Goal: Task Accomplishment & Management: Use online tool/utility

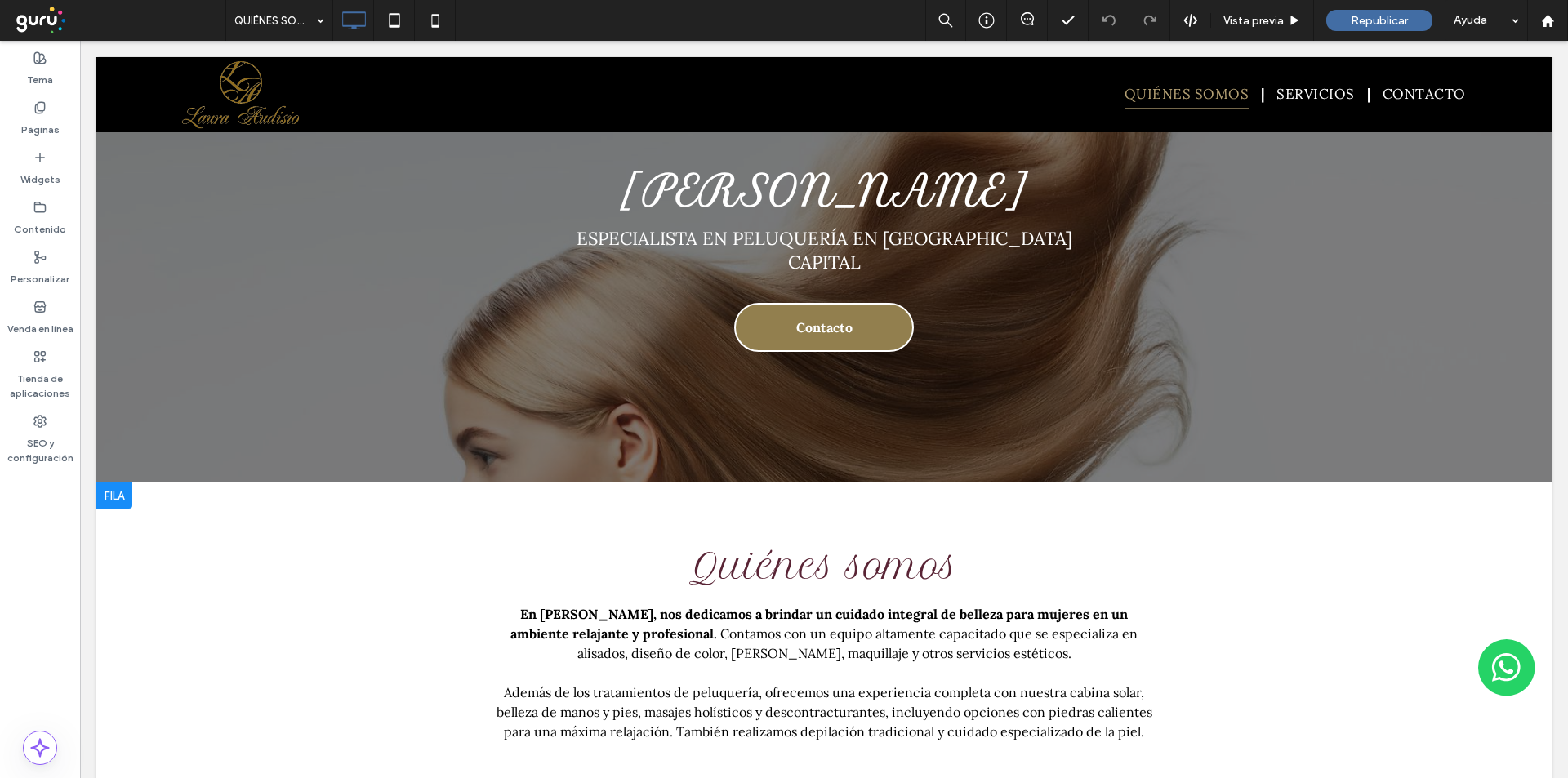
scroll to position [163, 0]
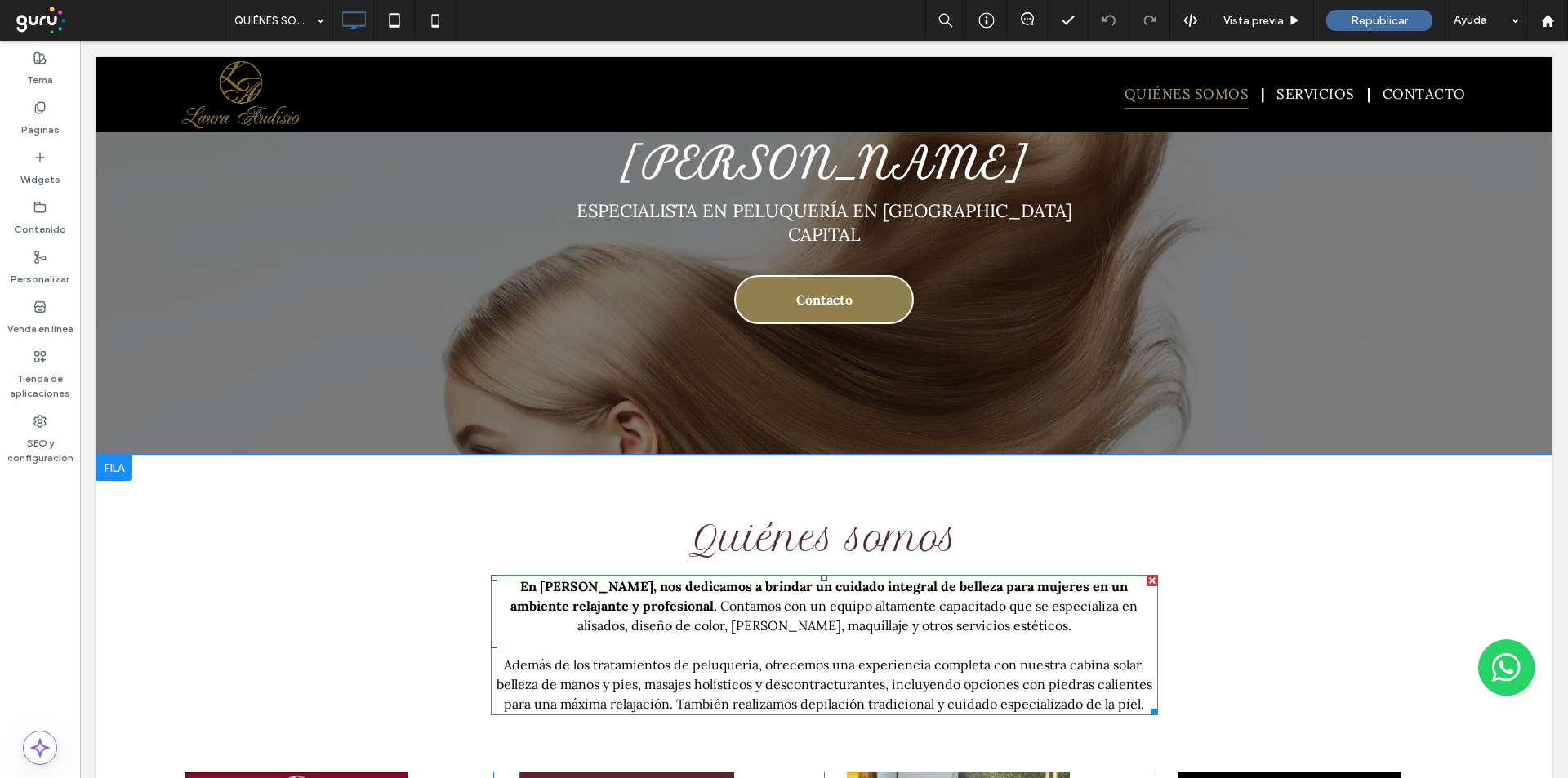
click at [614, 602] on span "Contamos con un equipo altamente capacitado que se especializa en alisados, dis…" at bounding box center [857, 615] width 561 height 36
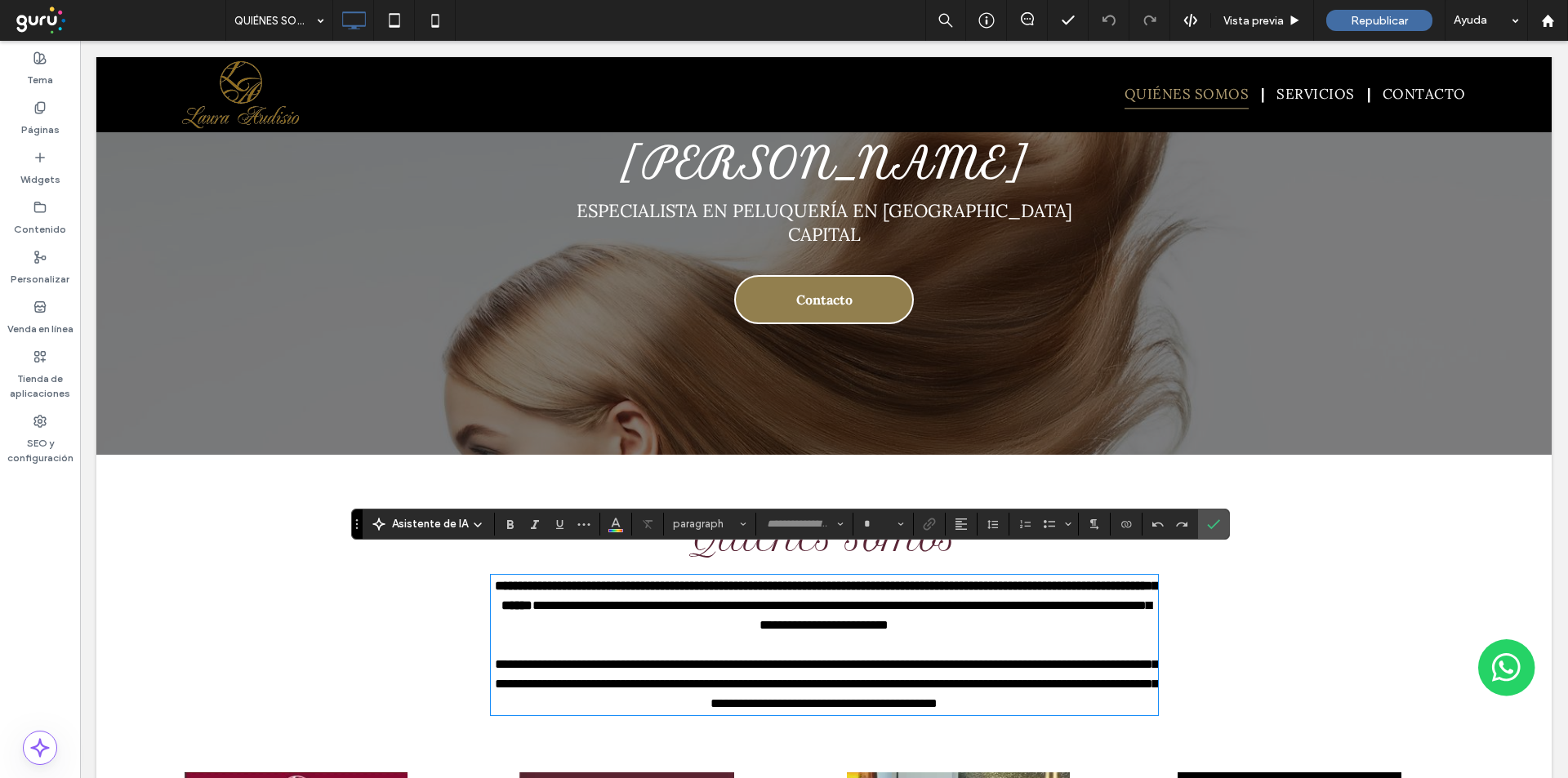
type input "****"
type input "**"
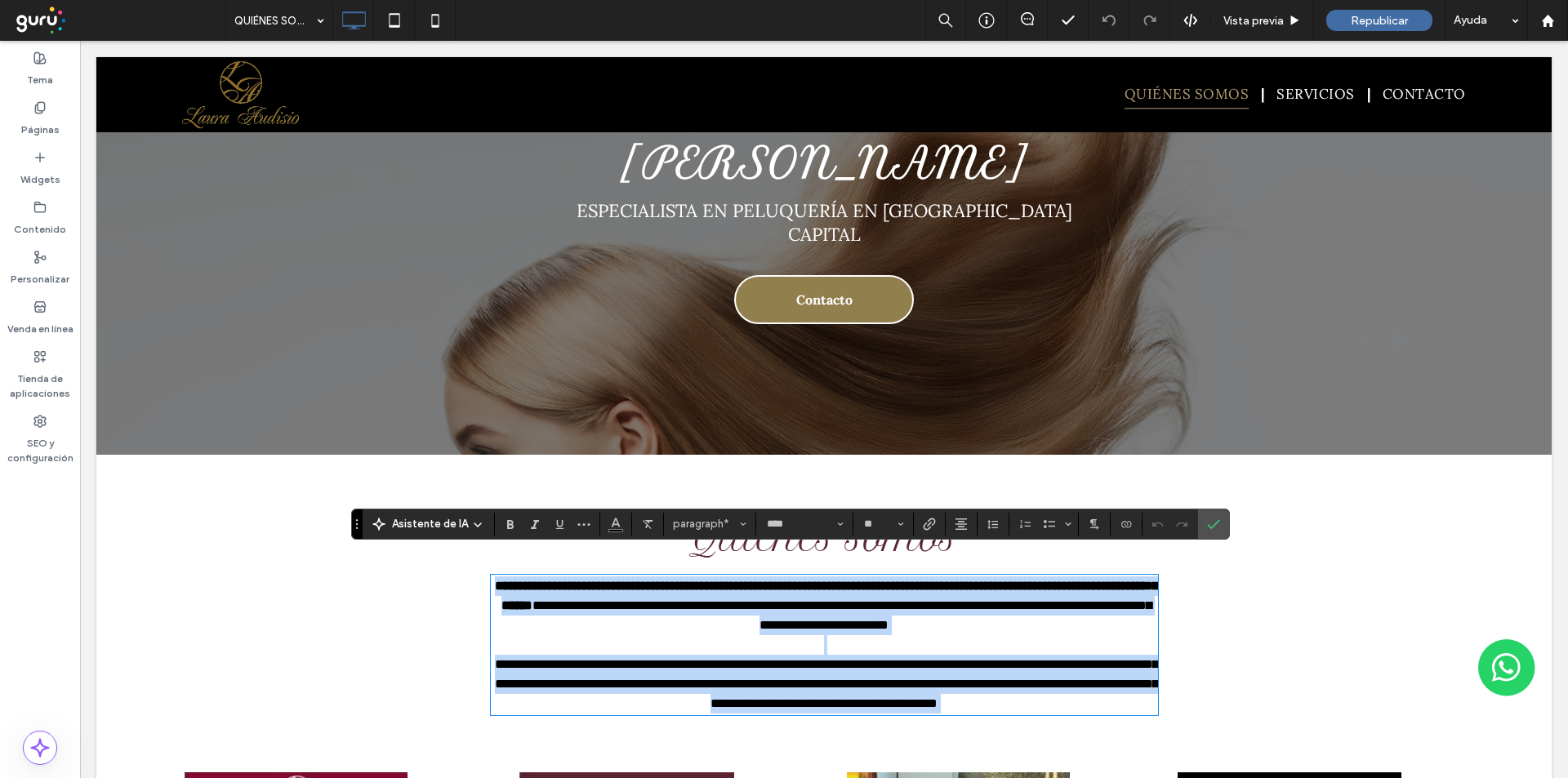
click at [647, 599] on span "**********" at bounding box center [841, 615] width 619 height 32
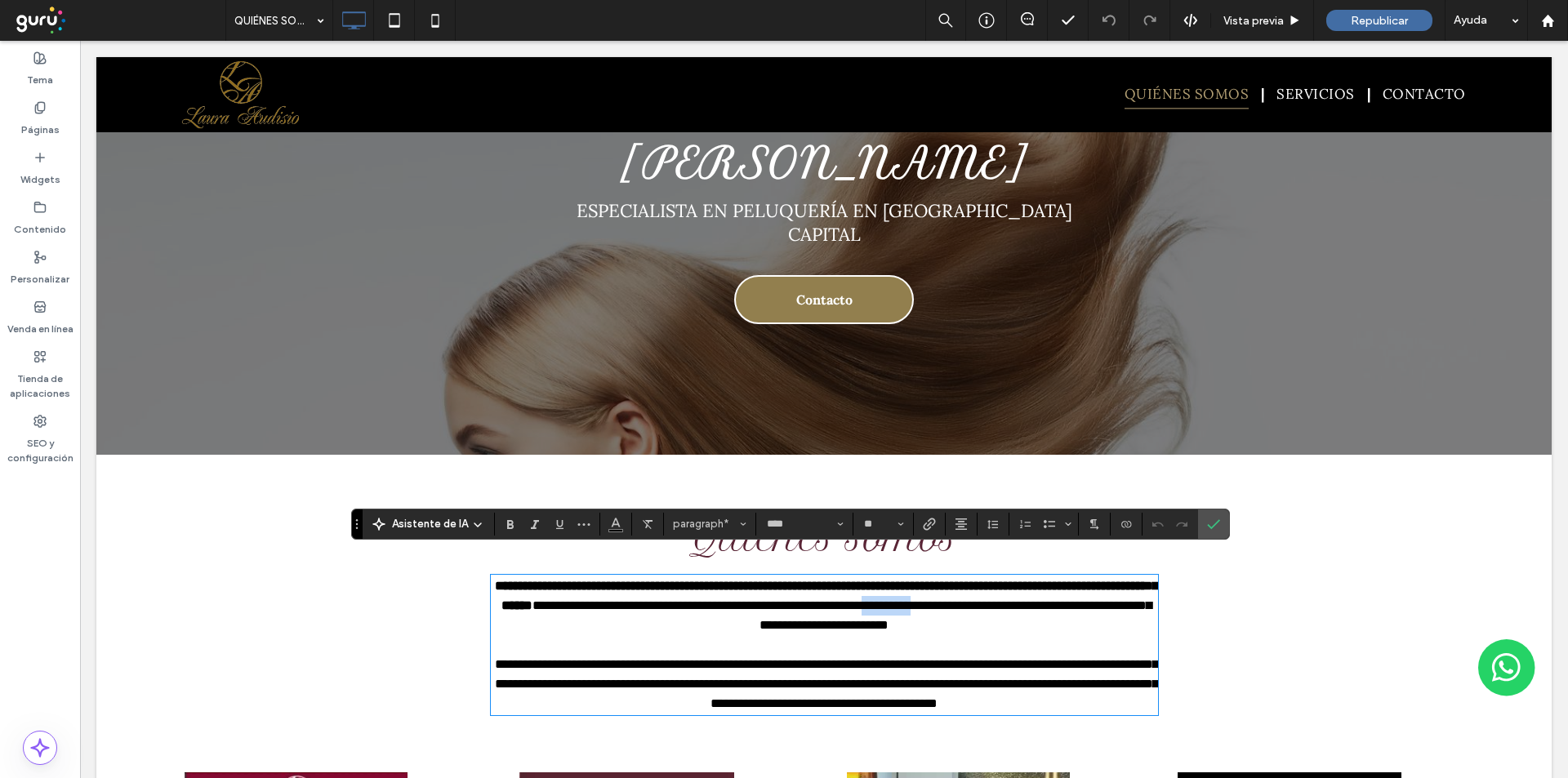
drag, startPoint x: 629, startPoint y: 596, endPoint x: 564, endPoint y: 596, distance: 65.0
click at [564, 596] on p "**********" at bounding box center [824, 606] width 667 height 59
click at [1208, 526] on use "Confirmar" at bounding box center [1214, 524] width 13 height 9
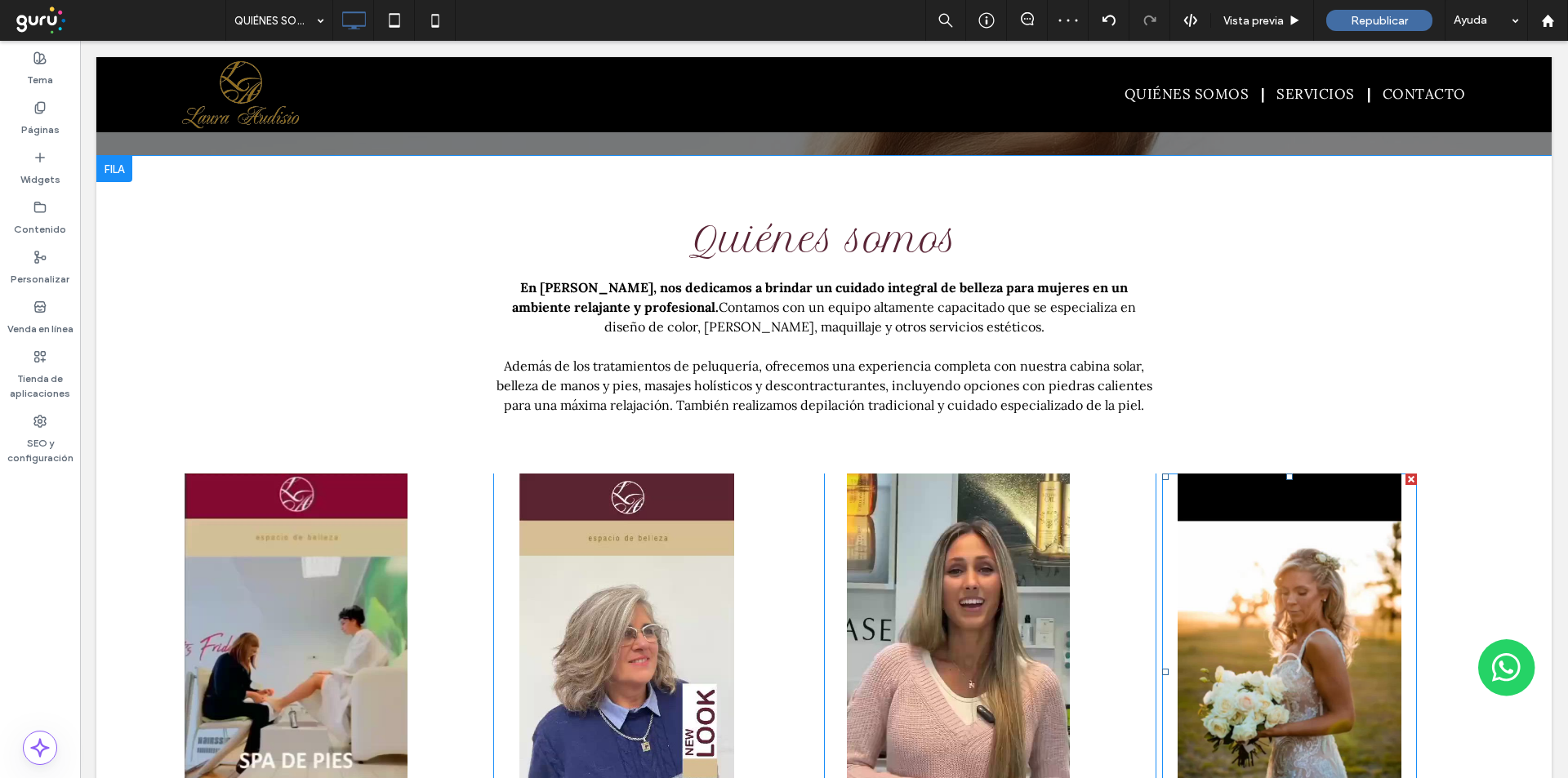
scroll to position [462, 0]
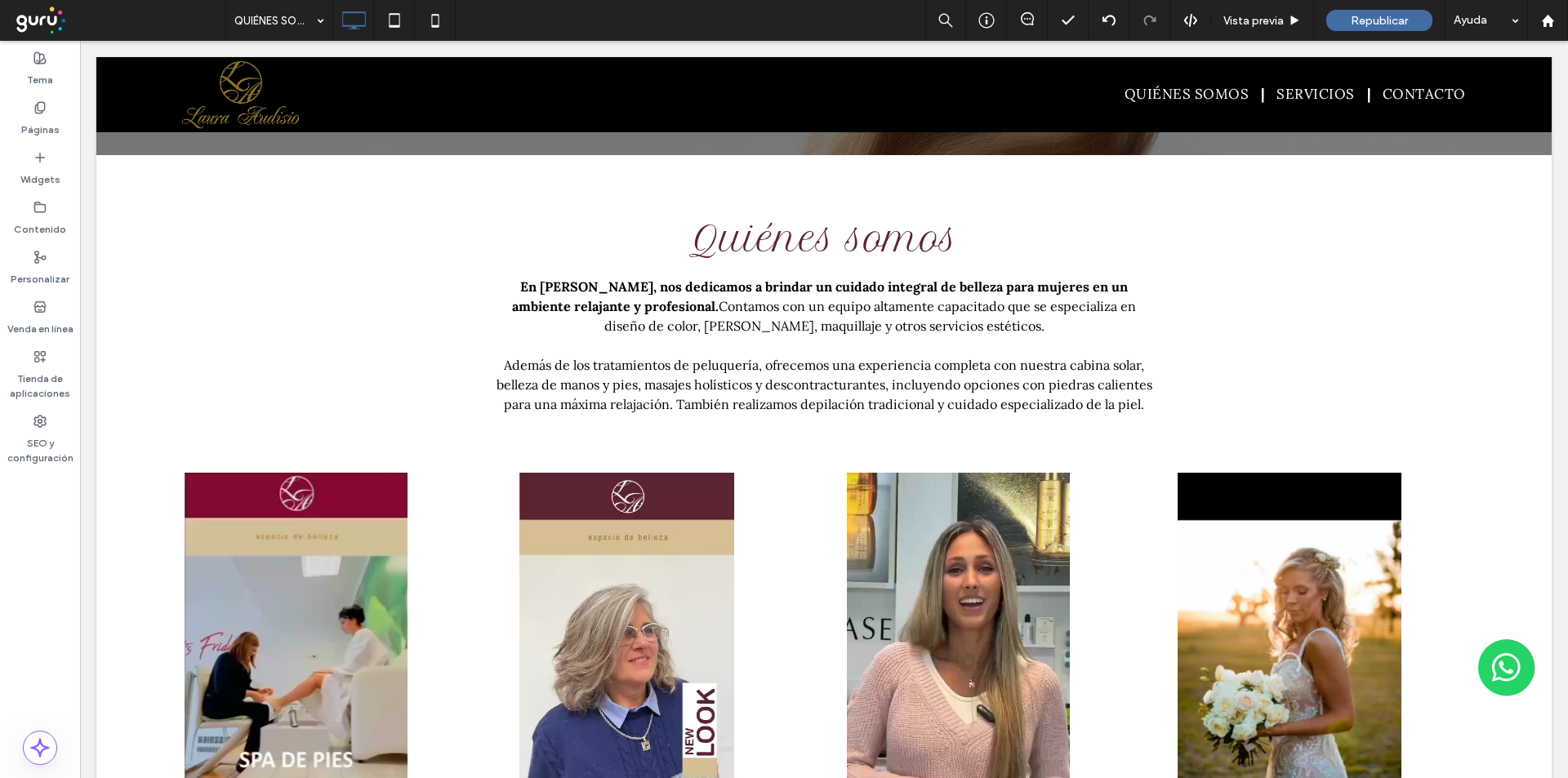
drag, startPoint x: 1551, startPoint y: 207, endPoint x: 1565, endPoint y: 276, distance: 70.4
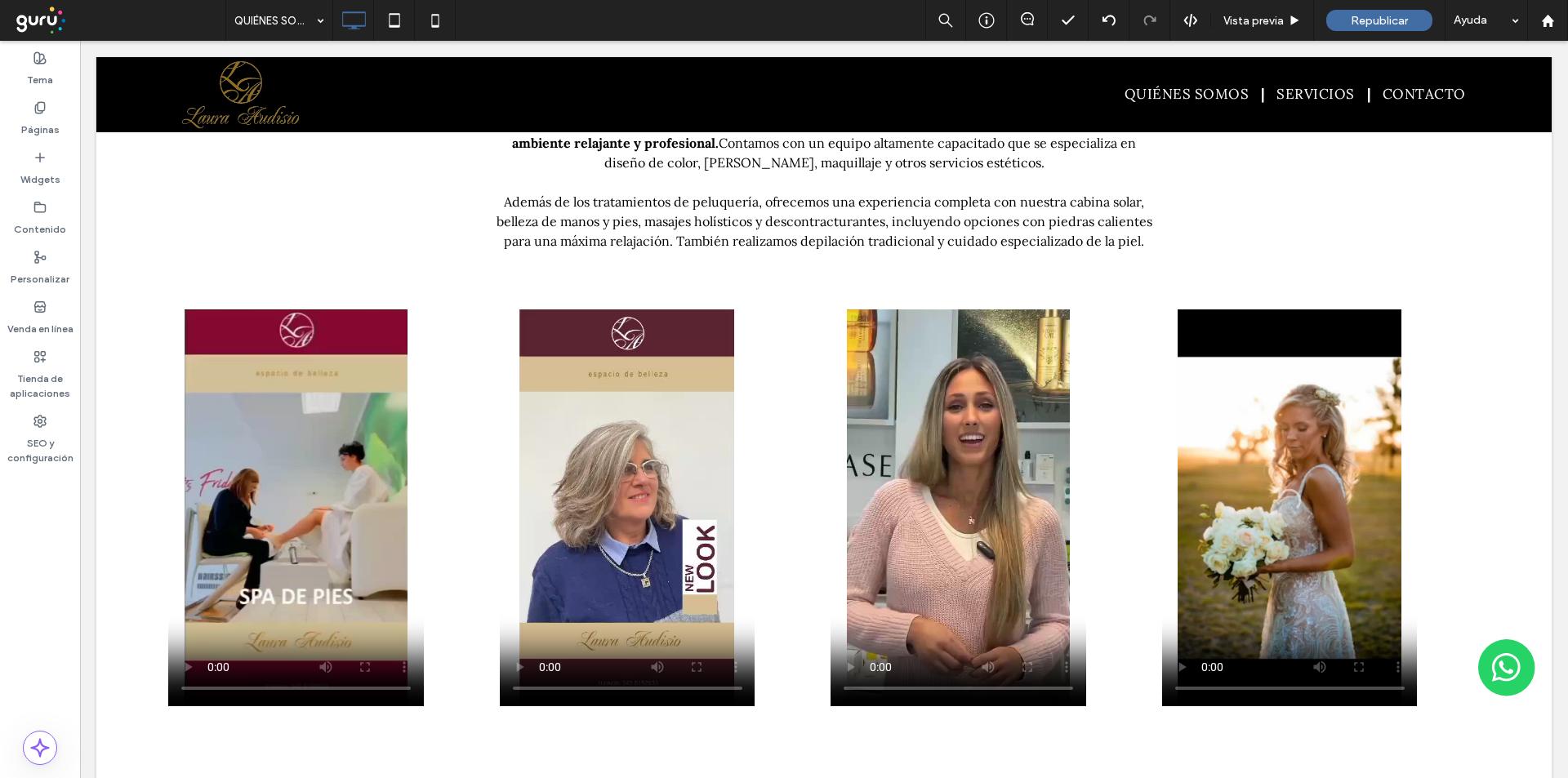
scroll to position [691, 0]
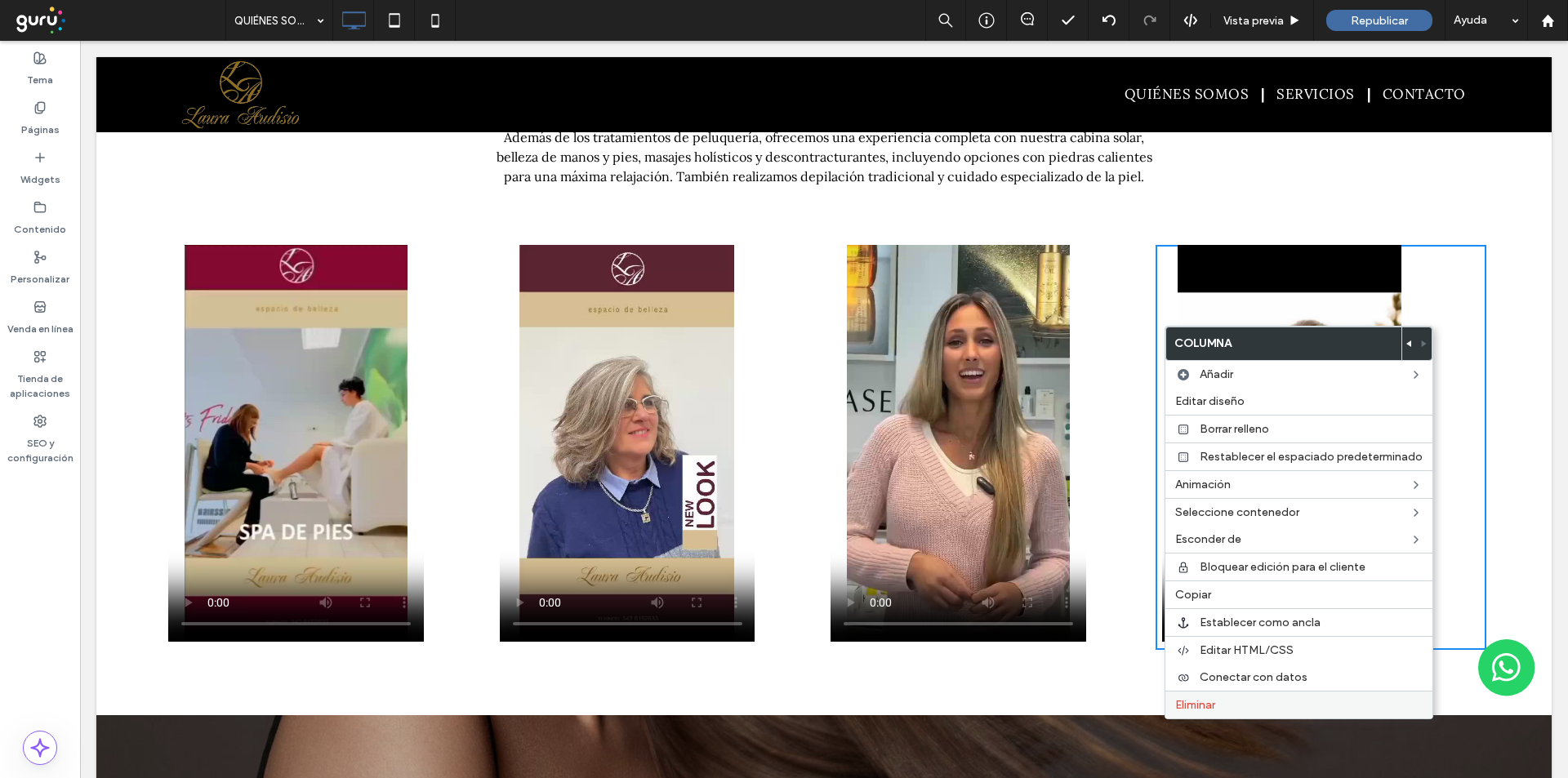
click at [1202, 712] on div "Eliminar" at bounding box center [1298, 705] width 267 height 28
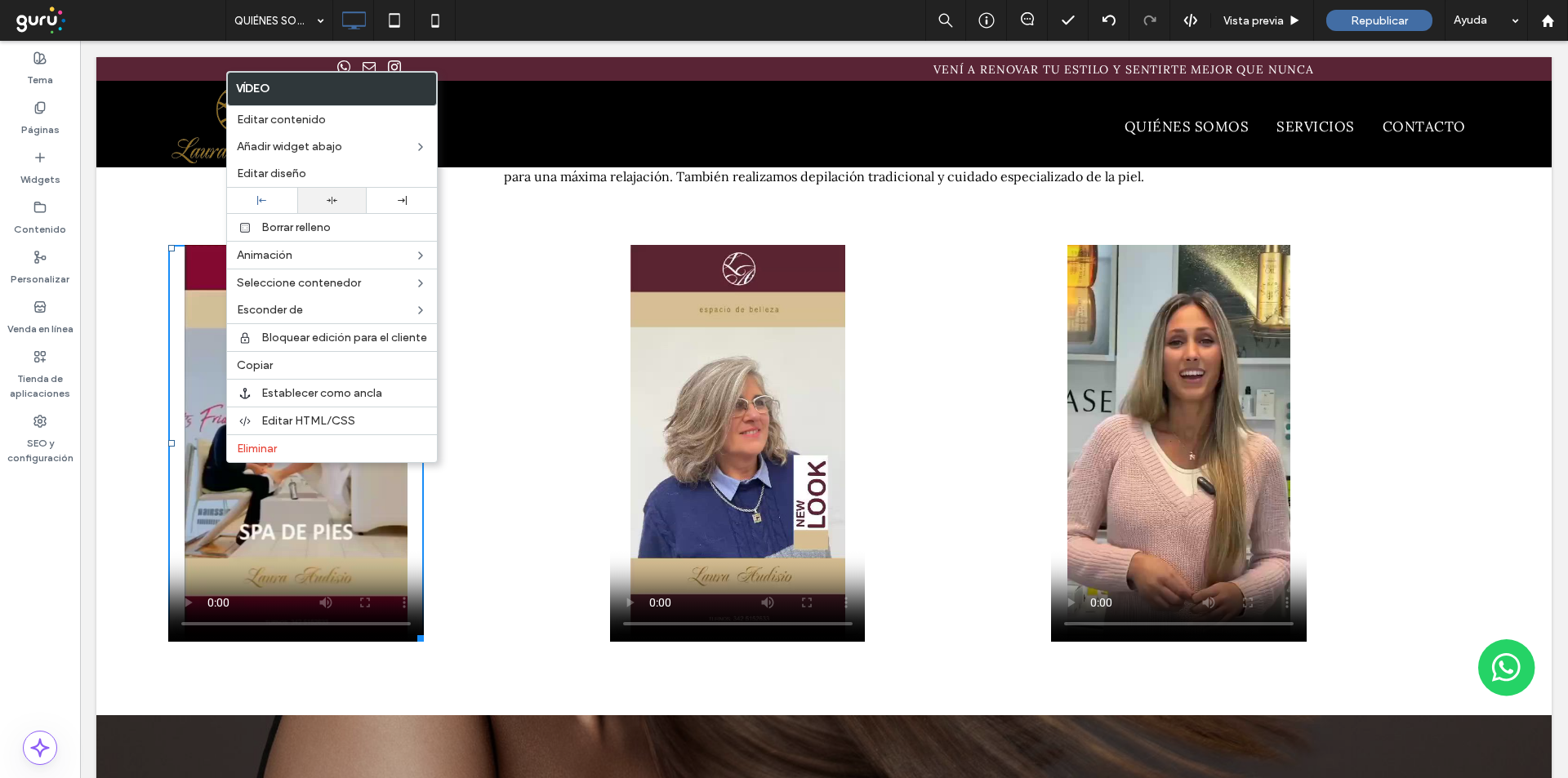
click at [322, 208] on div at bounding box center [332, 200] width 70 height 25
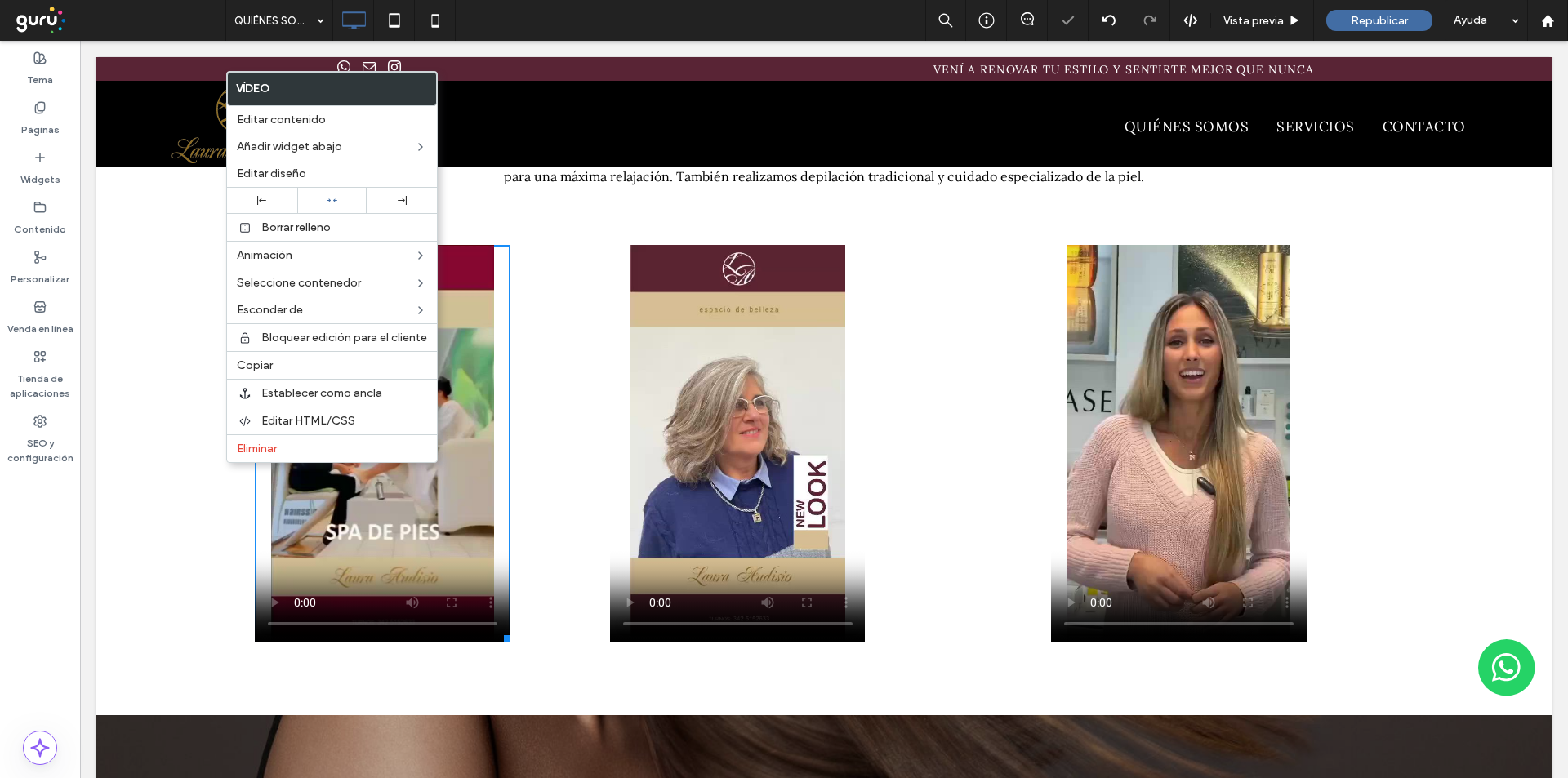
click at [917, 314] on div "Click To Paste" at bounding box center [824, 448] width 442 height 404
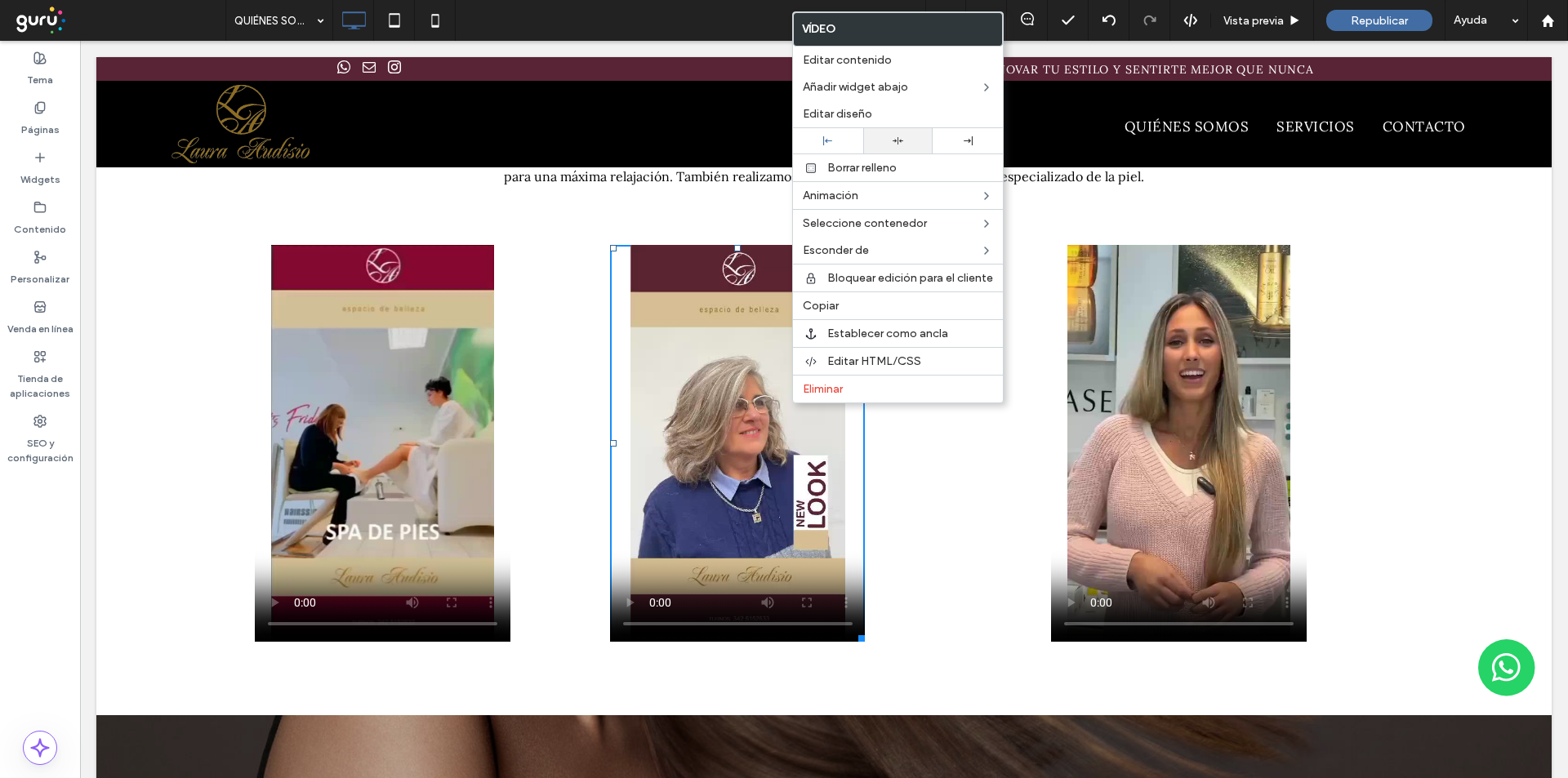
click at [925, 136] on div at bounding box center [898, 140] width 70 height 25
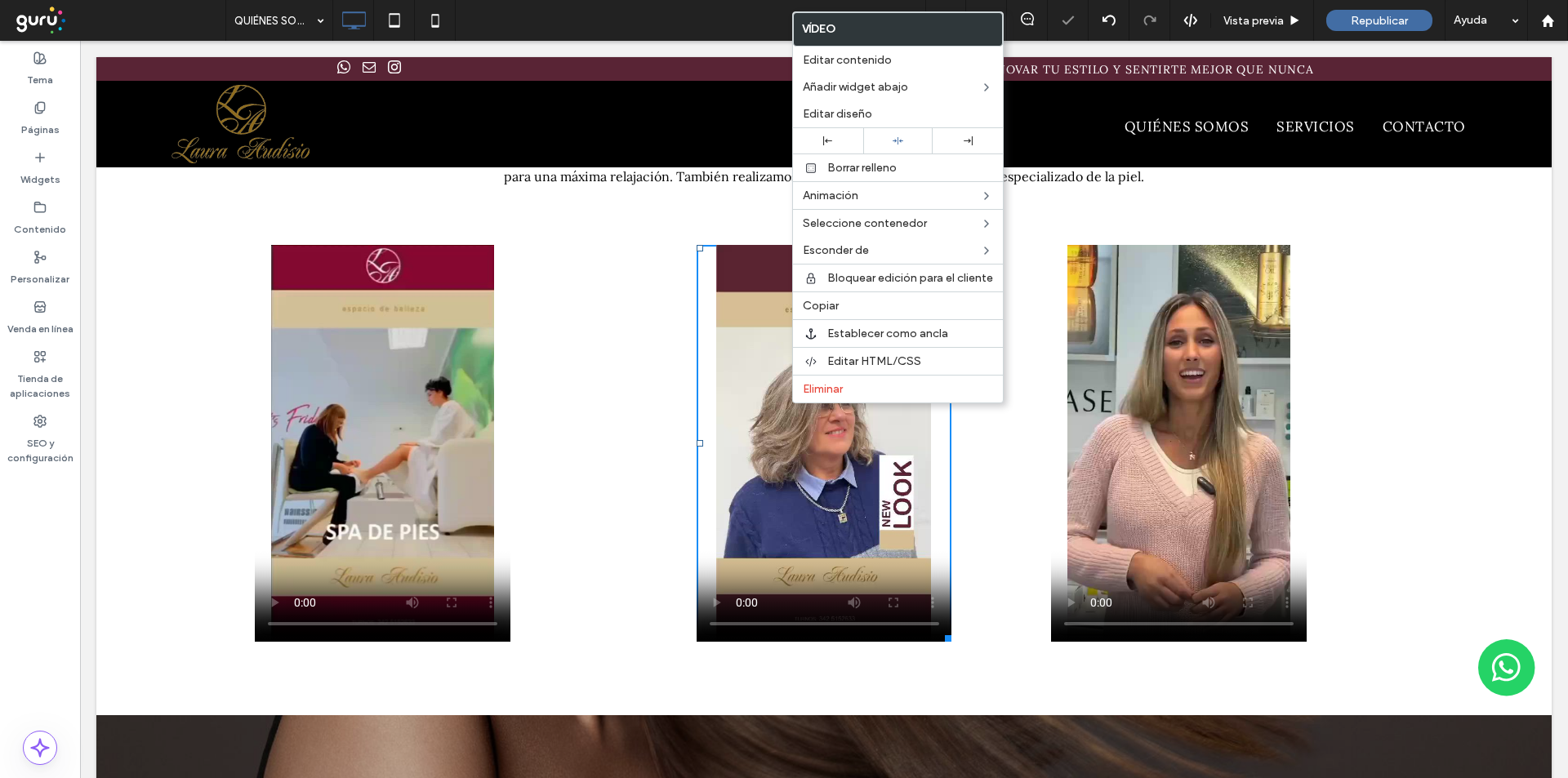
click at [1301, 345] on div "Click To Paste" at bounding box center [1265, 448] width 442 height 404
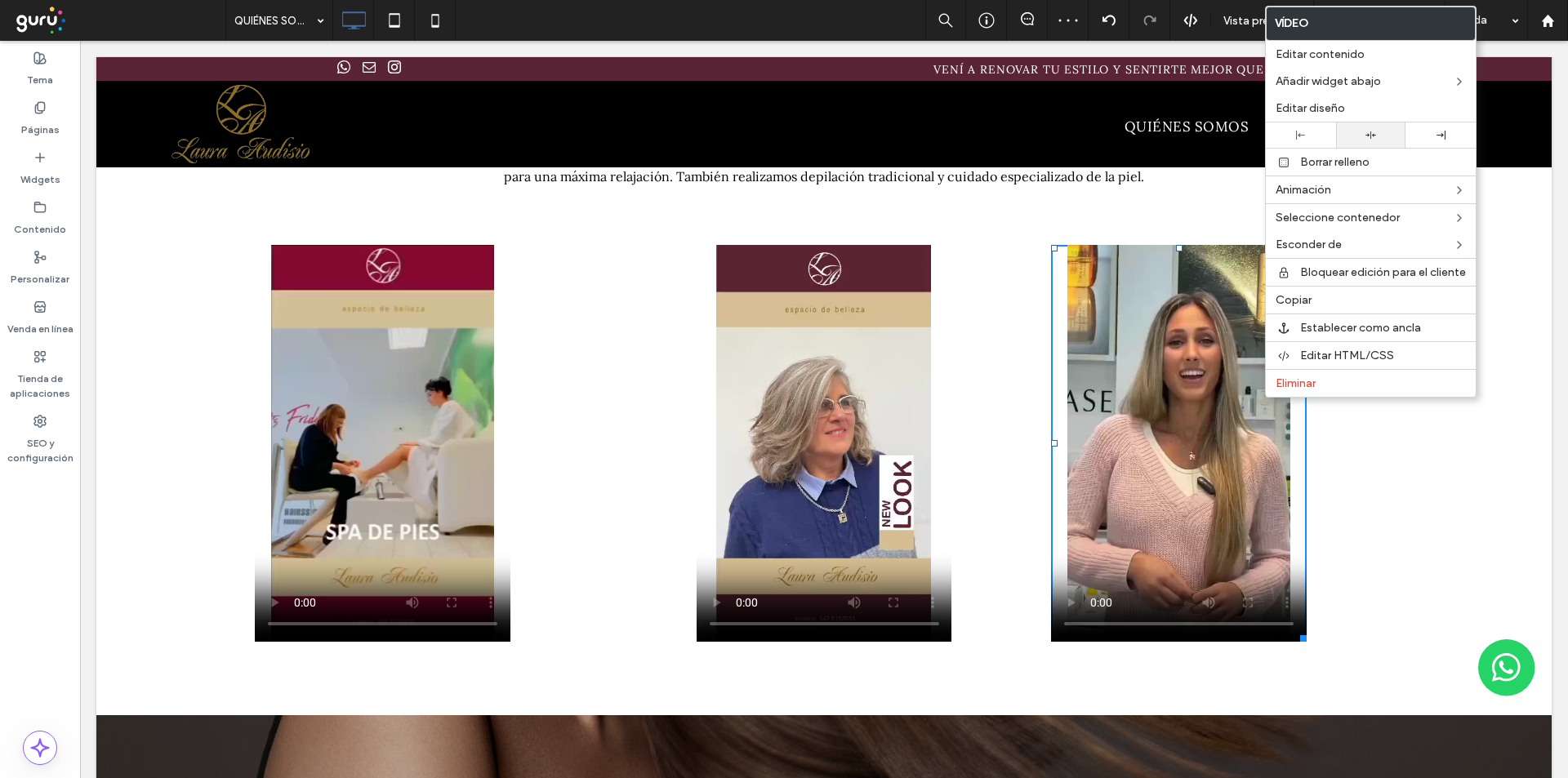
click at [1347, 135] on div at bounding box center [1371, 135] width 54 height 10
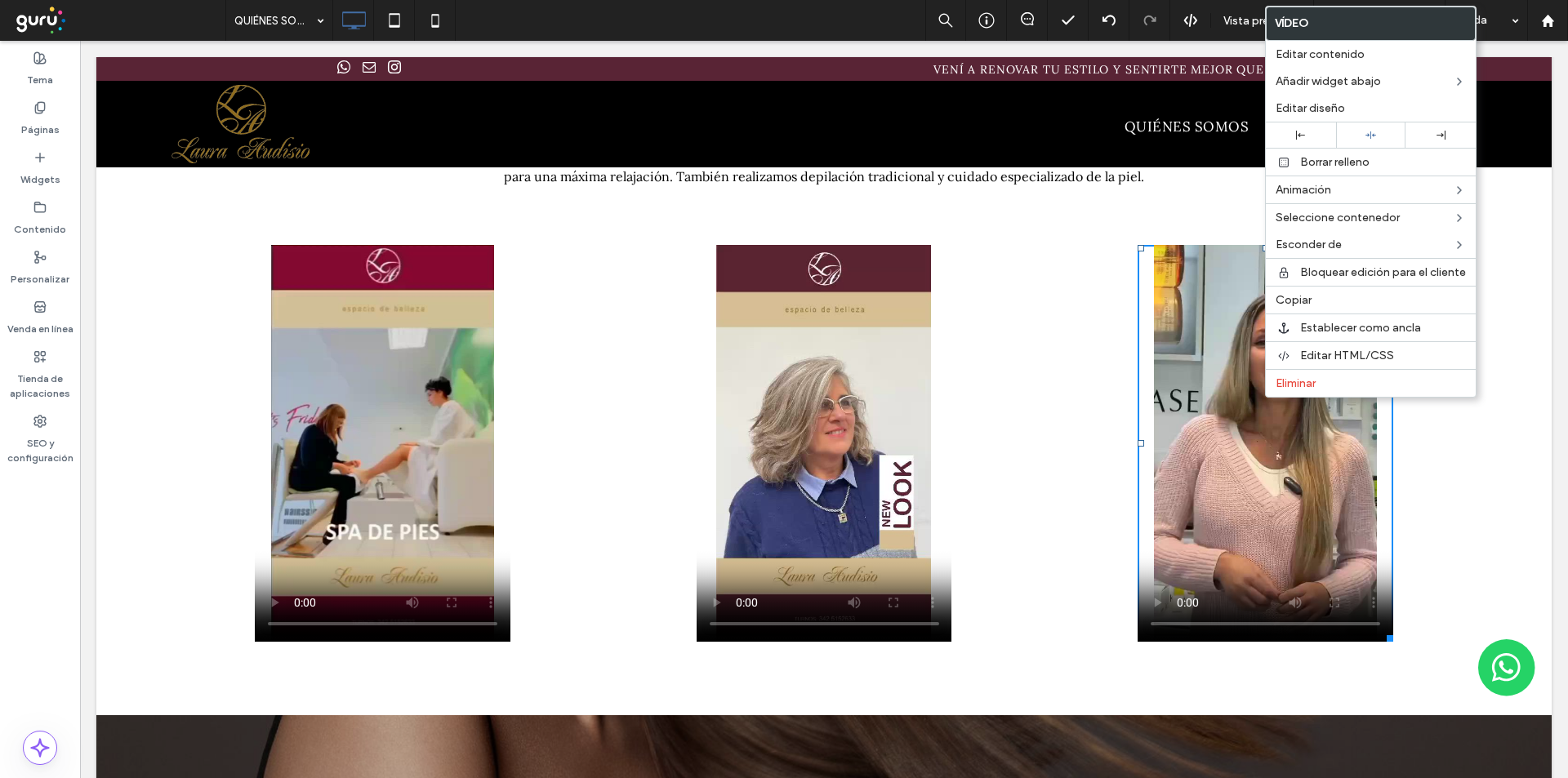
click at [1013, 320] on div "Click To Paste" at bounding box center [824, 448] width 442 height 404
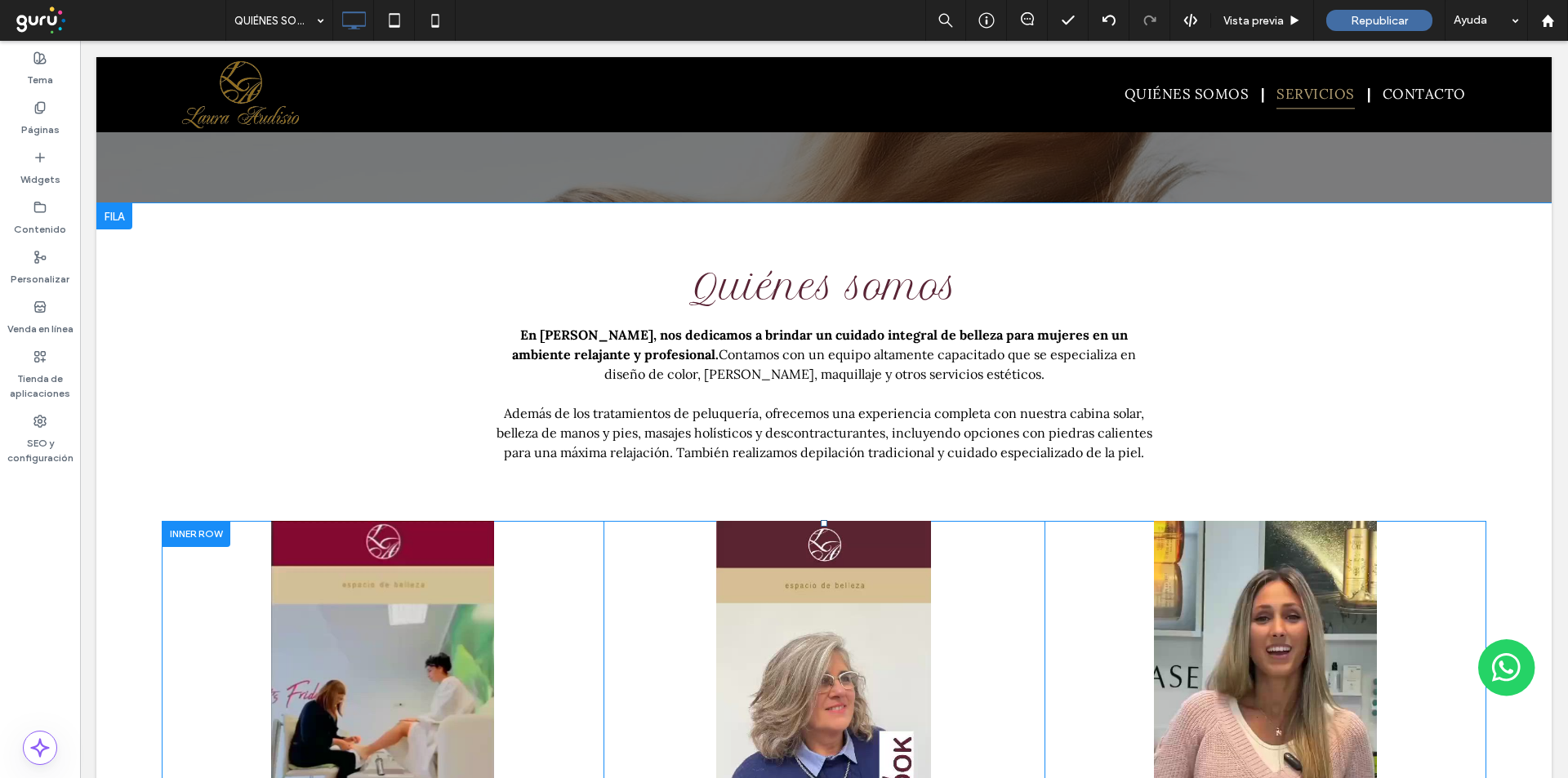
scroll to position [1577, 0]
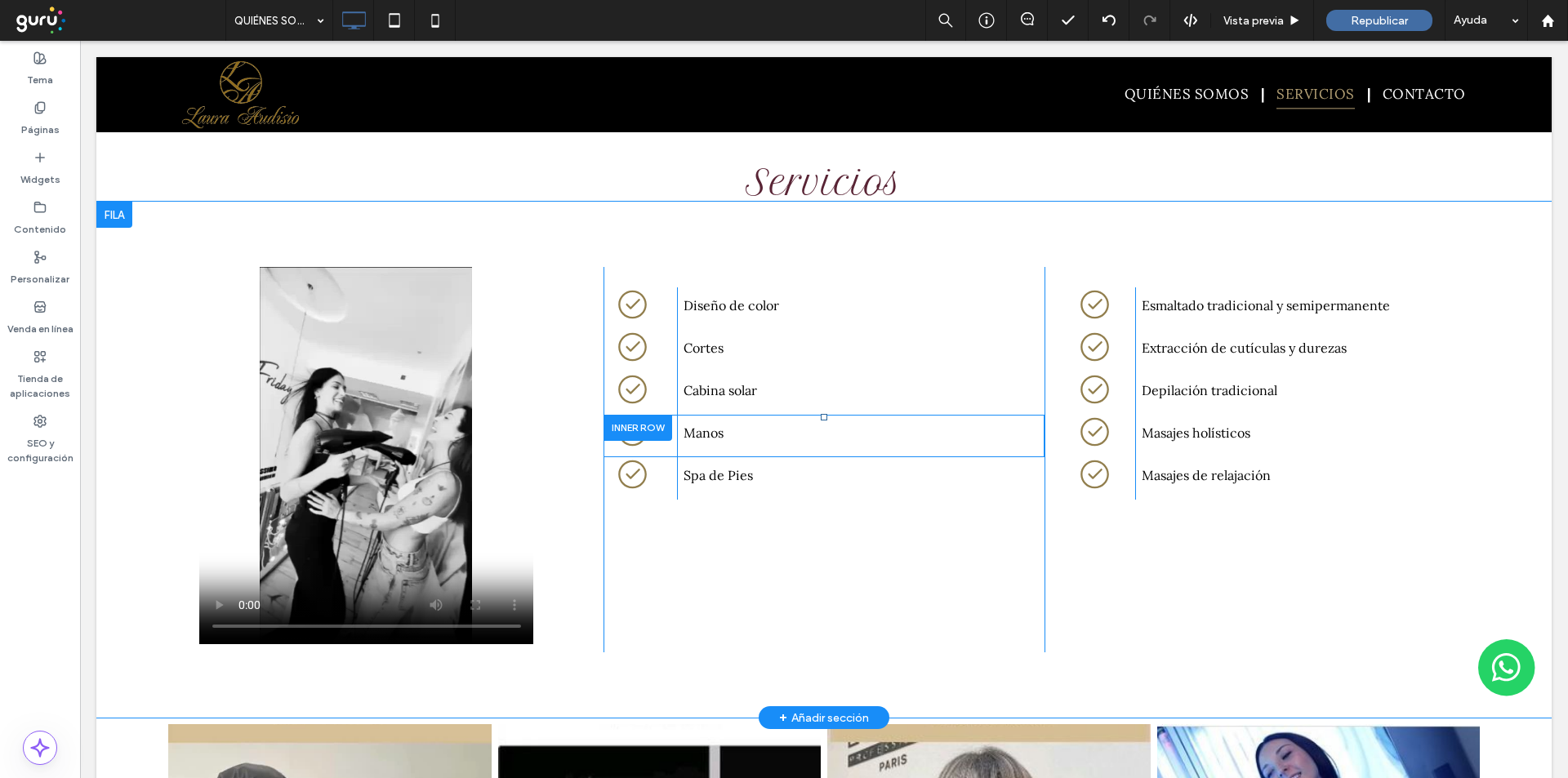
click at [621, 415] on div at bounding box center [637, 427] width 68 height 25
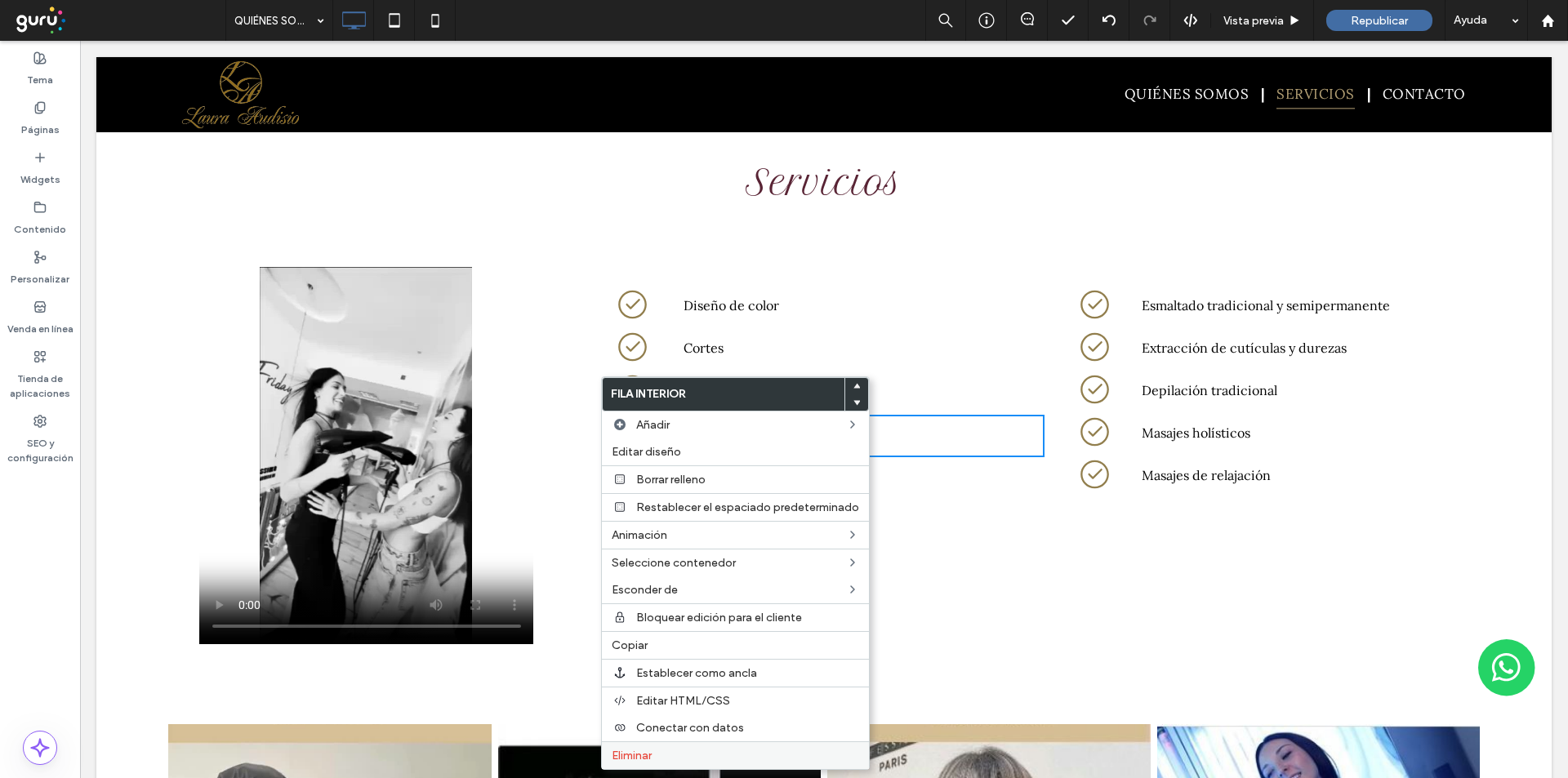
click at [668, 755] on label "Eliminar" at bounding box center [735, 756] width 247 height 14
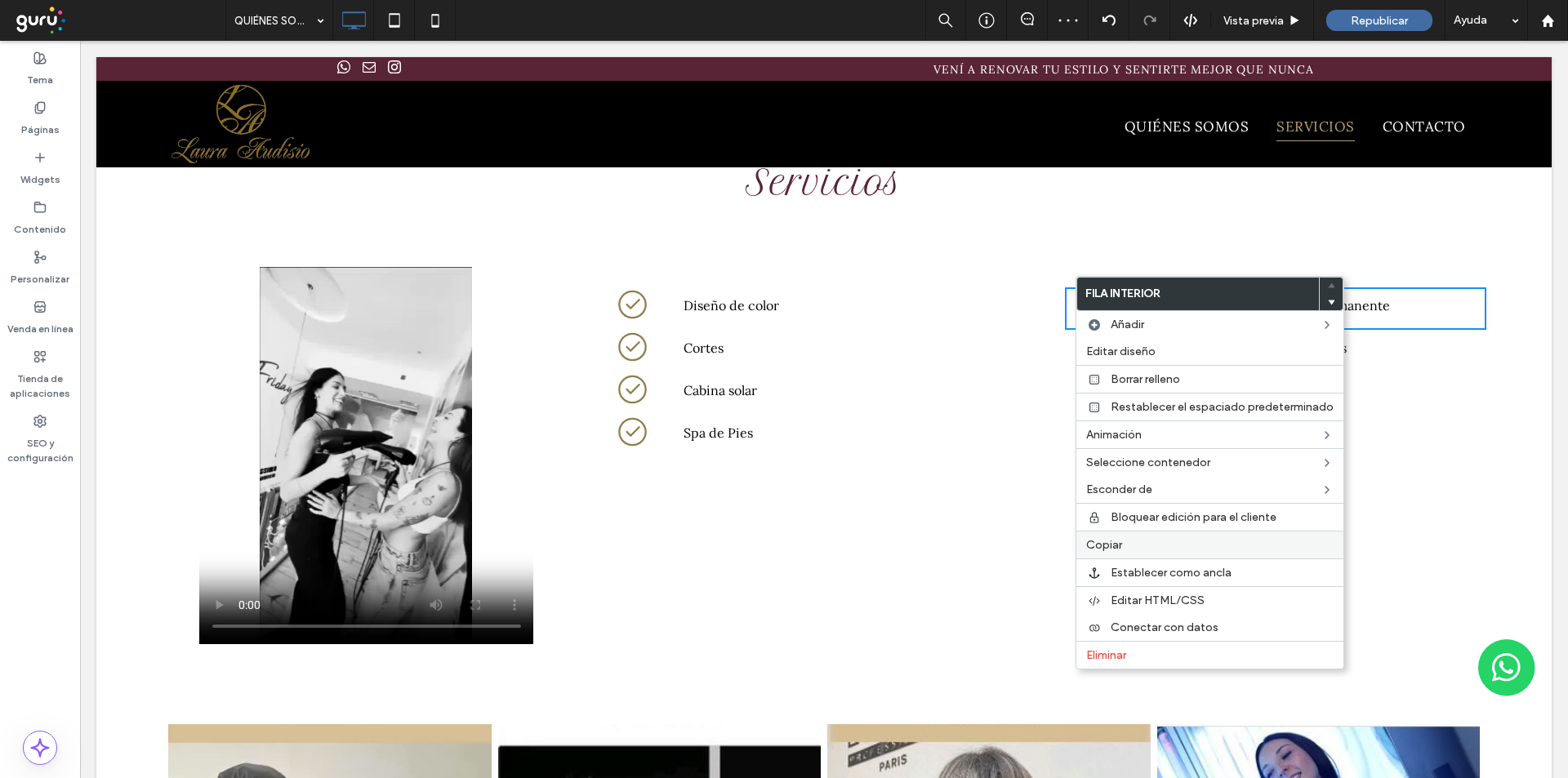
click at [1165, 550] on label "Copiar" at bounding box center [1210, 545] width 247 height 14
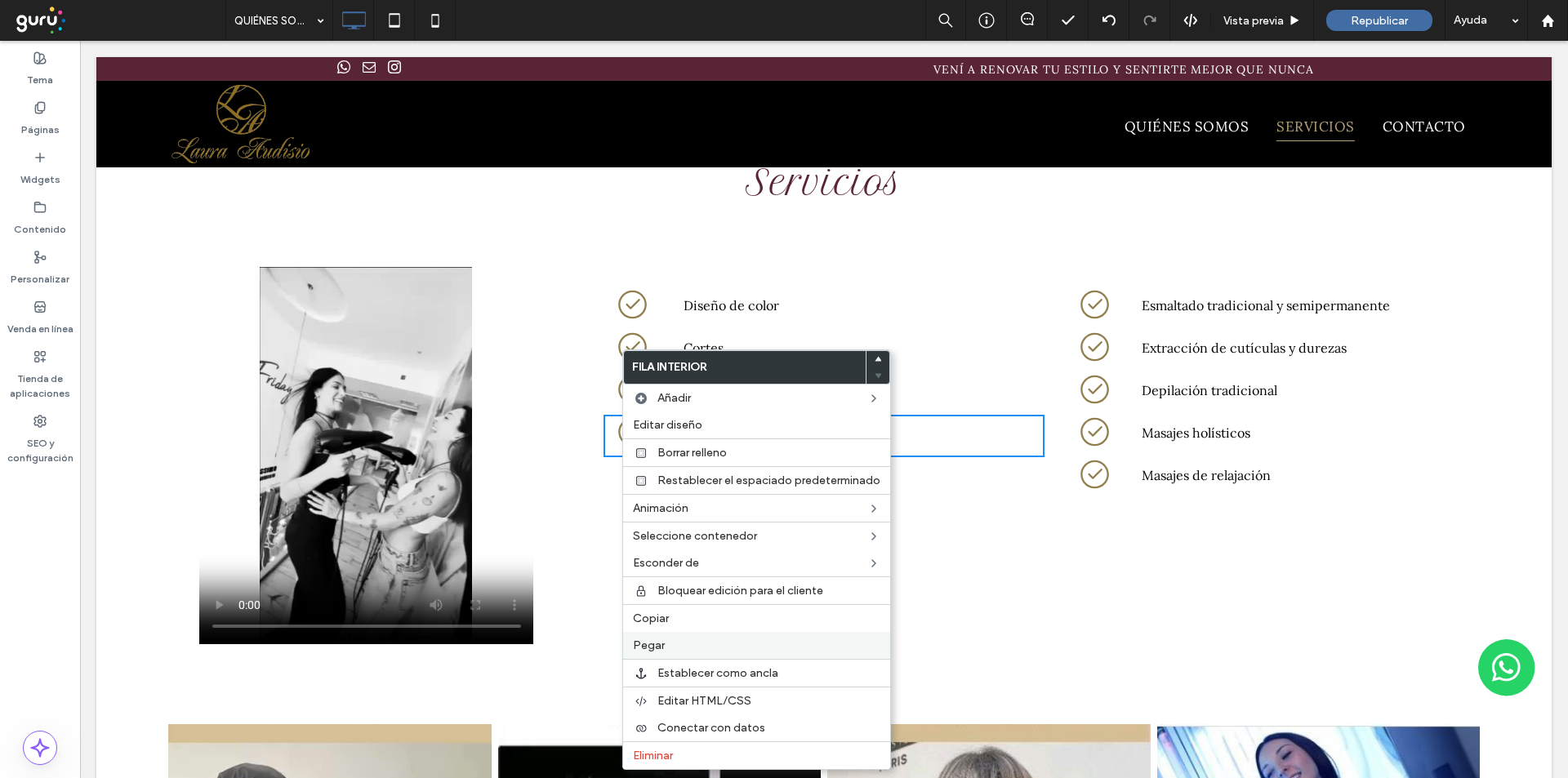
click at [682, 652] on label "Pegar" at bounding box center [757, 645] width 247 height 14
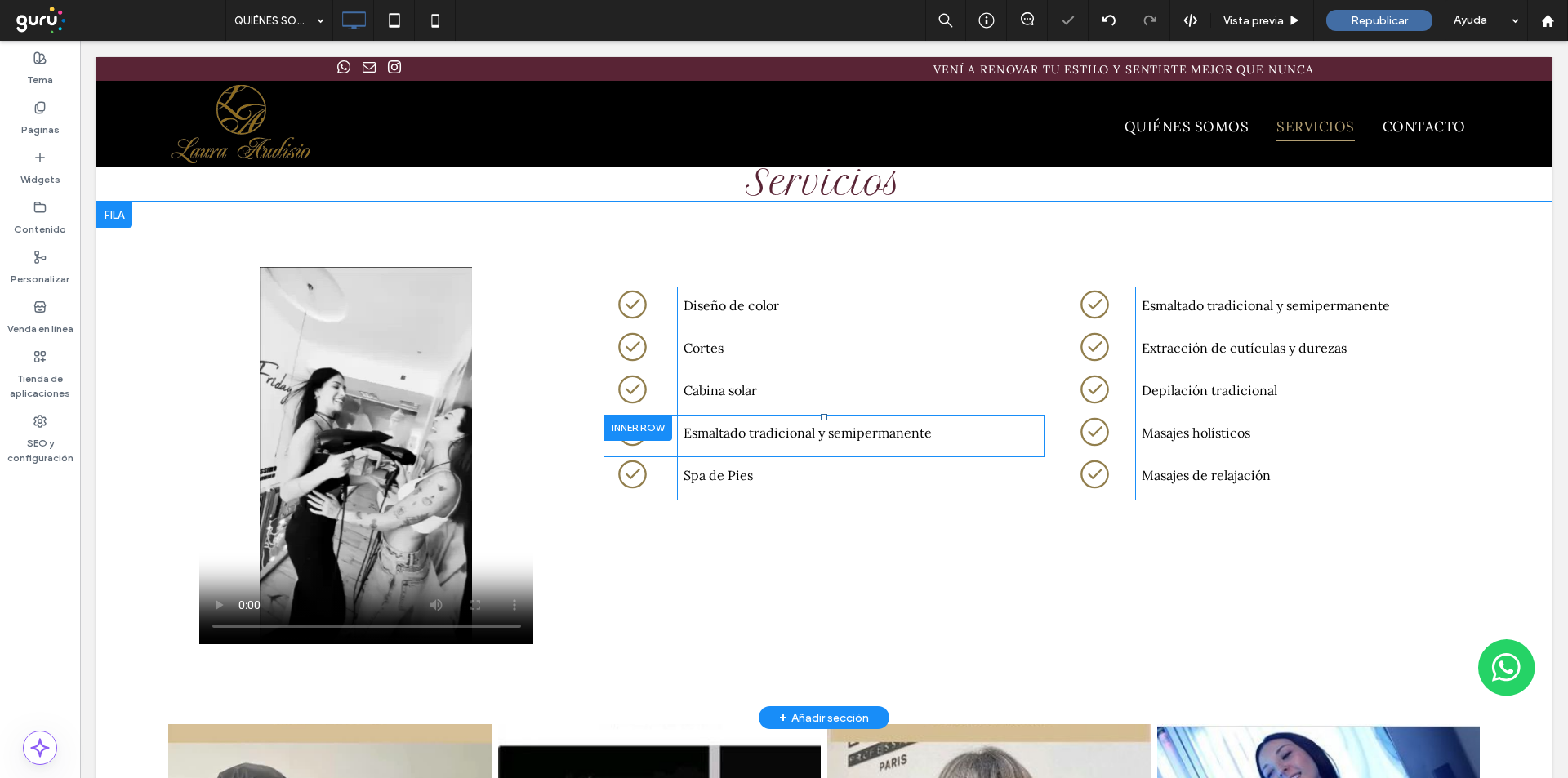
click at [613, 415] on div at bounding box center [637, 427] width 68 height 25
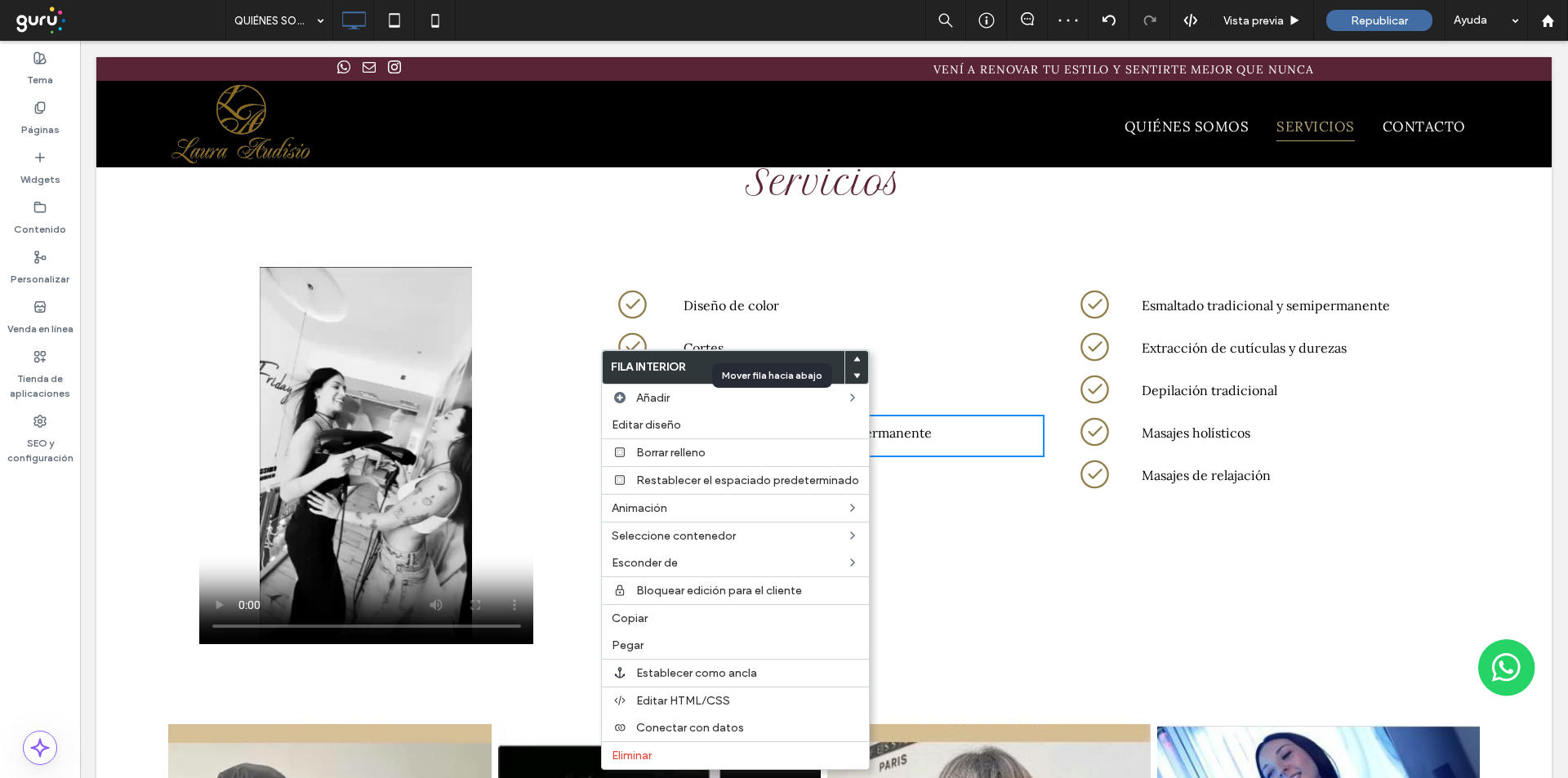
click at [853, 372] on span at bounding box center [856, 374] width 7 height 16
click at [1025, 518] on div "Una marca de verificación en un círculo sobre un fondo blanco. Click To Paste D…" at bounding box center [824, 460] width 442 height 386
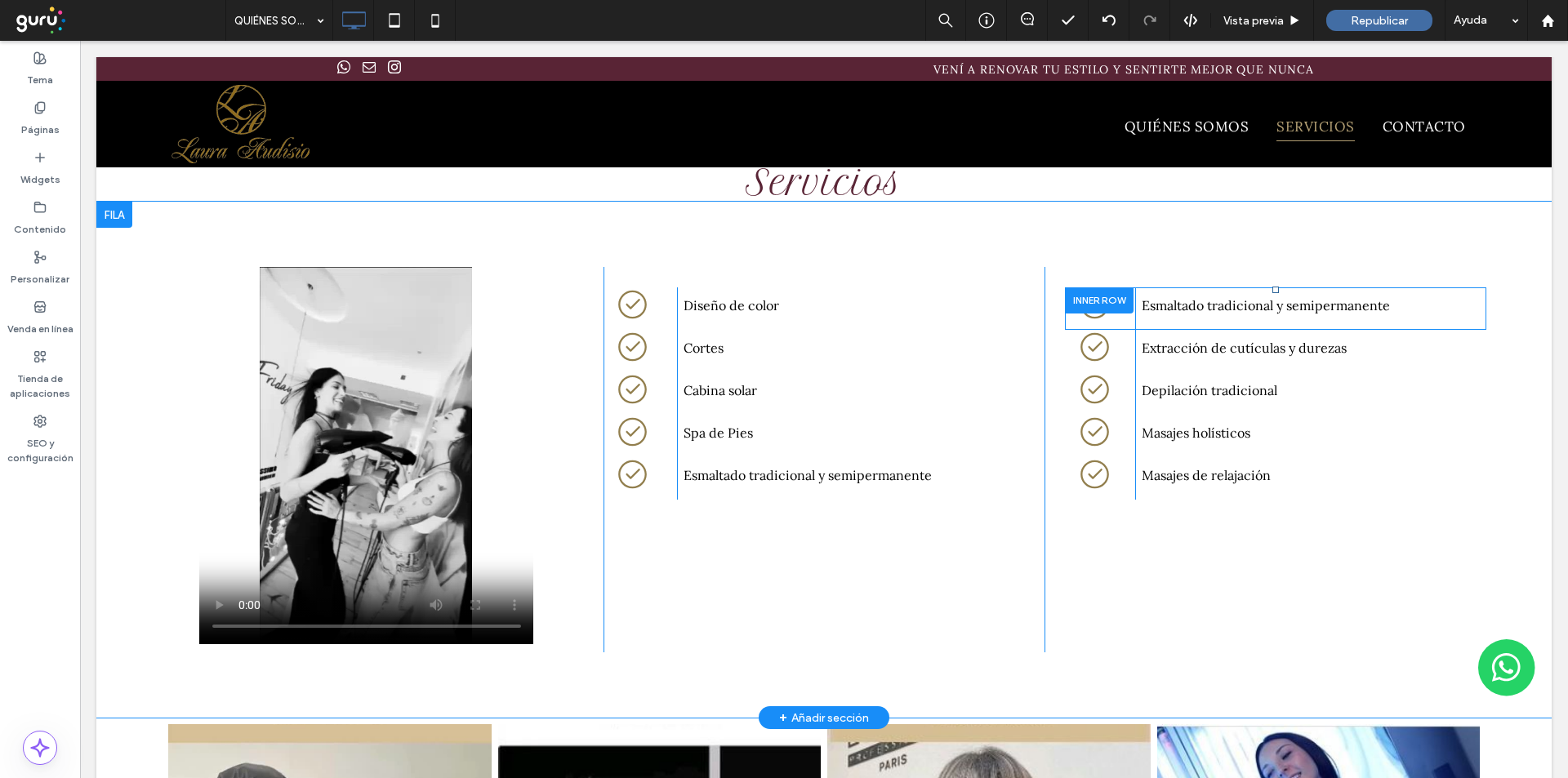
click at [1068, 287] on div at bounding box center [1099, 300] width 68 height 25
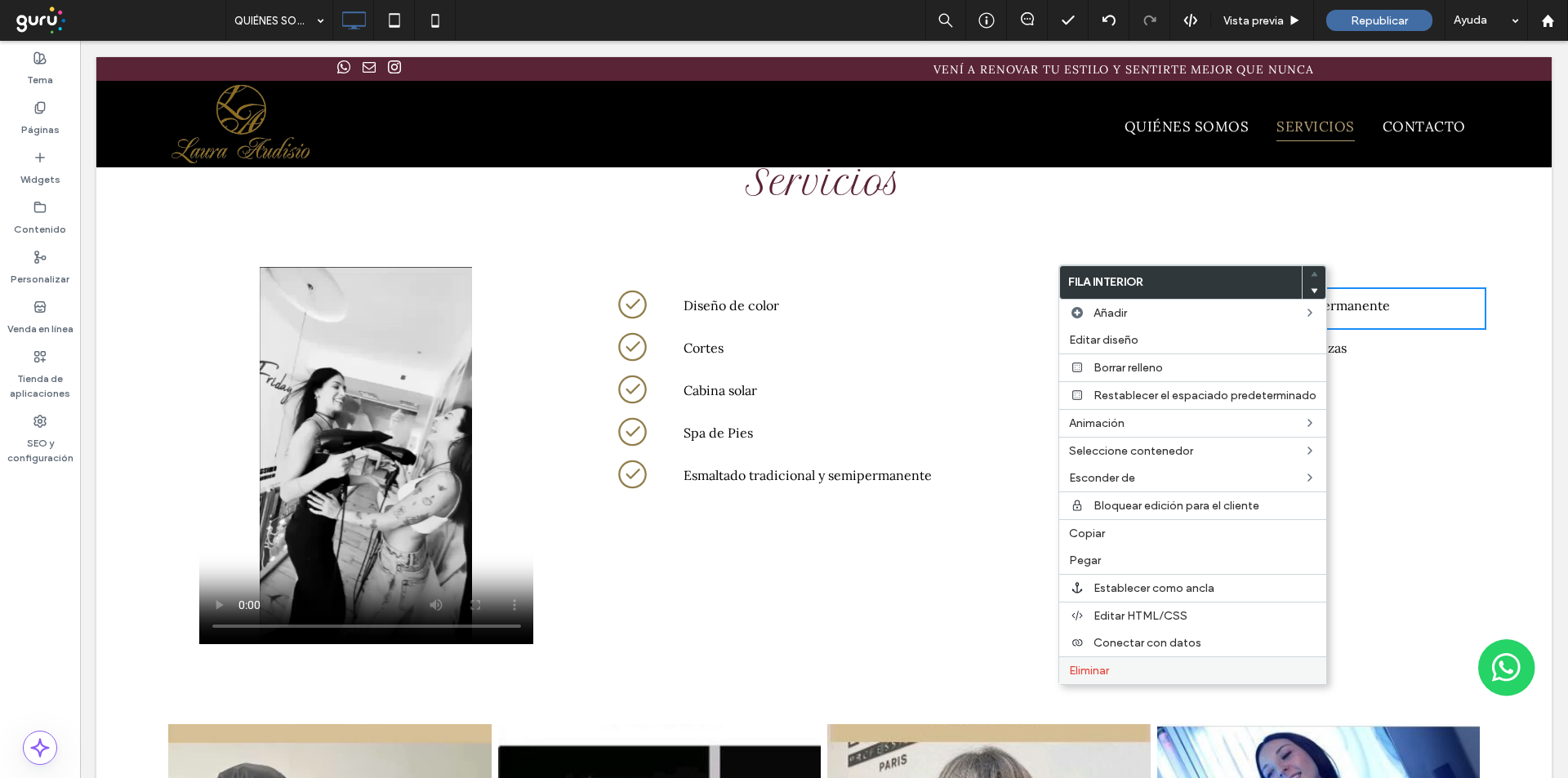
click at [1080, 666] on span "Eliminar" at bounding box center [1088, 670] width 40 height 14
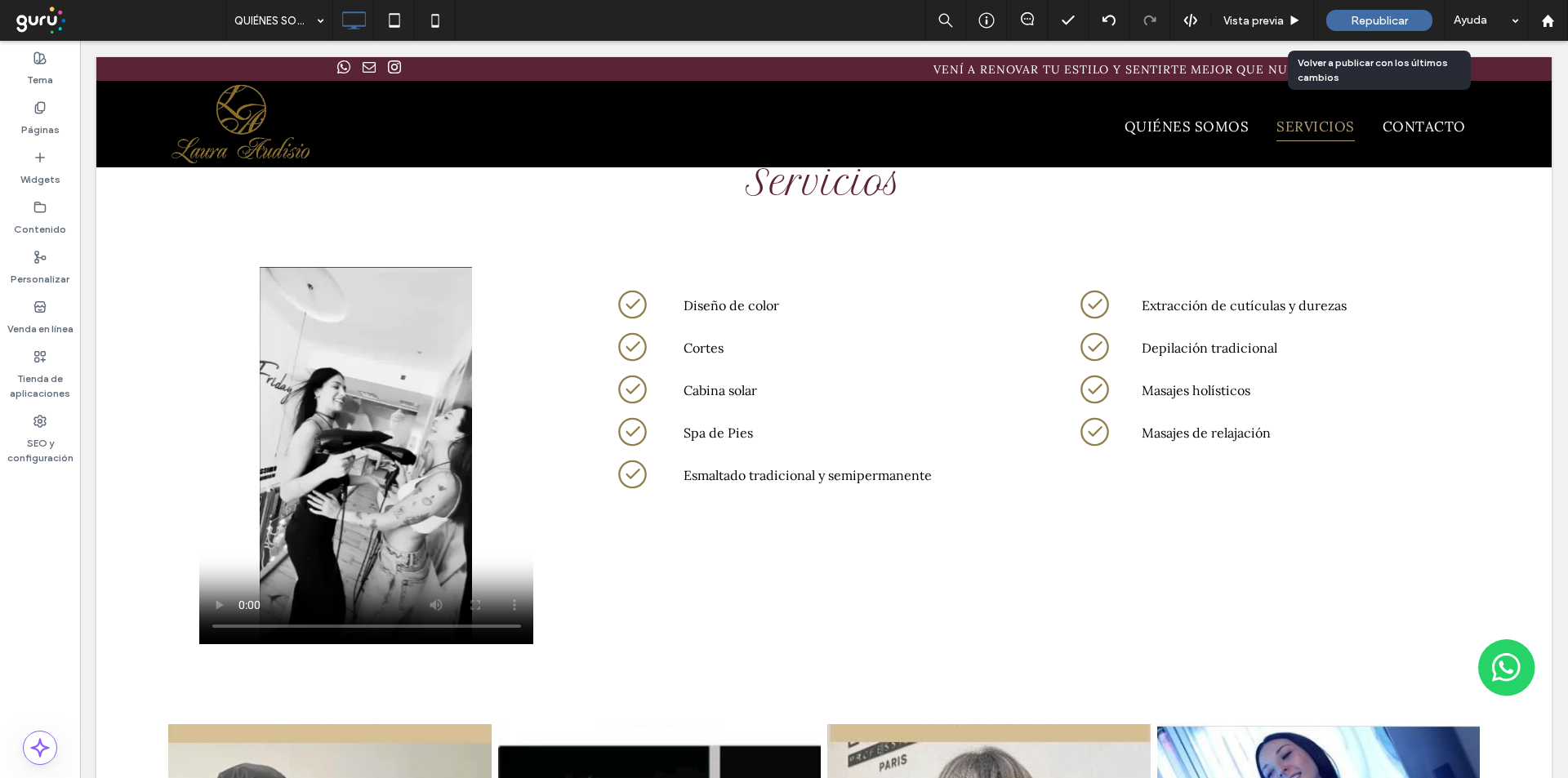
click at [1402, 18] on span "Republicar" at bounding box center [1379, 21] width 57 height 14
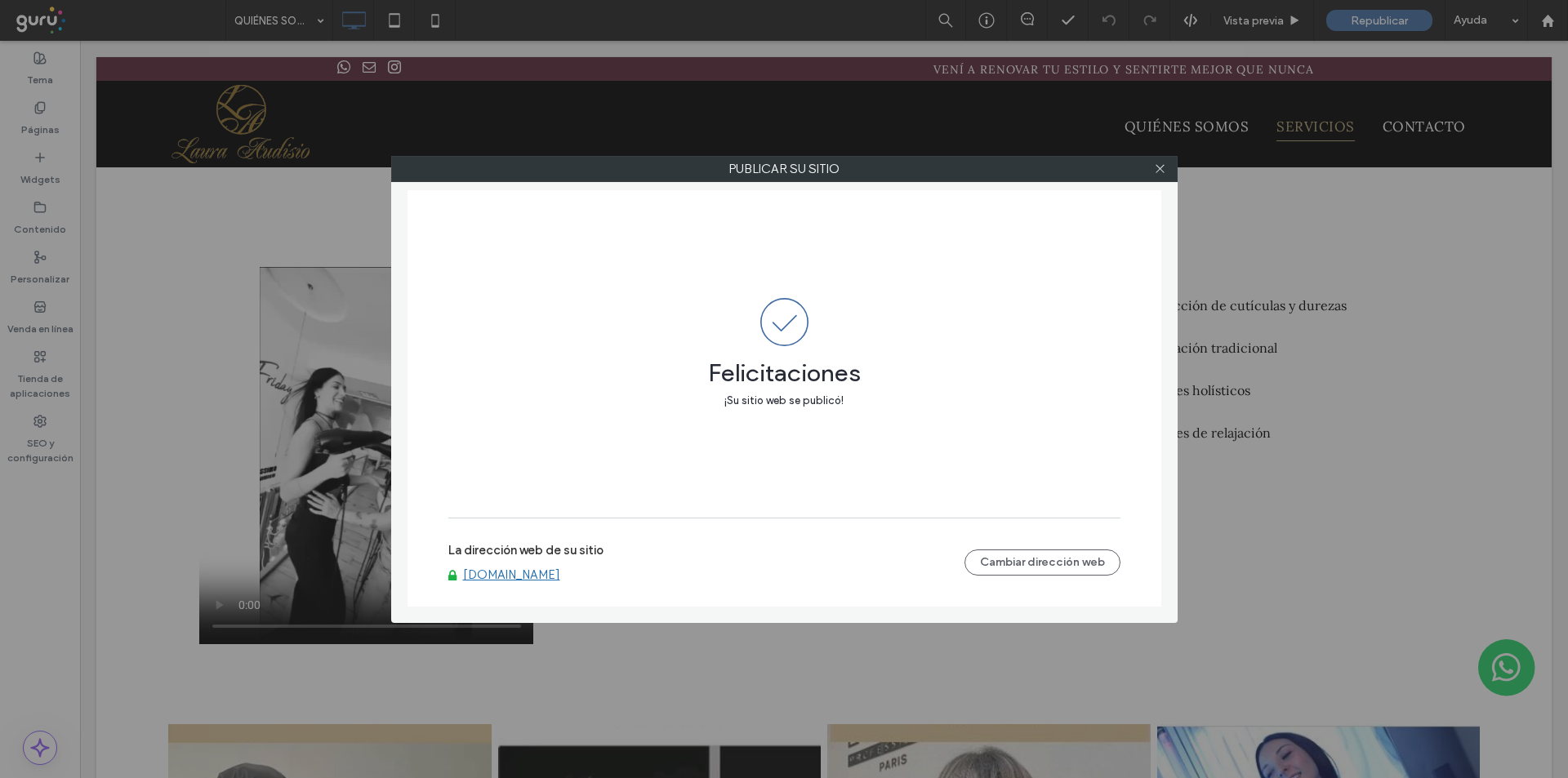
click at [558, 578] on link "www.lauraaudisioedb.com" at bounding box center [511, 575] width 97 height 15
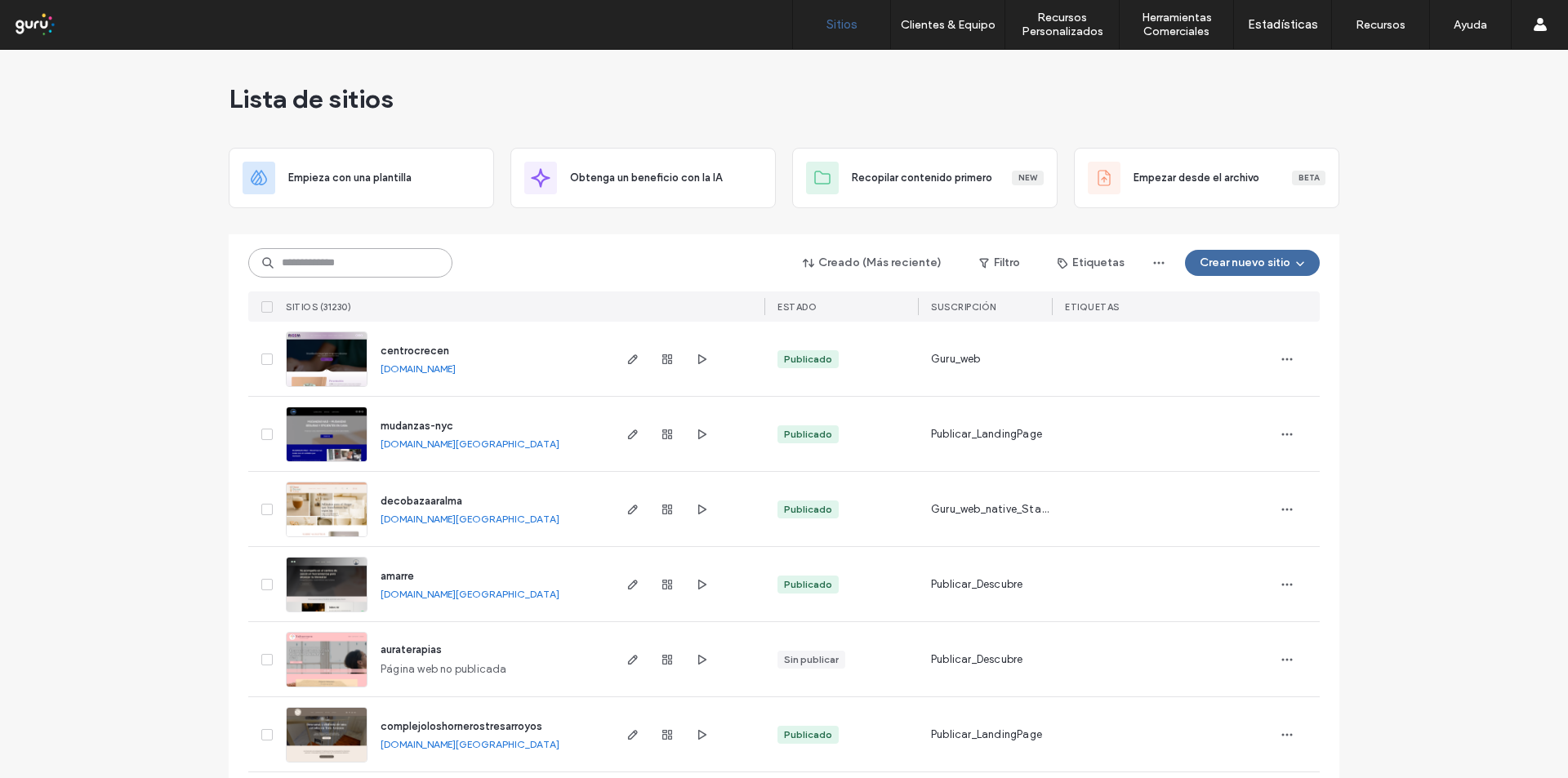
click at [336, 262] on input at bounding box center [350, 262] width 204 height 29
paste input "****"
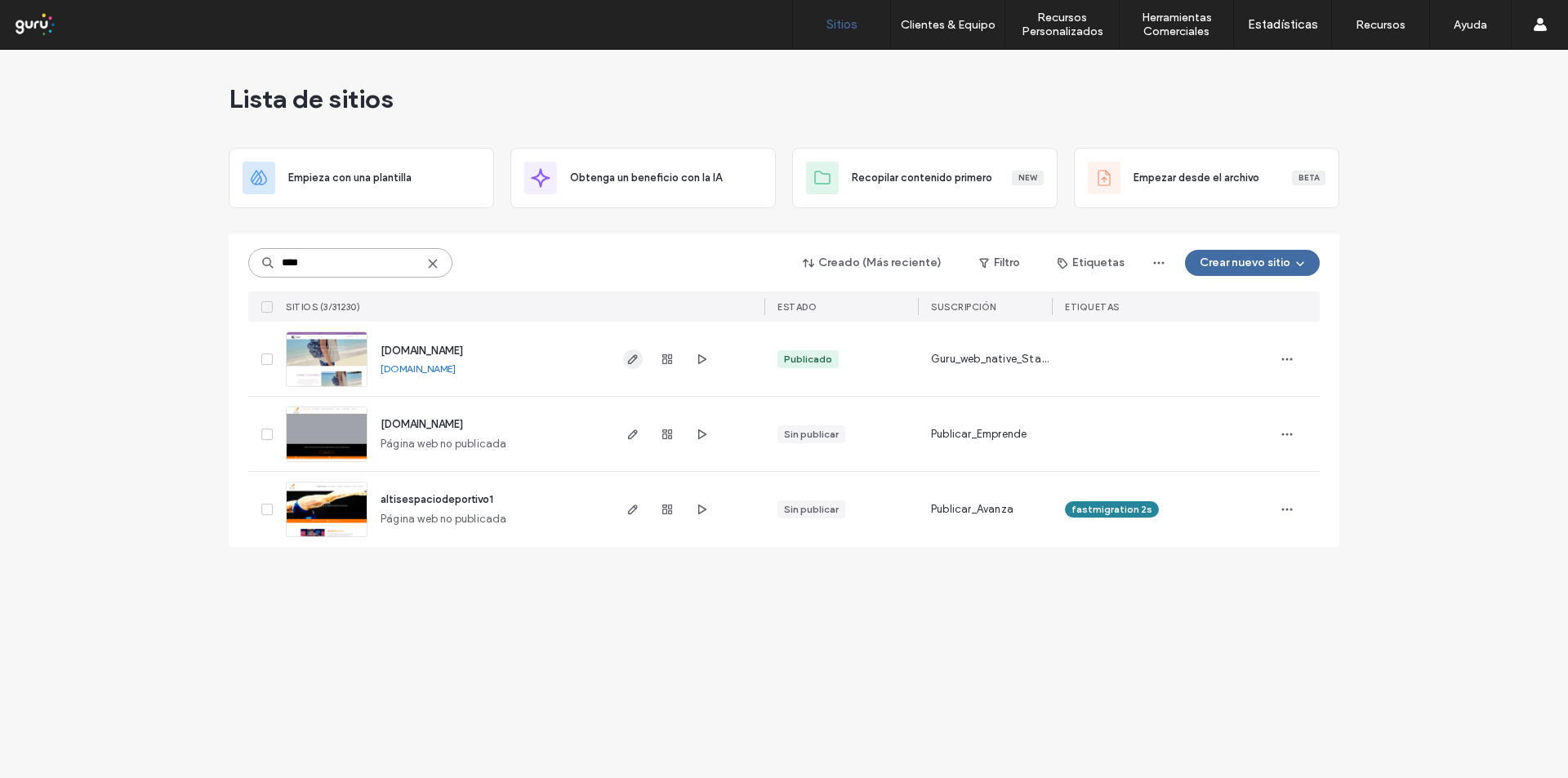
type input "****"
click at [633, 361] on use "button" at bounding box center [632, 359] width 9 height 9
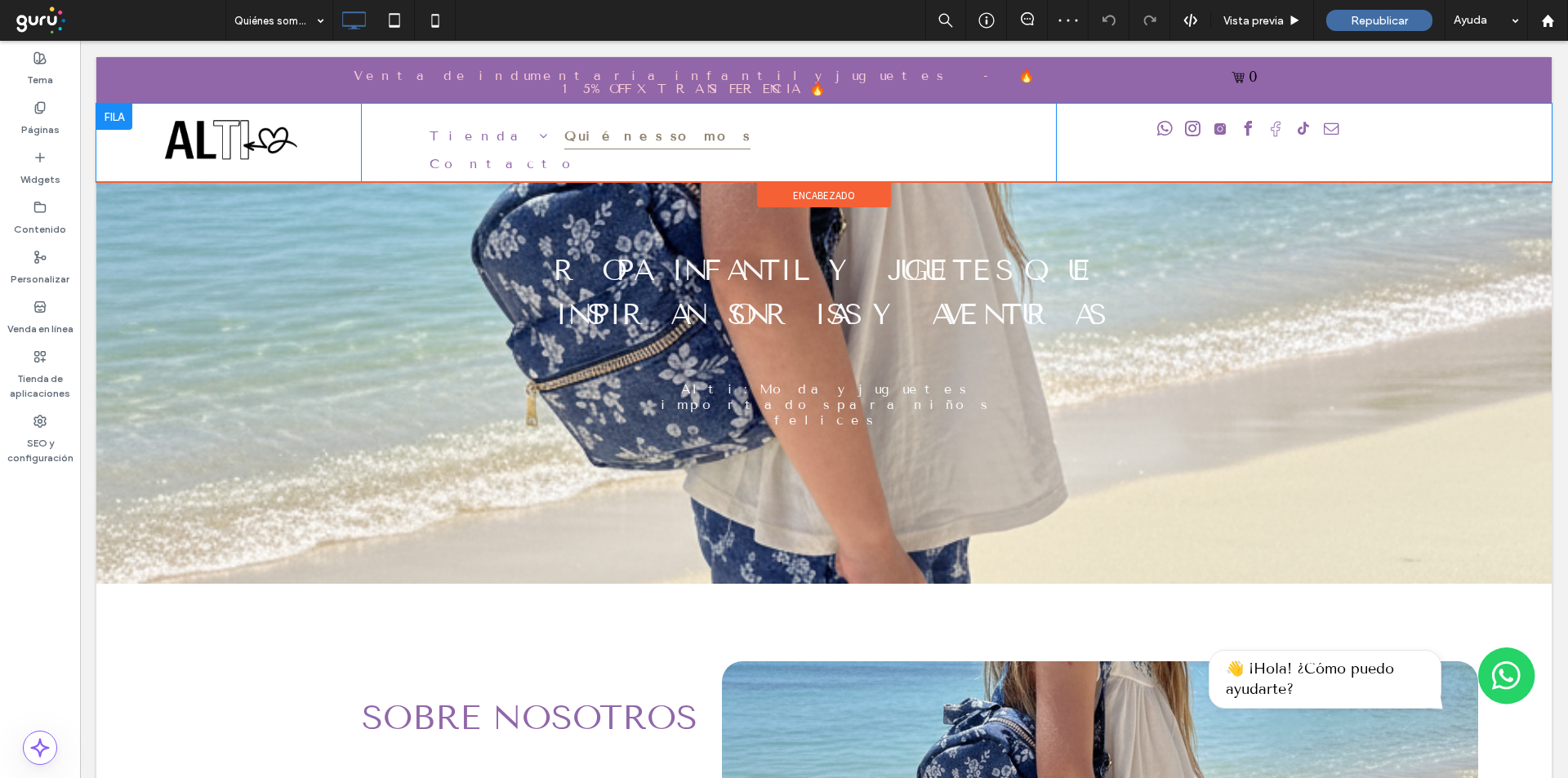
click at [117, 105] on div at bounding box center [114, 117] width 36 height 26
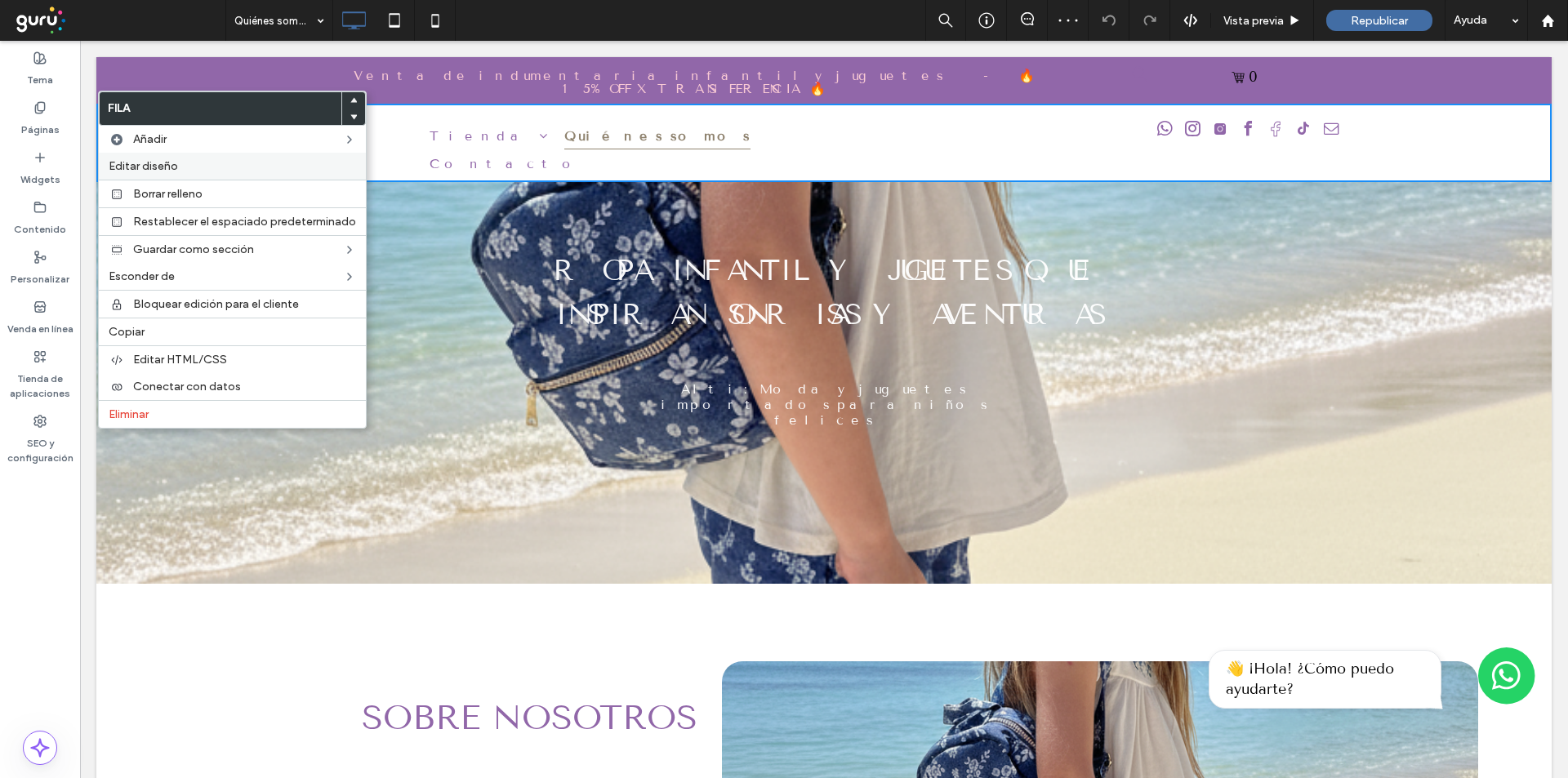
click at [144, 171] on span "Editar diseño" at bounding box center [143, 166] width 69 height 14
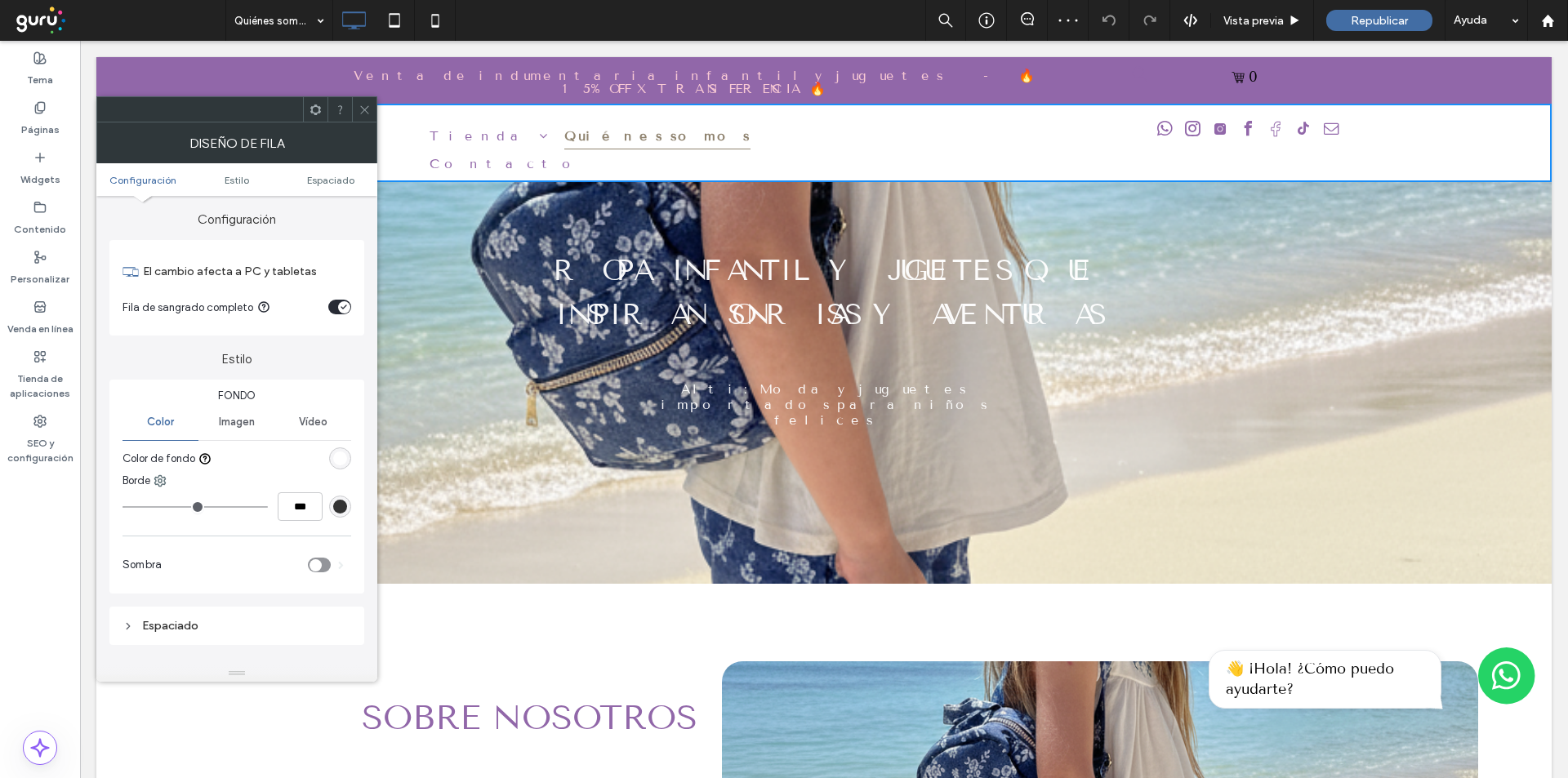
click at [340, 306] on div "toggle" at bounding box center [344, 307] width 12 height 12
click at [357, 105] on div at bounding box center [364, 110] width 24 height 24
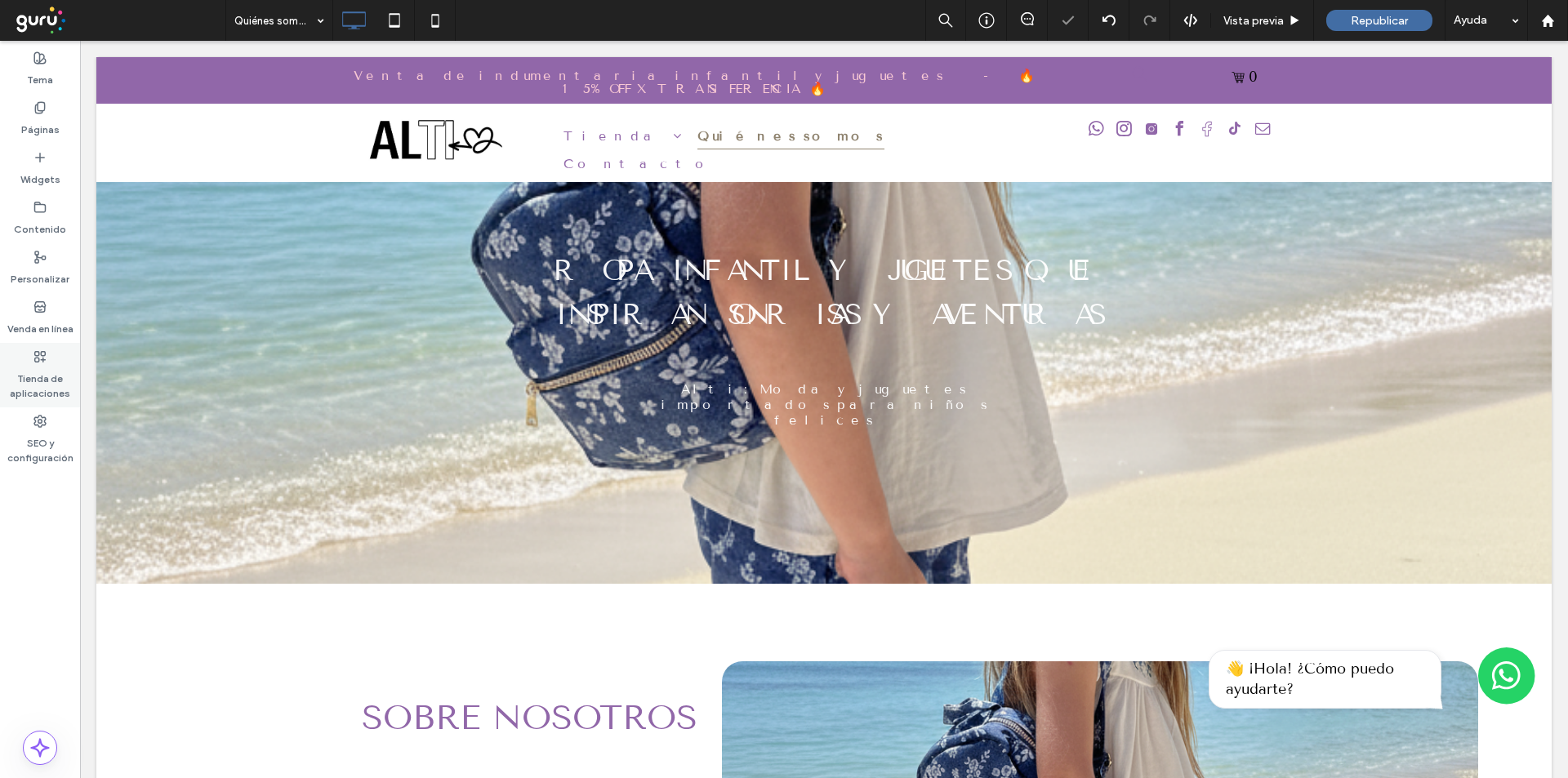
click at [16, 378] on label "Tienda de aplicaciones" at bounding box center [39, 382] width 80 height 37
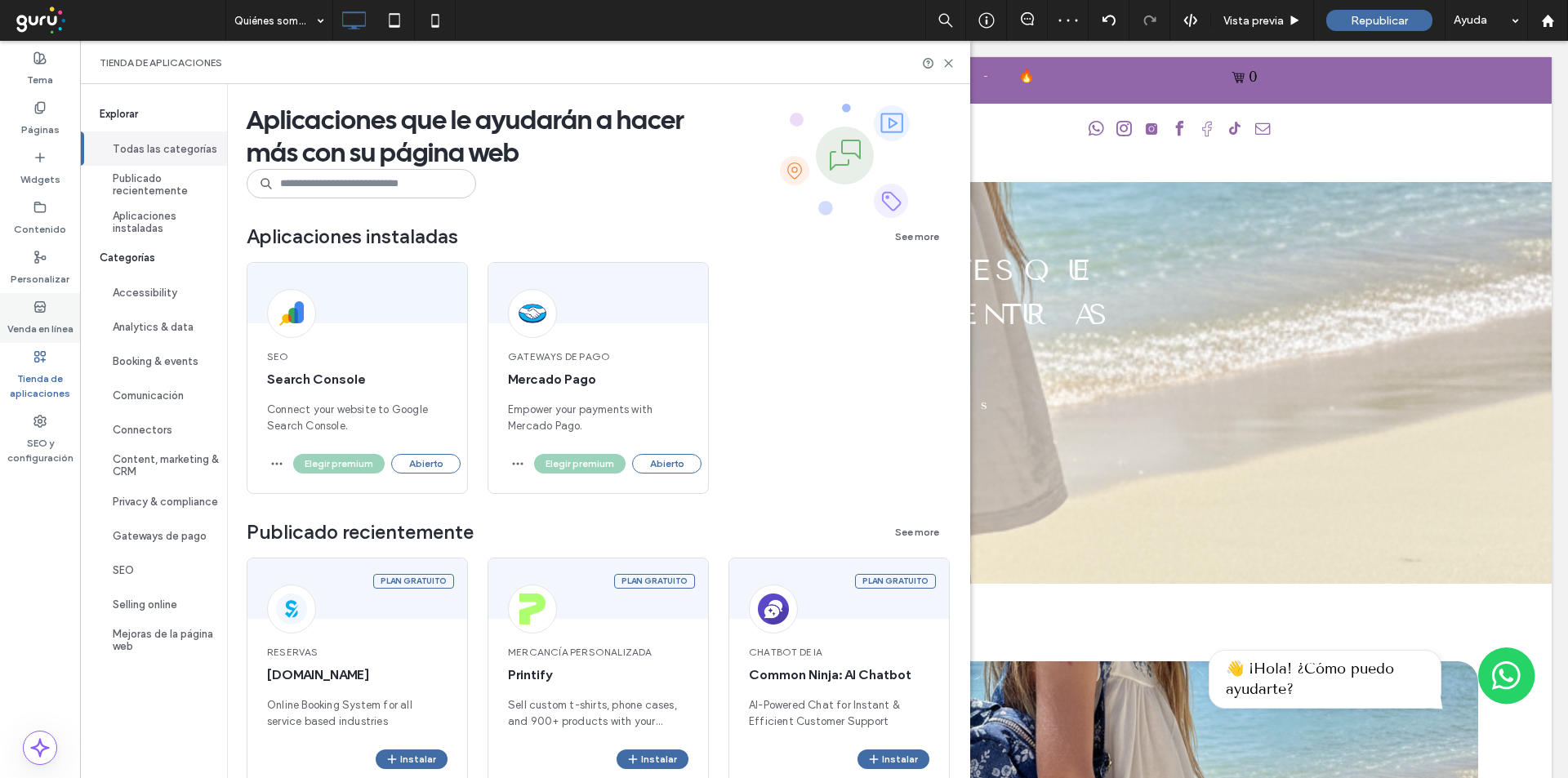
click at [43, 304] on icon at bounding box center [40, 307] width 13 height 13
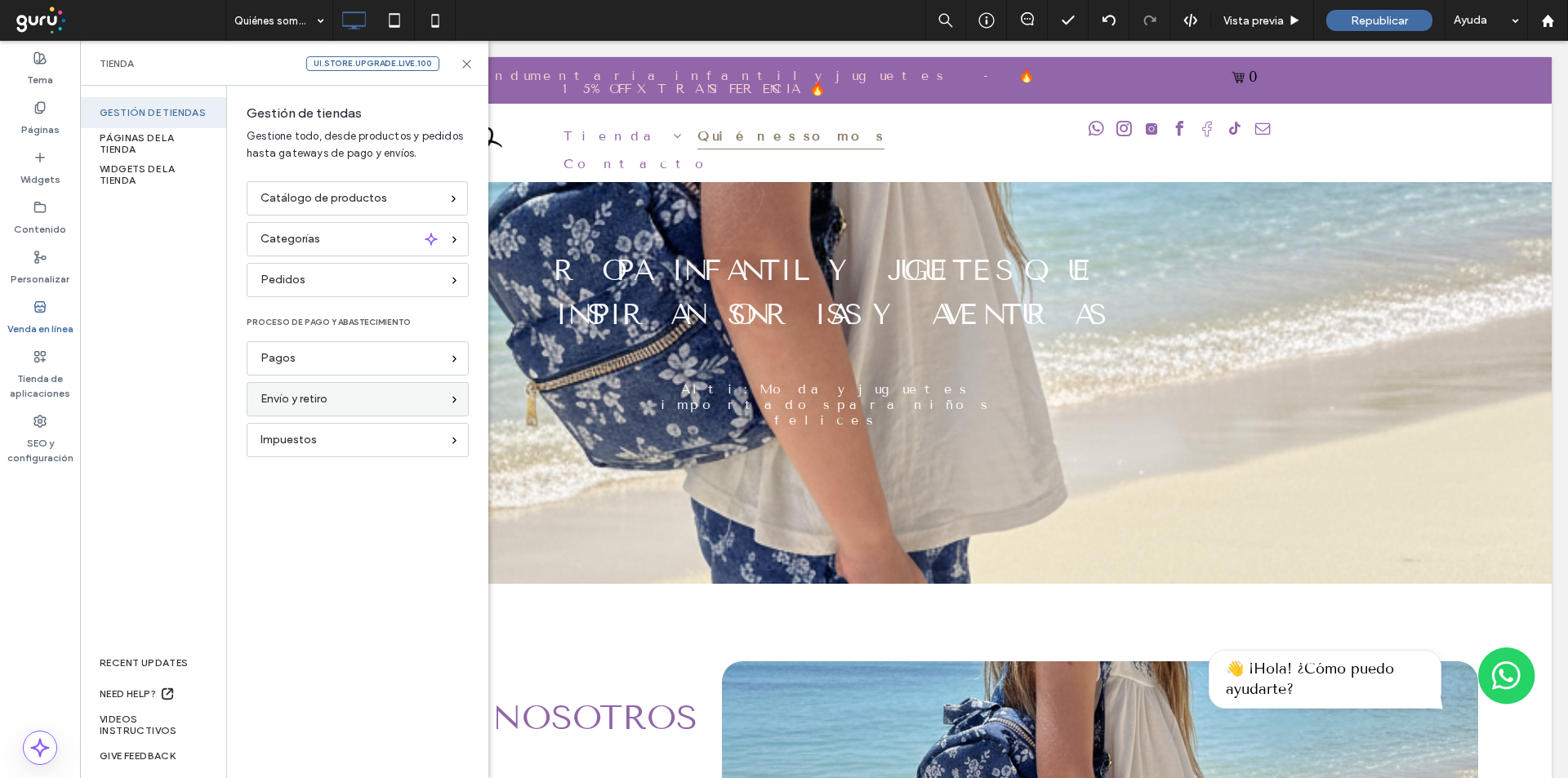
click at [333, 392] on div "Envío y retiro" at bounding box center [350, 399] width 181 height 18
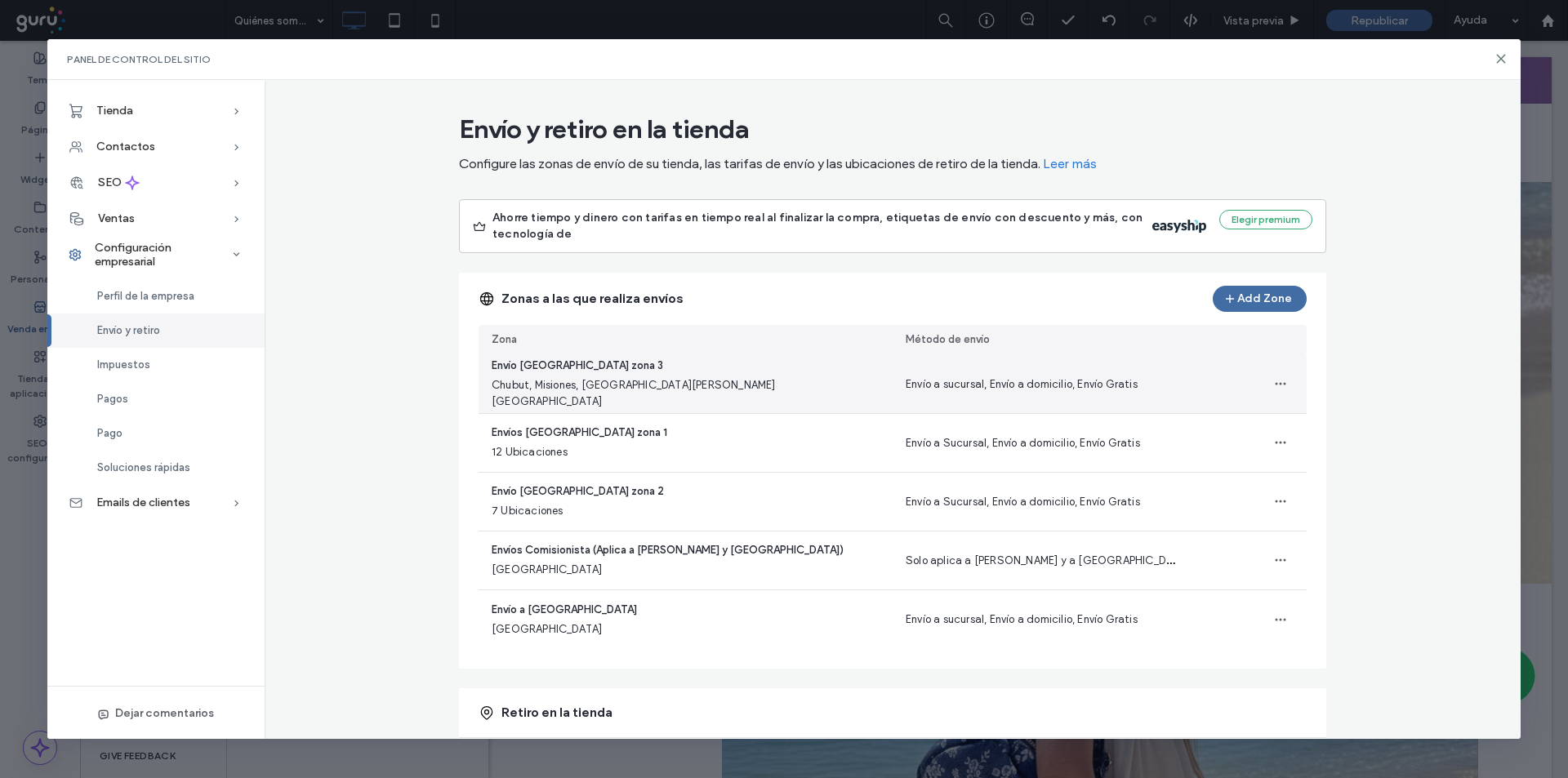
click at [777, 382] on div "Envío Argentina zona 3 Chubut, Misiones, Santa Cruz, Tierra del Fuego" at bounding box center [686, 384] width 414 height 58
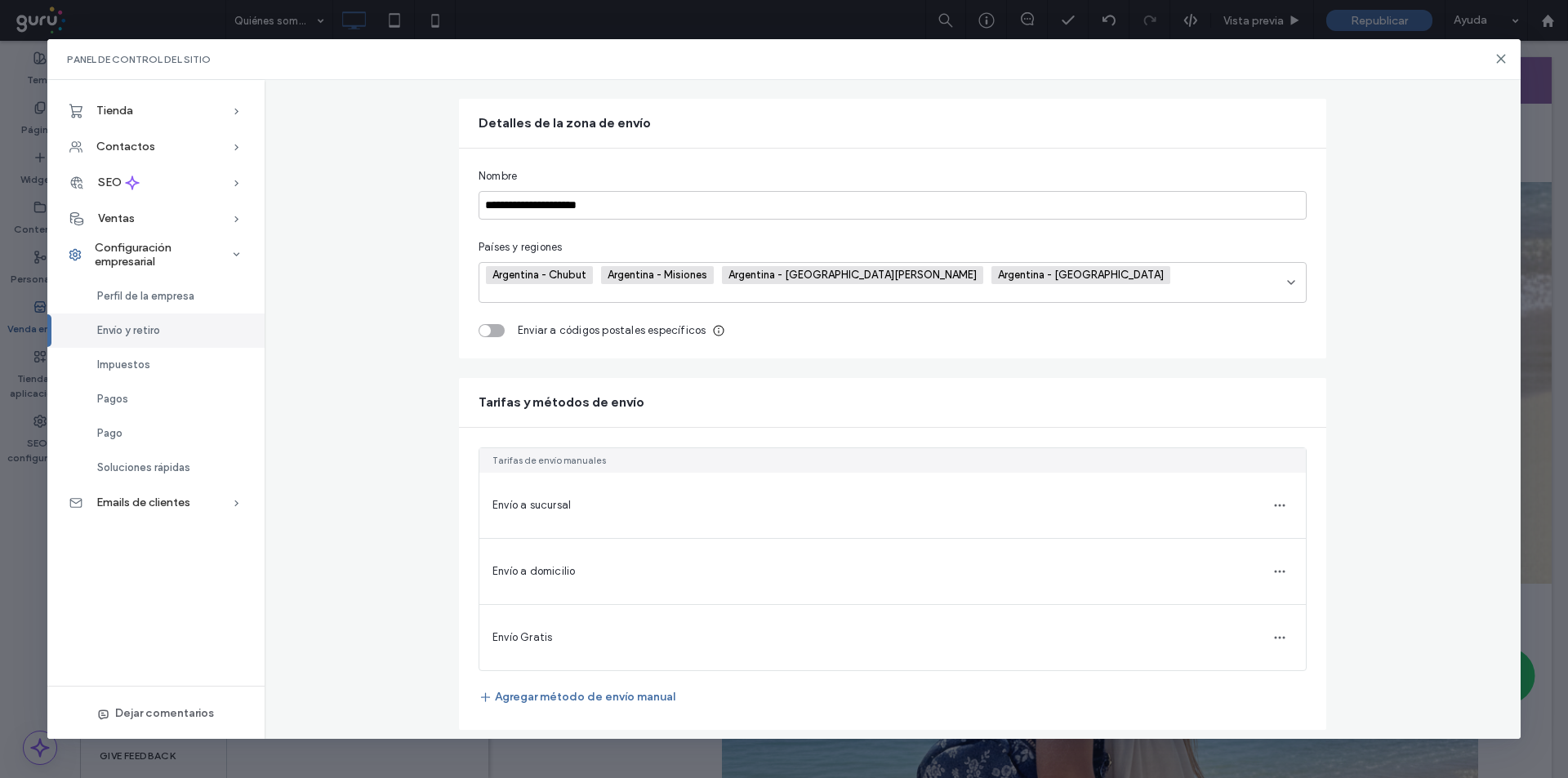
scroll to position [103, 0]
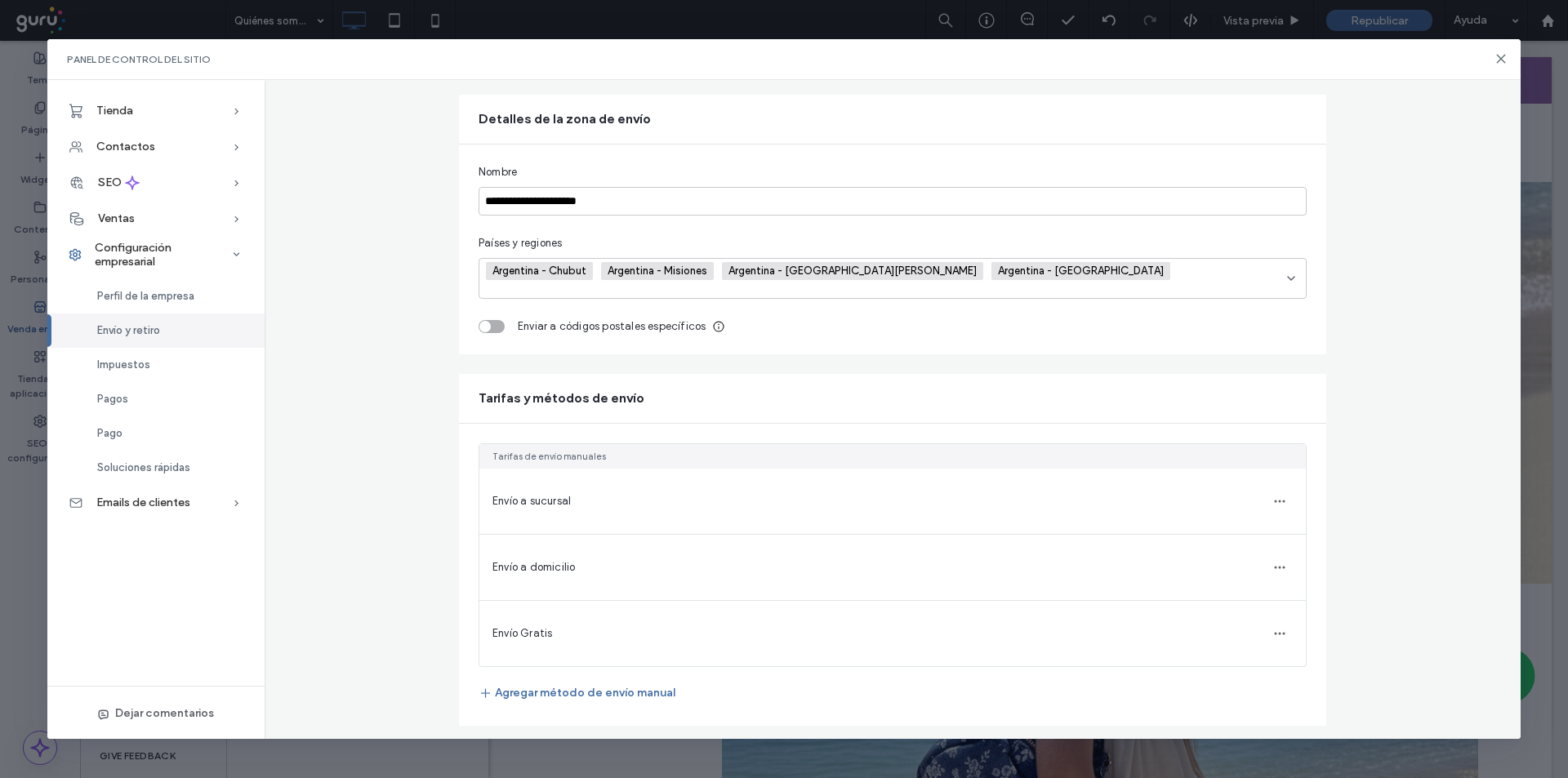
click at [585, 494] on div "Envío a sucursal" at bounding box center [893, 501] width 826 height 66
click at [1285, 488] on span "button" at bounding box center [1280, 501] width 26 height 26
click at [1187, 479] on span "Editar método de envío" at bounding box center [1173, 473] width 117 height 16
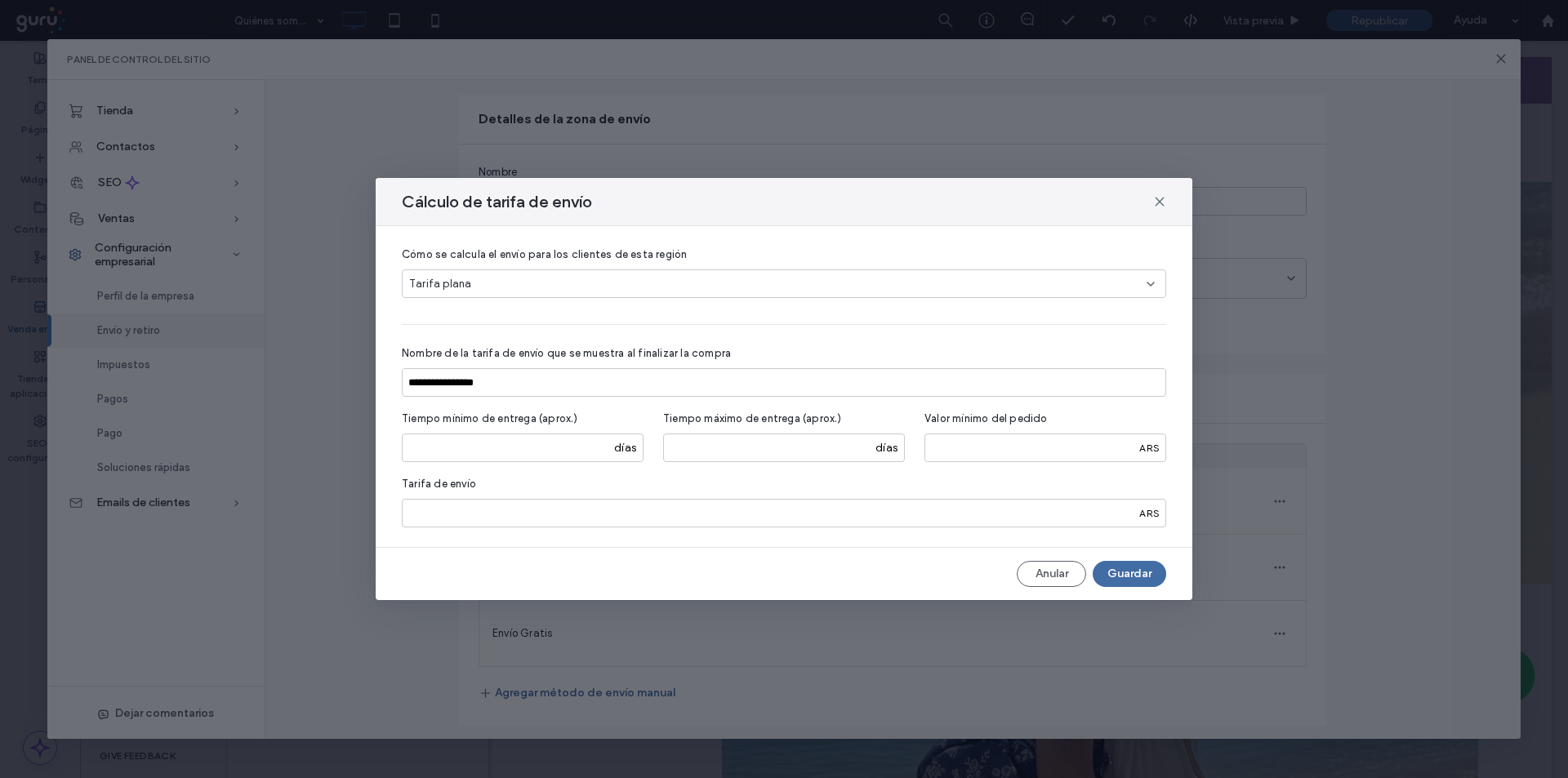
click at [1159, 207] on icon at bounding box center [1160, 201] width 13 height 13
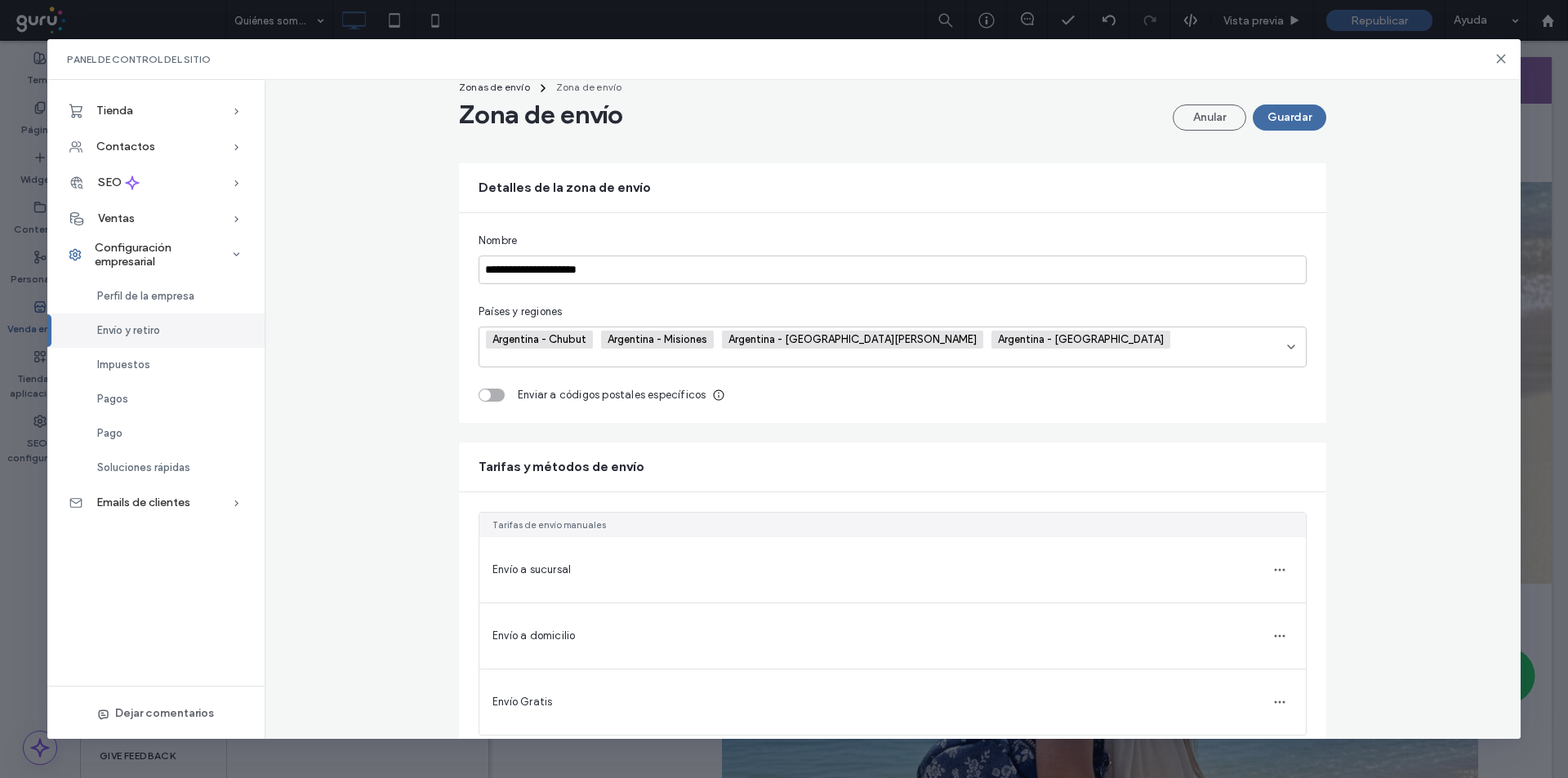
scroll to position [0, 0]
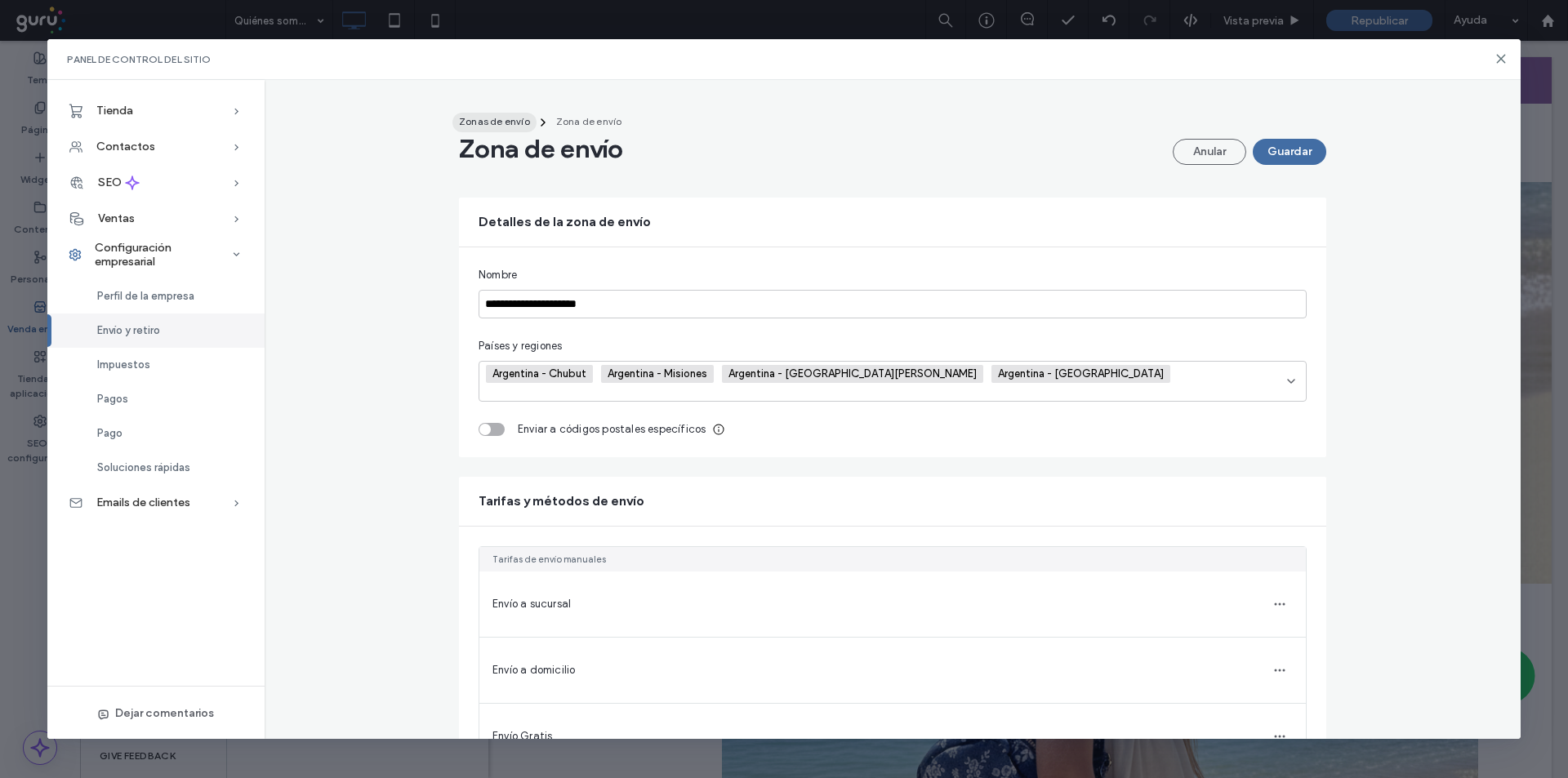
click at [496, 117] on span "Zonas de envío" at bounding box center [495, 121] width 71 height 12
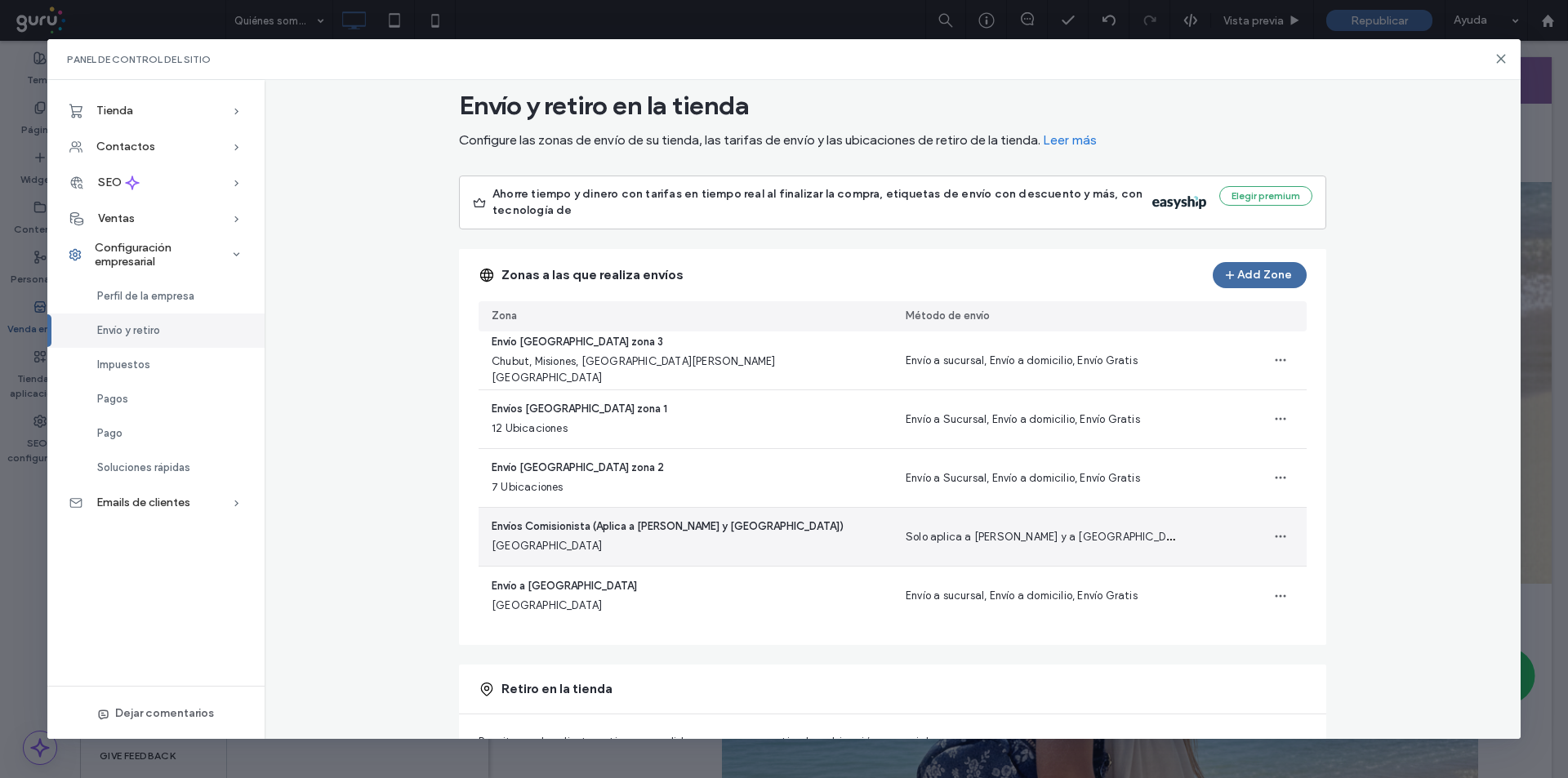
scroll to position [54, 0]
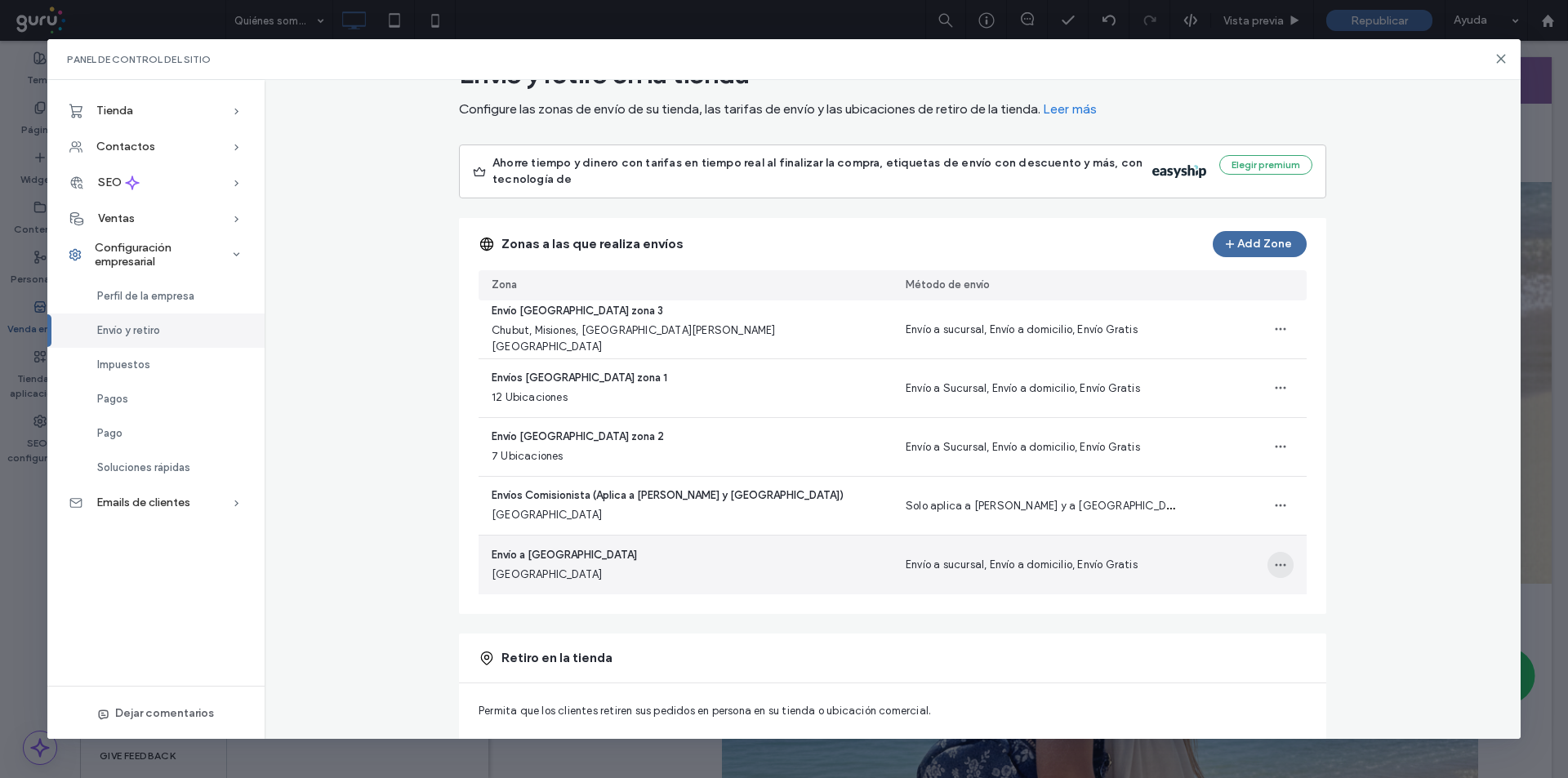
click at [1267, 555] on span "button" at bounding box center [1280, 565] width 26 height 26
click at [1202, 601] on span "Editar zona de envío" at bounding box center [1214, 607] width 102 height 16
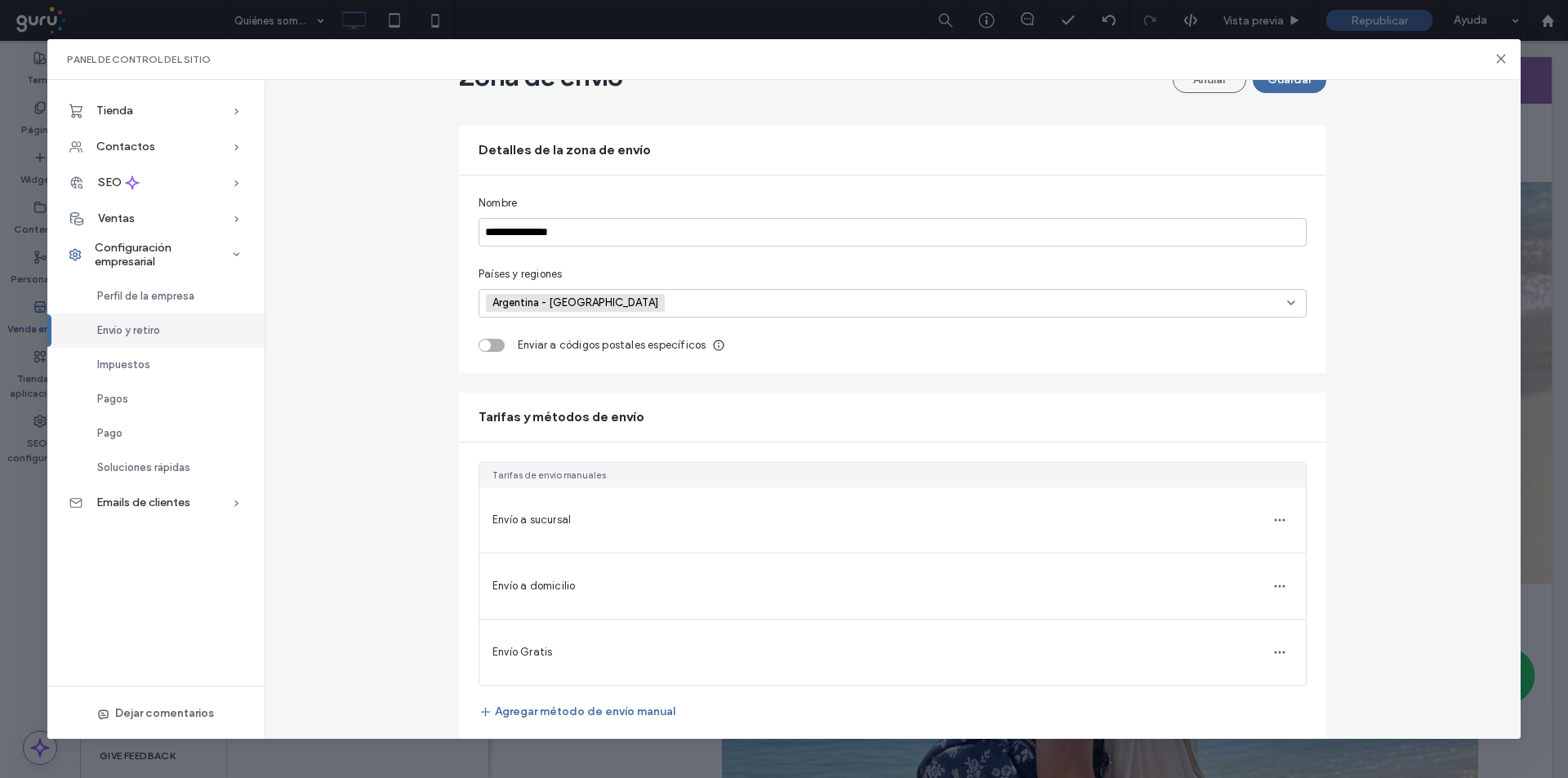
scroll to position [103, 0]
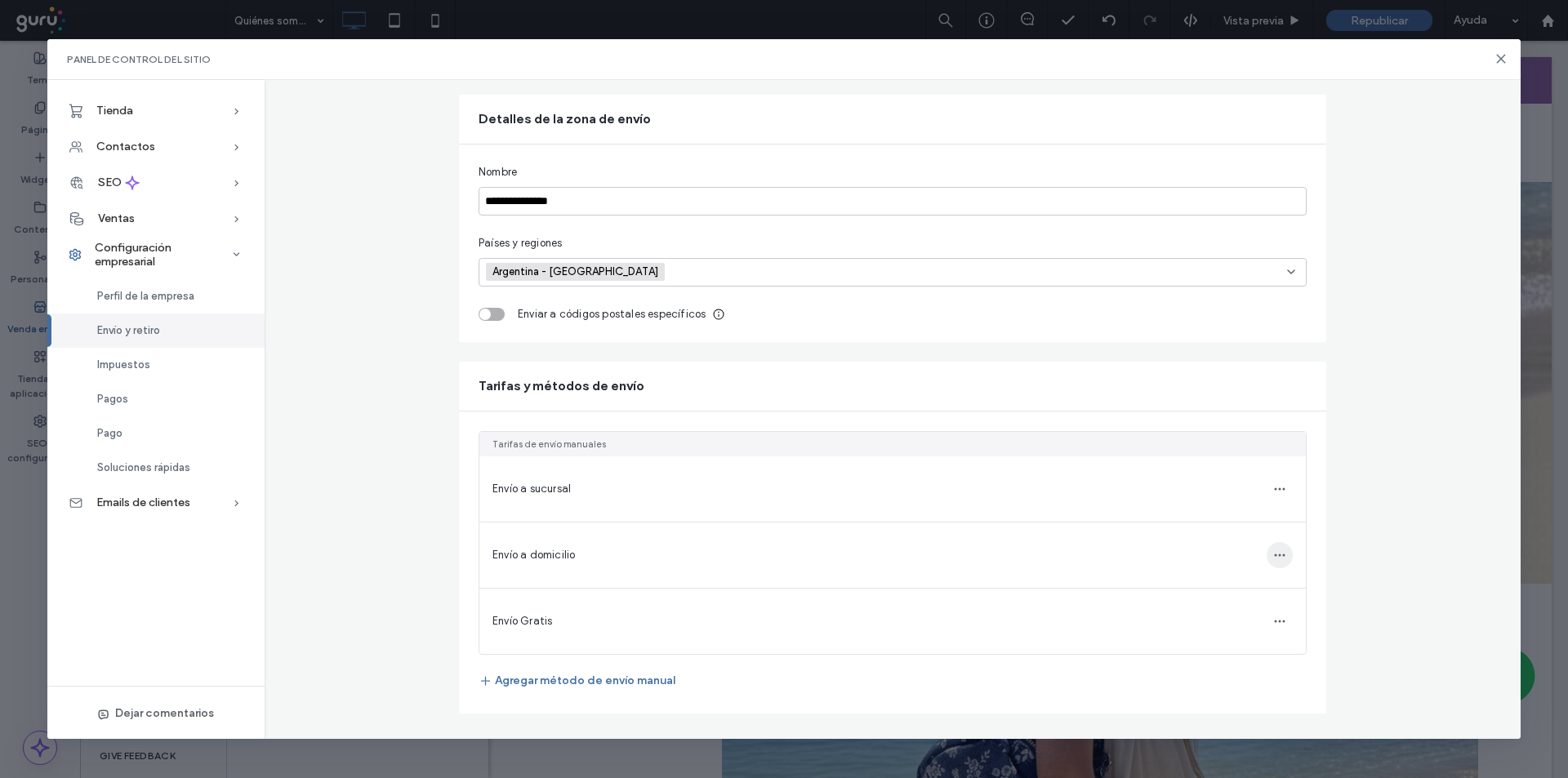
click at [1276, 556] on icon "button" at bounding box center [1280, 555] width 13 height 13
click at [1149, 547] on span "Editar método de envío" at bounding box center [1173, 539] width 117 height 16
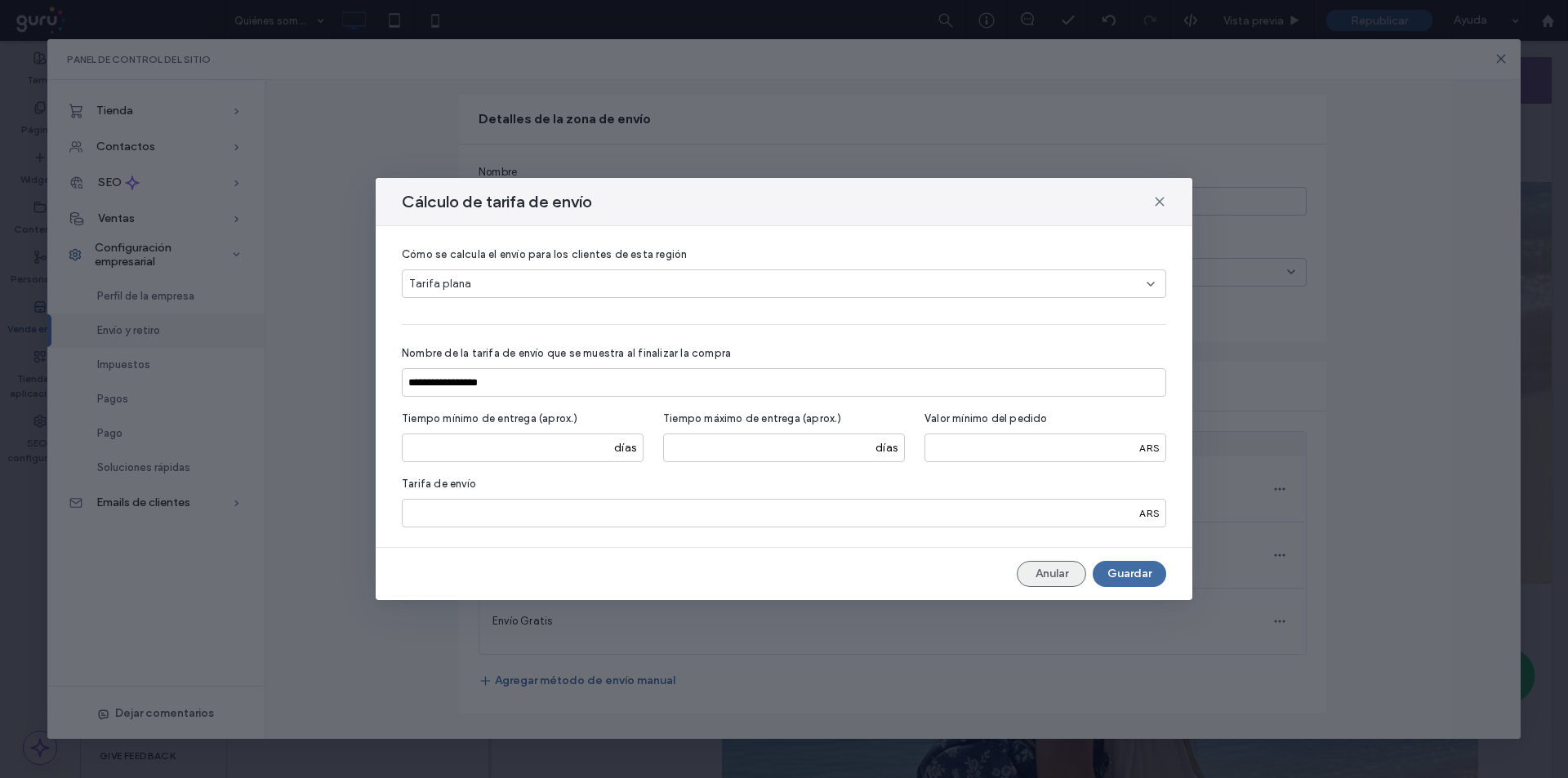
click at [1054, 575] on button "Anular" at bounding box center [1052, 574] width 69 height 26
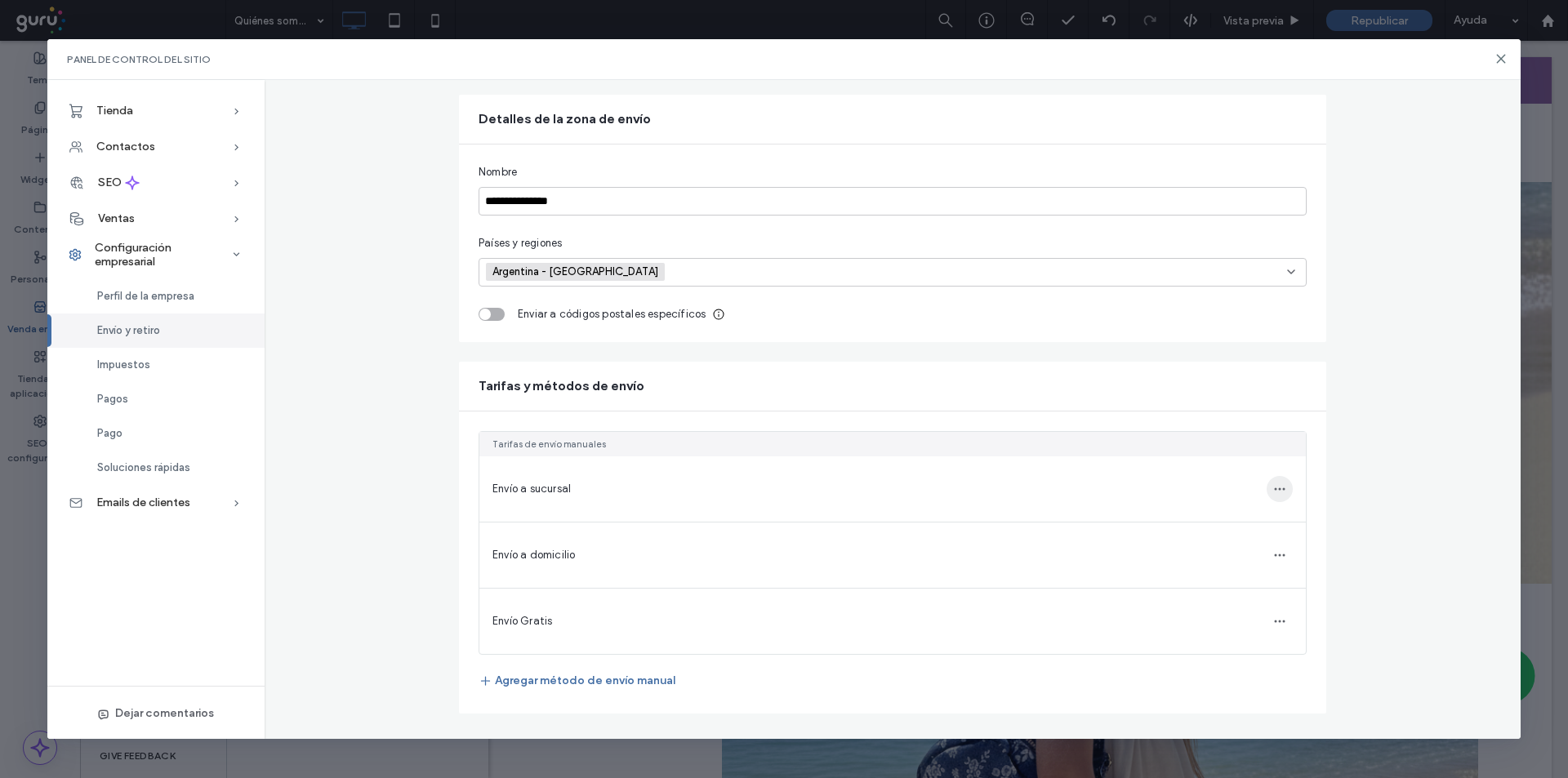
click at [1273, 495] on span "button" at bounding box center [1280, 489] width 26 height 26
click at [1157, 483] on div "Editar método de envío" at bounding box center [1167, 473] width 170 height 31
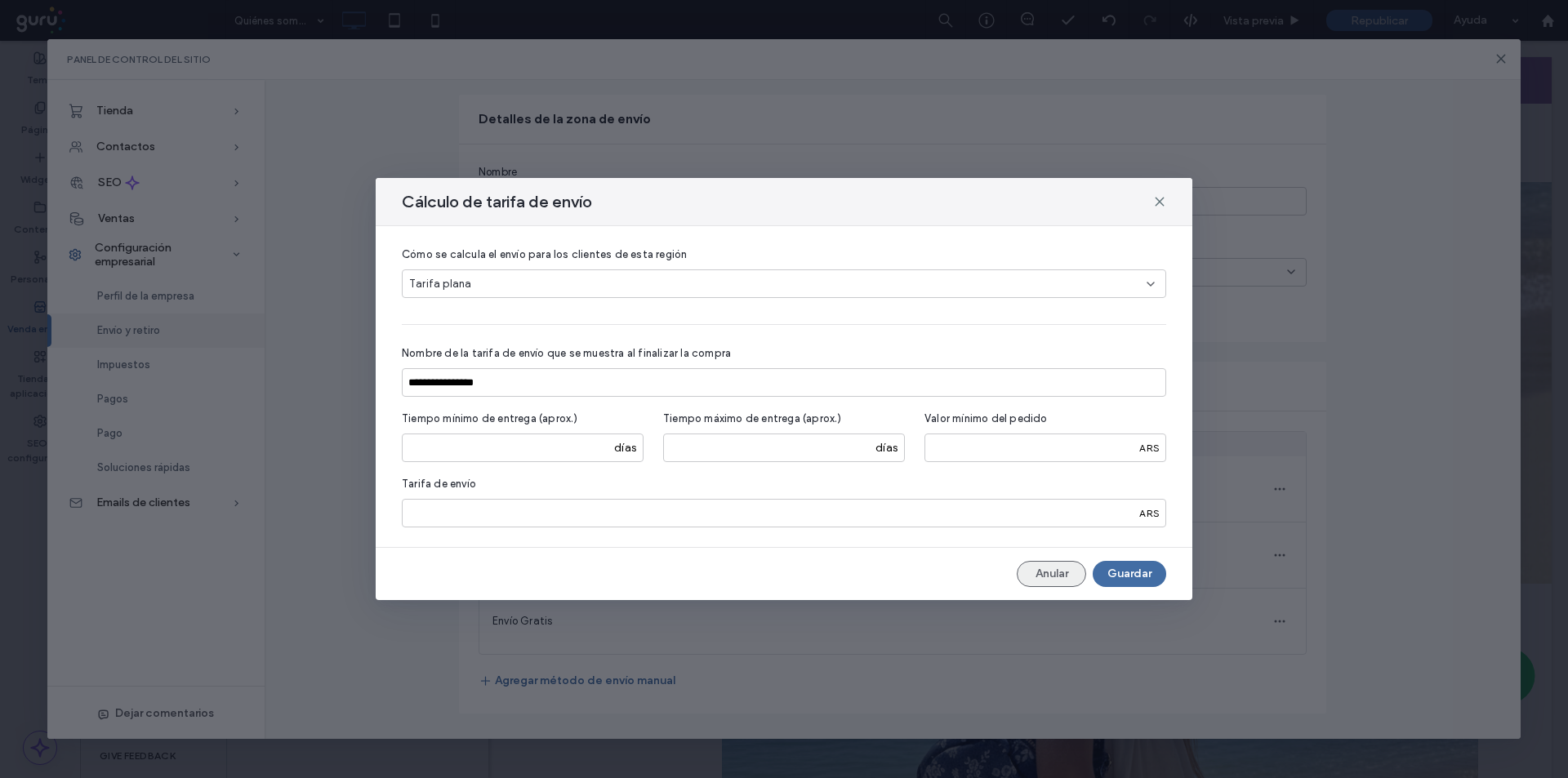
click at [1044, 572] on button "Anular" at bounding box center [1052, 574] width 69 height 26
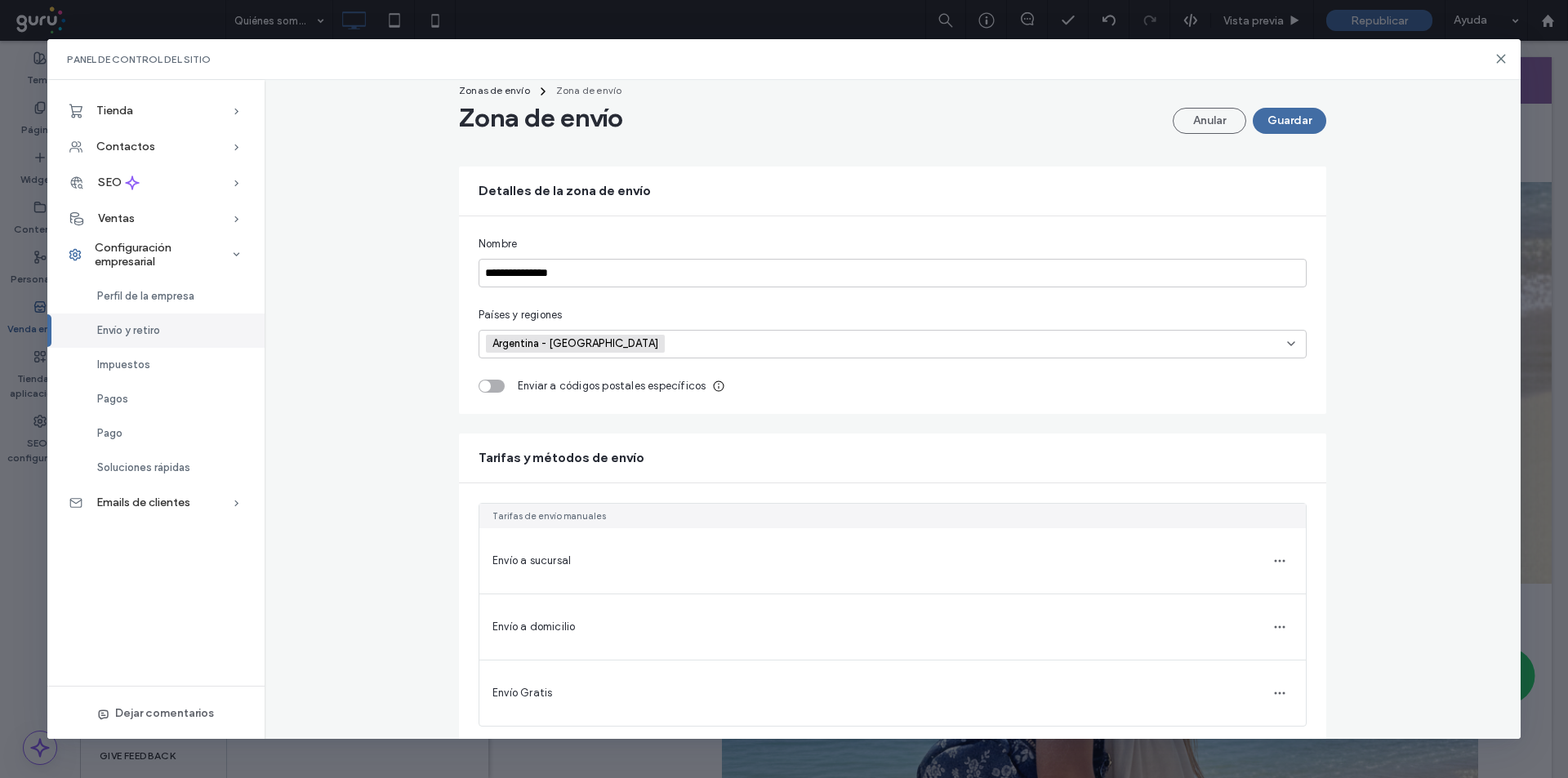
scroll to position [22, 0]
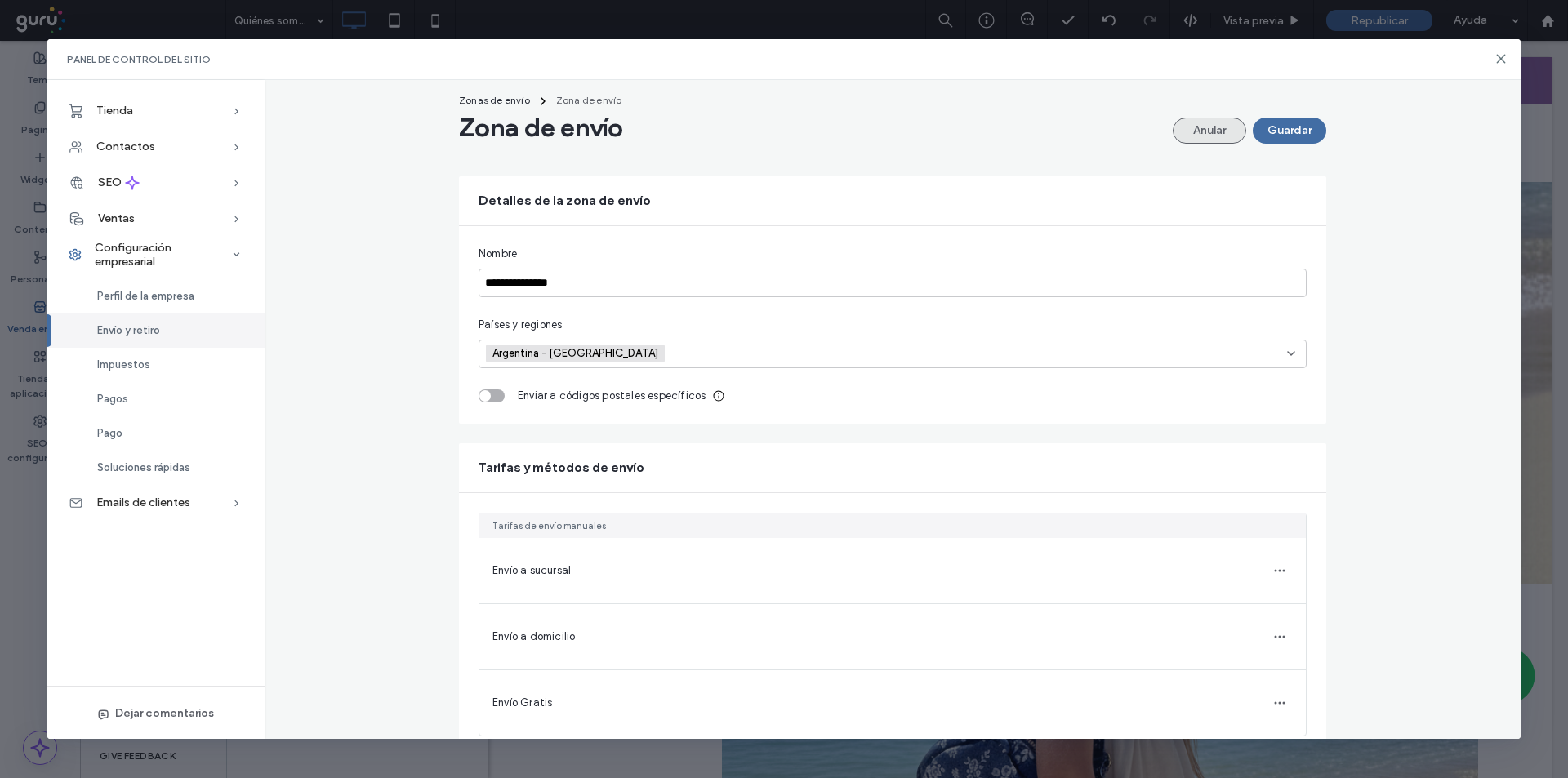
click at [1197, 134] on button "Anular" at bounding box center [1209, 131] width 73 height 26
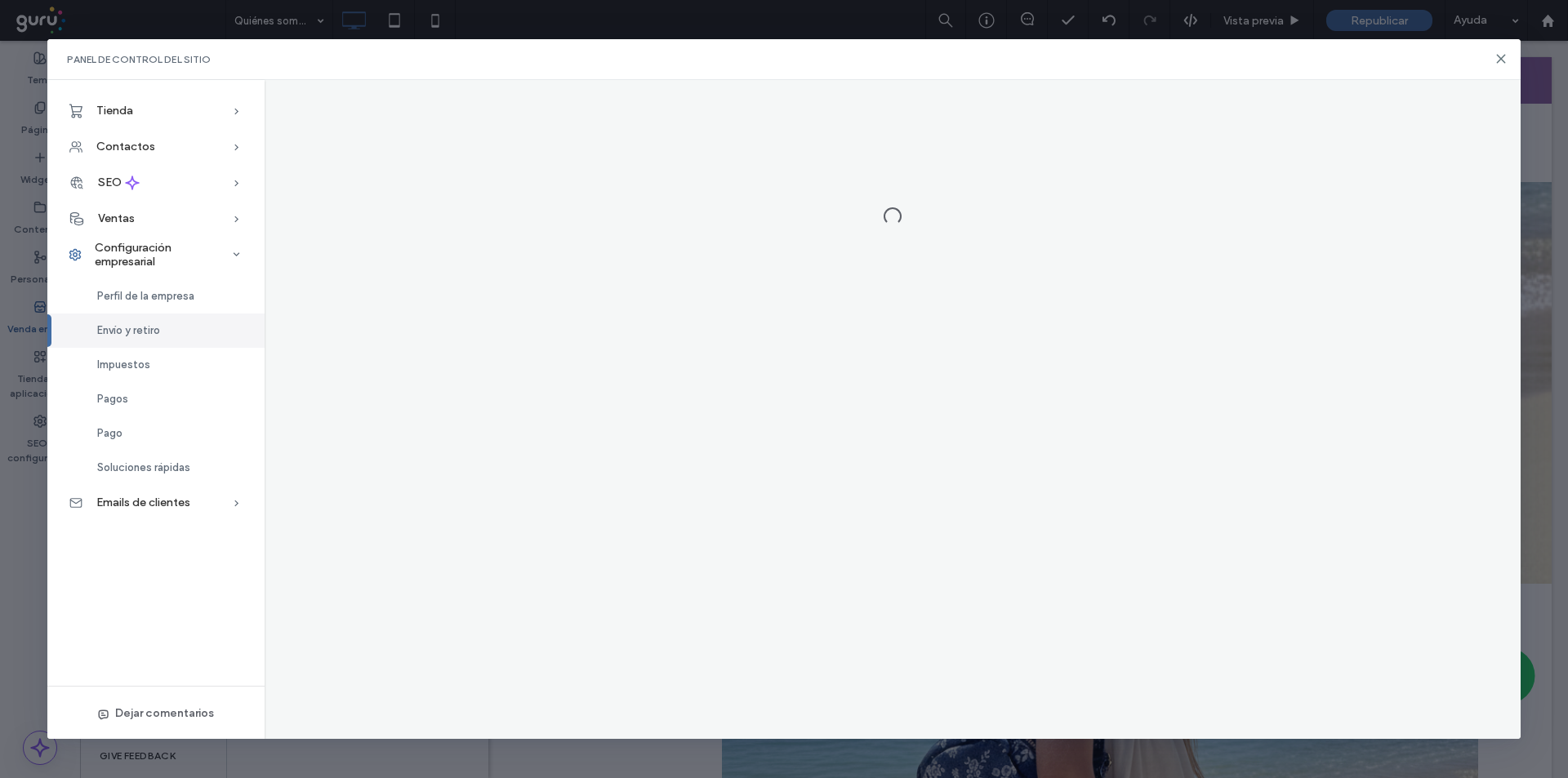
scroll to position [0, 0]
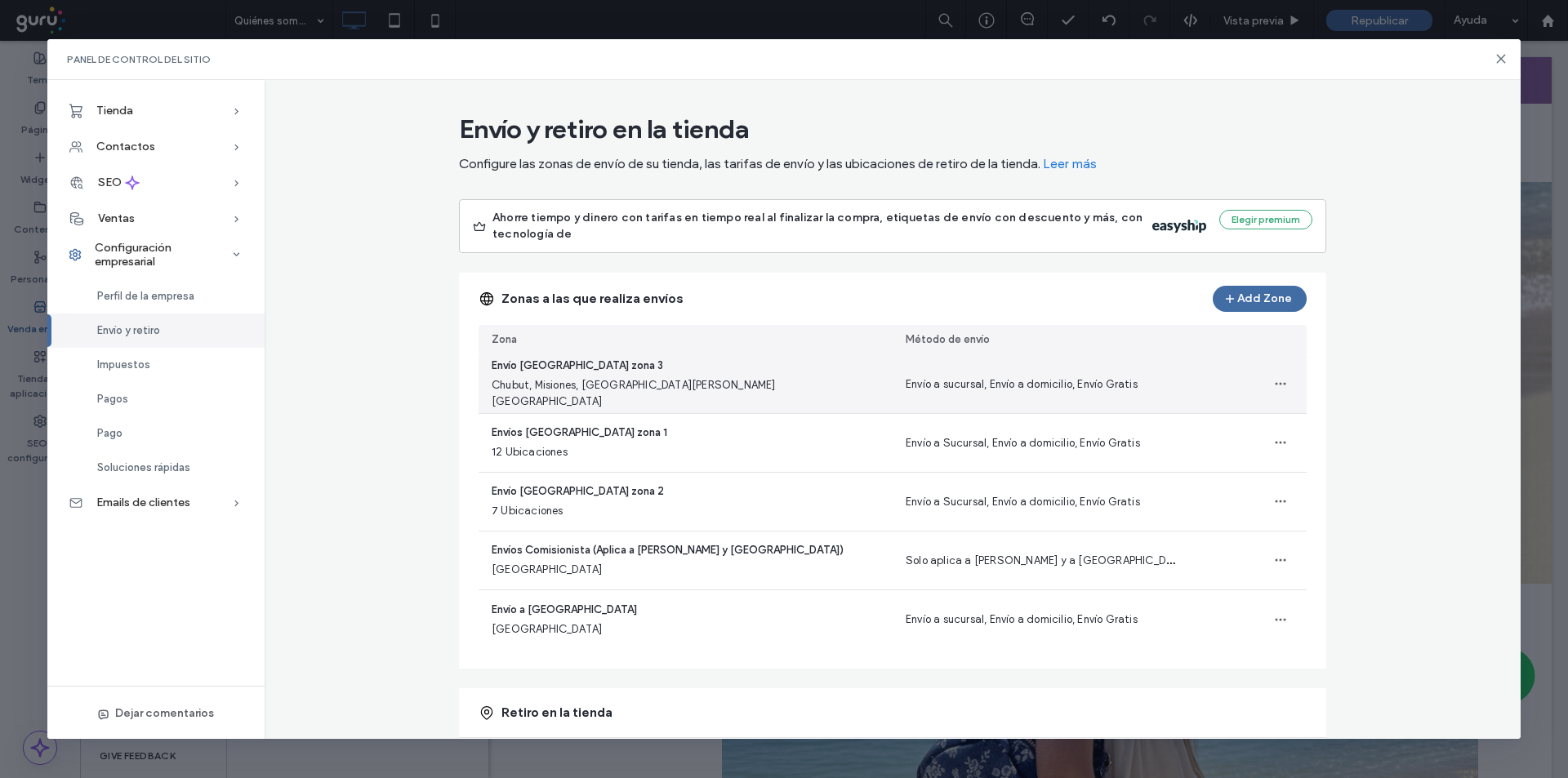
click at [690, 374] on span "Envío Argentina zona 3" at bounding box center [686, 365] width 388 height 16
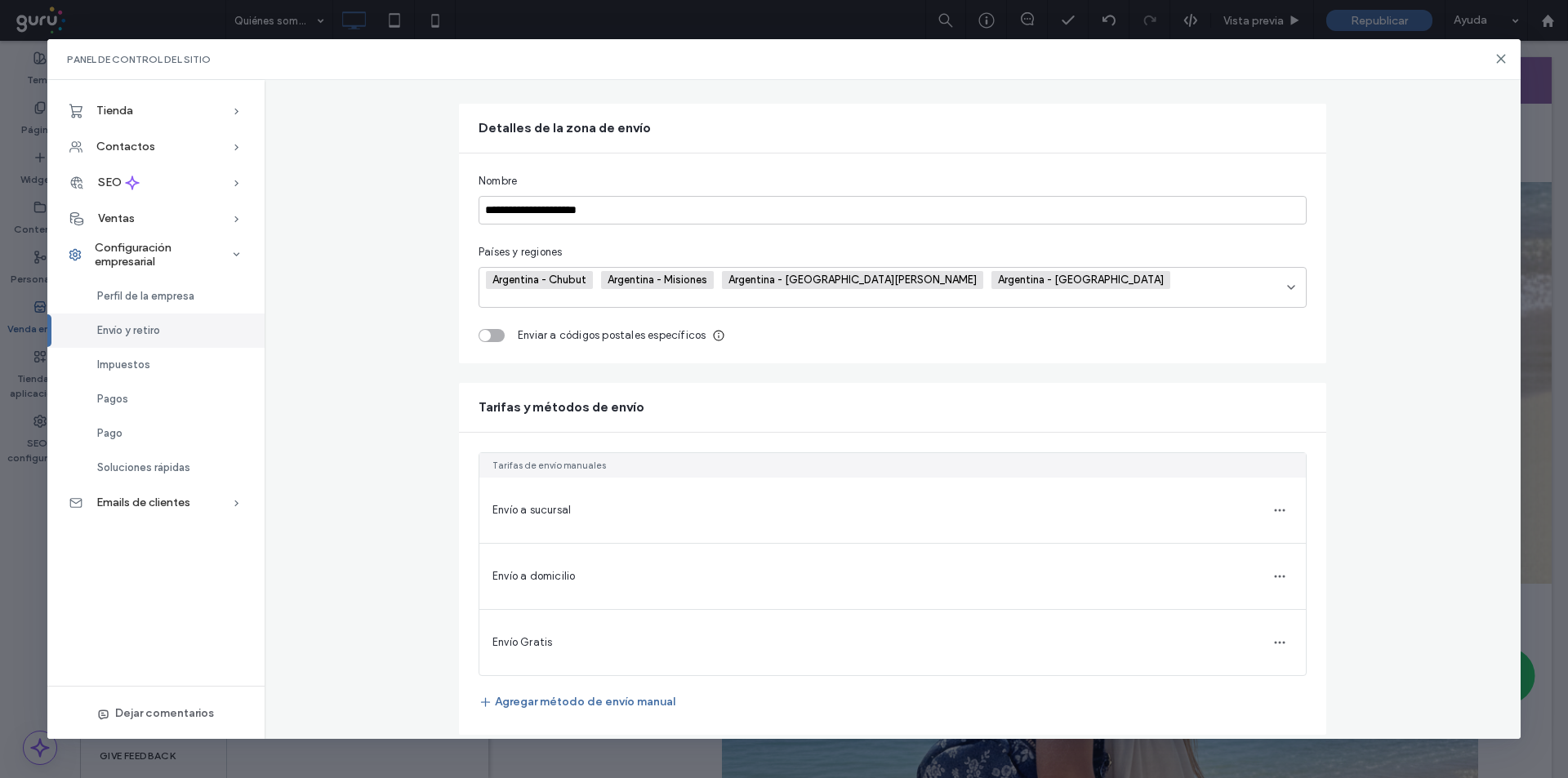
scroll to position [103, 0]
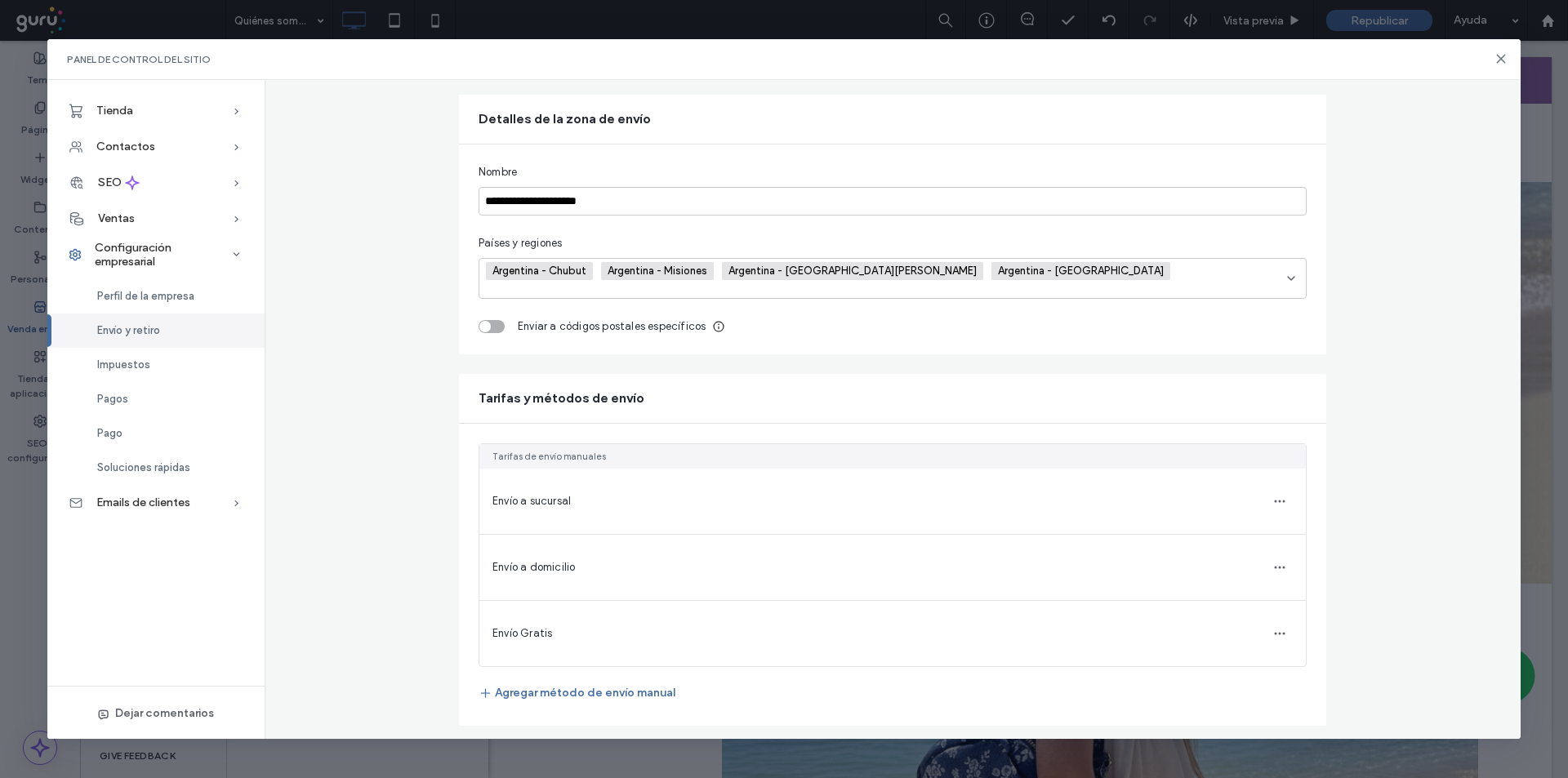
click at [739, 485] on div "Envío a sucursal" at bounding box center [893, 501] width 826 height 66
click at [1274, 500] on use "button" at bounding box center [1279, 501] width 10 height 3
click at [1126, 468] on span "Editar método de envío" at bounding box center [1173, 473] width 117 height 16
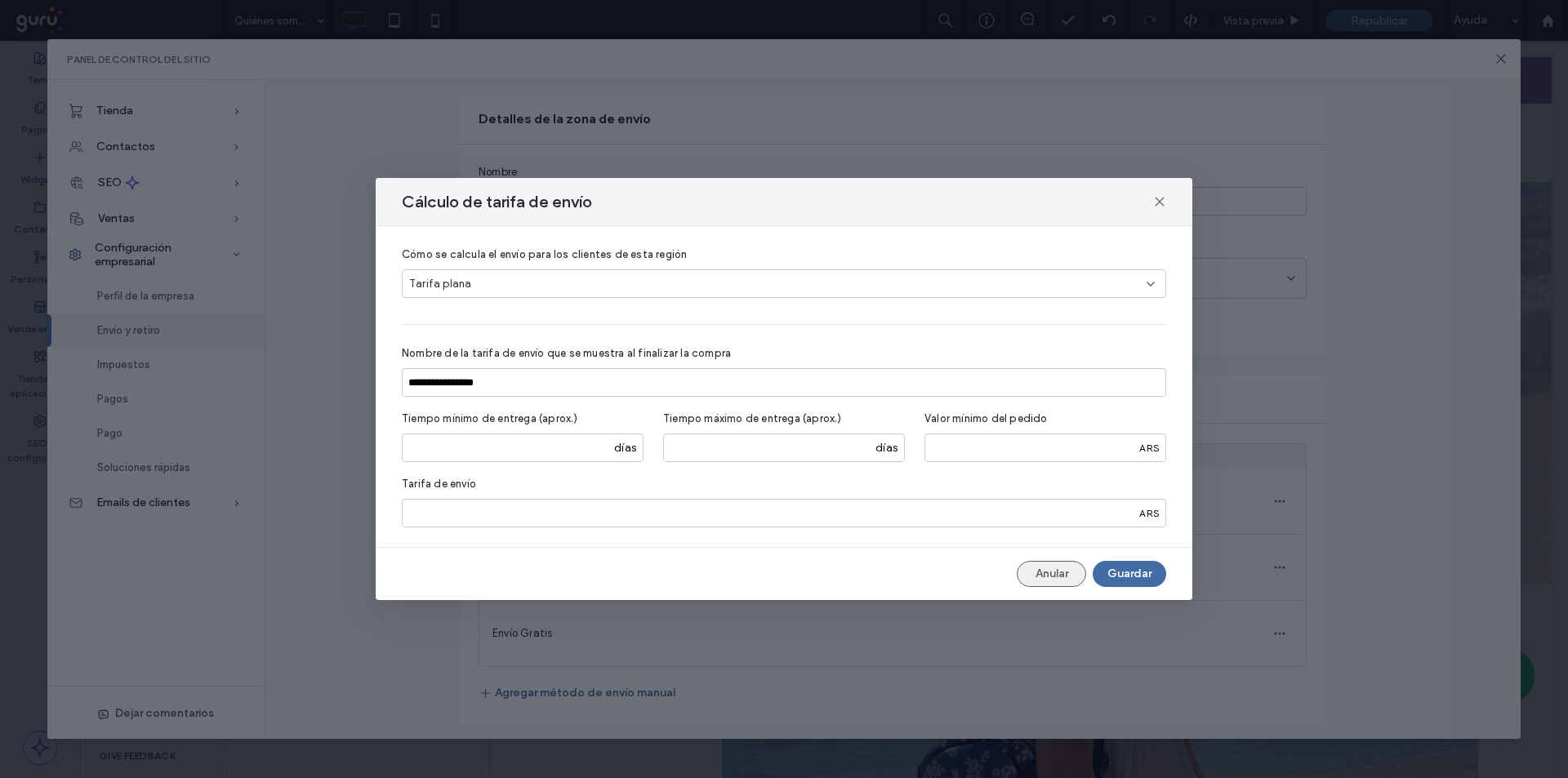
click at [1057, 568] on button "Anular" at bounding box center [1052, 574] width 69 height 26
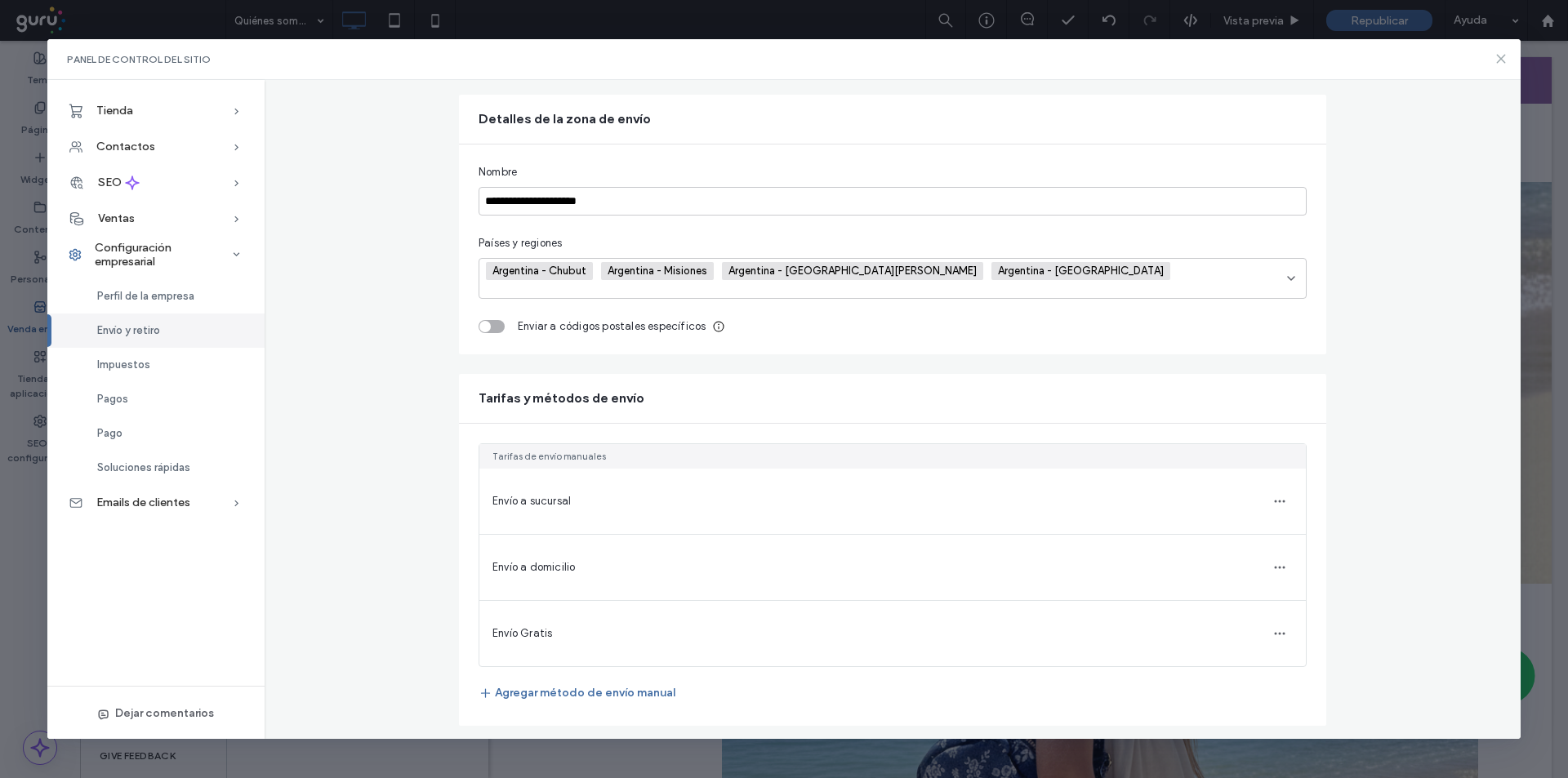
click at [1498, 61] on icon at bounding box center [1501, 59] width 13 height 13
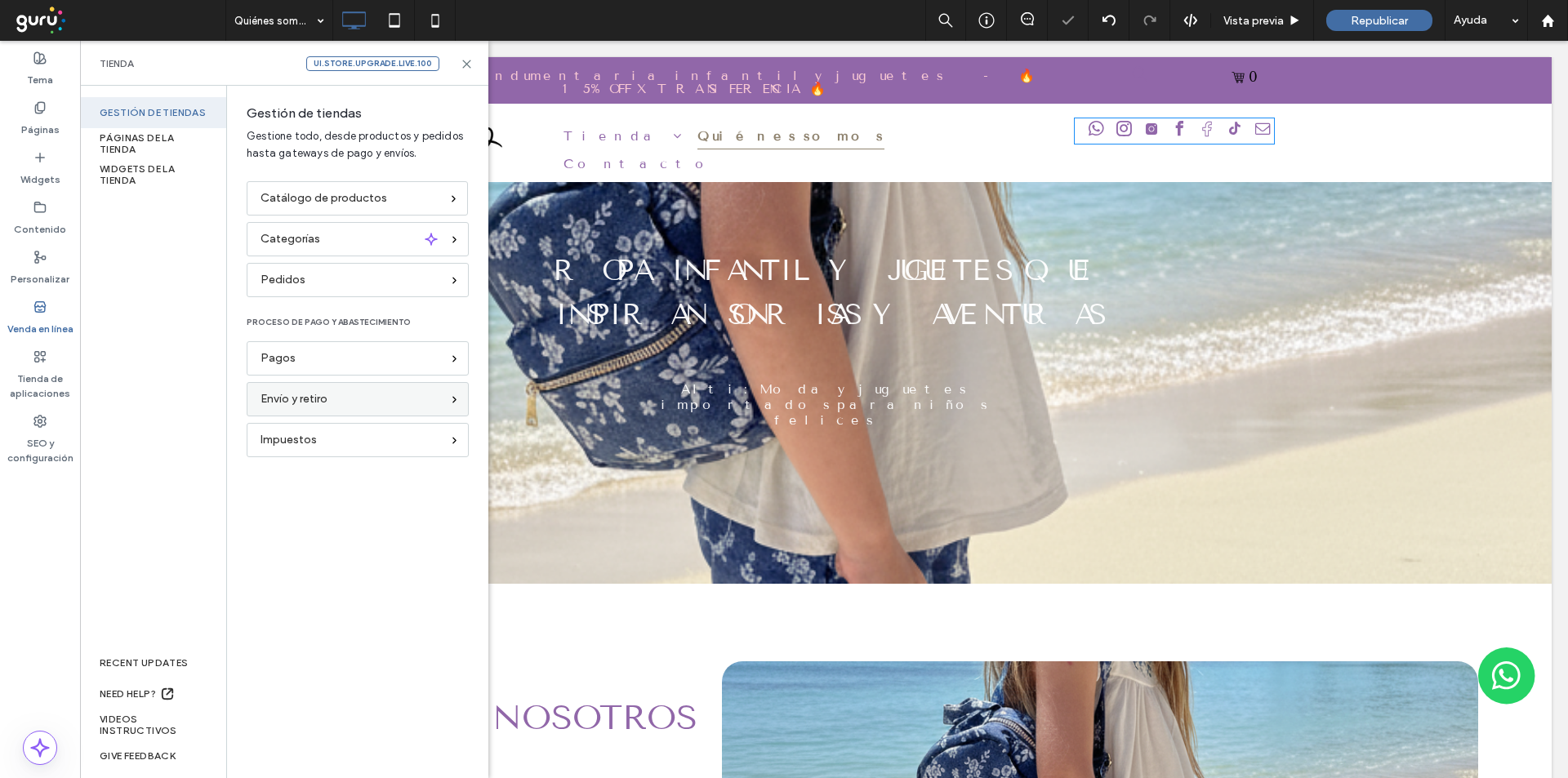
click at [354, 389] on div "Envío y retiro" at bounding box center [357, 399] width 222 height 35
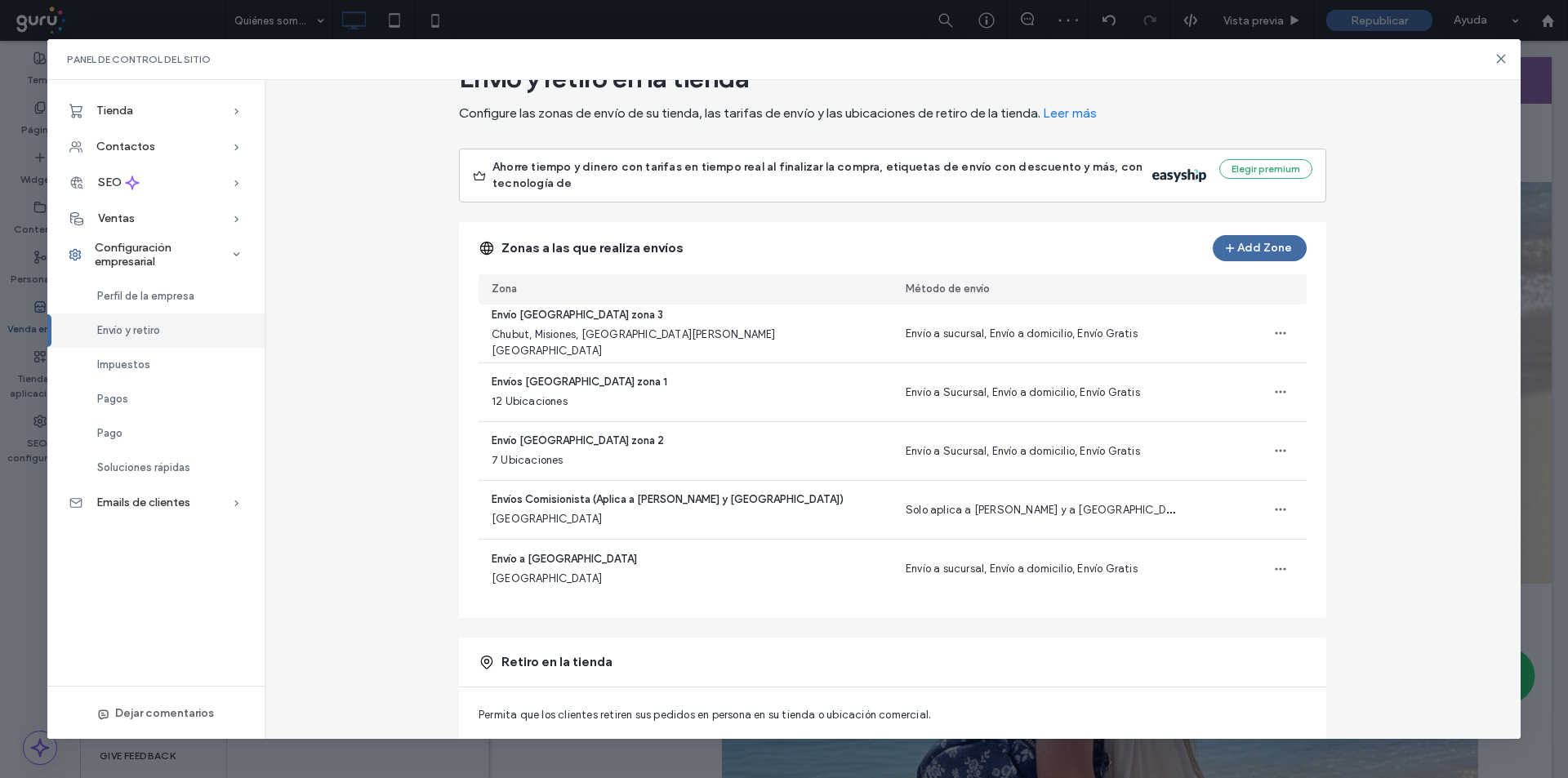
scroll to position [54, 0]
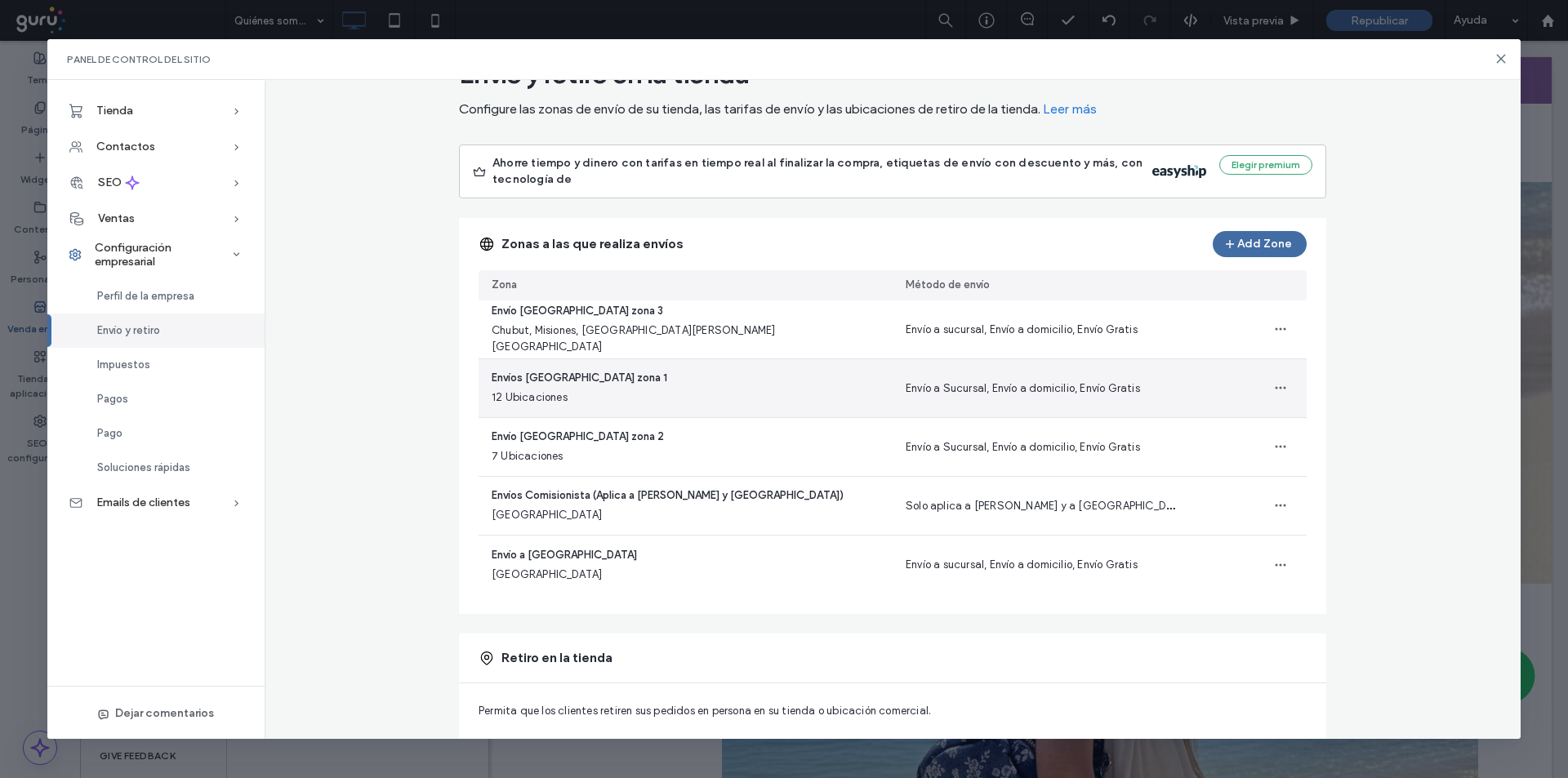
click at [563, 392] on span "12 Ubicaciones" at bounding box center [579, 397] width 175 height 16
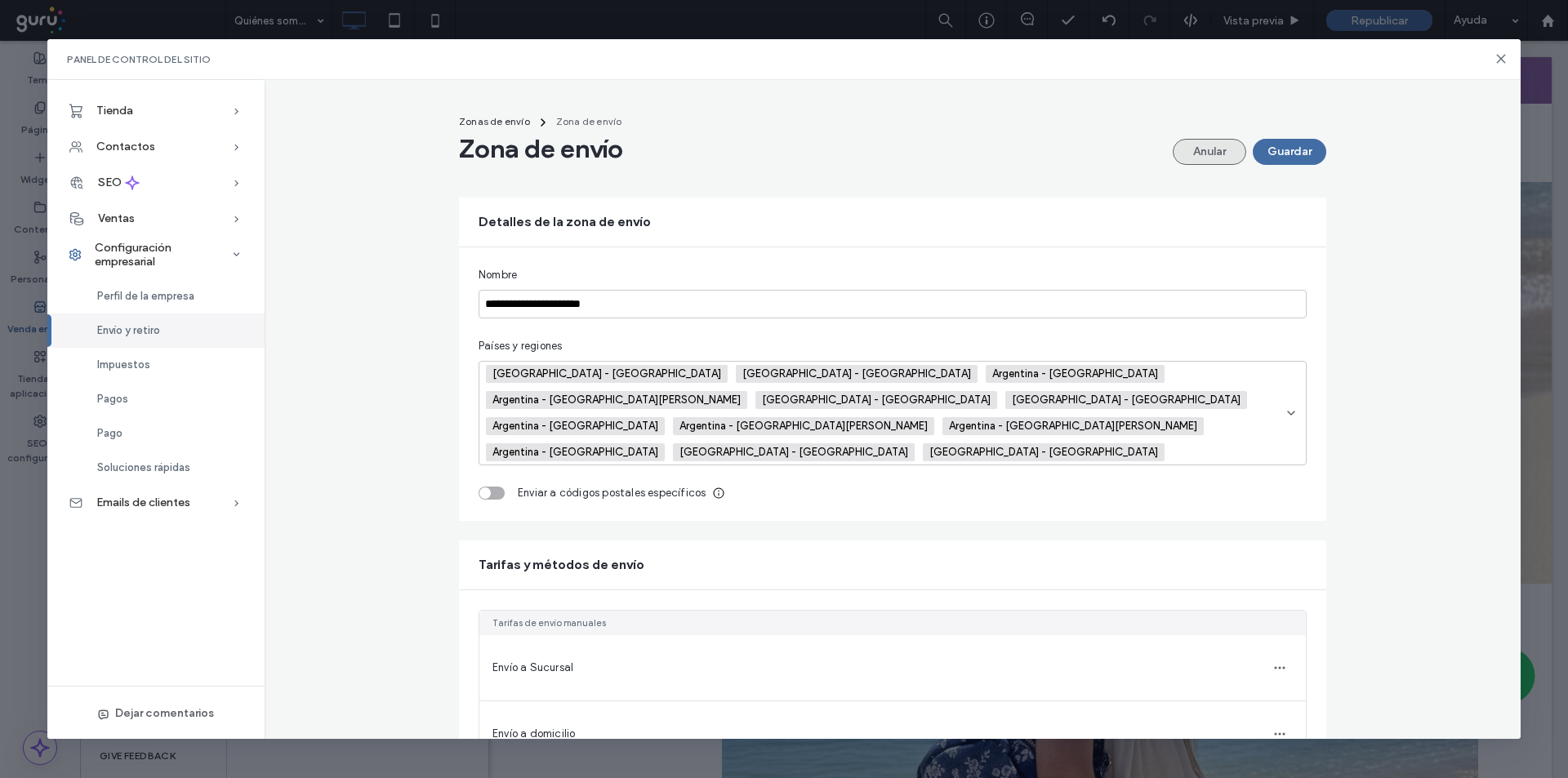
click at [1195, 149] on button "Anular" at bounding box center [1209, 152] width 73 height 26
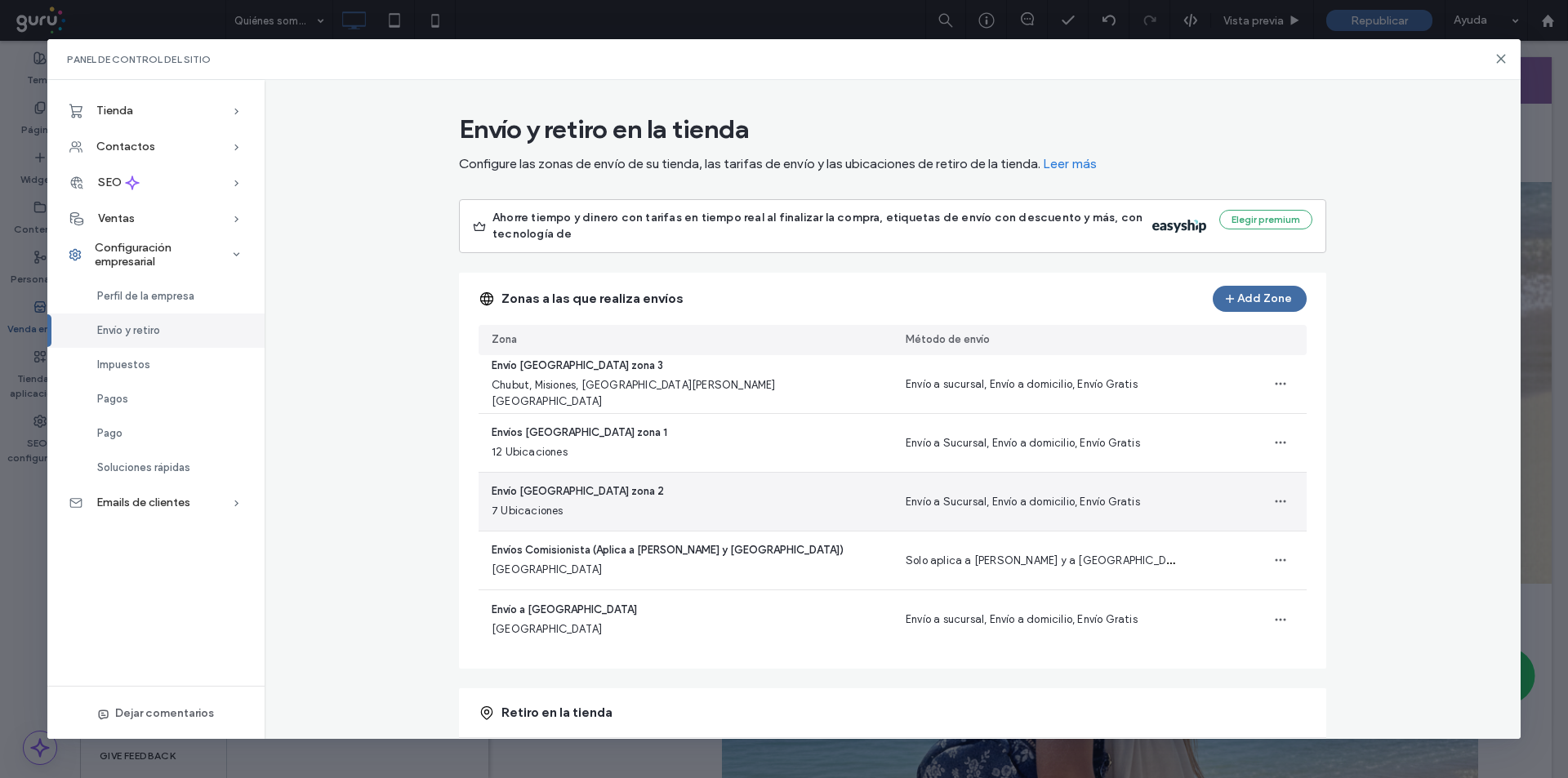
click at [510, 520] on span "7 Ubicaciones" at bounding box center [578, 510] width 172 height 16
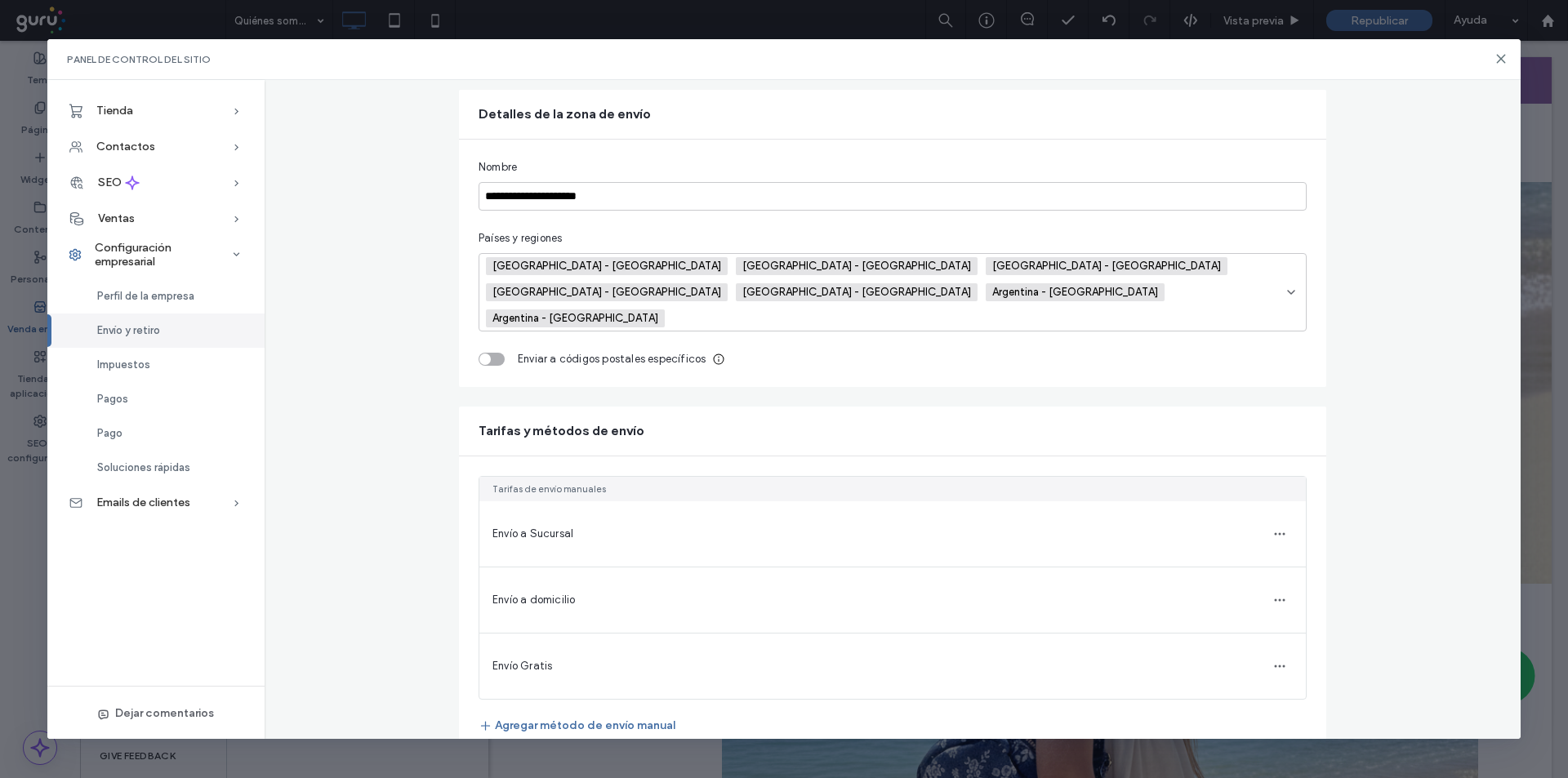
scroll to position [109, 0]
click at [1274, 526] on icon "button" at bounding box center [1280, 533] width 13 height 13
click at [1160, 489] on span "Editar método de envío" at bounding box center [1173, 491] width 117 height 16
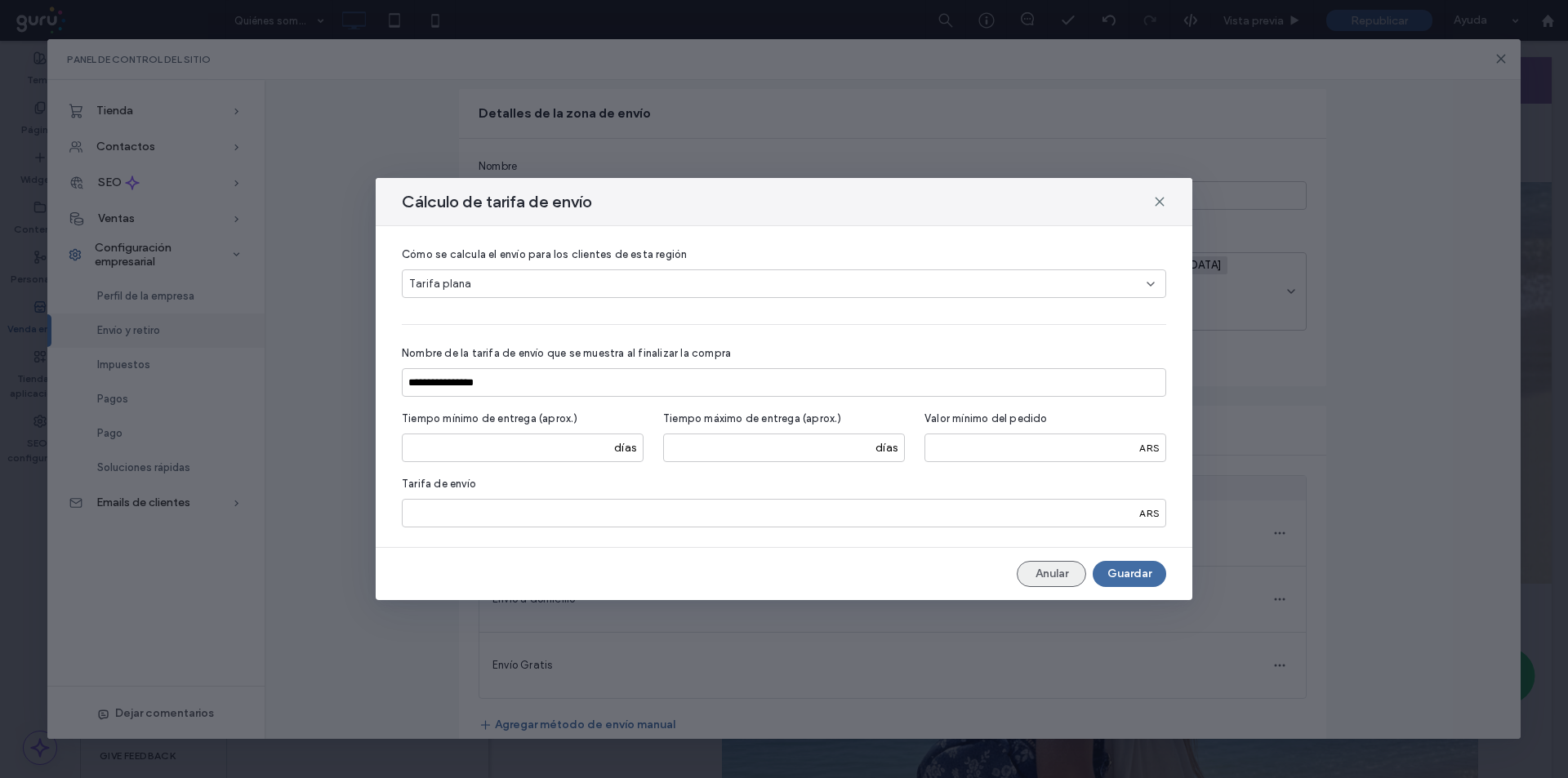
click at [1039, 570] on button "Anular" at bounding box center [1052, 574] width 69 height 26
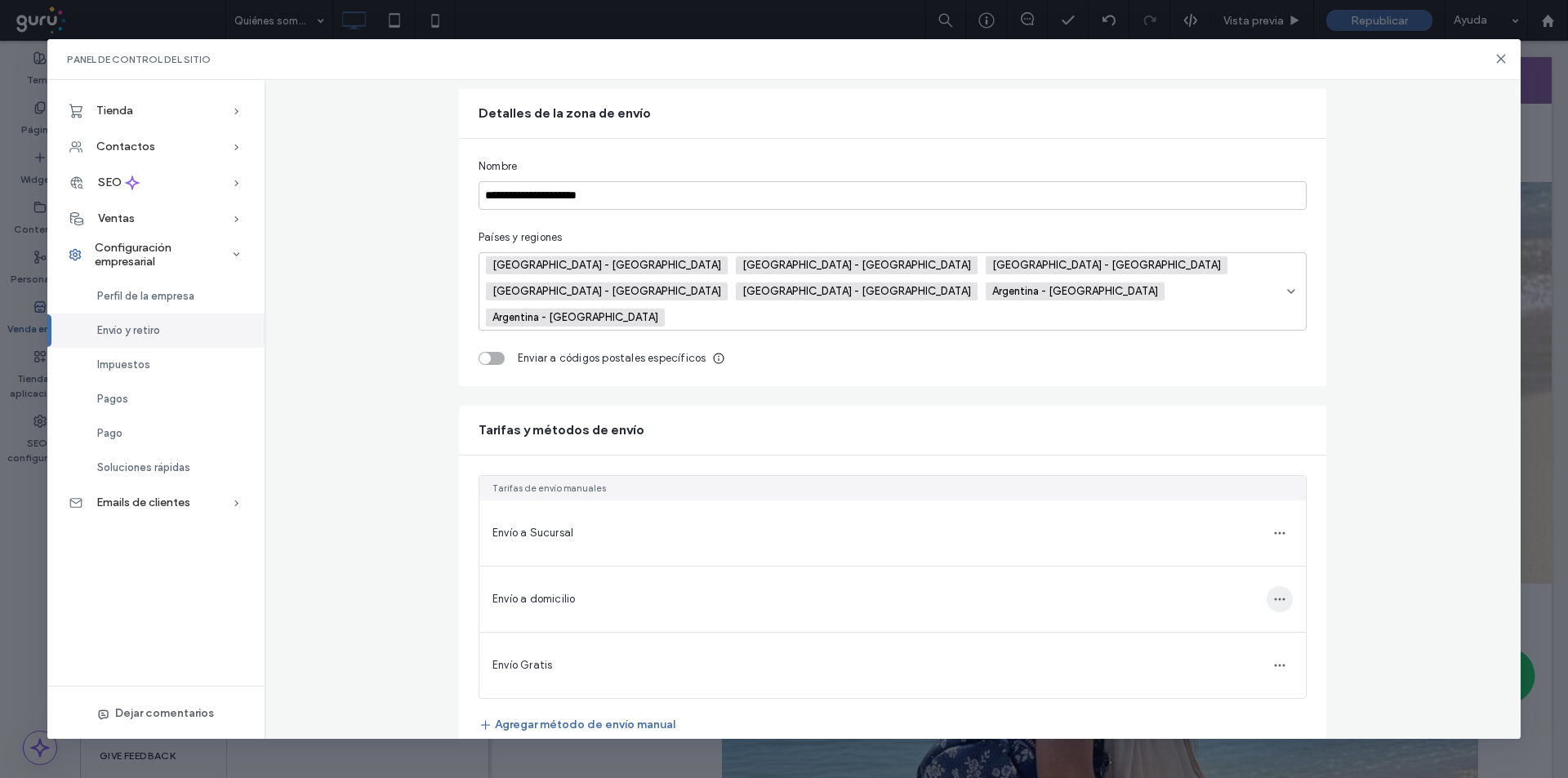
click at [1266, 586] on span "button" at bounding box center [1280, 599] width 26 height 26
click at [1194, 558] on span "Editar método de envío" at bounding box center [1173, 557] width 117 height 16
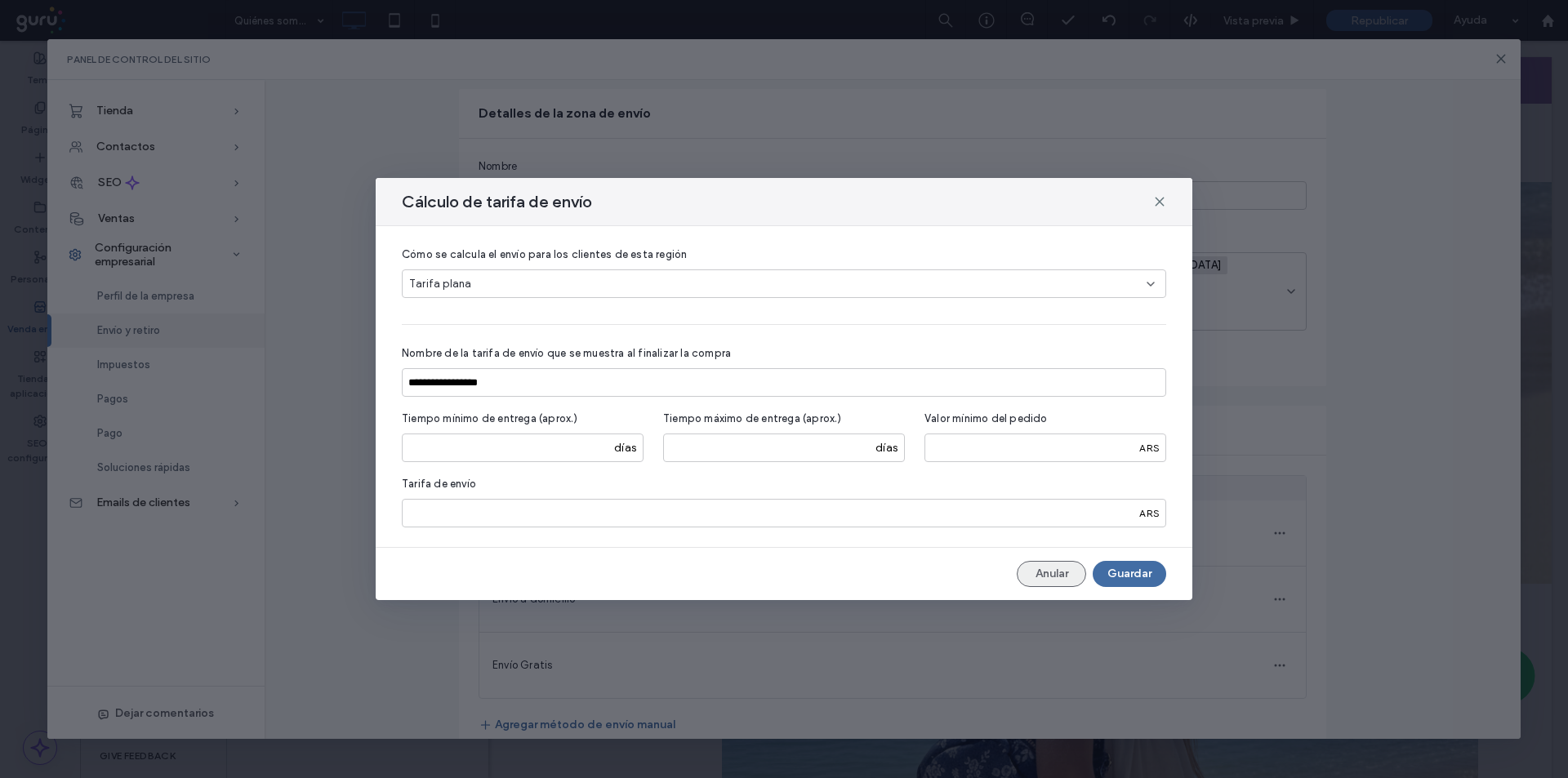
click at [1046, 572] on button "Anular" at bounding box center [1052, 574] width 69 height 26
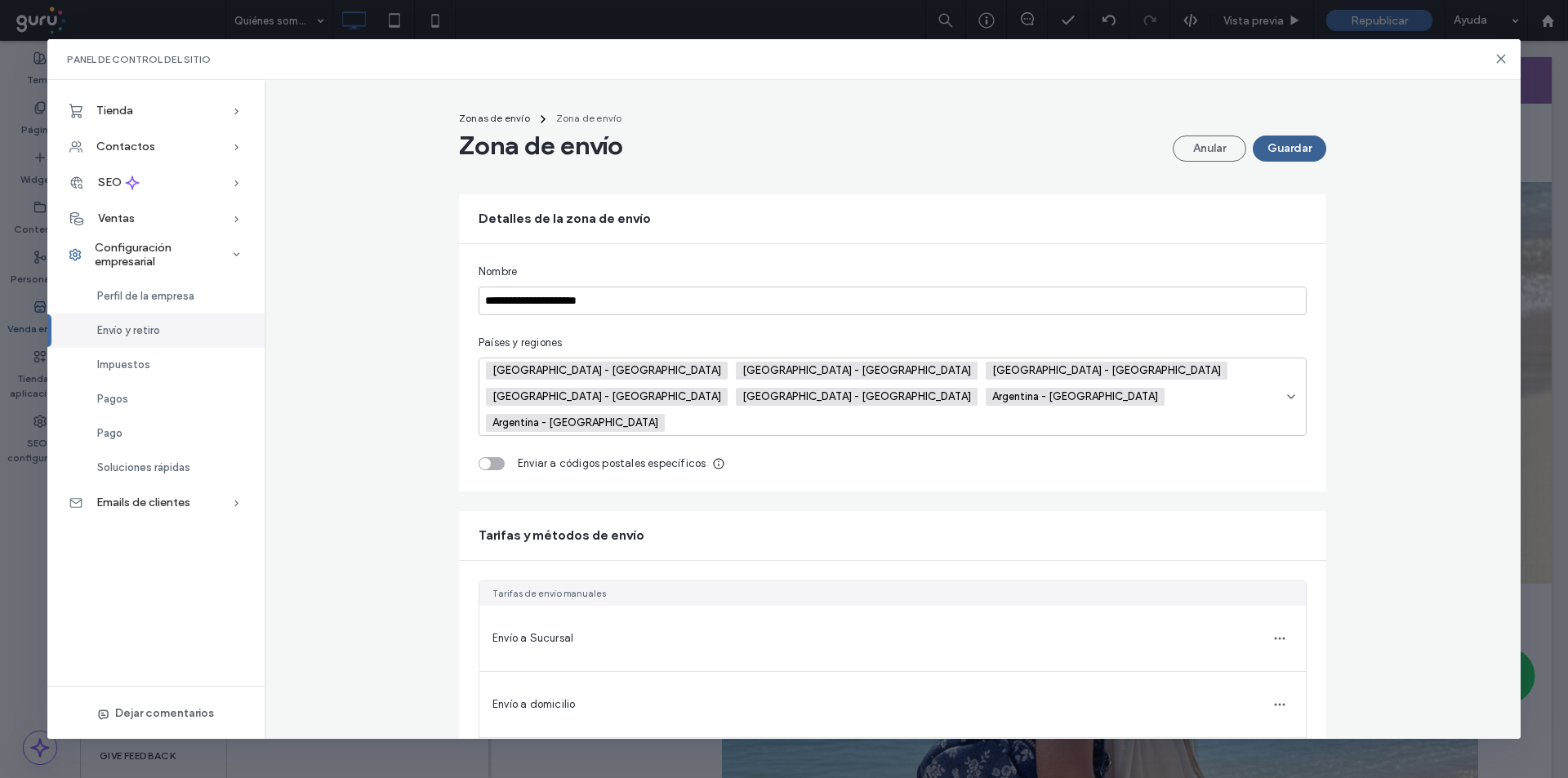
scroll to position [0, 0]
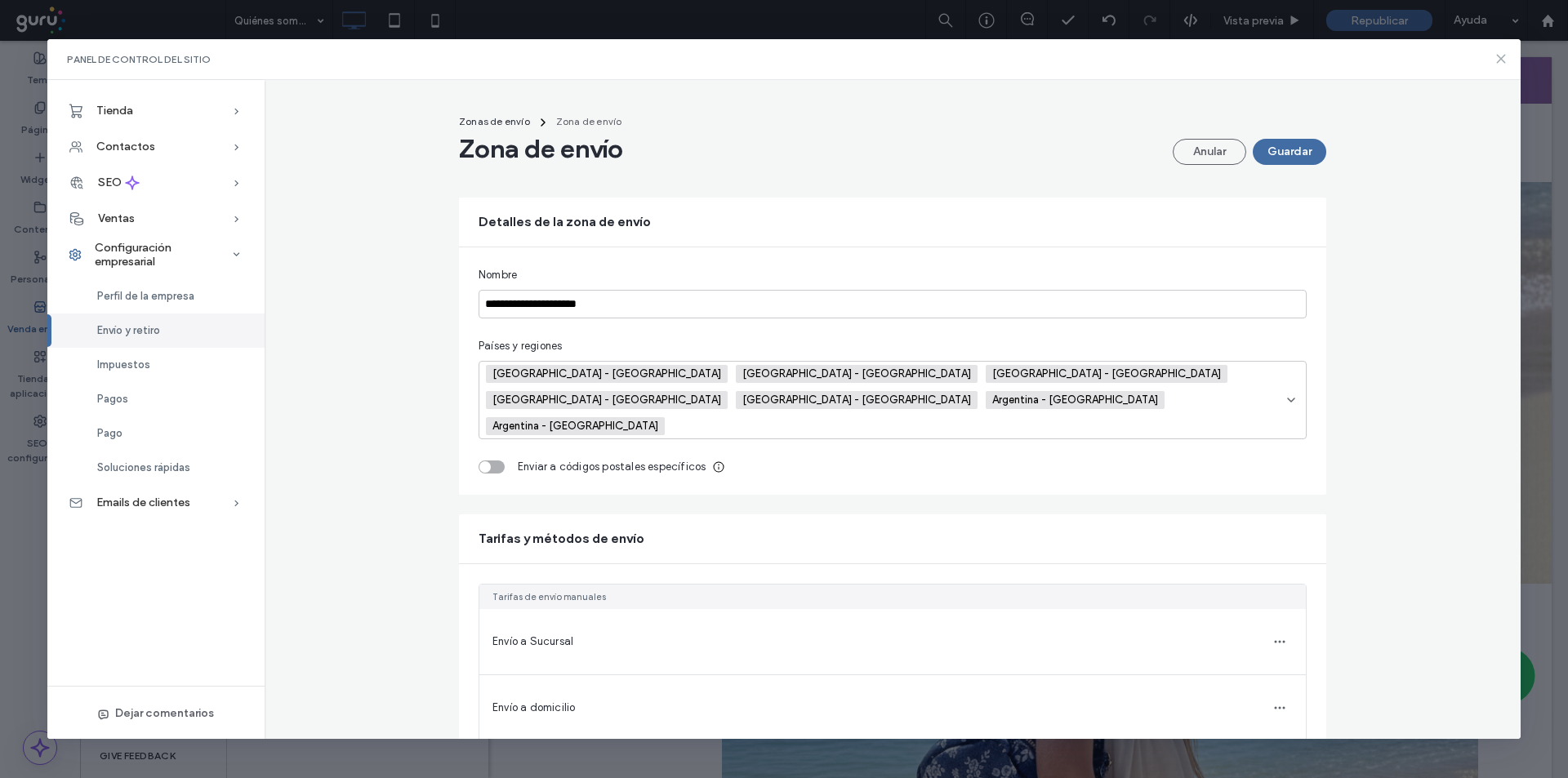
click at [1501, 61] on icon at bounding box center [1501, 59] width 13 height 13
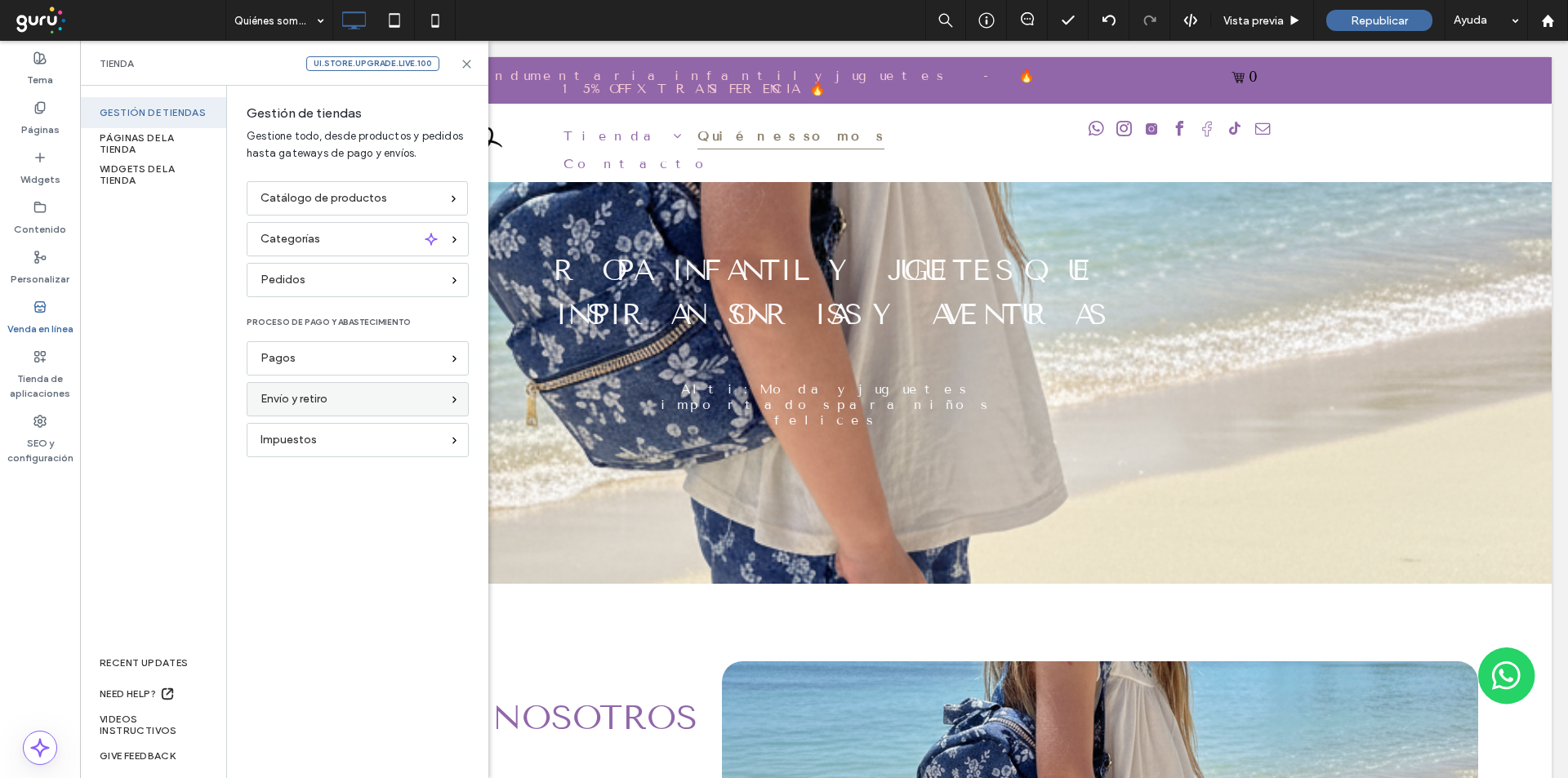
click at [304, 392] on span "Envío y retiro" at bounding box center [293, 399] width 67 height 18
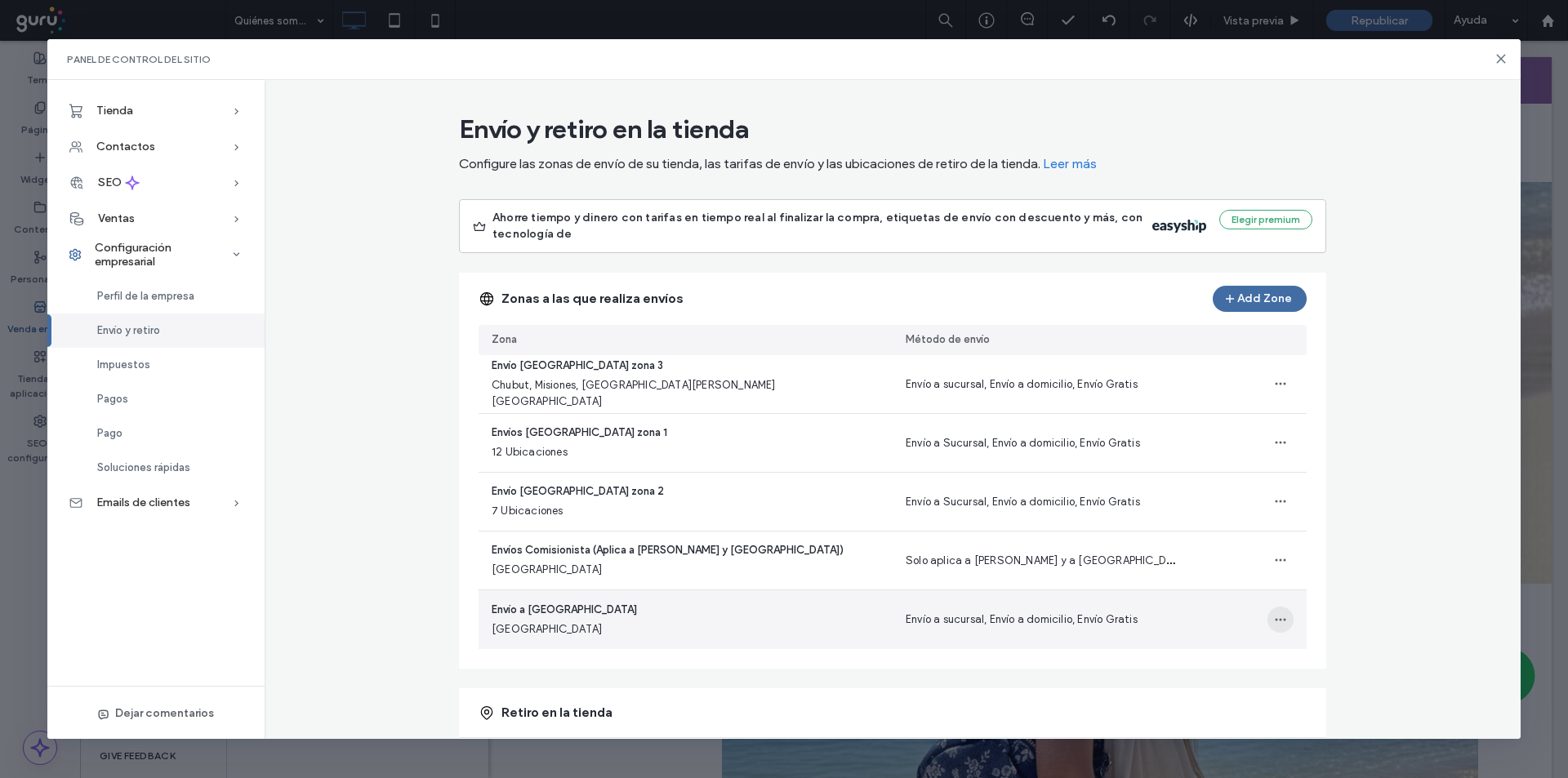
click at [1280, 624] on icon "button" at bounding box center [1280, 620] width 13 height 13
click at [1201, 653] on div "Editar zona de envío" at bounding box center [1209, 662] width 155 height 31
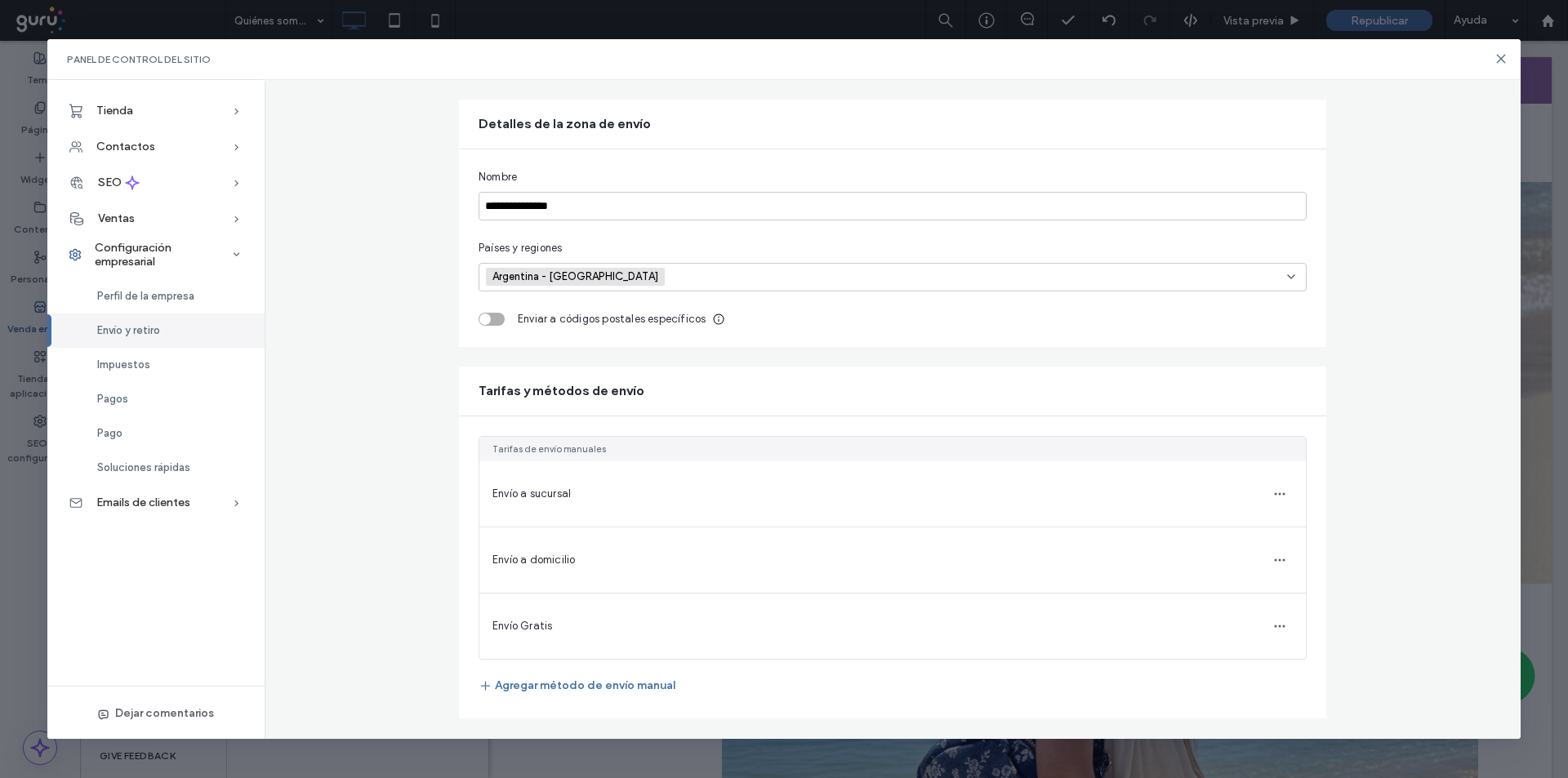
scroll to position [103, 0]
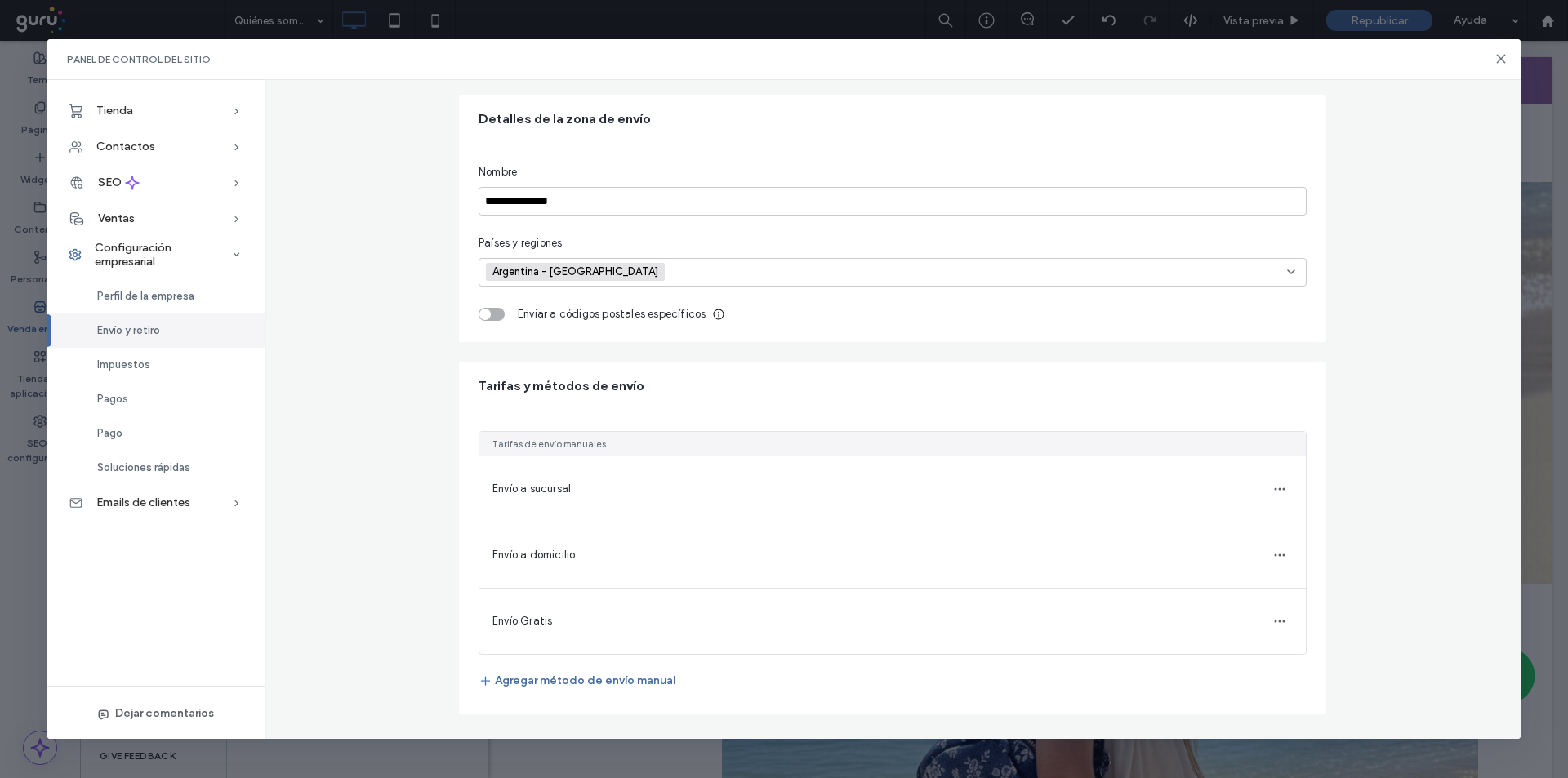
click at [535, 616] on span "Envío Gratis" at bounding box center [523, 621] width 60 height 12
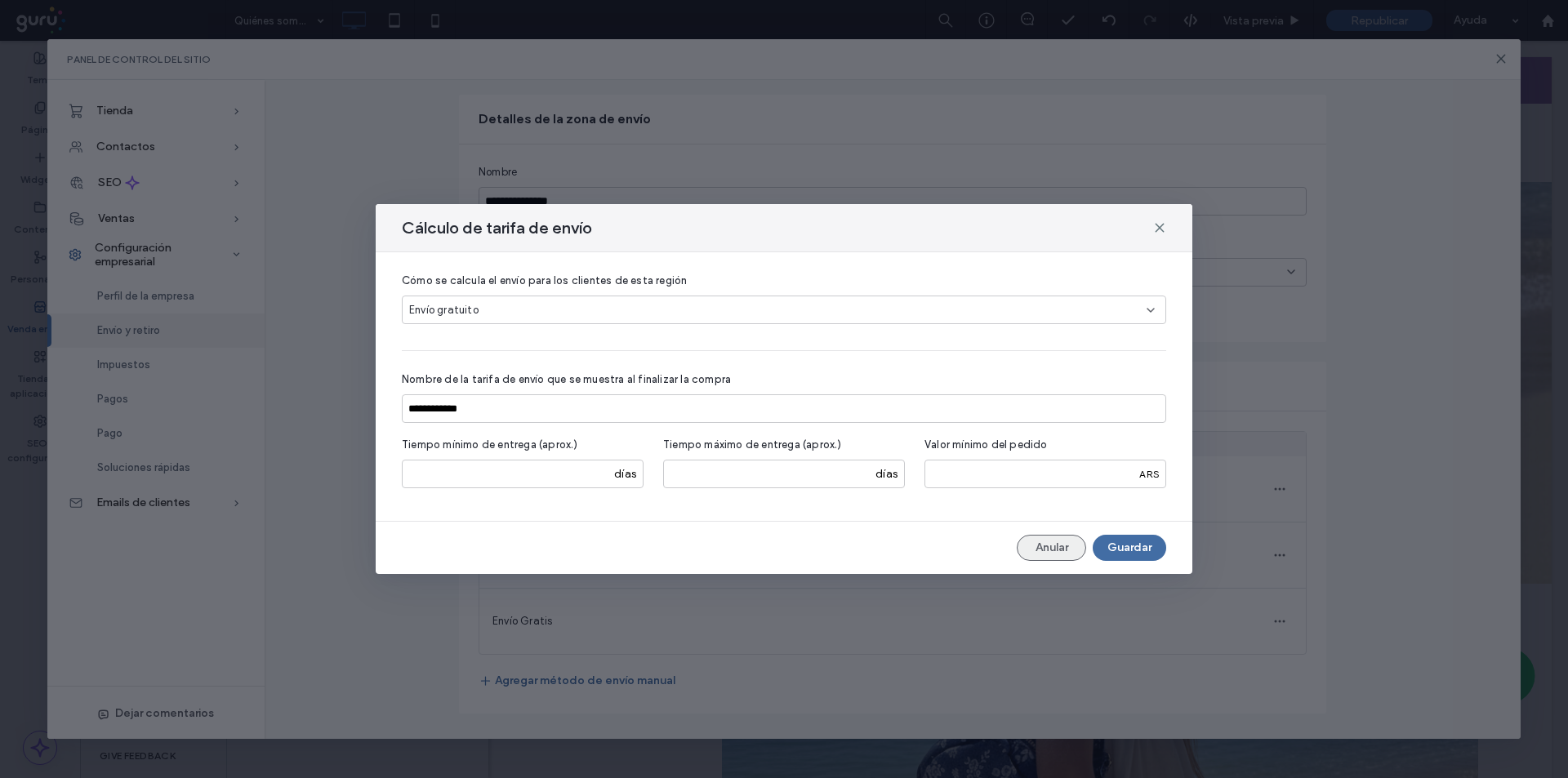
click at [1081, 546] on button "Anular" at bounding box center [1052, 548] width 69 height 26
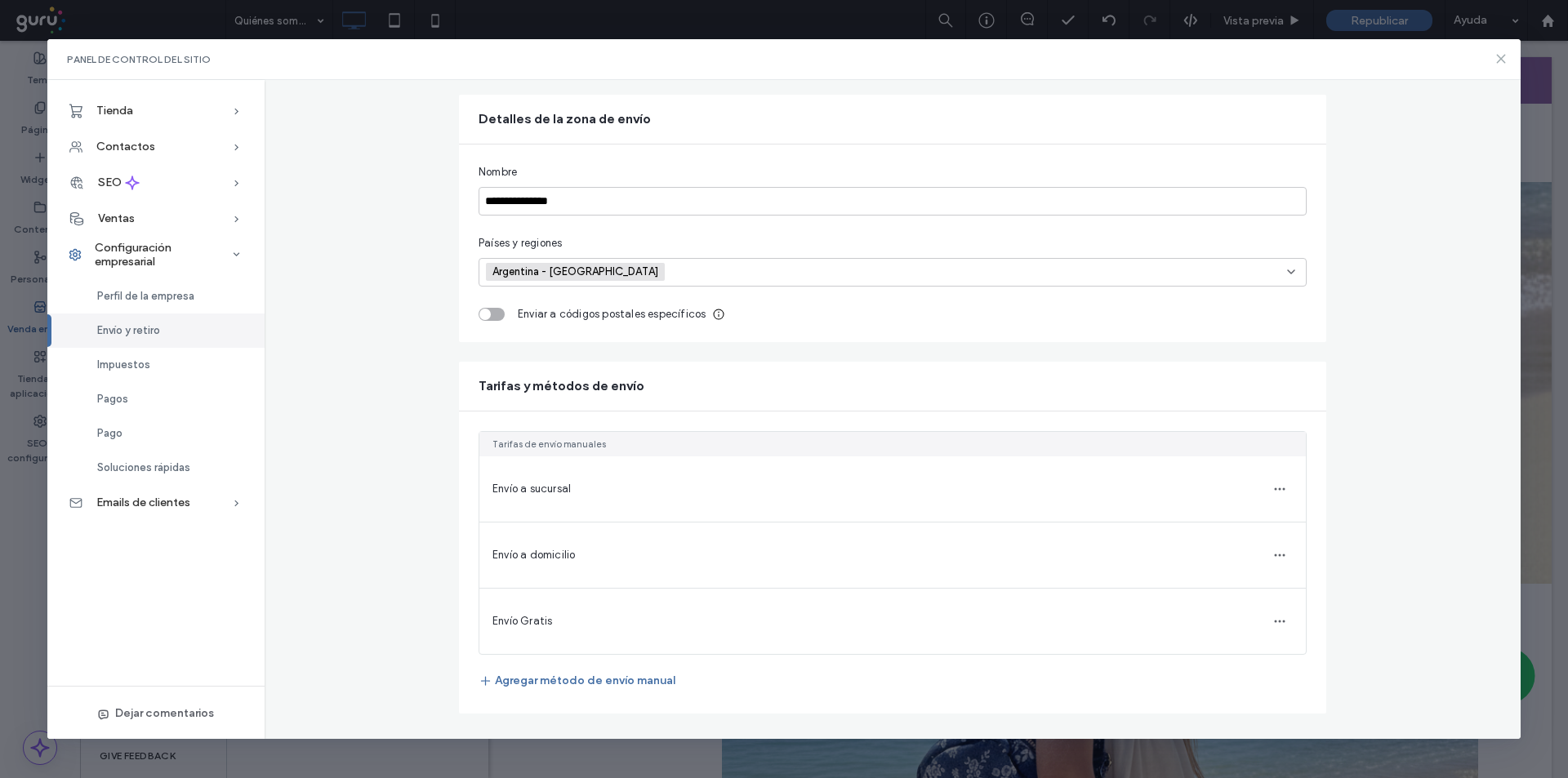
click at [1505, 66] on icon at bounding box center [1501, 59] width 13 height 13
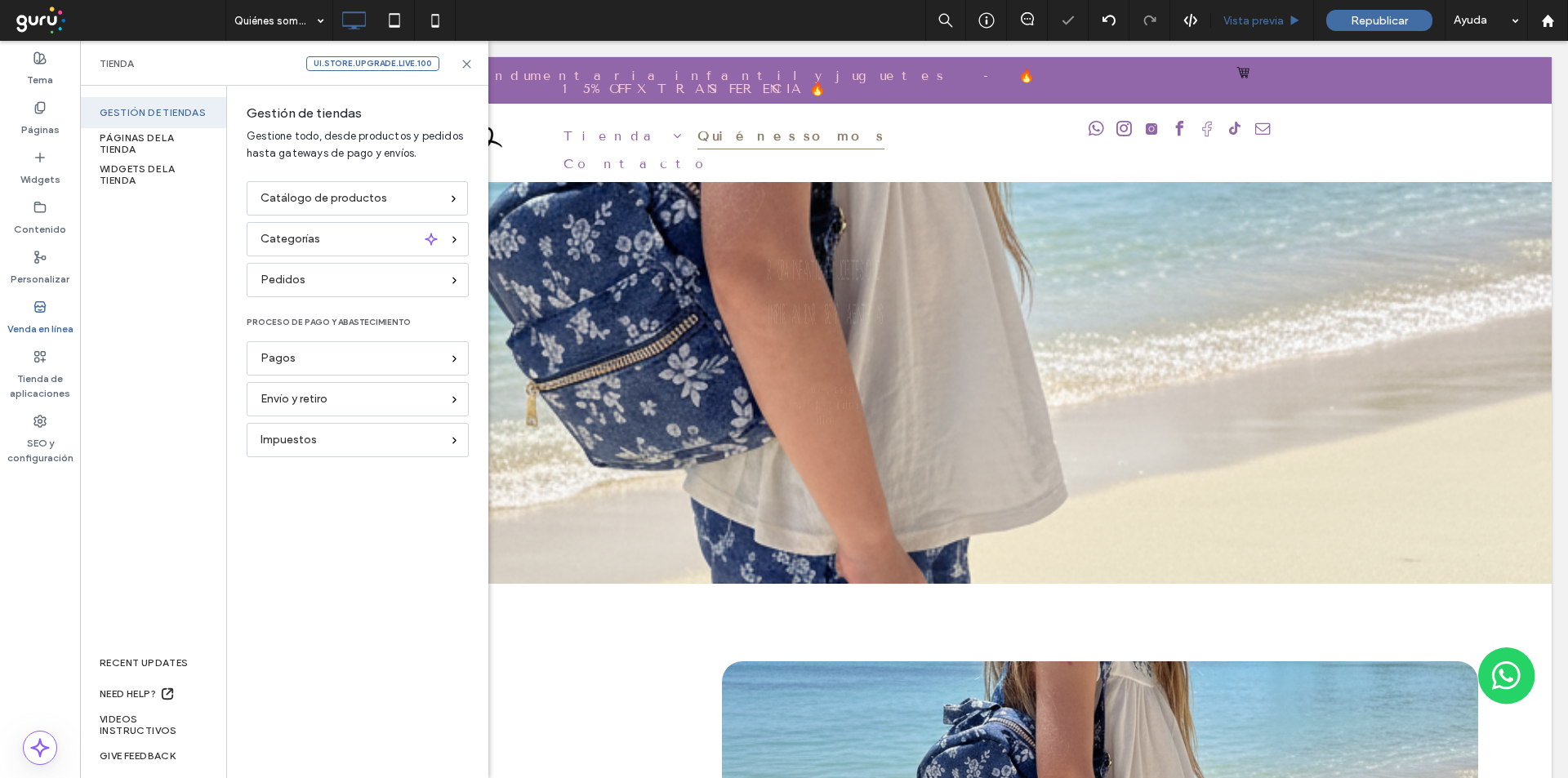
scroll to position [0, 0]
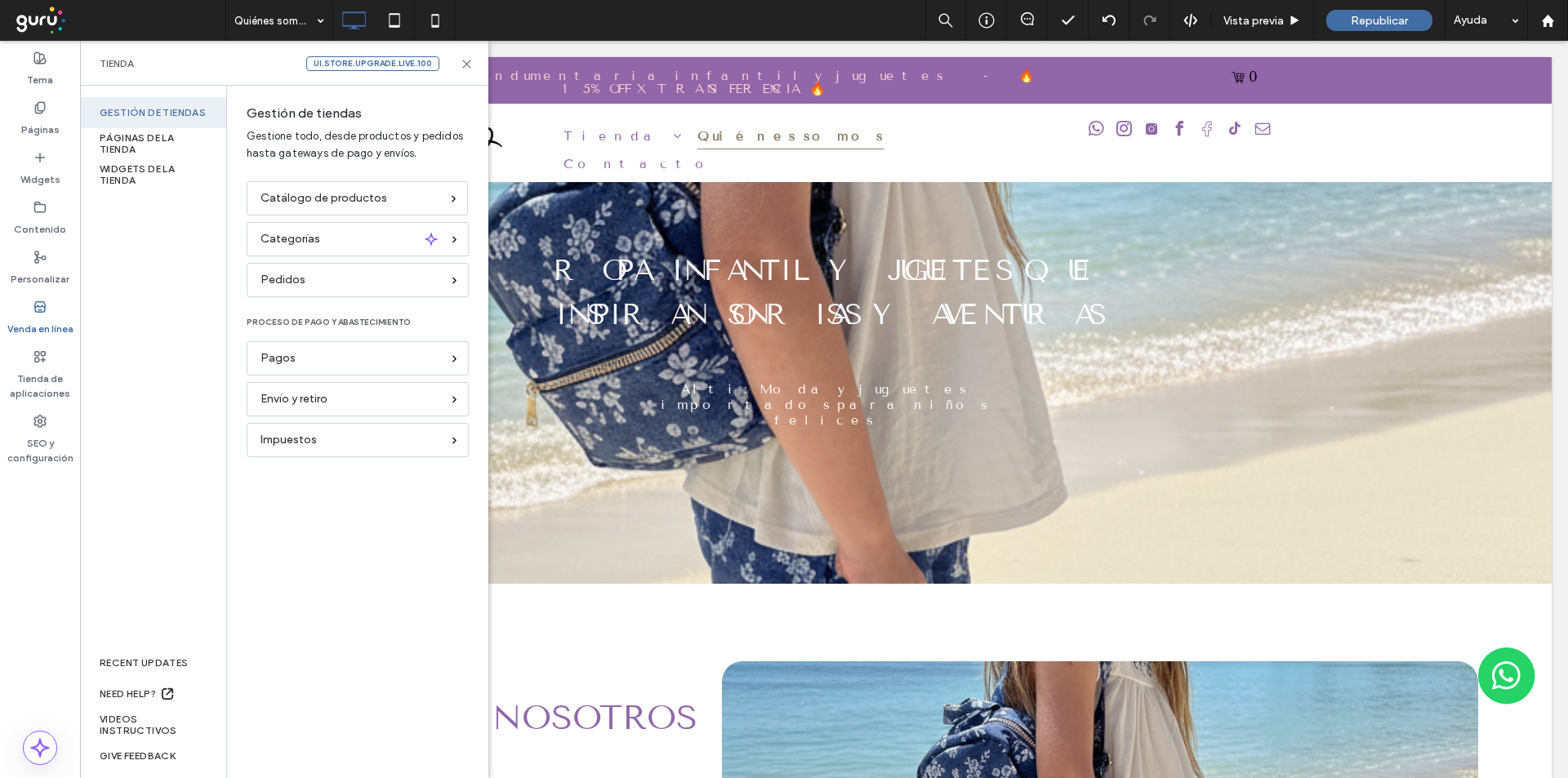
click at [457, 60] on div "Tienda ui.store.upgrade.live.100" at bounding box center [284, 64] width 369 height 15
click at [468, 63] on icon at bounding box center [466, 64] width 12 height 12
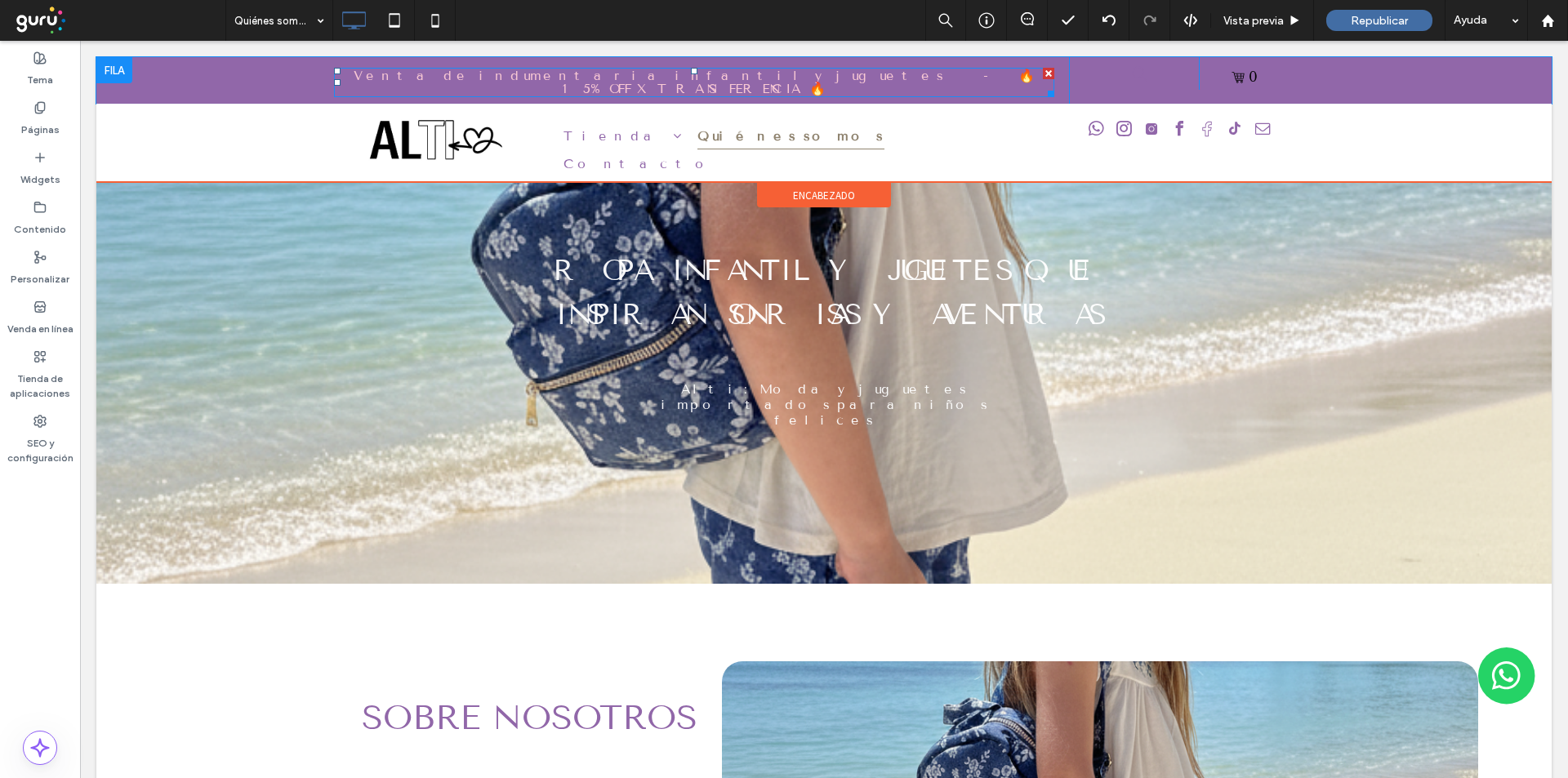
click at [670, 77] on span "Venta de indumentaria infantil y juguetes - 🔥15% OFF X TRANSFERENCIA 🔥" at bounding box center [694, 81] width 681 height 29
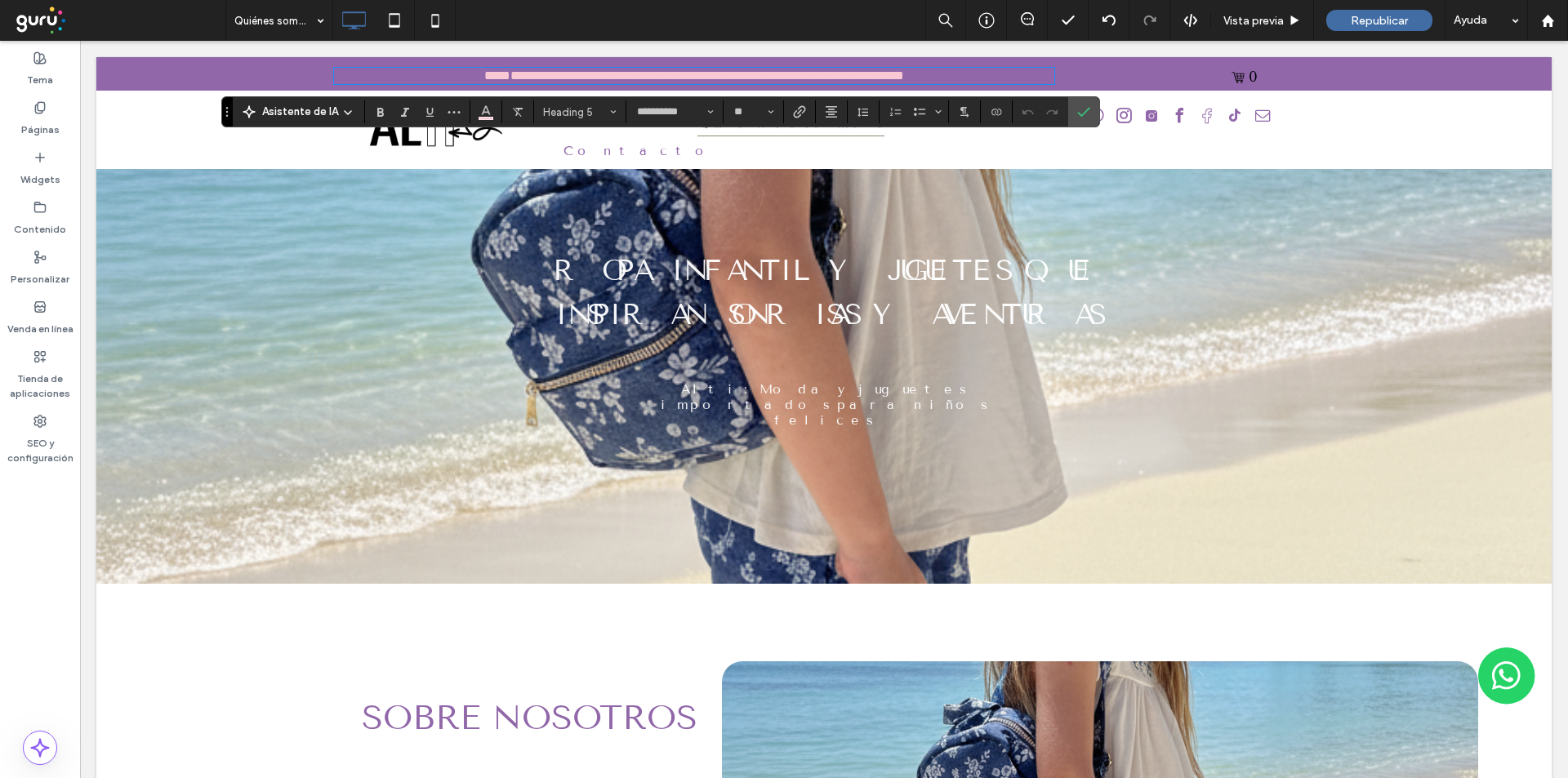
type input "**********"
type input "**"
click at [969, 73] on h5 "**********" at bounding box center [694, 76] width 720 height 13
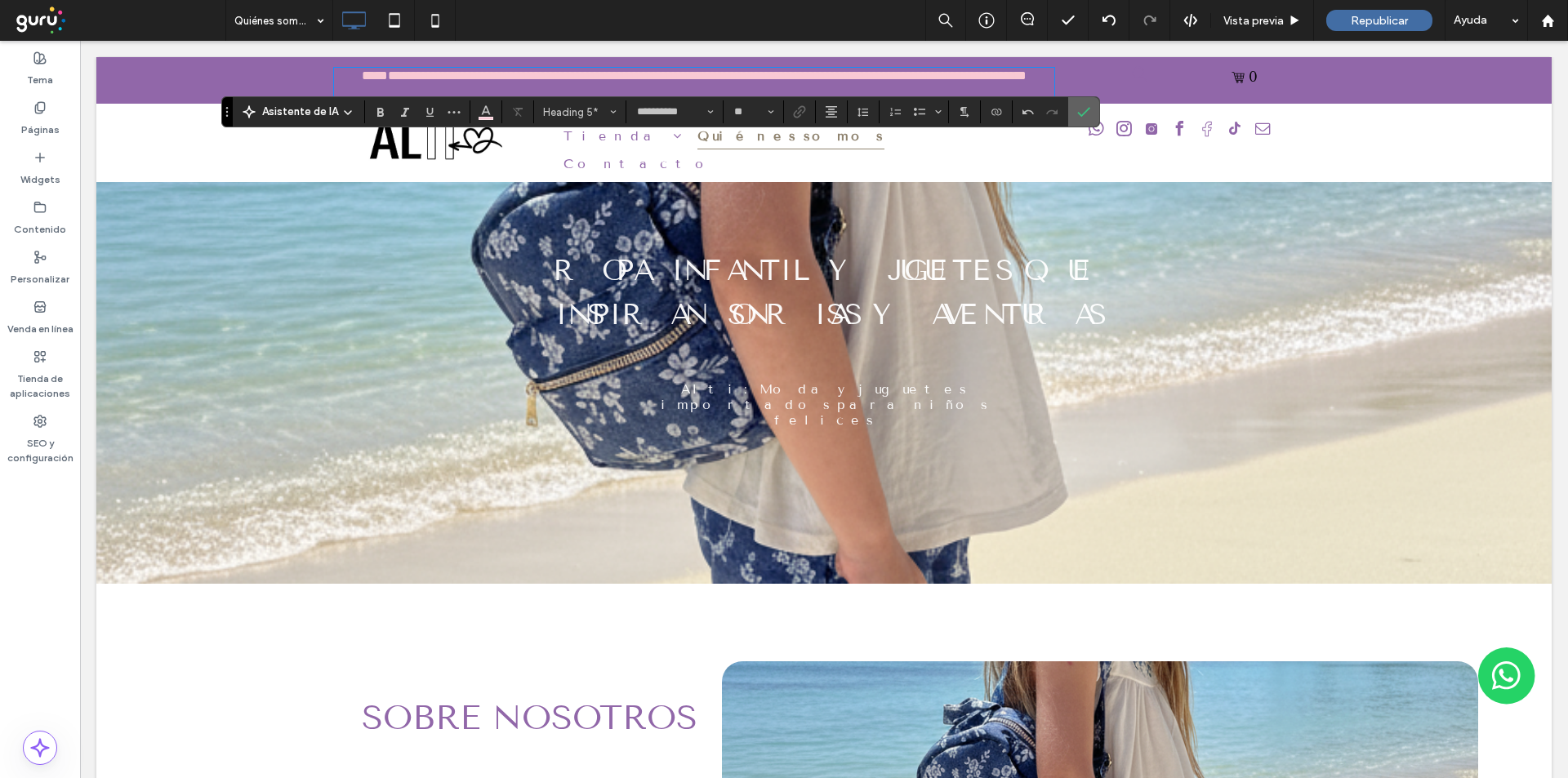
drag, startPoint x: 1087, startPoint y: 109, endPoint x: 1000, endPoint y: 62, distance: 98.9
click at [1087, 109] on use "Confirmar" at bounding box center [1084, 111] width 13 height 9
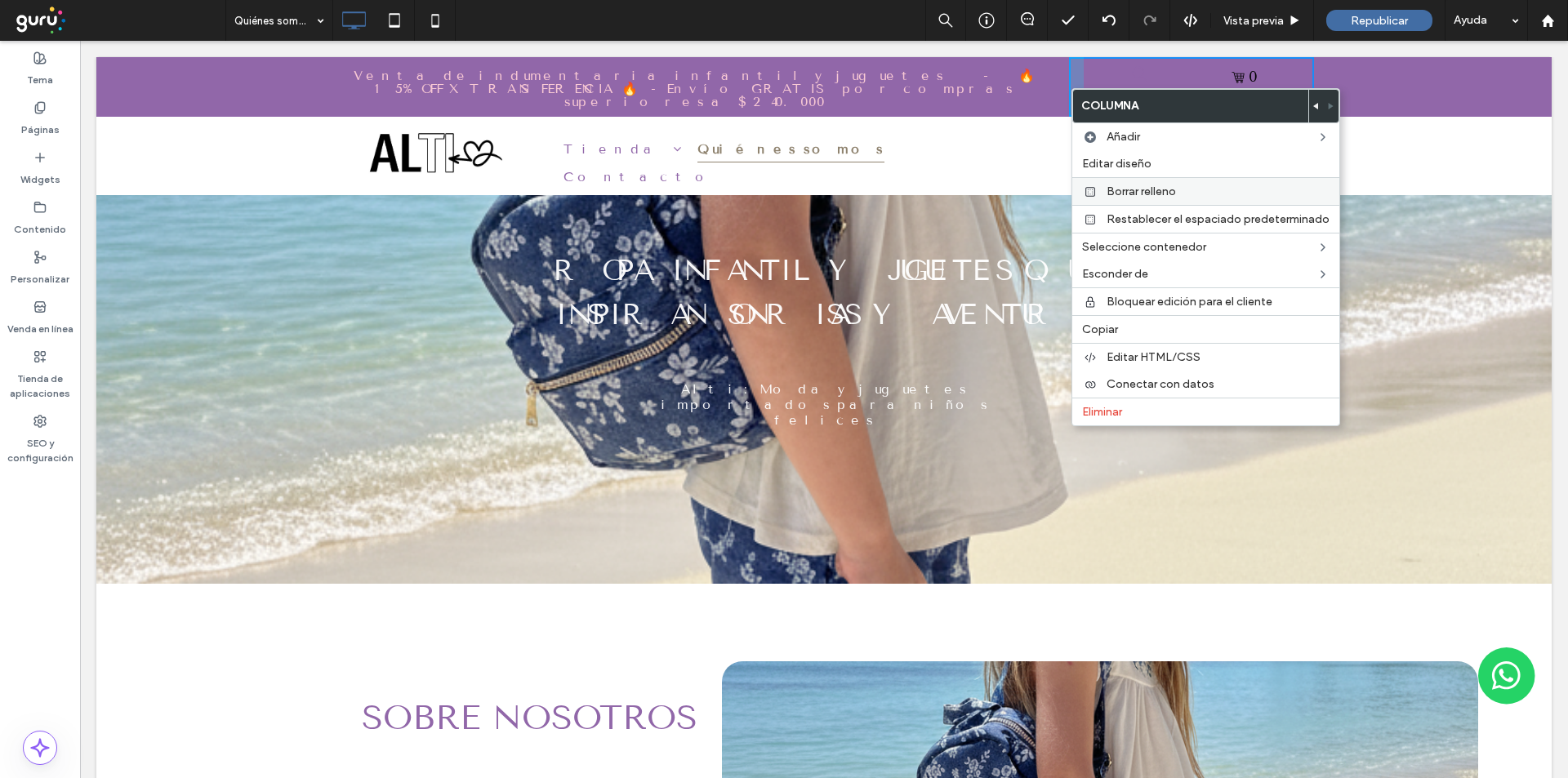
click at [1141, 182] on div "Borrar relleno" at bounding box center [1206, 191] width 267 height 28
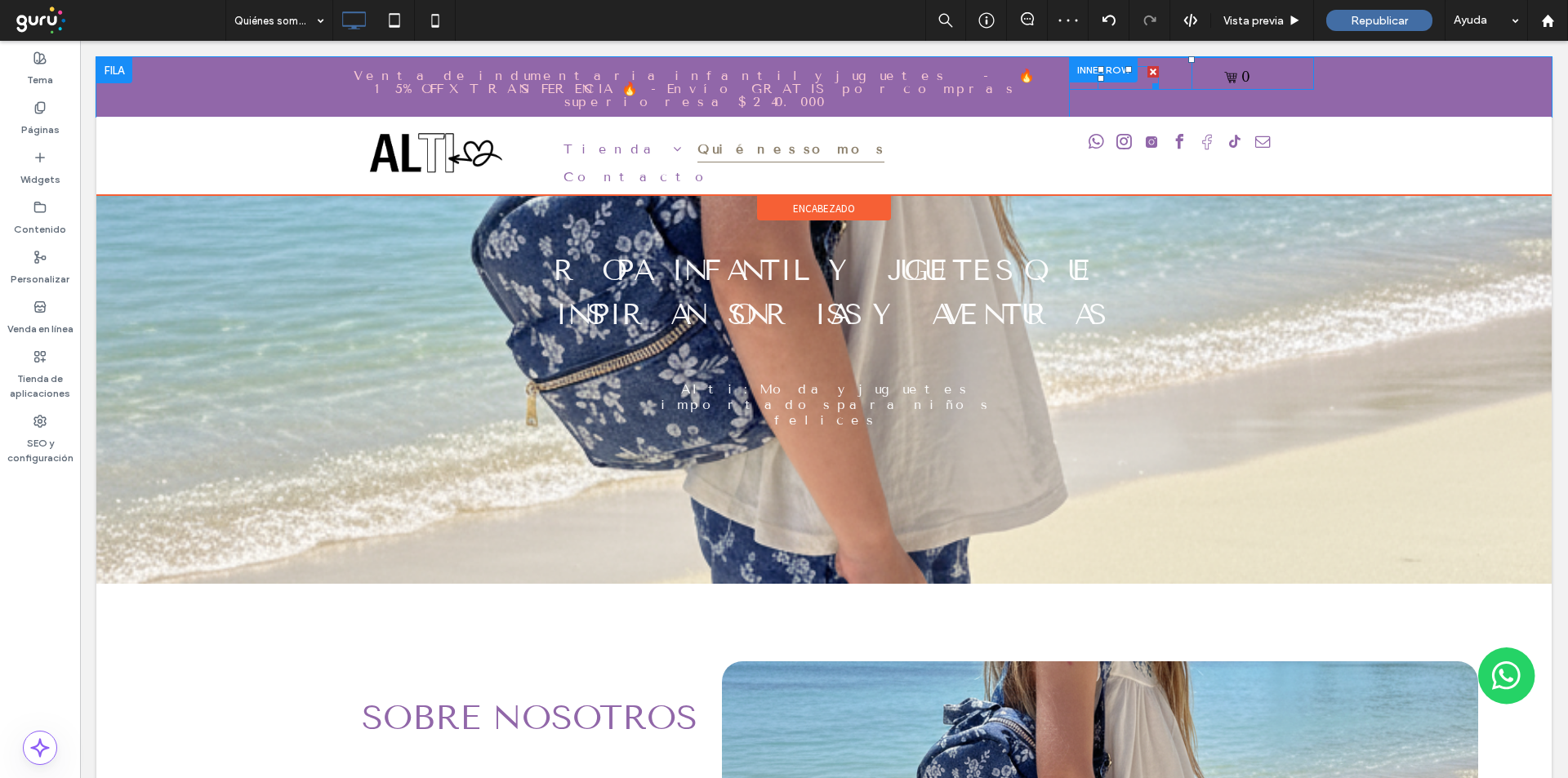
click at [1139, 82] on div at bounding box center [1128, 78] width 61 height 22
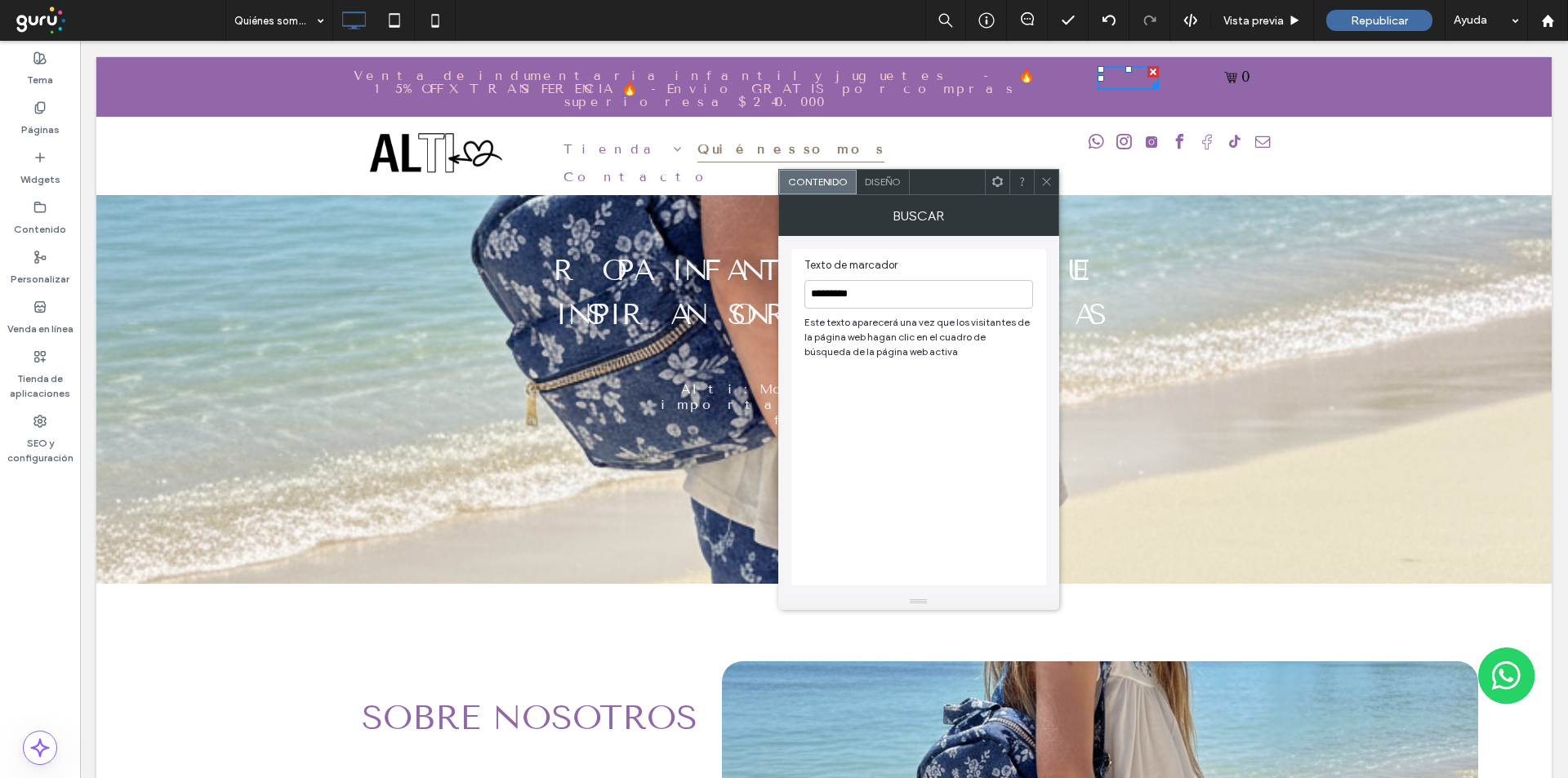
click at [886, 183] on span "Diseño" at bounding box center [882, 181] width 36 height 12
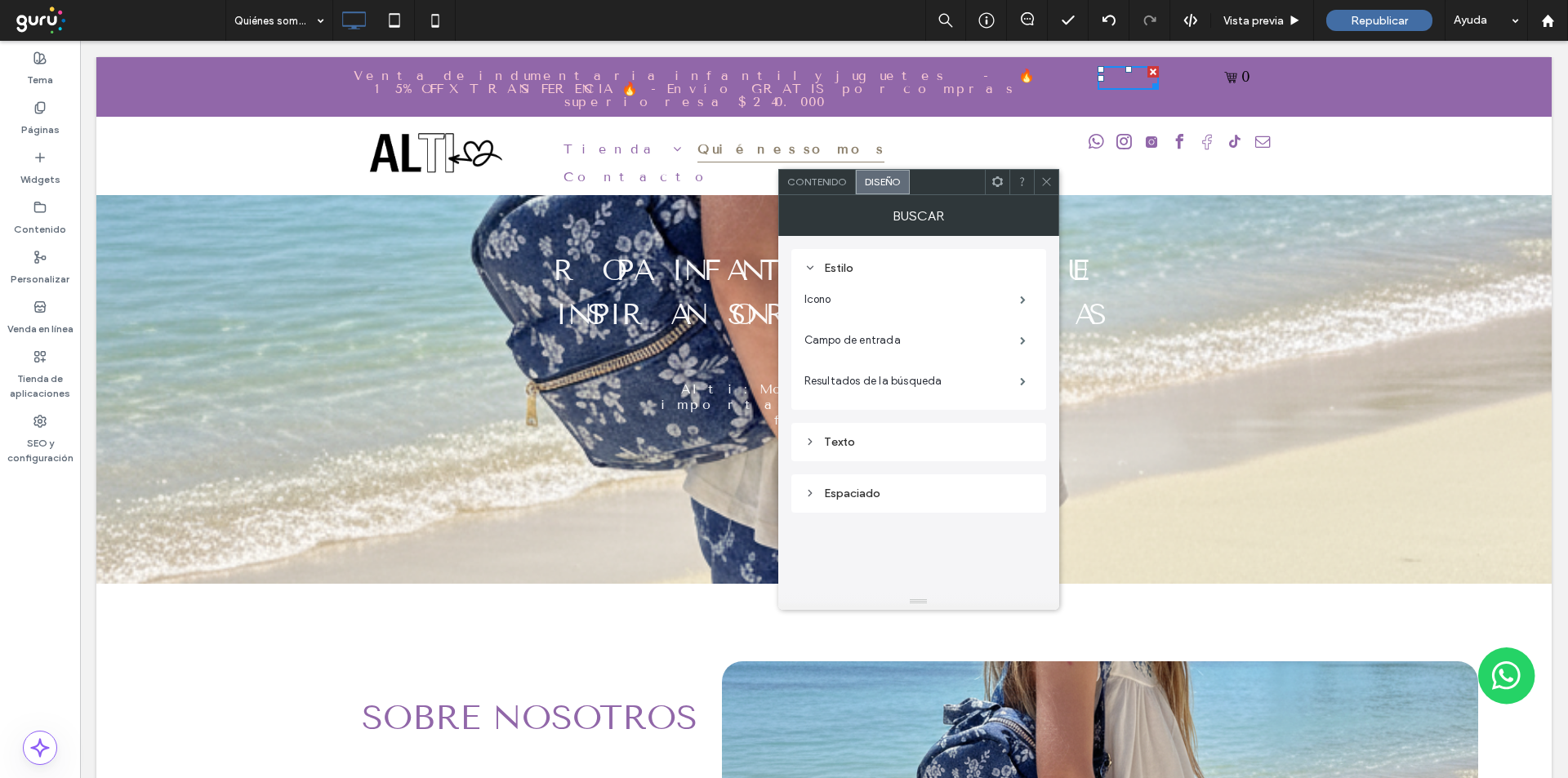
click at [872, 449] on div "Texto" at bounding box center [919, 442] width 229 height 22
click at [961, 290] on label "Icono" at bounding box center [912, 300] width 215 height 33
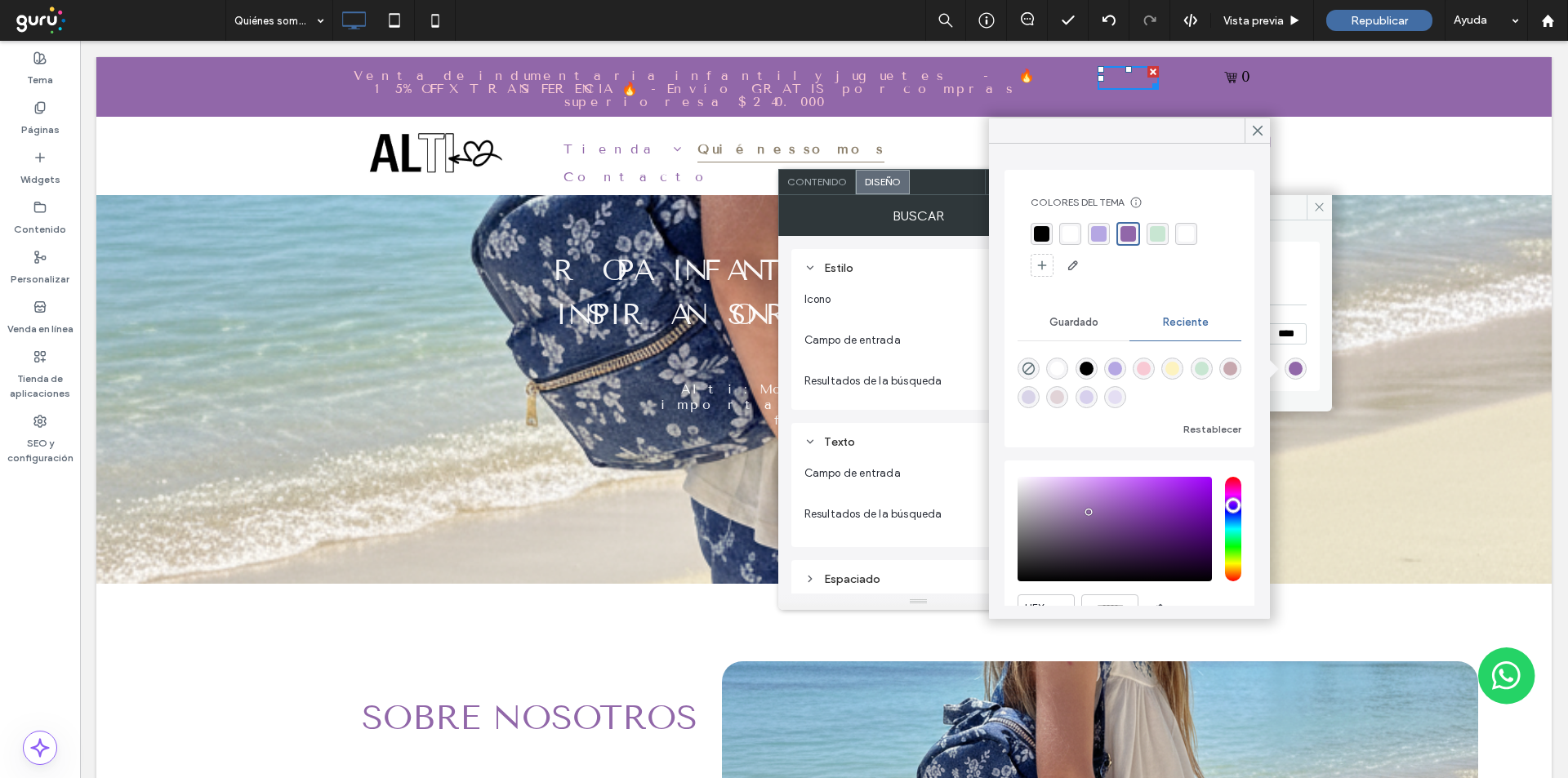
click at [1061, 371] on div "rgba(255, 255, 255, 1)" at bounding box center [1057, 368] width 14 height 14
type input "*******"
click at [1254, 130] on icon at bounding box center [1258, 131] width 15 height 15
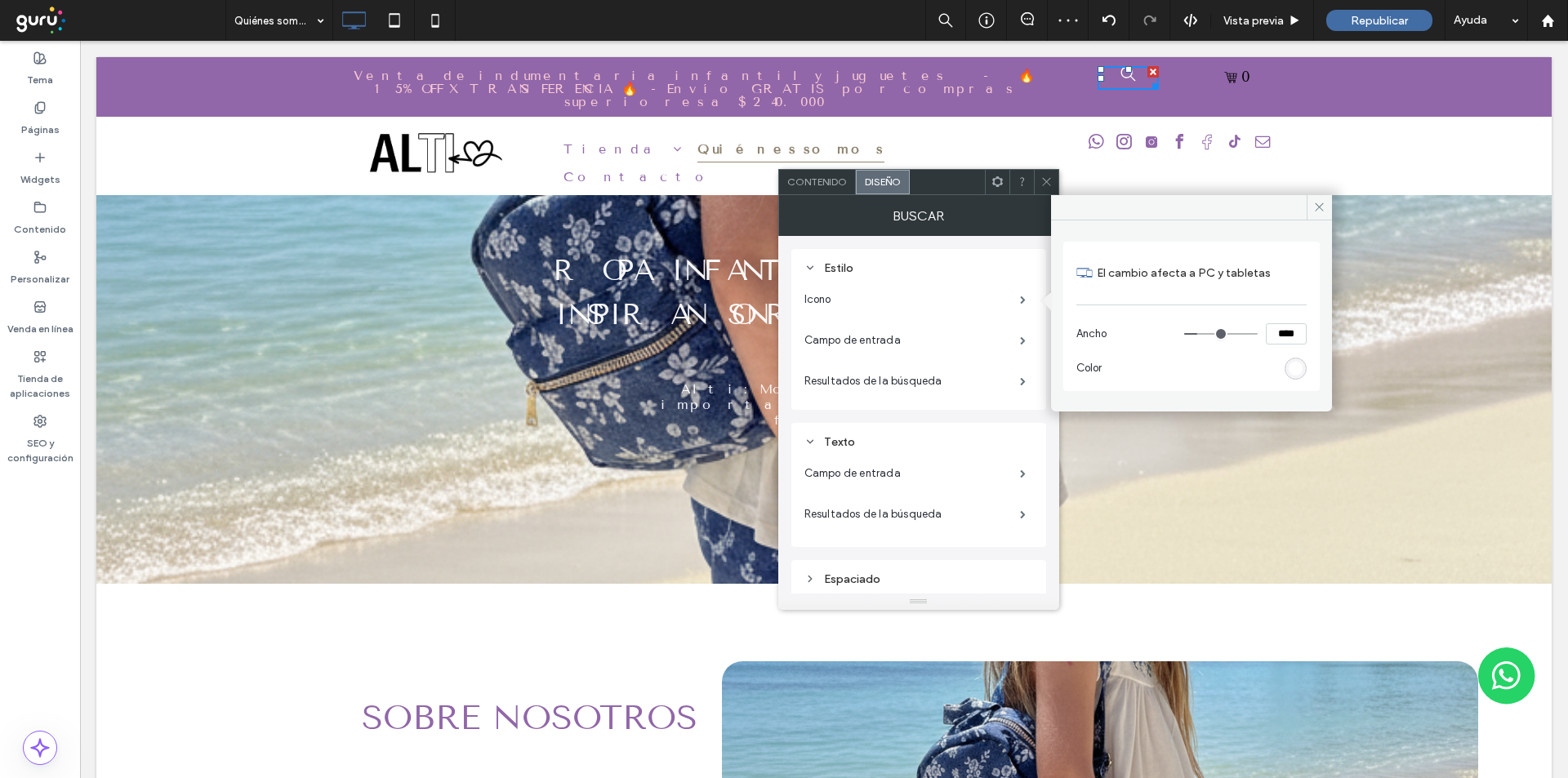
drag, startPoint x: 1043, startPoint y: 180, endPoint x: 1007, endPoint y: 110, distance: 78.7
click at [1043, 180] on icon at bounding box center [1046, 181] width 12 height 12
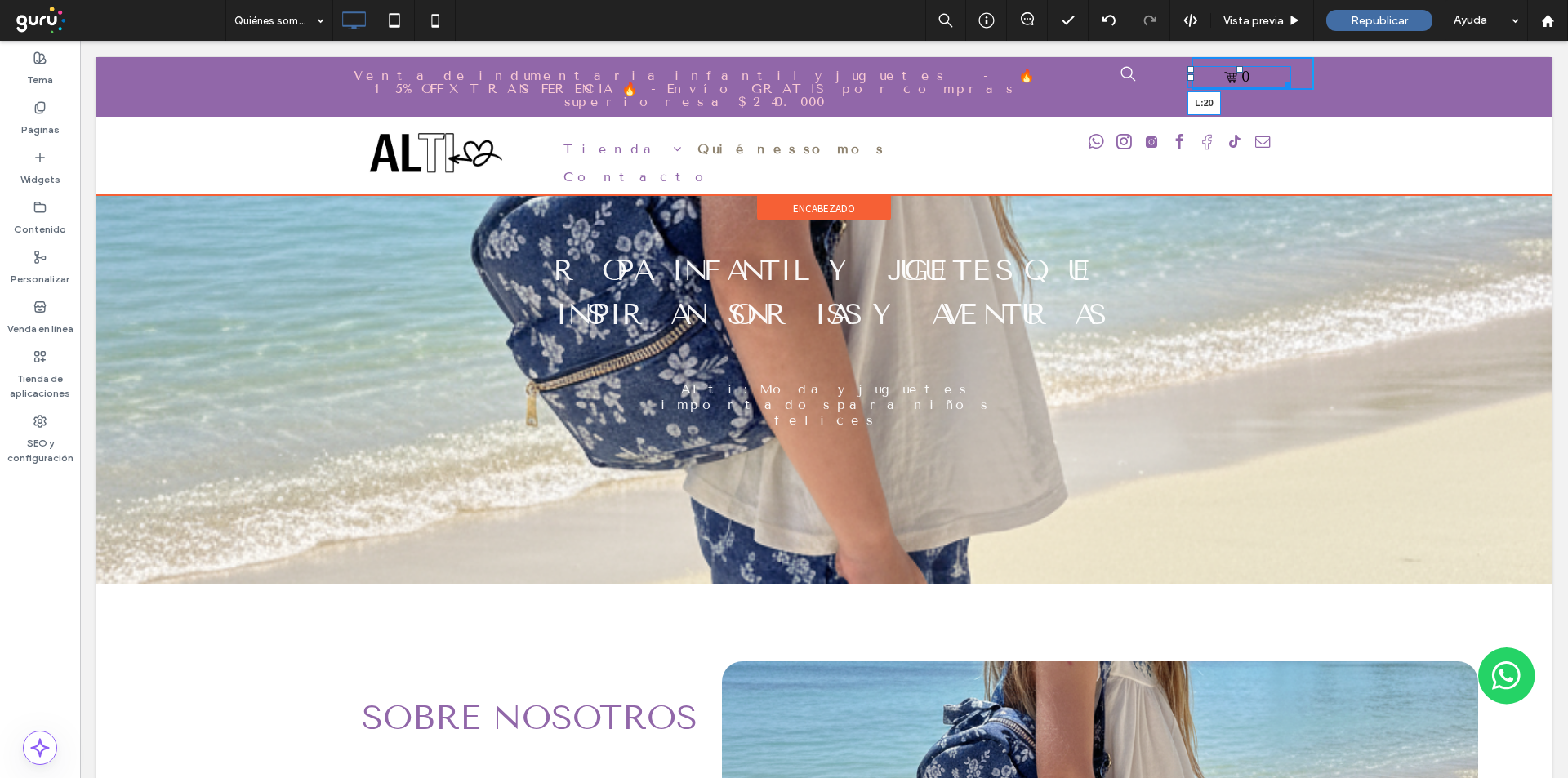
drag, startPoint x: 1181, startPoint y: 78, endPoint x: 1215, endPoint y: 78, distance: 34.0
click at [1215, 78] on div "0 L:20" at bounding box center [1239, 78] width 104 height 22
drag, startPoint x: 1182, startPoint y: 67, endPoint x: 1239, endPoint y: 67, distance: 57.0
click at [1245, 67] on div at bounding box center [1249, 73] width 8 height 33
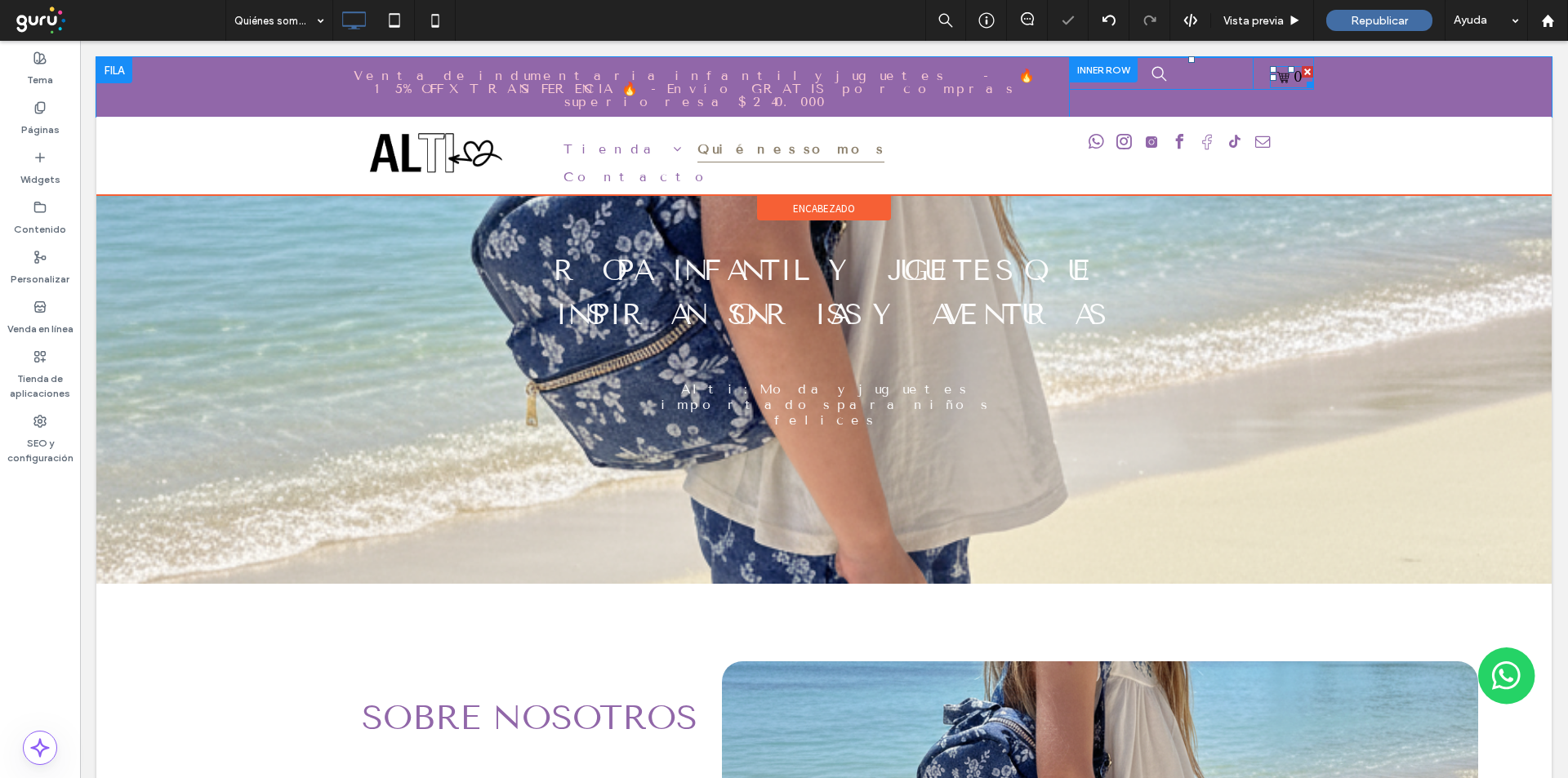
click at [1285, 84] on div "0" at bounding box center [1292, 78] width 43 height 22
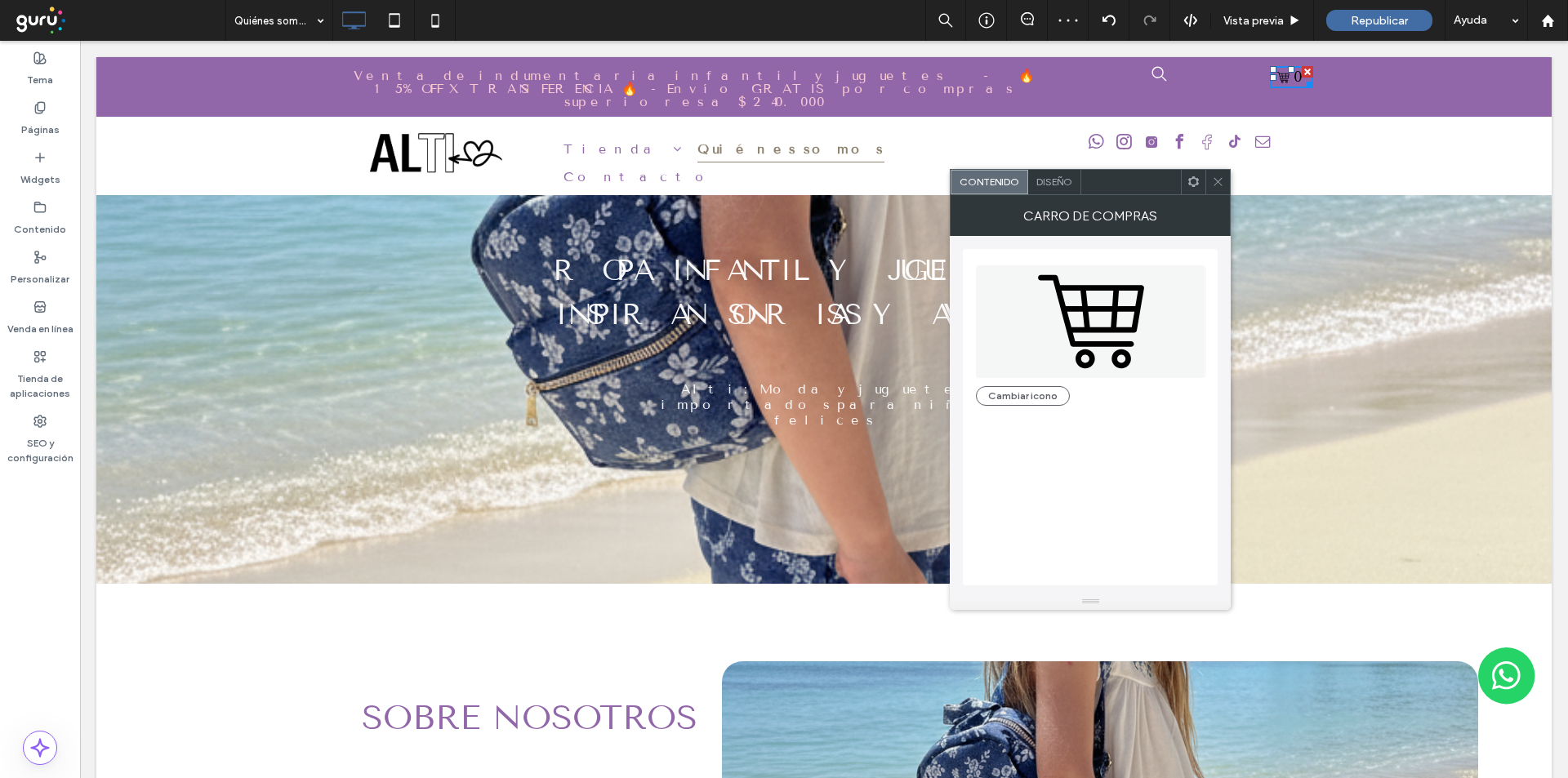
click at [1051, 182] on span "Diseño" at bounding box center [1054, 181] width 36 height 12
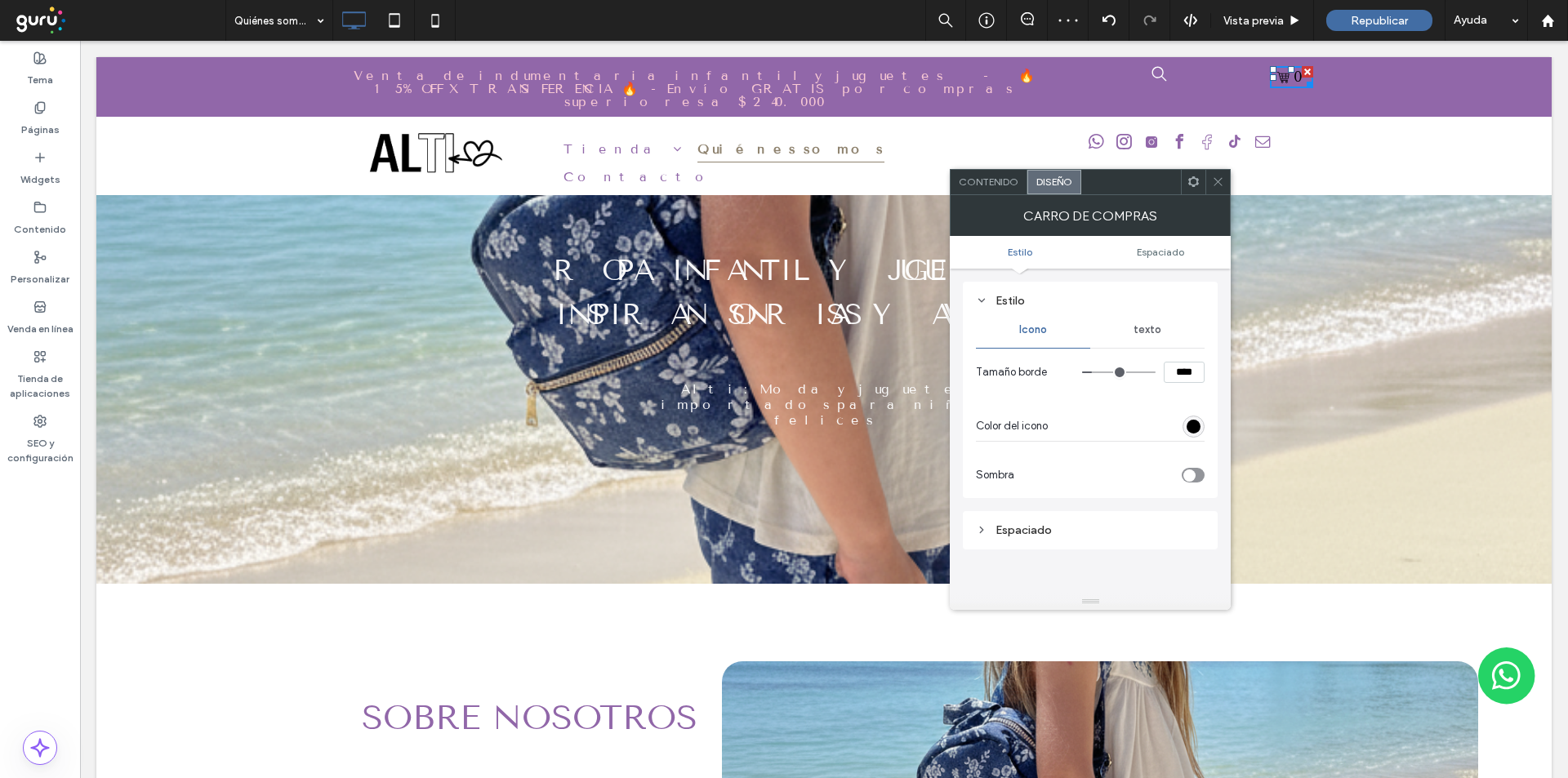
click at [1196, 431] on div "rgba(0, 0, 0, 1)" at bounding box center [1193, 426] width 14 height 14
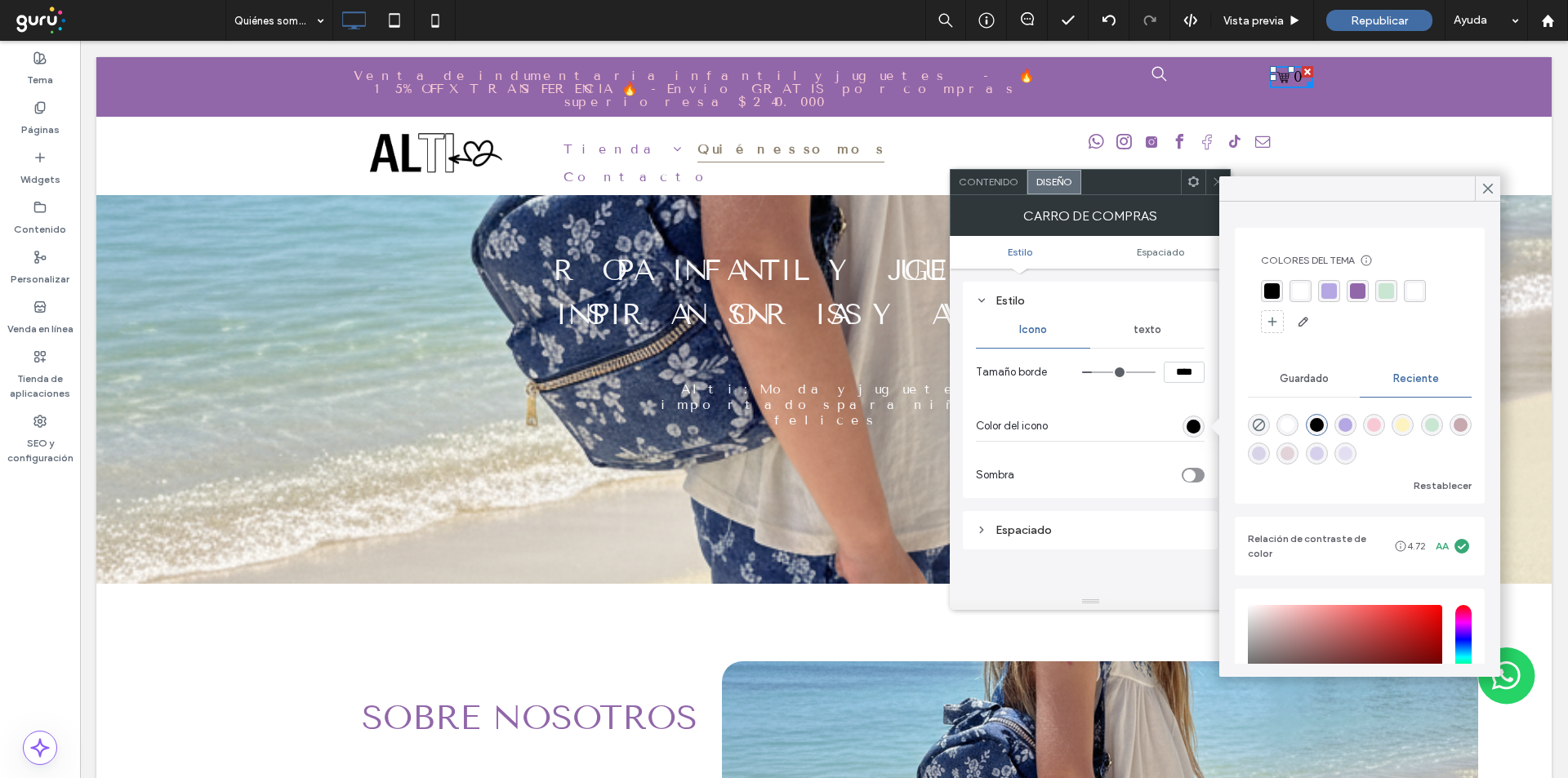
click at [1290, 424] on div "rgba(255, 255, 255, 1)" at bounding box center [1287, 424] width 14 height 14
type input "*******"
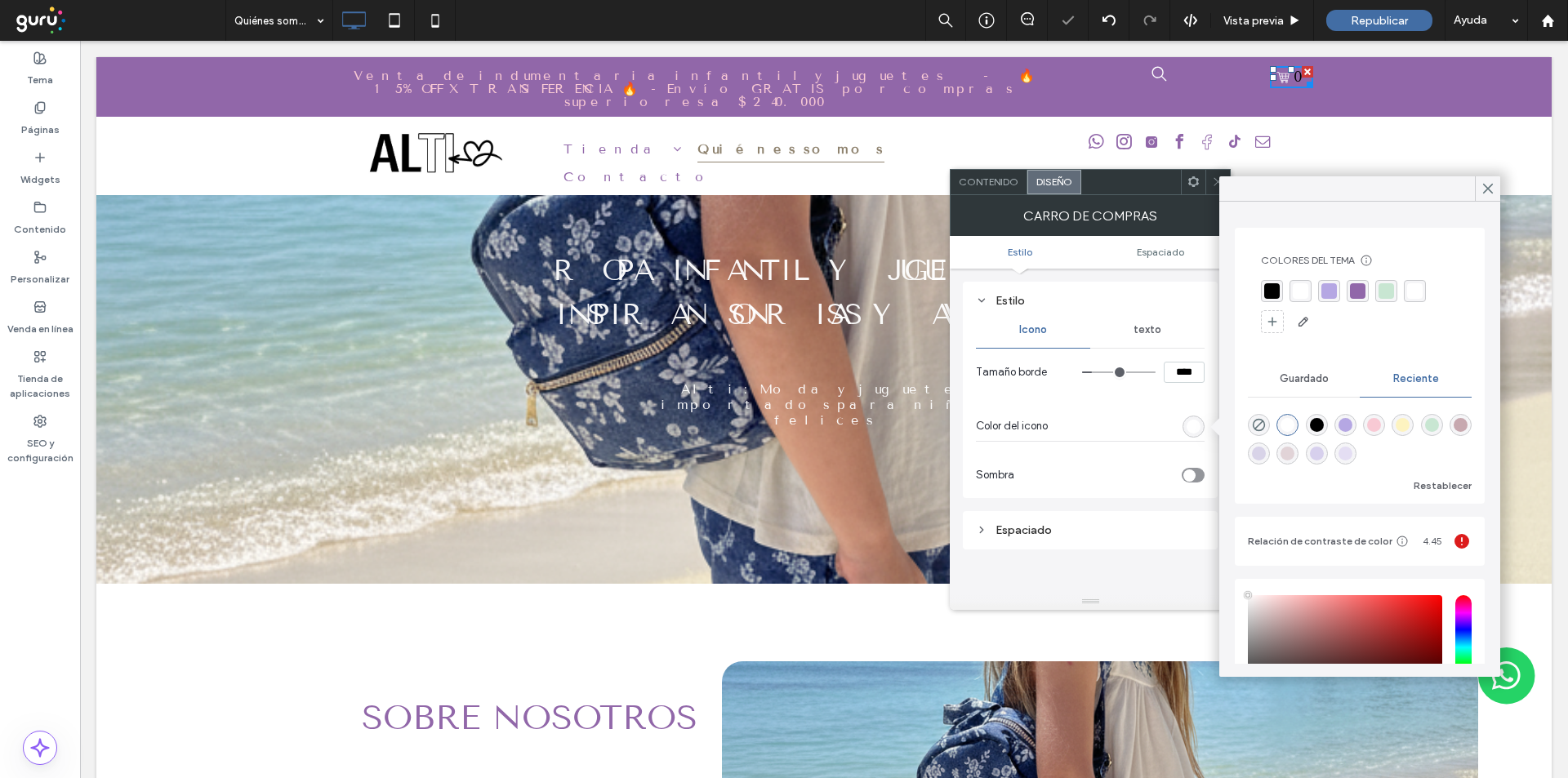
click at [1145, 323] on span "texto" at bounding box center [1147, 330] width 28 height 13
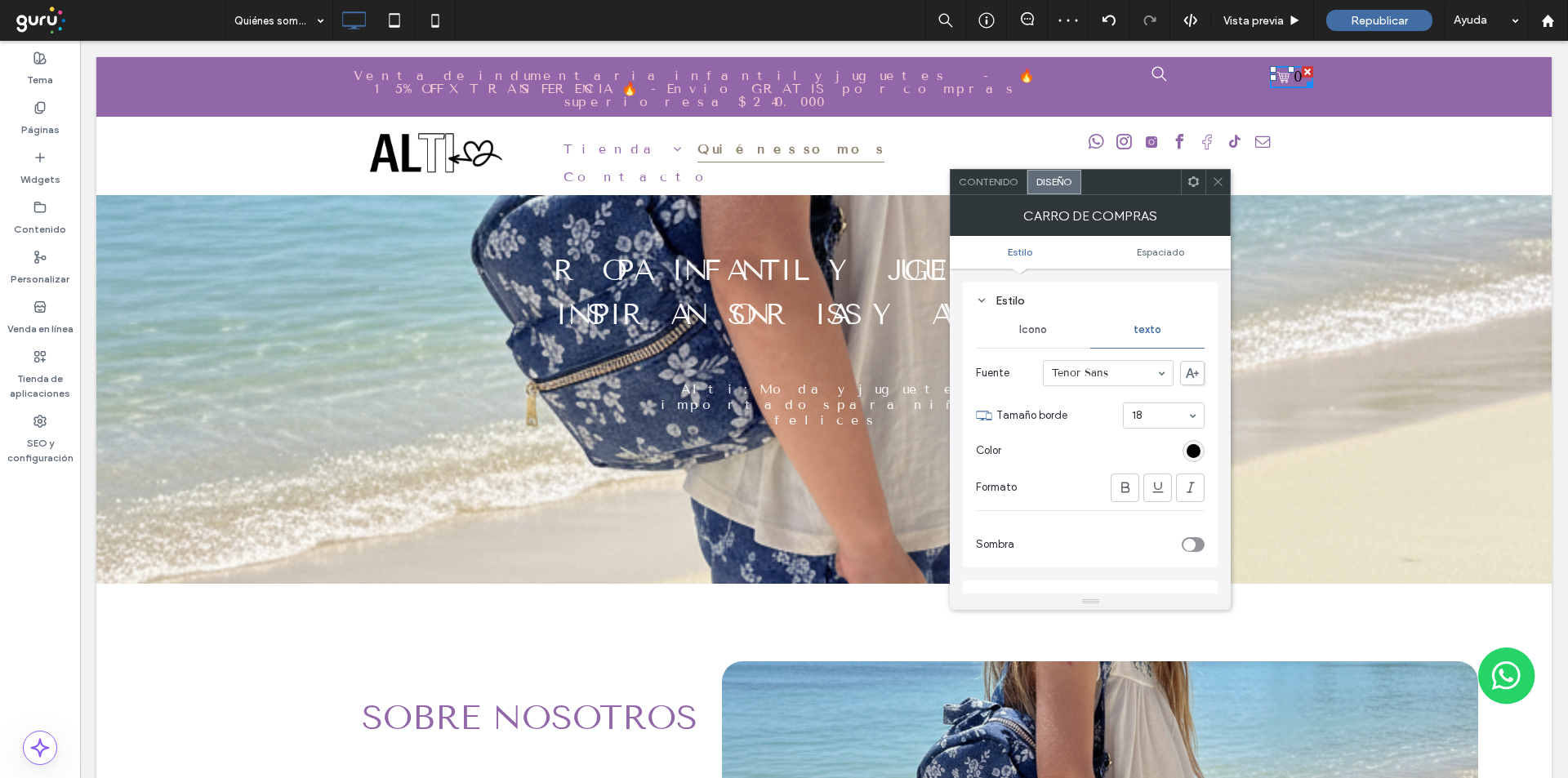
click at [1199, 451] on div "rgb(0, 0, 0)" at bounding box center [1193, 450] width 14 height 14
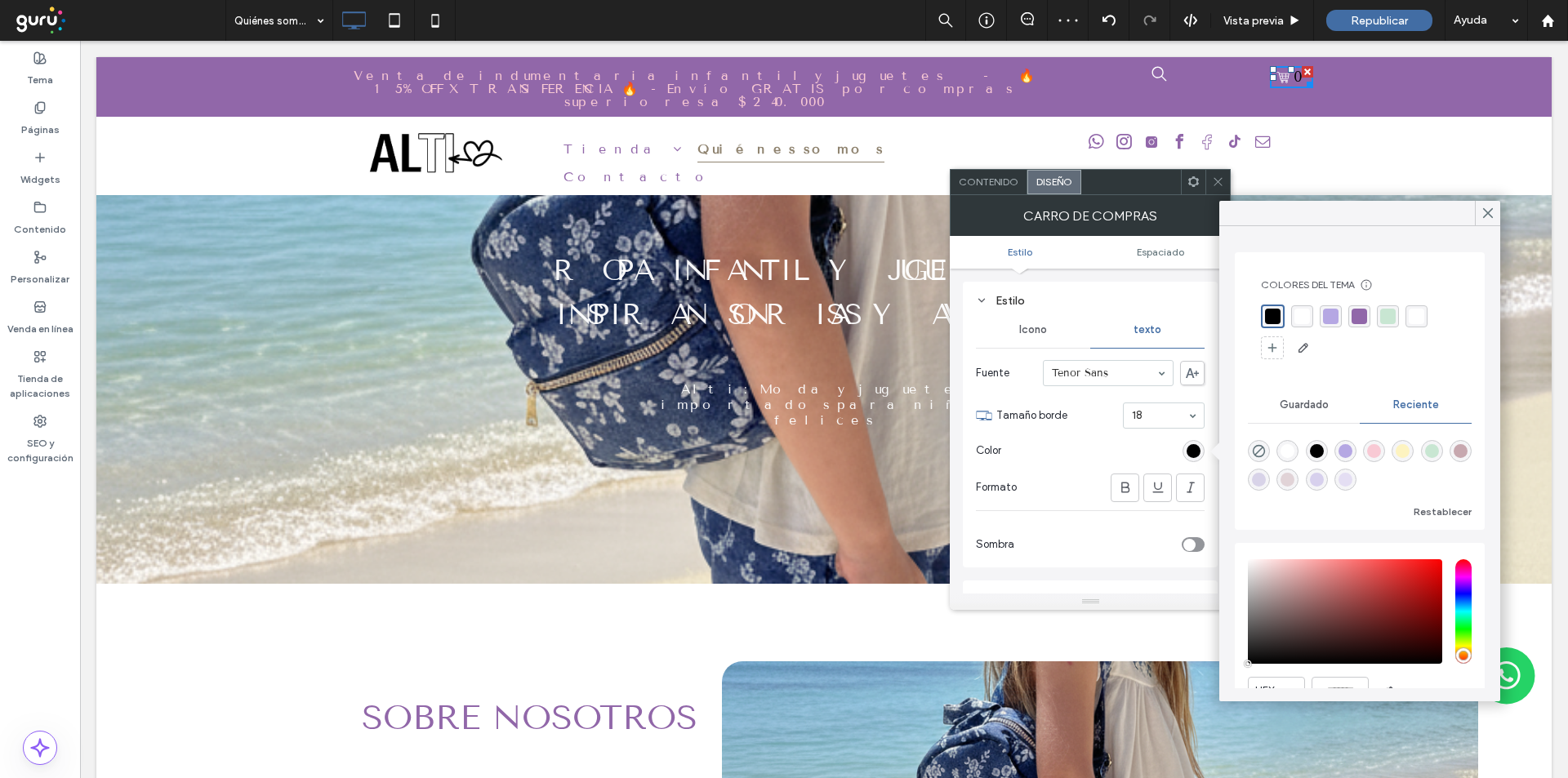
click at [1298, 446] on div "rgba(255, 255, 255, 1)" at bounding box center [1288, 451] width 22 height 22
type input "*******"
click at [1214, 170] on span at bounding box center [1218, 182] width 12 height 24
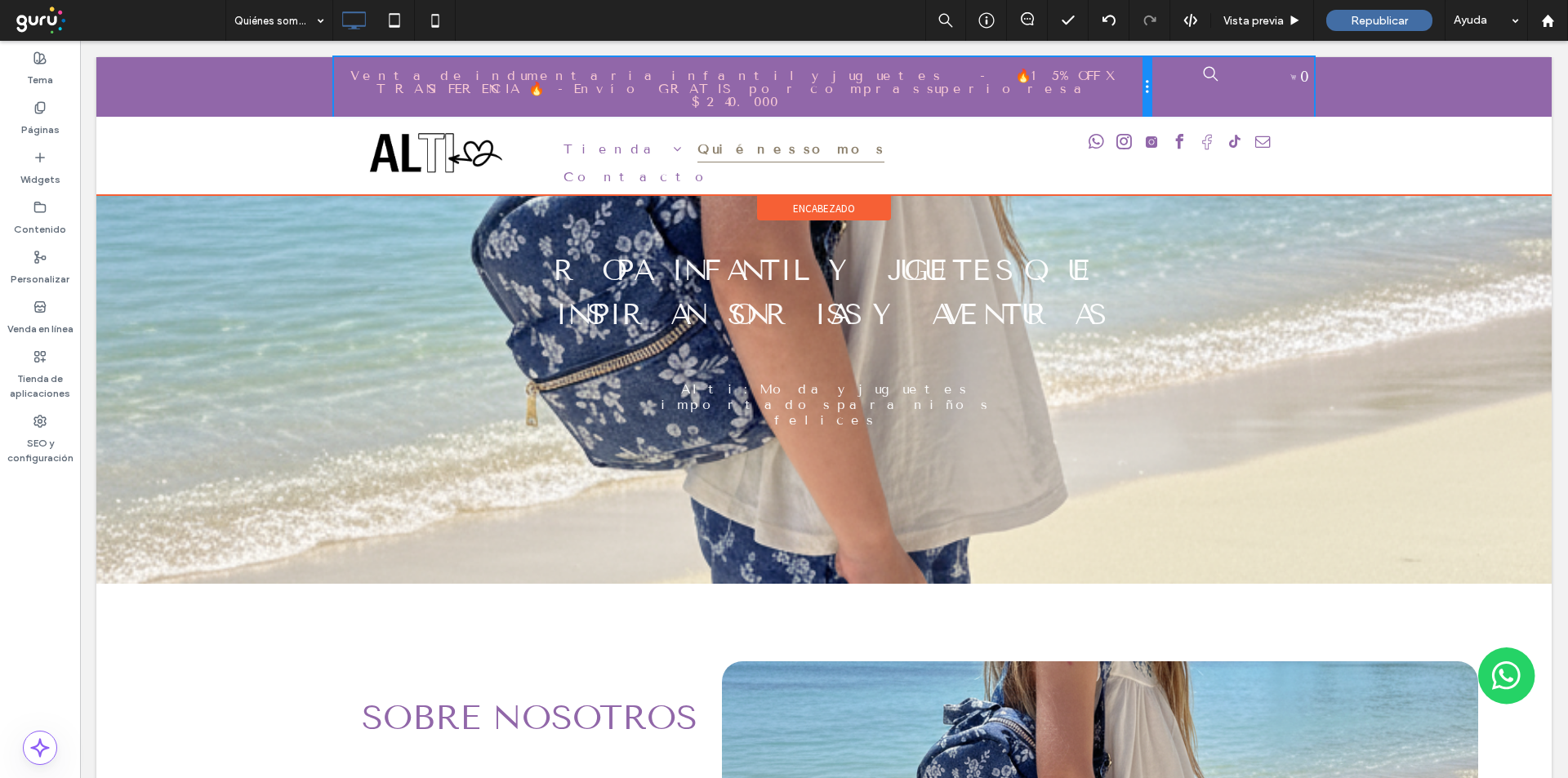
drag, startPoint x: 1064, startPoint y: 79, endPoint x: 1253, endPoint y: 124, distance: 194.3
click at [1174, 82] on div "Venta de indumentaria infantil y juguetes - 🔥15% OFF X TRANSFERENCIA 🔥 - Envío …" at bounding box center [824, 87] width 980 height 60
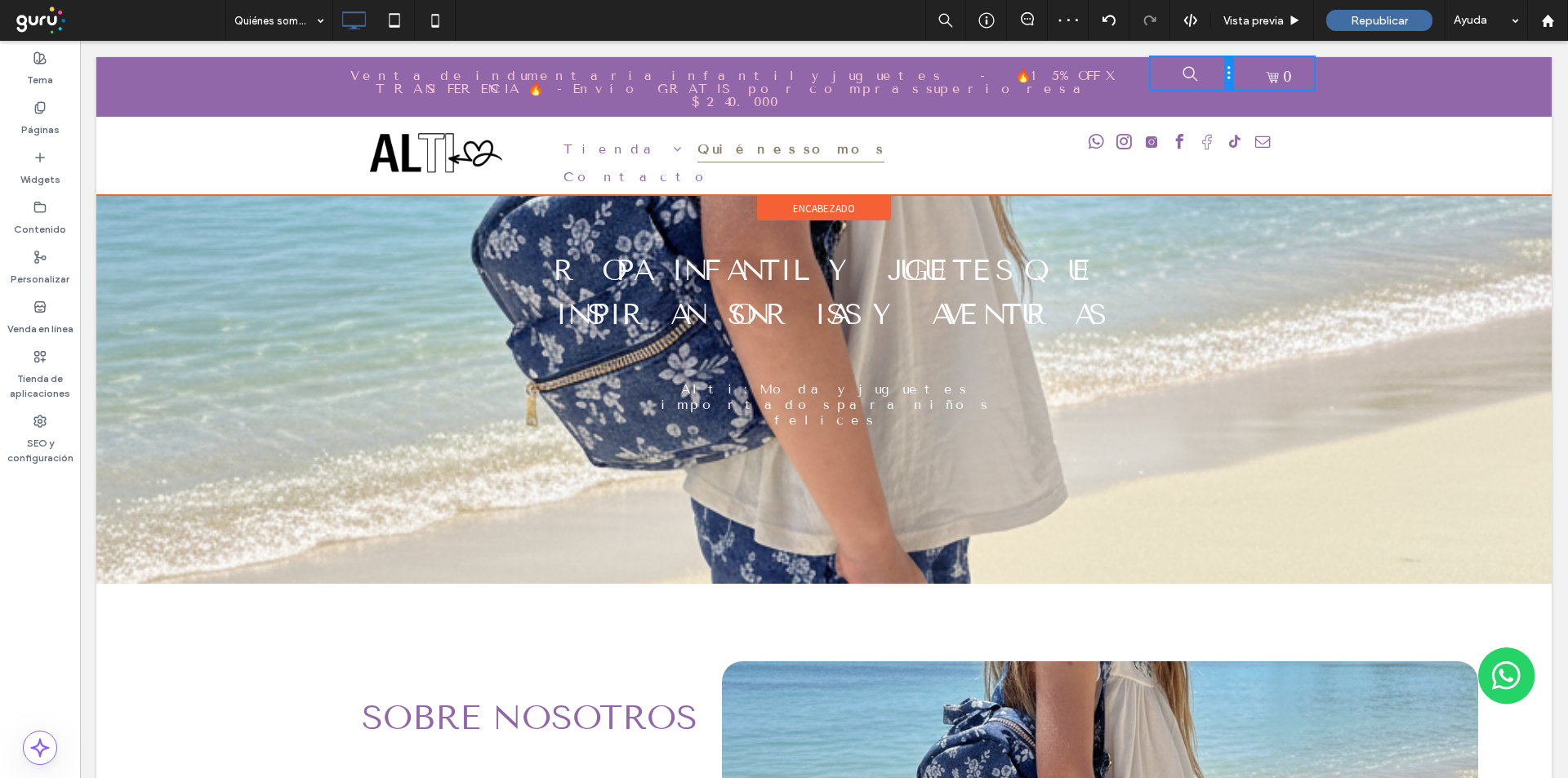
drag, startPoint x: 1265, startPoint y: 75, endPoint x: 1215, endPoint y: 73, distance: 50.0
click at [1215, 73] on div "Click To Paste" at bounding box center [1191, 73] width 81 height 33
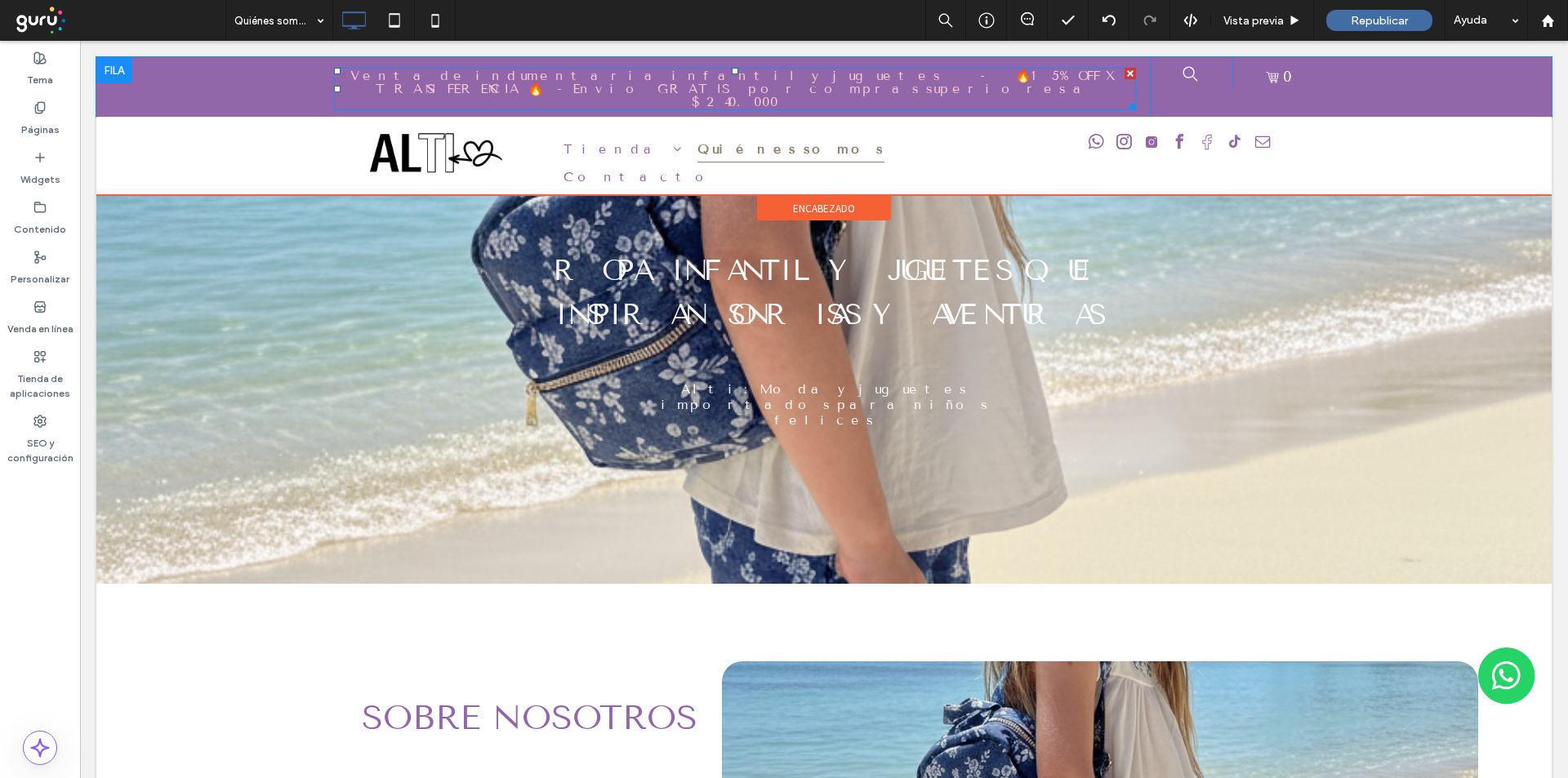
click at [652, 73] on span "Venta de indumentaria infantil y juguetes - 🔥15% OFF X TRANSFERENCIA 🔥 - Envío …" at bounding box center [734, 88] width 769 height 41
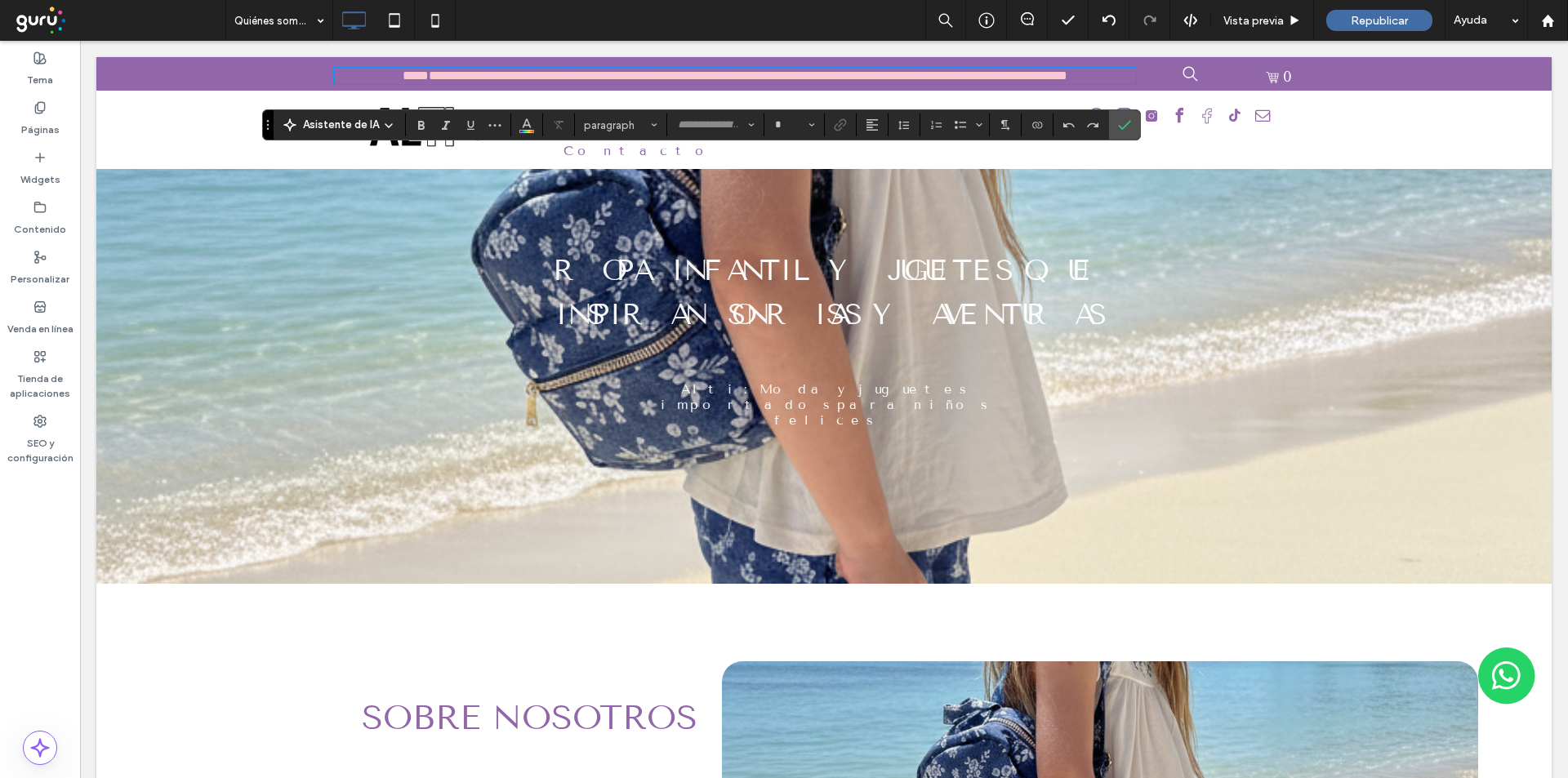
type input "**********"
type input "**"
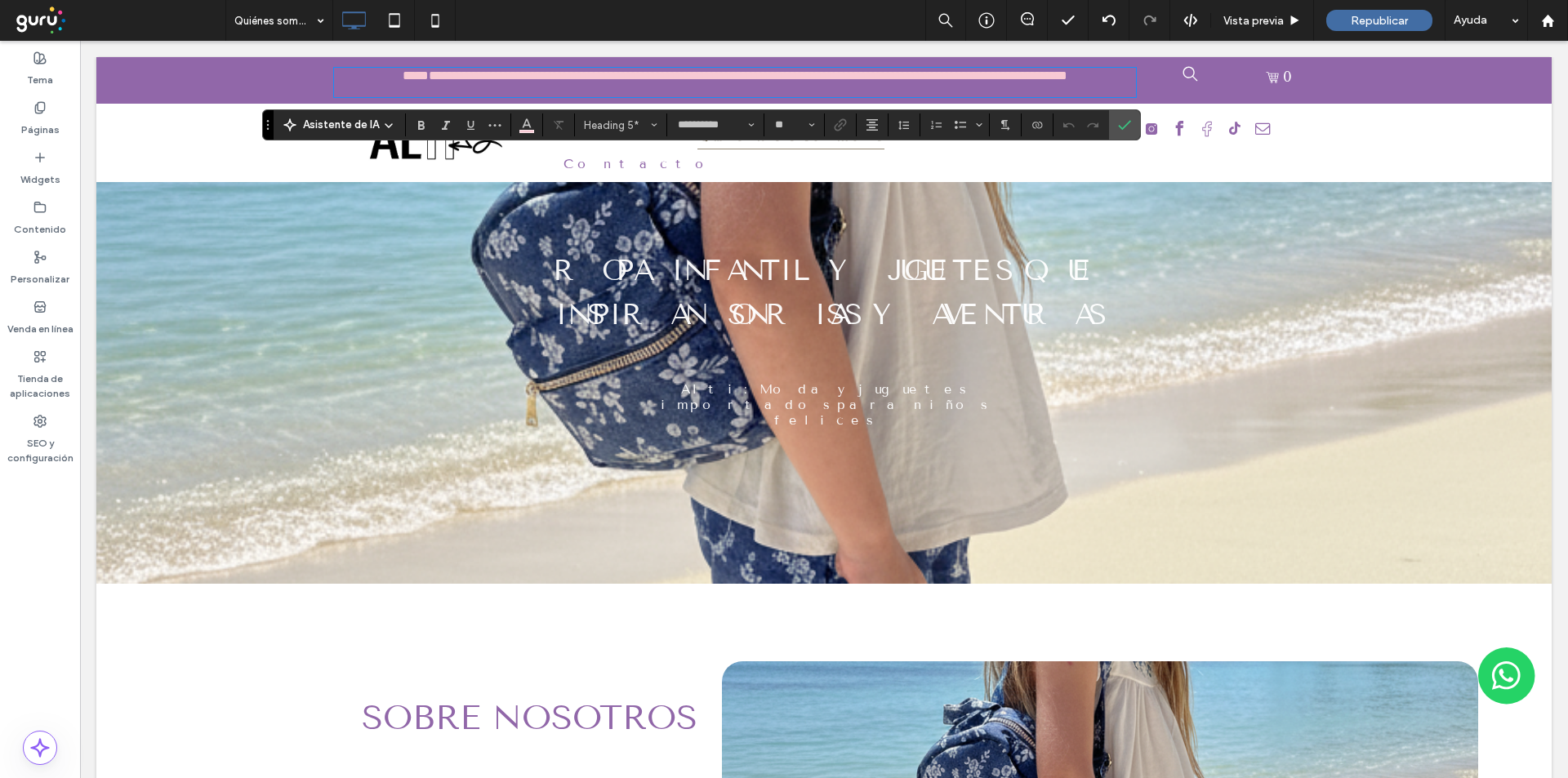
click at [643, 72] on span "**********" at bounding box center [735, 75] width 665 height 12
click at [633, 66] on div "**********" at bounding box center [743, 81] width 817 height 47
click at [633, 82] on h5 "**********" at bounding box center [735, 76] width 802 height 13
click at [636, 66] on div "**********" at bounding box center [743, 81] width 817 height 47
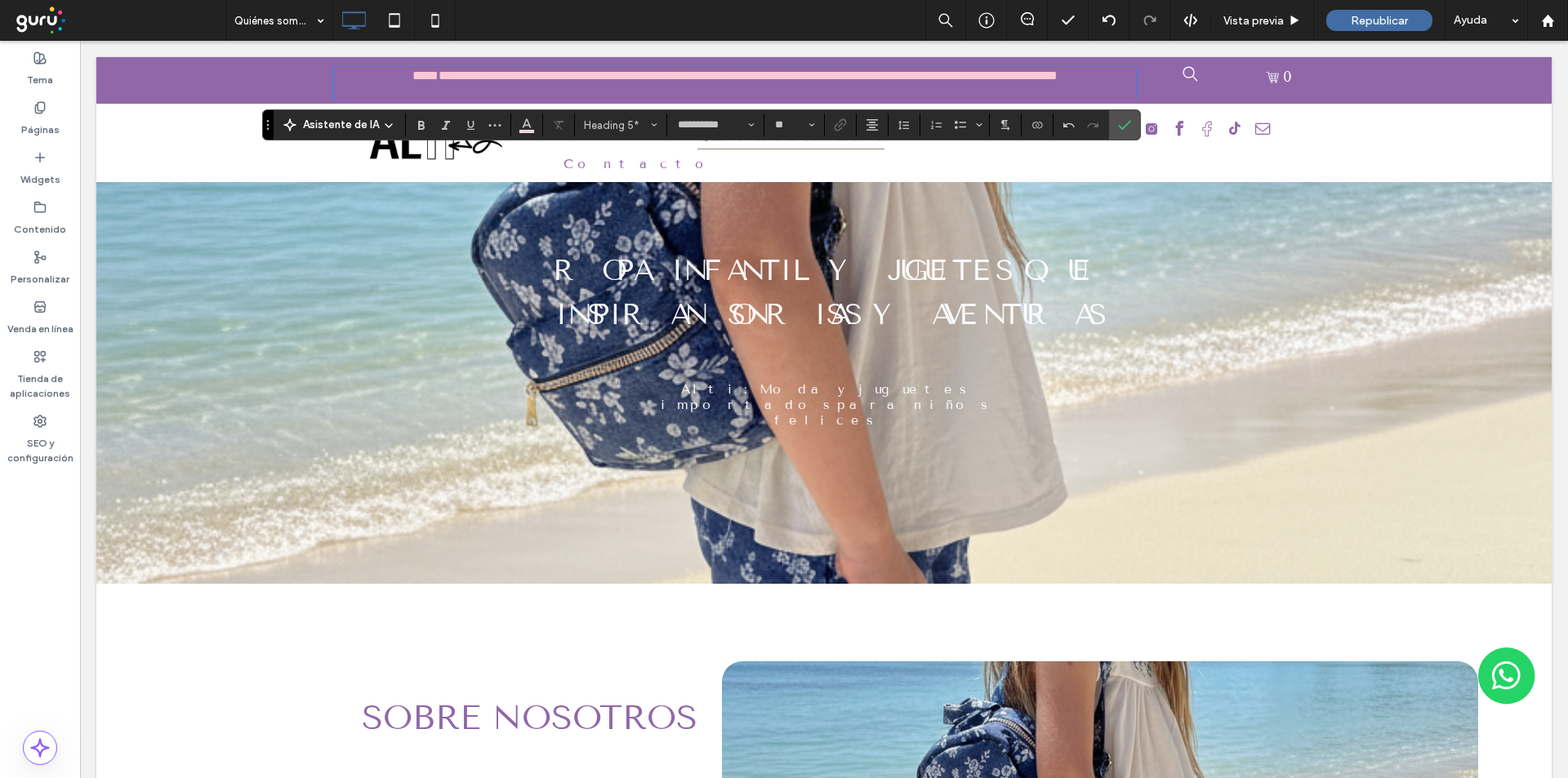
scroll to position [0, 0]
click at [641, 73] on span "**********" at bounding box center [734, 75] width 645 height 12
click at [861, 78] on span "**********" at bounding box center [735, 75] width 635 height 12
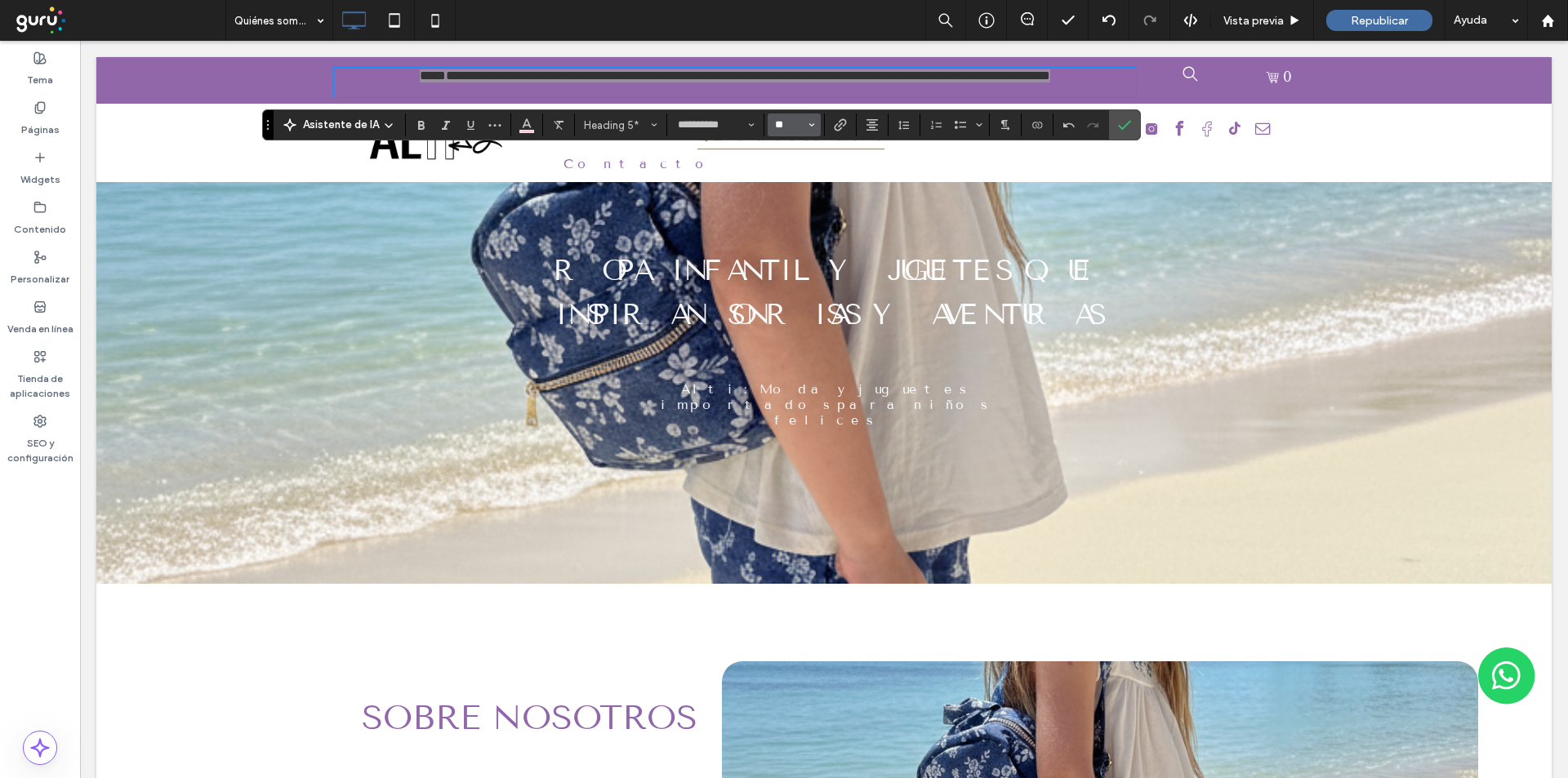
click at [784, 127] on input "**" at bounding box center [790, 125] width 32 height 13
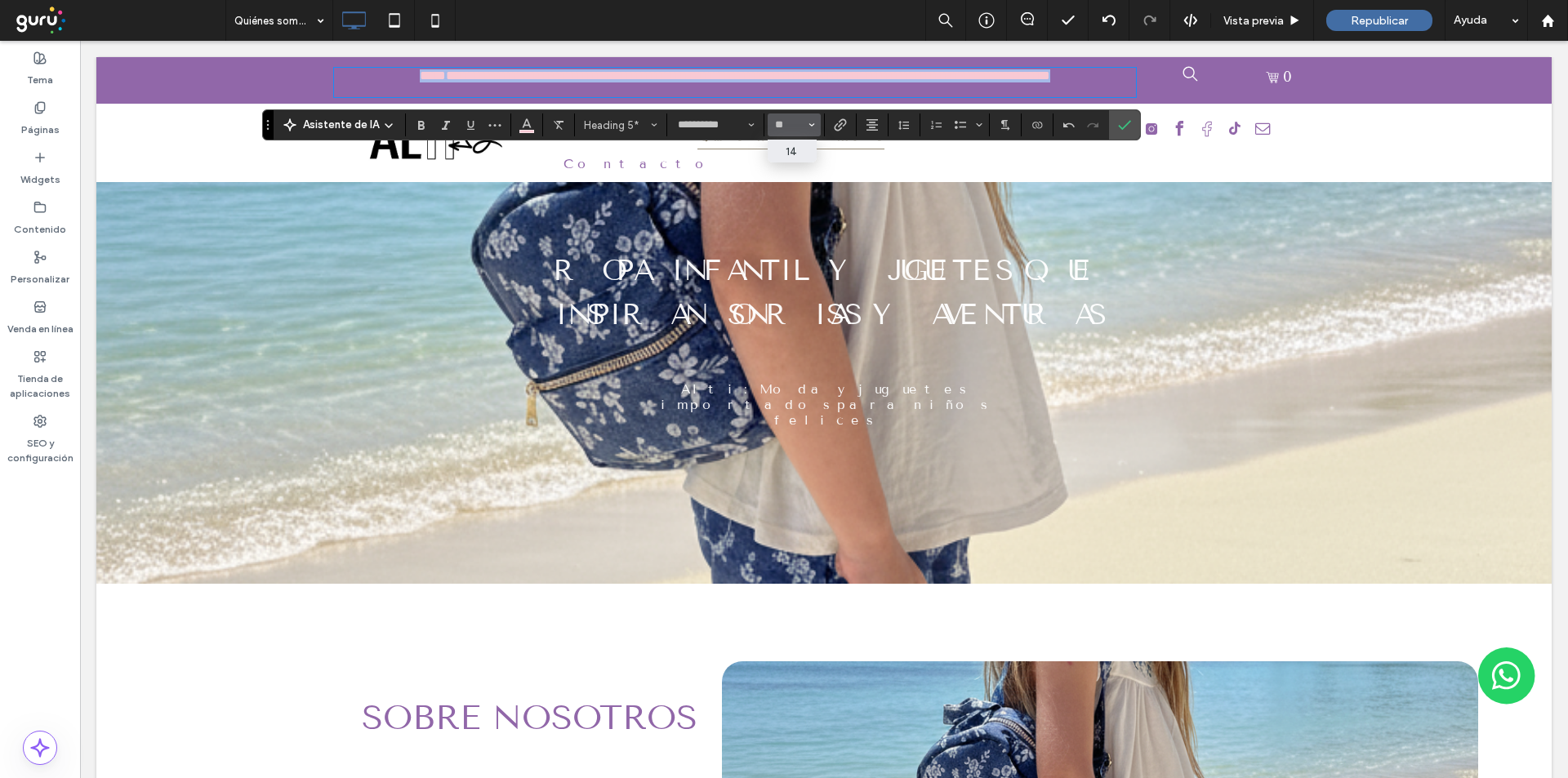
type input "**"
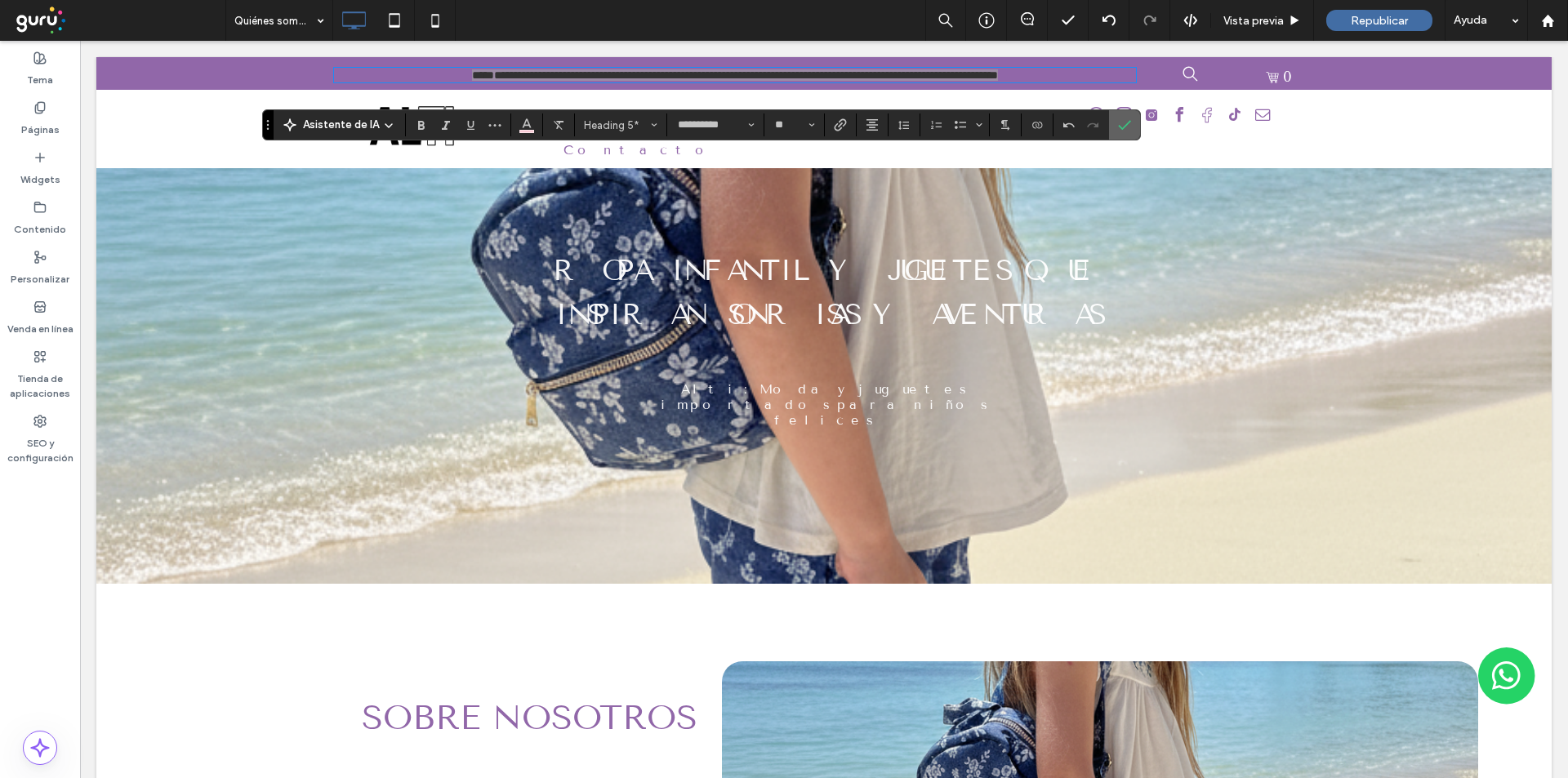
click at [1114, 124] on label "Confirmar" at bounding box center [1125, 125] width 24 height 29
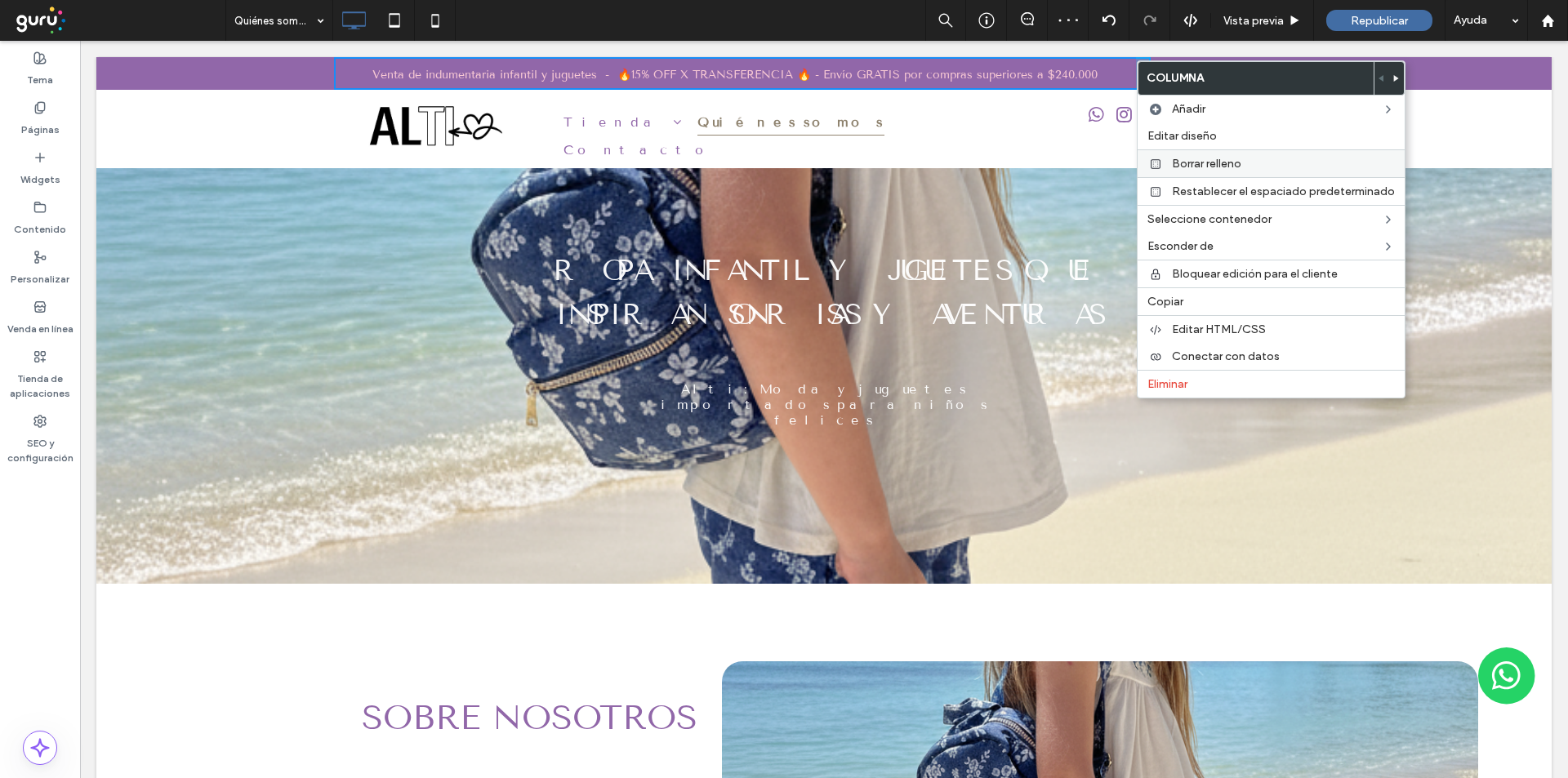
click at [1163, 169] on div at bounding box center [1155, 164] width 16 height 13
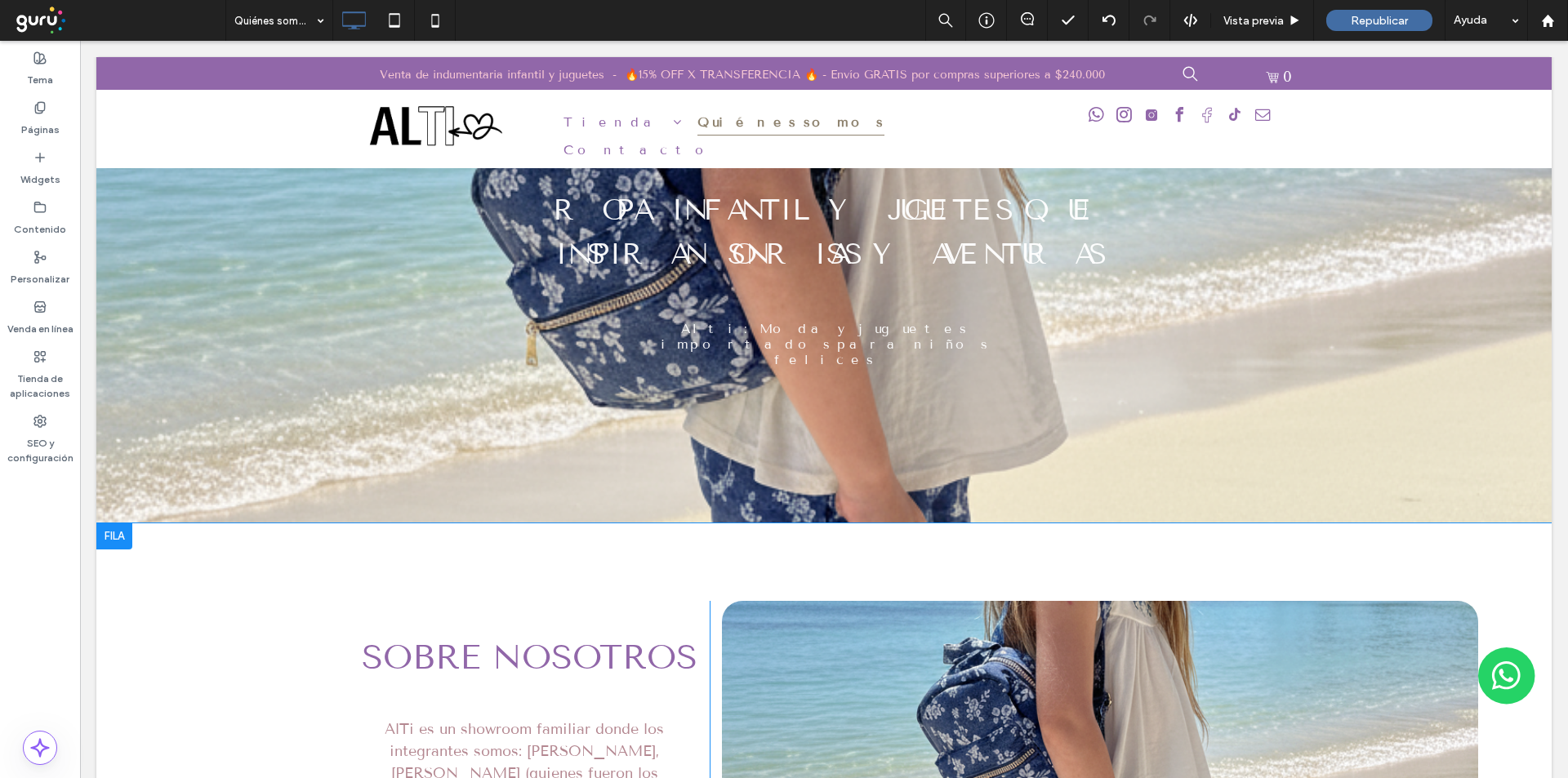
scroll to position [81, 0]
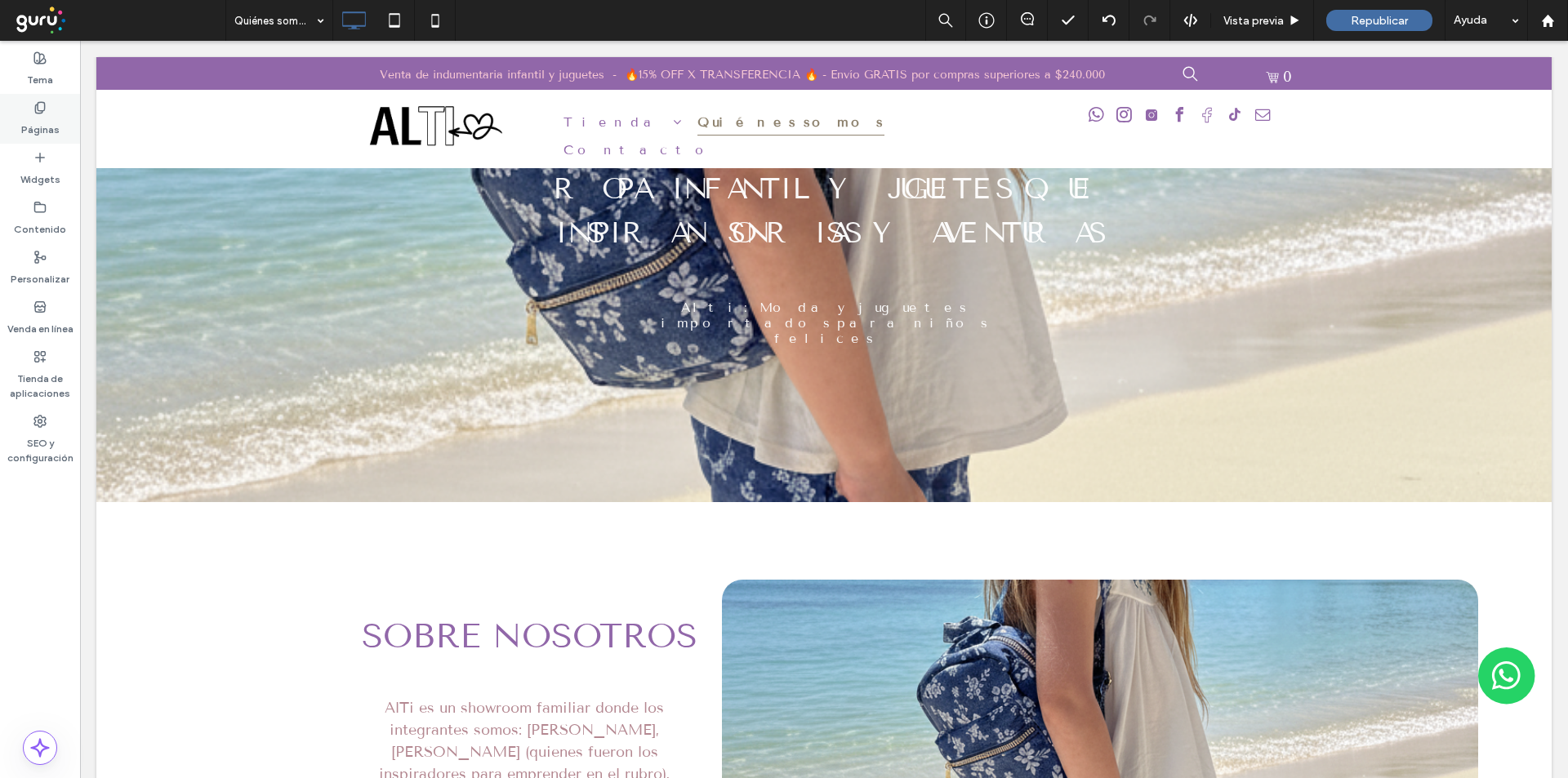
click at [12, 125] on div "Páginas" at bounding box center [39, 118] width 80 height 50
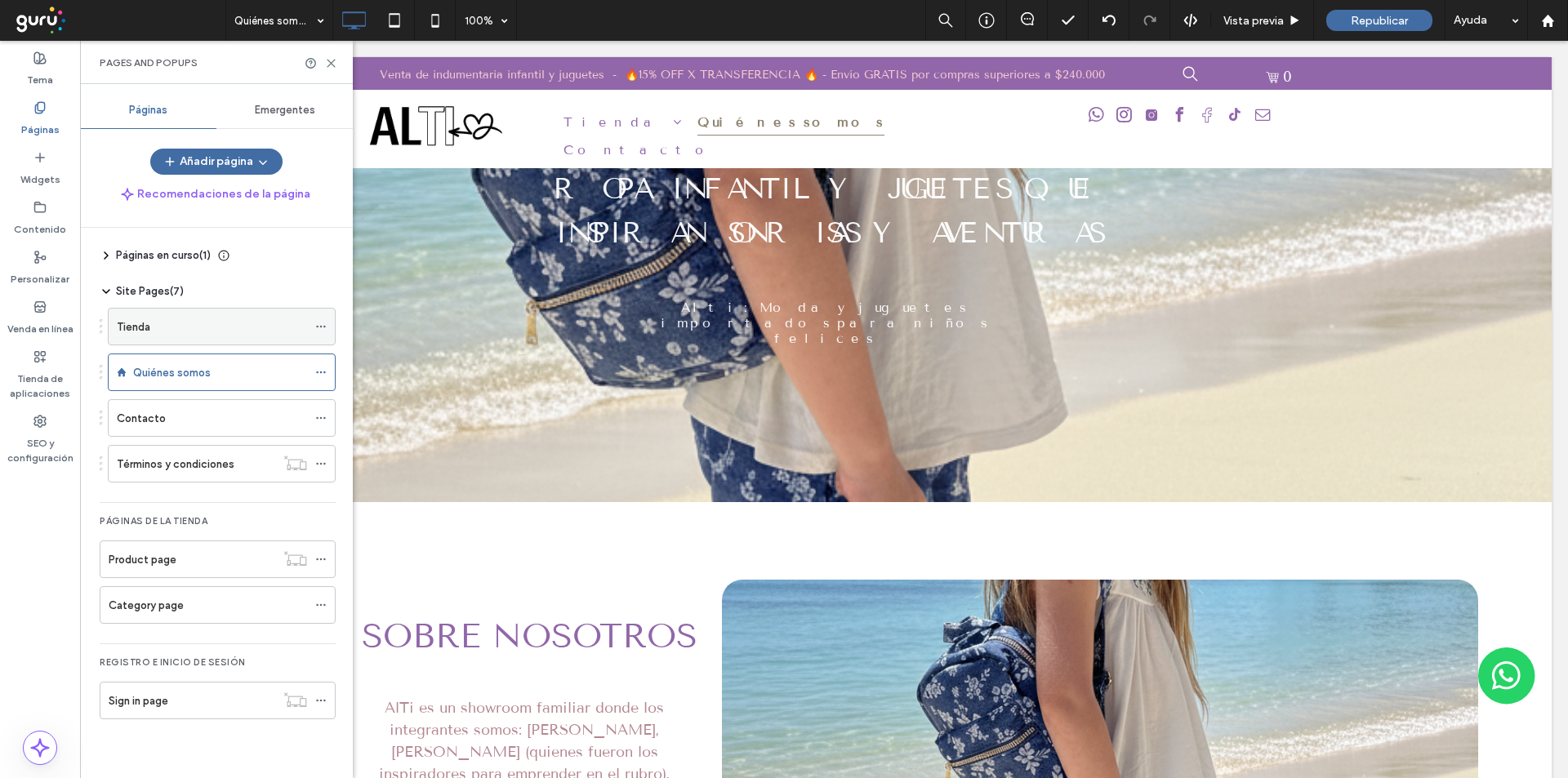
click at [154, 334] on div "Tienda" at bounding box center [212, 327] width 190 height 17
click at [333, 59] on icon at bounding box center [331, 63] width 12 height 12
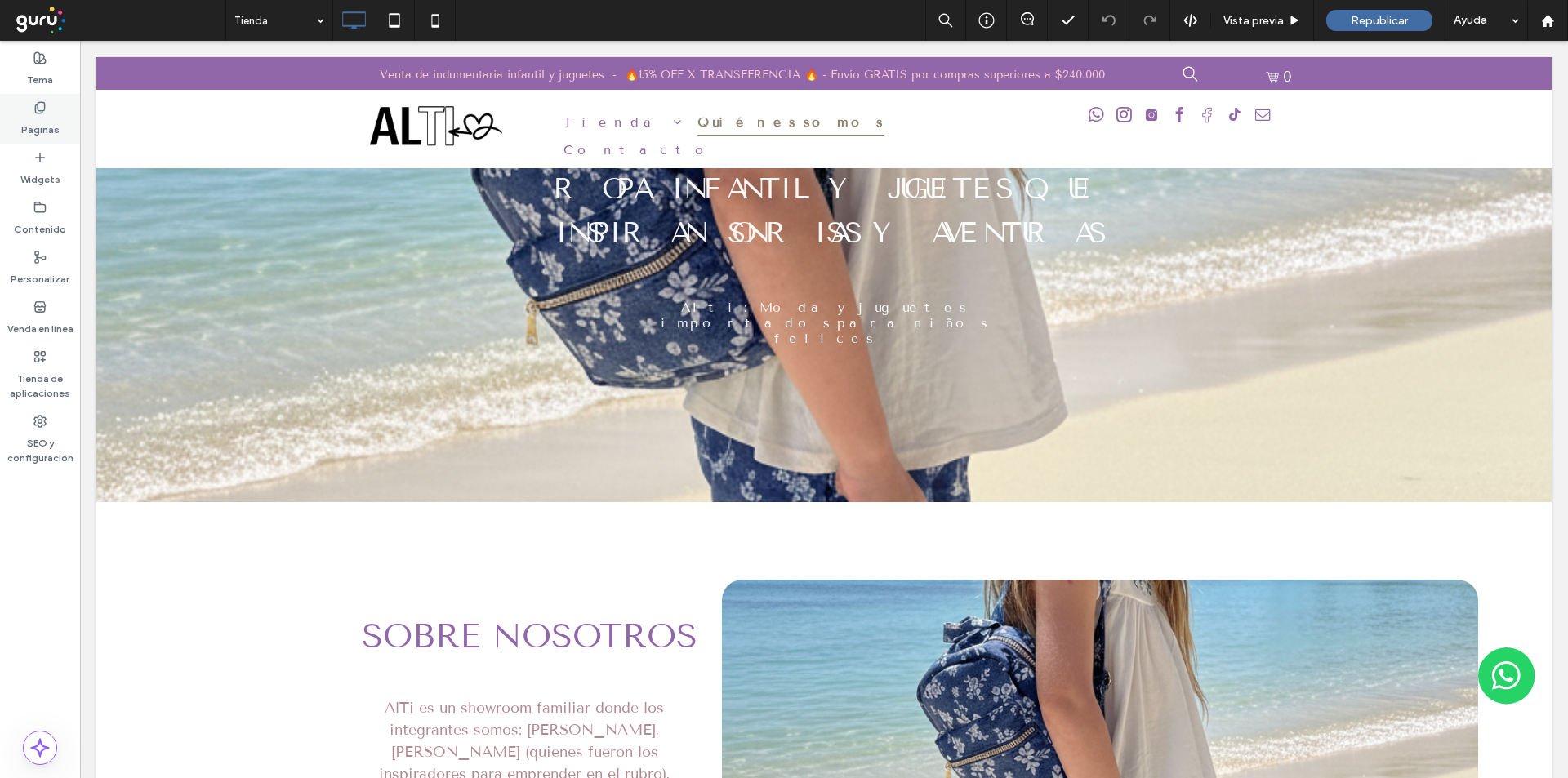
click at [13, 122] on div "Páginas" at bounding box center [39, 118] width 80 height 50
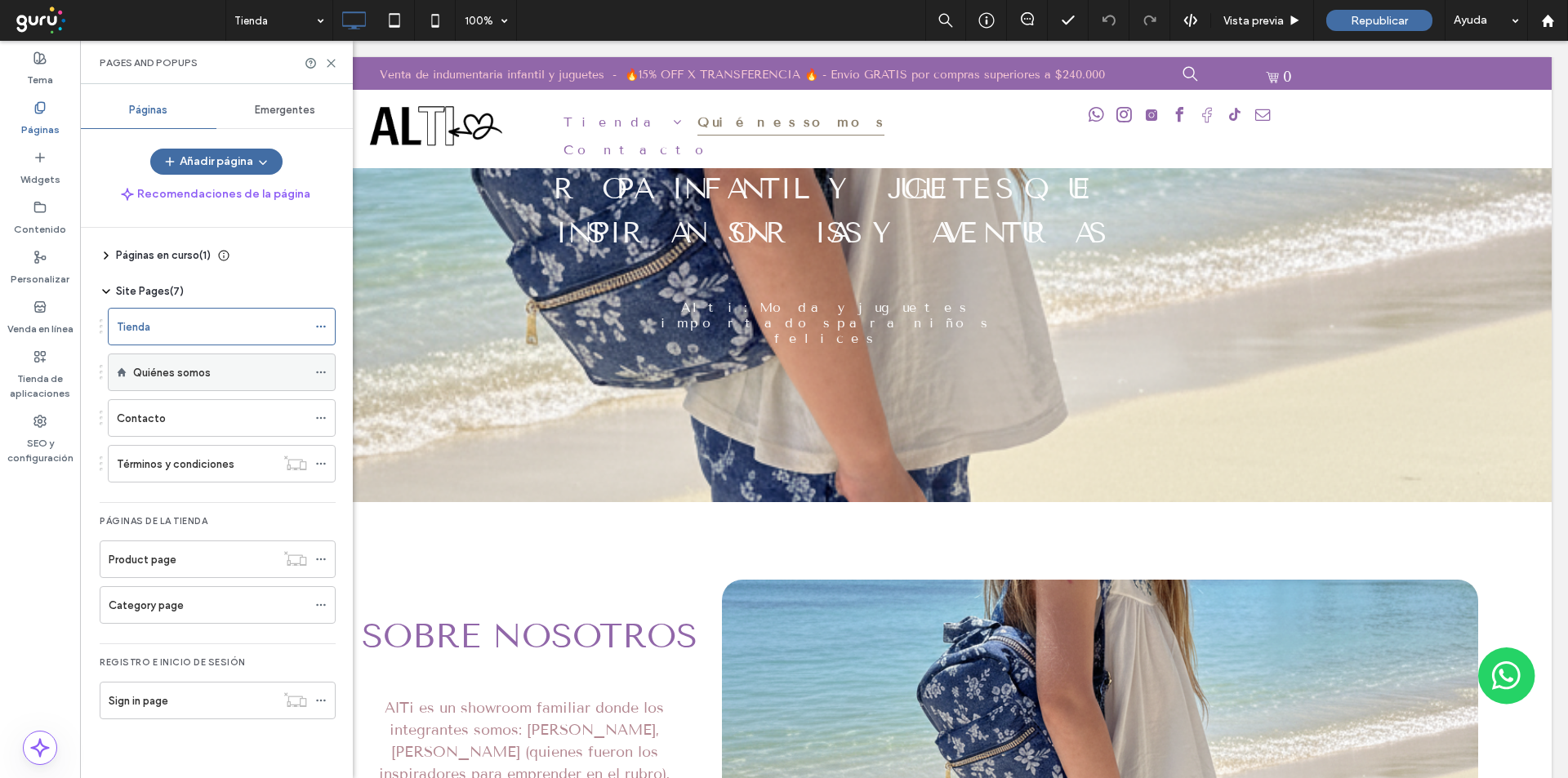
click at [323, 370] on icon at bounding box center [321, 372] width 11 height 11
click at [316, 323] on icon at bounding box center [321, 327] width 11 height 11
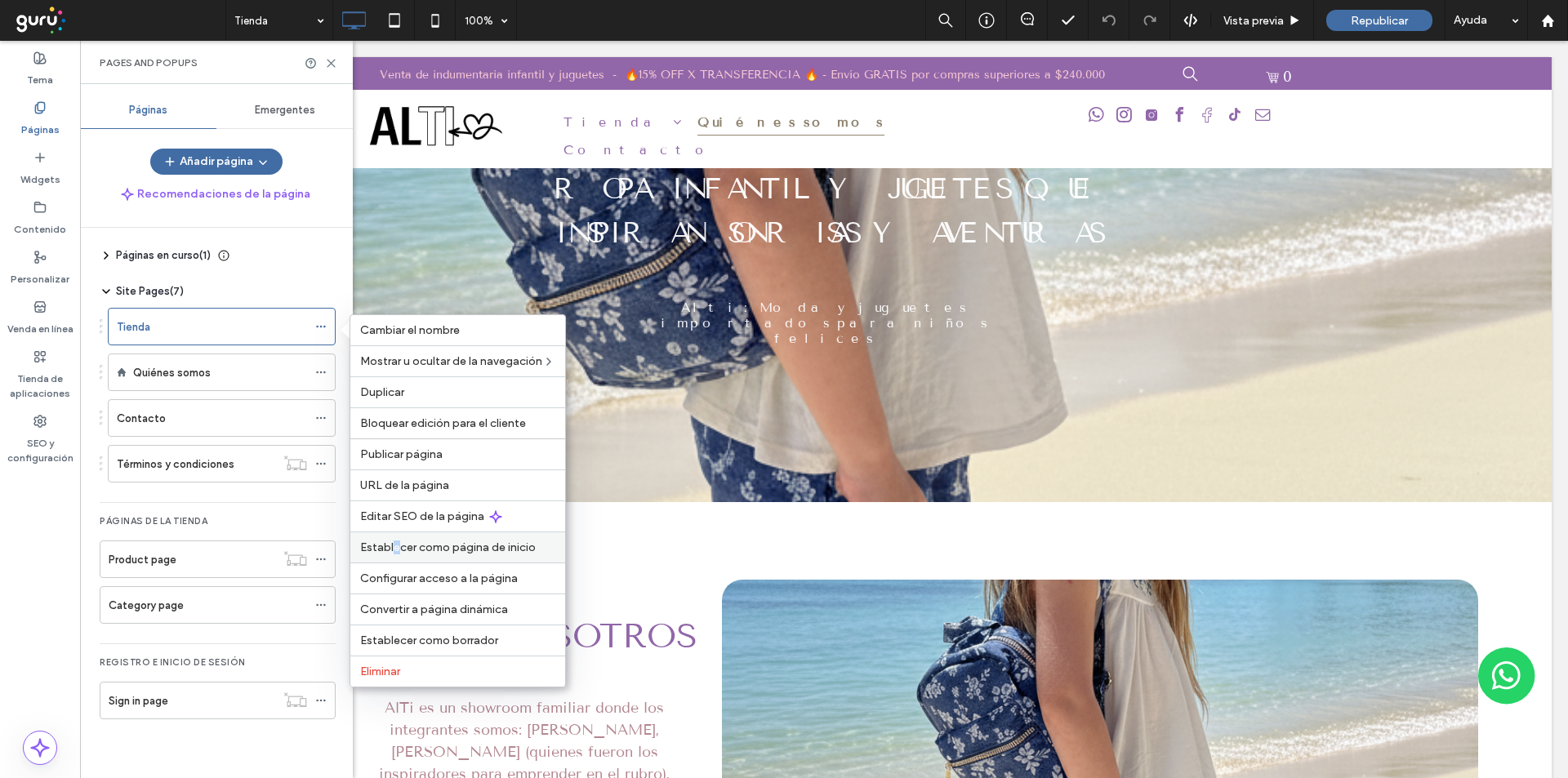
click at [397, 546] on span "Establecer como página de inicio" at bounding box center [448, 547] width 175 height 14
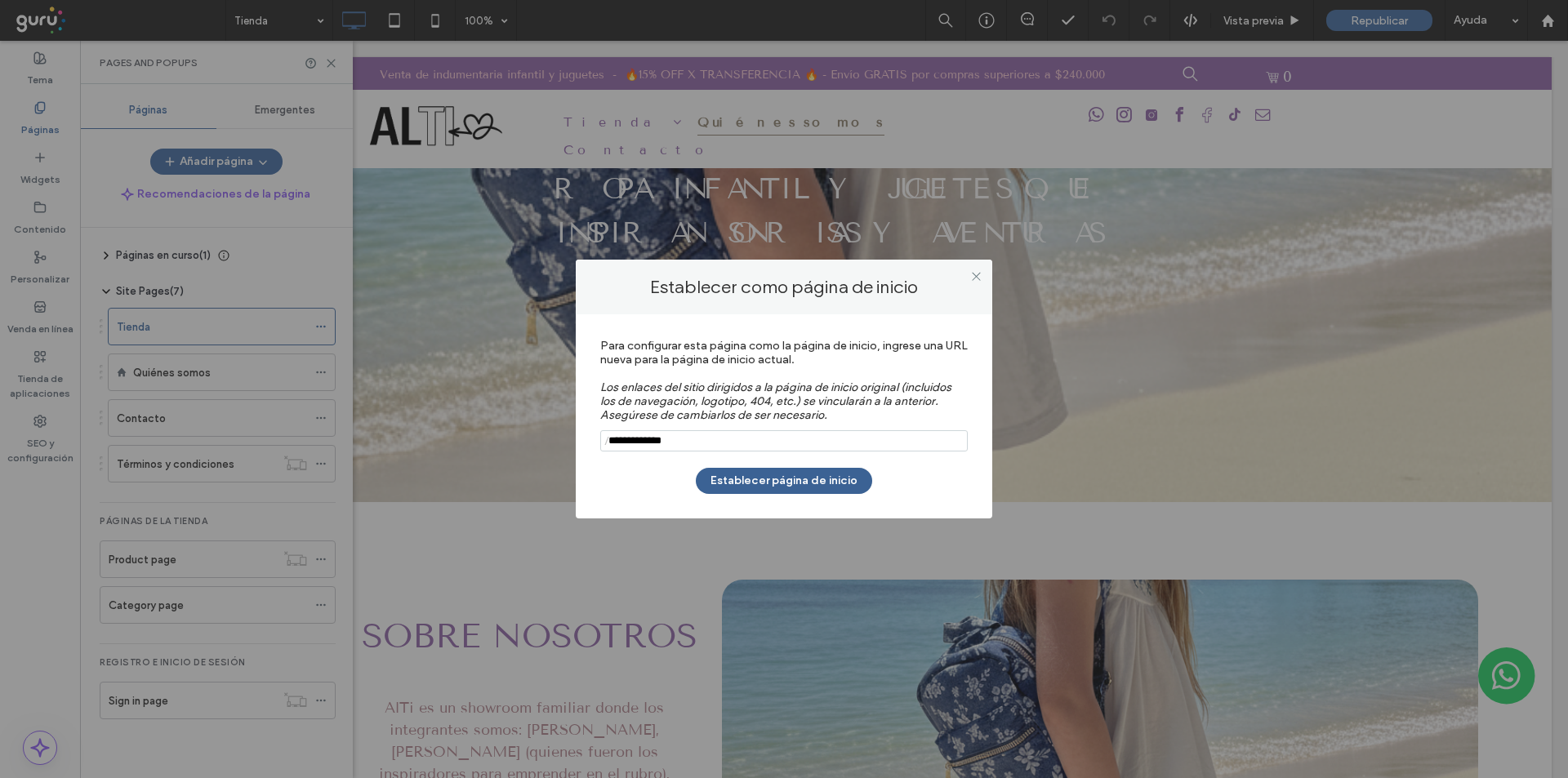
click at [736, 480] on button "Establecer página de inicio" at bounding box center [784, 481] width 176 height 26
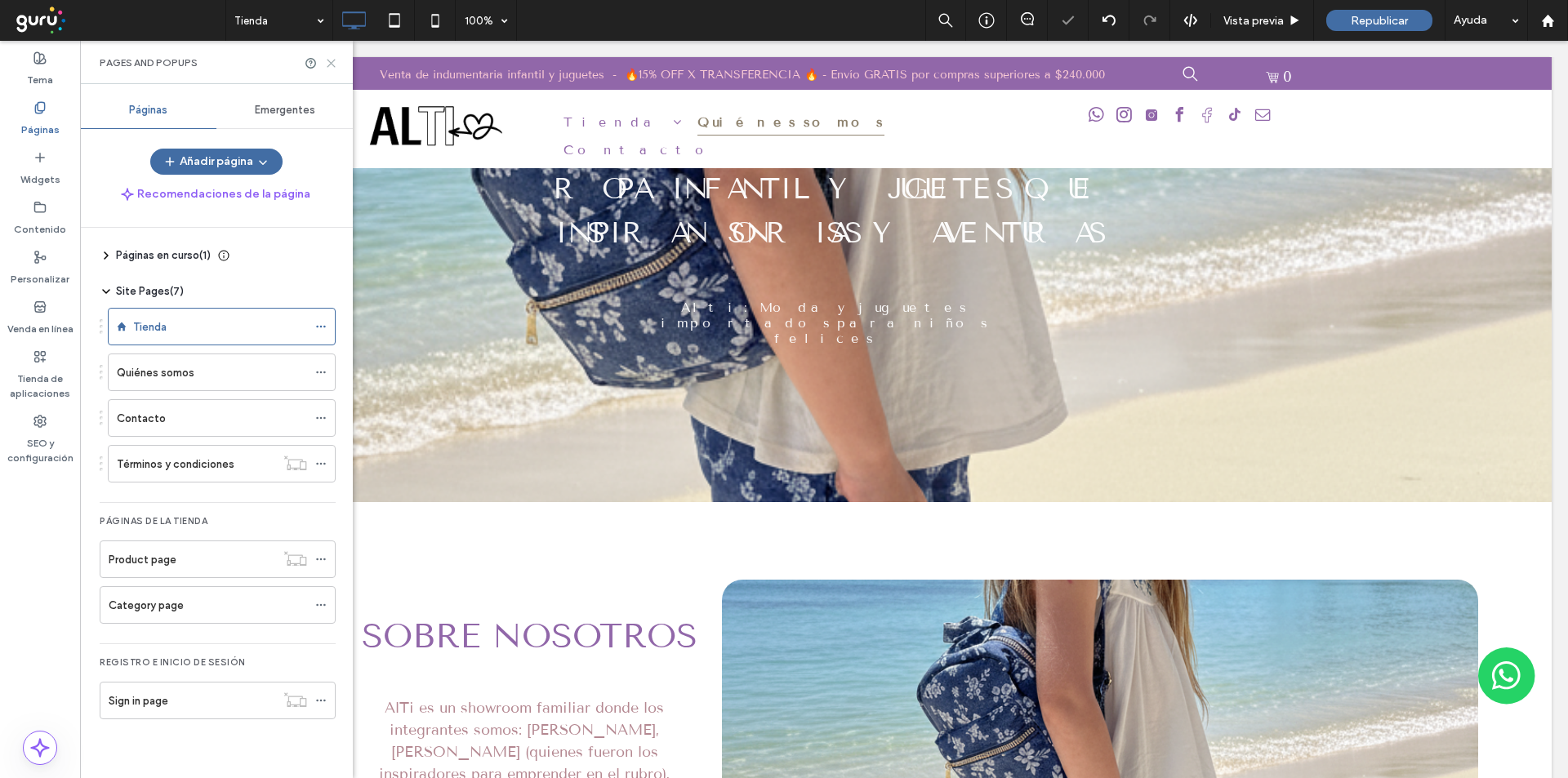
click at [331, 62] on use at bounding box center [332, 64] width 7 height 7
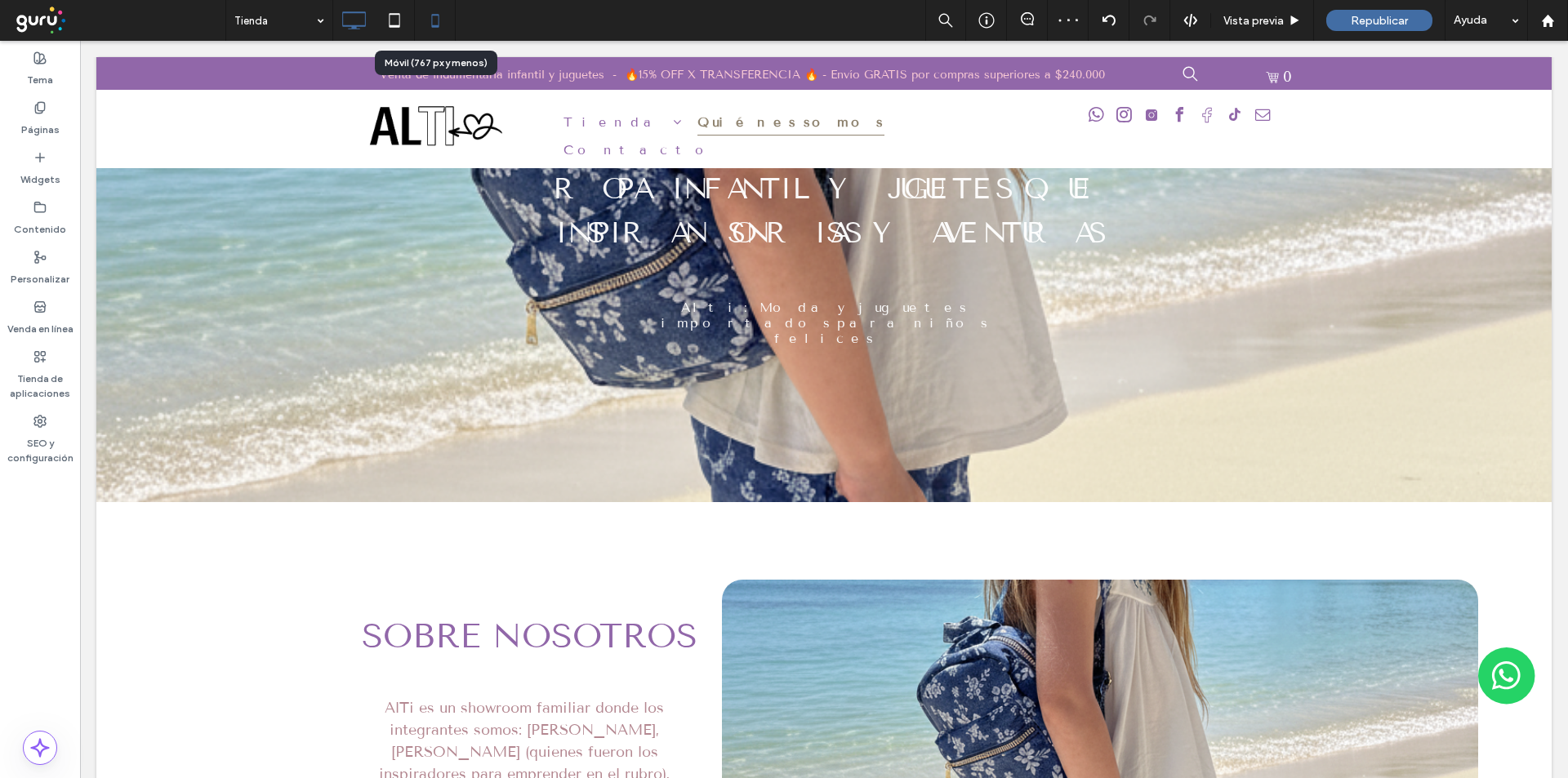
click at [427, 11] on icon at bounding box center [435, 20] width 33 height 33
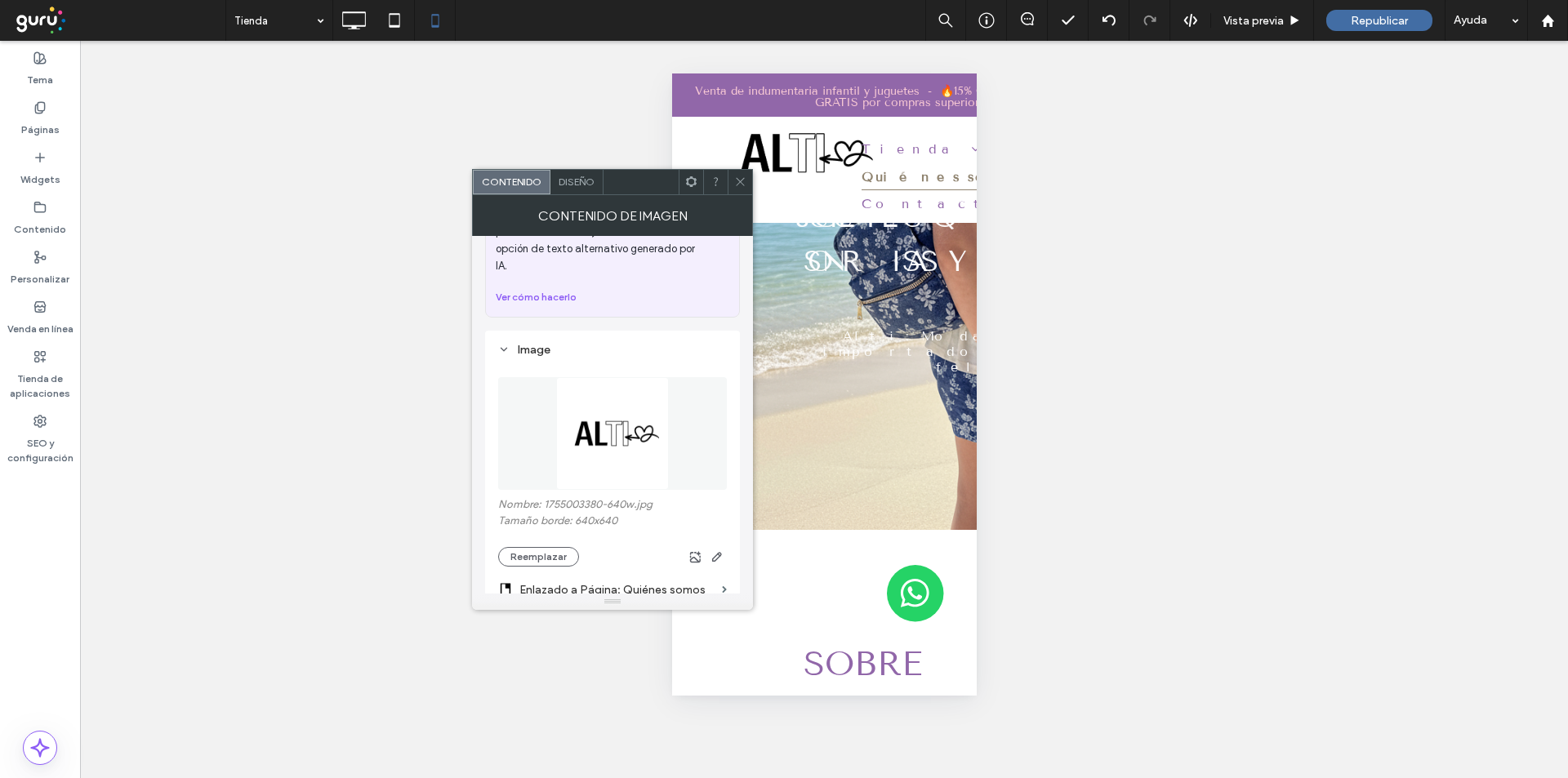
scroll to position [109, 0]
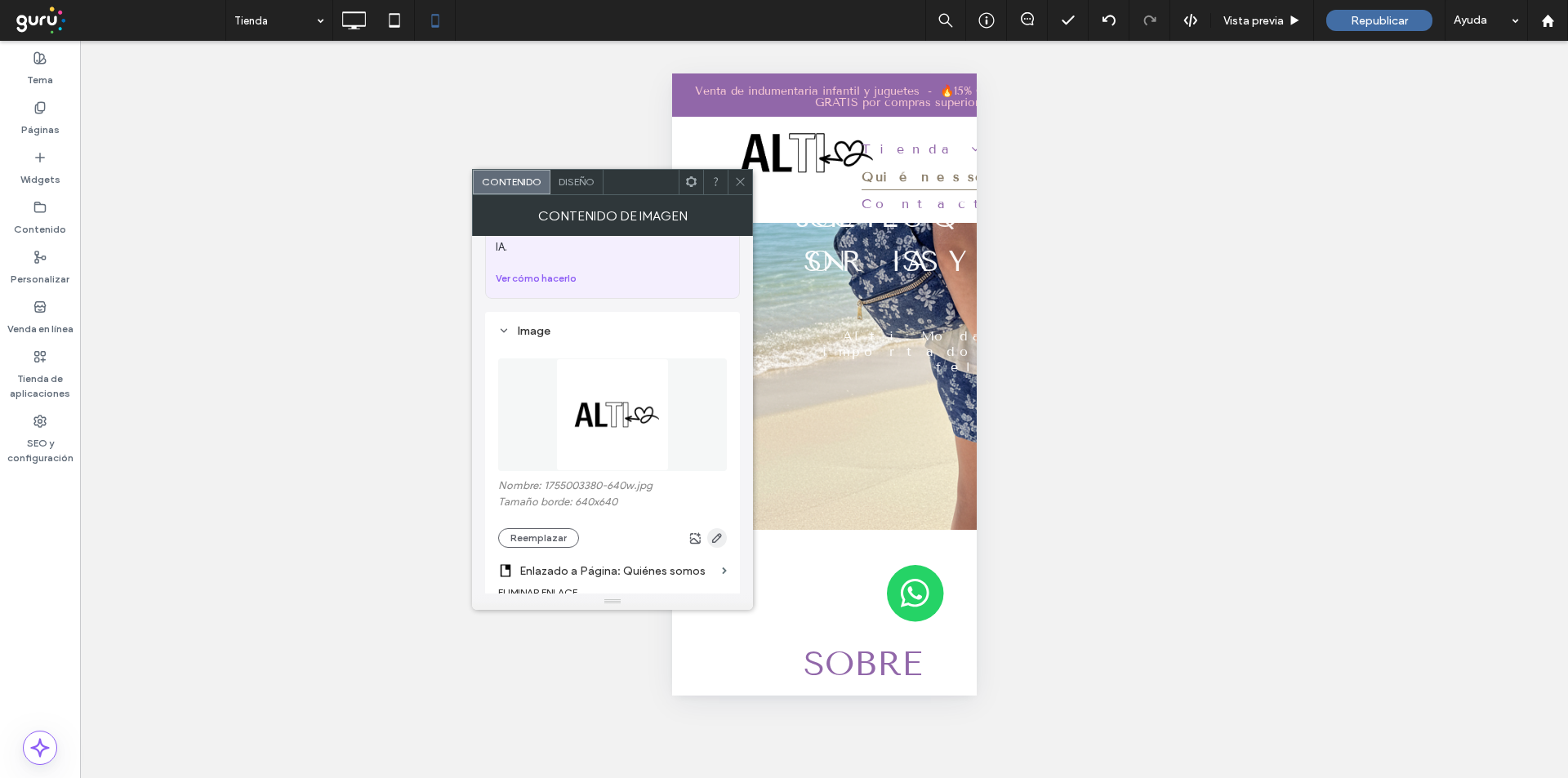
click at [720, 532] on icon "button" at bounding box center [717, 538] width 13 height 13
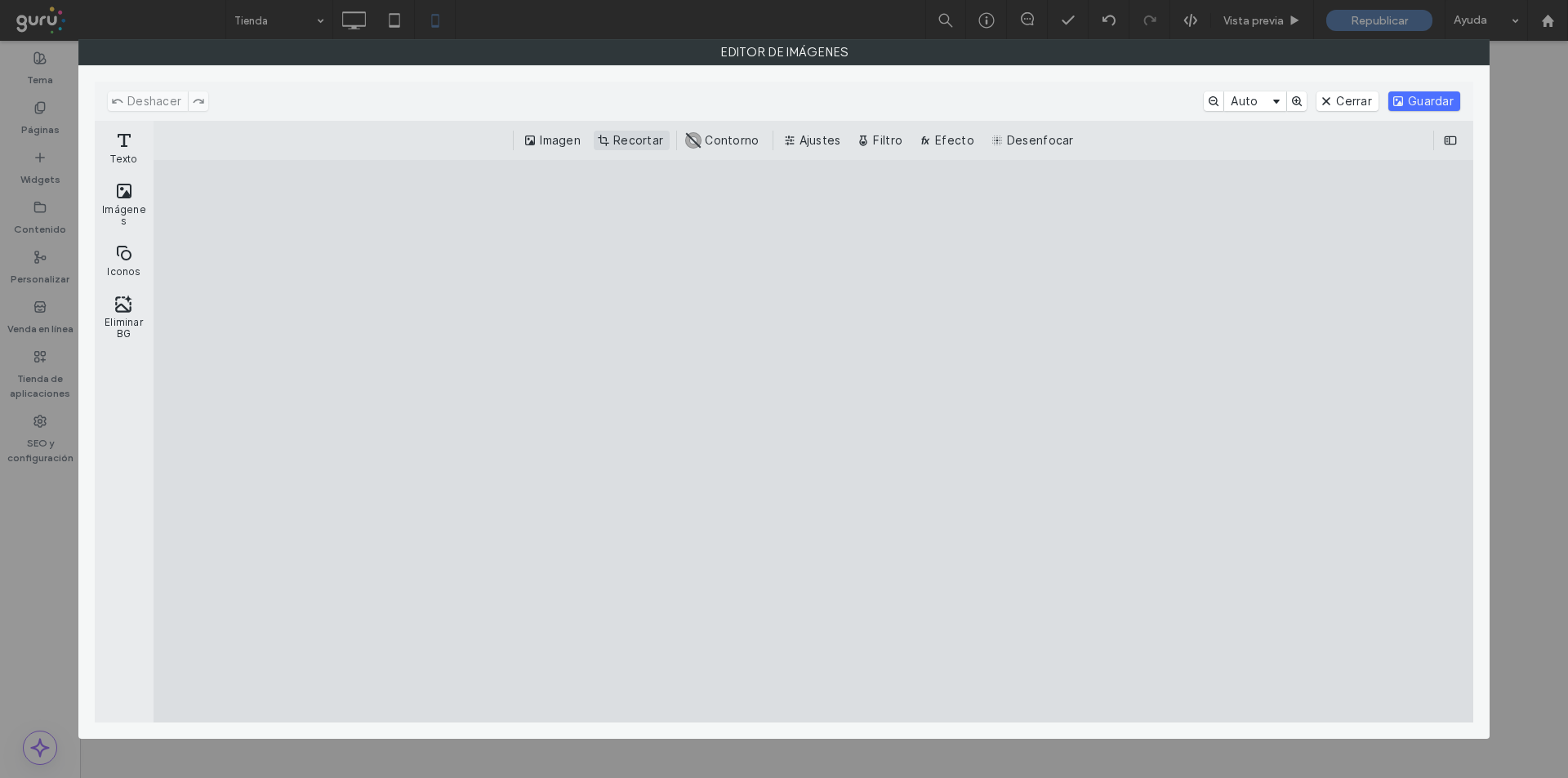
click at [657, 133] on button "Recortar" at bounding box center [631, 140] width 76 height 20
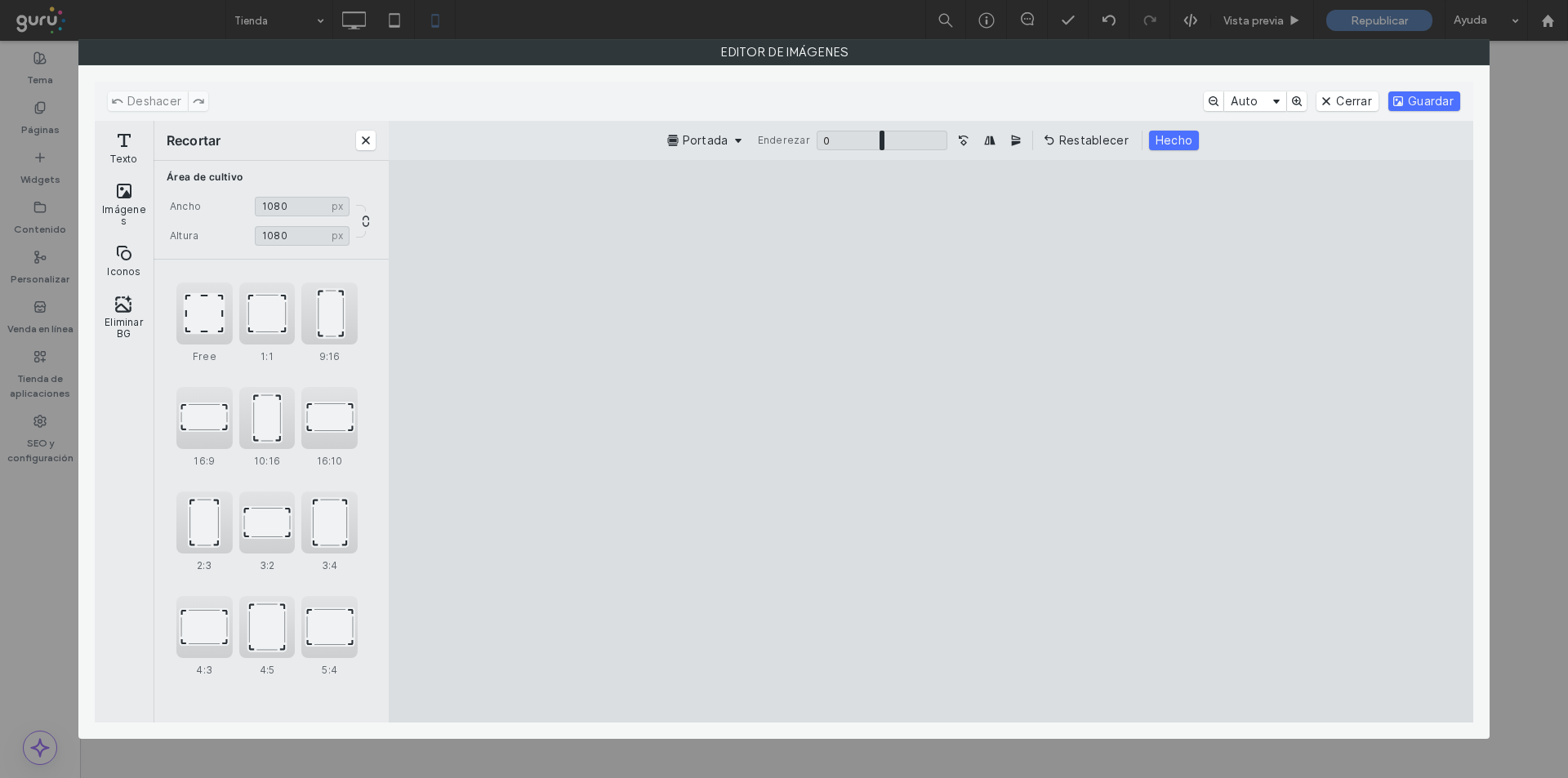
type input "****"
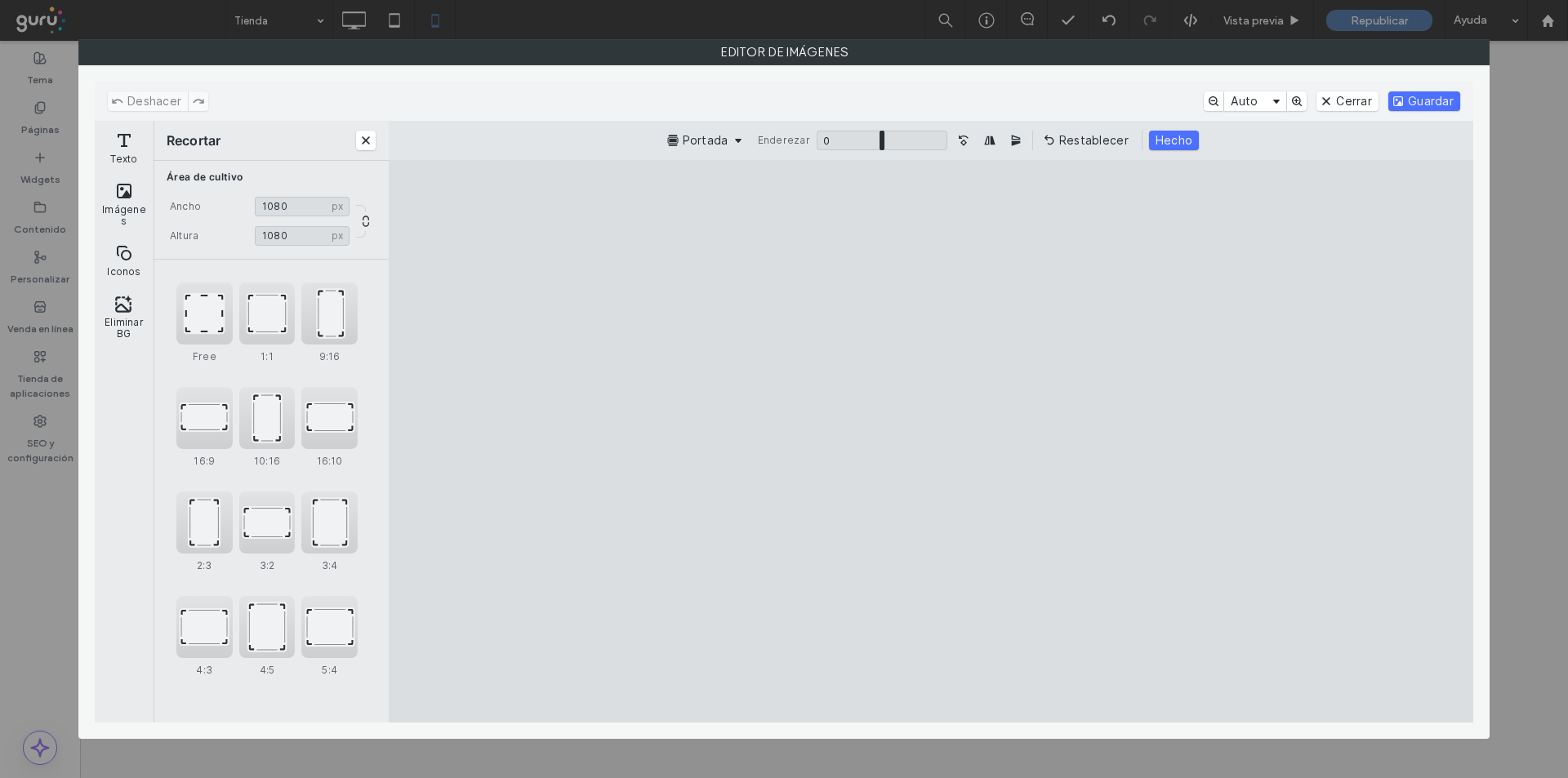
type input "****"
type input "***"
type input "****"
type input "***"
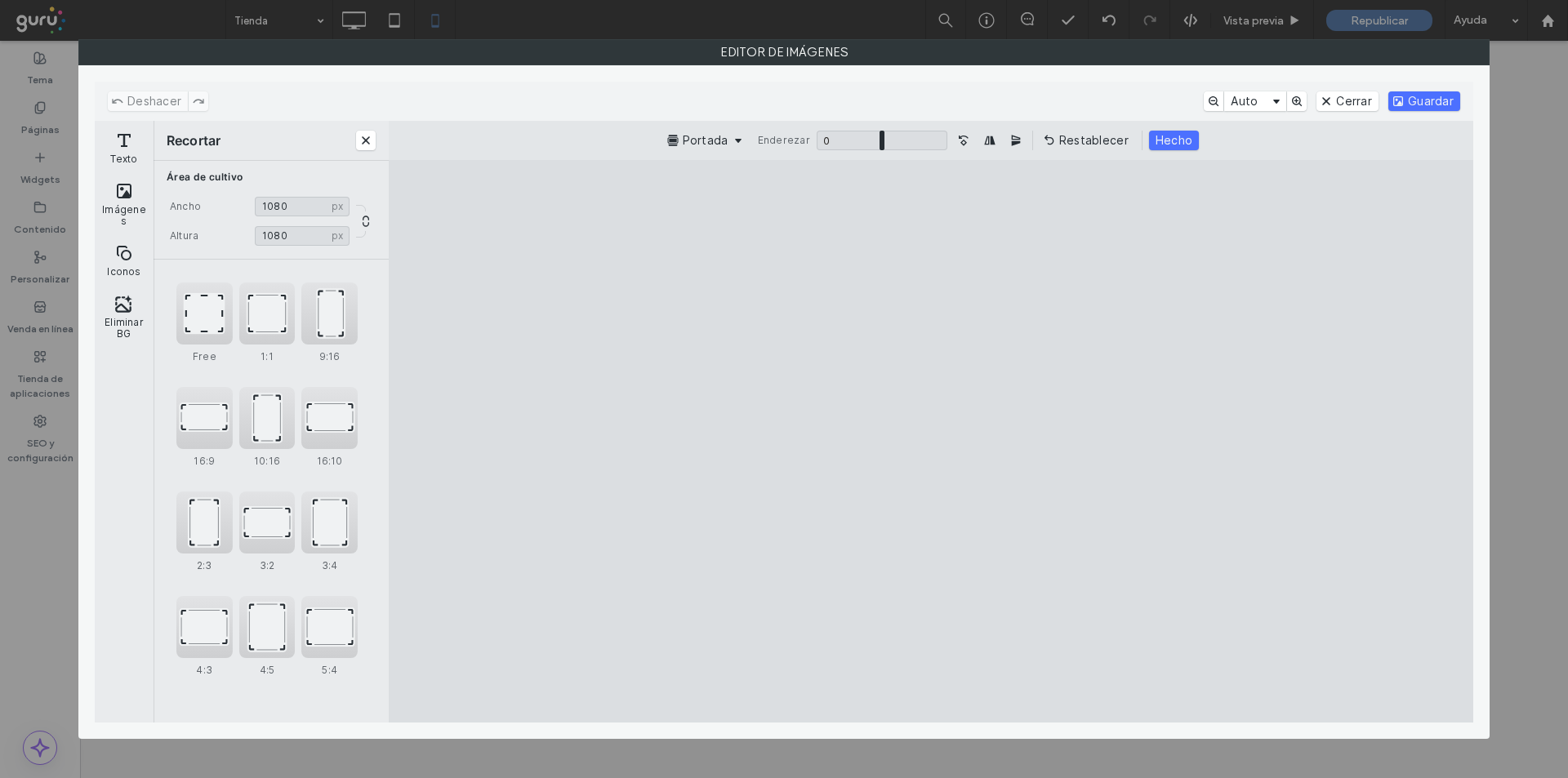
type input "****"
type input "***"
type input "****"
type input "***"
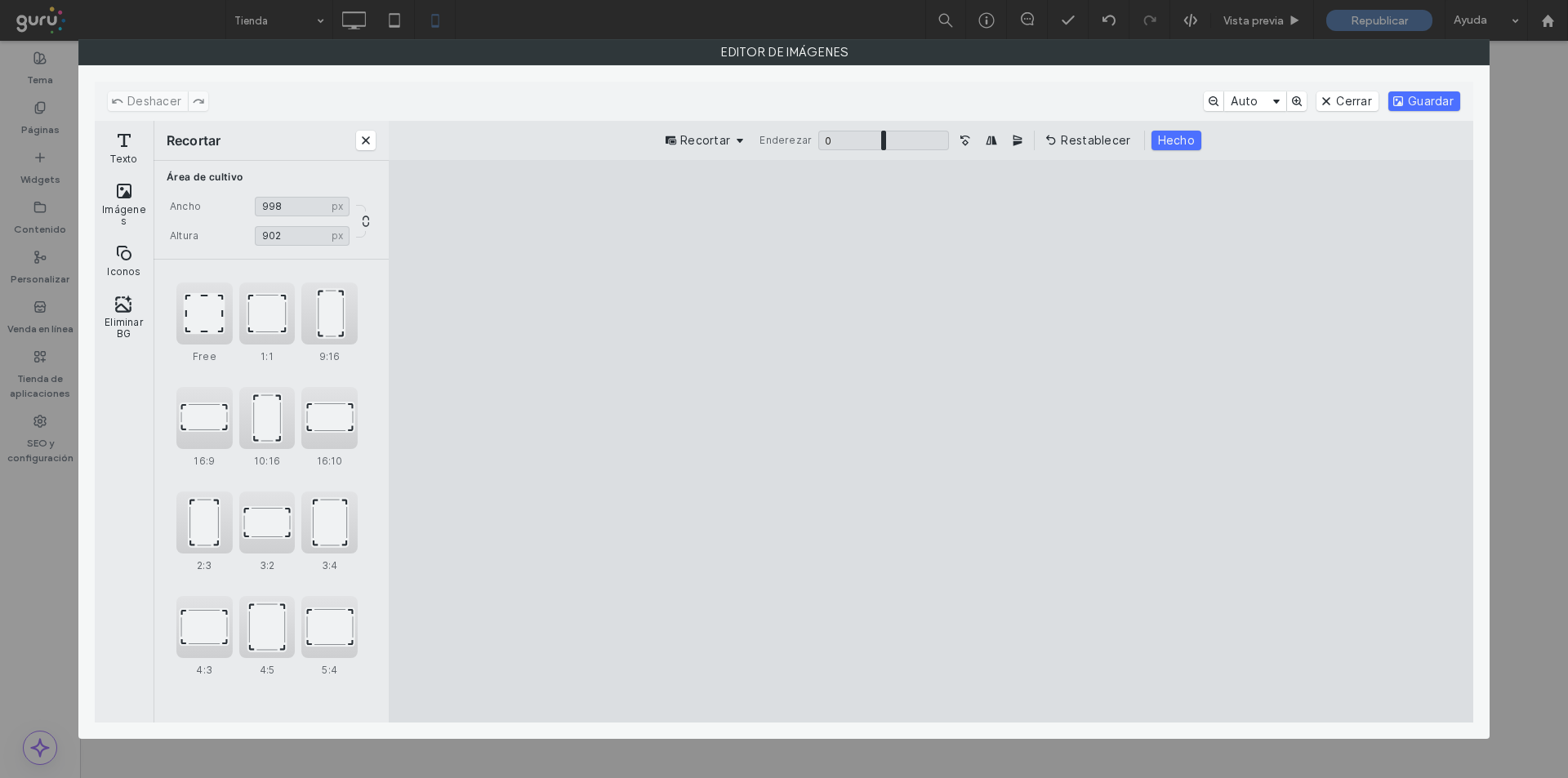
type input "***"
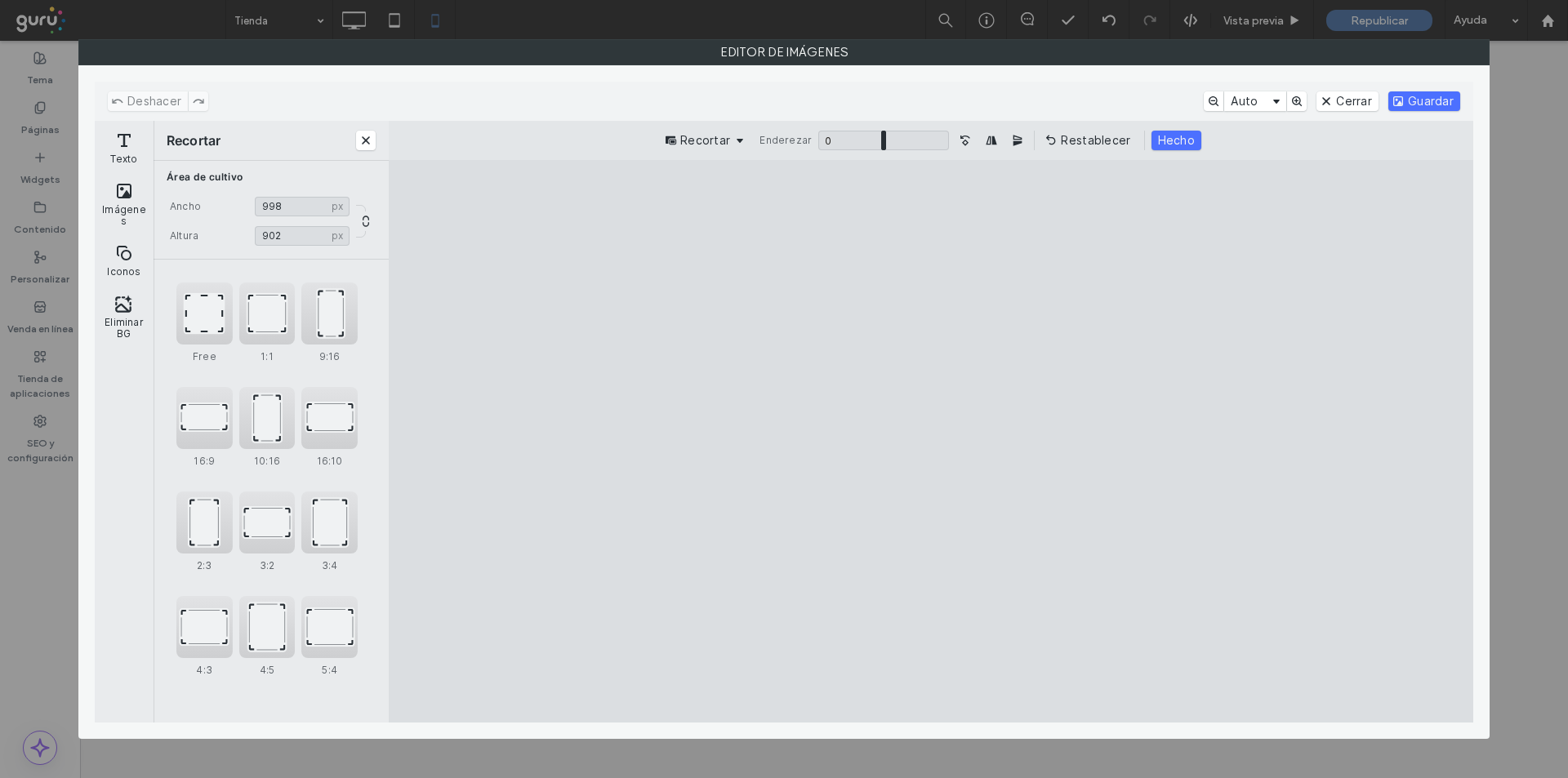
type input "***"
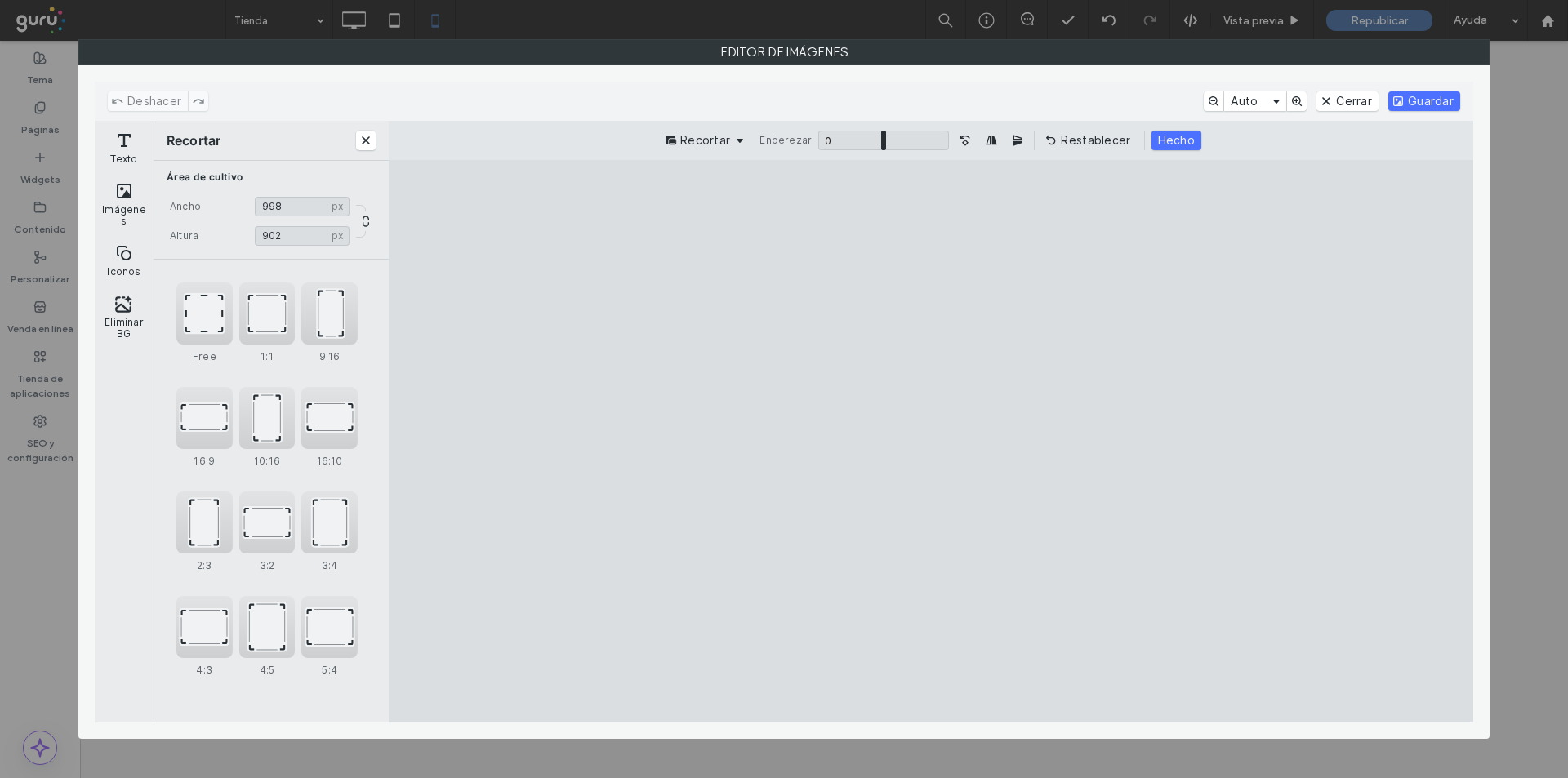
type input "***"
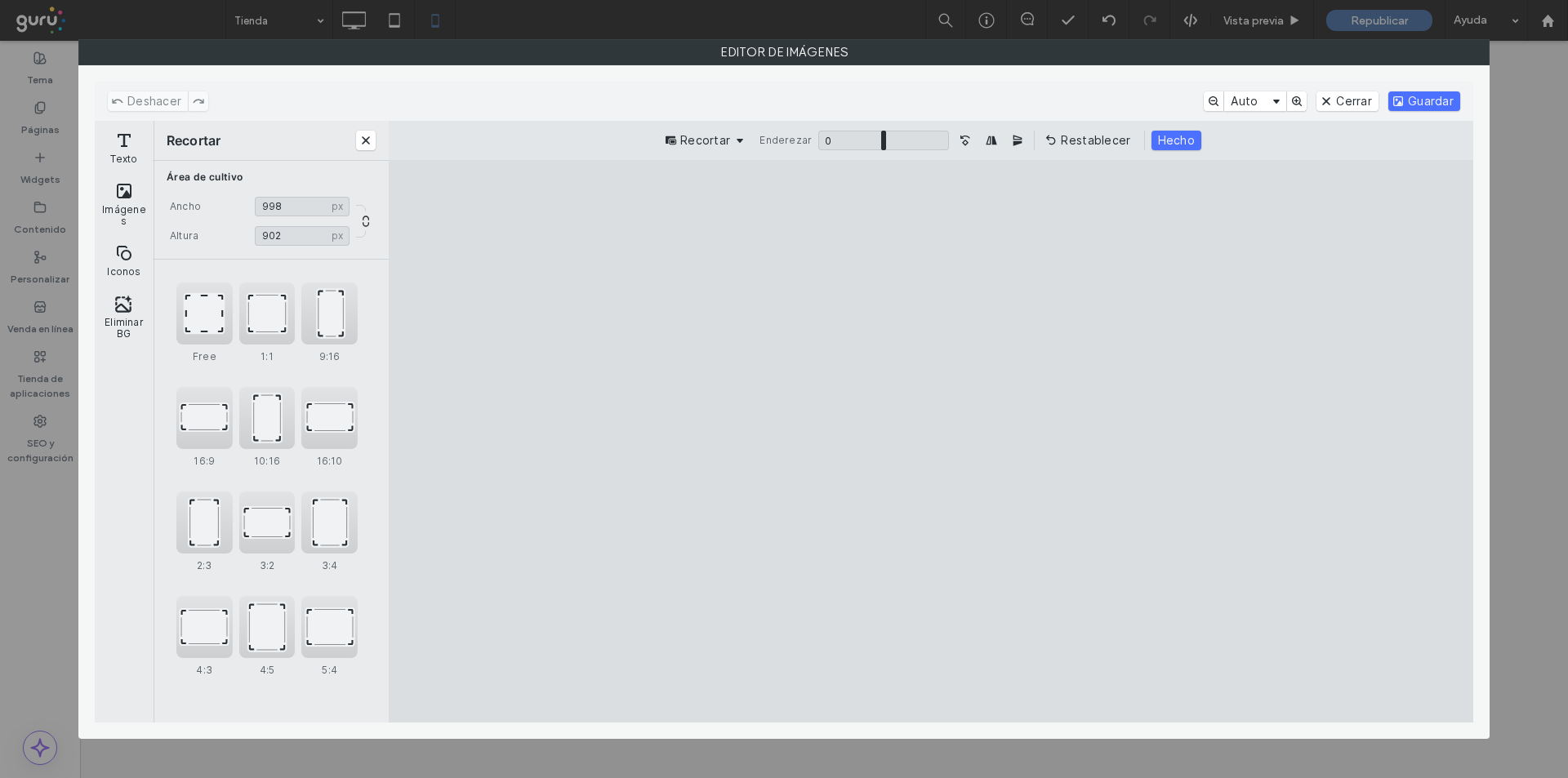
type input "***"
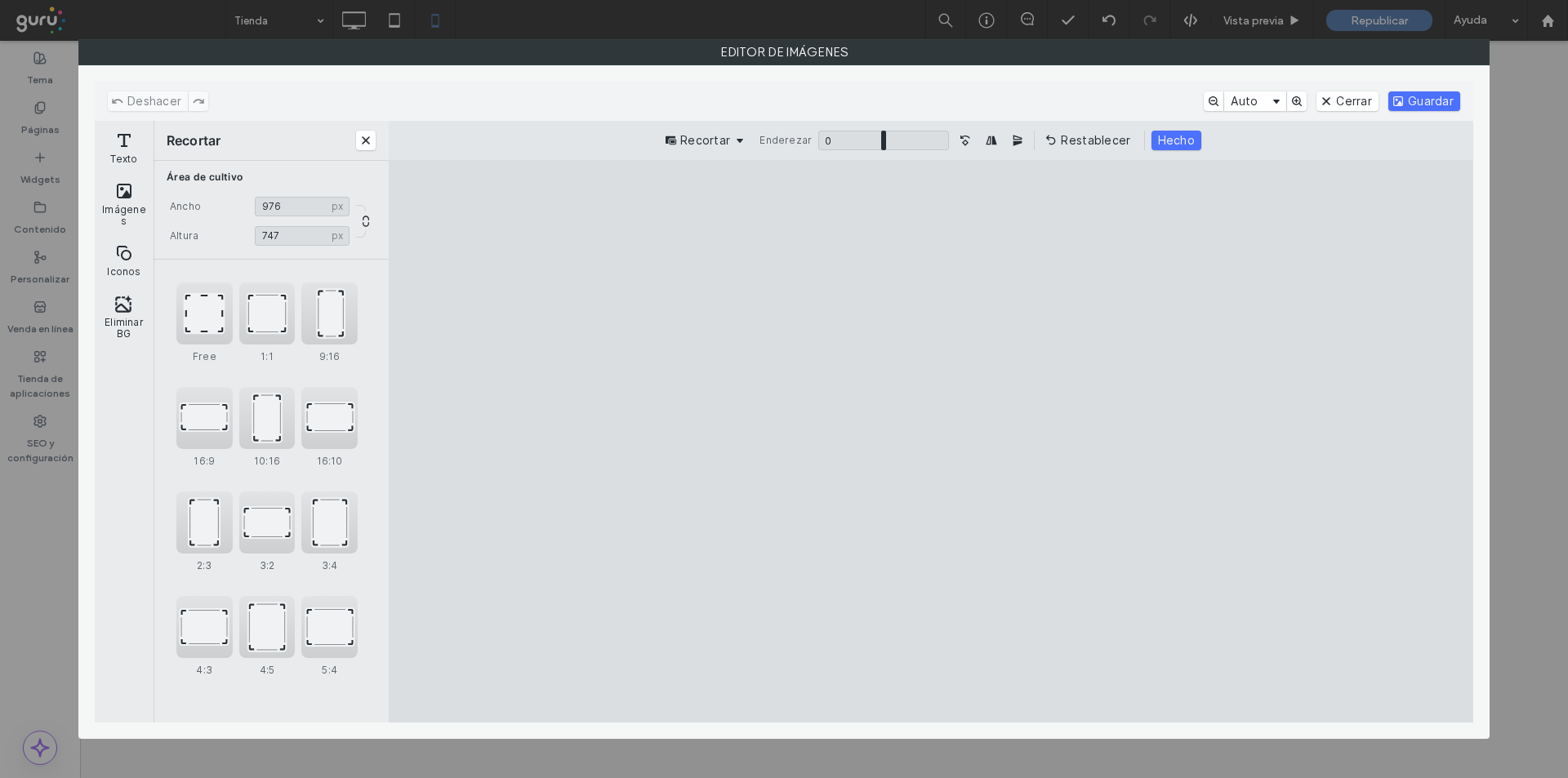
type input "***"
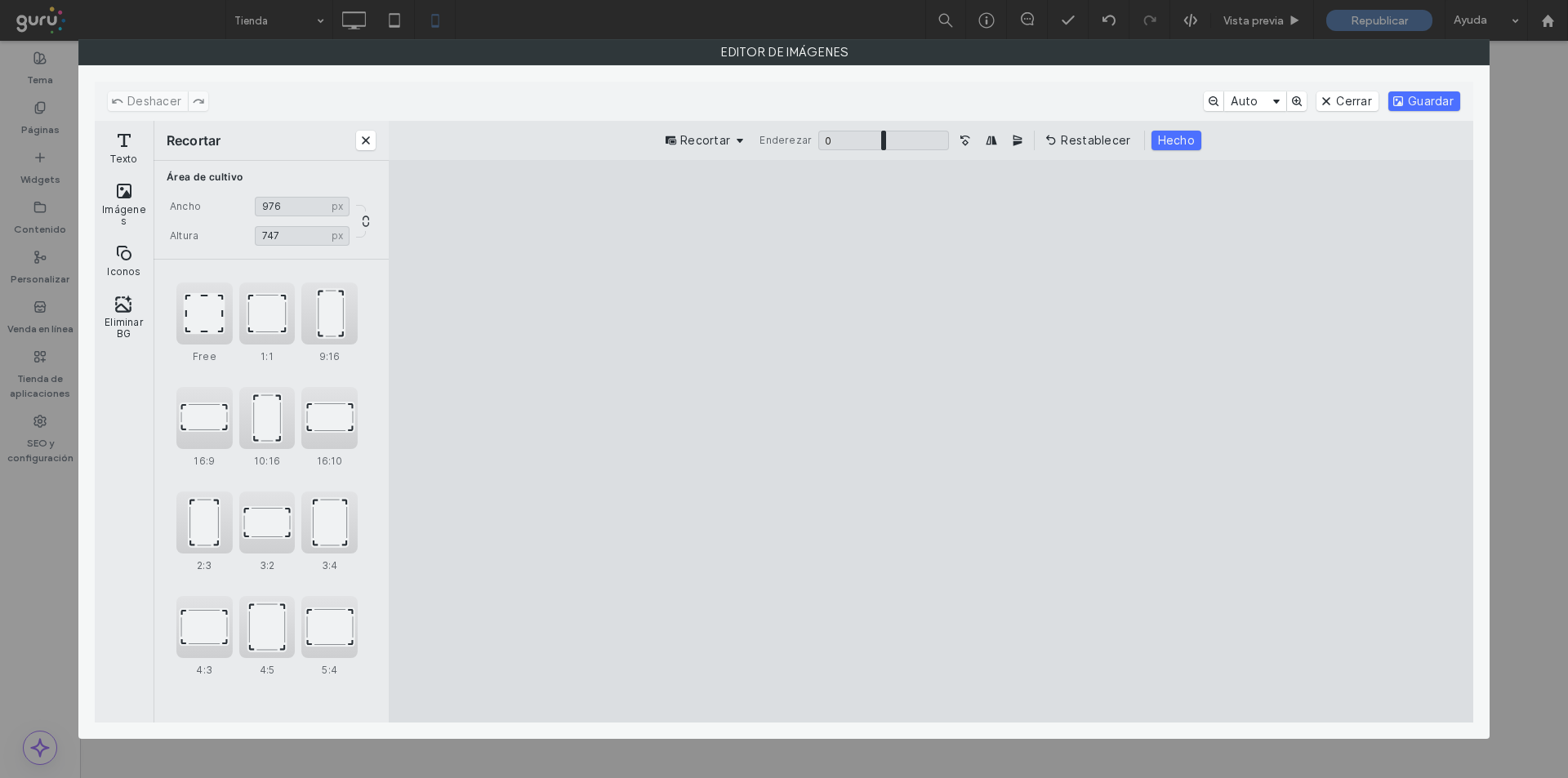
type input "***"
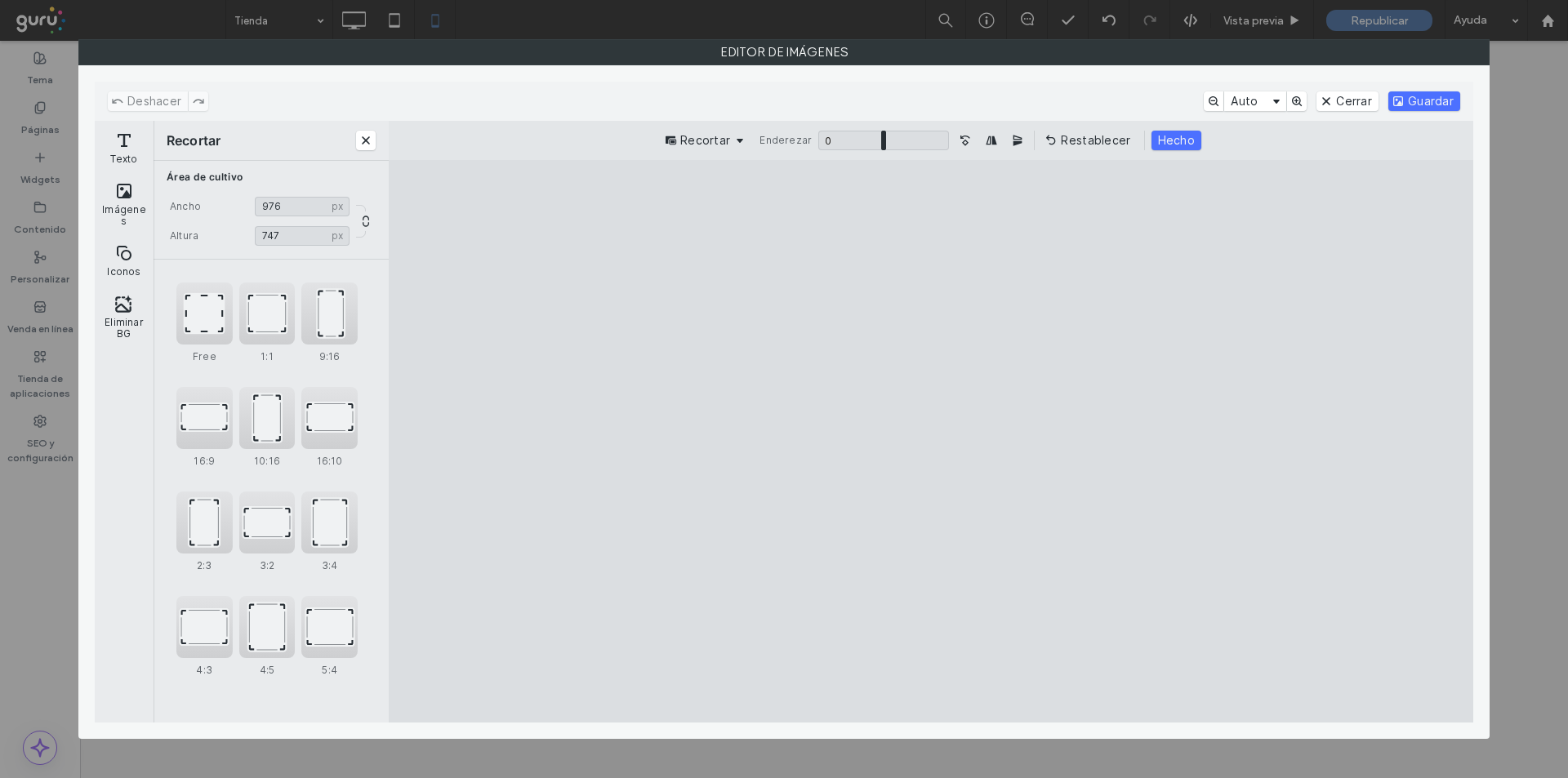
type input "***"
drag, startPoint x: 703, startPoint y: 223, endPoint x: 763, endPoint y: 379, distance: 167.1
click at [931, 442] on cesdk-canvas "Lienzo del editor" at bounding box center [931, 442] width 0 height 0
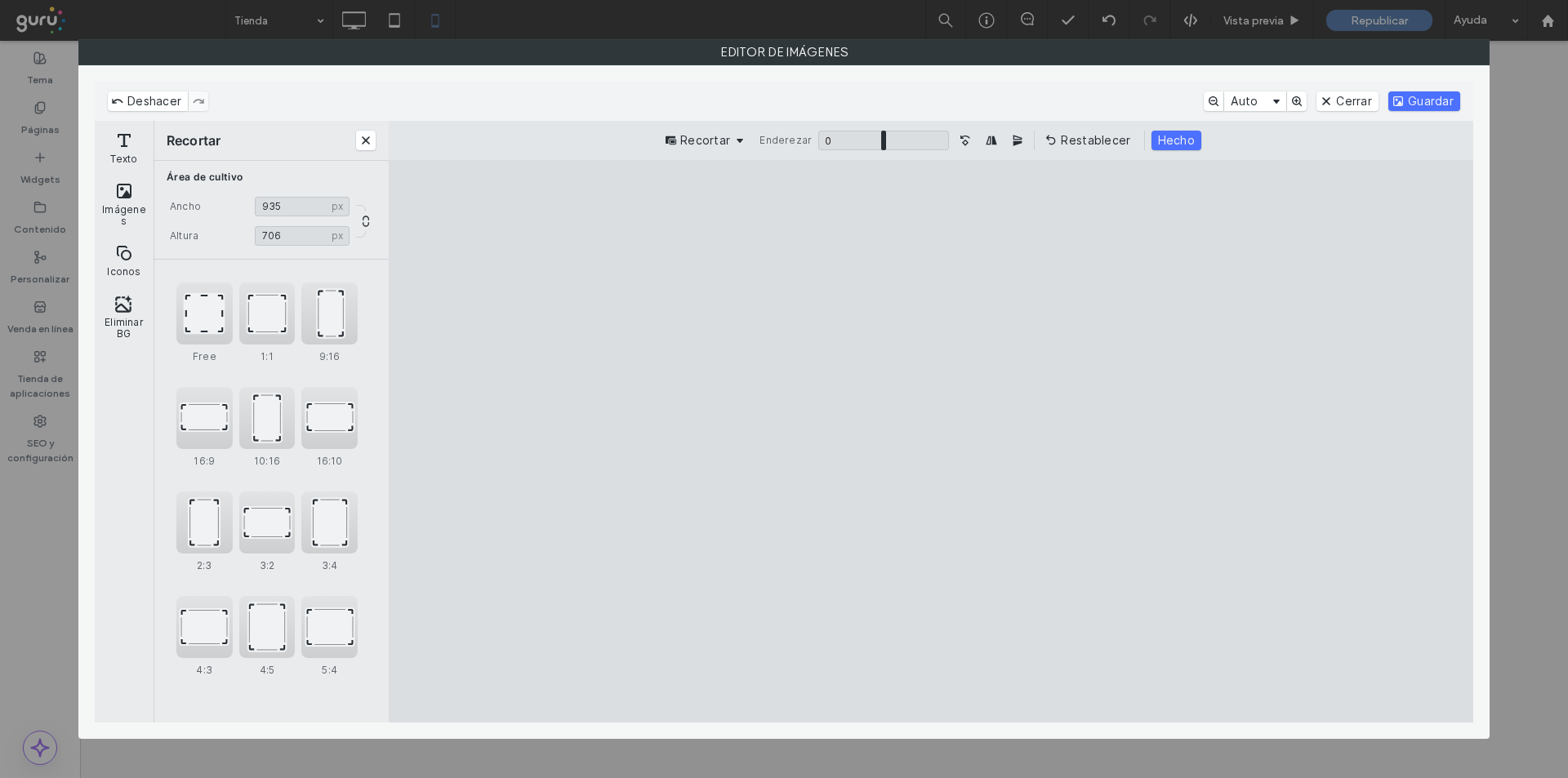
type input "***"
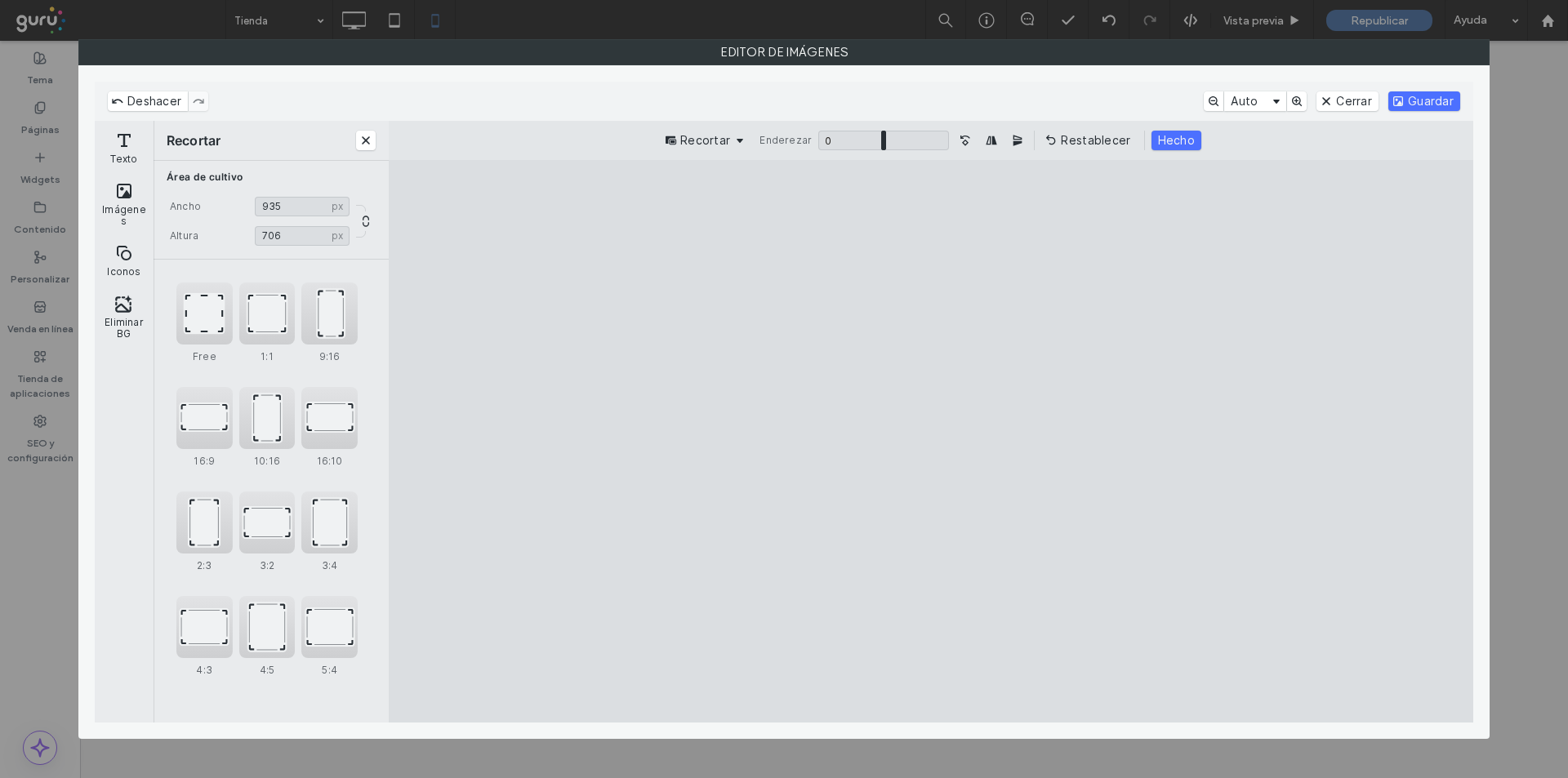
type input "***"
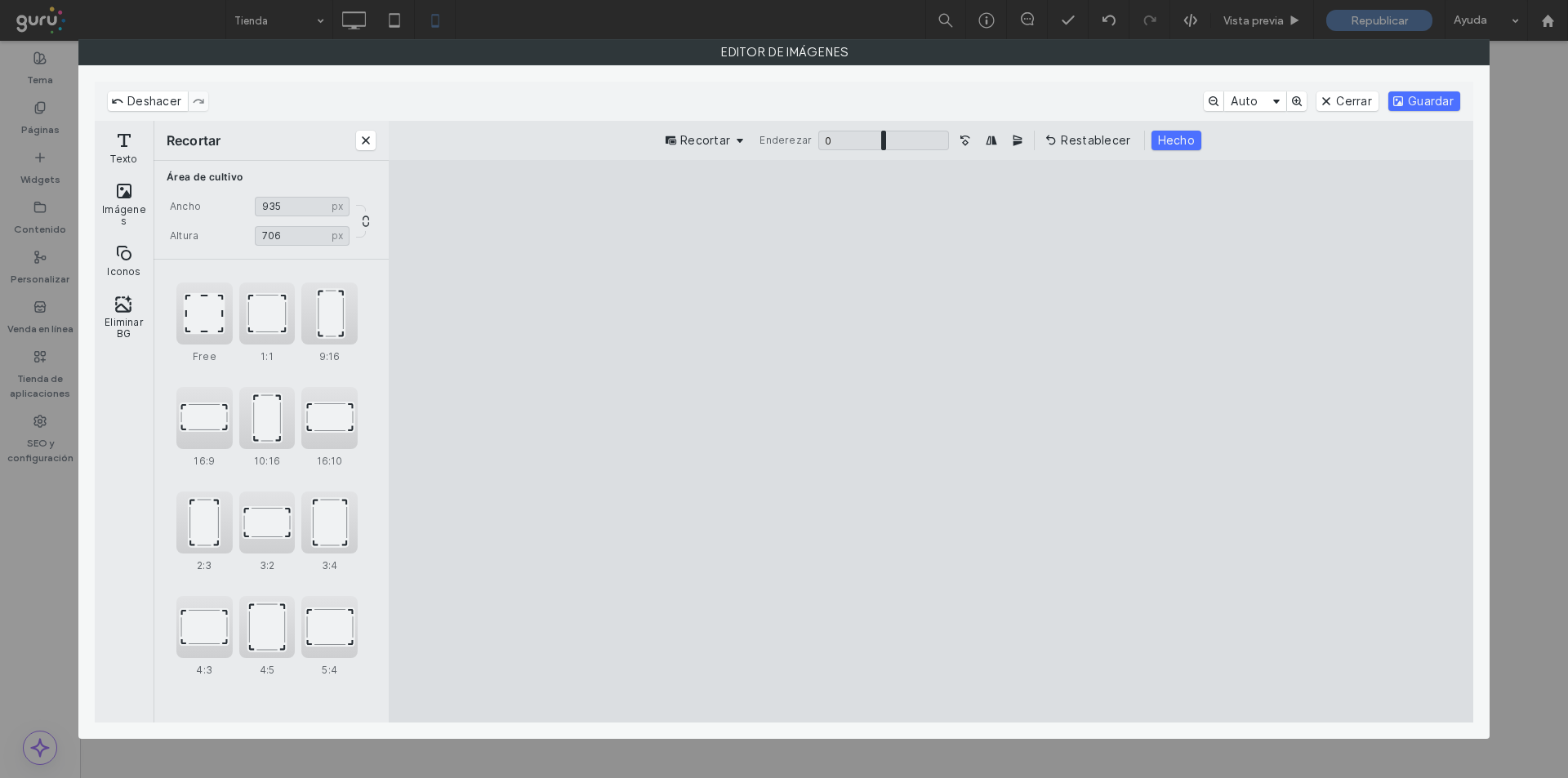
type input "***"
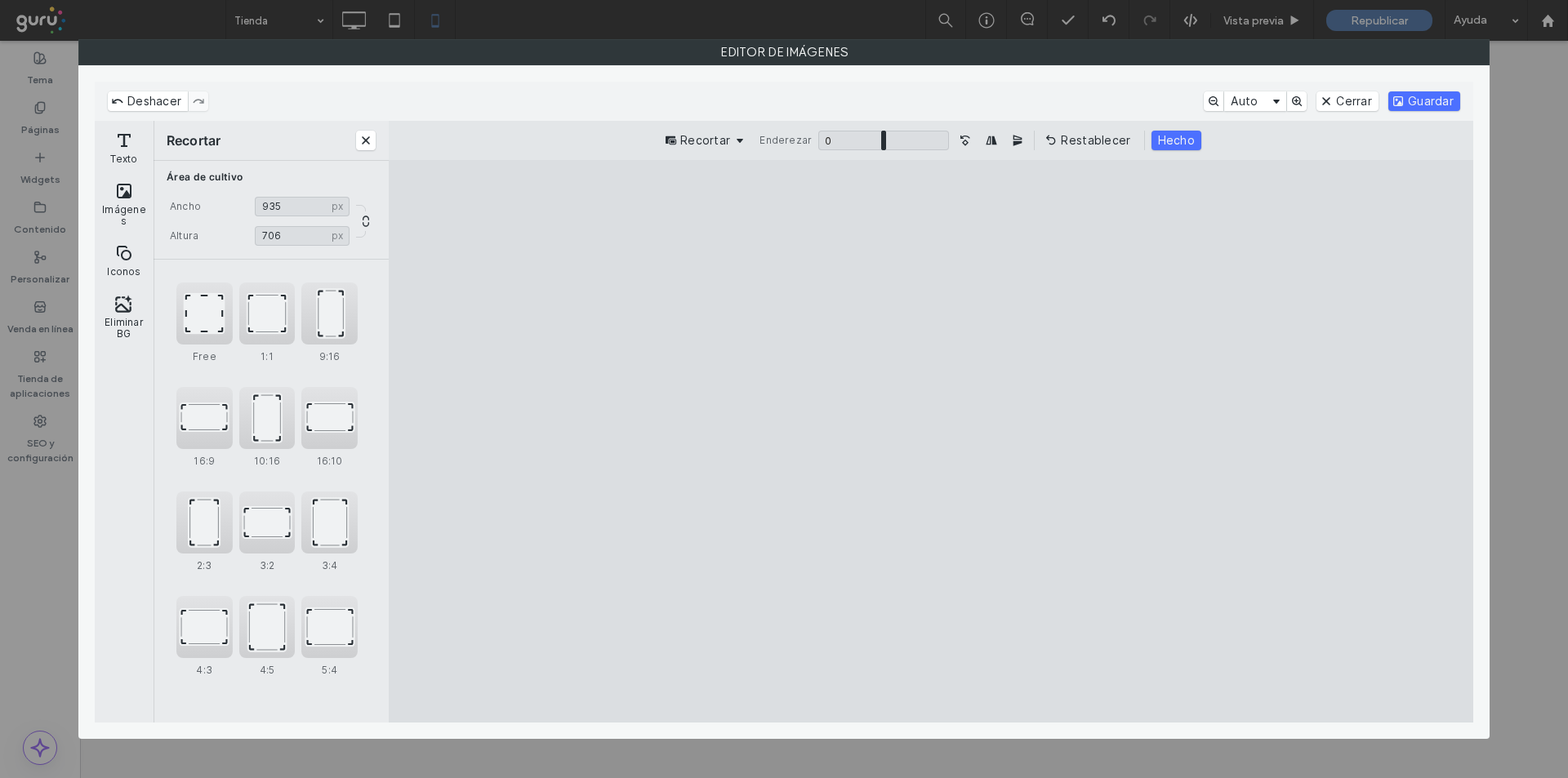
type input "***"
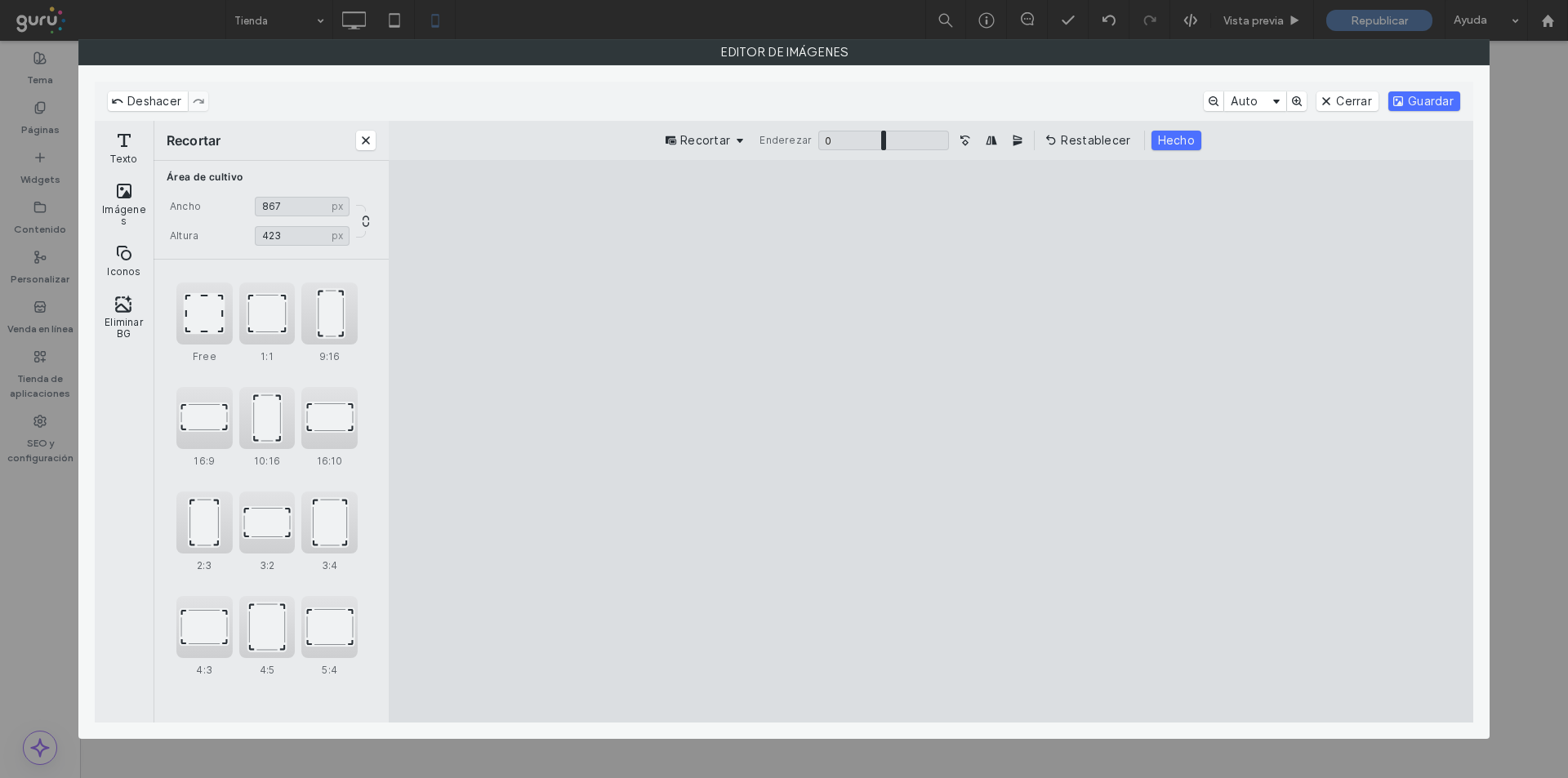
type input "***"
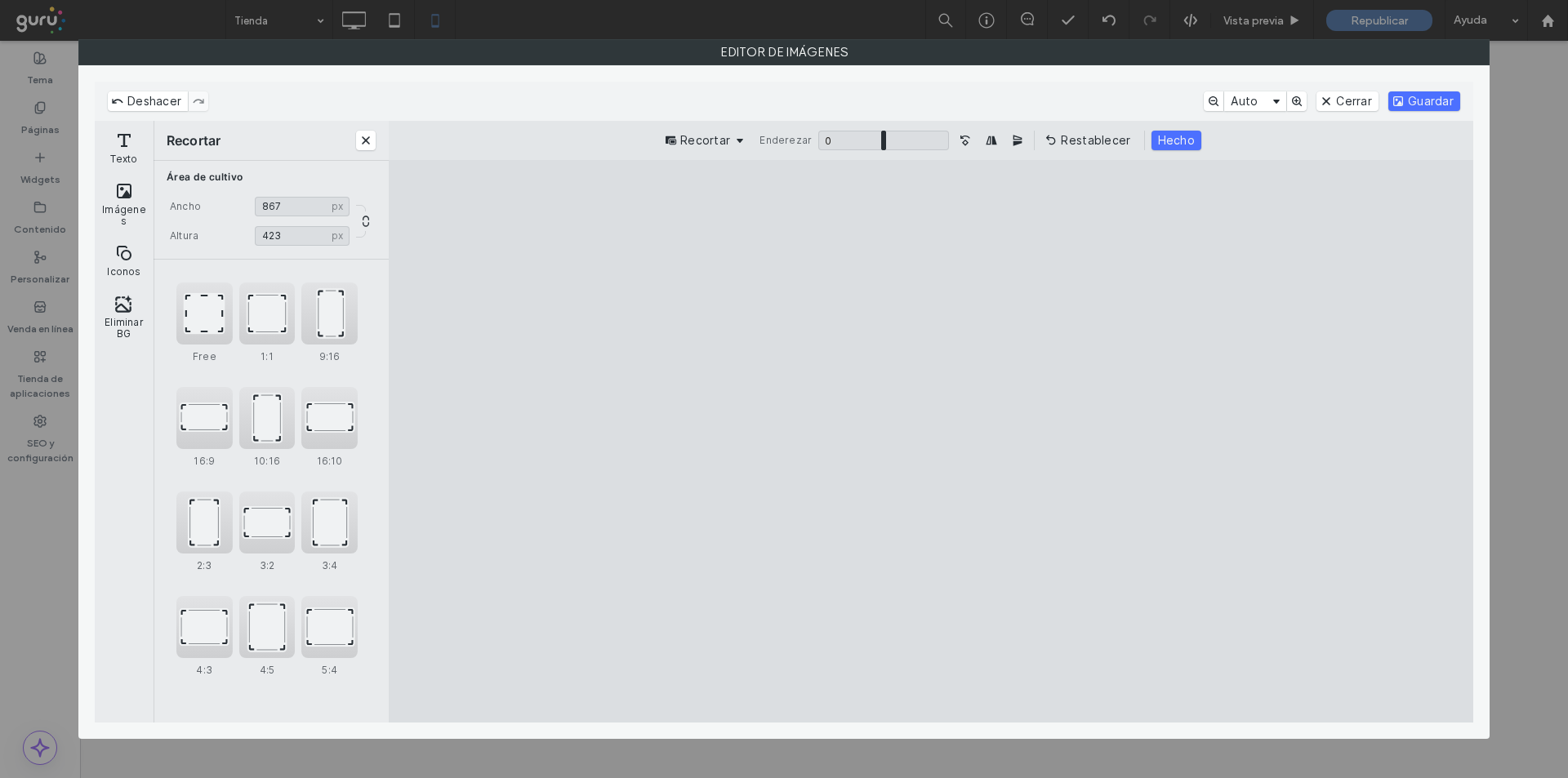
type input "***"
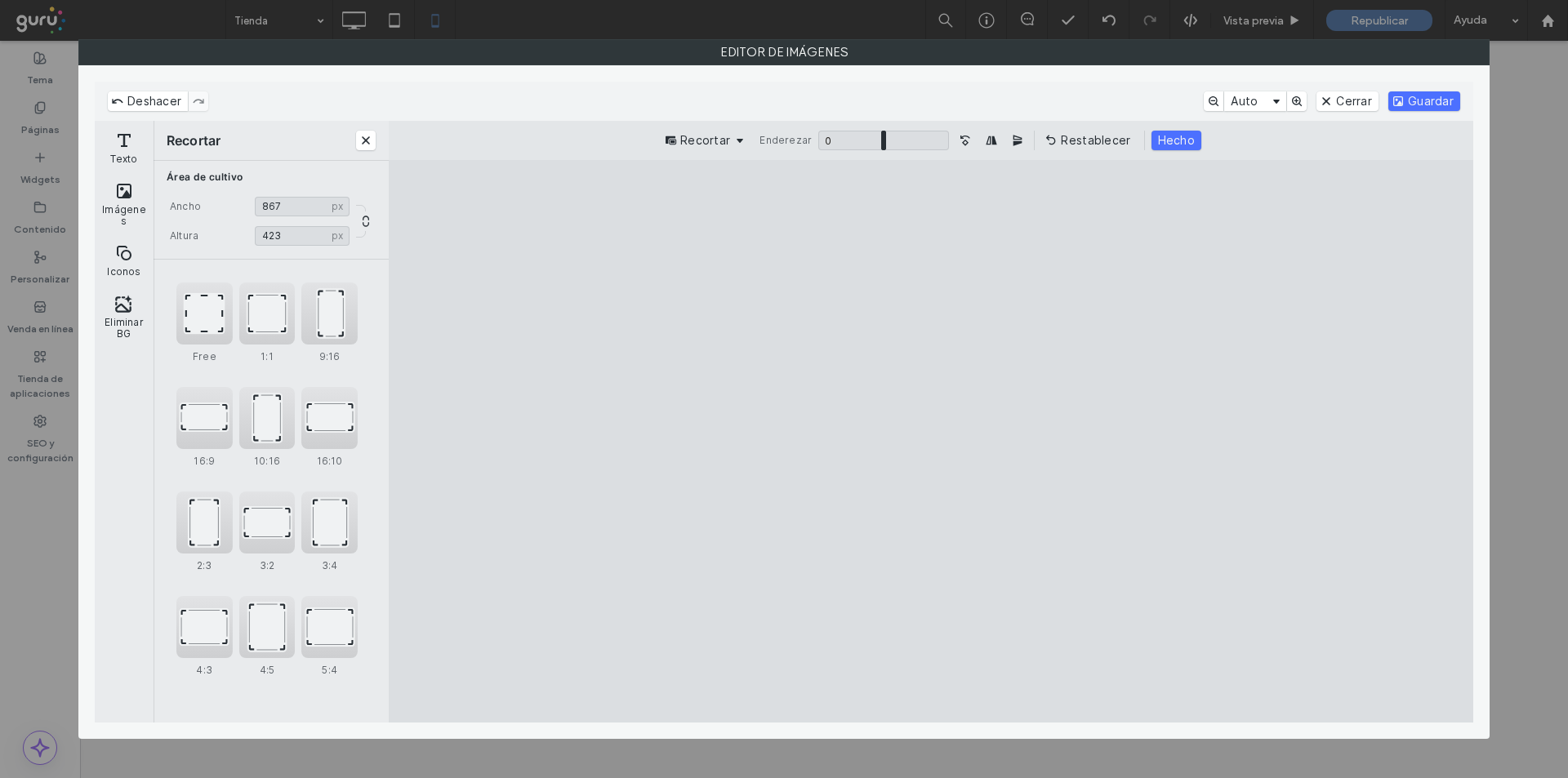
type input "***"
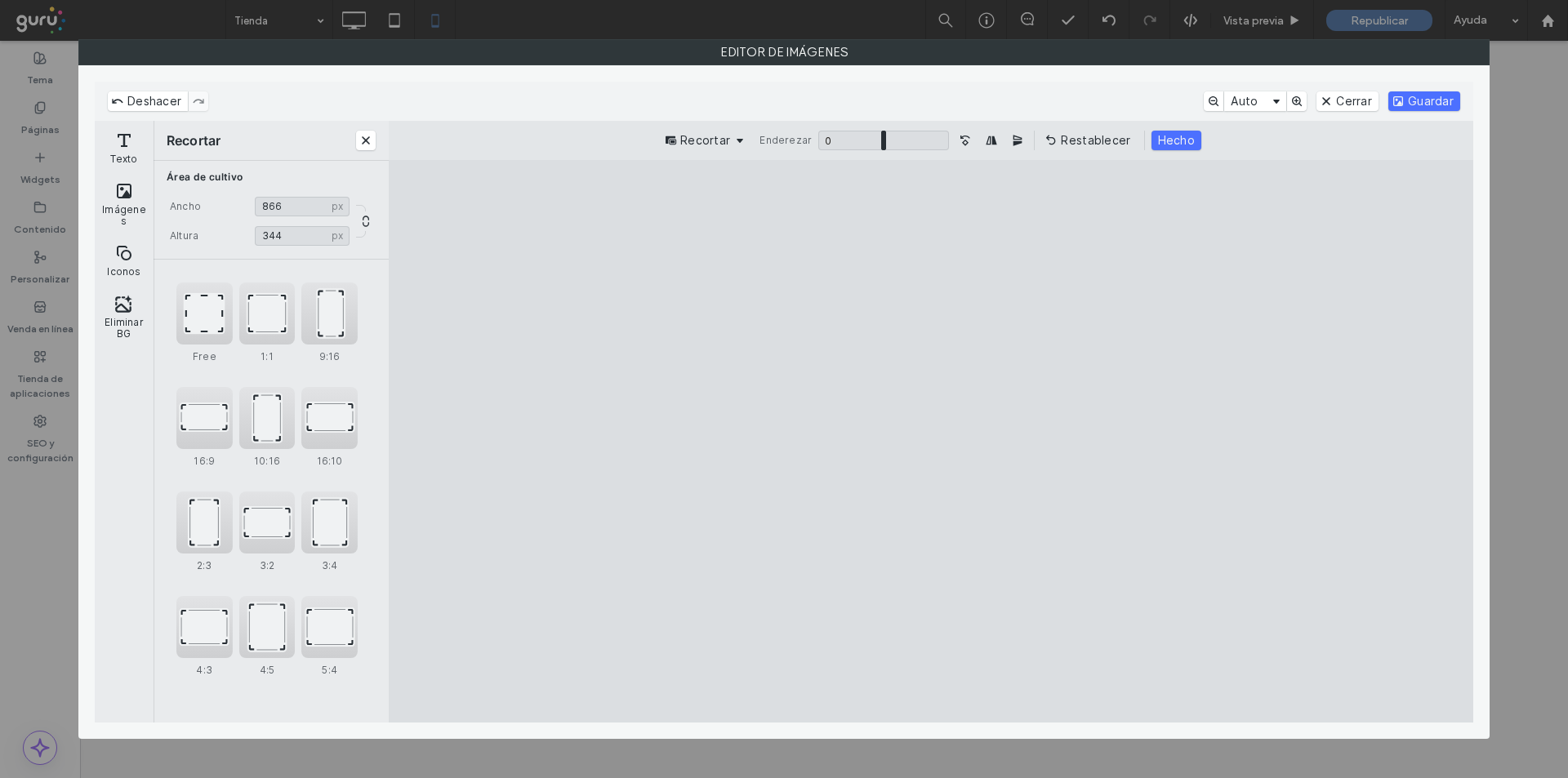
type input "***"
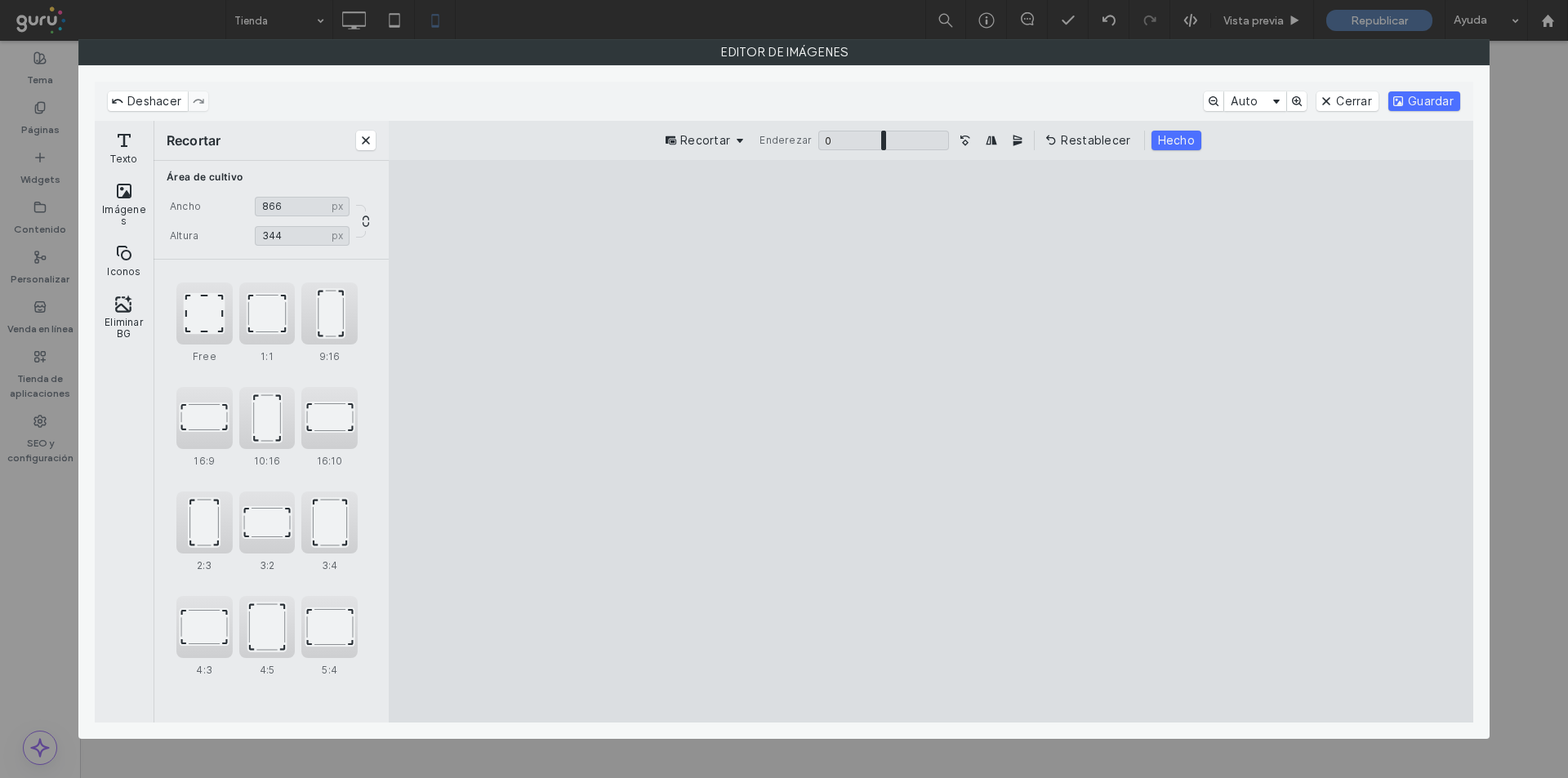
type input "***"
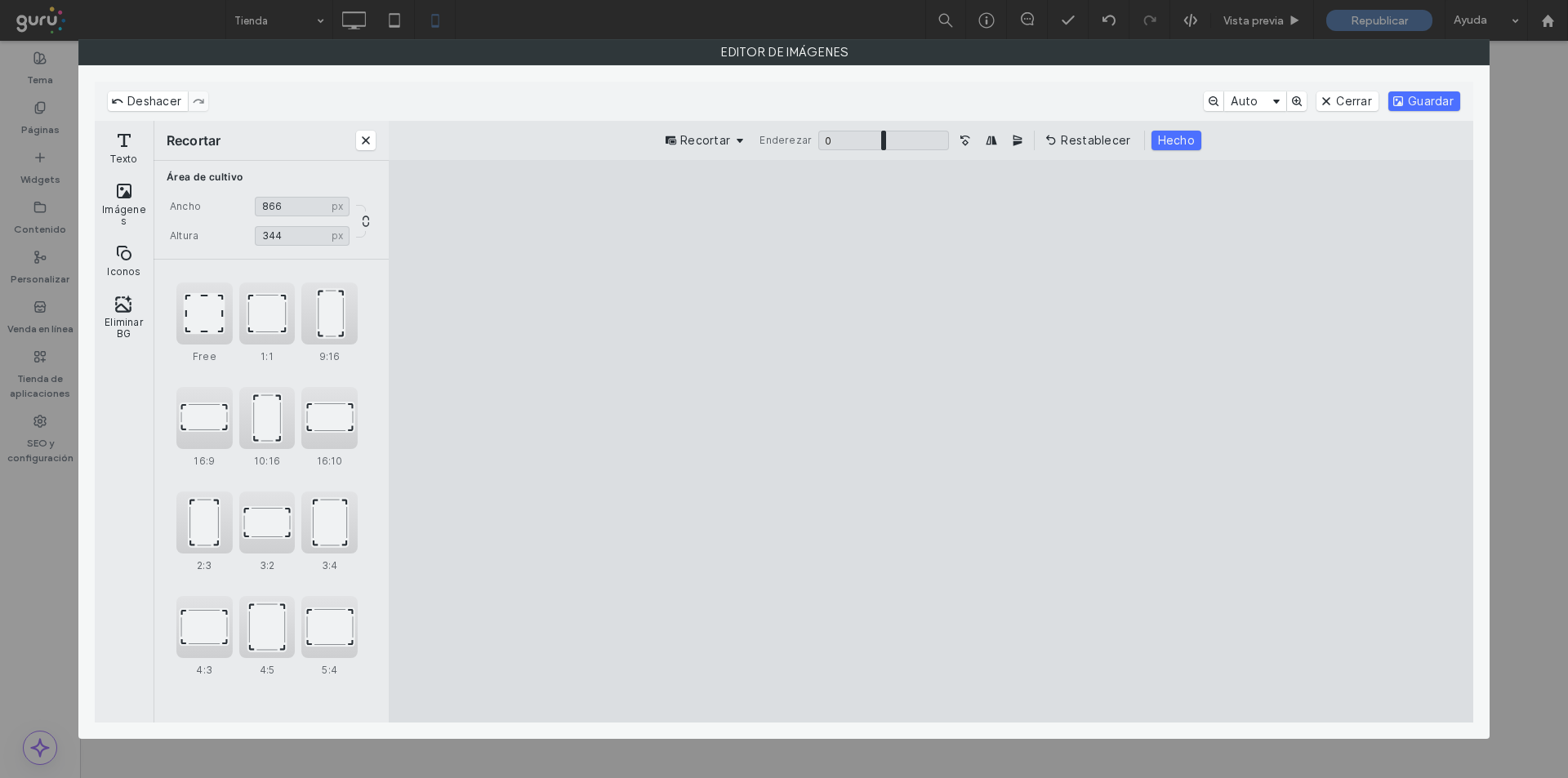
type input "***"
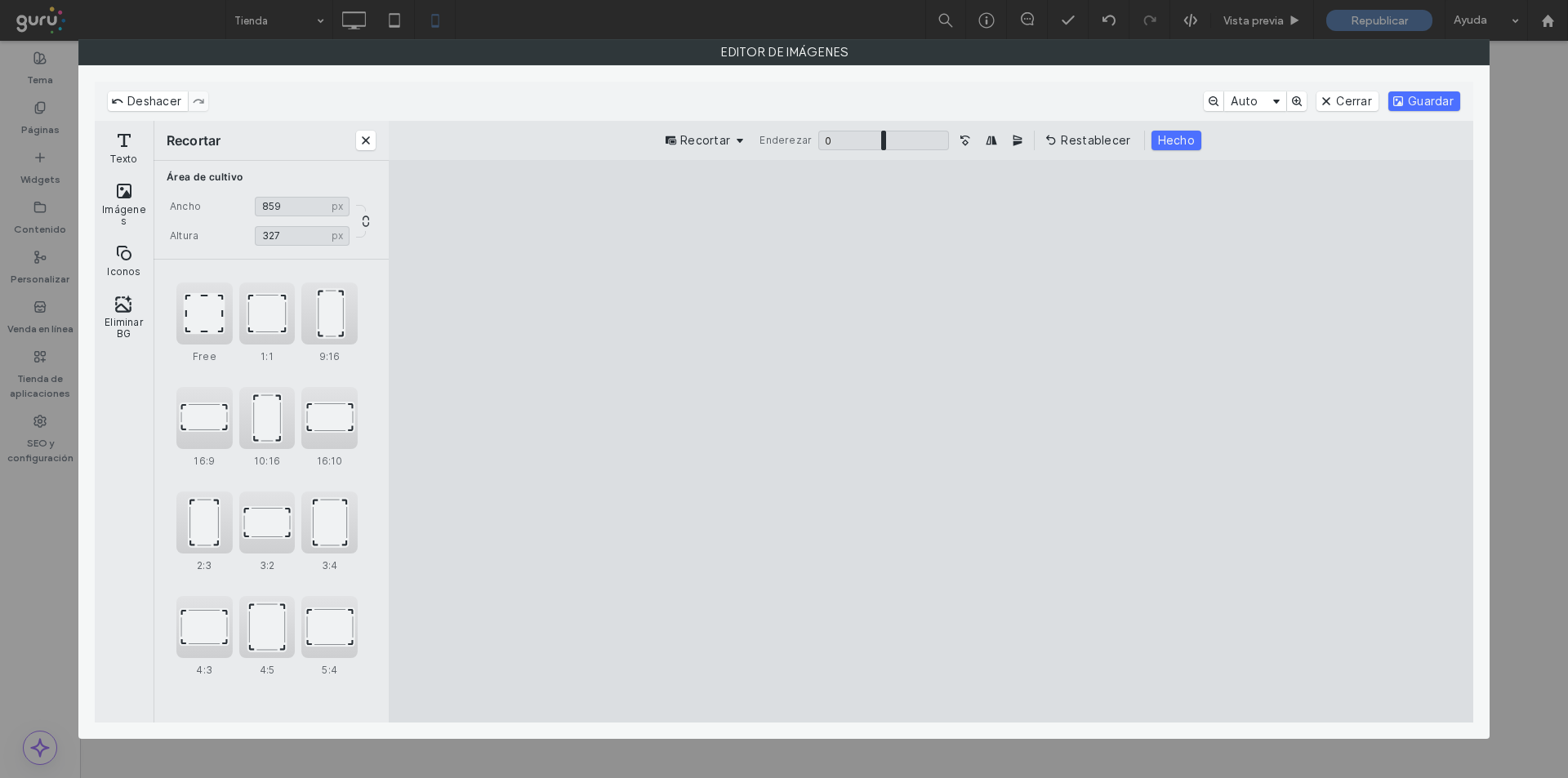
type input "***"
drag, startPoint x: 1225, startPoint y: 697, endPoint x: 1178, endPoint y: 448, distance: 253.4
click at [931, 442] on cesdk-canvas "Lienzo del editor" at bounding box center [931, 442] width 0 height 0
click at [1413, 109] on button "Guardar" at bounding box center [1424, 101] width 72 height 20
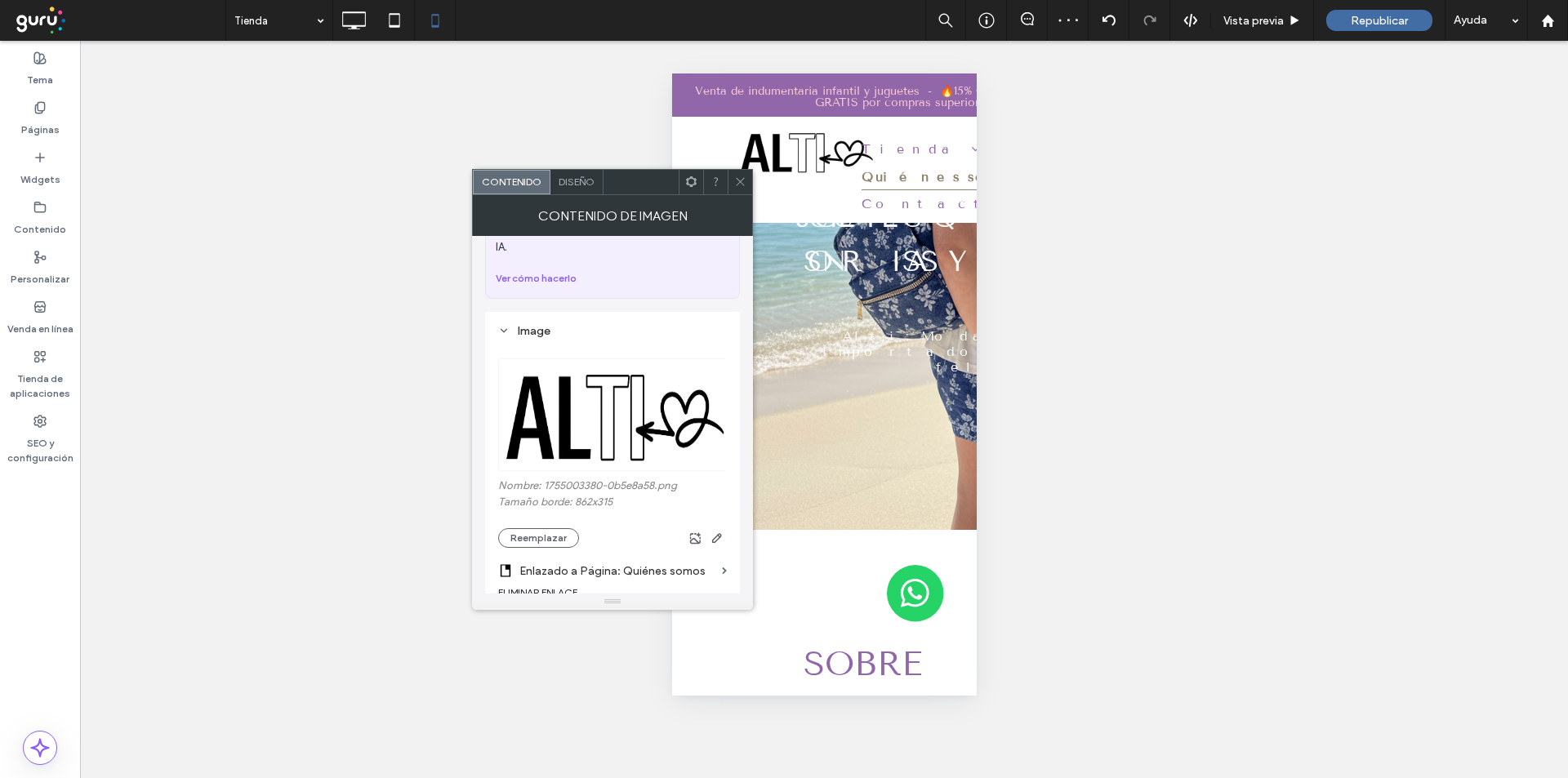
click at [743, 183] on icon at bounding box center [740, 181] width 12 height 12
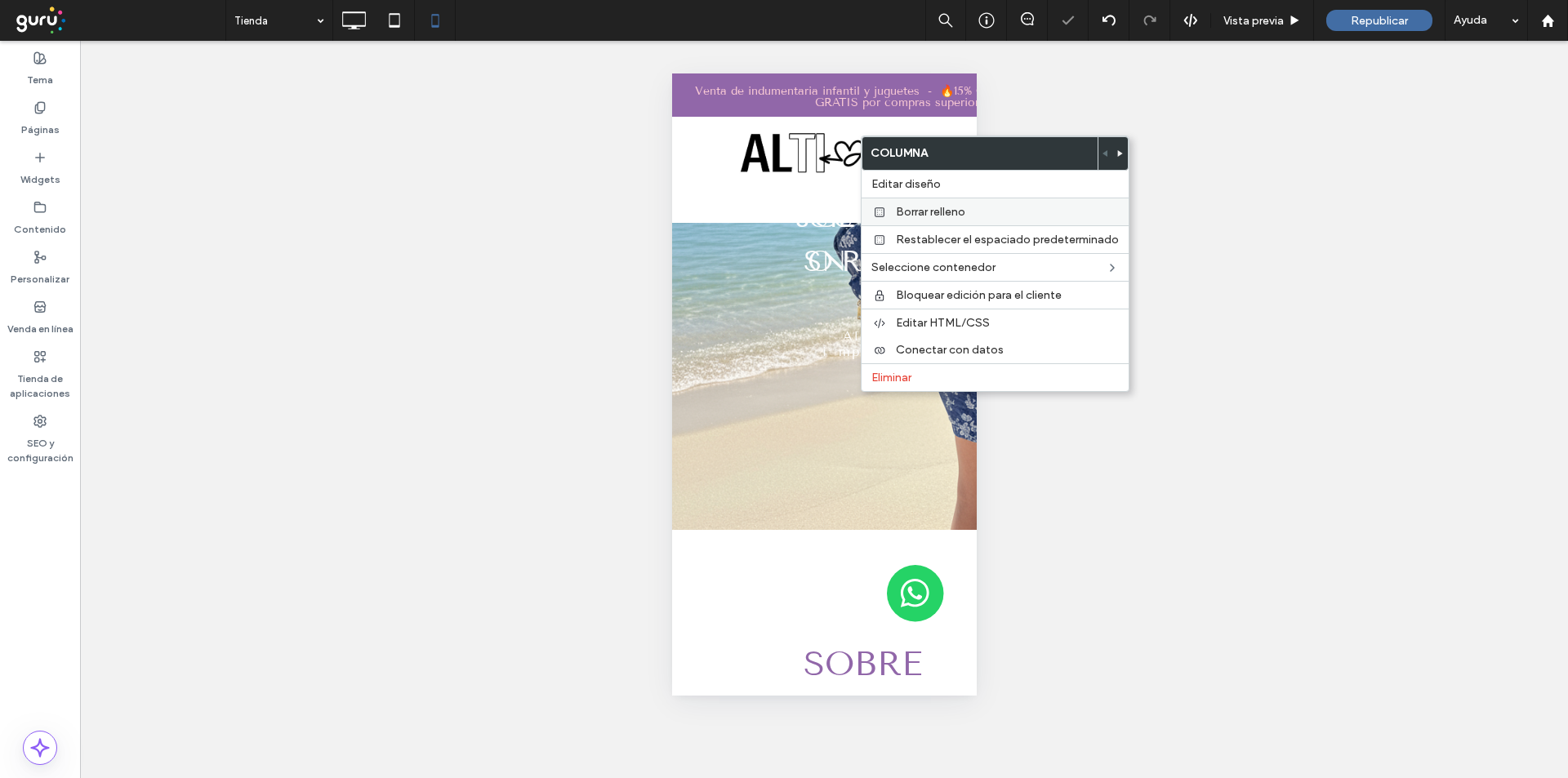
click at [885, 207] on icon at bounding box center [880, 213] width 13 height 13
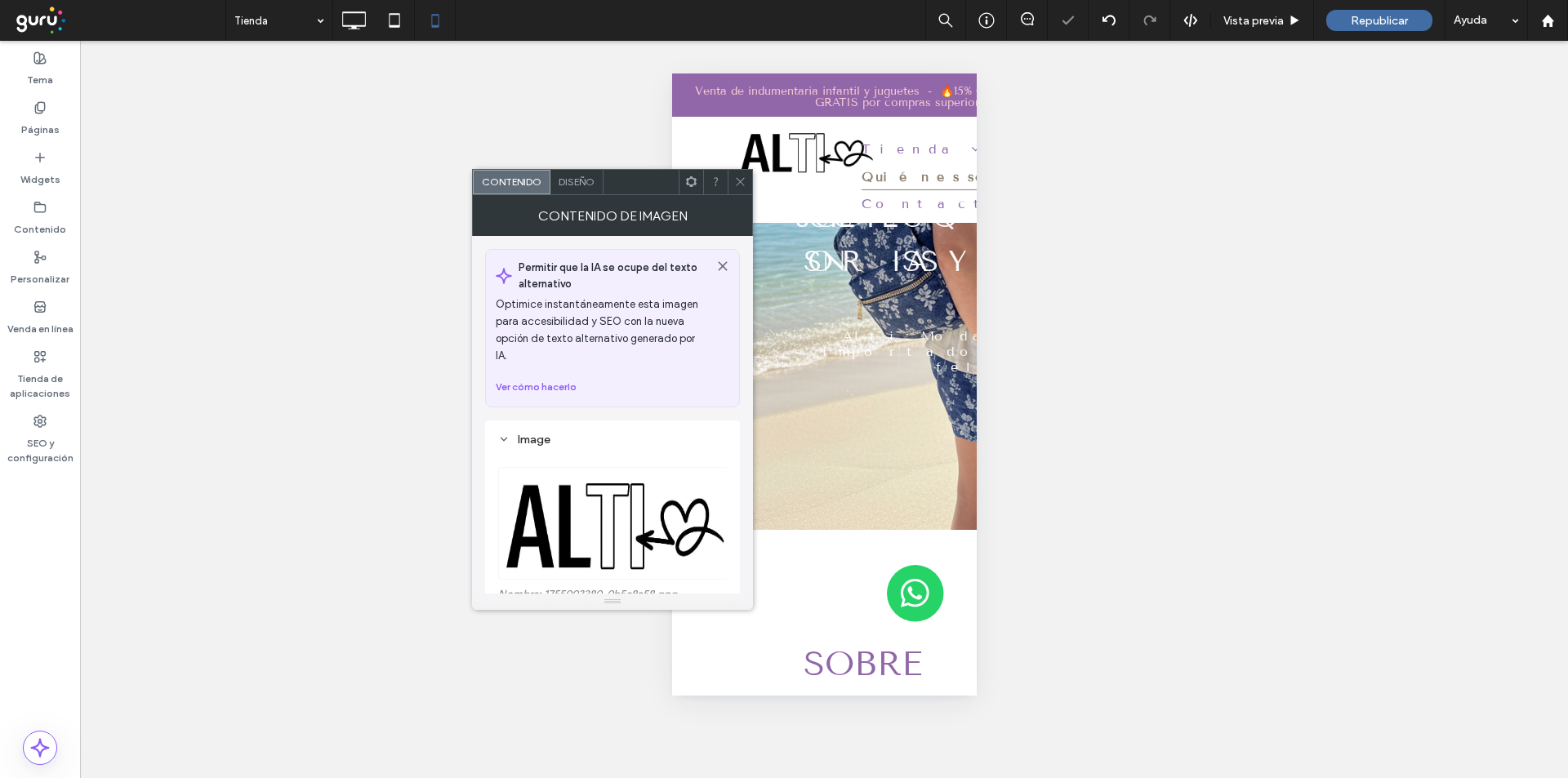
click at [573, 186] on span "Diseño" at bounding box center [576, 181] width 36 height 12
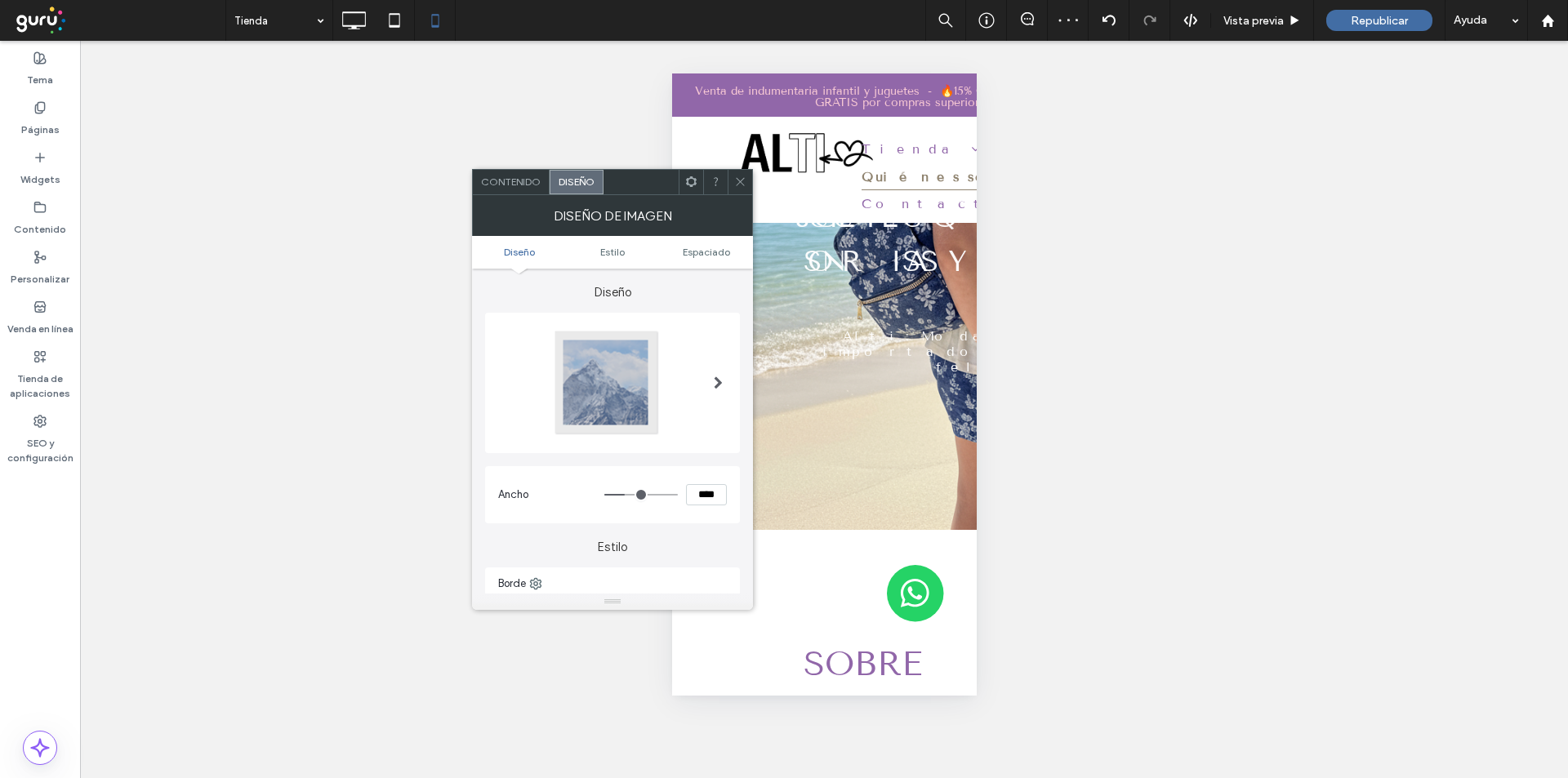
click at [717, 387] on span at bounding box center [718, 383] width 9 height 13
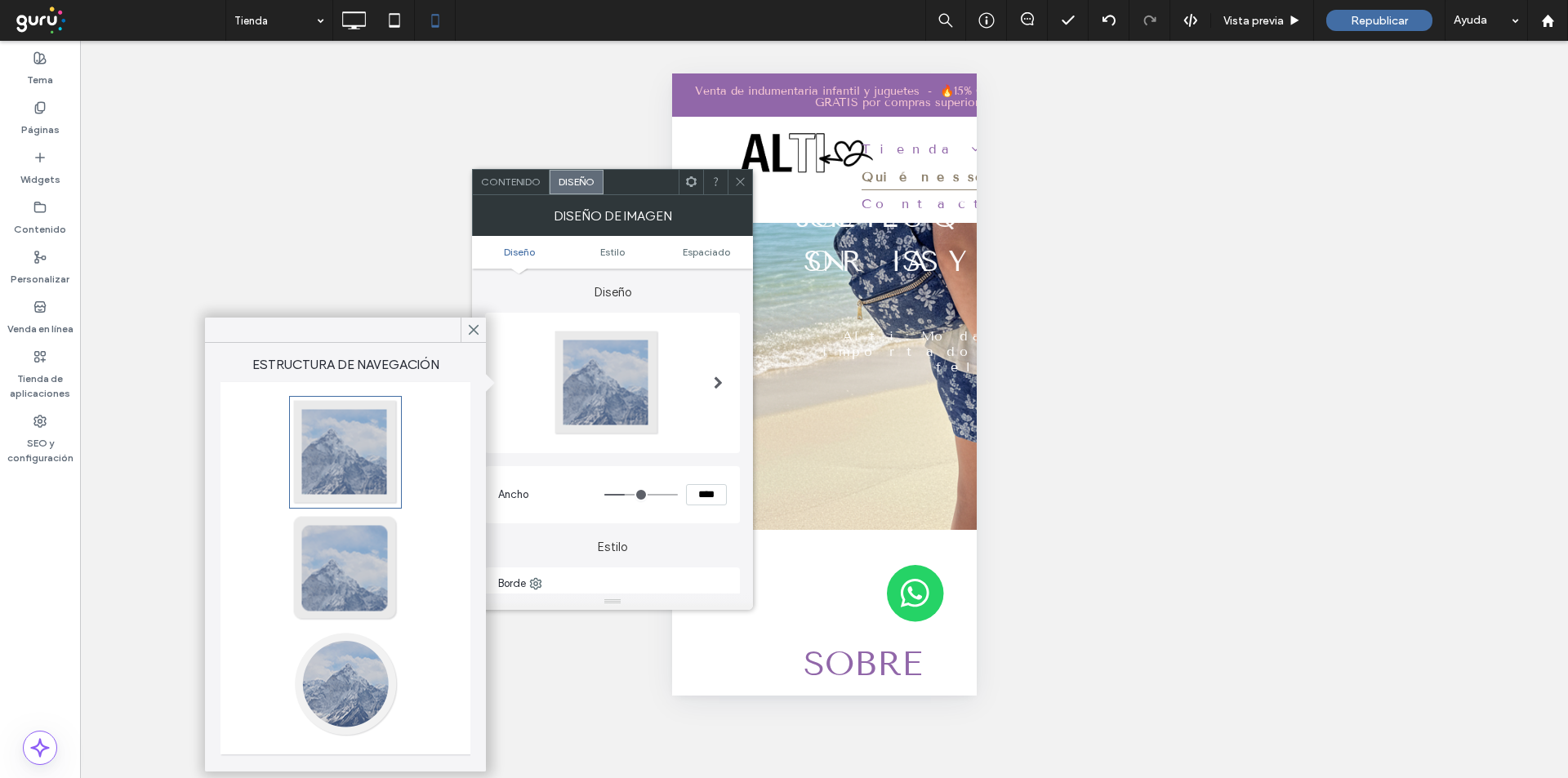
click at [362, 450] on div at bounding box center [345, 451] width 108 height 108
type input "*"
click at [738, 182] on icon at bounding box center [740, 181] width 12 height 12
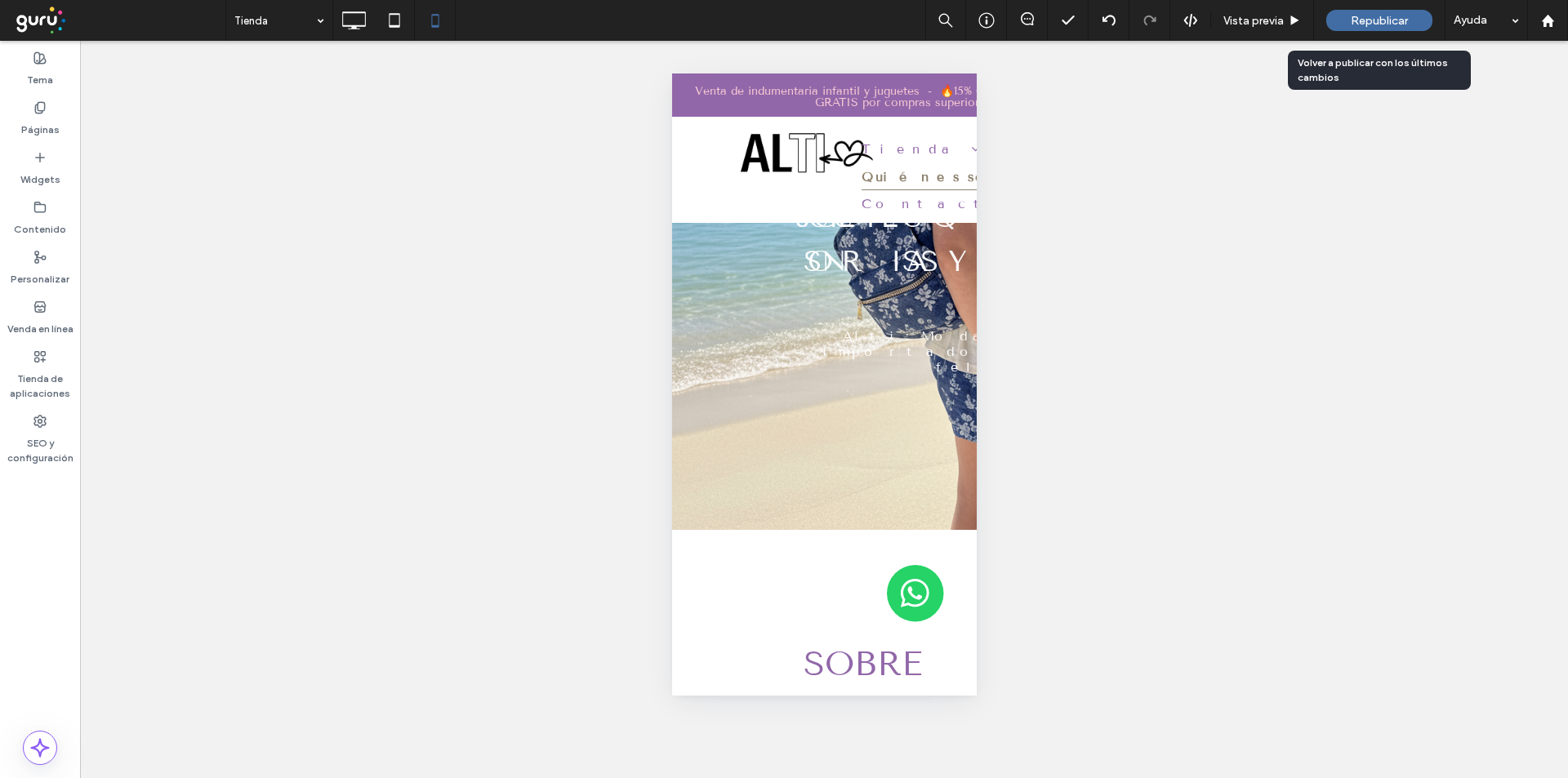
click at [1349, 29] on div "Republicar" at bounding box center [1379, 20] width 106 height 22
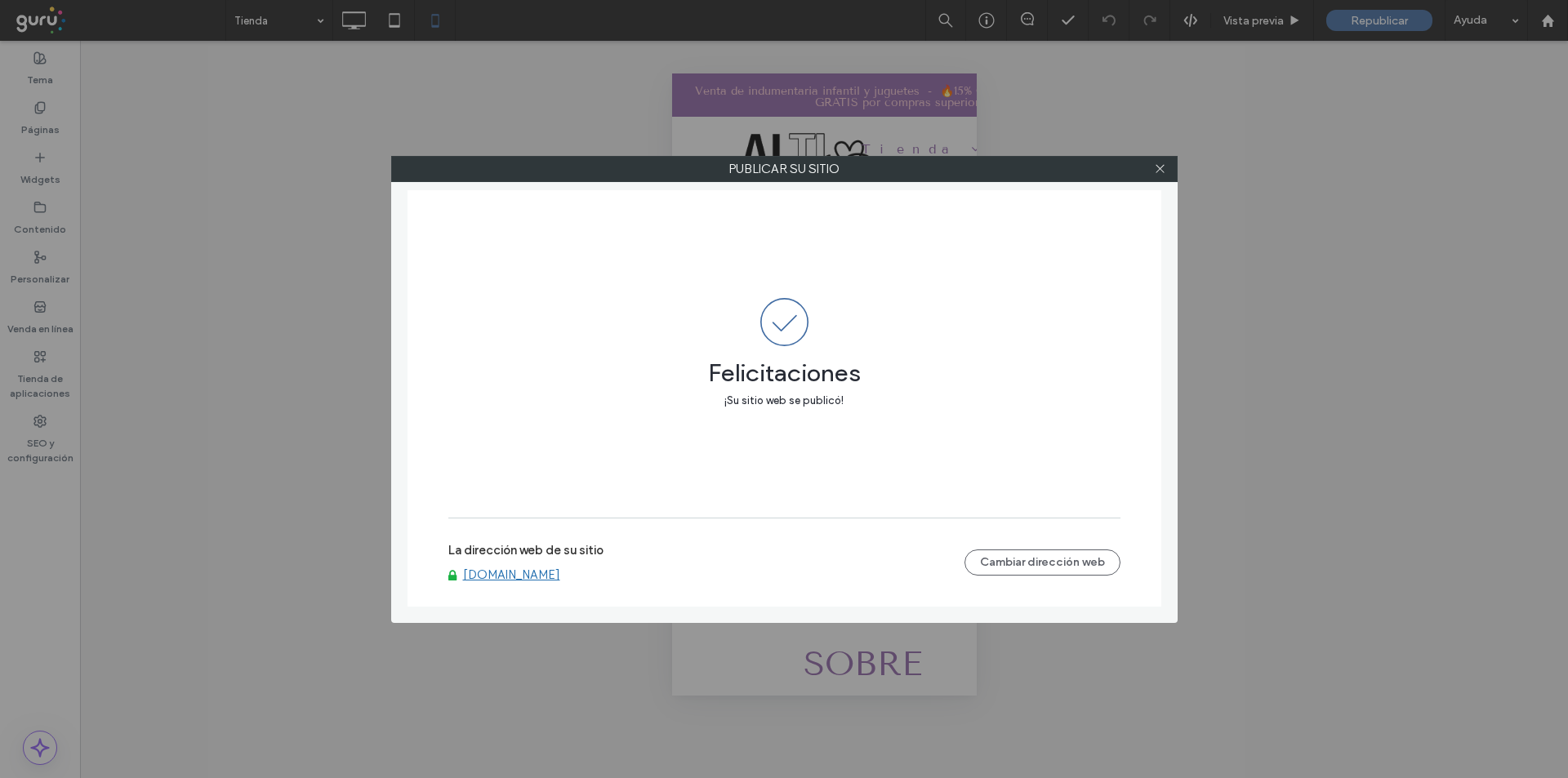
click at [505, 567] on link "www.alti-import.com" at bounding box center [511, 575] width 97 height 15
click at [1163, 170] on icon at bounding box center [1160, 169] width 12 height 12
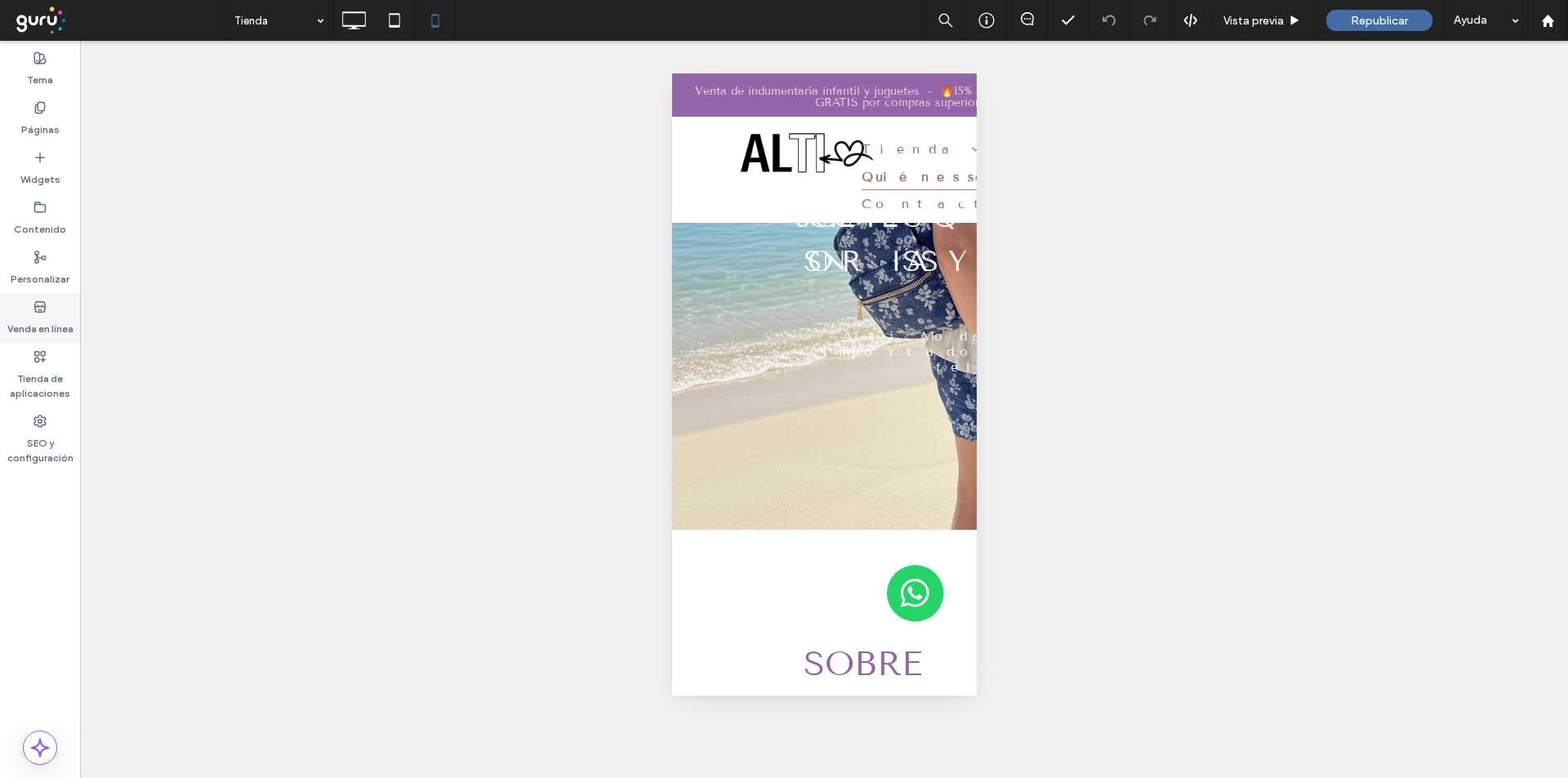
click at [22, 338] on div "Venda en línea" at bounding box center [39, 317] width 80 height 50
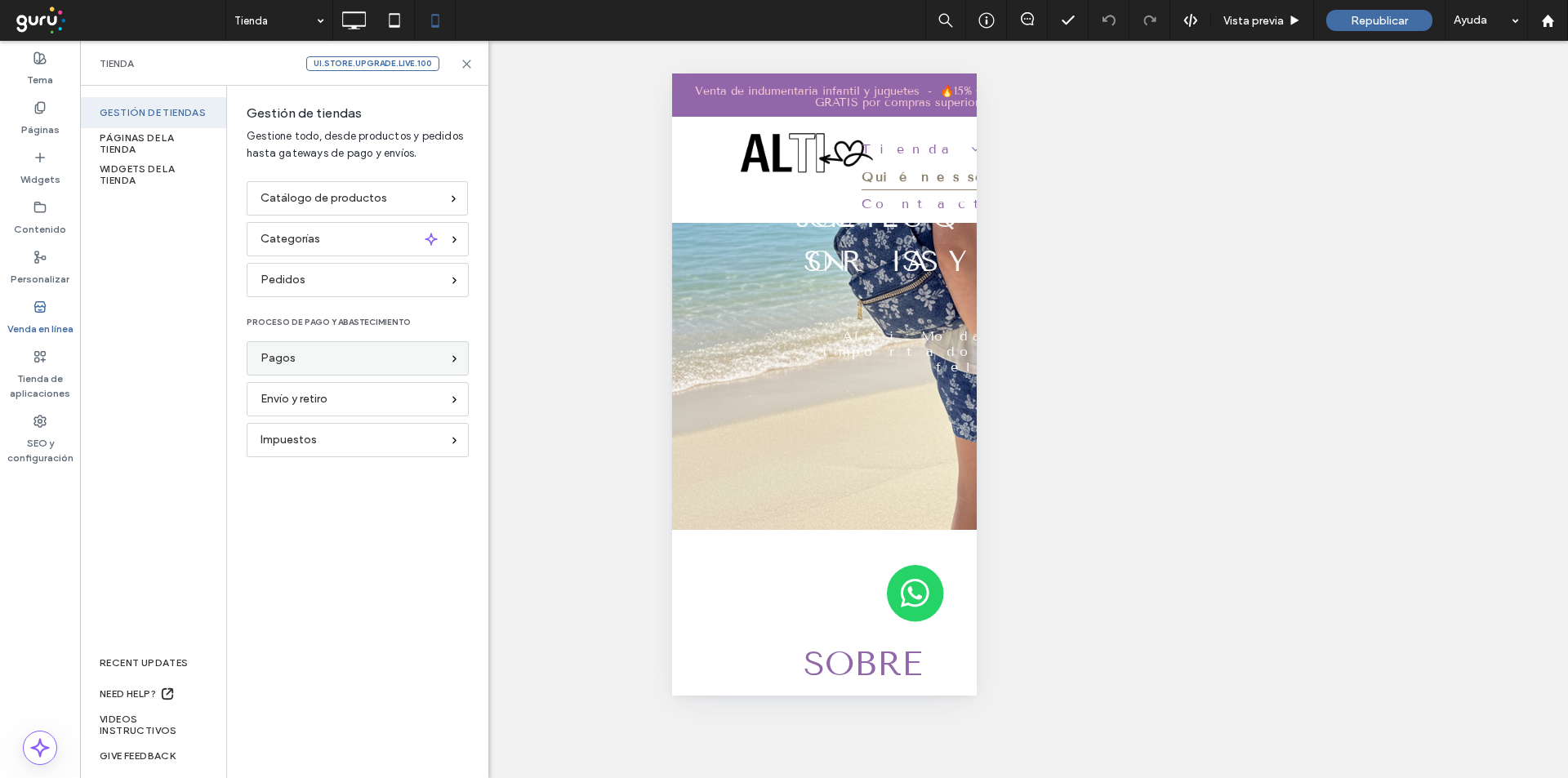
click at [300, 355] on div "Pagos" at bounding box center [350, 358] width 181 height 18
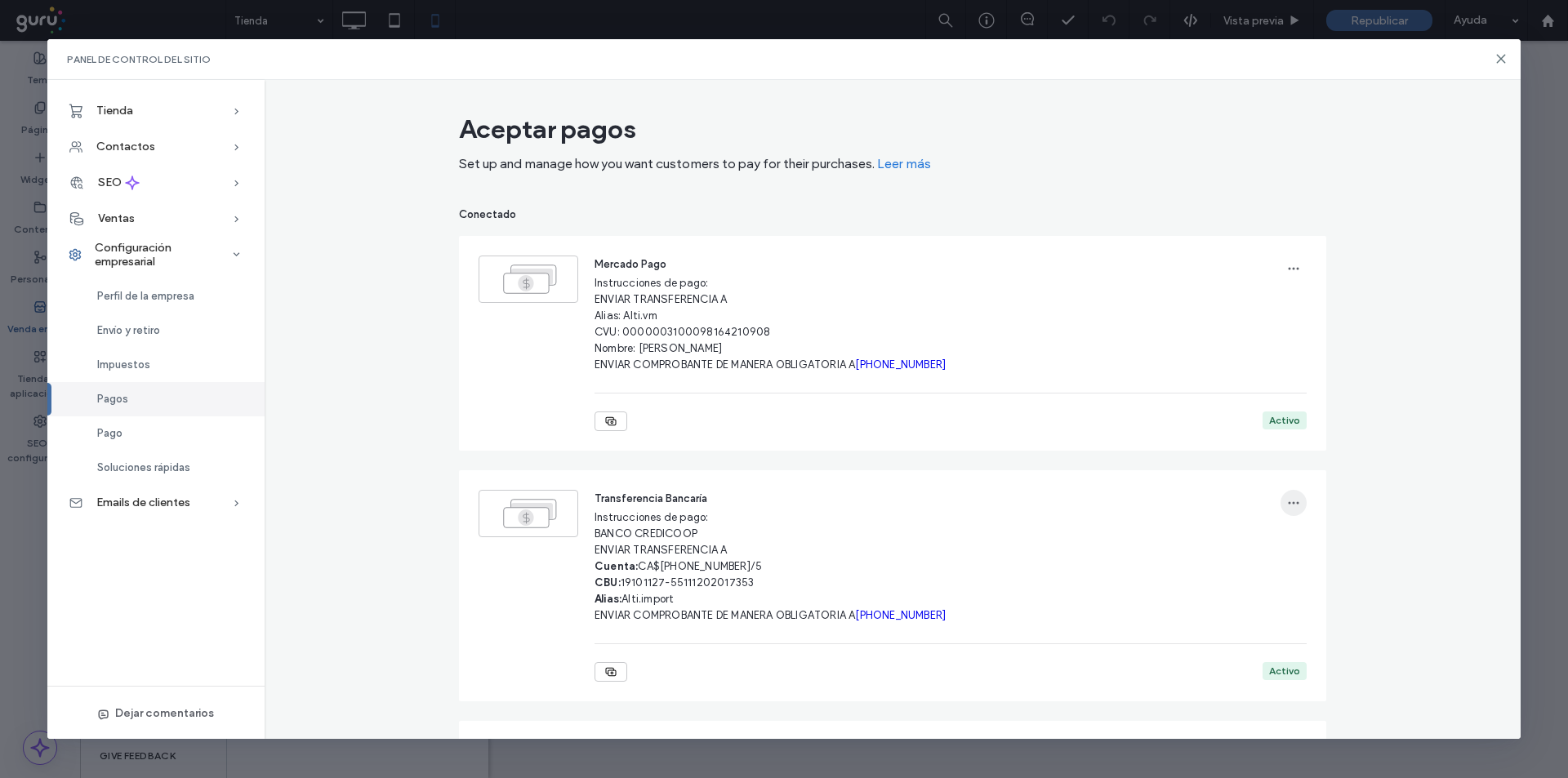
click at [1280, 515] on span "button" at bounding box center [1294, 503] width 26 height 26
click at [1324, 546] on span "Editar pago manual" at bounding box center [1357, 545] width 99 height 16
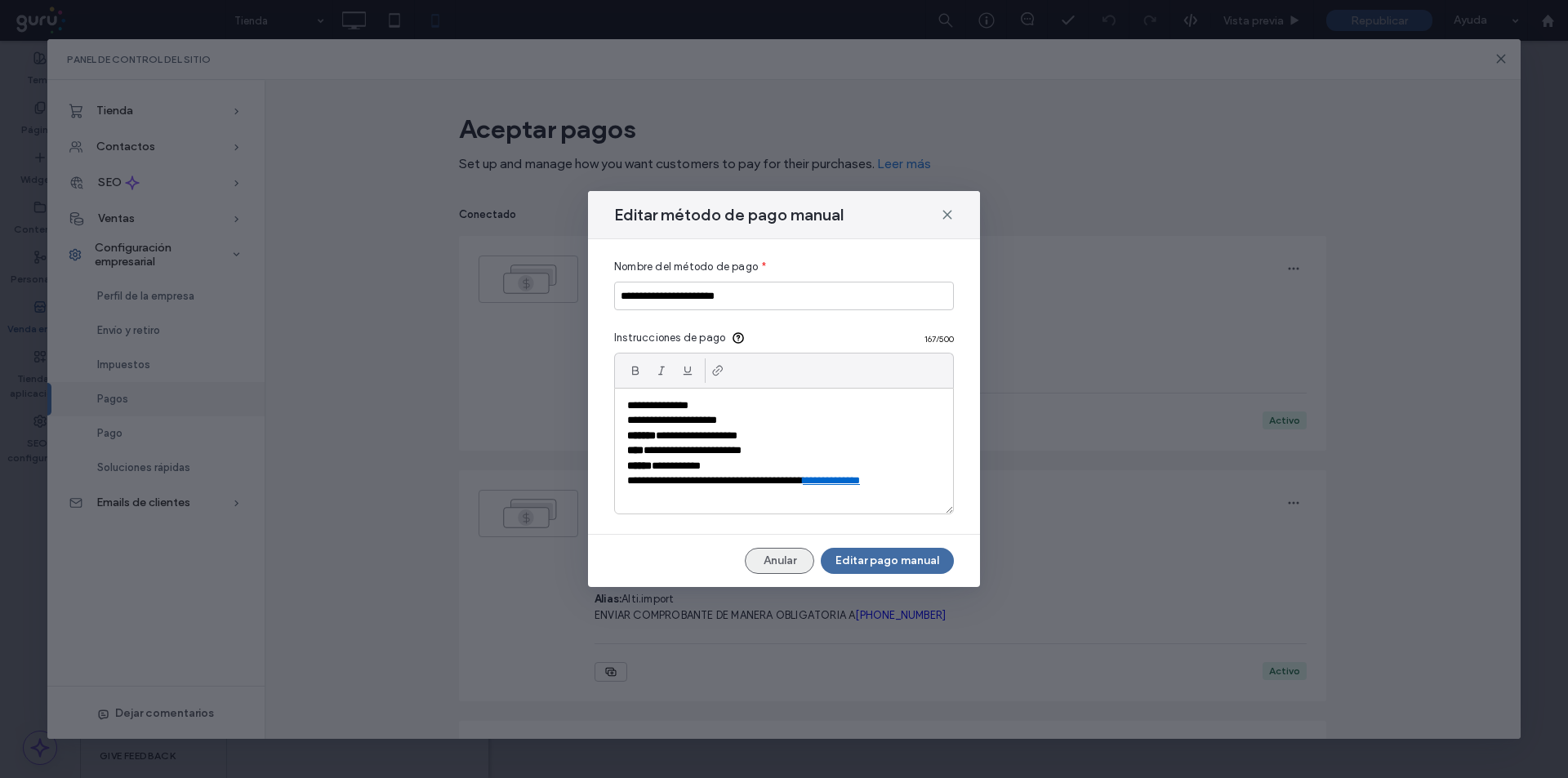
click at [773, 570] on button "Anular" at bounding box center [779, 561] width 69 height 26
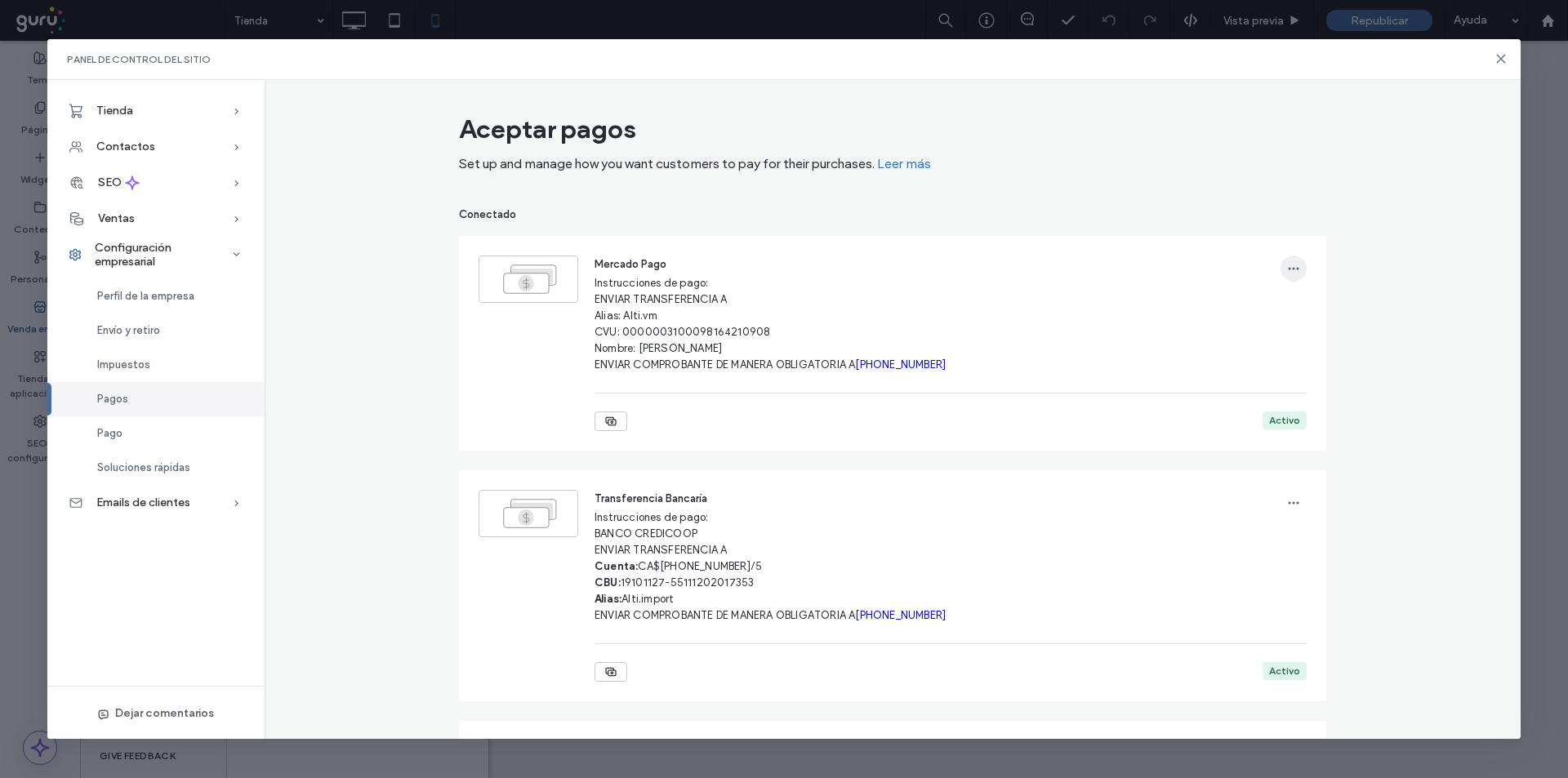
click at [1280, 270] on span "button" at bounding box center [1294, 269] width 26 height 26
click at [1324, 320] on div "Editar pago manual" at bounding box center [1347, 311] width 145 height 31
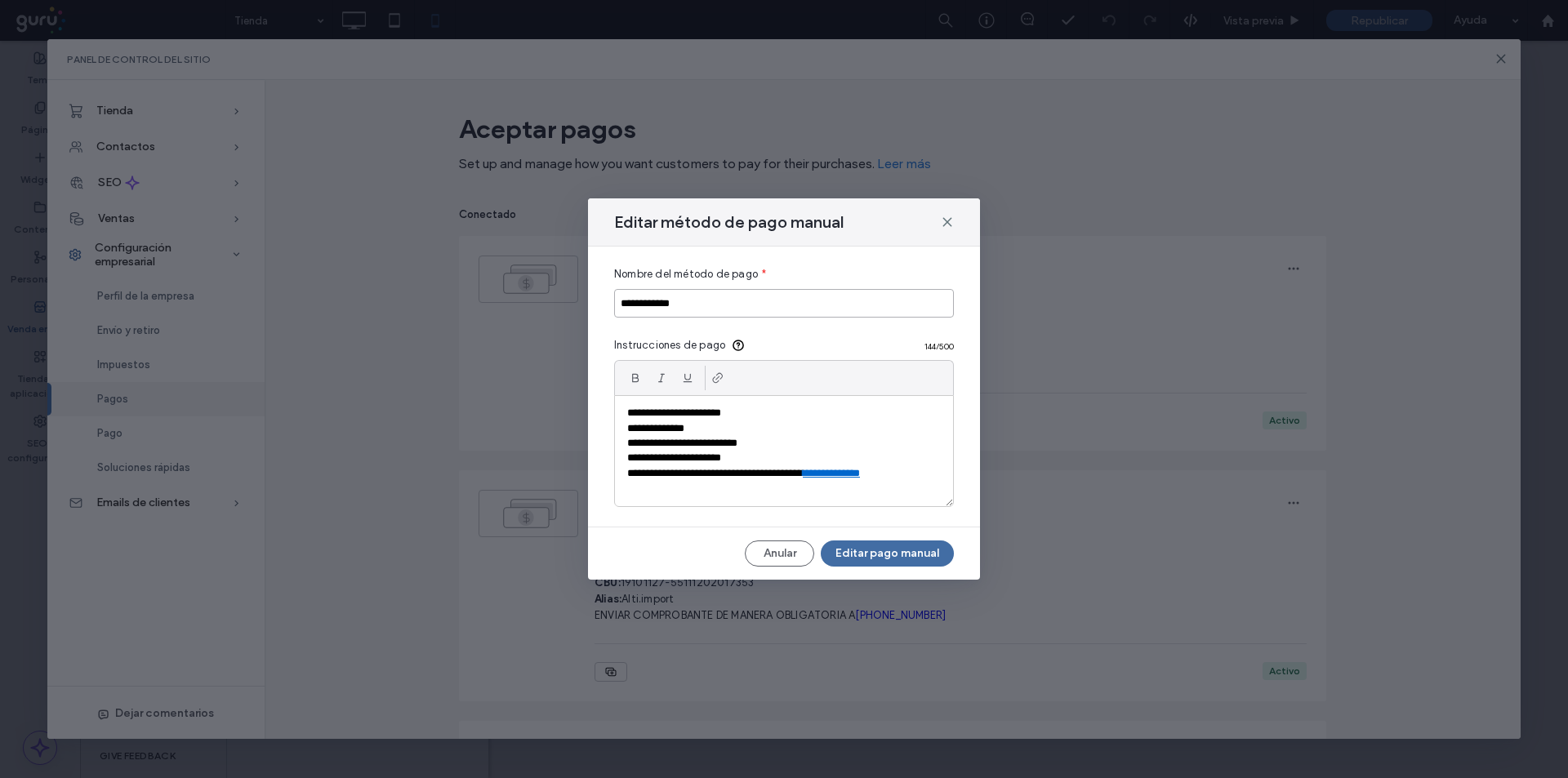
click at [676, 316] on input "**********" at bounding box center [784, 303] width 340 height 29
type input "**********"
click at [856, 548] on button "Editar pago manual" at bounding box center [887, 553] width 133 height 26
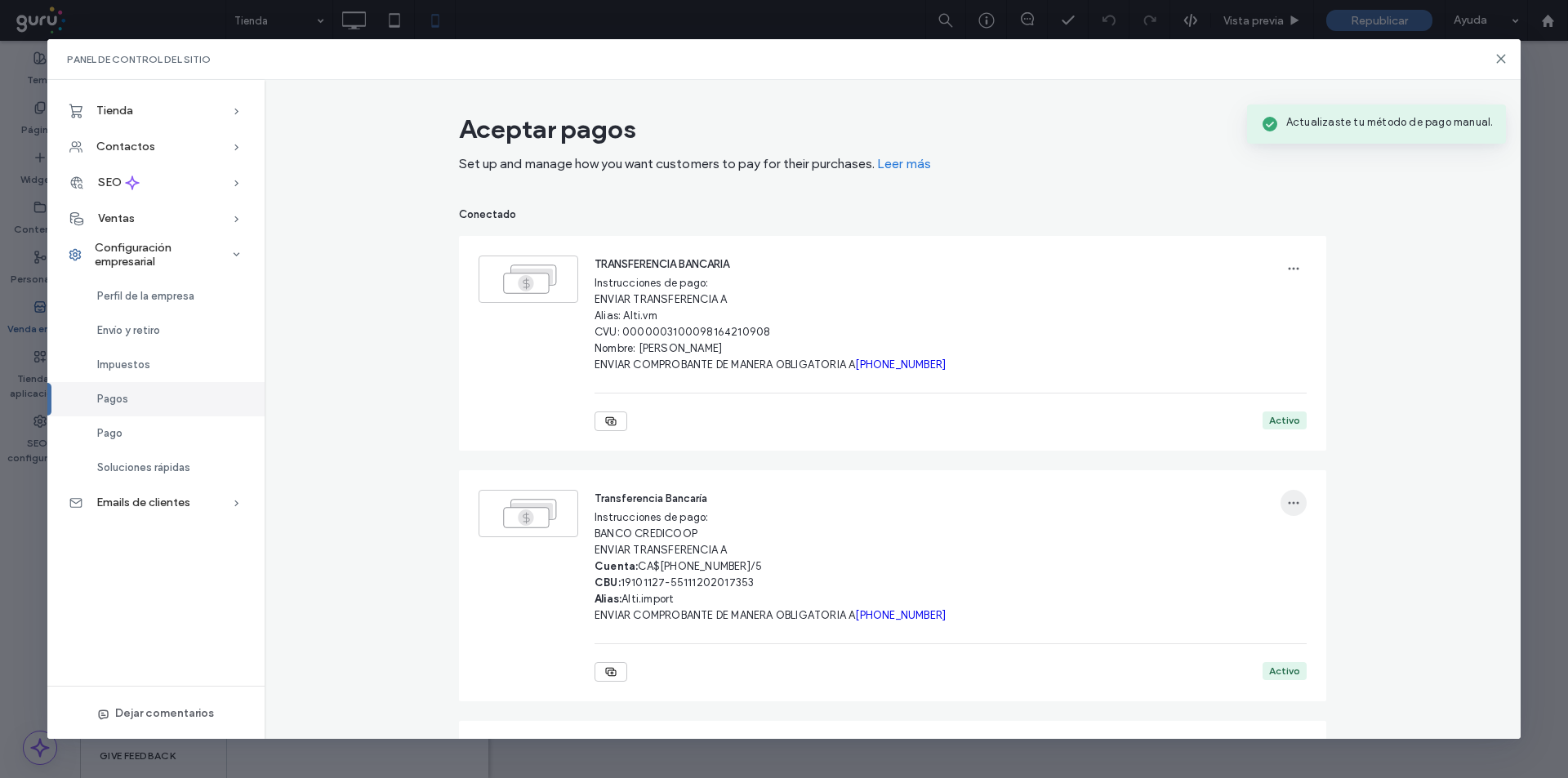
click at [1291, 498] on icon "button" at bounding box center [1294, 503] width 13 height 13
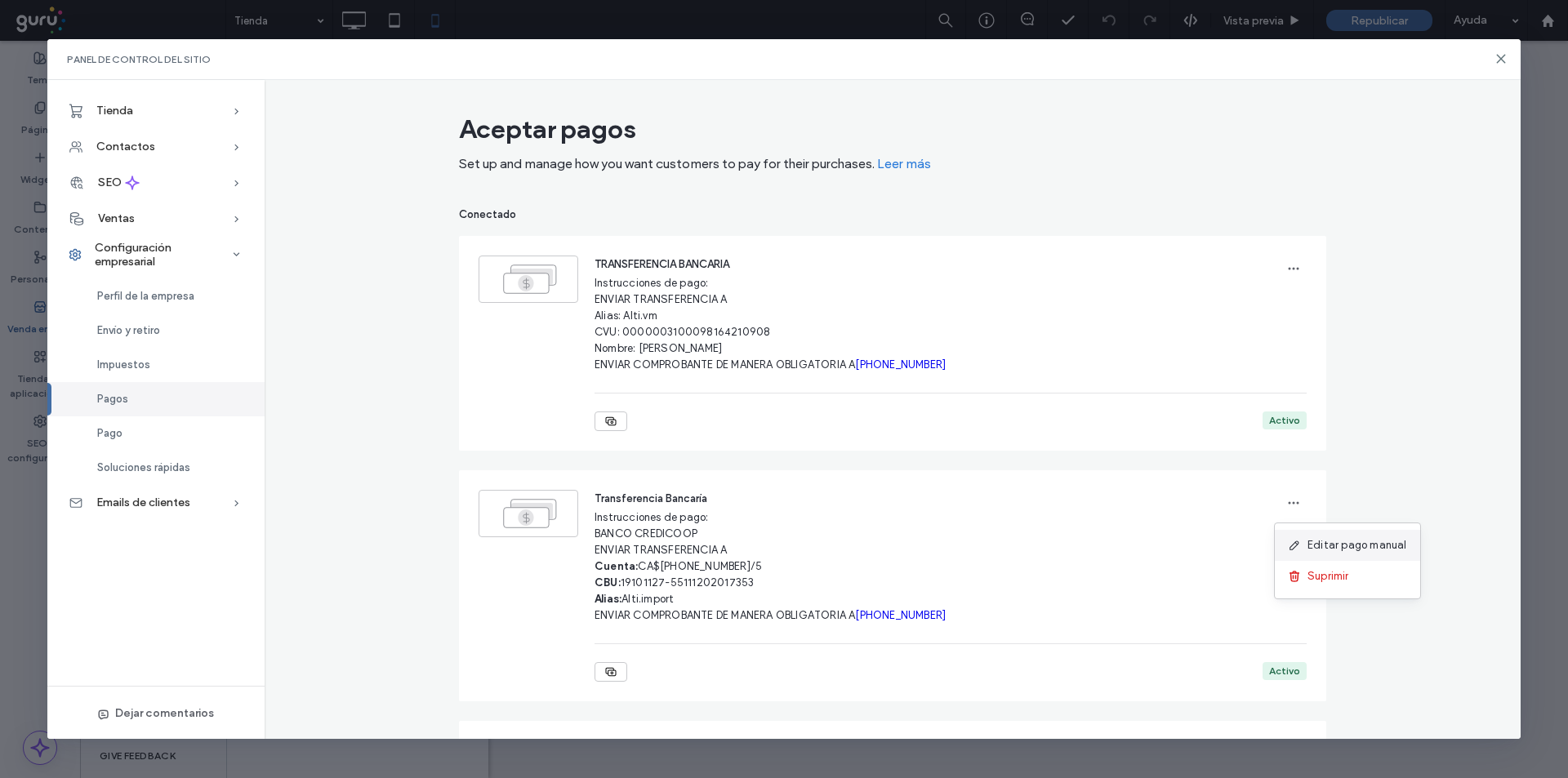
click at [1325, 556] on div "Editar pago manual" at bounding box center [1347, 545] width 145 height 31
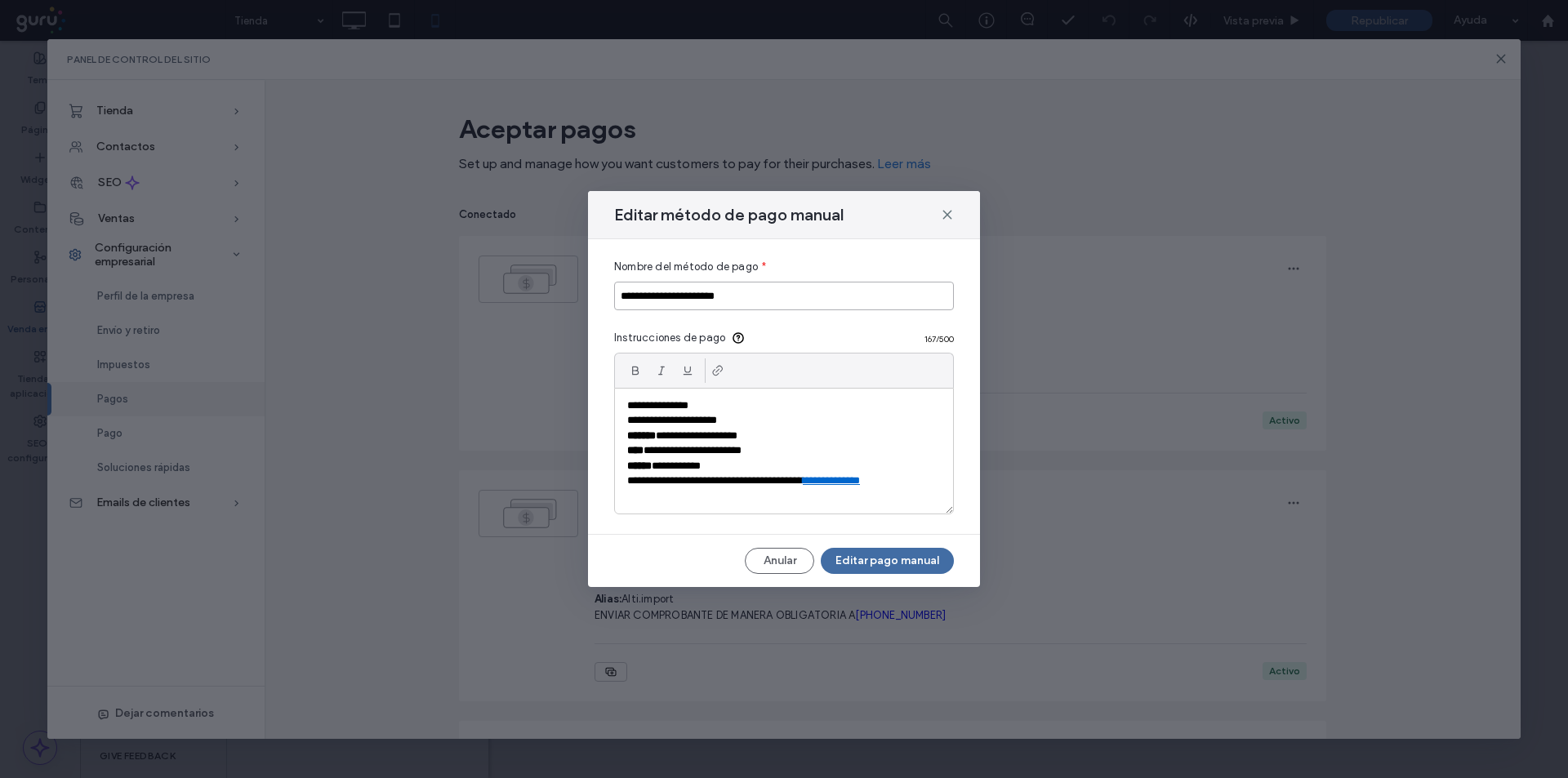
click at [738, 298] on input "**********" at bounding box center [784, 296] width 340 height 29
type input "**********"
click at [864, 564] on button "Editar pago manual" at bounding box center [887, 561] width 133 height 26
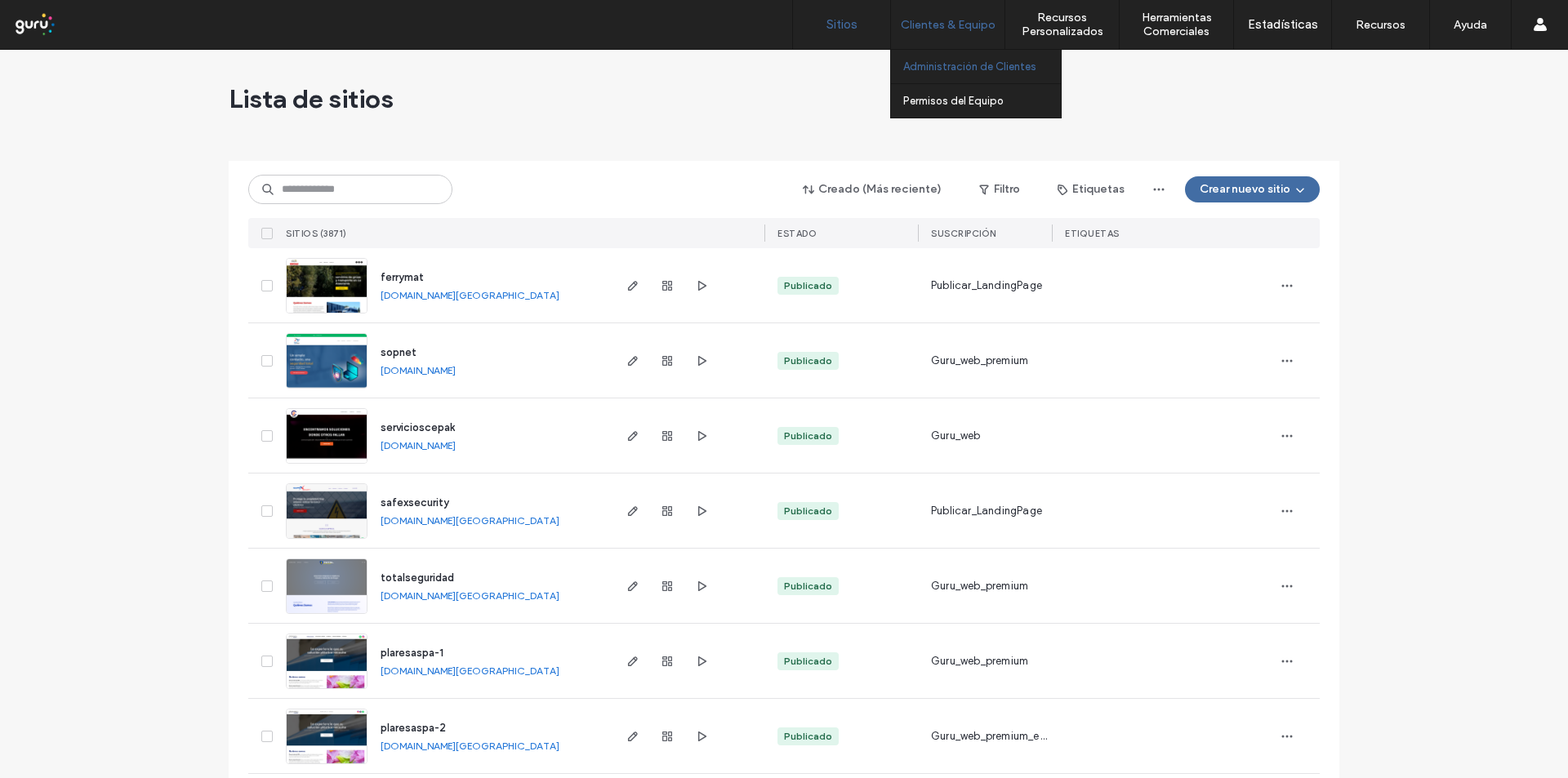
click at [935, 73] on link "Administración de Clientes" at bounding box center [982, 66] width 157 height 34
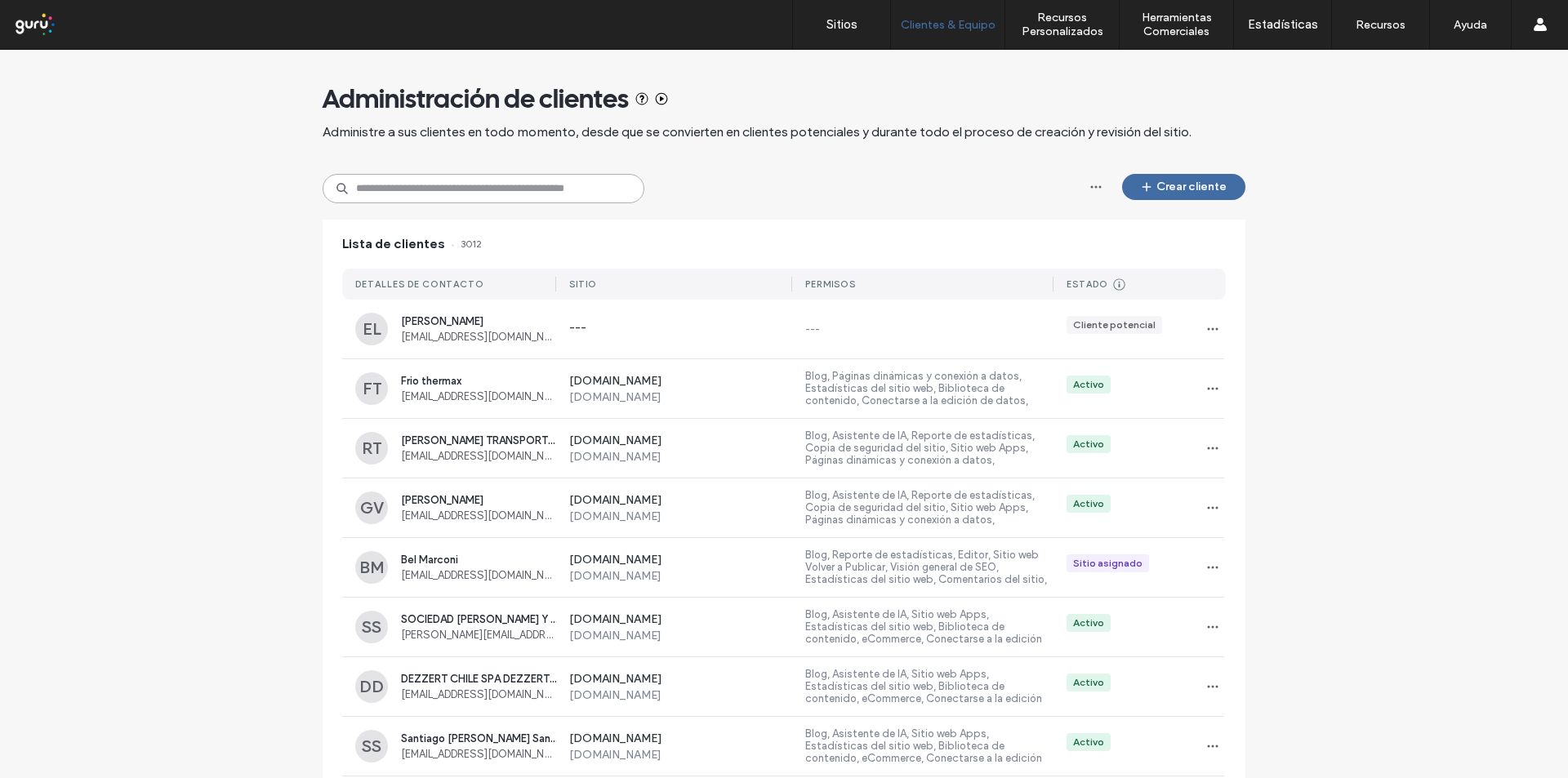
click at [481, 190] on input at bounding box center [483, 188] width 322 height 29
paste input "**********"
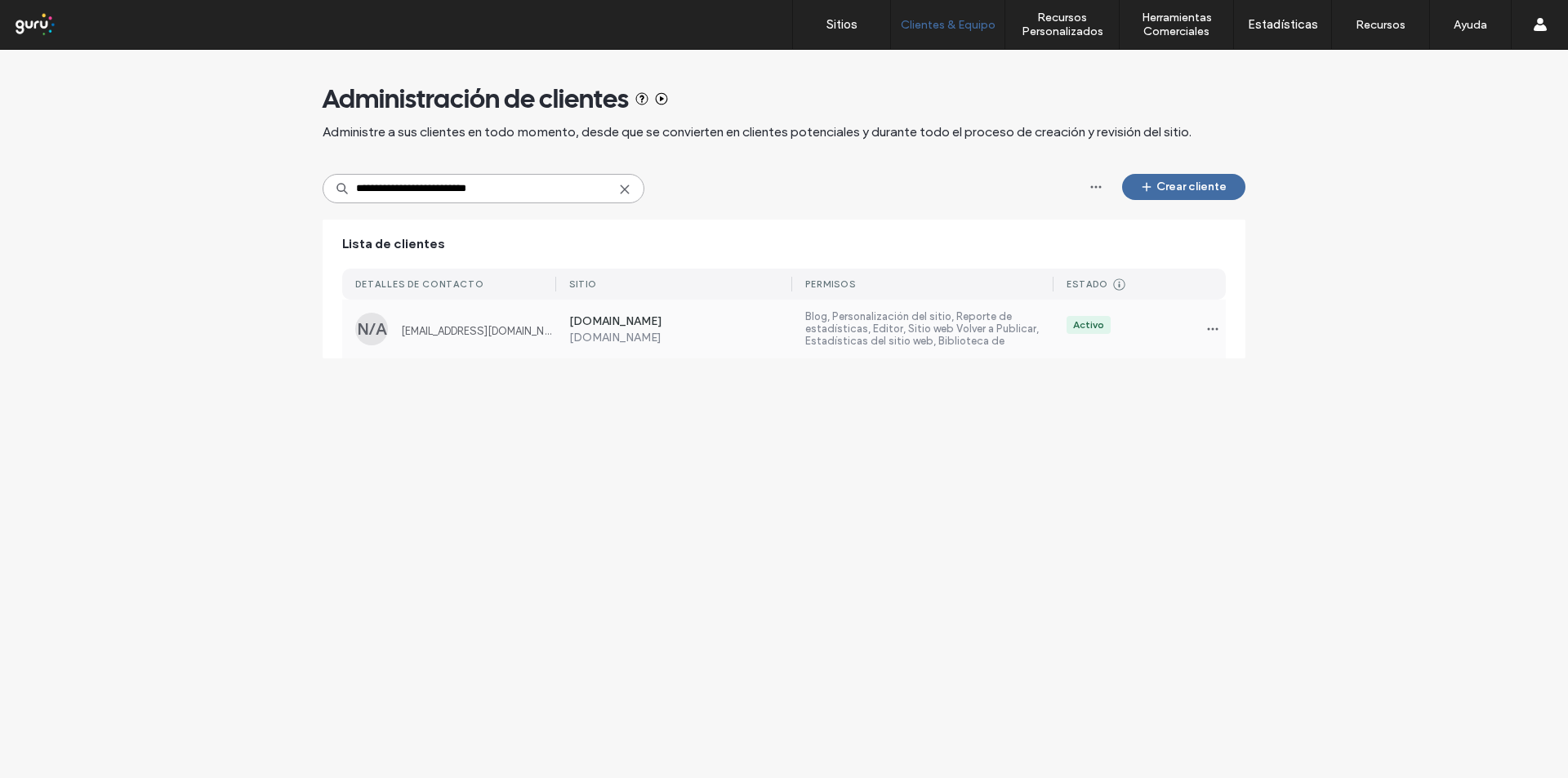
type input "**********"
click at [621, 357] on div "[DOMAIN_NAME] [DOMAIN_NAME] Blog, Personalización del sitio, Reporte de estadís…" at bounding box center [891, 329] width 670 height 59
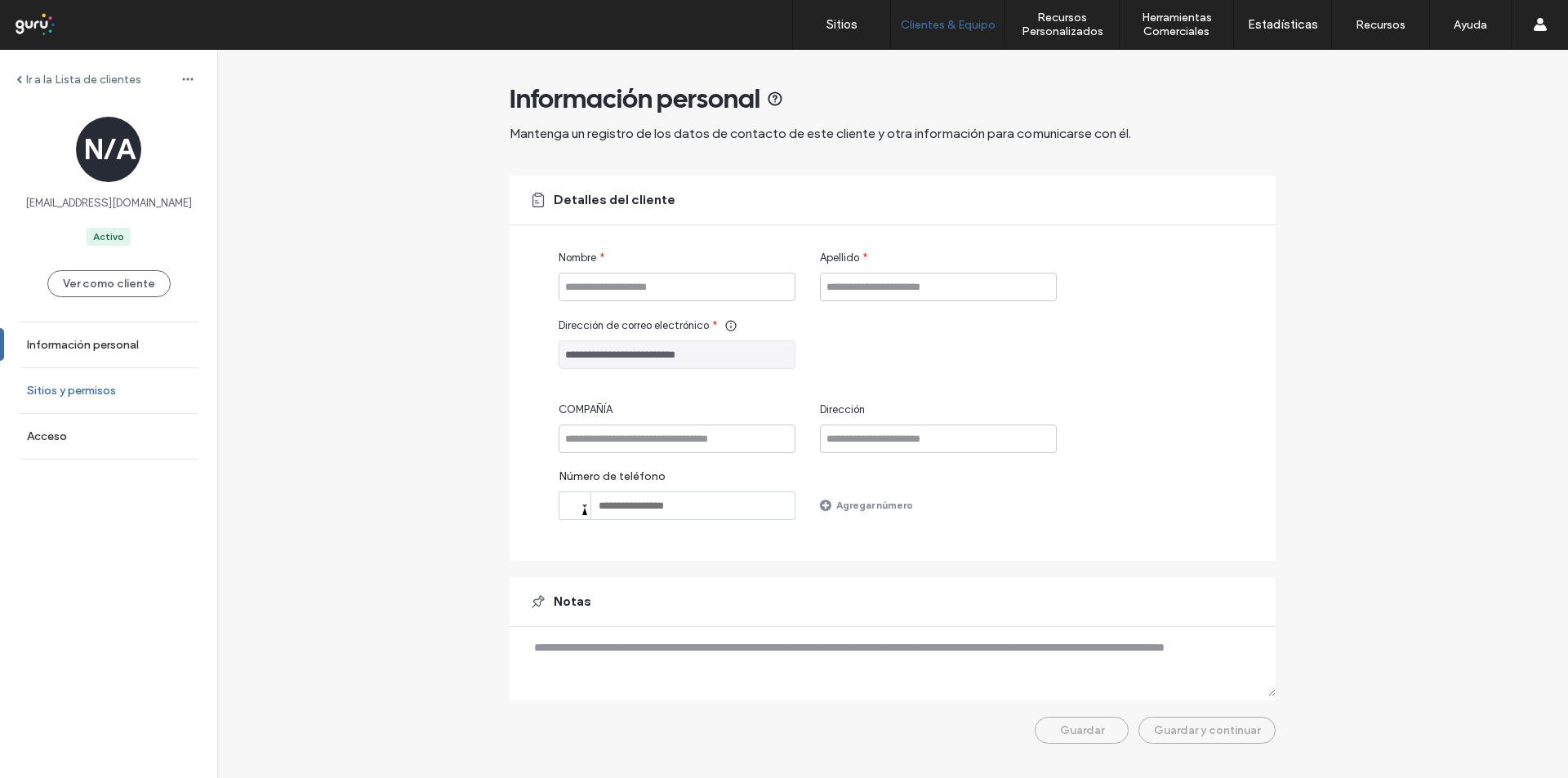
click at [62, 388] on label "Sitios y permisos" at bounding box center [71, 390] width 89 height 14
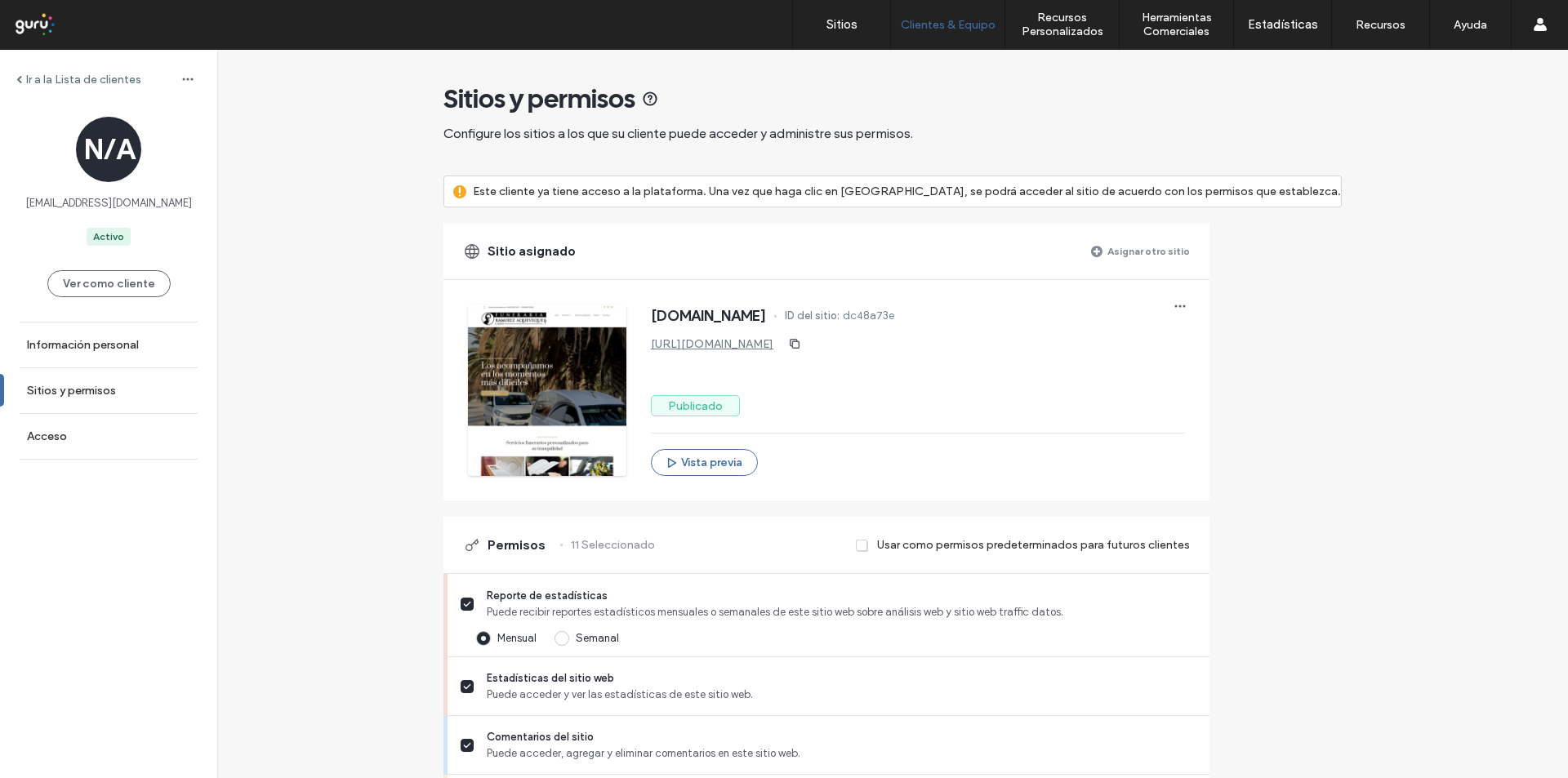
click at [774, 350] on link "[URL][DOMAIN_NAME]" at bounding box center [712, 344] width 123 height 14
click at [987, 104] on div "Sitios y permisos" at bounding box center [892, 98] width 898 height 33
click at [830, 21] on label "Sitios" at bounding box center [841, 24] width 31 height 15
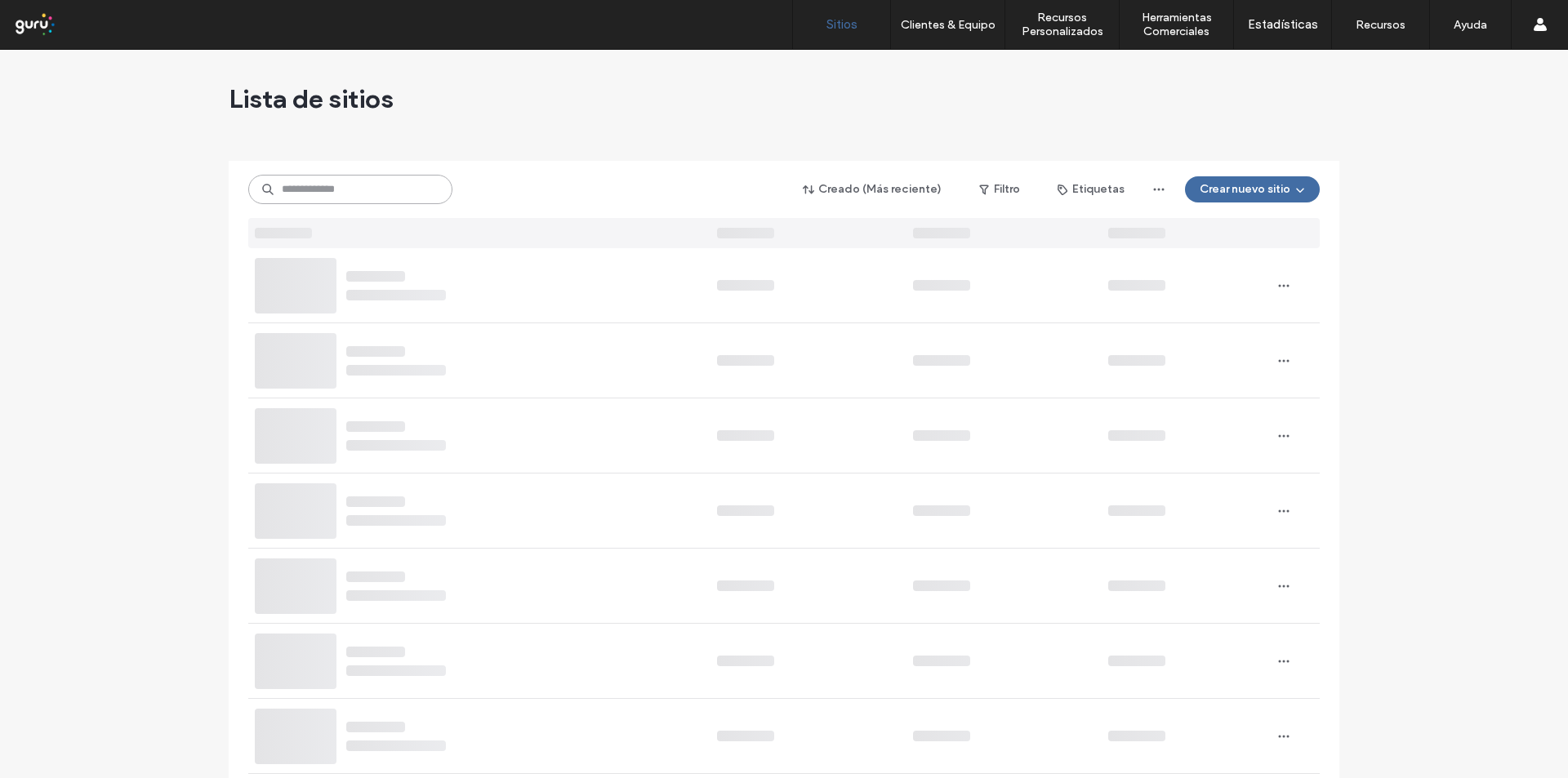
click at [347, 203] on input at bounding box center [350, 189] width 204 height 29
paste input "**********"
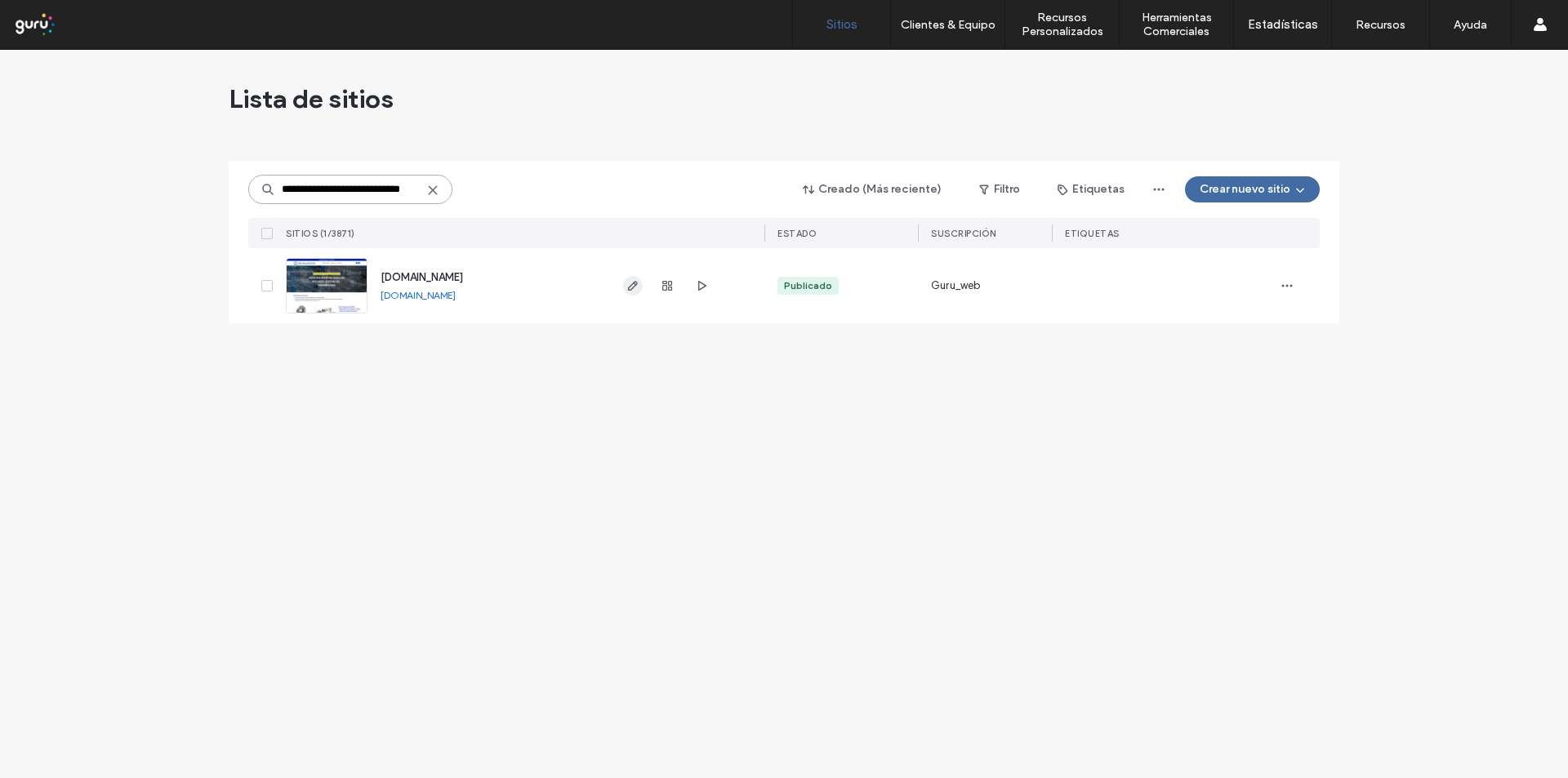
type input "**********"
click at [626, 286] on span "button" at bounding box center [632, 286] width 20 height 20
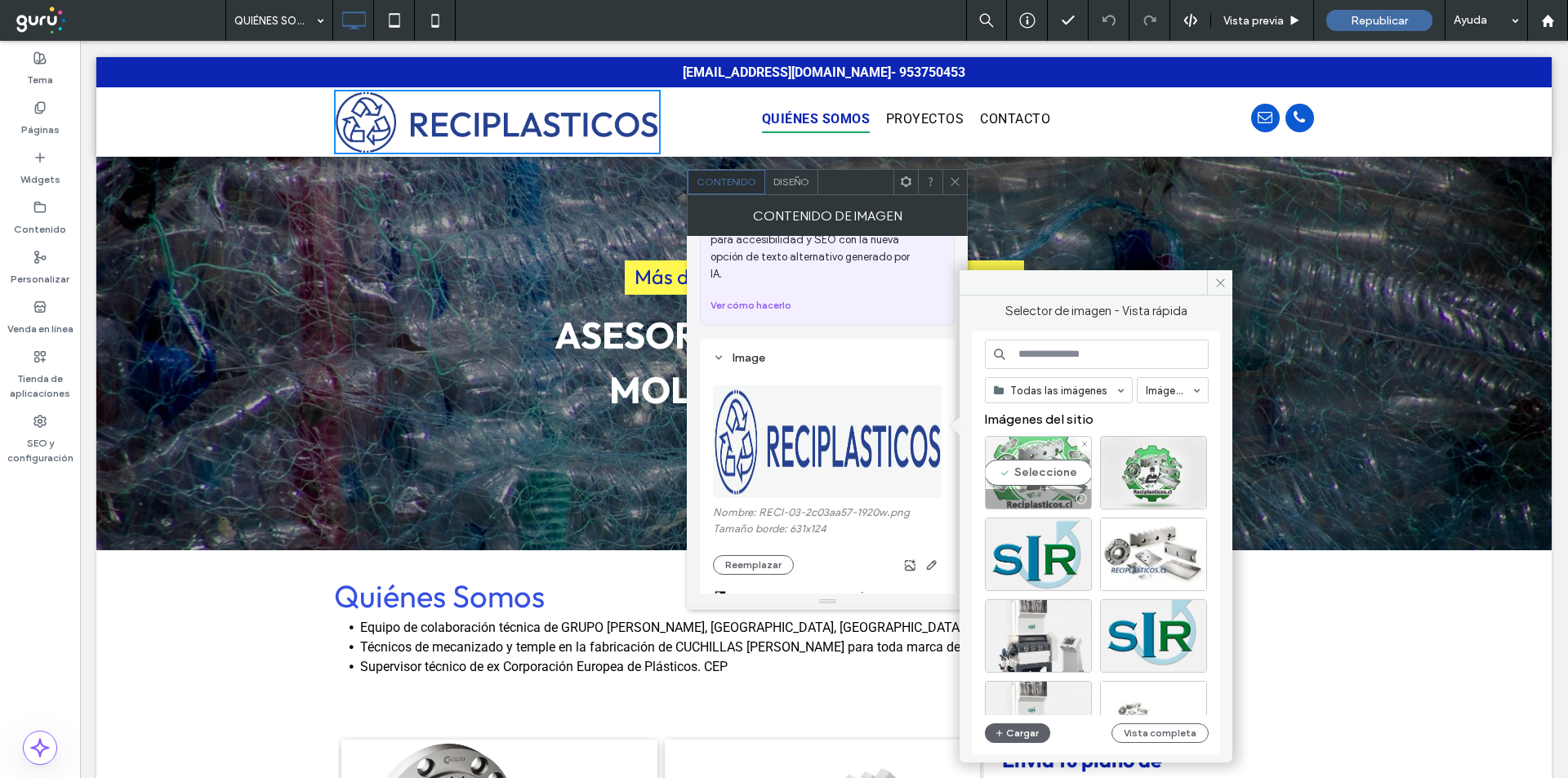
click at [1029, 489] on div at bounding box center [1038, 498] width 105 height 20
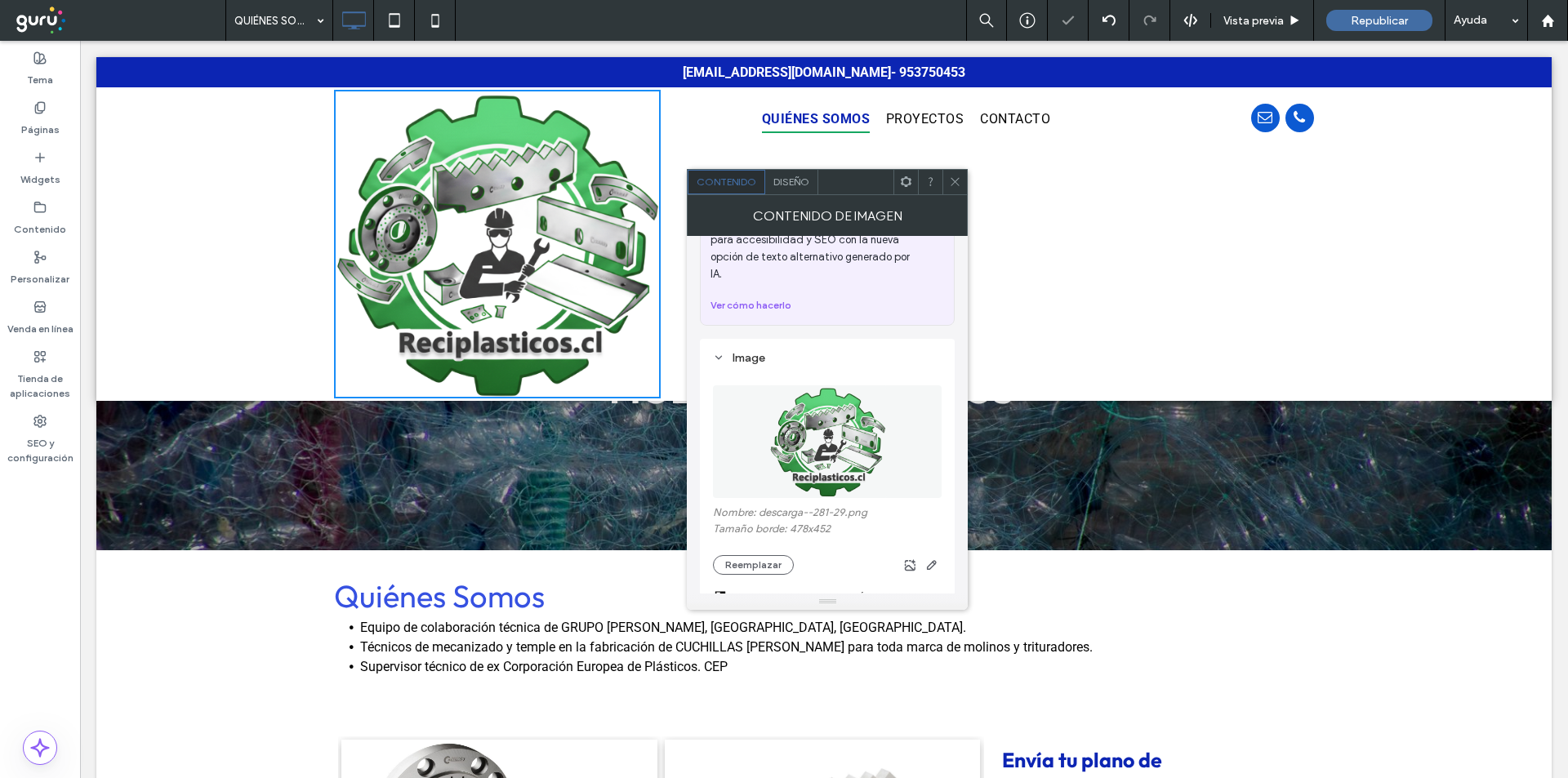
click at [957, 181] on icon at bounding box center [954, 181] width 12 height 12
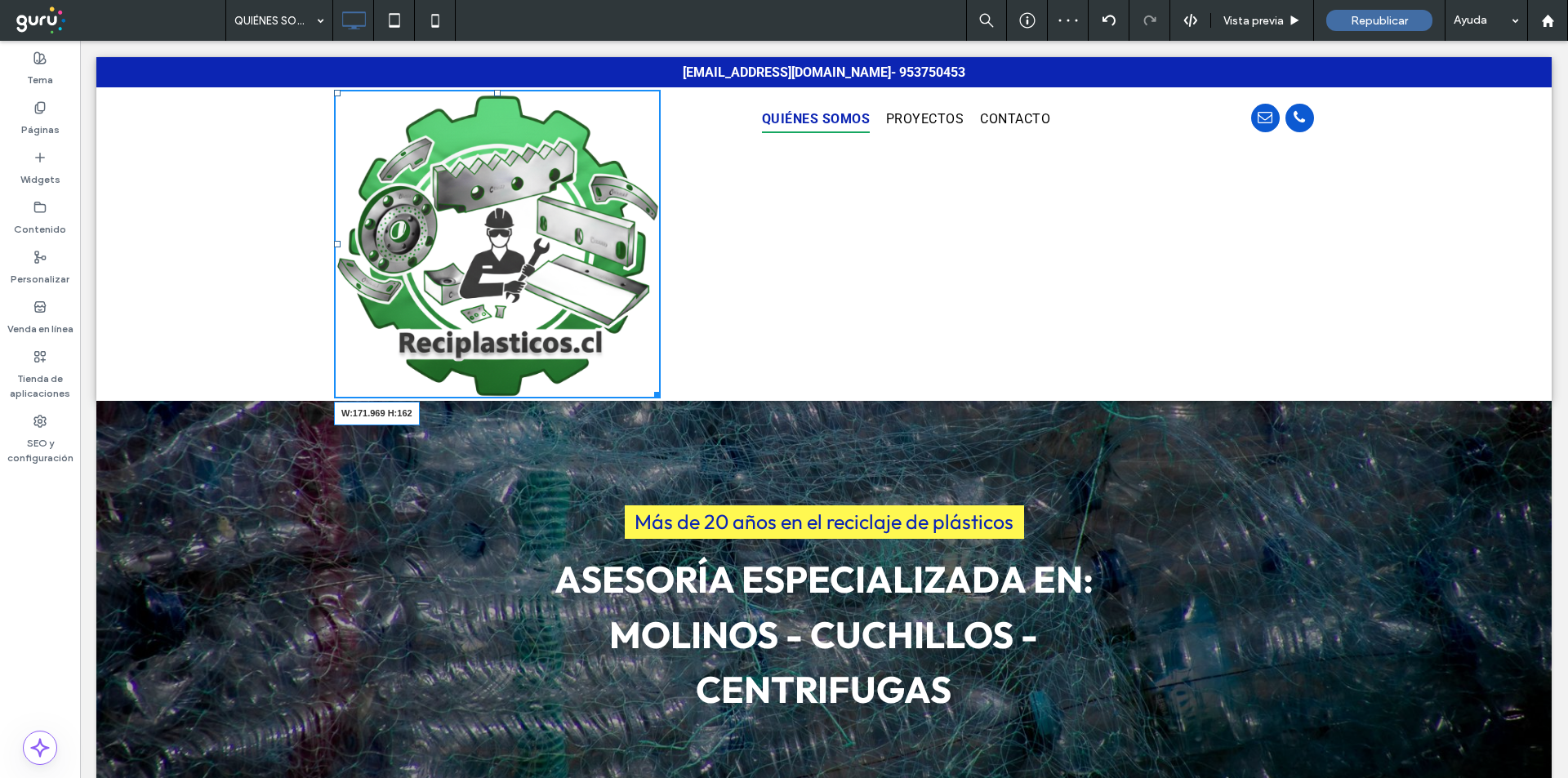
drag, startPoint x: 645, startPoint y: 392, endPoint x: 630, endPoint y: 316, distance: 77.5
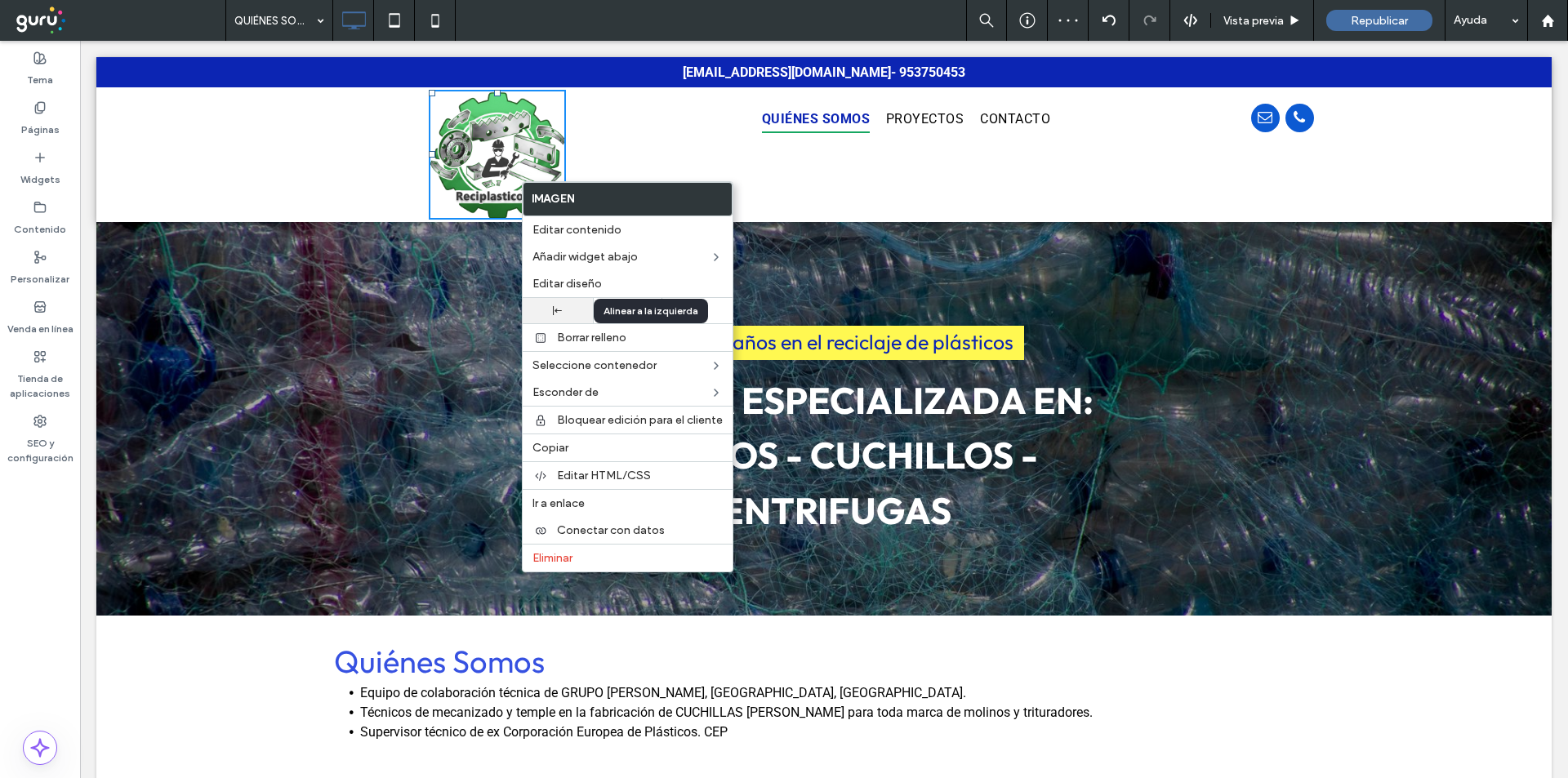
click at [550, 311] on div at bounding box center [558, 311] width 54 height 9
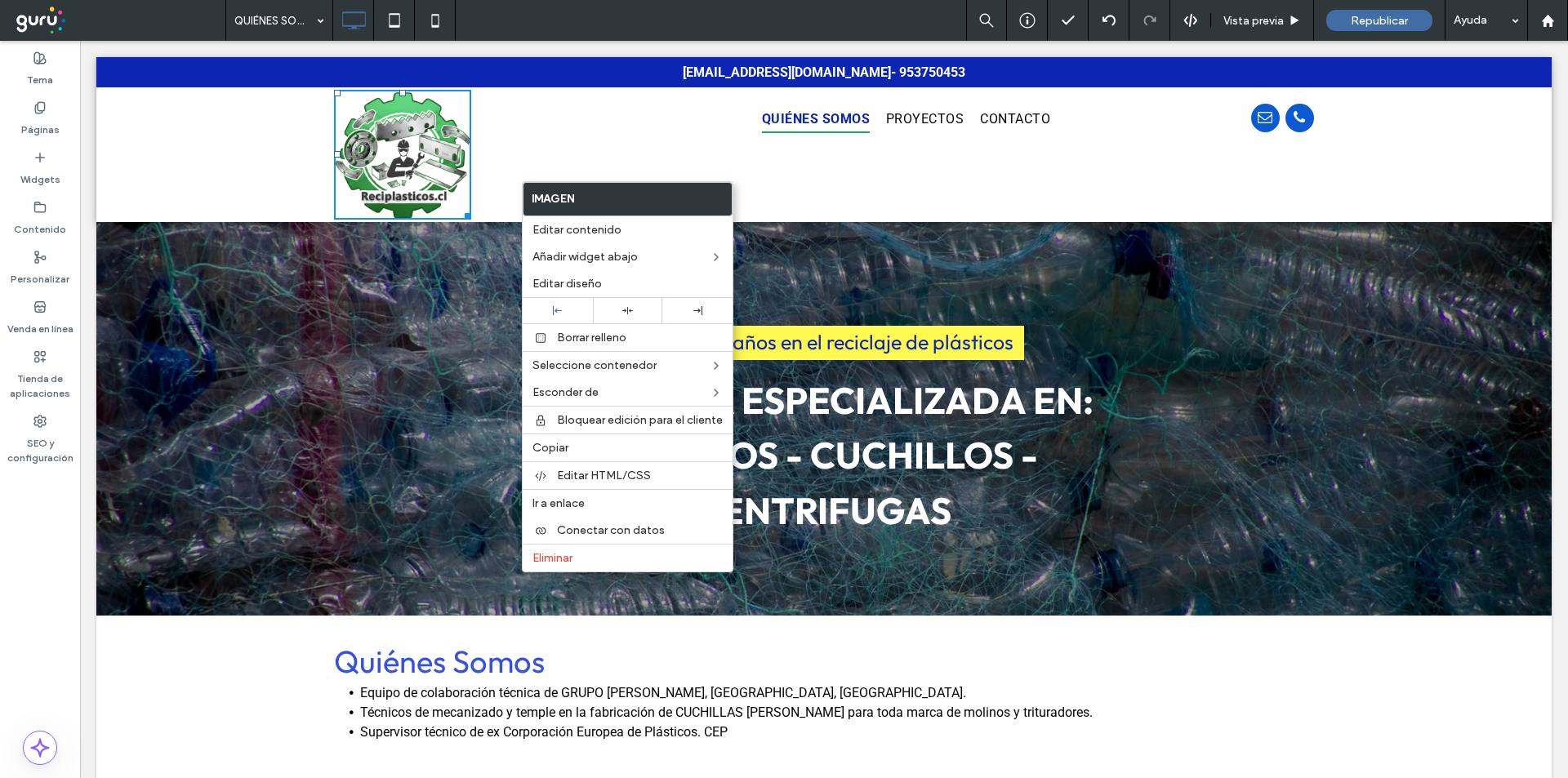
click at [808, 182] on div "QUIÉNES SOMOS PROYECTOS CONTACTO Click To Paste" at bounding box center [905, 154] width 490 height 130
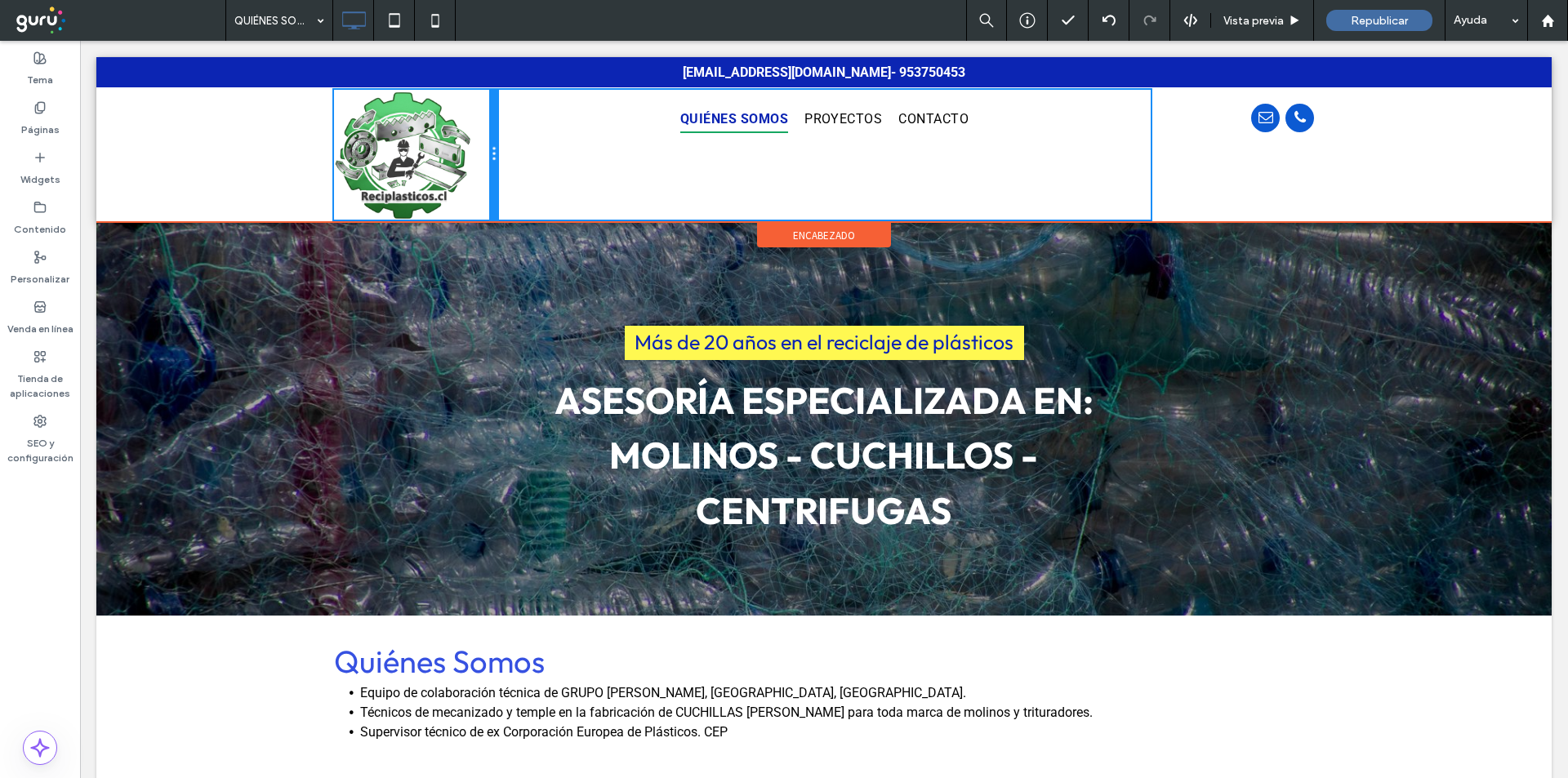
drag, startPoint x: 654, startPoint y: 151, endPoint x: 581, endPoint y: 194, distance: 84.7
click at [500, 153] on div "Click To Paste QUIÉNES SOMOS PROYECTOS CONTACTO Click To Paste Click To Paste" at bounding box center [824, 154] width 980 height 130
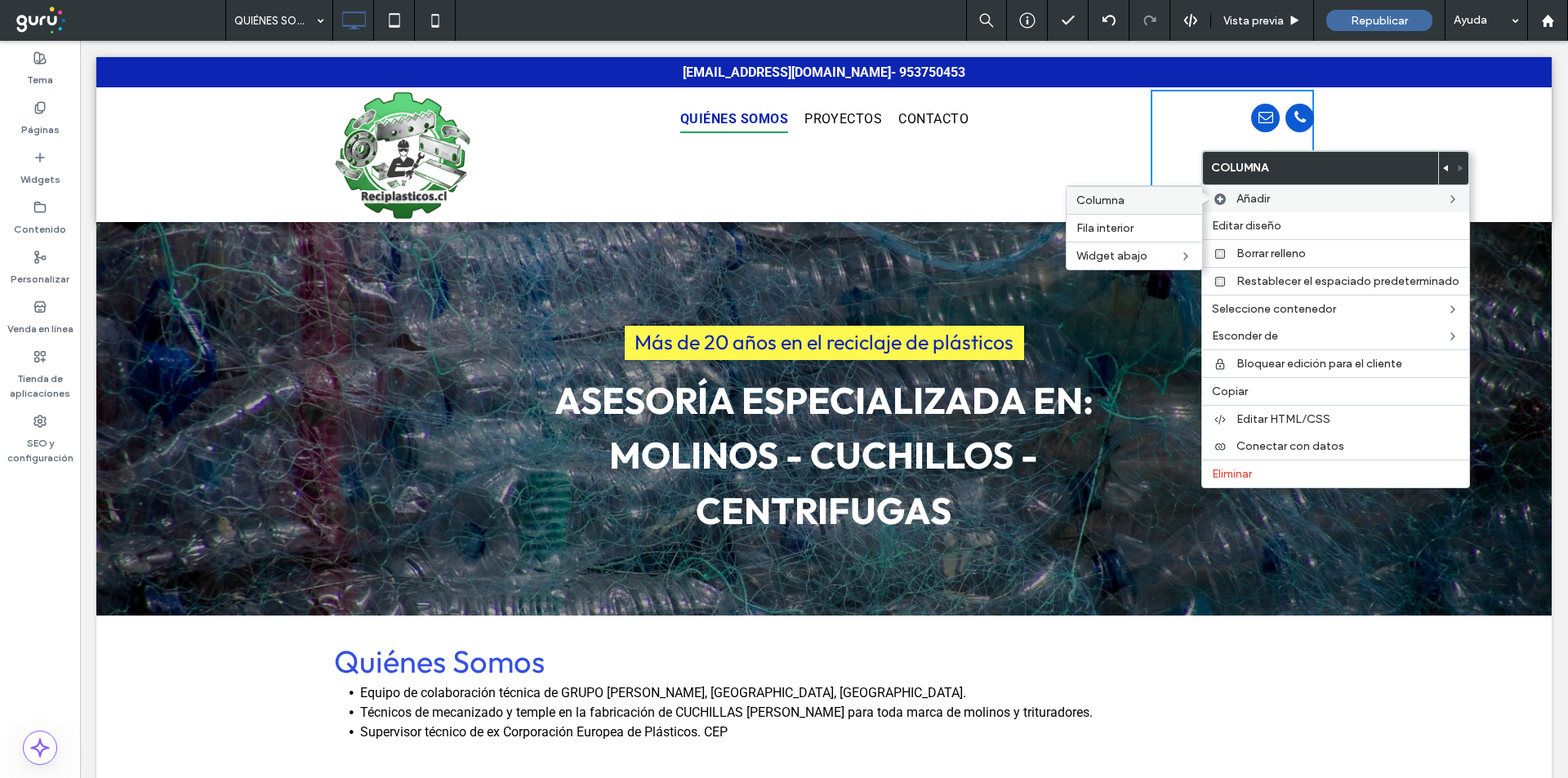
drag, startPoint x: 1161, startPoint y: 198, endPoint x: 1074, endPoint y: 144, distance: 102.4
click at [1161, 198] on label "Columna" at bounding box center [1134, 200] width 116 height 14
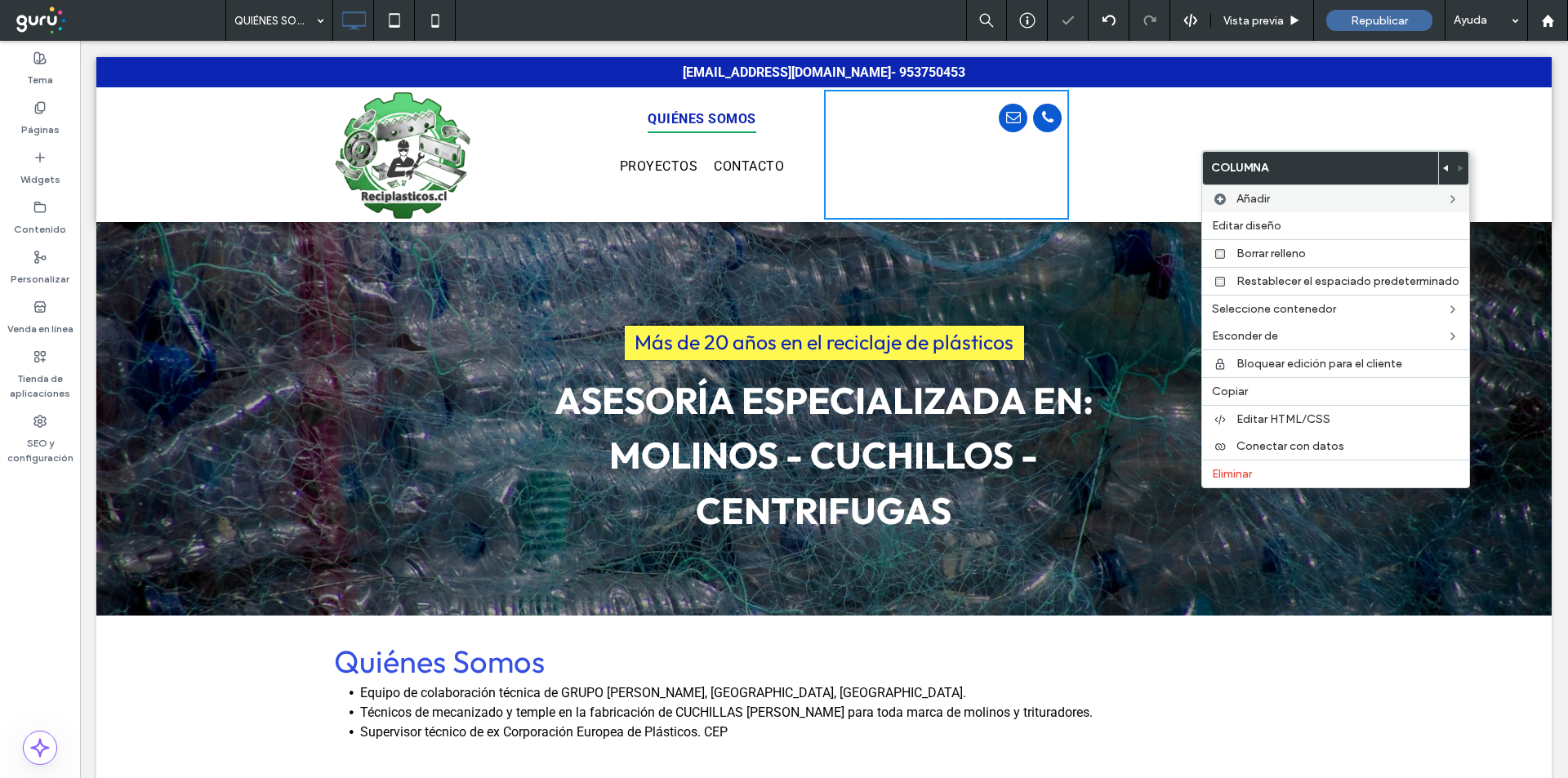
click at [1388, 106] on div "Click To Paste QUIÉNES SOMOS PROYECTOS CONTACTO Click To Paste Click To Paste C…" at bounding box center [824, 154] width 1456 height 135
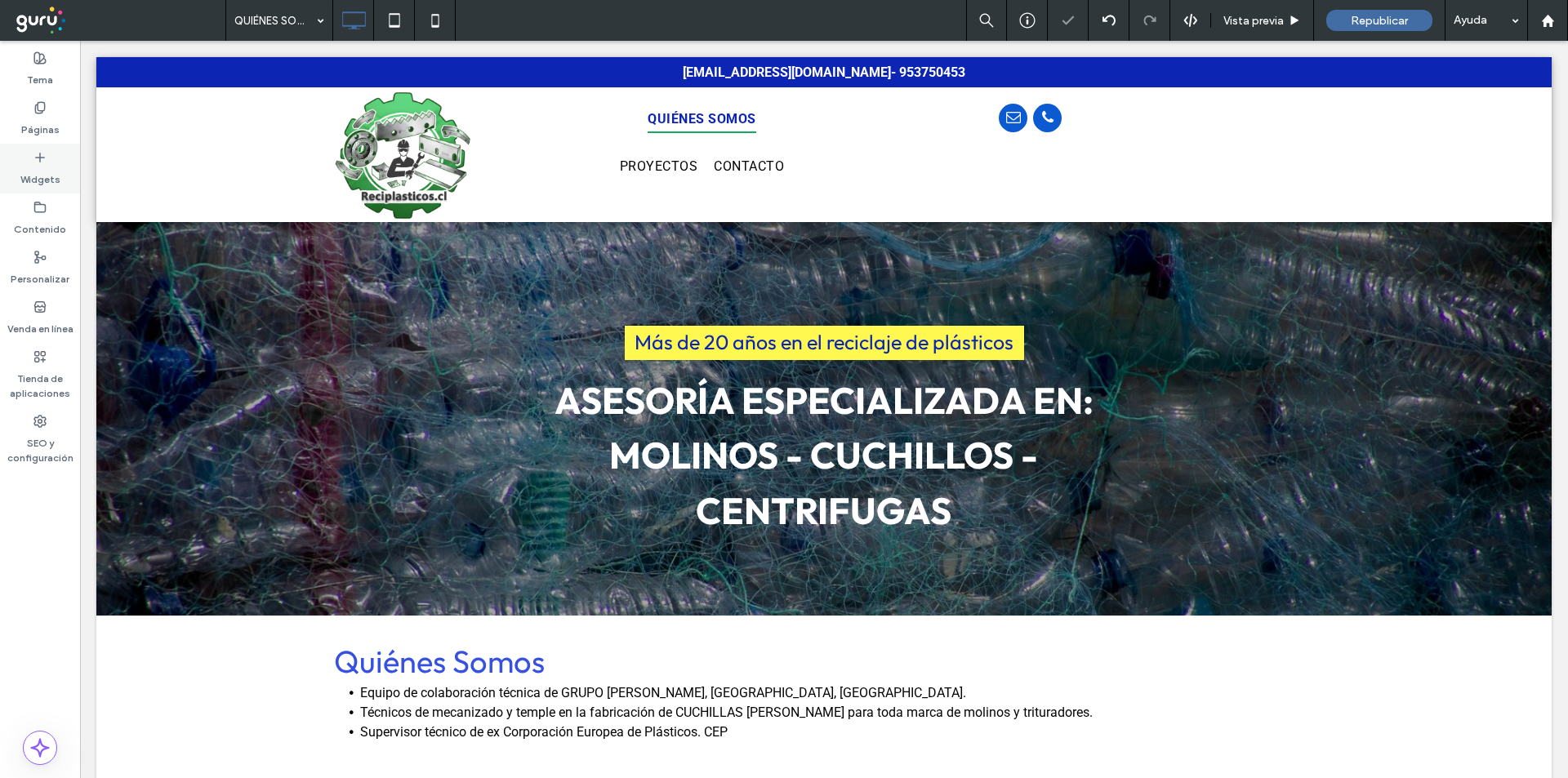
click at [16, 170] on div "Widgets" at bounding box center [39, 168] width 80 height 50
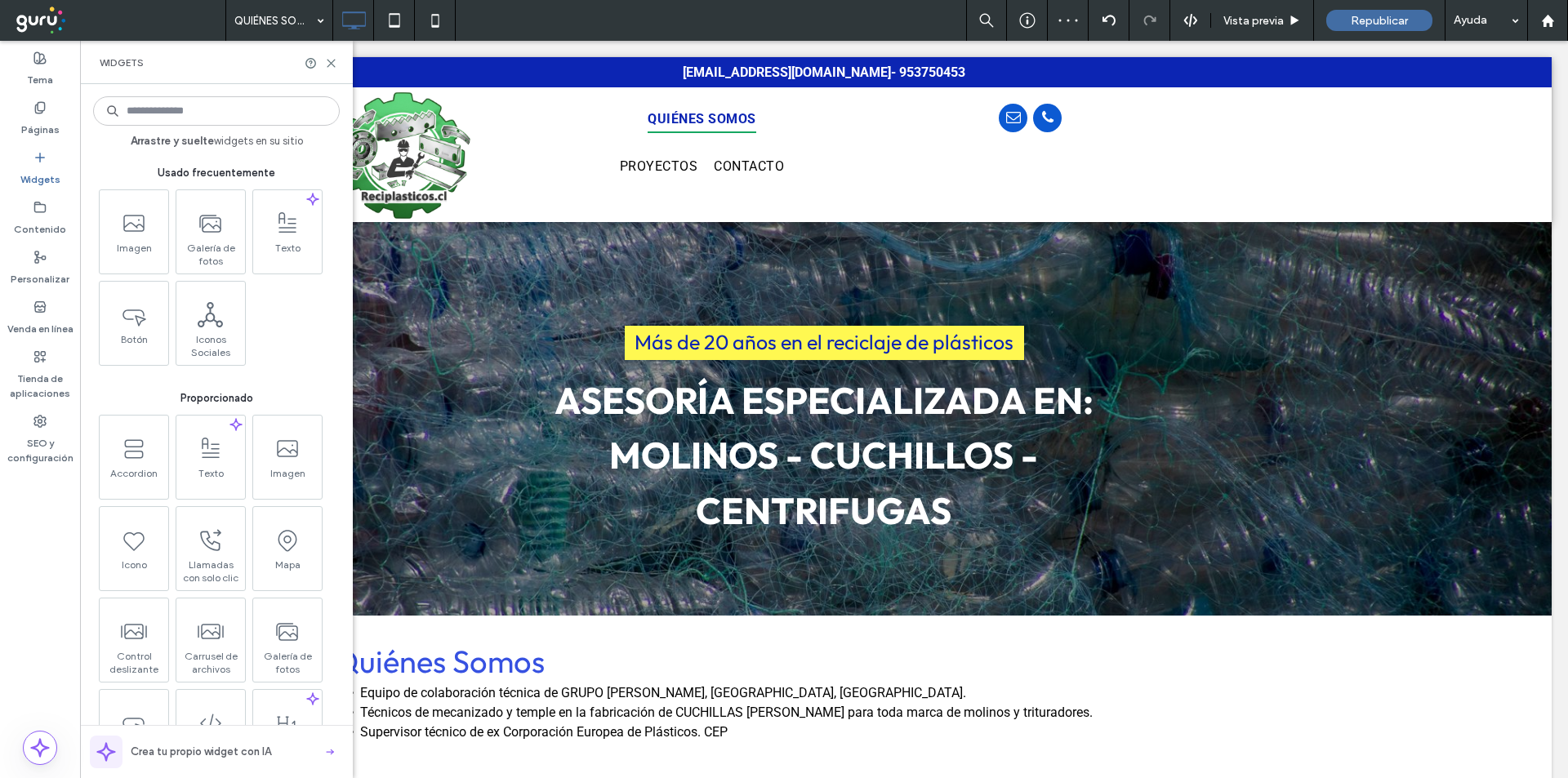
click at [207, 106] on input at bounding box center [215, 110] width 246 height 29
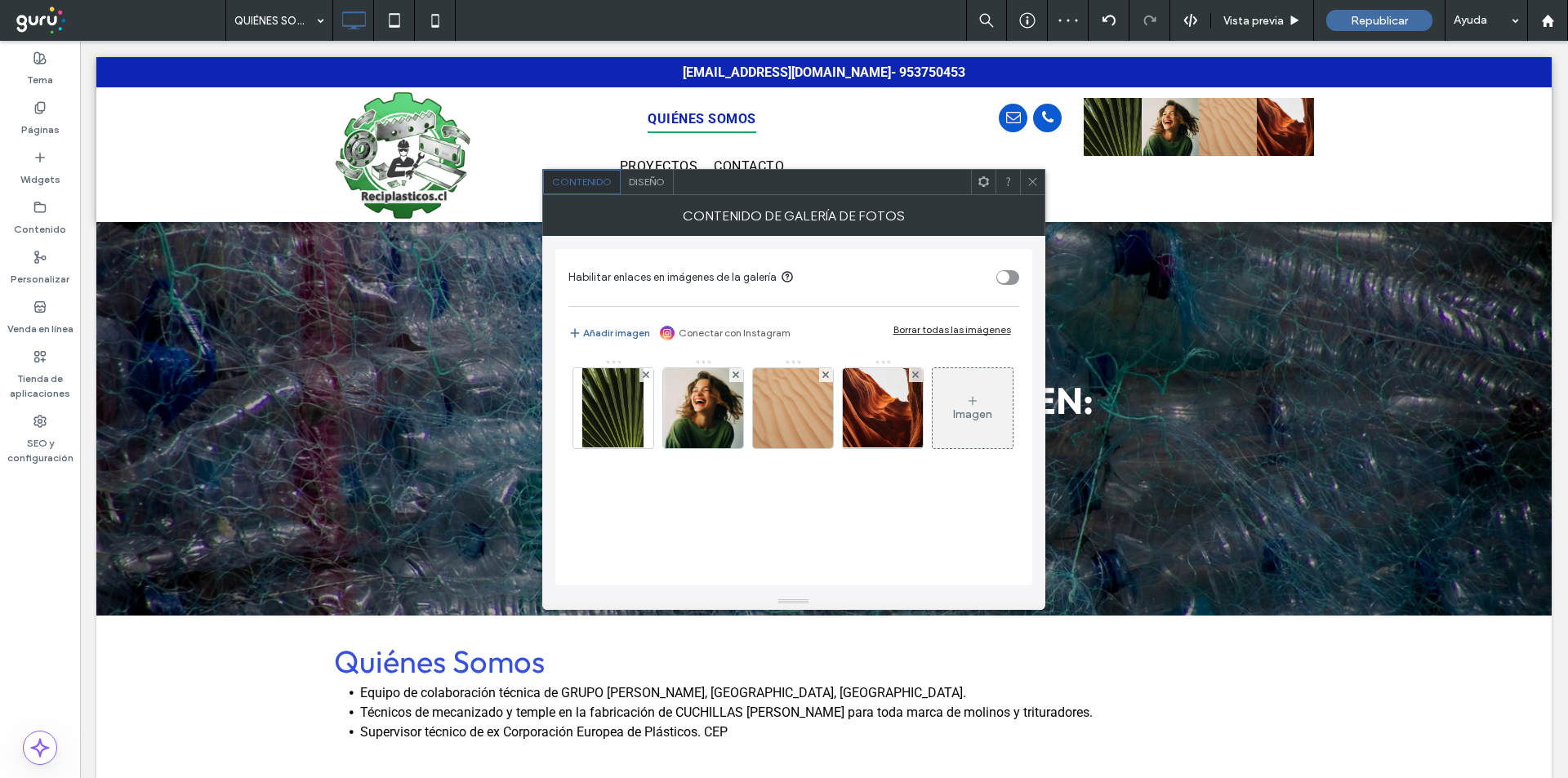
click at [1036, 178] on icon at bounding box center [1032, 181] width 12 height 12
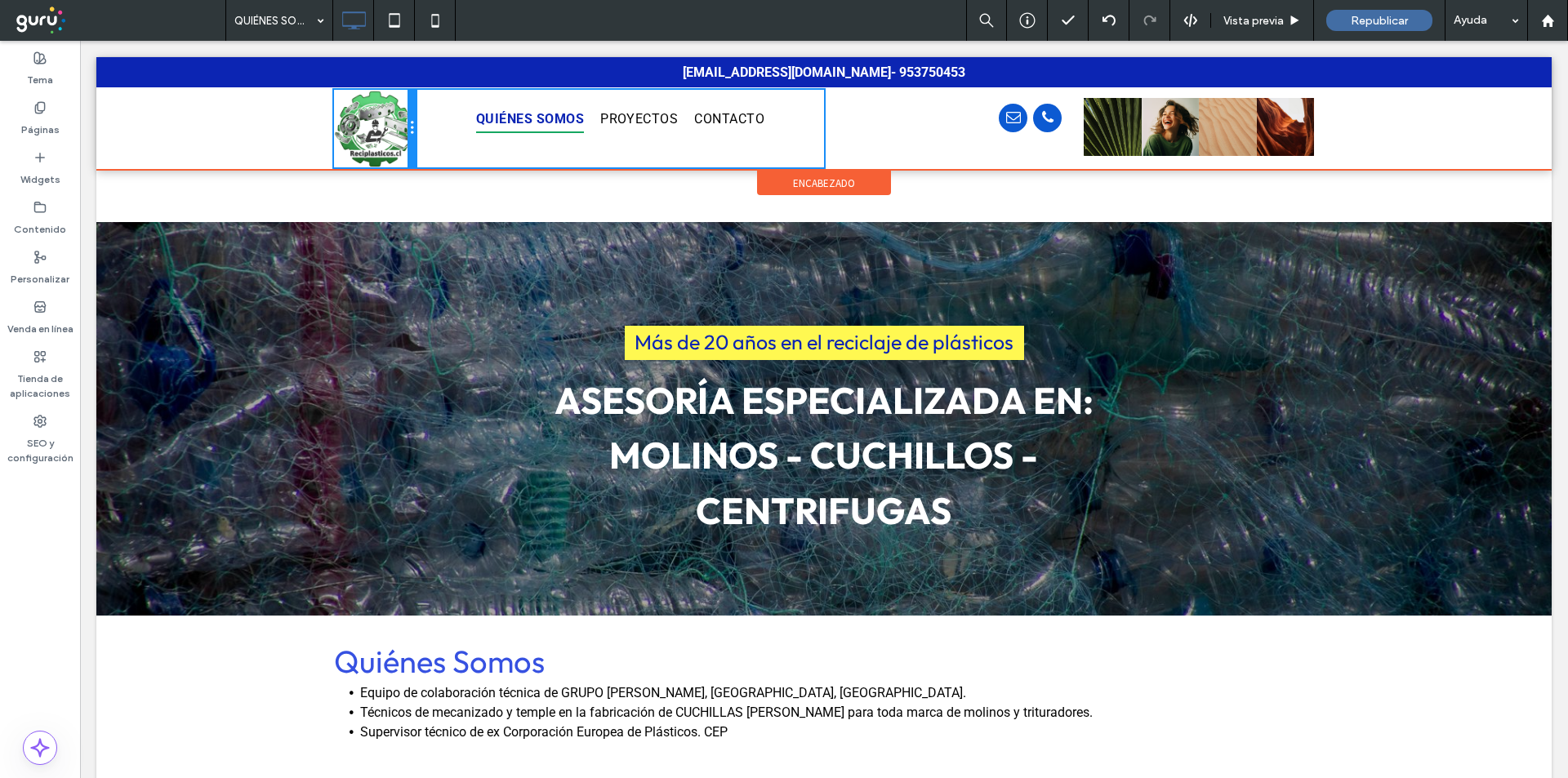
click at [438, 131] on div "Click To Paste QUIÉNES SOMOS PROYECTOS CONTACTO Click To Paste Click To Paste C…" at bounding box center [824, 128] width 980 height 78
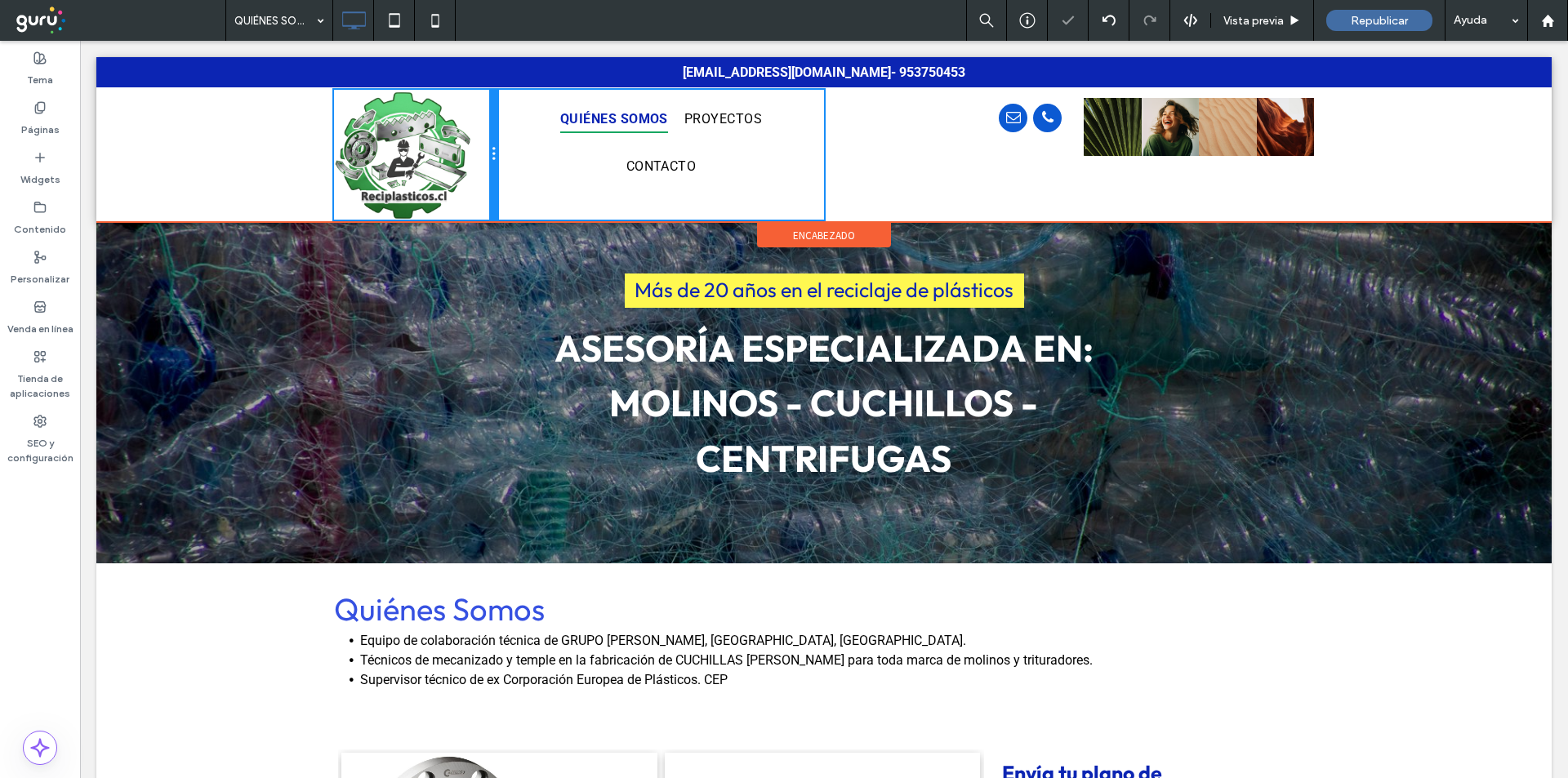
drag, startPoint x: 407, startPoint y: 124, endPoint x: 554, endPoint y: 169, distance: 153.7
click at [475, 124] on div "Click To Paste" at bounding box center [416, 154] width 163 height 130
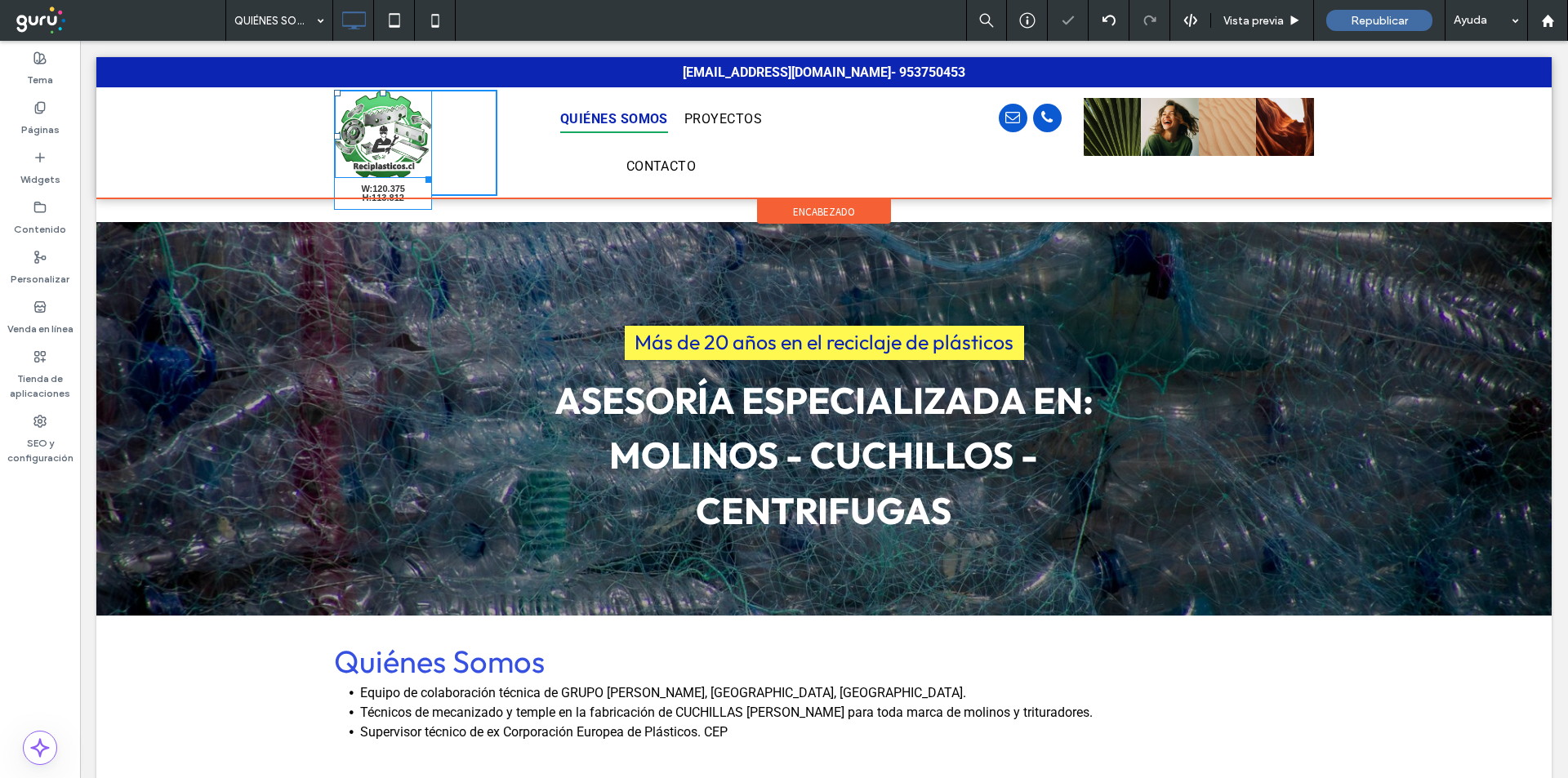
drag, startPoint x: 463, startPoint y: 213, endPoint x: 511, endPoint y: 213, distance: 48.0
click at [431, 175] on div "W:120.375 H:113.812 Click To Paste" at bounding box center [416, 142] width 163 height 106
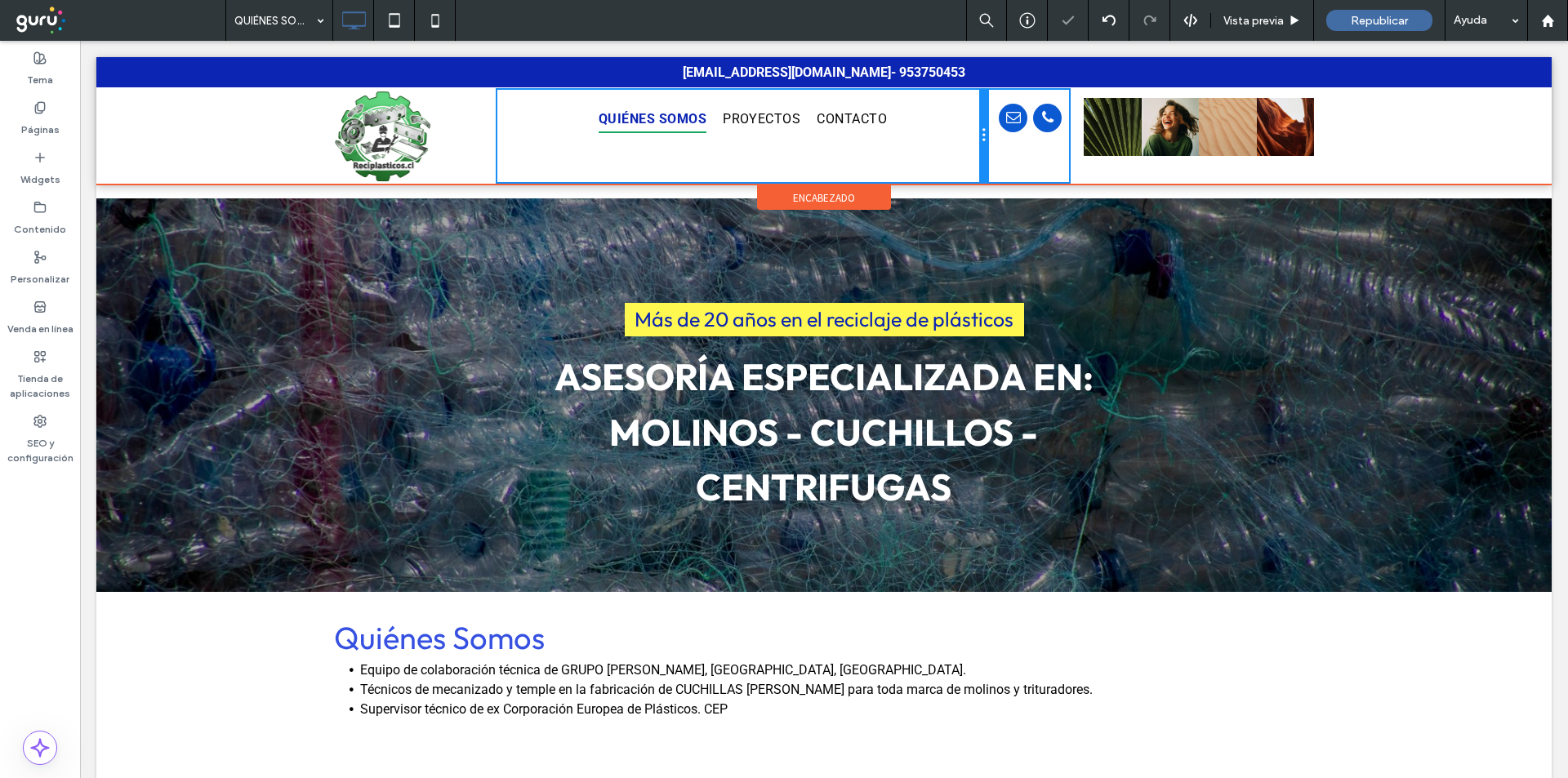
drag, startPoint x: 815, startPoint y: 137, endPoint x: 941, endPoint y: 135, distance: 126.0
click at [941, 135] on div "QUIÉNES SOMOS PROYECTOS CONTACTO Click To Paste" at bounding box center [742, 136] width 490 height 93
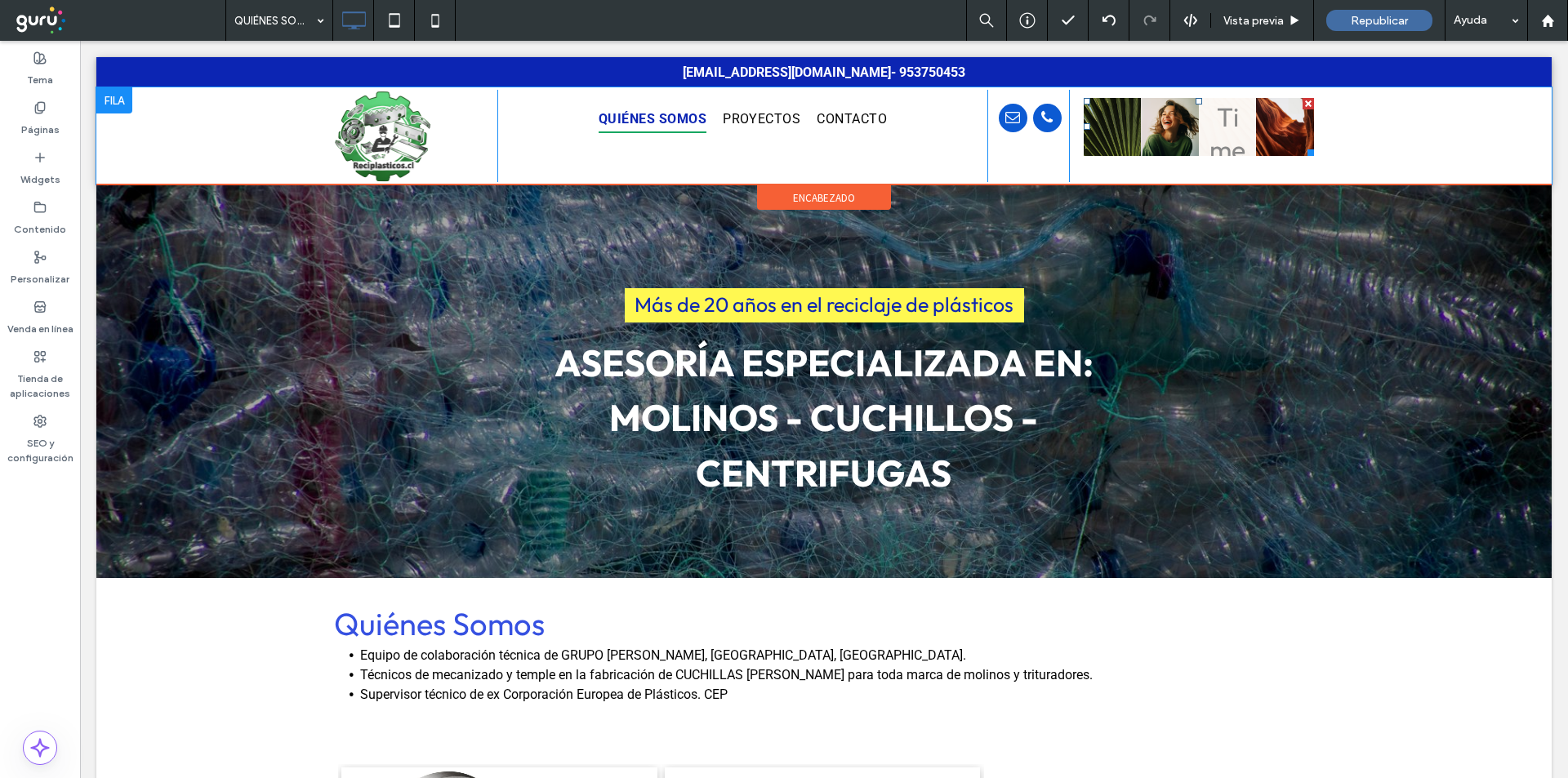
click at [1213, 117] on link at bounding box center [1228, 127] width 58 height 58
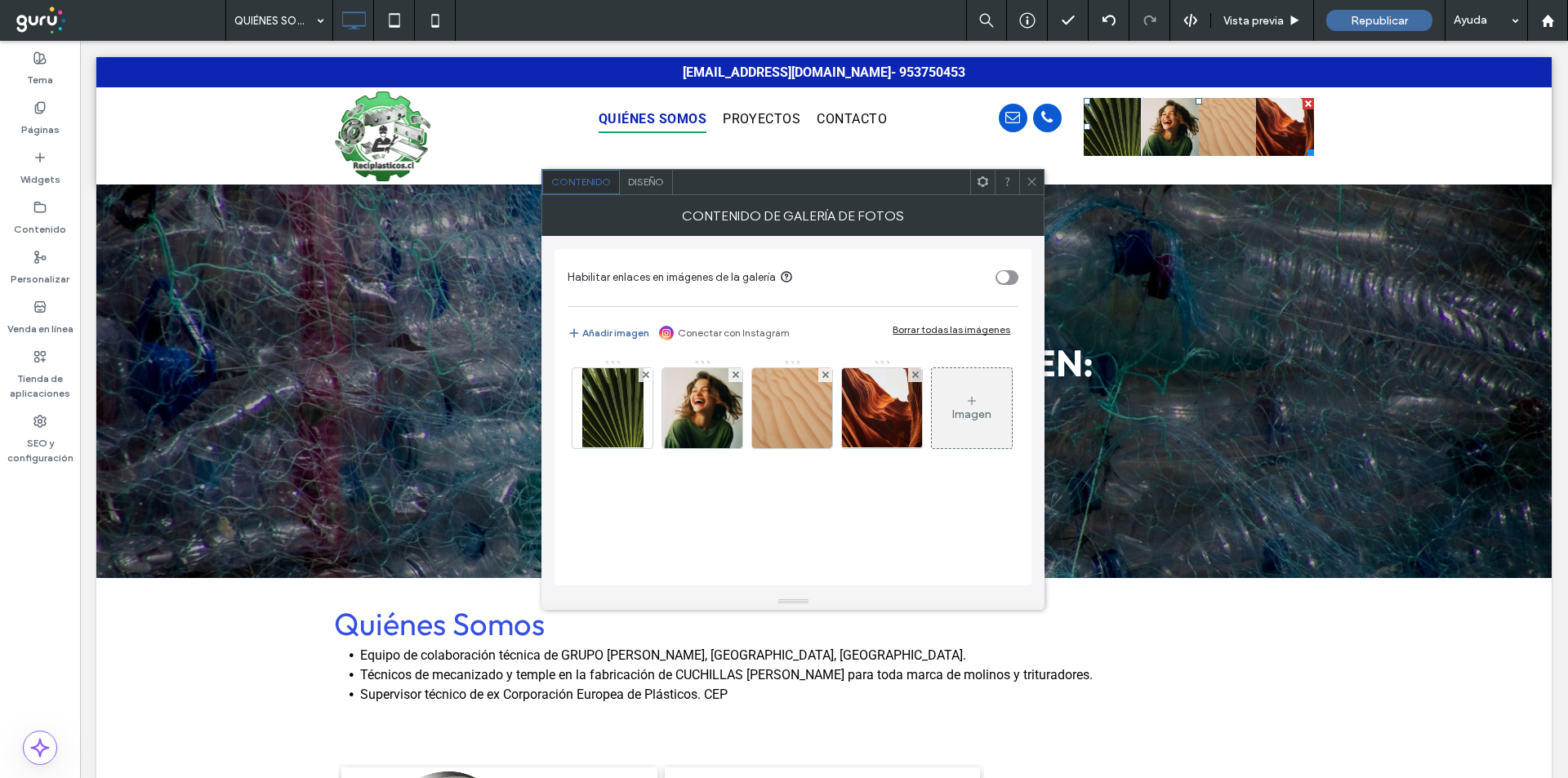
click at [975, 324] on div "Borrar todas las imágenes" at bounding box center [952, 329] width 118 height 12
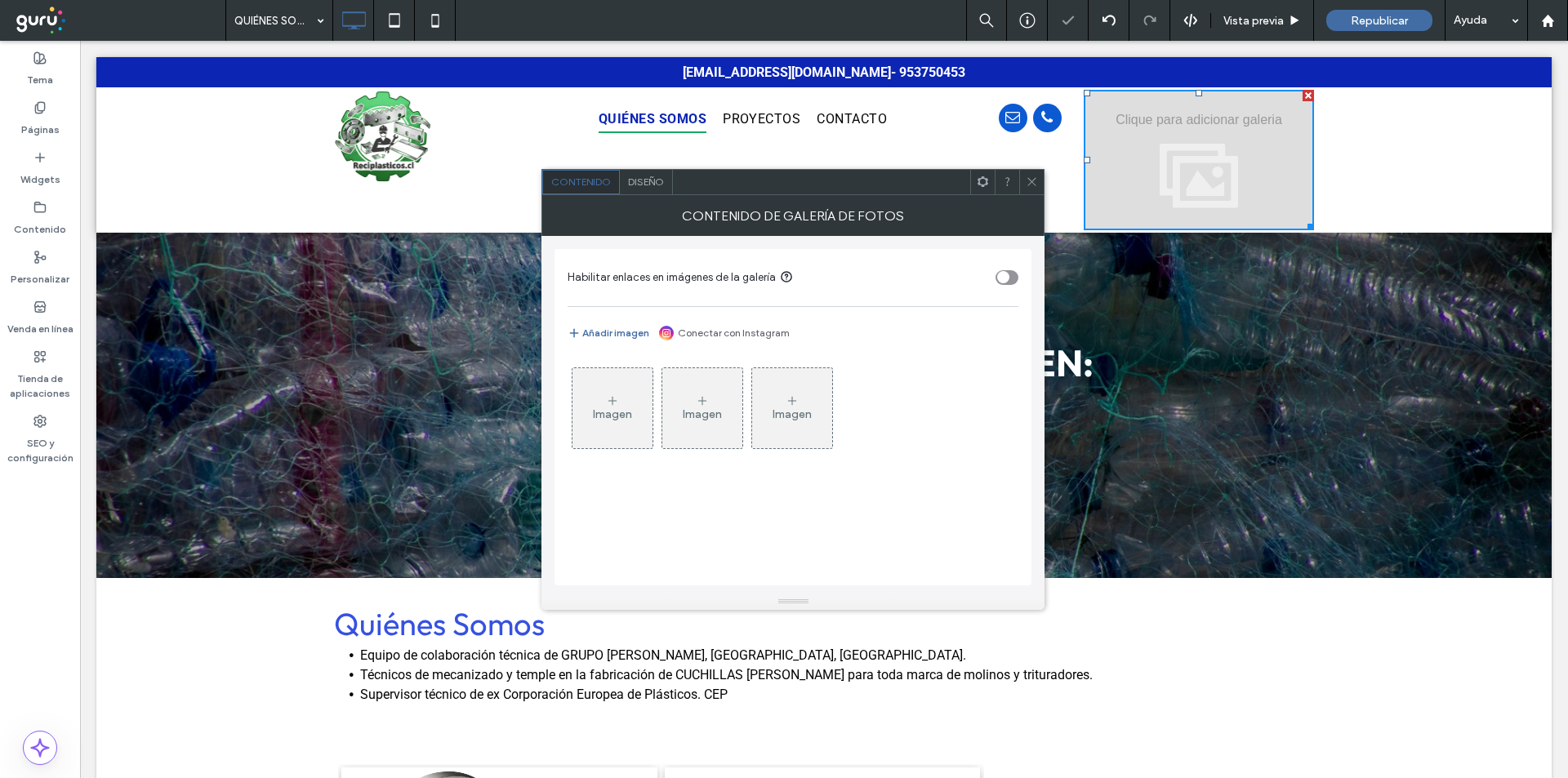
click at [596, 404] on div "Imagen" at bounding box center [612, 408] width 80 height 77
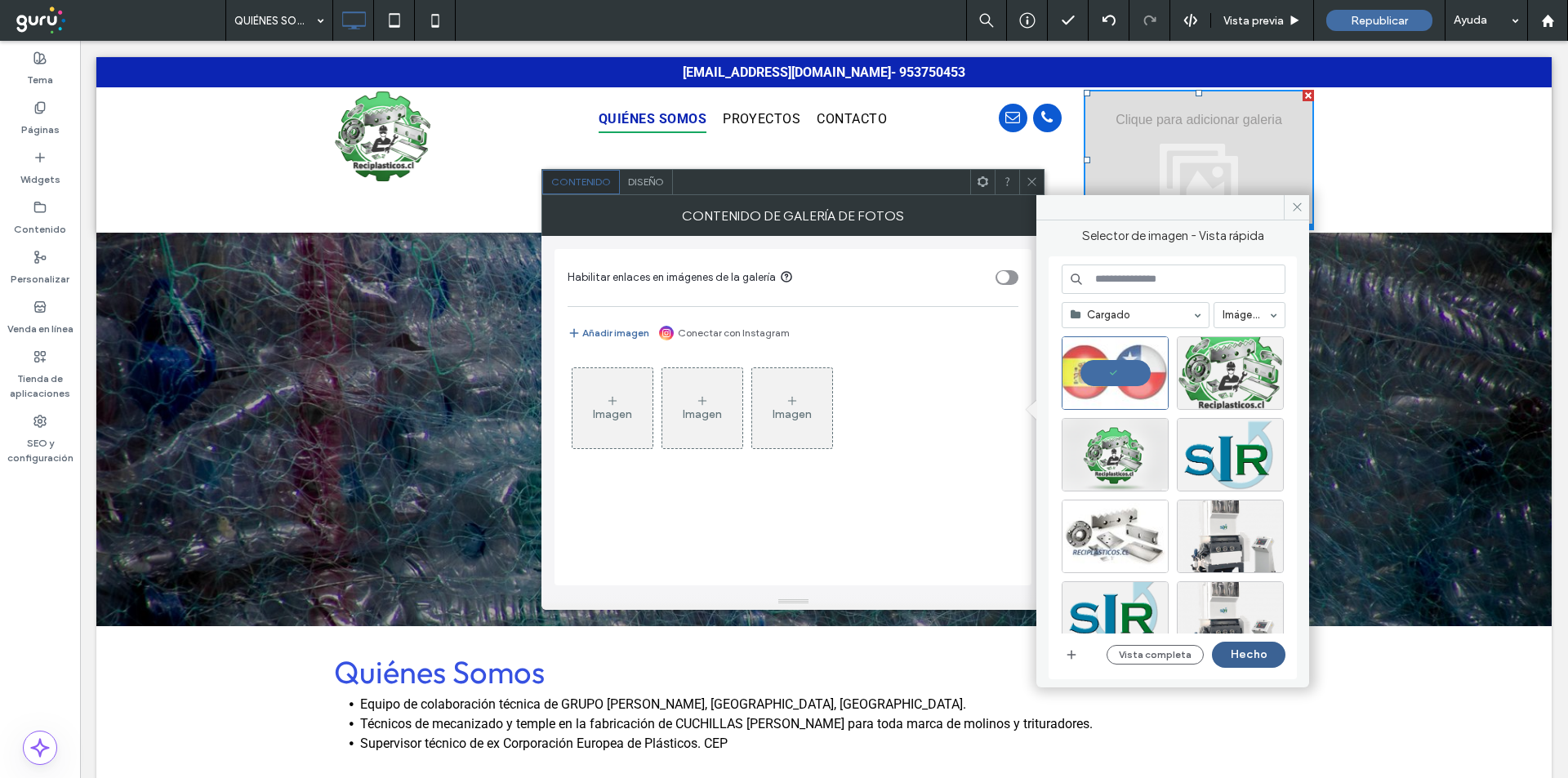
click at [1252, 653] on button "Hecho" at bounding box center [1249, 654] width 73 height 26
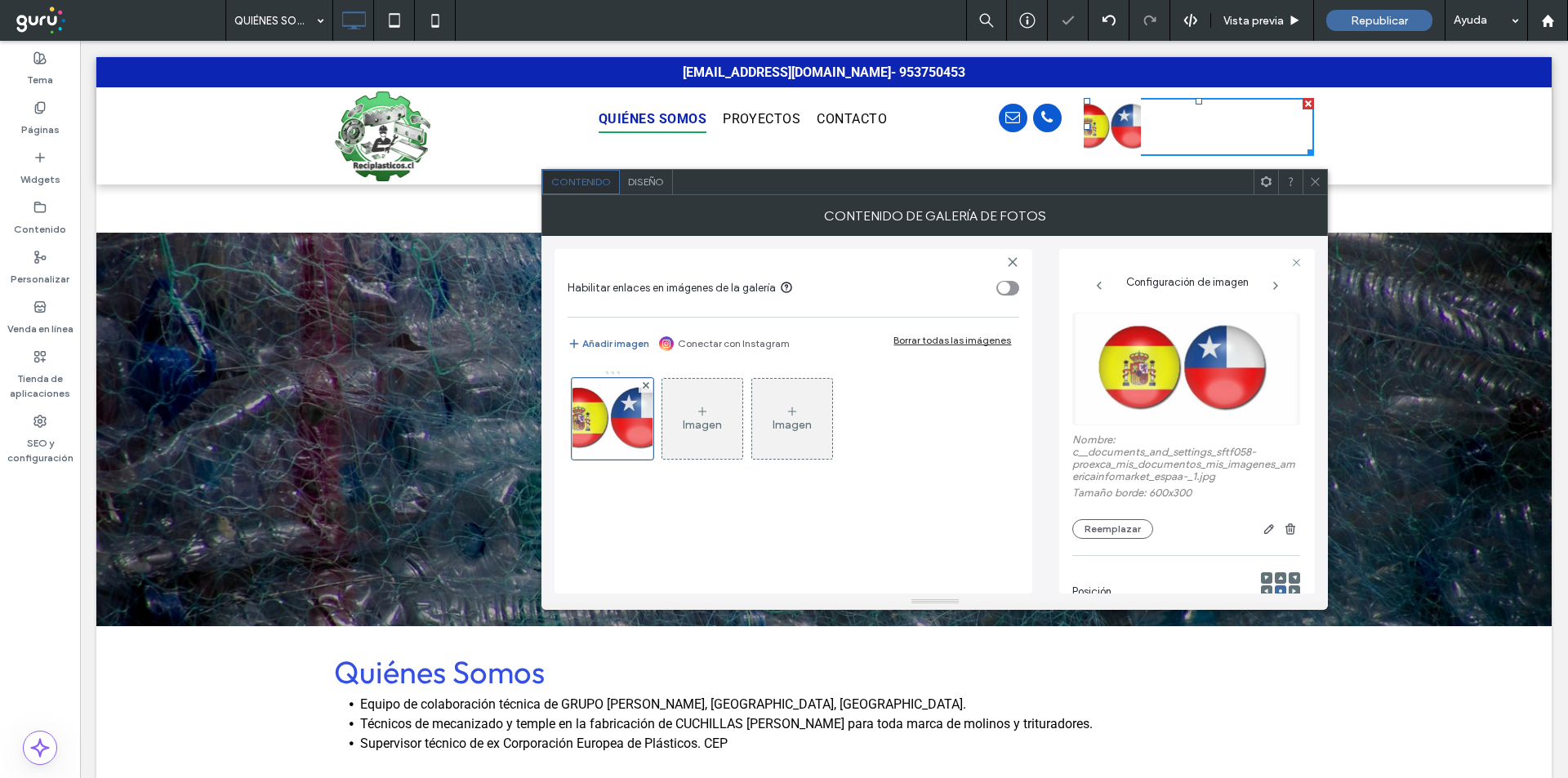
click at [700, 408] on icon at bounding box center [703, 411] width 13 height 13
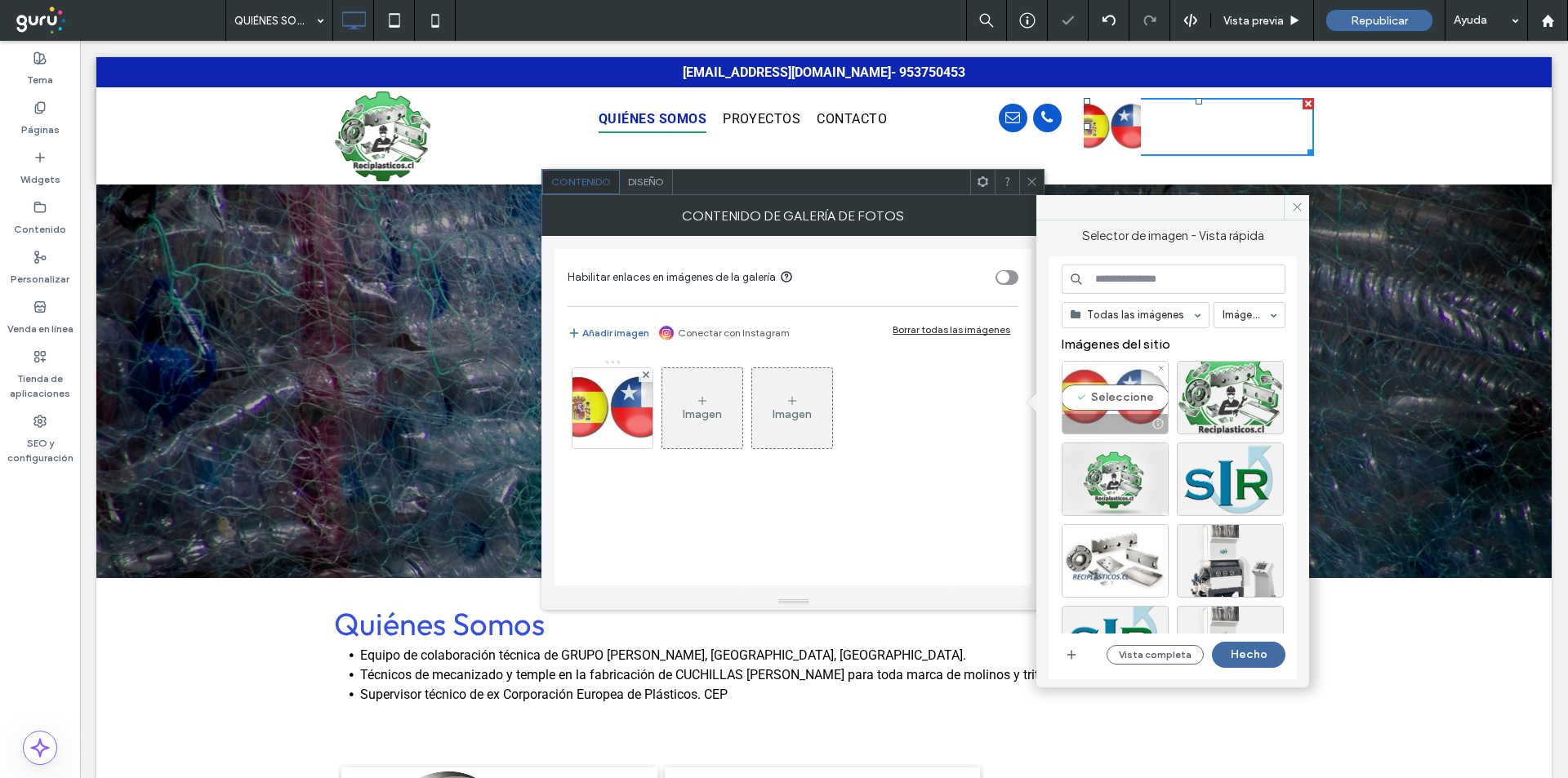
click at [1100, 389] on div "Seleccione" at bounding box center [1115, 397] width 107 height 73
click at [1233, 649] on button "Hecho" at bounding box center [1249, 654] width 73 height 26
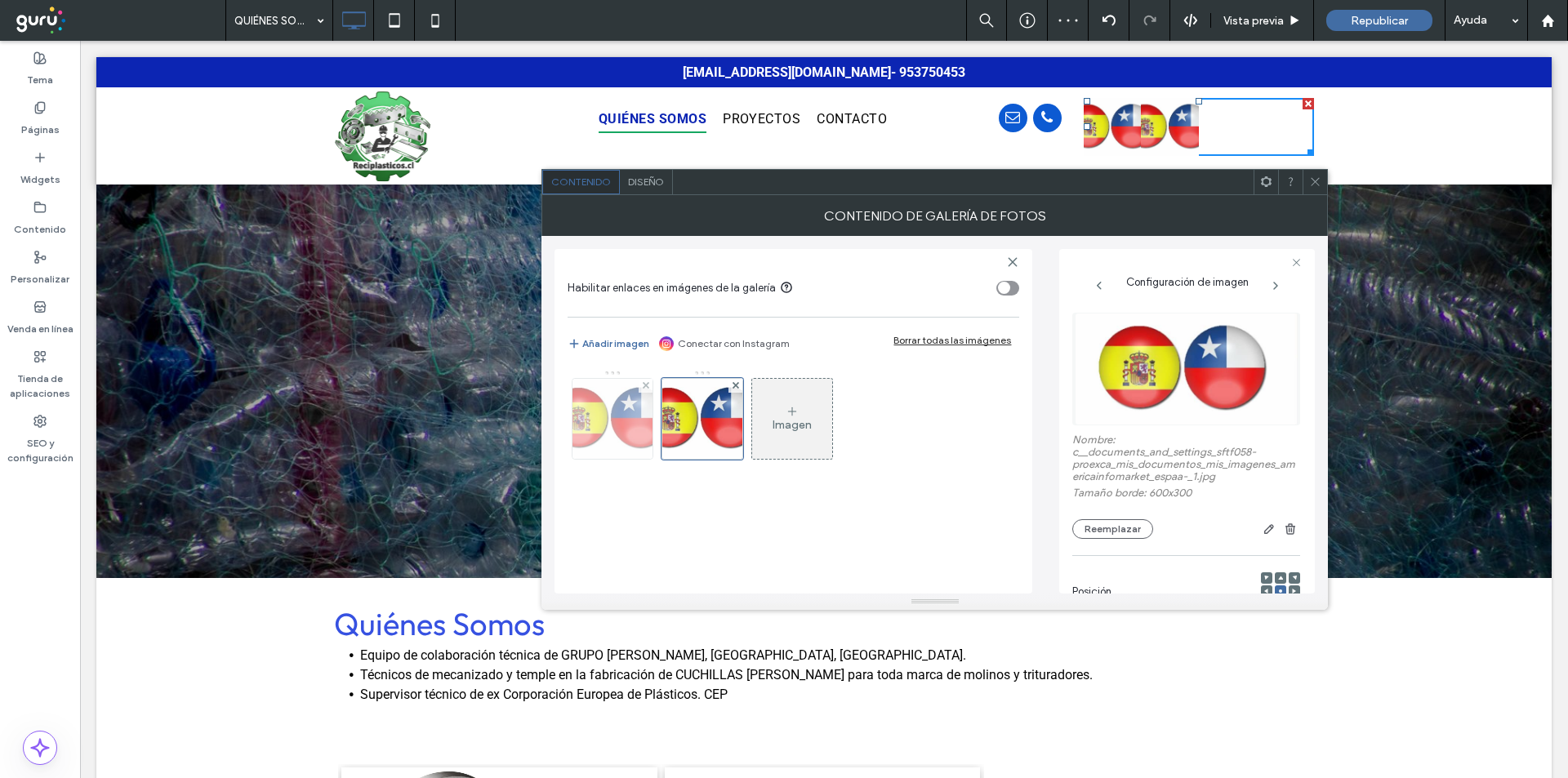
click at [629, 422] on img at bounding box center [612, 418] width 160 height 80
click at [1012, 283] on div "toggle" at bounding box center [1008, 288] width 22 height 15
click at [1263, 532] on icon "button" at bounding box center [1269, 529] width 13 height 13
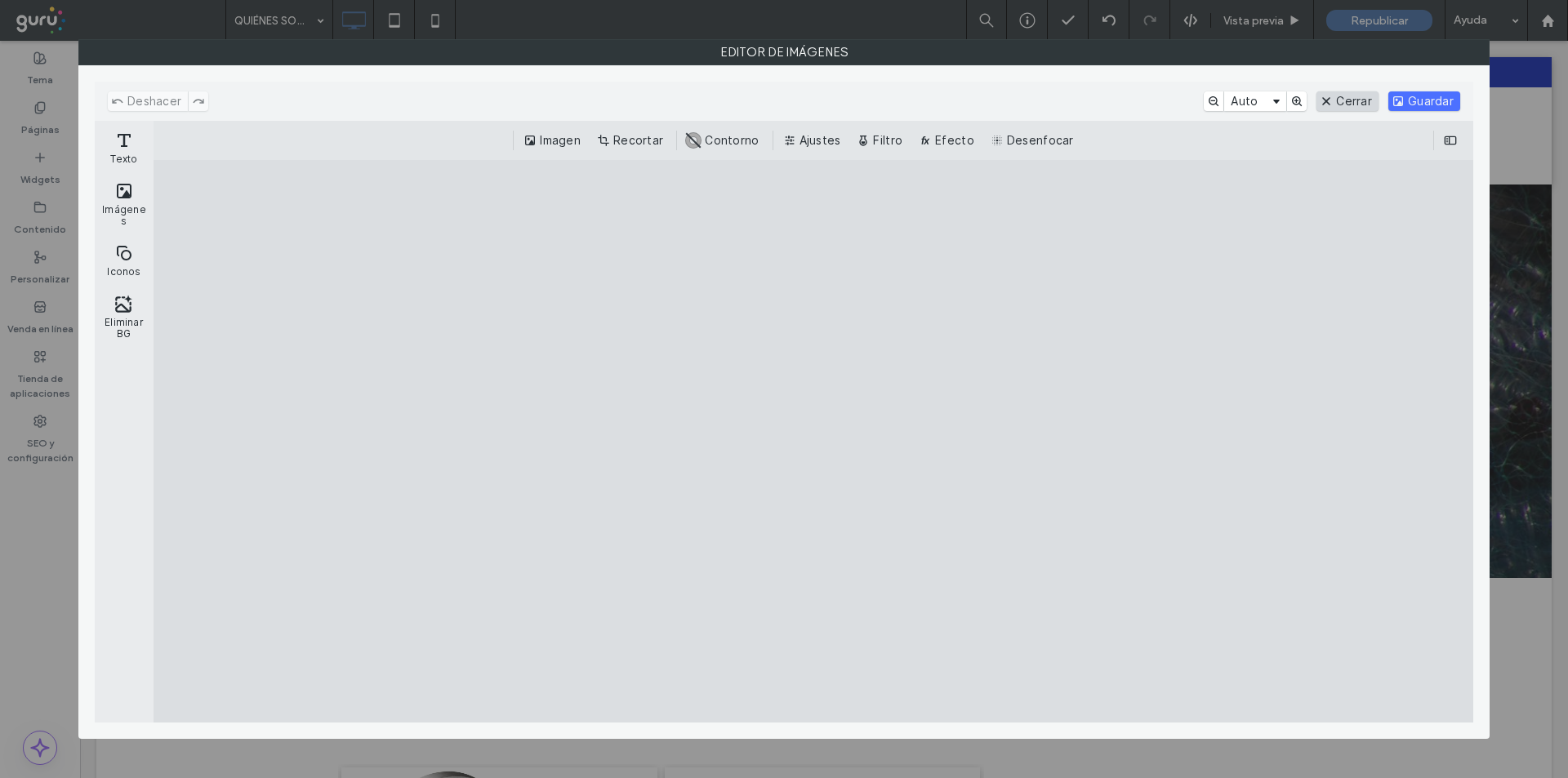
click at [1353, 107] on button "Cerrar" at bounding box center [1348, 101] width 62 height 20
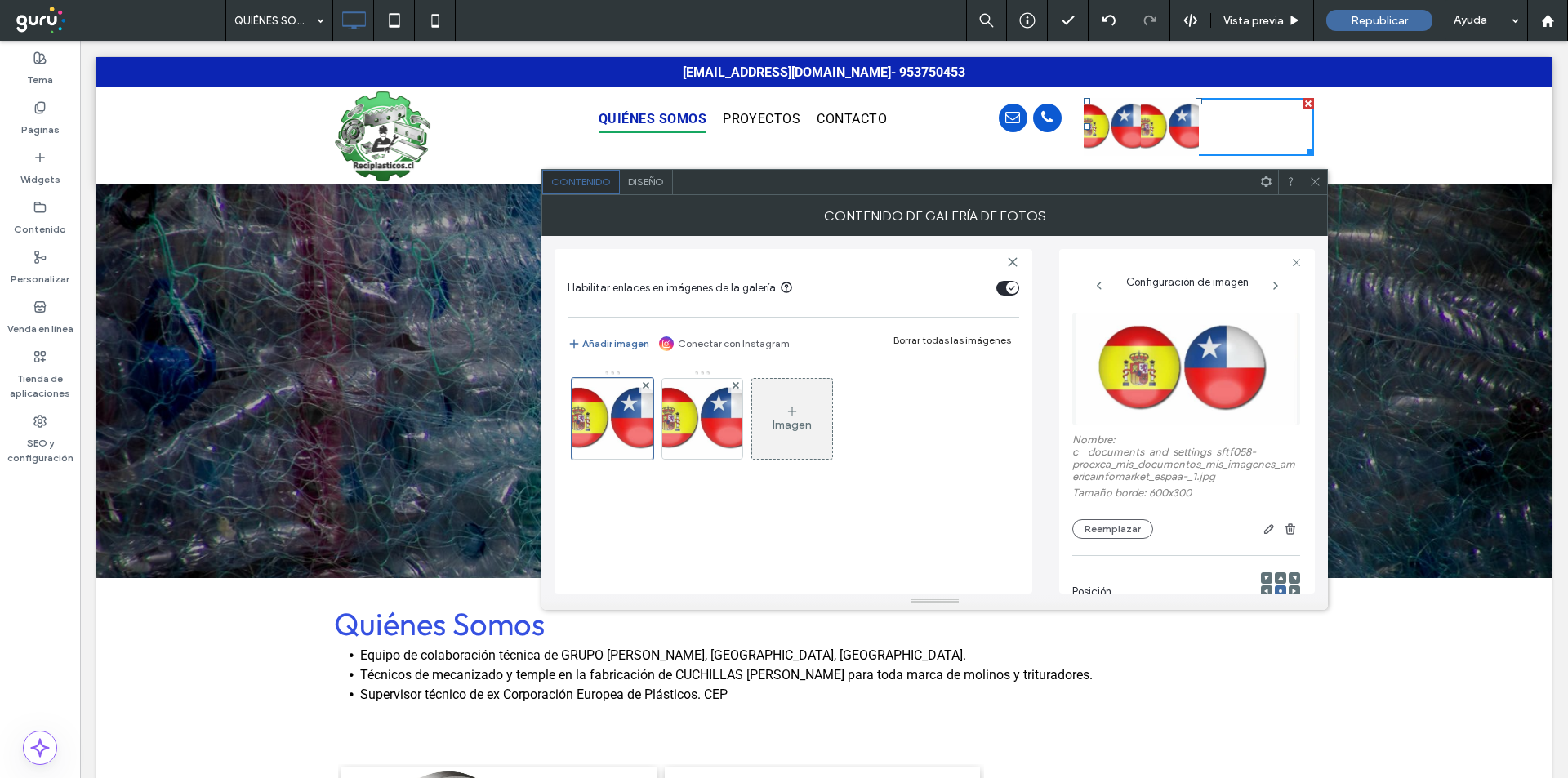
click at [1318, 183] on icon at bounding box center [1315, 181] width 12 height 12
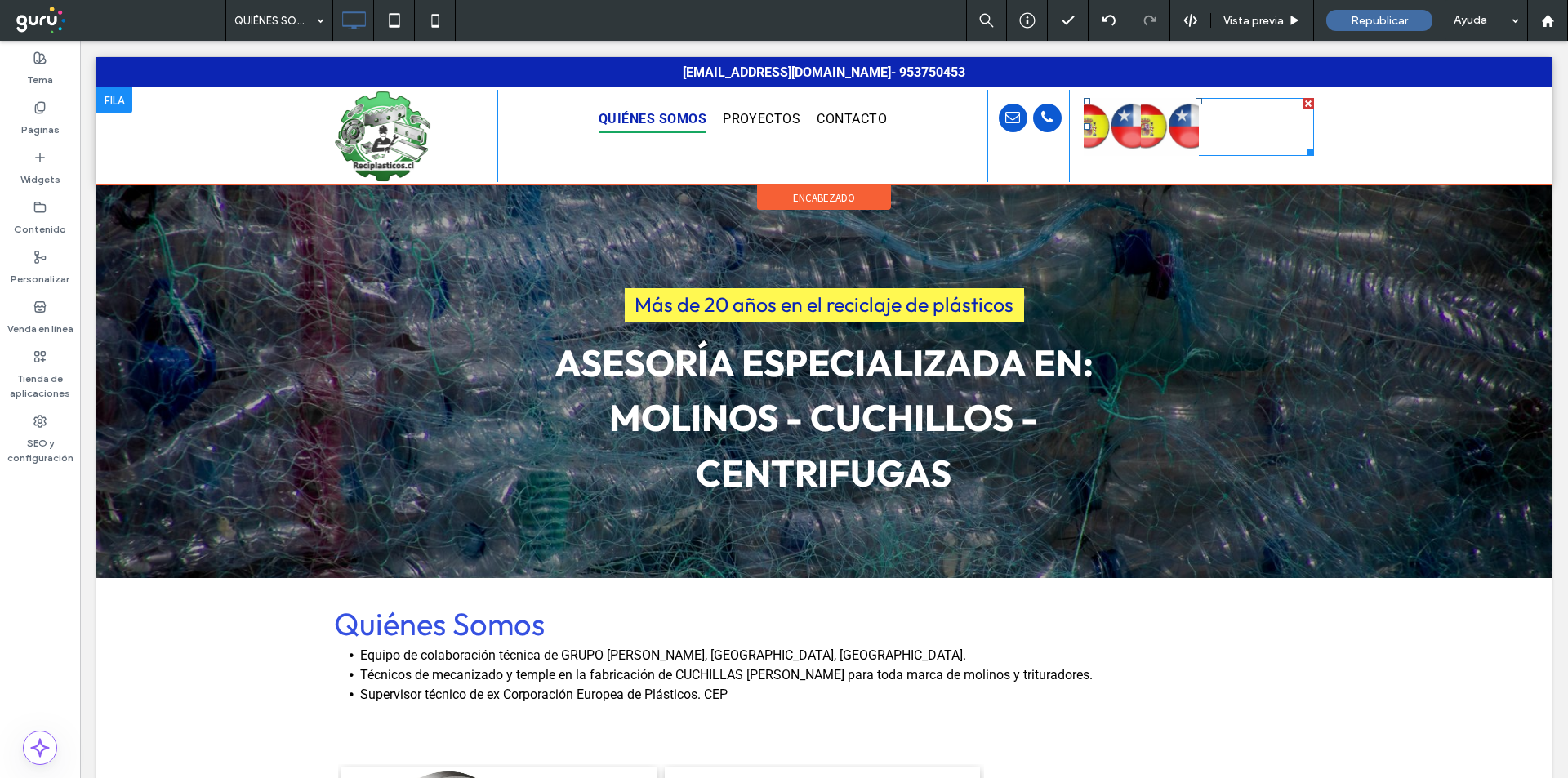
click at [1303, 104] on div at bounding box center [1309, 104] width 11 height 11
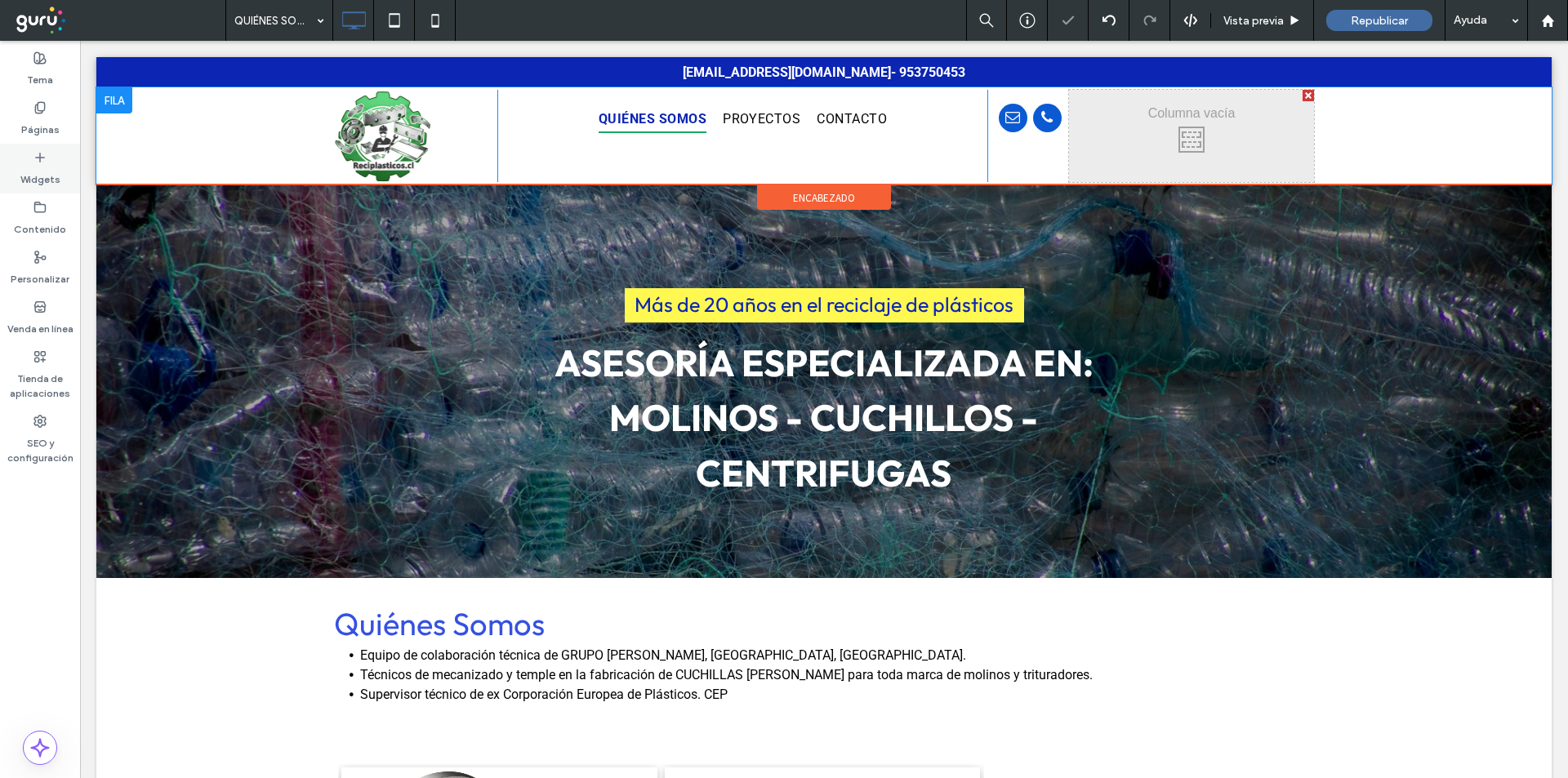
click at [23, 168] on label "Widgets" at bounding box center [40, 175] width 40 height 22
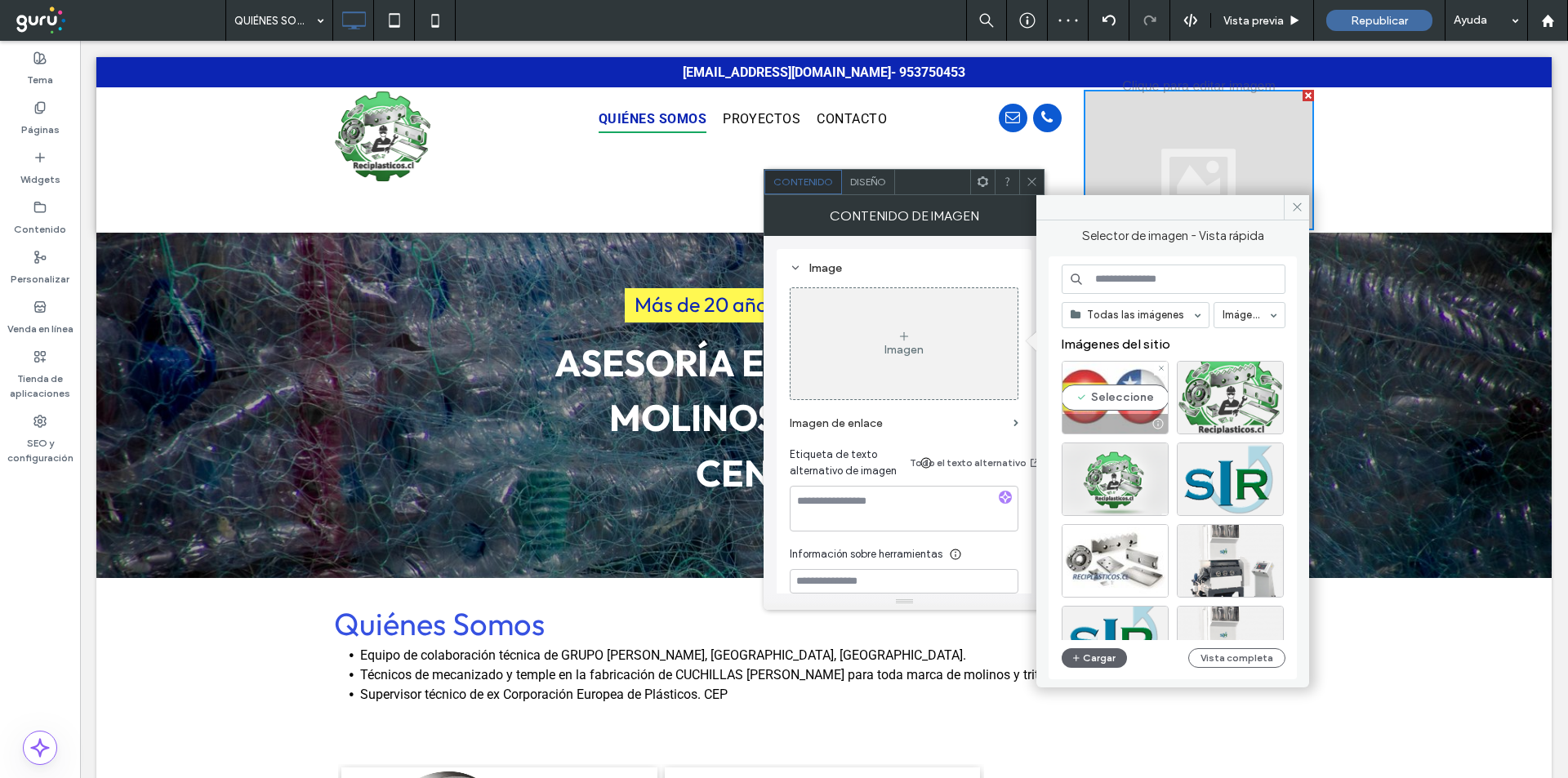
click at [1129, 404] on div "Seleccione" at bounding box center [1115, 397] width 107 height 73
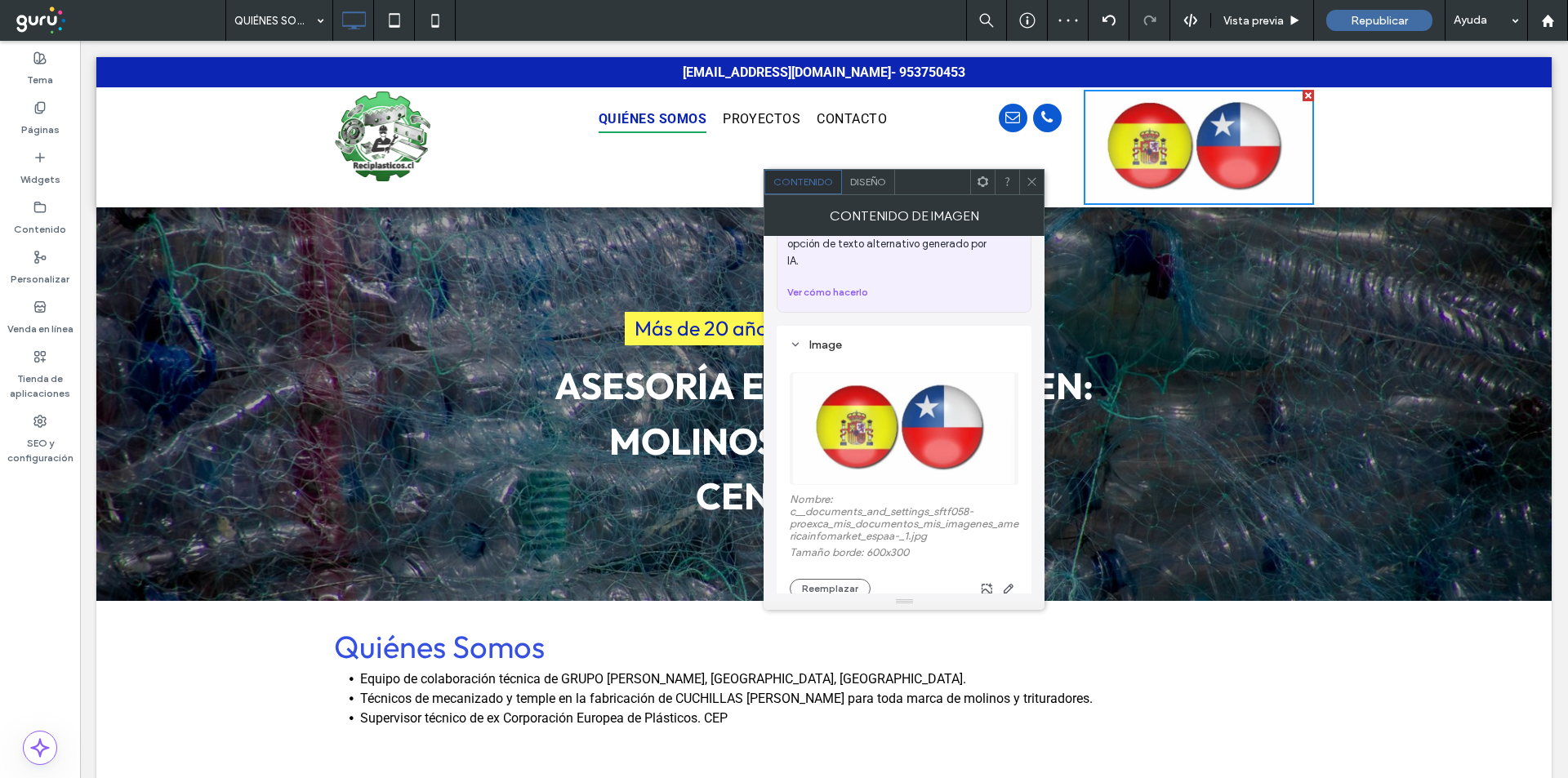
scroll to position [109, 0]
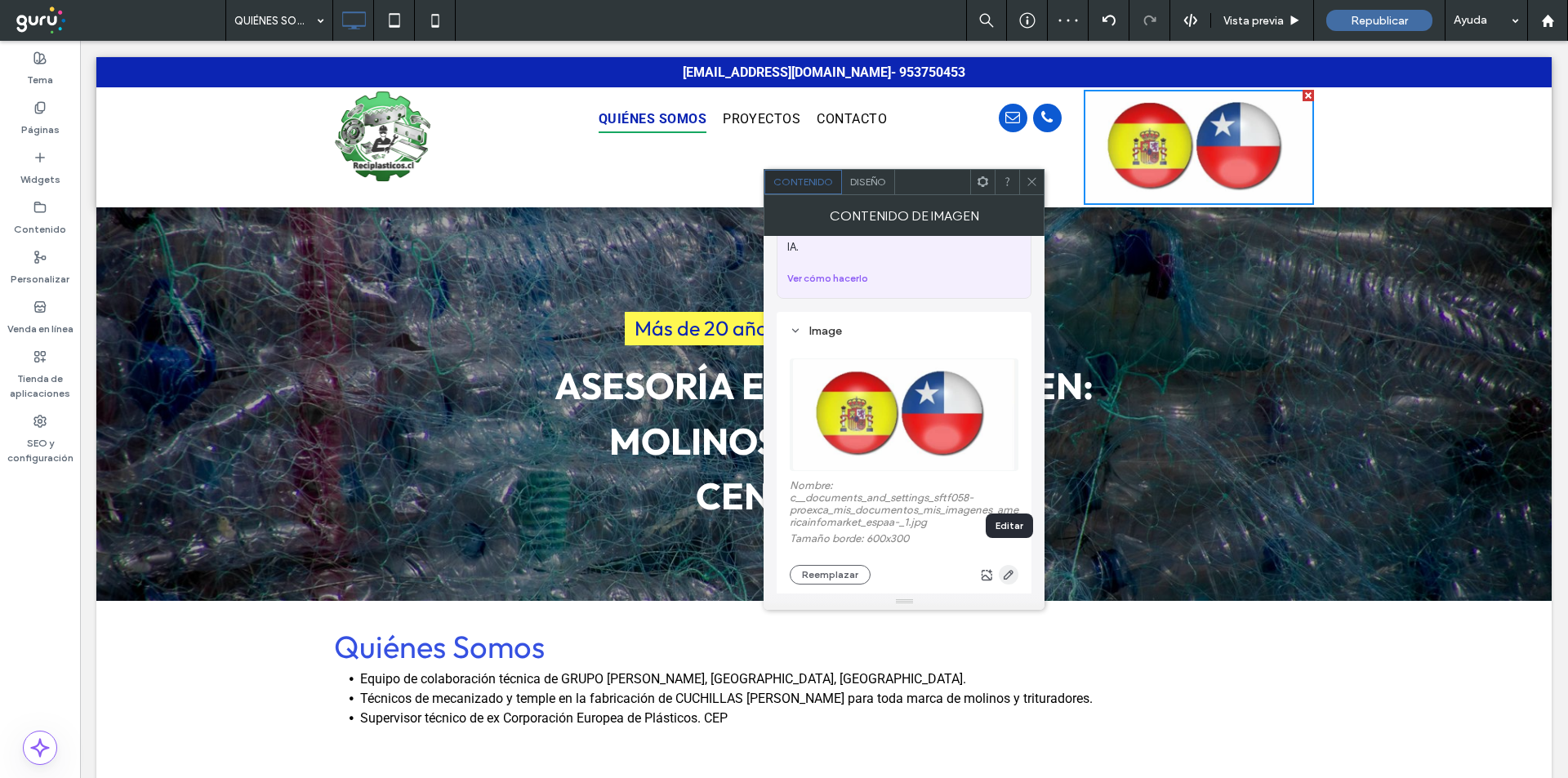
click at [1010, 568] on icon "button" at bounding box center [1009, 575] width 13 height 13
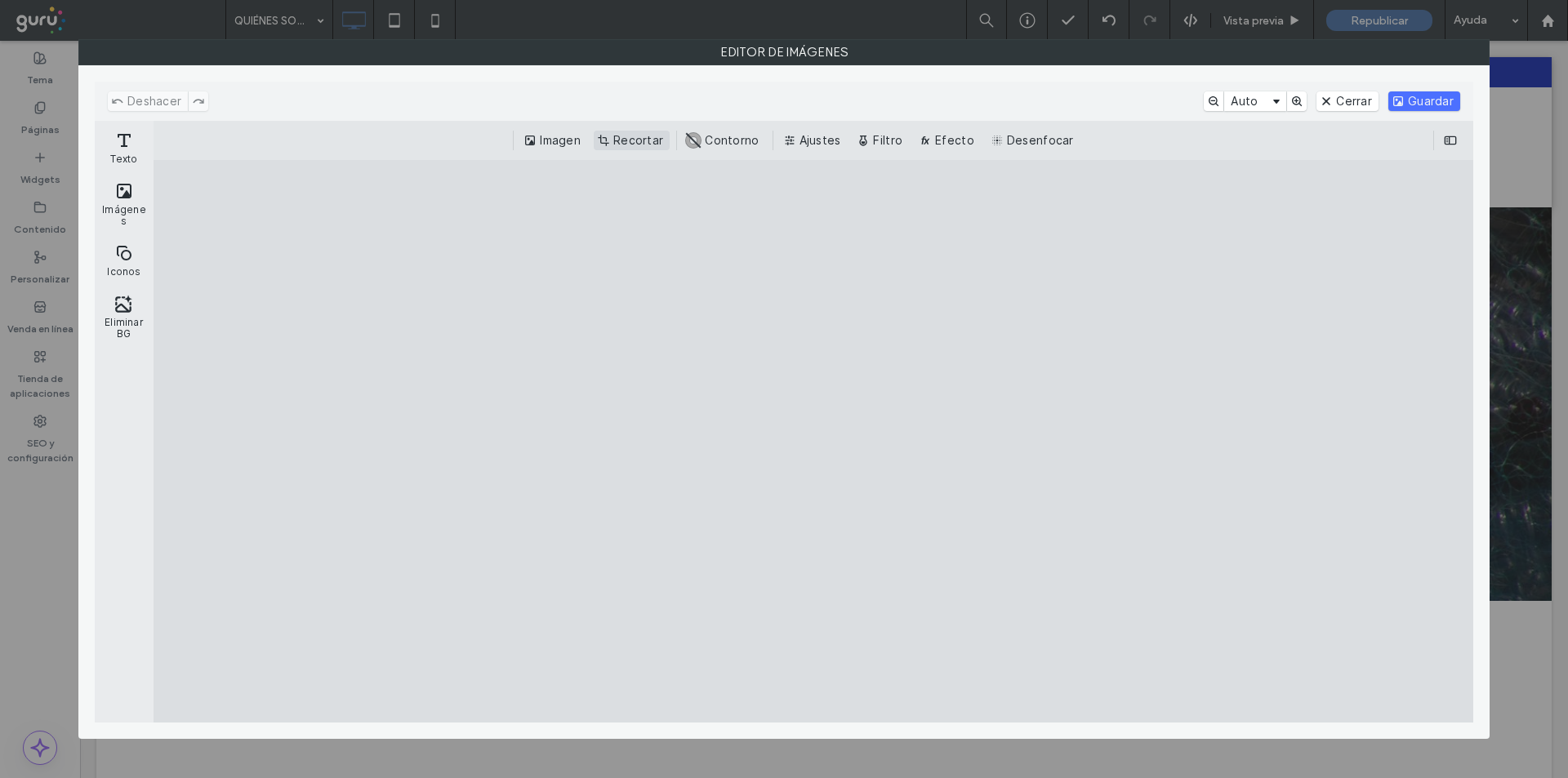
click at [646, 140] on button "Recortar" at bounding box center [631, 140] width 76 height 20
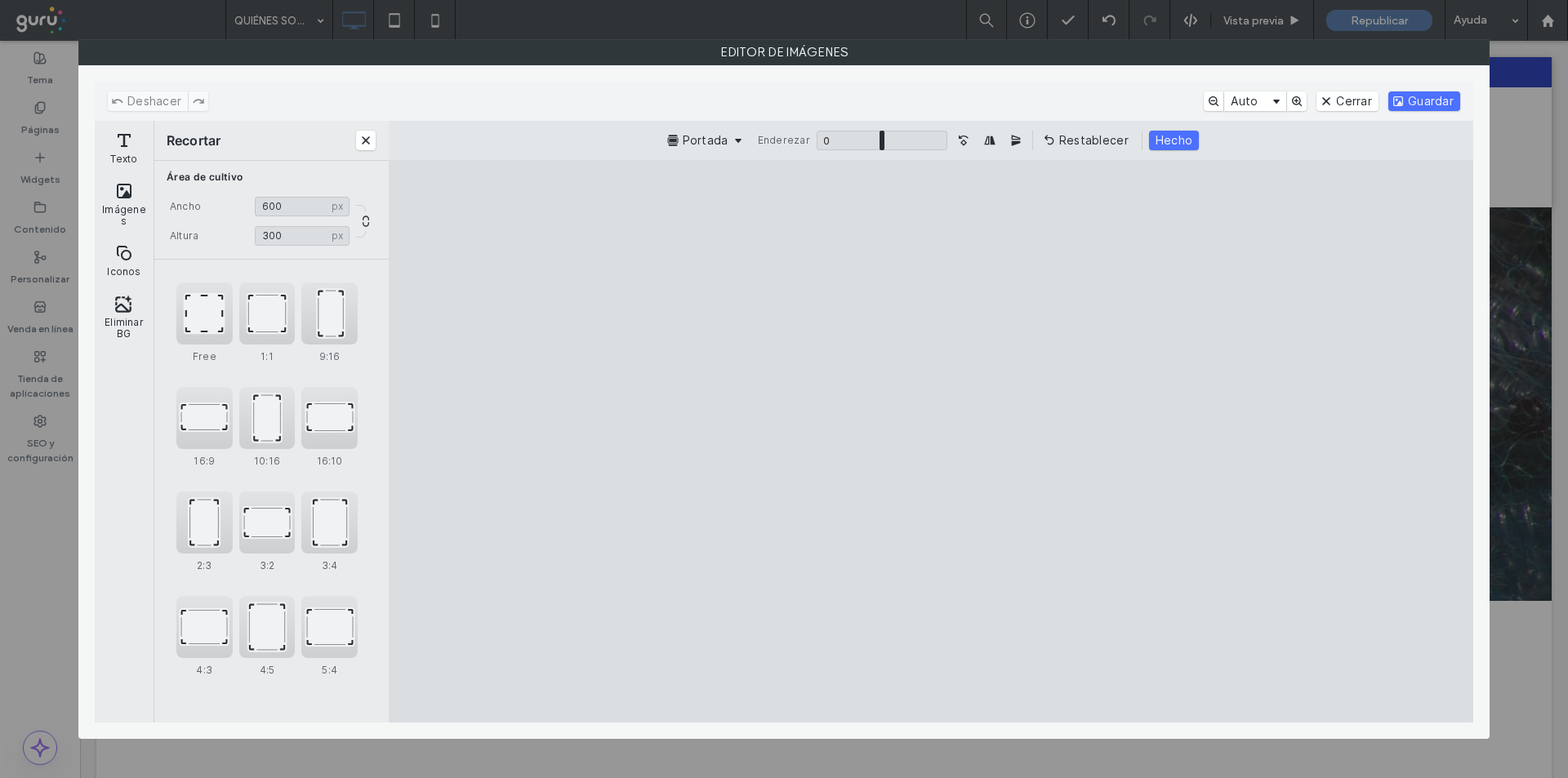
type input "***"
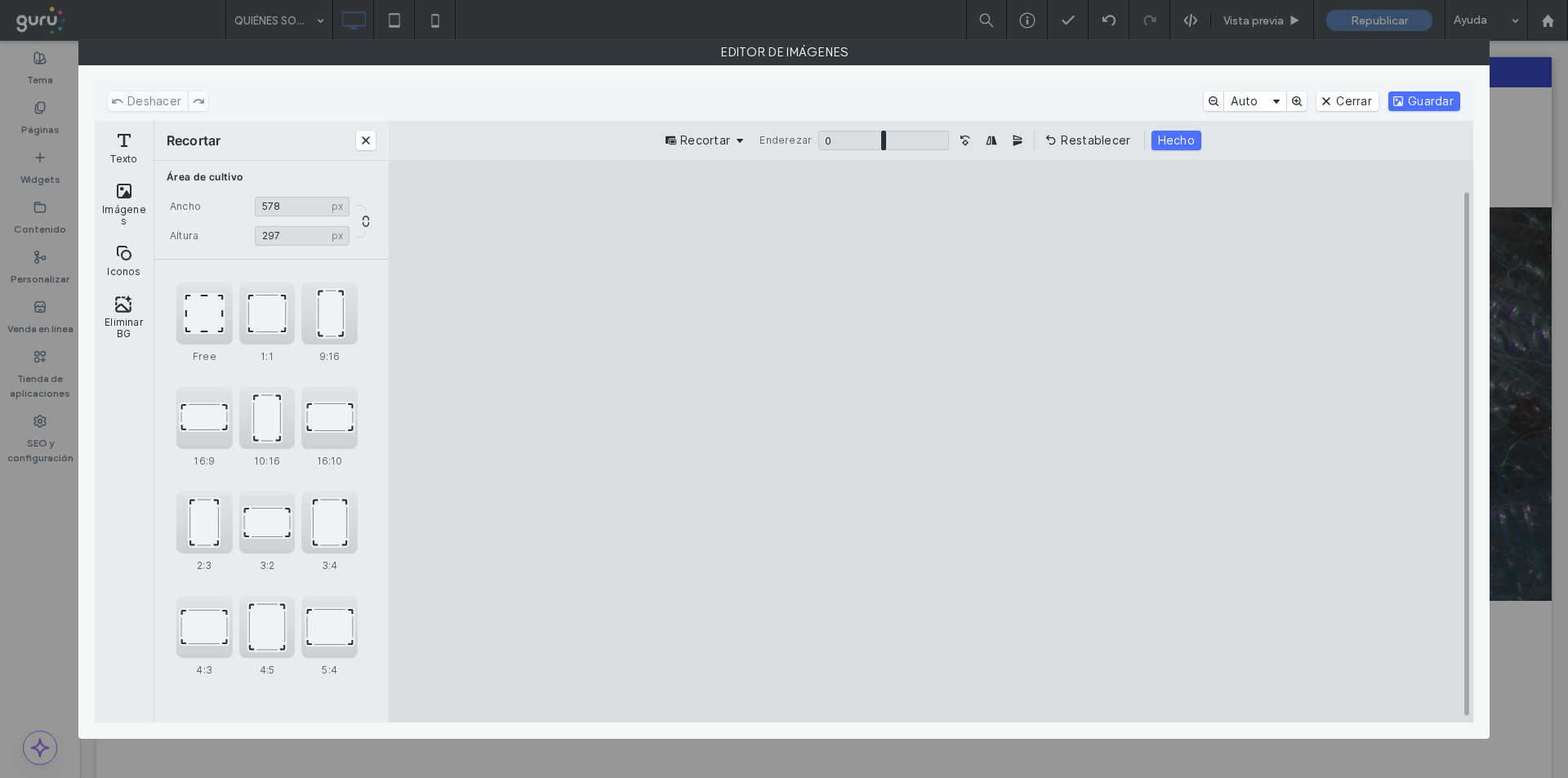
type input "***"
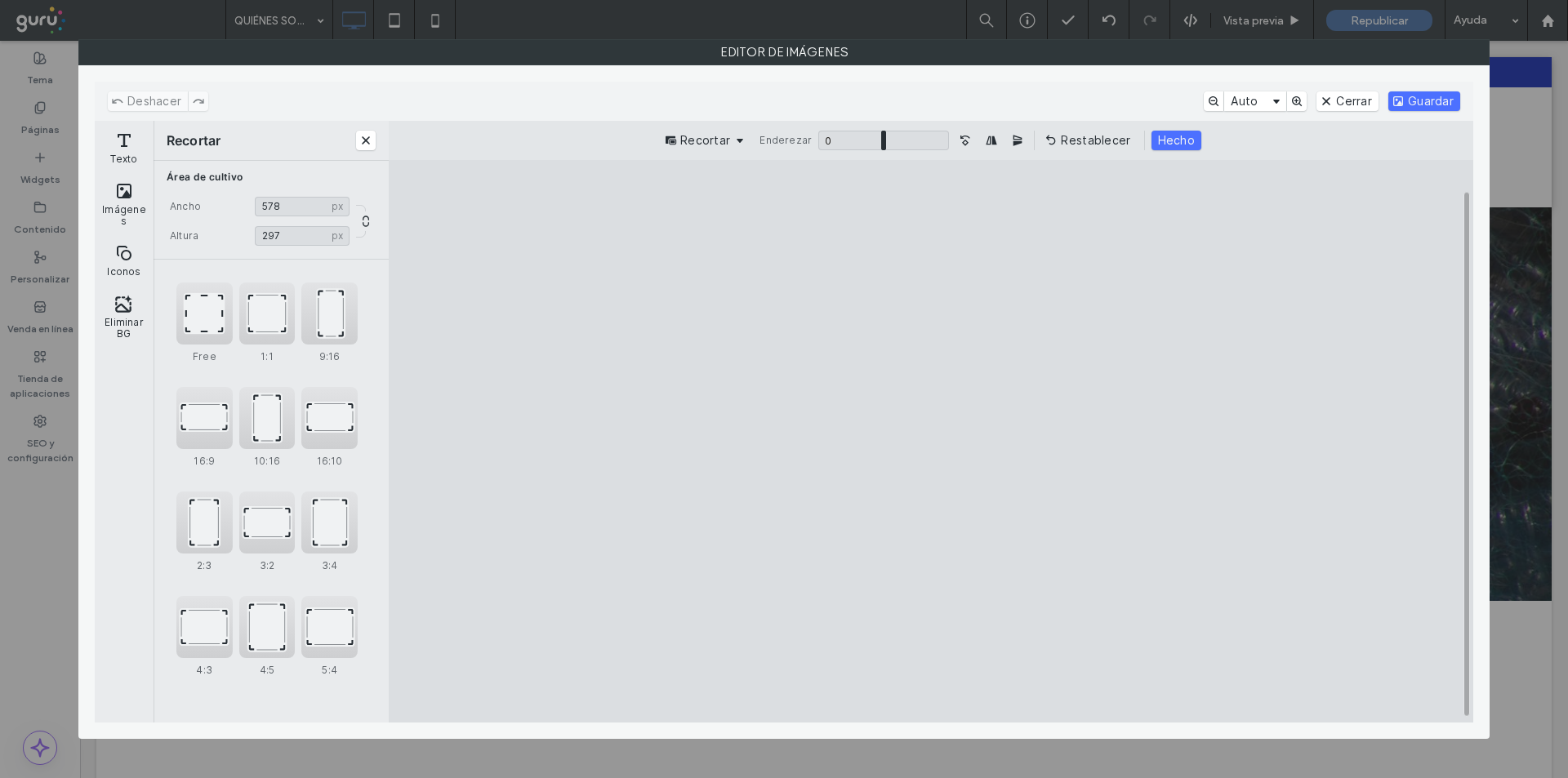
type input "***"
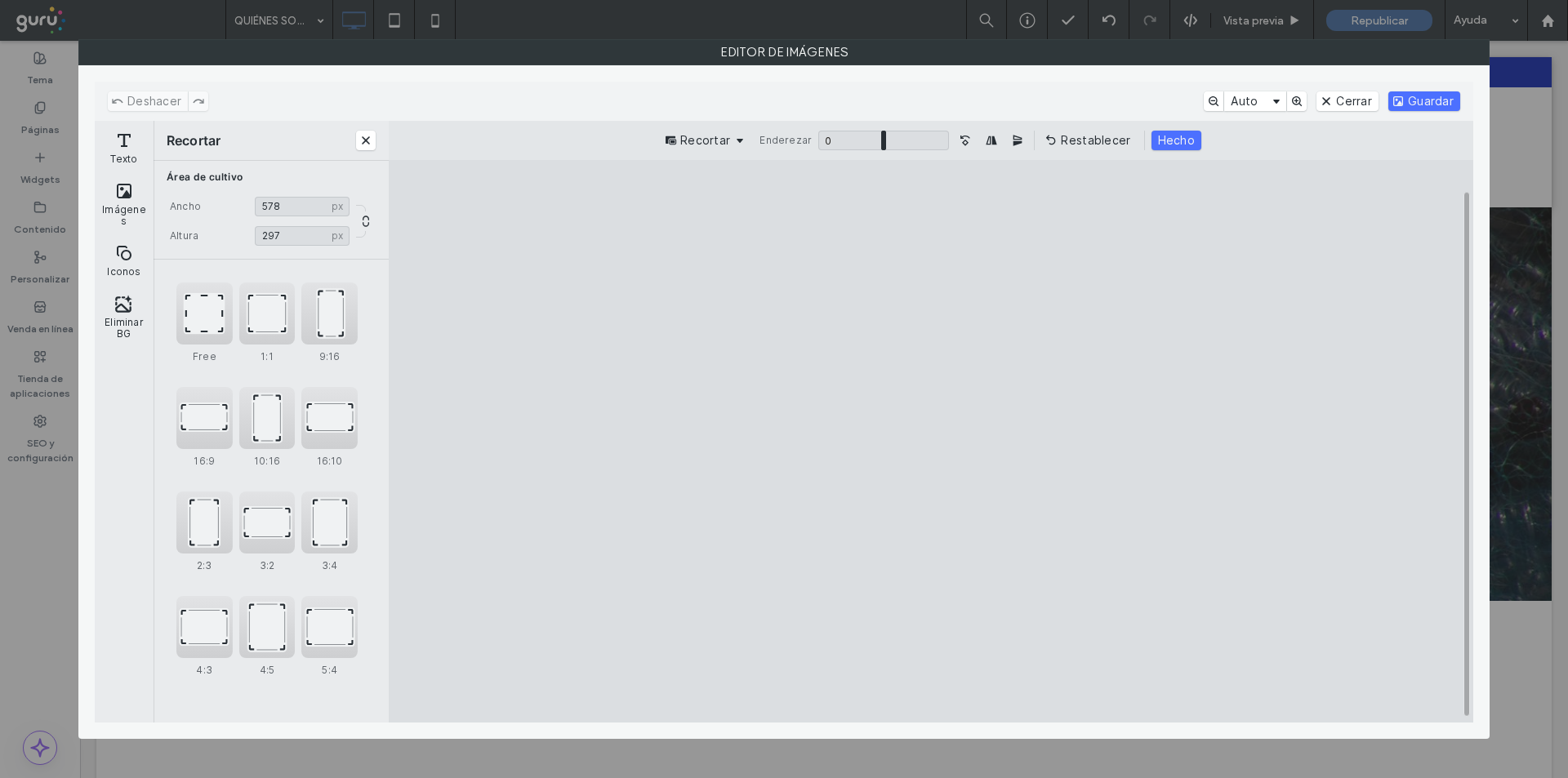
type input "***"
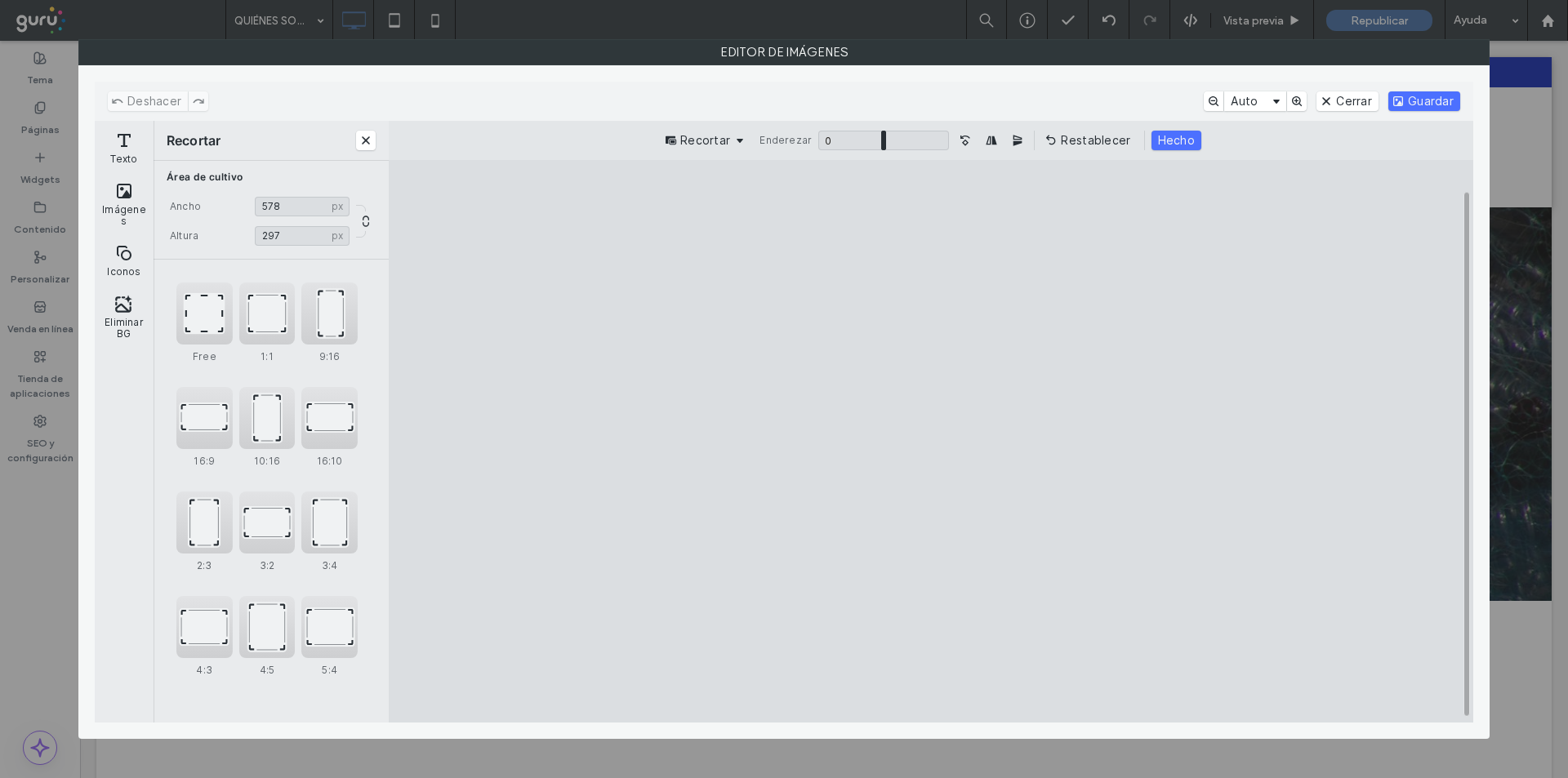
type input "***"
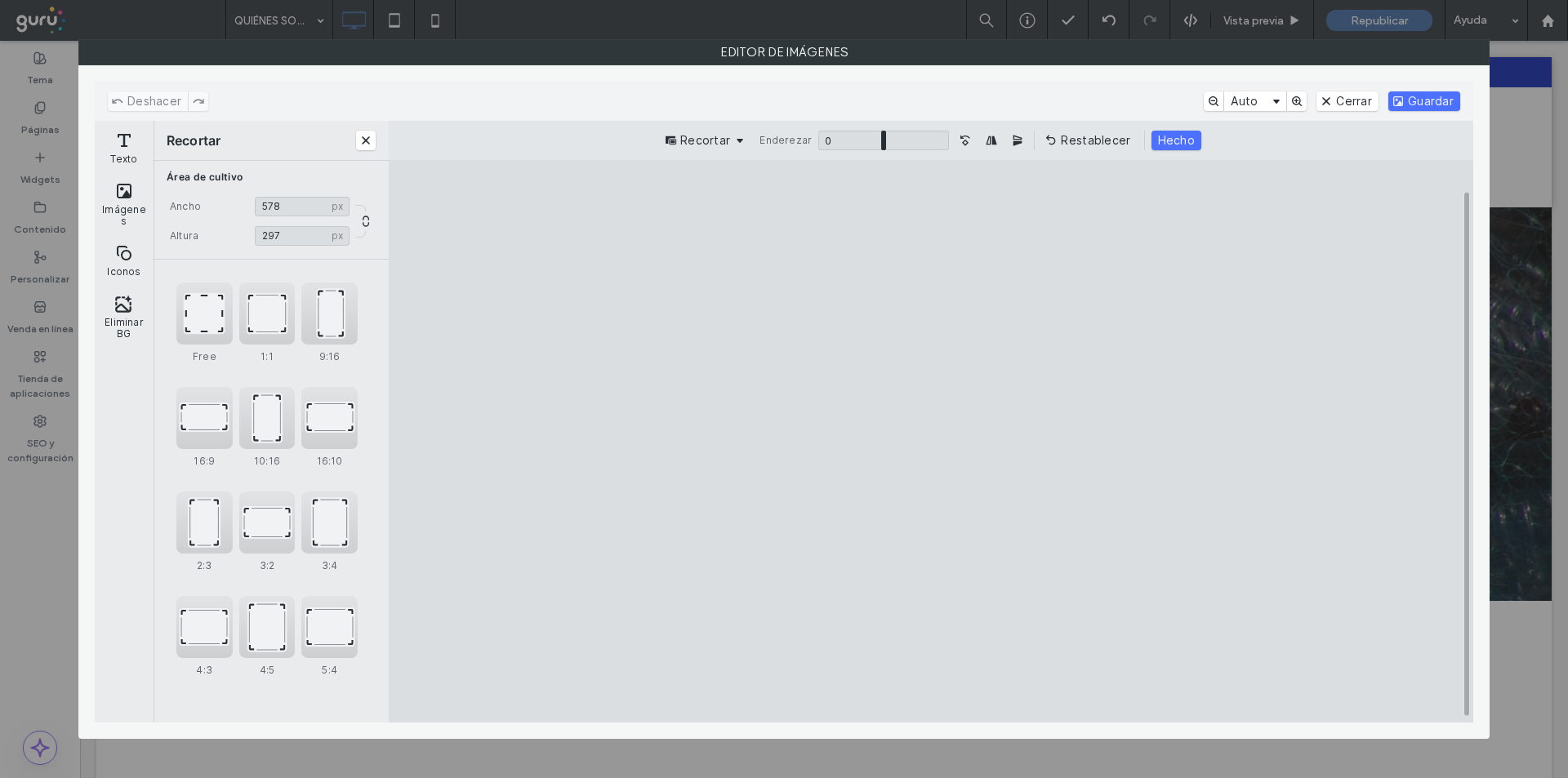
type input "***"
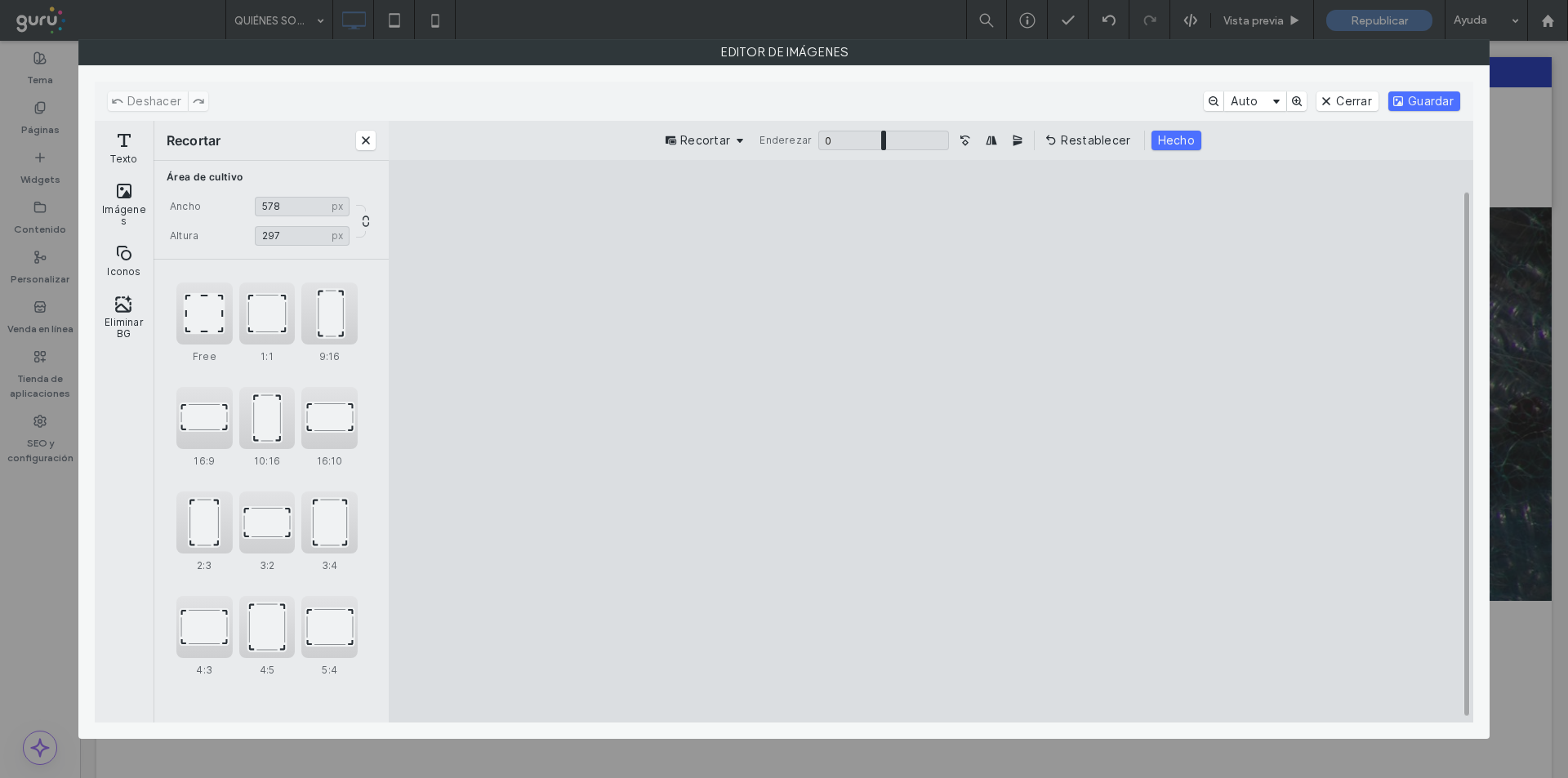
type input "***"
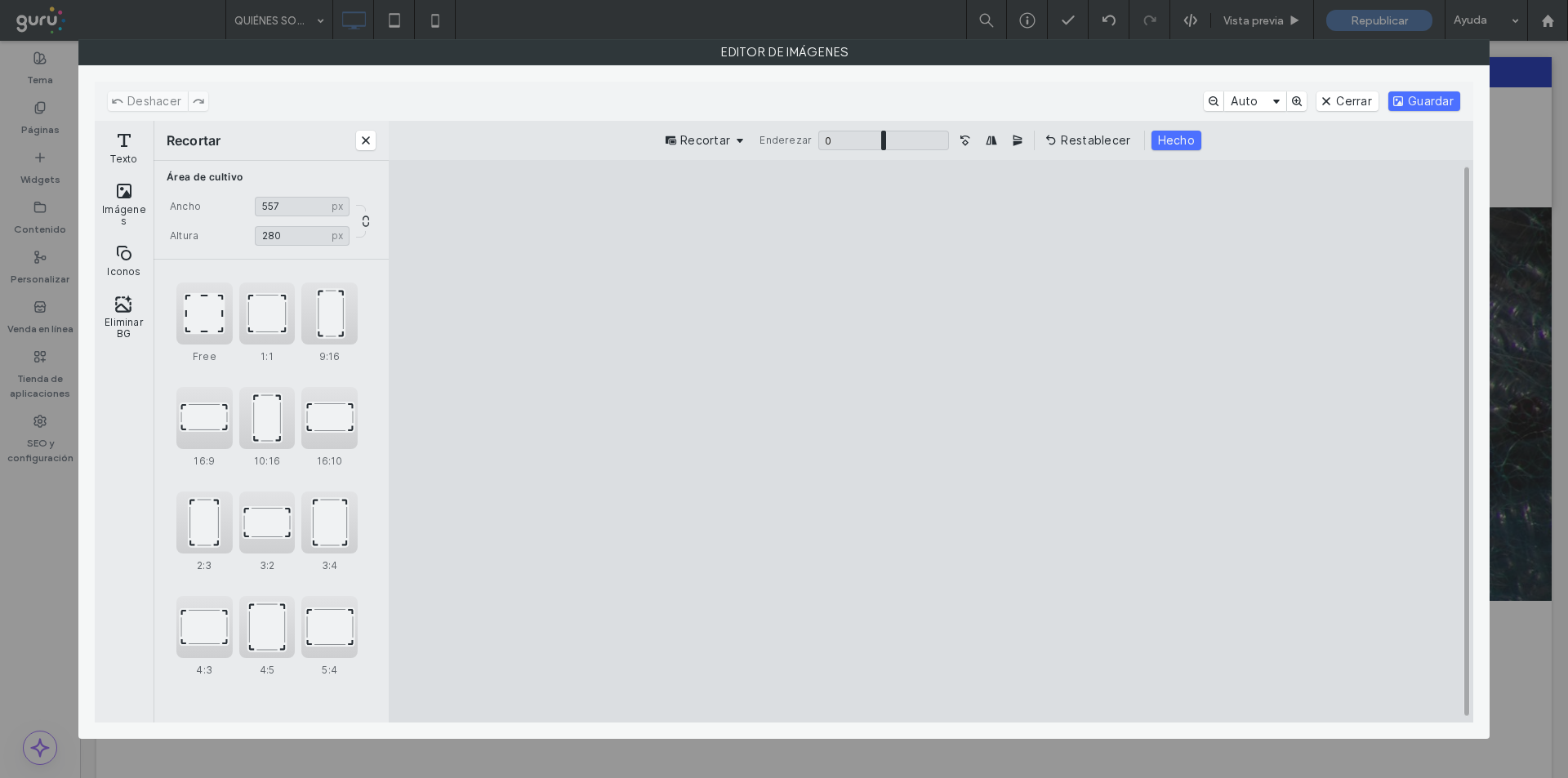
type input "***"
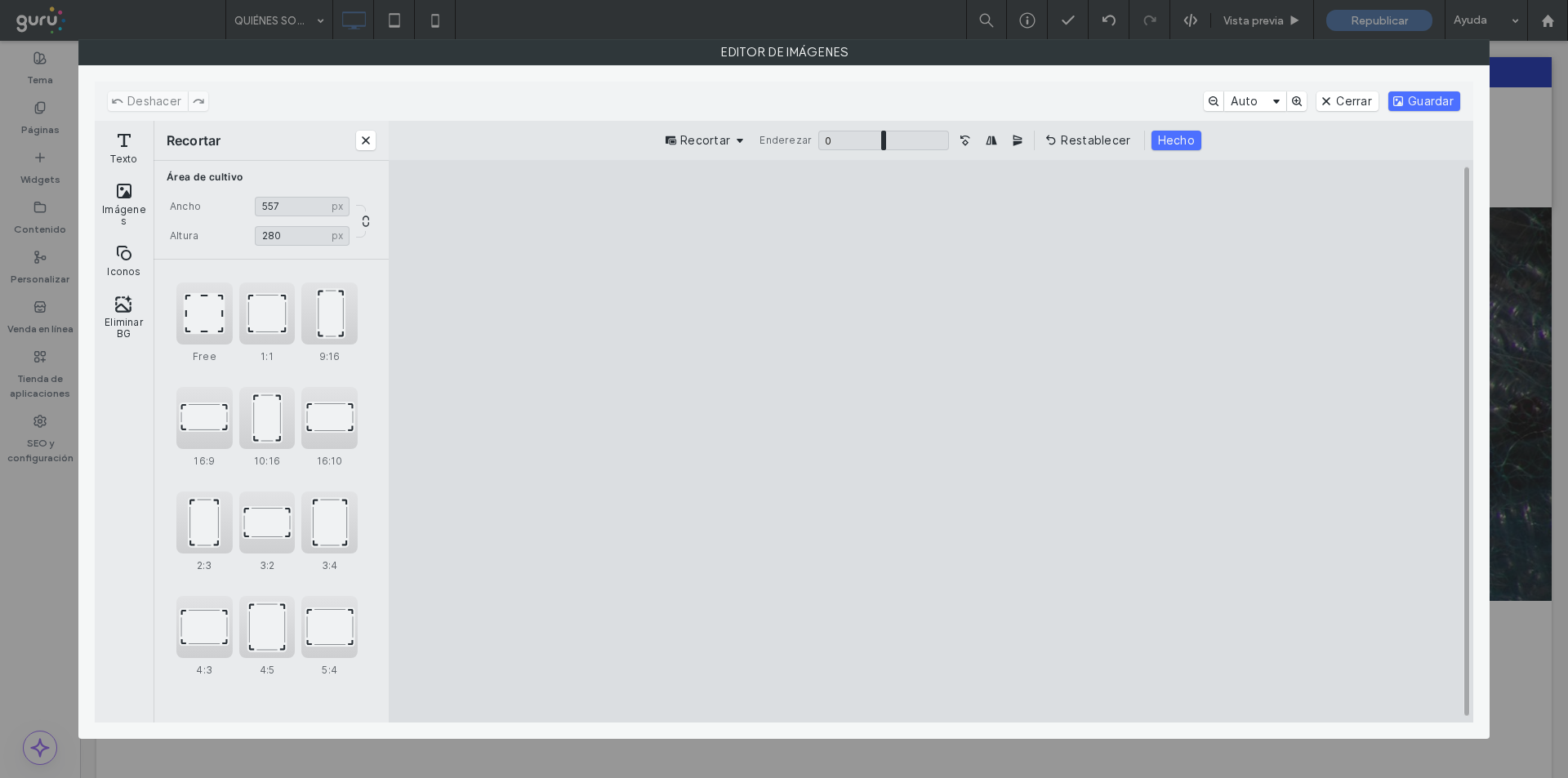
type input "***"
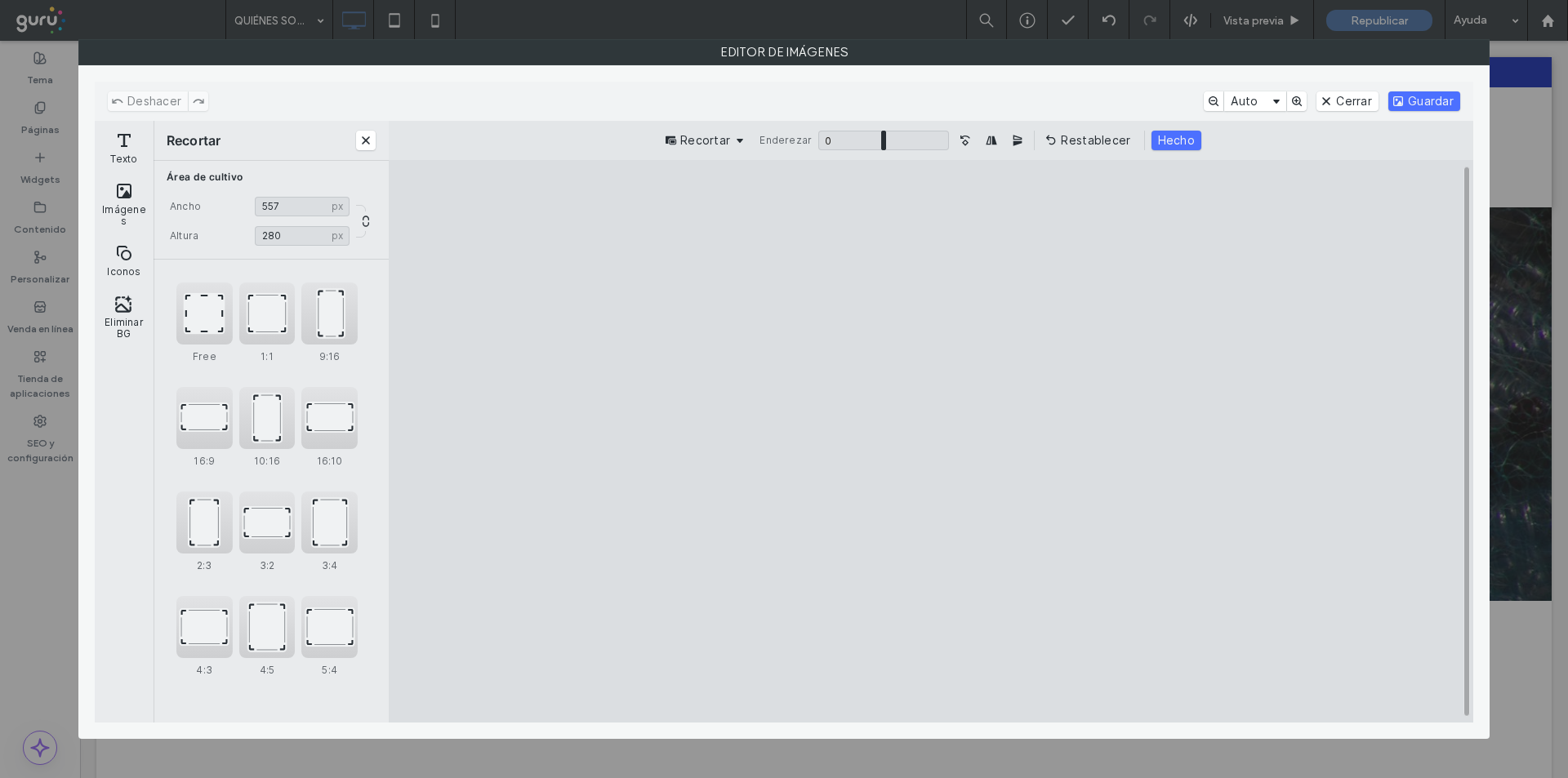
type input "***"
drag, startPoint x: 480, startPoint y: 224, endPoint x: 570, endPoint y: 269, distance: 100.6
click at [931, 442] on cesdk-canvas "Lienzo del editor" at bounding box center [931, 442] width 0 height 0
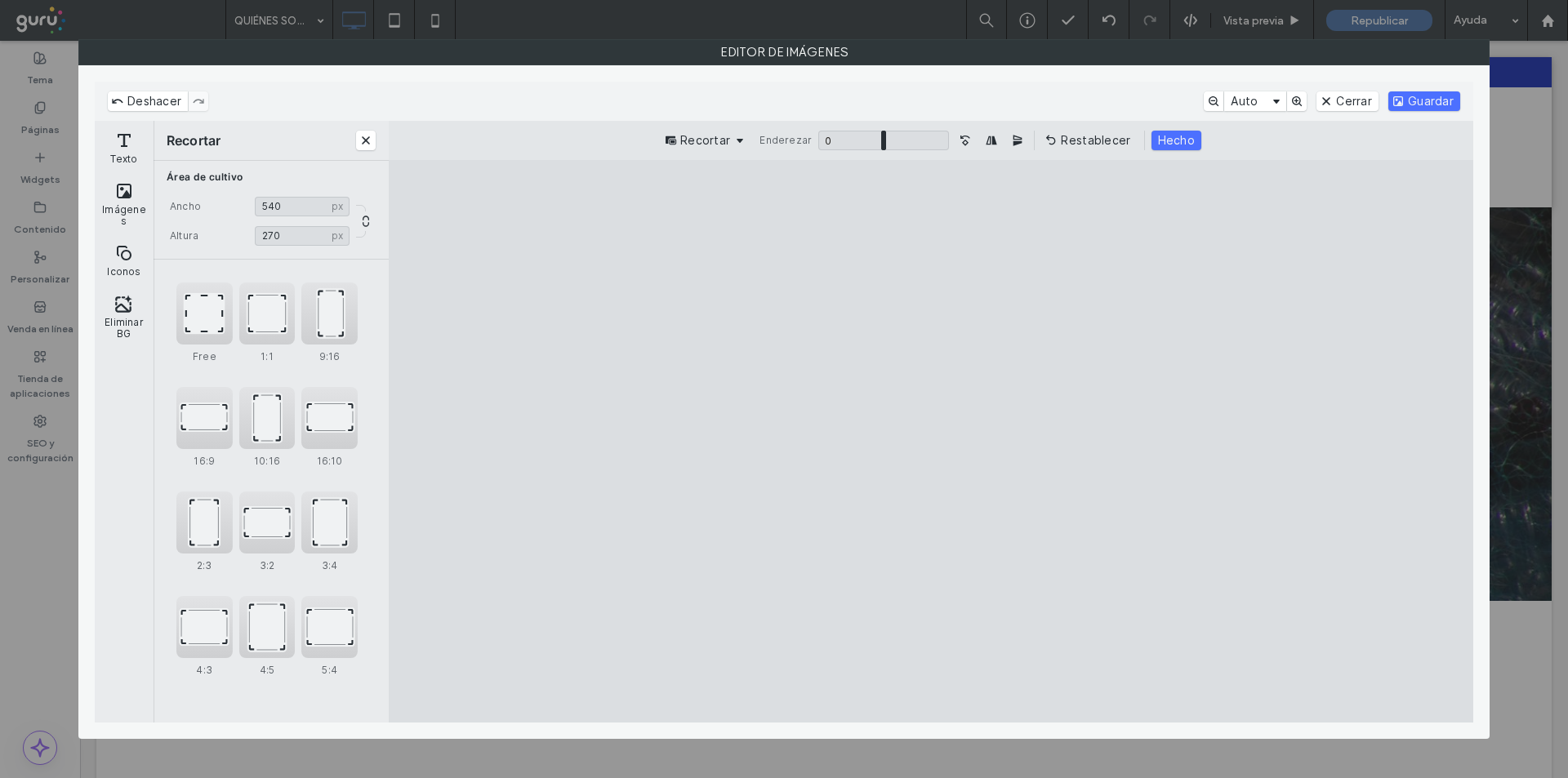
type input "***"
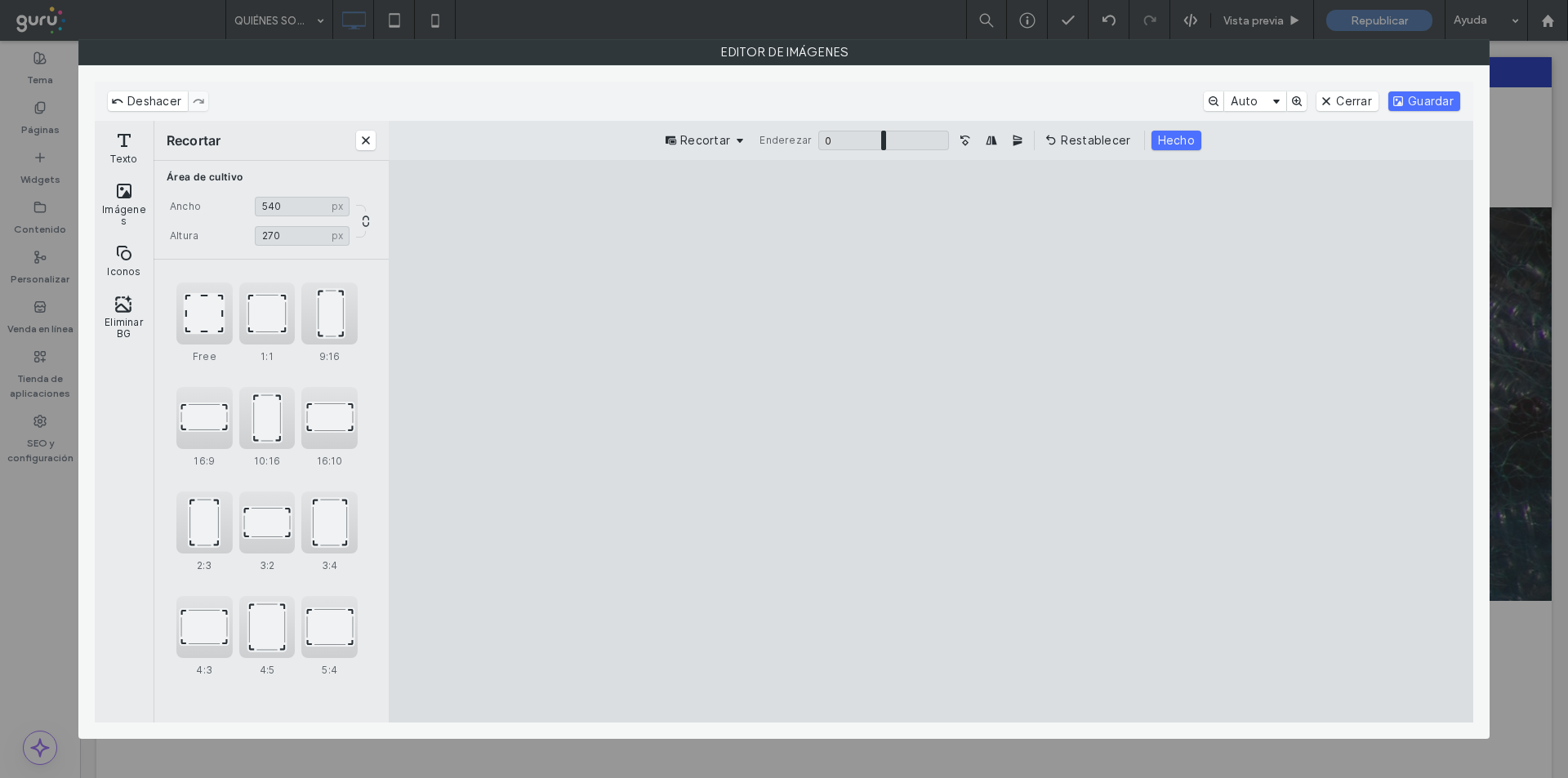
type input "***"
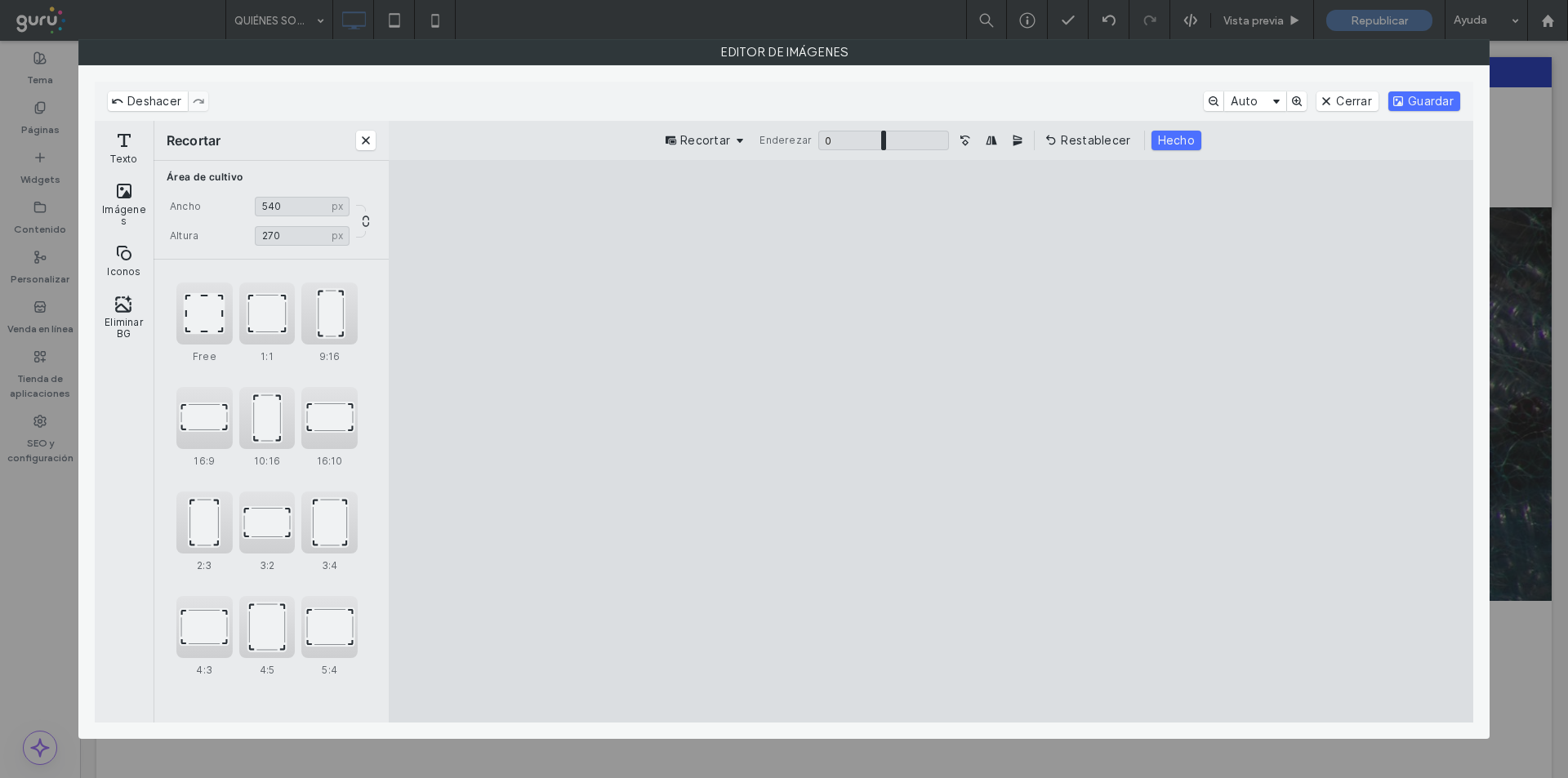
type input "***"
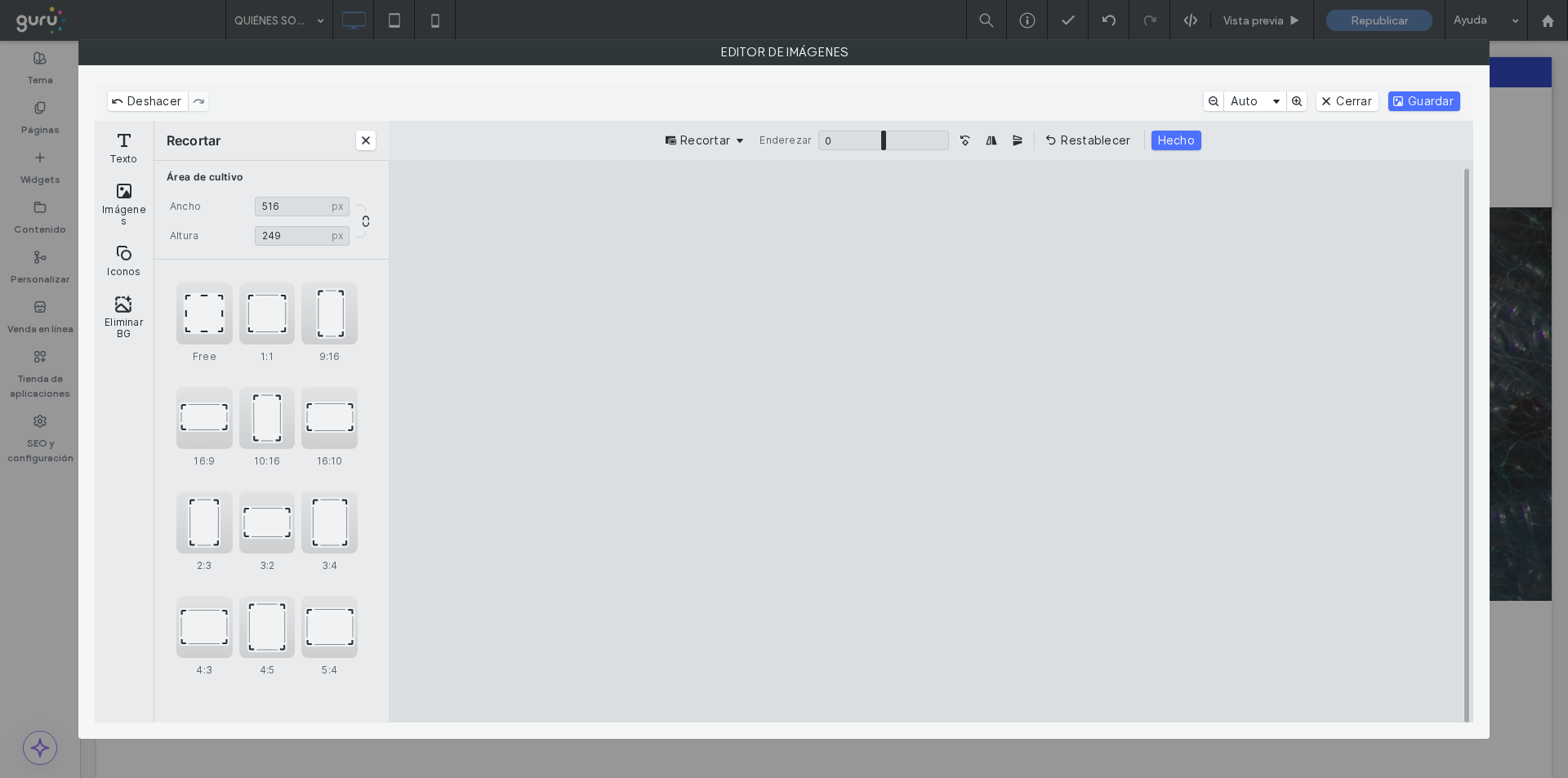
type input "***"
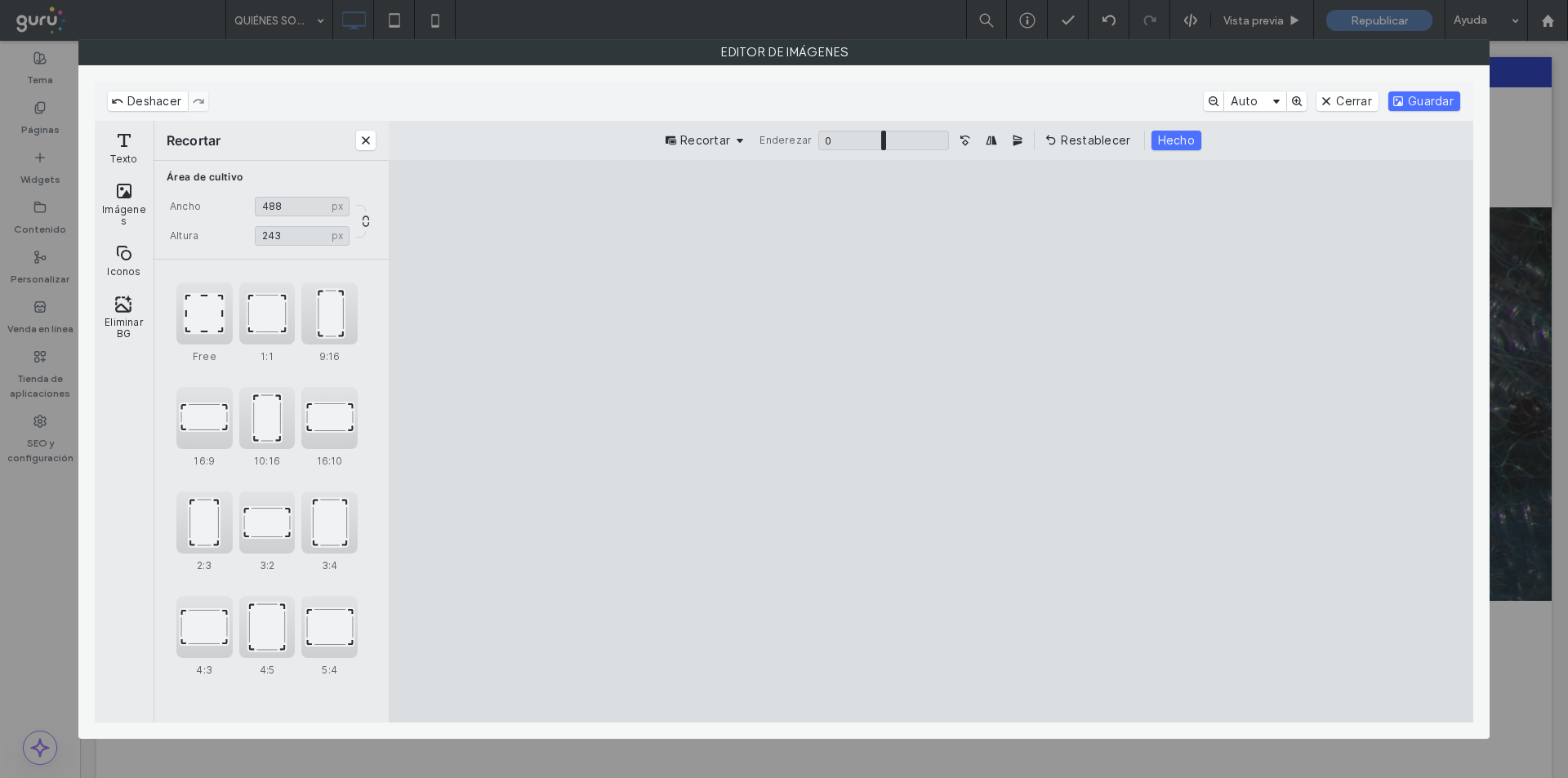
type input "***"
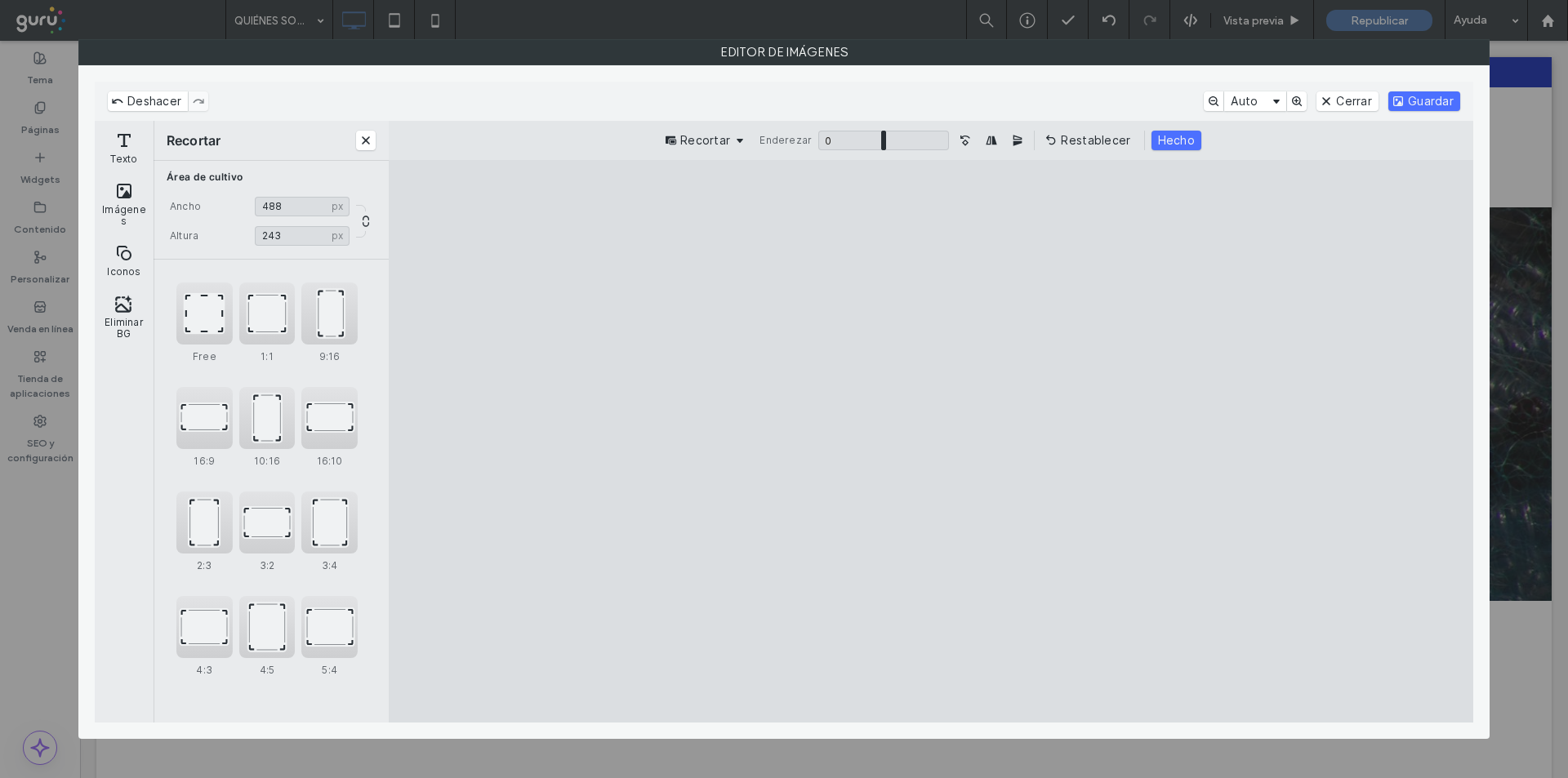
type input "***"
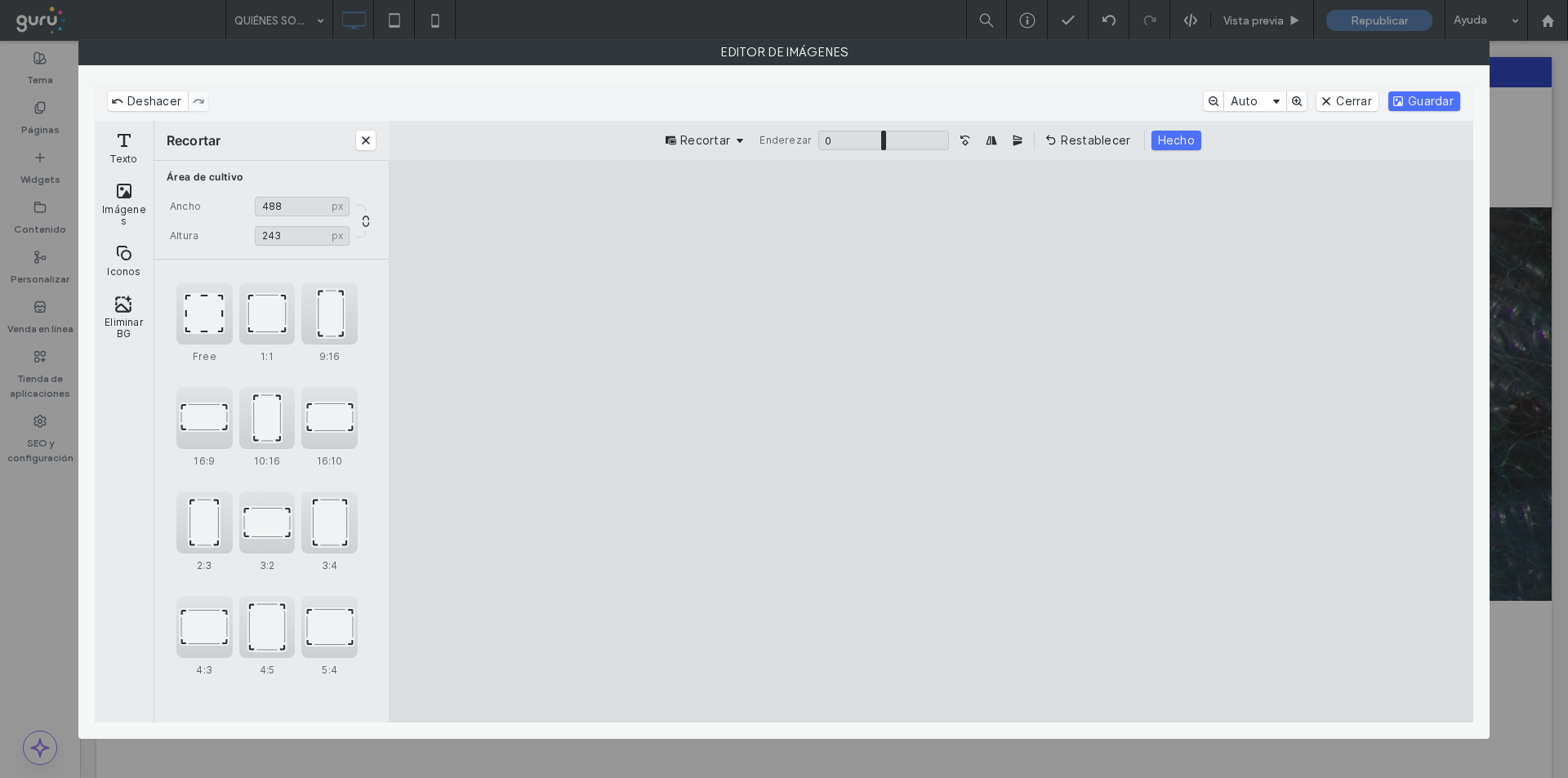
type input "***"
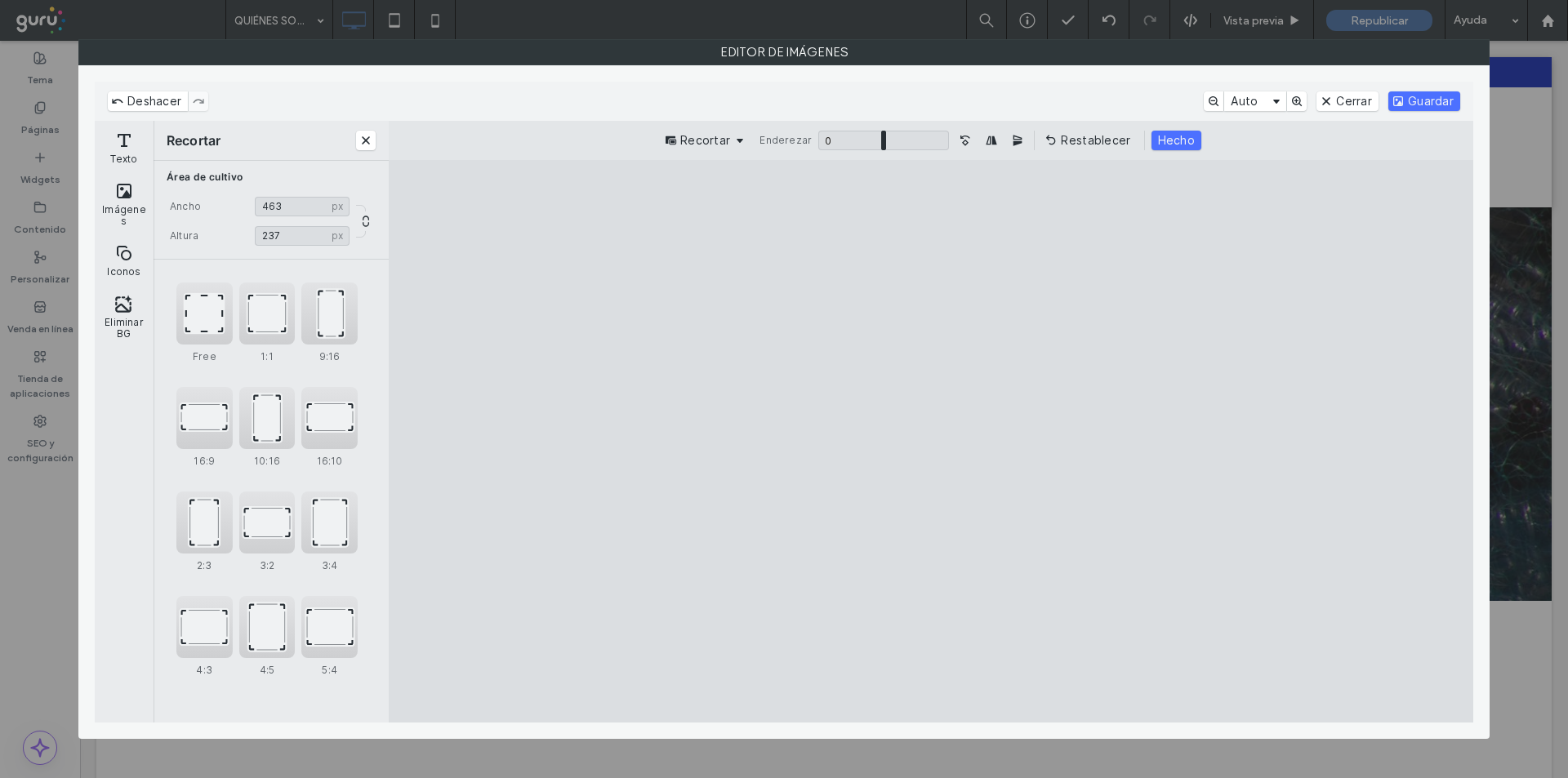
type input "***"
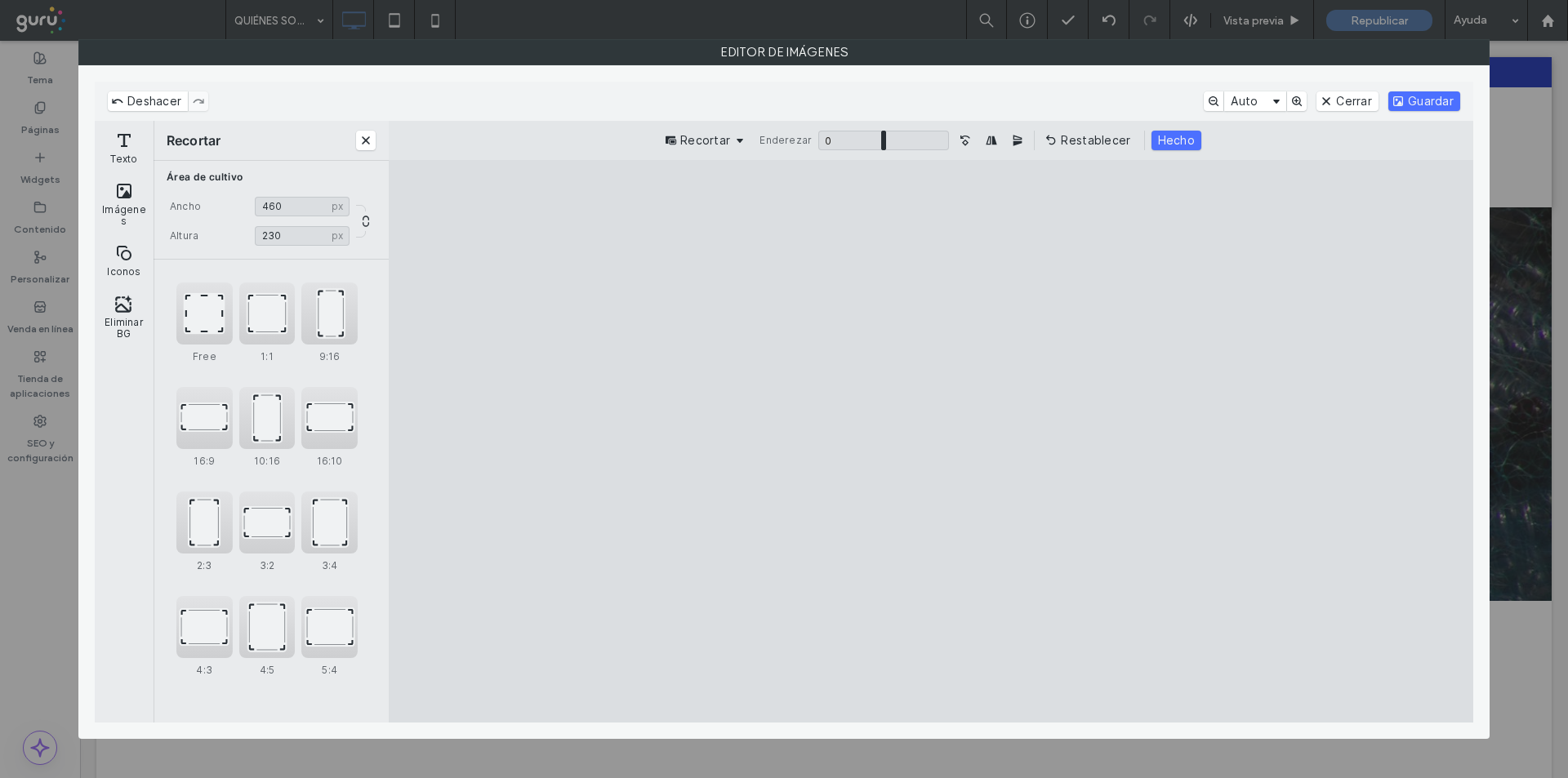
type input "***"
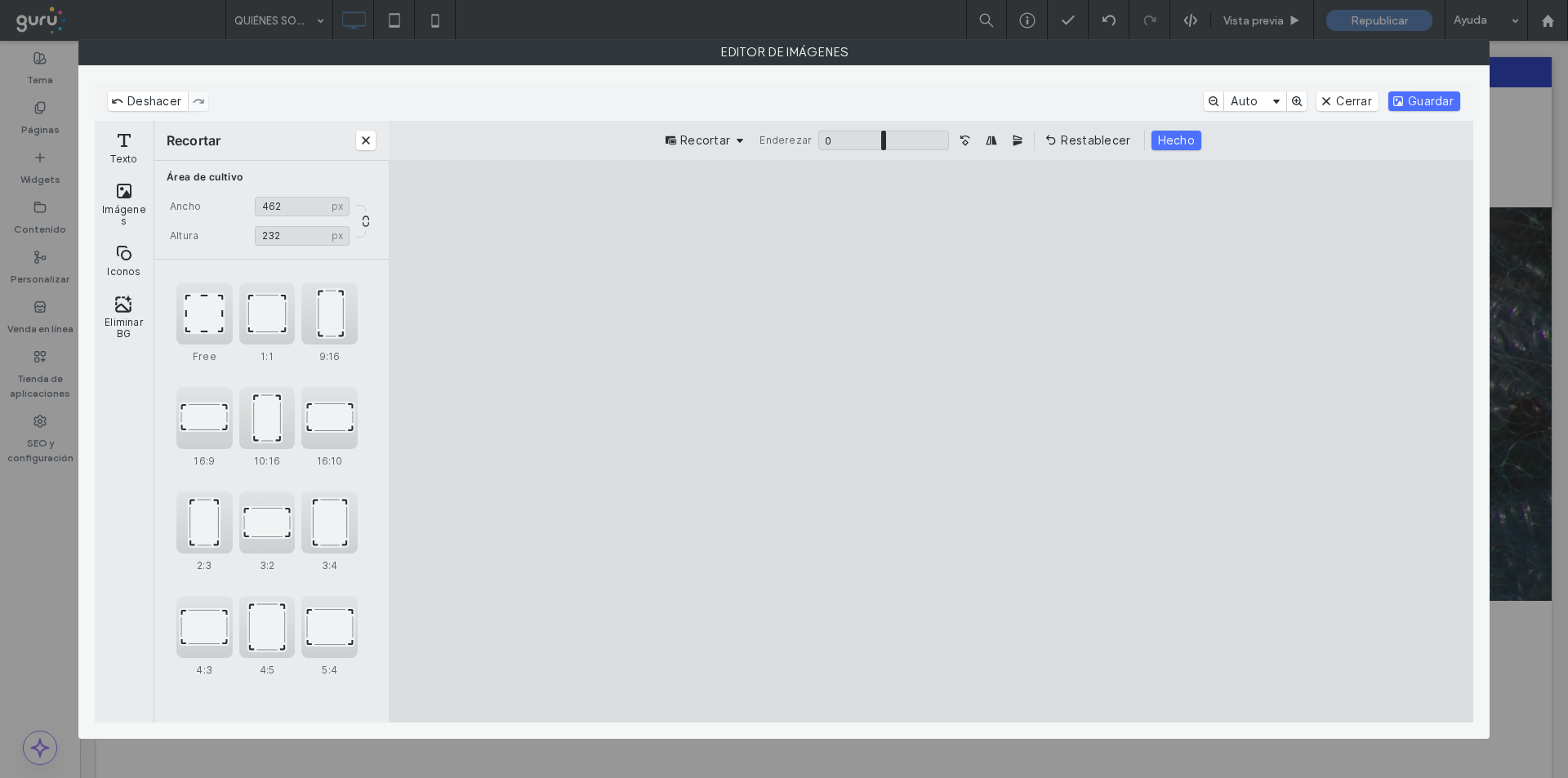
type input "***"
drag, startPoint x: 1382, startPoint y: 693, endPoint x: 1250, endPoint y: 634, distance: 144.6
click at [931, 442] on cesdk-canvas "Lienzo del editor" at bounding box center [931, 442] width 0 height 0
click at [1435, 100] on button "Guardar" at bounding box center [1424, 101] width 72 height 20
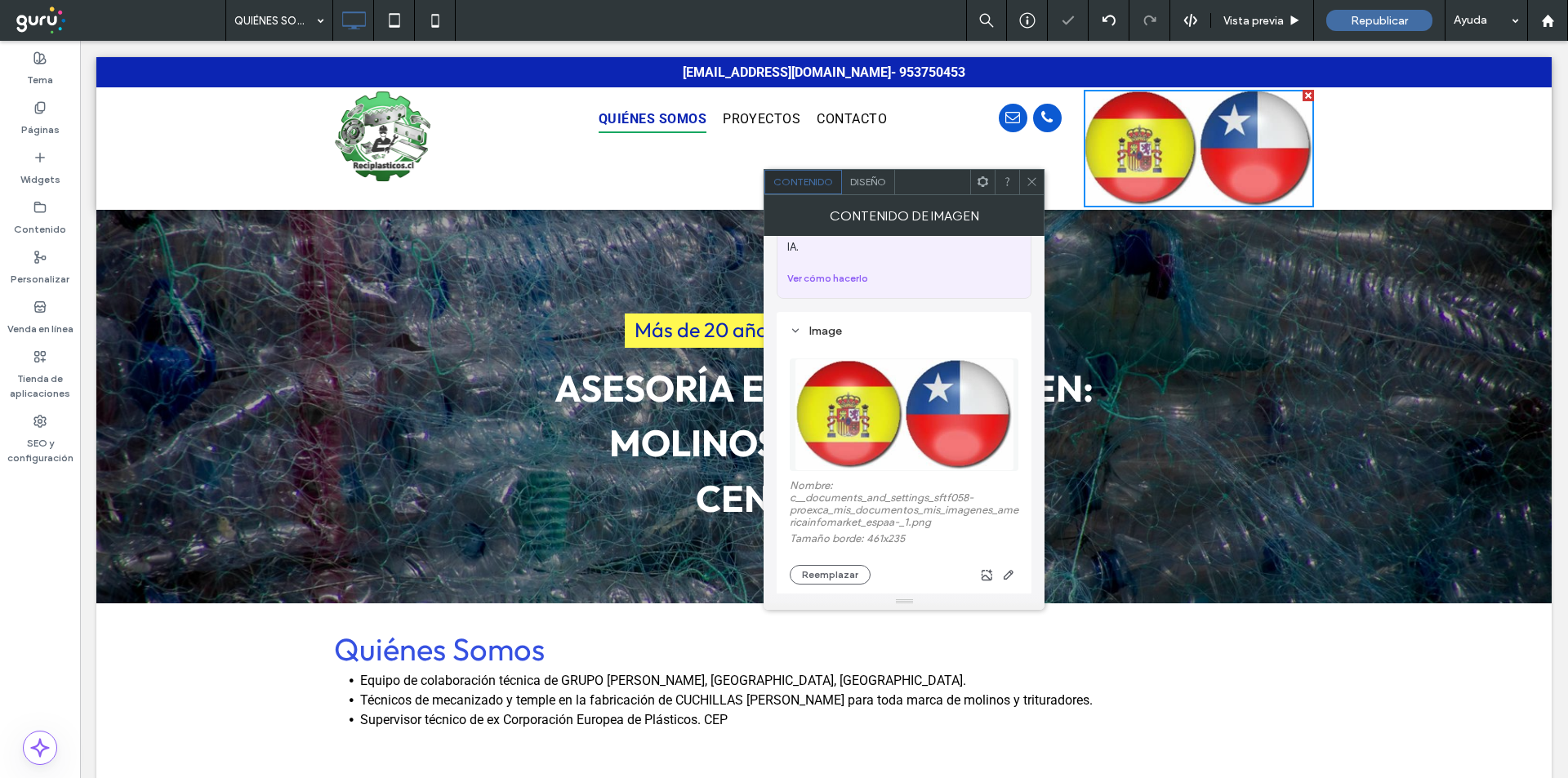
click at [1029, 178] on icon at bounding box center [1031, 181] width 12 height 12
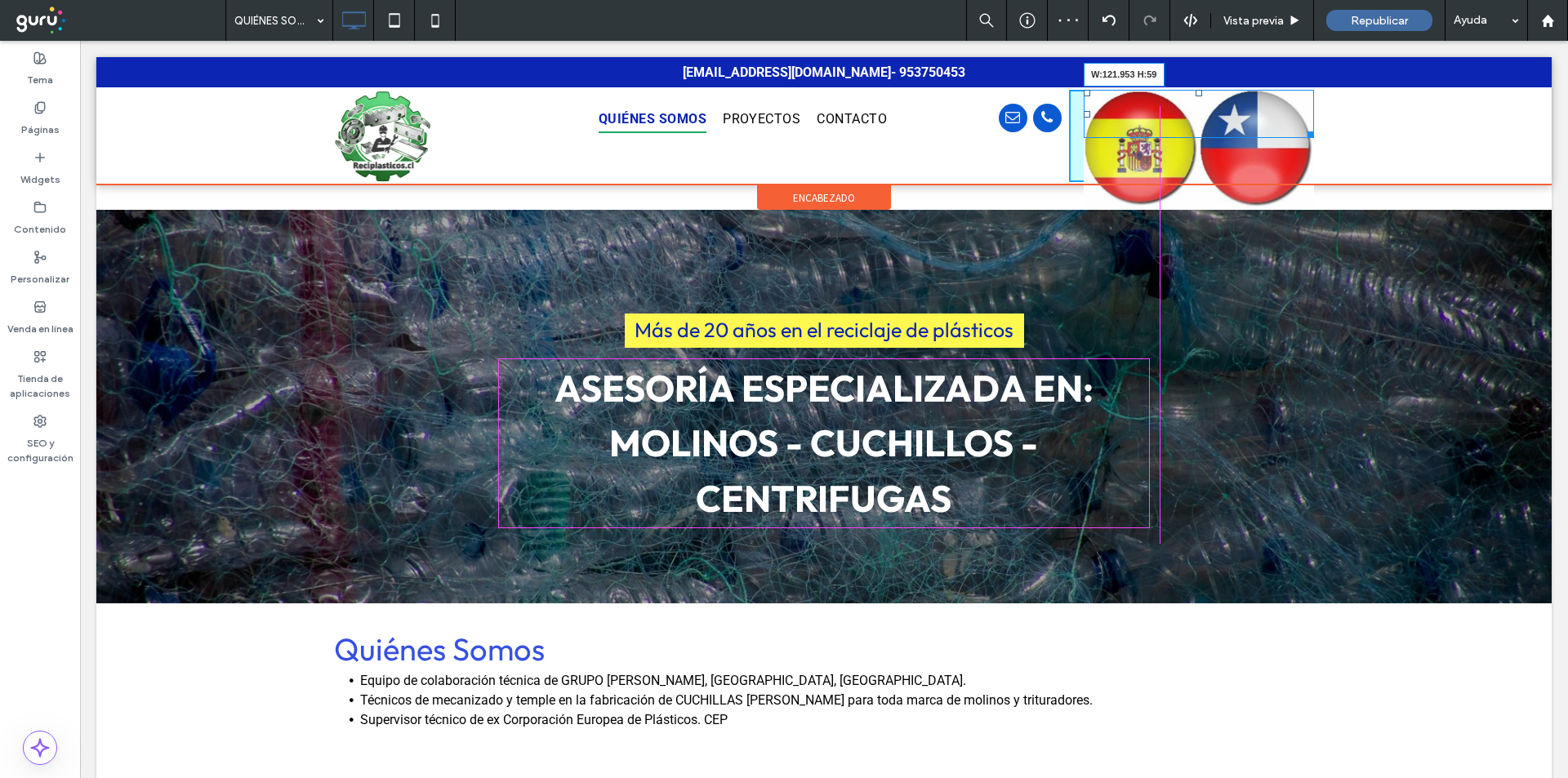
drag, startPoint x: 1301, startPoint y: 201, endPoint x: 1217, endPoint y: 149, distance: 98.8
click at [1217, 149] on div "Click To Paste Click To Paste W:121.953 H:59" at bounding box center [1191, 136] width 245 height 93
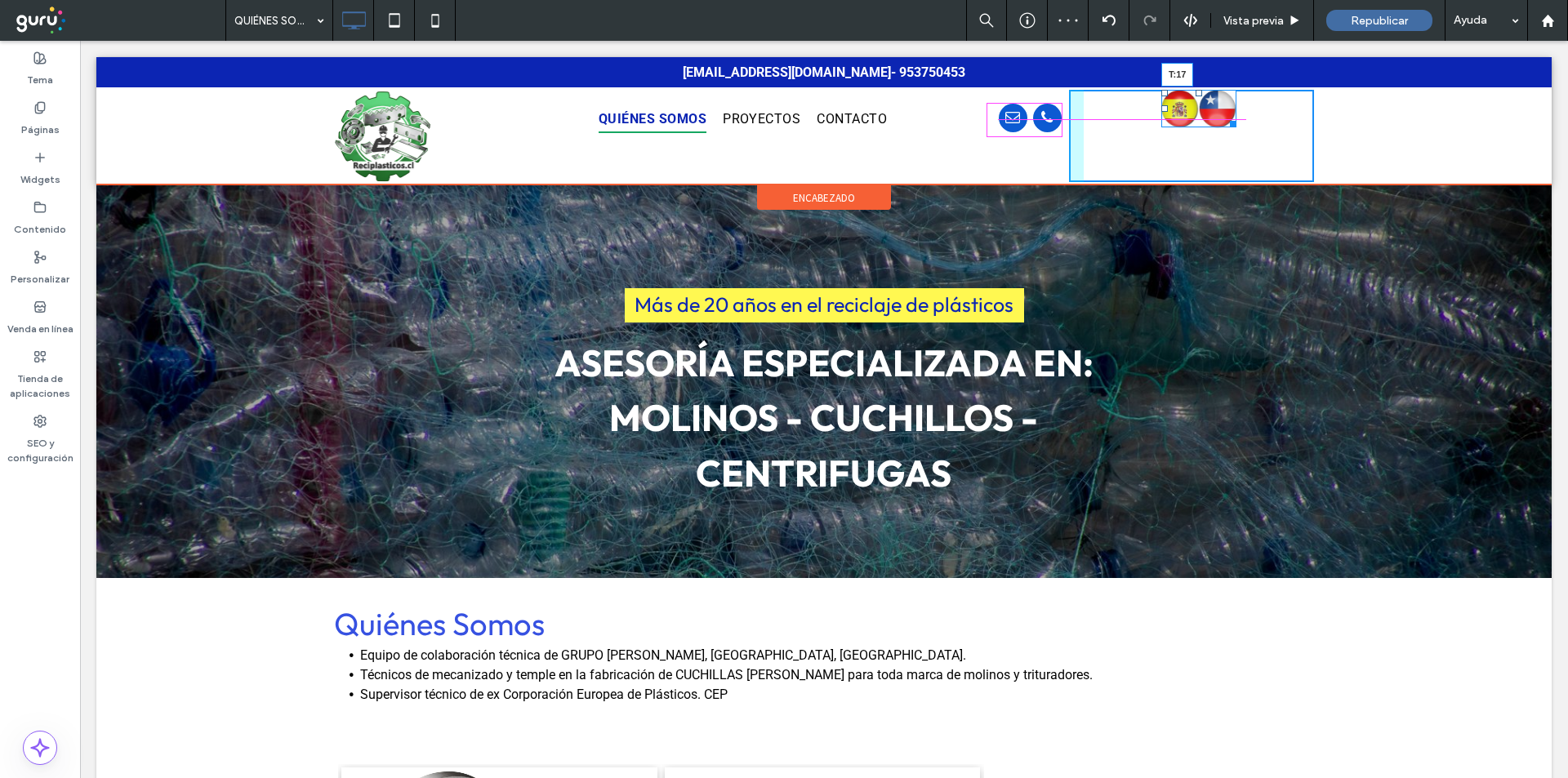
drag, startPoint x: 1192, startPoint y: 93, endPoint x: 1278, endPoint y: 148, distance: 102.1
click at [1197, 107] on div "T:17" at bounding box center [1199, 109] width 75 height 37
drag, startPoint x: 1191, startPoint y: 95, endPoint x: 1269, endPoint y: 154, distance: 97.8
click at [1195, 96] on div at bounding box center [1198, 93] width 7 height 7
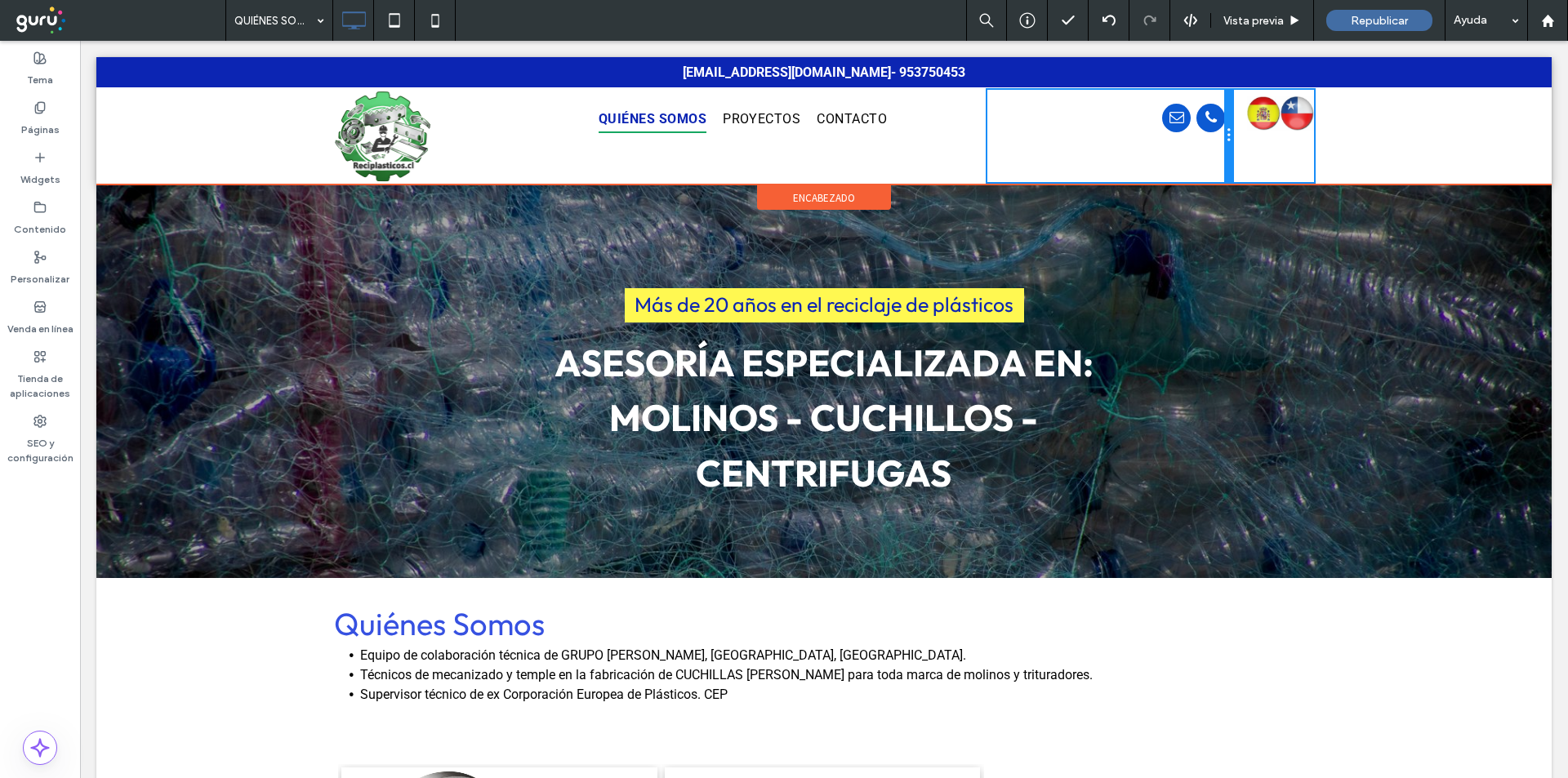
drag, startPoint x: 1059, startPoint y: 154, endPoint x: 1272, endPoint y: 197, distance: 217.3
click at [1191, 156] on div "Click To Paste" at bounding box center [1110, 136] width 245 height 93
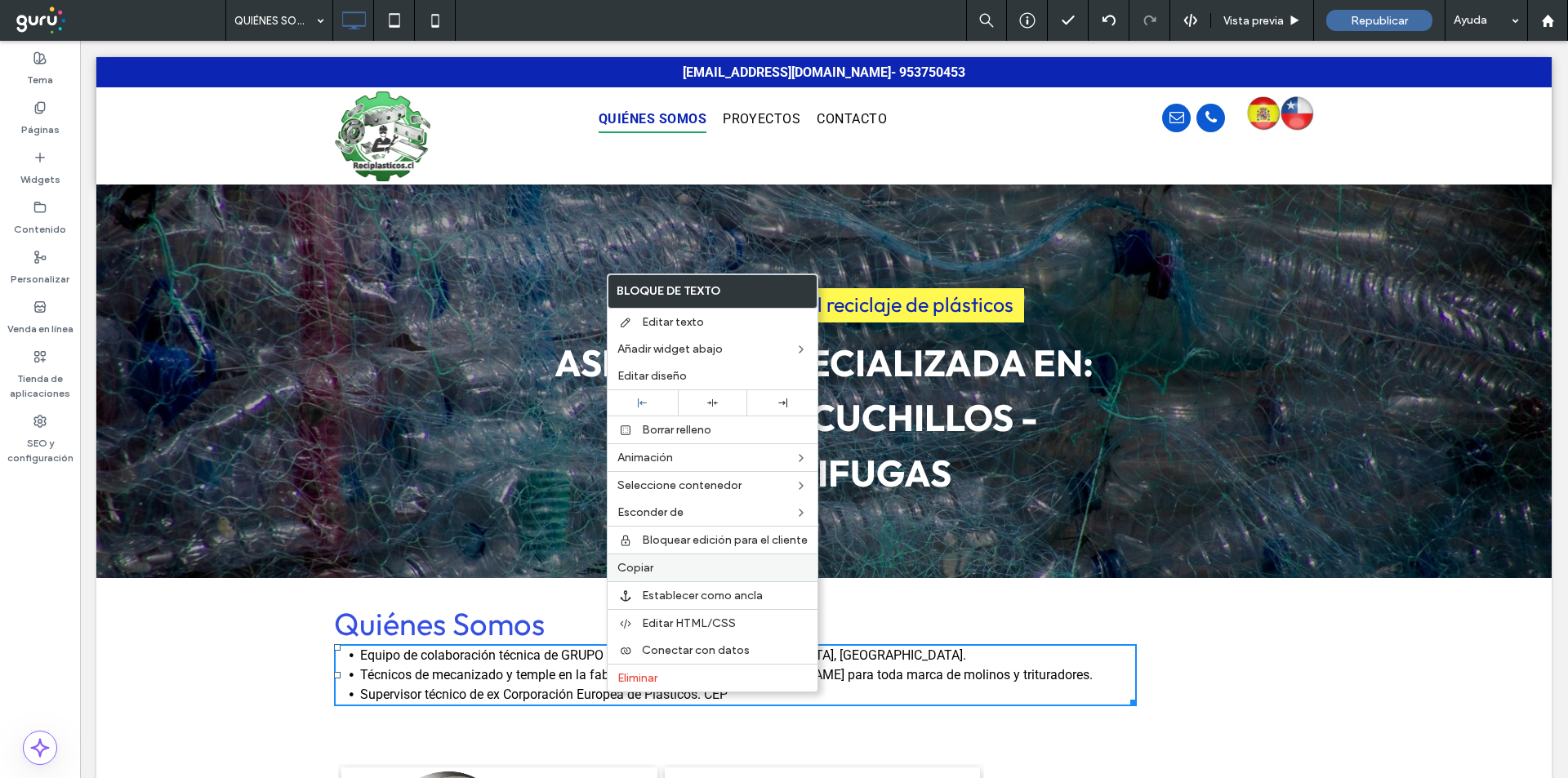
drag, startPoint x: 641, startPoint y: 566, endPoint x: 658, endPoint y: 562, distance: 17.5
click at [642, 566] on span "Copiar" at bounding box center [635, 567] width 36 height 14
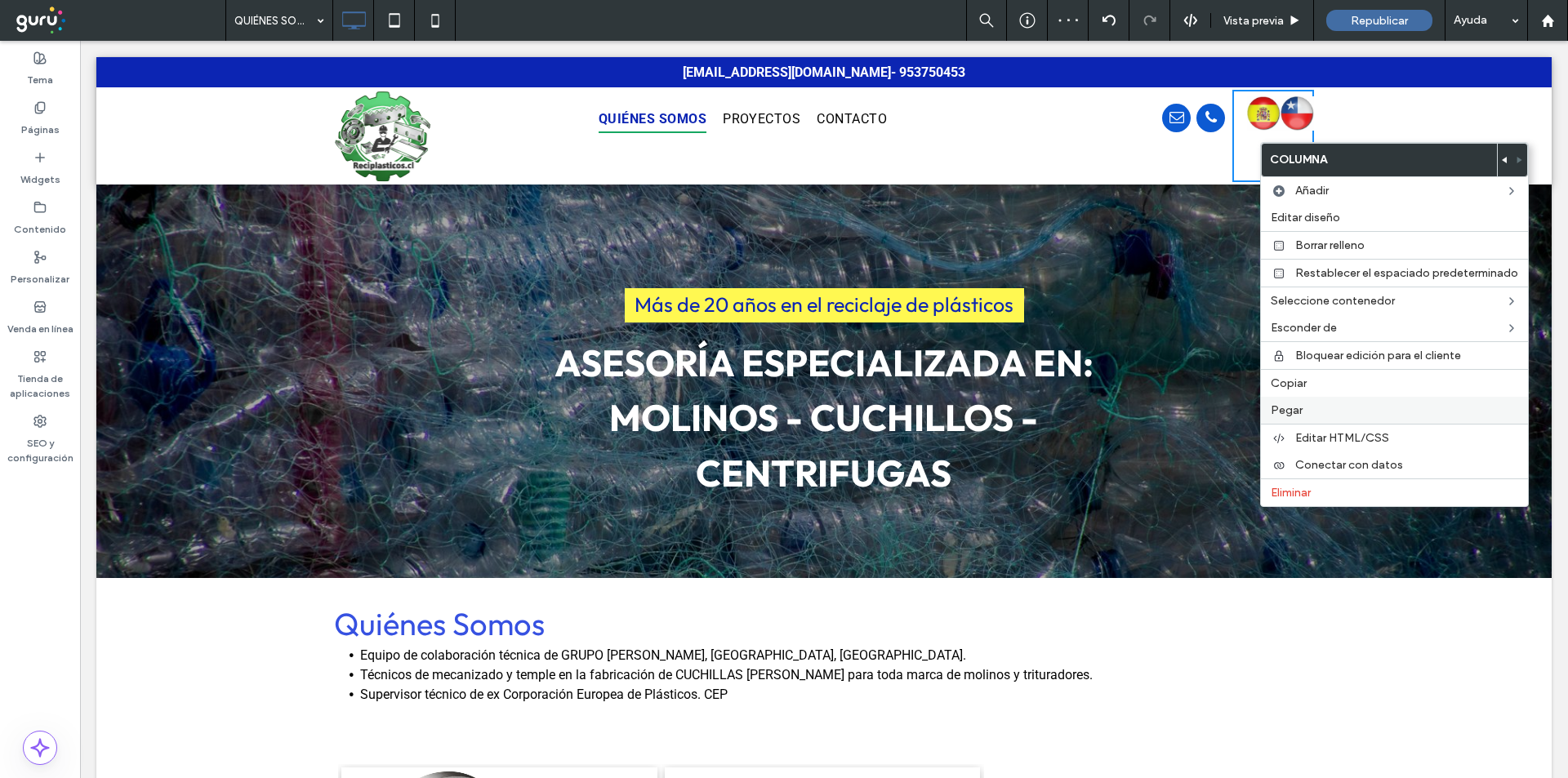
click at [1301, 411] on span "Pegar" at bounding box center [1287, 410] width 32 height 14
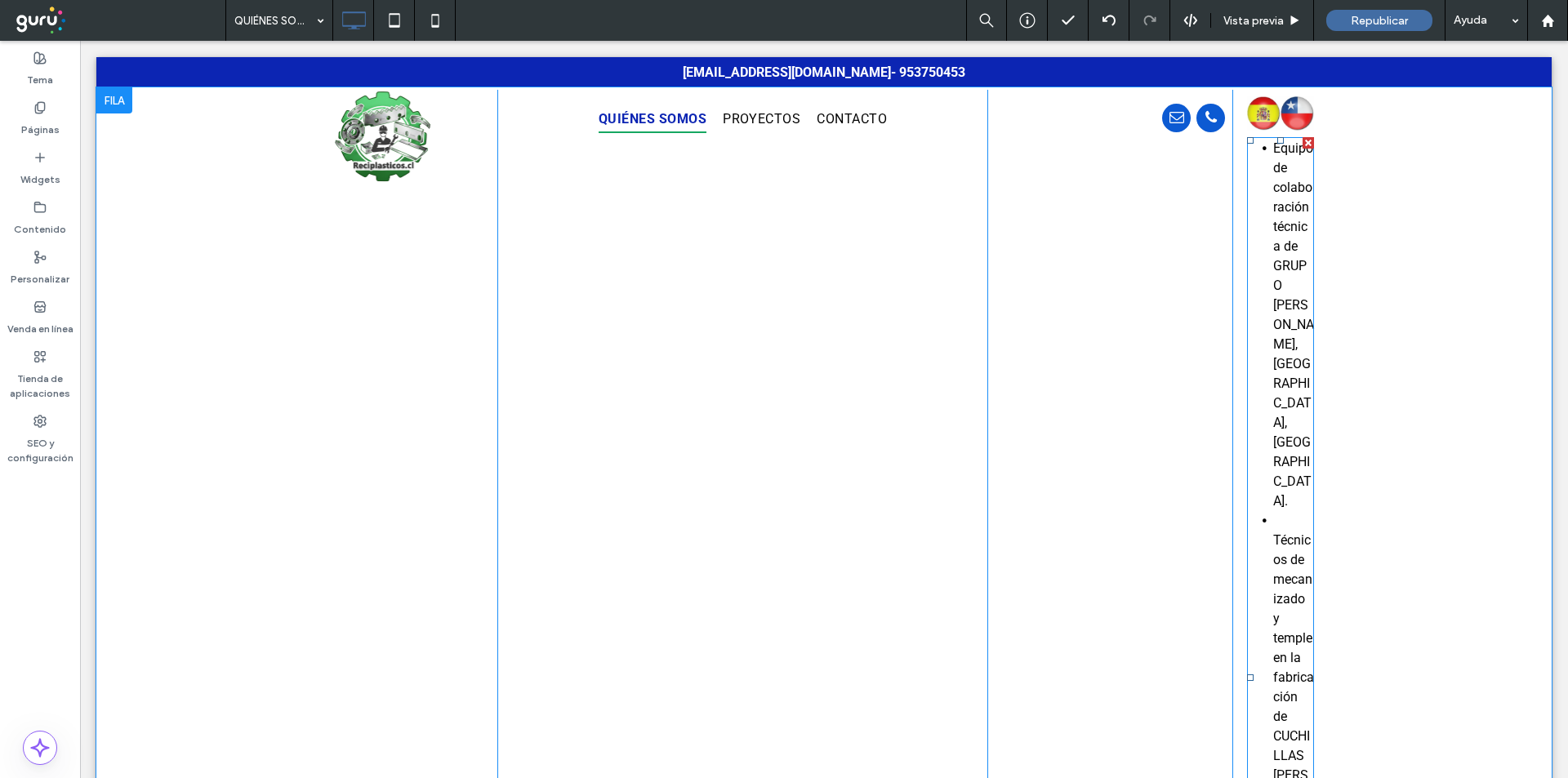
click at [1288, 204] on span "Equipo de colaboración técnica de GRUPO CASTILLO, VALENCIA, ESPAÑA." at bounding box center [1294, 324] width 41 height 368
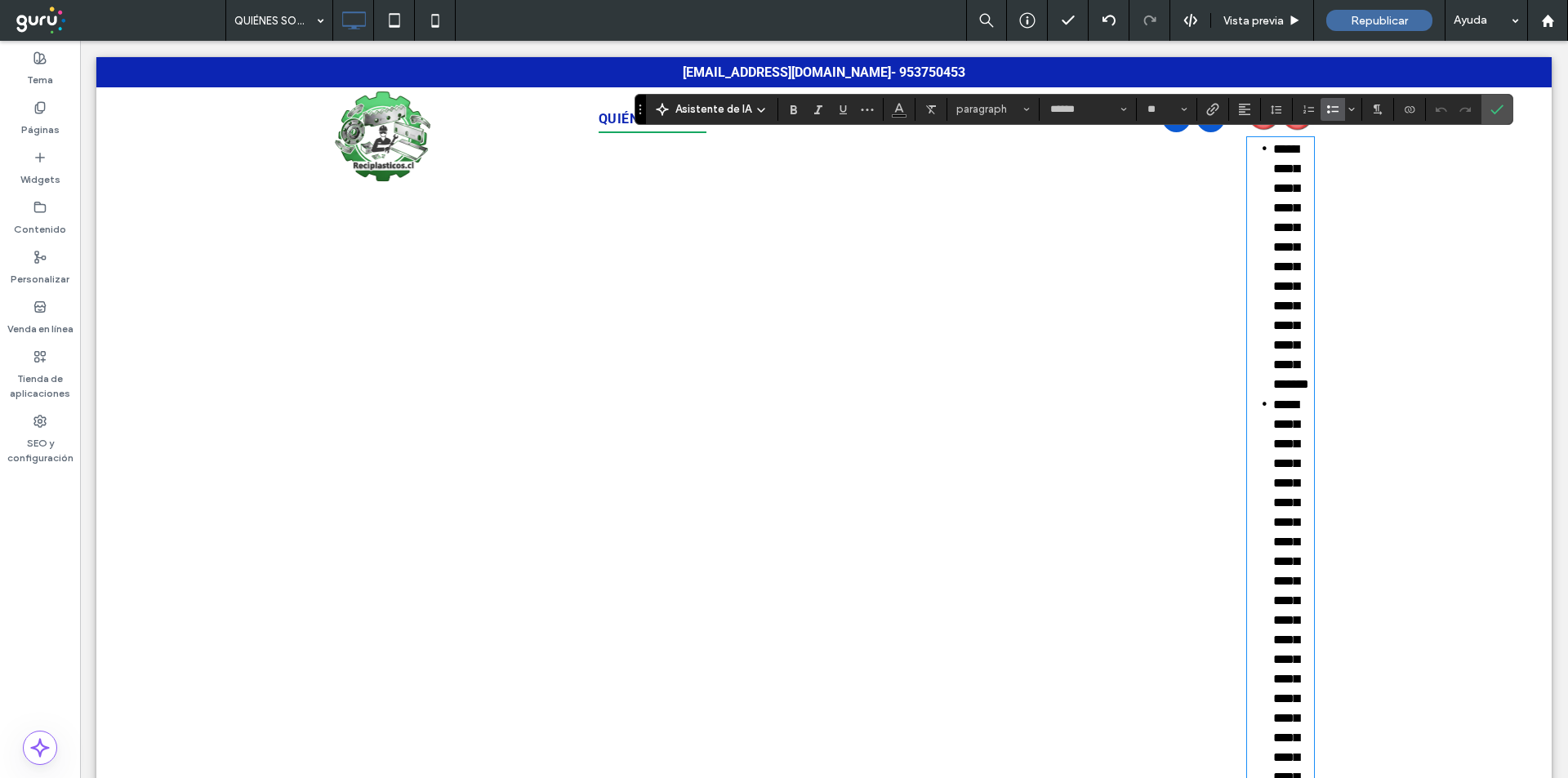
scroll to position [0, 0]
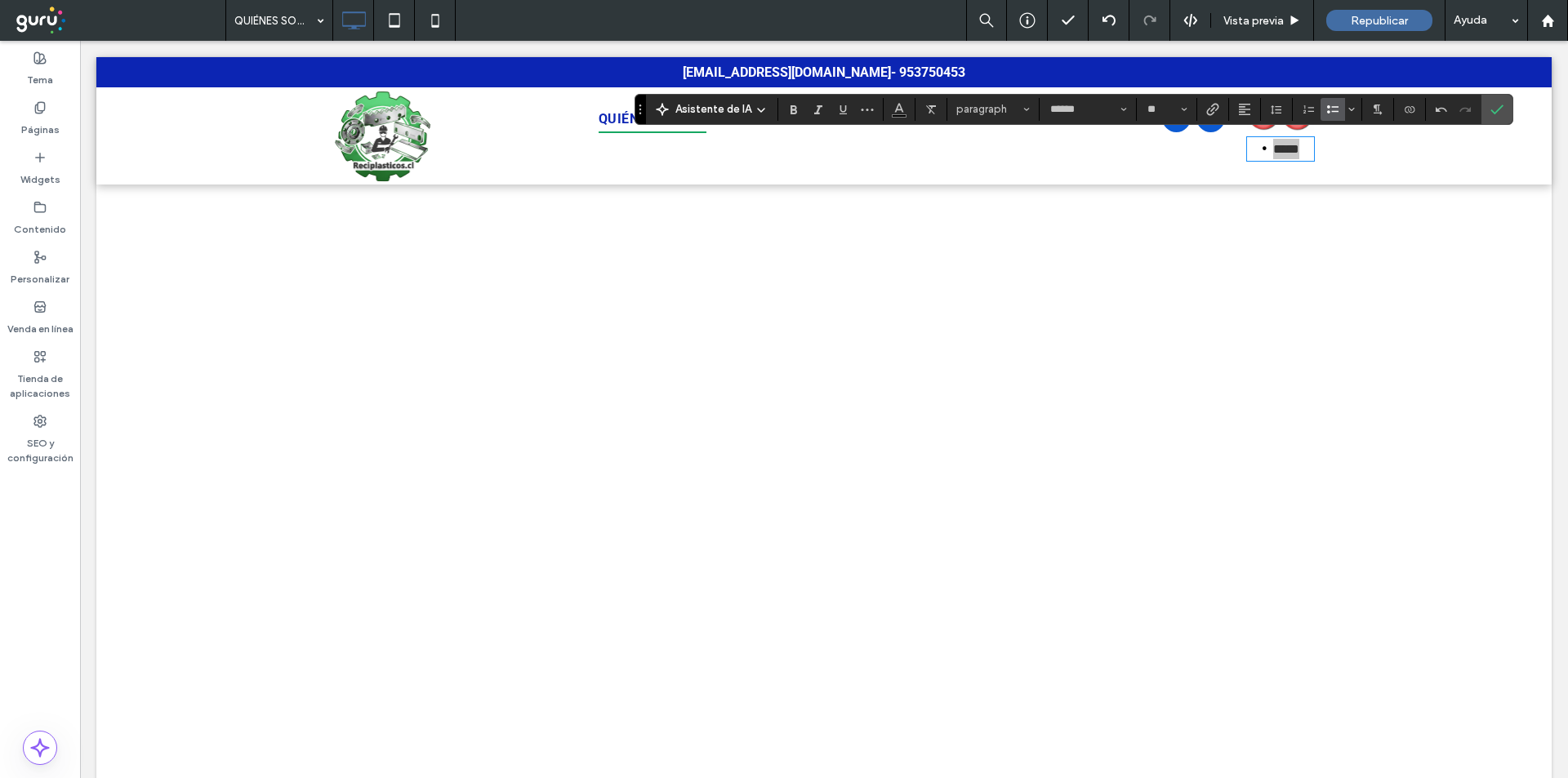
click at [1326, 110] on icon "Lista con viñetas" at bounding box center [1333, 110] width 13 height 13
click at [1244, 105] on icon "Alineación" at bounding box center [1245, 110] width 13 height 13
click at [1252, 162] on icon "ui.textEditor.alignment.center" at bounding box center [1257, 159] width 13 height 13
click at [1500, 116] on span "Confirmar" at bounding box center [1497, 110] width 13 height 28
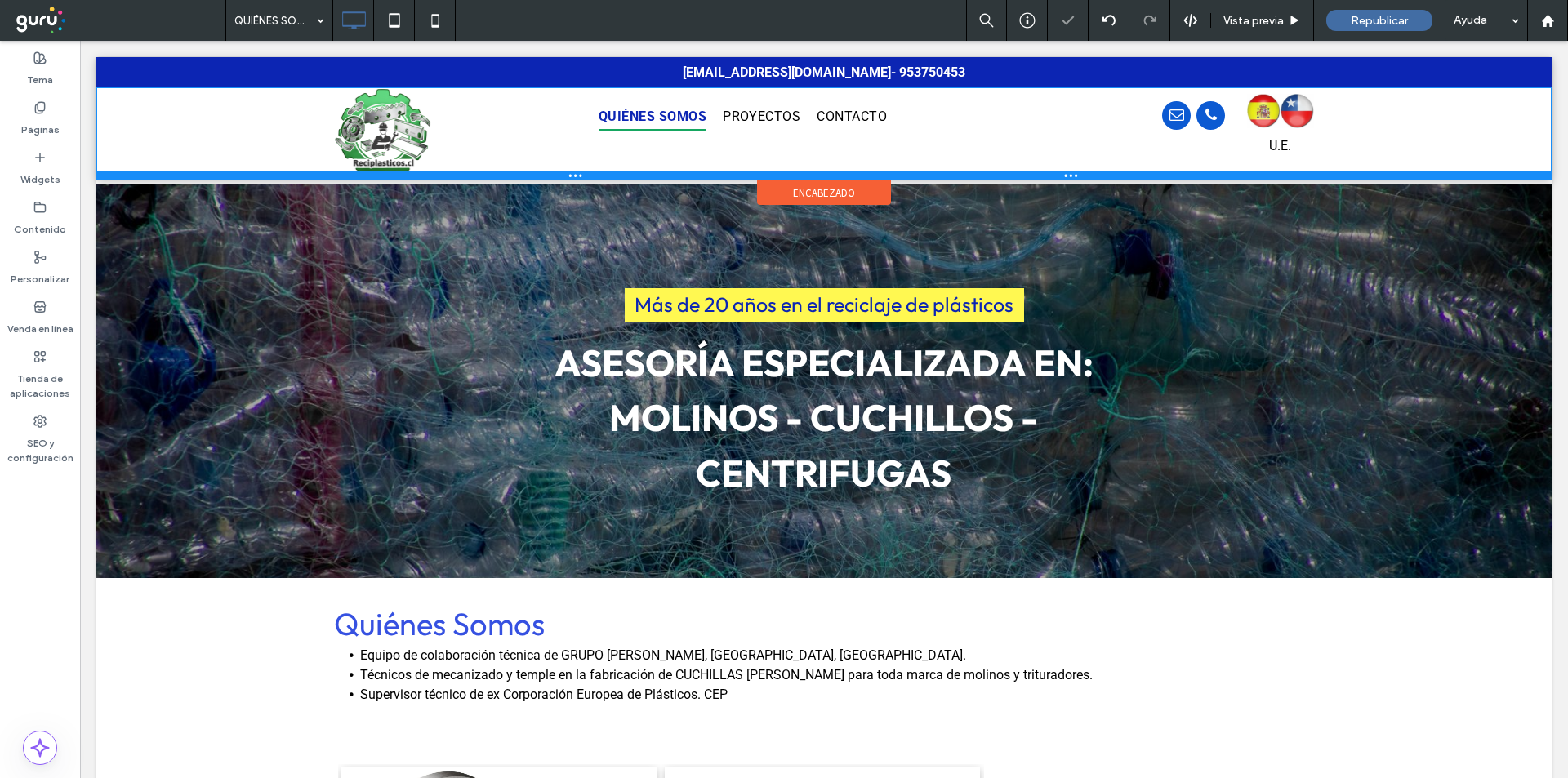
drag, startPoint x: 1247, startPoint y: 182, endPoint x: 1253, endPoint y: 152, distance: 30.6
click at [1253, 152] on div "Click To Paste QUIÉNES SOMOS PROYECTOS CONTACTO Click To Paste Click To Paste C…" at bounding box center [824, 133] width 1456 height 93
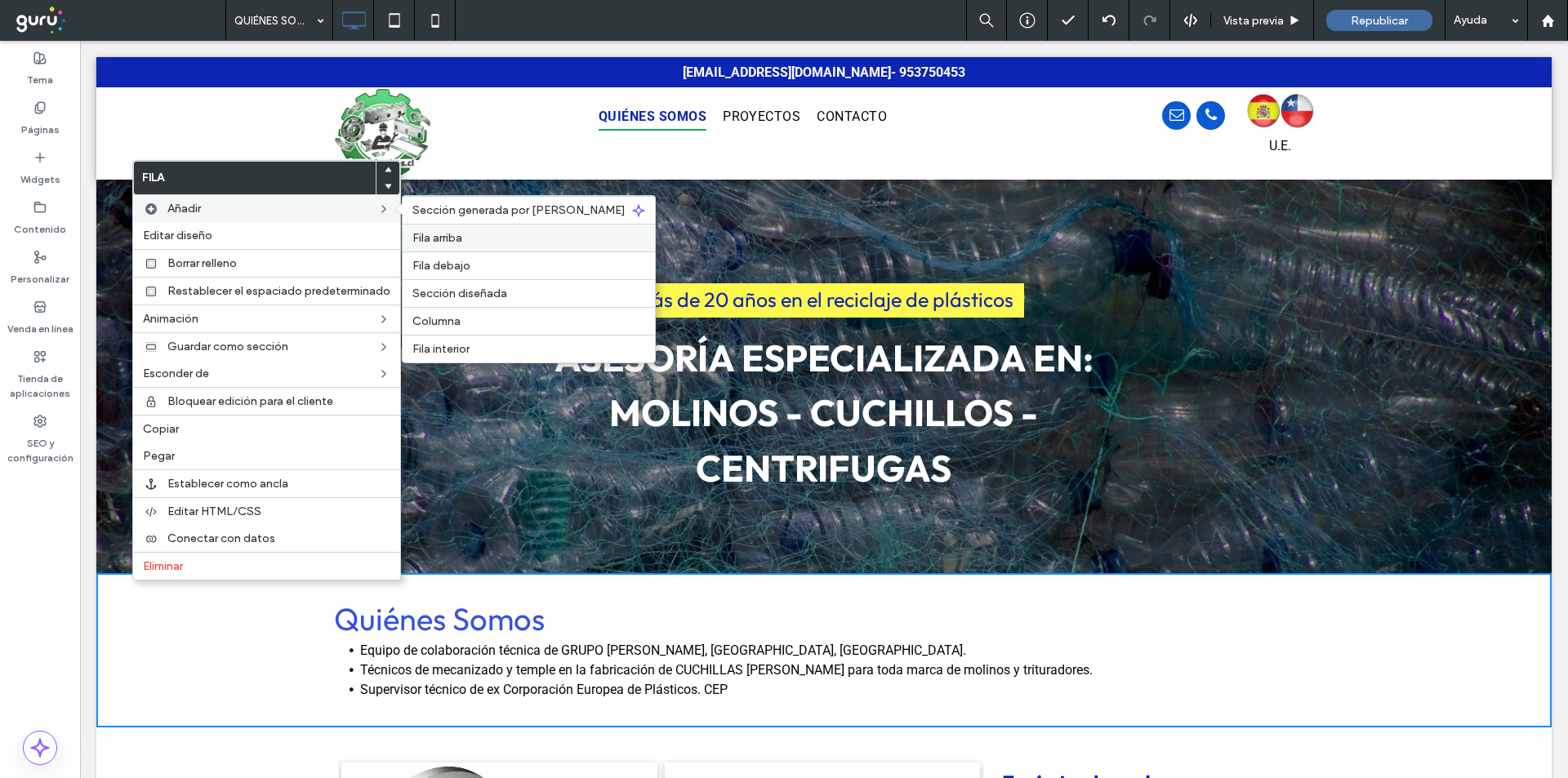
click at [462, 236] on label "Fila arriba" at bounding box center [528, 238] width 232 height 14
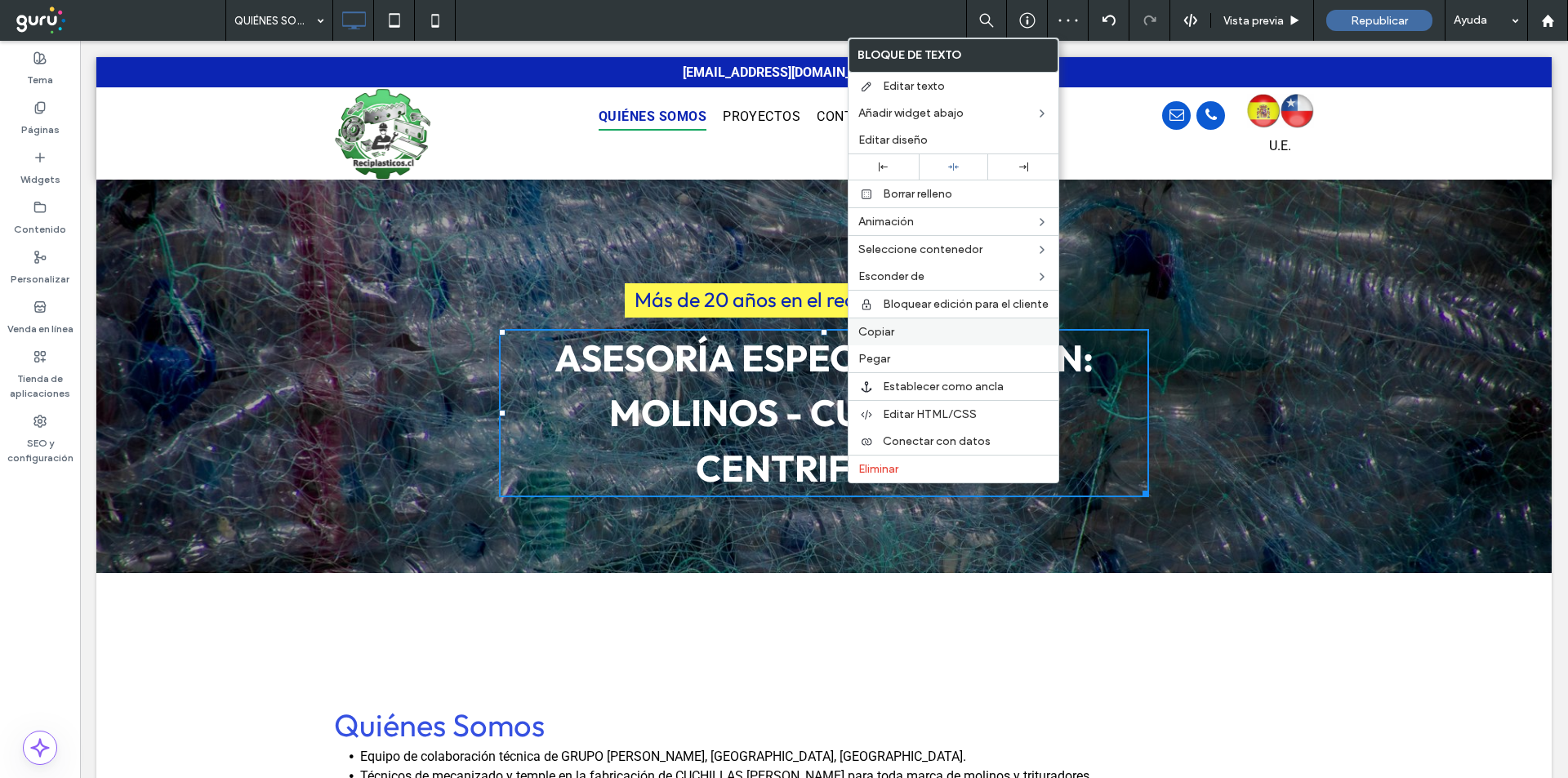
click at [885, 330] on span "Copiar" at bounding box center [876, 331] width 36 height 14
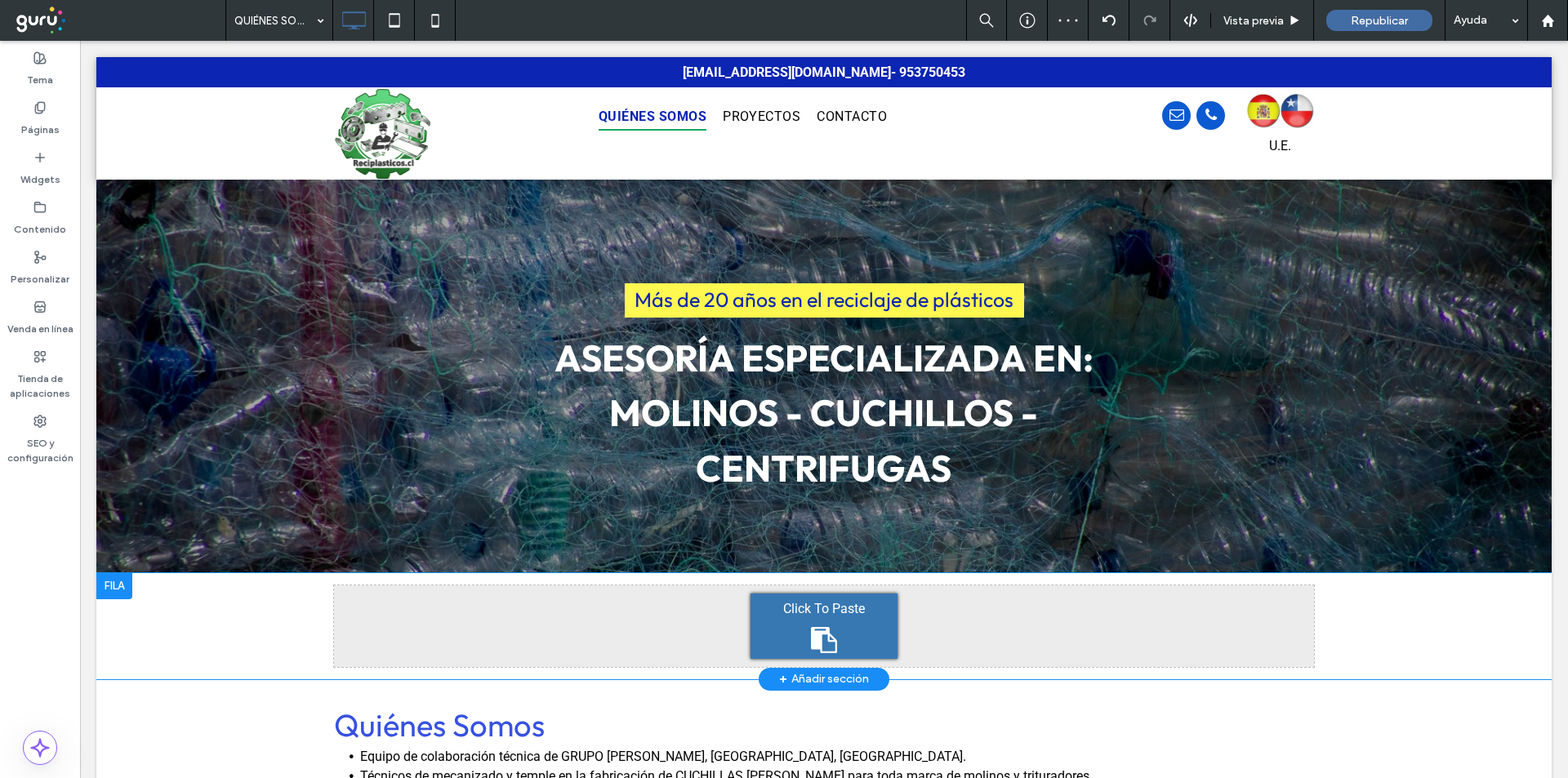
click at [786, 622] on div "Click To Paste" at bounding box center [823, 626] width 147 height 66
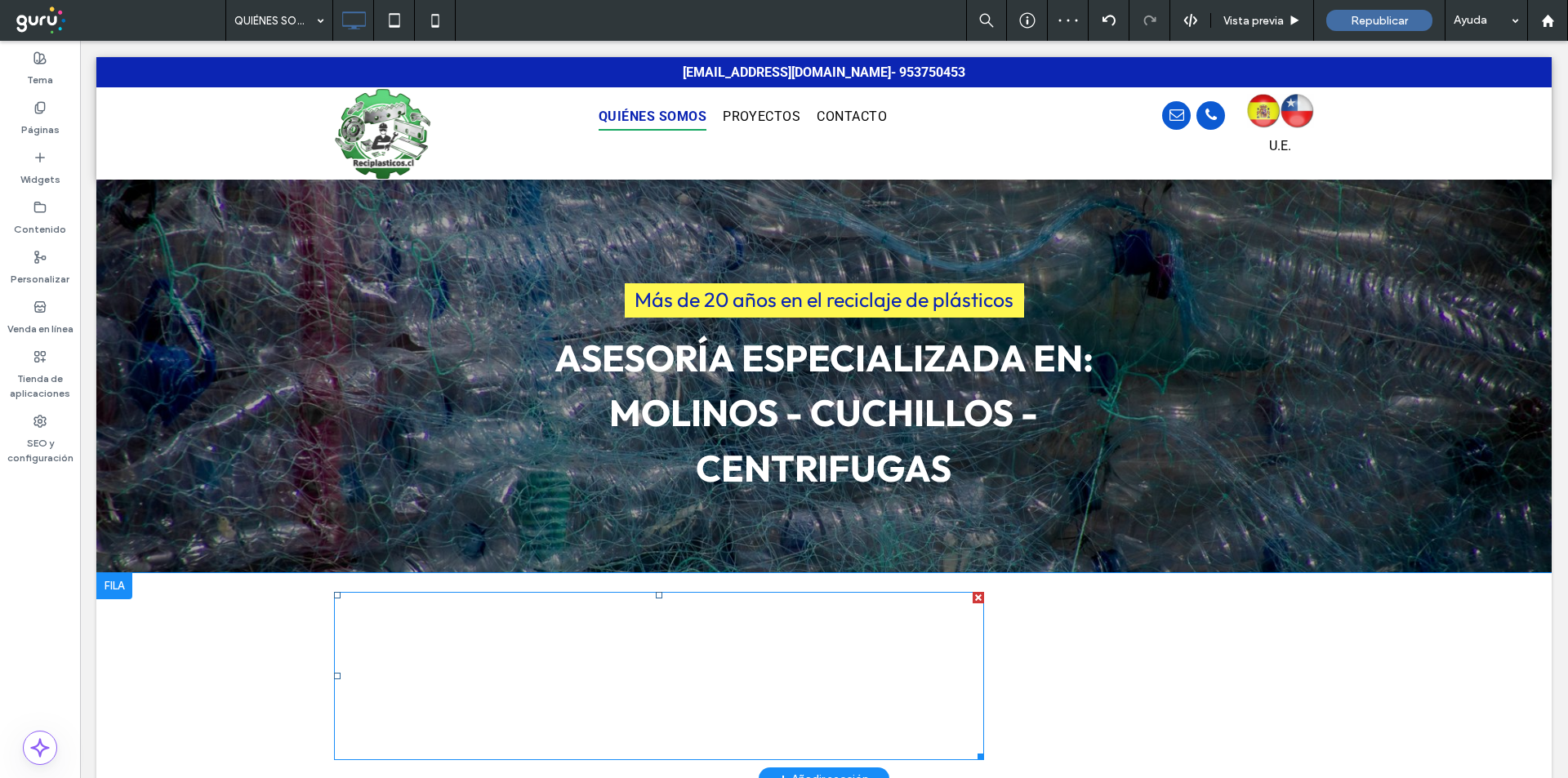
click at [786, 622] on span "ASESORÍA ESPECIALIZADA EN: MOLINOS - CUCHILLOS -CENTRiFUGAS" at bounding box center [658, 675] width 539 height 156
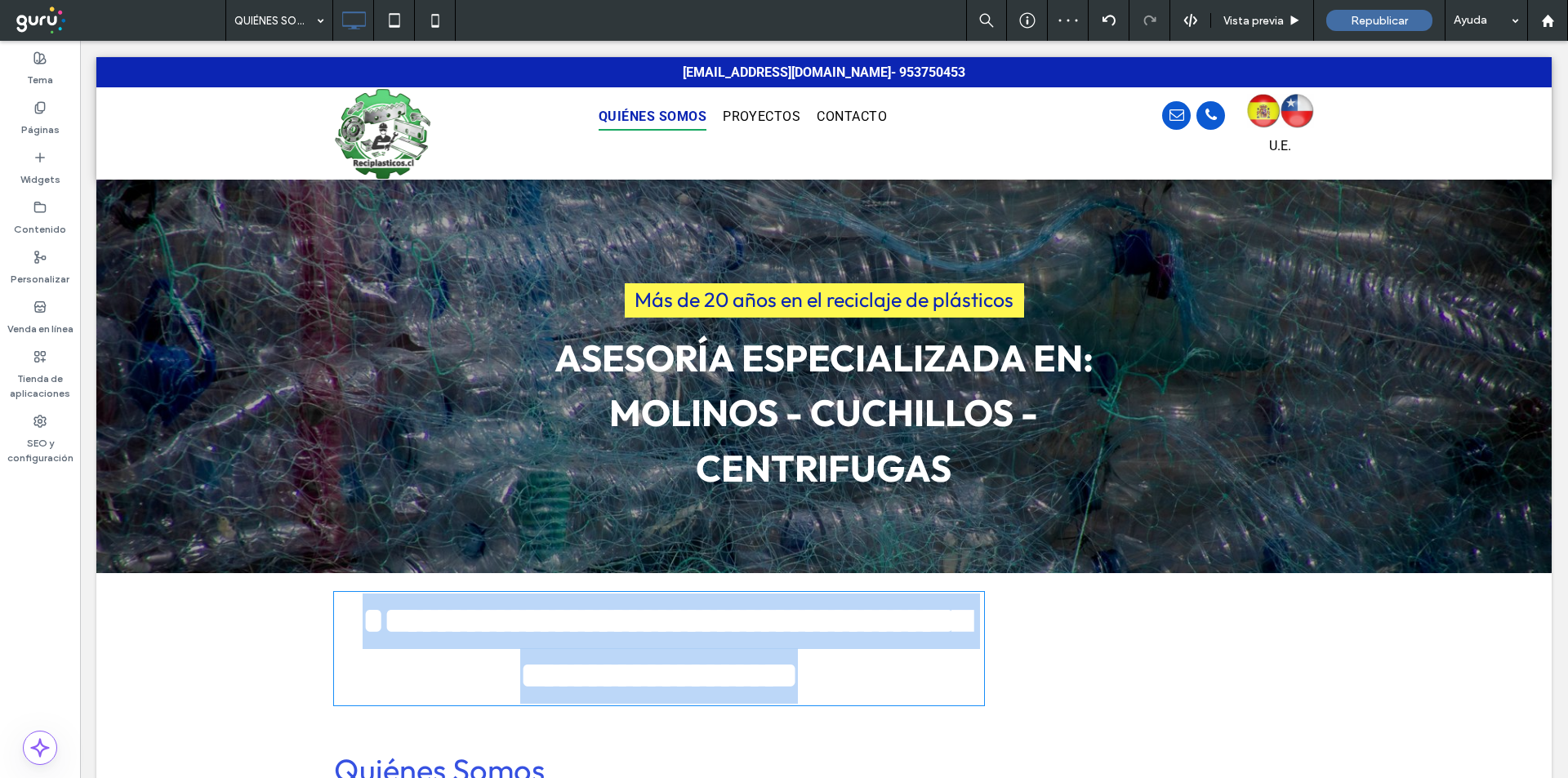
click at [786, 622] on span "**********" at bounding box center [666, 648] width 608 height 92
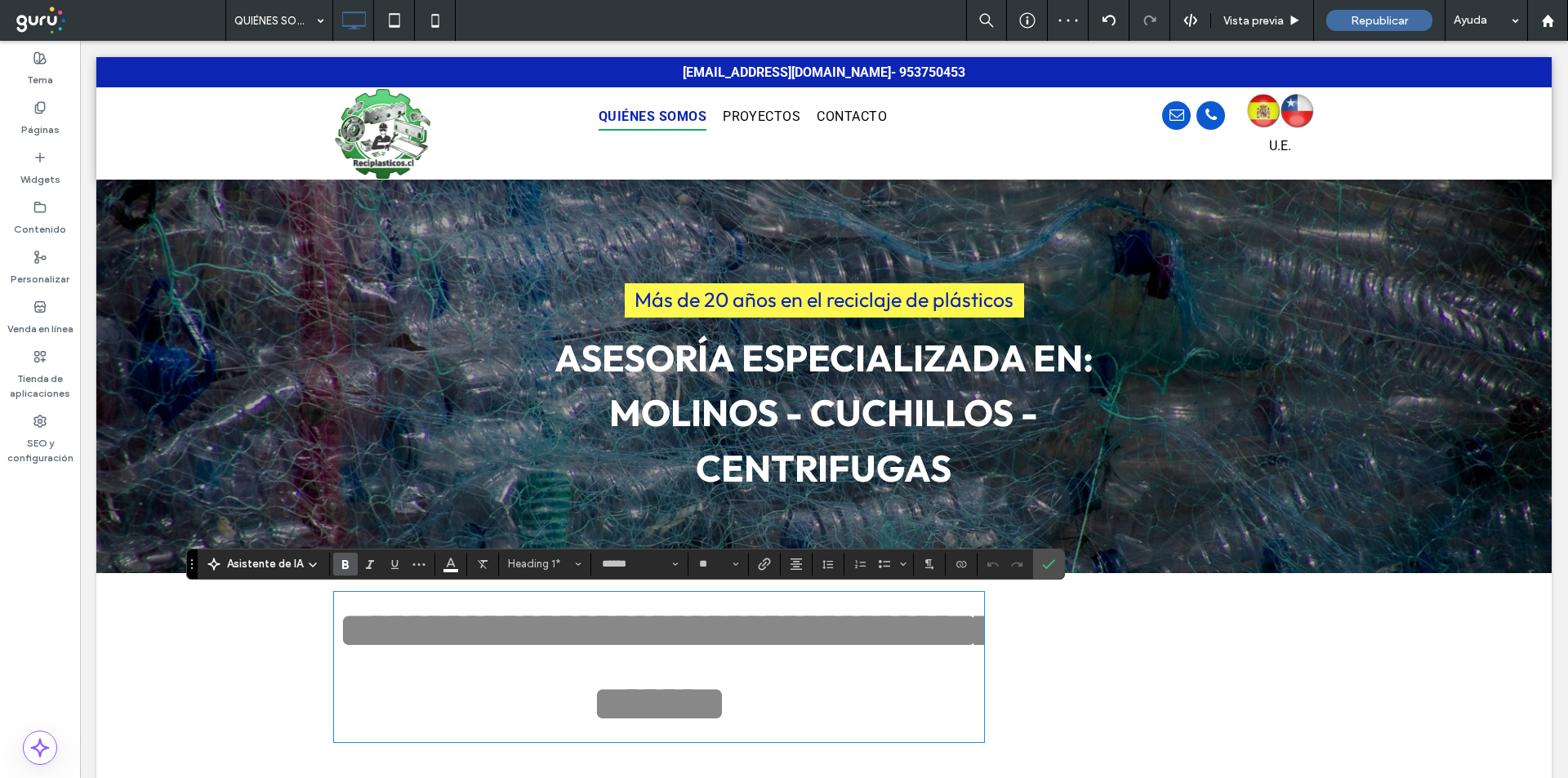
type input "******"
type input "**"
type input "******"
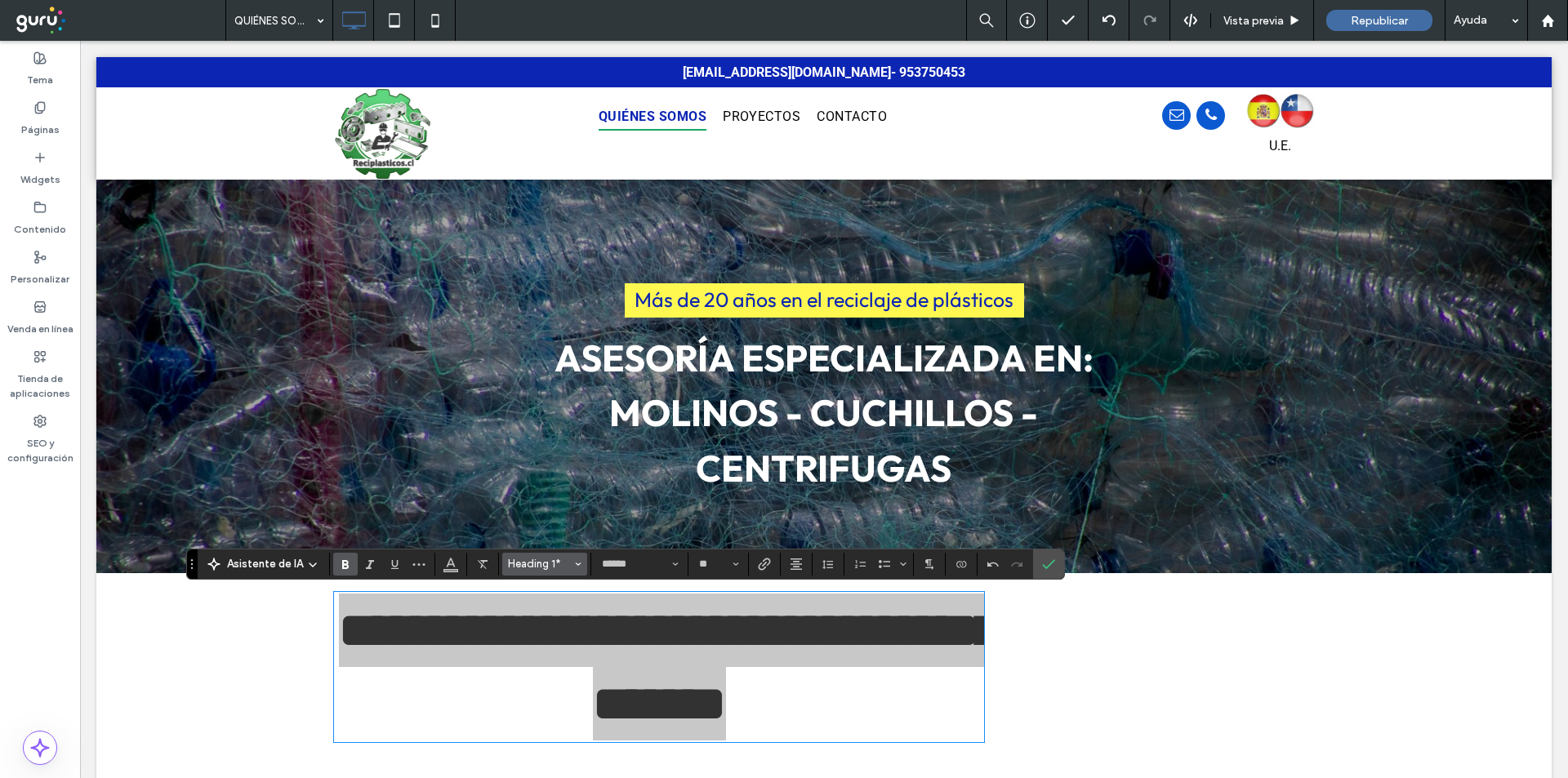
click at [561, 559] on span "Heading 1*" at bounding box center [540, 564] width 64 height 12
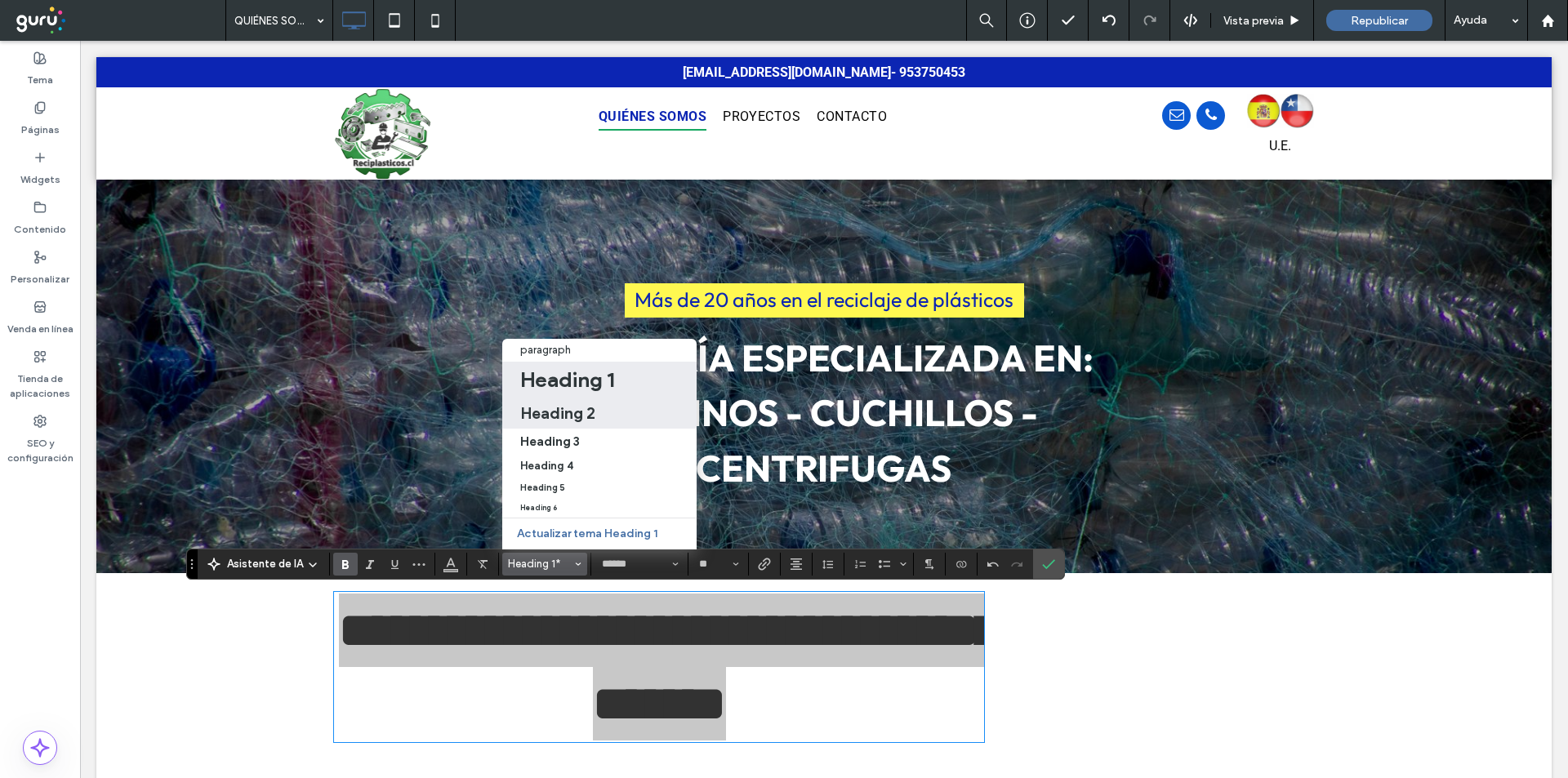
click at [550, 404] on h2 "Heading 2" at bounding box center [557, 413] width 75 height 20
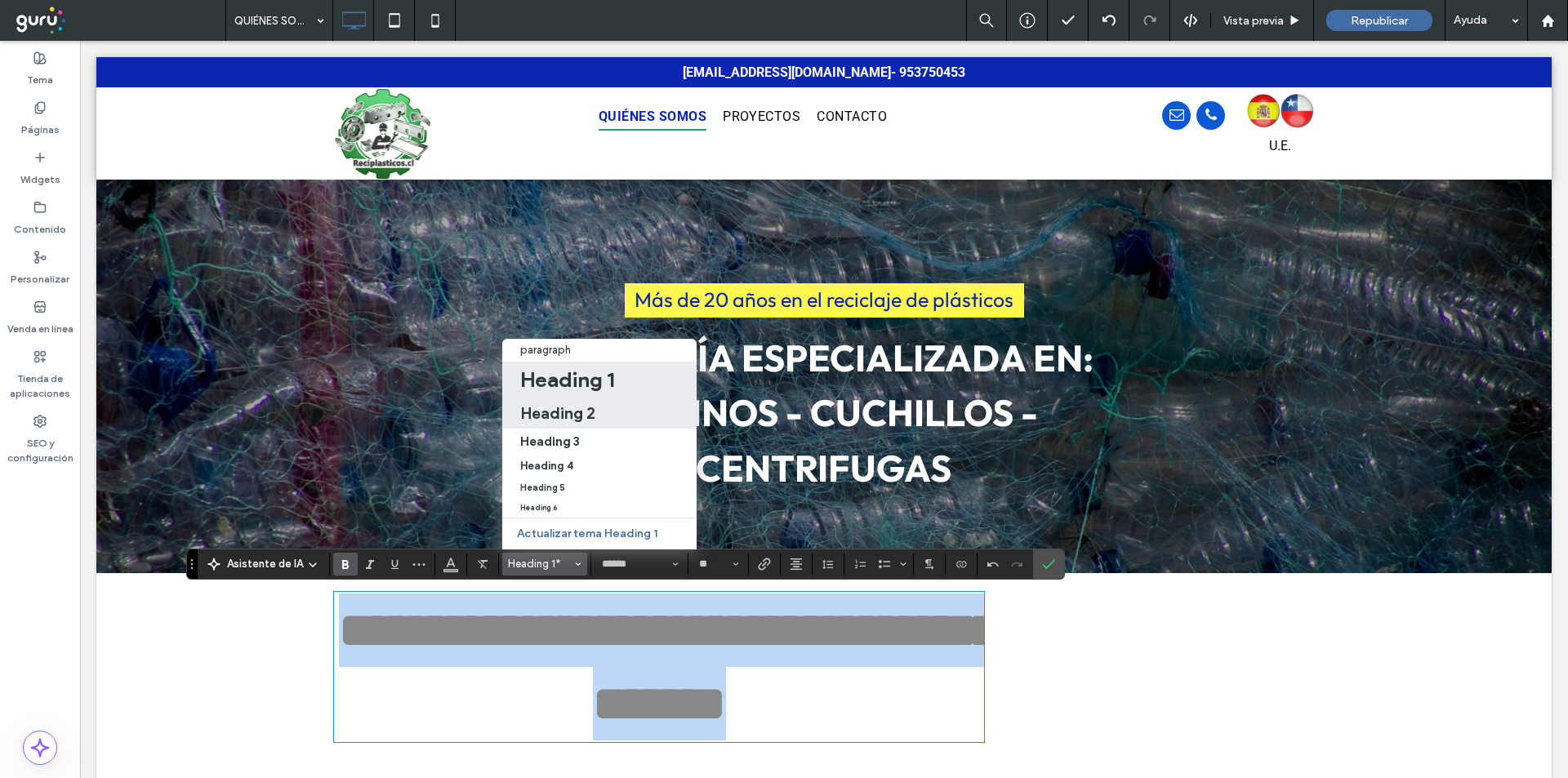
type input "**"
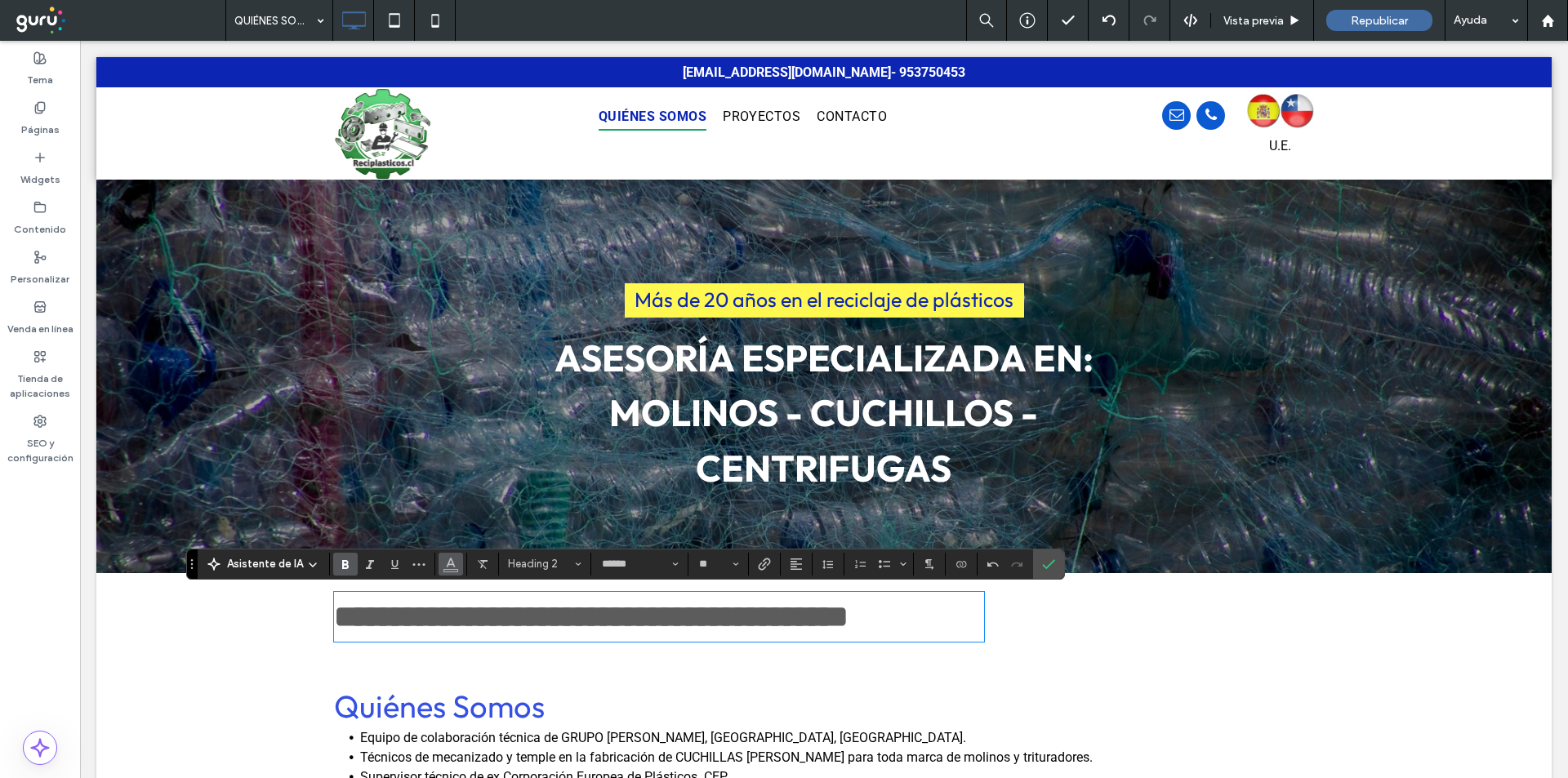
click at [451, 564] on use "Color" at bounding box center [451, 563] width 9 height 9
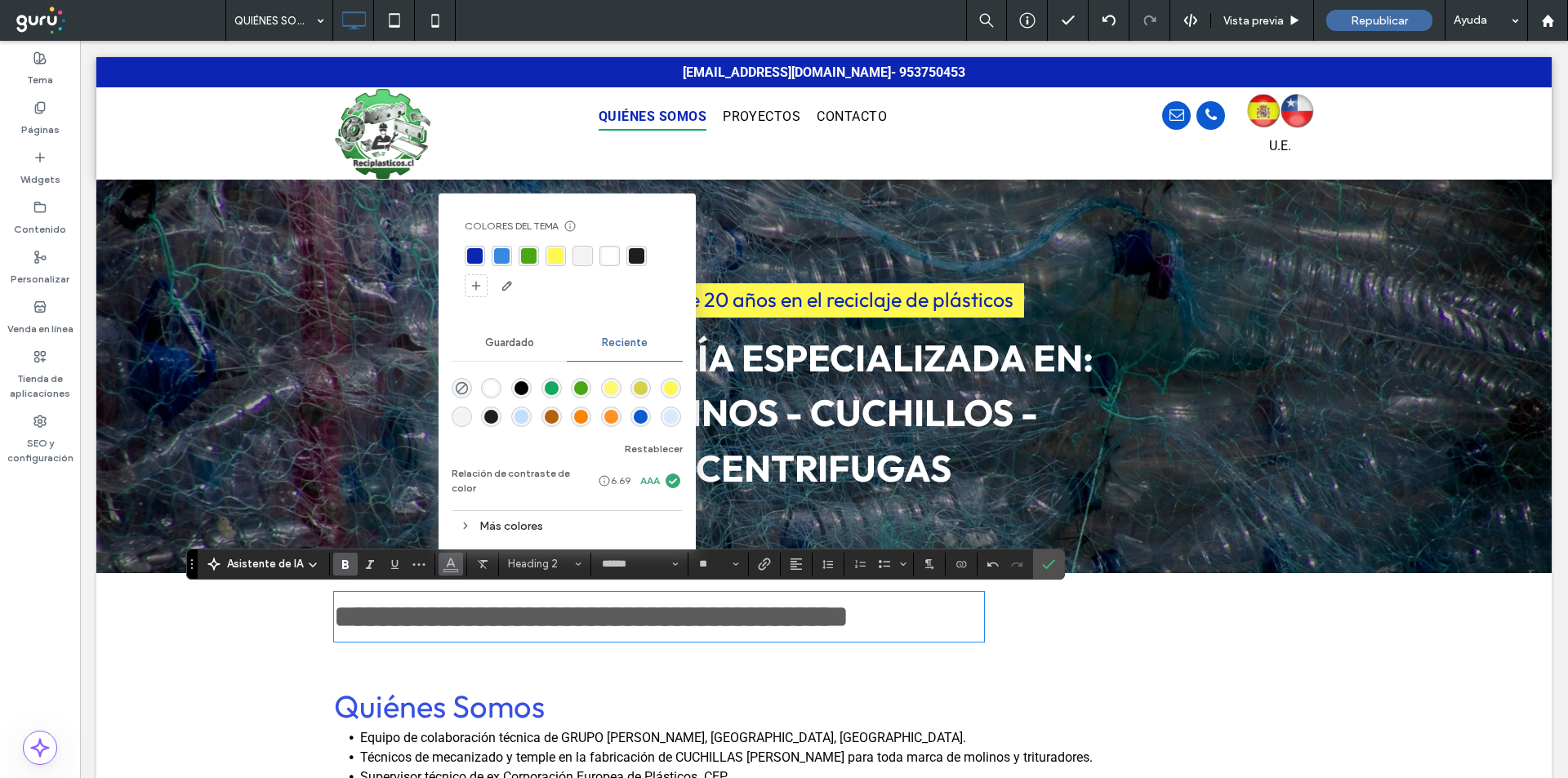
click at [519, 266] on div "rgba(73, 167, 22, 1)" at bounding box center [529, 256] width 21 height 21
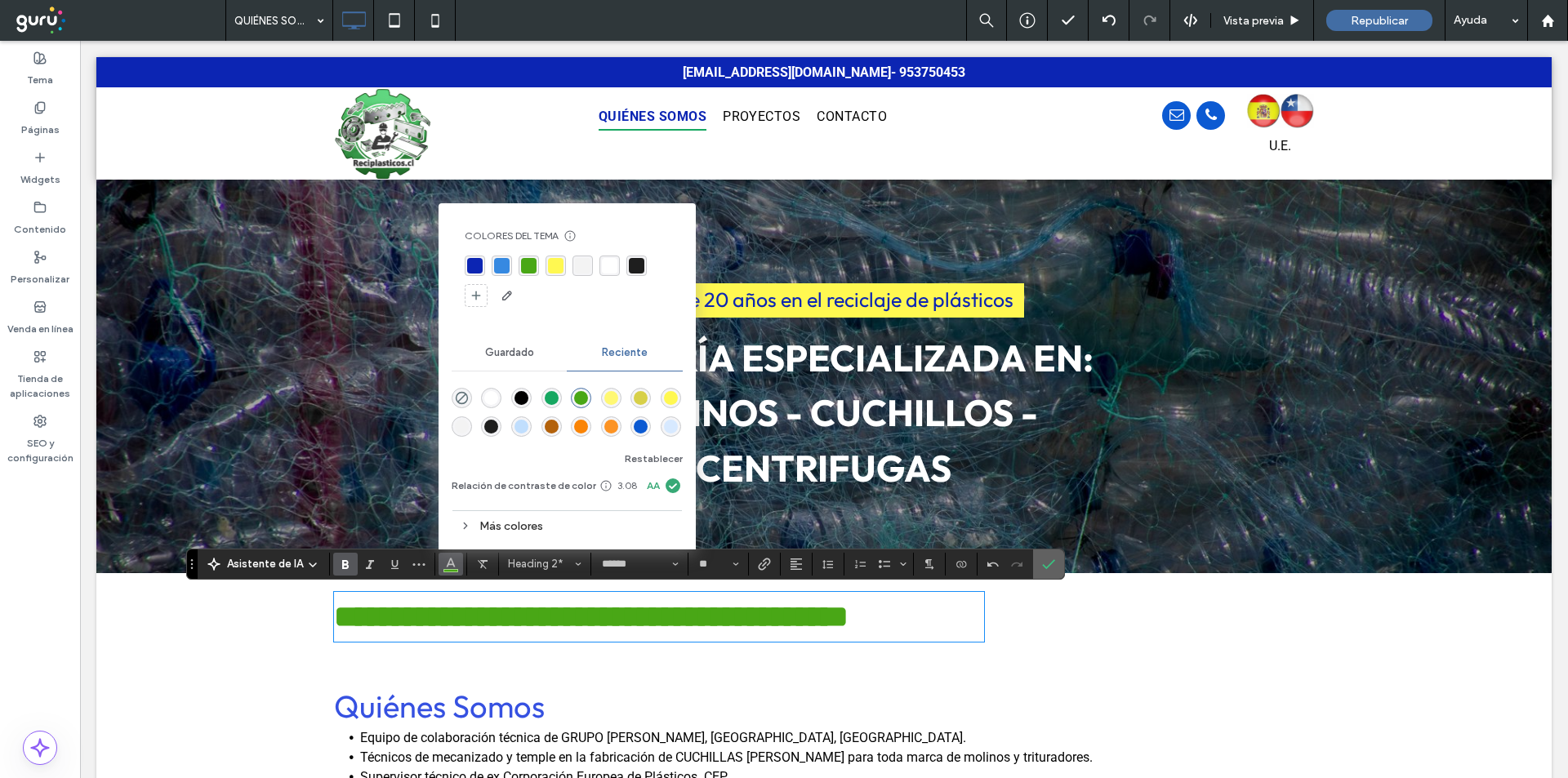
click at [1048, 558] on icon "Confirmar" at bounding box center [1049, 565] width 13 height 13
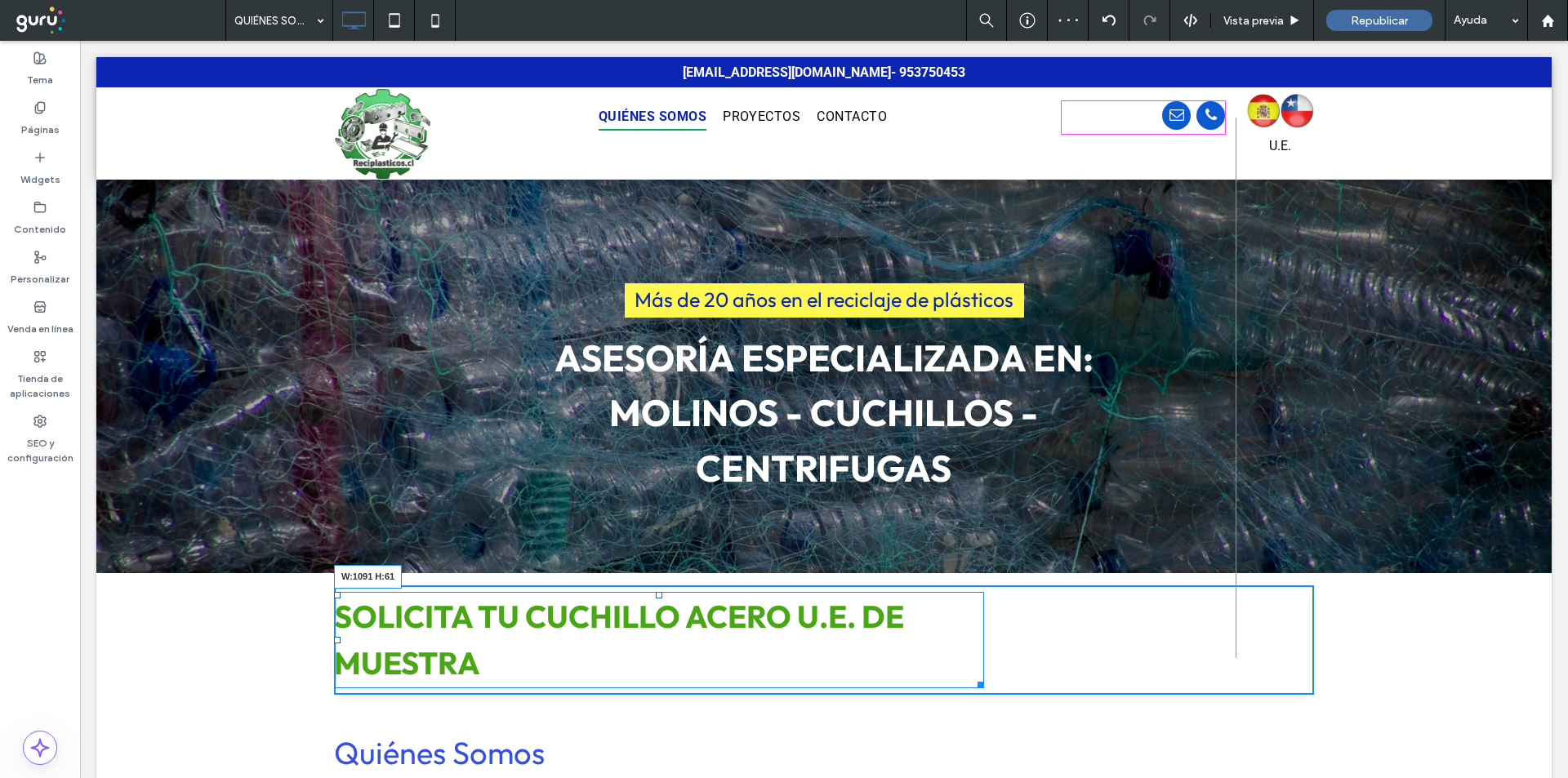
drag, startPoint x: 972, startPoint y: 682, endPoint x: 1308, endPoint y: 725, distance: 338.7
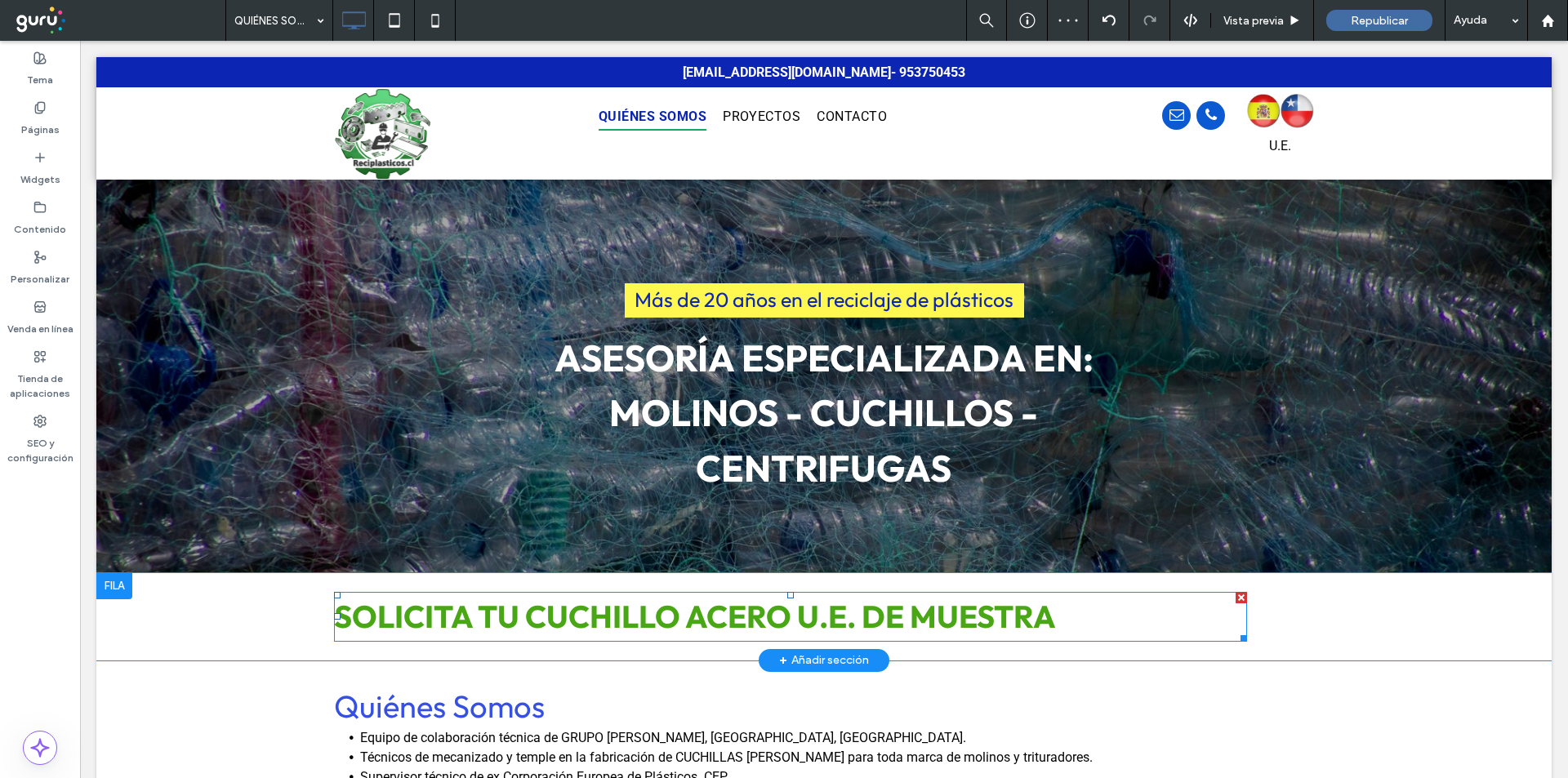
click at [988, 625] on span "SOLICITA TU CUCHILLO ACERO U.E. DE MUESTRA" at bounding box center [695, 616] width 722 height 39
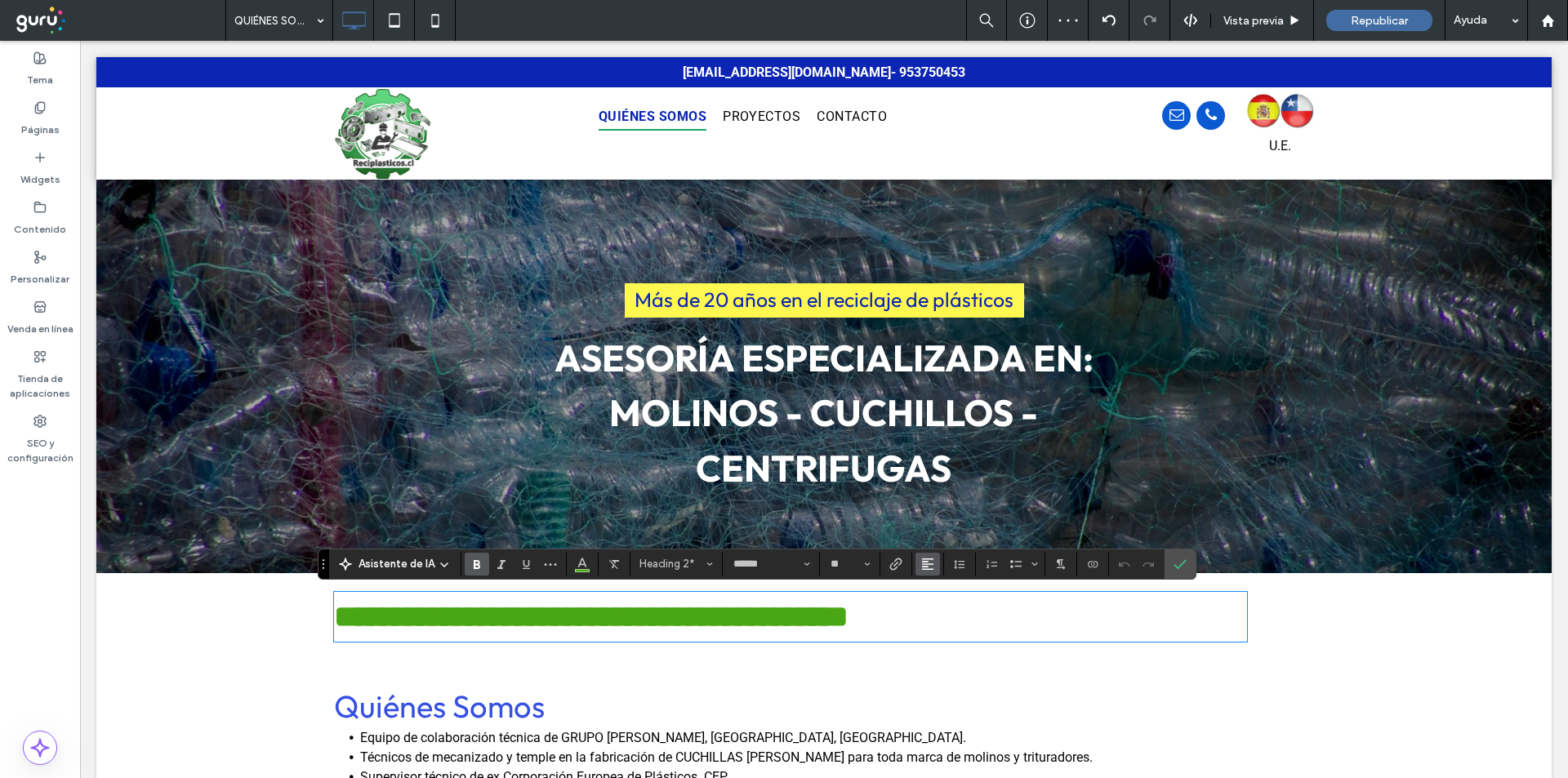
click at [925, 564] on use "Alineación" at bounding box center [927, 564] width 11 height 11
click at [934, 484] on use "ui.textEditor.alignment.center" at bounding box center [939, 490] width 11 height 11
click at [1185, 564] on icon "Confirmar" at bounding box center [1180, 565] width 13 height 13
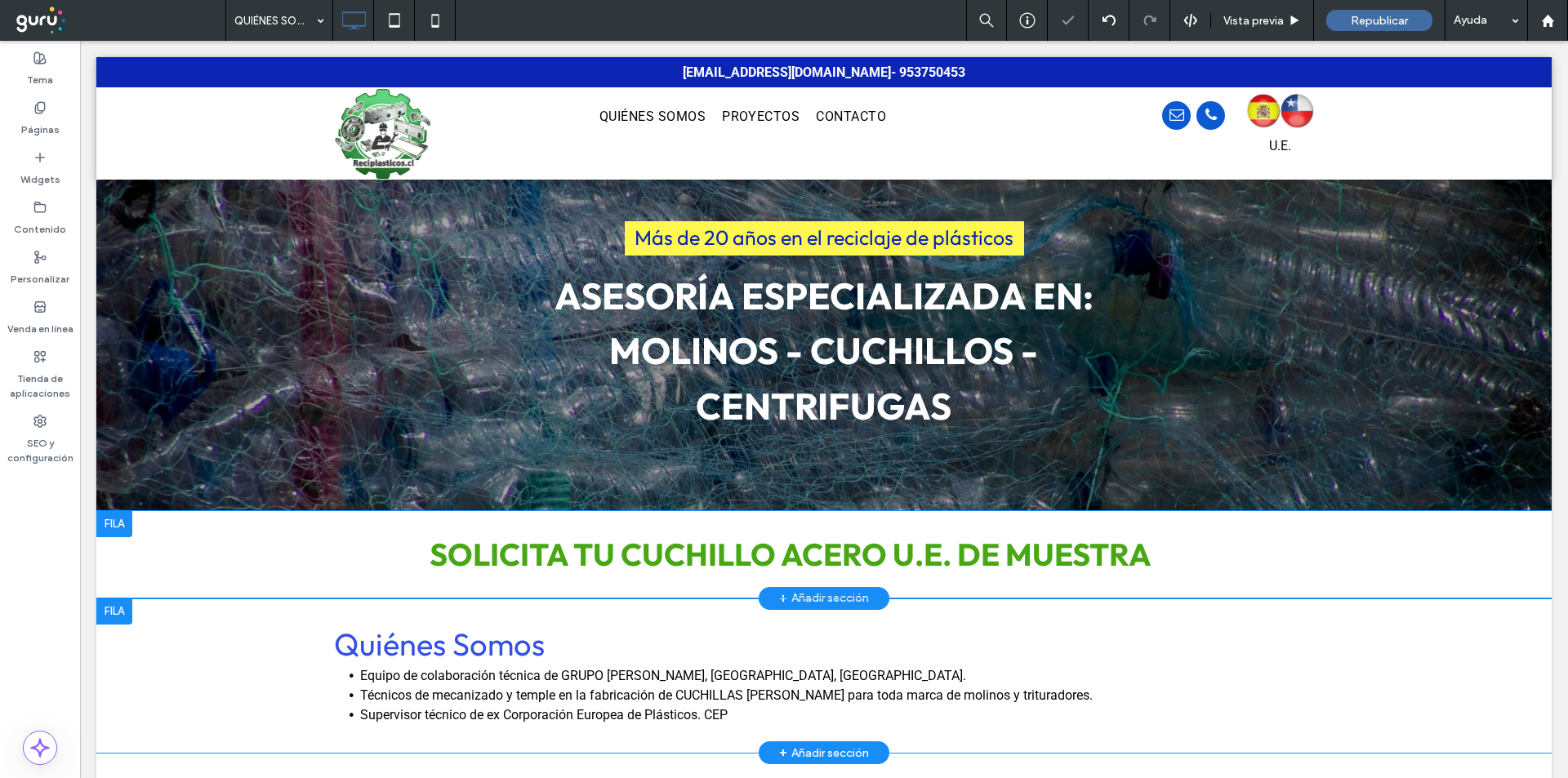
scroll to position [81, 0]
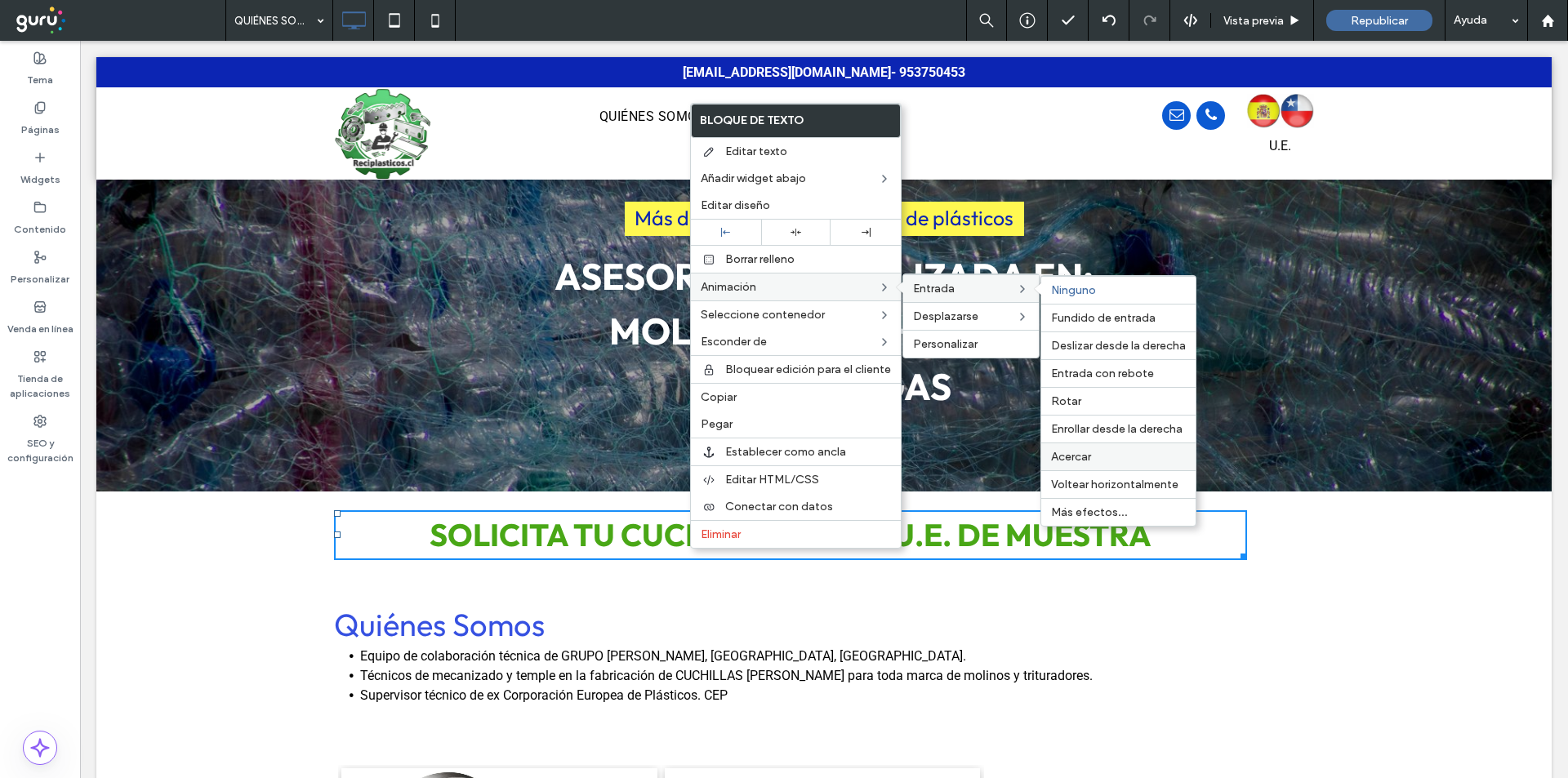
click at [1074, 462] on span "Acercar" at bounding box center [1071, 456] width 40 height 14
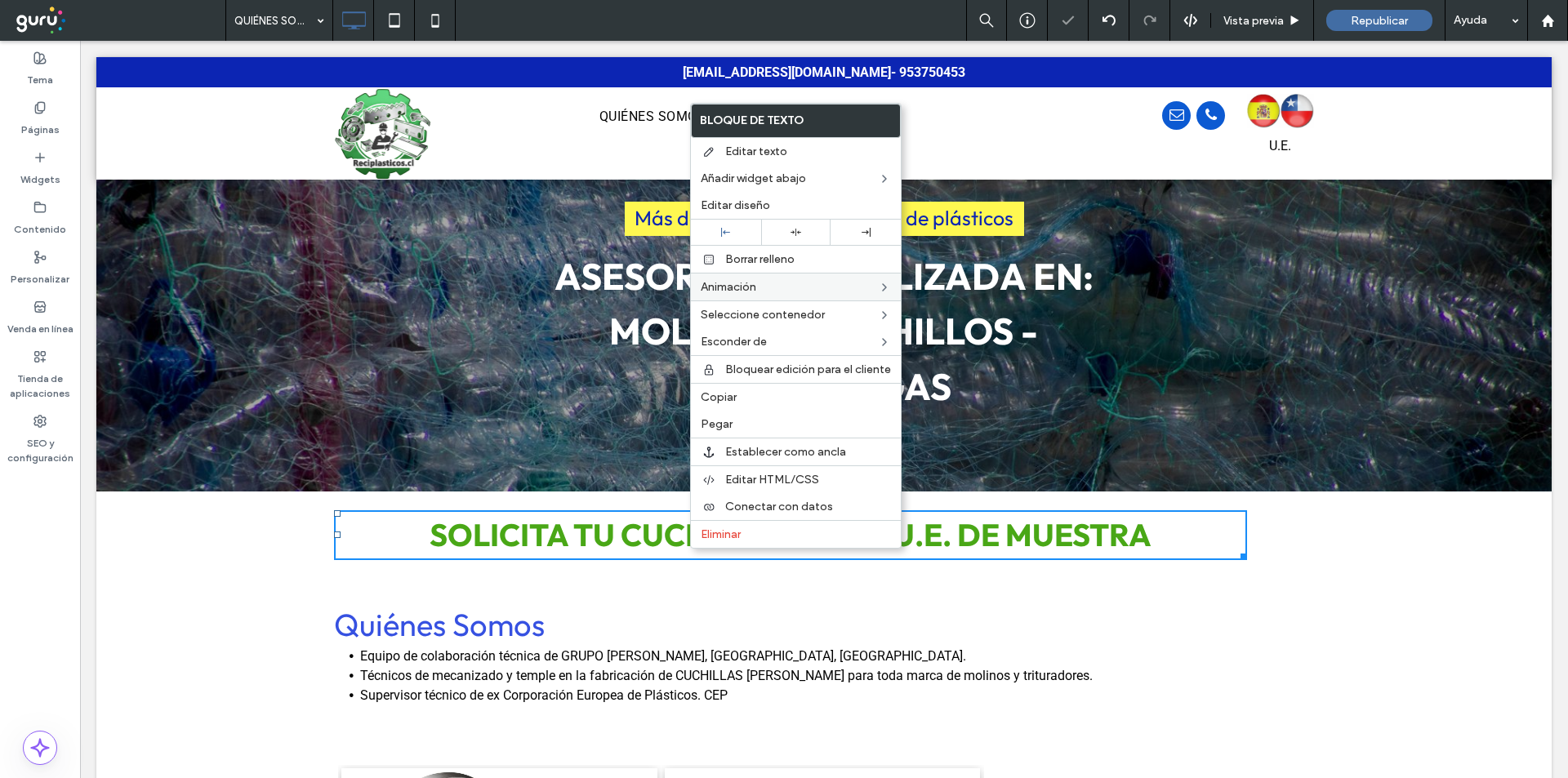
click at [694, 613] on div "Quiénes Somos Equipo de colaboración técnica de GRUPO CASTILLO, VALENCIA, ESPAÑ…" at bounding box center [824, 656] width 980 height 103
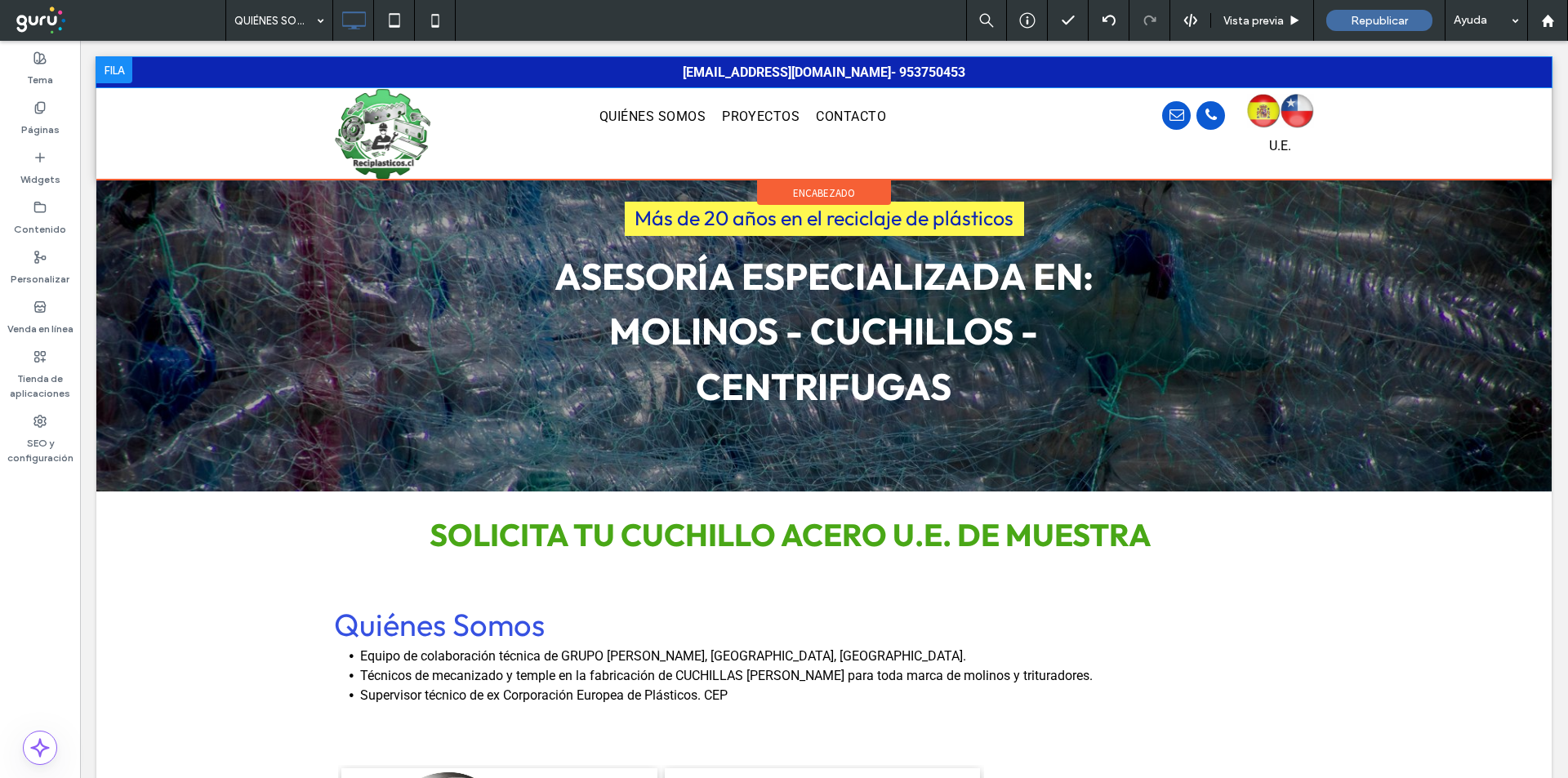
click at [106, 67] on div at bounding box center [114, 70] width 36 height 26
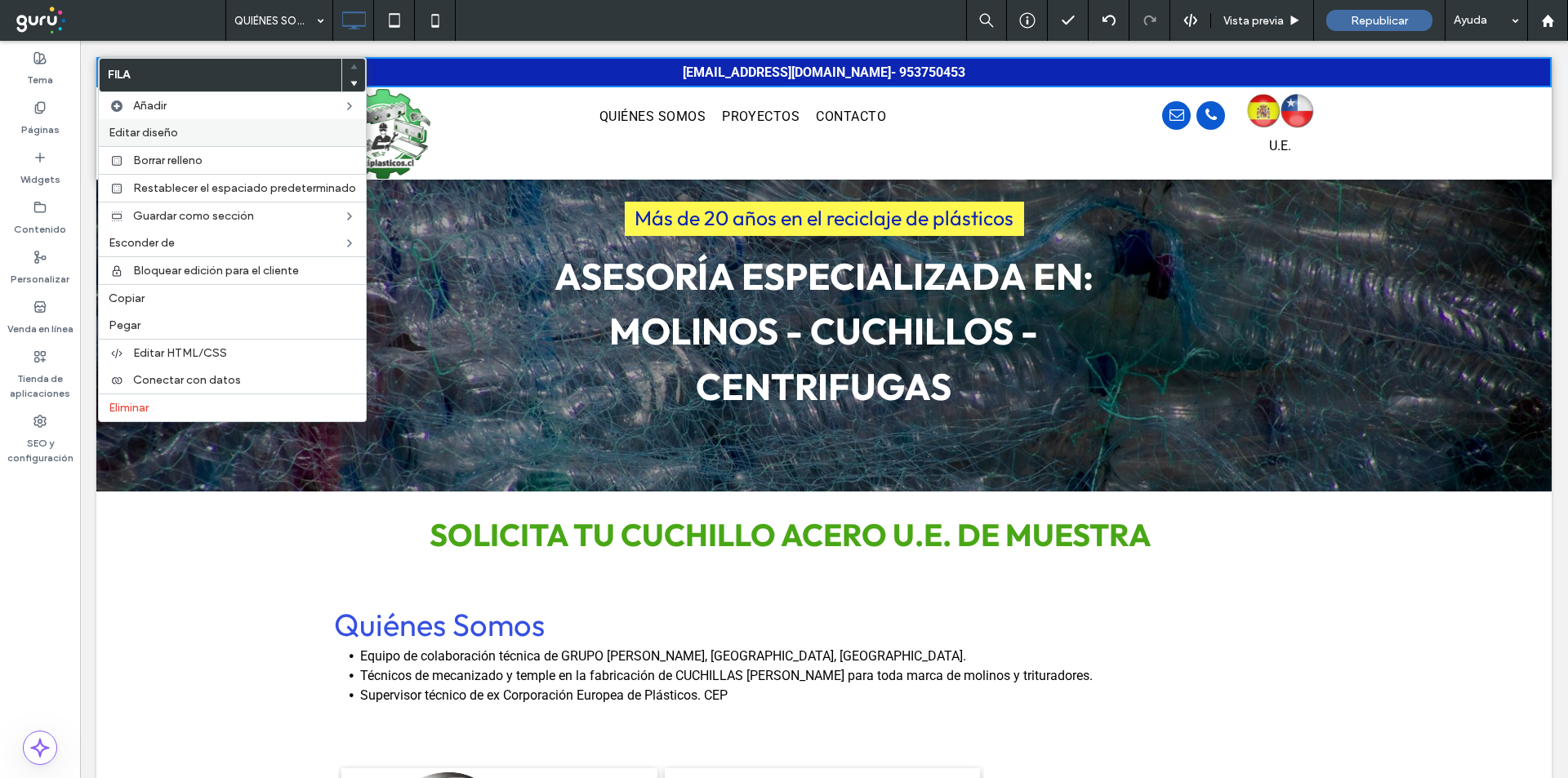
click at [148, 125] on div "Editar diseño" at bounding box center [232, 132] width 267 height 27
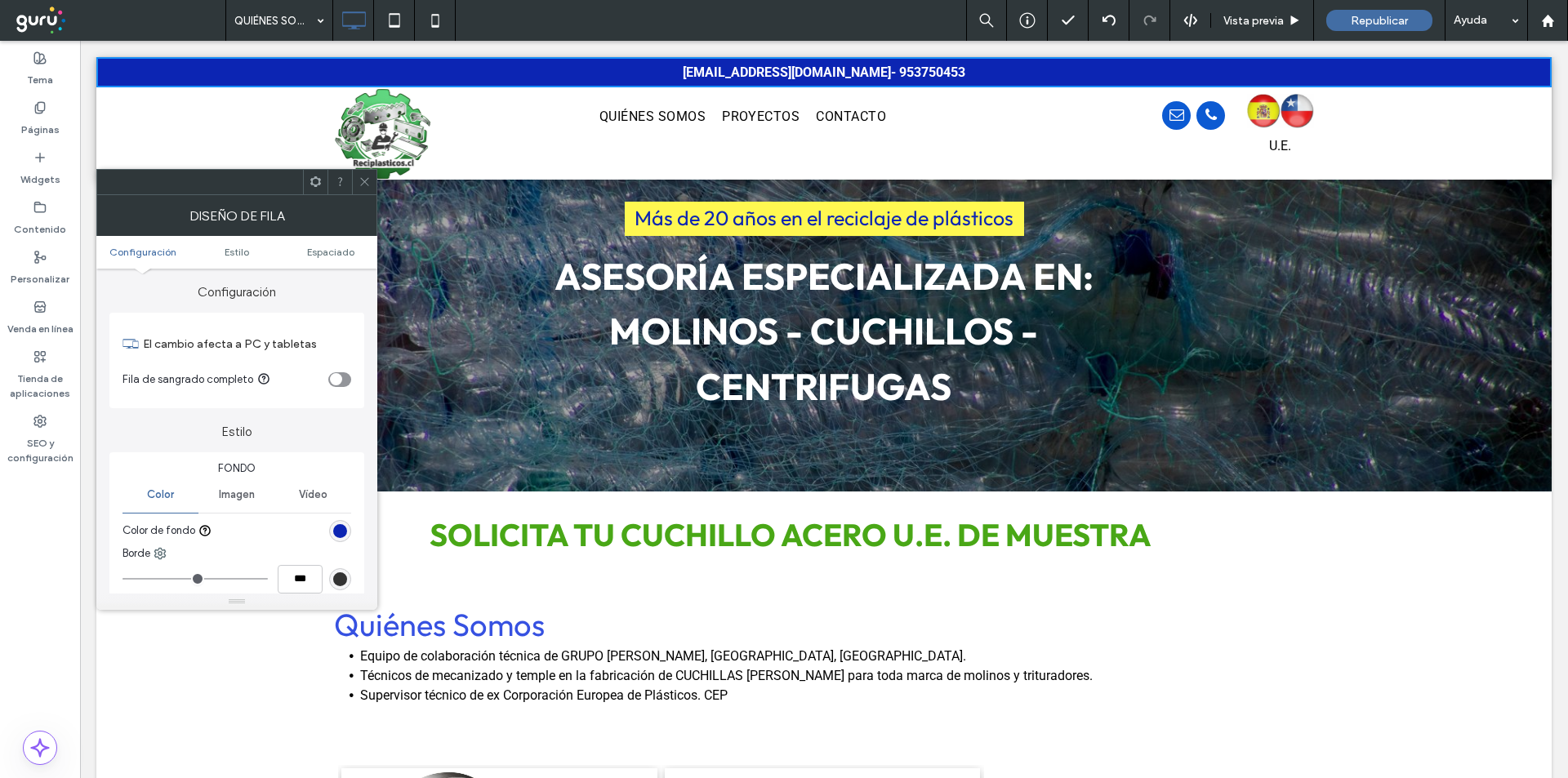
click at [333, 526] on div "rgb(12, 37, 179)" at bounding box center [340, 531] width 14 height 14
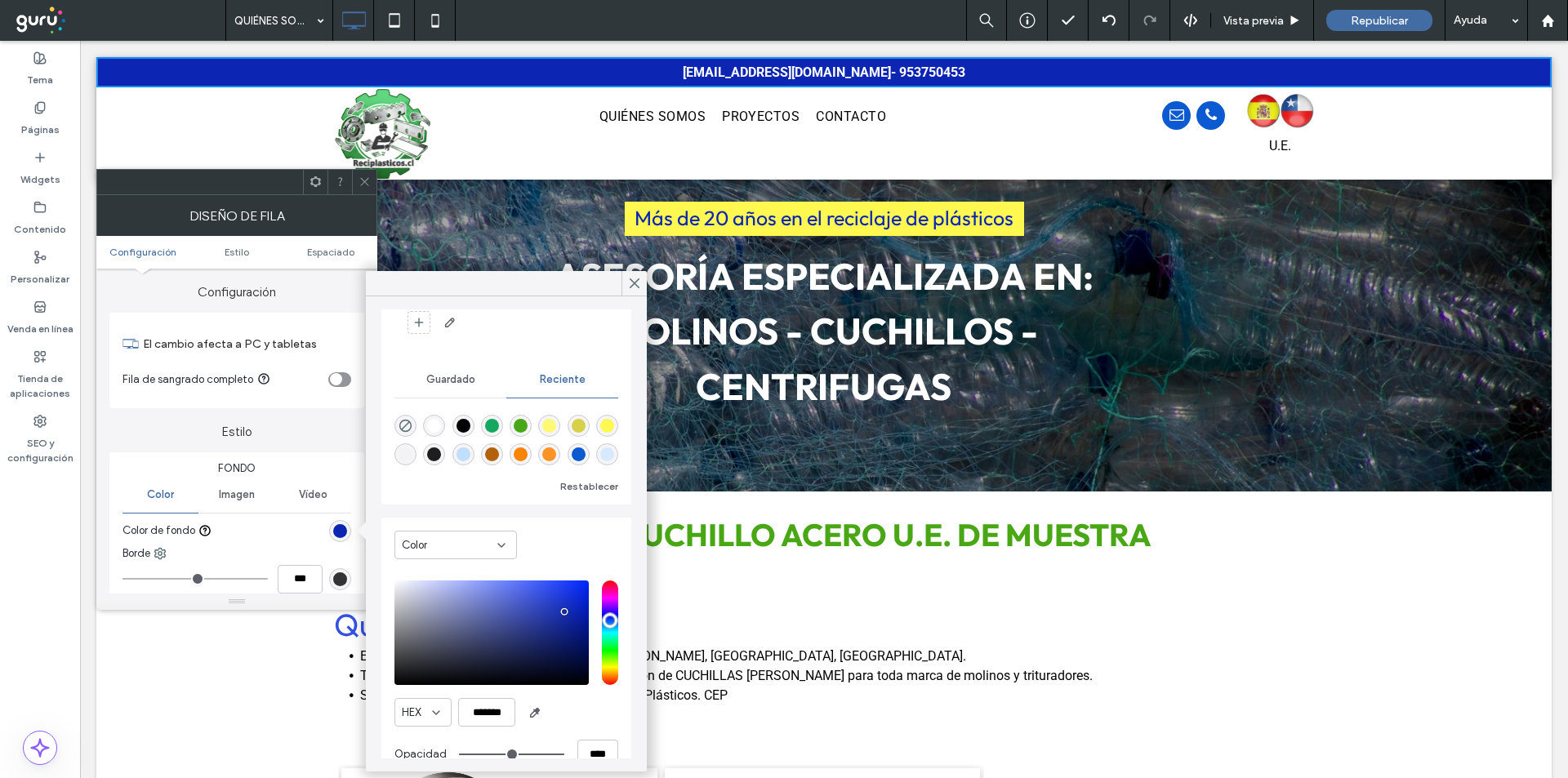
scroll to position [109, 0]
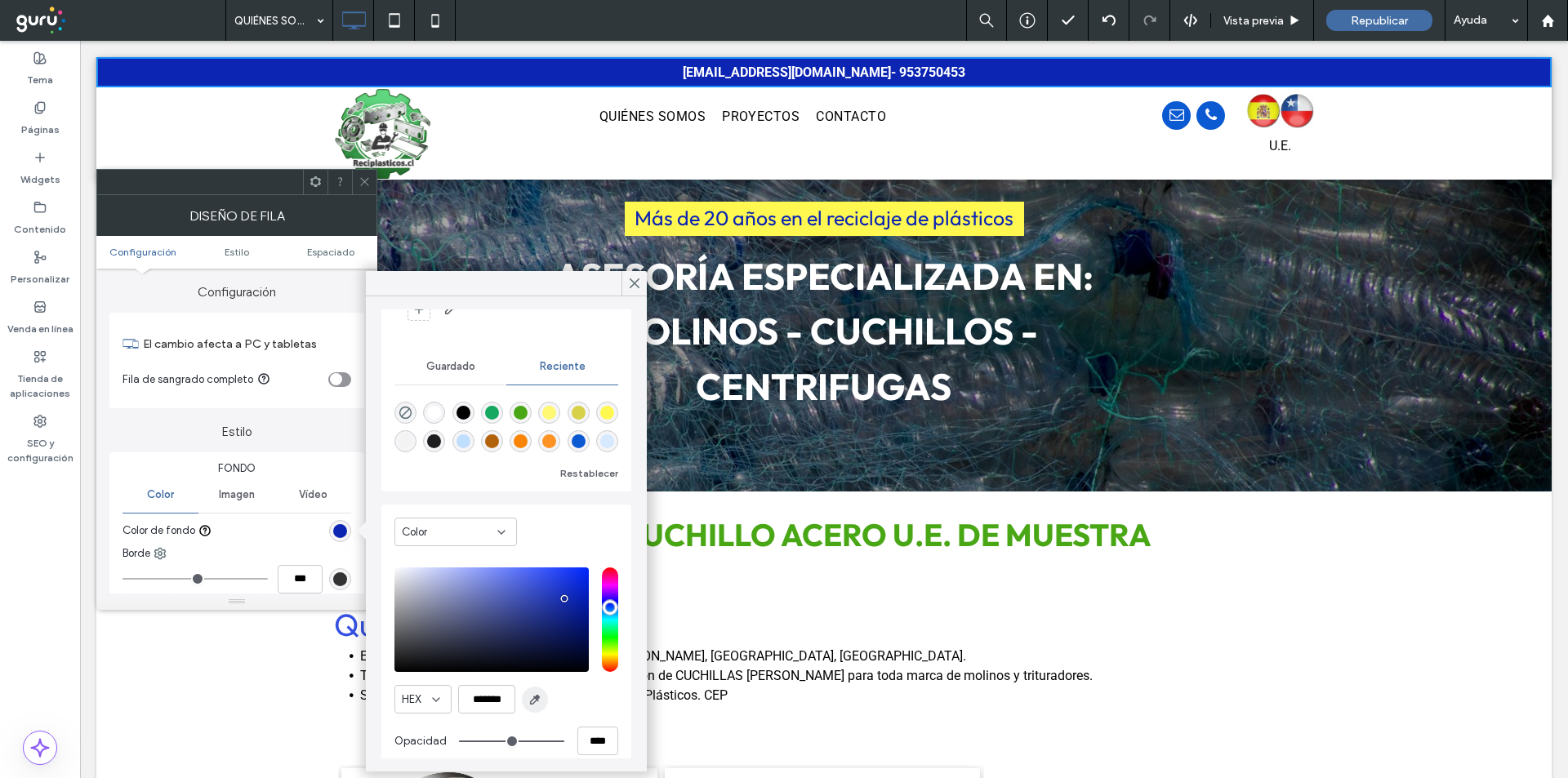
click at [530, 708] on span "button" at bounding box center [535, 699] width 26 height 26
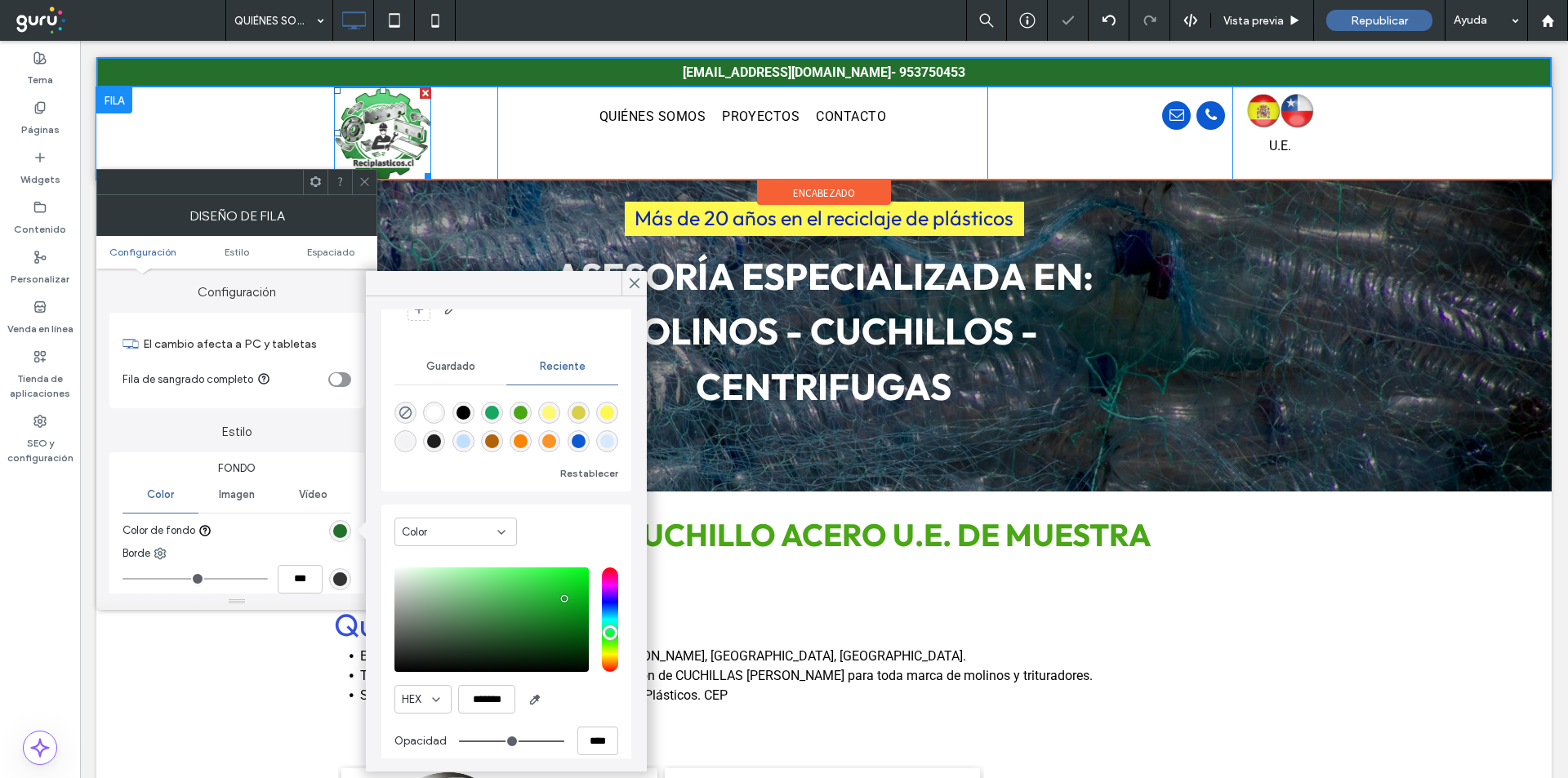
type input "*******"
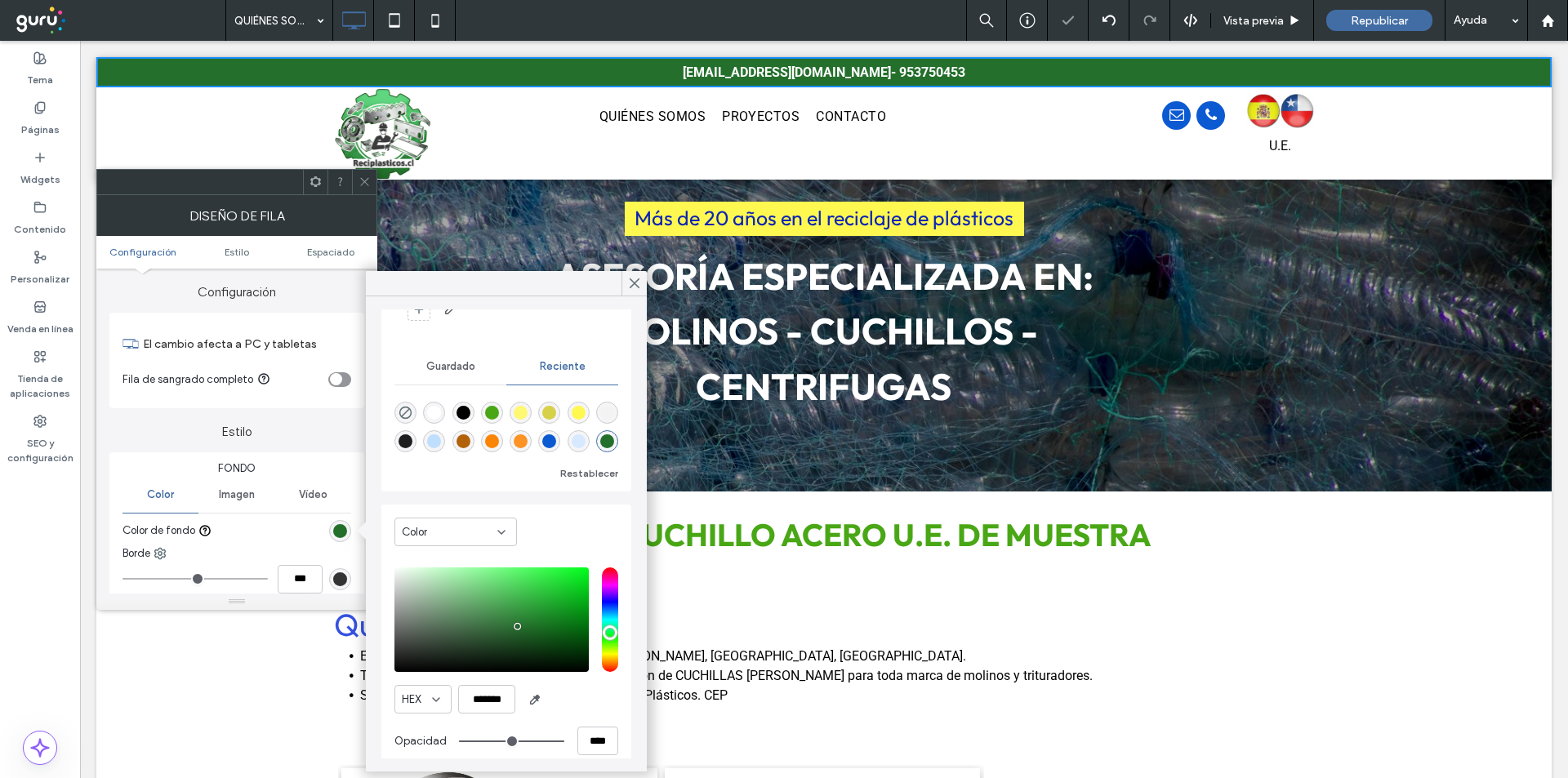
click at [368, 175] on icon at bounding box center [364, 181] width 12 height 12
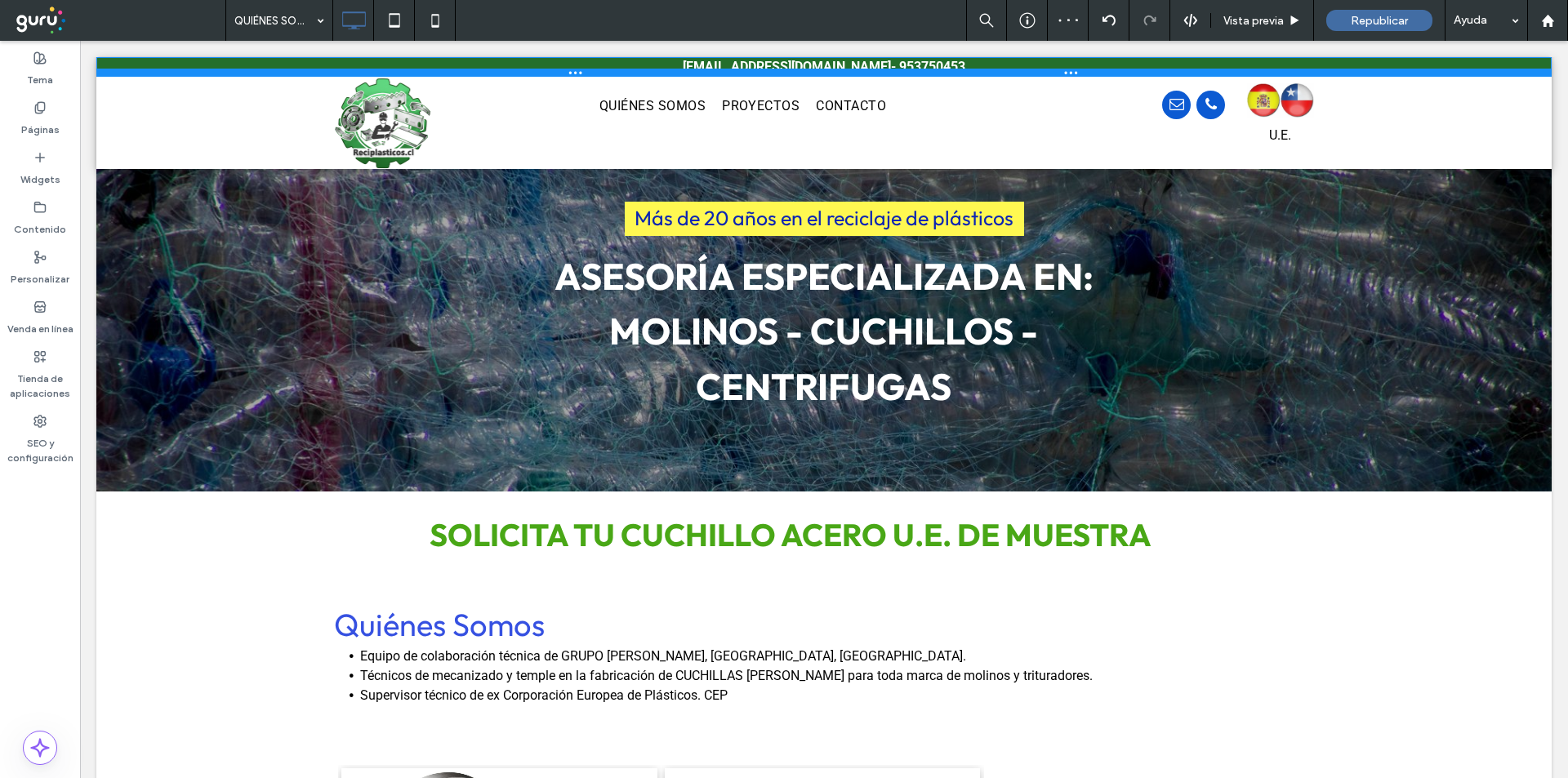
drag, startPoint x: 1254, startPoint y: 86, endPoint x: 1286, endPoint y: -5, distance: 96.5
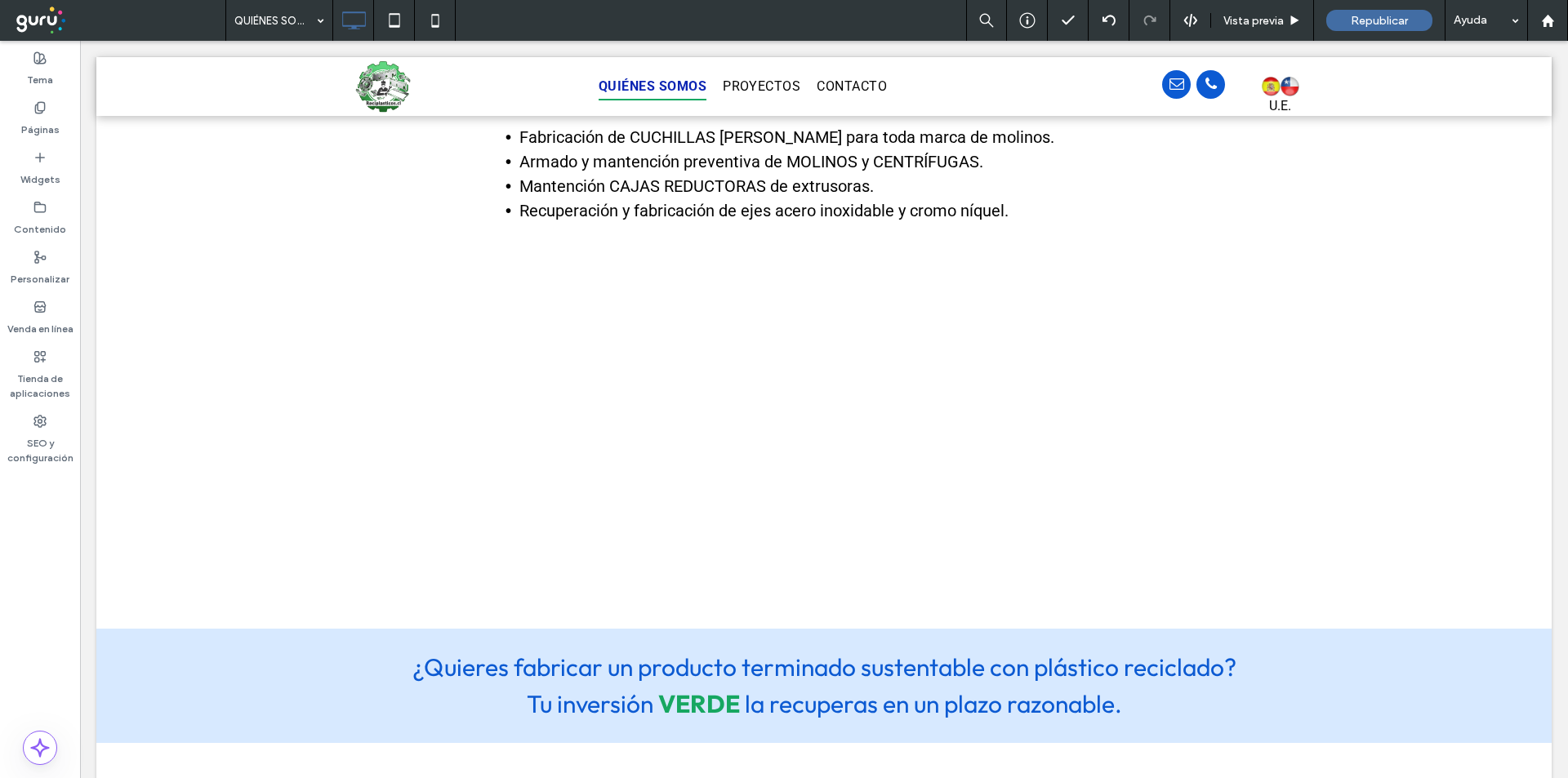
scroll to position [2178, 0]
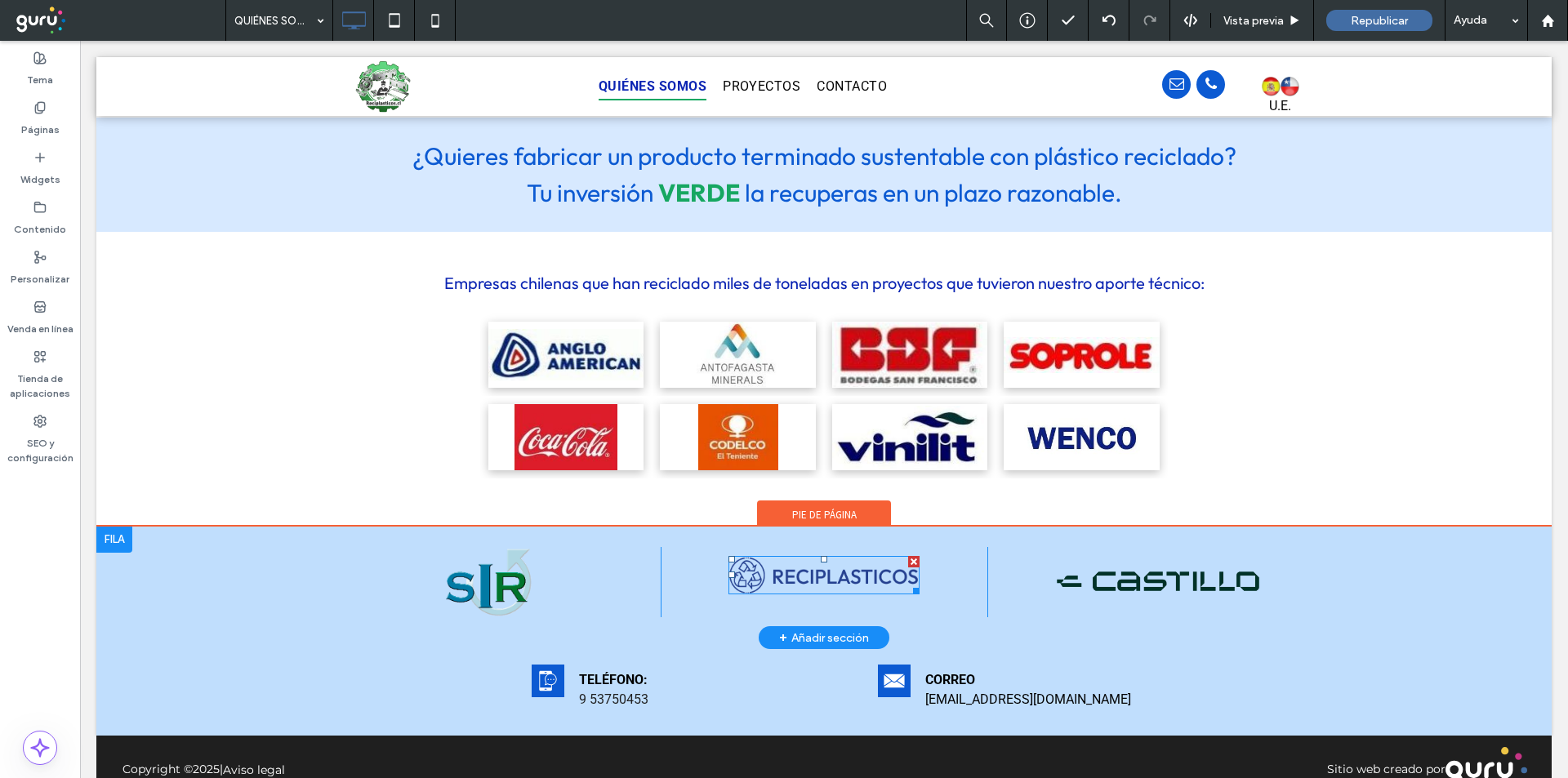
click at [756, 556] on img at bounding box center [824, 575] width 192 height 37
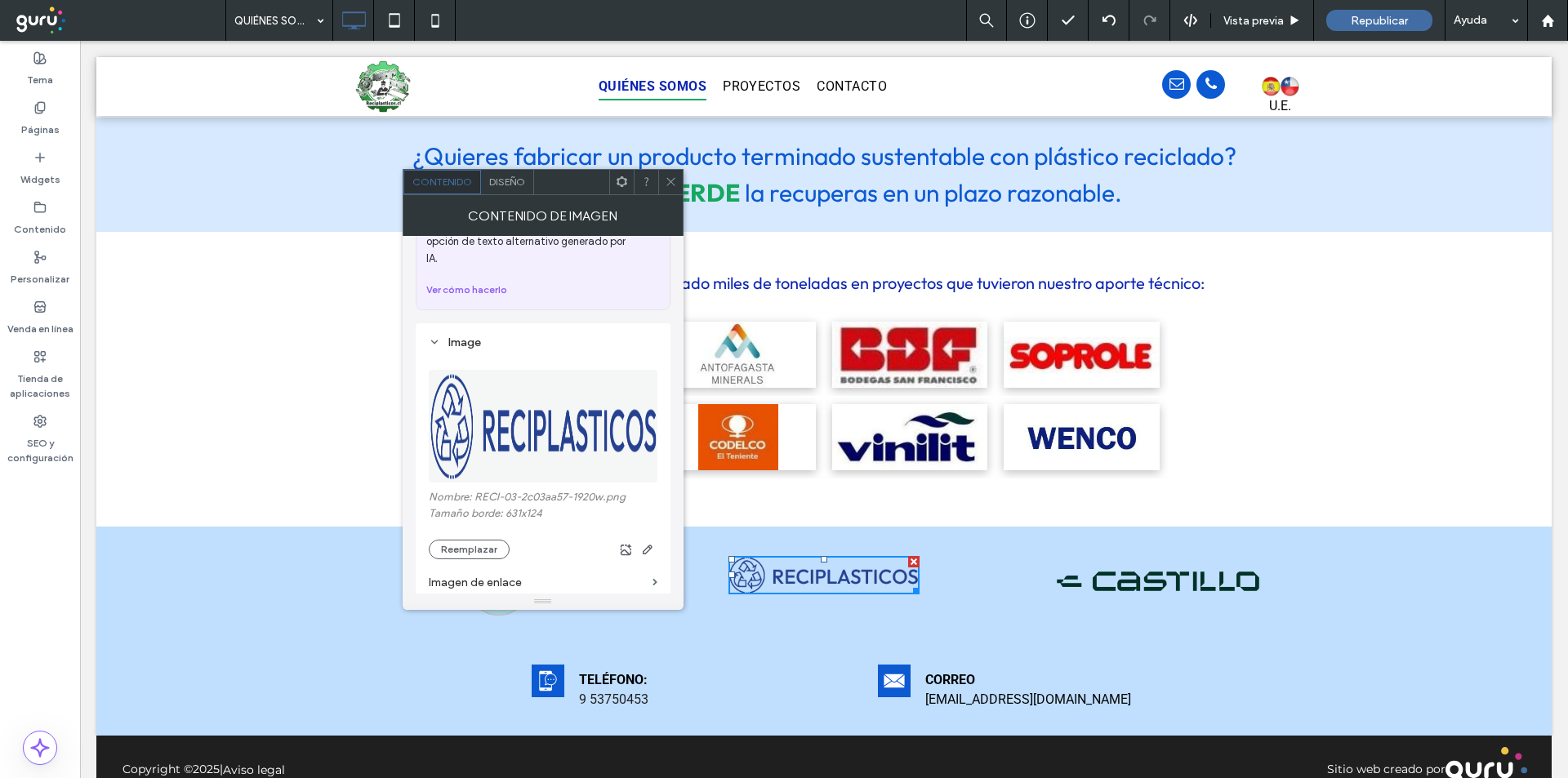
scroll to position [109, 0]
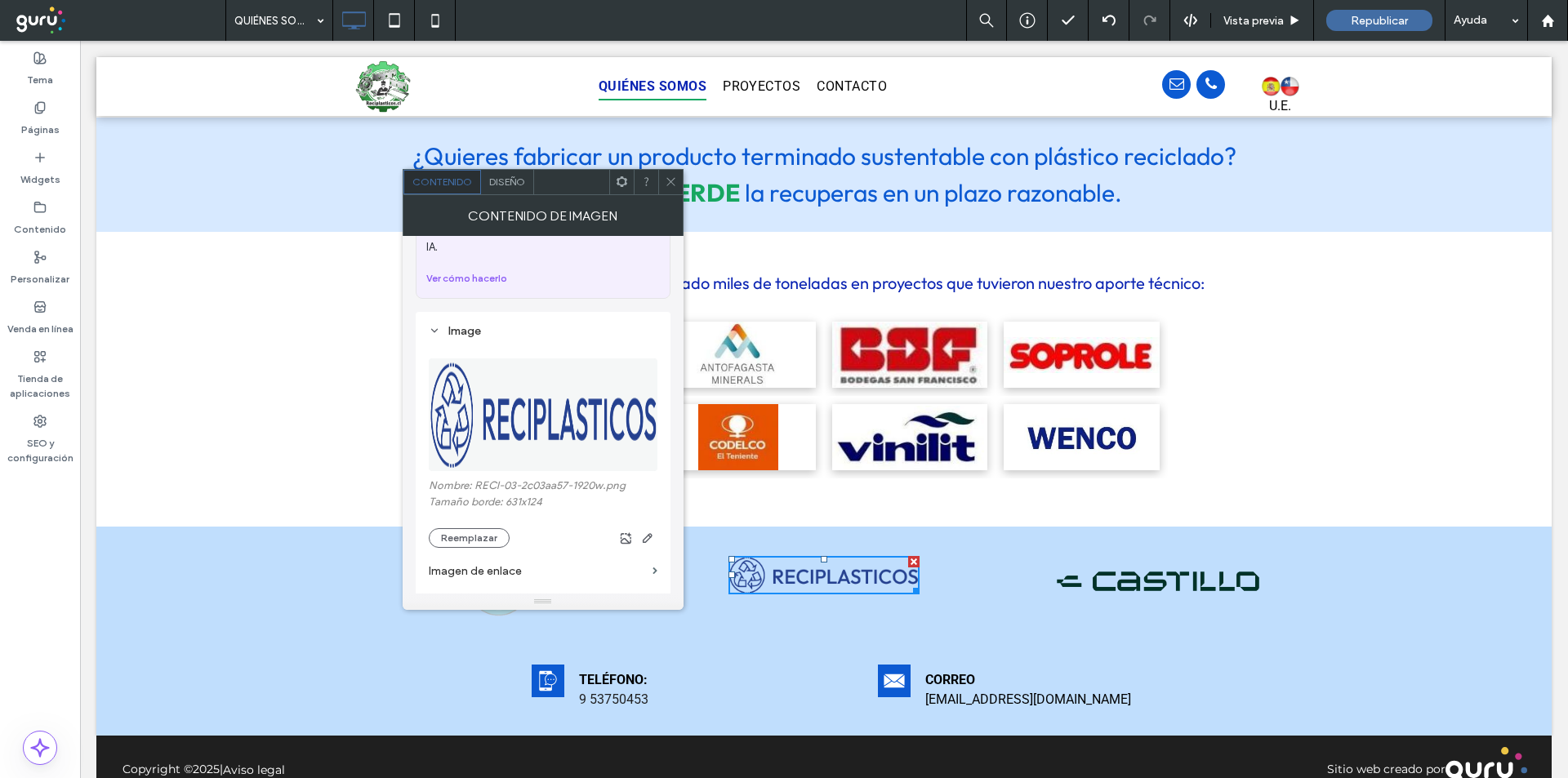
click at [474, 528] on button "Reemplazar" at bounding box center [469, 537] width 81 height 20
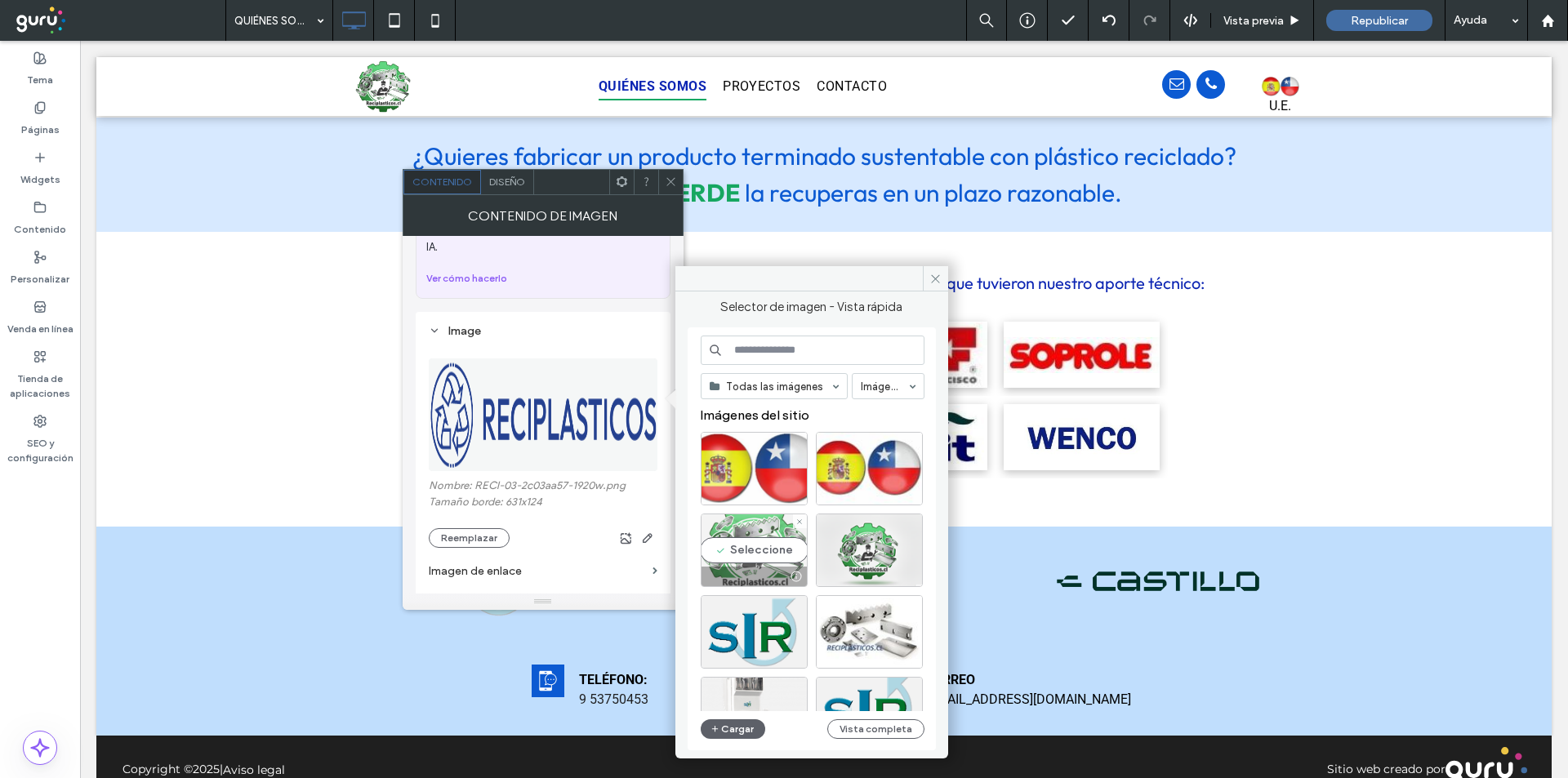
drag, startPoint x: 774, startPoint y: 550, endPoint x: 695, endPoint y: 508, distance: 89.5
click at [774, 550] on div "Seleccione" at bounding box center [754, 550] width 107 height 73
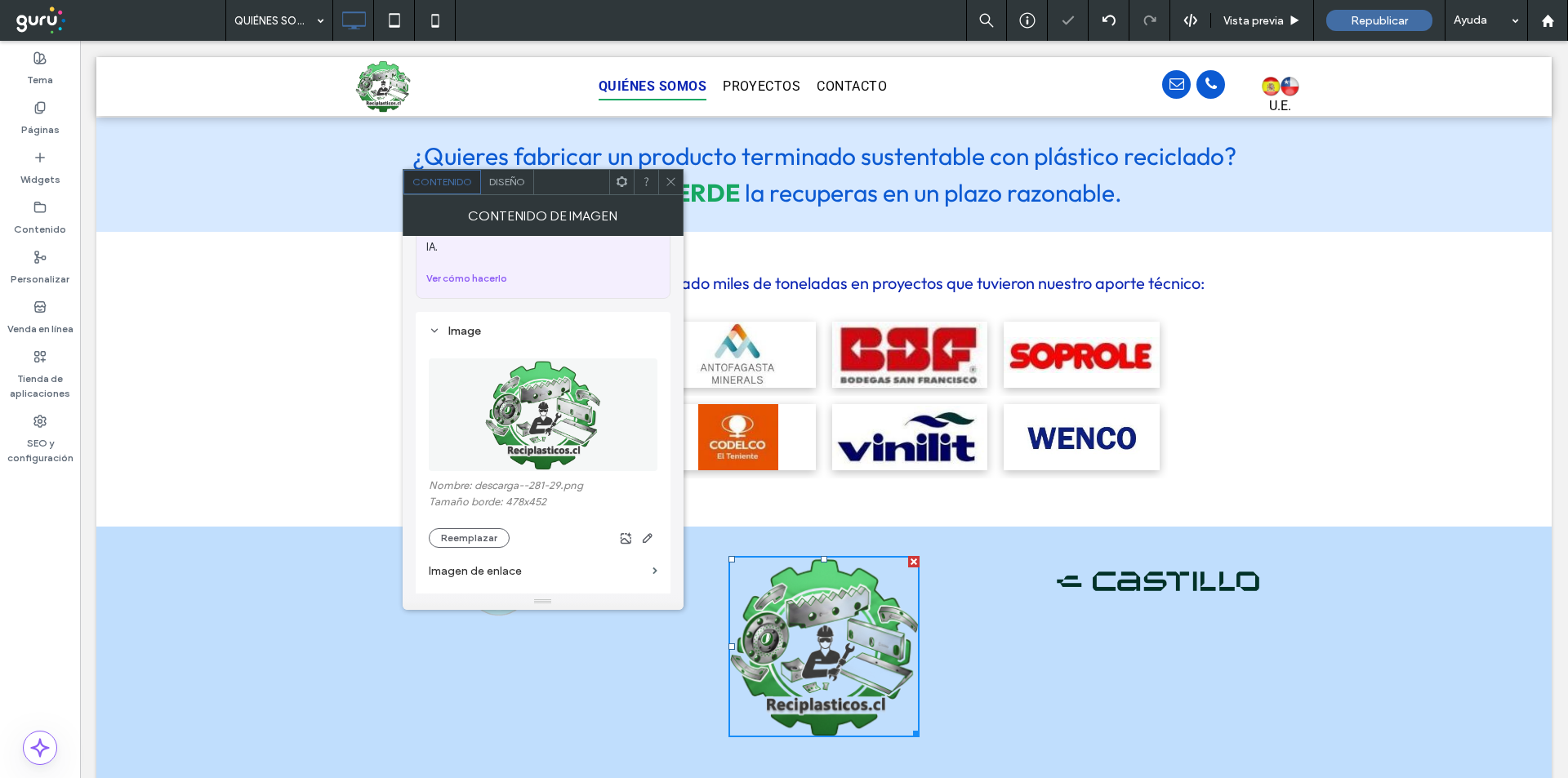
click at [671, 195] on div "Contenido de imagen" at bounding box center [543, 215] width 281 height 41
drag, startPoint x: 904, startPoint y: 683, endPoint x: 929, endPoint y: 601, distance: 85.7
click at [850, 560] on div "W:104.797 H:74" at bounding box center [824, 647] width 192 height 182
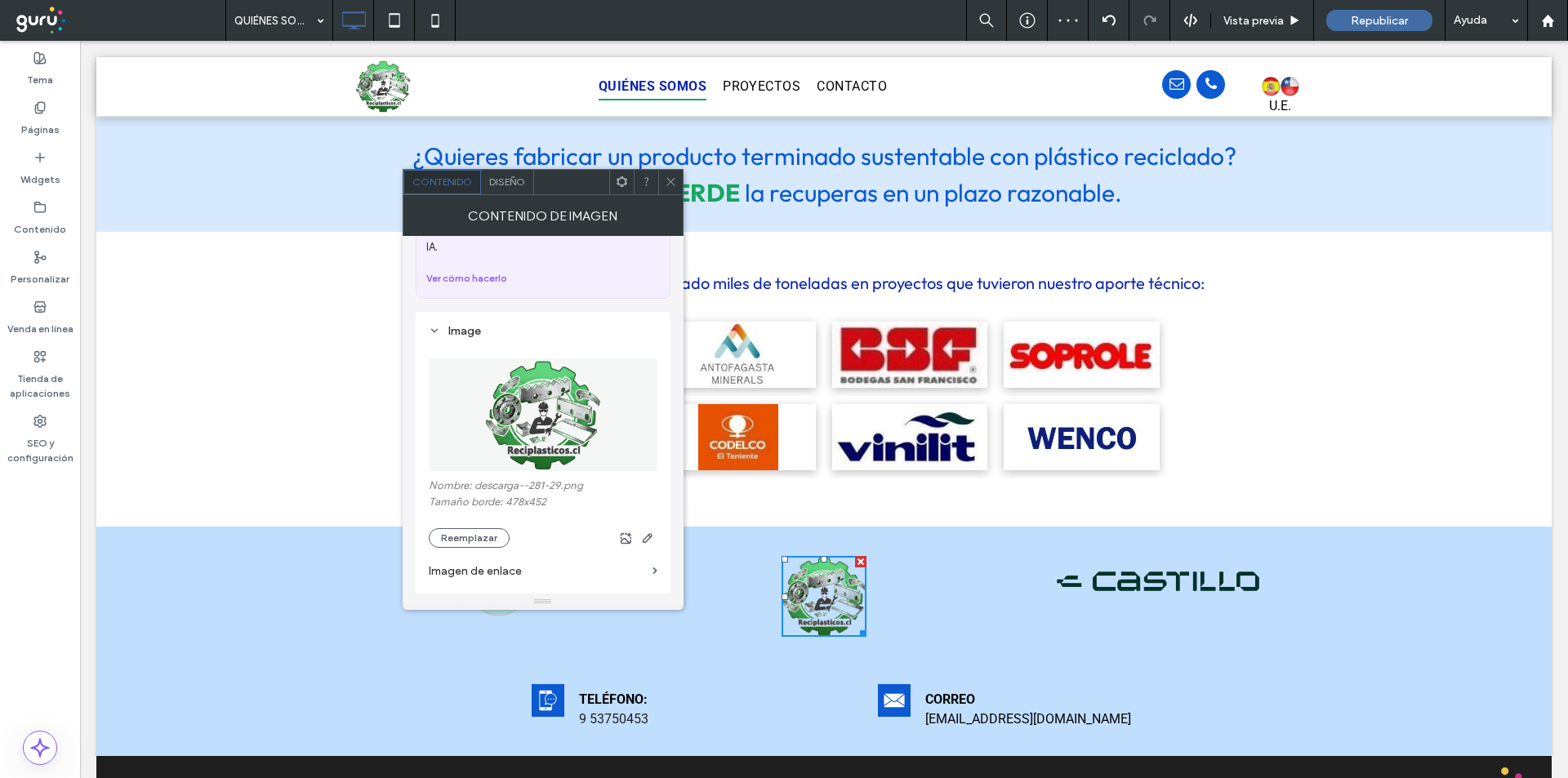
click at [673, 182] on icon at bounding box center [671, 181] width 12 height 12
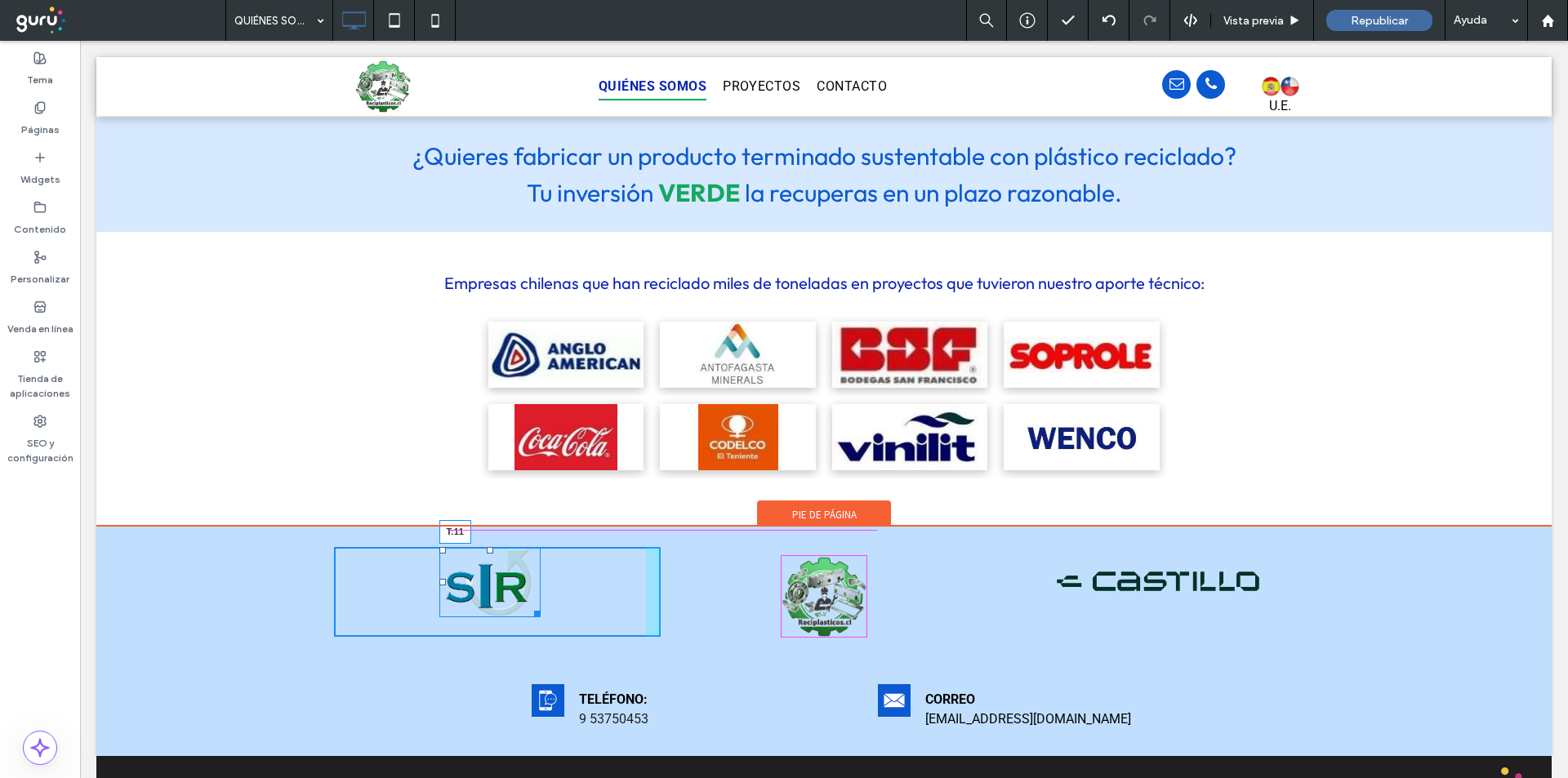
drag, startPoint x: 479, startPoint y: 507, endPoint x: 561, endPoint y: 558, distance: 96.6
click at [487, 547] on div at bounding box center [490, 550] width 7 height 7
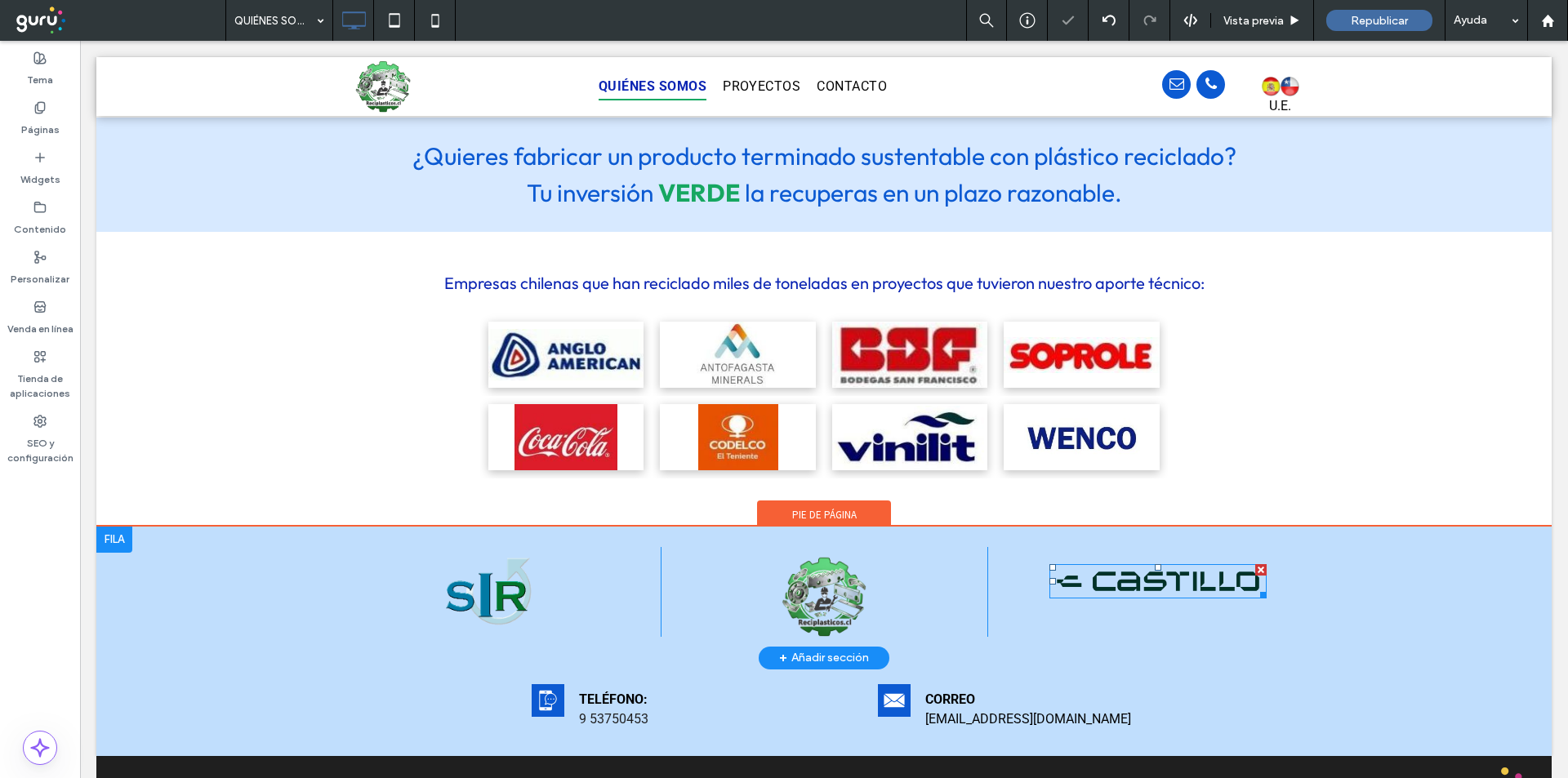
click at [1149, 564] on img at bounding box center [1158, 580] width 218 height 35
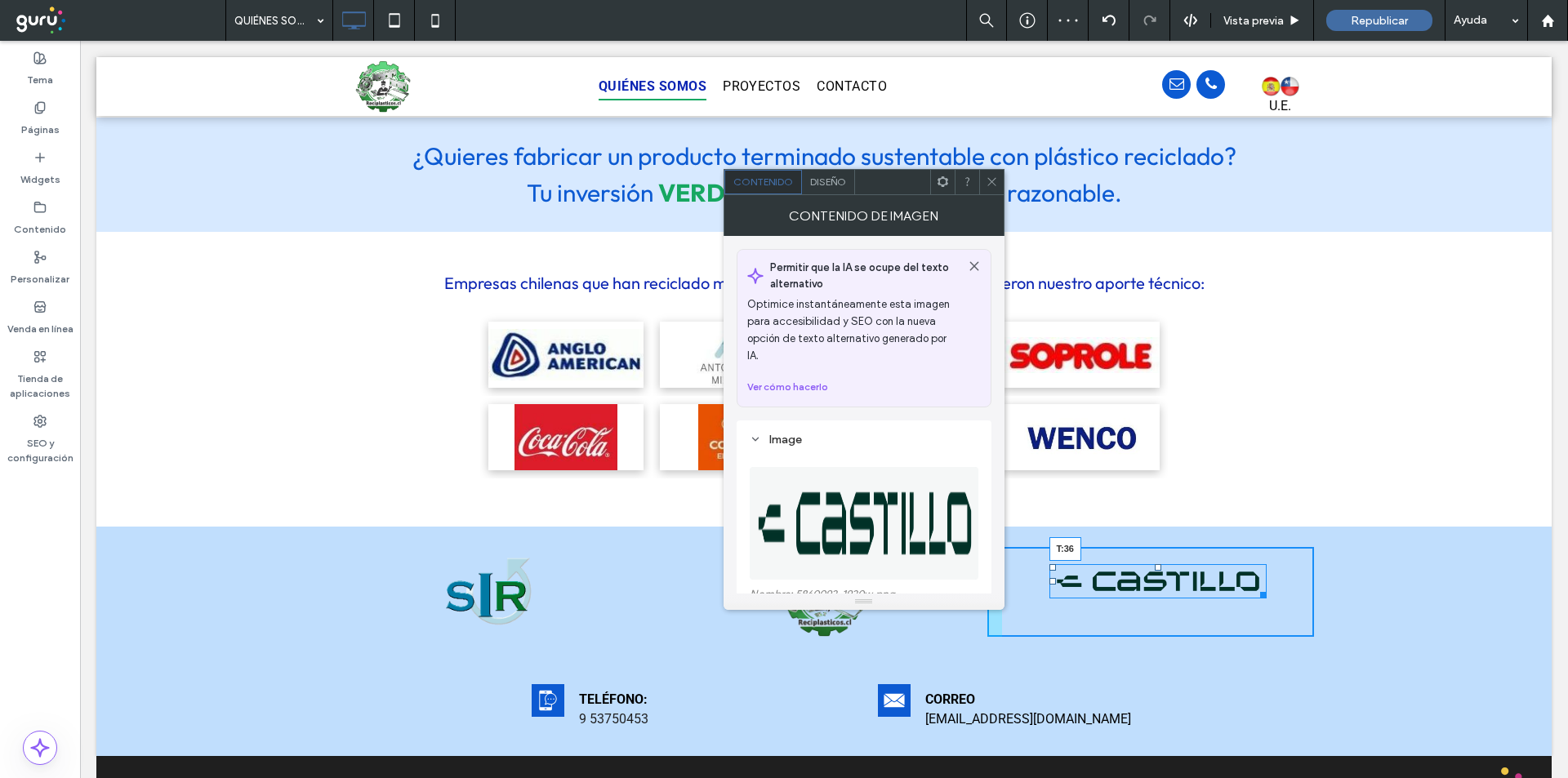
drag, startPoint x: 1142, startPoint y: 525, endPoint x: 1191, endPoint y: 525, distance: 49.0
click at [1135, 564] on div "T:36" at bounding box center [1158, 580] width 218 height 35
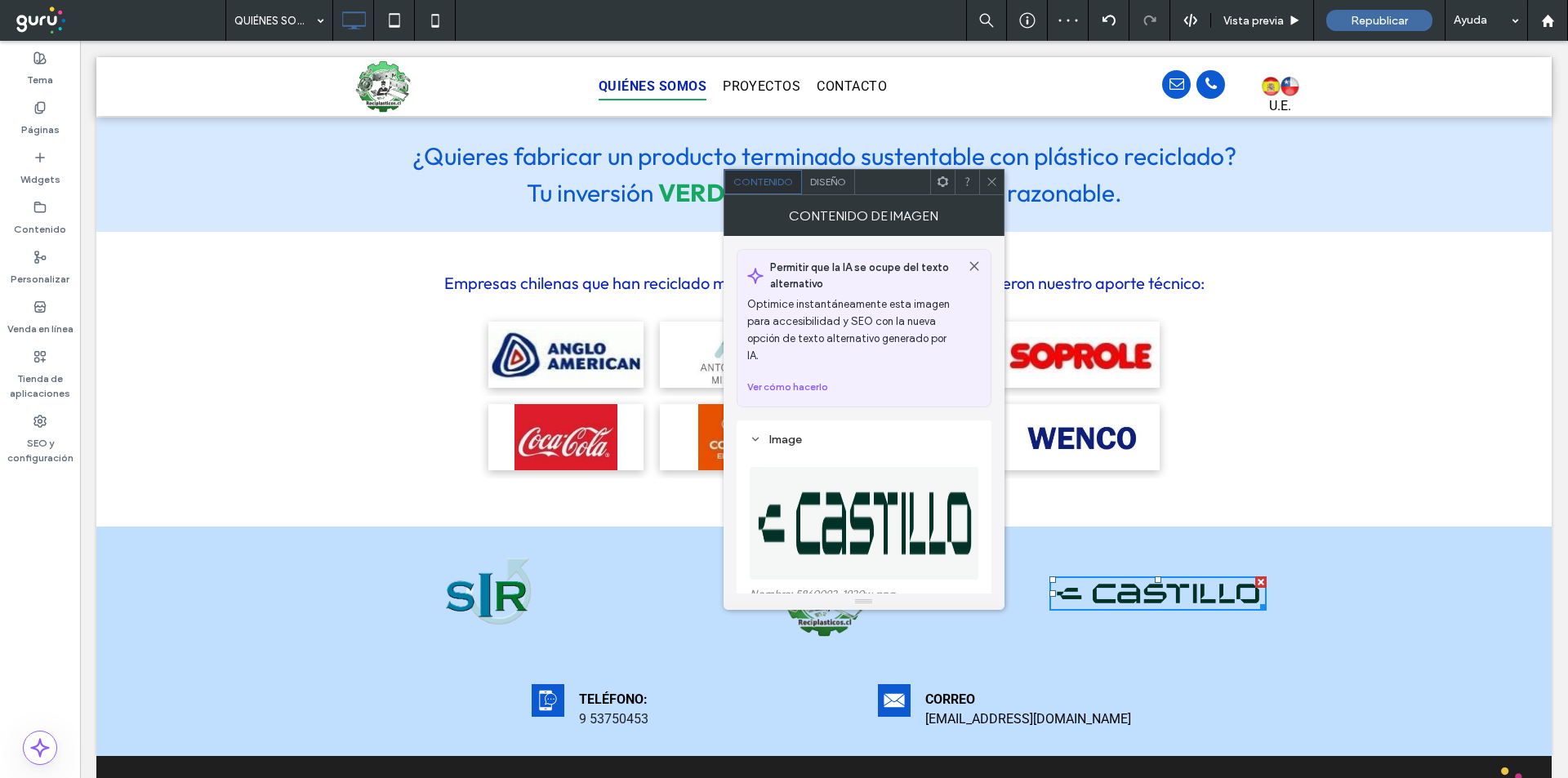
click at [991, 173] on span at bounding box center [991, 182] width 12 height 24
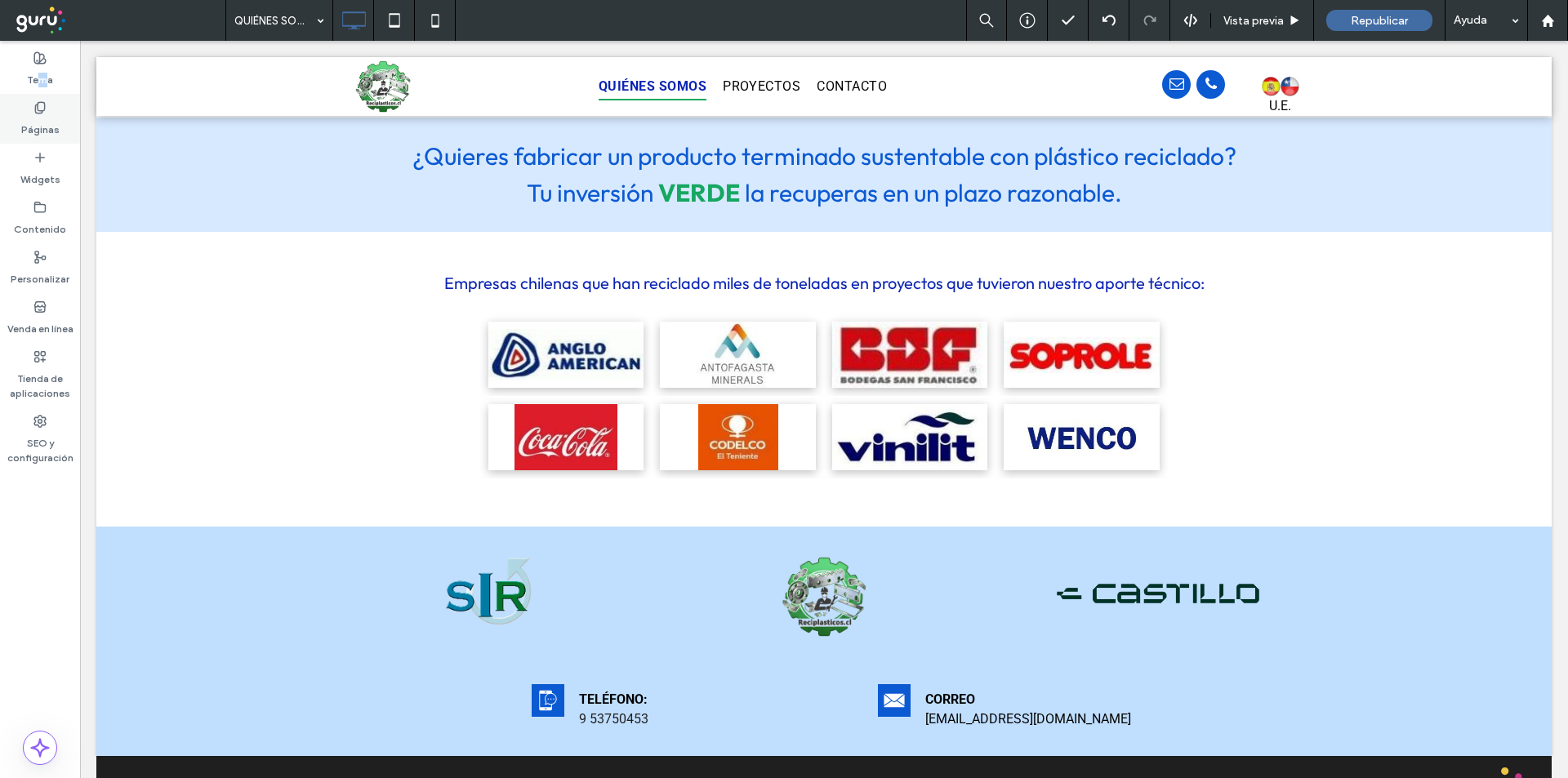
drag, startPoint x: 39, startPoint y: 86, endPoint x: 49, endPoint y: 110, distance: 26.0
click at [45, 86] on label "Tema" at bounding box center [40, 76] width 26 height 22
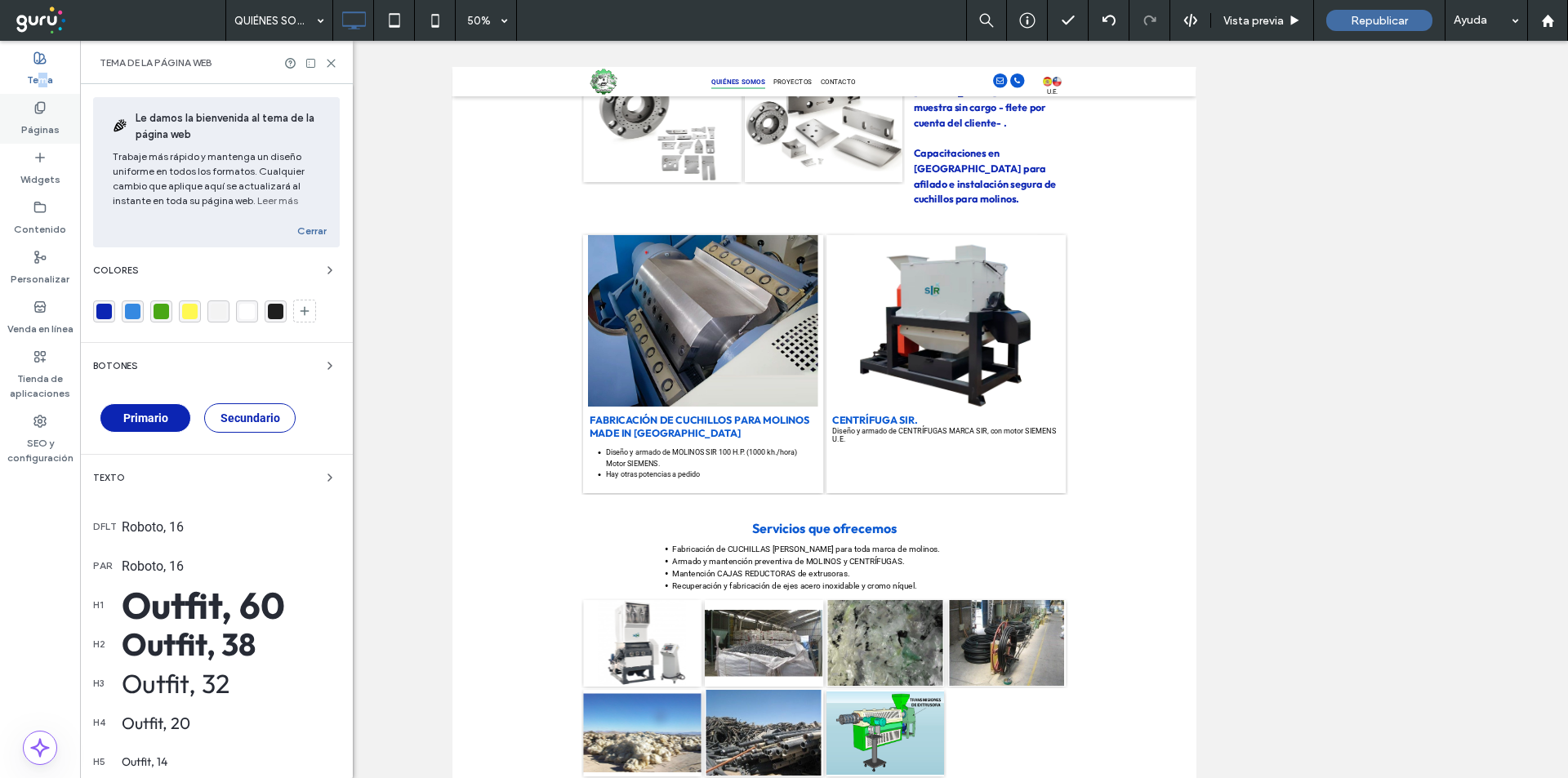
scroll to position [0, 0]
click at [49, 110] on div "Páginas" at bounding box center [39, 118] width 80 height 50
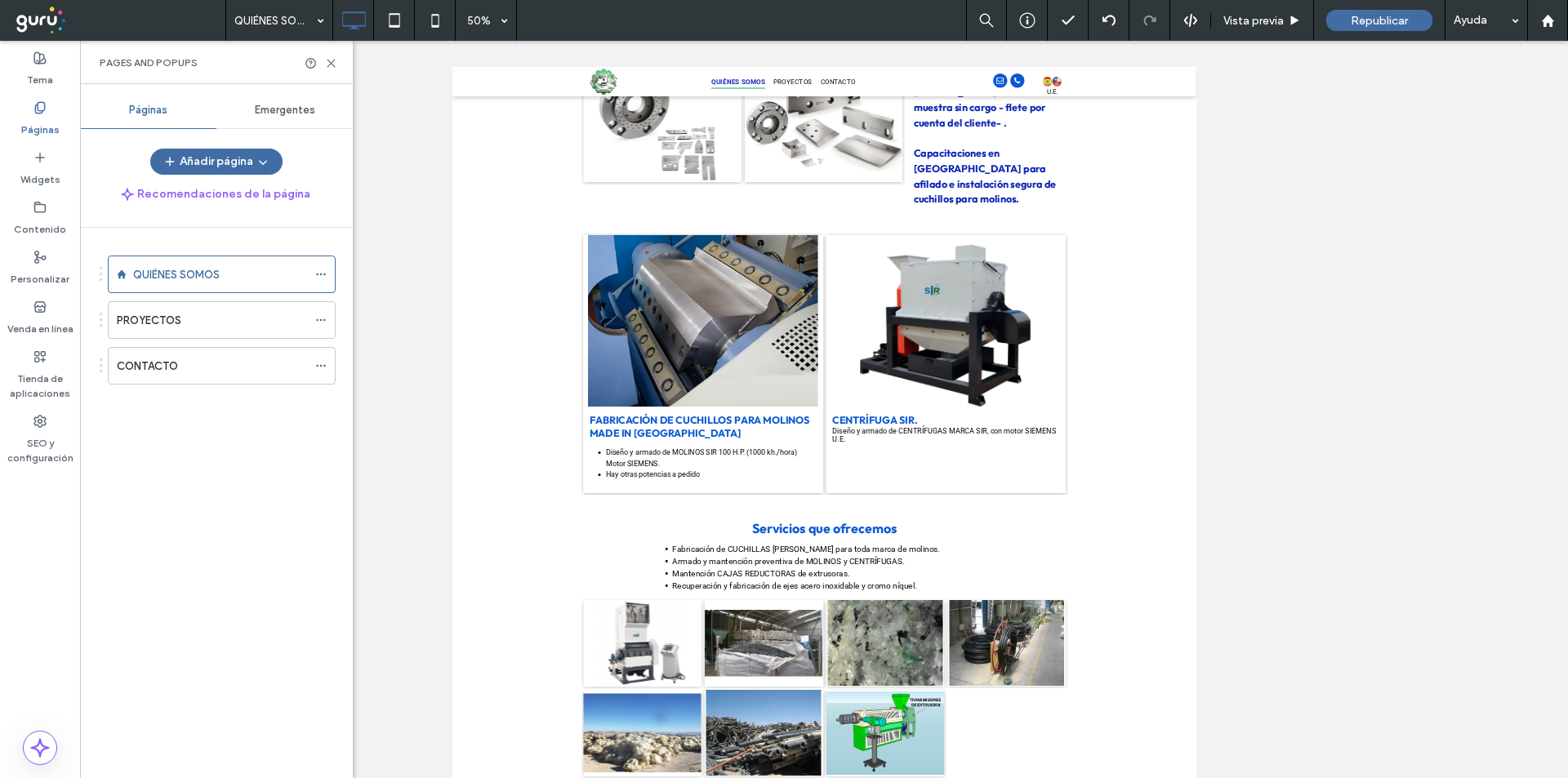
click at [288, 111] on span "Emergentes" at bounding box center [285, 110] width 61 height 13
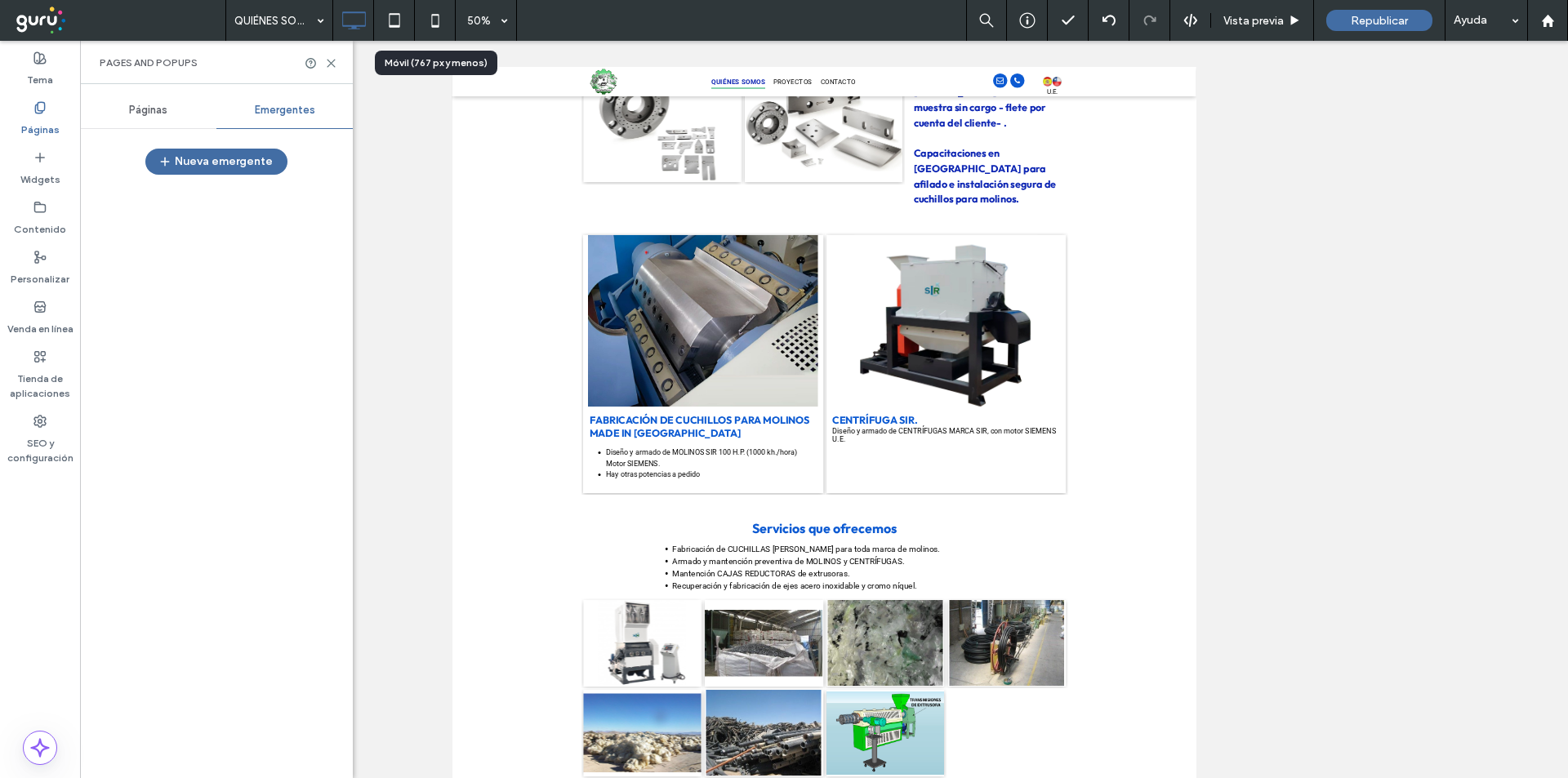
click at [441, 17] on icon at bounding box center [435, 20] width 33 height 33
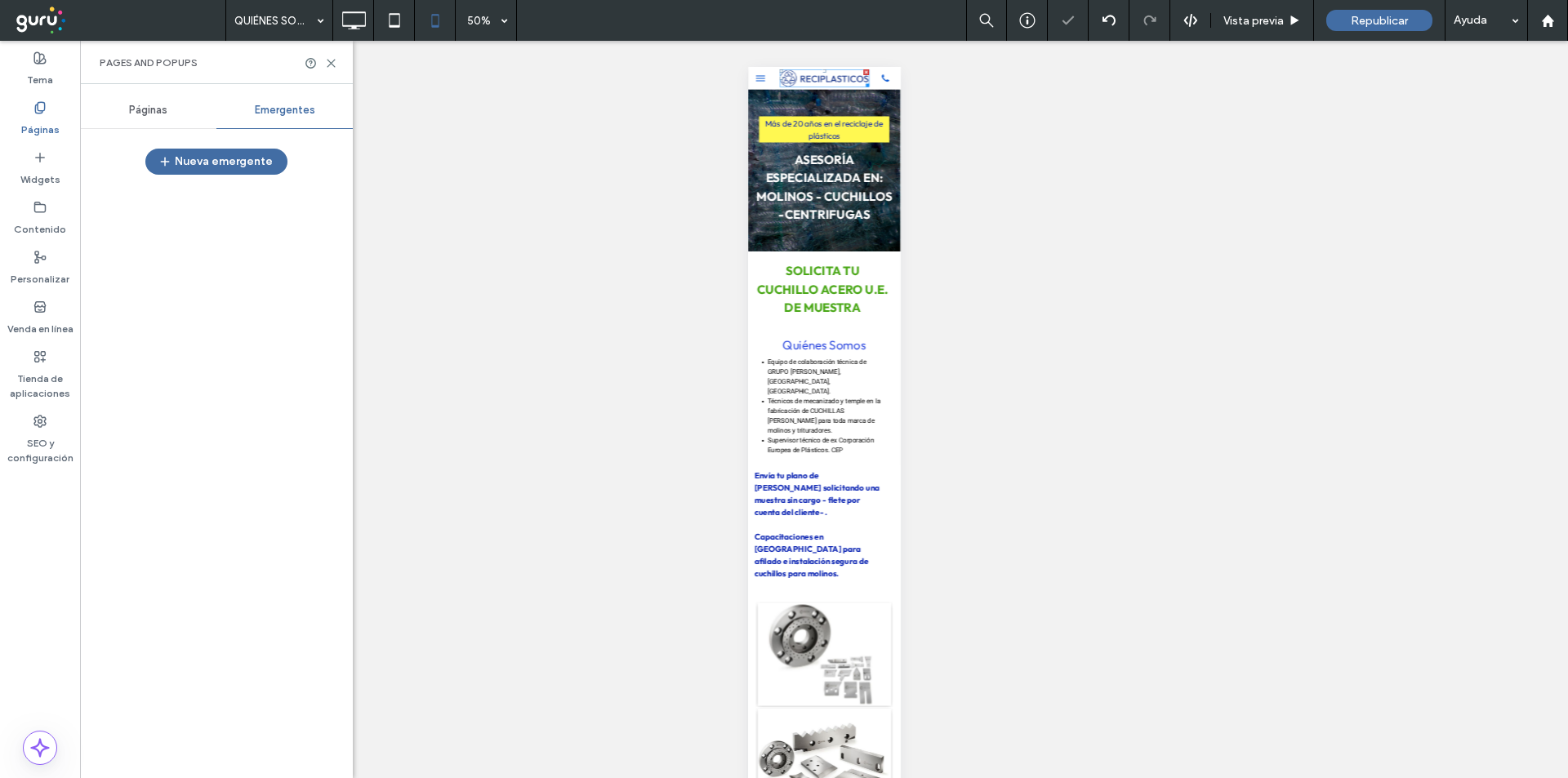
click at [916, 105] on img at bounding box center [899, 89] width 179 height 35
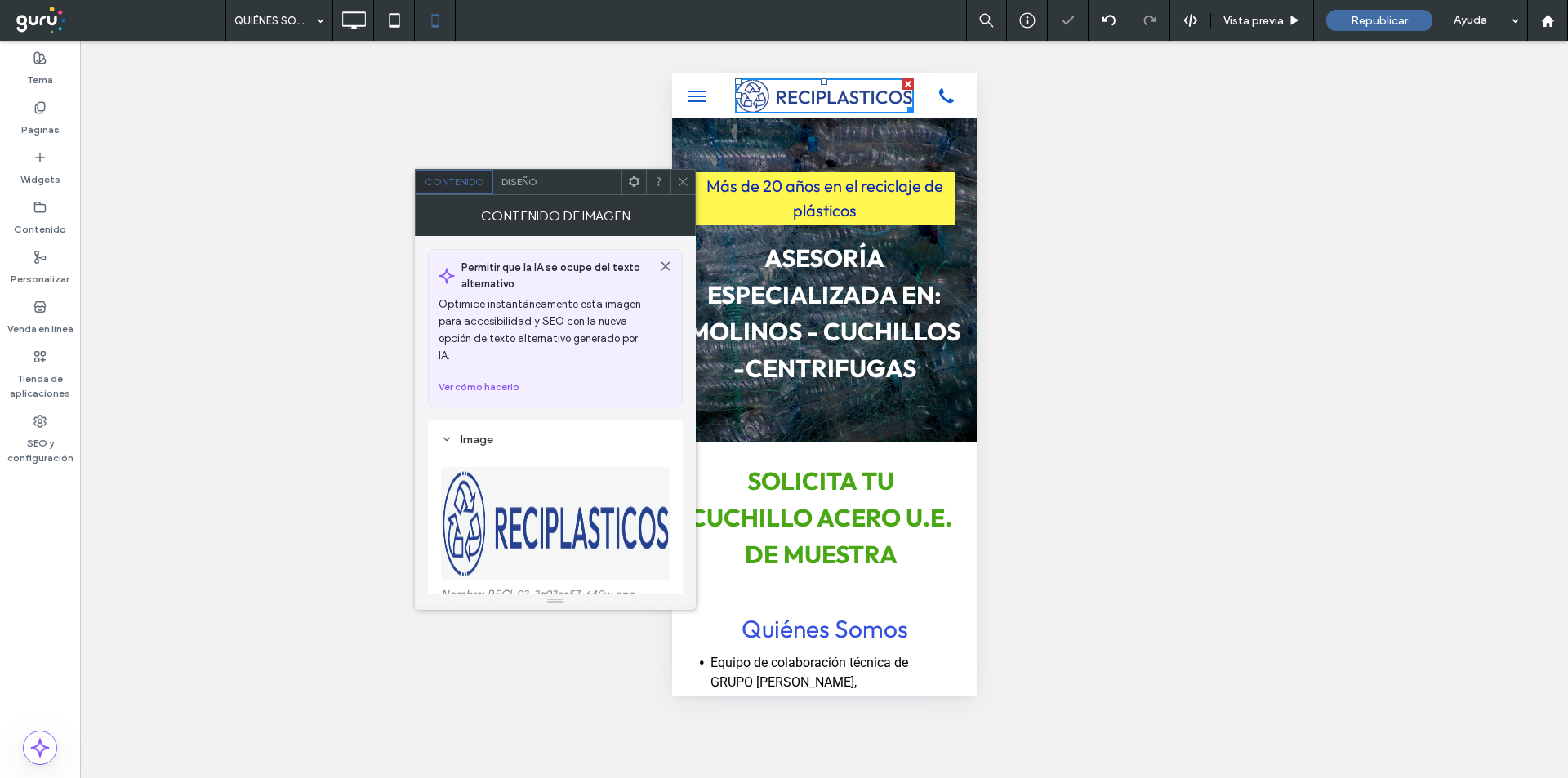
scroll to position [54, 0]
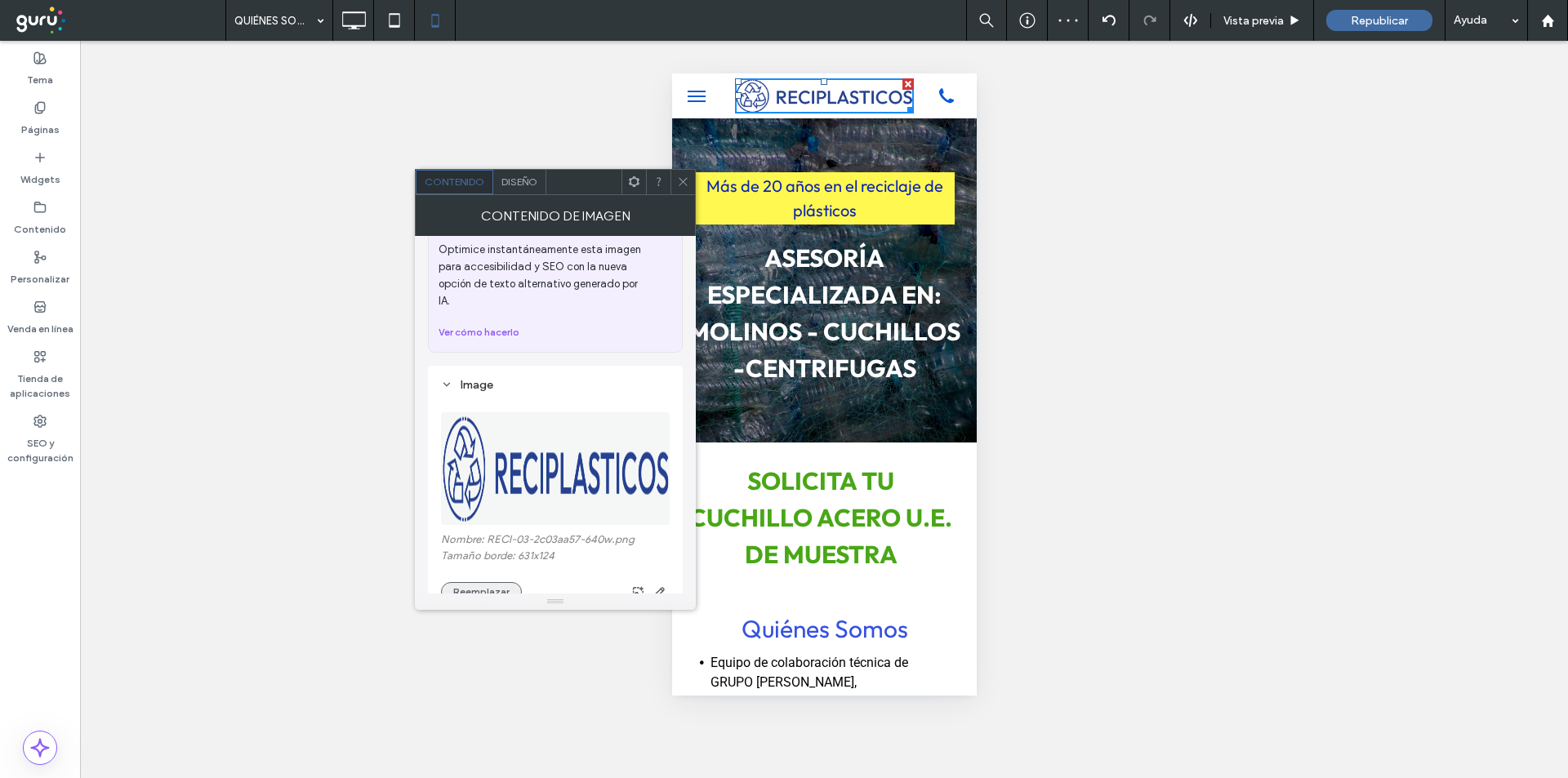
click at [466, 582] on button "Reemplazar" at bounding box center [481, 592] width 81 height 20
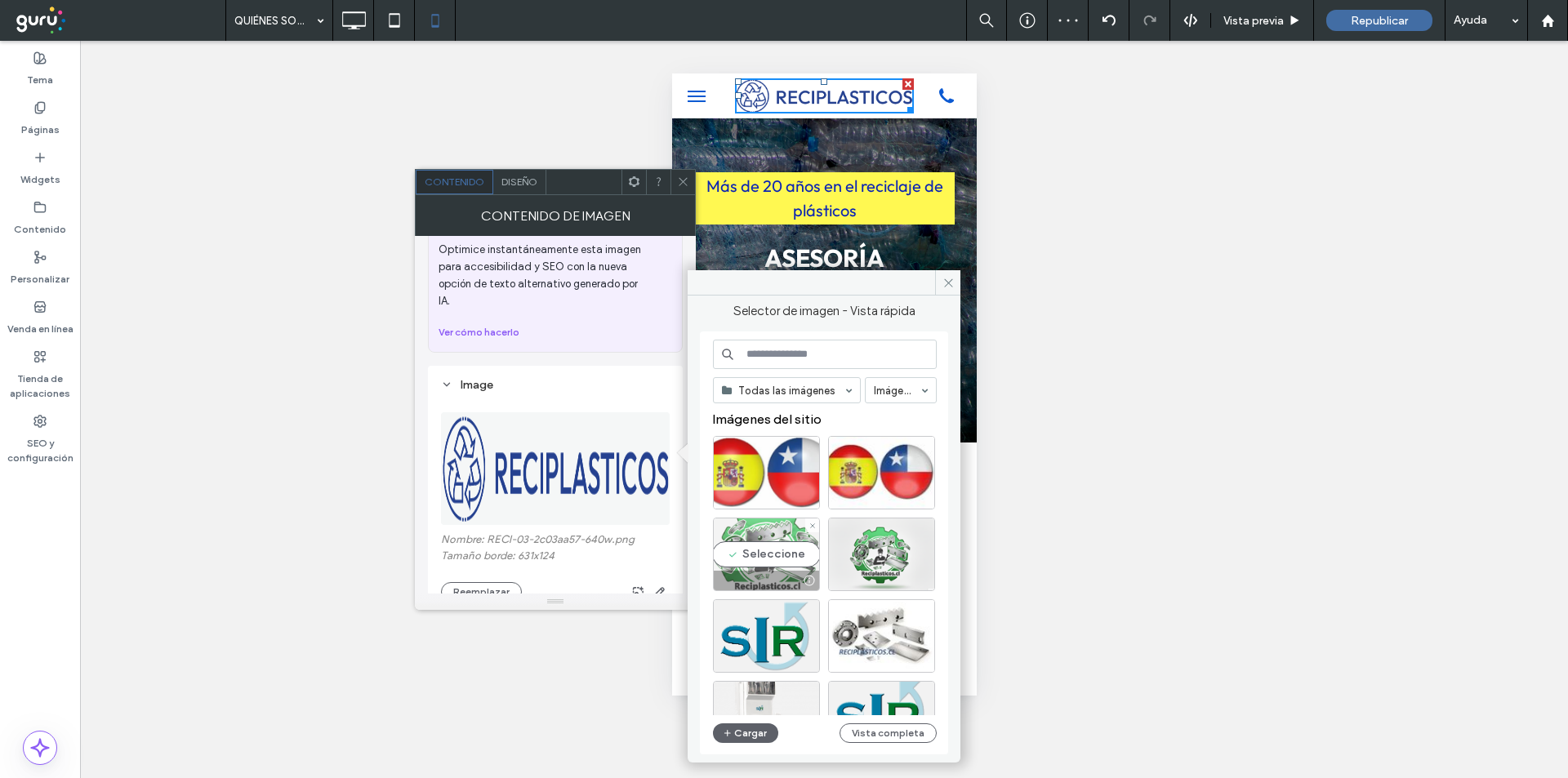
drag, startPoint x: 757, startPoint y: 548, endPoint x: 53, endPoint y: 370, distance: 726.2
click at [757, 548] on div "Seleccione" at bounding box center [766, 554] width 107 height 73
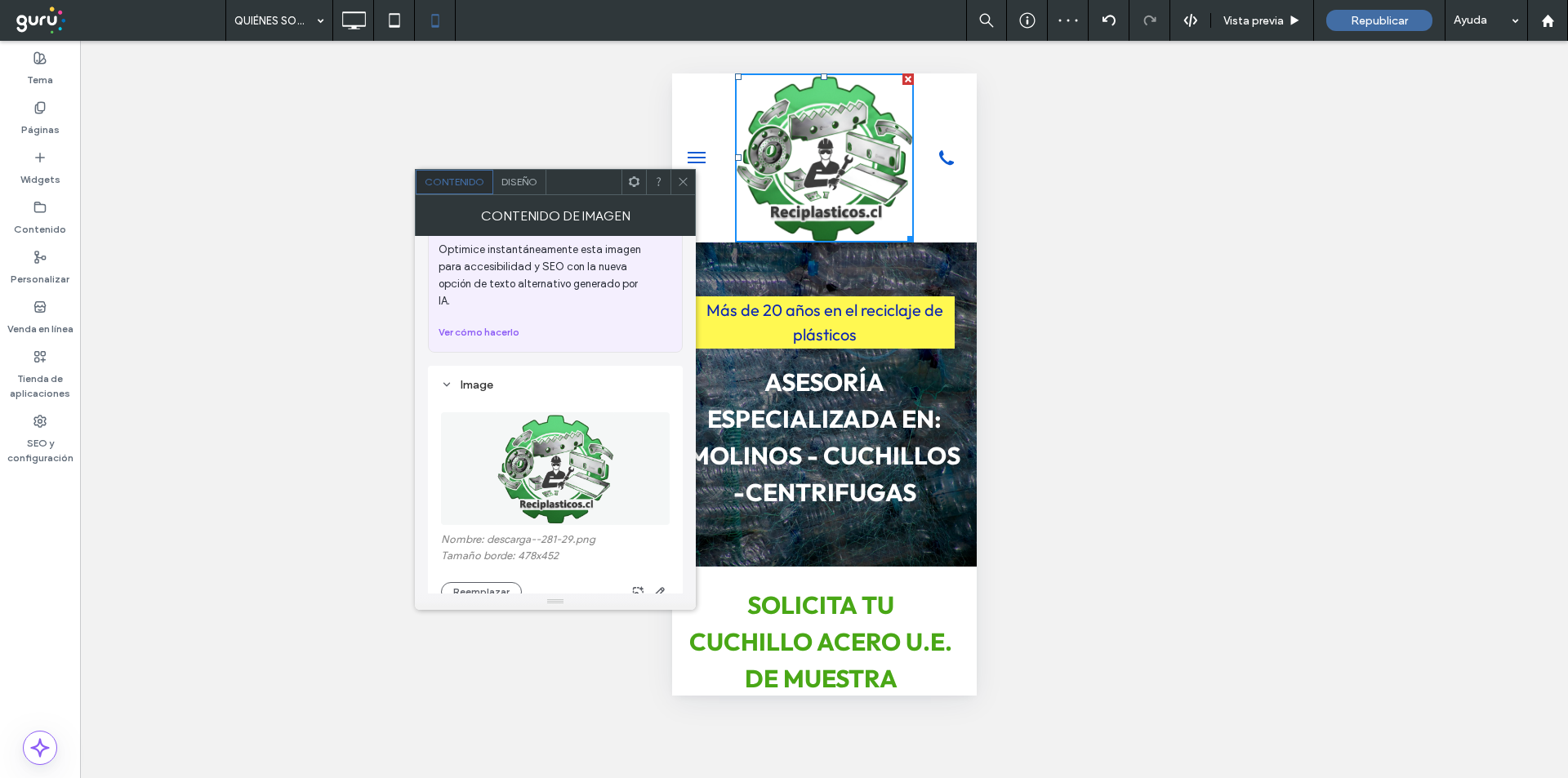
click at [691, 178] on div at bounding box center [683, 182] width 24 height 24
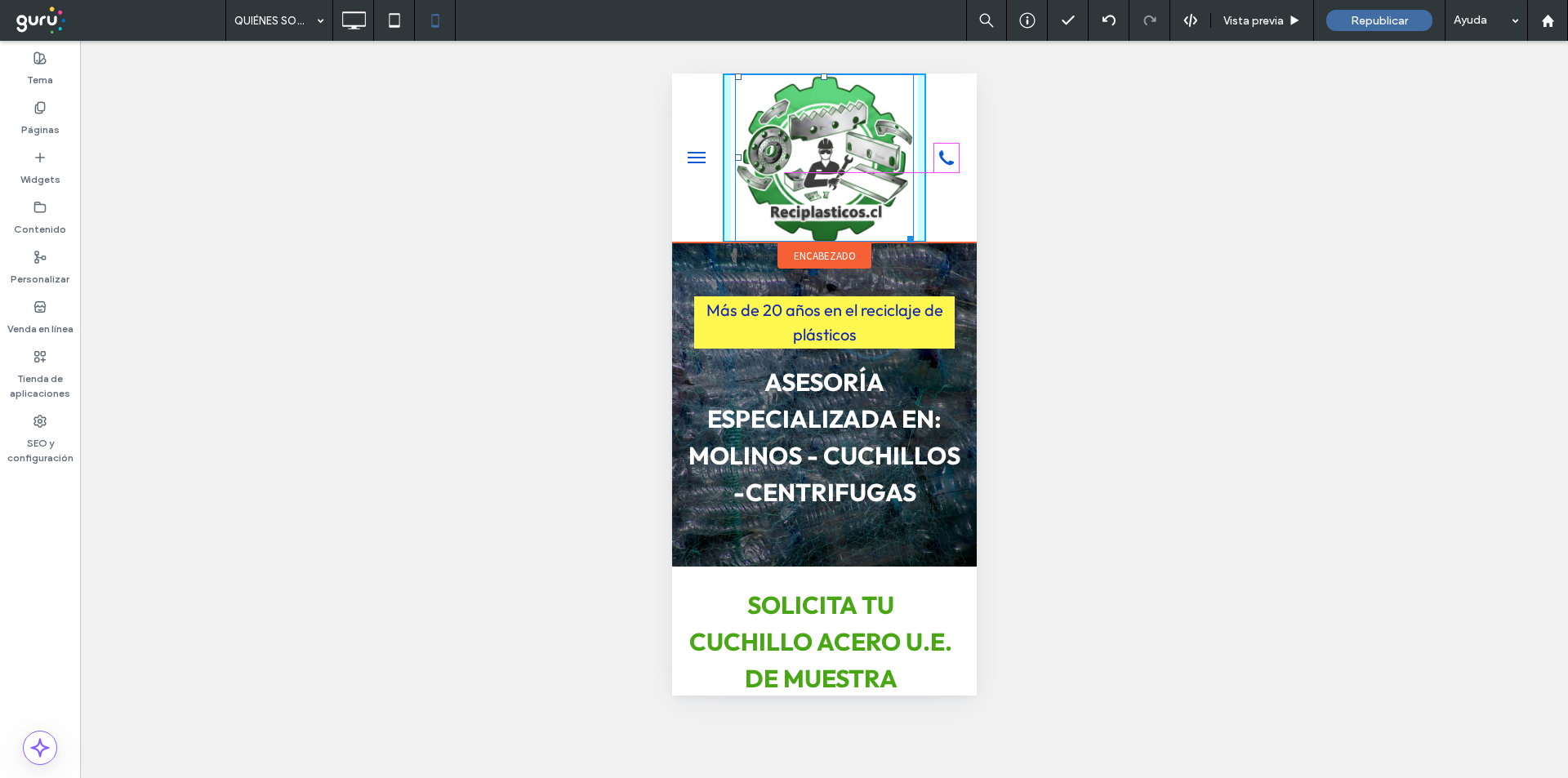
drag, startPoint x: 897, startPoint y: 238, endPoint x: 1512, endPoint y: 242, distance: 615.0
click at [901, 230] on div at bounding box center [907, 236] width 12 height 12
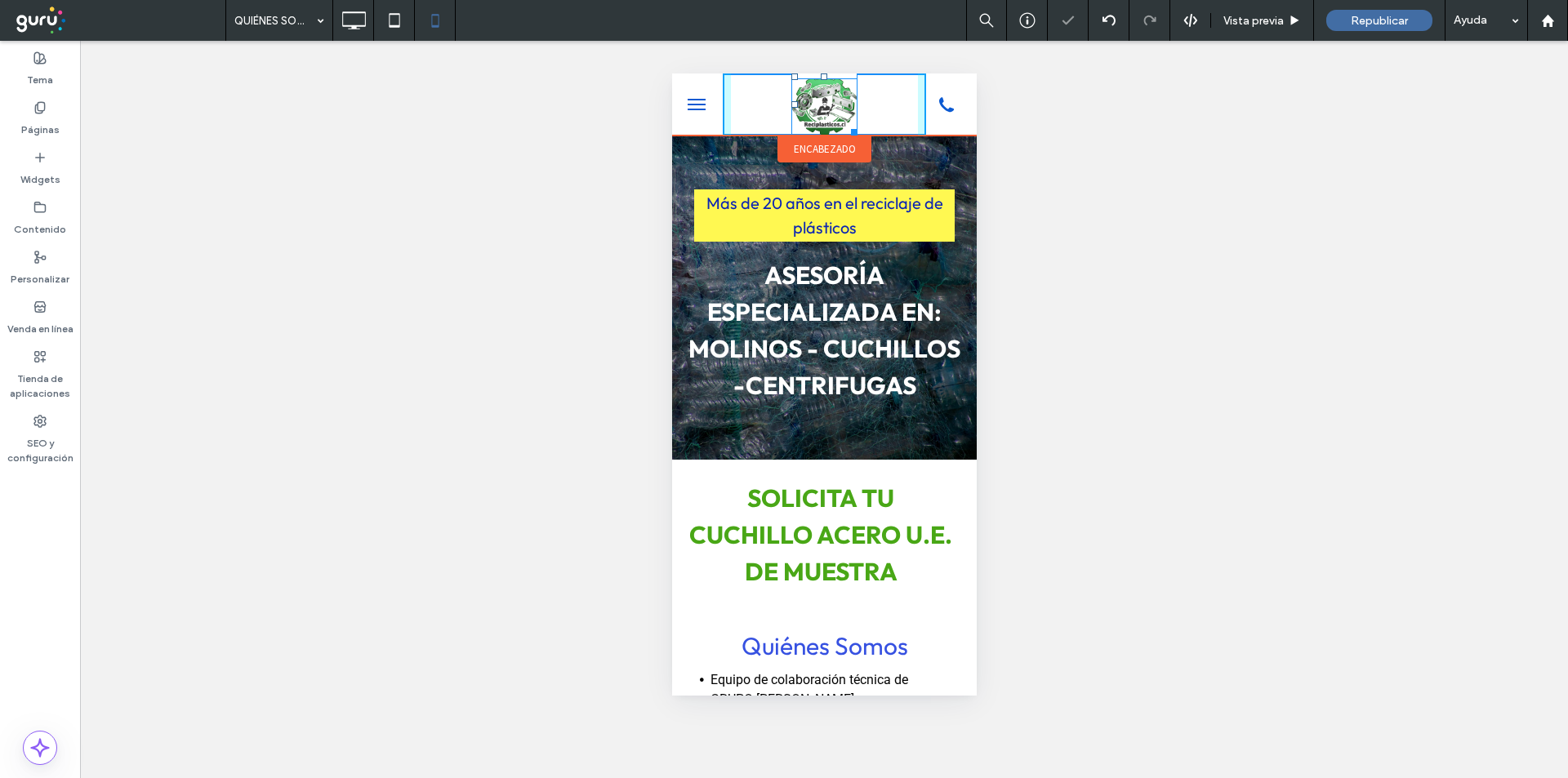
drag, startPoint x: 846, startPoint y: 131, endPoint x: 1522, endPoint y: 207, distance: 680.3
click at [851, 133] on div "W:96.625 H:91" at bounding box center [823, 104] width 67 height 62
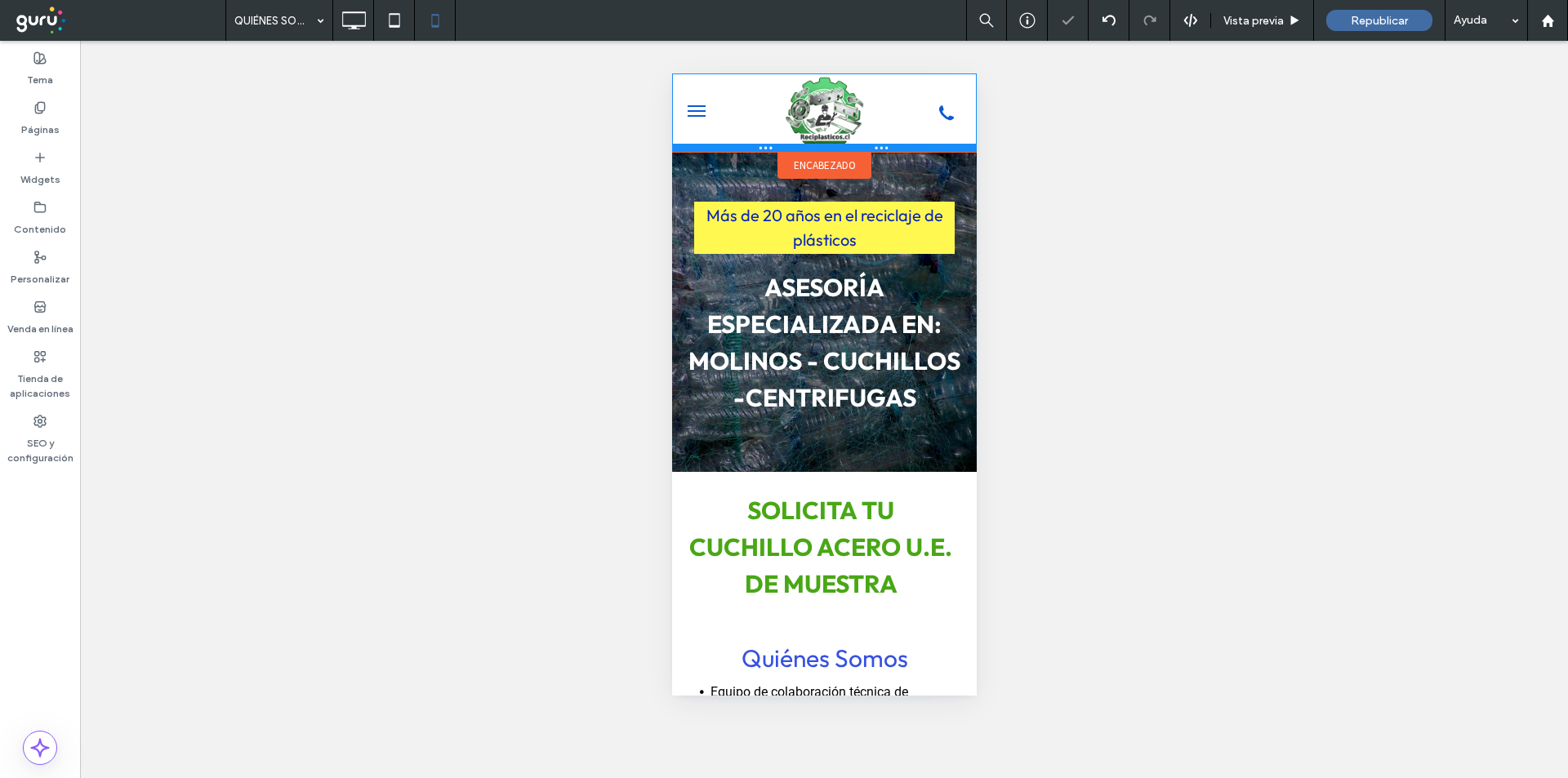
drag, startPoint x: 863, startPoint y: 141, endPoint x: 1539, endPoint y: 220, distance: 680.6
click at [866, 145] on div at bounding box center [823, 147] width 304 height 8
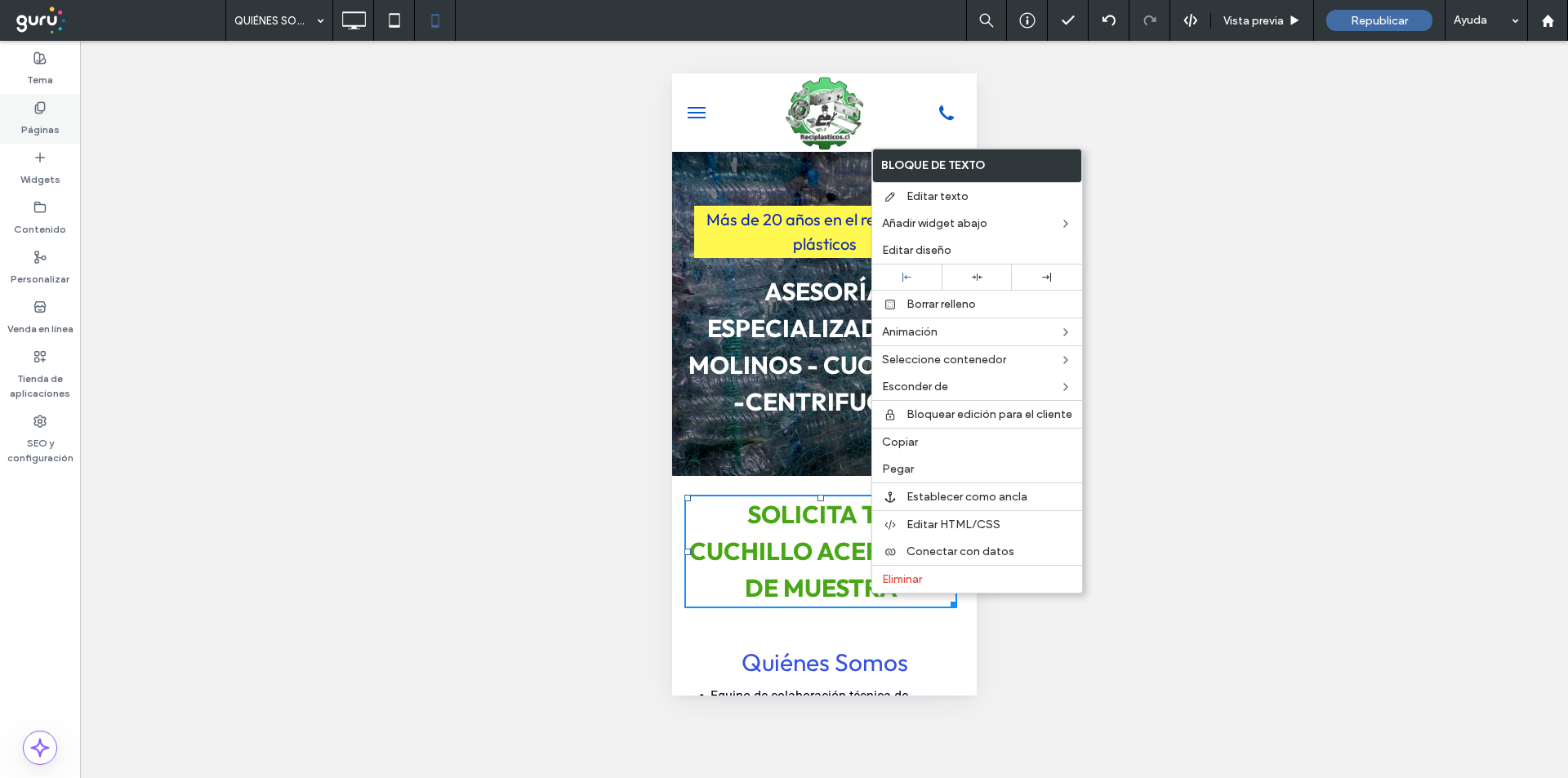
click at [24, 115] on label "Páginas" at bounding box center [40, 125] width 38 height 22
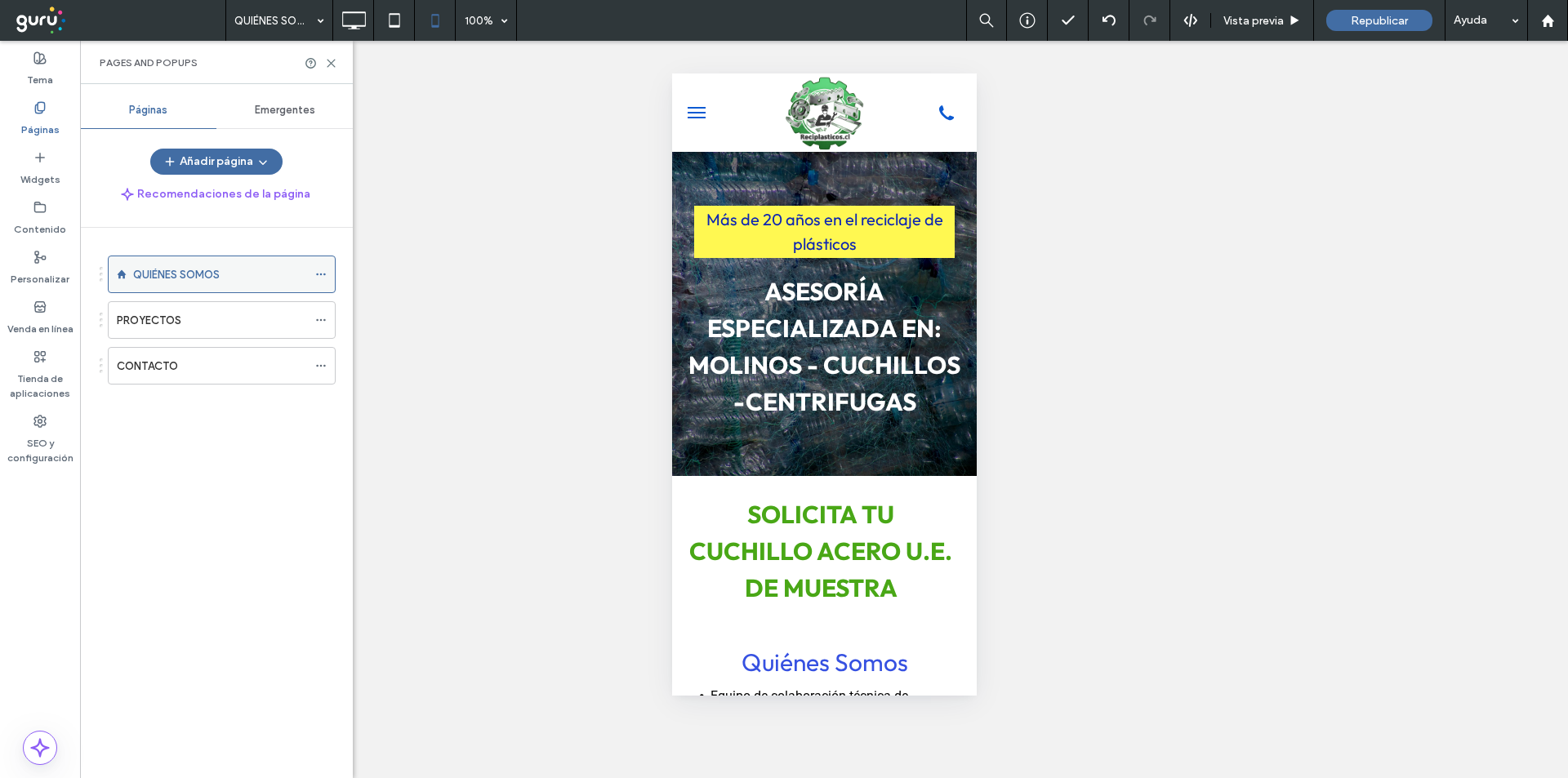
click at [301, 269] on div "QUIÉNES SOMOS" at bounding box center [220, 274] width 174 height 17
click at [374, 17] on div at bounding box center [394, 21] width 124 height 41
click at [365, 20] on use at bounding box center [353, 20] width 23 height 18
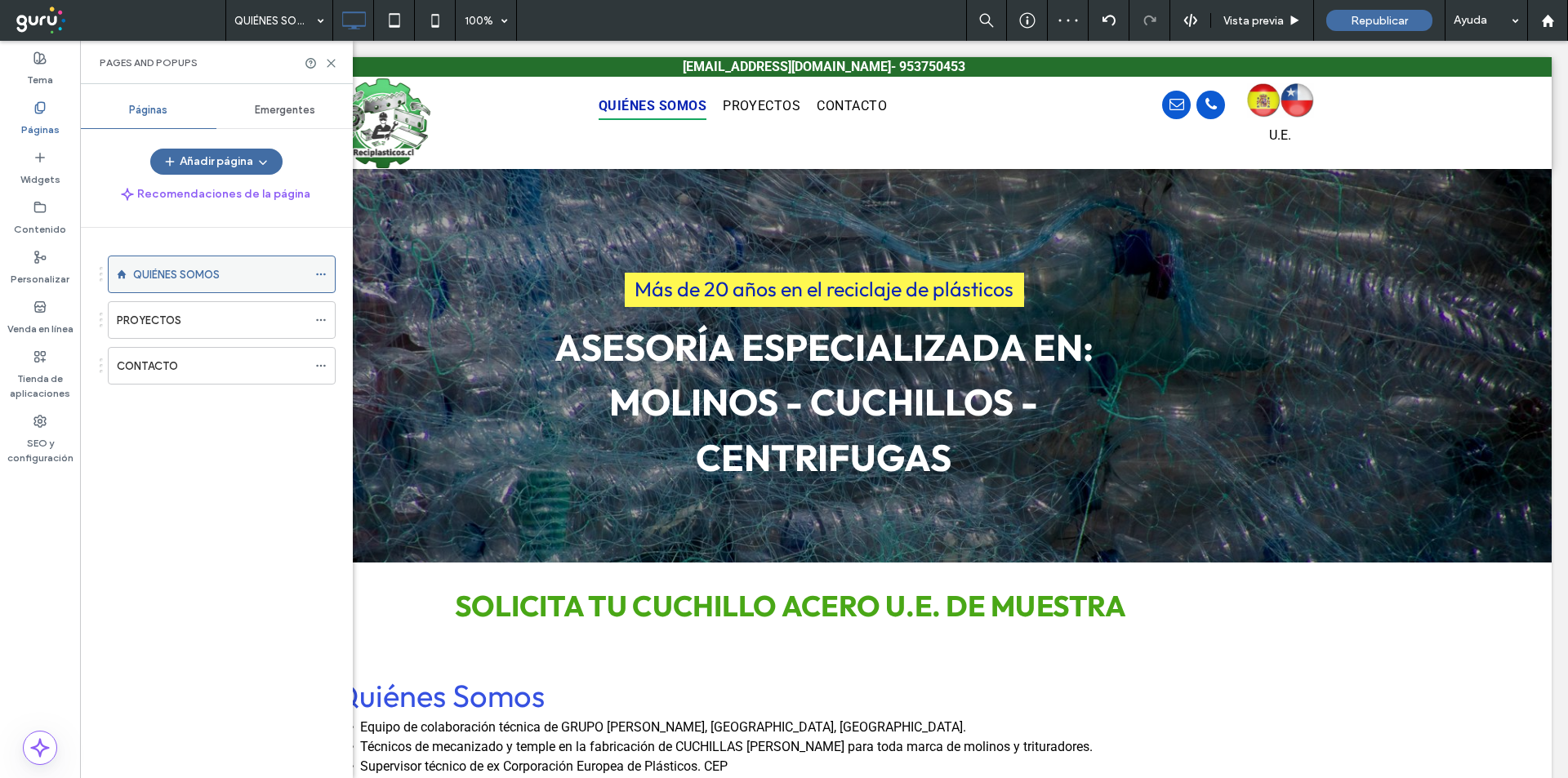
click at [311, 269] on div "QUIÉNES SOMOS" at bounding box center [221, 274] width 228 height 37
click at [318, 266] on span at bounding box center [321, 274] width 11 height 24
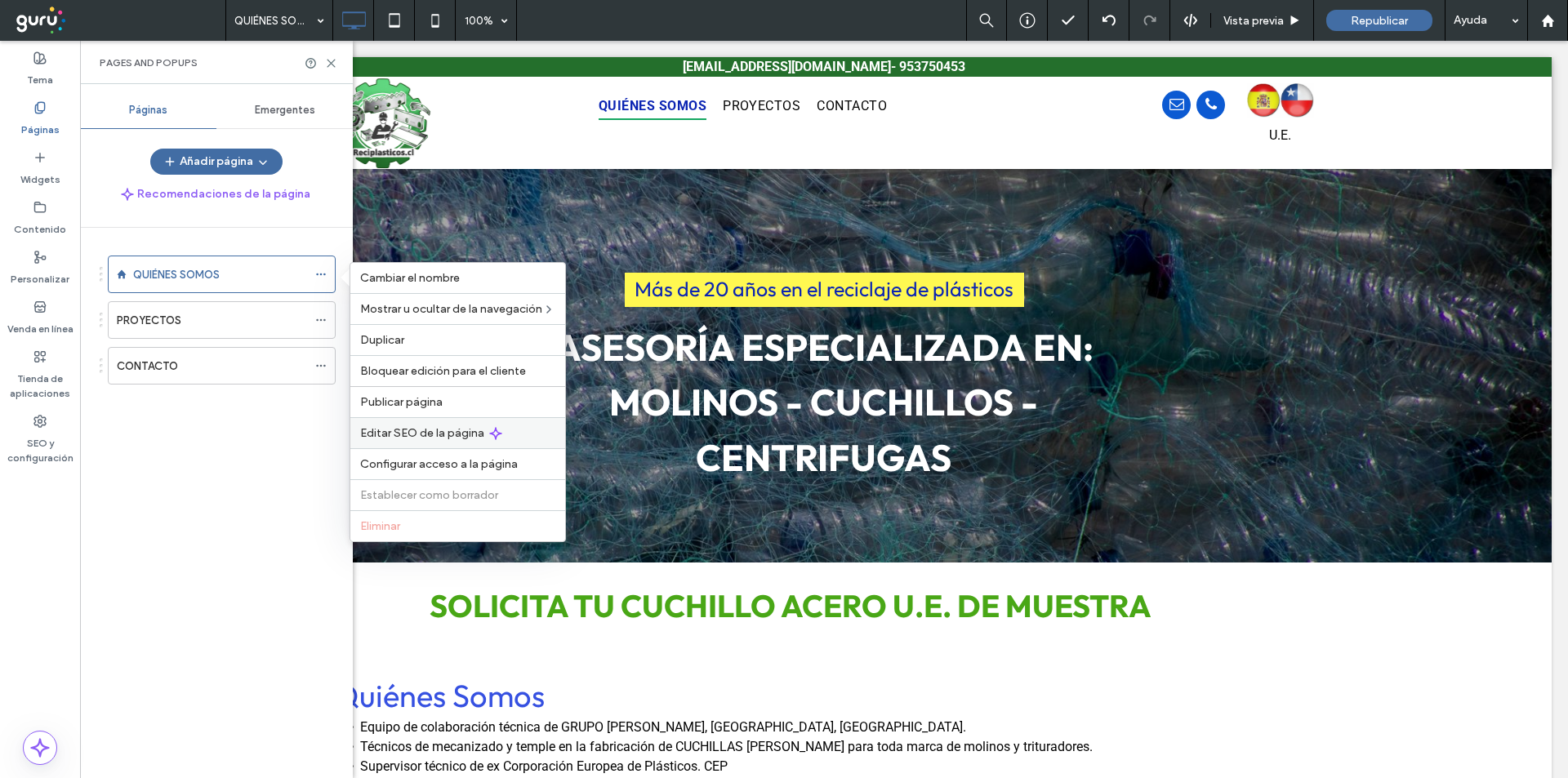
click at [391, 438] on span "Editar SEO de la página" at bounding box center [422, 433] width 125 height 14
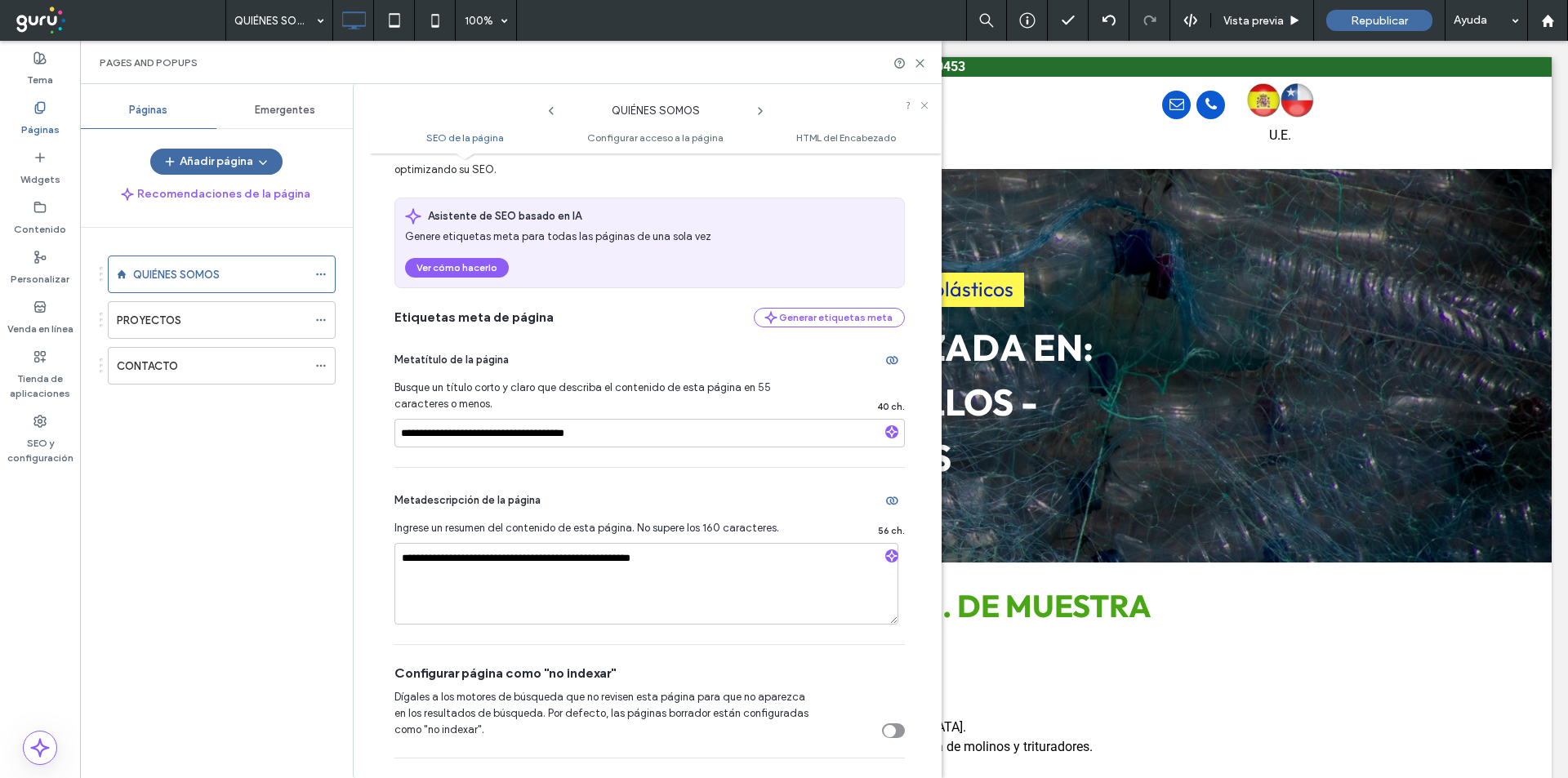
scroll to position [109, 0]
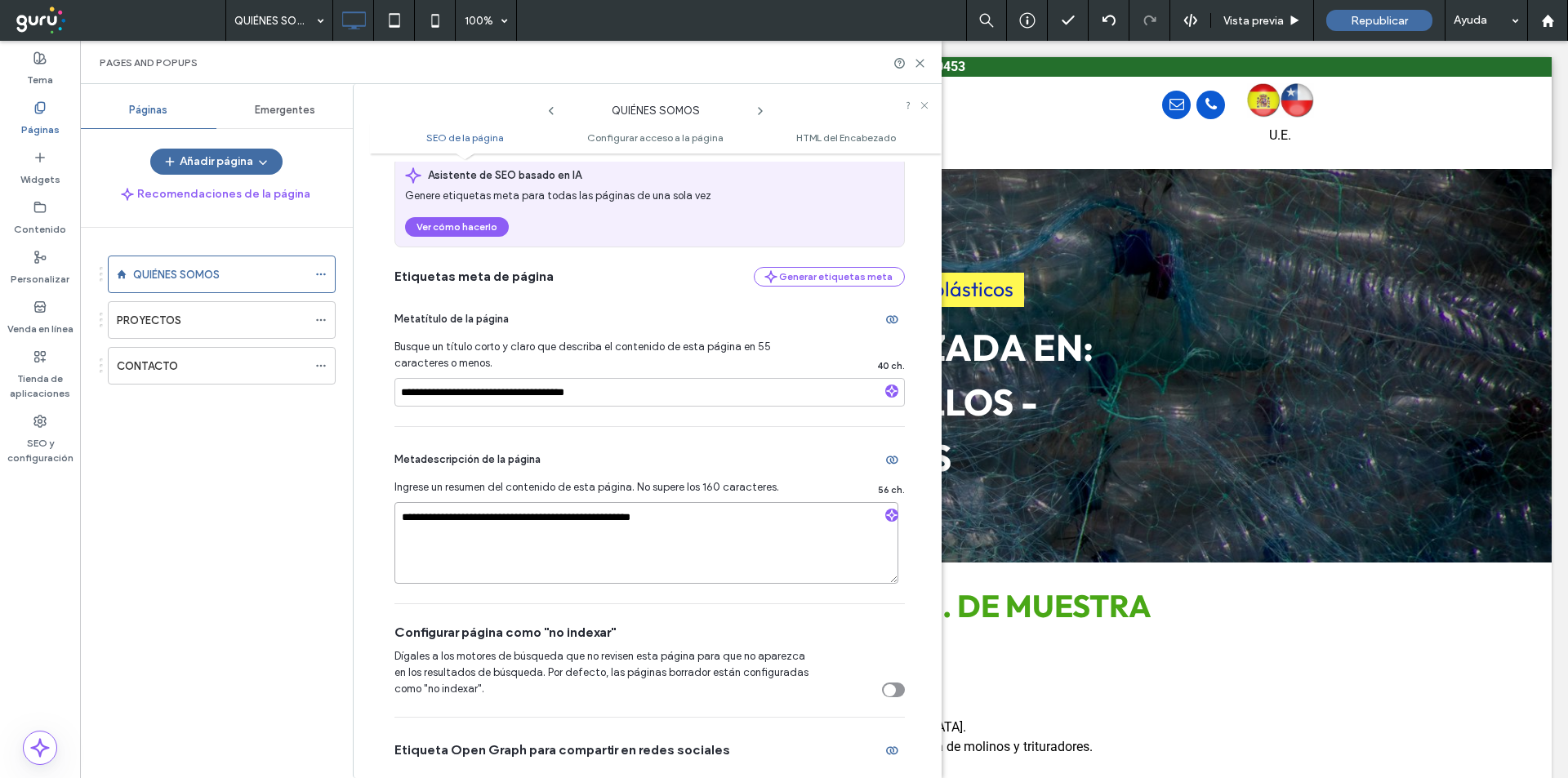
click at [699, 521] on textarea "**********" at bounding box center [646, 542] width 504 height 81
paste textarea "**********"
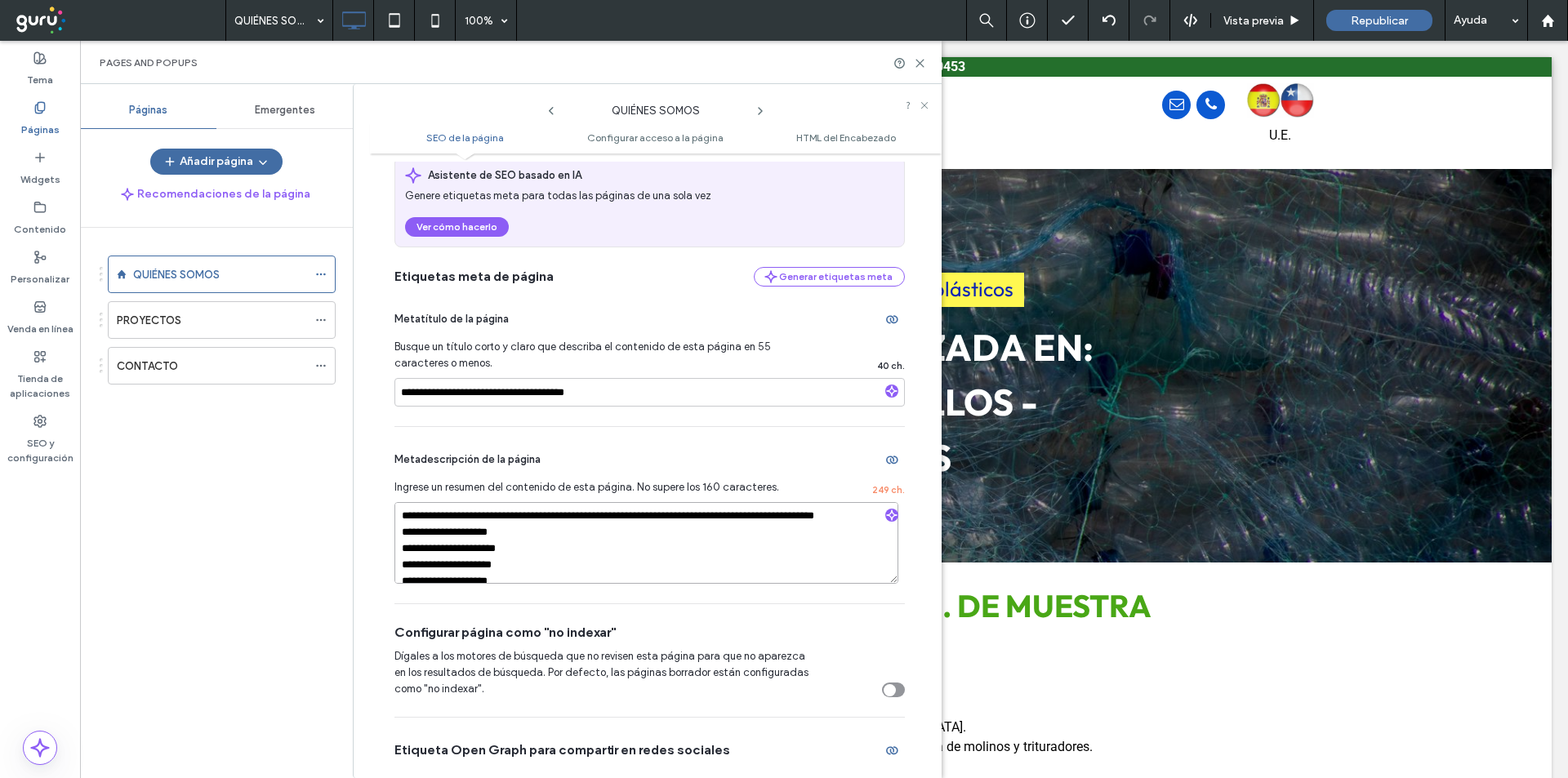
scroll to position [0, 0]
click at [684, 513] on textarea "**********" at bounding box center [646, 542] width 504 height 81
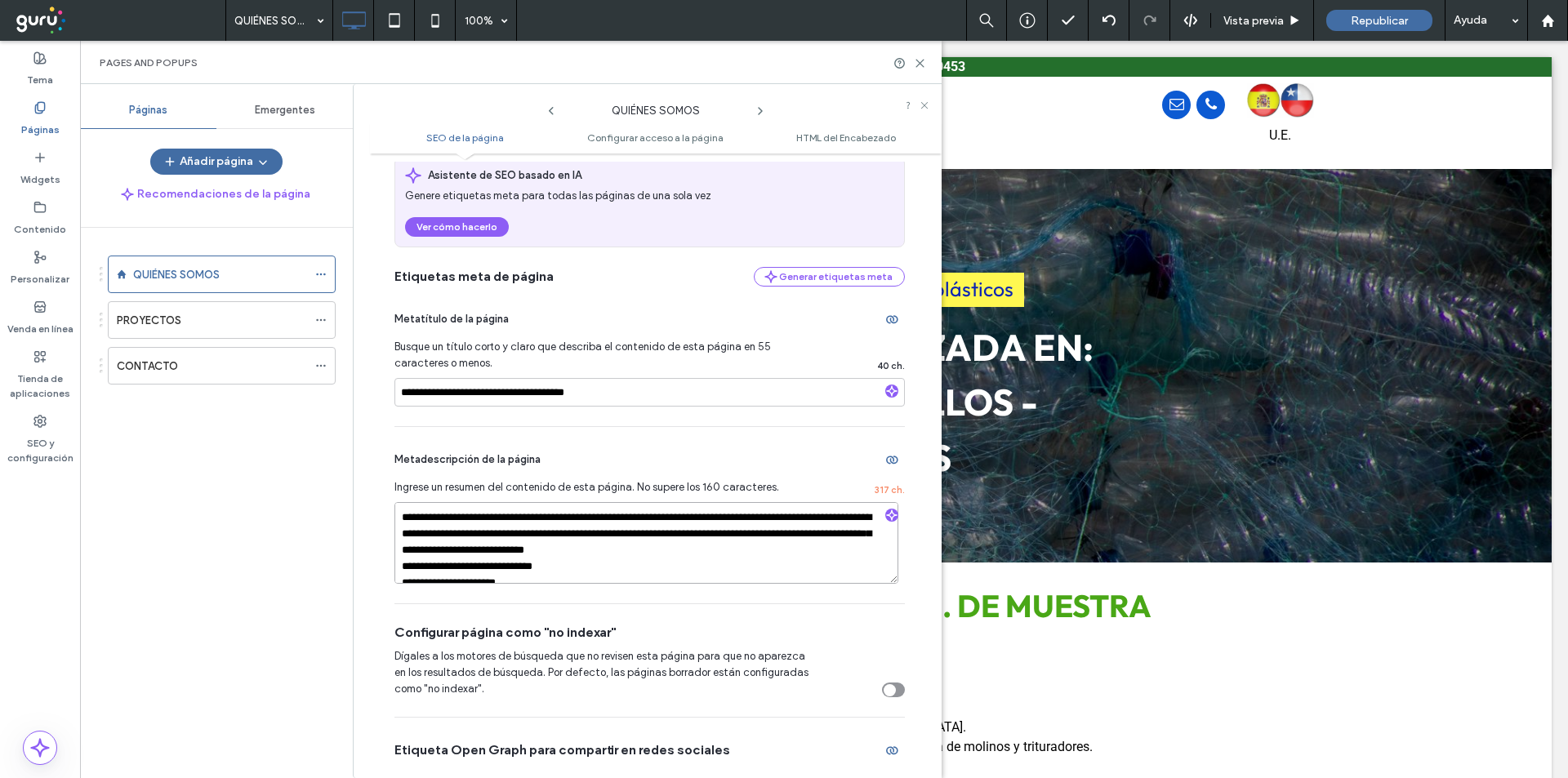
scroll to position [7, 0]
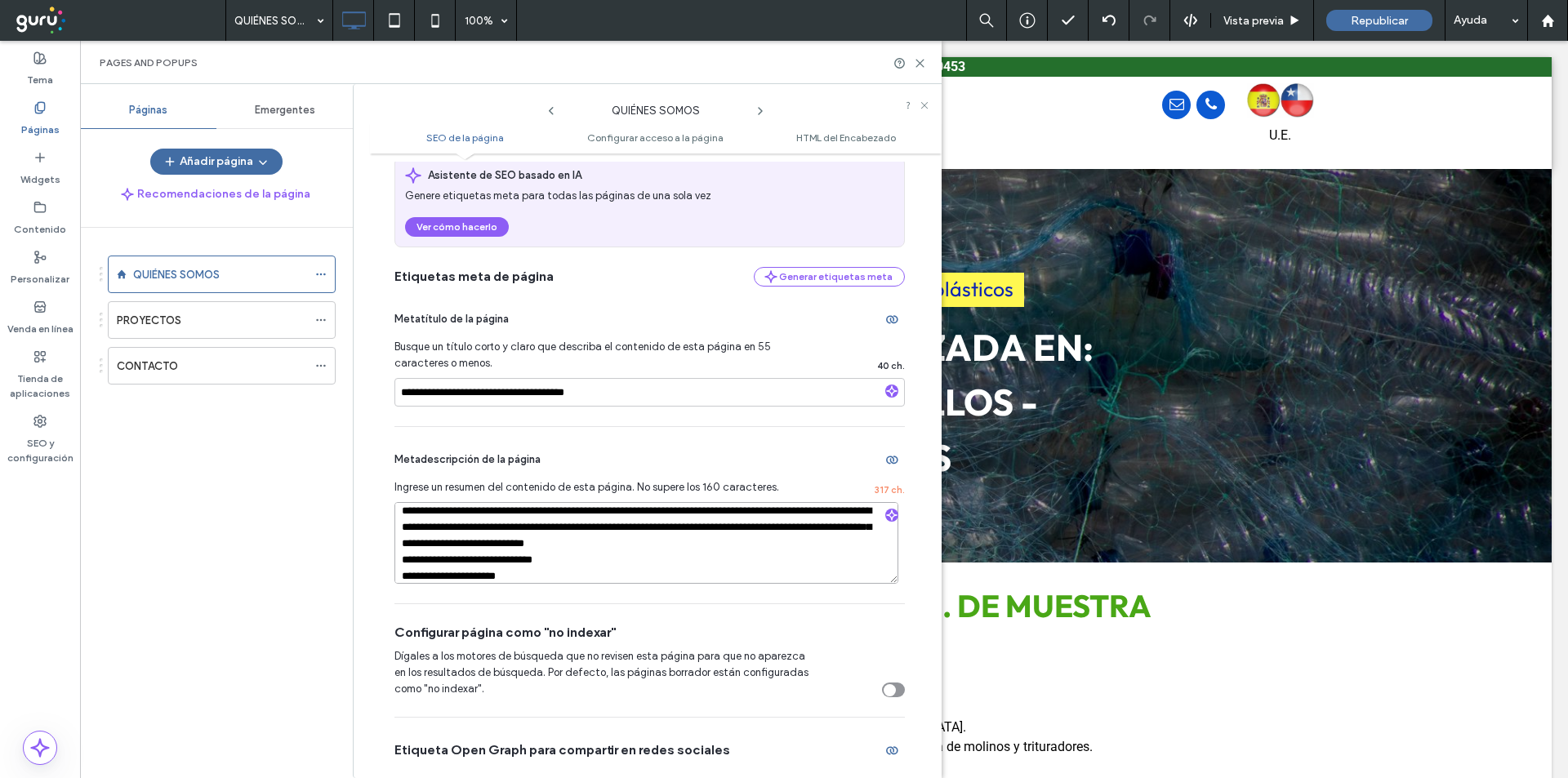
type textarea "**********"
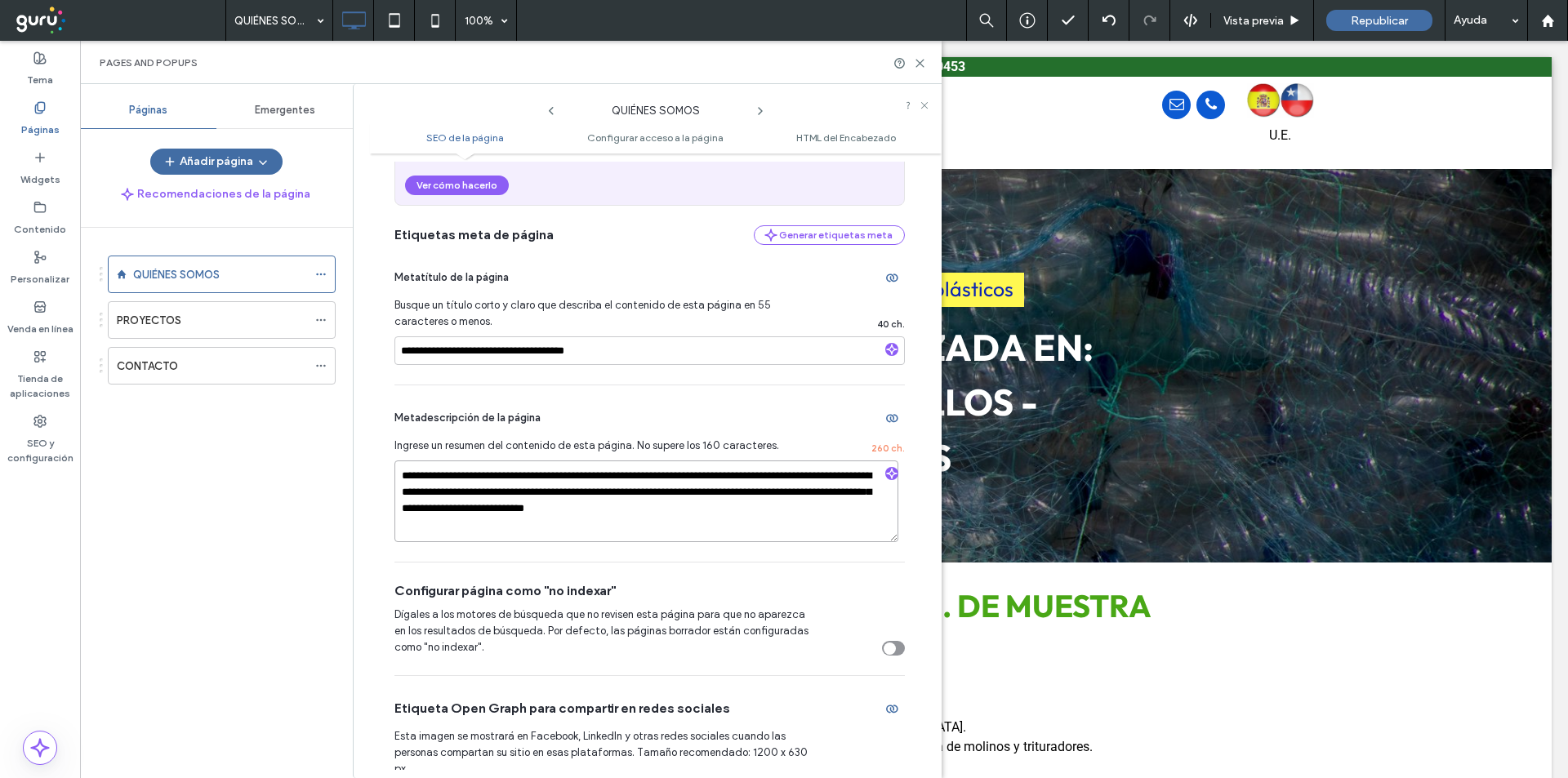
scroll to position [163, 0]
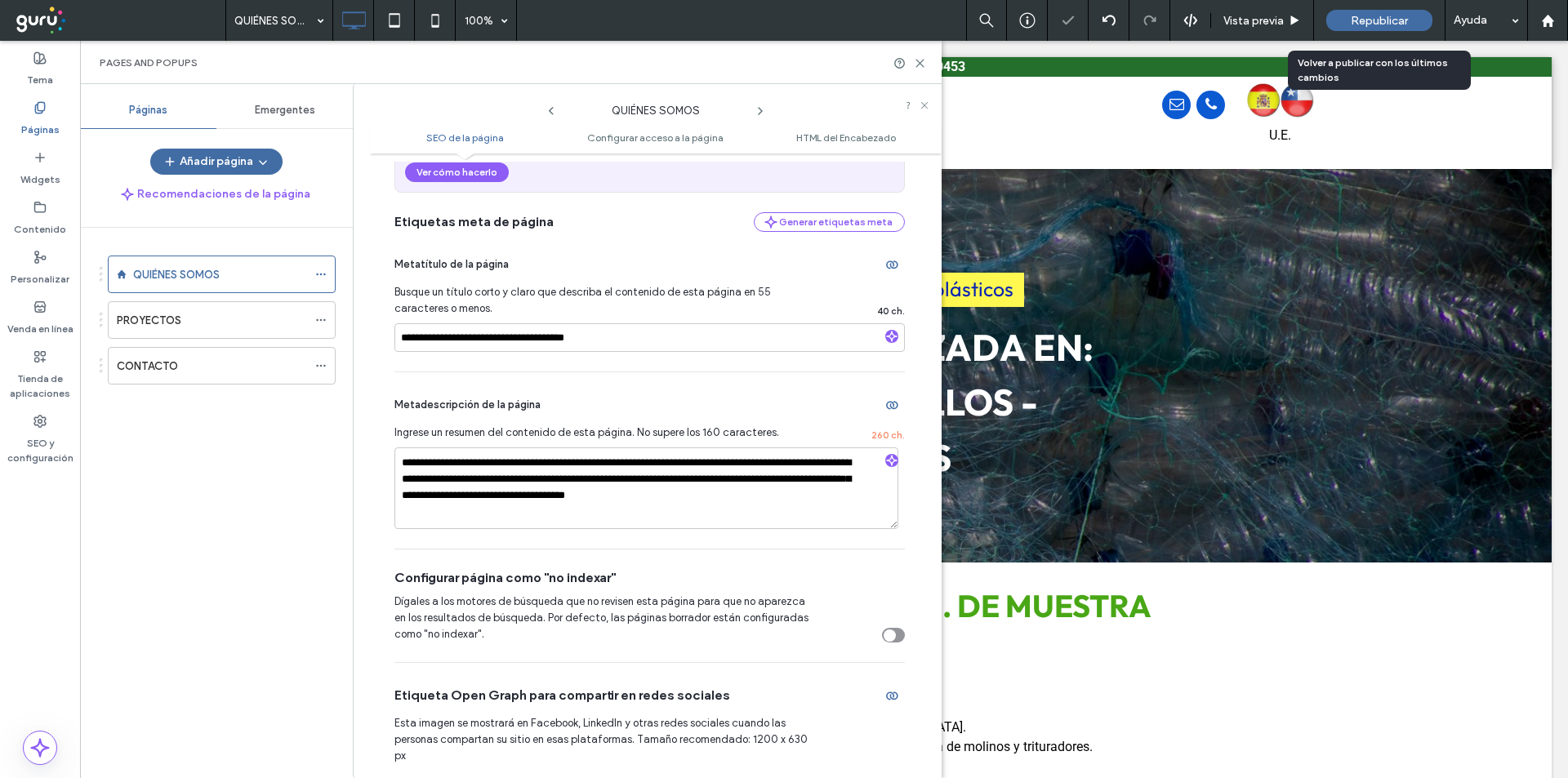
click at [1366, 24] on span "Republicar" at bounding box center [1379, 21] width 57 height 14
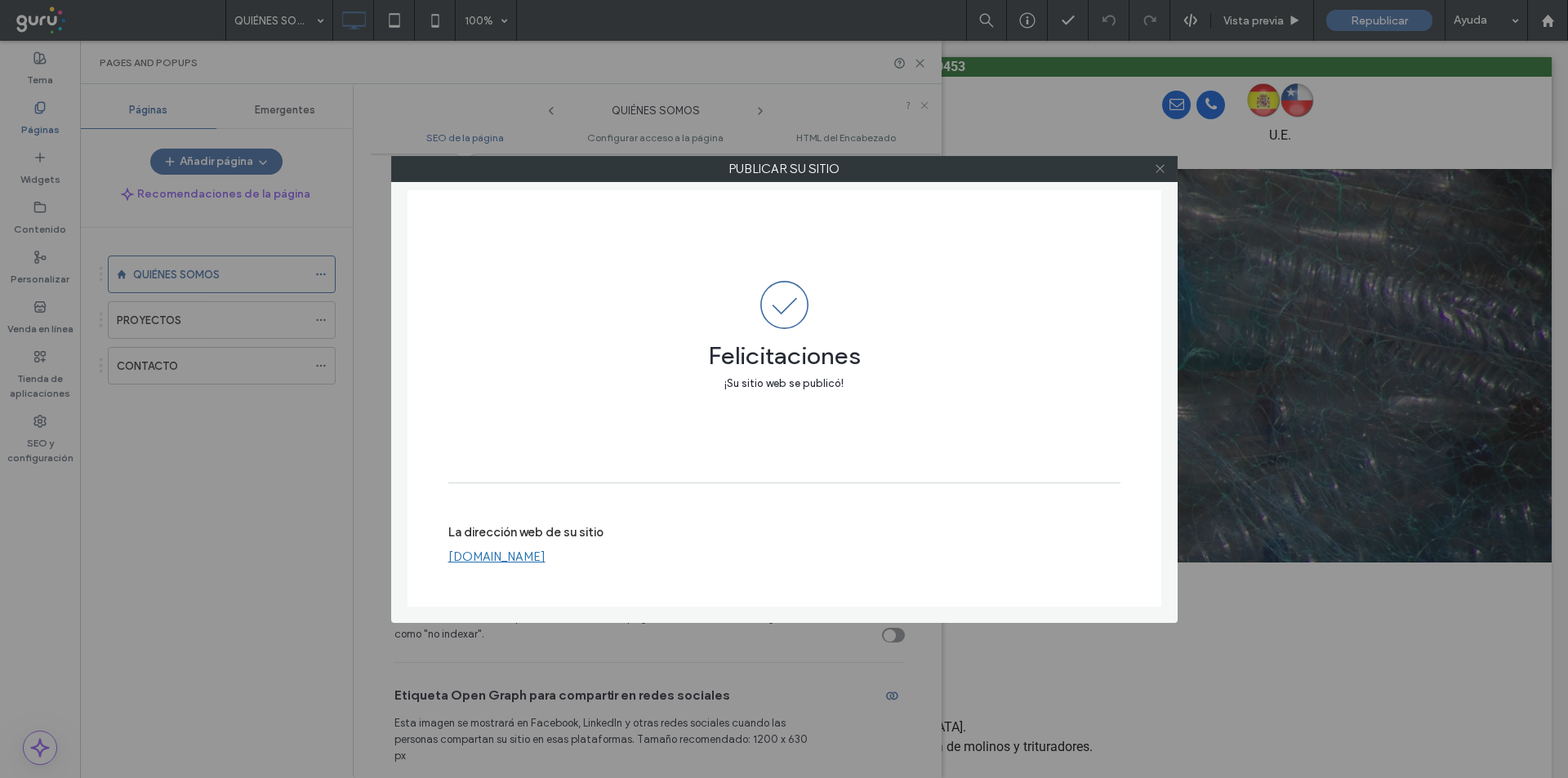
click at [1157, 170] on icon at bounding box center [1160, 169] width 12 height 12
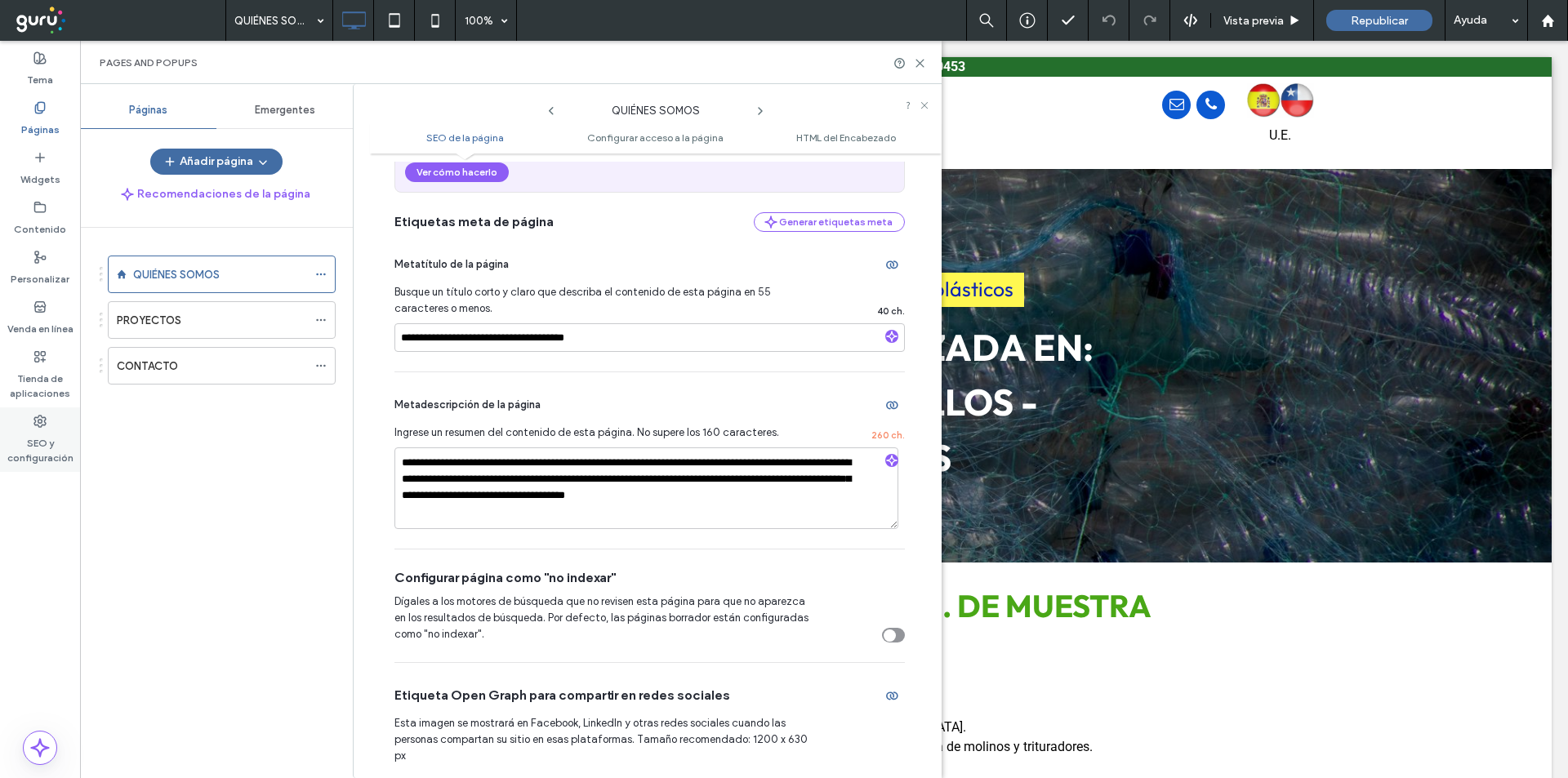
click at [20, 434] on label "SEO y configuración" at bounding box center [39, 447] width 80 height 37
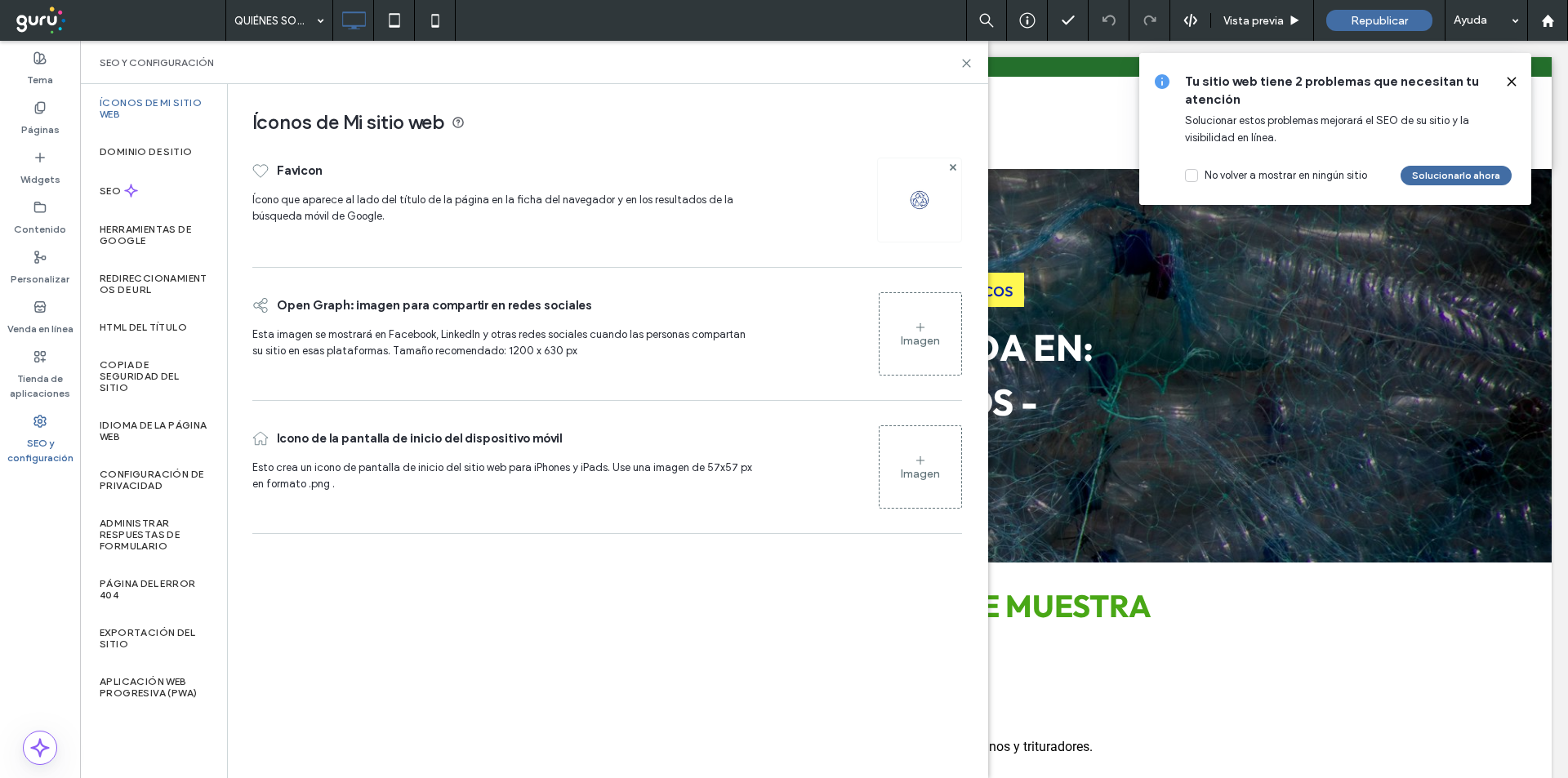
click at [918, 205] on img at bounding box center [920, 200] width 26 height 26
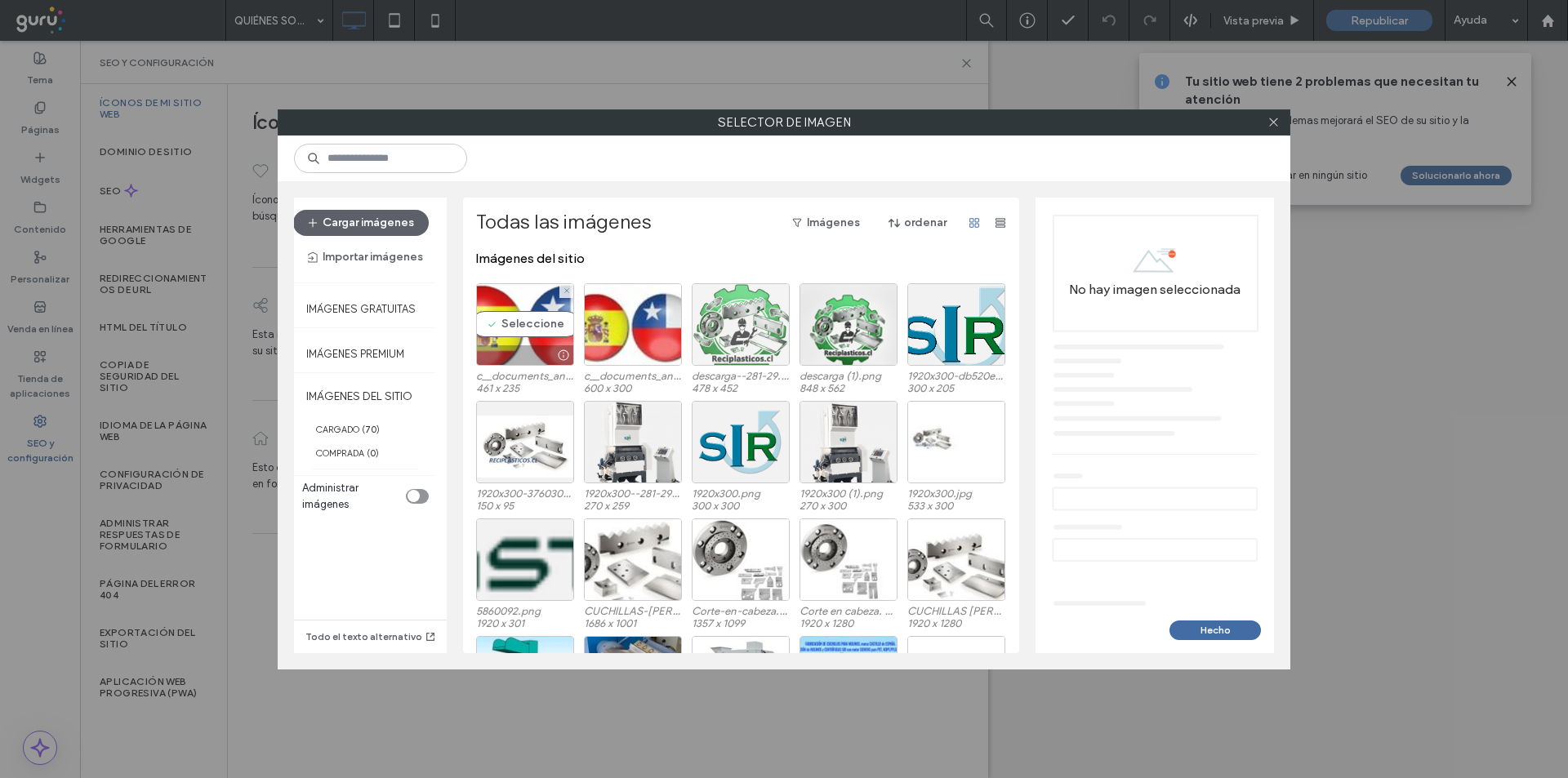
click at [717, 341] on div at bounding box center [741, 325] width 98 height 82
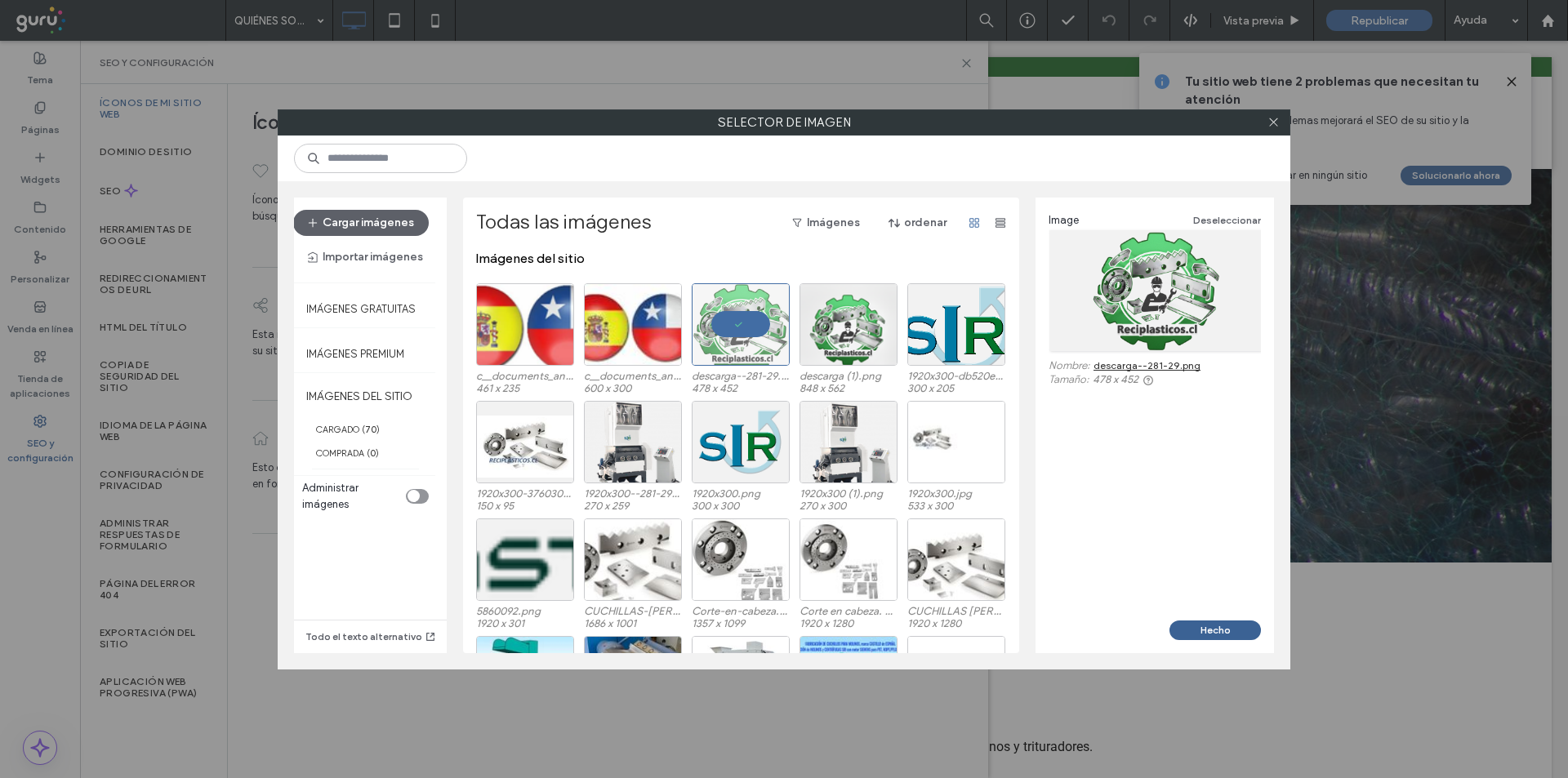
click at [1203, 627] on button "Hecho" at bounding box center [1216, 630] width 92 height 20
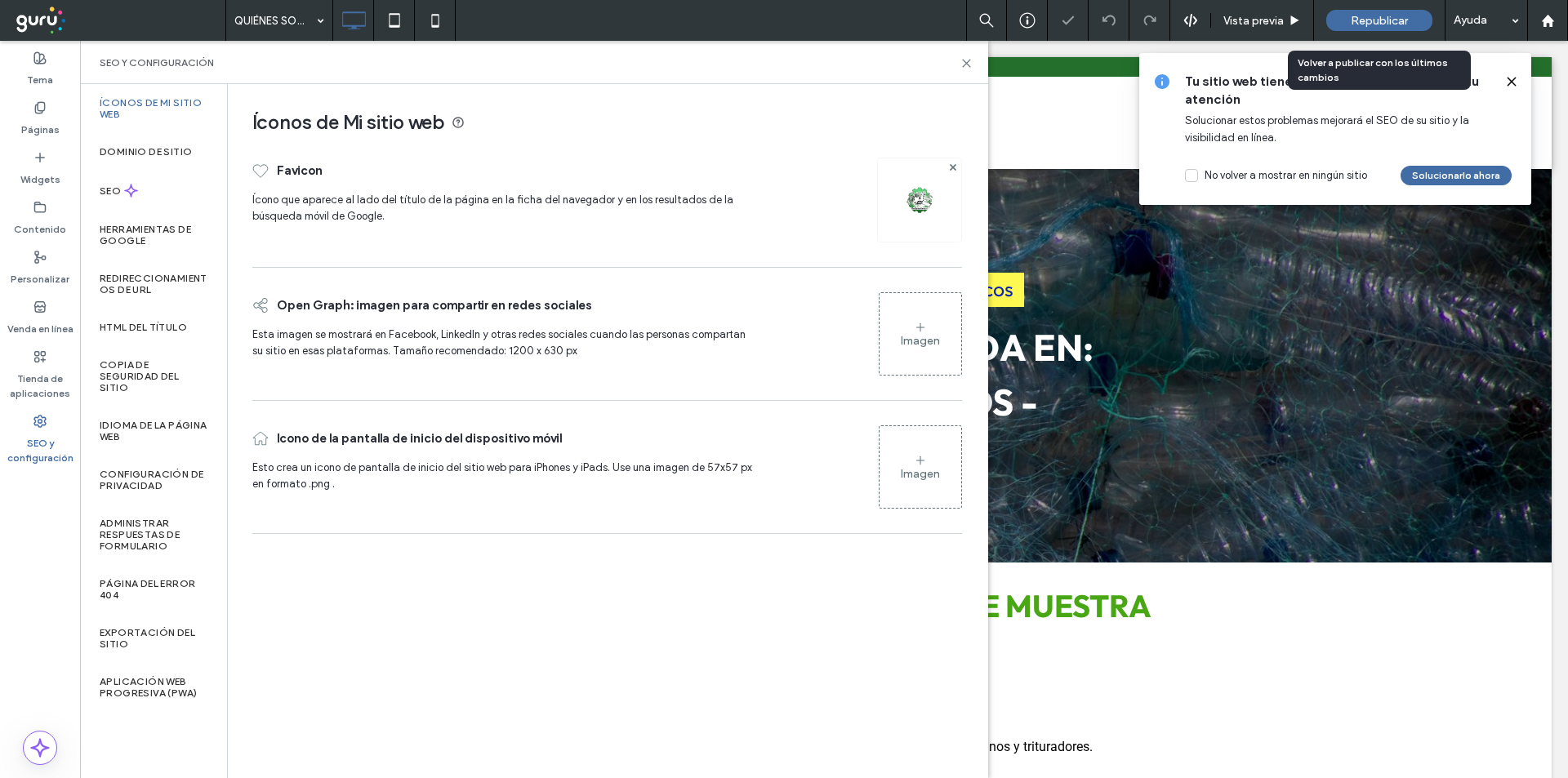
click at [1418, 9] on div "Republicar" at bounding box center [1379, 20] width 106 height 22
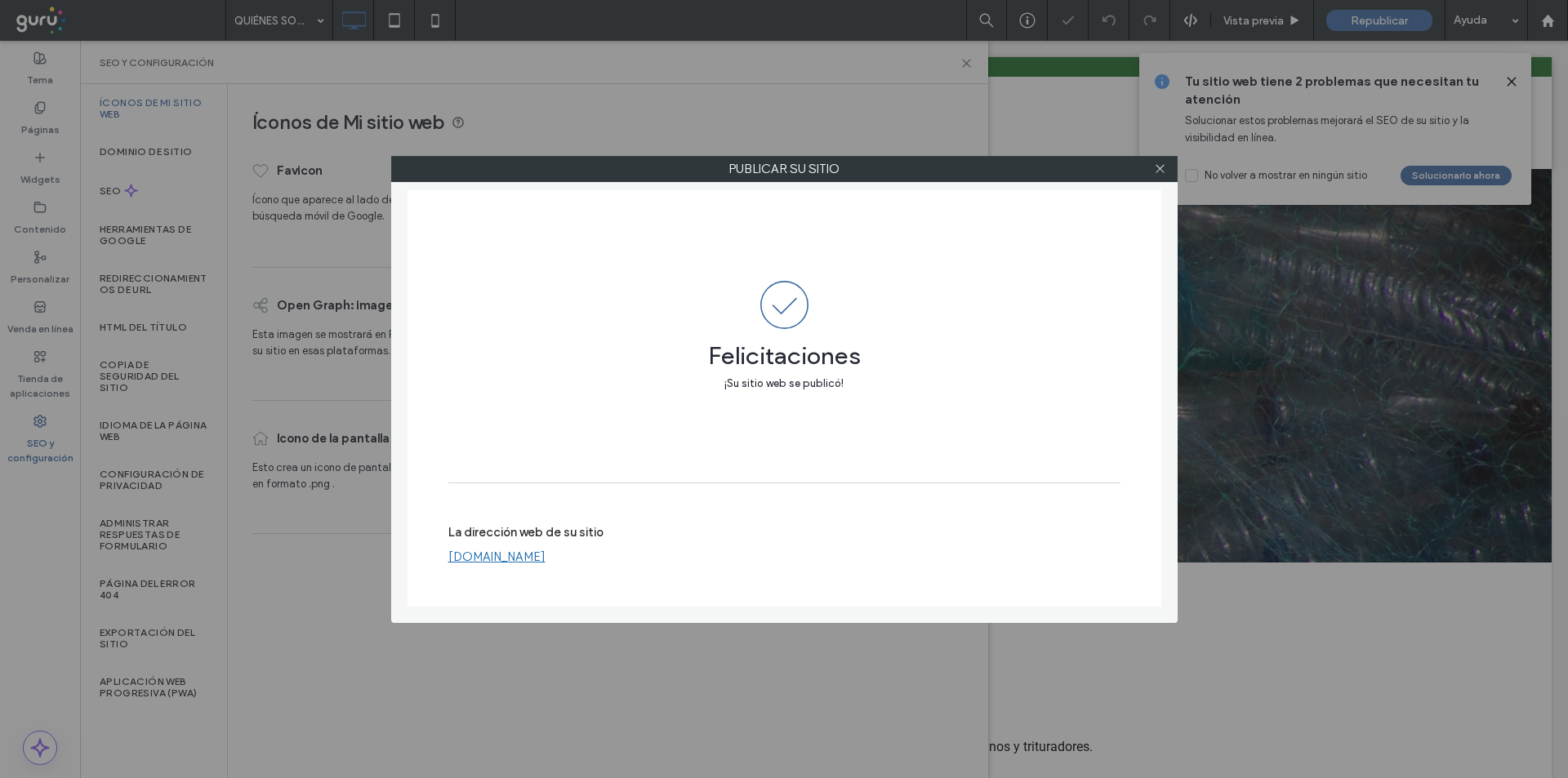
click at [495, 552] on link "[DOMAIN_NAME]" at bounding box center [497, 557] width 97 height 15
click at [1155, 169] on icon at bounding box center [1160, 169] width 12 height 12
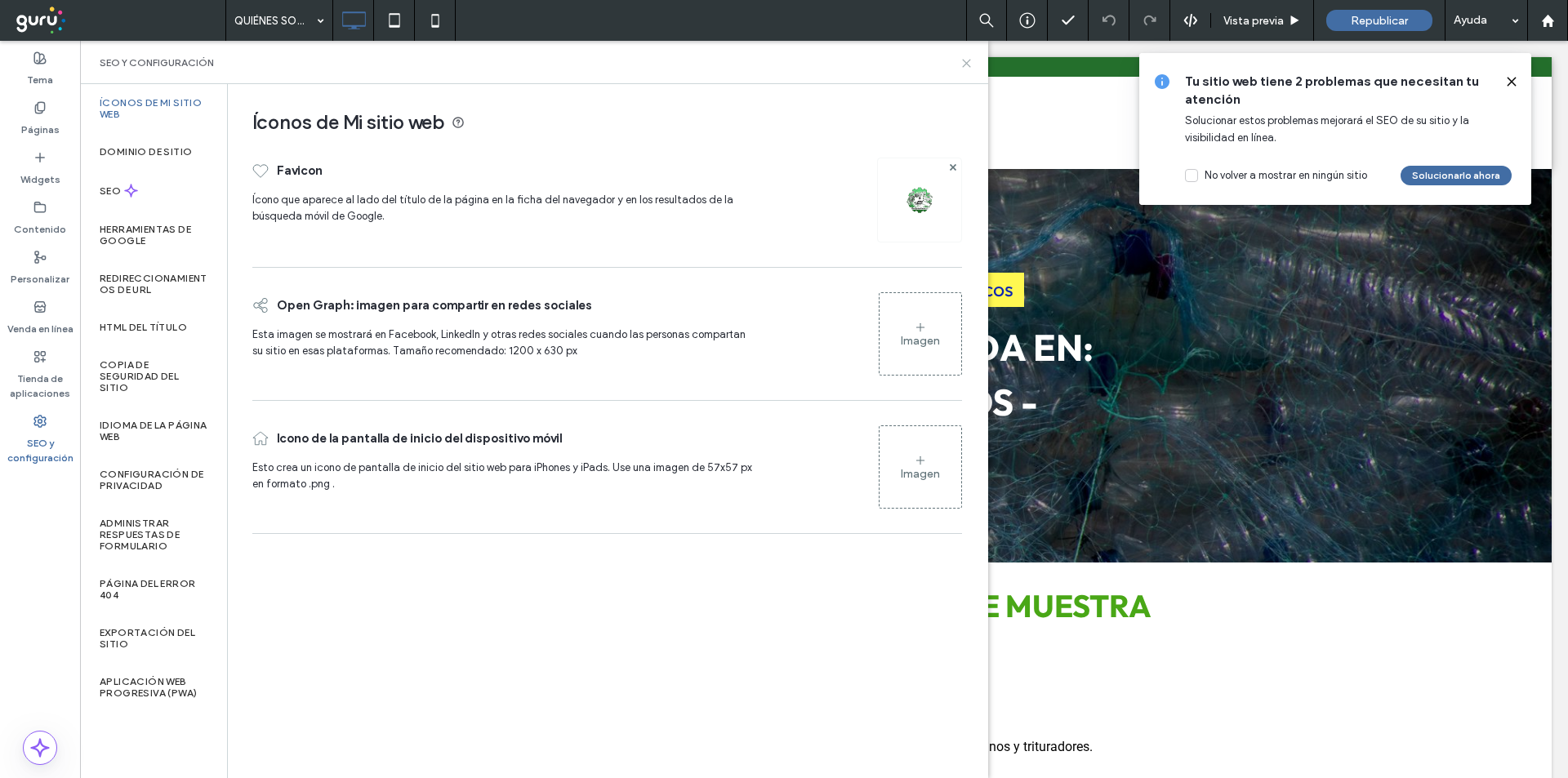
click at [969, 63] on icon at bounding box center [966, 63] width 12 height 12
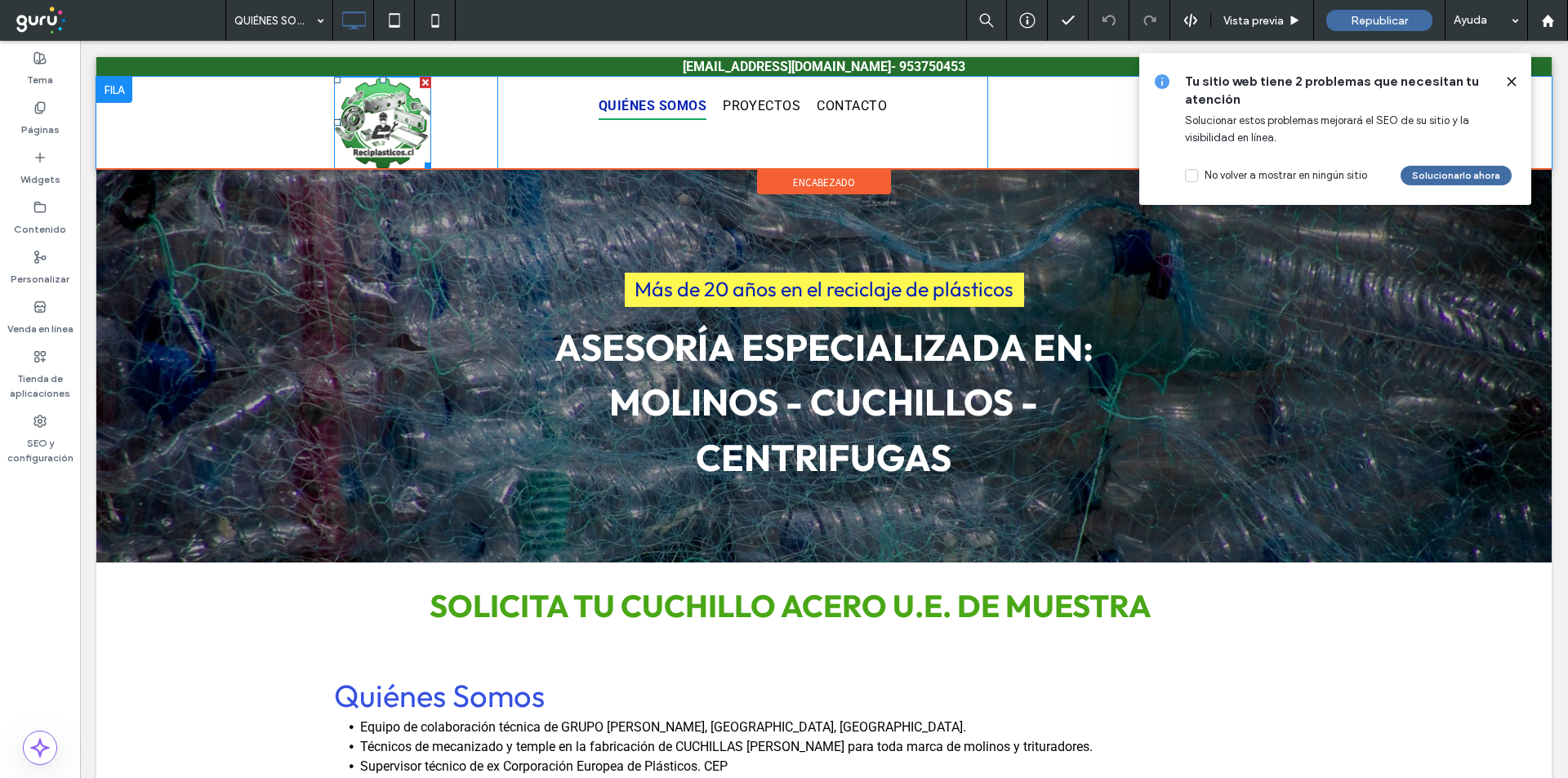
click at [386, 139] on img at bounding box center [383, 123] width 97 height 93
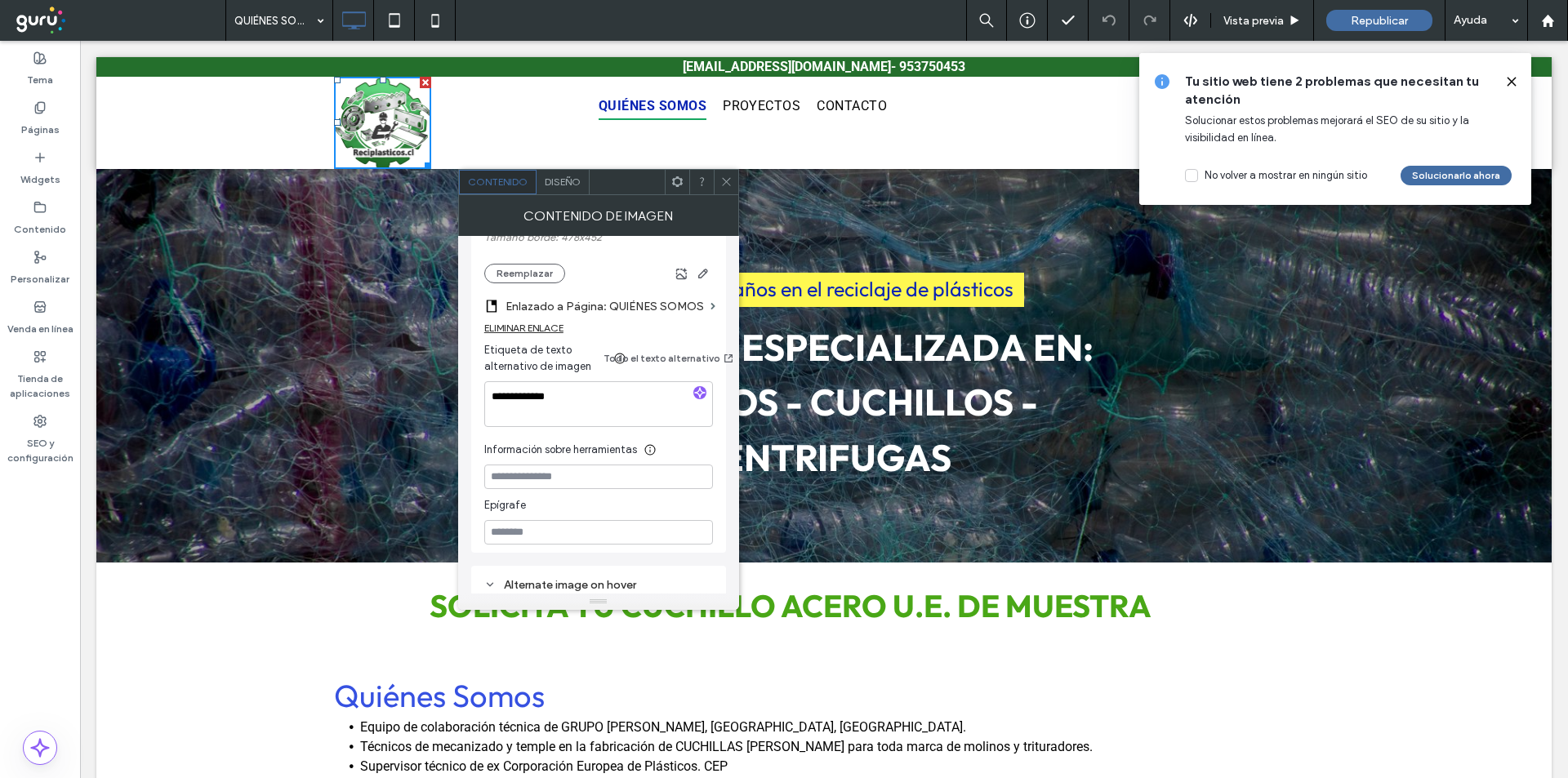
scroll to position [381, 0]
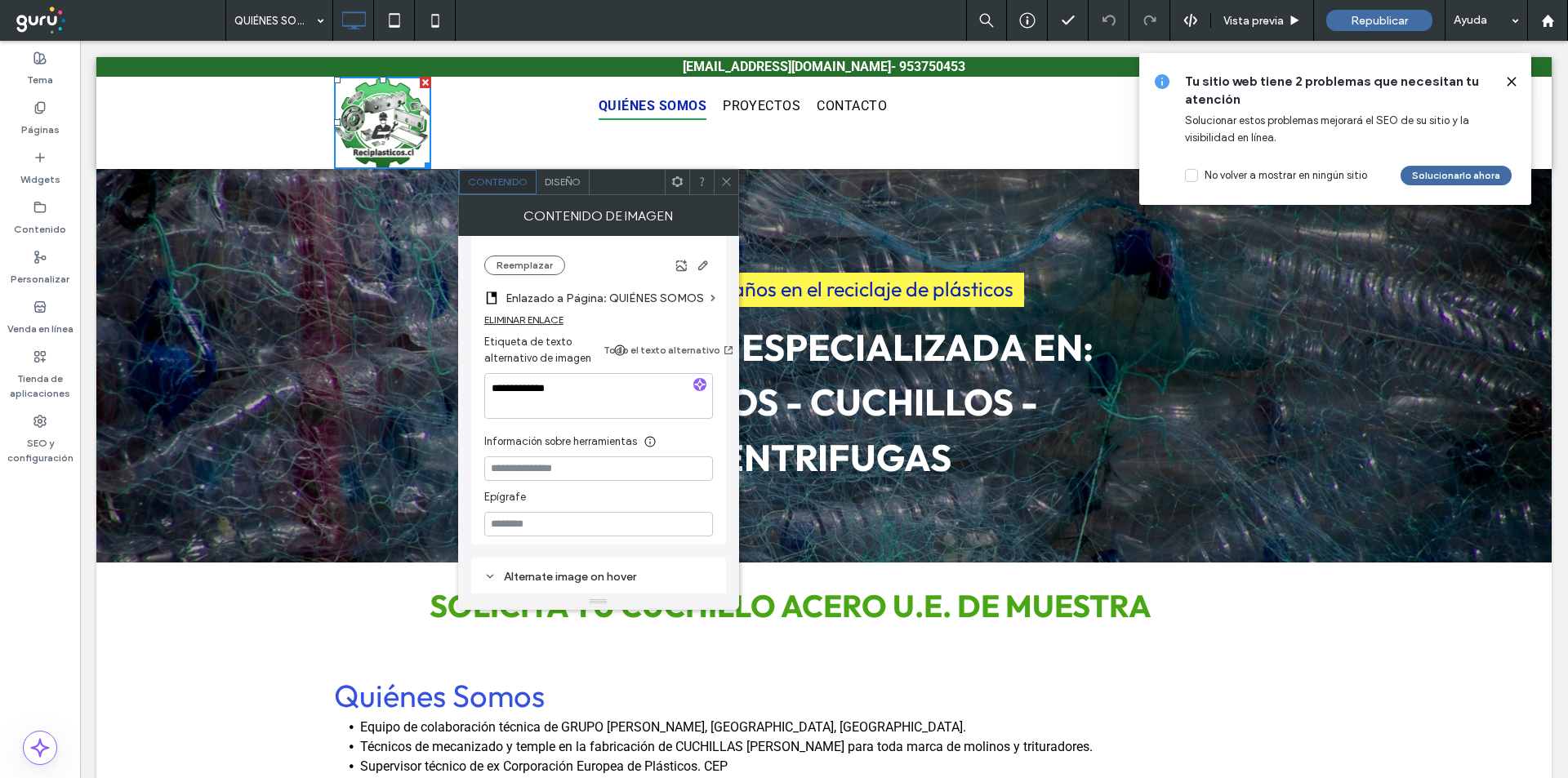
click at [564, 174] on div "Diseño" at bounding box center [563, 182] width 53 height 24
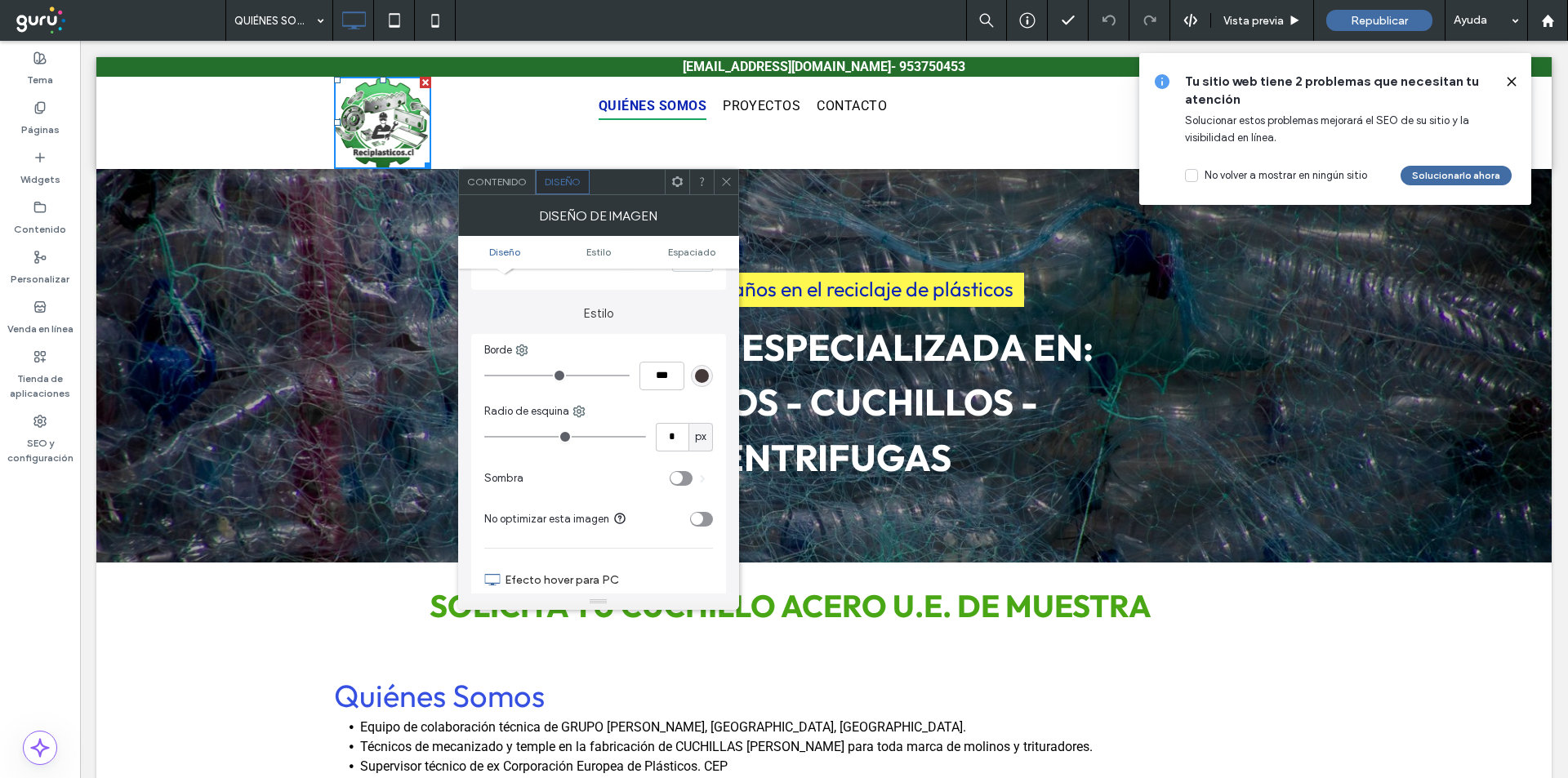
scroll to position [327, 0]
click at [711, 517] on div "toggle" at bounding box center [702, 514] width 22 height 15
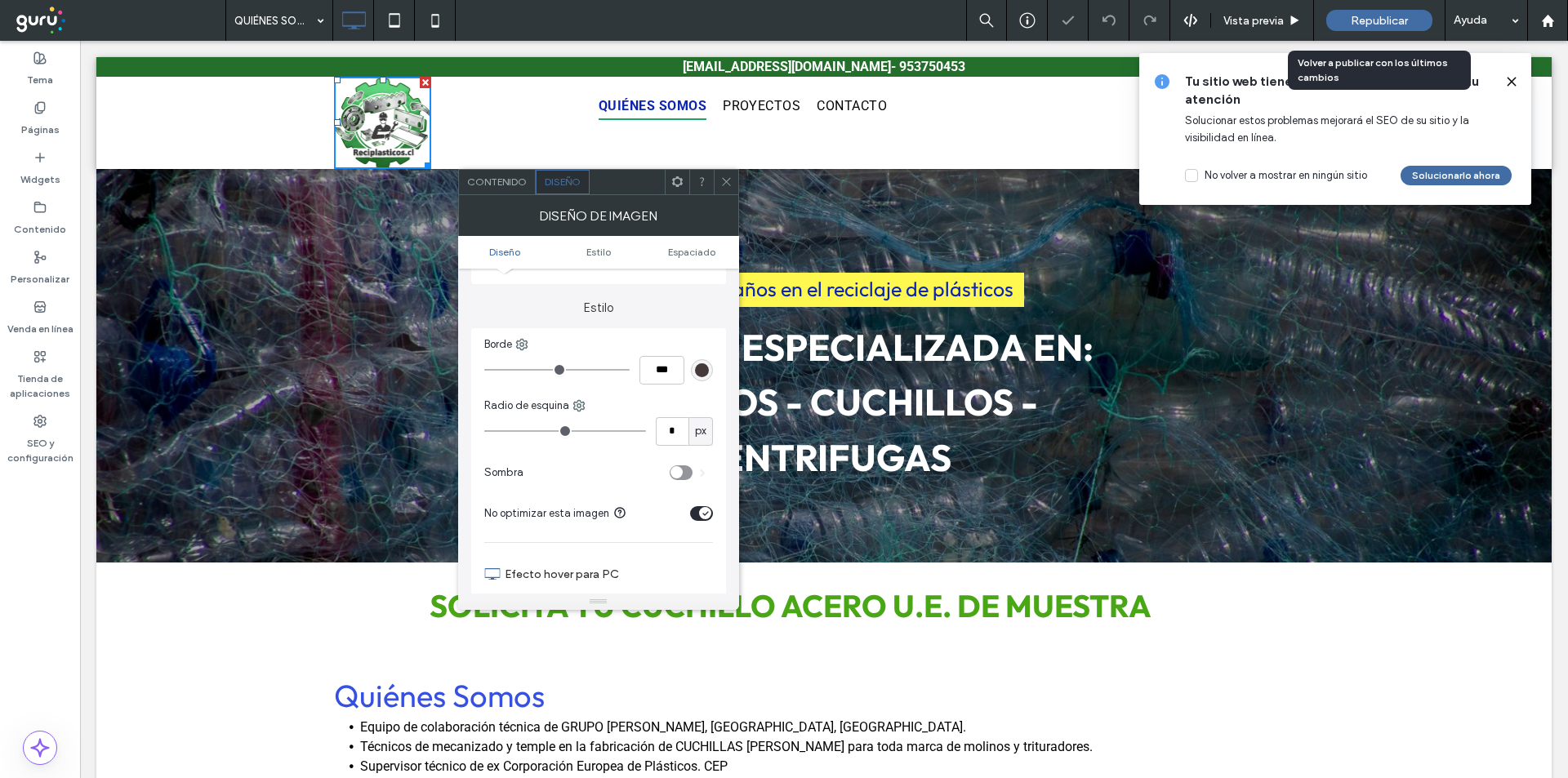
drag, startPoint x: 1384, startPoint y: 16, endPoint x: 1351, endPoint y: 24, distance: 34.0
click at [1385, 17] on span "Republicar" at bounding box center [1379, 21] width 57 height 14
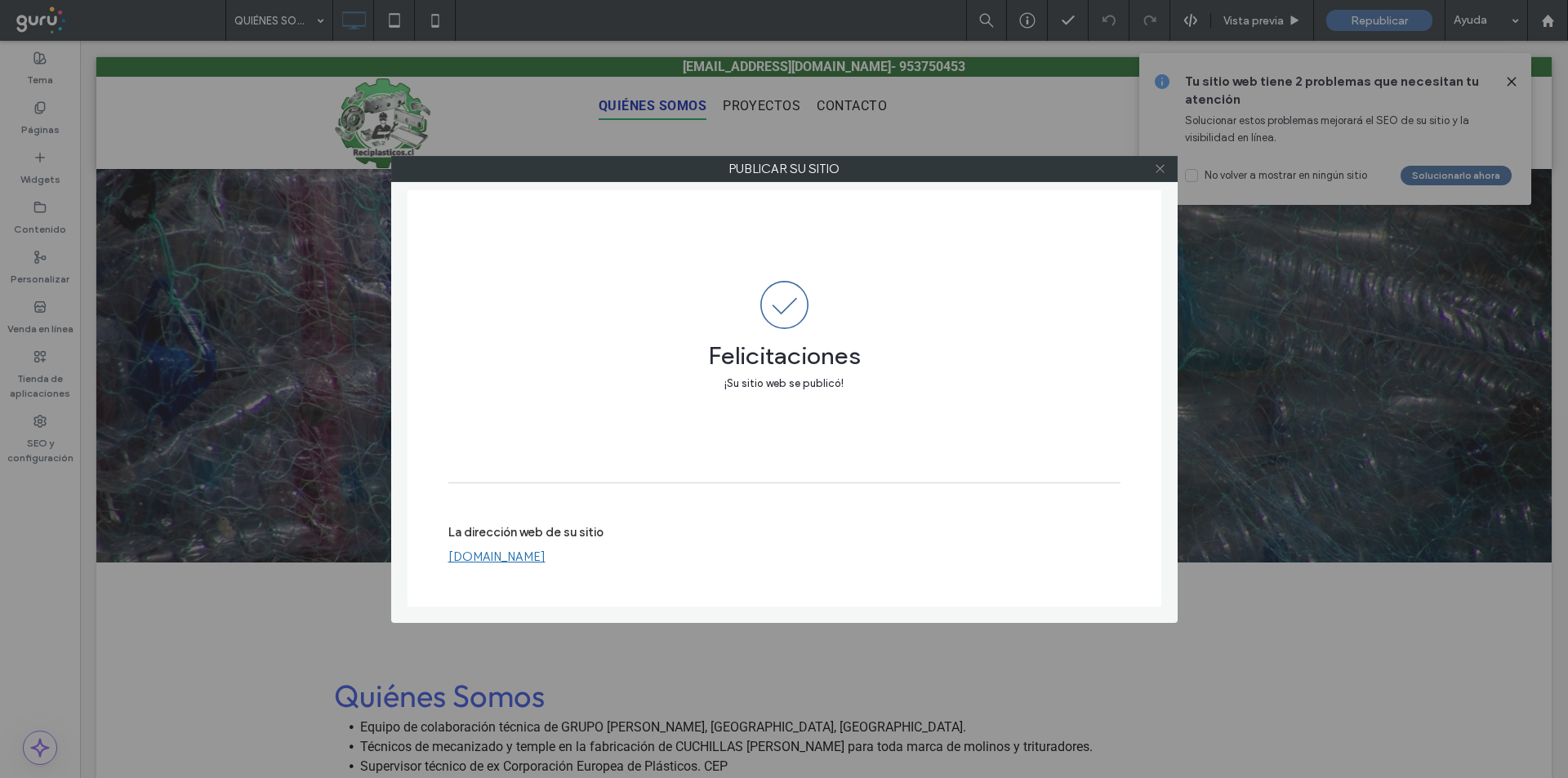
click at [1162, 169] on icon at bounding box center [1160, 169] width 12 height 12
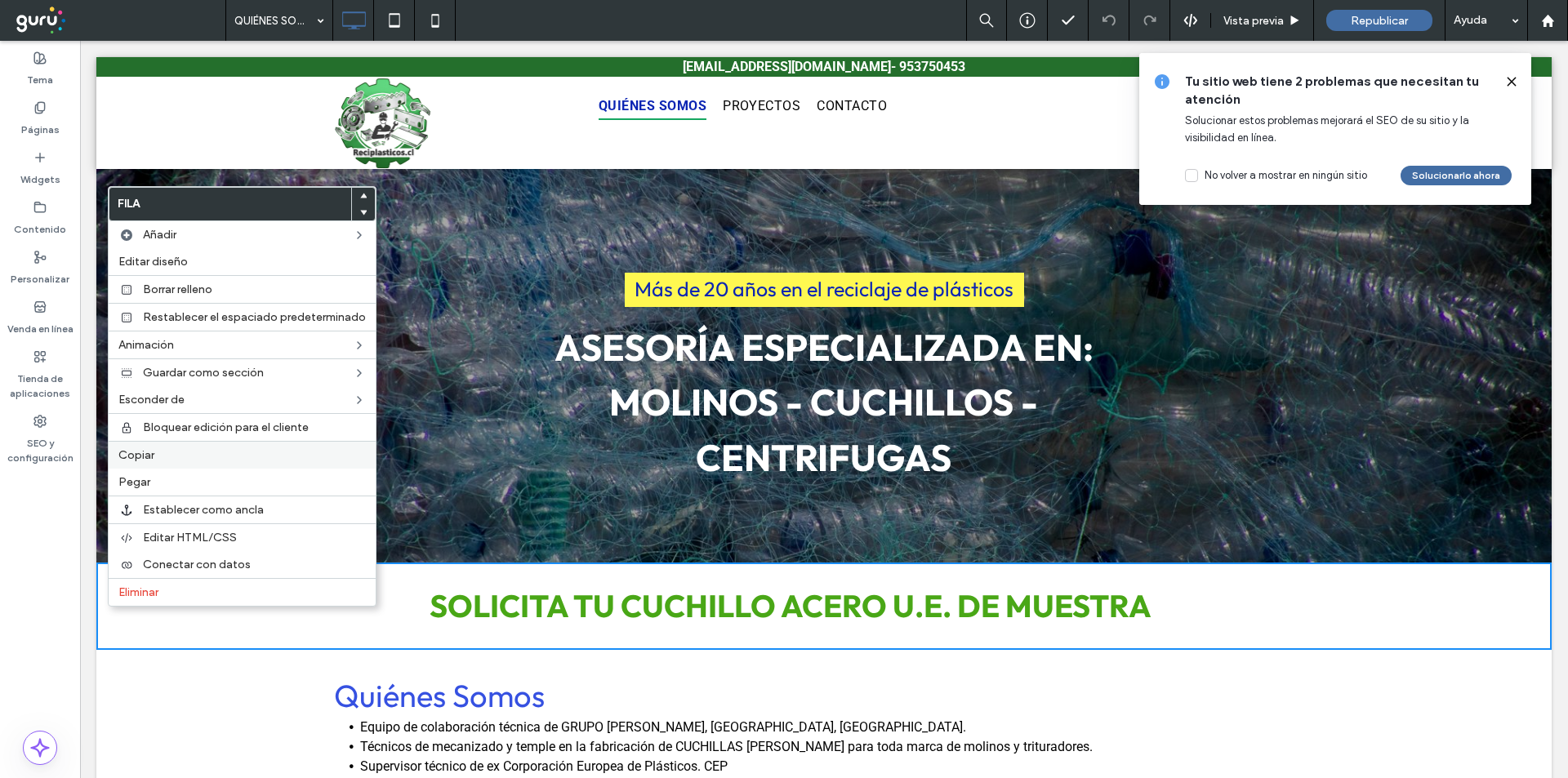
drag, startPoint x: 131, startPoint y: 449, endPoint x: 348, endPoint y: 349, distance: 238.9
click at [131, 449] on span "Copiar" at bounding box center [136, 455] width 36 height 14
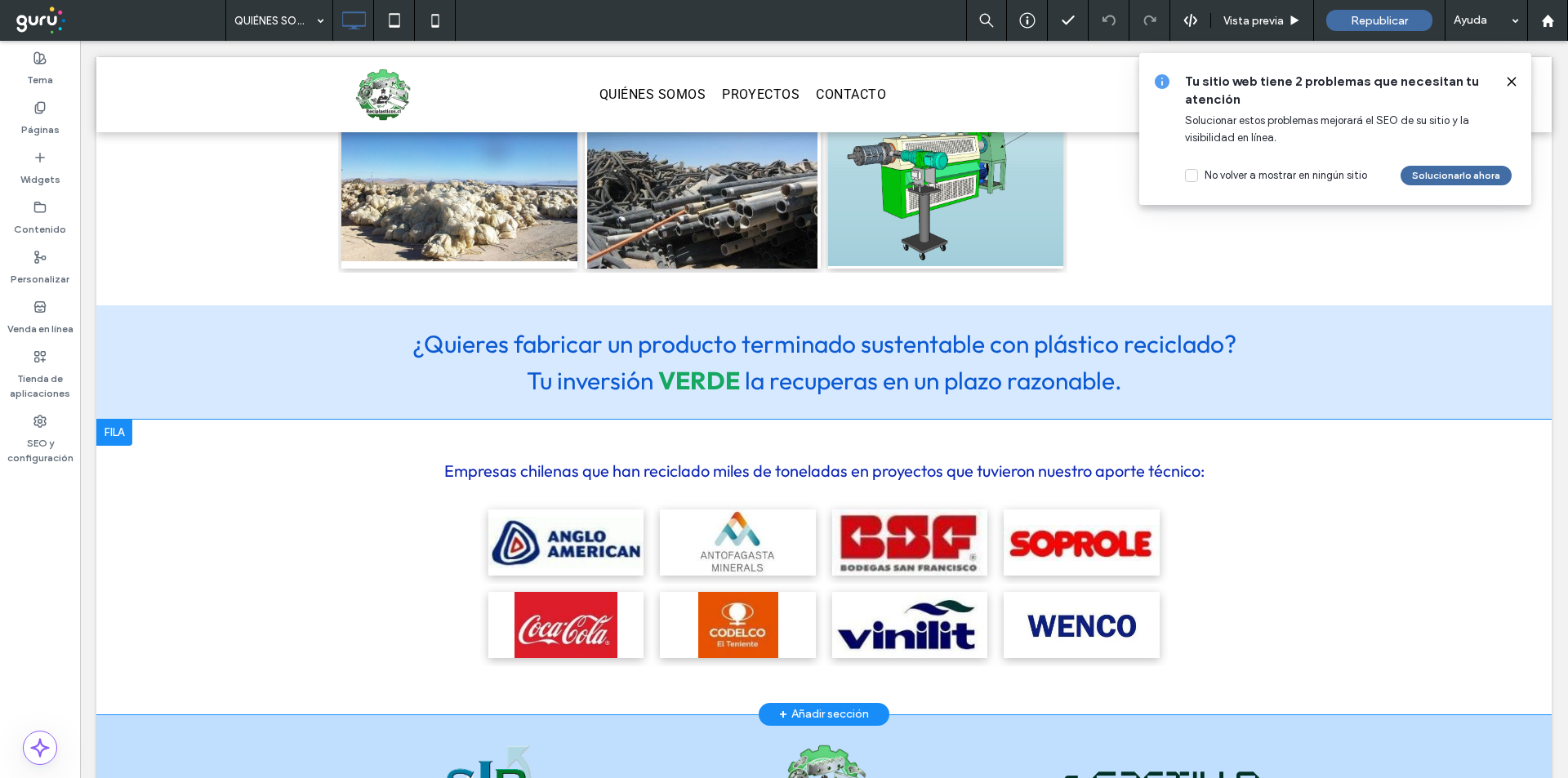
scroll to position [1980, 0]
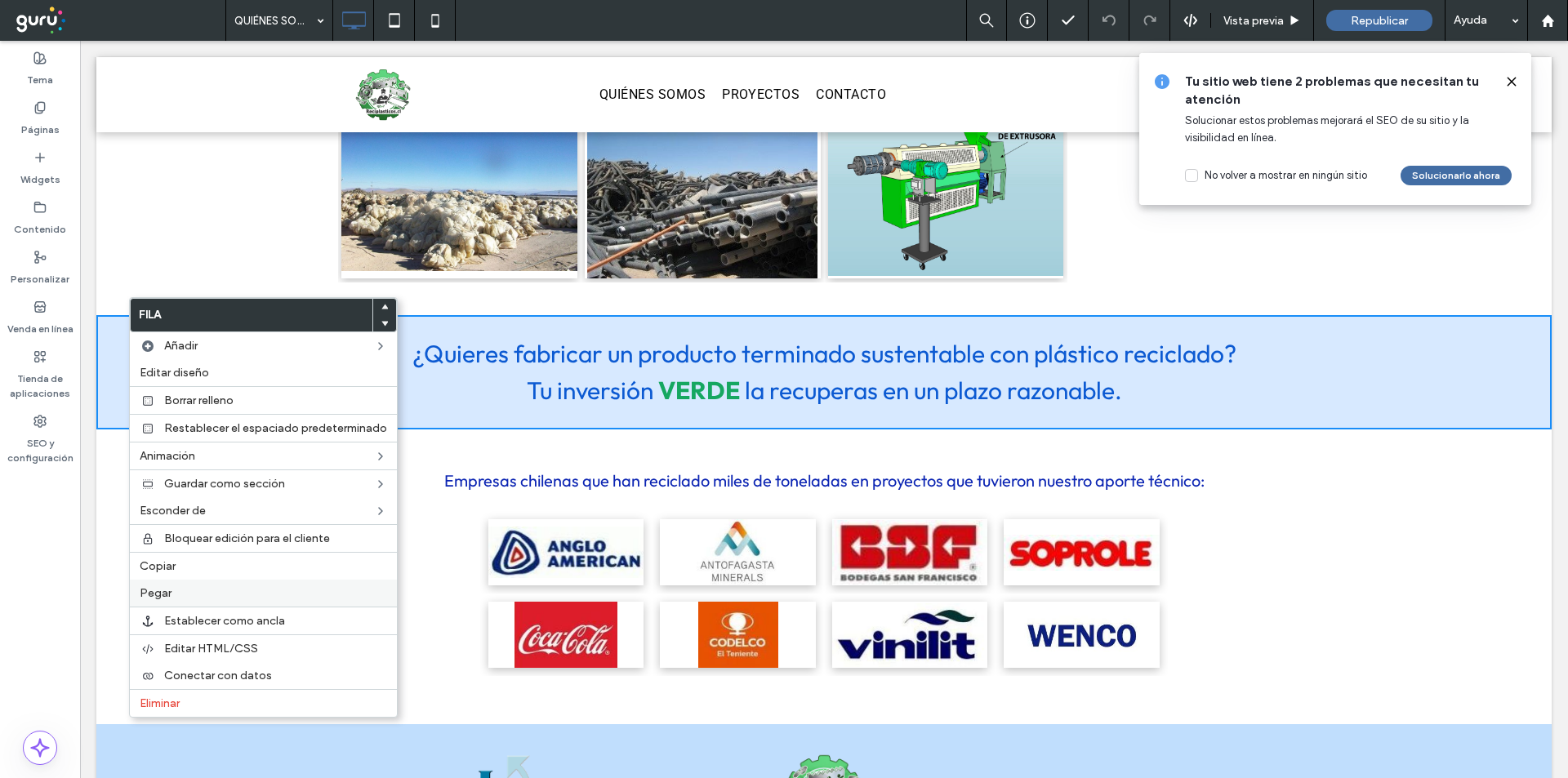
drag, startPoint x: 179, startPoint y: 597, endPoint x: 175, endPoint y: 590, distance: 8.1
click at [178, 597] on label "Pegar" at bounding box center [263, 593] width 247 height 14
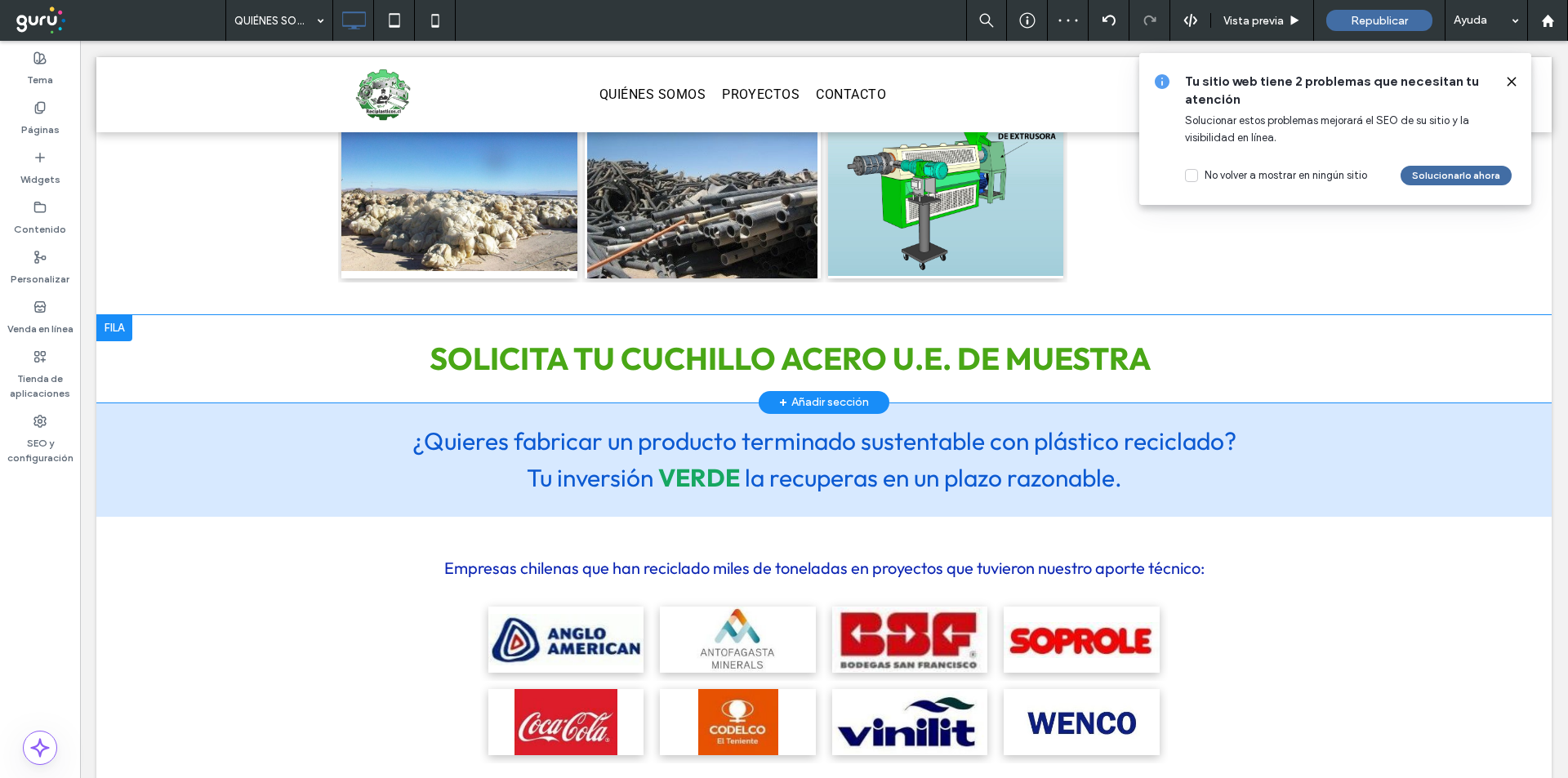
click at [146, 323] on div "SOLICITA TU CUCHILLO ACERO U.E. DE MUESTRA Click To Paste Click To Paste Fila +…" at bounding box center [824, 359] width 1456 height 87
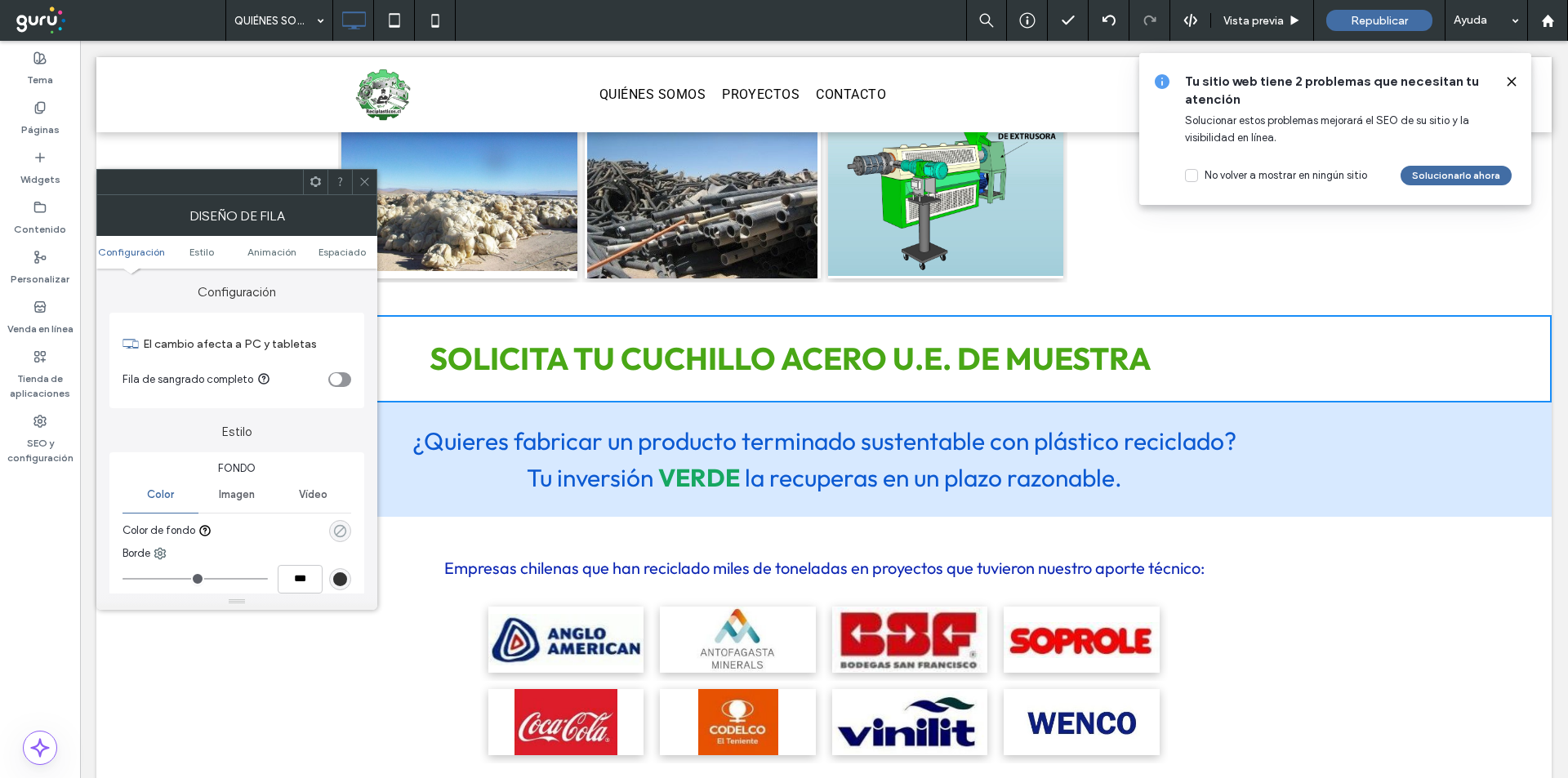
click at [336, 533] on icon "rgba(0, 0, 0, 0)" at bounding box center [340, 531] width 14 height 14
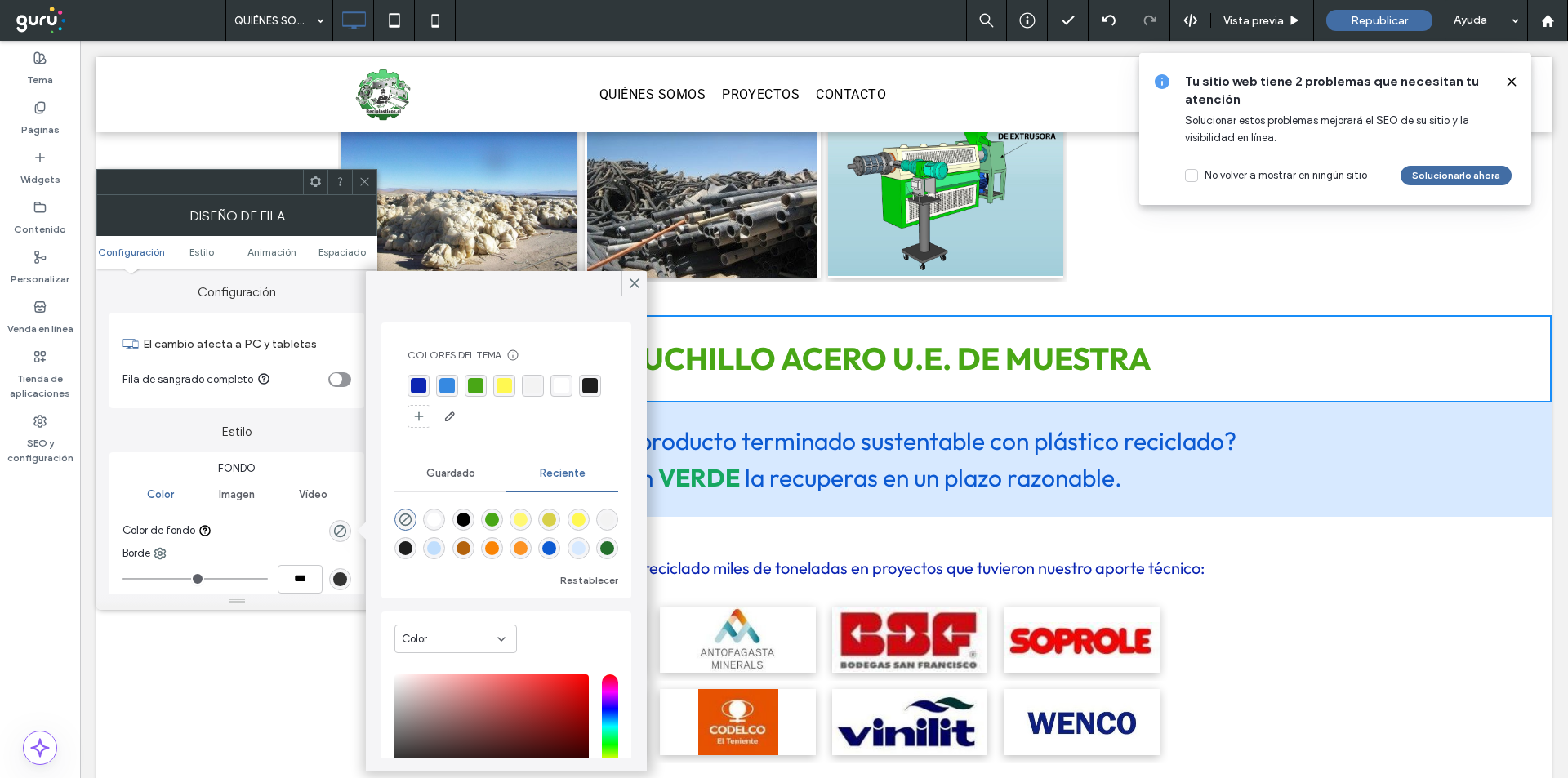
click at [496, 519] on div "rgba(73, 167, 22, 1)" at bounding box center [492, 520] width 14 height 14
type input "*******"
type input "***"
type input "****"
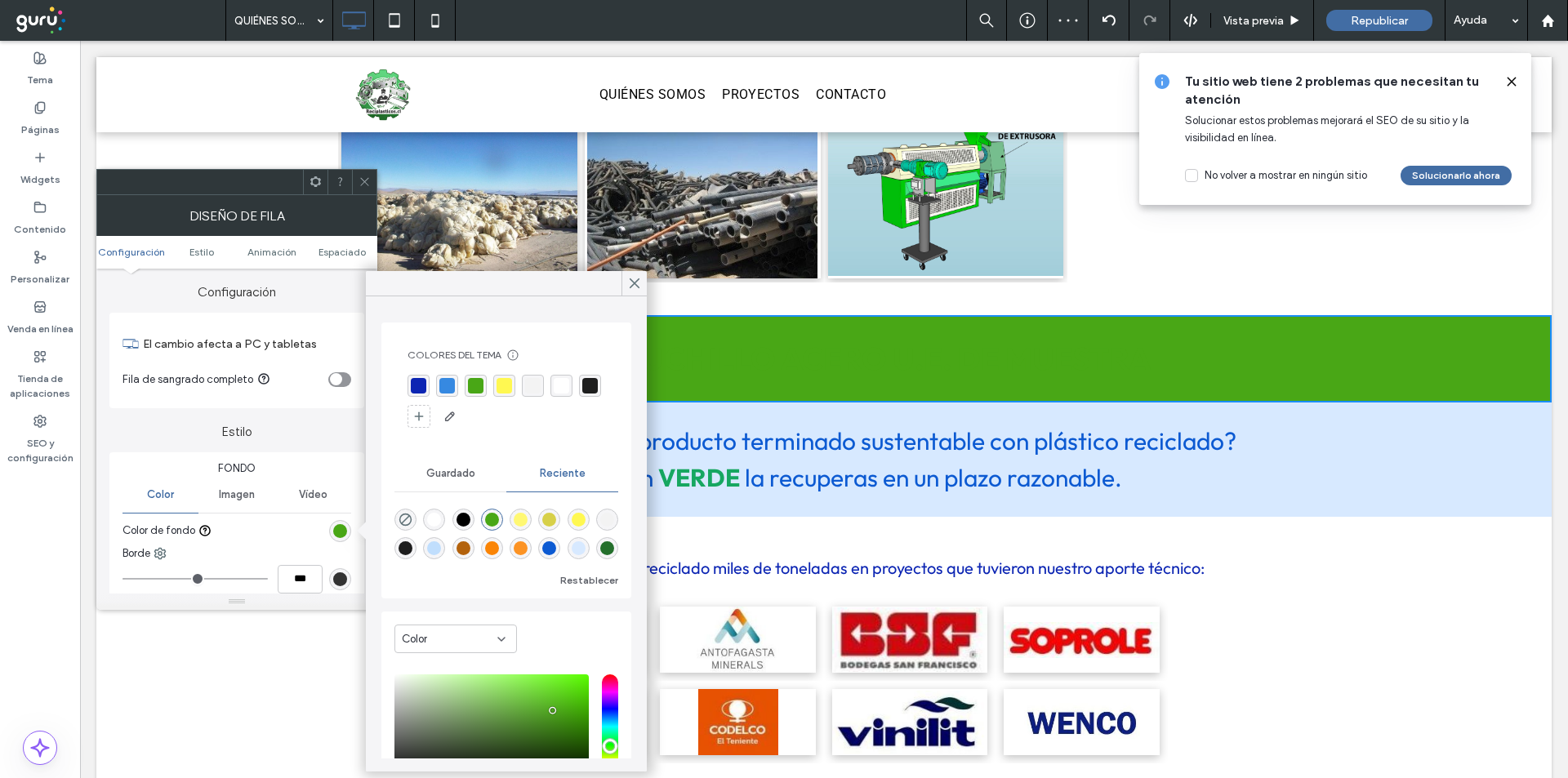
click at [361, 182] on icon at bounding box center [364, 181] width 12 height 12
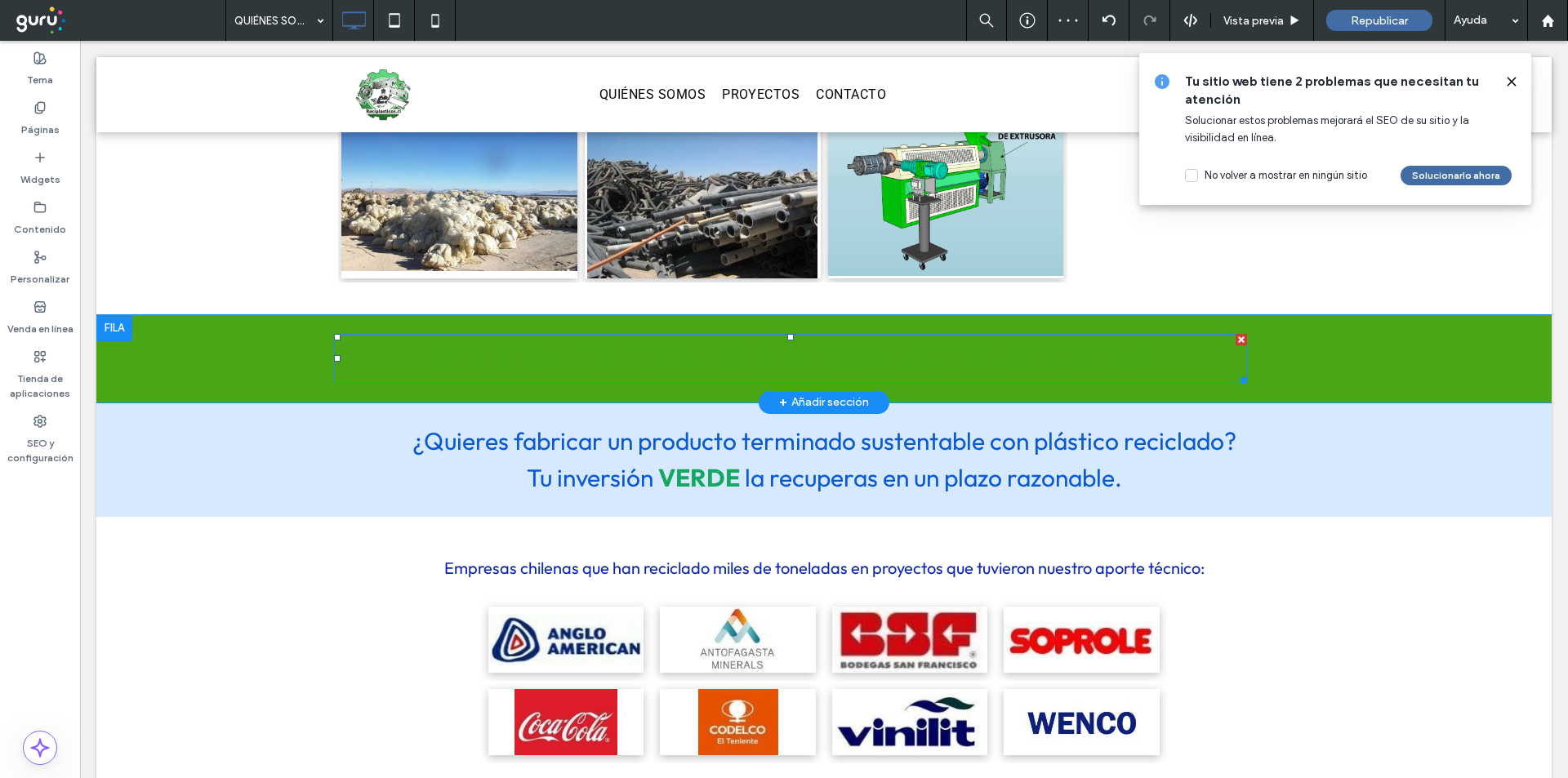
click at [834, 339] on span "SOLICITA TU CUCHILLO ACERO U.E. DE MUESTRA" at bounding box center [791, 359] width 722 height 39
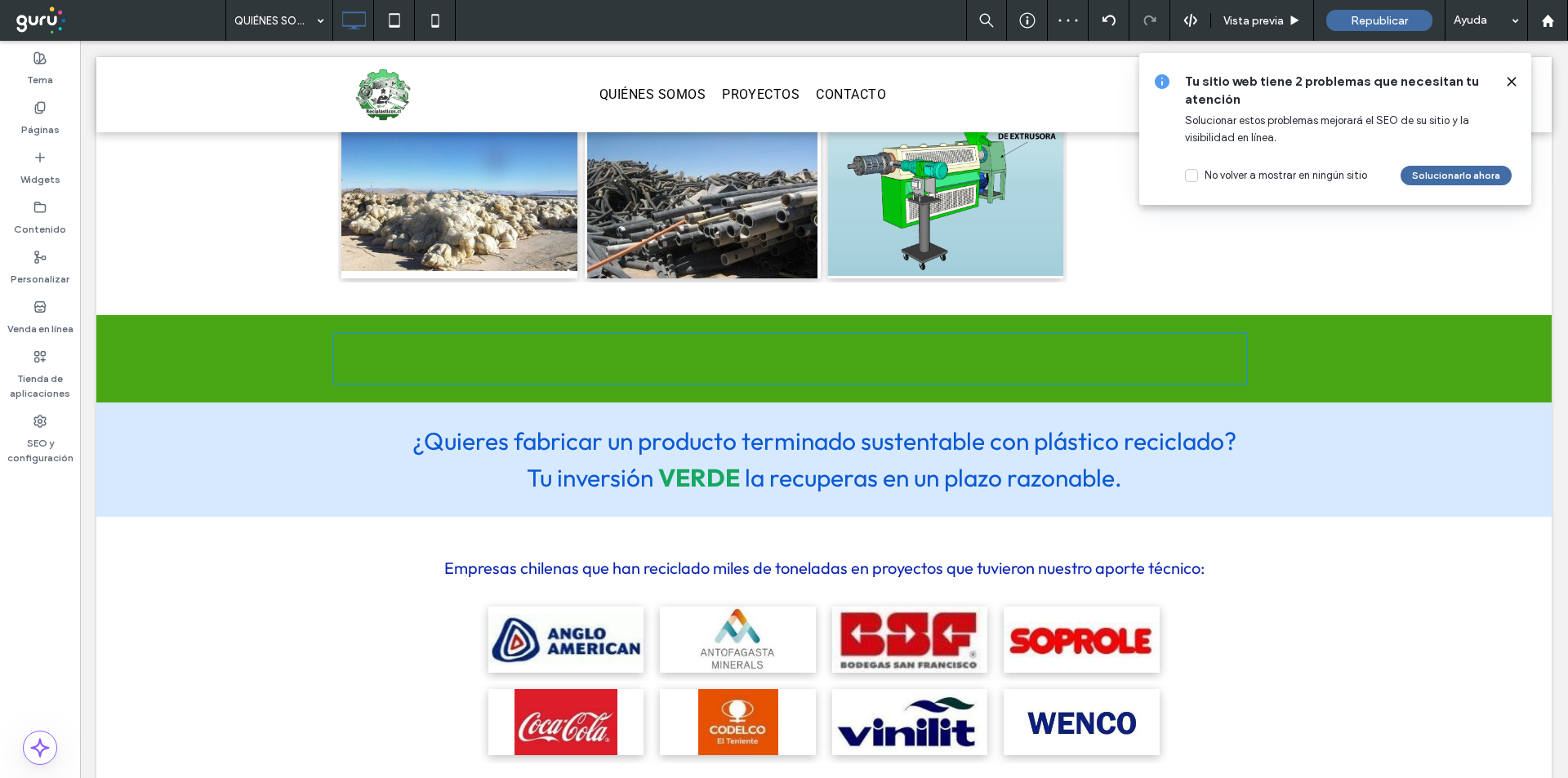
type input "******"
type input "**"
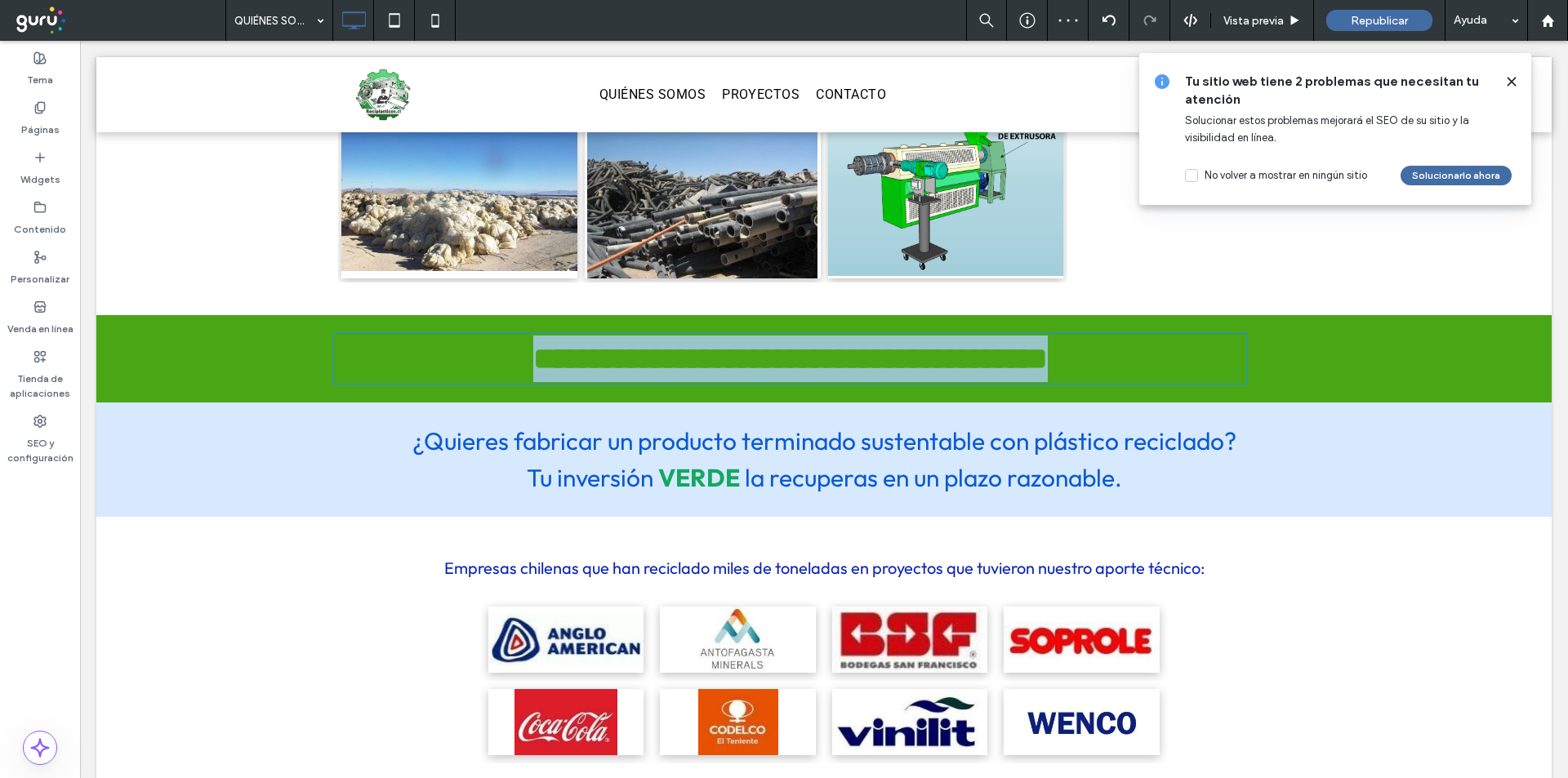
click at [834, 343] on span "**********" at bounding box center [790, 358] width 514 height 31
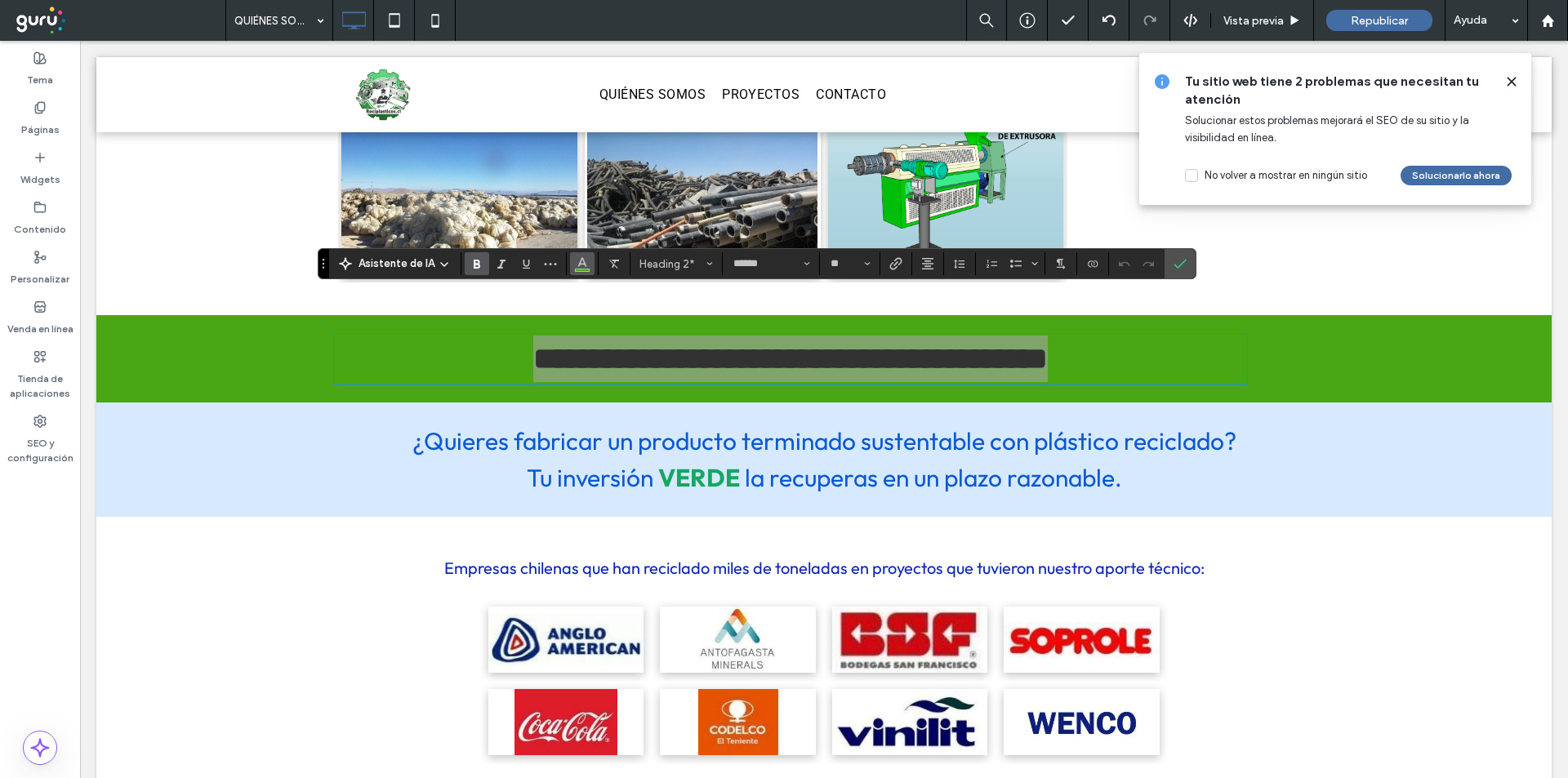
click at [580, 263] on icon "Color" at bounding box center [583, 262] width 13 height 13
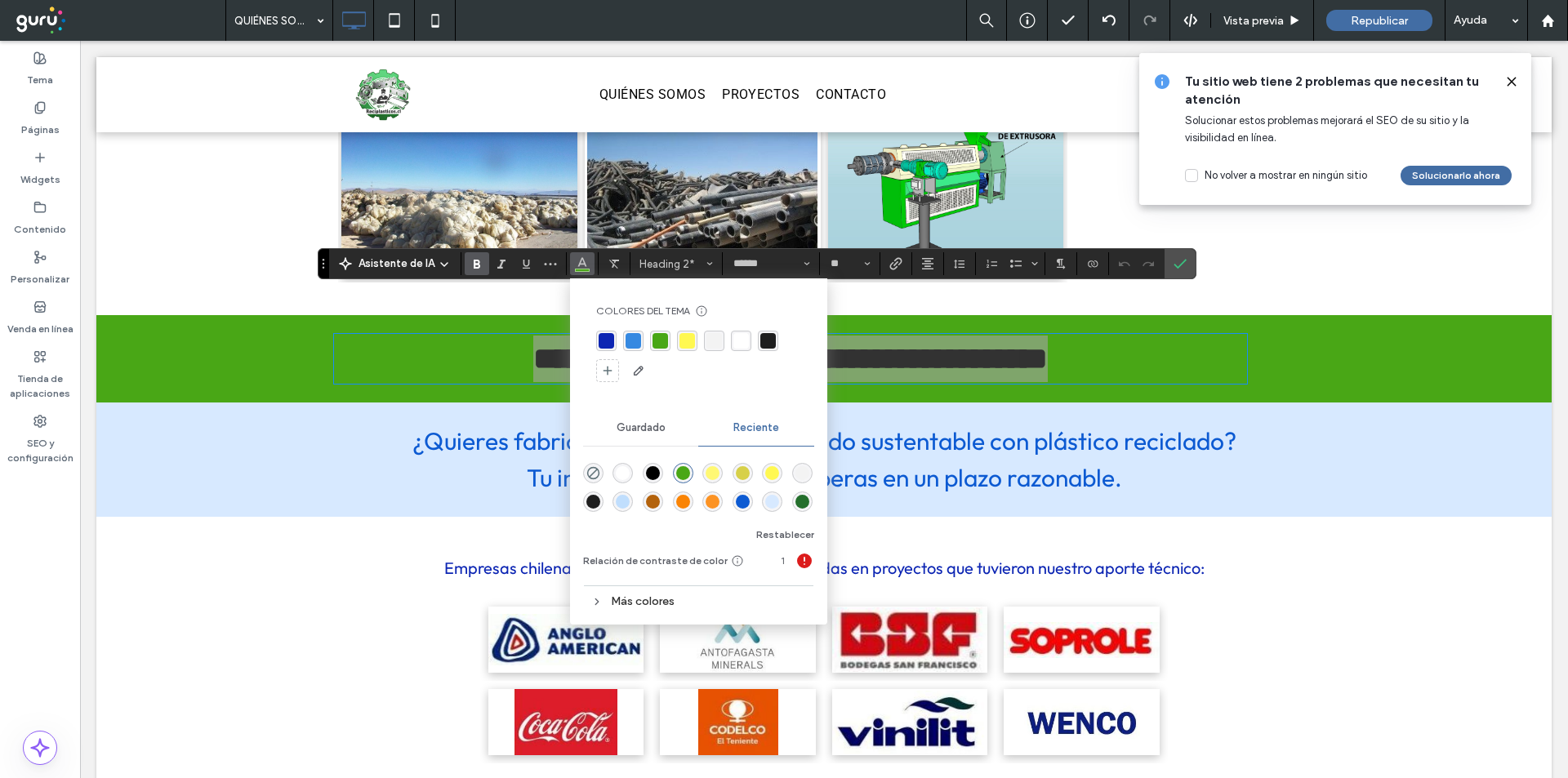
click at [622, 475] on div "rgba(255, 255, 255, 1)" at bounding box center [622, 473] width 14 height 14
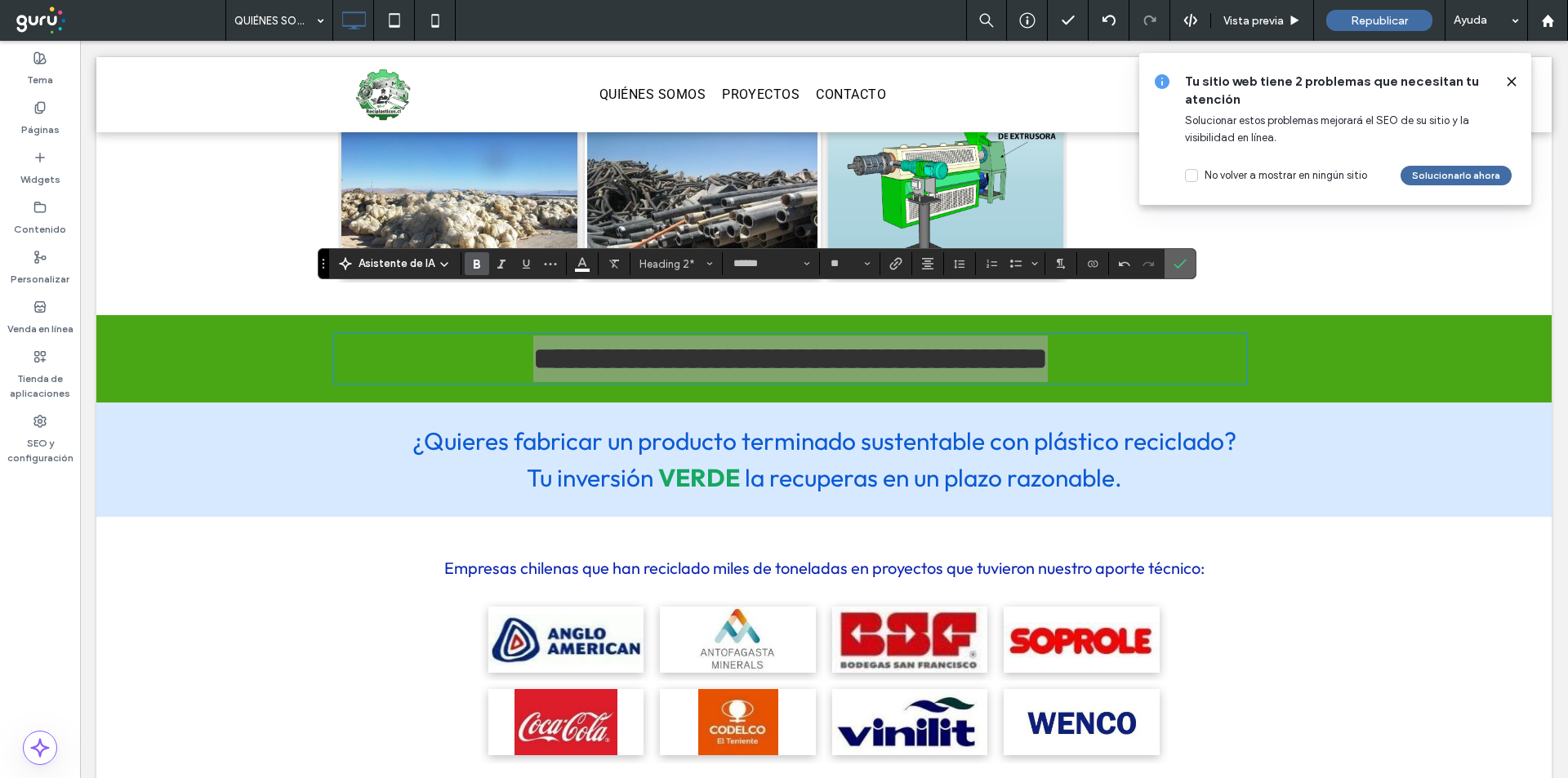
click at [1189, 271] on label "Confirmar" at bounding box center [1180, 263] width 24 height 29
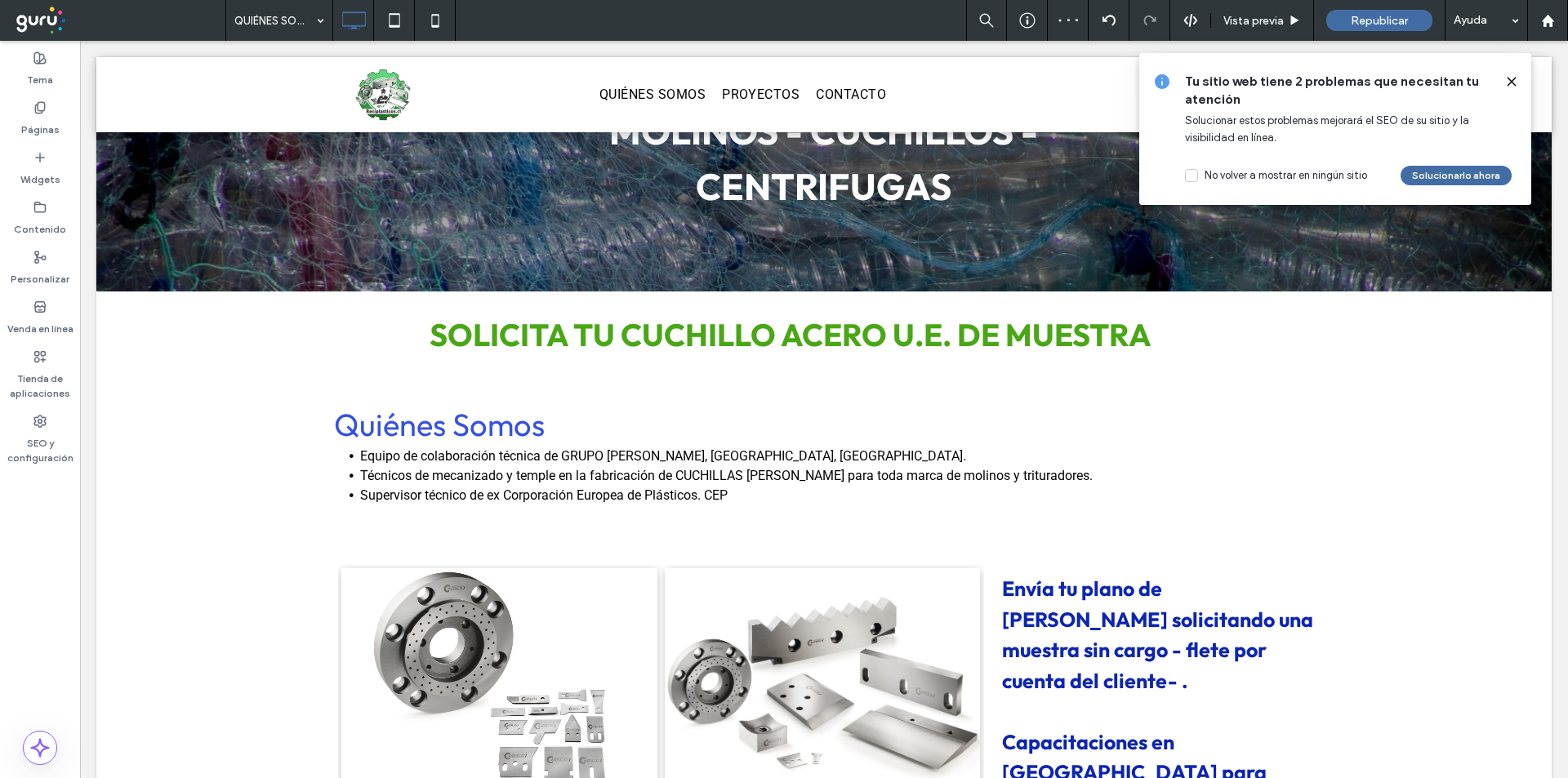
scroll to position [212, 0]
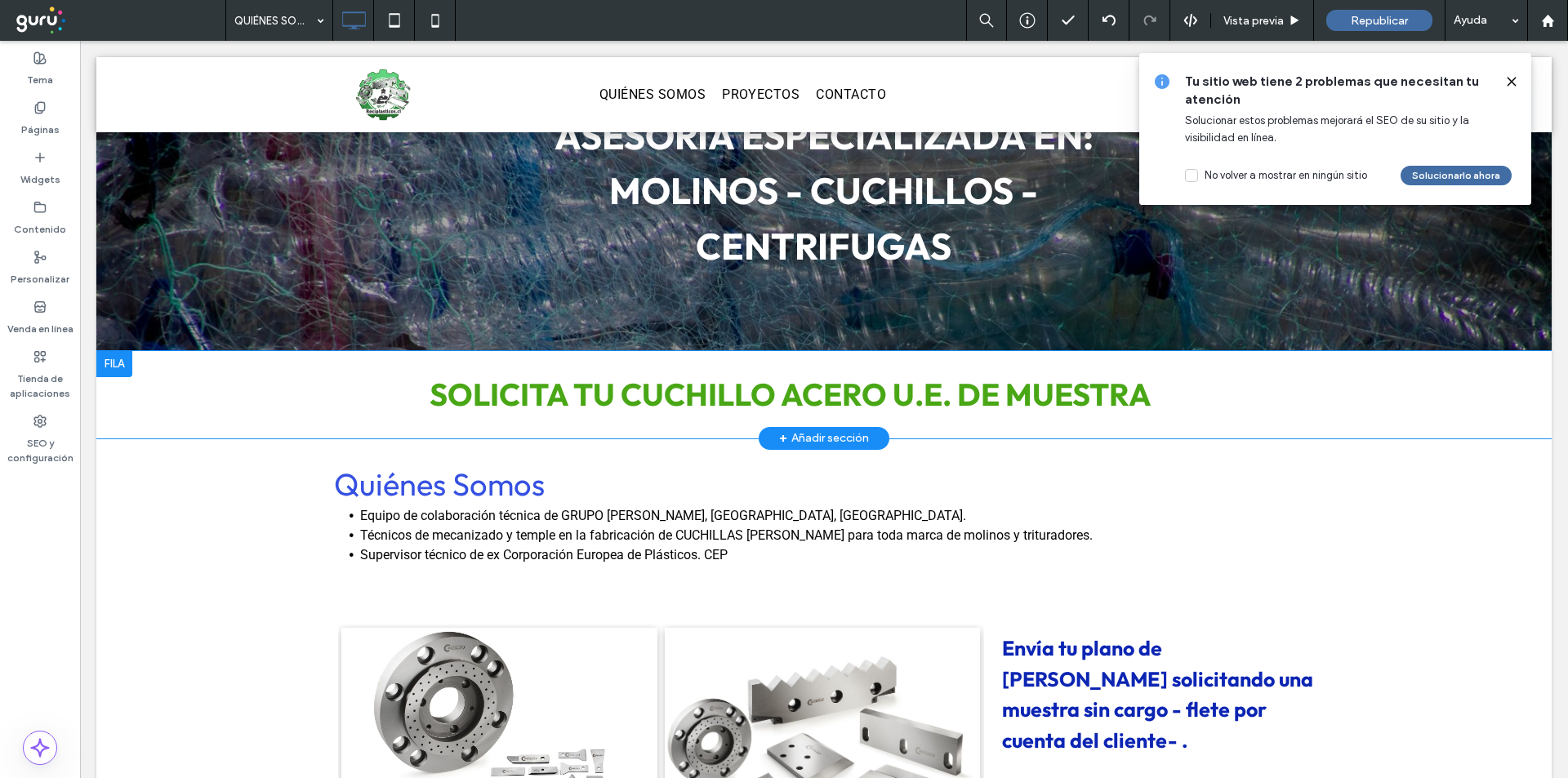
click at [231, 395] on div "SOLICITA TU CUCHILLO ACERO U.E. DE MUESTRA Click To Paste Fila + Añadir sección" at bounding box center [824, 394] width 1456 height 87
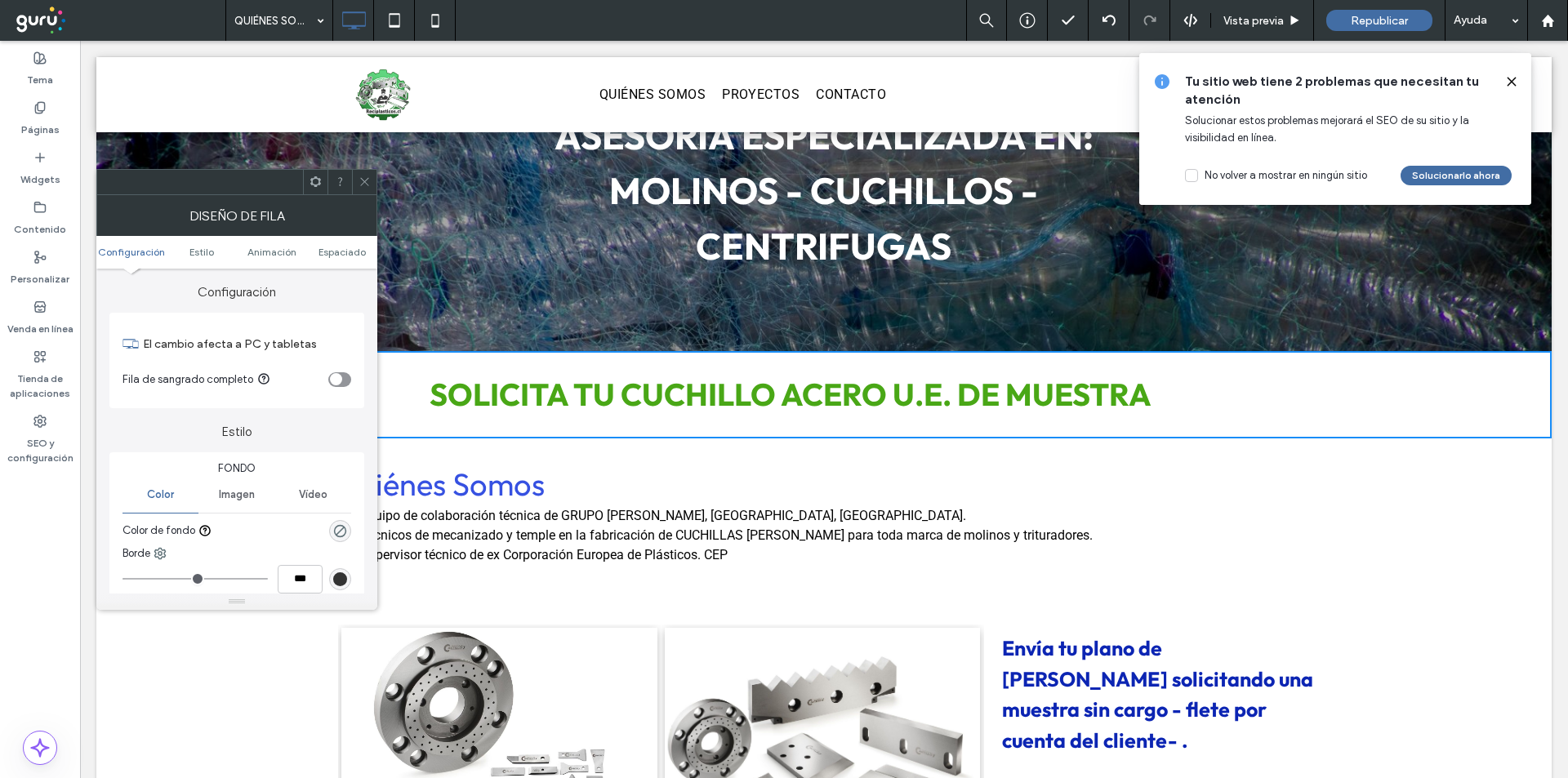
click at [329, 531] on div "rgba(0, 0, 0, 0)" at bounding box center [340, 531] width 22 height 22
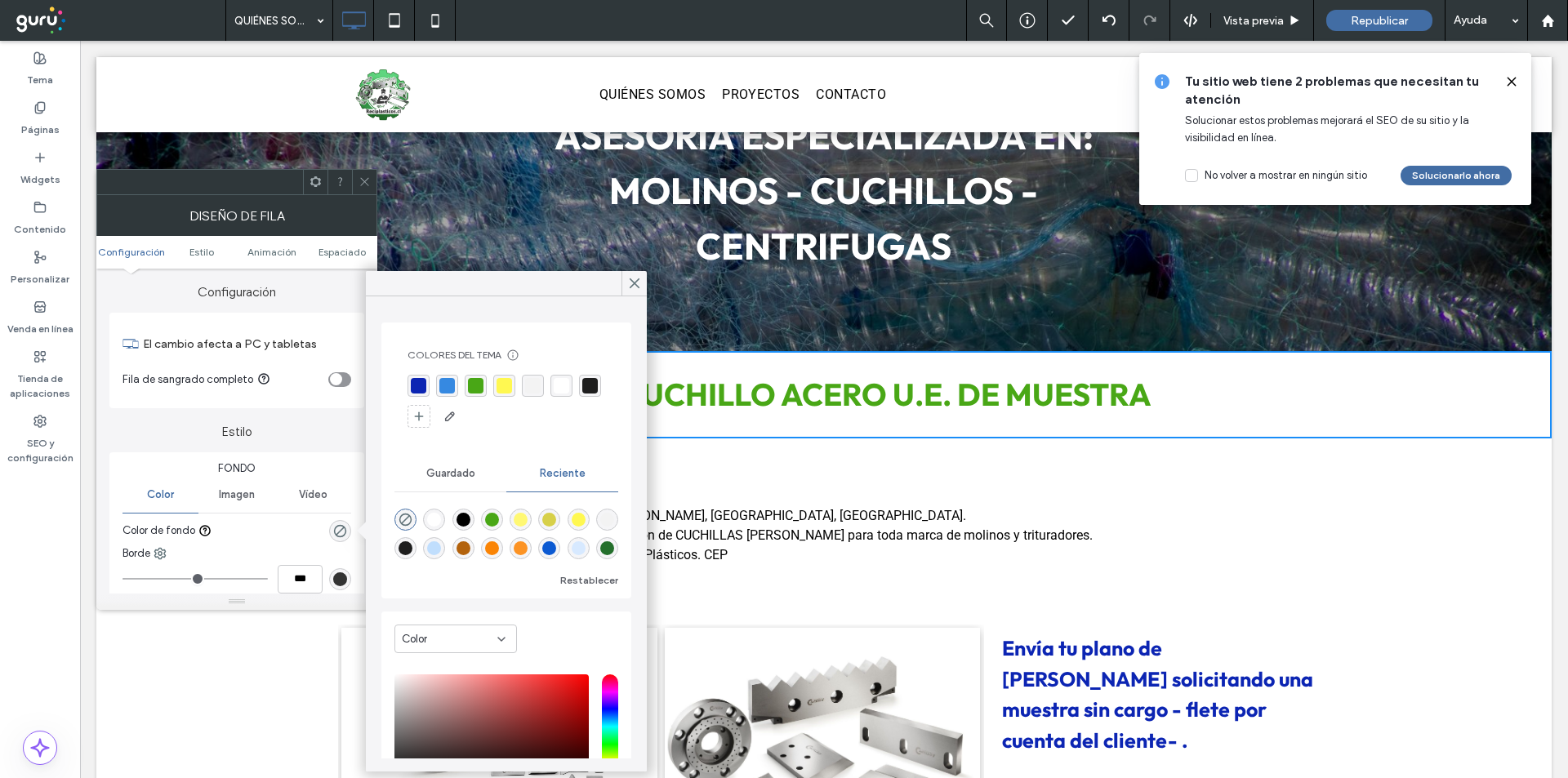
click at [476, 382] on div "rgba(73, 167, 22, 1)" at bounding box center [476, 386] width 16 height 16
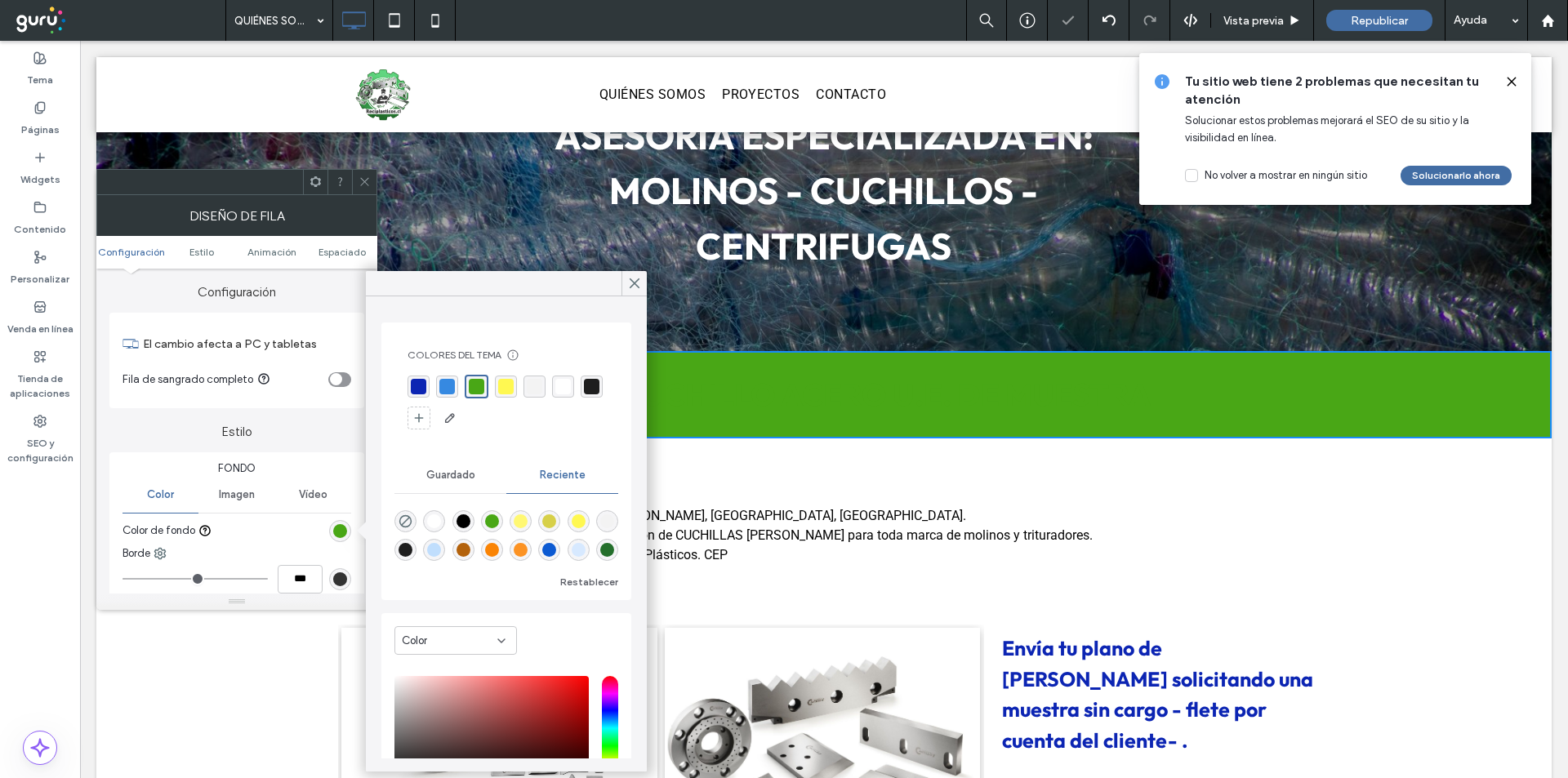
drag, startPoint x: 366, startPoint y: 183, endPoint x: 332, endPoint y: 176, distance: 34.7
click at [366, 183] on icon at bounding box center [364, 181] width 12 height 12
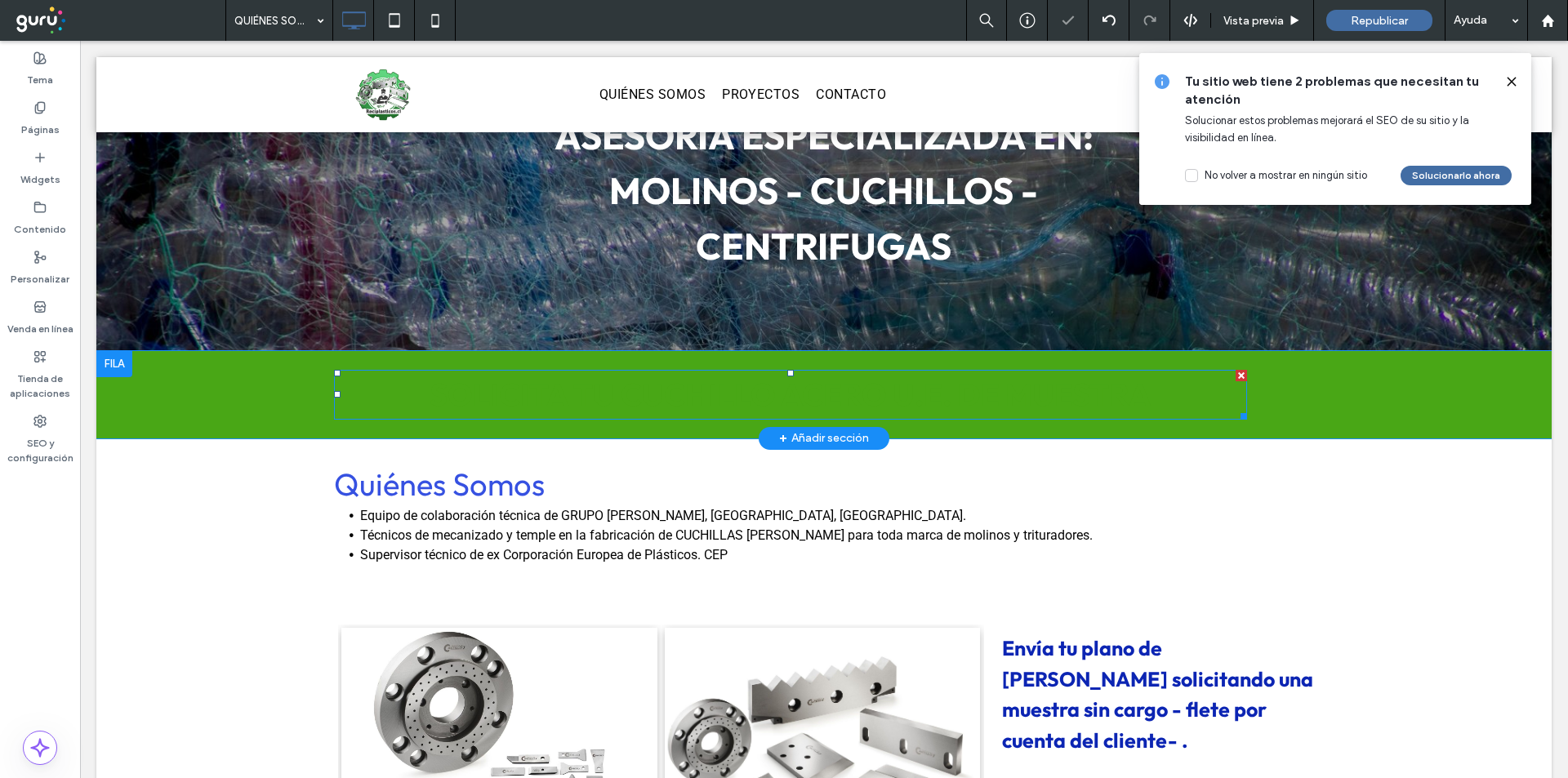
click at [698, 387] on span "SOLICITA TU CUCHILLO ACERO U.E. DE MUESTRA" at bounding box center [791, 394] width 722 height 39
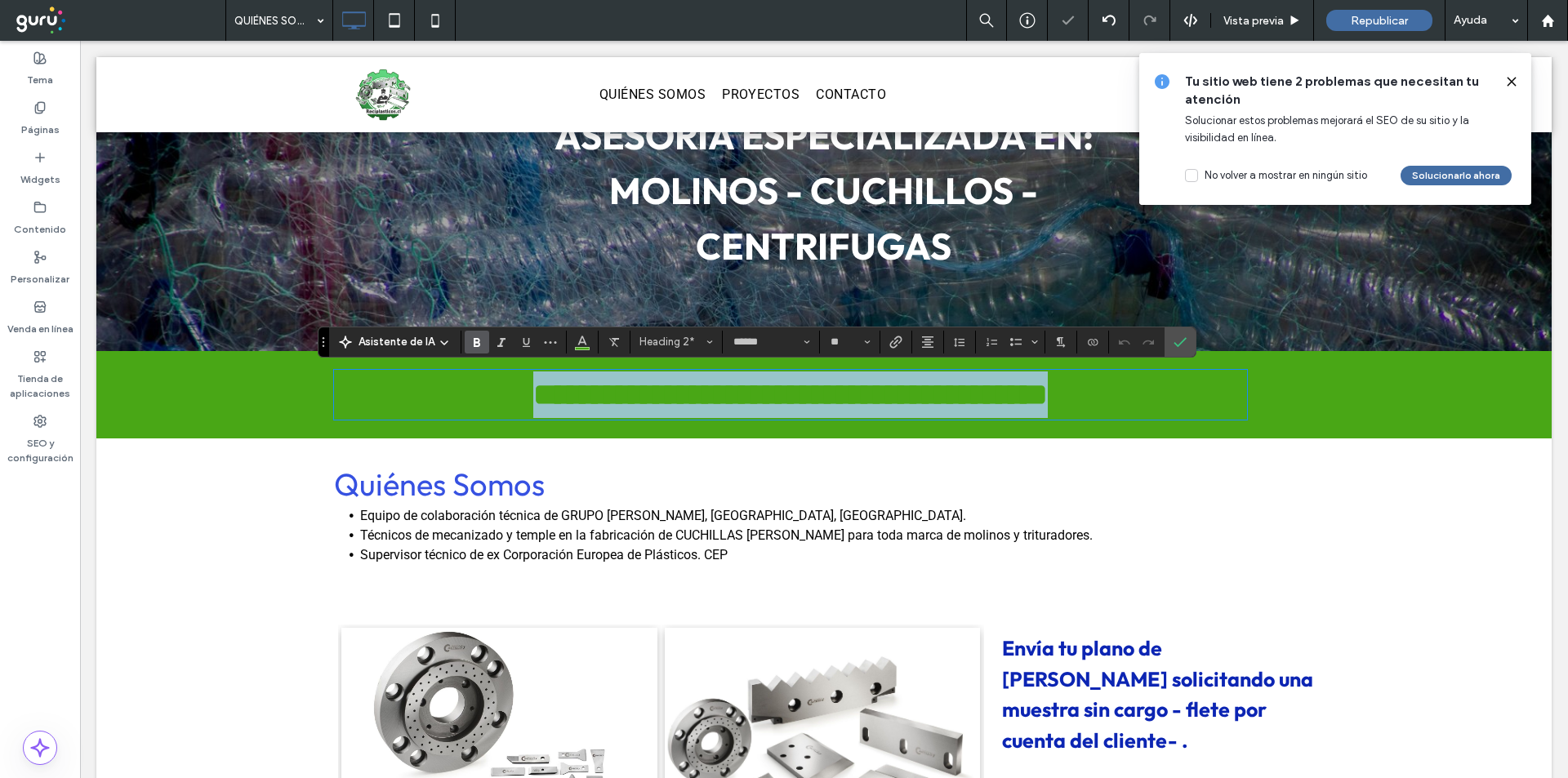
click at [698, 387] on span "**********" at bounding box center [790, 394] width 514 height 31
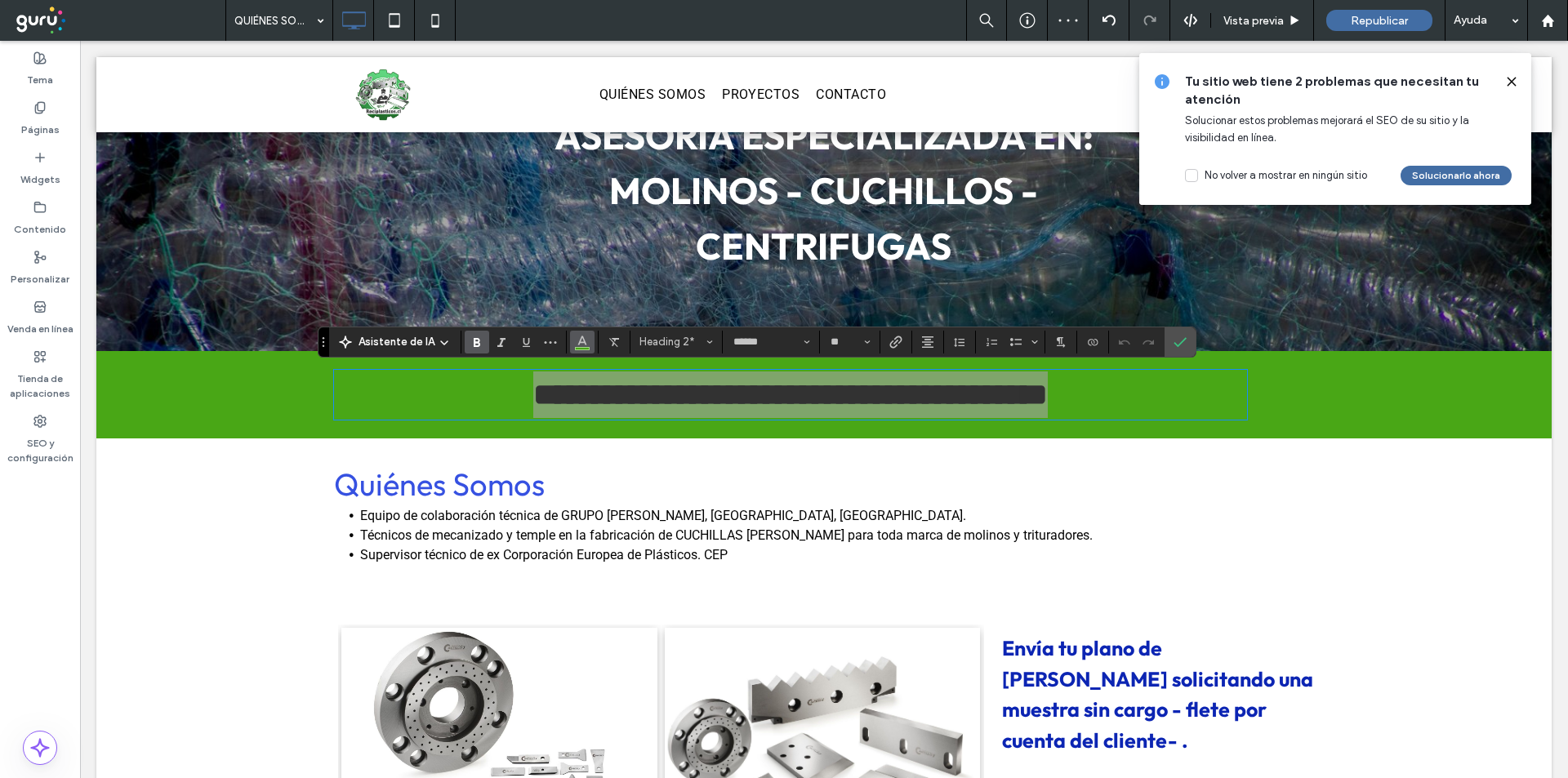
click at [580, 347] on span "Color" at bounding box center [583, 340] width 13 height 22
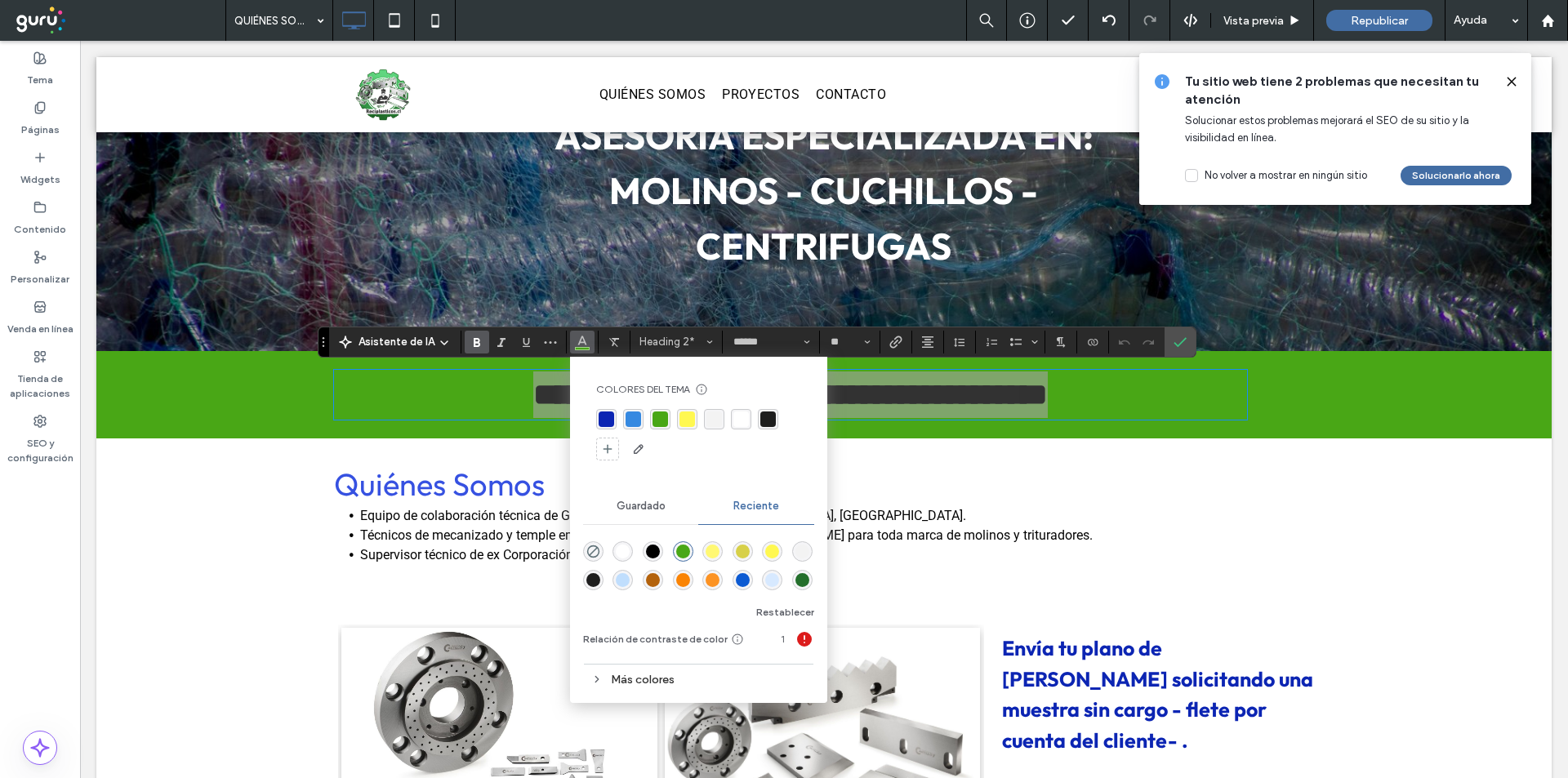
click at [628, 554] on div "rgba(255, 255, 255, 1)" at bounding box center [622, 551] width 14 height 14
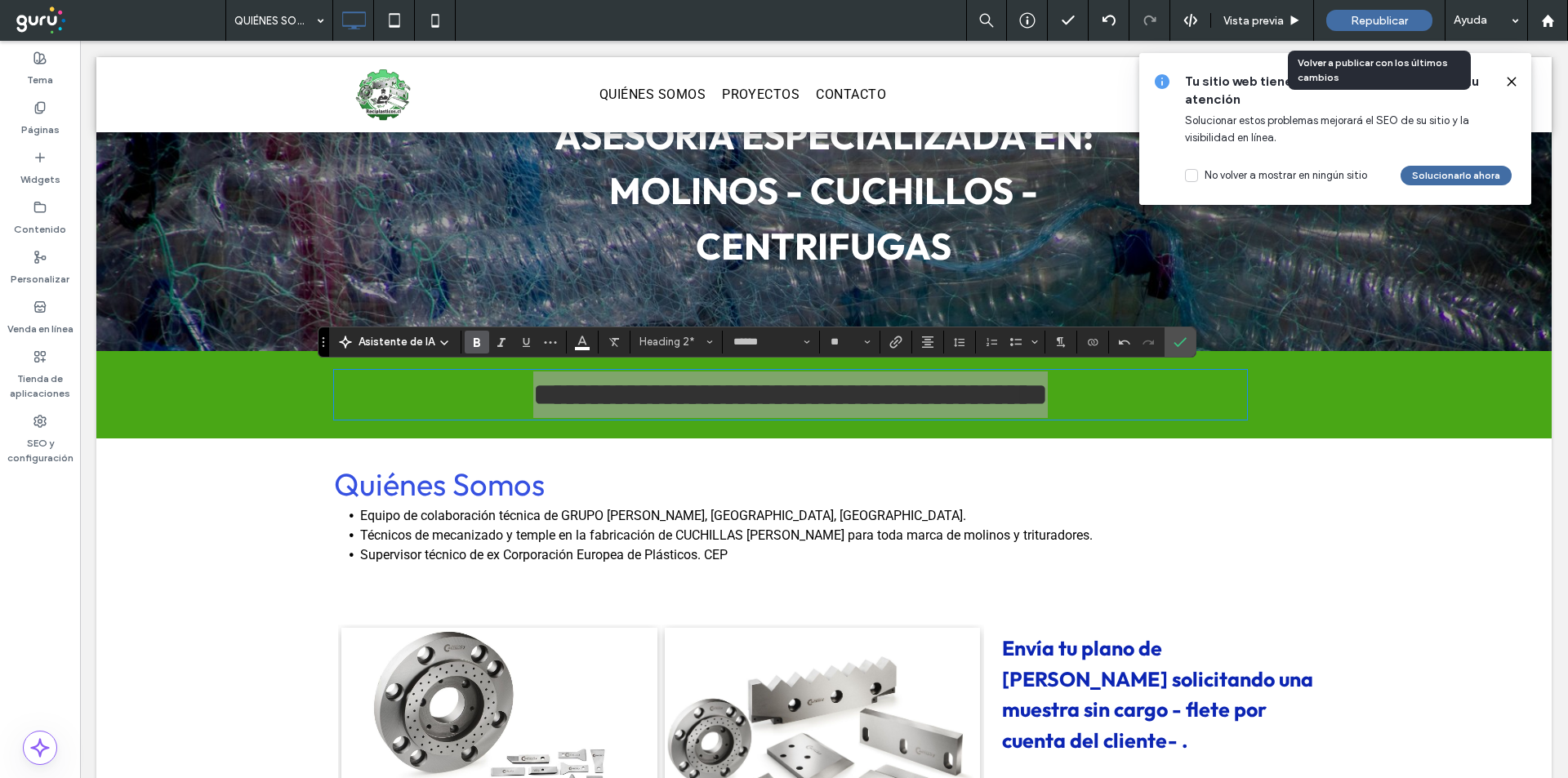
click at [1387, 24] on span "Republicar" at bounding box center [1379, 21] width 57 height 14
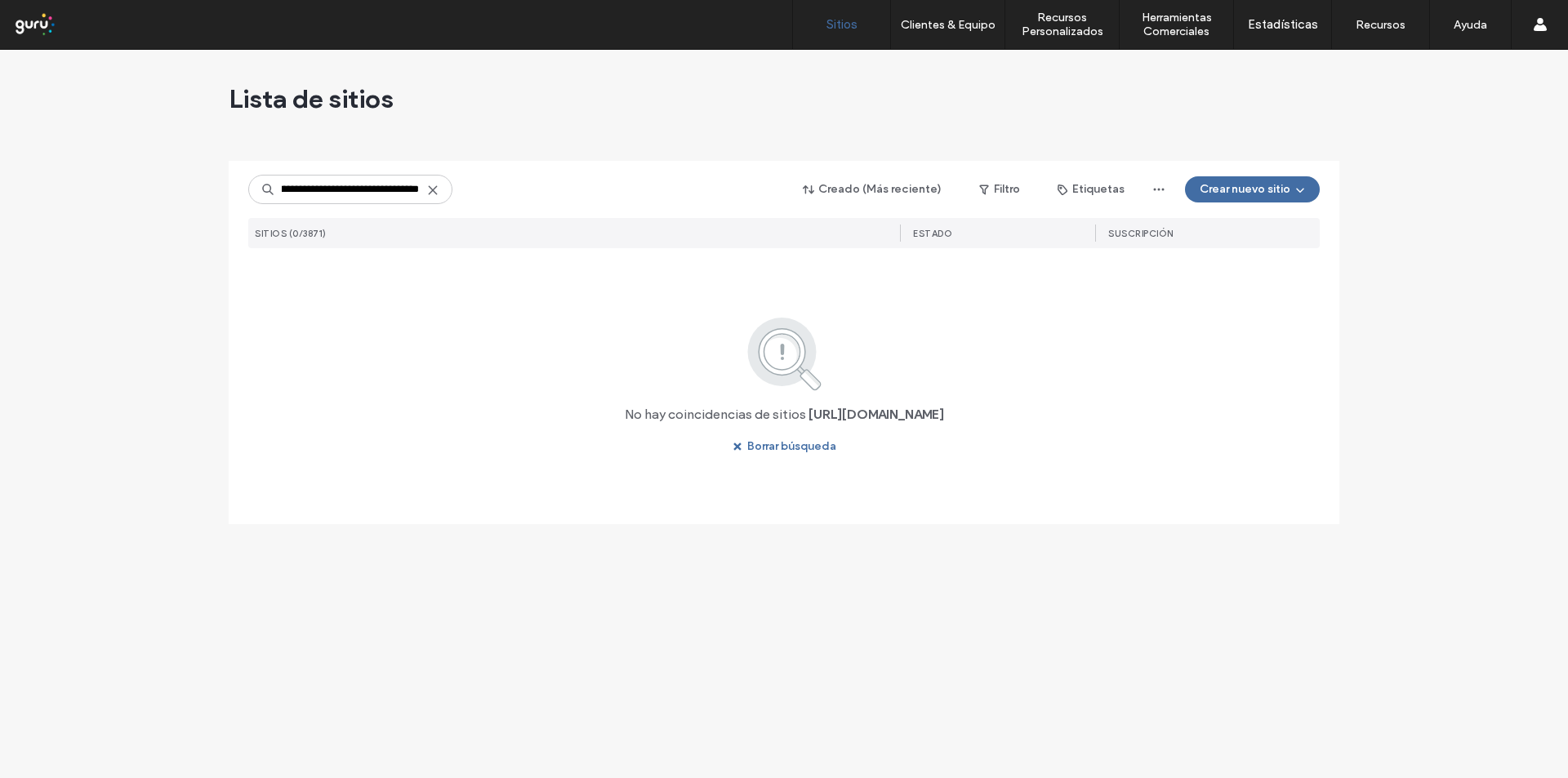
drag, startPoint x: 370, startPoint y: 188, endPoint x: 463, endPoint y: 188, distance: 93.0
click at [463, 188] on div "**********" at bounding box center [784, 189] width 1072 height 31
type input "**********"
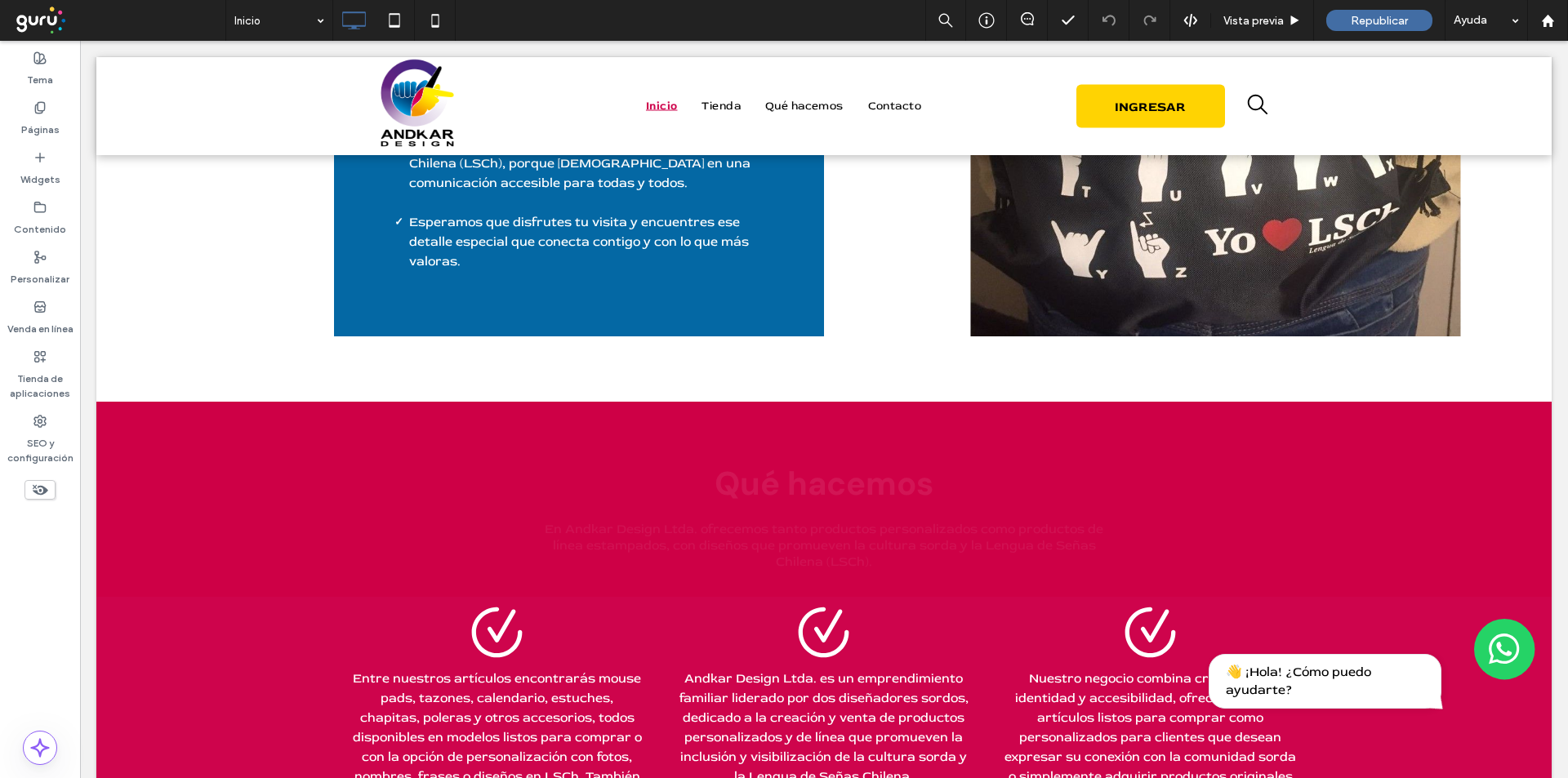
scroll to position [1778, 0]
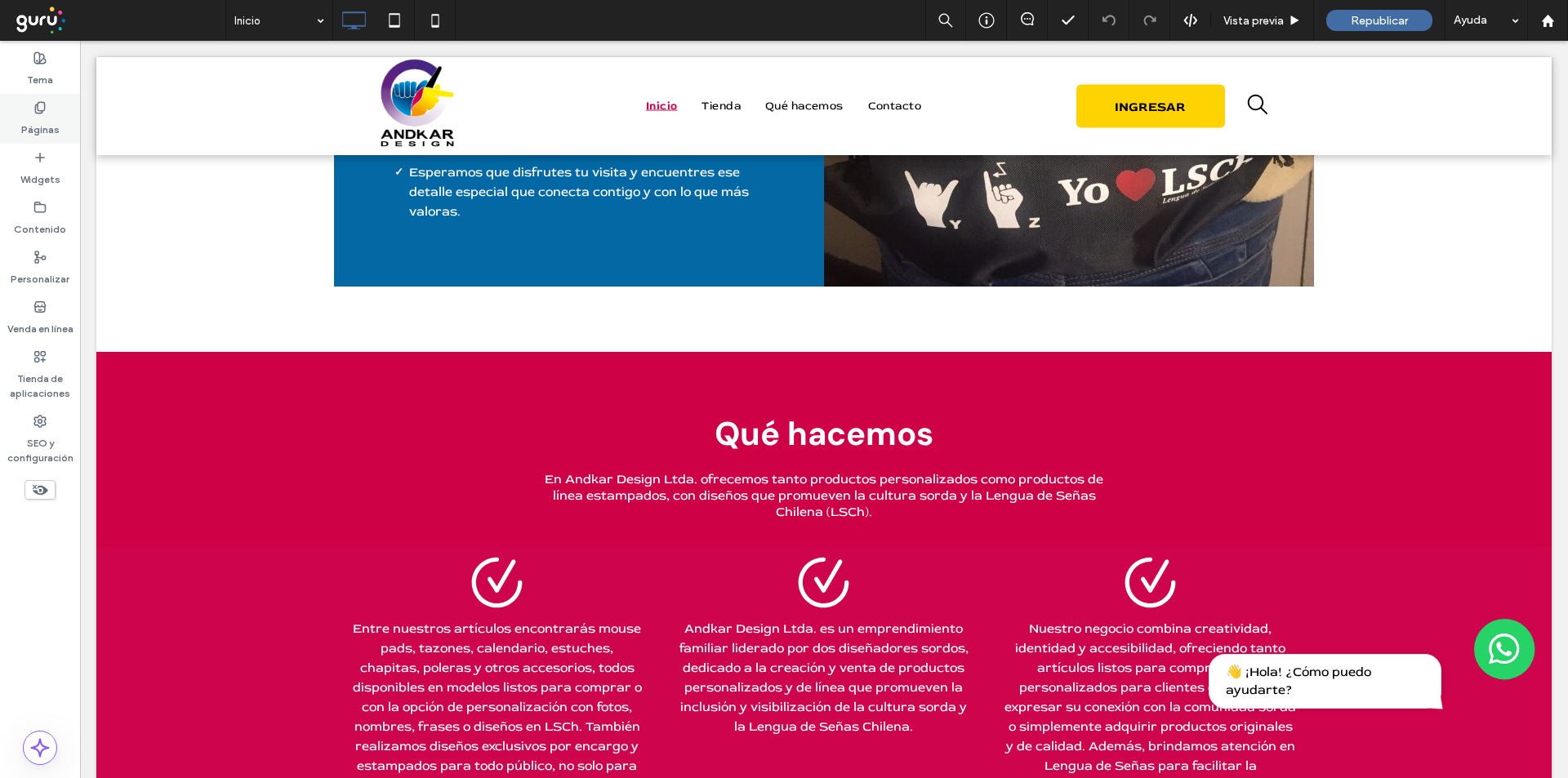
click at [37, 125] on label "Páginas" at bounding box center [40, 125] width 38 height 22
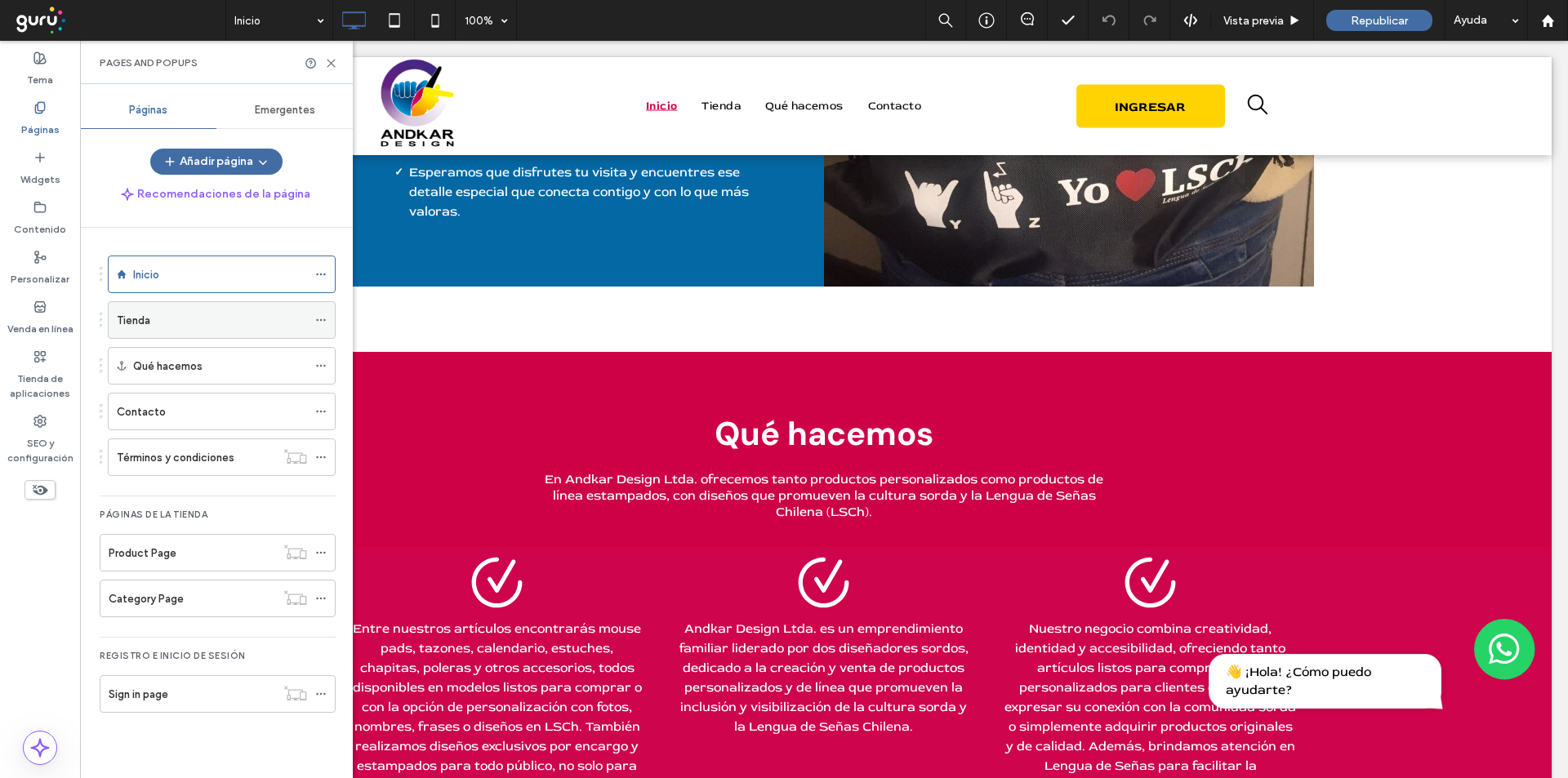
click at [186, 322] on div "Tienda" at bounding box center [212, 320] width 190 height 17
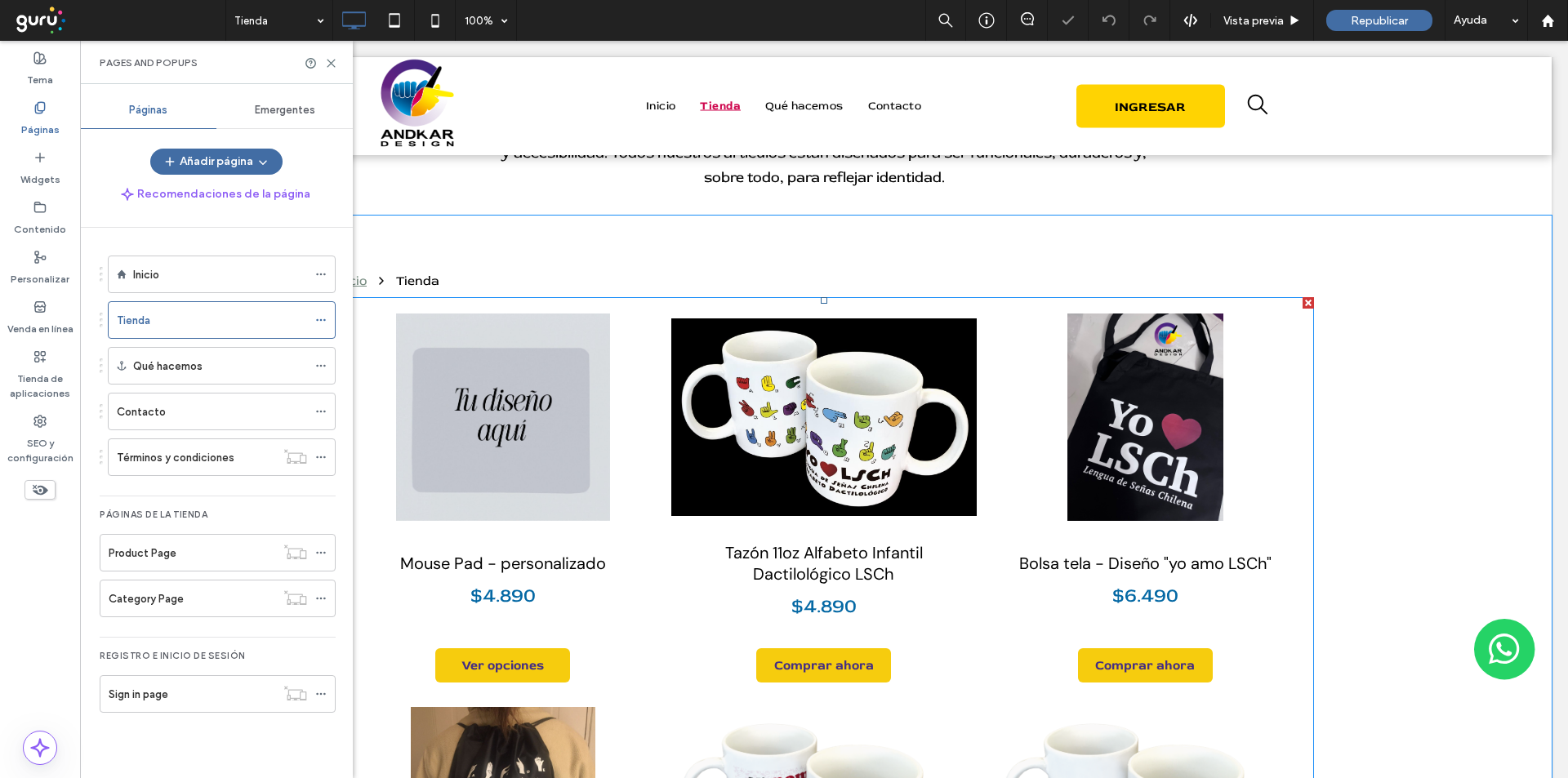
scroll to position [327, 0]
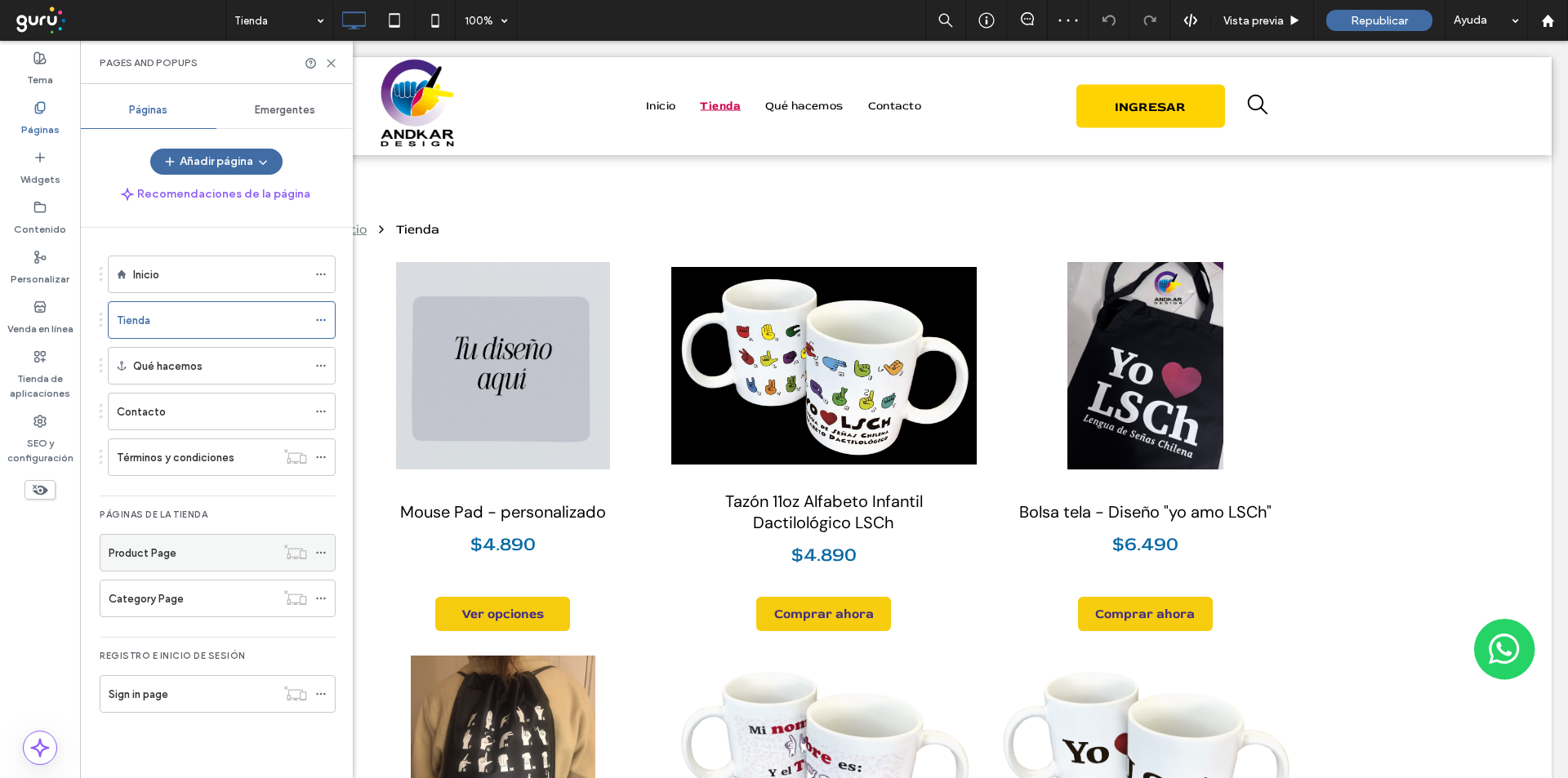
click at [139, 551] on label "Product Page" at bounding box center [142, 552] width 67 height 29
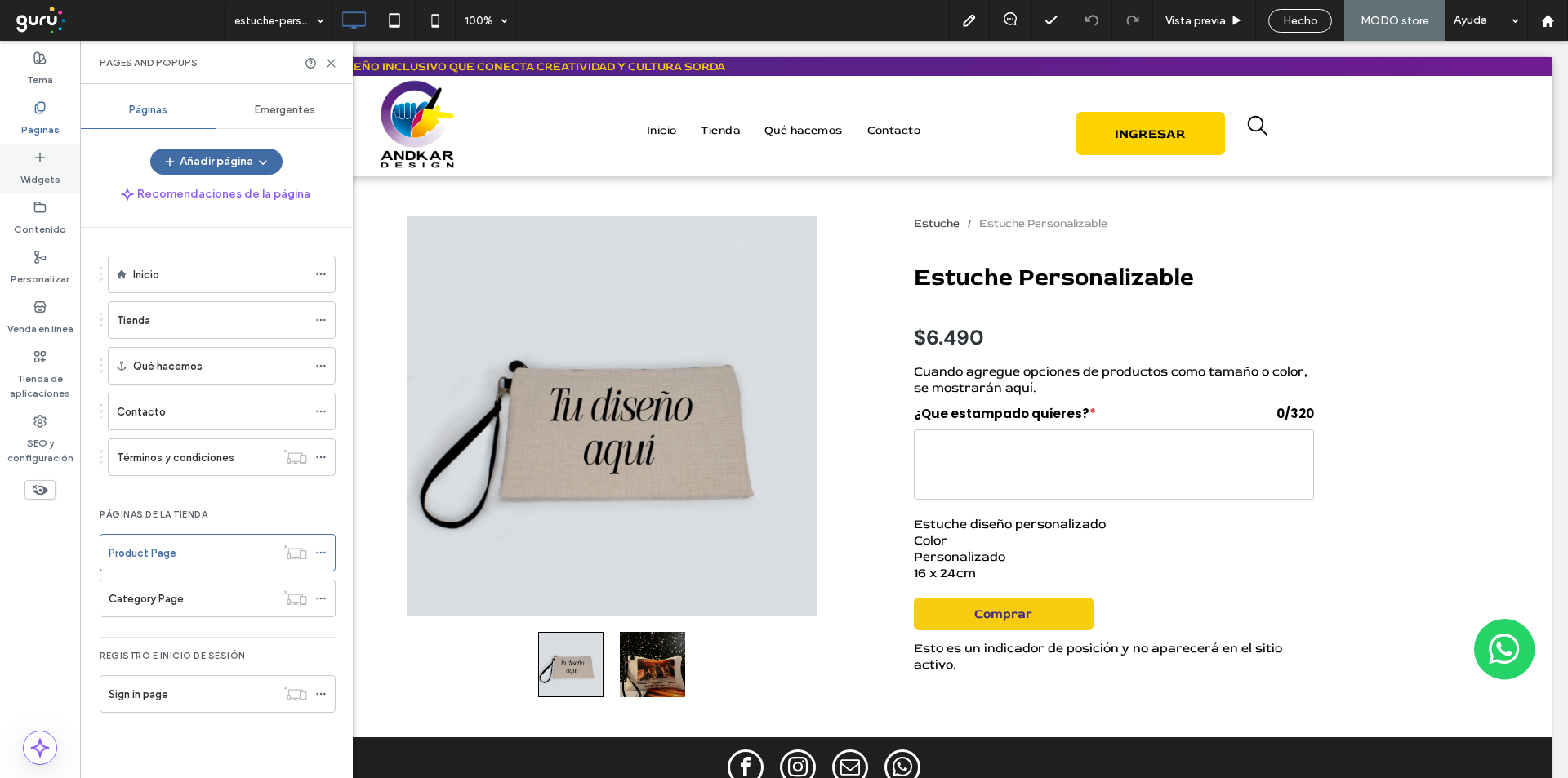
click at [37, 154] on icon at bounding box center [40, 157] width 13 height 13
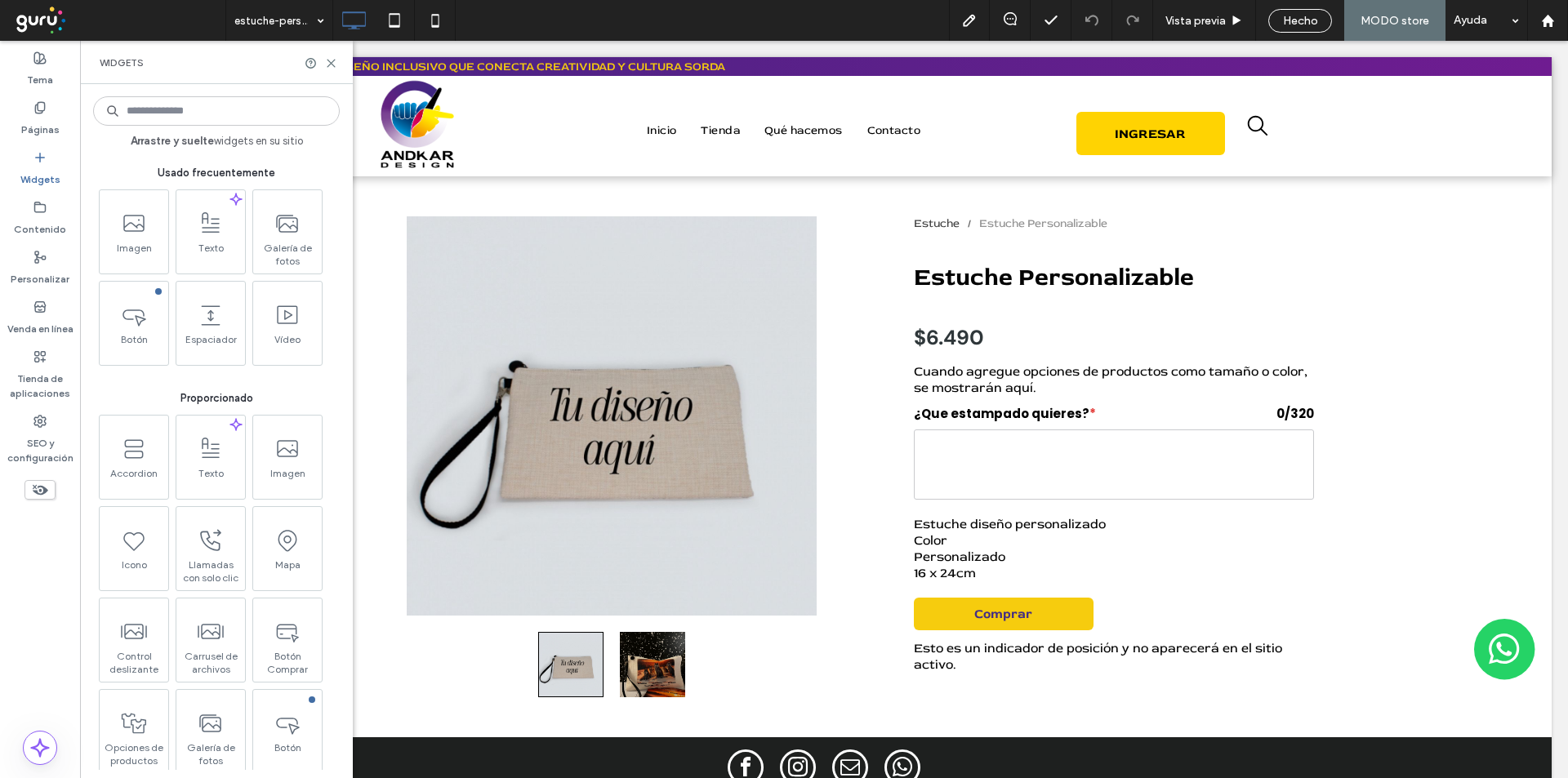
click at [143, 115] on input at bounding box center [215, 110] width 246 height 29
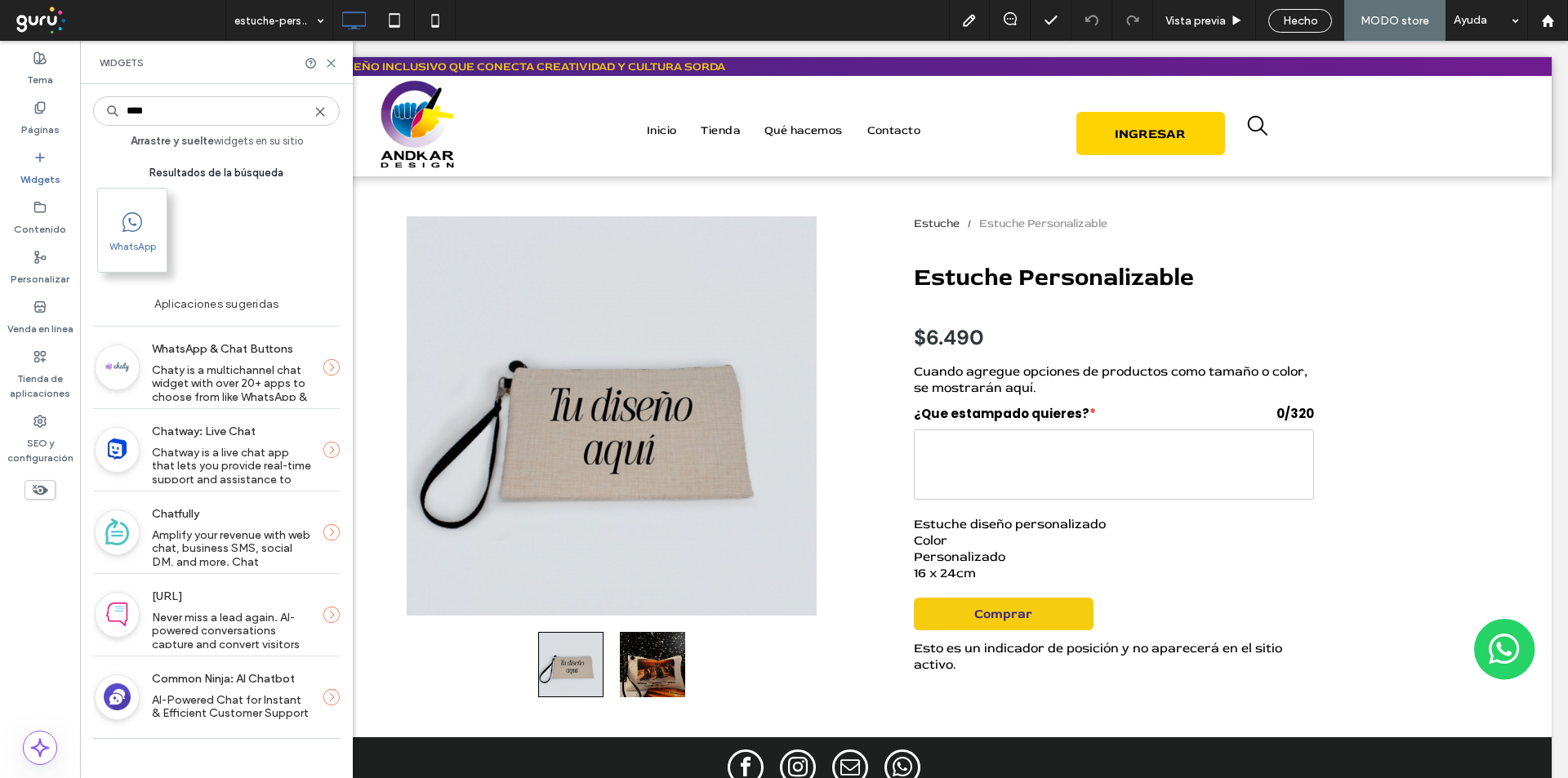
type input "****"
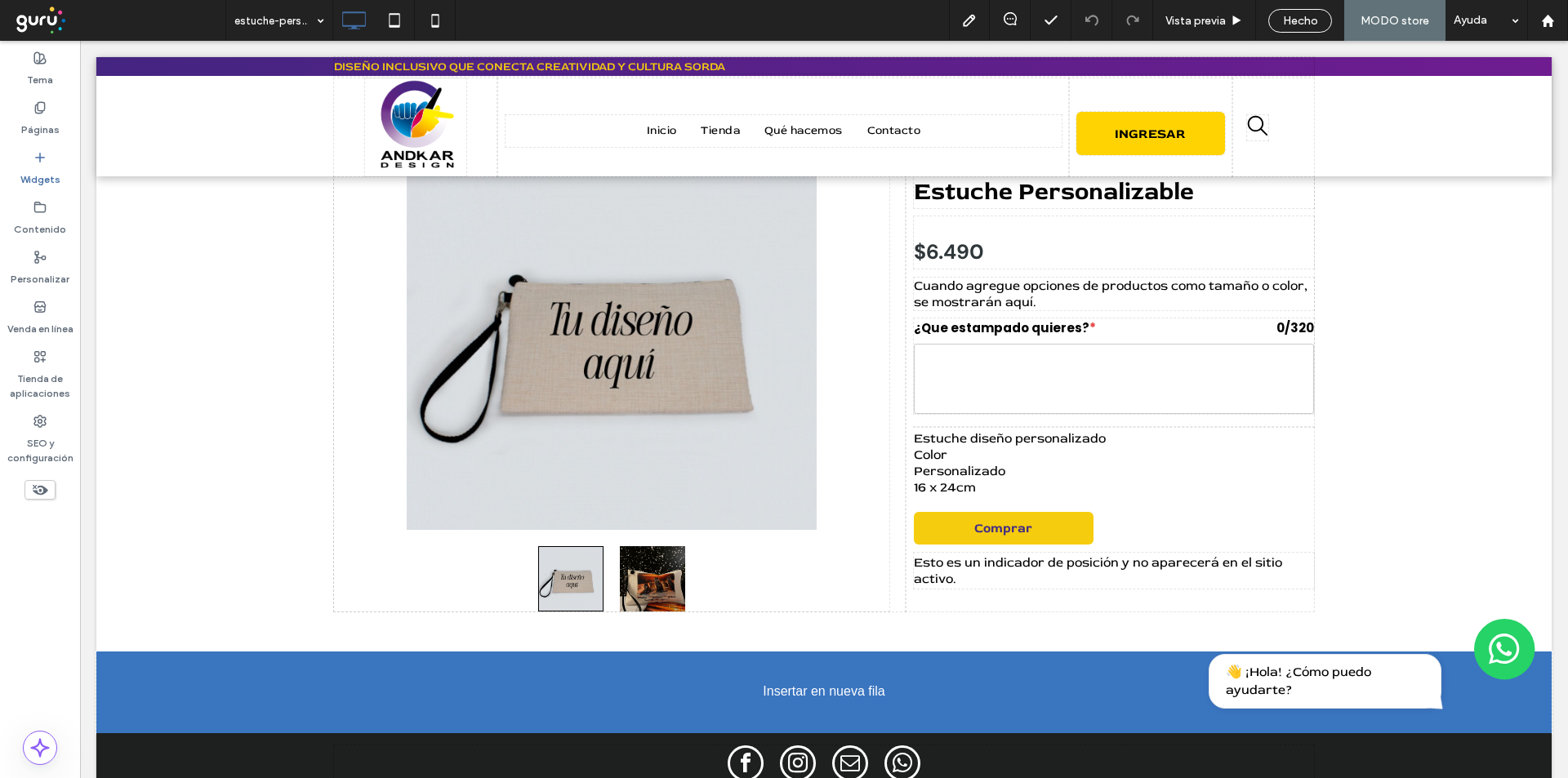
scroll to position [102, 0]
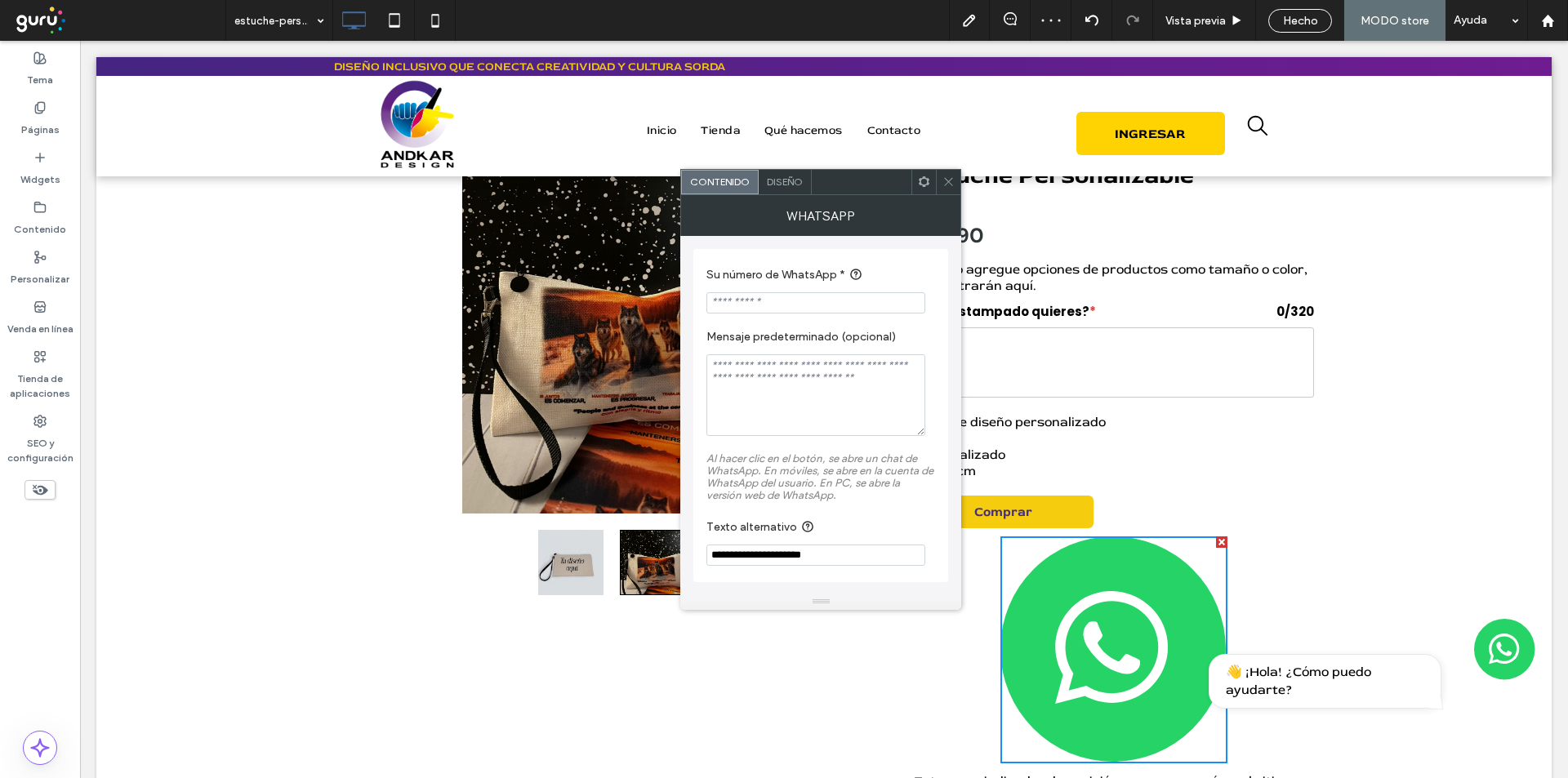
click at [1487, 666] on img at bounding box center [1504, 649] width 61 height 61
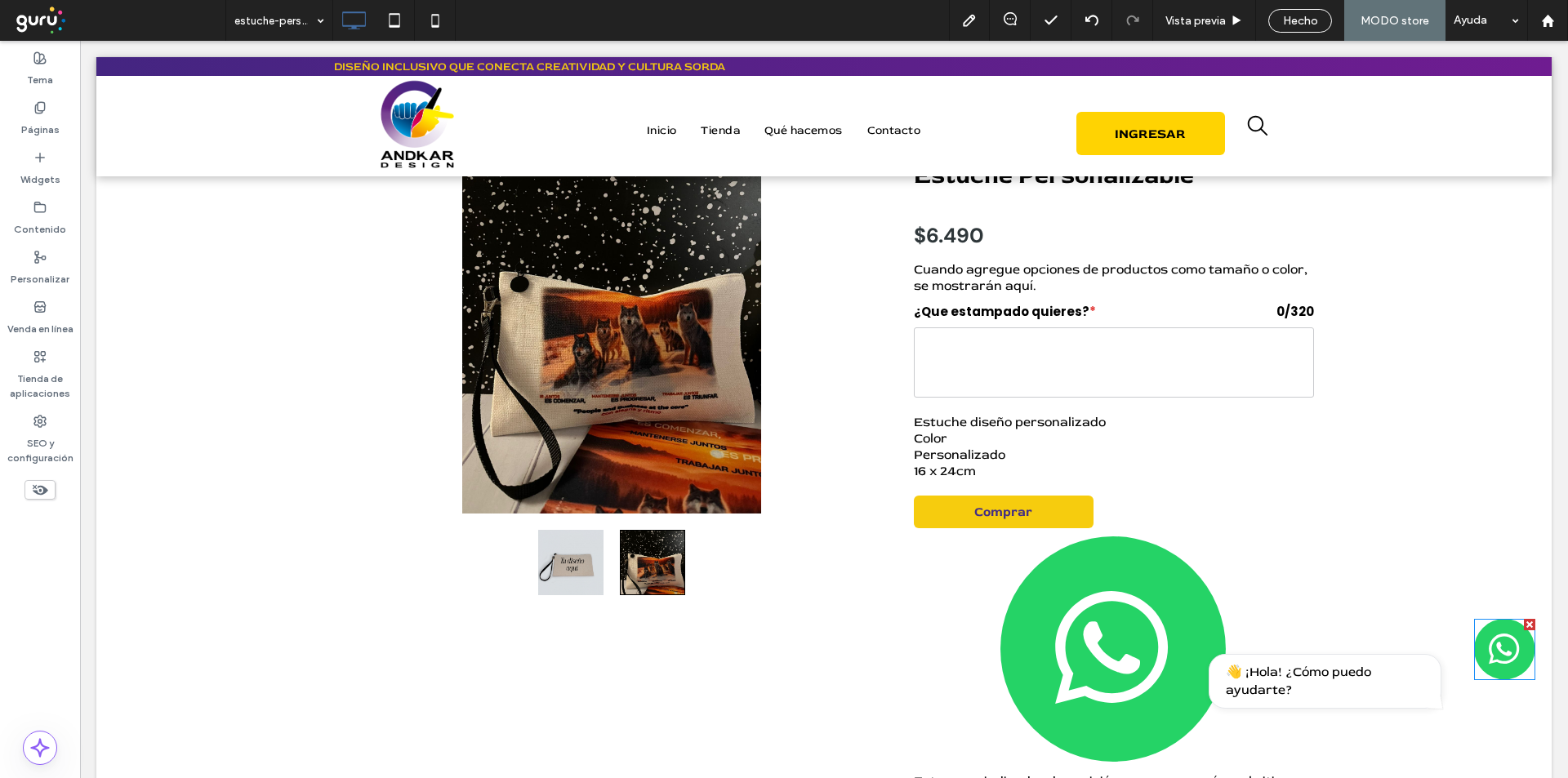
click at [1487, 666] on img at bounding box center [1504, 649] width 61 height 61
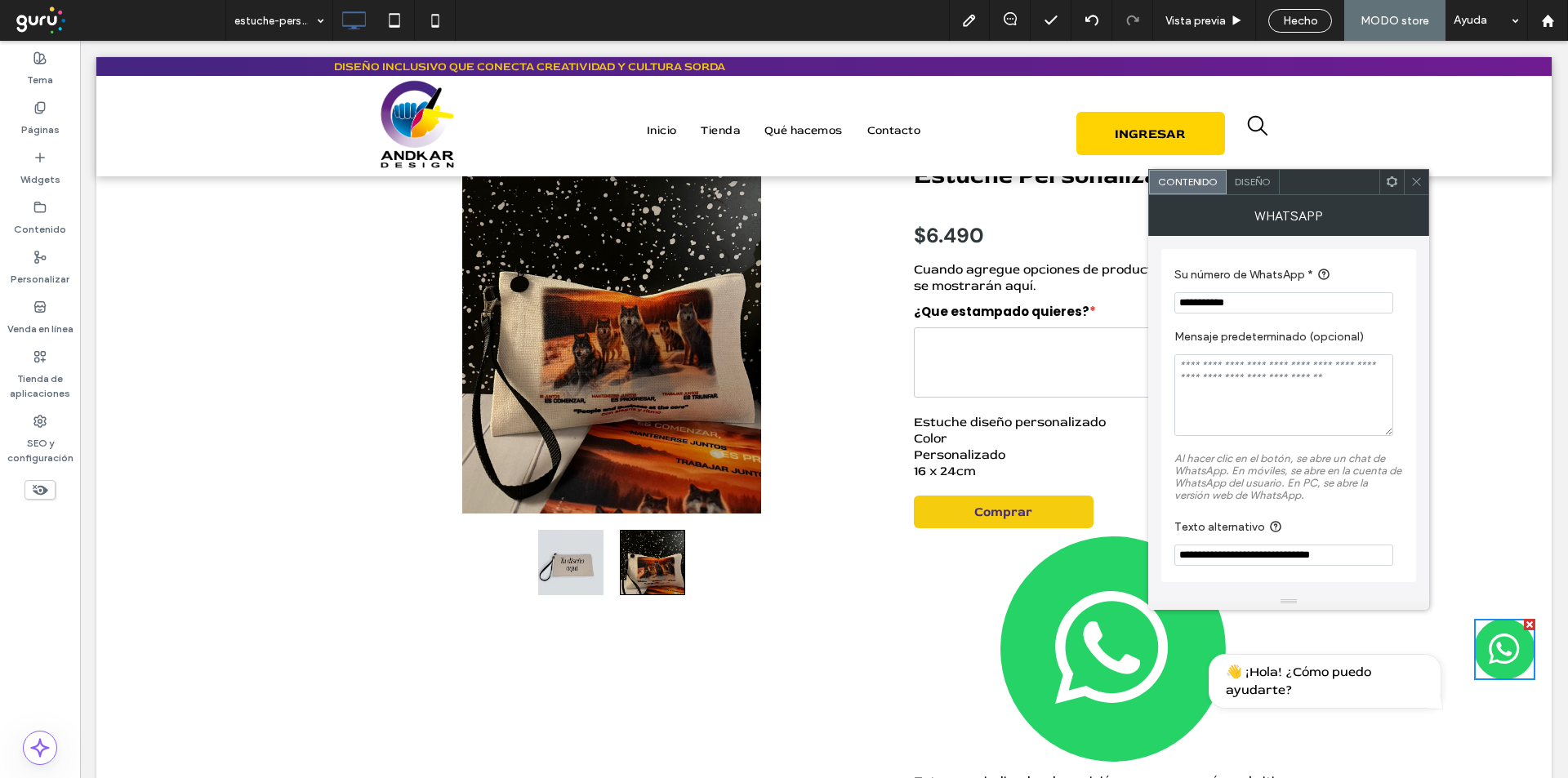
click at [1260, 298] on input "**********" at bounding box center [1284, 302] width 219 height 22
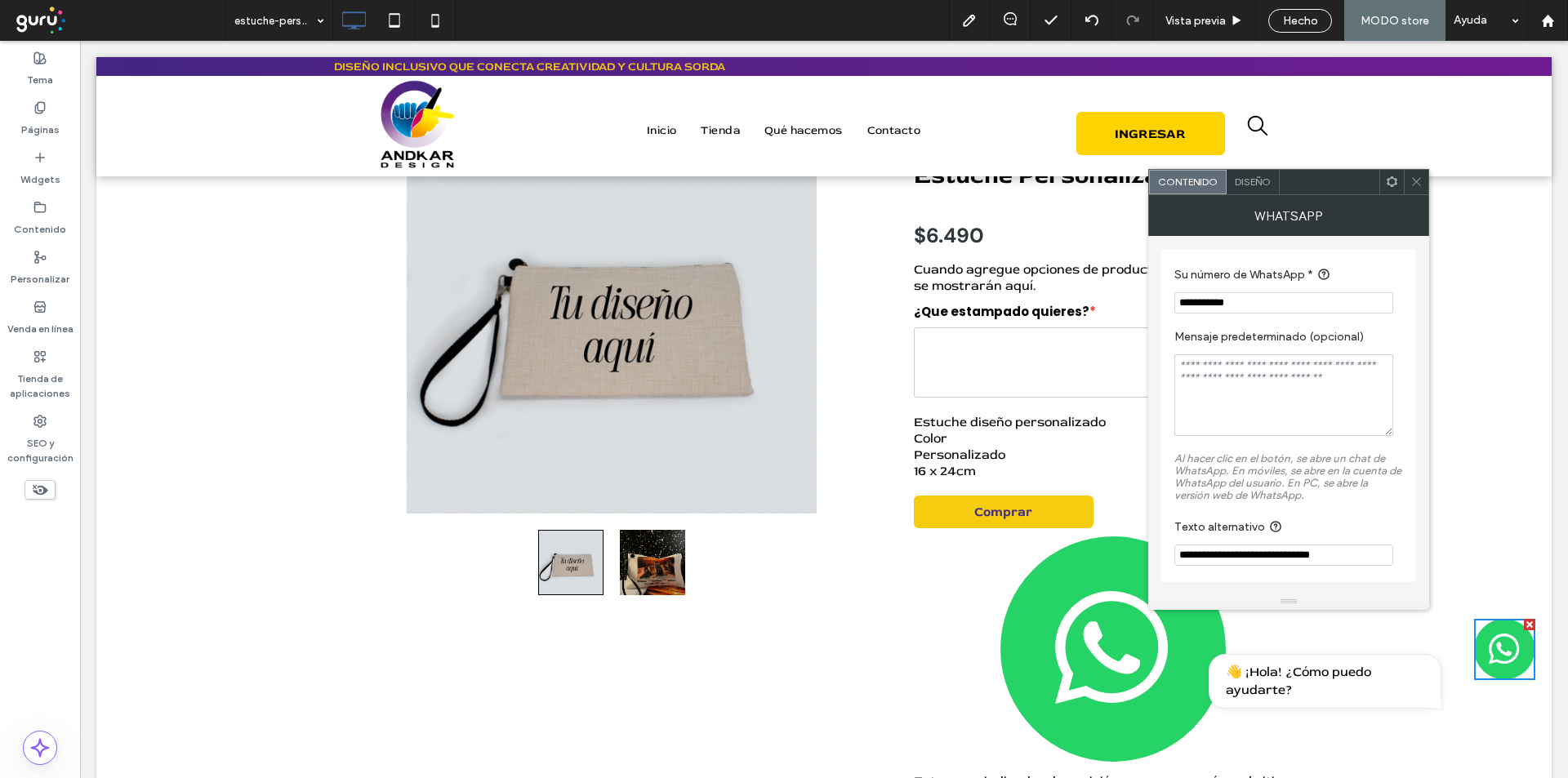
click at [1416, 183] on icon at bounding box center [1416, 181] width 12 height 12
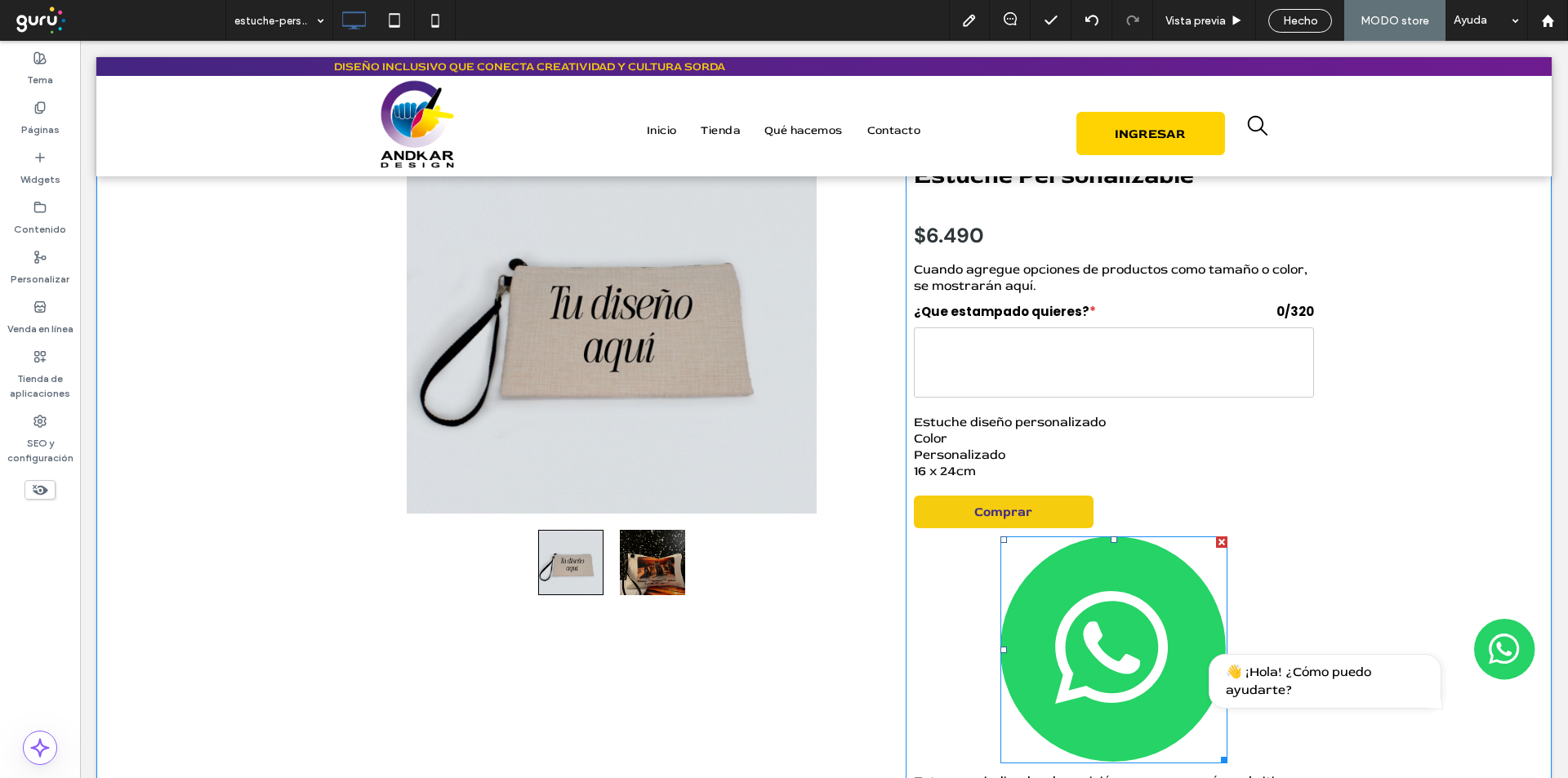
click at [1093, 620] on img at bounding box center [1114, 650] width 227 height 227
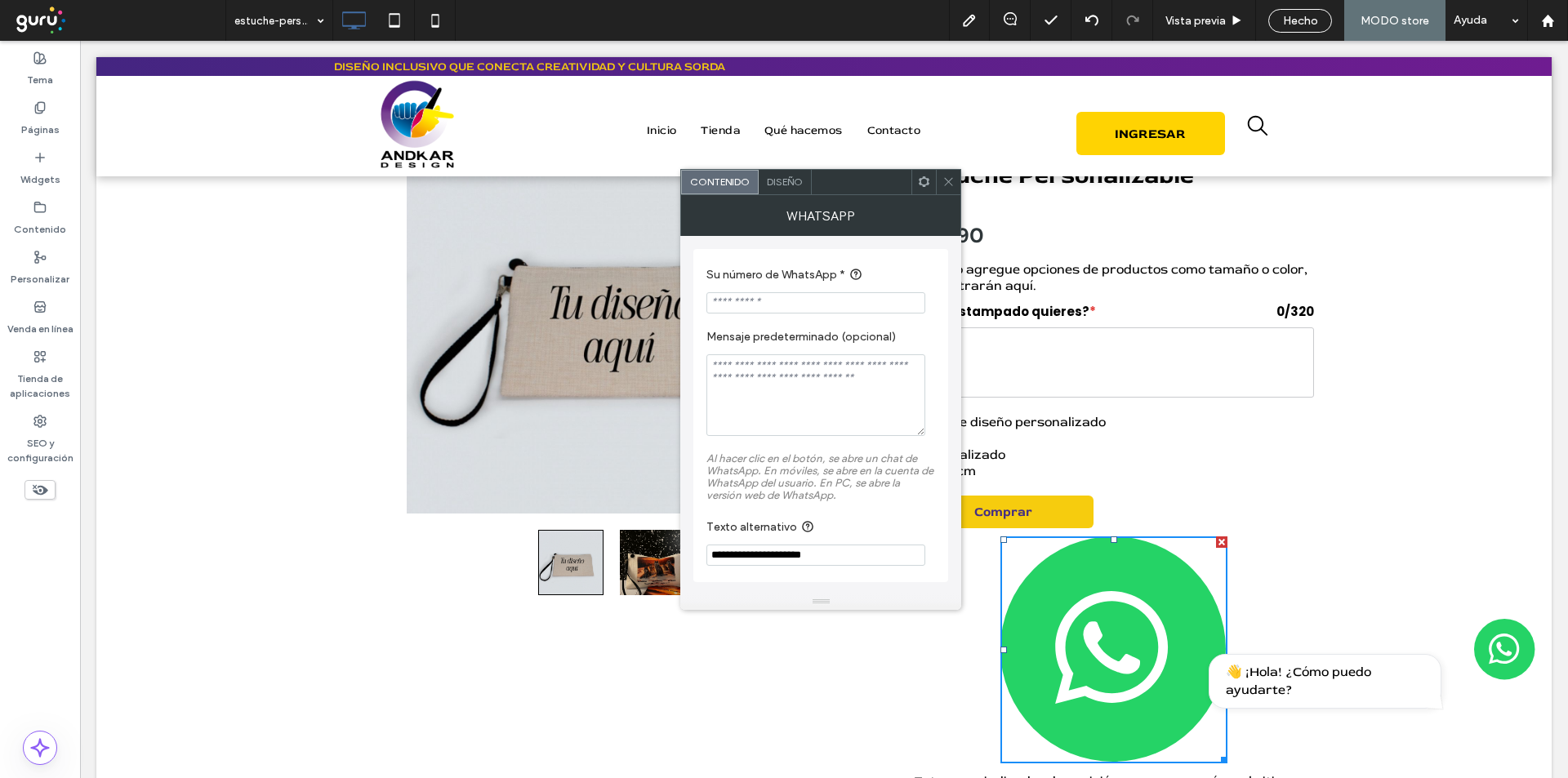
click at [785, 301] on input "Su número de WhatsApp *" at bounding box center [816, 302] width 219 height 22
paste input "**********"
type input "**********"
click at [780, 190] on div "Diseño" at bounding box center [785, 182] width 53 height 24
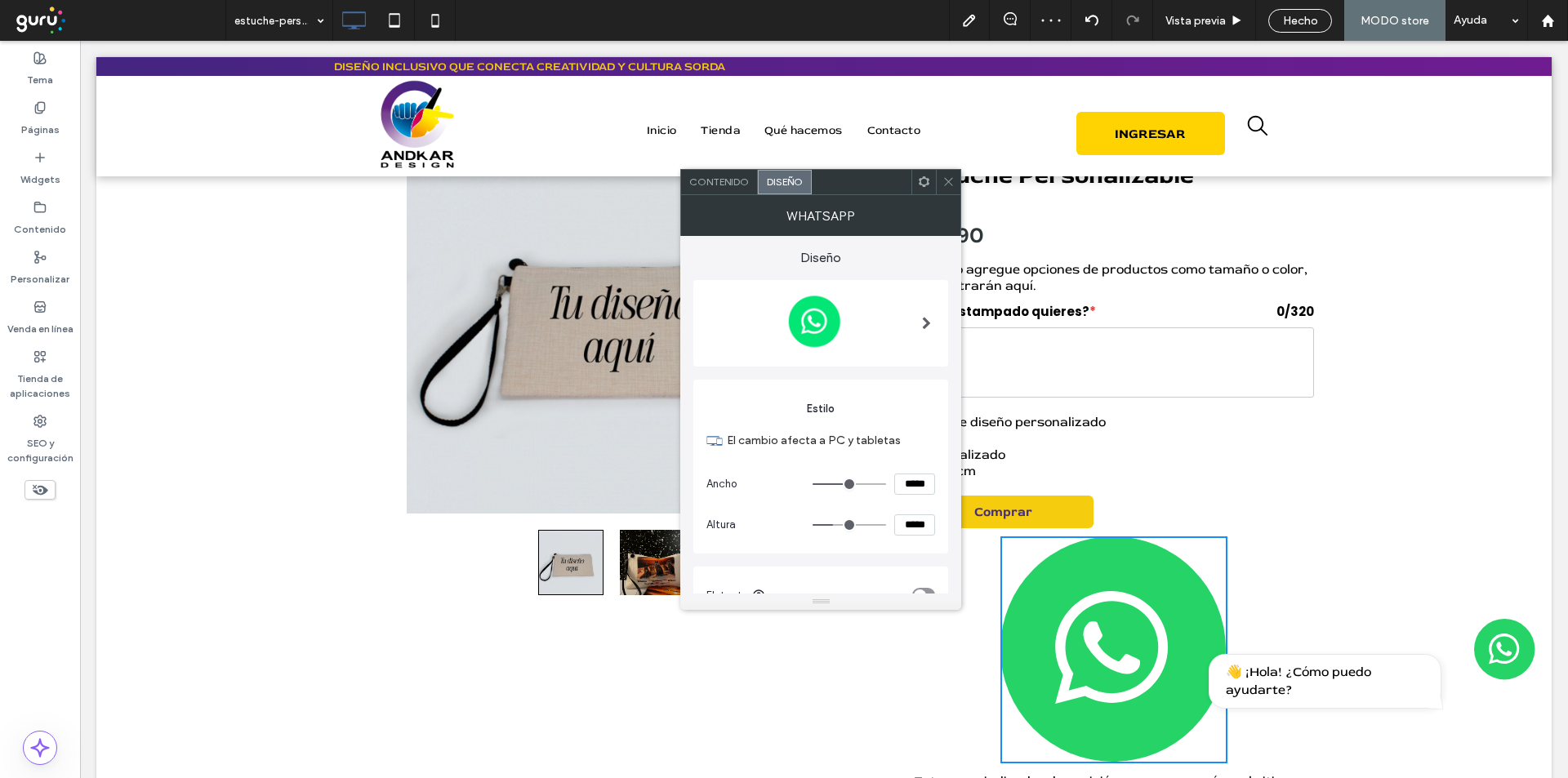
click at [711, 173] on div "Contenido" at bounding box center [719, 182] width 77 height 24
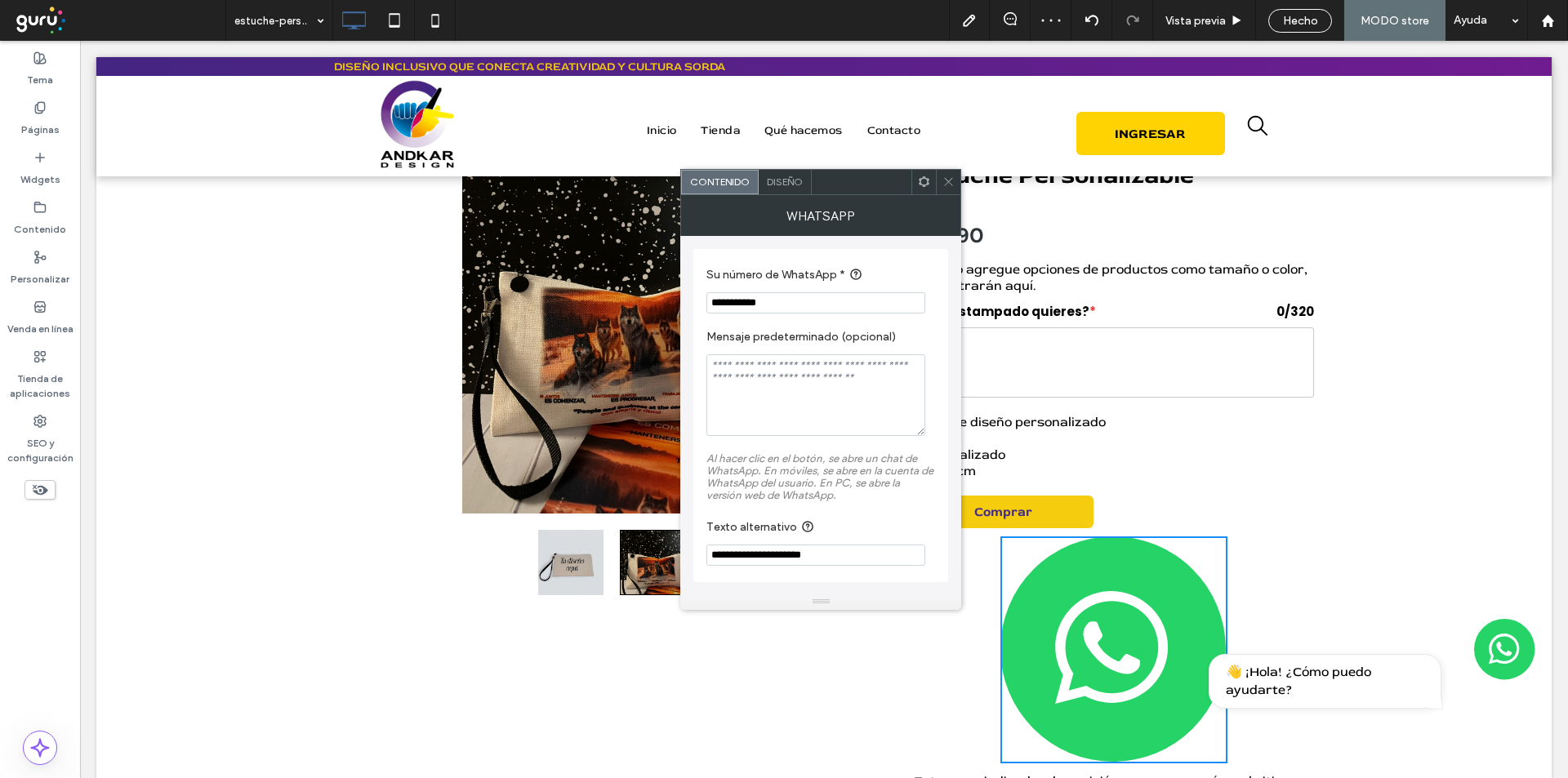
click at [793, 173] on div "Diseño" at bounding box center [785, 182] width 53 height 24
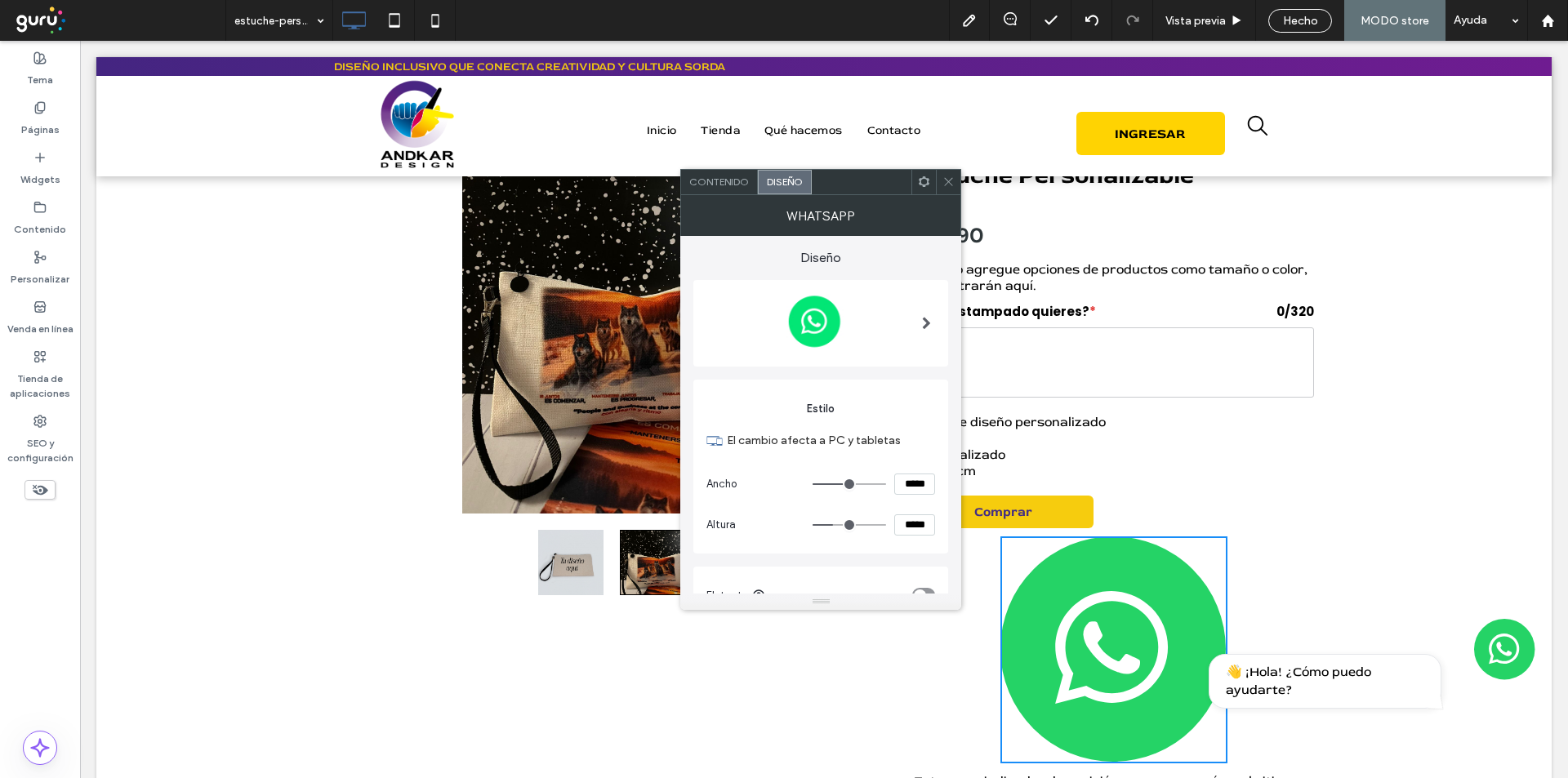
click at [850, 313] on img at bounding box center [814, 322] width 216 height 67
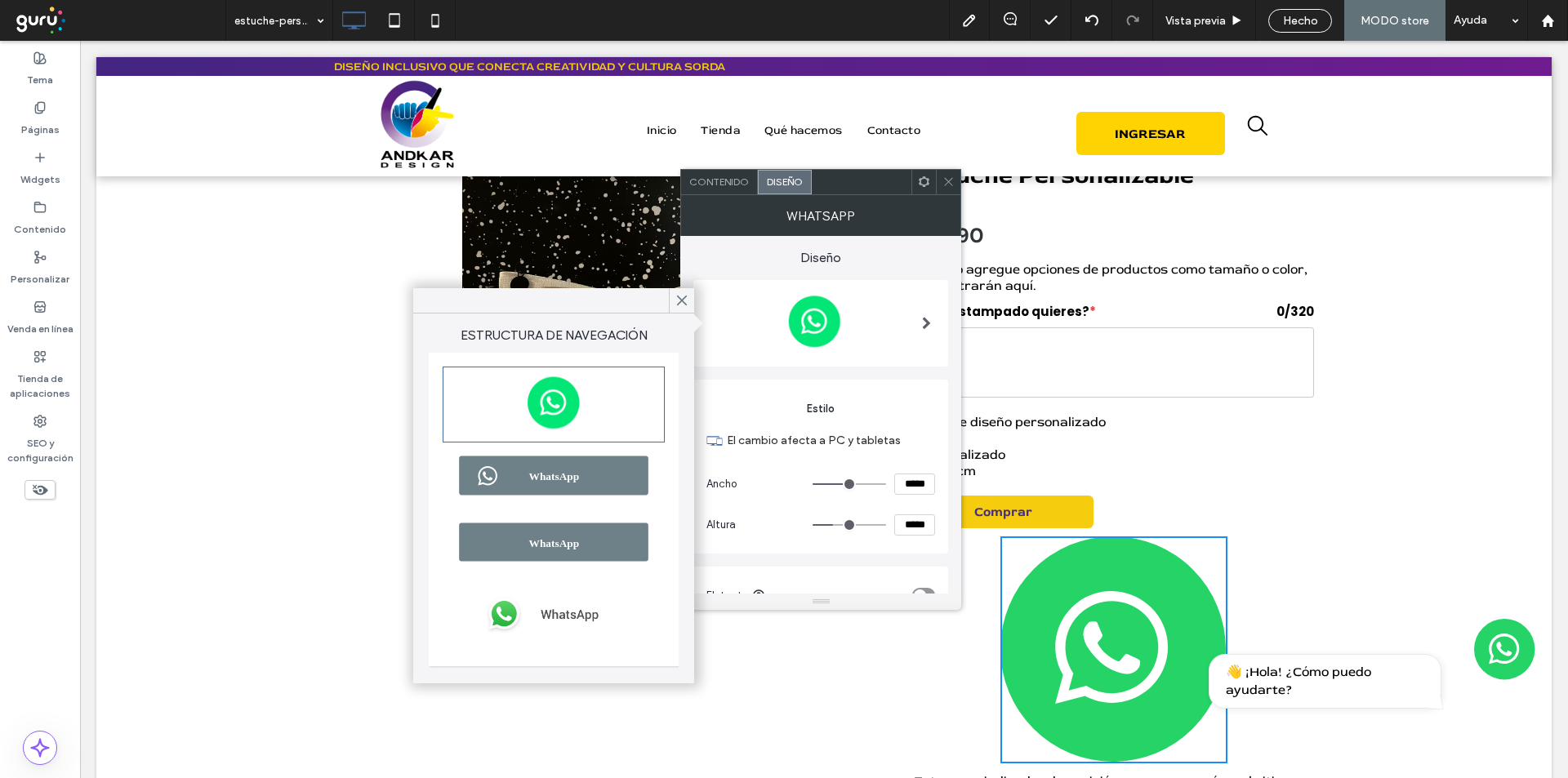
click at [563, 469] on img at bounding box center [554, 476] width 217 height 55
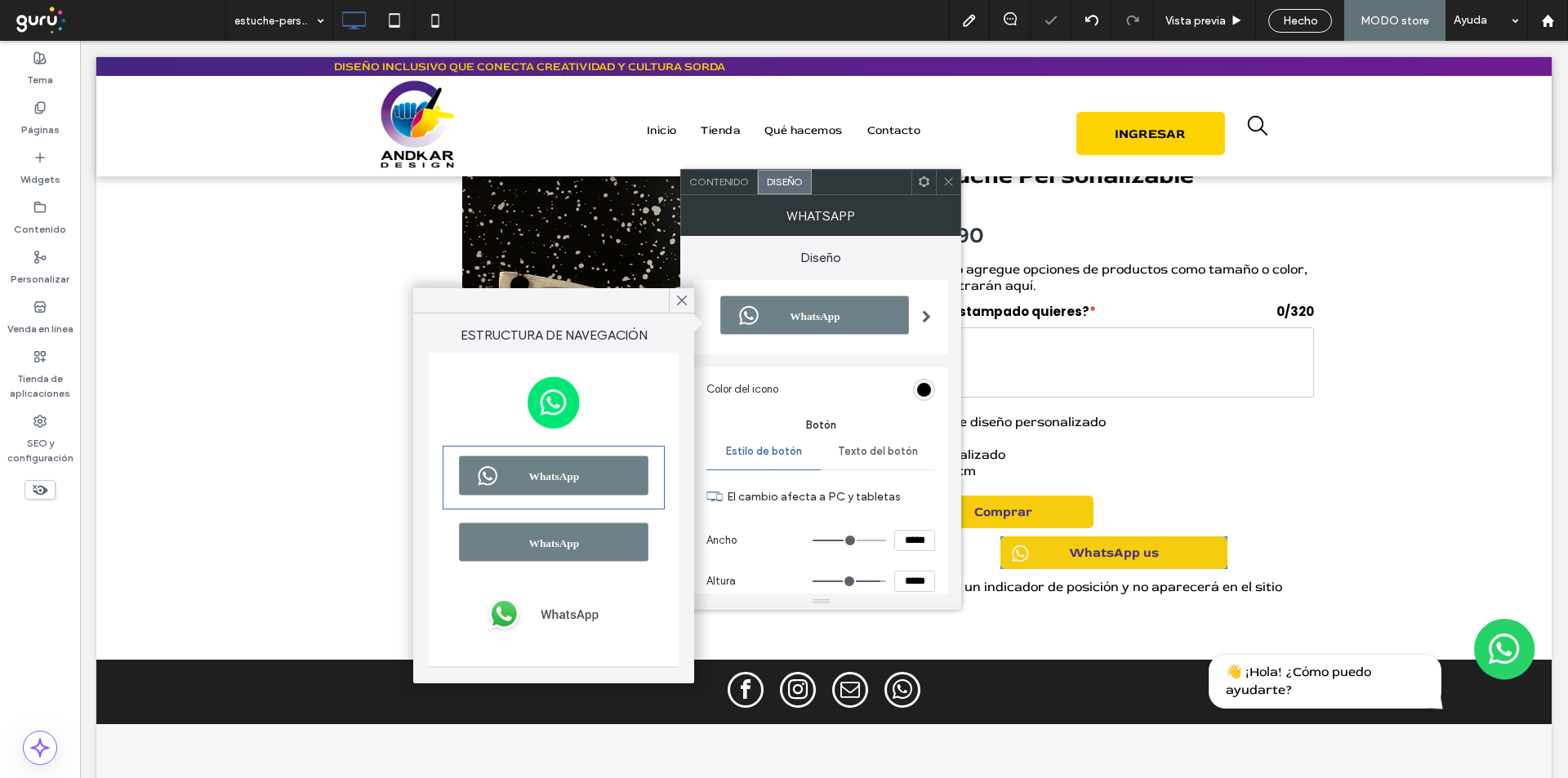
click at [724, 180] on span "Contenido" at bounding box center [719, 181] width 60 height 12
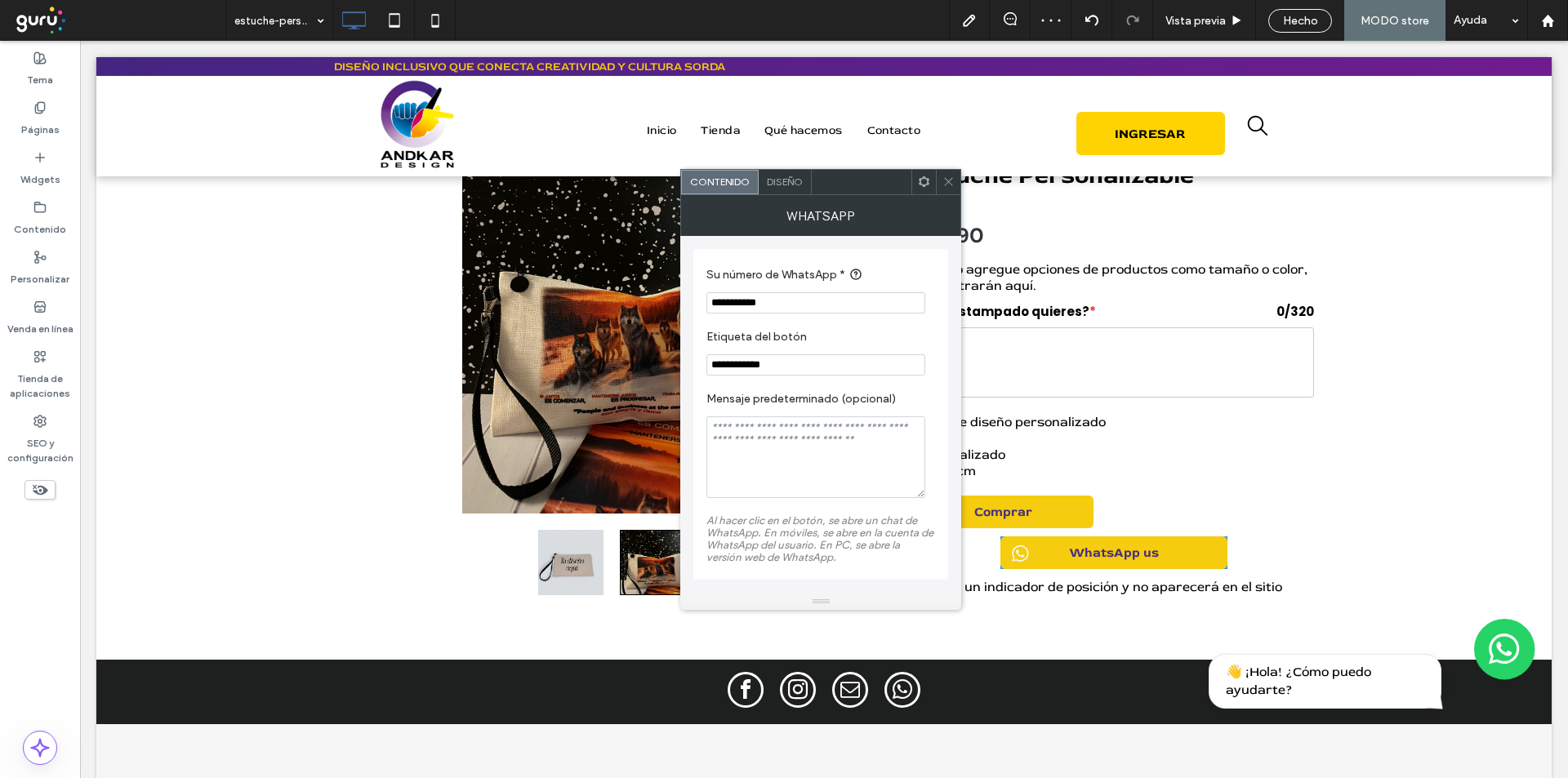
click at [750, 374] on input "**********" at bounding box center [816, 364] width 219 height 22
type input "*"
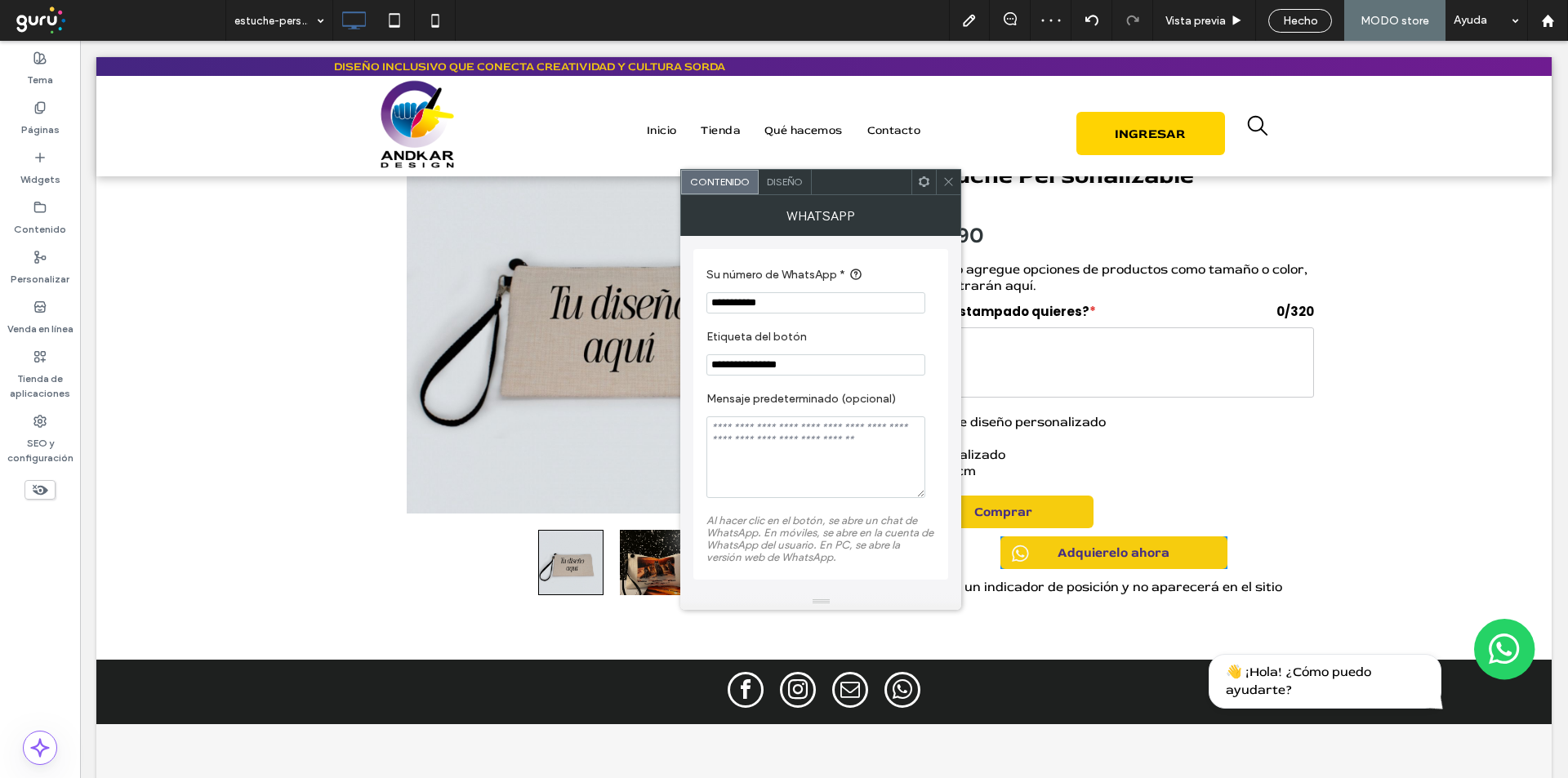
type input "**********"
click at [789, 180] on span "Diseño" at bounding box center [785, 181] width 36 height 12
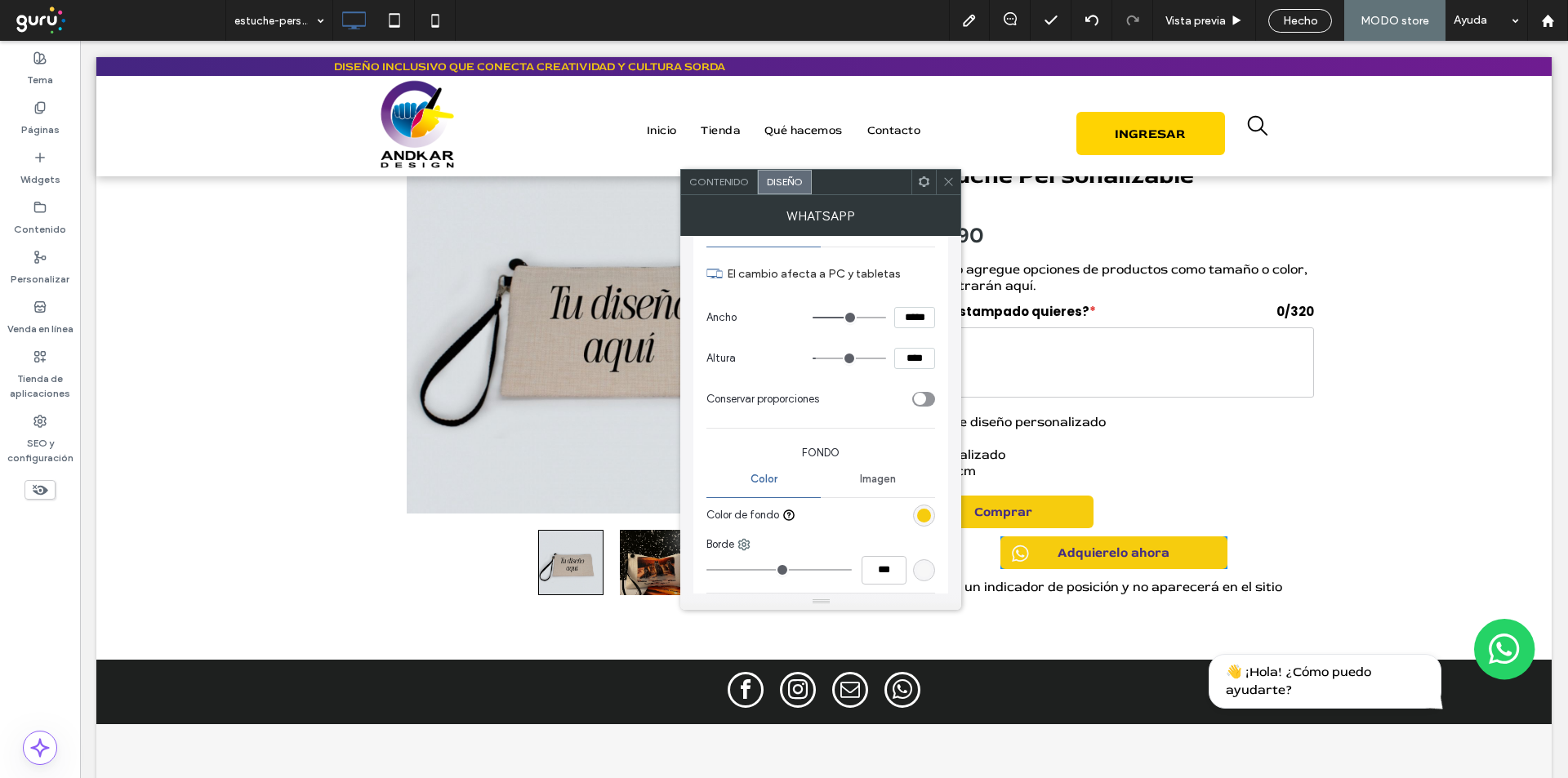
scroll to position [245, 0]
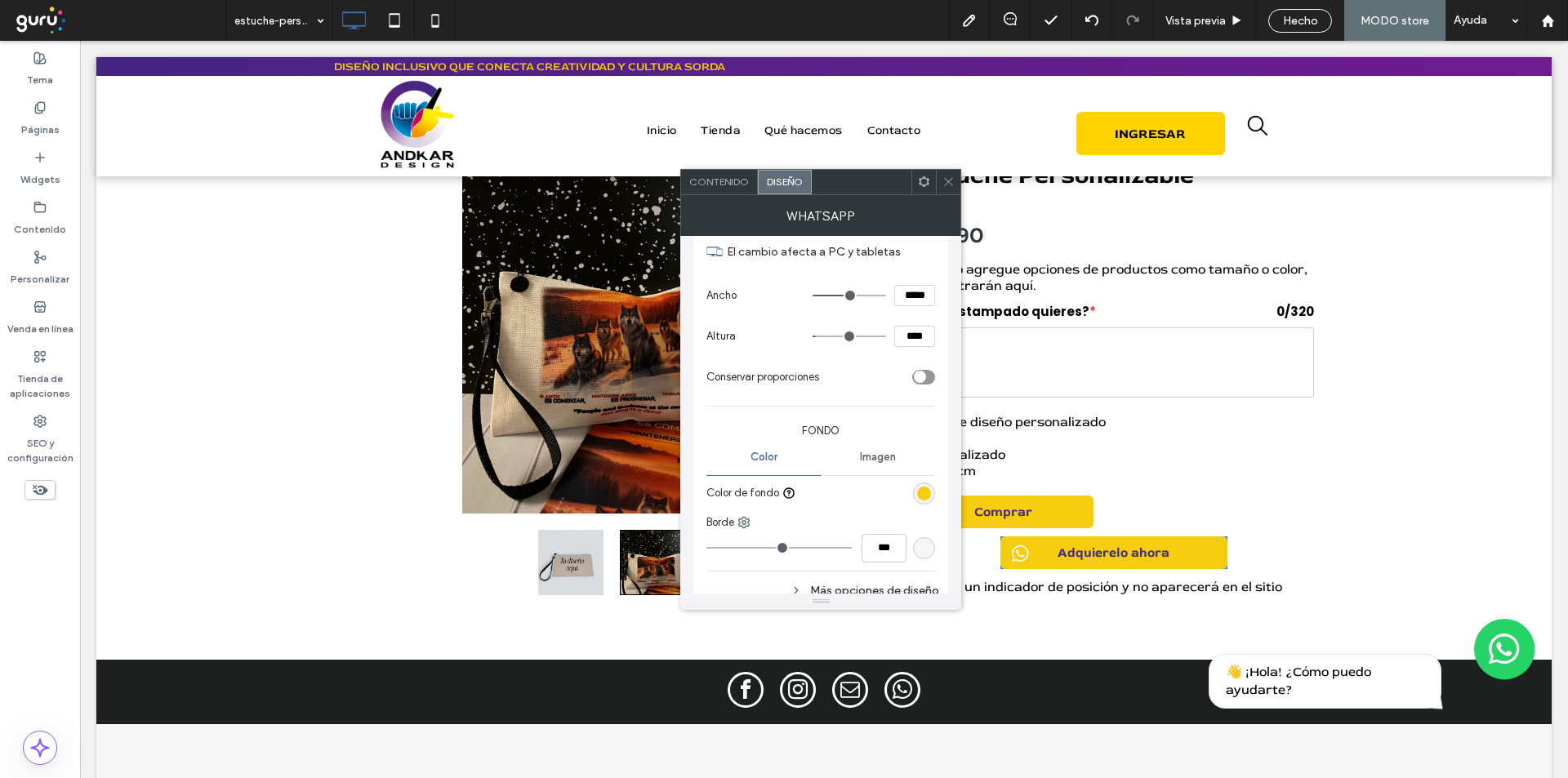
click at [928, 496] on div "rgb(246, 204, 14)" at bounding box center [924, 493] width 14 height 14
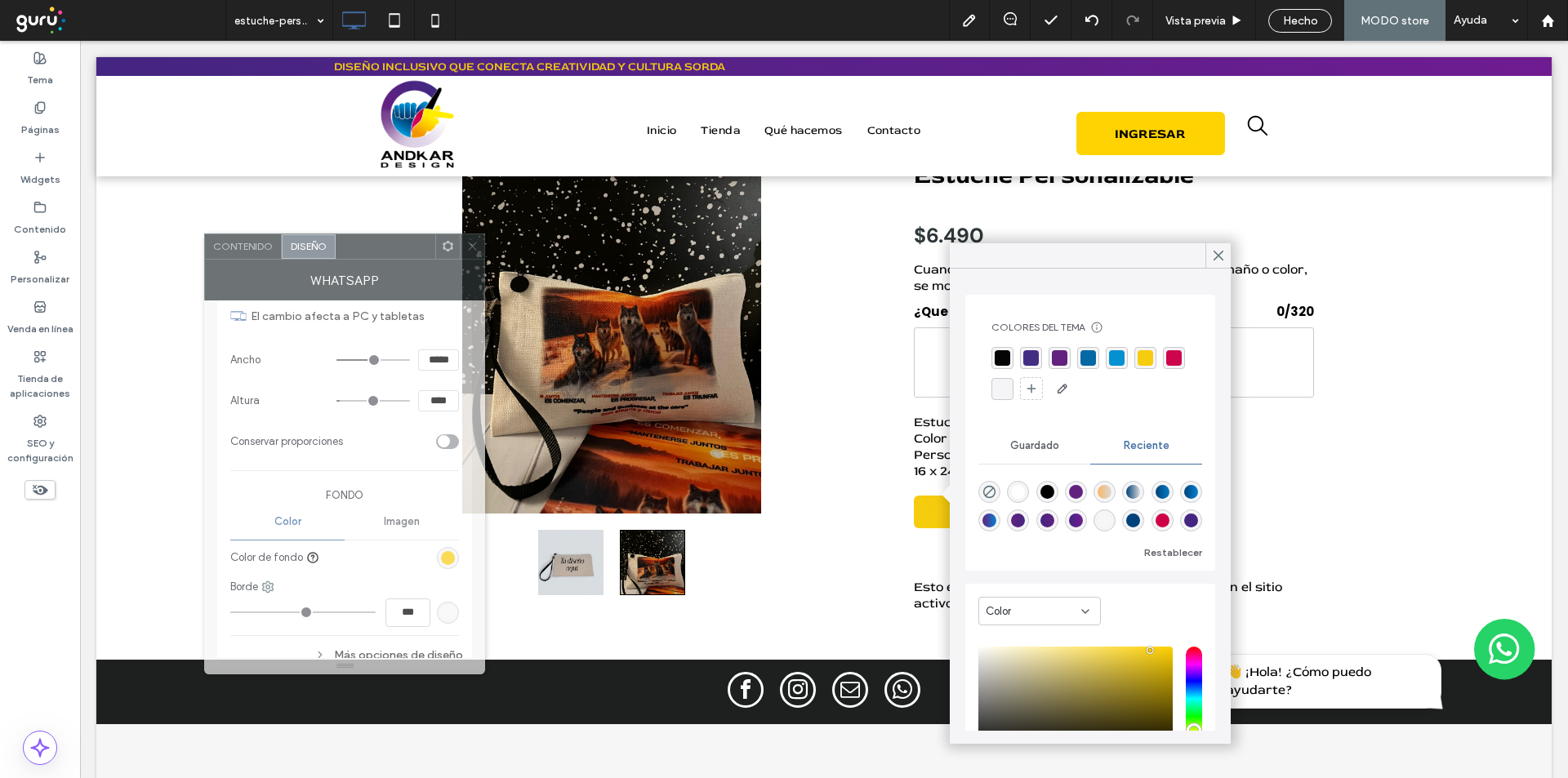
drag, startPoint x: 861, startPoint y: 195, endPoint x: 384, endPoint y: 259, distance: 481.3
click at [384, 259] on div "WhatsApp" at bounding box center [345, 280] width 281 height 41
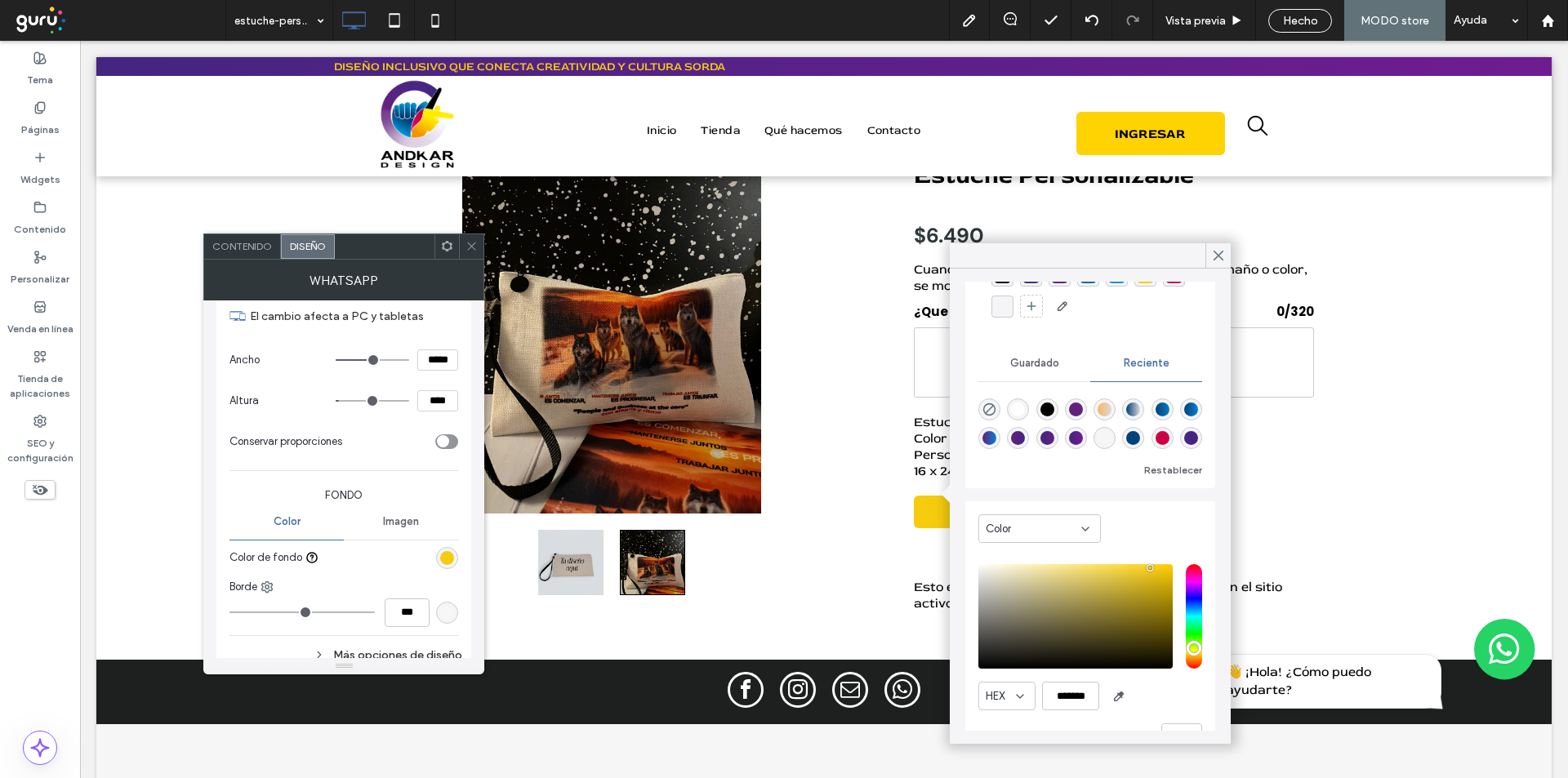
scroll to position [109, 0]
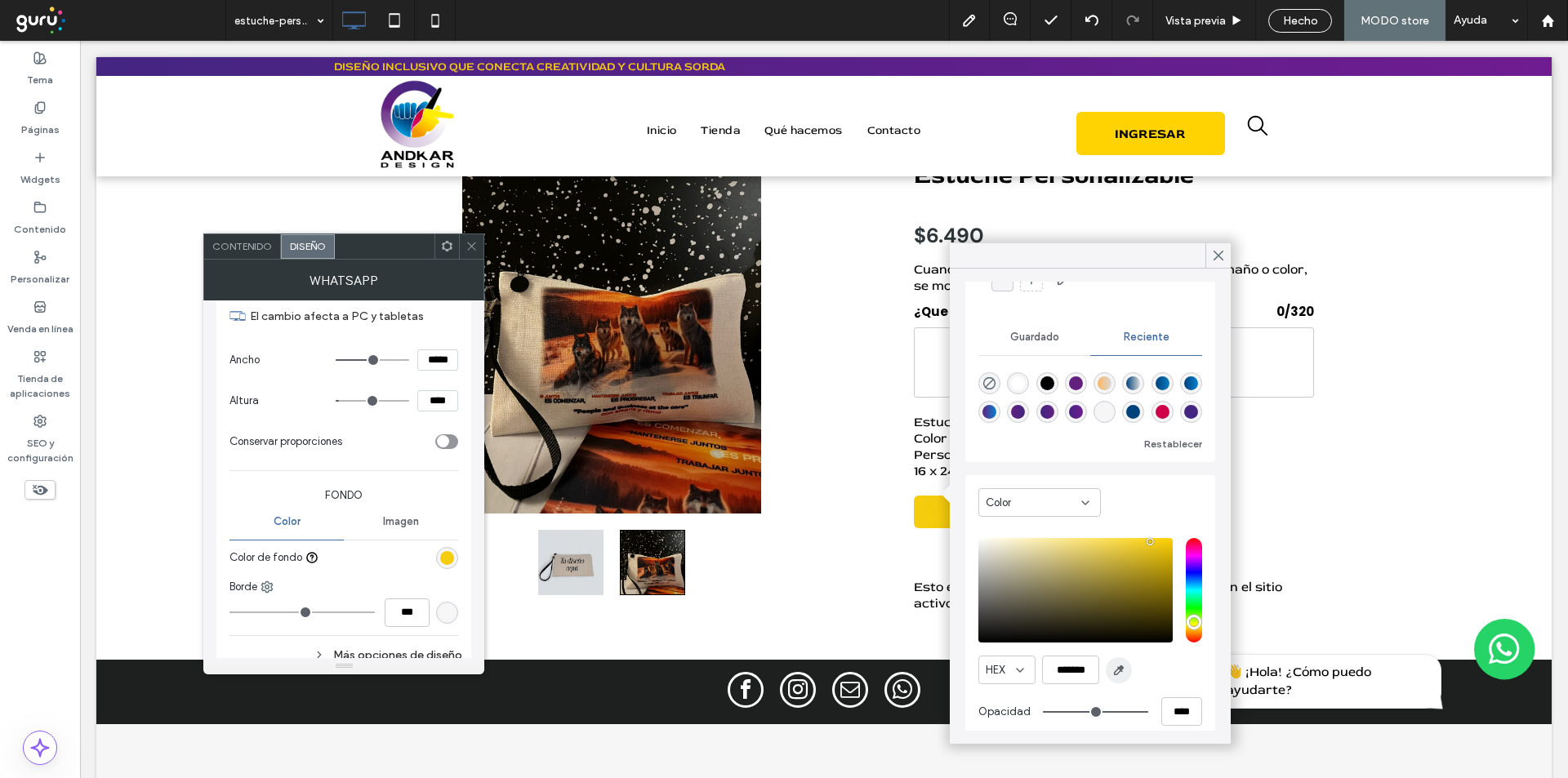
click at [1118, 669] on use "button" at bounding box center [1119, 670] width 9 height 9
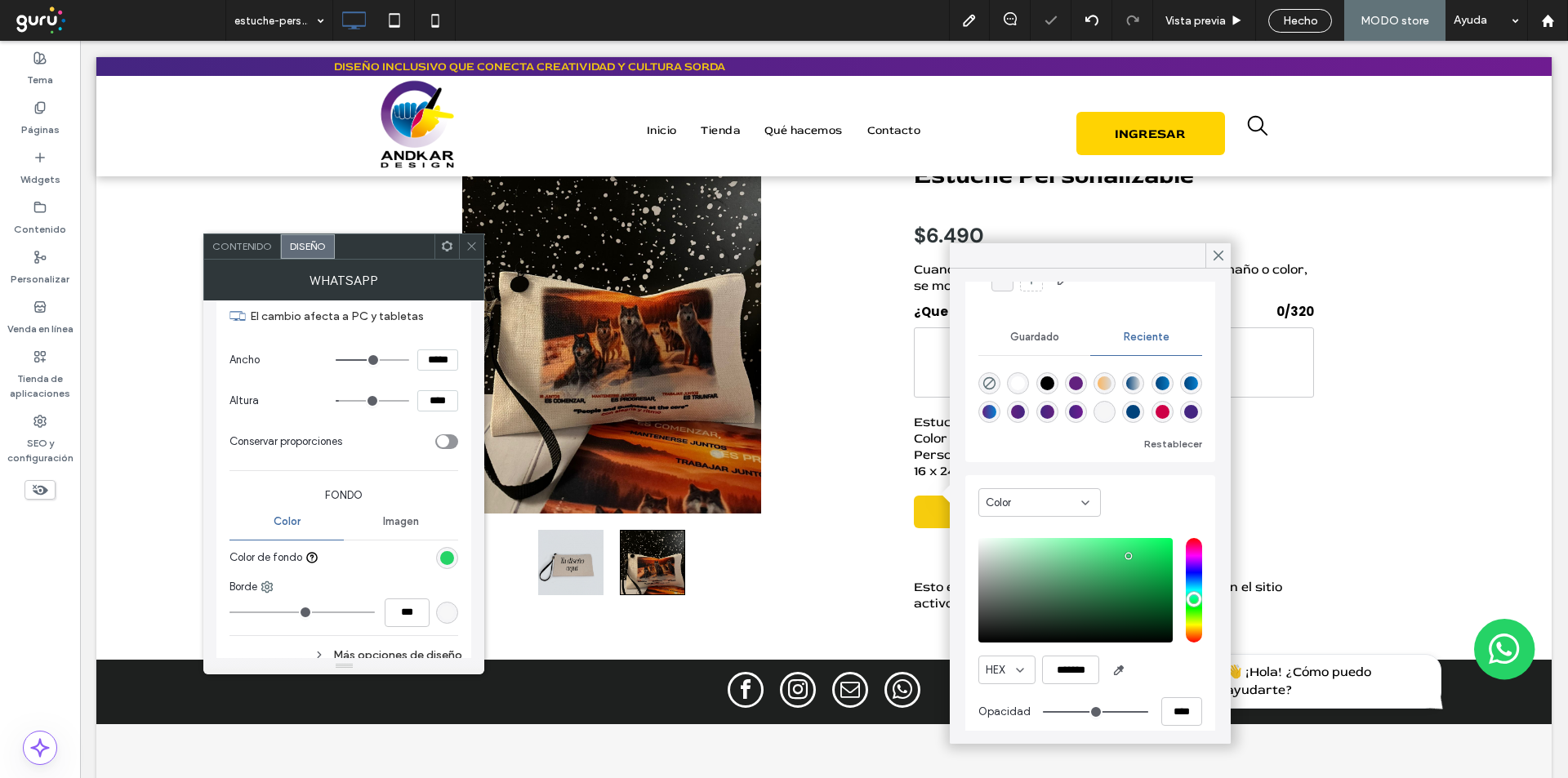
type input "*******"
click at [1215, 250] on icon at bounding box center [1219, 256] width 15 height 15
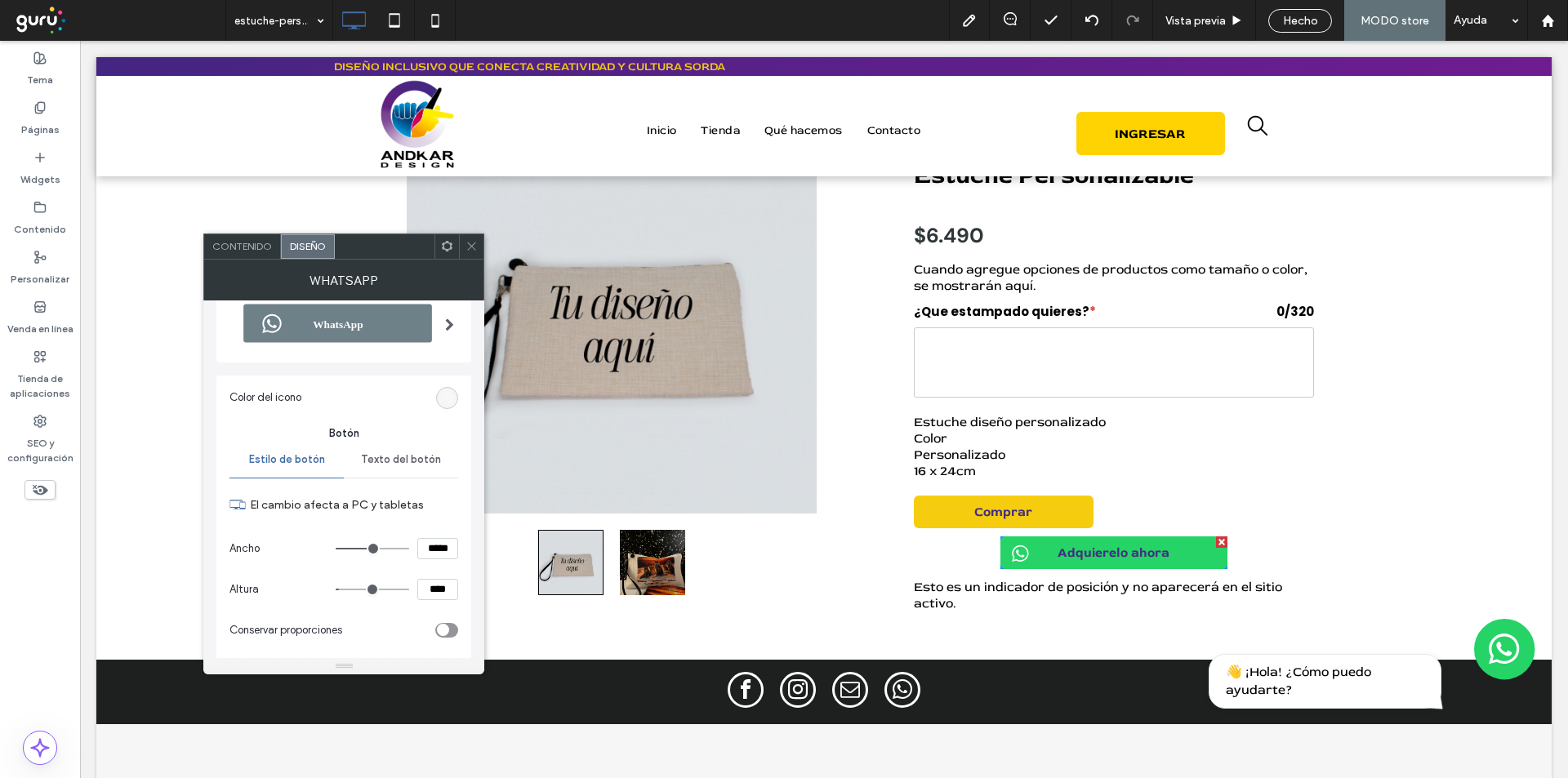
scroll to position [51, 0]
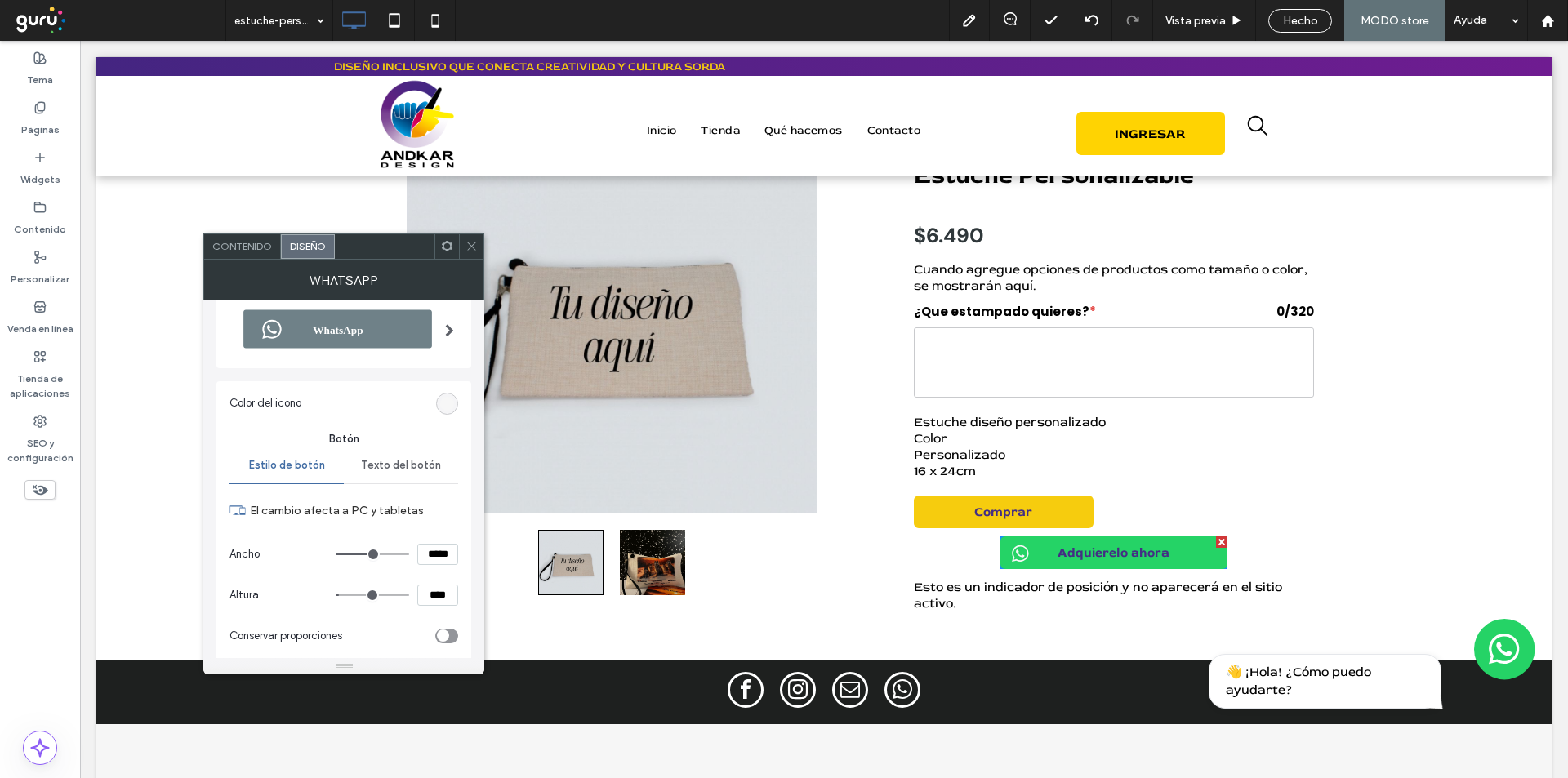
click at [382, 461] on span "Texto del botón" at bounding box center [400, 465] width 80 height 13
click at [439, 637] on div "rgb(68, 46, 132)" at bounding box center [448, 634] width 22 height 22
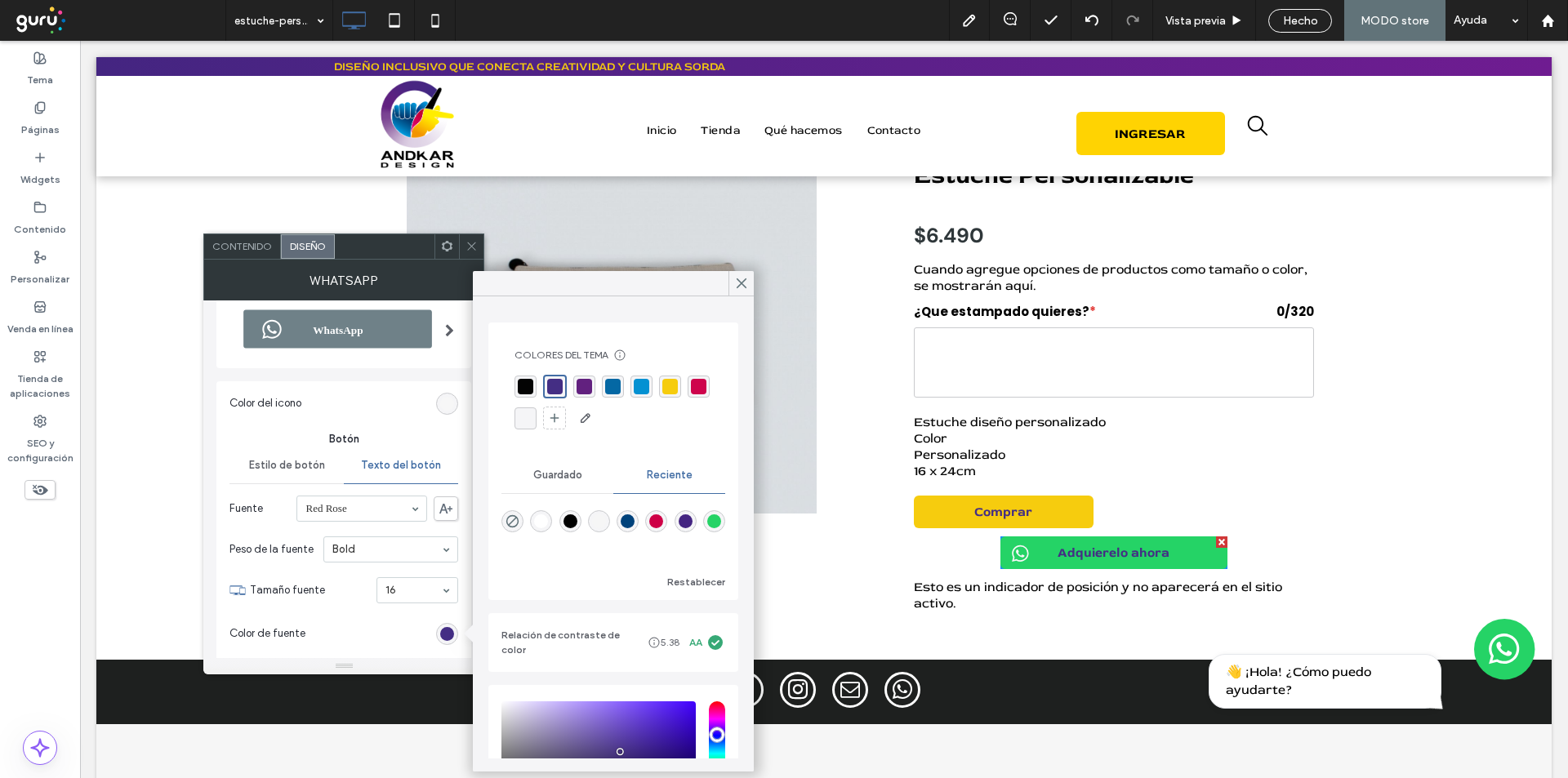
click at [540, 526] on div "rgba(255, 255, 255, 1)" at bounding box center [540, 521] width 14 height 14
type input "*******"
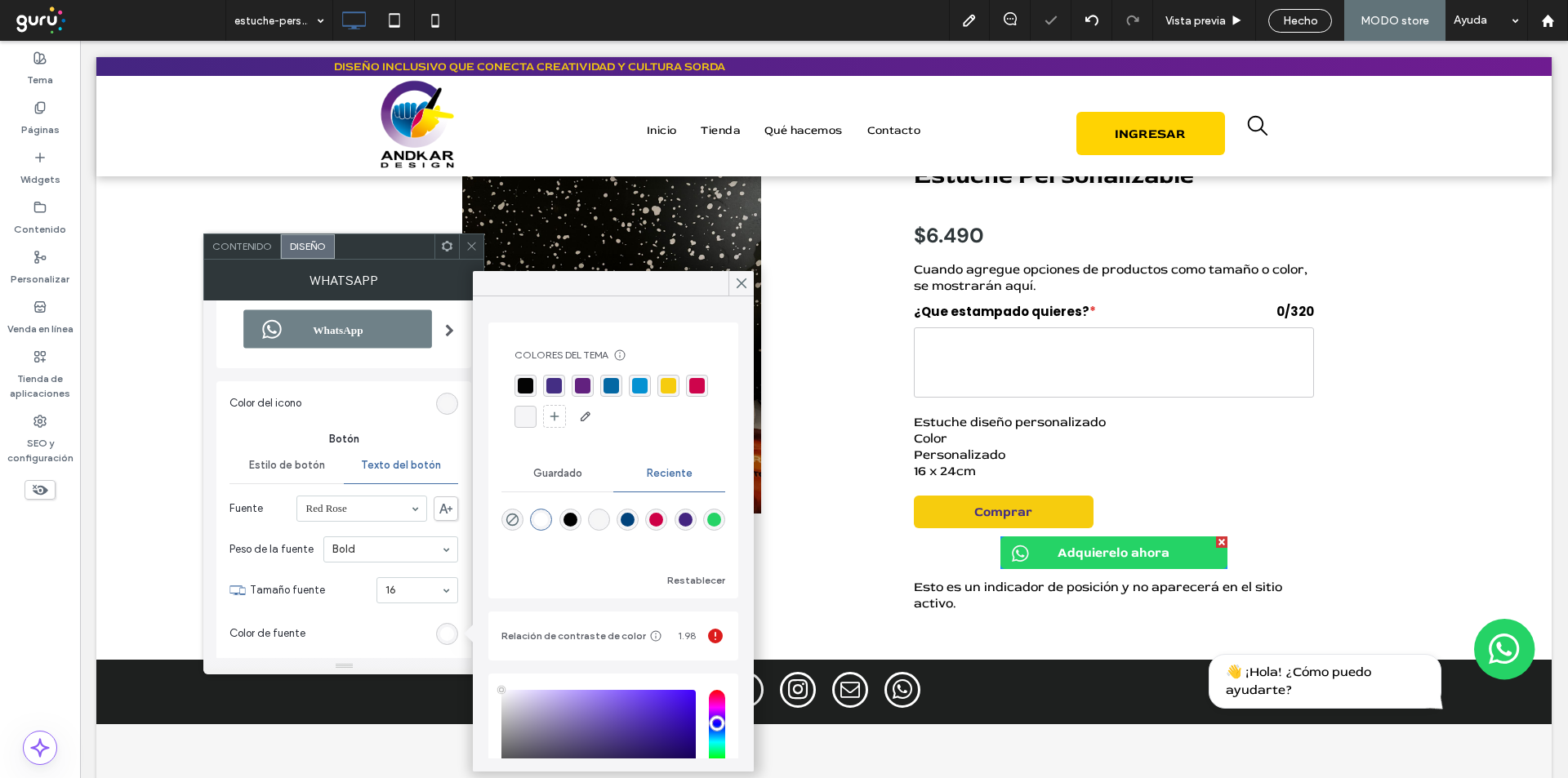
click at [466, 248] on icon at bounding box center [471, 245] width 12 height 12
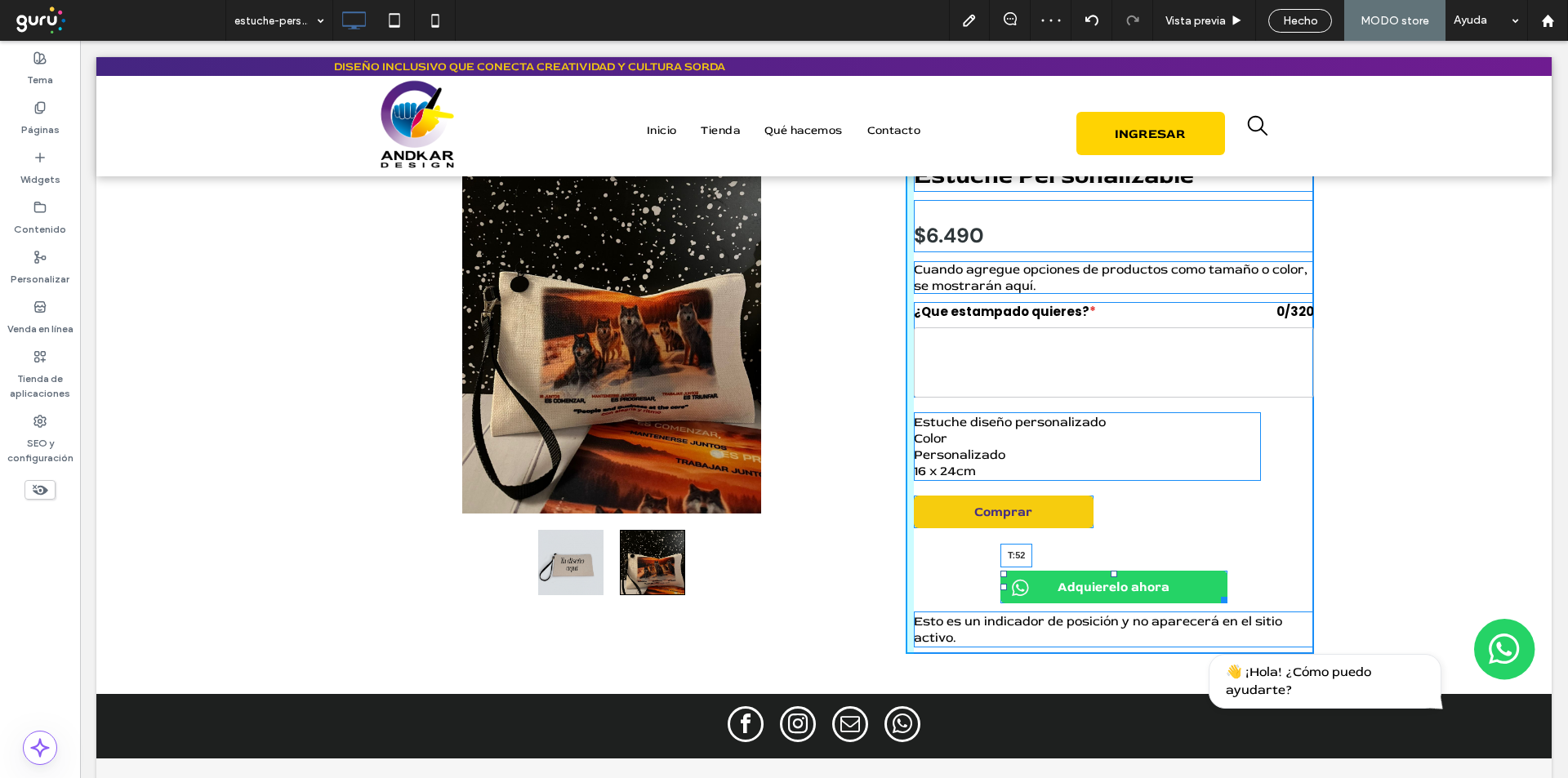
drag, startPoint x: 1110, startPoint y: 538, endPoint x: 1179, endPoint y: 613, distance: 101.9
click at [1100, 572] on div "Adquierelo ahora T:52" at bounding box center [1114, 586] width 227 height 33
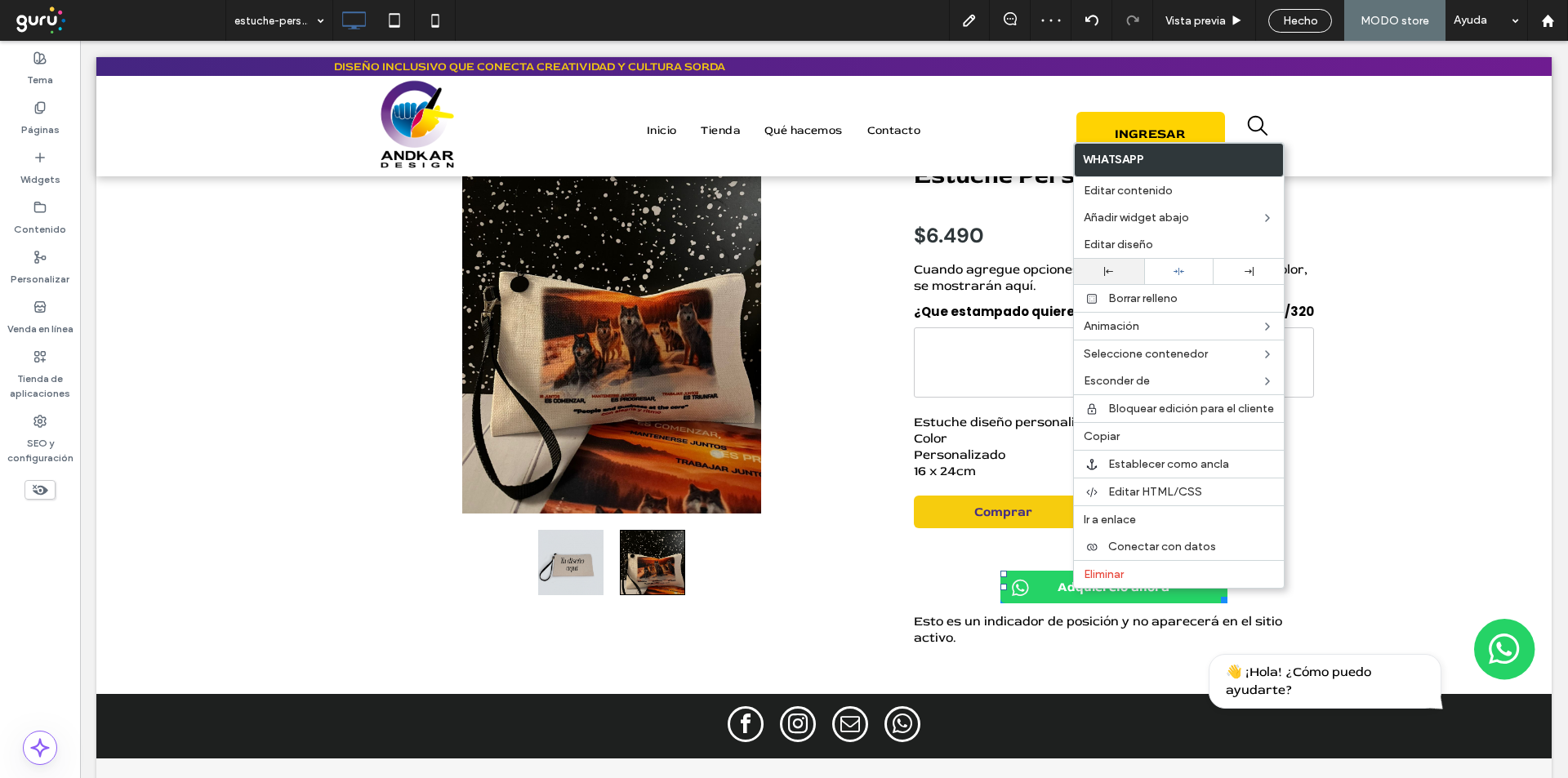
click at [1112, 271] on use at bounding box center [1109, 272] width 9 height 9
click at [1439, 488] on div "a a a a Click To Paste Estuche Estuche Personalizable Estuche Personalizable $6…" at bounding box center [824, 384] width 1456 height 620
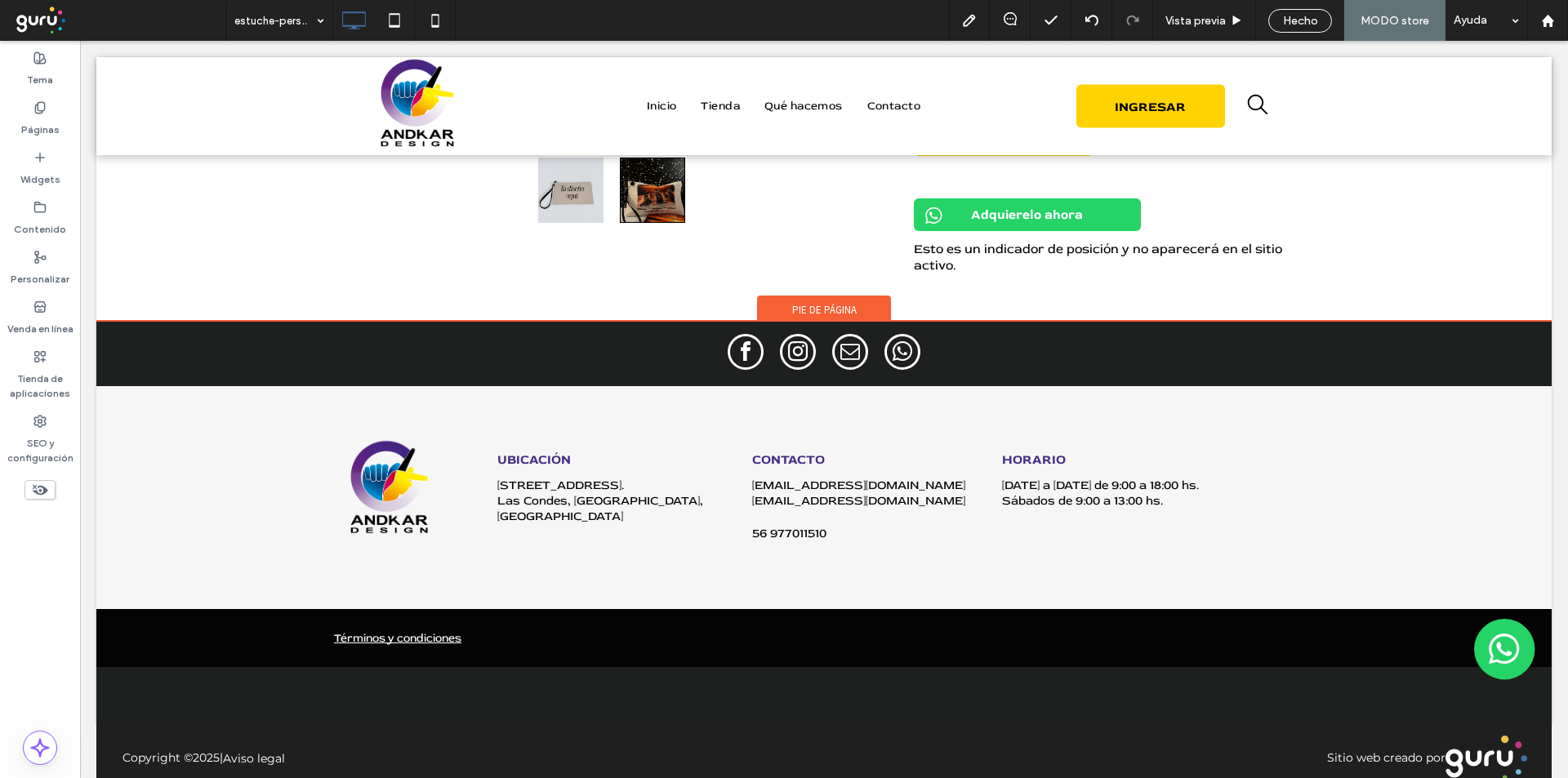
scroll to position [483, 0]
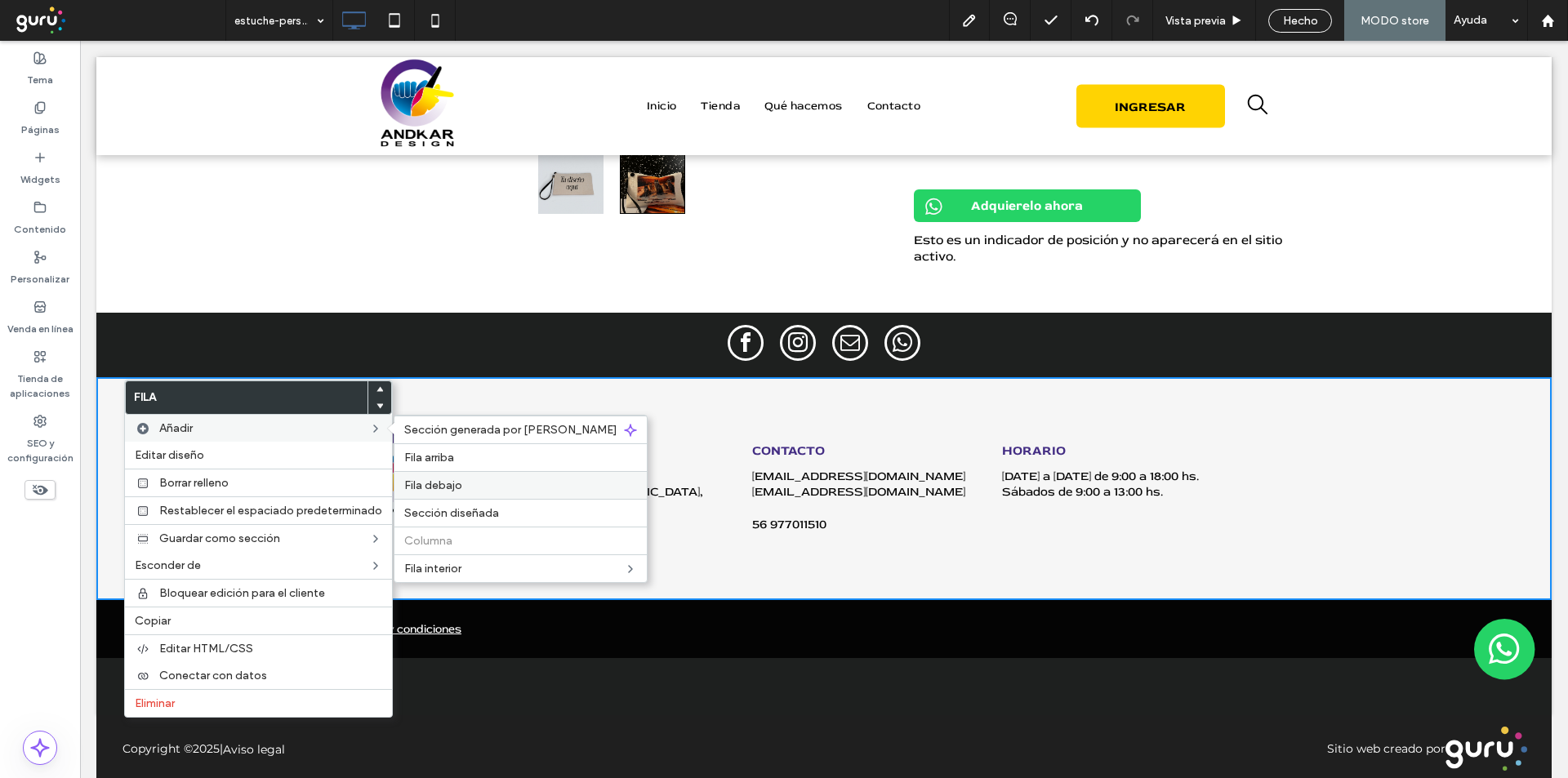
click at [420, 483] on span "Fila debajo" at bounding box center [434, 485] width 58 height 14
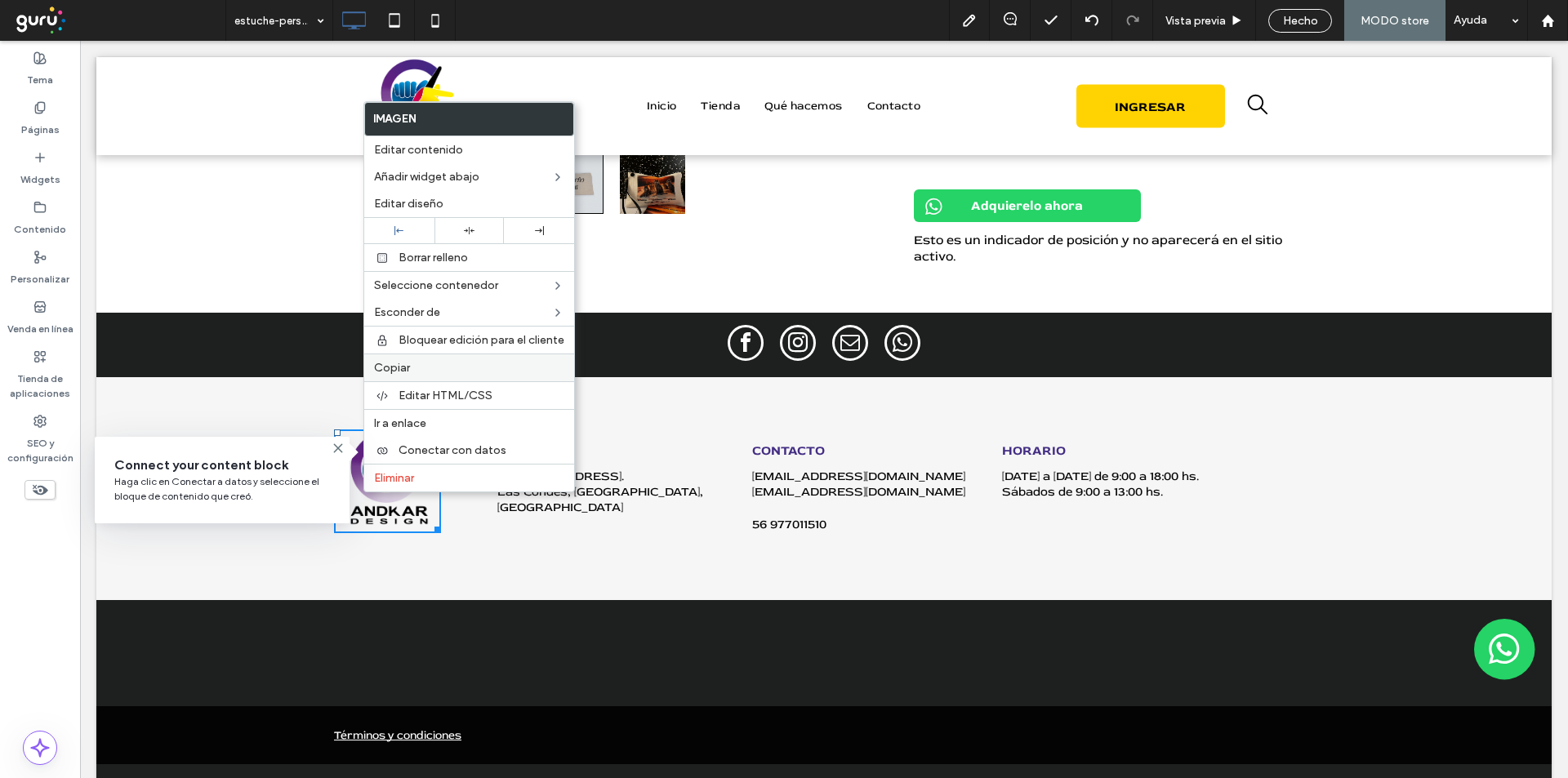
click at [454, 371] on label "Copiar" at bounding box center [468, 367] width 190 height 14
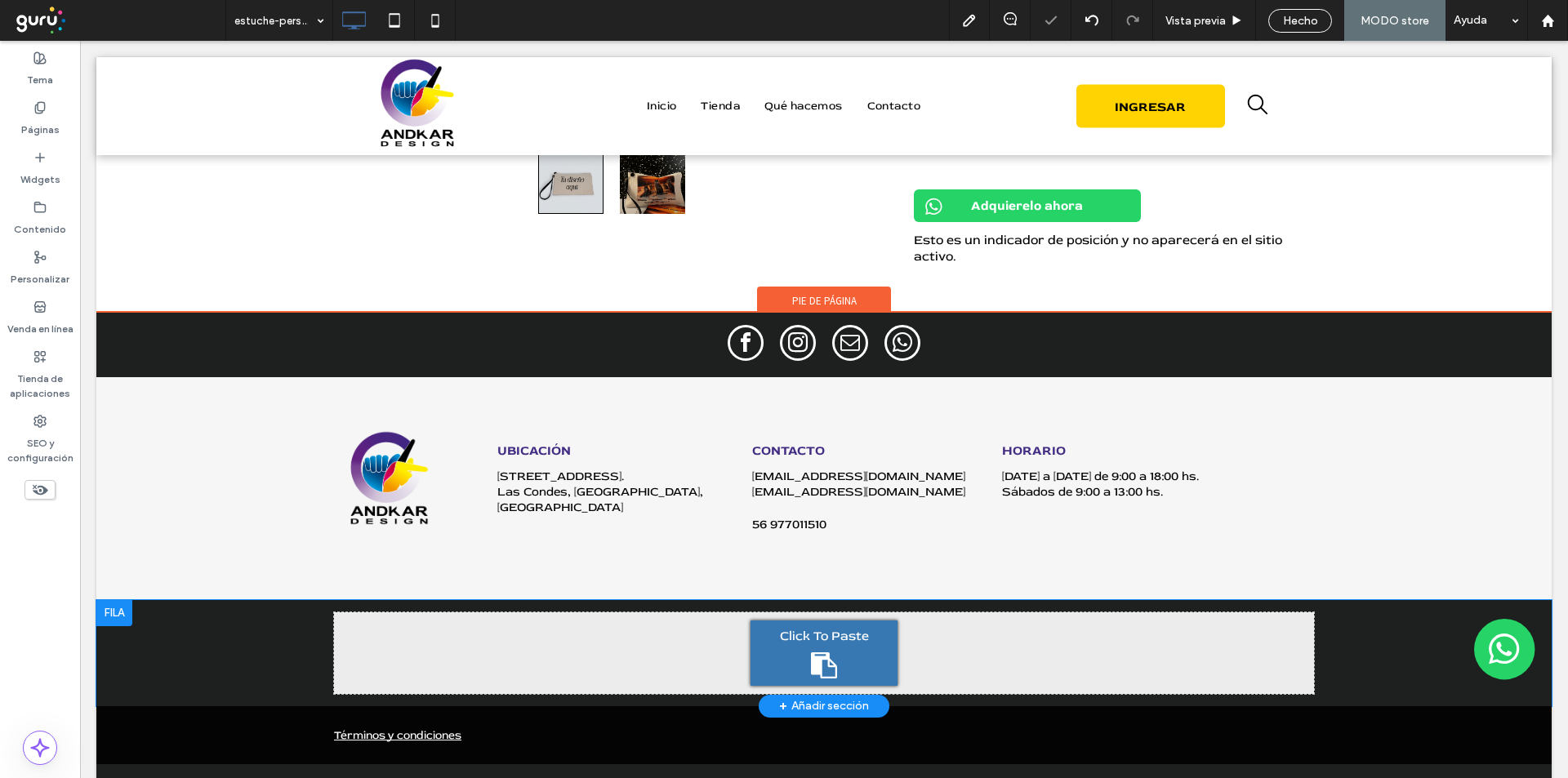
click at [849, 653] on div "Click To Paste" at bounding box center [823, 653] width 147 height 66
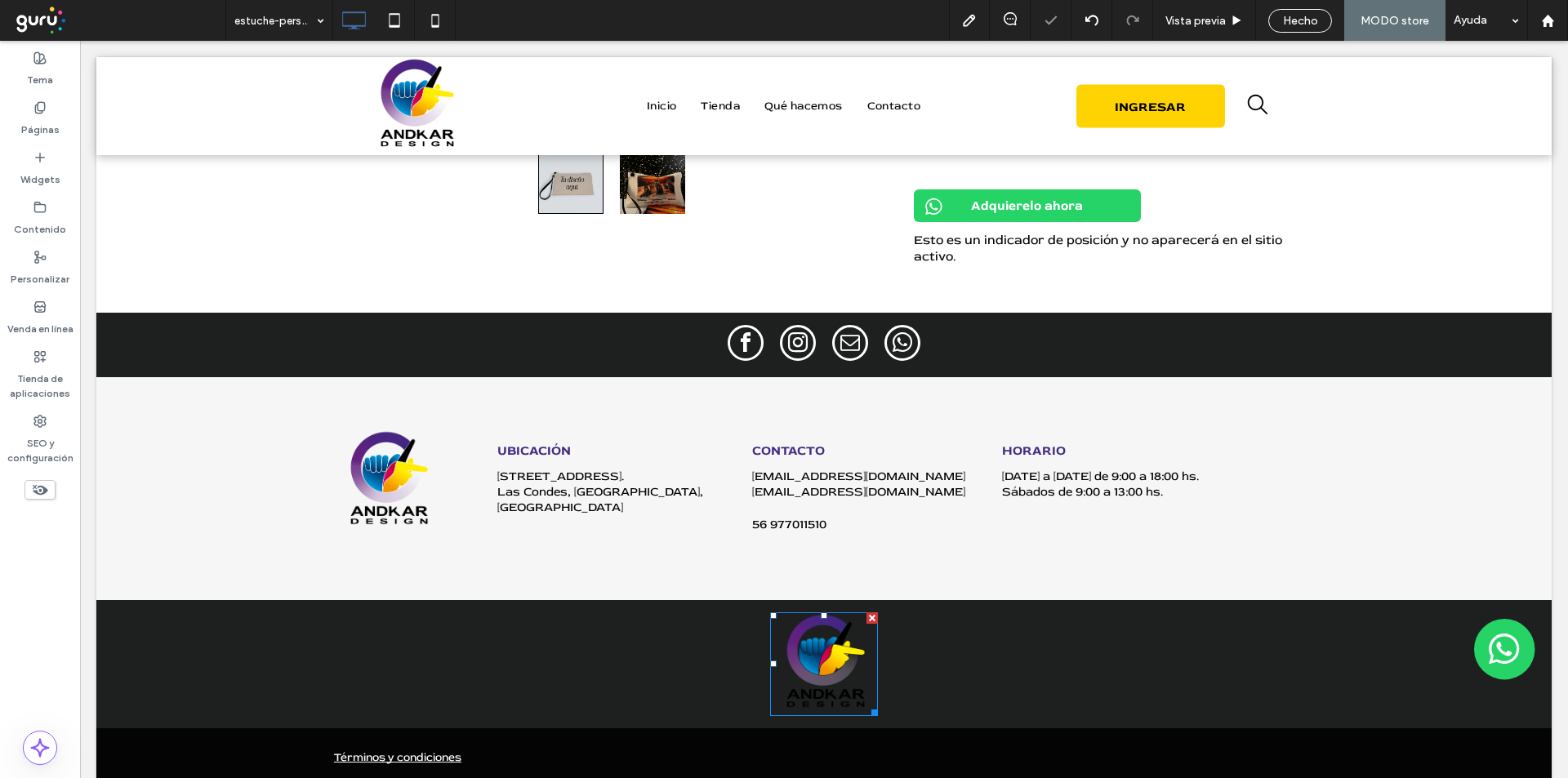
click at [847, 653] on img at bounding box center [823, 664] width 107 height 104
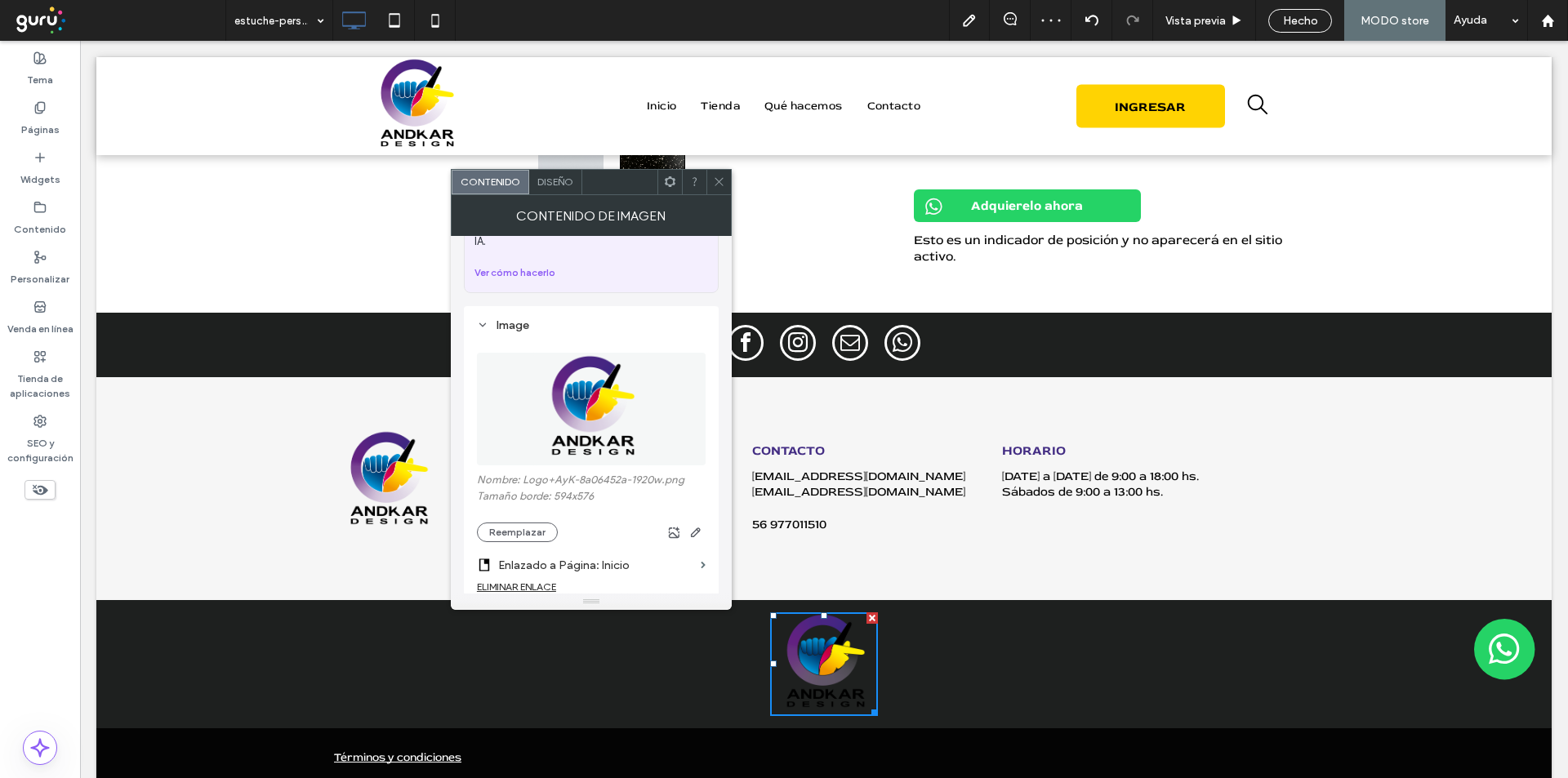
scroll to position [137, 0]
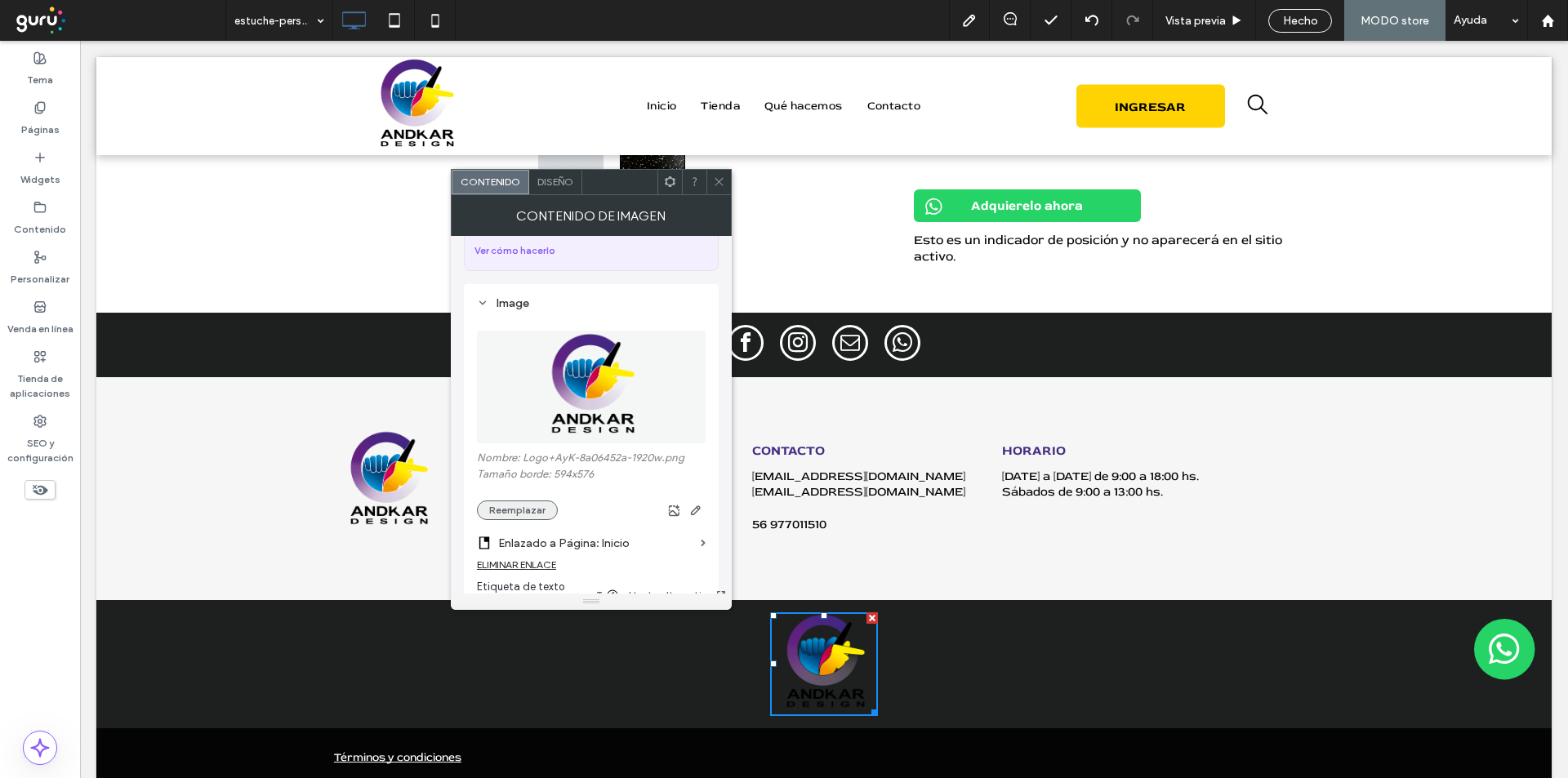
click at [527, 500] on button "Reemplazar" at bounding box center [517, 509] width 81 height 20
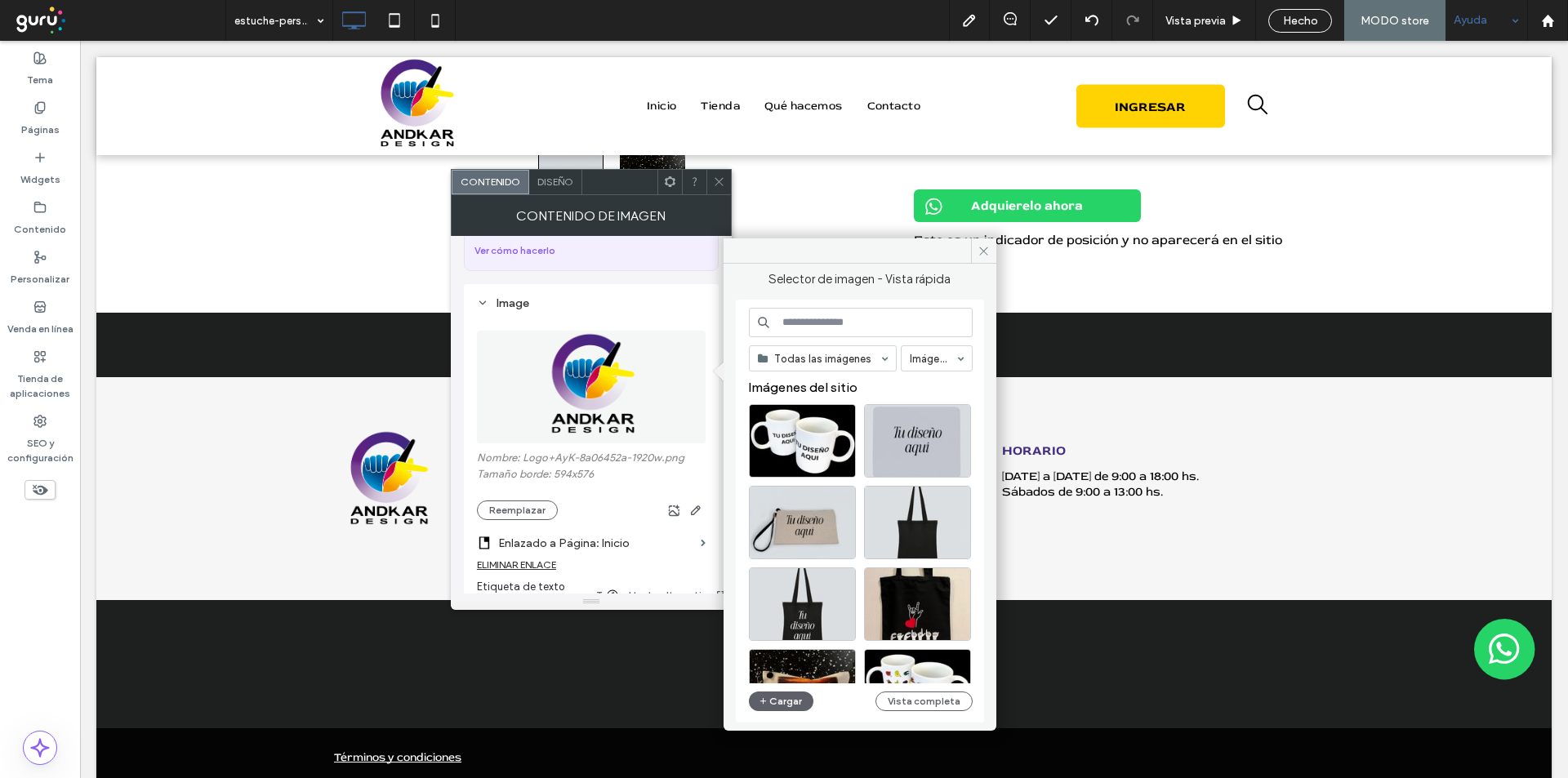
scroll to position [91, 0]
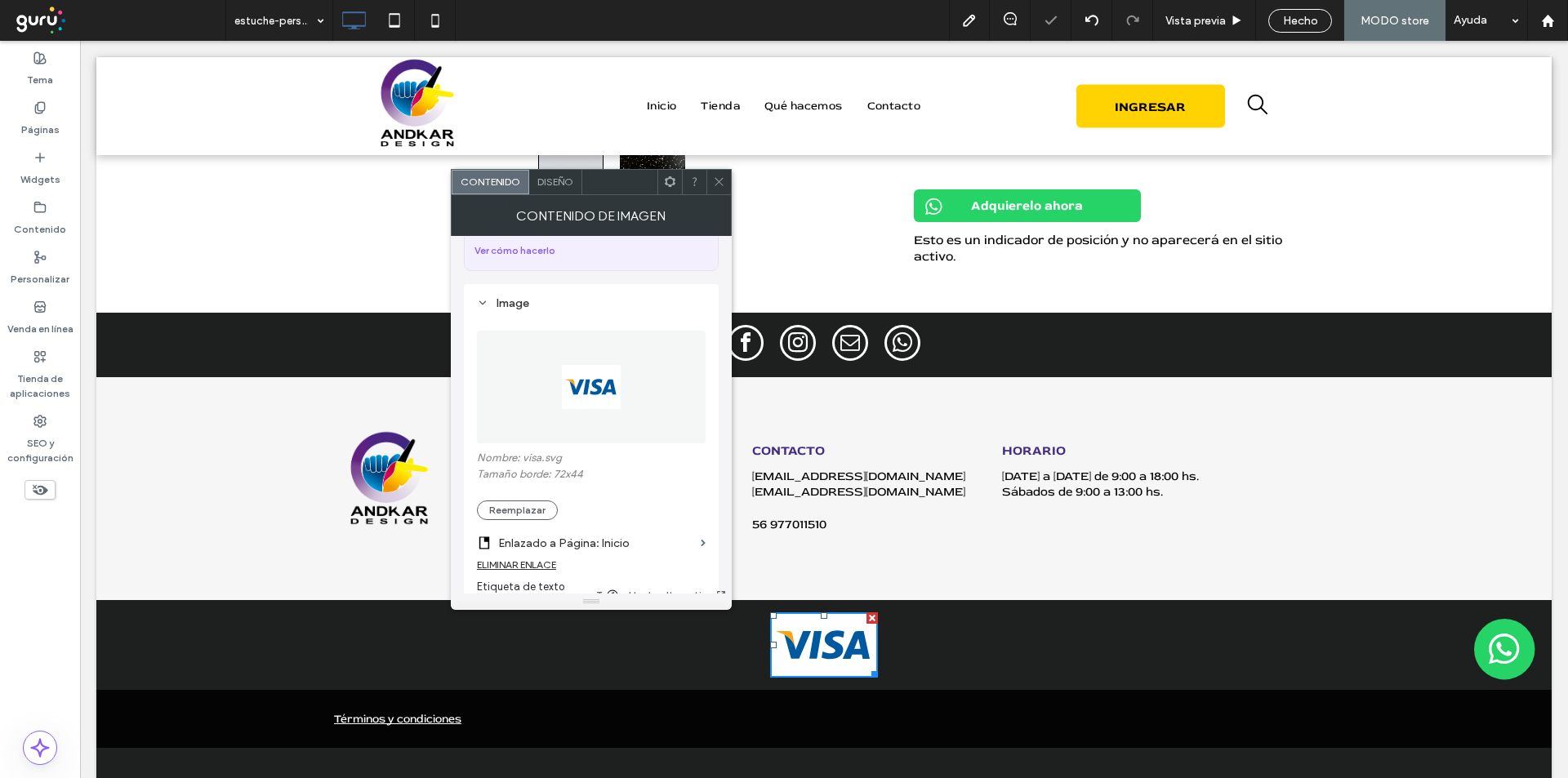
click at [711, 183] on div at bounding box center [718, 182] width 24 height 24
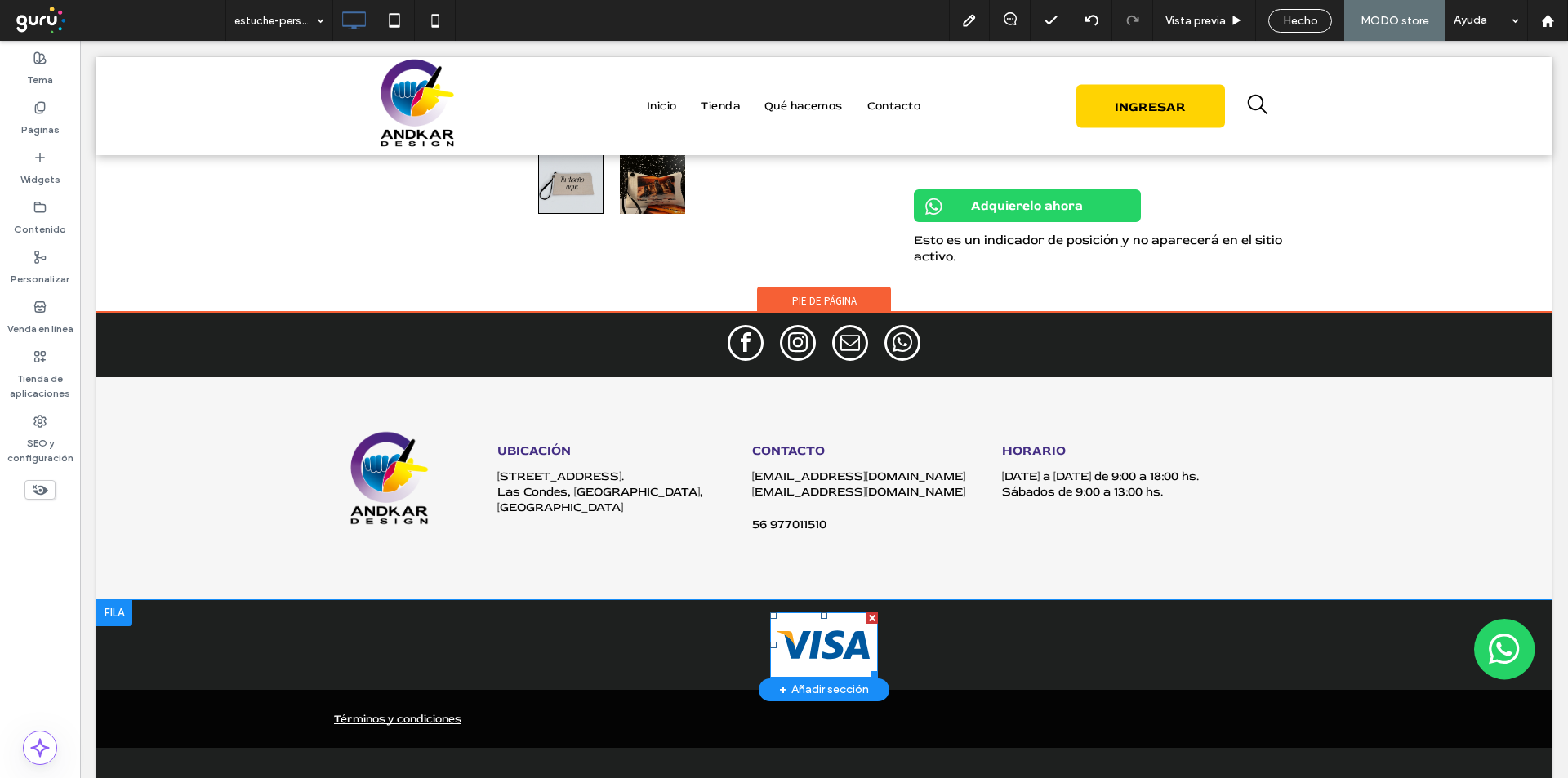
click at [782, 630] on img at bounding box center [823, 645] width 107 height 66
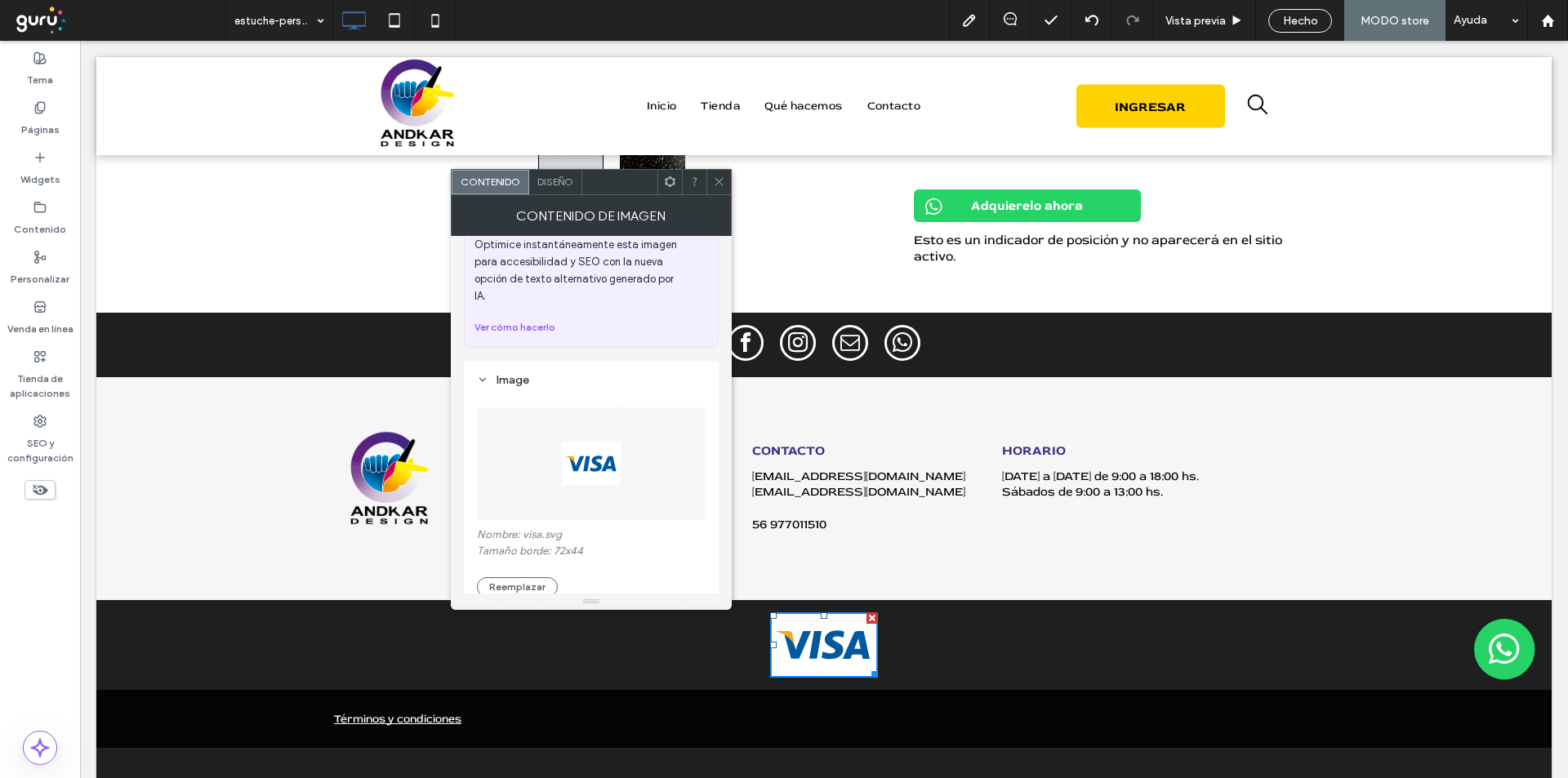
scroll to position [81, 0]
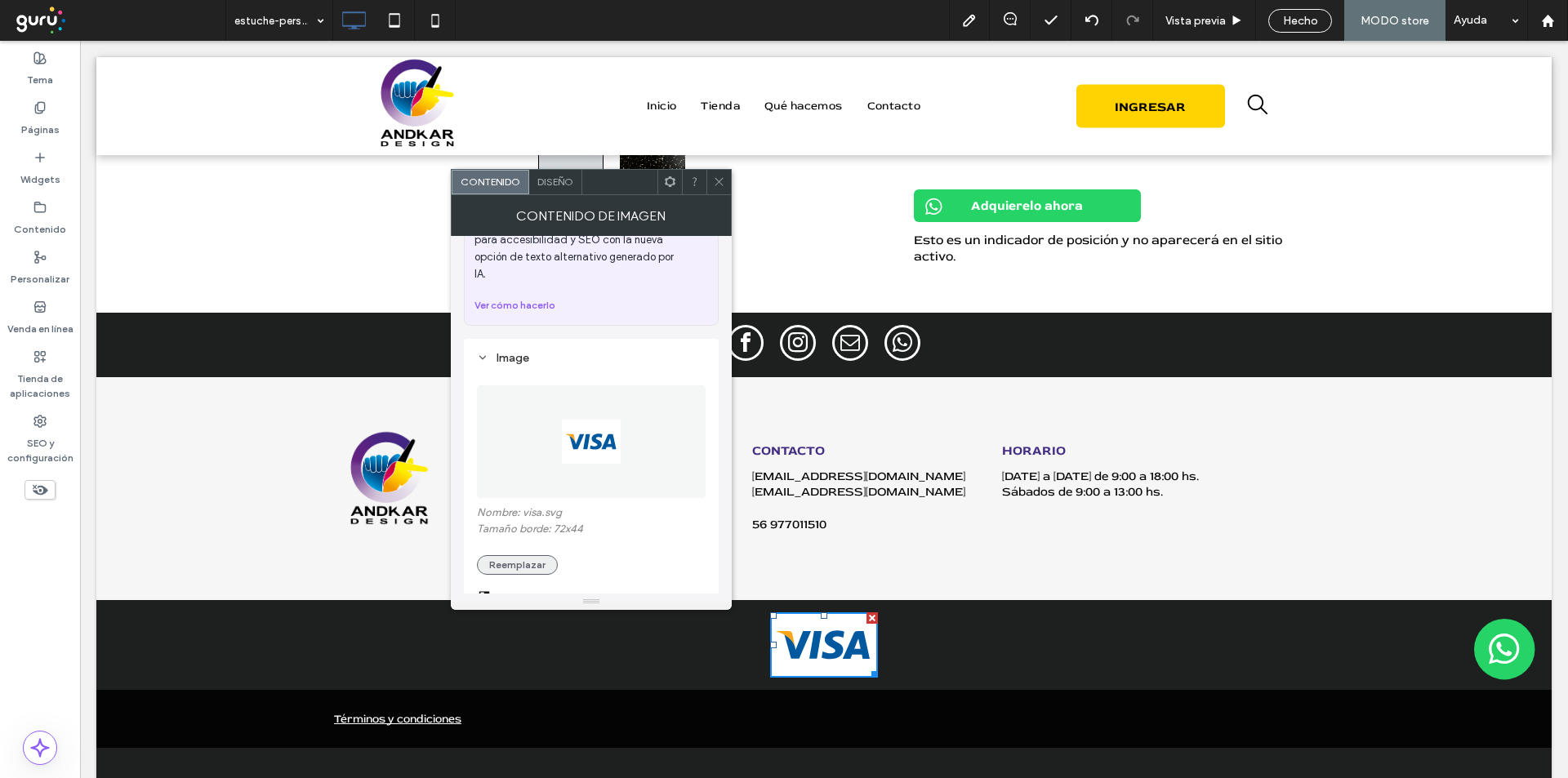
click at [502, 555] on button "Reemplazar" at bounding box center [517, 565] width 81 height 20
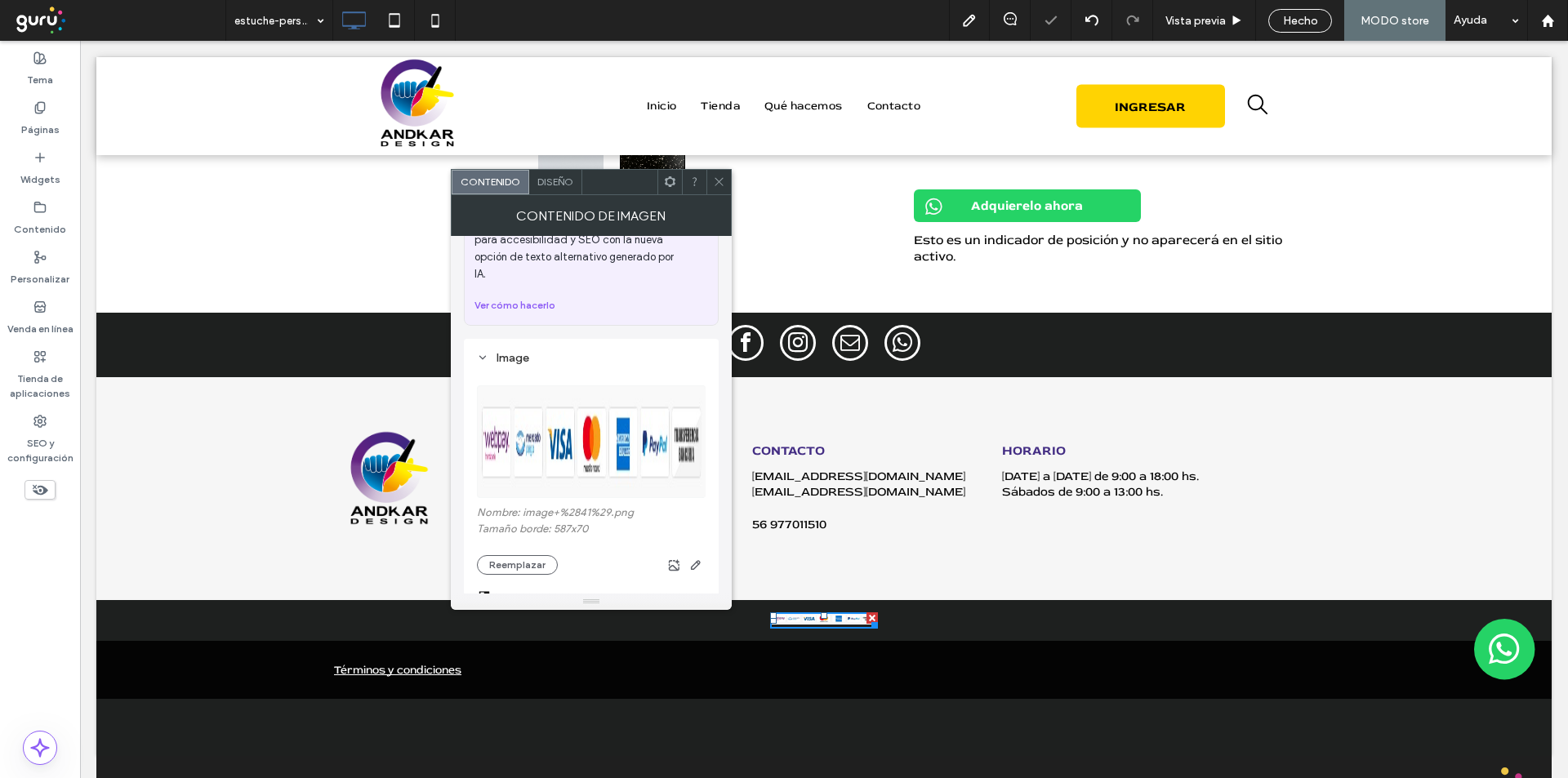
click at [721, 179] on icon at bounding box center [718, 181] width 12 height 12
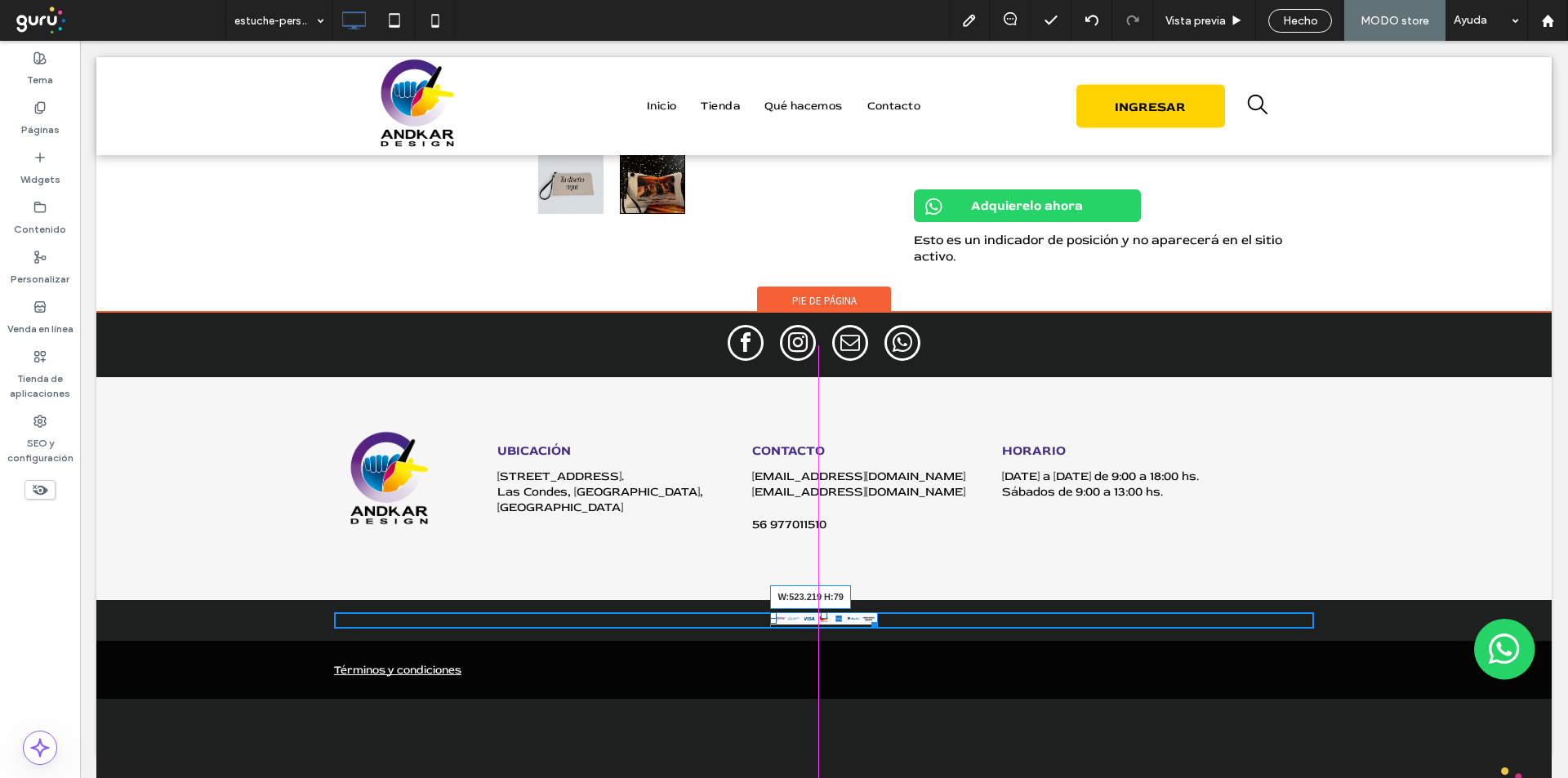
drag, startPoint x: 866, startPoint y: 623, endPoint x: 1027, endPoint y: 701, distance: 178.9
click at [1027, 698] on div "Click To Paste + Añadir sección Click To Paste UBICACIÓN Apoquindo 6410, oficin…" at bounding box center [824, 506] width 1456 height 386
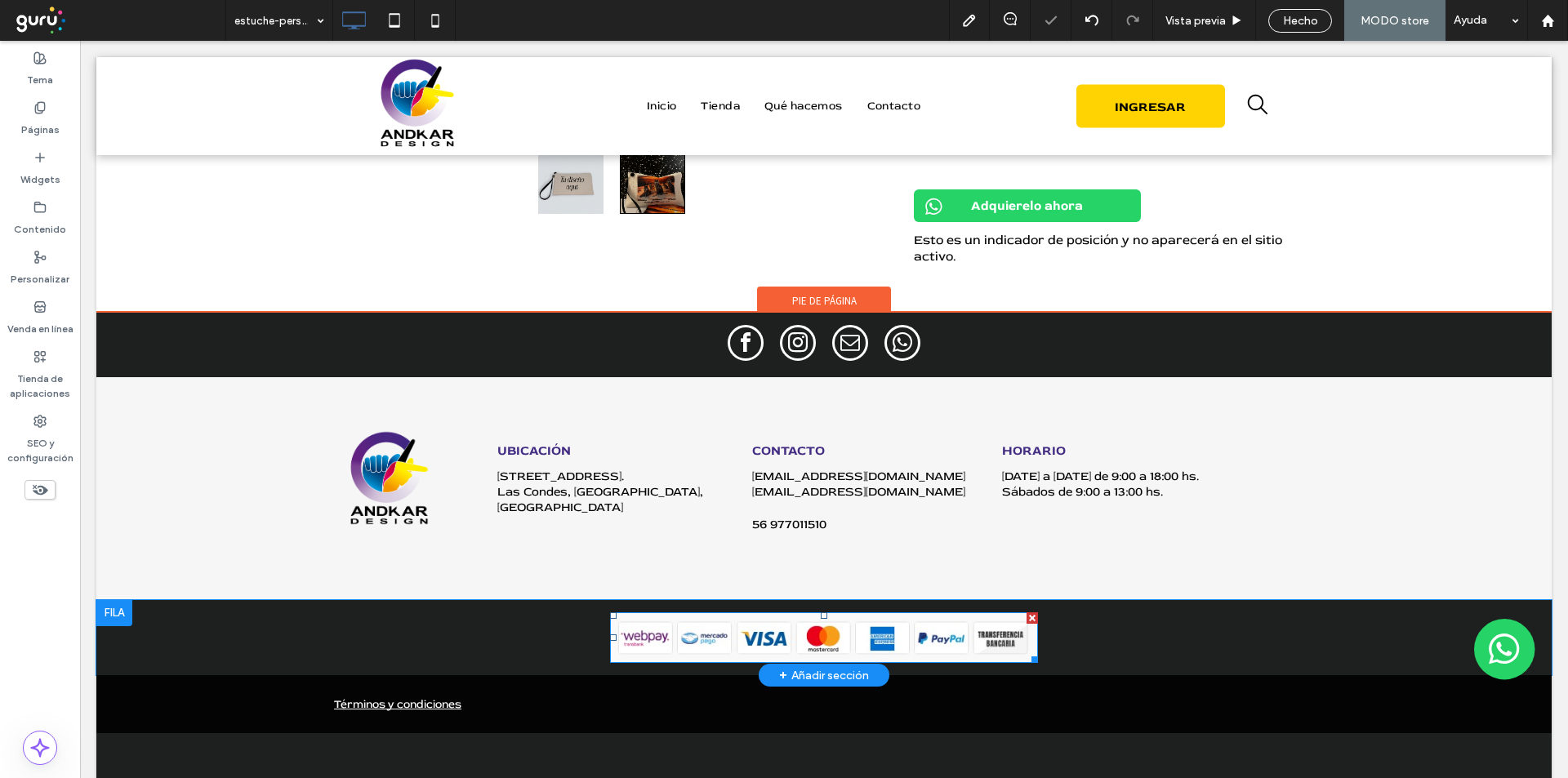
click at [940, 643] on img at bounding box center [823, 638] width 427 height 51
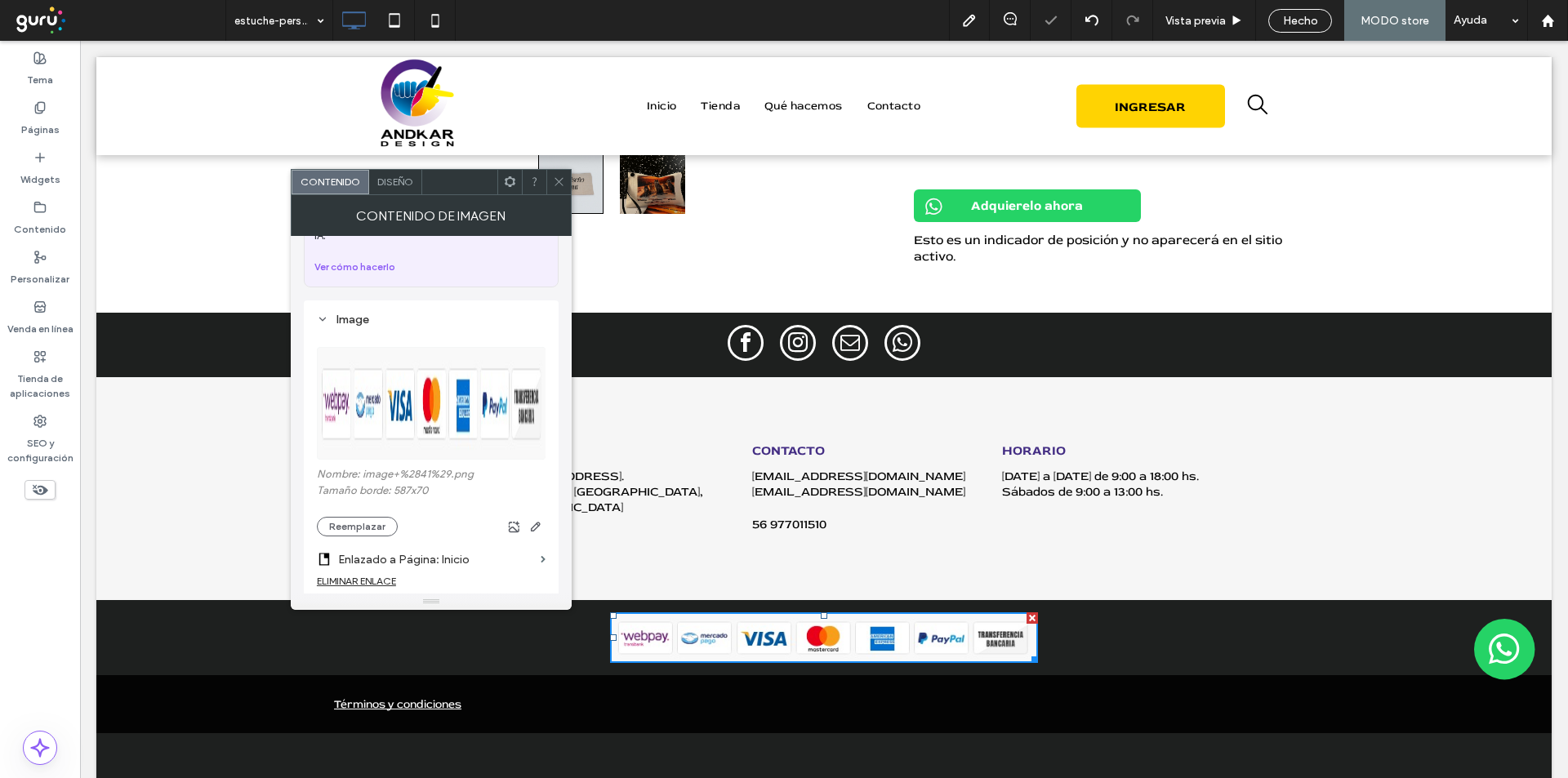
scroll to position [137, 0]
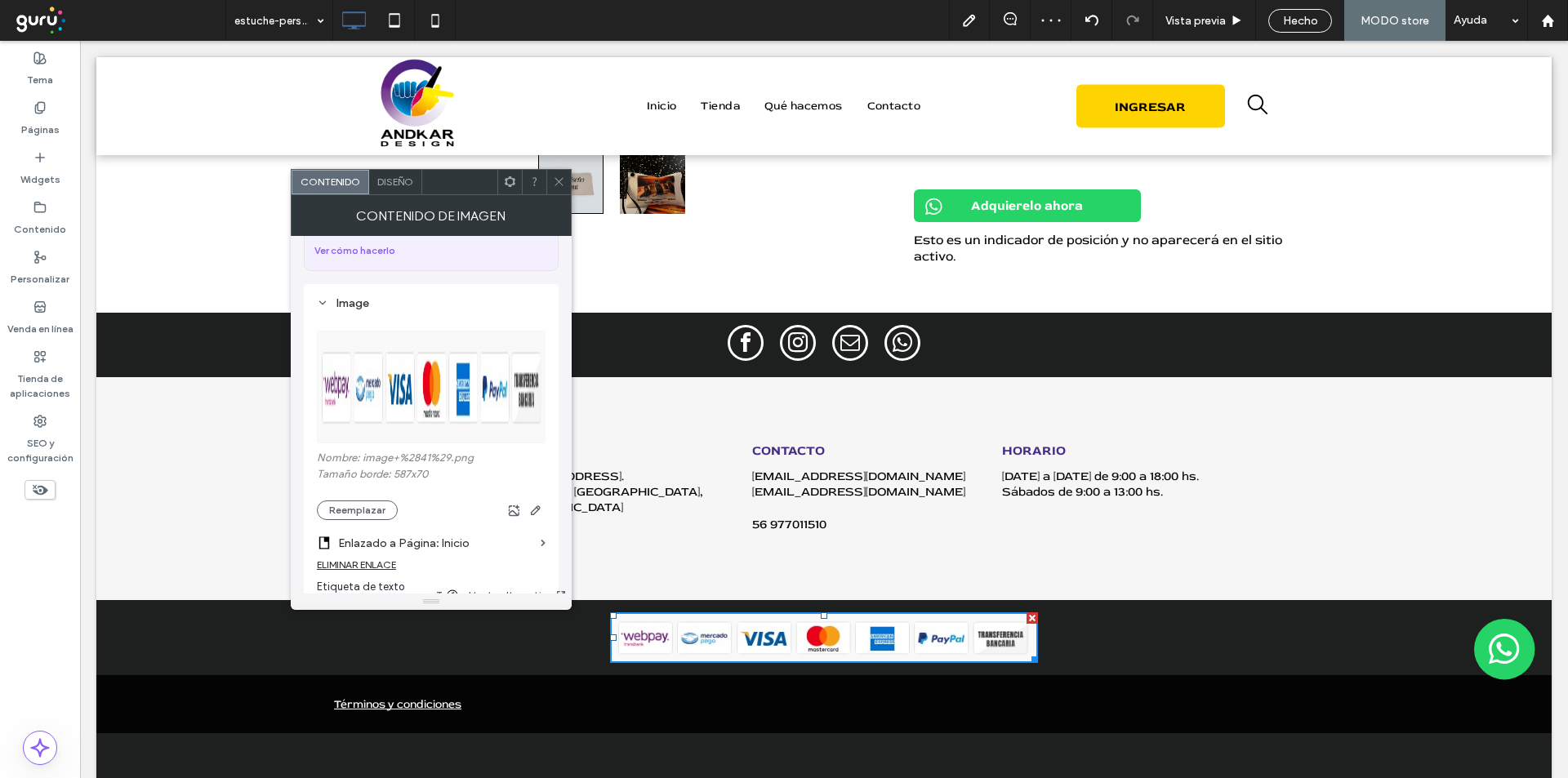
click at [532, 520] on section "Enlazado a Página: Inicio" at bounding box center [431, 538] width 229 height 38
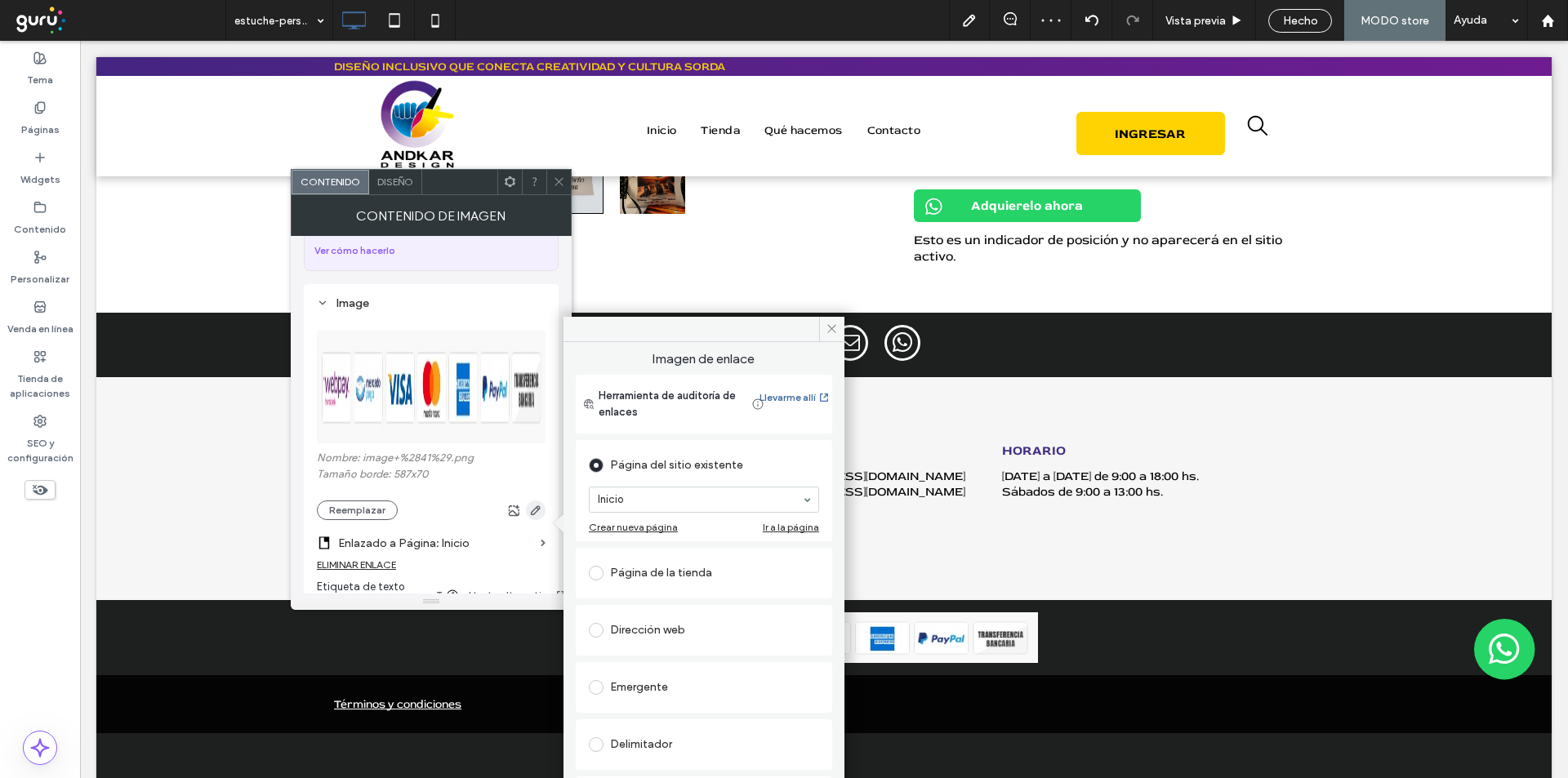
click at [539, 506] on use "button" at bounding box center [536, 510] width 9 height 9
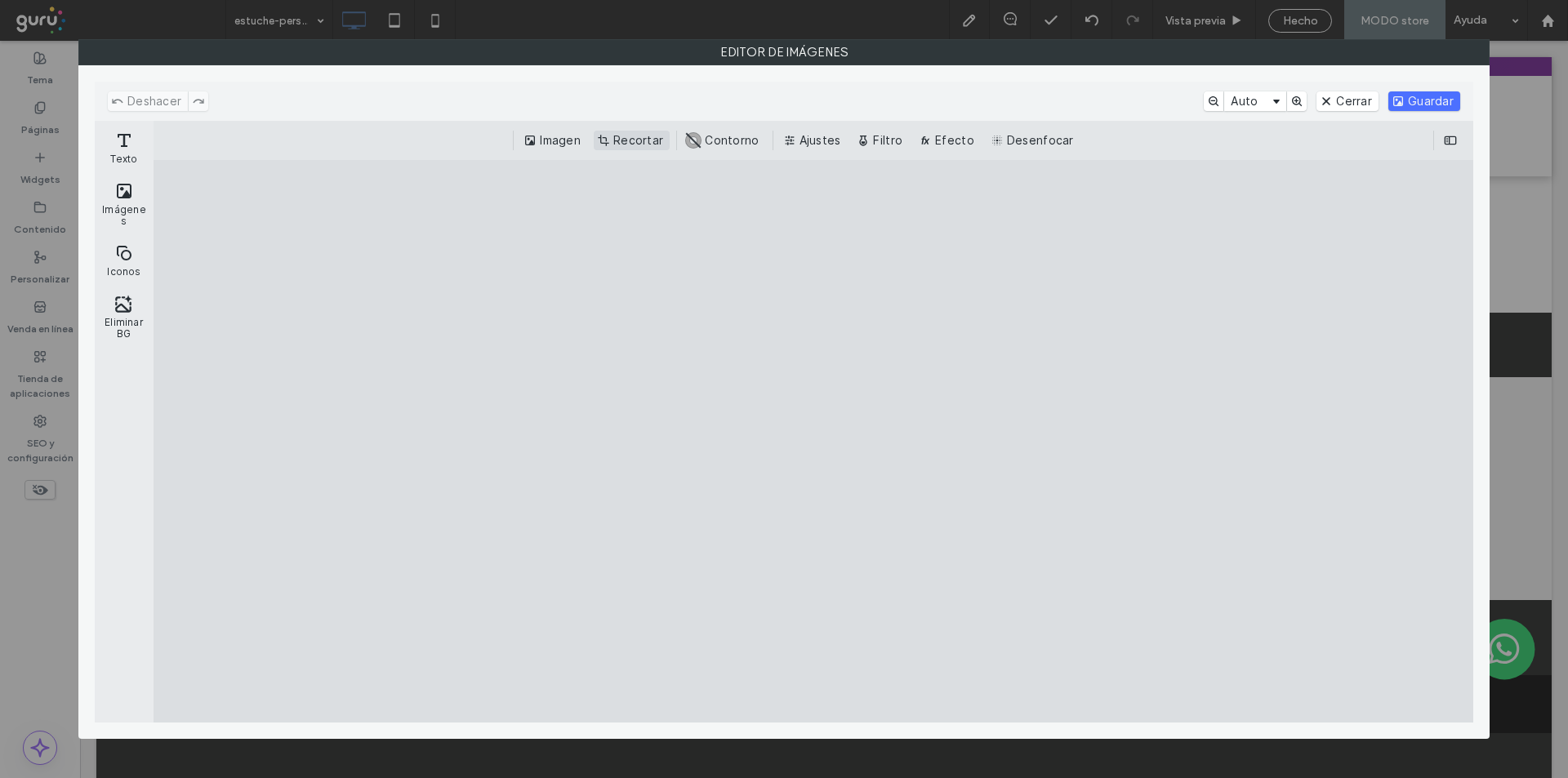
click at [624, 143] on button "Recortar" at bounding box center [631, 140] width 76 height 20
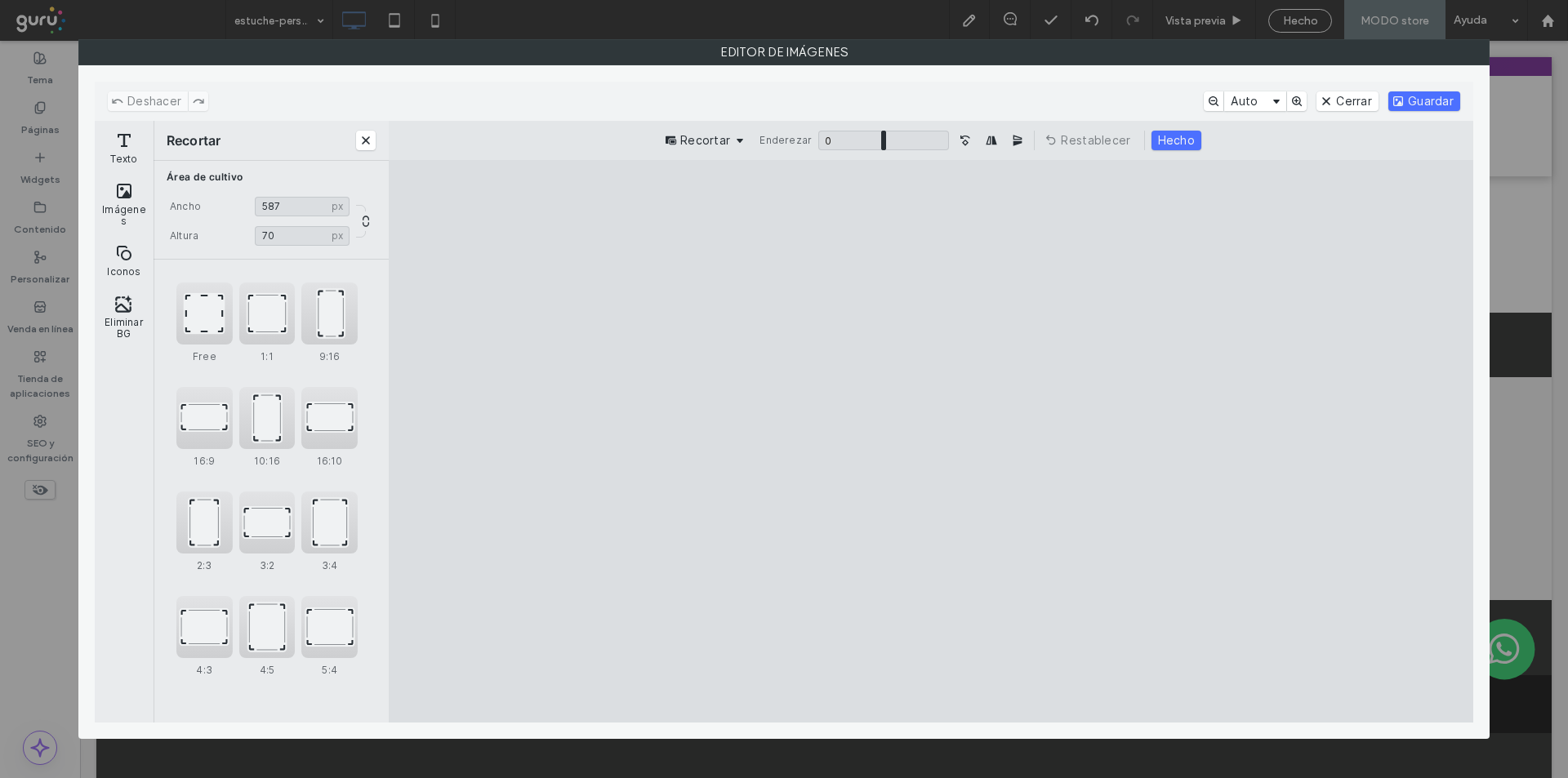
drag, startPoint x: 439, startPoint y: 392, endPoint x: 550, endPoint y: 392, distance: 111.0
click at [931, 442] on cesdk-canvas "Lienzo del editor" at bounding box center [931, 442] width 0 height 0
drag, startPoint x: 446, startPoint y: 391, endPoint x: 591, endPoint y: 392, distance: 145.0
click at [931, 442] on cesdk-canvas "Lienzo del editor" at bounding box center [931, 442] width 0 height 0
type input "***"
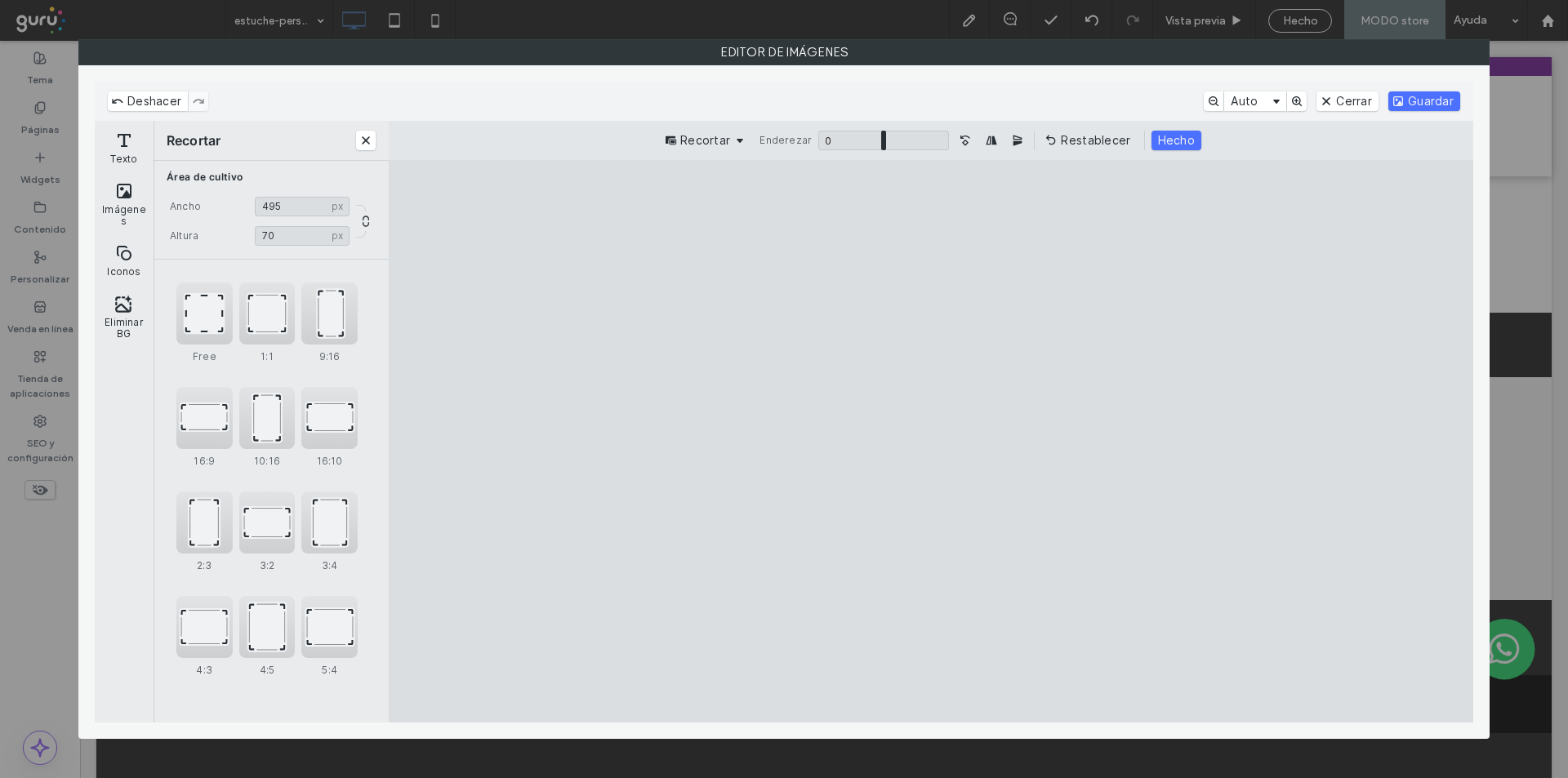
drag, startPoint x: 1420, startPoint y: 514, endPoint x: 1410, endPoint y: 514, distance: 10.0
click at [931, 442] on cesdk-canvas "Lienzo del editor" at bounding box center [931, 442] width 0 height 0
click at [1427, 105] on button "Guardar" at bounding box center [1424, 101] width 72 height 20
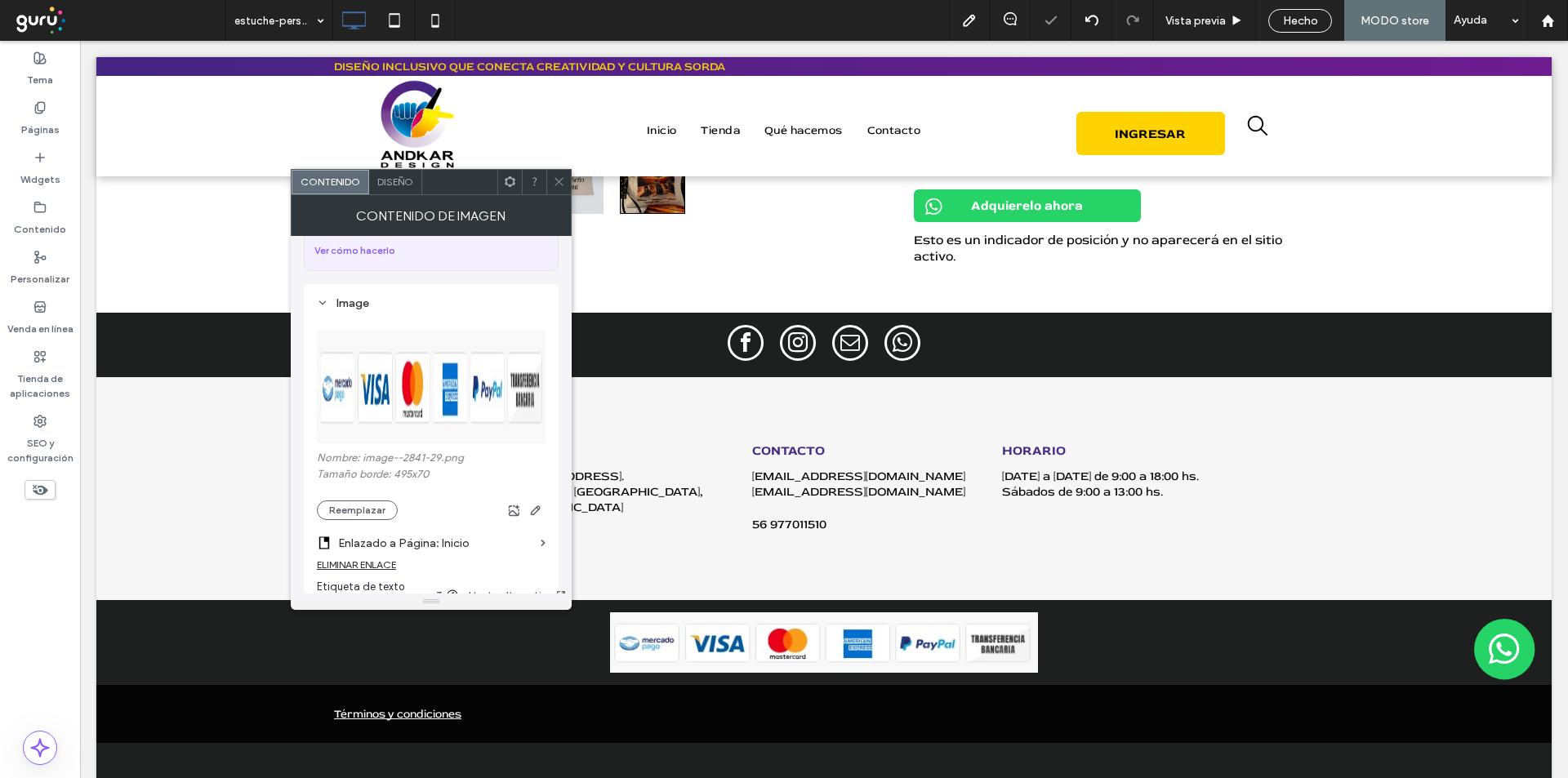
click at [567, 175] on div at bounding box center [558, 182] width 24 height 24
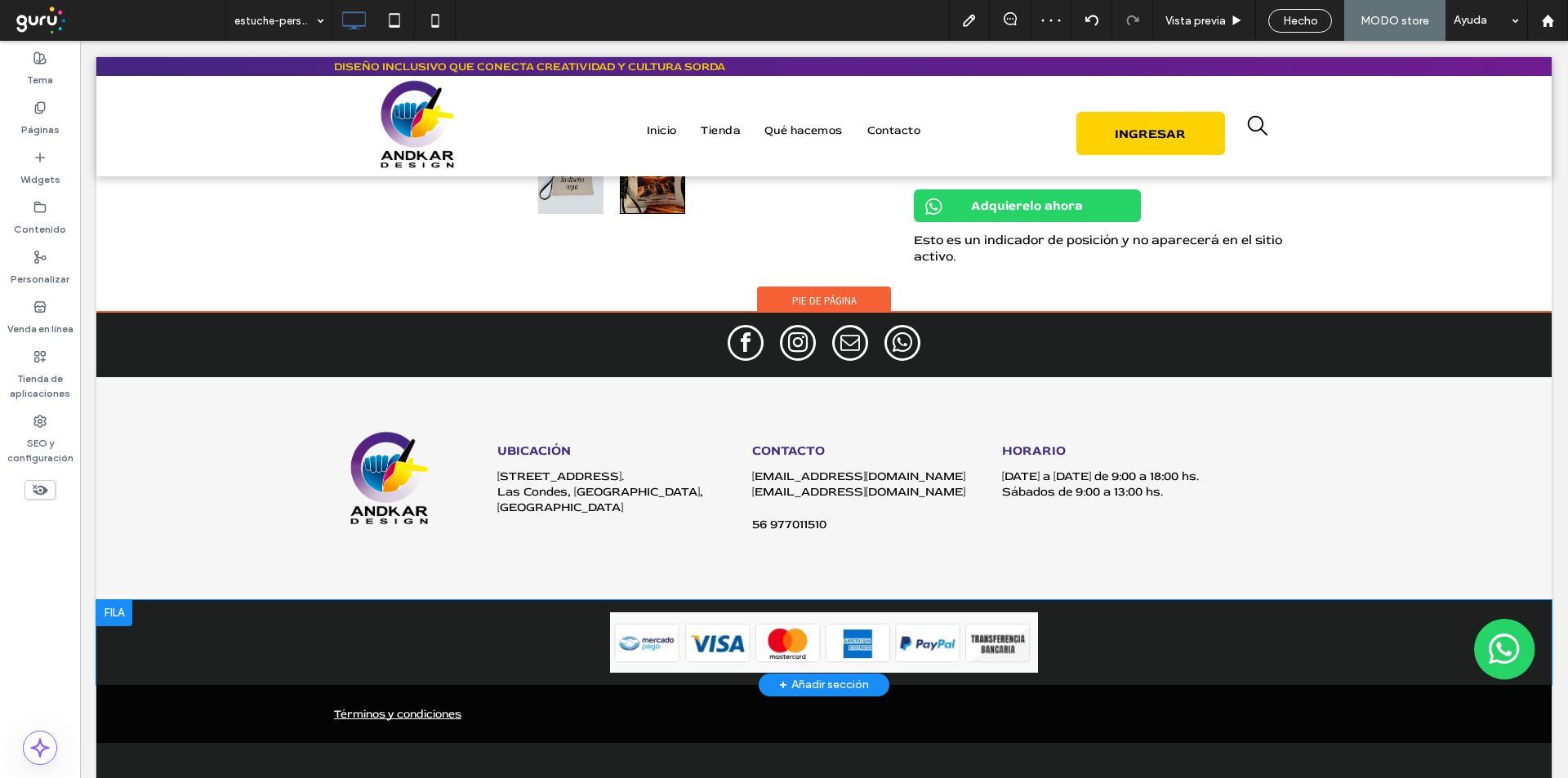
click at [237, 660] on div "Click To Paste Click To Paste + Añadir sección" at bounding box center [824, 642] width 1456 height 85
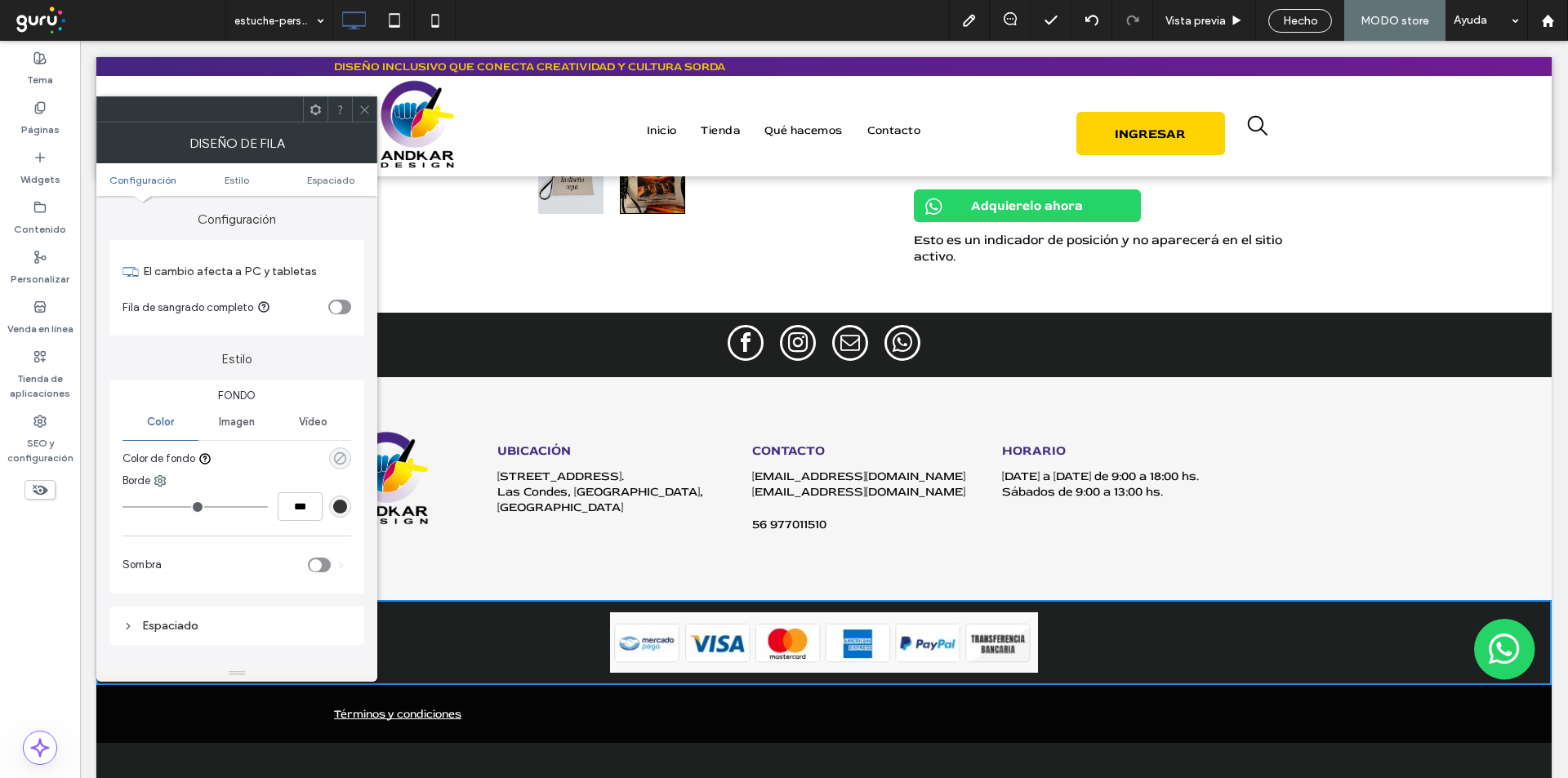
click at [339, 459] on use "rgba(0, 0, 0, 0)" at bounding box center [340, 458] width 12 height 12
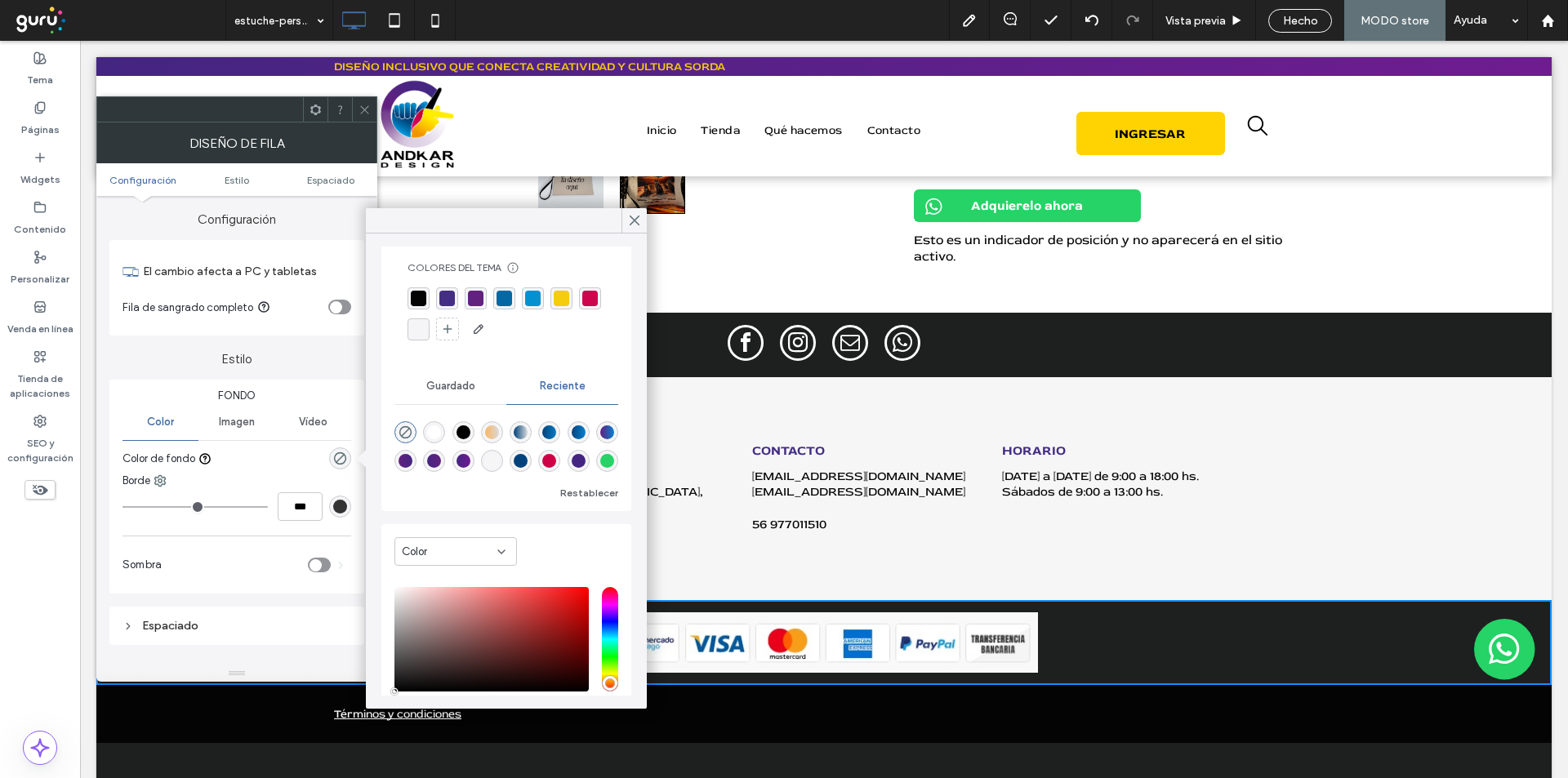
scroll to position [125, 0]
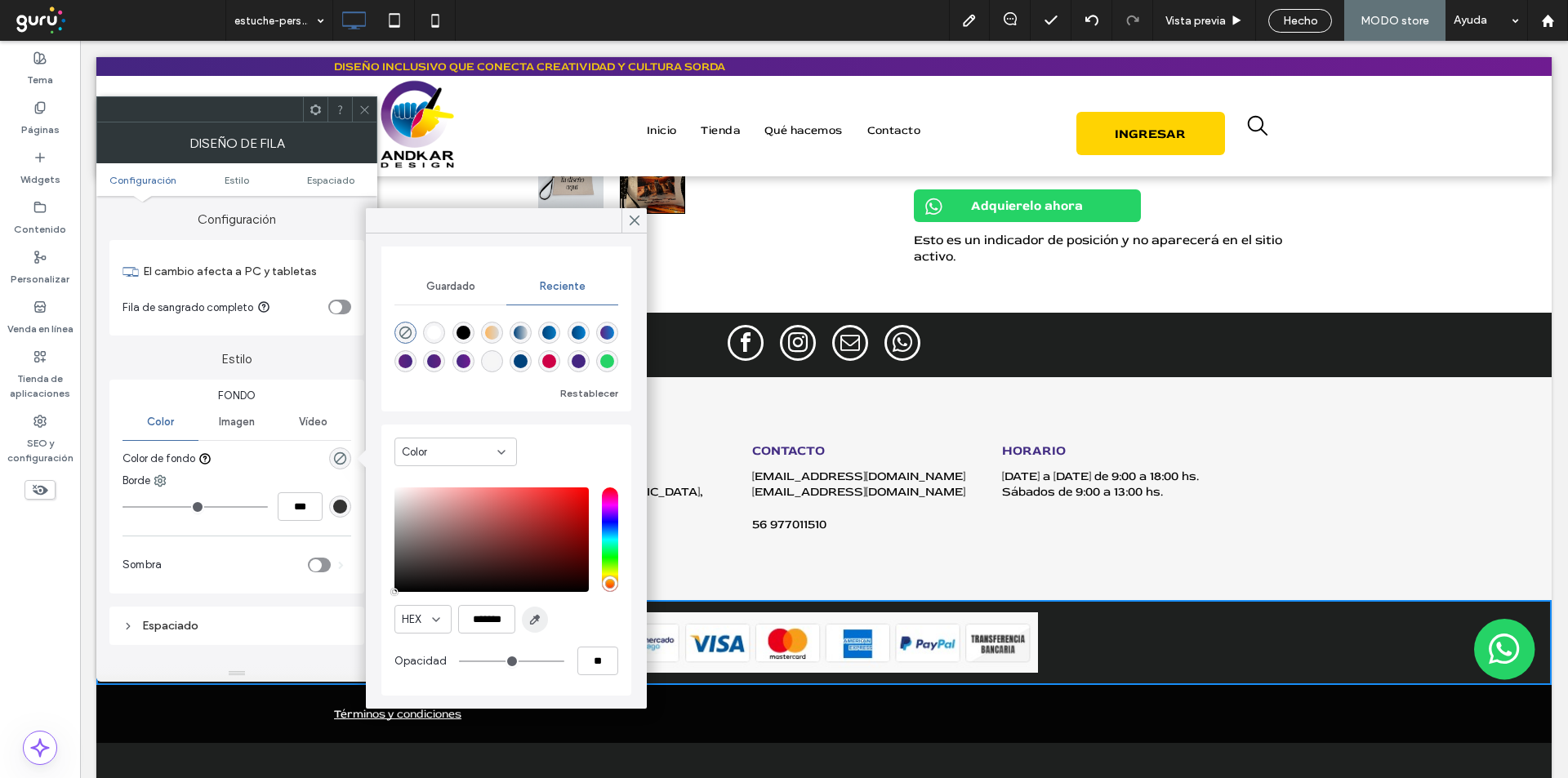
click at [540, 621] on icon "button" at bounding box center [535, 620] width 13 height 13
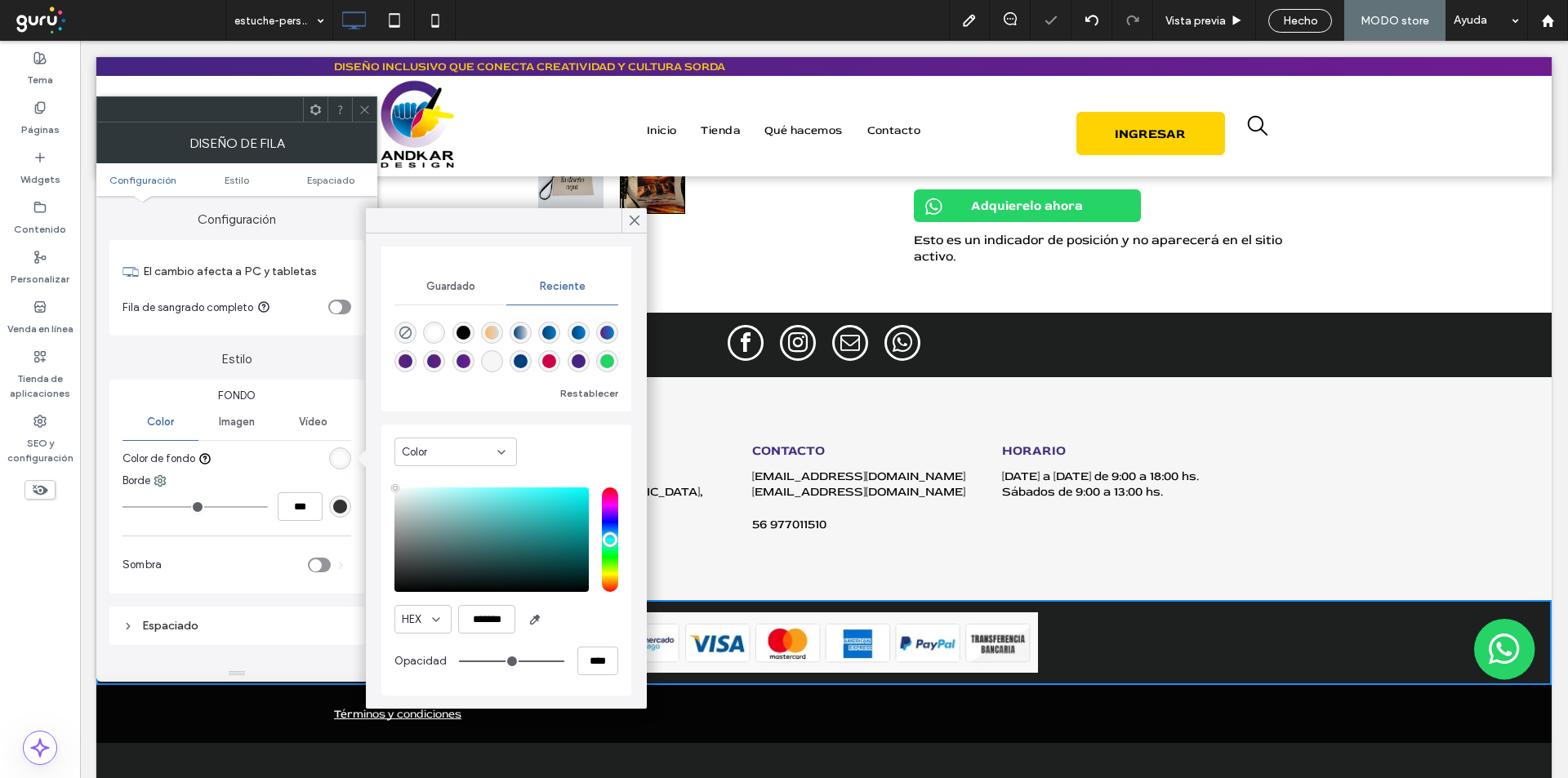
type input "*******"
type input "***"
type input "****"
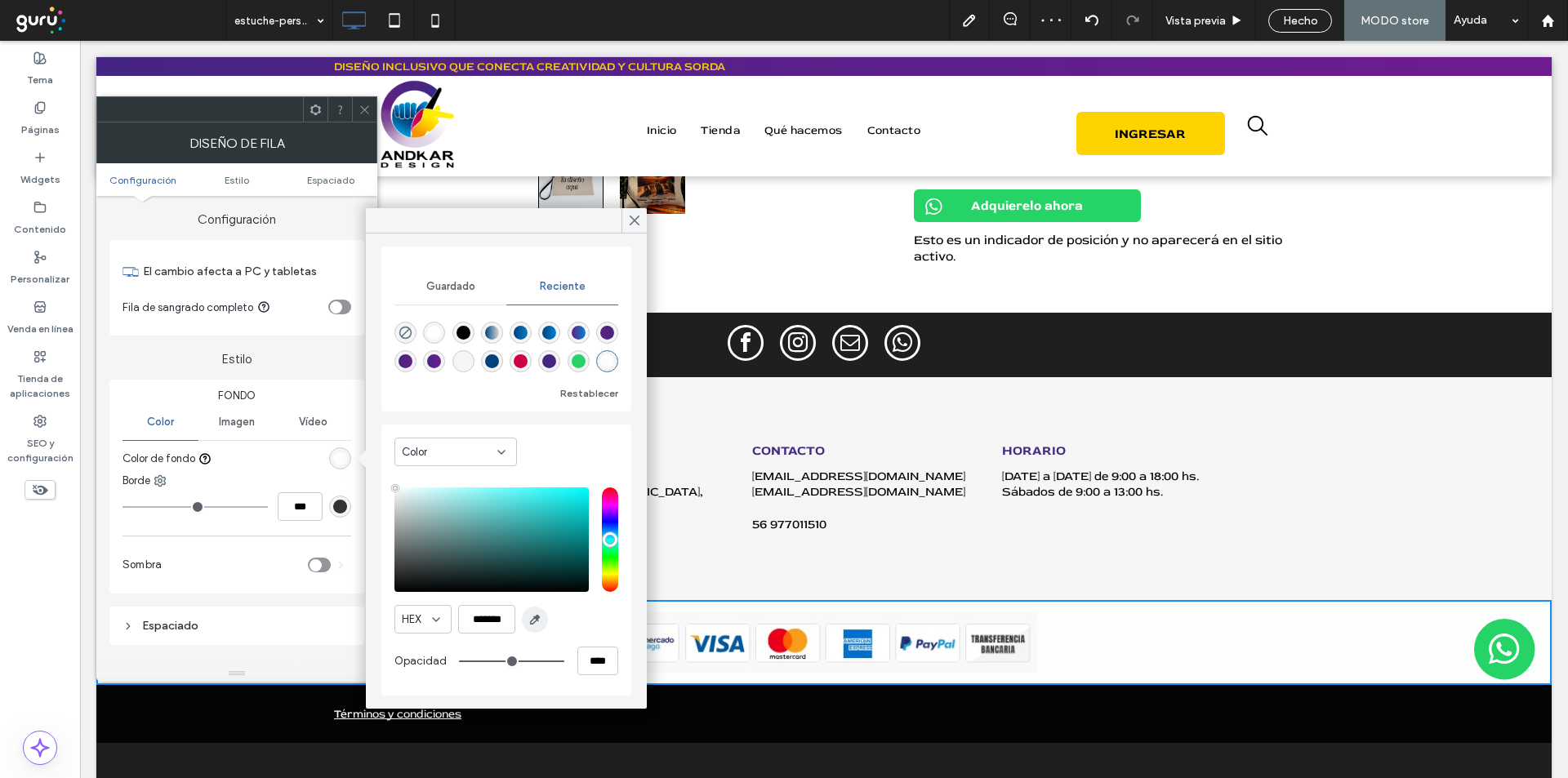
click at [539, 626] on span "button" at bounding box center [535, 620] width 26 height 26
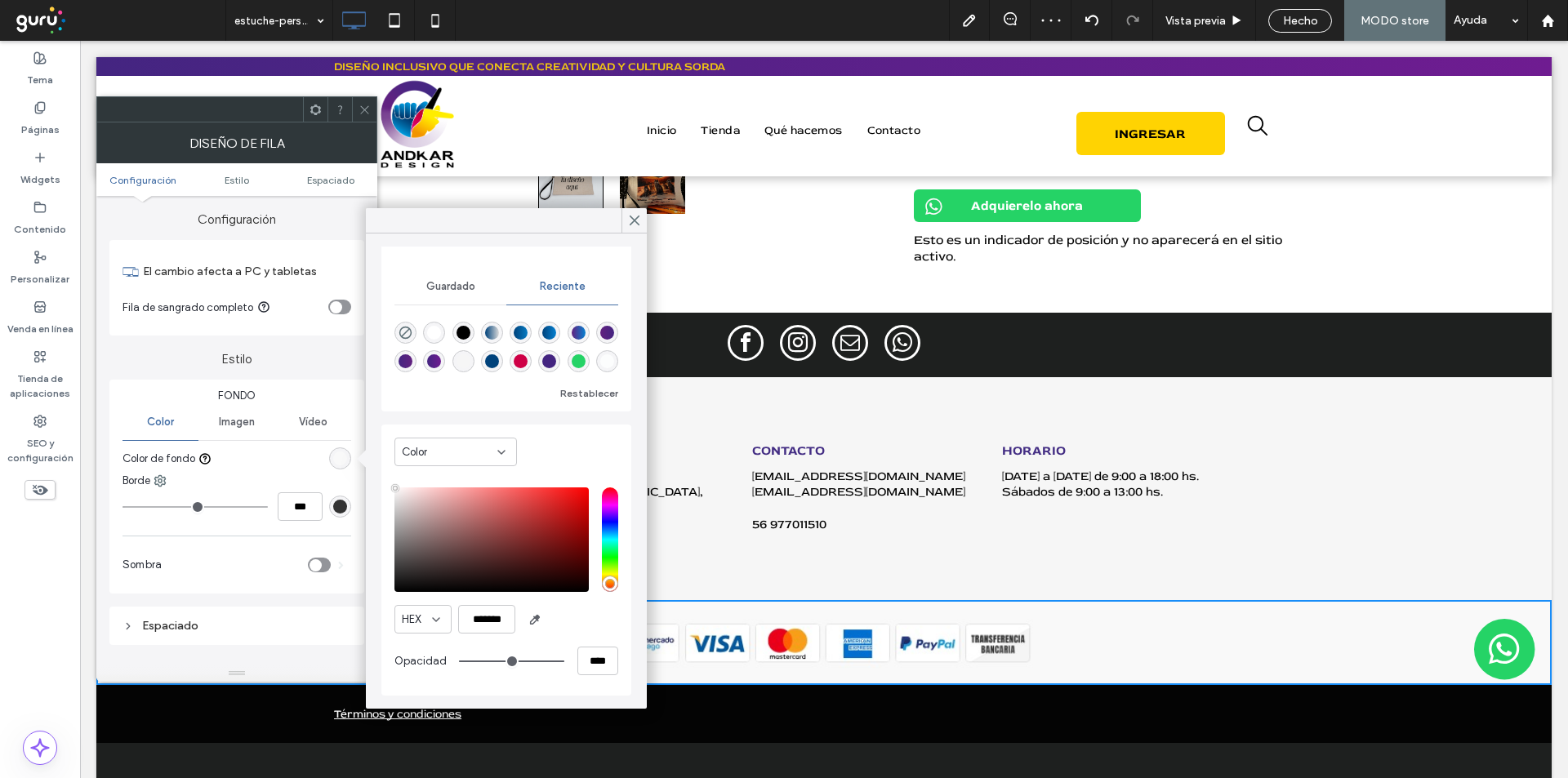
type input "*******"
click at [372, 109] on div at bounding box center [364, 110] width 24 height 24
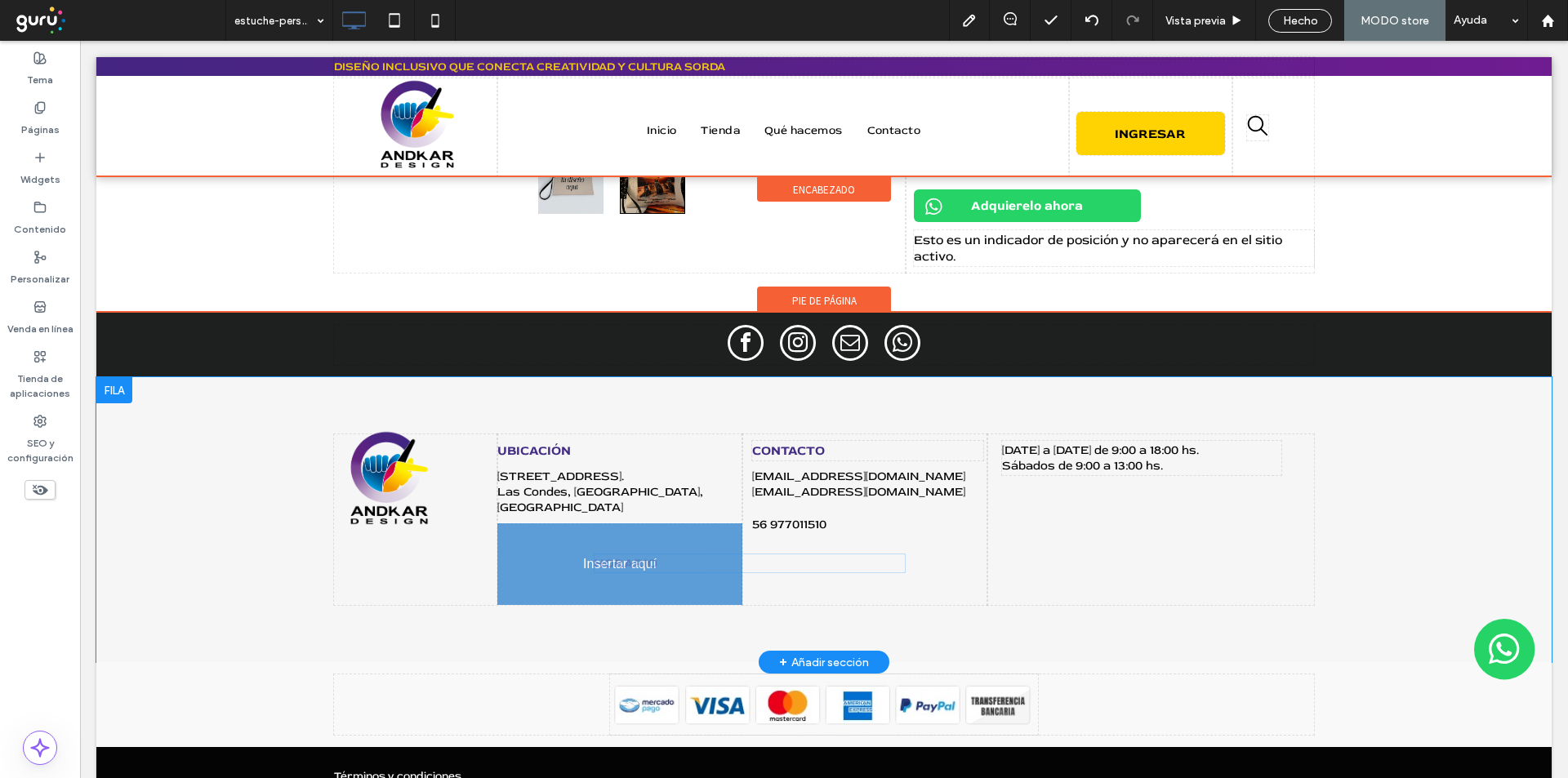
drag, startPoint x: 1043, startPoint y: 448, endPoint x: 715, endPoint y: 601, distance: 361.9
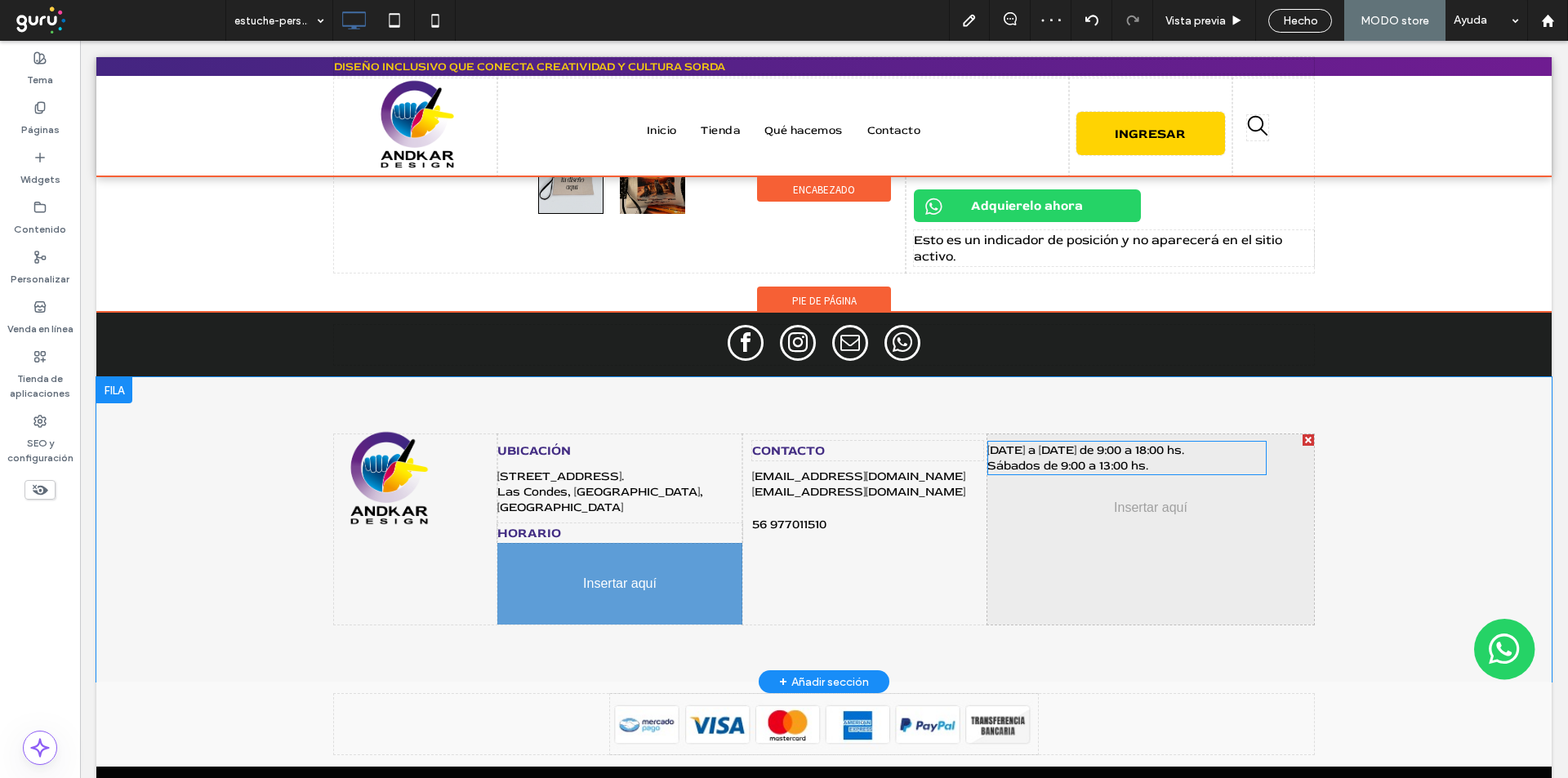
drag, startPoint x: 1117, startPoint y: 447, endPoint x: 516, endPoint y: 532, distance: 607.0
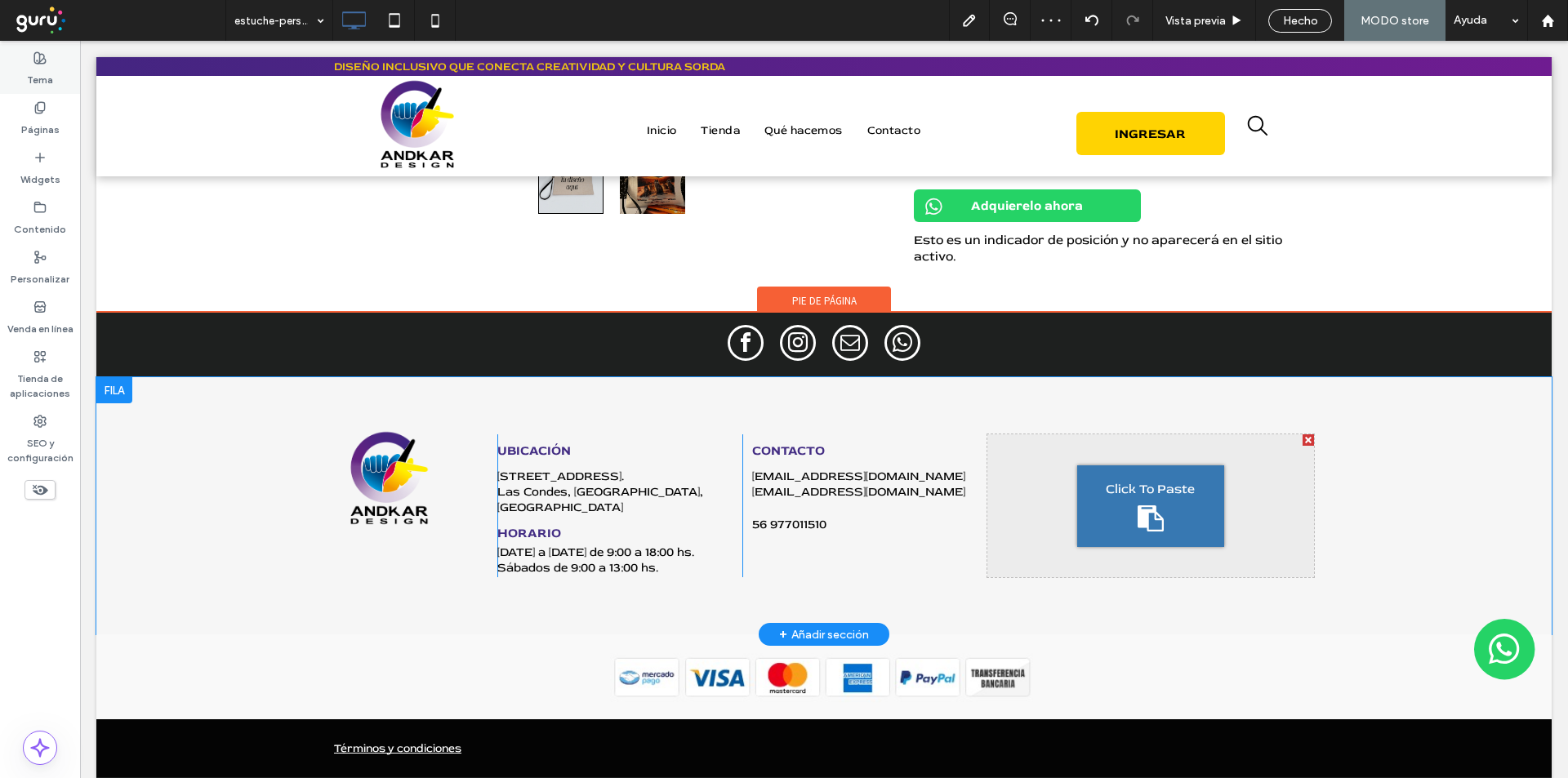
click at [59, 84] on div "Tema" at bounding box center [39, 68] width 80 height 50
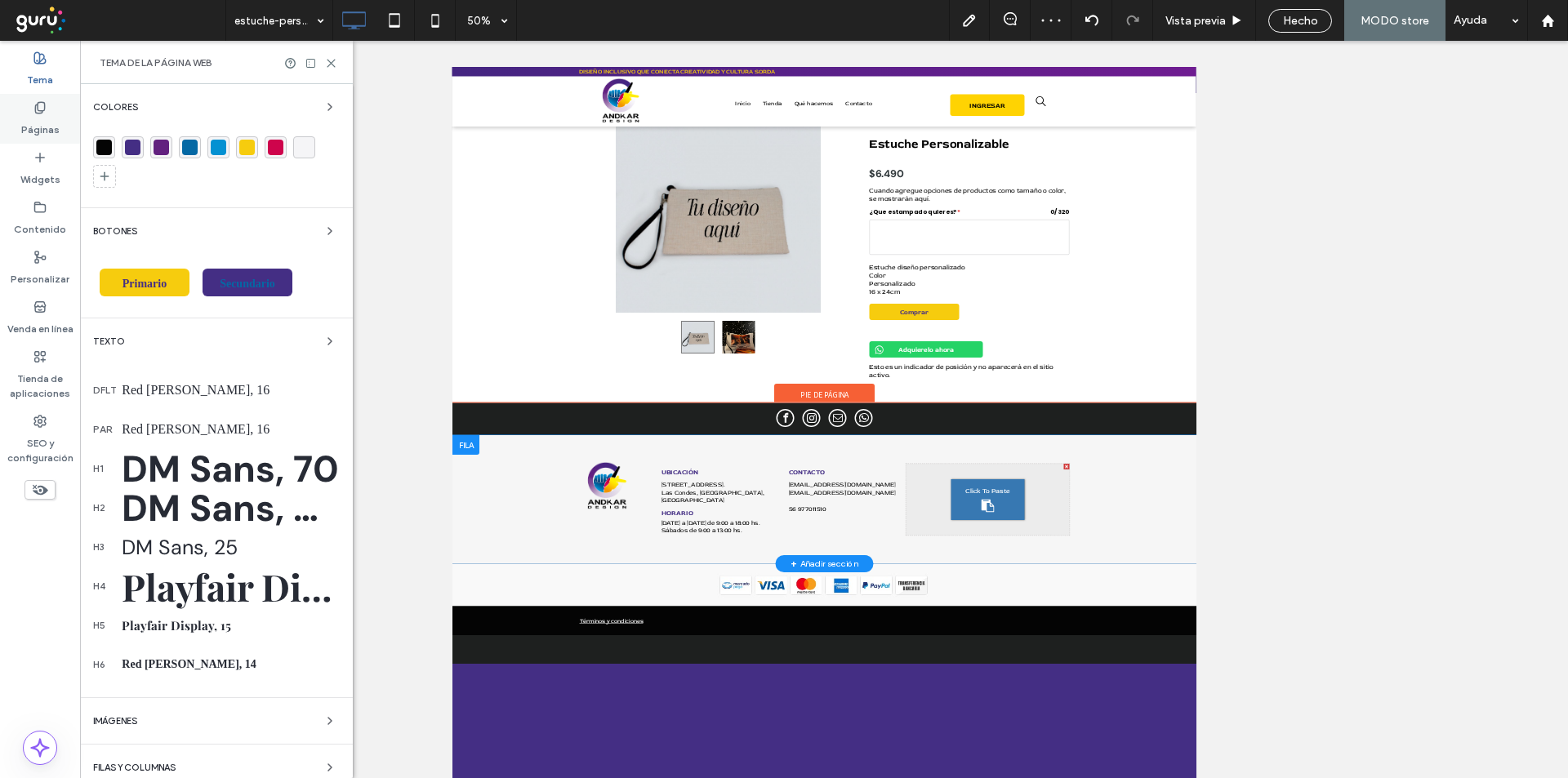
scroll to position [67, 0]
click at [40, 124] on label "Páginas" at bounding box center [40, 125] width 38 height 22
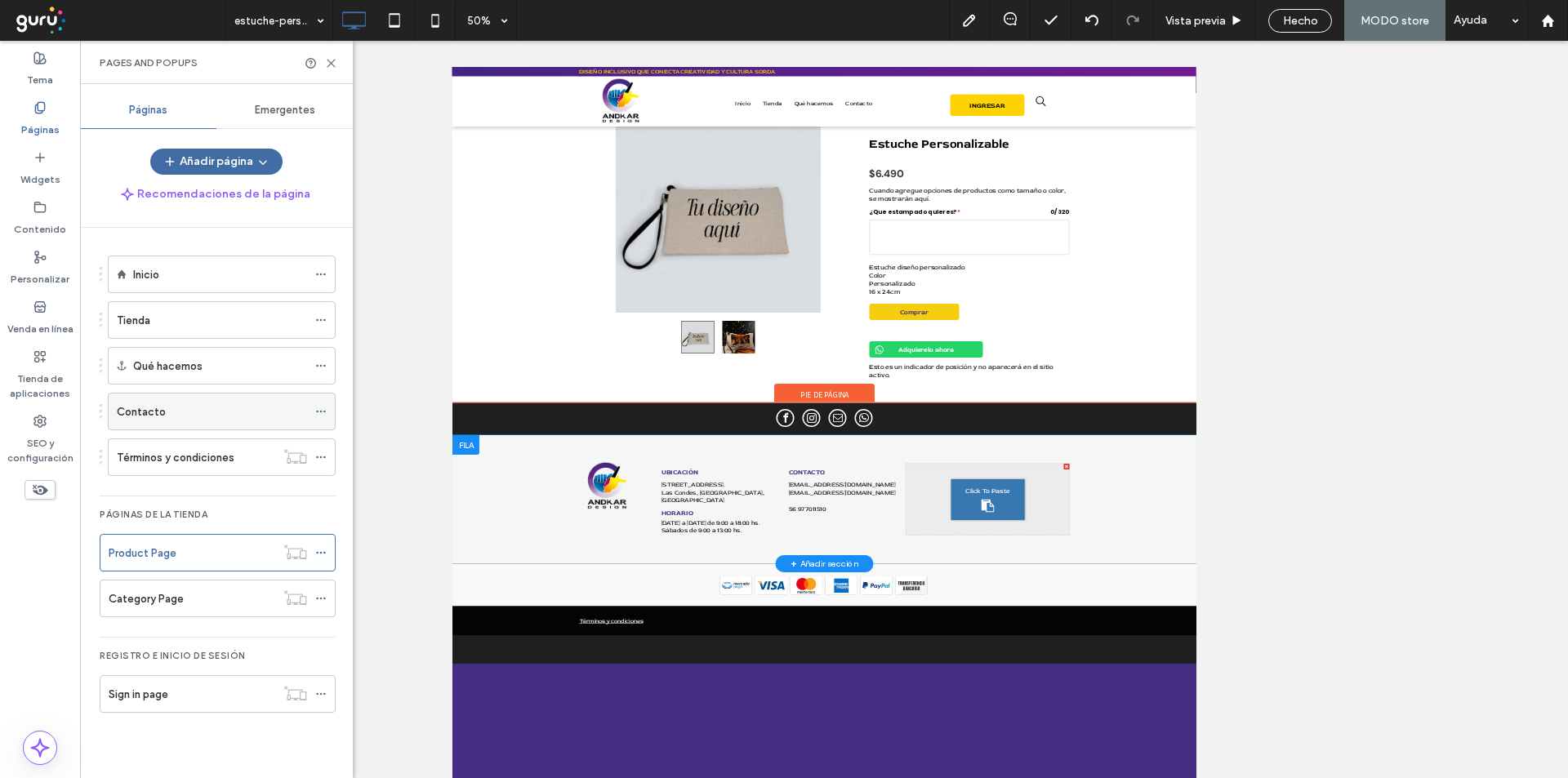
click at [174, 414] on div "Contacto" at bounding box center [212, 412] width 190 height 17
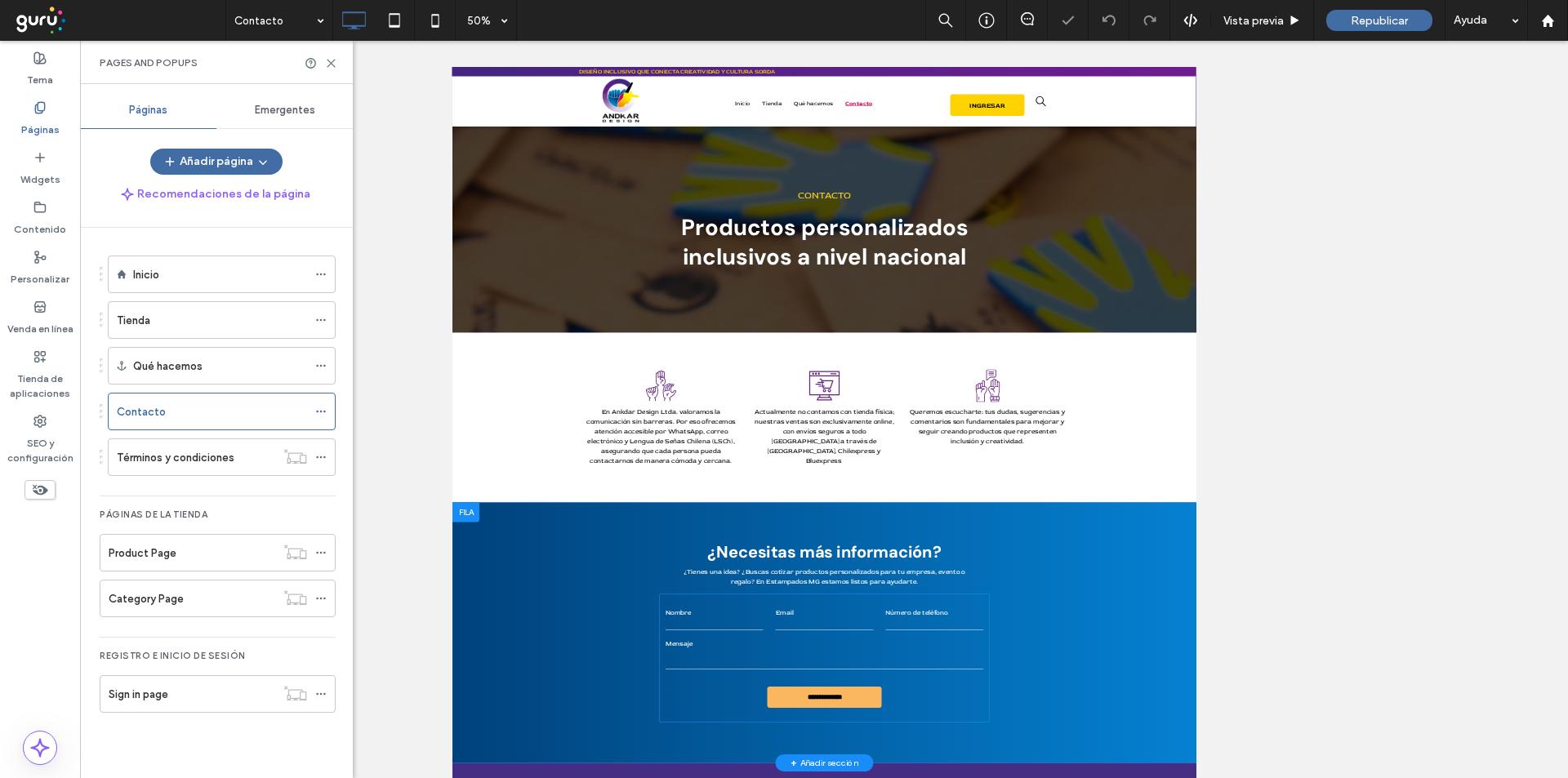
scroll to position [67, 0]
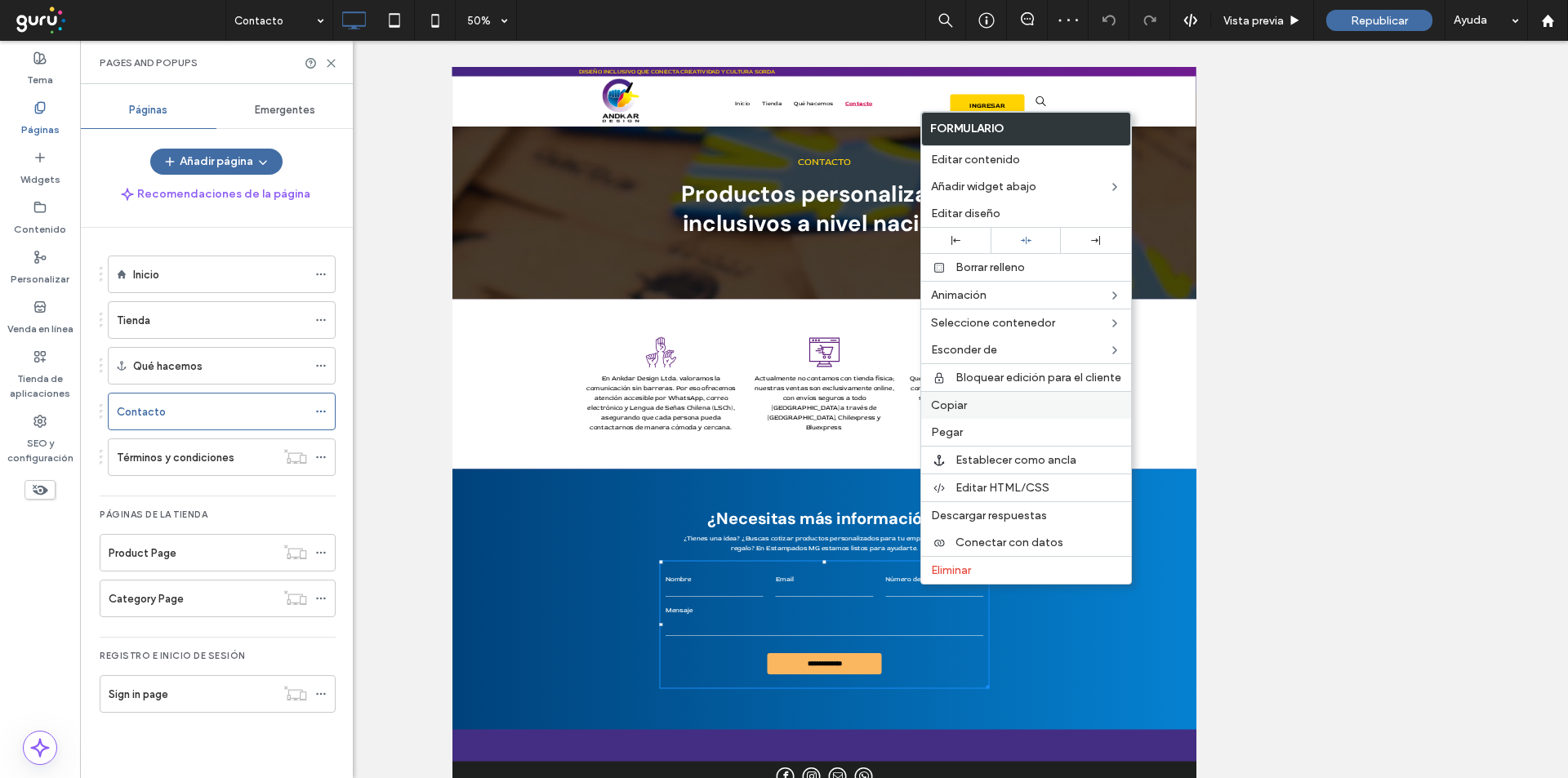
click at [954, 405] on span "Copiar" at bounding box center [949, 404] width 36 height 14
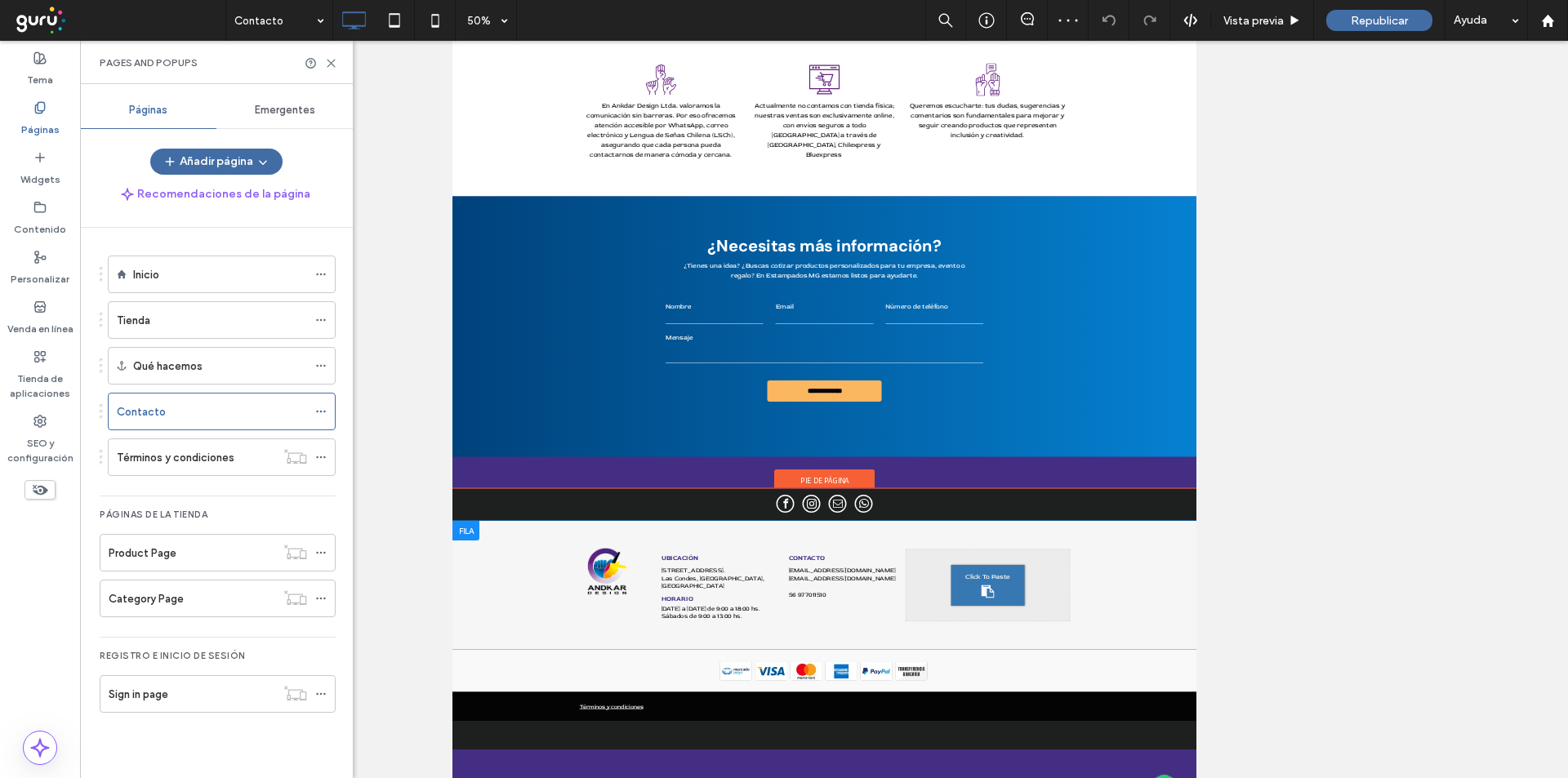
scroll to position [300, 0]
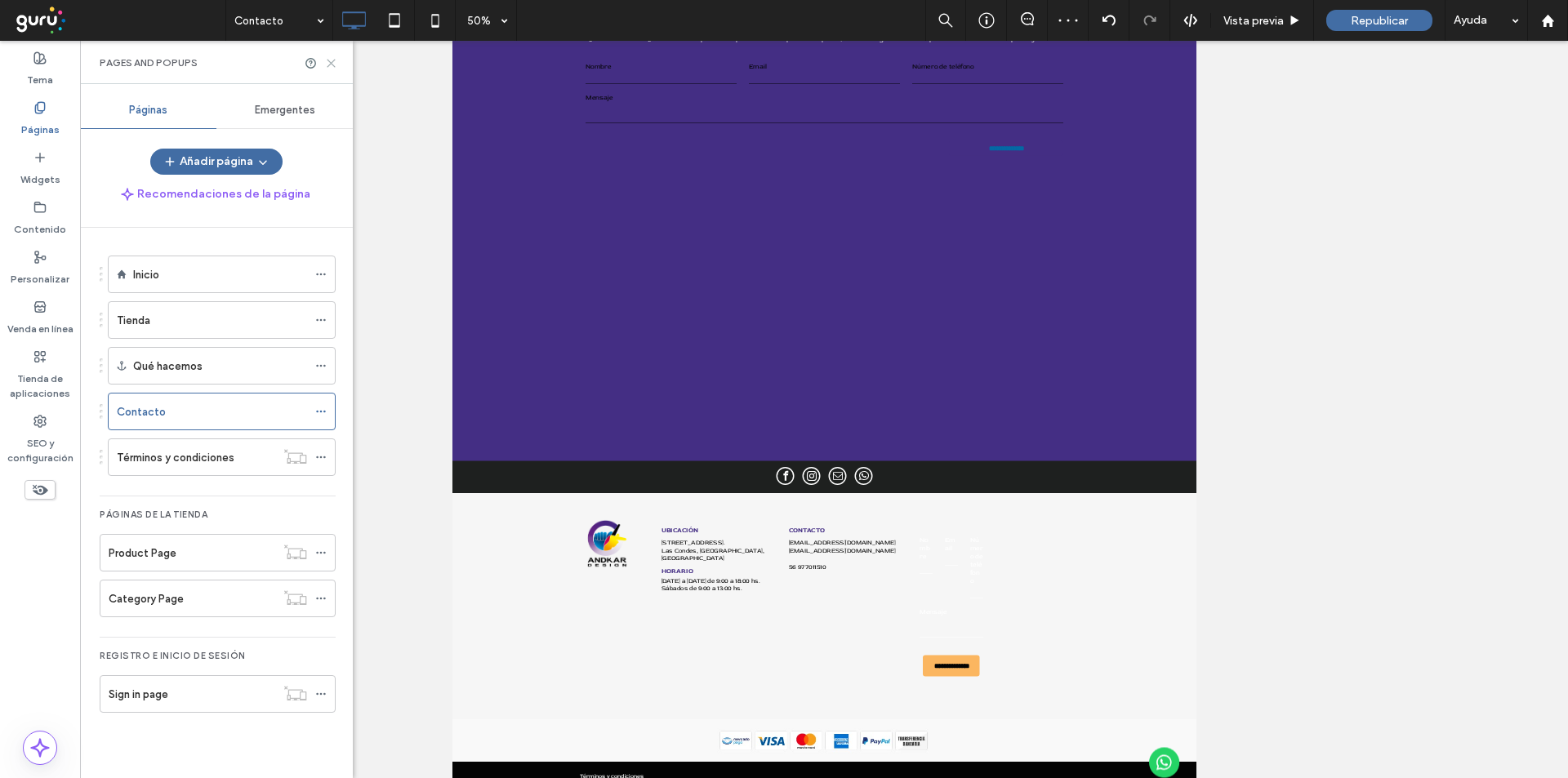
click at [333, 63] on icon at bounding box center [331, 63] width 12 height 12
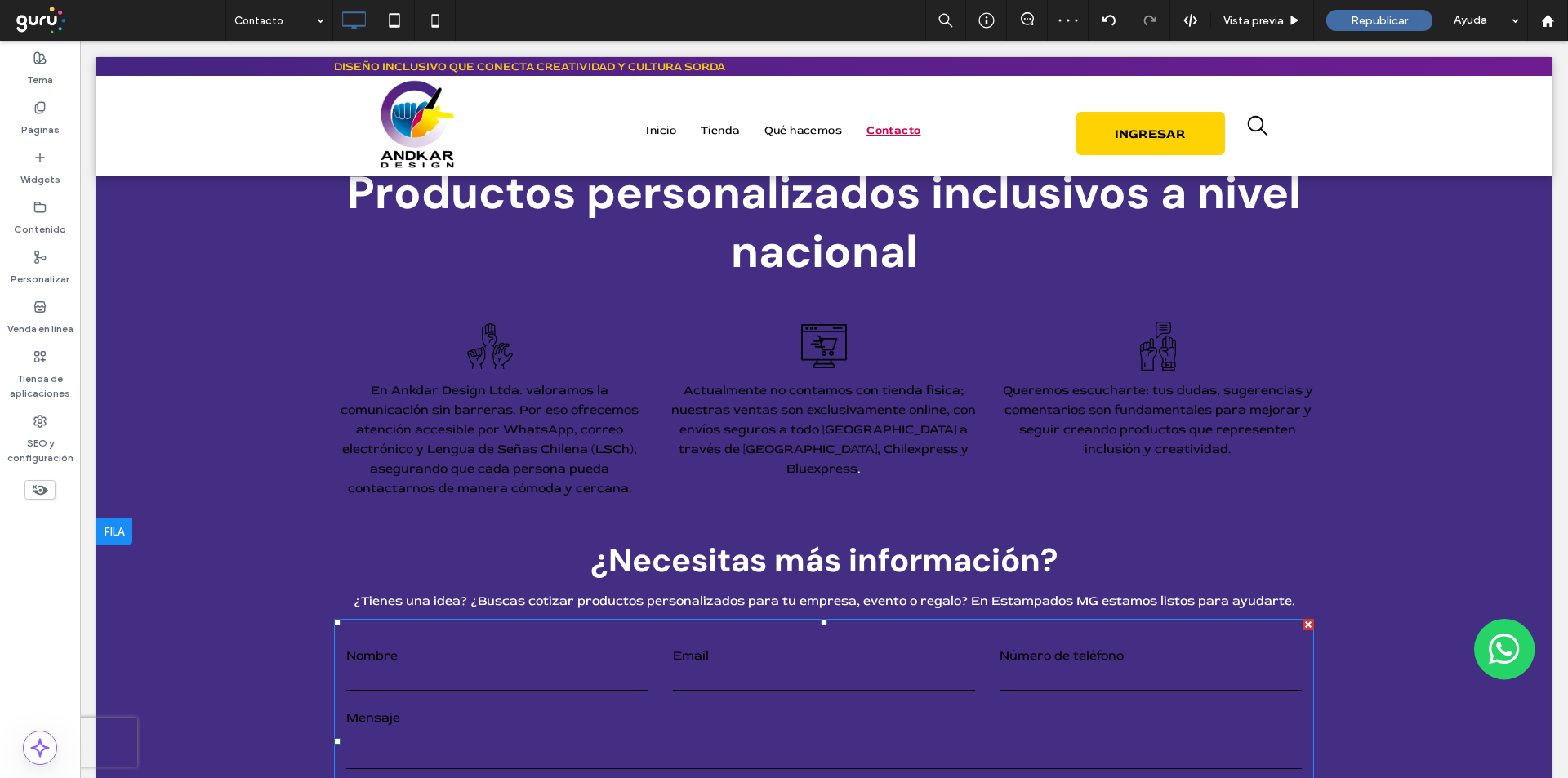
scroll to position [0, 0]
drag, startPoint x: 1555, startPoint y: 288, endPoint x: 1566, endPoint y: 649, distance: 361.2
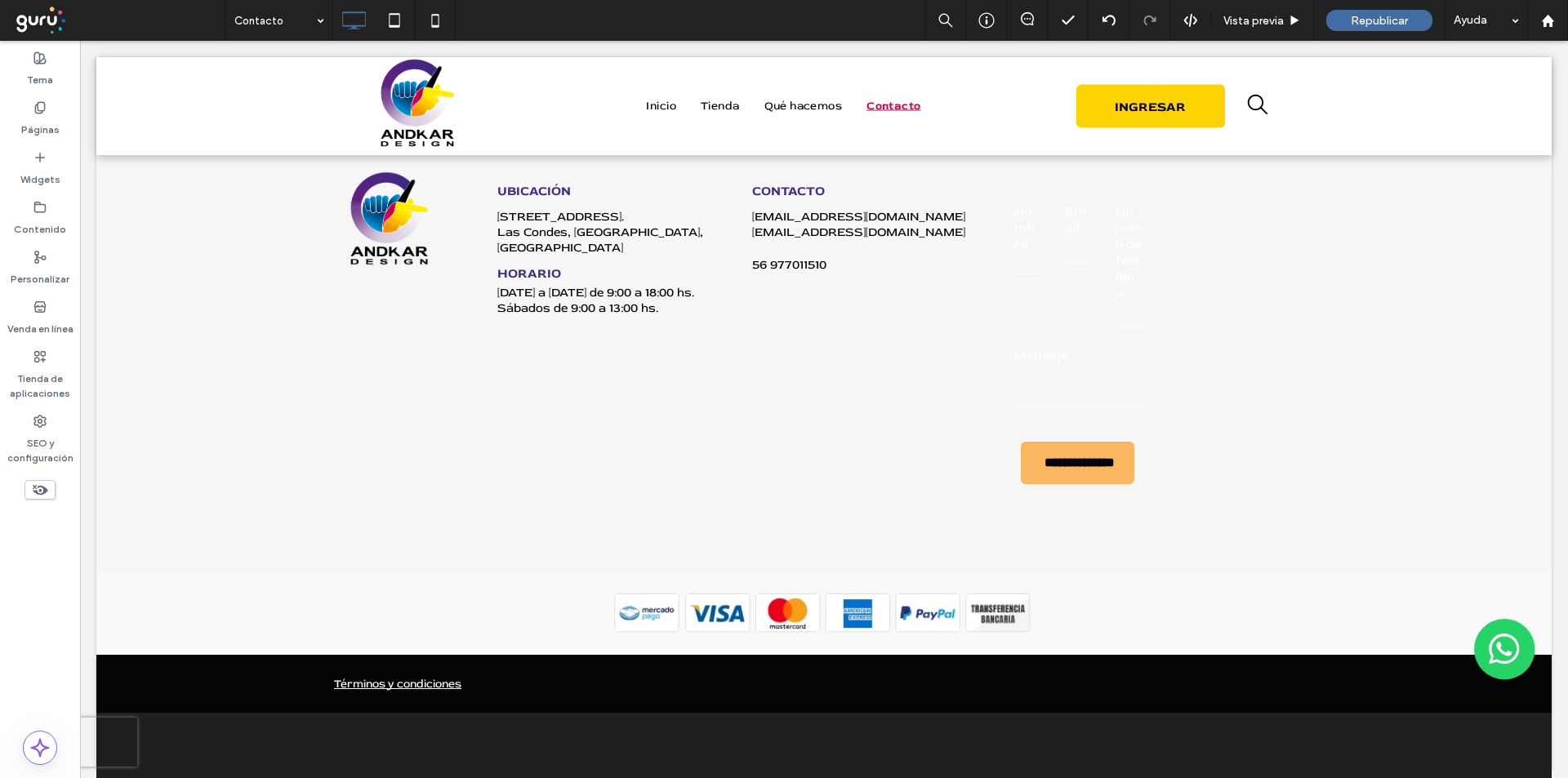
scroll to position [1522, 0]
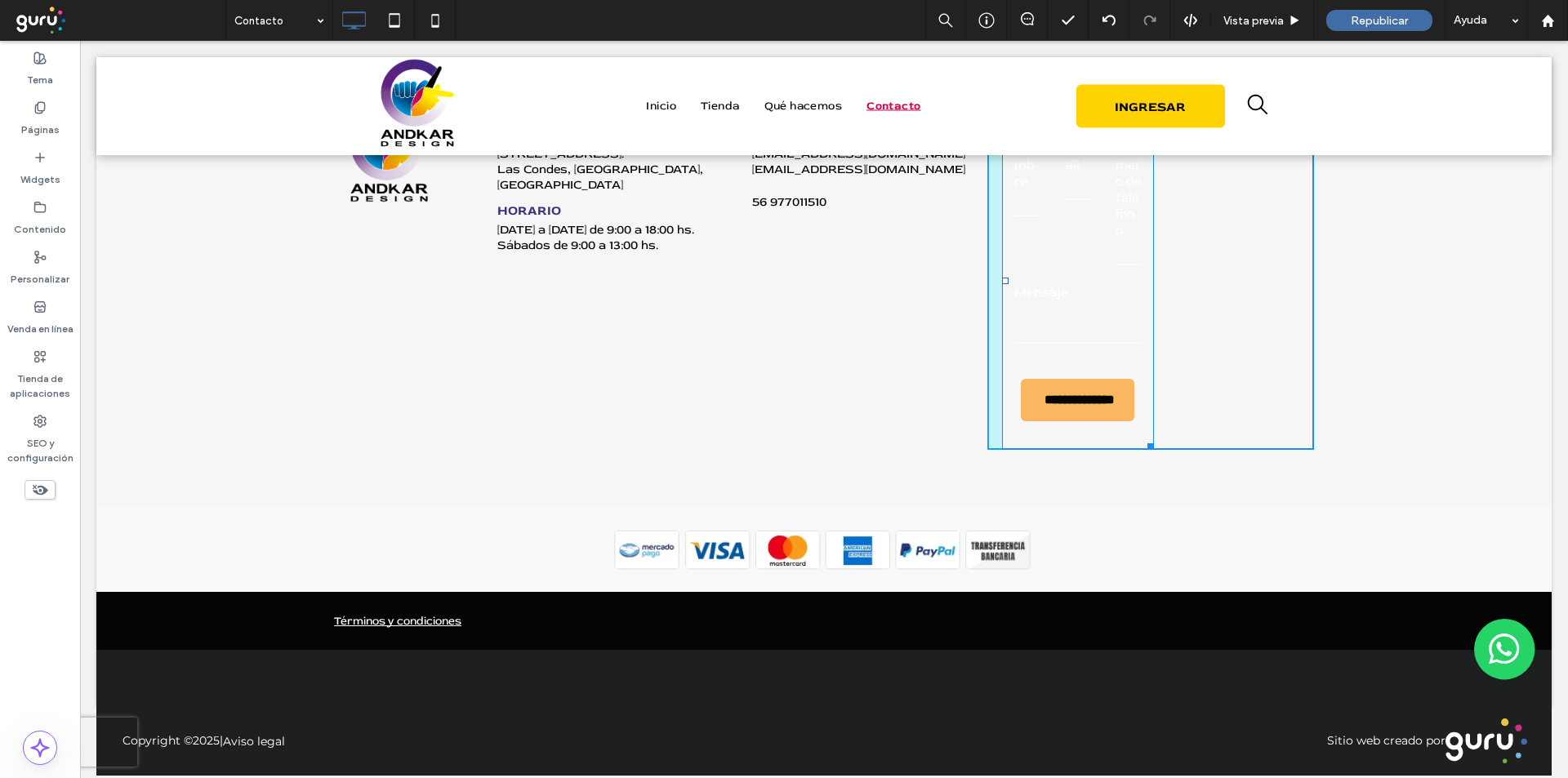
drag, startPoint x: 1141, startPoint y: 444, endPoint x: 1553, endPoint y: 404, distance: 413.9
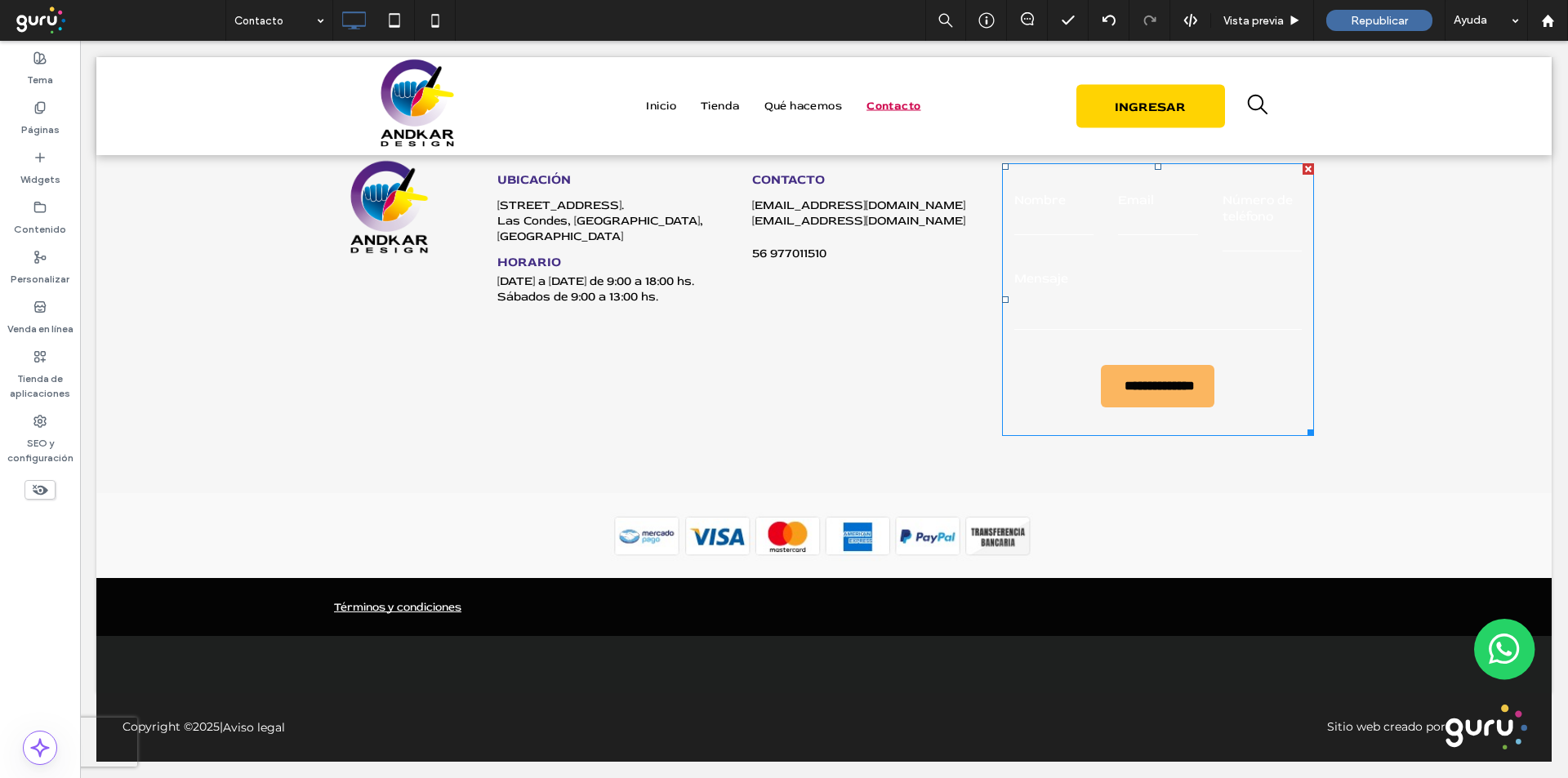
scroll to position [1471, 0]
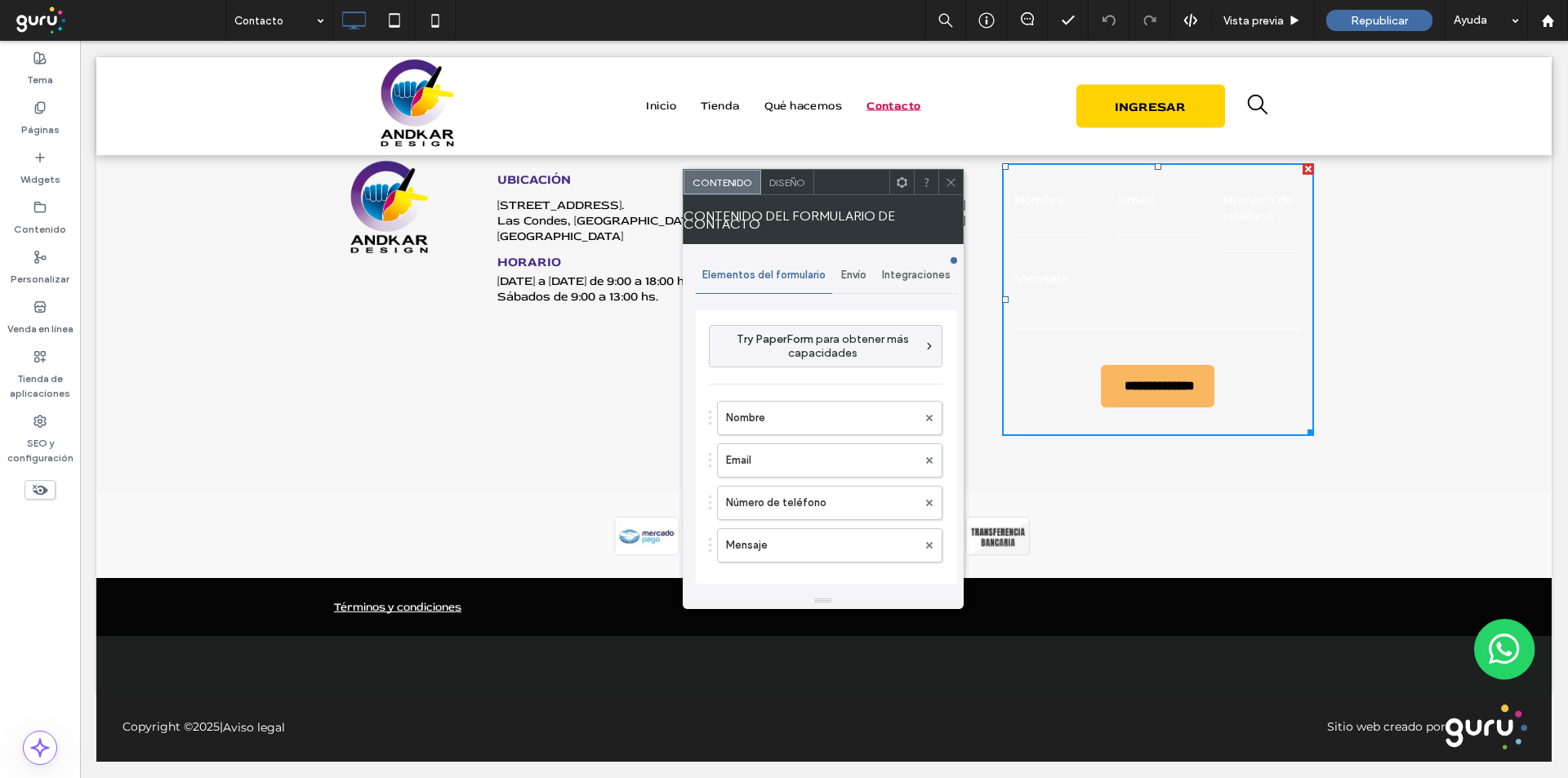
scroll to position [1407, 0]
click at [925, 501] on use at bounding box center [928, 503] width 7 height 7
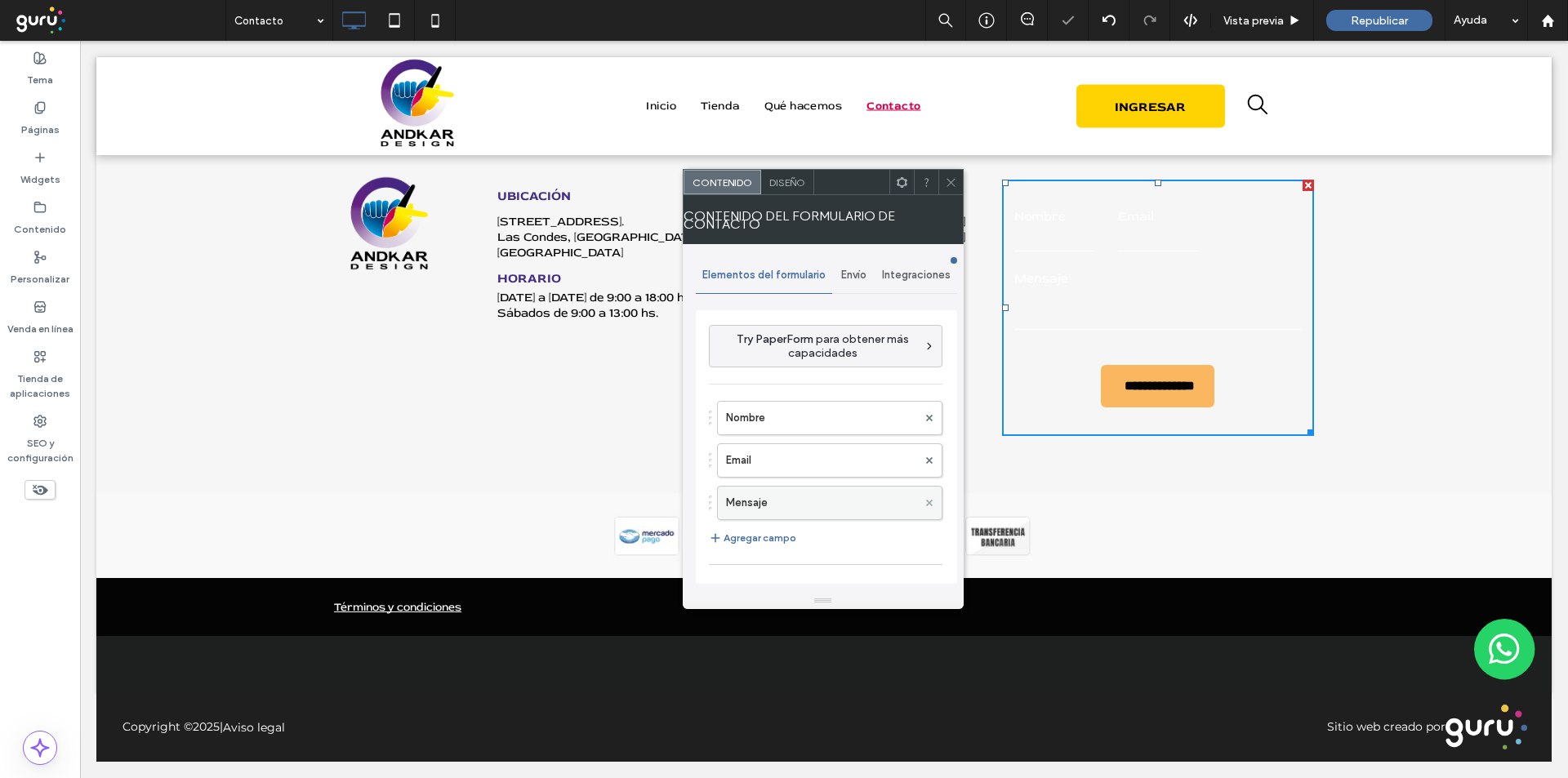
click at [925, 501] on use at bounding box center [928, 503] width 7 height 7
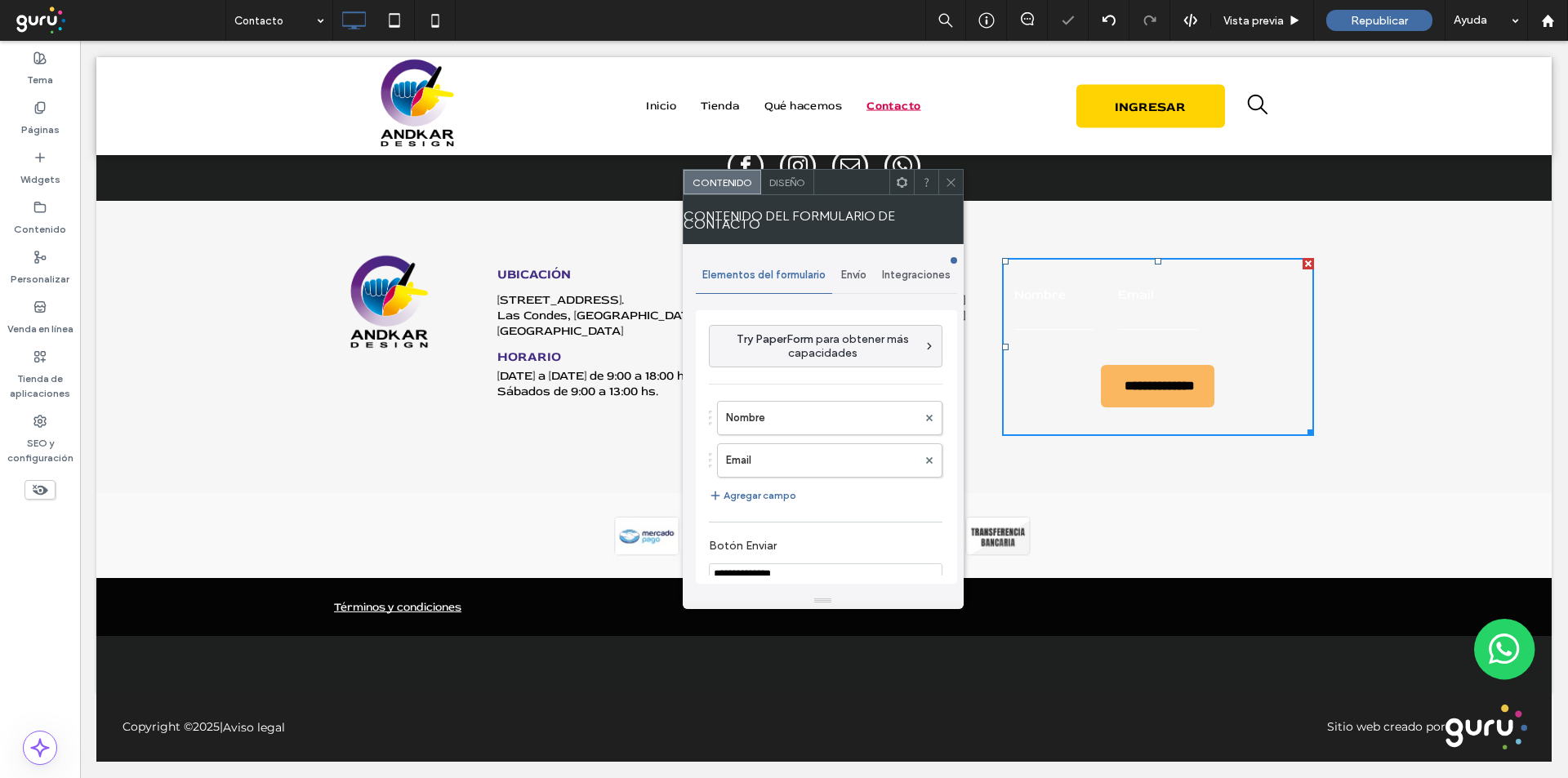
click at [755, 566] on input "**********" at bounding box center [825, 574] width 233 height 22
type input "***"
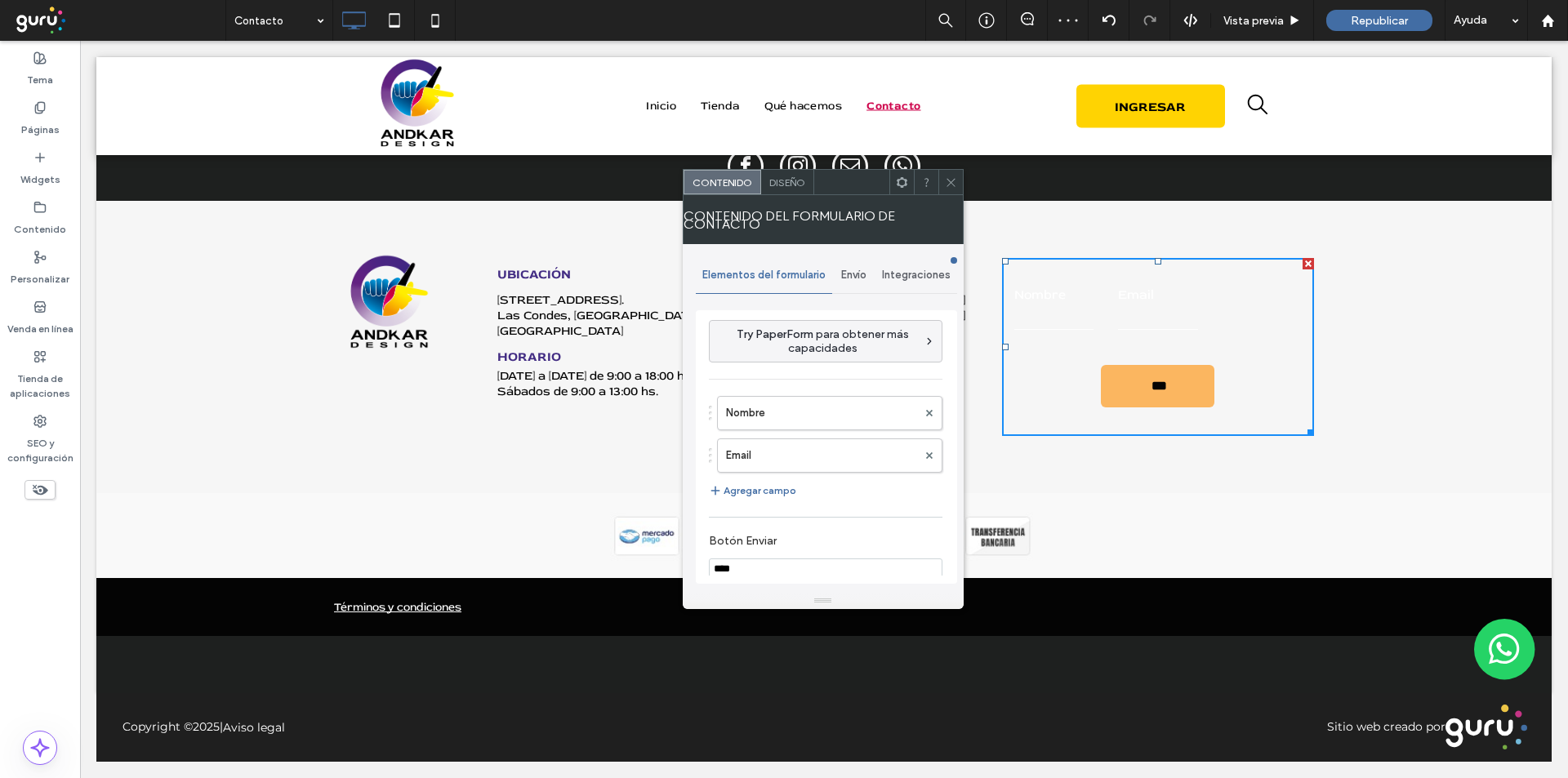
type input "****"
type input "*****"
type input "******"
type input "*******"
type input "********"
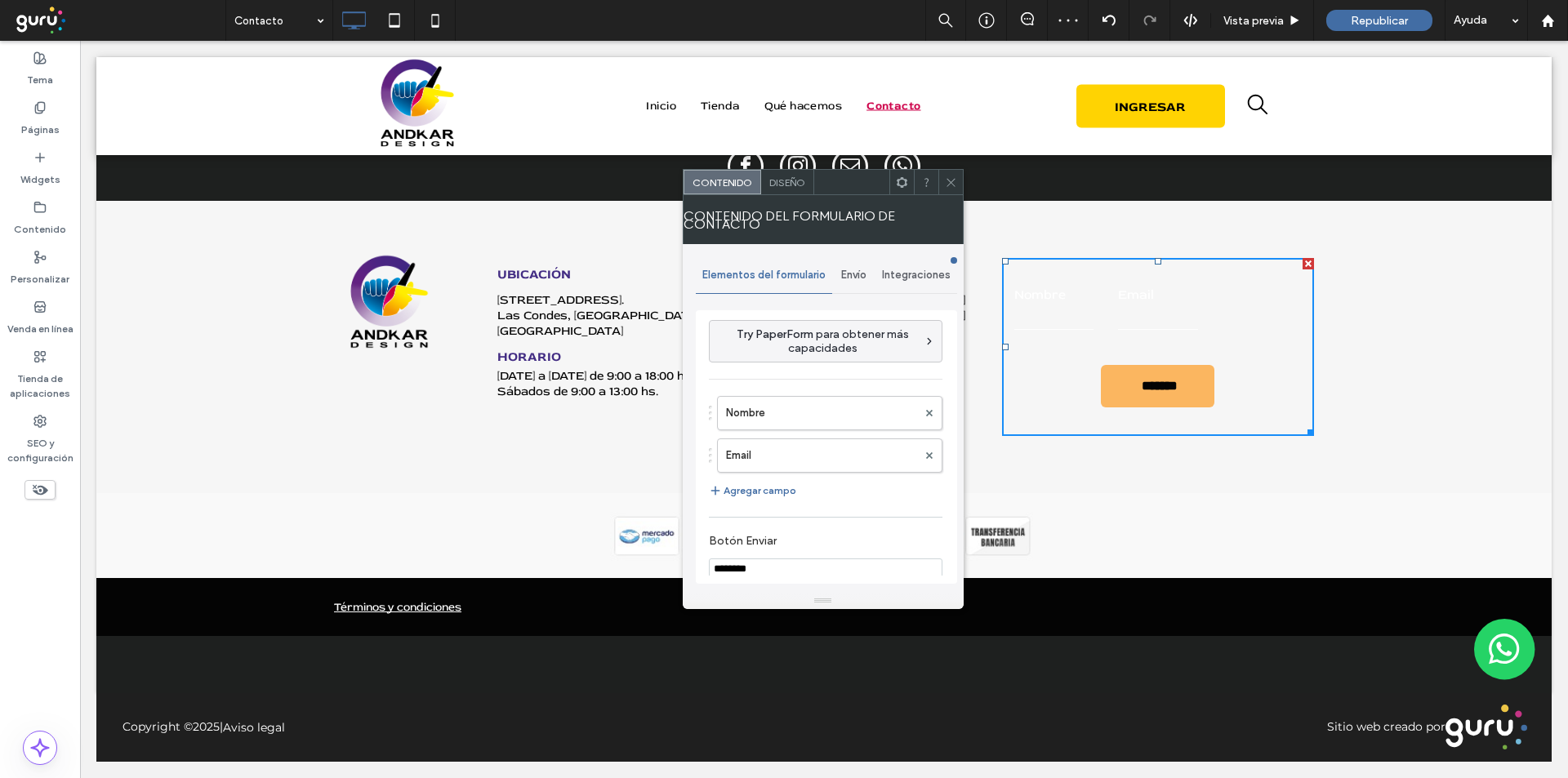
type input "********"
type input "*********"
type input "**********"
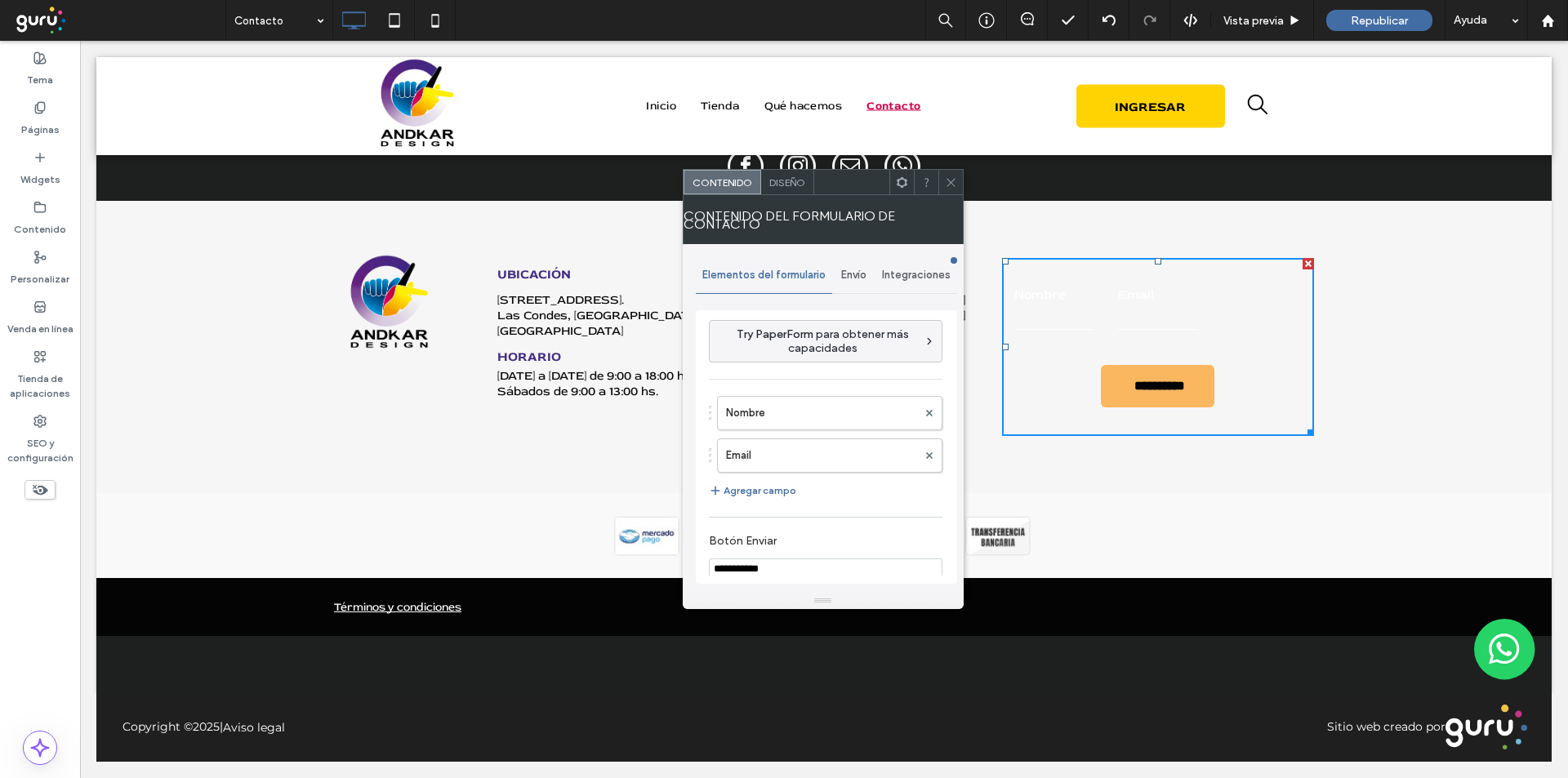
type input "**********"
click at [784, 181] on span "Diseño" at bounding box center [787, 182] width 36 height 12
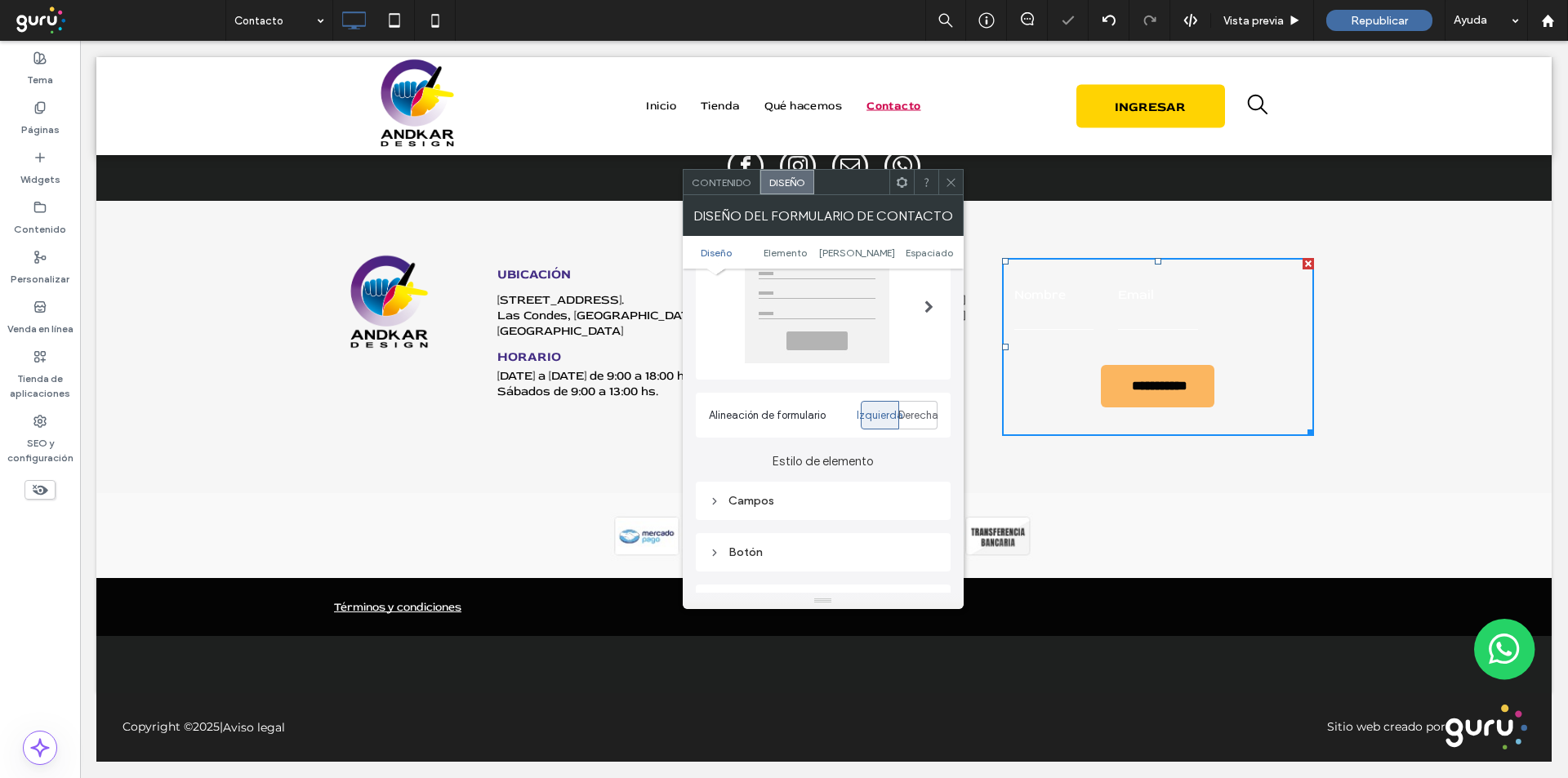
scroll to position [109, 0]
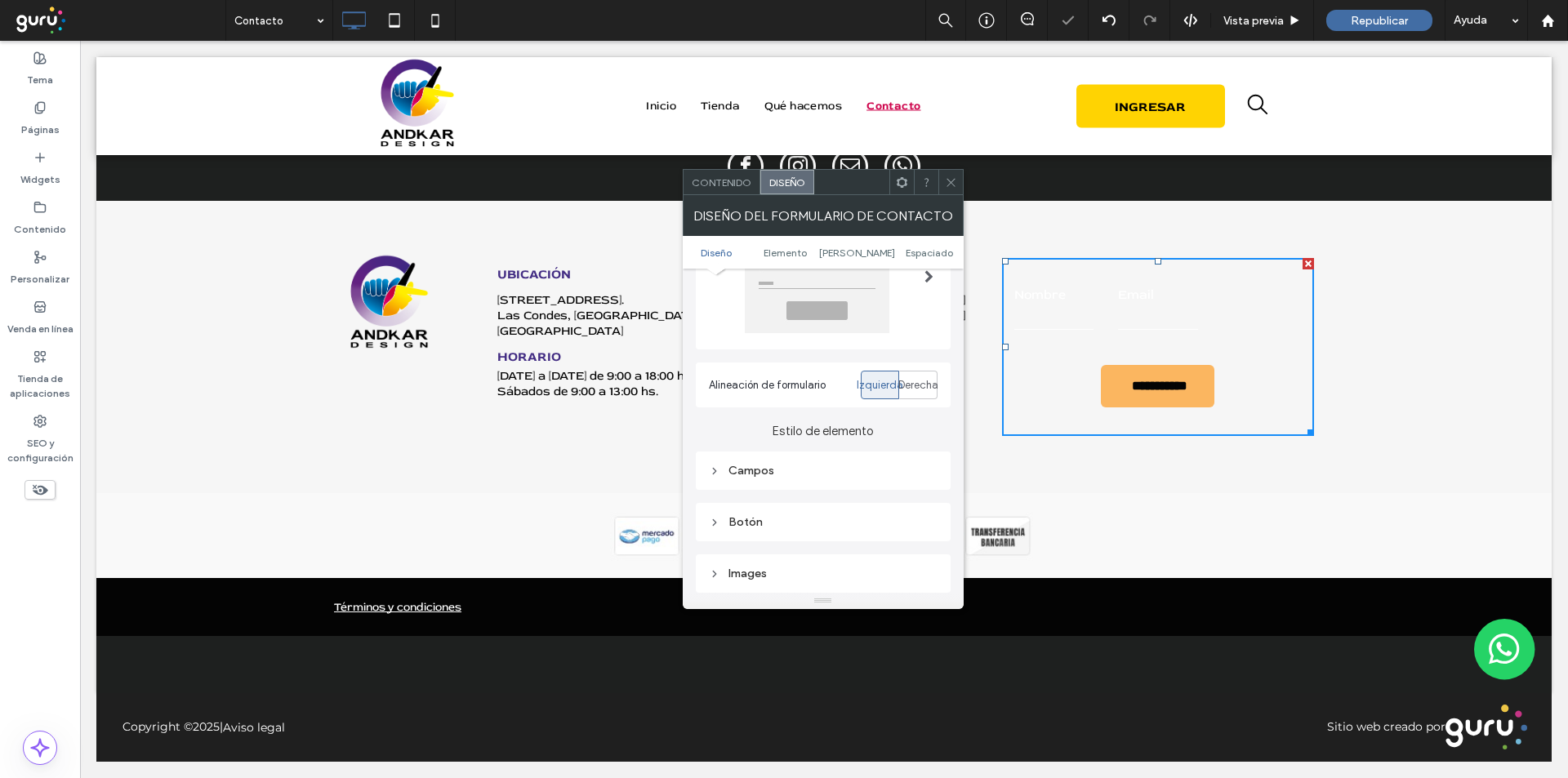
click at [806, 474] on div "Campos" at bounding box center [823, 470] width 229 height 14
click at [883, 504] on span "Texto del campo" at bounding box center [880, 500] width 84 height 13
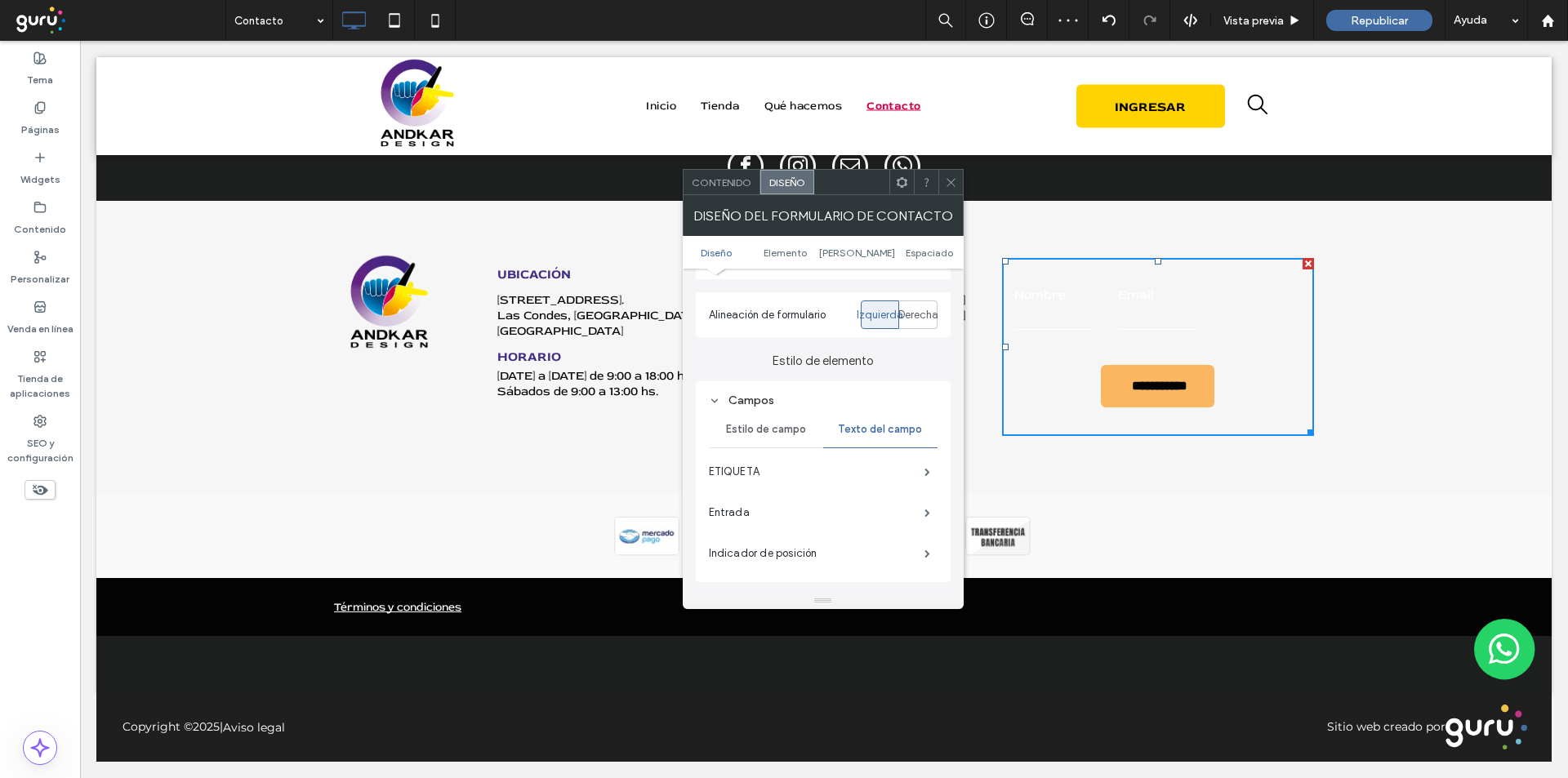
scroll to position [190, 0]
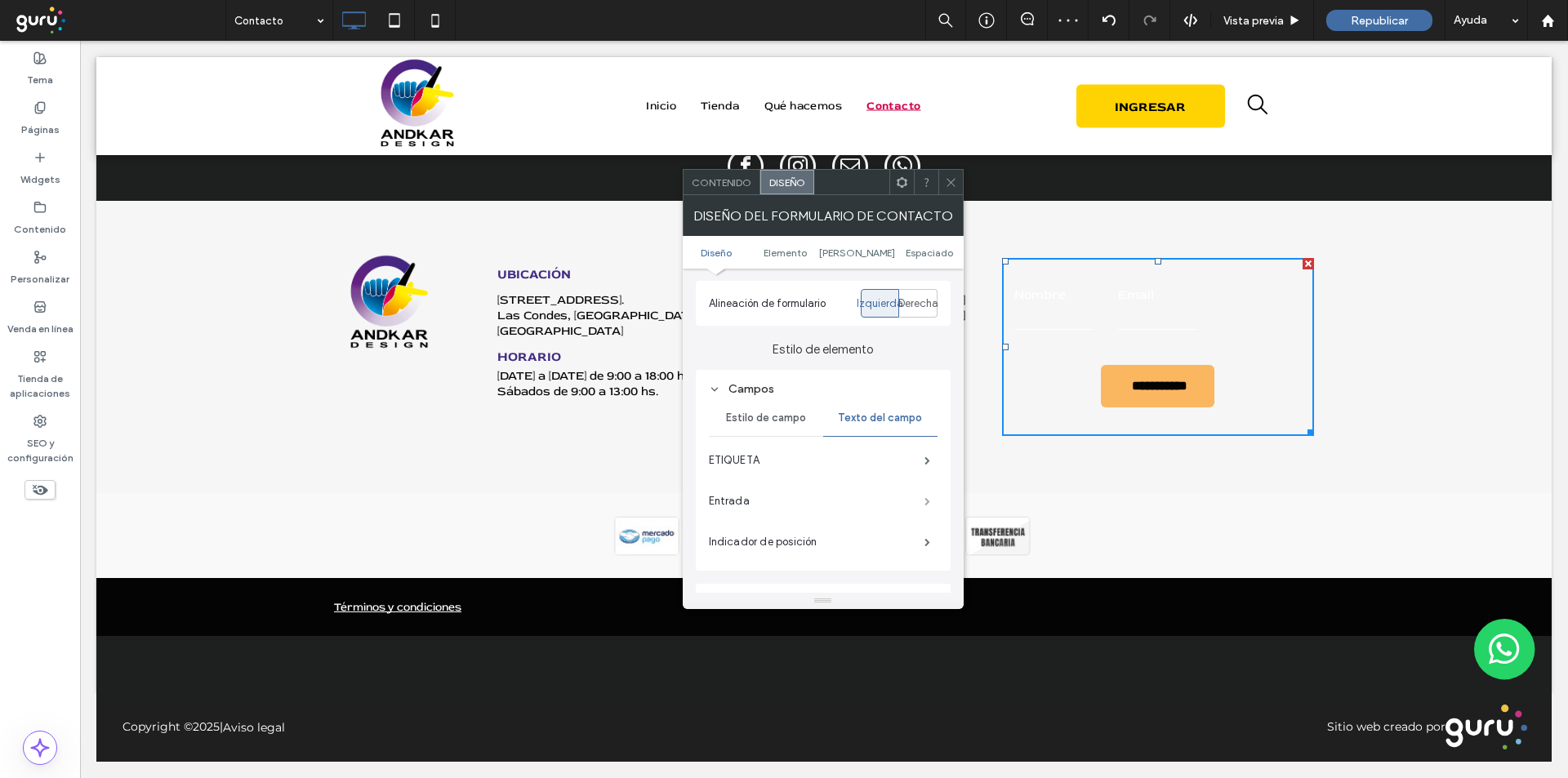
click at [927, 499] on span at bounding box center [927, 501] width 6 height 8
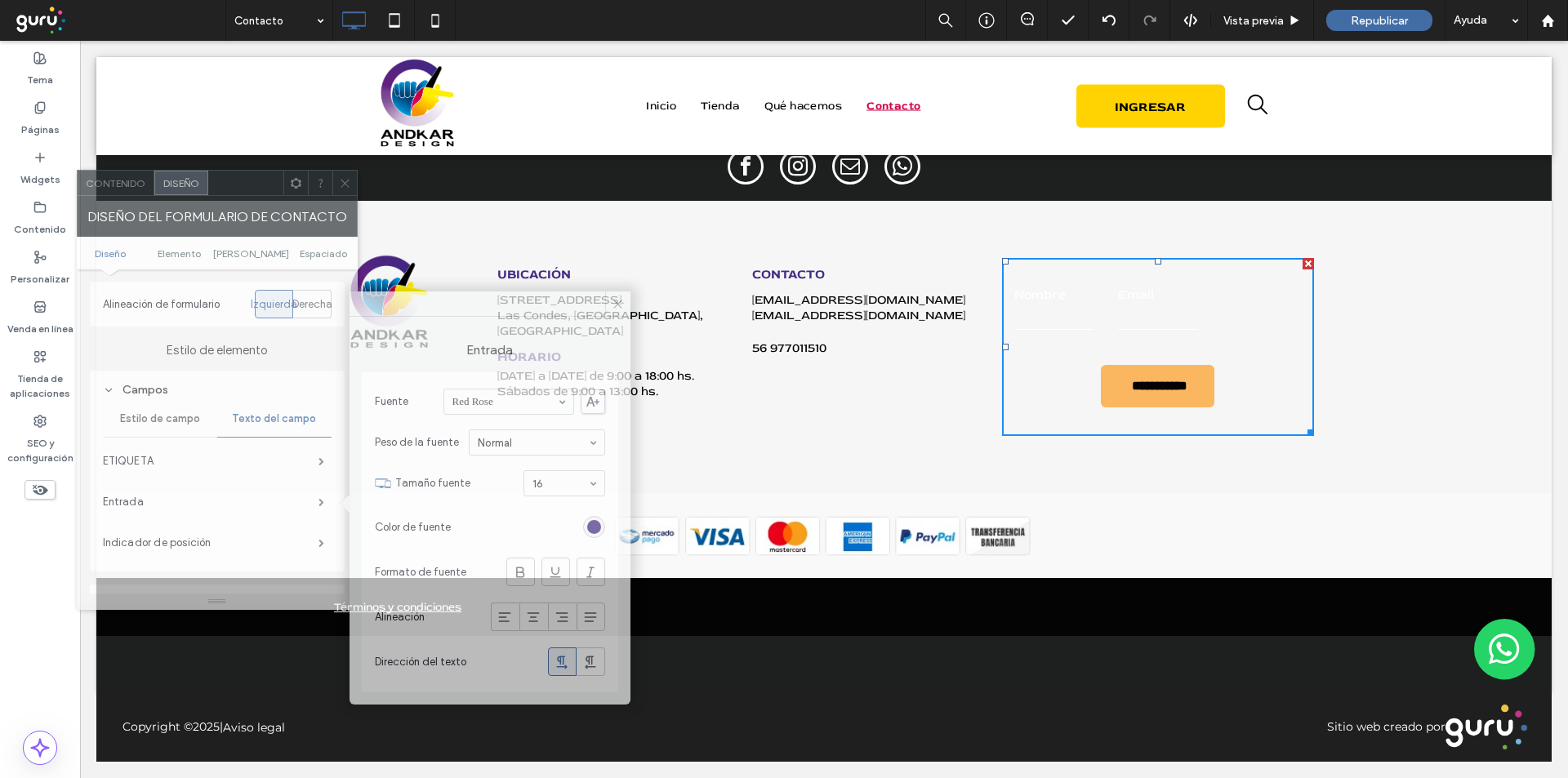
drag, startPoint x: 853, startPoint y: 173, endPoint x: 230, endPoint y: 170, distance: 623.0
click at [230, 170] on div at bounding box center [245, 183] width 75 height 24
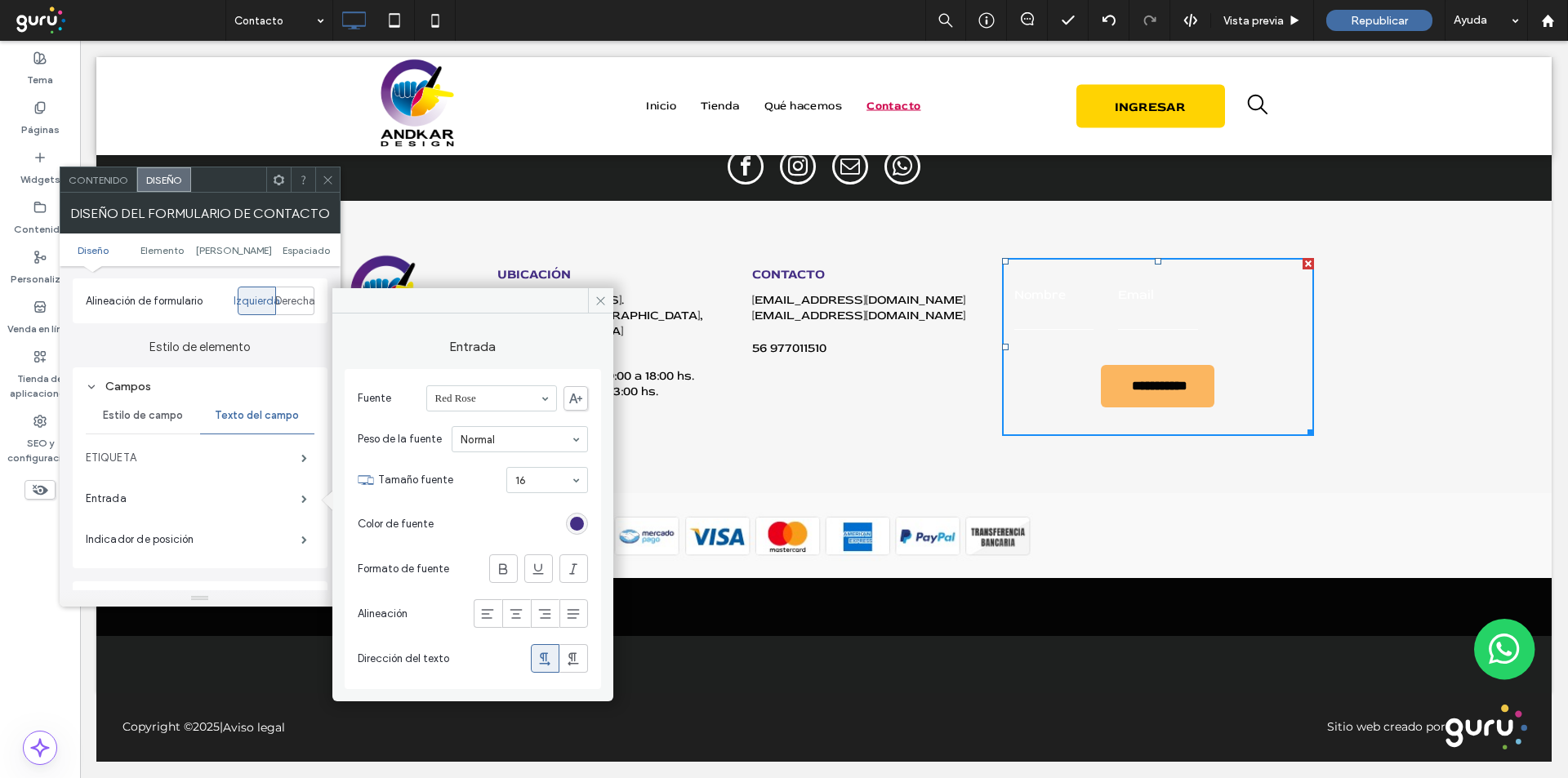
click at [248, 447] on label "ETIQUETA" at bounding box center [194, 458] width 215 height 33
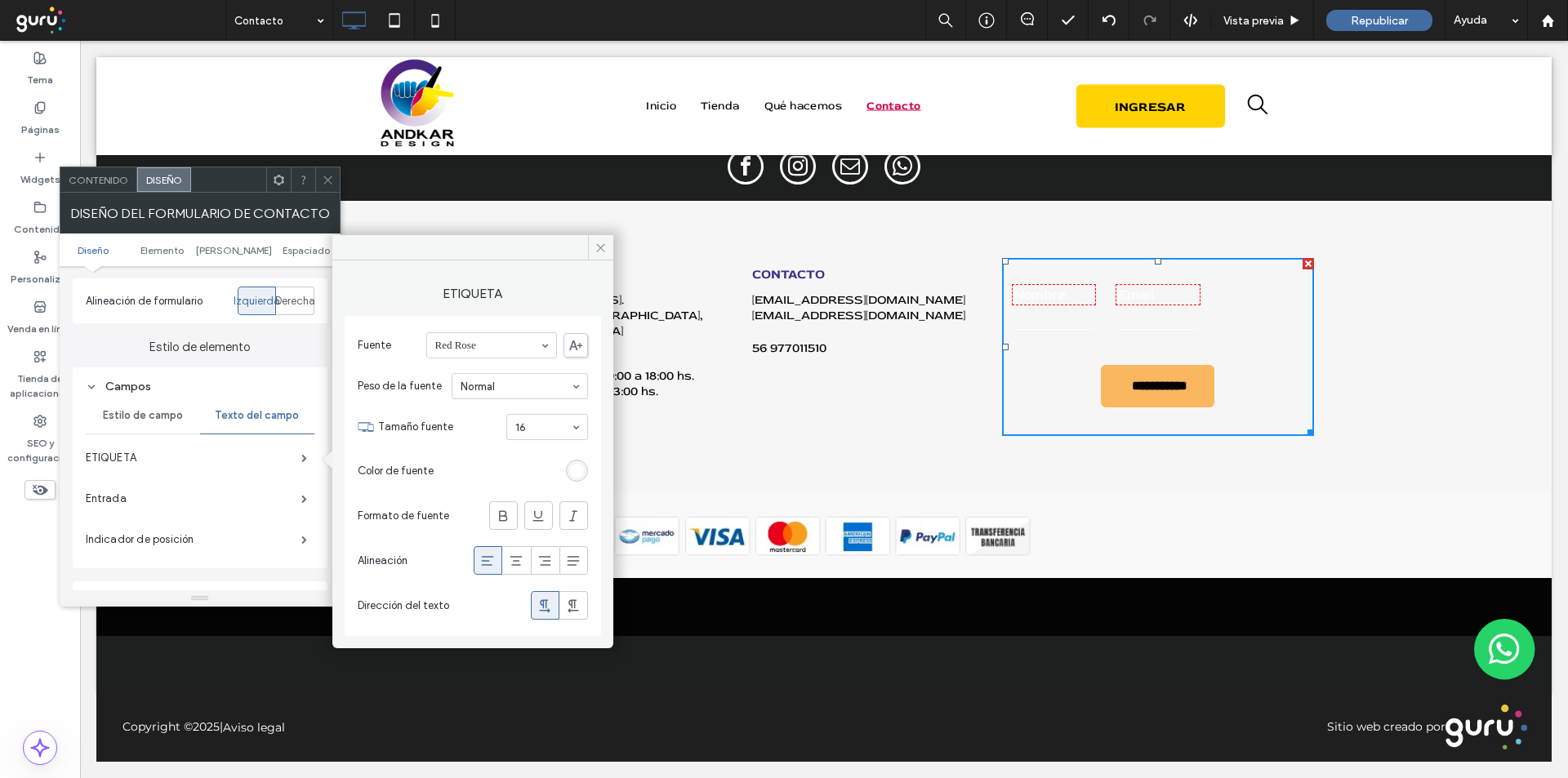
click at [579, 468] on div "rgb(255, 255, 255)" at bounding box center [577, 470] width 14 height 14
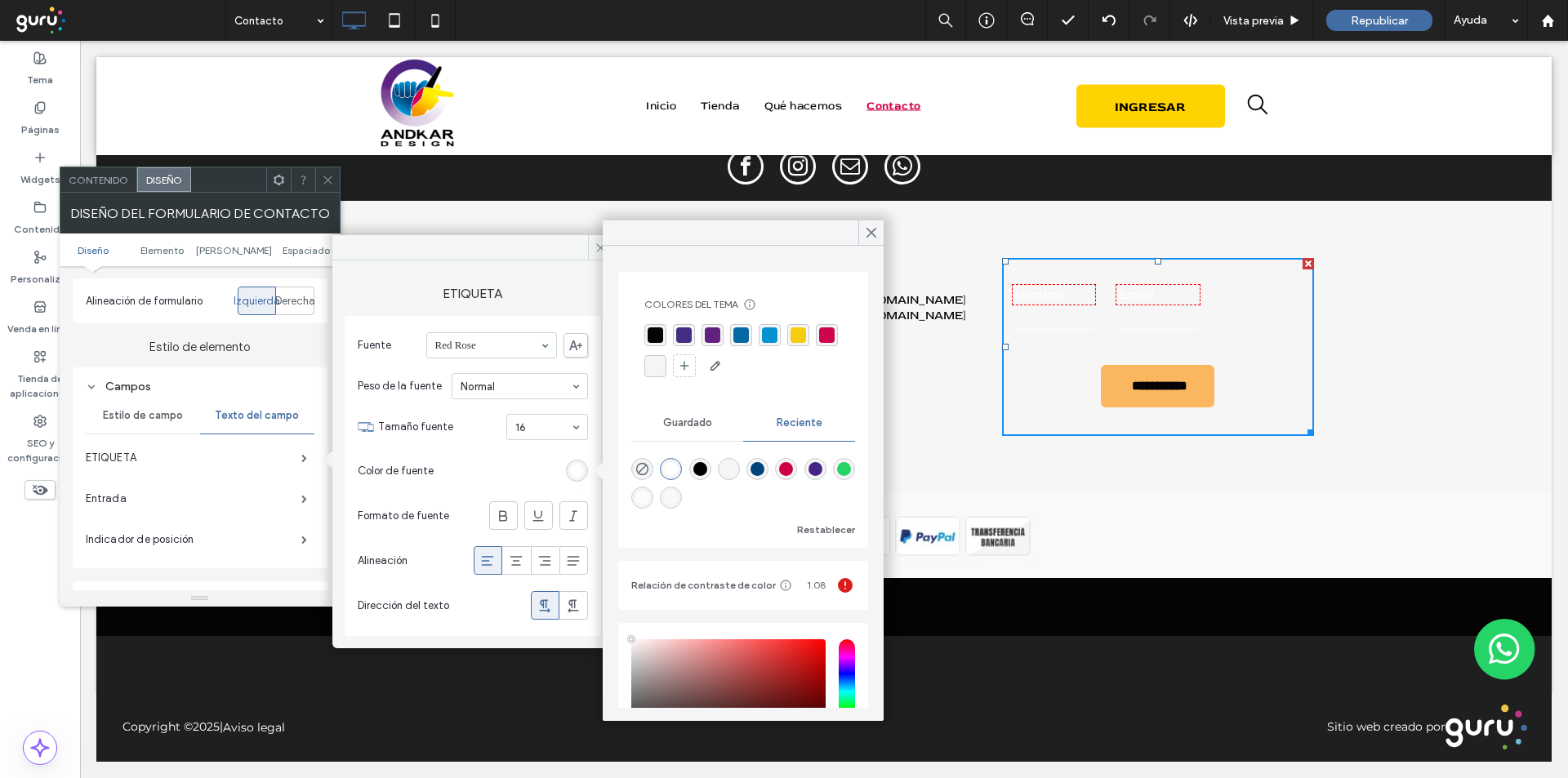
click at [682, 330] on div "rgba(68,46,132,1)" at bounding box center [684, 335] width 16 height 16
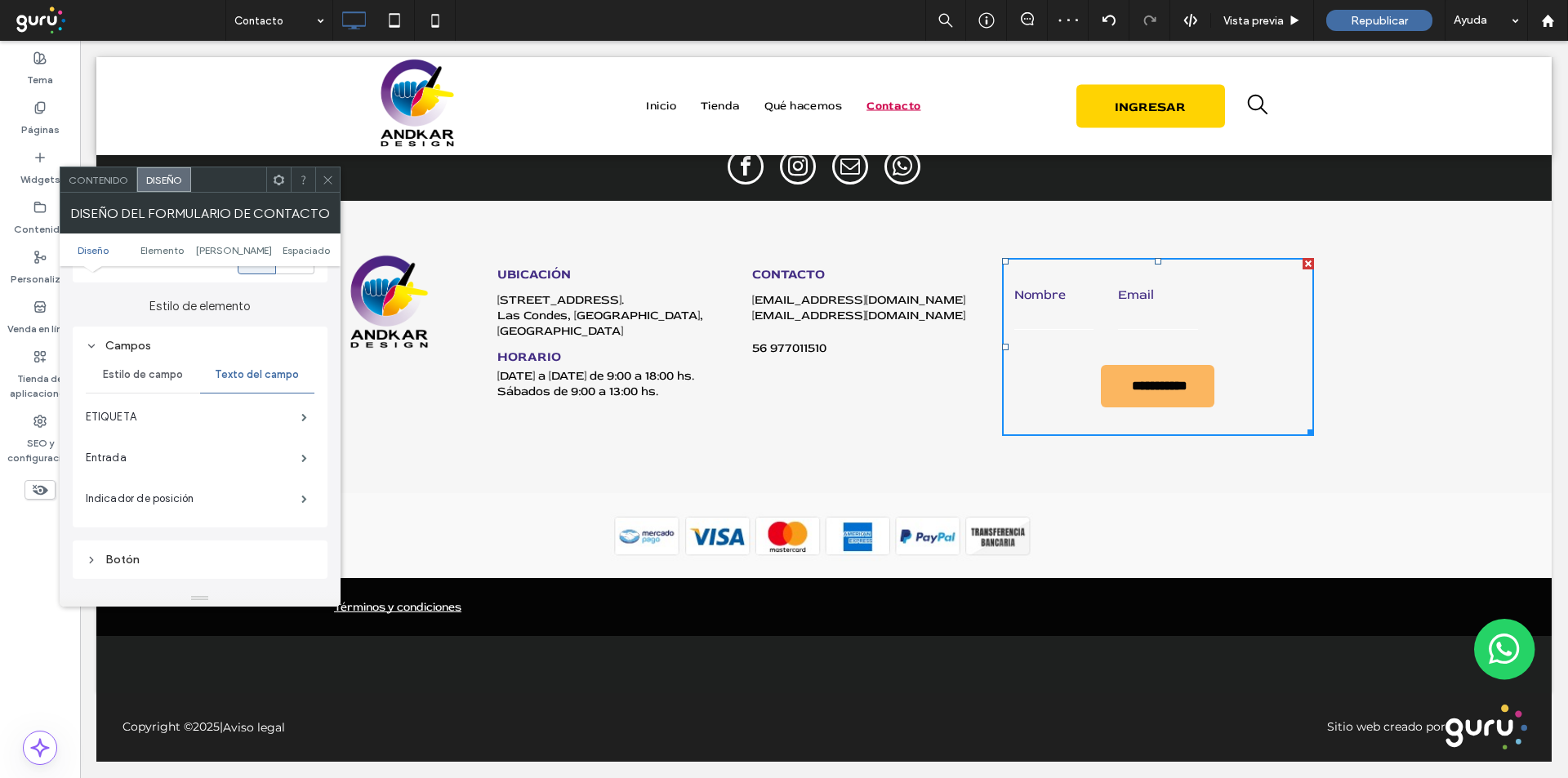
scroll to position [245, 0]
click at [156, 438] on label "Entrada" at bounding box center [194, 444] width 215 height 33
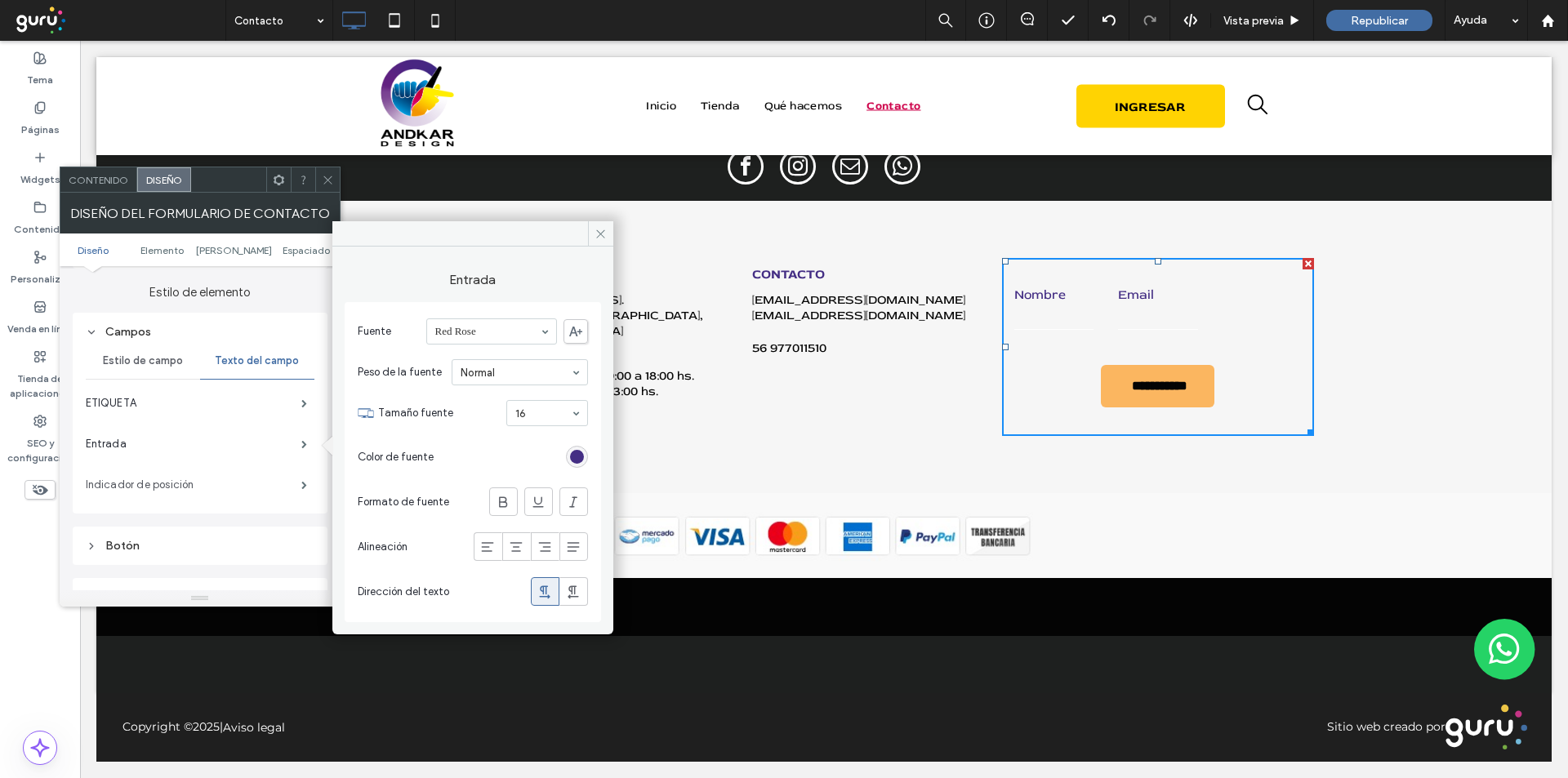
click at [245, 481] on label "Indicador de posición" at bounding box center [194, 484] width 215 height 33
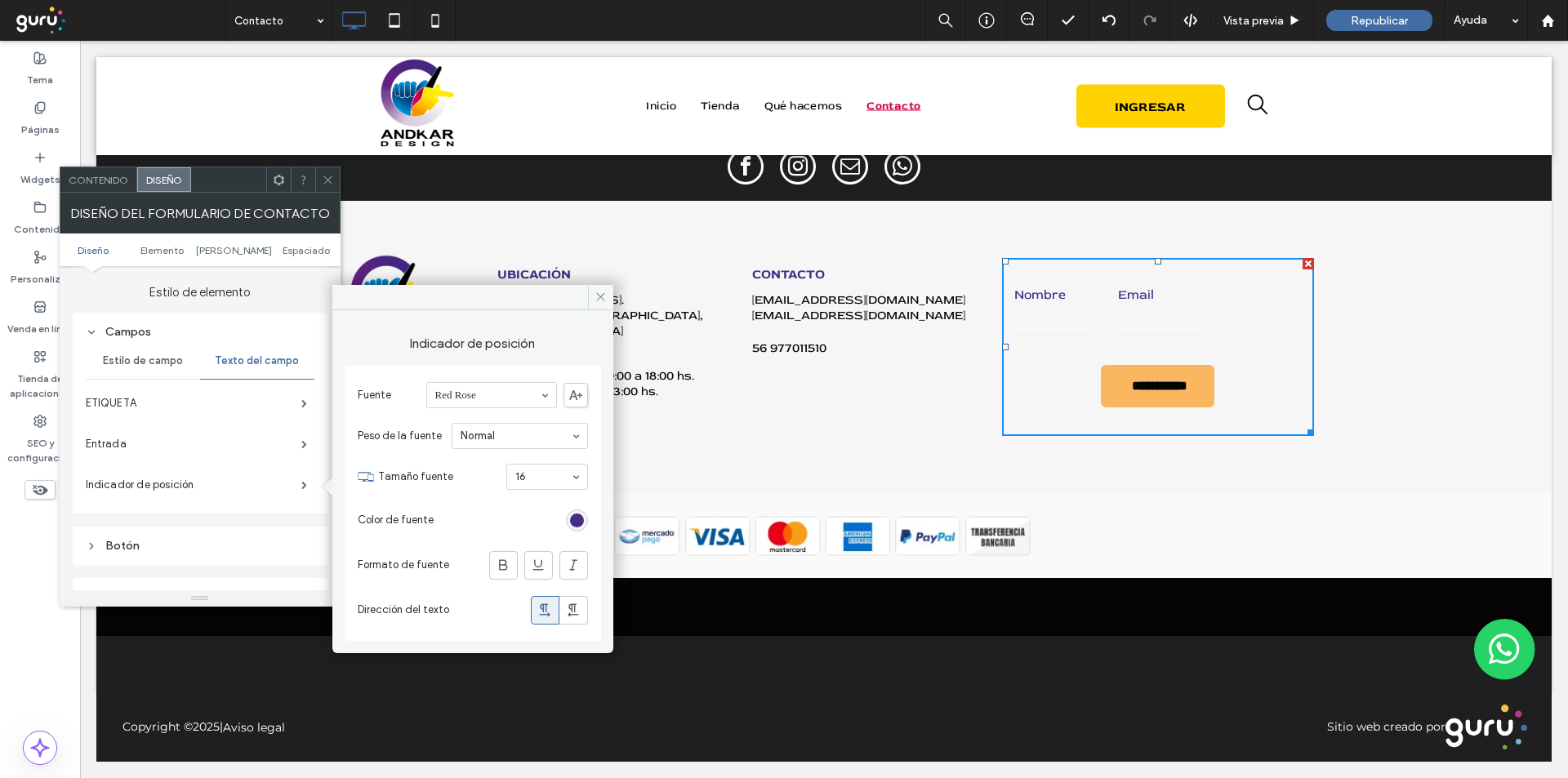
click at [136, 362] on span "Estilo de campo" at bounding box center [142, 360] width 80 height 13
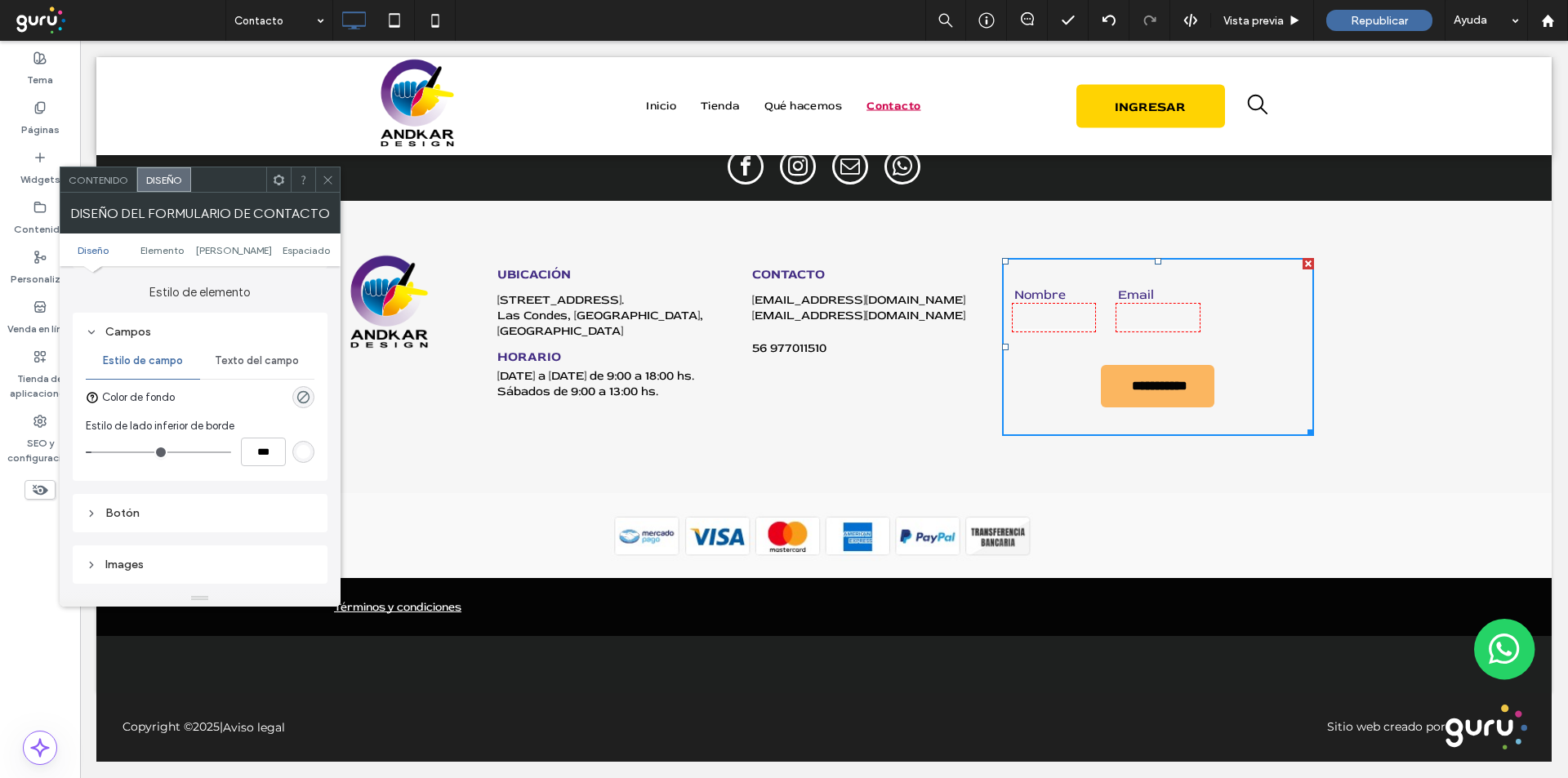
click at [299, 453] on div "rgb(255, 255, 255)" at bounding box center [303, 451] width 14 height 14
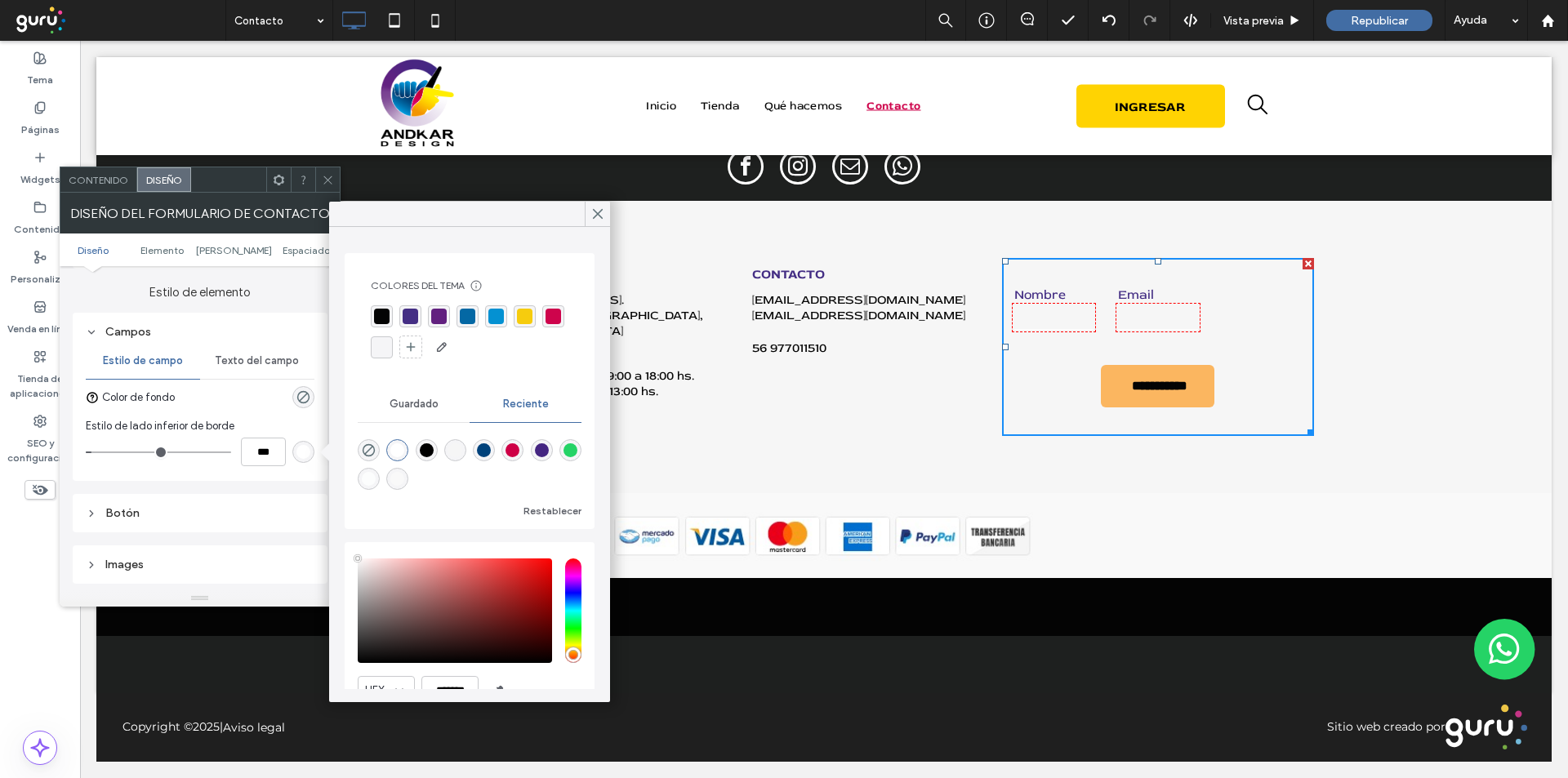
click at [412, 319] on div "rgba(68,46,132,1)" at bounding box center [410, 316] width 16 height 16
click at [105, 186] on div "Contenido" at bounding box center [99, 180] width 77 height 24
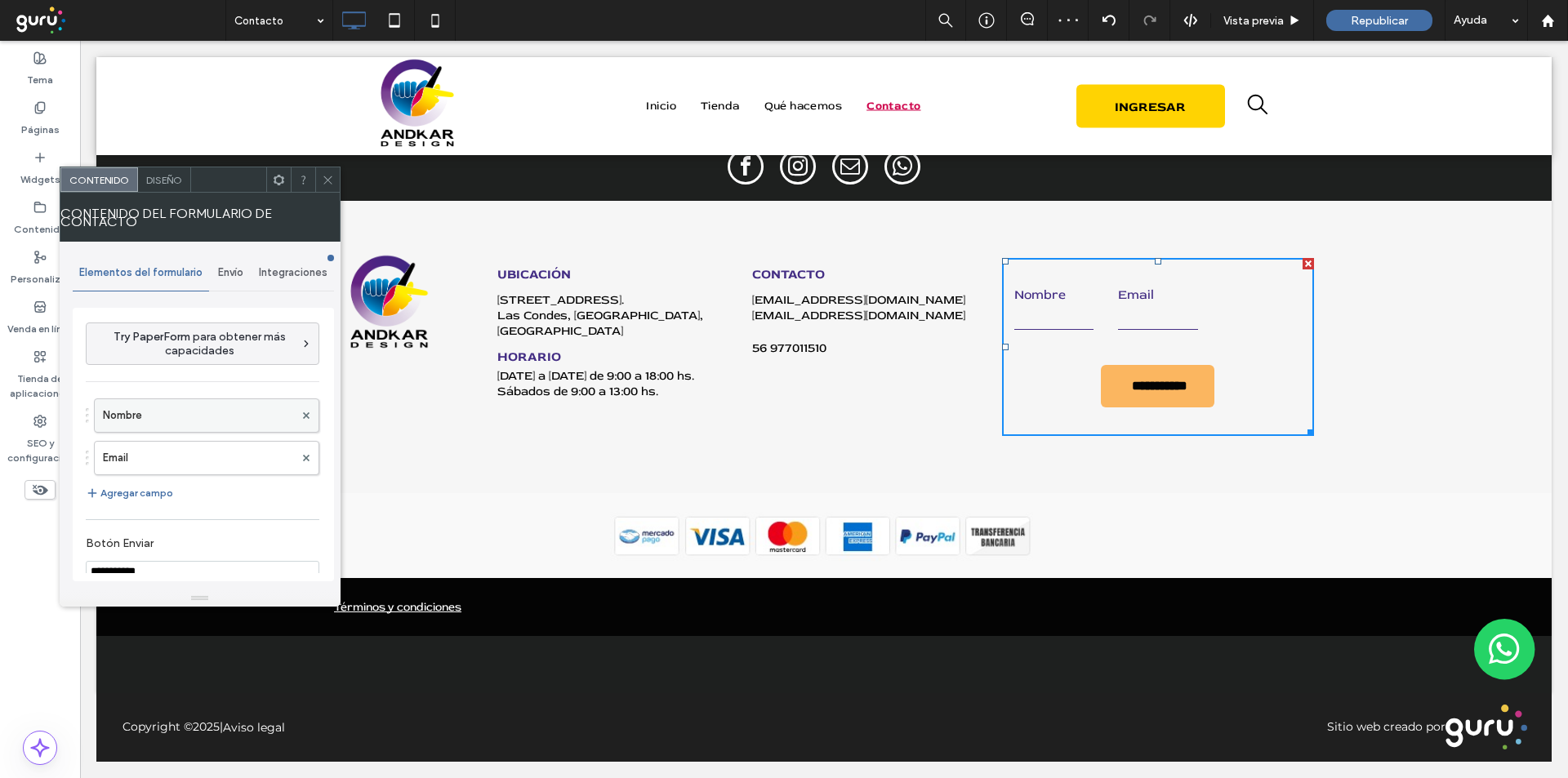
click at [225, 424] on label "Nombre" at bounding box center [199, 415] width 191 height 33
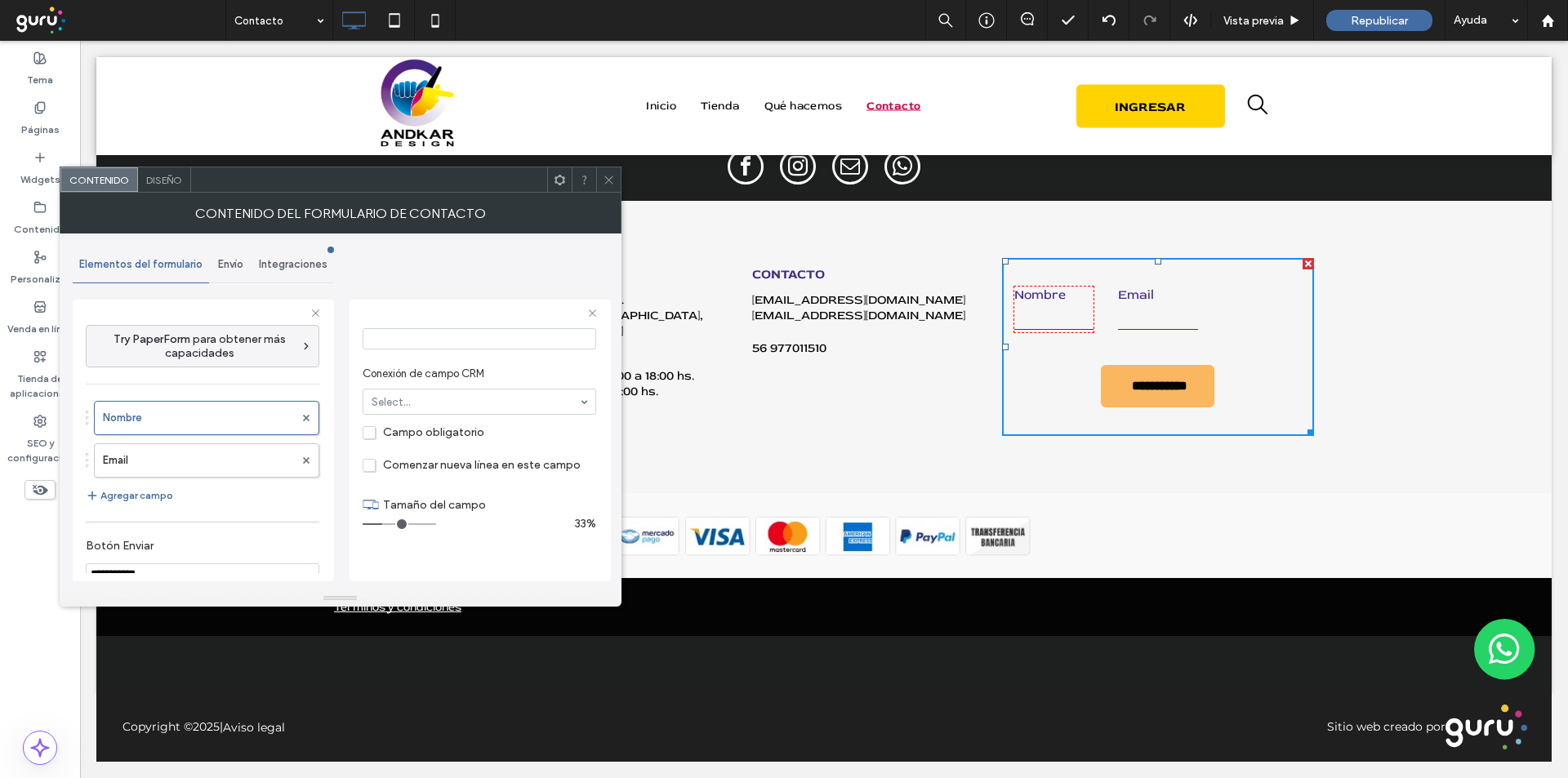
scroll to position [181, 0]
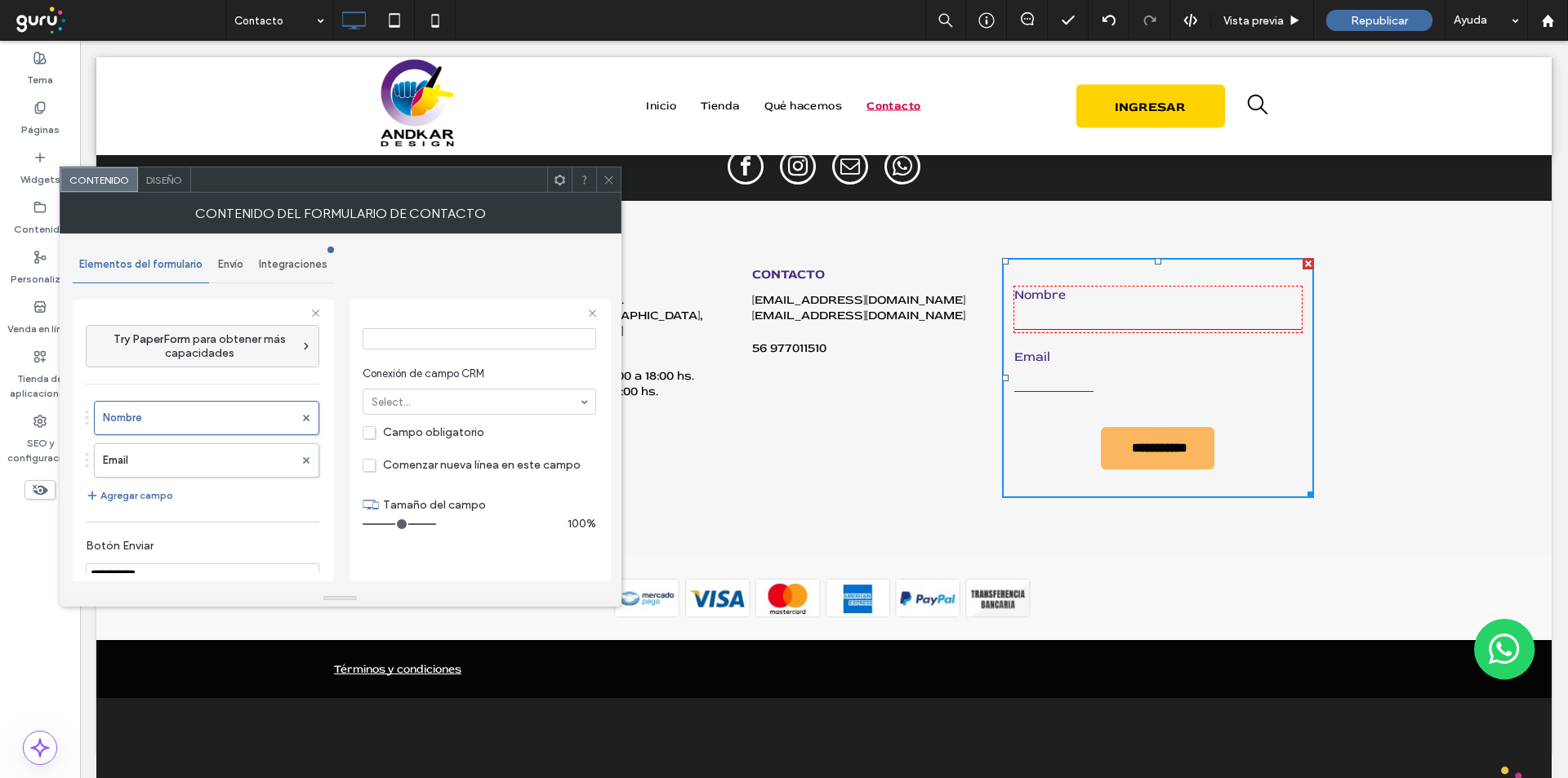
drag, startPoint x: 412, startPoint y: 520, endPoint x: 471, endPoint y: 526, distance: 59.3
click at [436, 525] on input "range" at bounding box center [399, 524] width 73 height 2
click at [164, 444] on label "Email" at bounding box center [199, 460] width 191 height 33
drag, startPoint x: 383, startPoint y: 520, endPoint x: 507, endPoint y: 536, distance: 125.0
type input "**"
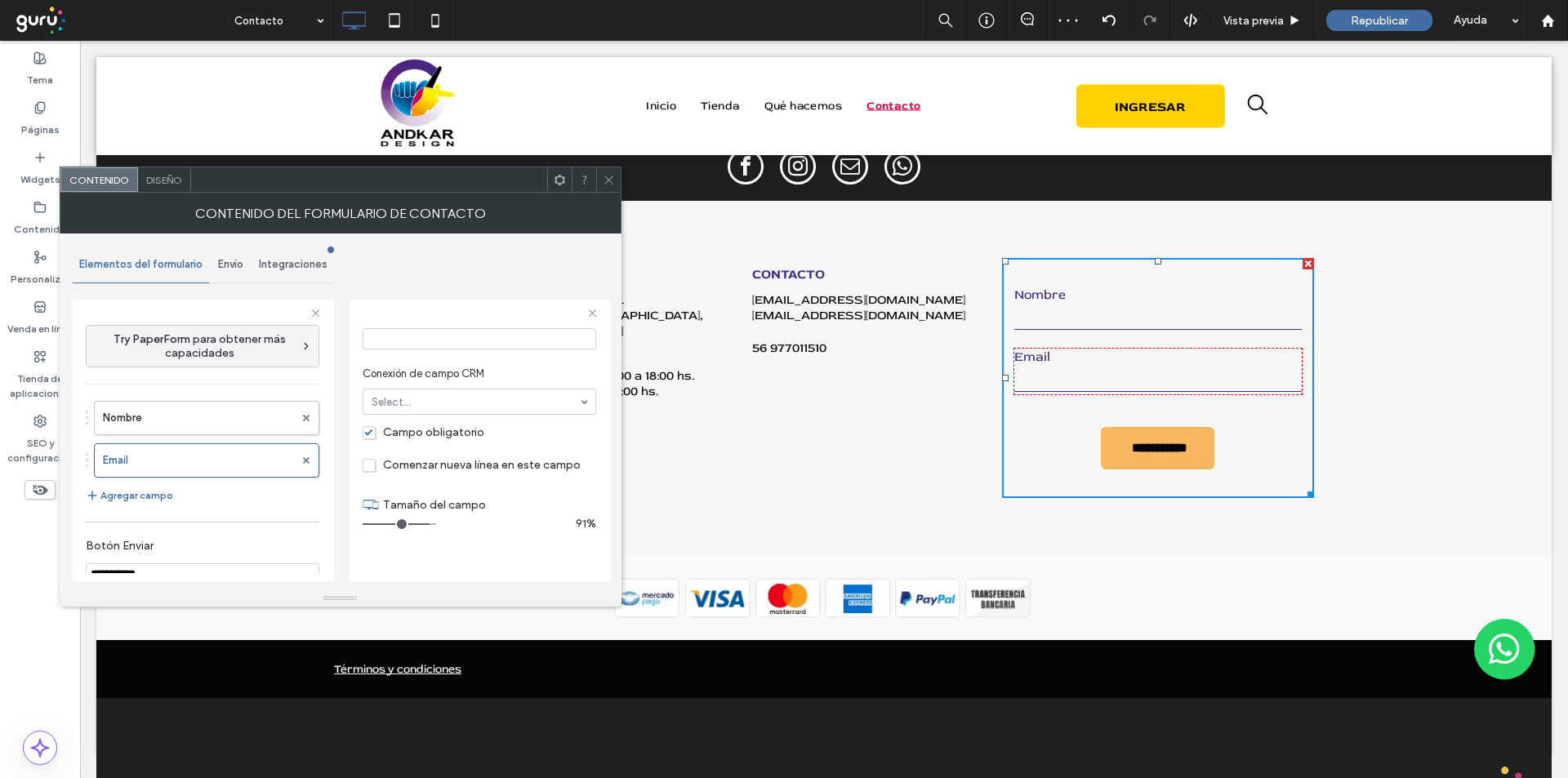
click at [436, 525] on input "range" at bounding box center [399, 524] width 73 height 2
click at [609, 182] on icon at bounding box center [608, 180] width 12 height 12
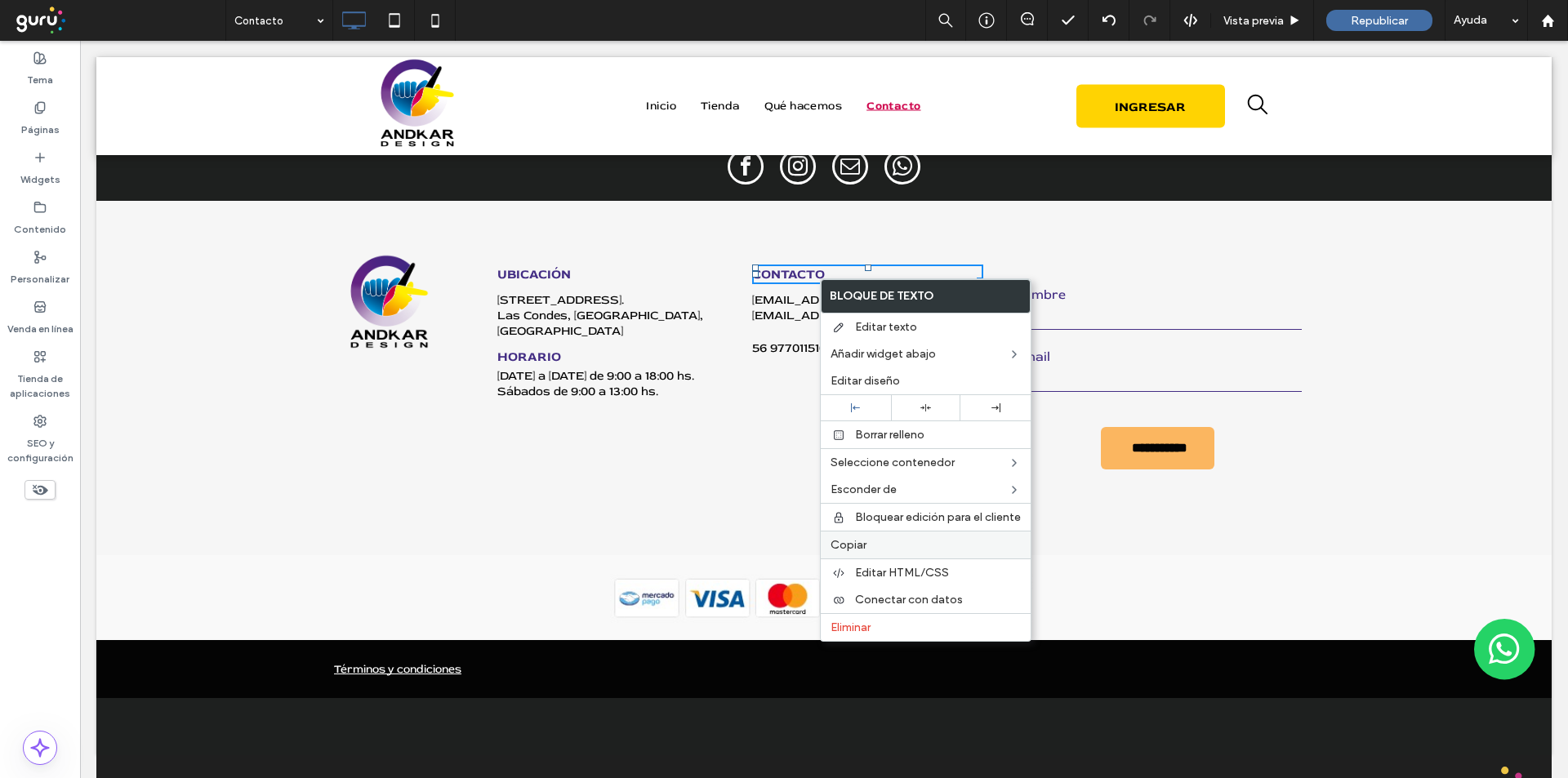
click at [864, 539] on span "Copiar" at bounding box center [849, 545] width 36 height 14
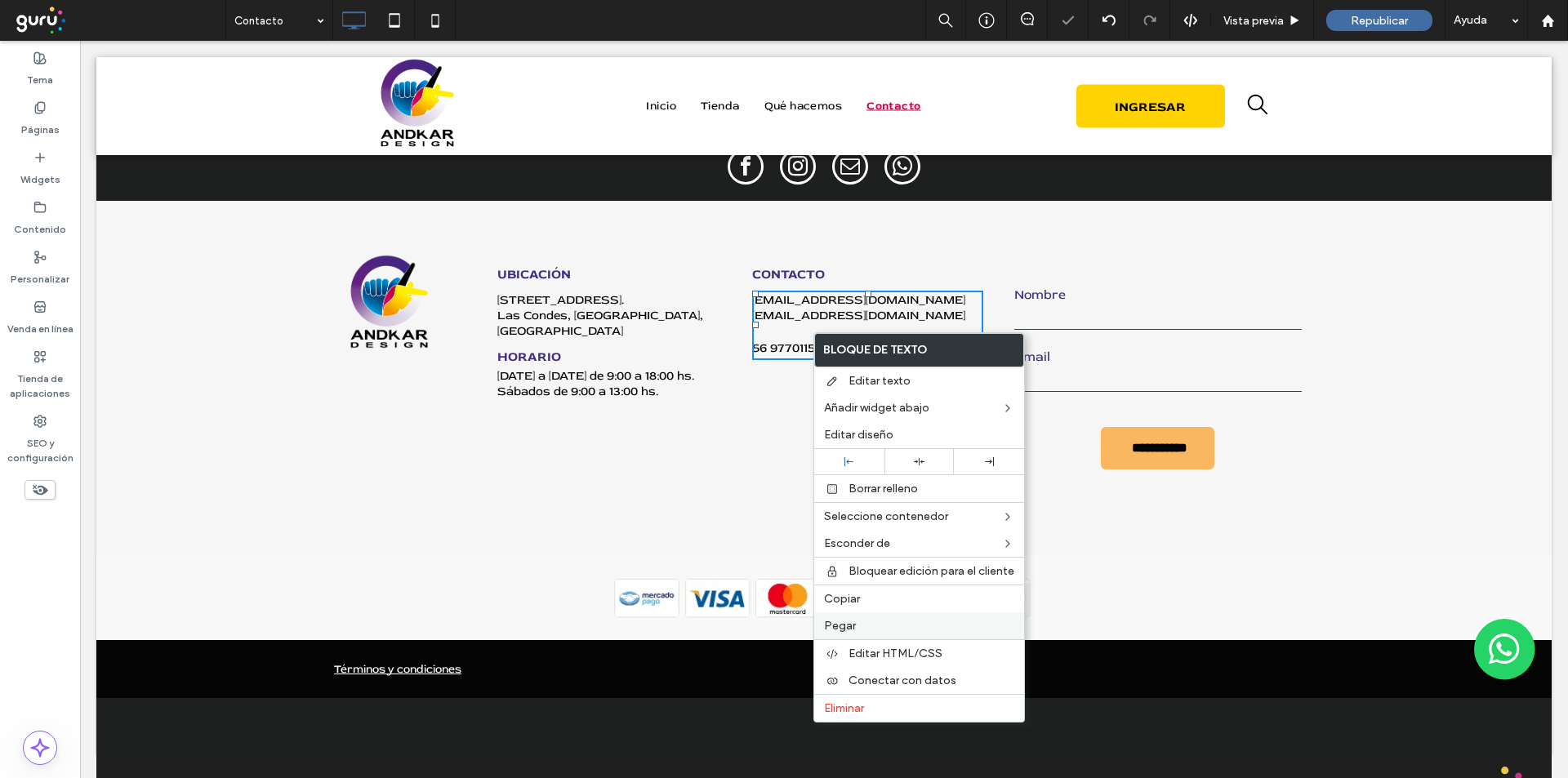
click at [840, 624] on span "Pegar" at bounding box center [840, 625] width 32 height 14
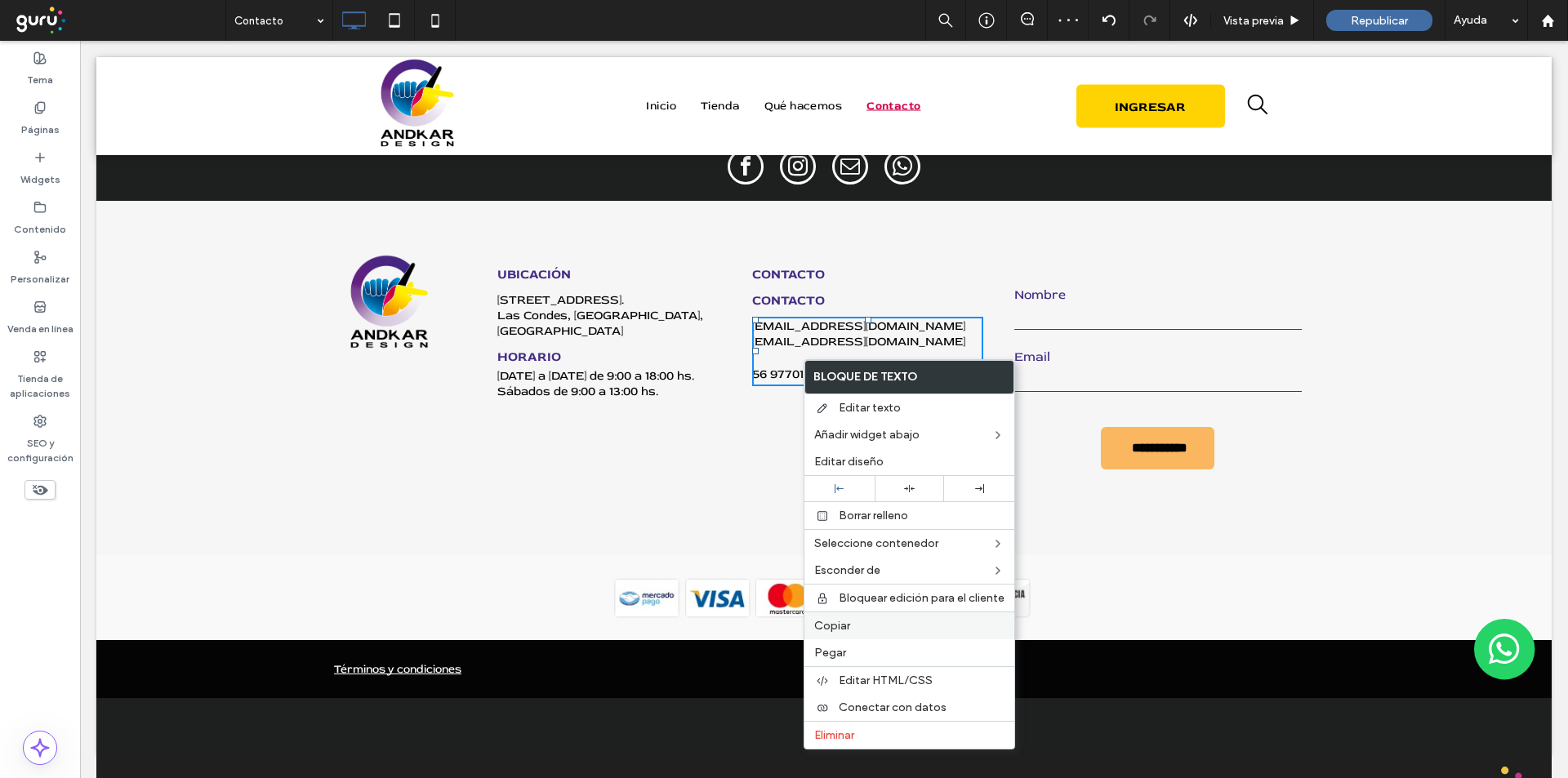
click at [821, 632] on span "Copiar" at bounding box center [832, 625] width 36 height 14
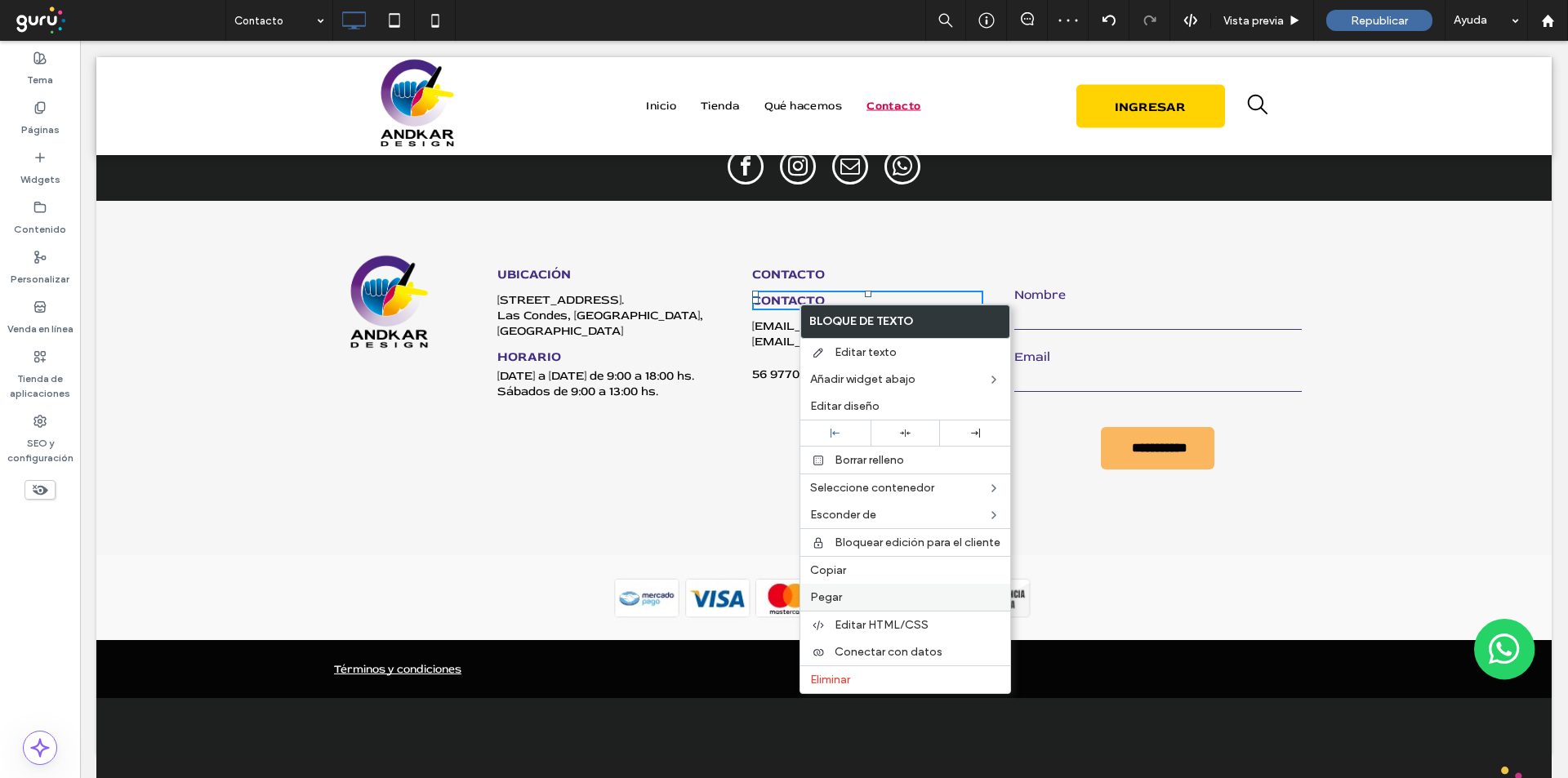
click at [830, 598] on span "Pegar" at bounding box center [826, 596] width 32 height 14
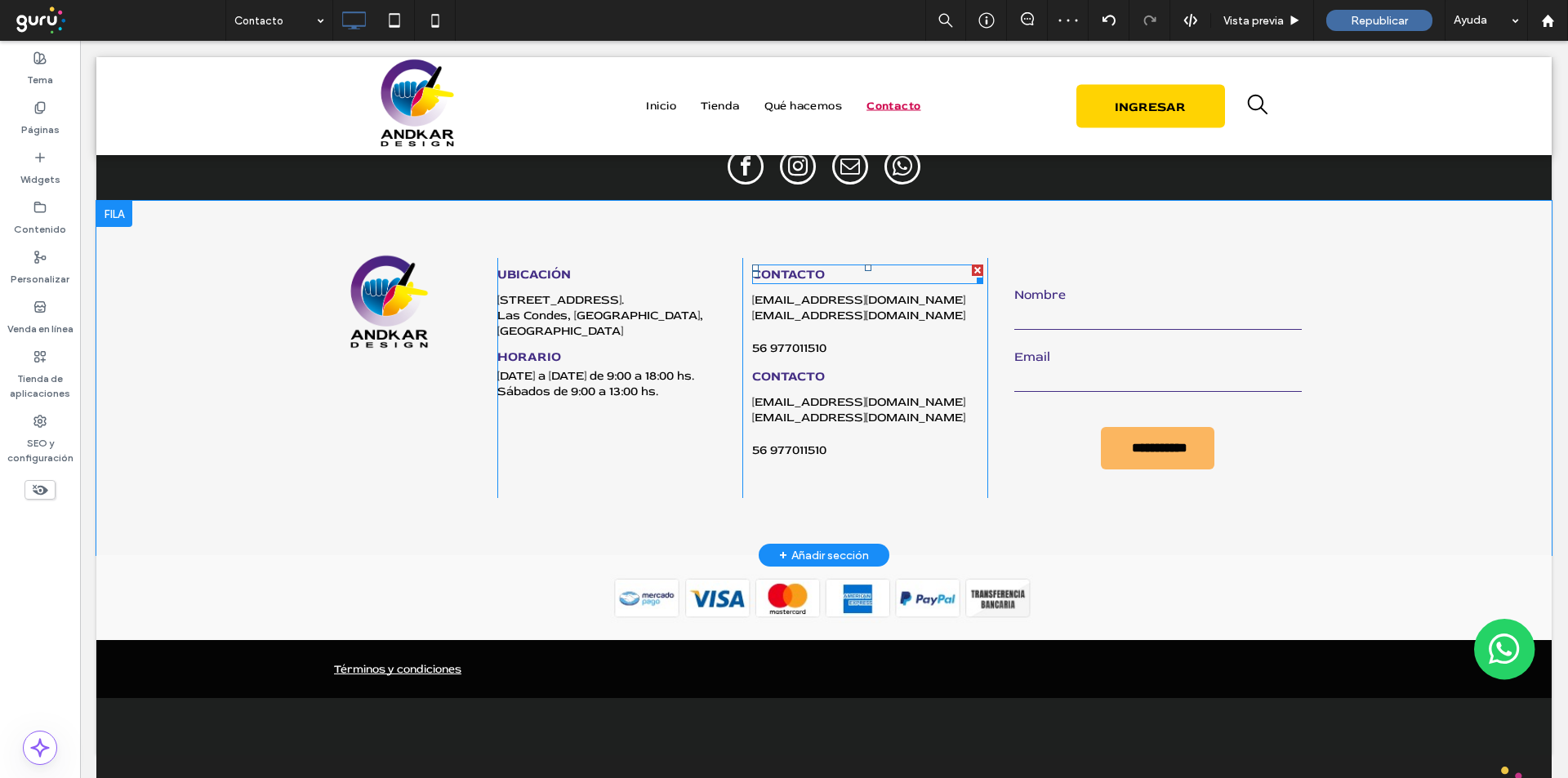
click at [777, 277] on strong "CONTACTO" at bounding box center [789, 273] width 73 height 16
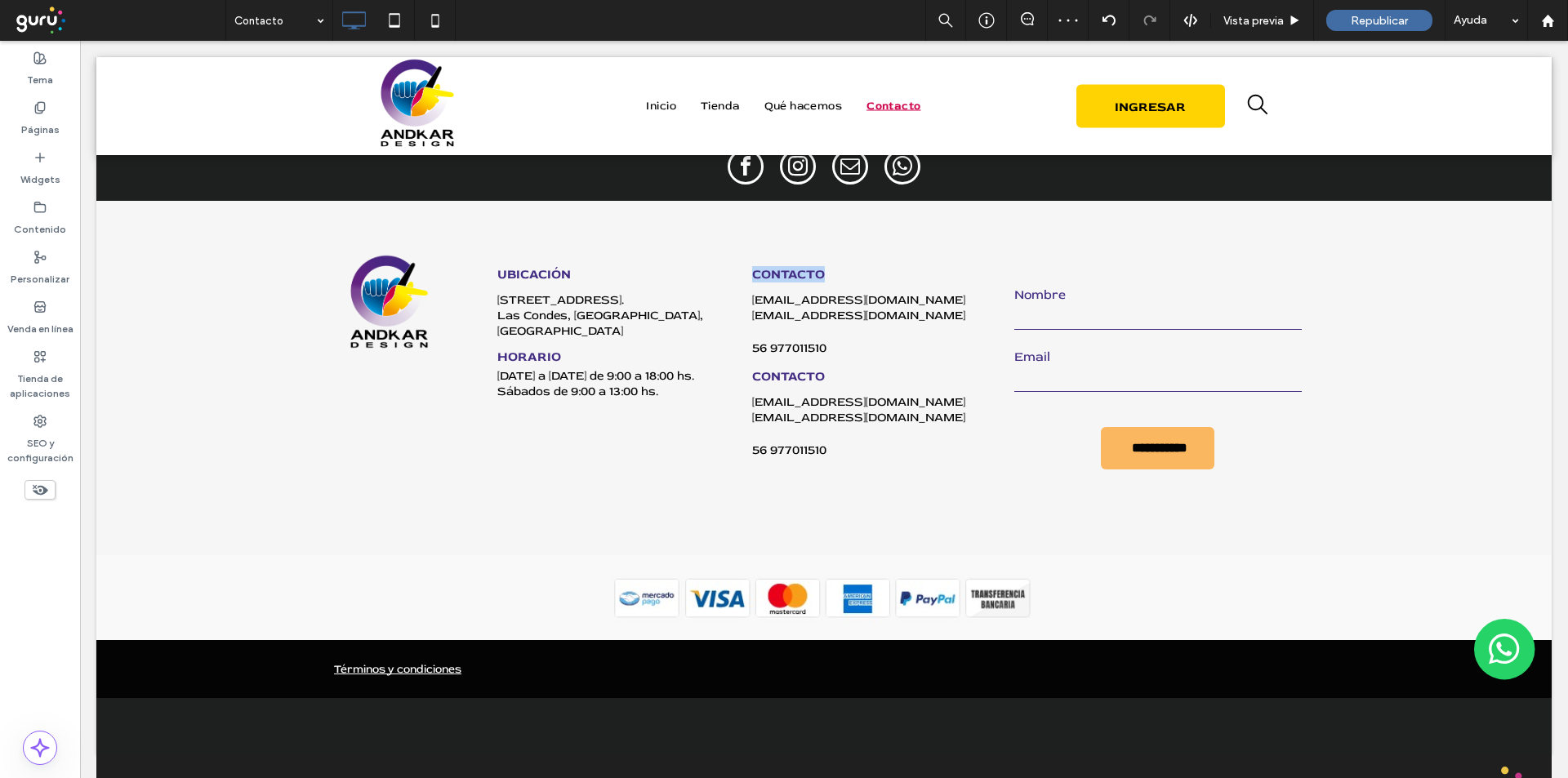
click at [777, 277] on strong "CONTACTO" at bounding box center [789, 273] width 73 height 16
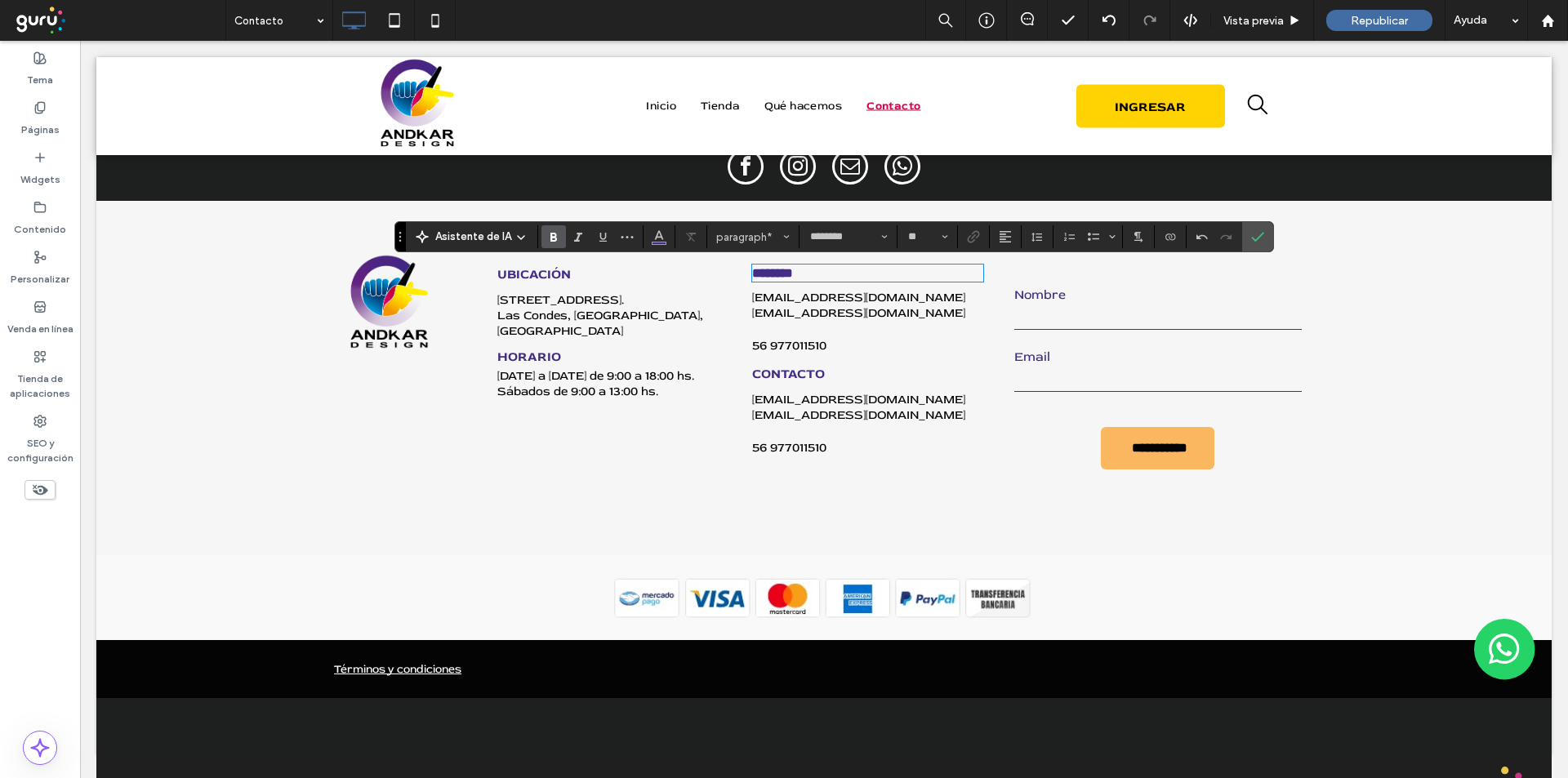
click at [792, 304] on link "contacto@andkardesign.cl" at bounding box center [859, 298] width 214 height 16
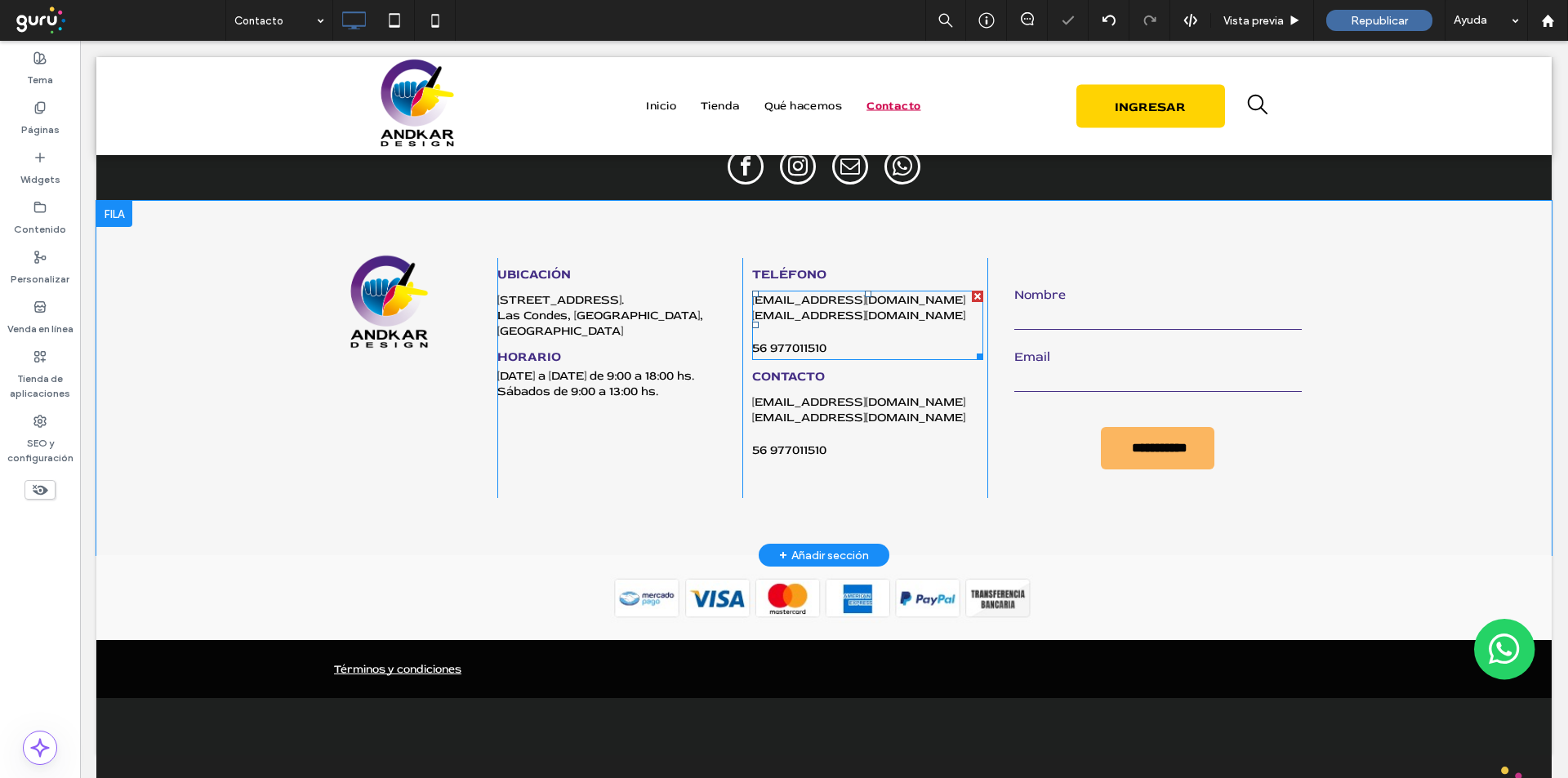
click at [792, 304] on link "contacto@andkardesign.cl" at bounding box center [859, 300] width 214 height 16
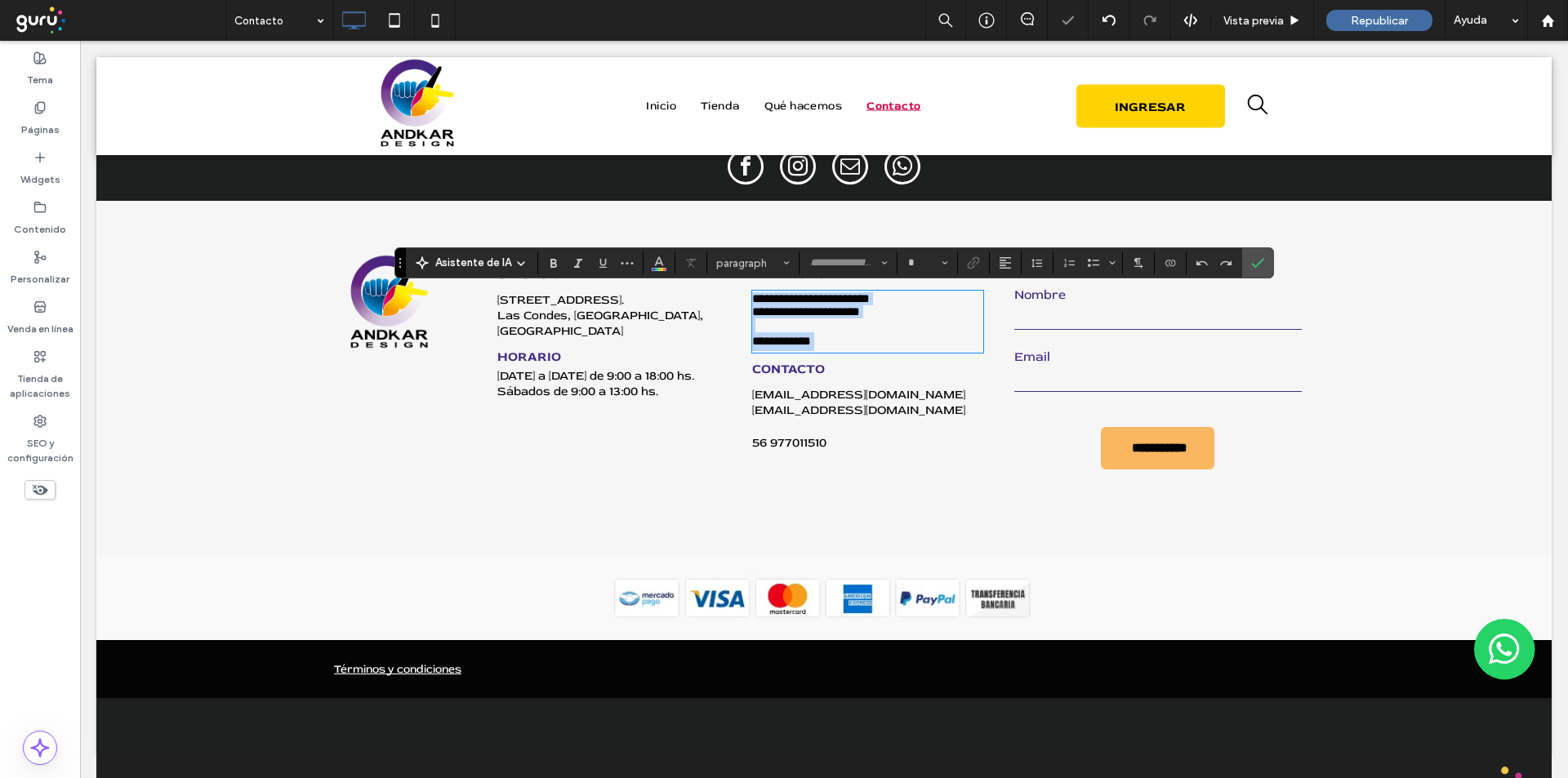
type input "********"
click at [909, 309] on p "**********" at bounding box center [867, 312] width 231 height 13
drag, startPoint x: 900, startPoint y: 320, endPoint x: 731, endPoint y: 296, distance: 170.7
click at [743, 296] on div "**********" at bounding box center [865, 378] width 245 height 240
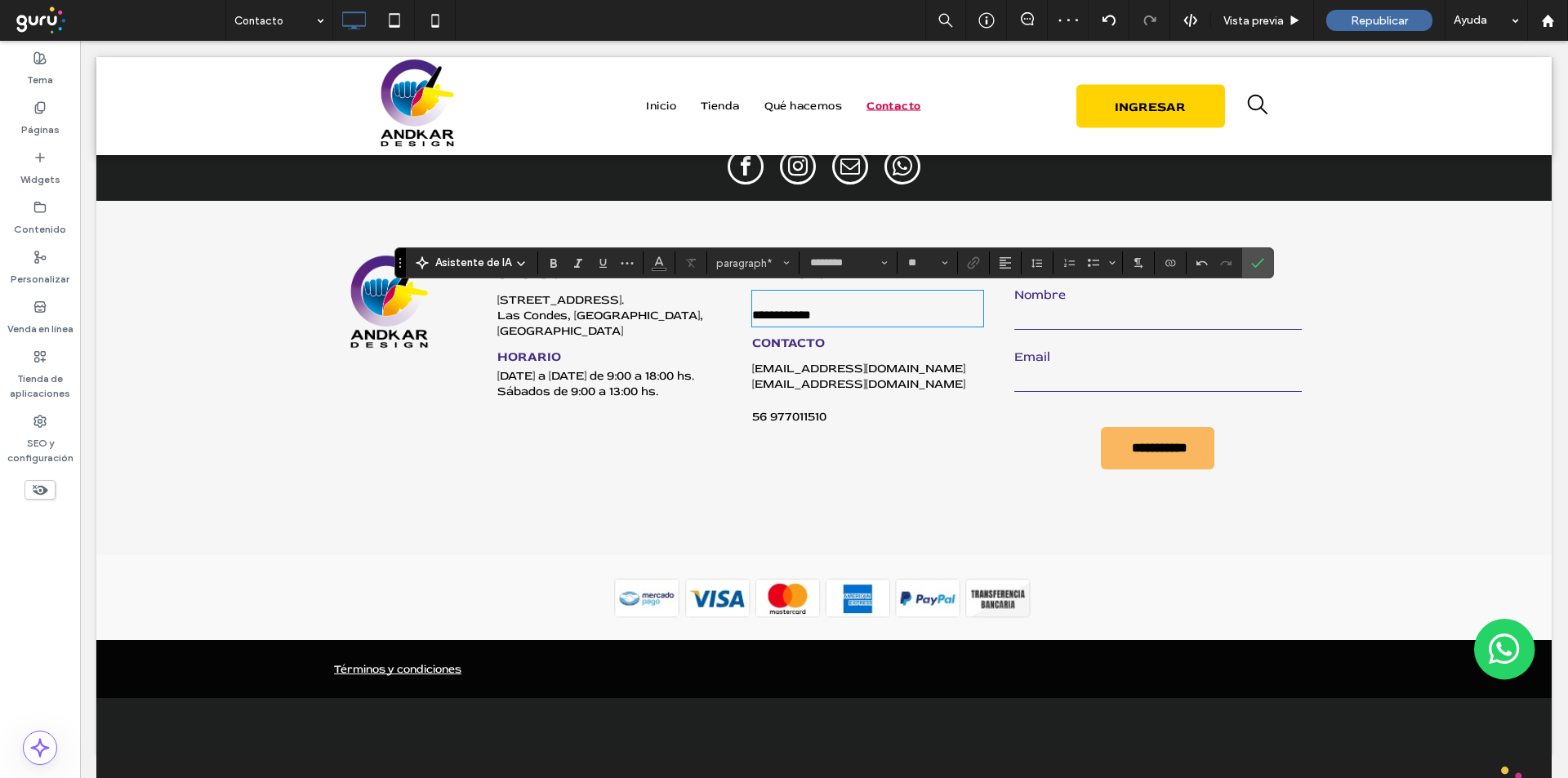
type input "**"
click at [792, 334] on strong "CONTACTO" at bounding box center [789, 329] width 73 height 16
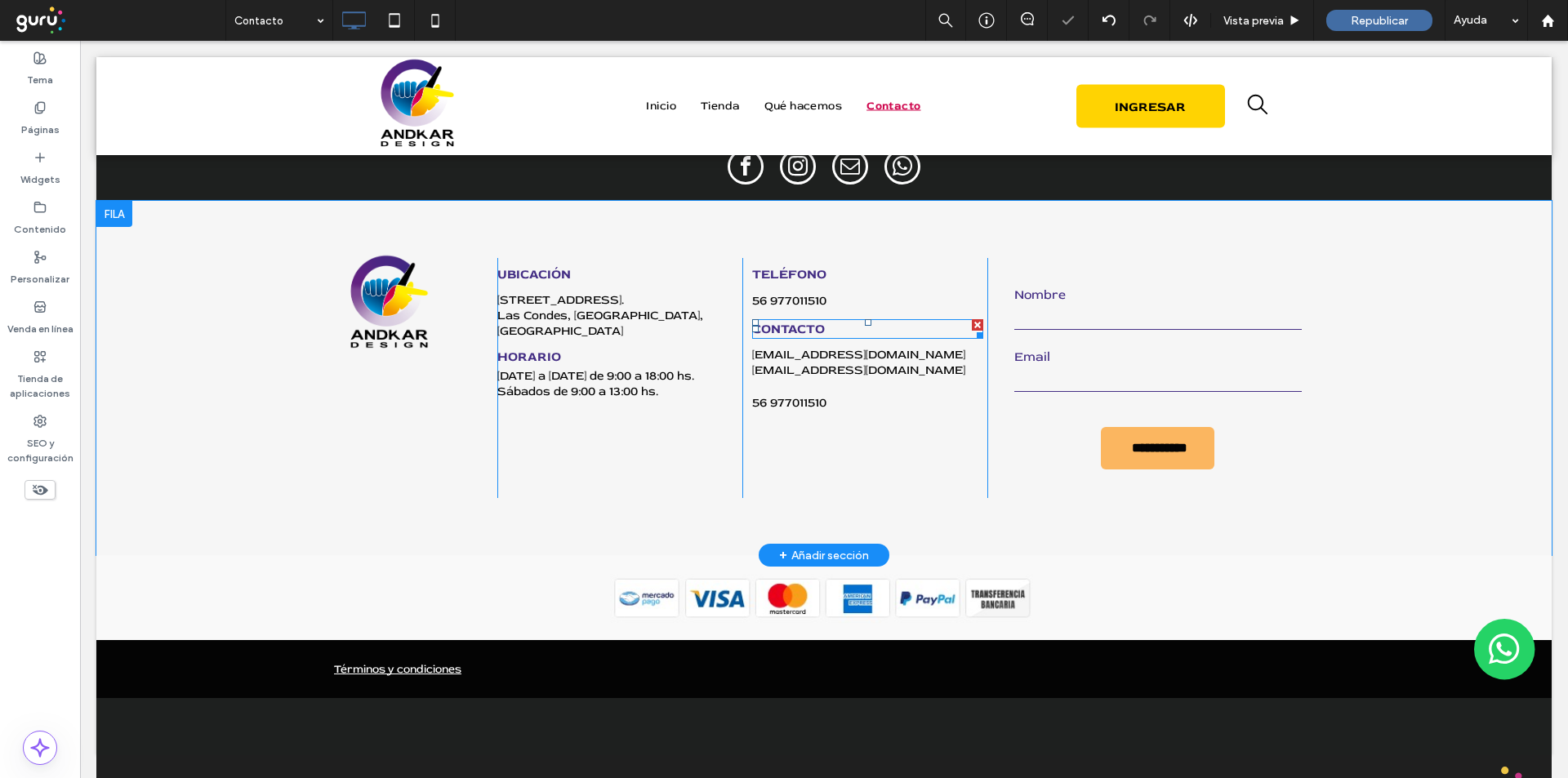
click at [792, 334] on strong "CONTACTO" at bounding box center [789, 329] width 73 height 16
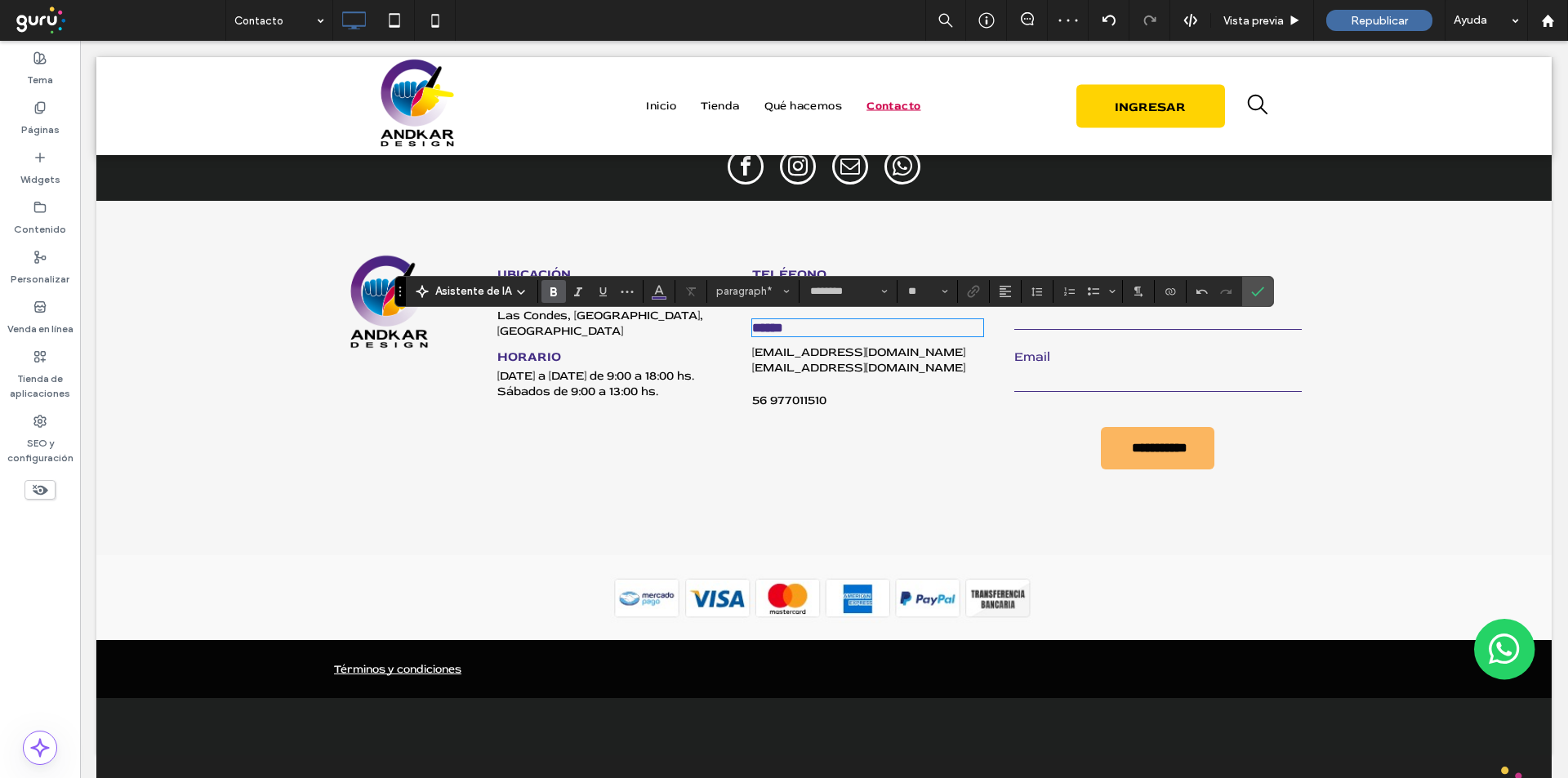
click at [795, 365] on link "diseno@andkardesign.cl" at bounding box center [859, 368] width 214 height 16
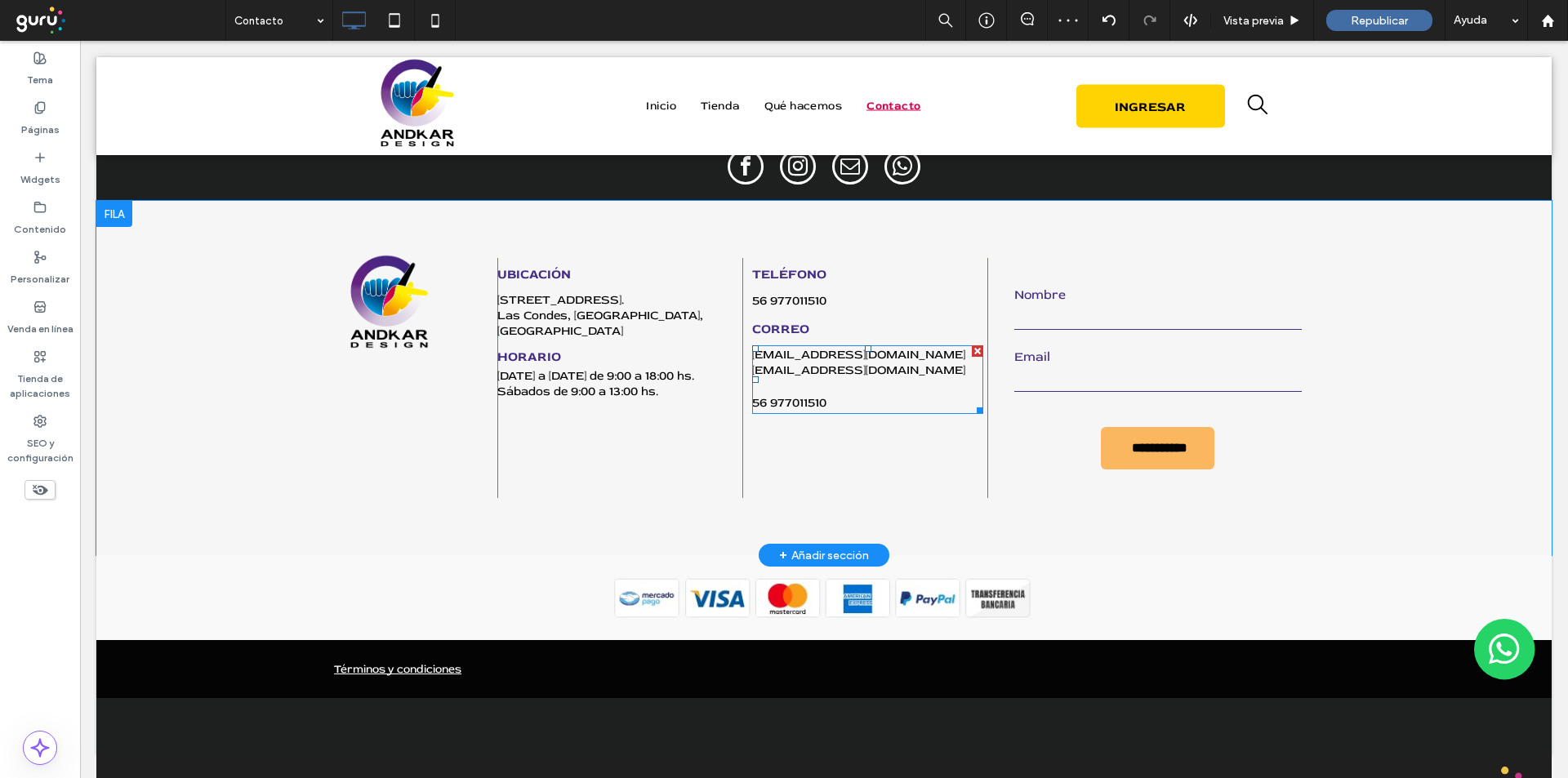
click at [909, 364] on p "diseno@andkardesign.cl" at bounding box center [867, 370] width 231 height 16
type input "********"
type input "**"
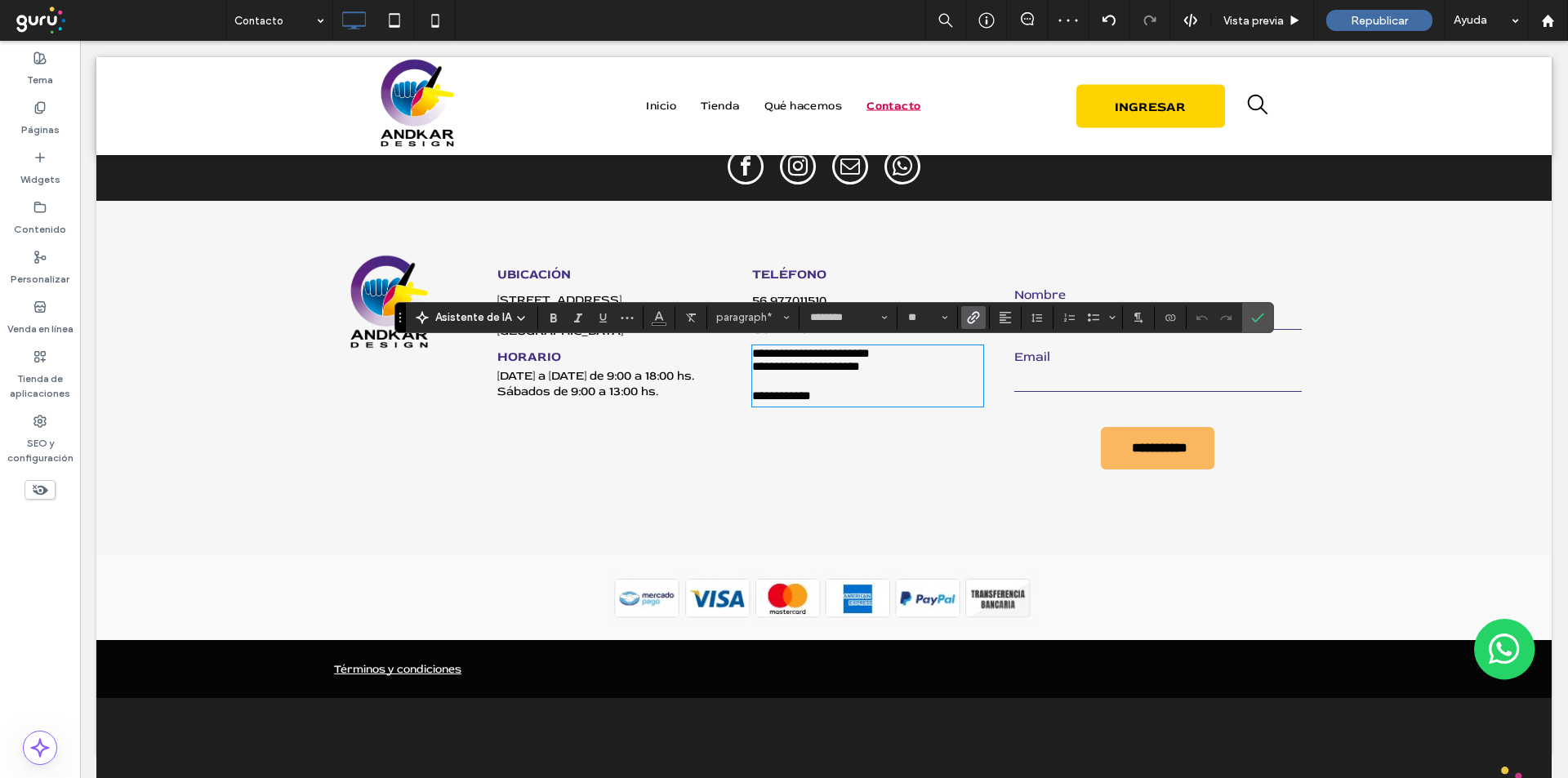
click at [893, 373] on p "**********" at bounding box center [867, 367] width 231 height 13
drag, startPoint x: 890, startPoint y: 374, endPoint x: 913, endPoint y: 412, distance: 44.4
click at [913, 405] on div "**********" at bounding box center [867, 376] width 231 height 59
drag, startPoint x: 1257, startPoint y: 318, endPoint x: 1265, endPoint y: 319, distance: 8.1
click at [1265, 319] on label "Confirmar" at bounding box center [1258, 316] width 24 height 29
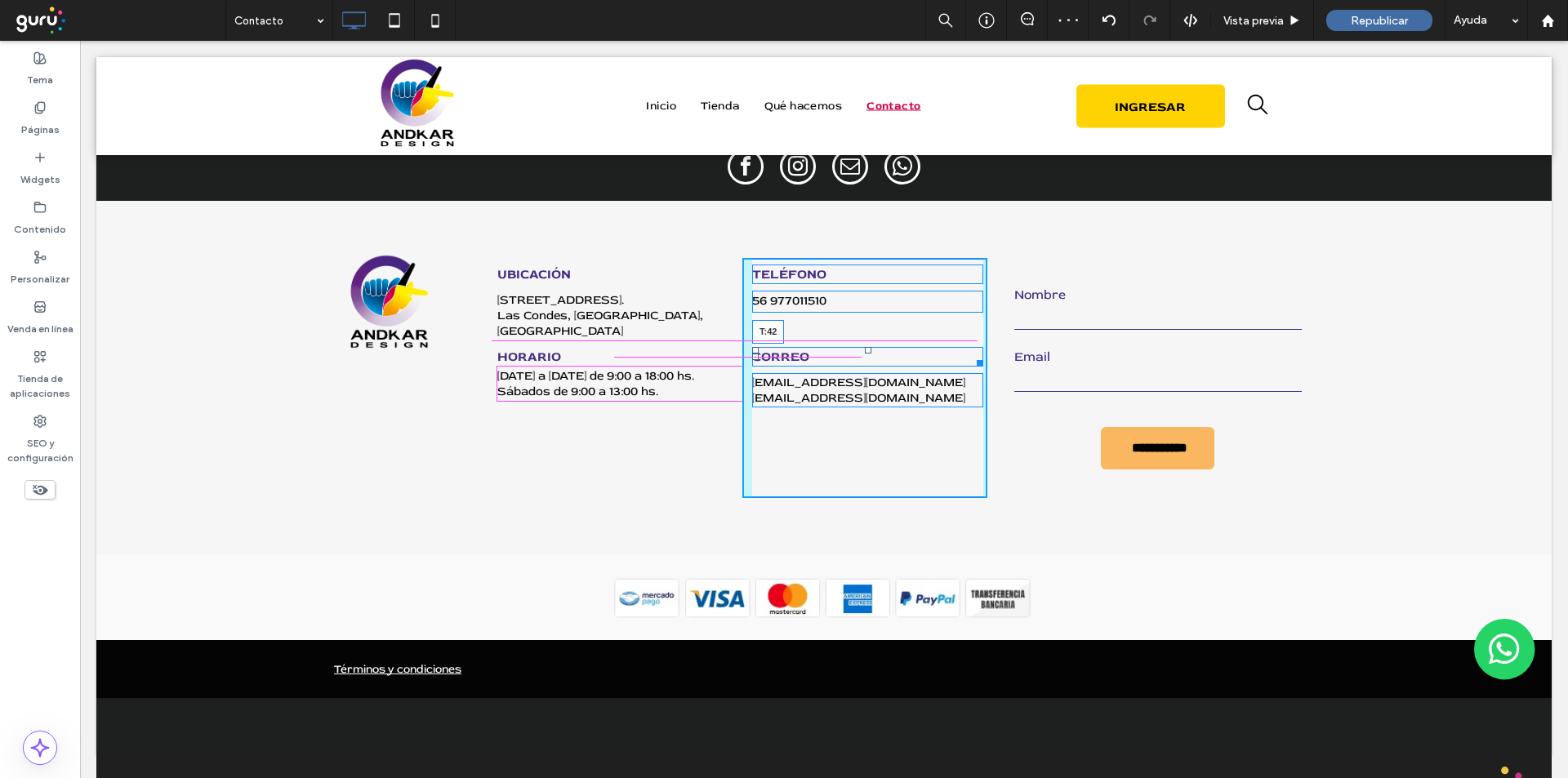
drag, startPoint x: 858, startPoint y: 322, endPoint x: 869, endPoint y: 349, distance: 29.2
click at [869, 349] on div "CORREO T:42" at bounding box center [867, 357] width 231 height 20
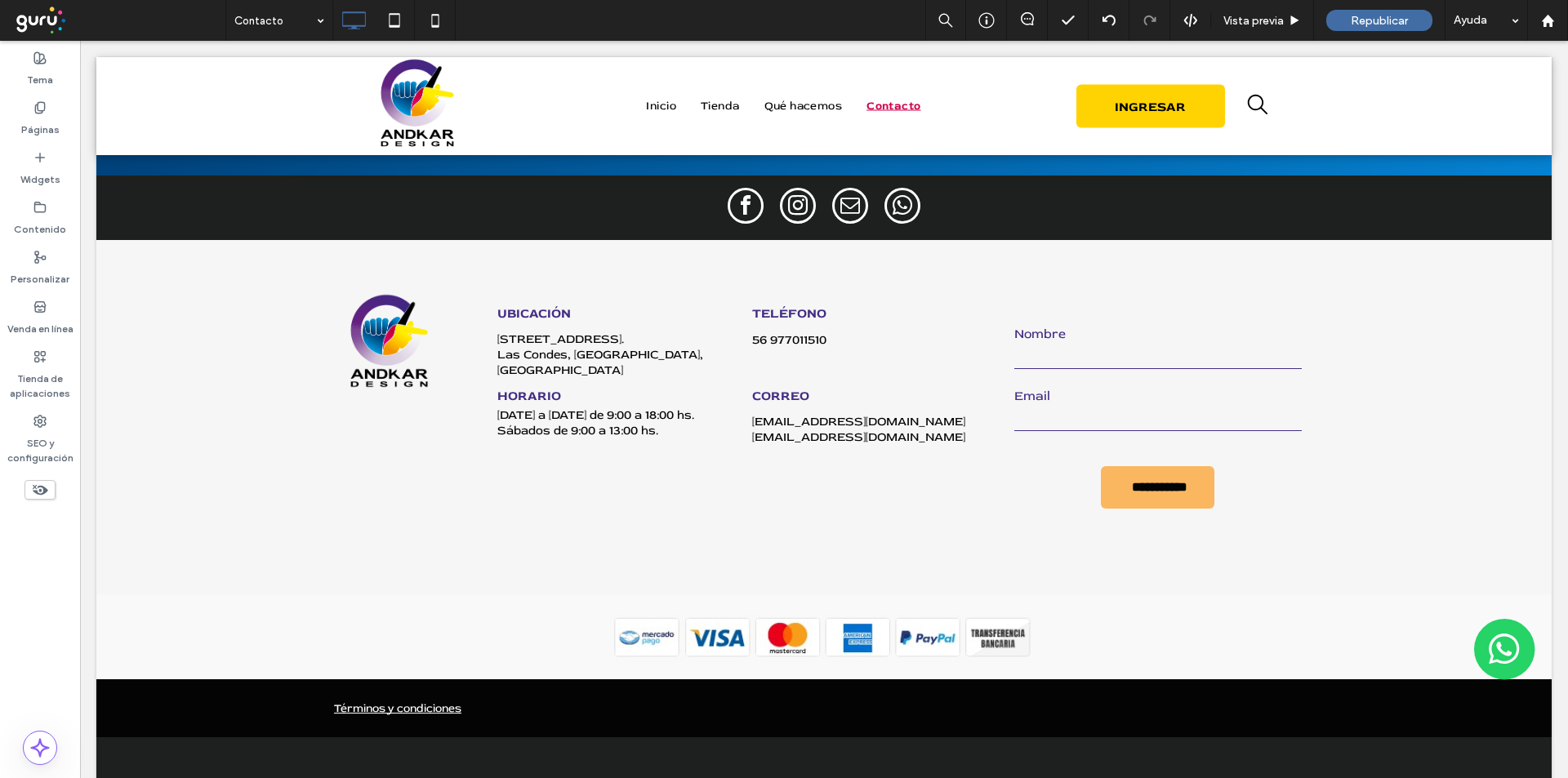
scroll to position [1271, 0]
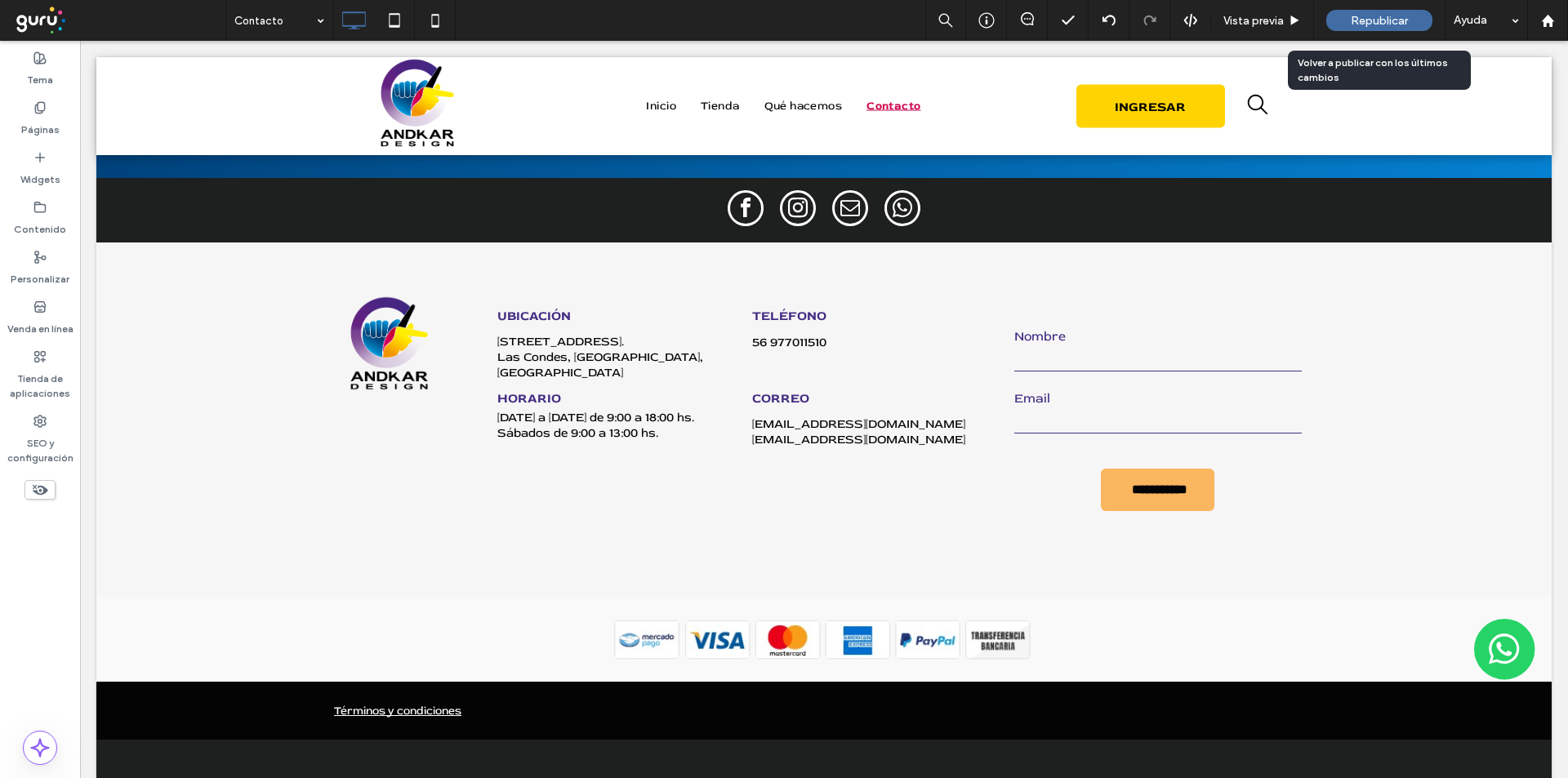
click at [1398, 10] on div "Republicar" at bounding box center [1379, 20] width 106 height 22
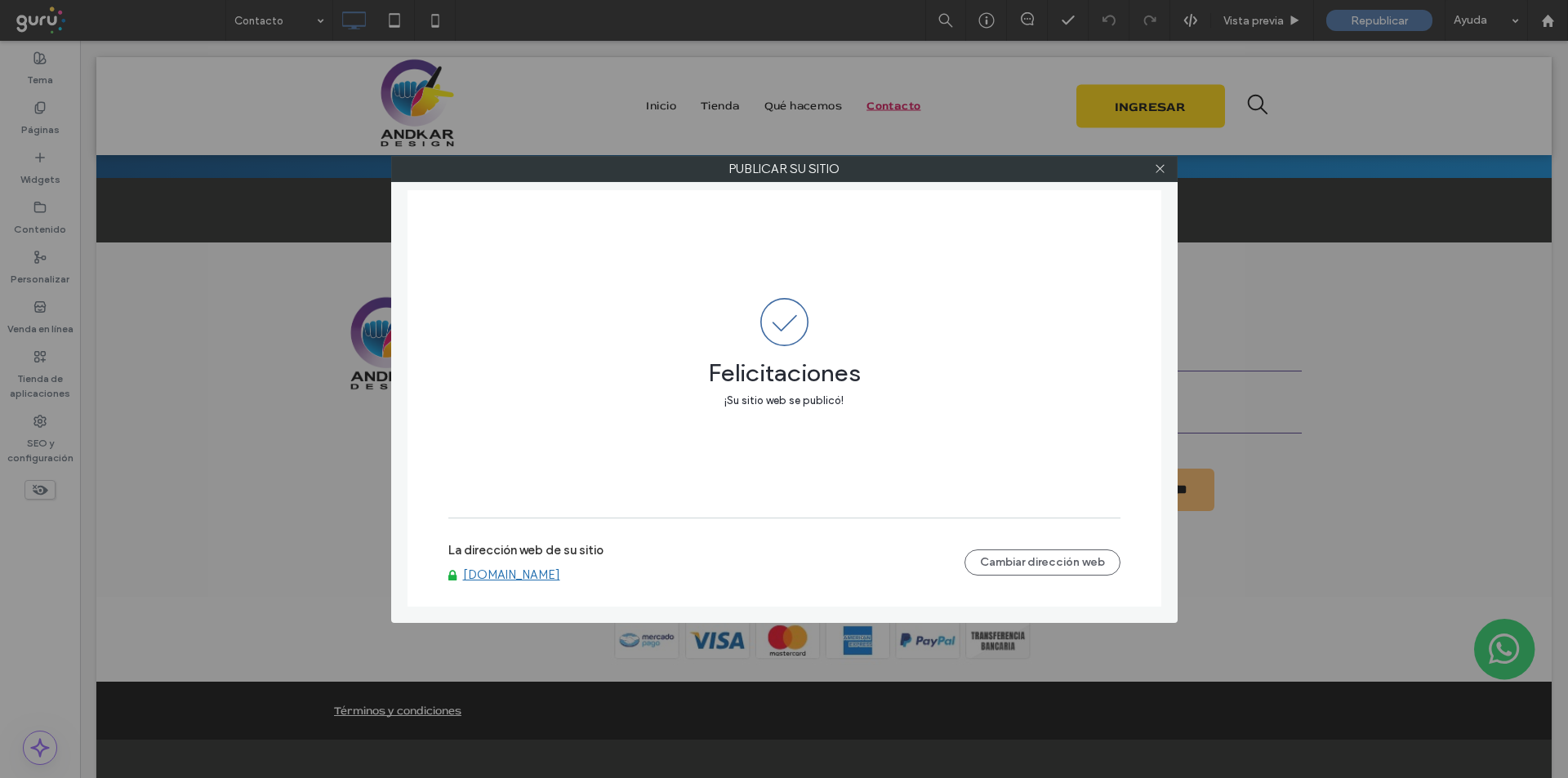
click at [534, 574] on link "www.andkardesign.cl" at bounding box center [511, 575] width 97 height 15
click at [1158, 166] on icon at bounding box center [1160, 169] width 12 height 12
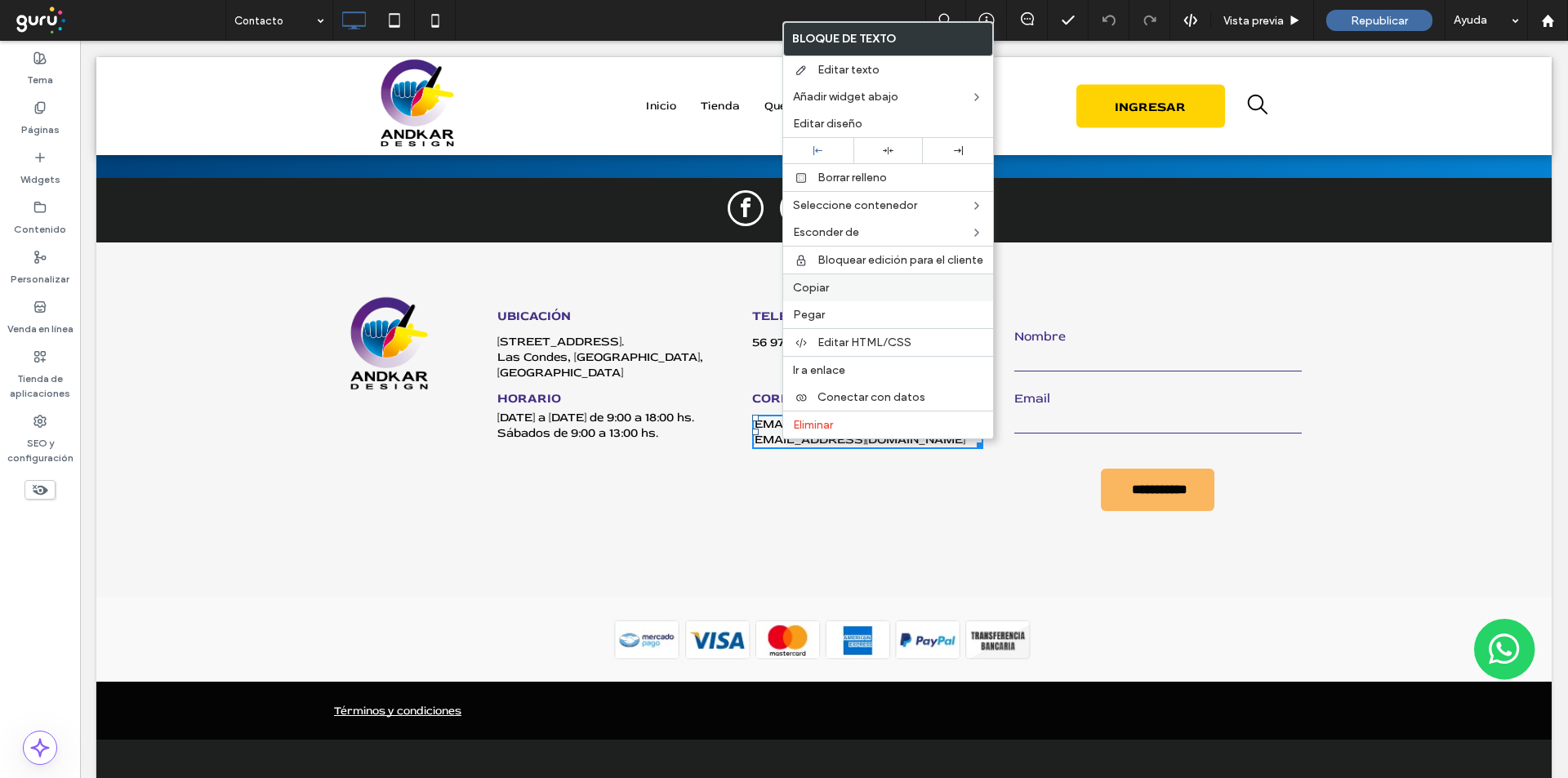
drag, startPoint x: 846, startPoint y: 292, endPoint x: 918, endPoint y: 283, distance: 72.6
click at [846, 292] on label "Copiar" at bounding box center [888, 287] width 190 height 14
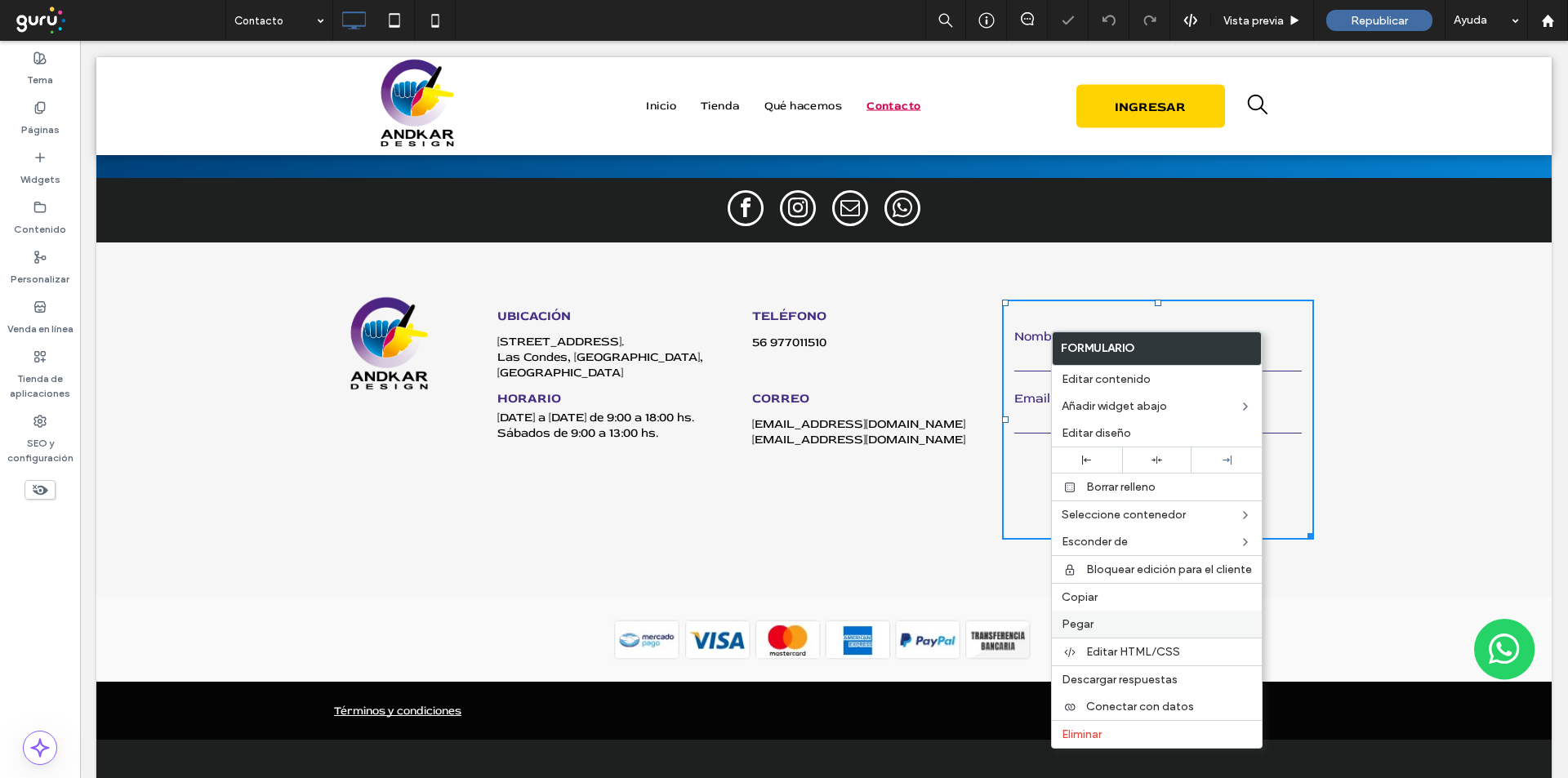
click at [1101, 616] on div "Pegar" at bounding box center [1157, 624] width 210 height 27
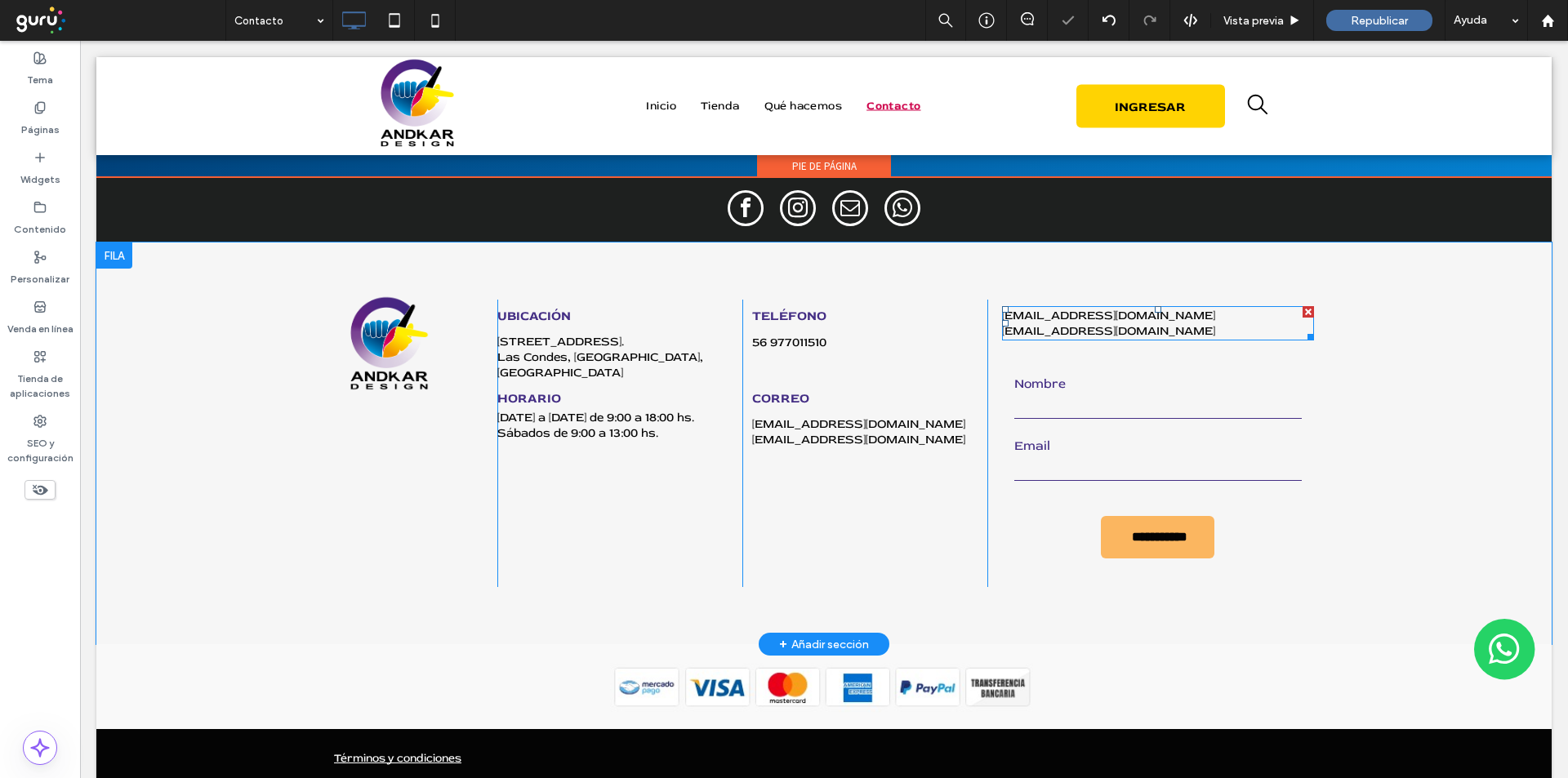
click at [1071, 312] on link "contacto@andkardesign.cl" at bounding box center [1109, 316] width 214 height 16
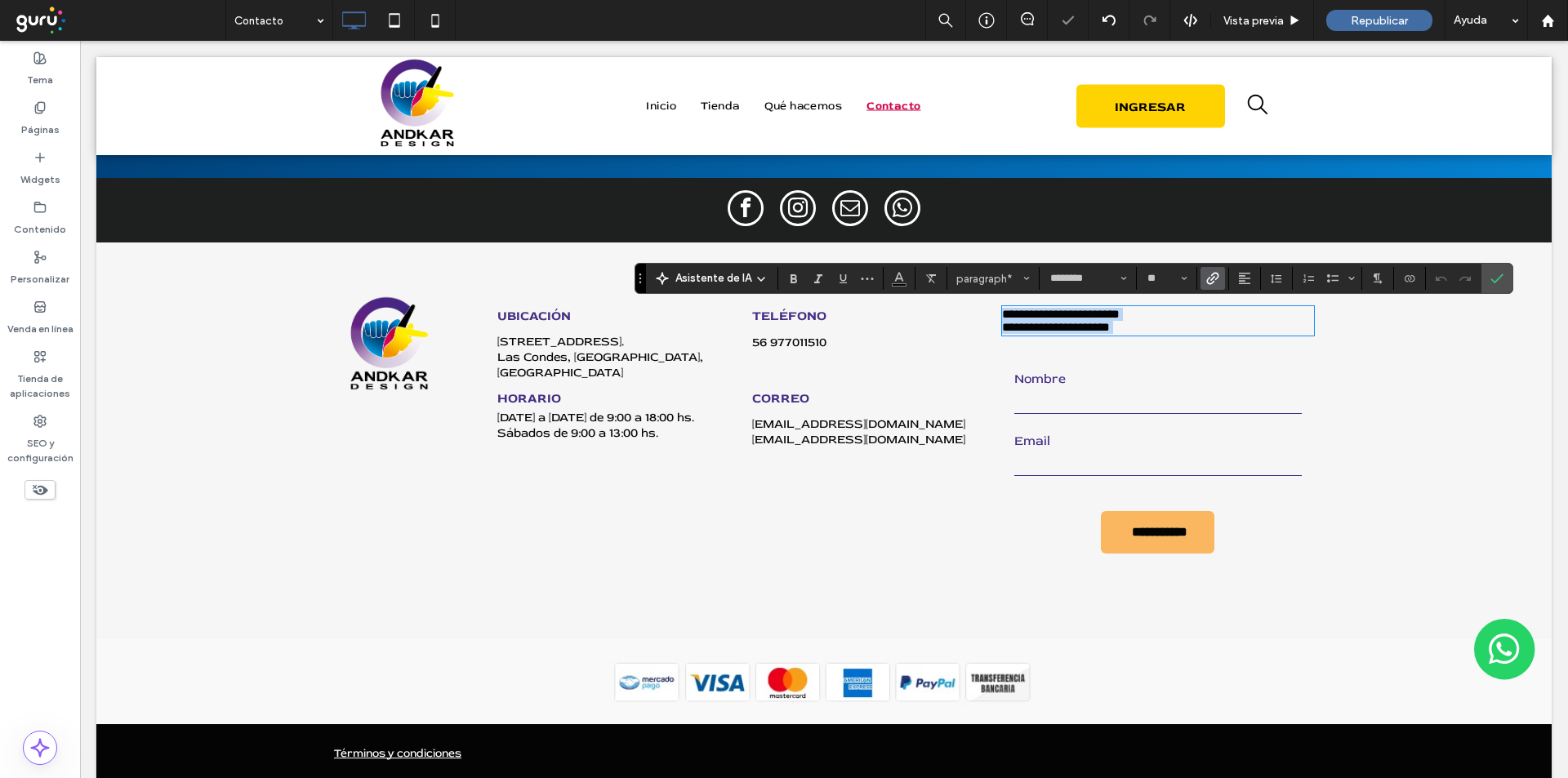
type input "**"
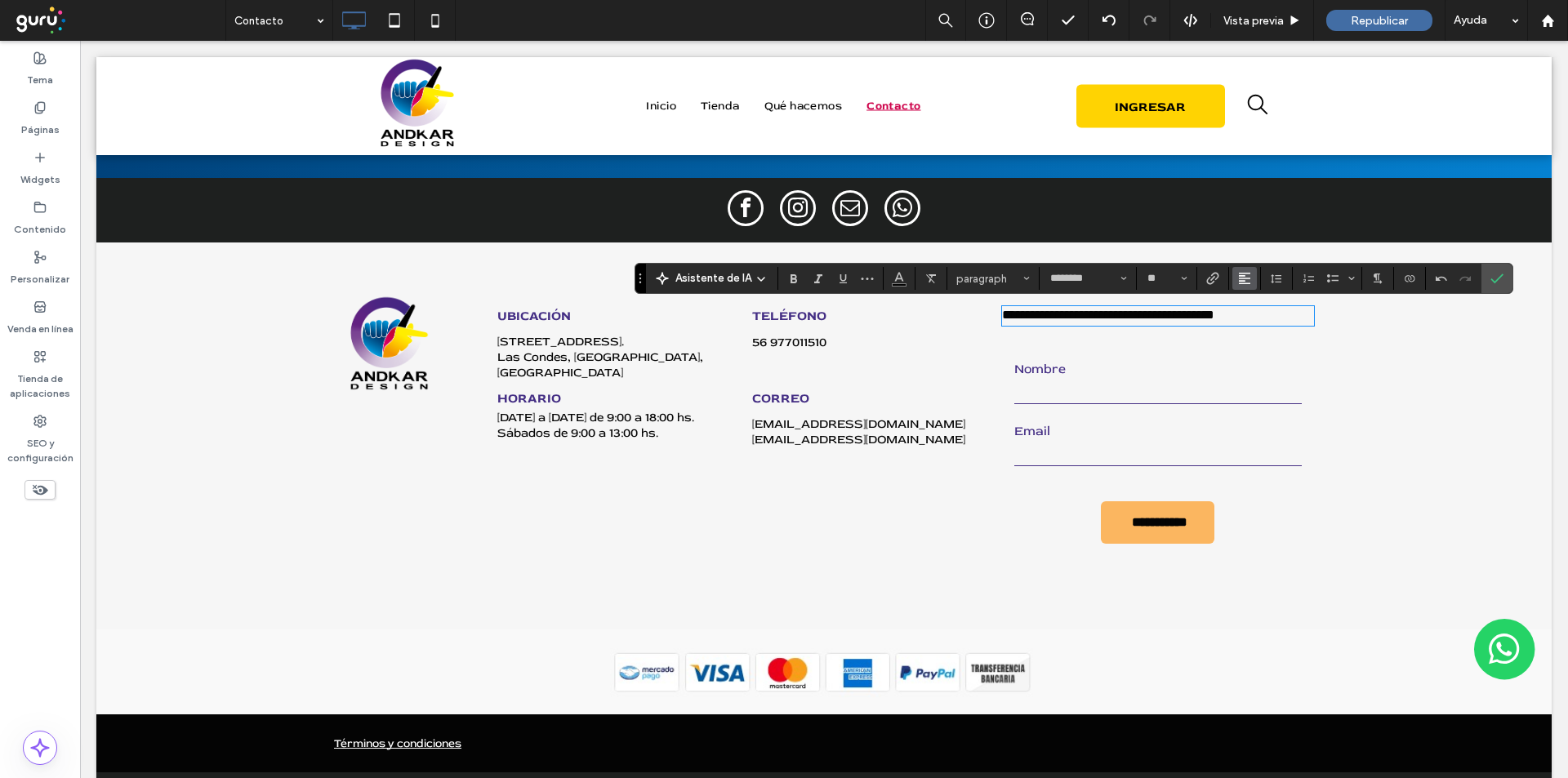
click at [1244, 284] on use "Alineación" at bounding box center [1245, 278] width 11 height 11
click at [1250, 331] on icon "ui.textEditor.alignment.center" at bounding box center [1257, 329] width 13 height 13
click at [1159, 284] on input "**" at bounding box center [1161, 278] width 32 height 13
type input "**"
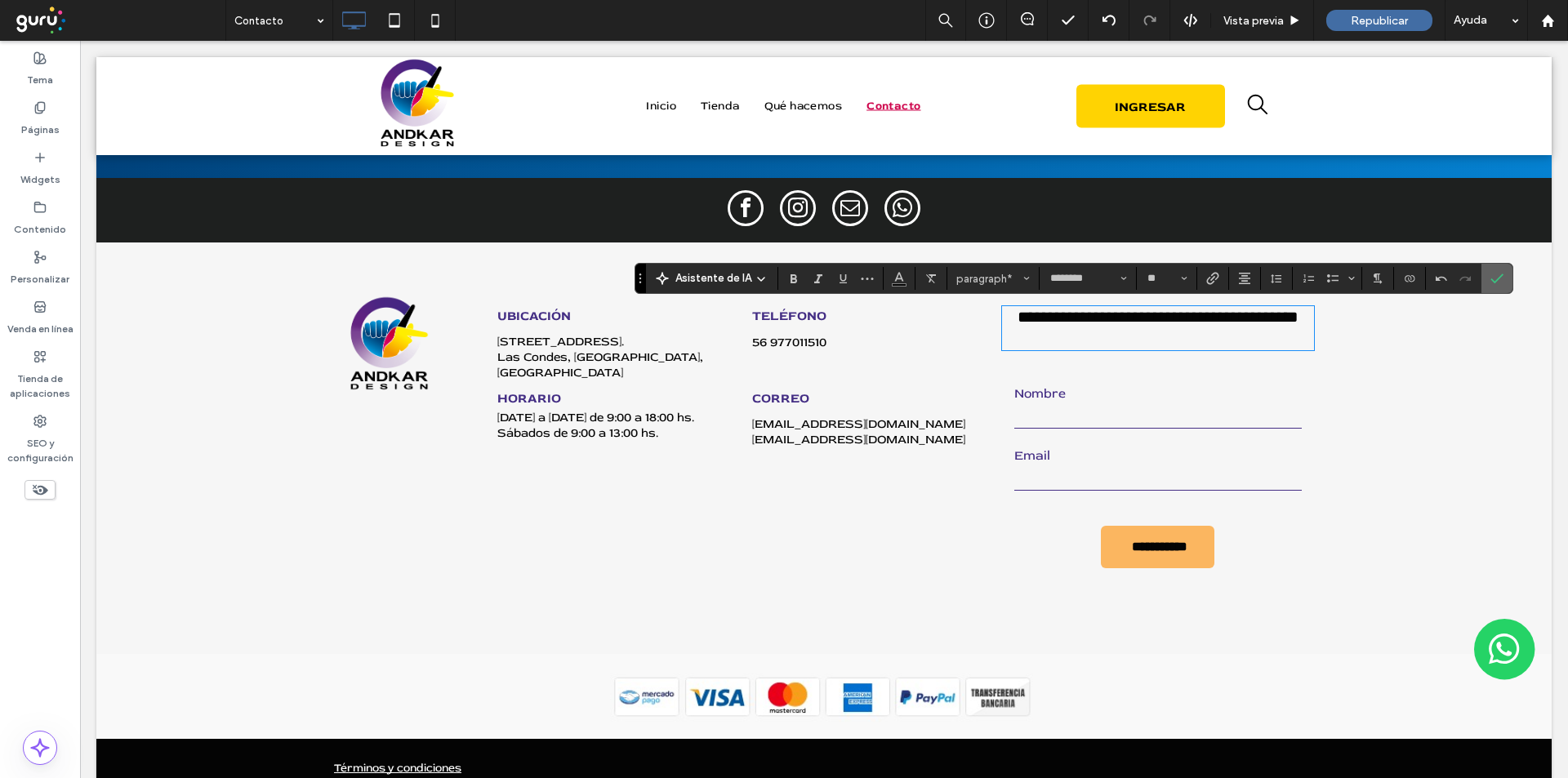
drag, startPoint x: 1414, startPoint y: 234, endPoint x: 1496, endPoint y: 275, distance: 91.7
click at [1496, 275] on icon "Confirmar" at bounding box center [1497, 278] width 13 height 13
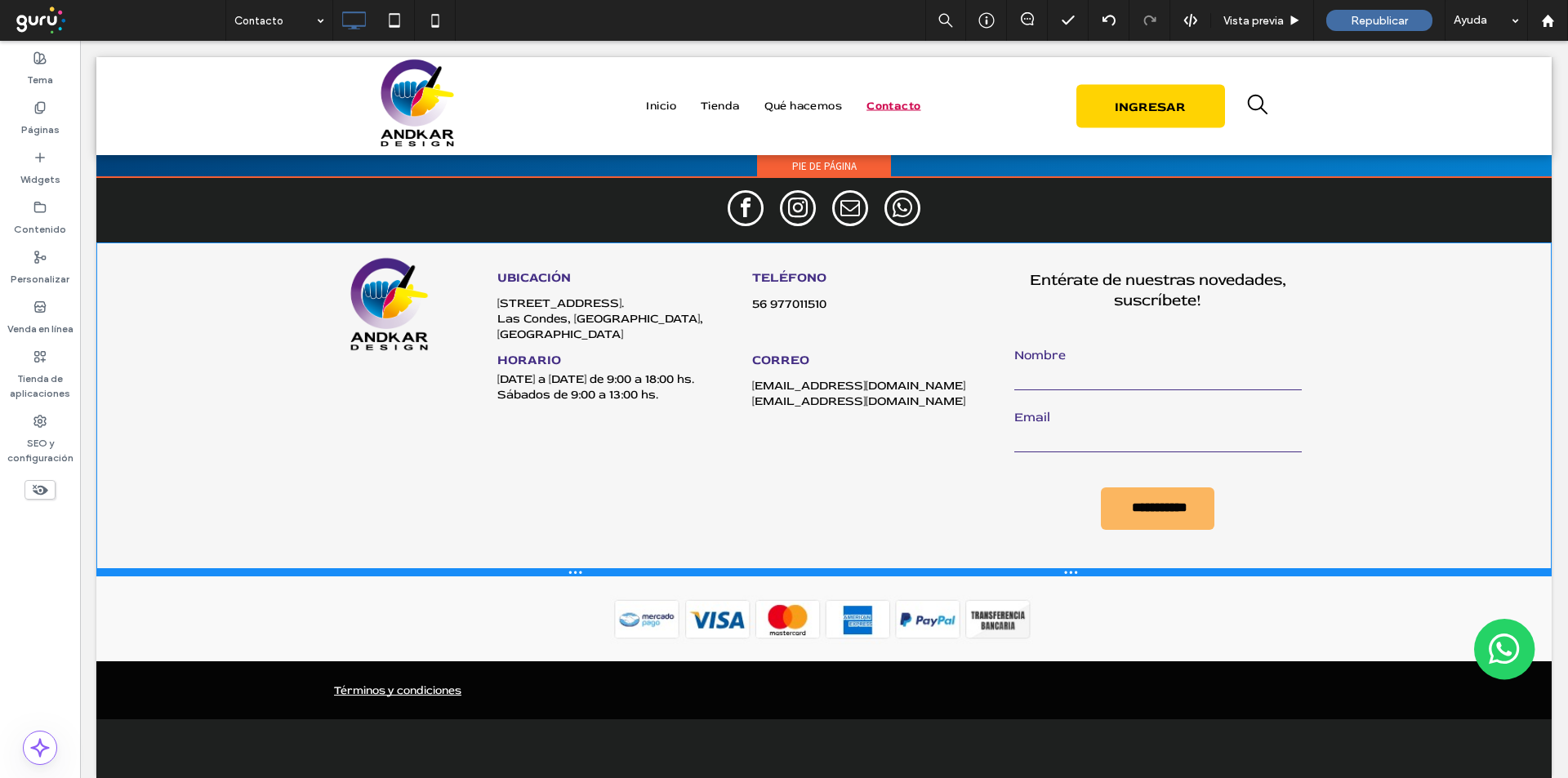
drag, startPoint x: 1128, startPoint y: 650, endPoint x: 1175, endPoint y: 572, distance: 91.1
click at [1175, 572] on div at bounding box center [824, 572] width 1456 height 8
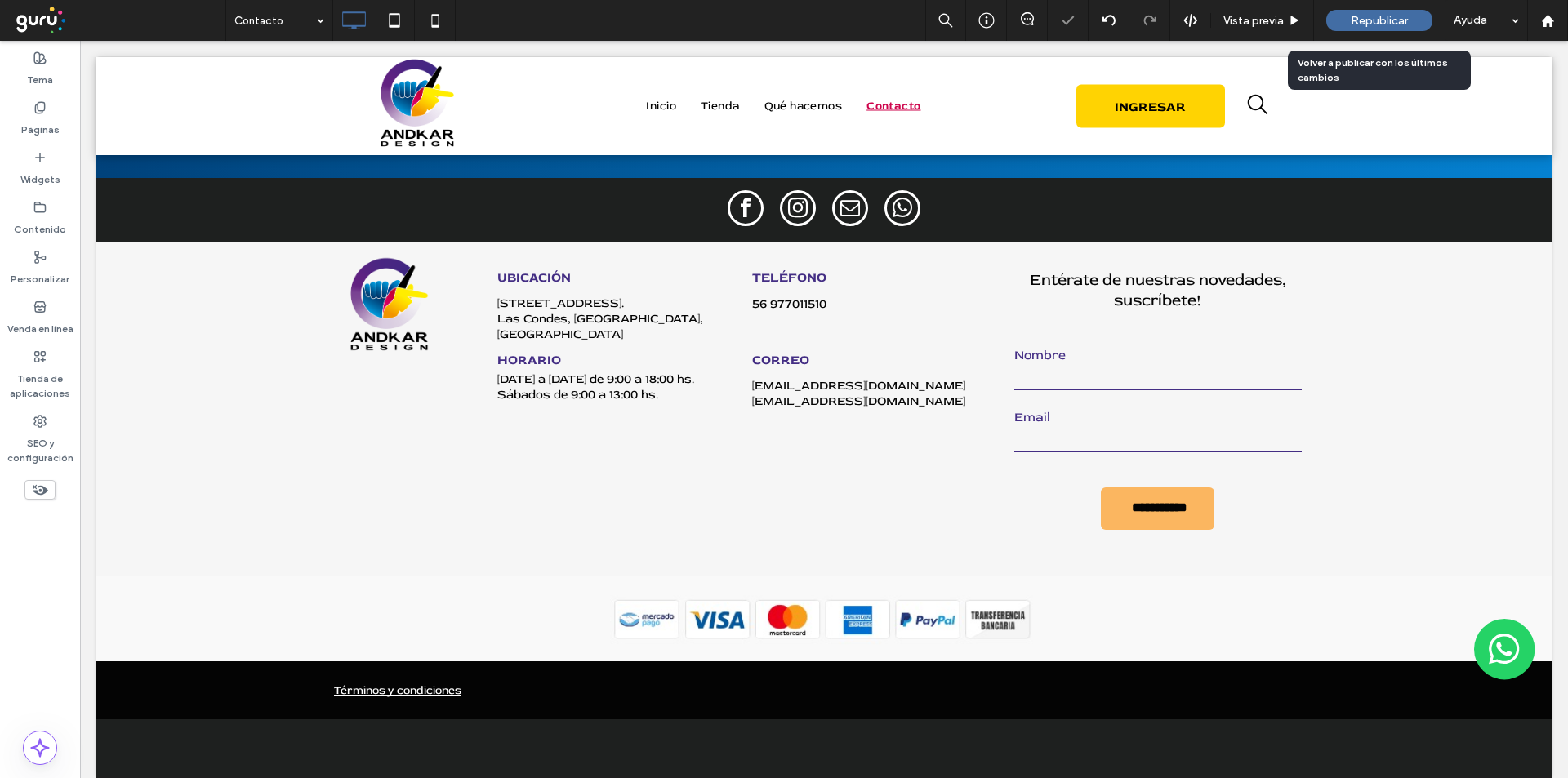
click at [1396, 16] on span "Republicar" at bounding box center [1379, 21] width 57 height 14
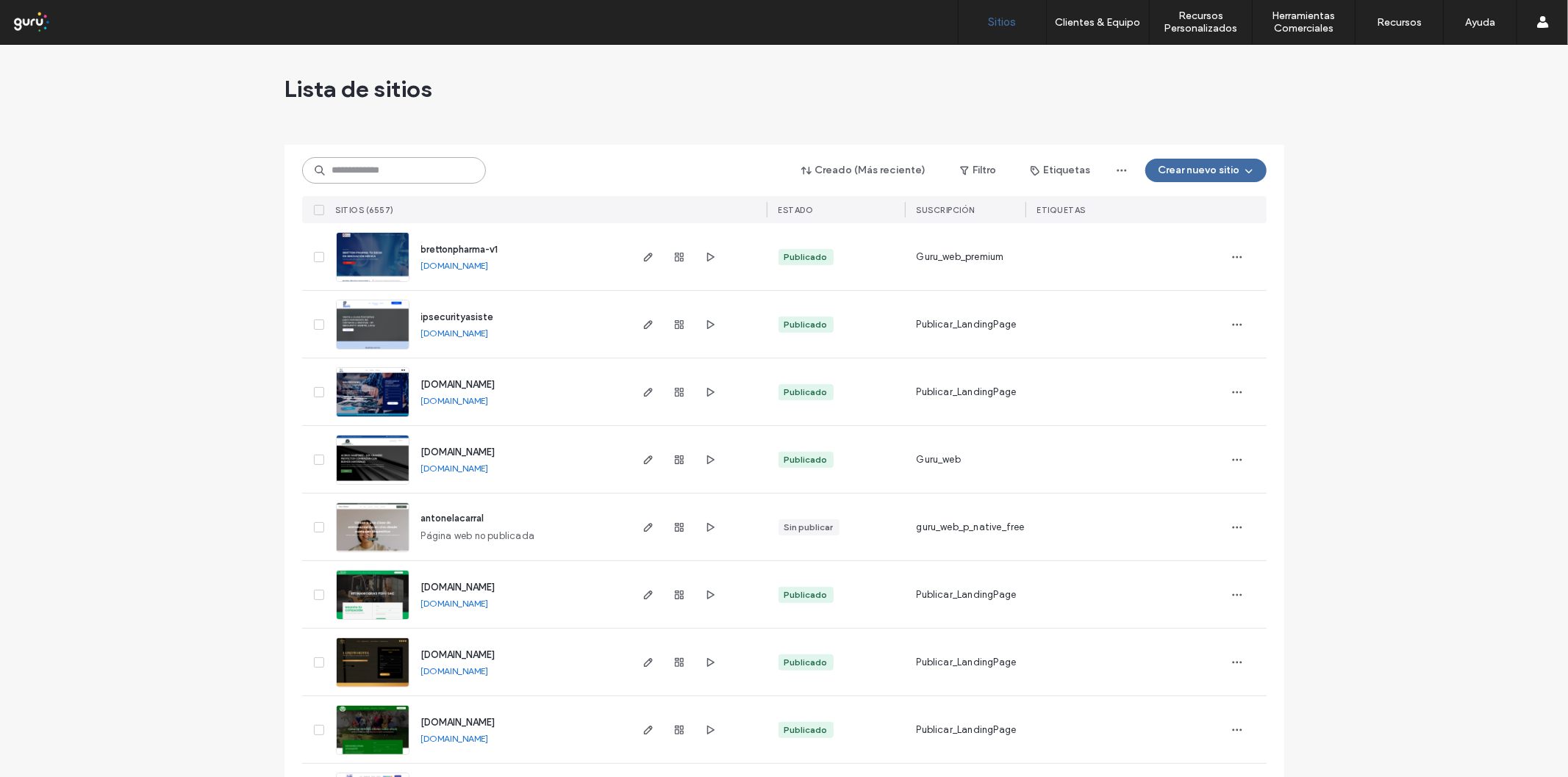
click at [375, 171] on input at bounding box center [394, 170] width 184 height 26
paste input "**********"
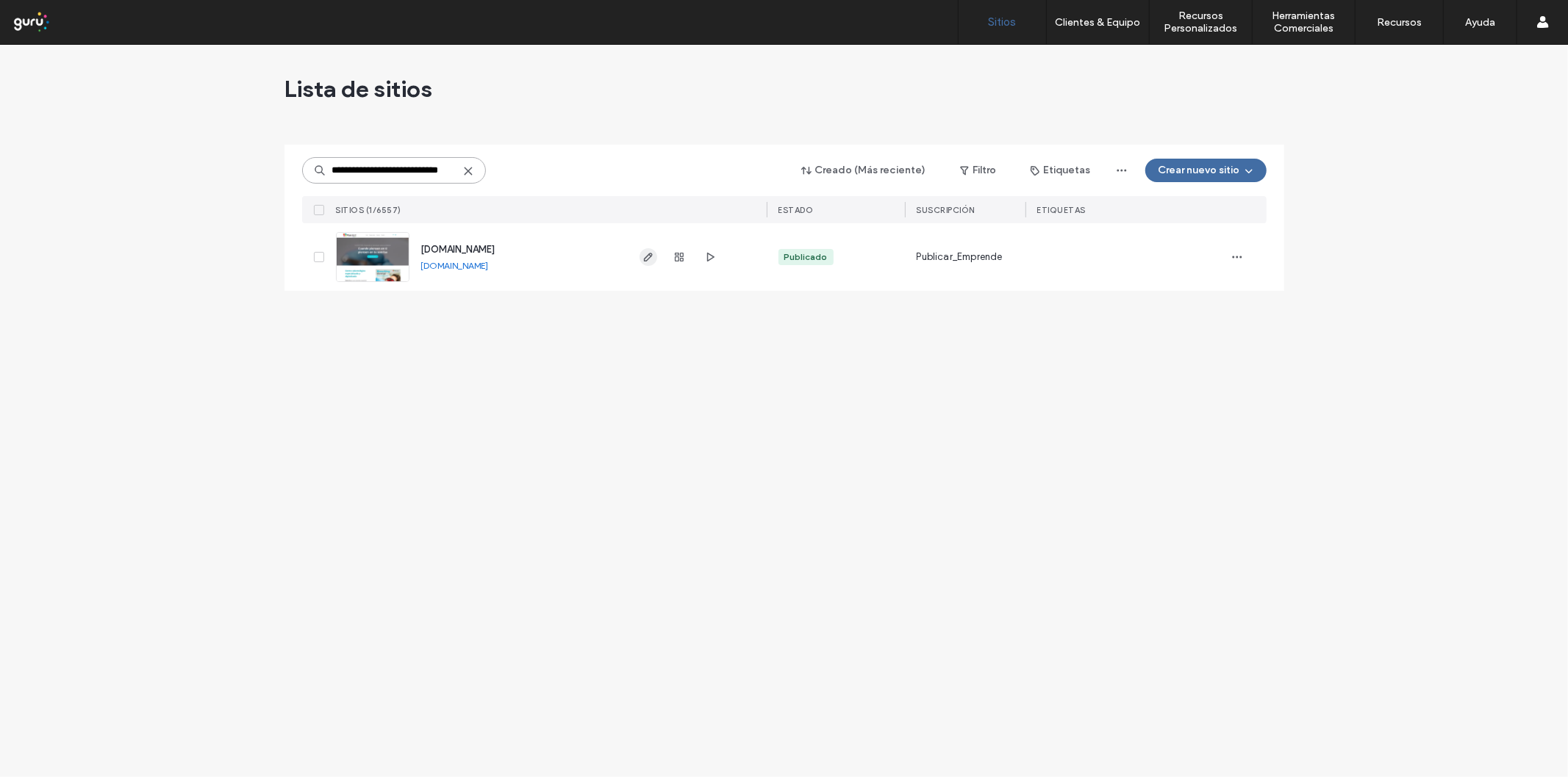
type input "**********"
click at [647, 261] on icon "button" at bounding box center [648, 257] width 12 height 12
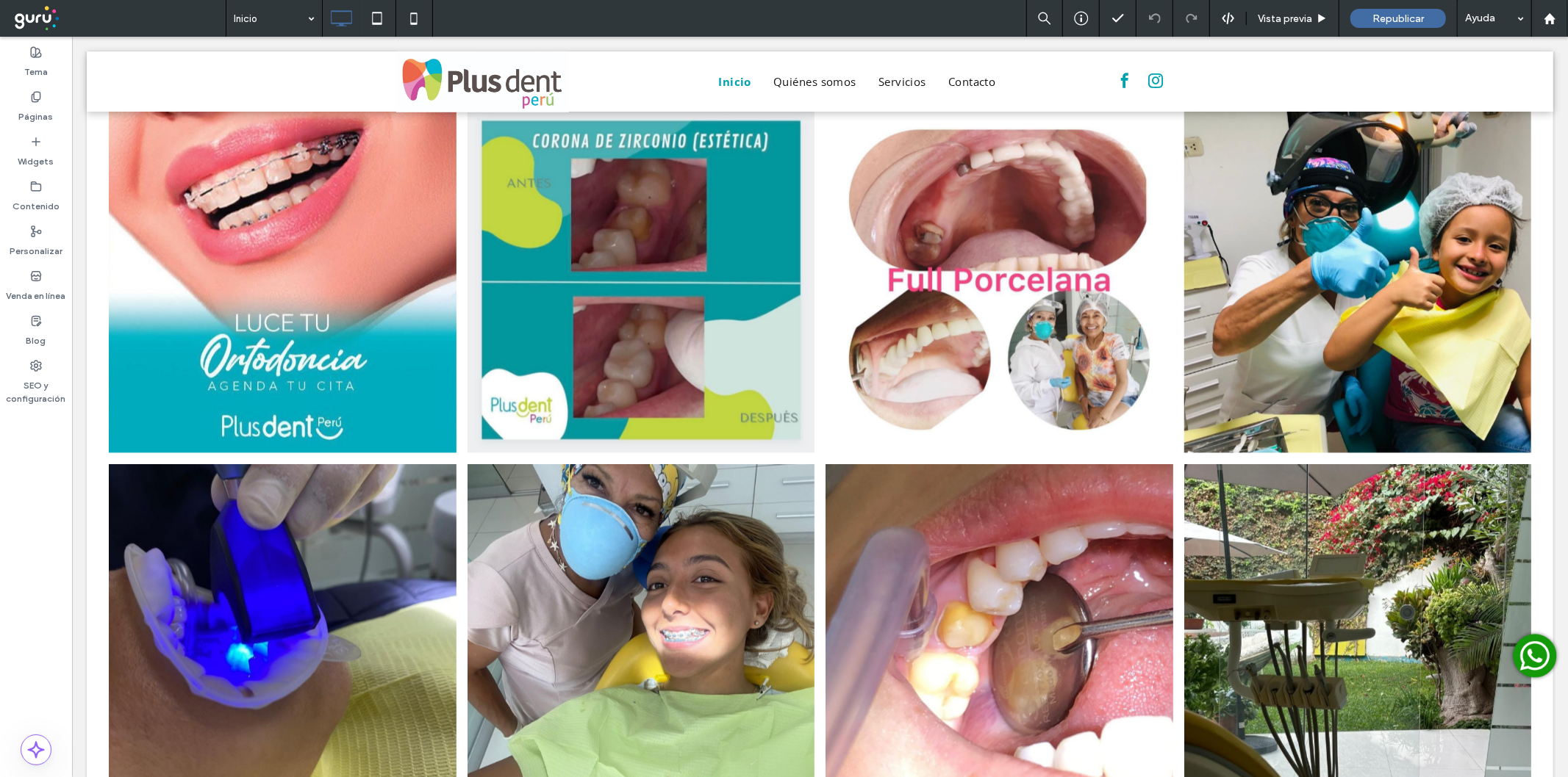
scroll to position [3836, 0]
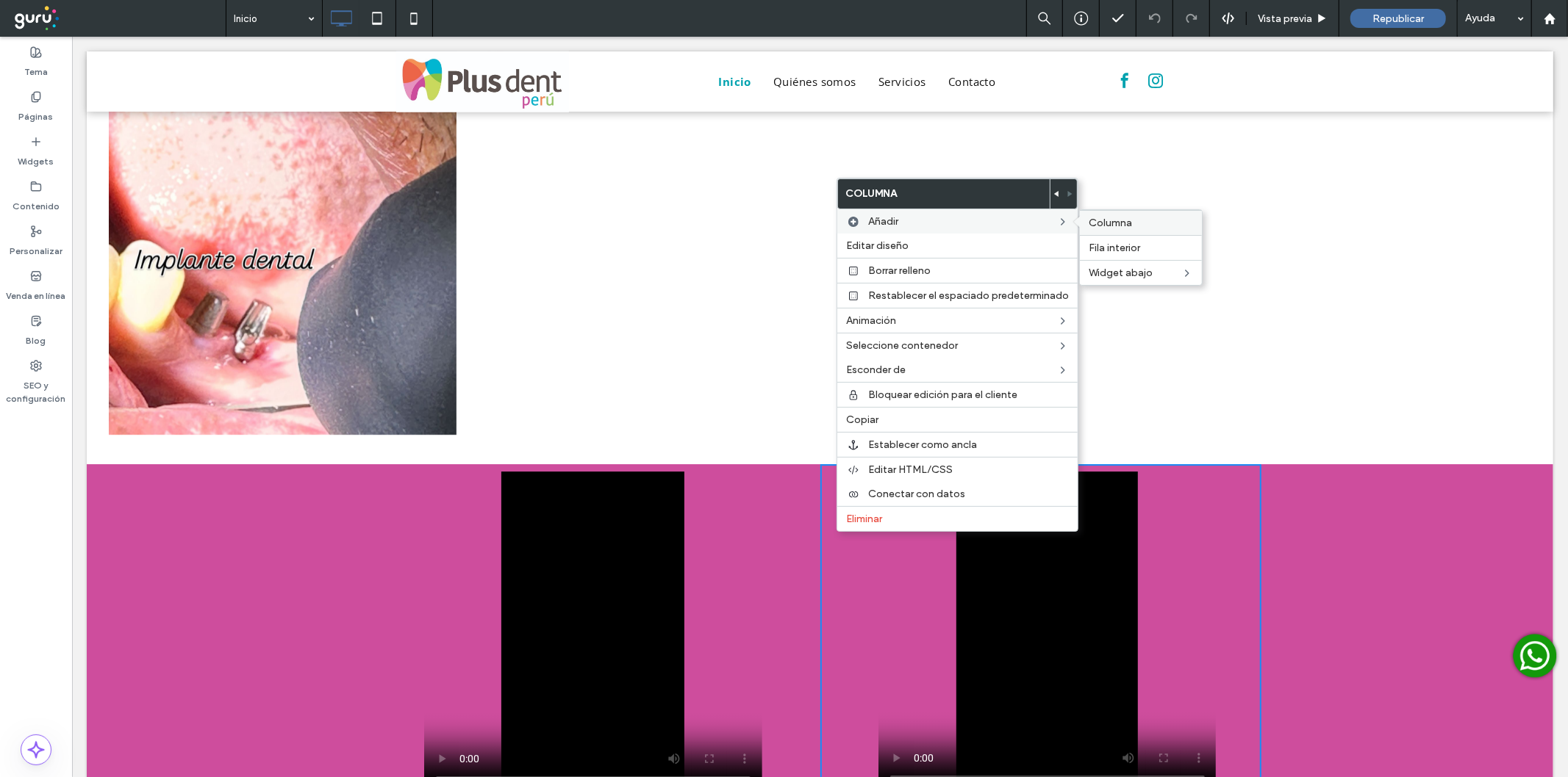
click at [1118, 221] on span "Columna" at bounding box center [1109, 222] width 43 height 13
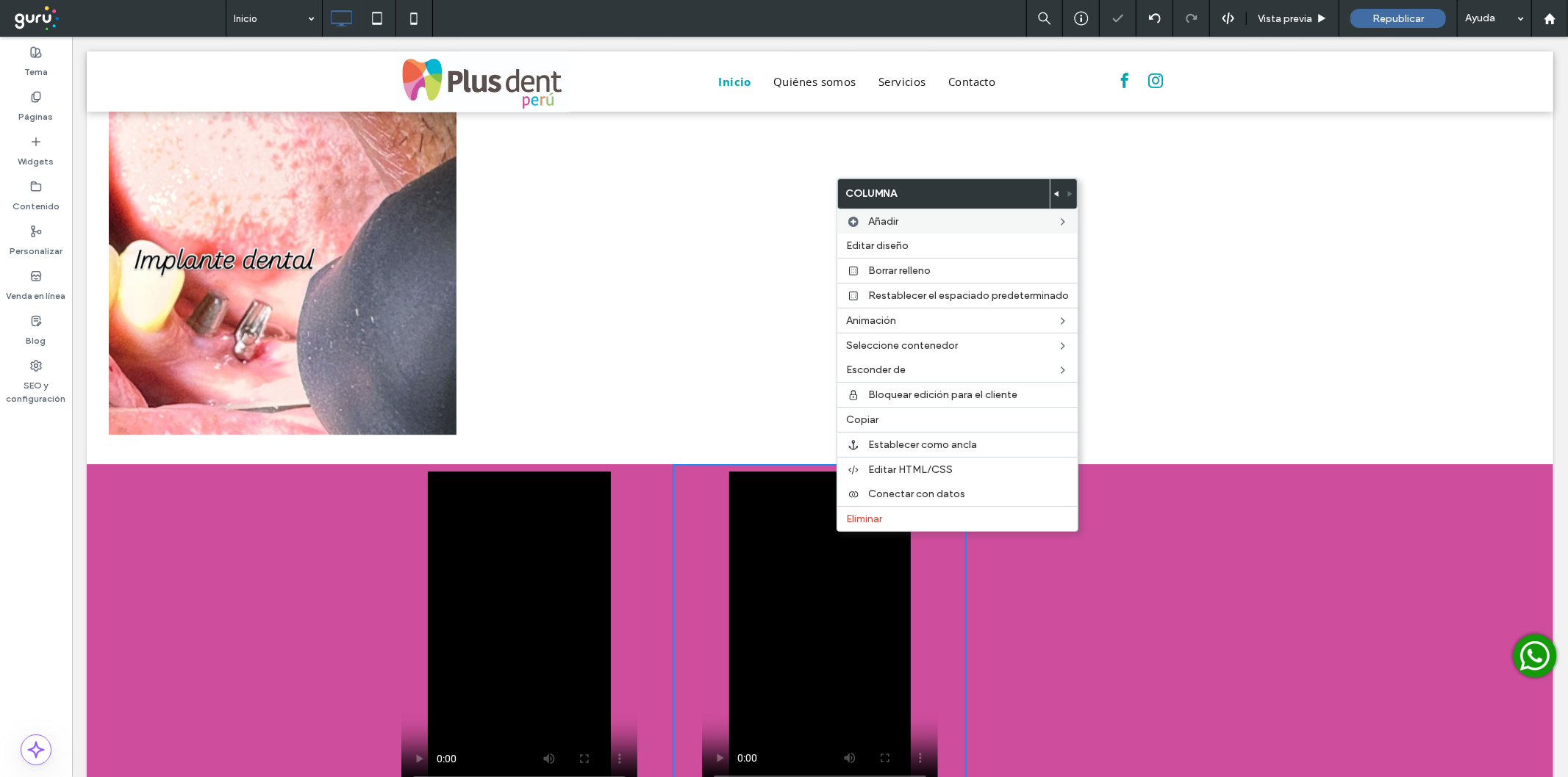
click at [1321, 304] on div at bounding box center [1356, 260] width 358 height 358
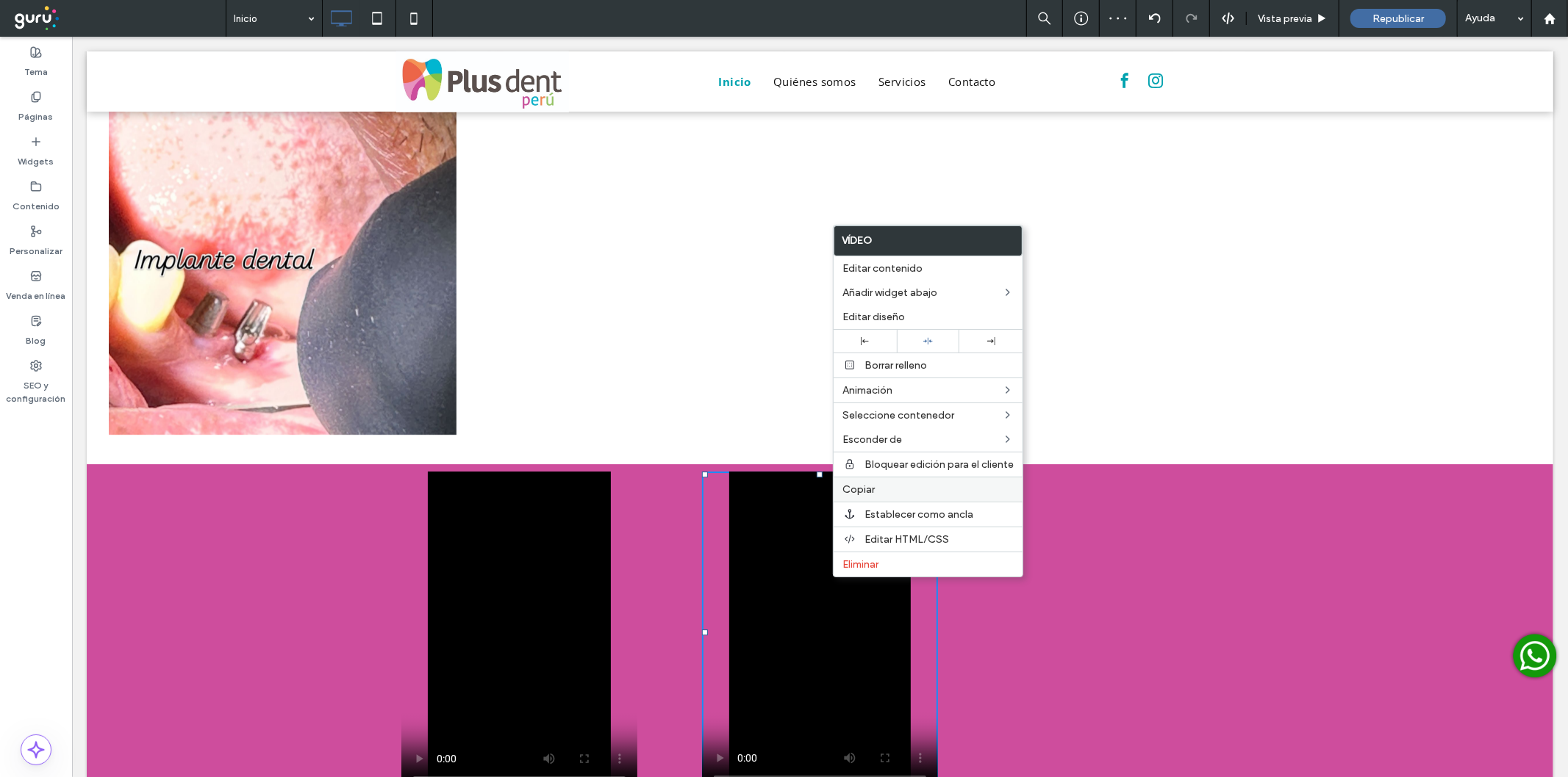
click at [870, 484] on span "Copiar" at bounding box center [858, 490] width 32 height 13
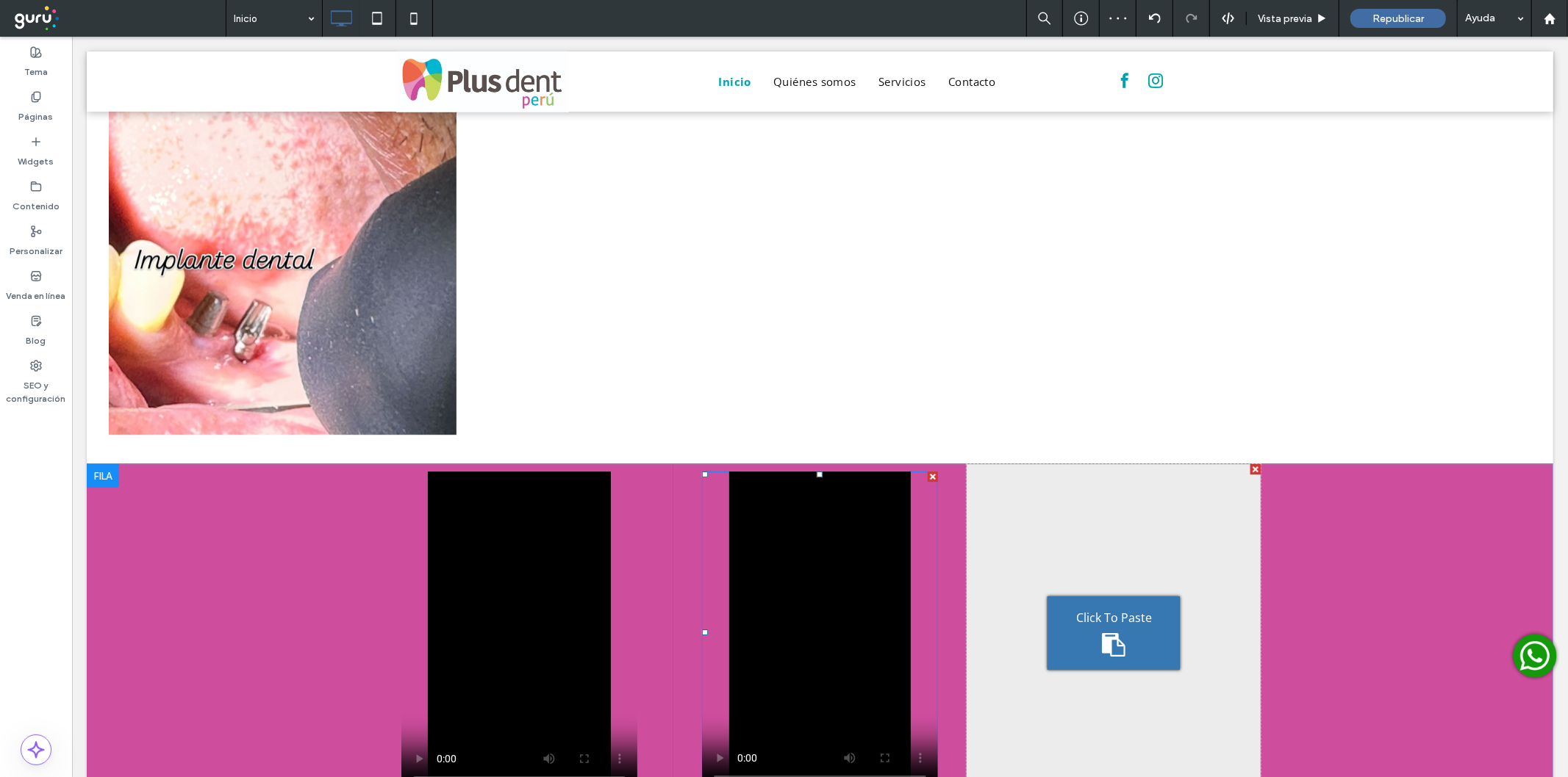
click at [1076, 609] on span "Click To Paste" at bounding box center [1114, 617] width 76 height 16
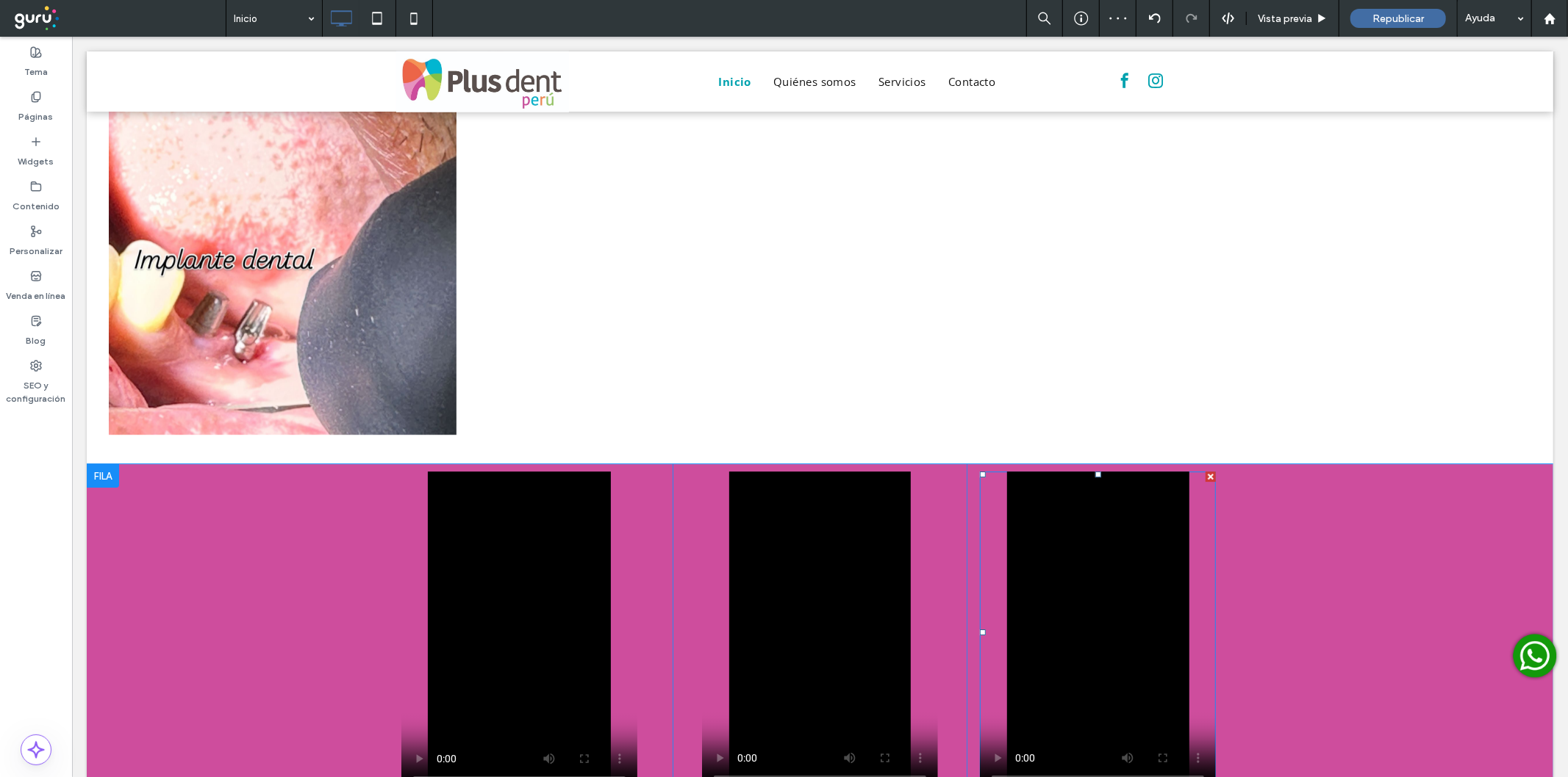
click at [979, 471] on span at bounding box center [979, 471] width 0 height 0
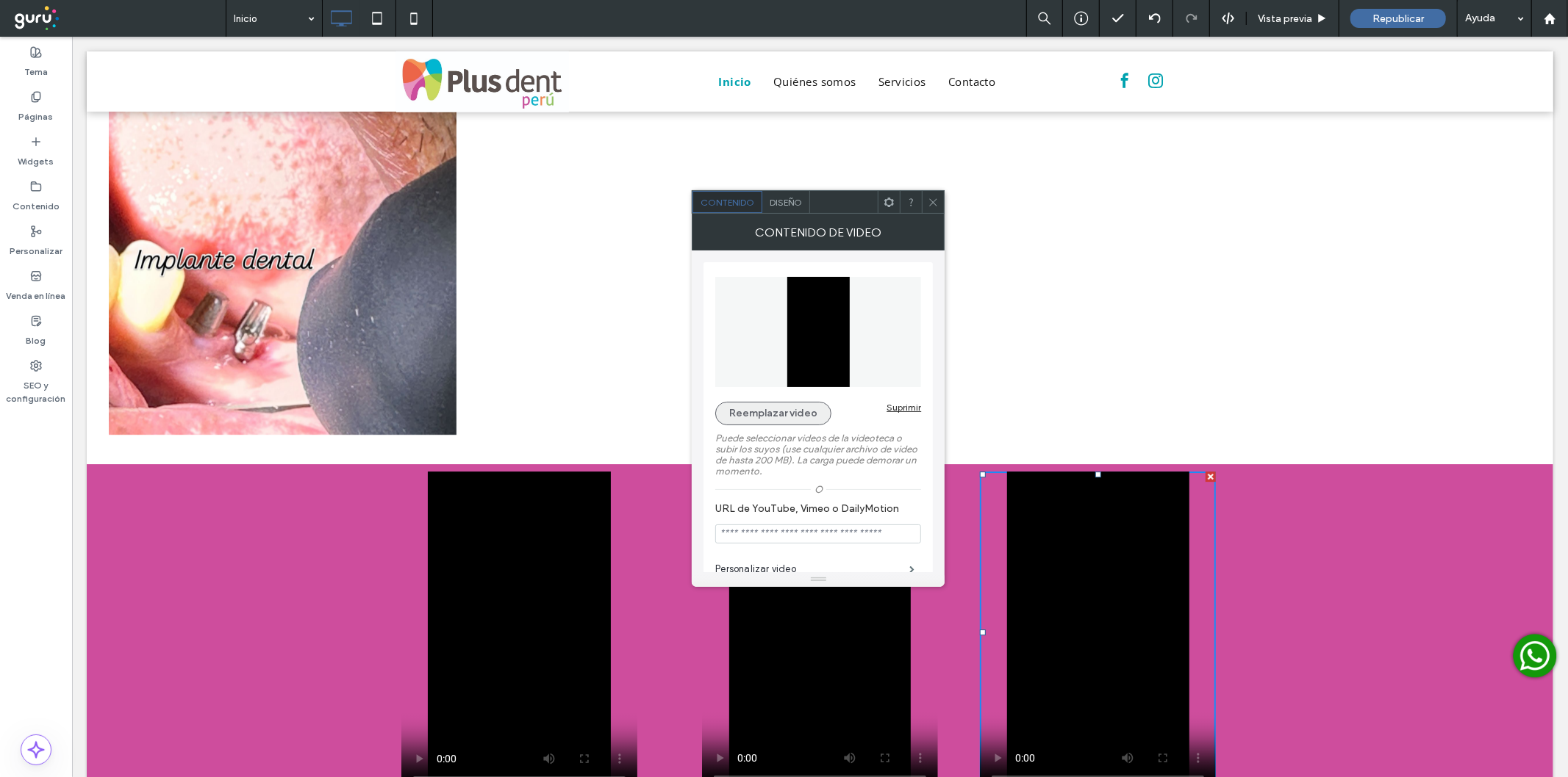
click at [795, 410] on button "Reemplazar video" at bounding box center [773, 414] width 116 height 24
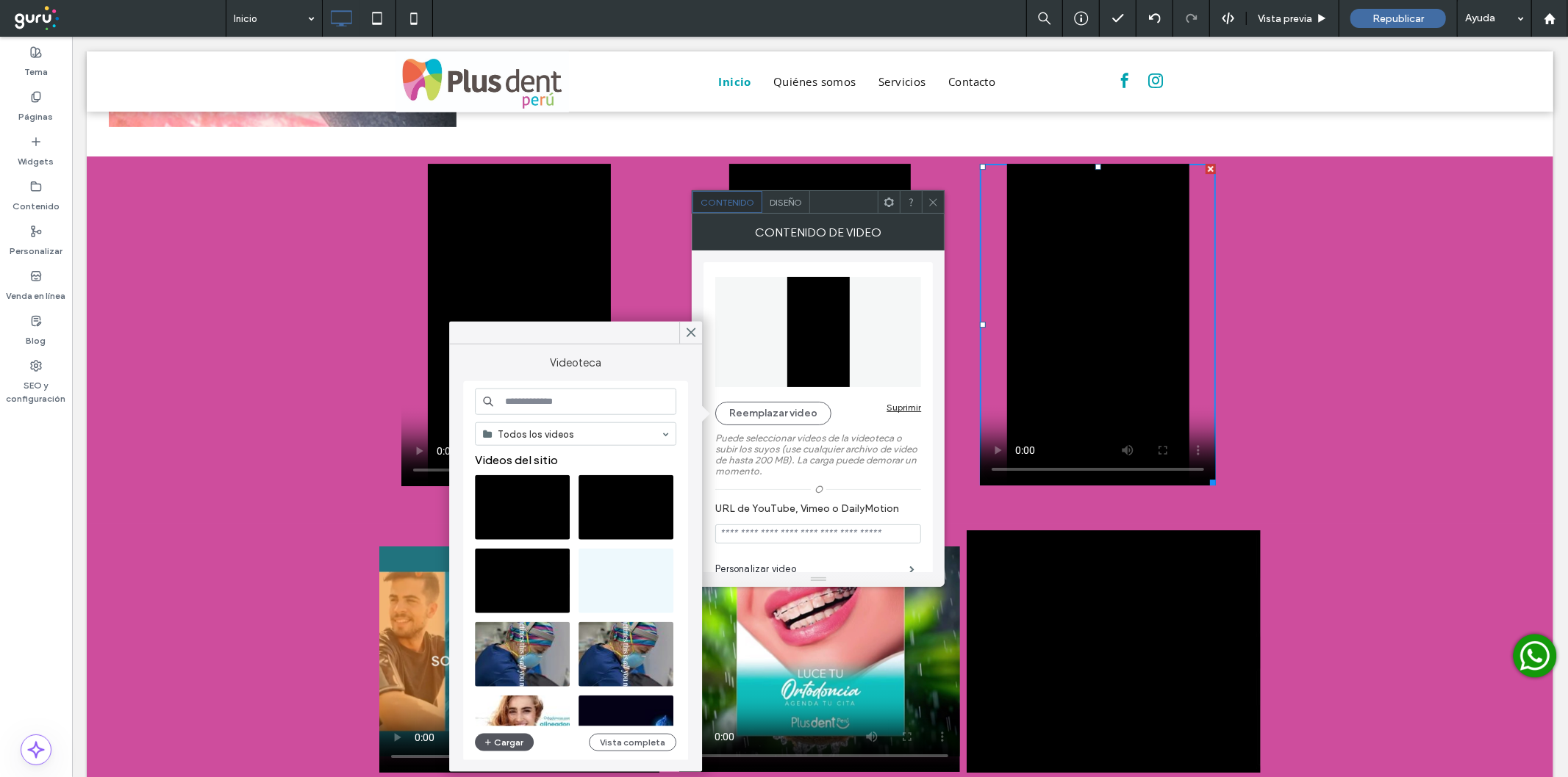
scroll to position [4165, 0]
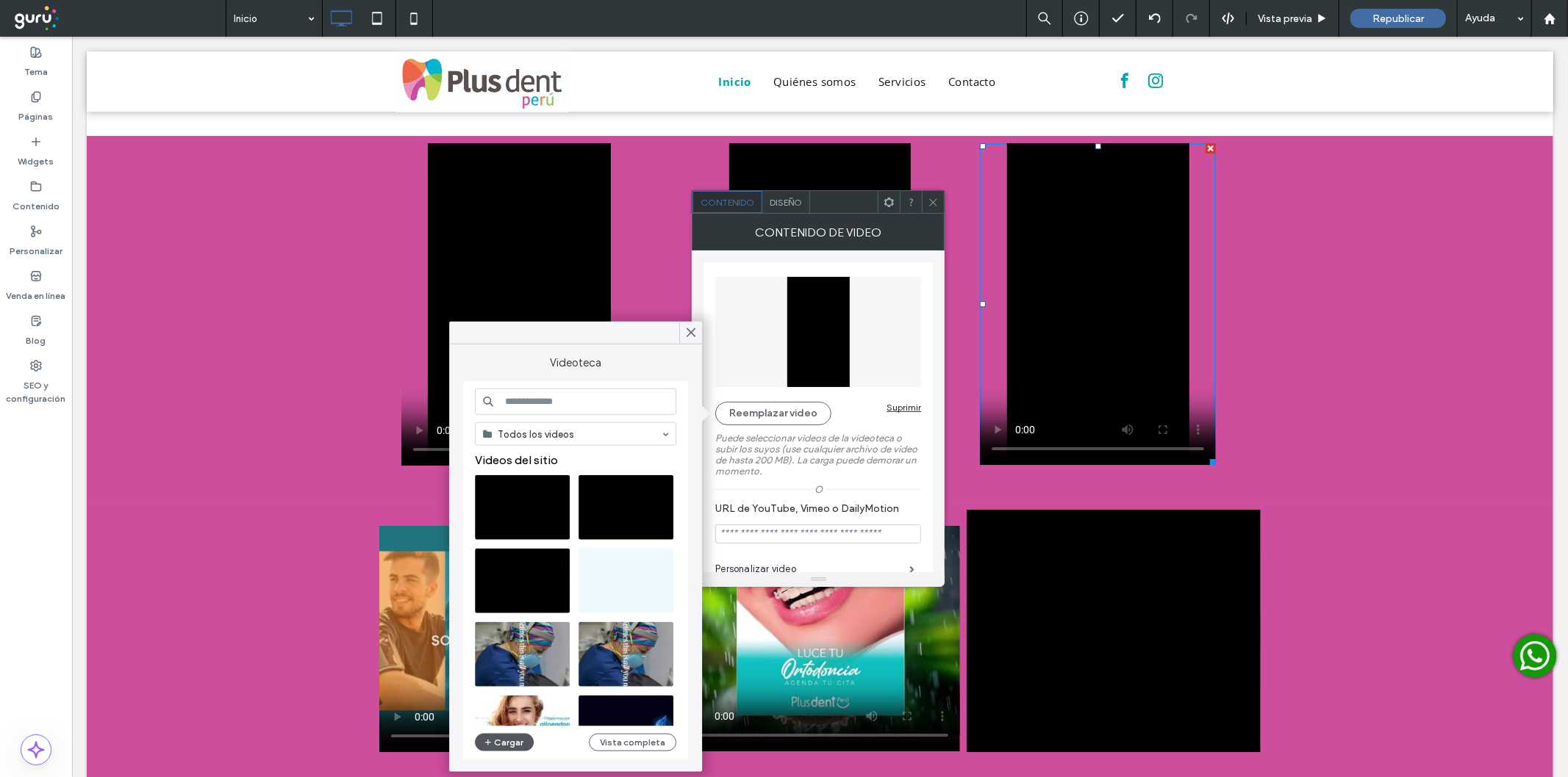
click at [497, 740] on button "Cargar" at bounding box center [504, 742] width 59 height 18
click at [787, 408] on button "Reemplazar video" at bounding box center [773, 414] width 116 height 24
click at [798, 414] on button "Reemplazar video" at bounding box center [773, 414] width 116 height 24
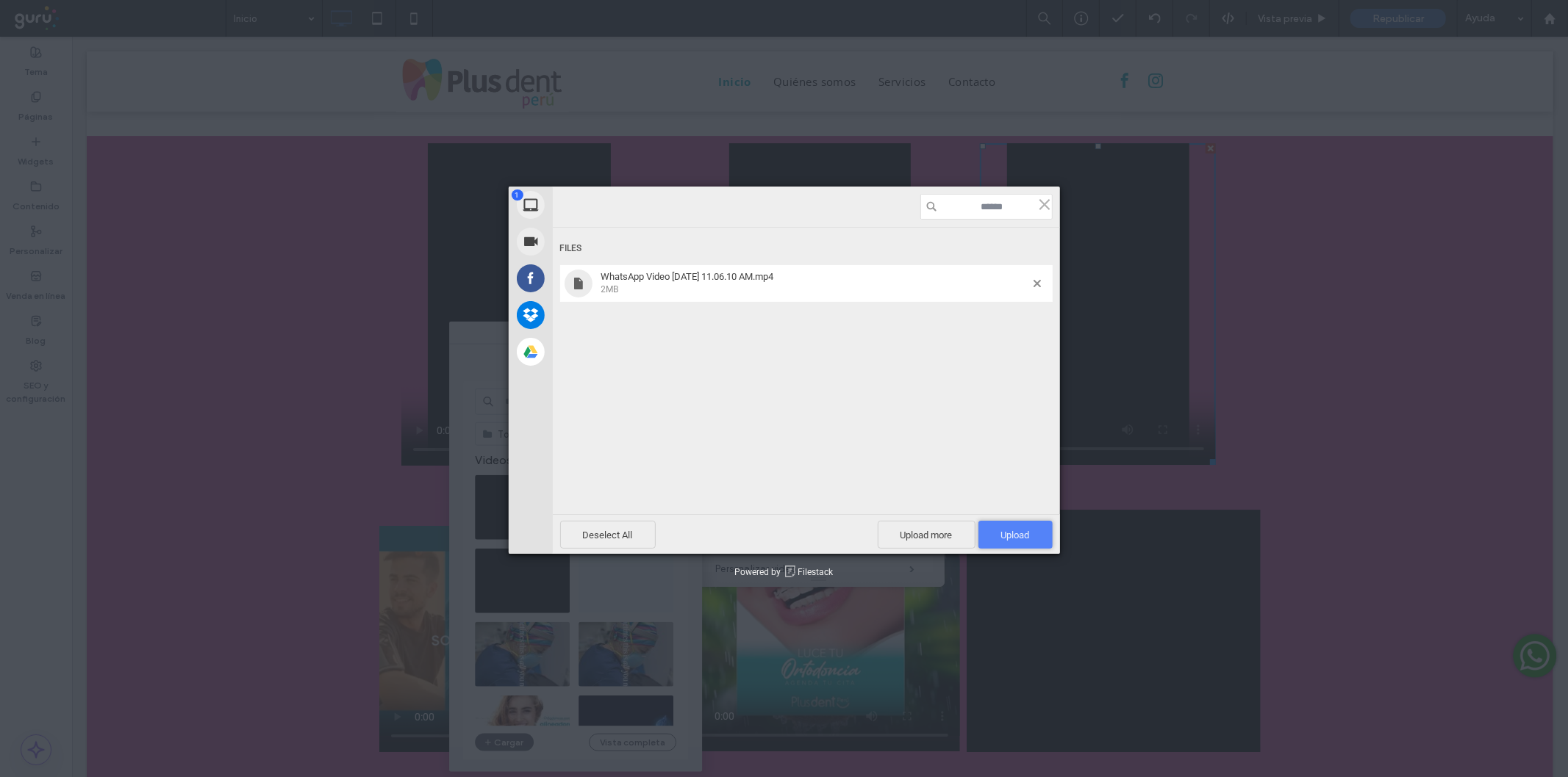
click at [1003, 531] on span "Upload 1" at bounding box center [1016, 535] width 29 height 11
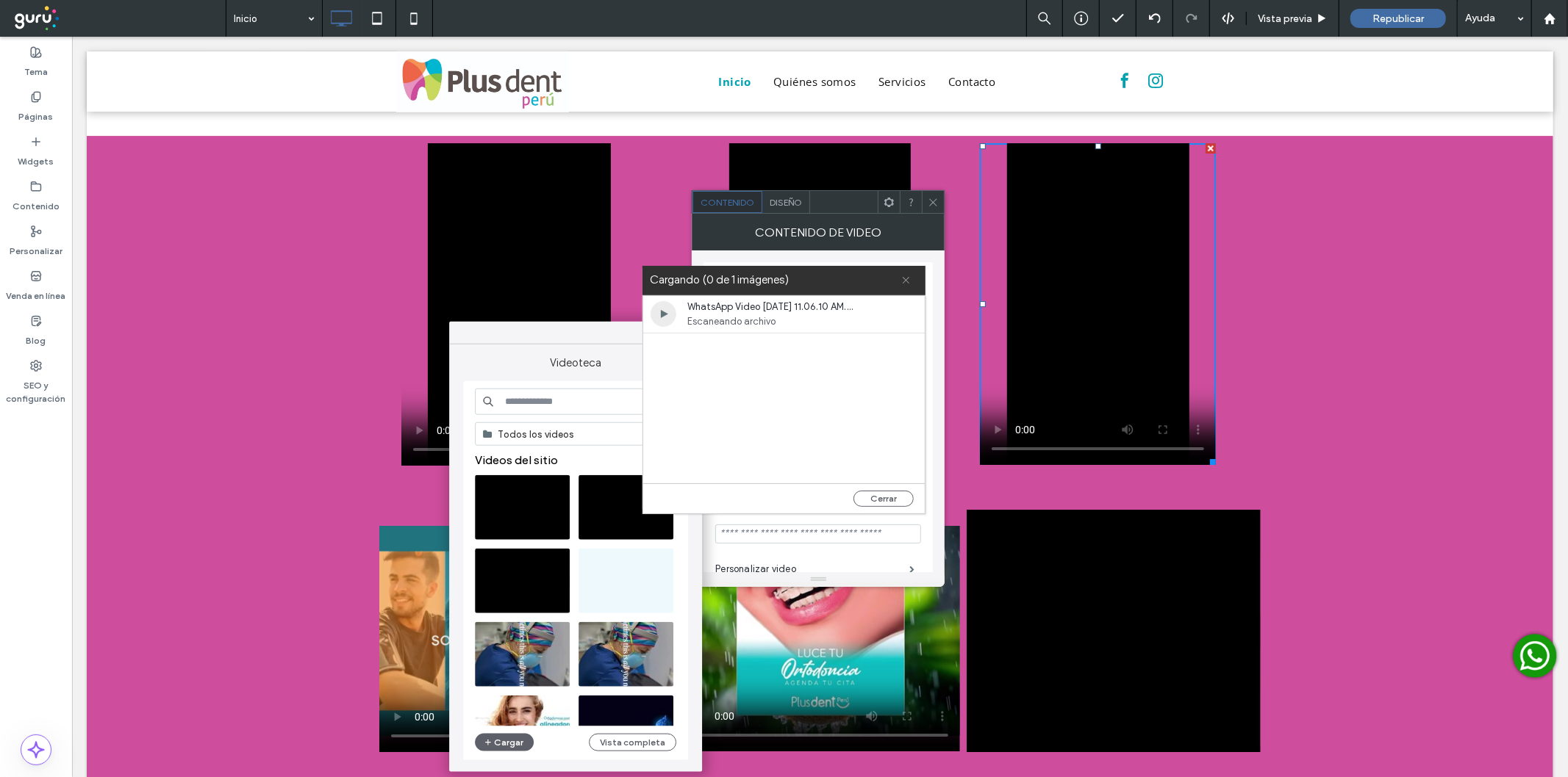
click at [910, 280] on icon at bounding box center [905, 280] width 9 height 9
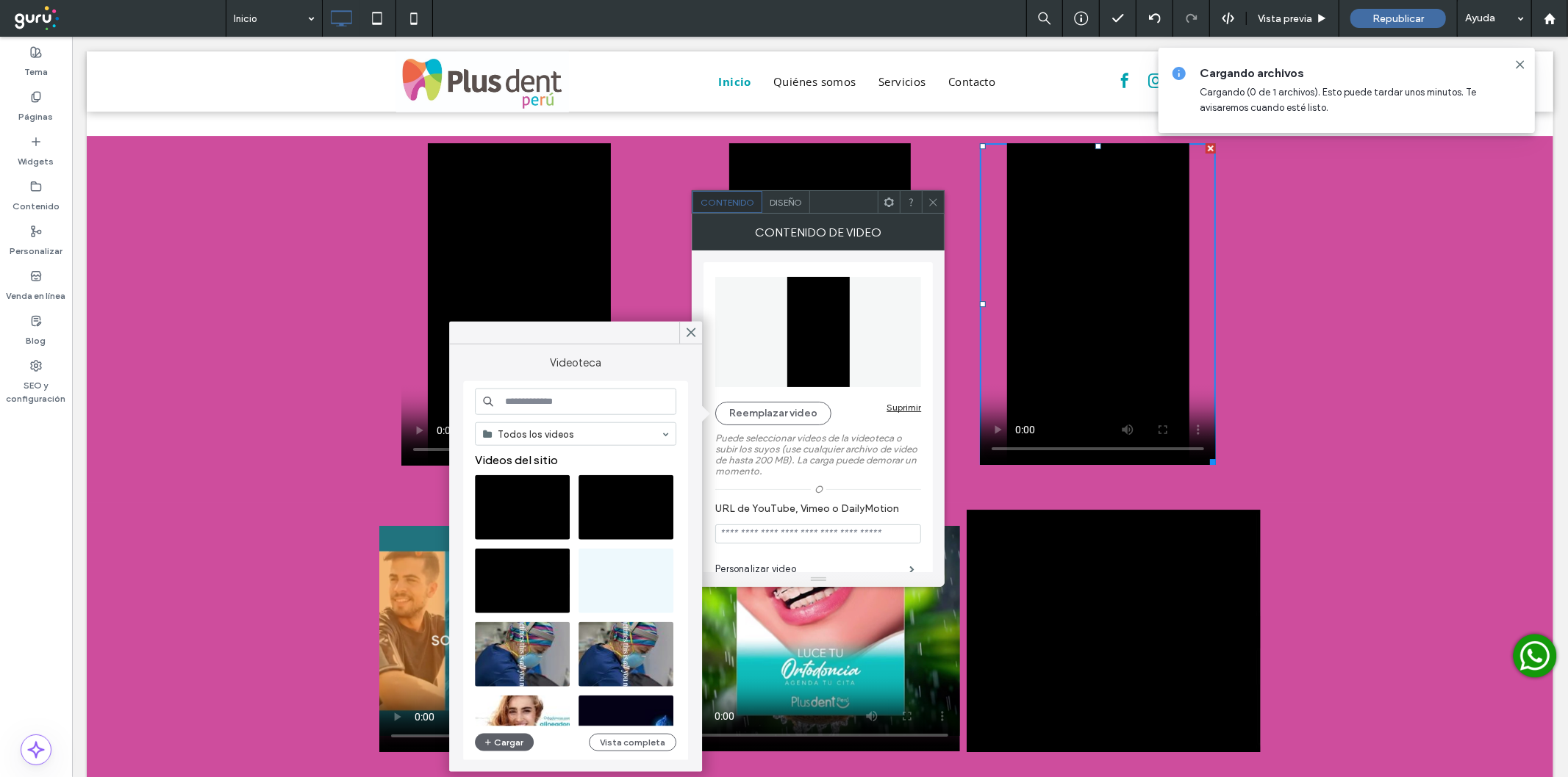
click at [936, 201] on icon at bounding box center [932, 202] width 11 height 11
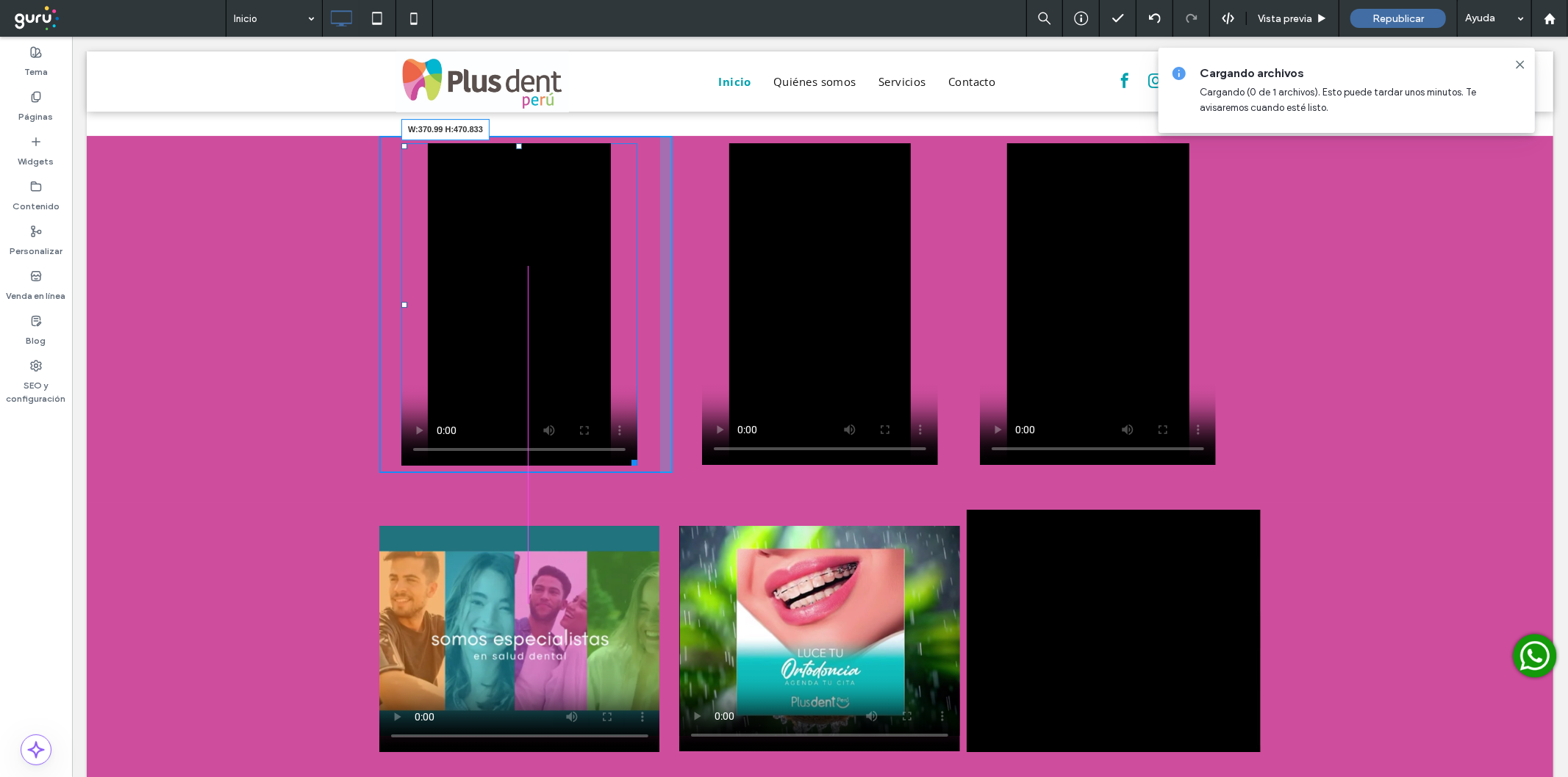
drag, startPoint x: 619, startPoint y: 397, endPoint x: 637, endPoint y: 421, distance: 30.0
click at [636, 454] on div at bounding box center [631, 459] width 11 height 11
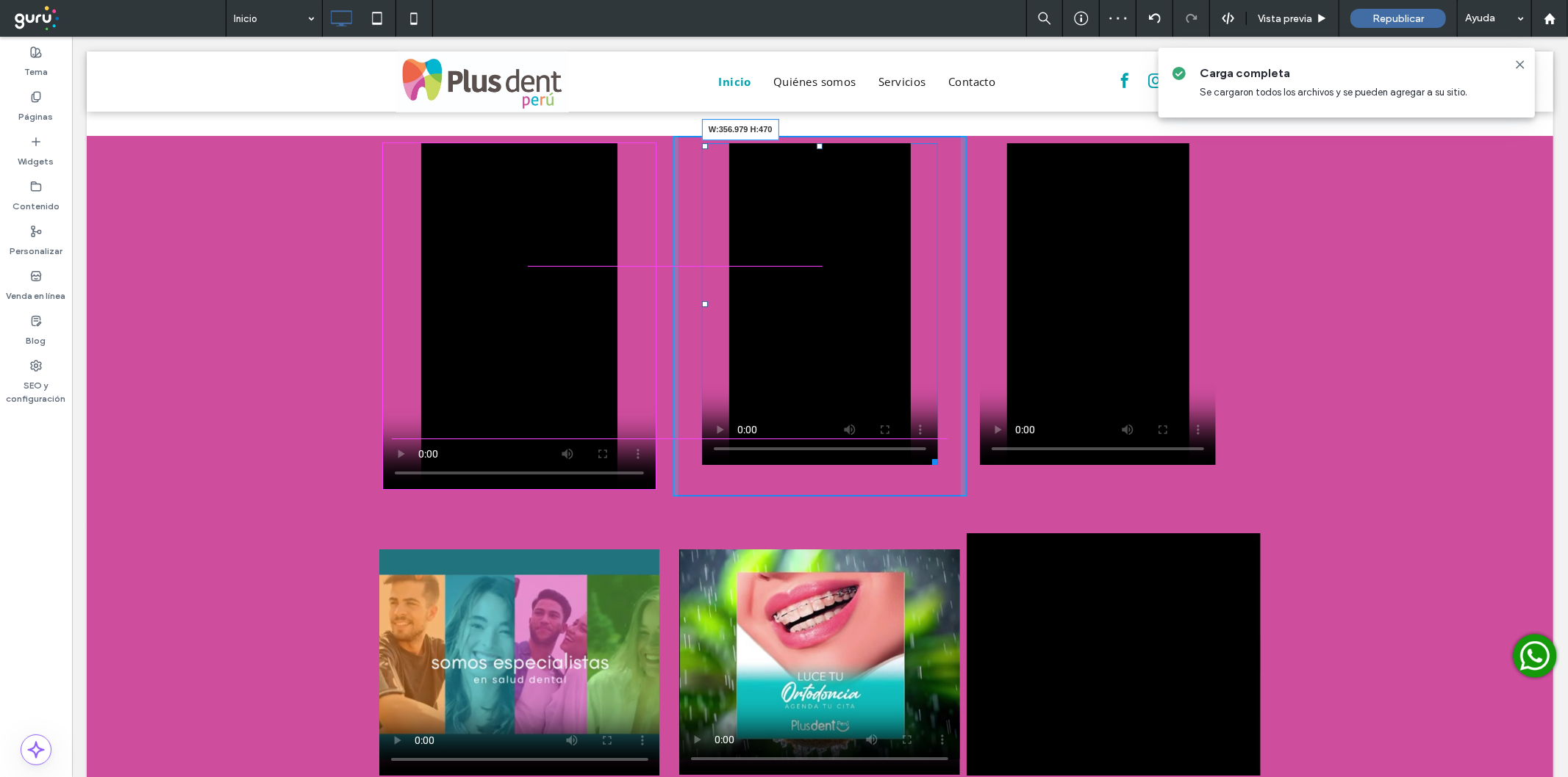
drag, startPoint x: 922, startPoint y: 397, endPoint x: 936, endPoint y: 422, distance: 28.7
click at [936, 422] on div "W:356.979 H:470 Click To Paste" at bounding box center [819, 315] width 294 height 361
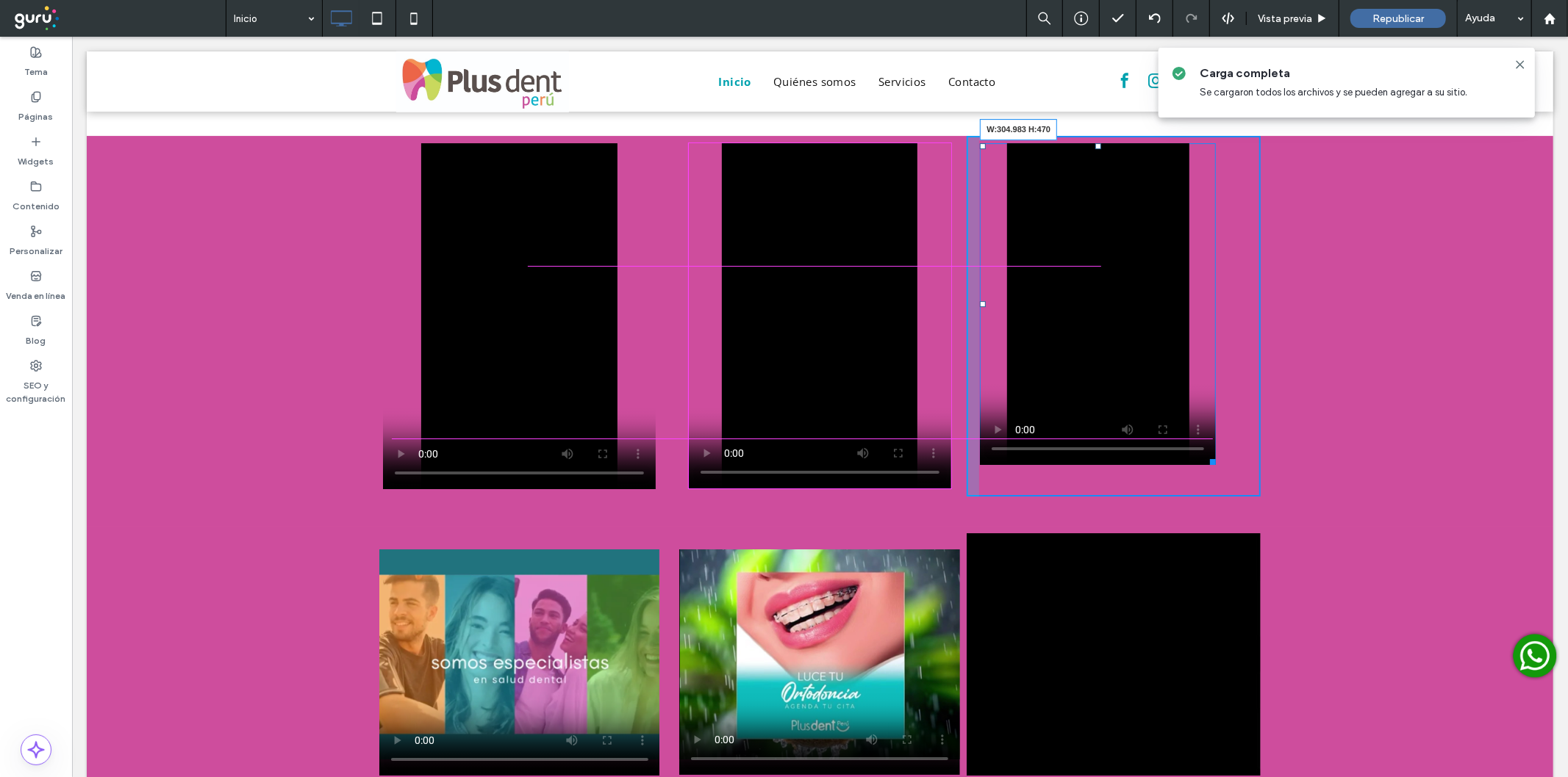
drag, startPoint x: 1202, startPoint y: 392, endPoint x: 1190, endPoint y: 418, distance: 28.6
click at [1204, 453] on div at bounding box center [1209, 458] width 11 height 11
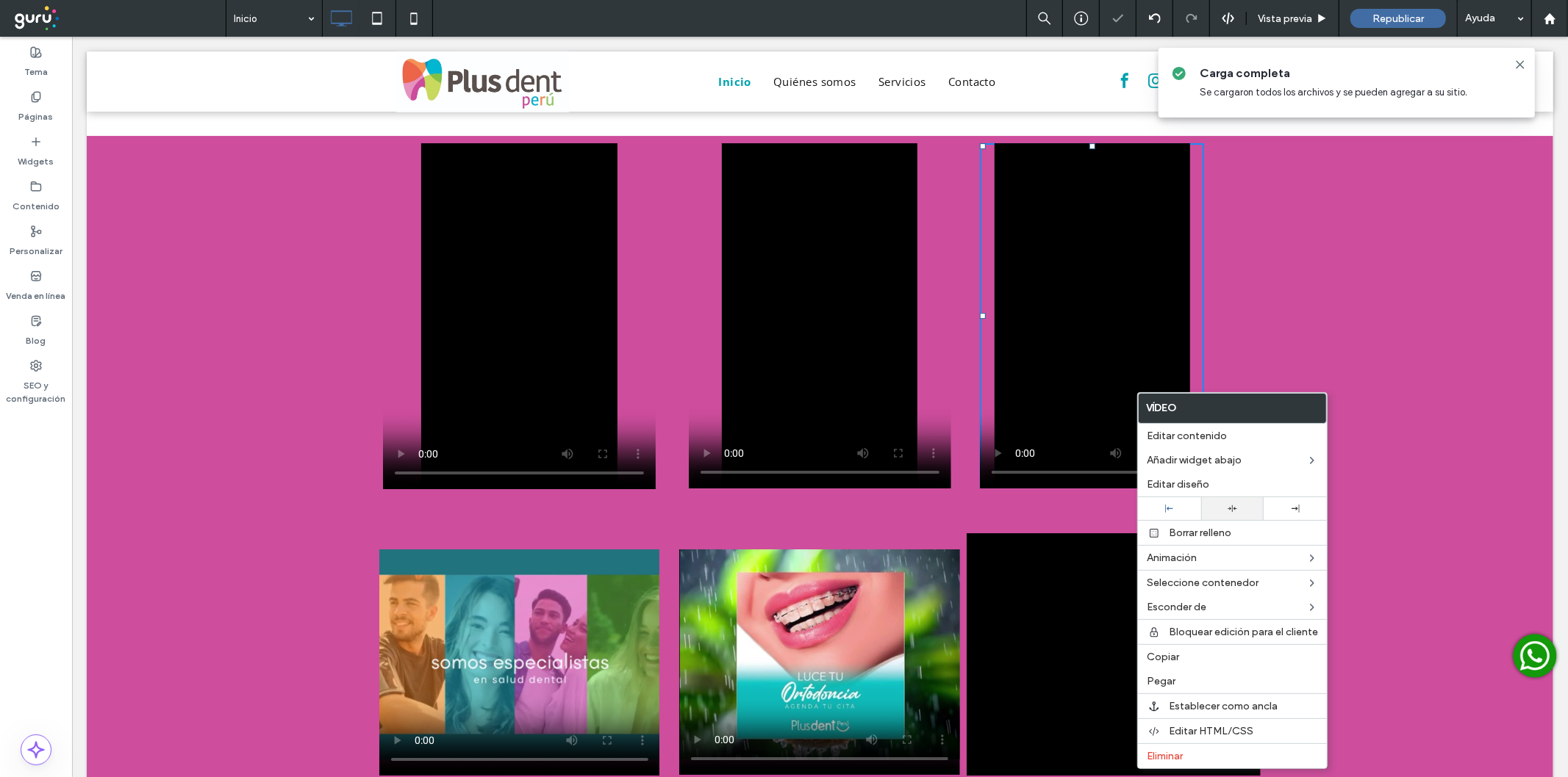
click at [1228, 504] on icon at bounding box center [1232, 508] width 9 height 9
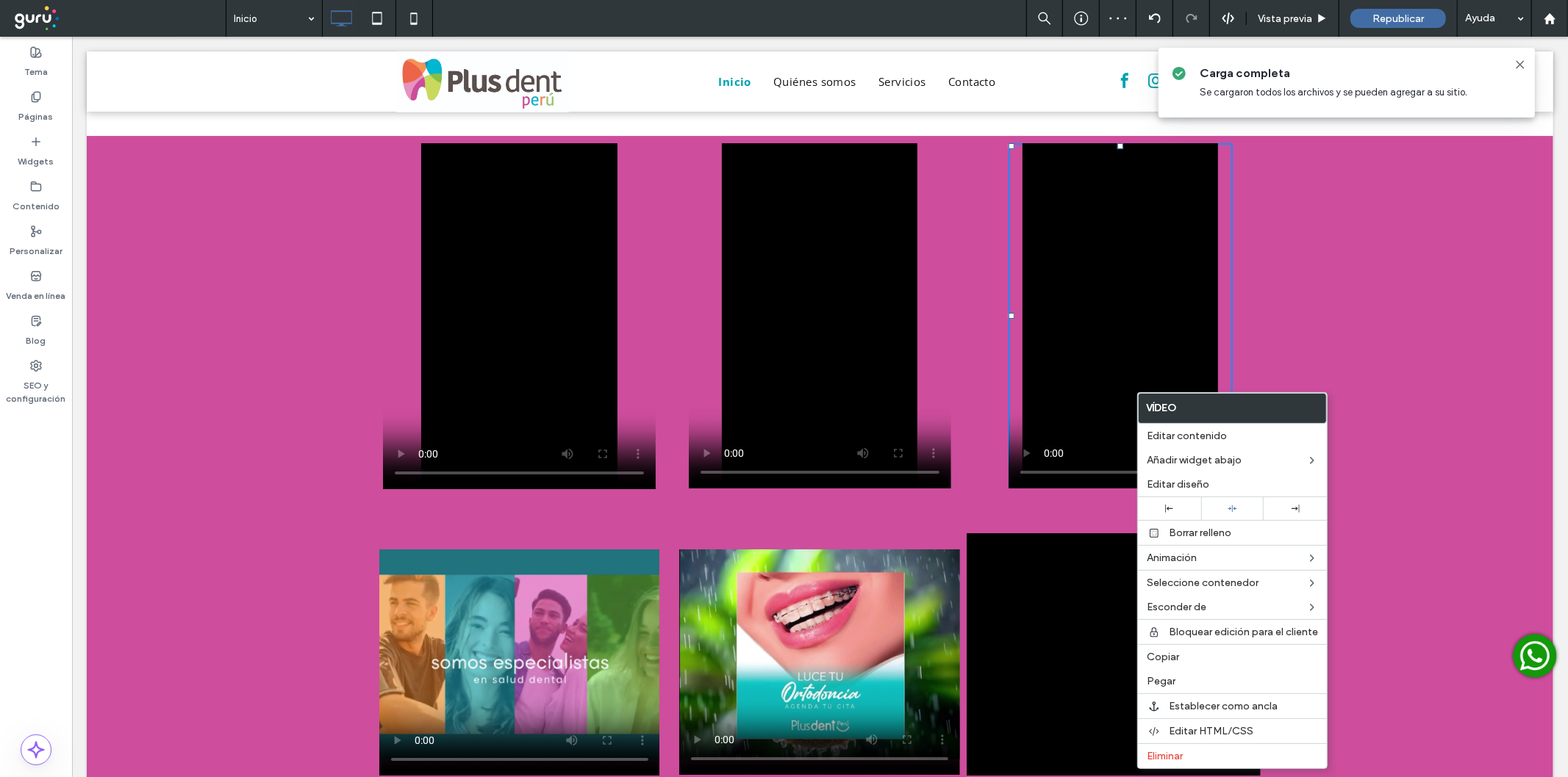
click at [1304, 292] on div "Click To Paste Click To Paste Click To Paste Click To Paste Fila + Añadir secci…" at bounding box center [819, 330] width 1466 height 390
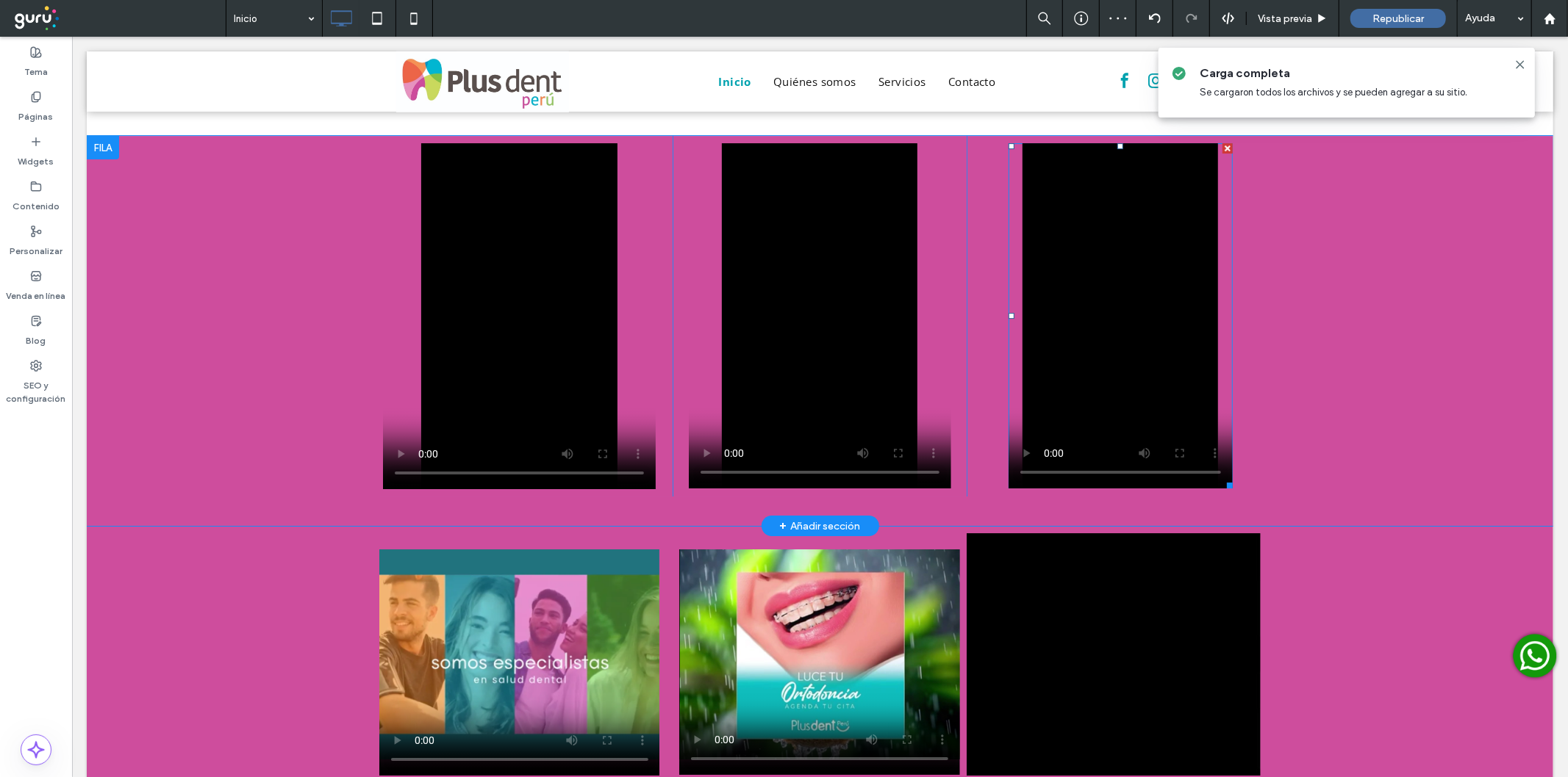
click at [1087, 291] on span at bounding box center [1120, 315] width 224 height 346
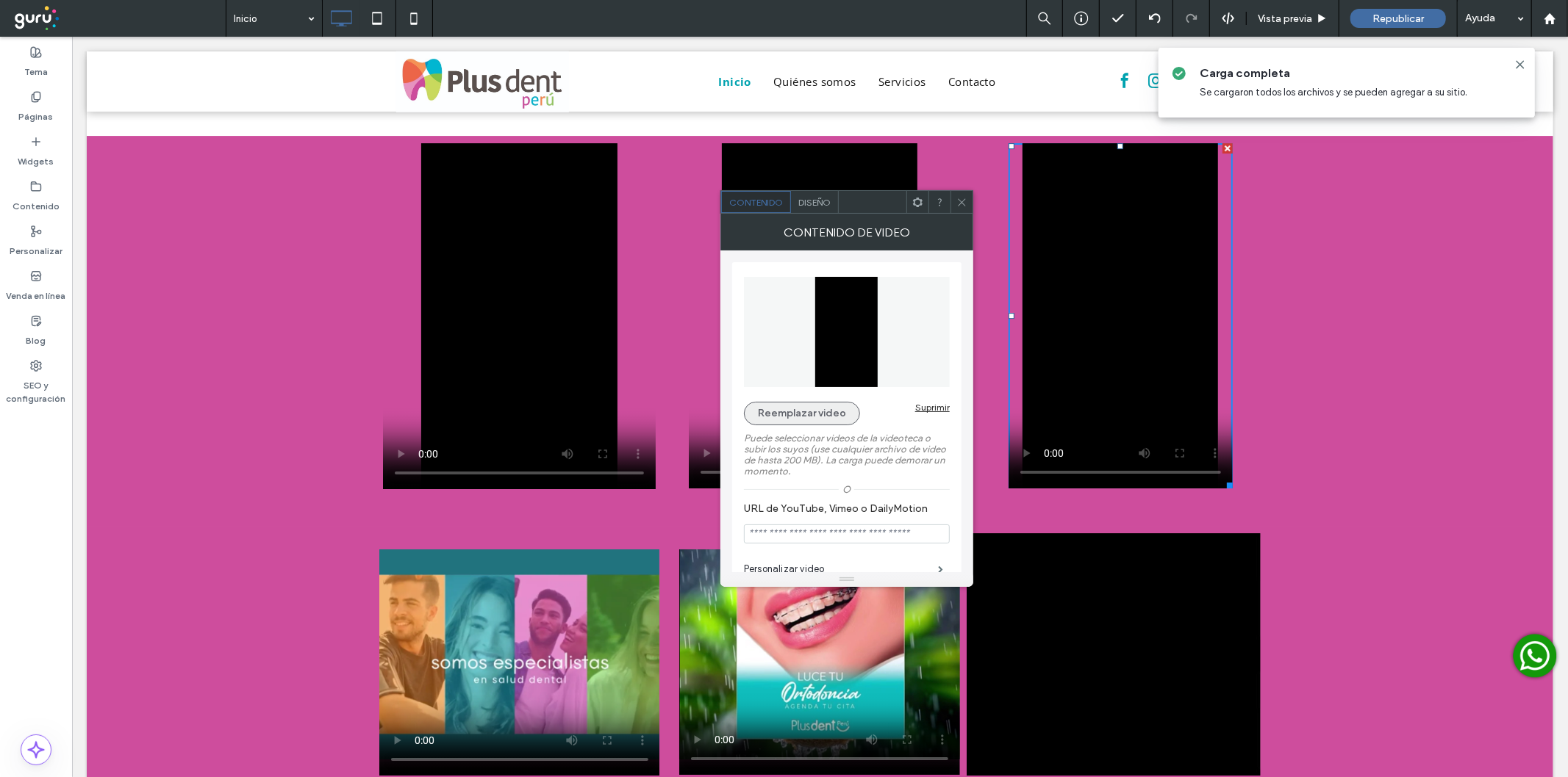
click at [798, 416] on button "Reemplazar video" at bounding box center [802, 414] width 116 height 24
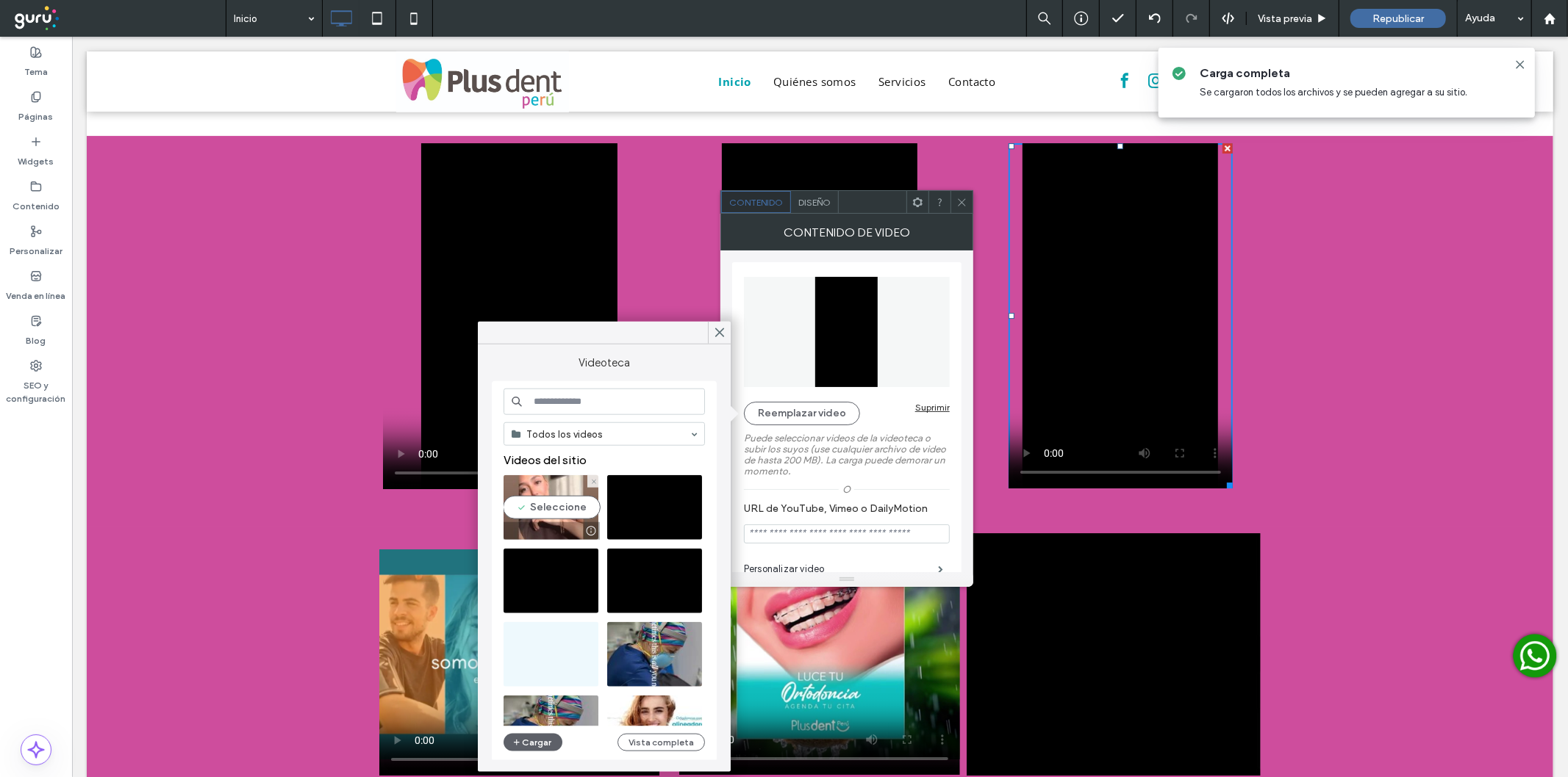
click at [540, 495] on video at bounding box center [550, 507] width 94 height 65
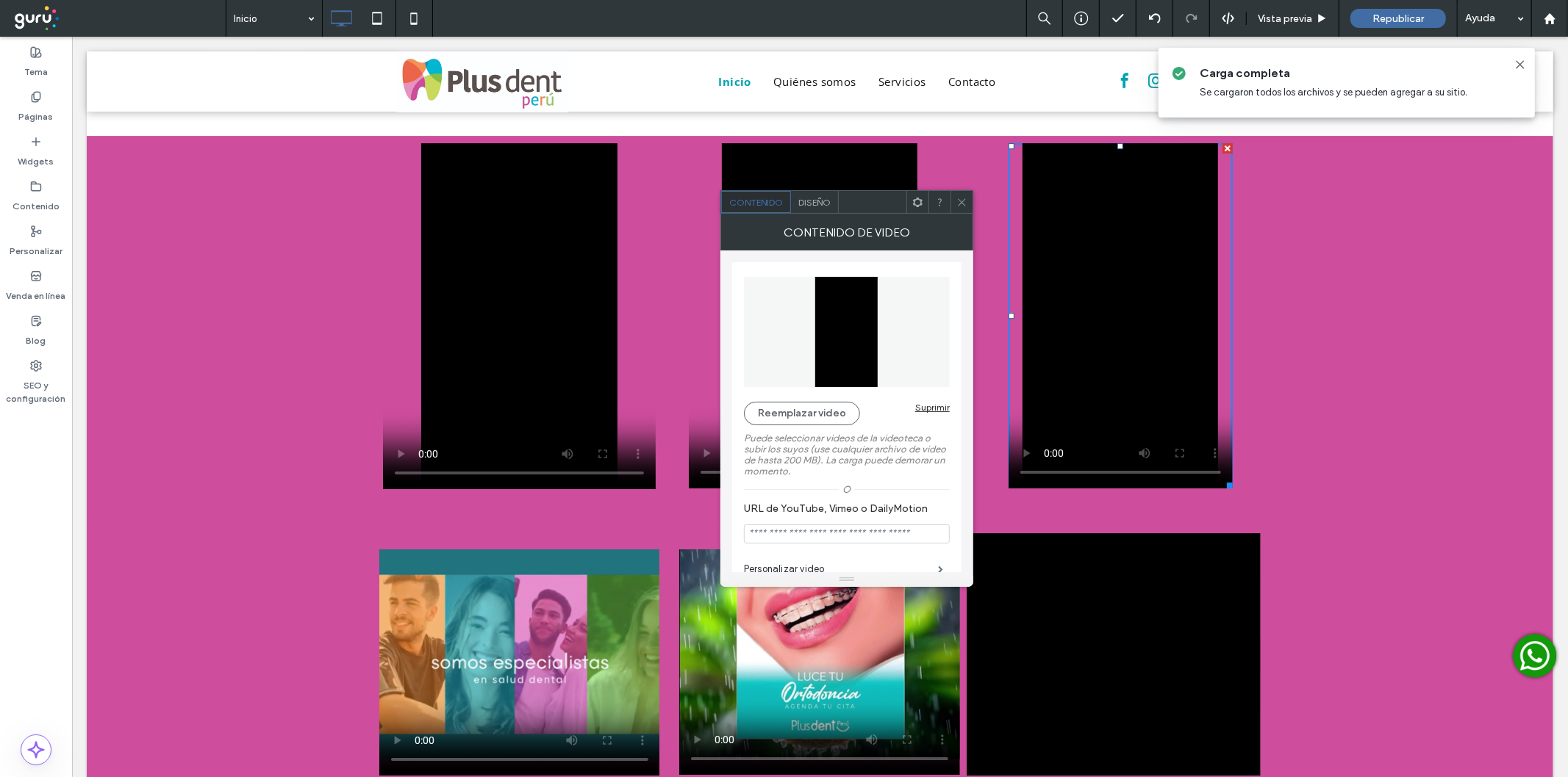
type input "**********"
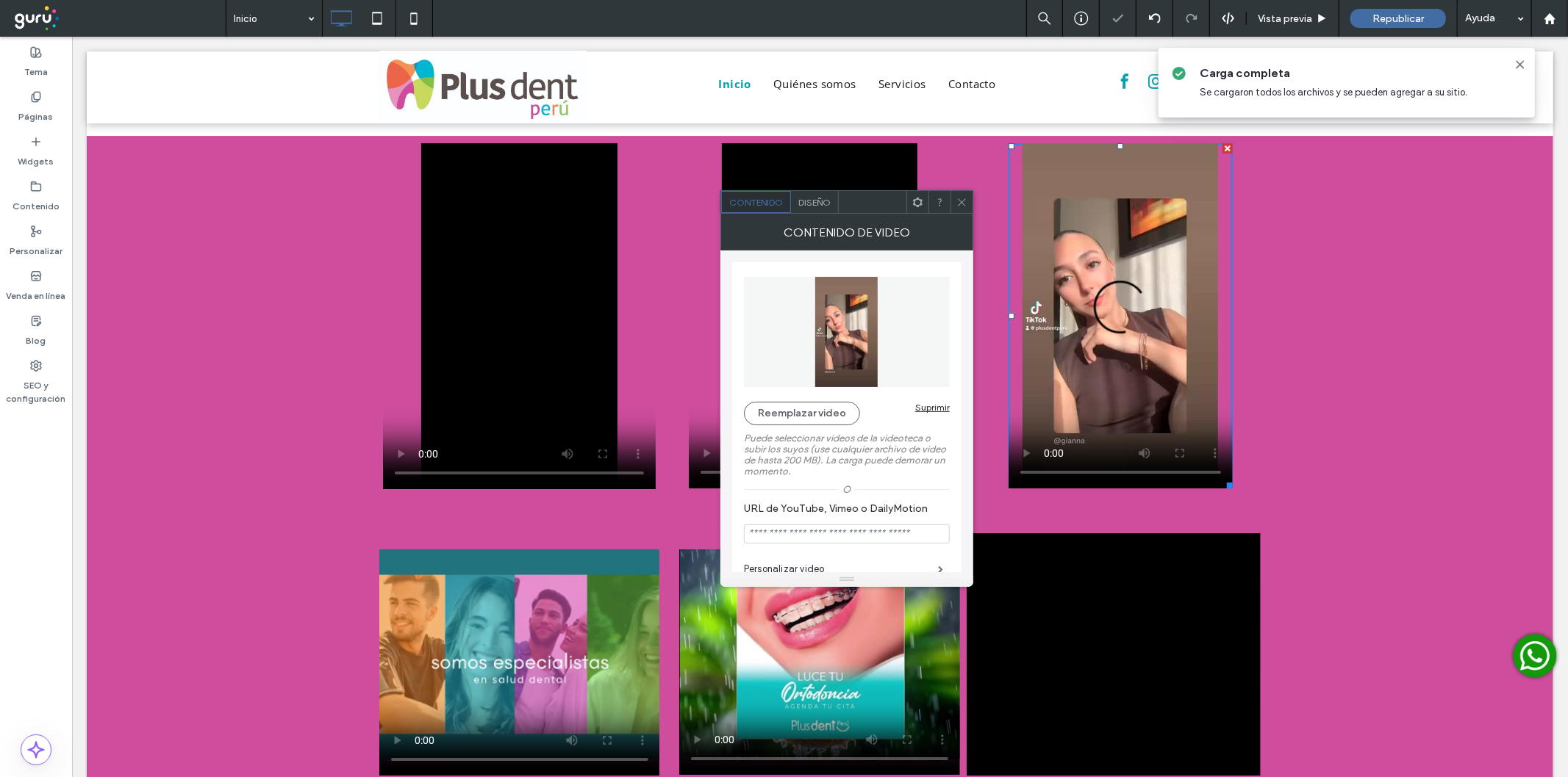
click at [963, 197] on icon at bounding box center [961, 202] width 11 height 11
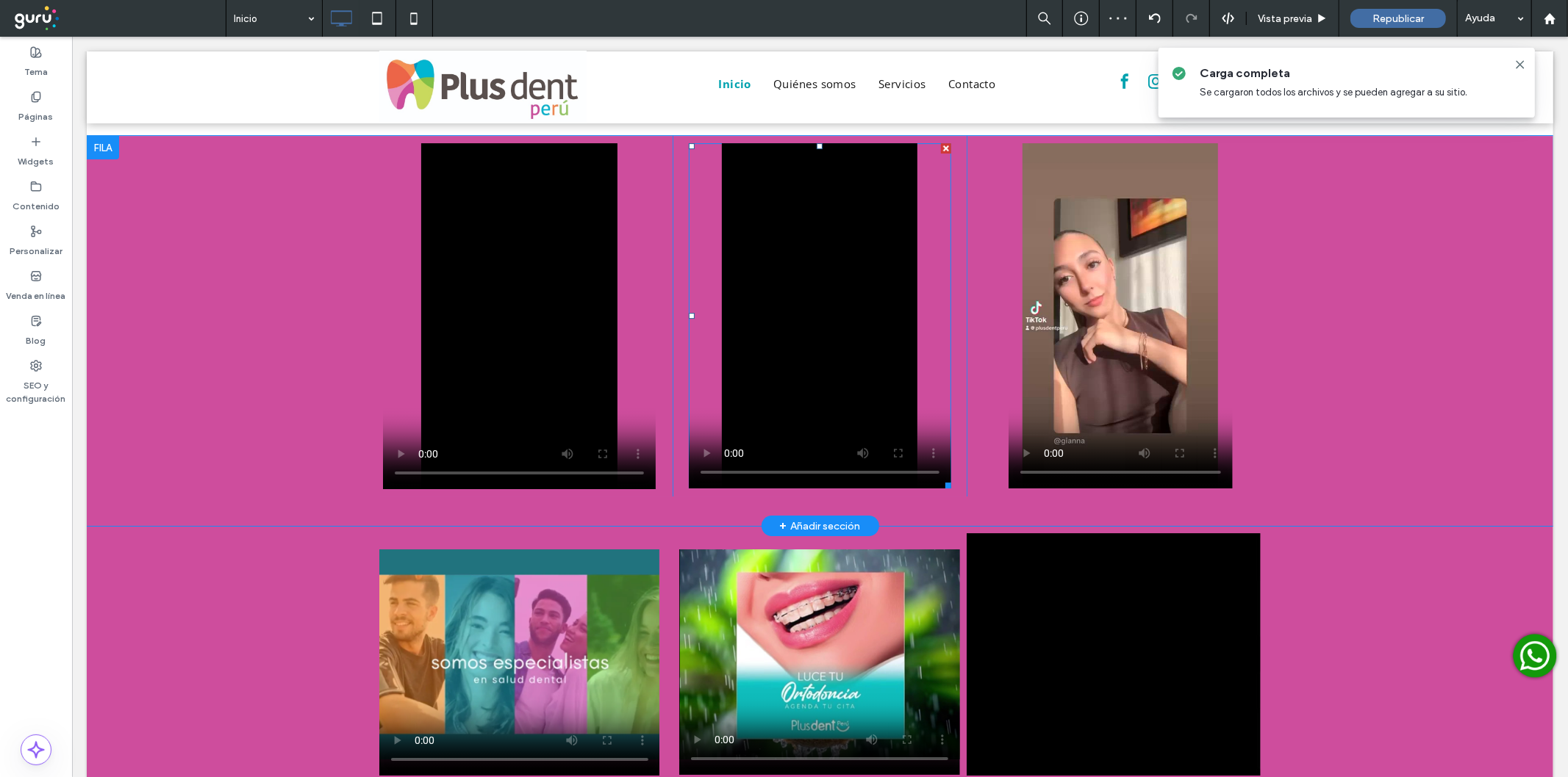
click at [698, 380] on span at bounding box center [819, 315] width 262 height 346
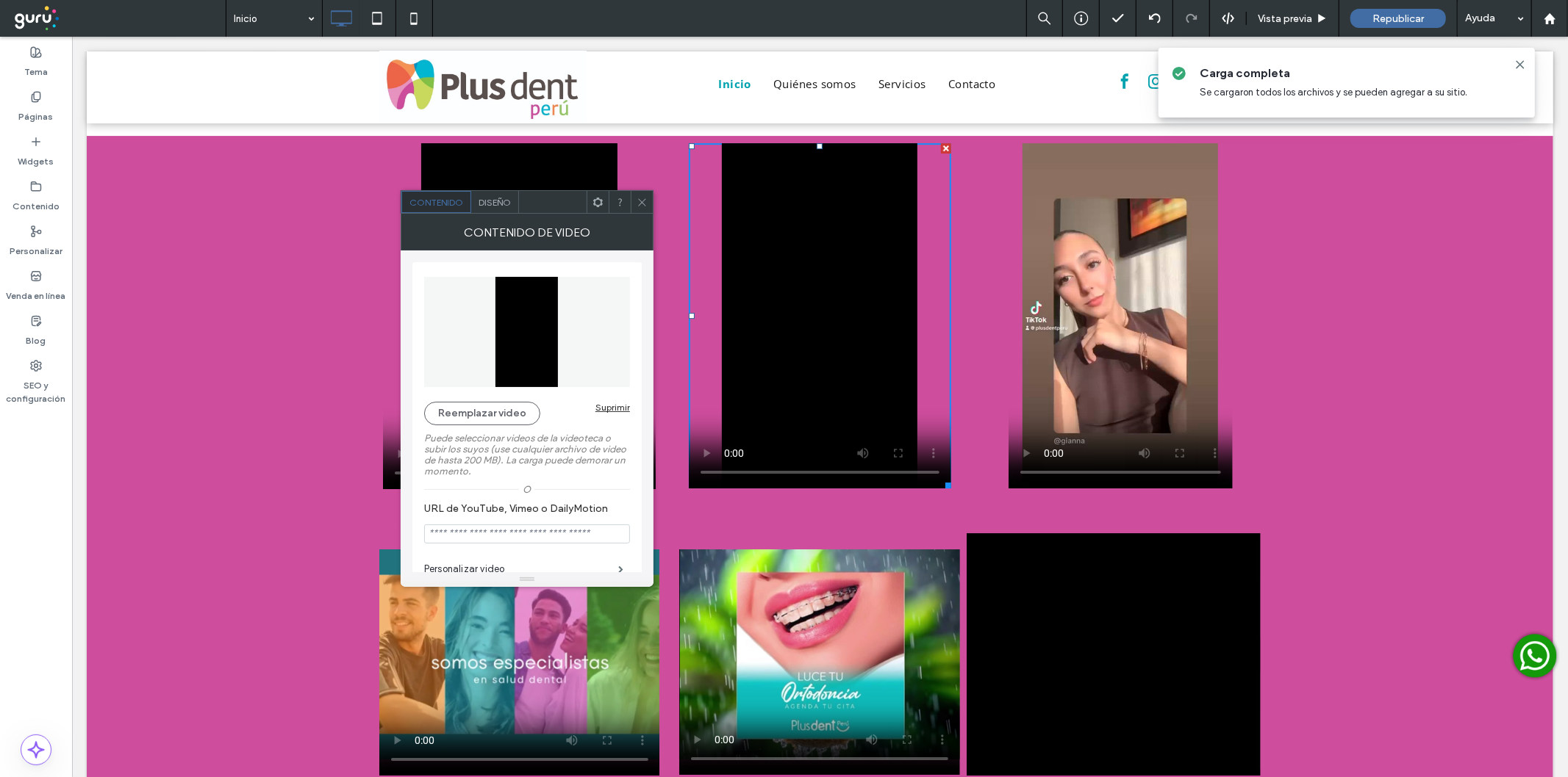
drag, startPoint x: 650, startPoint y: 200, endPoint x: 1308, endPoint y: 343, distance: 673.4
click at [650, 200] on div at bounding box center [642, 202] width 22 height 22
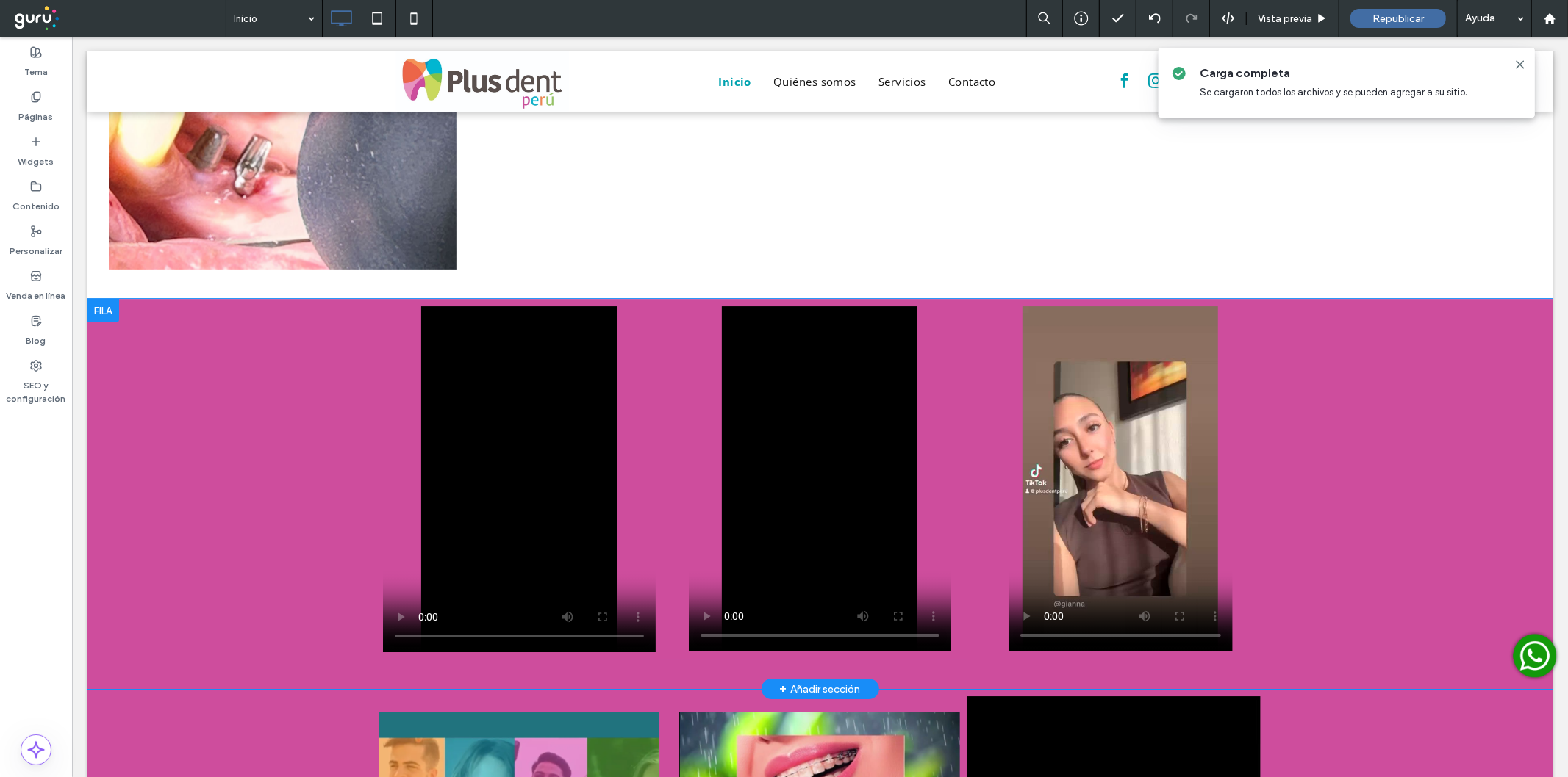
scroll to position [3975, 0]
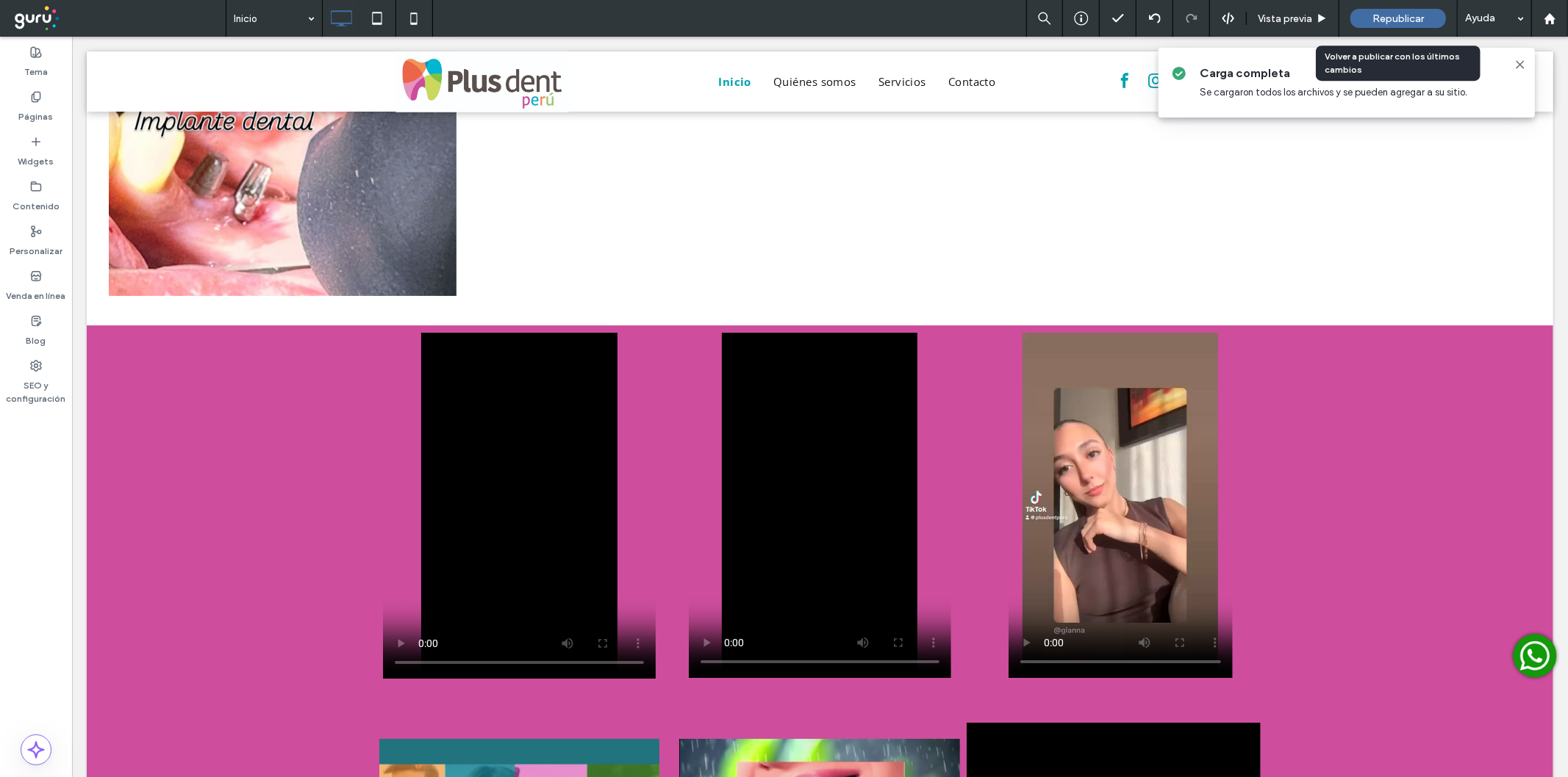
click at [1392, 16] on span "Republicar" at bounding box center [1398, 19] width 51 height 13
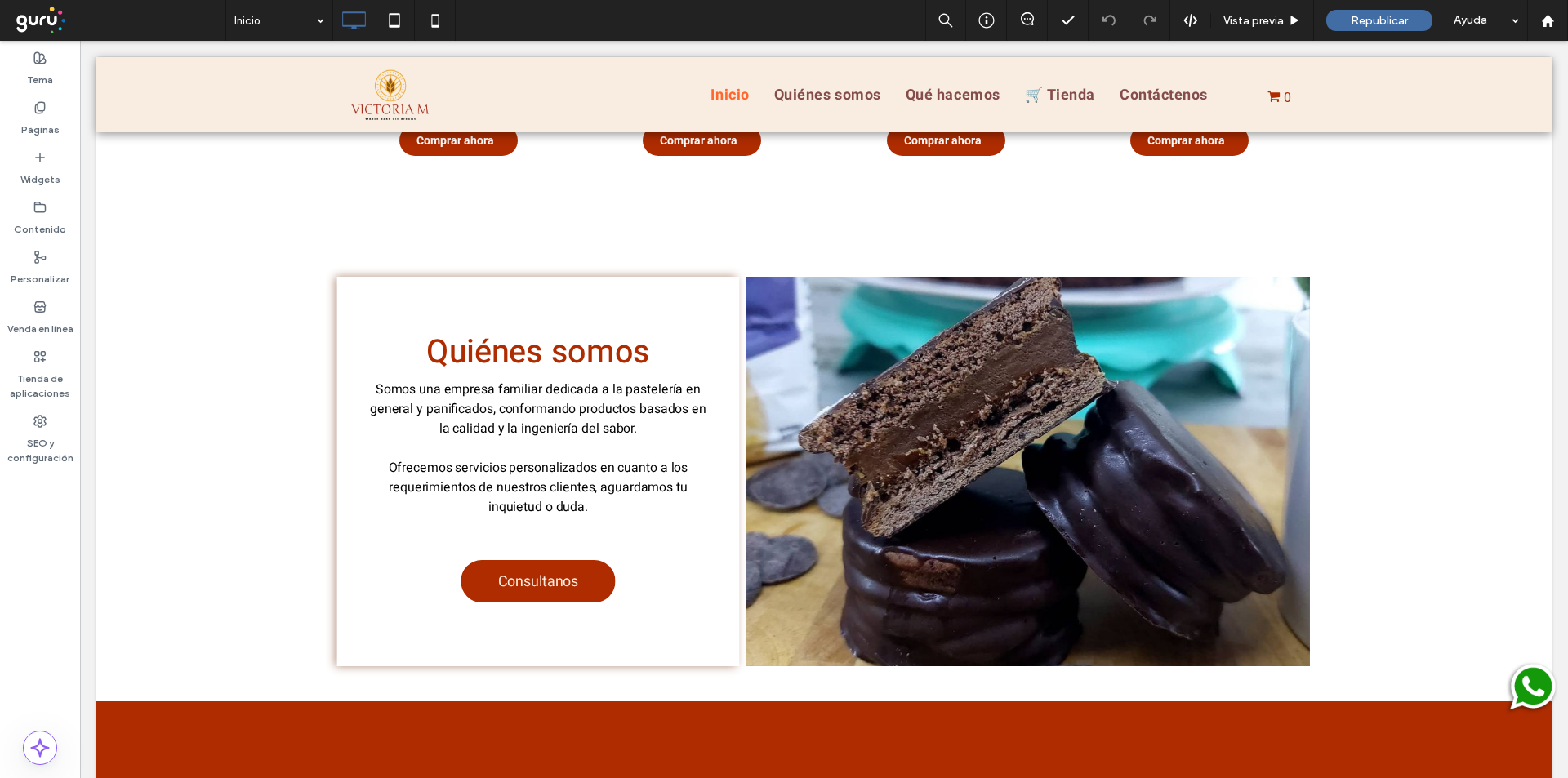
scroll to position [898, 0]
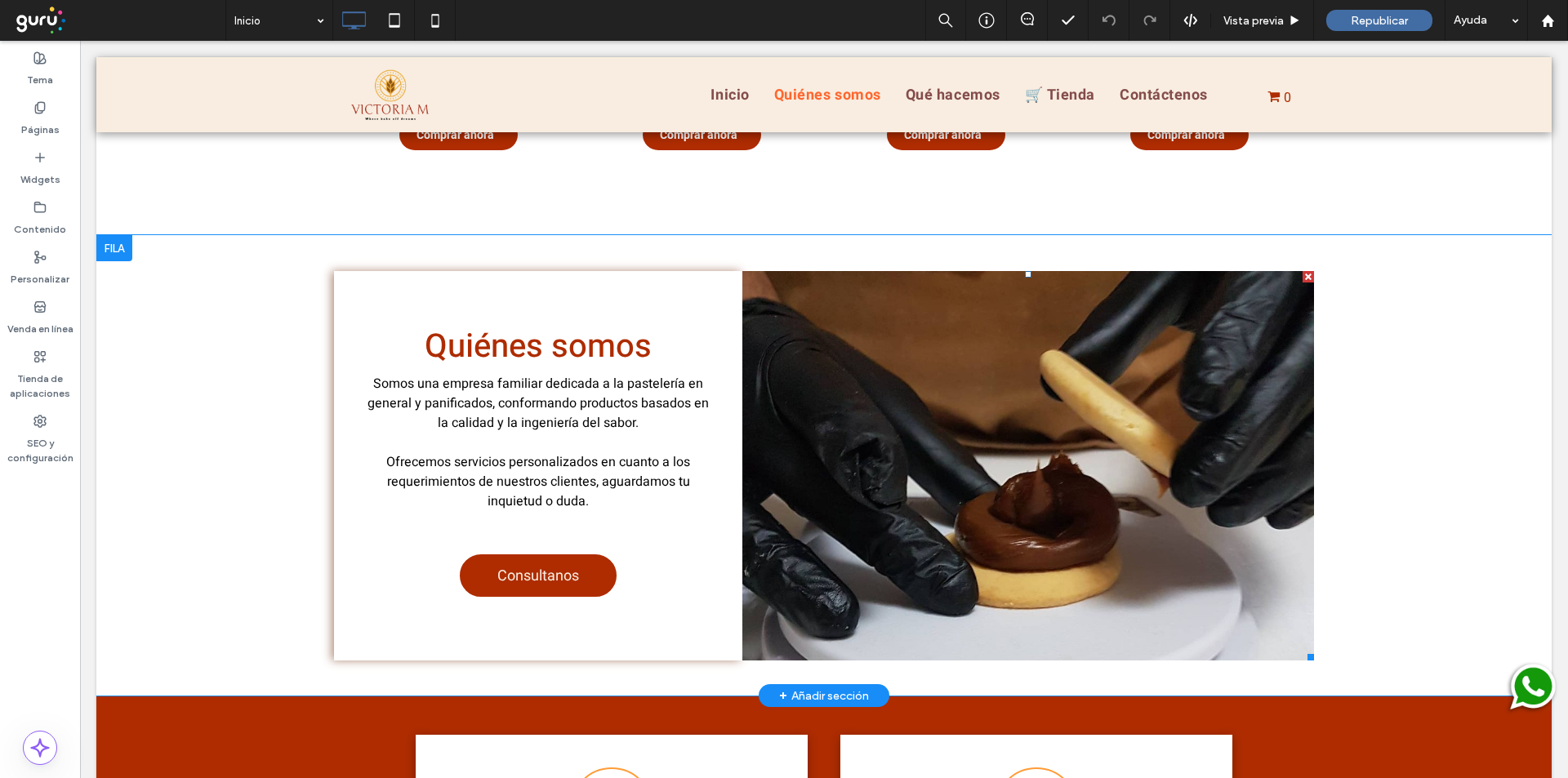
click at [1033, 460] on li "Título de diapositiva Escriba el subtítulo aquí Botón" at bounding box center [1028, 465] width 571 height 389
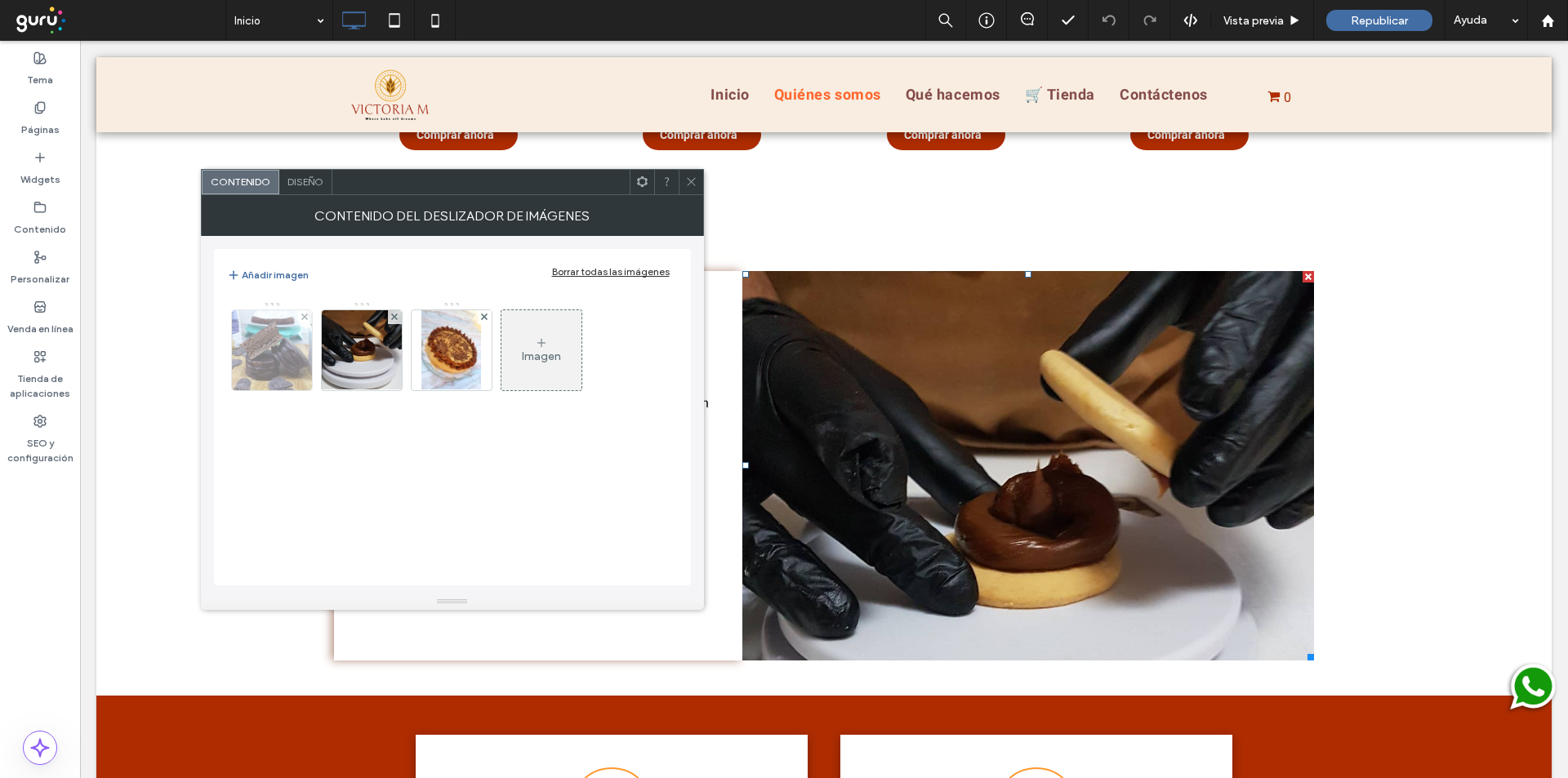
click at [274, 367] on img at bounding box center [272, 349] width 80 height 80
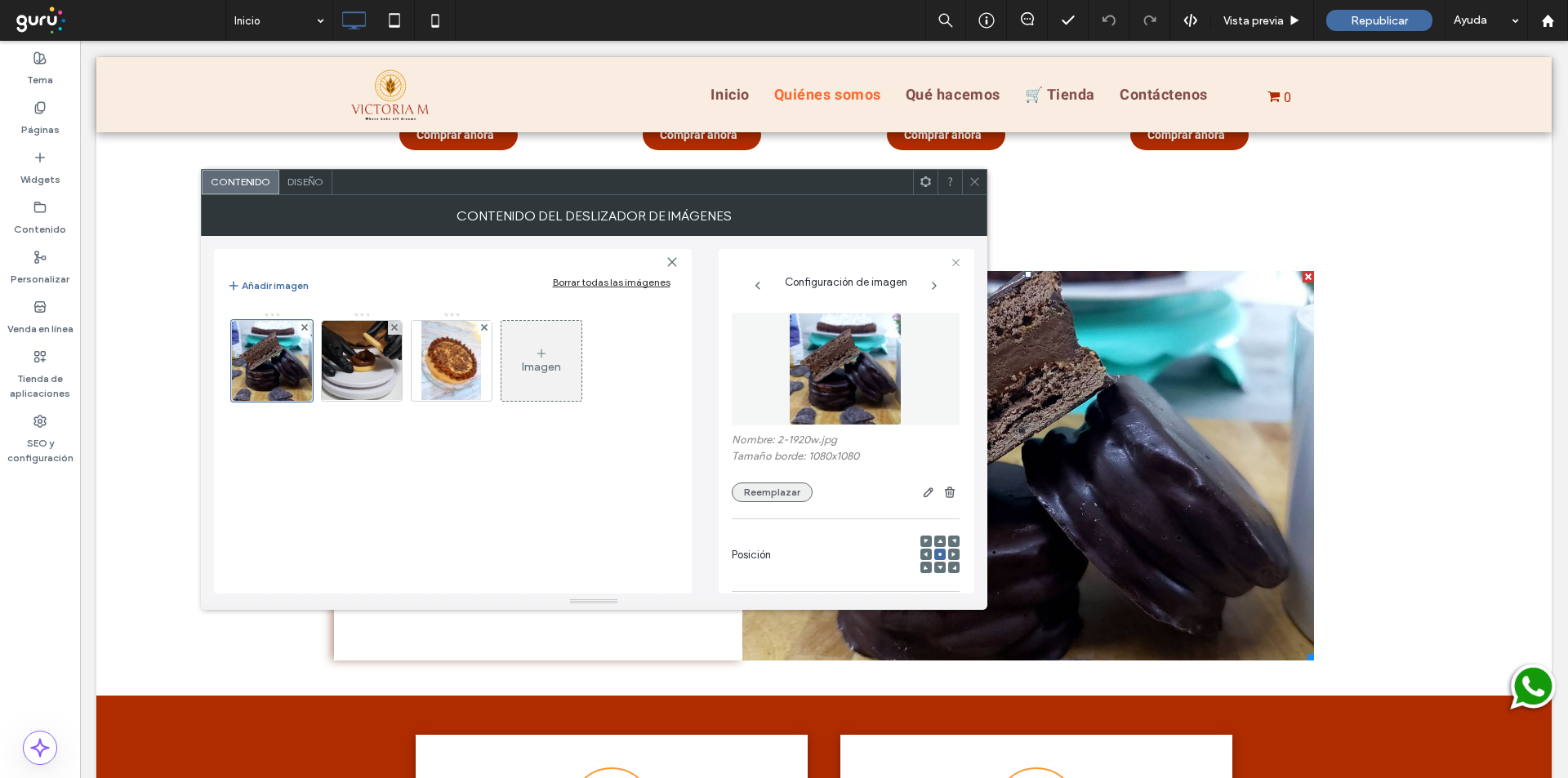
click at [762, 498] on button "Reemplazar" at bounding box center [772, 492] width 81 height 20
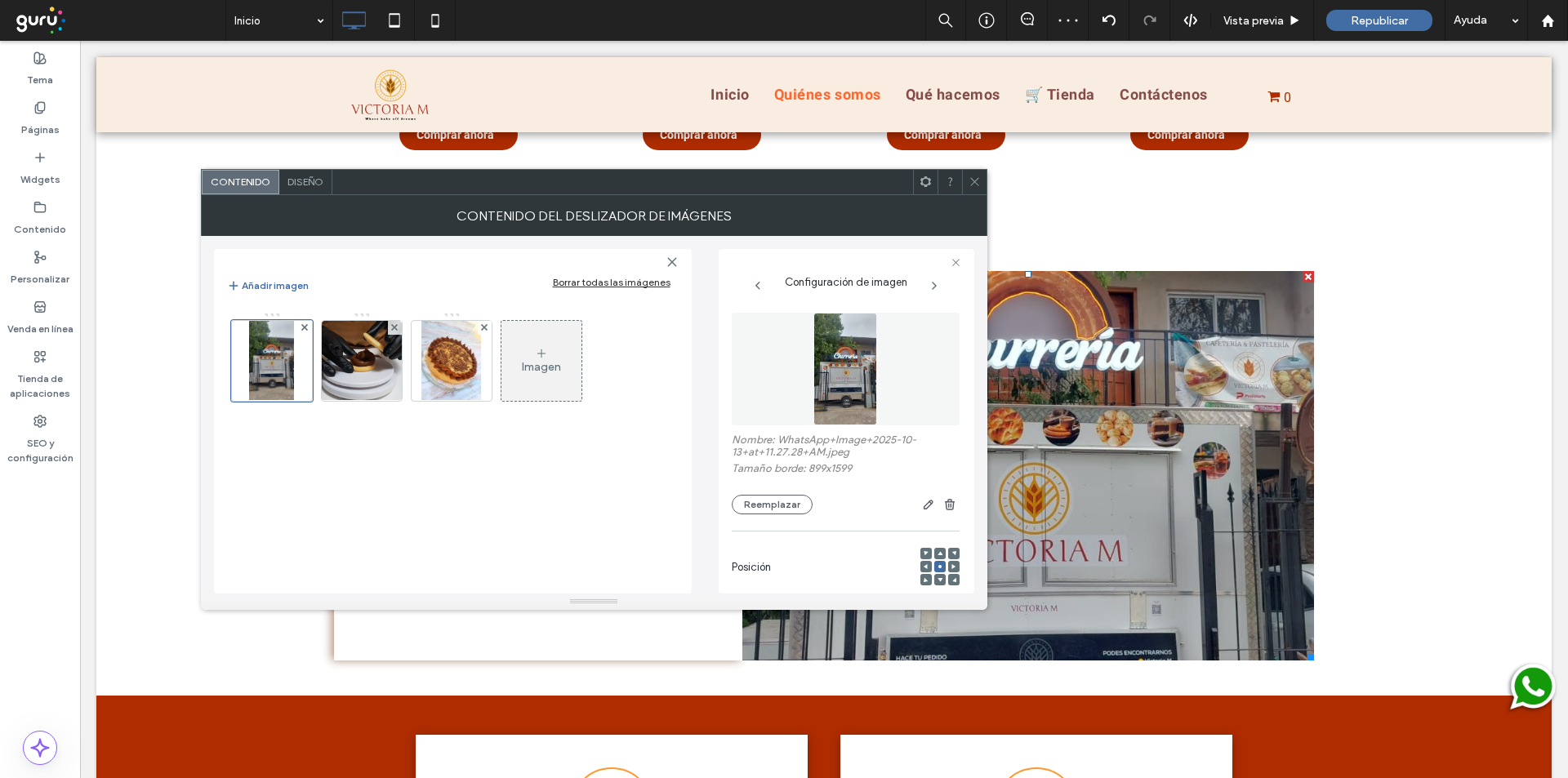
click at [972, 186] on icon at bounding box center [974, 181] width 12 height 12
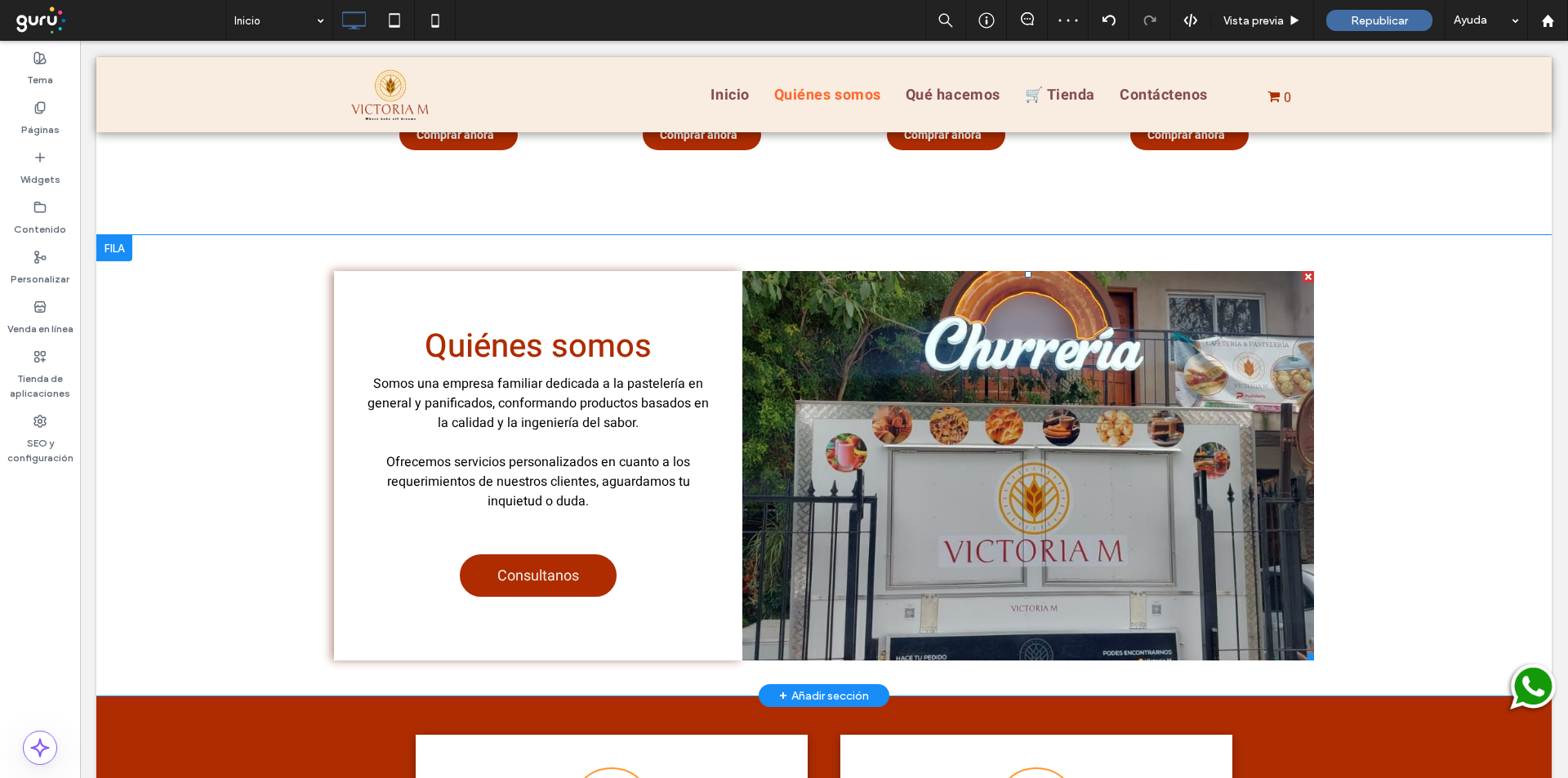
click at [1049, 542] on li "Título de diapositiva Escriba el subtítulo aquí Botón" at bounding box center [1028, 465] width 571 height 389
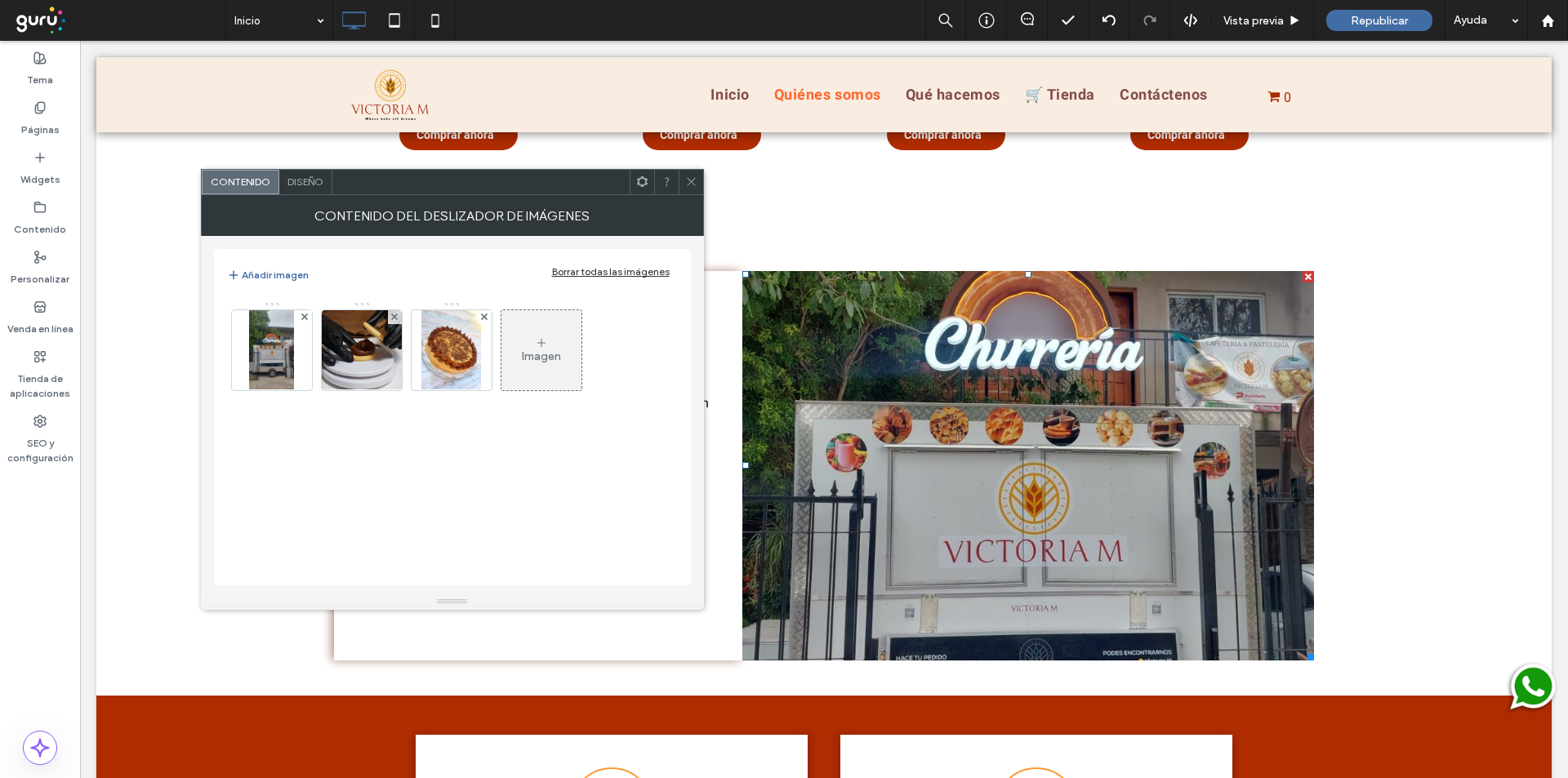
click at [310, 169] on div "Contenido Diseño" at bounding box center [451, 182] width 503 height 26
click at [303, 188] on div "Diseño" at bounding box center [305, 182] width 53 height 24
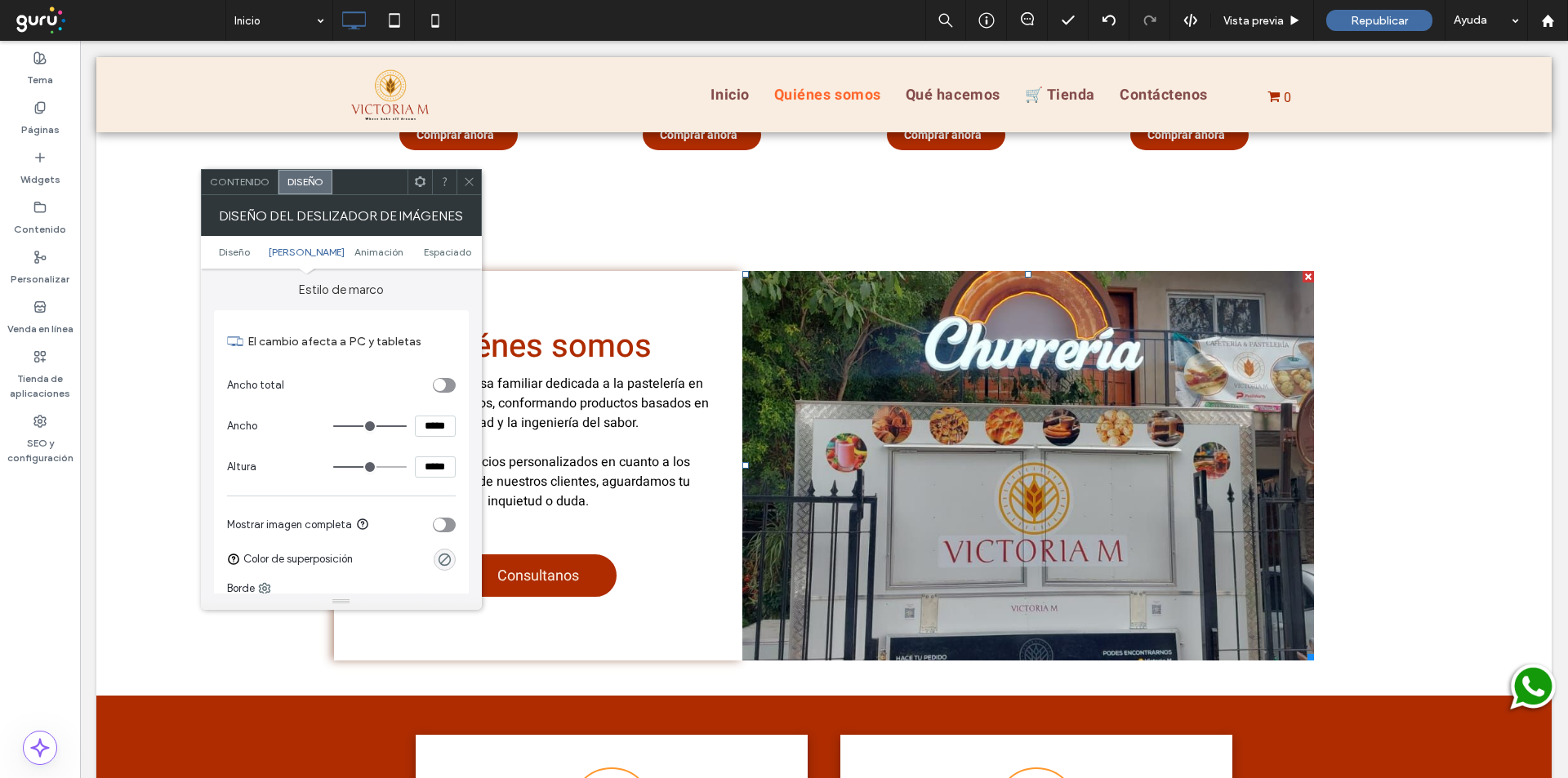
scroll to position [462, 0]
click at [447, 520] on div "toggle" at bounding box center [444, 523] width 22 height 15
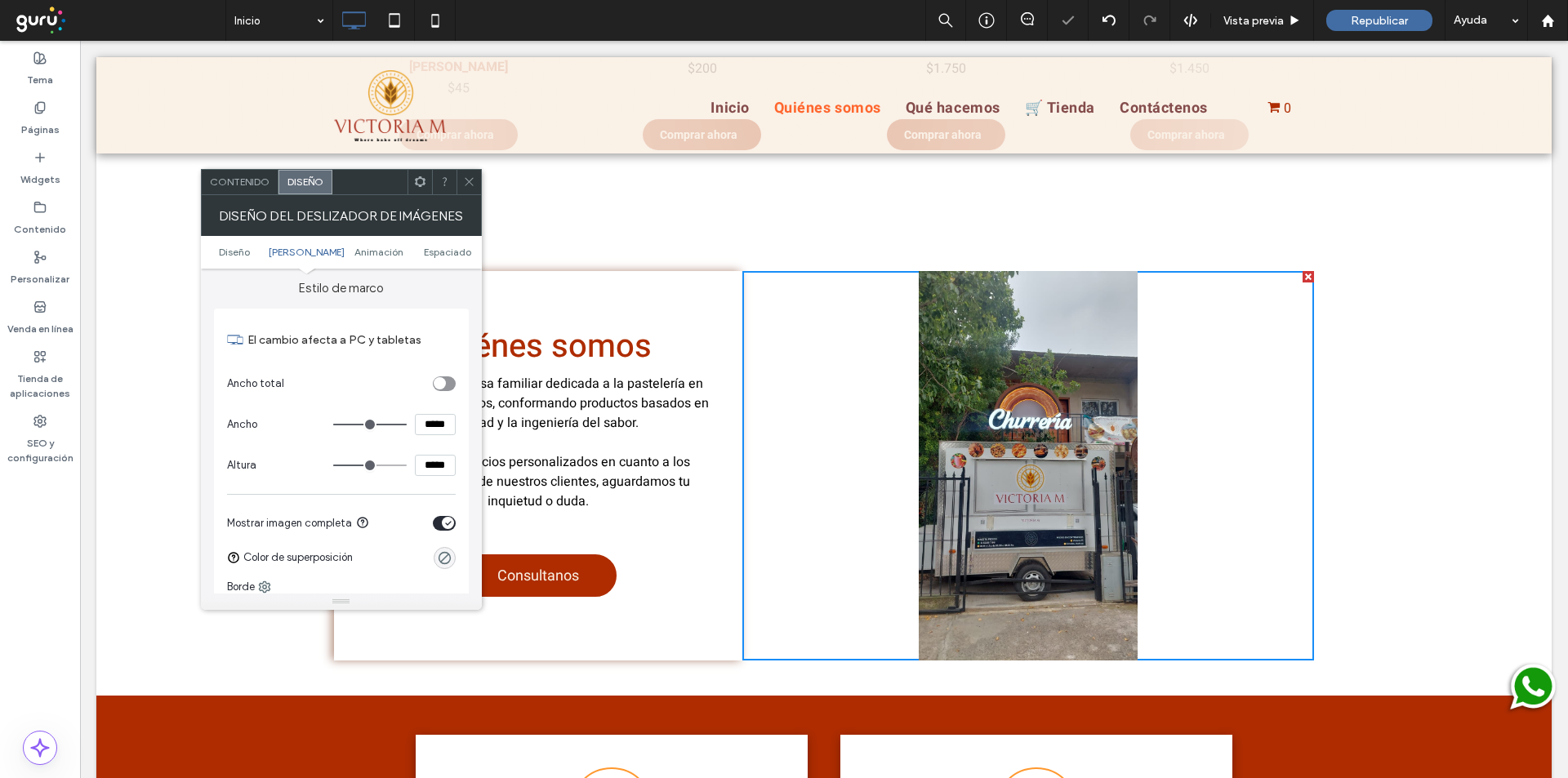
click at [466, 175] on span at bounding box center [468, 182] width 12 height 24
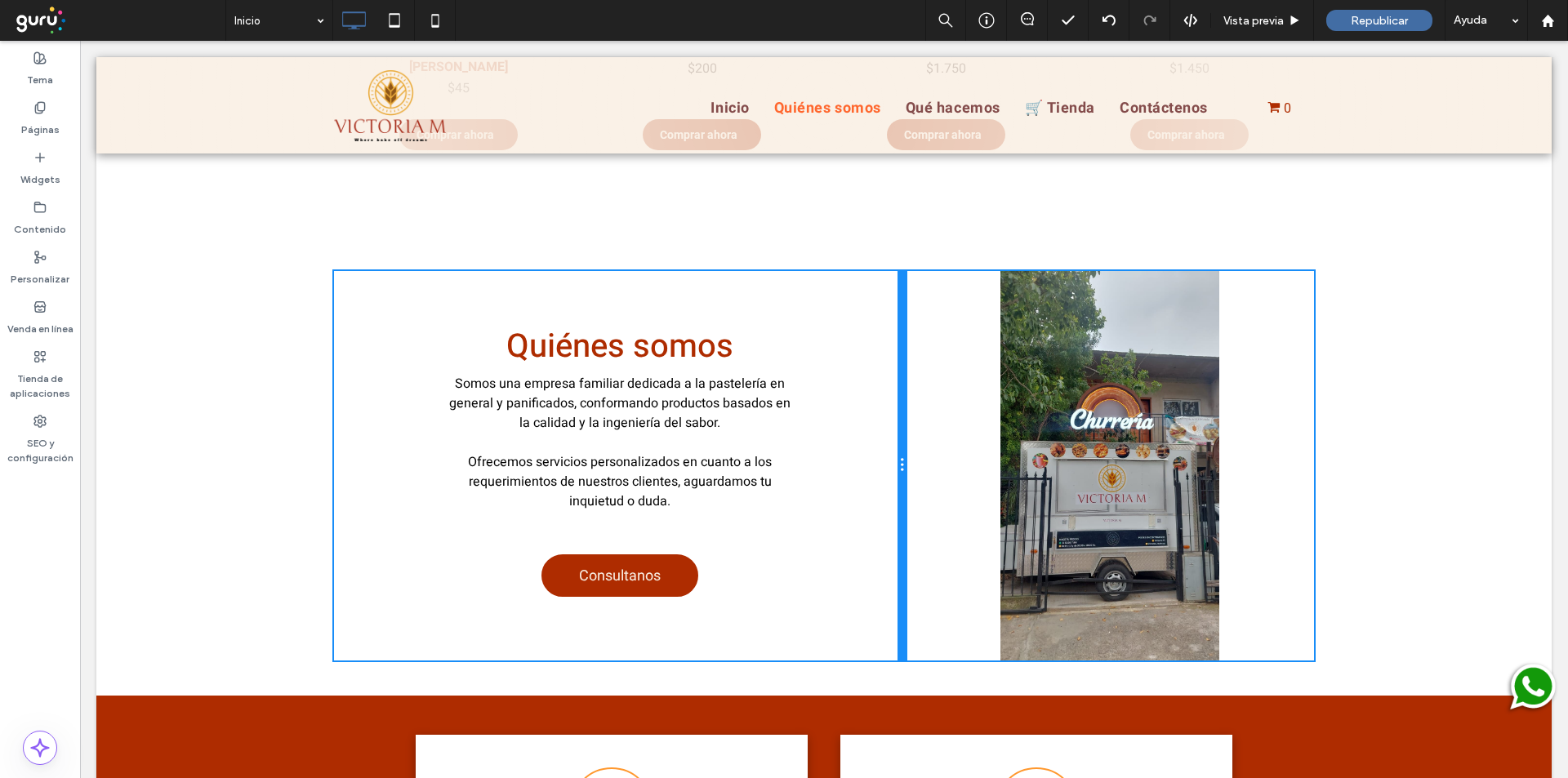
drag, startPoint x: 732, startPoint y: 397, endPoint x: 954, endPoint y: 454, distance: 229.2
click at [897, 413] on div at bounding box center [901, 465] width 8 height 389
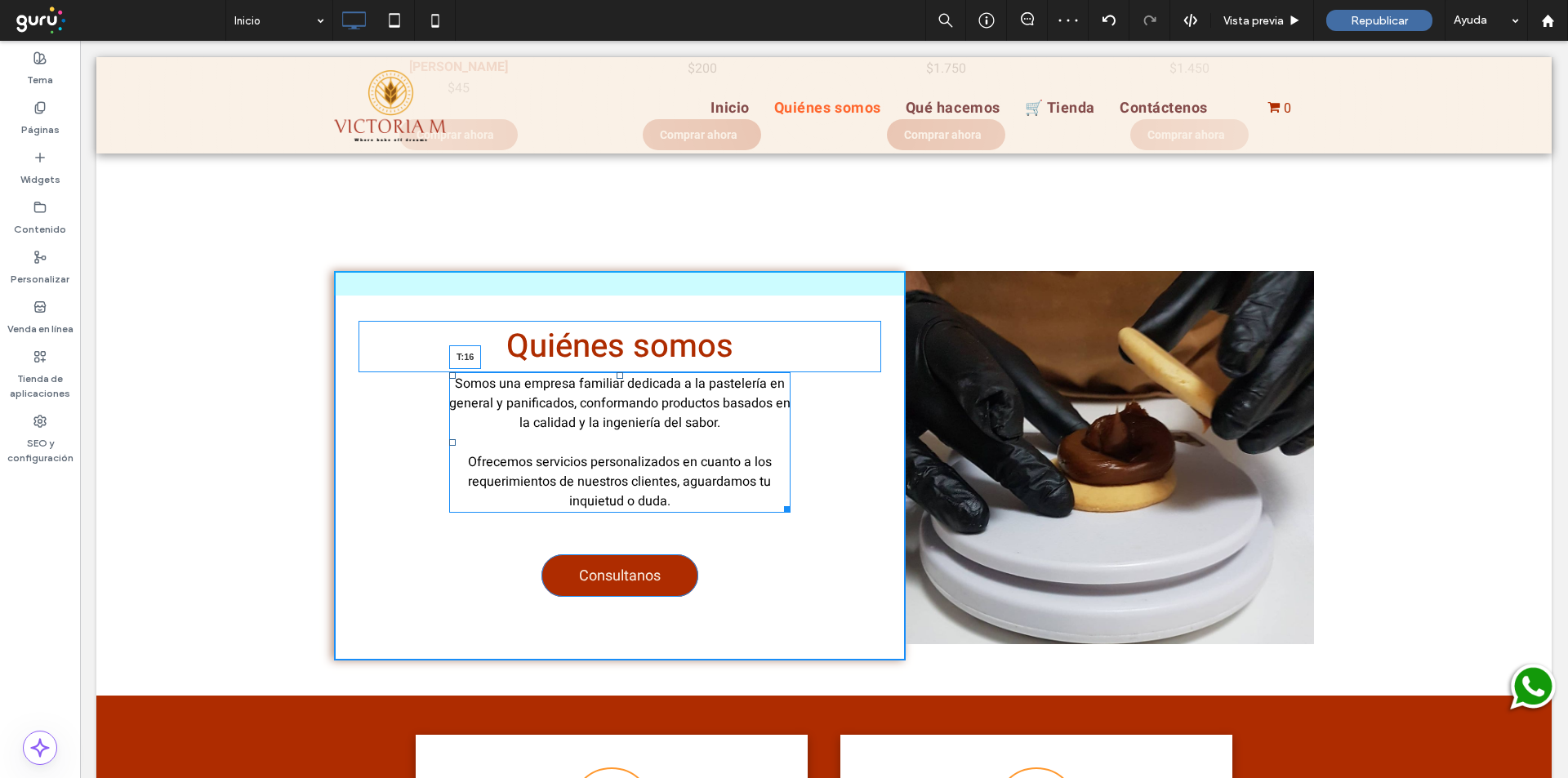
drag, startPoint x: 613, startPoint y: 373, endPoint x: 700, endPoint y: 433, distance: 105.7
click at [620, 392] on div "Somos una empresa familiar dedicada a la pastelería en general y panificados, c…" at bounding box center [620, 443] width 341 height 140
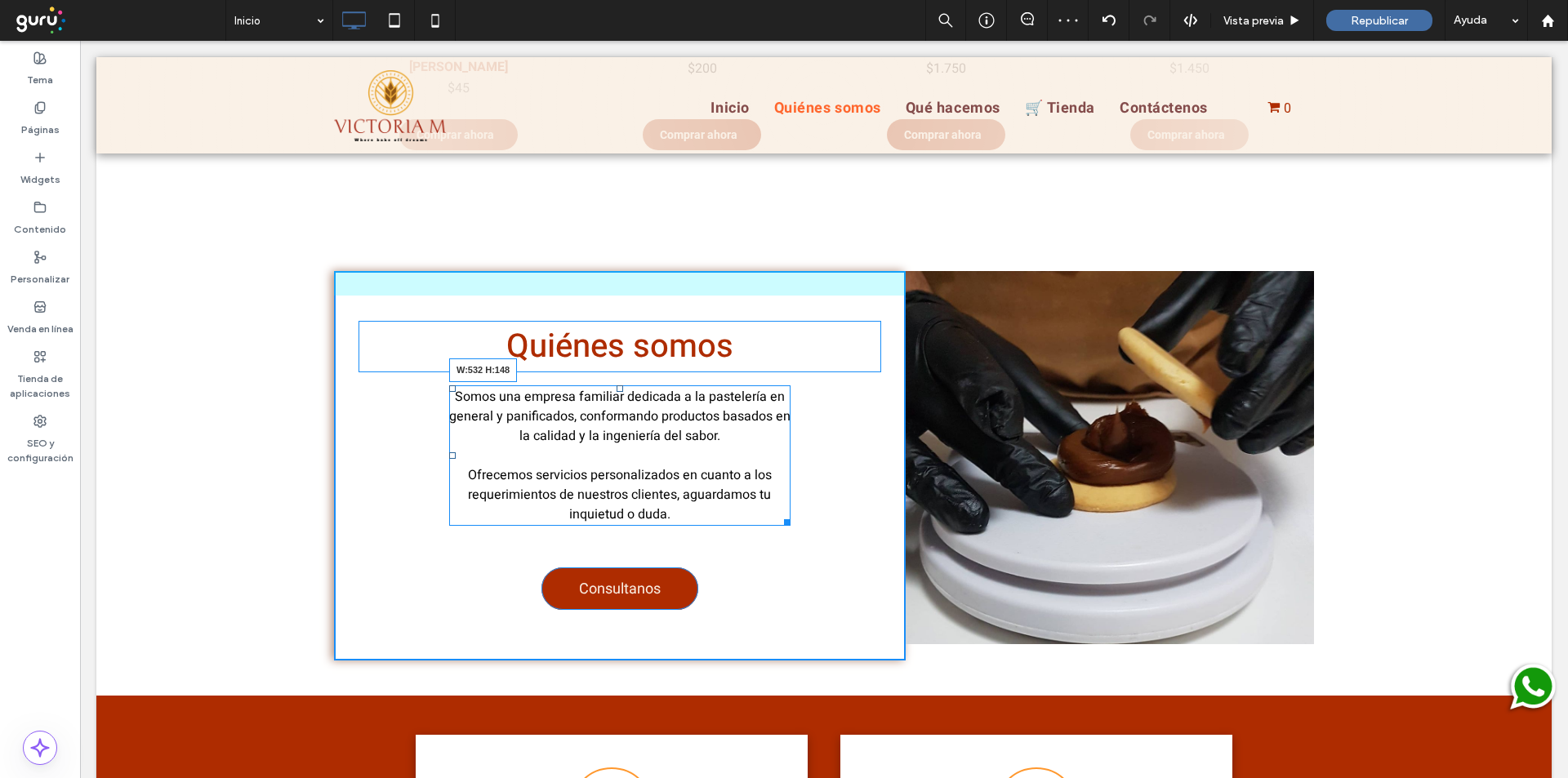
drag, startPoint x: 781, startPoint y: 520, endPoint x: 828, endPoint y: 520, distance: 47.0
click at [828, 520] on div "Quiénes somos Somos una empresa familiar dedicada a la pastelería en general y …" at bounding box center [620, 465] width 571 height 389
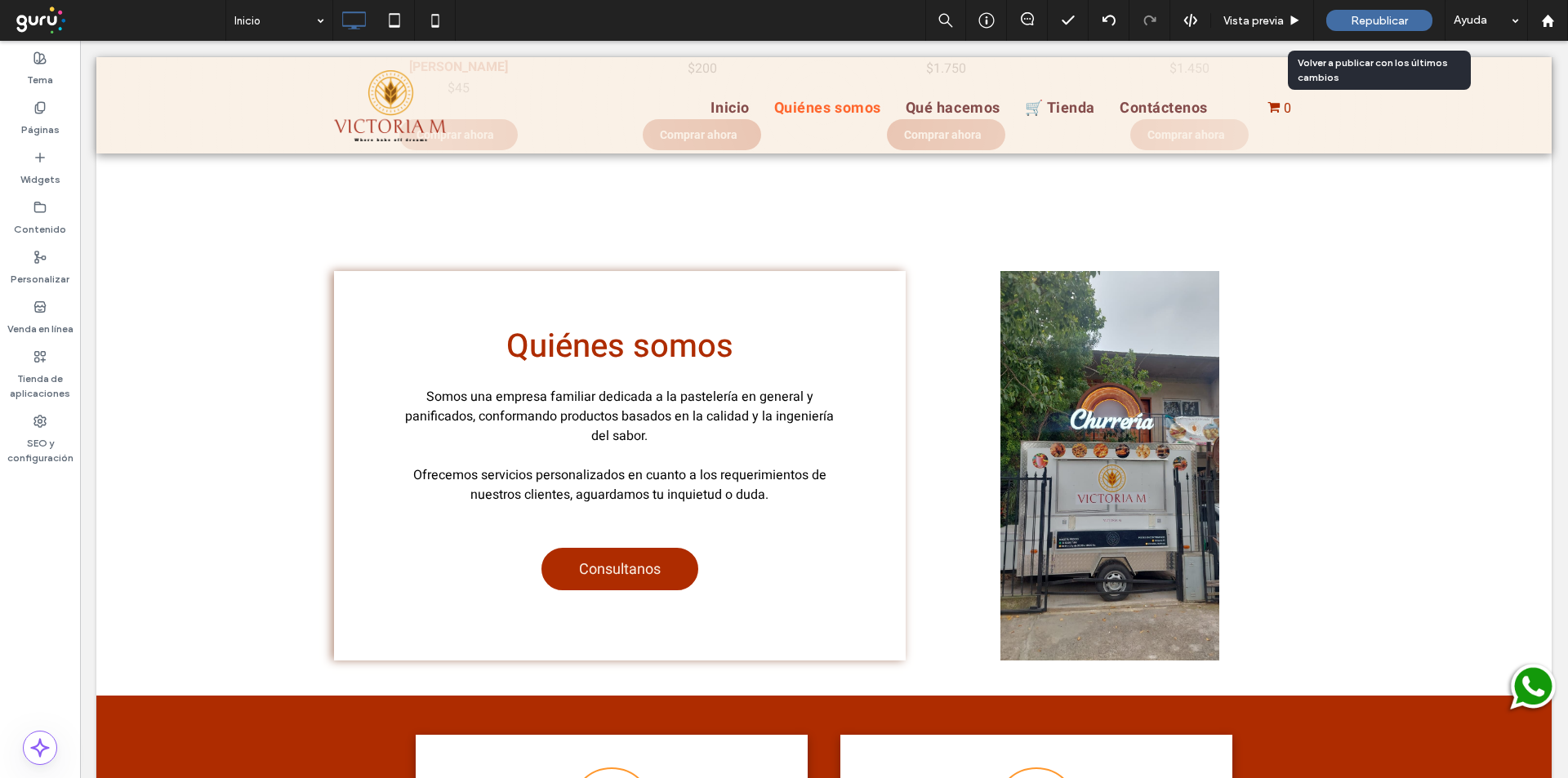
click at [1393, 24] on span "Republicar" at bounding box center [1379, 21] width 57 height 14
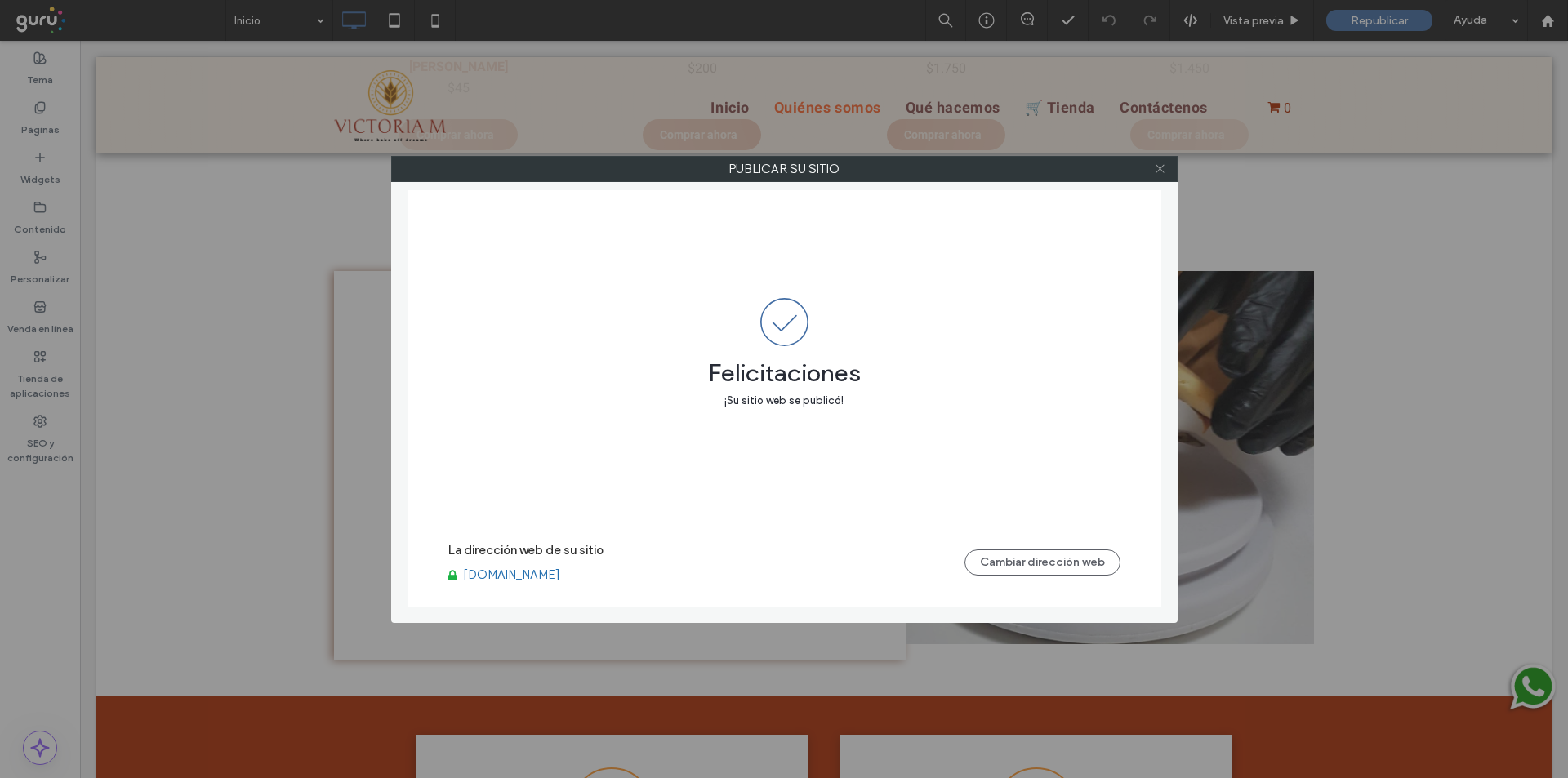
click at [1155, 171] on icon at bounding box center [1160, 169] width 12 height 12
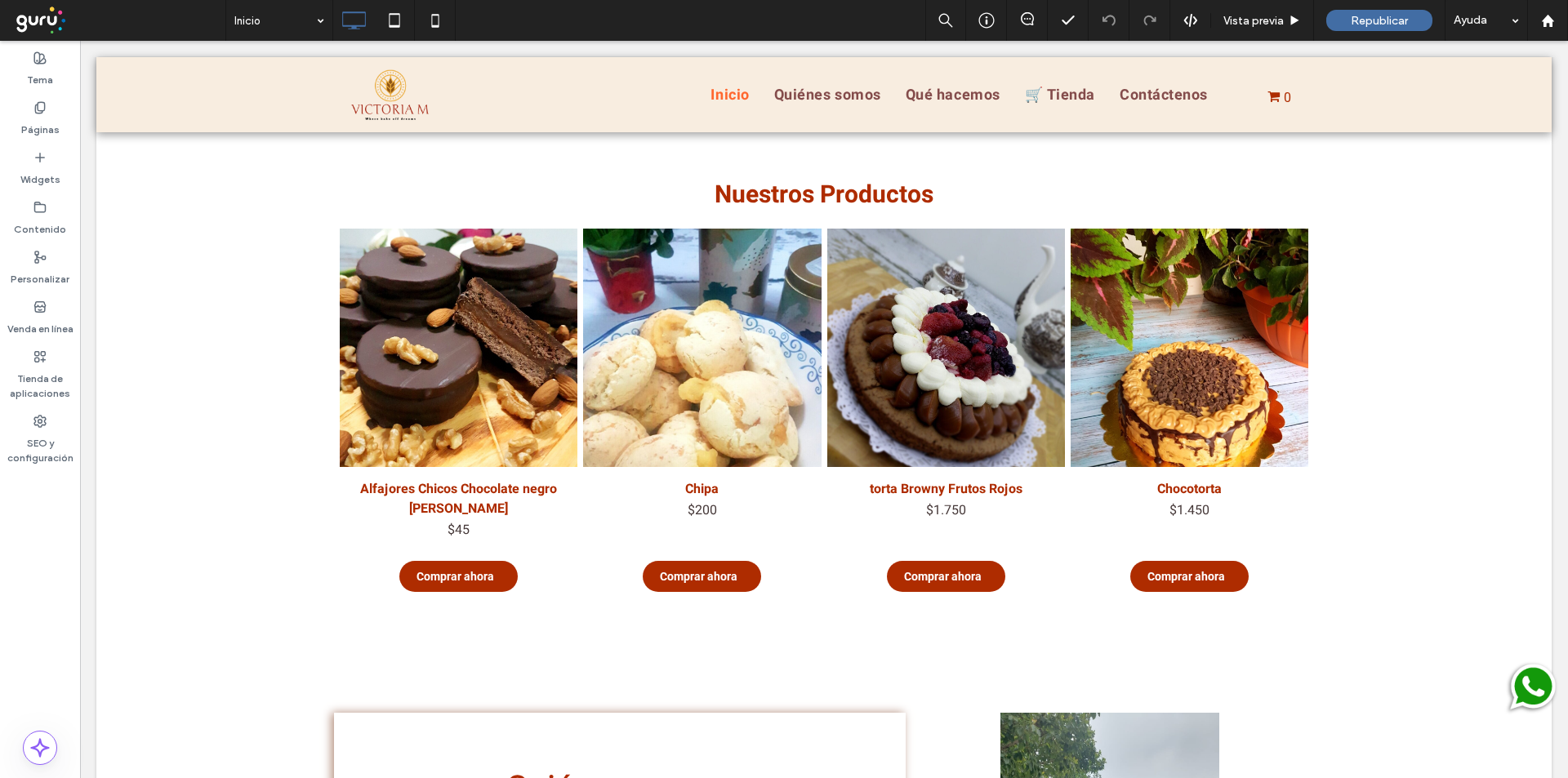
scroll to position [475, 0]
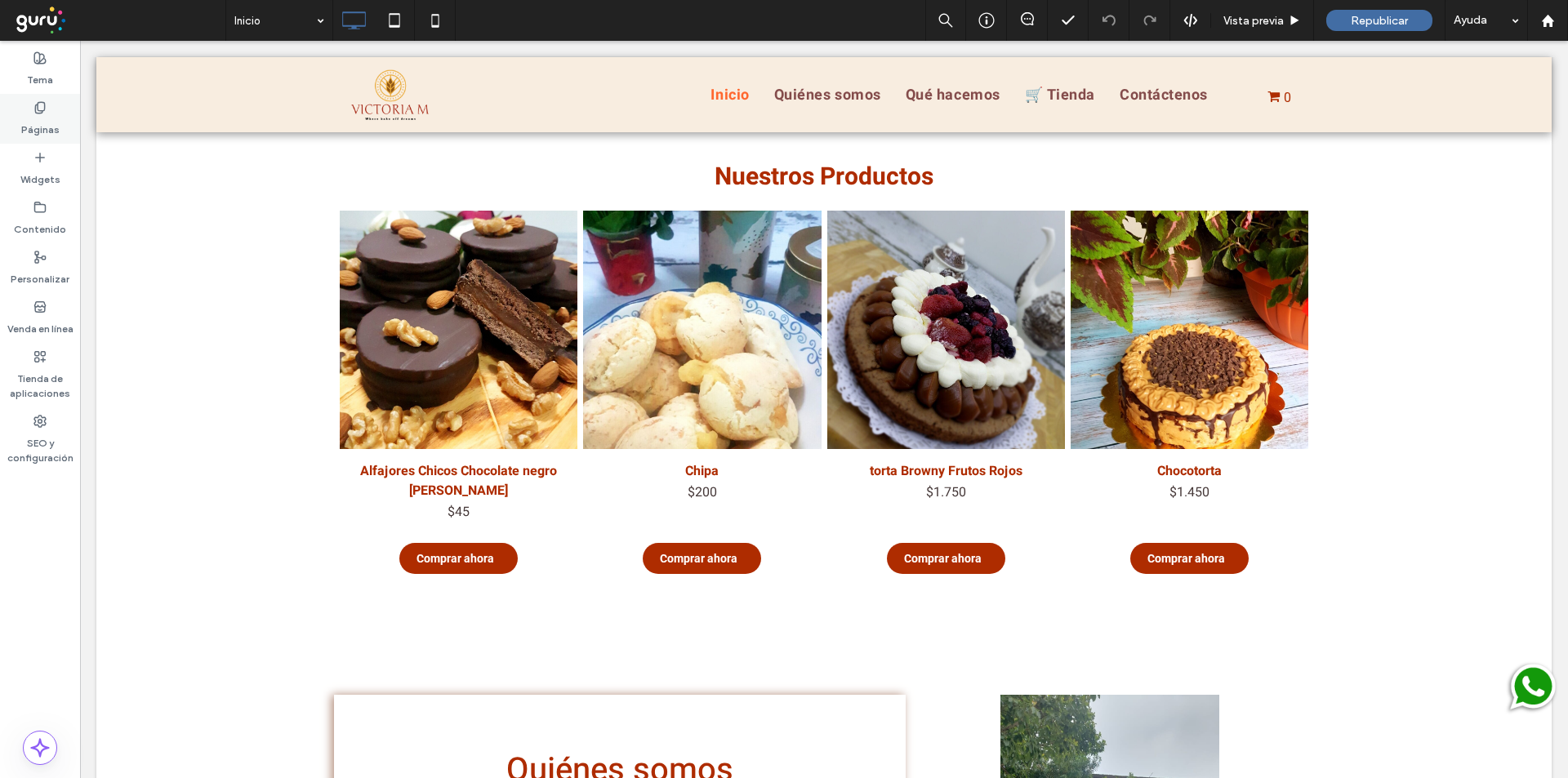
click at [46, 112] on icon at bounding box center [40, 108] width 13 height 13
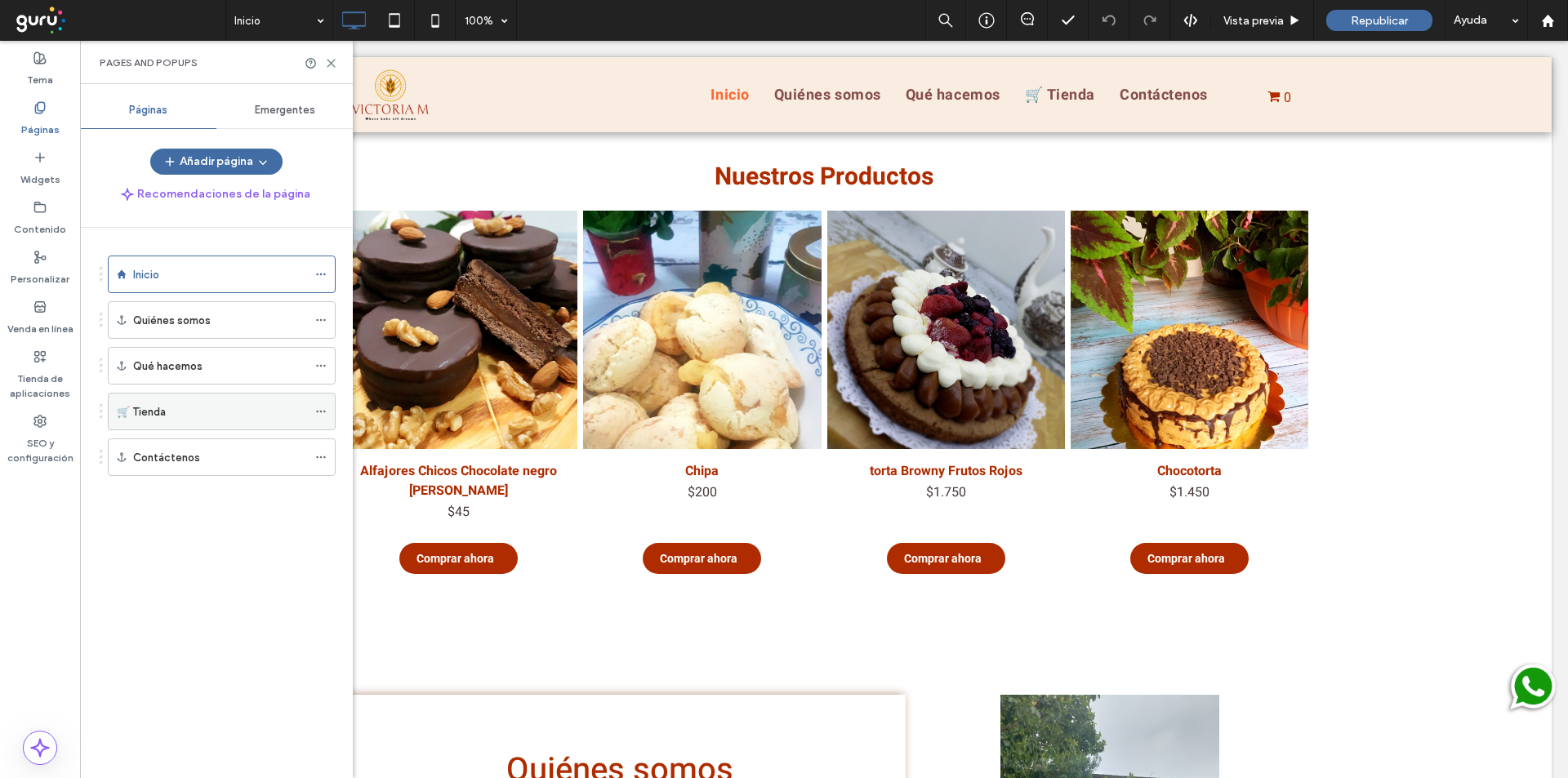
click at [140, 414] on label "🛒 Tienda" at bounding box center [141, 412] width 49 height 29
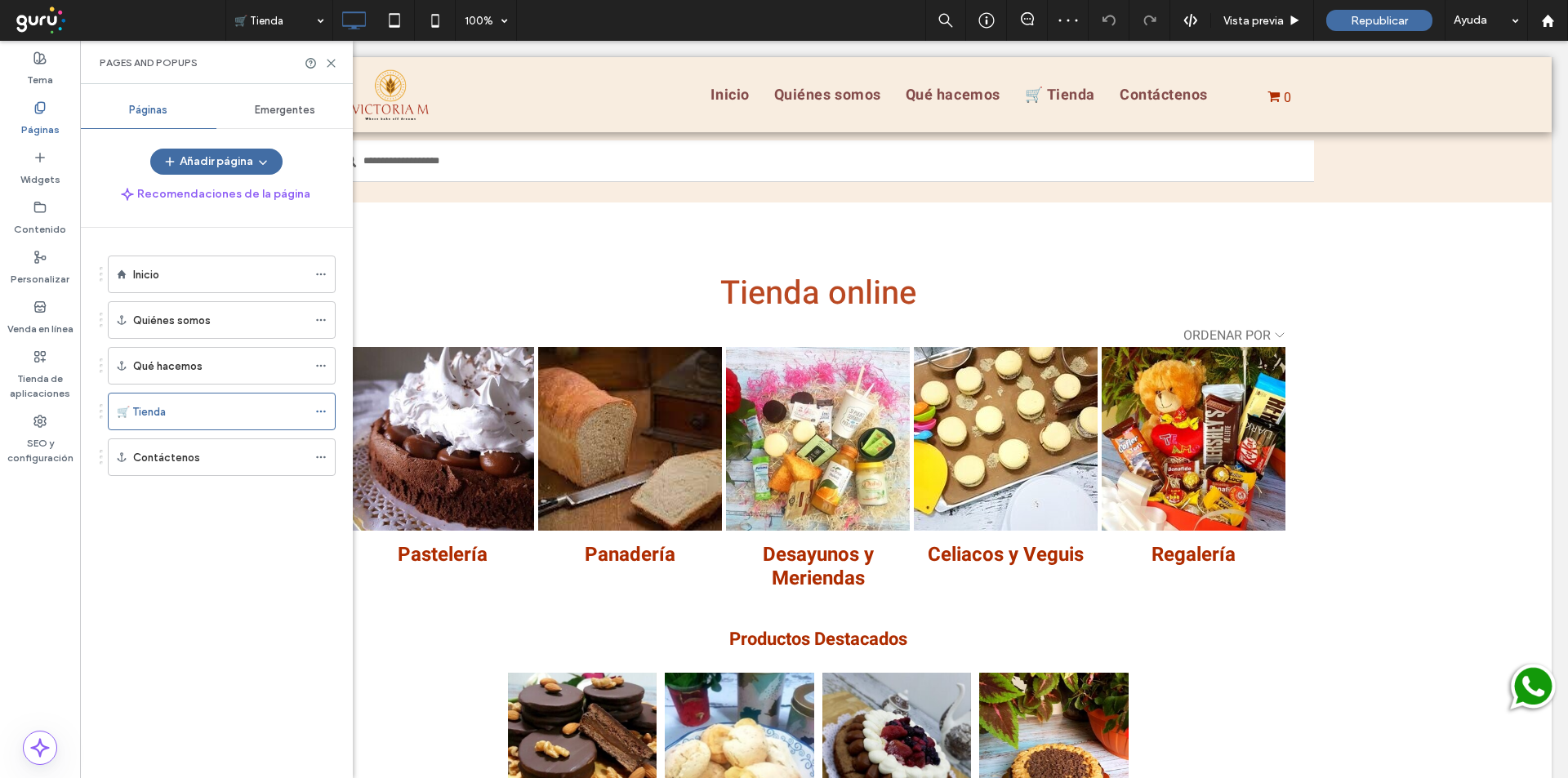
scroll to position [382, 0]
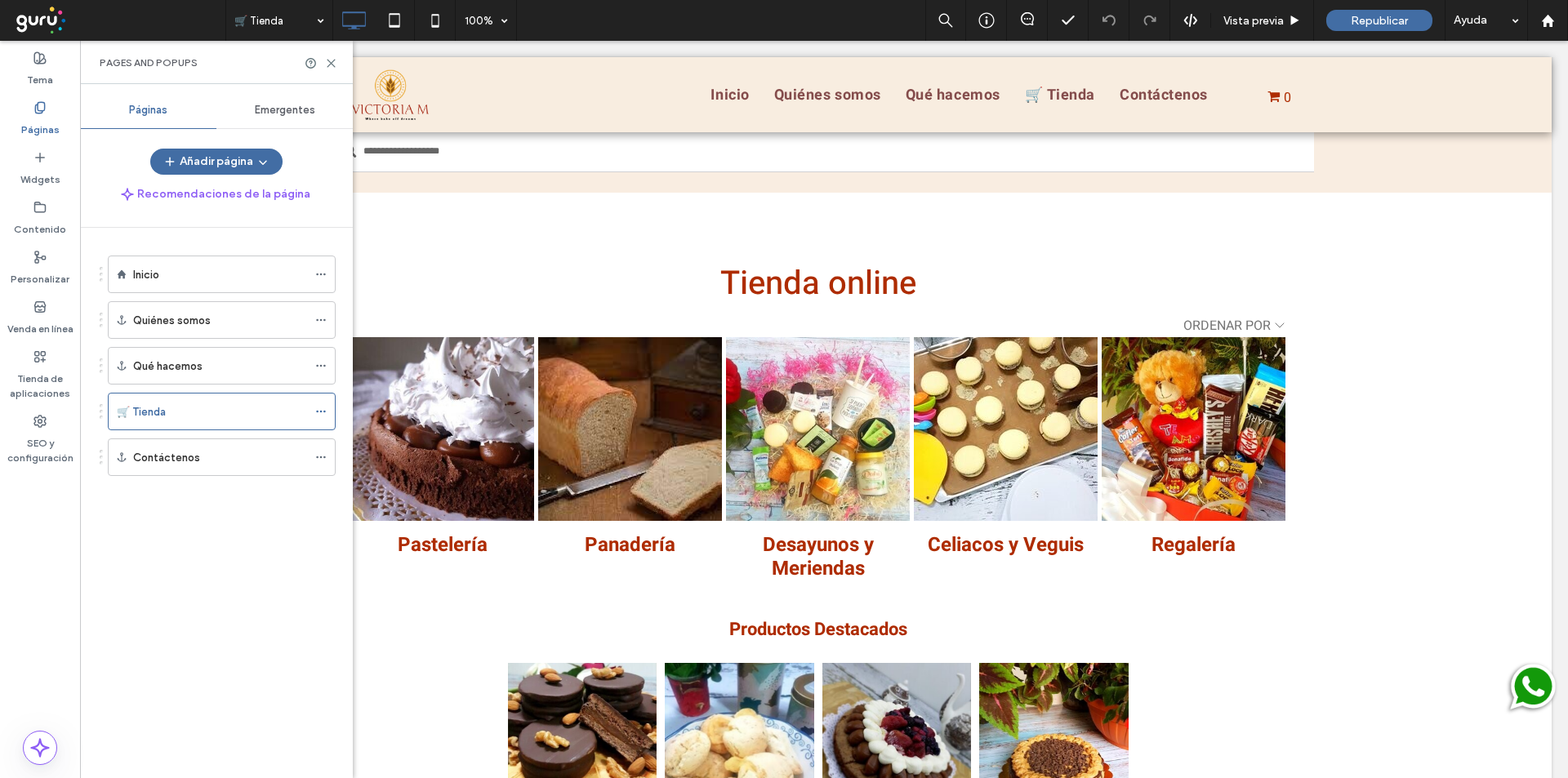
click at [333, 70] on div "Pages and Popups" at bounding box center [215, 63] width 273 height 43
click at [331, 67] on icon at bounding box center [331, 63] width 12 height 12
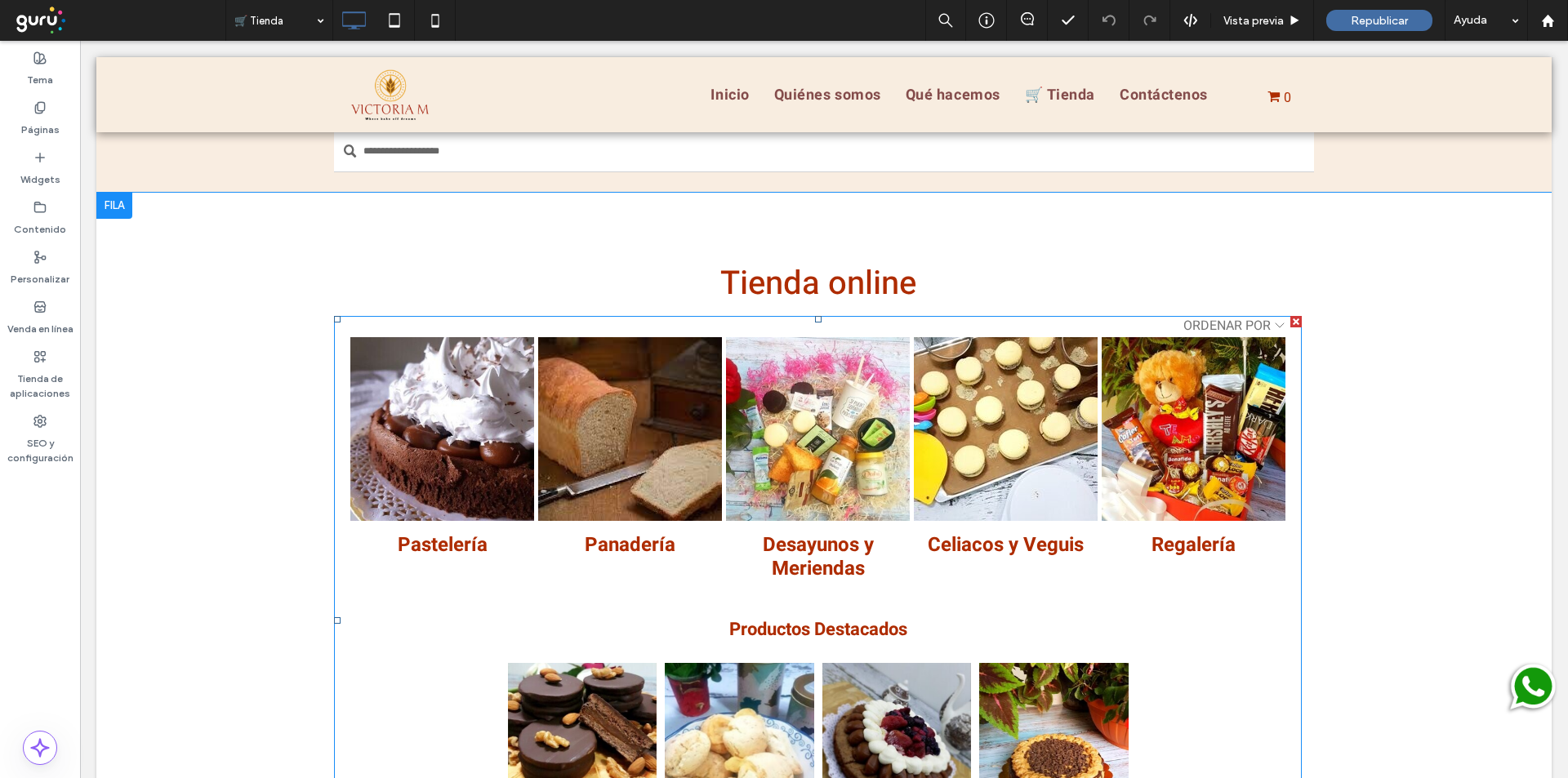
click at [424, 413] on span at bounding box center [818, 620] width 968 height 609
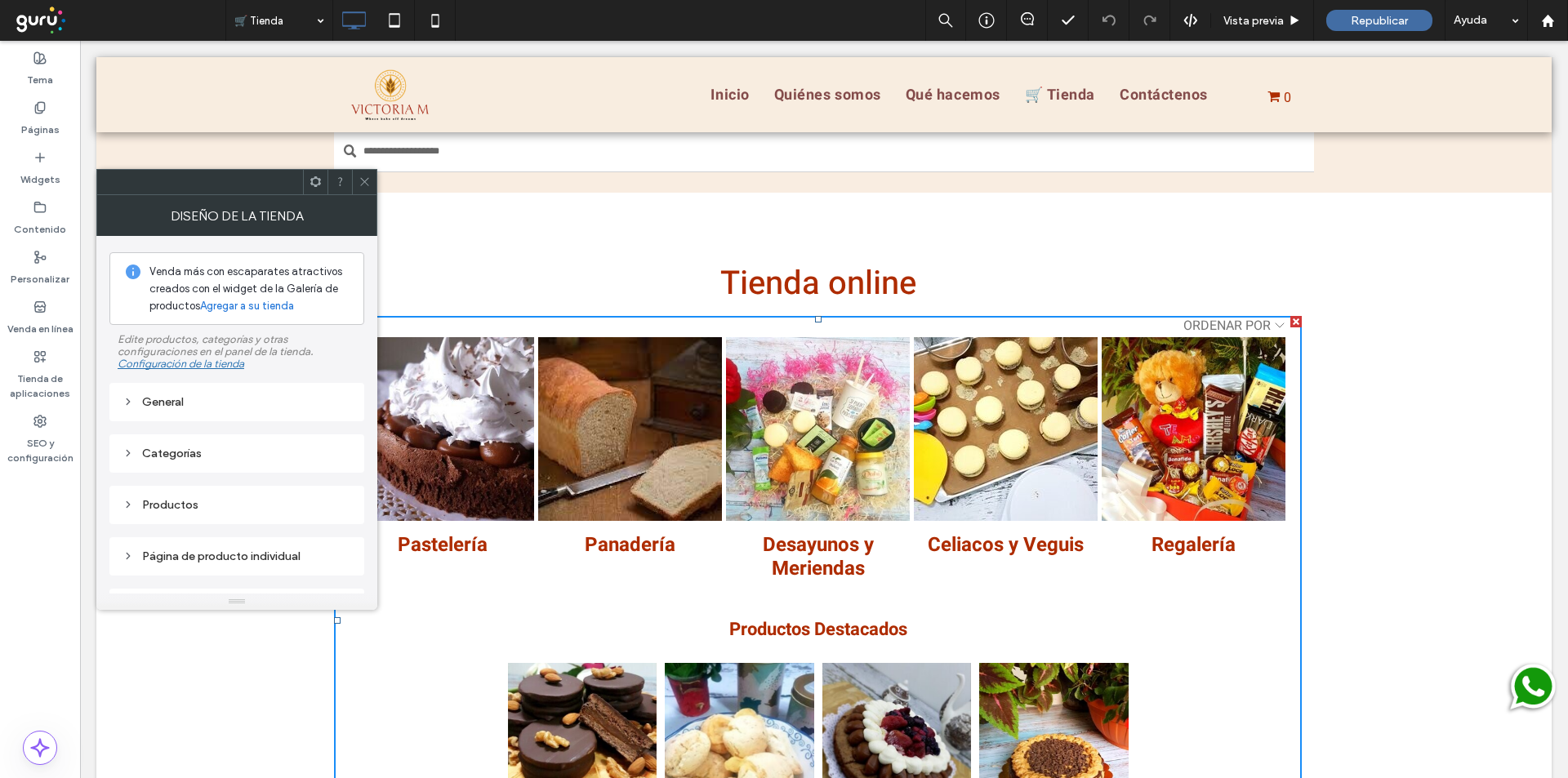
click at [180, 457] on div "Categorías" at bounding box center [237, 453] width 229 height 14
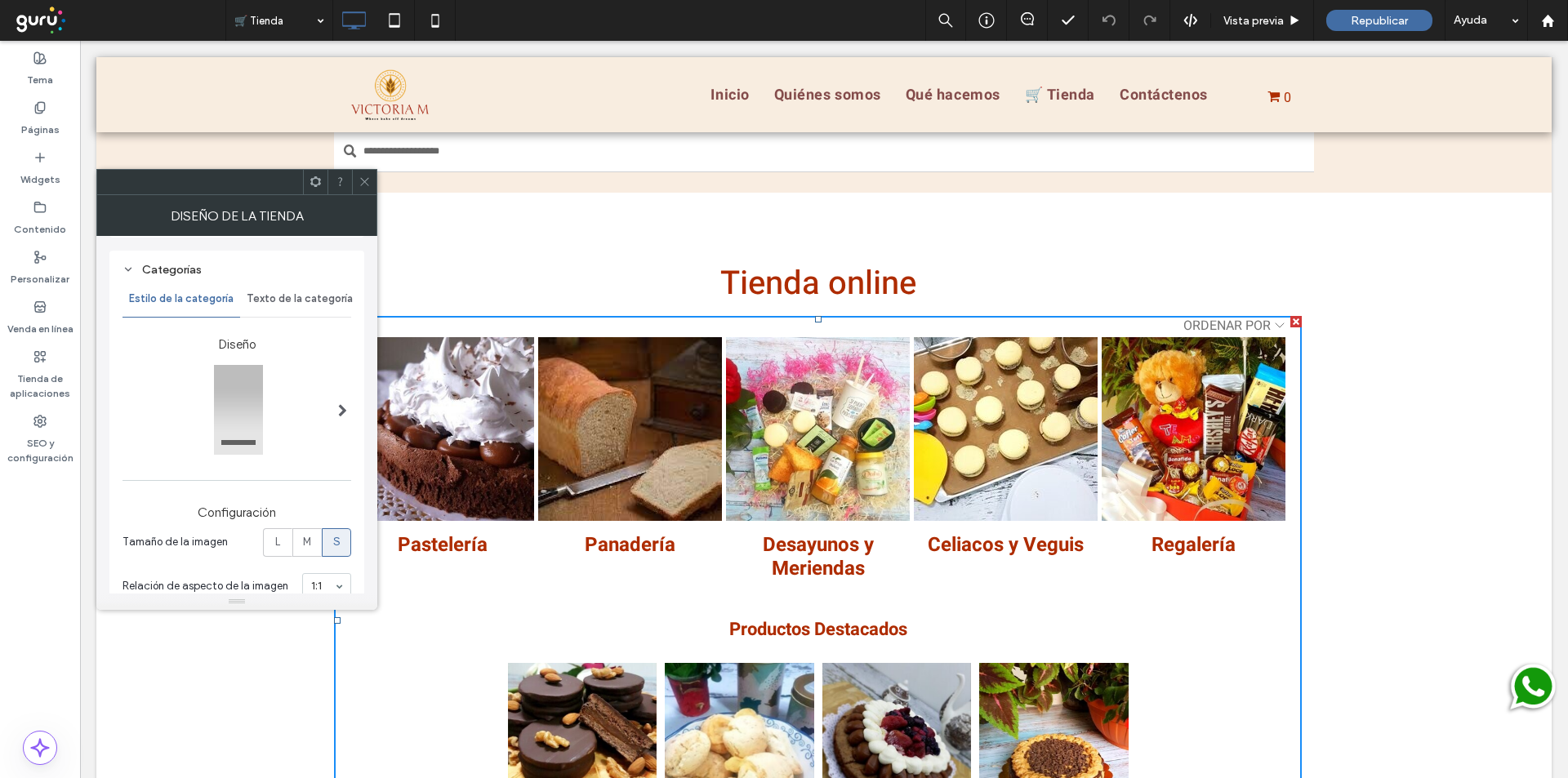
scroll to position [190, 0]
click at [34, 125] on label "Páginas" at bounding box center [40, 125] width 38 height 22
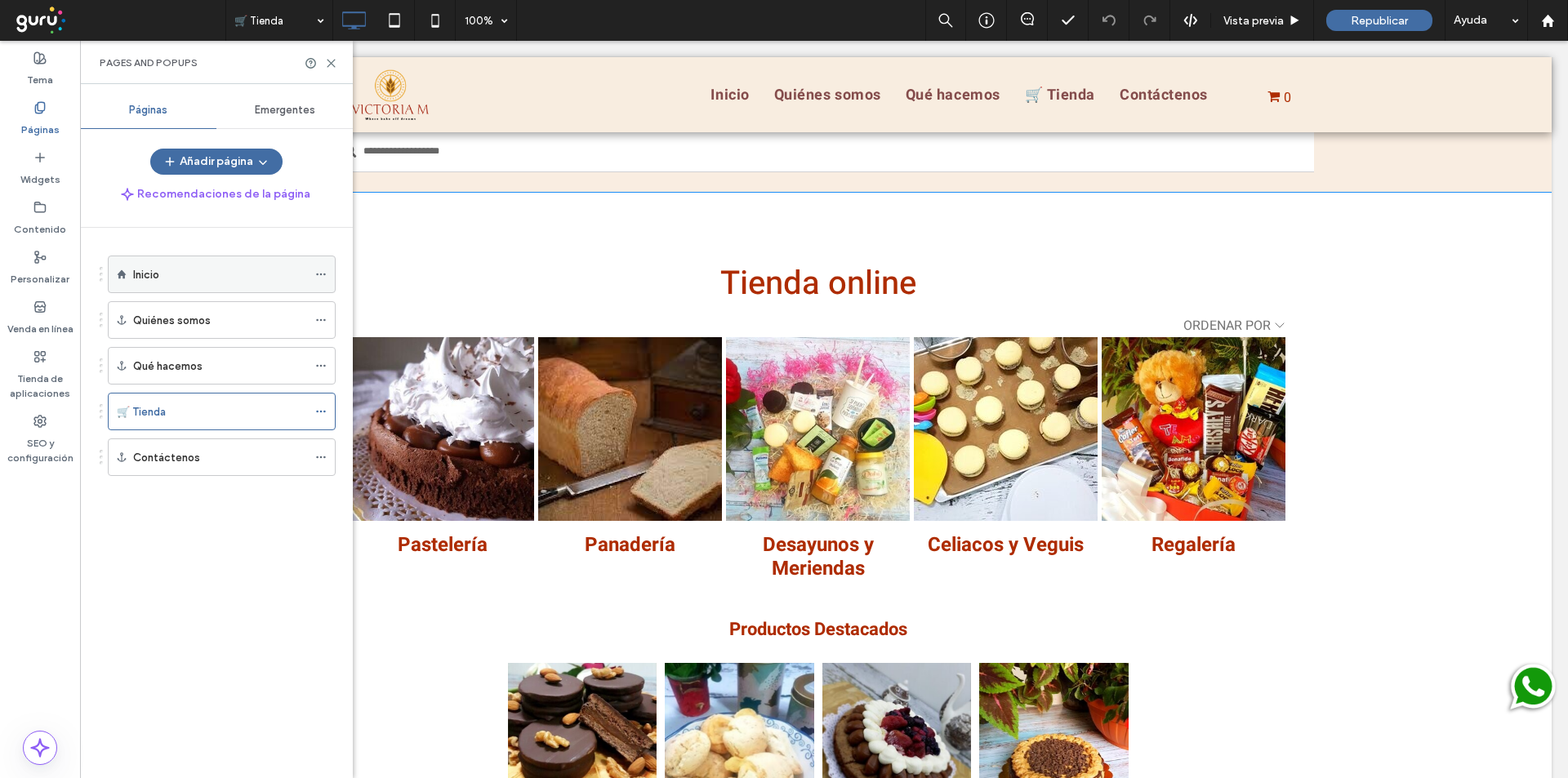
click at [180, 266] on div "Inicio" at bounding box center [220, 274] width 174 height 17
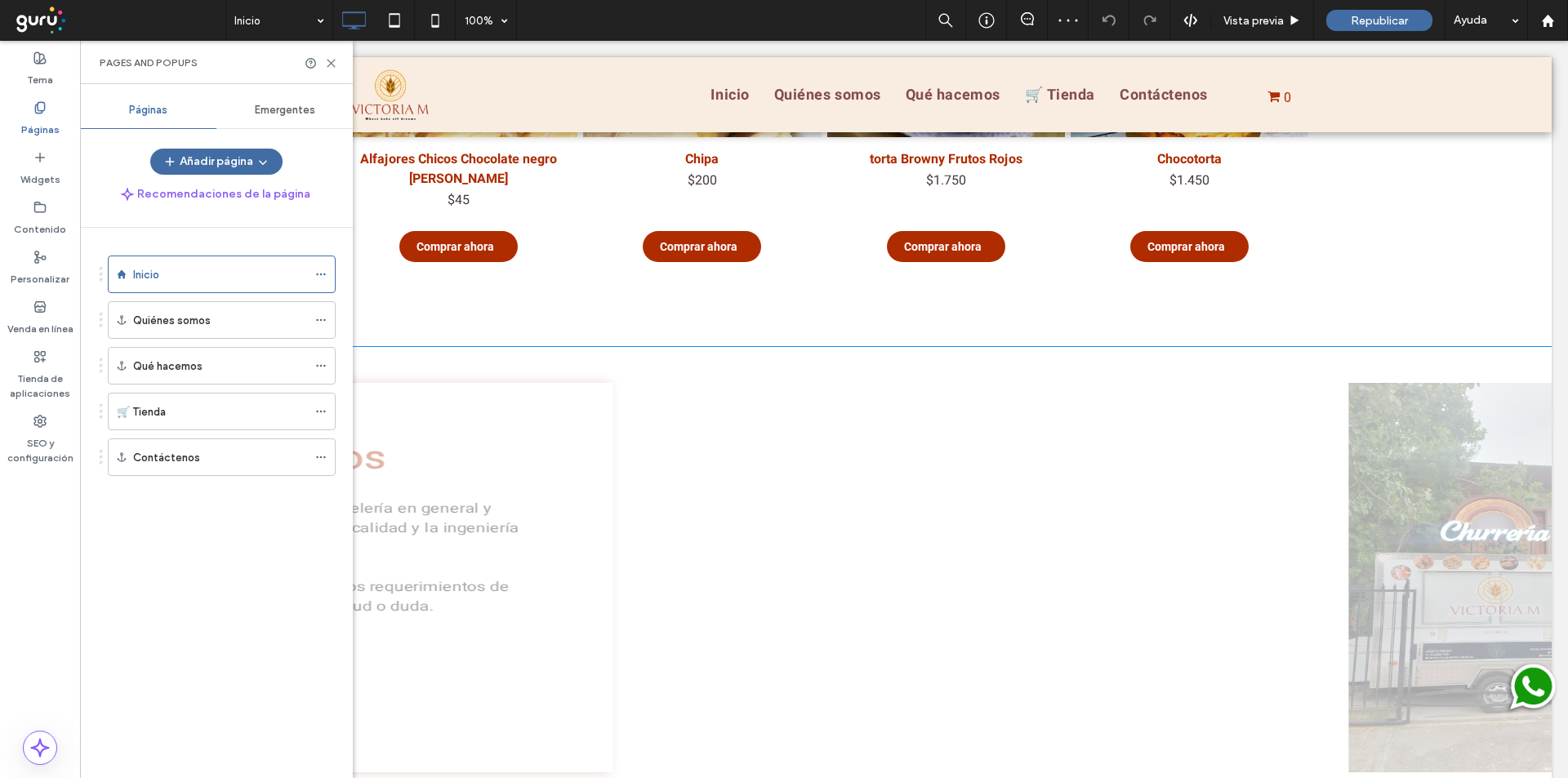
scroll to position [789, 0]
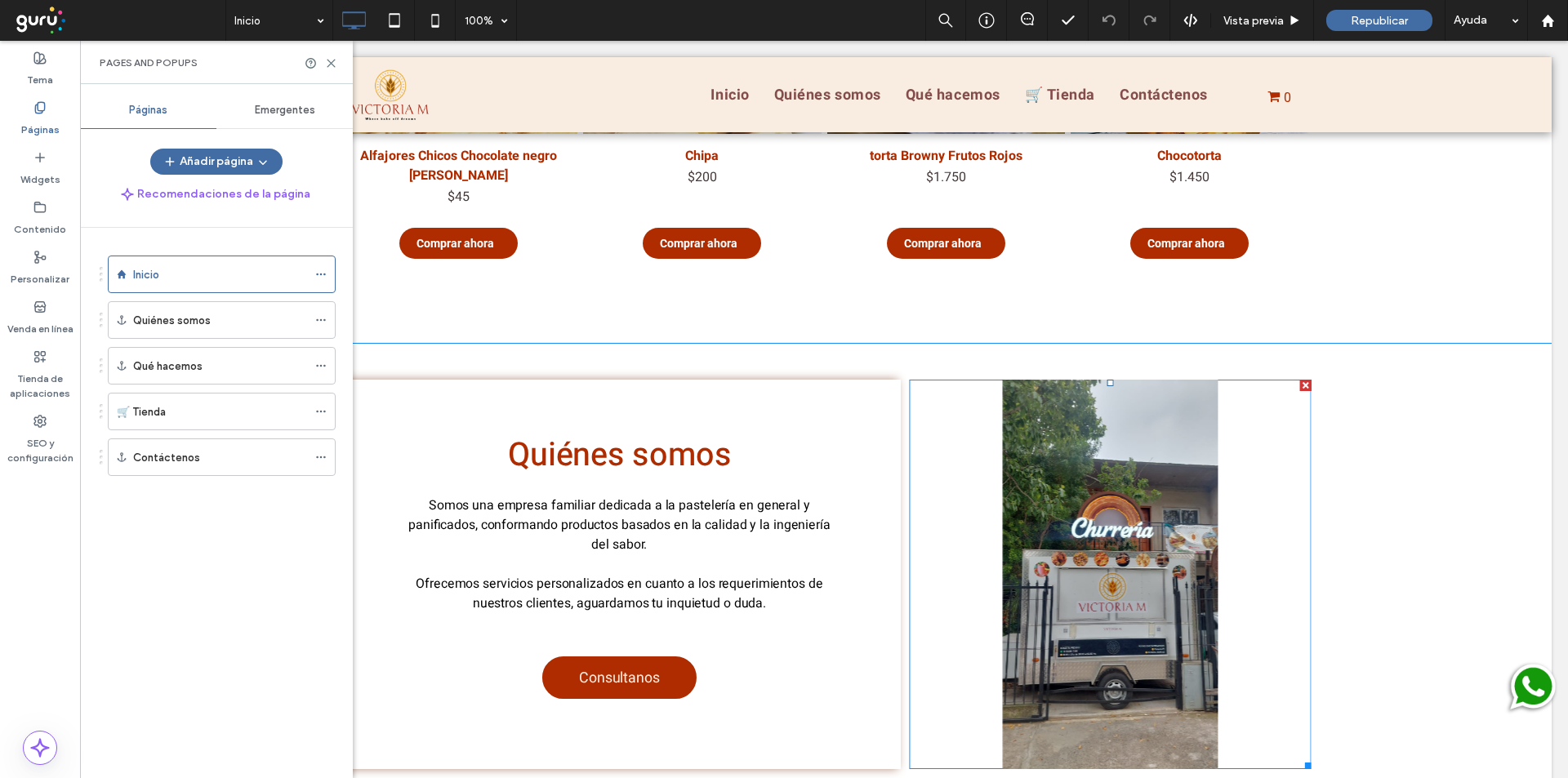
click at [1058, 485] on li "Título de diapositiva Escriba el subtítulo aquí Botón" at bounding box center [1109, 574] width 402 height 389
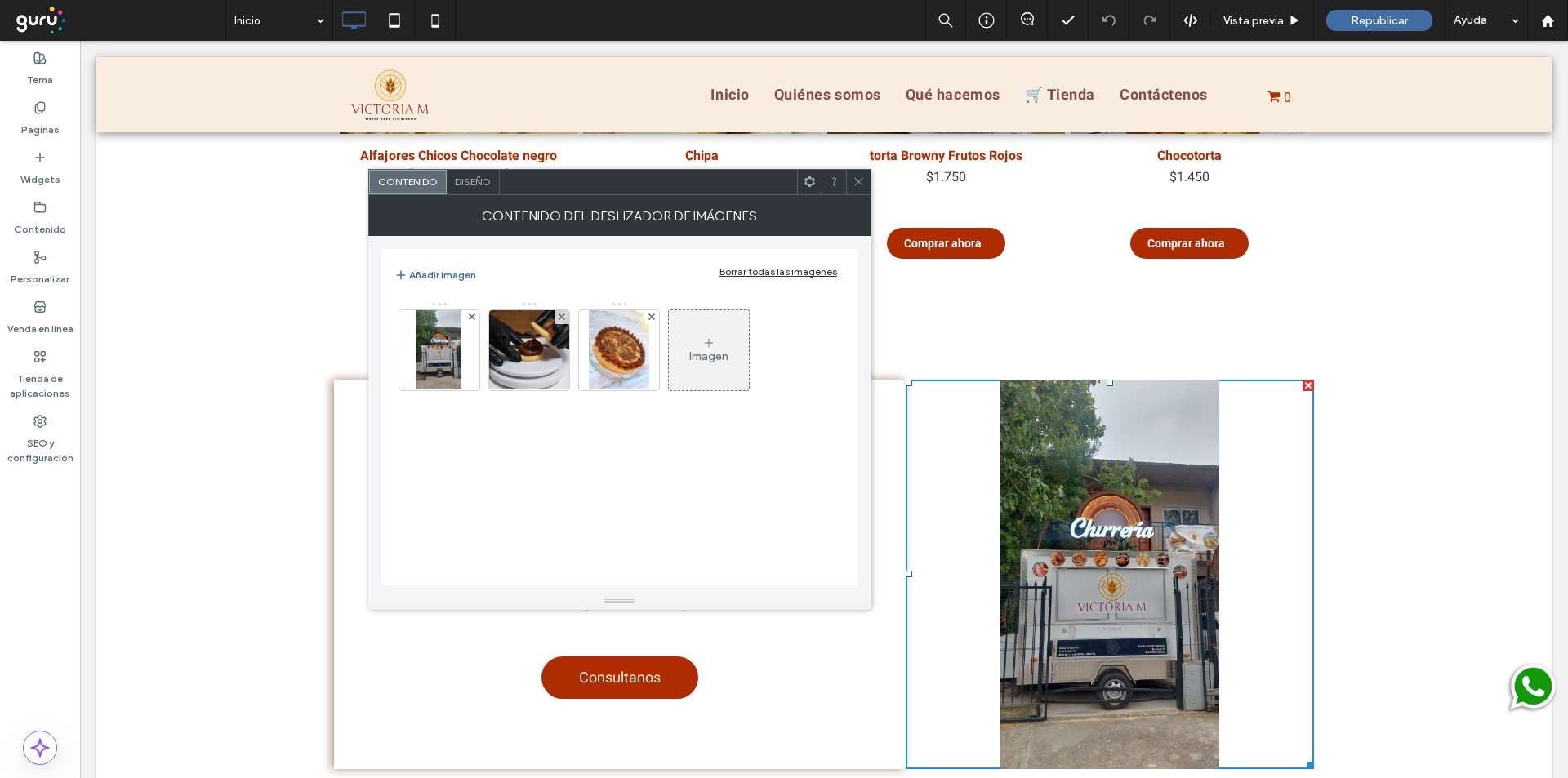
click at [701, 333] on div "Imagen" at bounding box center [708, 350] width 80 height 77
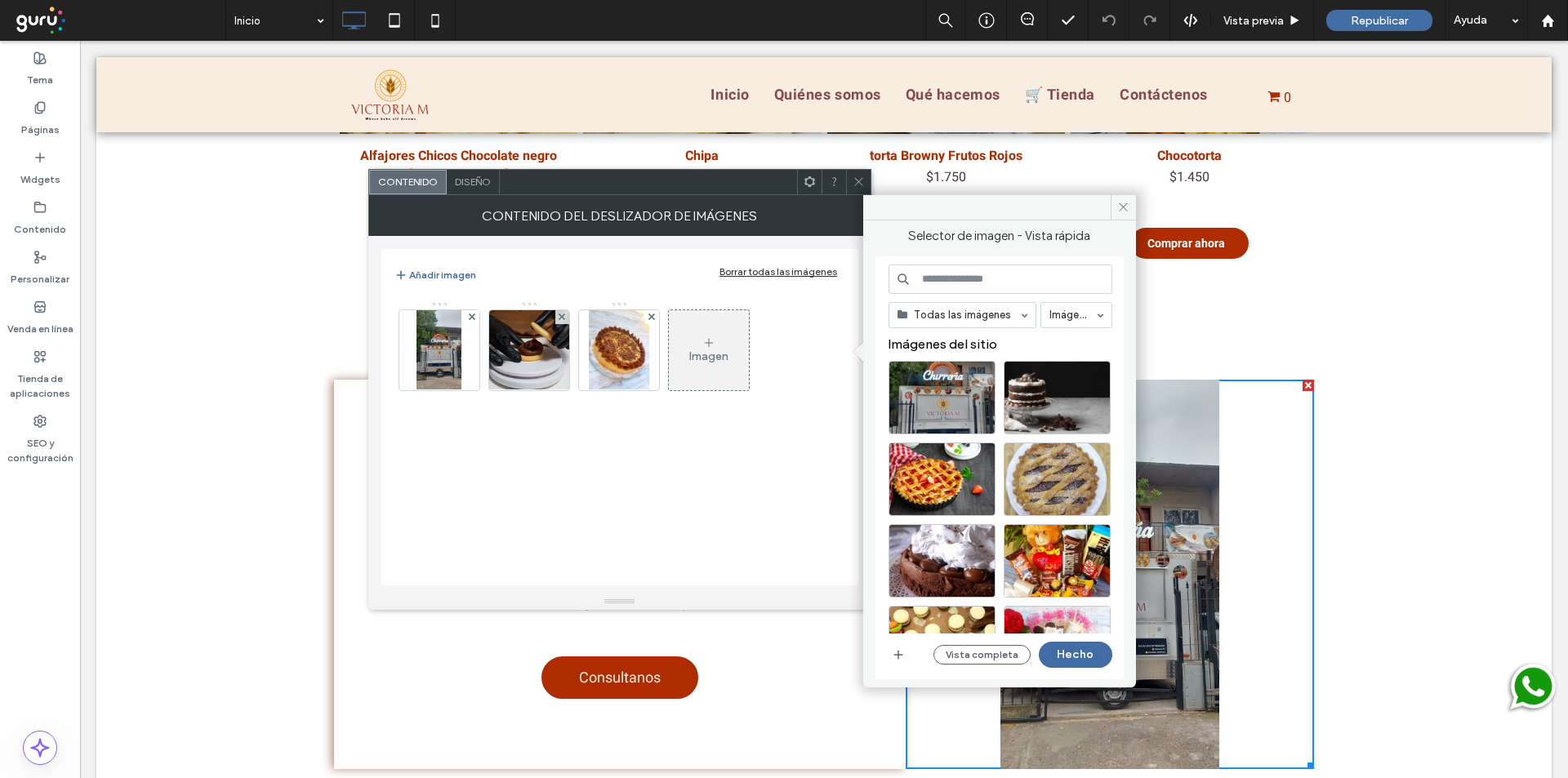
click at [938, 279] on input at bounding box center [1000, 278] width 224 height 29
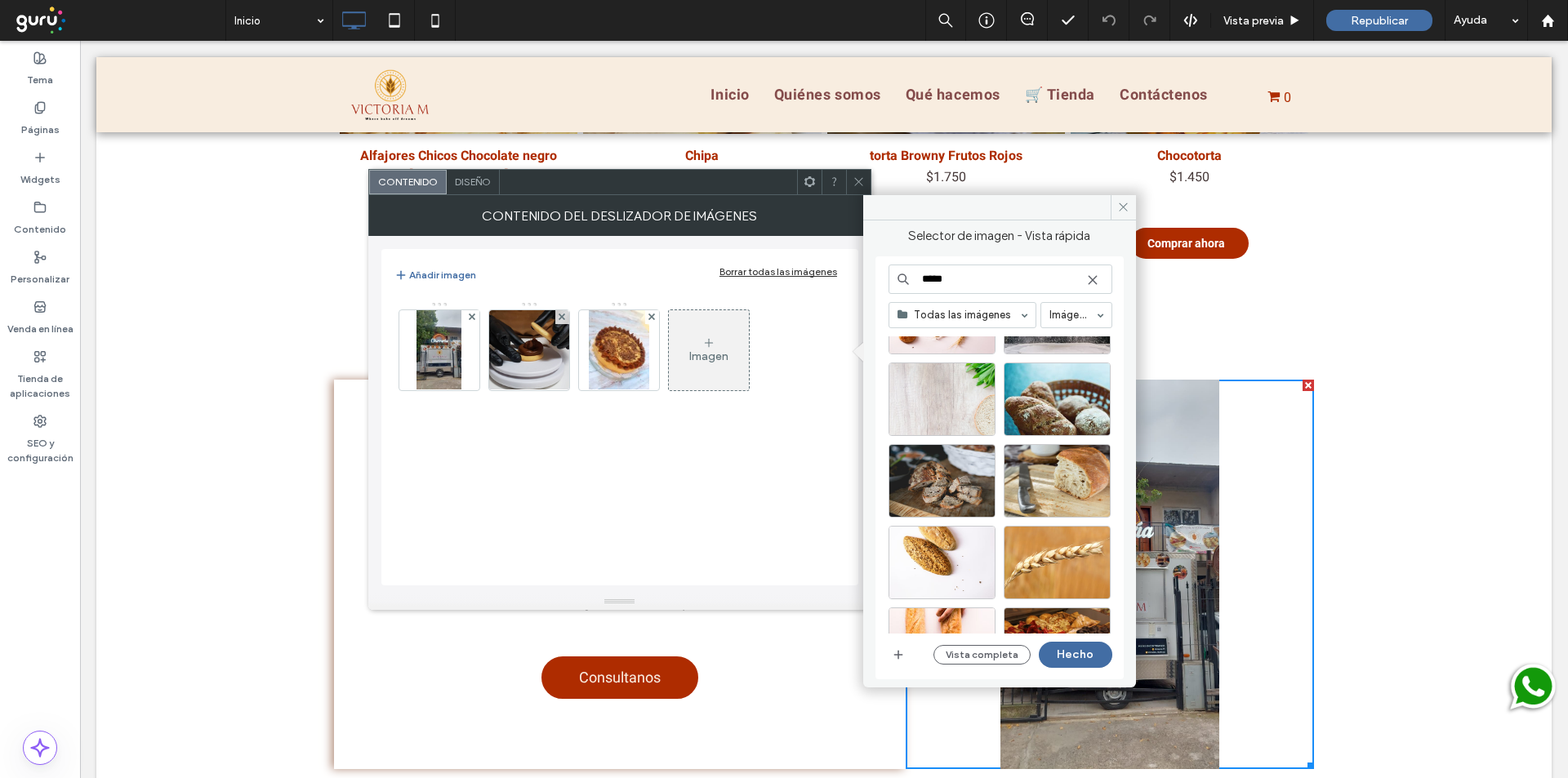
scroll to position [1157, 0]
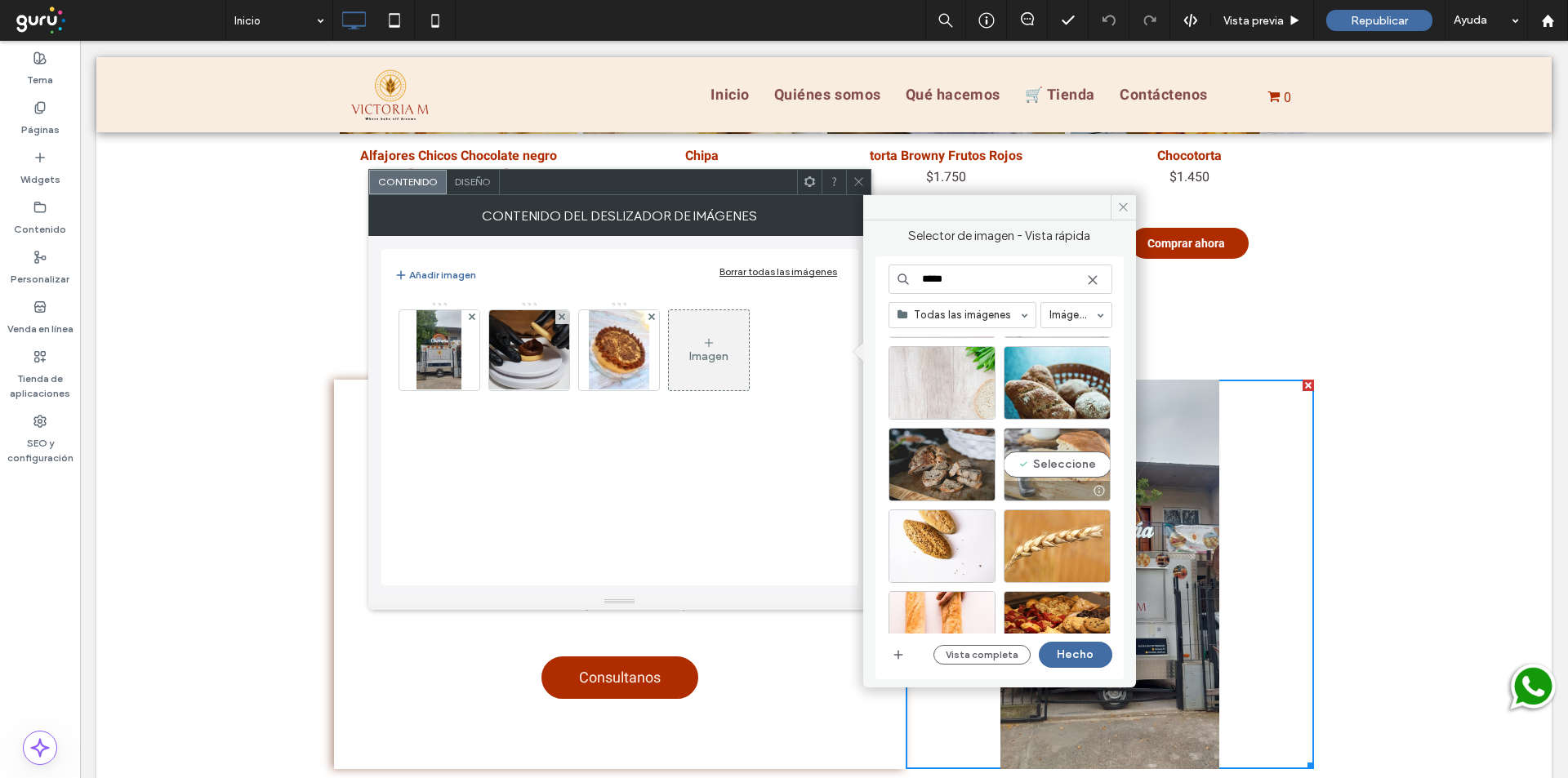
type input "*****"
click at [1024, 468] on div "Seleccione" at bounding box center [1058, 464] width 107 height 73
click at [1070, 672] on div "***** Todas las imágenes Imágenes Vista completa Hecho" at bounding box center [999, 468] width 248 height 423
click at [1061, 668] on div "***** Todas las imágenes Imágenes Vista completa Hecho" at bounding box center [1000, 467] width 224 height 407
click at [1058, 666] on button "Hecho" at bounding box center [1075, 654] width 73 height 26
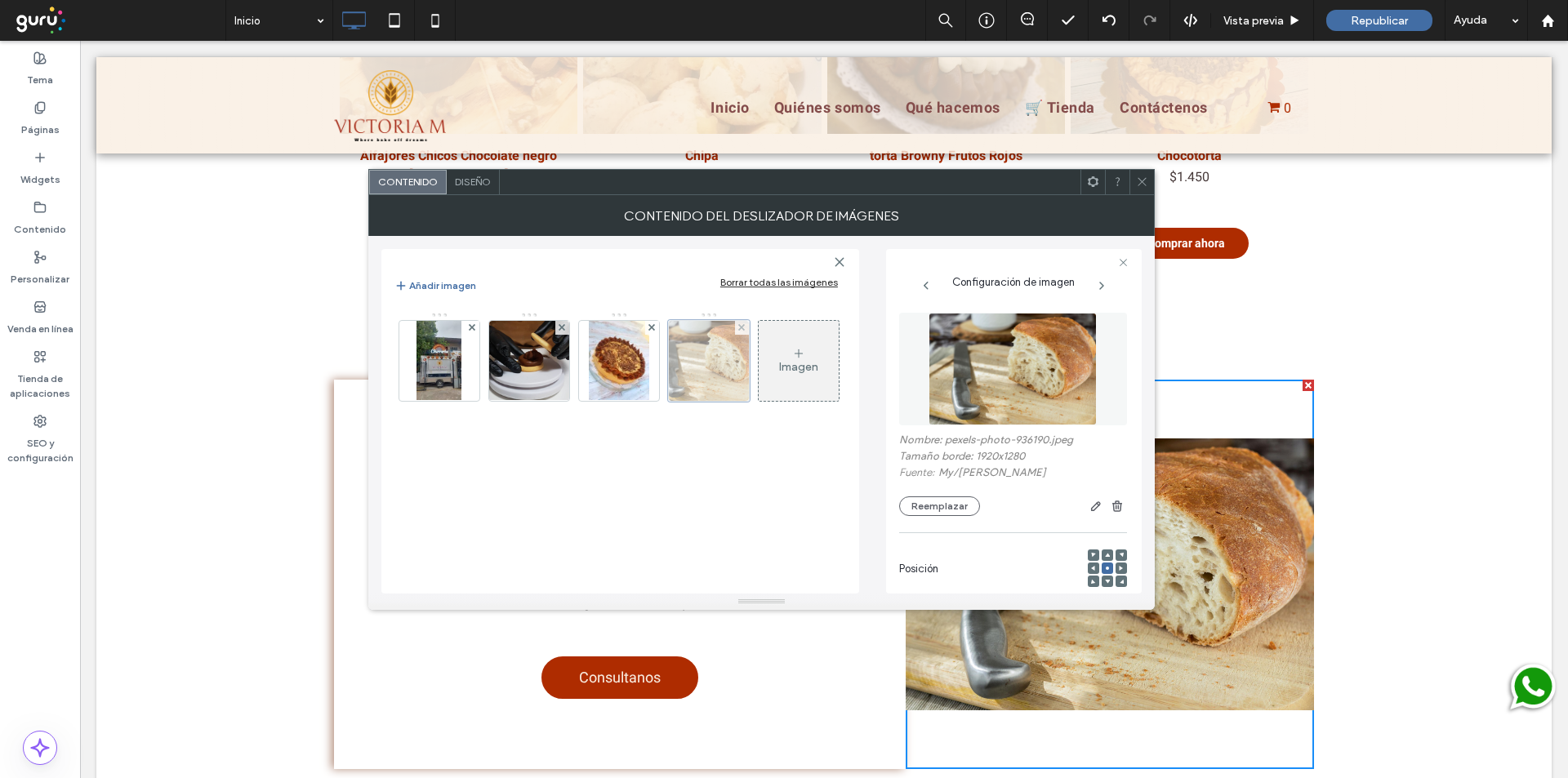
click at [719, 376] on div at bounding box center [708, 360] width 81 height 81
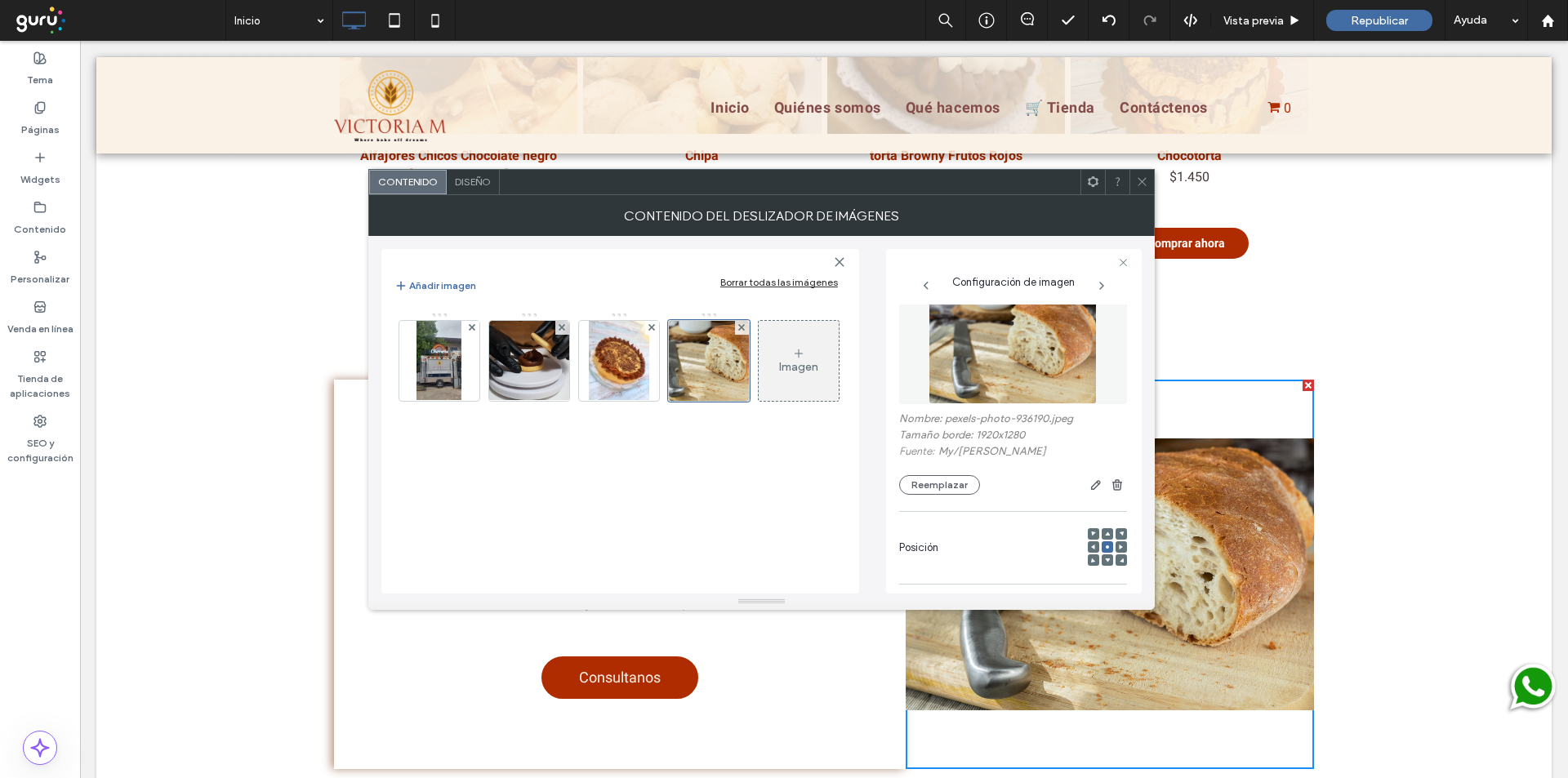
scroll to position [27, 0]
click at [959, 489] on div "Nombre: pexels-photo-936190.jpeg Tamaño borde: 1920x1280 Fuente: My / [PERSON_N…" at bounding box center [1013, 387] width 228 height 220
click at [953, 475] on button "Reemplazar" at bounding box center [939, 478] width 81 height 20
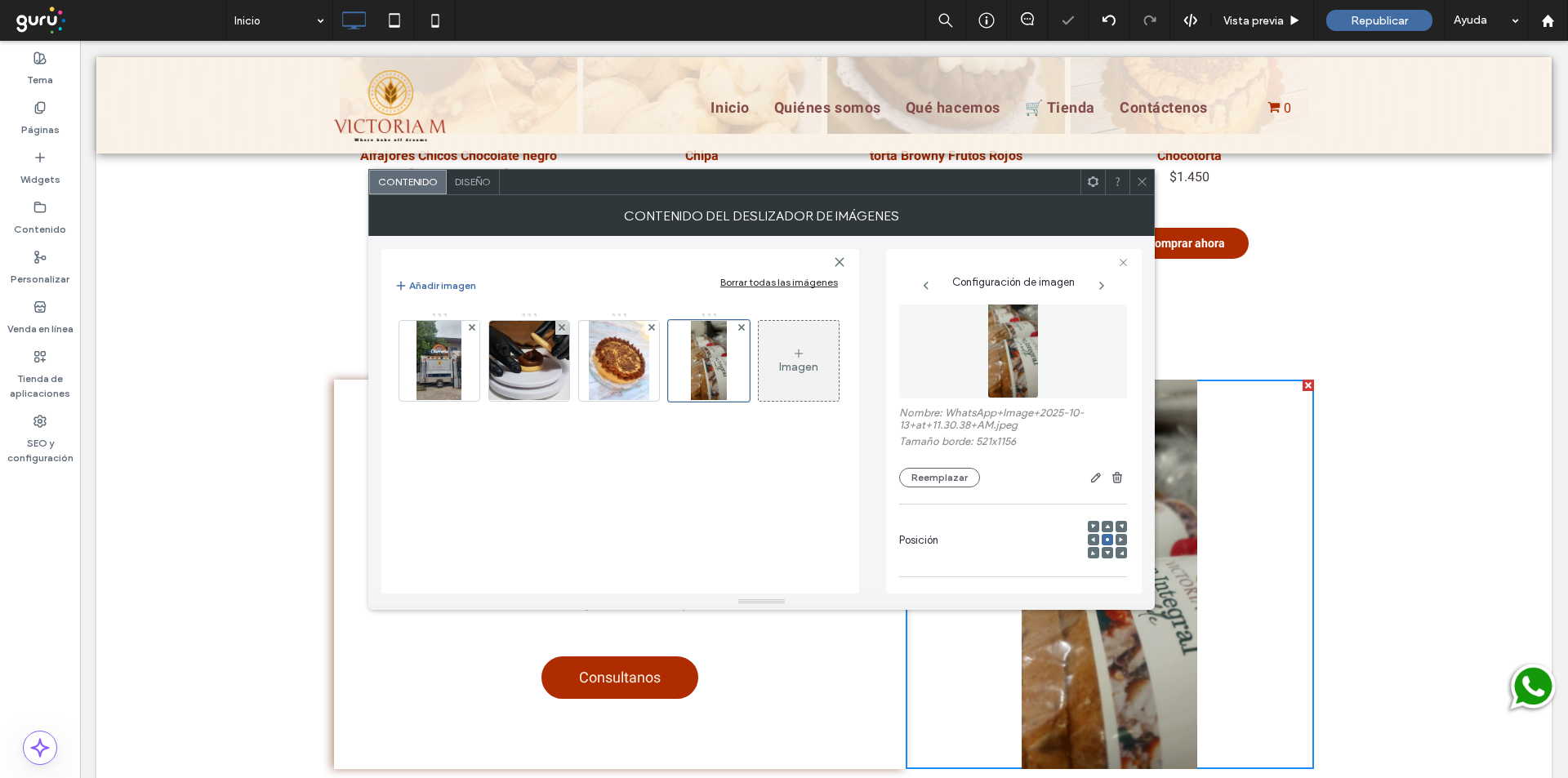
click at [1125, 186] on div at bounding box center [1117, 182] width 24 height 24
click at [1140, 178] on icon at bounding box center [1142, 181] width 12 height 12
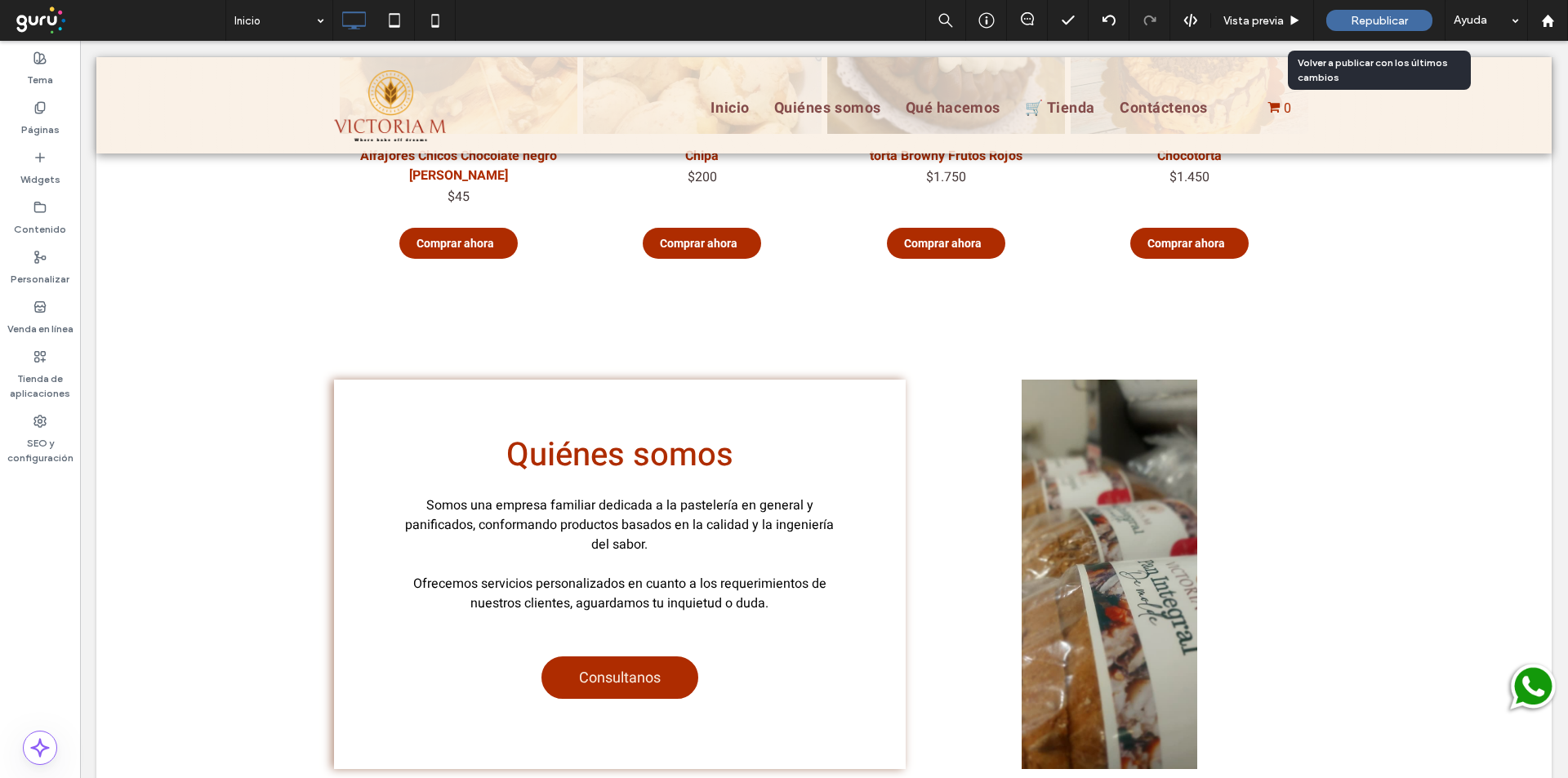
click at [1379, 21] on span "Republicar" at bounding box center [1379, 21] width 57 height 14
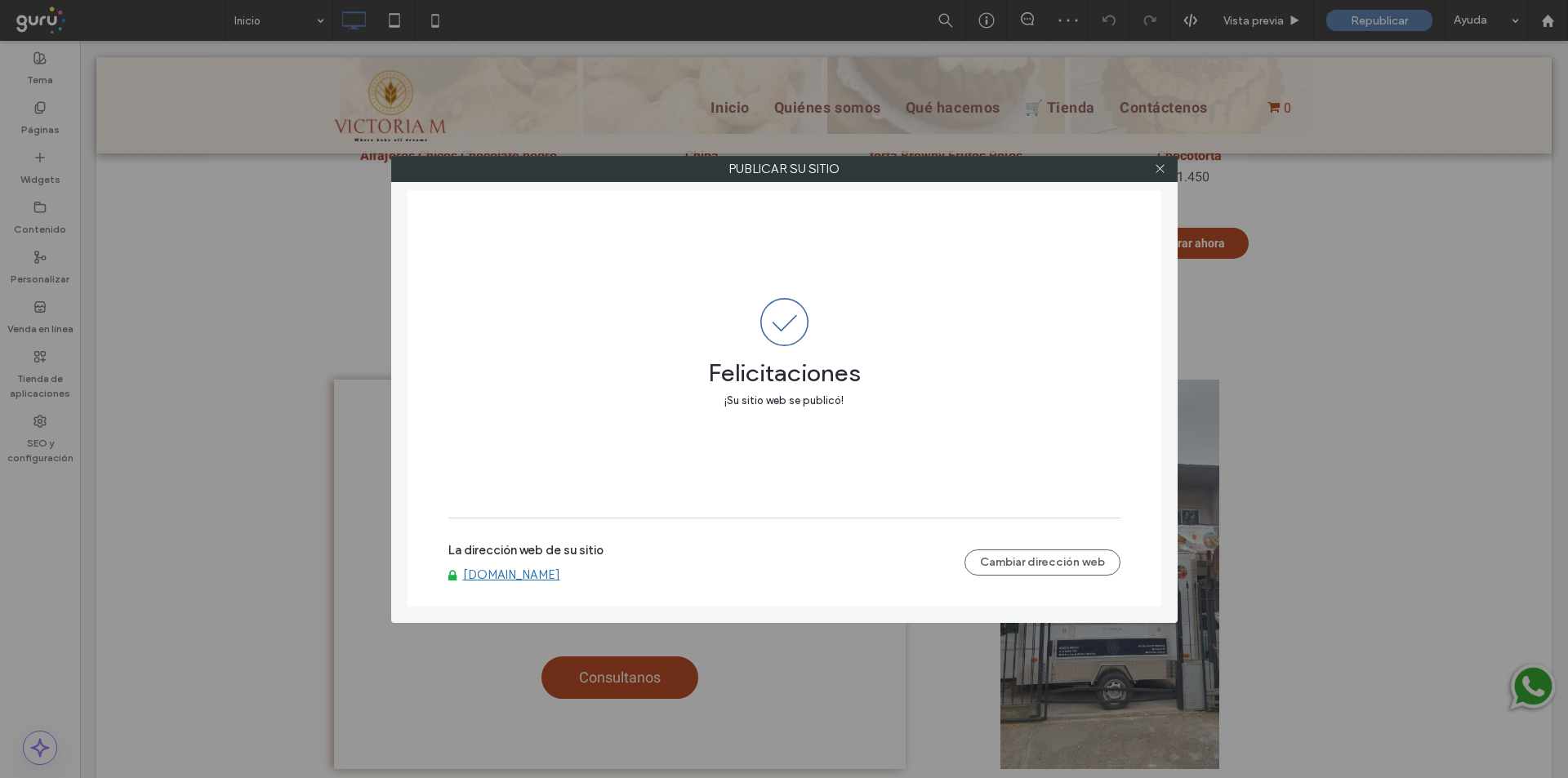
click at [558, 577] on link "[DOMAIN_NAME]" at bounding box center [511, 575] width 97 height 15
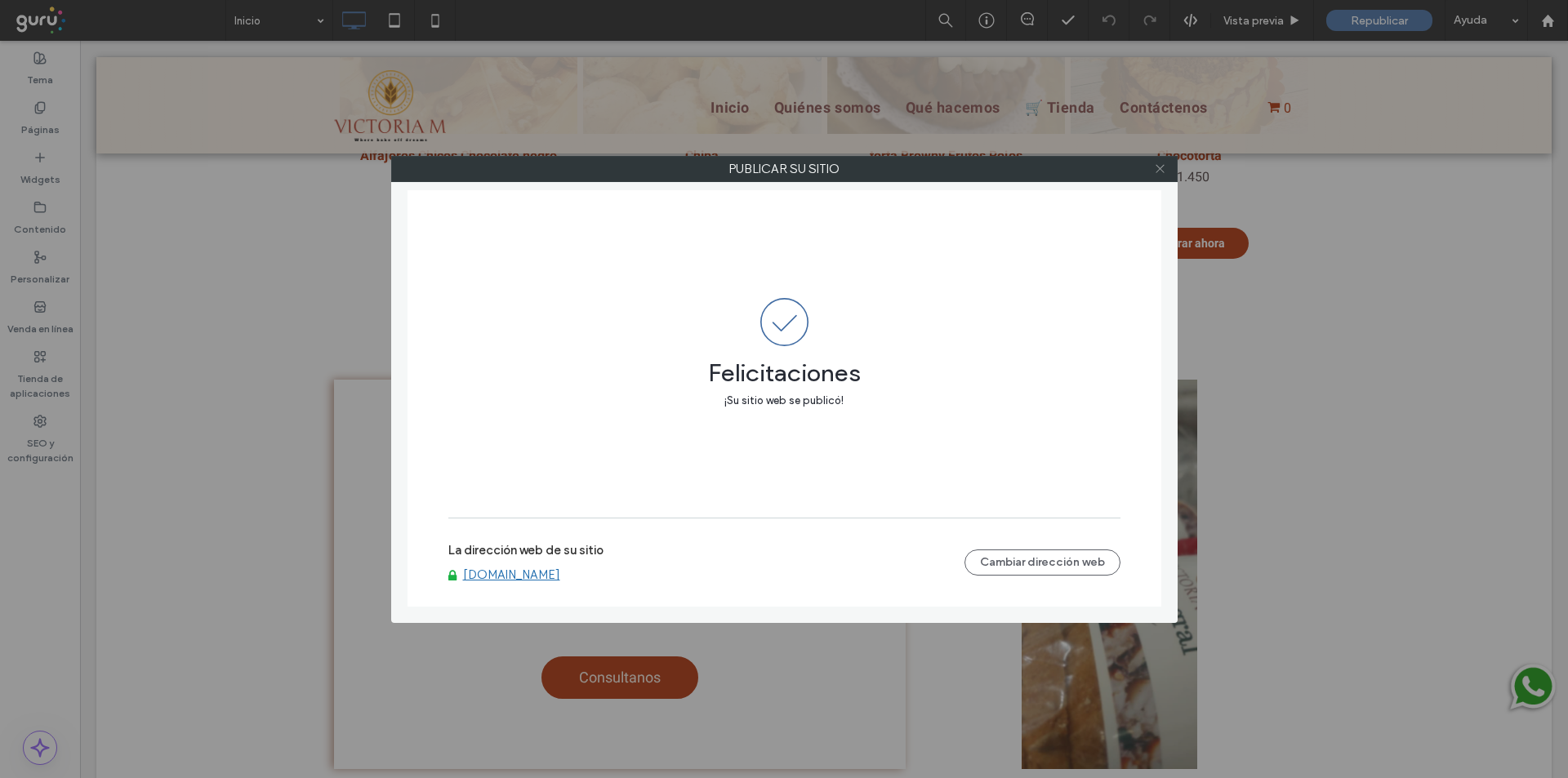
click at [1164, 166] on icon at bounding box center [1160, 169] width 12 height 12
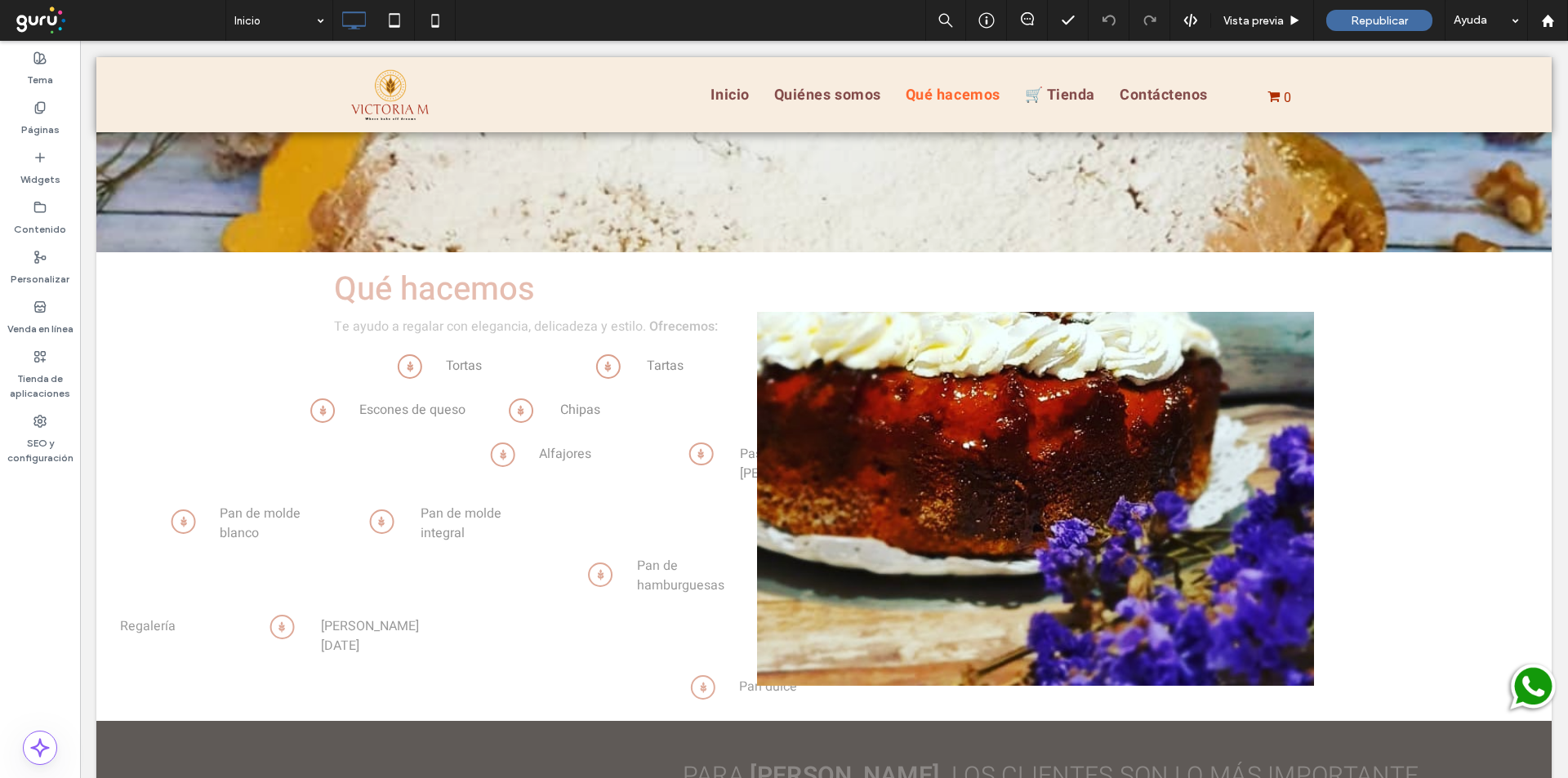
scroll to position [2061, 0]
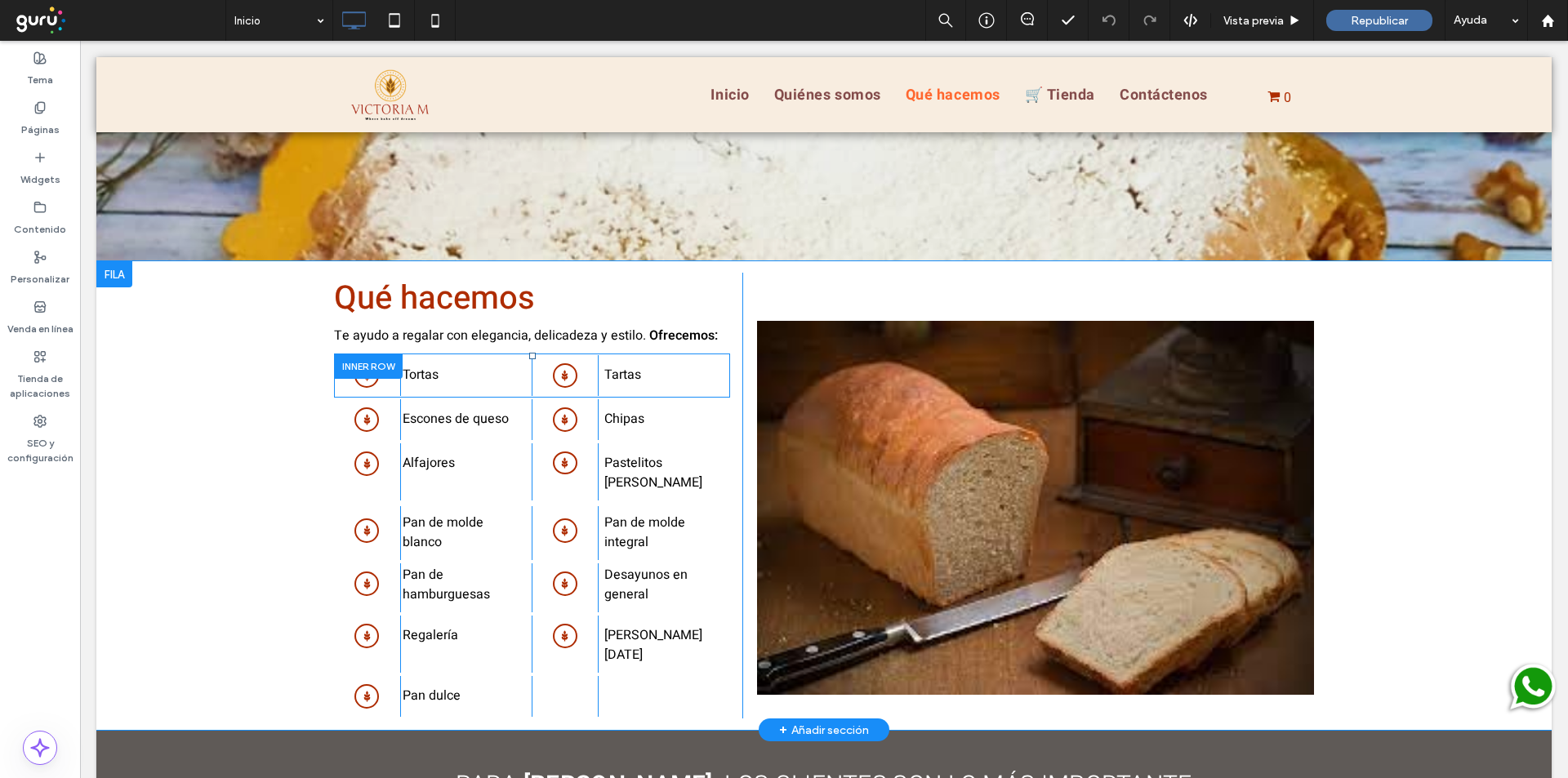
click at [345, 354] on div at bounding box center [368, 366] width 68 height 25
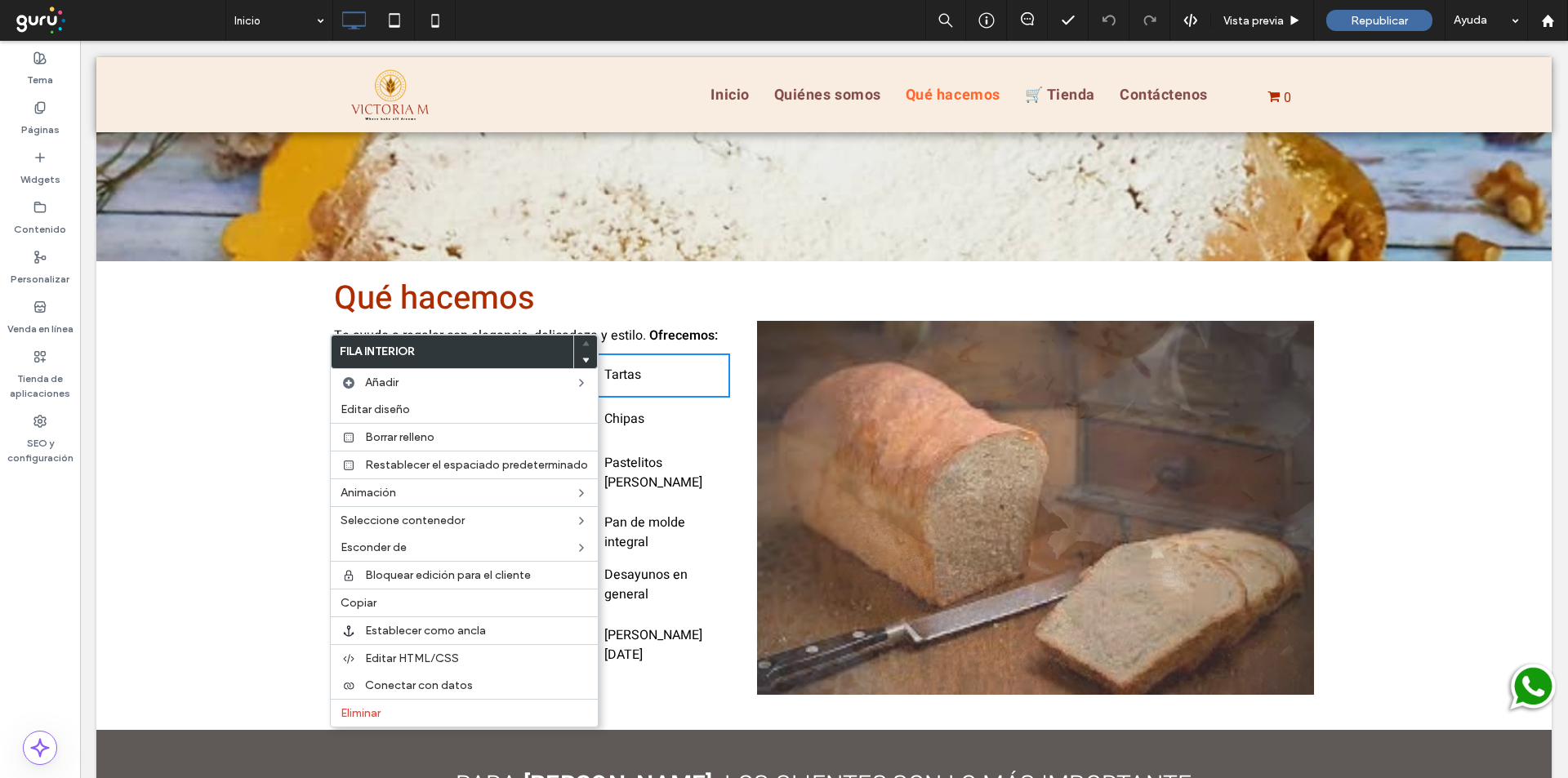
click at [583, 360] on icon at bounding box center [585, 360] width 7 height 7
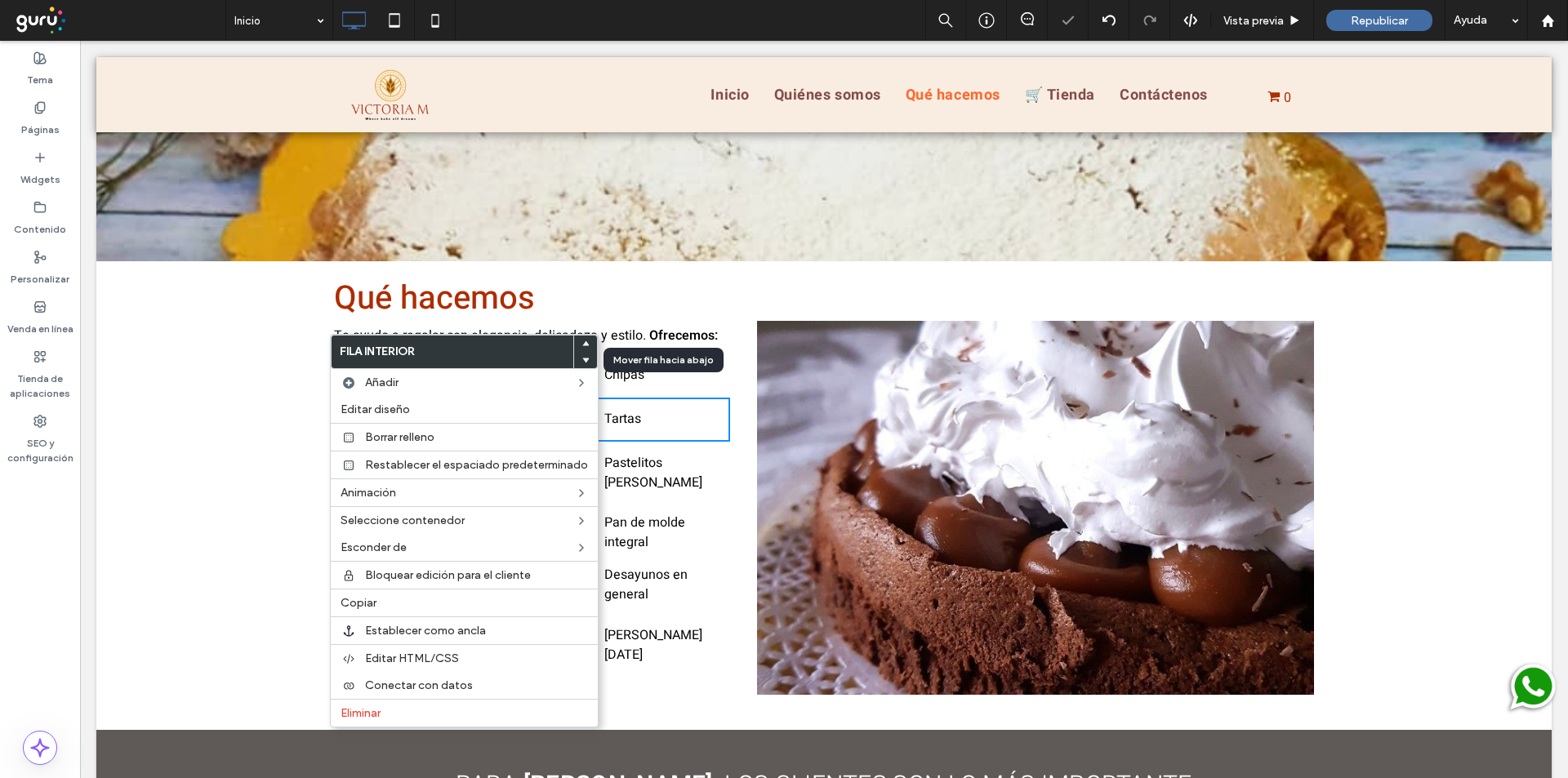
click at [583, 360] on icon at bounding box center [585, 360] width 7 height 7
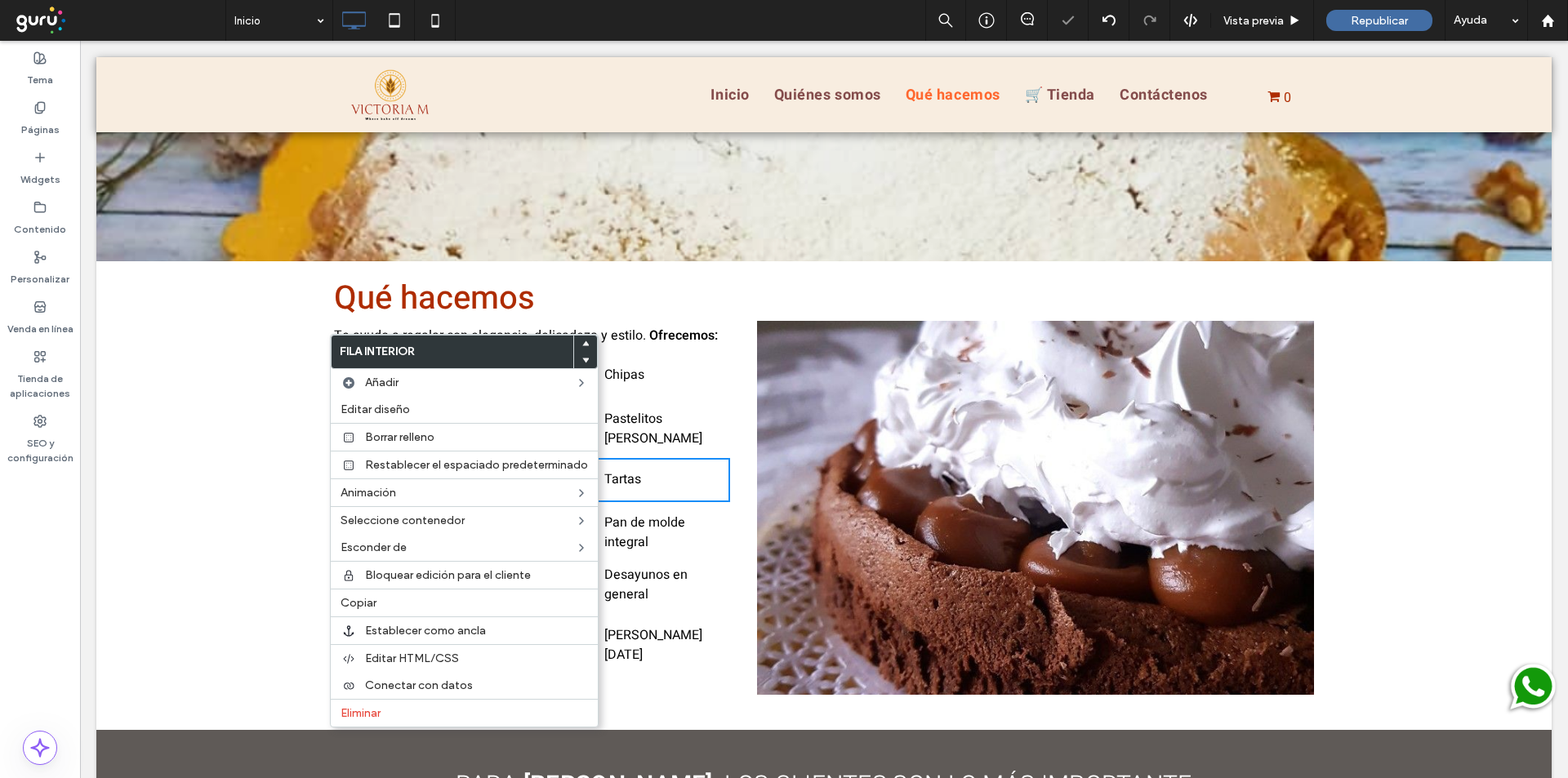
click at [717, 676] on div "Click To Paste" at bounding box center [663, 697] width 132 height 41
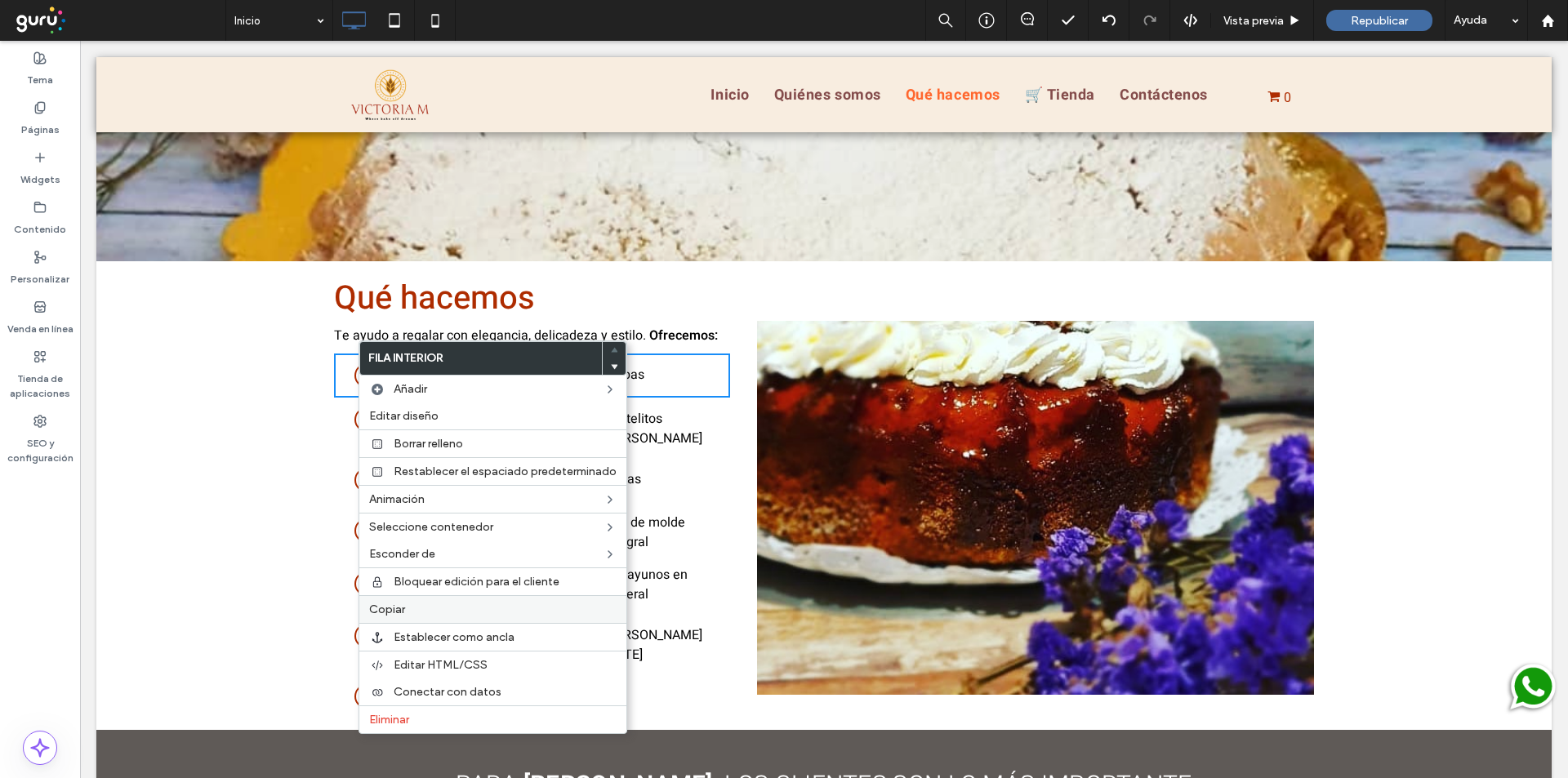
click at [391, 609] on span "Copiar" at bounding box center [387, 609] width 36 height 14
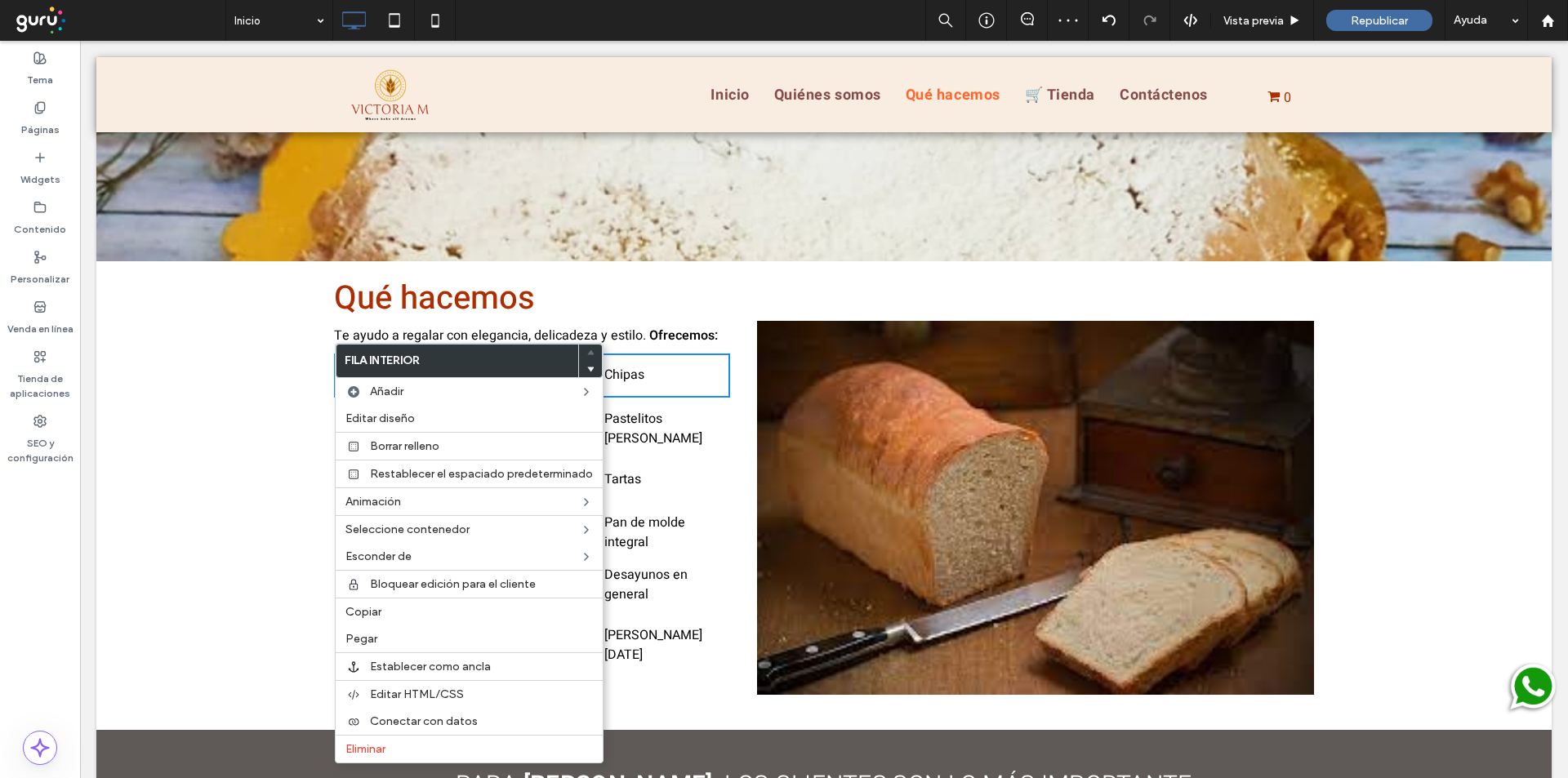
click at [295, 380] on div "Qué hacemos Te ayudo a regalar con elegancia, delicadeza y estilo. Ofrecemos: C…" at bounding box center [824, 495] width 1456 height 468
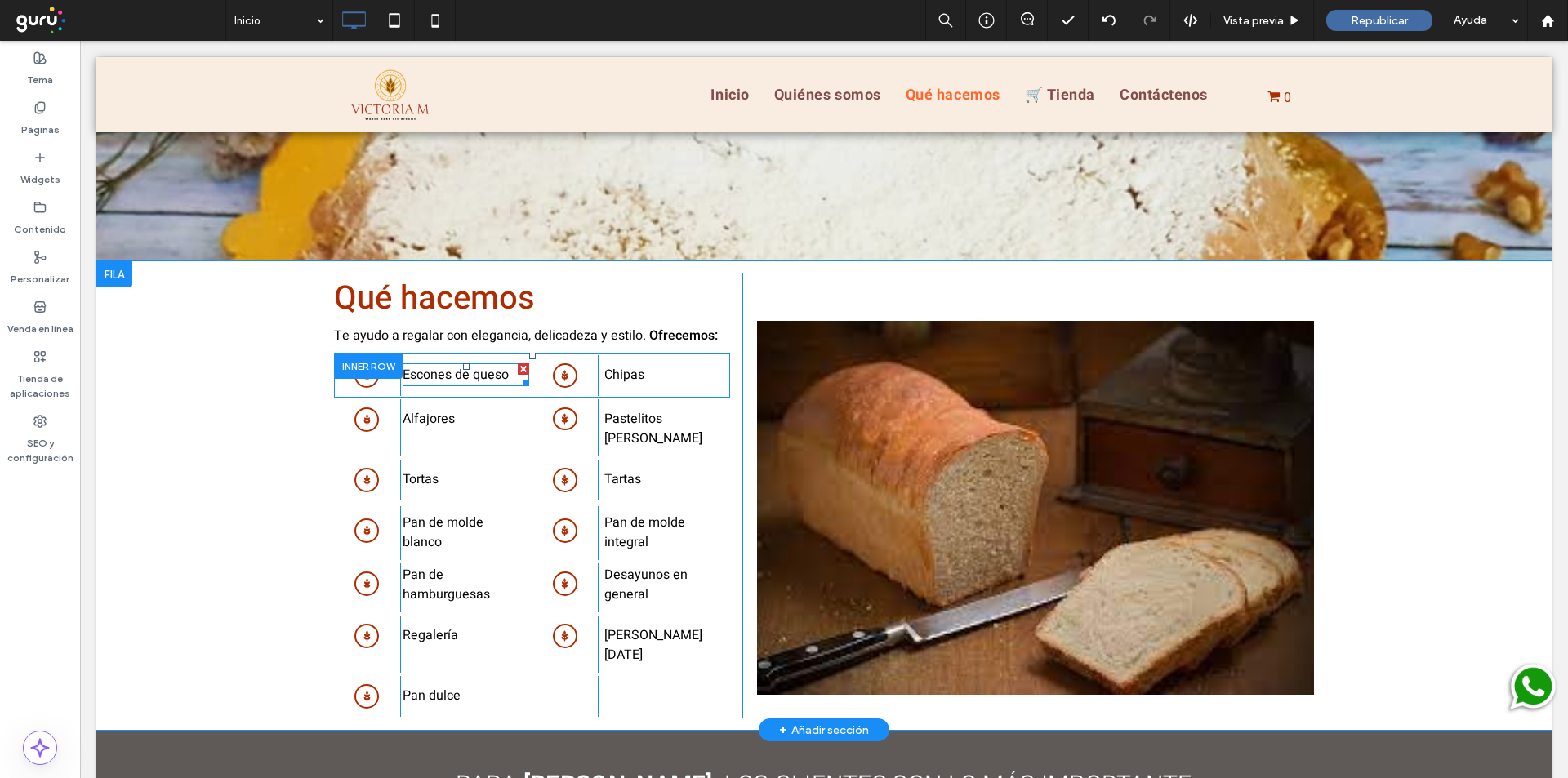
click at [475, 365] on span "Escones de queso" at bounding box center [455, 374] width 106 height 20
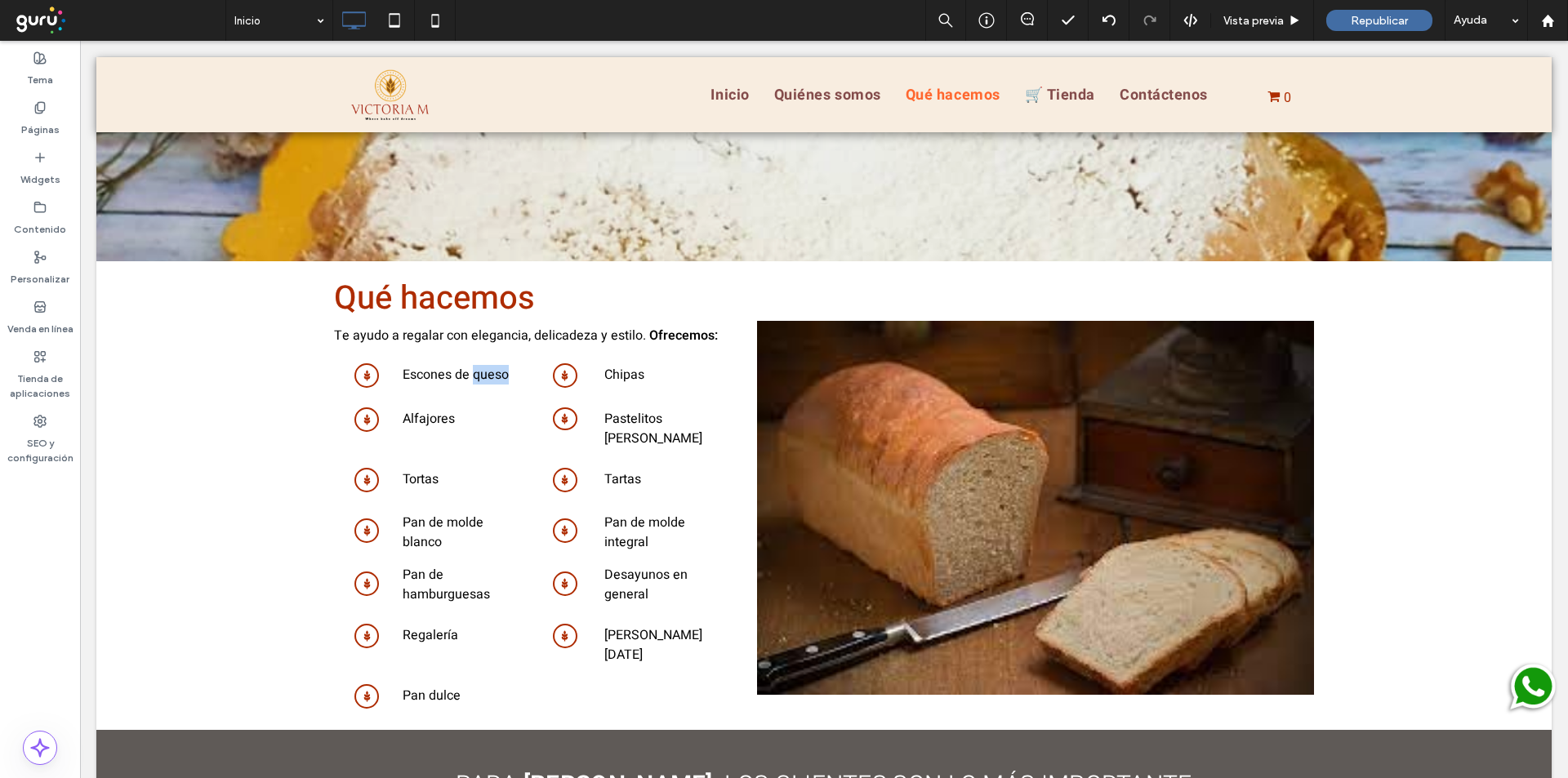
click at [475, 365] on span "Escones de queso" at bounding box center [455, 374] width 106 height 20
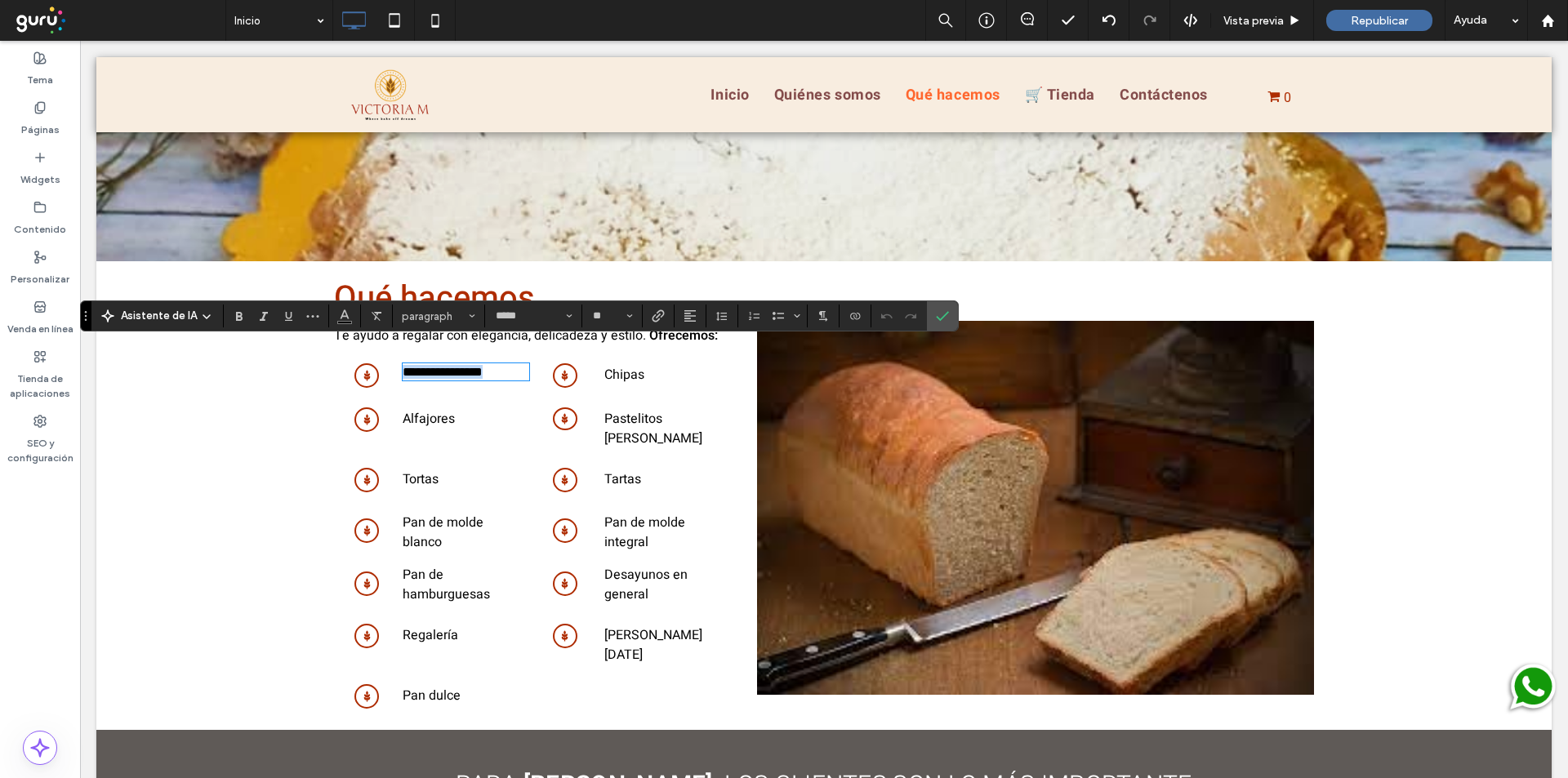
click at [475, 366] on span "**********" at bounding box center [442, 372] width 80 height 12
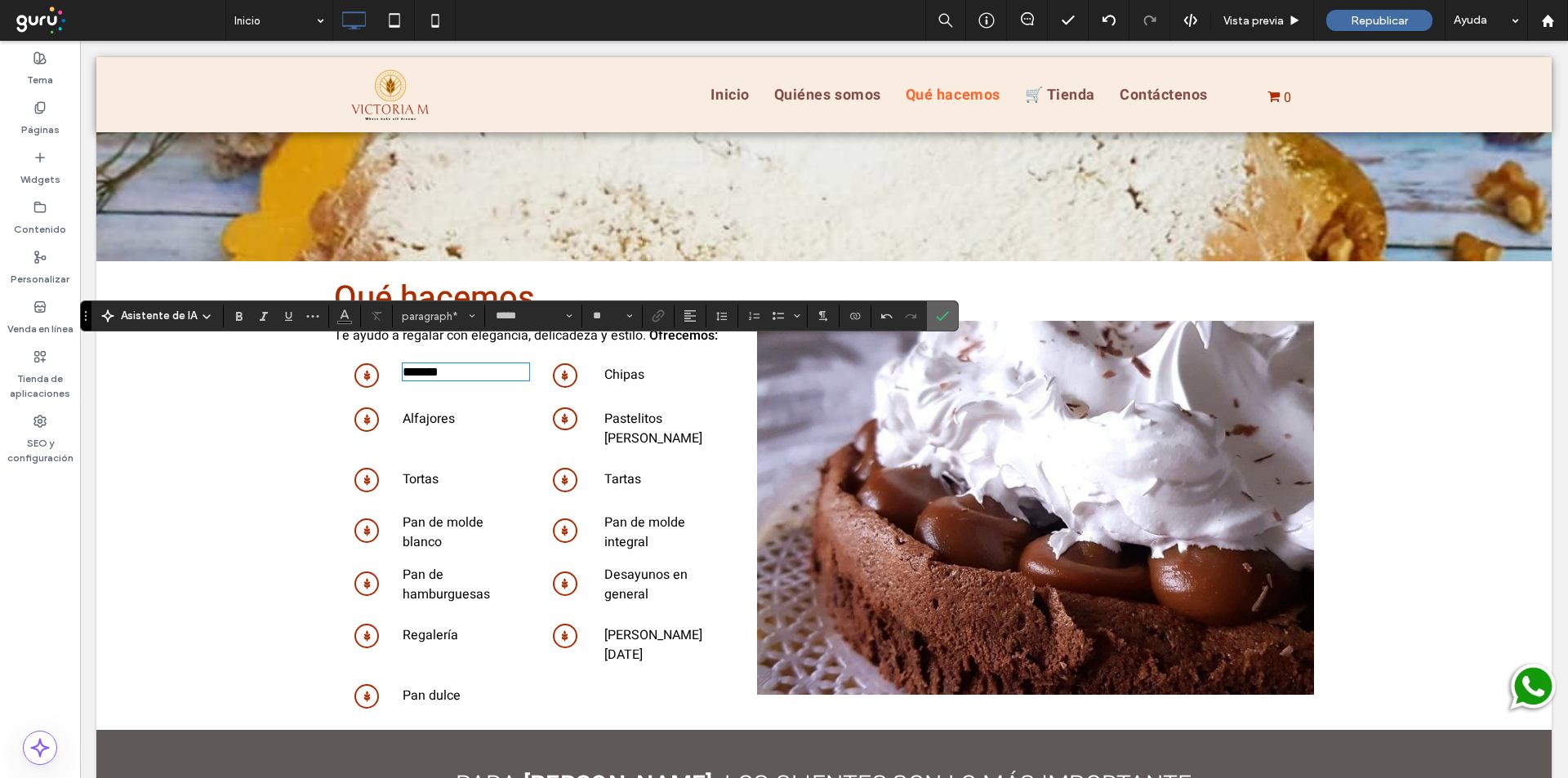
click at [954, 321] on section at bounding box center [942, 316] width 31 height 29
click at [943, 308] on span "Confirmar" at bounding box center [942, 316] width 13 height 28
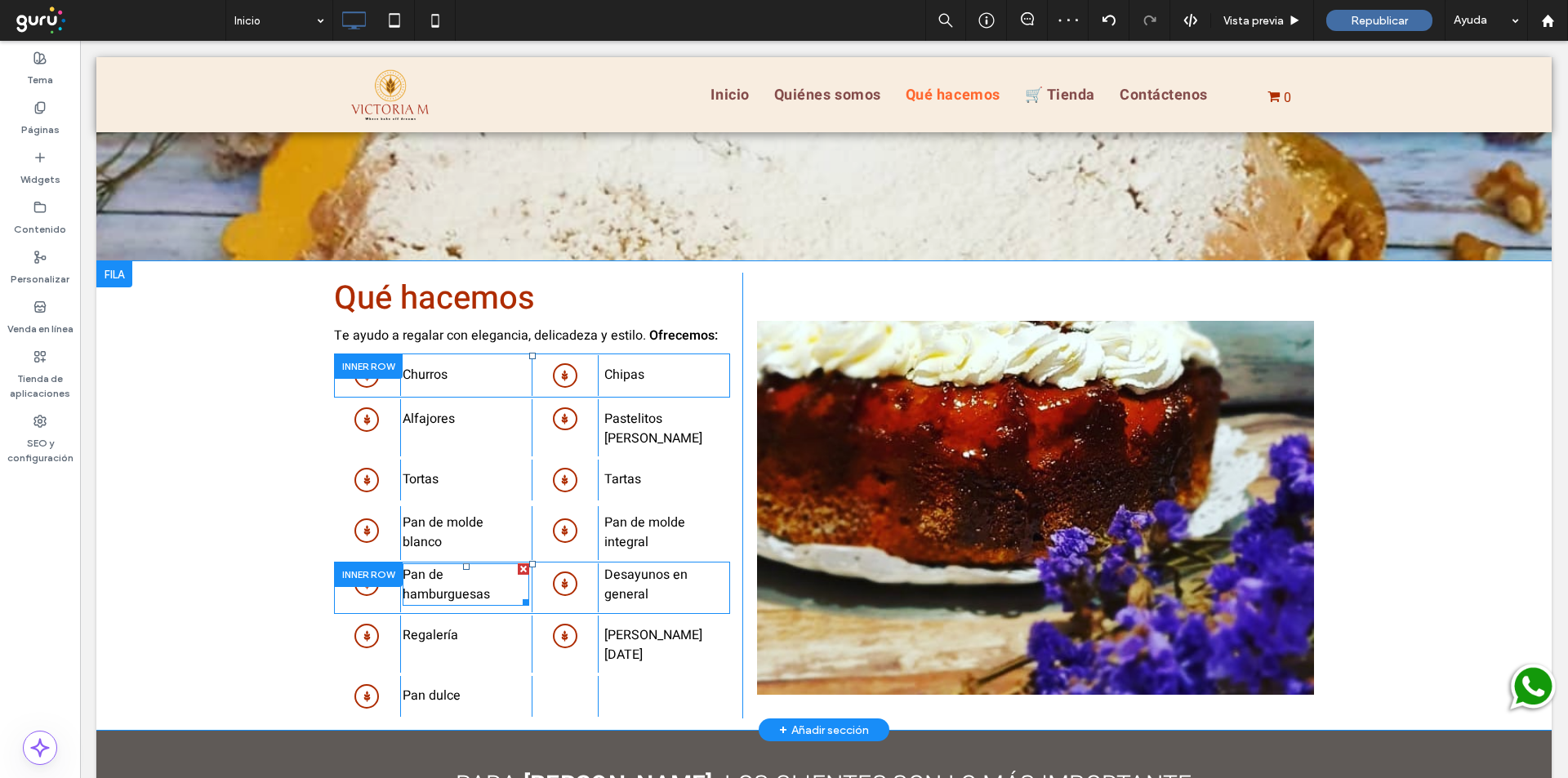
click at [439, 565] on p "Pan de hamburguesas" at bounding box center [466, 584] width 126 height 39
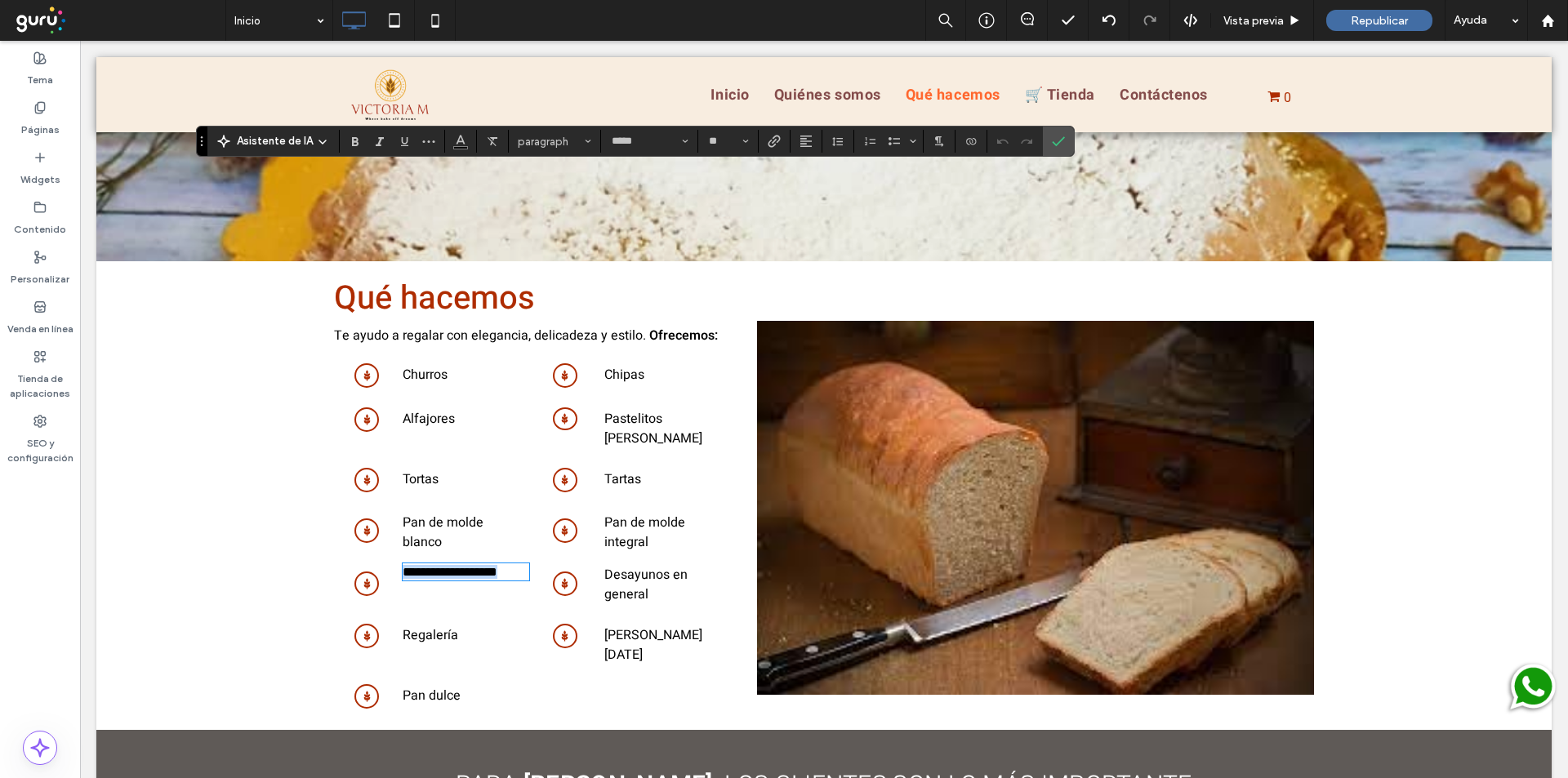
drag, startPoint x: 86, startPoint y: 498, endPoint x: 202, endPoint y: 139, distance: 377.3
click at [202, 139] on icon "Arrastrar" at bounding box center [201, 141] width 3 height 9
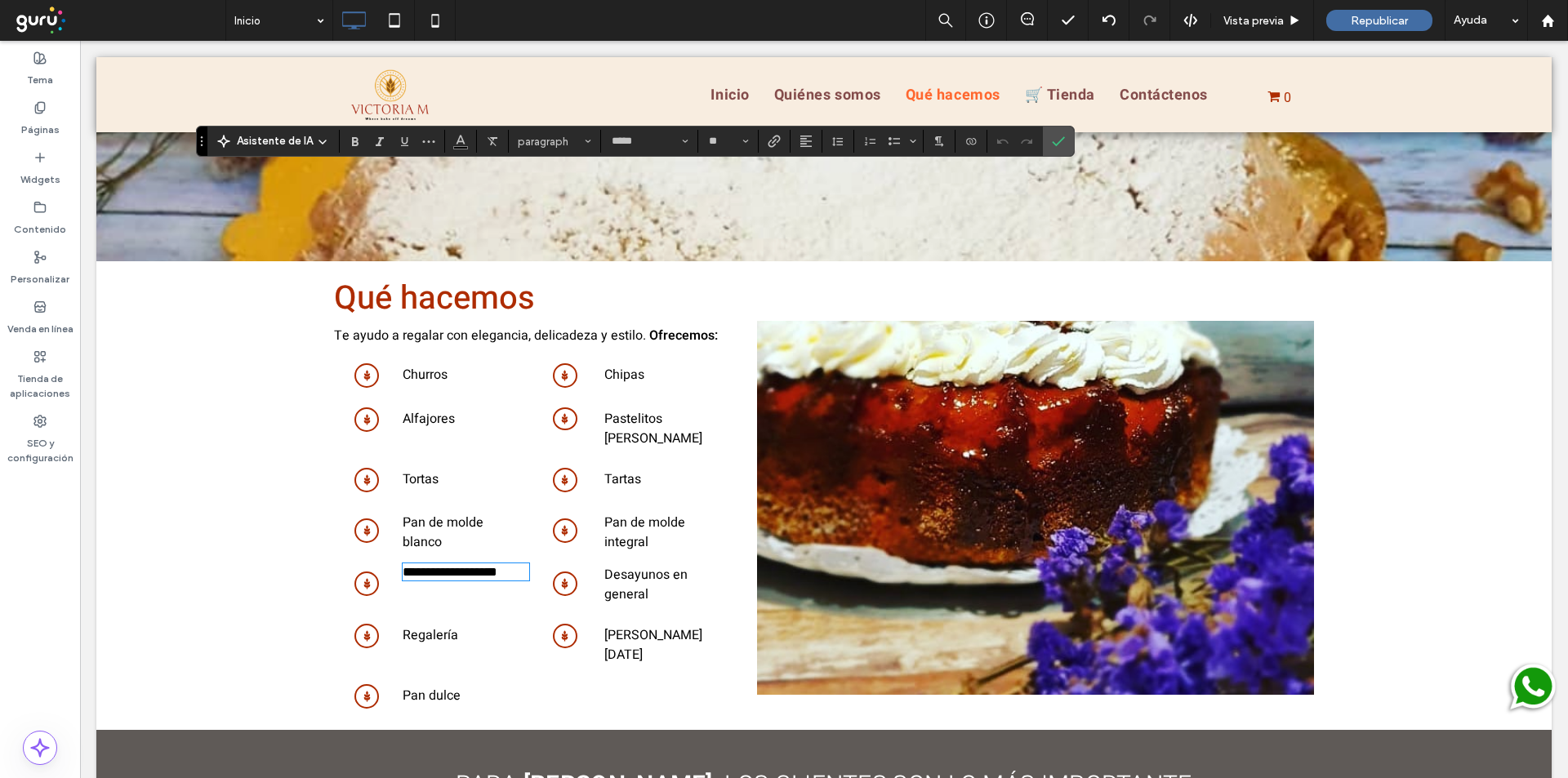
click at [484, 399] on div "Alfajores Click To Paste" at bounding box center [466, 427] width 132 height 57
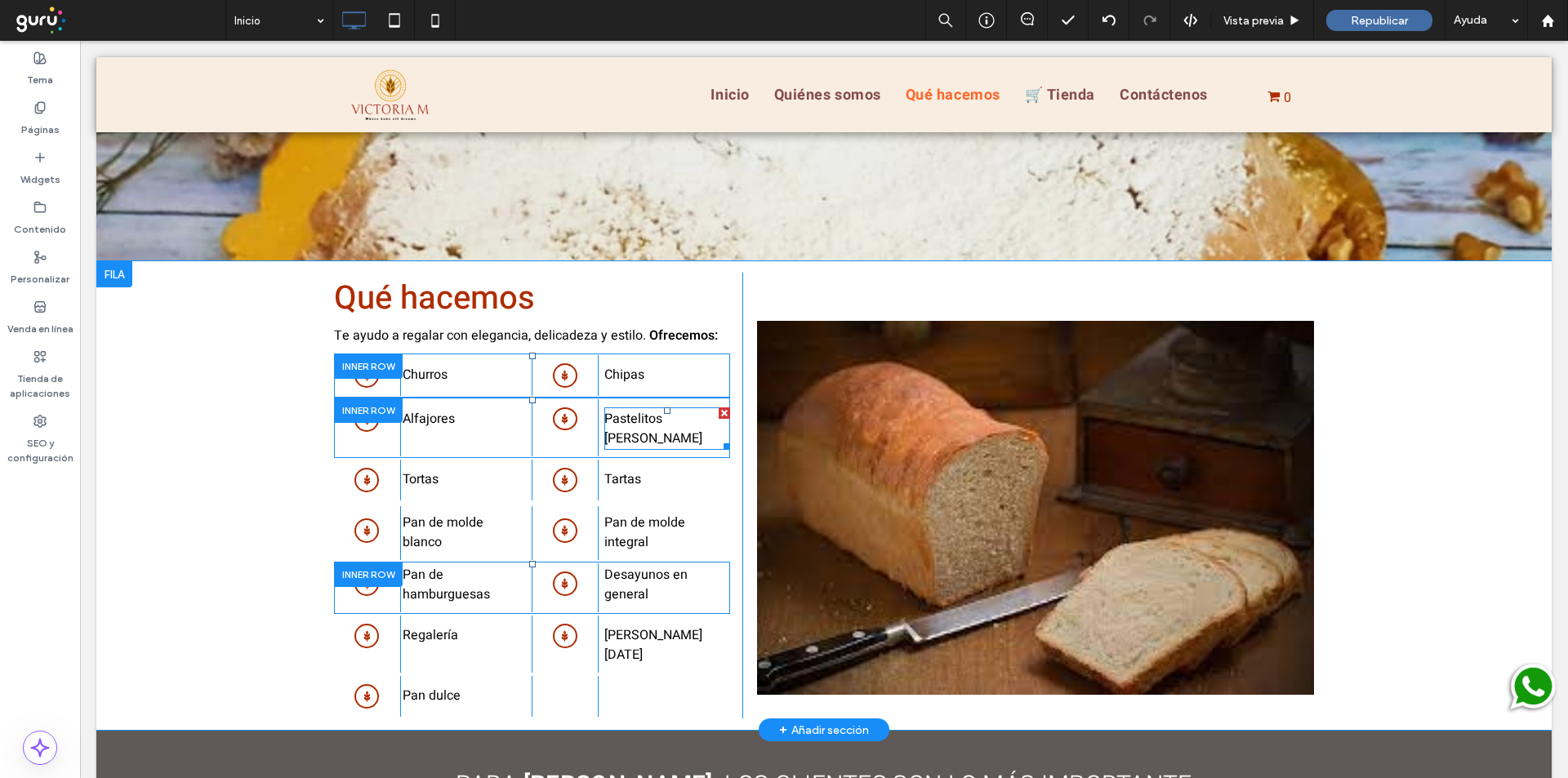
click at [703, 409] on span "Pastelitos [PERSON_NAME]" at bounding box center [653, 429] width 98 height 39
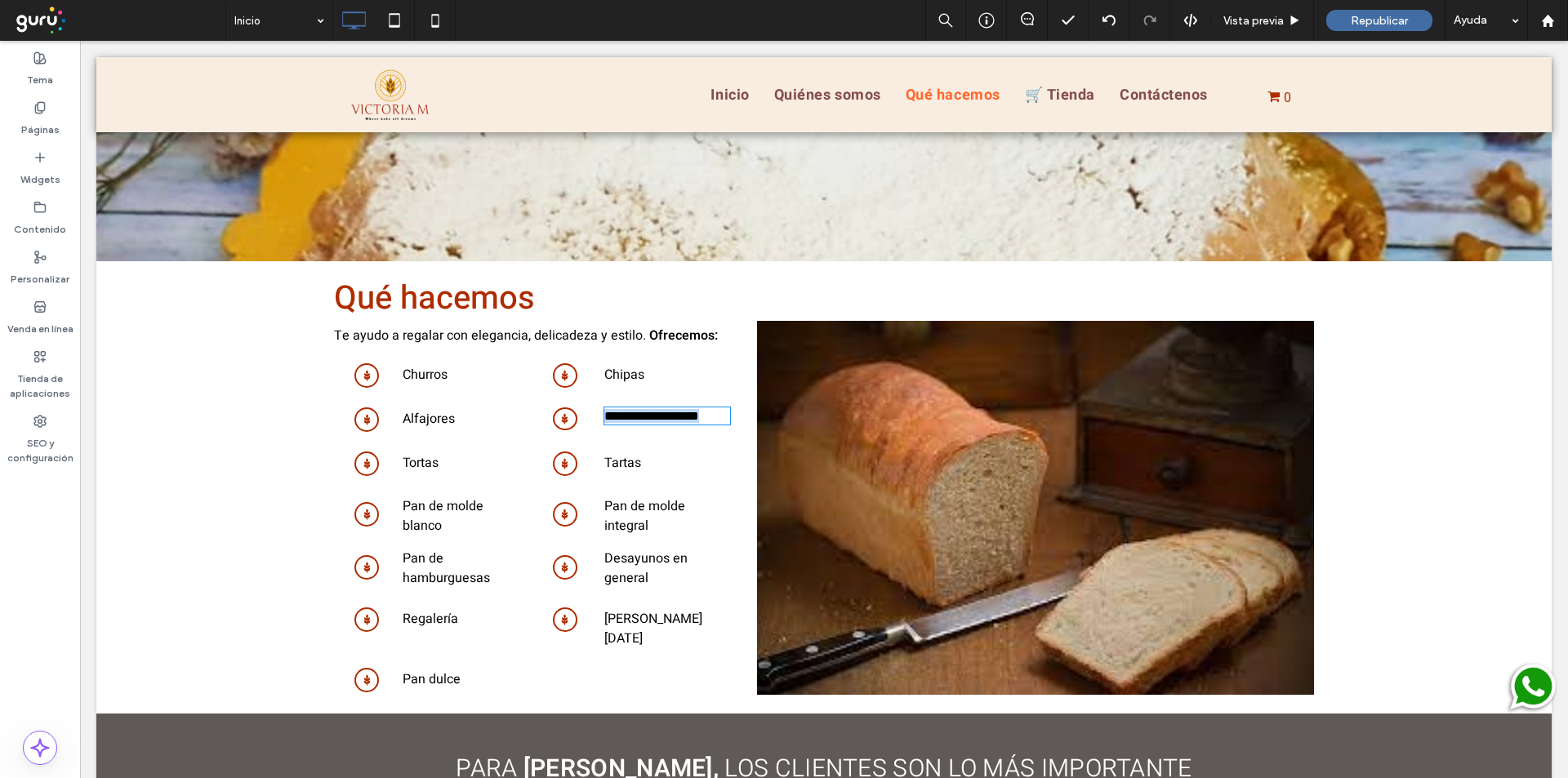
click at [699, 410] on span "**********" at bounding box center [651, 416] width 95 height 12
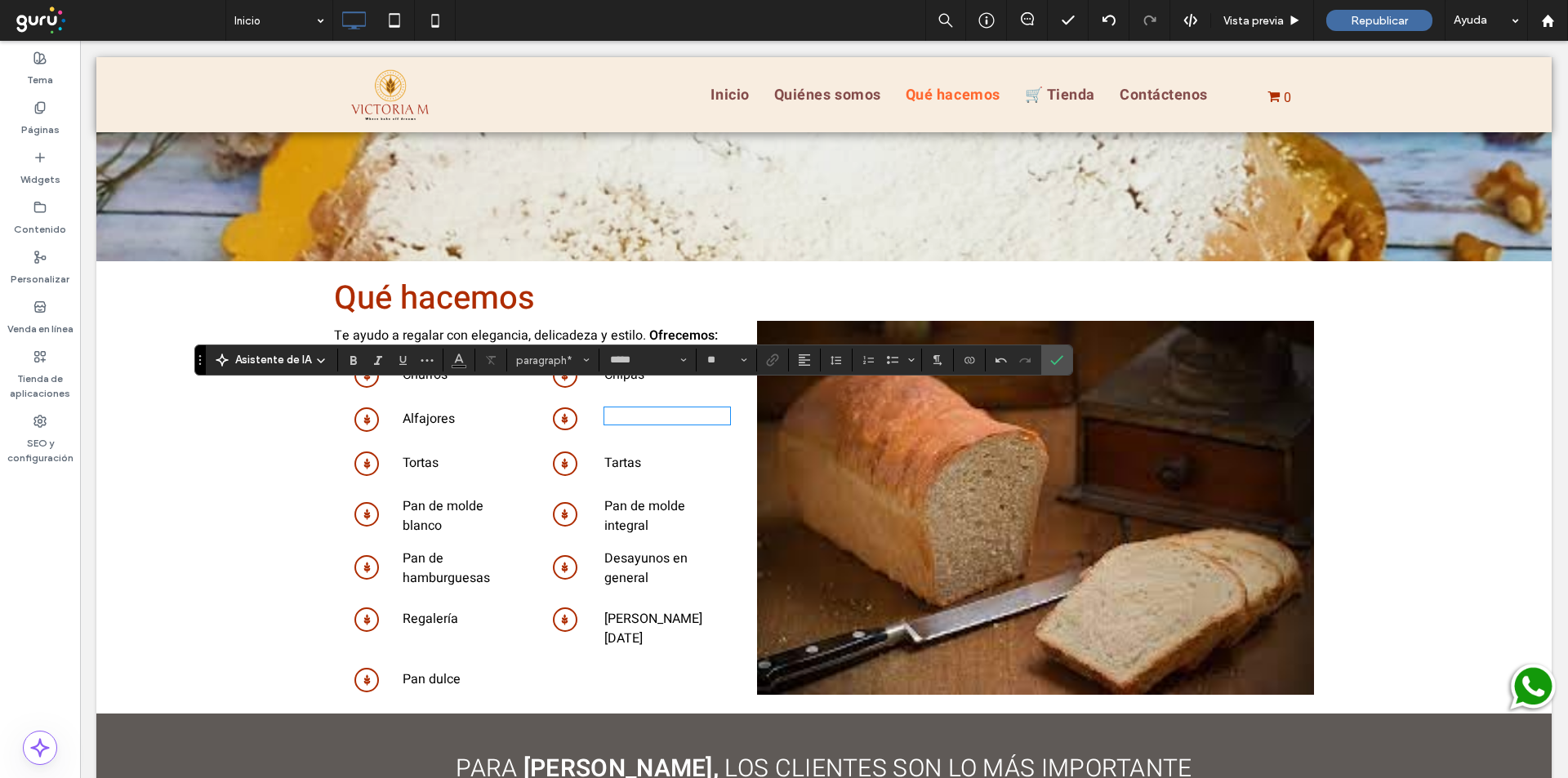
click at [414, 409] on span "Alfajores" at bounding box center [429, 418] width 52 height 20
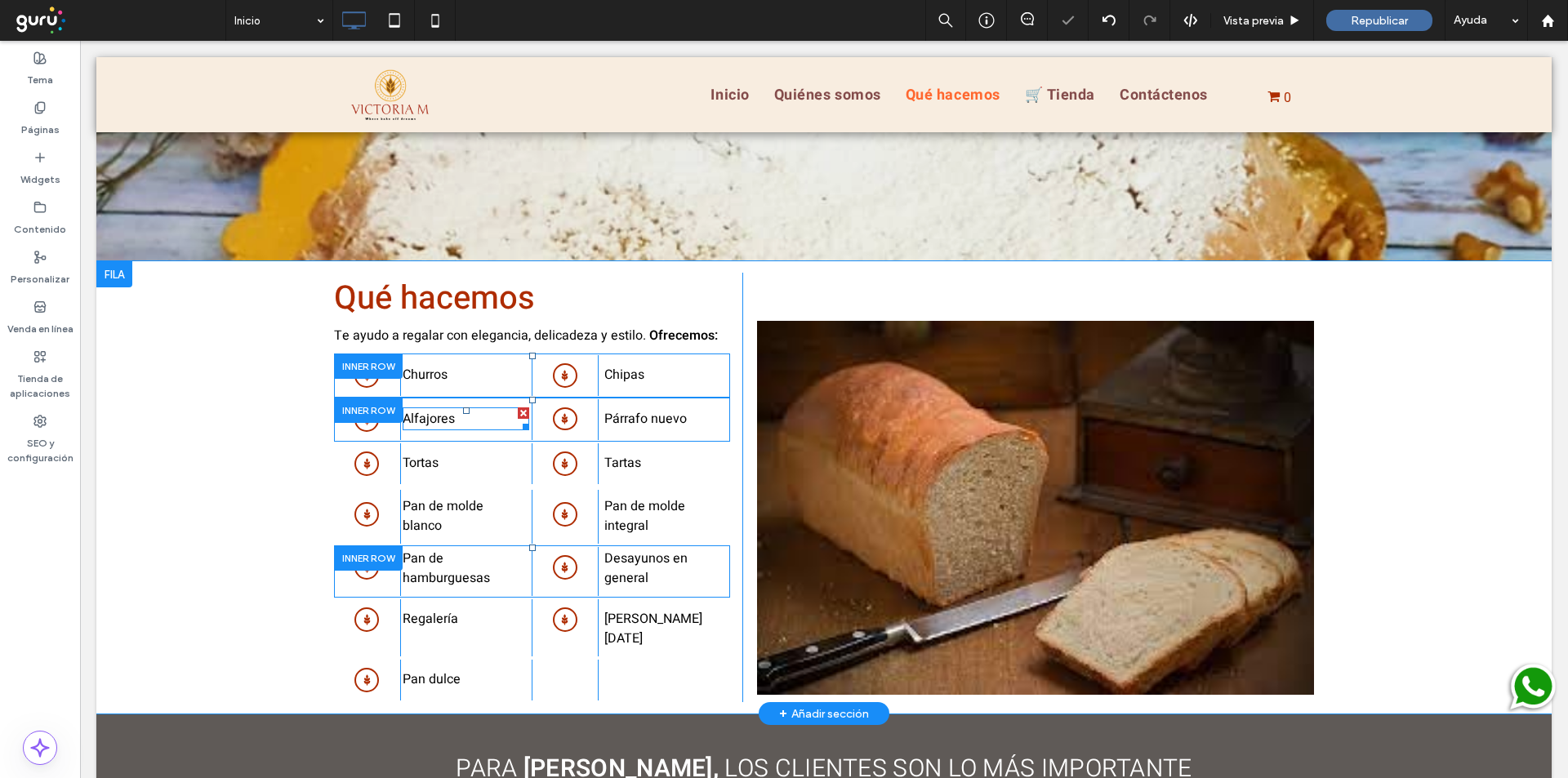
click at [414, 409] on span "Alfajores" at bounding box center [429, 418] width 52 height 20
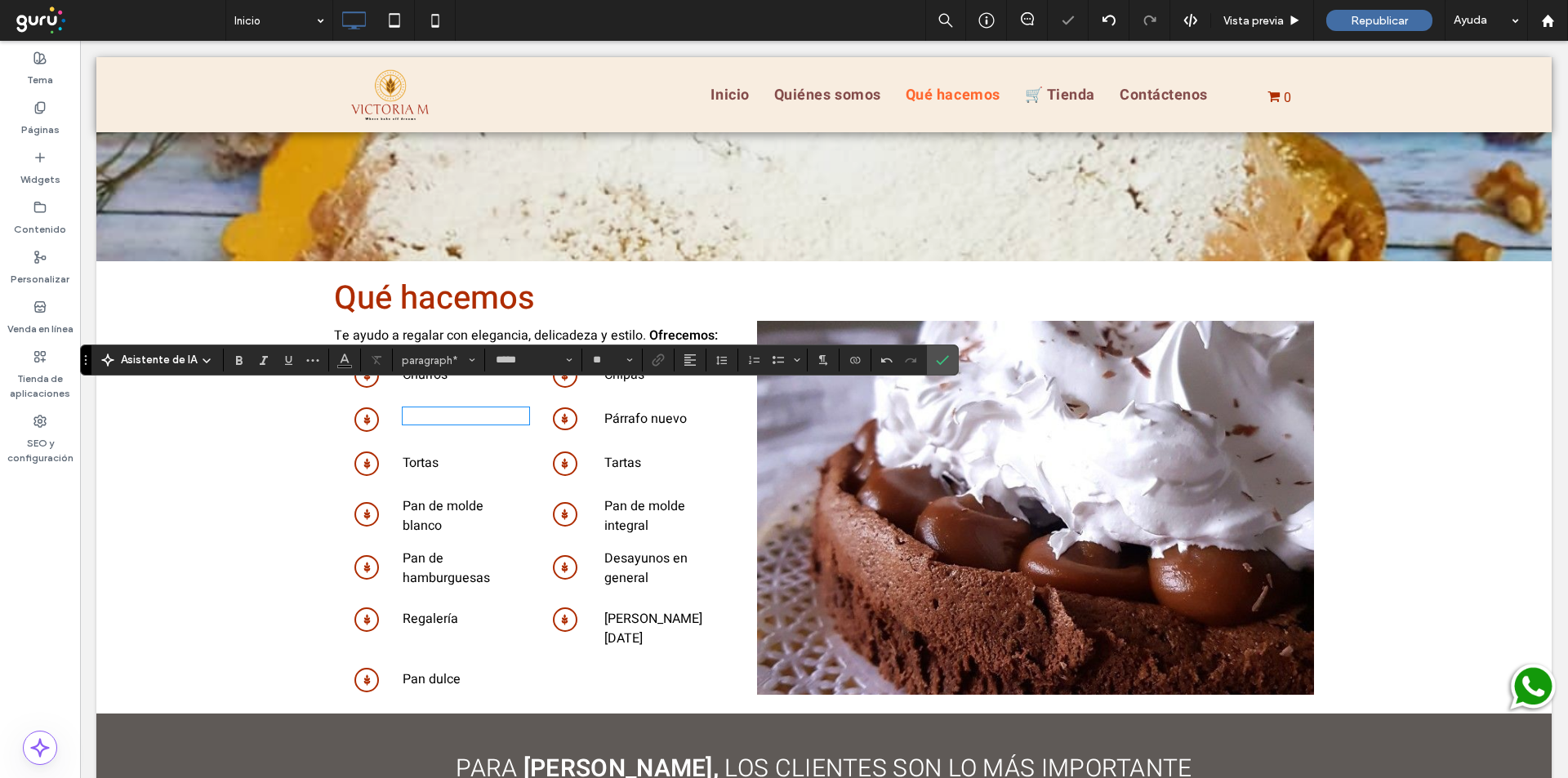
click at [423, 551] on span "Pan de hamburguesas" at bounding box center [446, 568] width 87 height 39
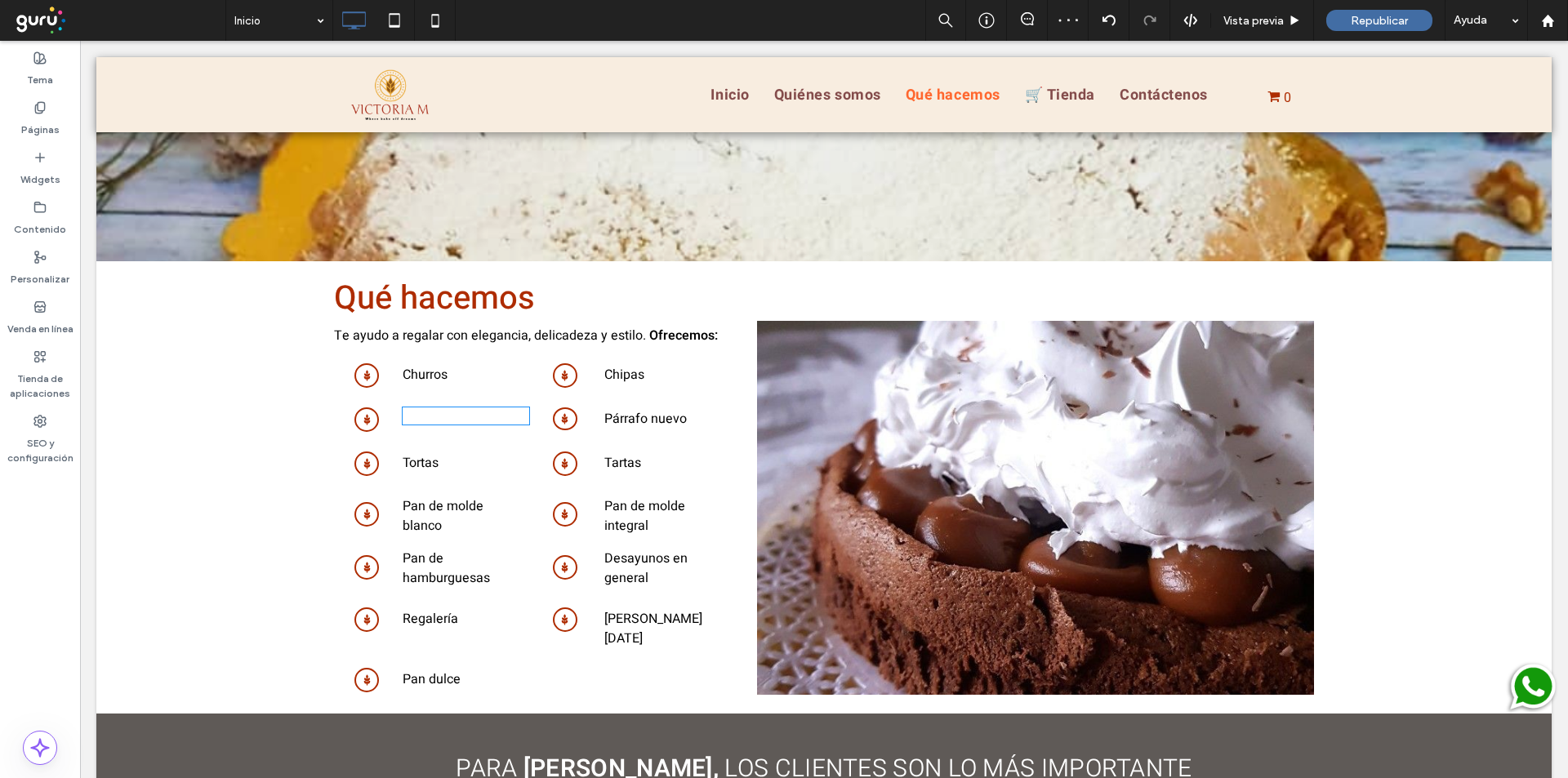
click at [423, 551] on span "Pan de hamburguesas" at bounding box center [446, 568] width 87 height 39
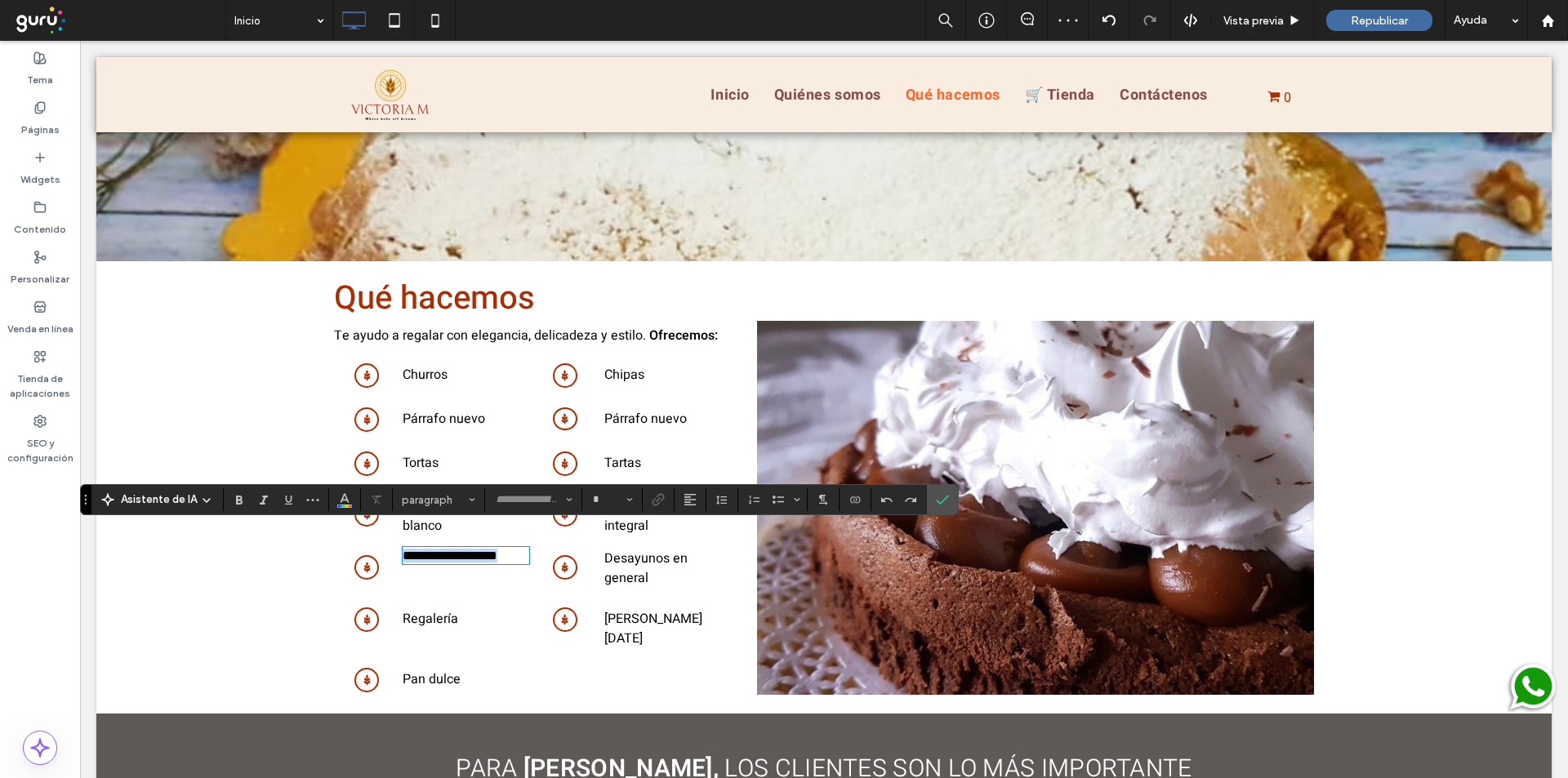
type input "*****"
type input "**"
click at [933, 498] on label "Confirmar" at bounding box center [942, 499] width 24 height 29
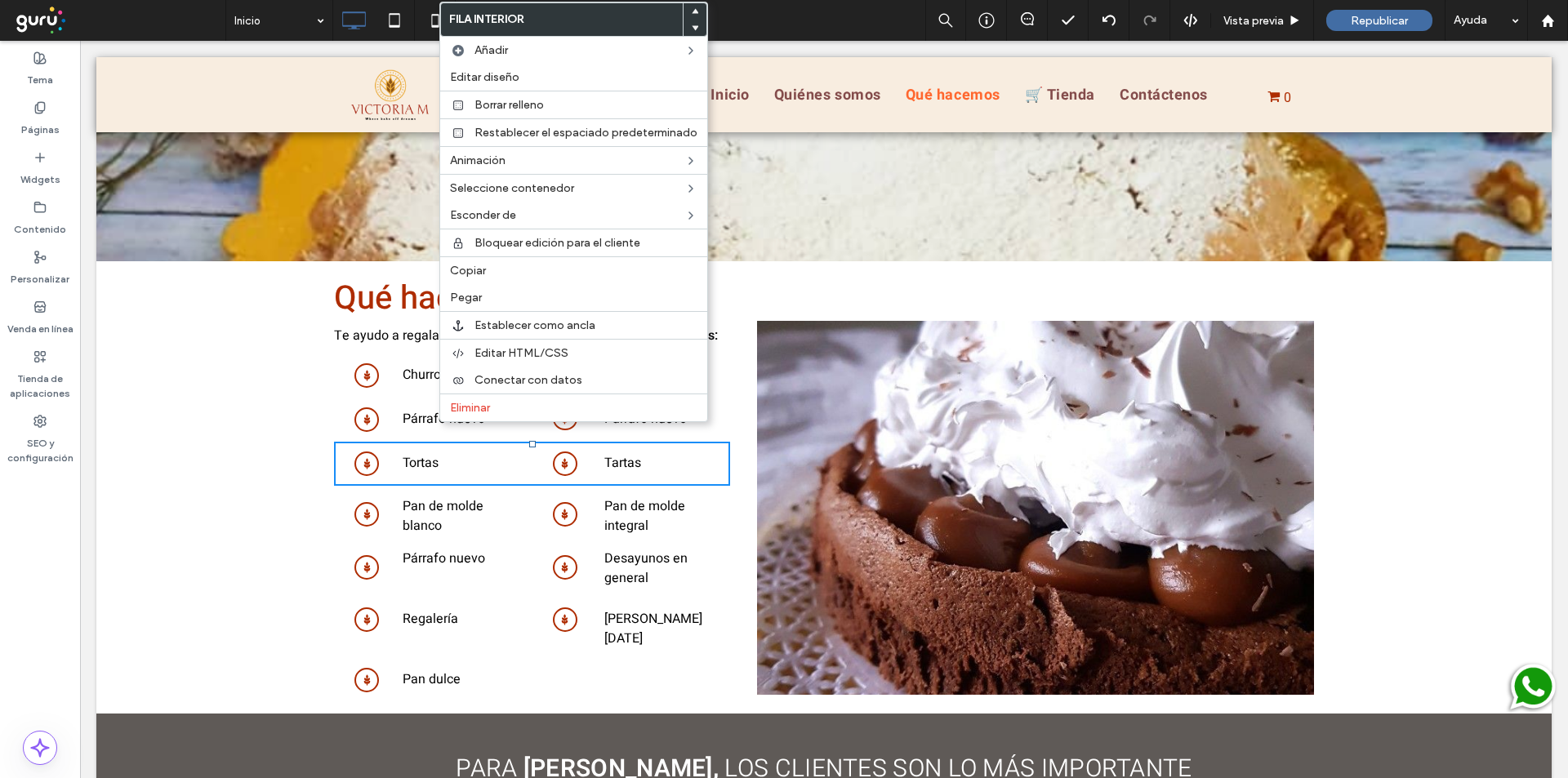
click at [243, 355] on div "Qué hacemos Te ayudo a regalar con elegancia, delicadeza y estilo. Ofrecemos: C…" at bounding box center [824, 487] width 1456 height 452
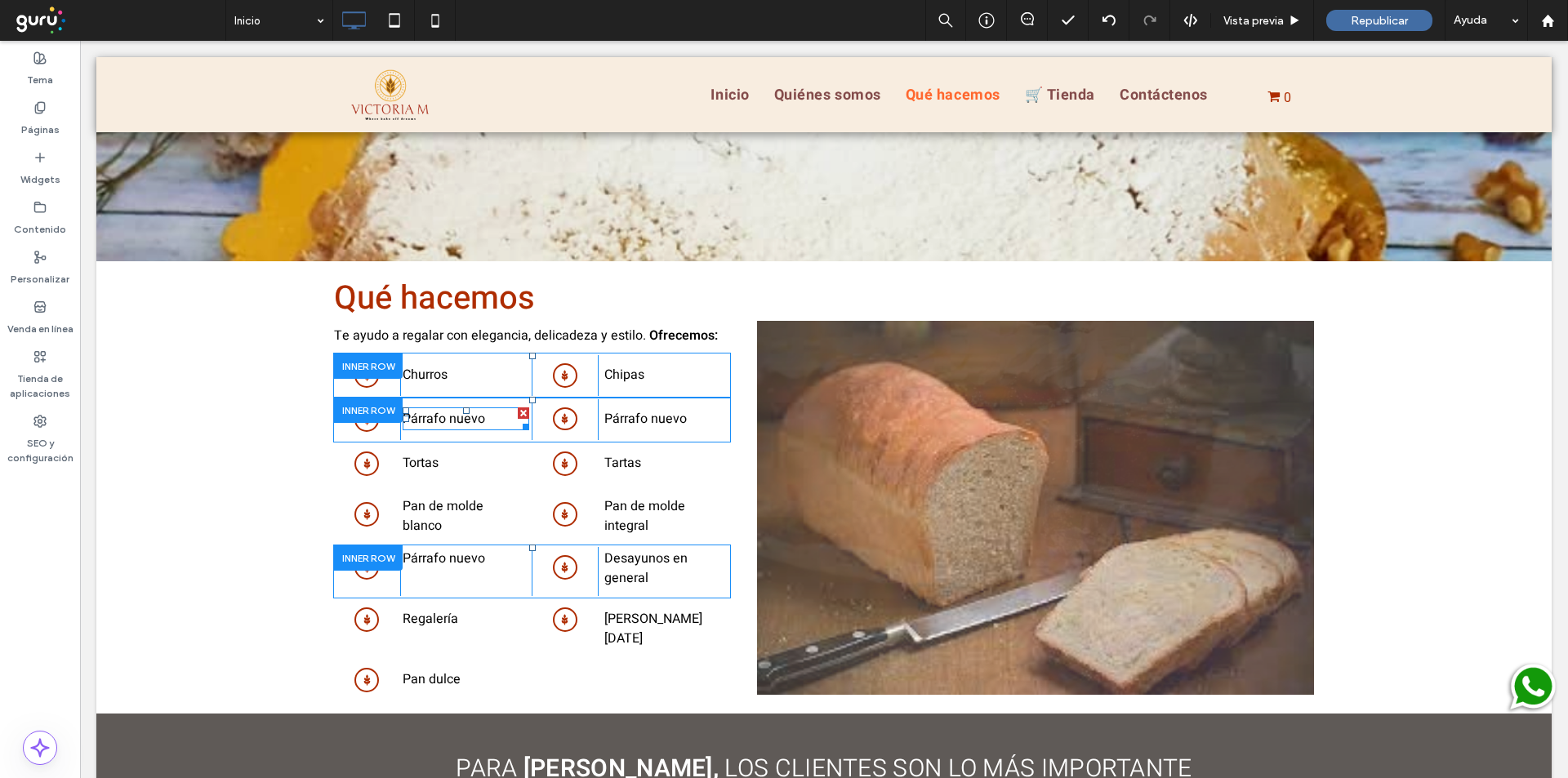
click at [460, 409] on p "Párrafo nuevo" at bounding box center [466, 418] width 126 height 20
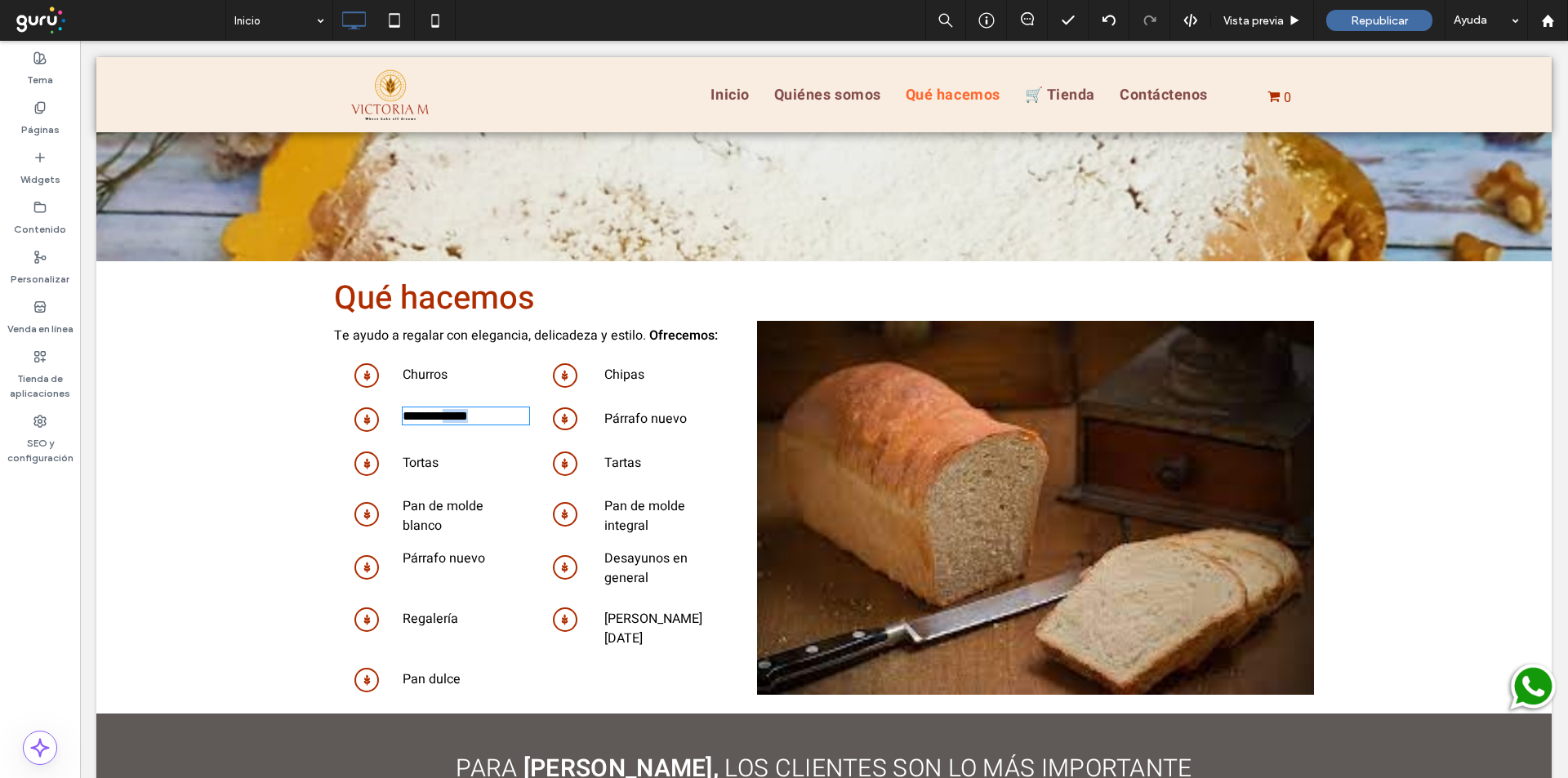
click at [460, 410] on span "**********" at bounding box center [436, 416] width 66 height 12
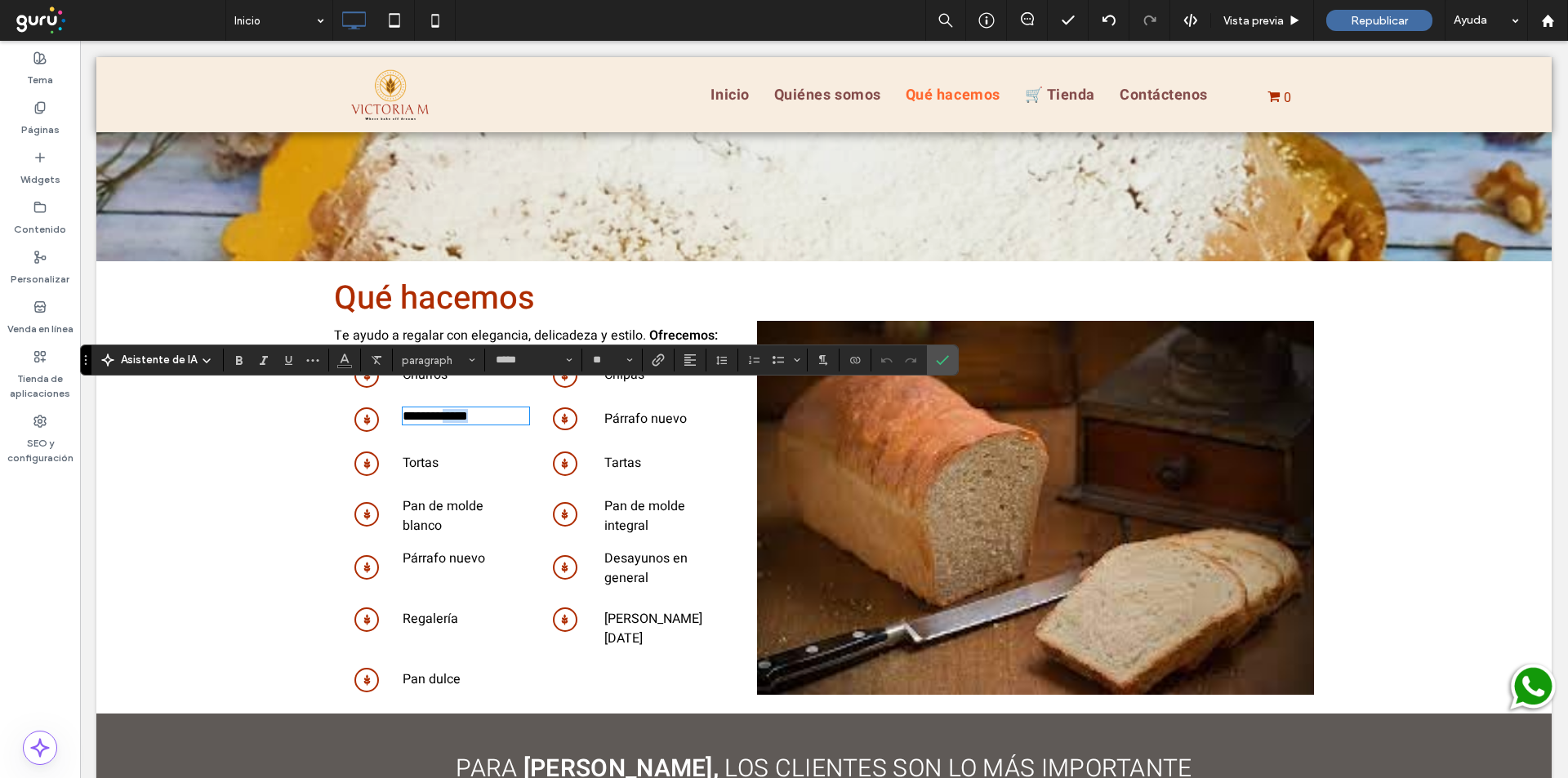
click at [460, 410] on span "**********" at bounding box center [436, 416] width 66 height 12
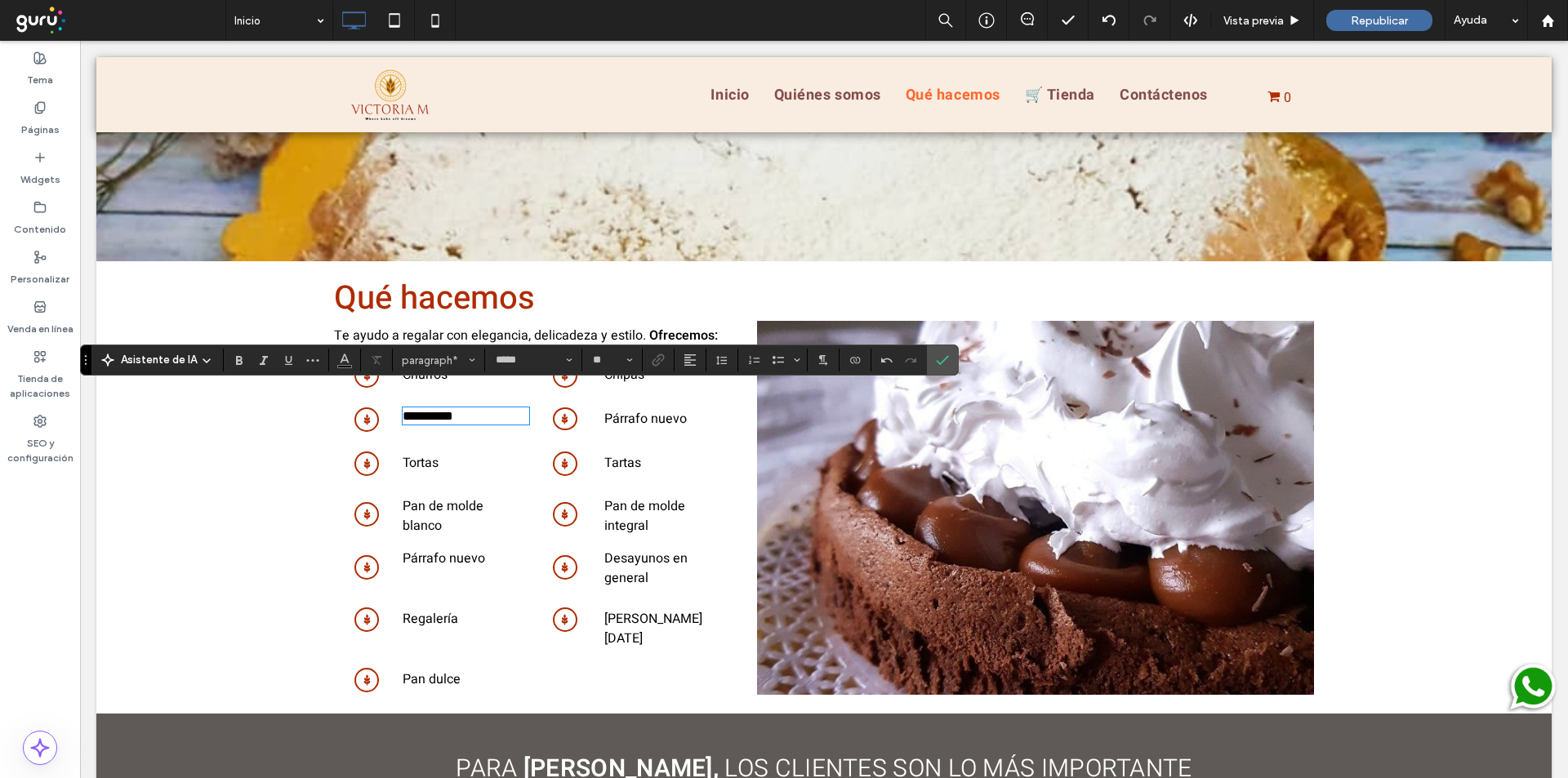
click at [609, 409] on p "Párrafo nuevo" at bounding box center [667, 418] width 126 height 20
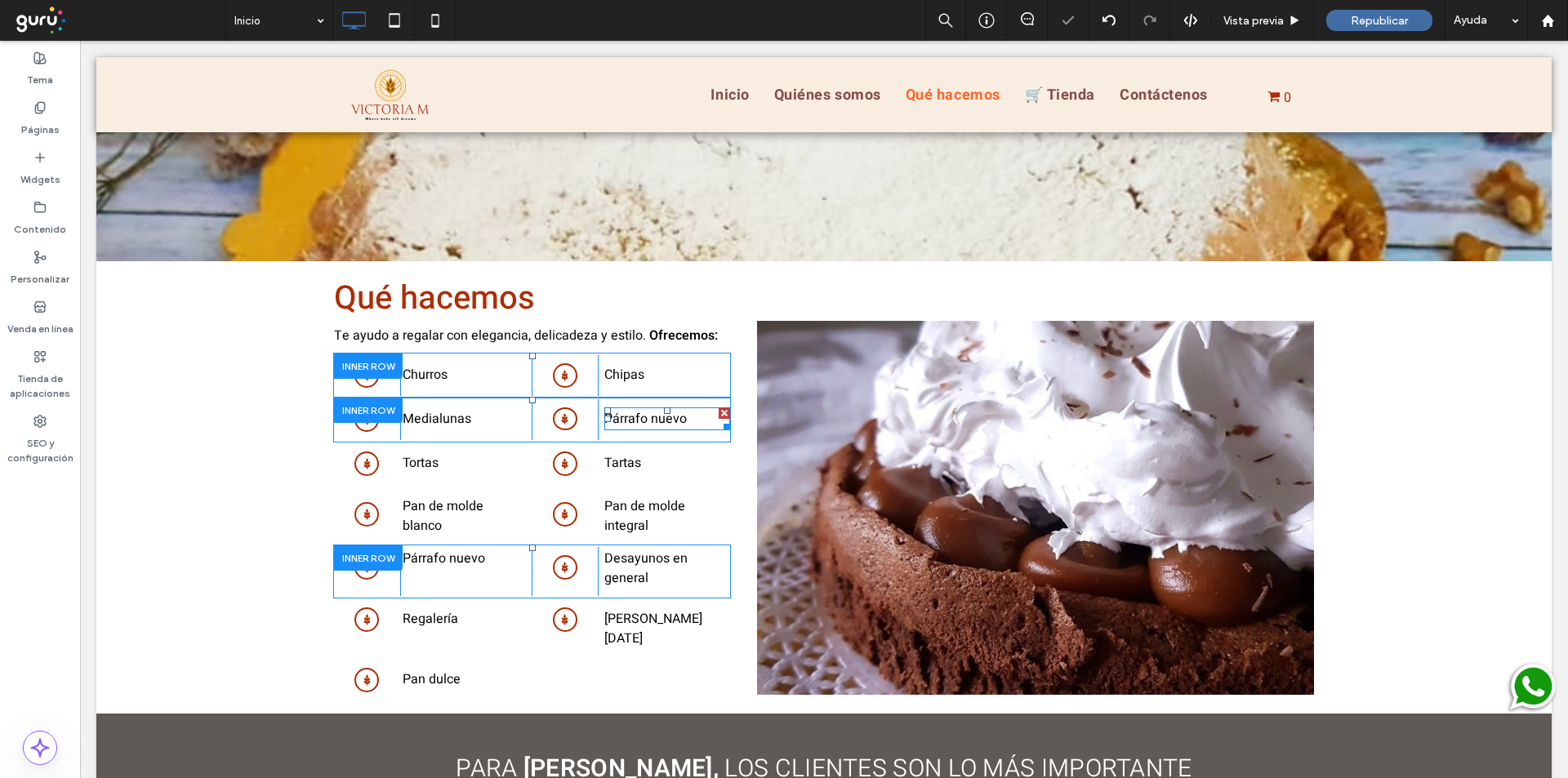
click at [609, 409] on p "Párrafo nuevo" at bounding box center [667, 418] width 126 height 20
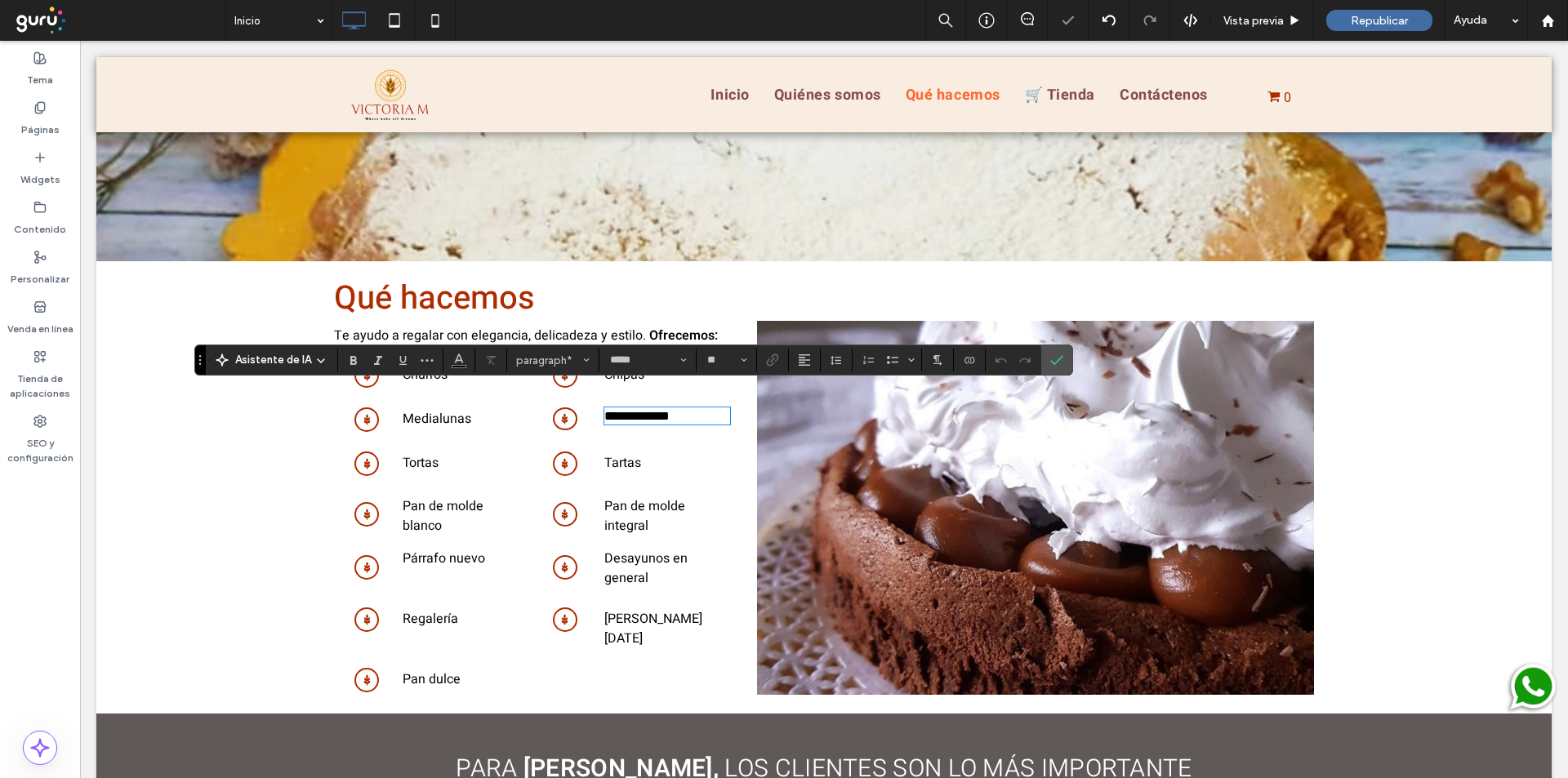
click at [624, 410] on span "**********" at bounding box center [637, 416] width 66 height 12
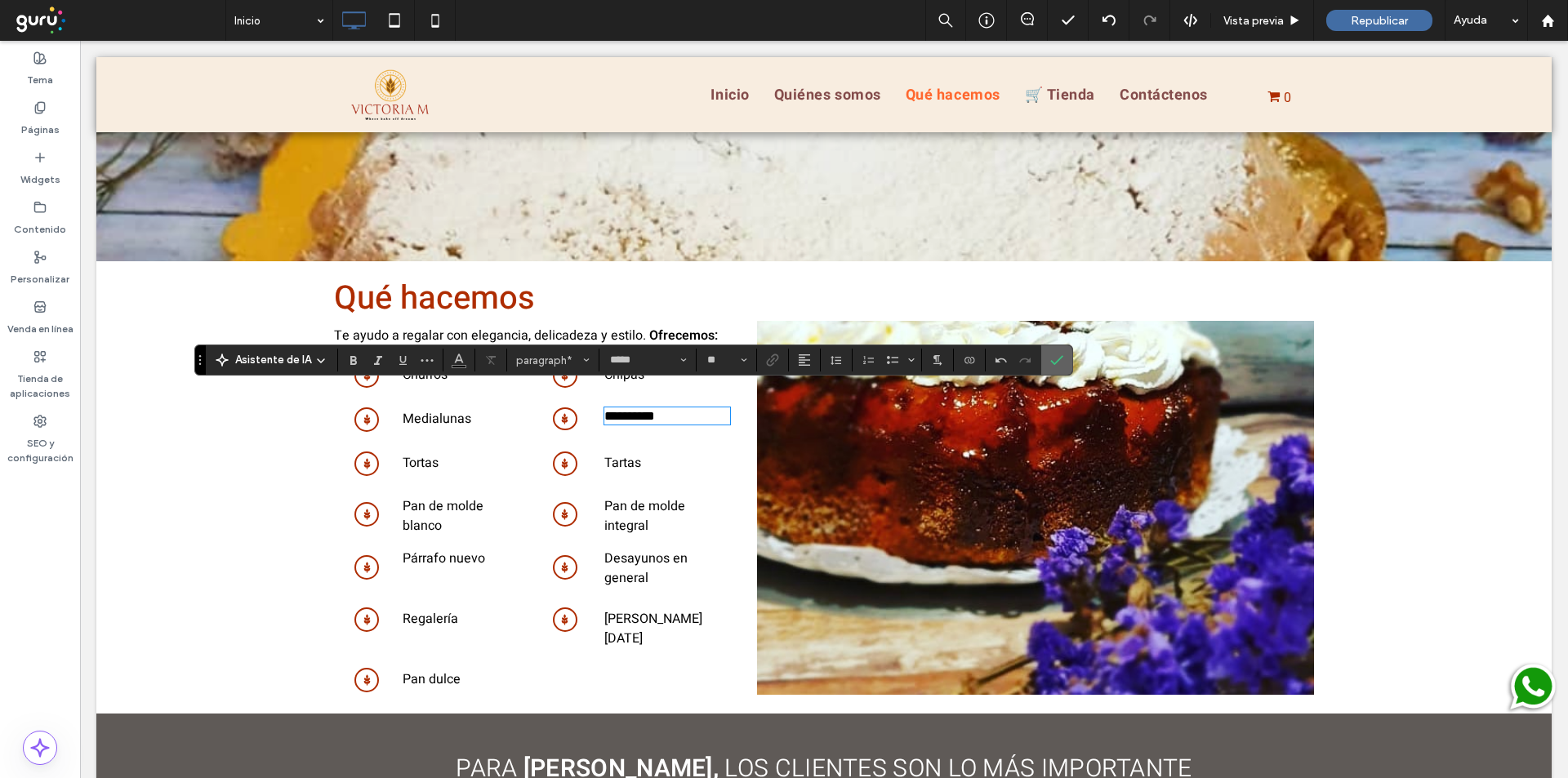
click at [1061, 353] on label "Confirmar" at bounding box center [1057, 360] width 24 height 29
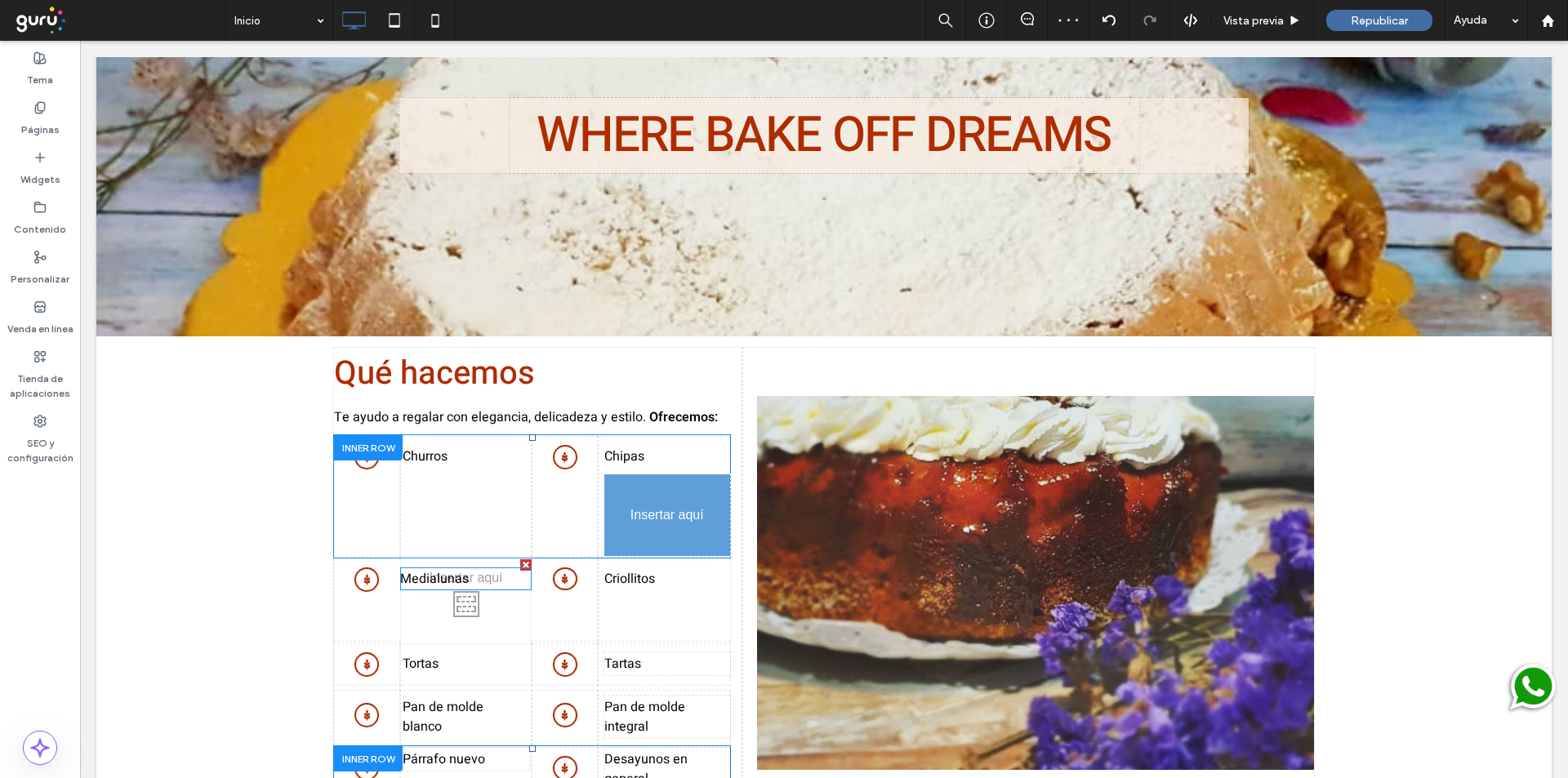
drag, startPoint x: 442, startPoint y: 396, endPoint x: 628, endPoint y: 483, distance: 205.3
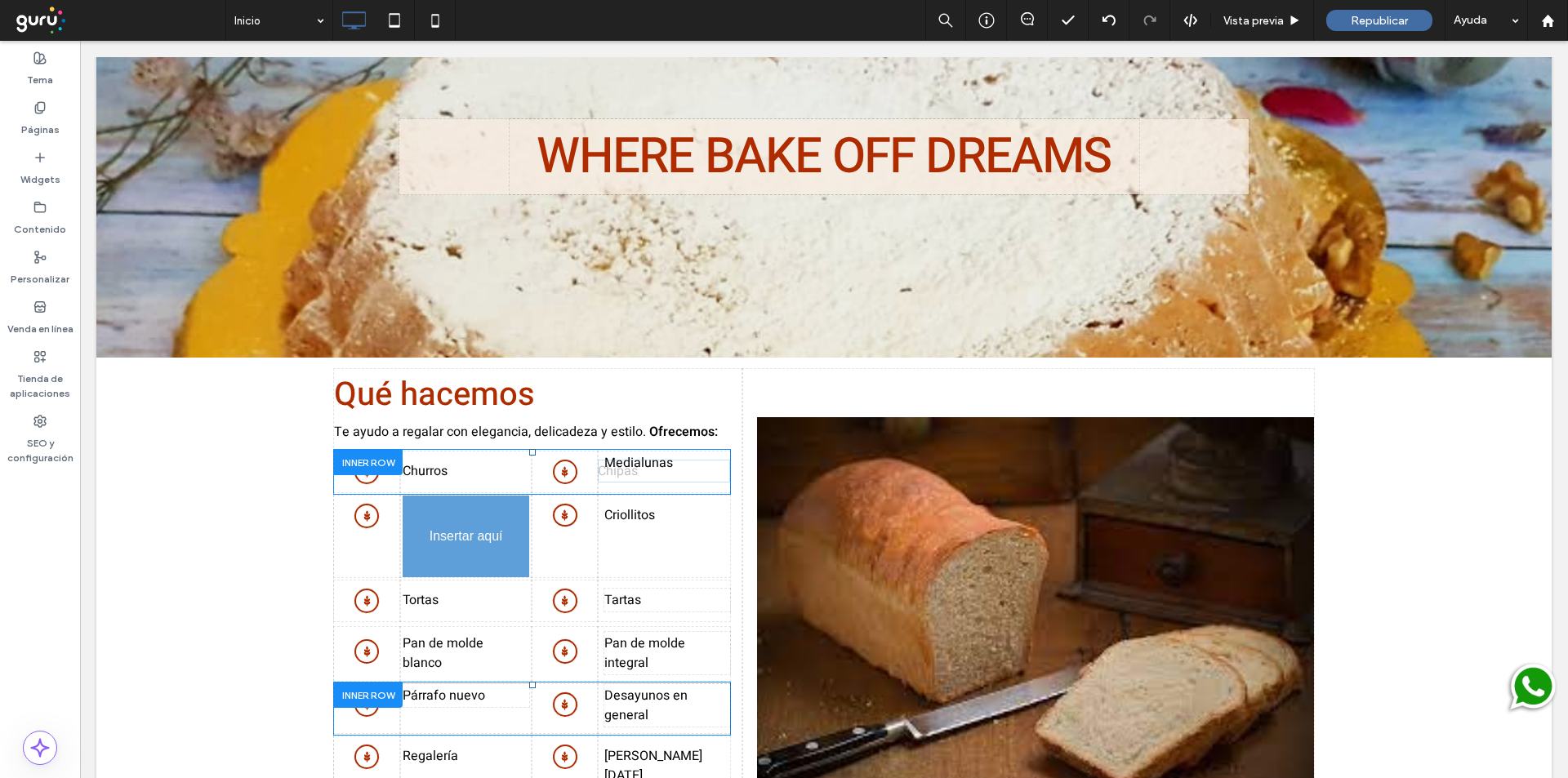
drag, startPoint x: 620, startPoint y: 354, endPoint x: 451, endPoint y: 529, distance: 243.3
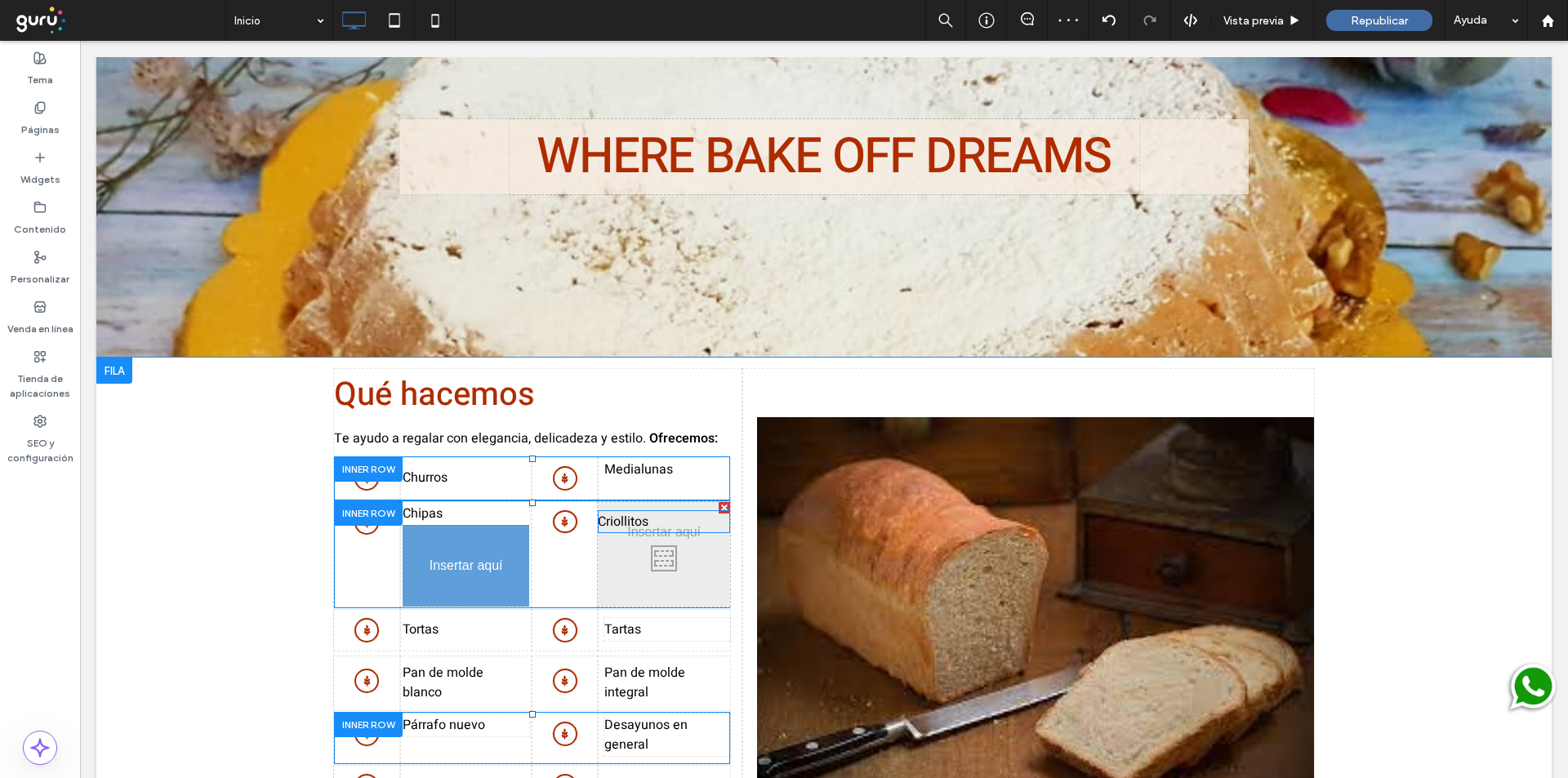
drag, startPoint x: 615, startPoint y: 402, endPoint x: 430, endPoint y: 541, distance: 231.4
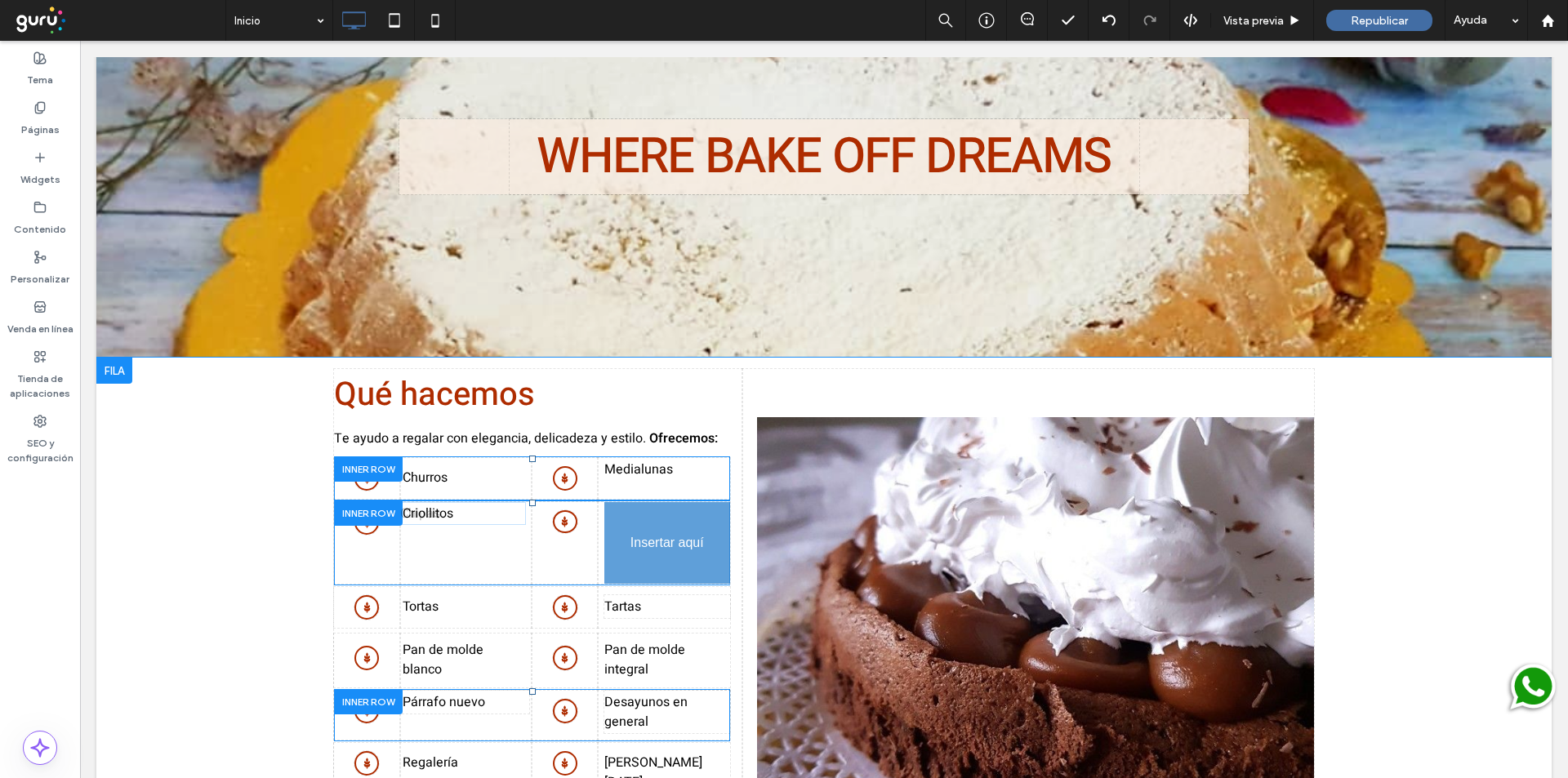
drag, startPoint x: 417, startPoint y: 391, endPoint x: 715, endPoint y: 593, distance: 360.0
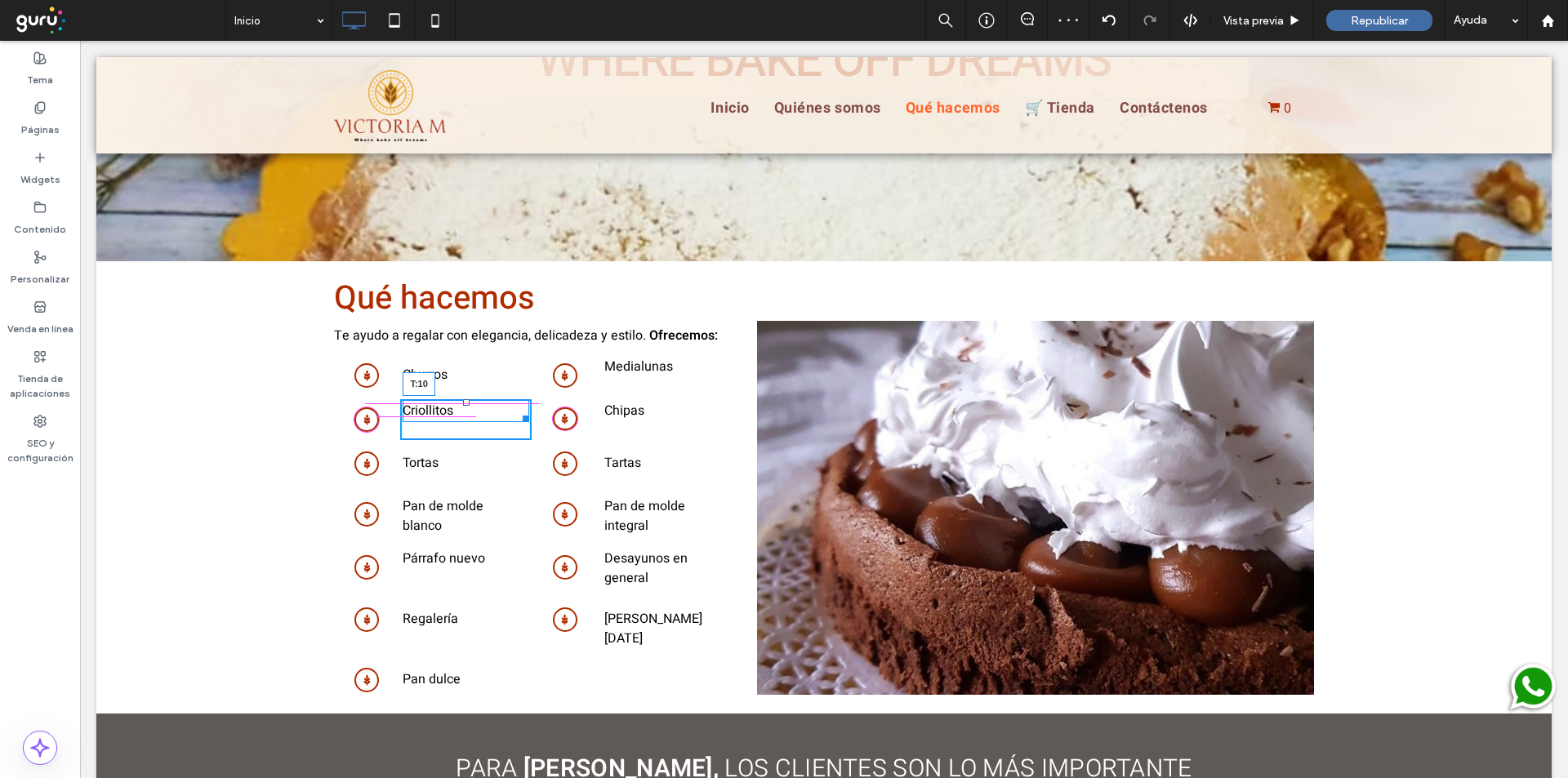
drag, startPoint x: 456, startPoint y: 383, endPoint x: 537, endPoint y: 430, distance: 93.6
click at [463, 399] on div at bounding box center [466, 402] width 7 height 7
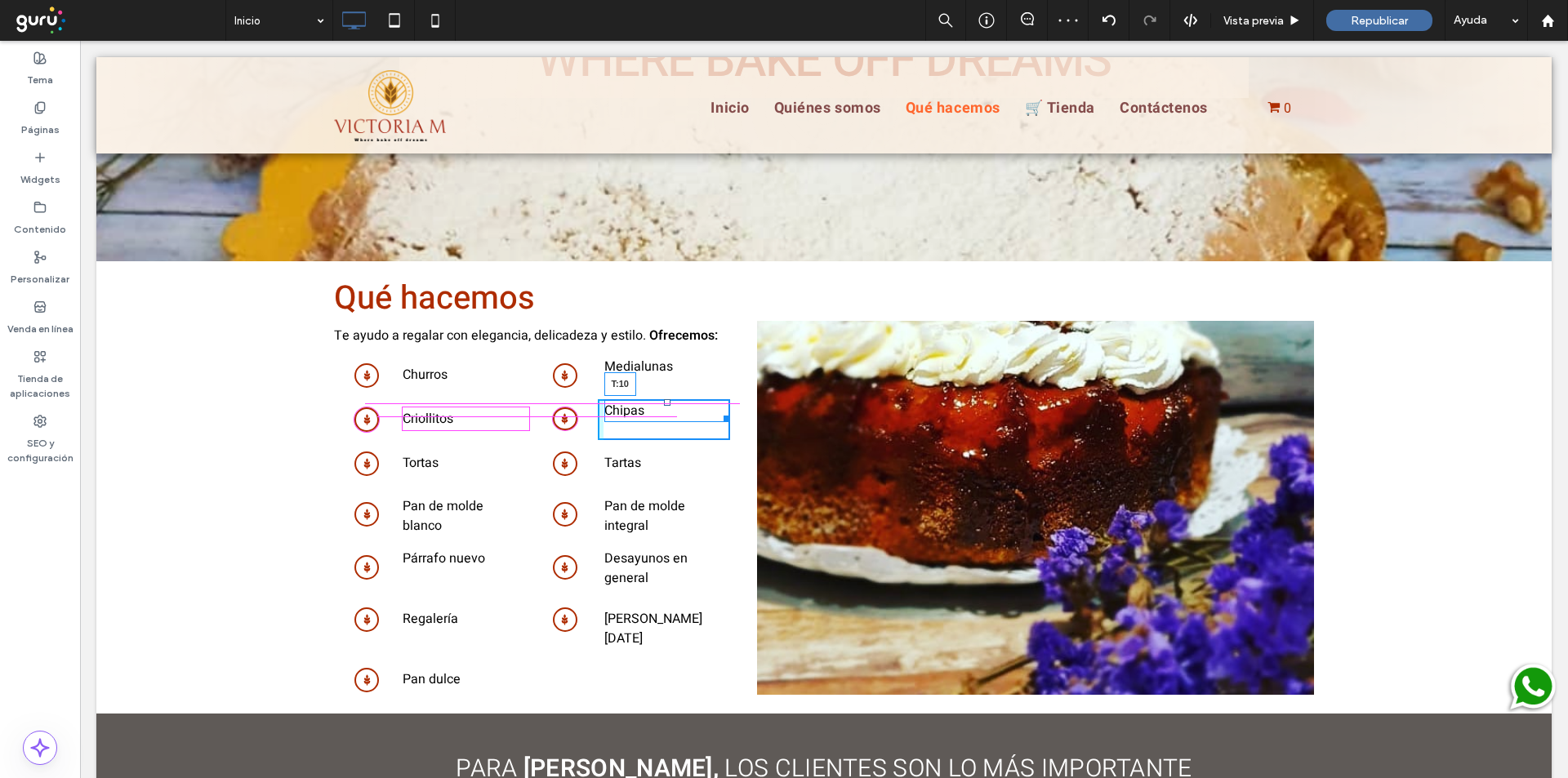
drag, startPoint x: 660, startPoint y: 383, endPoint x: 744, endPoint y: 434, distance: 98.3
click at [664, 399] on div at bounding box center [667, 402] width 7 height 7
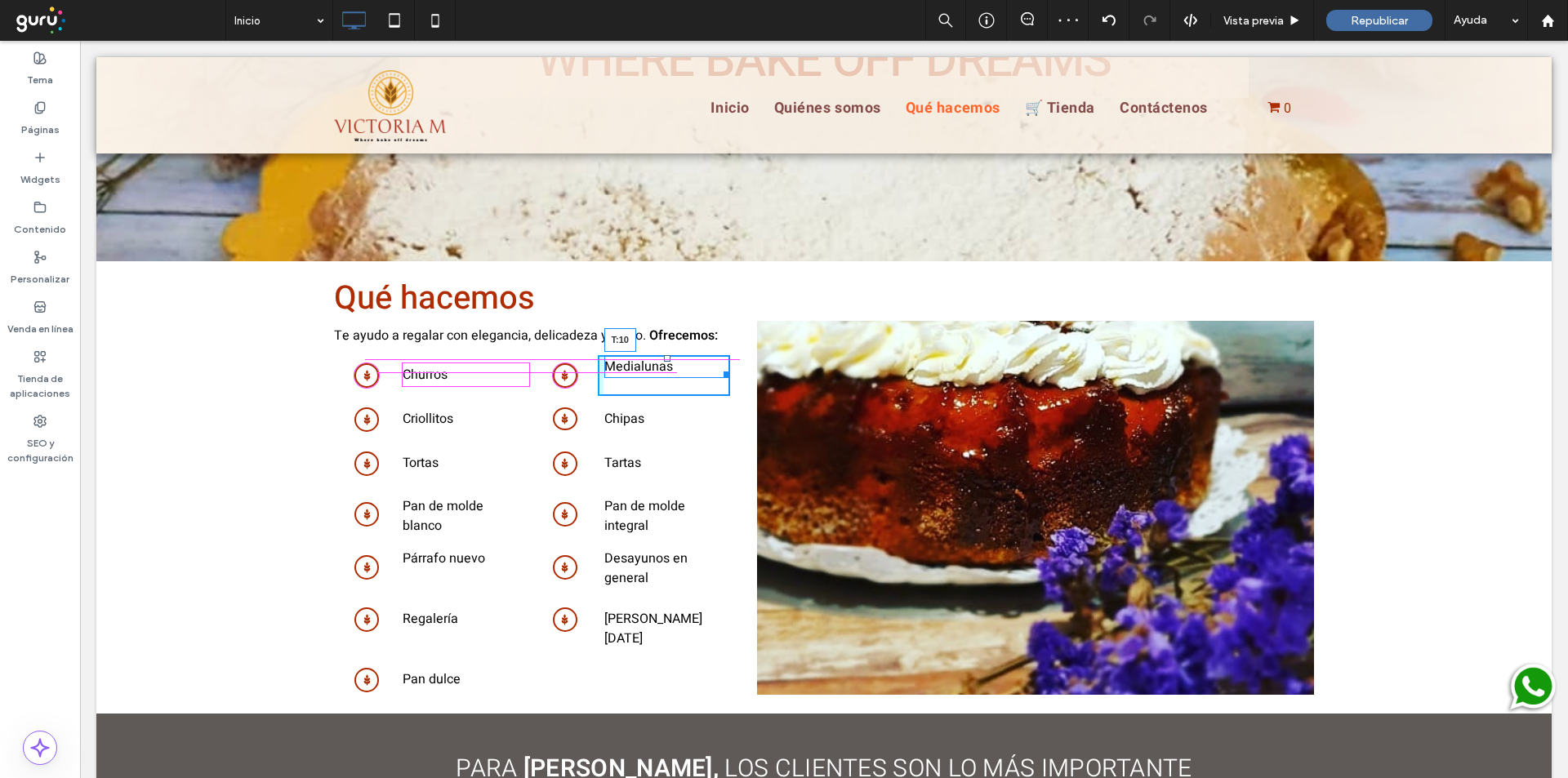
click at [664, 355] on div at bounding box center [667, 358] width 7 height 7
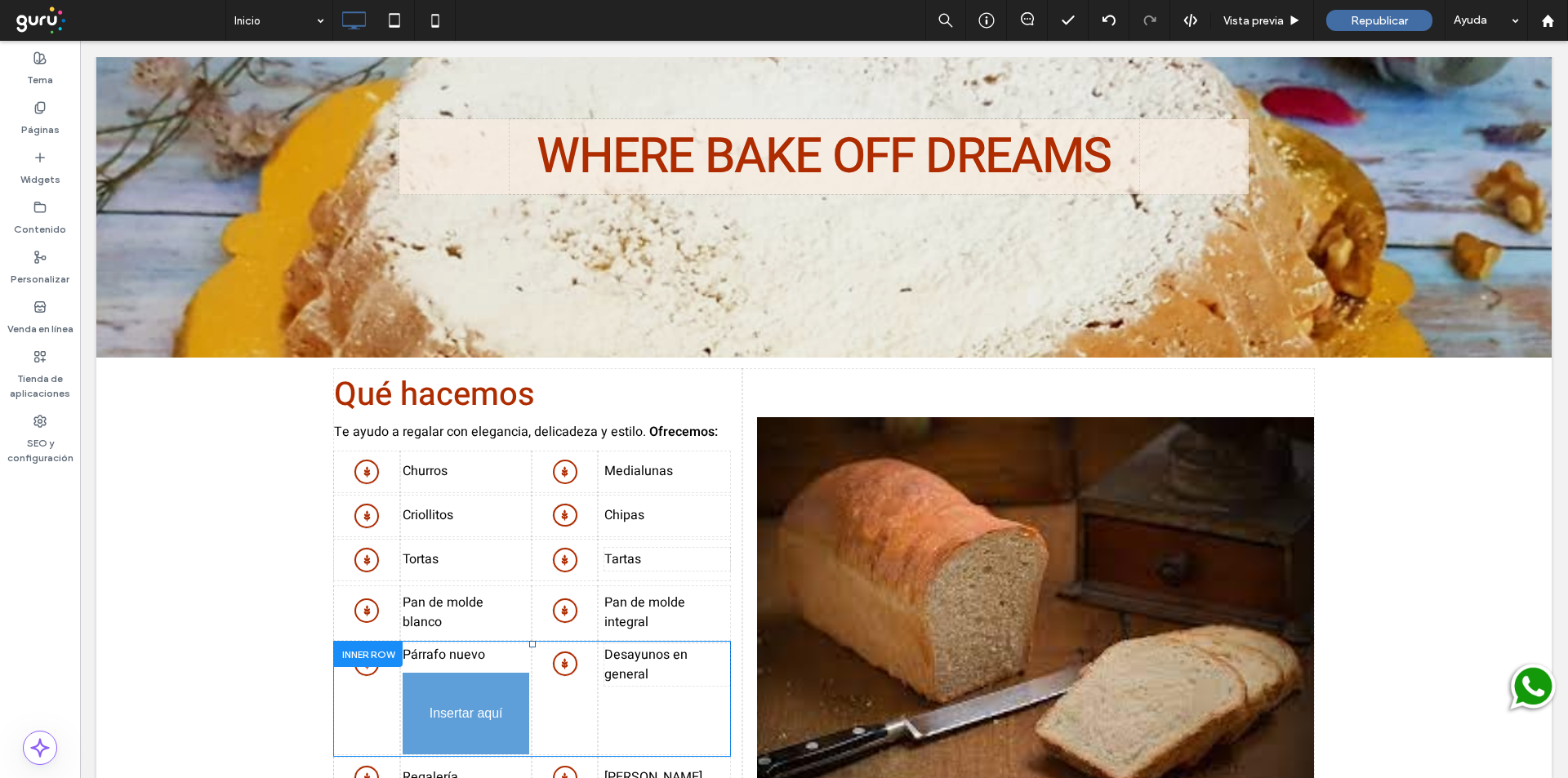
drag, startPoint x: 429, startPoint y: 644, endPoint x: 459, endPoint y: 711, distance: 73.4
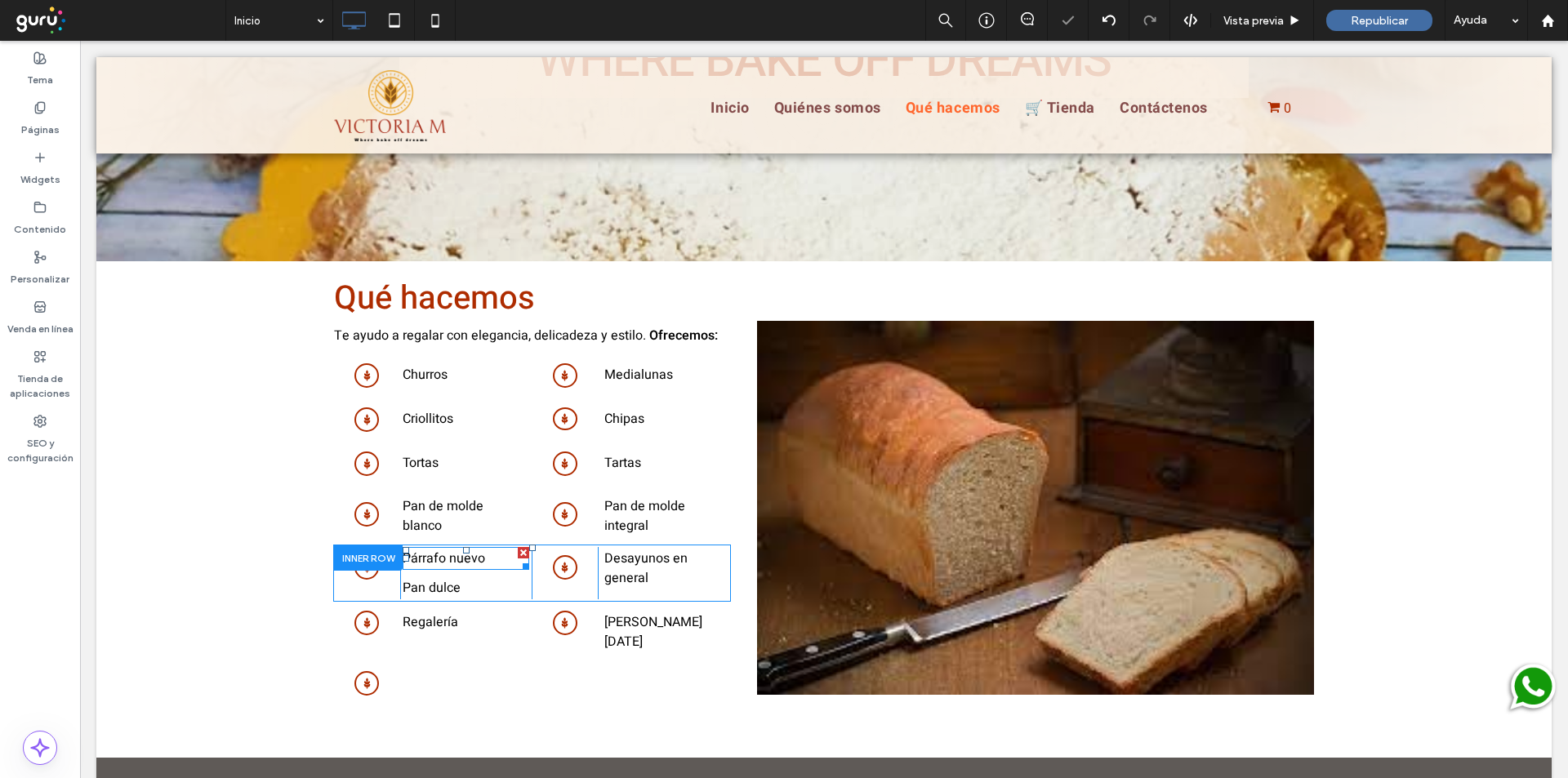
drag, startPoint x: 516, startPoint y: 529, endPoint x: 425, endPoint y: 734, distance: 224.3
click at [518, 547] on div at bounding box center [524, 552] width 11 height 11
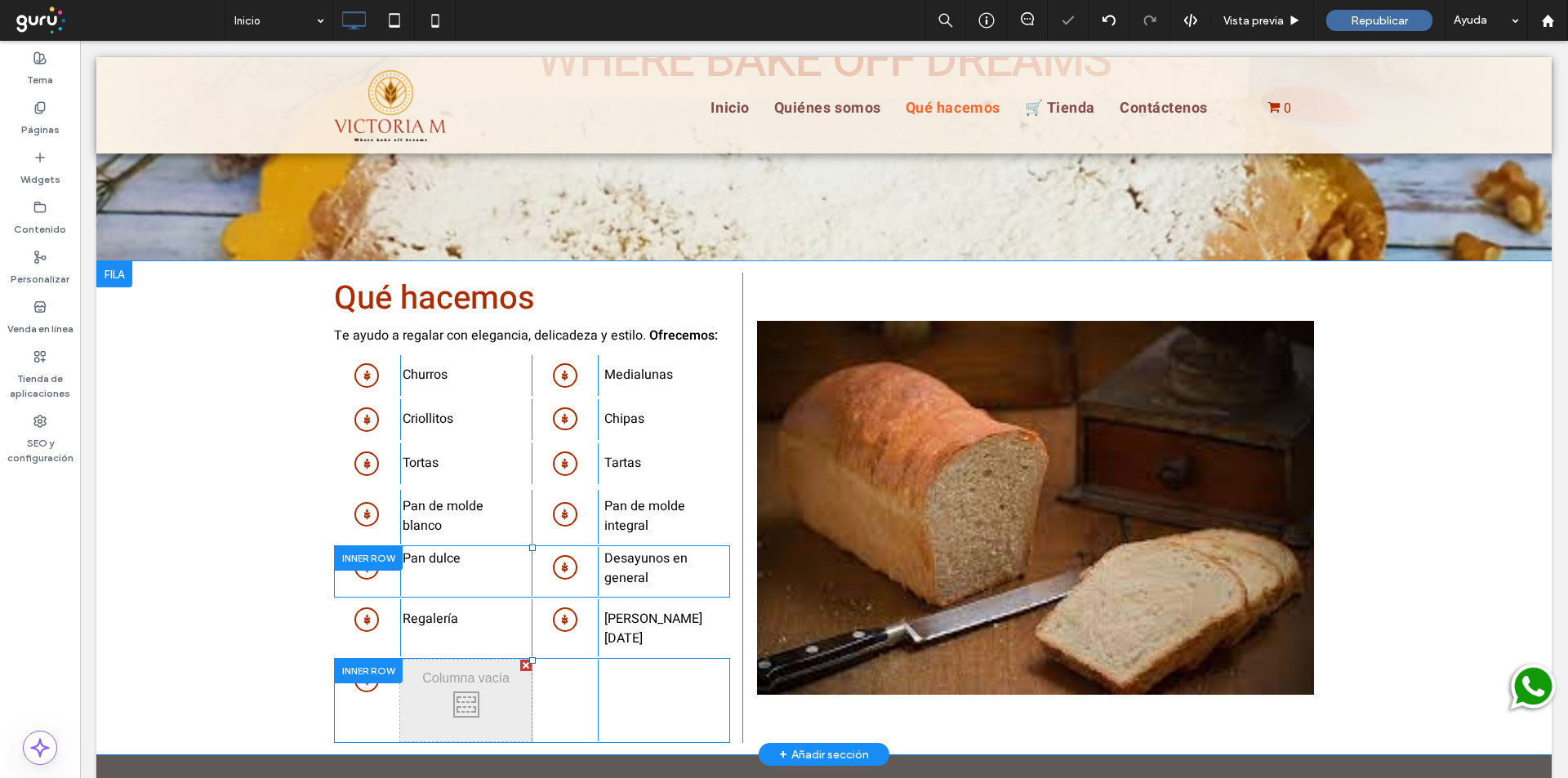
click at [341, 658] on div at bounding box center [368, 670] width 68 height 25
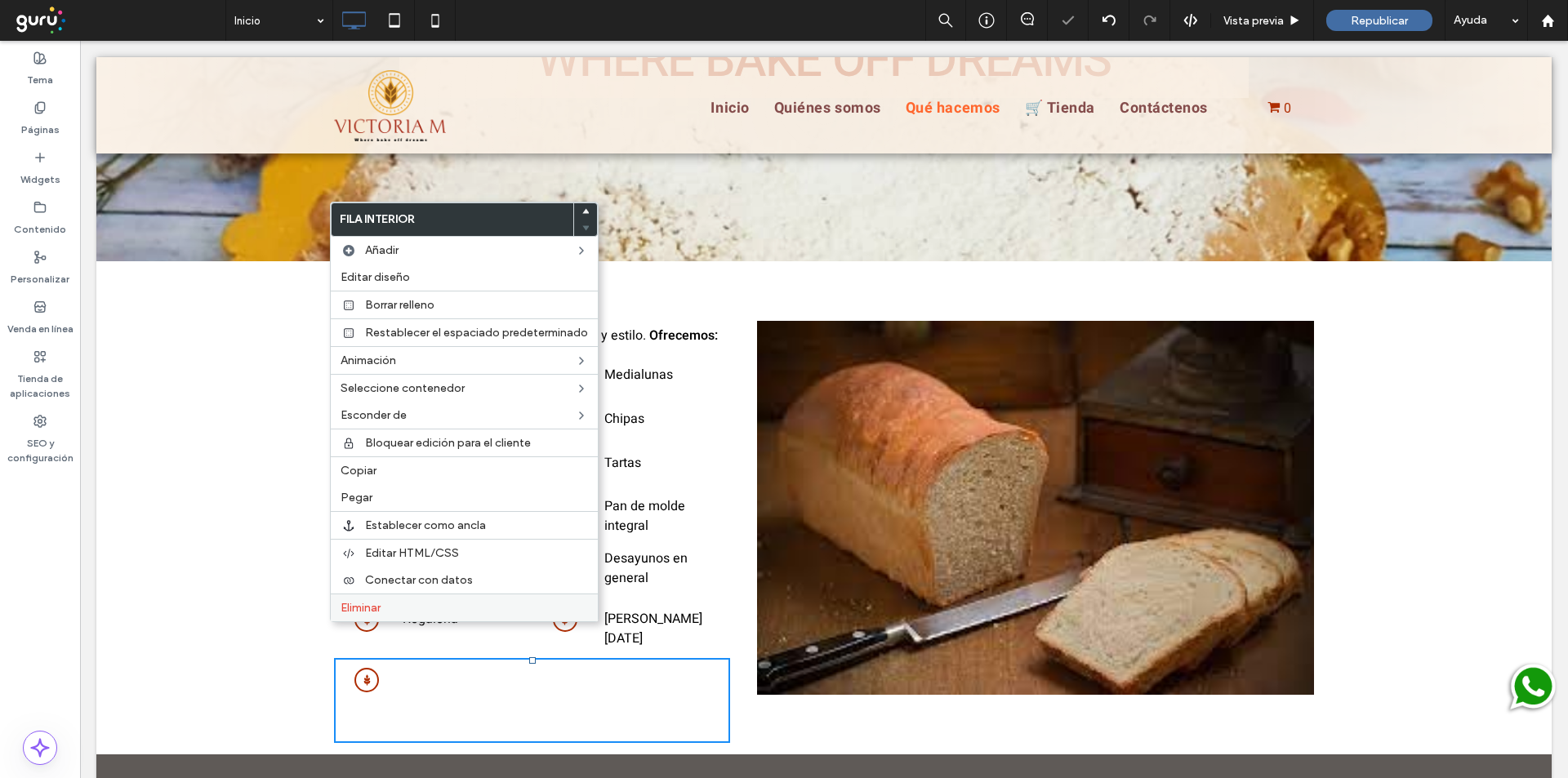
click at [336, 615] on div "Eliminar" at bounding box center [464, 608] width 267 height 28
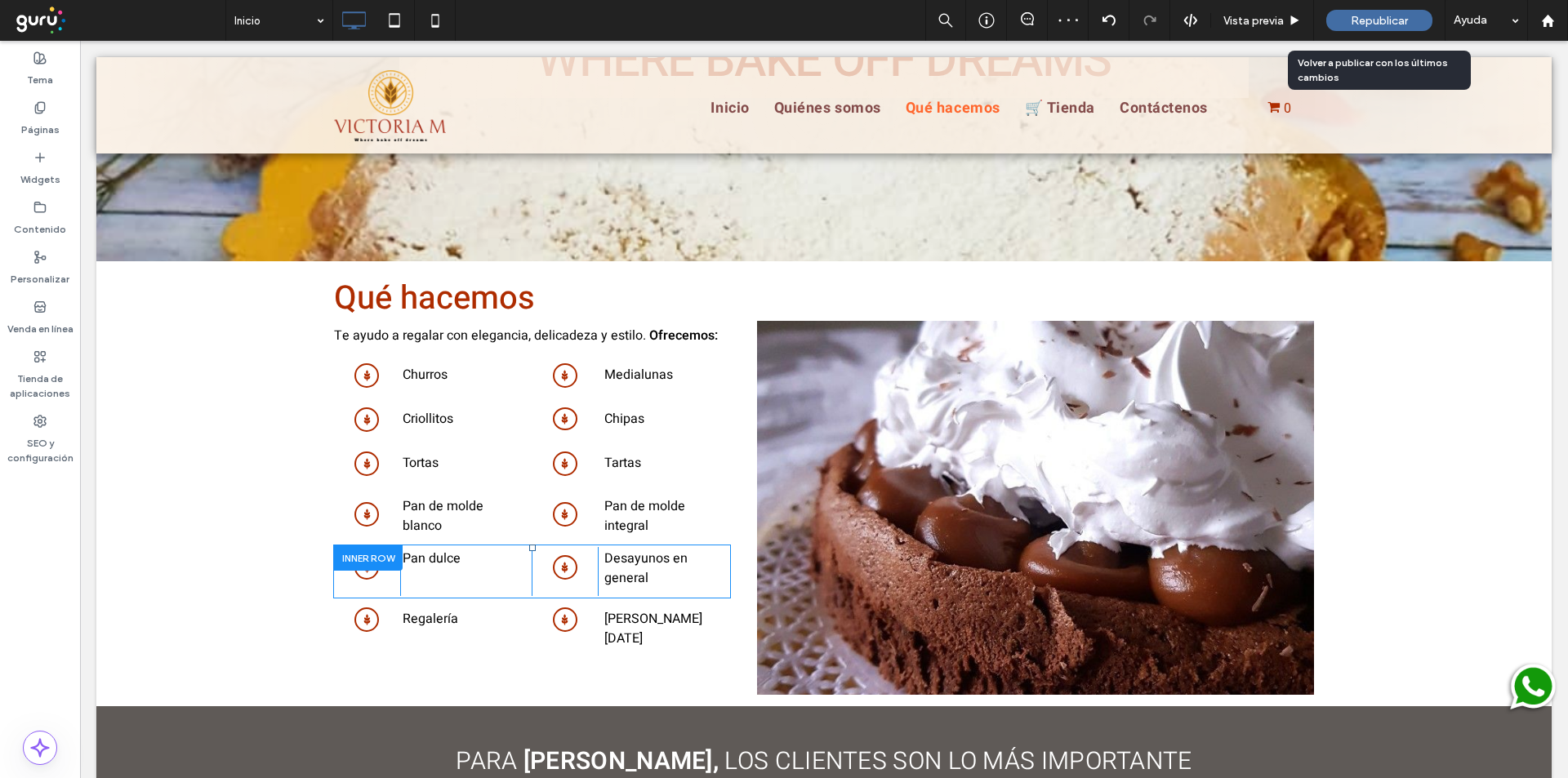
click at [1379, 25] on span "Republicar" at bounding box center [1379, 21] width 57 height 14
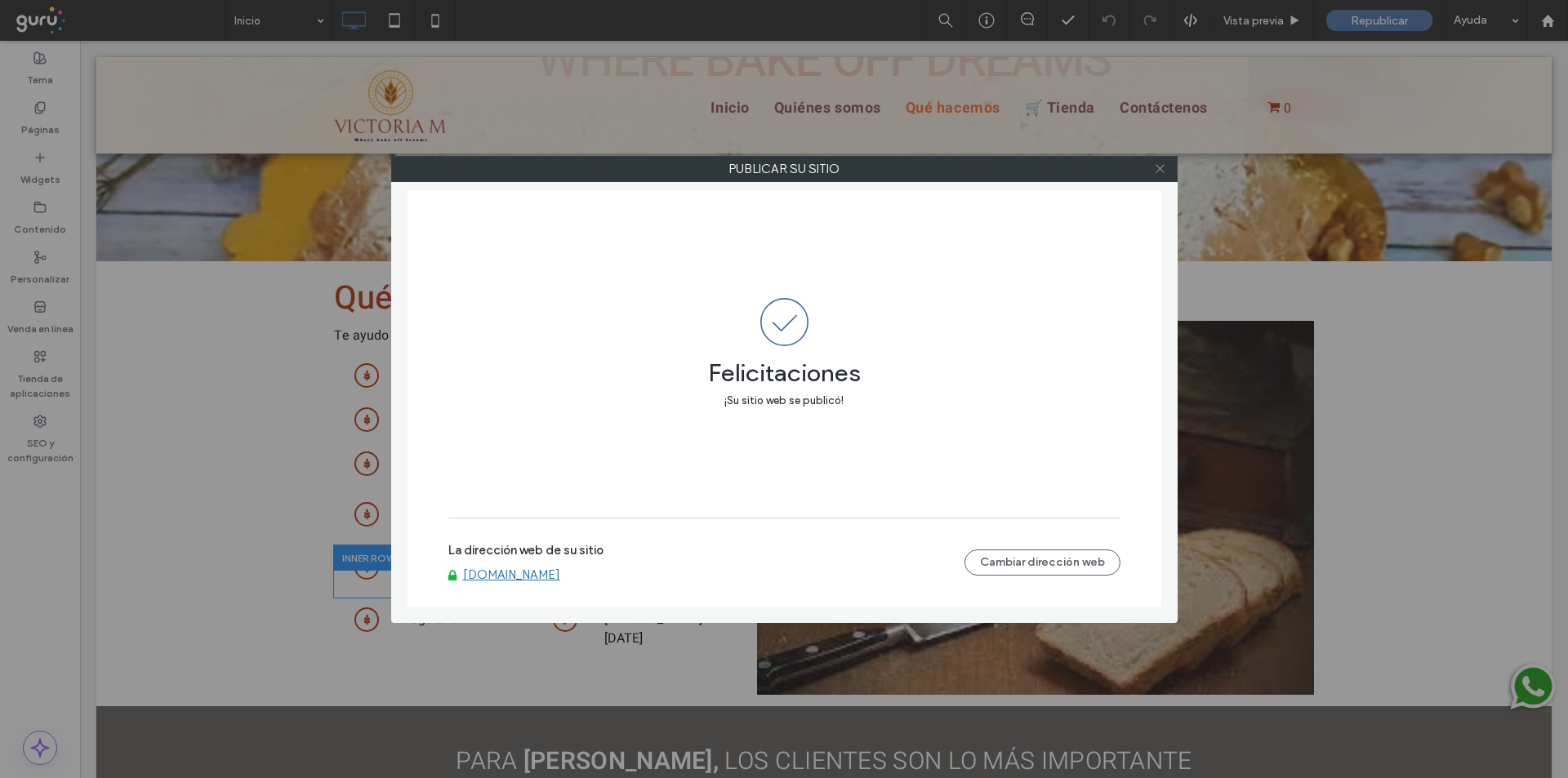
click at [1161, 163] on icon at bounding box center [1160, 169] width 12 height 12
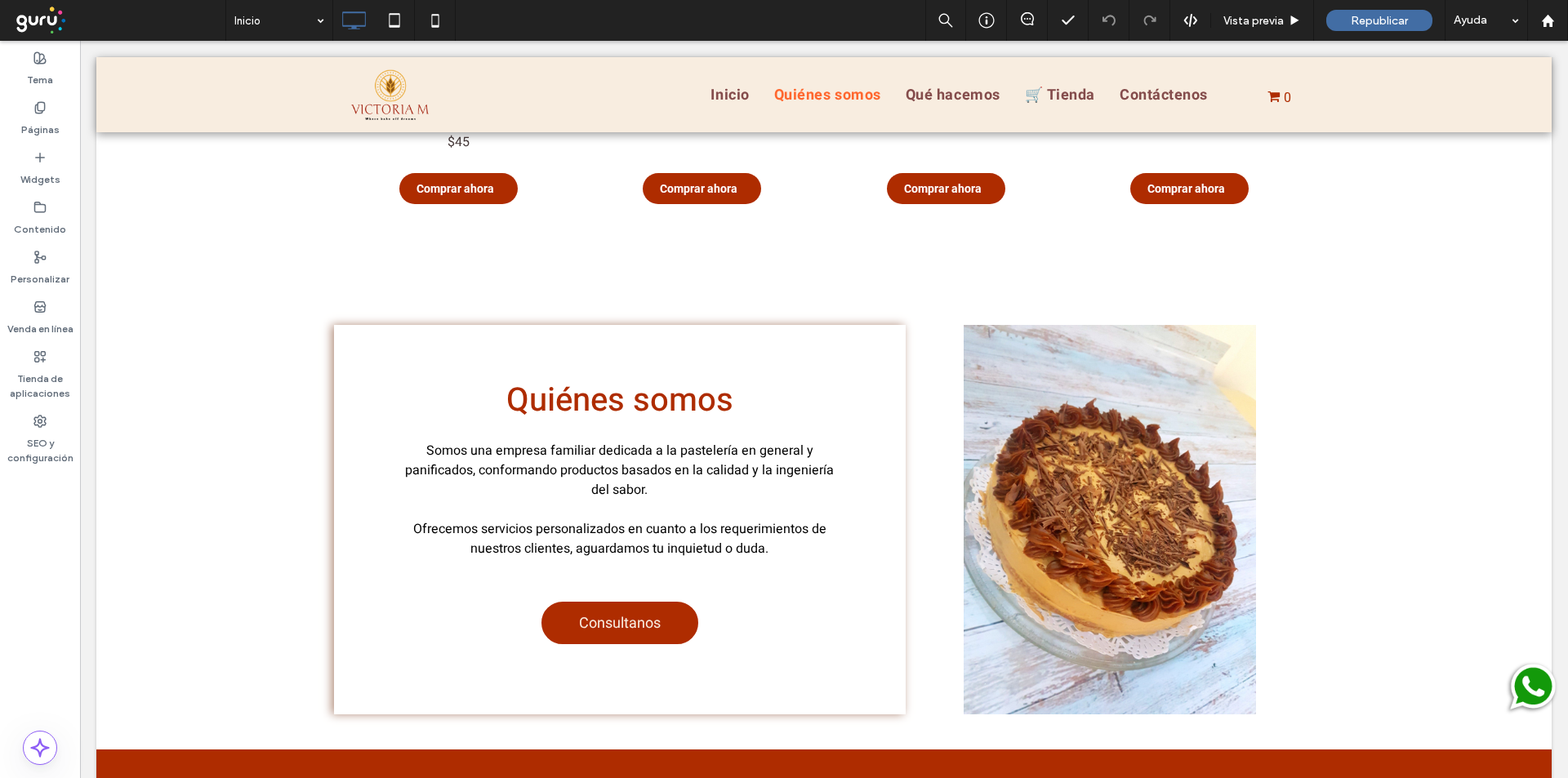
scroll to position [849, 0]
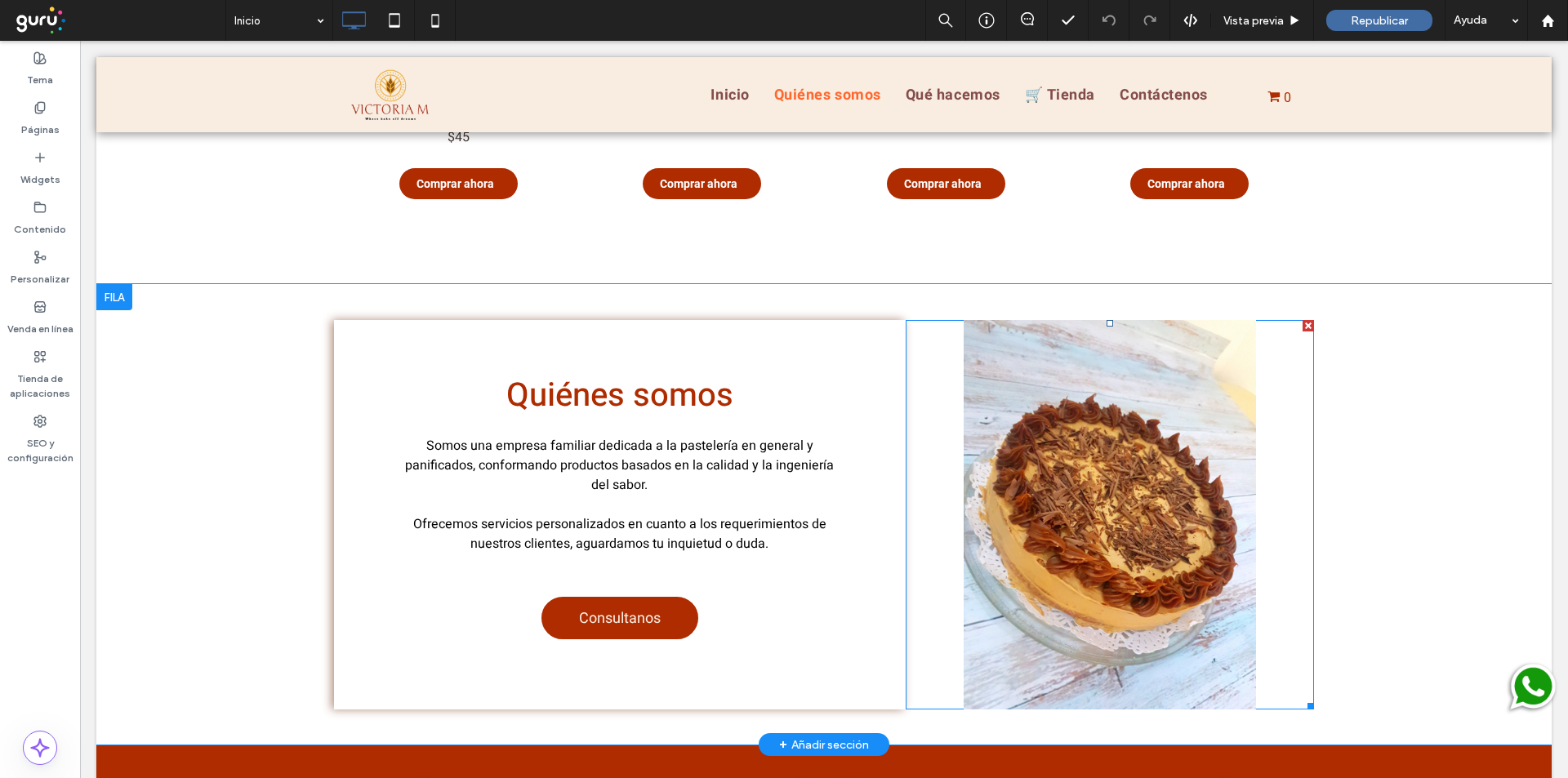
click at [1139, 481] on li "Título de diapositiva Escriba el subtítulo aquí Botón" at bounding box center [1110, 515] width 408 height 389
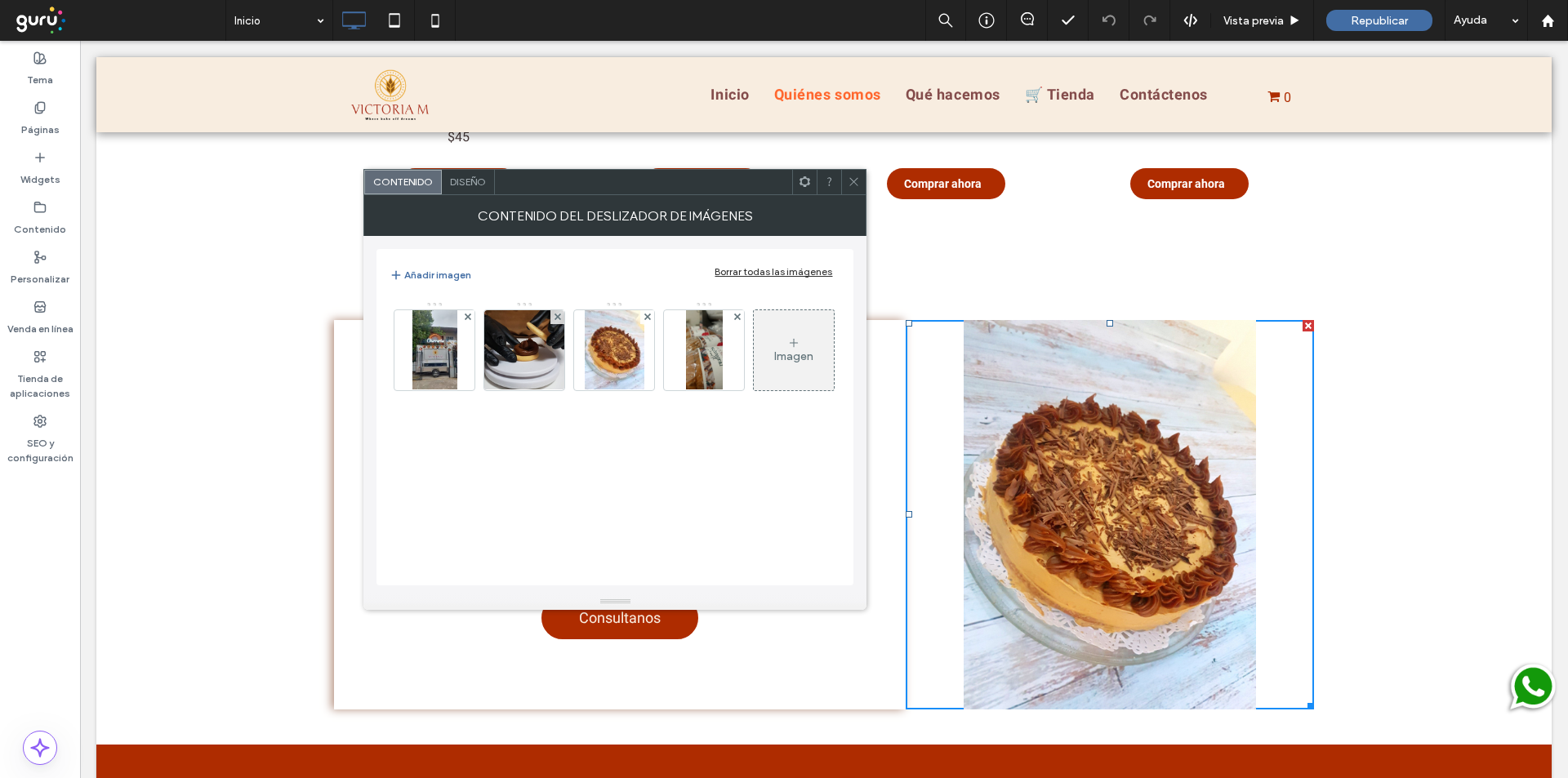
click at [474, 183] on span "Diseño" at bounding box center [467, 181] width 36 height 12
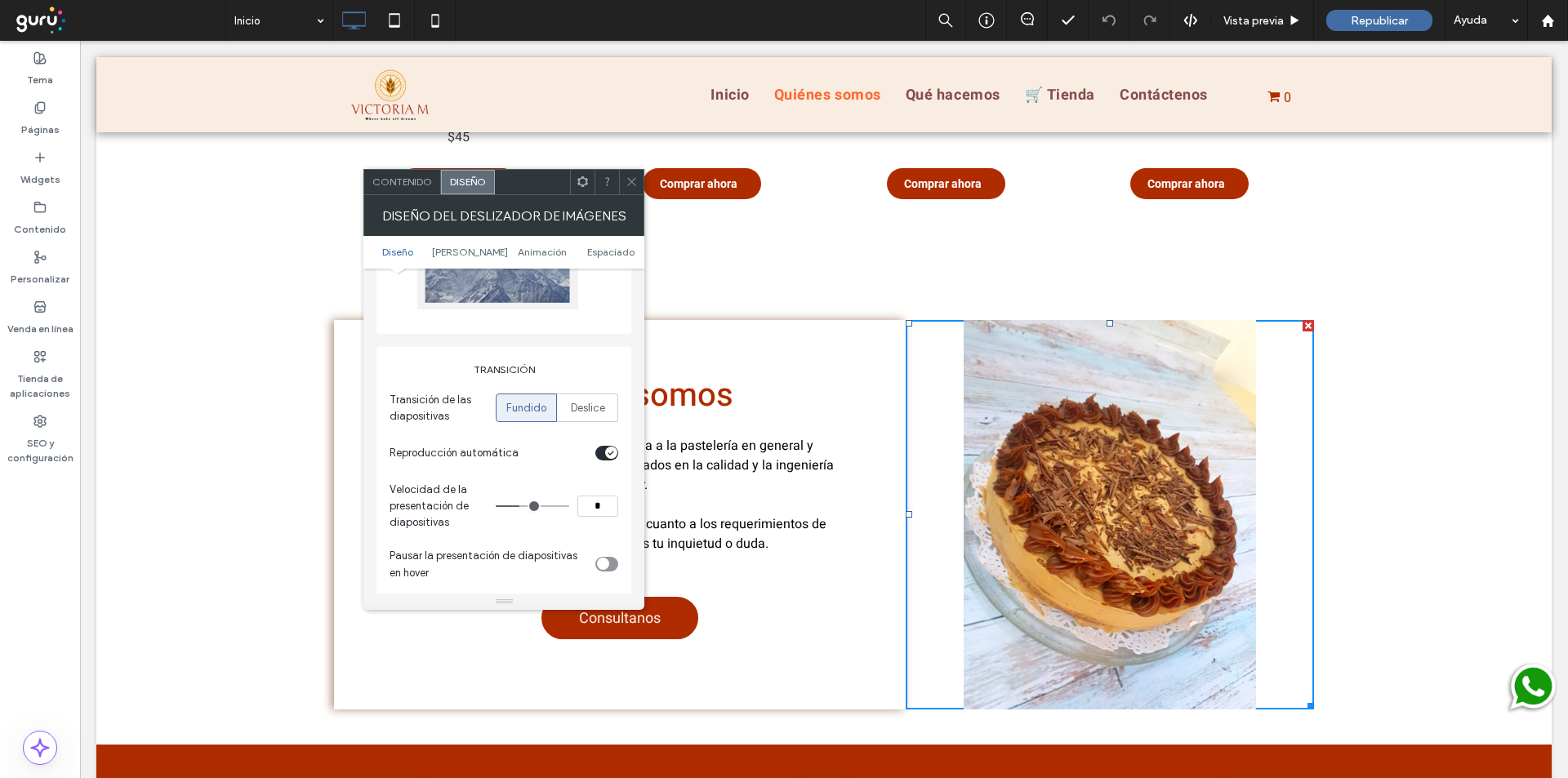
scroll to position [137, 0]
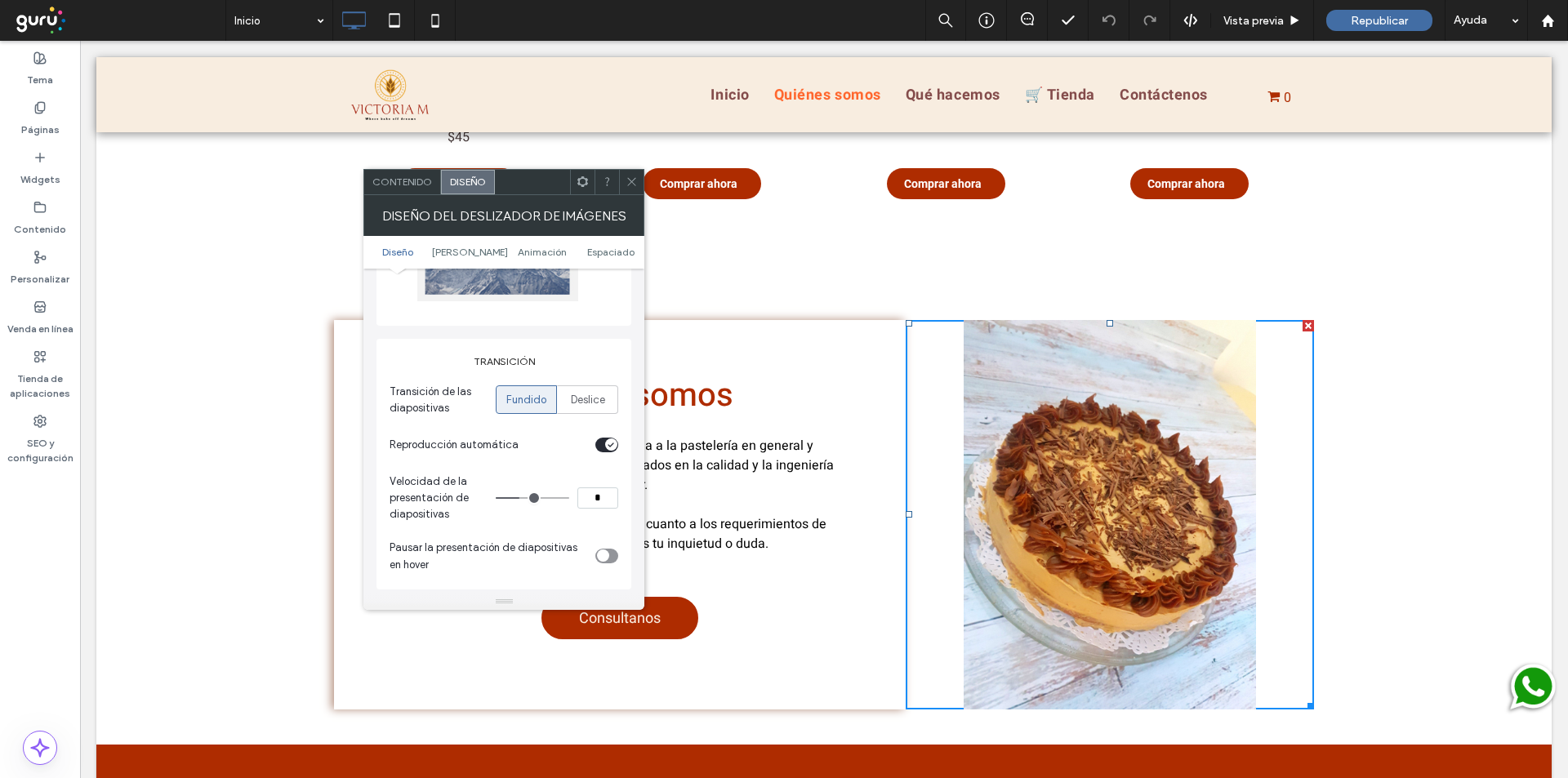
drag, startPoint x: 673, startPoint y: 541, endPoint x: 709, endPoint y: 502, distance: 53.1
type input "*"
click at [538, 460] on section "Reproducción automática" at bounding box center [504, 445] width 229 height 41
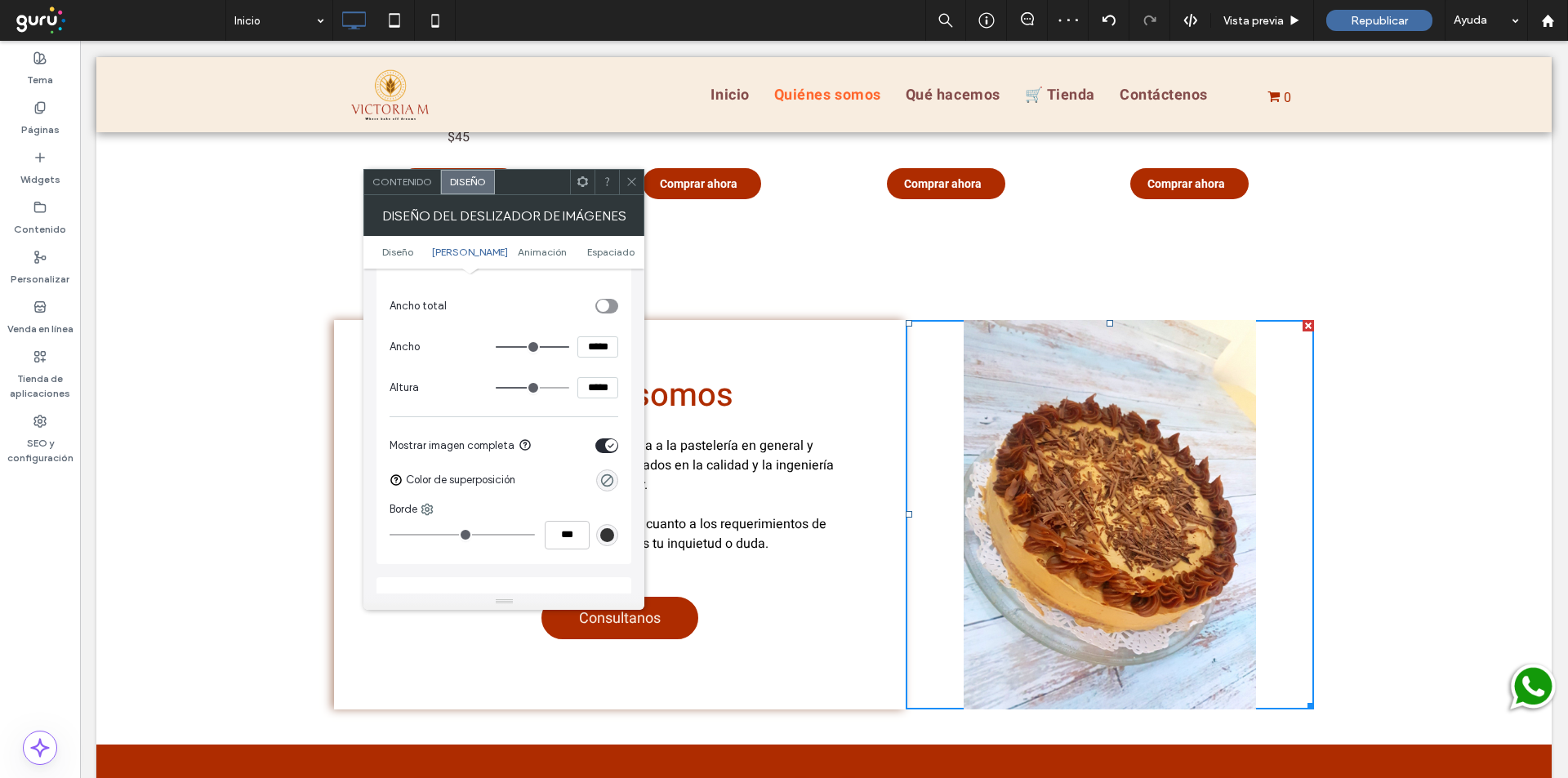
scroll to position [545, 0]
click at [599, 440] on div "toggle" at bounding box center [607, 440] width 22 height 15
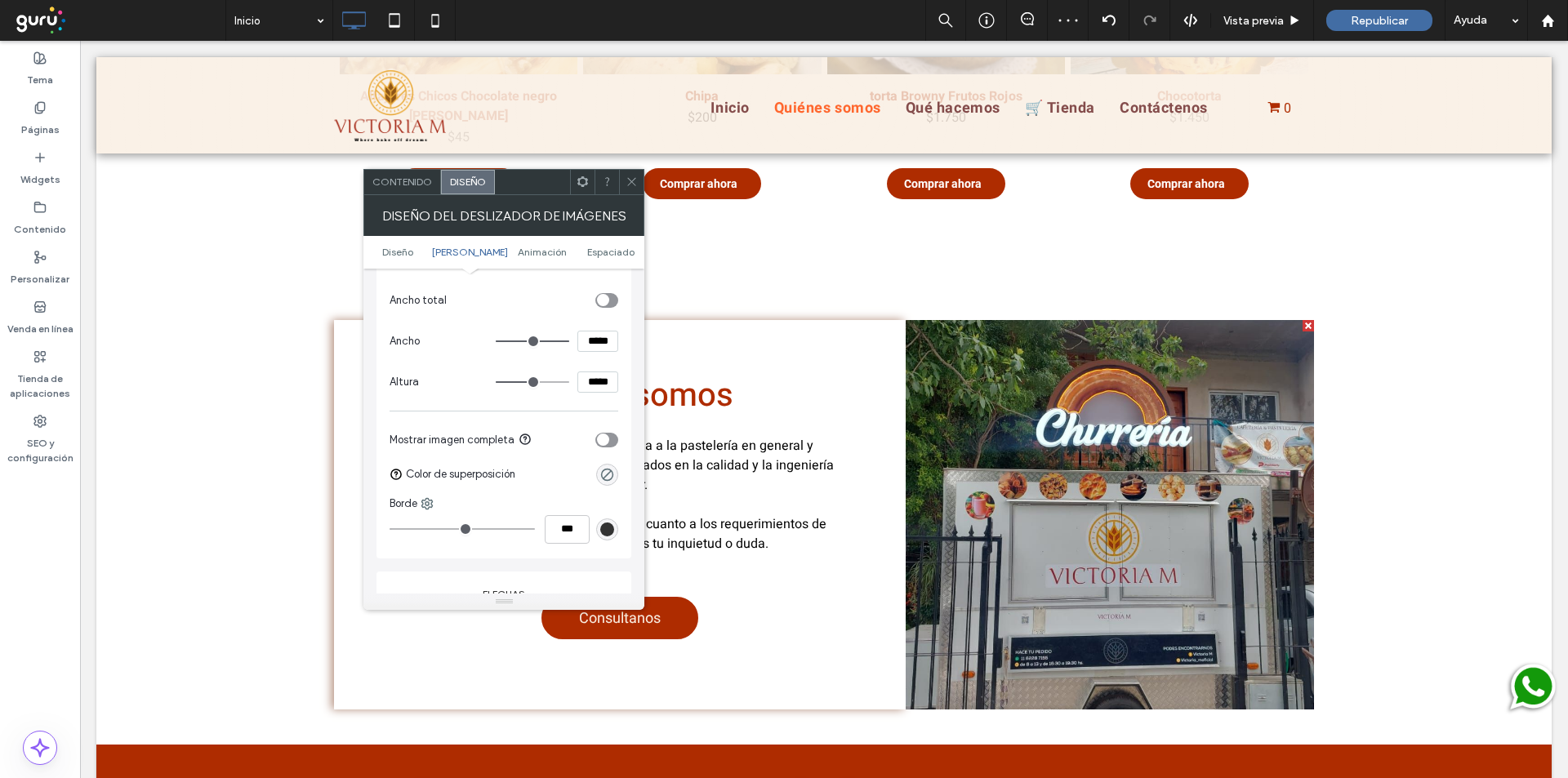
click at [628, 184] on icon at bounding box center [631, 181] width 12 height 12
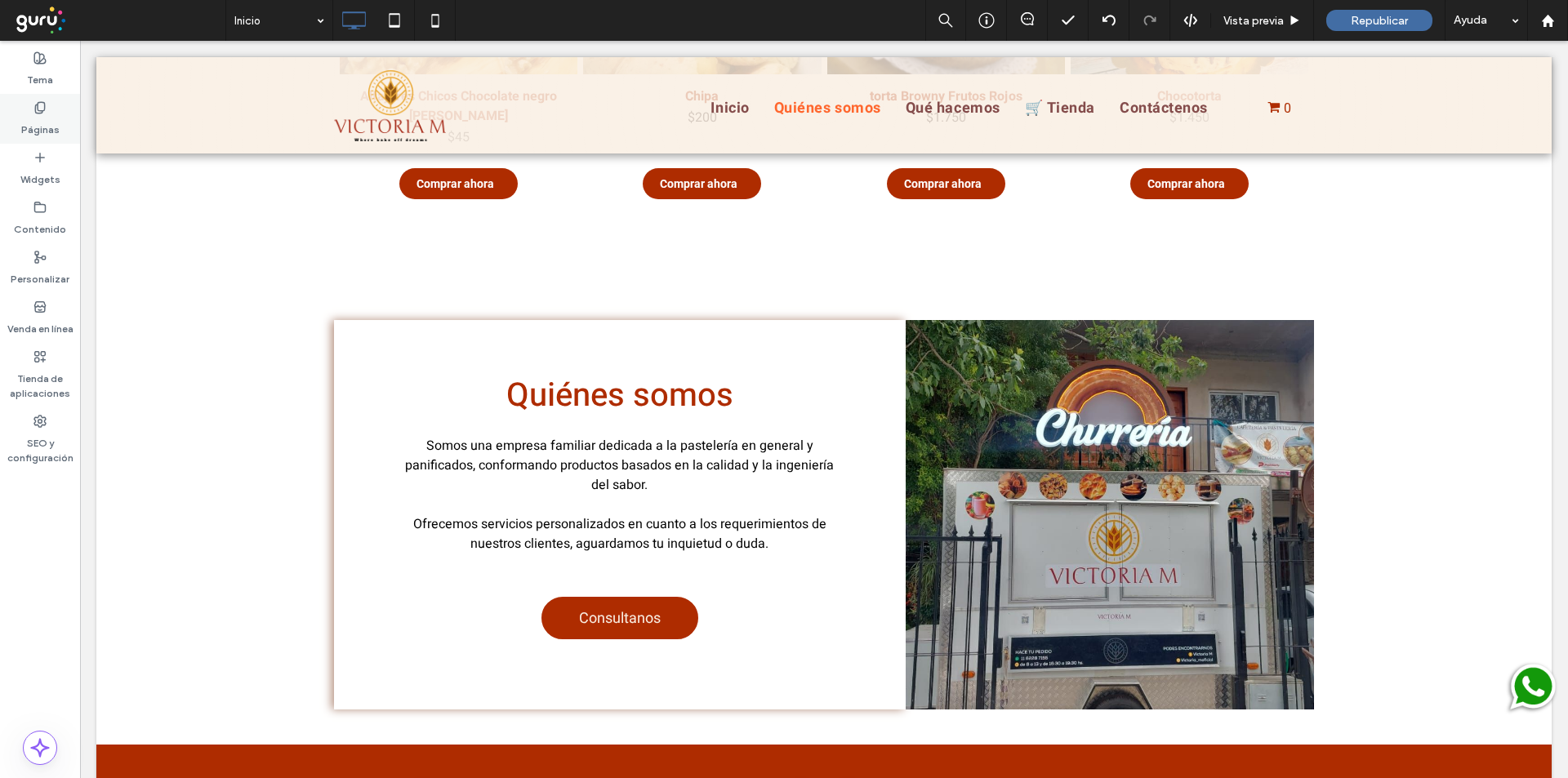
click at [37, 121] on label "Páginas" at bounding box center [40, 125] width 38 height 22
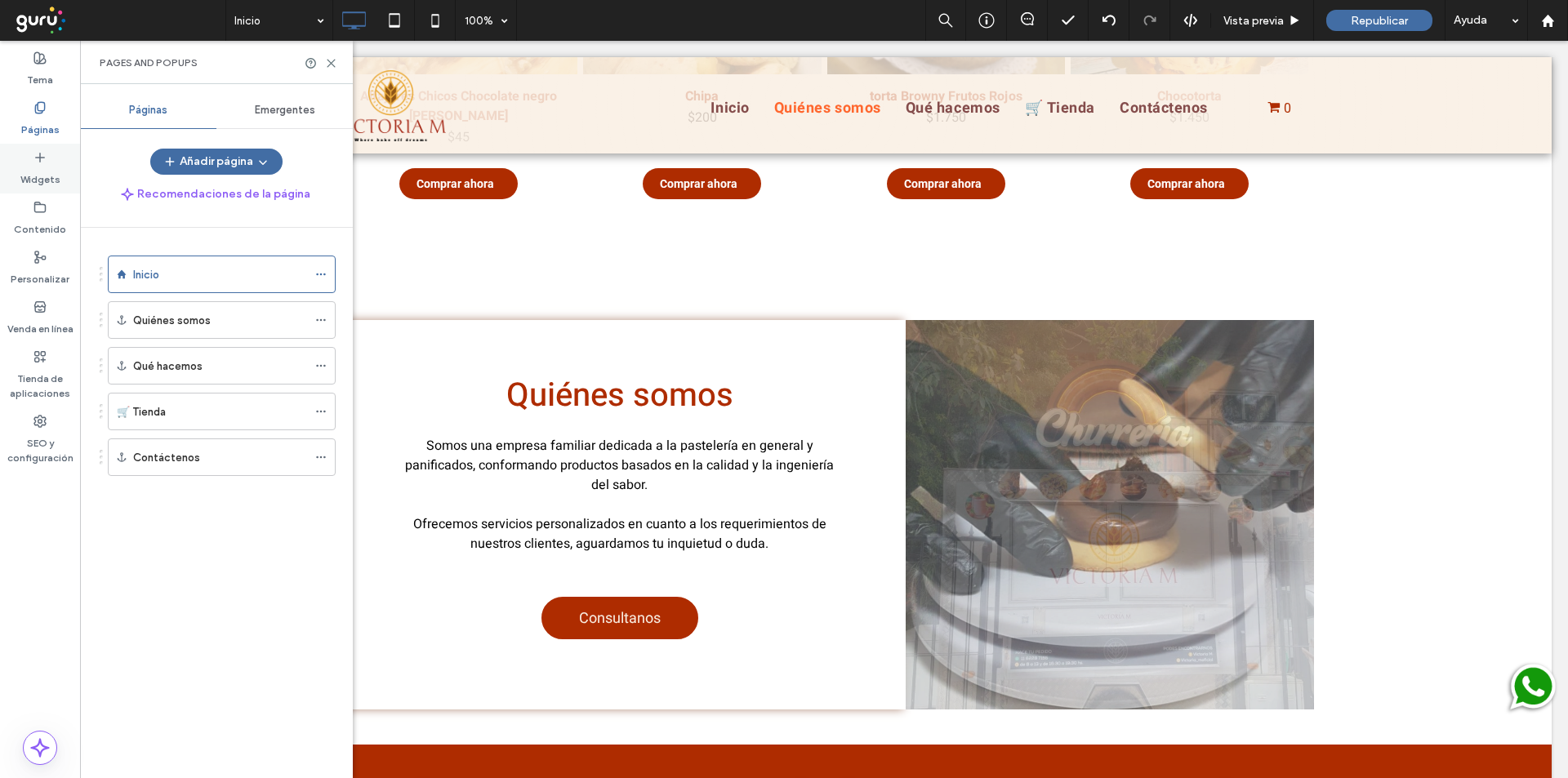
click at [36, 163] on icon at bounding box center [40, 157] width 13 height 13
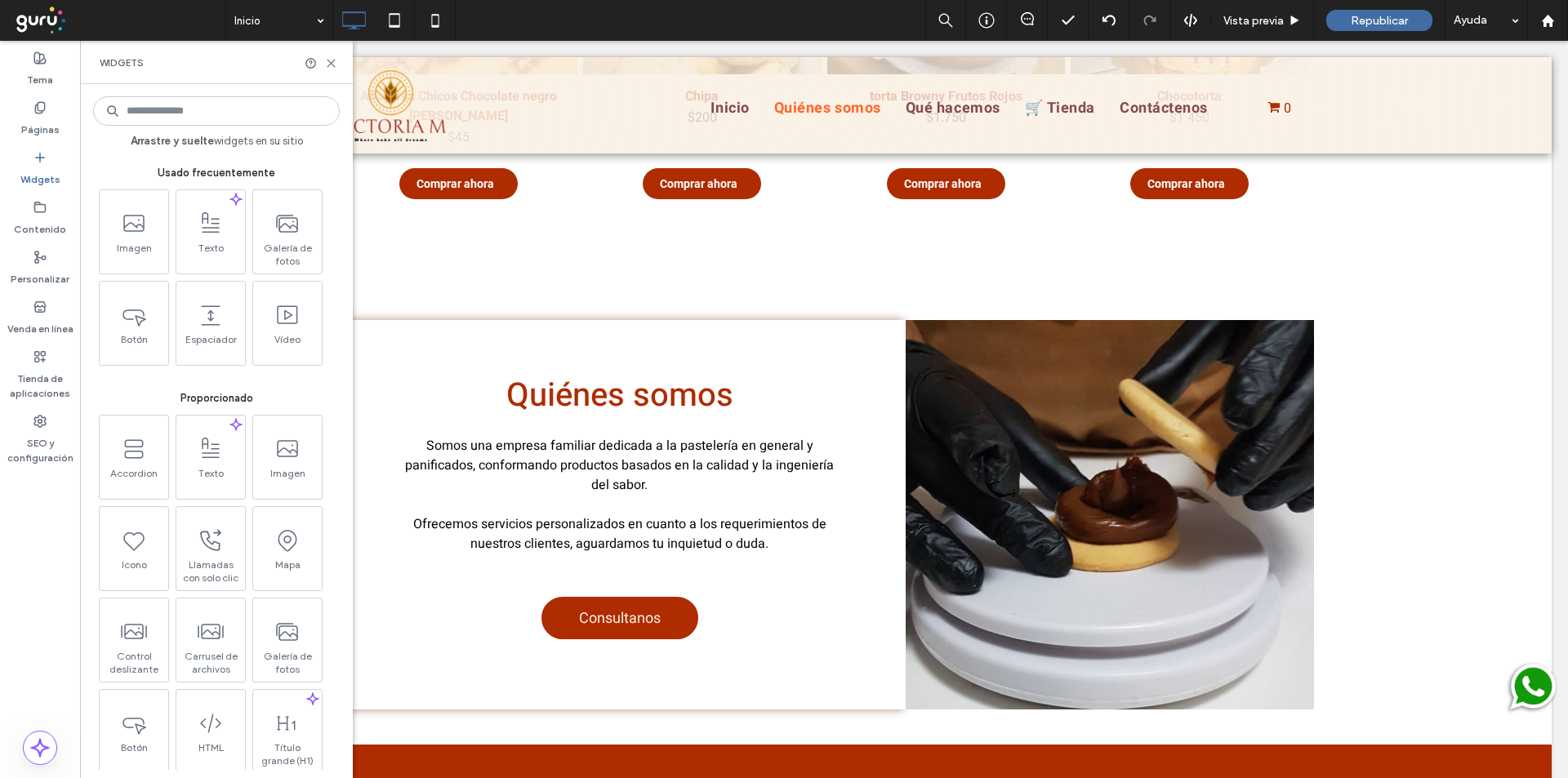
click at [228, 105] on input at bounding box center [215, 110] width 246 height 29
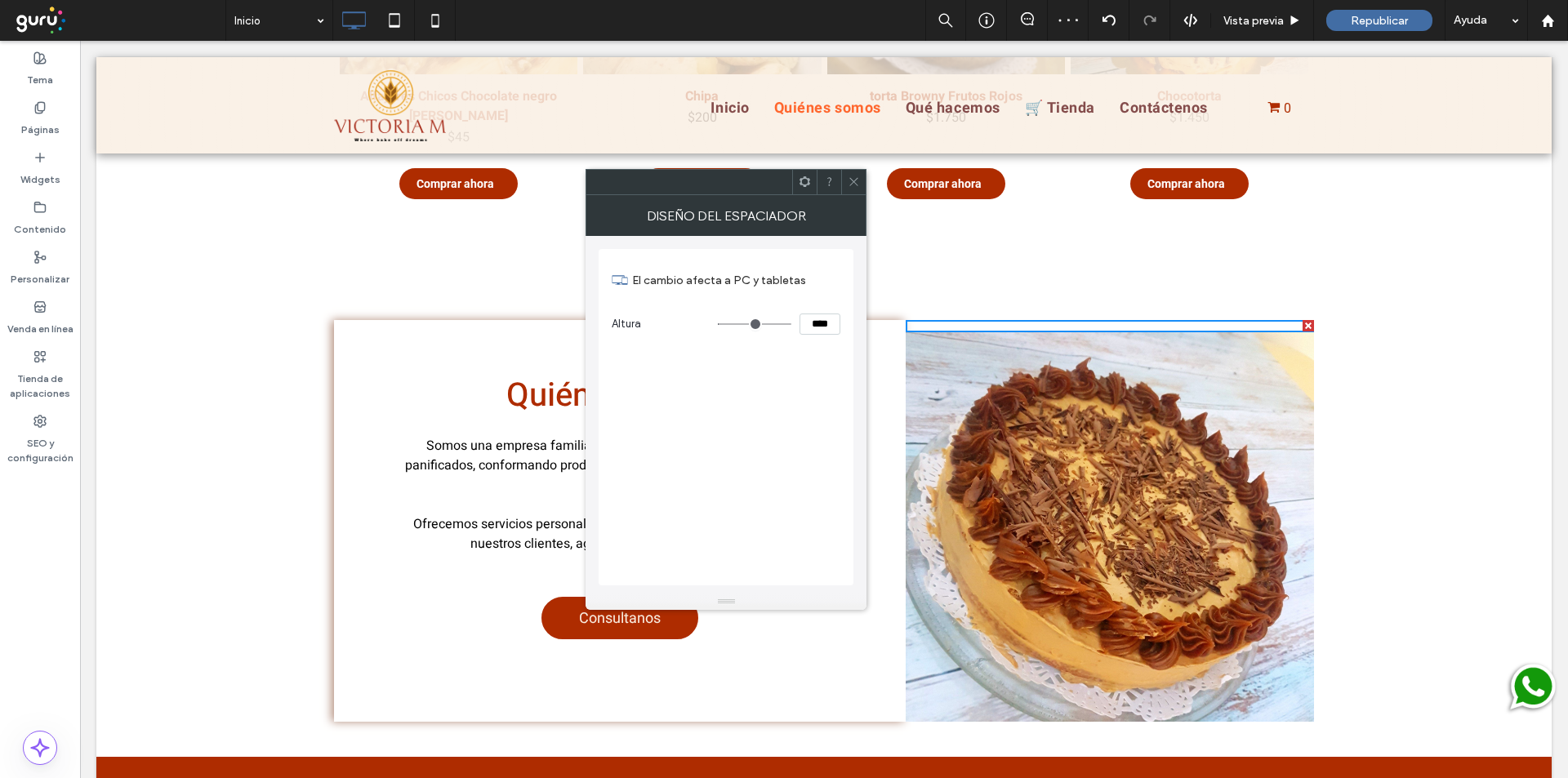
click at [850, 175] on span at bounding box center [853, 182] width 12 height 24
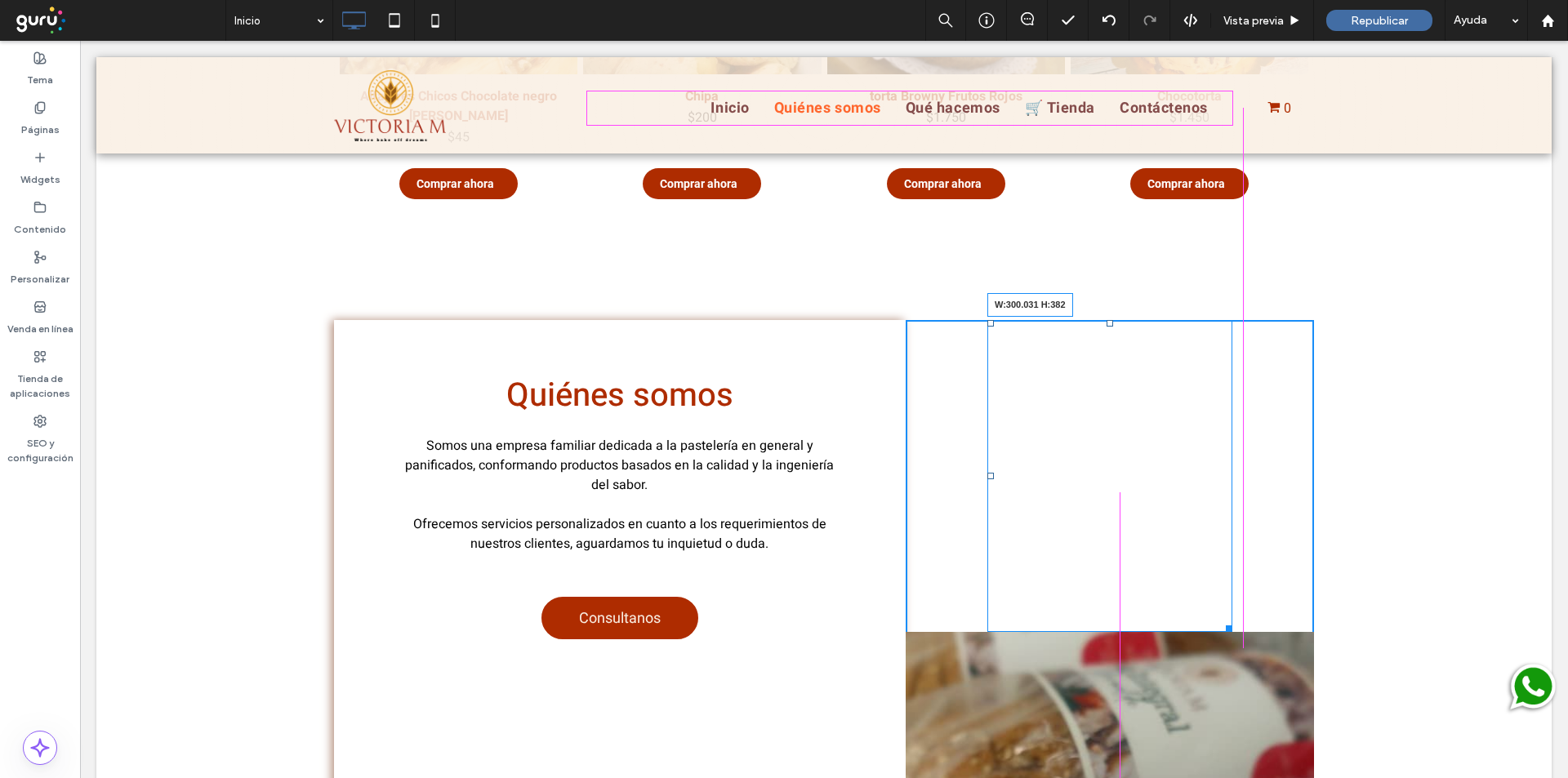
drag, startPoint x: 1300, startPoint y: 328, endPoint x: 1216, endPoint y: 627, distance: 310.6
click at [1220, 627] on div at bounding box center [1226, 625] width 12 height 12
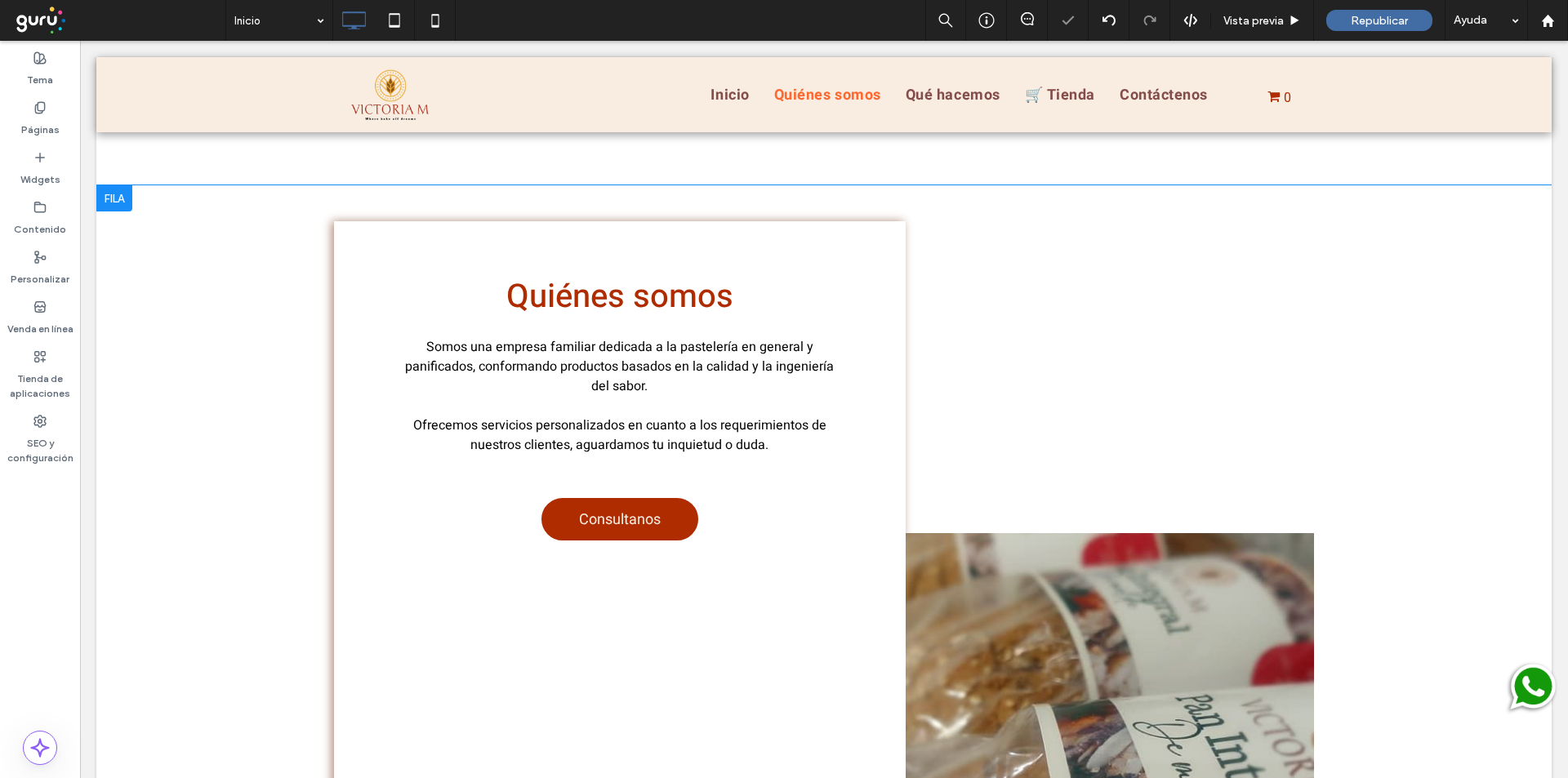
scroll to position [985, 0]
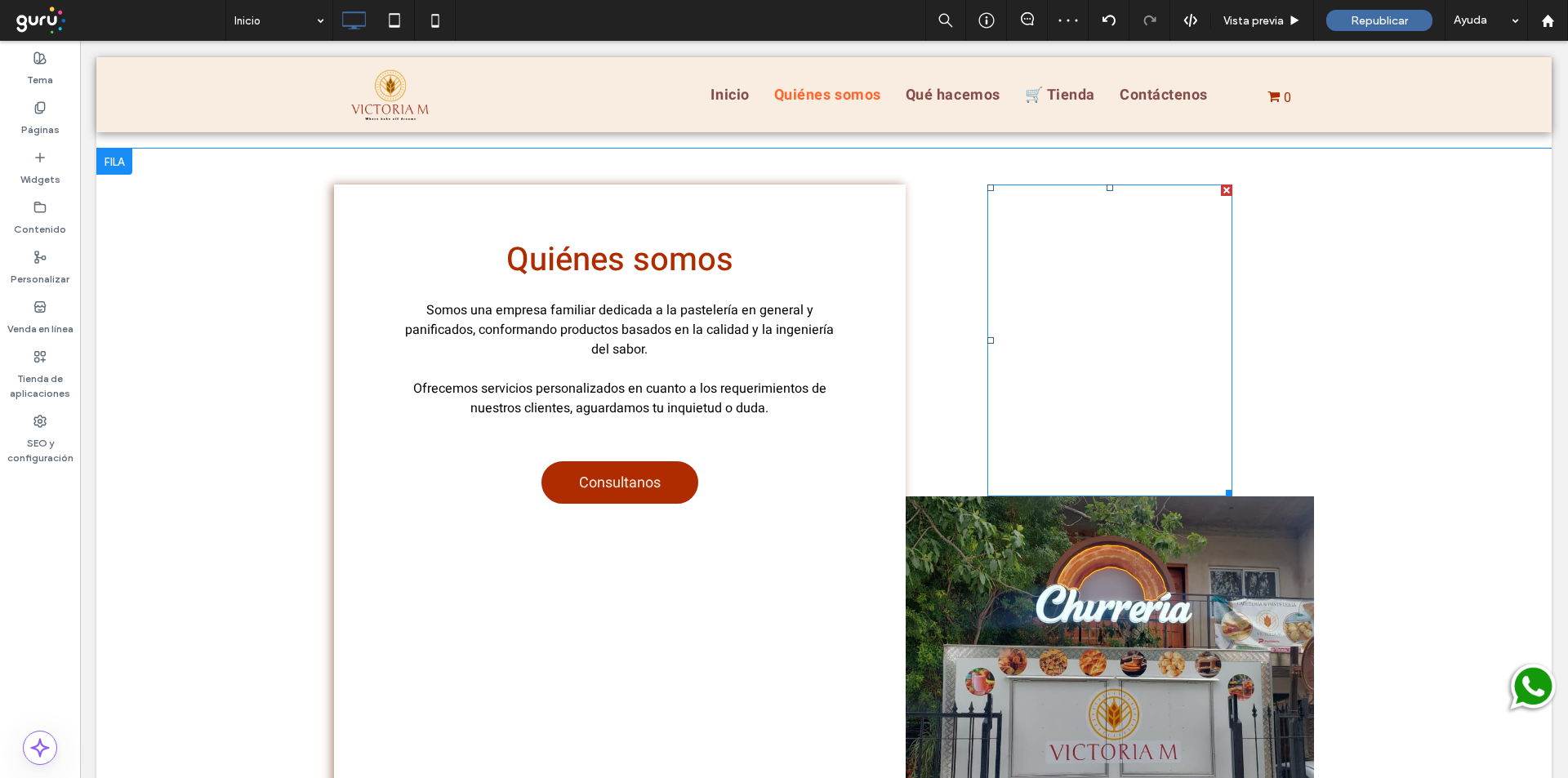
click at [1207, 190] on div at bounding box center [1110, 340] width 245 height 312
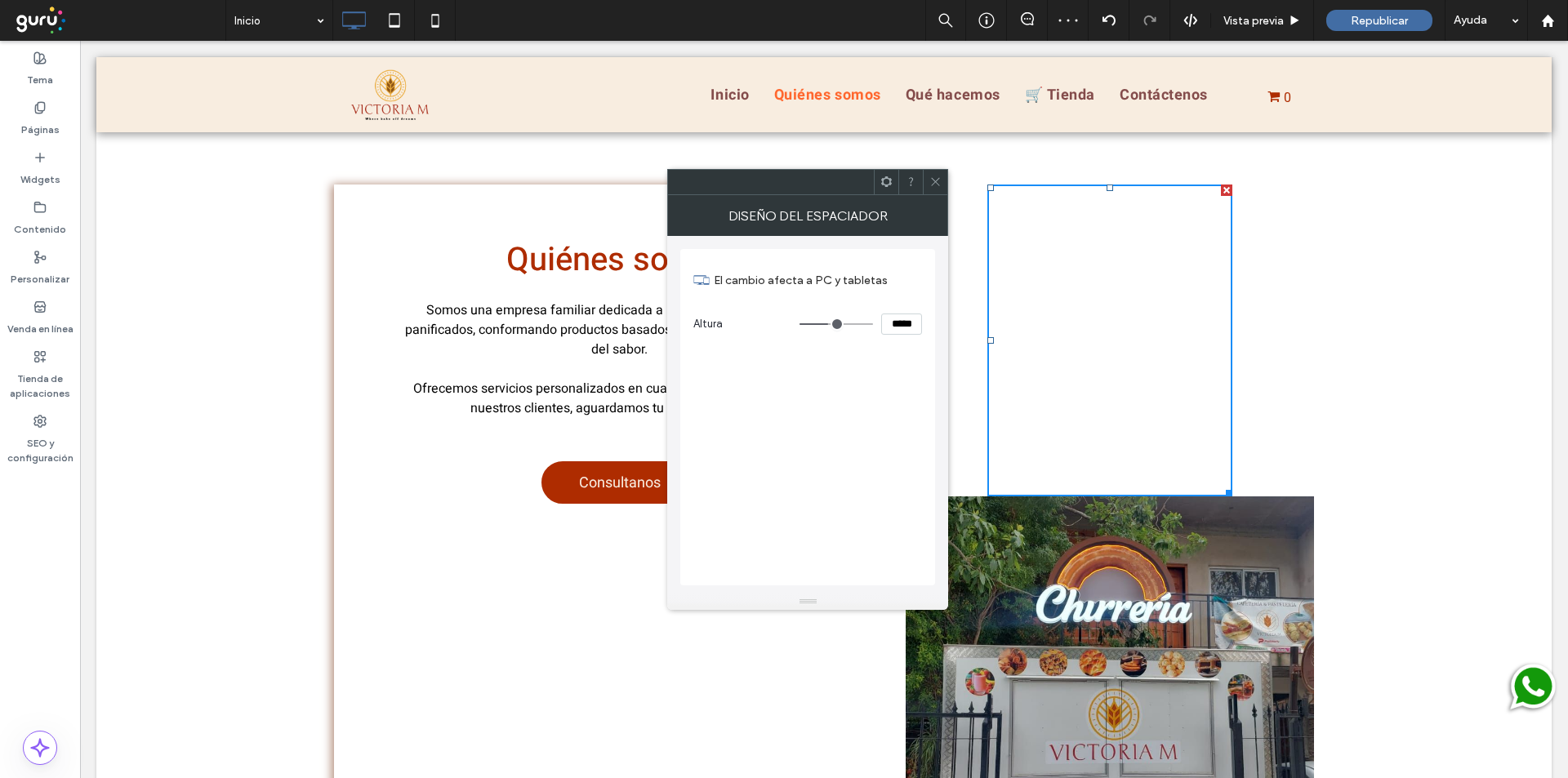
click at [942, 182] on div at bounding box center [935, 182] width 24 height 24
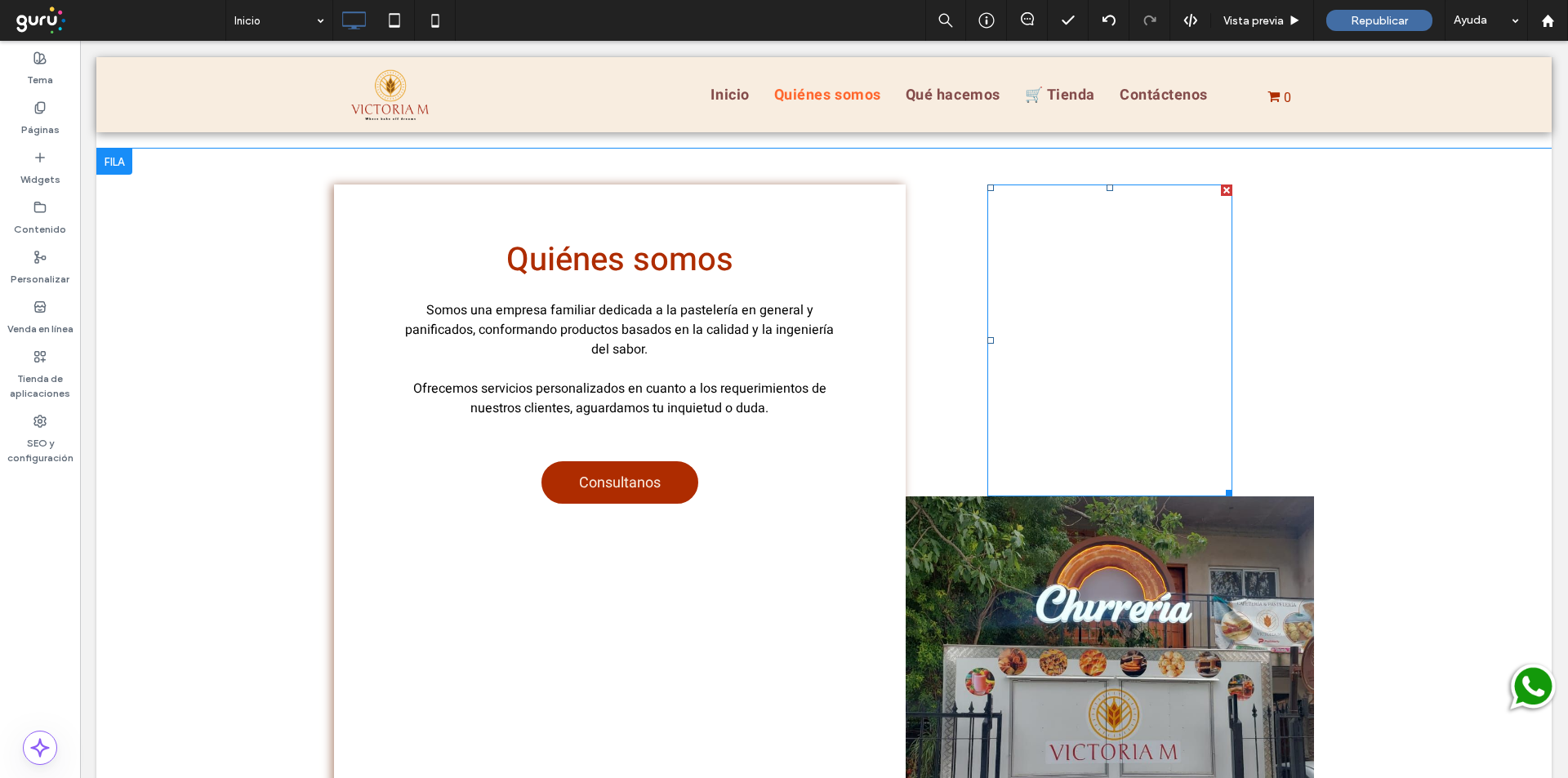
click at [1221, 189] on div at bounding box center [1227, 190] width 11 height 11
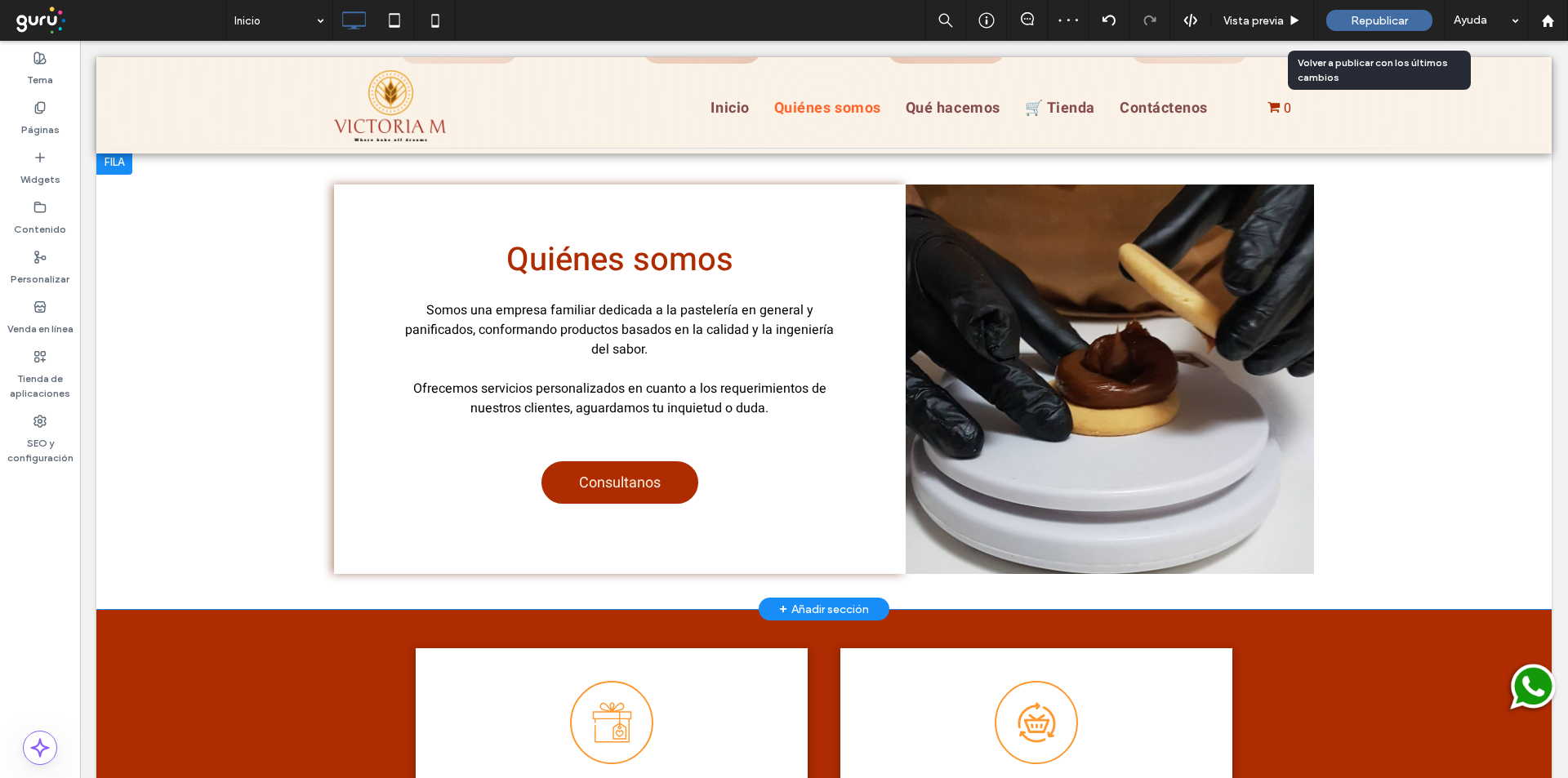
click at [1389, 28] on div "Republicar" at bounding box center [1379, 20] width 106 height 22
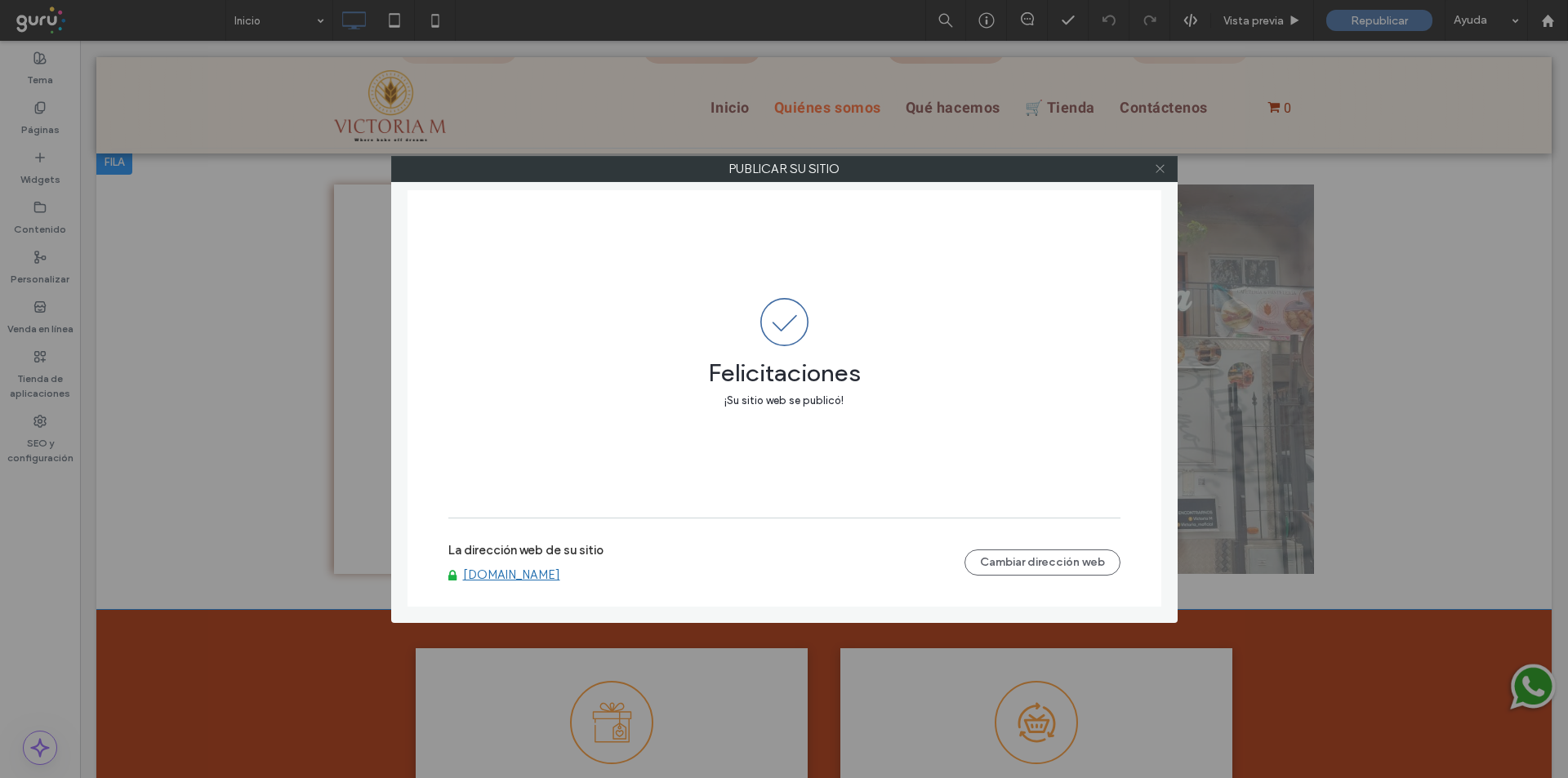
click at [1158, 163] on icon at bounding box center [1160, 169] width 12 height 12
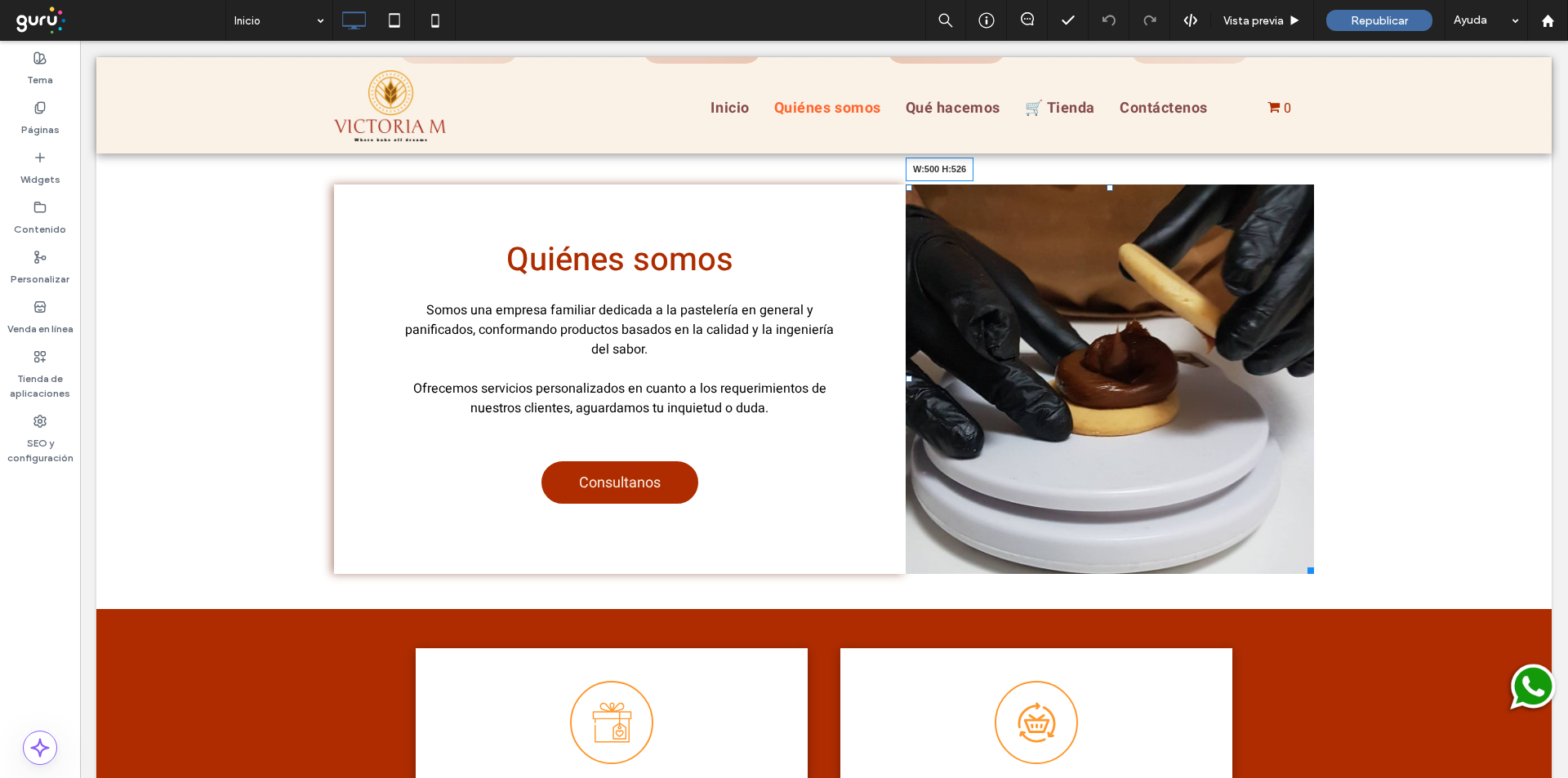
drag, startPoint x: 1304, startPoint y: 567, endPoint x: 1333, endPoint y: 609, distance: 51.0
click at [1340, 608] on div "Quiénes somos Somos una empresa familiar dedicada a la pastelería en general y …" at bounding box center [824, 379] width 1456 height 461
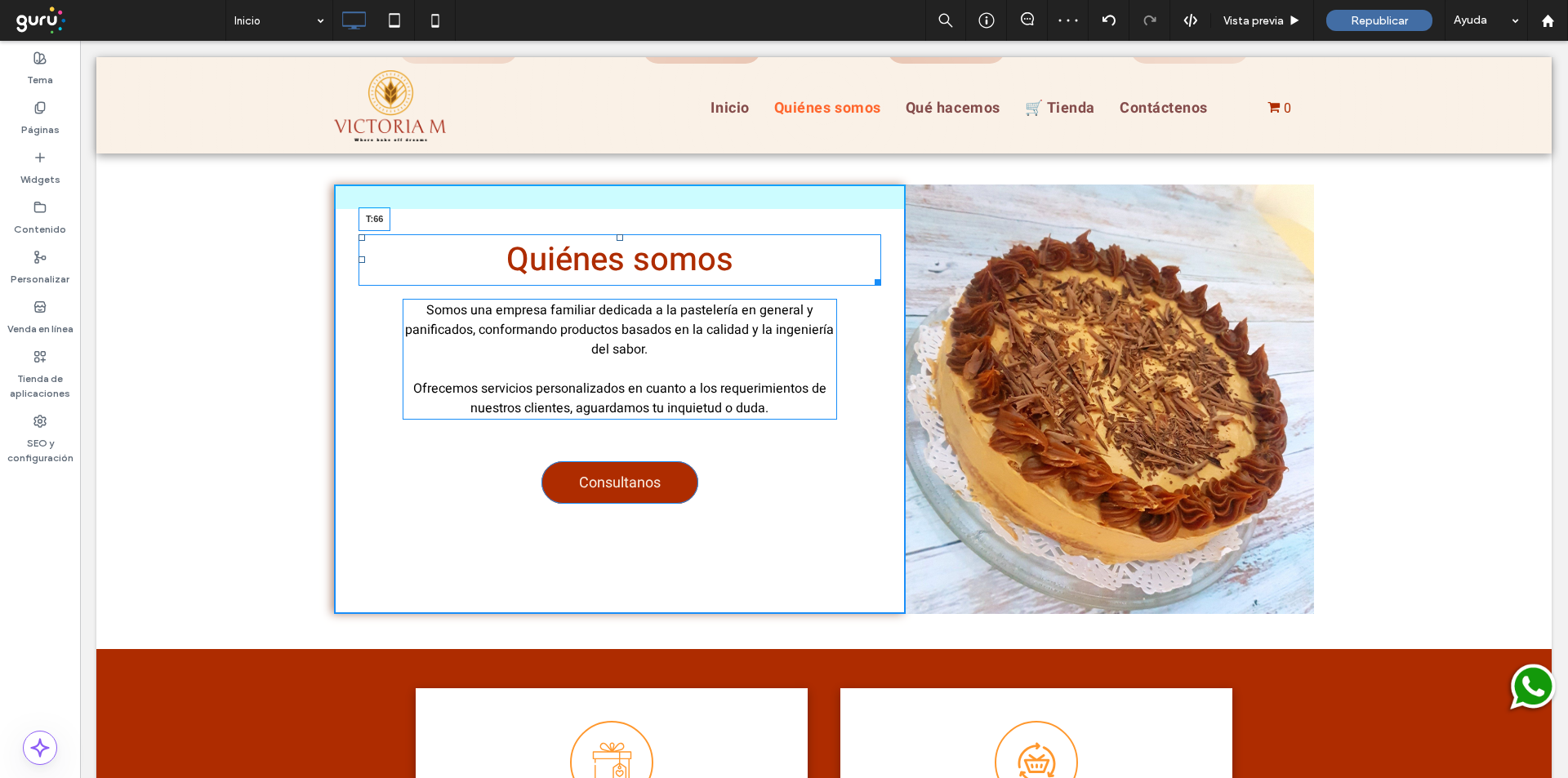
drag, startPoint x: 614, startPoint y: 234, endPoint x: 754, endPoint y: 296, distance: 153.1
click at [617, 263] on div "Quiénes somos T:66" at bounding box center [620, 259] width 523 height 51
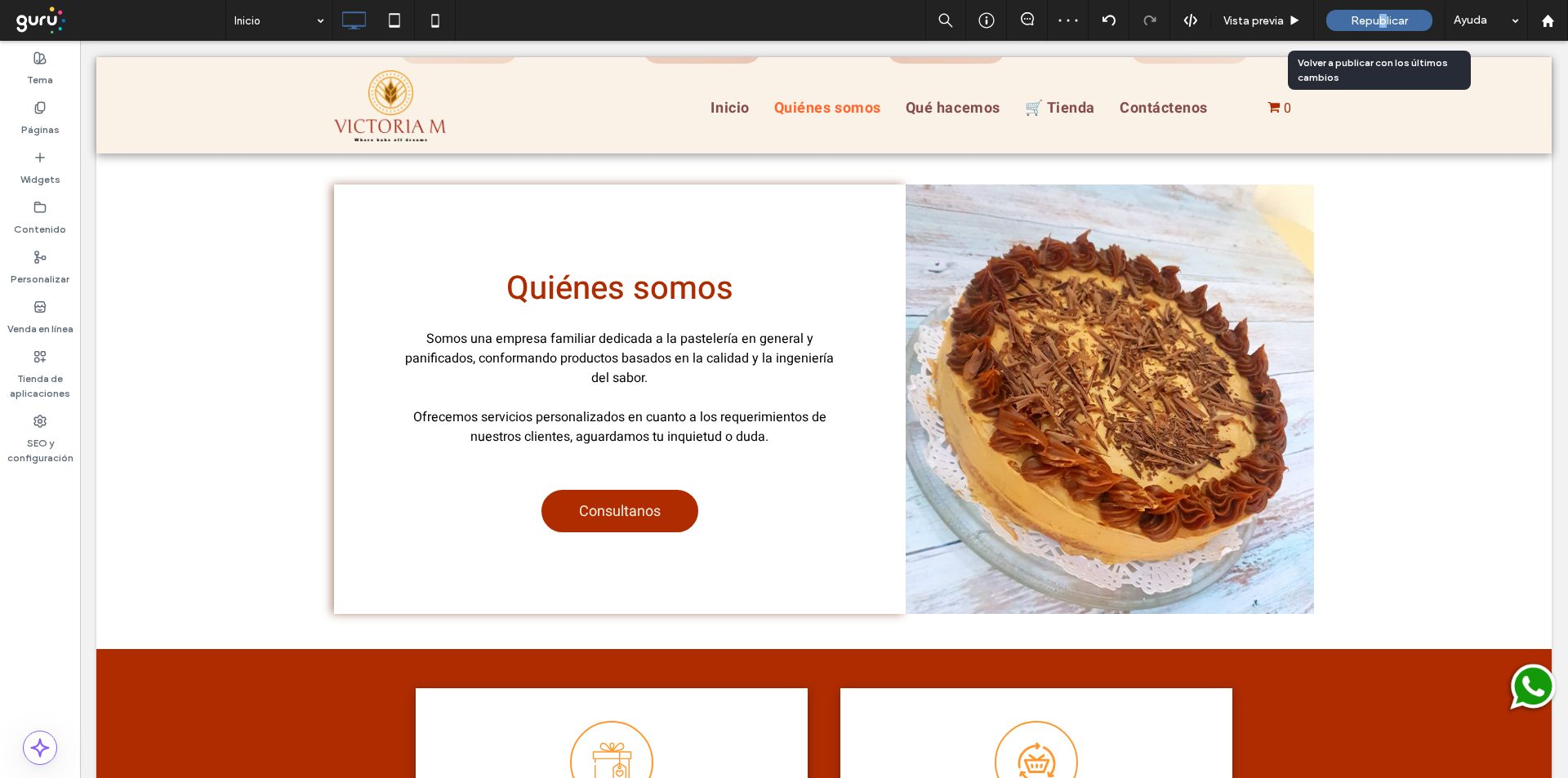
click at [1387, 16] on span "Republicar" at bounding box center [1379, 21] width 57 height 14
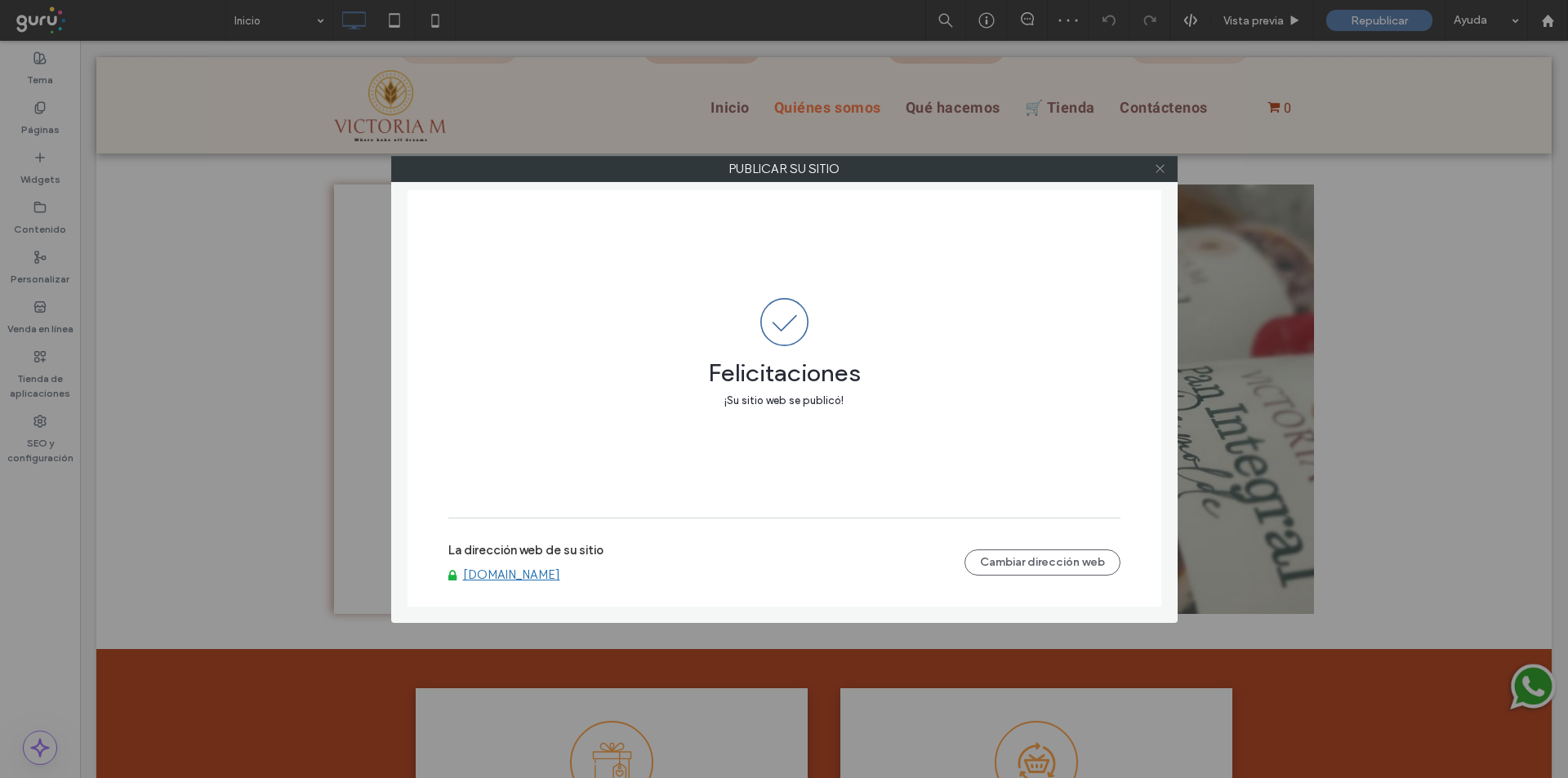
click at [1161, 164] on icon at bounding box center [1160, 169] width 12 height 12
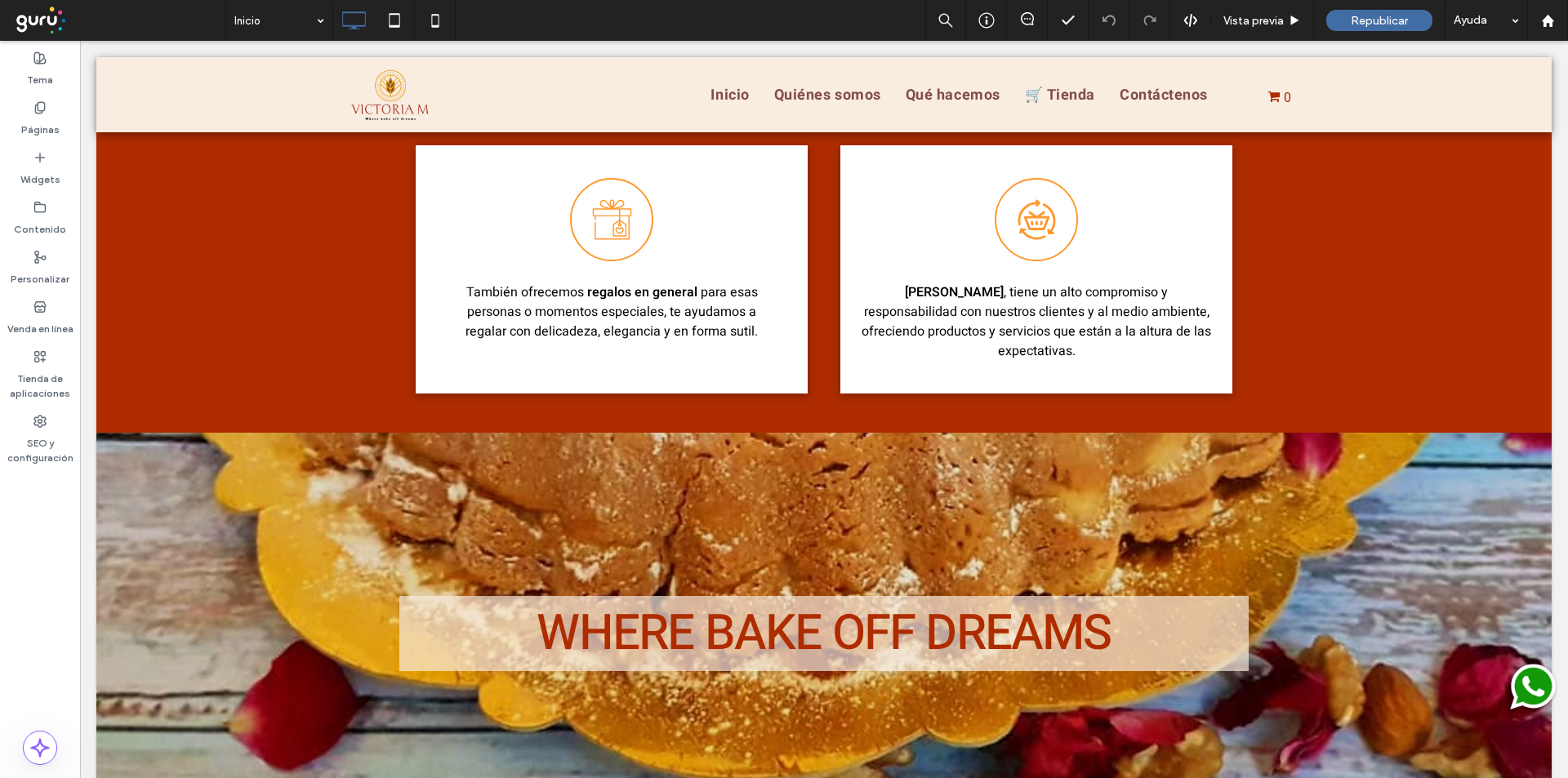
scroll to position [1449, 0]
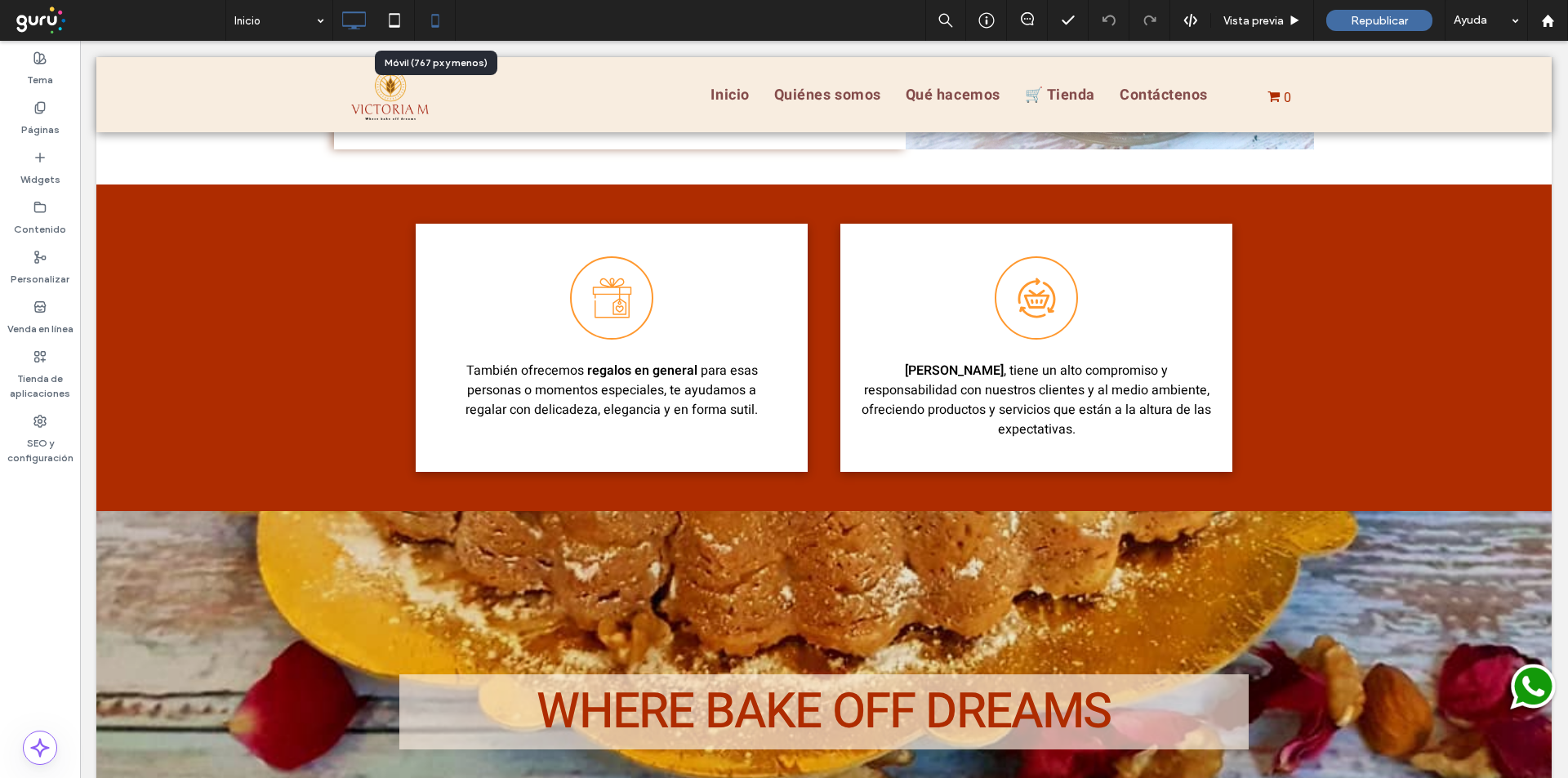
click at [426, 22] on icon at bounding box center [435, 20] width 33 height 33
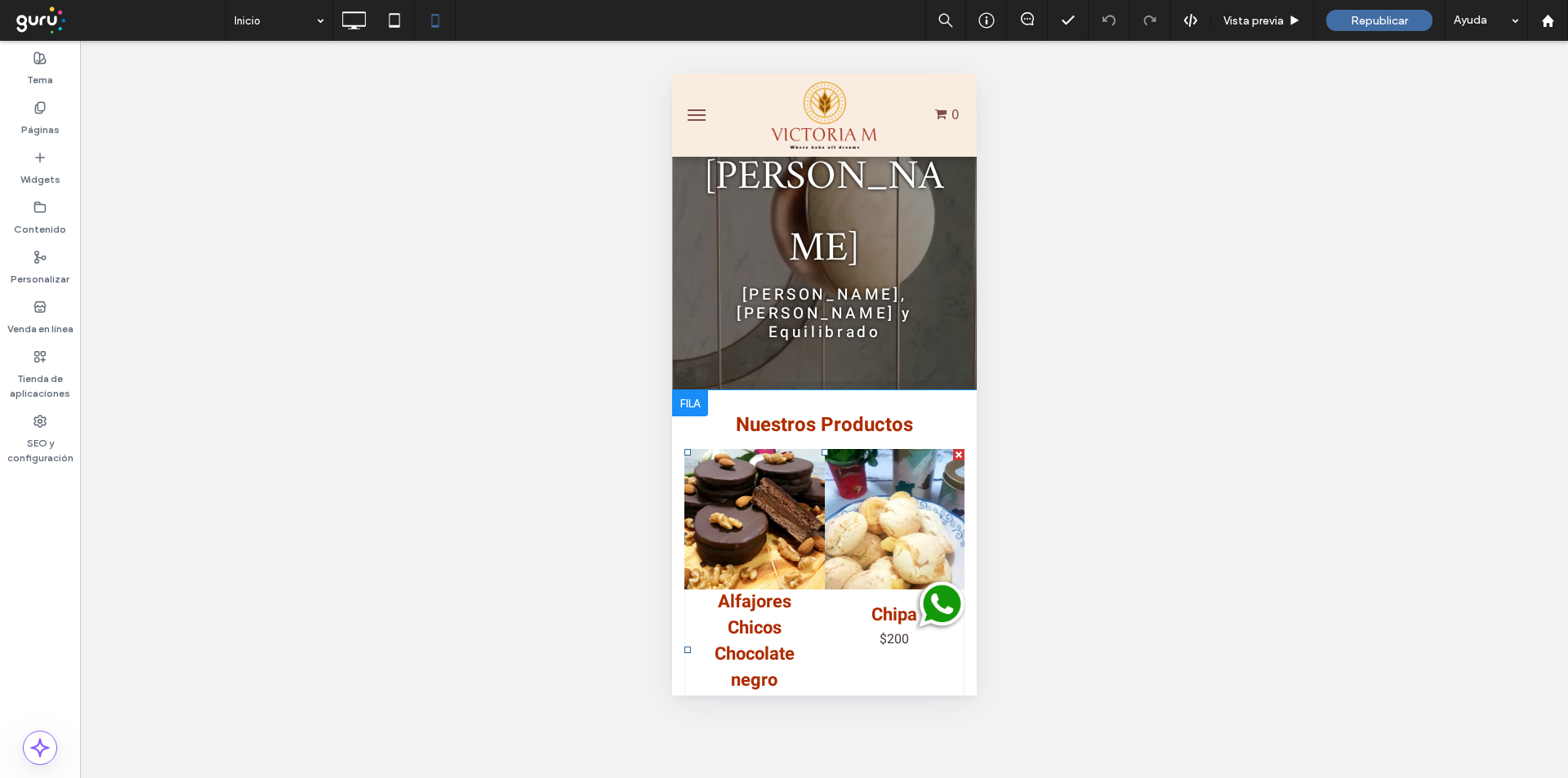
scroll to position [163, 0]
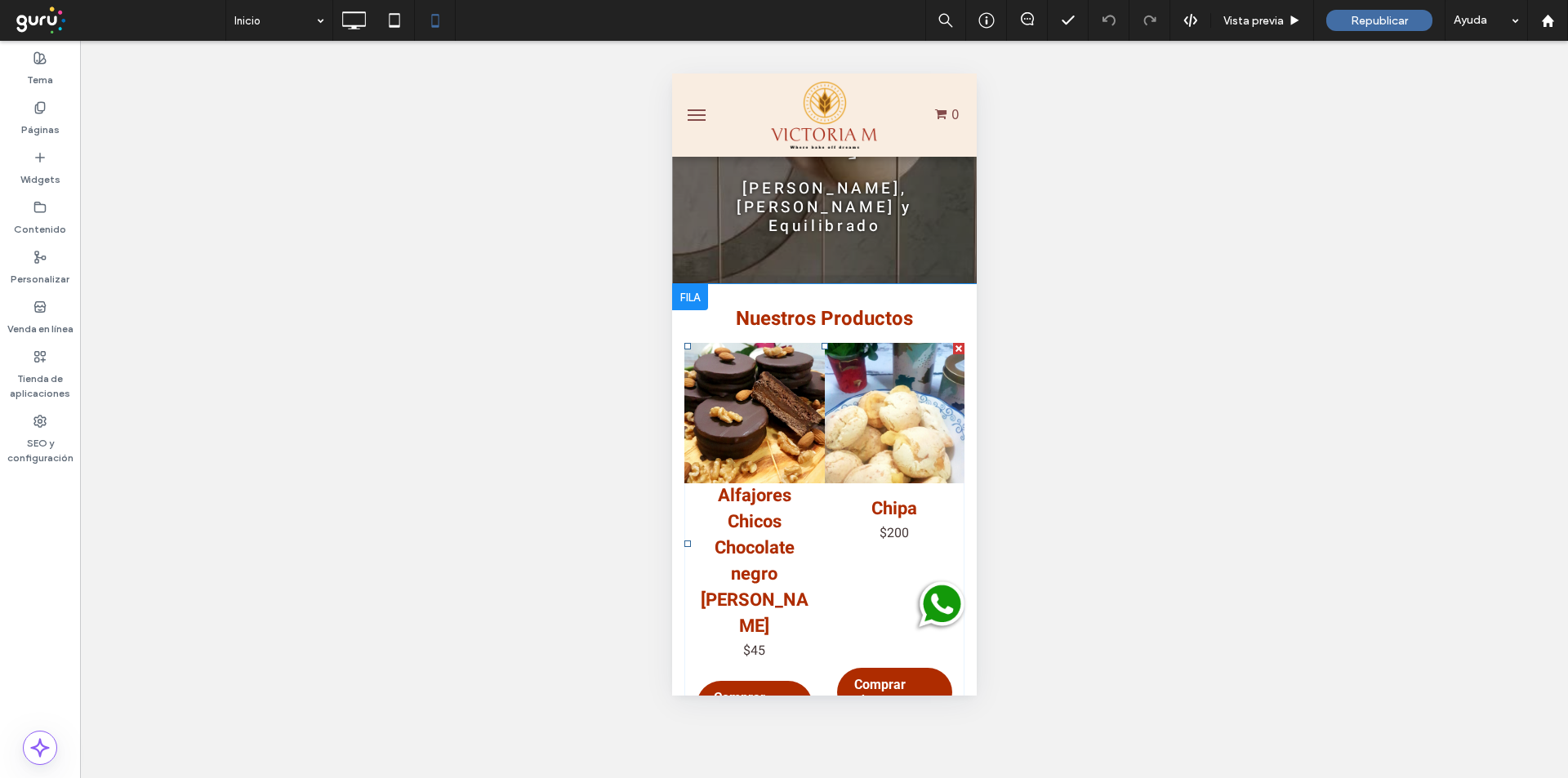
click at [824, 483] on span "Chipa SKU 20 $200 Comprar ahora" at bounding box center [895, 604] width 141 height 242
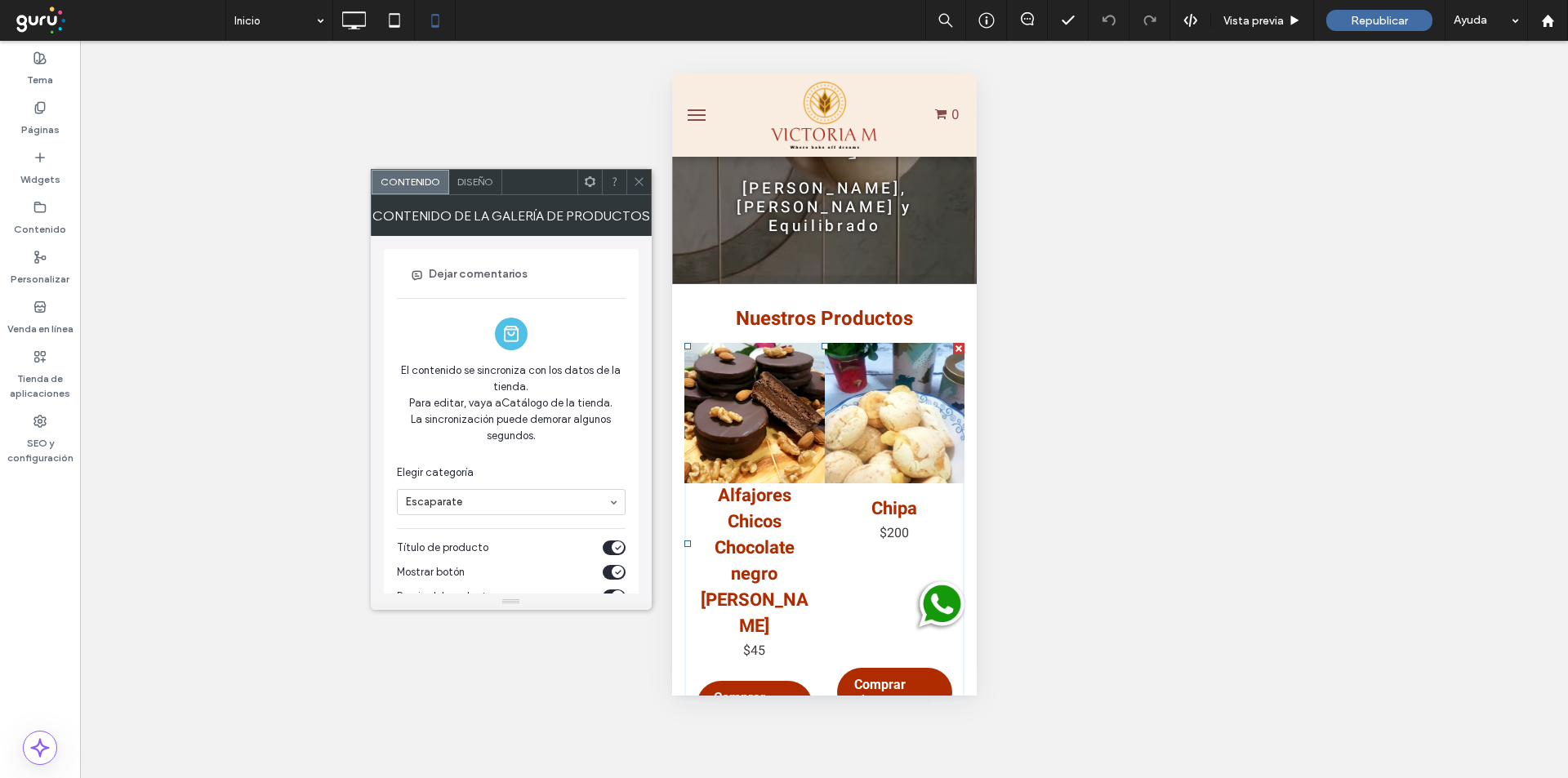
click at [475, 182] on span "Diseño" at bounding box center [475, 181] width 36 height 12
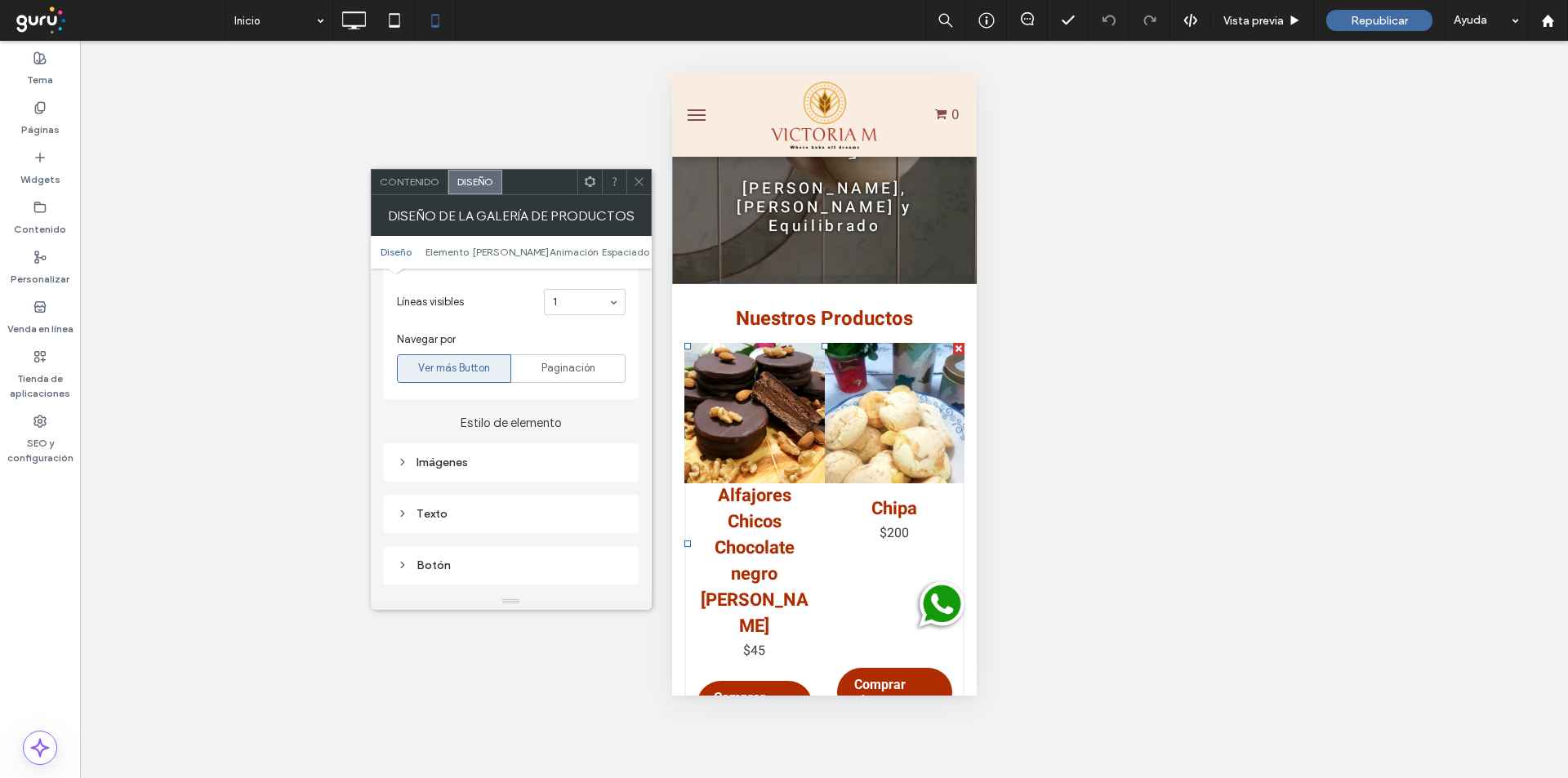
scroll to position [545, 0]
click at [484, 457] on div "Imágenes" at bounding box center [511, 460] width 229 height 14
type input "*"
type input "***"
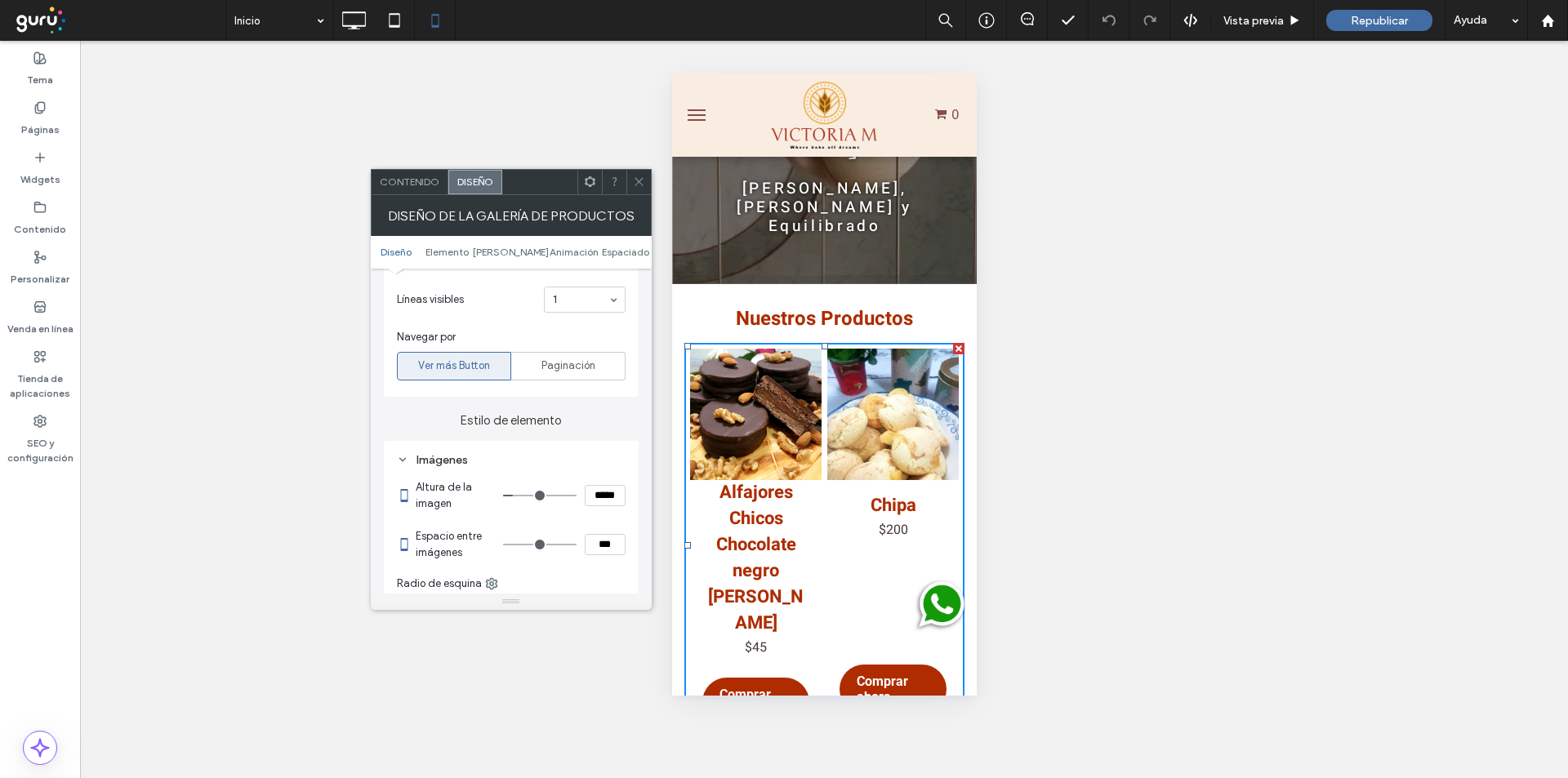
type input "*"
type input "***"
type input "*"
type input "***"
type input "*"
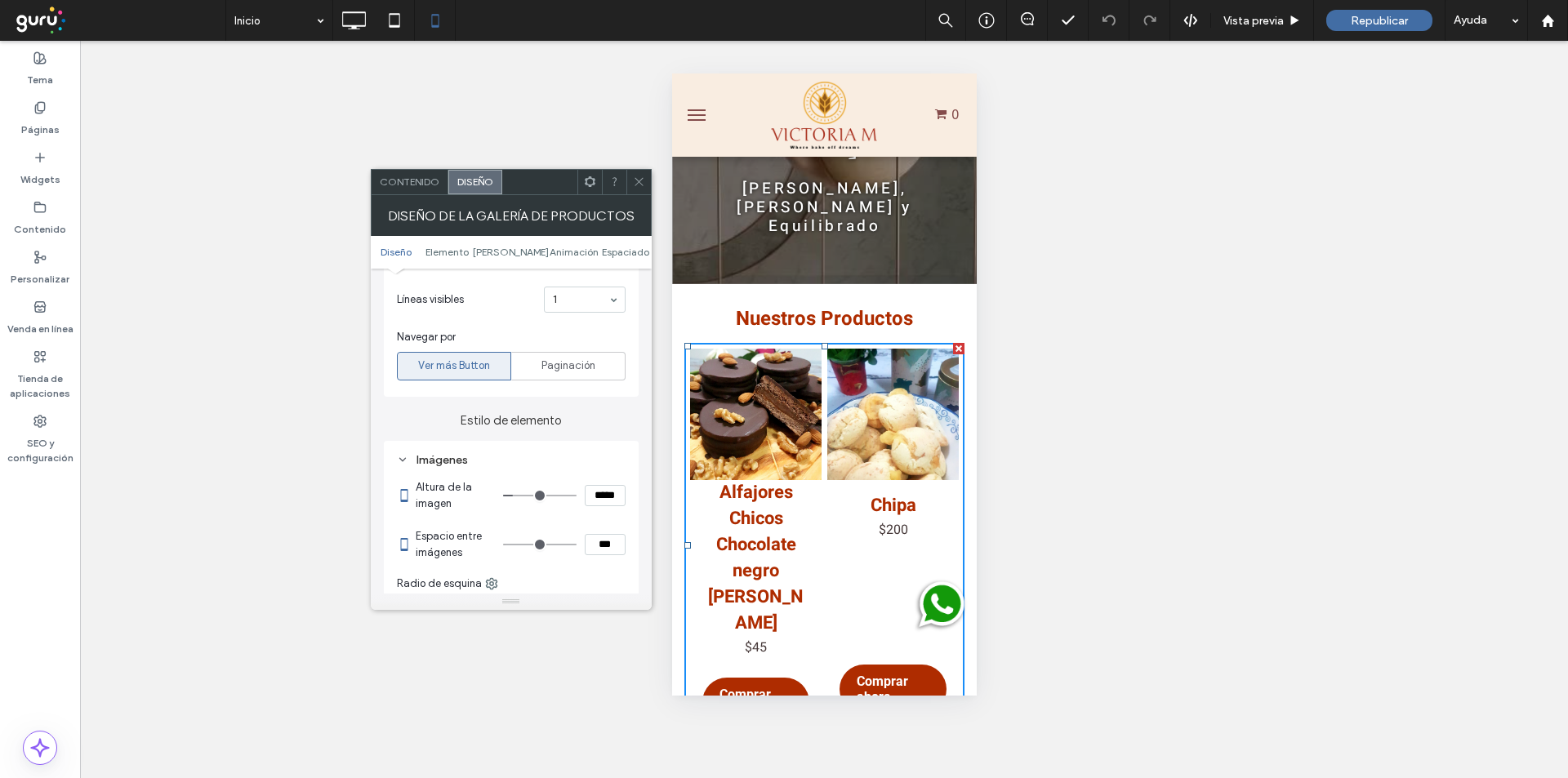
type input "***"
type input "**"
type input "****"
type input "**"
type input "****"
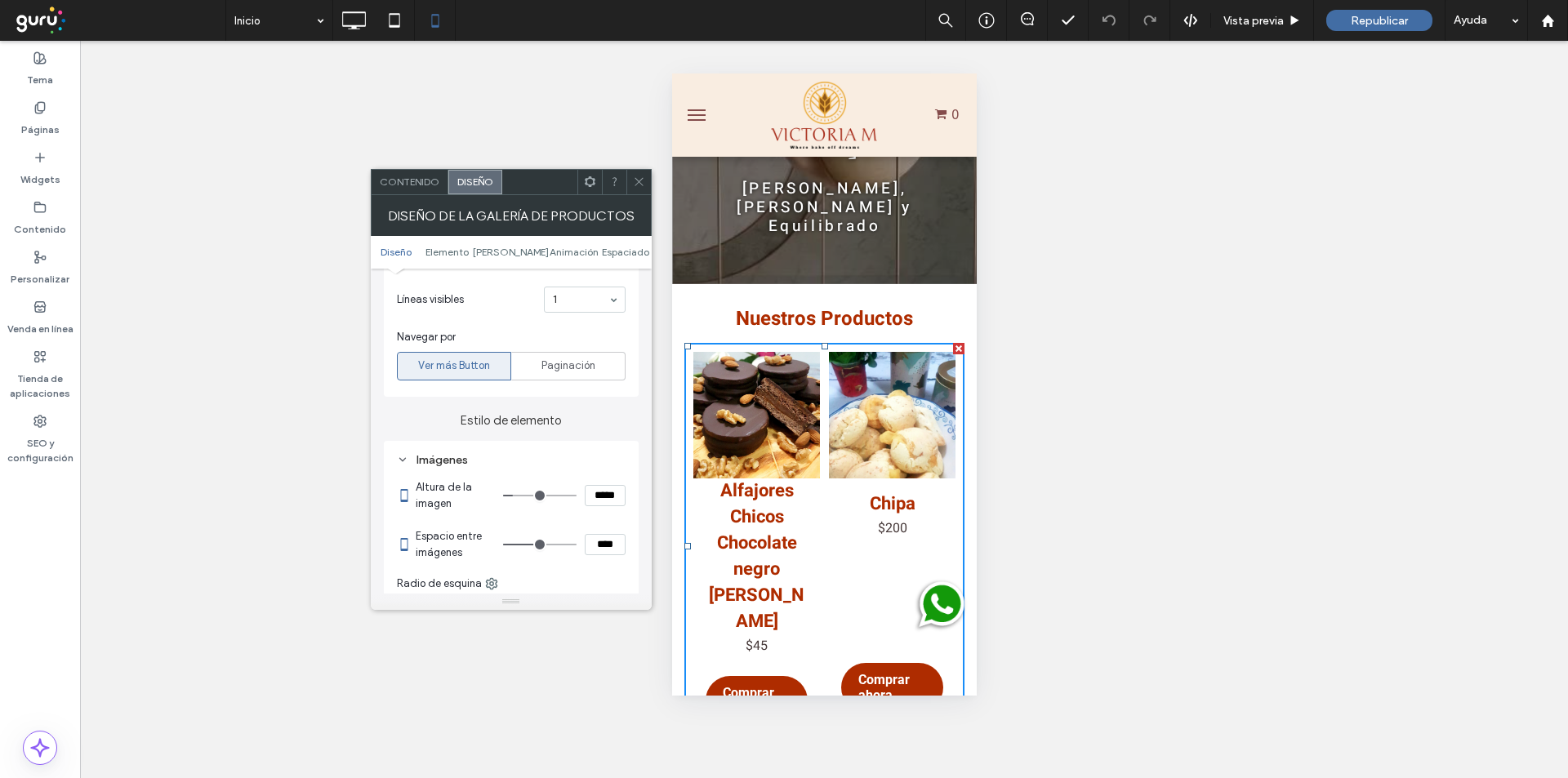
drag, startPoint x: 531, startPoint y: 546, endPoint x: 544, endPoint y: 546, distance: 13.0
type input "**"
click at [544, 545] on input "range" at bounding box center [540, 545] width 73 height 2
click at [633, 188] on span at bounding box center [639, 182] width 12 height 24
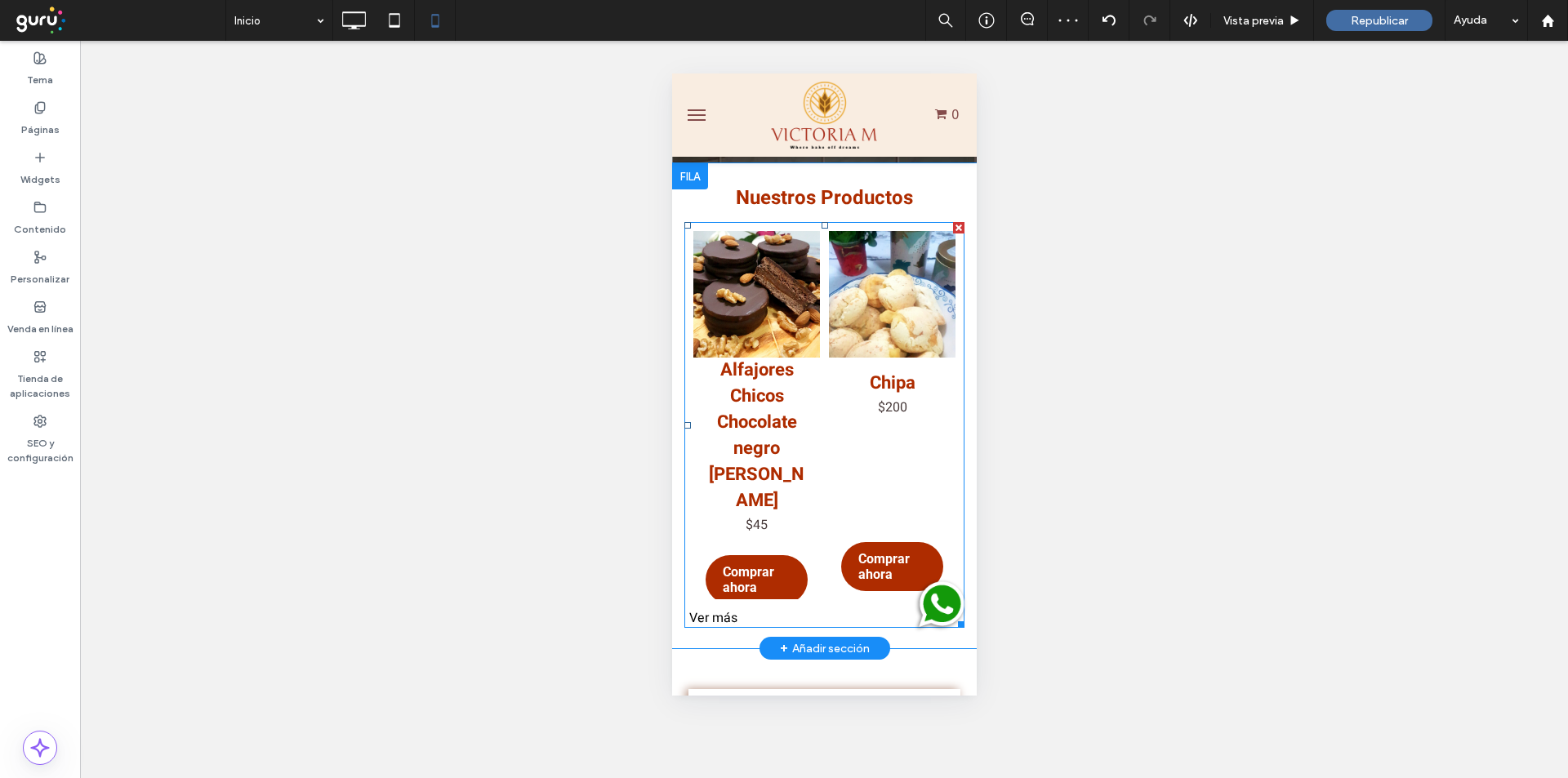
scroll to position [300, 0]
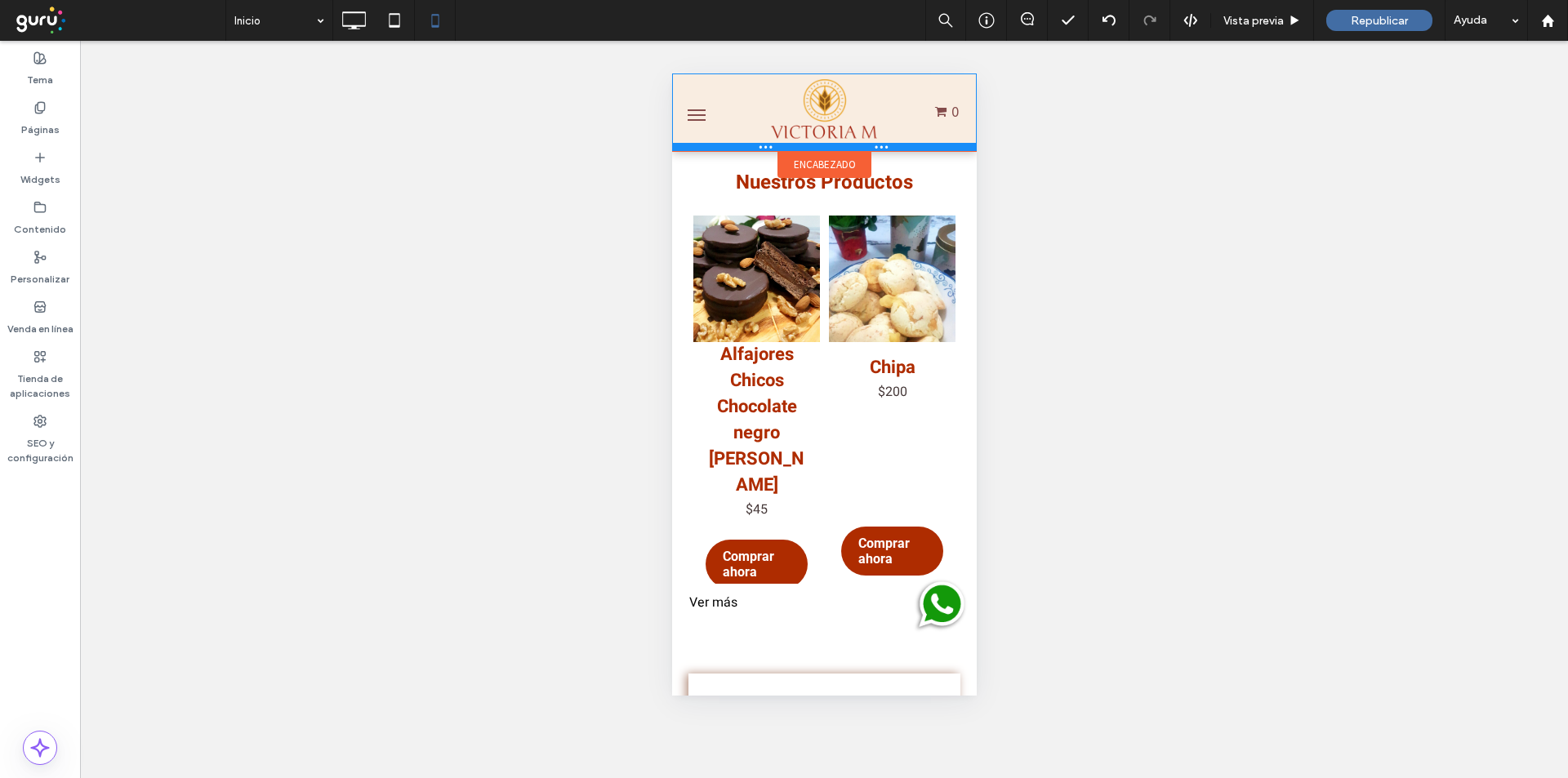
drag, startPoint x: 906, startPoint y: 153, endPoint x: 914, endPoint y: 136, distance: 18.8
click at [914, 143] on div at bounding box center [823, 147] width 304 height 8
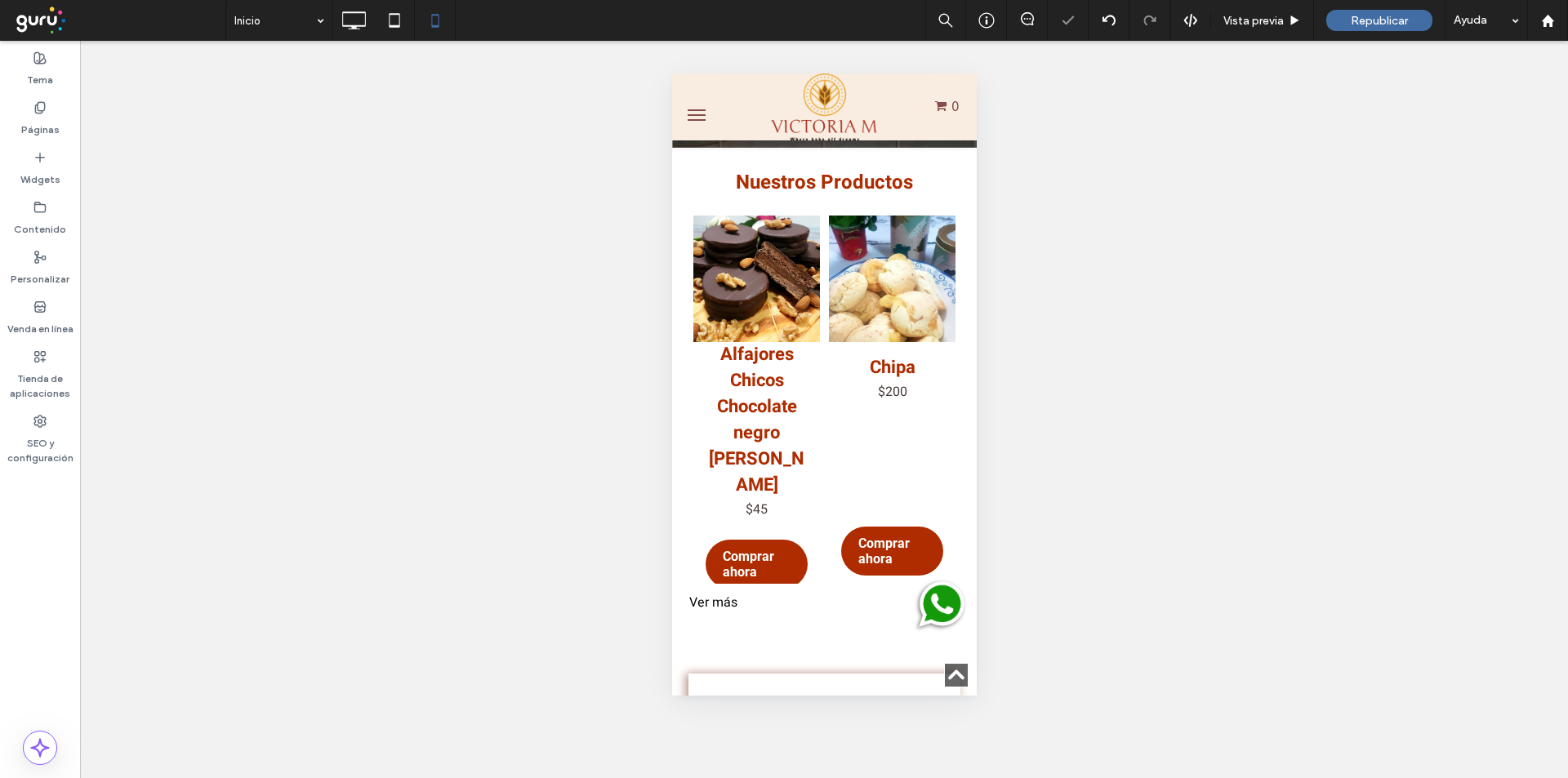
scroll to position [519, 0]
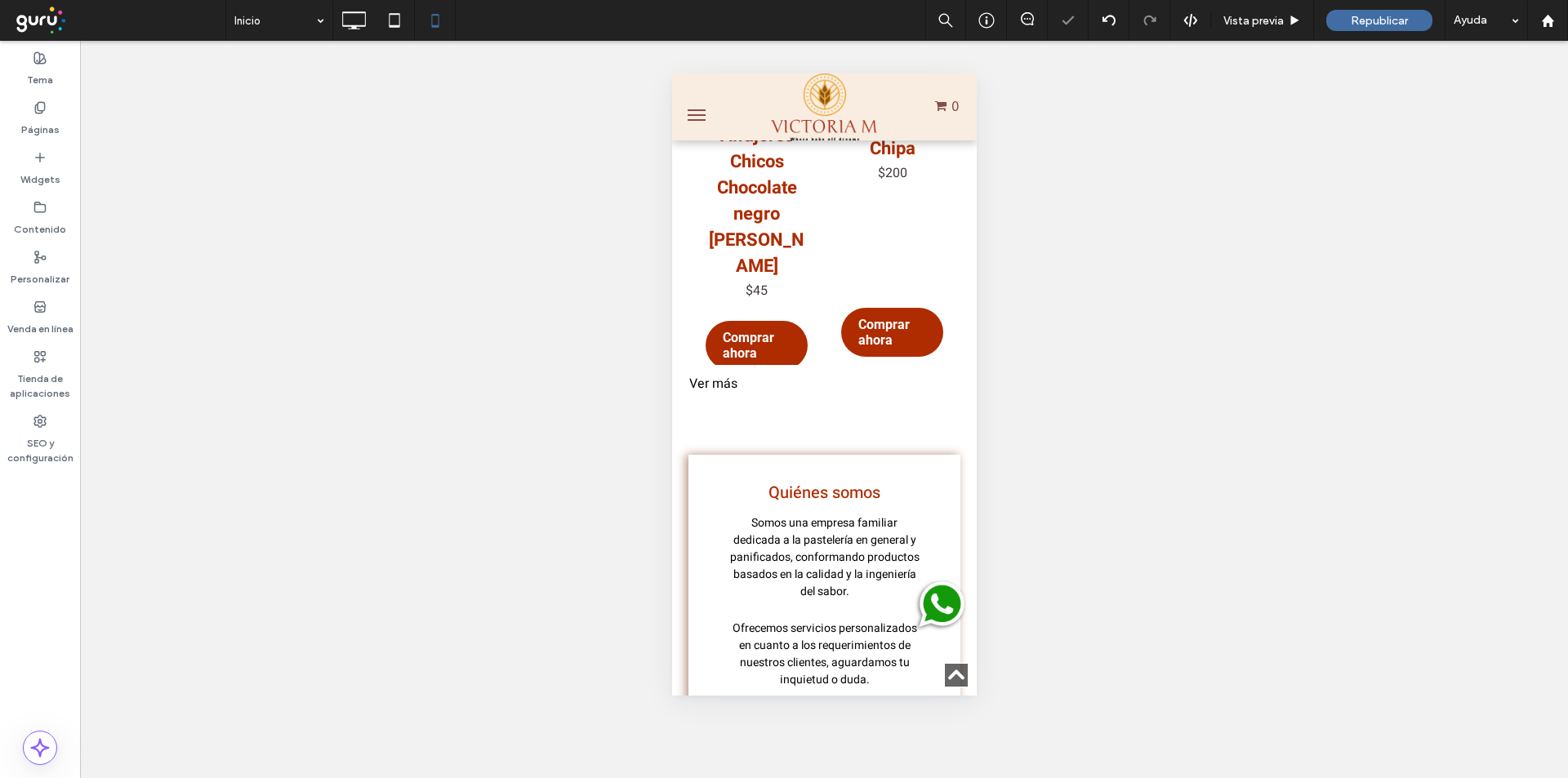
drag, startPoint x: 972, startPoint y: 143, endPoint x: 1652, endPoint y: 247, distance: 687.9
drag, startPoint x: 902, startPoint y: 138, endPoint x: 1587, endPoint y: 215, distance: 689.3
click at [915, 142] on div at bounding box center [823, 140] width 304 height 8
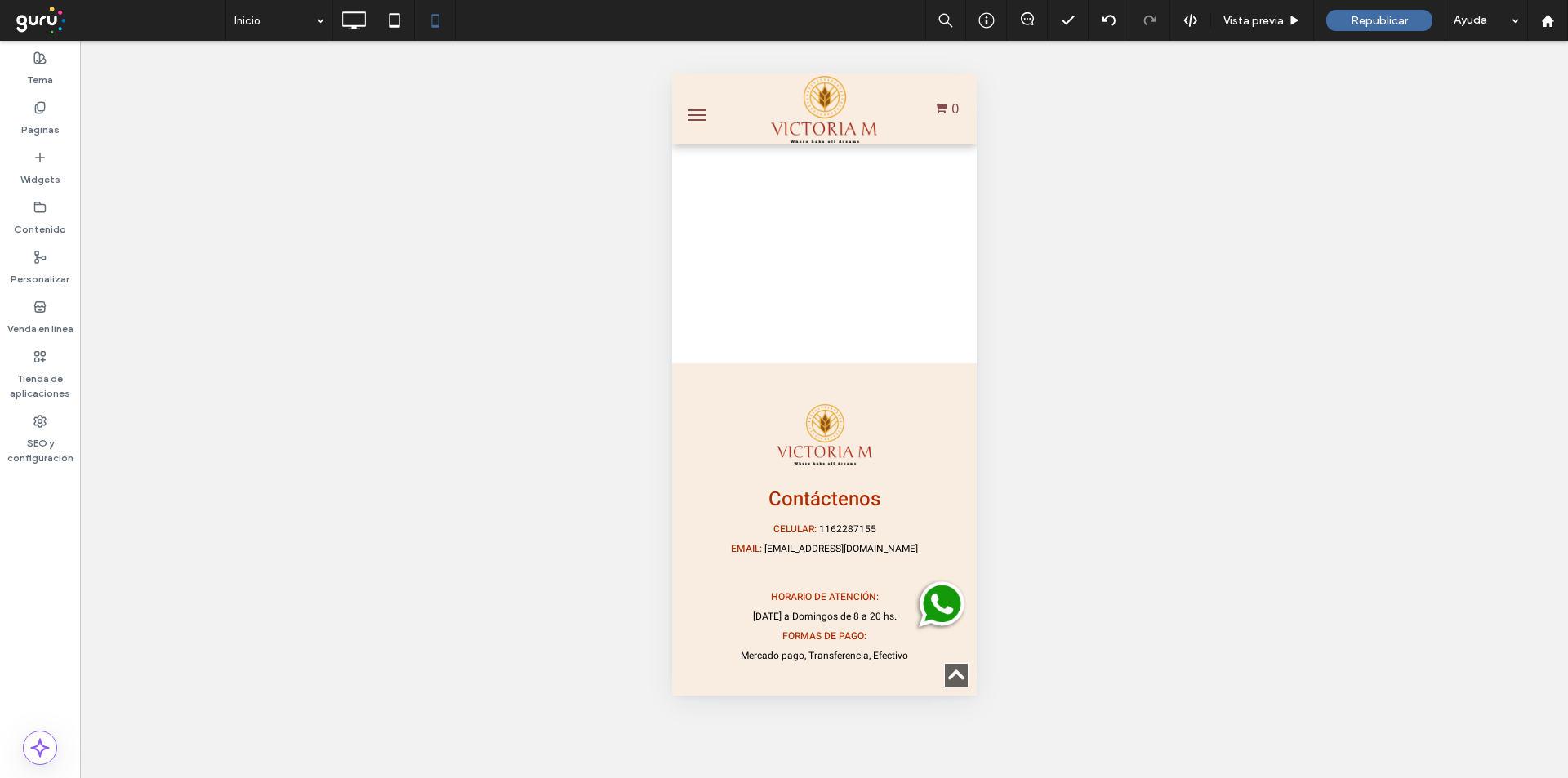
scroll to position [3797, 0]
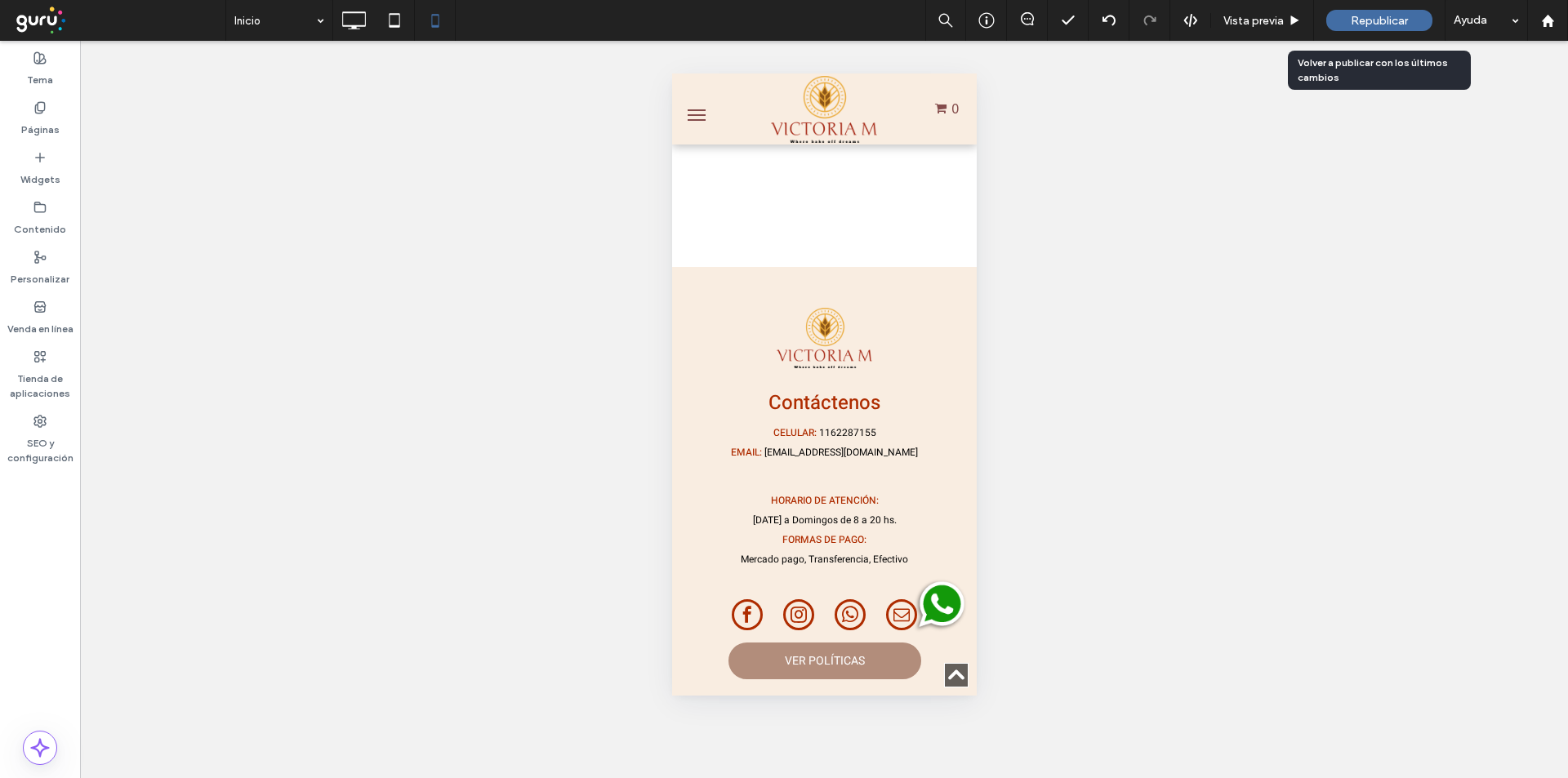
click at [1368, 16] on span "Republicar" at bounding box center [1379, 21] width 57 height 14
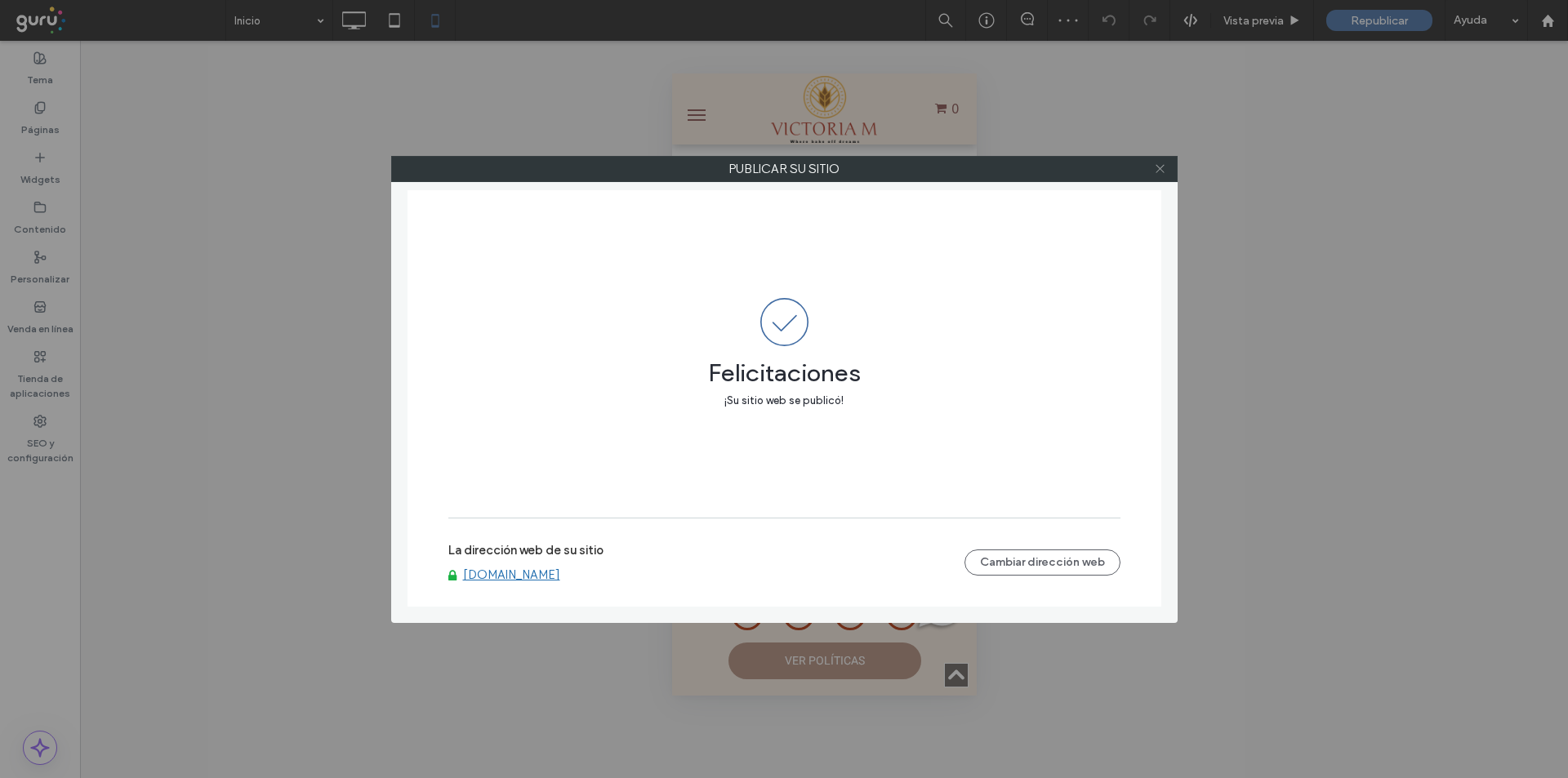
click at [1154, 165] on icon at bounding box center [1160, 169] width 12 height 12
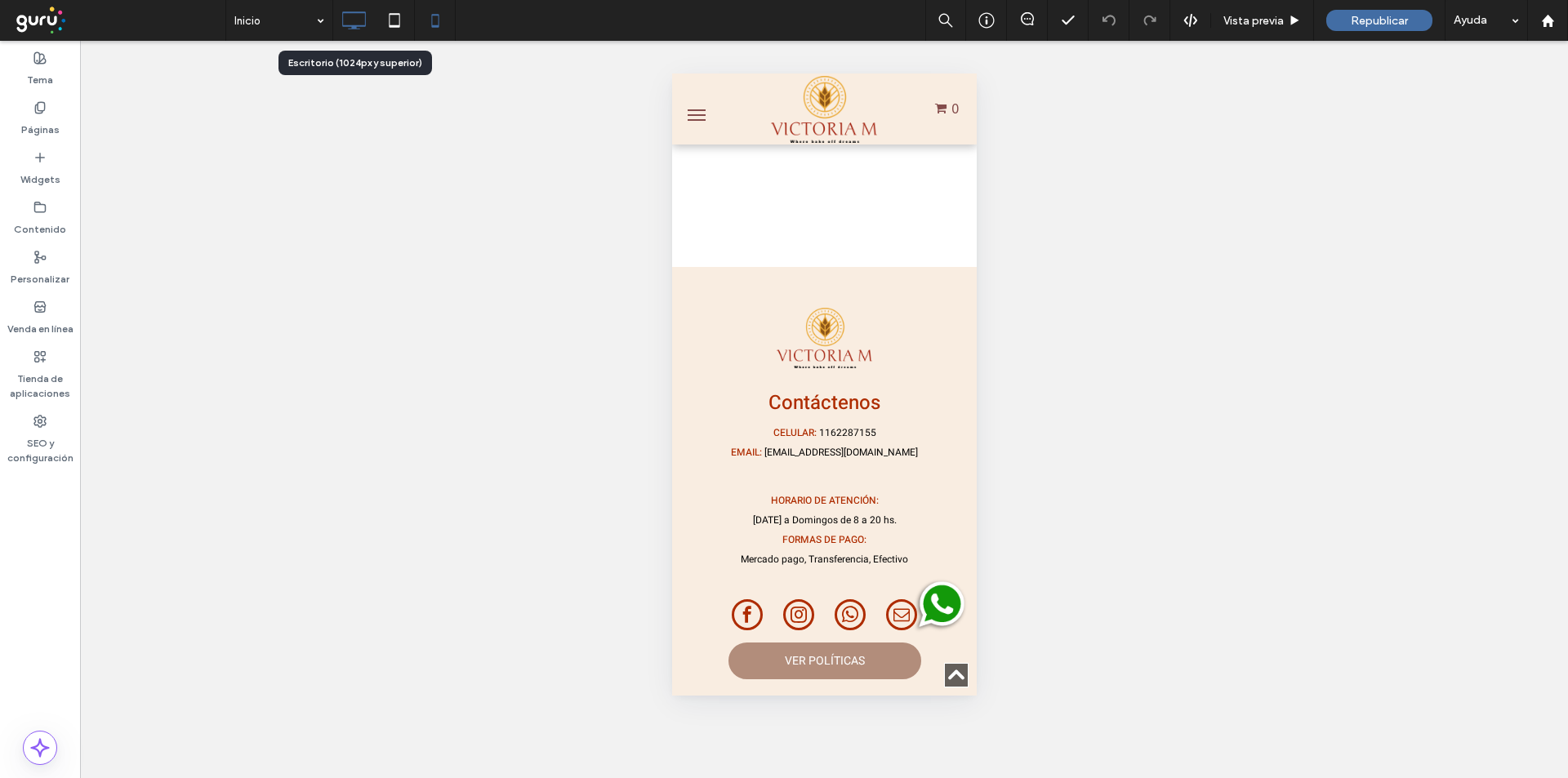
click at [348, 29] on icon at bounding box center [353, 20] width 33 height 33
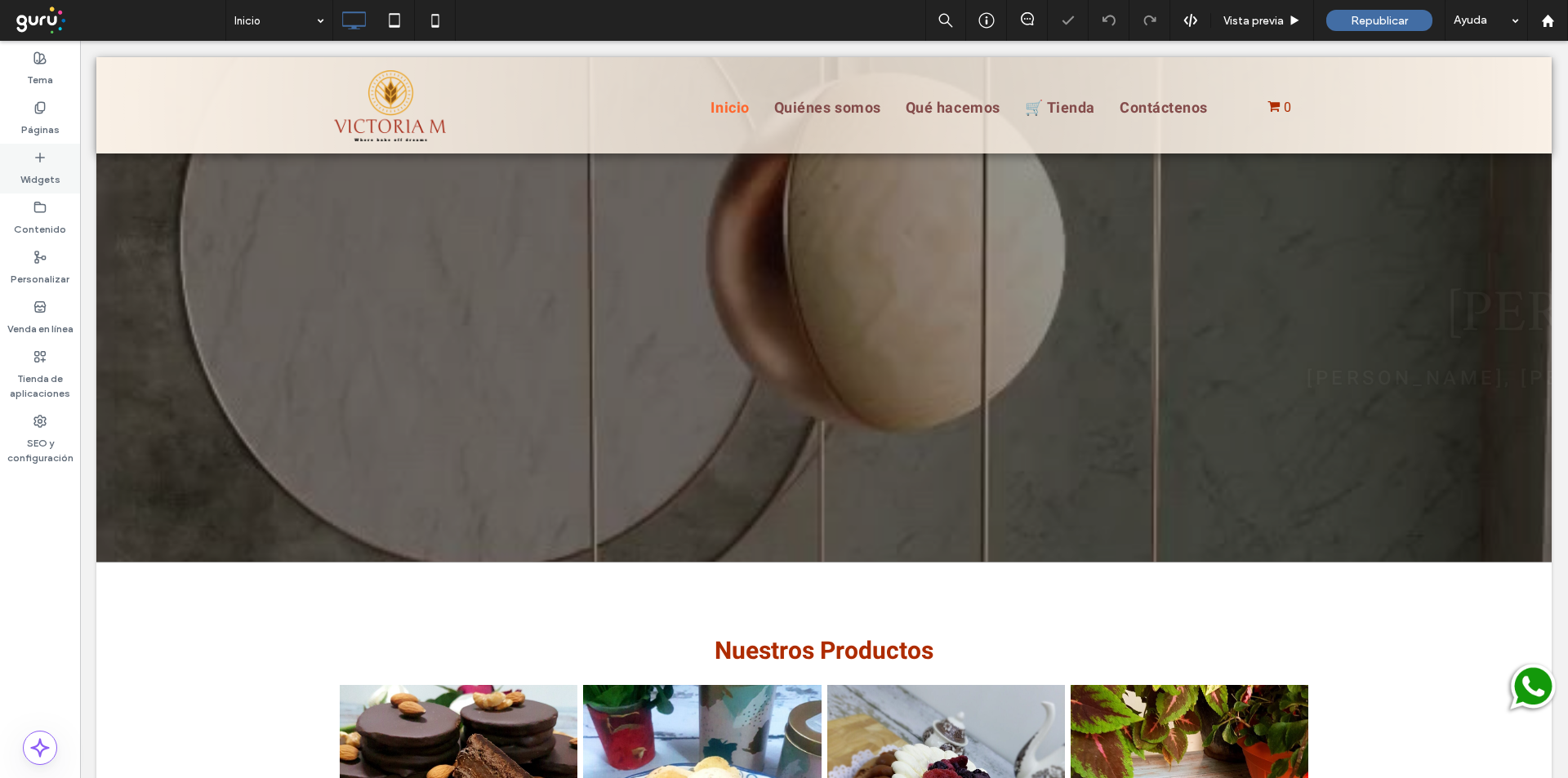
scroll to position [0, 0]
click at [50, 110] on div "Páginas" at bounding box center [39, 118] width 80 height 50
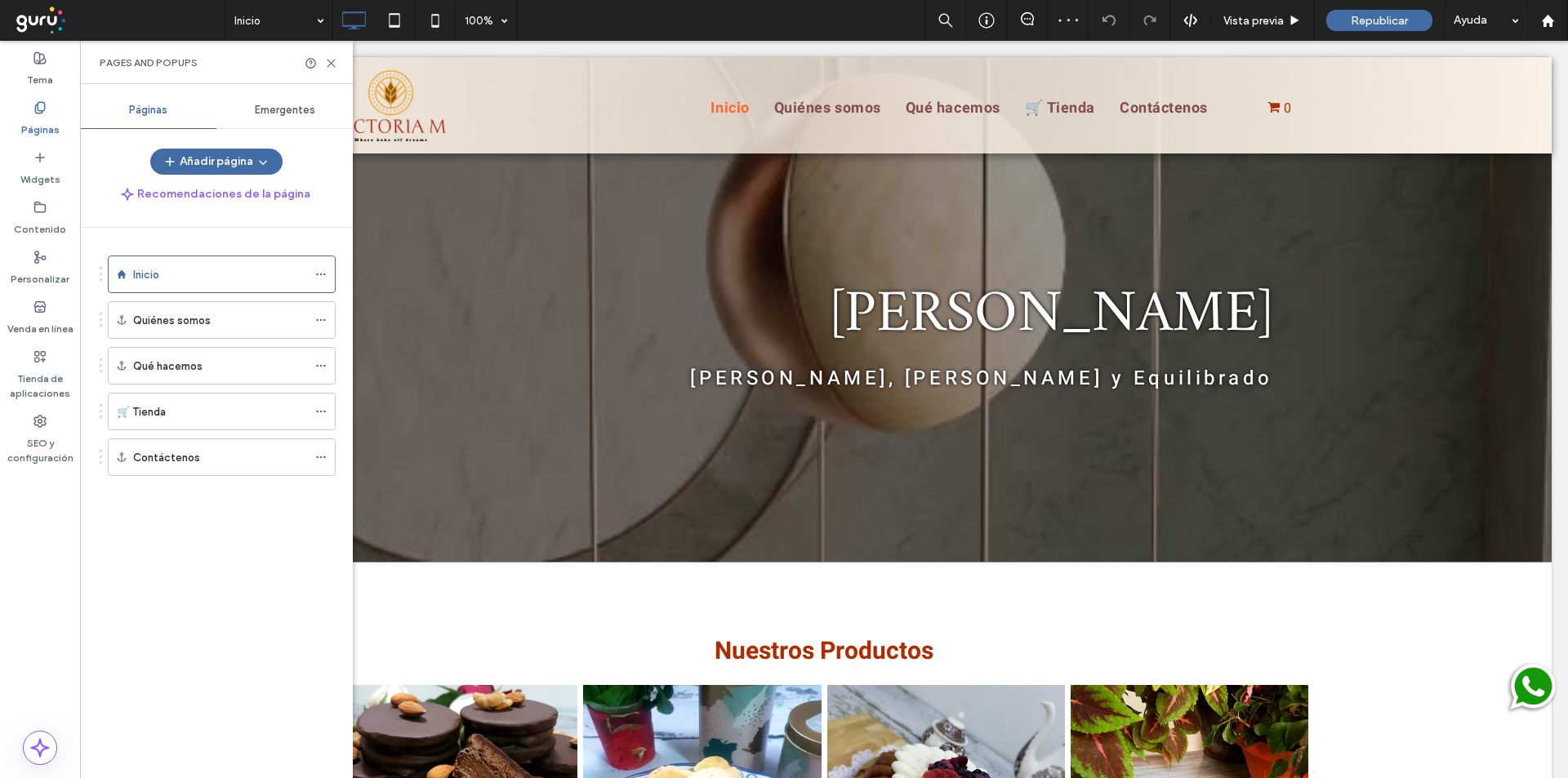
click at [148, 400] on div "🛒 Tienda" at bounding box center [212, 411] width 190 height 36
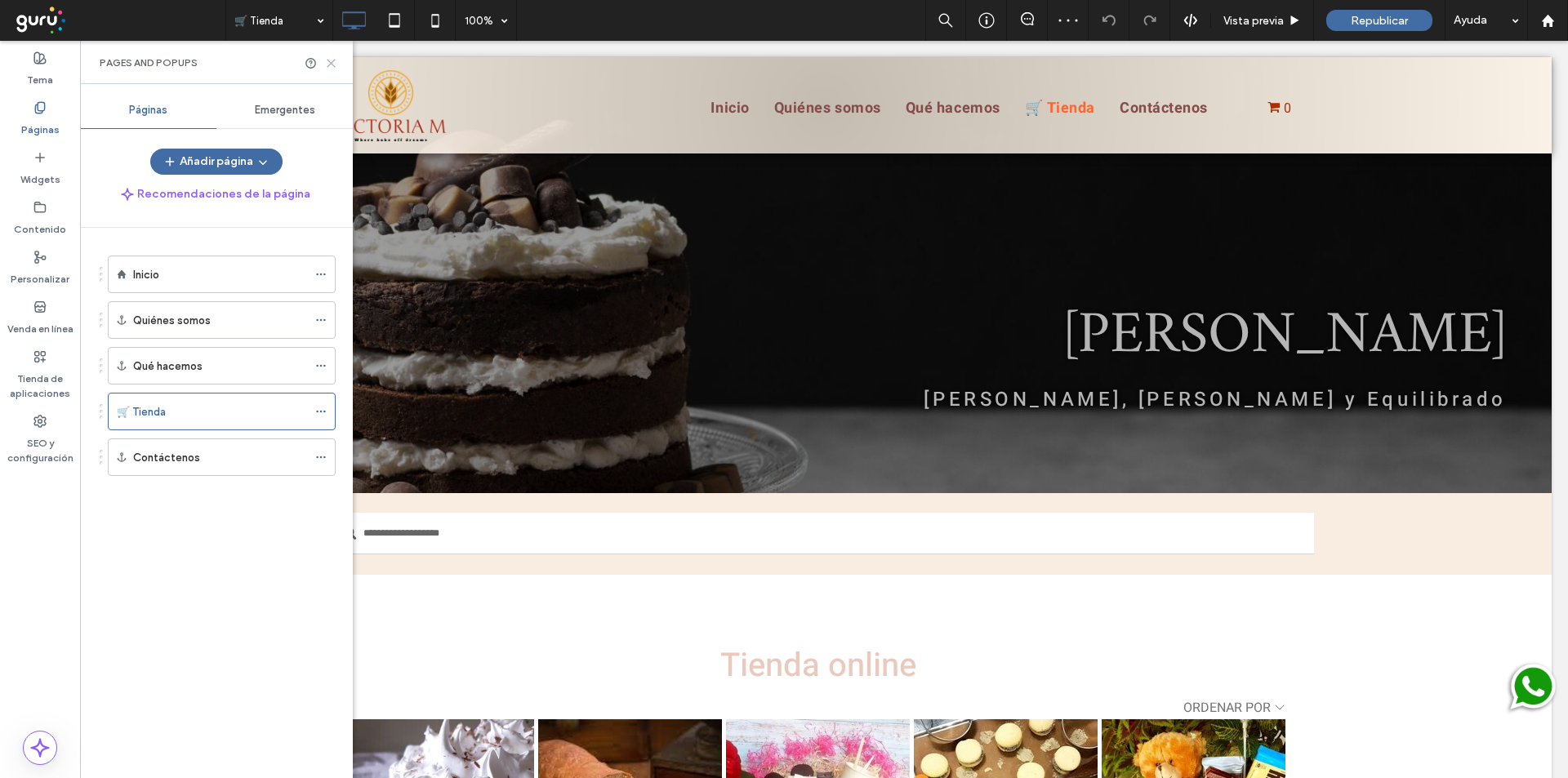
click at [333, 63] on icon at bounding box center [331, 63] width 12 height 12
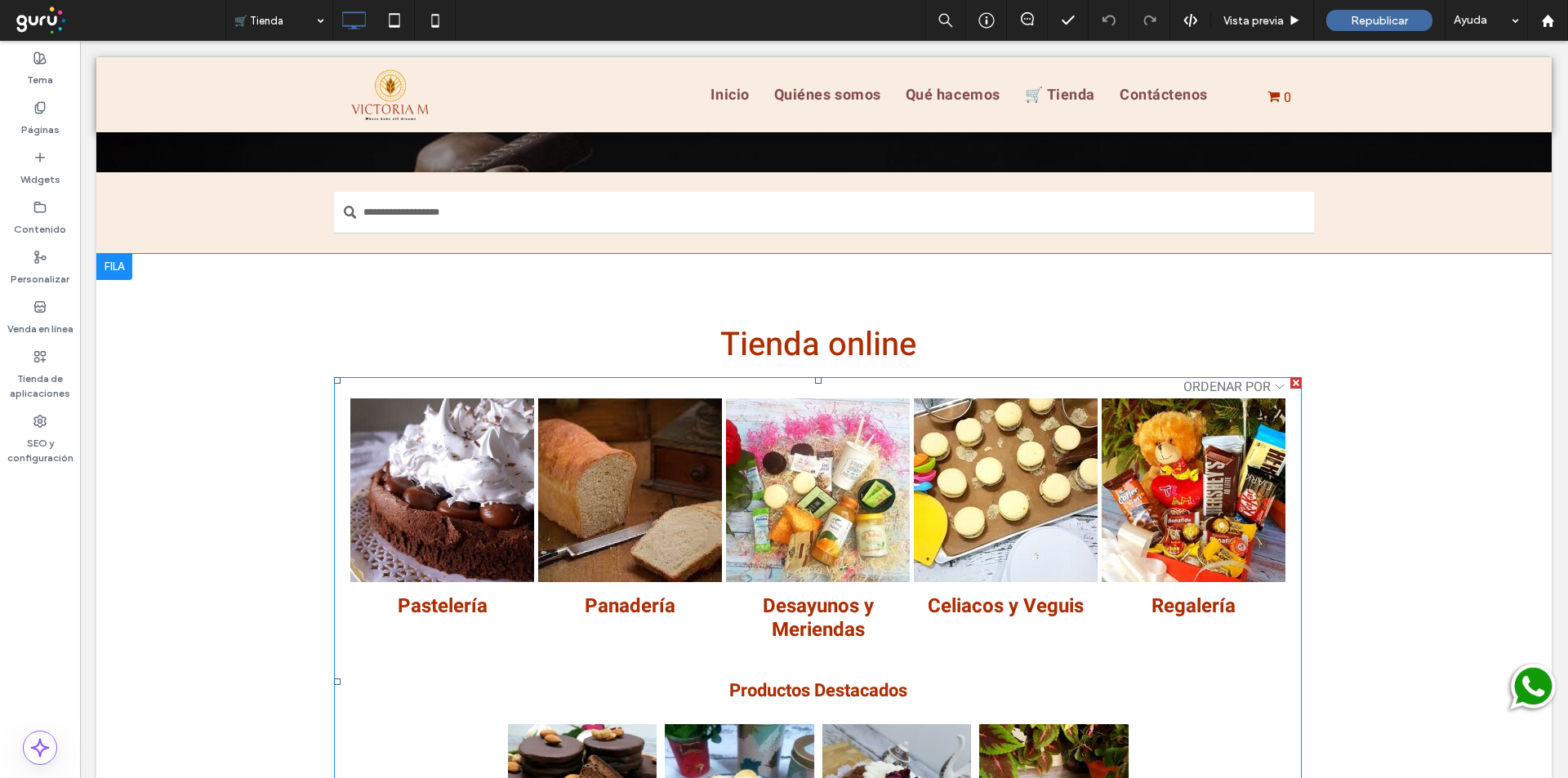
scroll to position [327, 0]
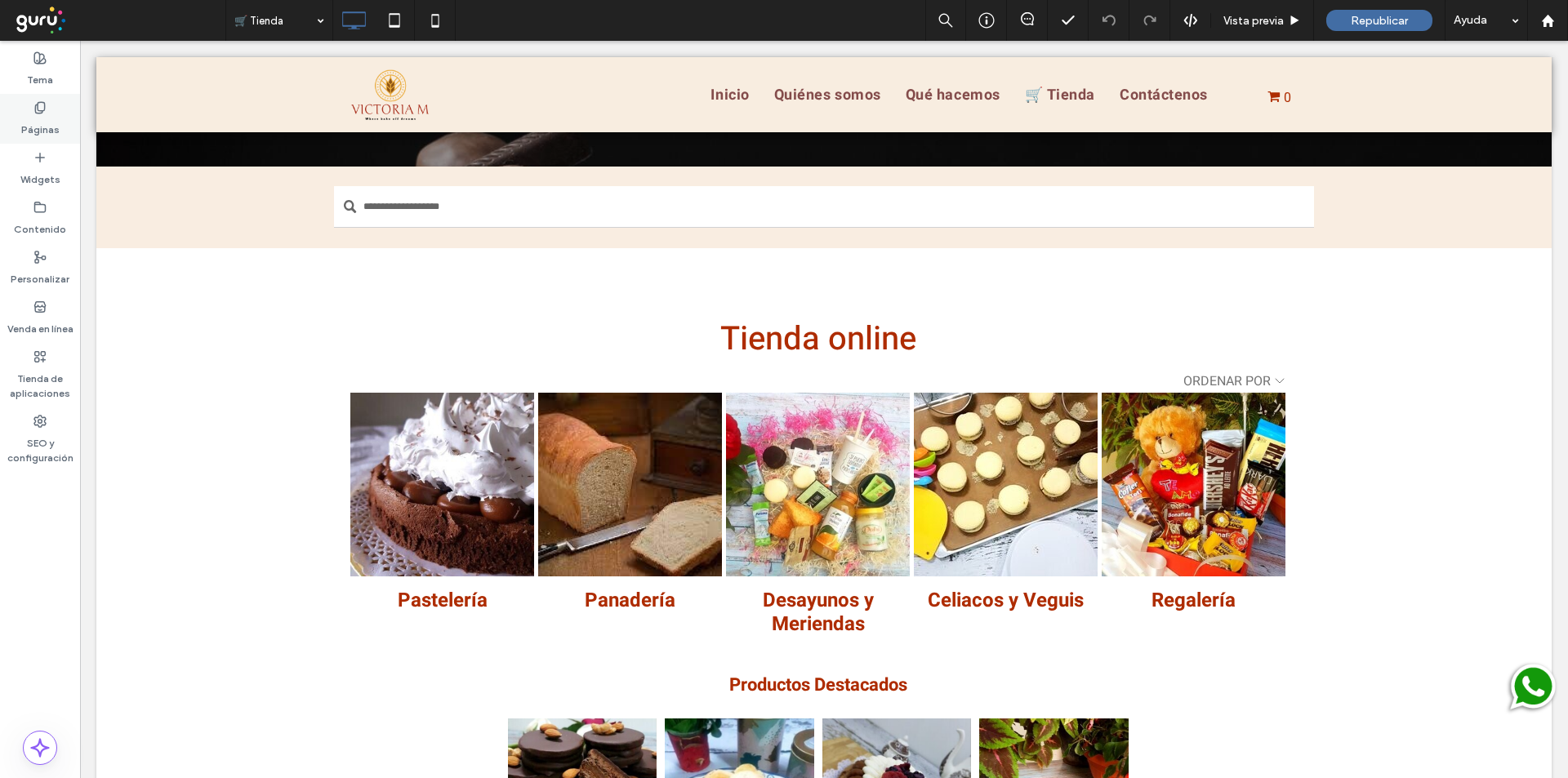
click at [55, 110] on div "Páginas" at bounding box center [39, 118] width 80 height 50
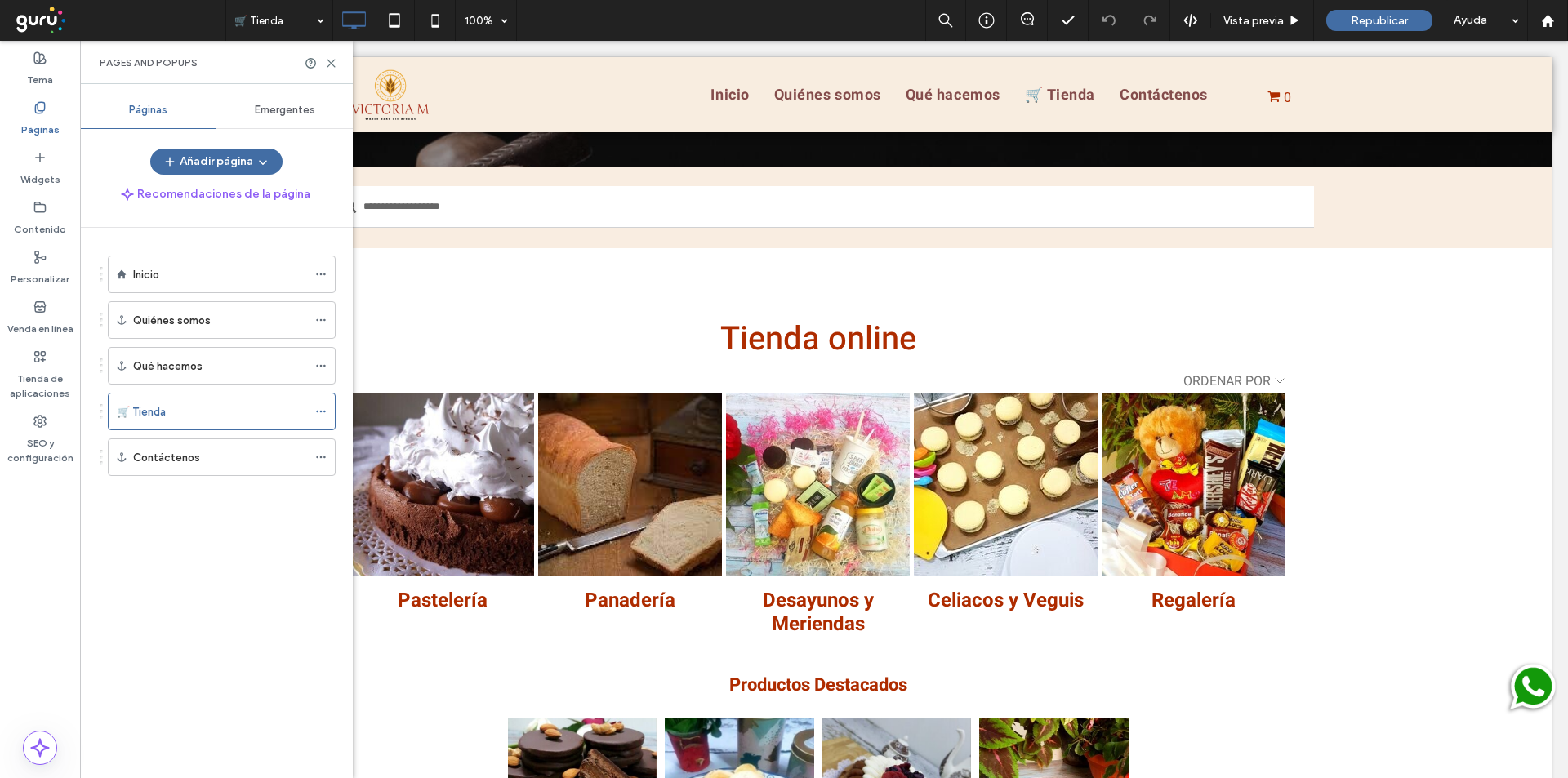
click at [156, 282] on label "Inicio" at bounding box center [146, 274] width 26 height 29
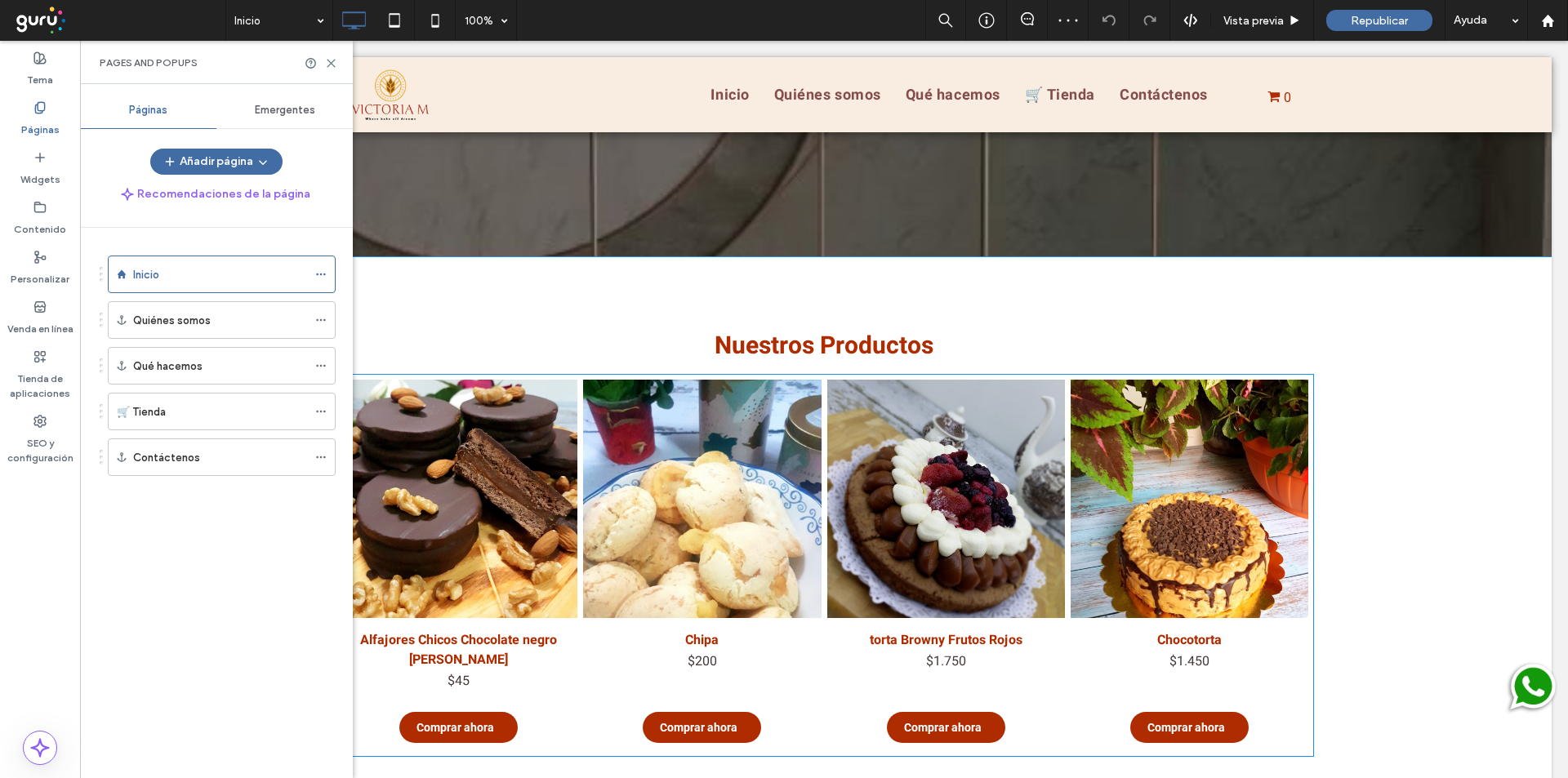
scroll to position [327, 0]
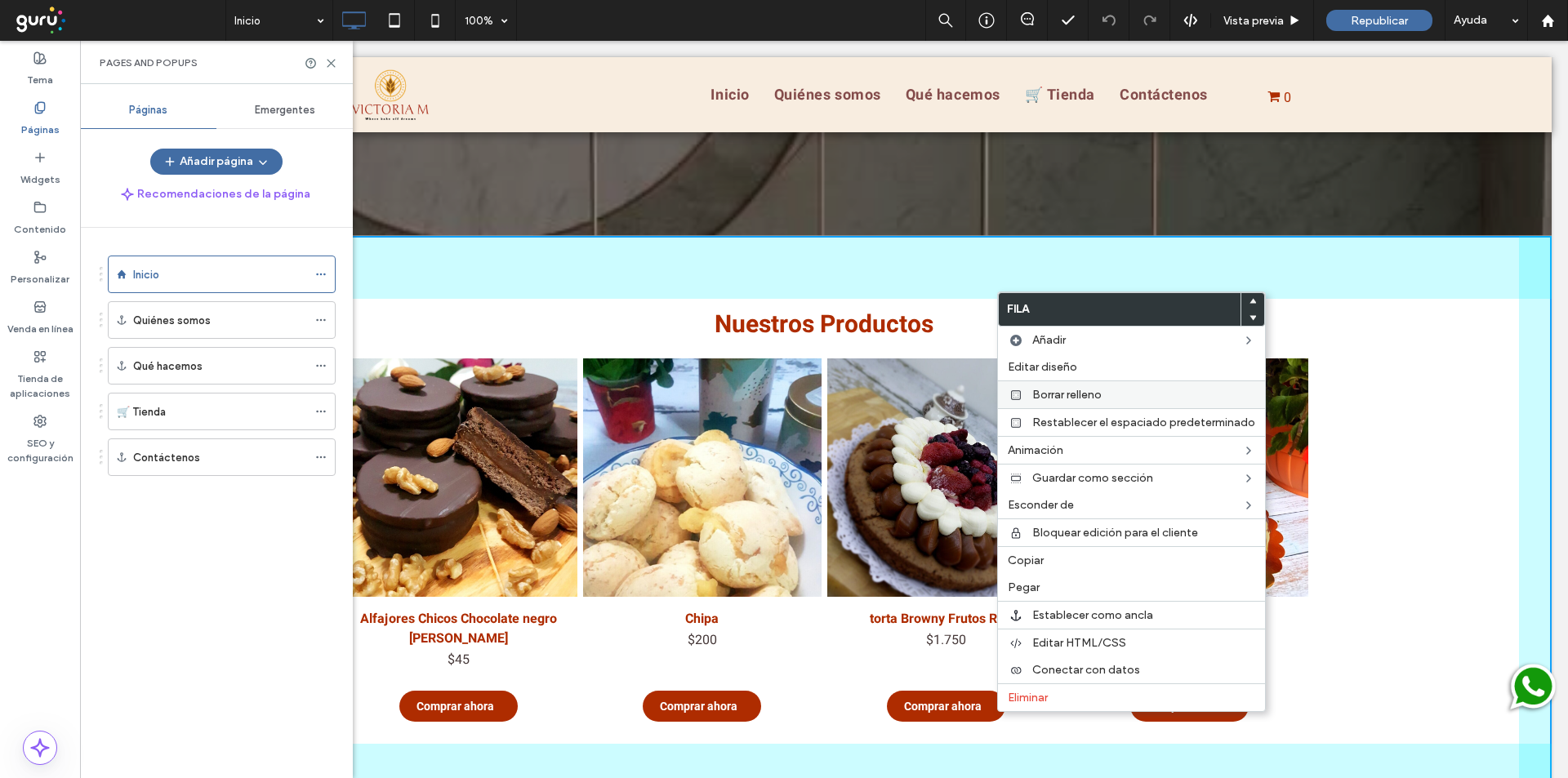
click at [1064, 390] on span "Borrar relleno" at bounding box center [1067, 394] width 69 height 14
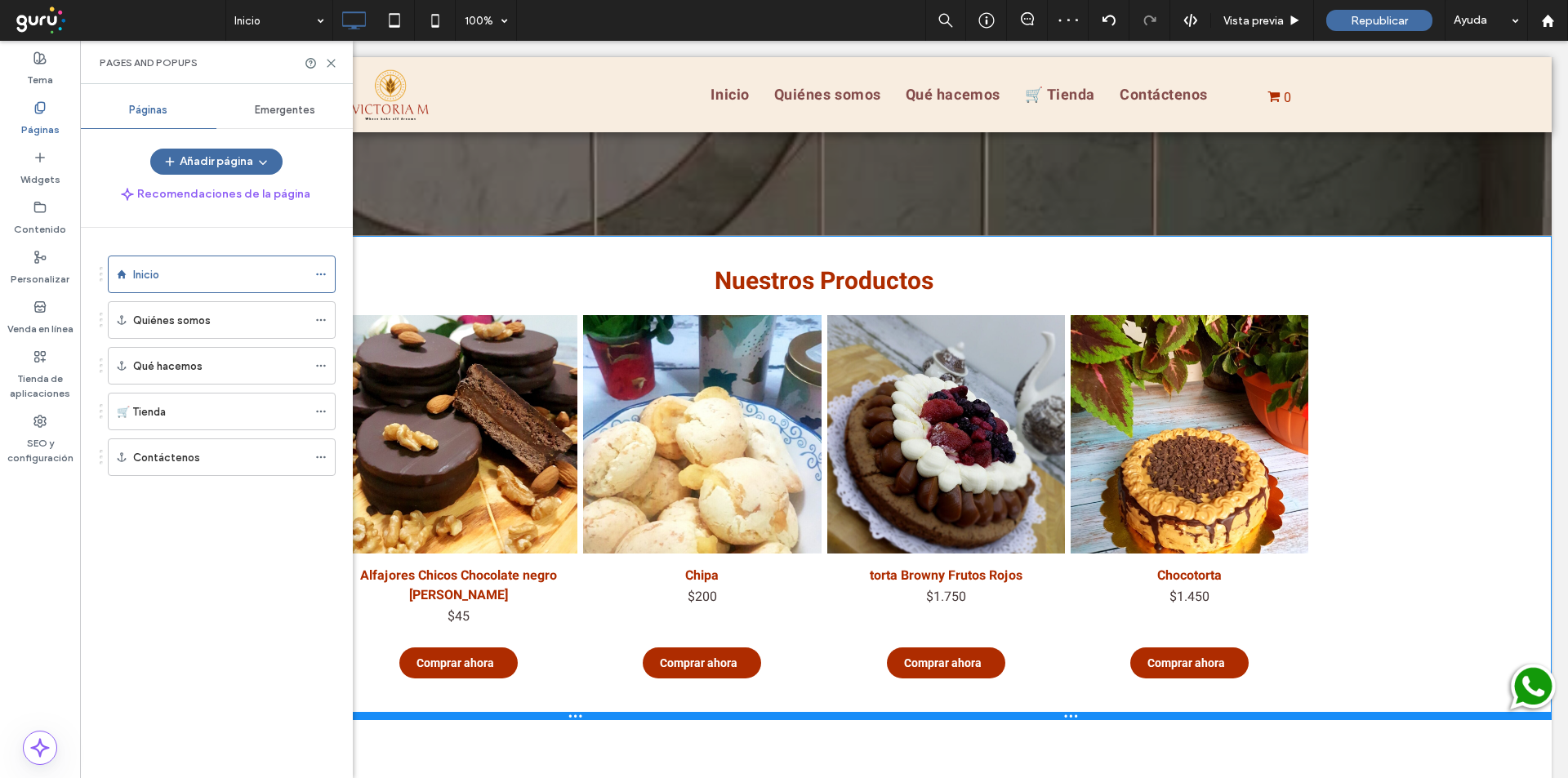
drag, startPoint x: 962, startPoint y: 678, endPoint x: 966, endPoint y: 719, distance: 41.2
click at [966, 719] on div at bounding box center [824, 715] width 1456 height 8
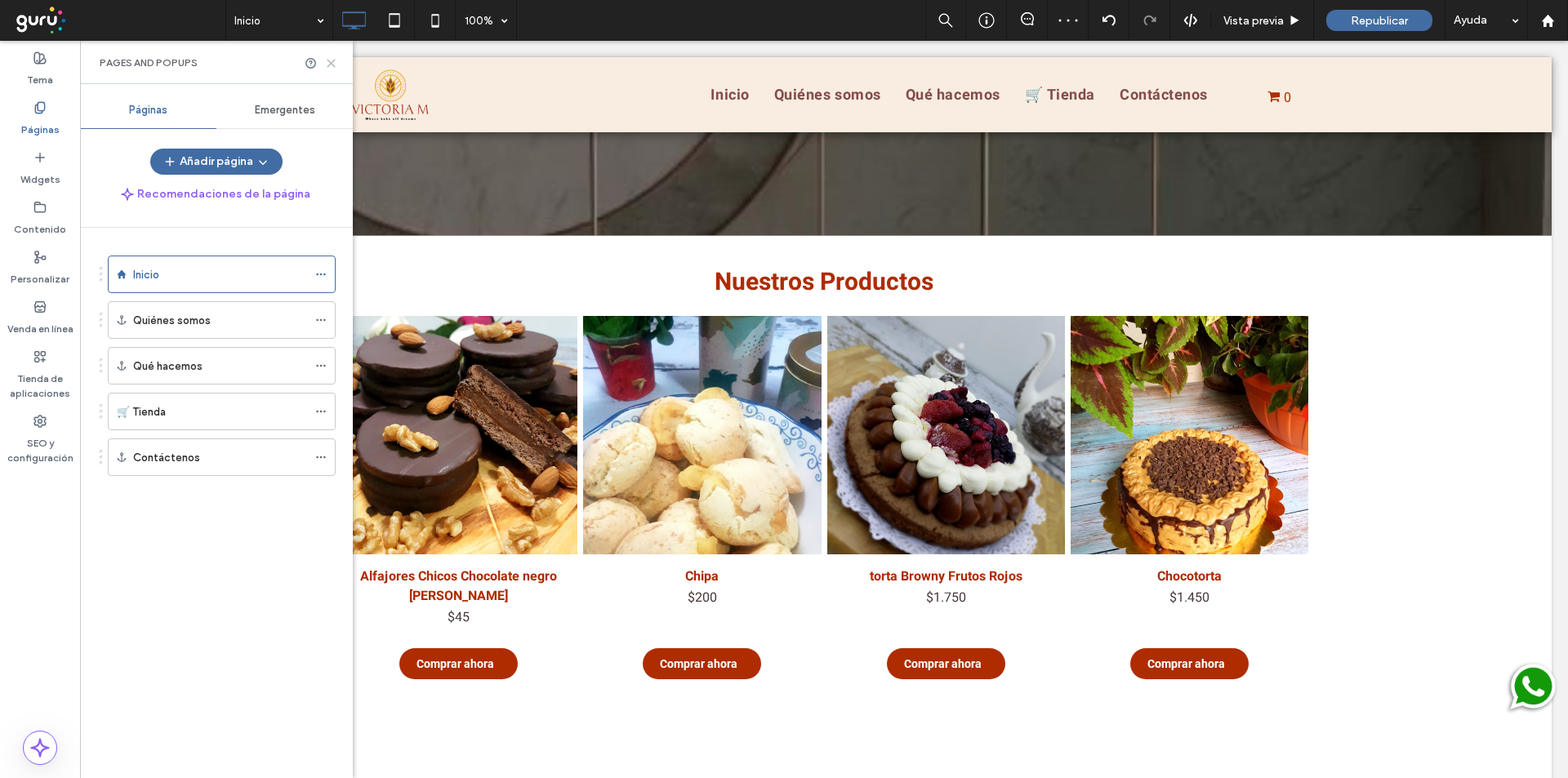
click at [330, 64] on use at bounding box center [332, 64] width 7 height 7
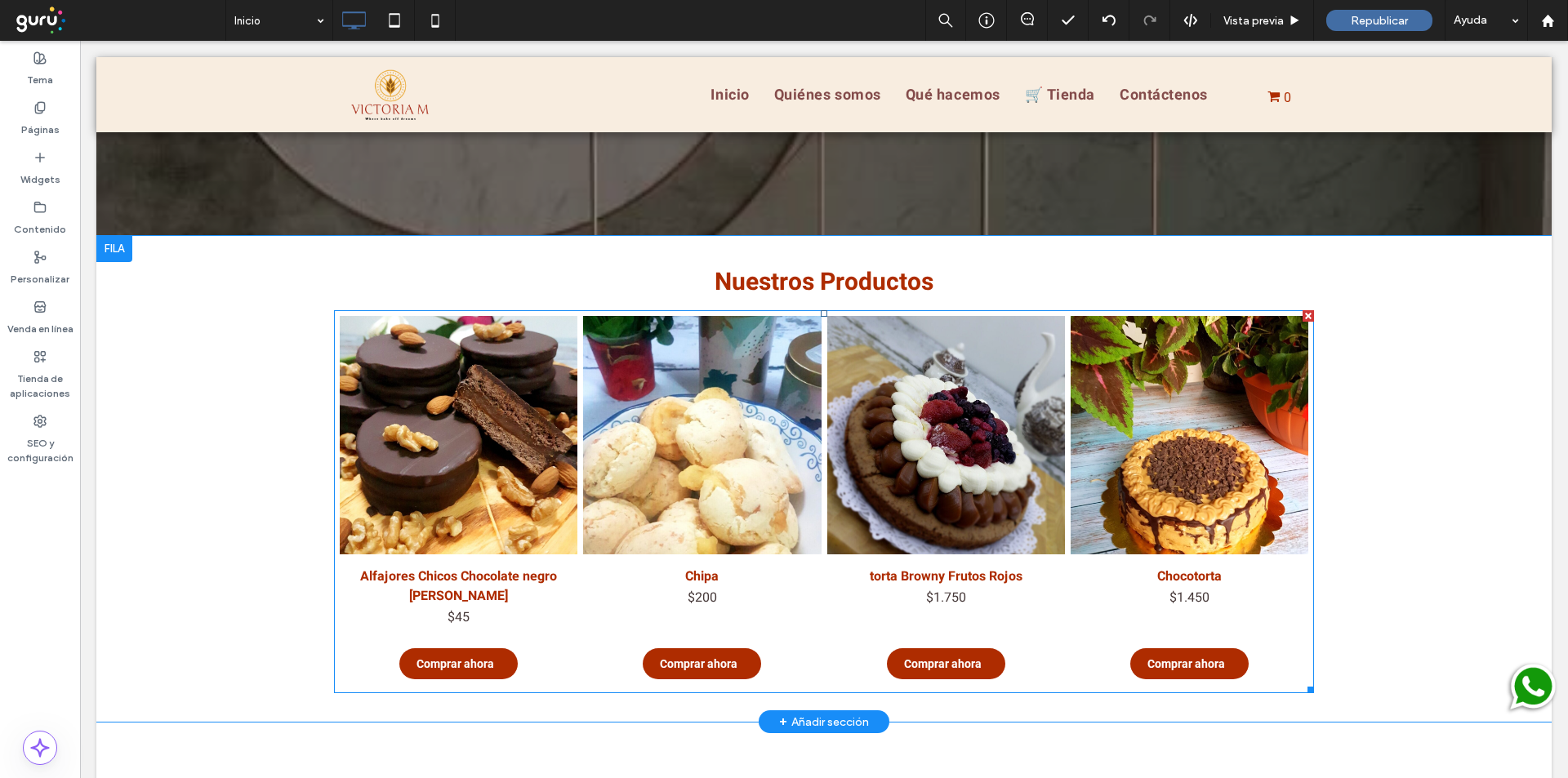
click at [694, 457] on link at bounding box center [703, 434] width 238 height 238
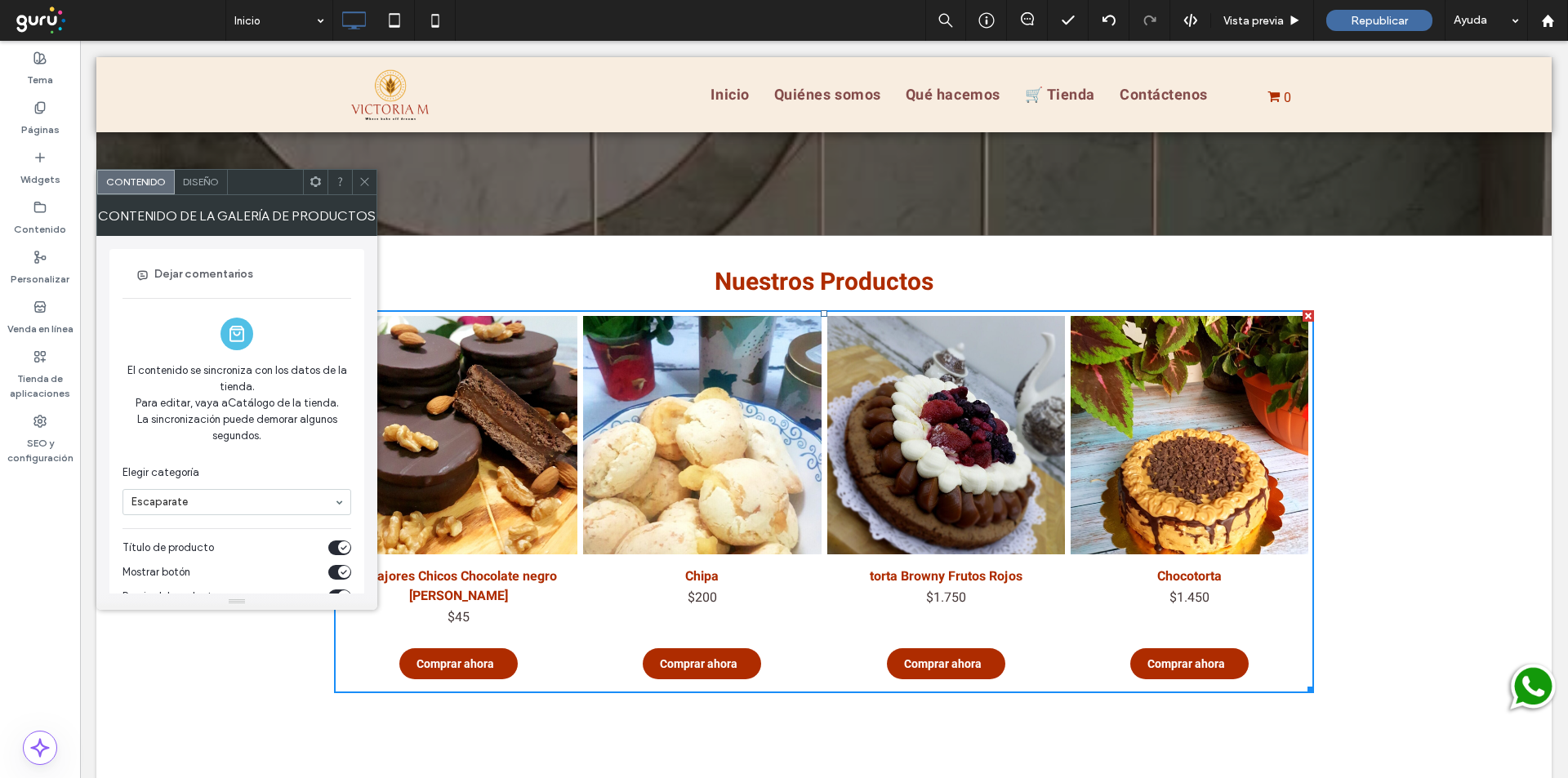
click at [361, 185] on icon at bounding box center [364, 181] width 12 height 12
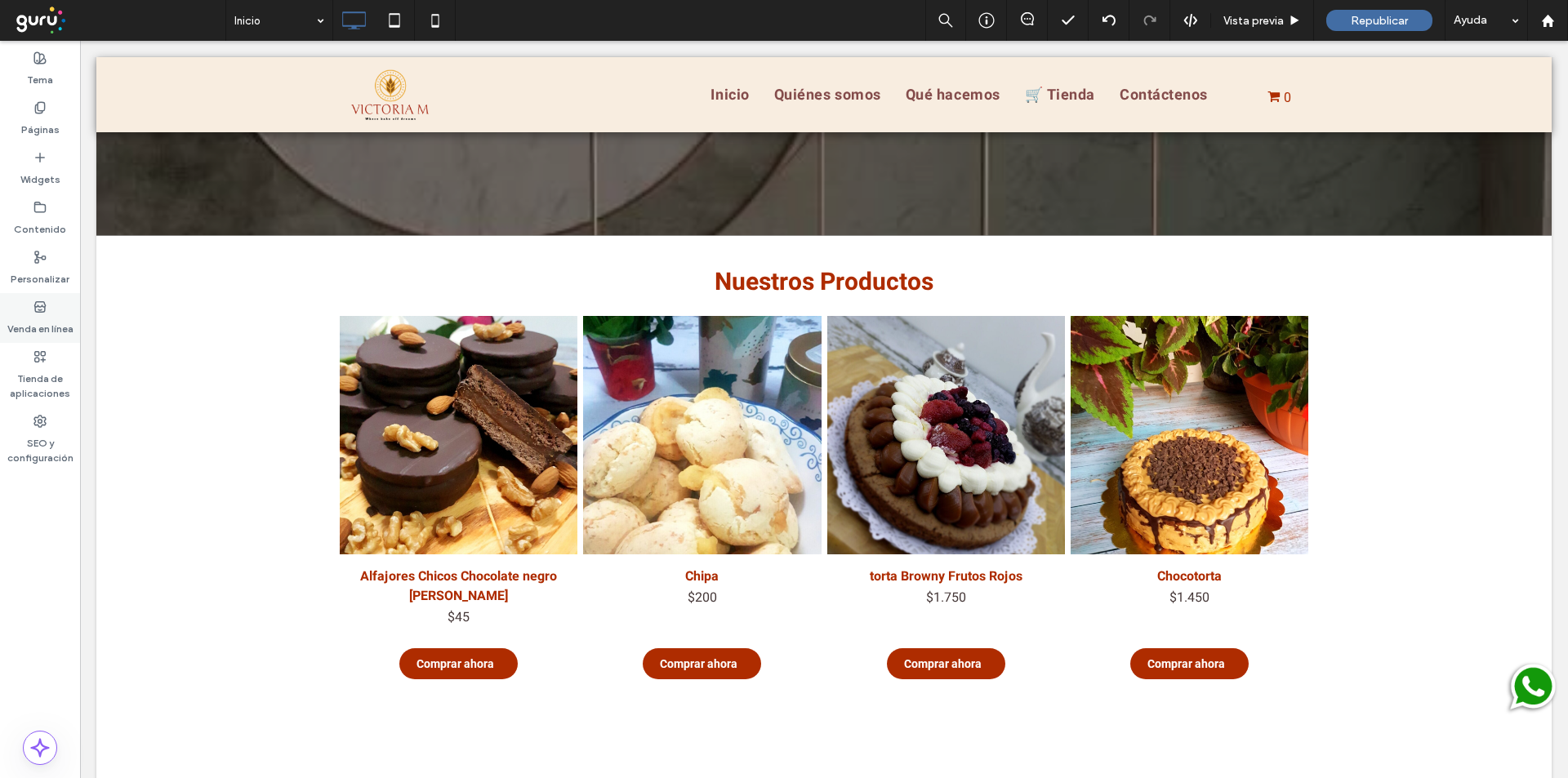
click at [22, 326] on label "Venda en línea" at bounding box center [40, 325] width 67 height 22
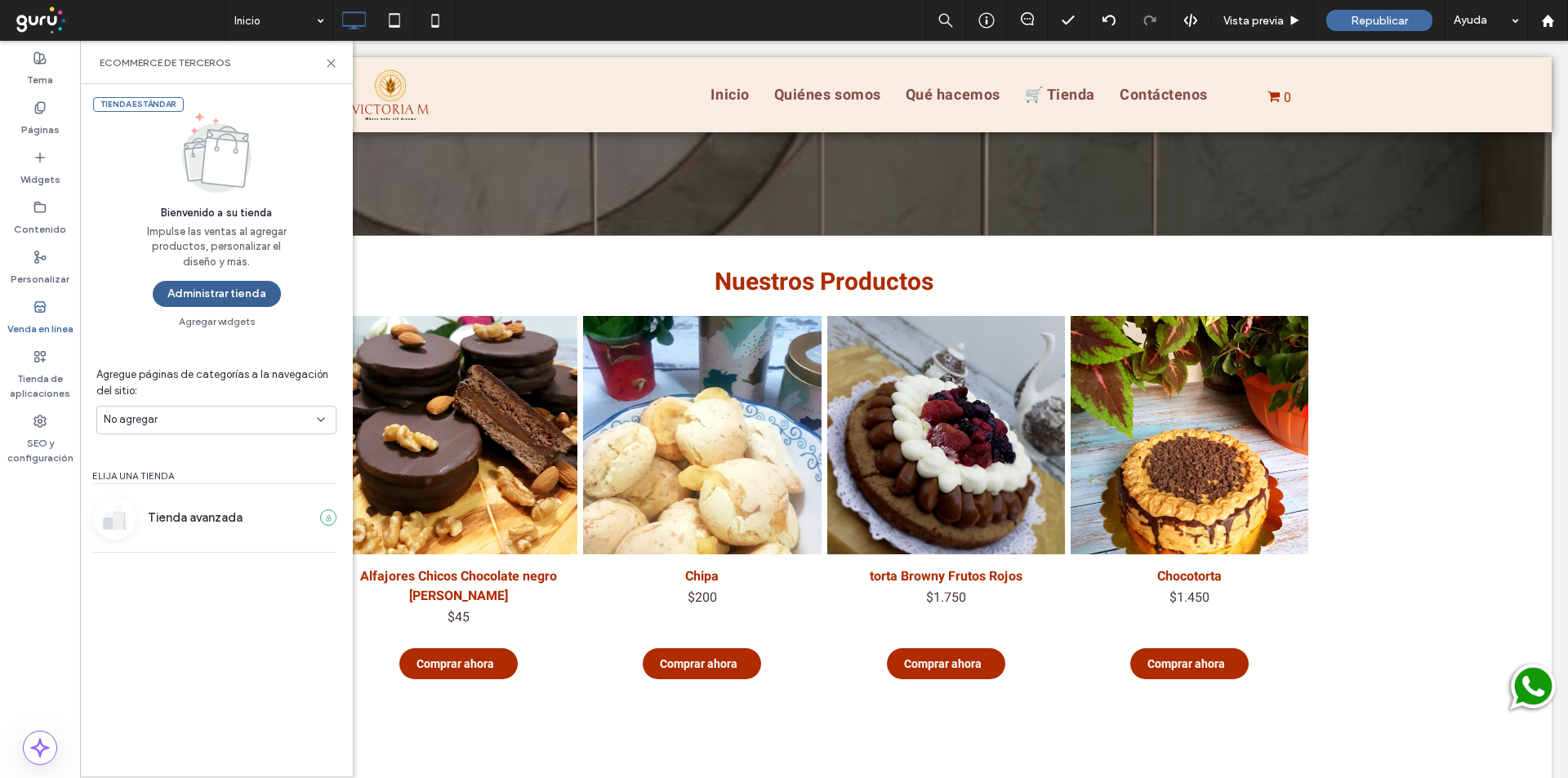
click at [208, 297] on button "Administrar tienda" at bounding box center [216, 294] width 128 height 26
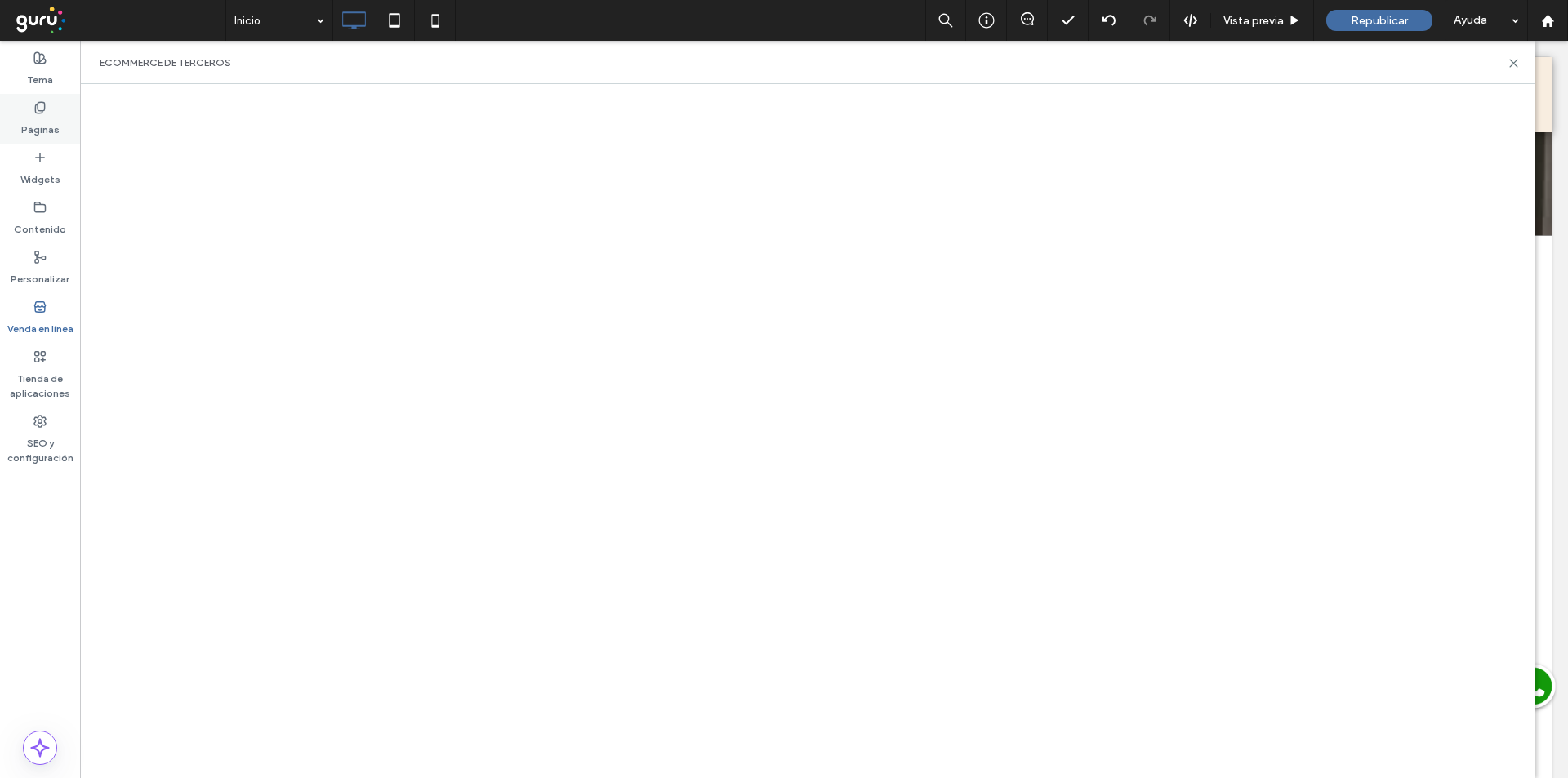
click at [35, 115] on label "Páginas" at bounding box center [40, 125] width 38 height 22
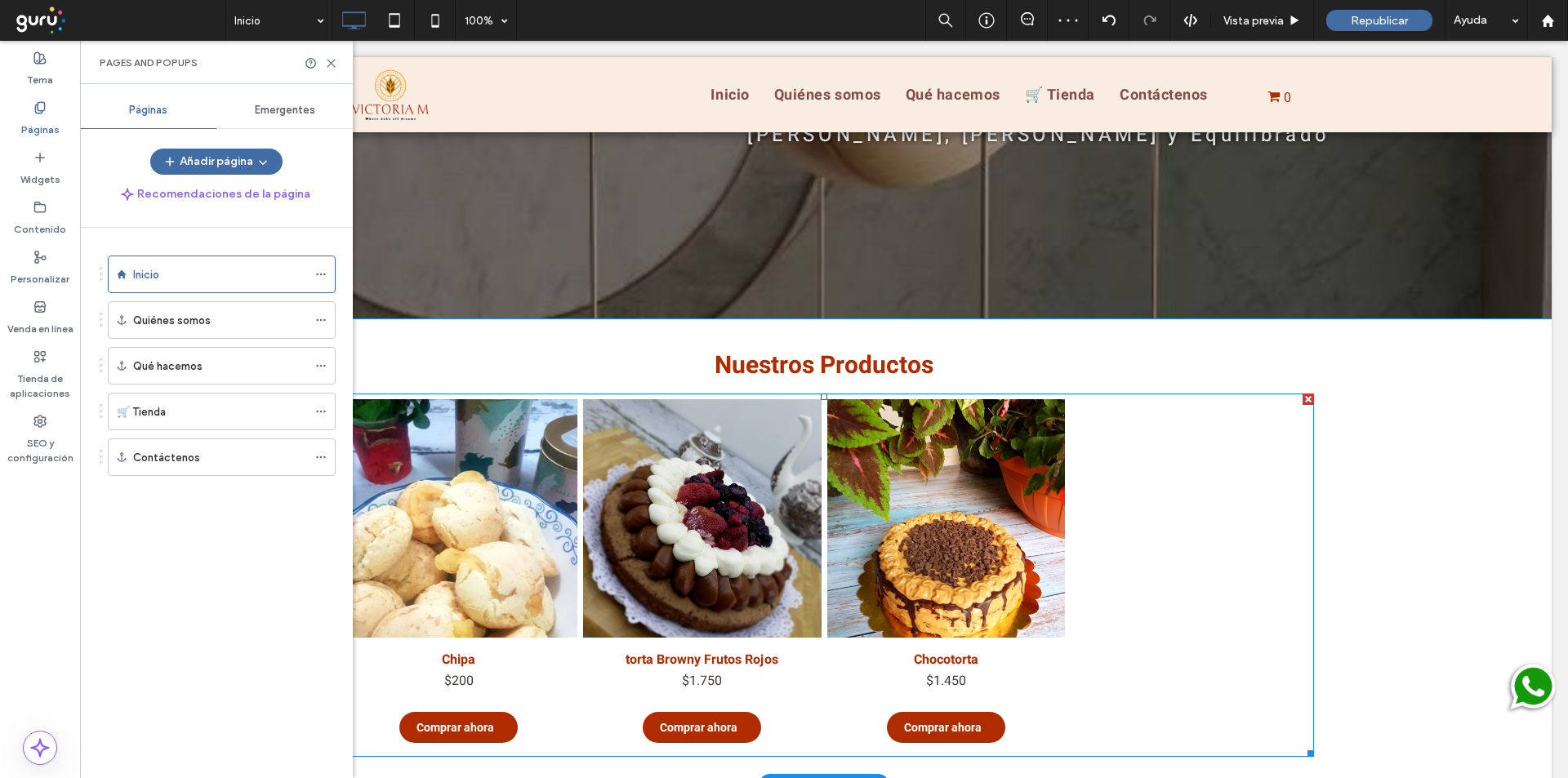
scroll to position [245, 0]
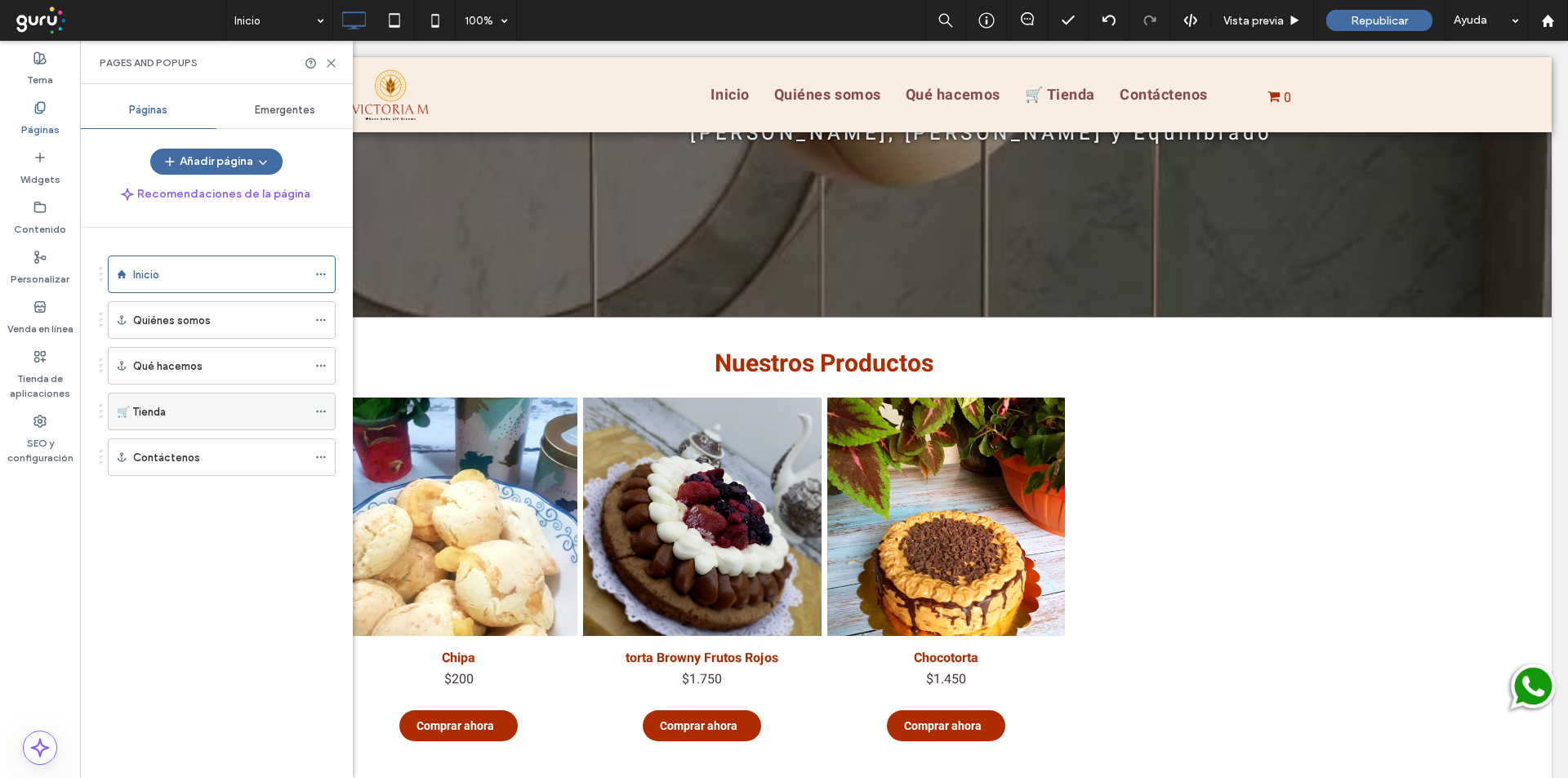
click at [157, 421] on div "🛒 Tienda" at bounding box center [212, 411] width 190 height 36
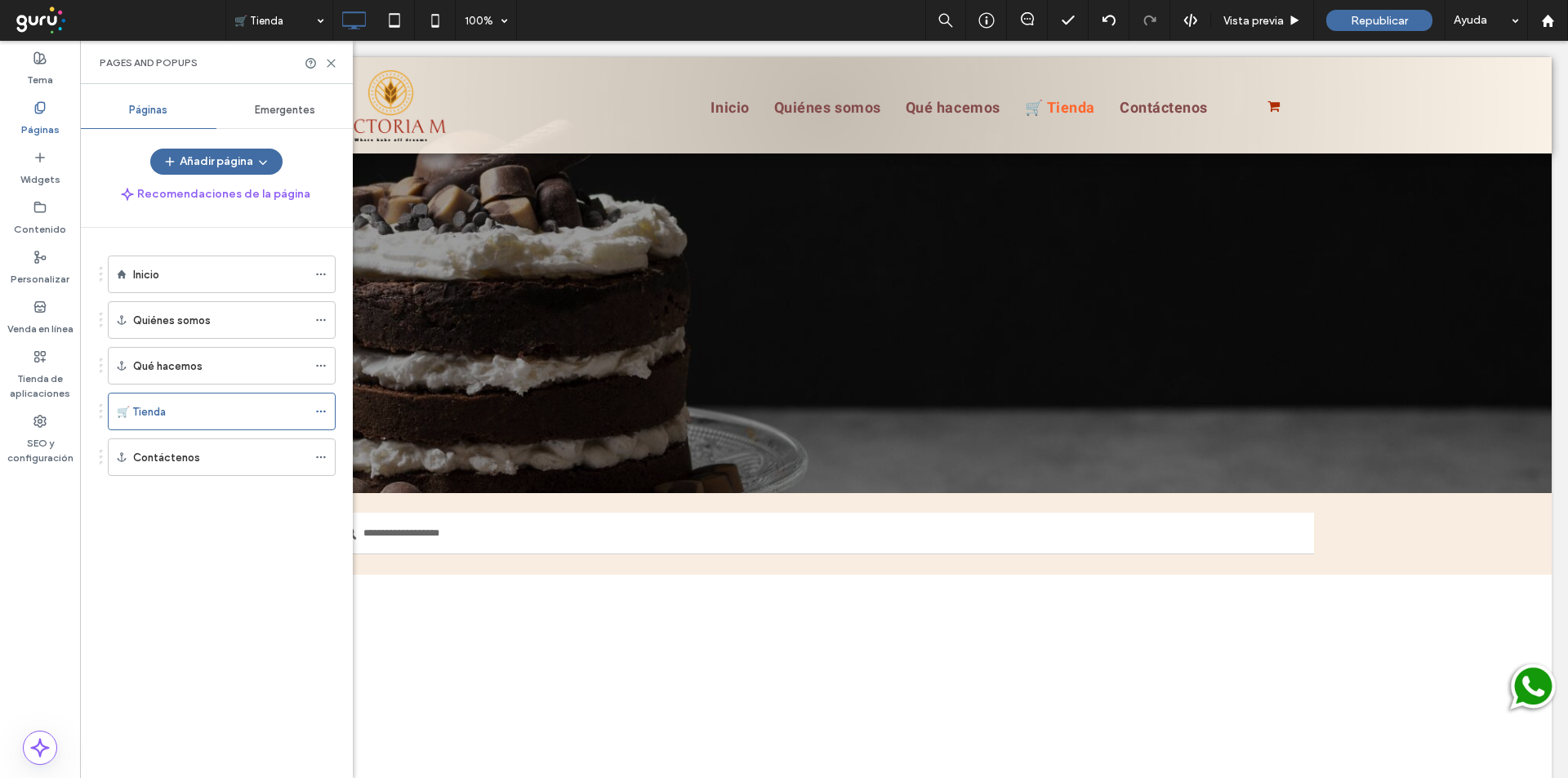
scroll to position [0, 0]
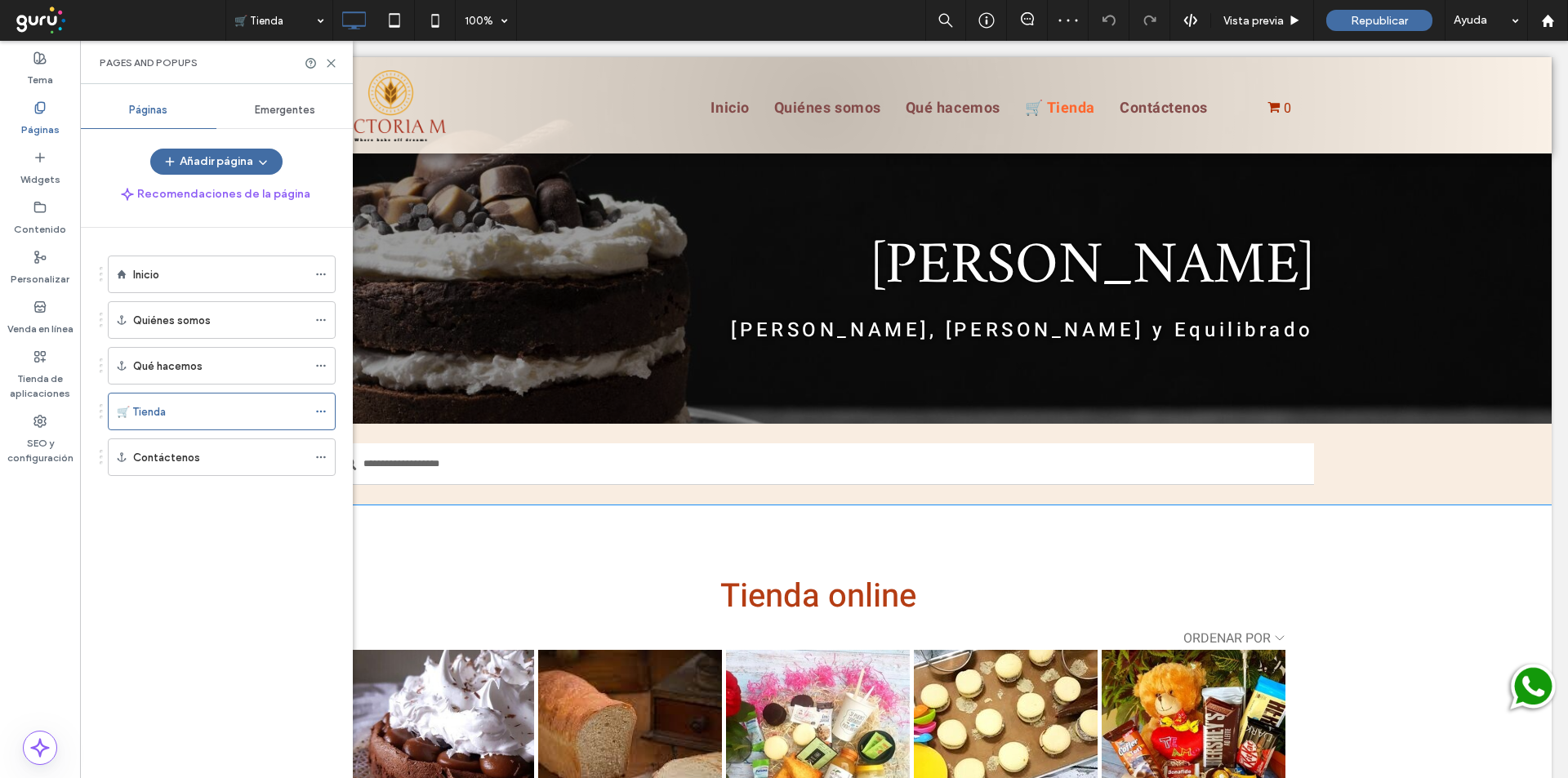
scroll to position [109, 0]
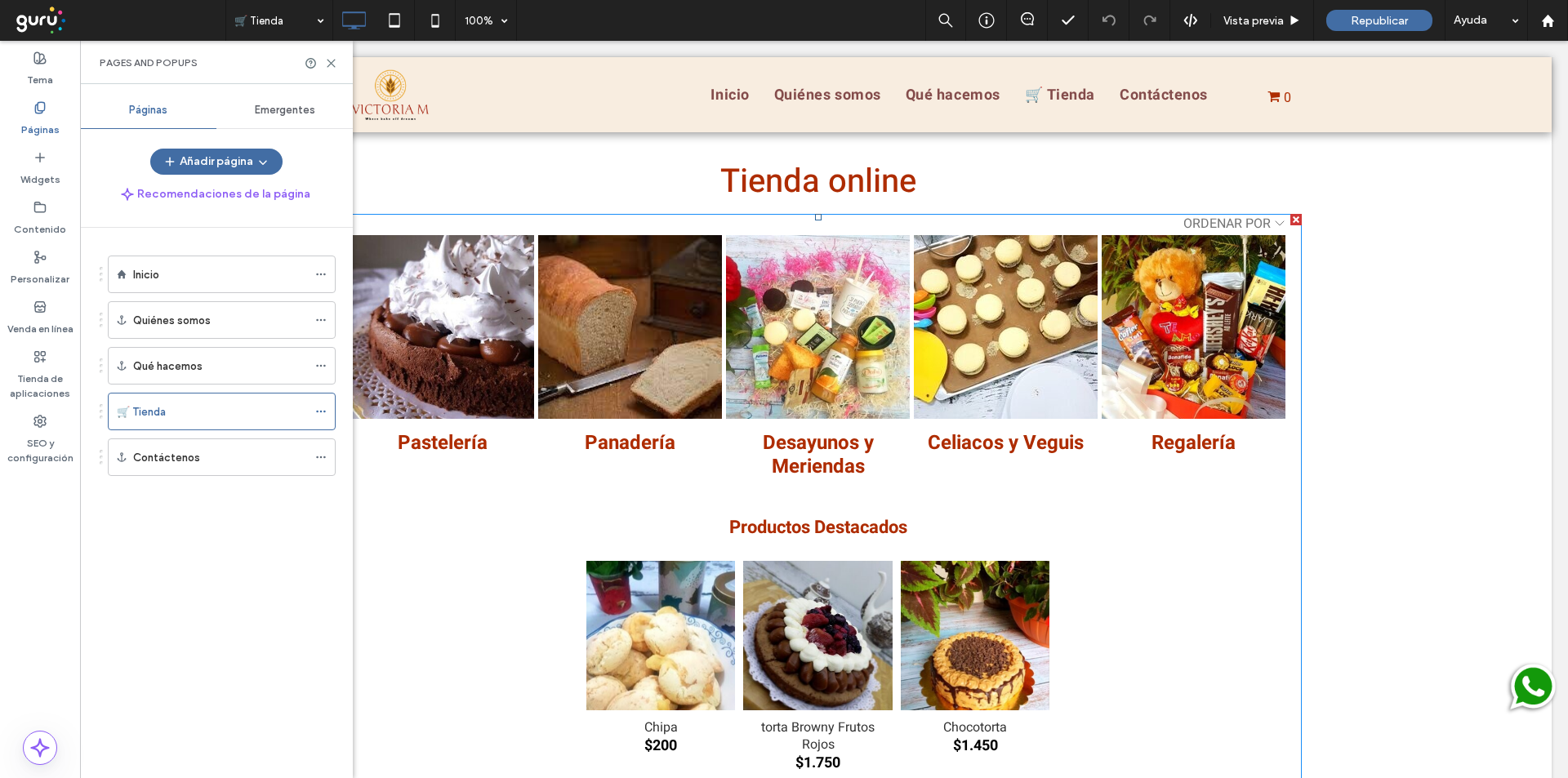
scroll to position [490, 0]
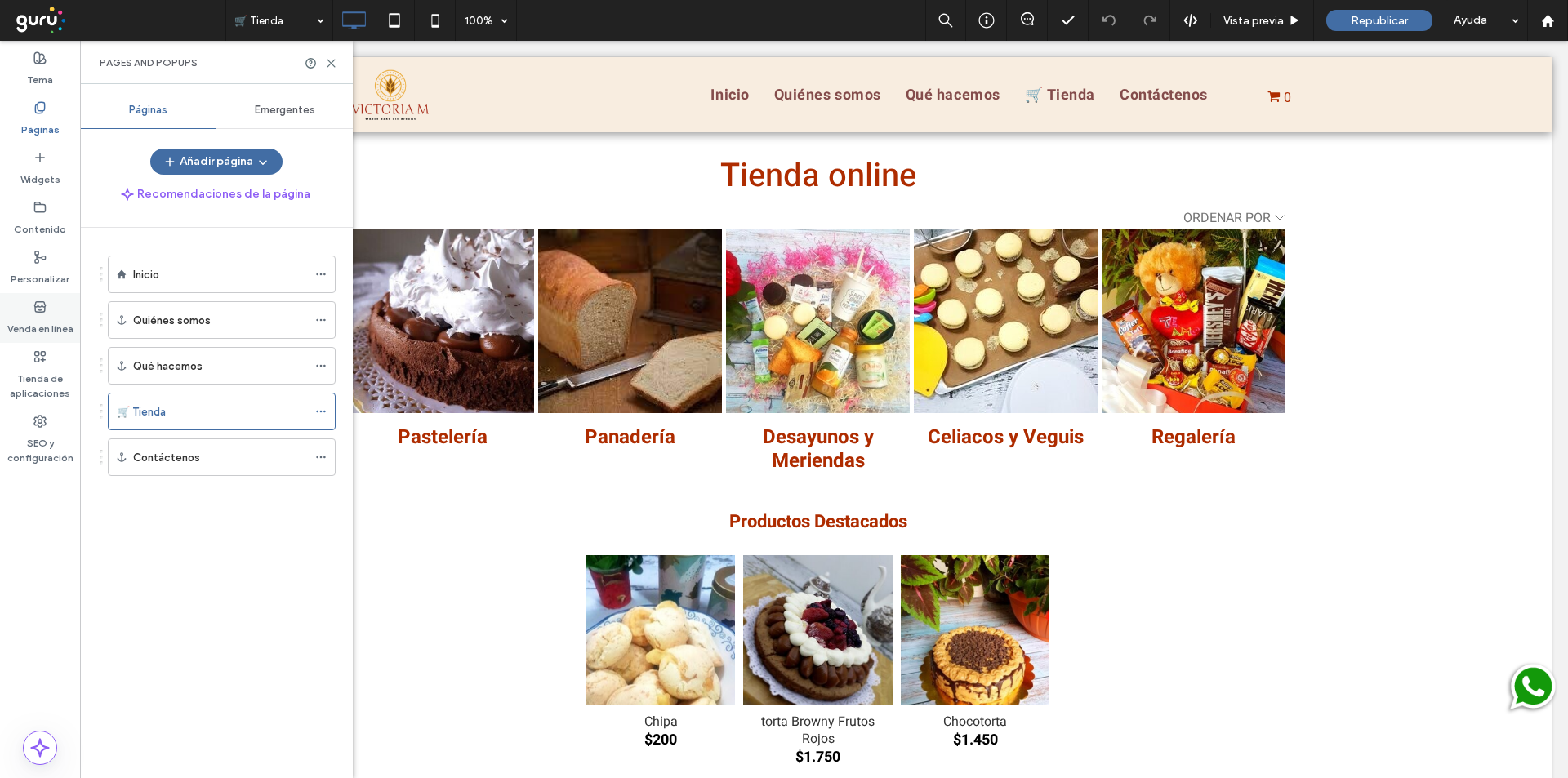
click at [19, 316] on label "Venda en línea" at bounding box center [40, 325] width 67 height 22
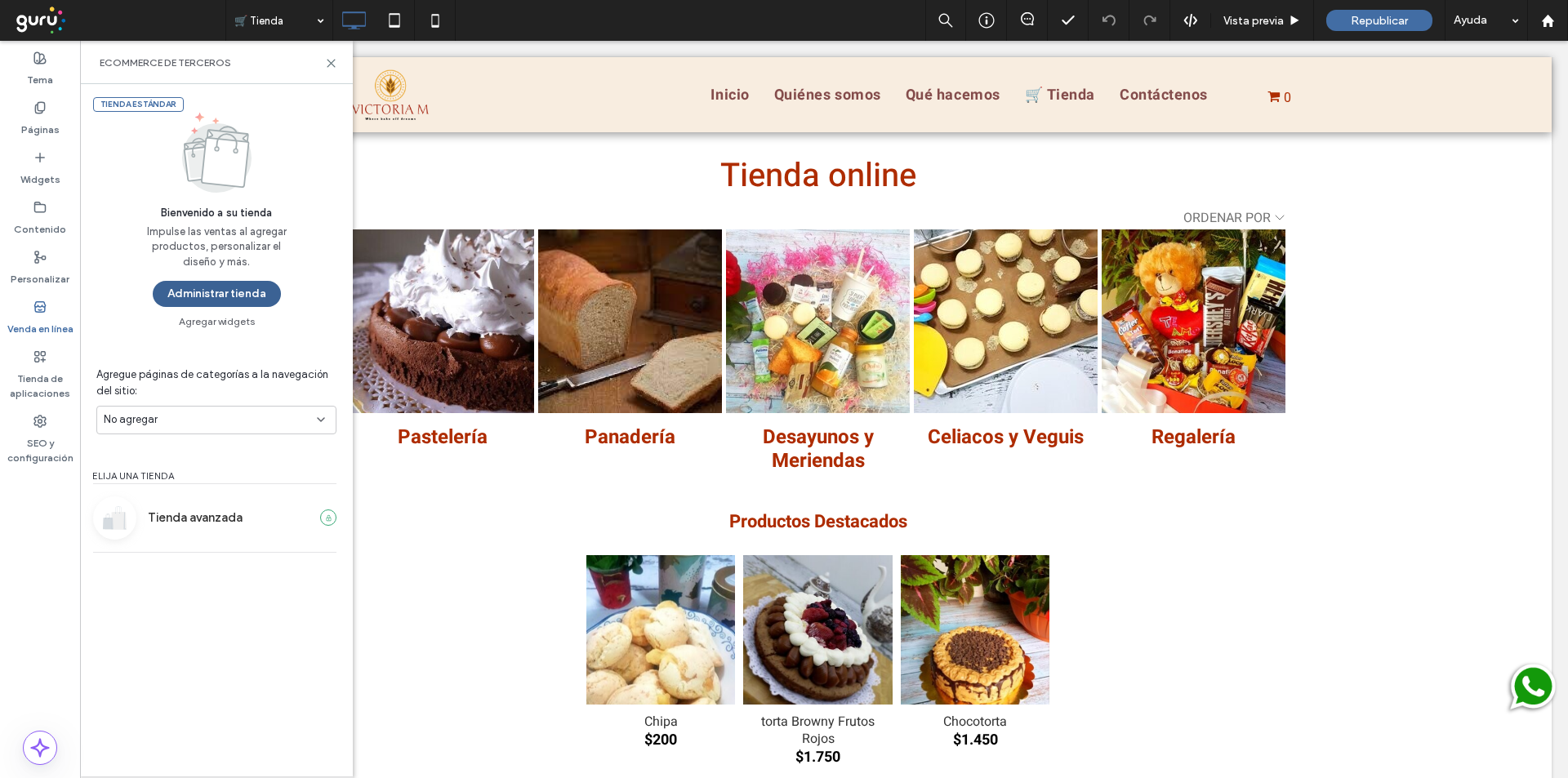
click at [185, 291] on button "Administrar tienda" at bounding box center [216, 294] width 128 height 26
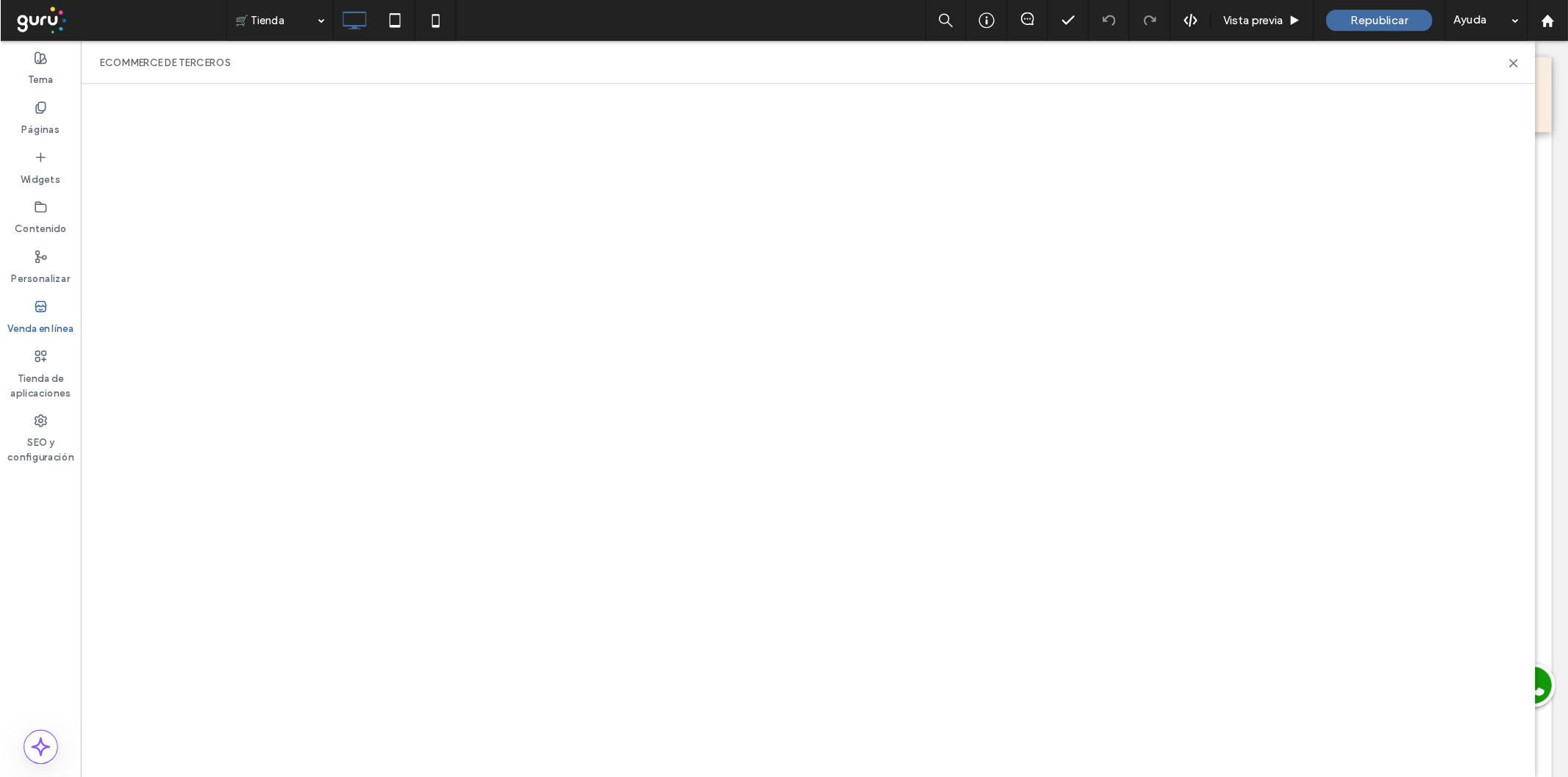
scroll to position [0, 0]
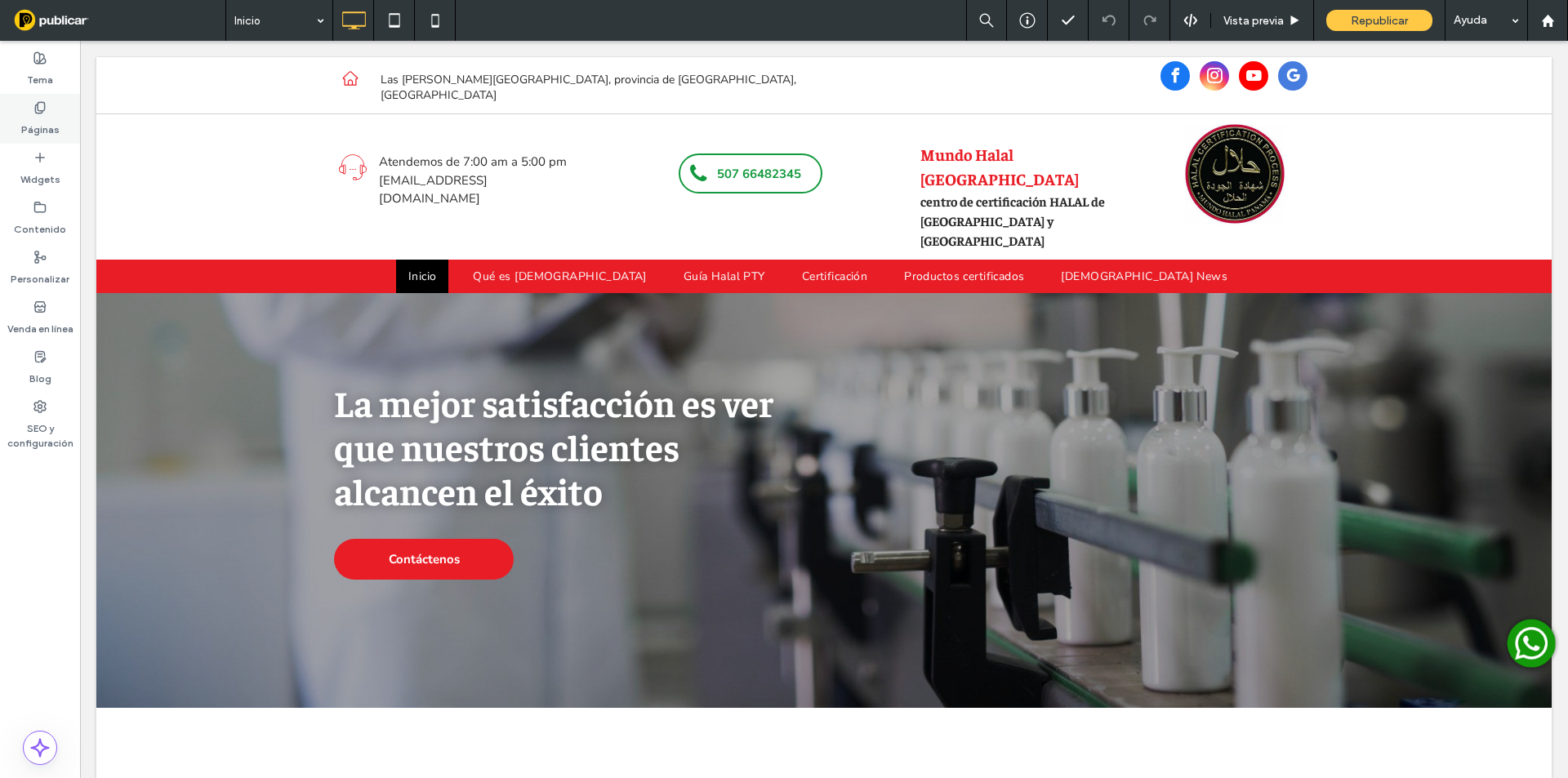
click at [14, 124] on div "Páginas" at bounding box center [39, 118] width 80 height 50
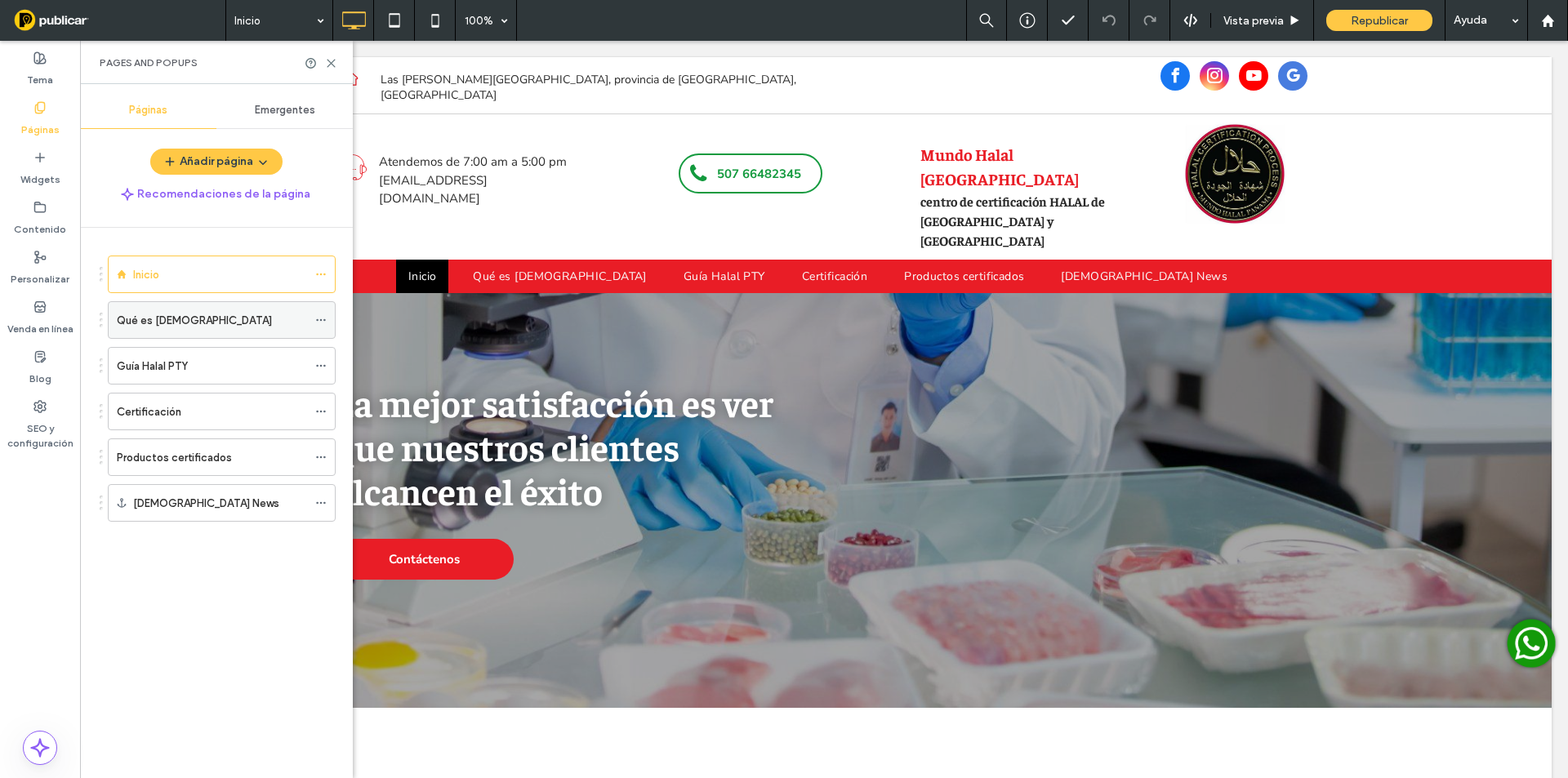
click at [192, 310] on div "Qué es [DEMOGRAPHIC_DATA]" at bounding box center [212, 320] width 190 height 36
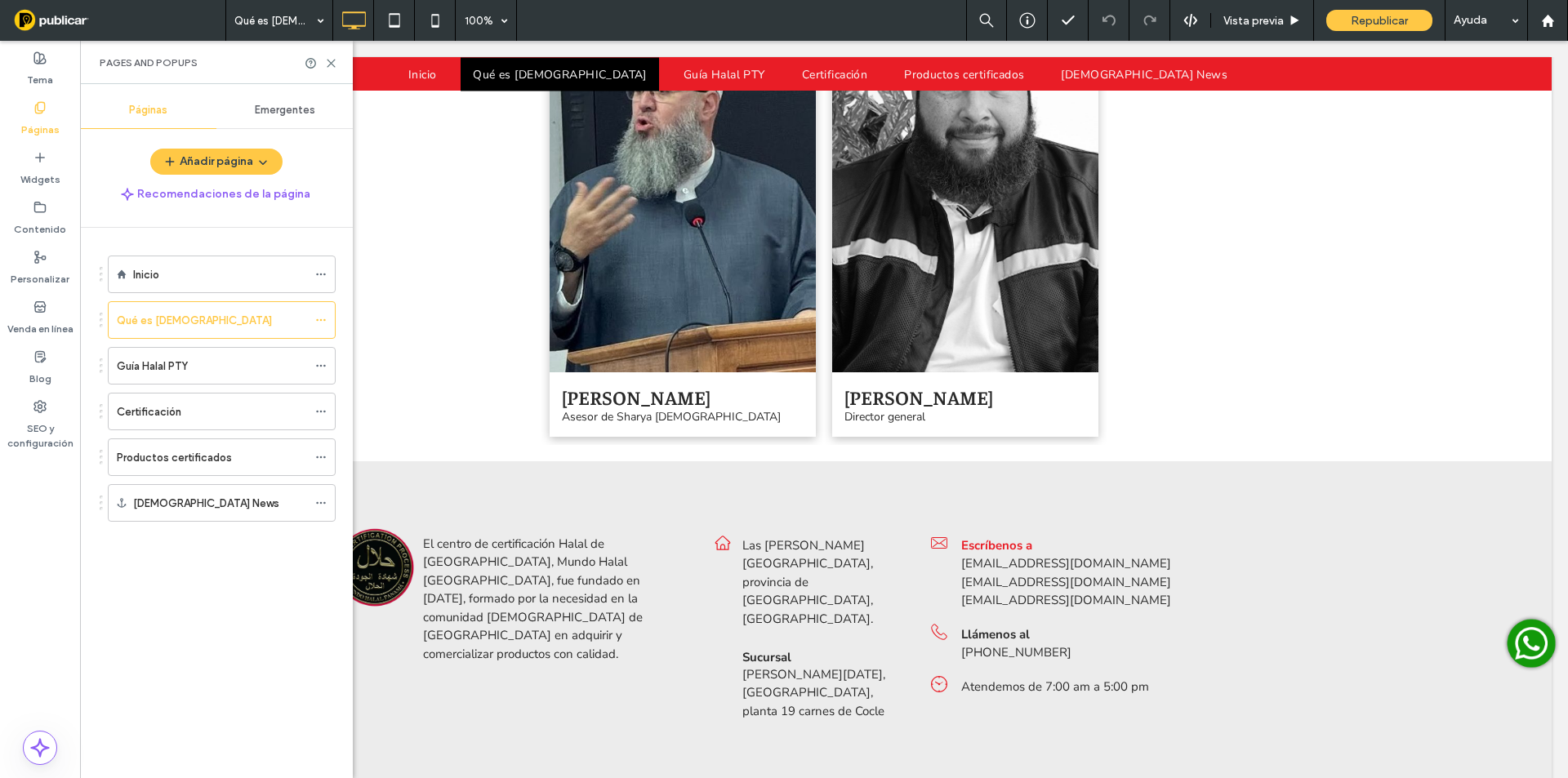
scroll to position [2415, 0]
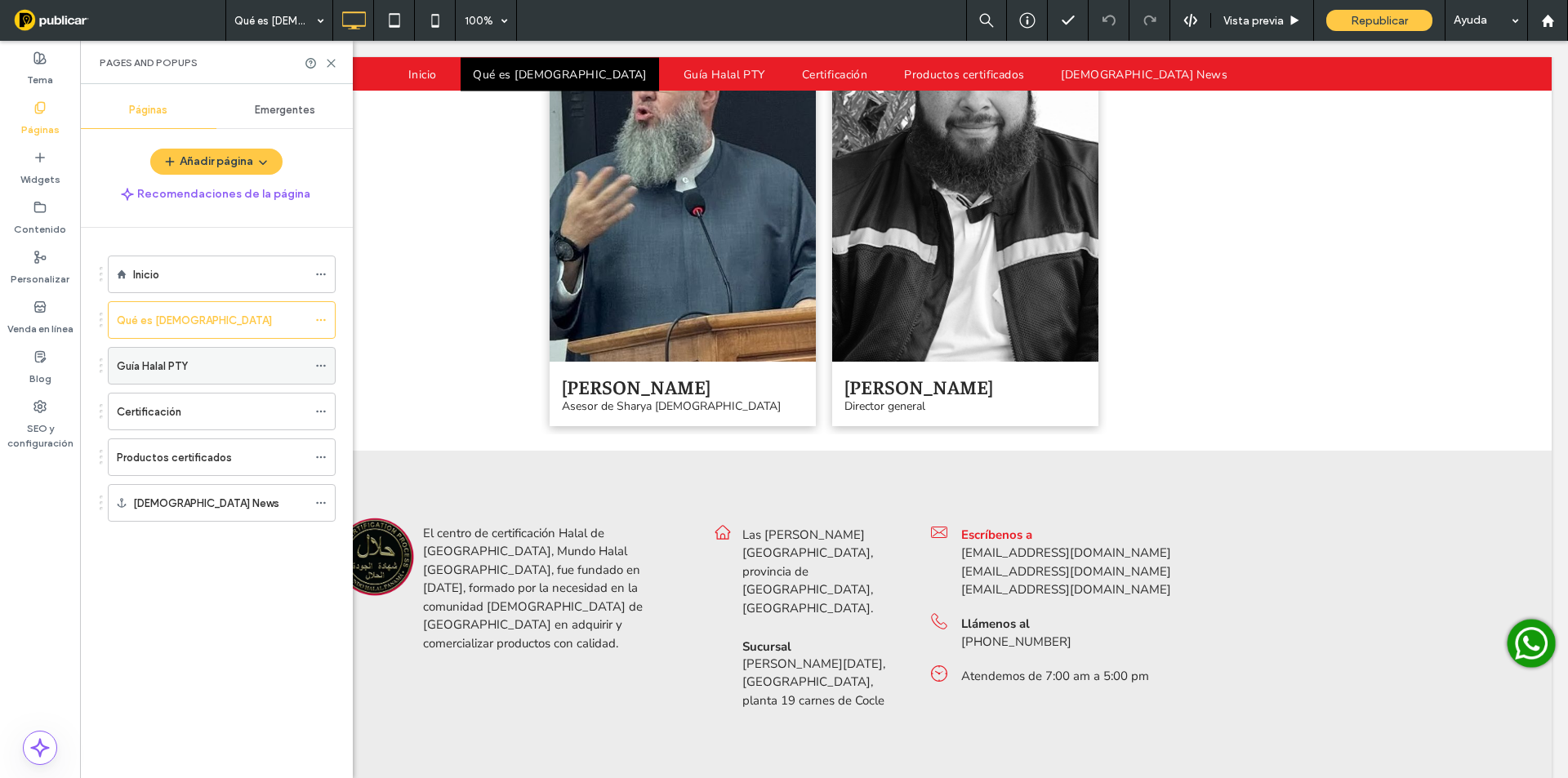
click at [157, 383] on div "Guía Halal PTY" at bounding box center [221, 366] width 228 height 37
click at [181, 361] on label "Guía Halal PTY" at bounding box center [153, 366] width 71 height 29
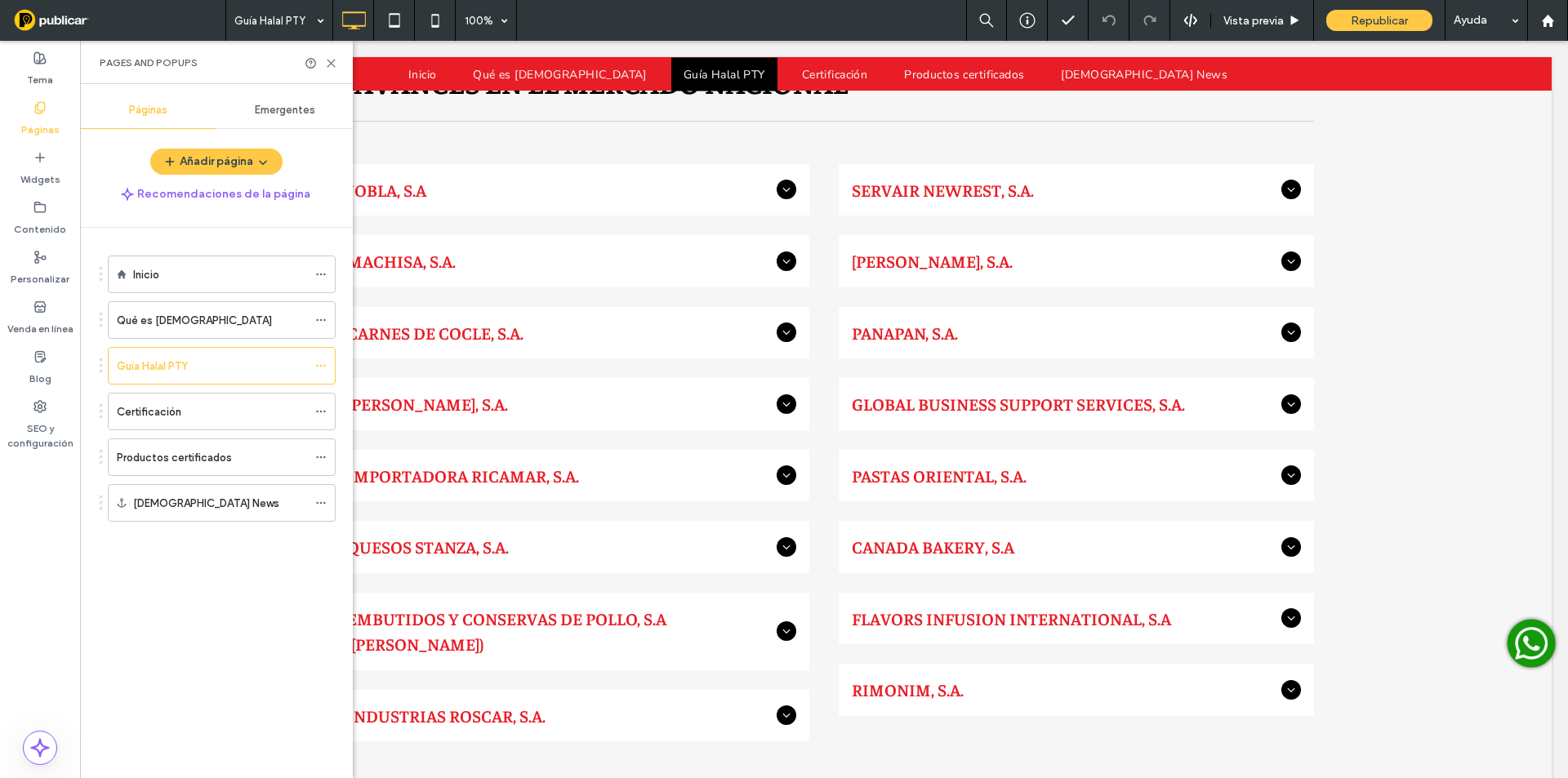
scroll to position [6163, 0]
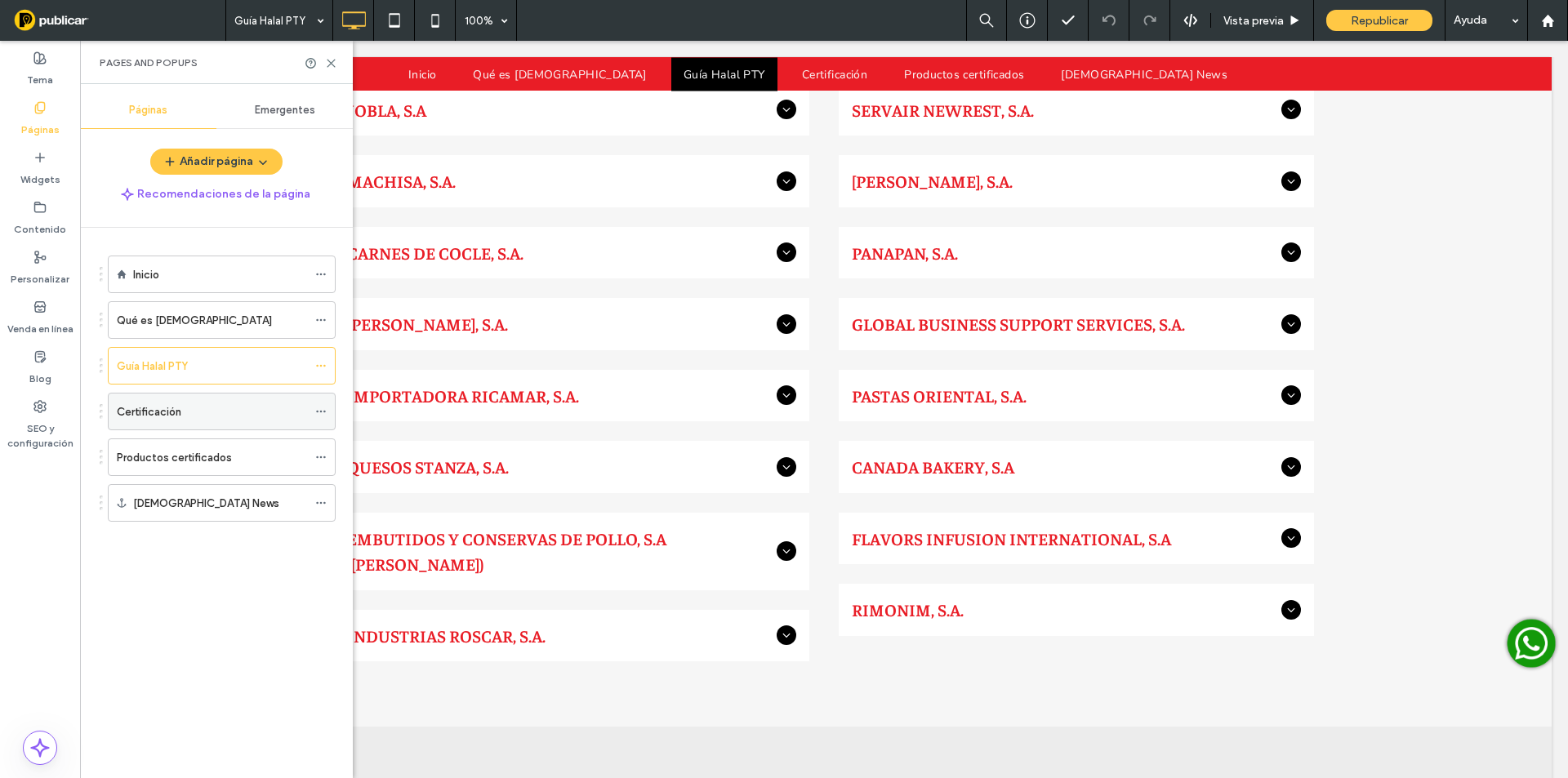
click at [197, 401] on div "Certificación" at bounding box center [212, 411] width 190 height 36
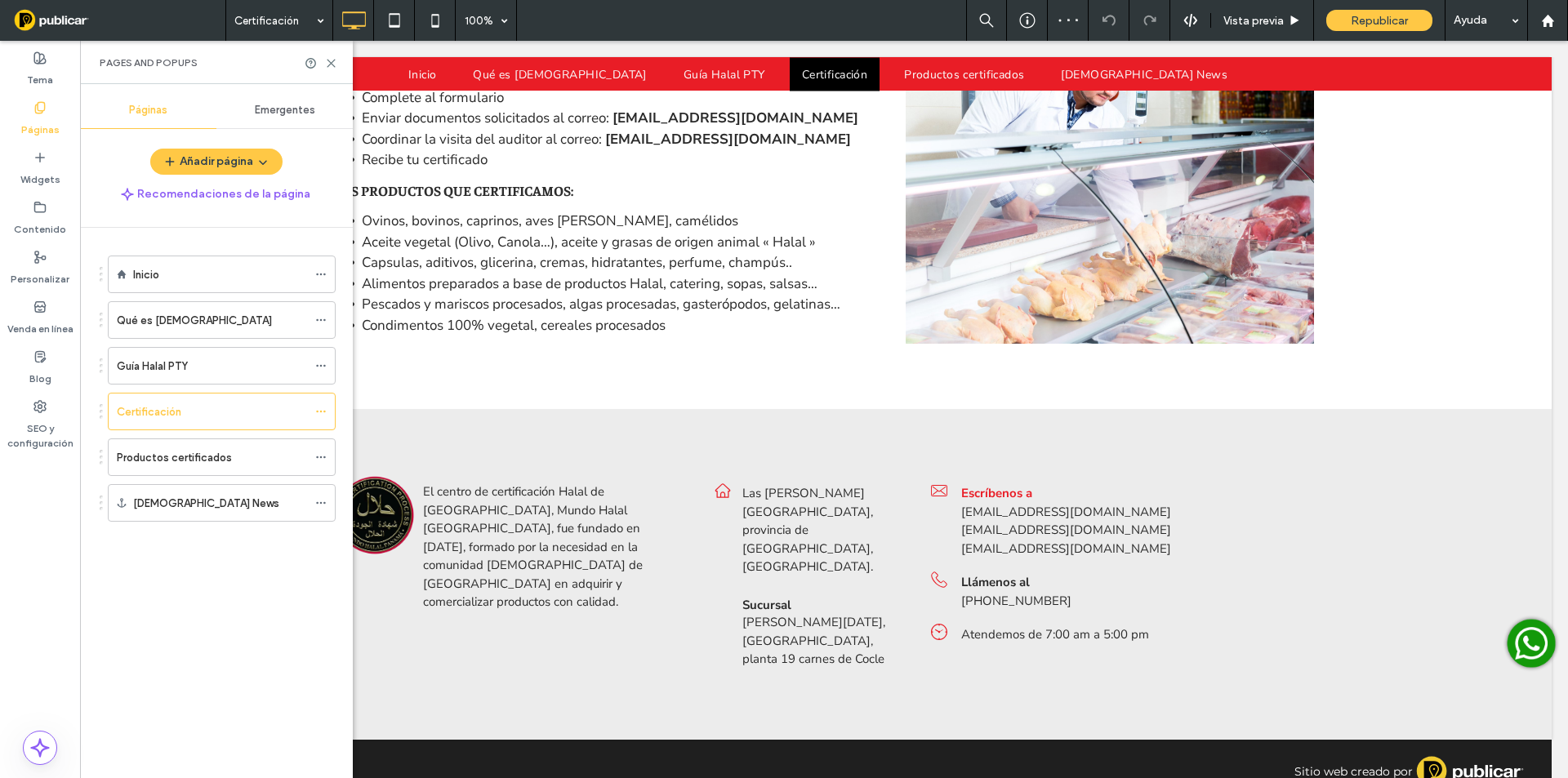
scroll to position [1553, 0]
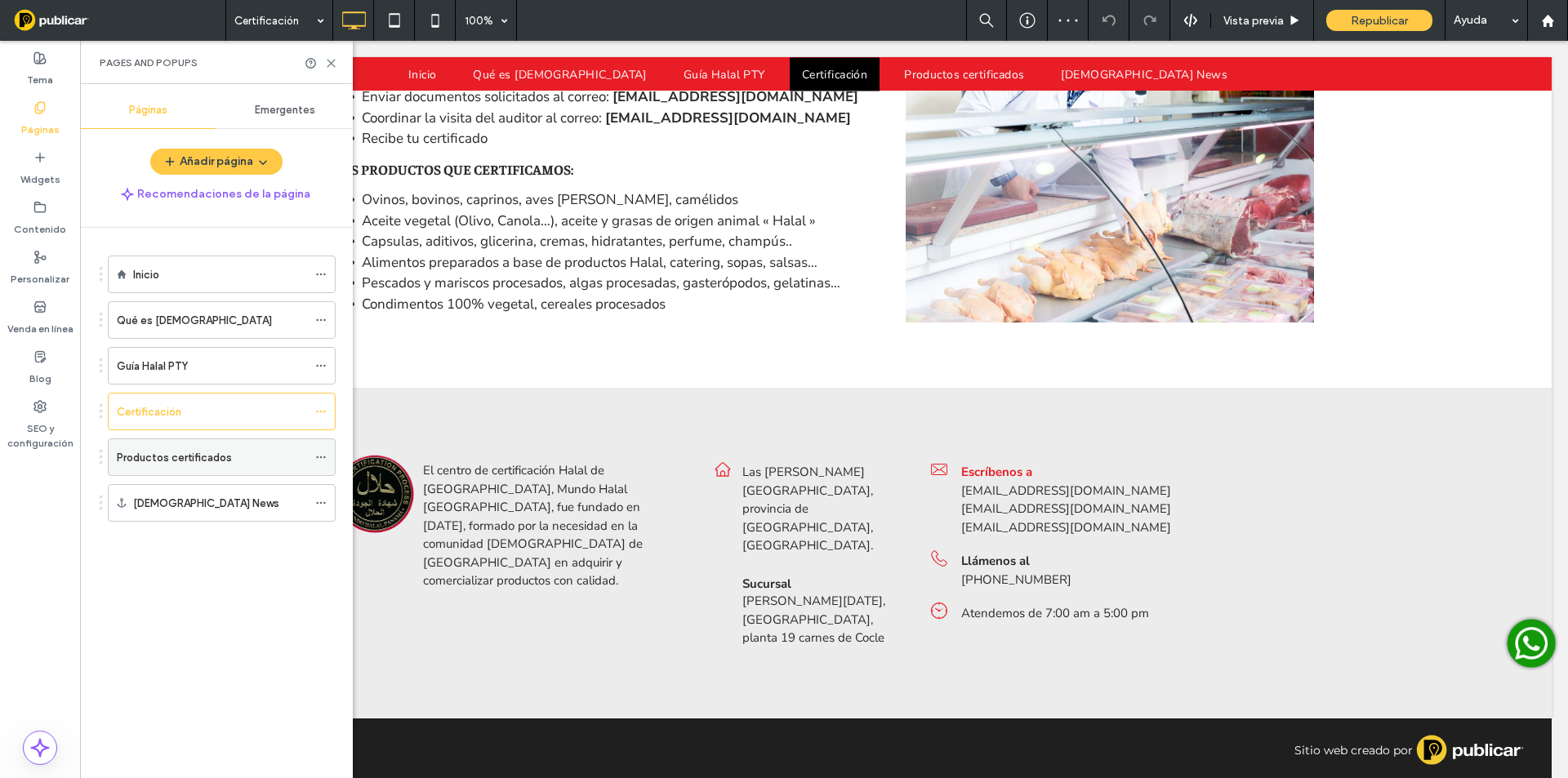
click at [232, 455] on div "Productos certificados" at bounding box center [212, 458] width 190 height 17
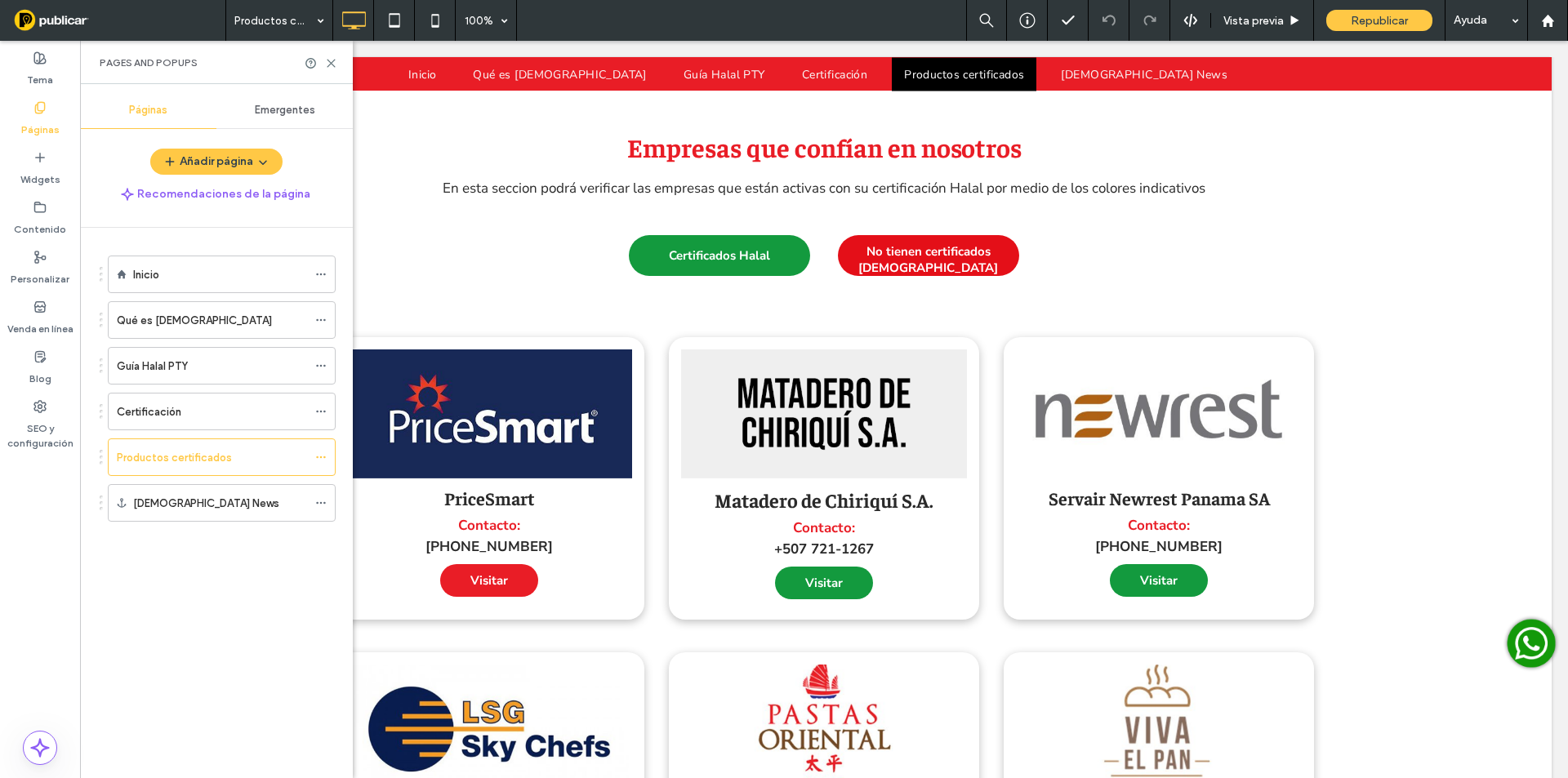
scroll to position [1557, 0]
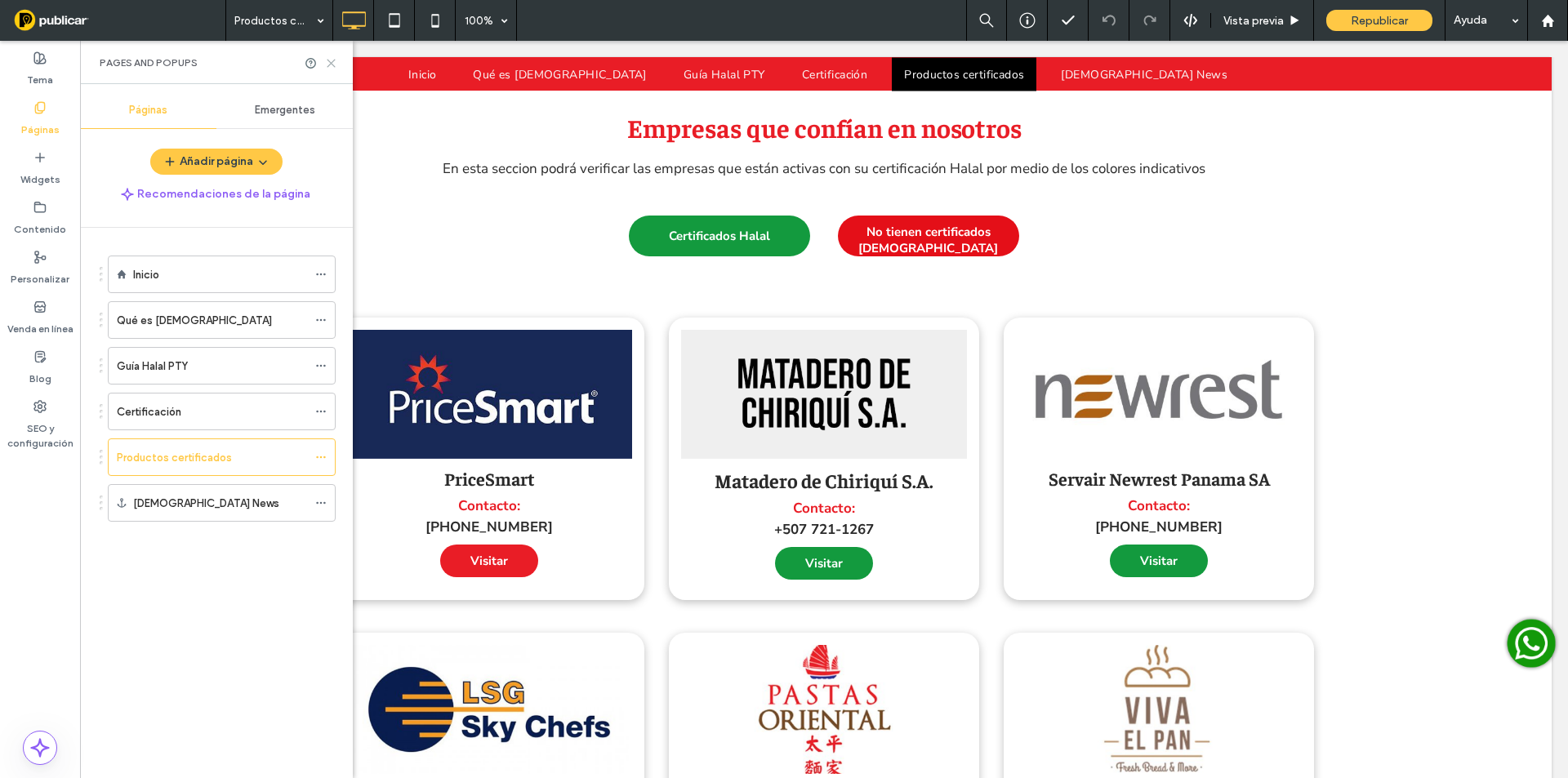
click at [334, 63] on icon at bounding box center [331, 63] width 12 height 12
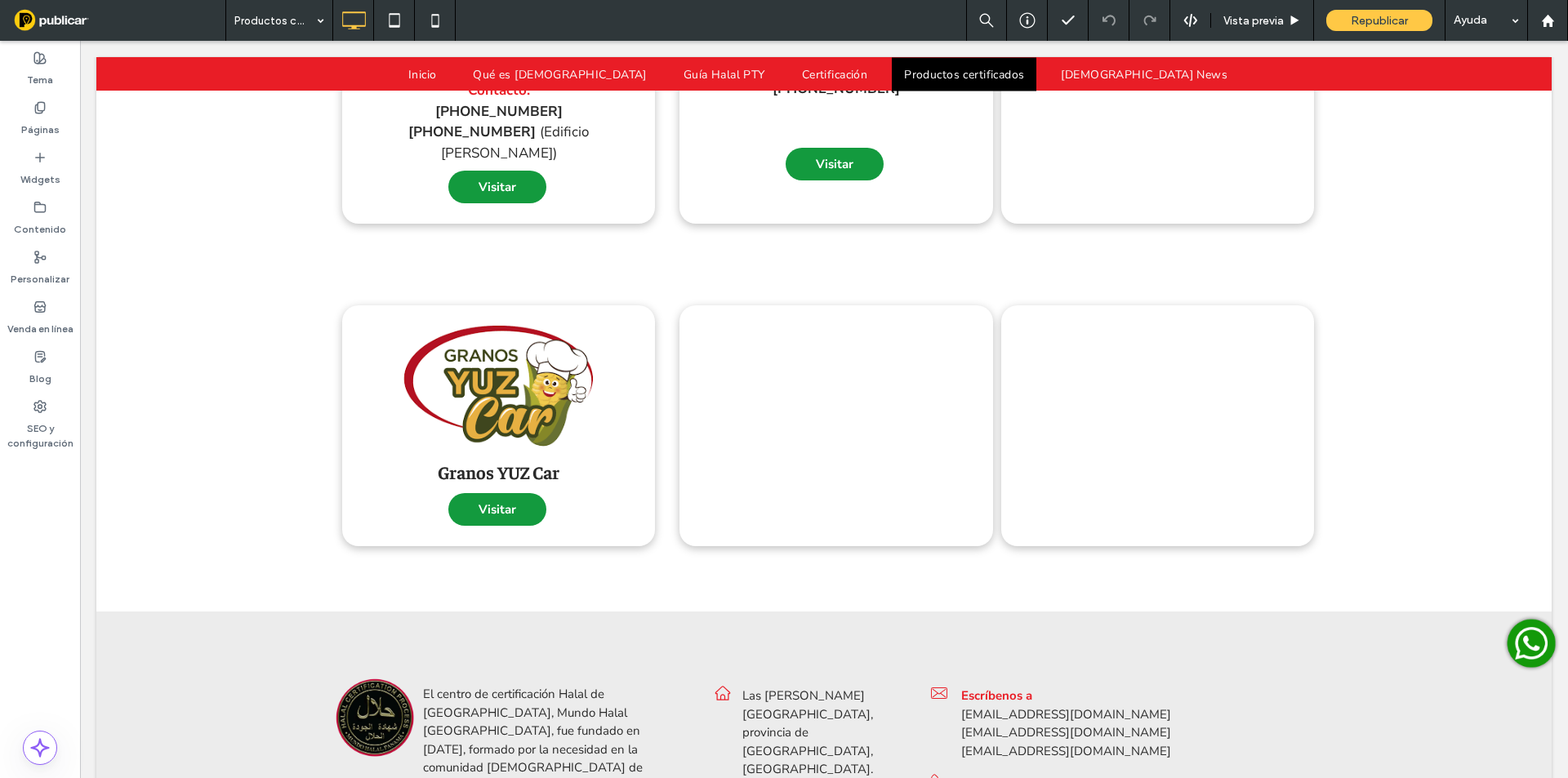
scroll to position [2698, 0]
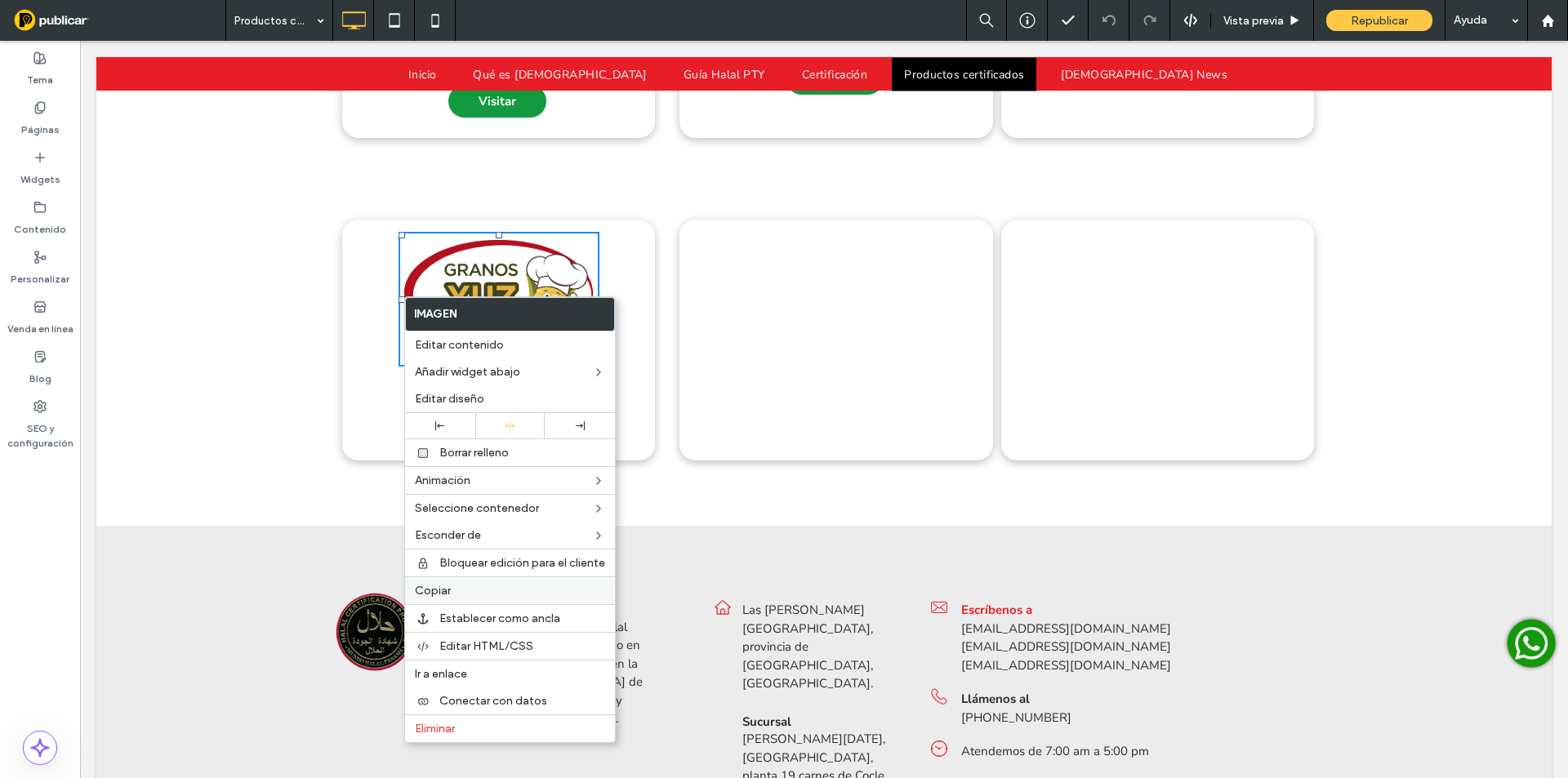
click at [442, 592] on span "Copiar" at bounding box center [433, 590] width 36 height 14
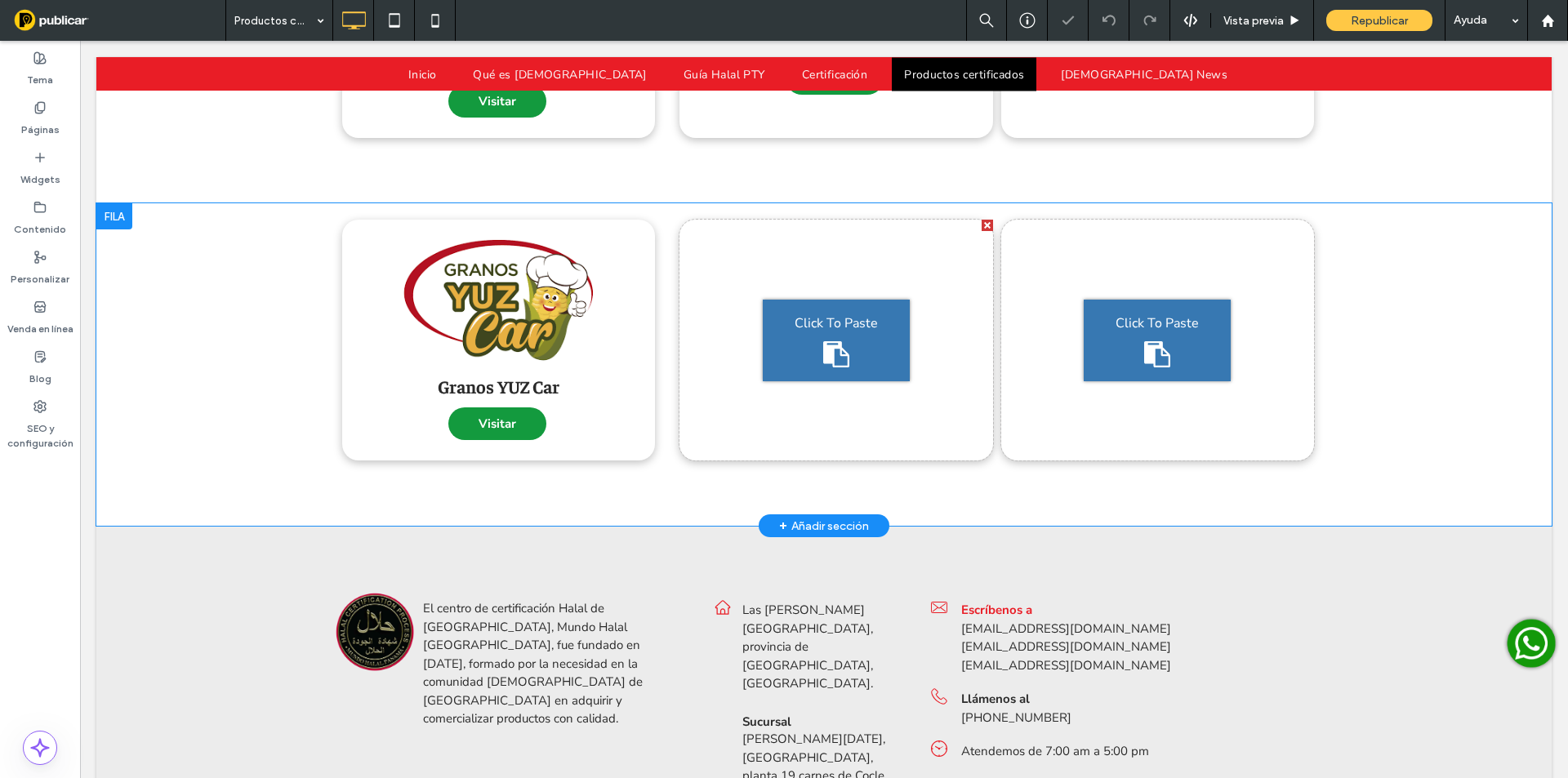
click at [870, 316] on div "Click To Paste" at bounding box center [836, 340] width 147 height 81
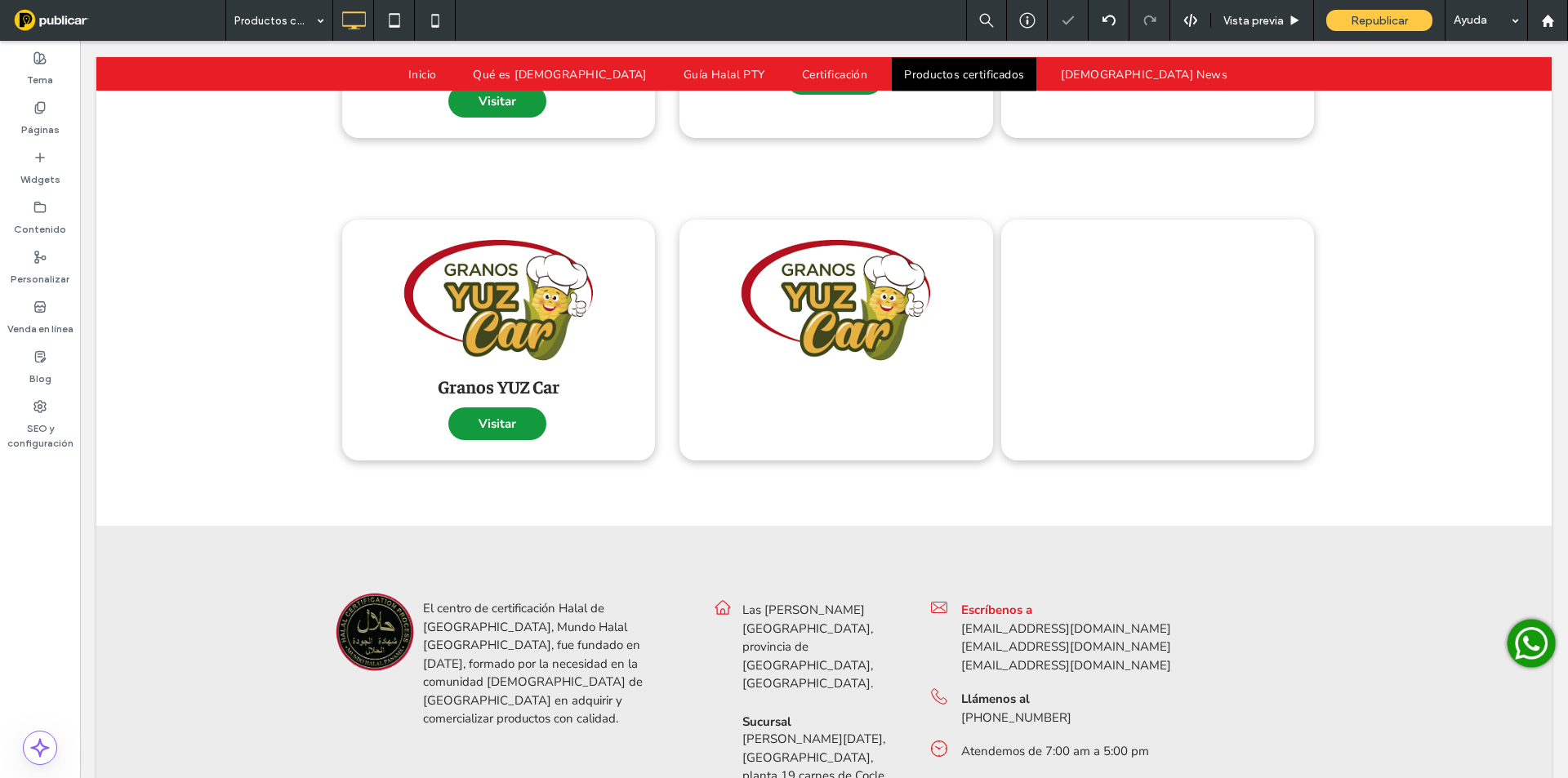
click at [1195, 329] on div "Click To Paste" at bounding box center [1157, 340] width 147 height 81
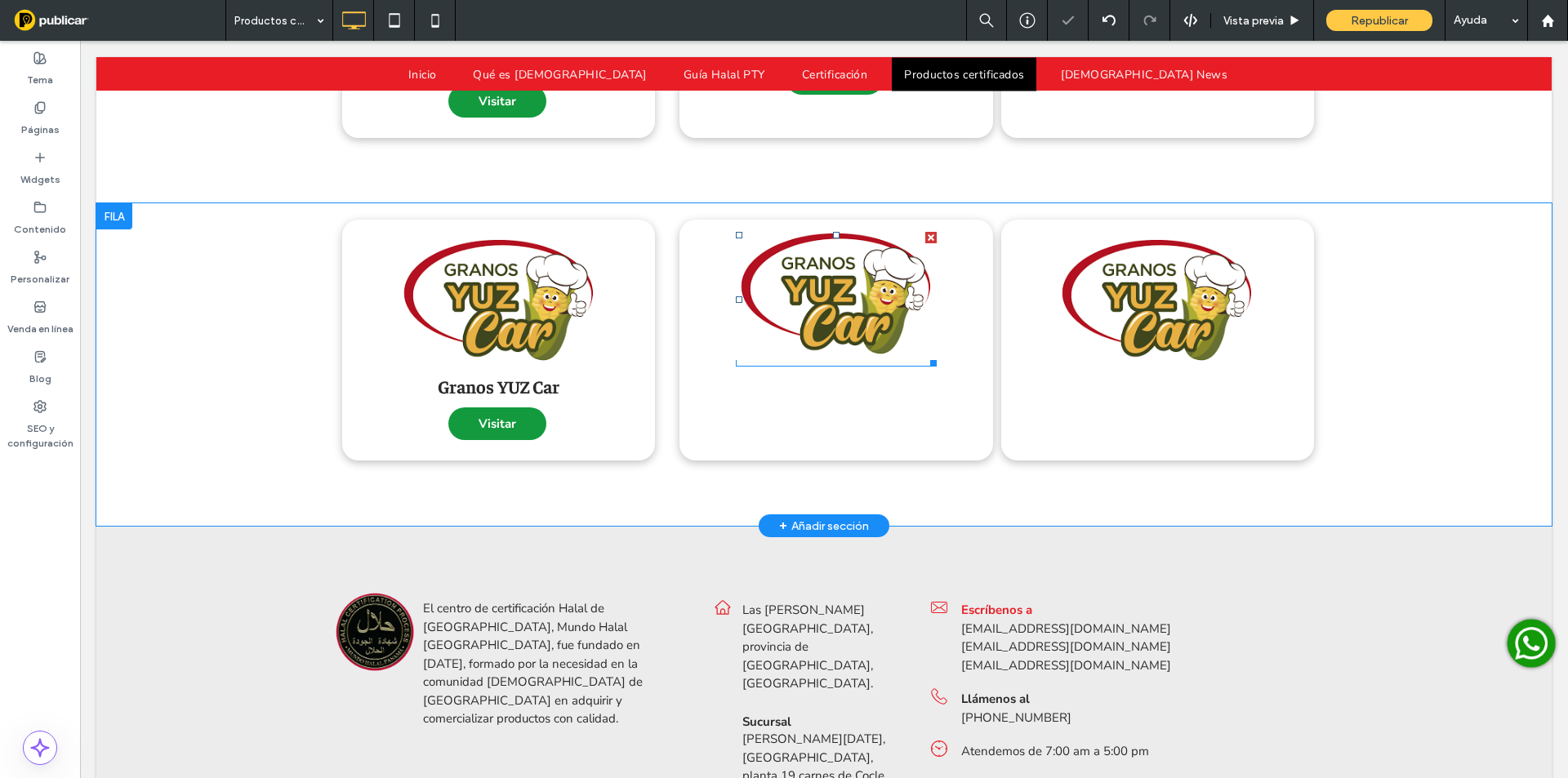
drag, startPoint x: 896, startPoint y: 295, endPoint x: 935, endPoint y: 264, distance: 49.8
click at [897, 294] on img at bounding box center [836, 293] width 200 height 135
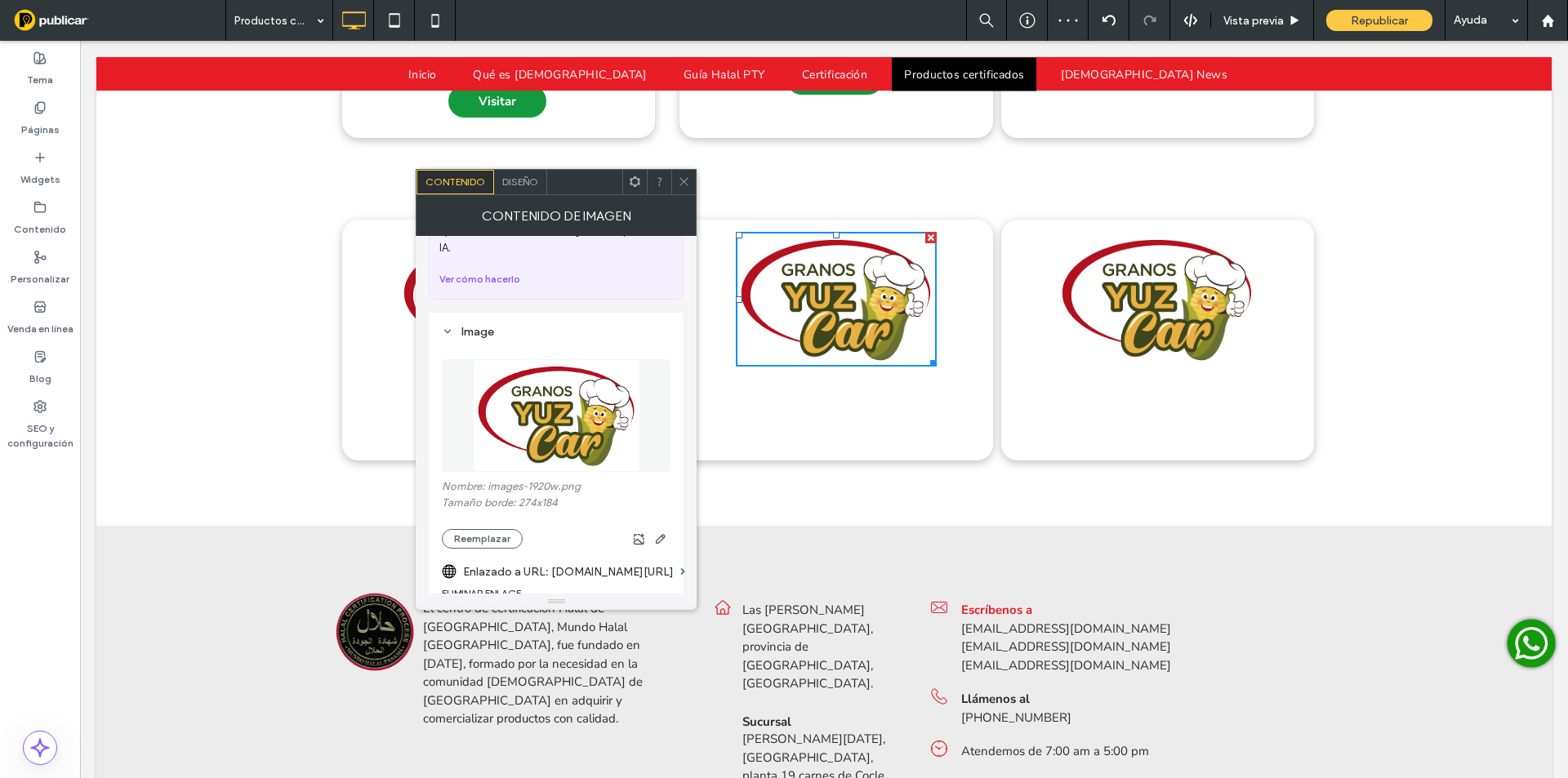
scroll to position [109, 0]
click at [503, 528] on button "Reemplazar" at bounding box center [482, 537] width 81 height 20
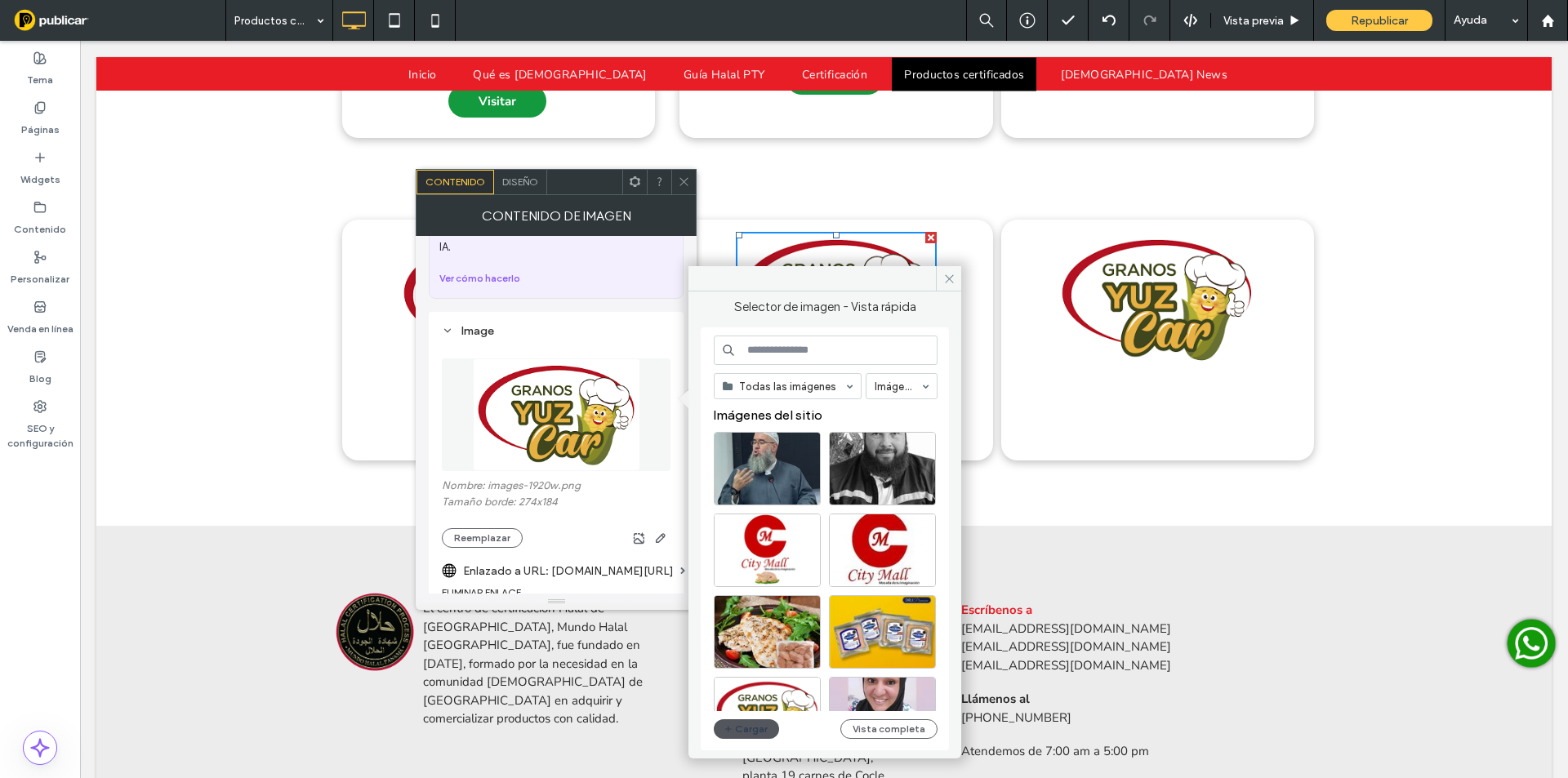
click at [722, 735] on button "Cargar" at bounding box center [747, 728] width 66 height 20
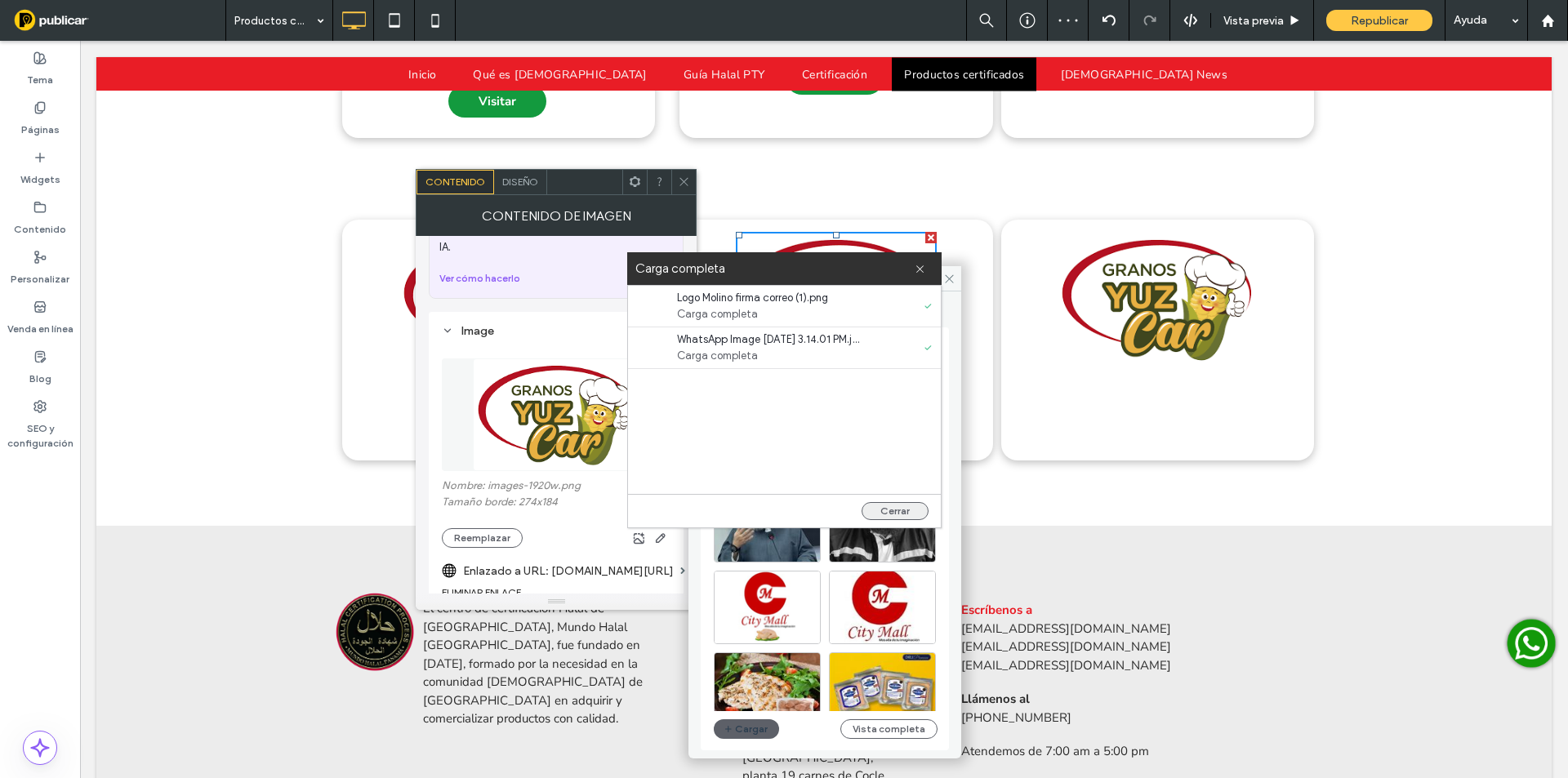
click at [895, 506] on button "Cerrar" at bounding box center [895, 510] width 67 height 18
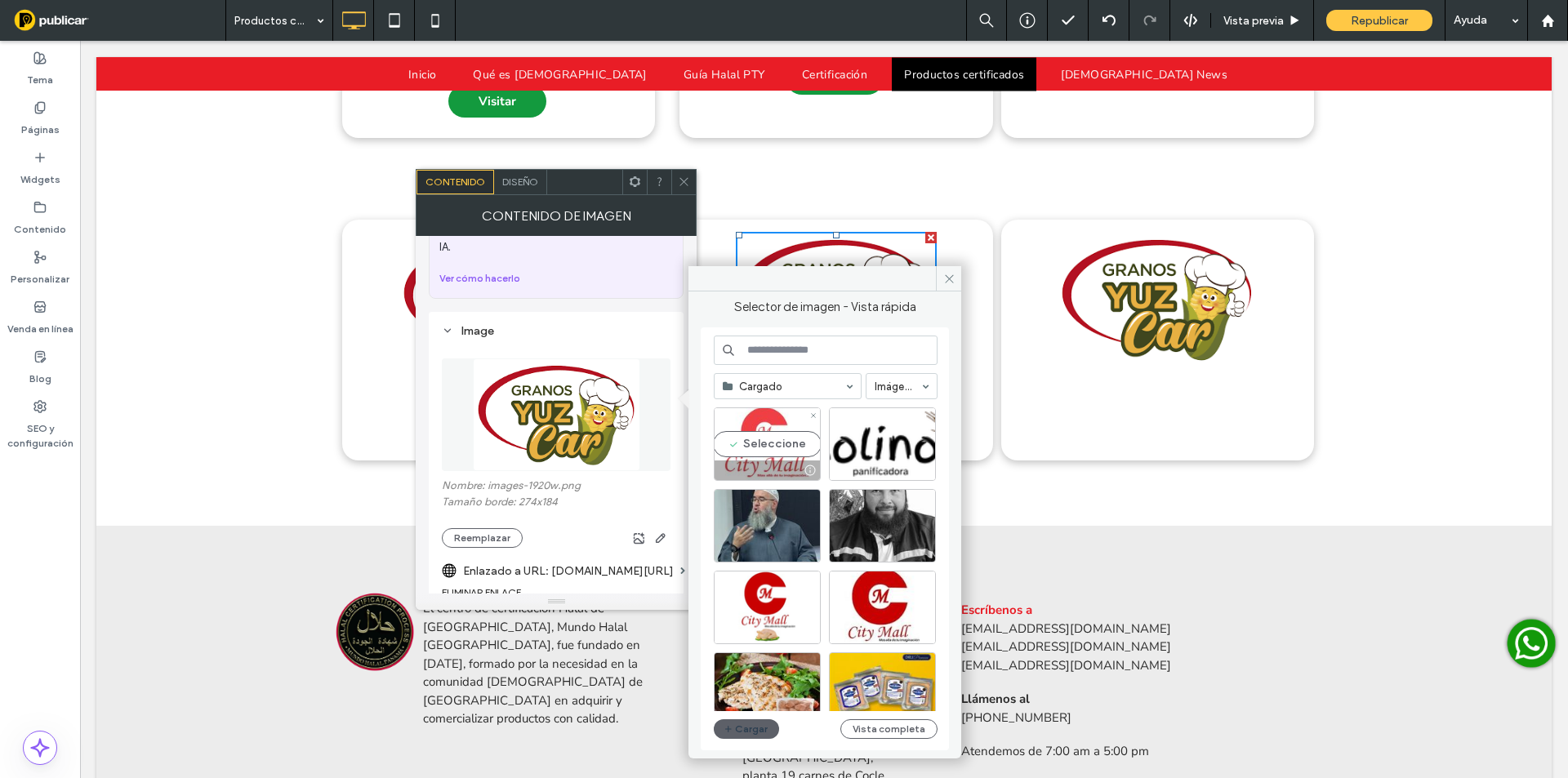
click at [803, 431] on div "Seleccione" at bounding box center [767, 444] width 107 height 73
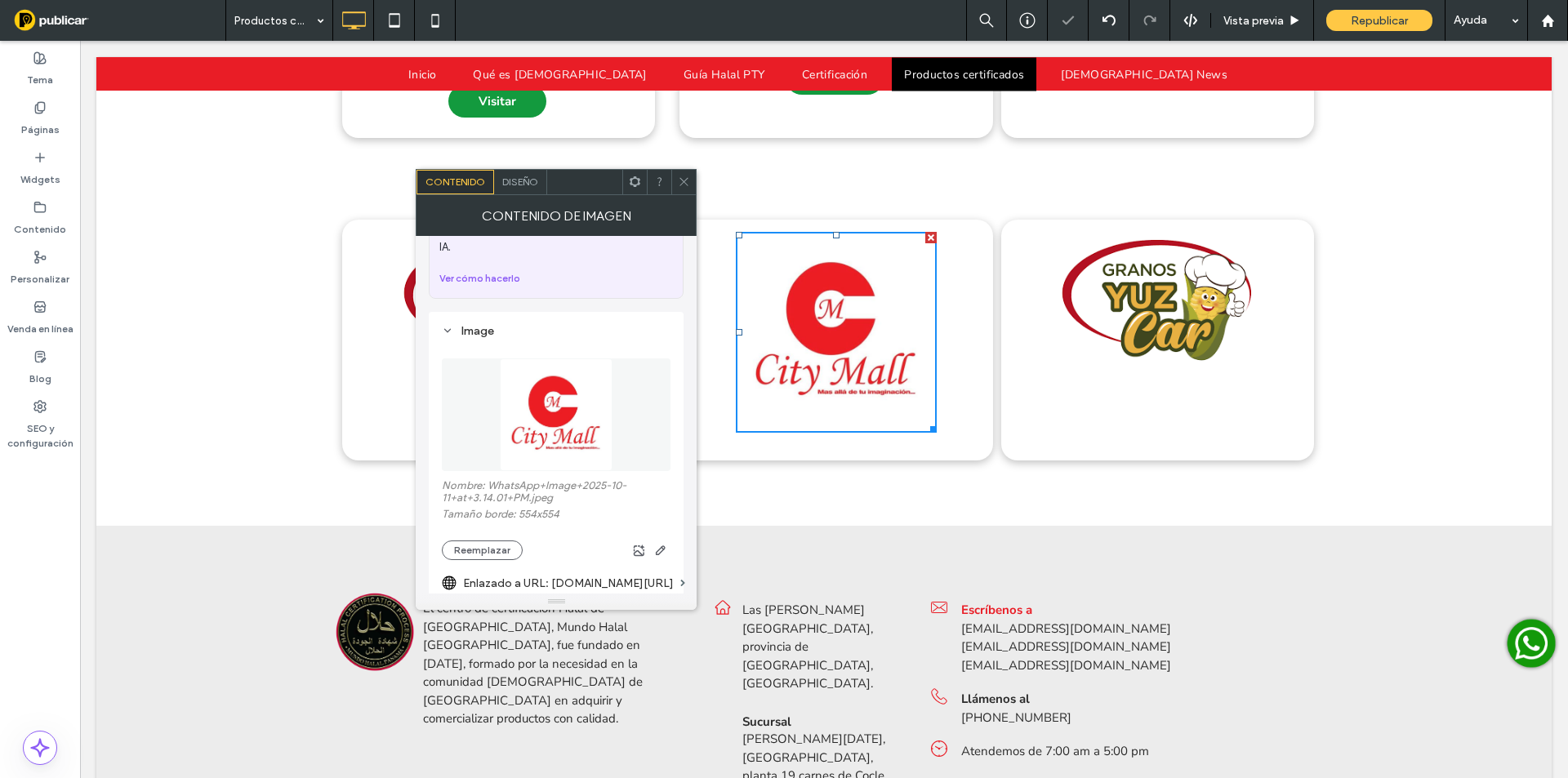
click at [676, 182] on div at bounding box center [684, 182] width 24 height 24
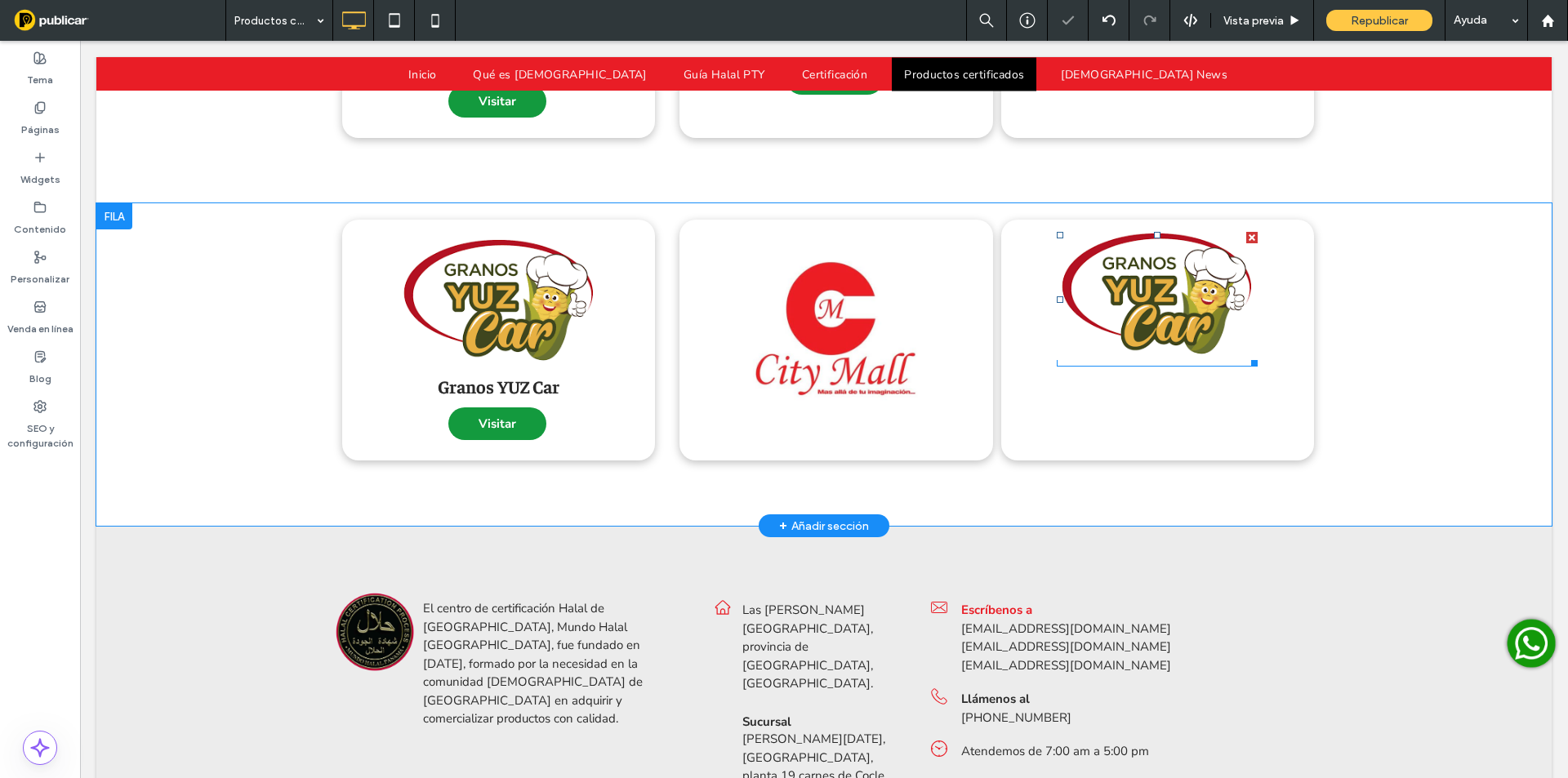
click at [1130, 272] on img at bounding box center [1157, 293] width 200 height 135
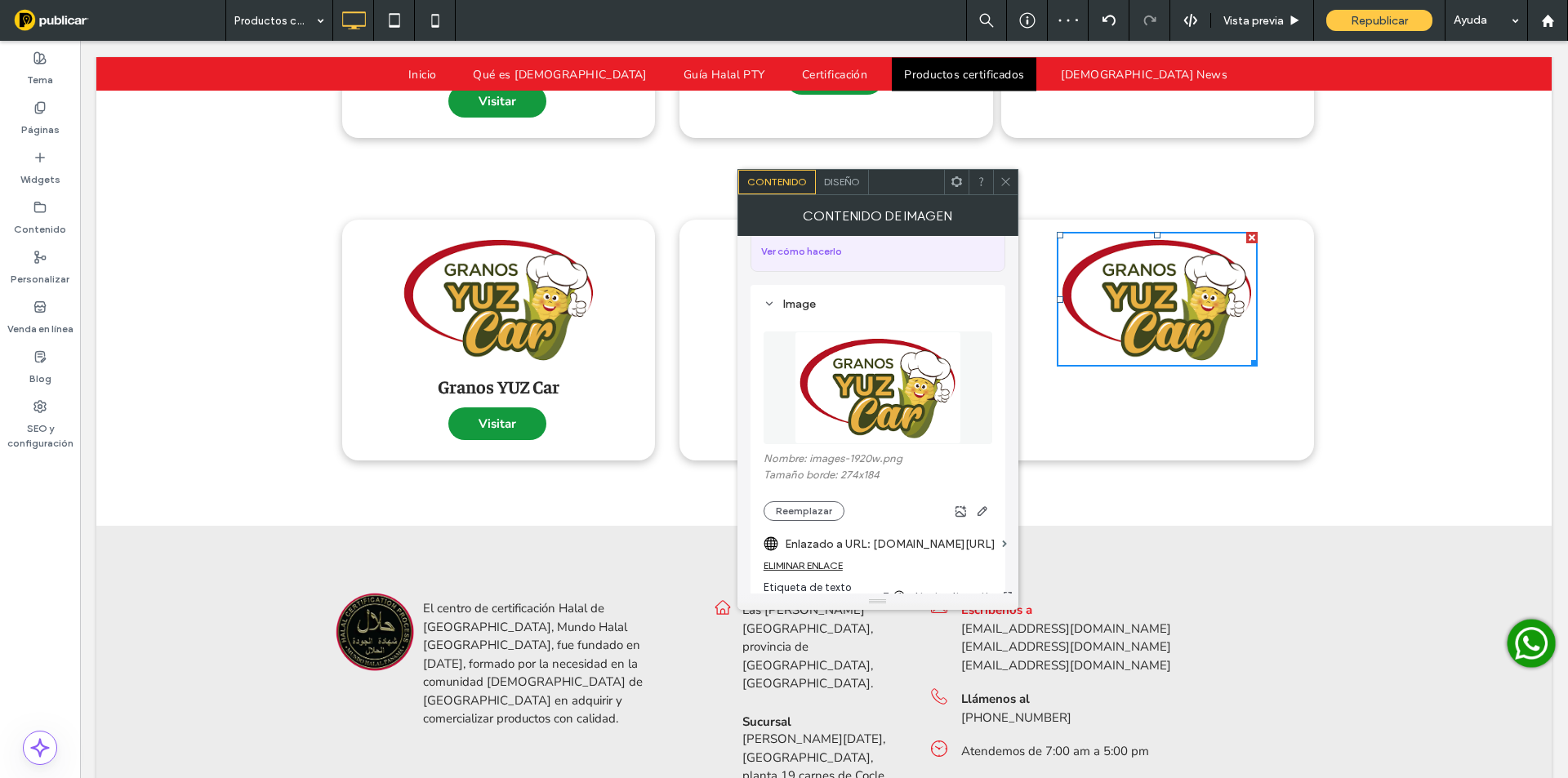
scroll to position [137, 0]
click at [793, 500] on button "Reemplazar" at bounding box center [804, 509] width 81 height 20
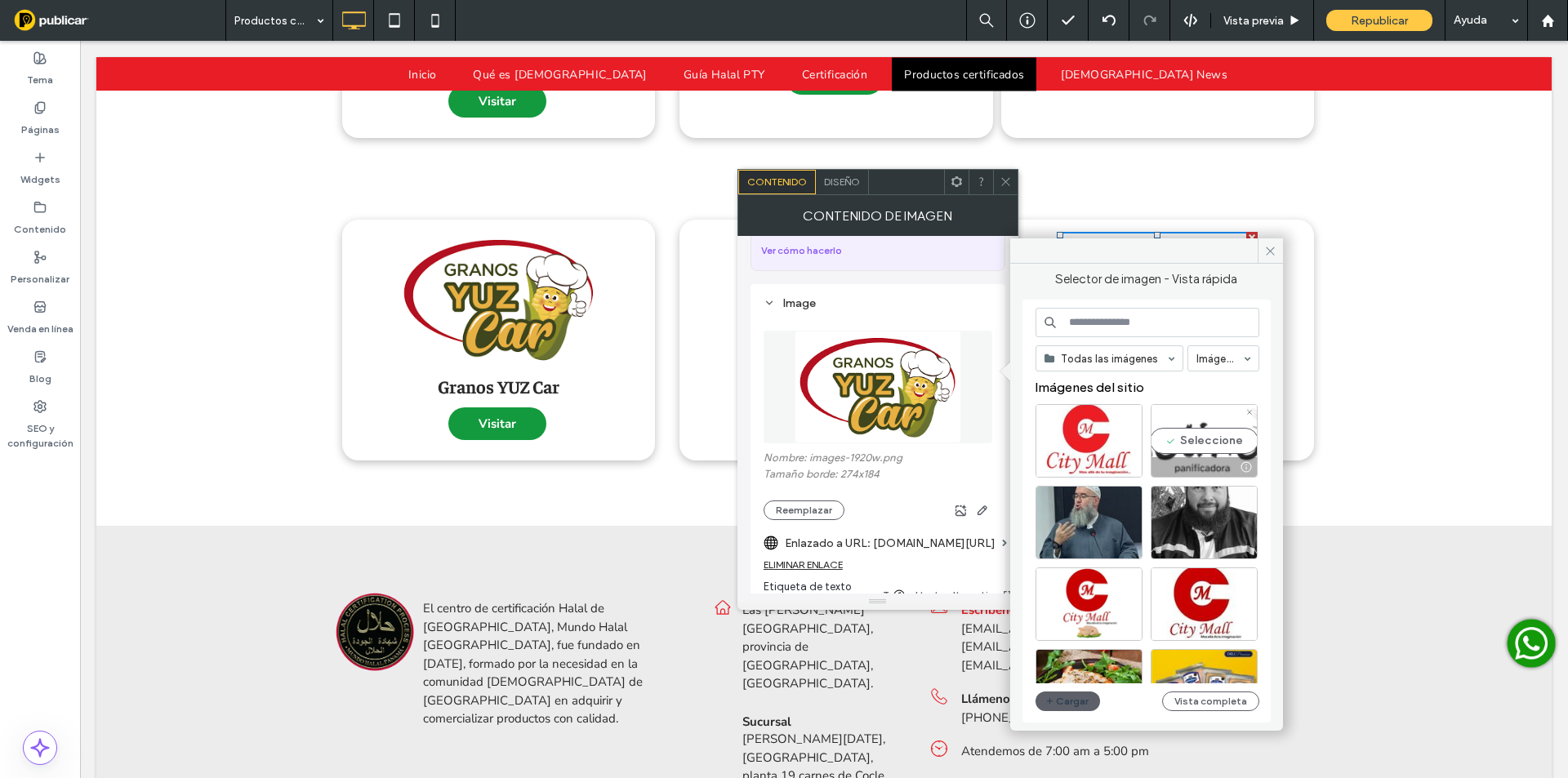
click at [1214, 433] on div "Seleccione" at bounding box center [1205, 441] width 107 height 73
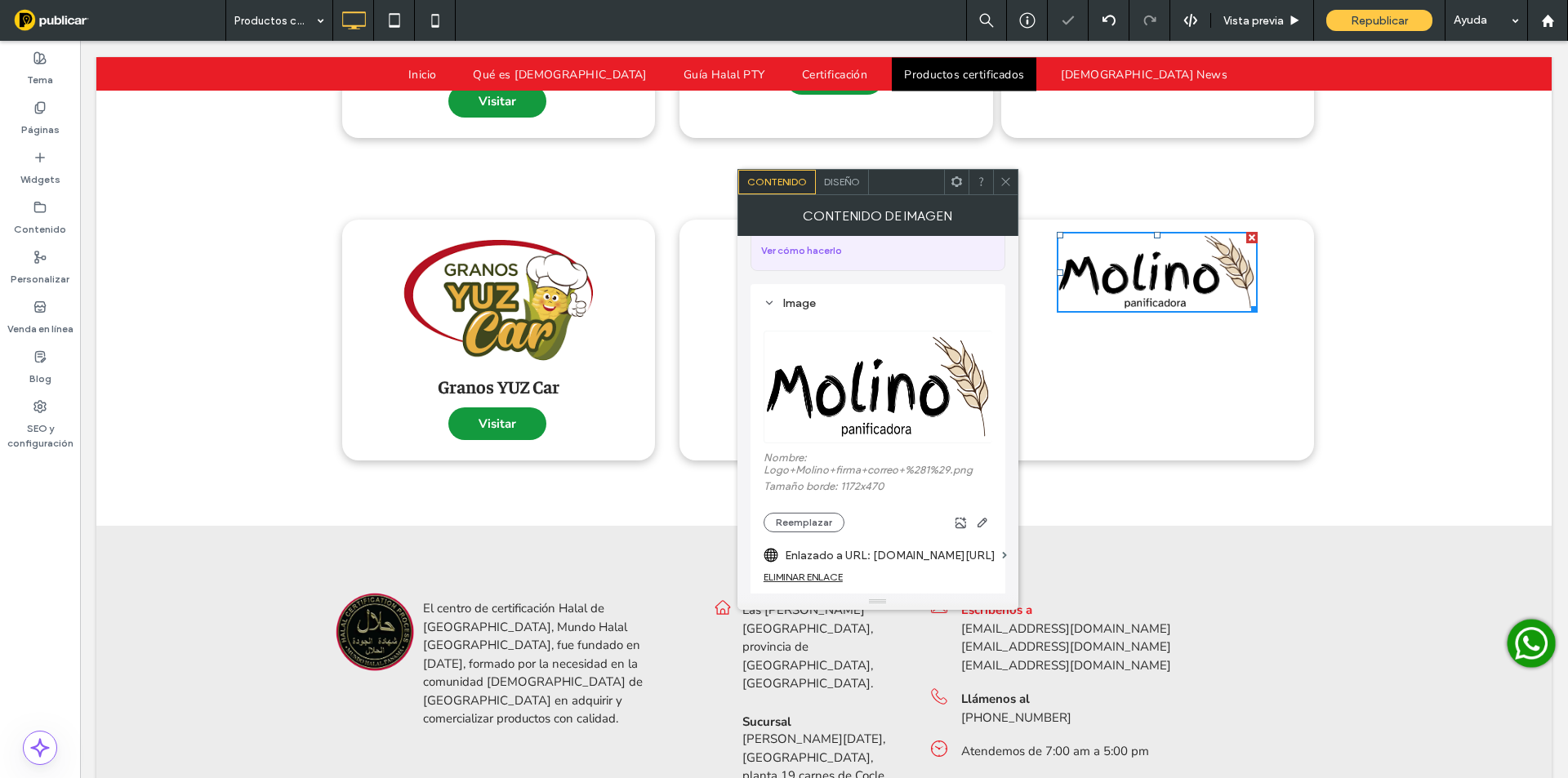
click at [1005, 188] on span at bounding box center [1005, 182] width 12 height 24
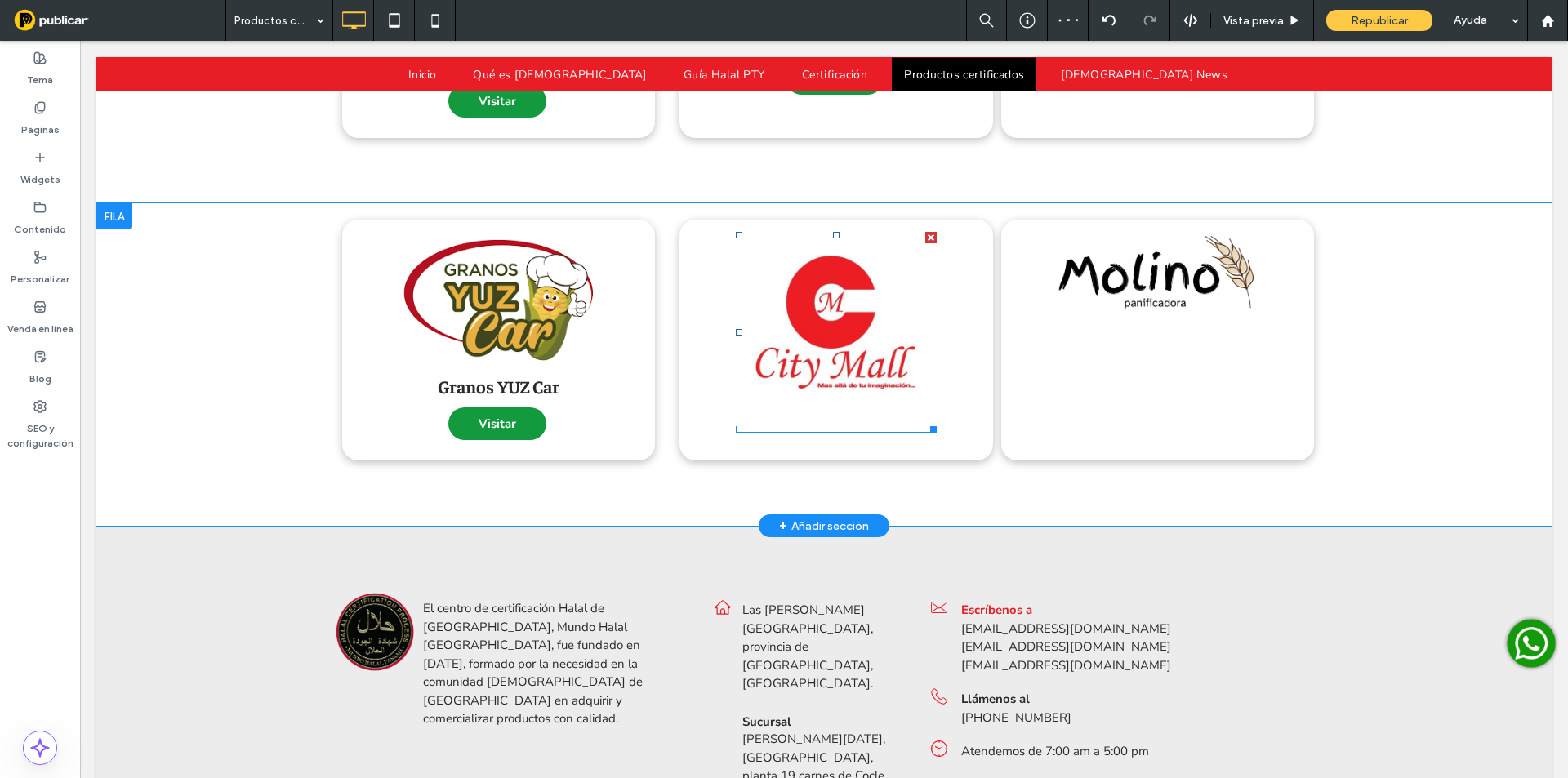
click at [879, 347] on img at bounding box center [836, 326] width 200 height 200
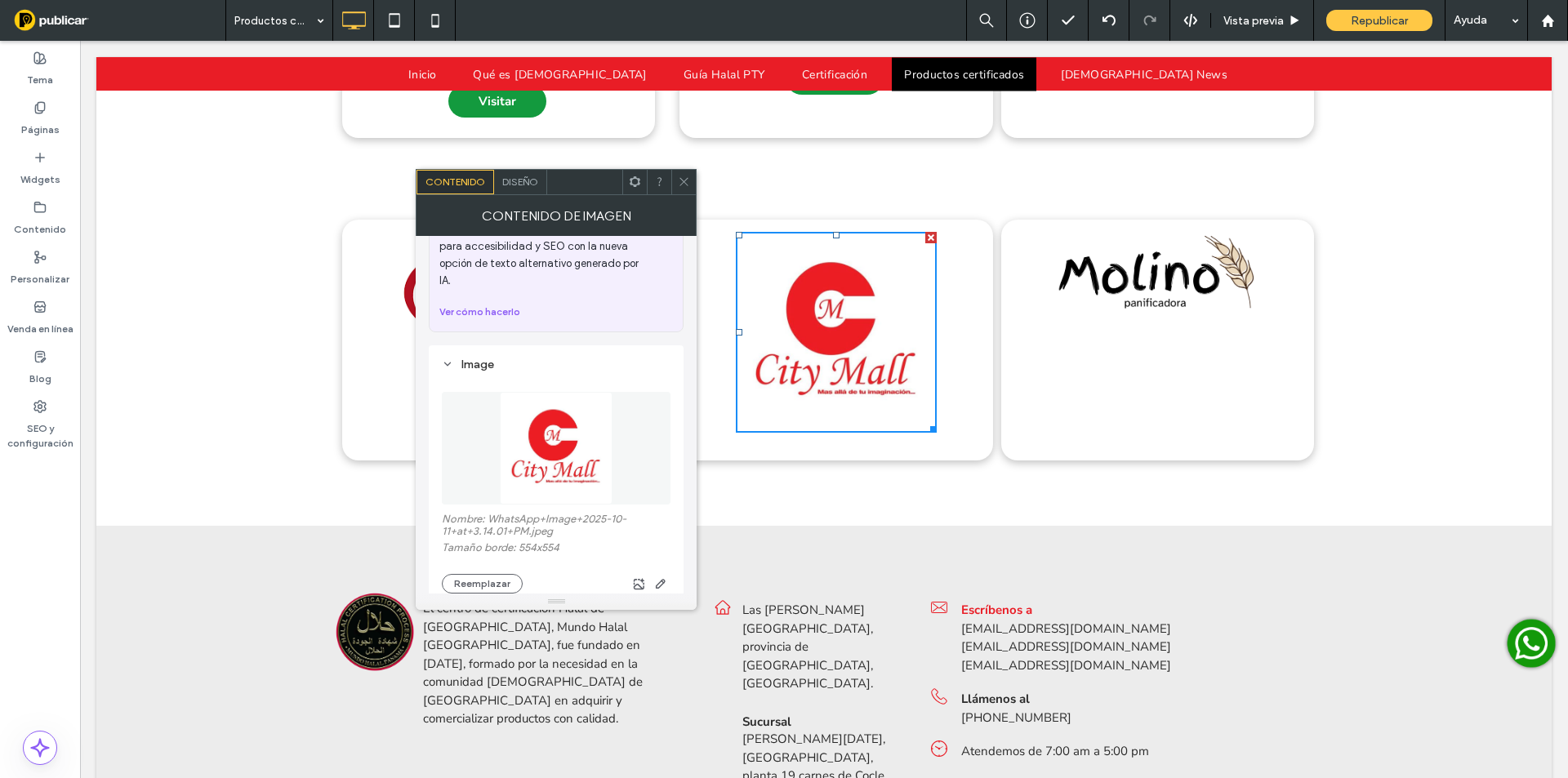
scroll to position [109, 0]
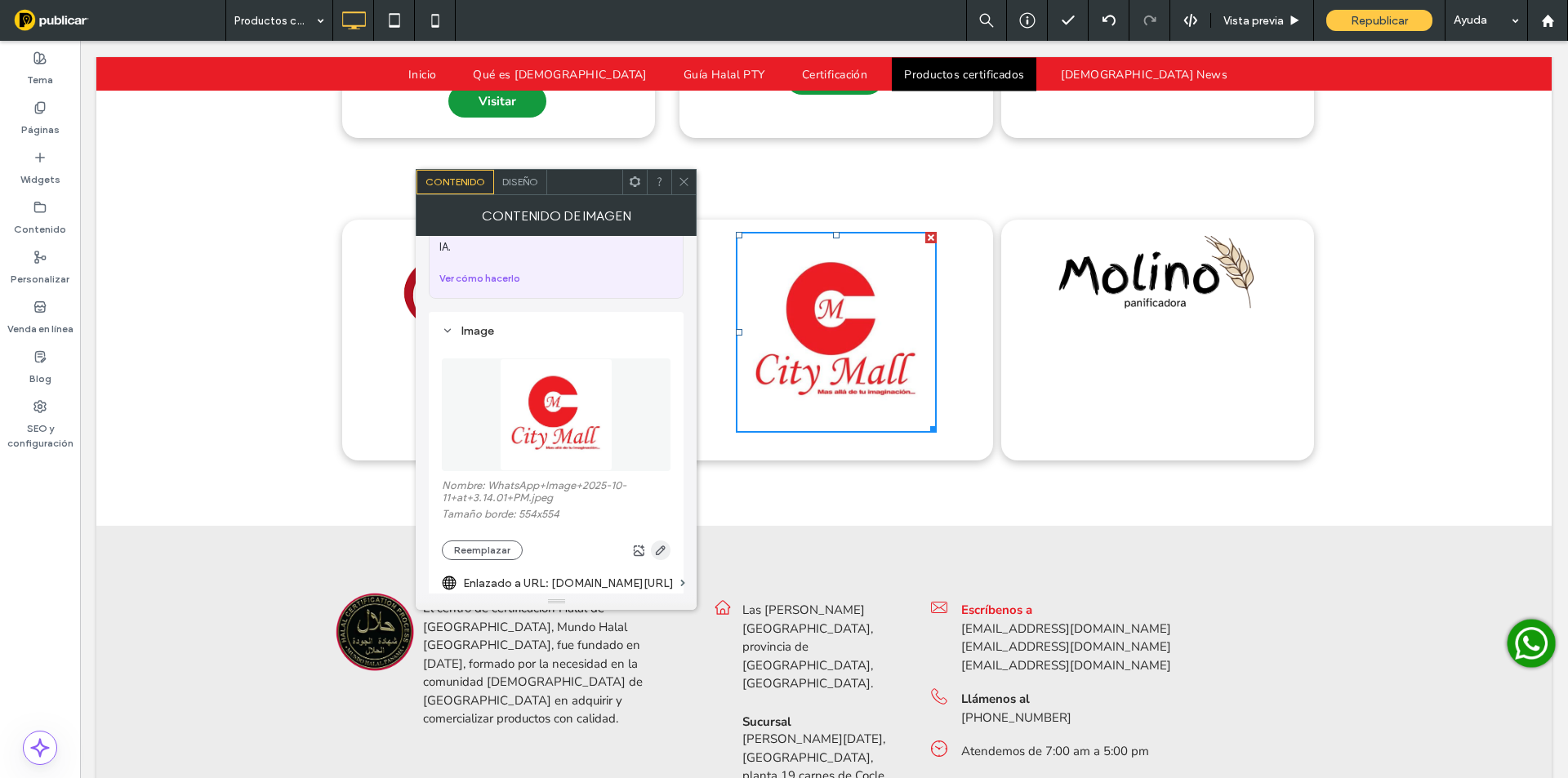
click at [658, 544] on icon "button" at bounding box center [660, 550] width 13 height 13
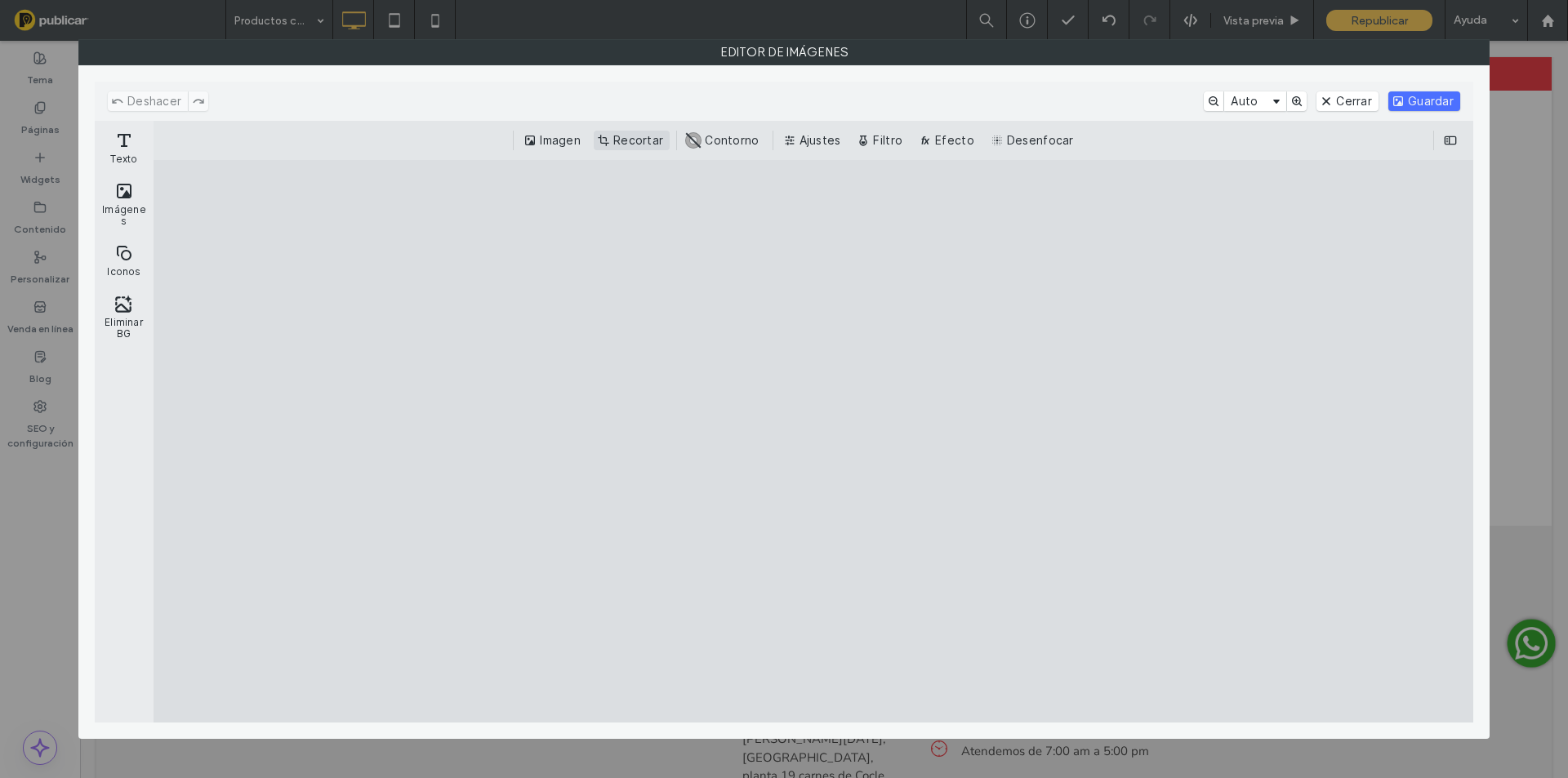
click at [658, 133] on button "Recortar" at bounding box center [631, 140] width 76 height 20
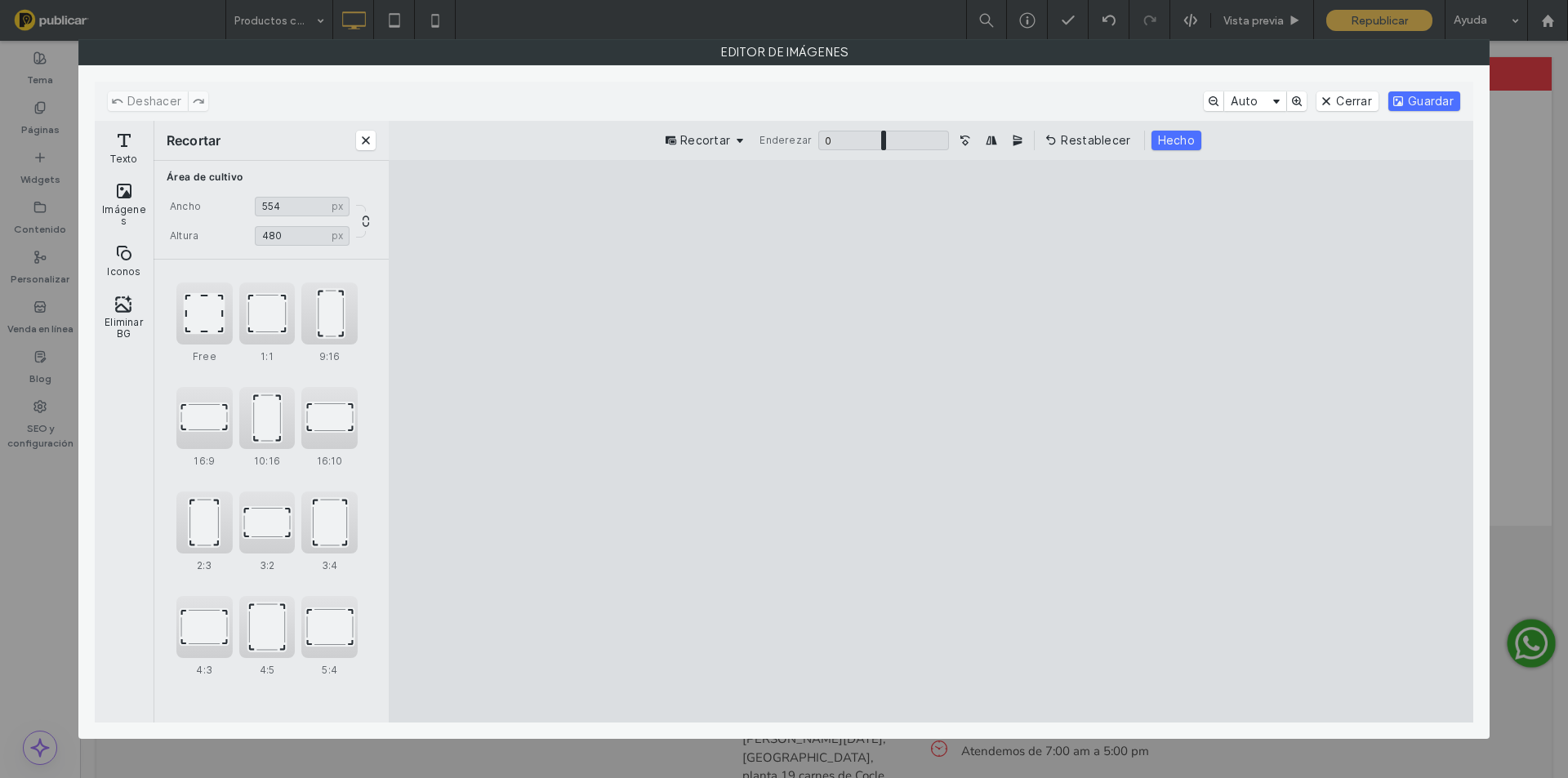
drag, startPoint x: 1154, startPoint y: 216, endPoint x: 1163, endPoint y: 277, distance: 61.7
click at [931, 442] on cesdk-canvas "Lienzo del editor" at bounding box center [931, 442] width 0 height 0
type input "***"
drag, startPoint x: 1189, startPoint y: 698, endPoint x: 1210, endPoint y: 624, distance: 76.9
click at [931, 442] on cesdk-canvas "Lienzo del editor" at bounding box center [931, 442] width 0 height 0
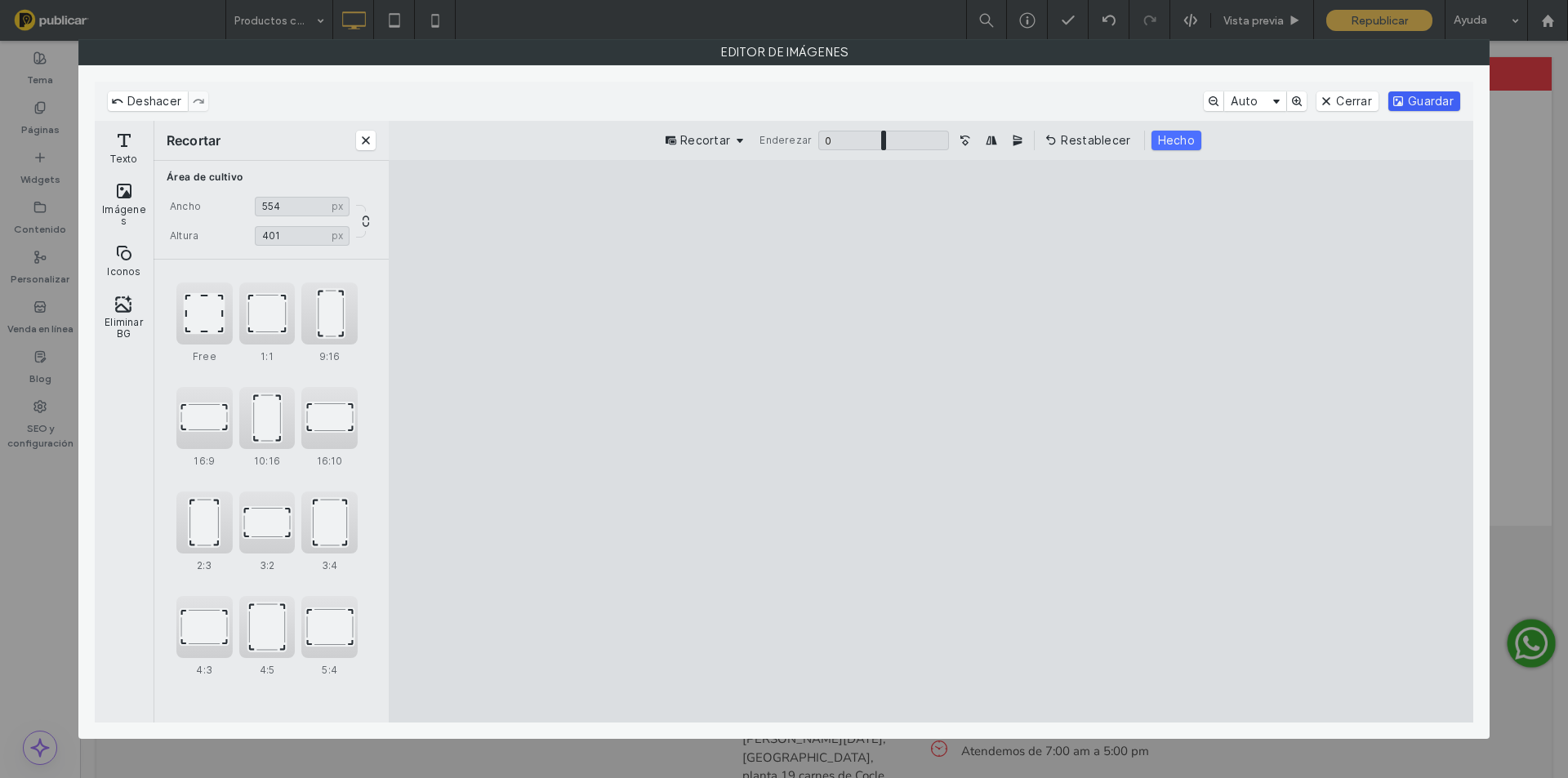
click at [1431, 93] on button "Guardar" at bounding box center [1424, 101] width 72 height 20
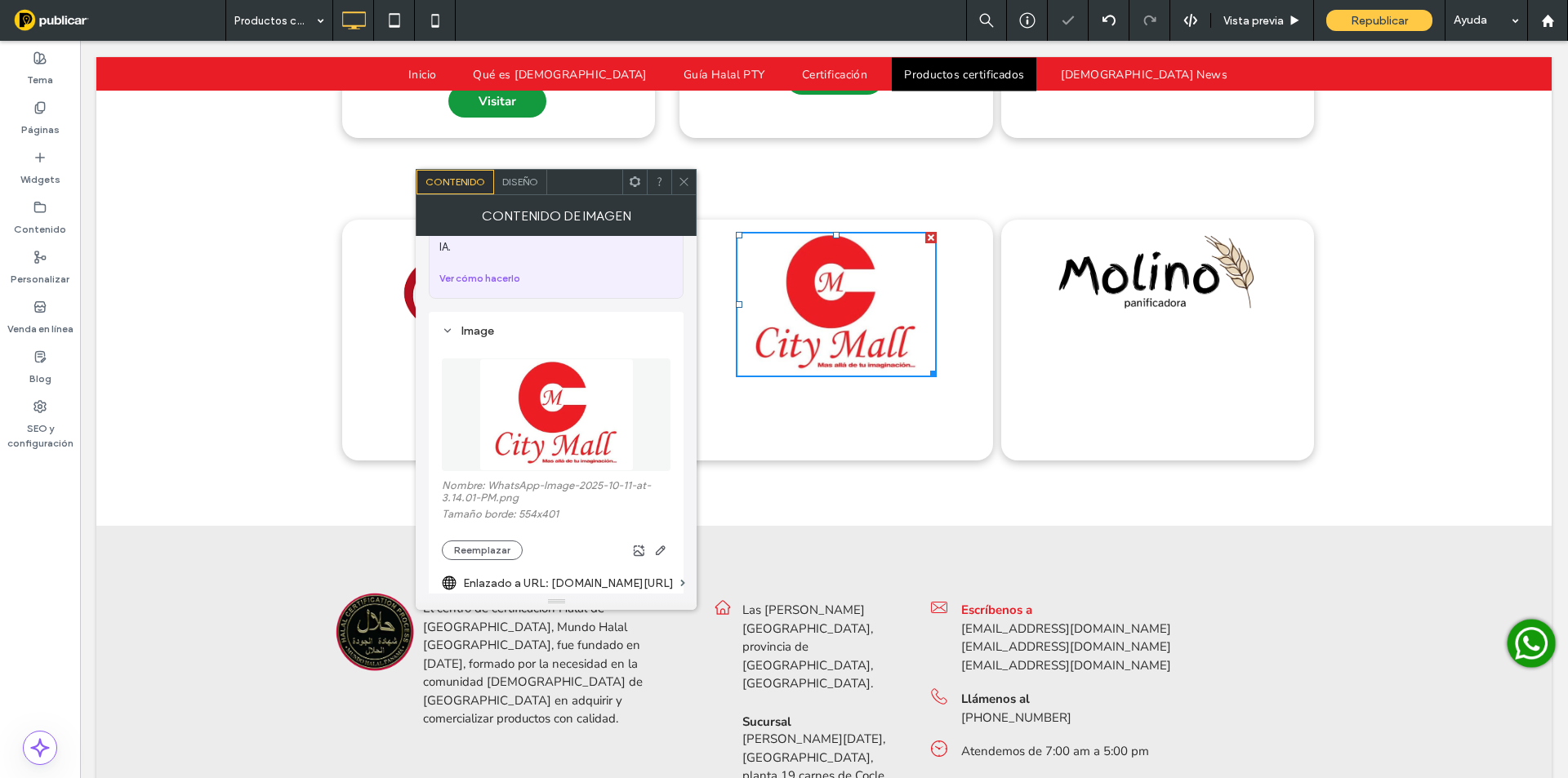
click at [686, 173] on span at bounding box center [684, 182] width 12 height 24
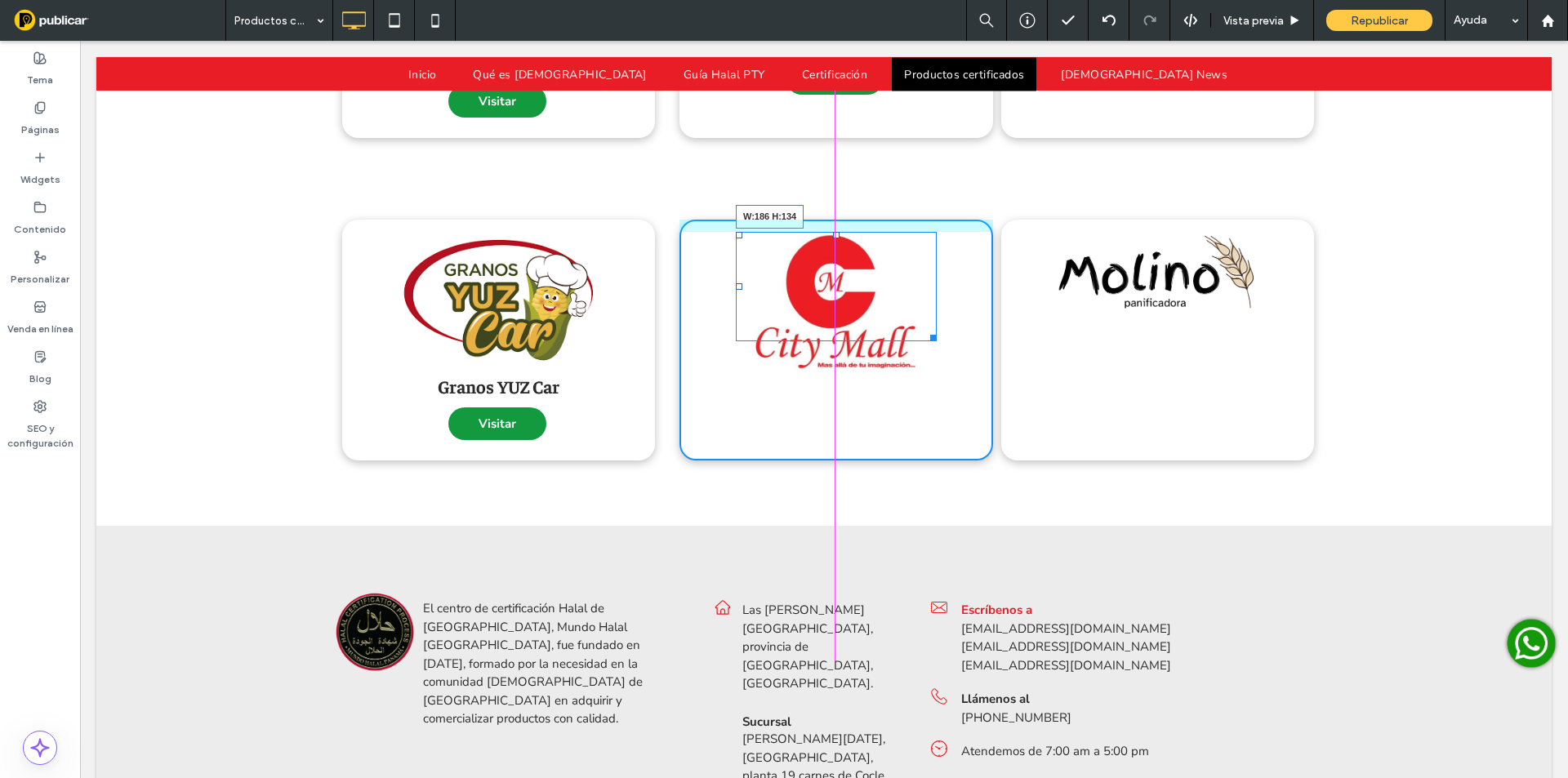
drag, startPoint x: 922, startPoint y: 352, endPoint x: 977, endPoint y: 364, distance: 56.3
click at [896, 323] on div "Click To Paste W:186 H:134" at bounding box center [836, 340] width 313 height 241
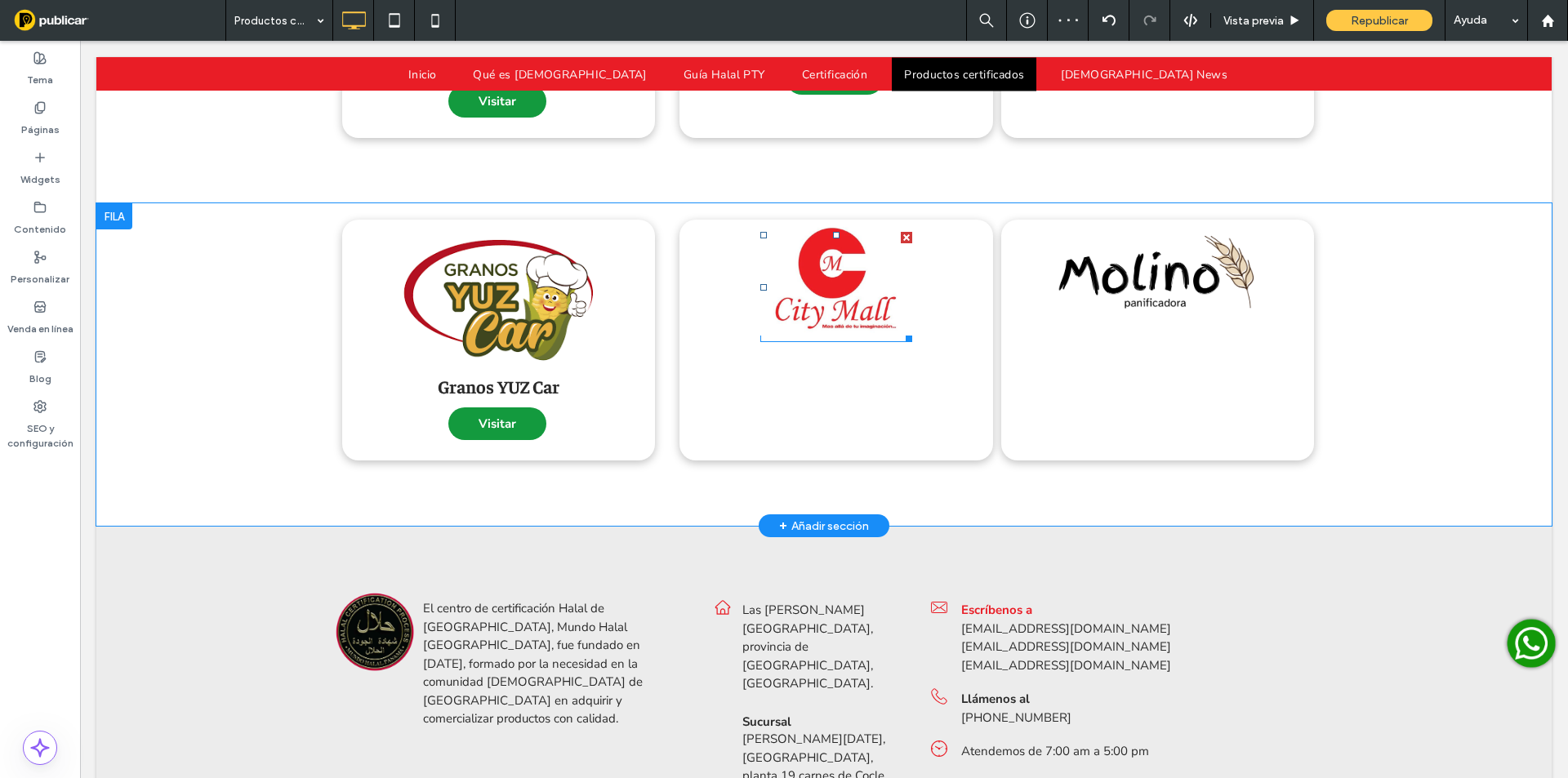
click at [829, 299] on img at bounding box center [836, 281] width 152 height 110
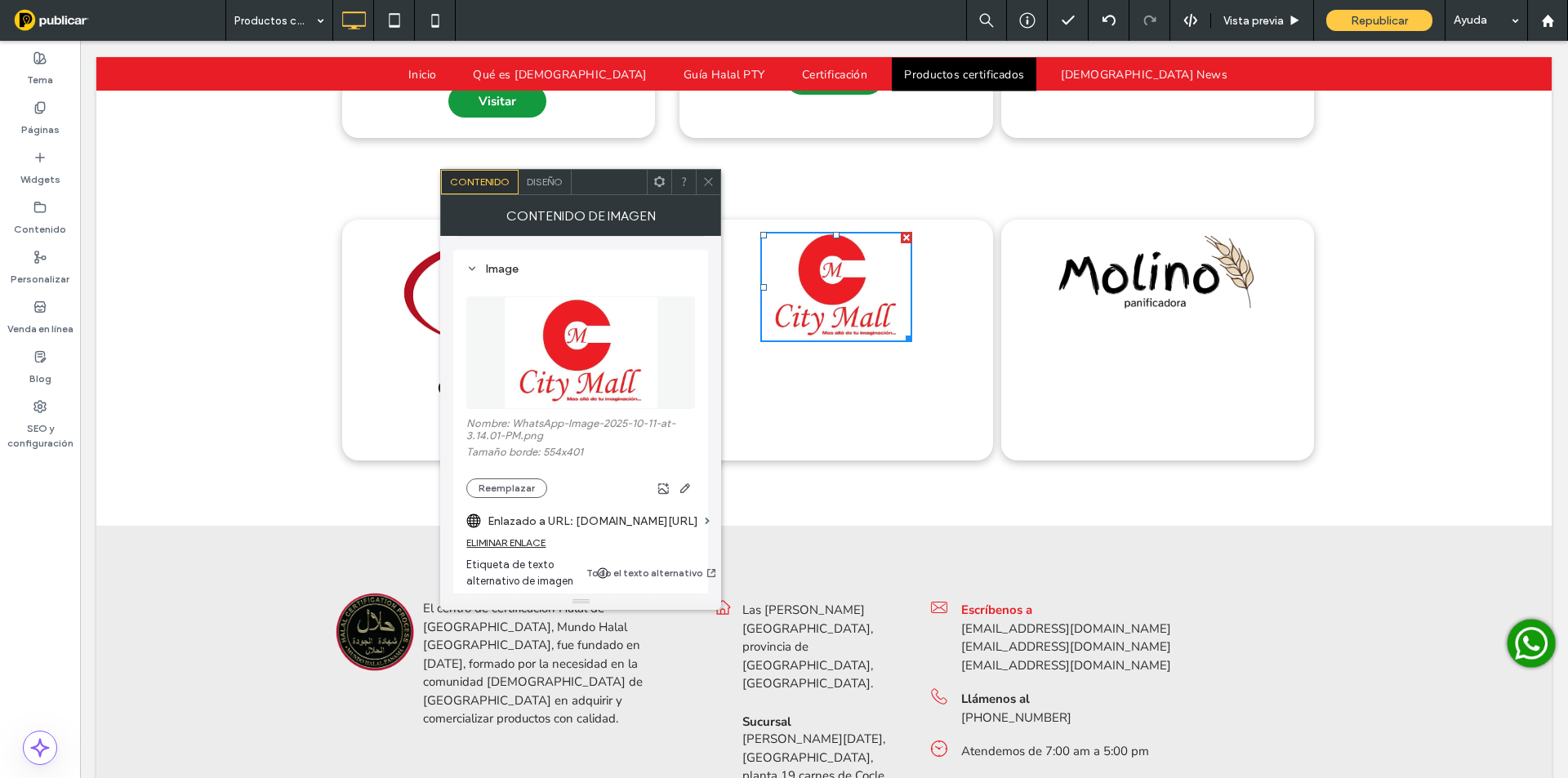
scroll to position [190, 0]
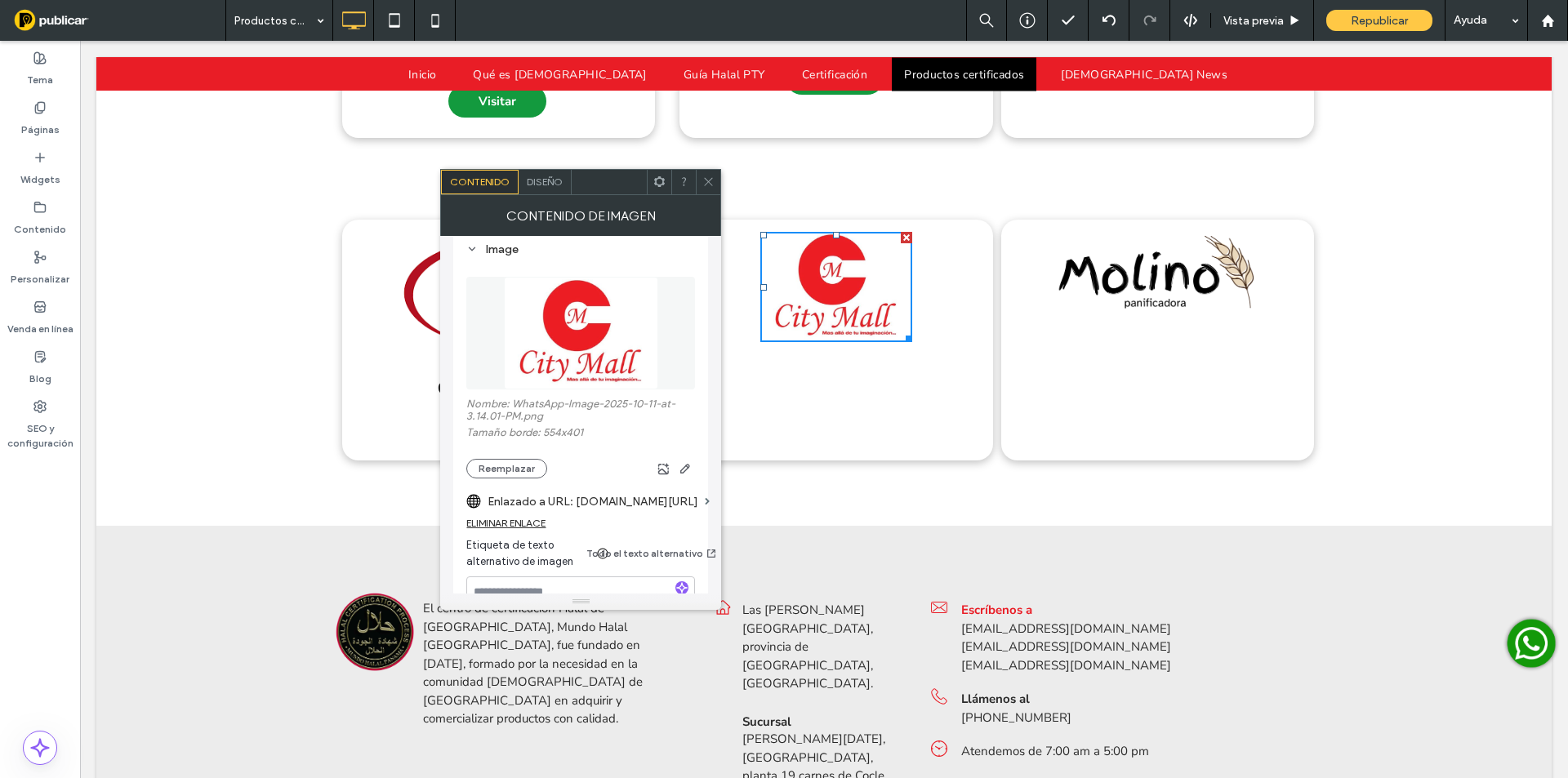
click at [533, 517] on div "ELIMINAR ENLACE" at bounding box center [506, 522] width 80 height 12
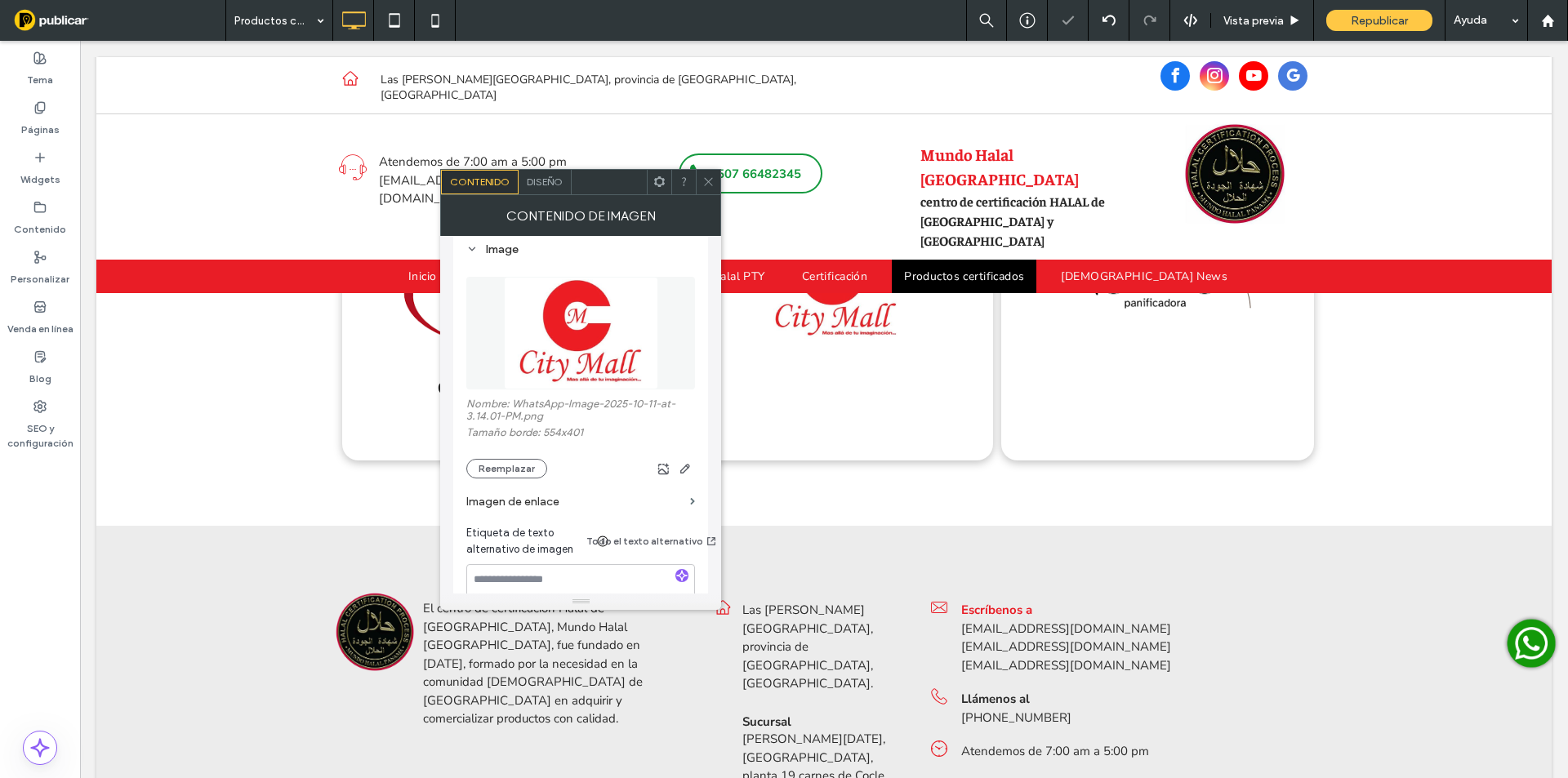
click at [709, 182] on use at bounding box center [708, 182] width 8 height 8
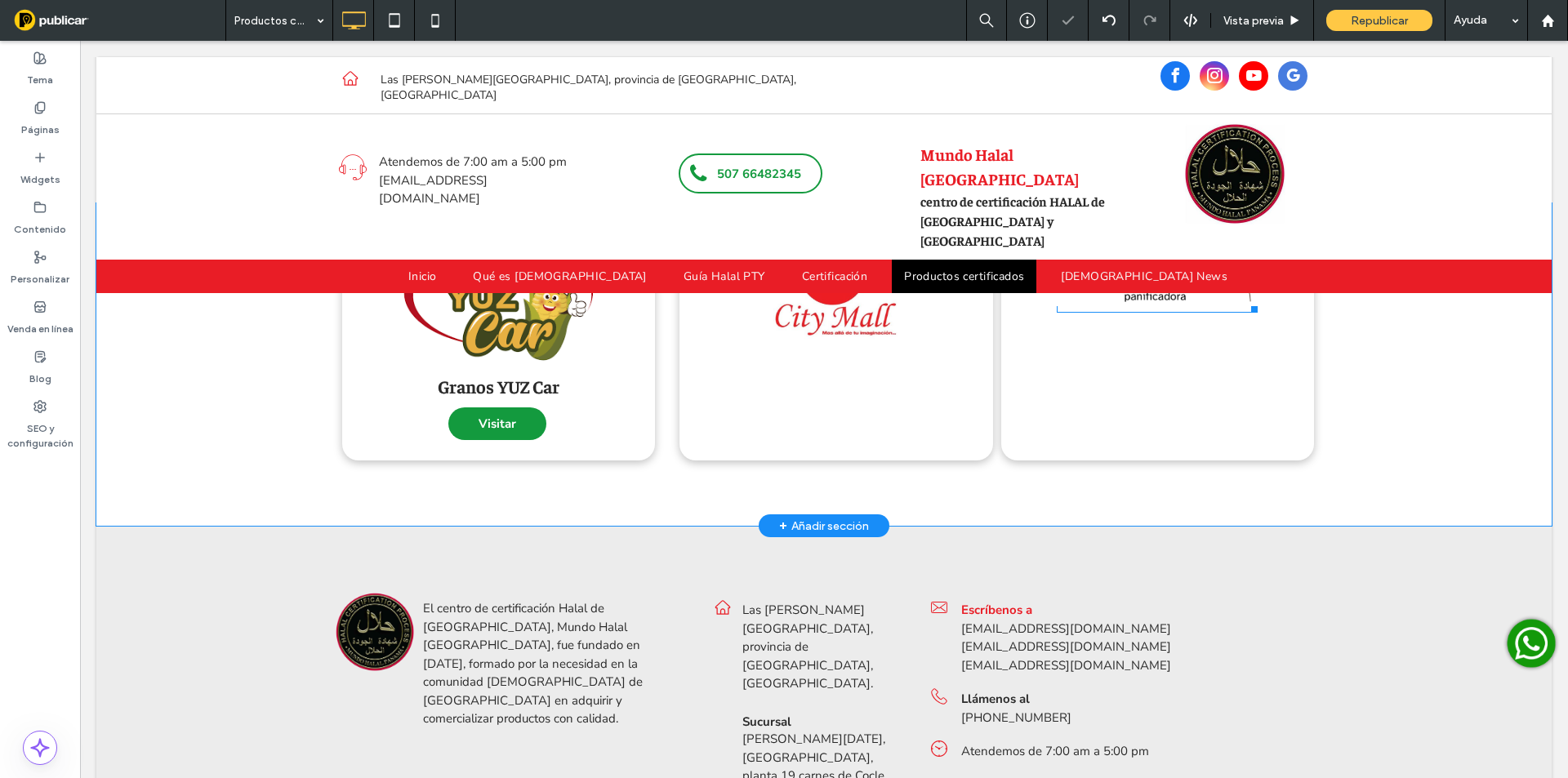
click at [1114, 291] on div at bounding box center [1157, 272] width 200 height 81
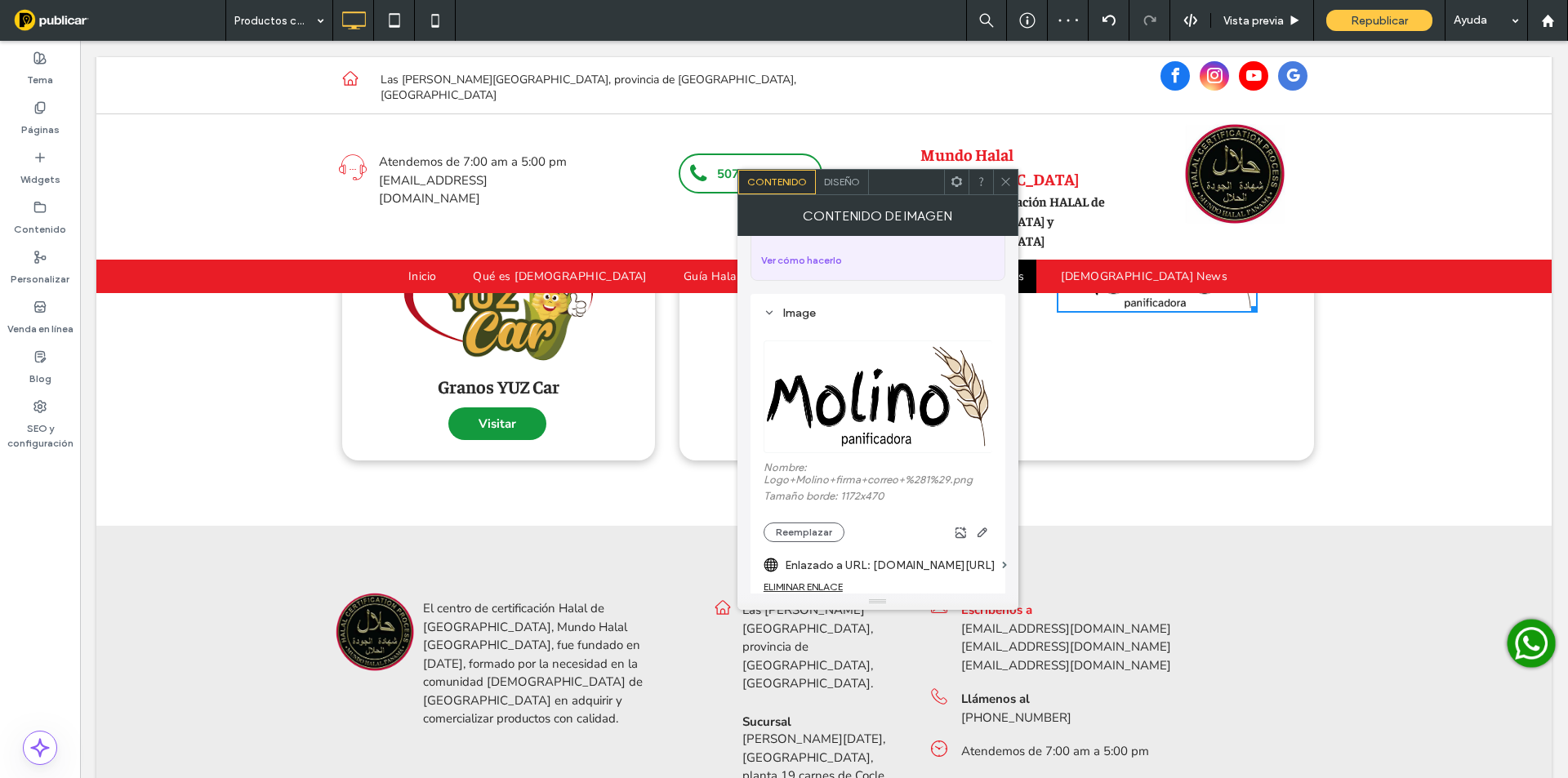
scroll to position [137, 0]
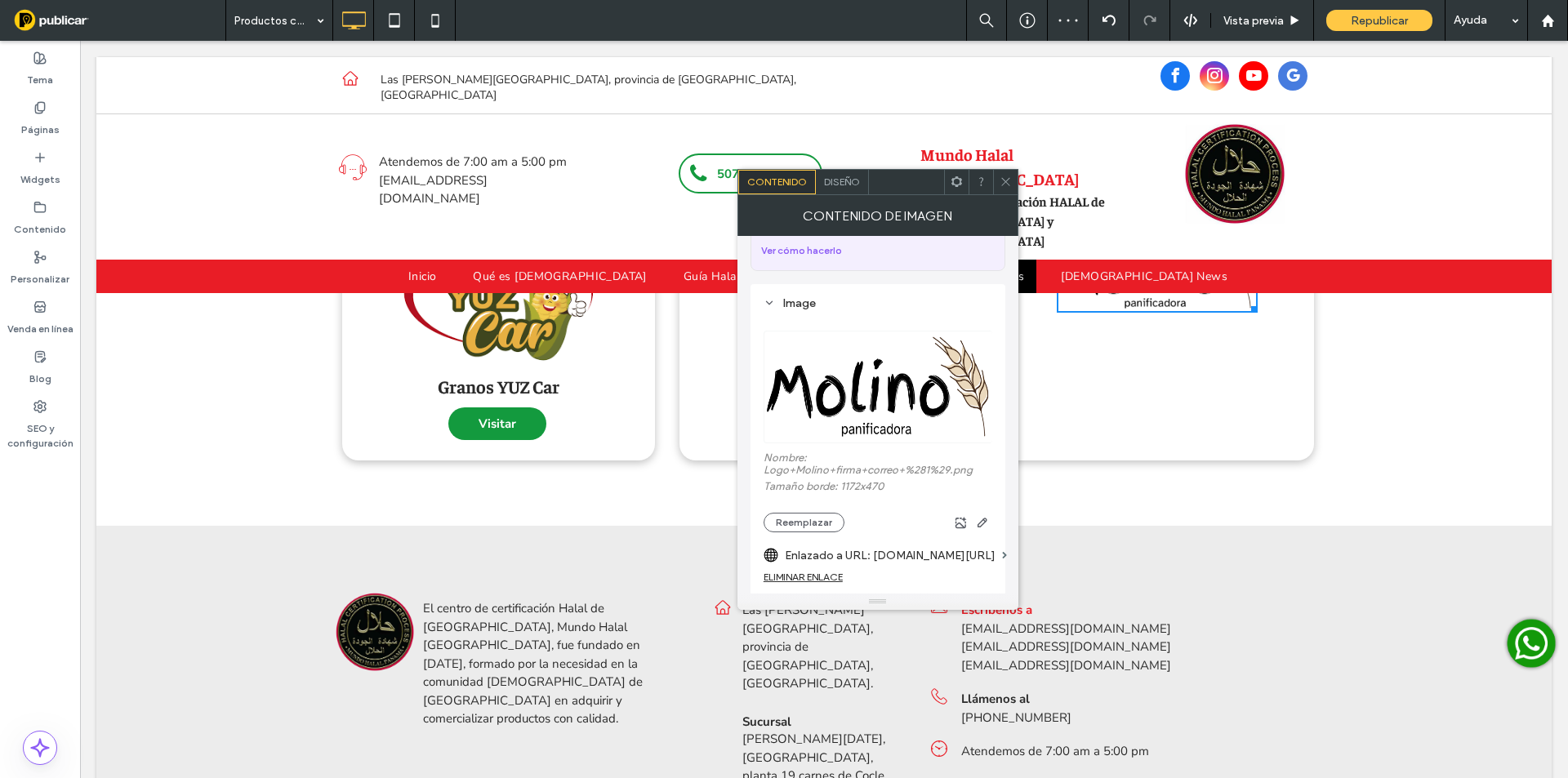
click at [811, 570] on div "ELIMINAR ENLACE" at bounding box center [803, 576] width 80 height 12
click at [1003, 169] on span at bounding box center [1005, 182] width 12 height 24
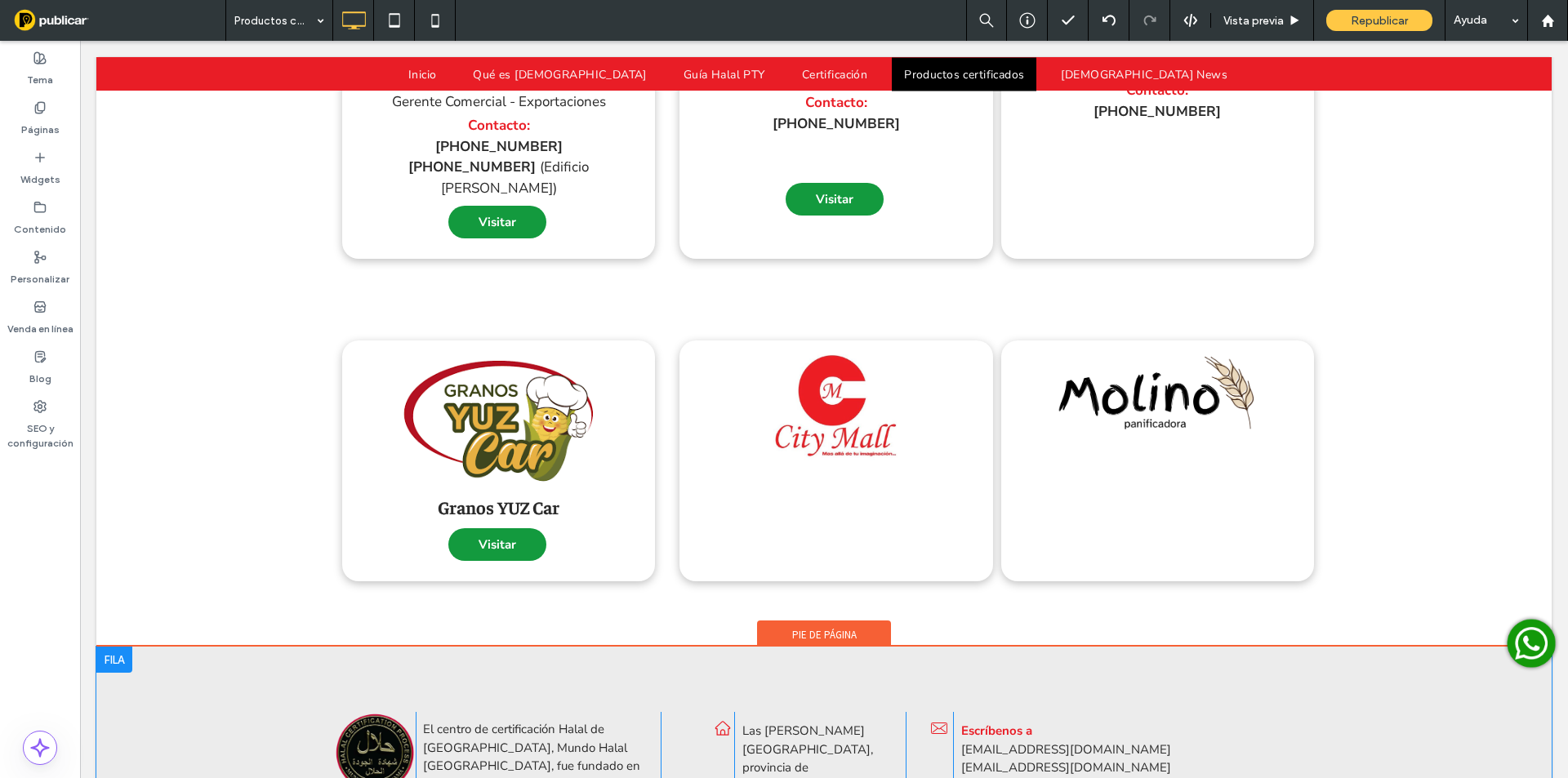
scroll to position [2562, 0]
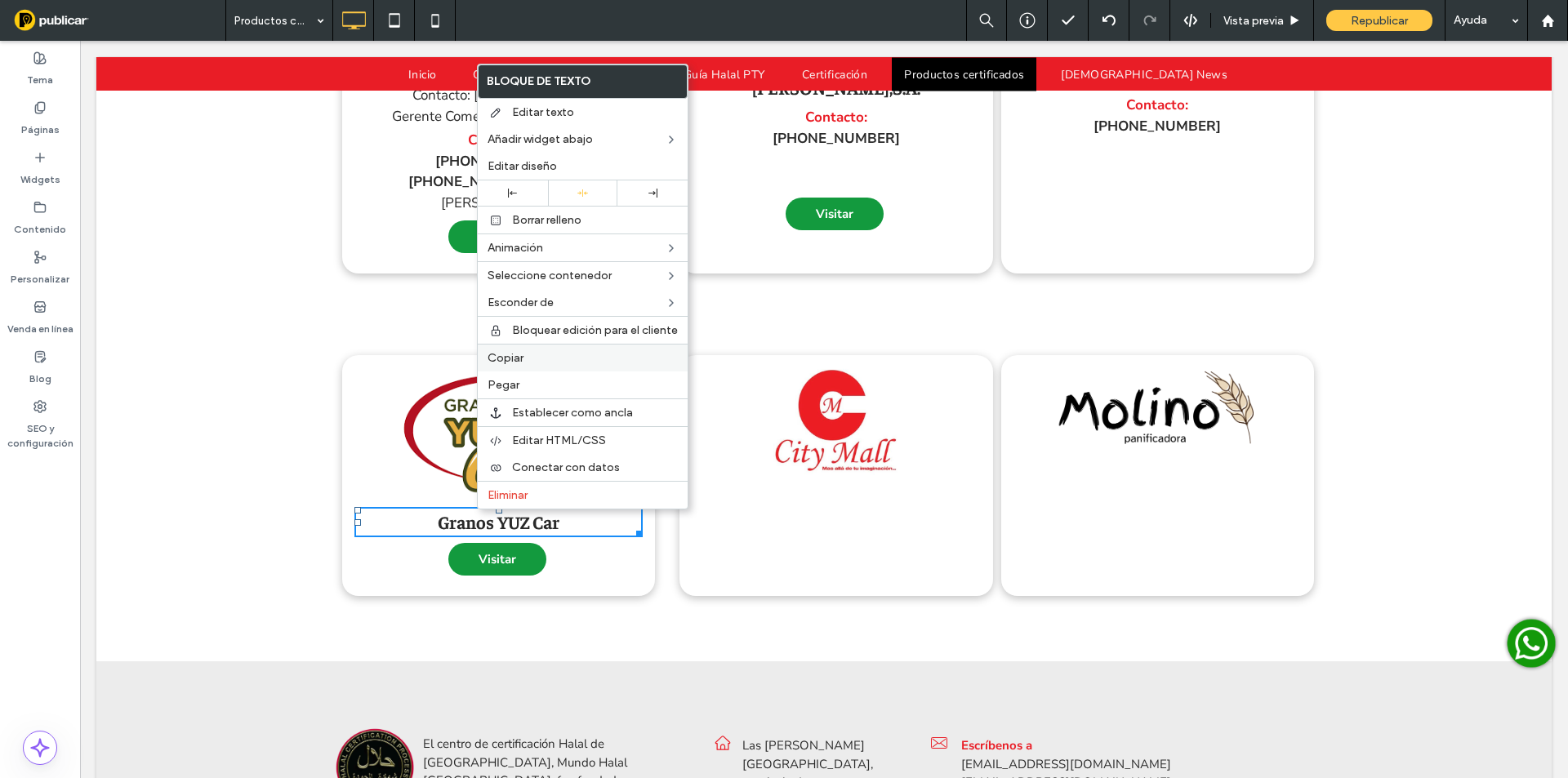
click at [524, 359] on label "Copiar" at bounding box center [583, 358] width 190 height 14
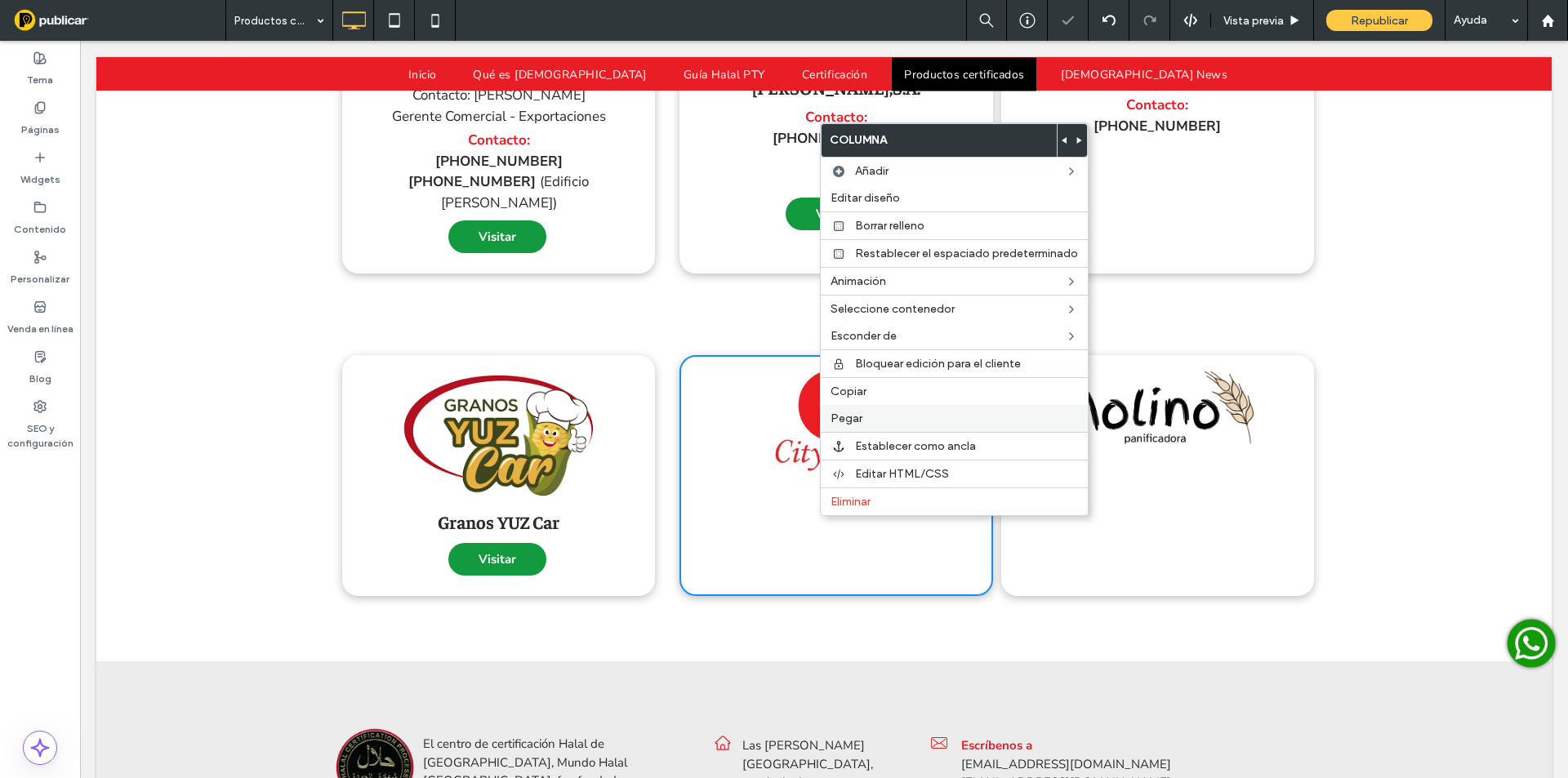
click at [834, 425] on div "Pegar" at bounding box center [954, 418] width 267 height 27
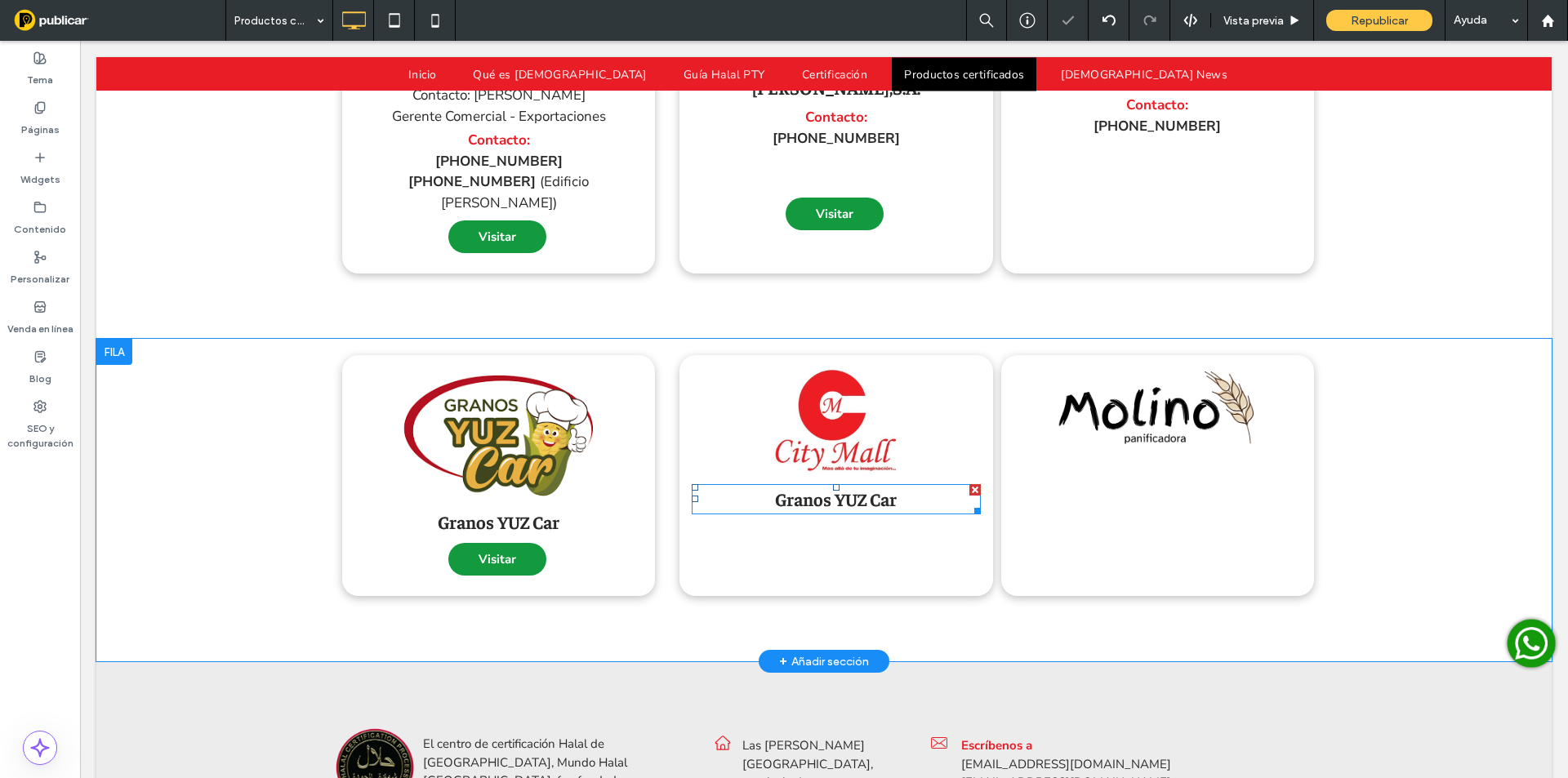
click at [830, 488] on span "Granos YUZ Car" at bounding box center [836, 499] width 122 height 22
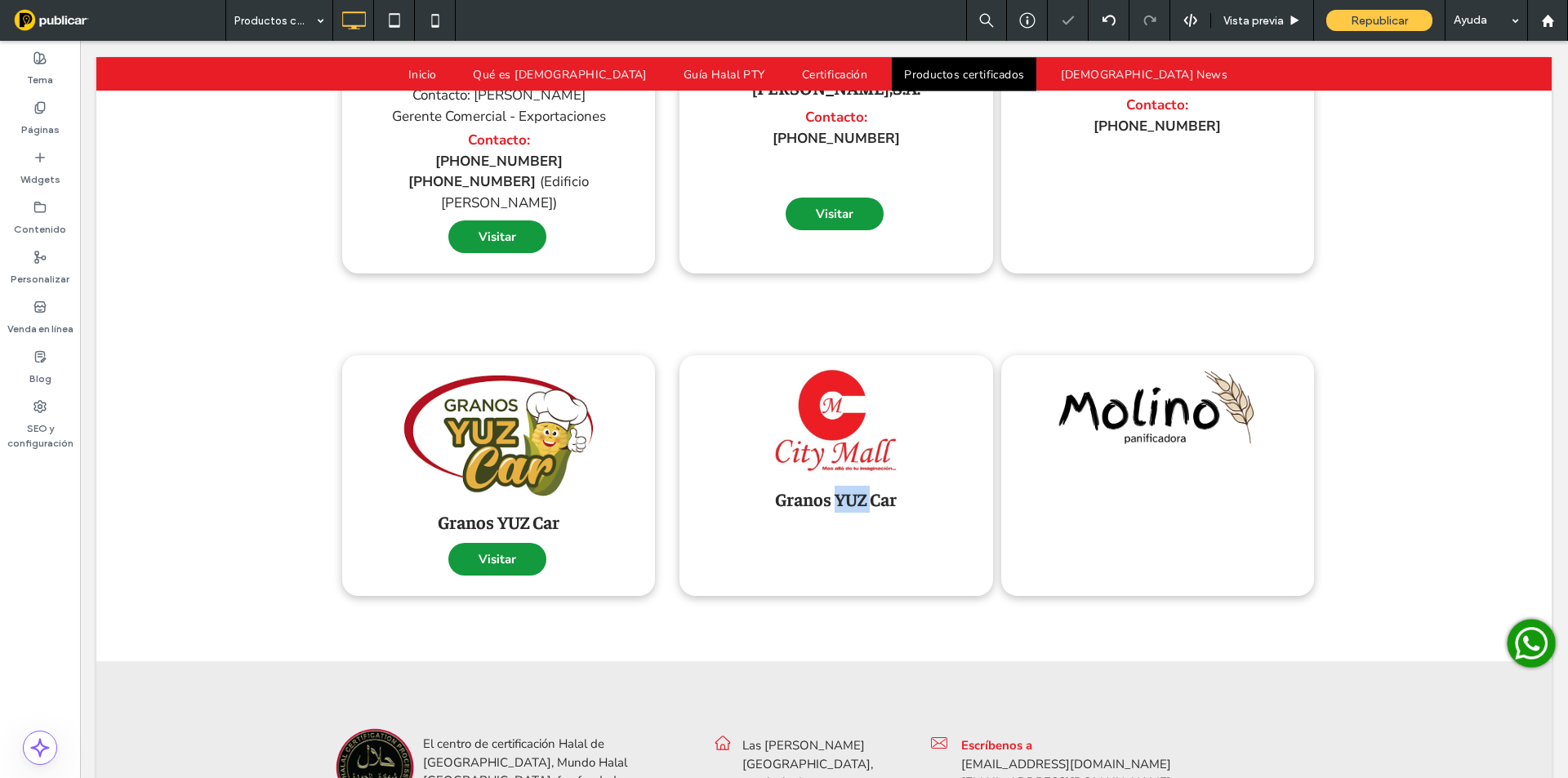
click at [830, 488] on span "Granos YUZ Car" at bounding box center [836, 499] width 122 height 22
type input "********"
type input "**"
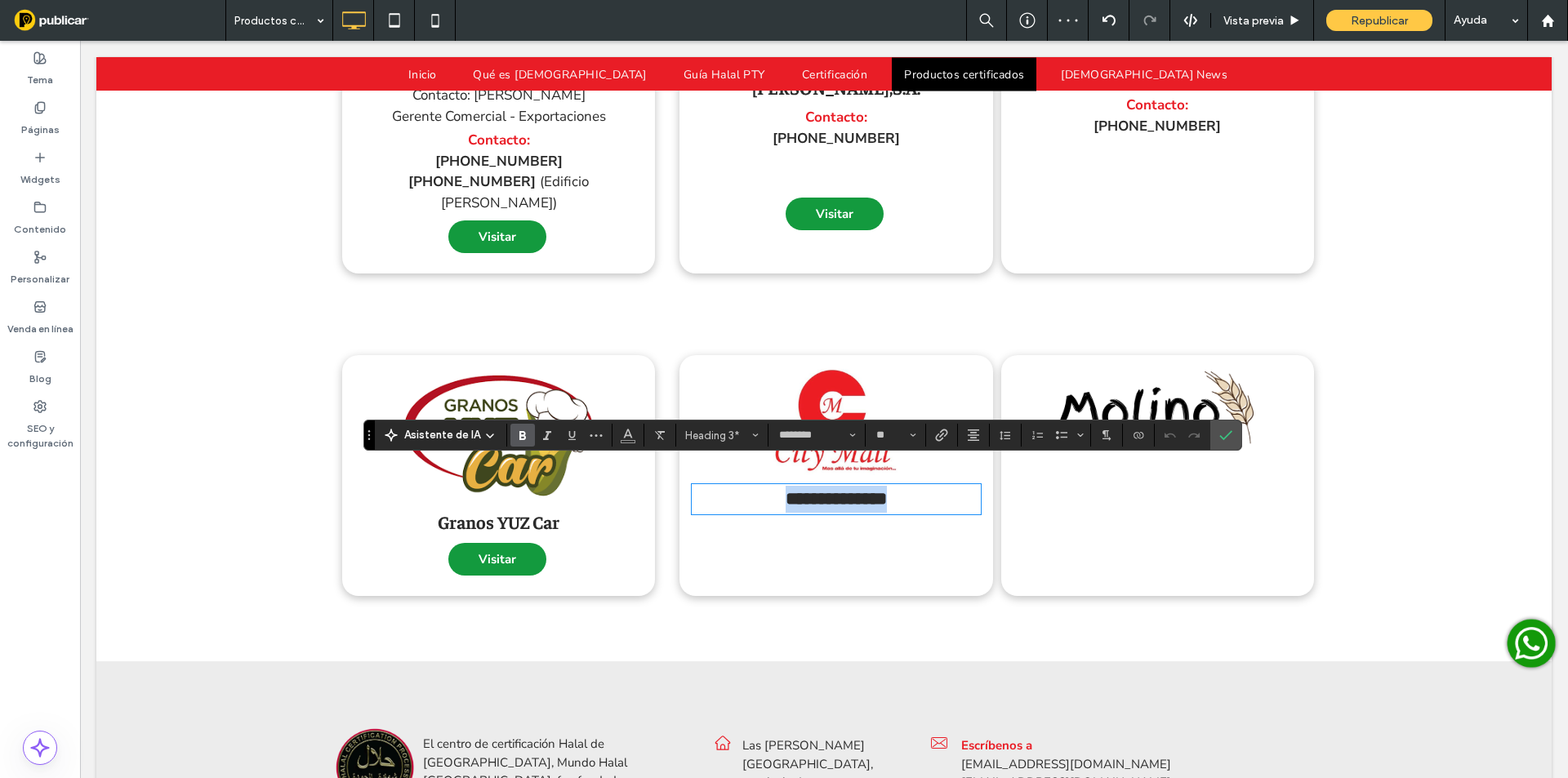
type input "**********"
type input "**"
type input "********"
type input "**"
click at [902, 490] on strong "**********" at bounding box center [836, 498] width 227 height 18
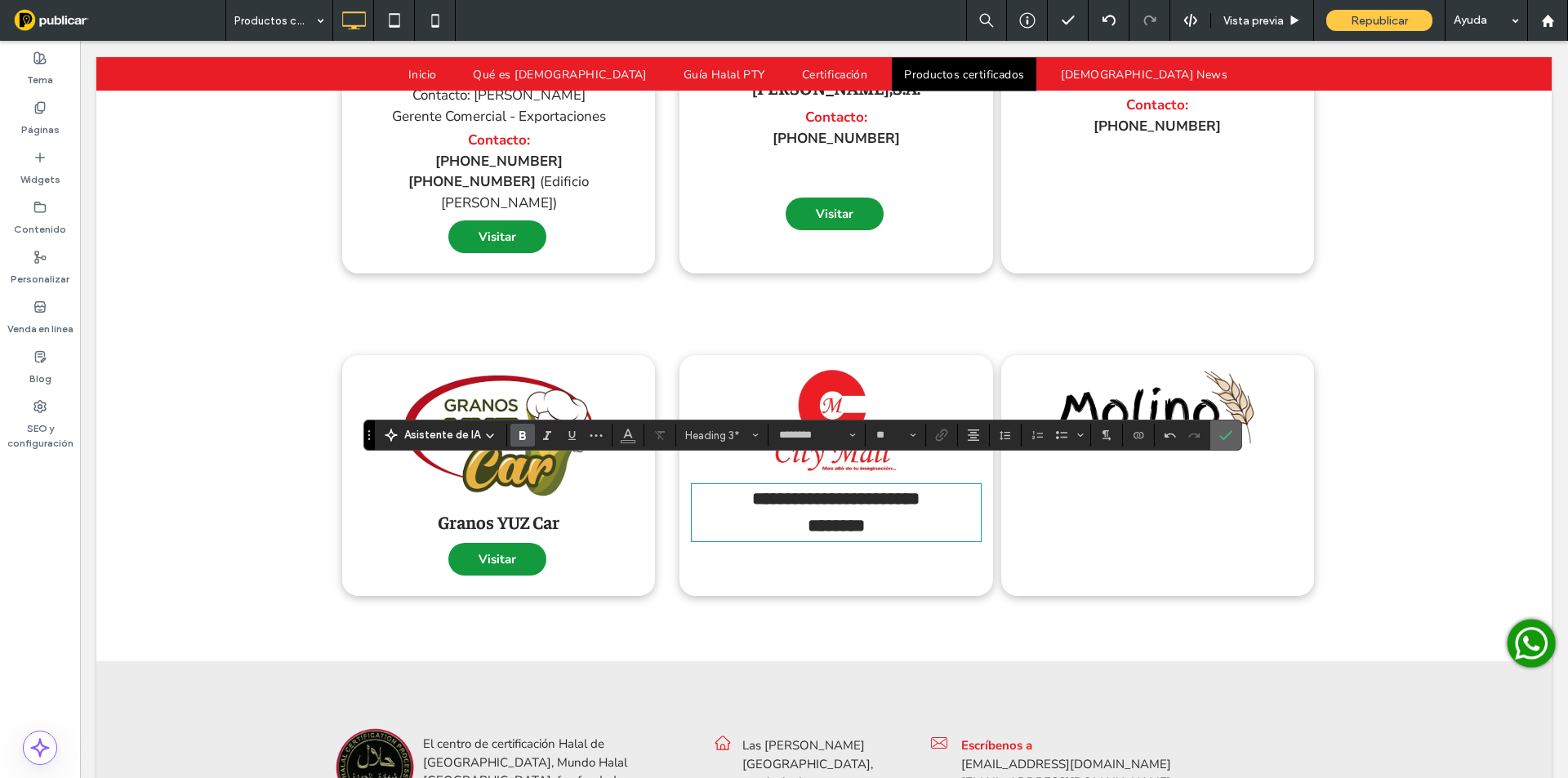
click at [1216, 433] on label "Confirmar" at bounding box center [1226, 434] width 24 height 29
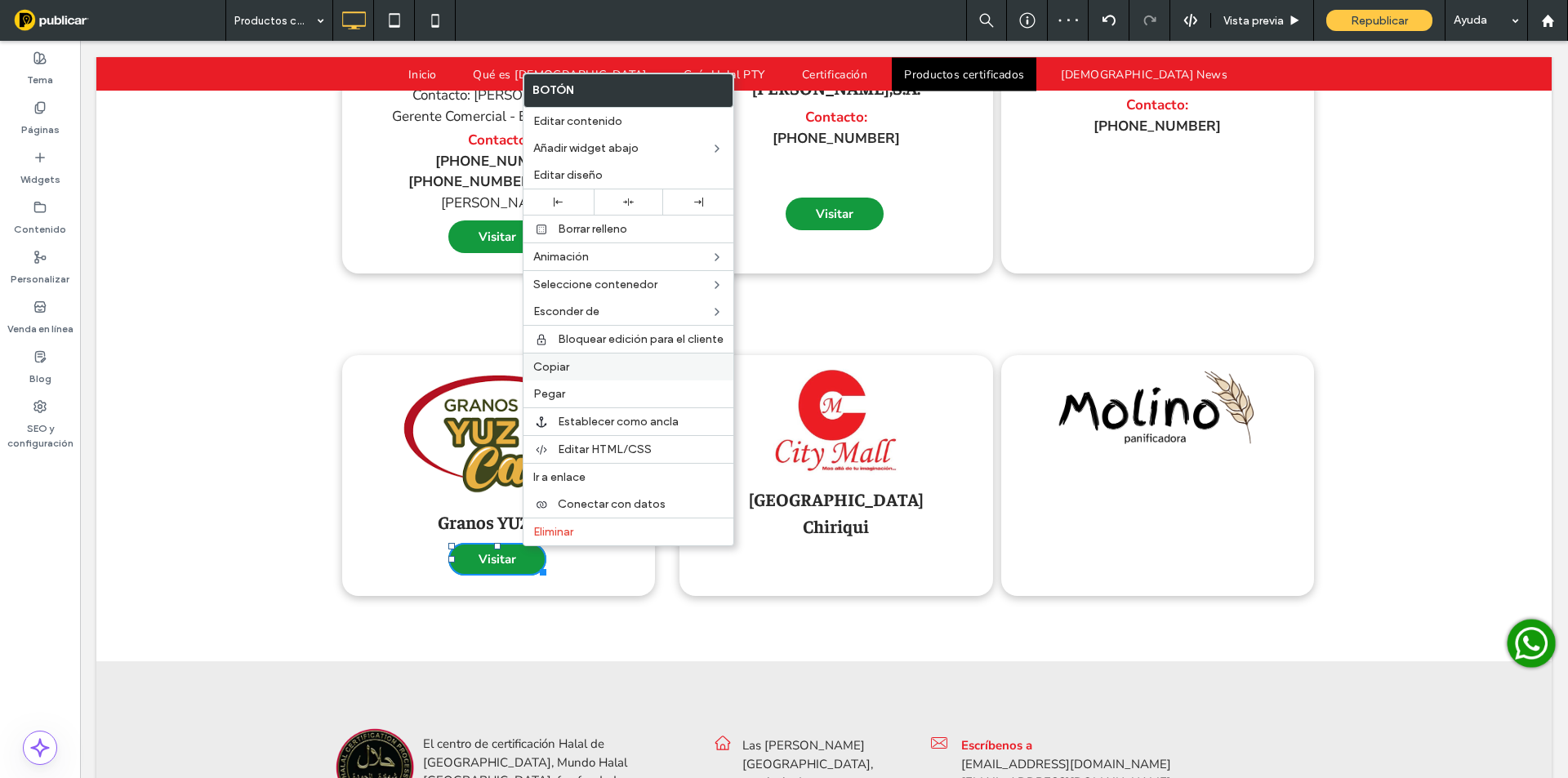
click at [583, 372] on label "Copiar" at bounding box center [628, 367] width 190 height 14
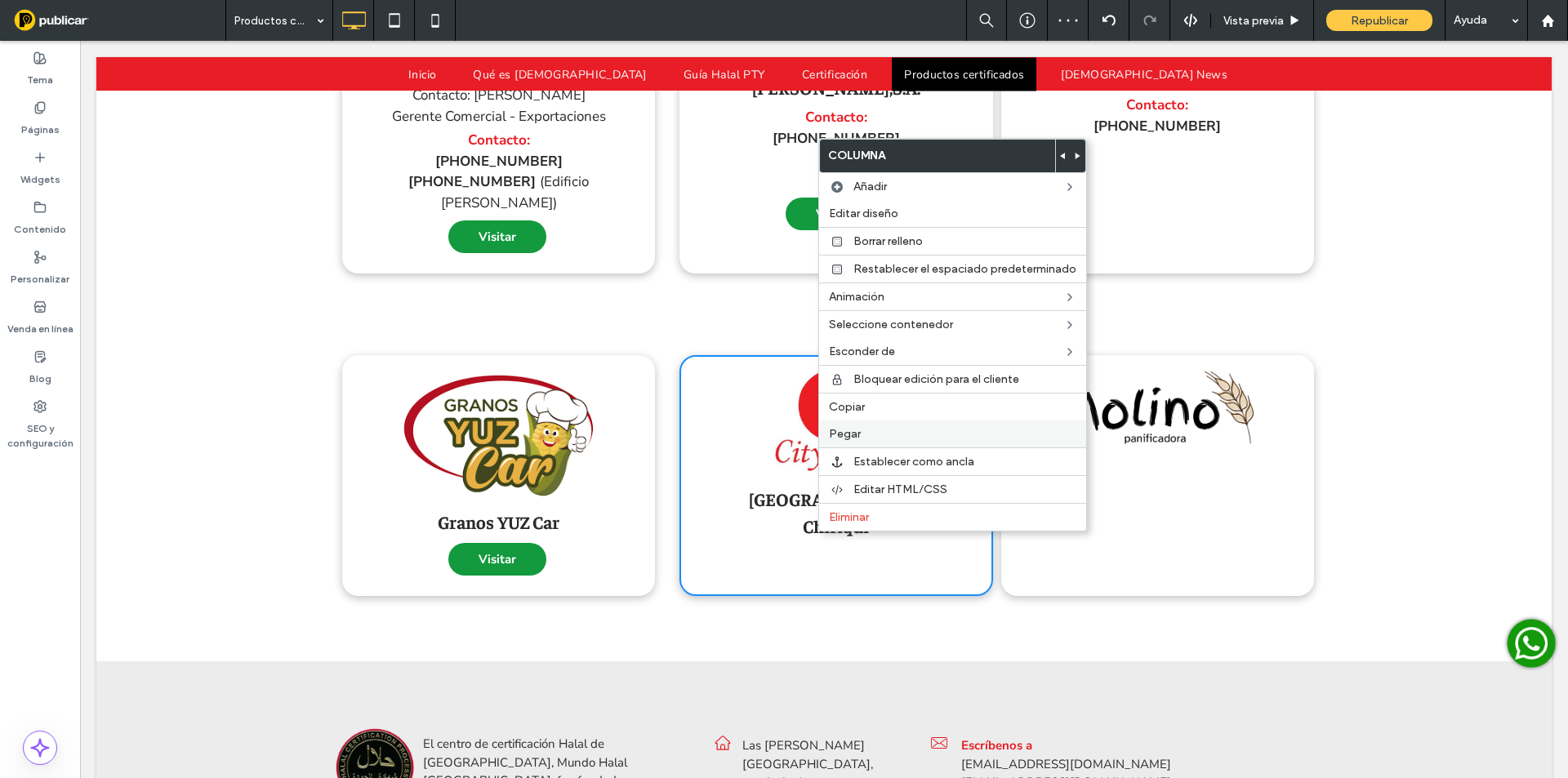
click at [841, 436] on span "Pegar" at bounding box center [845, 433] width 32 height 14
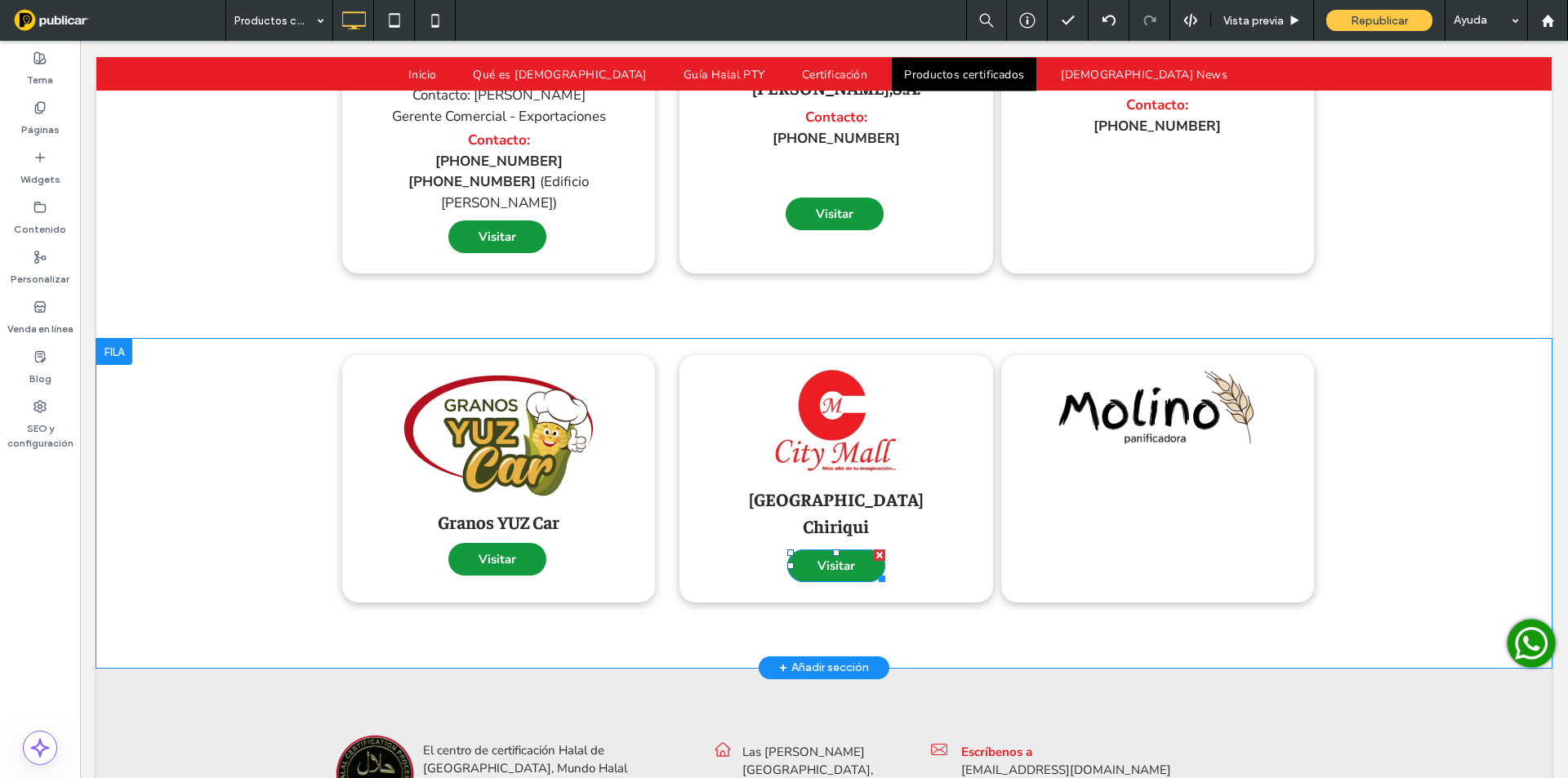
click at [873, 570] on div at bounding box center [879, 576] width 12 height 12
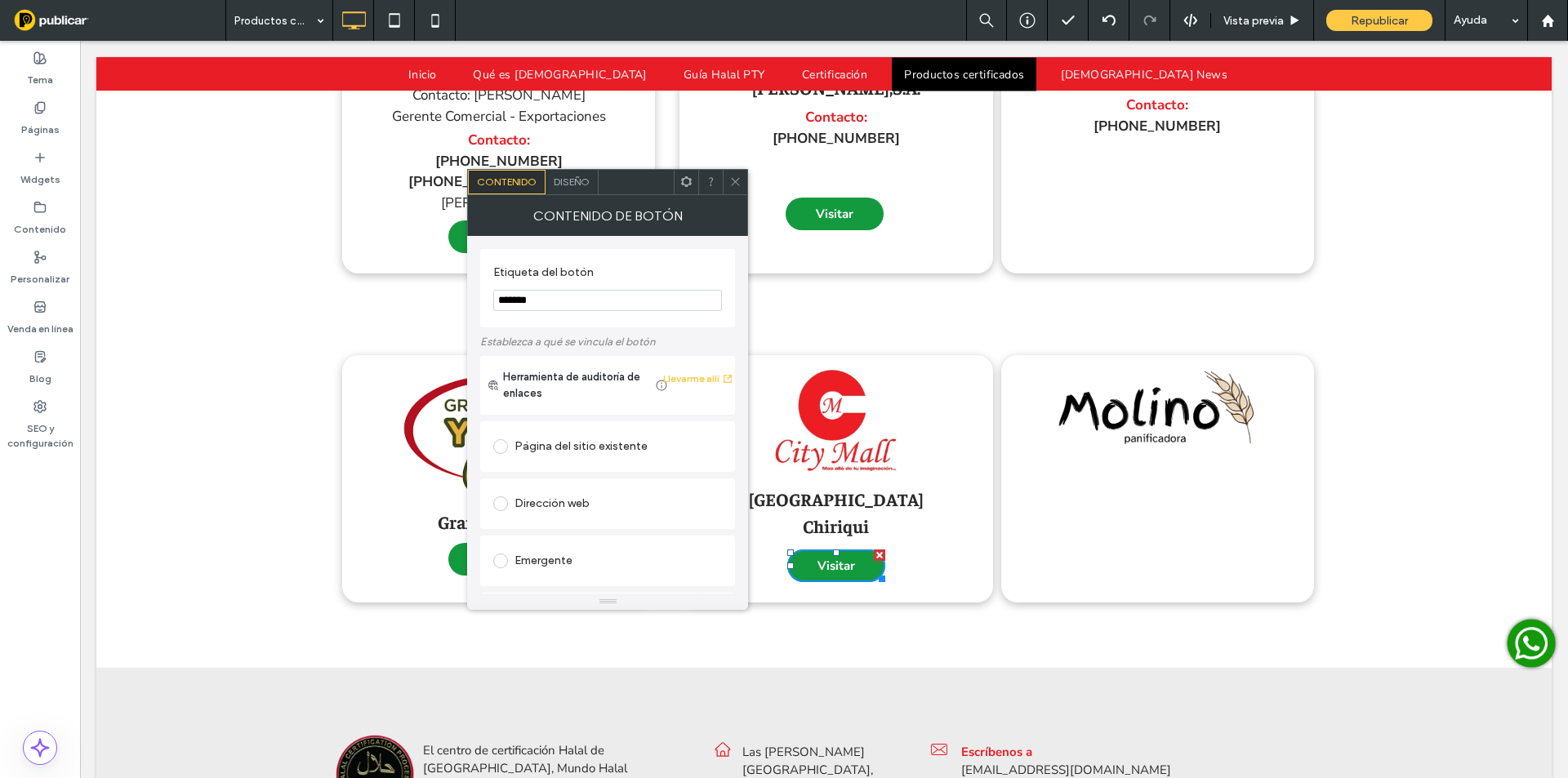
click at [557, 445] on div "Página del sitio existente" at bounding box center [608, 447] width 229 height 26
click at [562, 552] on div "Dirección web" at bounding box center [608, 554] width 229 height 26
click at [578, 528] on input "url" at bounding box center [608, 536] width 229 height 22
paste input "**********"
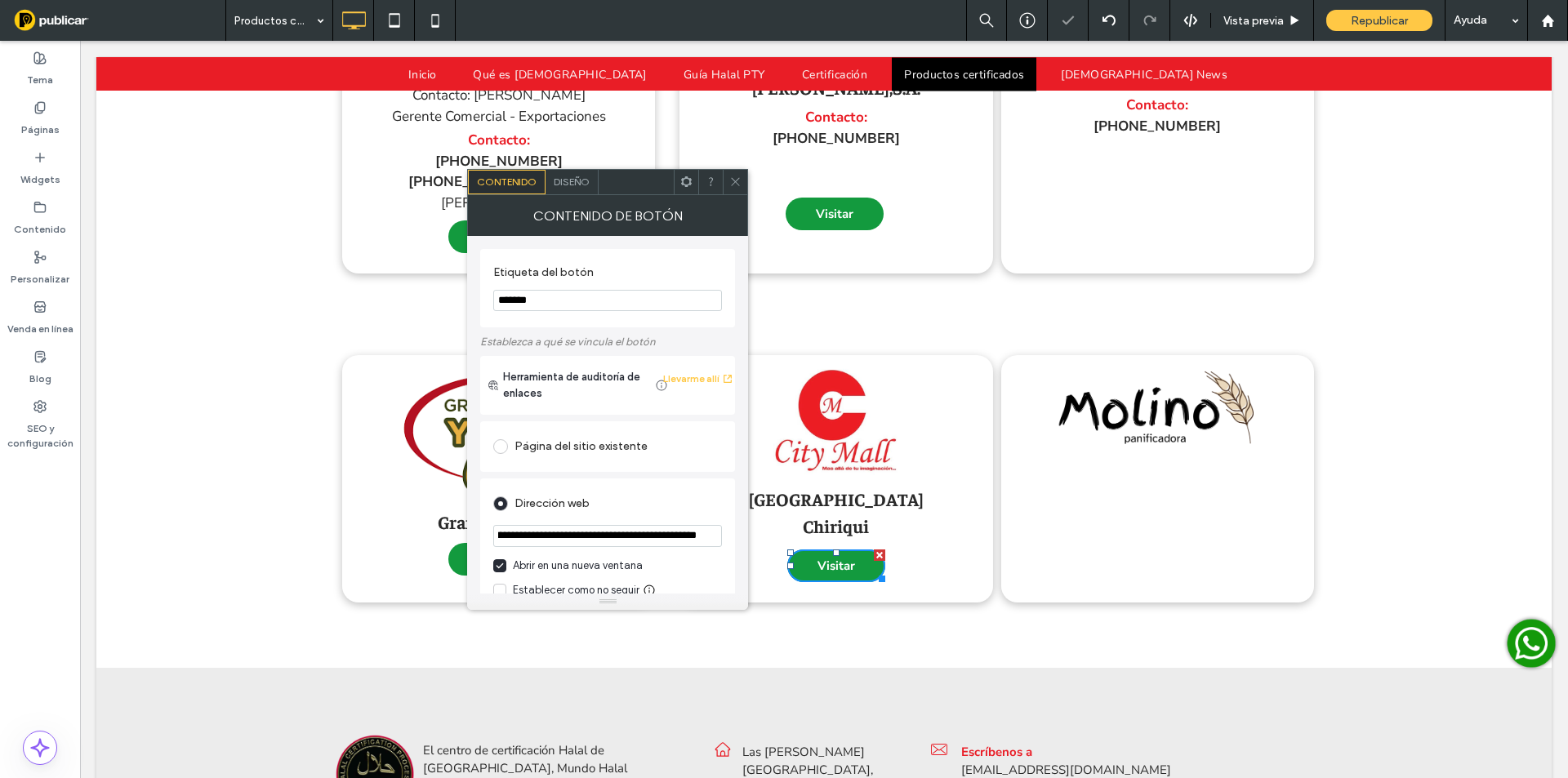
type input "**********"
click at [730, 174] on span at bounding box center [735, 182] width 12 height 24
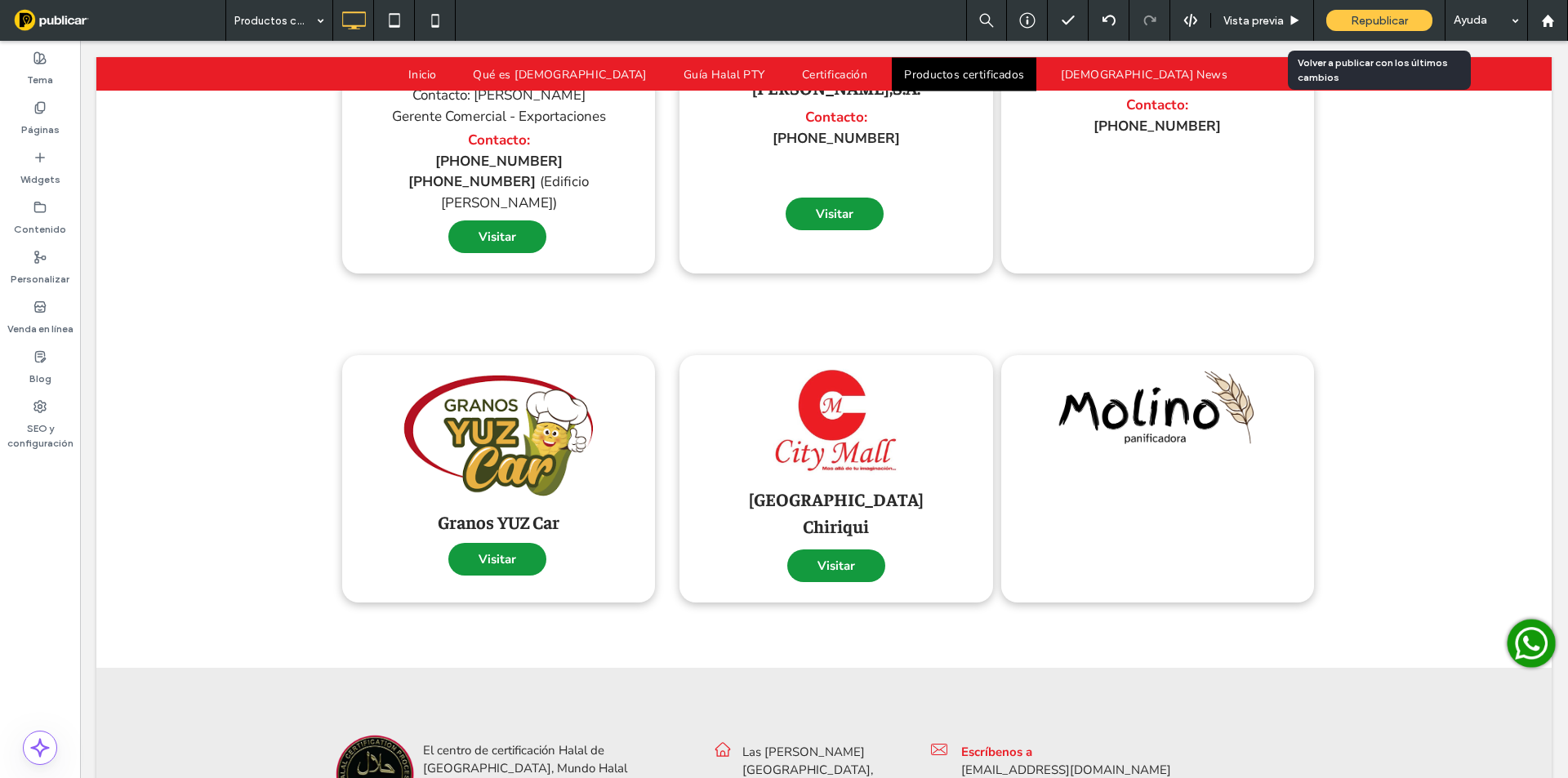
click at [1372, 22] on span "Republicar" at bounding box center [1379, 21] width 57 height 14
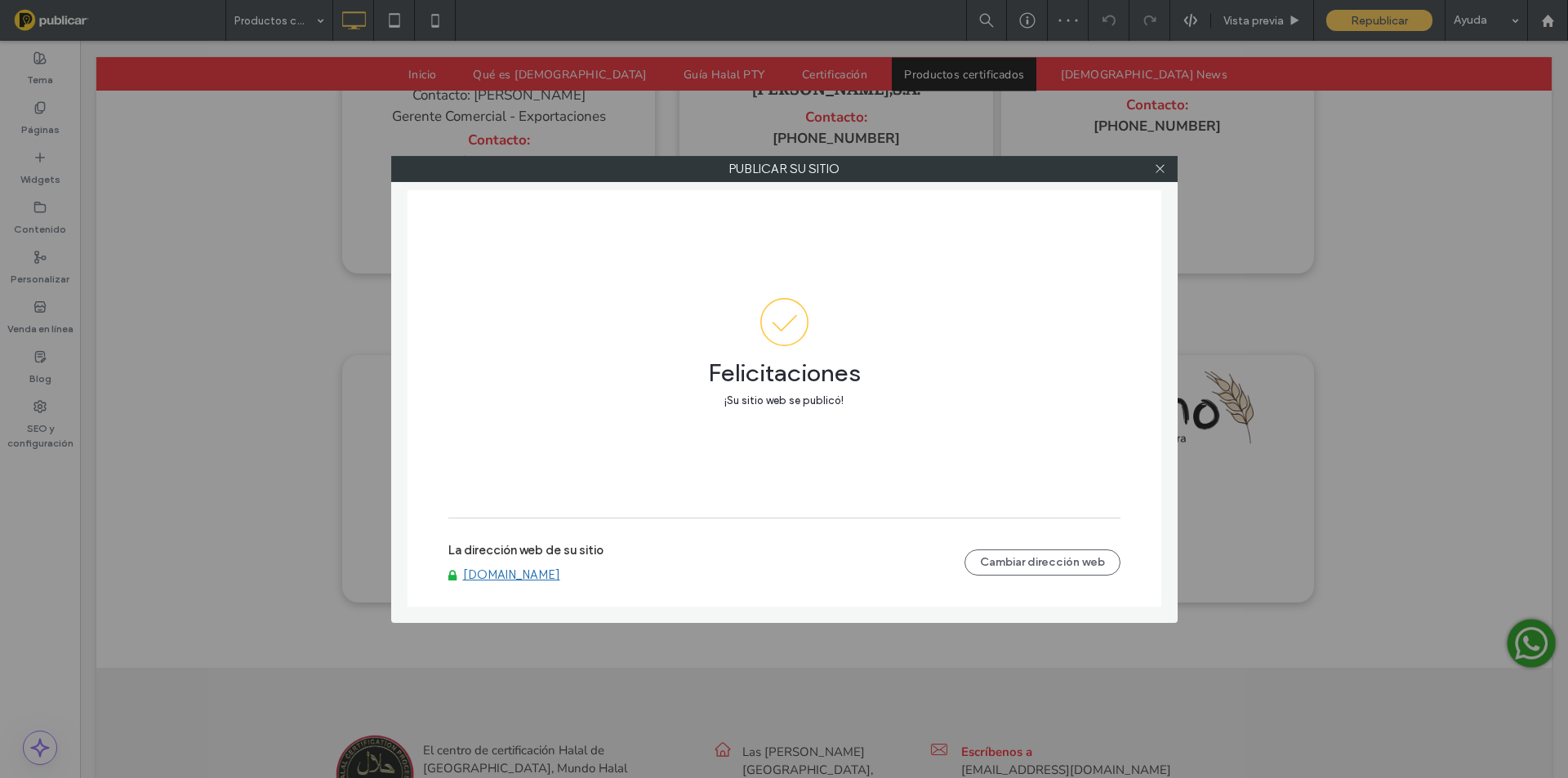
click at [560, 570] on link "www.mundohalalpanama.com" at bounding box center [511, 575] width 97 height 15
click at [1162, 167] on use at bounding box center [1160, 169] width 8 height 8
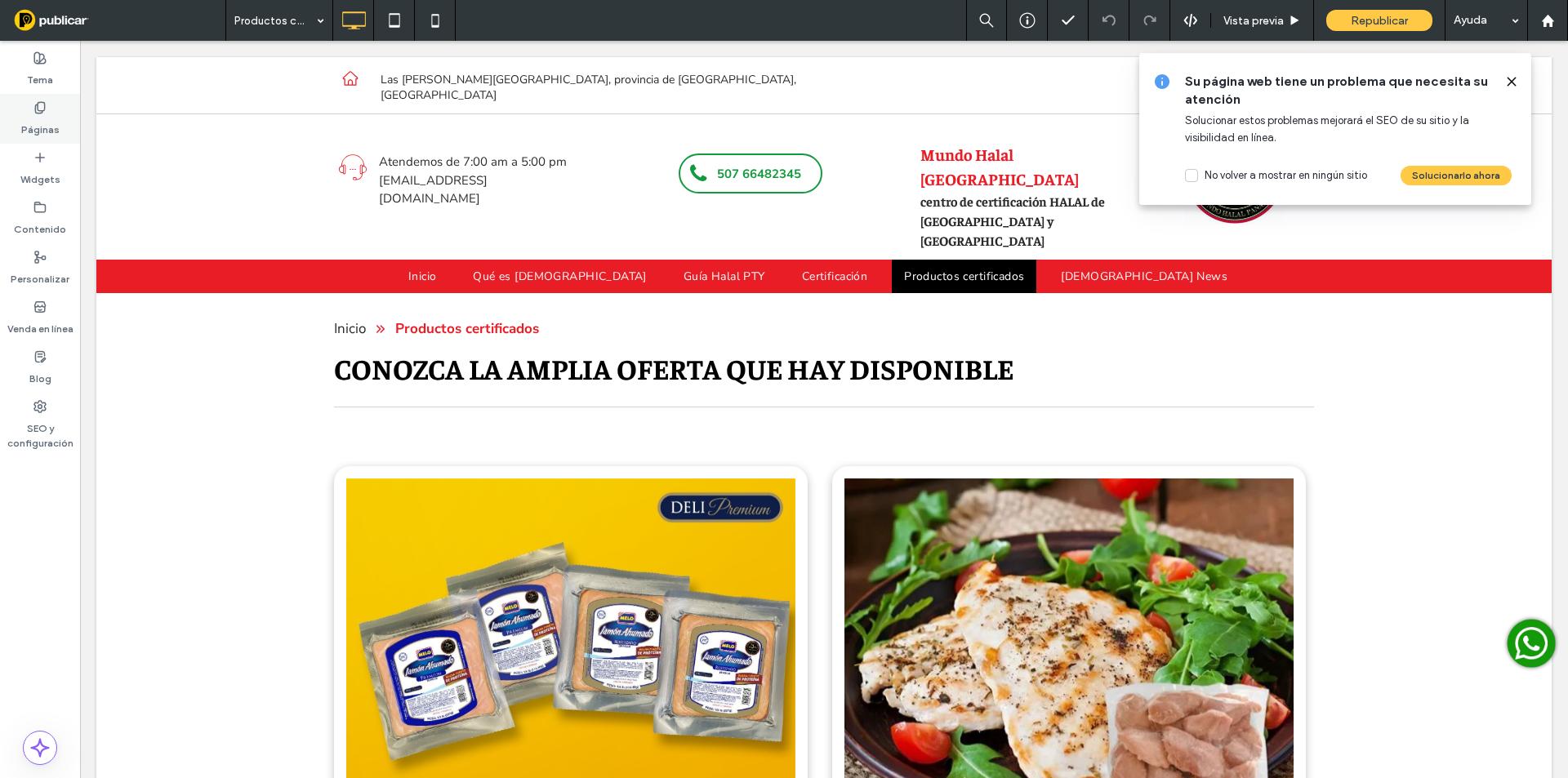
click at [35, 118] on label "Páginas" at bounding box center [40, 125] width 38 height 22
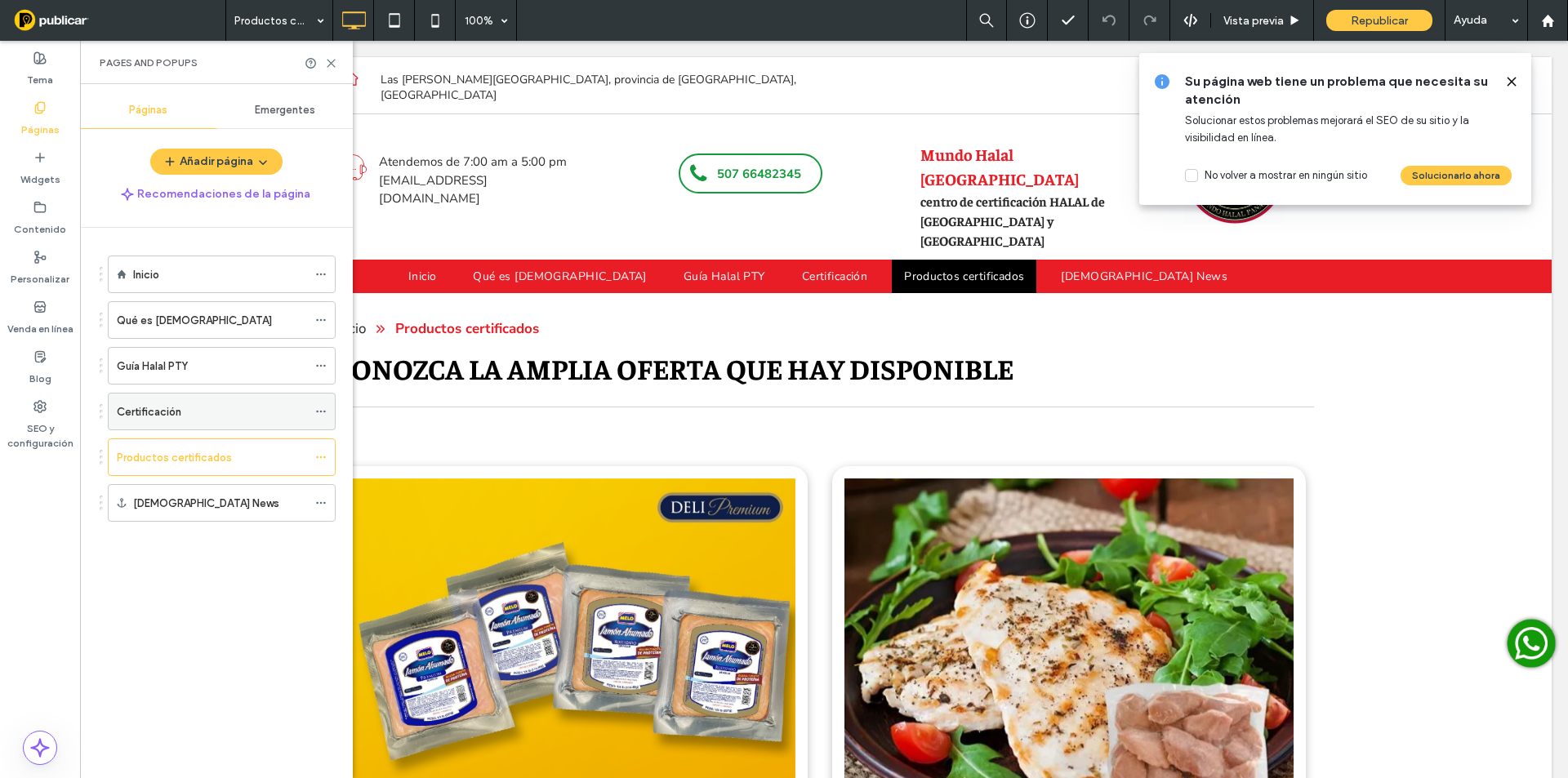
click at [156, 411] on label "Certificación" at bounding box center [149, 412] width 65 height 29
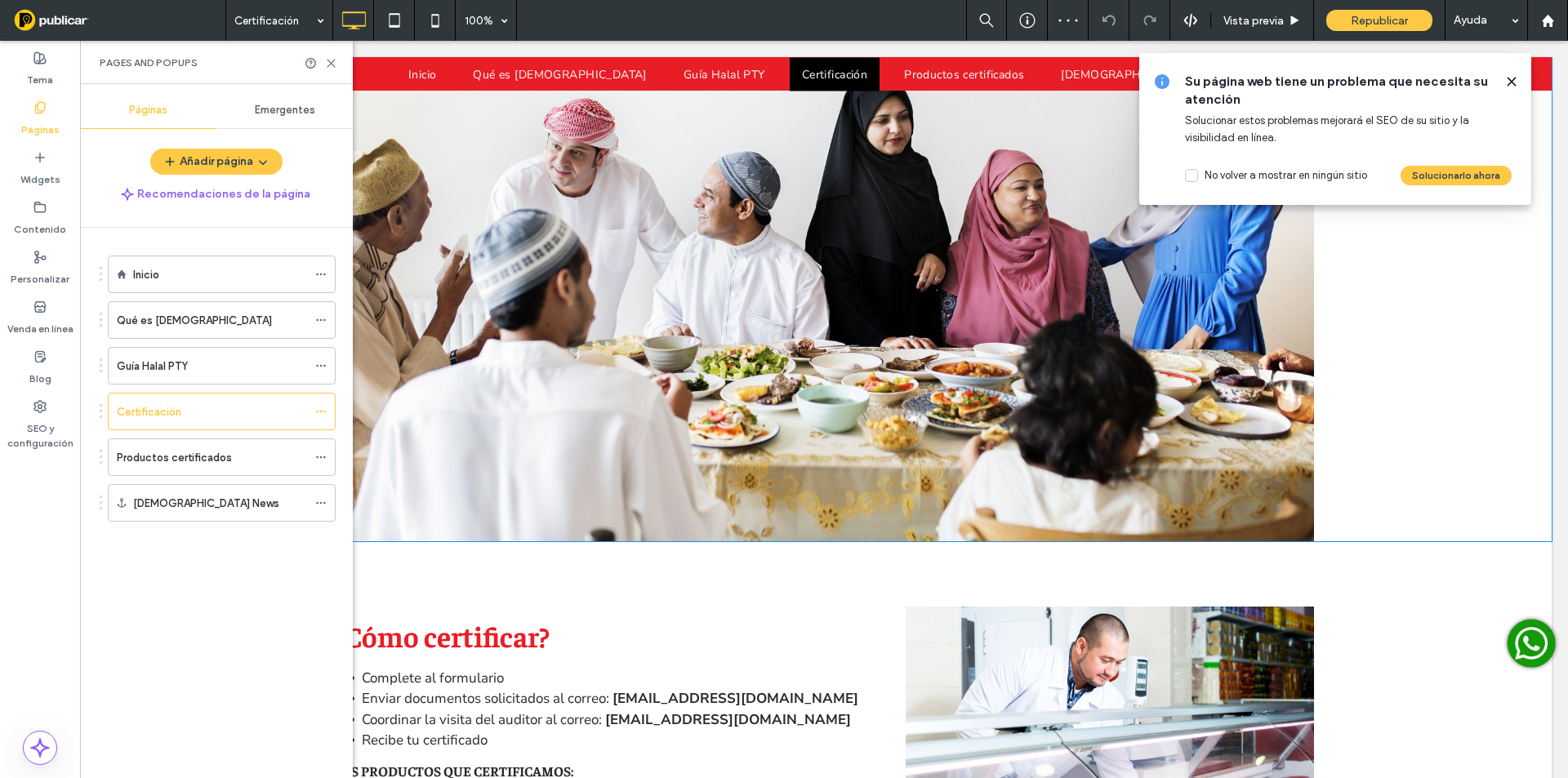
scroll to position [946, 0]
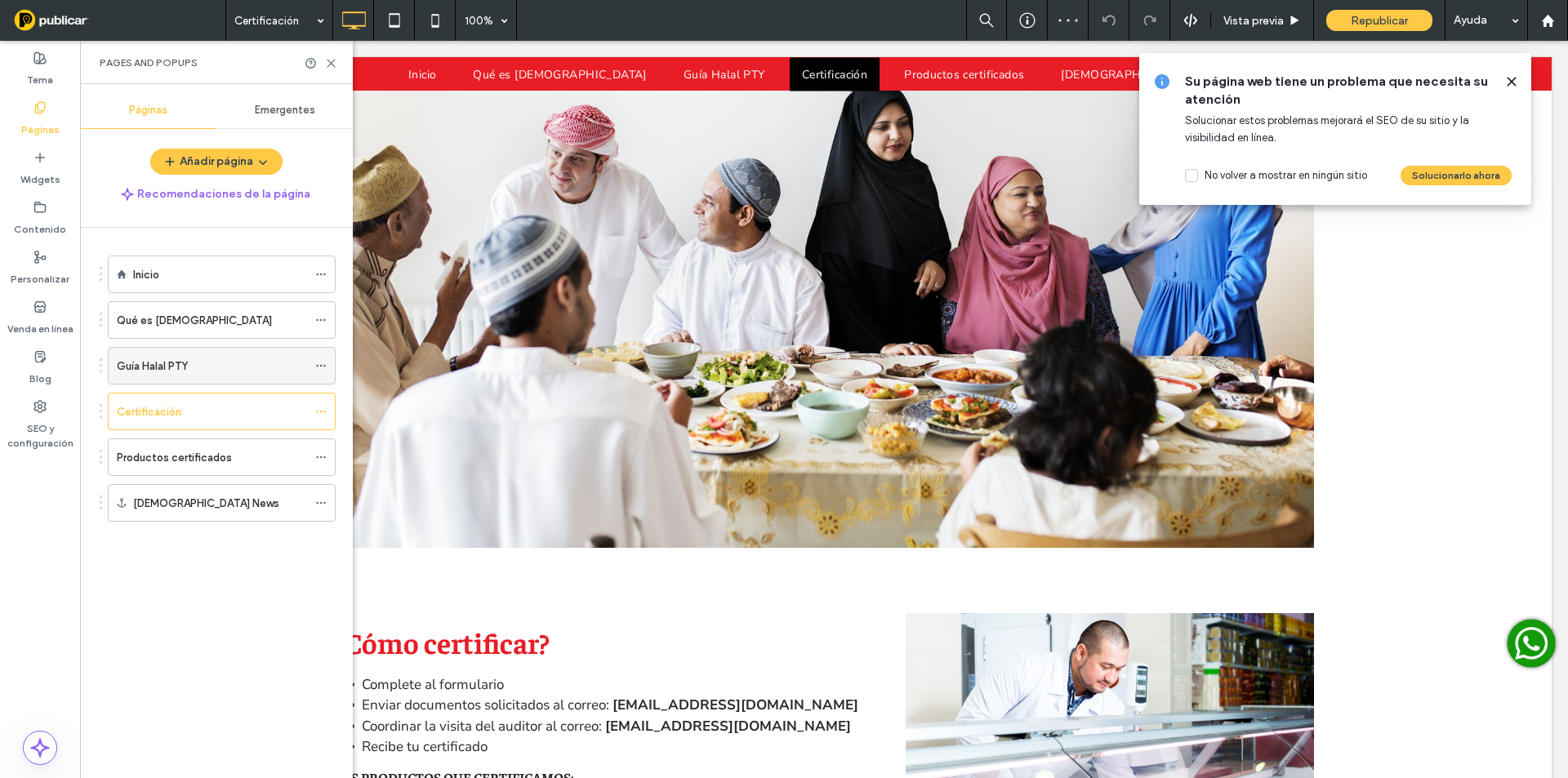
click at [303, 365] on div "Guía Halal PTY" at bounding box center [212, 366] width 190 height 17
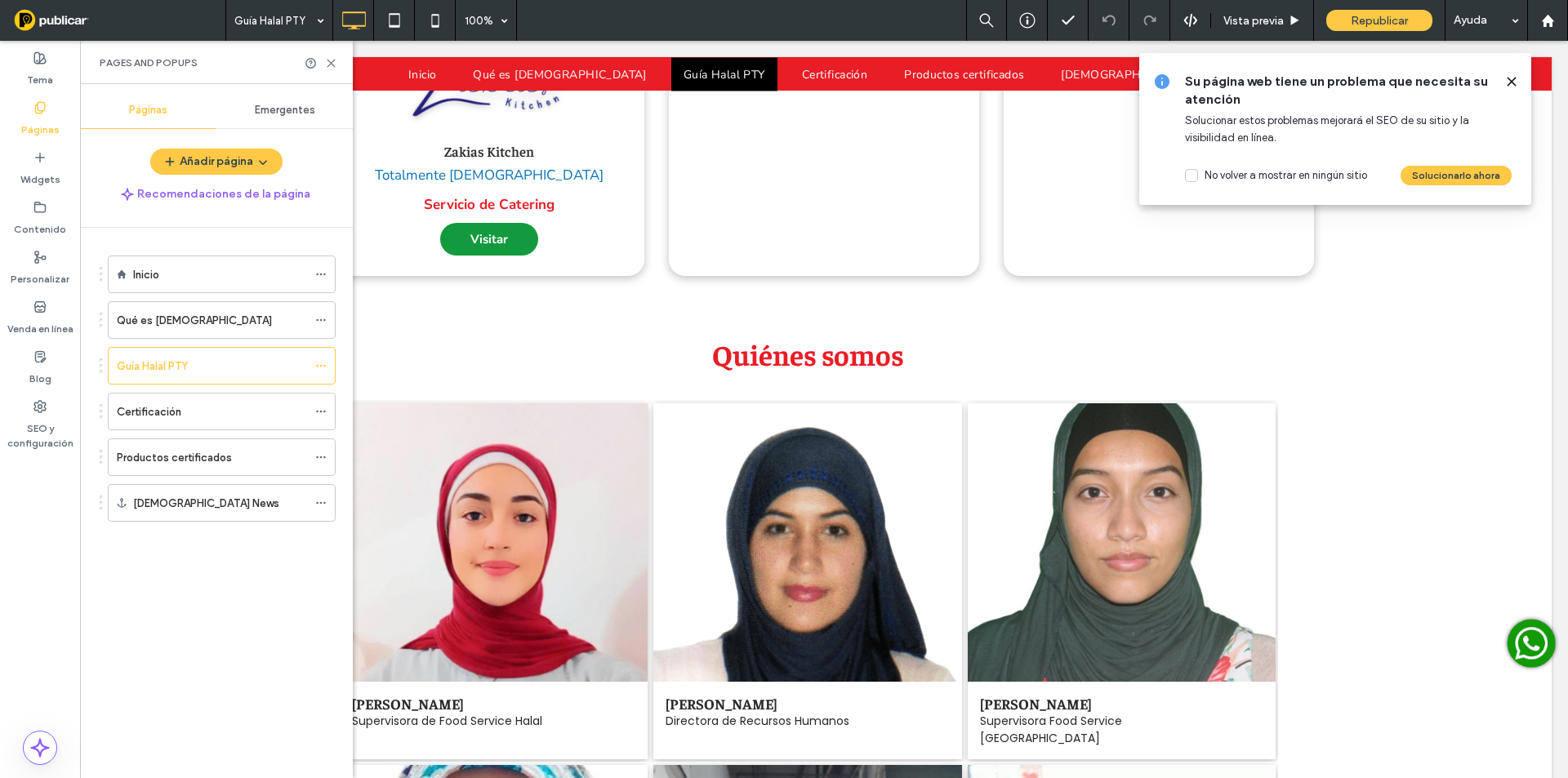
scroll to position [3074, 0]
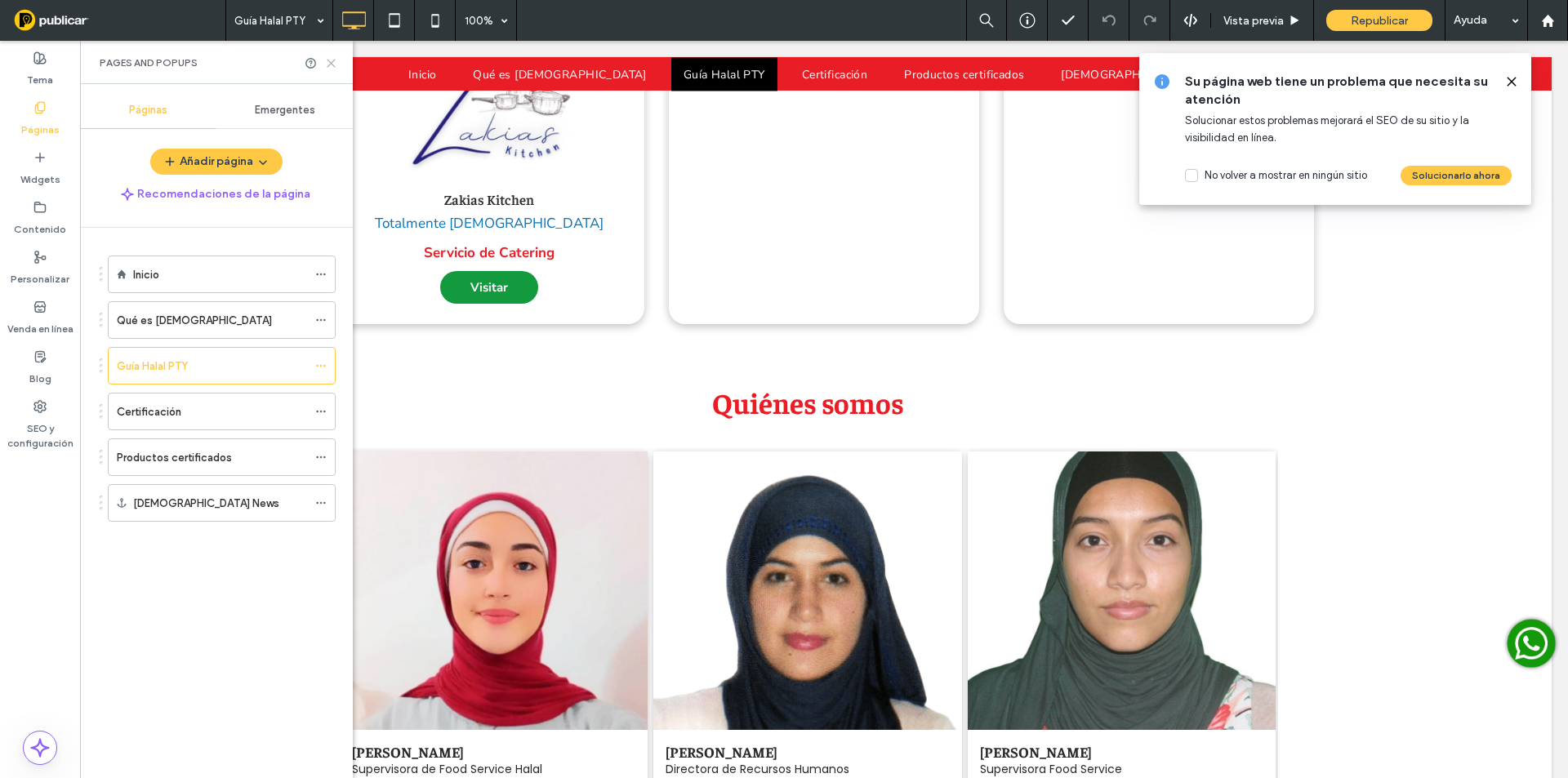
click at [332, 62] on use at bounding box center [332, 64] width 7 height 7
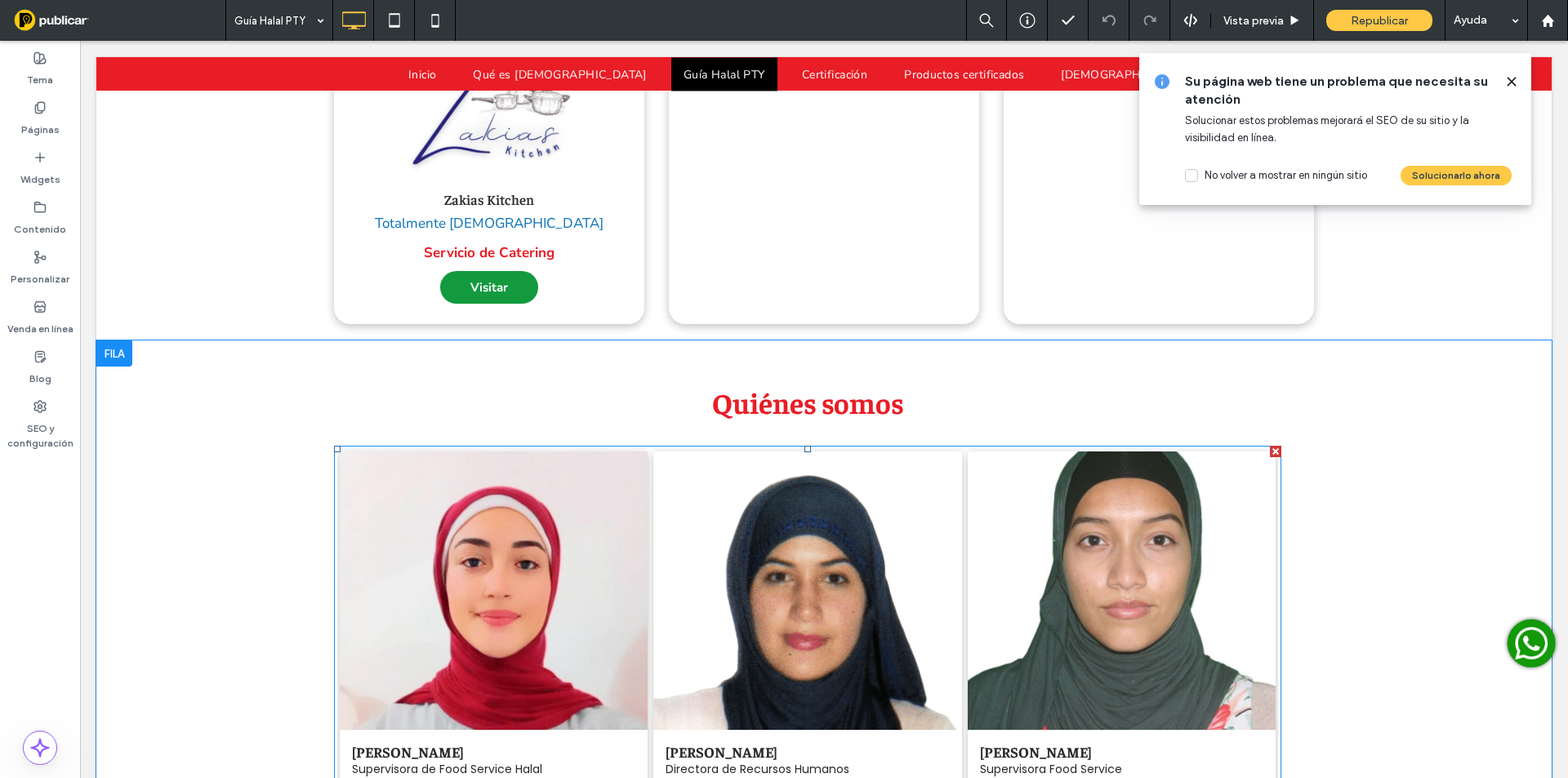
click at [587, 443] on link at bounding box center [494, 590] width 327 height 295
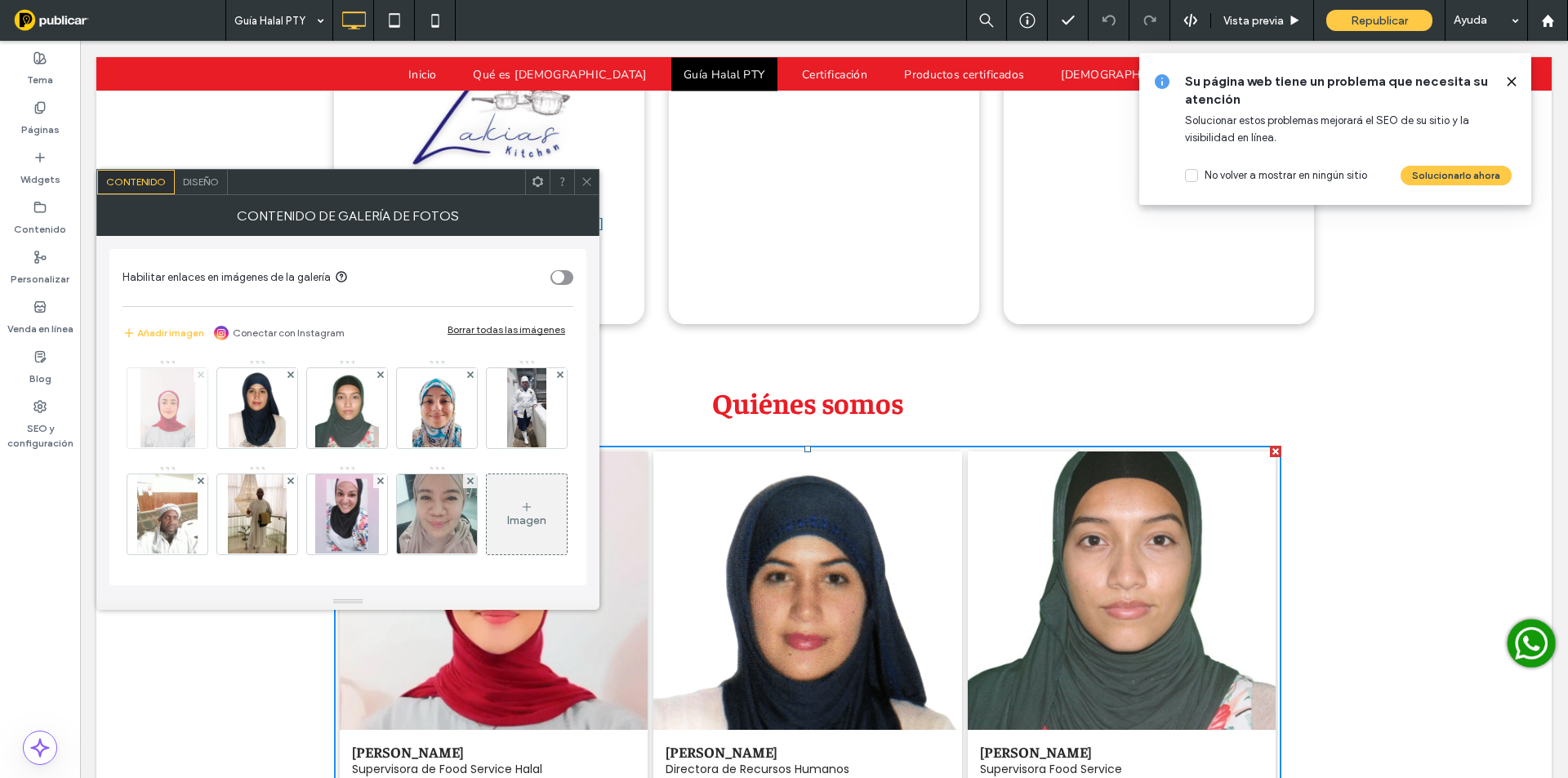
click at [198, 376] on icon at bounding box center [200, 374] width 7 height 7
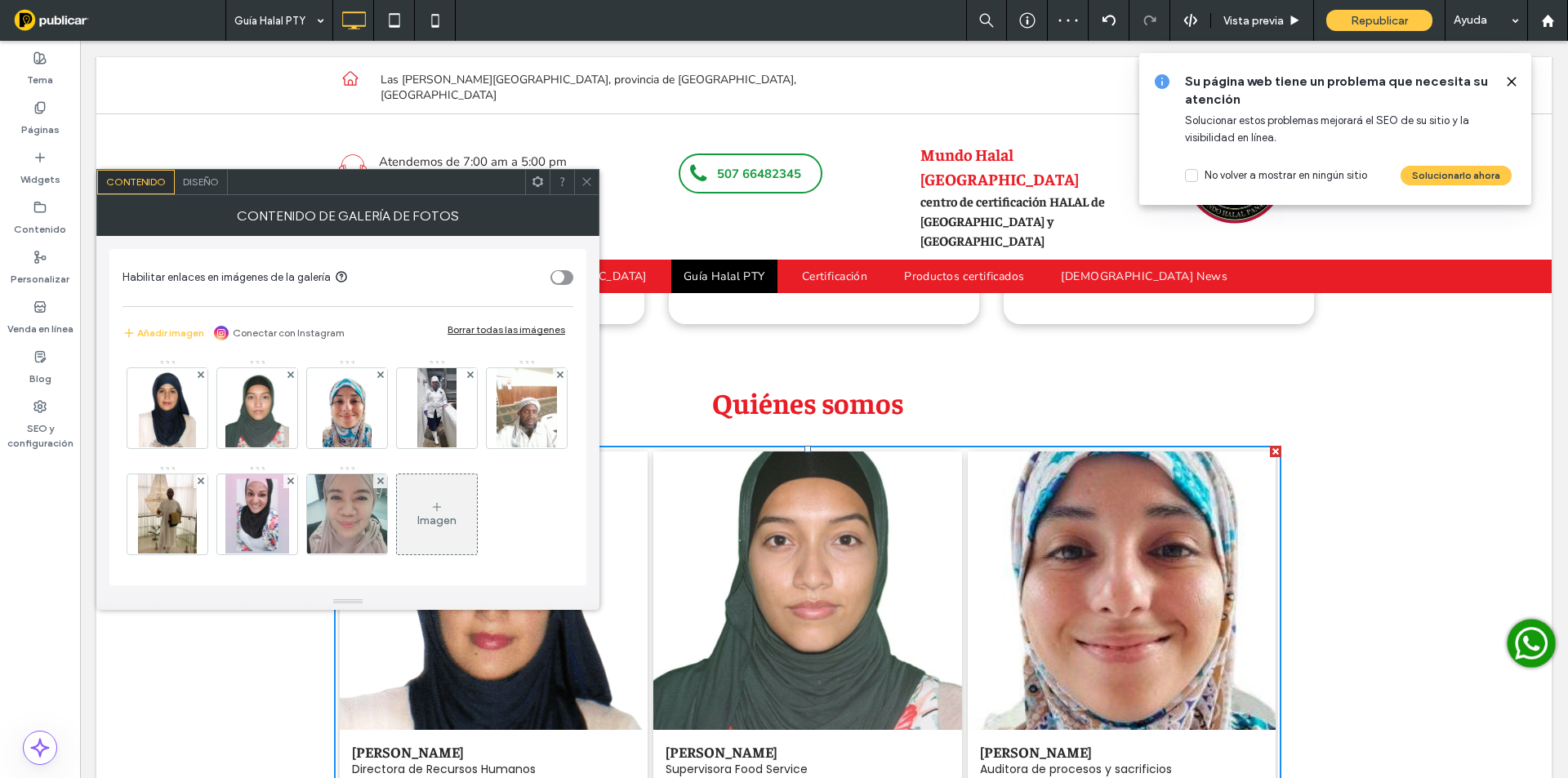
drag, startPoint x: 583, startPoint y: 188, endPoint x: 523, endPoint y: 182, distance: 60.3
click at [583, 188] on span at bounding box center [586, 182] width 12 height 24
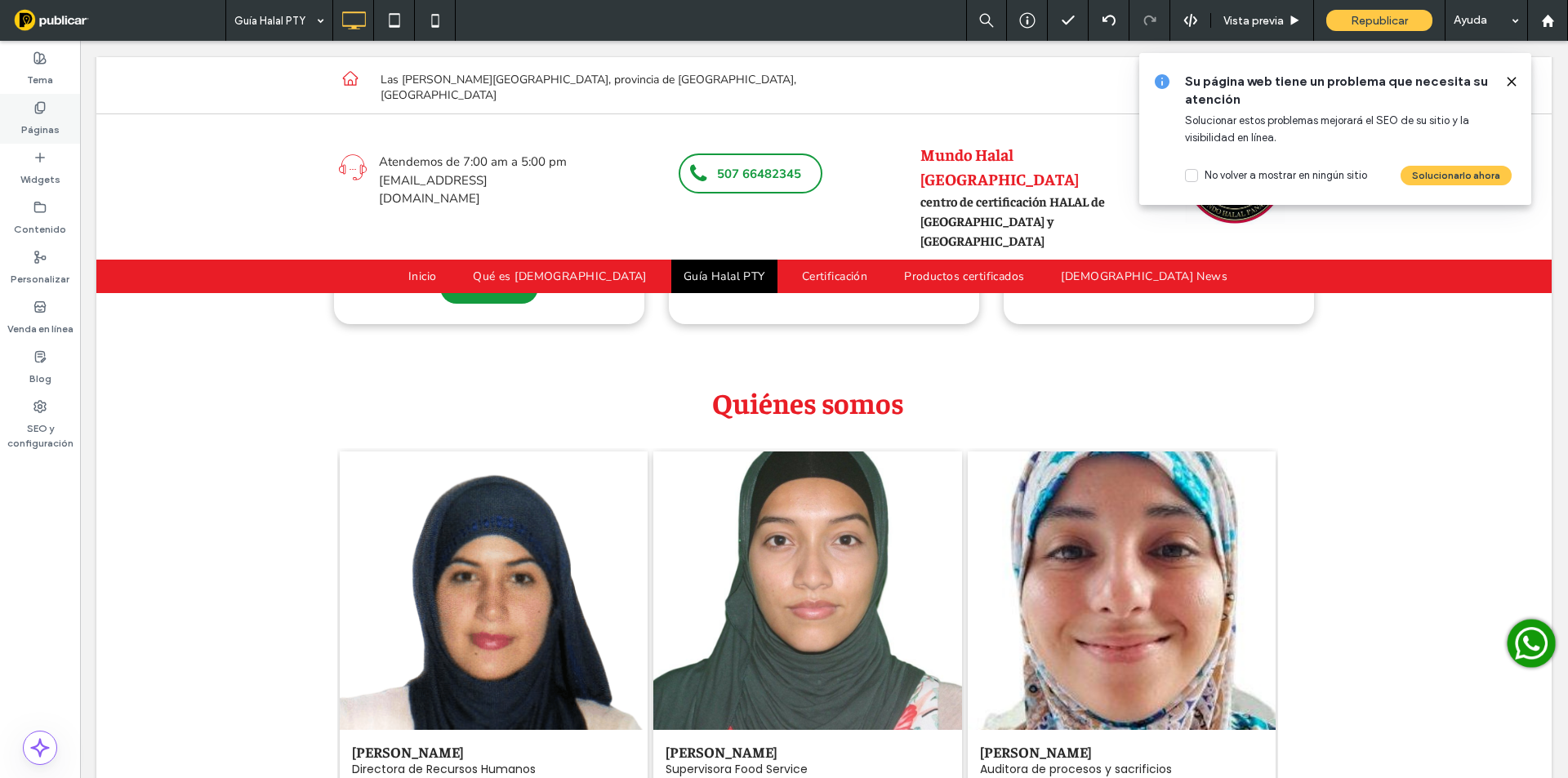
click at [41, 116] on label "Páginas" at bounding box center [40, 125] width 38 height 22
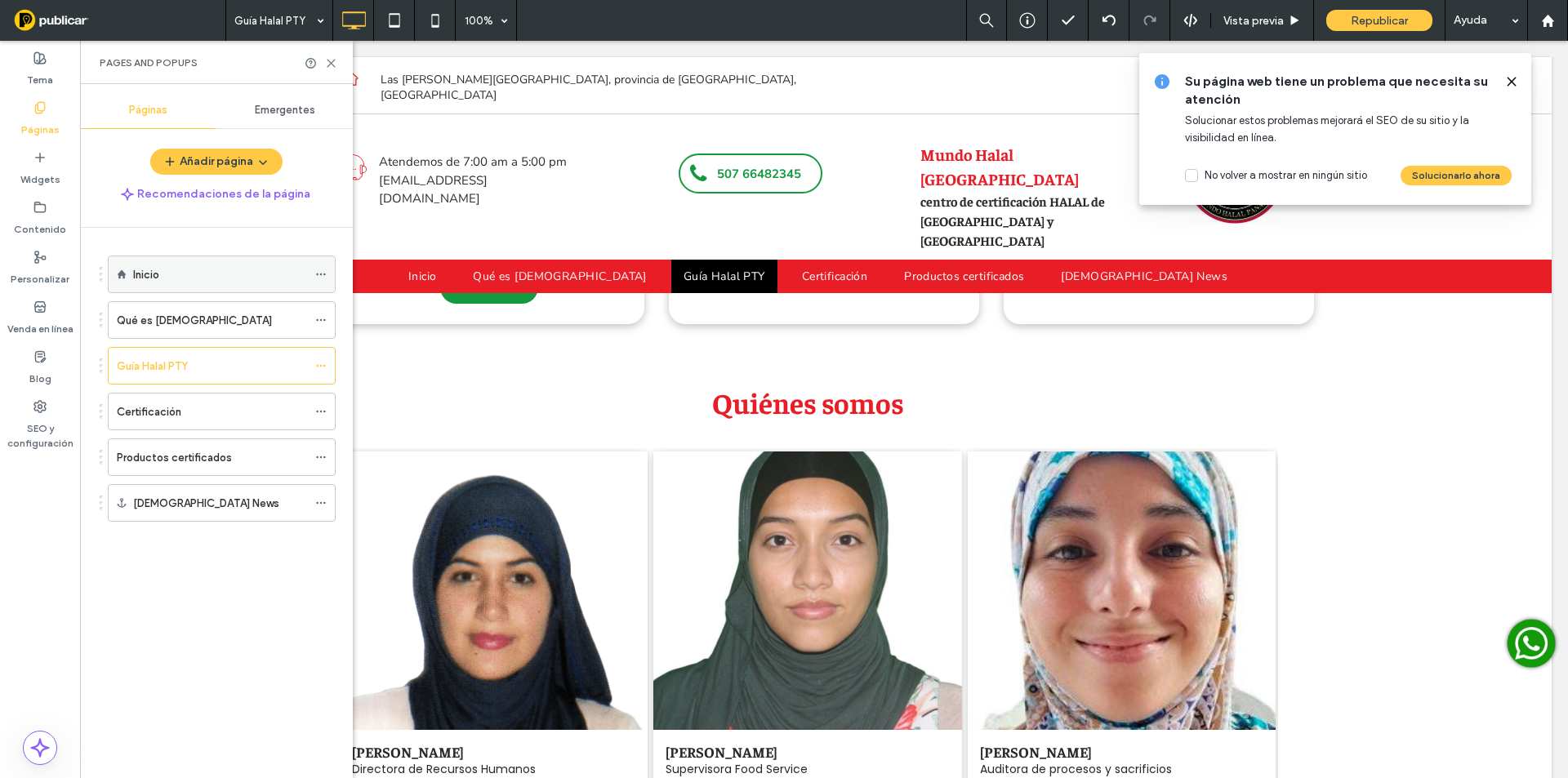
click at [208, 286] on div "Inicio" at bounding box center [220, 274] width 174 height 36
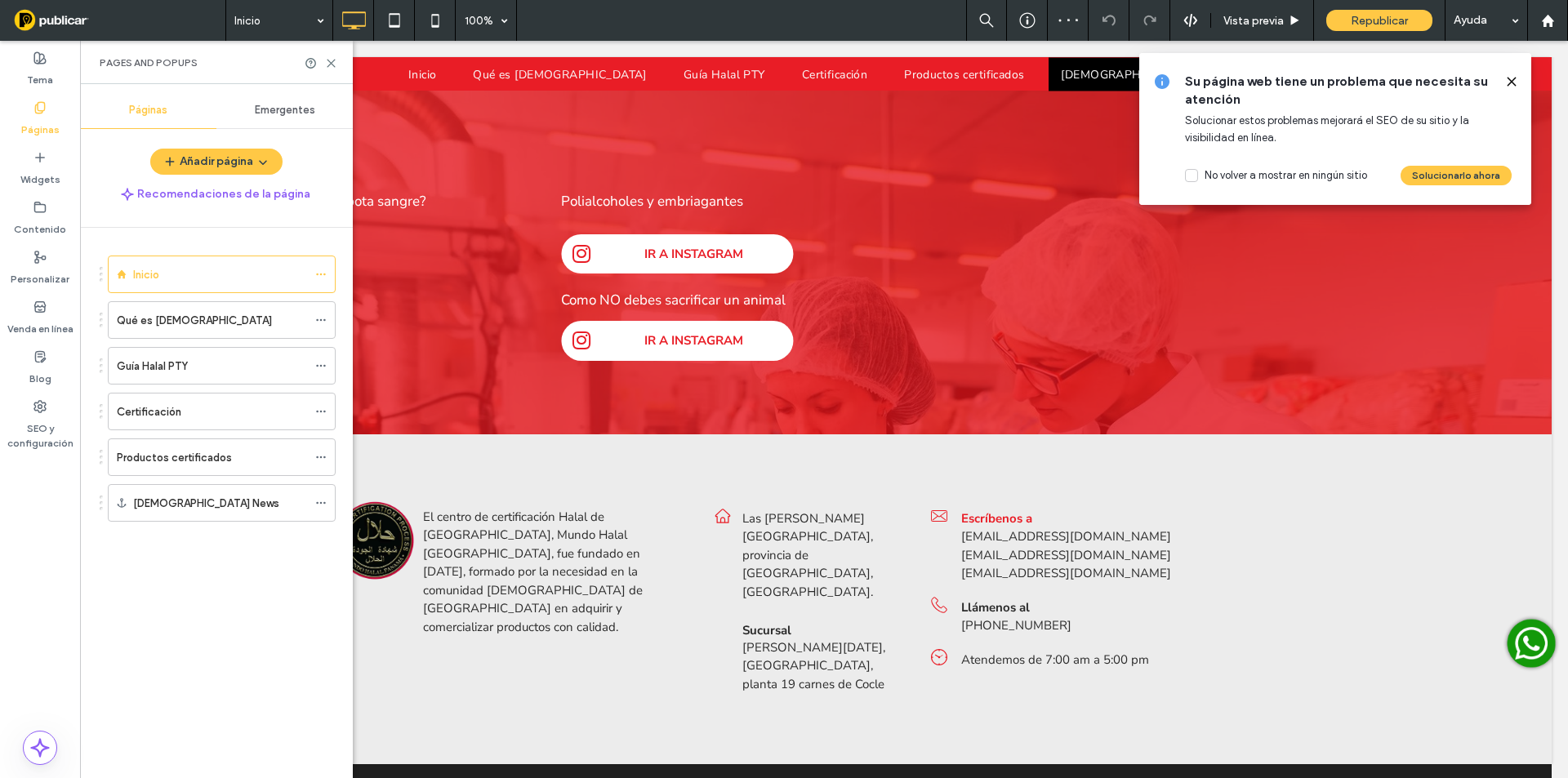
scroll to position [1992, 0]
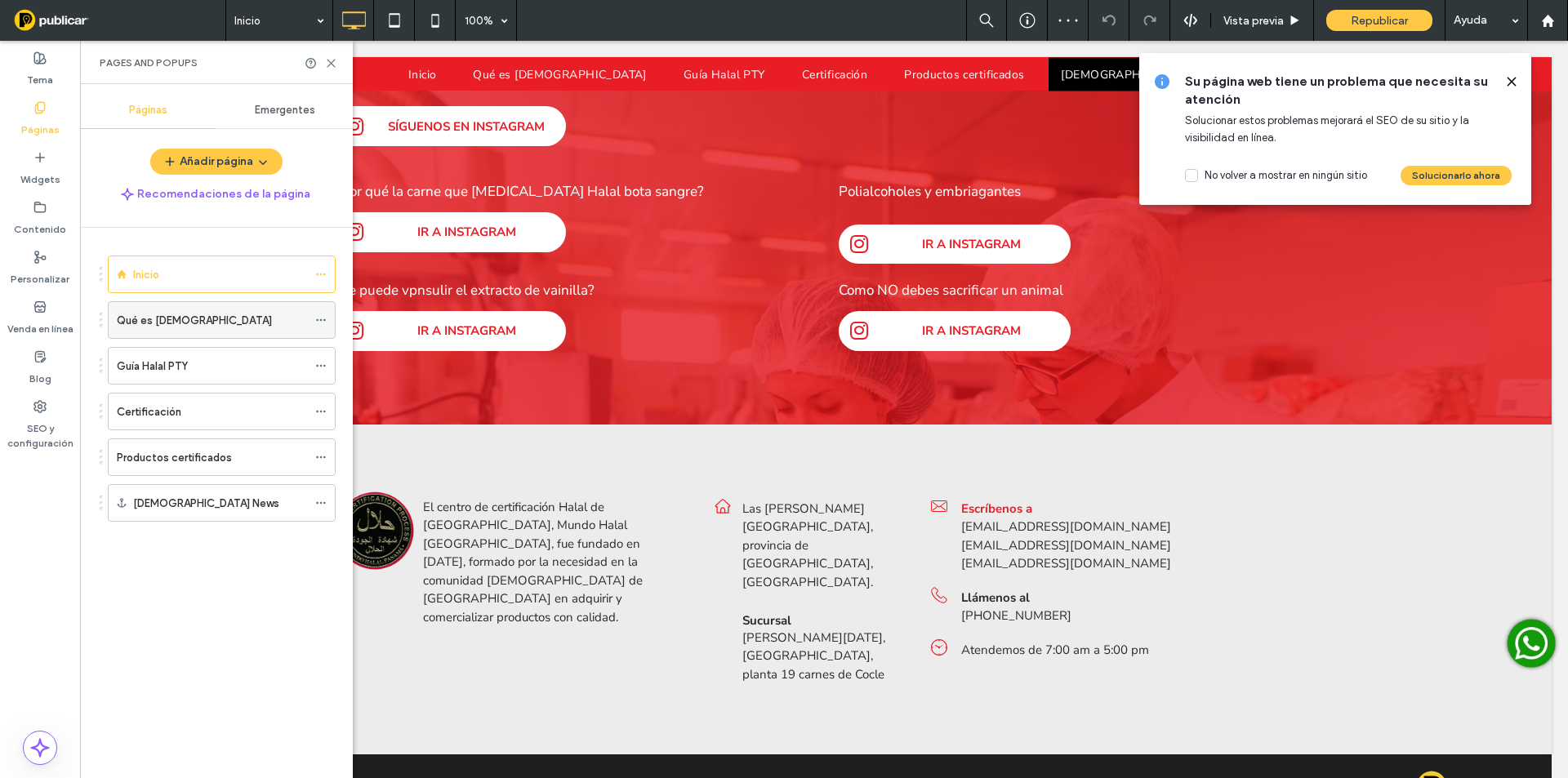
click at [155, 319] on label "Qué es Halal" at bounding box center [195, 320] width 155 height 29
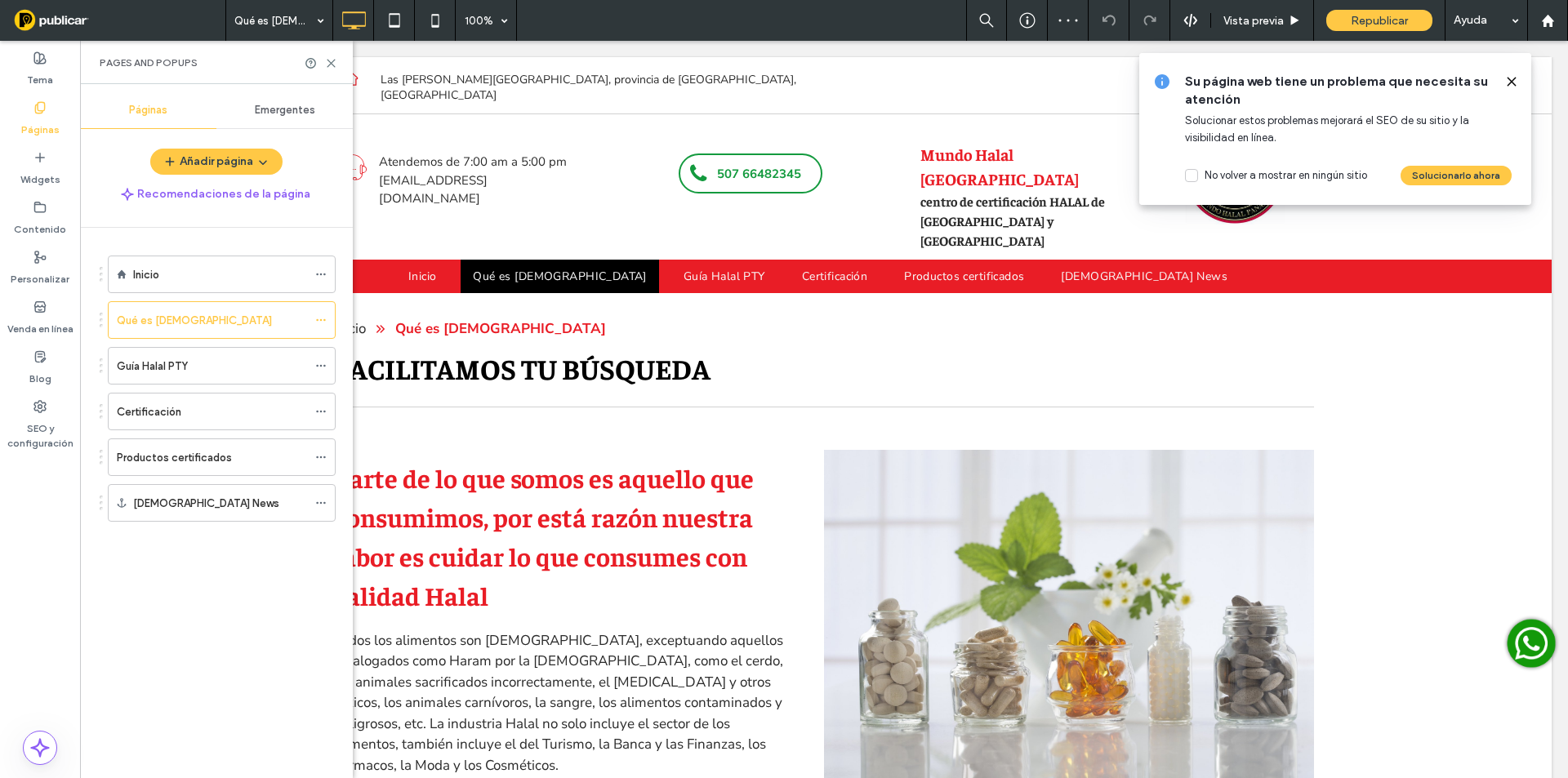
scroll to position [0, 0]
click at [334, 64] on icon at bounding box center [331, 63] width 12 height 12
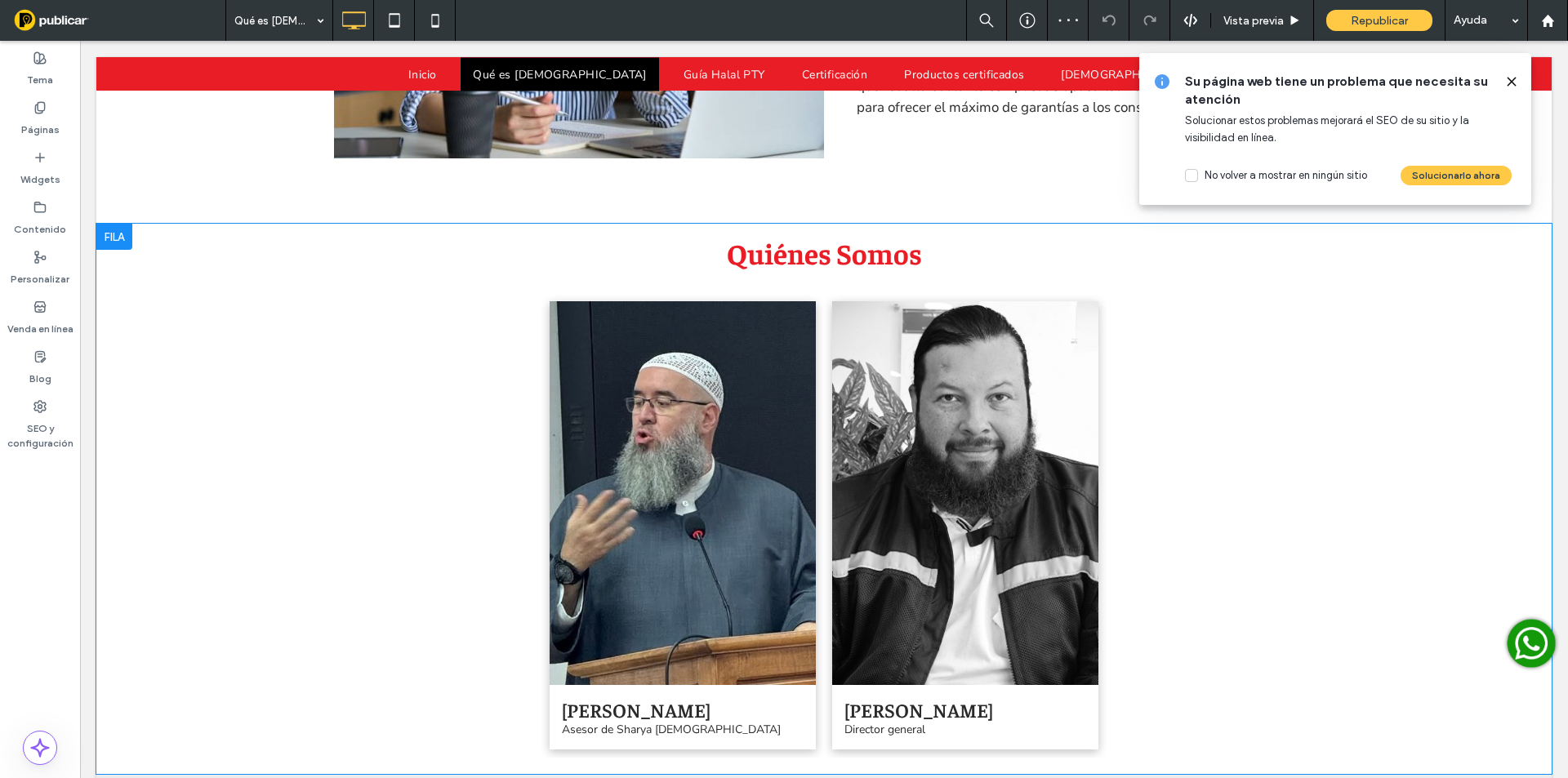
scroll to position [2099, 0]
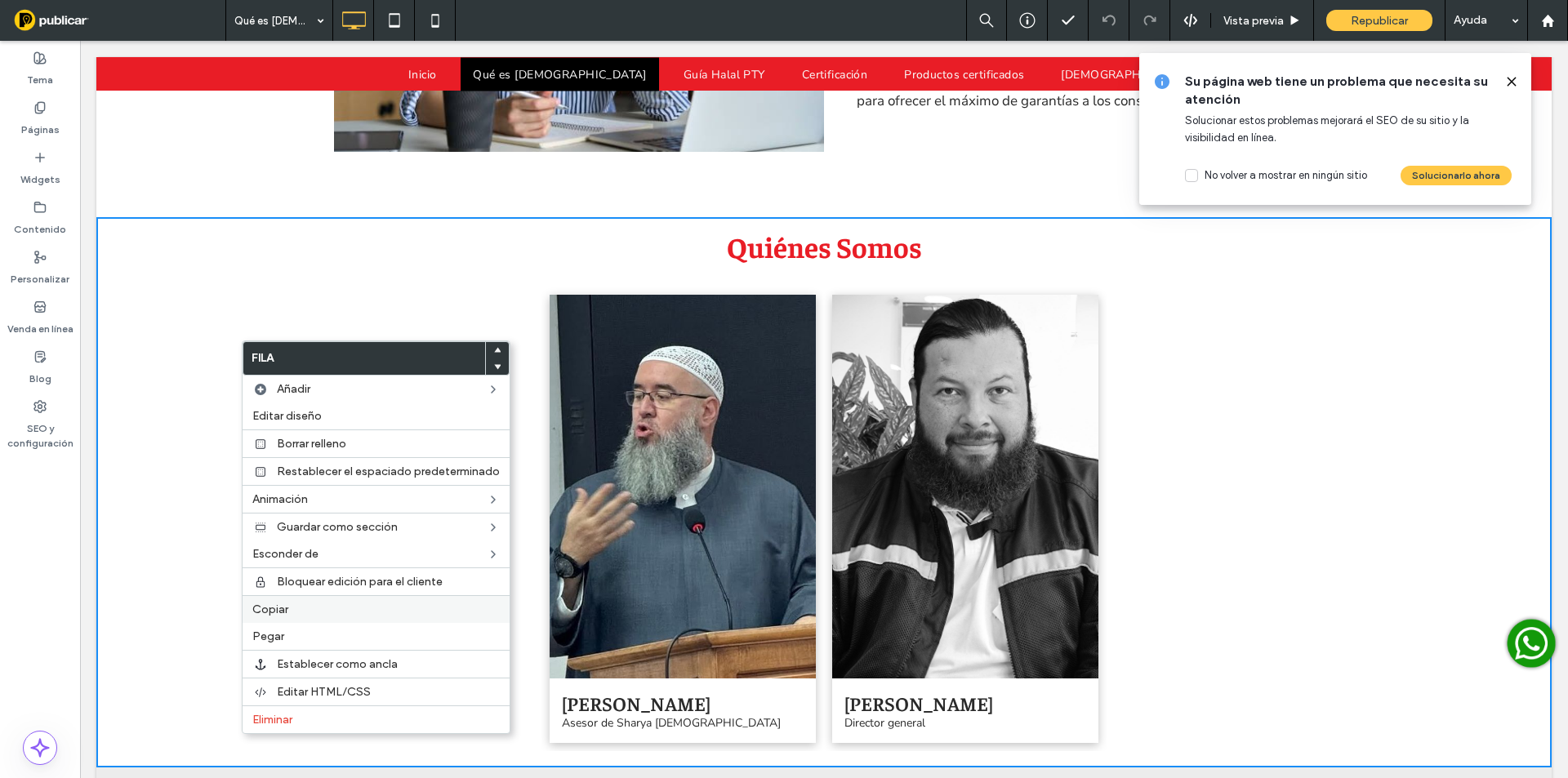
click at [275, 614] on span "Copiar" at bounding box center [270, 609] width 36 height 14
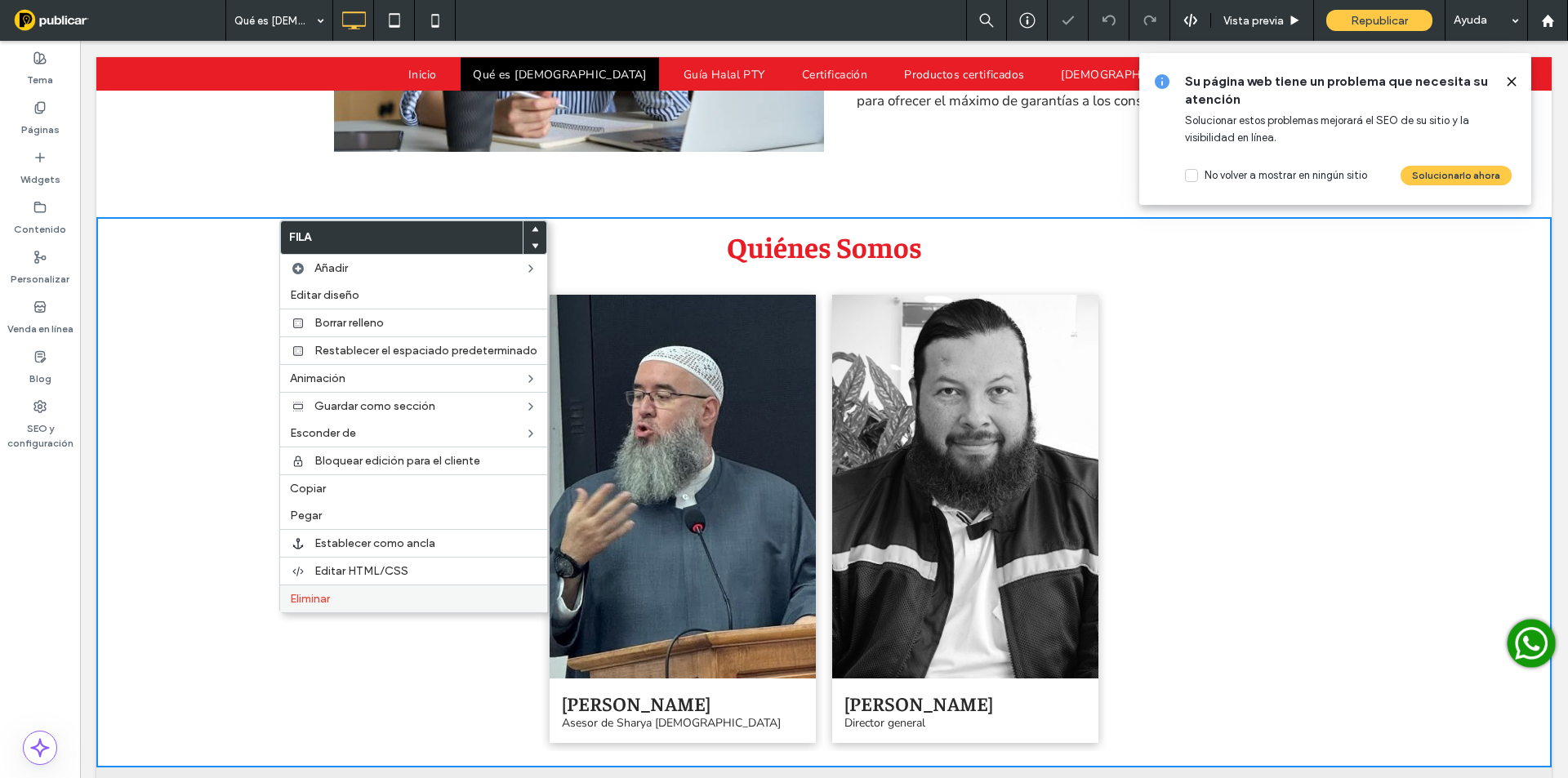
click at [322, 595] on span "Eliminar" at bounding box center [310, 598] width 40 height 14
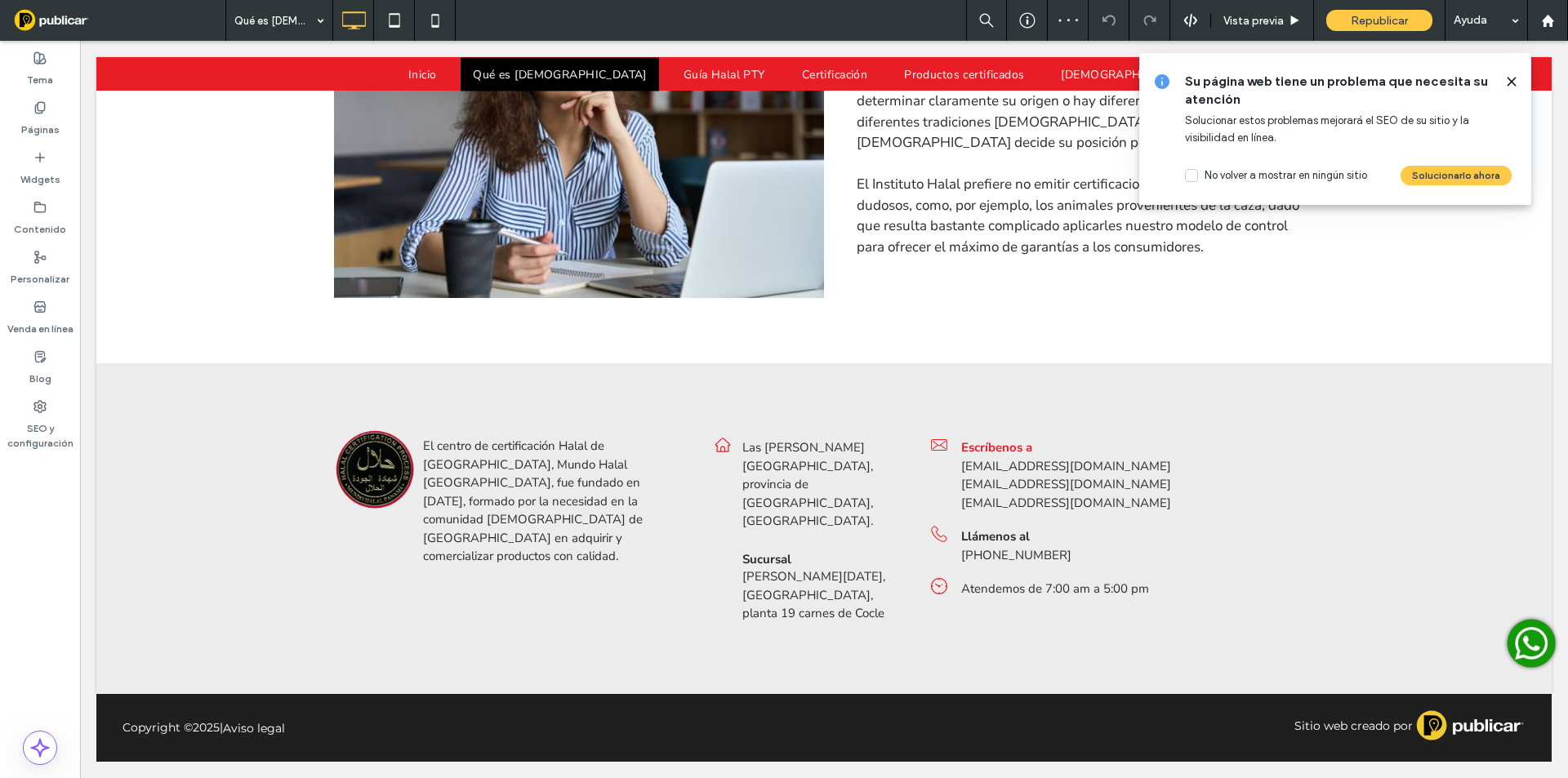
scroll to position [1866, 0]
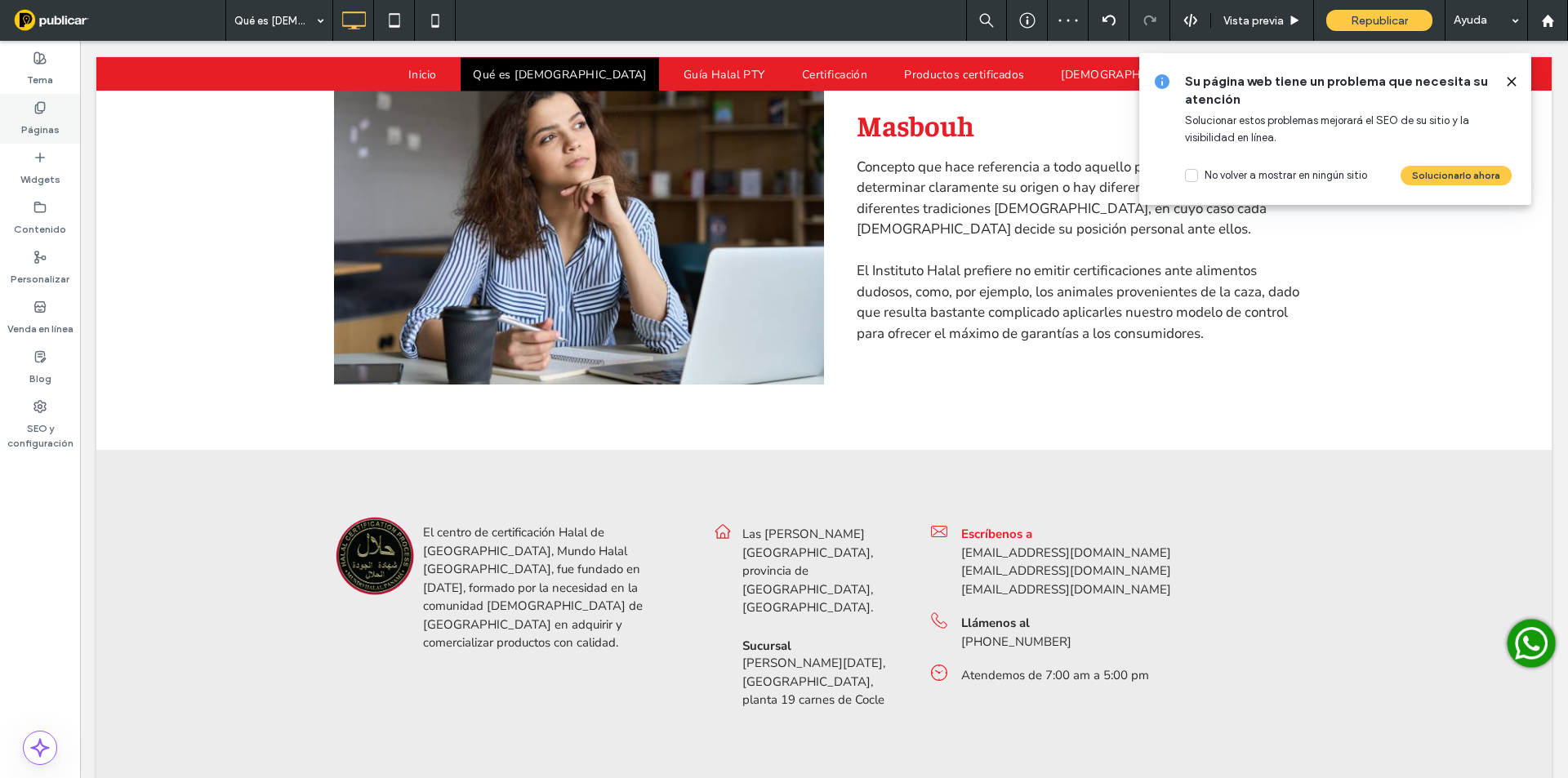
click at [57, 124] on label "Páginas" at bounding box center [40, 125] width 38 height 22
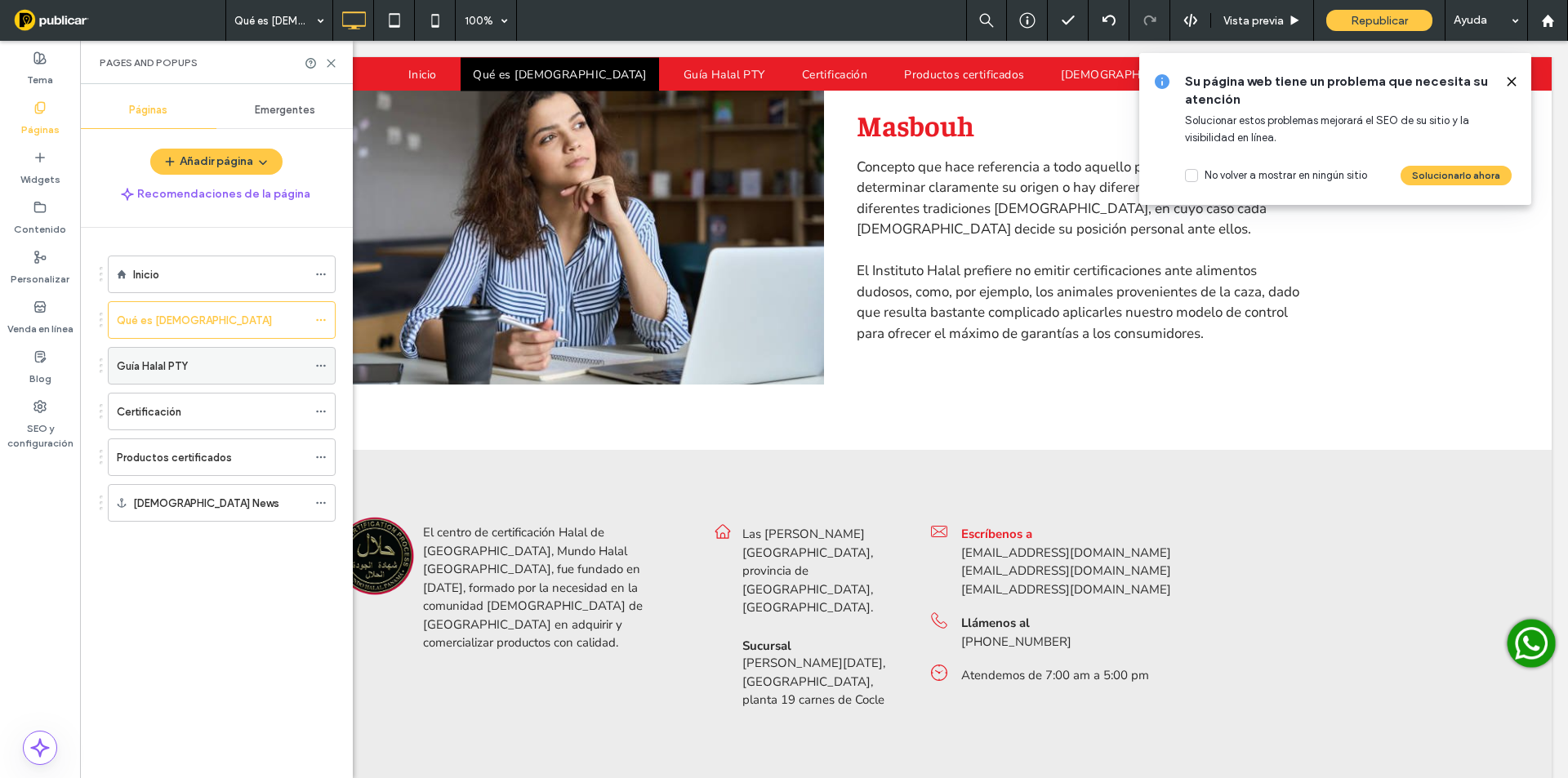
click at [154, 366] on label "Guía Halal PTY" at bounding box center [153, 366] width 71 height 29
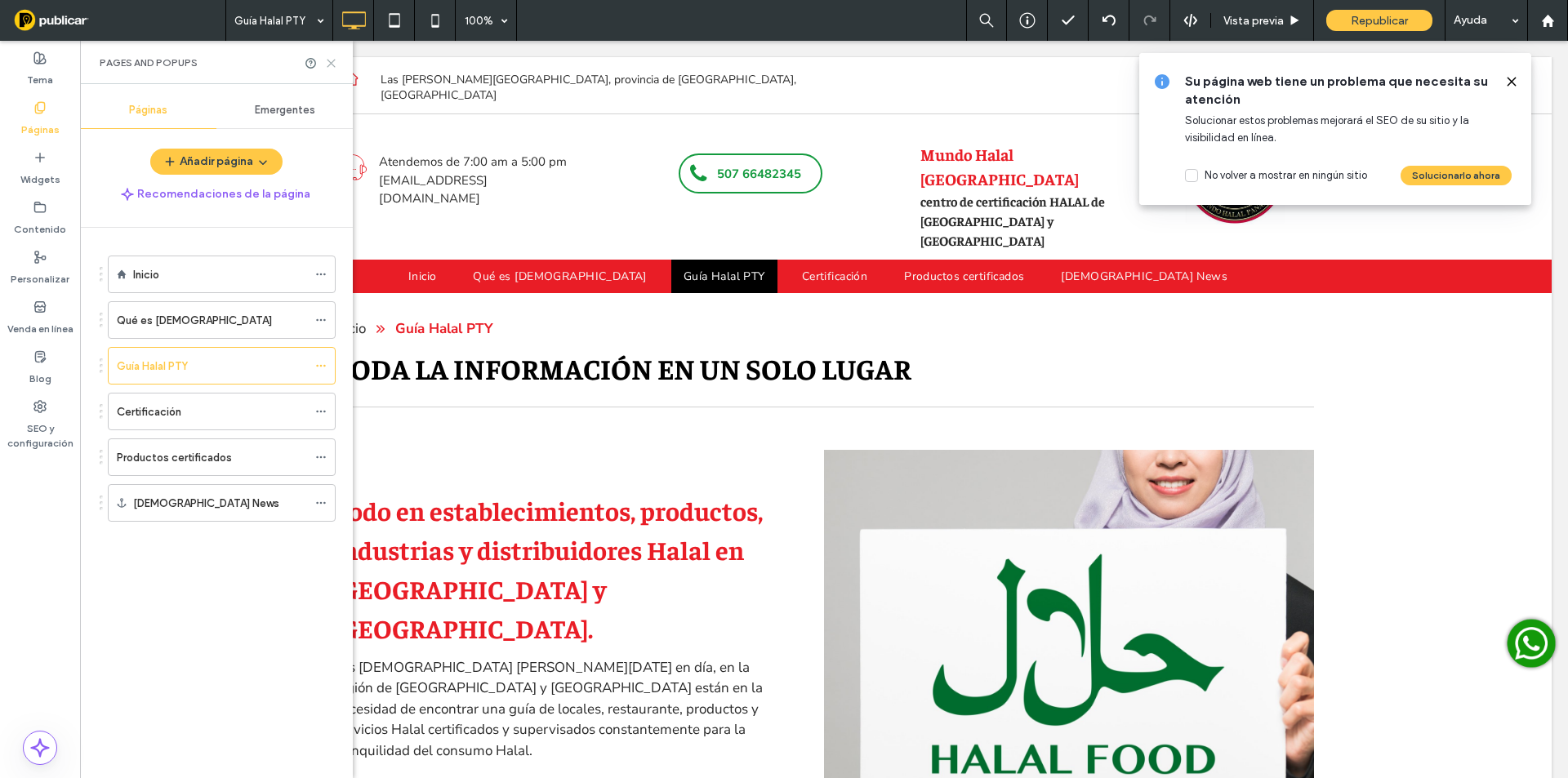
scroll to position [0, 0]
click at [330, 57] on icon at bounding box center [331, 63] width 12 height 12
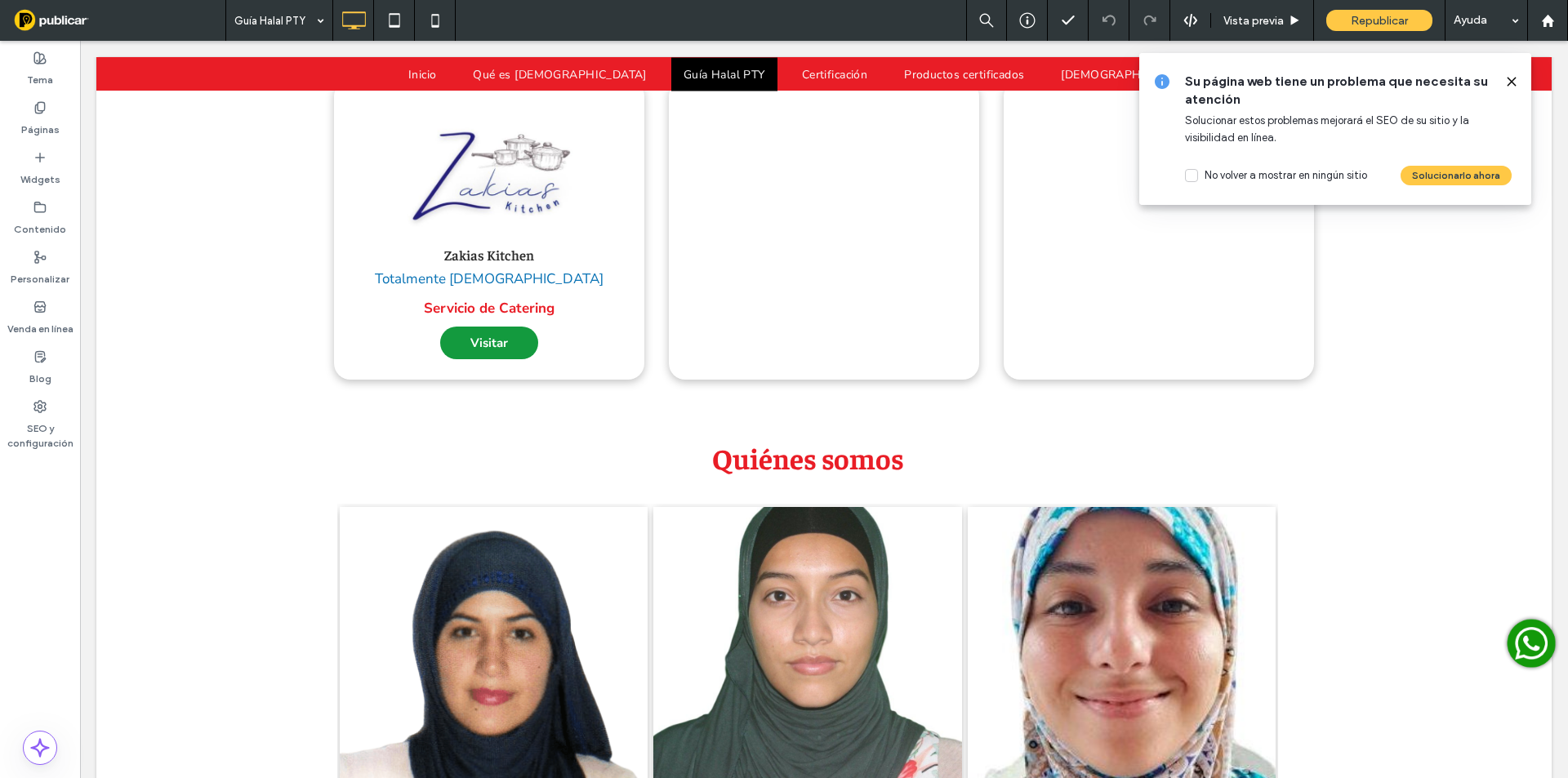
scroll to position [3074, 0]
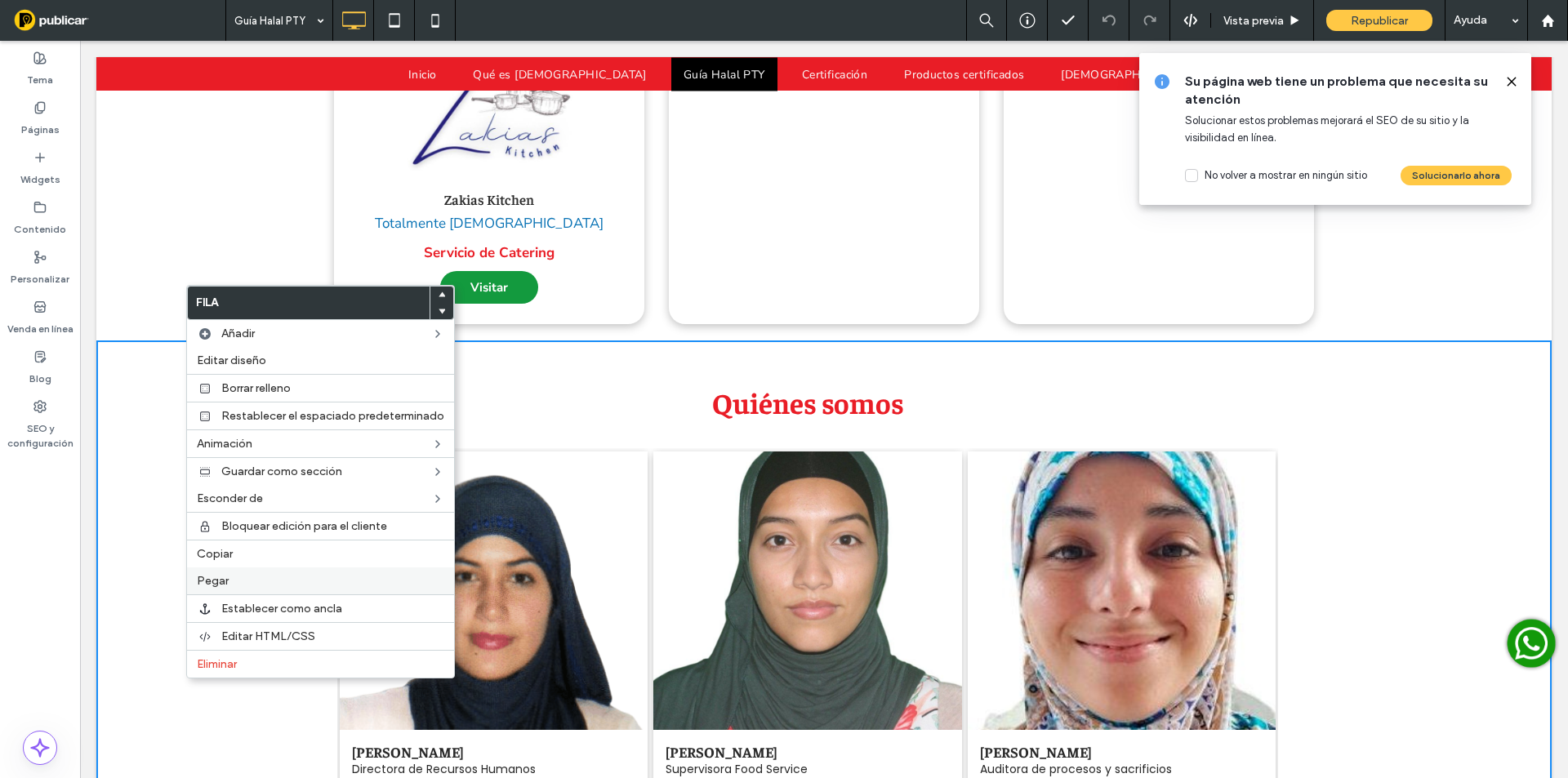
click at [237, 574] on label "Pegar" at bounding box center [320, 580] width 247 height 14
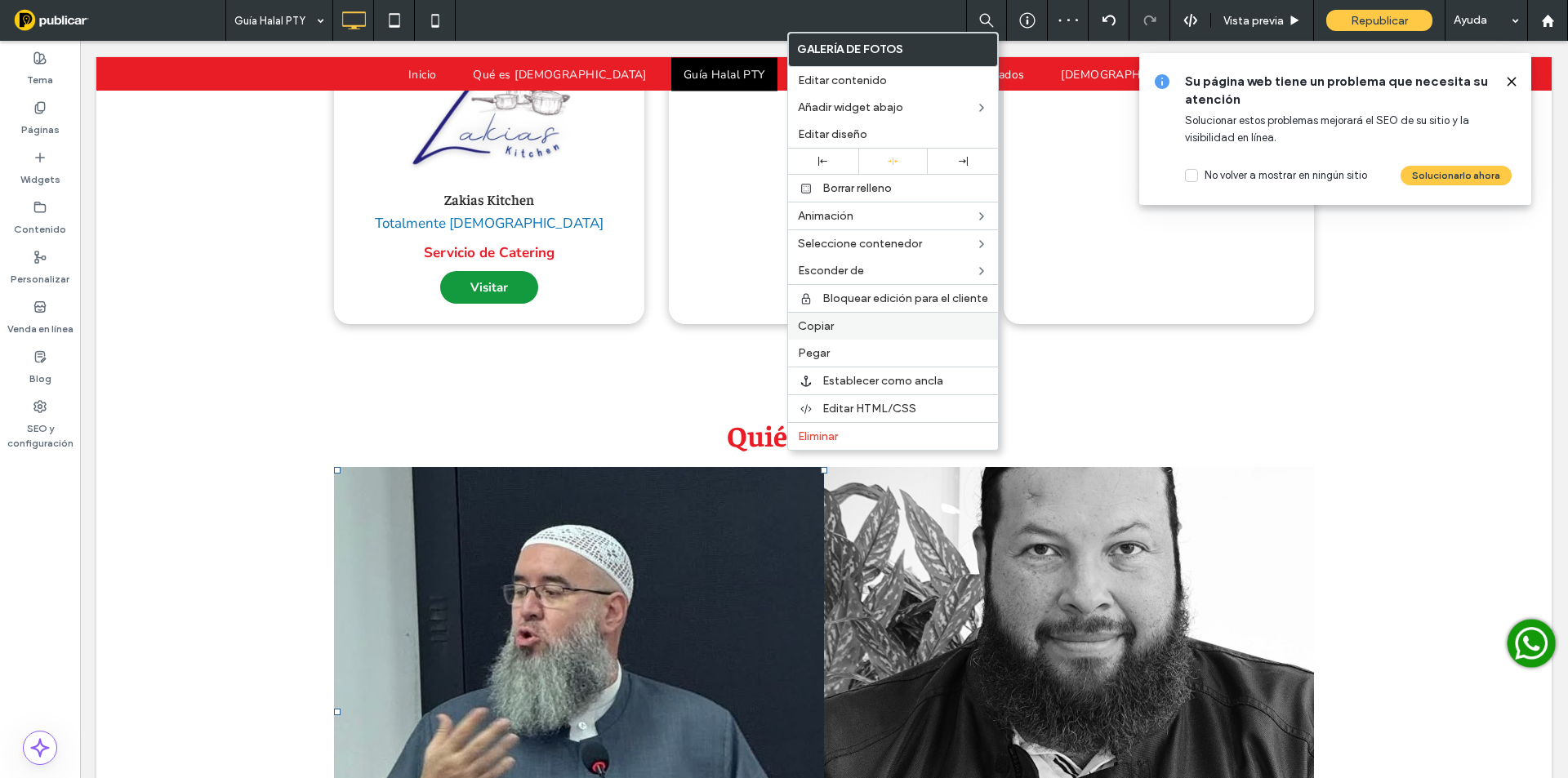
click at [855, 322] on label "Copiar" at bounding box center [893, 326] width 190 height 14
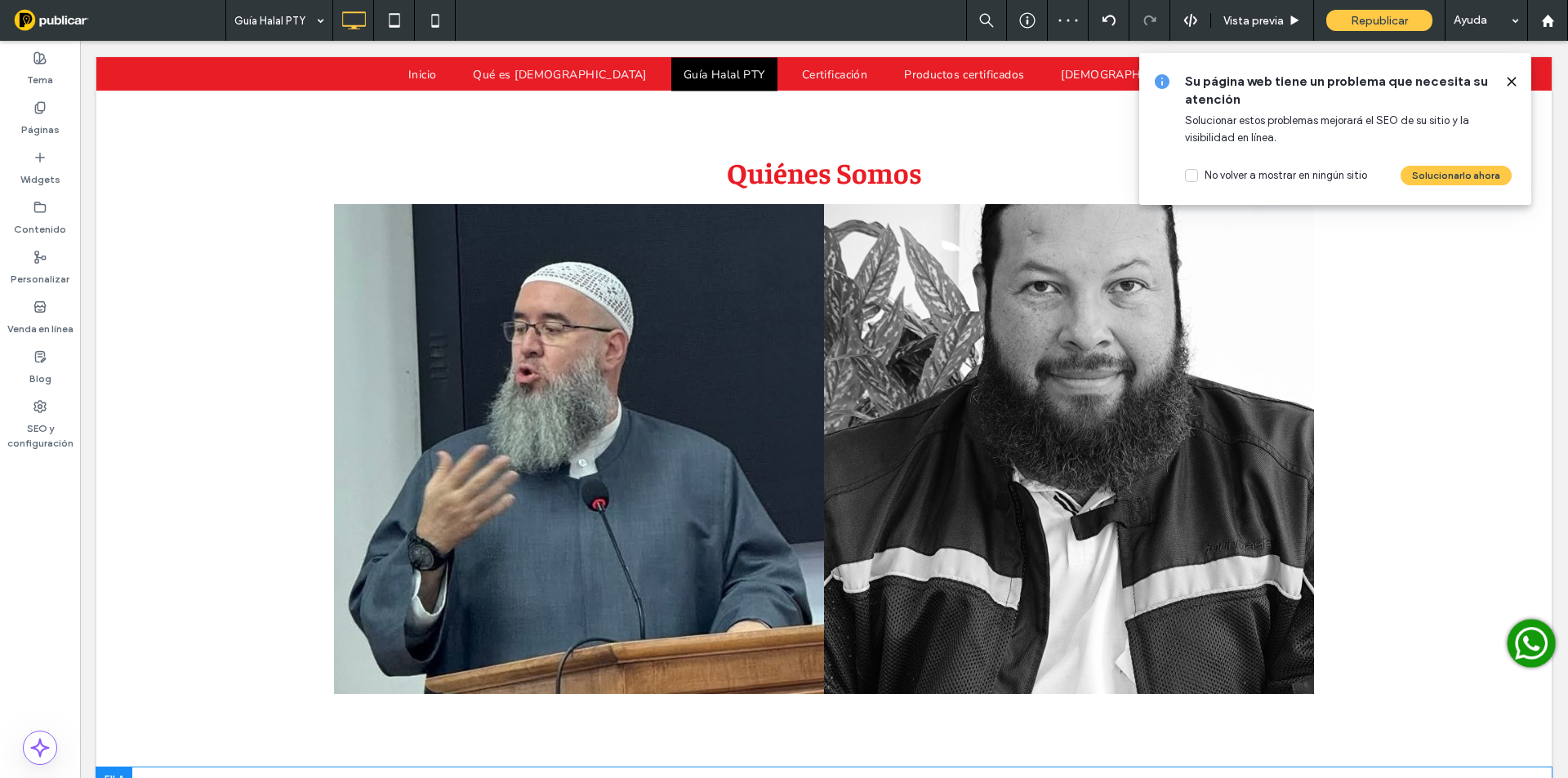
scroll to position [3345, 0]
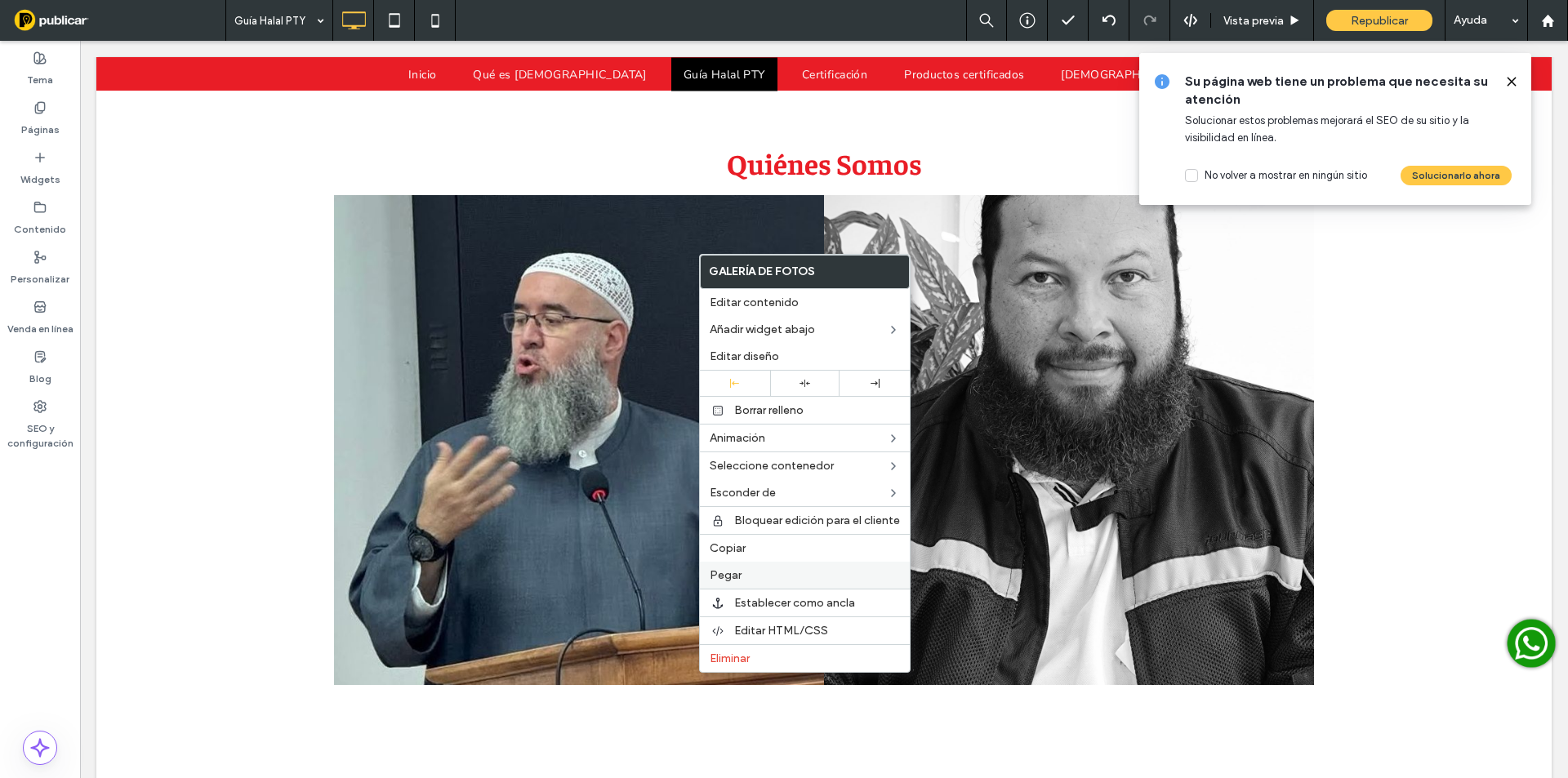
click at [770, 569] on label "Pegar" at bounding box center [805, 575] width 190 height 14
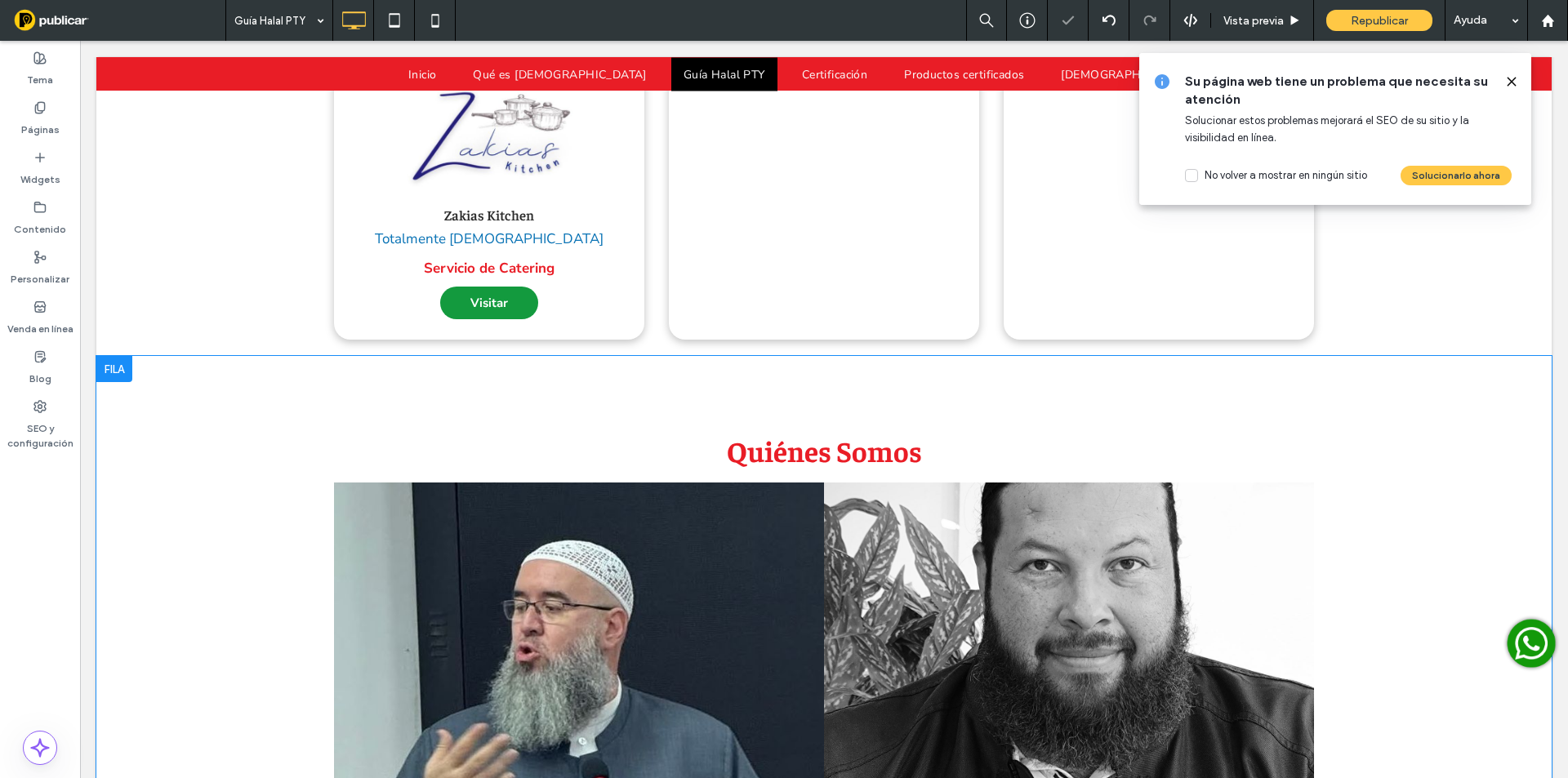
scroll to position [3046, 0]
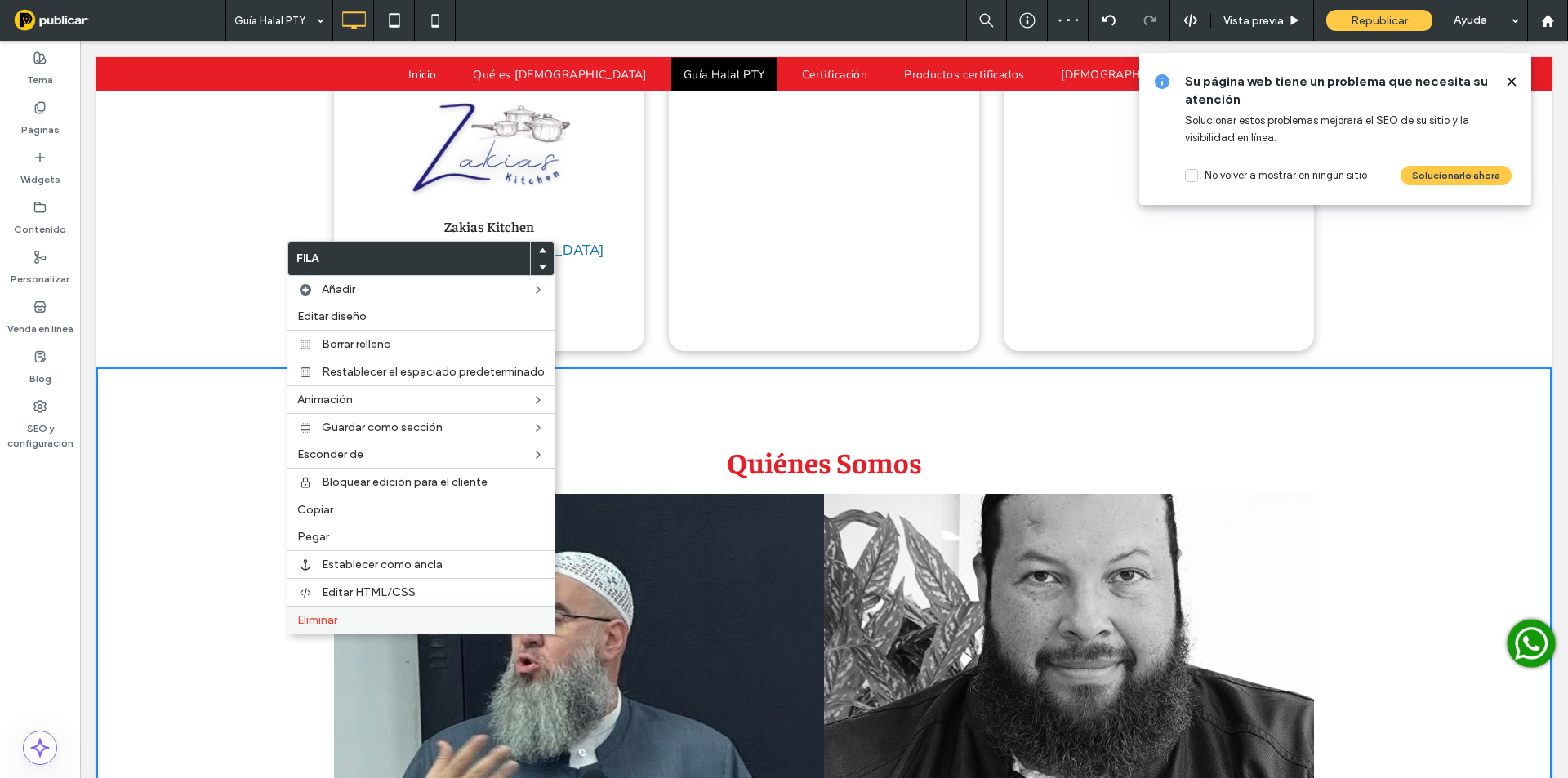
click at [324, 623] on span "Eliminar" at bounding box center [317, 620] width 40 height 14
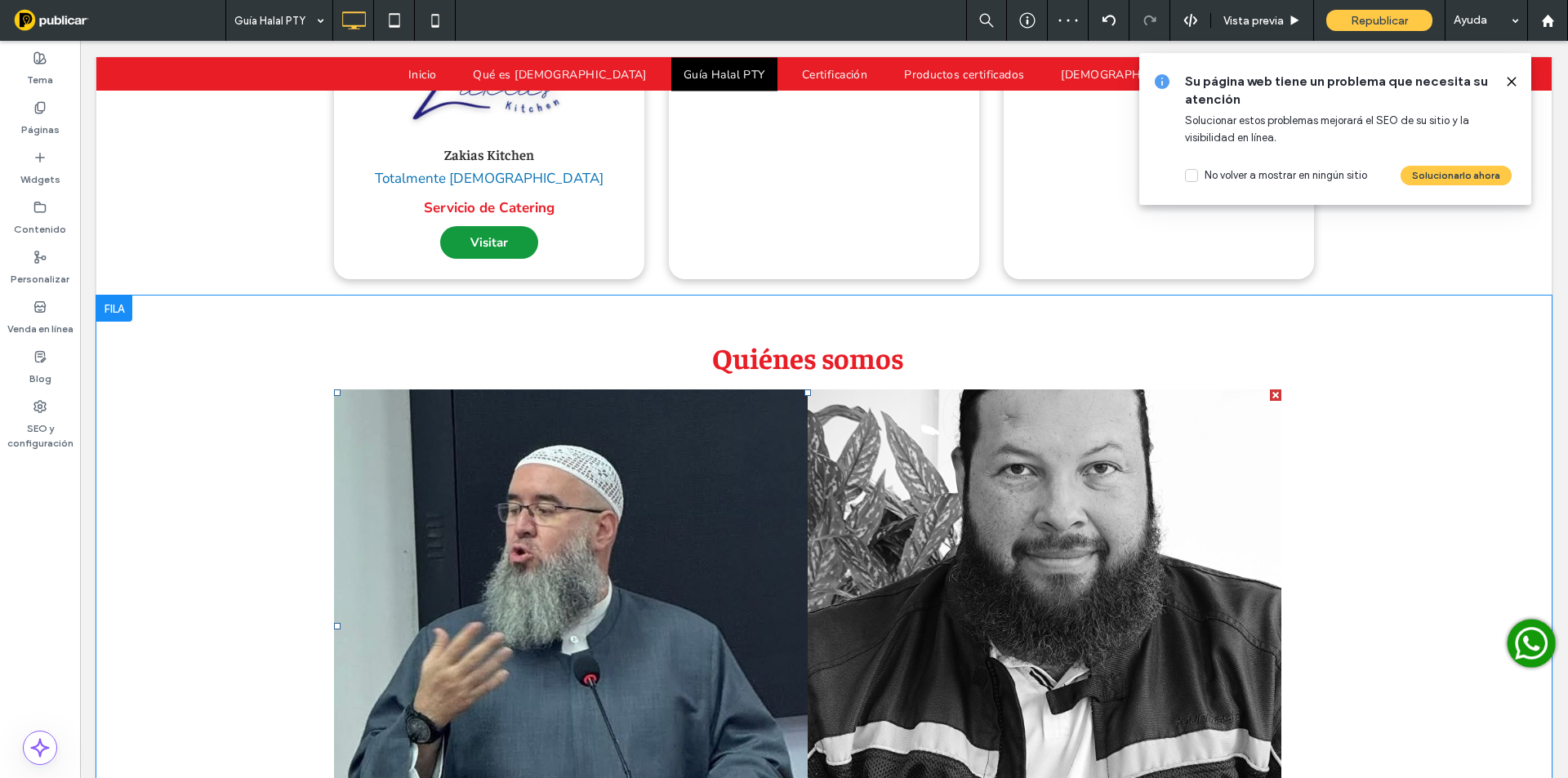
scroll to position [3128, 0]
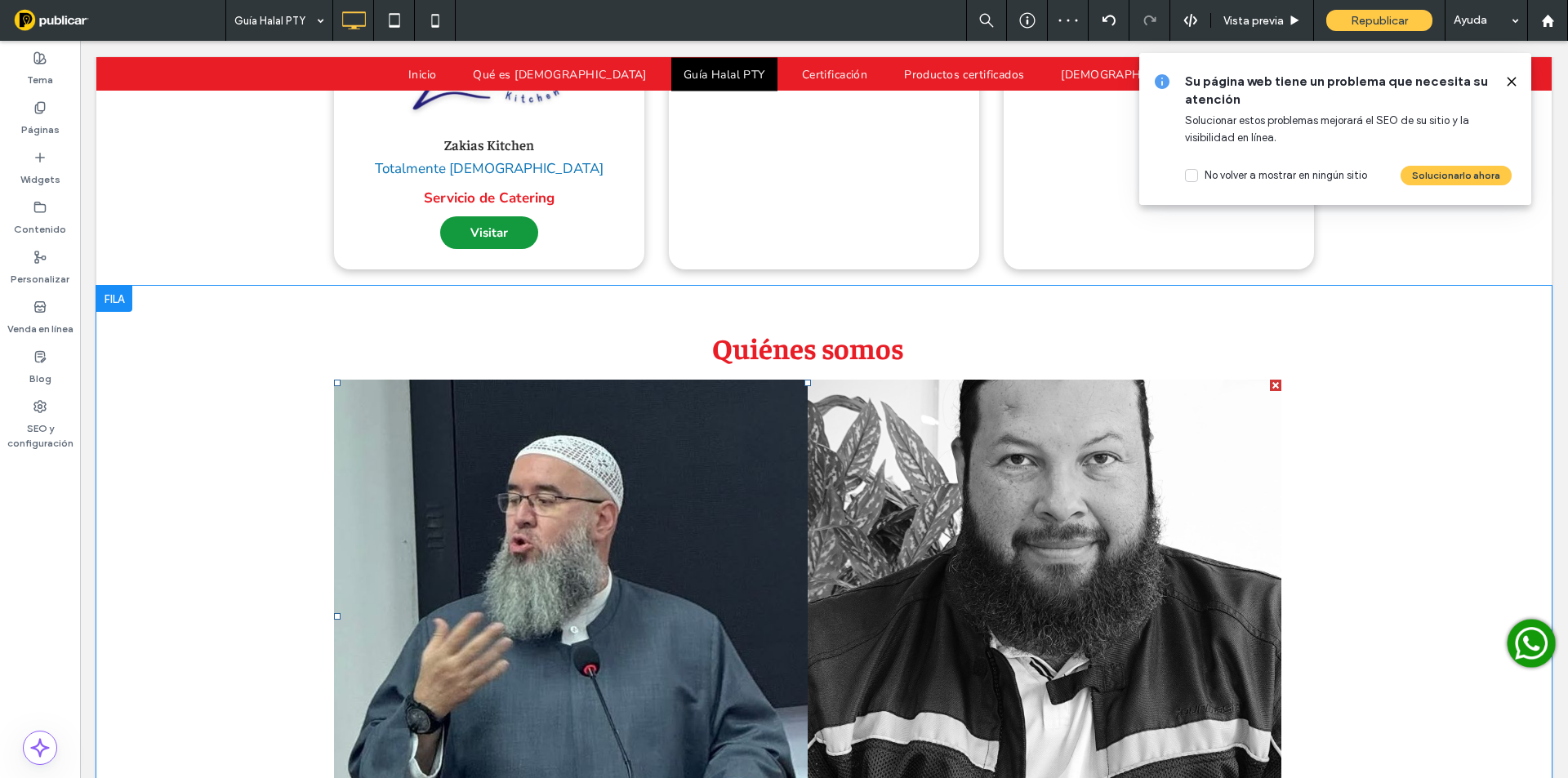
click at [892, 465] on link at bounding box center [1044, 616] width 474 height 474
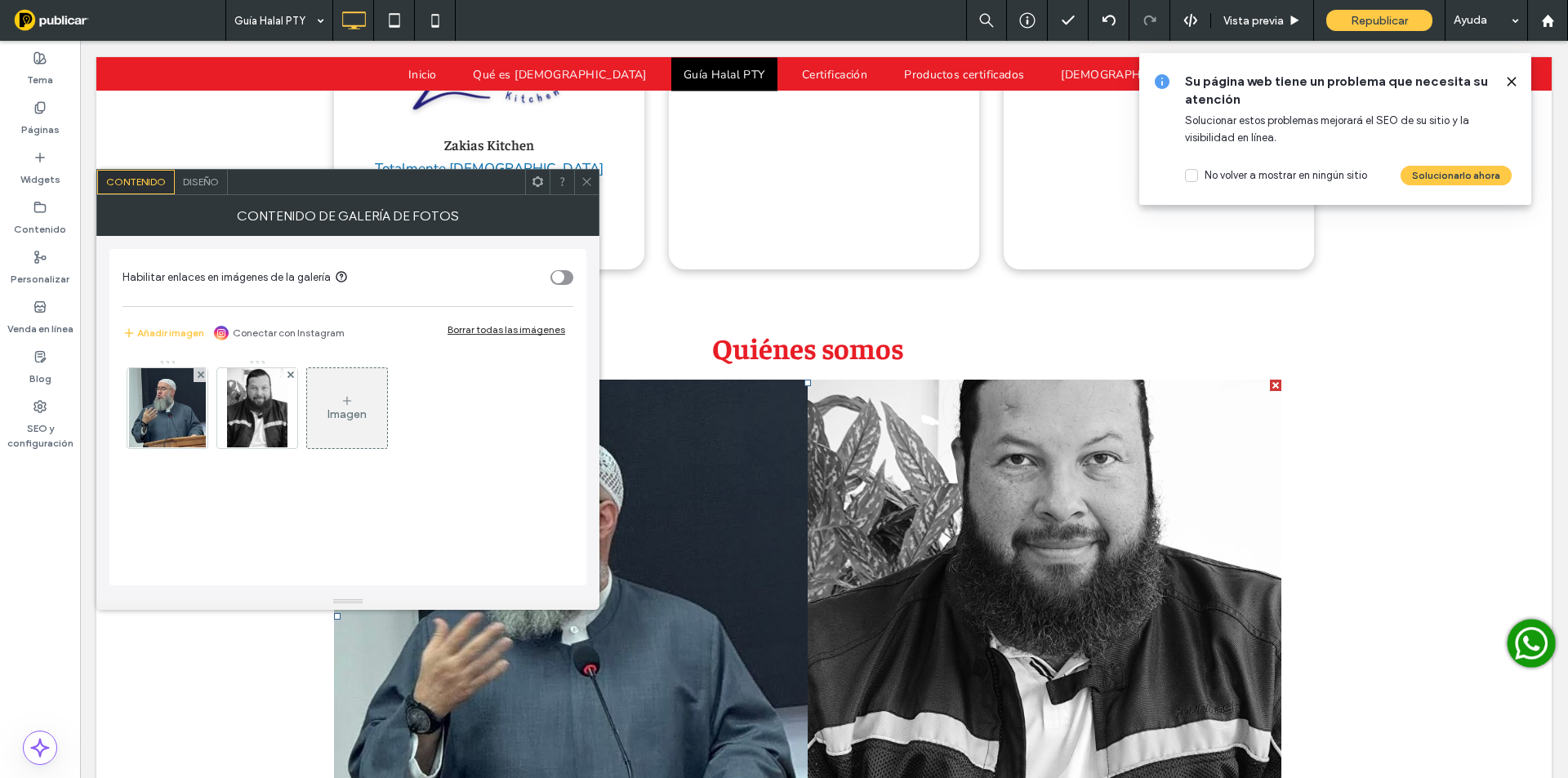
click at [185, 182] on span "Diseño" at bounding box center [200, 181] width 36 height 12
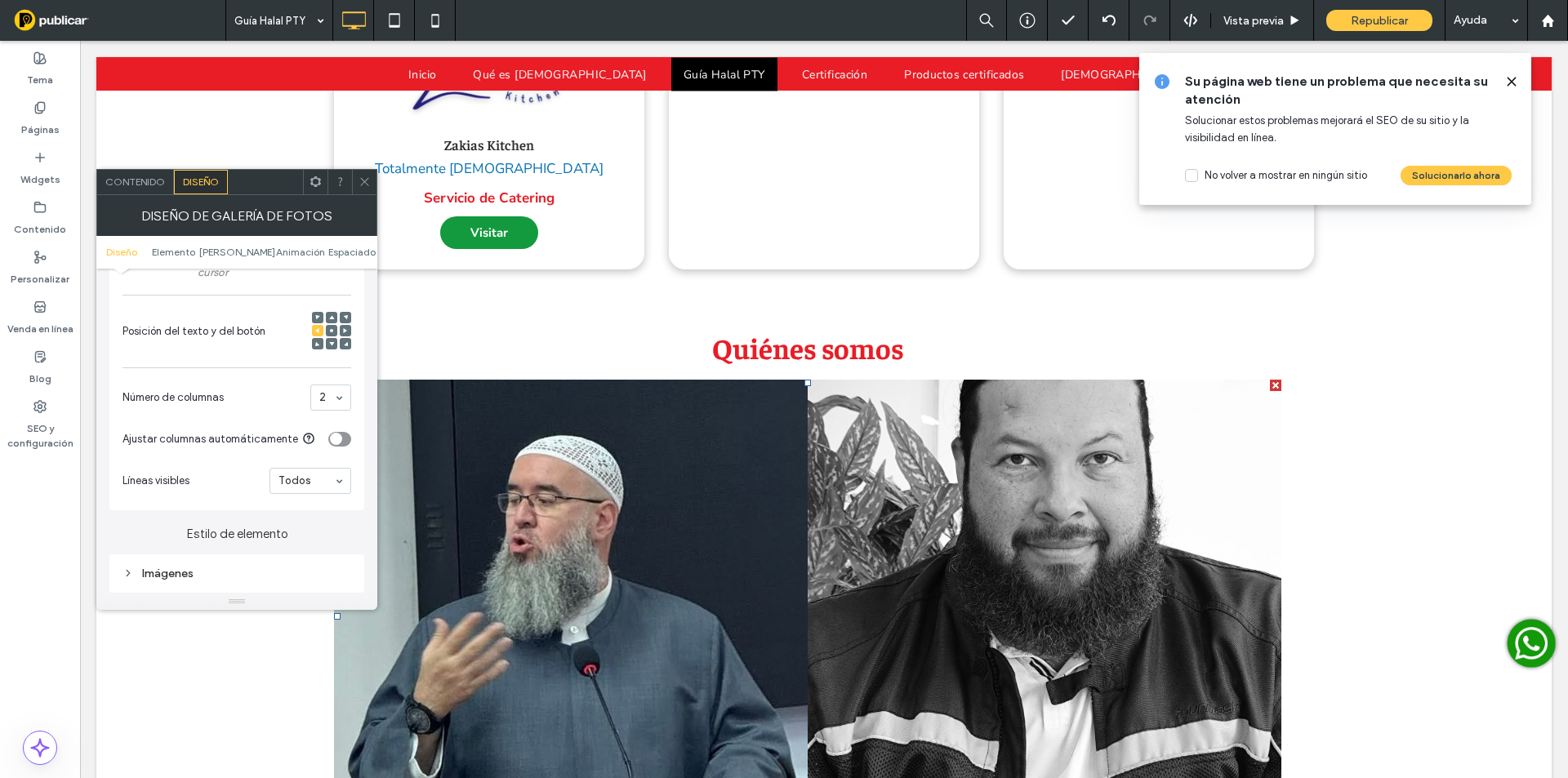
scroll to position [381, 0]
click at [176, 571] on div "Imágenes" at bounding box center [237, 567] width 229 height 14
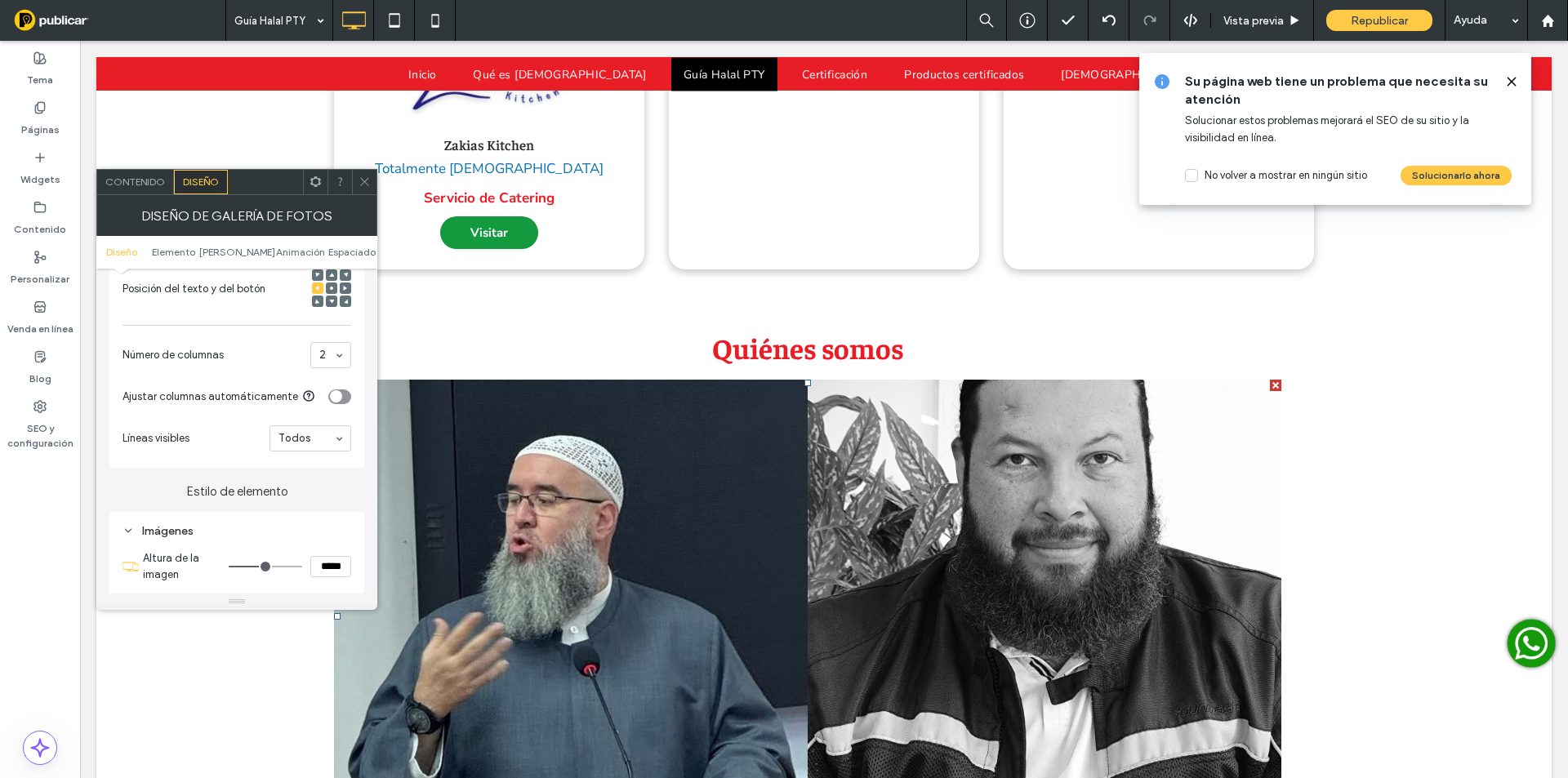
scroll to position [490, 0]
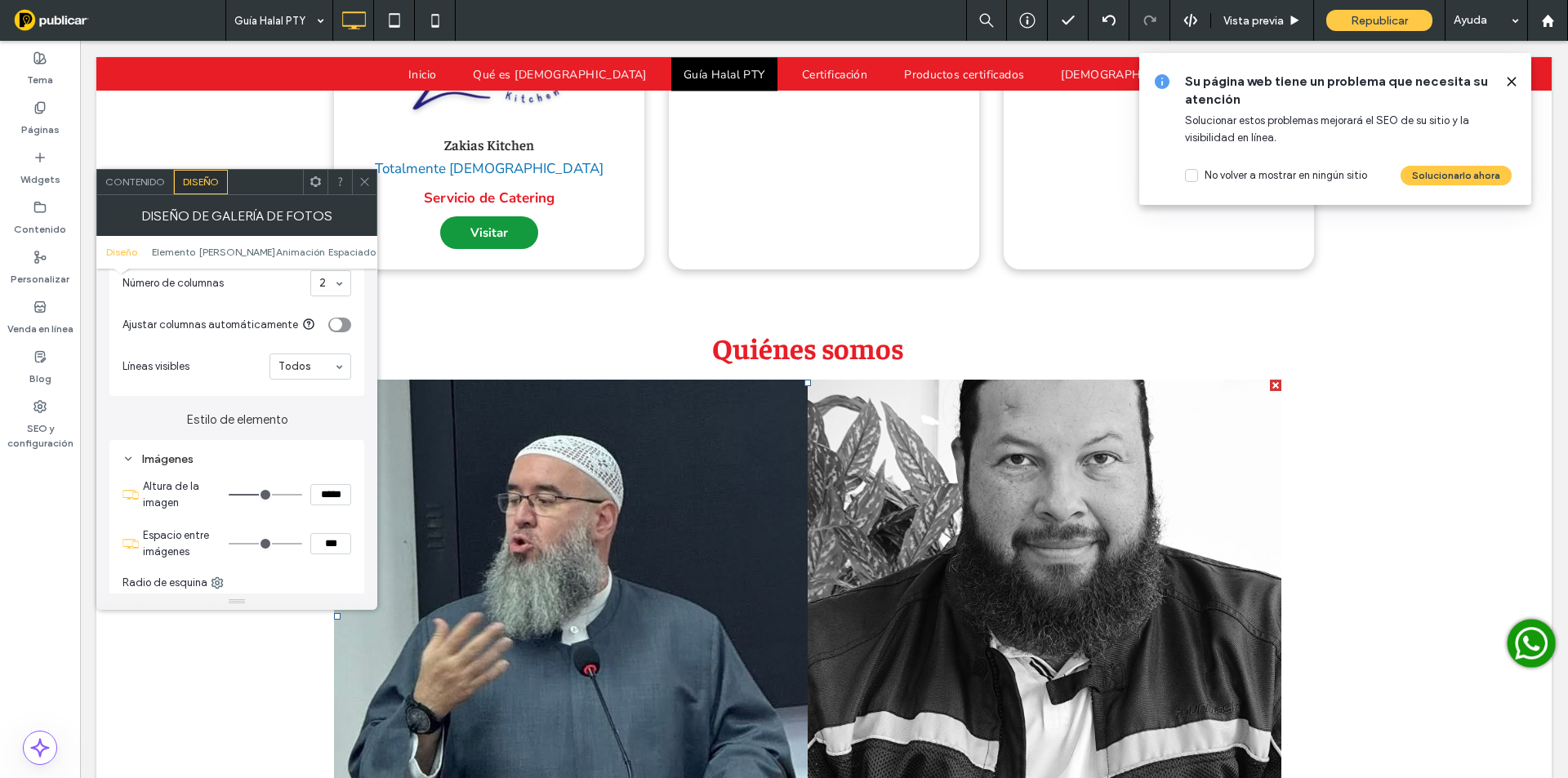
type input "*"
type input "***"
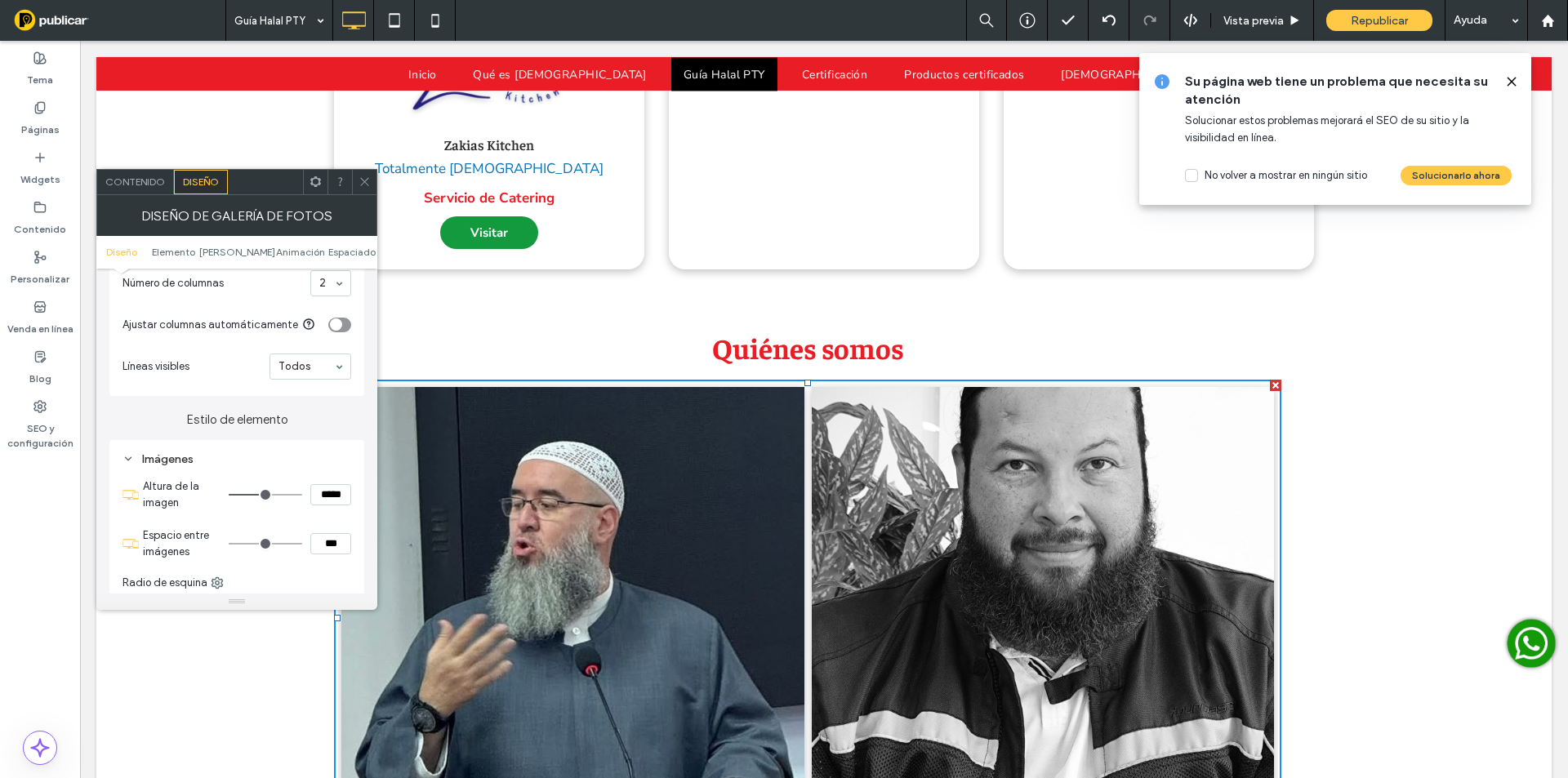
type input "**"
type input "****"
type input "**"
type input "****"
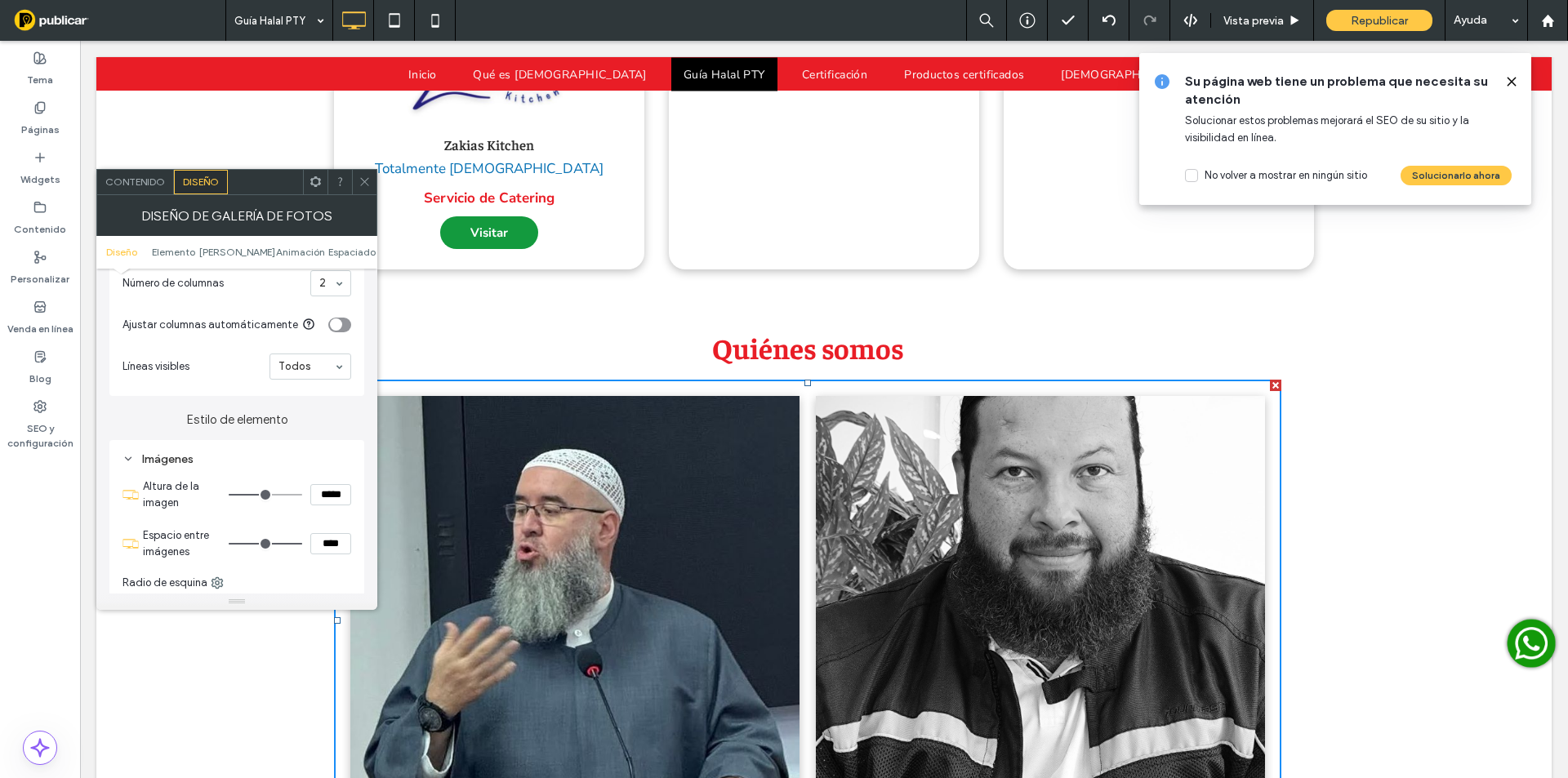
drag, startPoint x: 262, startPoint y: 537, endPoint x: 338, endPoint y: 538, distance: 76.0
type input "**"
click at [303, 543] on input "range" at bounding box center [265, 544] width 73 height 2
drag, startPoint x: 372, startPoint y: 180, endPoint x: 558, endPoint y: 249, distance: 198.4
click at [372, 180] on div at bounding box center [364, 182] width 24 height 24
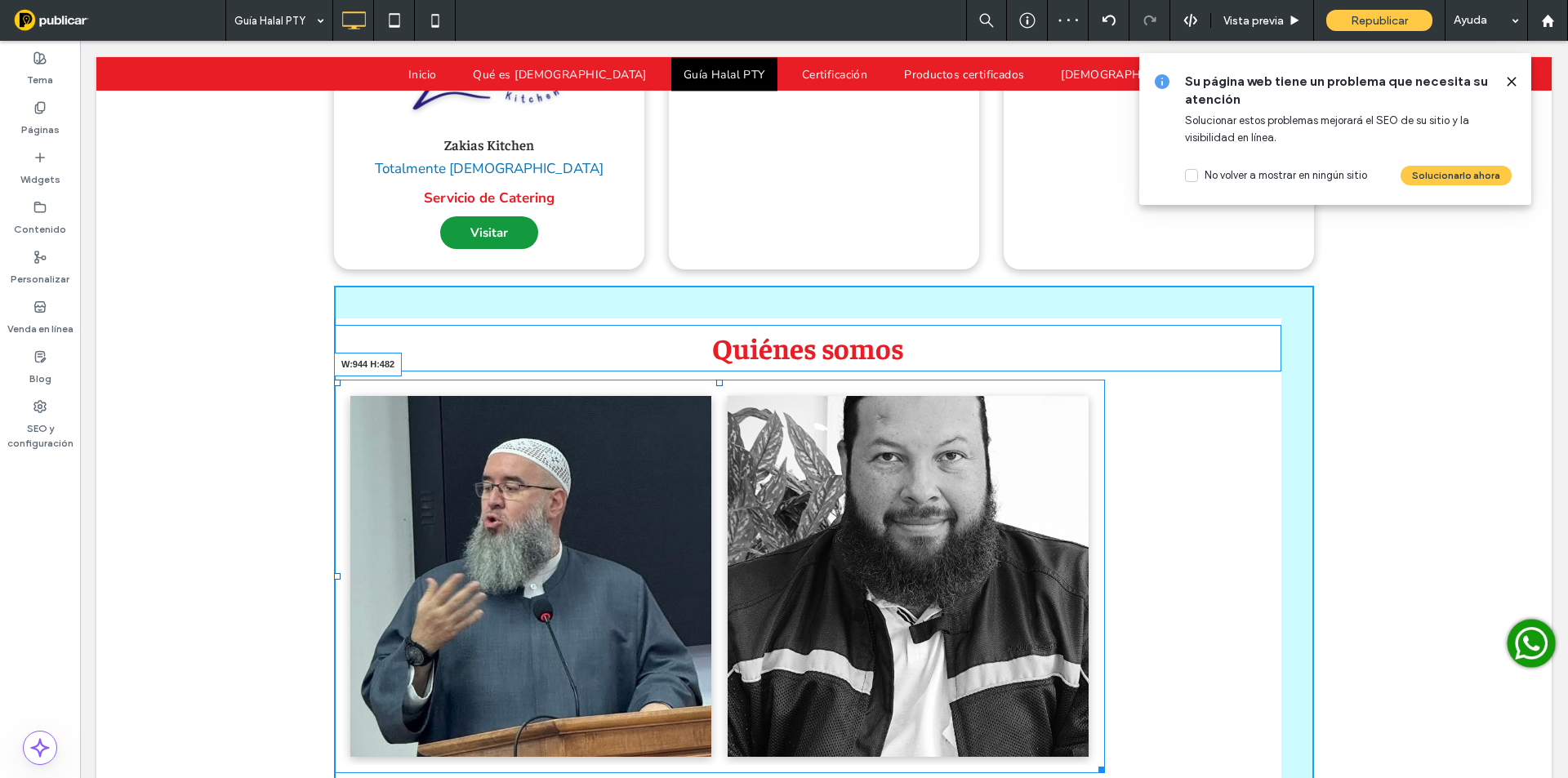
drag, startPoint x: 1267, startPoint y: 624, endPoint x: 1039, endPoint y: 316, distance: 383.2
click at [1039, 379] on div "Ali Ashcar Asesor de Sharya islámica Button Ahmad Gerardo Almengor Director gen…" at bounding box center [719, 576] width 771 height 393
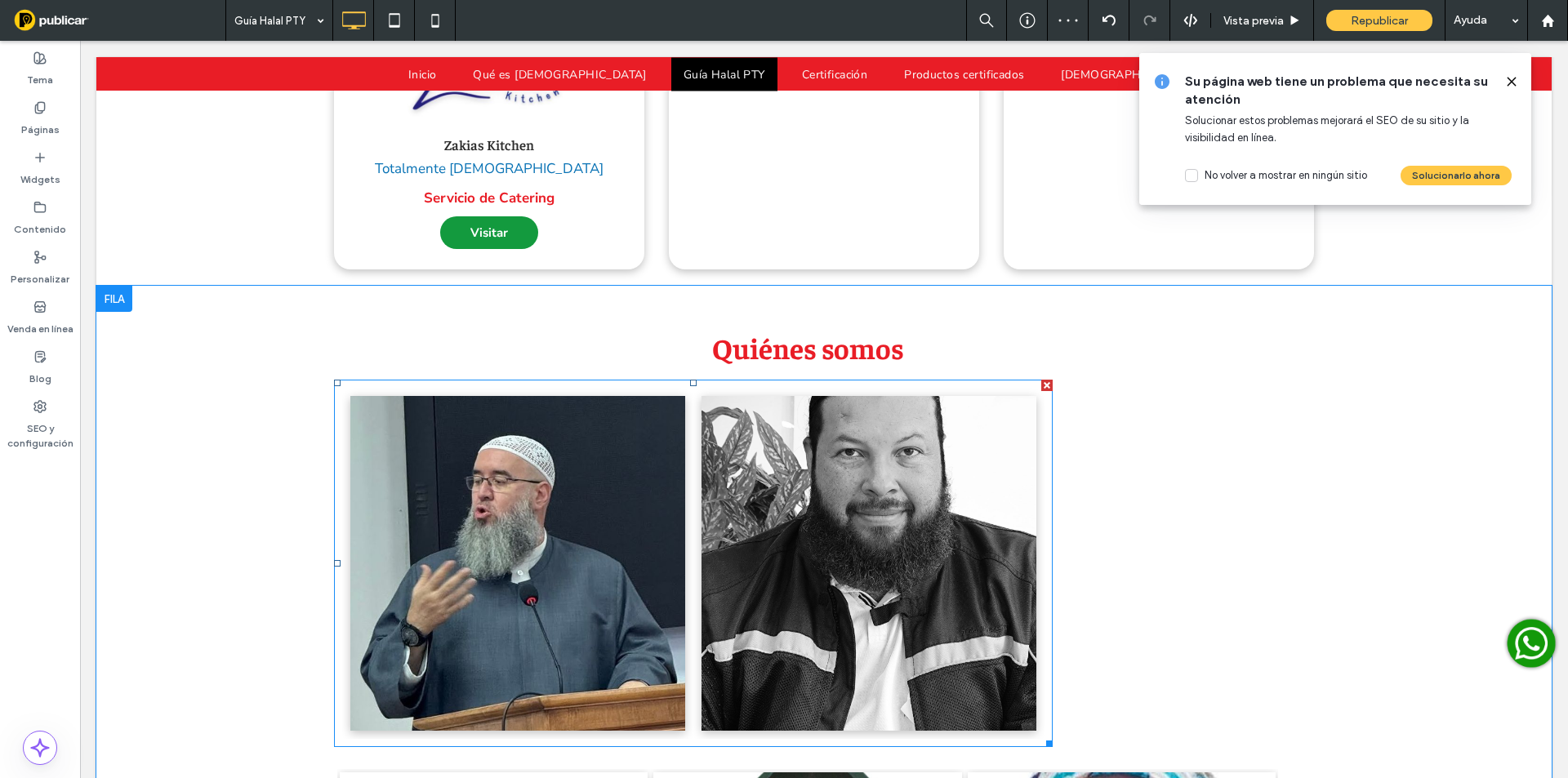
click at [880, 396] on link at bounding box center [868, 563] width 334 height 334
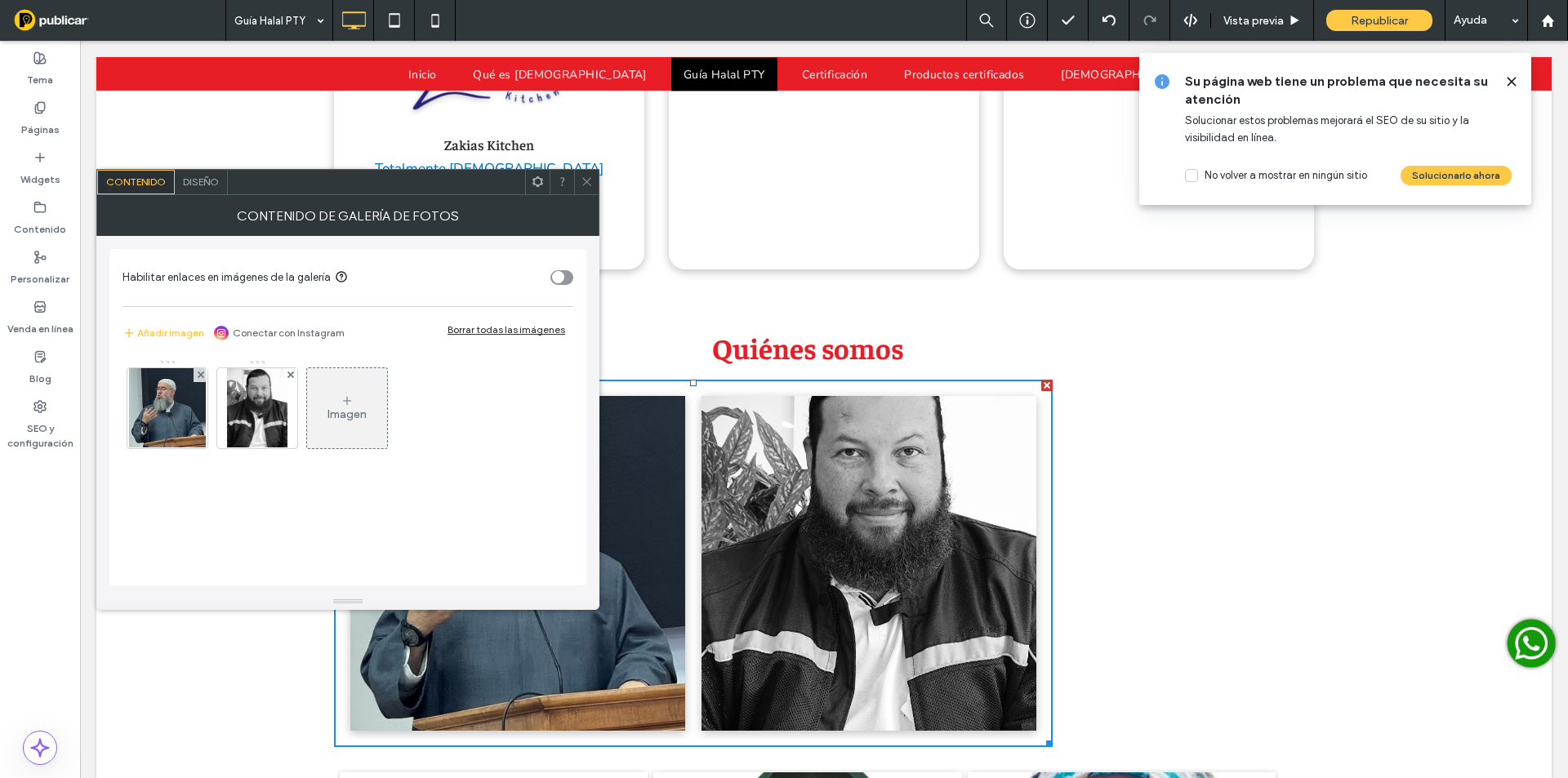
click at [195, 175] on div "Diseño" at bounding box center [201, 182] width 53 height 24
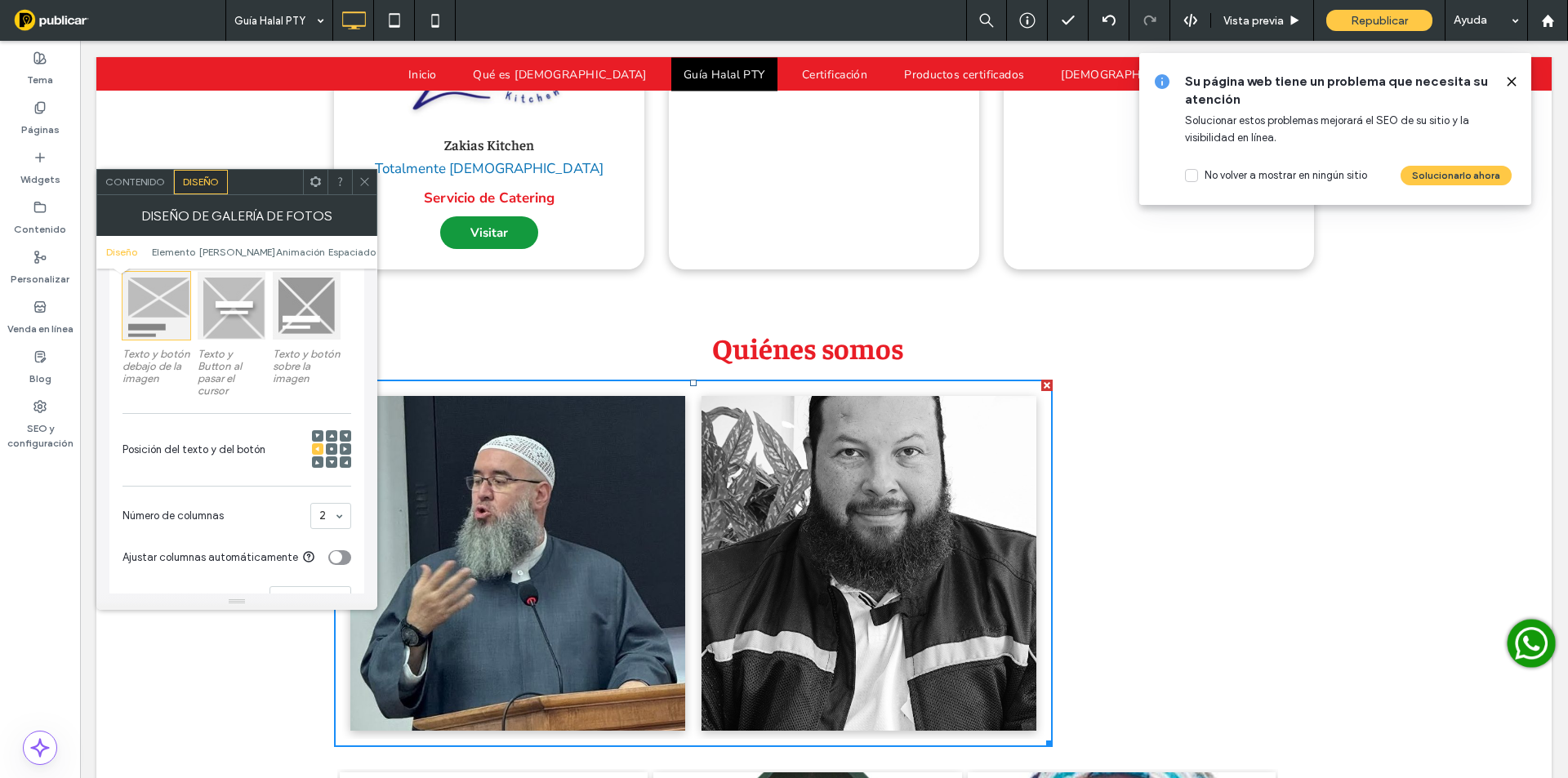
scroll to position [272, 0]
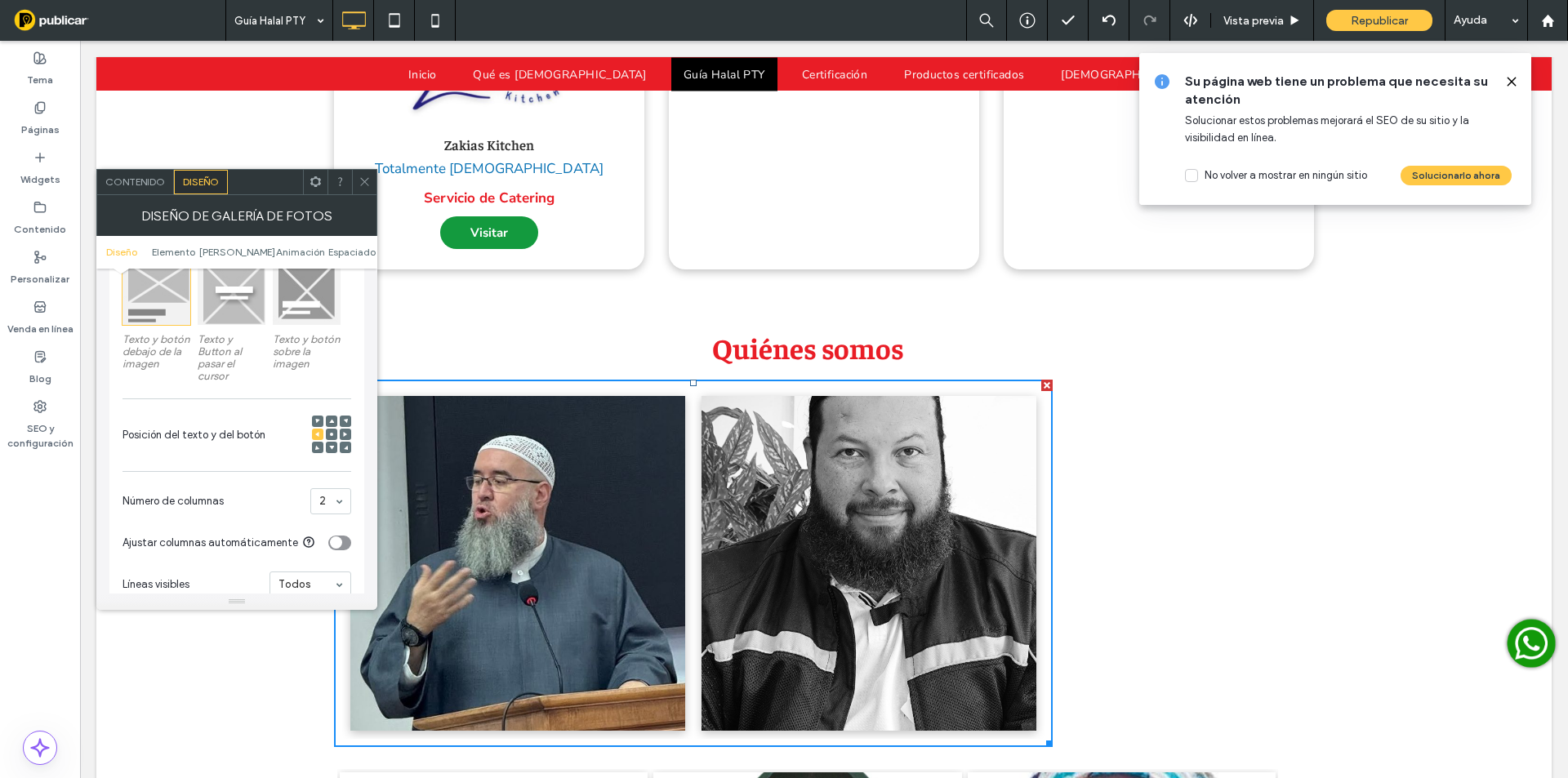
click at [171, 286] on div at bounding box center [156, 291] width 67 height 67
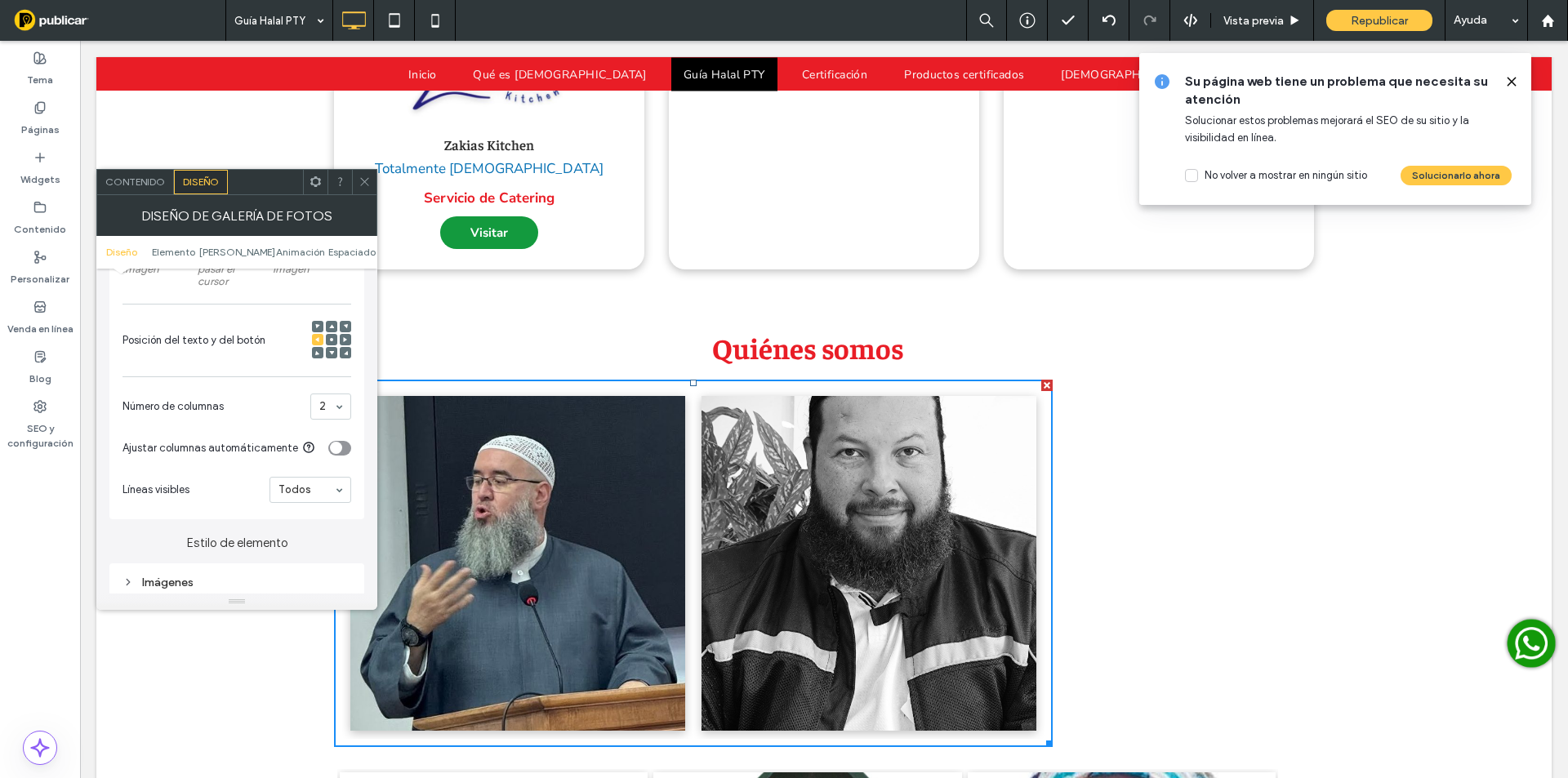
scroll to position [381, 0]
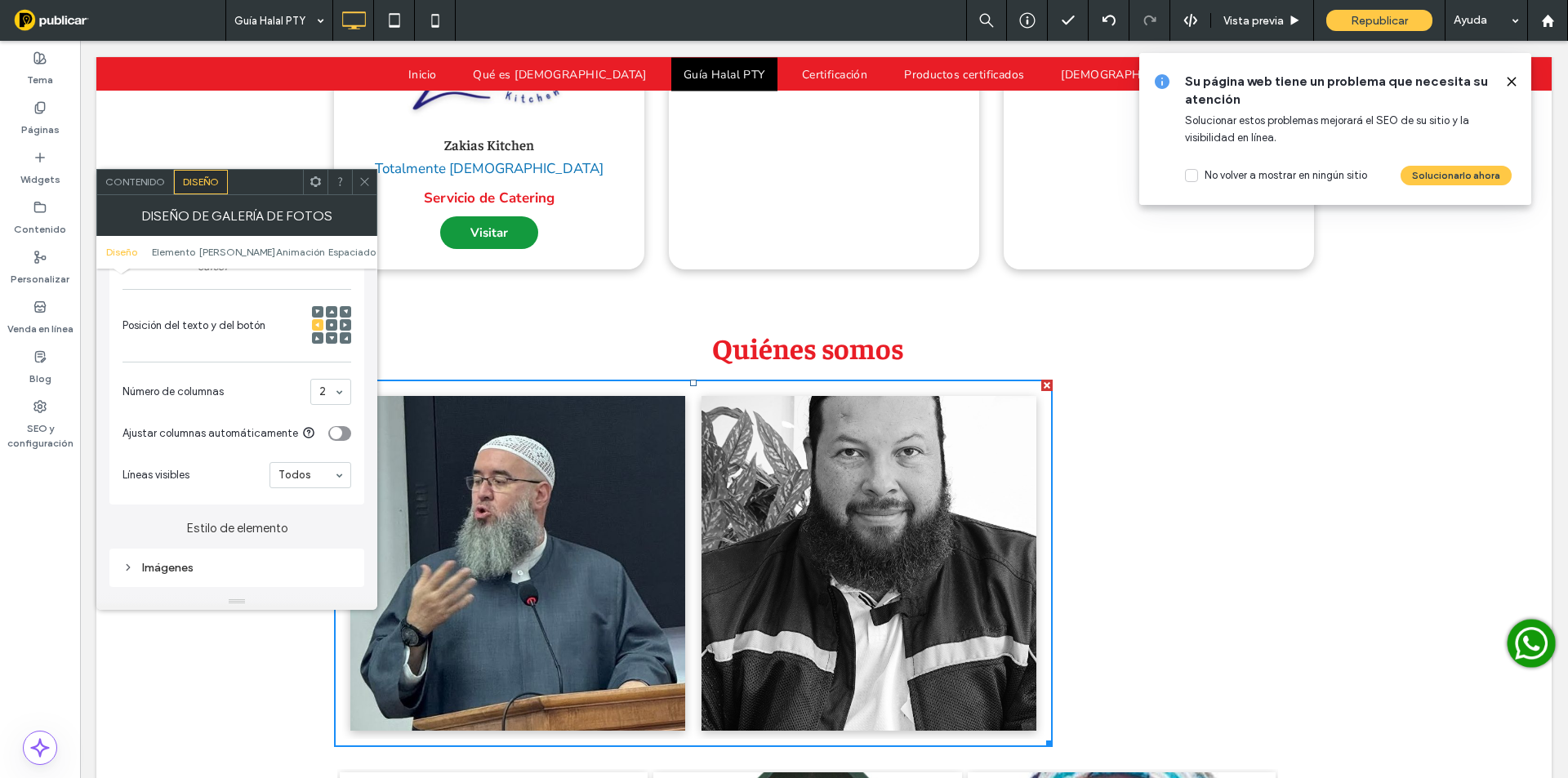
click at [132, 177] on span "Contenido" at bounding box center [135, 181] width 60 height 12
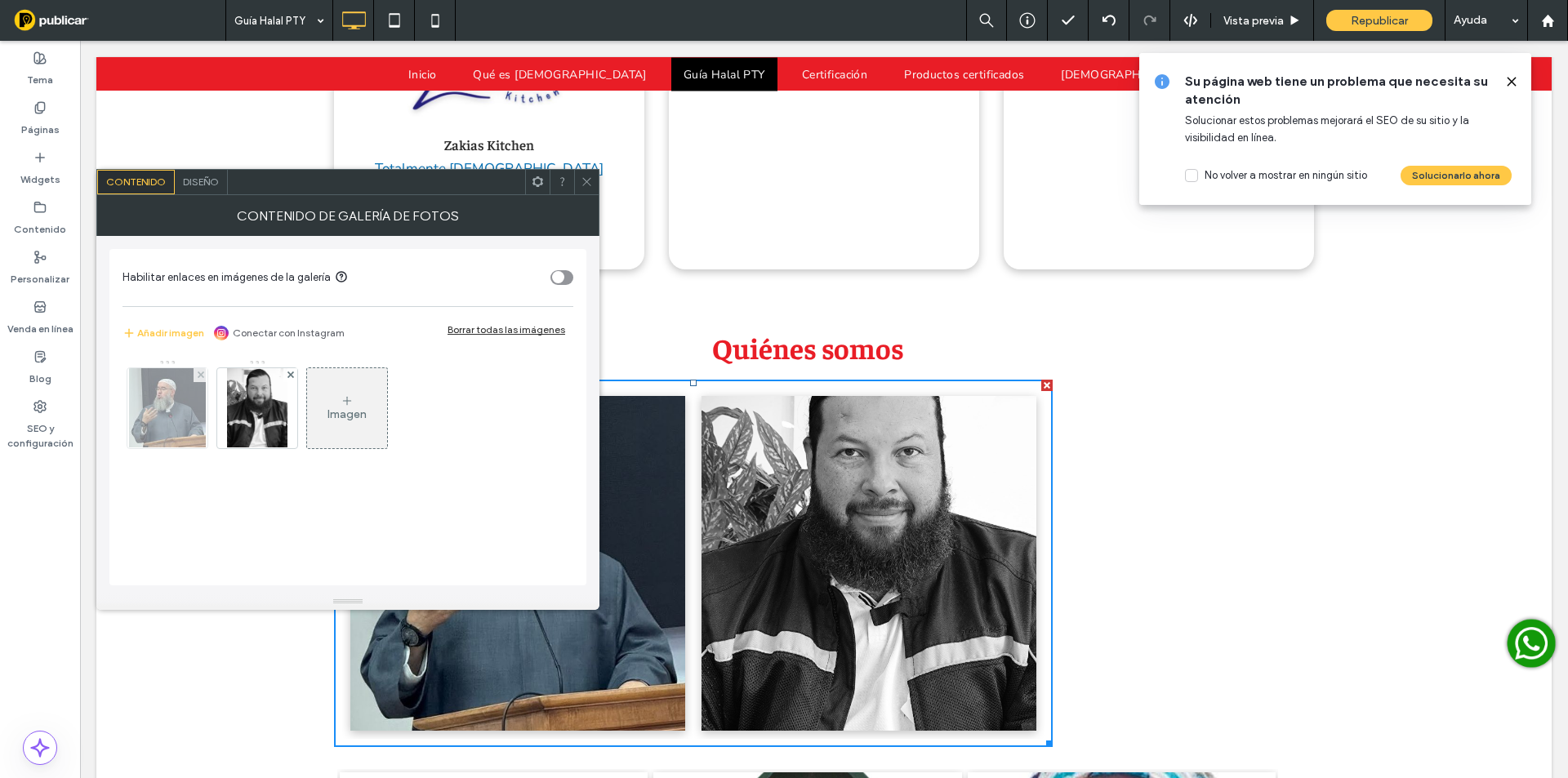
click at [169, 404] on img at bounding box center [168, 407] width 77 height 80
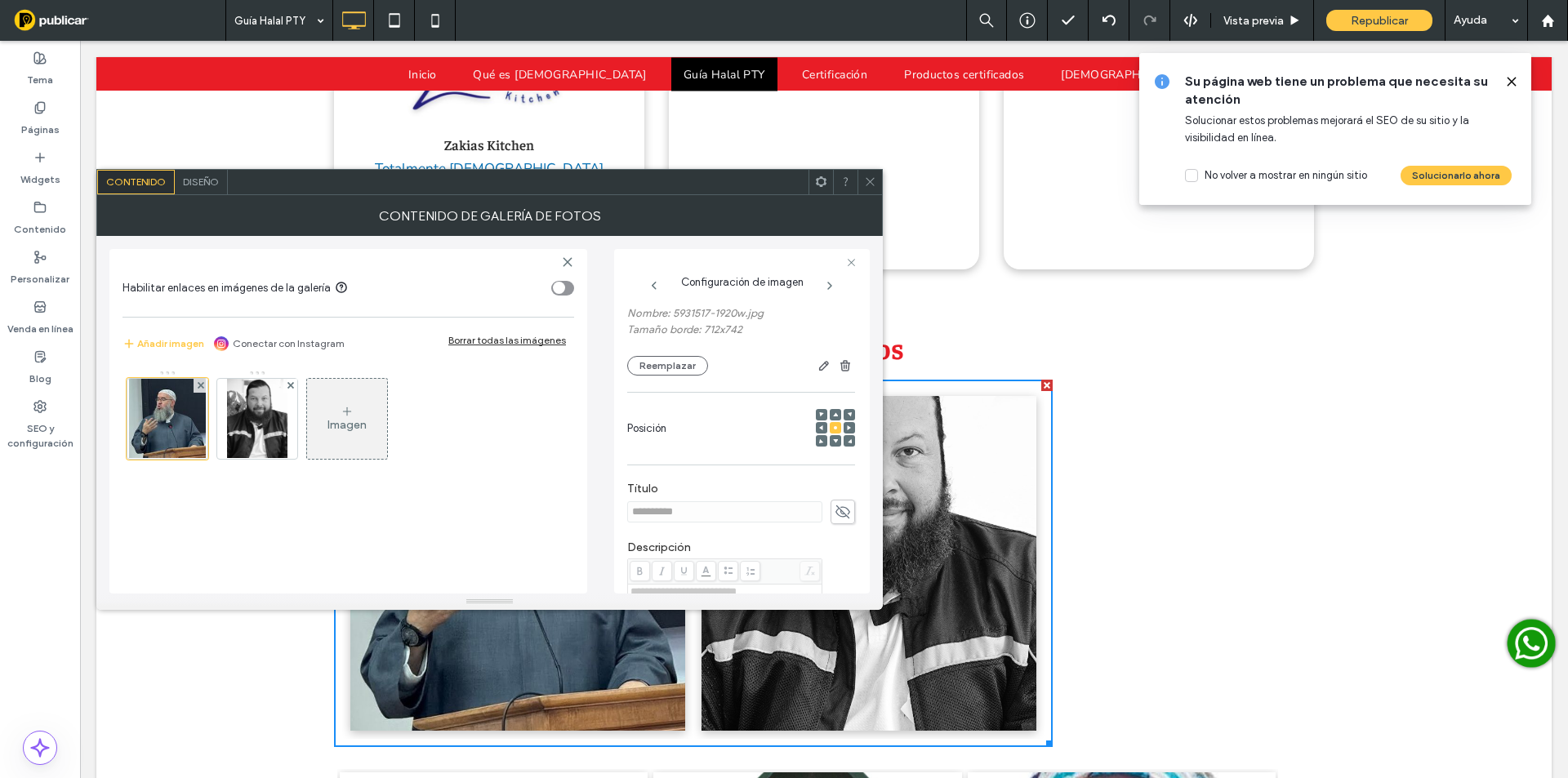
scroll to position [163, 0]
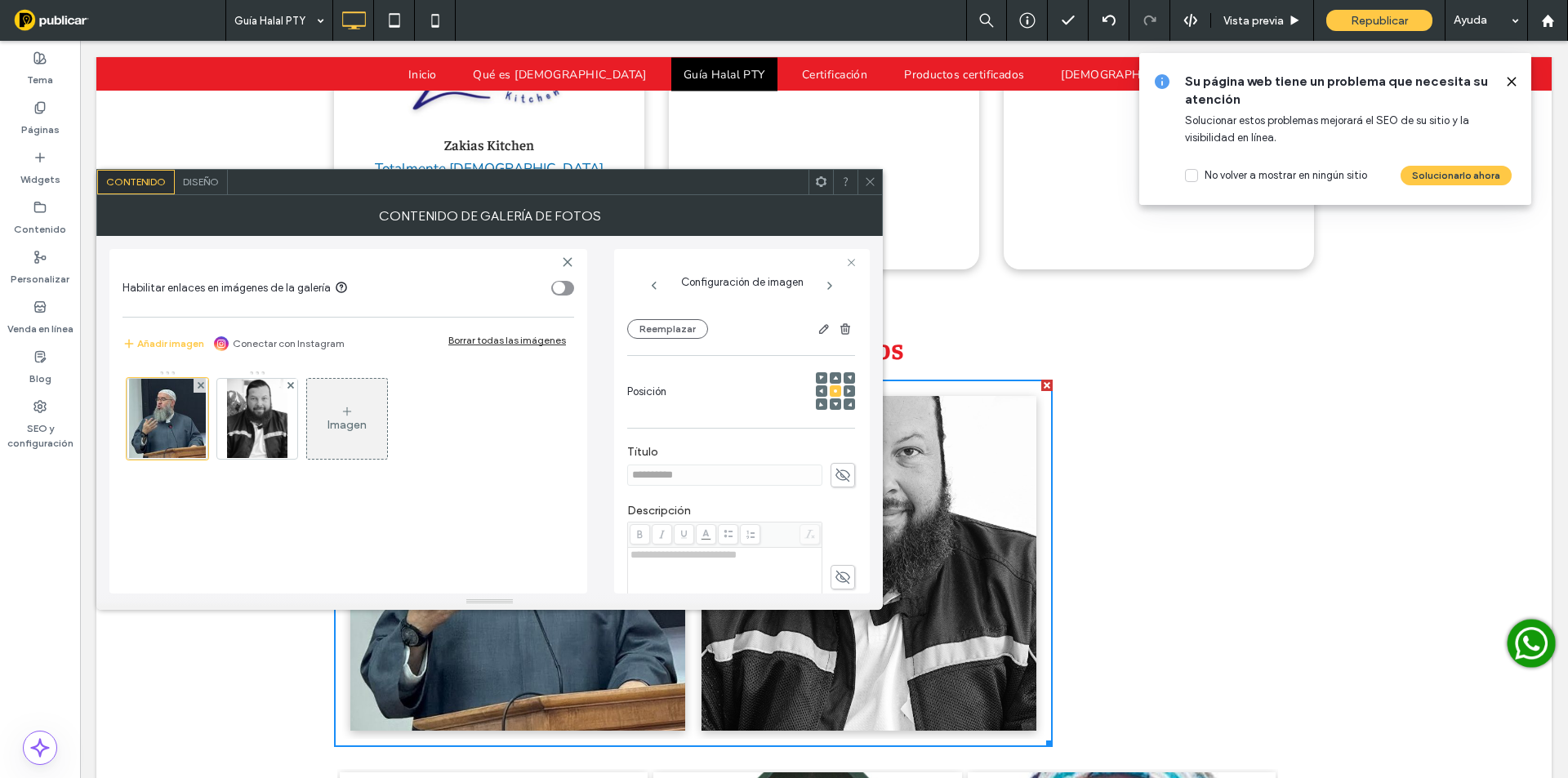
click at [831, 475] on span at bounding box center [843, 475] width 24 height 24
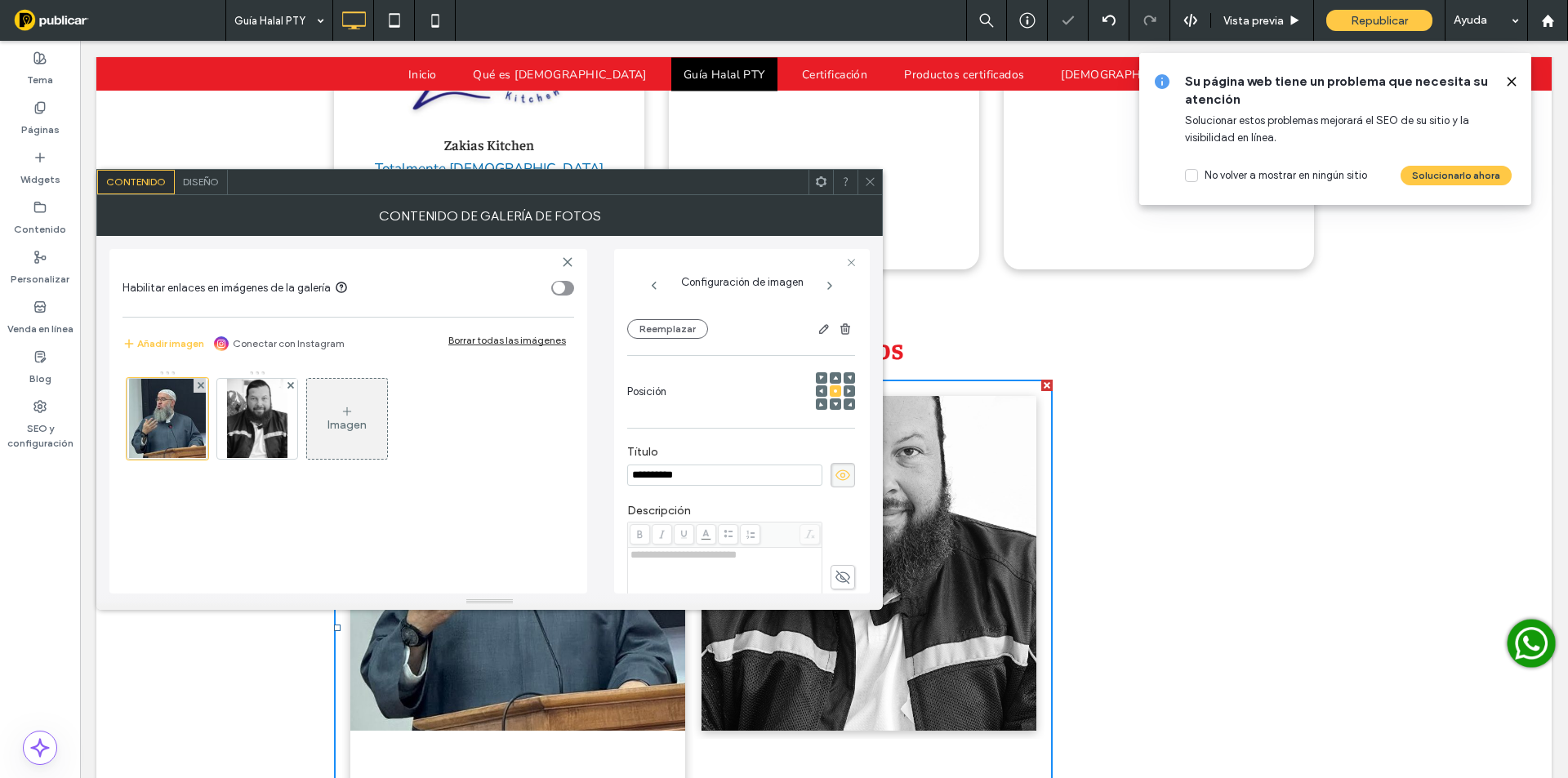
click at [841, 570] on icon at bounding box center [842, 577] width 16 height 18
click at [285, 407] on img at bounding box center [257, 418] width 61 height 80
click at [838, 468] on icon at bounding box center [842, 475] width 16 height 18
click at [836, 579] on use at bounding box center [843, 577] width 15 height 13
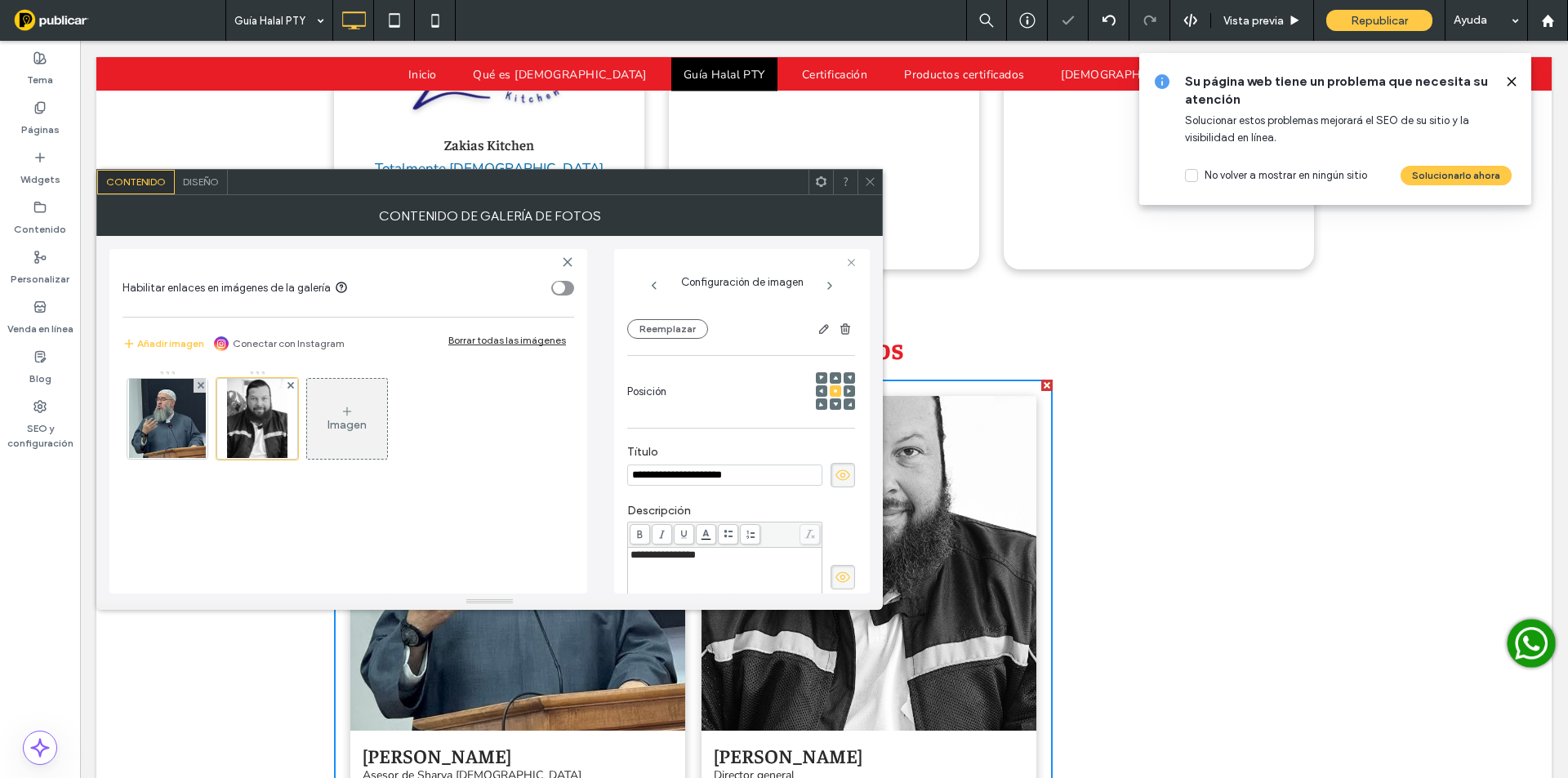
click at [871, 174] on span at bounding box center [869, 182] width 12 height 24
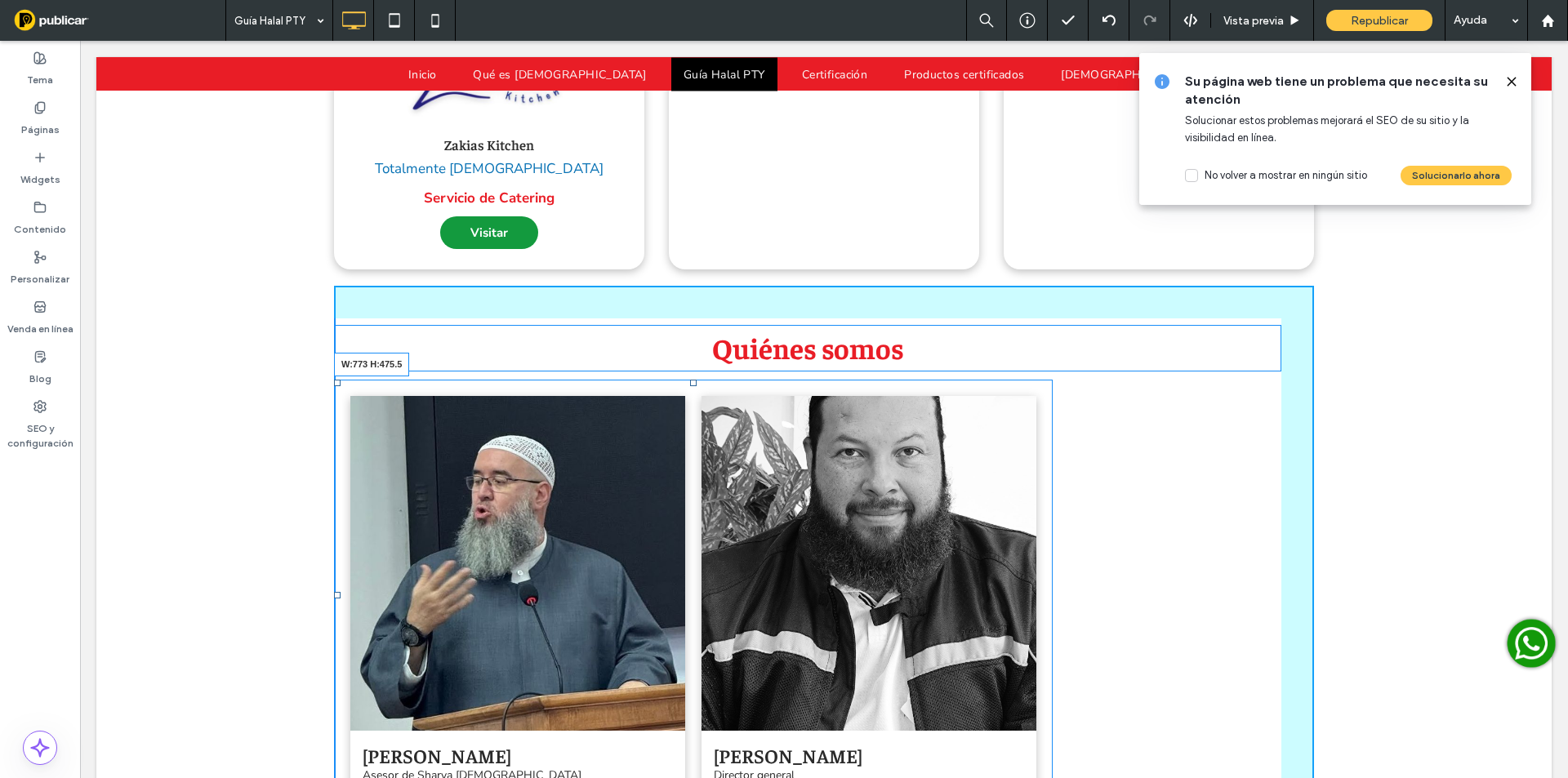
drag, startPoint x: 1040, startPoint y: 570, endPoint x: 953, endPoint y: 469, distance: 133.3
click at [953, 469] on div "Ali Ashcar Asesor de Sharya islámica Button Ahmad Gerardo Almengor Director gen…" at bounding box center [693, 595] width 718 height 432
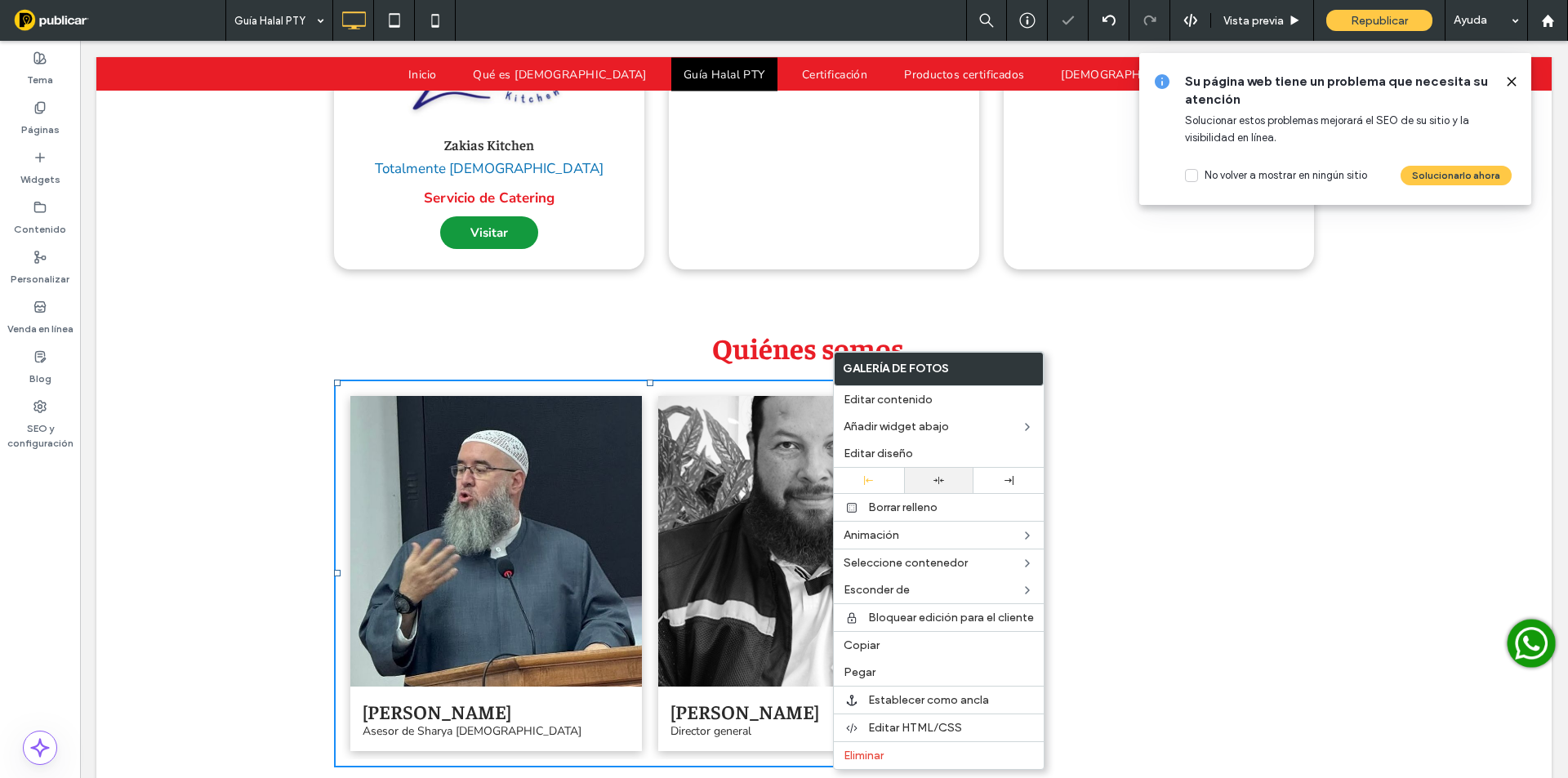
click at [949, 483] on div at bounding box center [939, 479] width 54 height 10
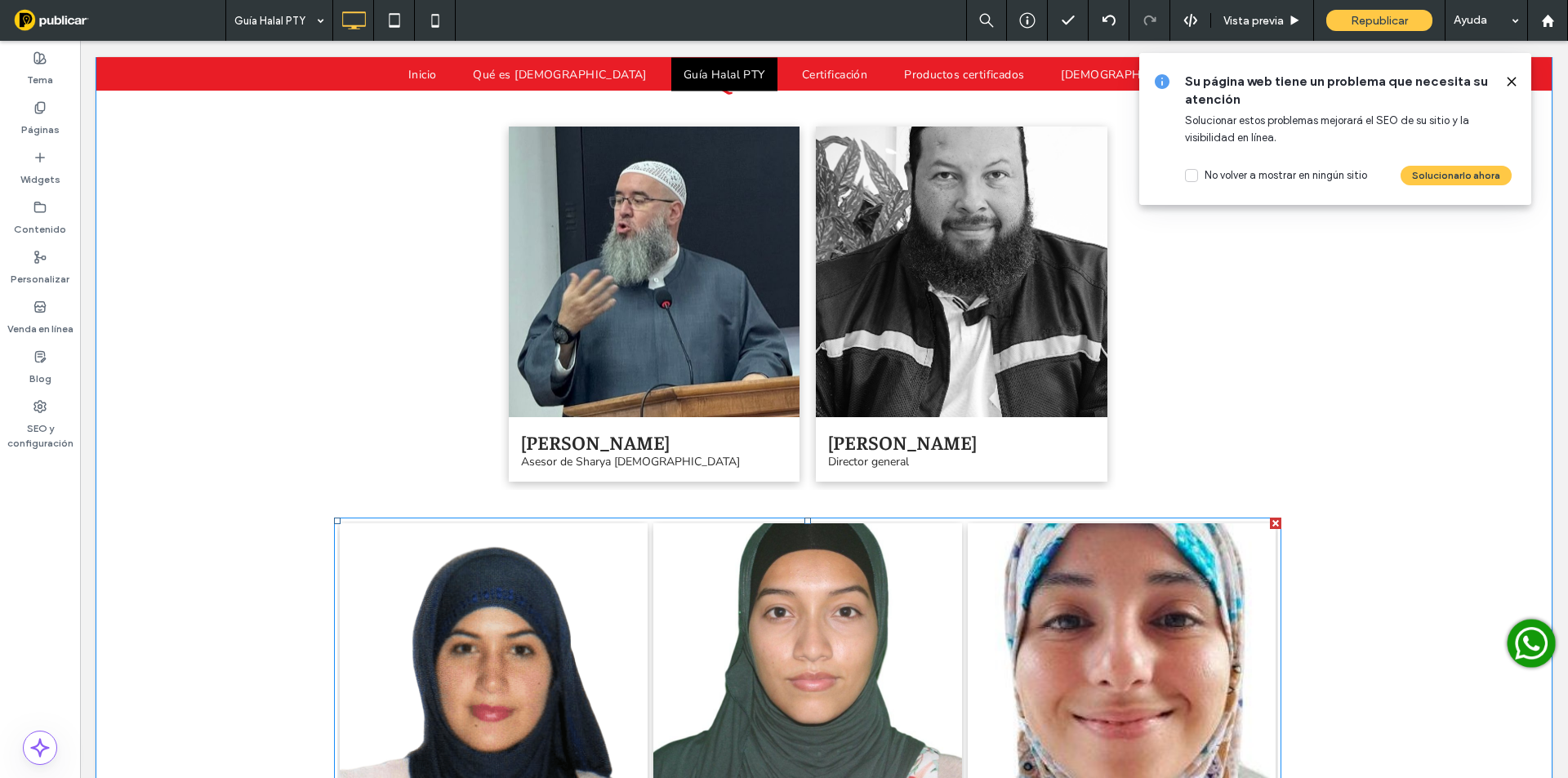
scroll to position [3400, 0]
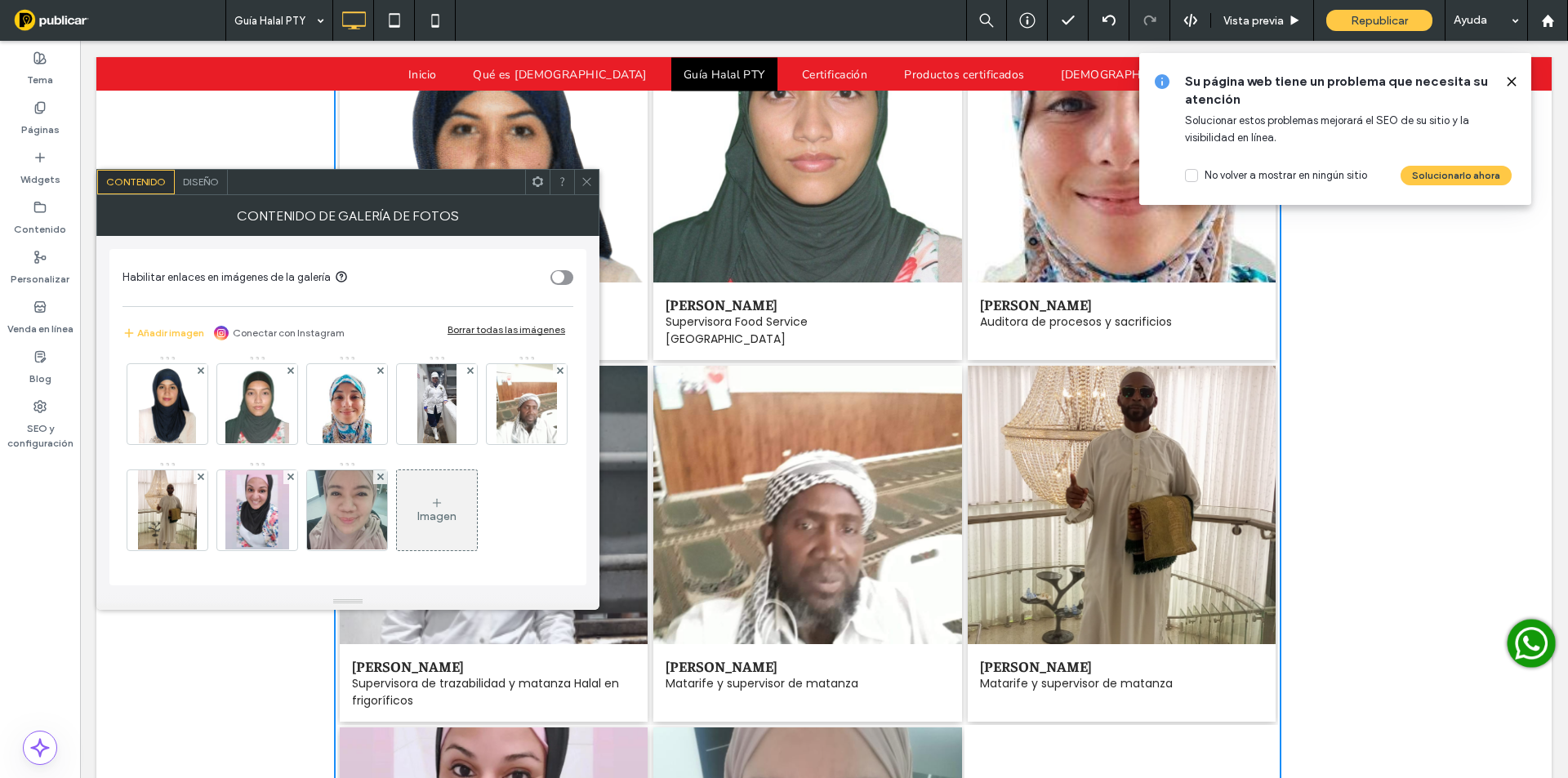
scroll to position [109, 0]
click at [397, 506] on div "Imagen" at bounding box center [436, 510] width 80 height 77
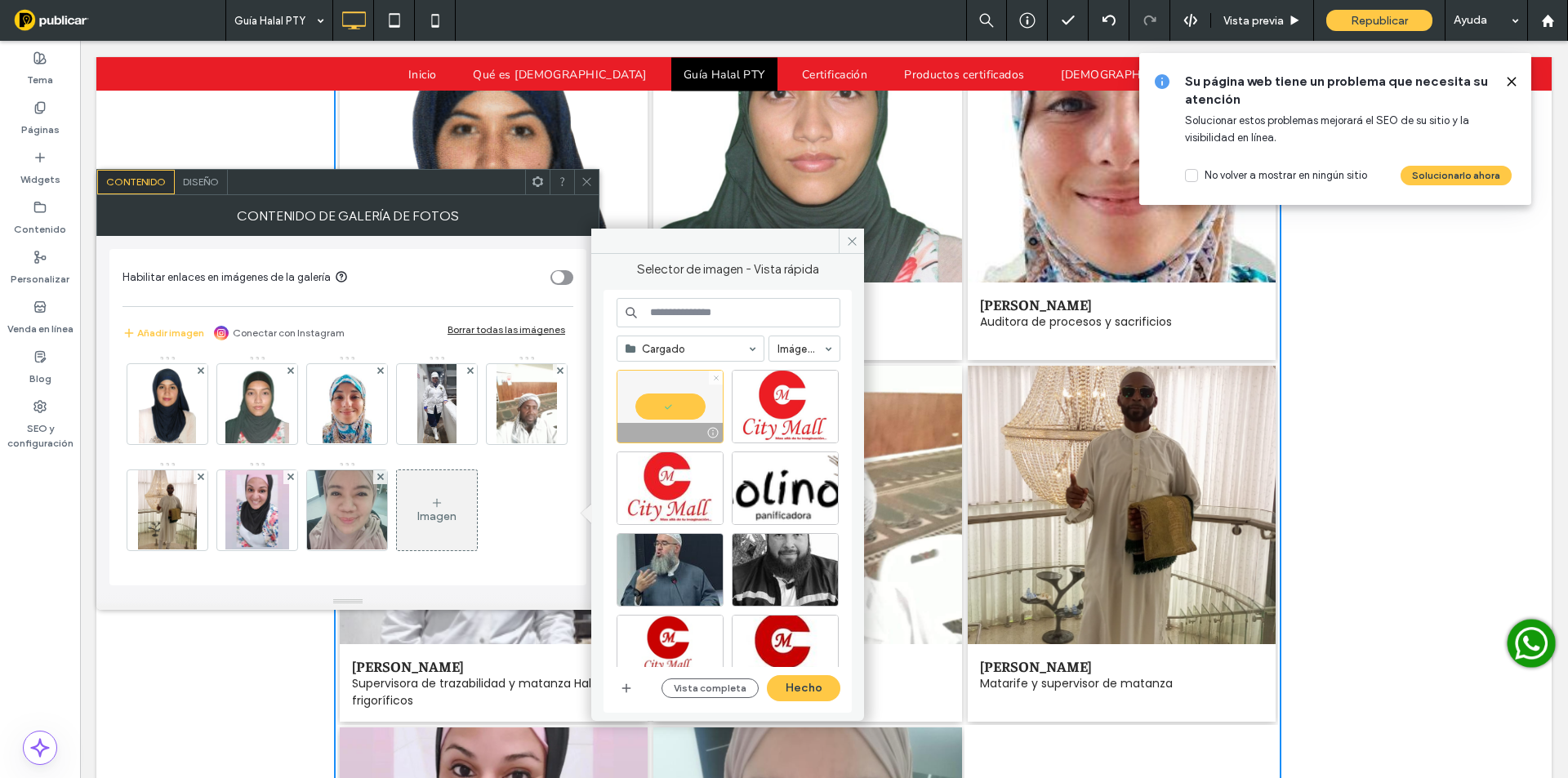
click at [717, 374] on icon at bounding box center [716, 377] width 7 height 7
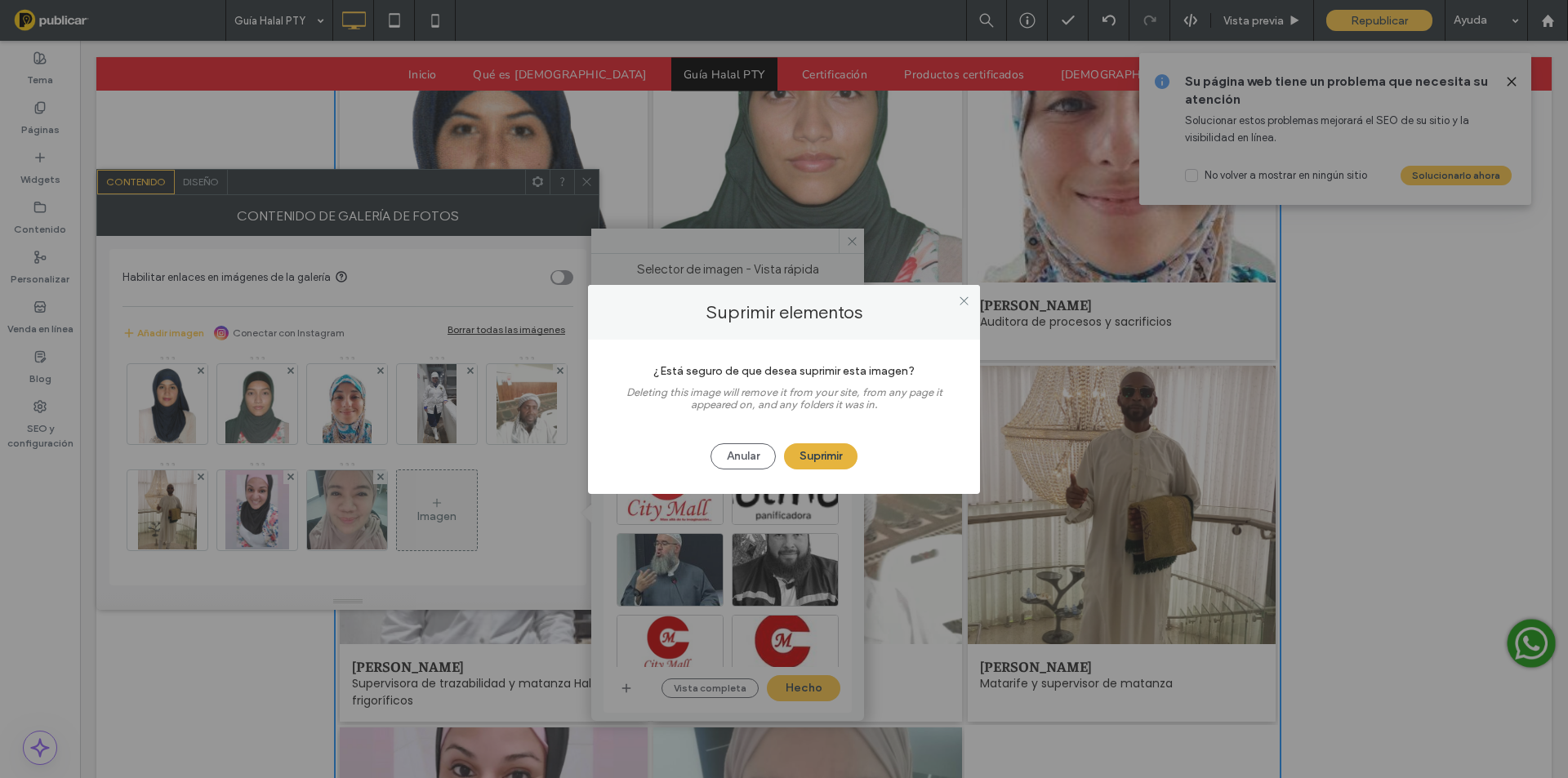
click at [811, 463] on button "Suprimir" at bounding box center [821, 456] width 73 height 26
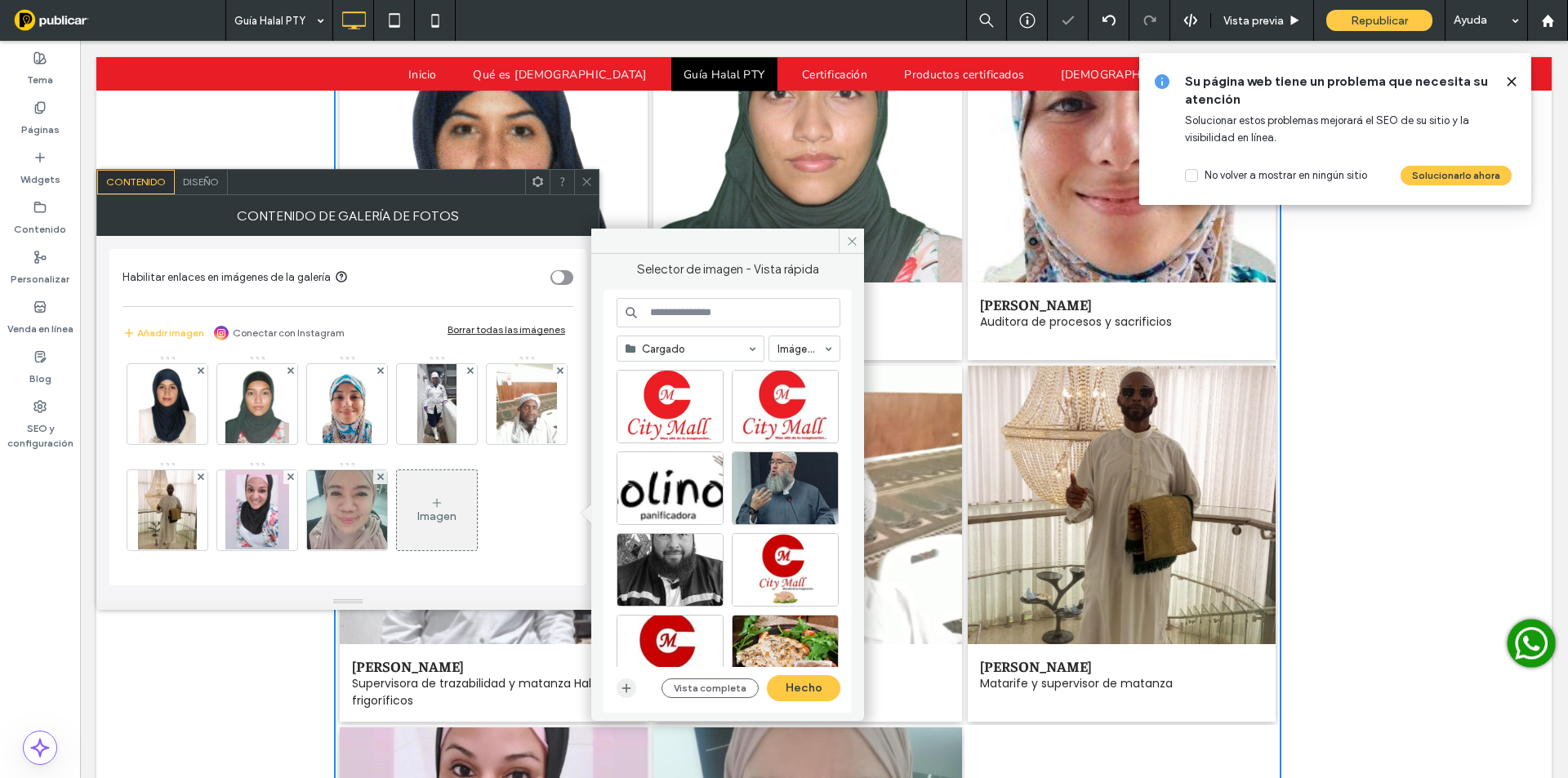
click at [628, 685] on icon "button" at bounding box center [627, 688] width 13 height 13
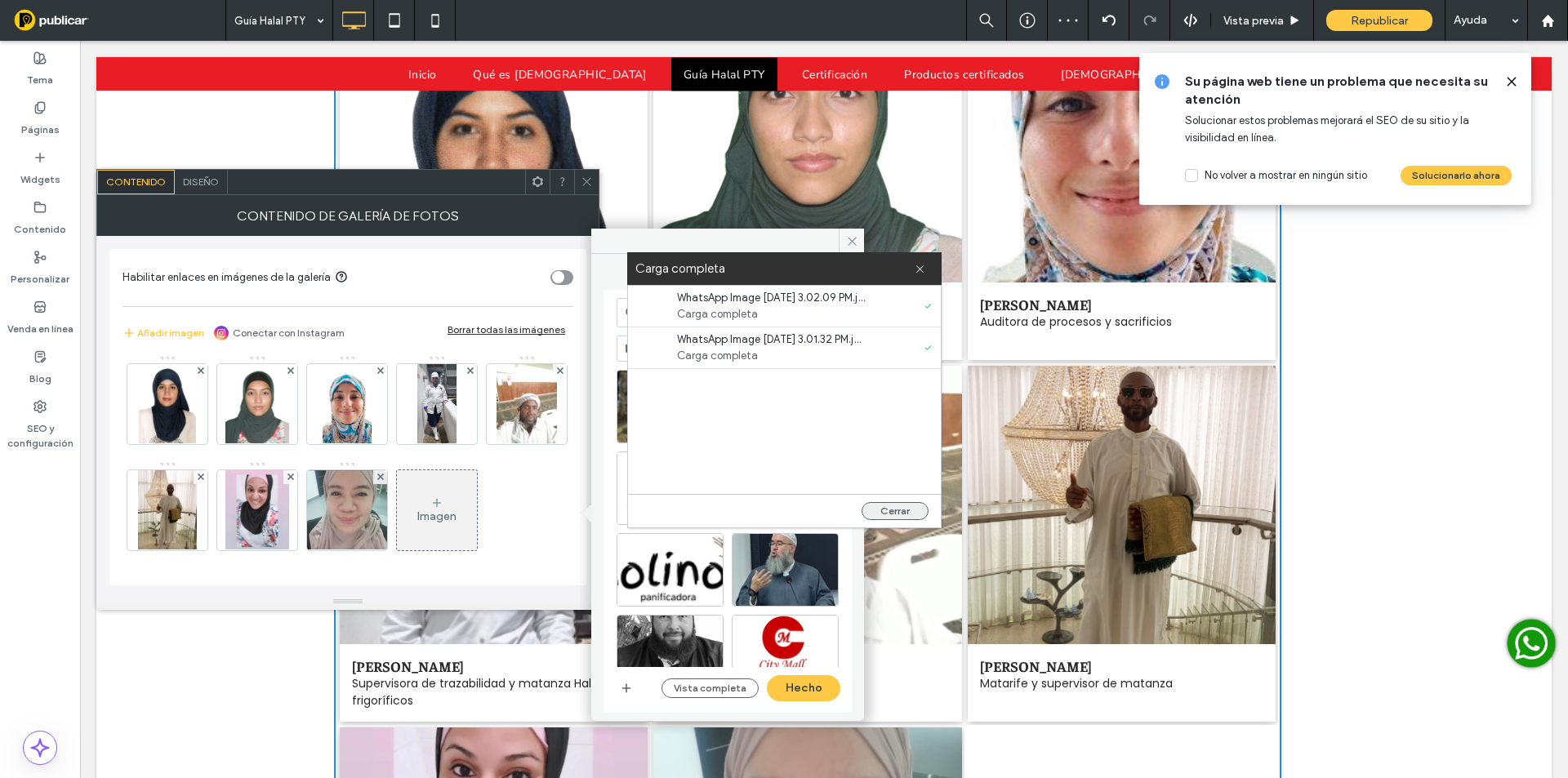
click at [920, 514] on button "Cerrar" at bounding box center [895, 510] width 67 height 18
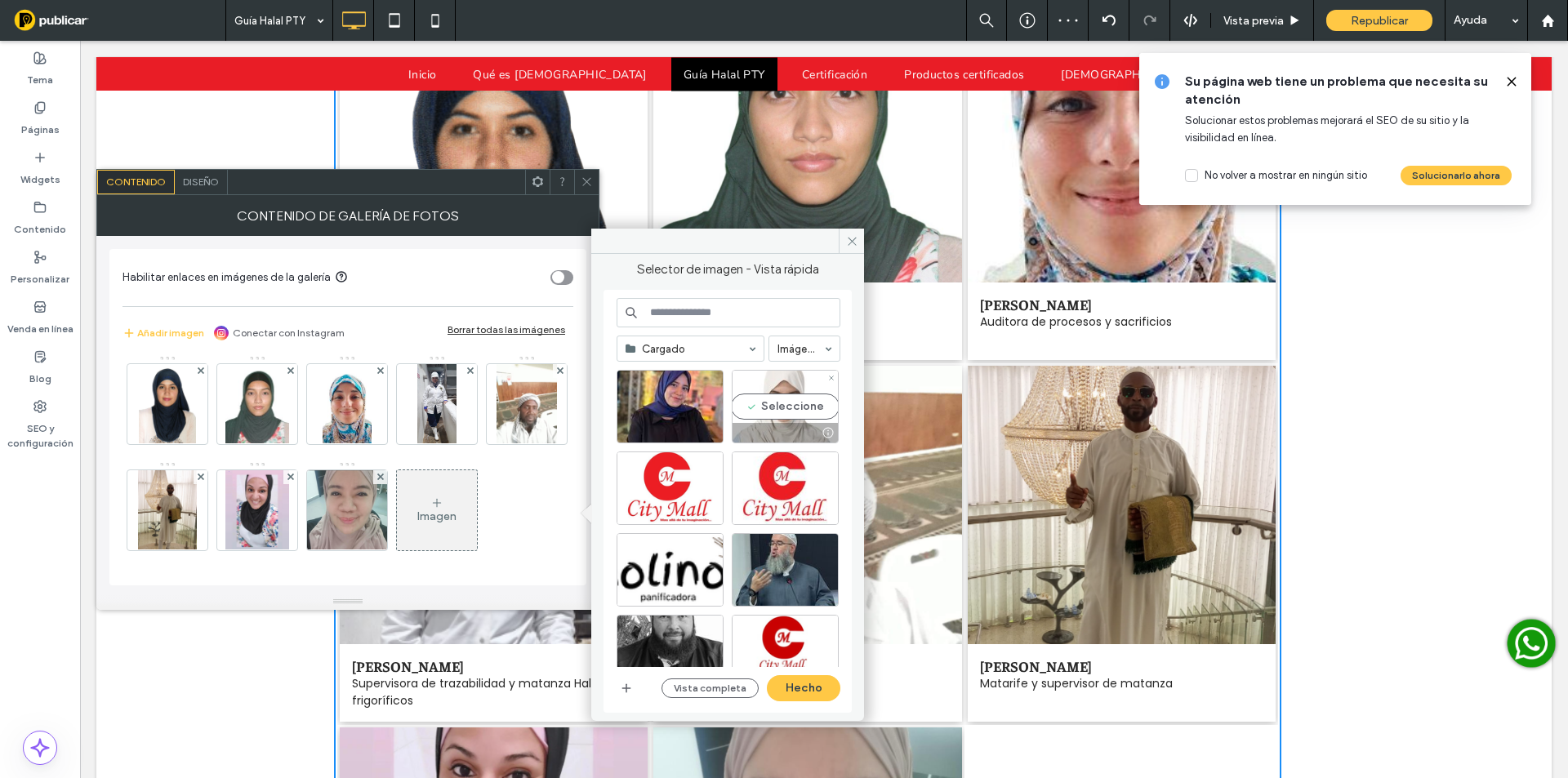
click at [805, 433] on div at bounding box center [785, 433] width 105 height 20
click at [641, 410] on div "Seleccione" at bounding box center [670, 406] width 107 height 73
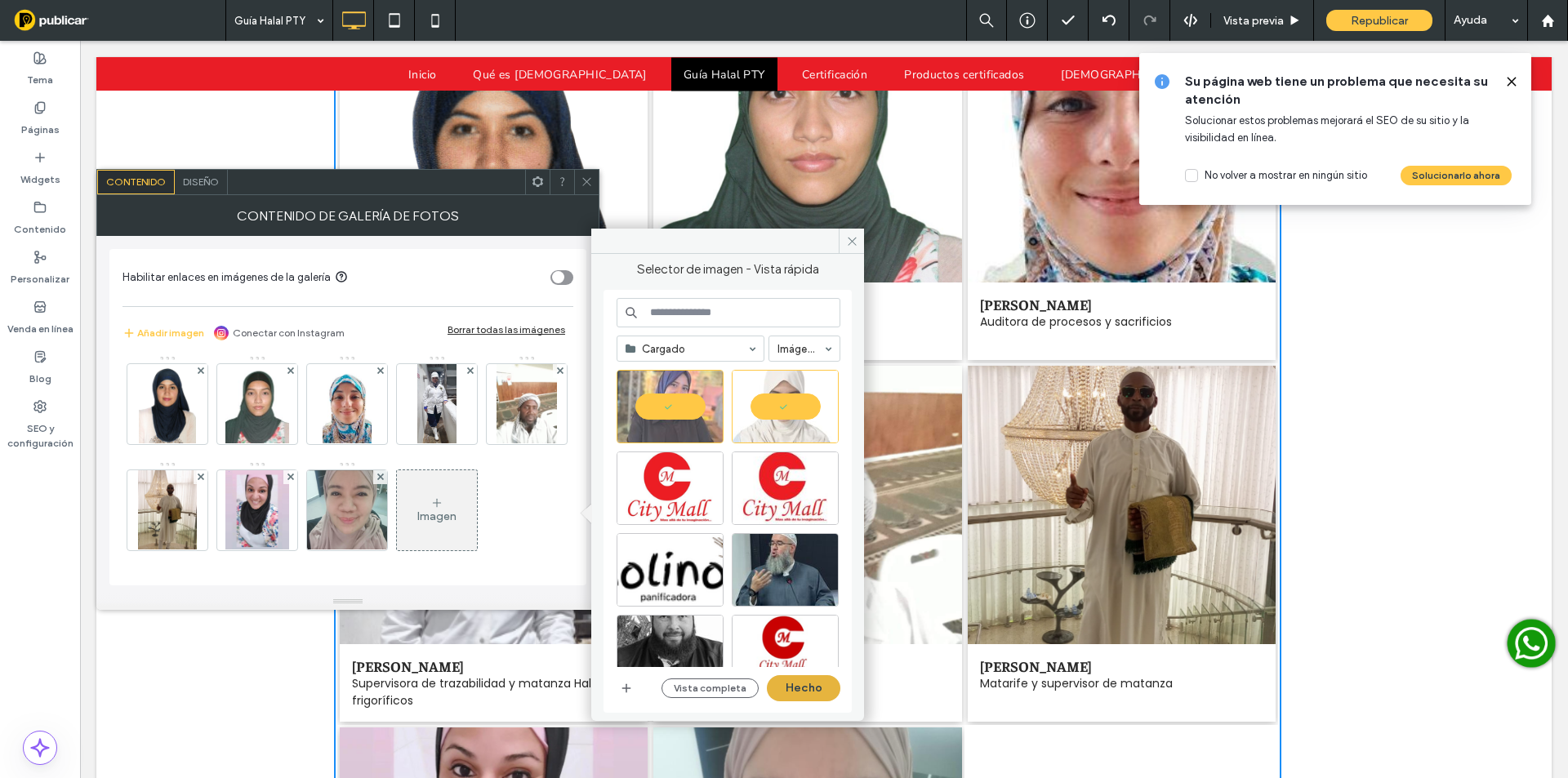
drag, startPoint x: 806, startPoint y: 681, endPoint x: 372, endPoint y: 571, distance: 447.7
click at [806, 681] on button "Hecho" at bounding box center [804, 688] width 73 height 26
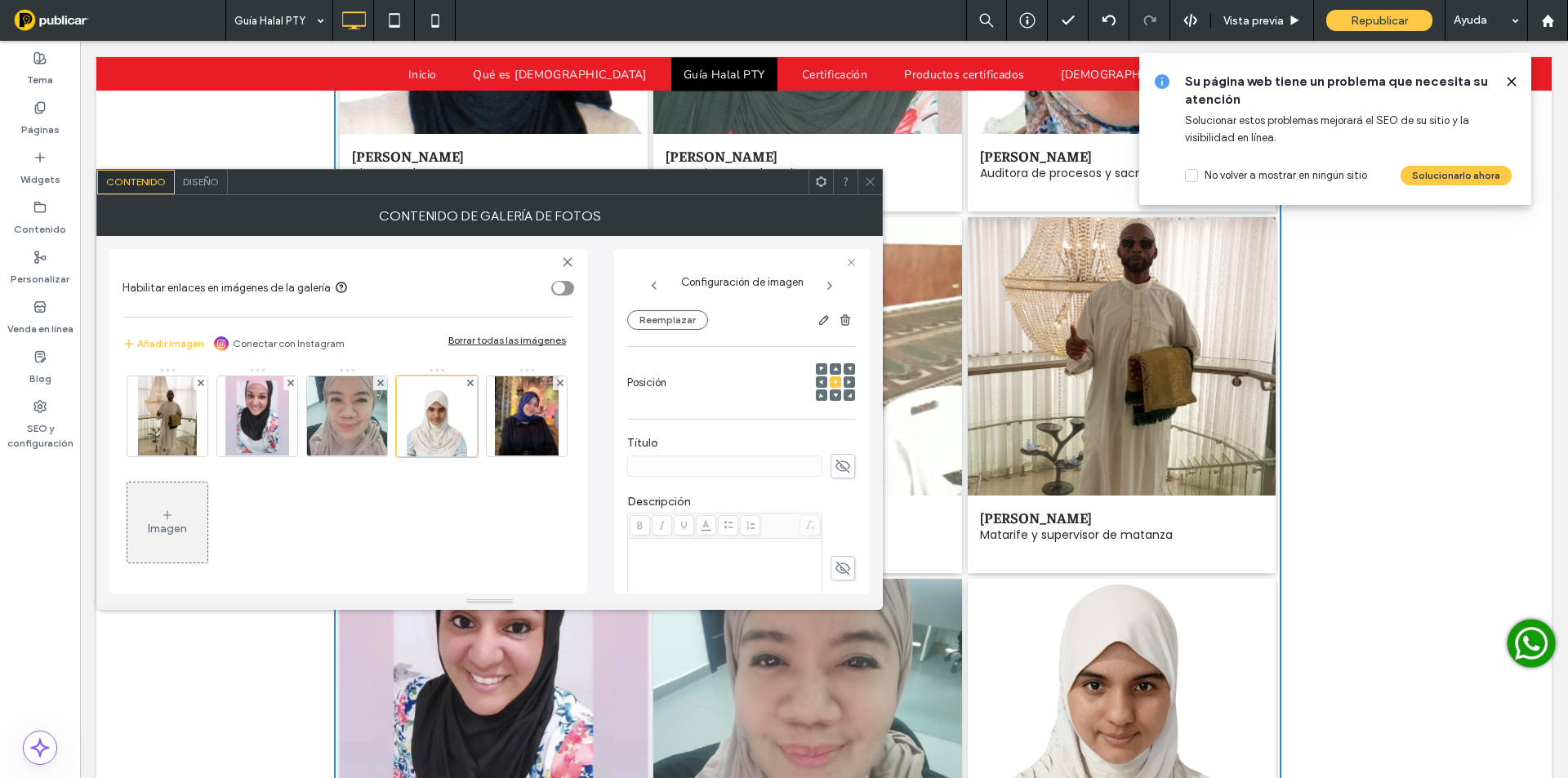
scroll to position [190, 0]
click at [833, 475] on div "Título" at bounding box center [741, 451] width 228 height 59
click at [836, 463] on icon at bounding box center [842, 460] width 16 height 18
click at [811, 462] on input at bounding box center [725, 460] width 195 height 22
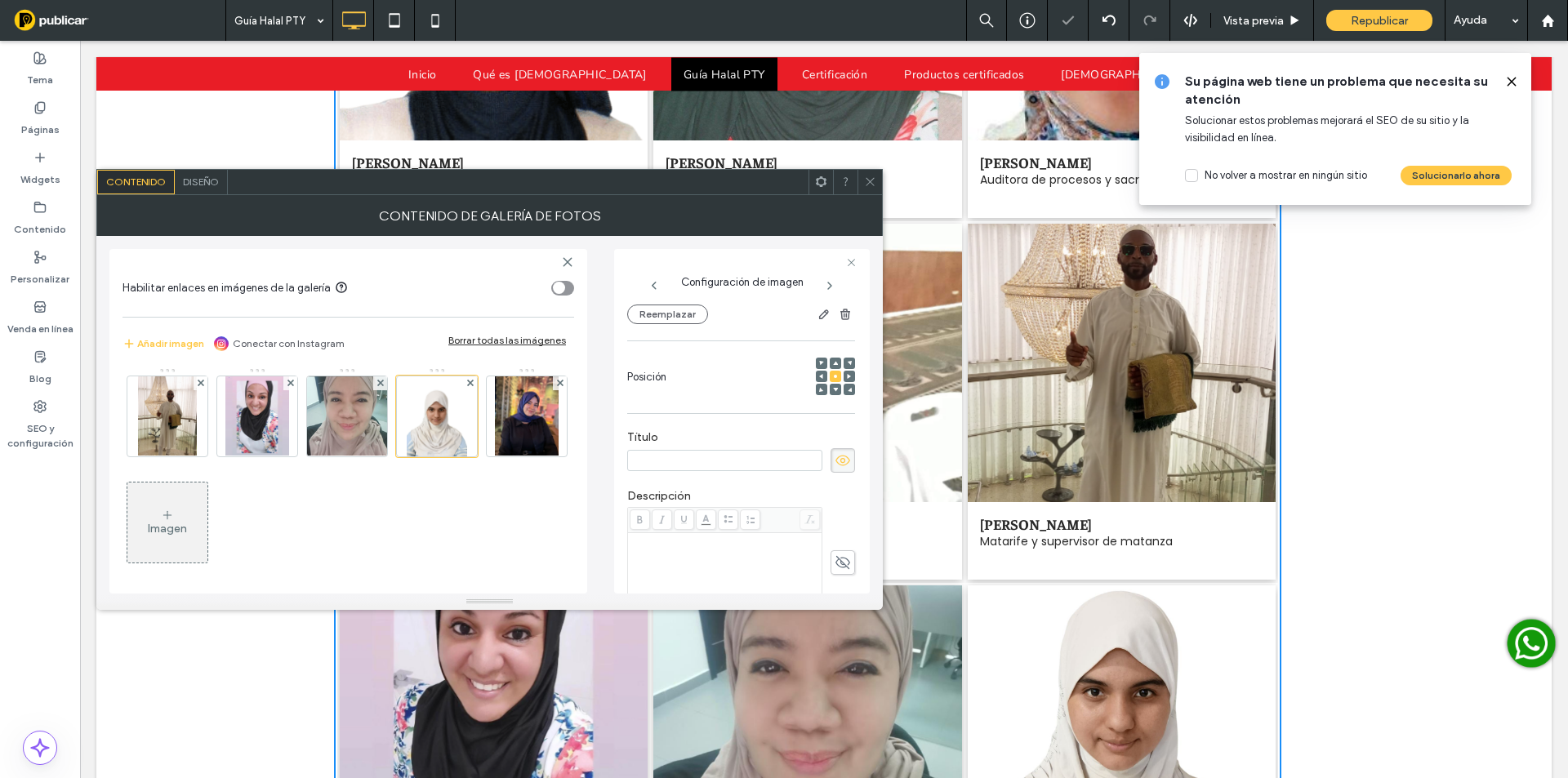
paste input "**********"
click at [643, 457] on input "**********" at bounding box center [725, 460] width 195 height 22
type input "**********"
click at [760, 556] on div "Rich Text Editor" at bounding box center [725, 575] width 189 height 81
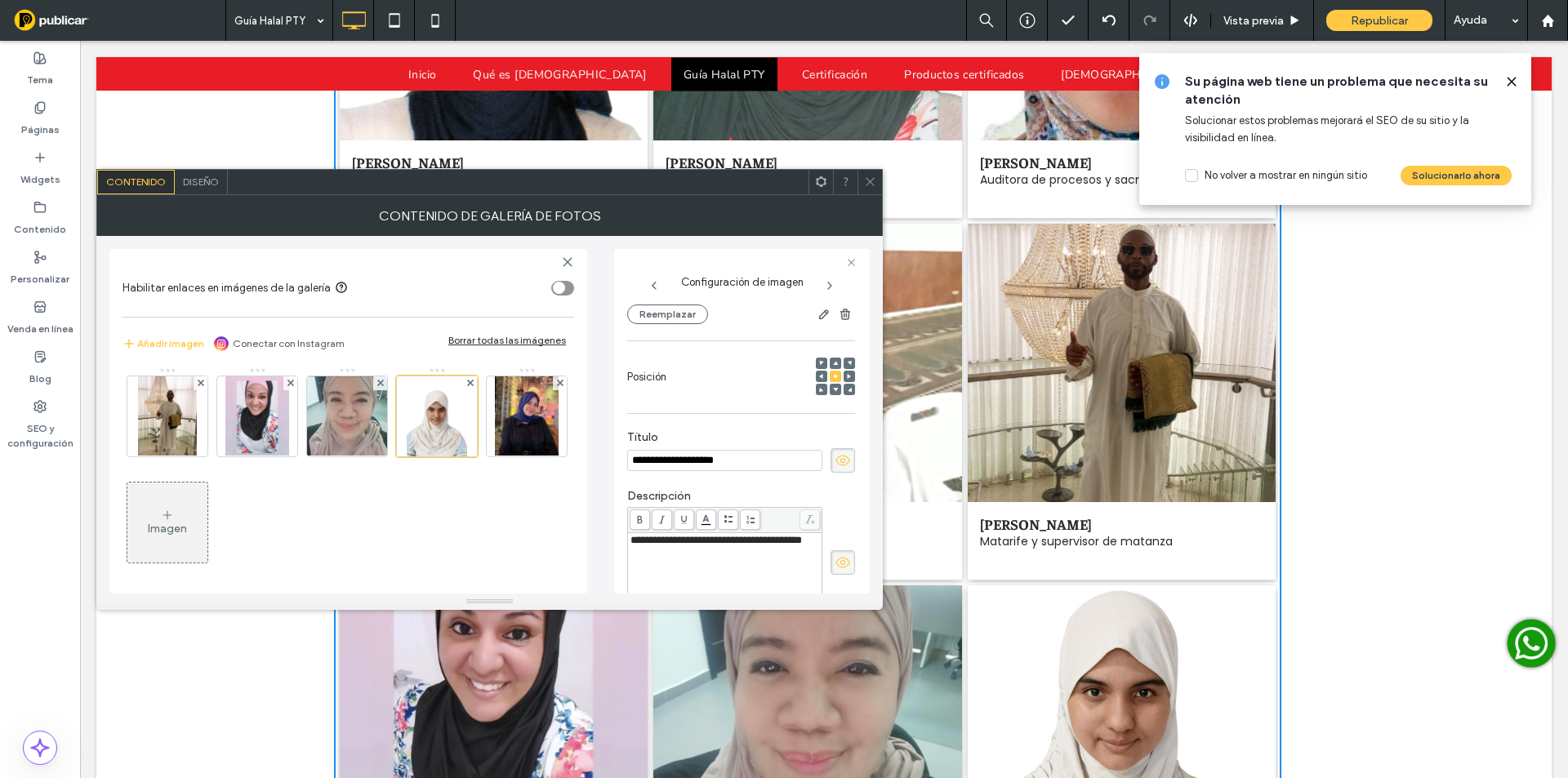
click at [877, 179] on div at bounding box center [870, 182] width 24 height 24
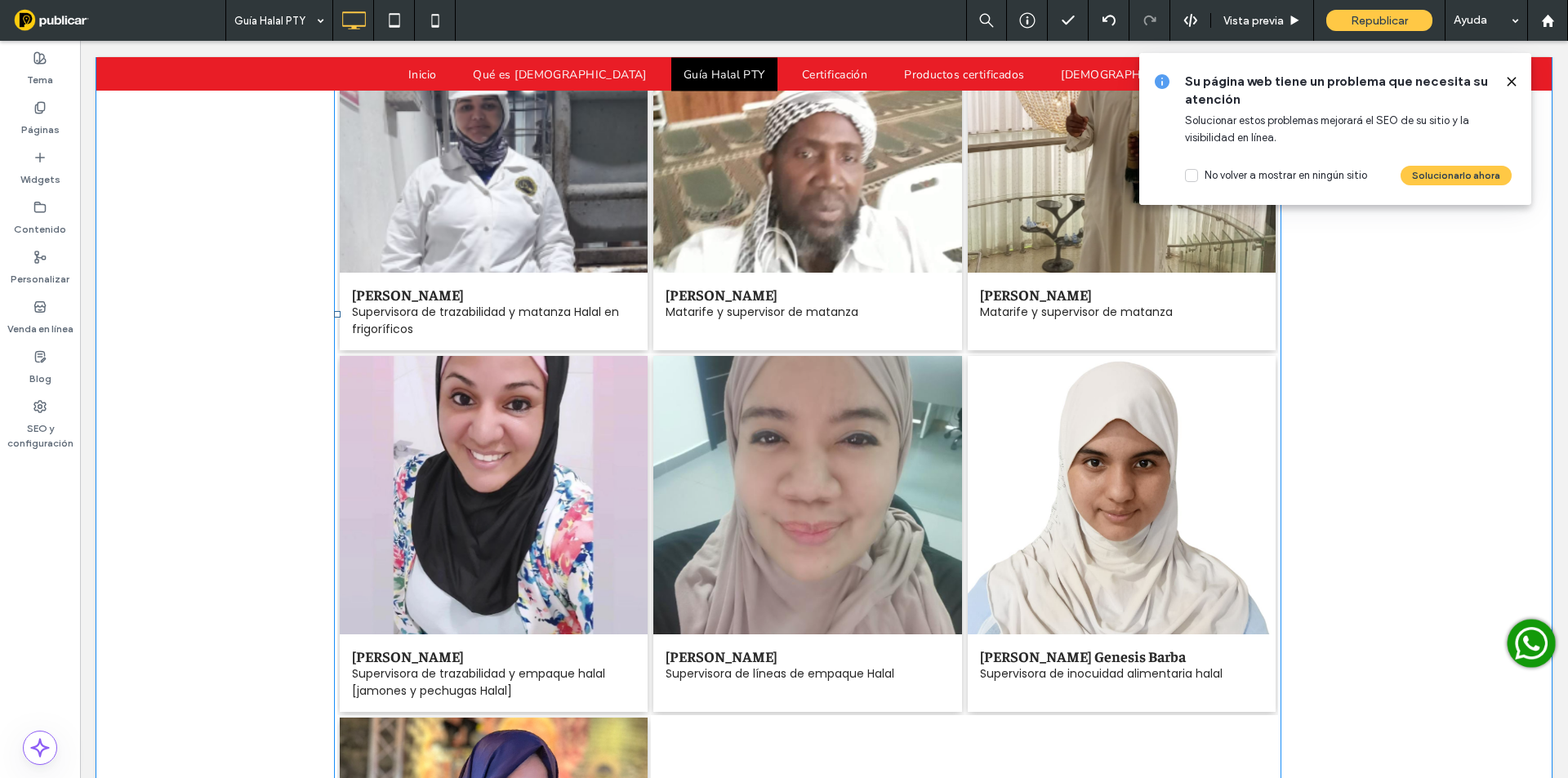
scroll to position [4304, 0]
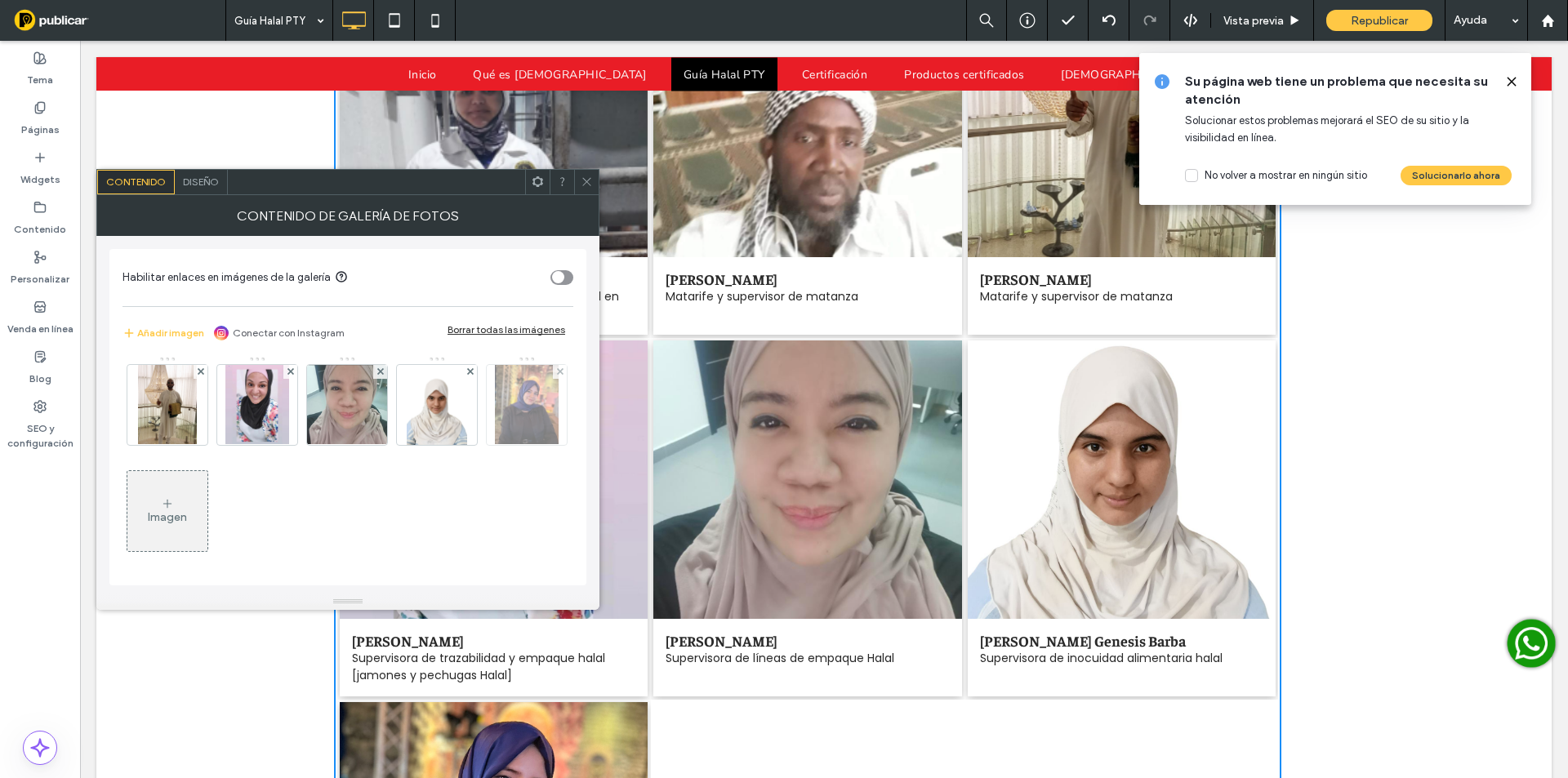
scroll to position [110, 0]
click at [557, 378] on span at bounding box center [560, 371] width 7 height 14
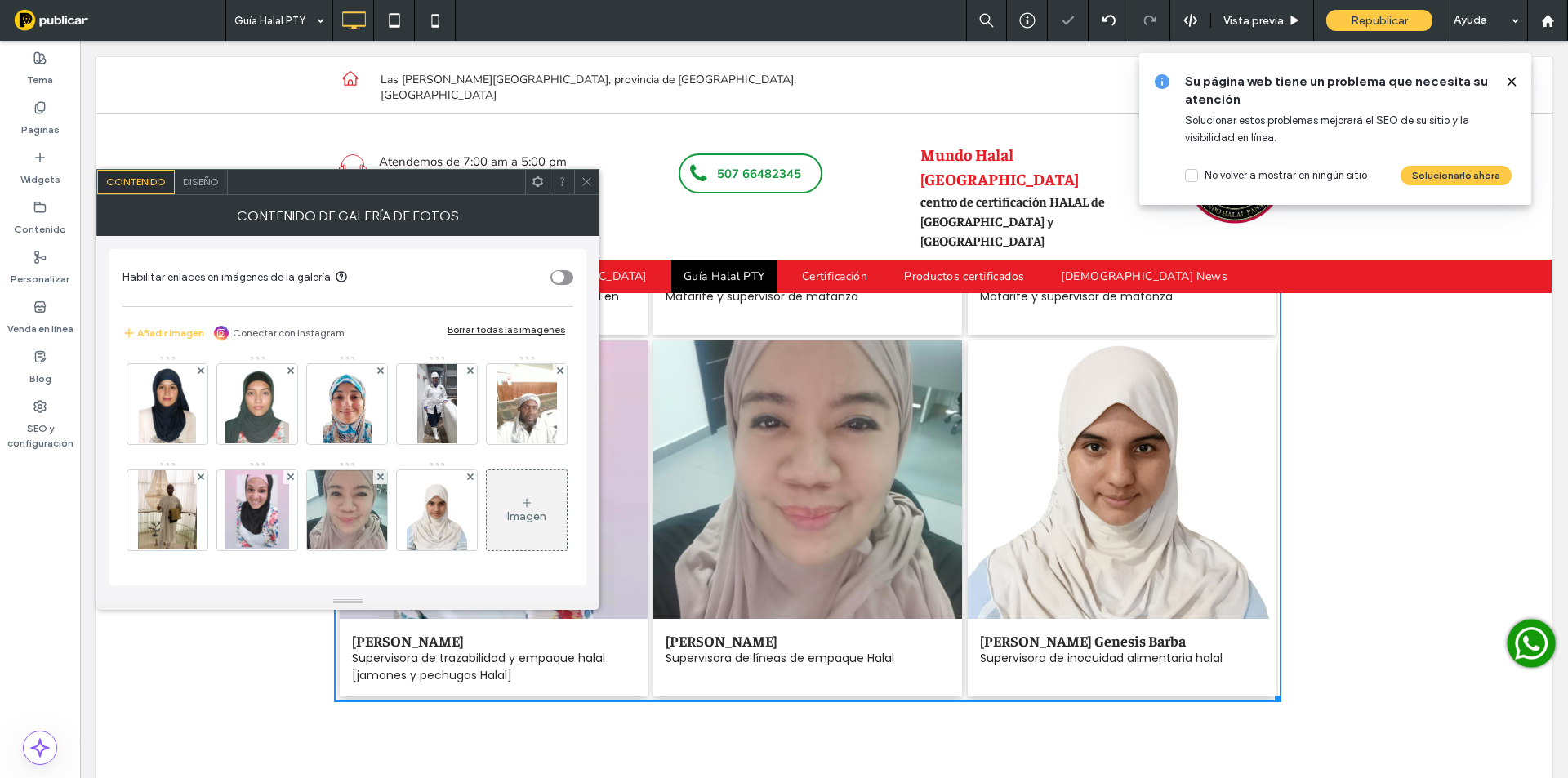
drag, startPoint x: 588, startPoint y: 175, endPoint x: 873, endPoint y: 252, distance: 295.2
click at [588, 175] on span at bounding box center [586, 182] width 12 height 24
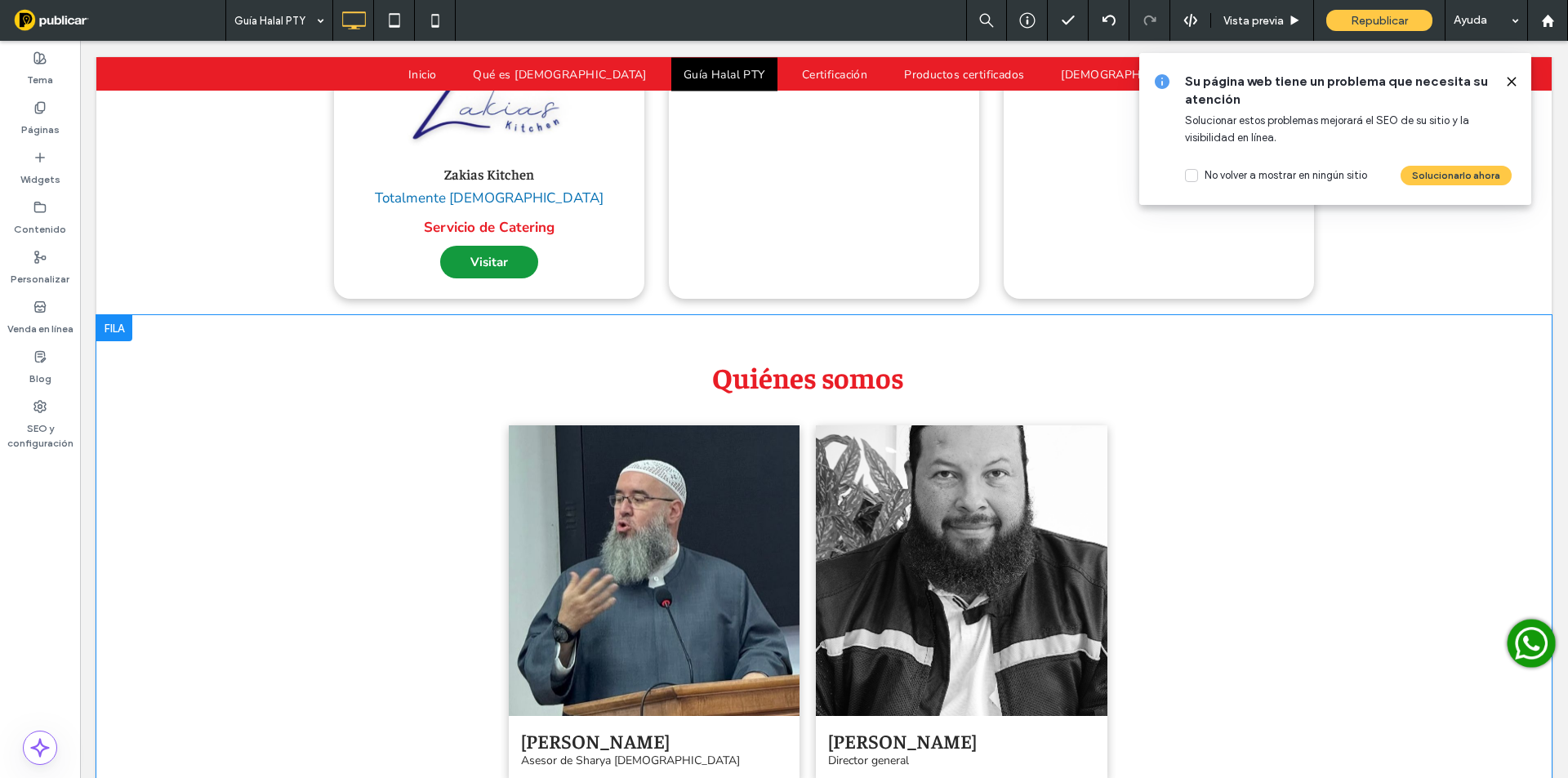
scroll to position [3116, 0]
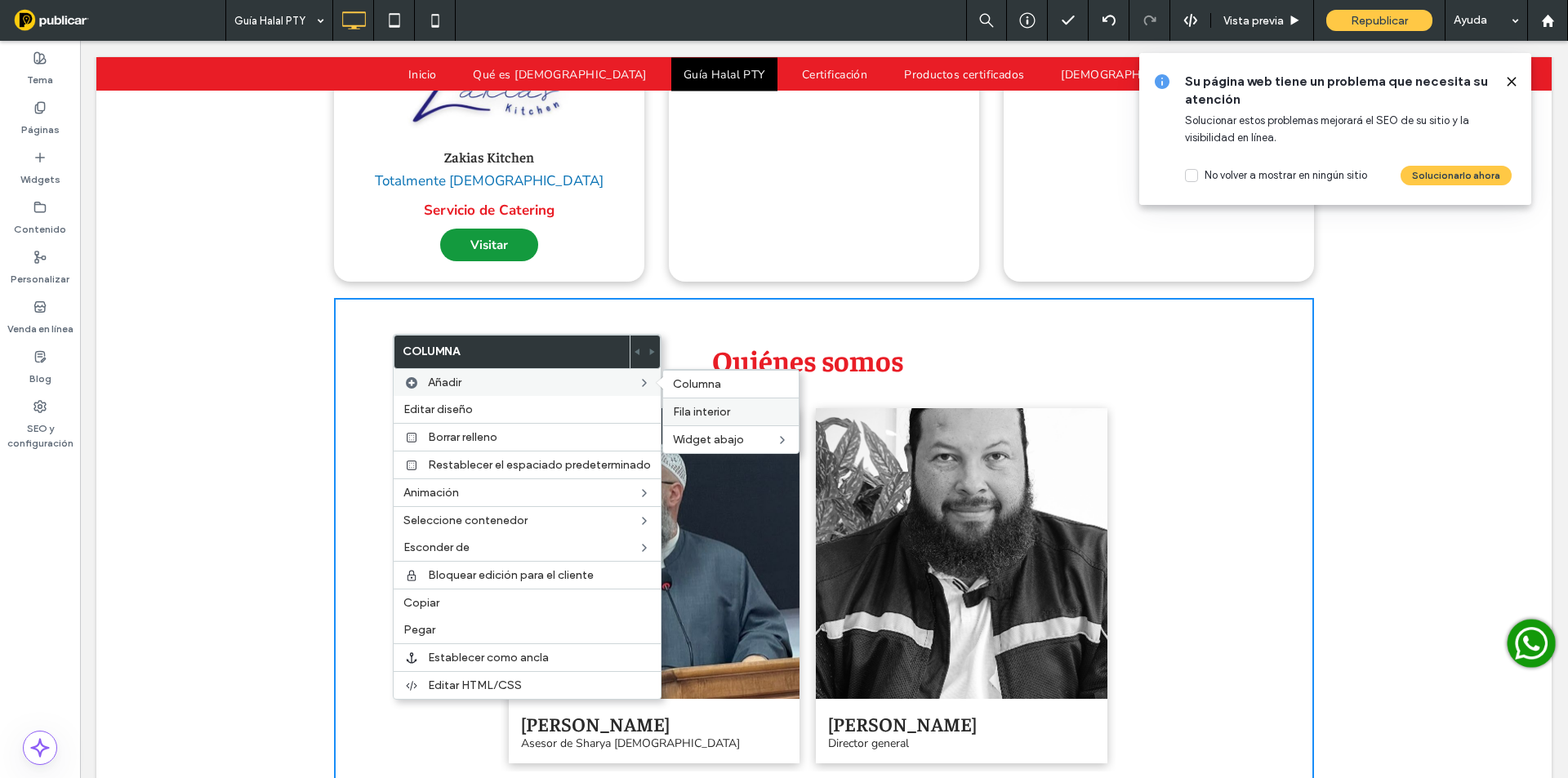
click at [696, 415] on span "Fila interior" at bounding box center [701, 411] width 57 height 14
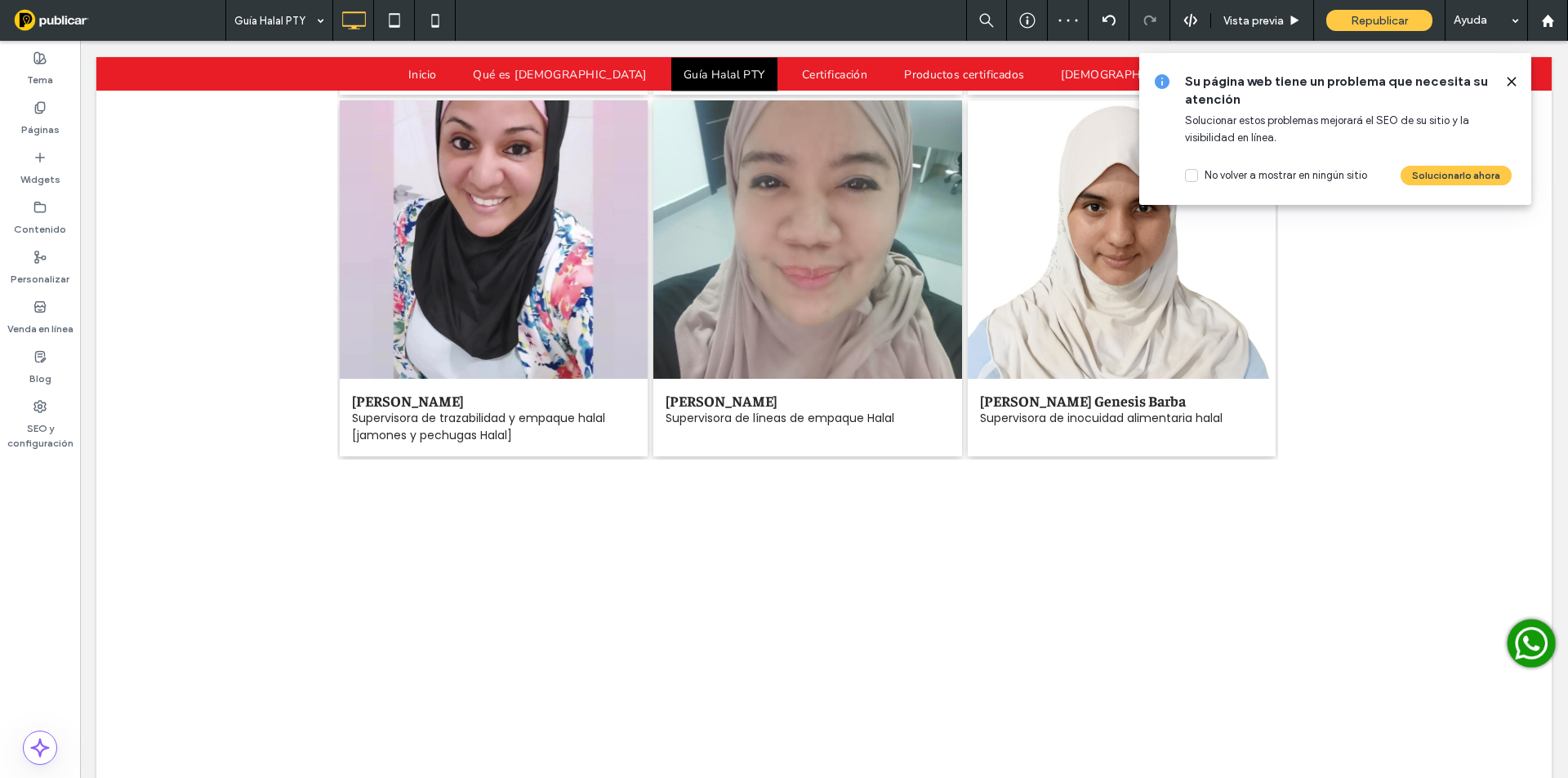
scroll to position [4560, 0]
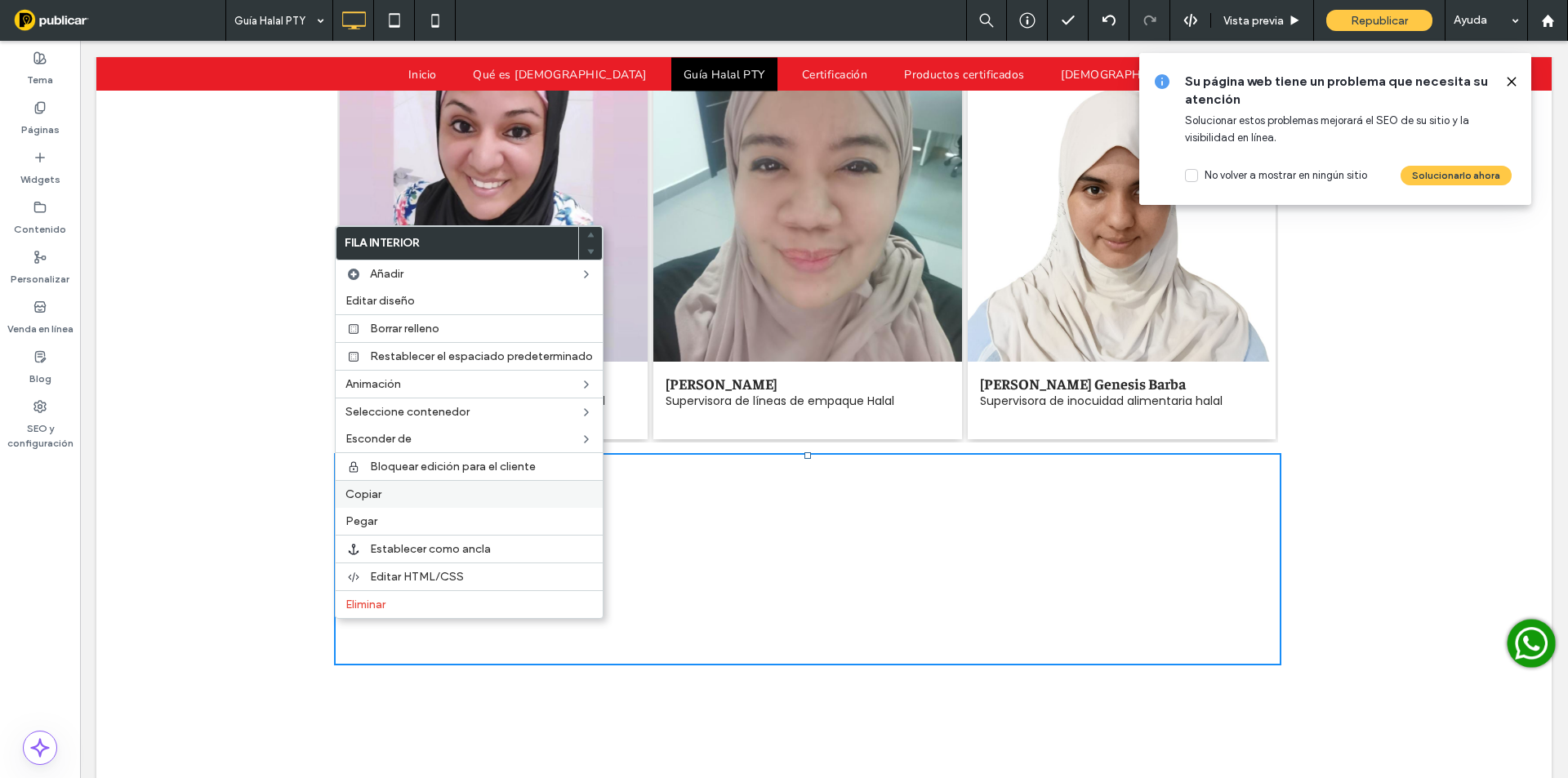
click at [384, 491] on label "Copiar" at bounding box center [469, 494] width 247 height 14
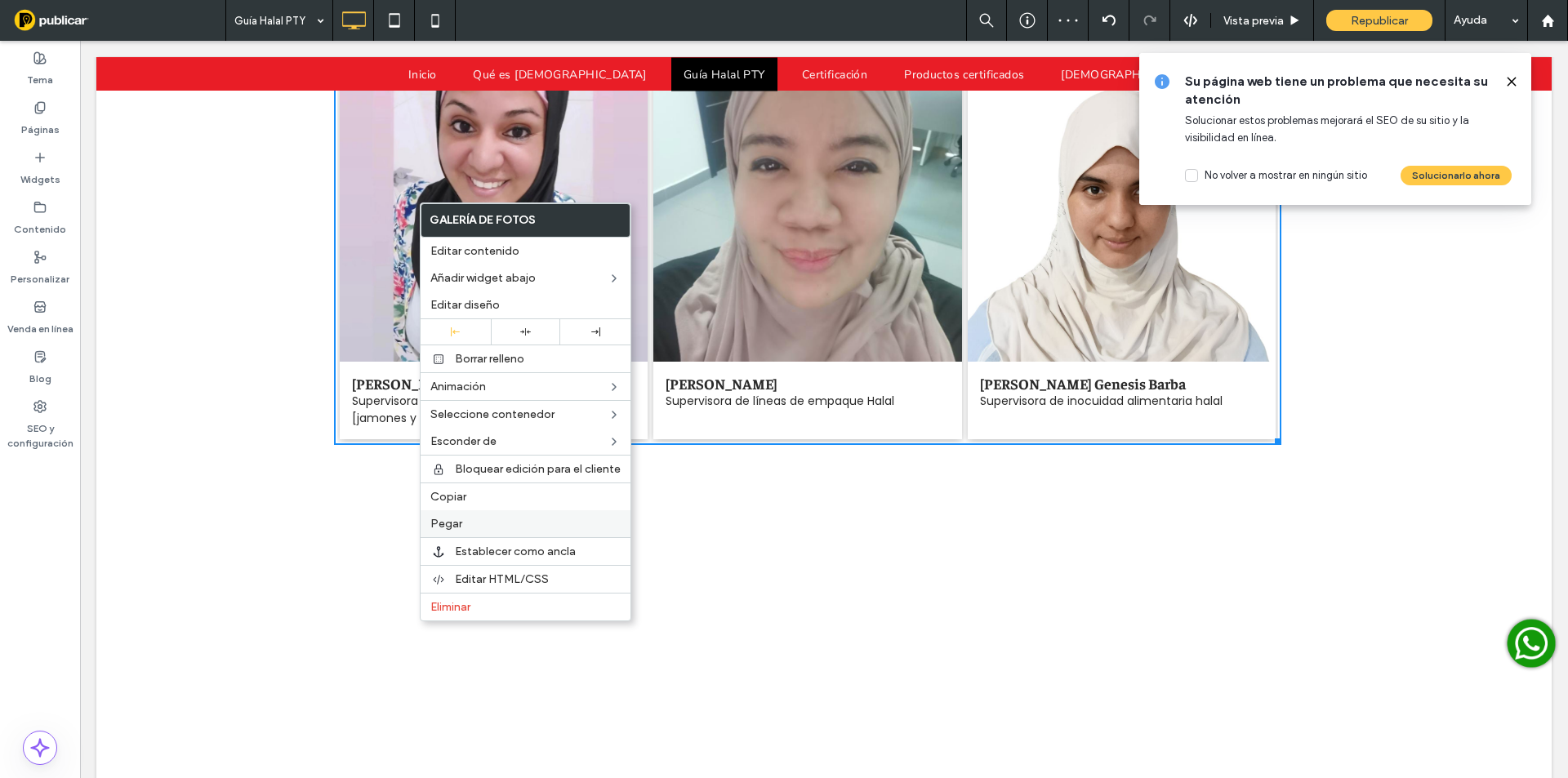
click at [462, 526] on label "Pegar" at bounding box center [525, 523] width 190 height 14
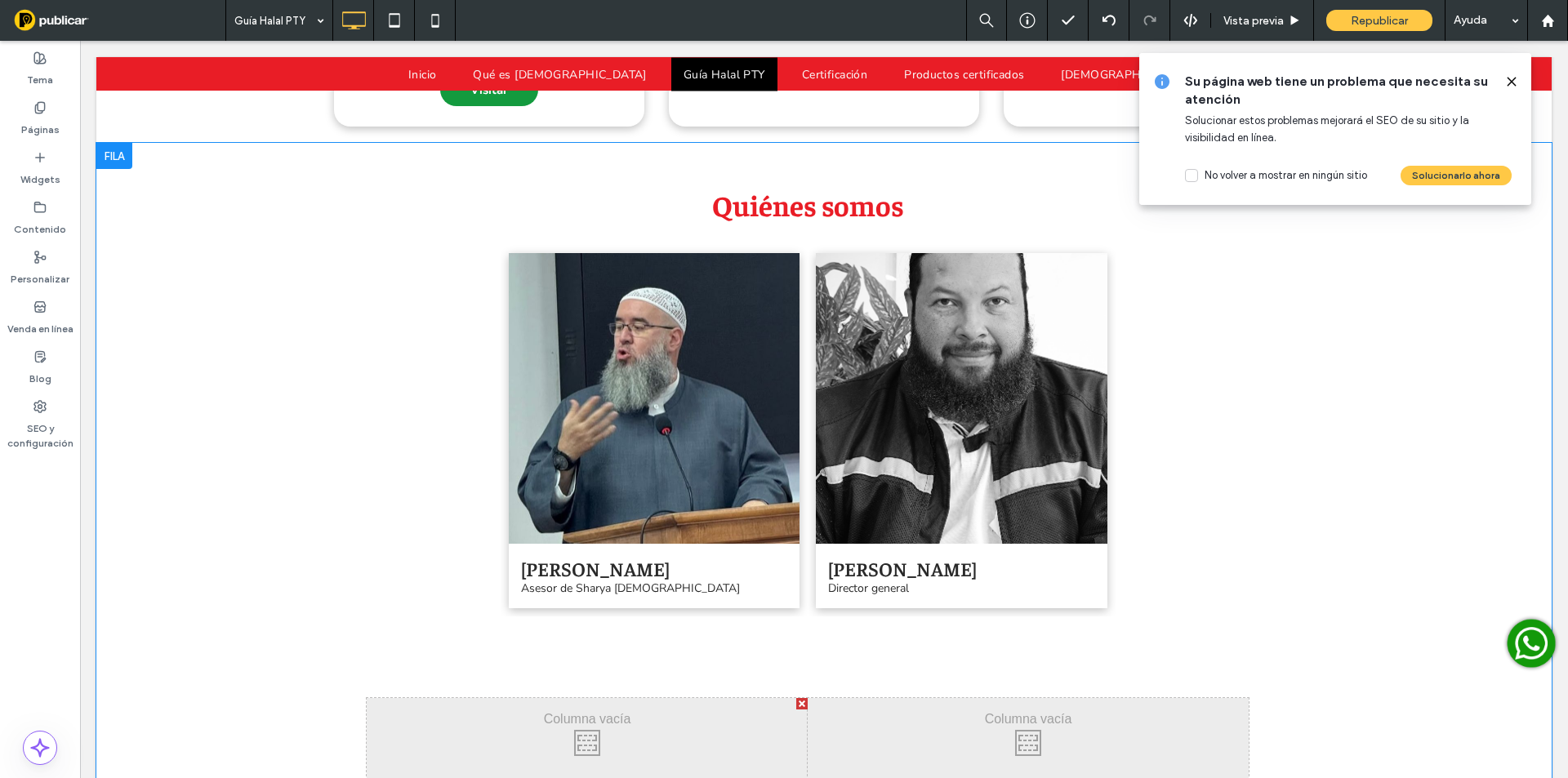
scroll to position [3244, 0]
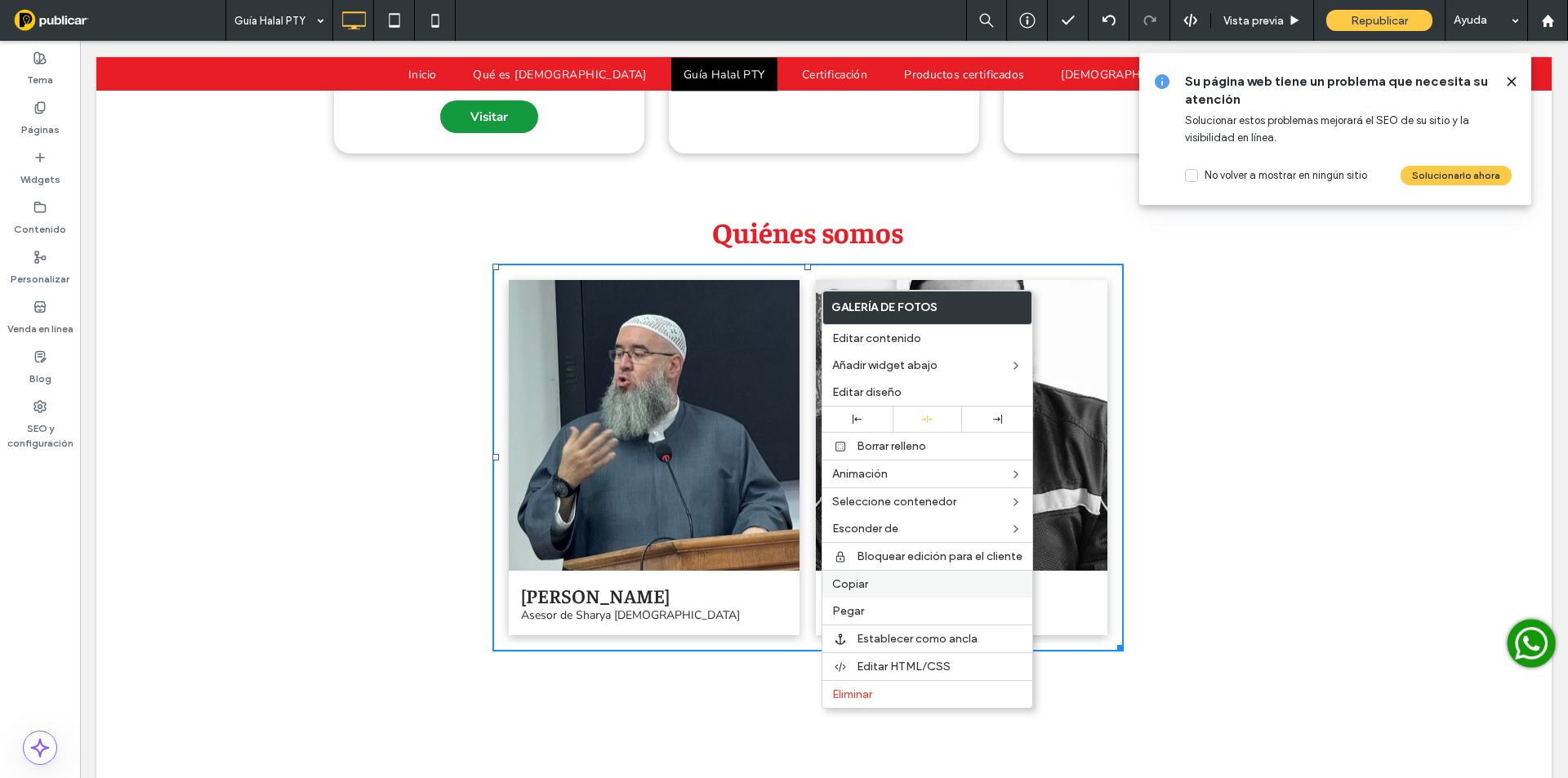
click at [860, 586] on span "Copiar" at bounding box center [850, 583] width 36 height 14
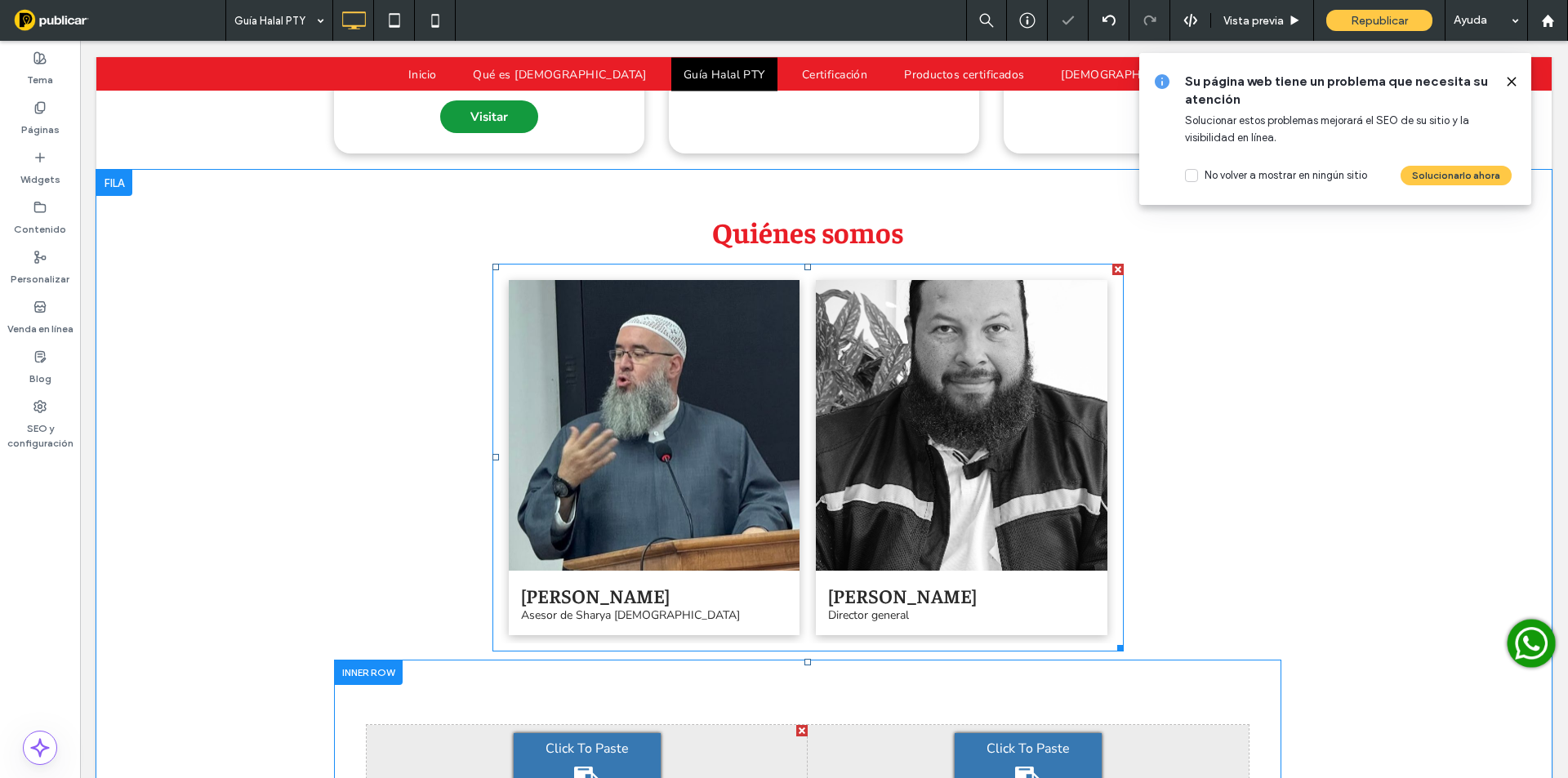
click at [536, 733] on div "Click To Paste" at bounding box center [586, 766] width 147 height 66
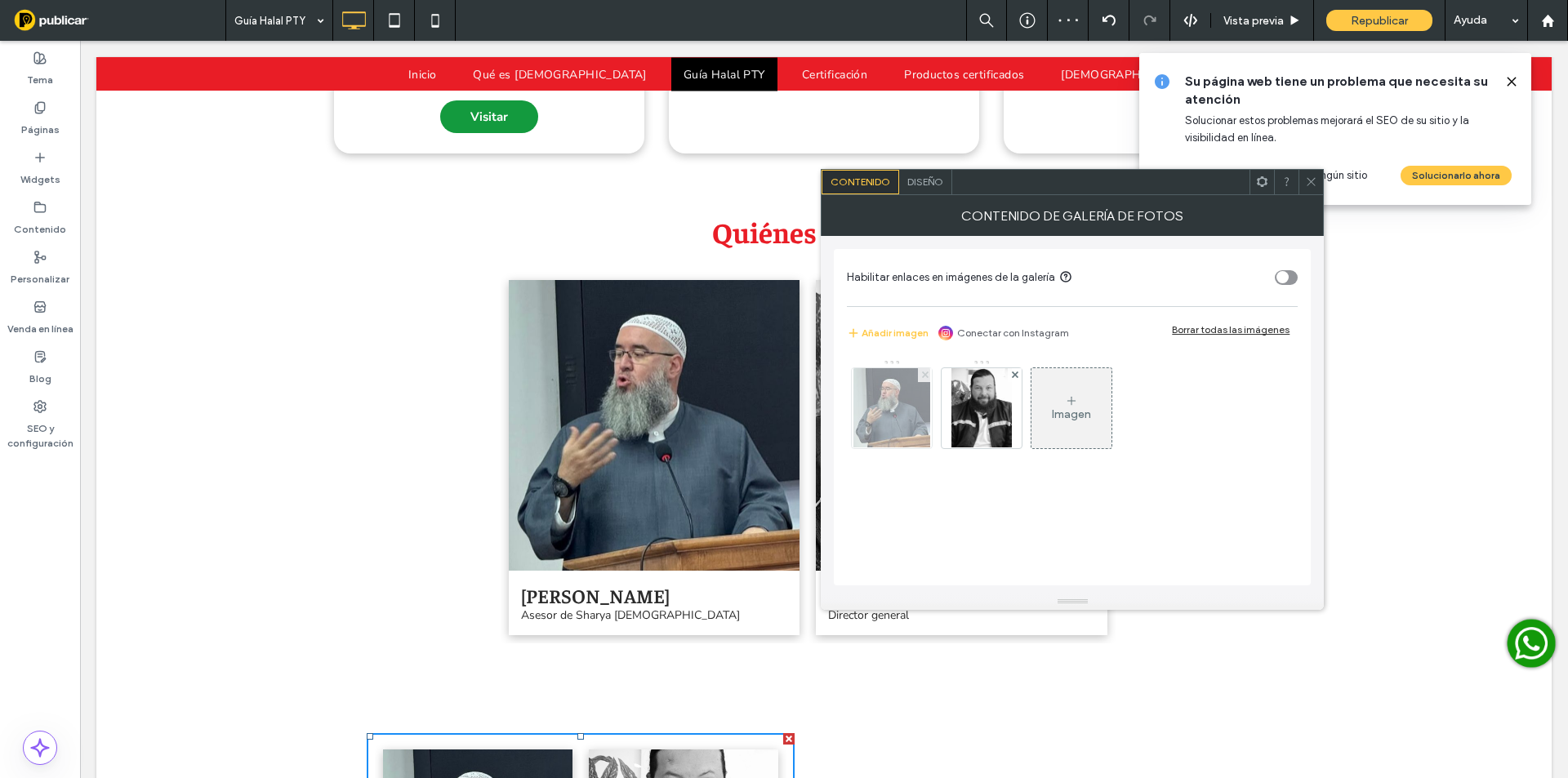
click at [922, 373] on use at bounding box center [925, 374] width 7 height 7
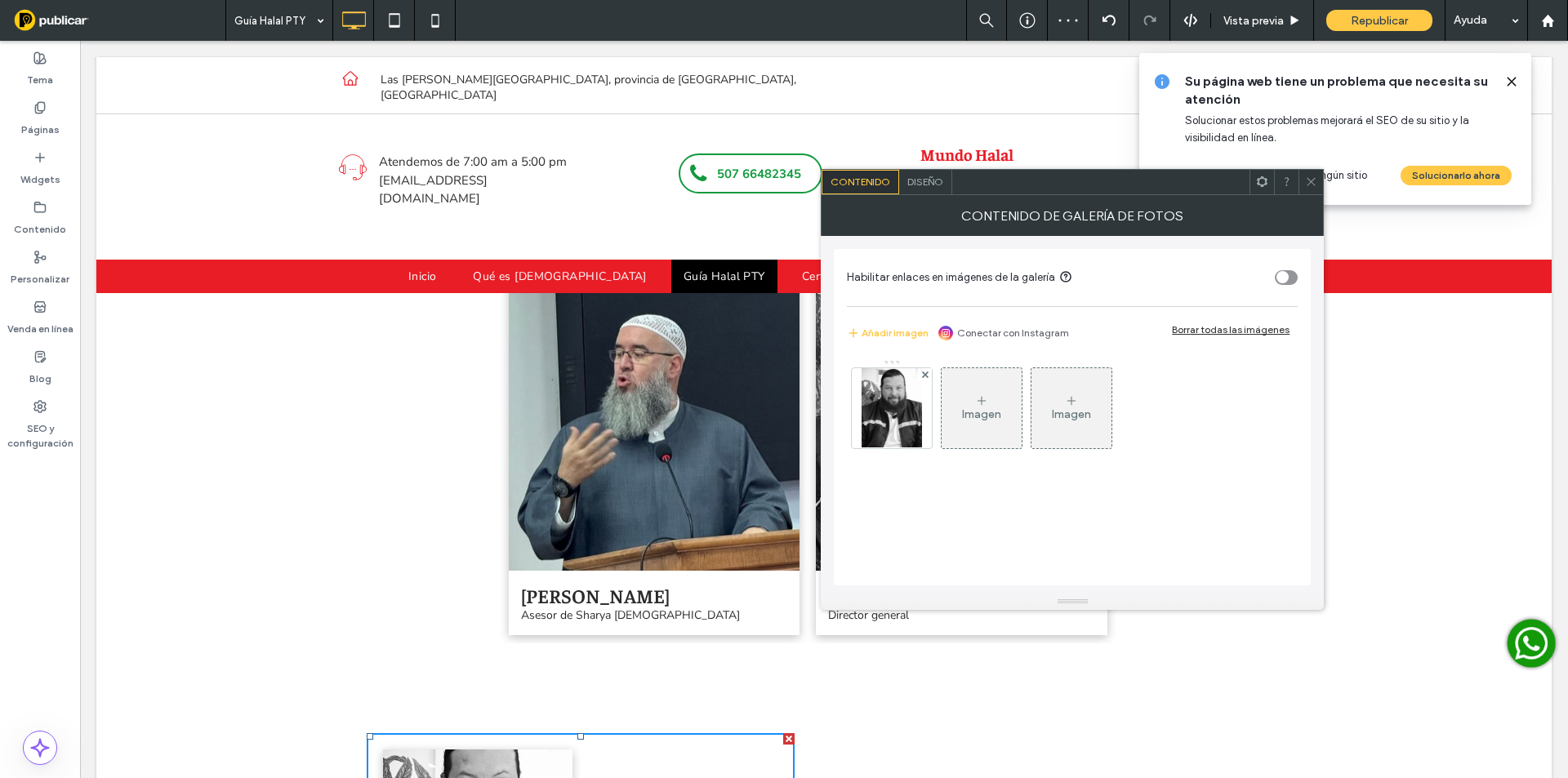
click at [923, 179] on span "Diseño" at bounding box center [925, 181] width 36 height 12
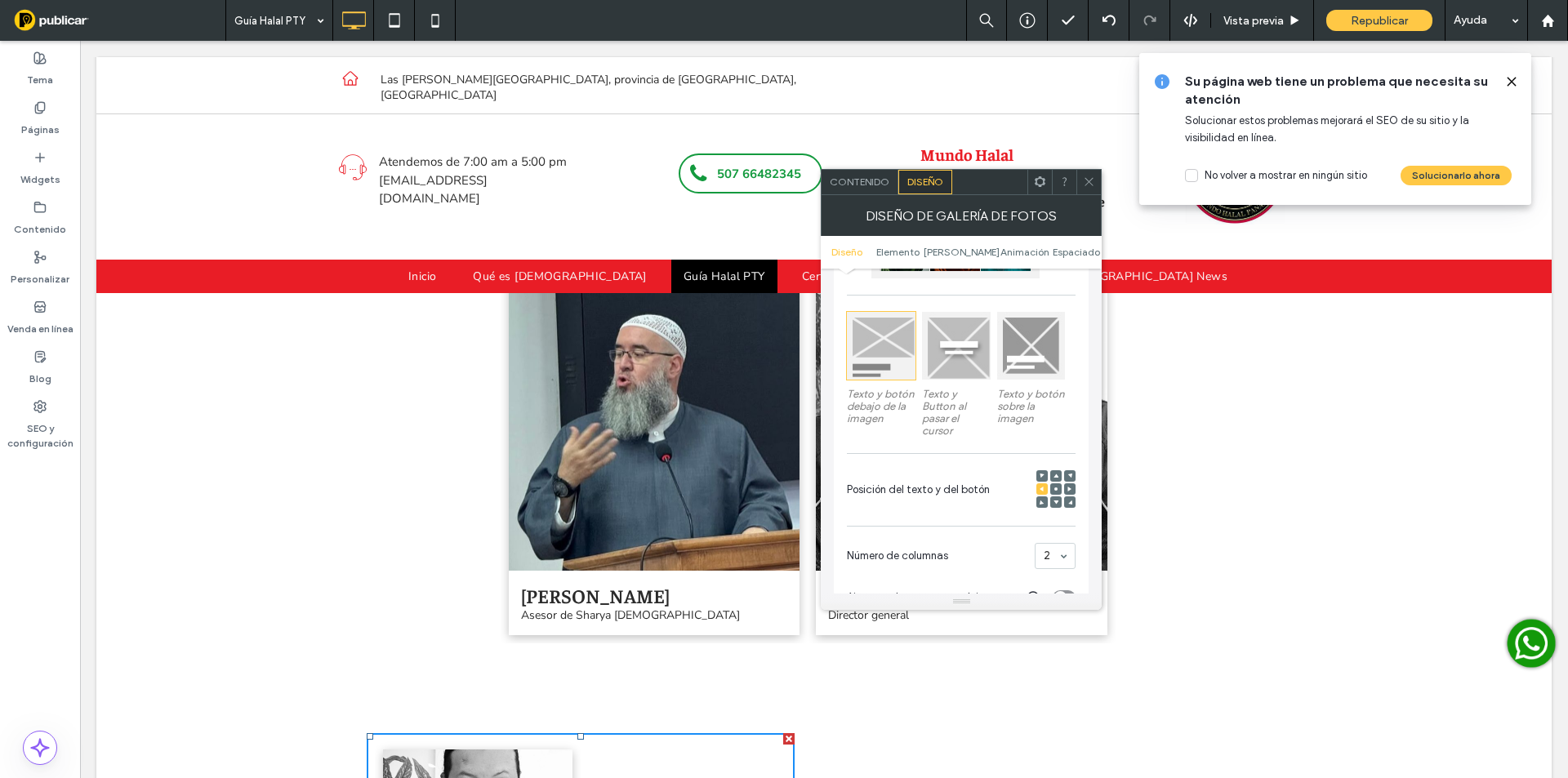
scroll to position [245, 0]
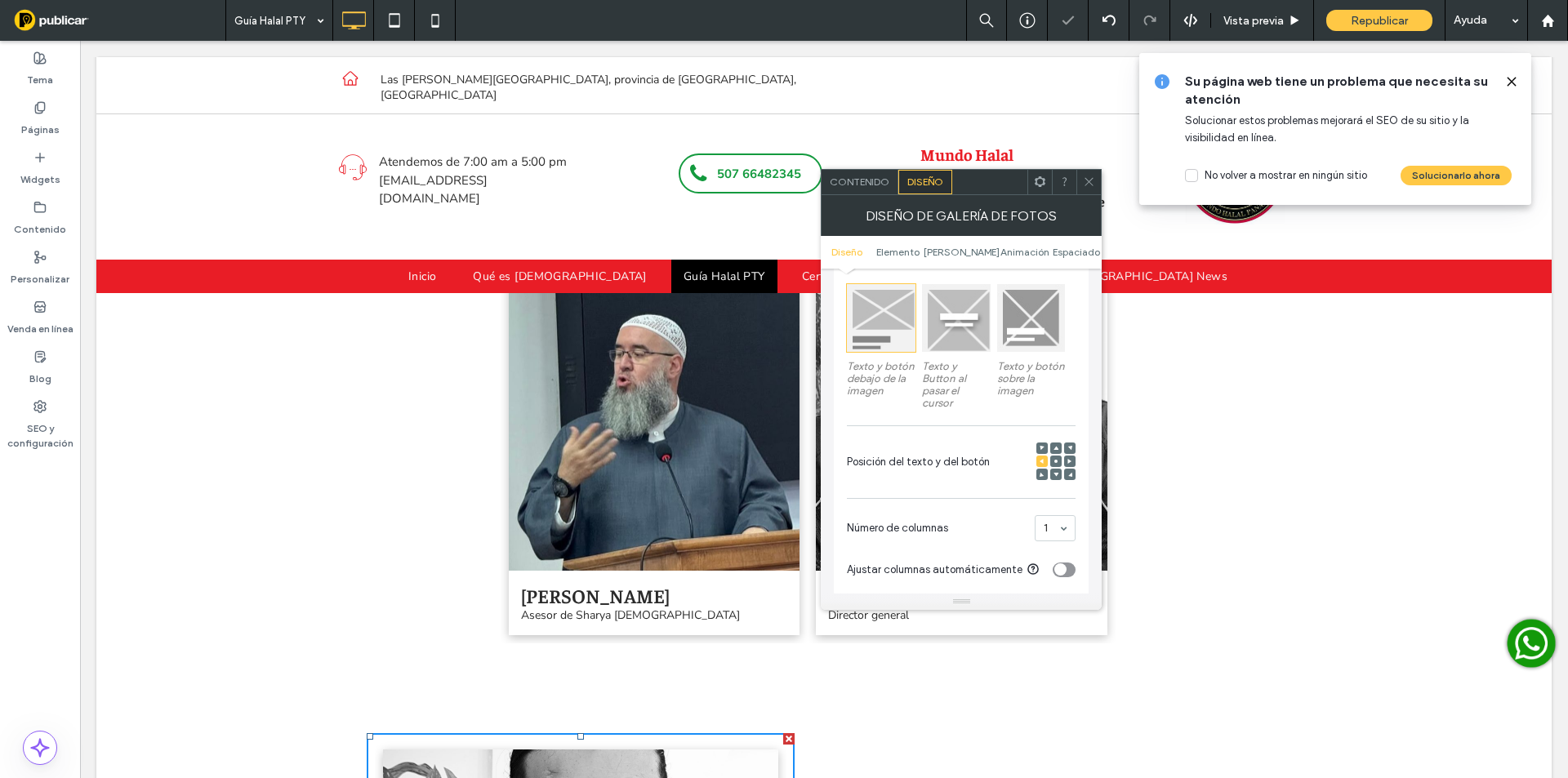
click at [1079, 174] on div at bounding box center [1088, 182] width 24 height 24
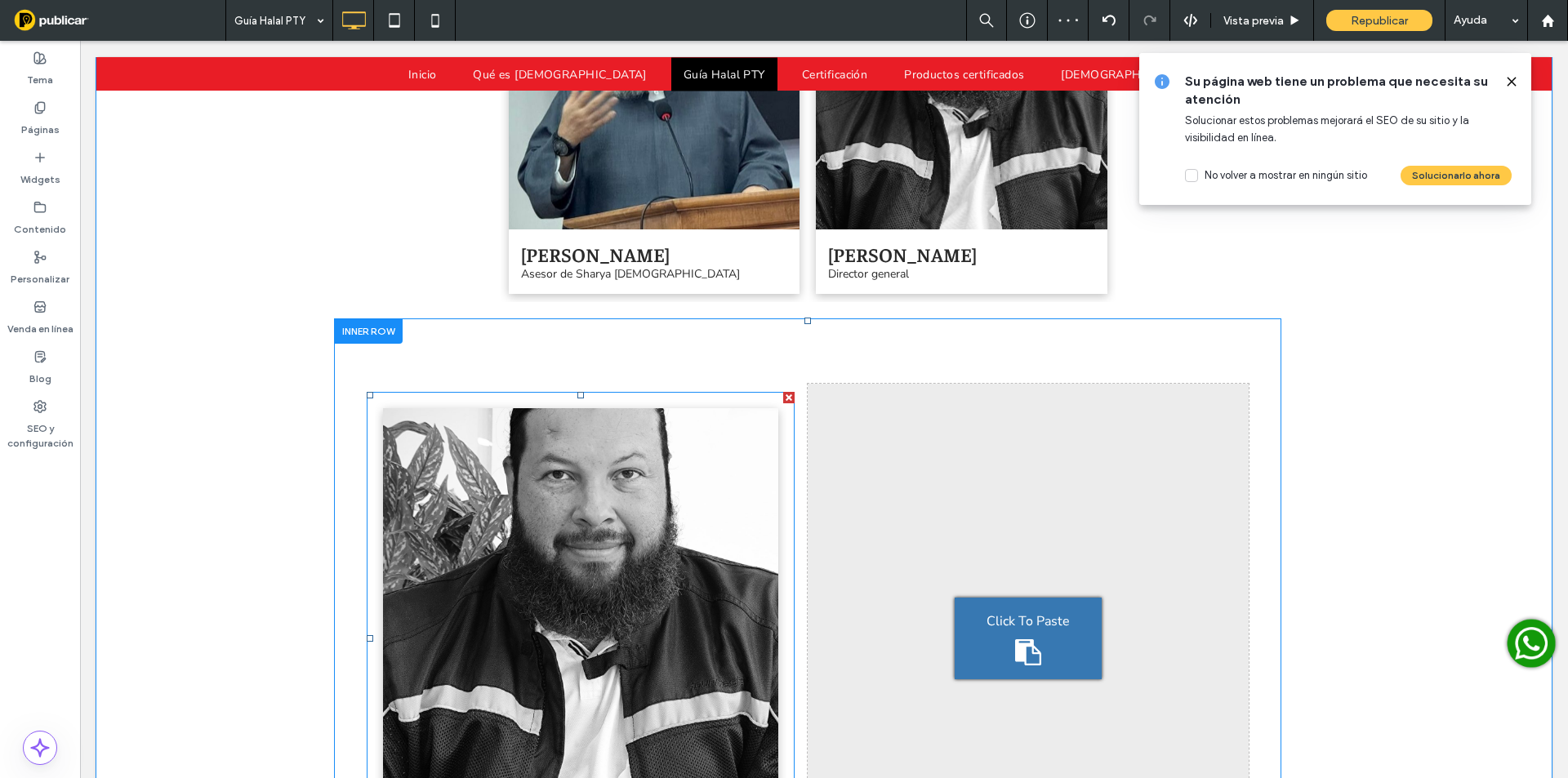
scroll to position [3598, 0]
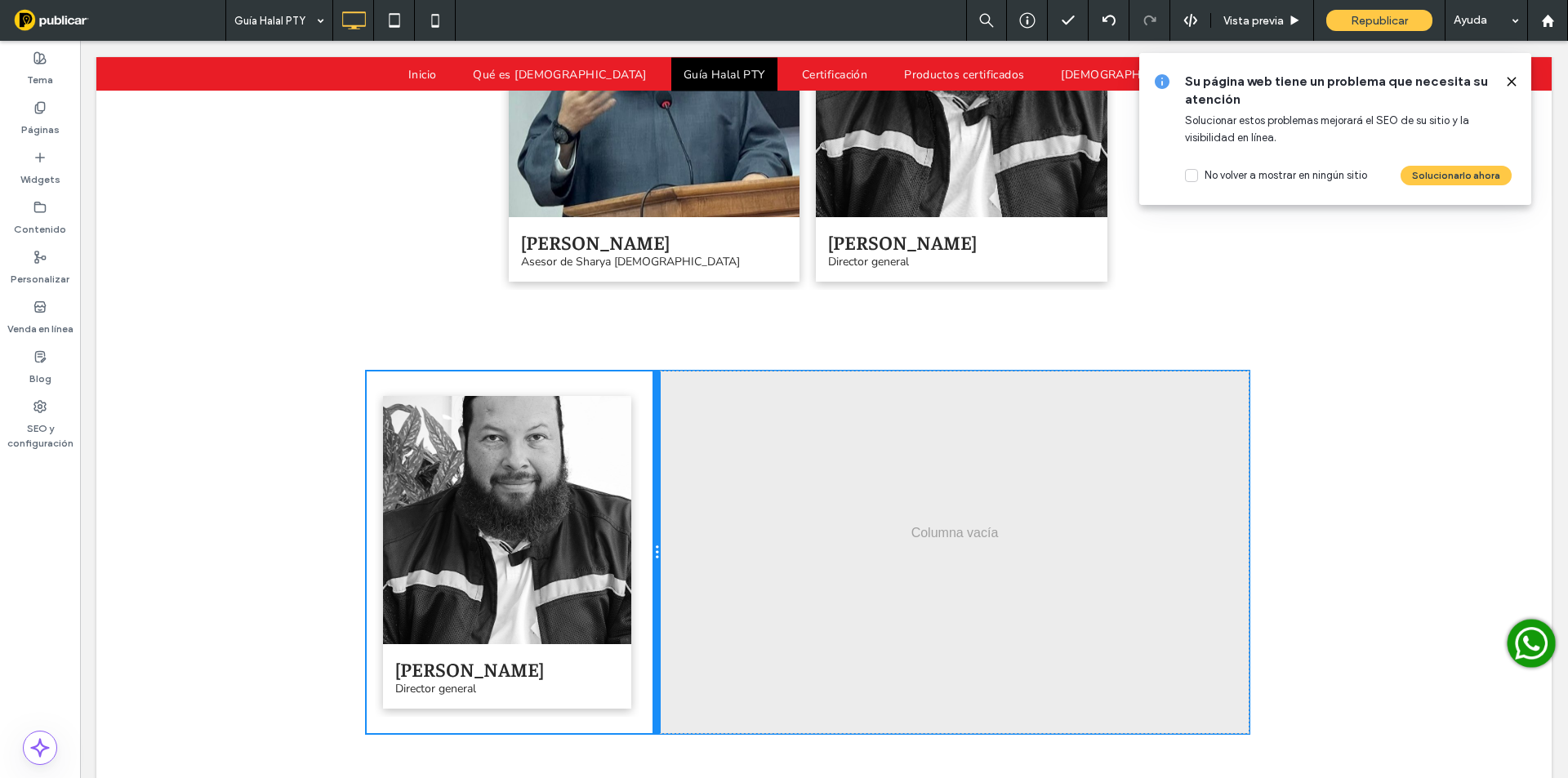
drag, startPoint x: 798, startPoint y: 561, endPoint x: 749, endPoint y: 550, distance: 50.2
click at [661, 531] on div "Click To Paste Click To Paste Ahmad Gerardo Almengor Director general Button Ve…" at bounding box center [807, 552] width 947 height 492
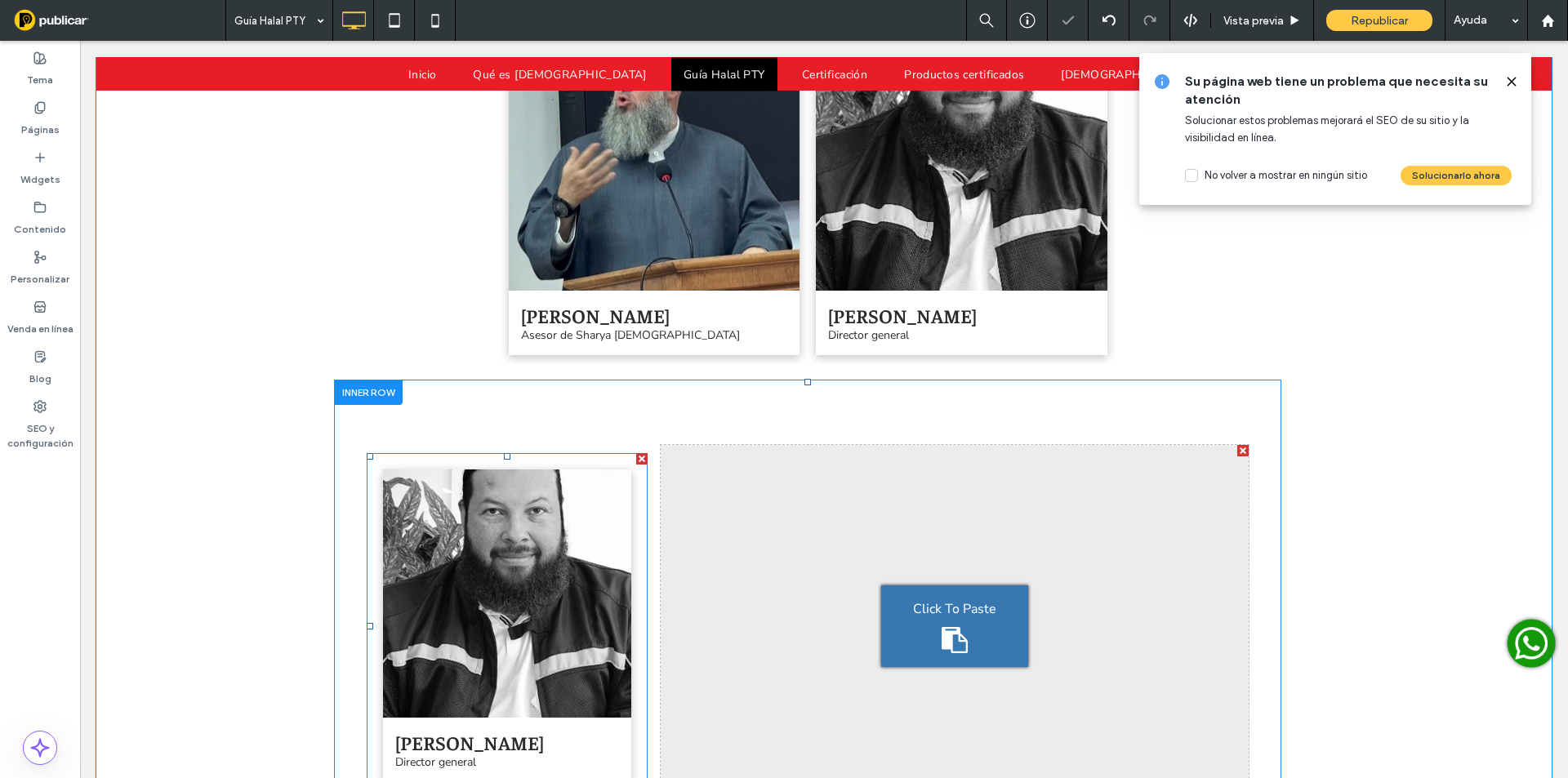
scroll to position [3516, 0]
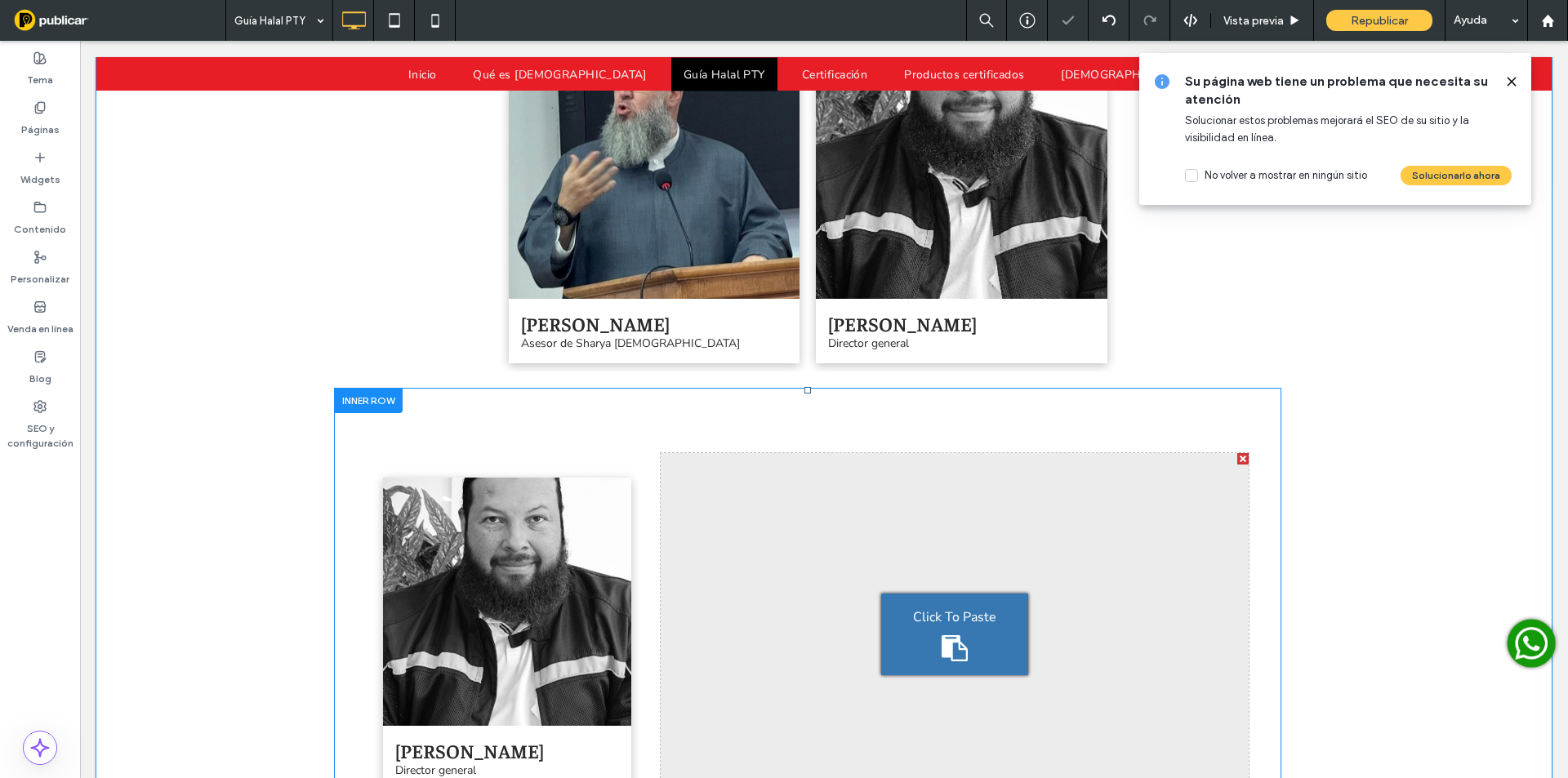
click at [362, 388] on div at bounding box center [368, 400] width 68 height 25
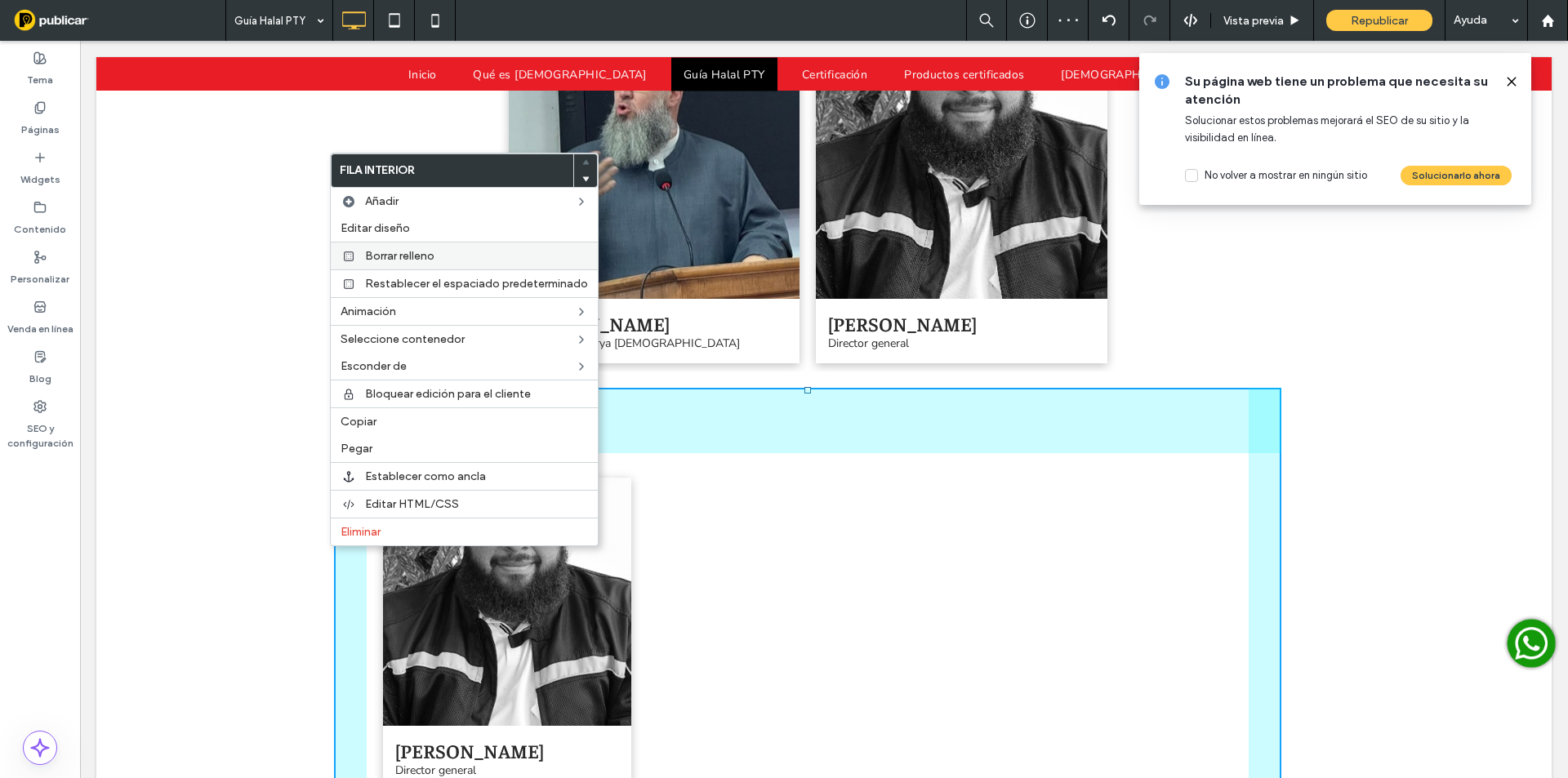
click at [367, 258] on span "Borrar relleno" at bounding box center [400, 256] width 69 height 14
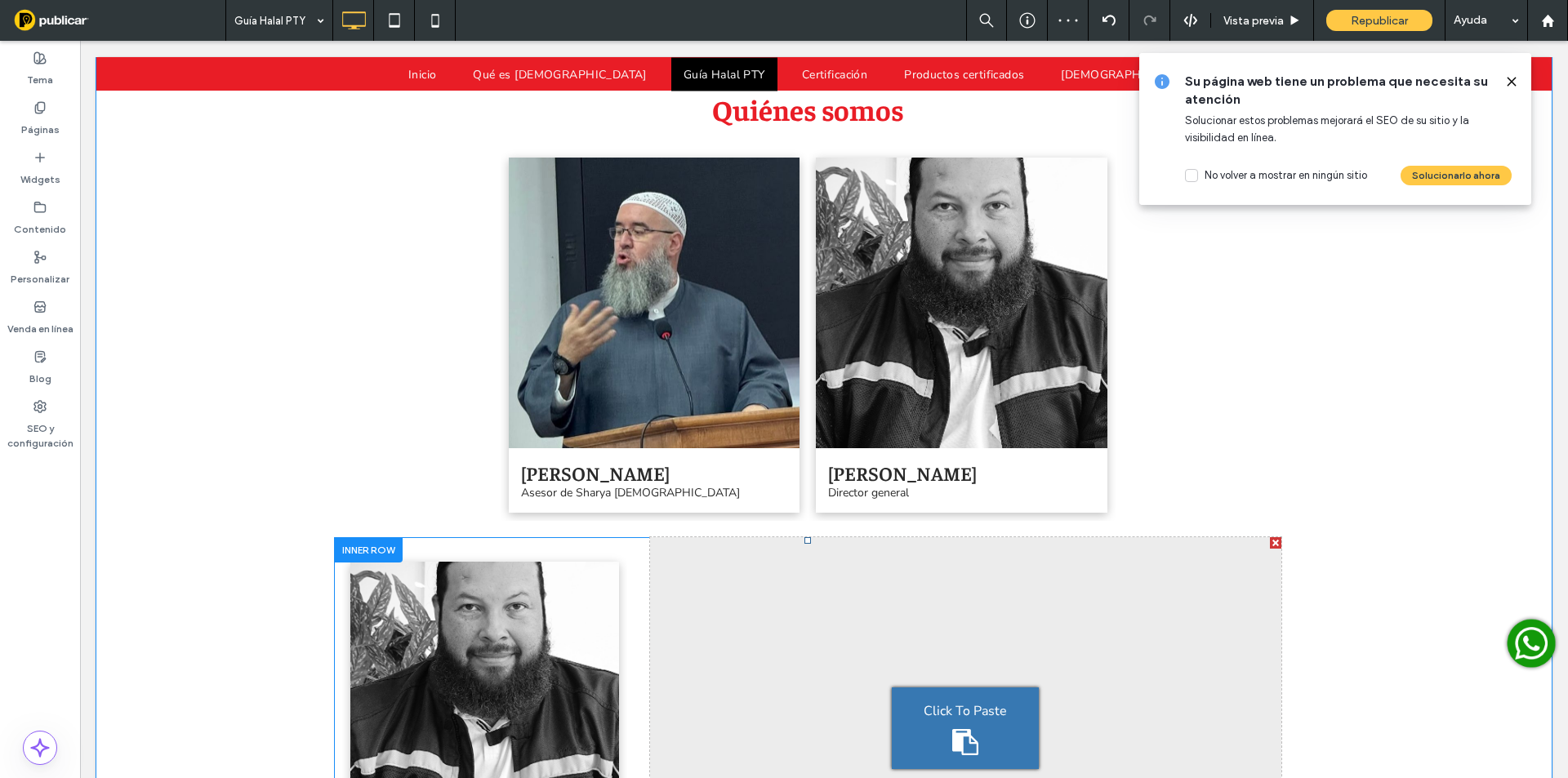
scroll to position [3353, 0]
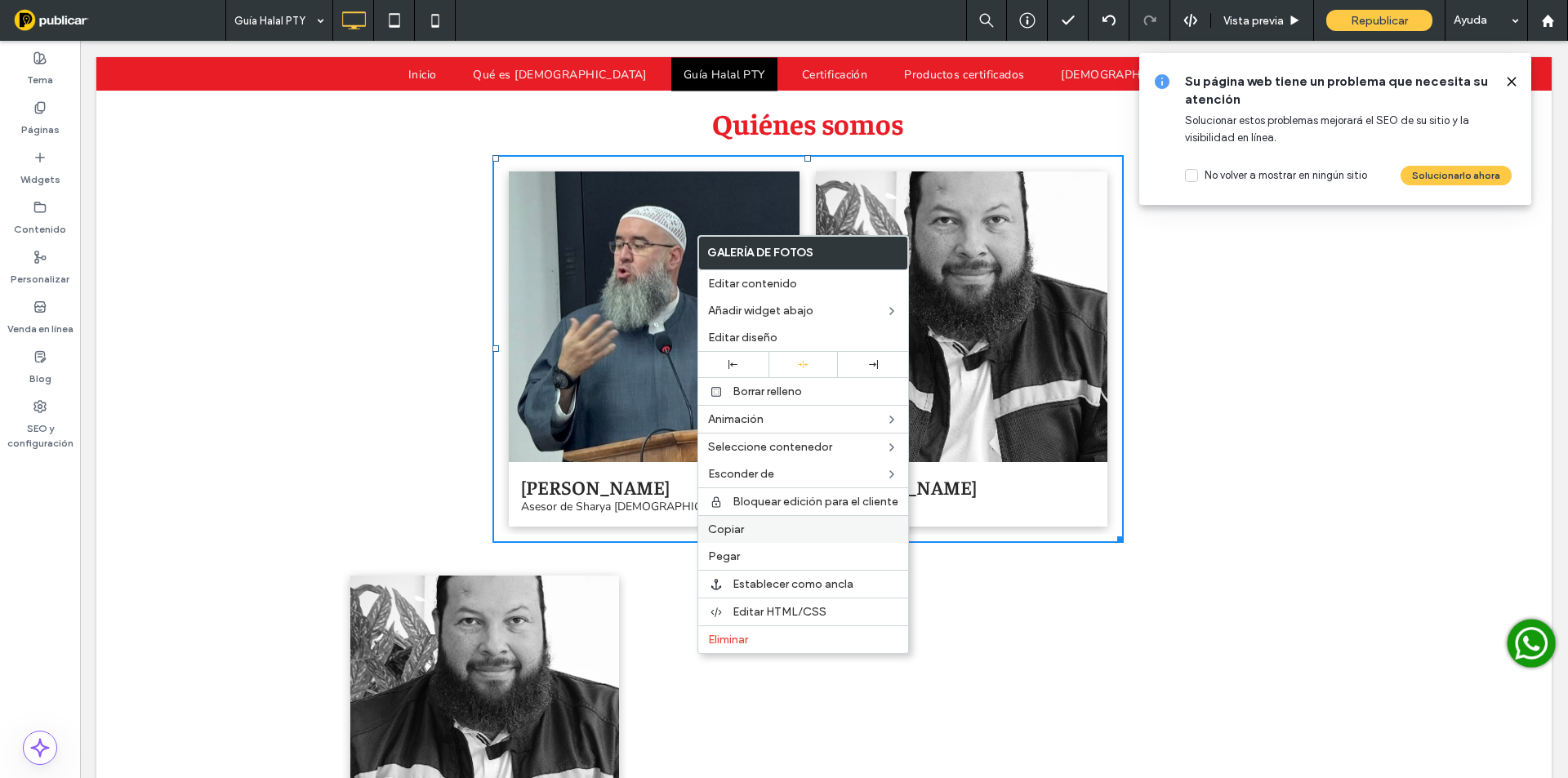
click at [782, 522] on label "Copiar" at bounding box center [803, 529] width 190 height 14
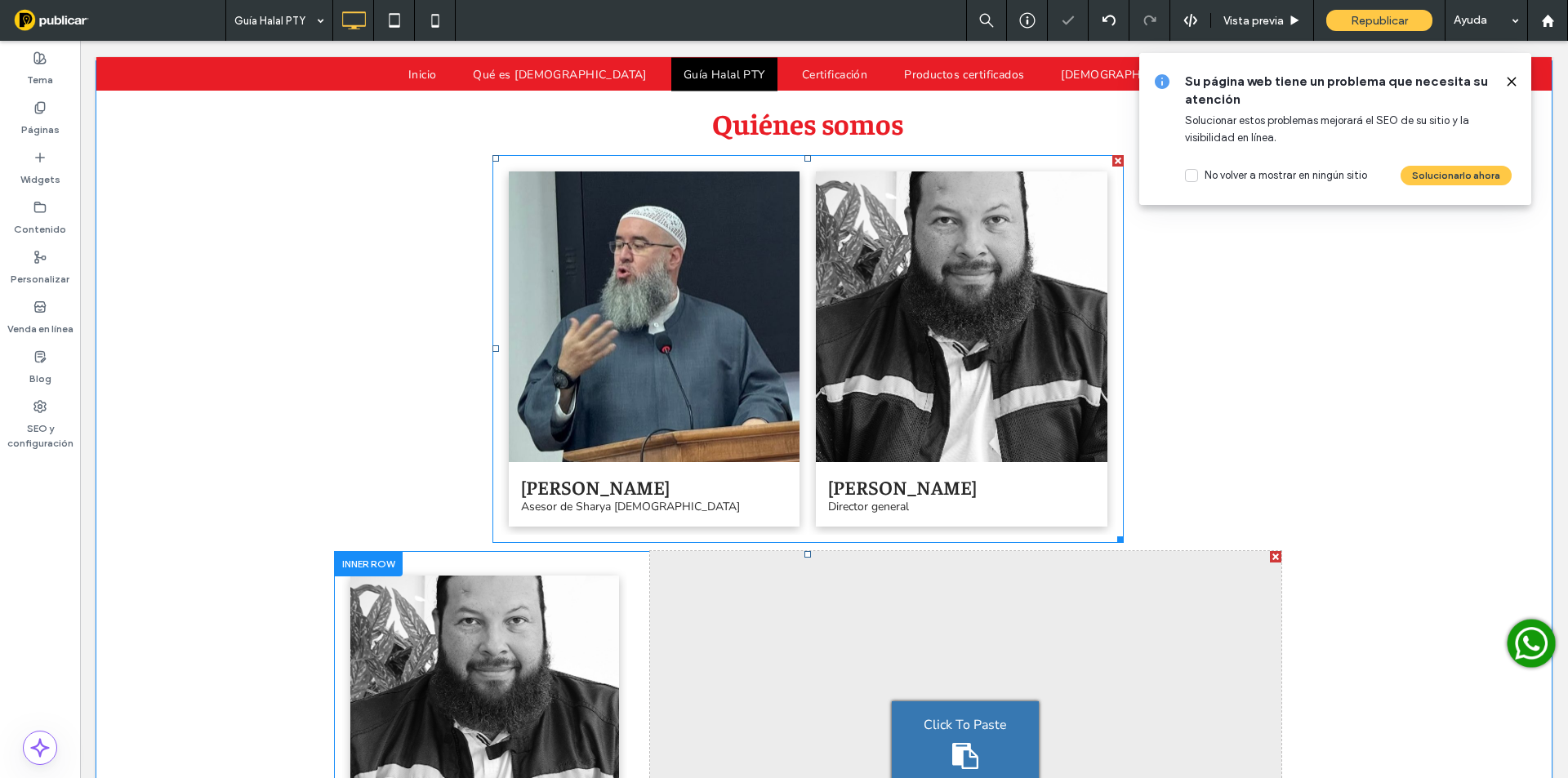
click at [995, 701] on div "Click To Paste" at bounding box center [965, 741] width 147 height 81
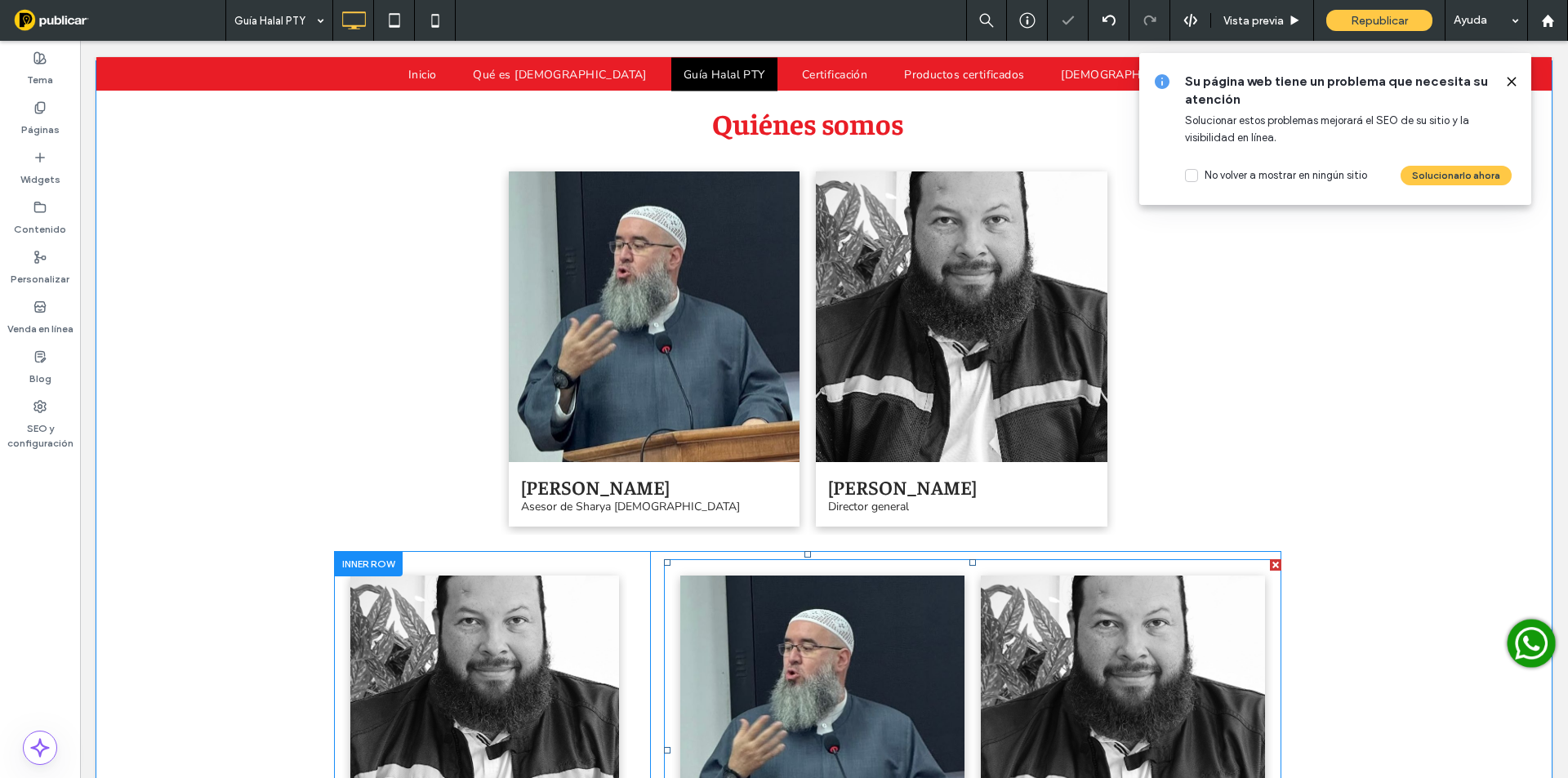
click at [995, 576] on link at bounding box center [1122, 717] width 284 height 284
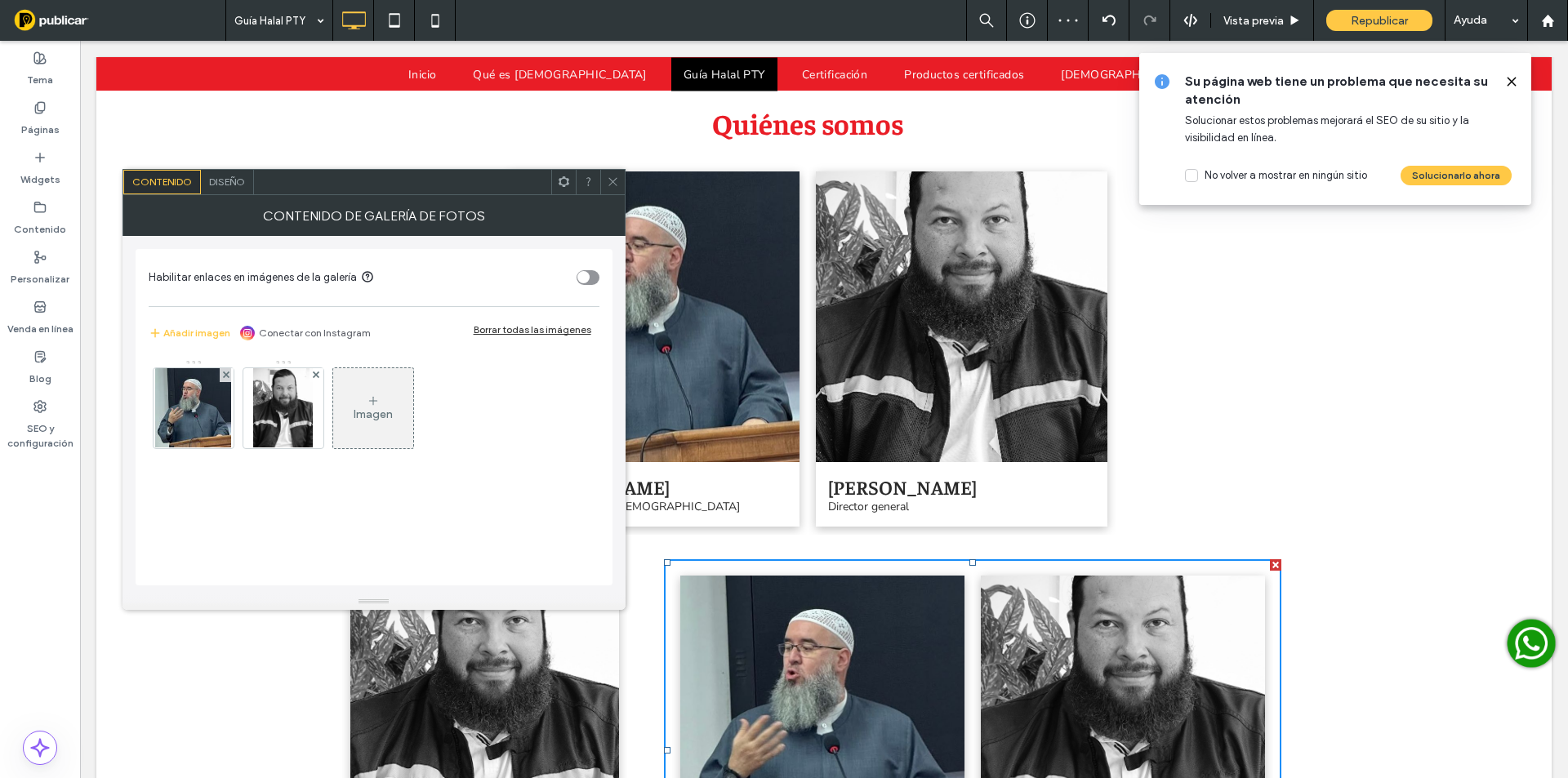
click at [545, 326] on div "Borrar todas las imágenes" at bounding box center [533, 329] width 118 height 12
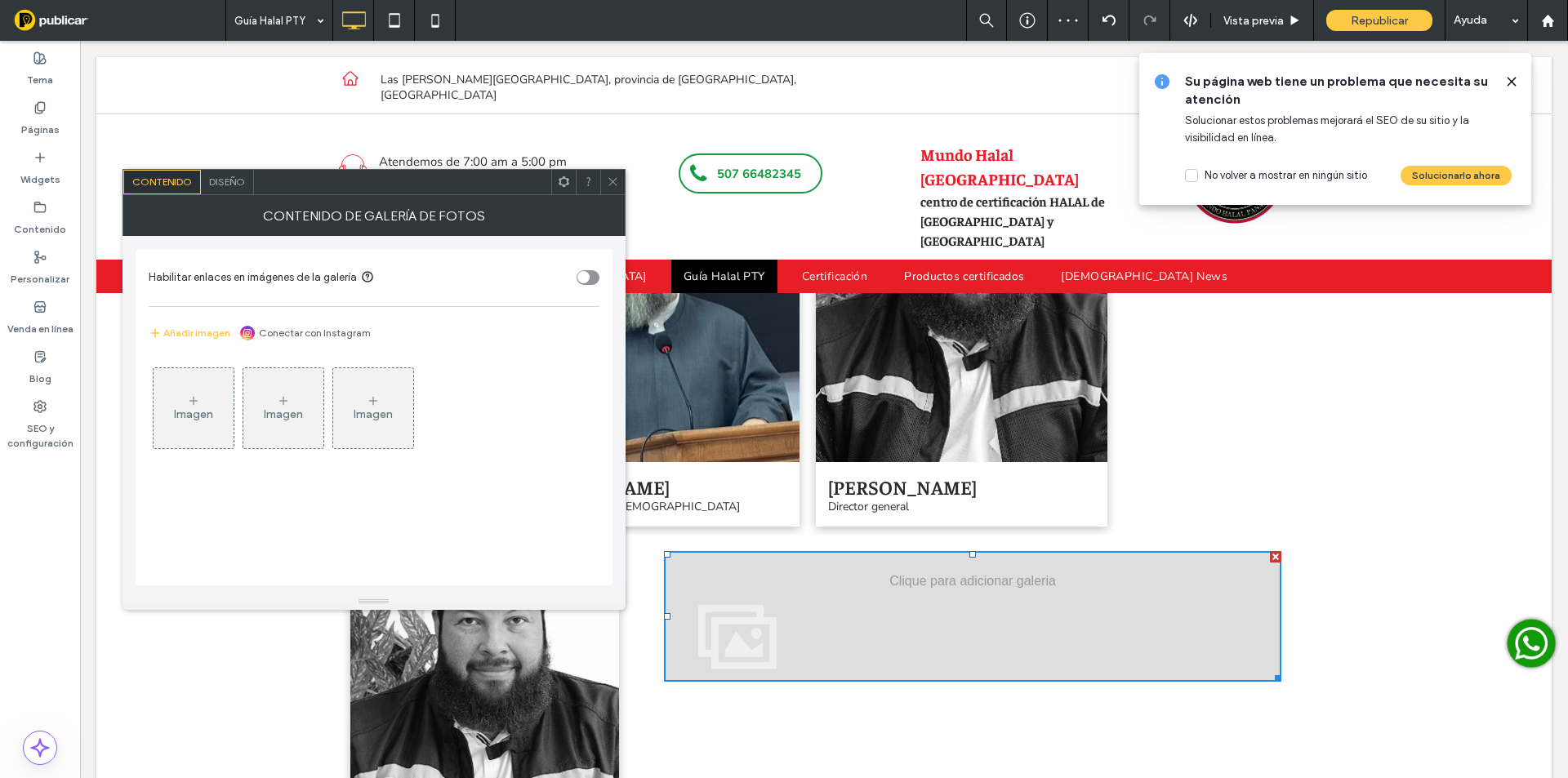
click at [207, 392] on div "Imagen" at bounding box center [193, 408] width 80 height 77
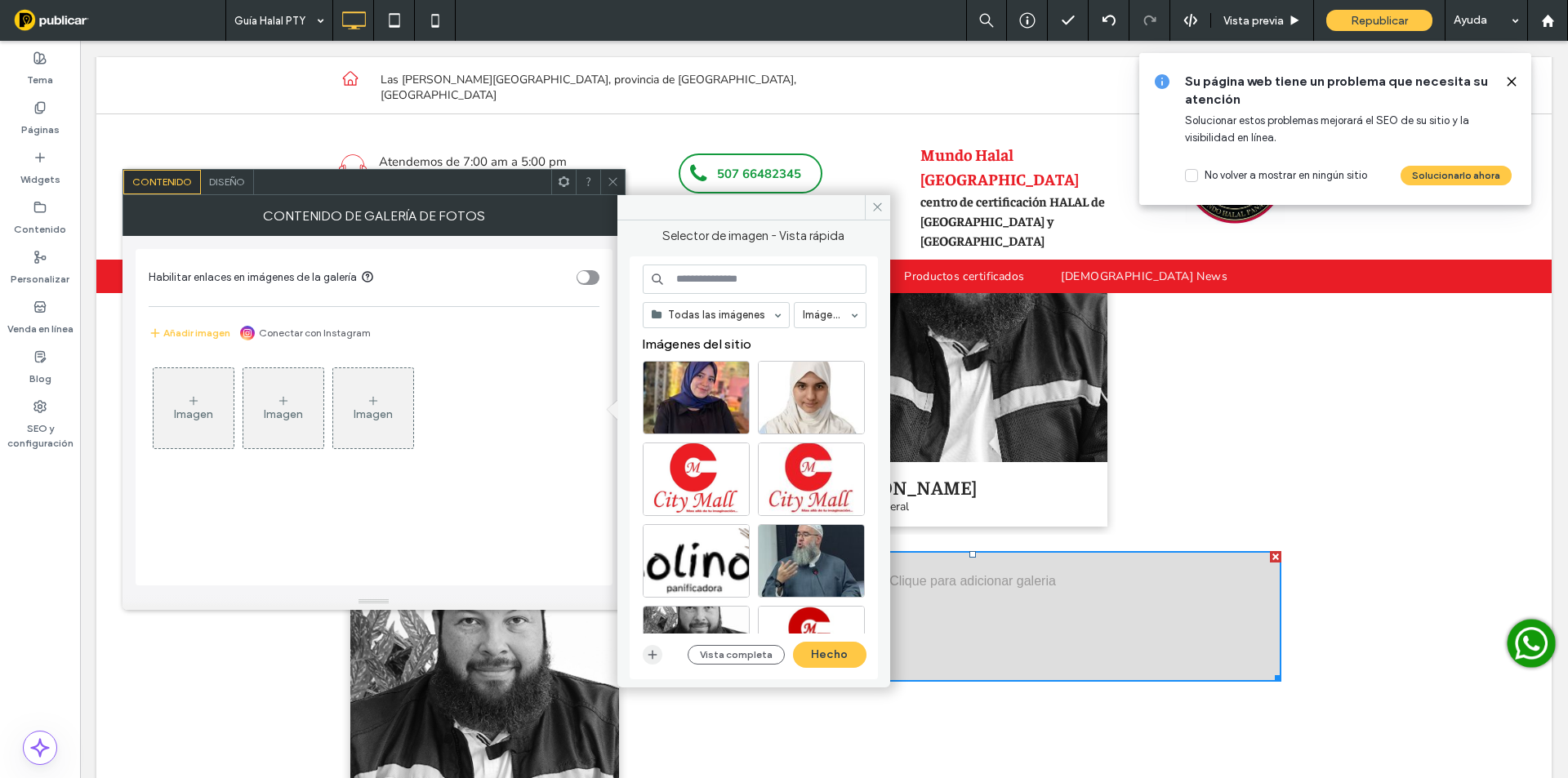
click at [653, 654] on use "button" at bounding box center [652, 654] width 9 height 9
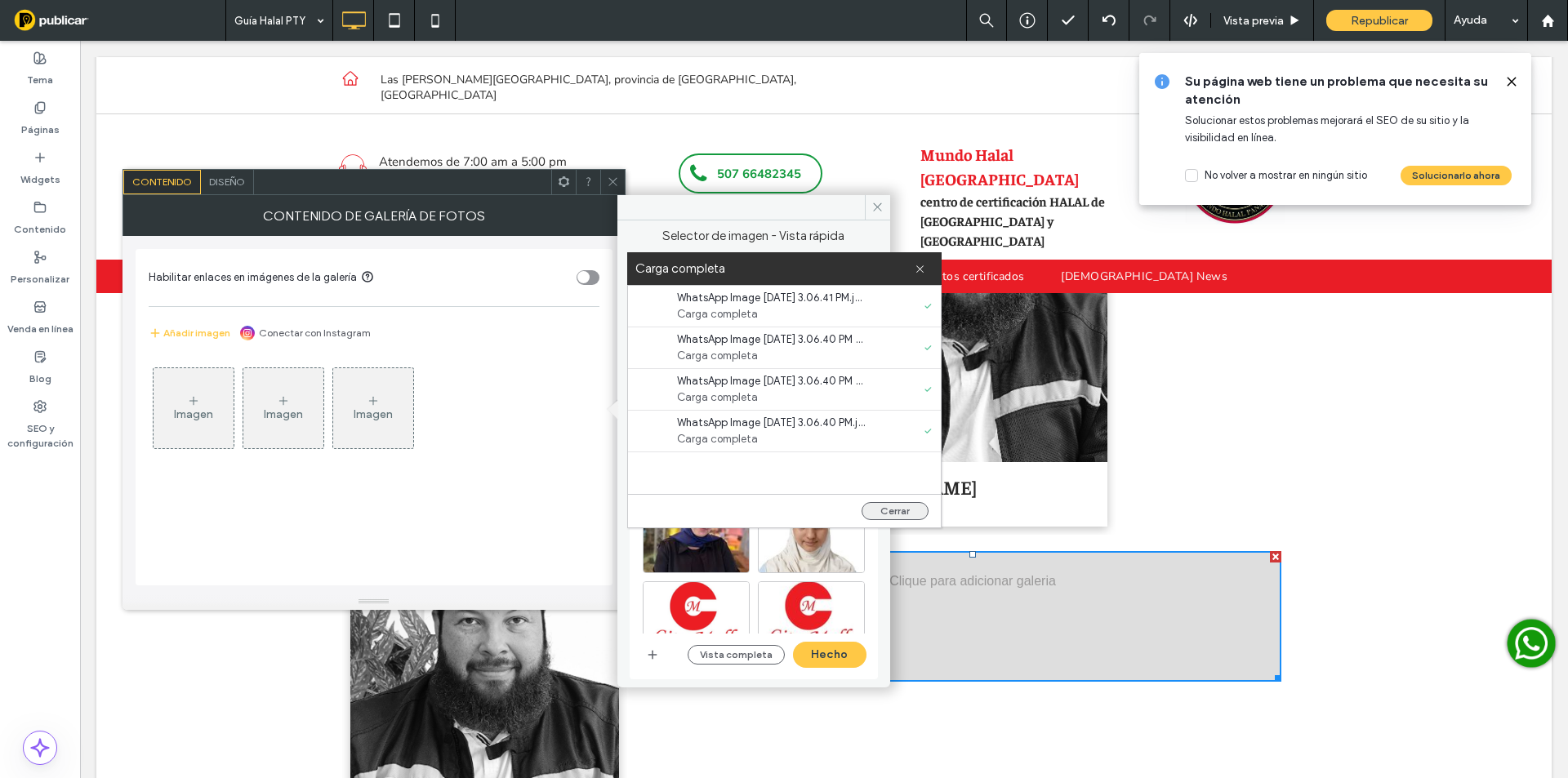
click at [909, 502] on button "Cerrar" at bounding box center [895, 510] width 67 height 18
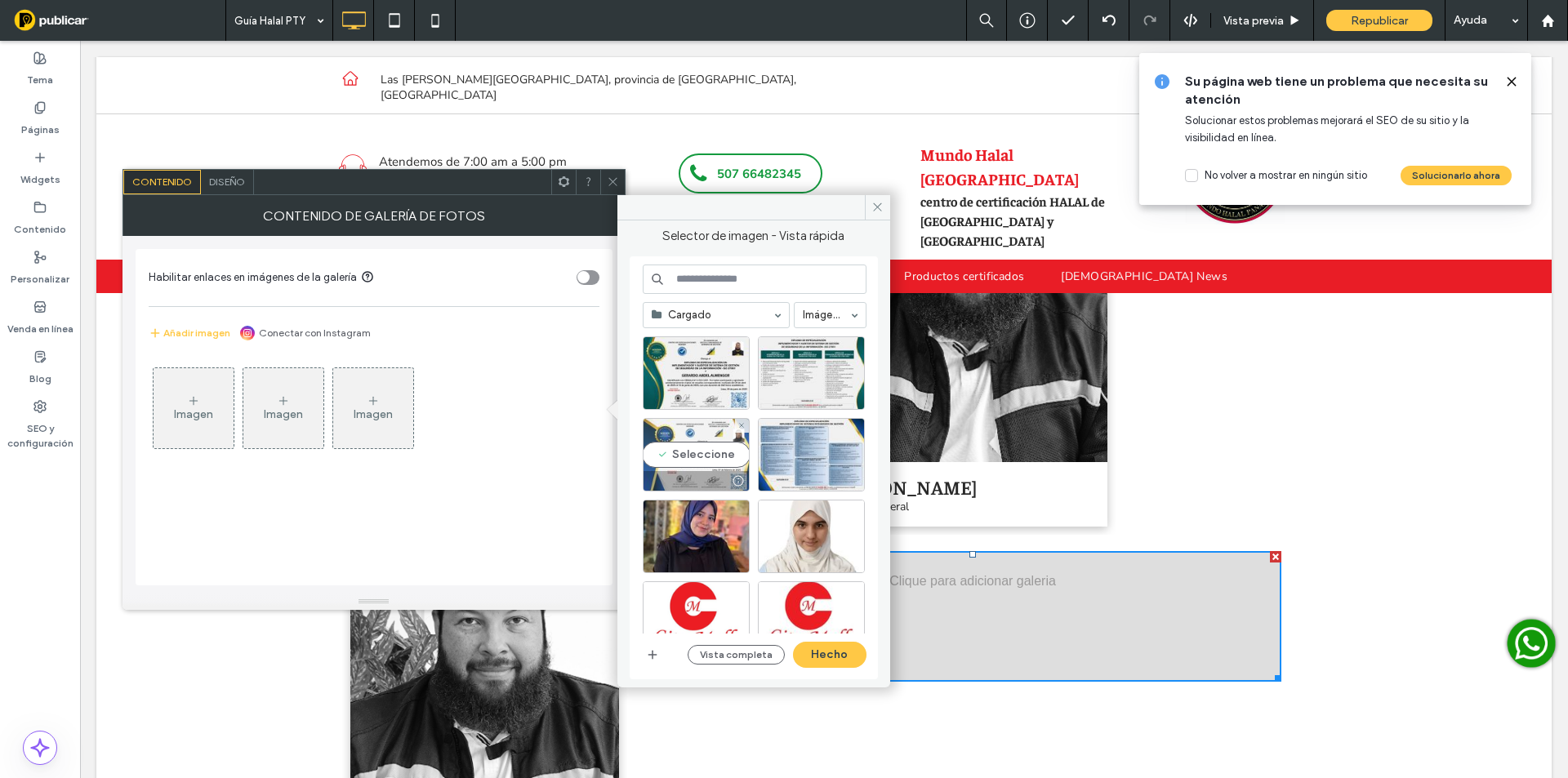
click at [706, 460] on div "Seleccione" at bounding box center [696, 454] width 107 height 73
click at [803, 464] on div "Seleccione" at bounding box center [811, 454] width 107 height 73
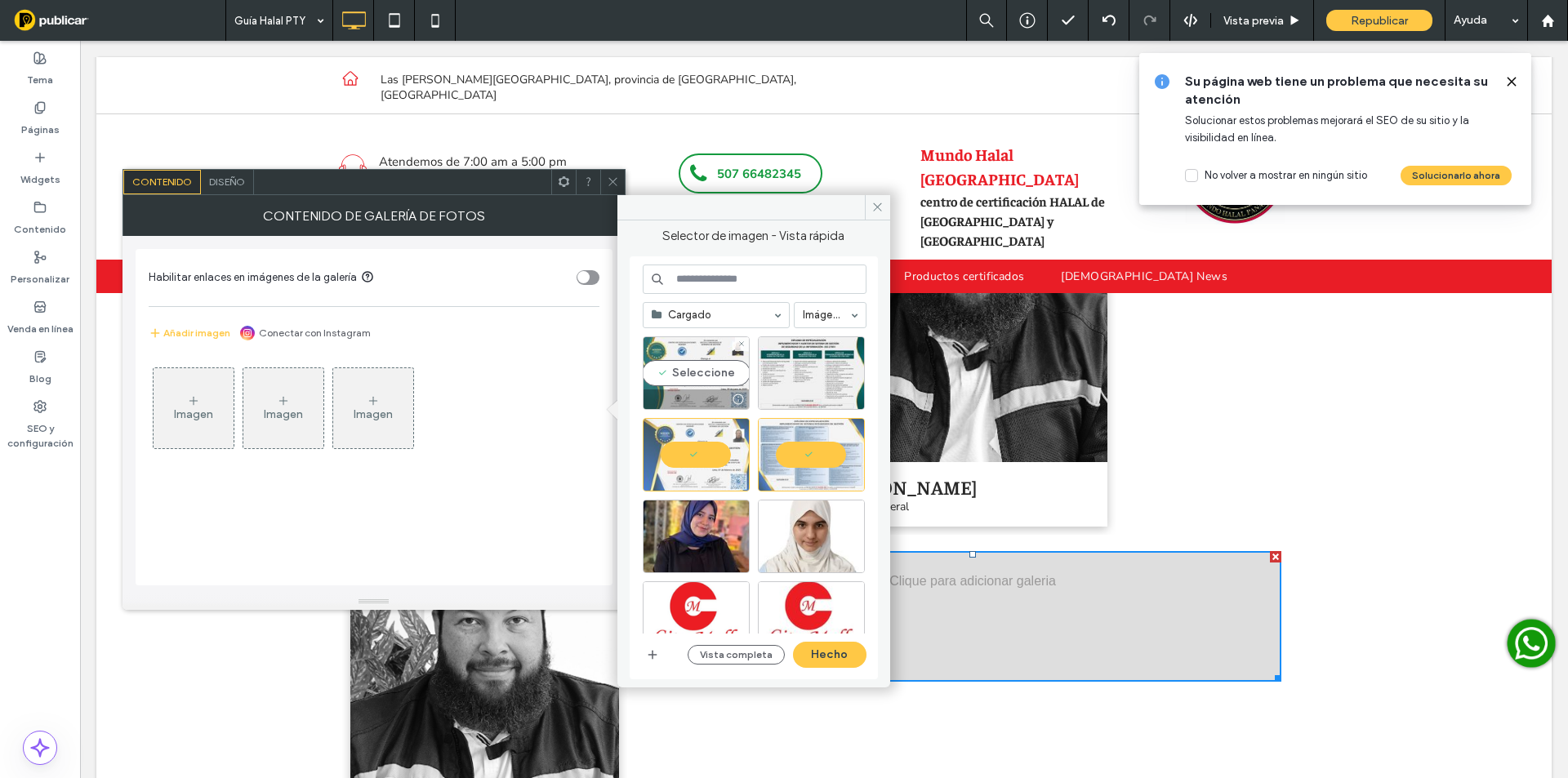
click at [698, 376] on div "Seleccione" at bounding box center [696, 373] width 107 height 73
click at [797, 369] on div "Seleccione" at bounding box center [811, 373] width 107 height 73
click at [829, 660] on button "Hecho" at bounding box center [830, 654] width 73 height 26
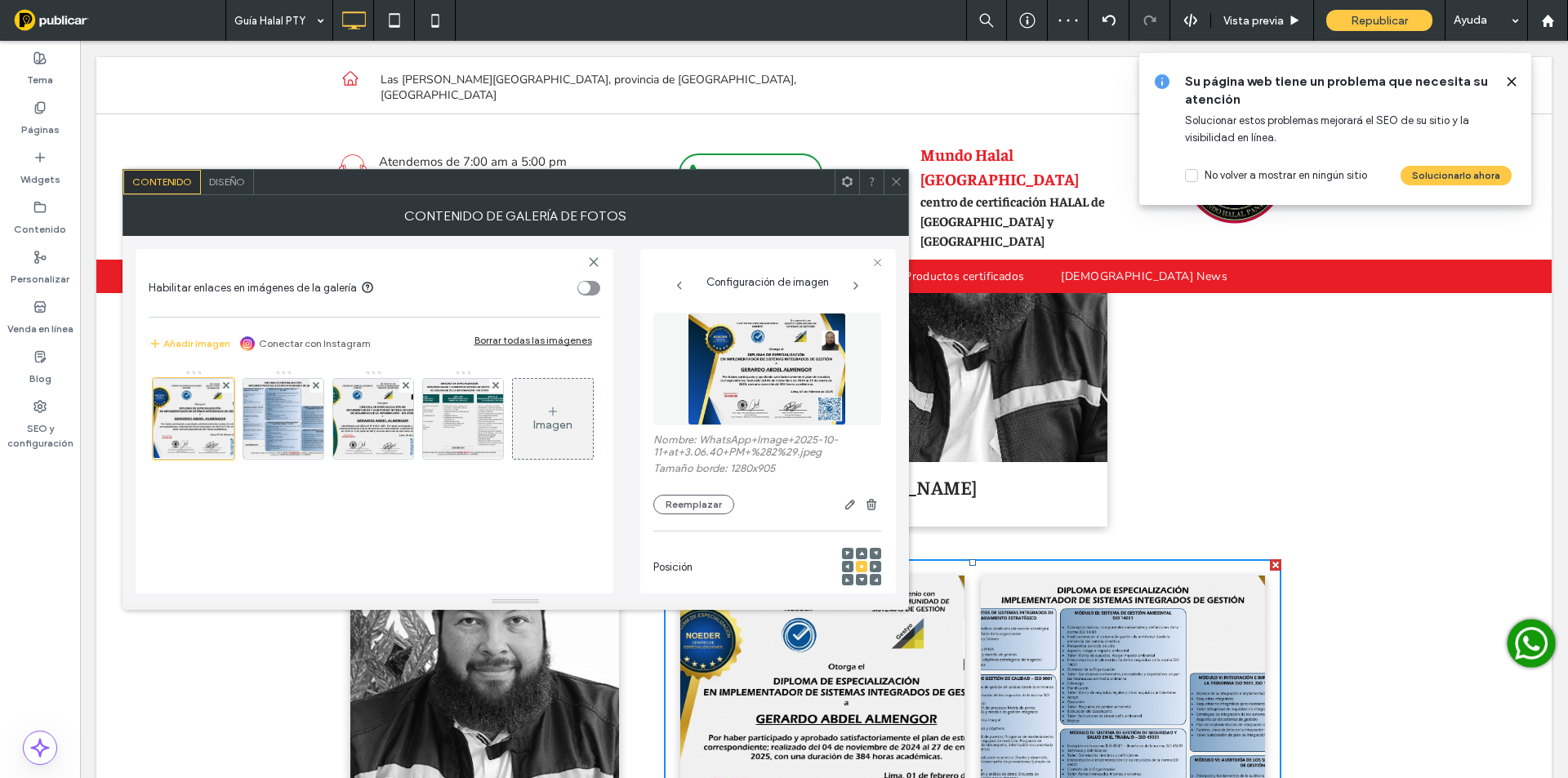
click at [242, 188] on div "Diseño" at bounding box center [227, 182] width 53 height 24
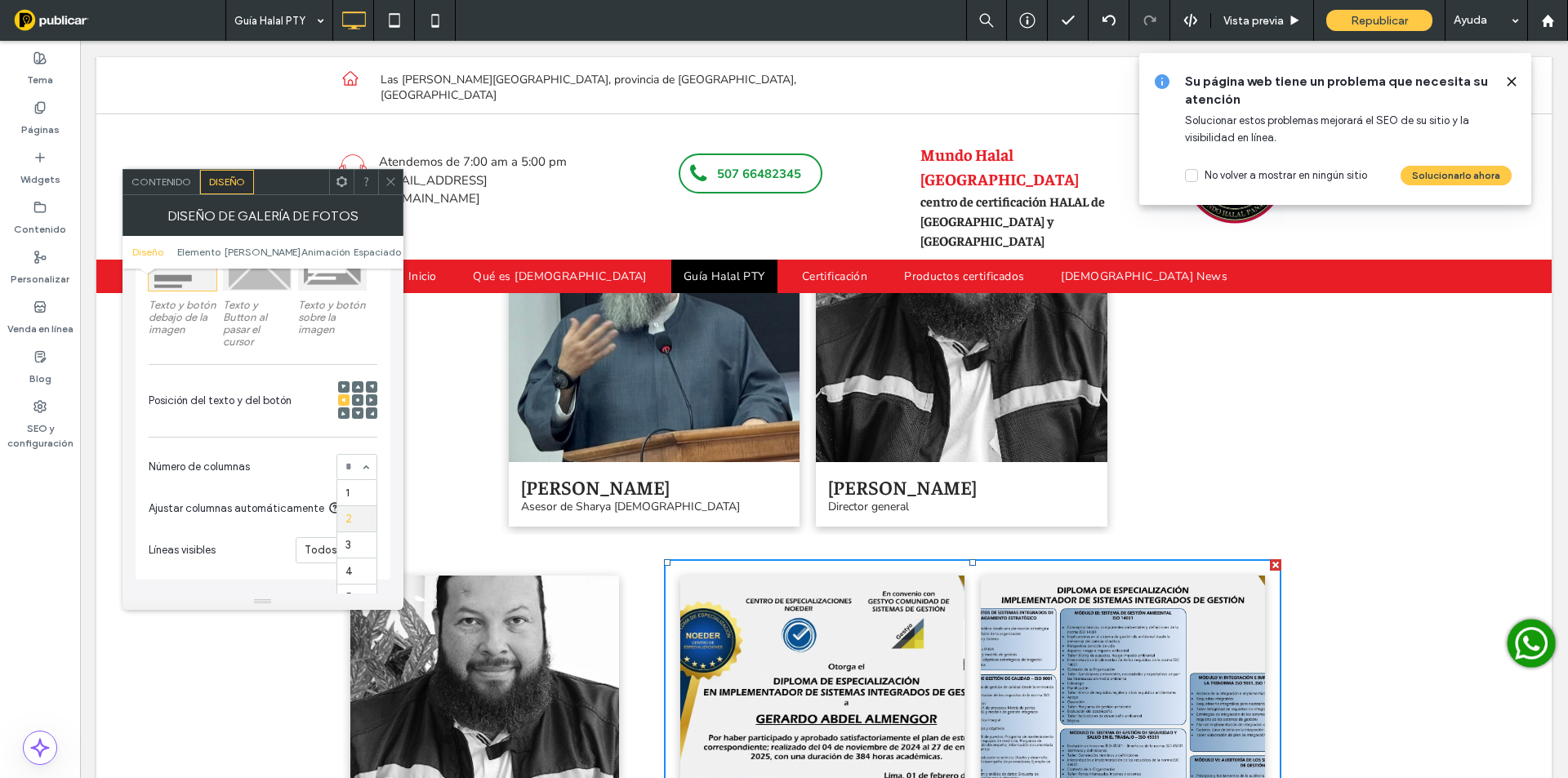
scroll to position [327, 0]
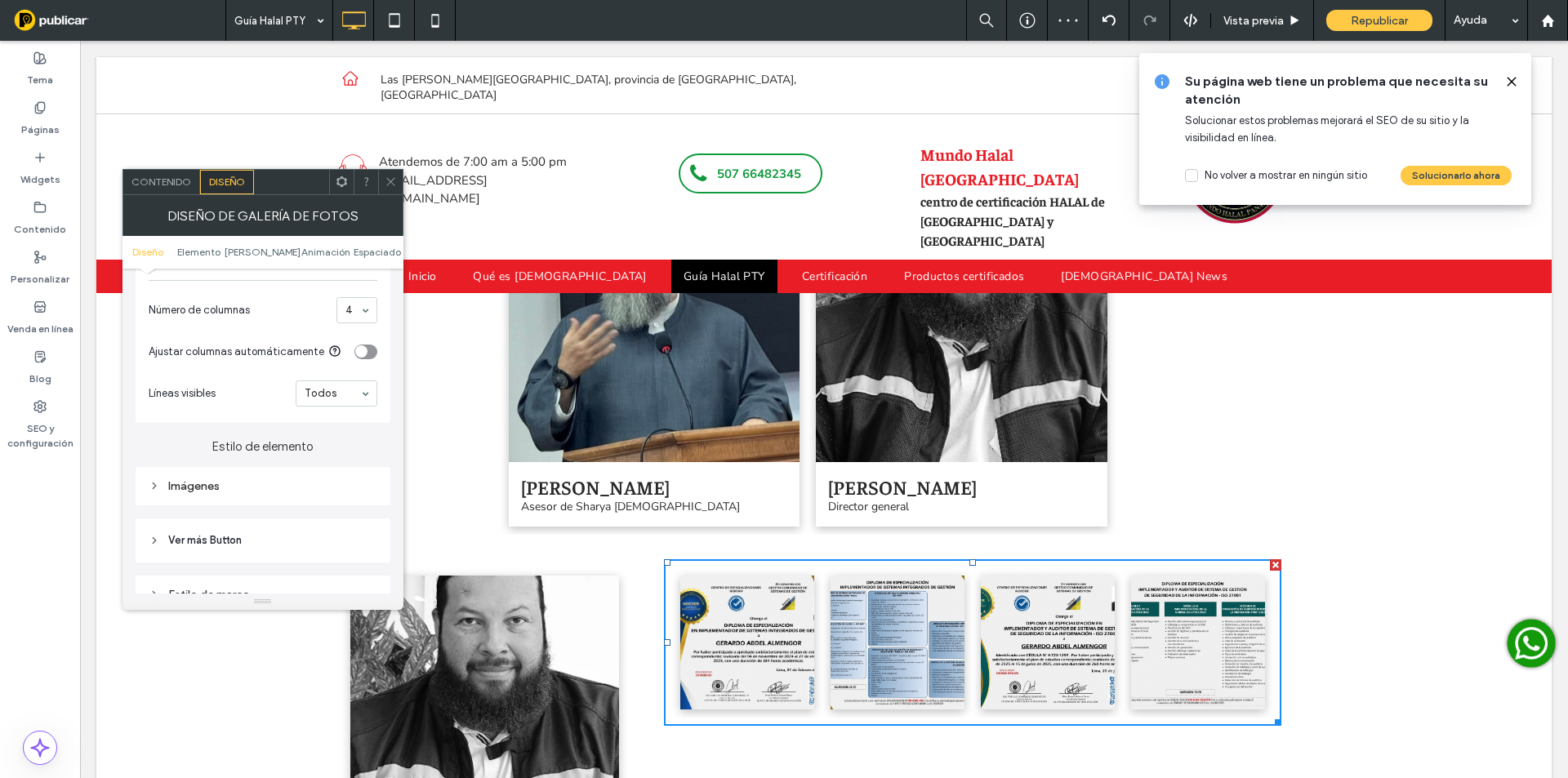
click at [232, 475] on div "Imágenes" at bounding box center [263, 486] width 229 height 22
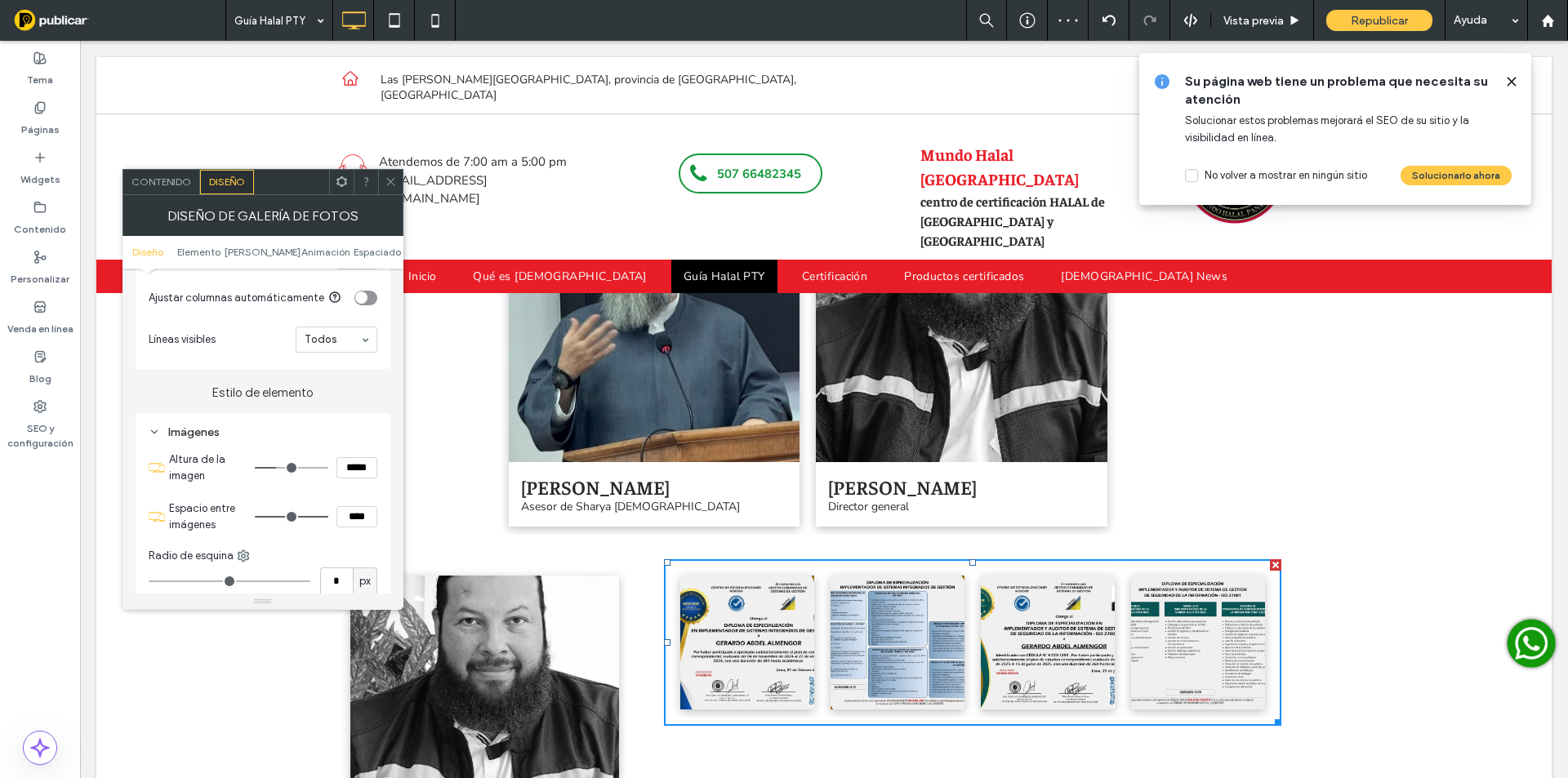
type input "***"
type input "*****"
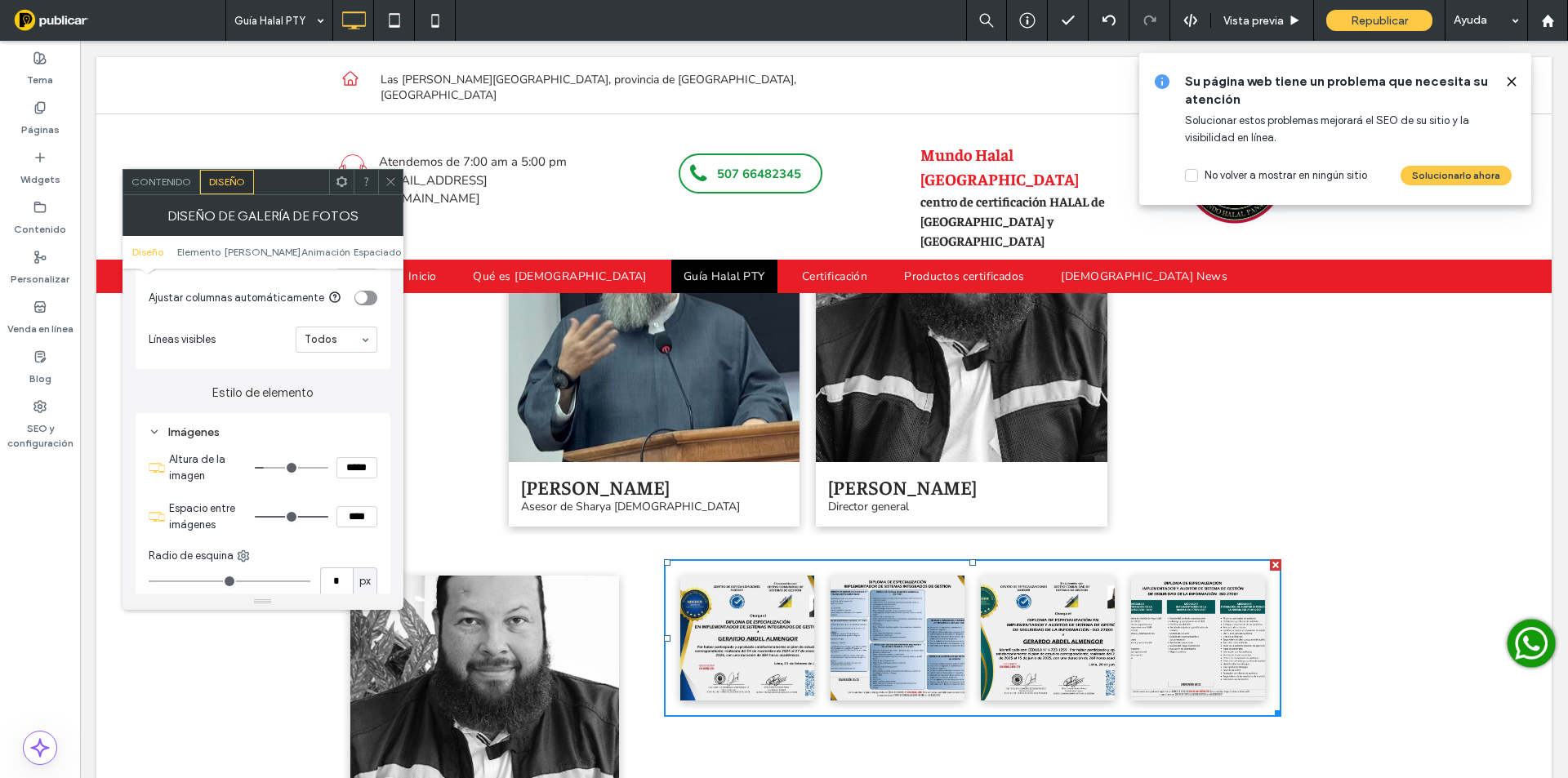
type input "***"
type input "*****"
type input "**"
type input "****"
type input "**"
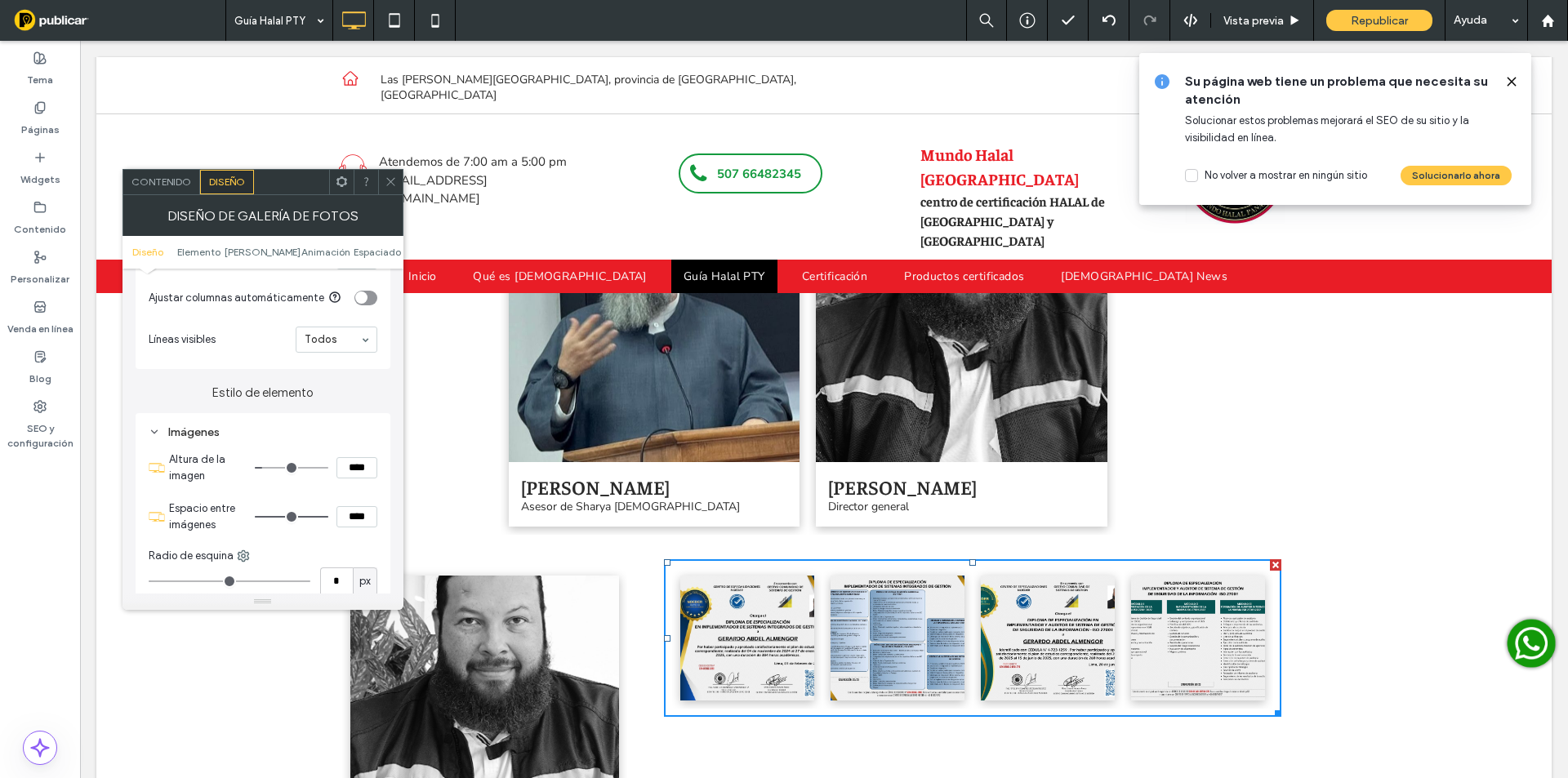
type input "****"
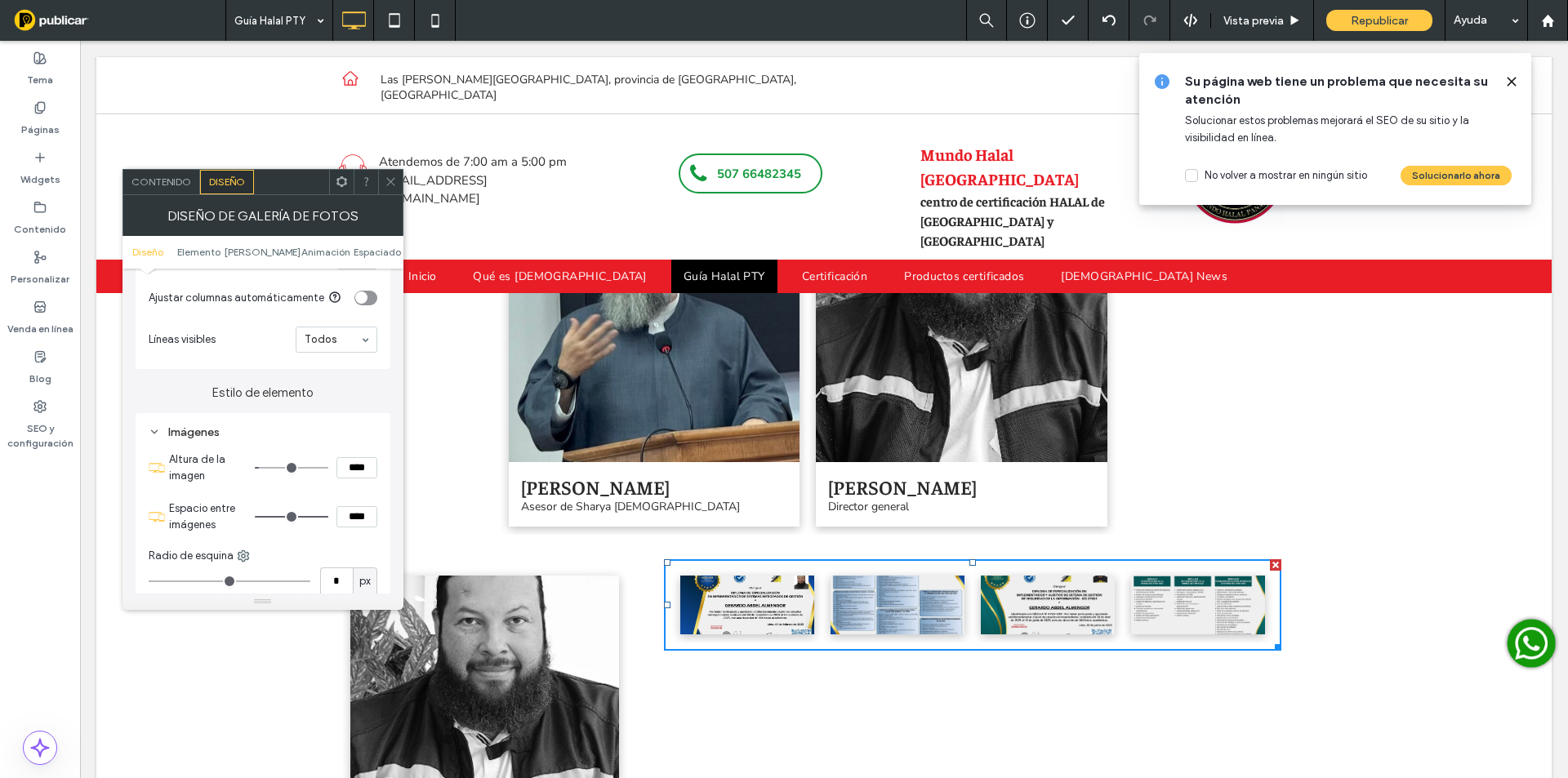
type input "***"
type input "*****"
type input "***"
type input "*****"
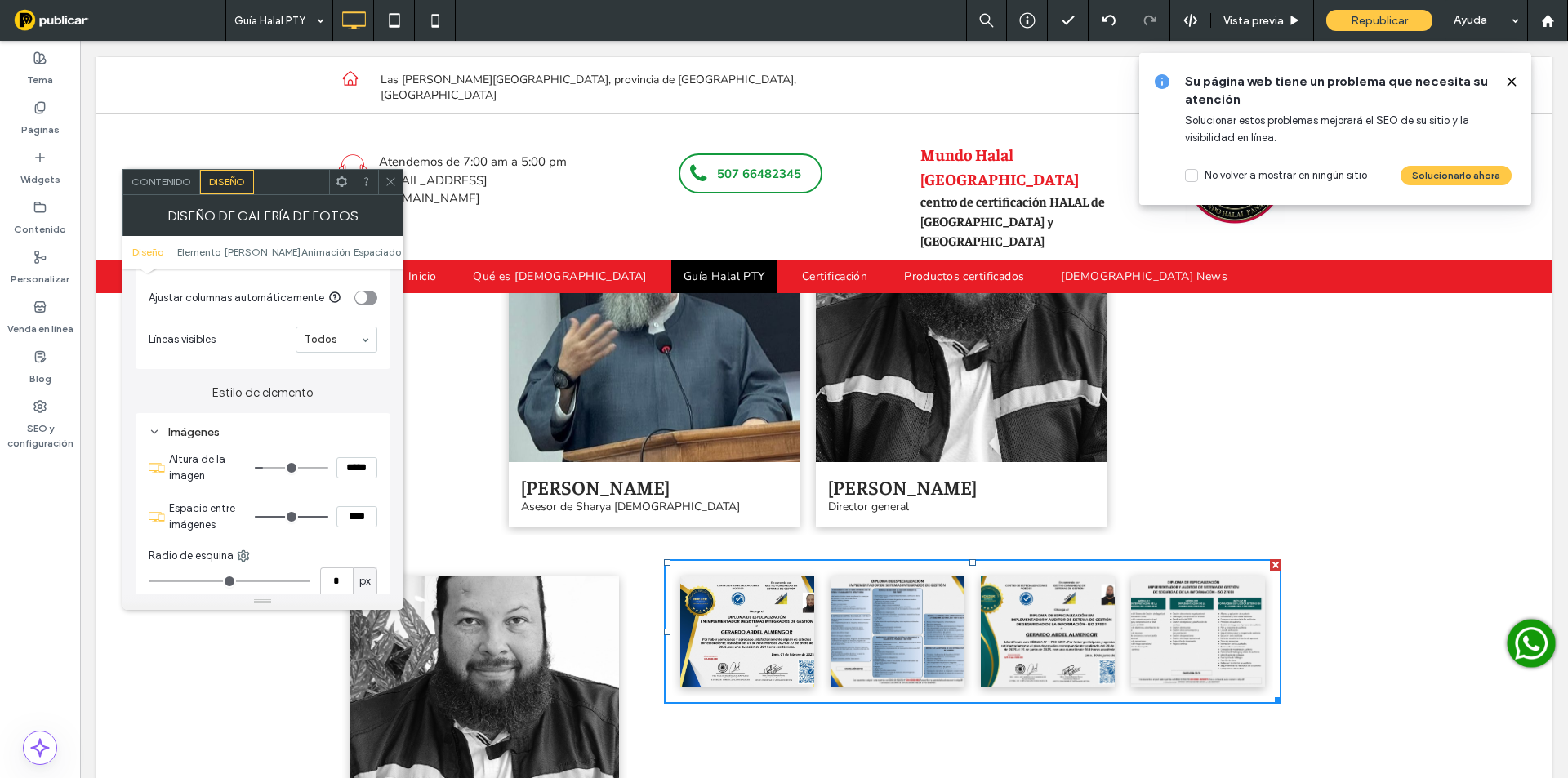
type input "***"
type input "*****"
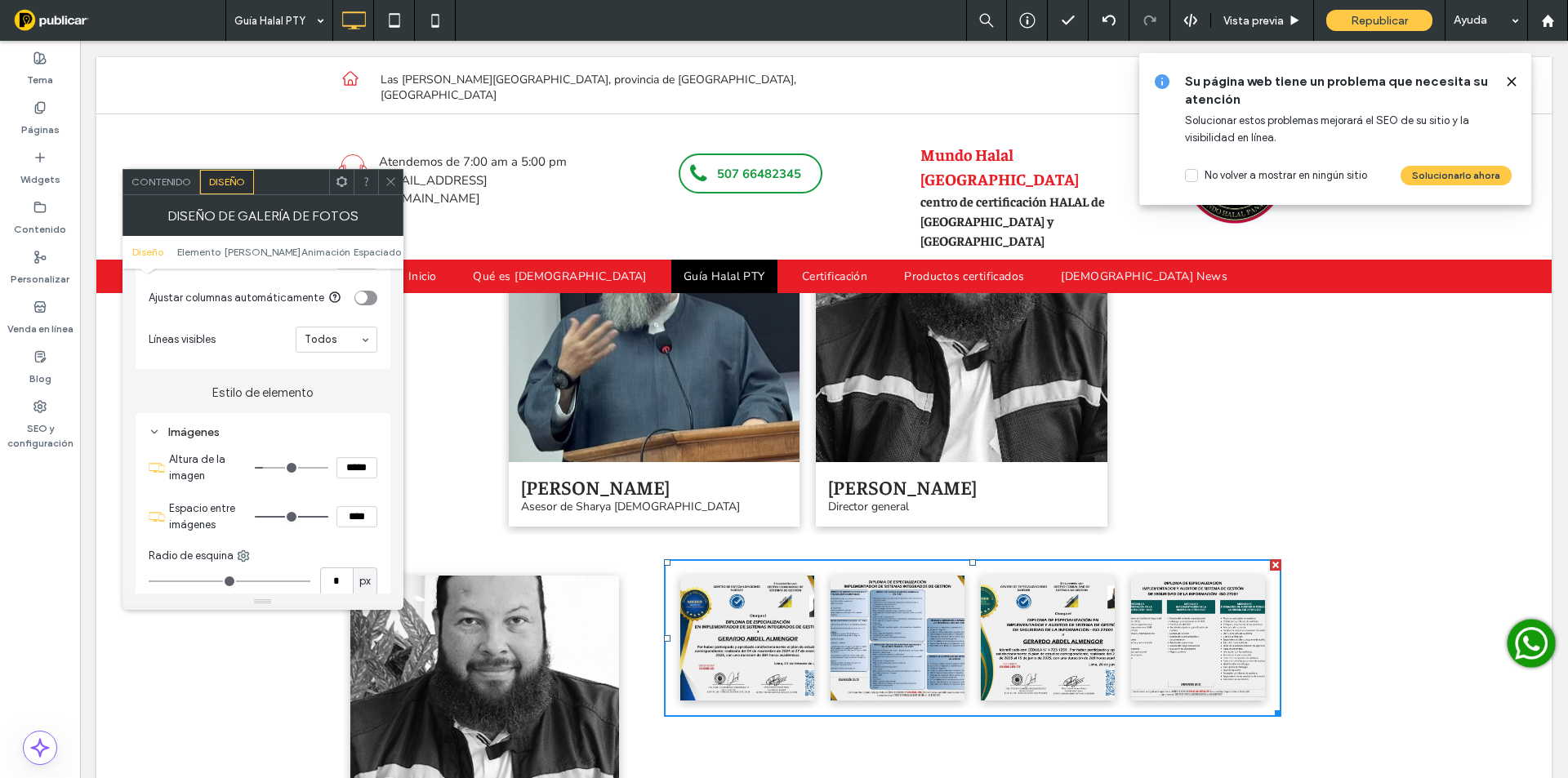
type input "***"
click at [269, 468] on input "range" at bounding box center [291, 468] width 73 height 2
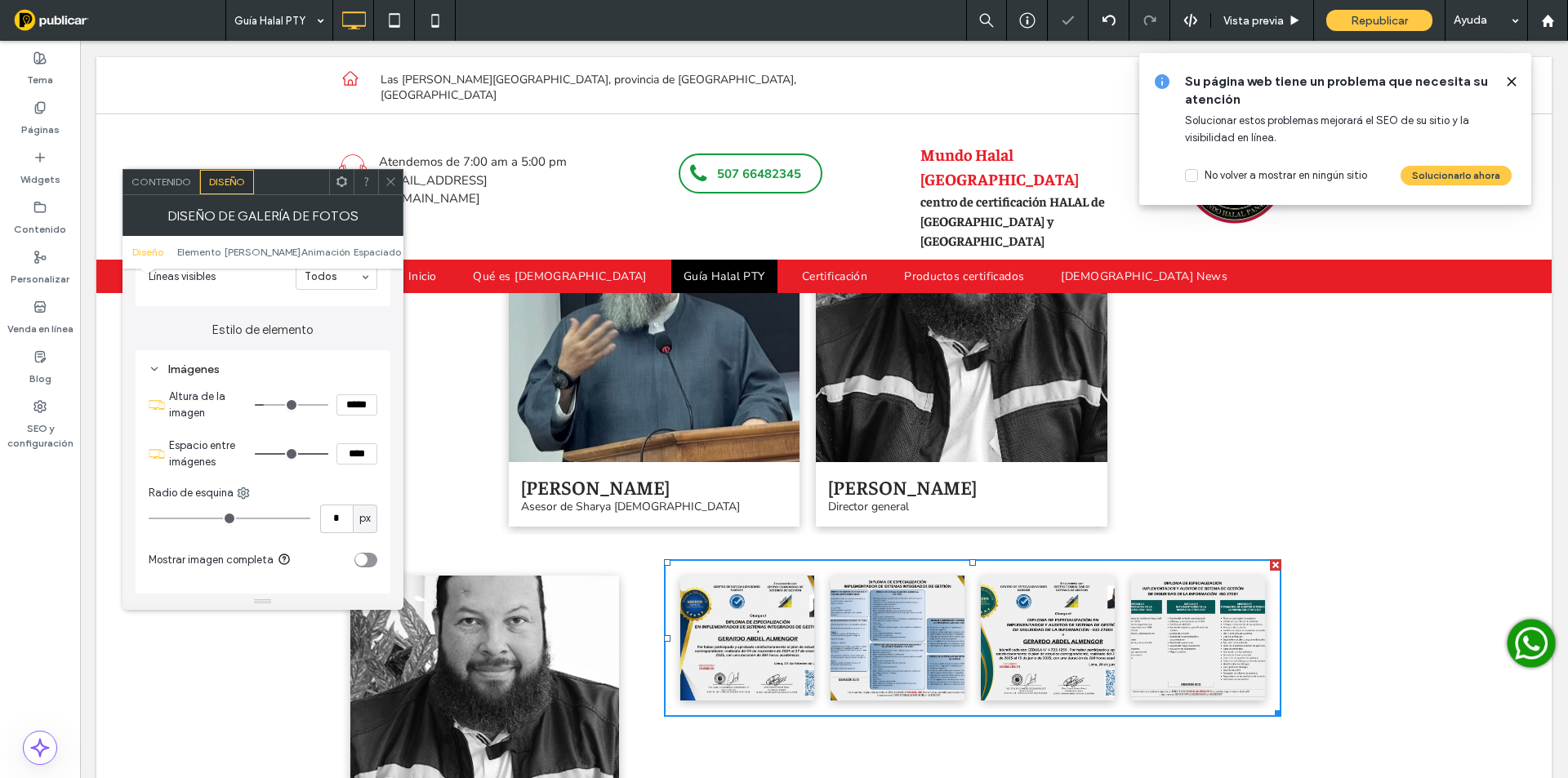
scroll to position [598, 0]
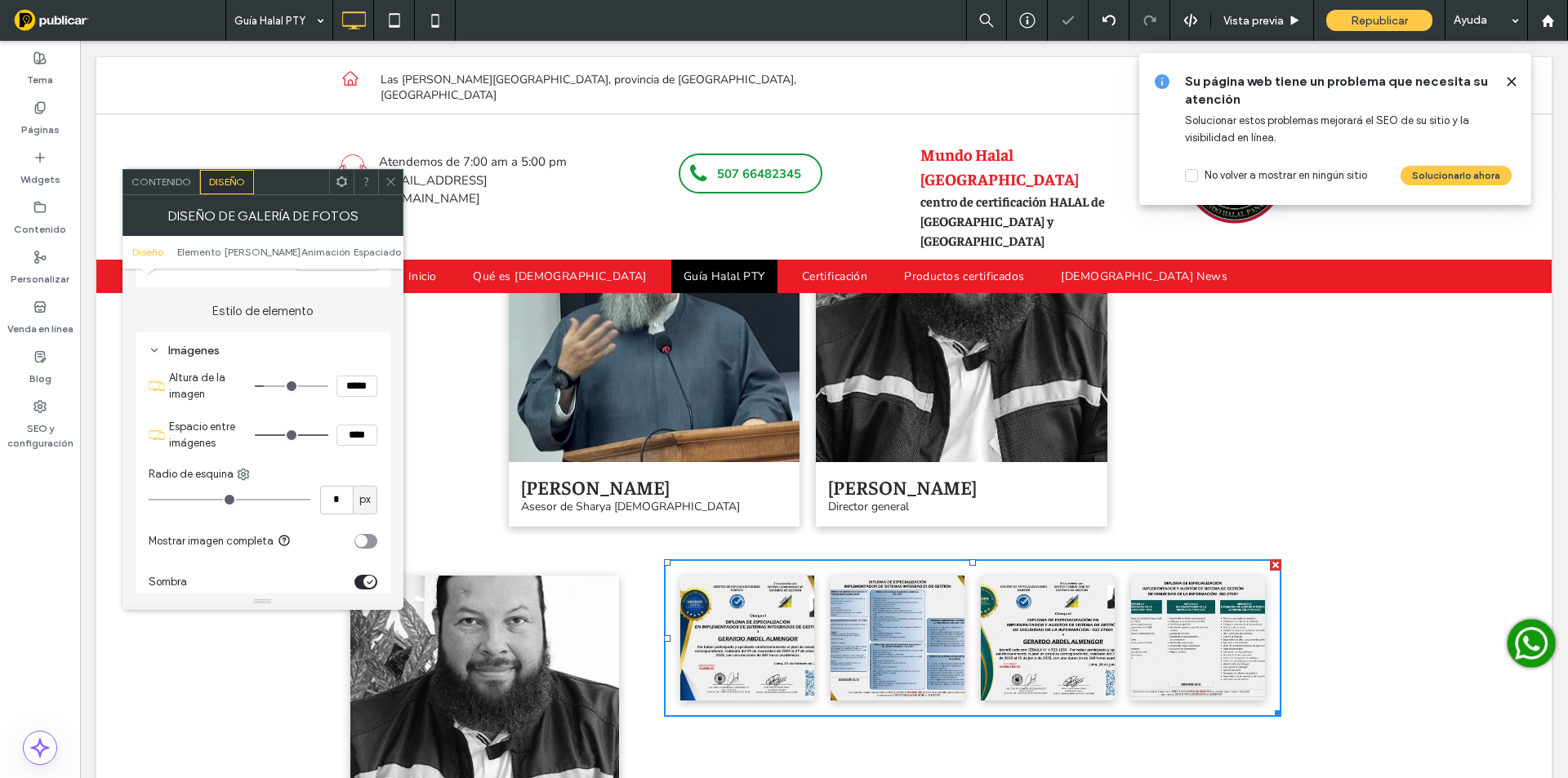
click at [370, 534] on div "toggle" at bounding box center [365, 541] width 22 height 15
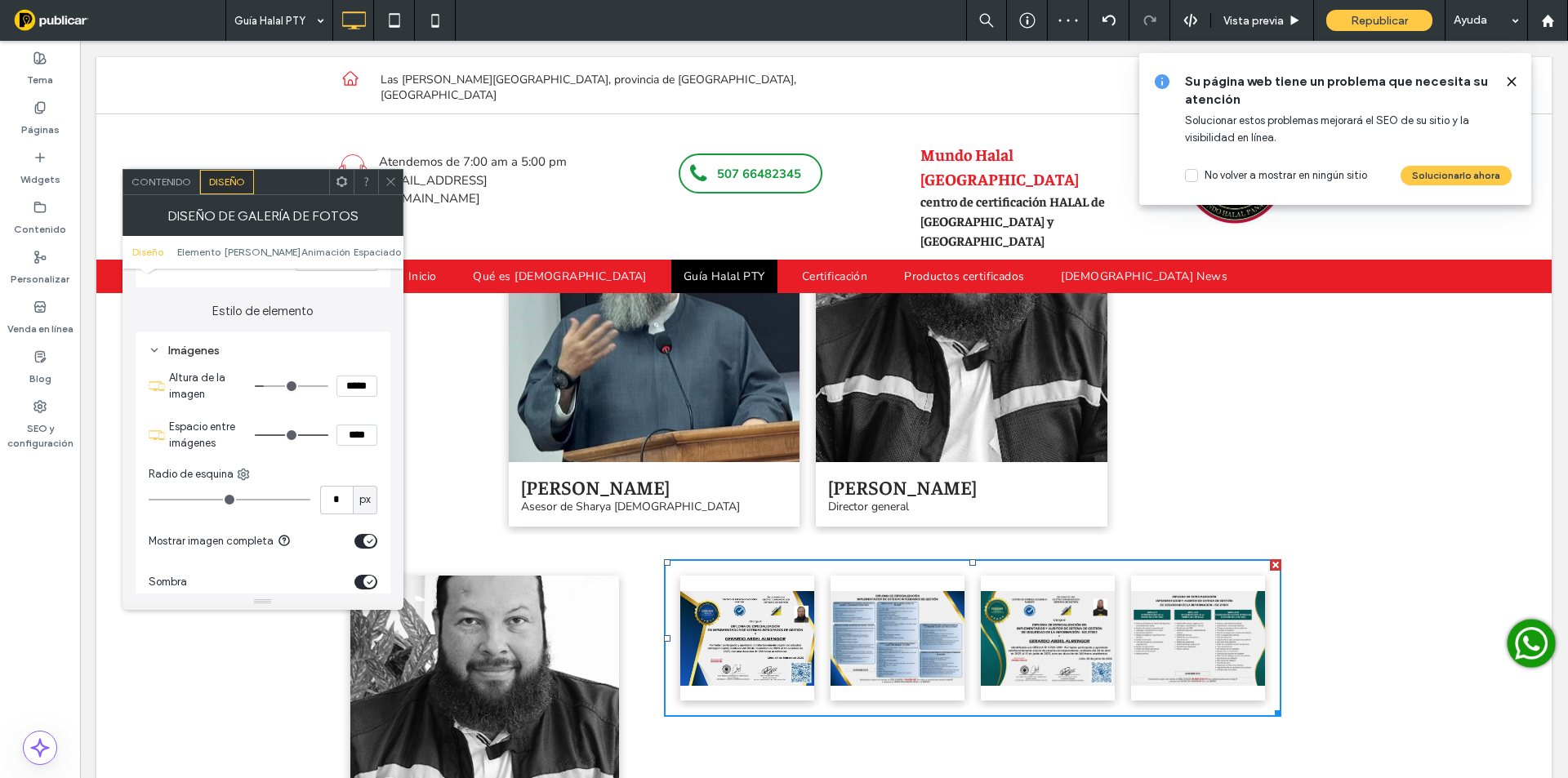
click at [341, 386] on input "*****" at bounding box center [357, 386] width 41 height 22
type input "*****"
type input "***"
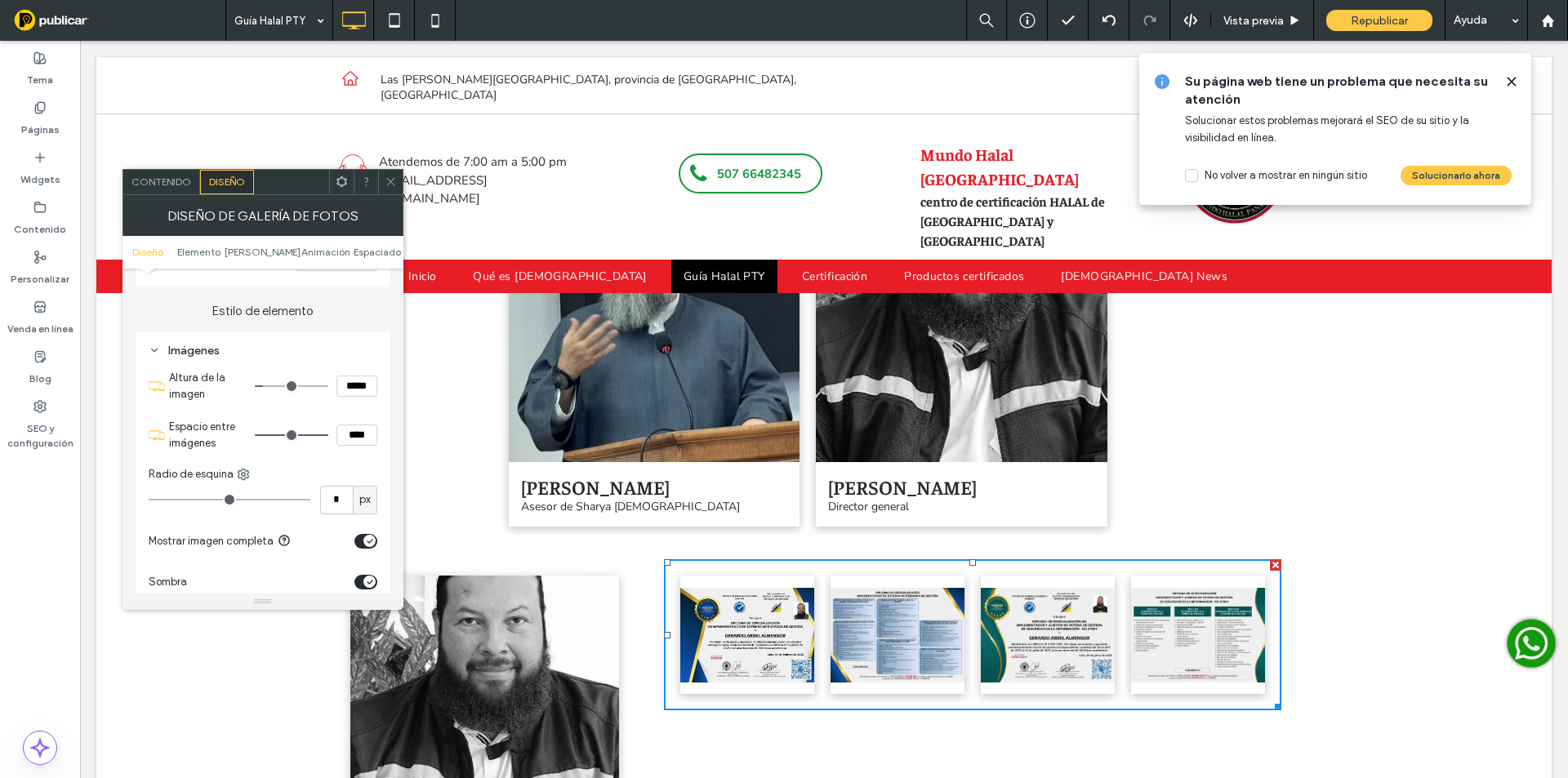
click at [341, 386] on input "*****" at bounding box center [357, 386] width 41 height 22
type input "*****"
type input "***"
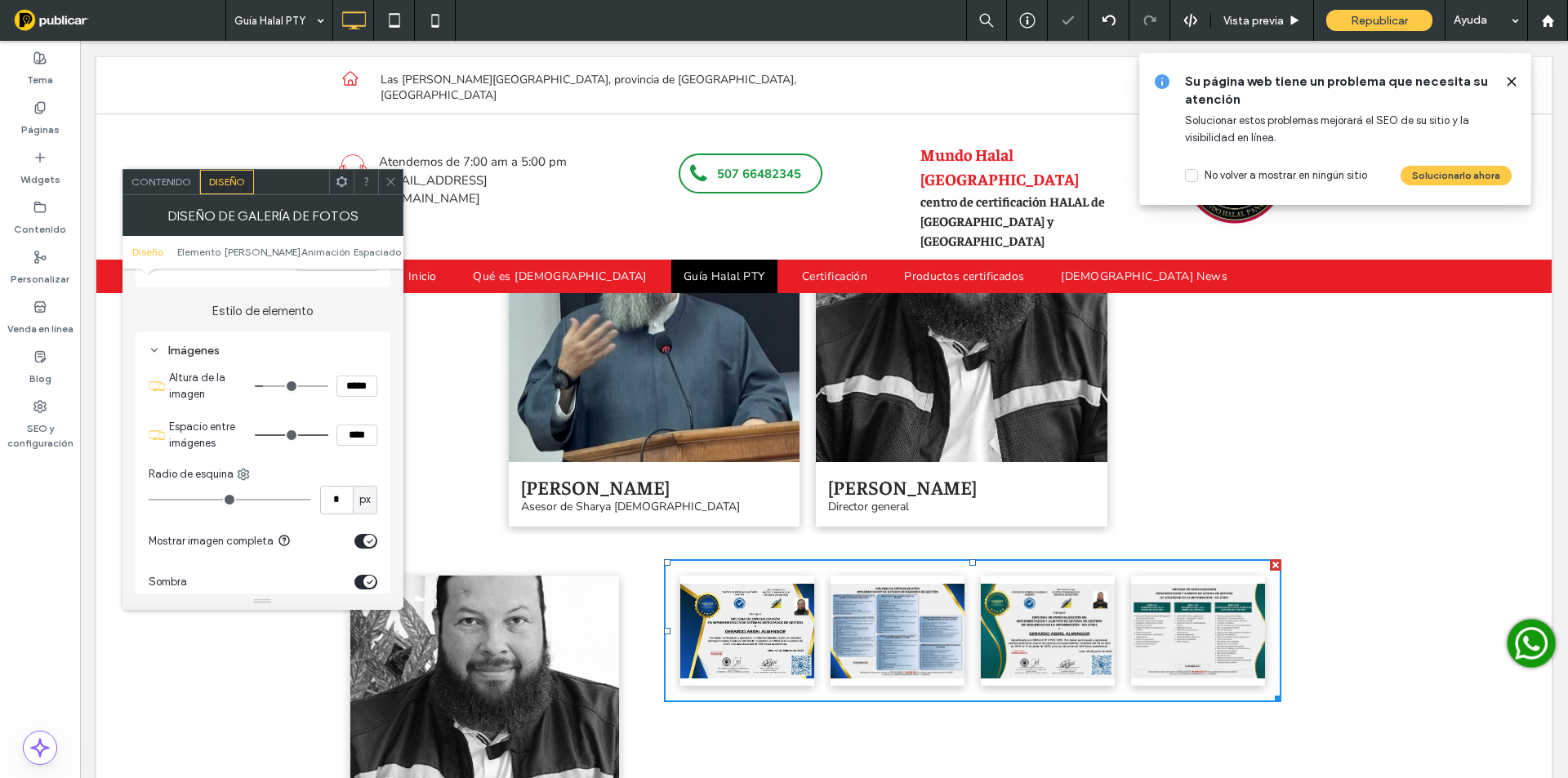
click at [341, 386] on input "*****" at bounding box center [357, 386] width 41 height 22
type input "*****"
type input "***"
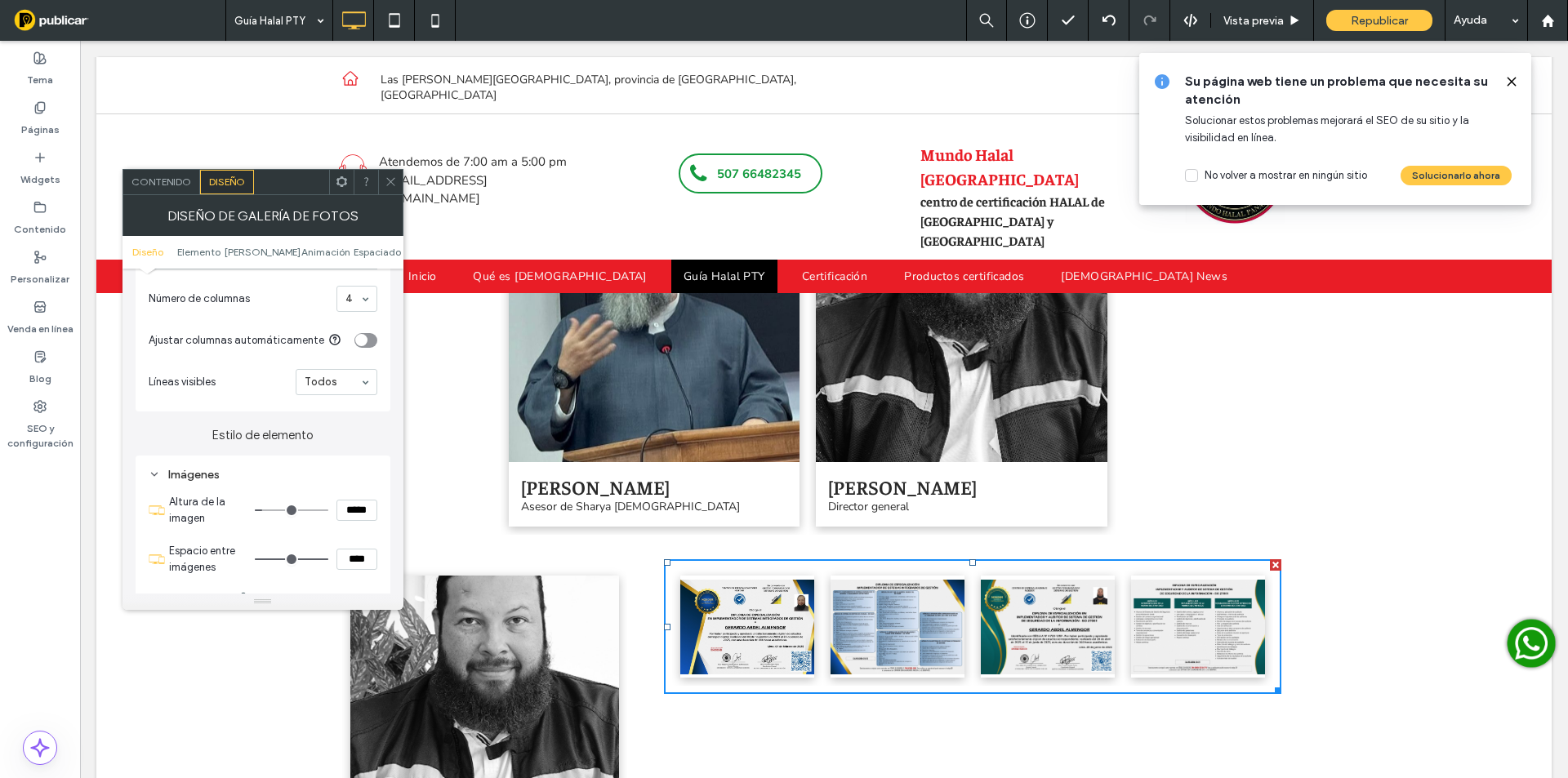
scroll to position [462, 0]
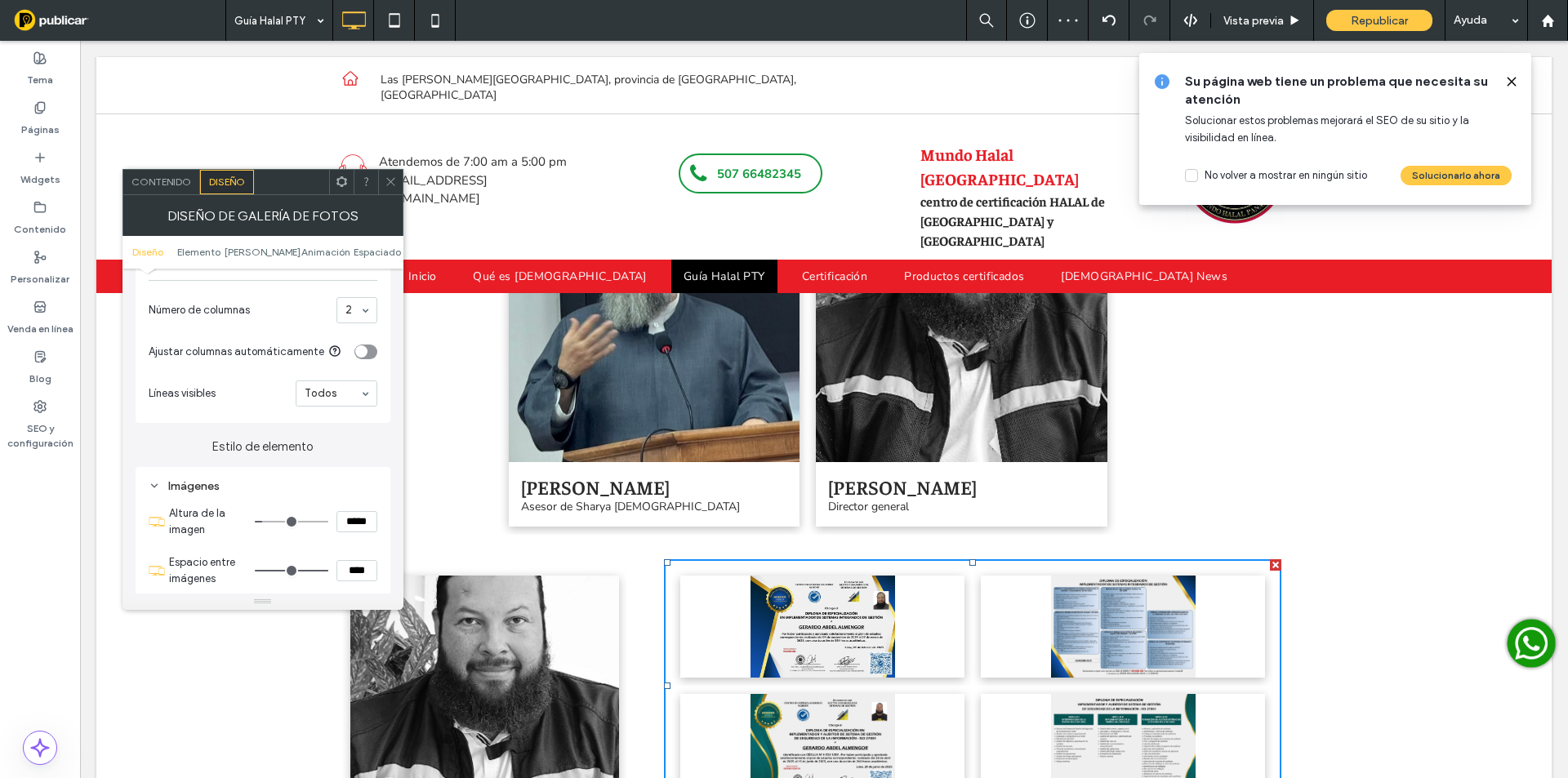
click at [348, 524] on input "*****" at bounding box center [357, 521] width 41 height 22
type input "*****"
type input "***"
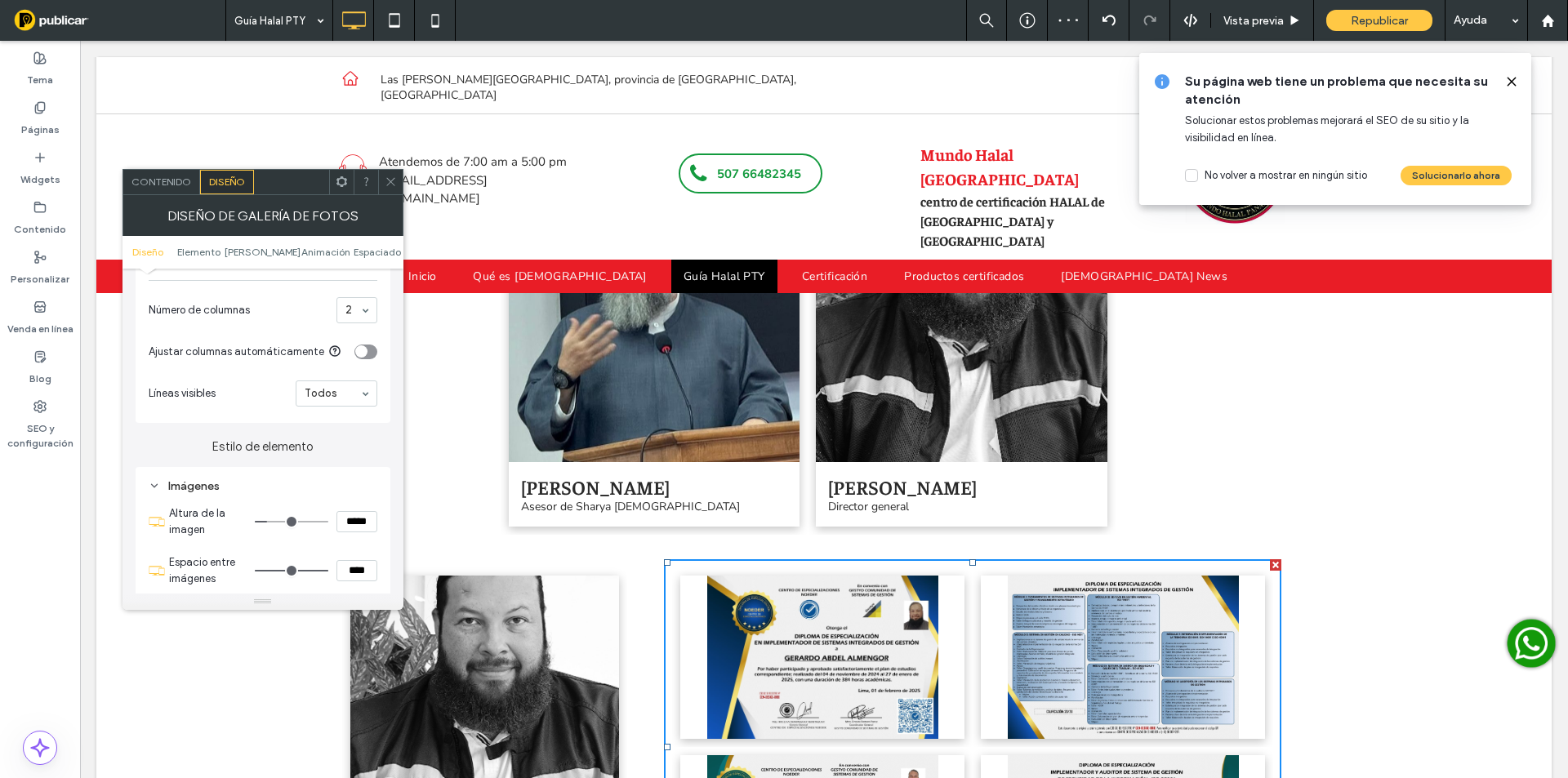
click at [389, 177] on icon at bounding box center [391, 181] width 12 height 12
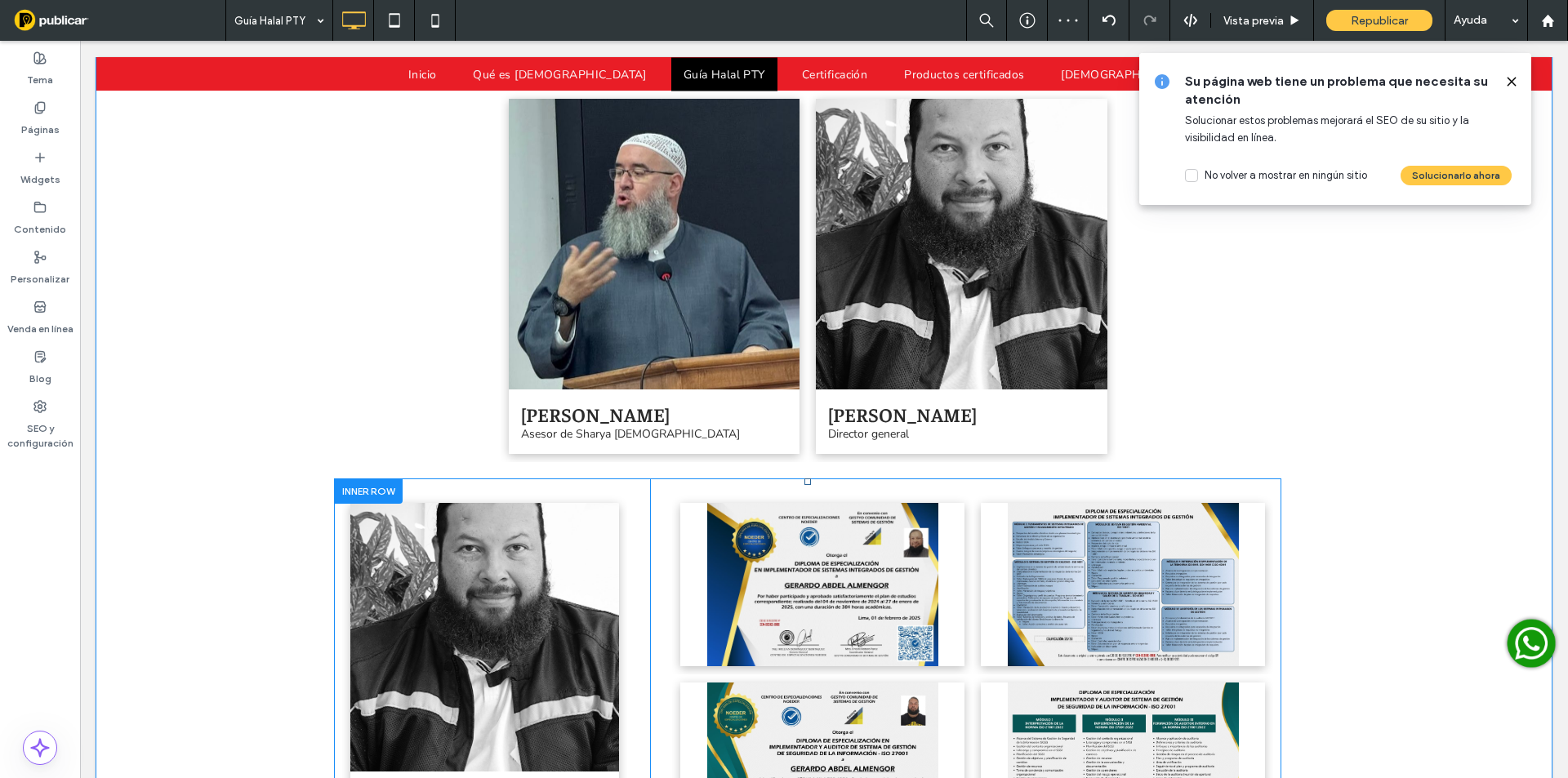
scroll to position [3516, 0]
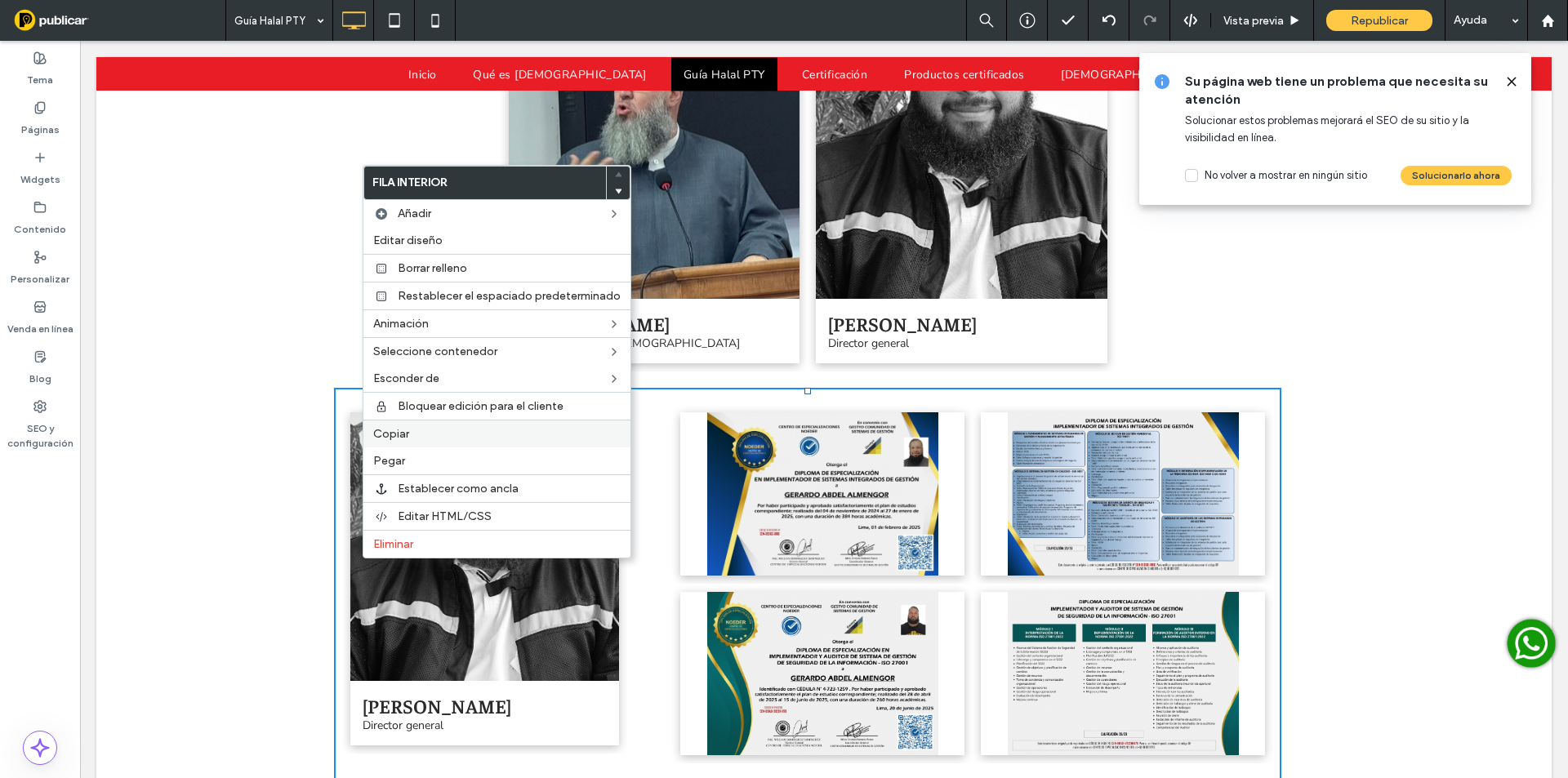
click at [395, 437] on span "Copiar" at bounding box center [391, 433] width 36 height 14
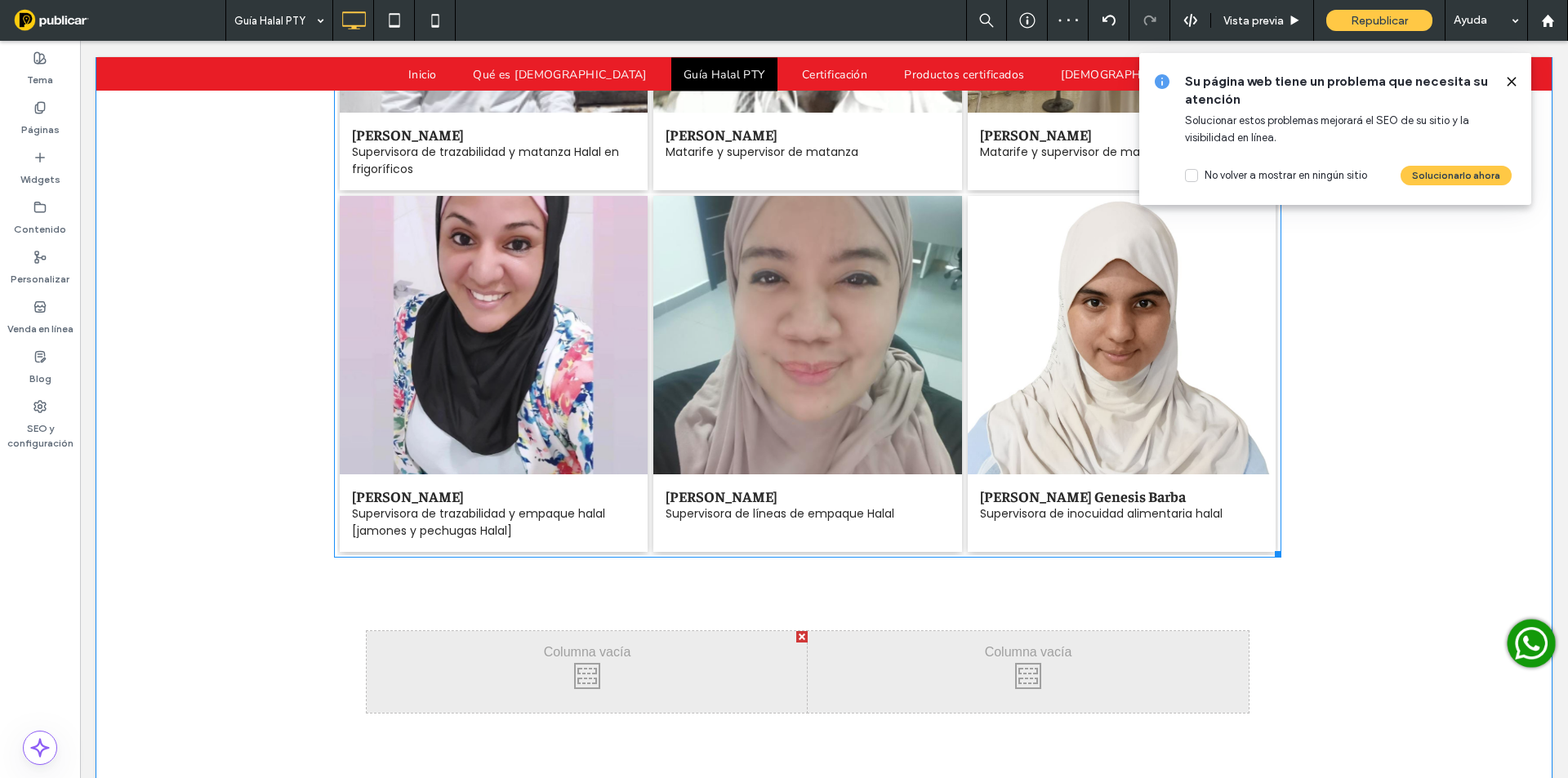
scroll to position [4850, 0]
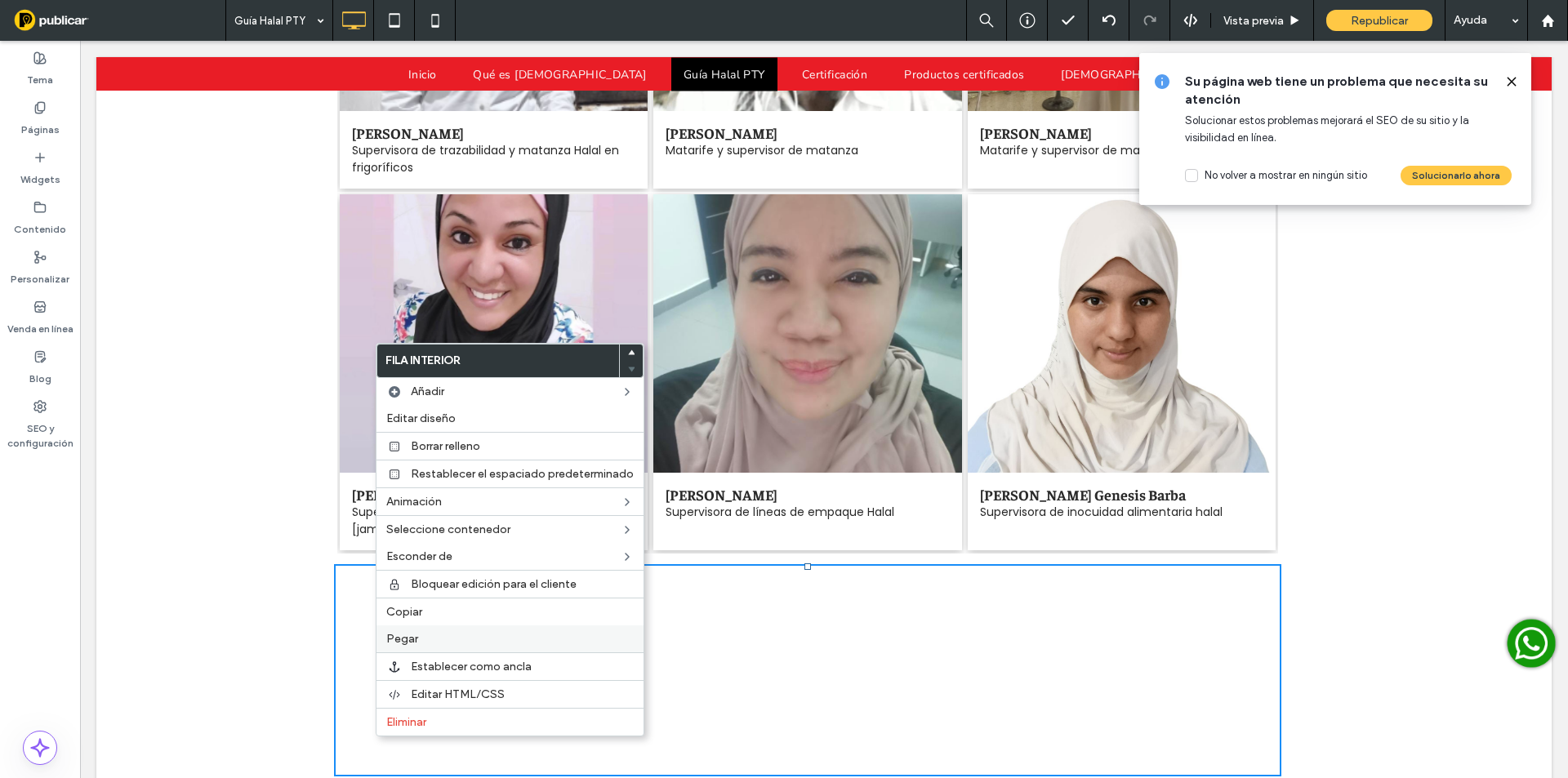
click at [414, 634] on span "Pegar" at bounding box center [402, 639] width 32 height 14
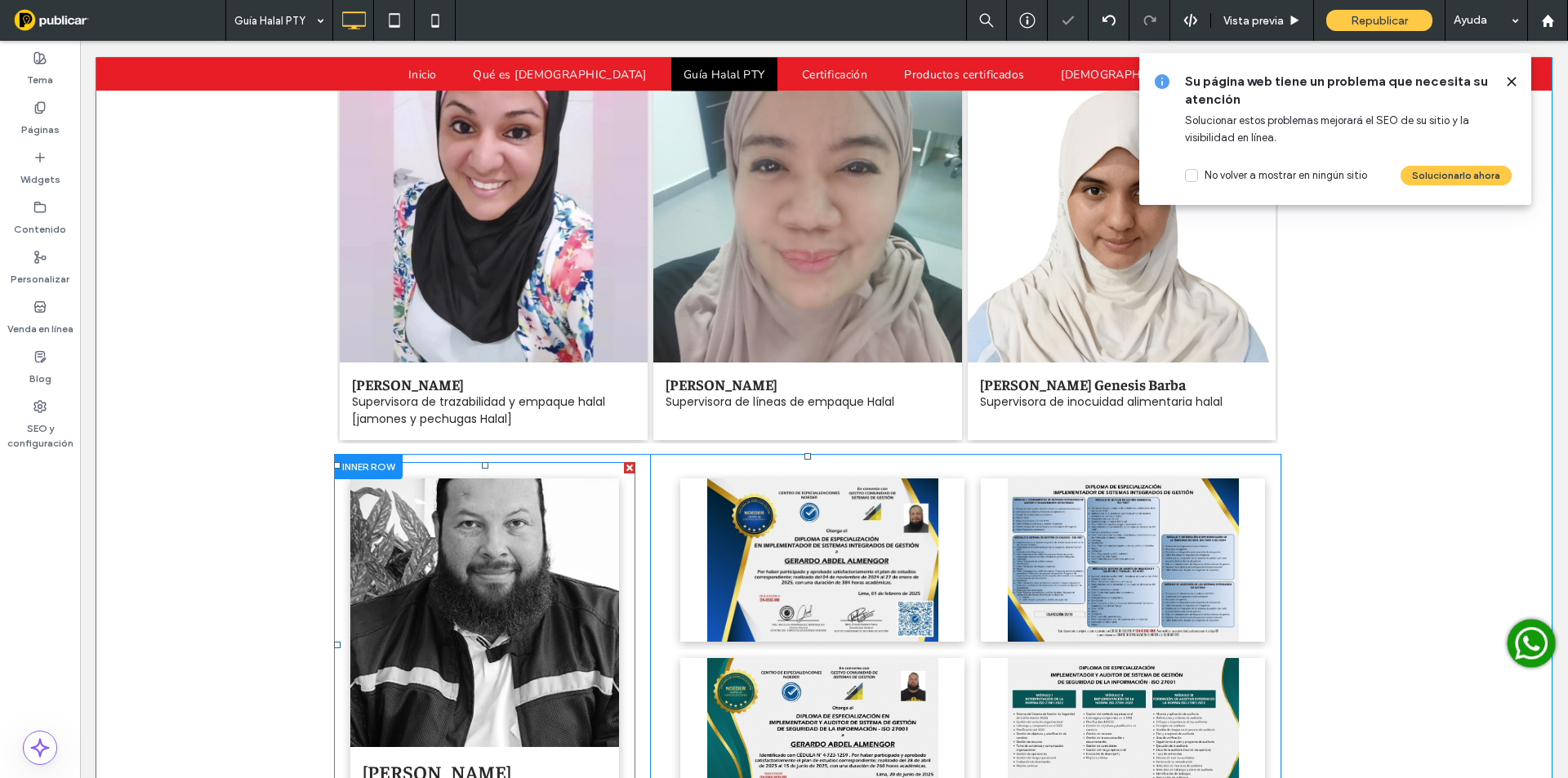
scroll to position [4985, 0]
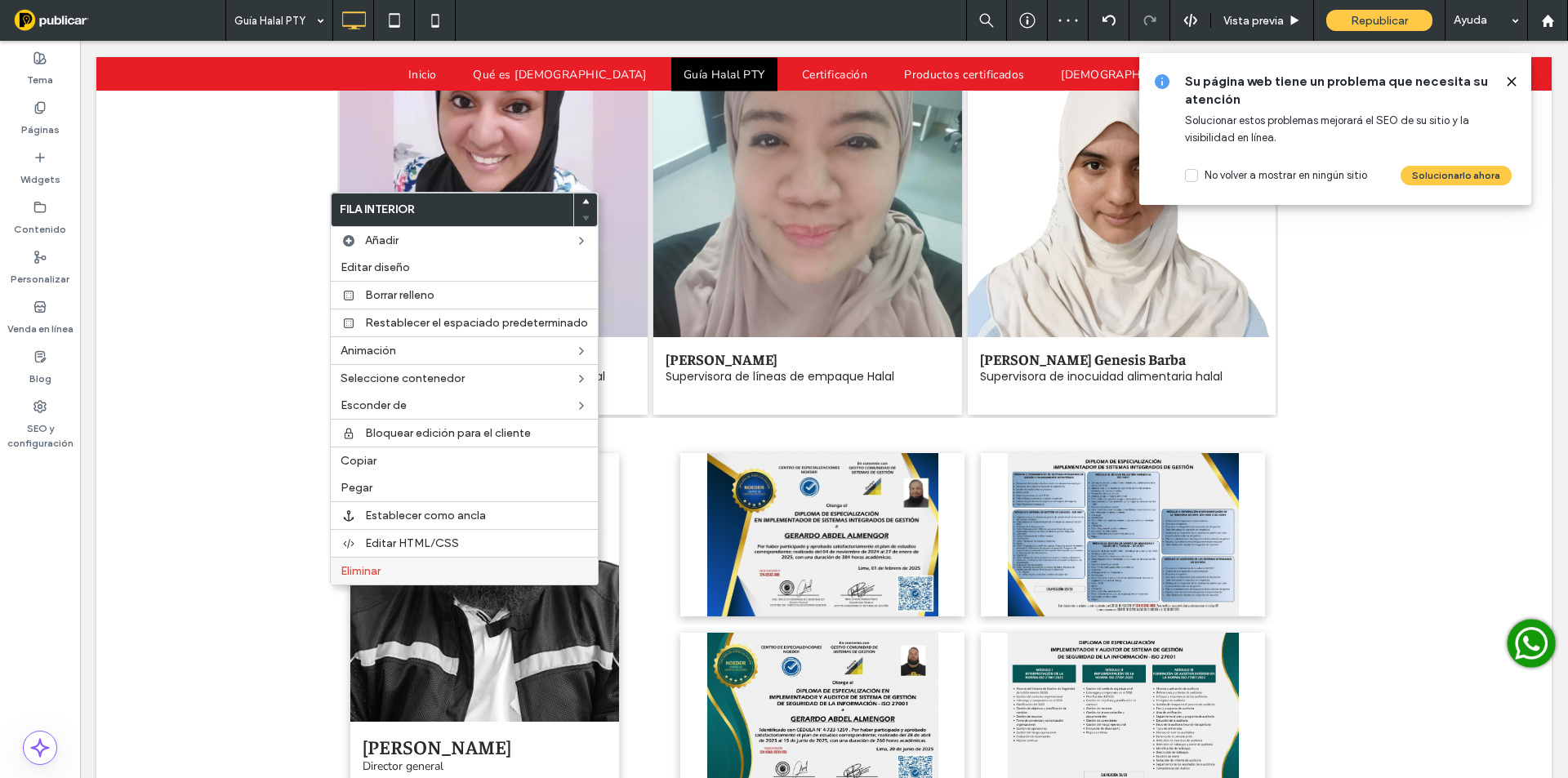
click at [370, 577] on span "Eliminar" at bounding box center [361, 570] width 40 height 14
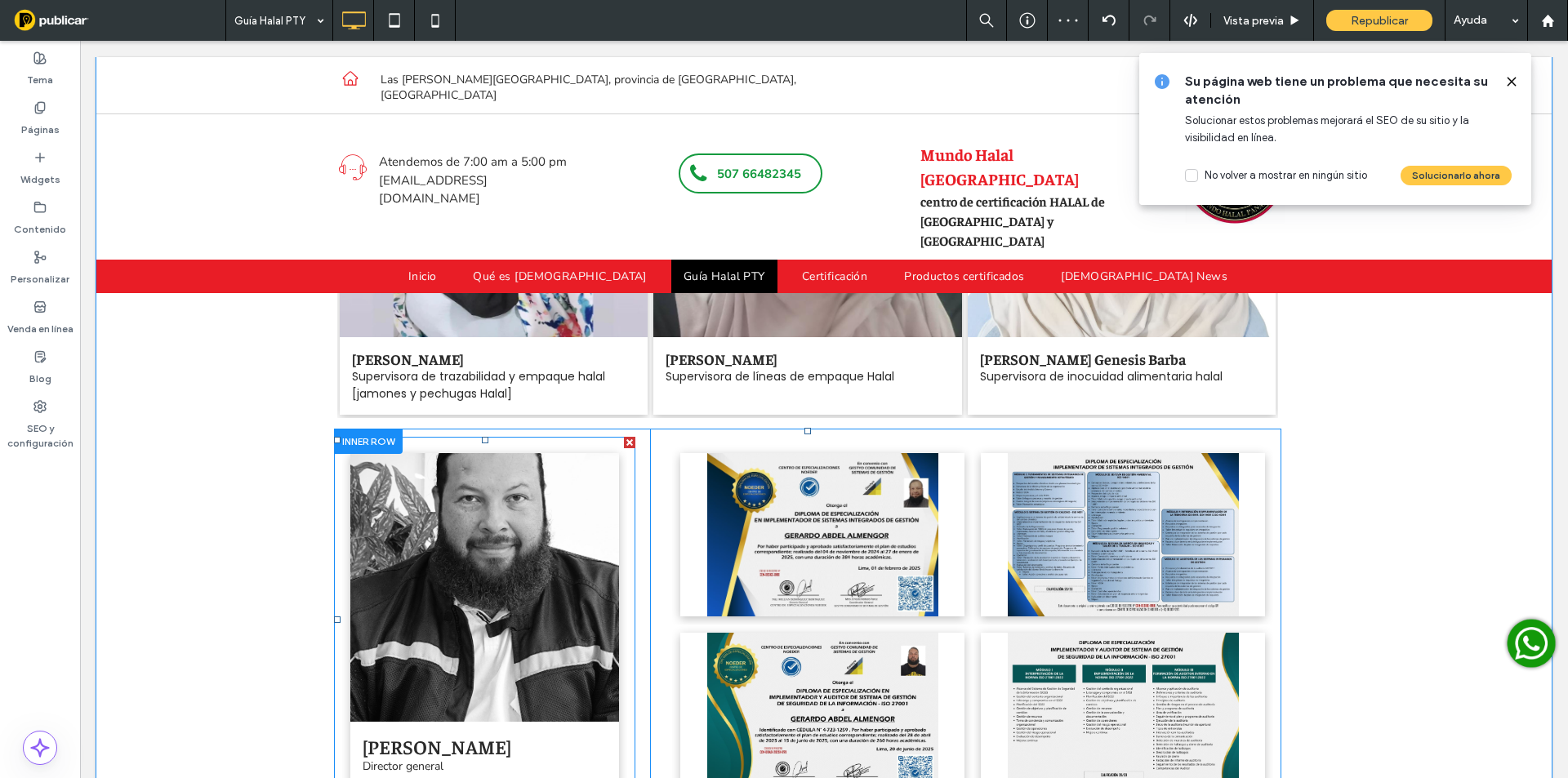
click at [468, 453] on link at bounding box center [484, 587] width 269 height 269
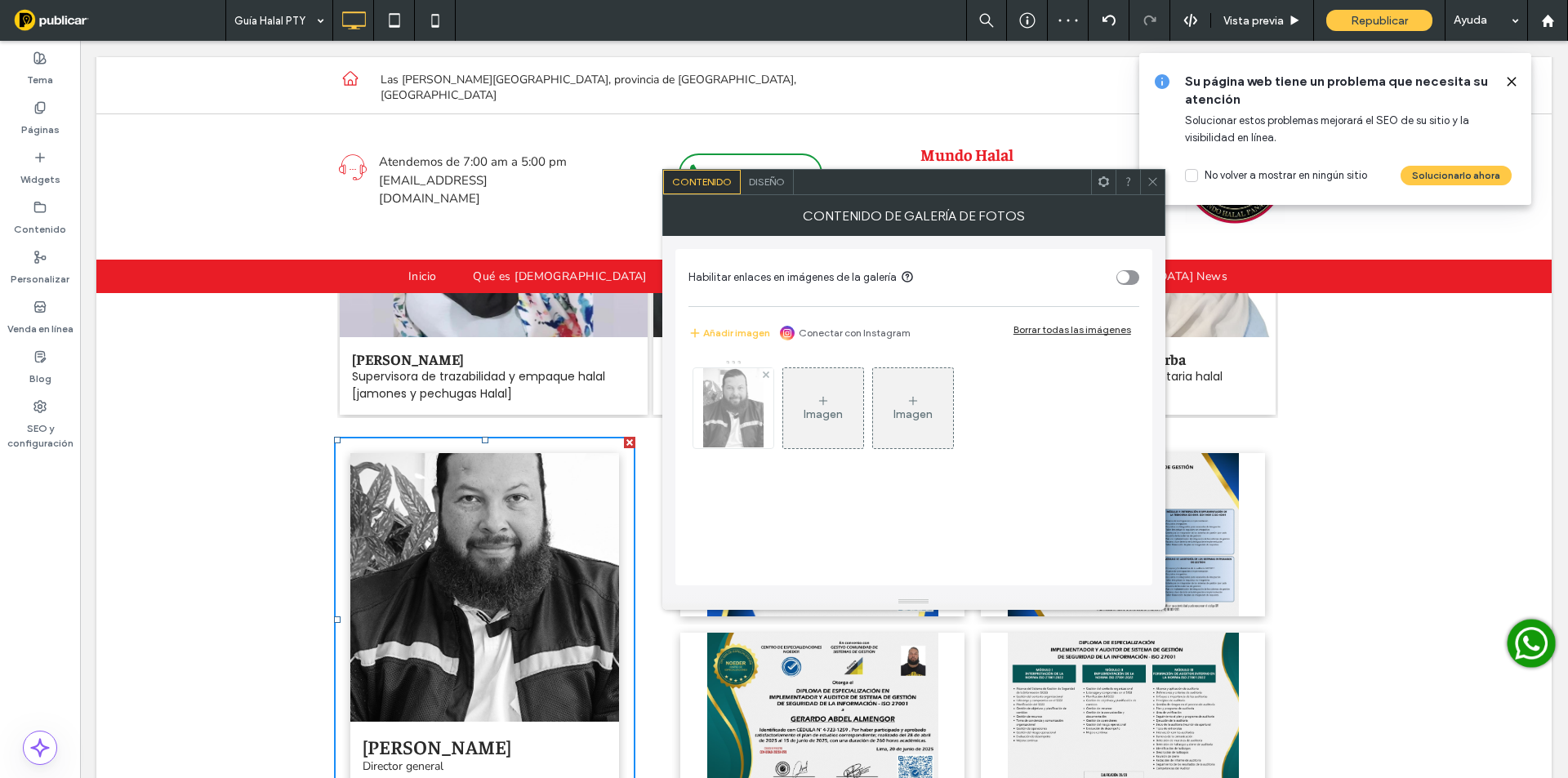
click at [726, 384] on img at bounding box center [733, 407] width 61 height 80
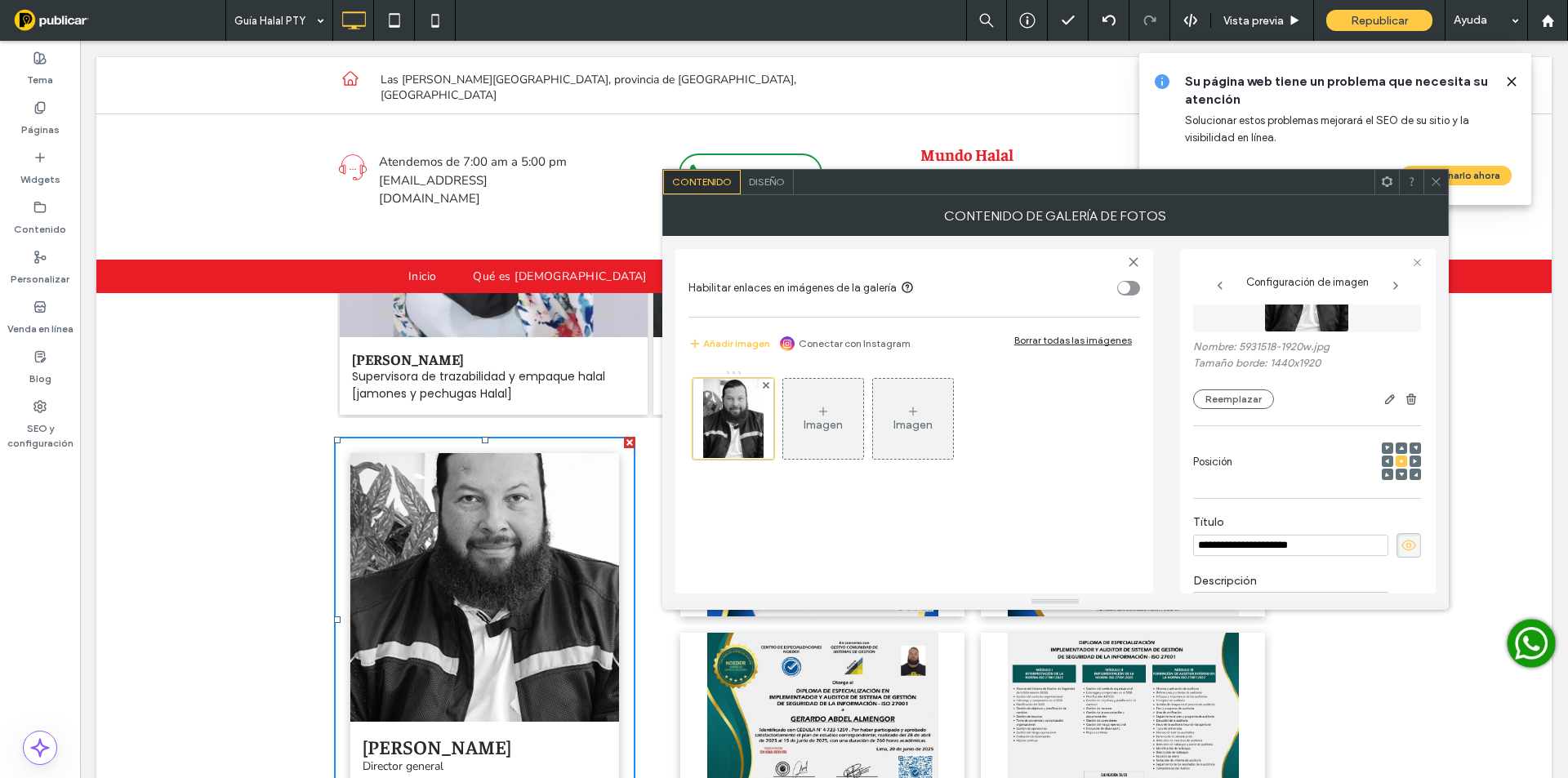
scroll to position [84, 0]
click at [1222, 414] on button "Reemplazar" at bounding box center [1234, 407] width 81 height 20
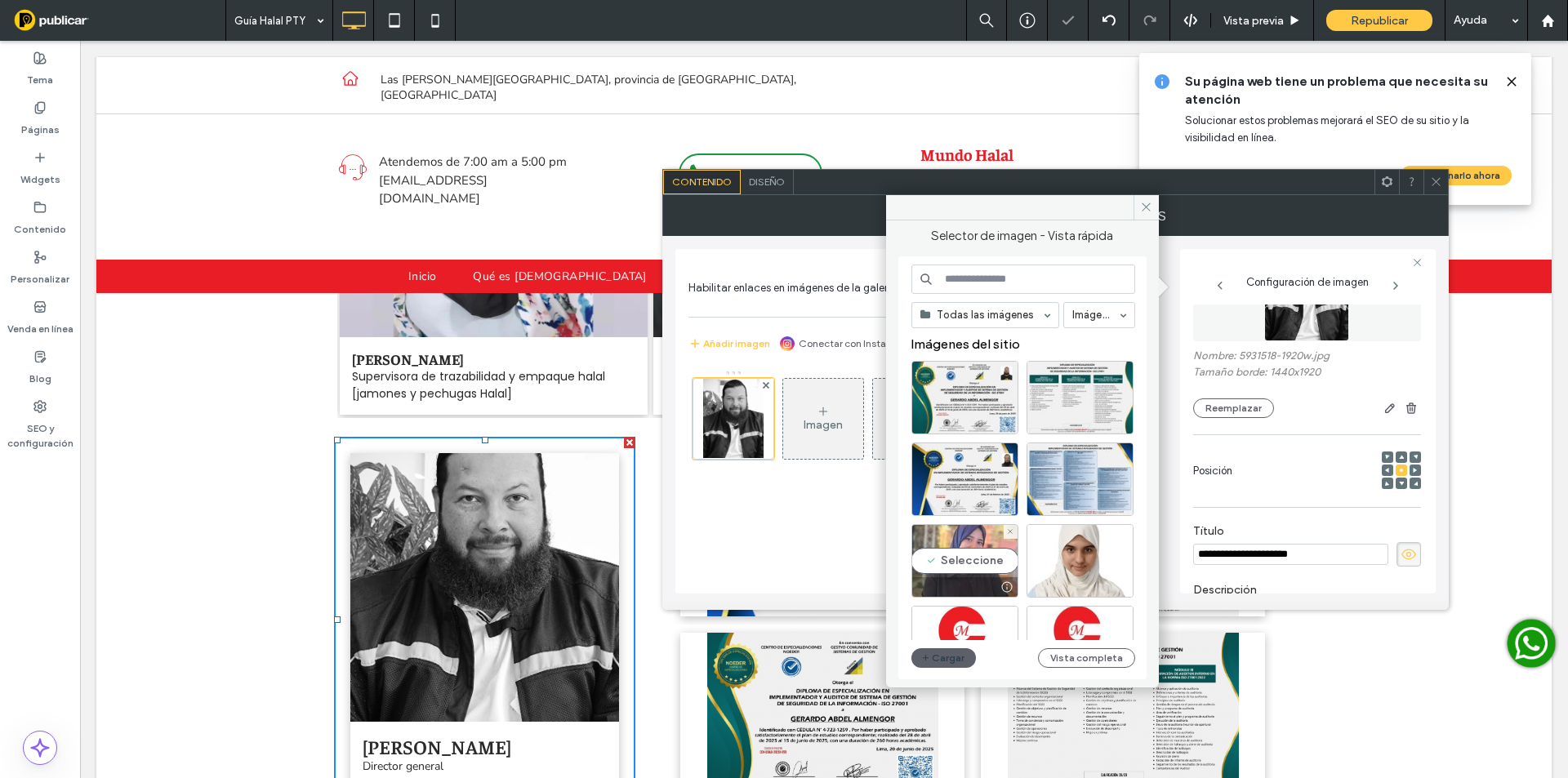
click at [975, 580] on div at bounding box center [965, 586] width 105 height 20
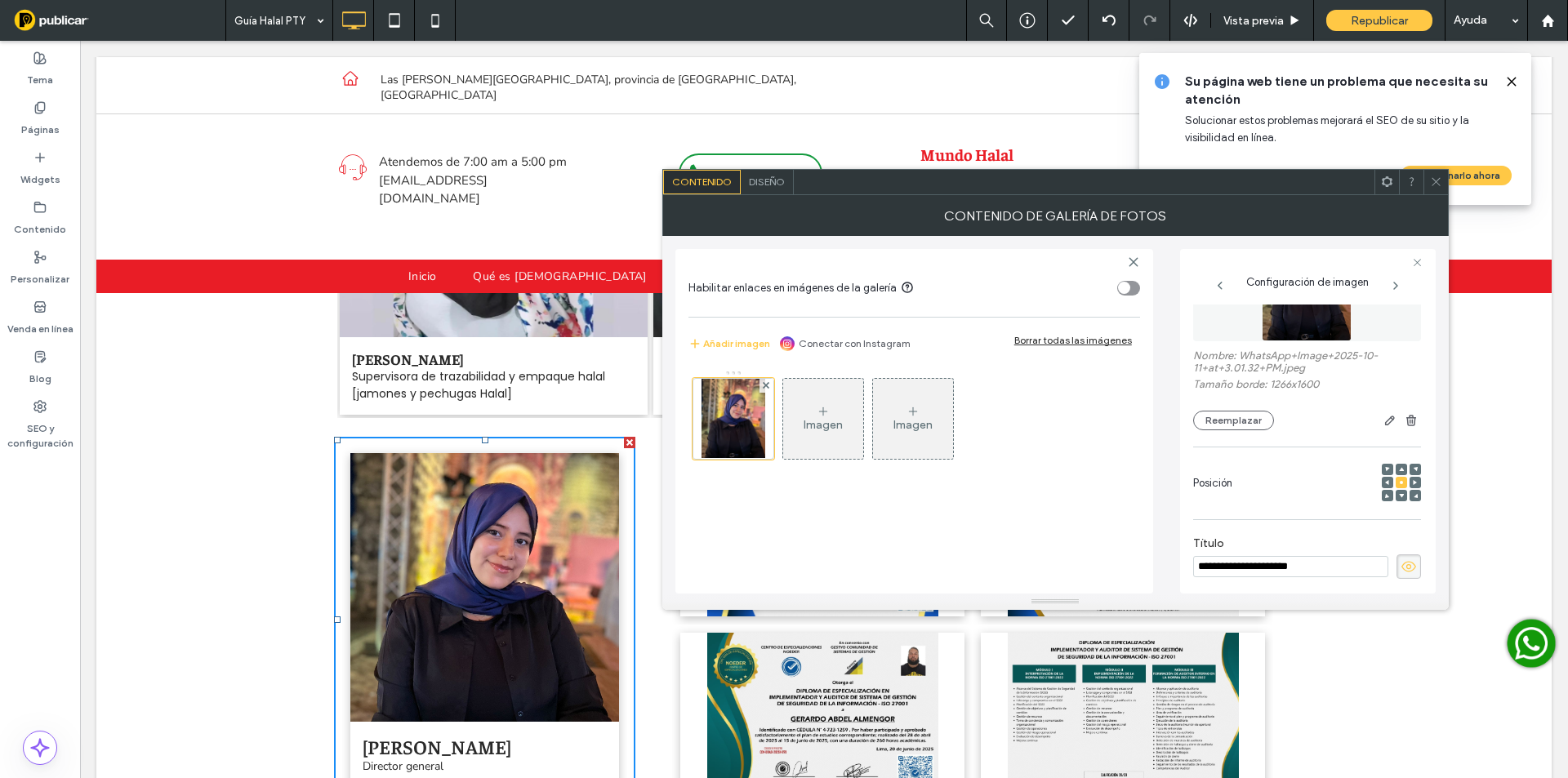
click at [1230, 558] on input "**********" at bounding box center [1291, 566] width 195 height 22
paste input
type input "**********"
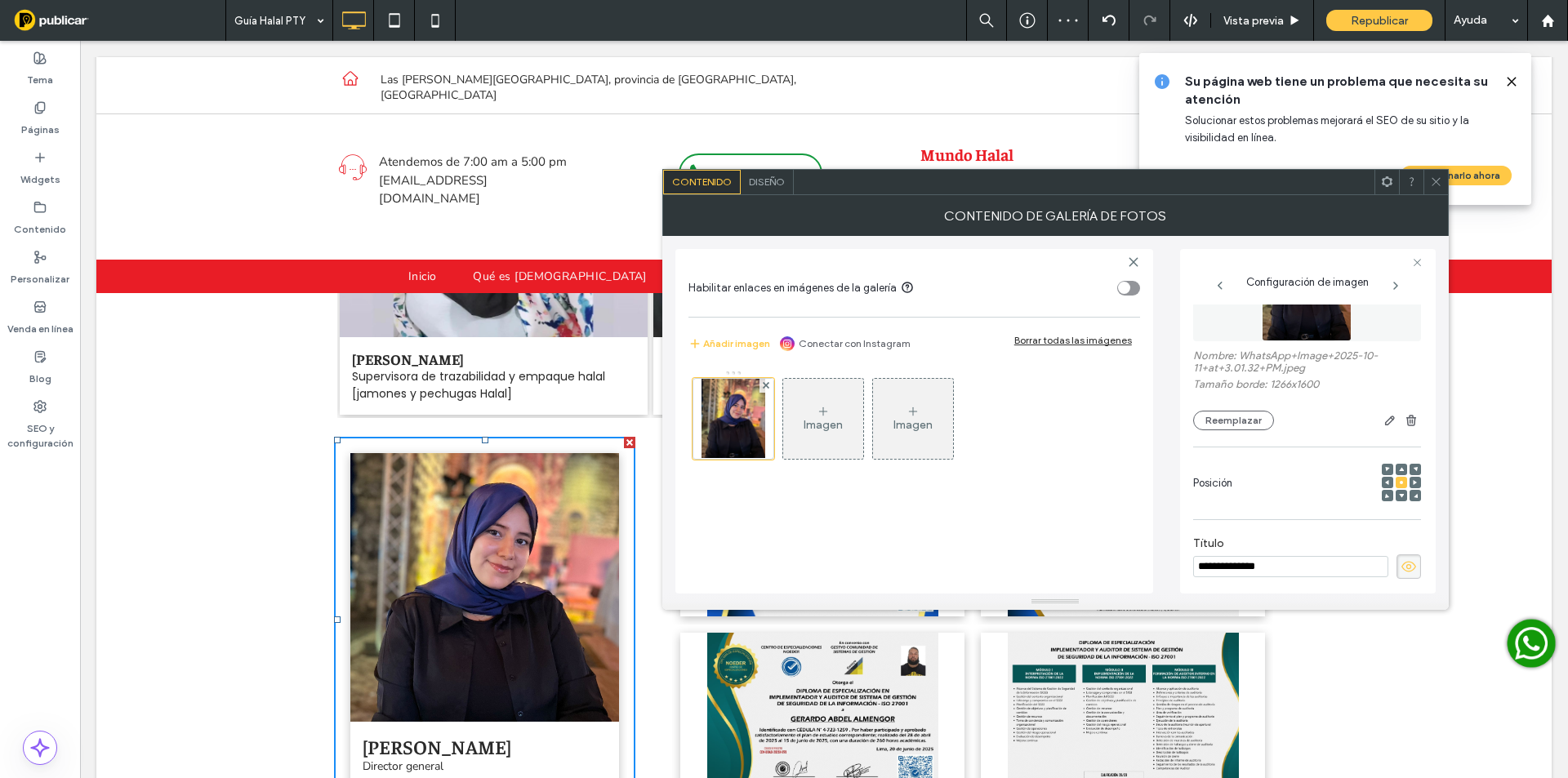
click at [1440, 181] on icon at bounding box center [1436, 181] width 12 height 12
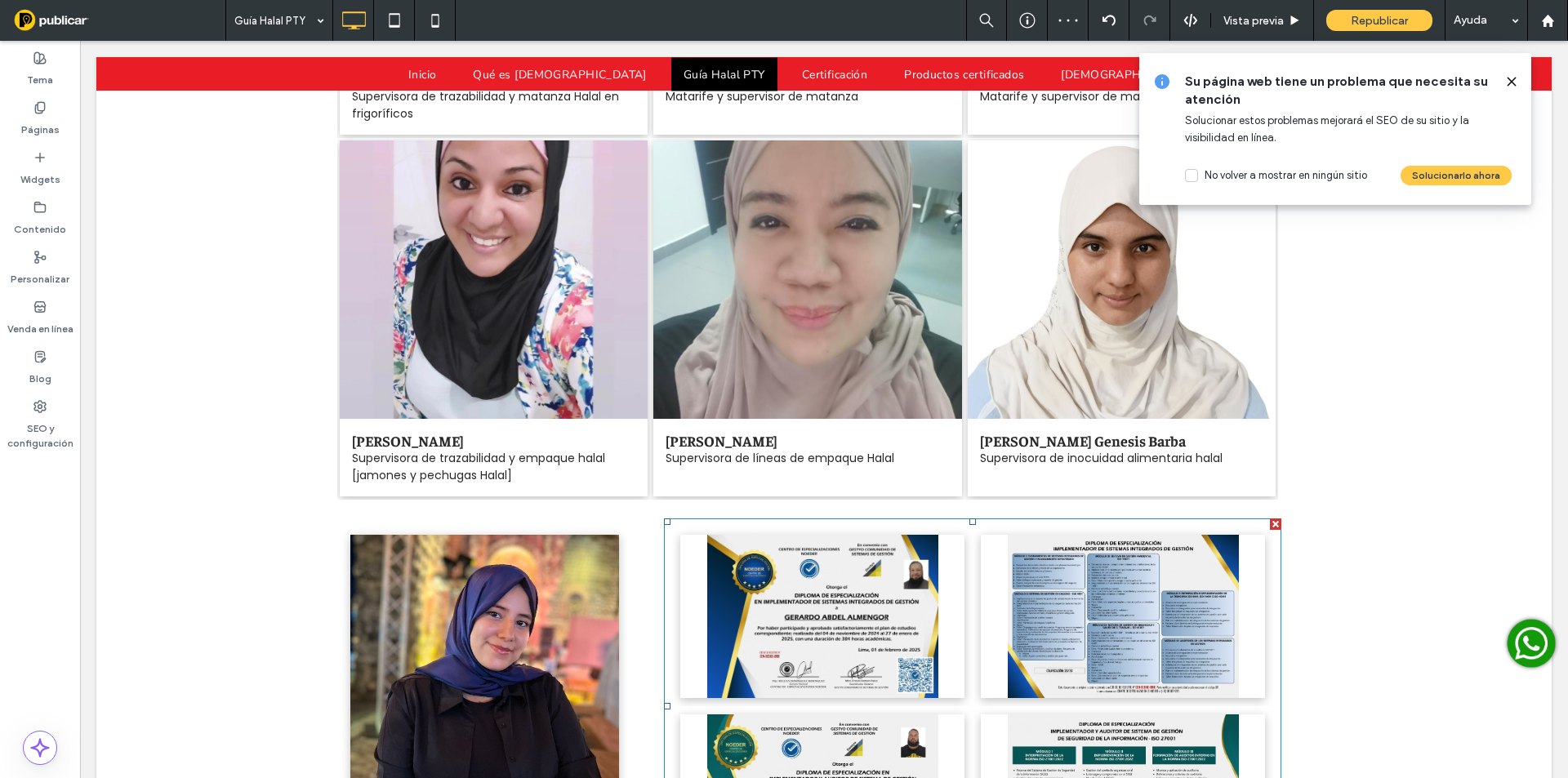
scroll to position [4877, 0]
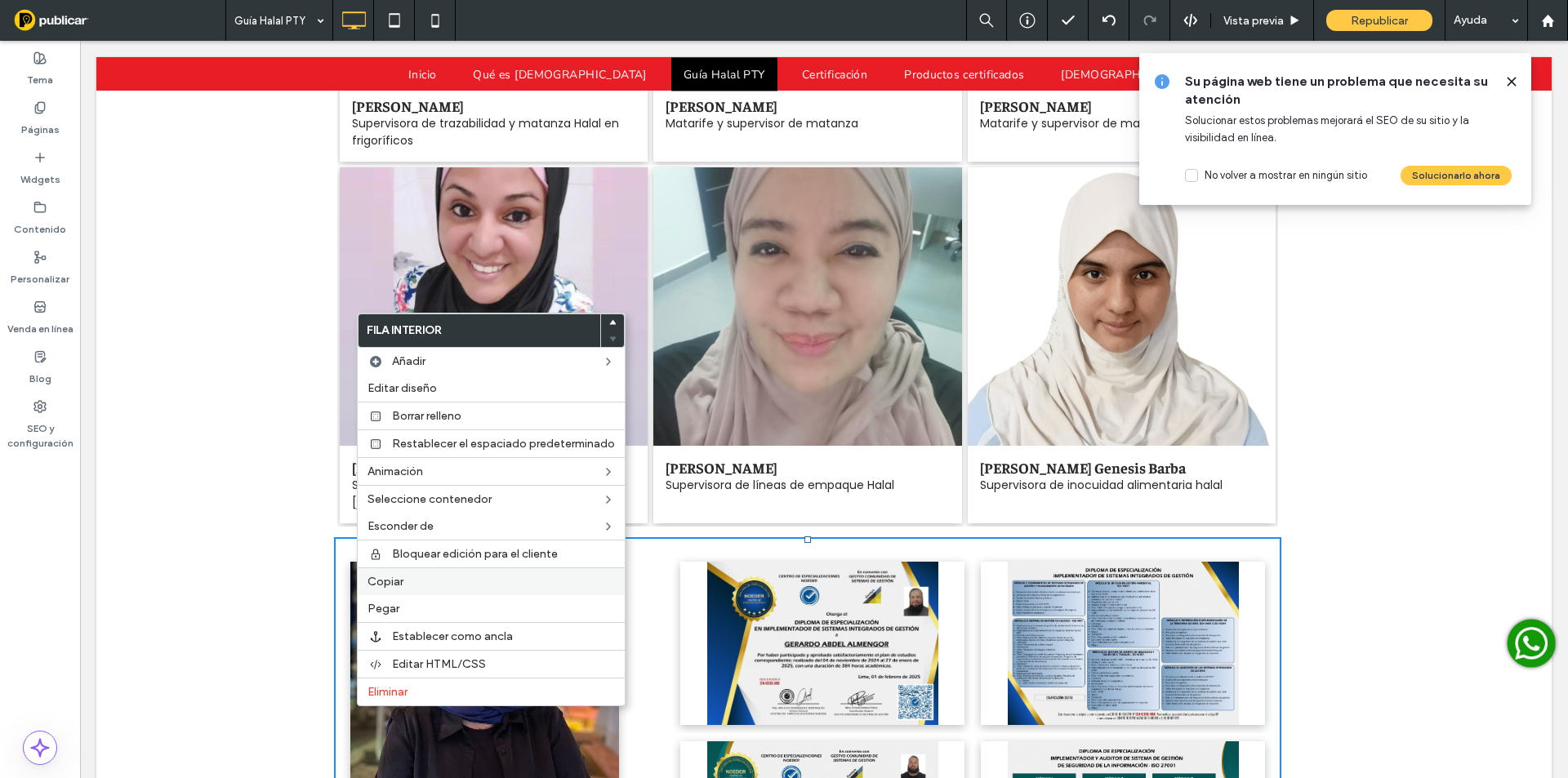
click at [407, 589] on div "Copiar" at bounding box center [491, 581] width 267 height 28
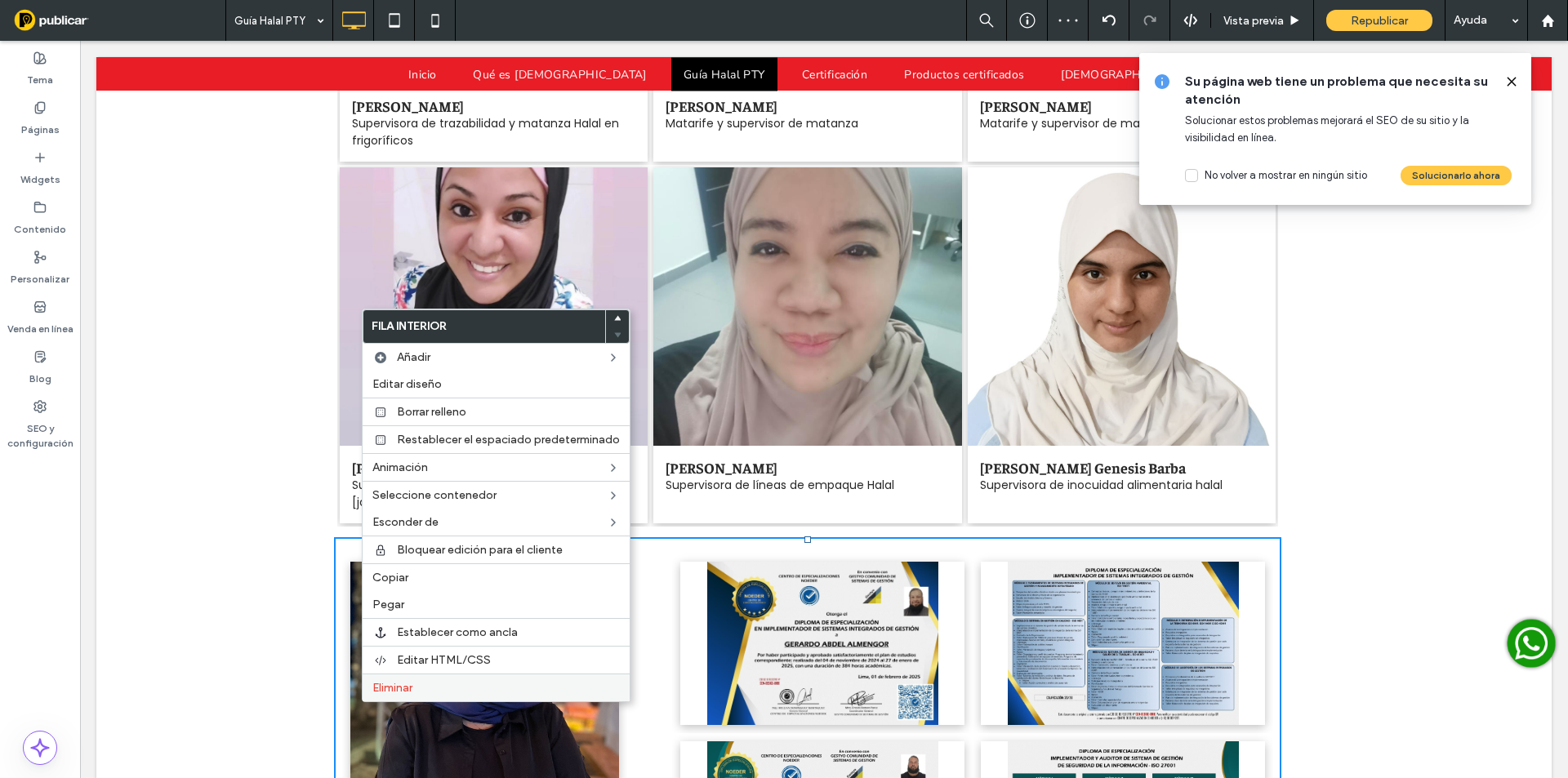
click at [386, 686] on span "Eliminar" at bounding box center [392, 687] width 40 height 14
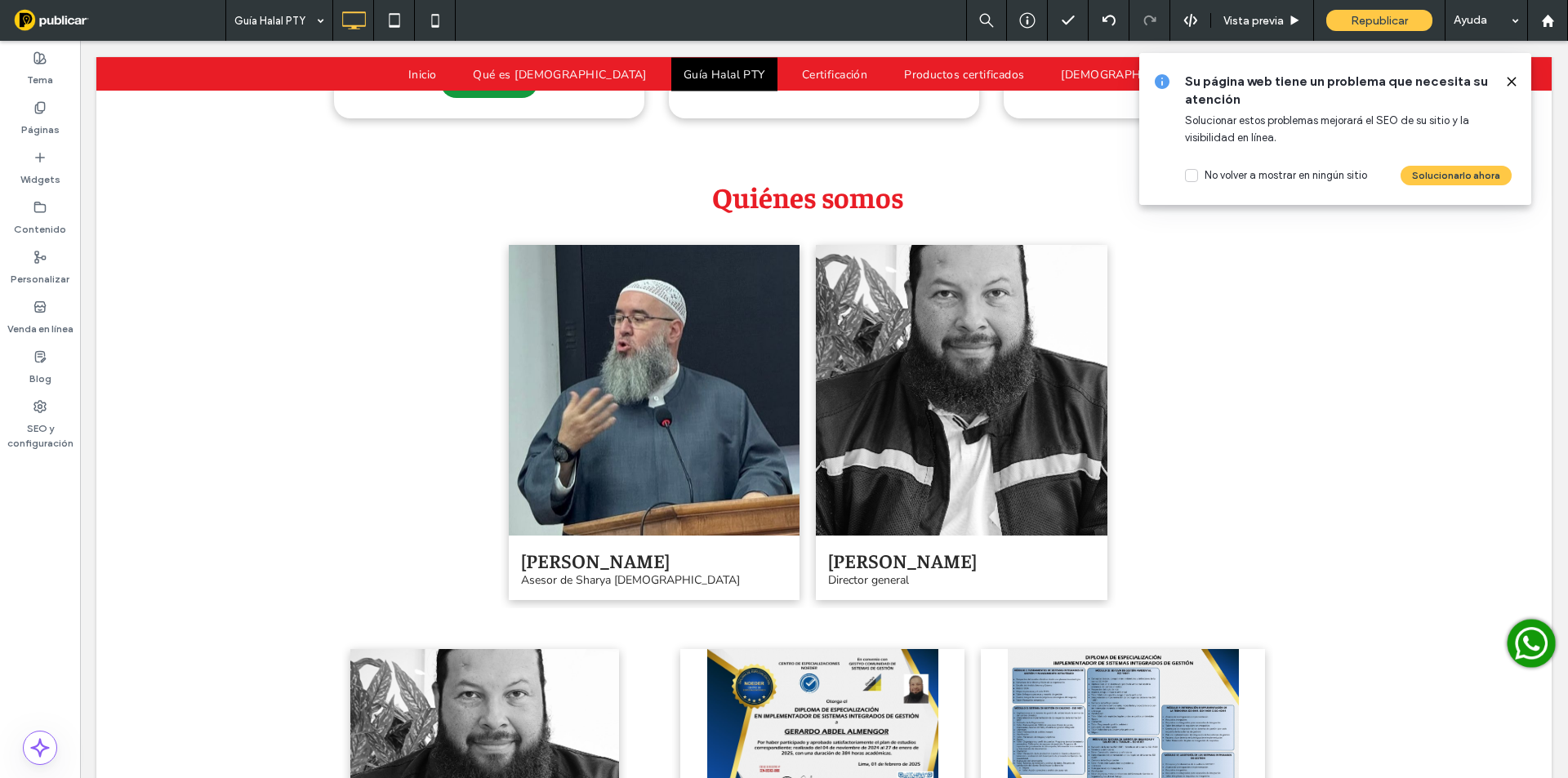
scroll to position [3341, 0]
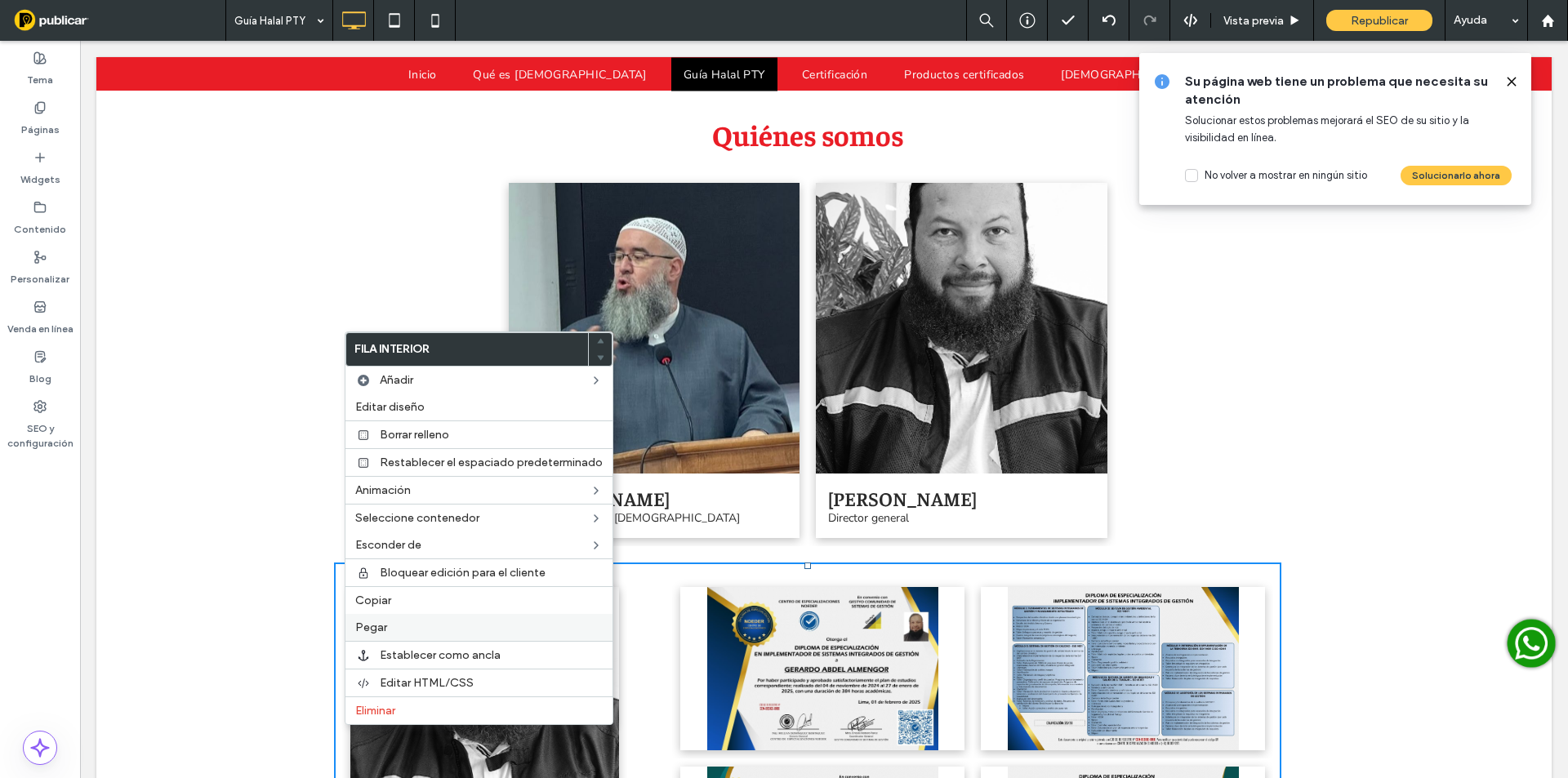
click at [379, 629] on span "Pegar" at bounding box center [371, 627] width 32 height 14
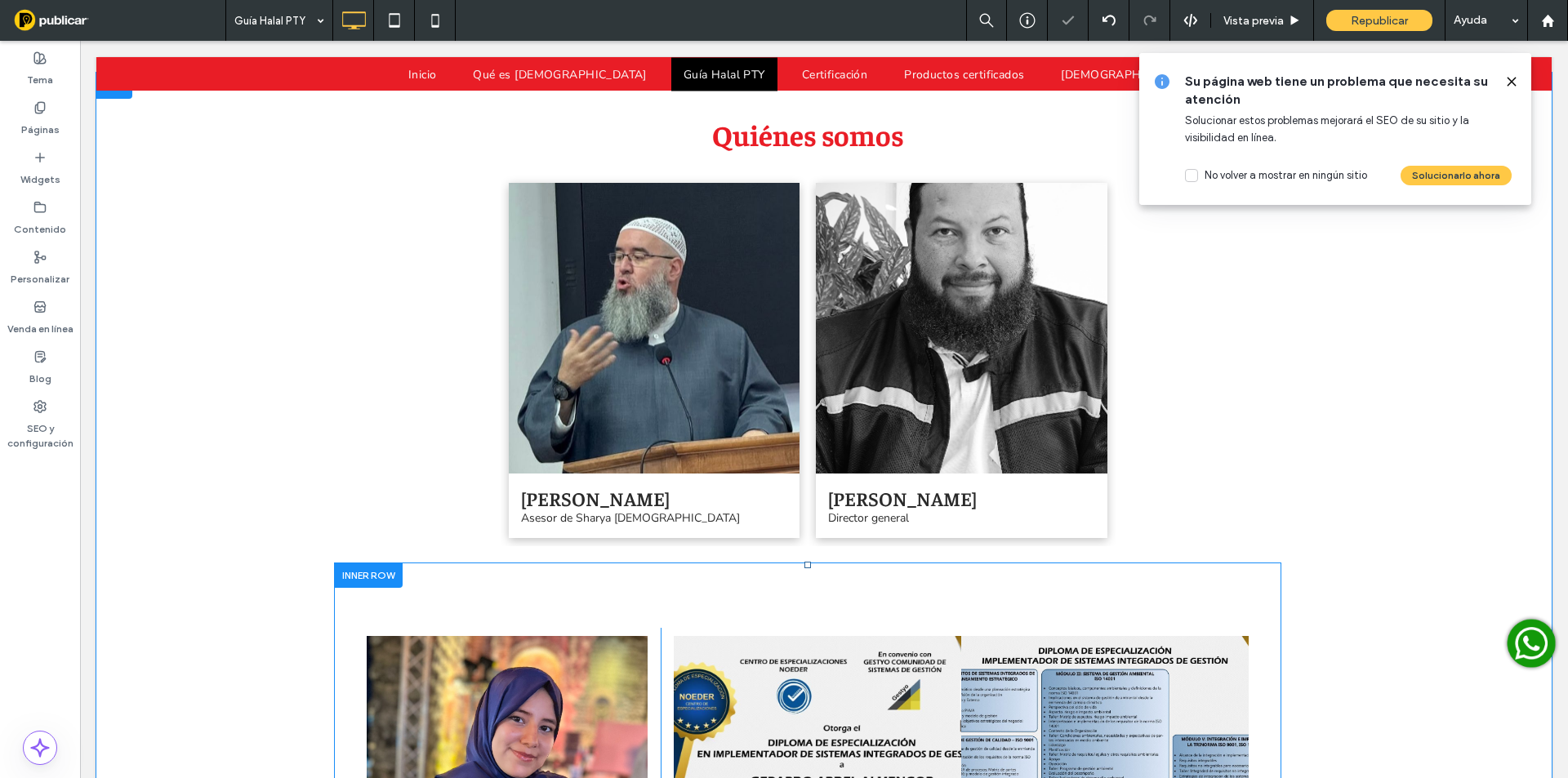
click at [368, 563] on div at bounding box center [368, 575] width 68 height 25
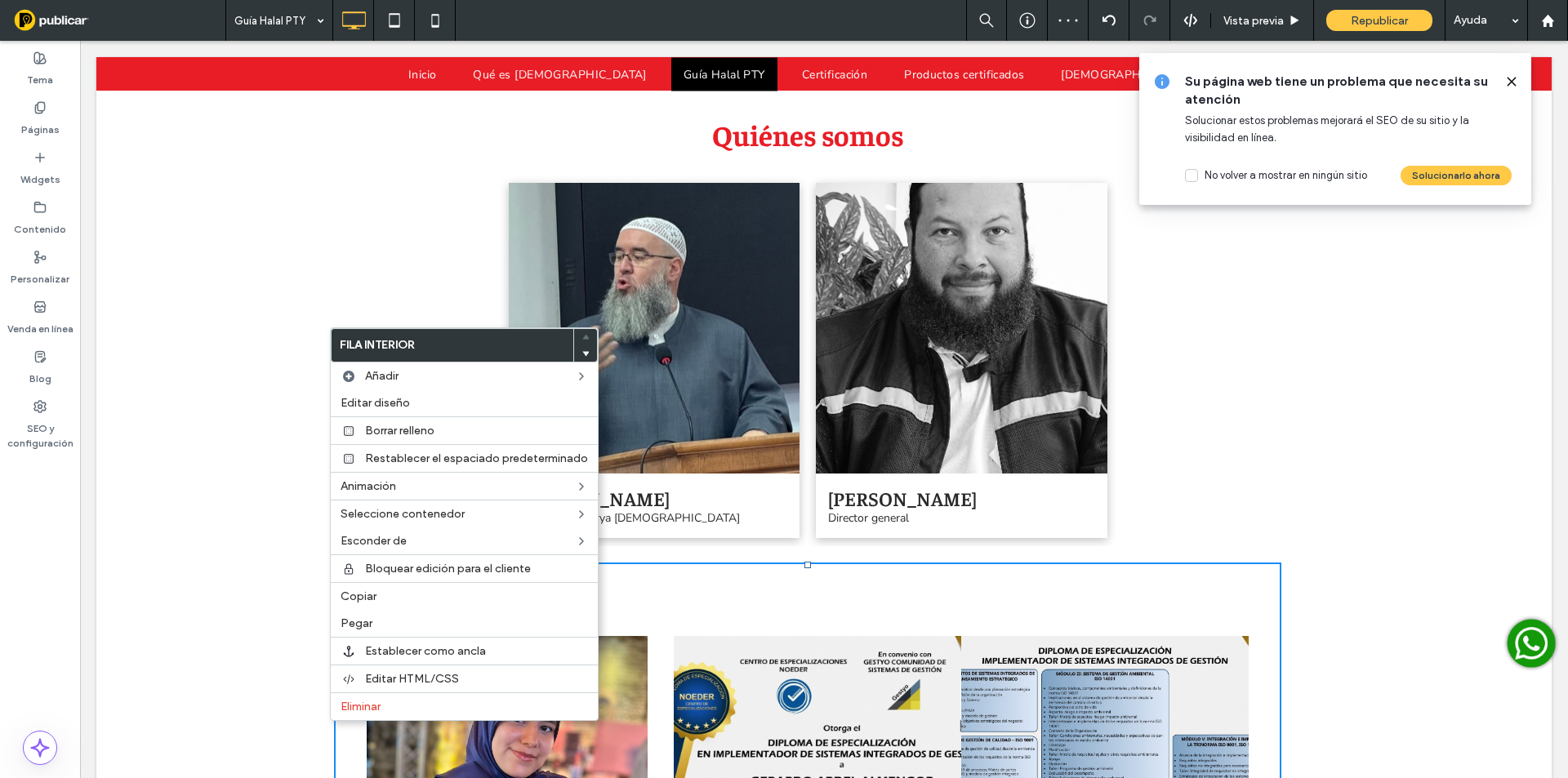
click at [584, 354] on use at bounding box center [586, 354] width 7 height 5
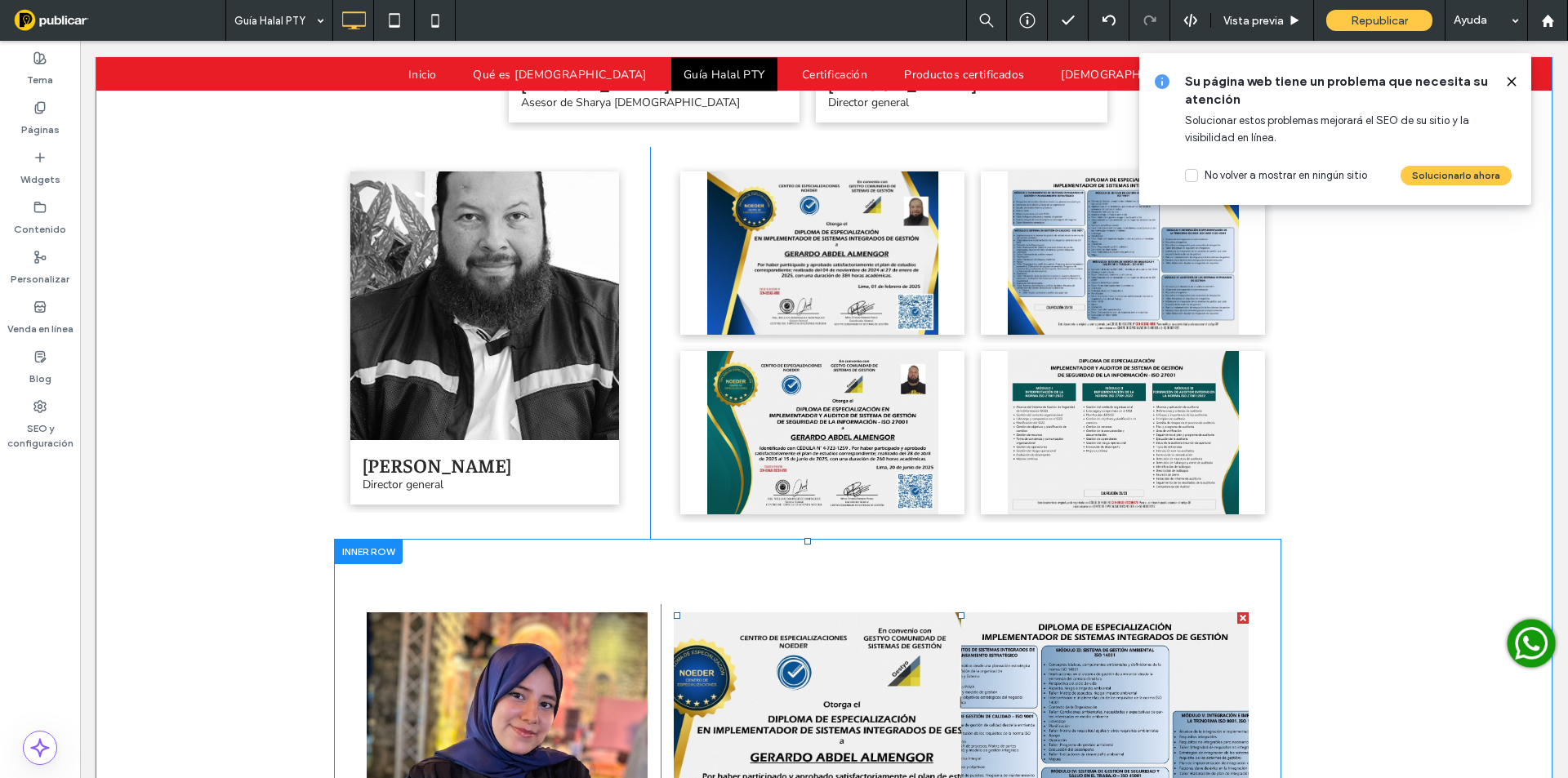
scroll to position [3858, 0]
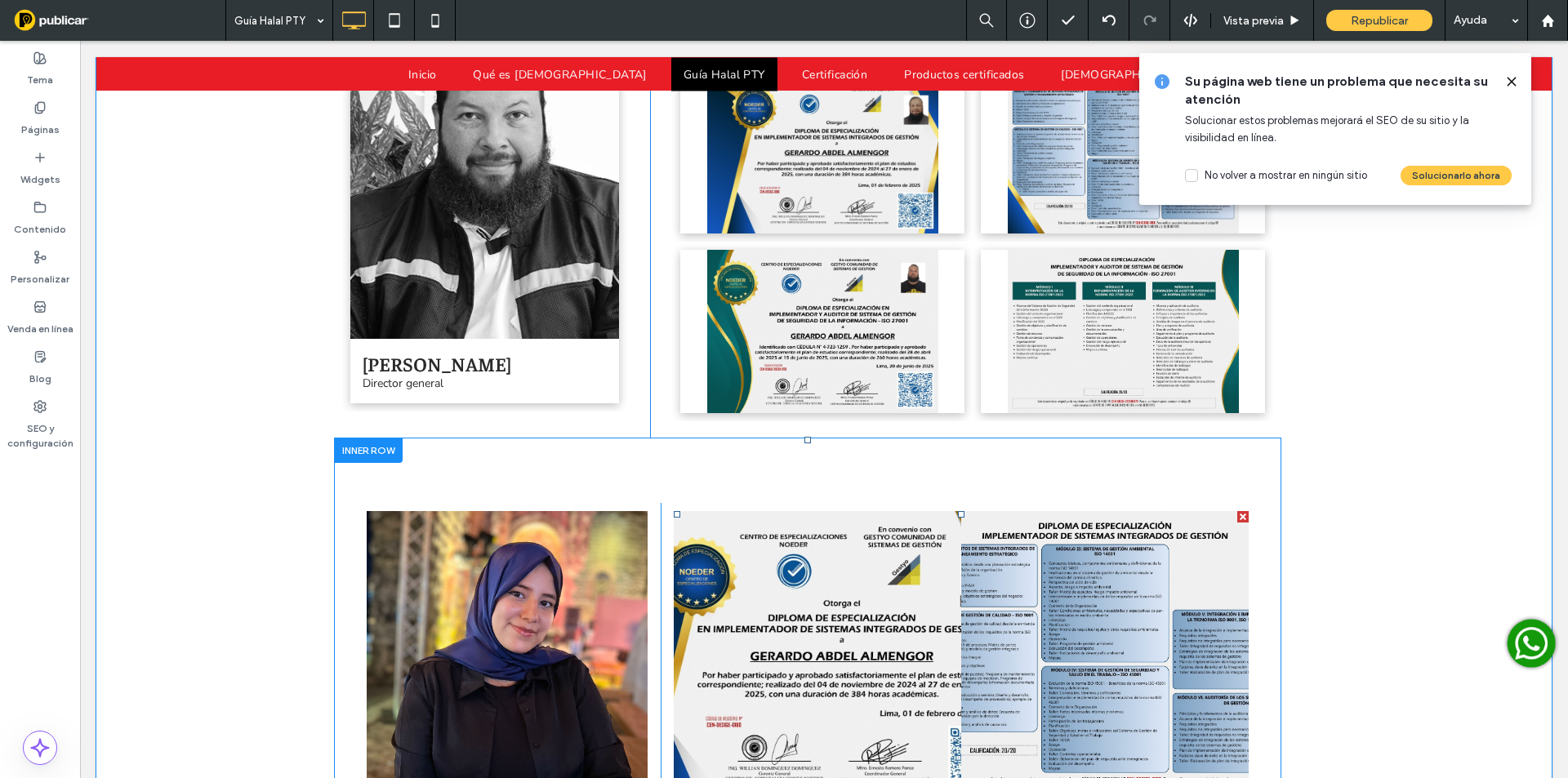
click at [997, 511] on link at bounding box center [1104, 654] width 288 height 287
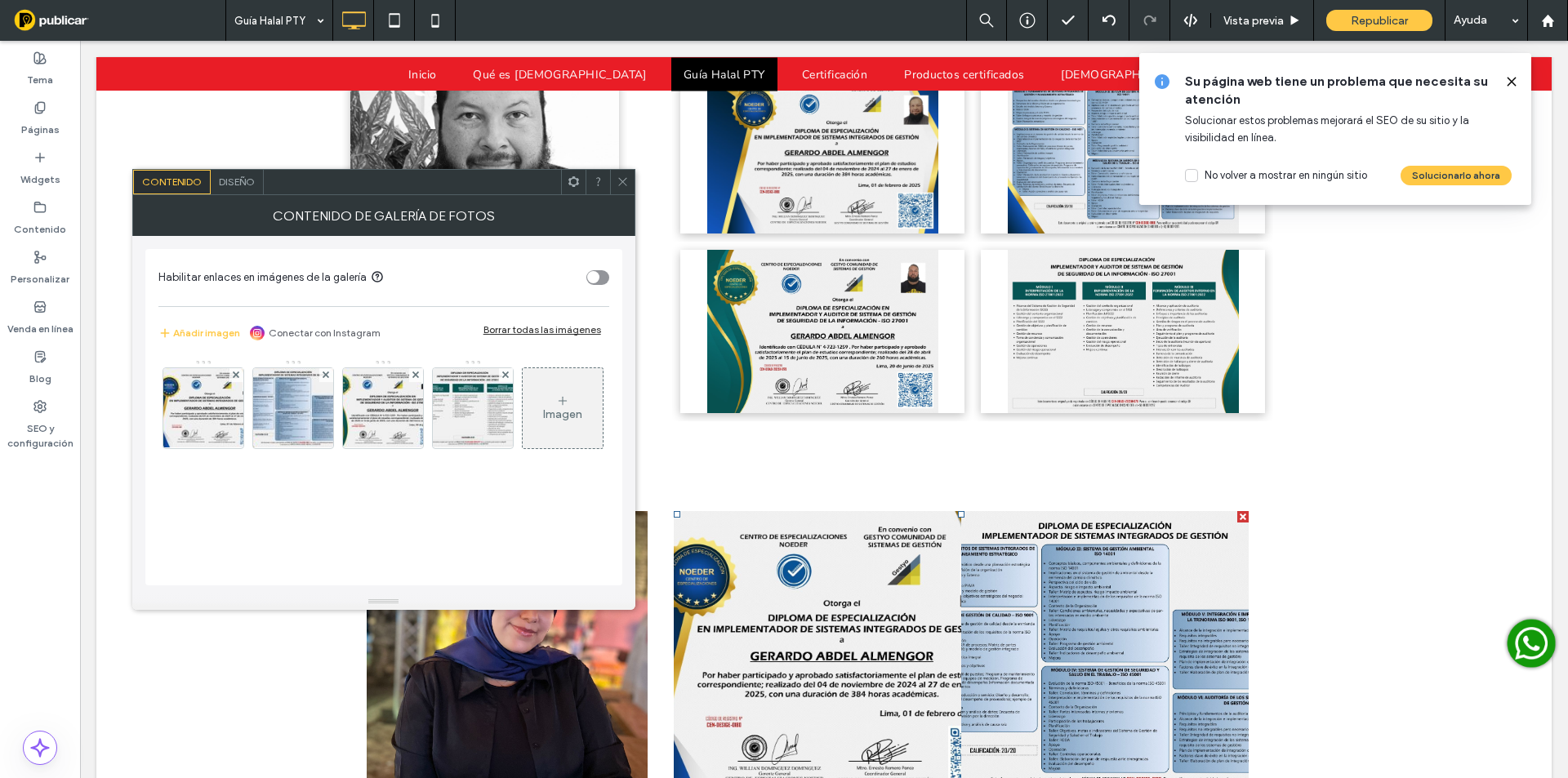
click at [544, 330] on div "Borrar todas las imágenes" at bounding box center [542, 329] width 118 height 12
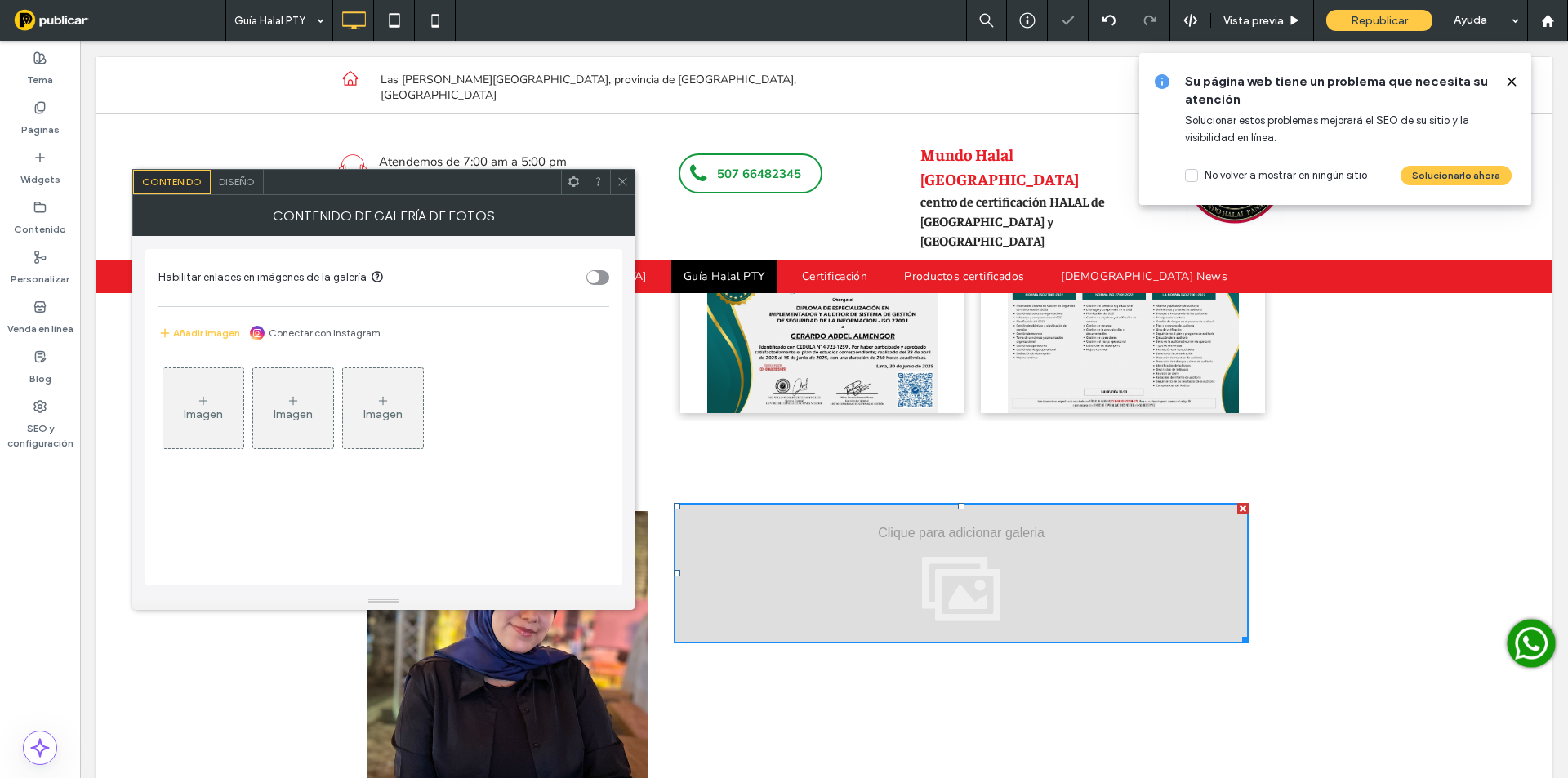
click at [243, 416] on div "Imagen" at bounding box center [202, 408] width 80 height 77
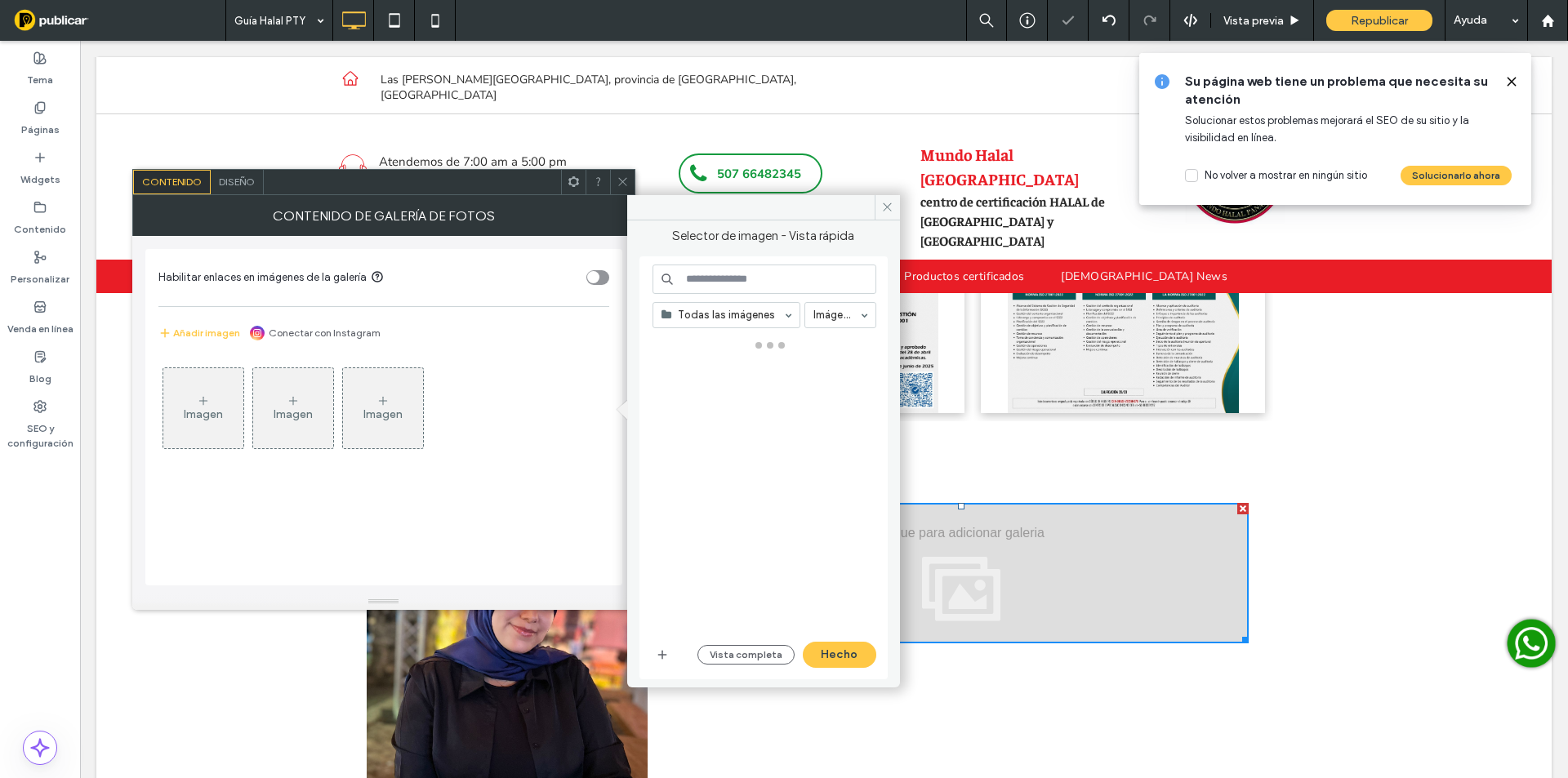
click at [215, 416] on div "Imagen" at bounding box center [203, 414] width 39 height 14
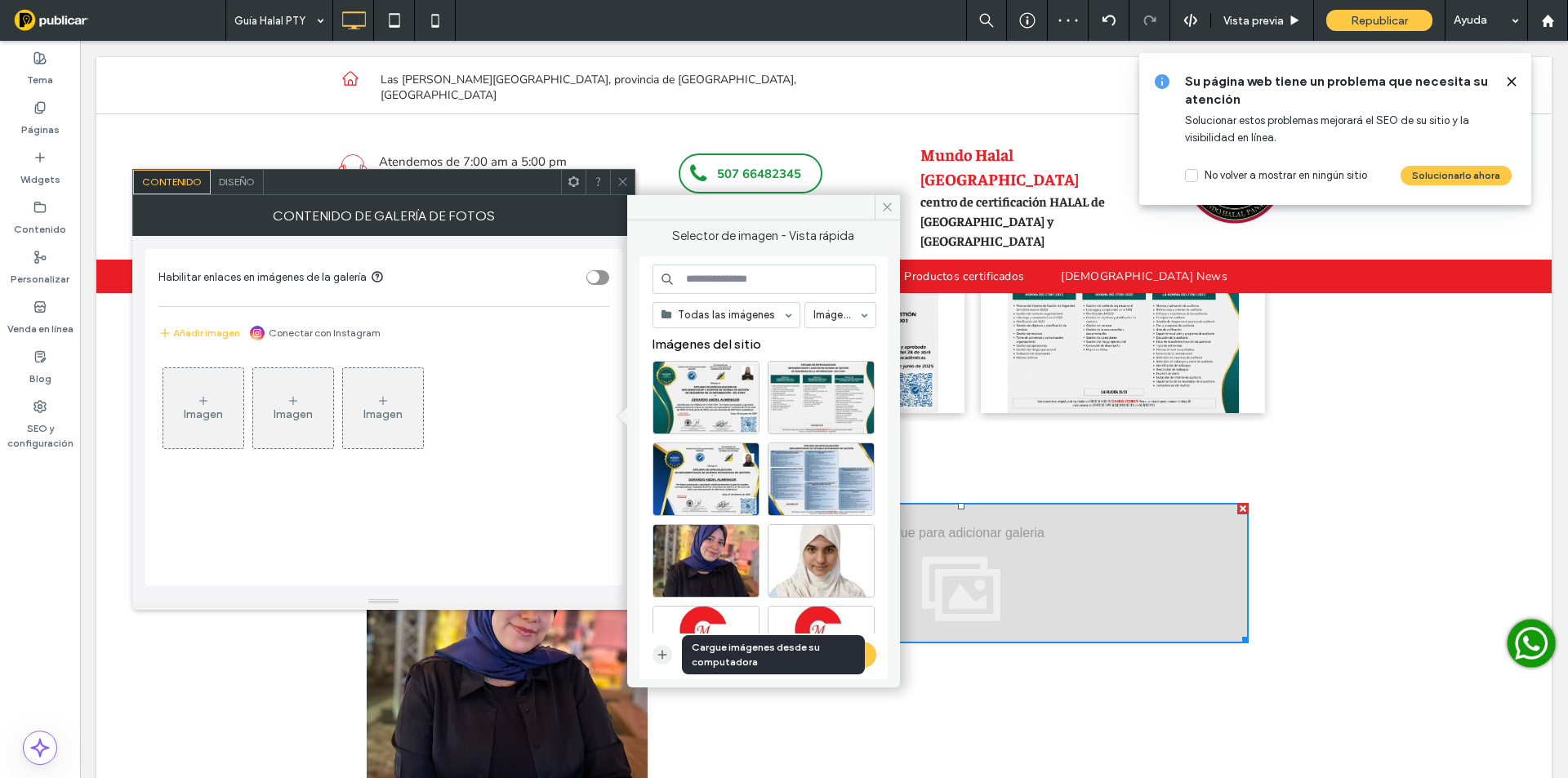
click at [657, 656] on icon "button" at bounding box center [662, 654] width 13 height 13
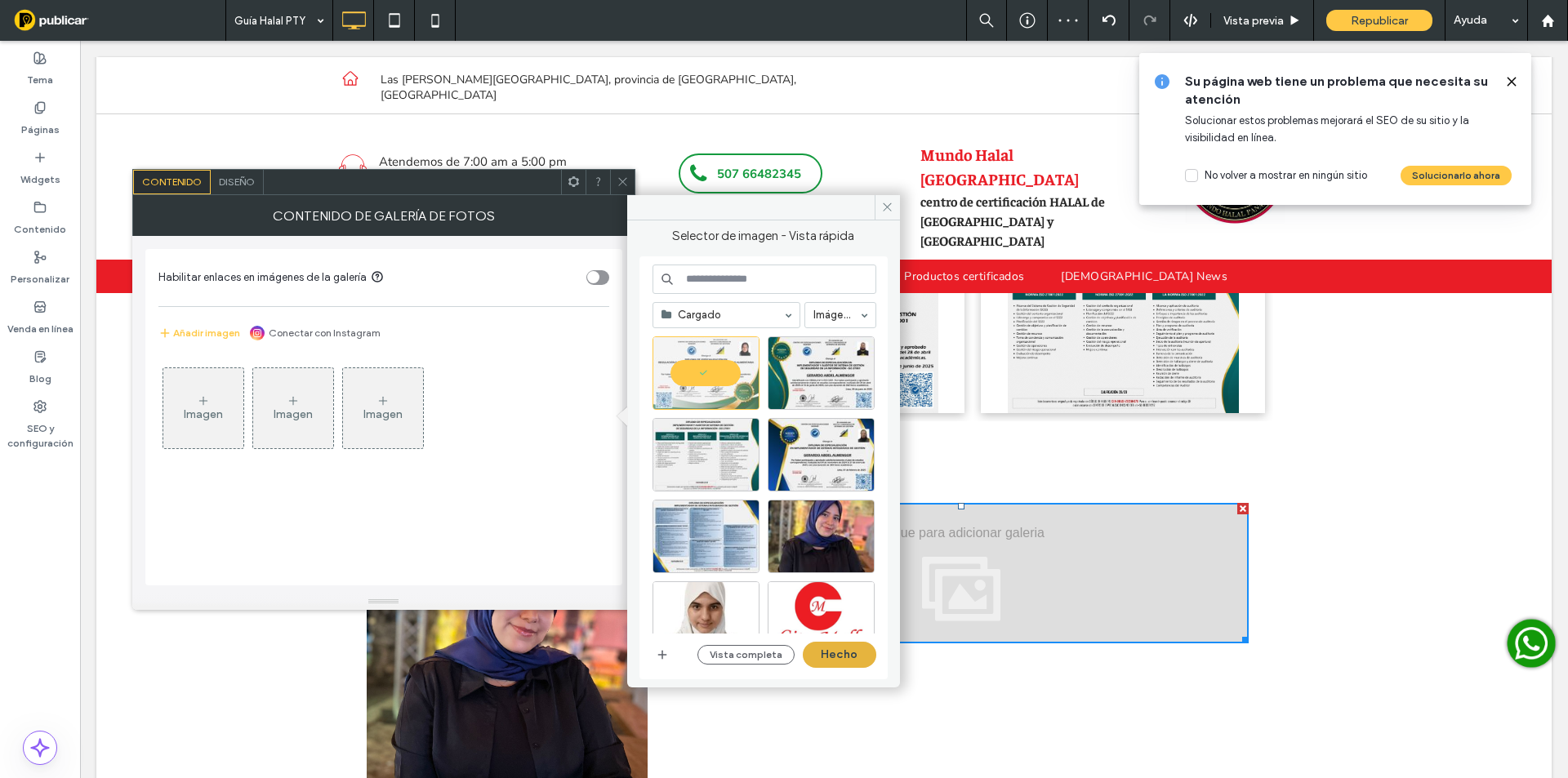
click at [832, 660] on button "Hecho" at bounding box center [839, 654] width 73 height 26
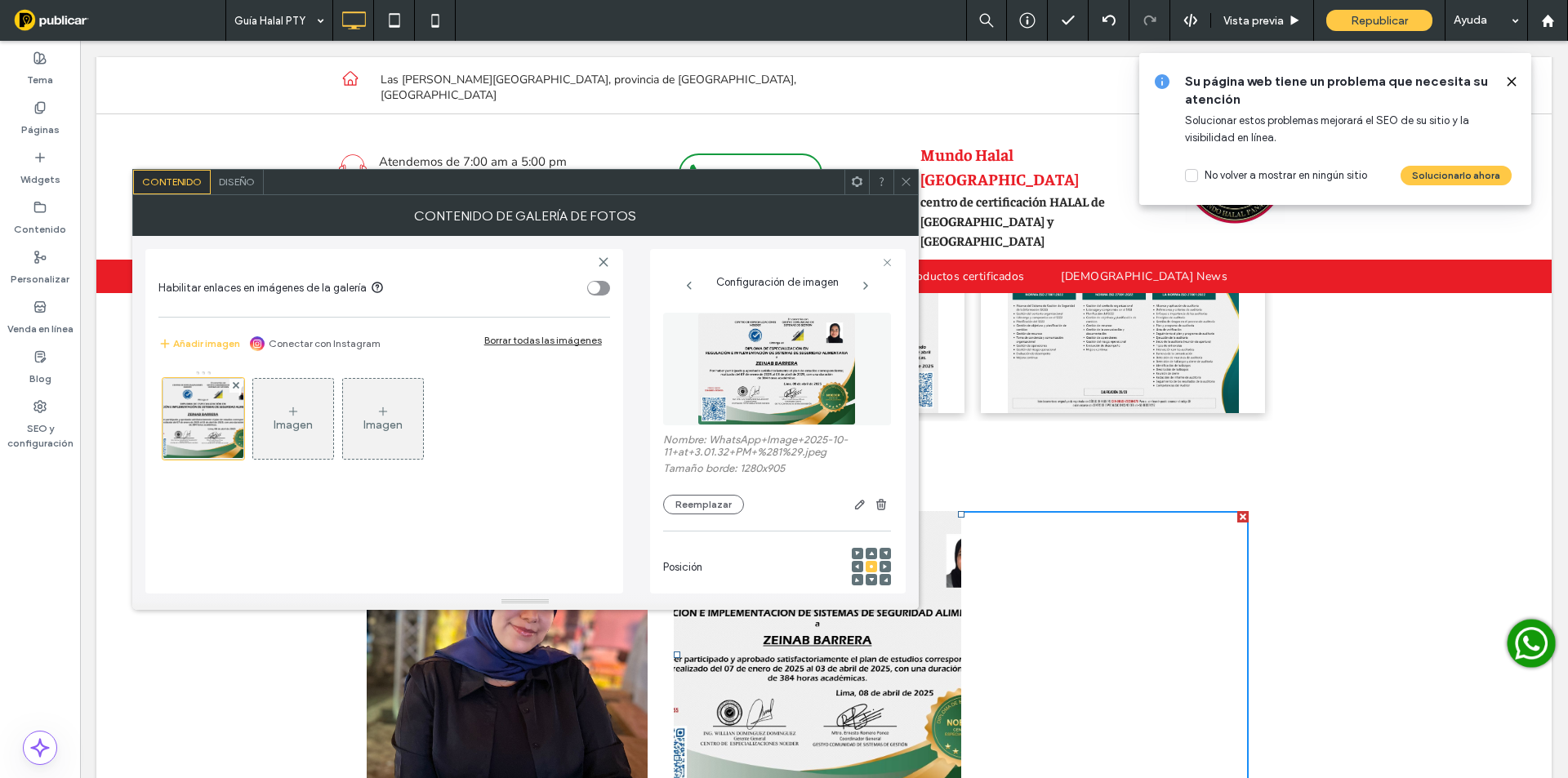
click at [252, 177] on span "Diseño" at bounding box center [237, 181] width 36 height 12
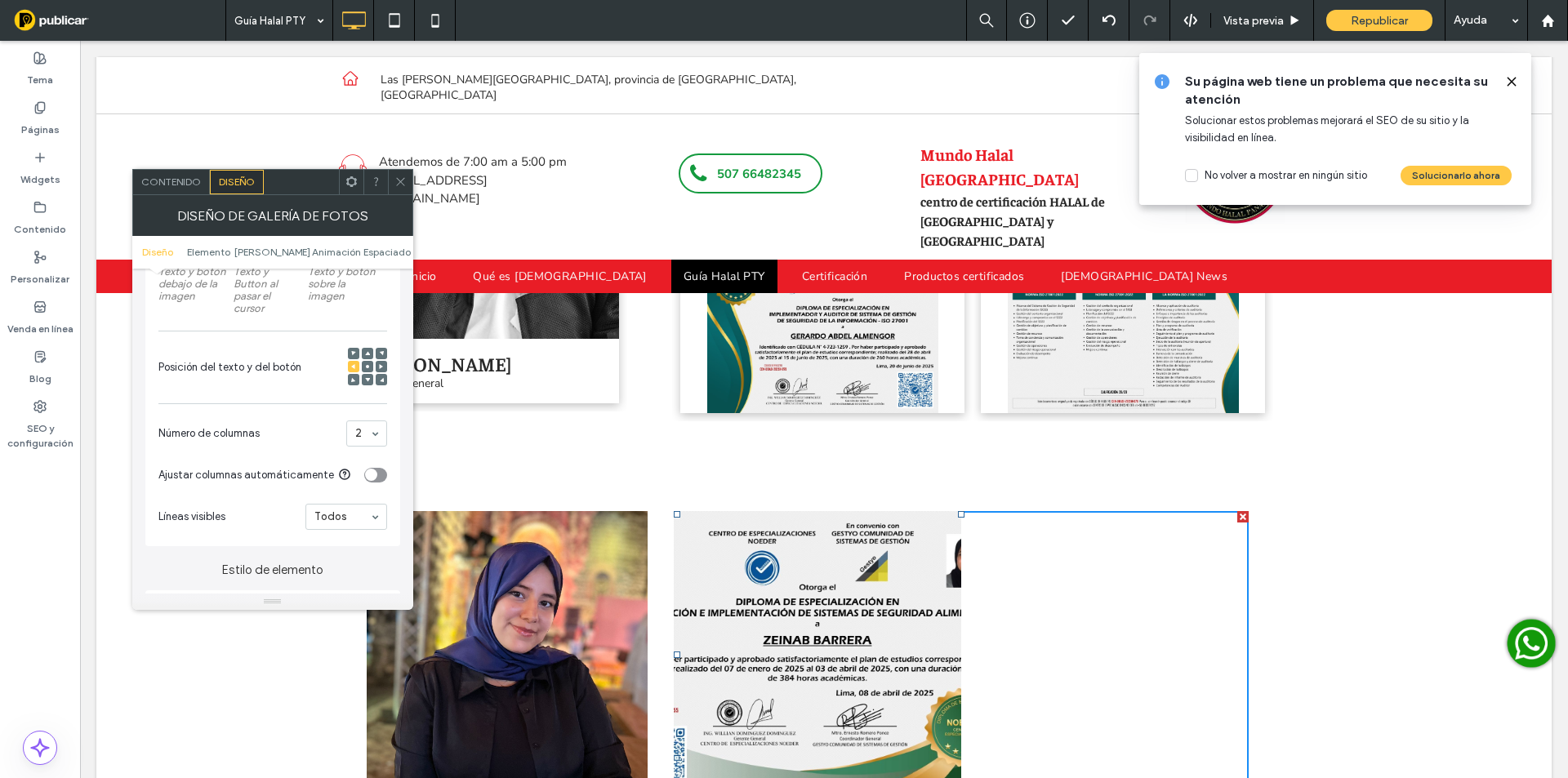
scroll to position [435, 0]
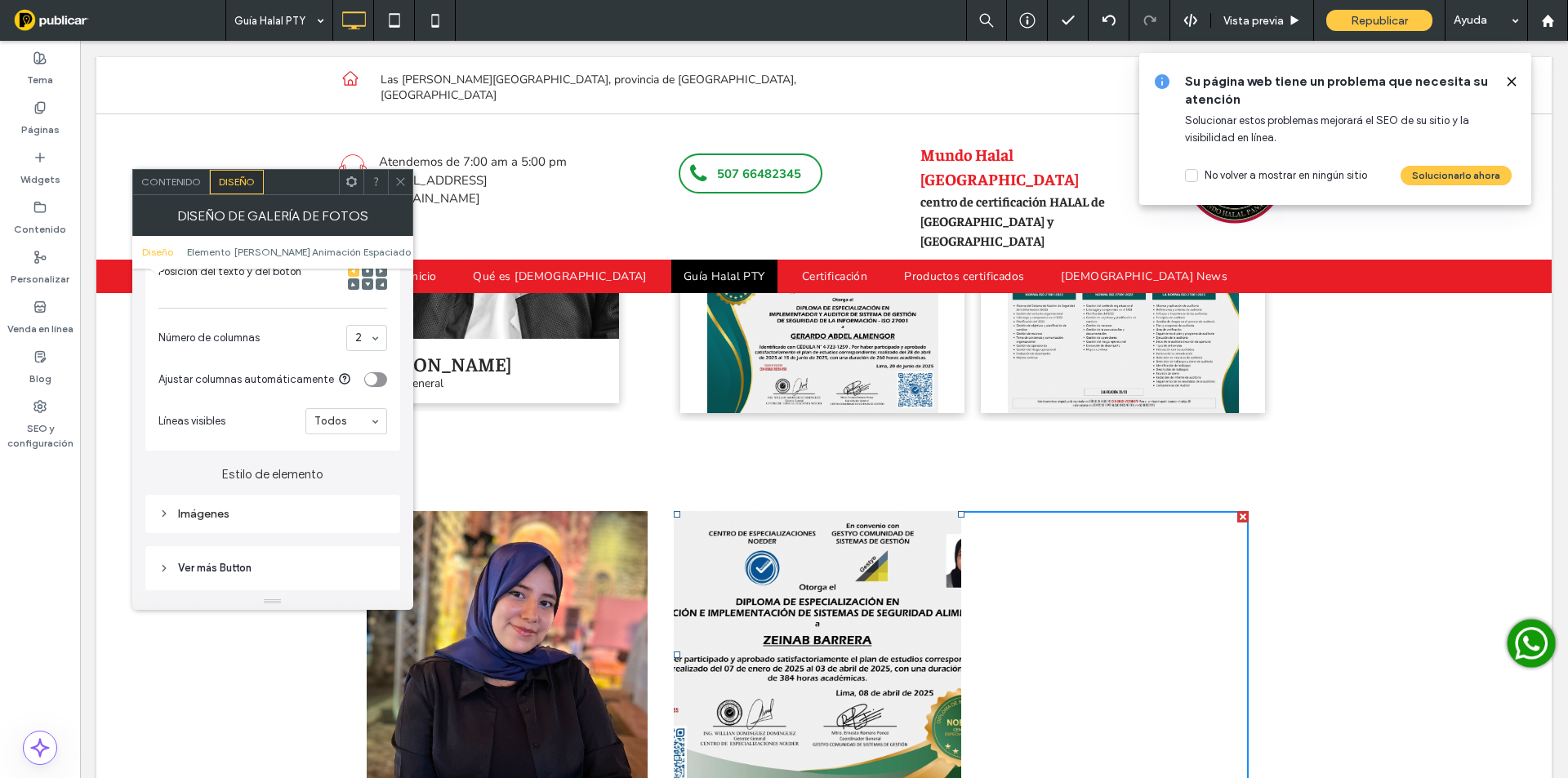
click at [197, 519] on div "Imágenes" at bounding box center [273, 513] width 229 height 14
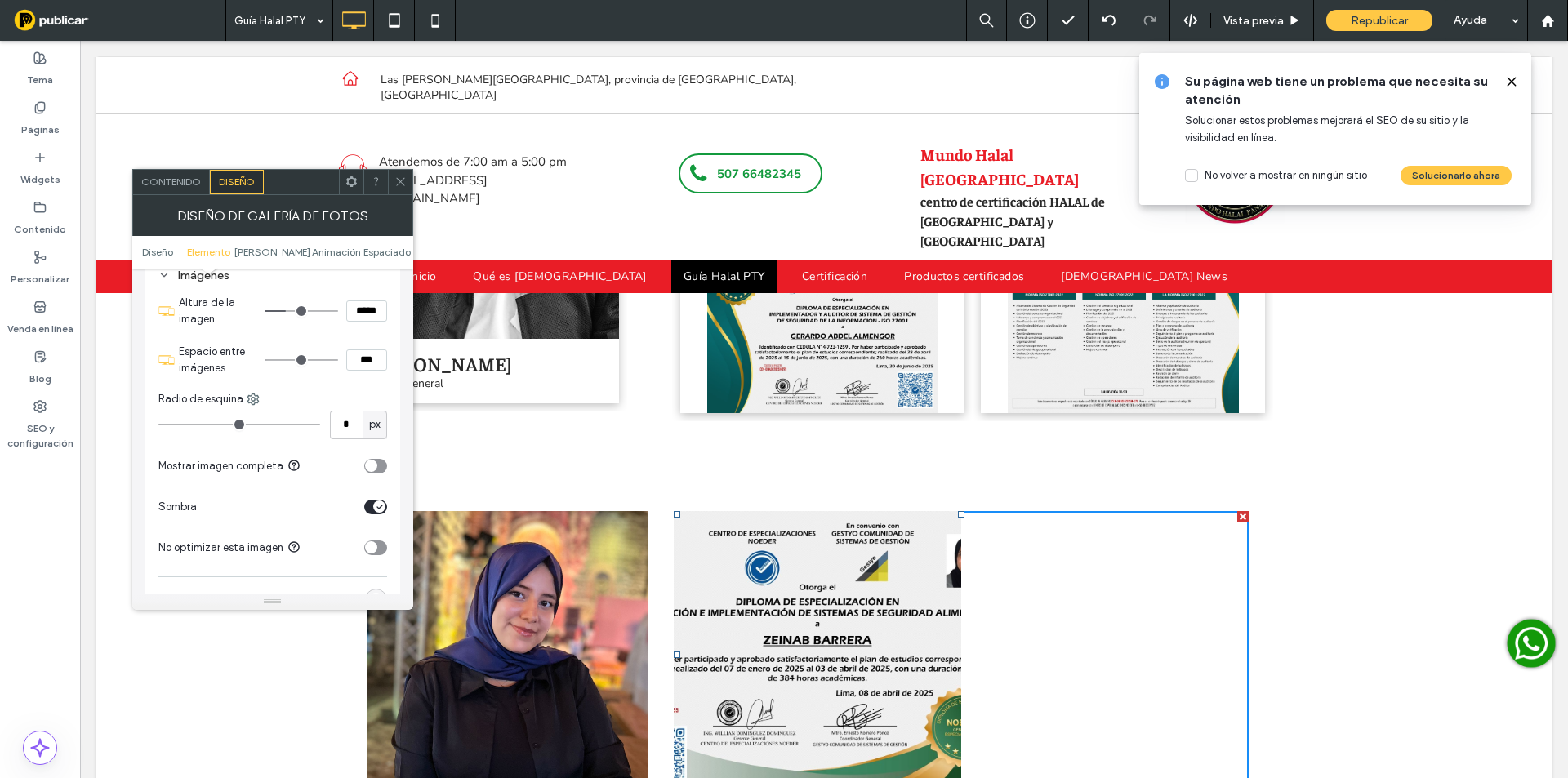
scroll to position [680, 0]
click at [377, 466] on div "toggle" at bounding box center [376, 460] width 22 height 15
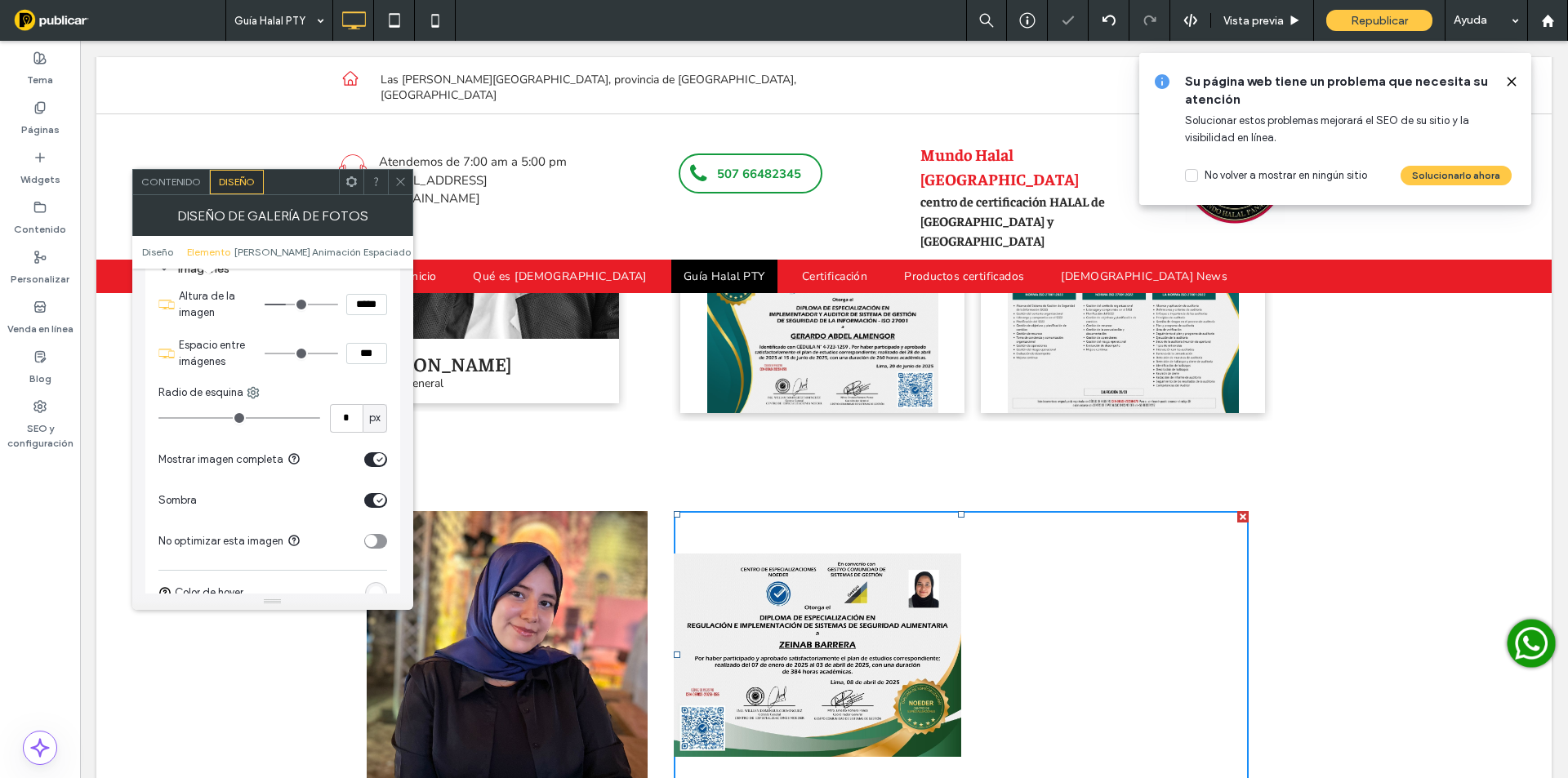
click at [401, 185] on icon at bounding box center [400, 181] width 12 height 12
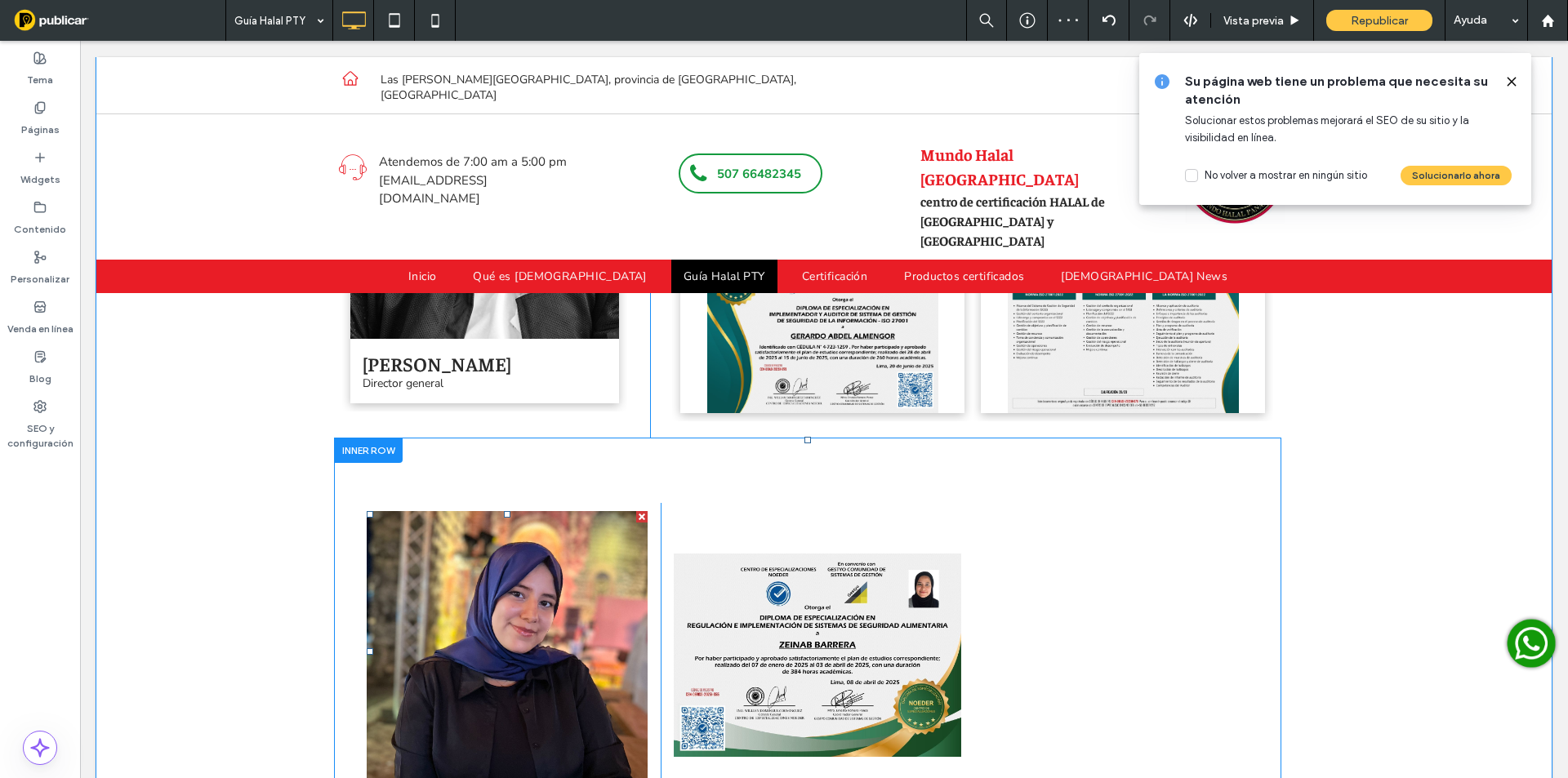
click at [634, 511] on link at bounding box center [507, 652] width 281 height 281
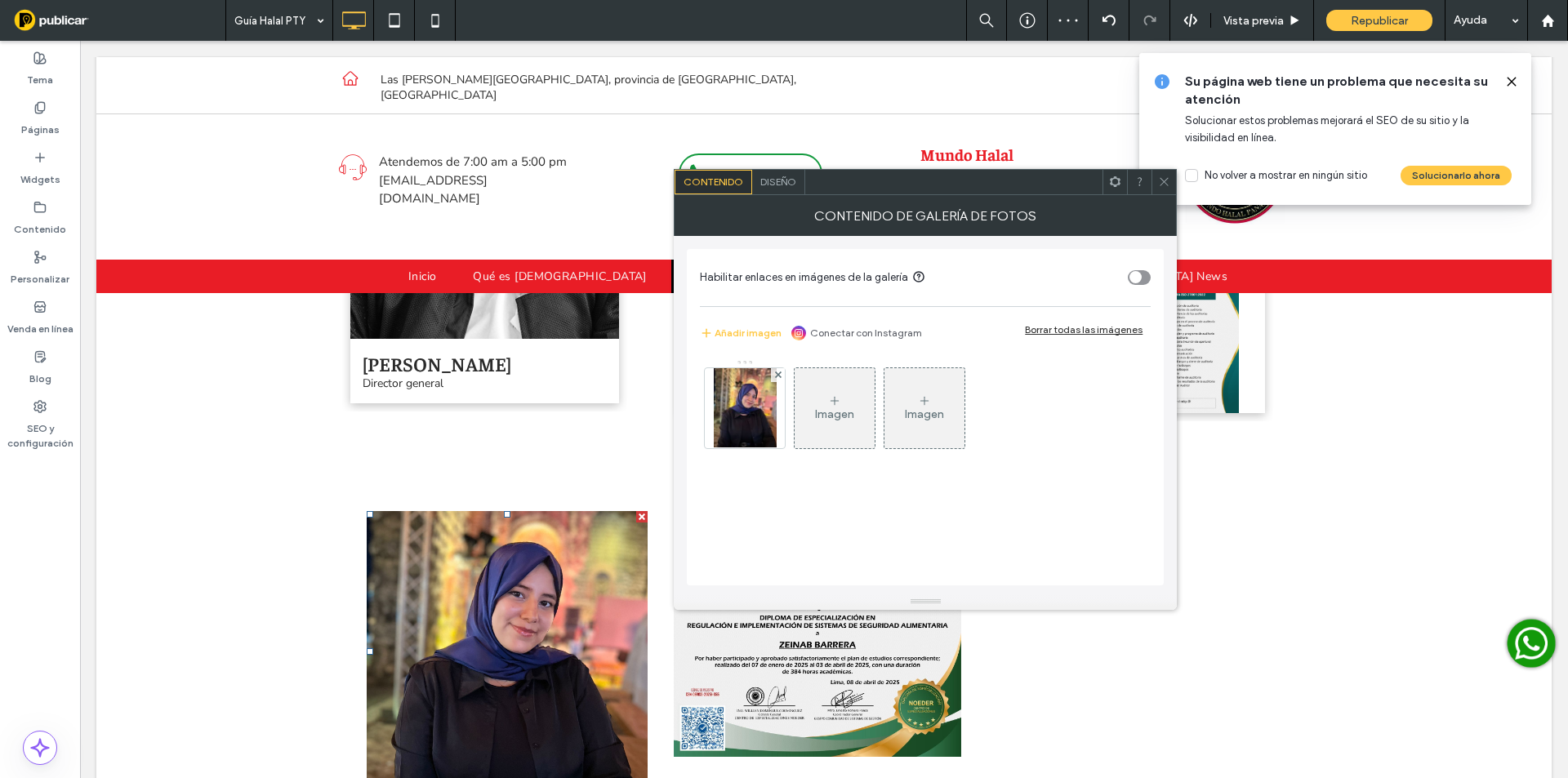
click at [798, 183] on div "Diseño" at bounding box center [778, 182] width 53 height 24
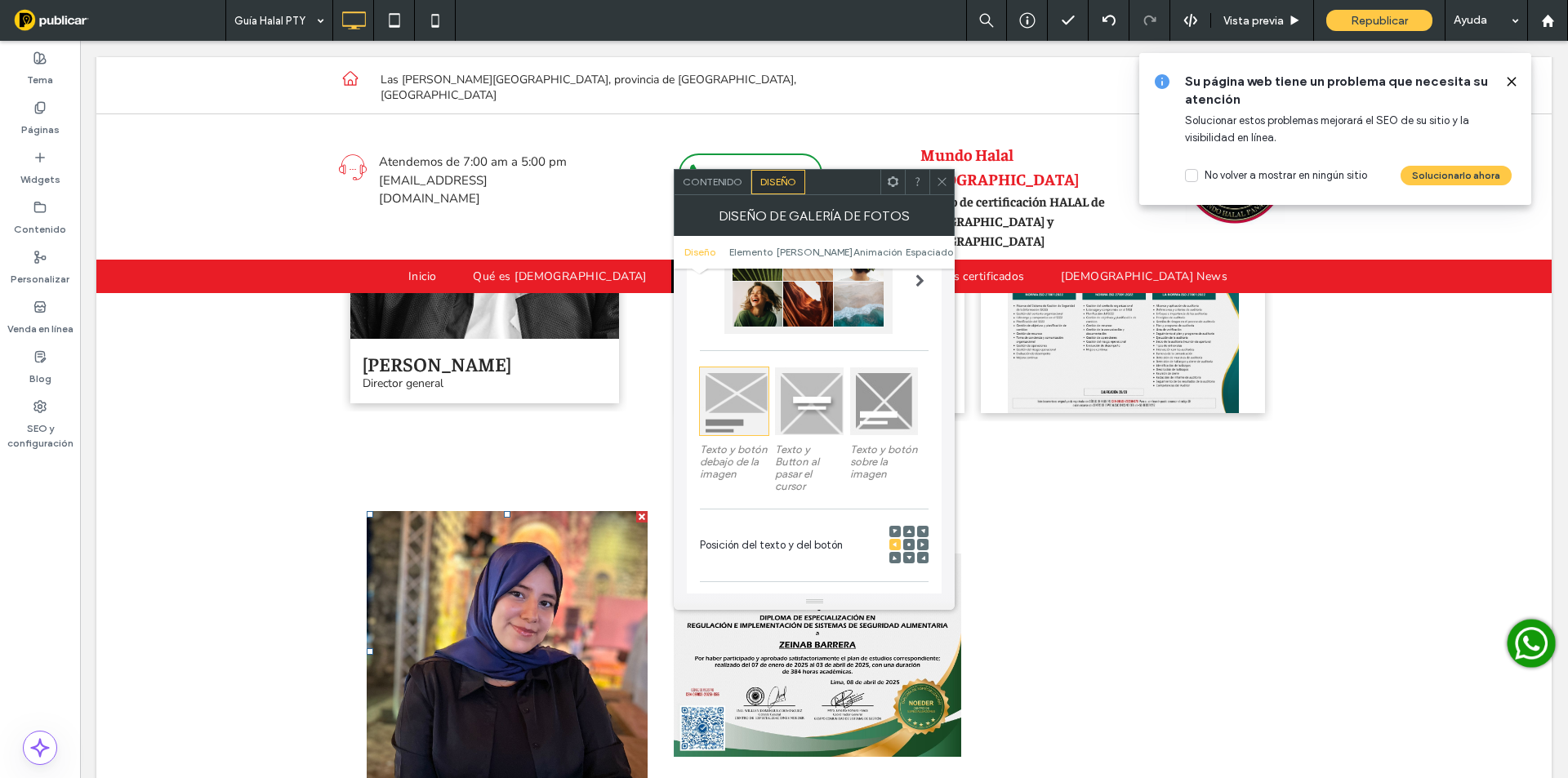
scroll to position [163, 0]
click at [794, 404] on div at bounding box center [808, 400] width 67 height 67
click at [747, 395] on div at bounding box center [733, 400] width 67 height 67
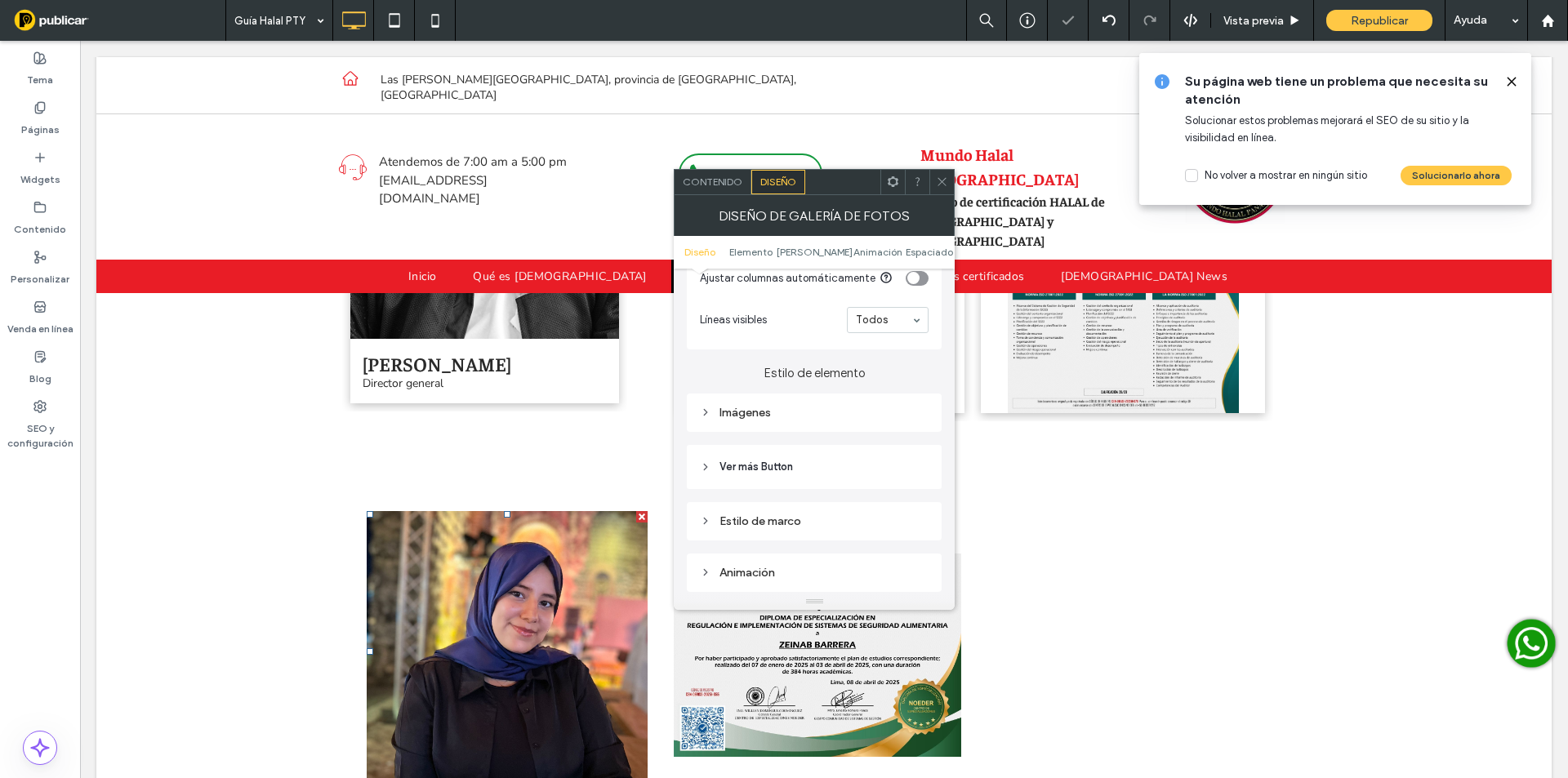
scroll to position [545, 0]
click at [723, 176] on span "Contenido" at bounding box center [713, 181] width 60 height 12
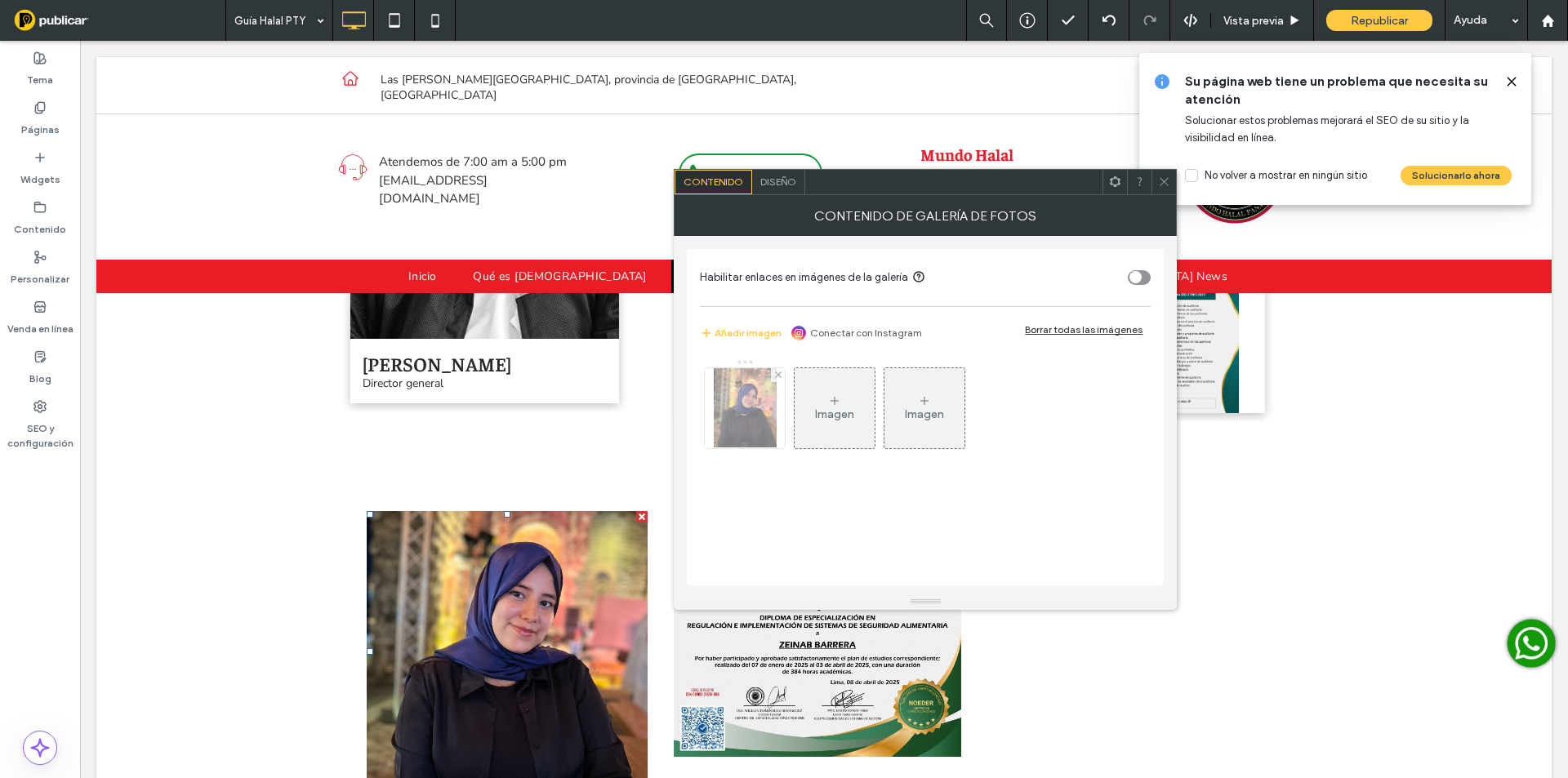
click at [728, 392] on img at bounding box center [745, 407] width 63 height 80
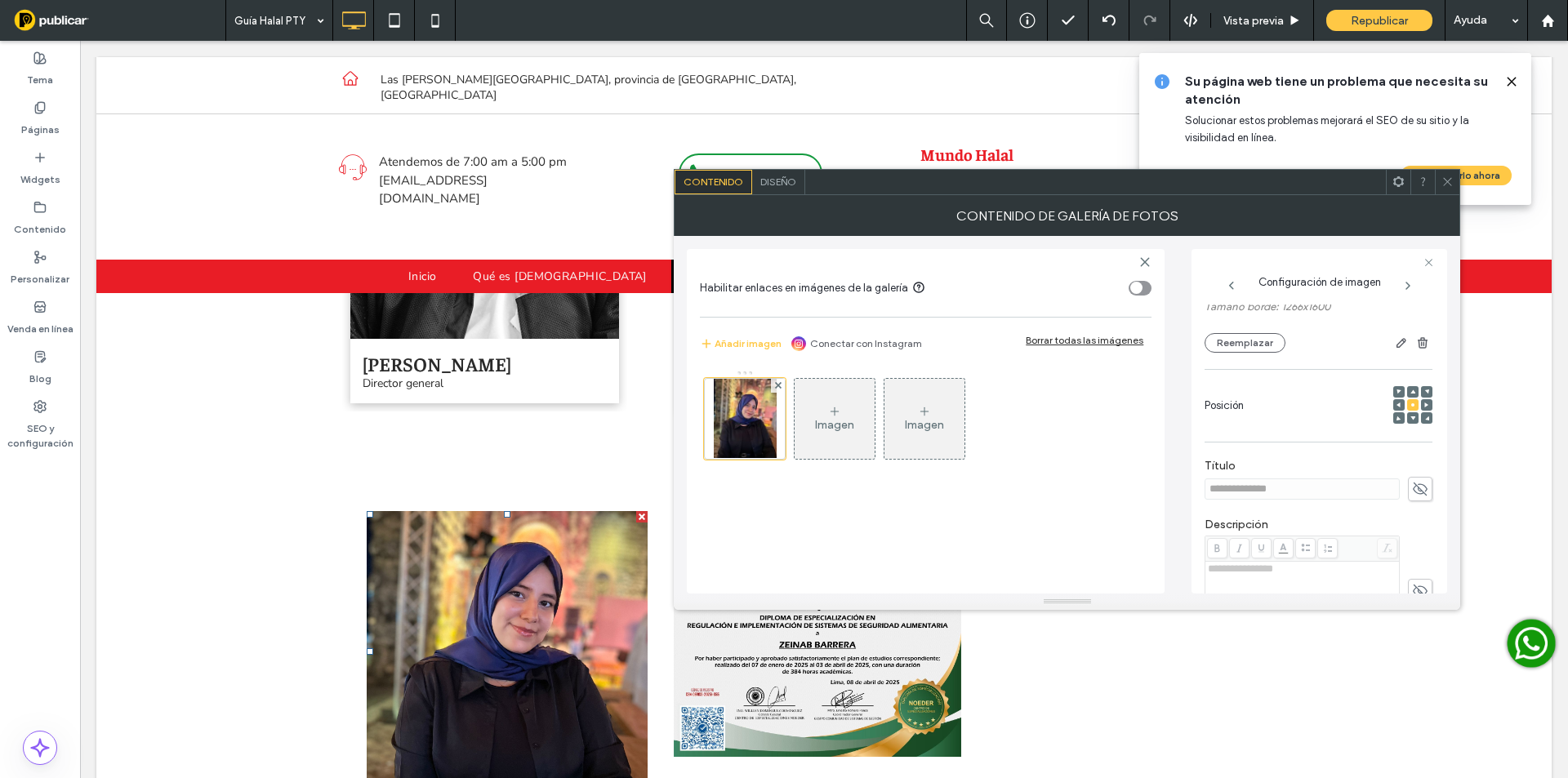
scroll to position [190, 0]
click at [1413, 456] on icon at bounding box center [1420, 460] width 16 height 18
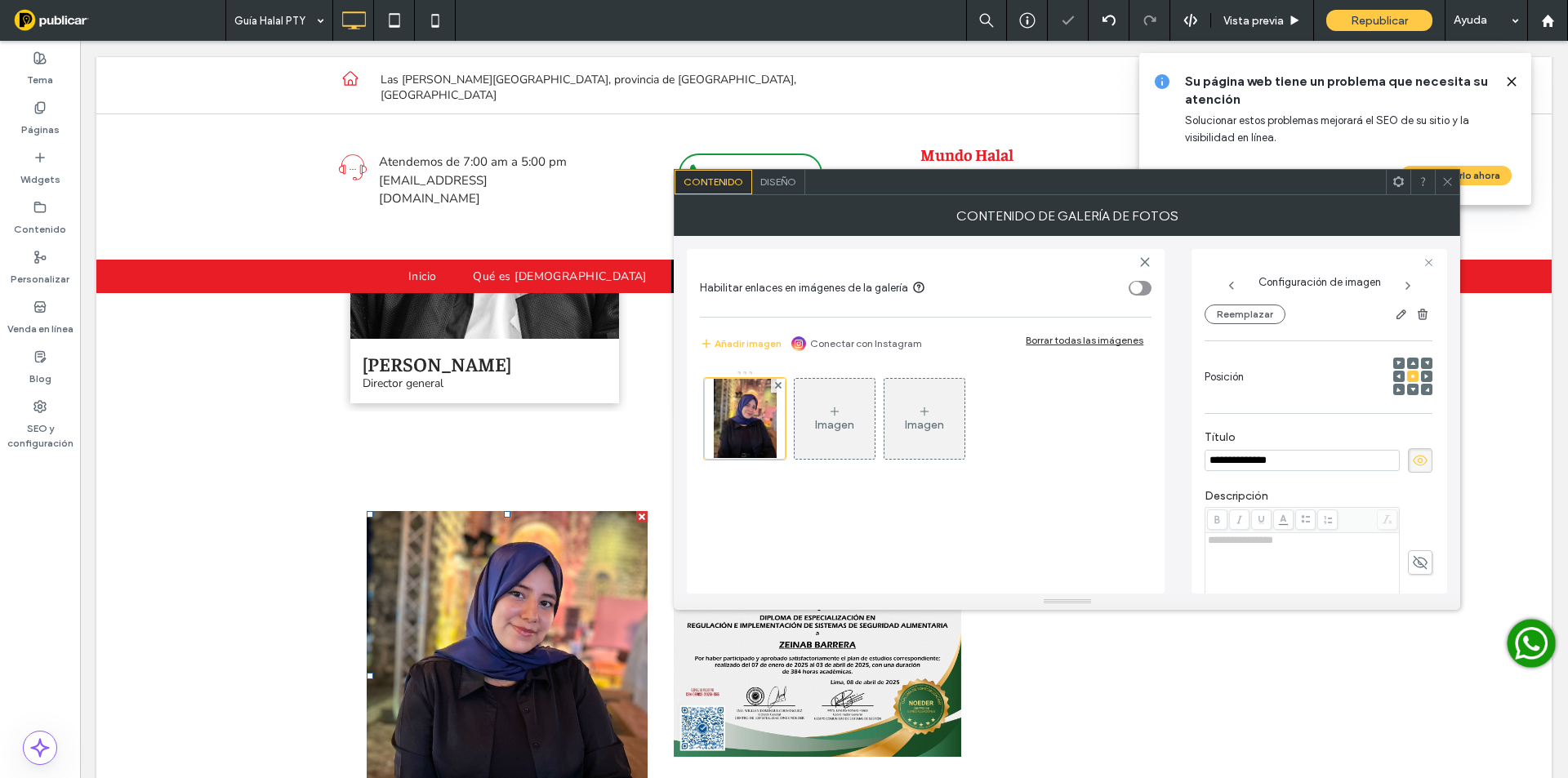
click at [1257, 540] on span "**********" at bounding box center [1241, 539] width 66 height 10
click at [1441, 175] on div at bounding box center [1447, 182] width 24 height 24
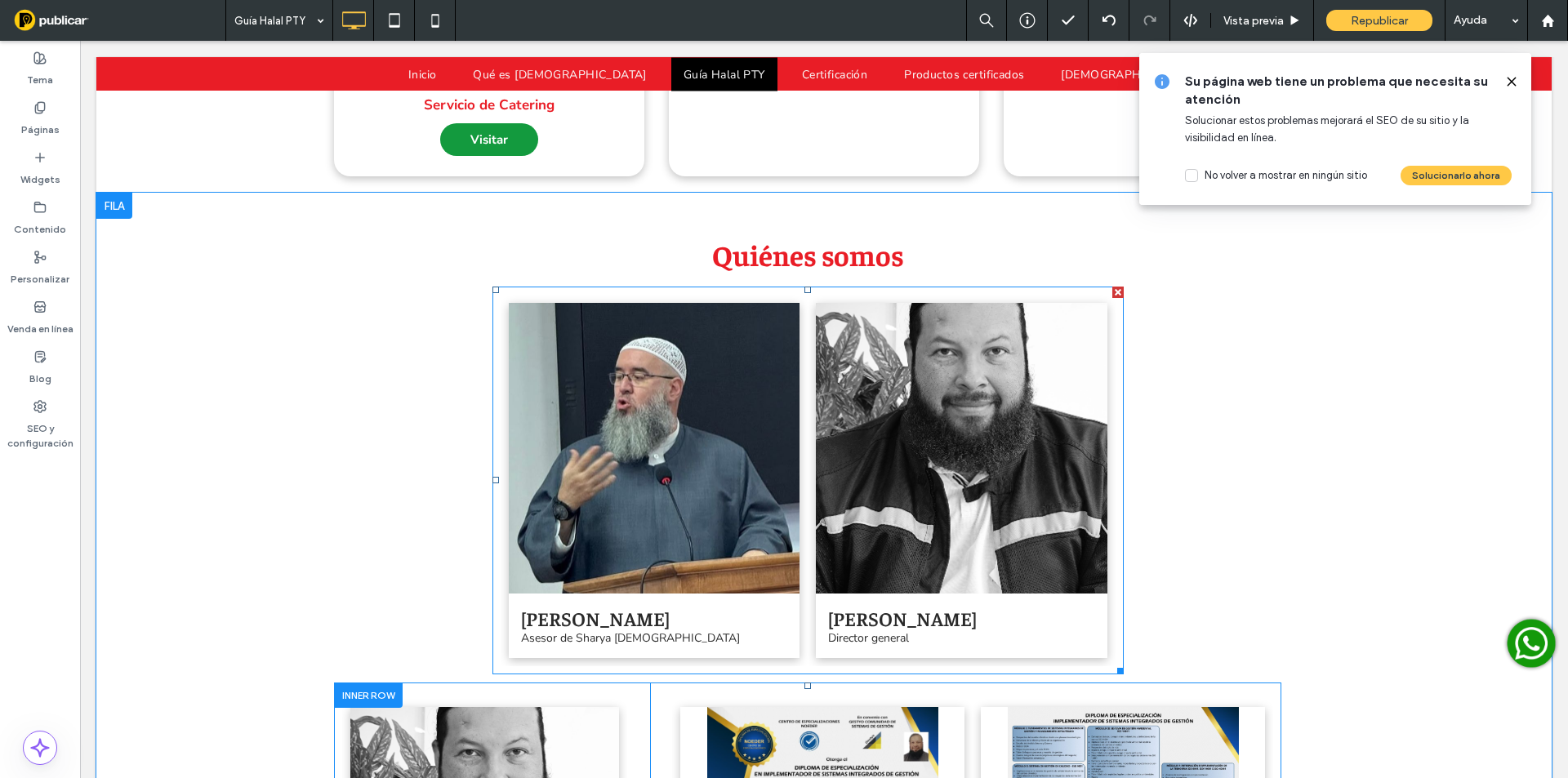
scroll to position [3205, 0]
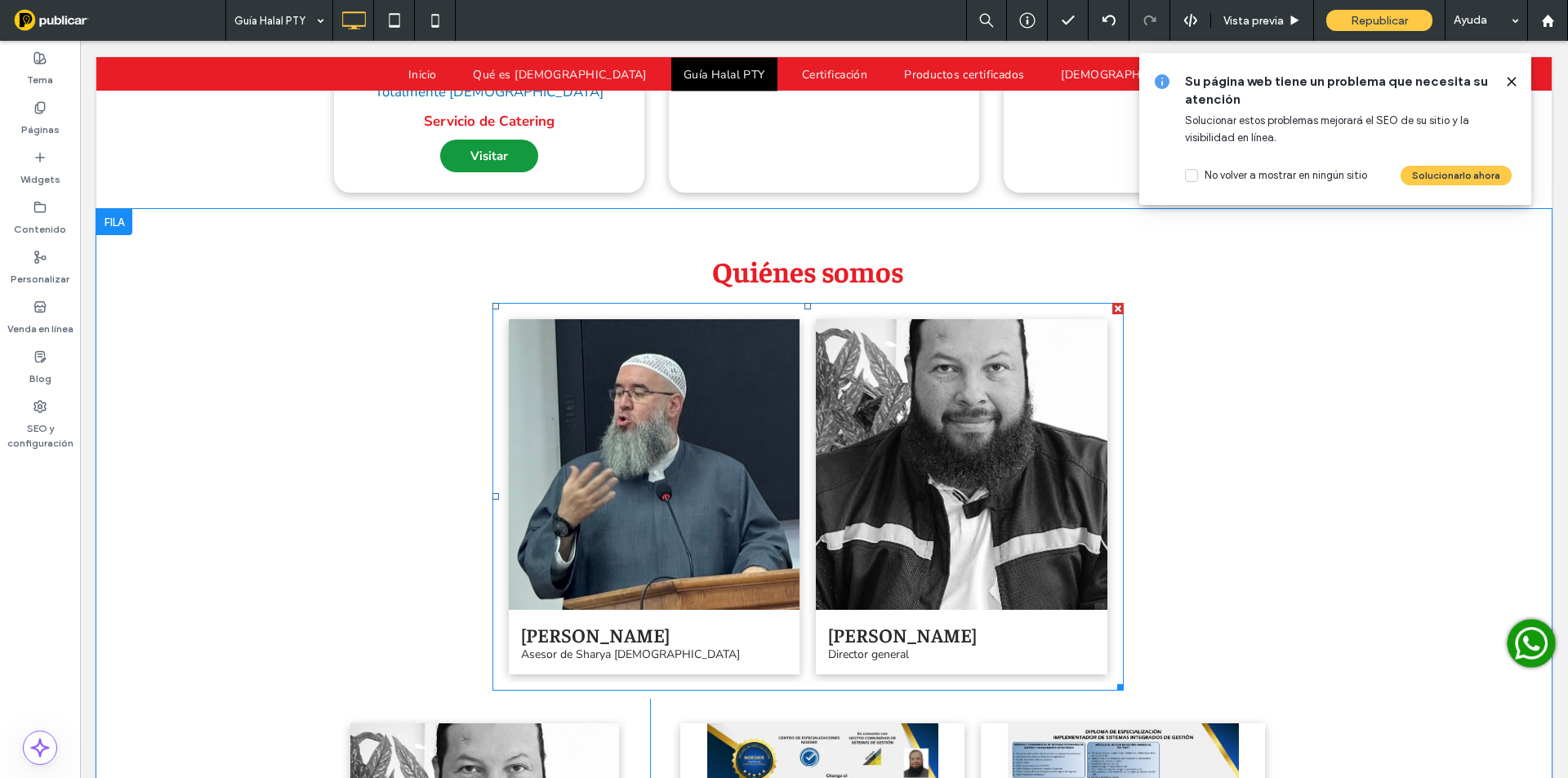
click at [696, 319] on link at bounding box center [654, 464] width 291 height 291
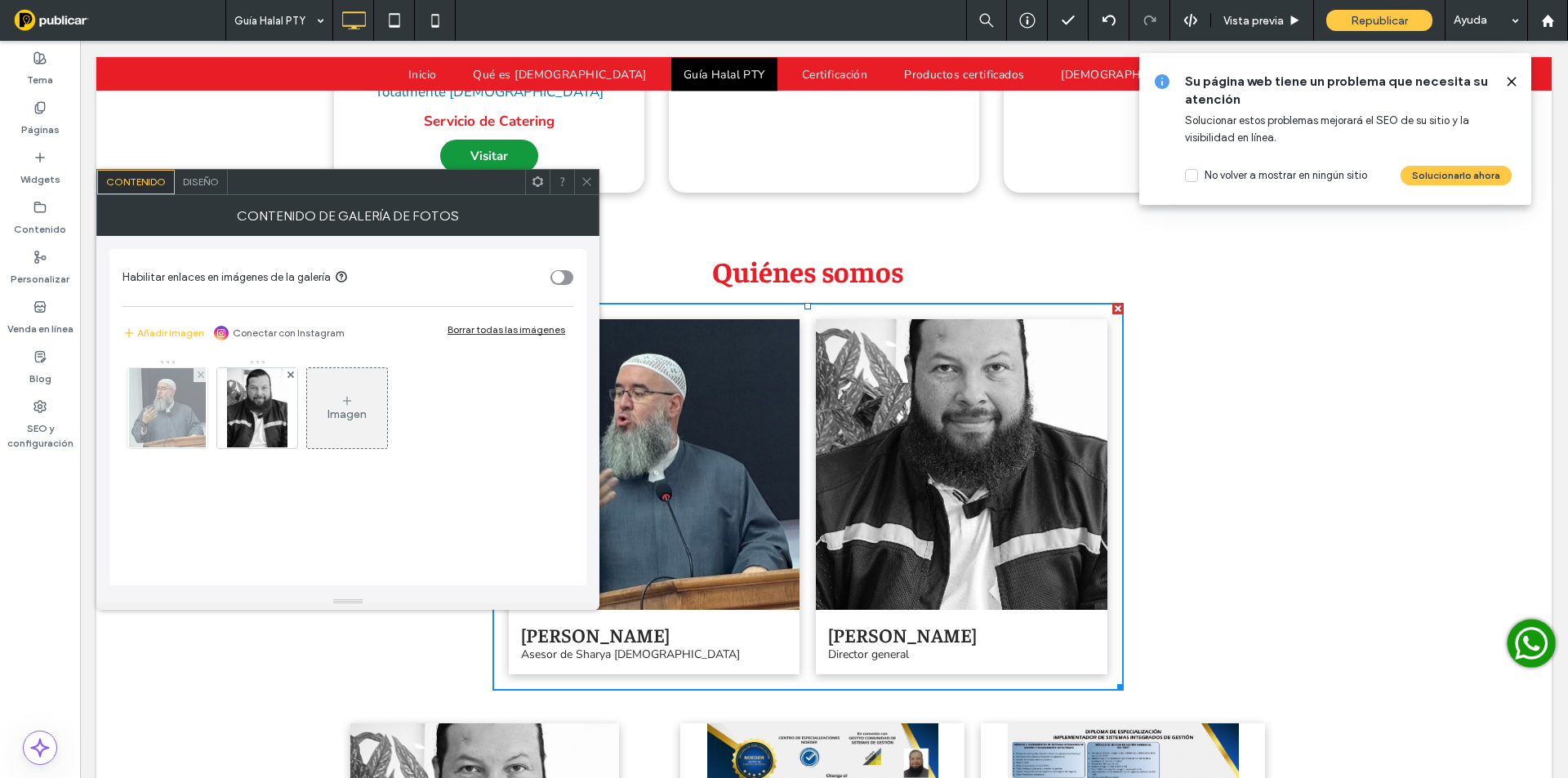
click at [158, 403] on img at bounding box center [168, 407] width 77 height 80
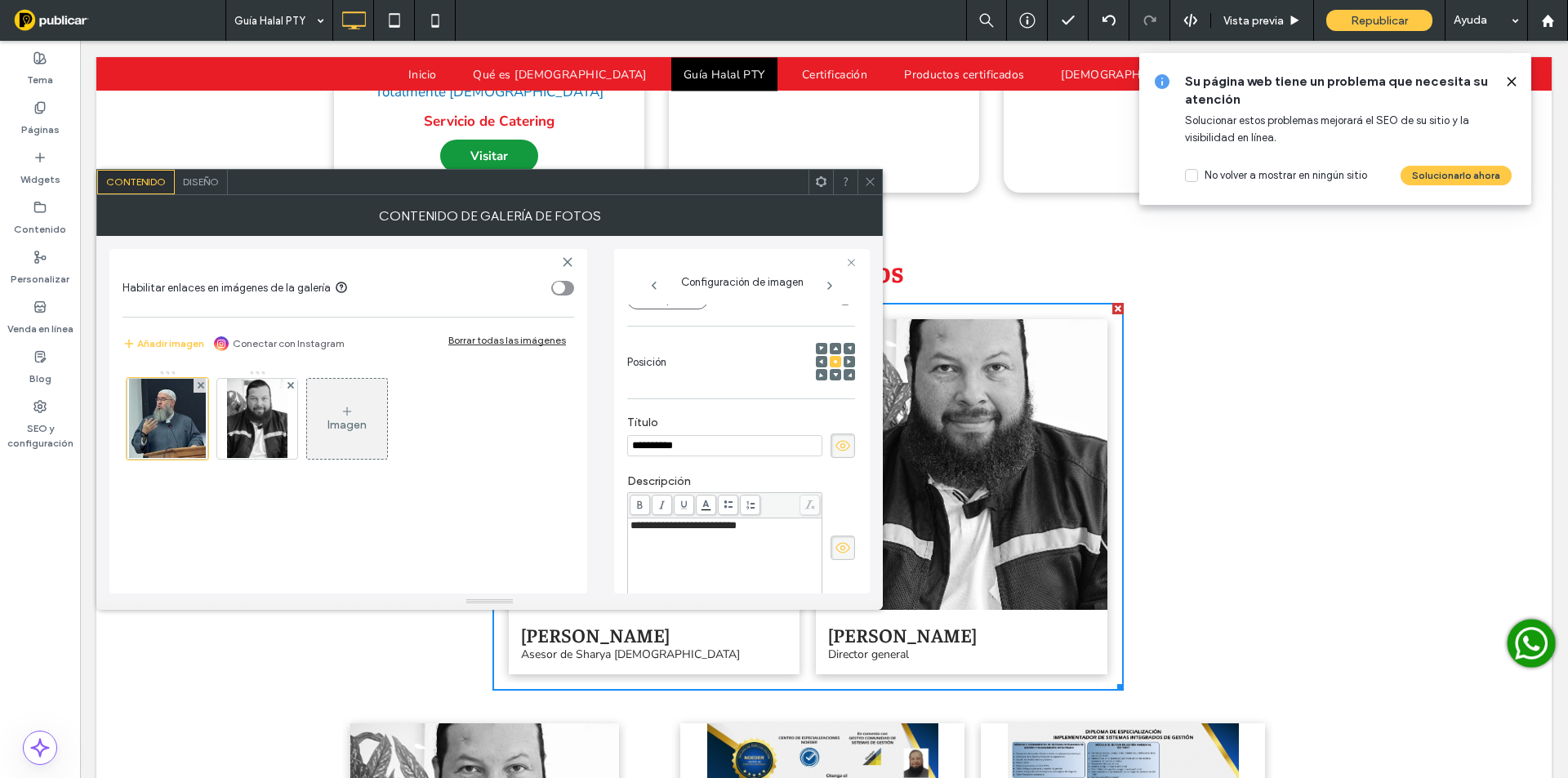
scroll to position [0, 0]
click at [673, 443] on input "**********" at bounding box center [725, 446] width 195 height 22
click at [875, 179] on icon at bounding box center [869, 181] width 12 height 12
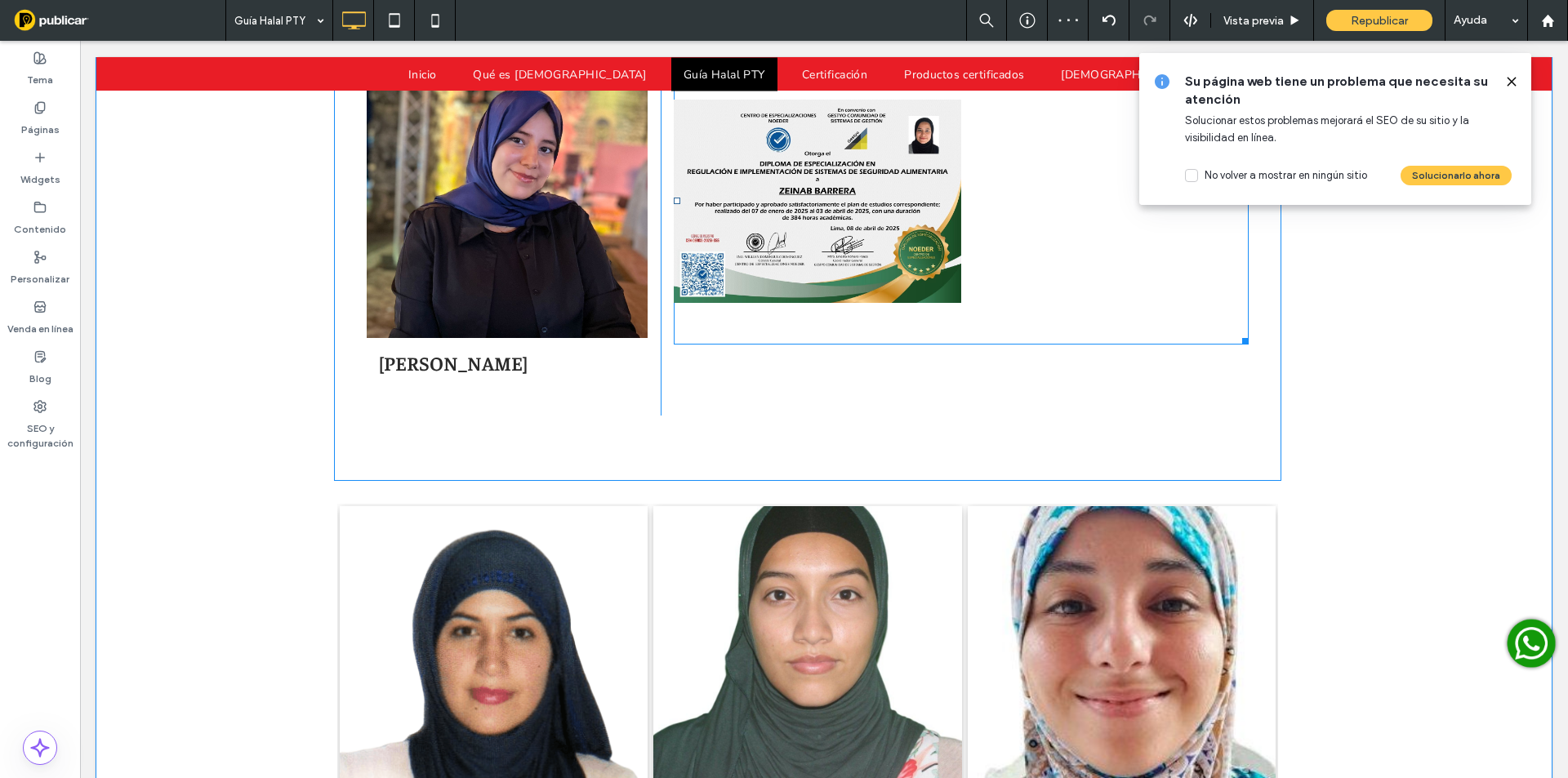
scroll to position [4321, 0]
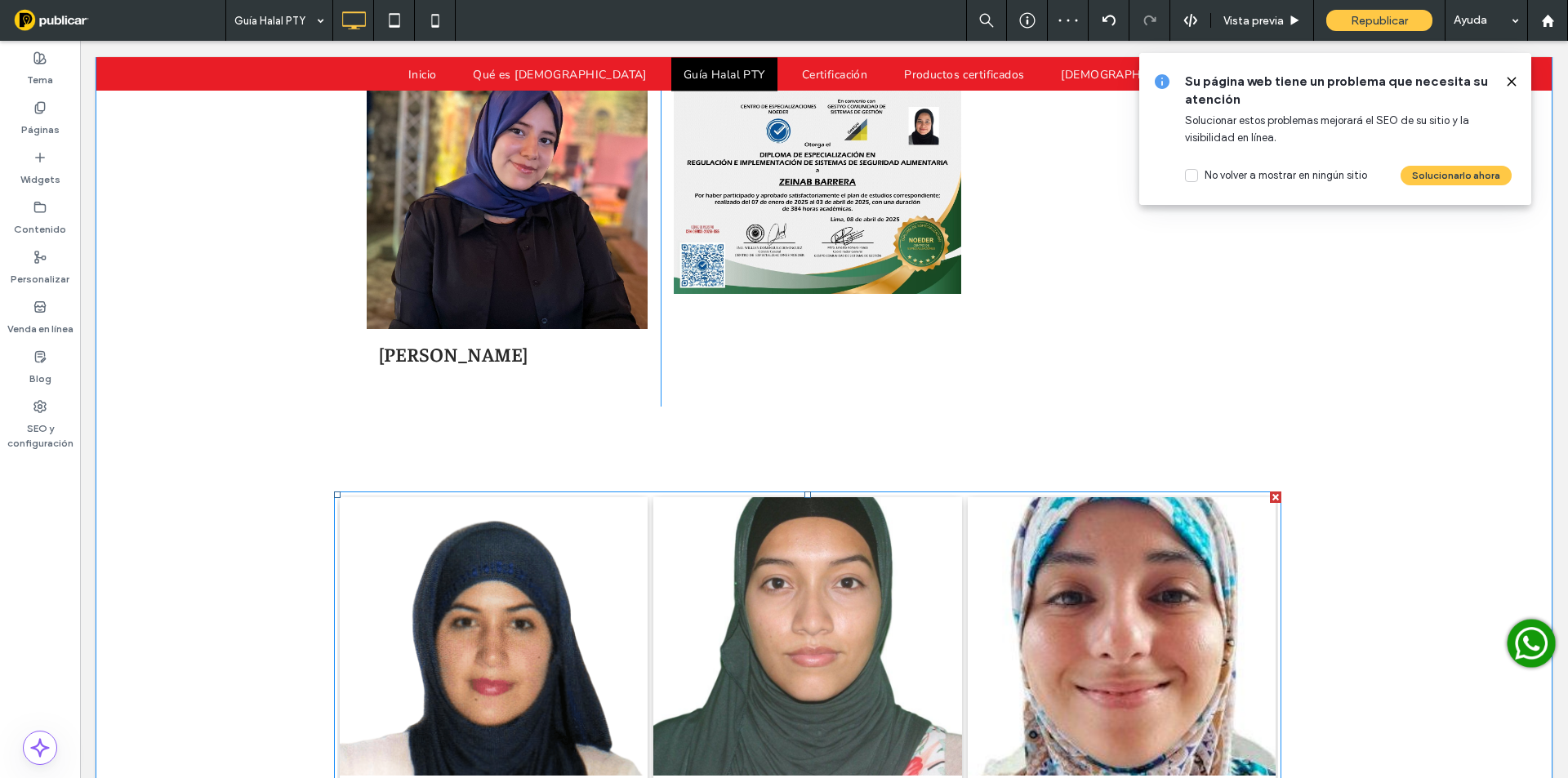
click at [775, 529] on link at bounding box center [807, 636] width 327 height 295
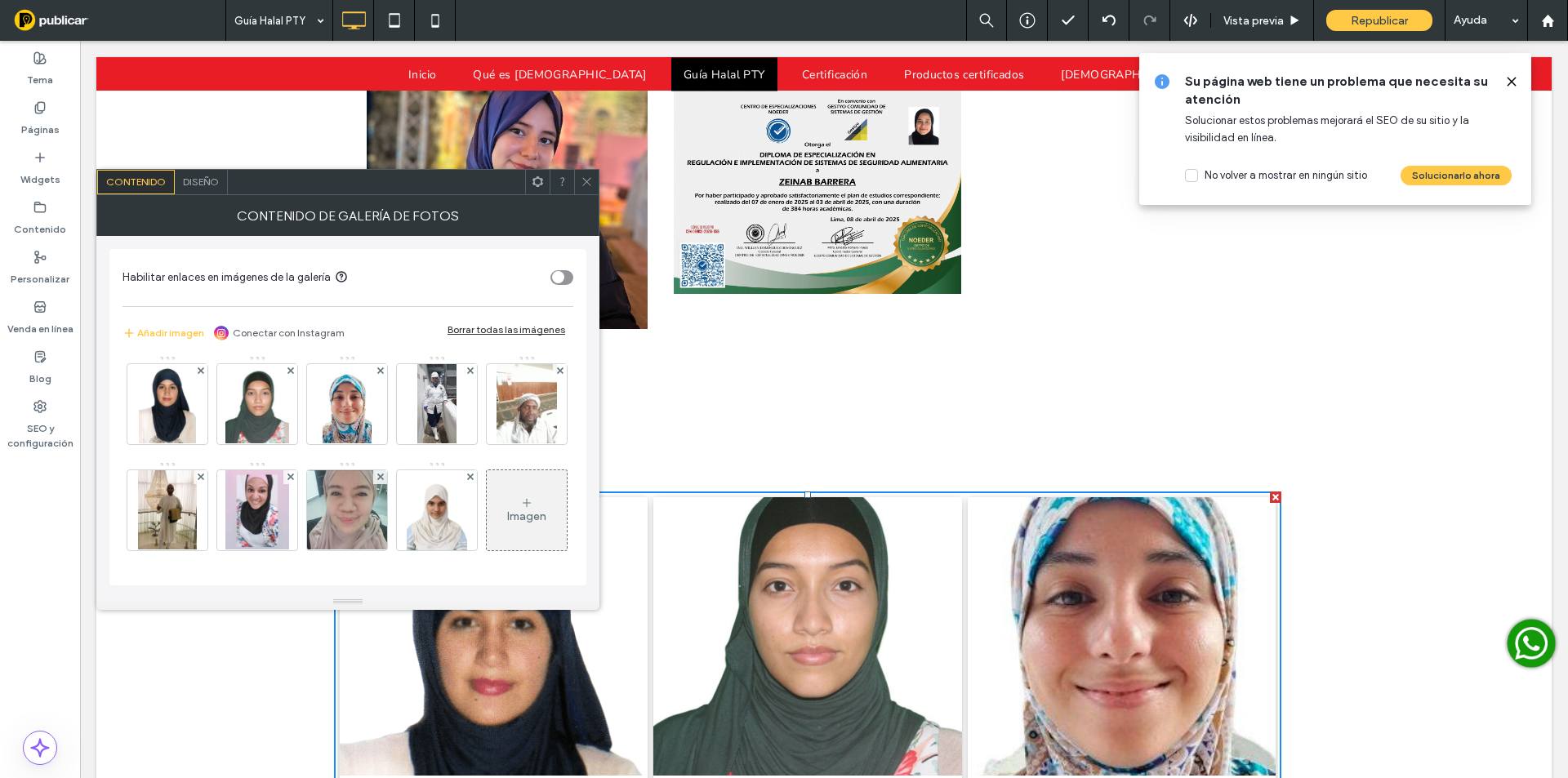
scroll to position [109, 0]
click at [523, 506] on use at bounding box center [526, 503] width 8 height 8
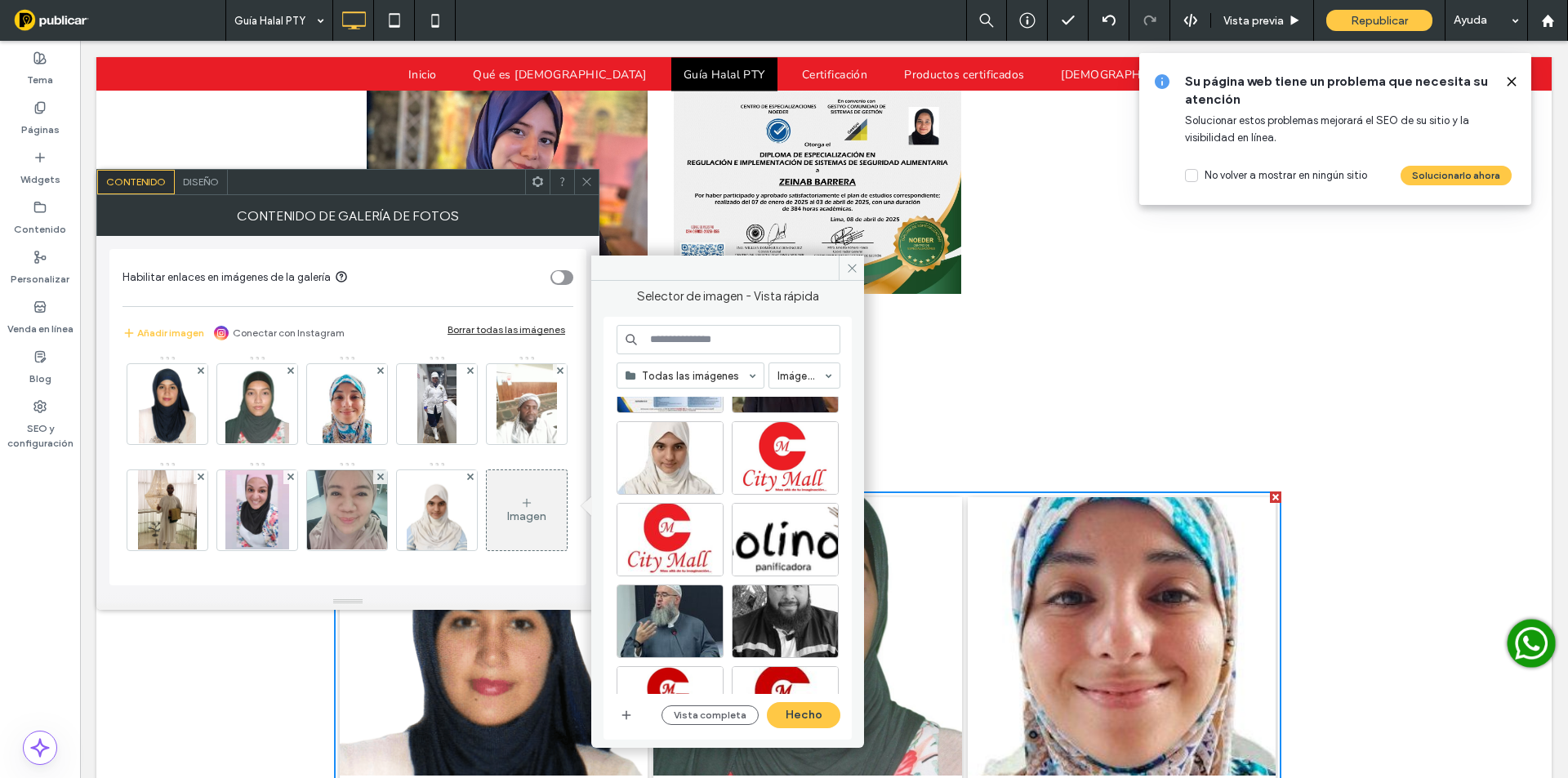
scroll to position [408, 0]
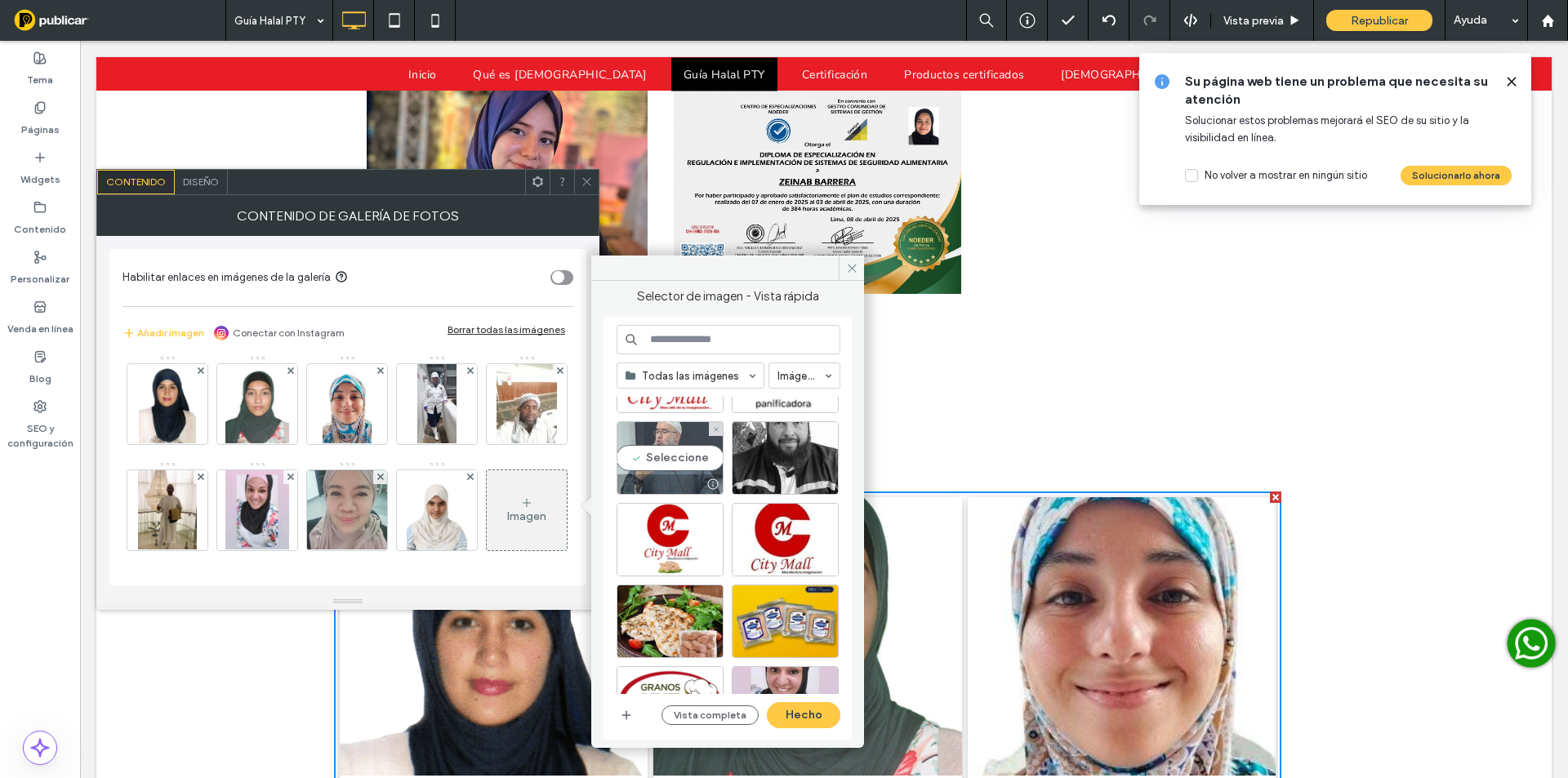
click at [703, 477] on div at bounding box center [713, 484] width 21 height 13
drag, startPoint x: 801, startPoint y: 718, endPoint x: 497, endPoint y: 577, distance: 335.1
click at [801, 718] on button "Hecho" at bounding box center [804, 715] width 73 height 26
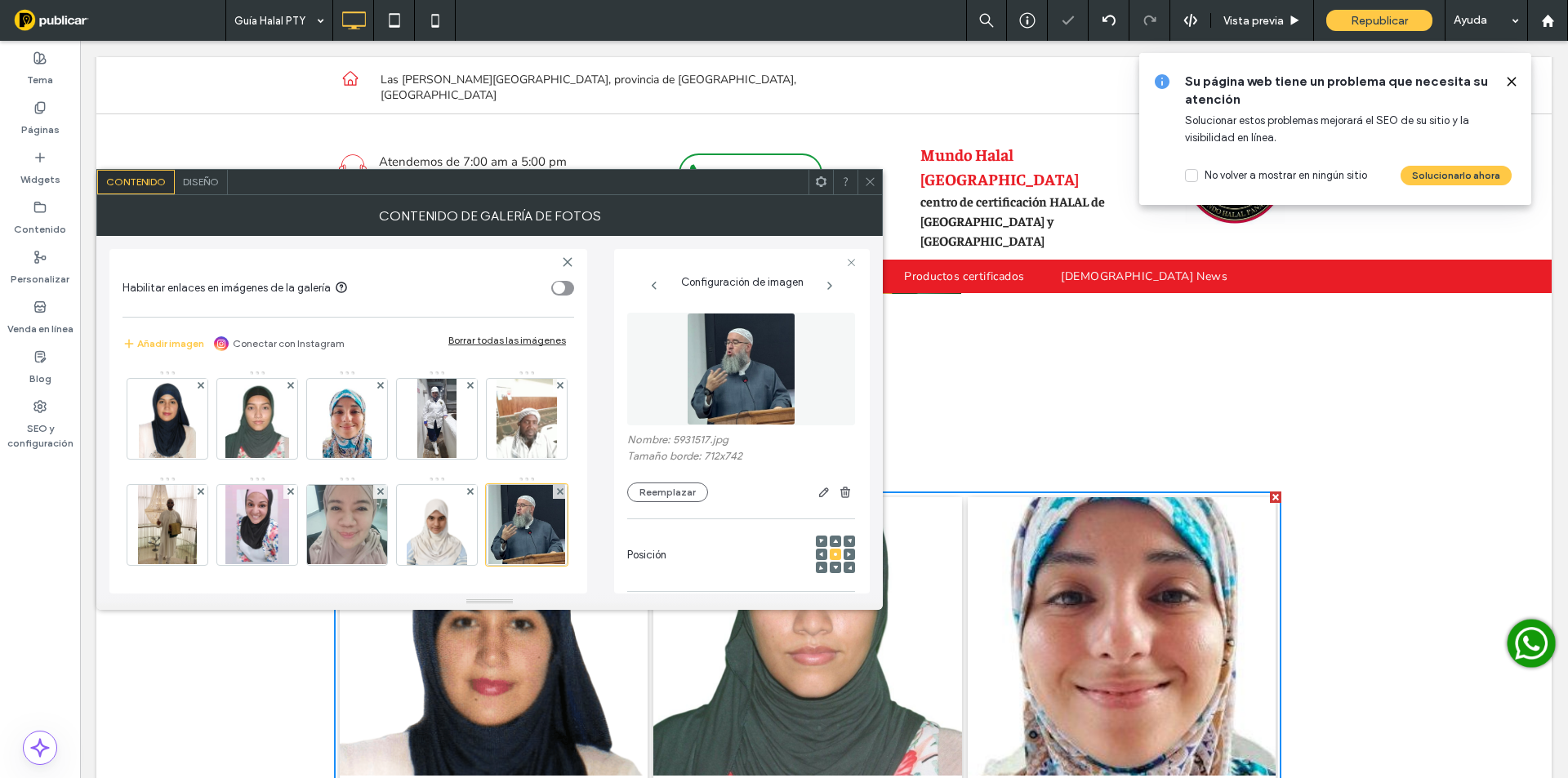
scroll to position [54, 0]
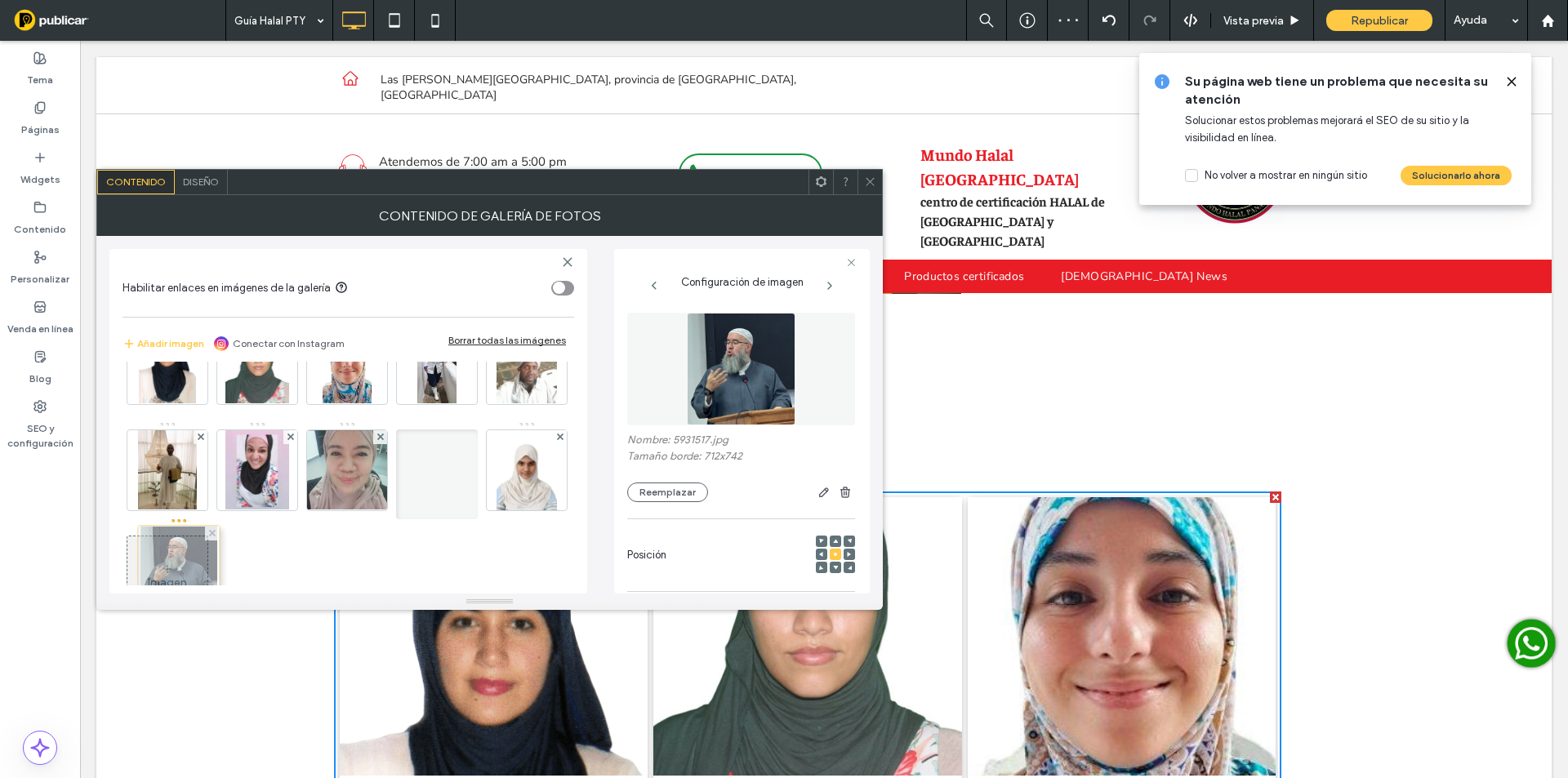
drag, startPoint x: 248, startPoint y: 558, endPoint x: 166, endPoint y: 549, distance: 82.5
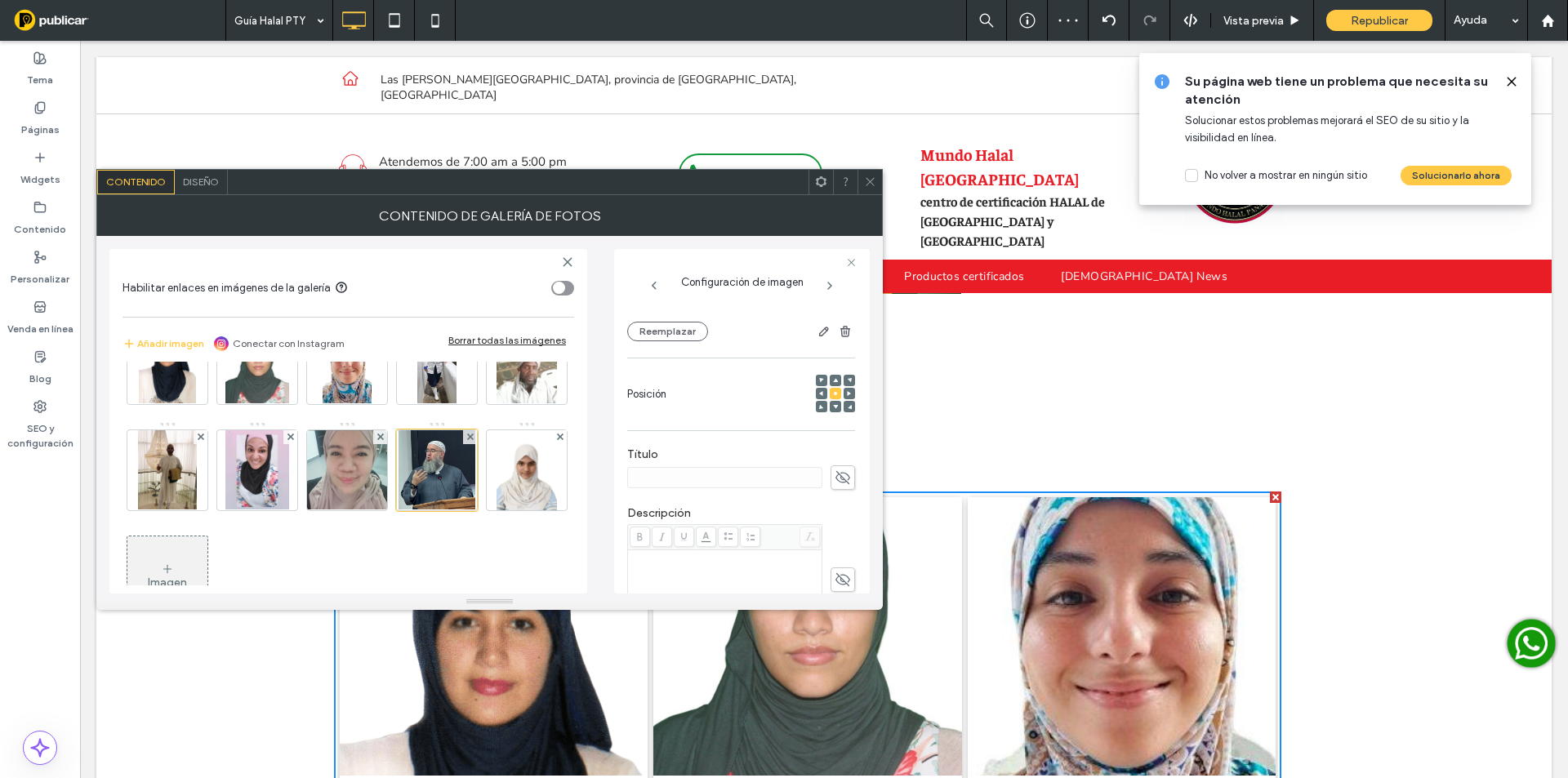
scroll to position [163, 0]
click at [835, 481] on icon at bounding box center [842, 475] width 16 height 18
click at [785, 479] on input at bounding box center [725, 475] width 195 height 22
paste input "**********"
type input "**********"
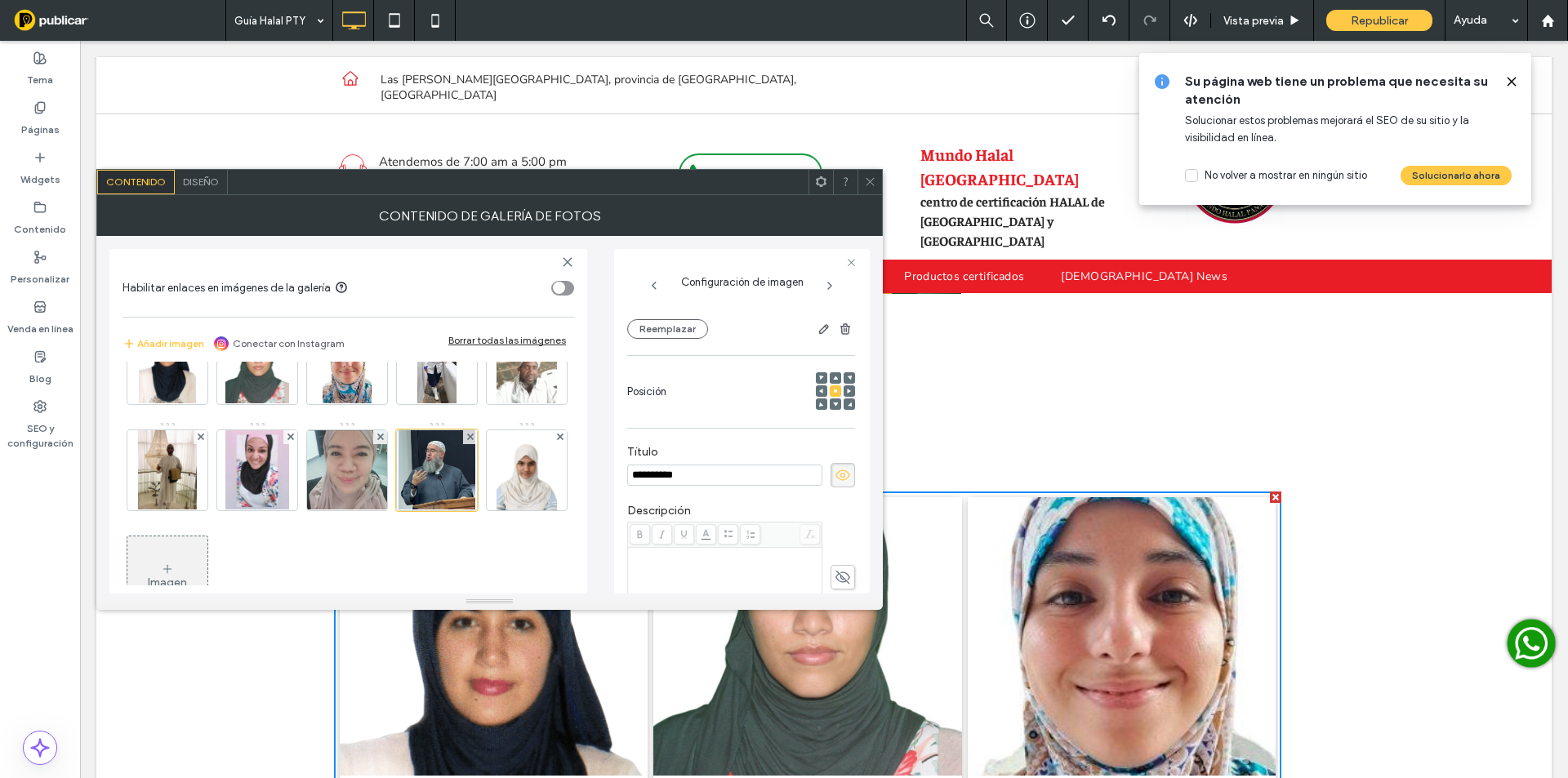
click at [700, 554] on div "Rich Text Editor" at bounding box center [725, 555] width 189 height 11
click at [570, 290] on div "toggle" at bounding box center [563, 288] width 22 height 15
click at [871, 186] on icon at bounding box center [869, 181] width 12 height 12
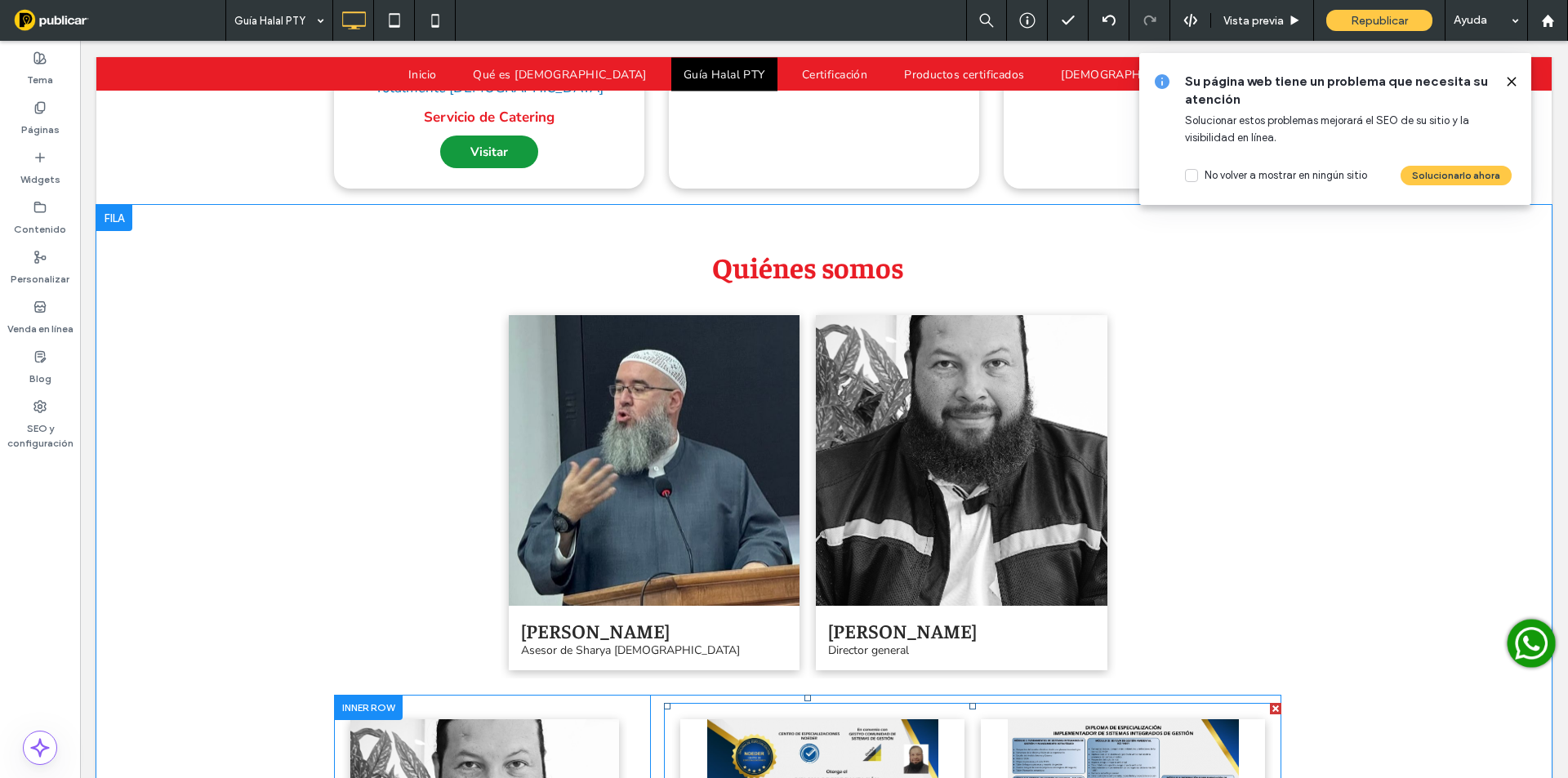
scroll to position [3049, 0]
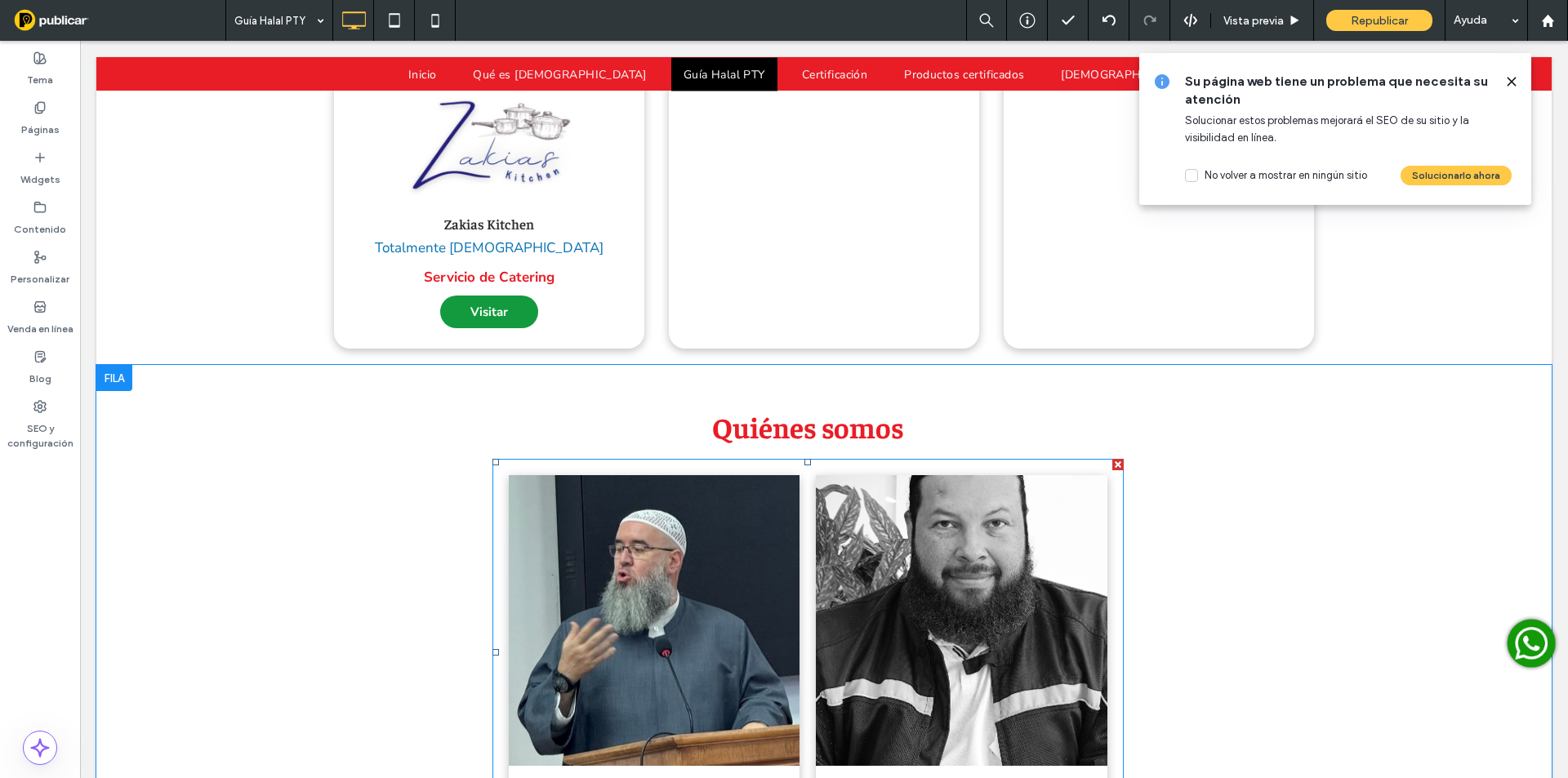
click at [1113, 459] on div at bounding box center [1118, 464] width 11 height 11
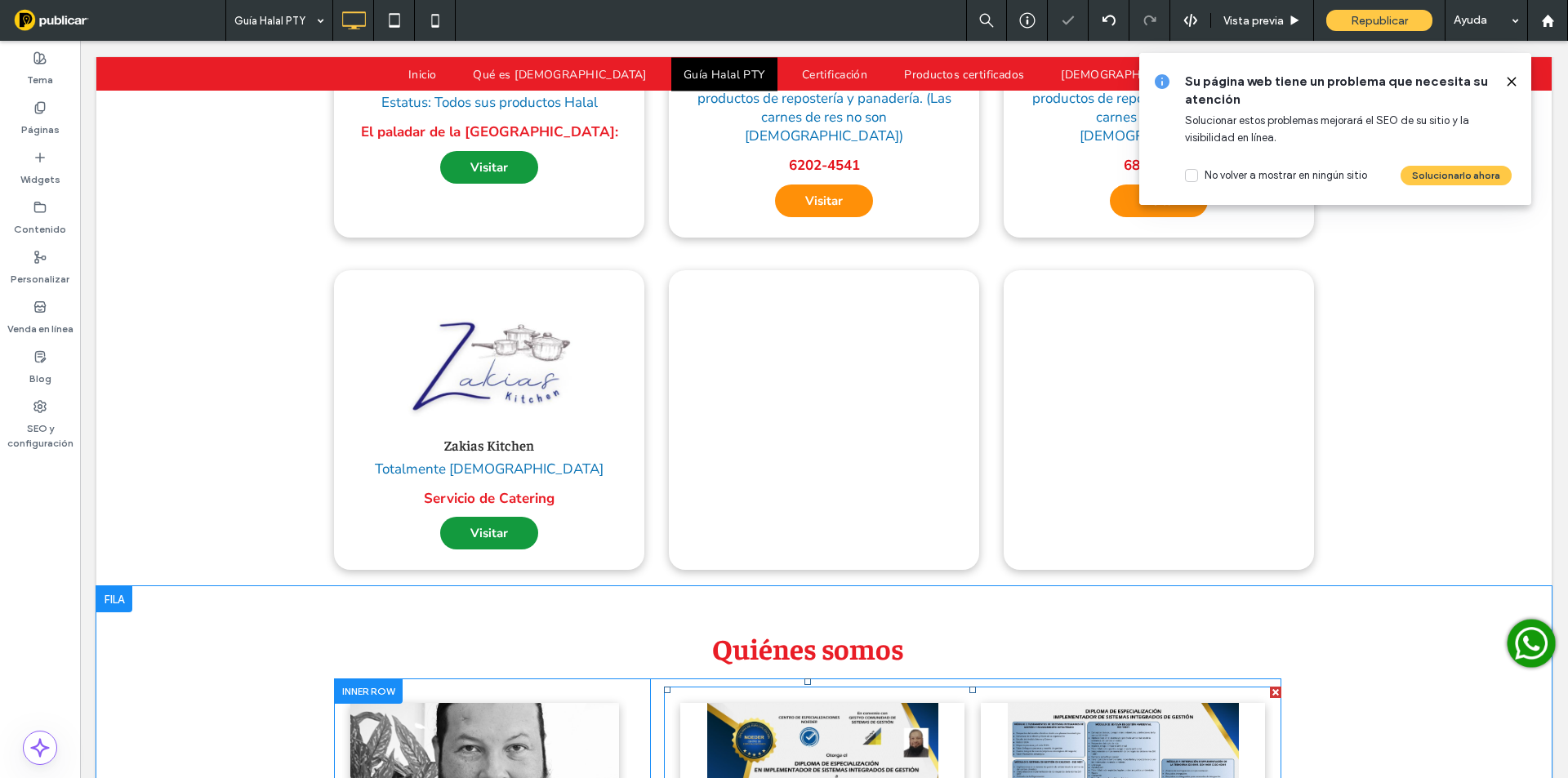
scroll to position [2804, 0]
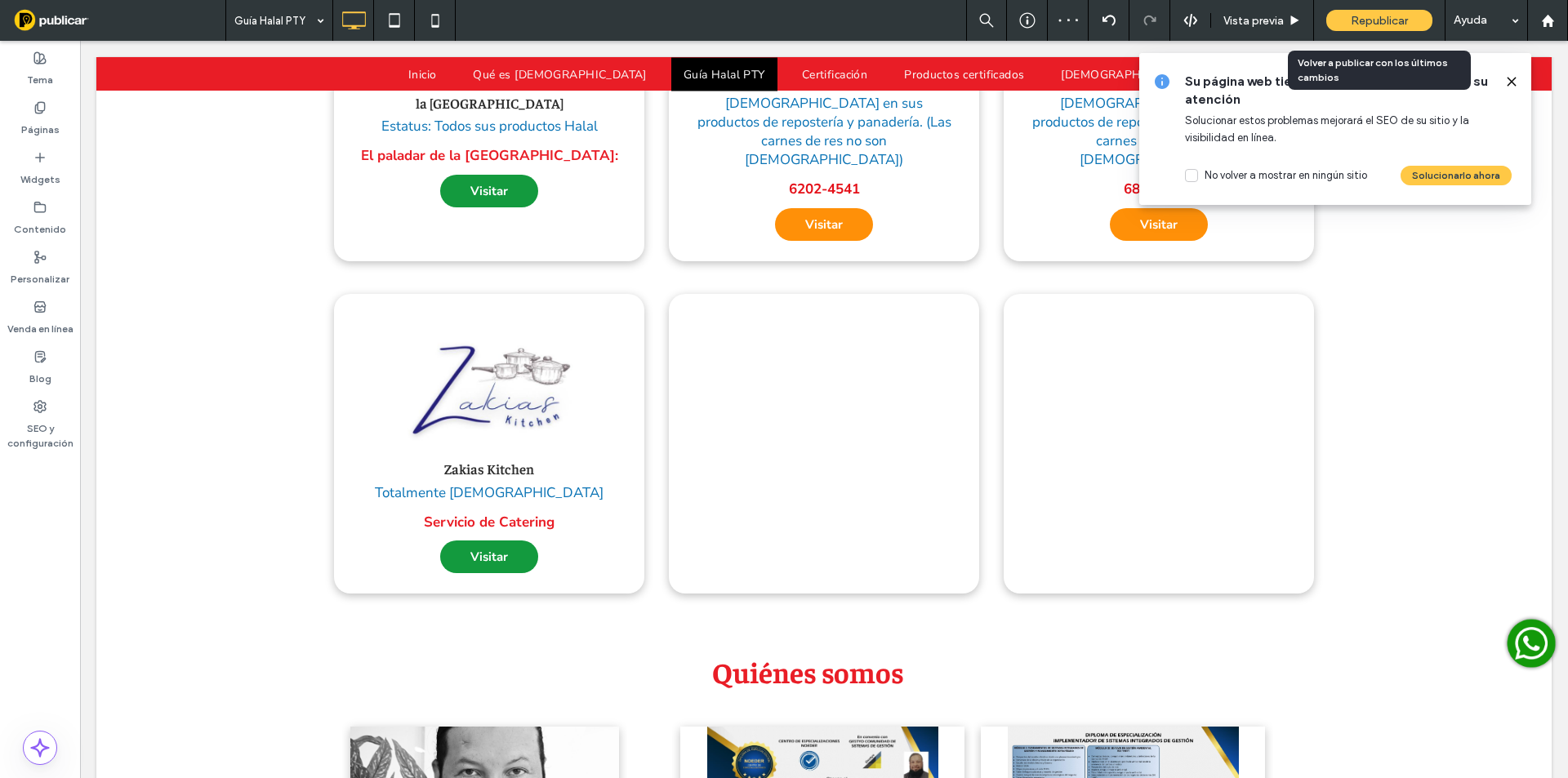
click at [1387, 17] on span "Republicar" at bounding box center [1379, 21] width 57 height 14
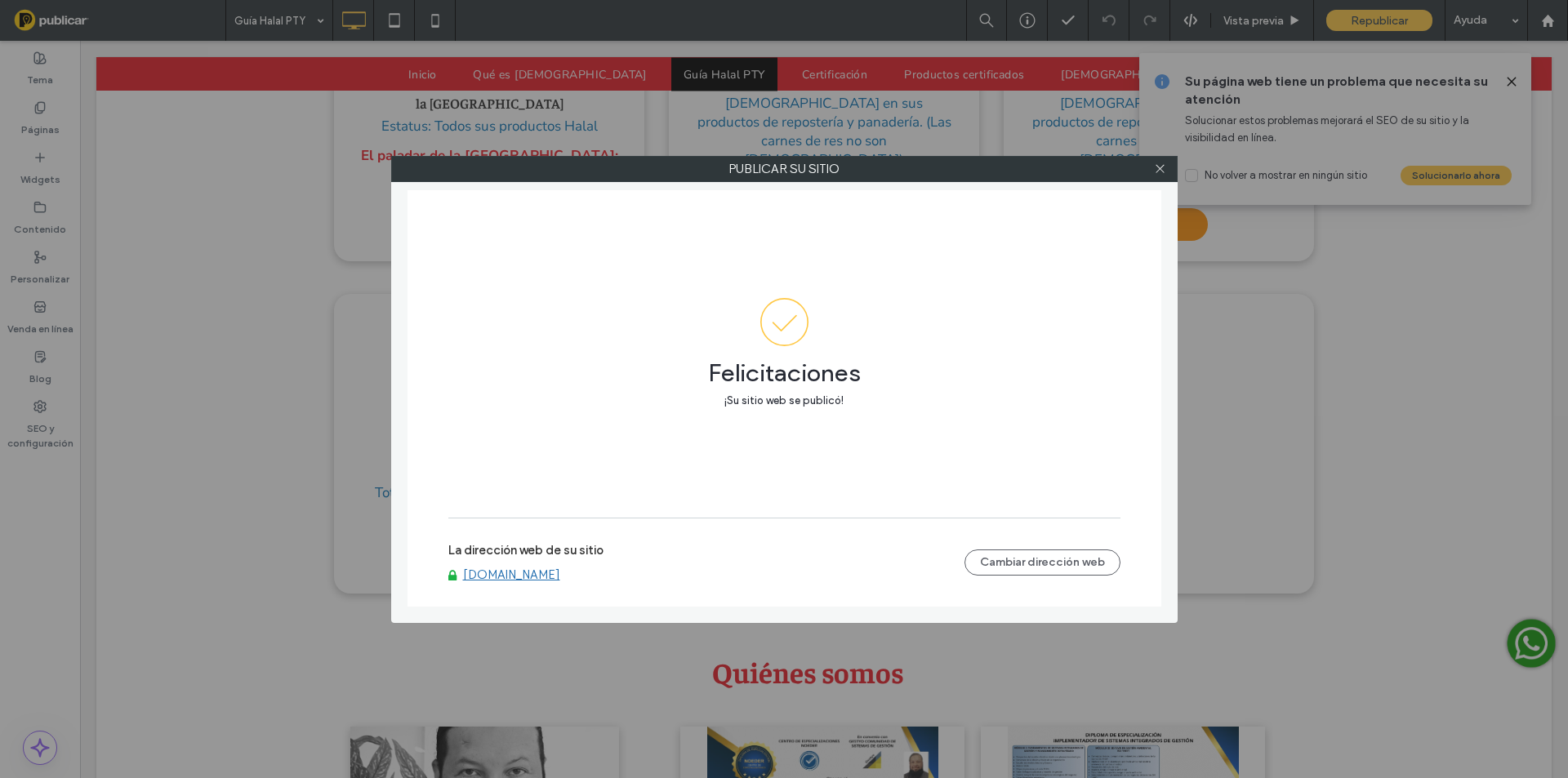
click at [496, 568] on link "[DOMAIN_NAME]" at bounding box center [511, 575] width 97 height 15
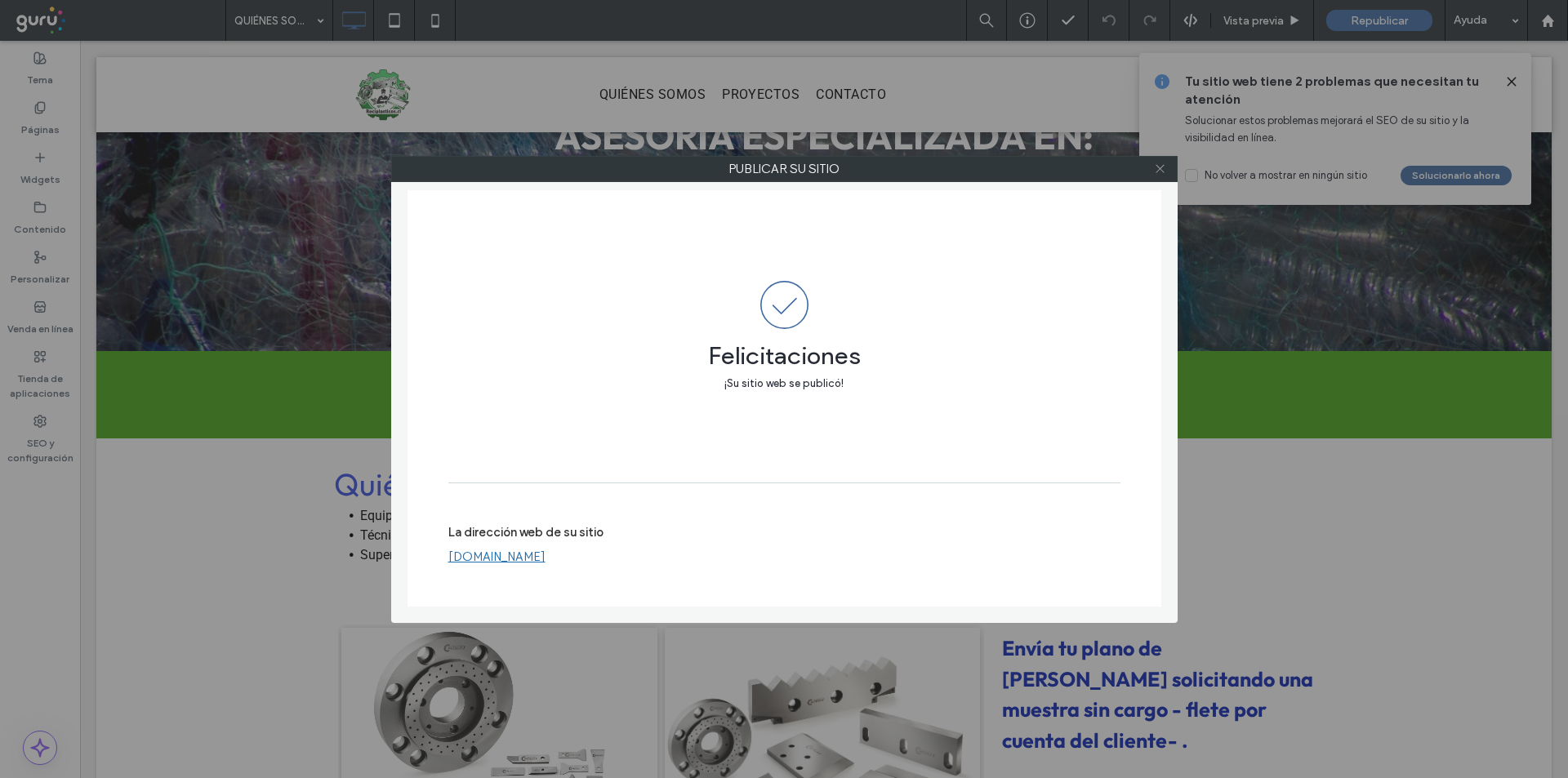
drag, startPoint x: 0, startPoint y: 0, endPoint x: 1159, endPoint y: 170, distance: 1171.4
click at [1159, 170] on icon at bounding box center [1160, 169] width 12 height 12
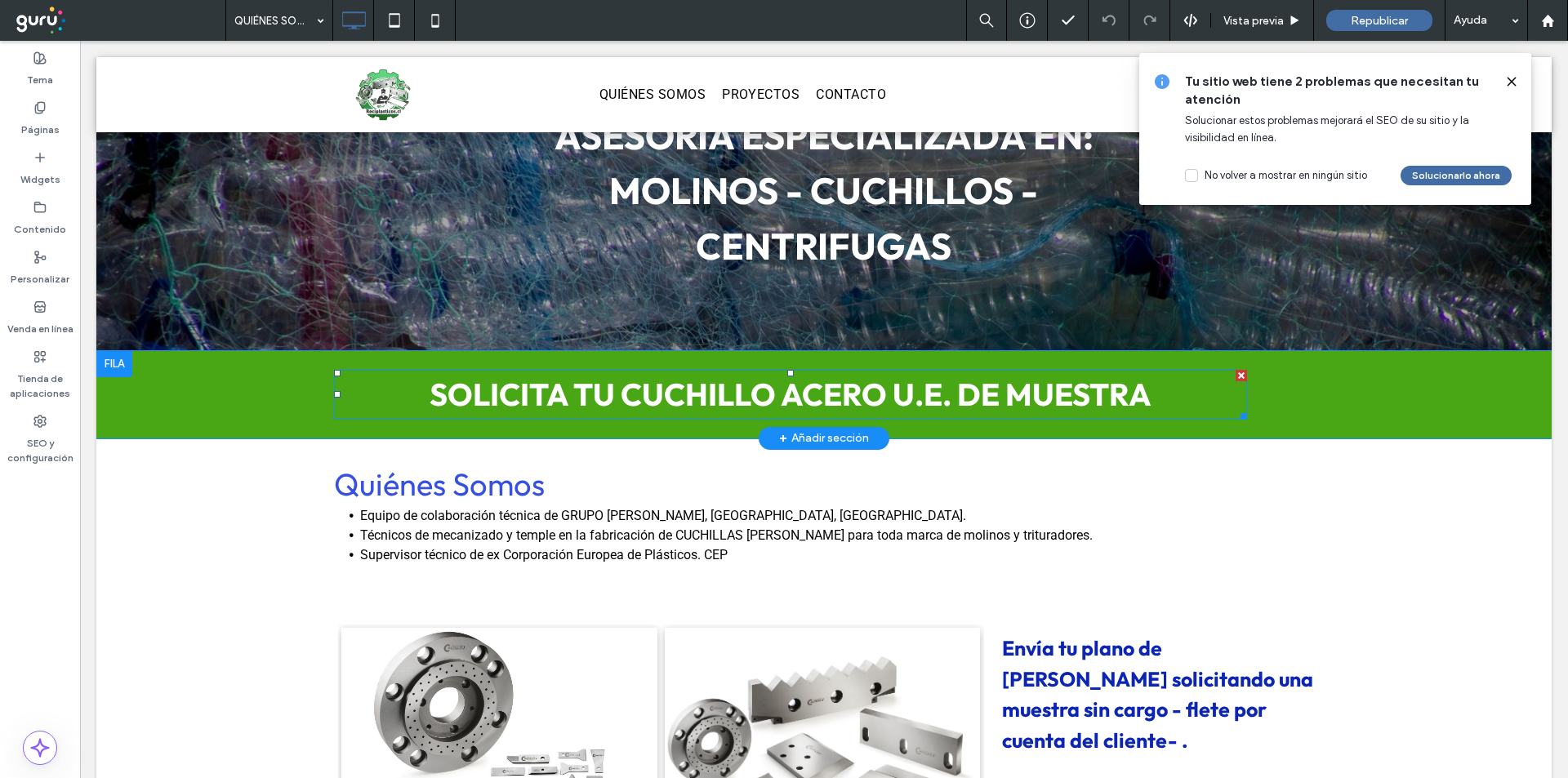
click at [923, 389] on span "SOLICITA TU CUCHILLO ACERO U.E. DE MUESTRA" at bounding box center [791, 394] width 722 height 39
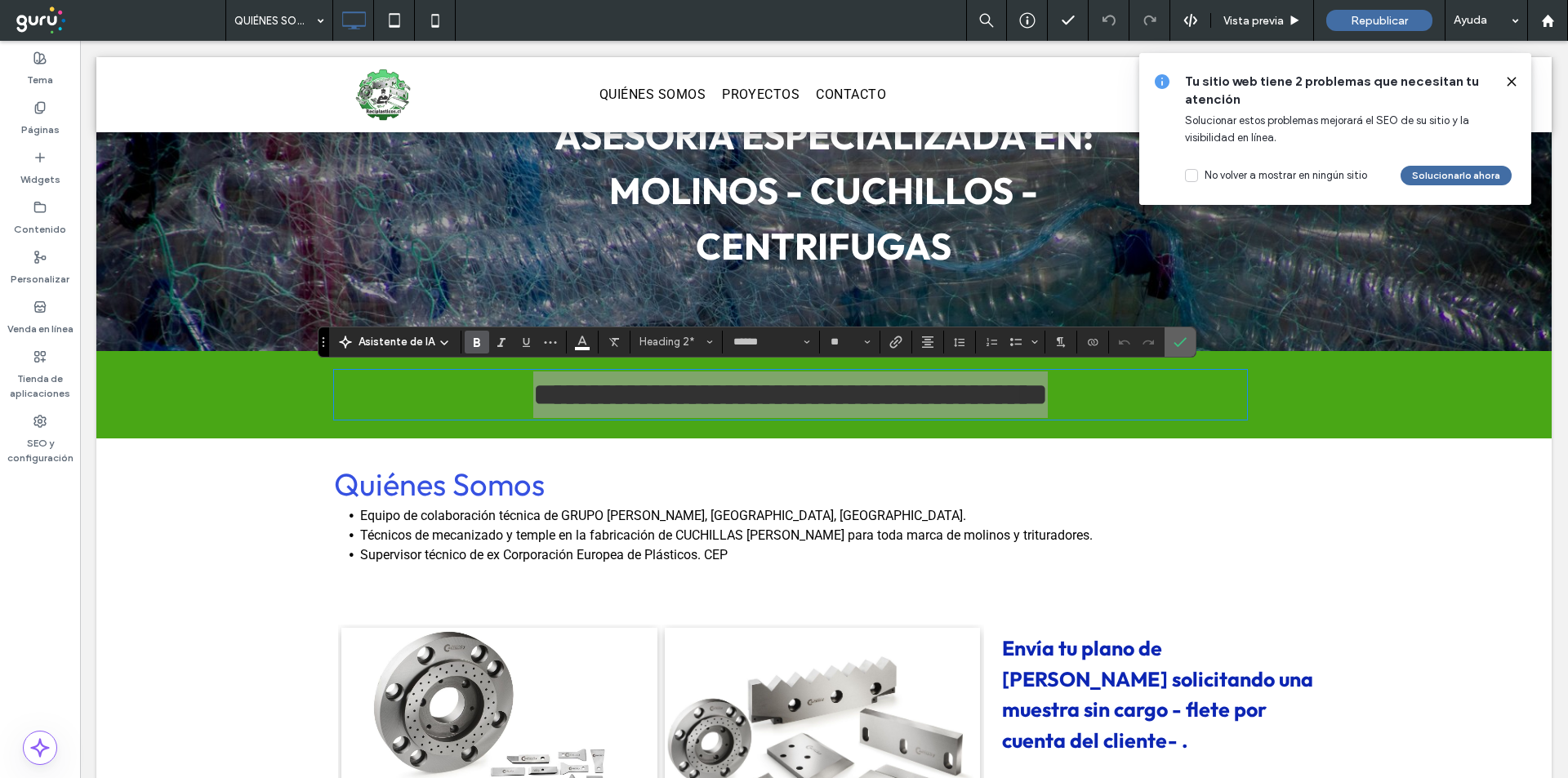
drag, startPoint x: 1178, startPoint y: 341, endPoint x: 1098, endPoint y: 301, distance: 89.4
click at [1178, 341] on icon "Confirmar" at bounding box center [1180, 342] width 13 height 13
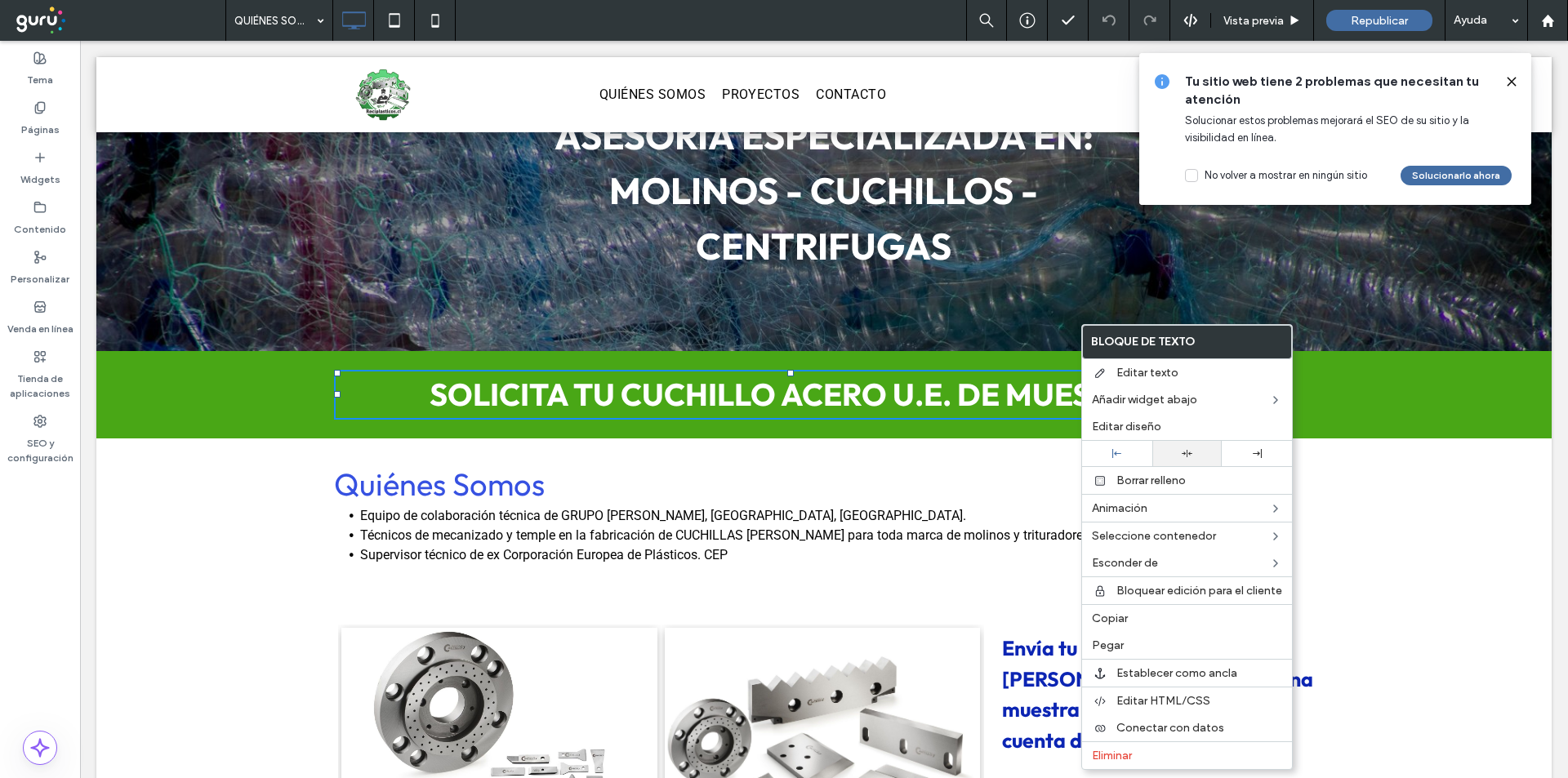
click at [1188, 459] on div at bounding box center [1187, 453] width 70 height 25
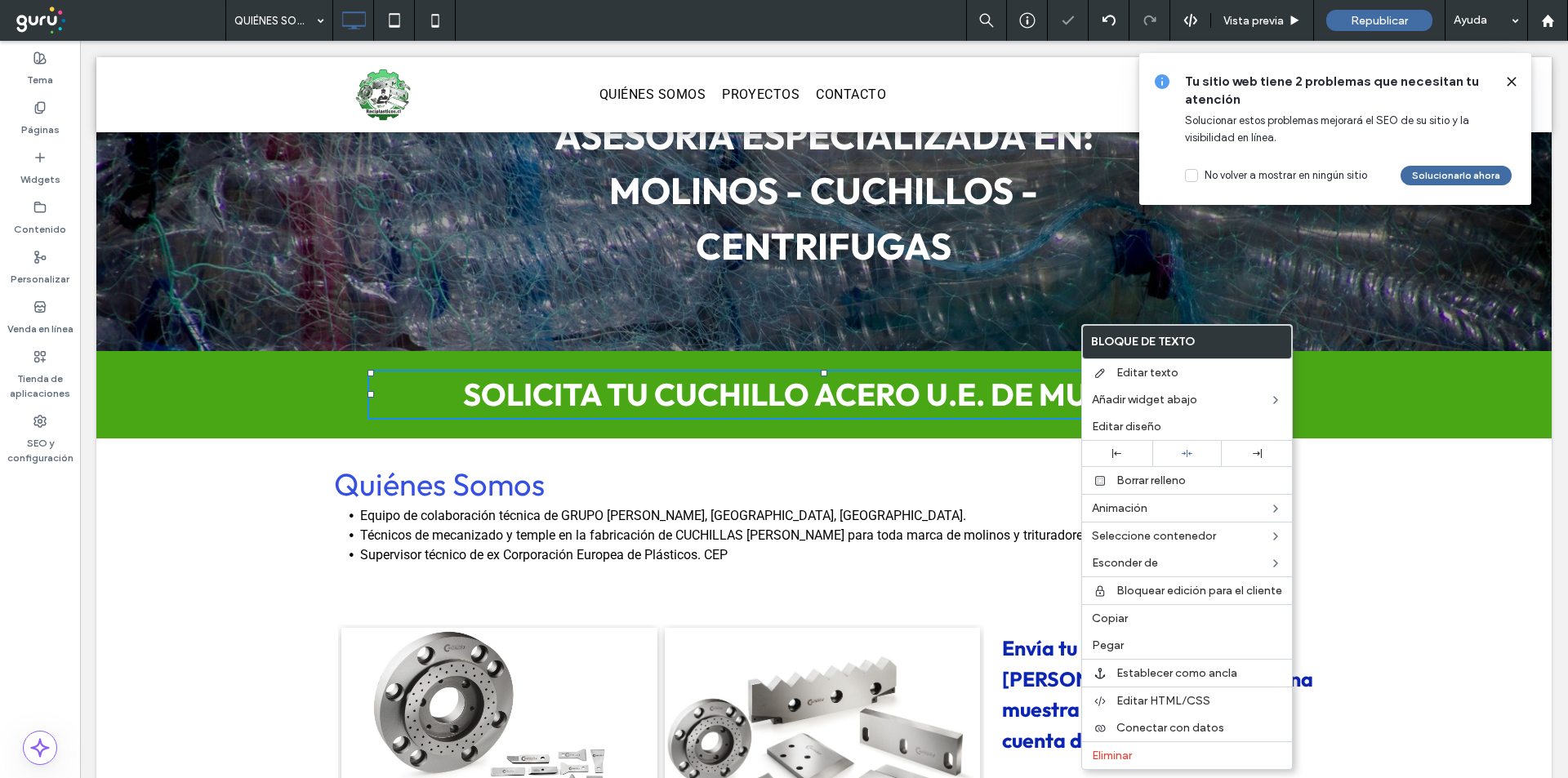
click at [1058, 482] on div "Quiénes Somos Equipo de colaboración técnica de GRUPO [PERSON_NAME], [GEOGRAPHI…" at bounding box center [824, 516] width 980 height 103
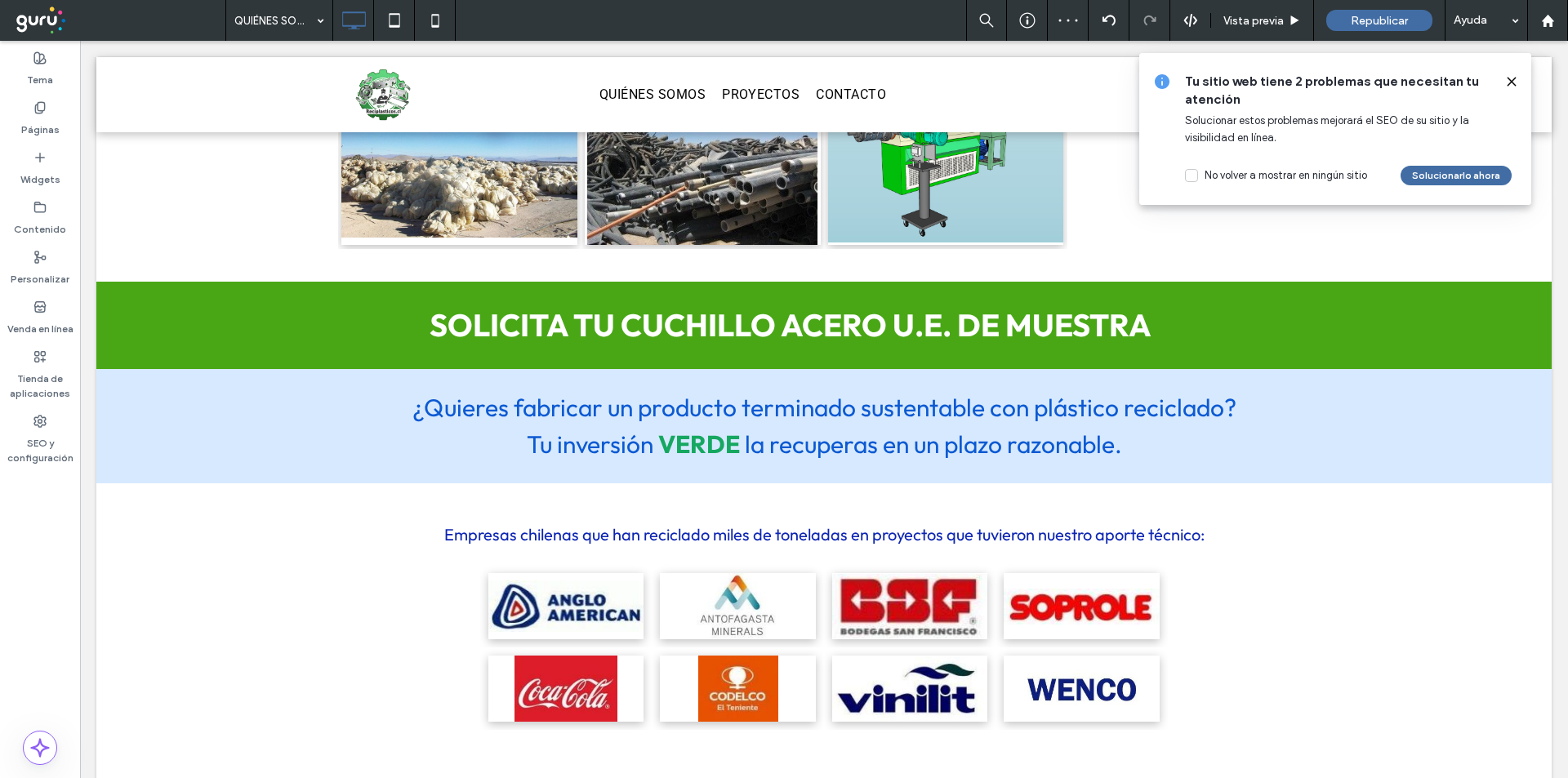
scroll to position [2017, 0]
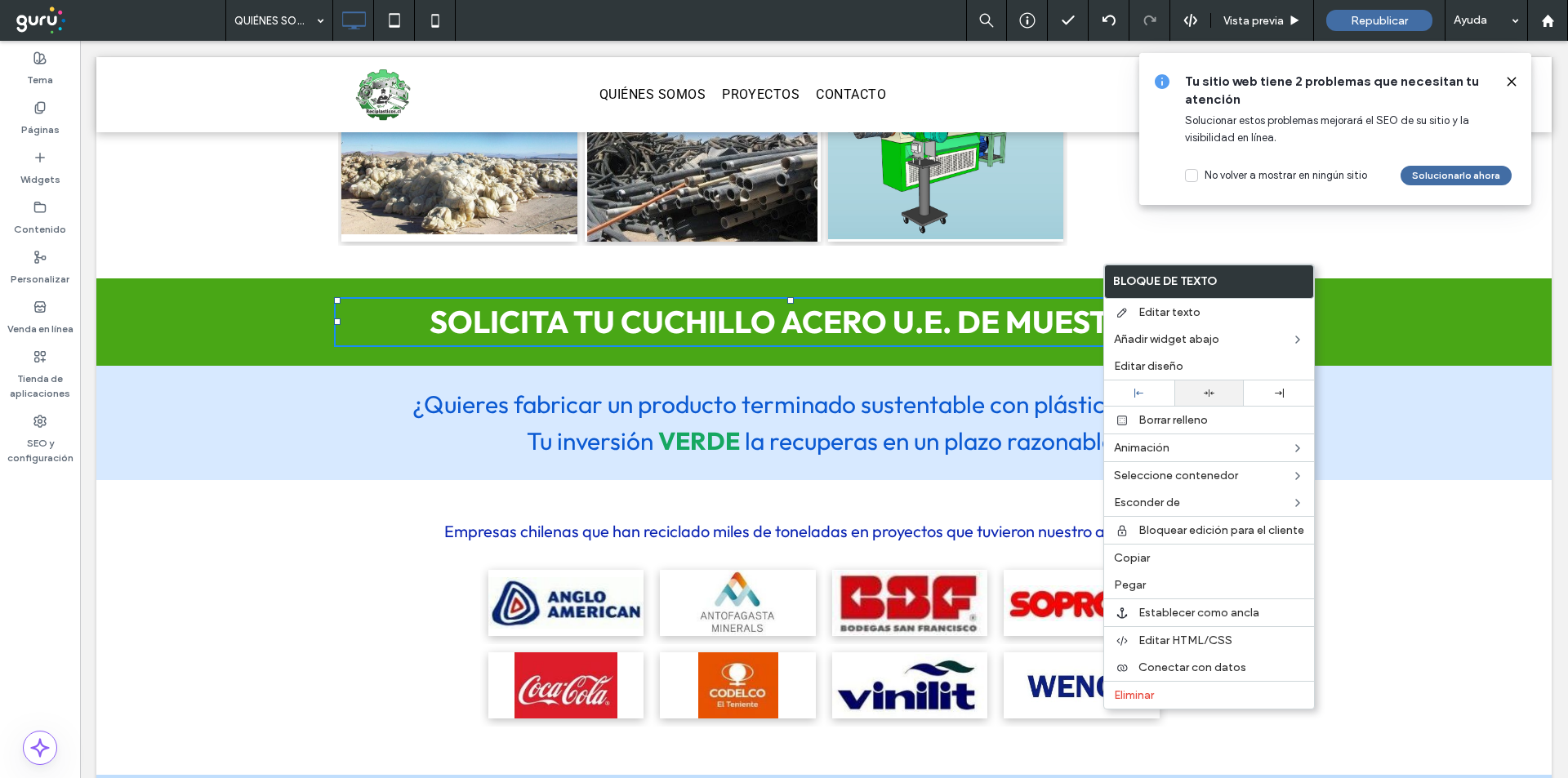
click at [1193, 387] on div at bounding box center [1209, 392] width 70 height 25
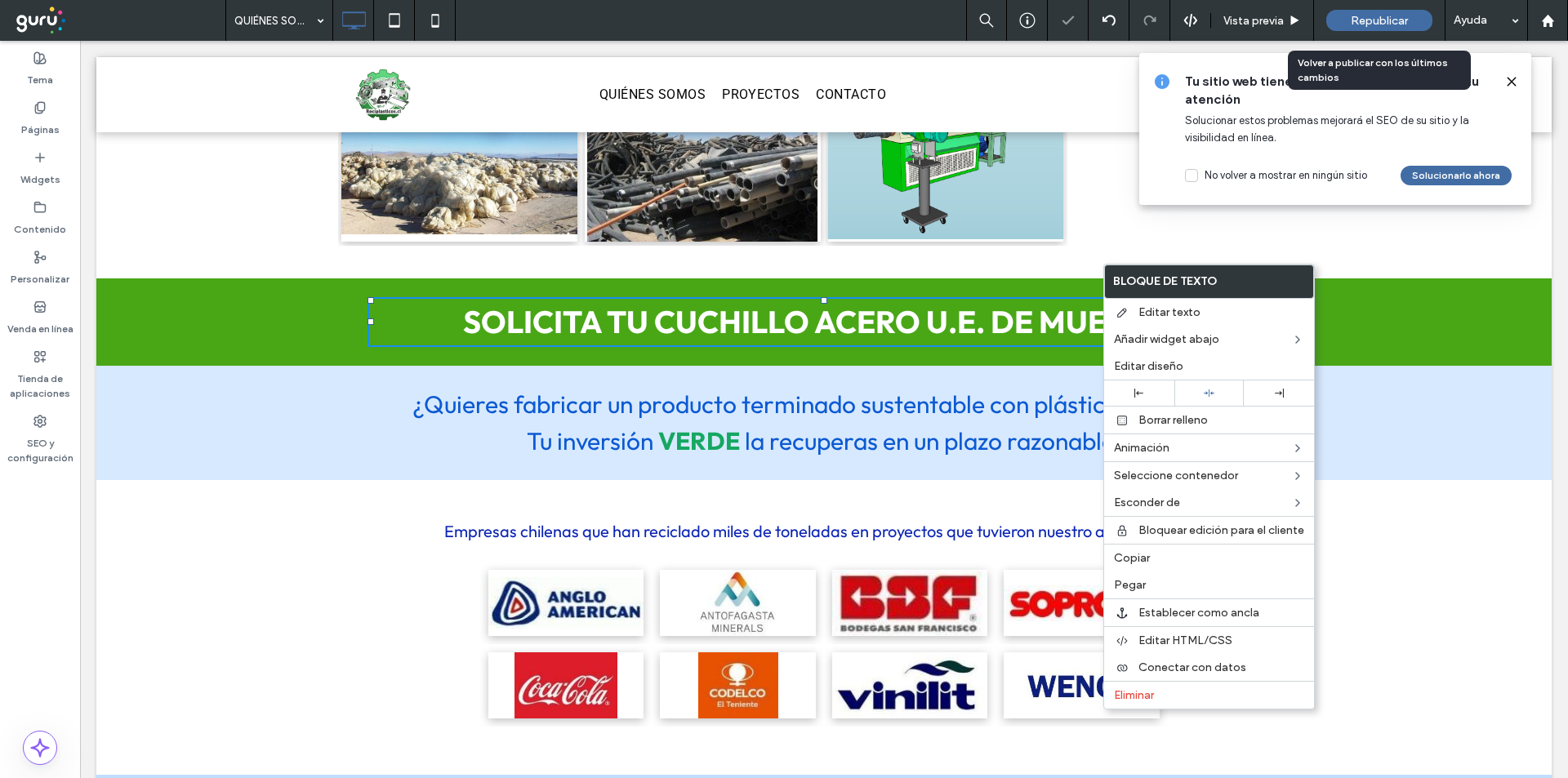
click at [1397, 10] on div "Republicar" at bounding box center [1379, 20] width 106 height 22
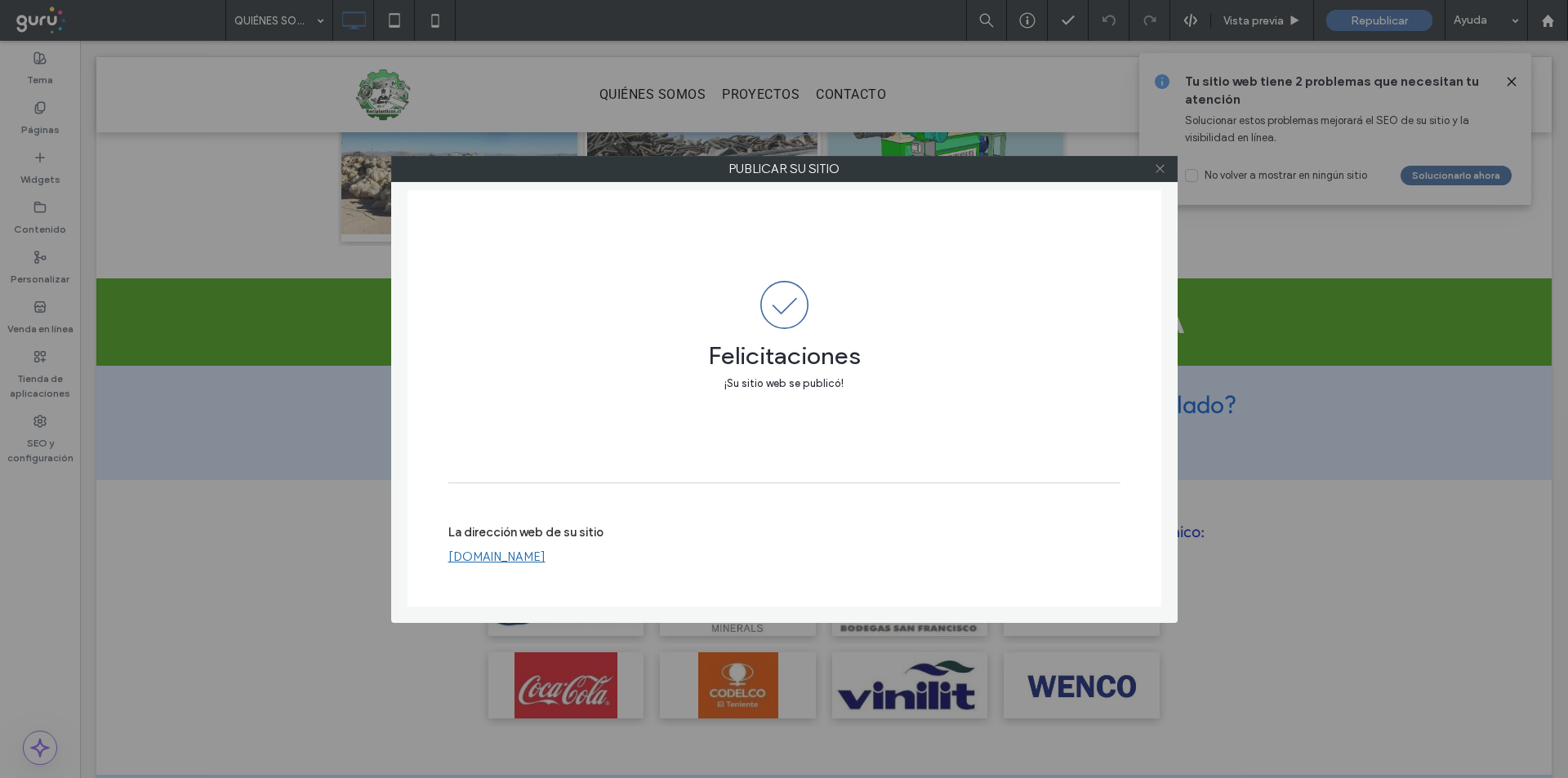
click at [1154, 169] on icon at bounding box center [1160, 169] width 12 height 12
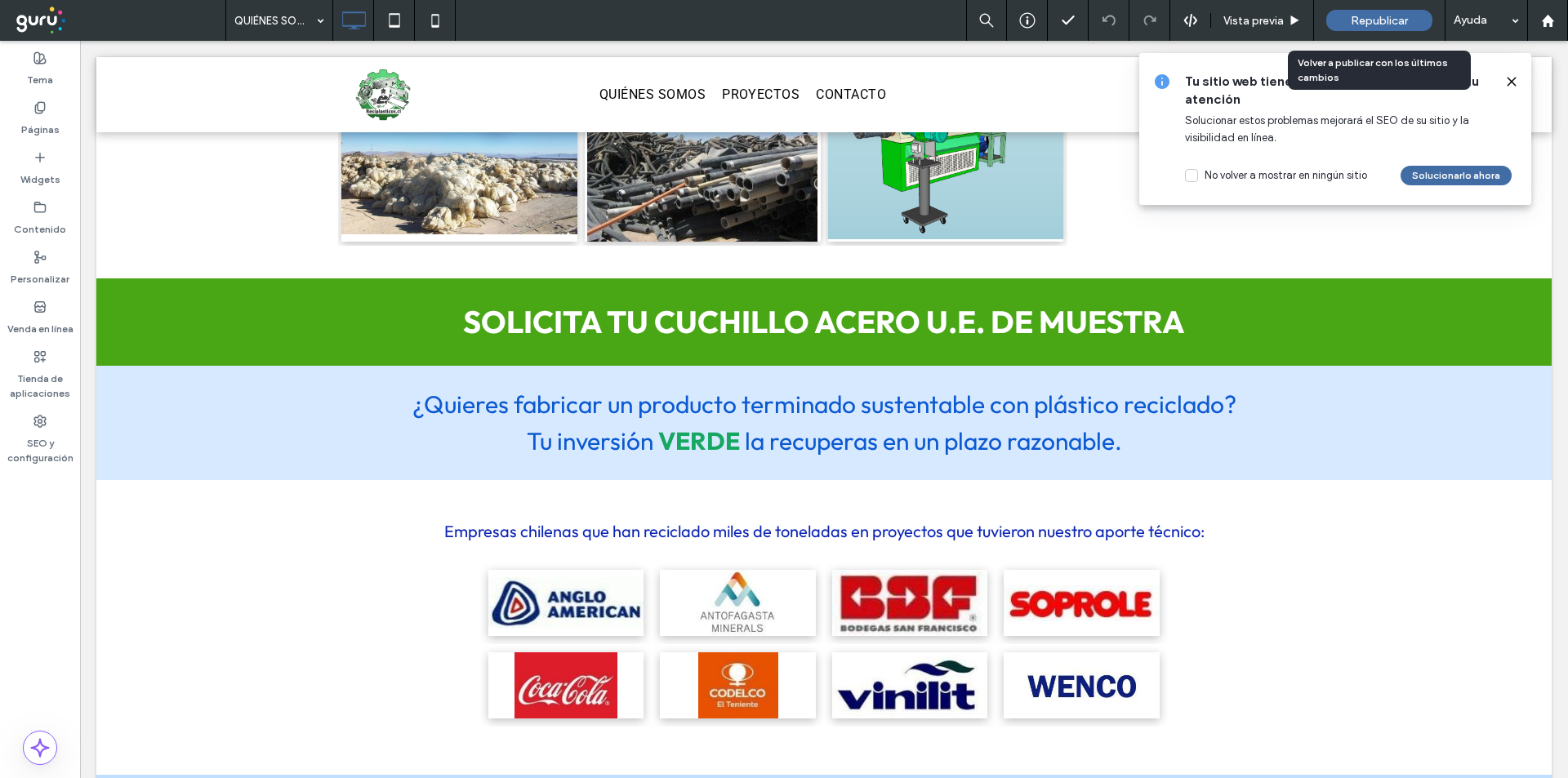
click at [1347, 16] on div "Republicar" at bounding box center [1379, 20] width 106 height 22
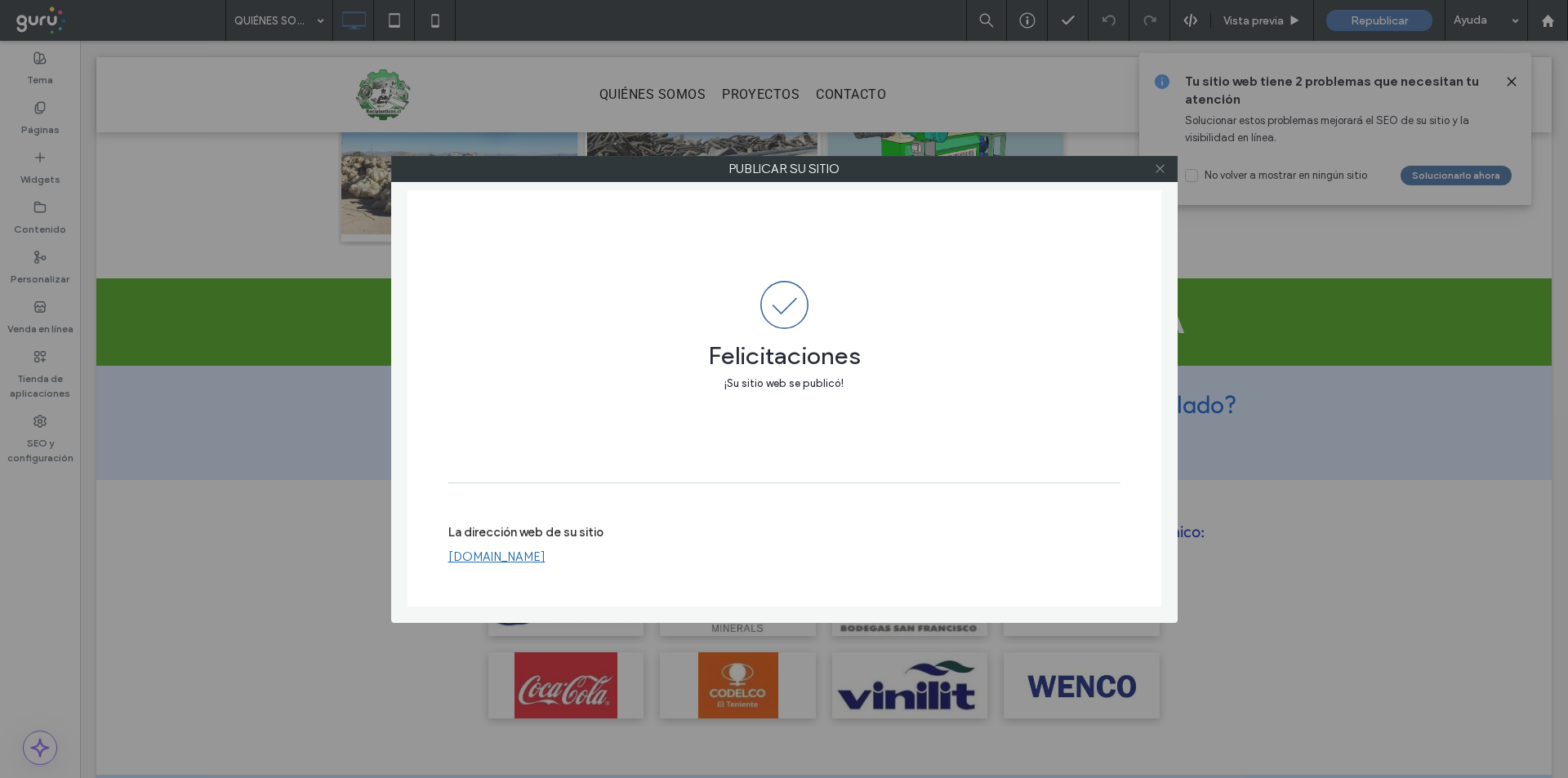
click at [1157, 170] on icon at bounding box center [1160, 169] width 12 height 12
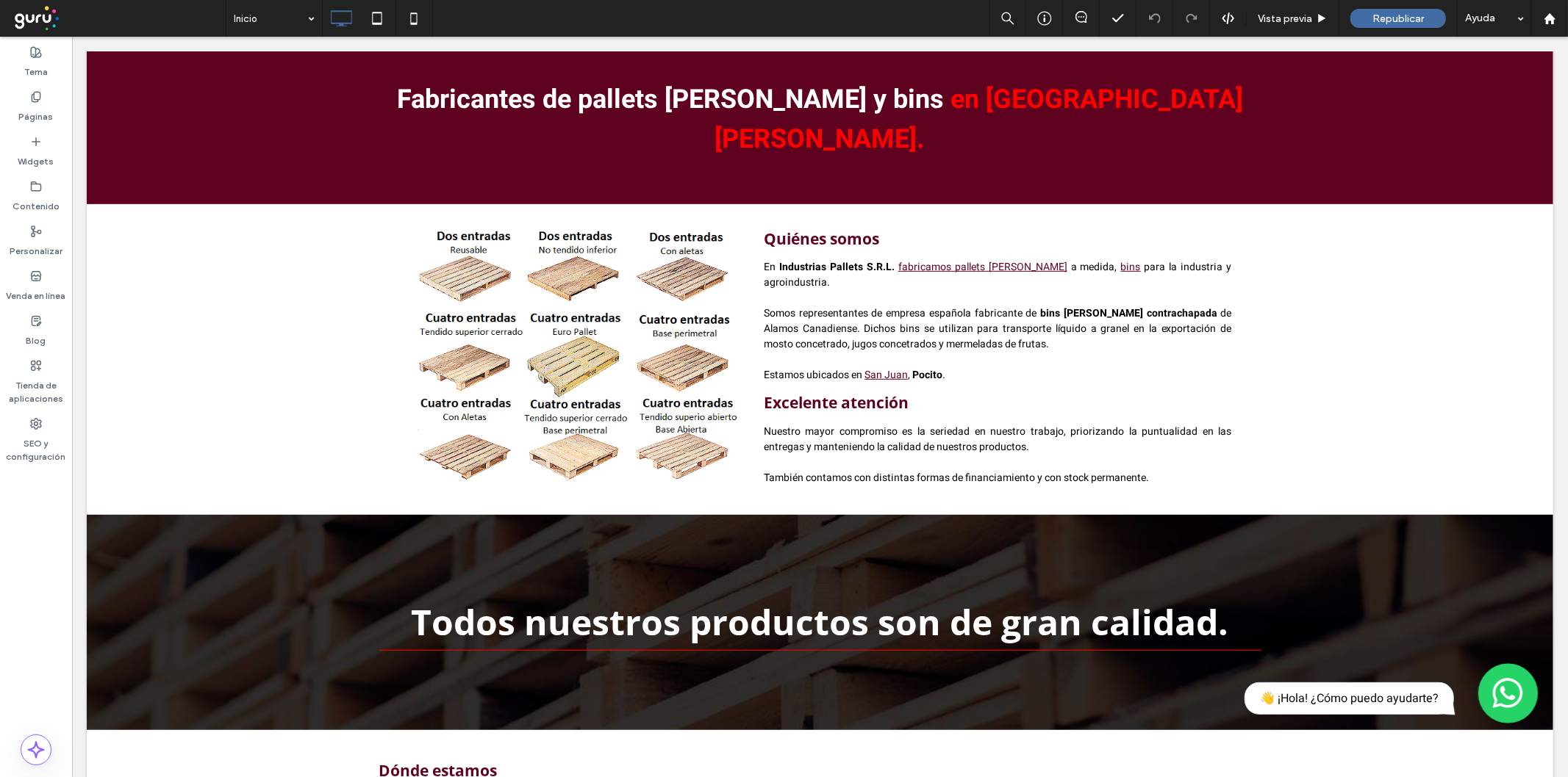
scroll to position [551, 0]
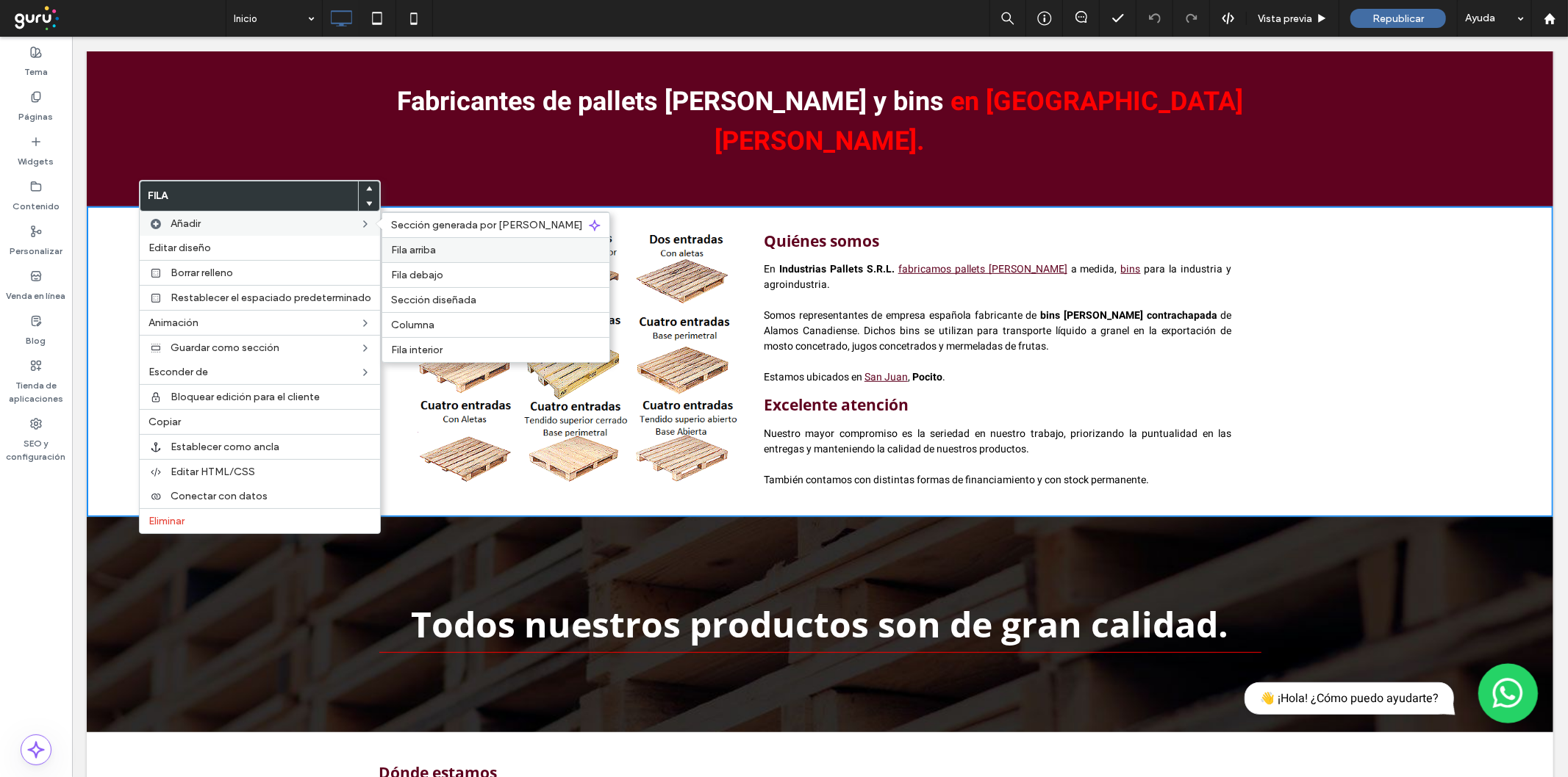
click at [427, 252] on span "Fila arriba" at bounding box center [413, 249] width 45 height 13
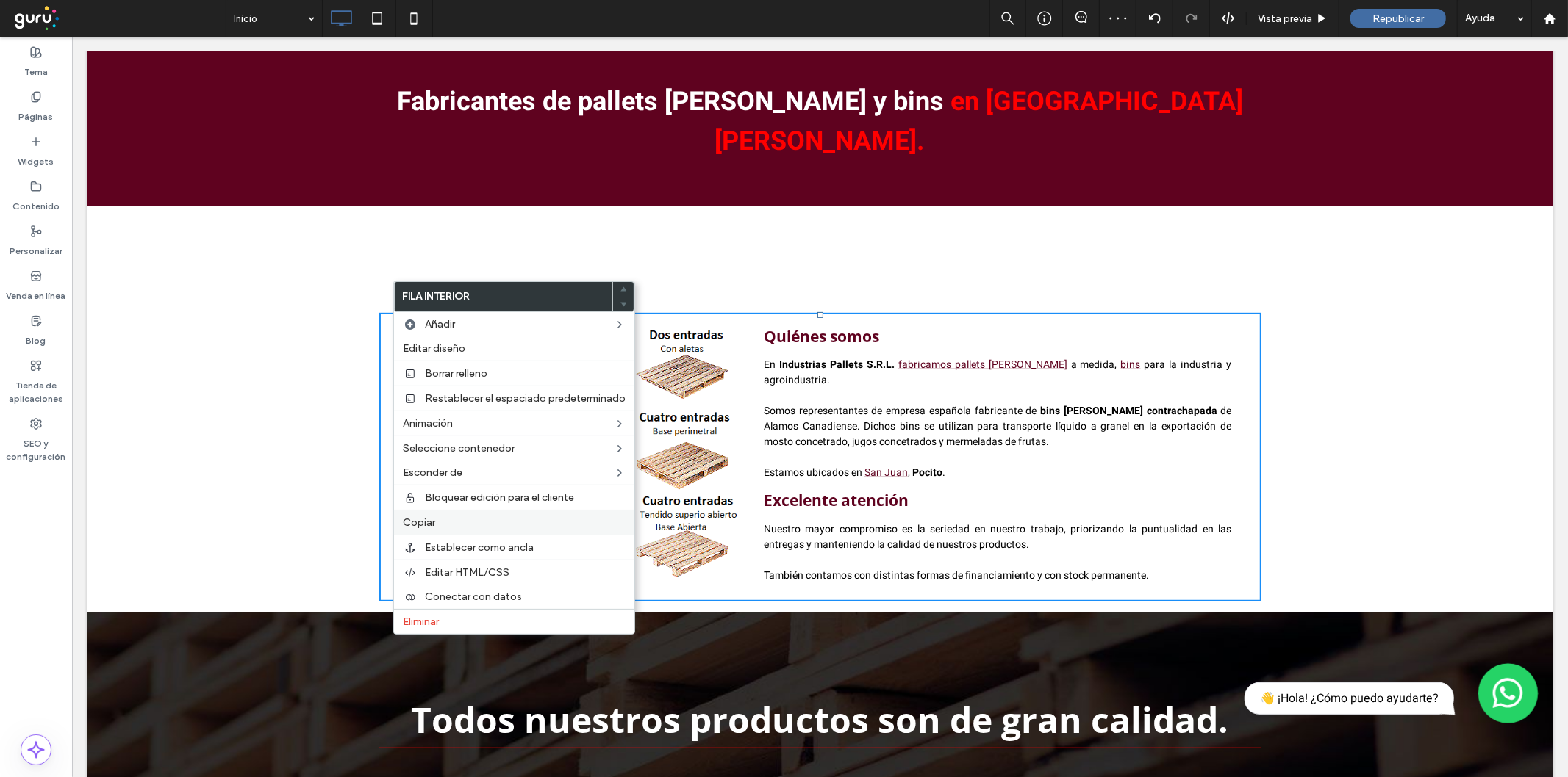
click at [428, 517] on span "Copiar" at bounding box center [419, 522] width 32 height 13
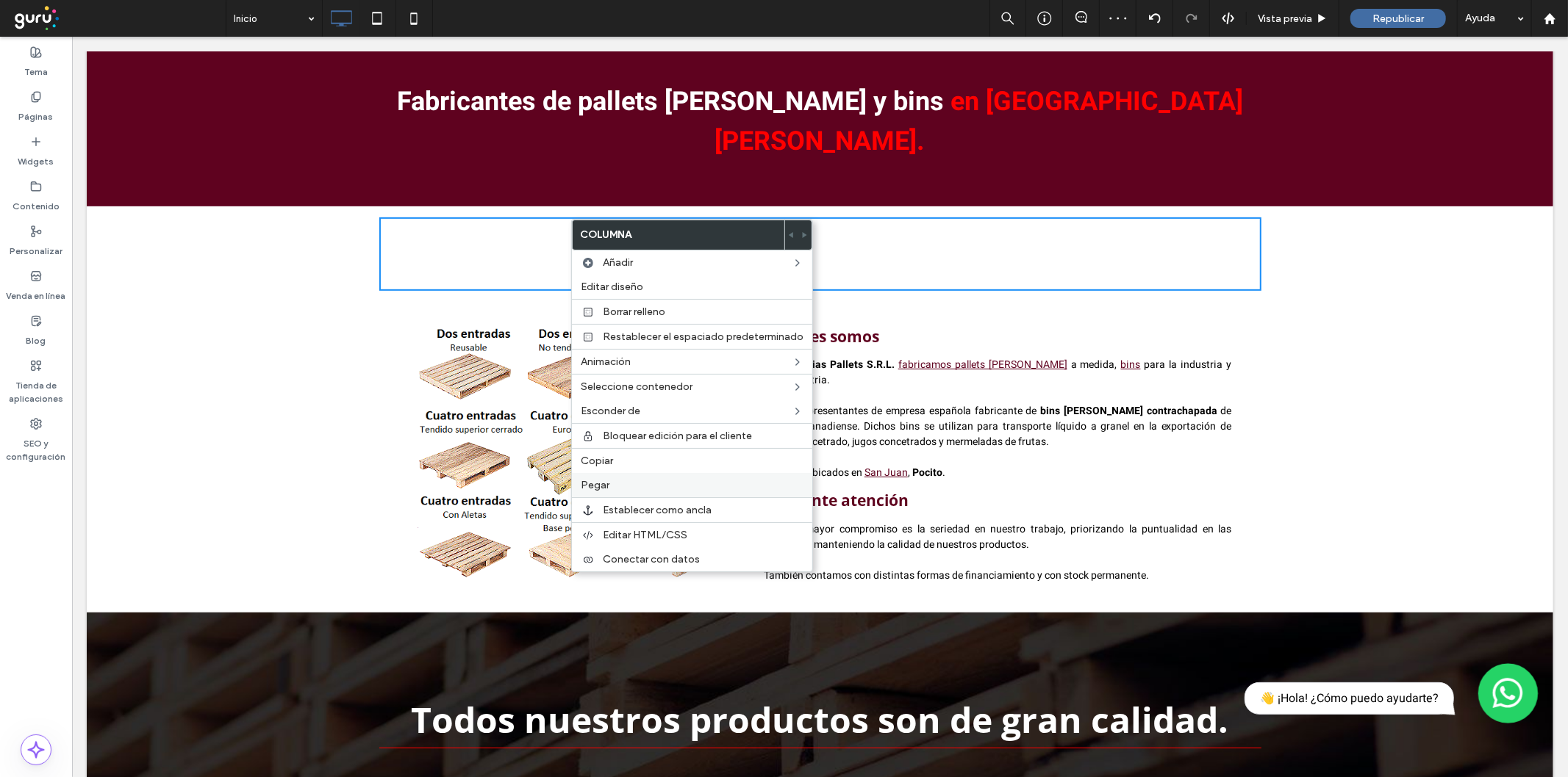
click at [611, 479] on label "Pegar" at bounding box center [692, 485] width 223 height 13
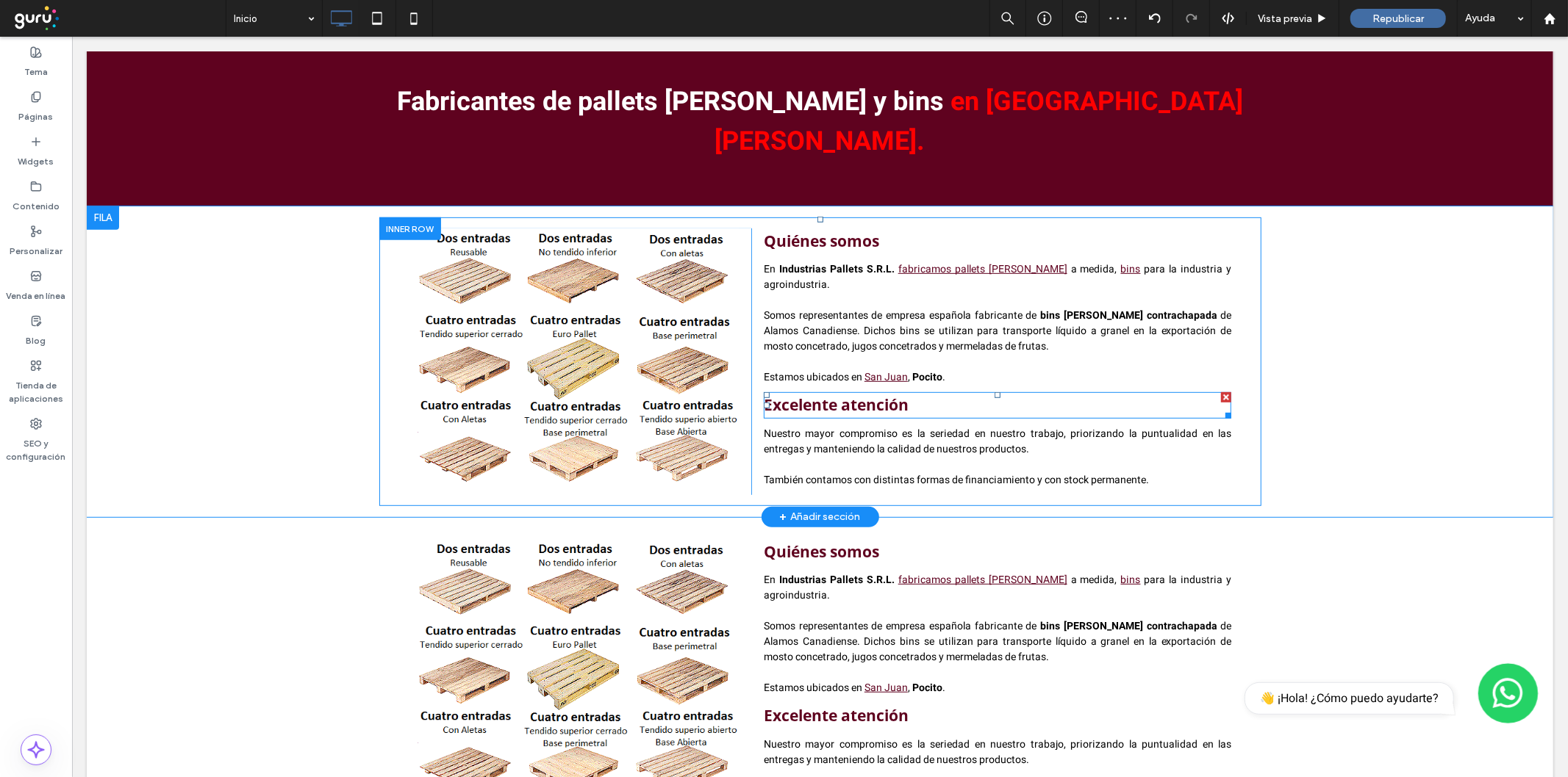
click at [971, 392] on div "Excelente atención" at bounding box center [996, 405] width 468 height 26
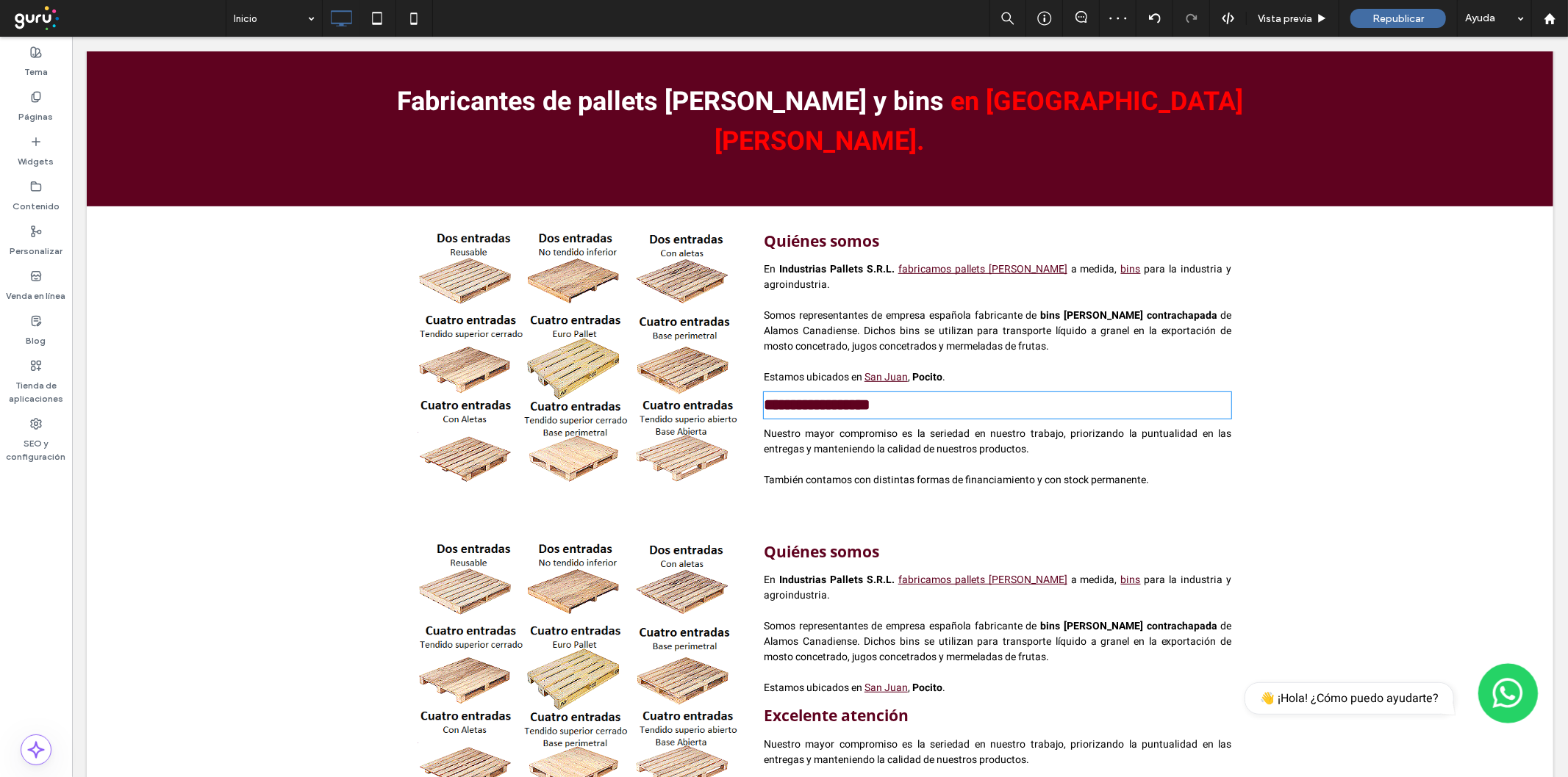
type input "*********"
type input "**"
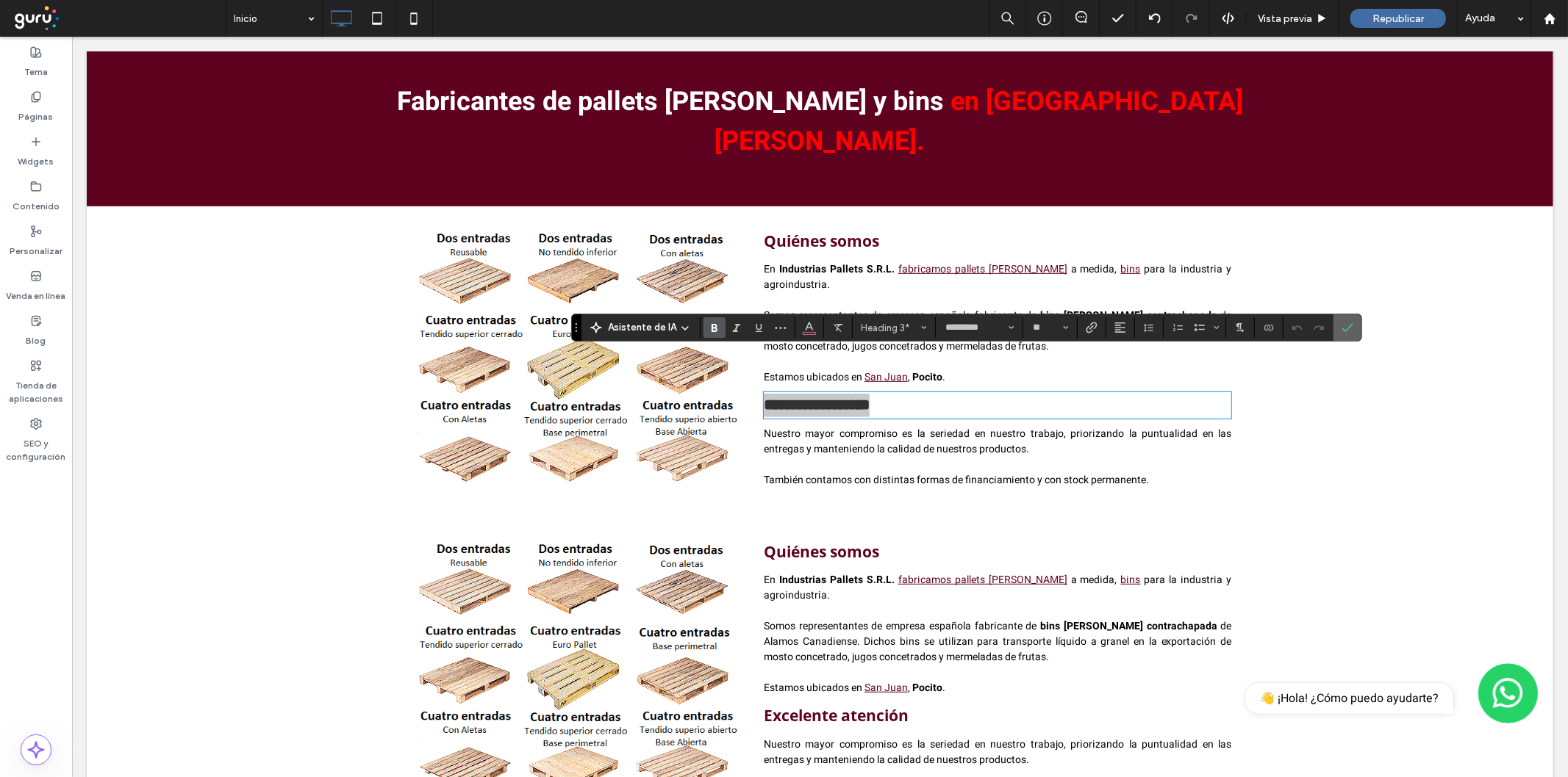
click at [1354, 325] on label "Confirmar" at bounding box center [1347, 327] width 22 height 26
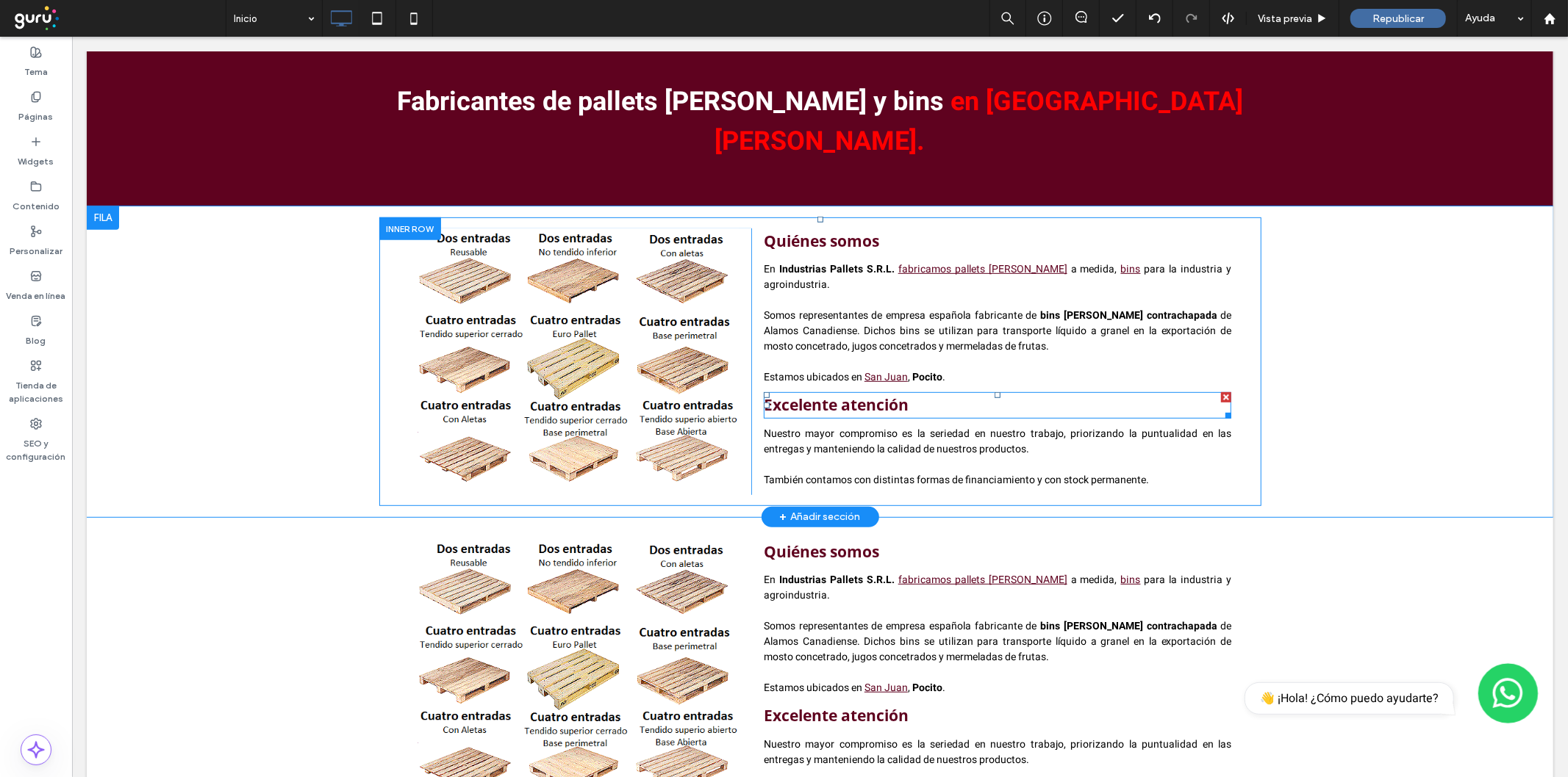
click at [1221, 392] on div at bounding box center [1225, 397] width 10 height 10
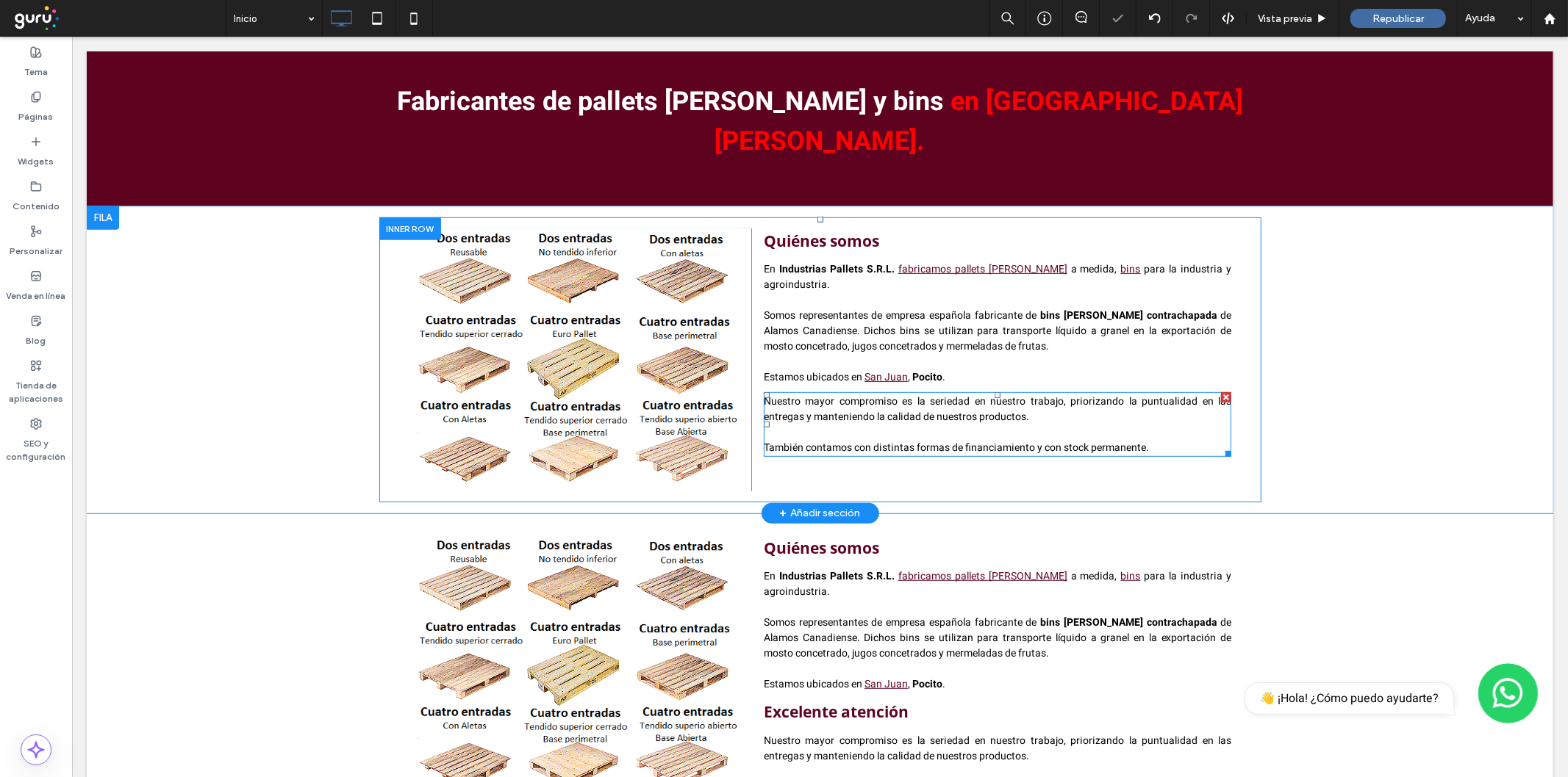
click at [1220, 392] on div at bounding box center [1225, 397] width 10 height 10
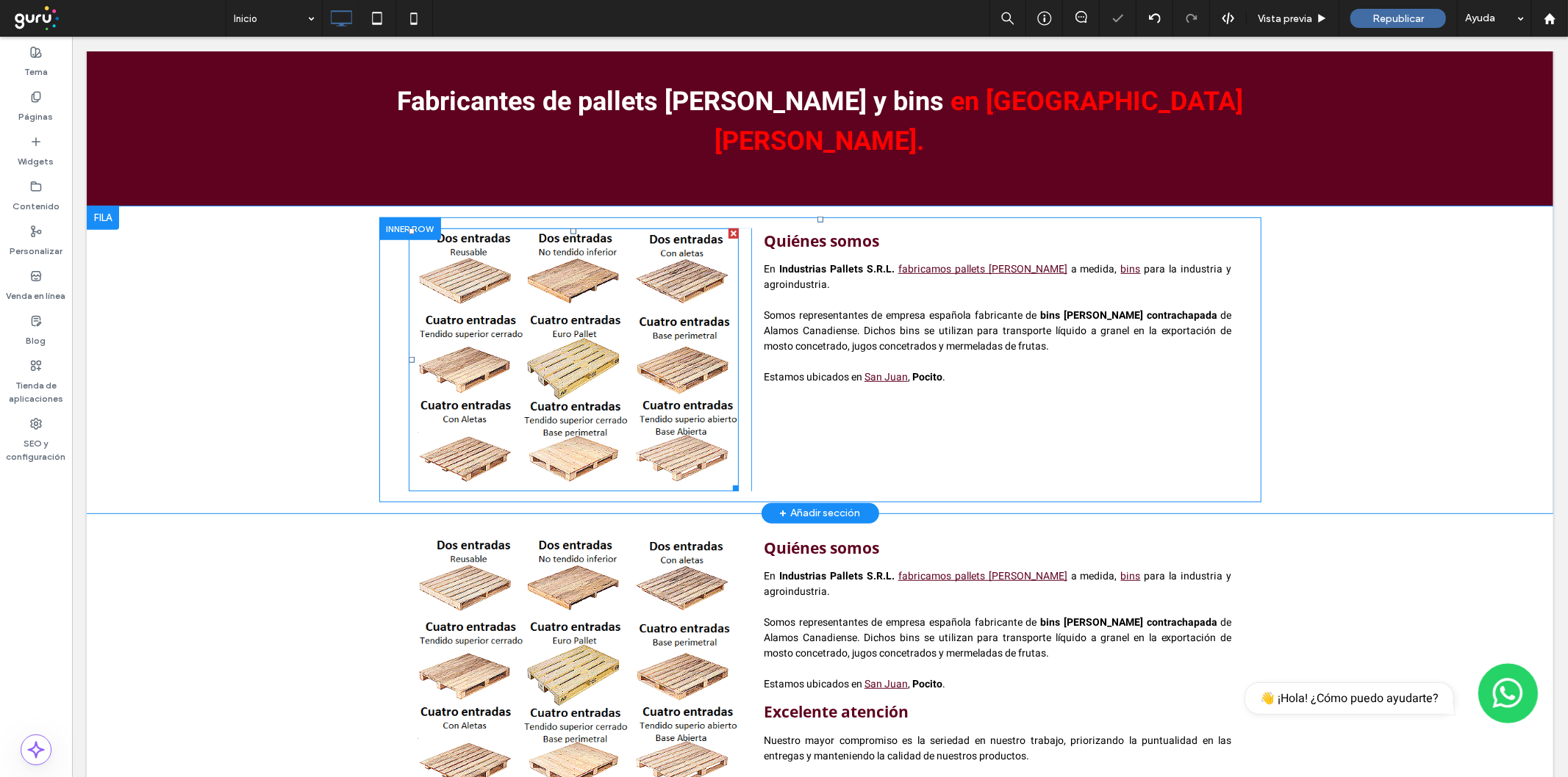
click at [728, 228] on div at bounding box center [733, 233] width 10 height 10
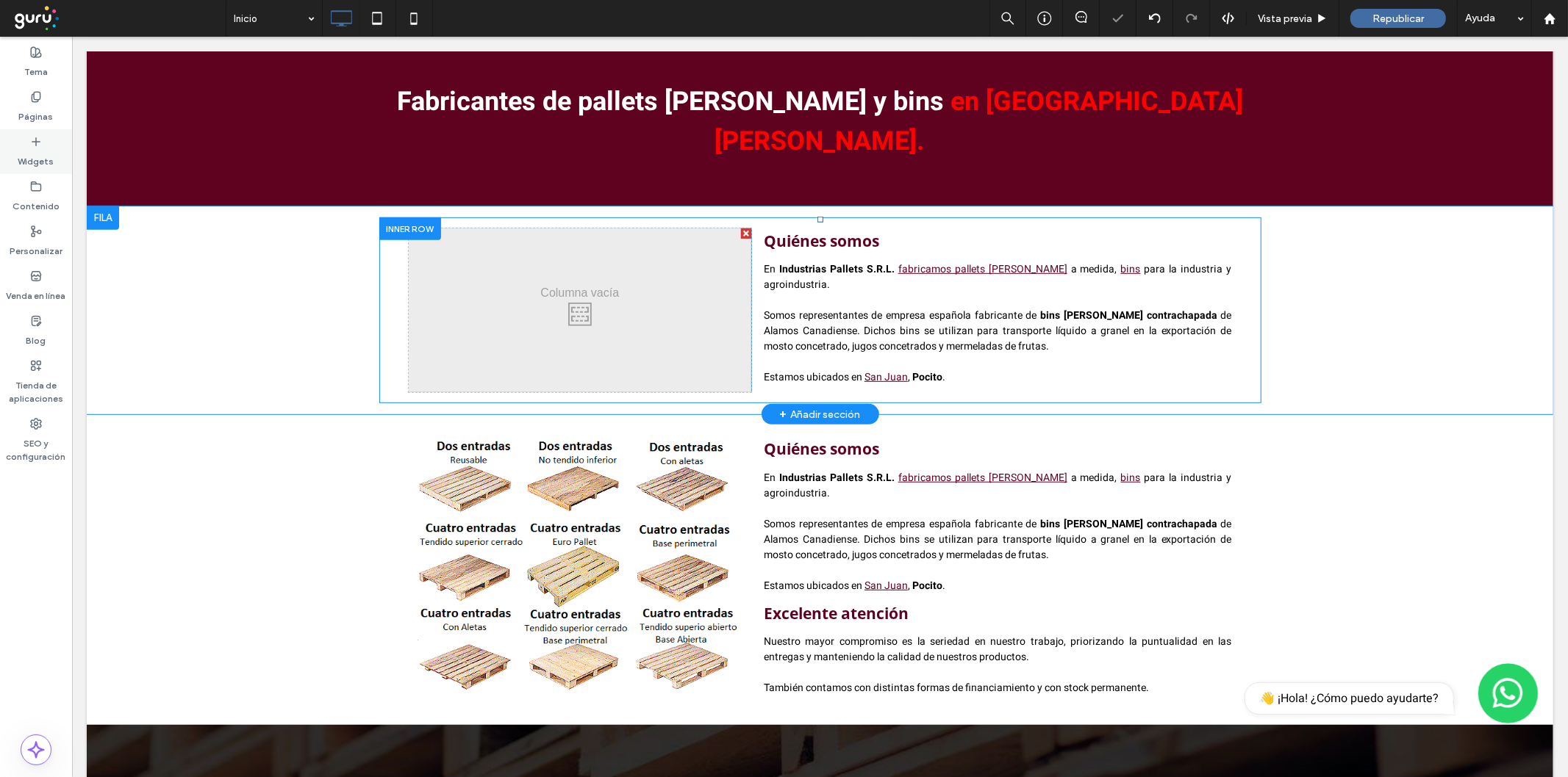
click at [32, 136] on icon at bounding box center [36, 142] width 12 height 12
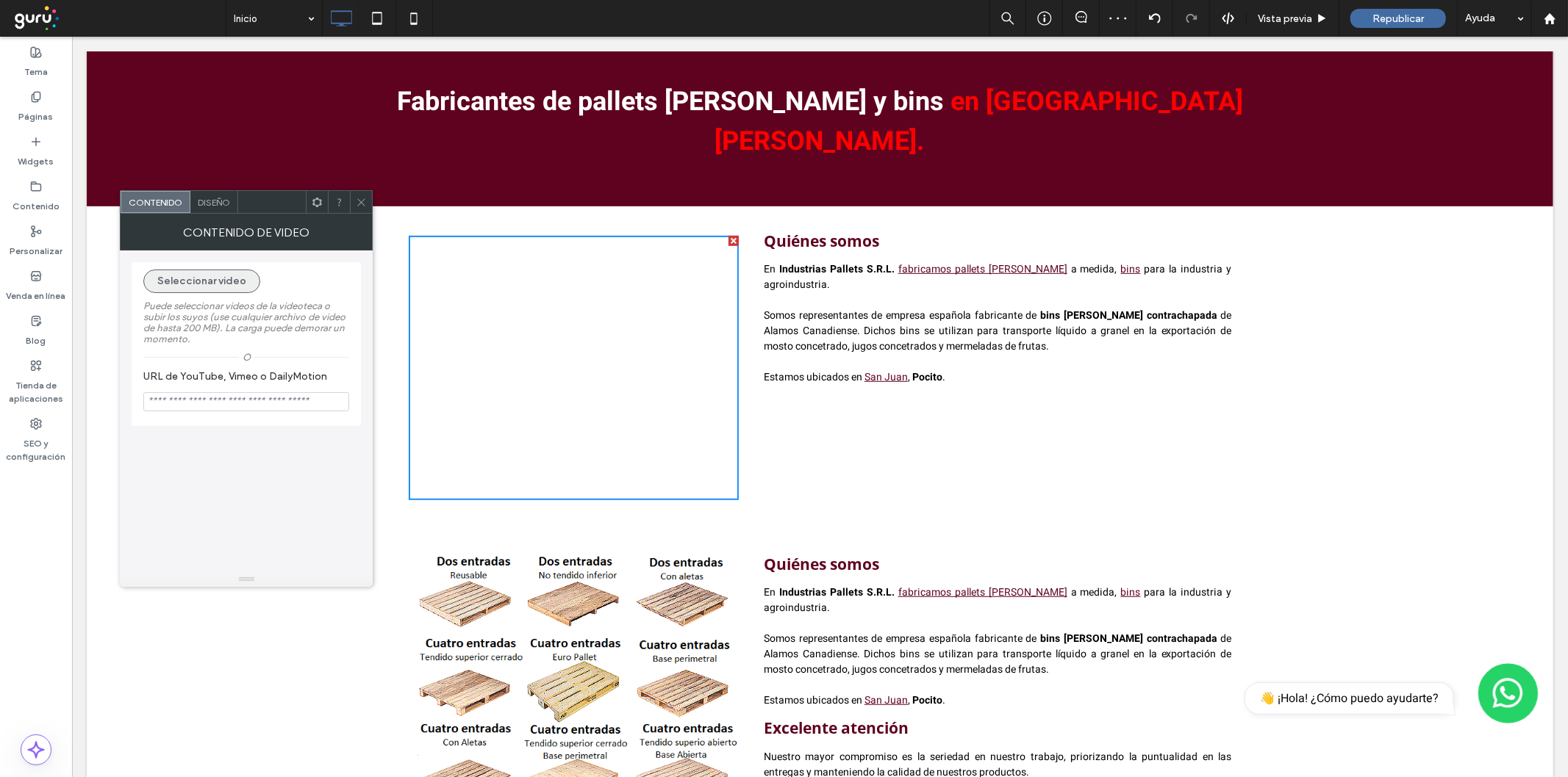
click at [181, 287] on button "Seleccionar video" at bounding box center [201, 281] width 117 height 24
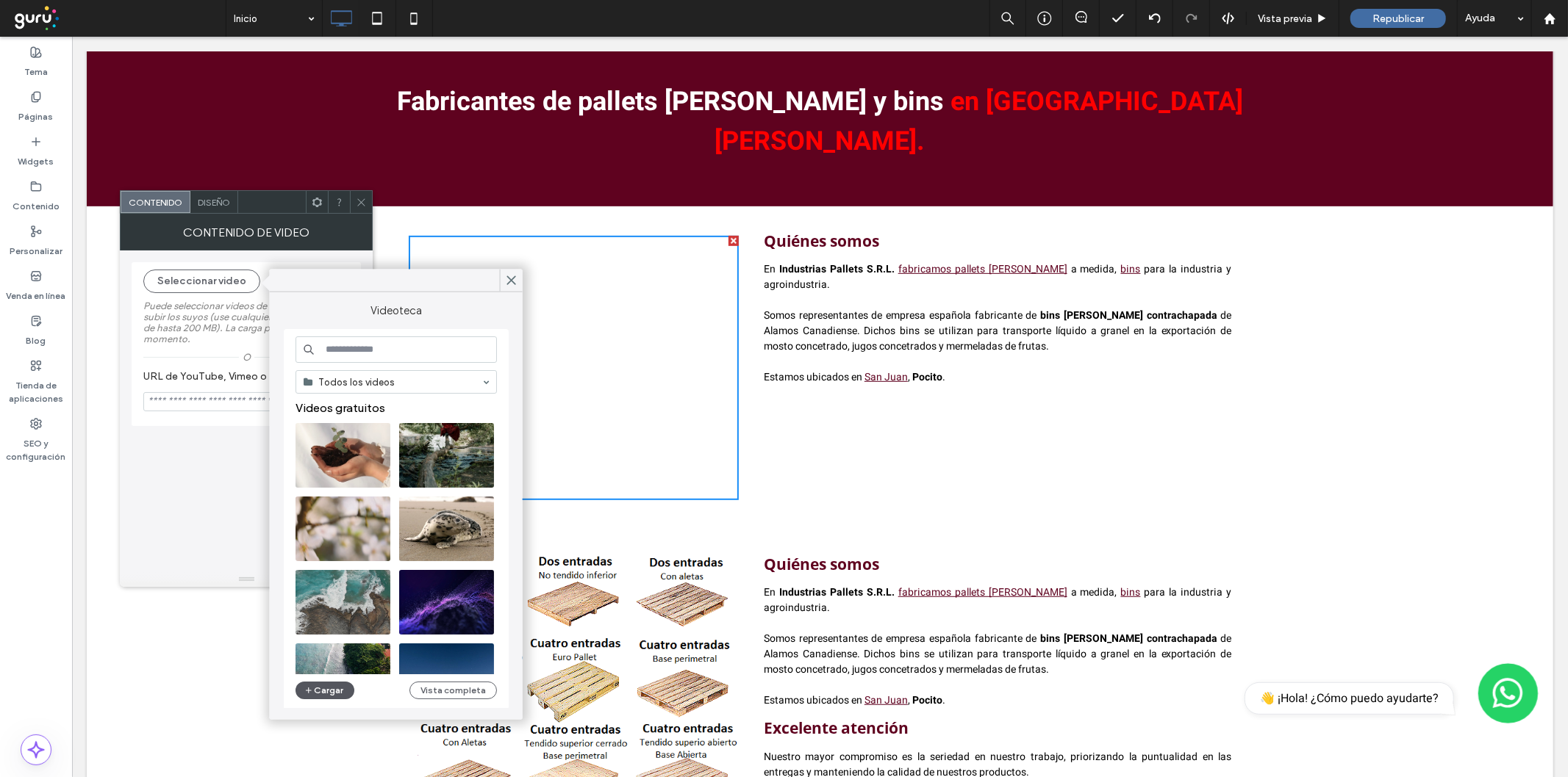
click at [330, 689] on button "Cargar" at bounding box center [325, 690] width 59 height 18
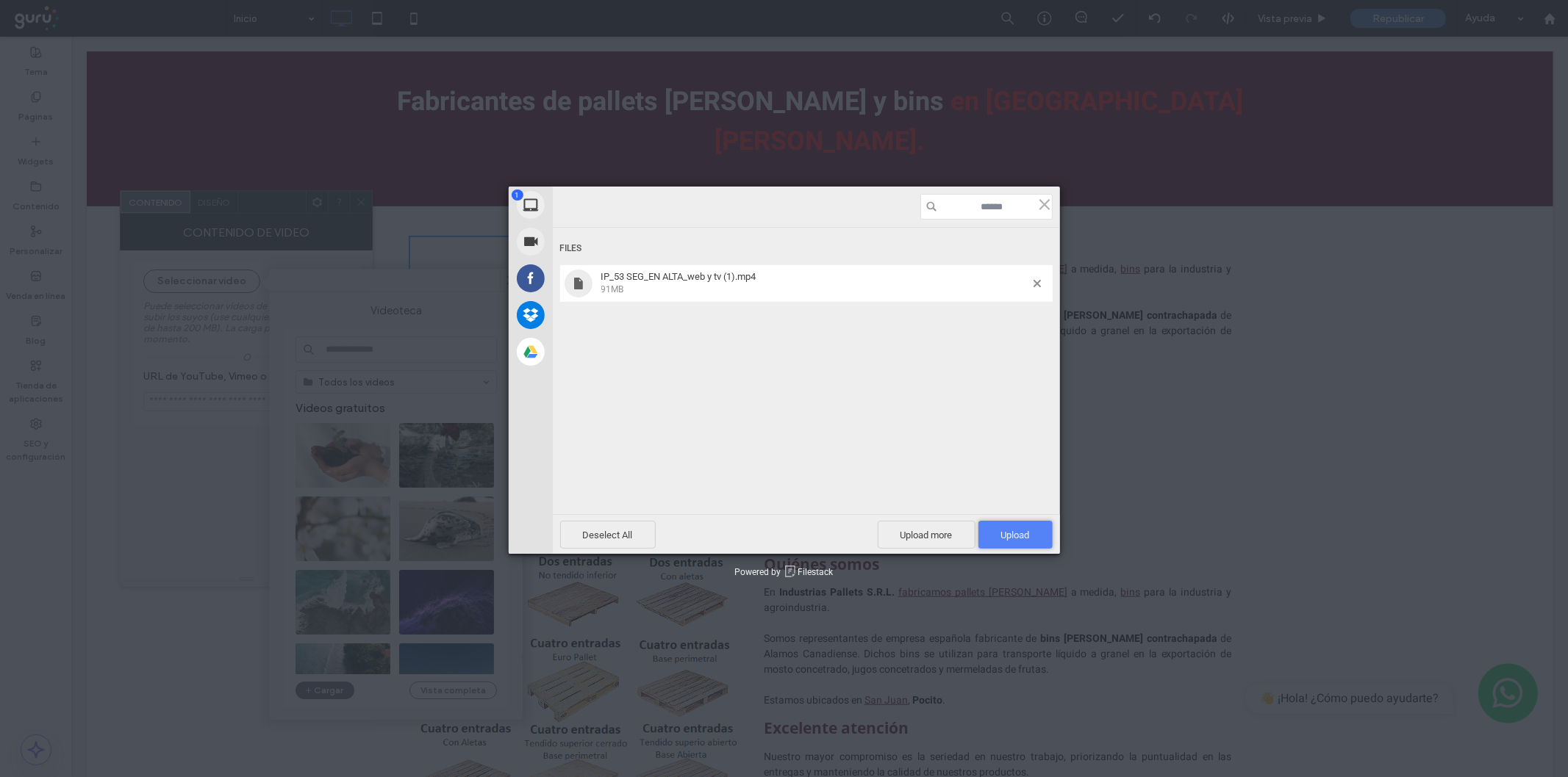
click at [1012, 544] on span "Upload 1" at bounding box center [1016, 534] width 74 height 28
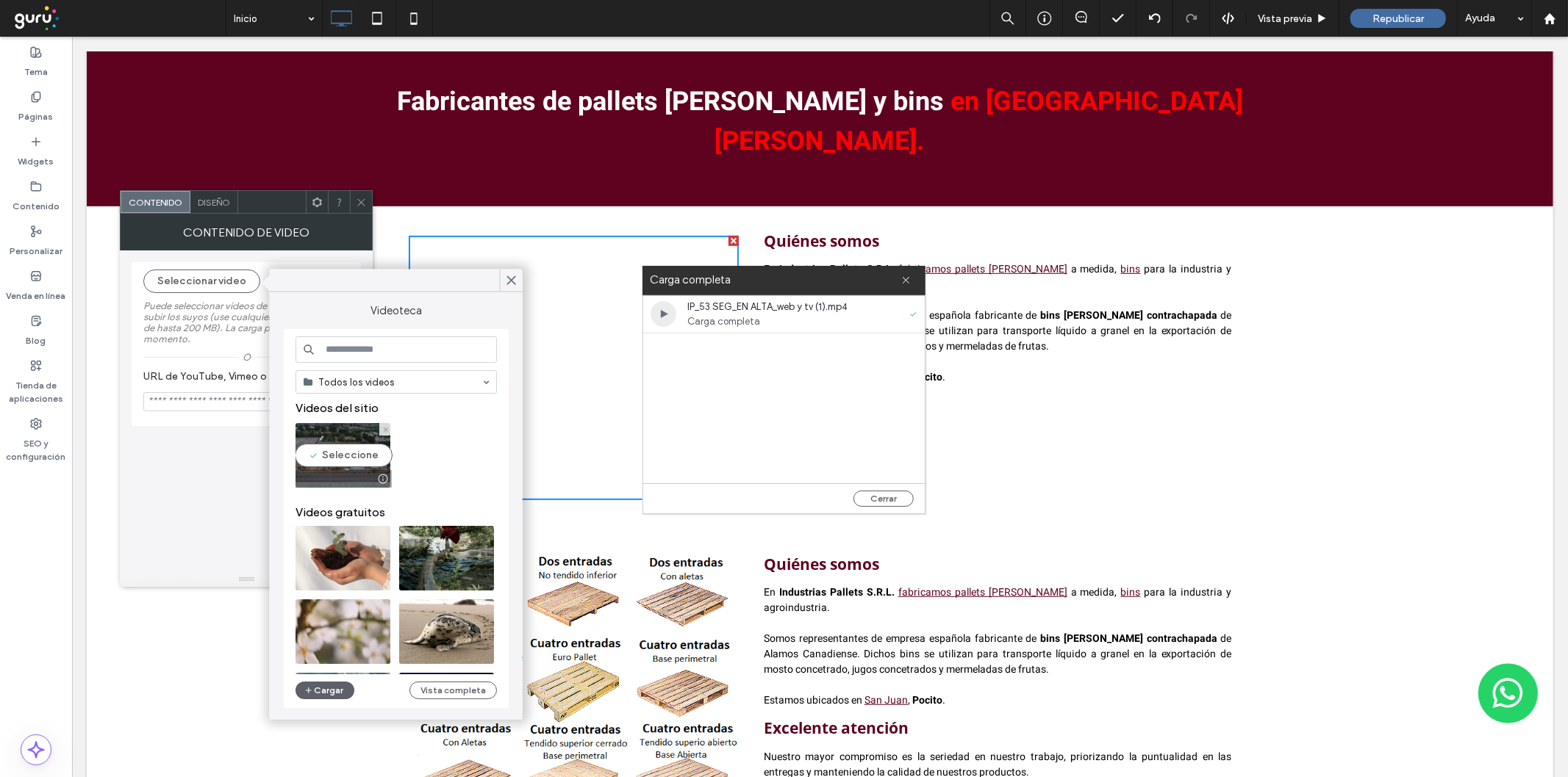
click at [355, 438] on video at bounding box center [343, 455] width 94 height 65
type input "**********"
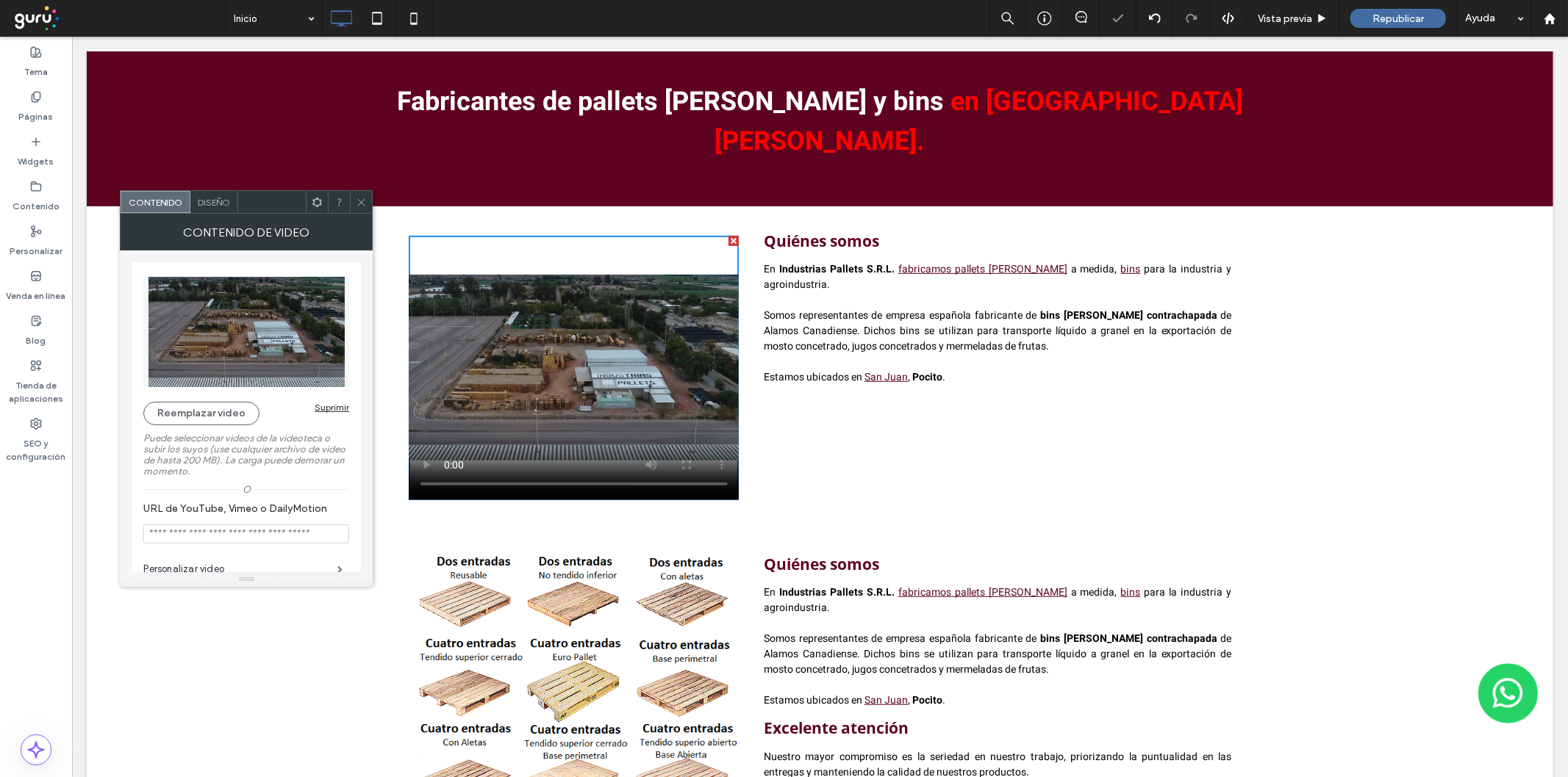
click at [357, 198] on icon at bounding box center [361, 202] width 11 height 11
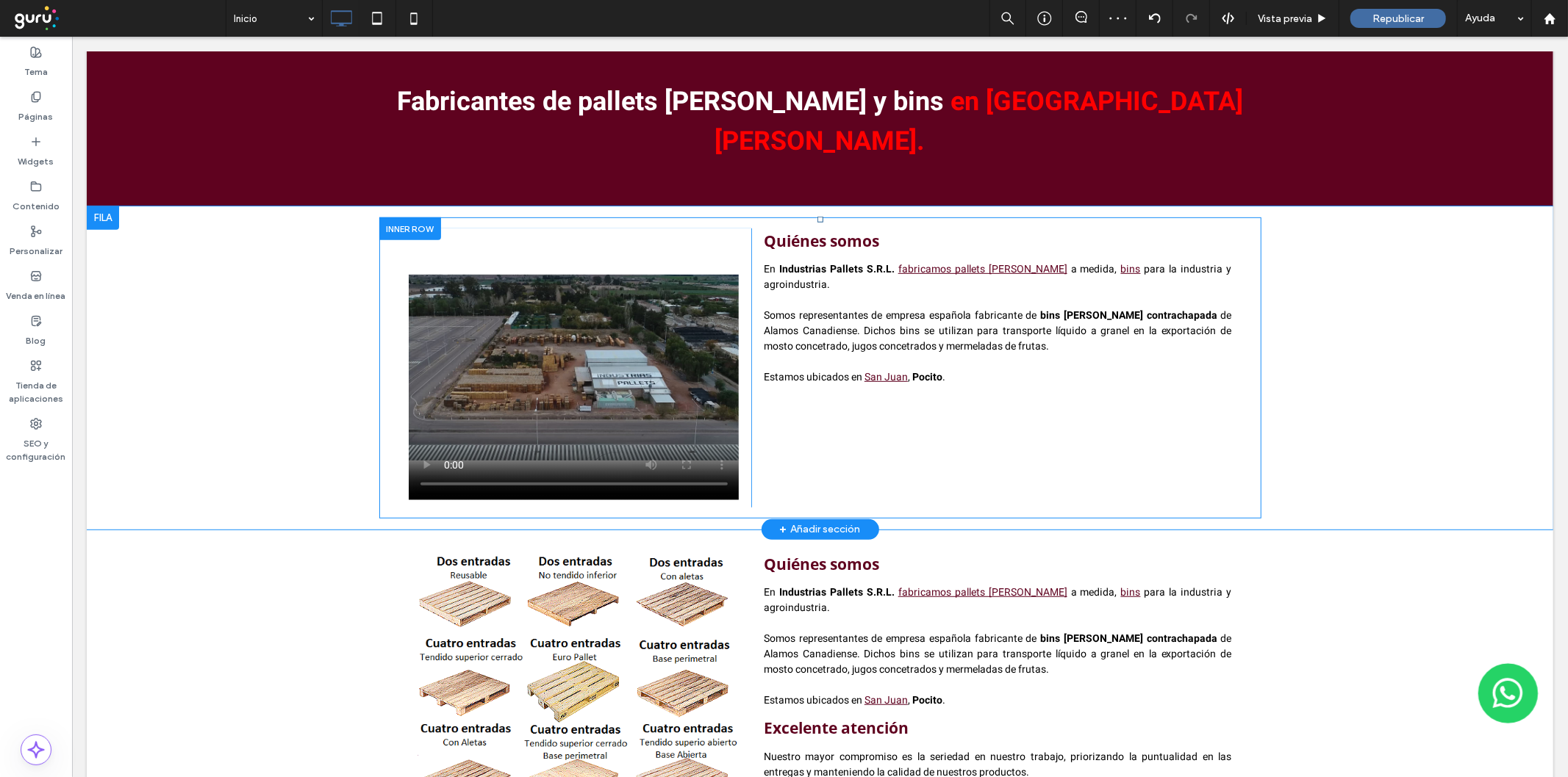
click at [379, 217] on div at bounding box center [409, 228] width 62 height 23
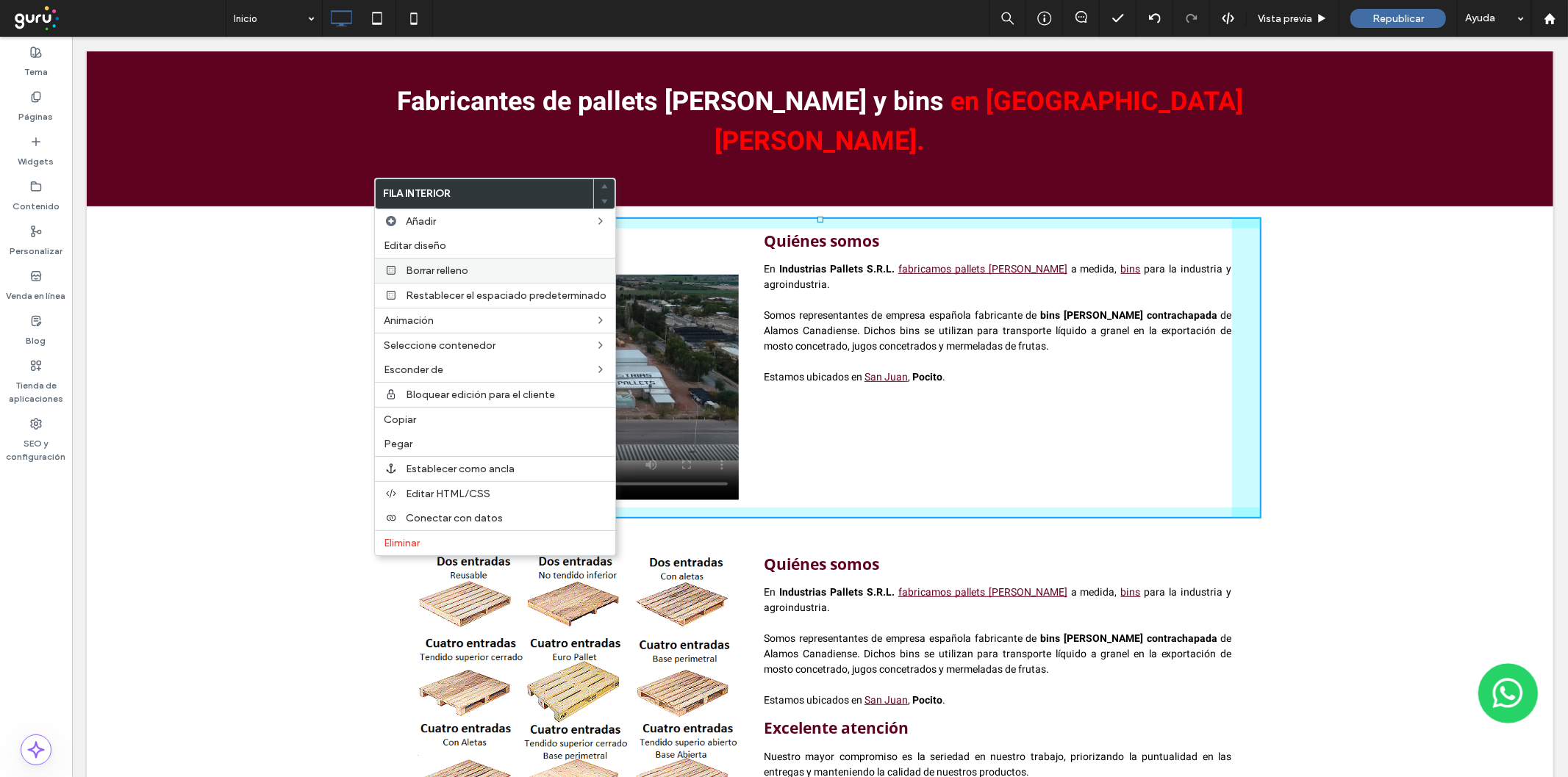
click at [416, 262] on div "Borrar relleno" at bounding box center [495, 271] width 240 height 25
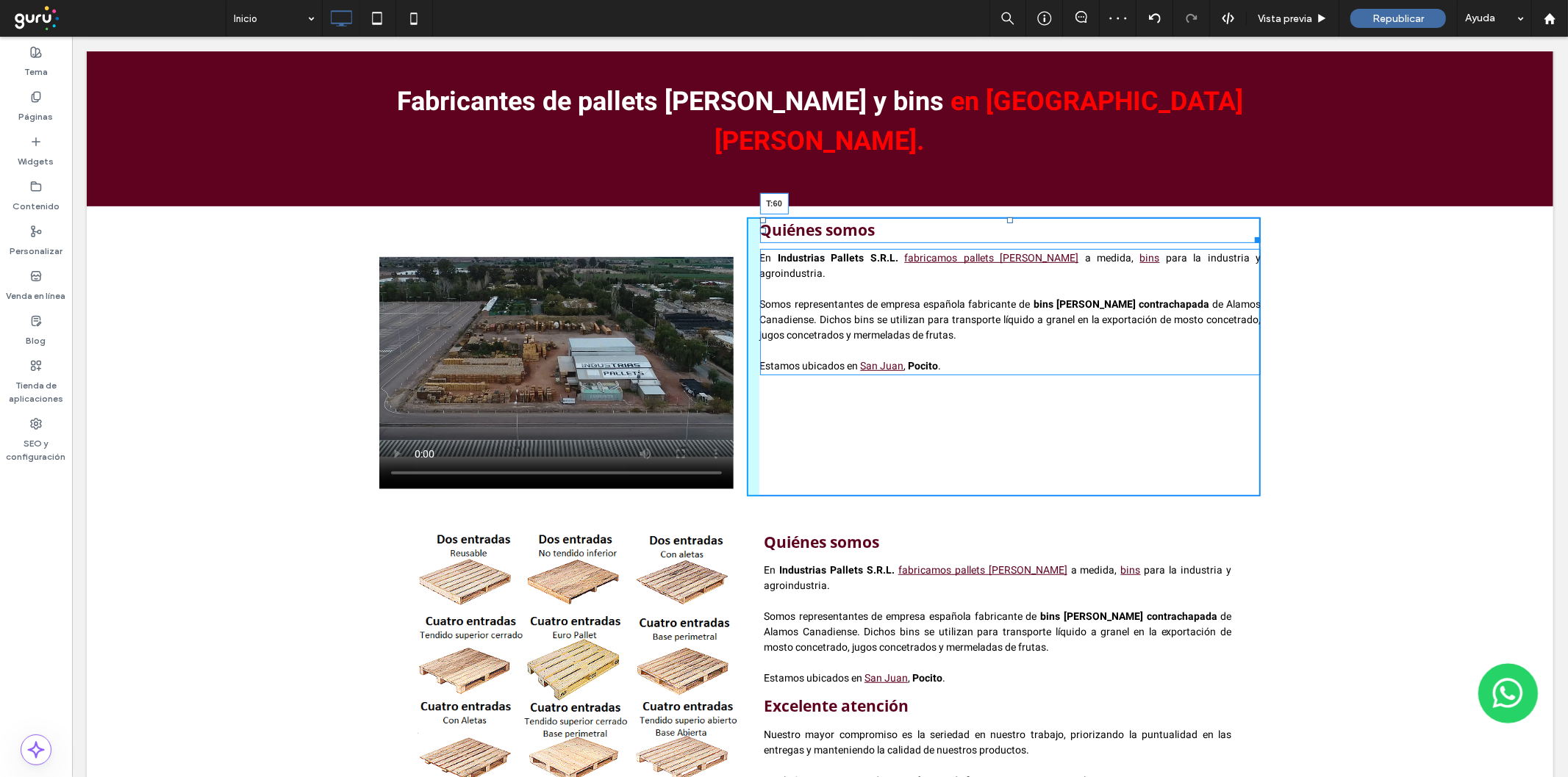
drag, startPoint x: 1001, startPoint y: 180, endPoint x: 1012, endPoint y: 233, distance: 54.1
click at [1012, 233] on div "Quiénes somos T:60" at bounding box center [1010, 229] width 502 height 26
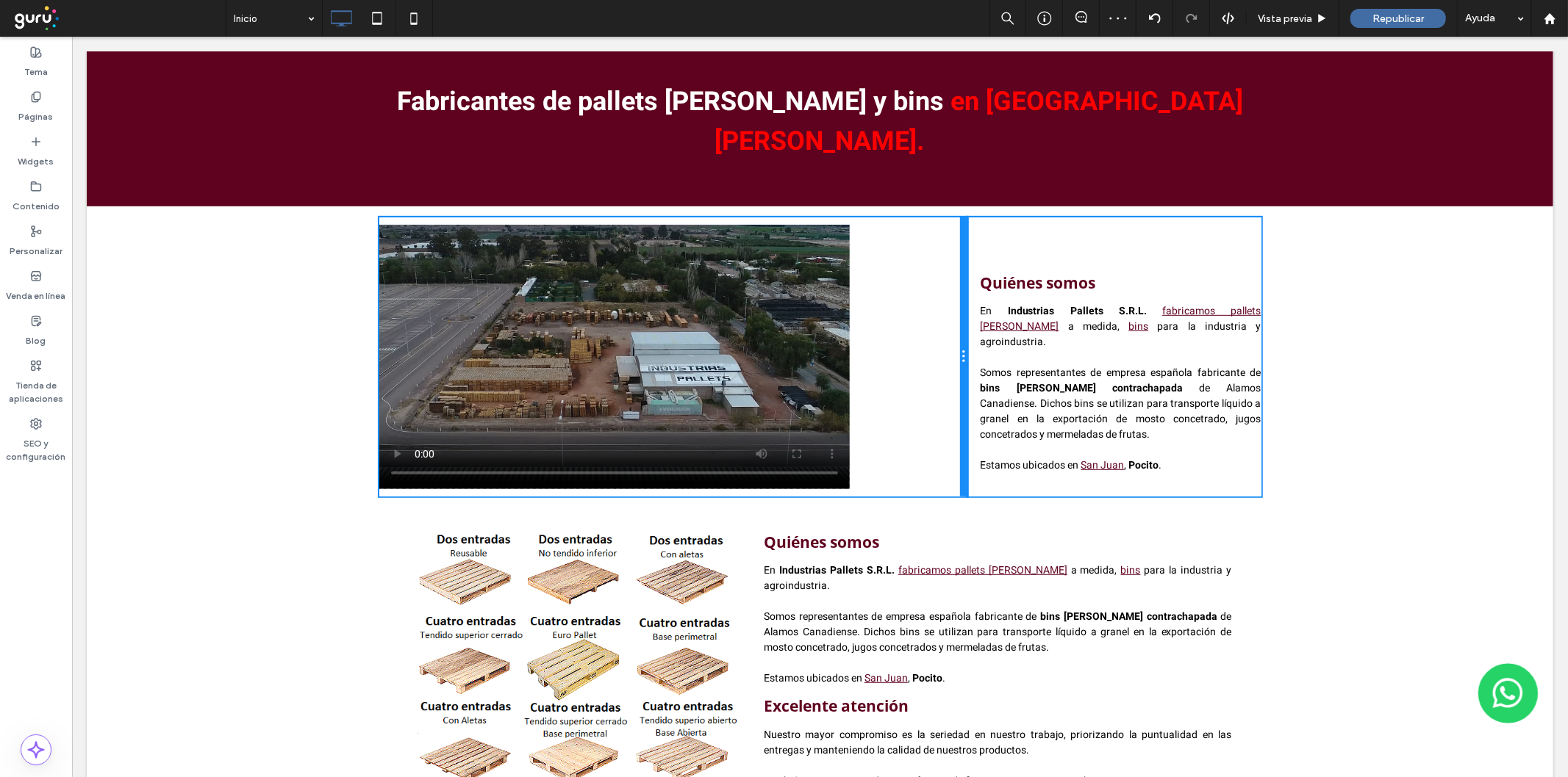
drag, startPoint x: 737, startPoint y: 287, endPoint x: 1019, endPoint y: 324, distance: 284.4
click at [945, 288] on div "Click To Paste Click To Paste" at bounding box center [673, 356] width 588 height 279
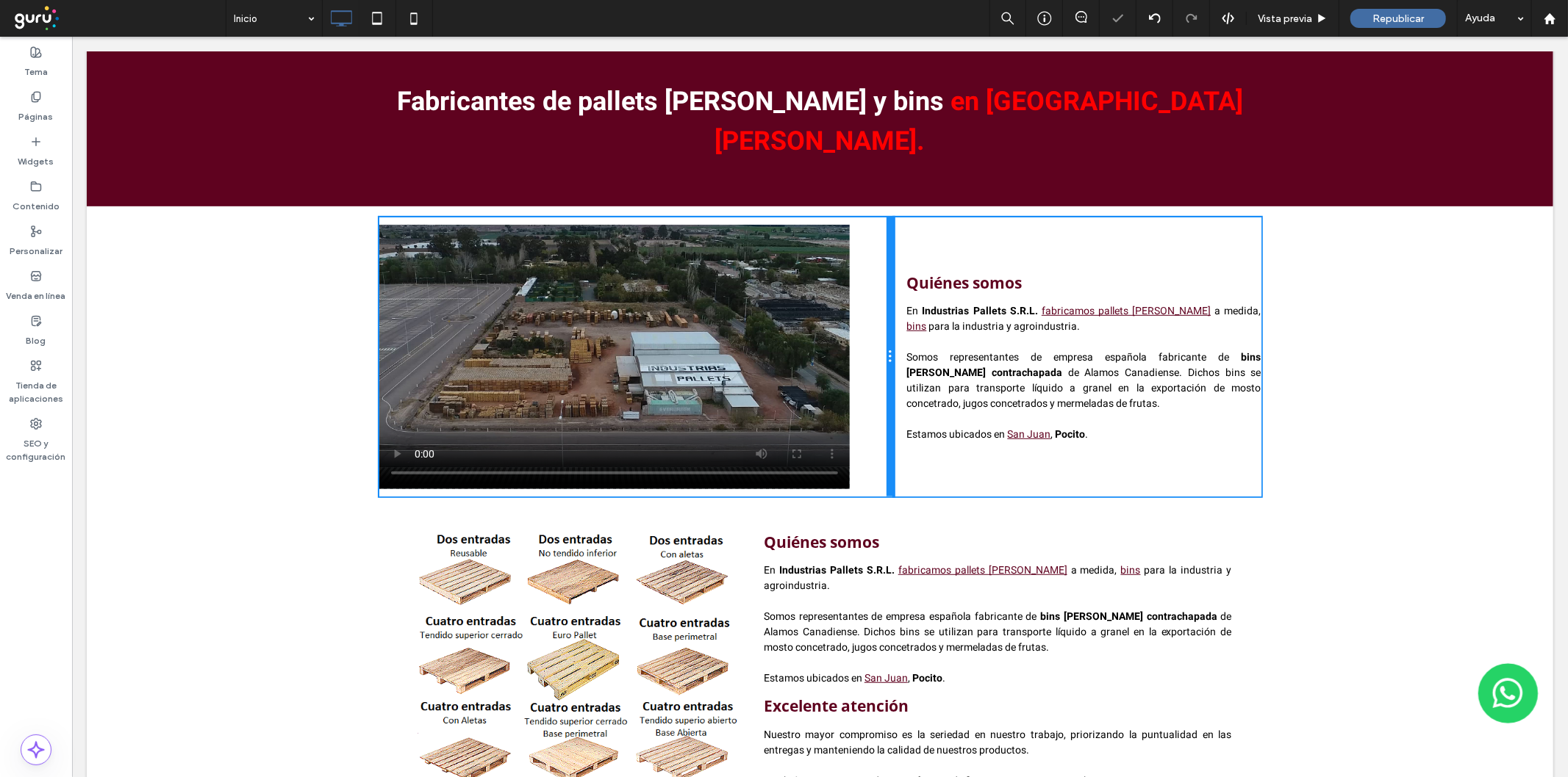
drag, startPoint x: 959, startPoint y: 270, endPoint x: 894, endPoint y: 269, distance: 65.0
click at [894, 269] on div "Click To Paste Click To Paste Quiénes somos En Industrias Pallets S.R.L. fabric…" at bounding box center [819, 356] width 882 height 279
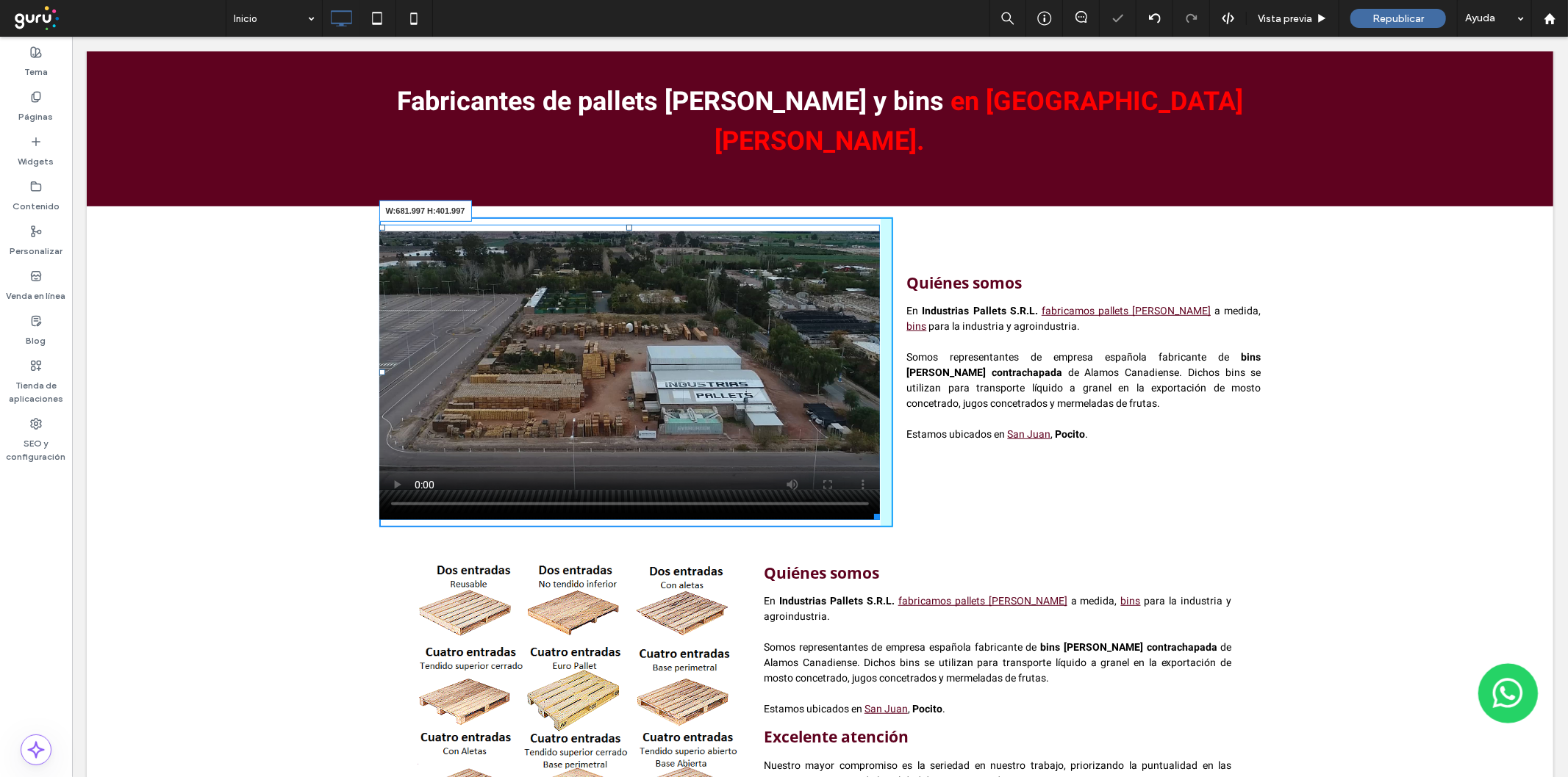
drag, startPoint x: 841, startPoint y: 439, endPoint x: 984, endPoint y: 506, distance: 157.9
click at [916, 469] on div "Click To Paste Click To Paste W:681.997 H:401.997 Quiénes somos En Industrias P…" at bounding box center [819, 372] width 882 height 310
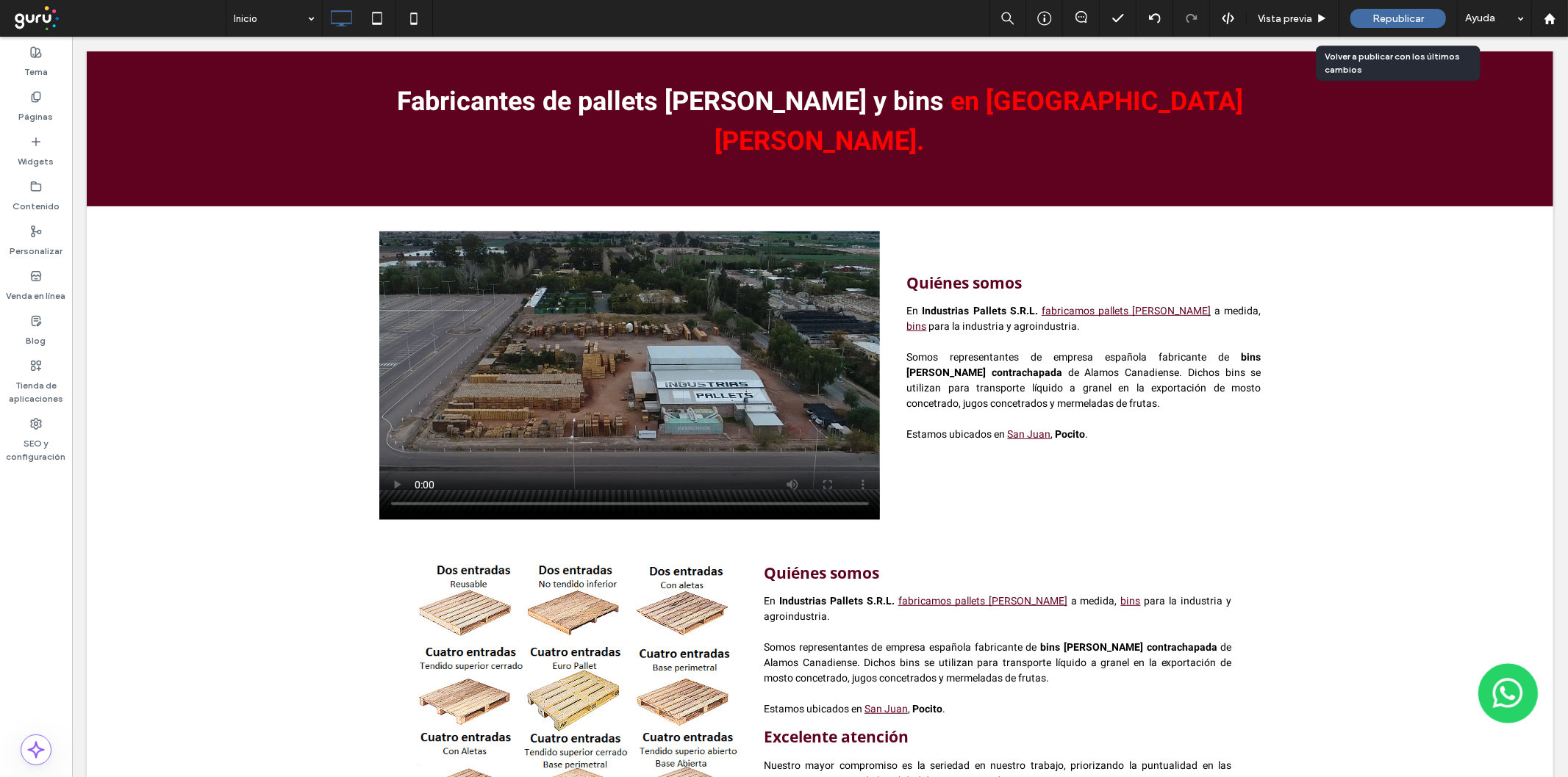
click at [1386, 14] on span "Republicar" at bounding box center [1398, 19] width 51 height 13
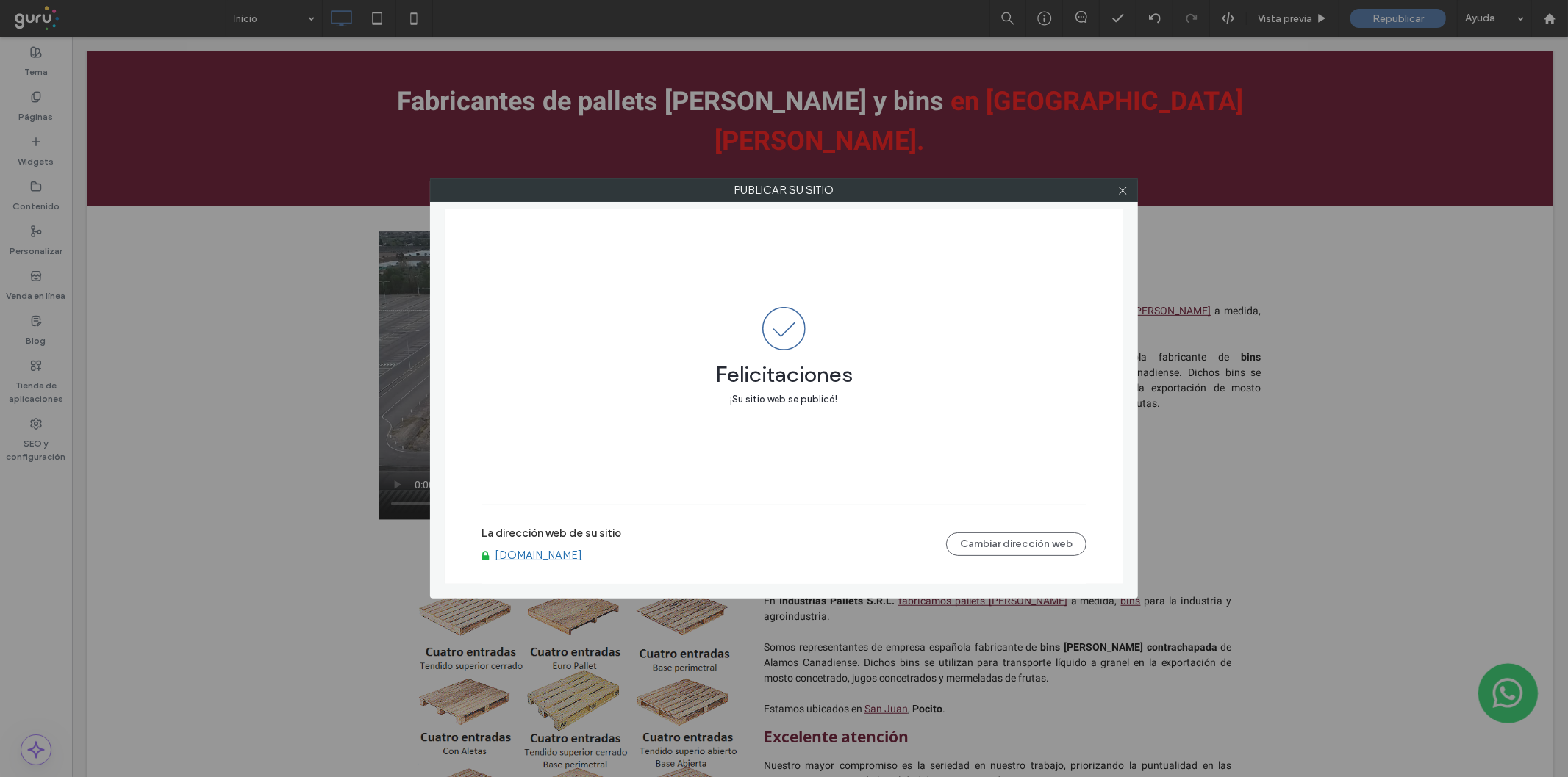
click at [1128, 185] on div at bounding box center [1122, 190] width 22 height 22
drag, startPoint x: 1562, startPoint y: 416, endPoint x: 1567, endPoint y: 77, distance: 339.0
click at [1567, 77] on div "Publicar su sitio Felicitaciones ¡Su sitio web se publicó! La dirección web de …" at bounding box center [784, 388] width 1568 height 777
click at [1118, 191] on icon at bounding box center [1122, 190] width 11 height 11
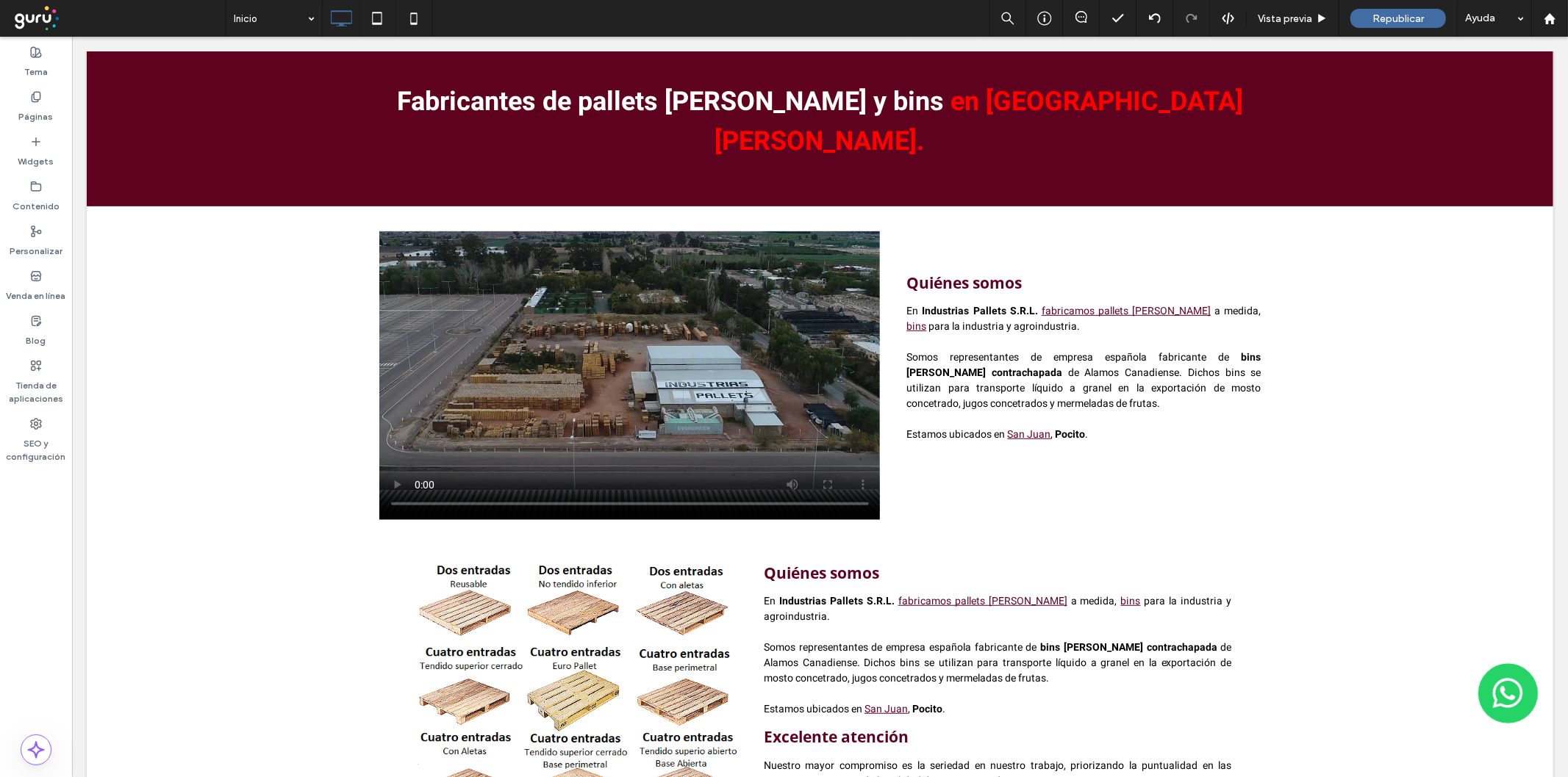
scroll to position [0, 0]
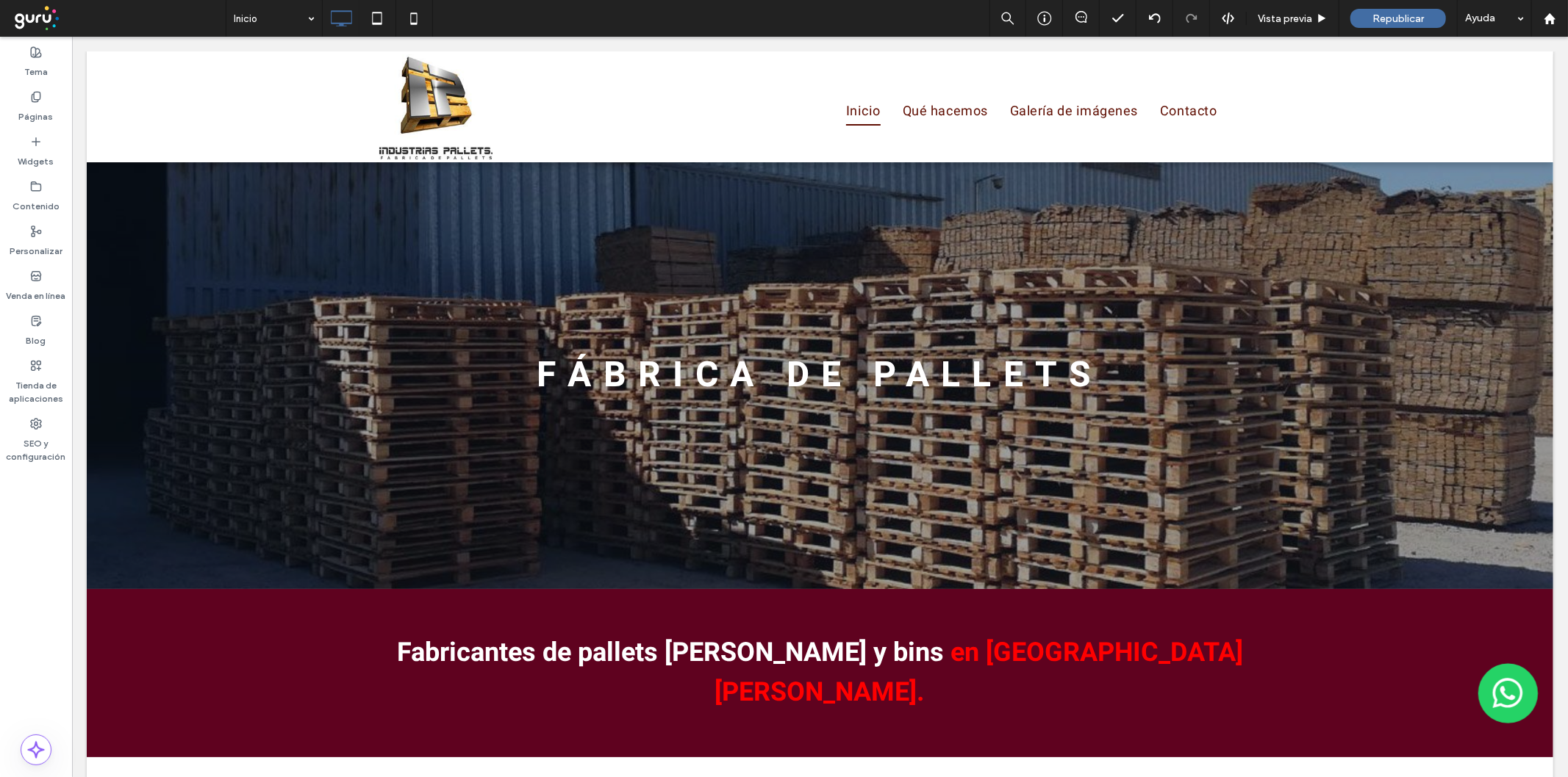
drag, startPoint x: 1562, startPoint y: 338, endPoint x: 1638, endPoint y: 49, distance: 298.8
click at [238, 250] on div at bounding box center [819, 375] width 1466 height 427
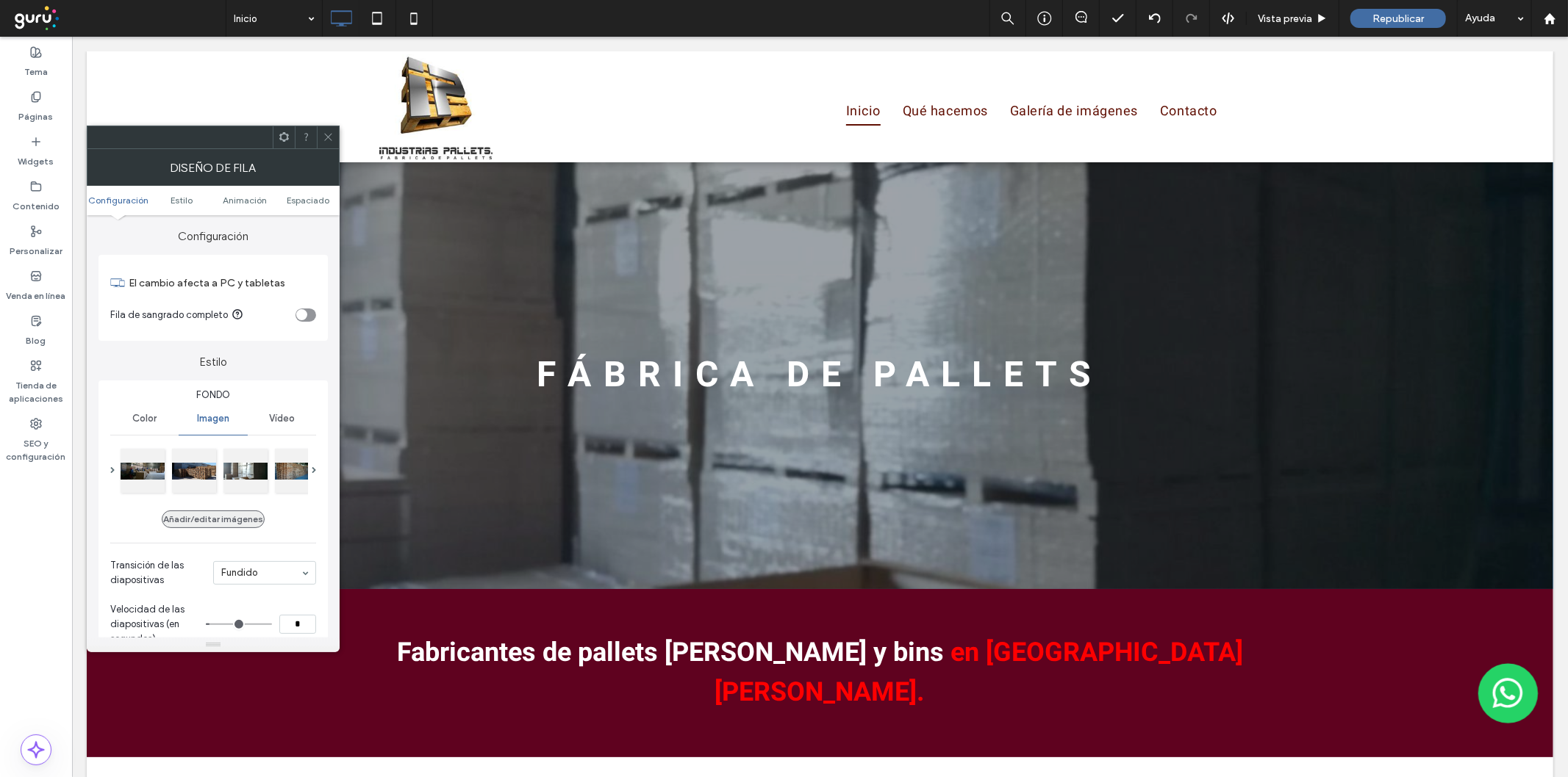
click at [193, 514] on button "Añadir/editar imágenes" at bounding box center [213, 519] width 103 height 18
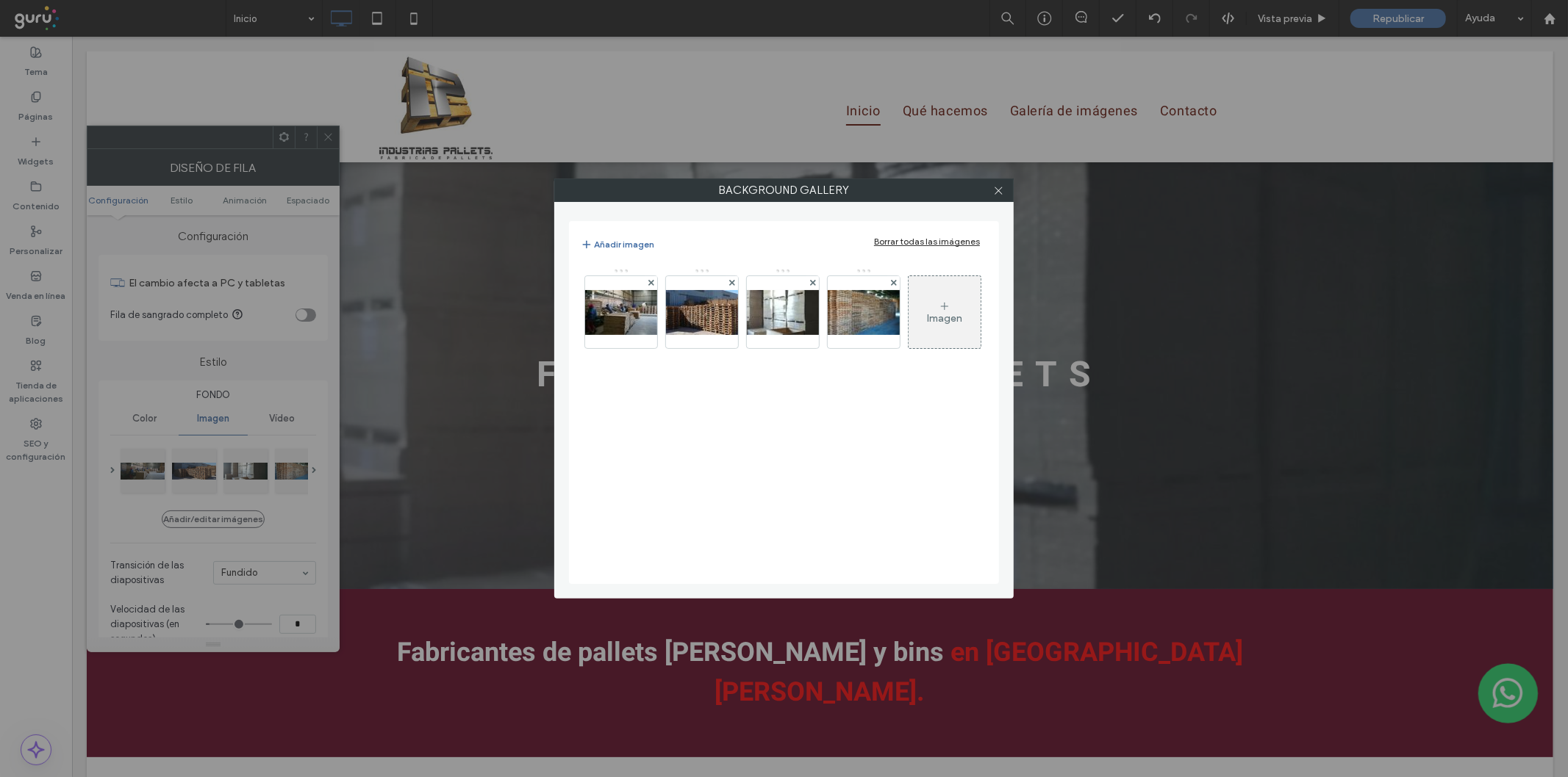
click at [965, 240] on div "Borrar todas las imágenes" at bounding box center [927, 241] width 106 height 11
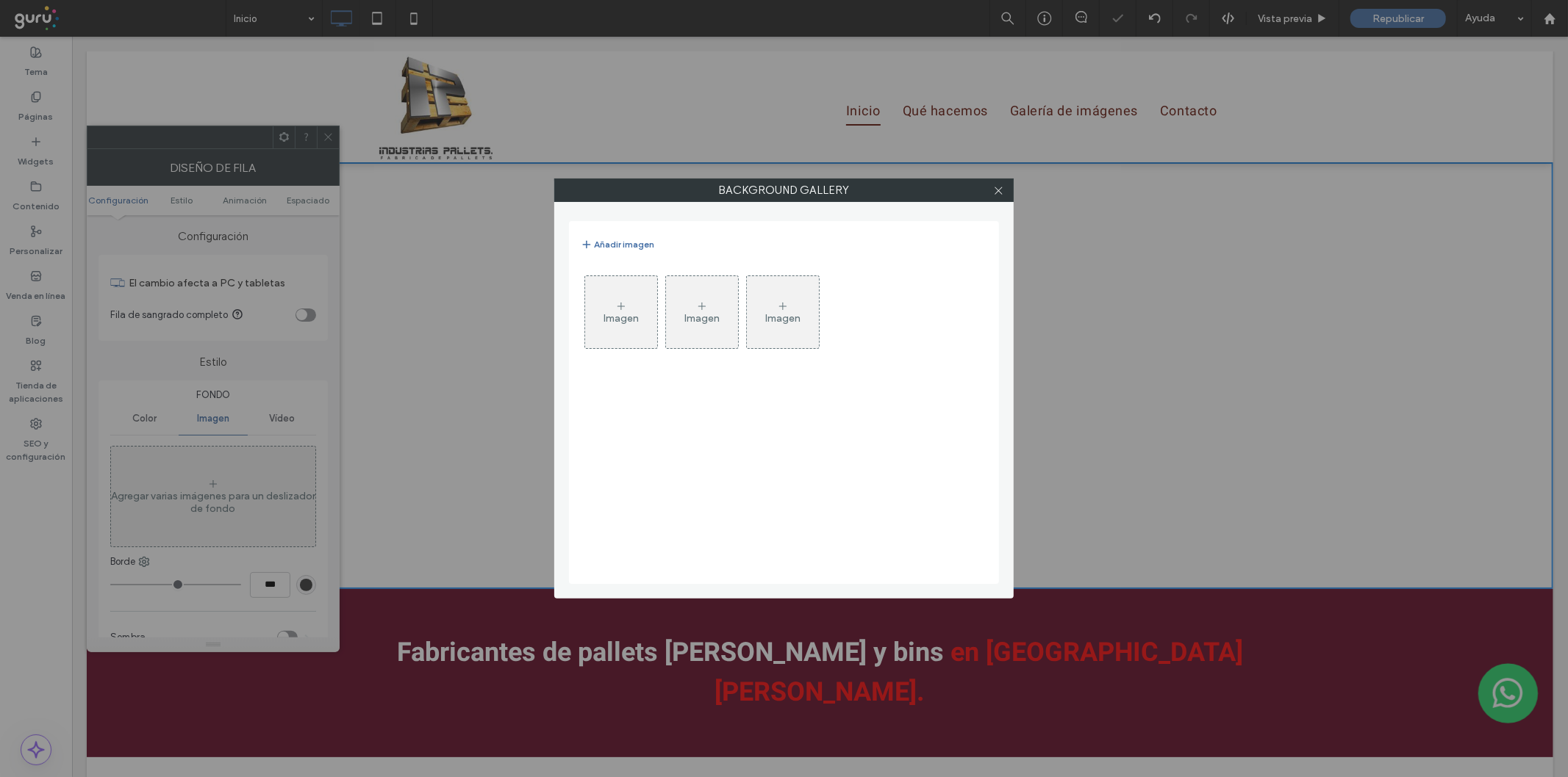
click at [627, 310] on div "Imagen" at bounding box center [620, 313] width 72 height 69
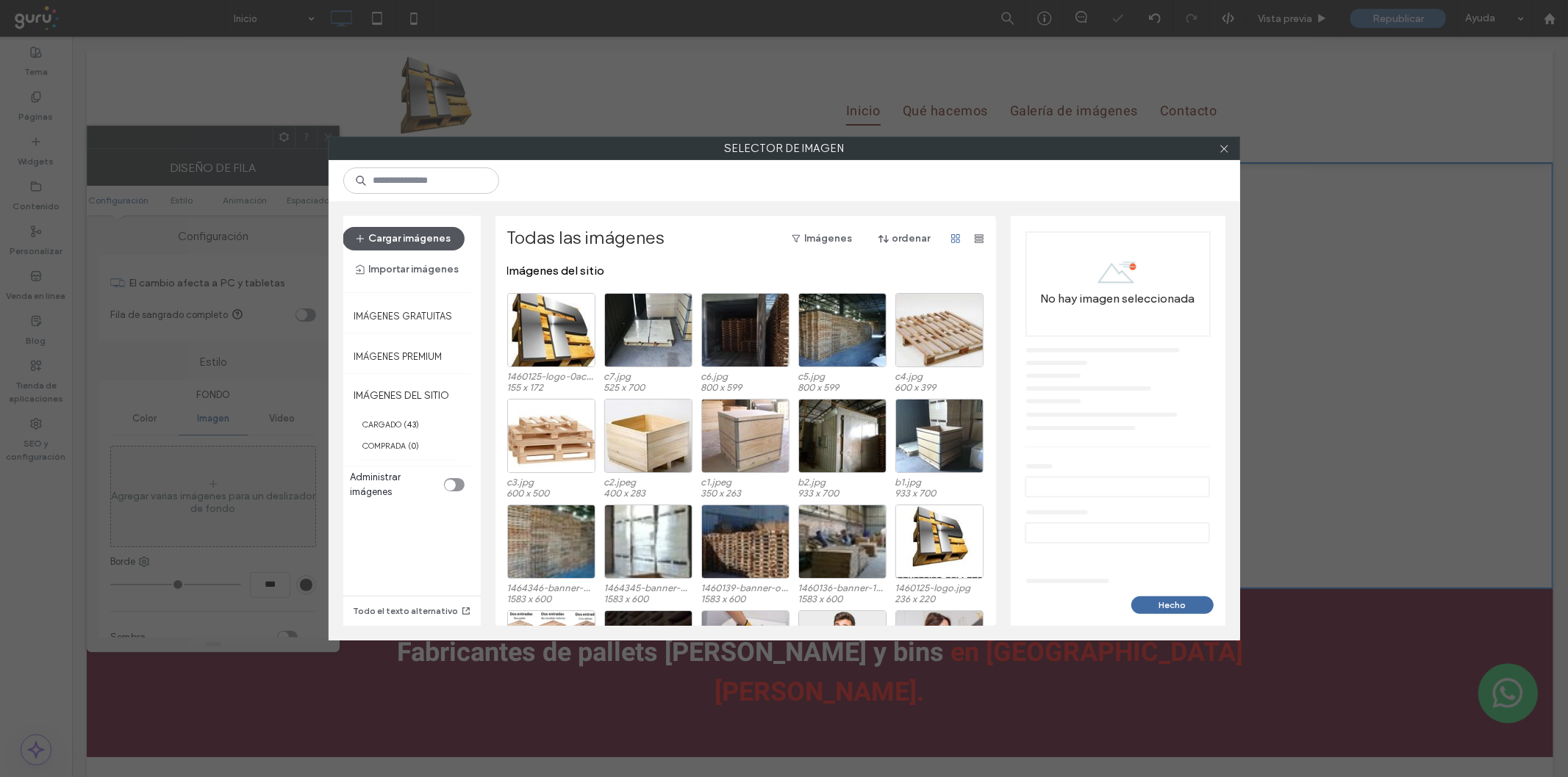
click at [397, 248] on button "Cargar imágenes" at bounding box center [403, 238] width 122 height 24
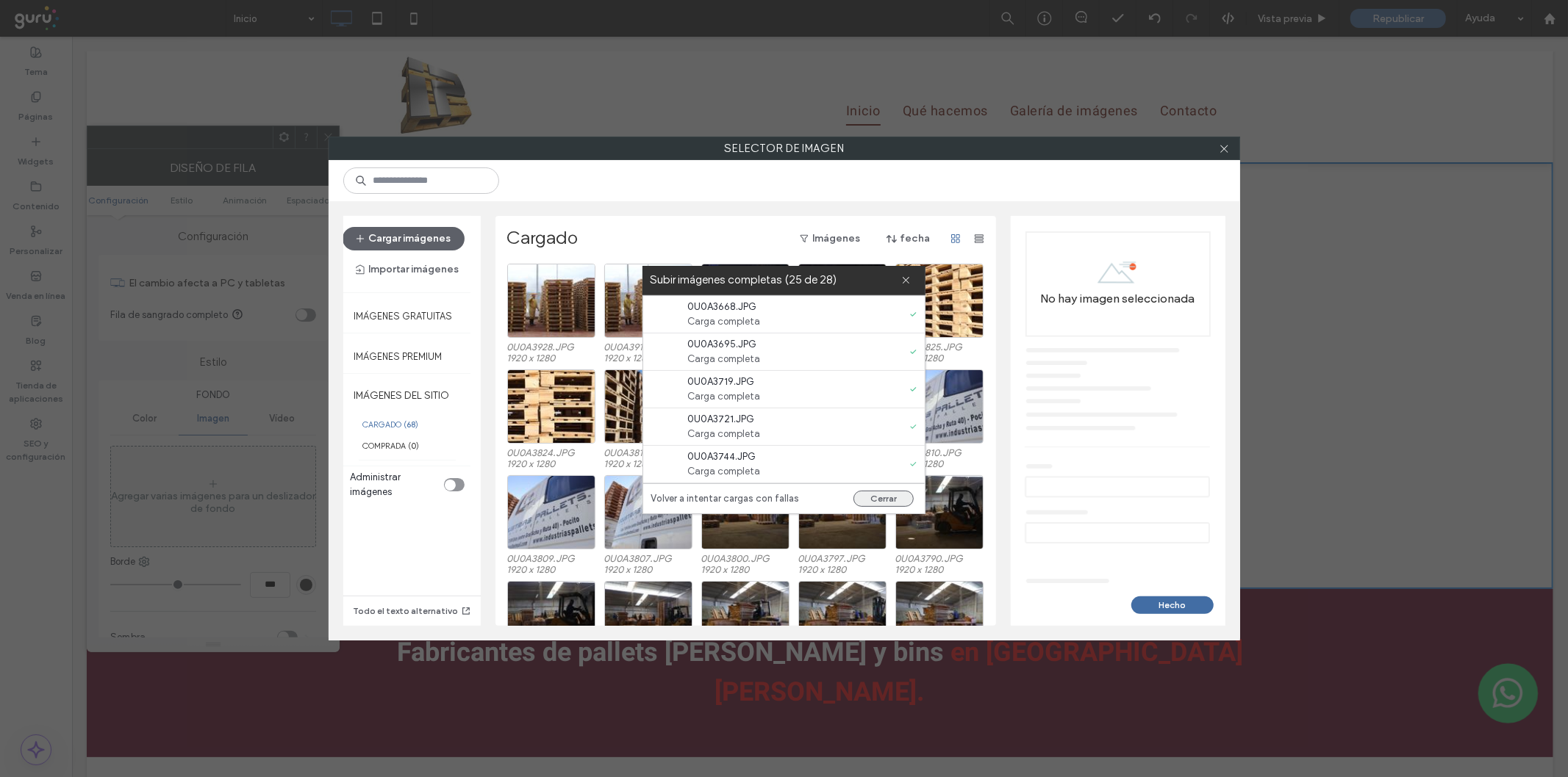
click at [894, 492] on button "Cerrar" at bounding box center [883, 498] width 60 height 16
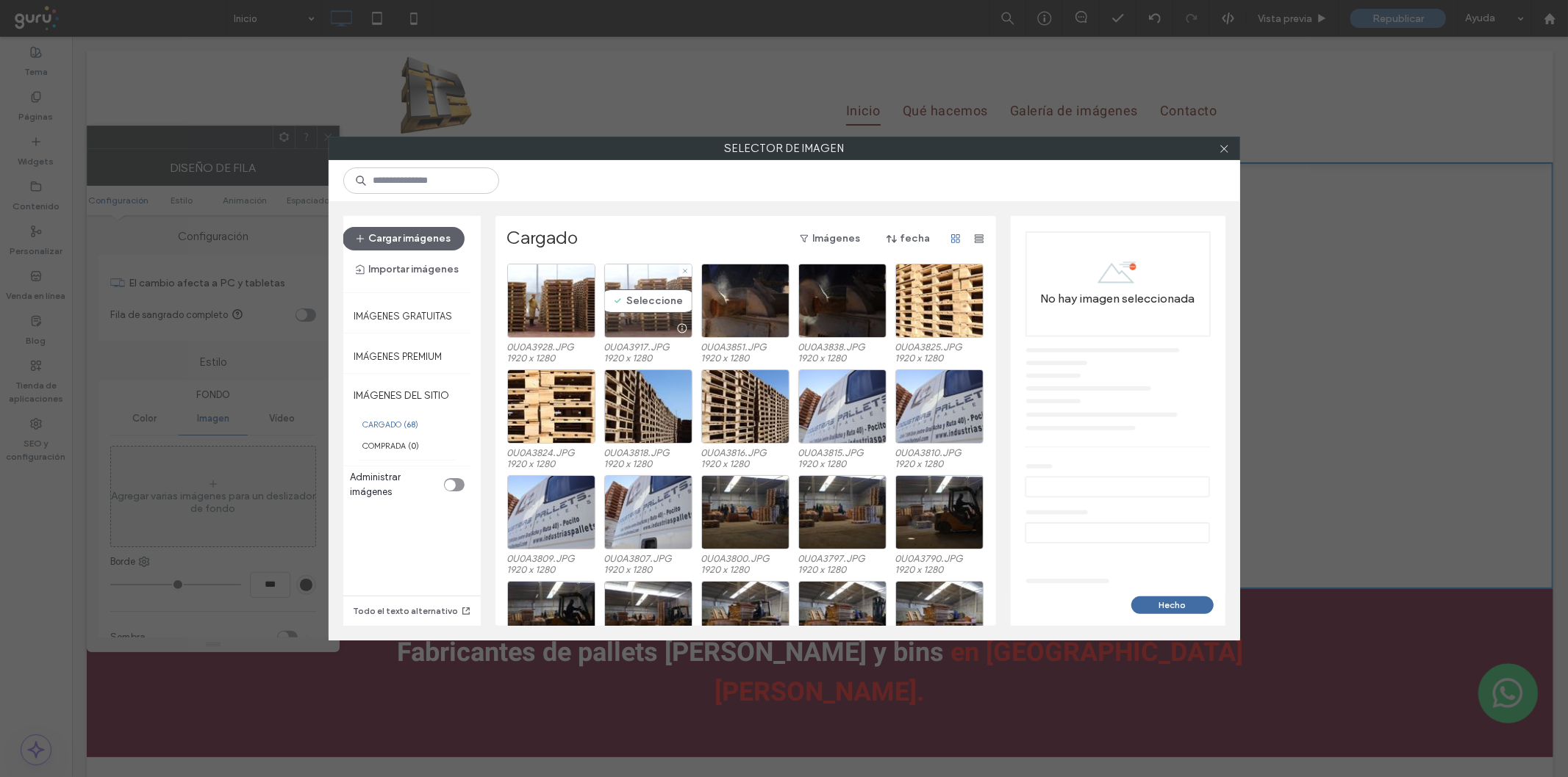
click at [635, 319] on div at bounding box center [648, 328] width 87 height 18
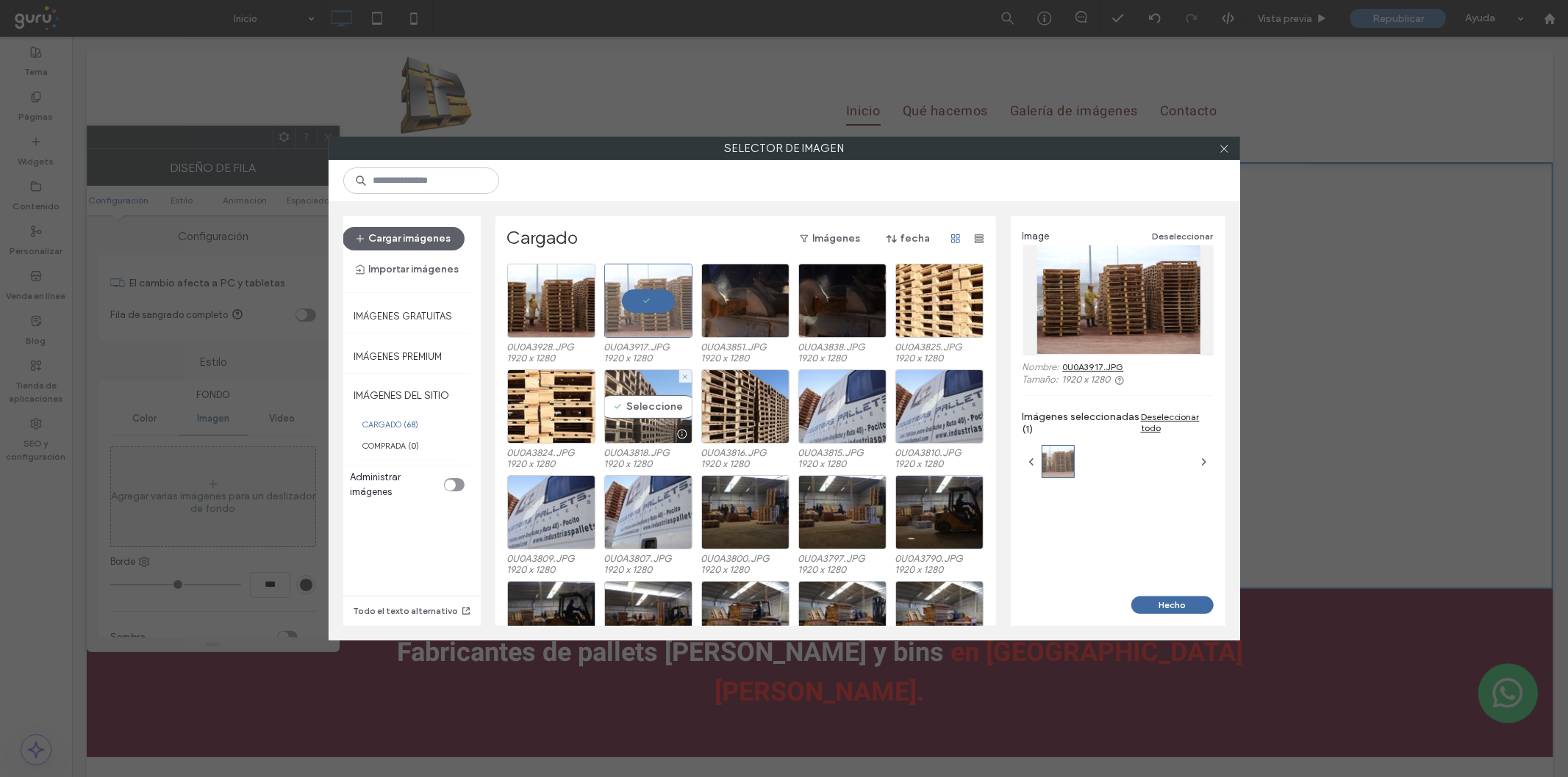
click at [604, 420] on div "Seleccione" at bounding box center [648, 407] width 89 height 74
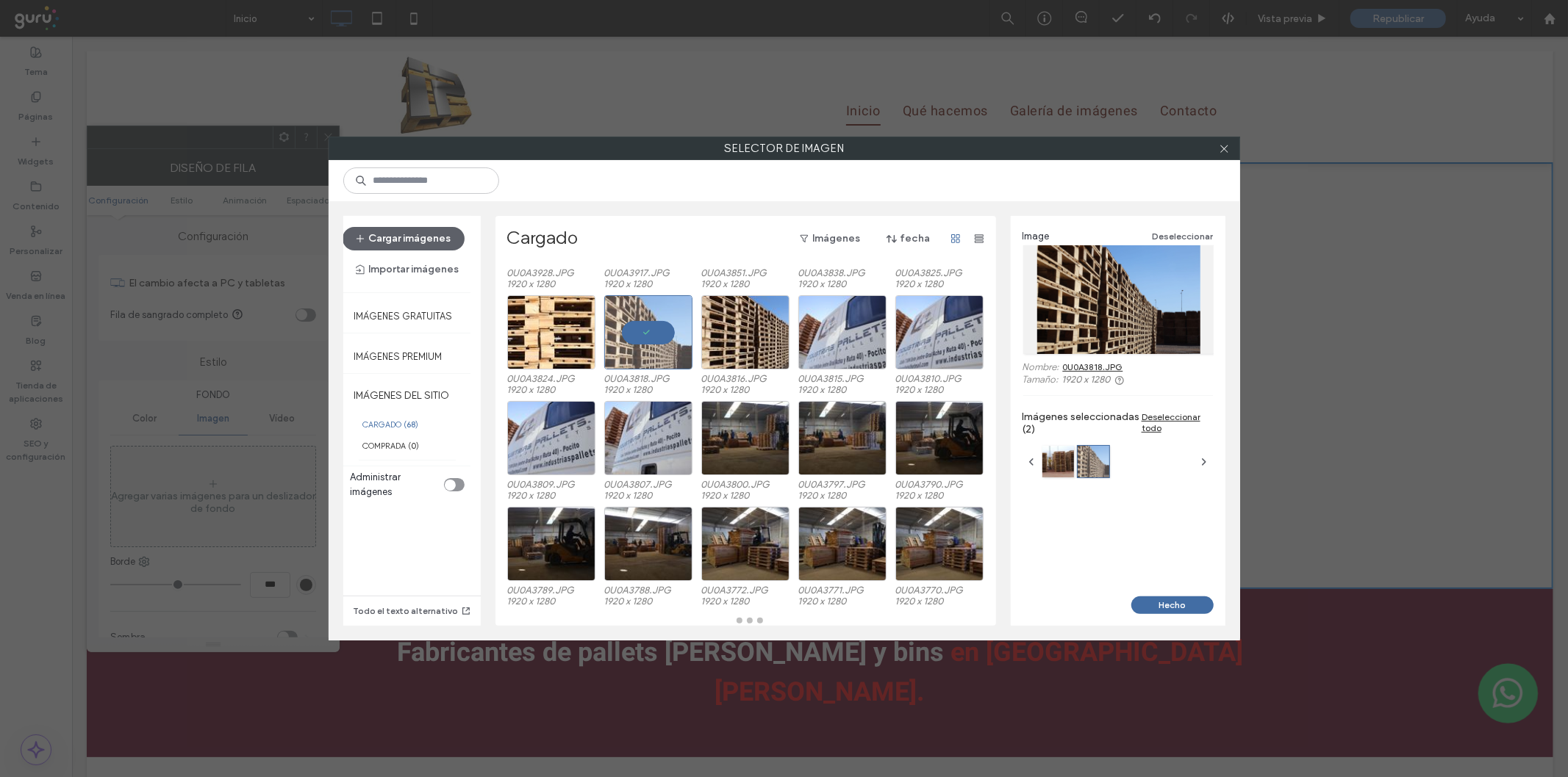
scroll to position [75, 0]
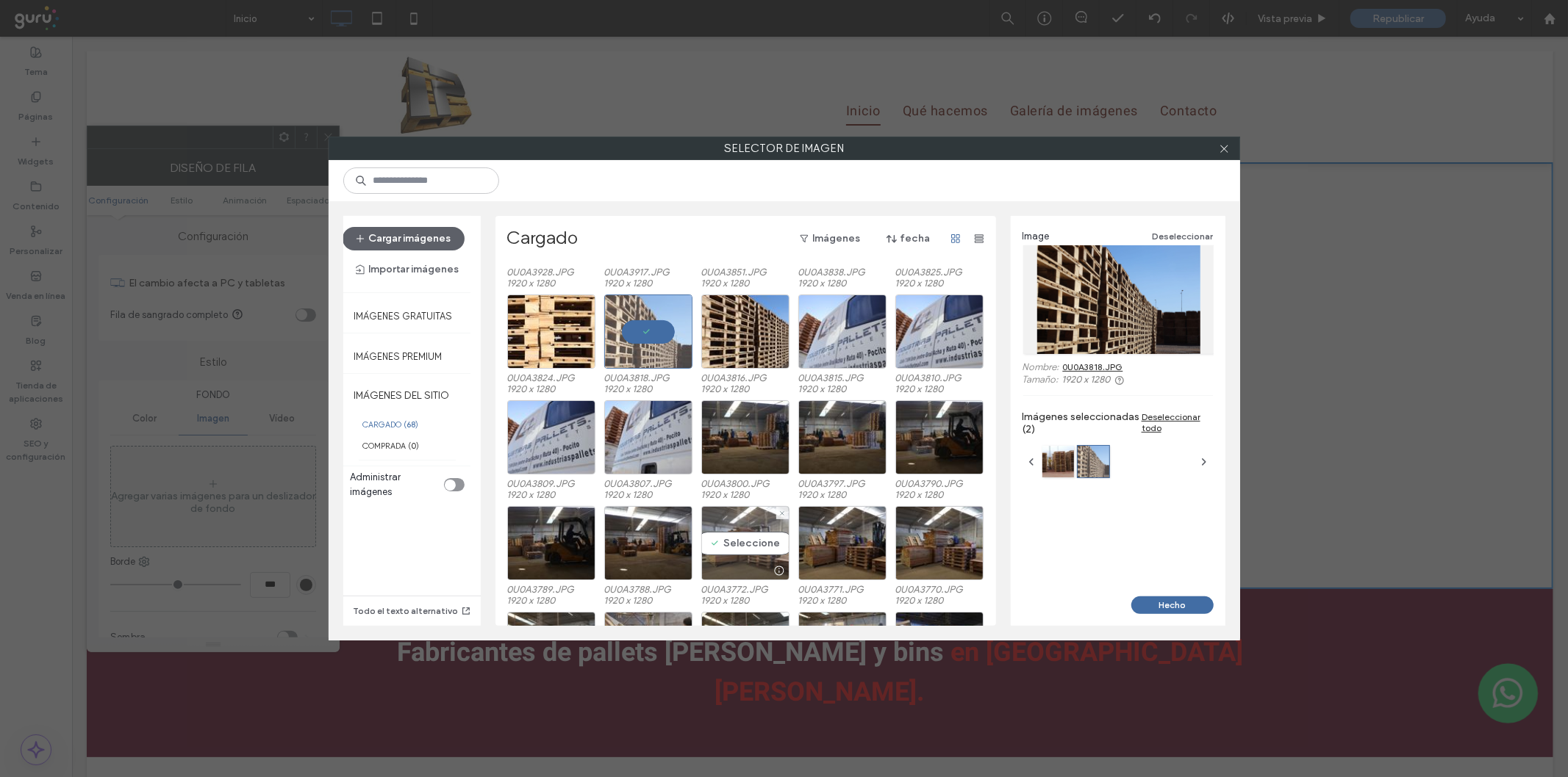
click at [709, 523] on div "Seleccione" at bounding box center [745, 544] width 89 height 74
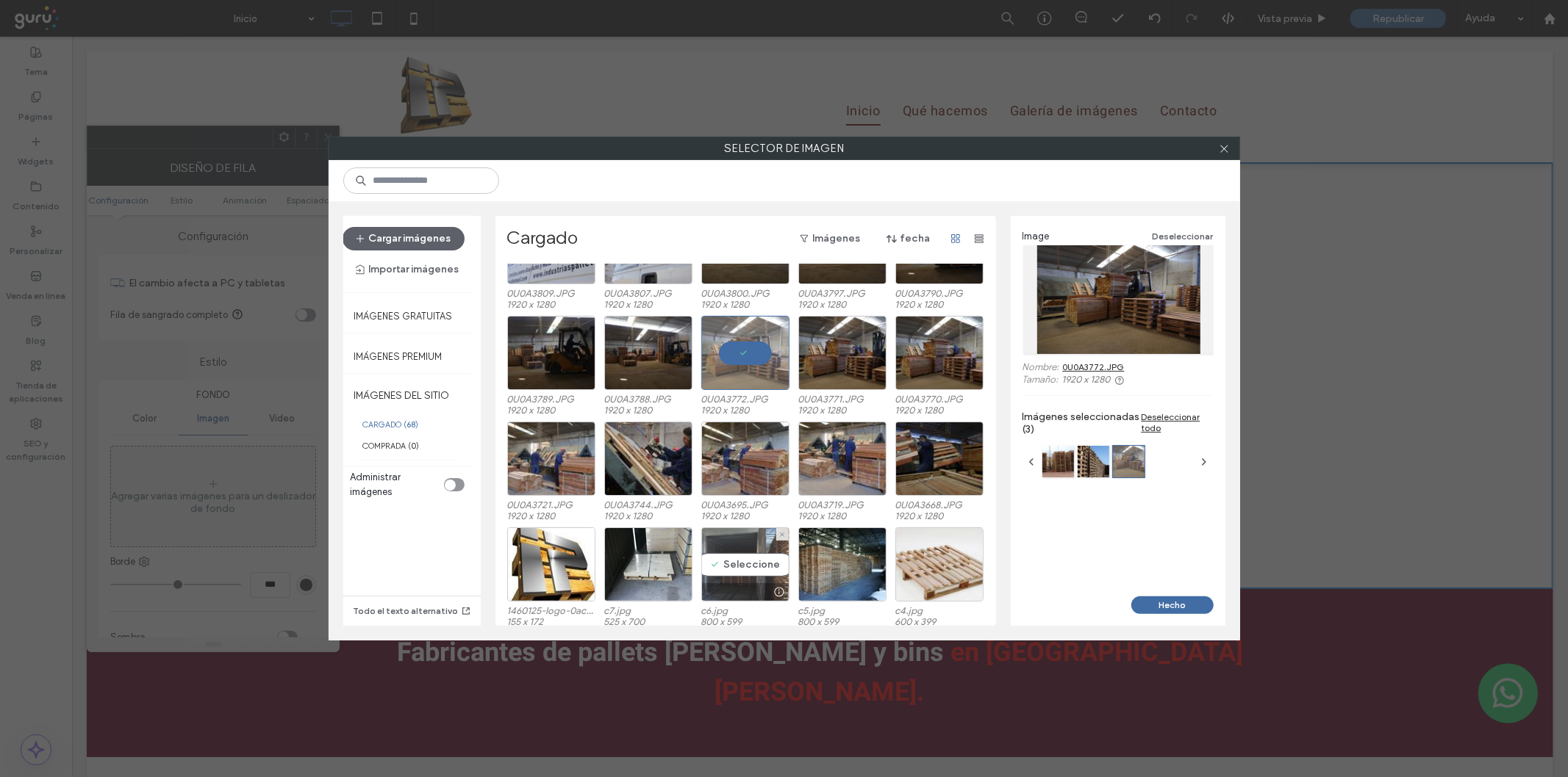
scroll to position [292, 0]
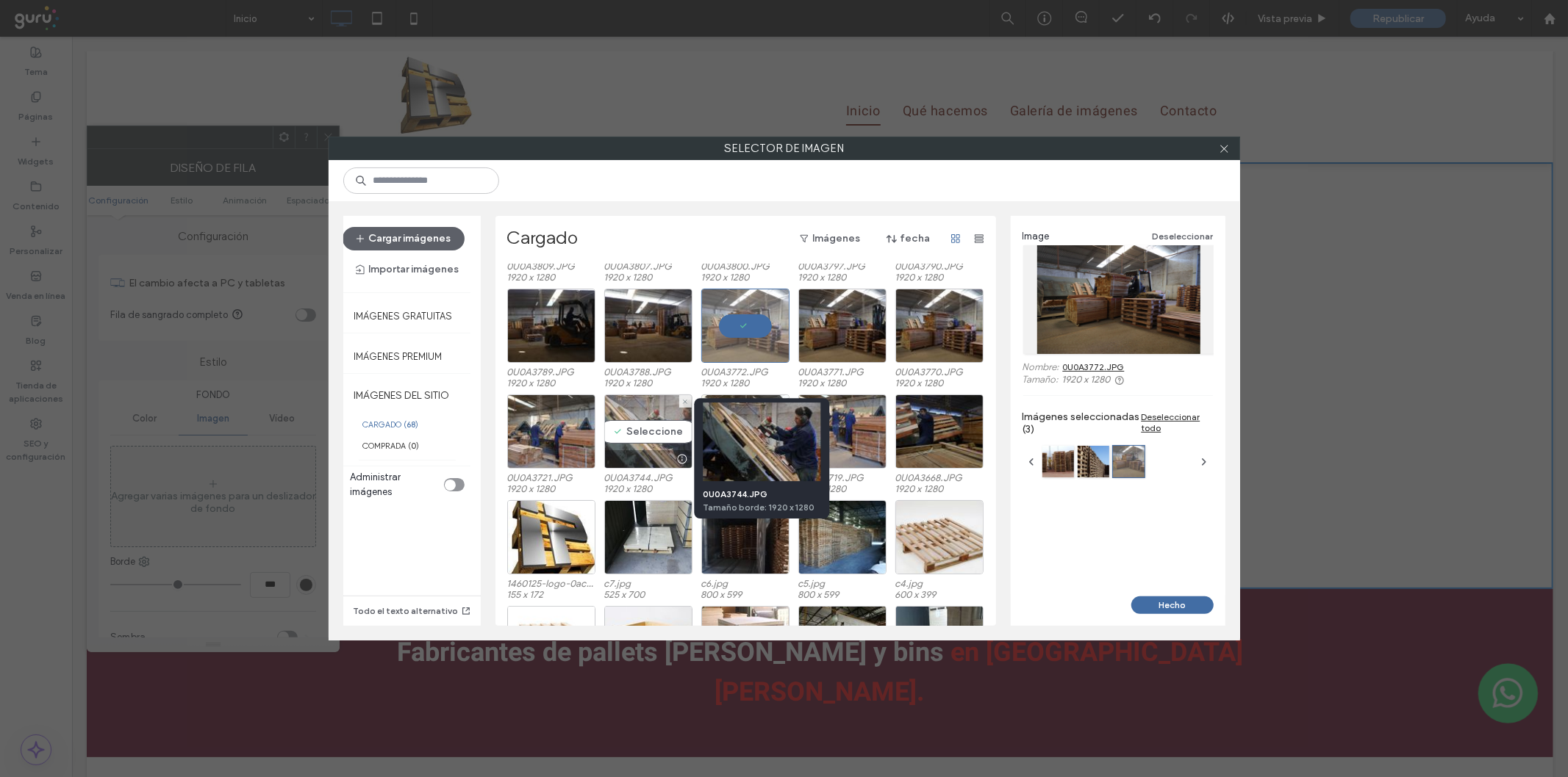
click at [674, 456] on div at bounding box center [683, 459] width 19 height 12
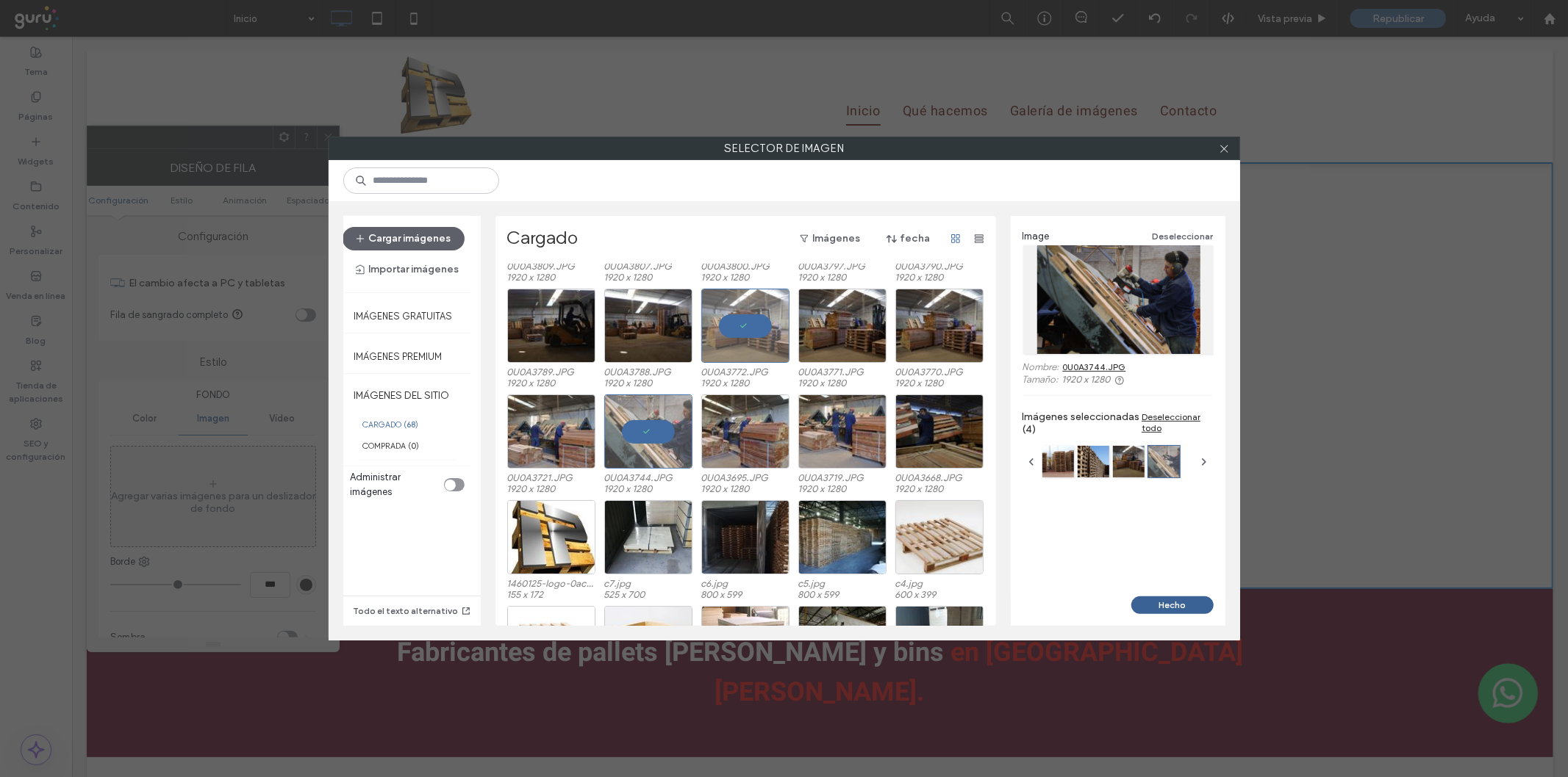
click at [1162, 601] on button "Hecho" at bounding box center [1173, 605] width 83 height 18
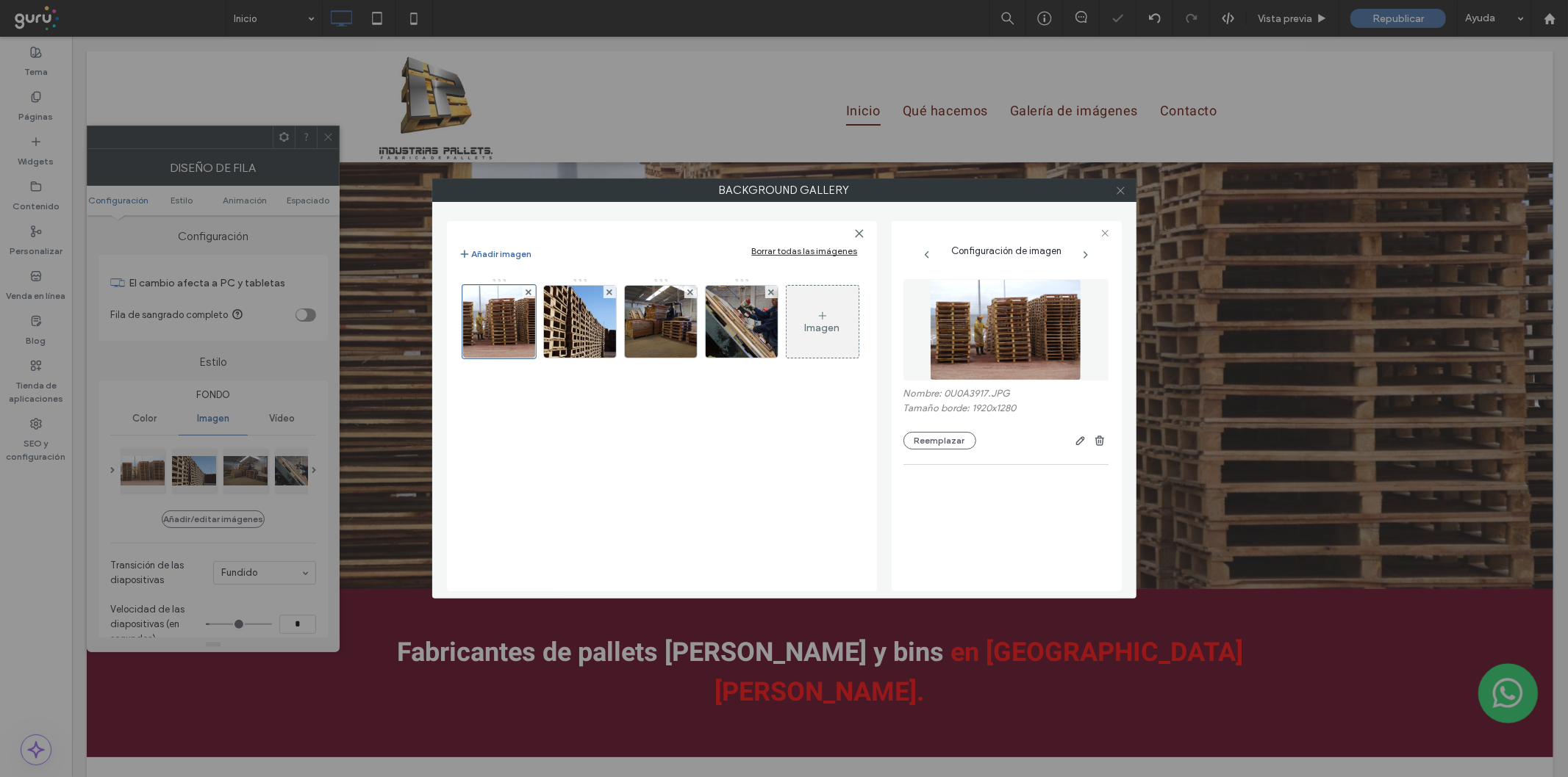
click at [1120, 186] on icon at bounding box center [1120, 190] width 11 height 11
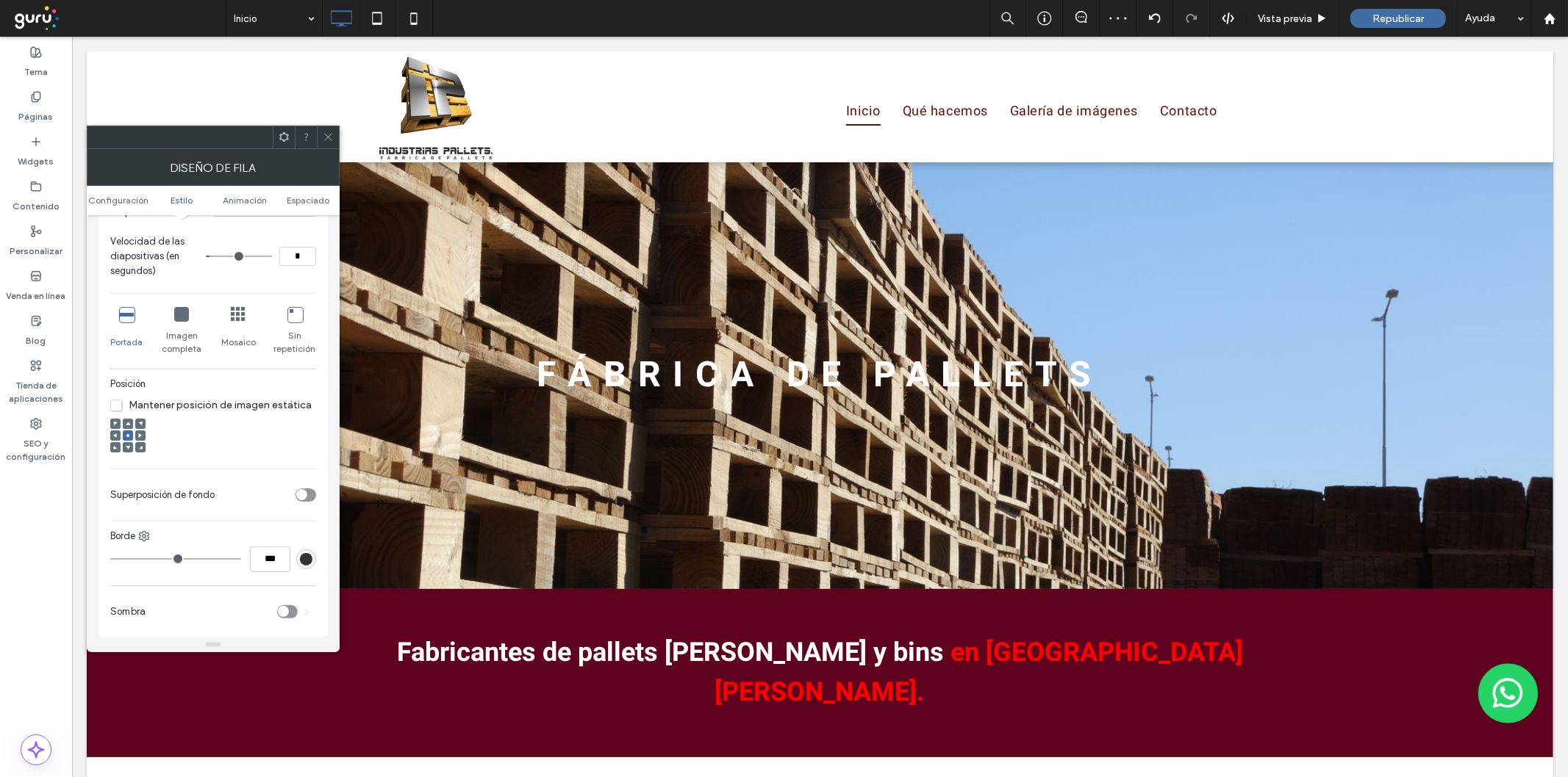
scroll to position [381, 0]
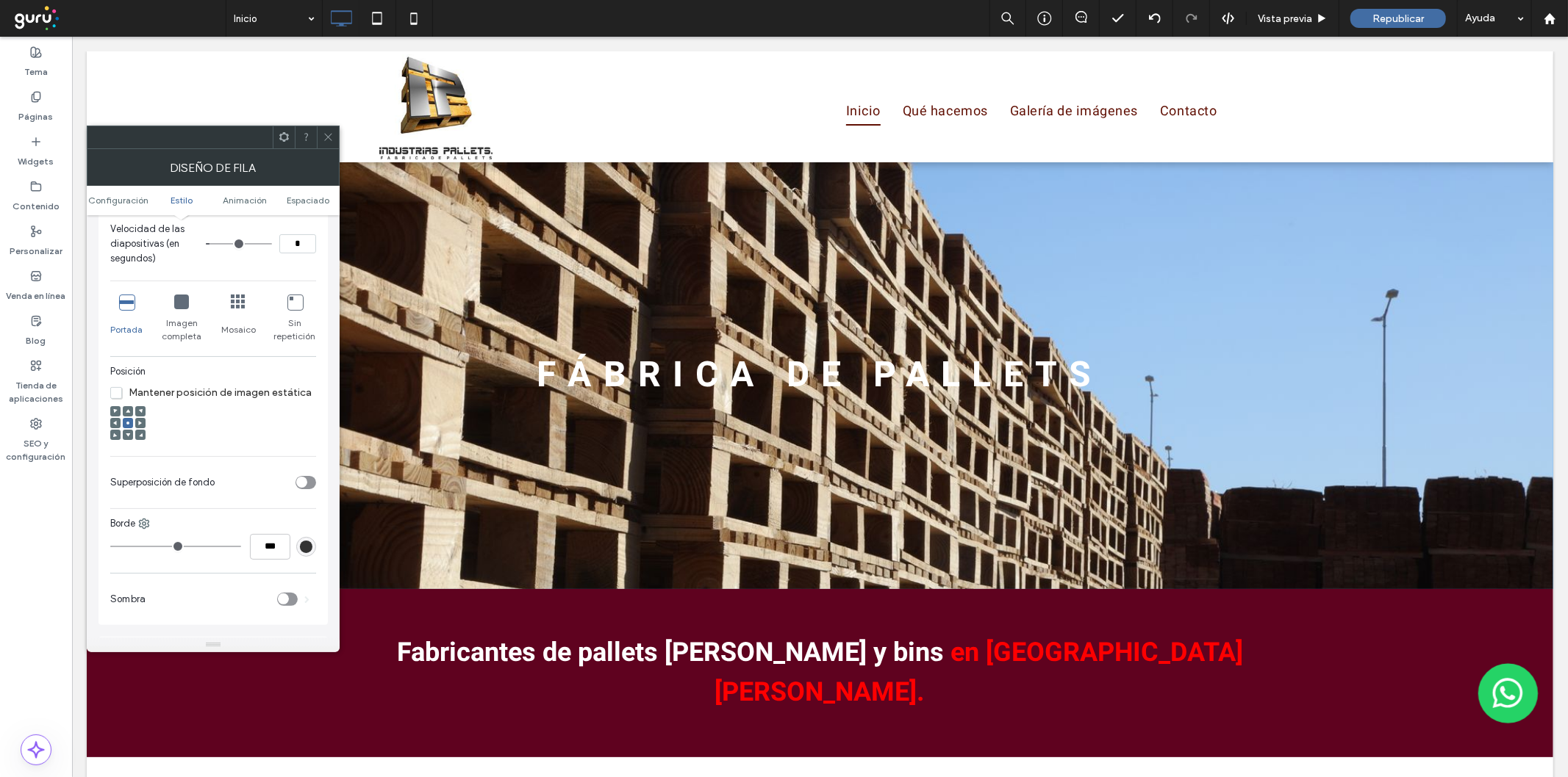
click at [305, 485] on div "toggle" at bounding box center [301, 482] width 11 height 11
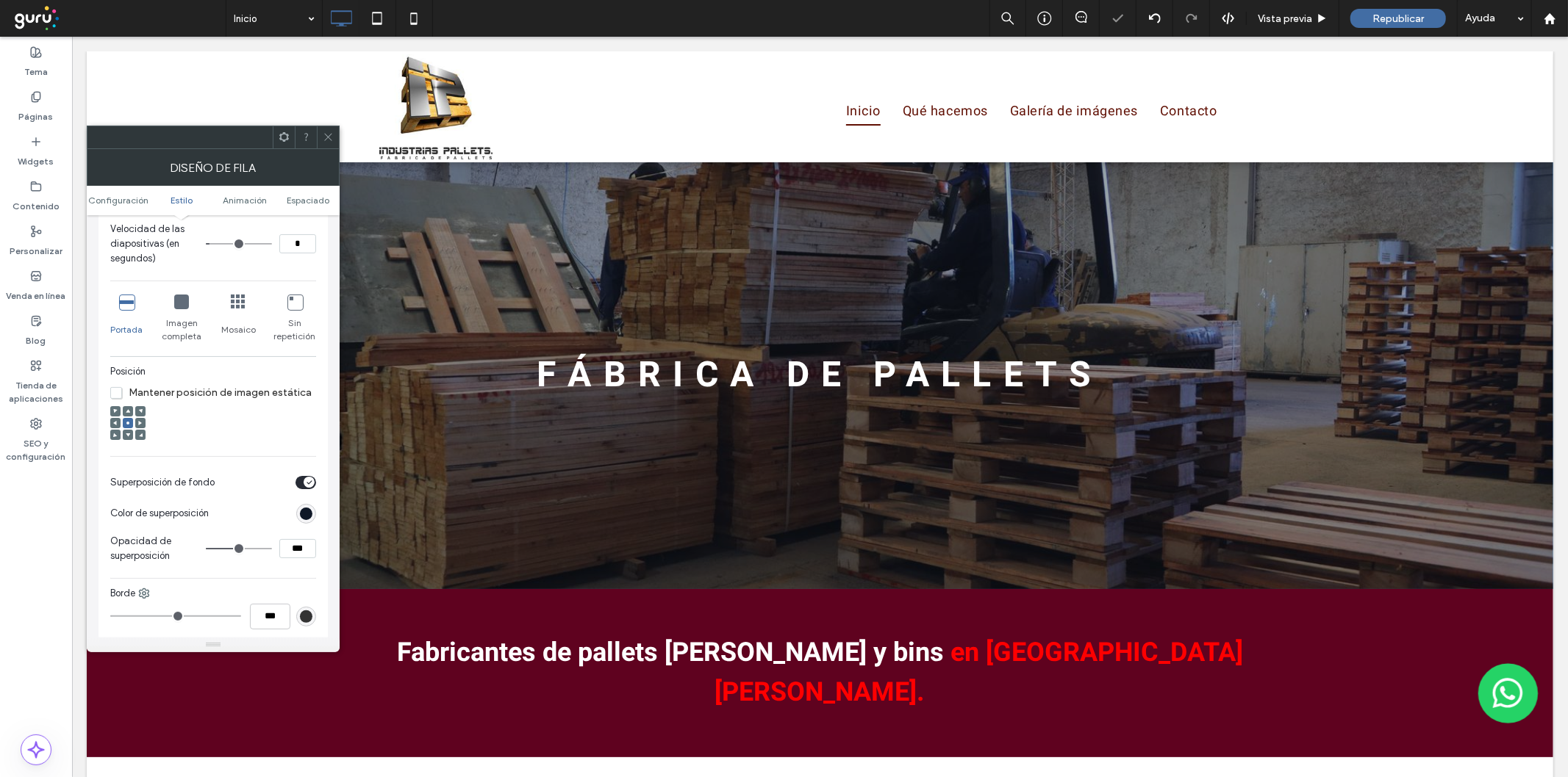
drag, startPoint x: 305, startPoint y: 516, endPoint x: 313, endPoint y: 516, distance: 8.0
click at [313, 516] on div "rgb(15, 24, 39)" at bounding box center [306, 514] width 20 height 20
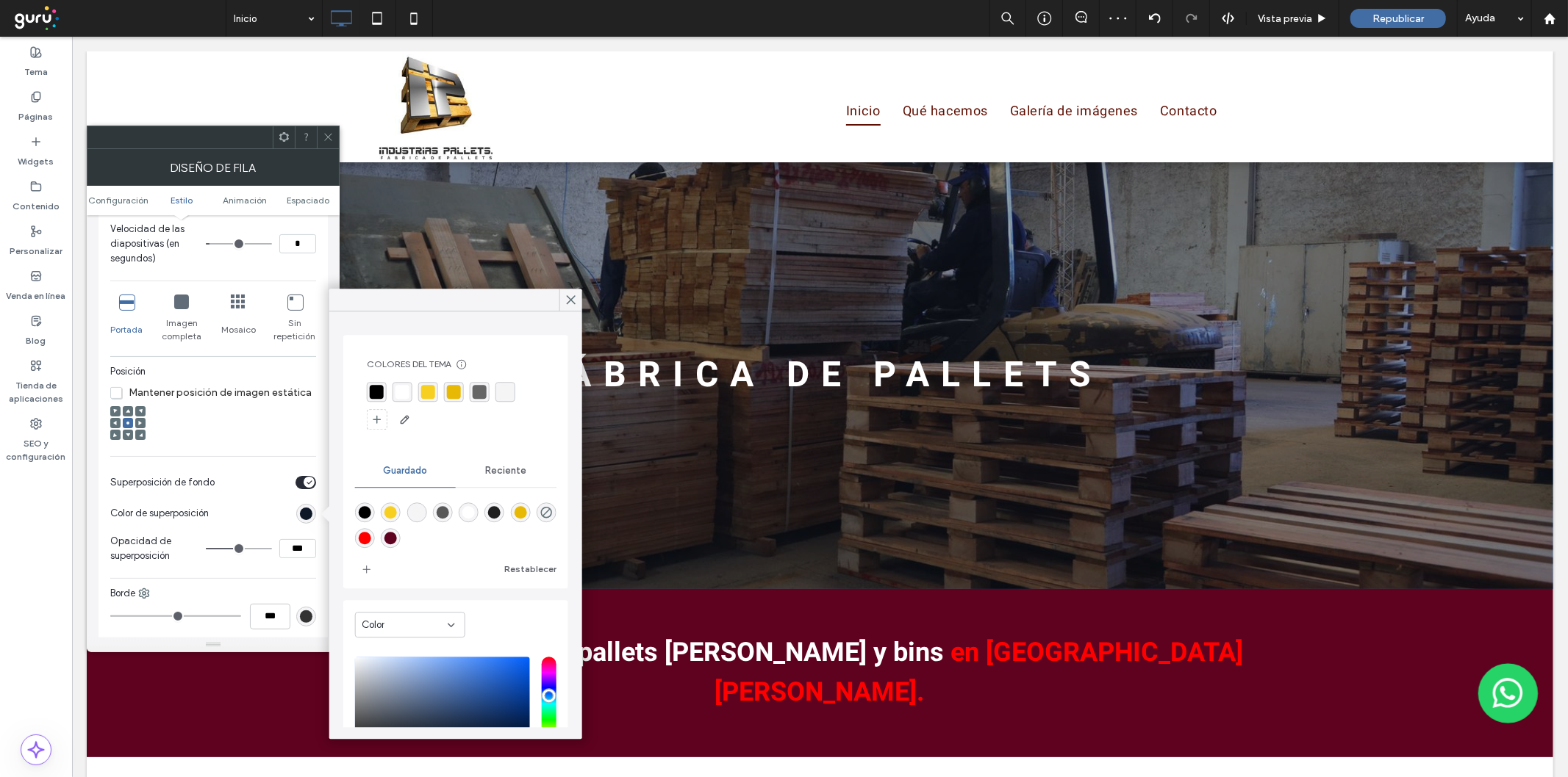
click at [358, 513] on div "rgba(0,0,0,1)" at bounding box center [364, 512] width 13 height 13
type input "*******"
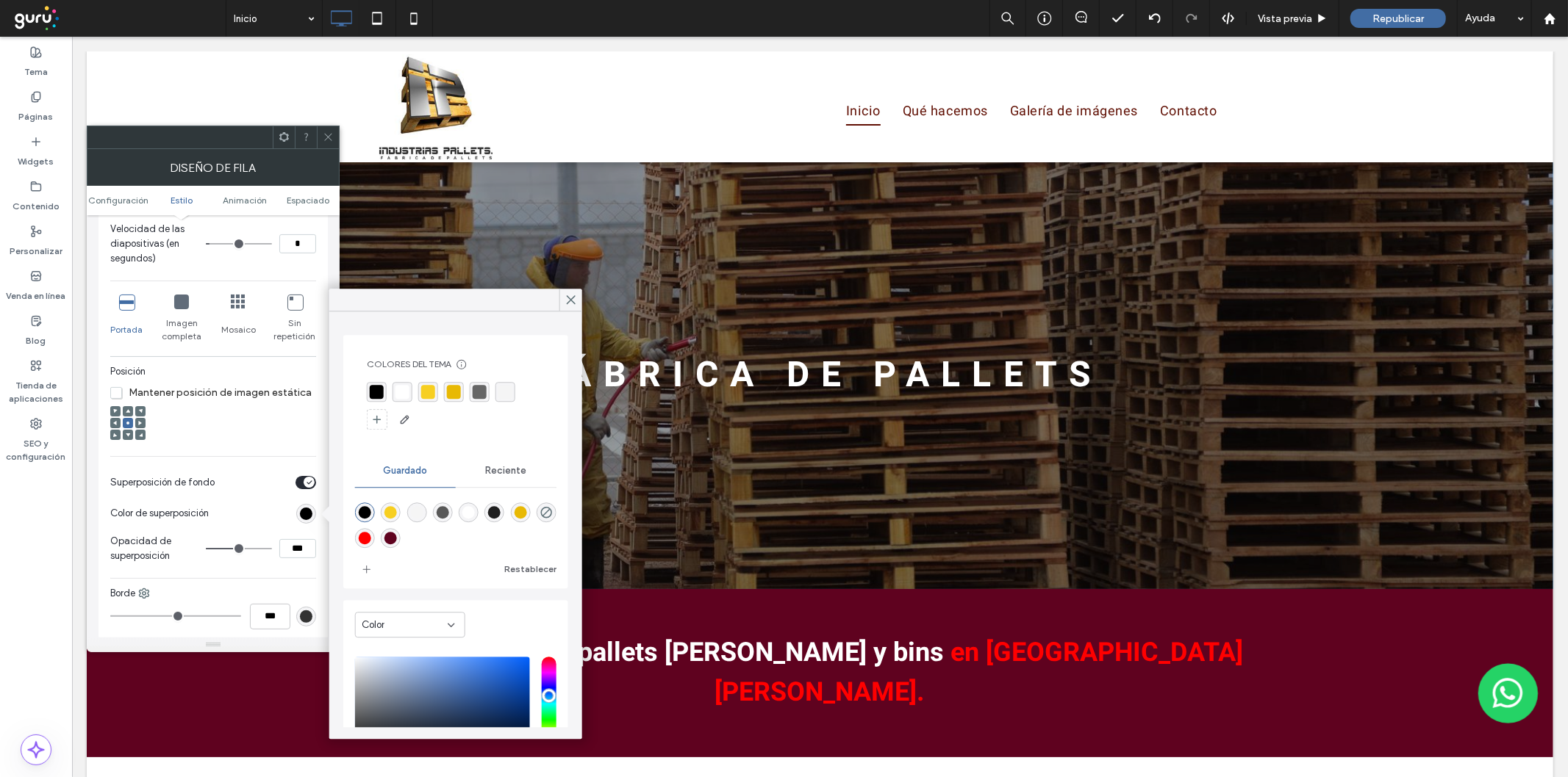
click at [323, 131] on icon at bounding box center [328, 137] width 11 height 11
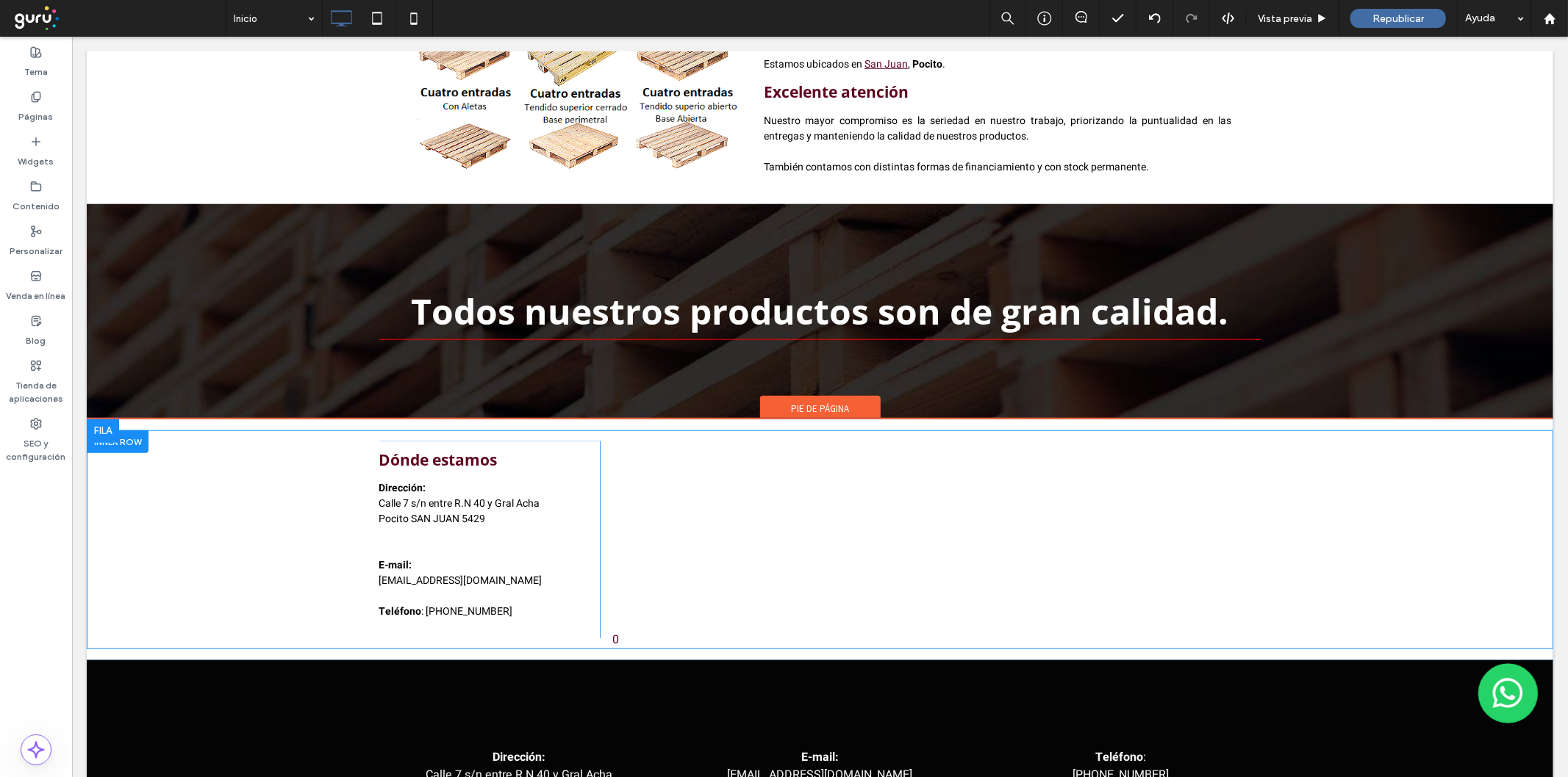
scroll to position [1185, 0]
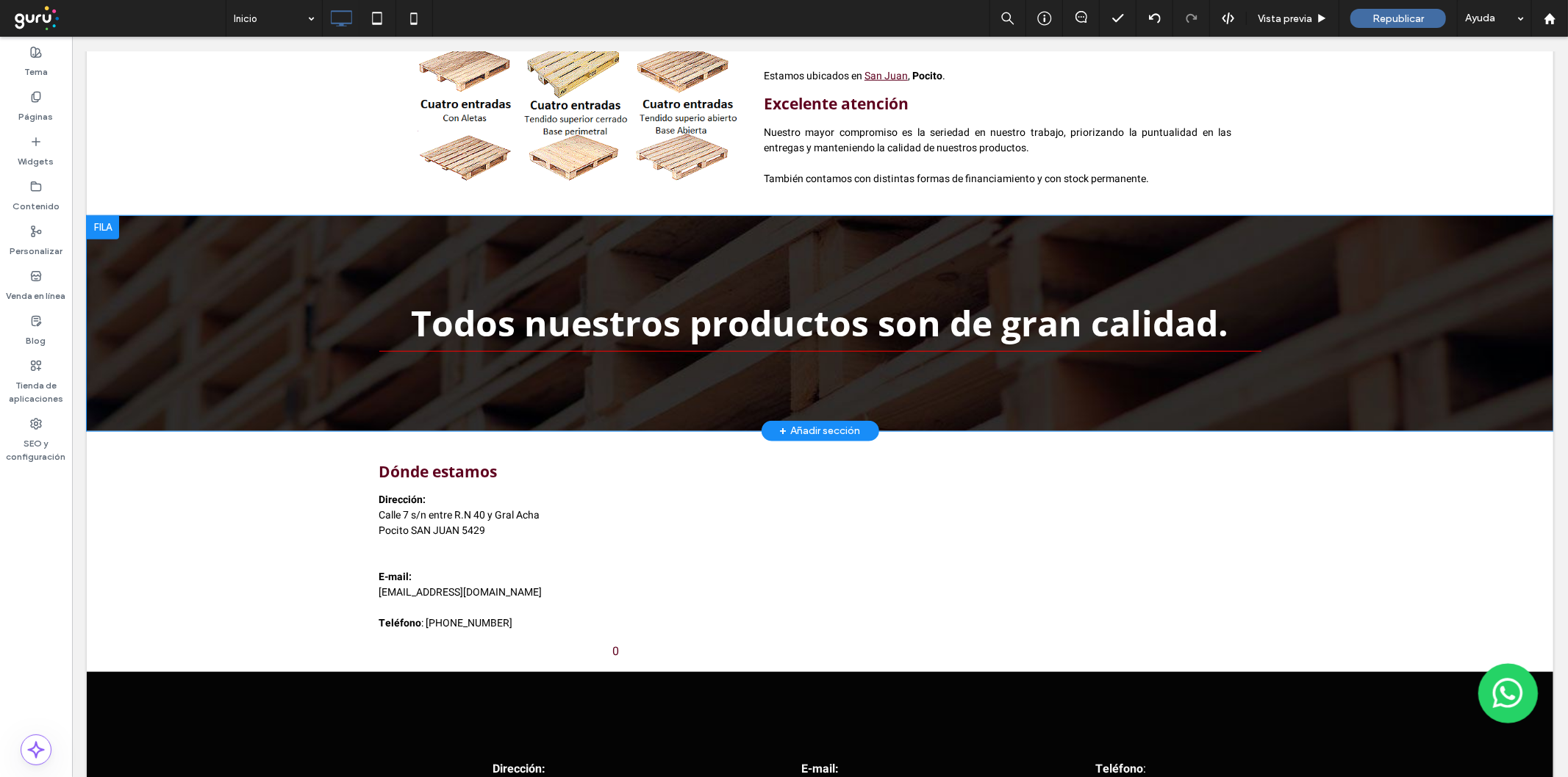
click at [238, 254] on div "Todos nuestros productos son de gran calidad. Click To Paste Fila + Añadir secc…" at bounding box center [819, 322] width 1466 height 215
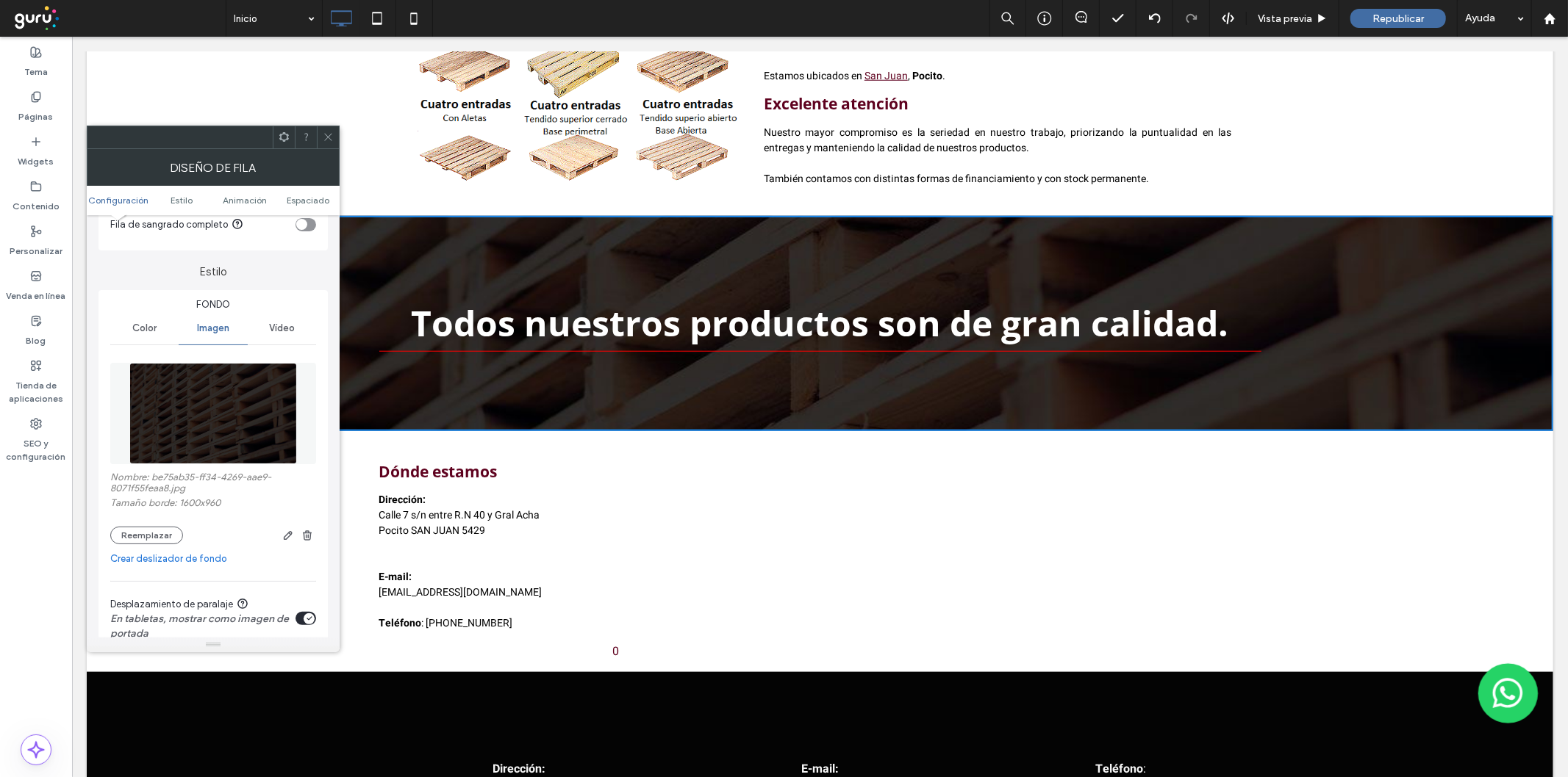
scroll to position [108, 0]
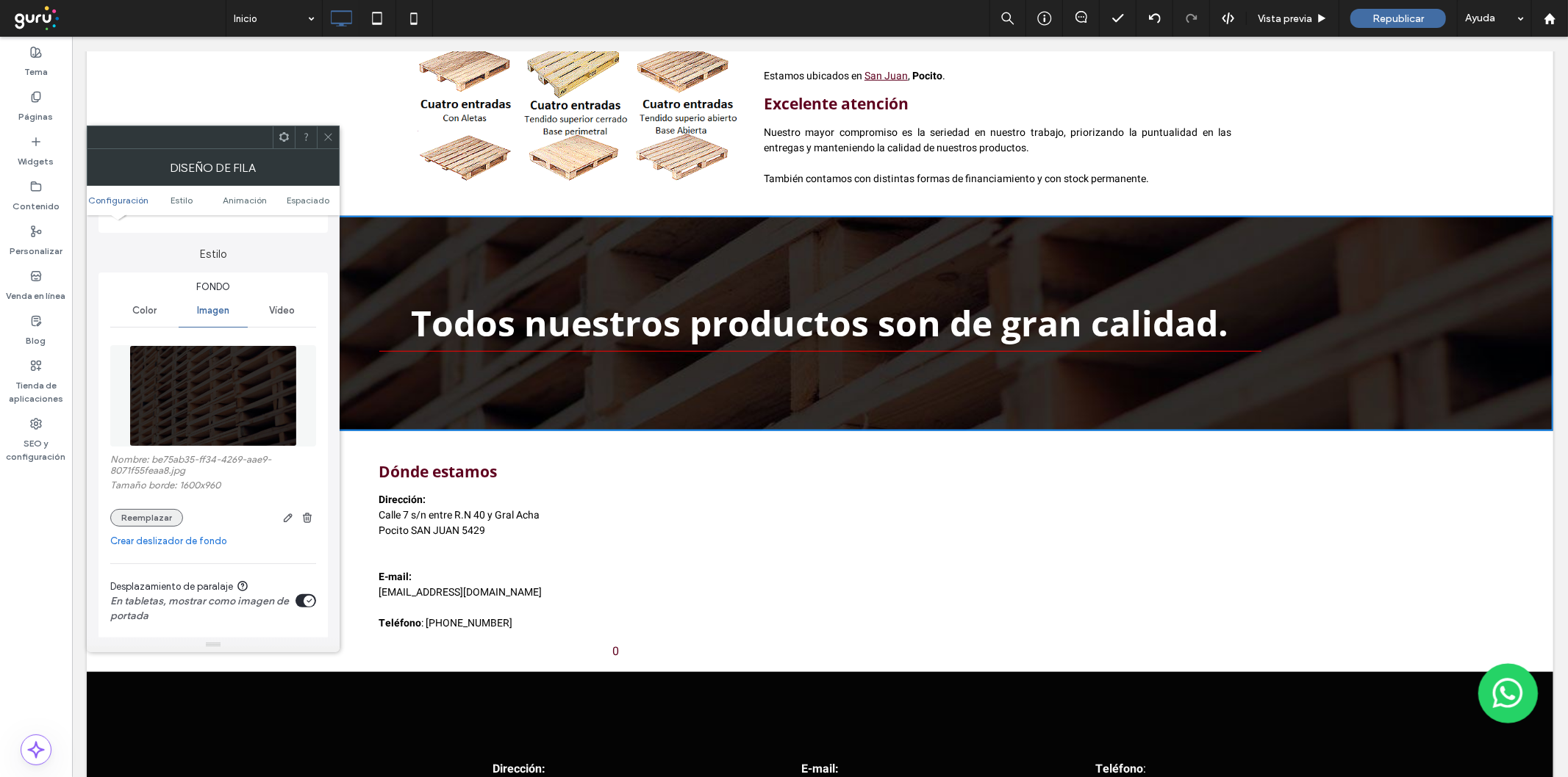
click at [153, 517] on button "Reemplazar" at bounding box center [147, 517] width 72 height 18
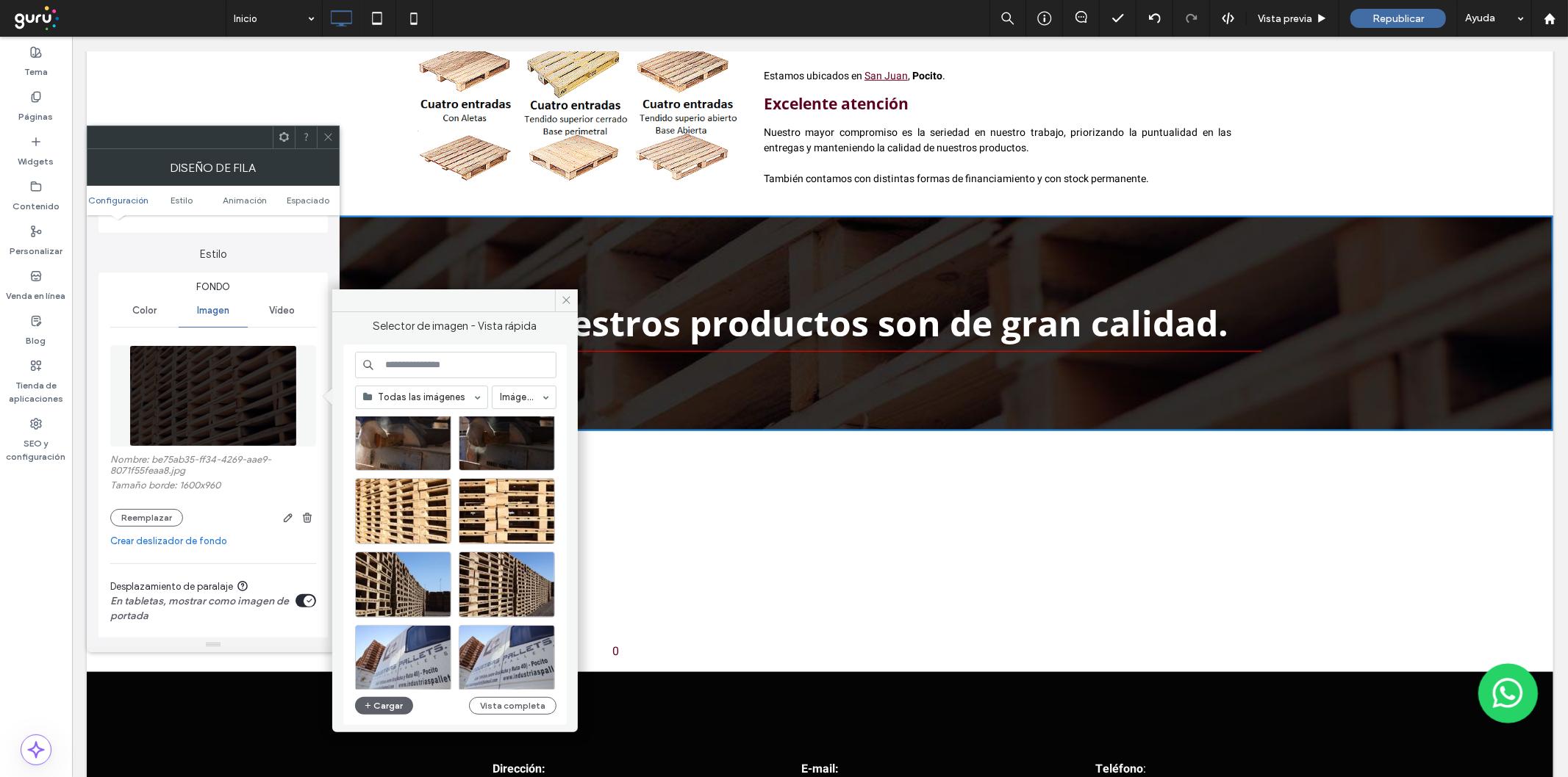
scroll to position [136, 0]
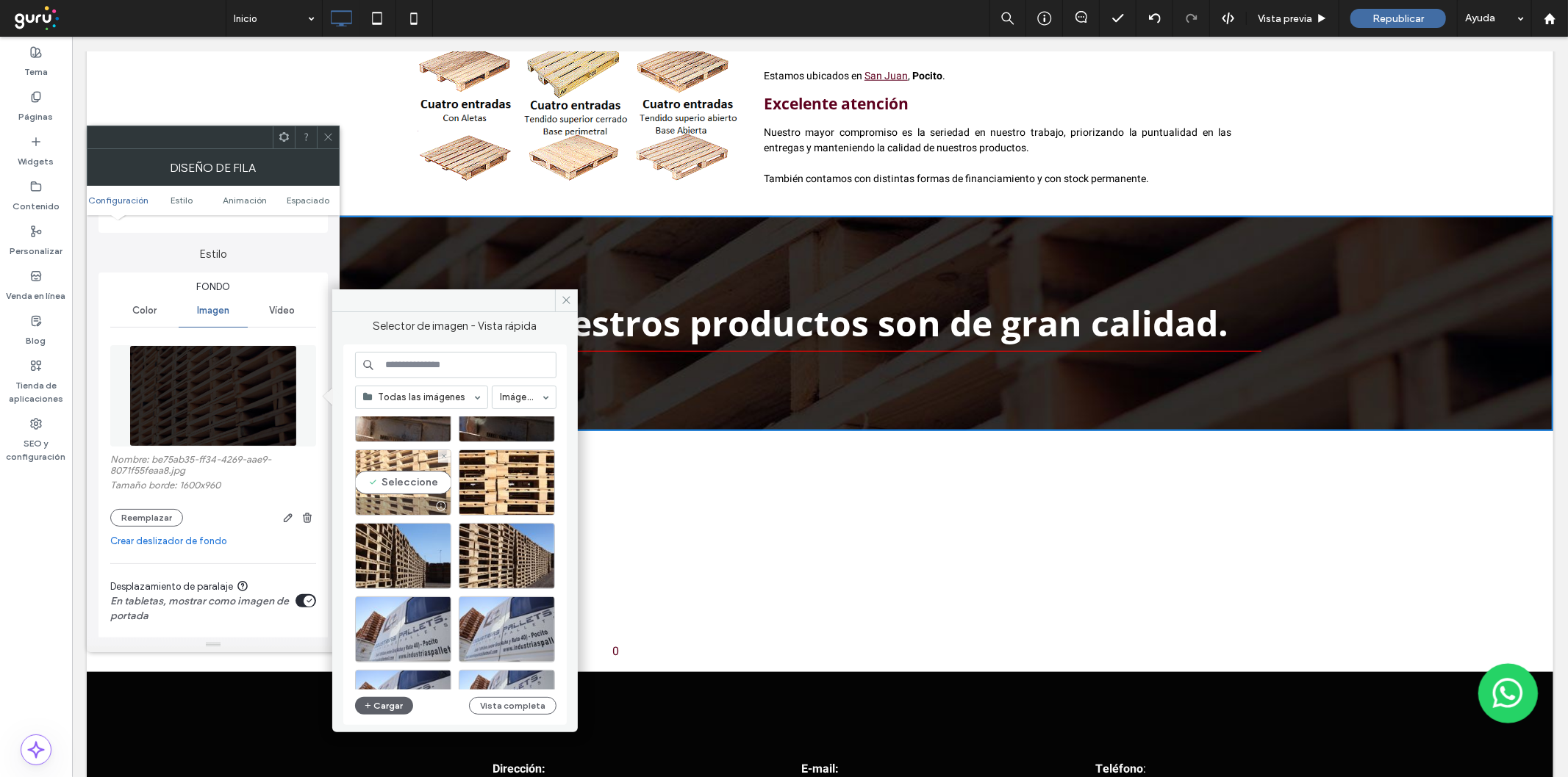
click at [409, 485] on div "Seleccione" at bounding box center [403, 483] width 96 height 66
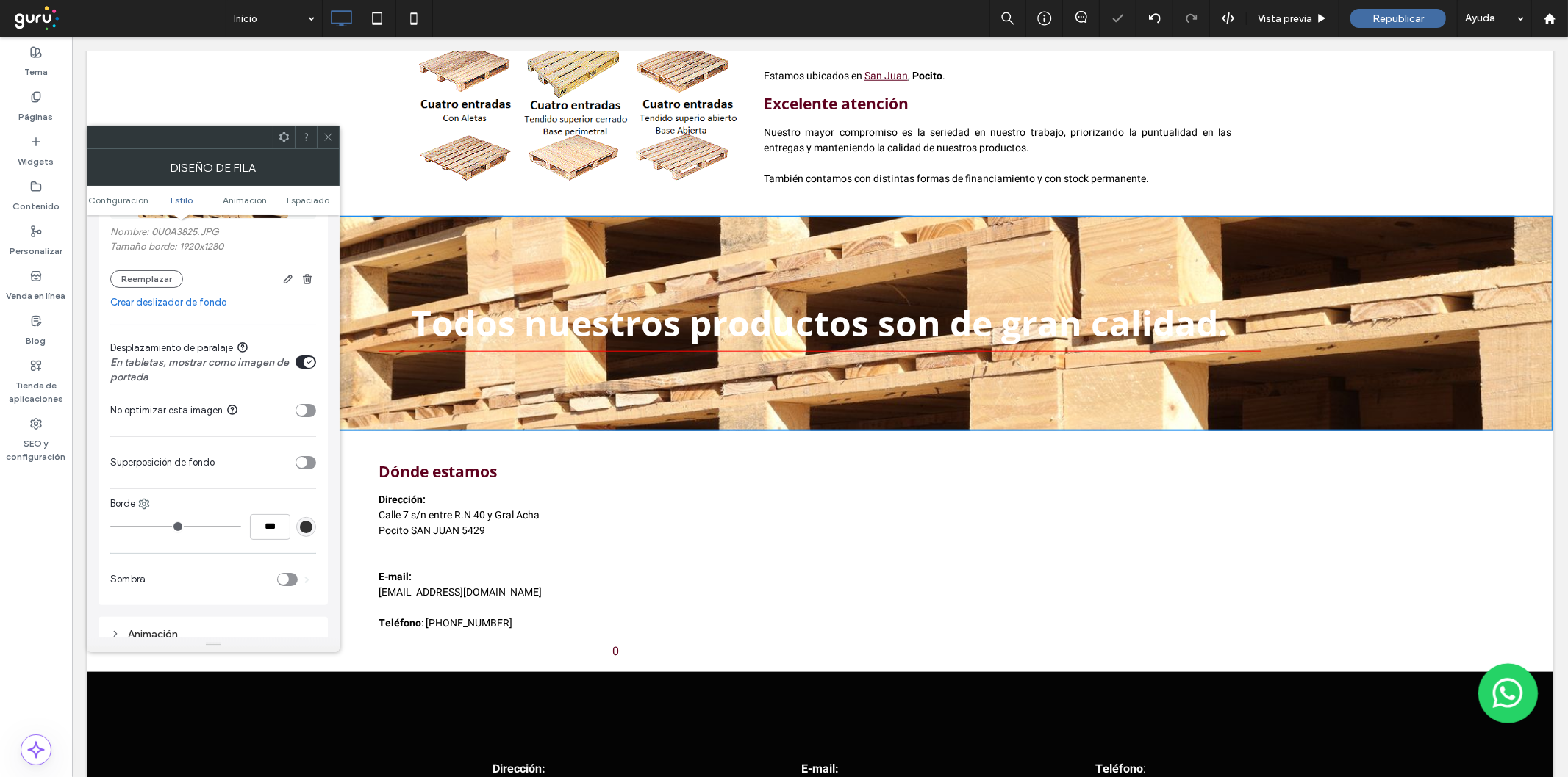
scroll to position [353, 0]
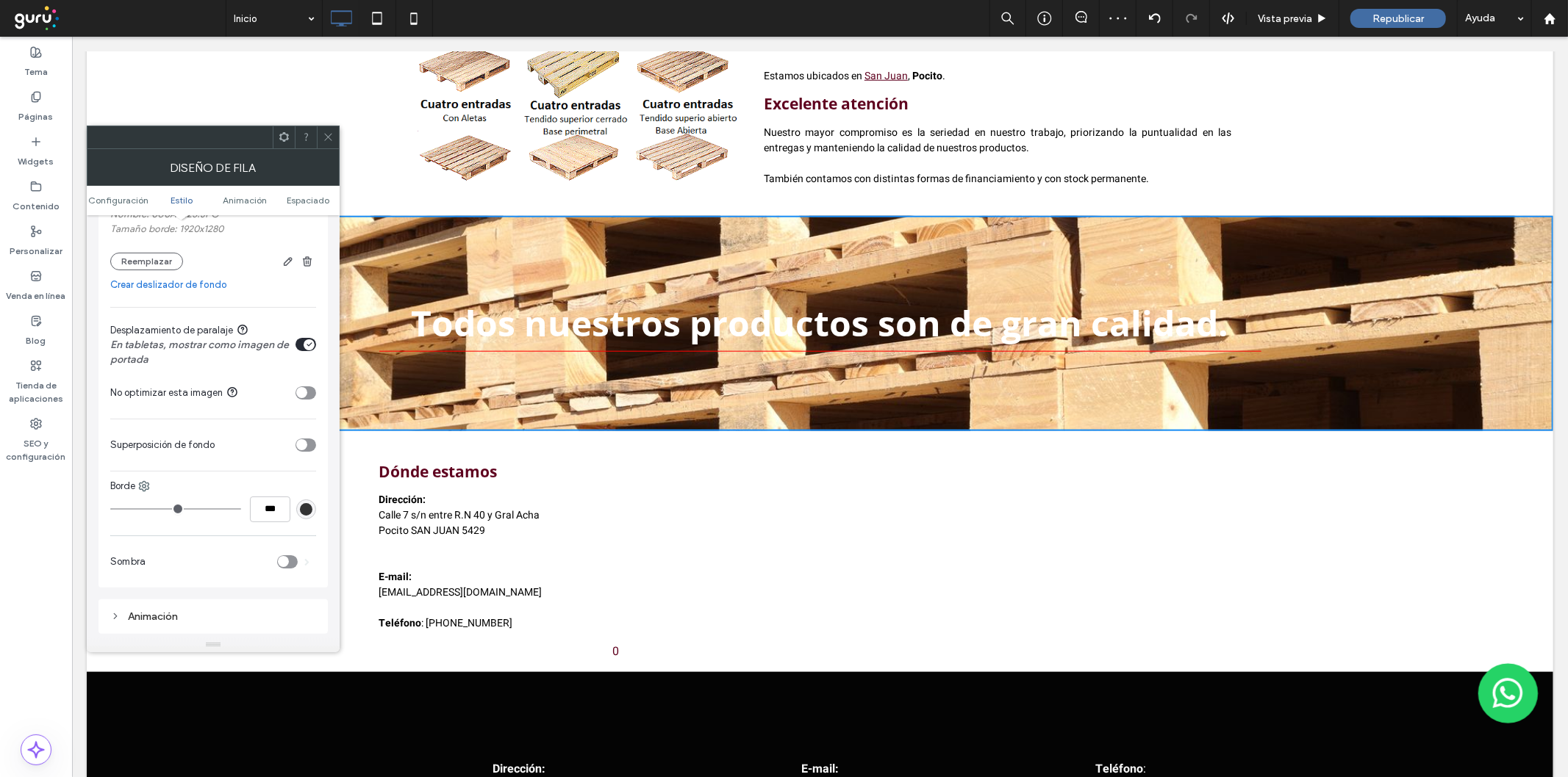
click at [314, 446] on div "toggle" at bounding box center [306, 446] width 20 height 13
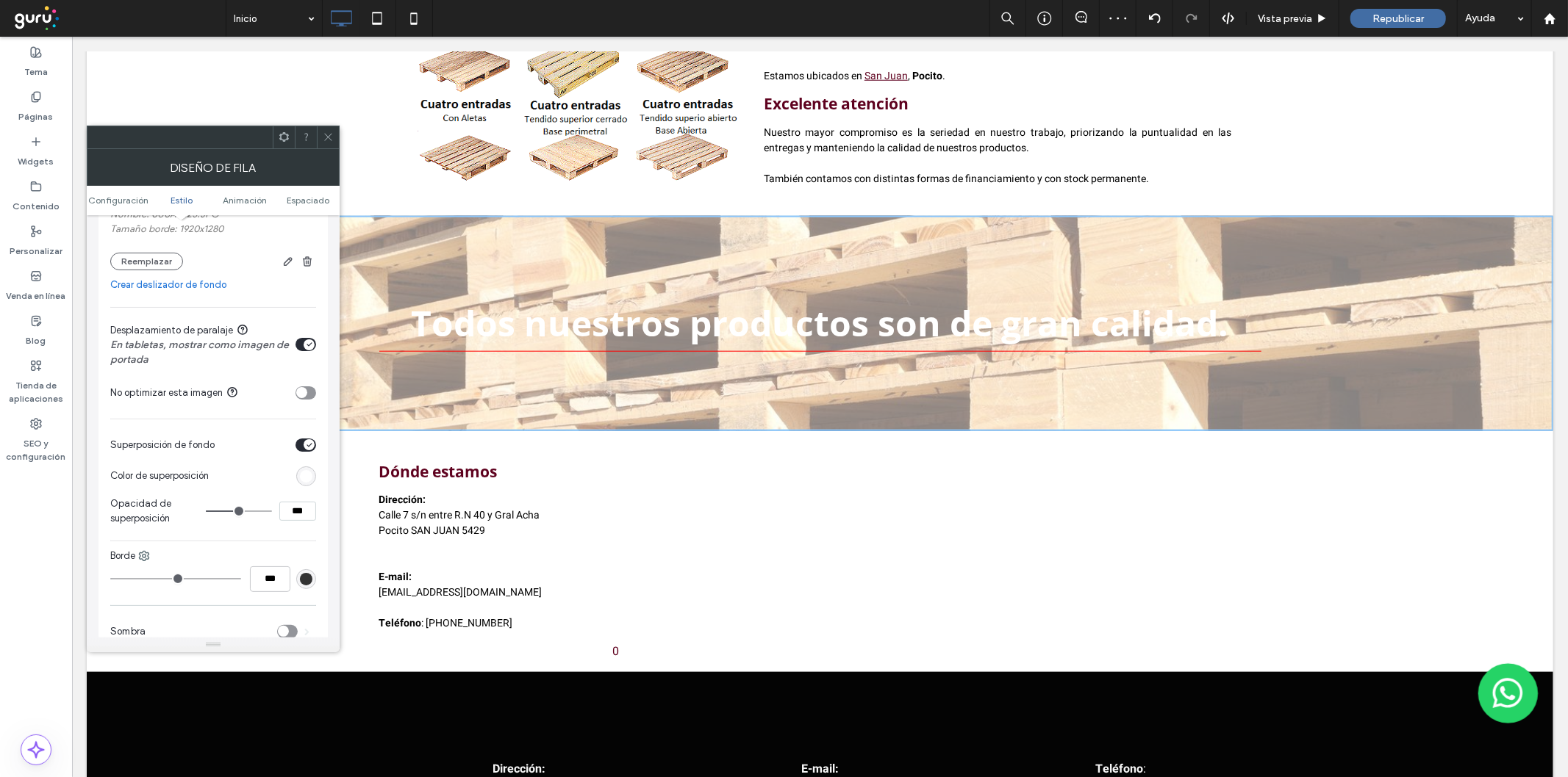
click at [303, 479] on div "rgb(255,255,255)" at bounding box center [306, 476] width 13 height 13
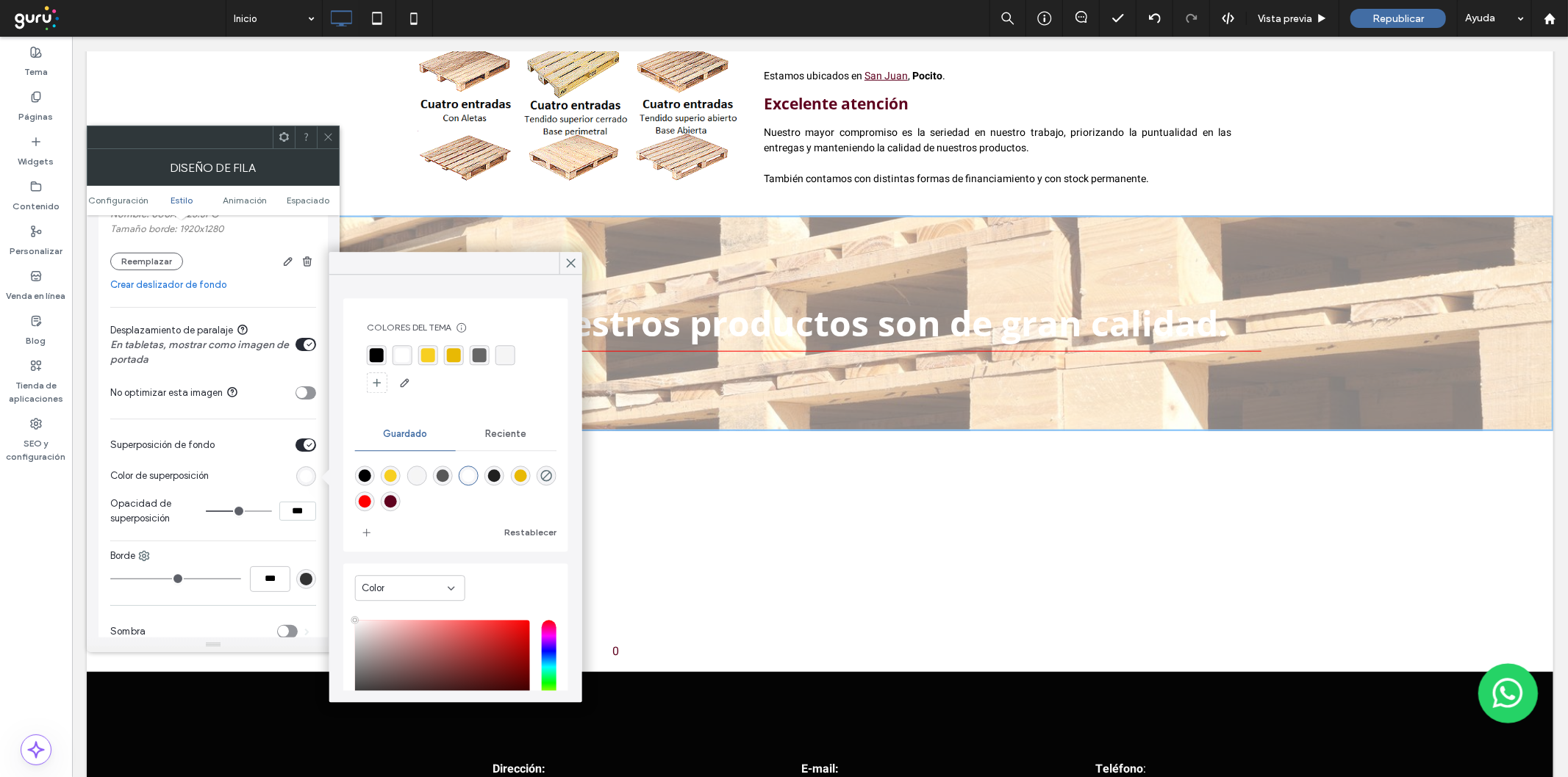
click at [373, 357] on div "rgba(0,0,0,1)" at bounding box center [377, 355] width 14 height 14
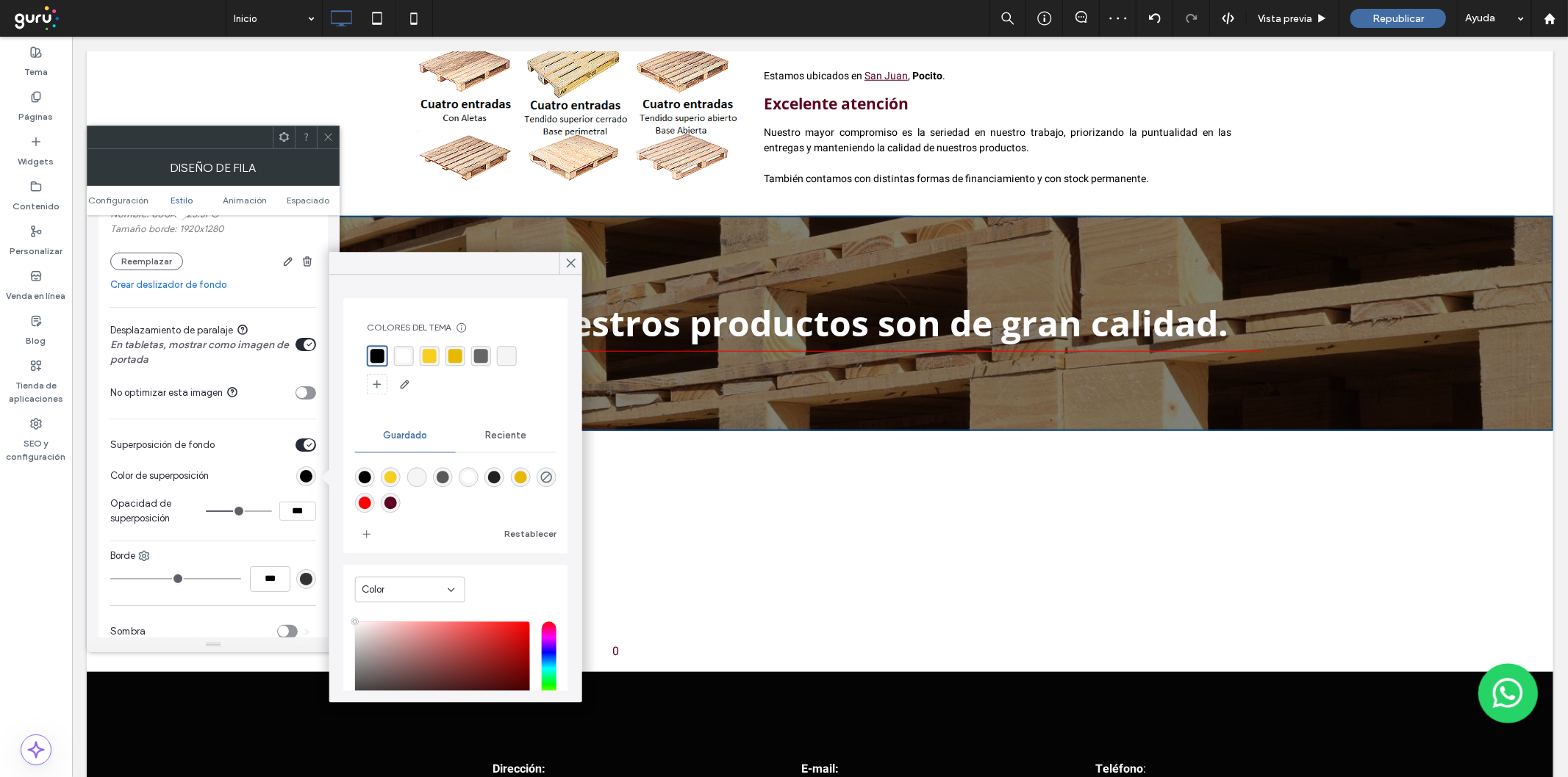
type input "**"
type input "***"
type input "**"
click at [244, 512] on input "range" at bounding box center [239, 512] width 66 height 2
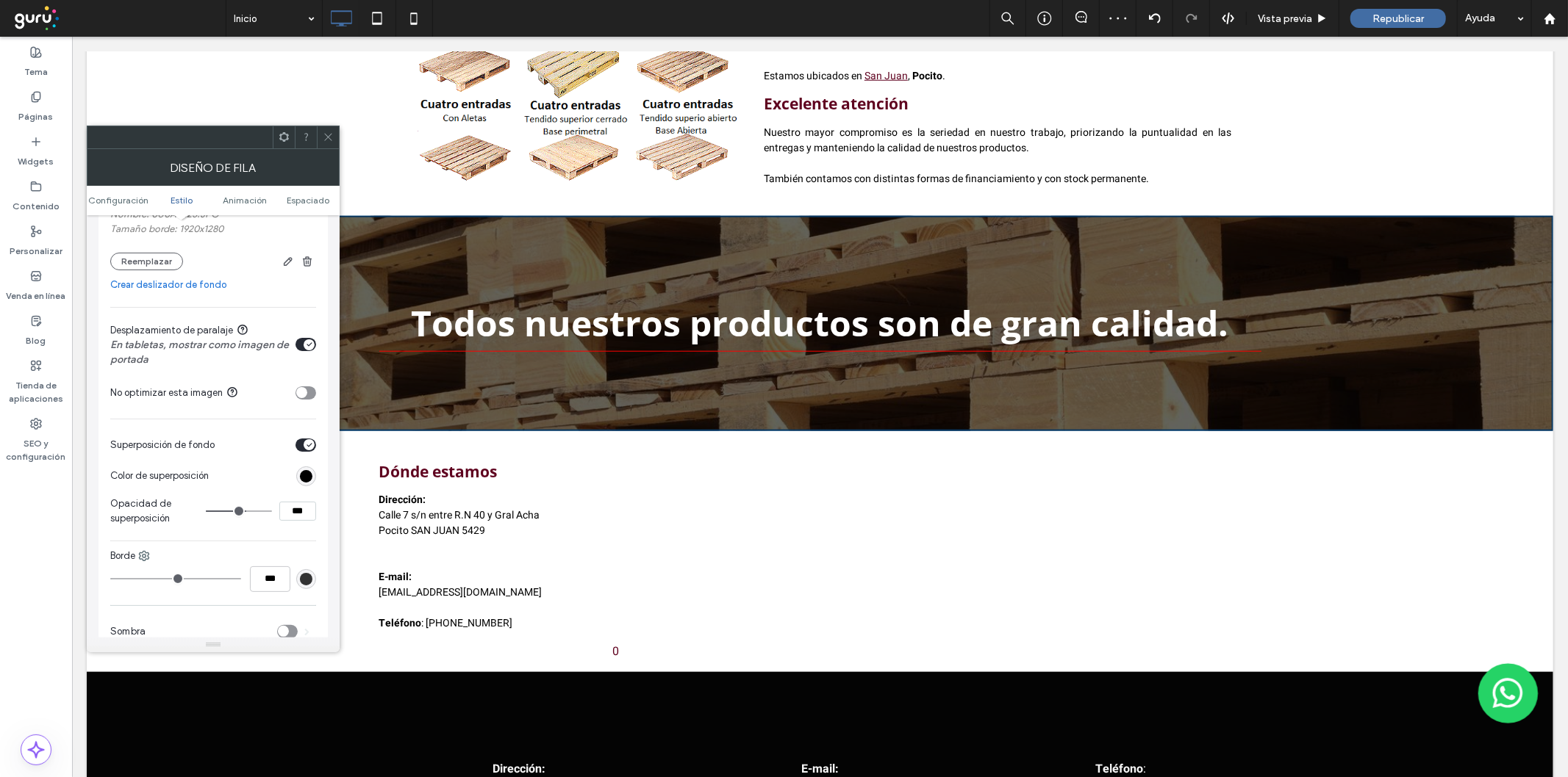
click at [325, 137] on icon at bounding box center [328, 137] width 11 height 11
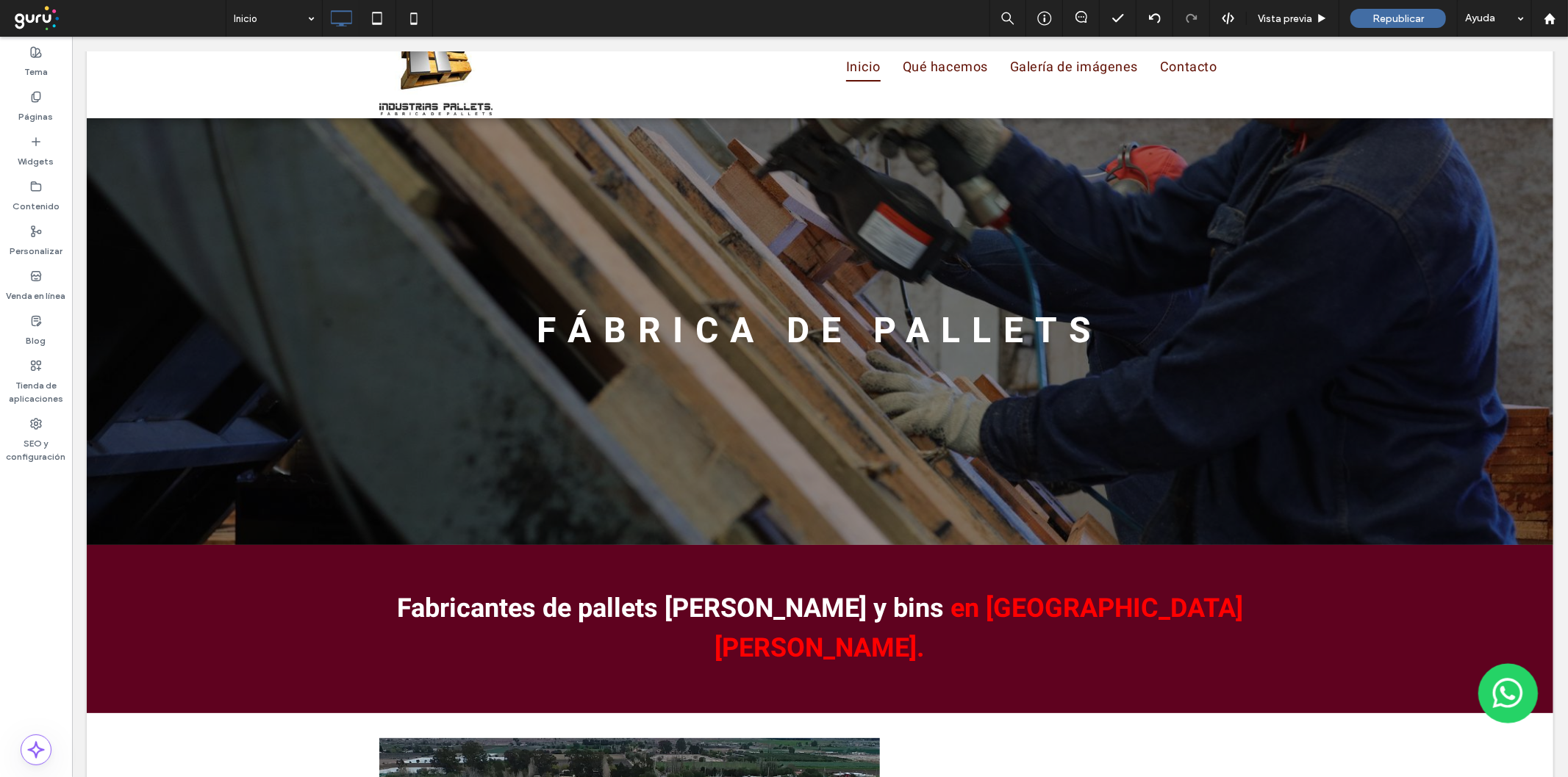
scroll to position [0, 0]
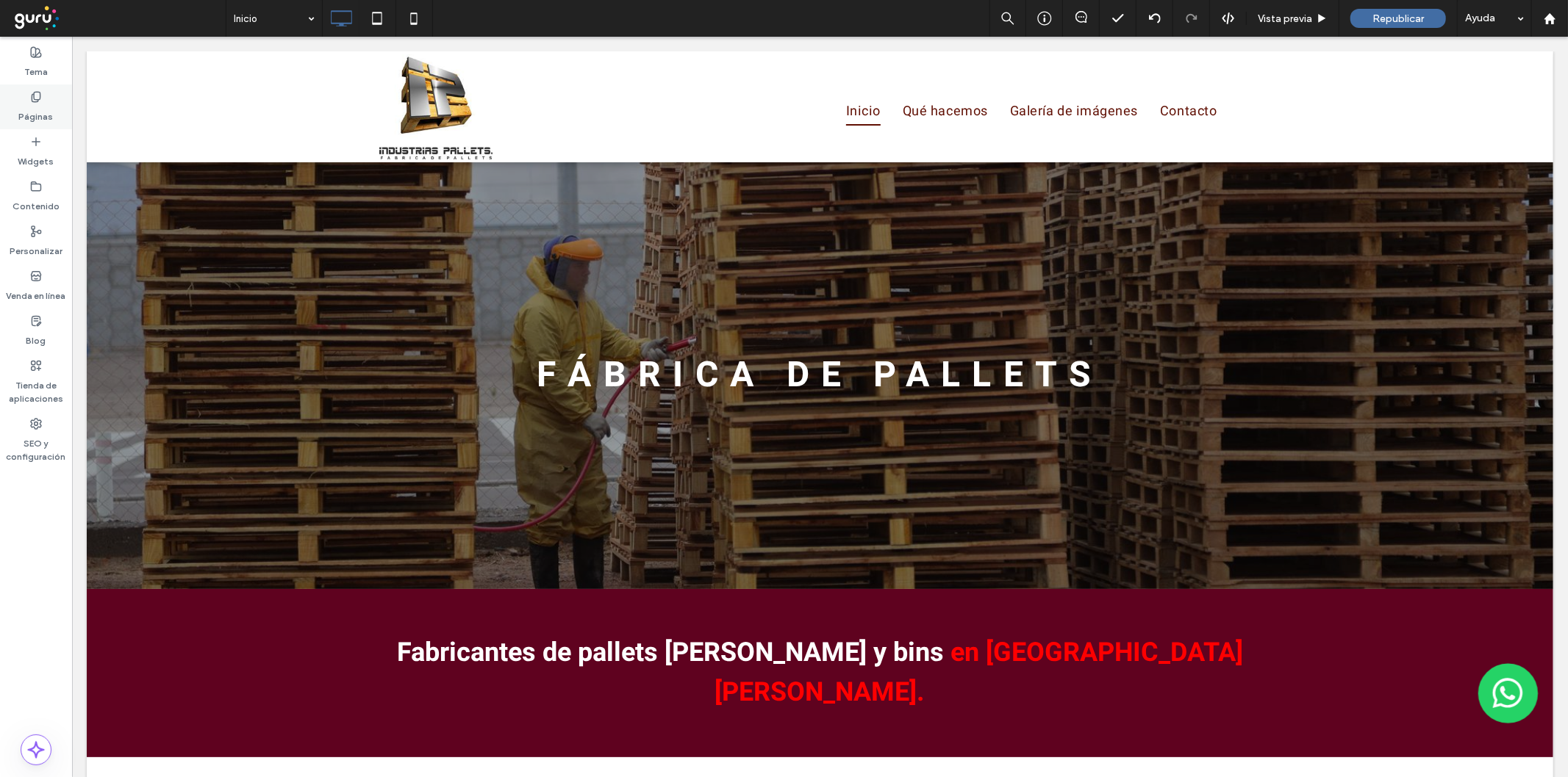
click at [37, 119] on label "Páginas" at bounding box center [36, 113] width 35 height 20
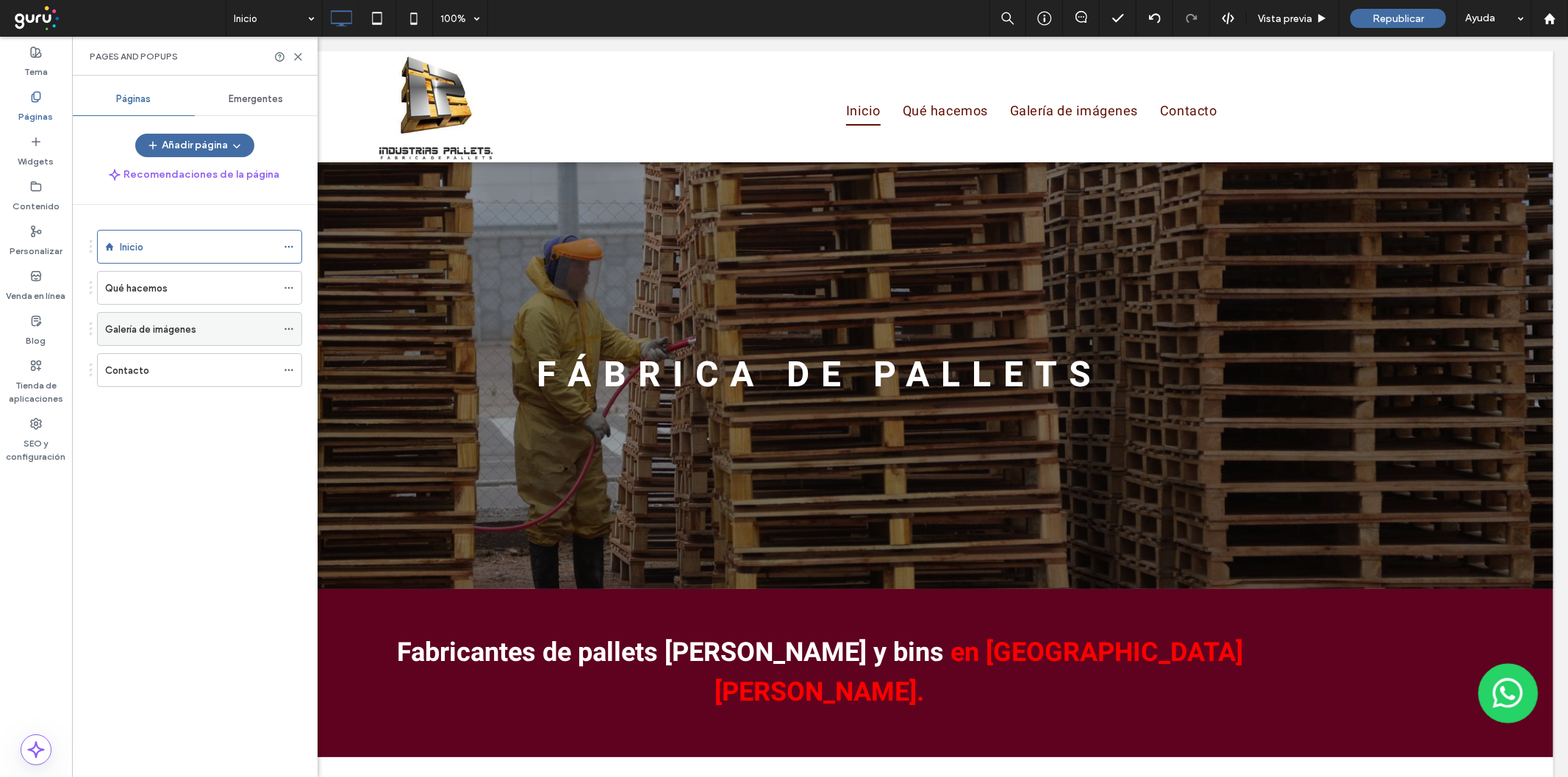
click at [140, 346] on div "Galería de imágenes" at bounding box center [191, 329] width 171 height 32
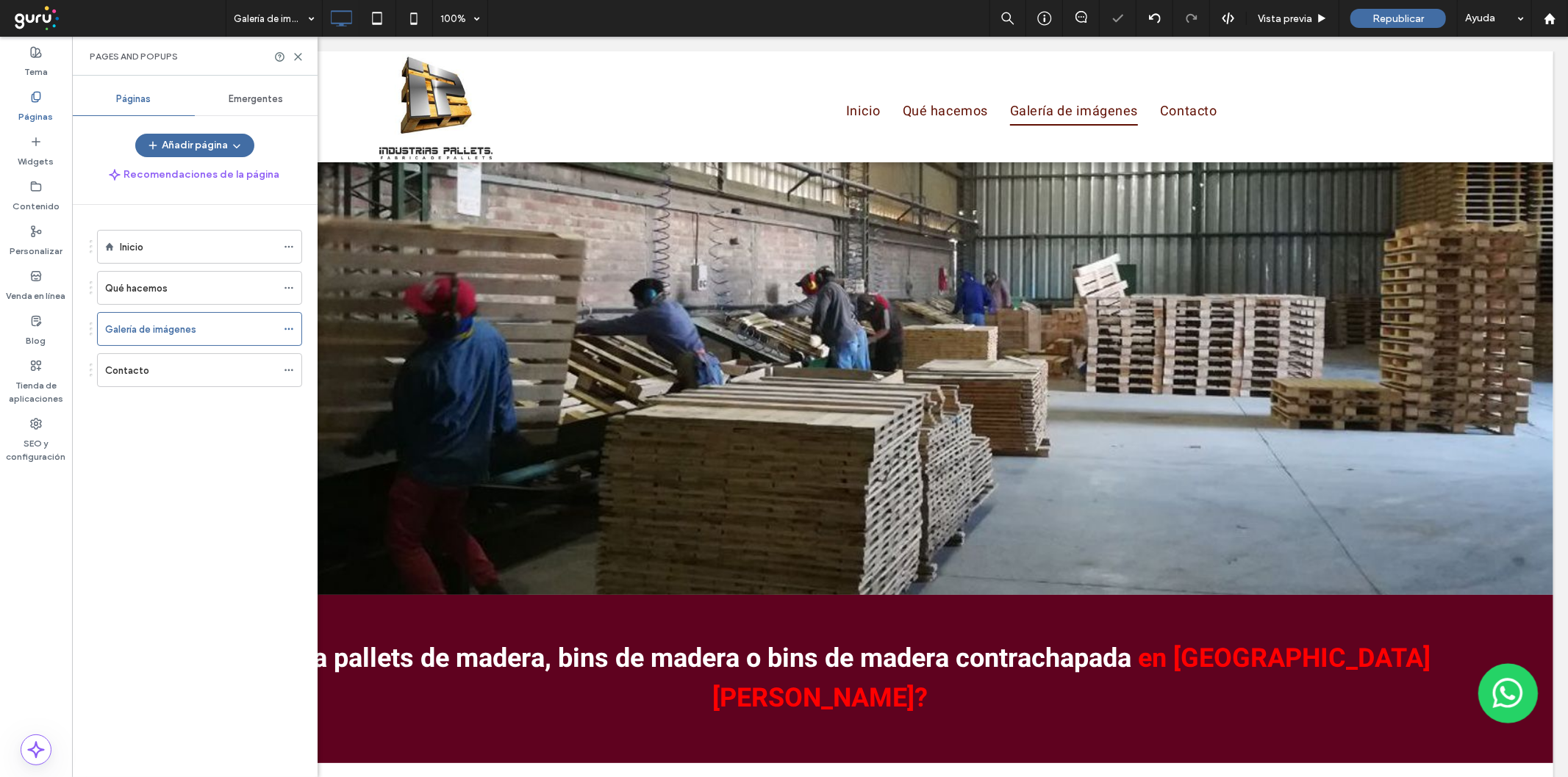
click at [303, 56] on div "Pages and Popups" at bounding box center [194, 56] width 245 height 39
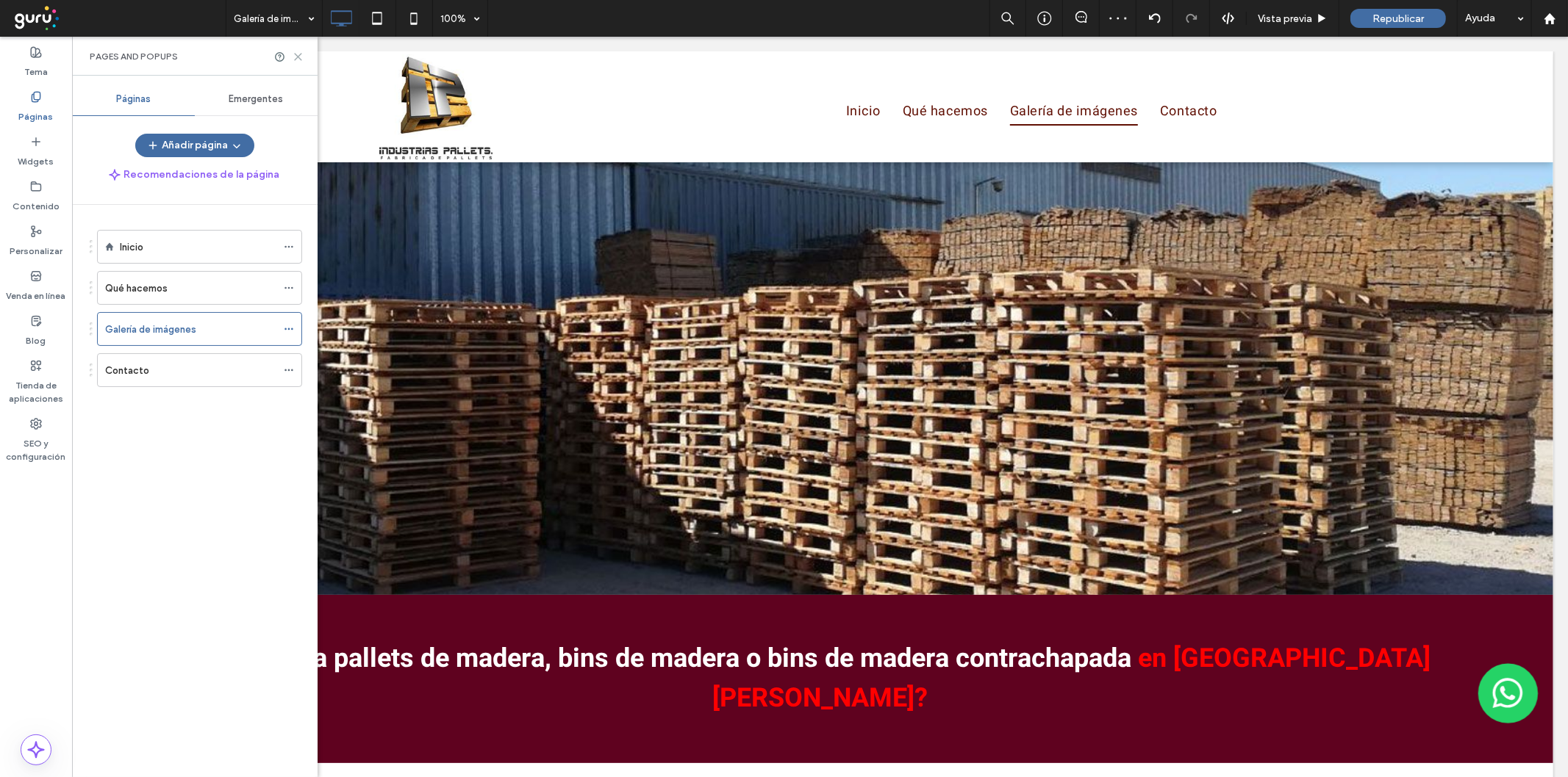
click at [296, 56] on icon at bounding box center [298, 56] width 11 height 11
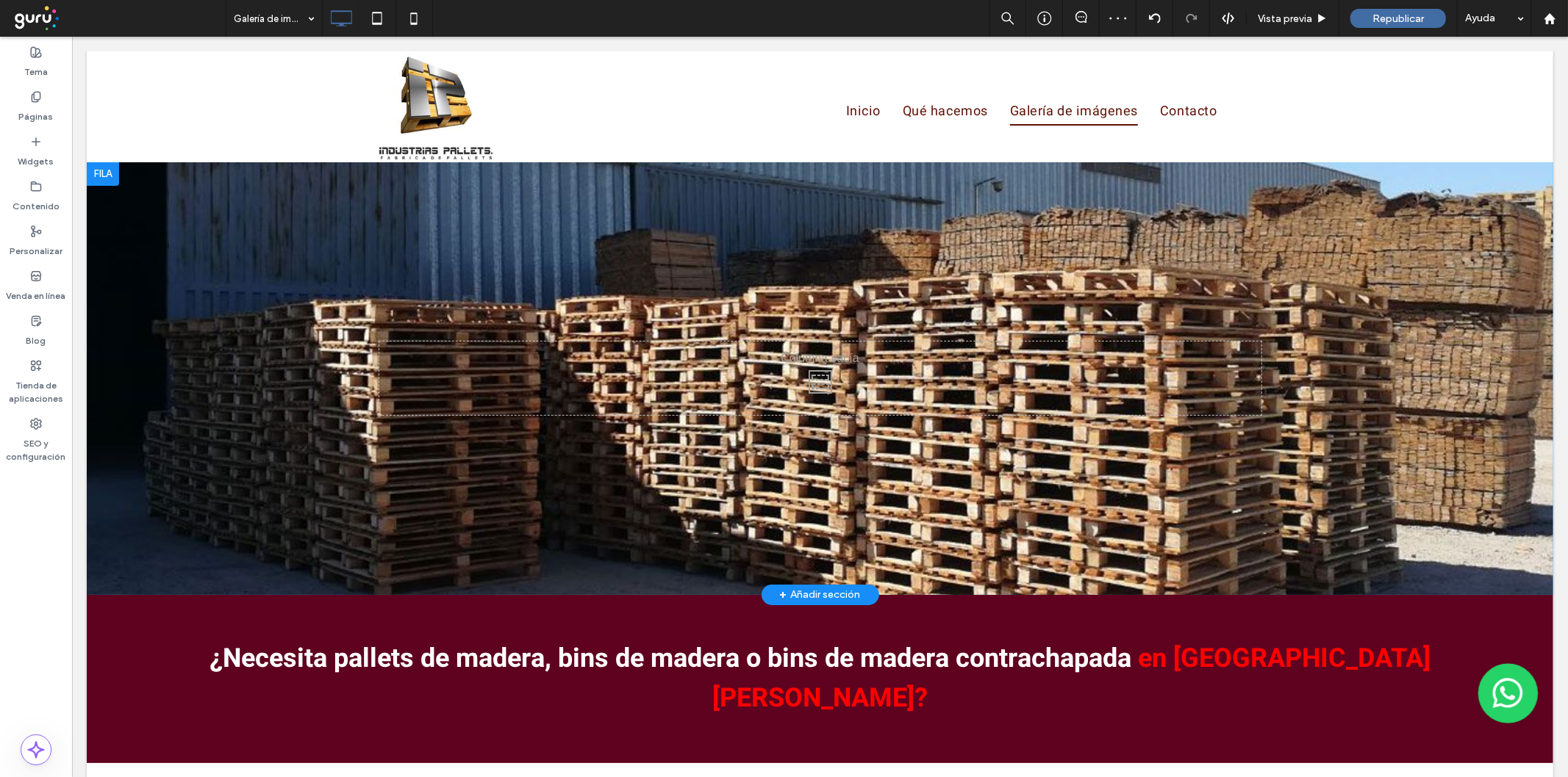
click at [250, 234] on div at bounding box center [819, 378] width 1466 height 433
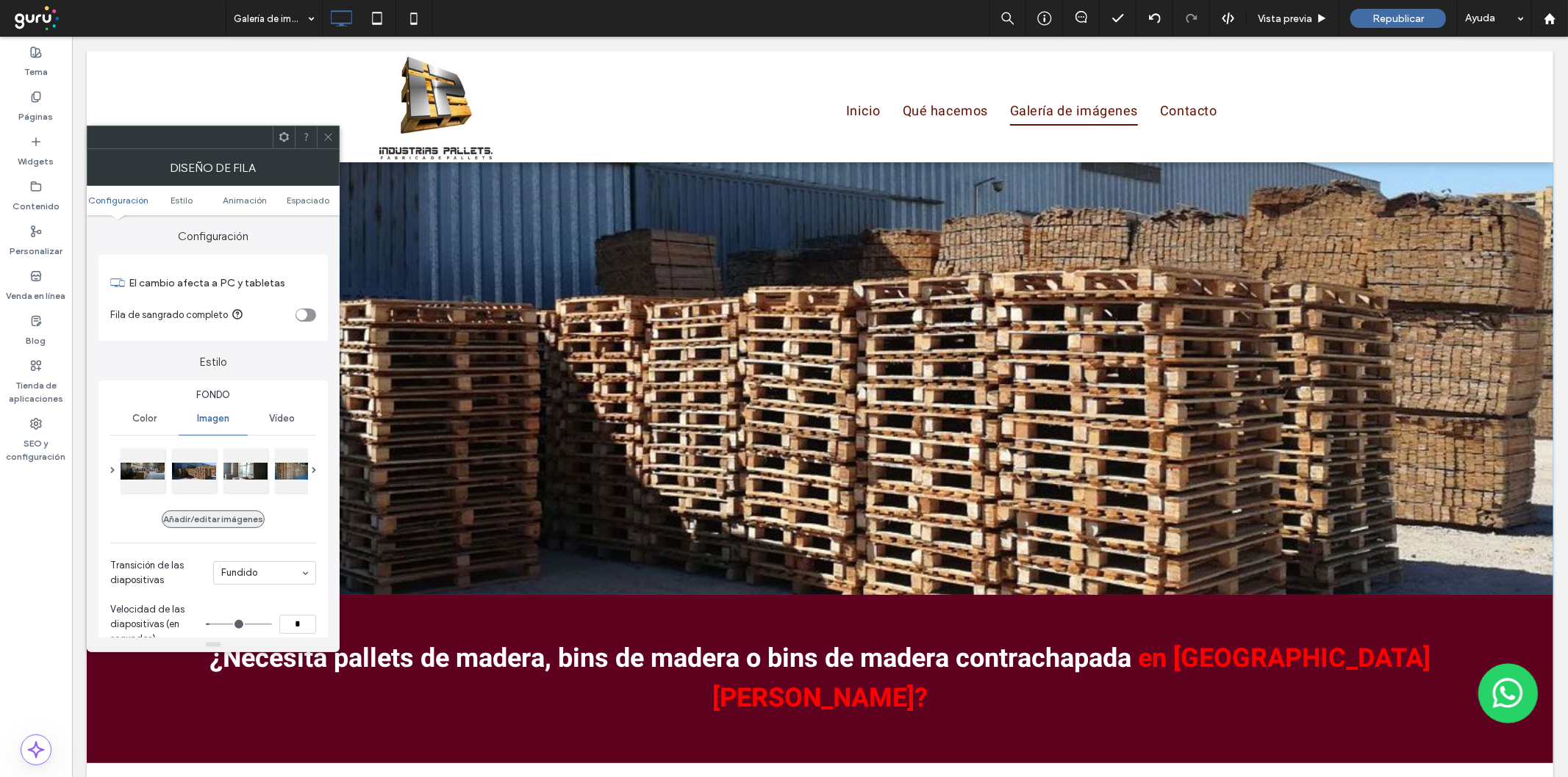
click at [228, 523] on button "Añadir/editar imágenes" at bounding box center [213, 519] width 103 height 18
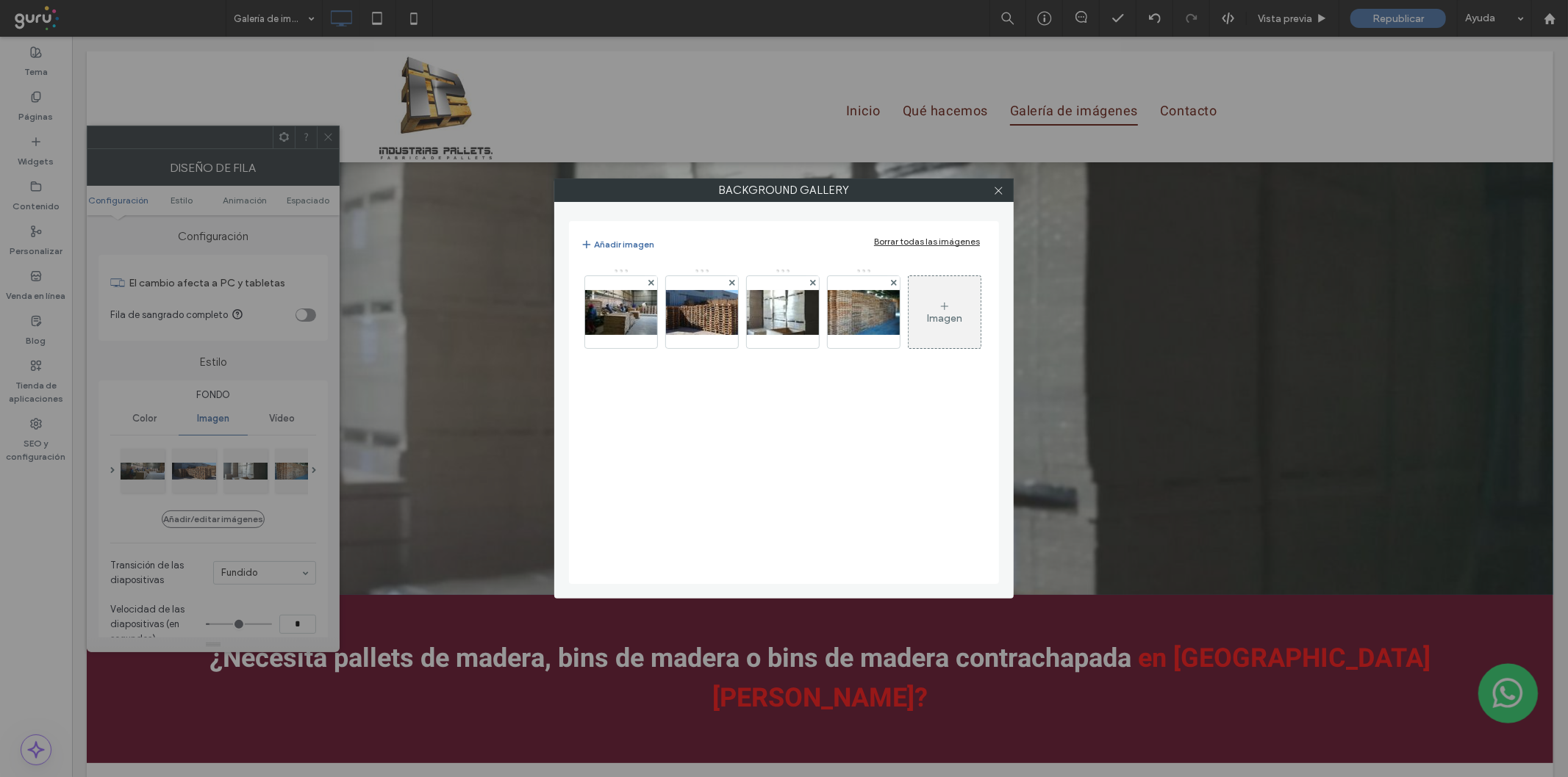
click at [942, 247] on div "Añadir imagen Borrar todas las imágenes" at bounding box center [784, 244] width 406 height 18
click at [941, 246] on div "Borrar todas las imágenes" at bounding box center [927, 241] width 106 height 11
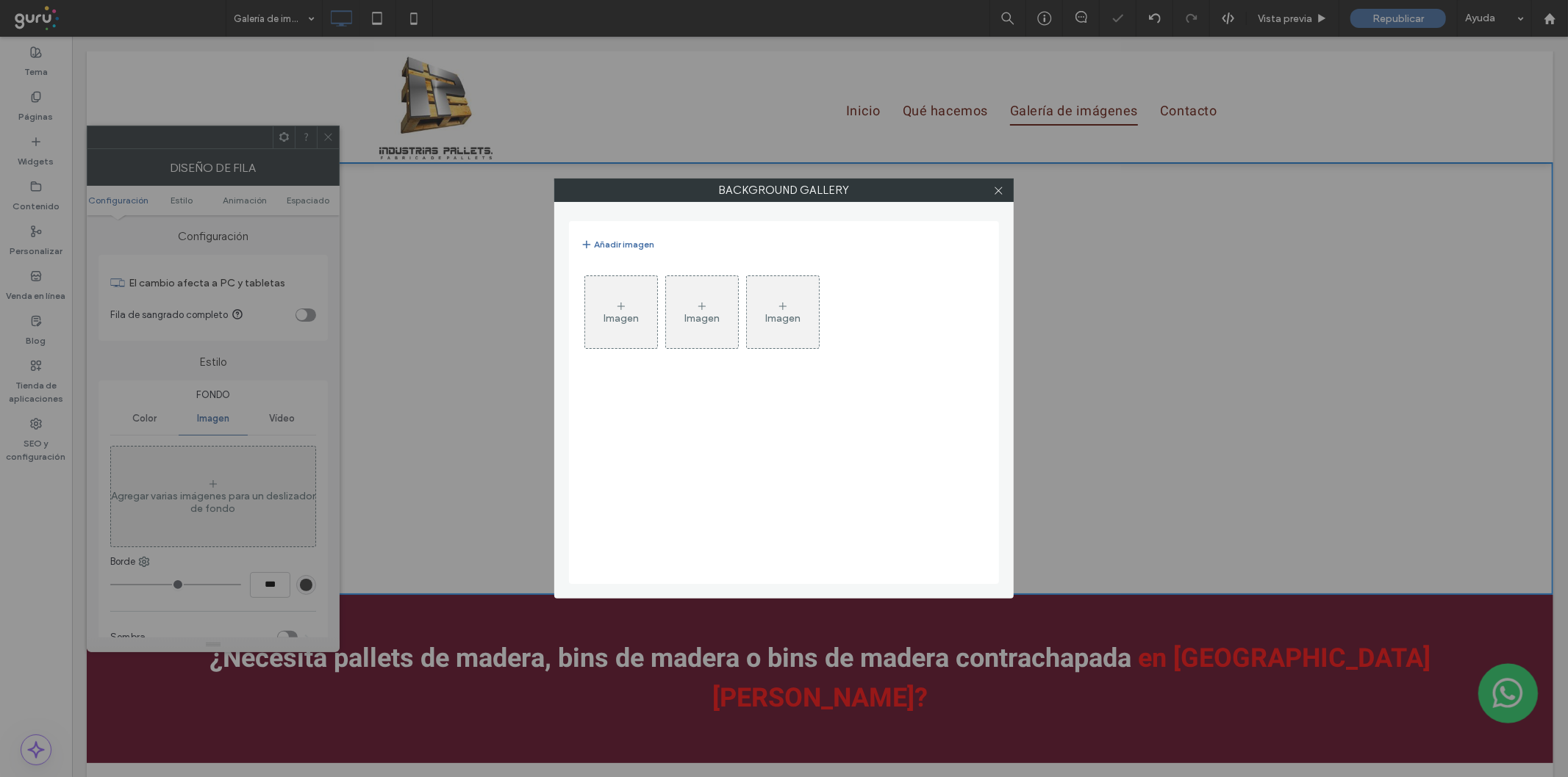
click at [640, 312] on div "Imagen" at bounding box center [620, 313] width 72 height 69
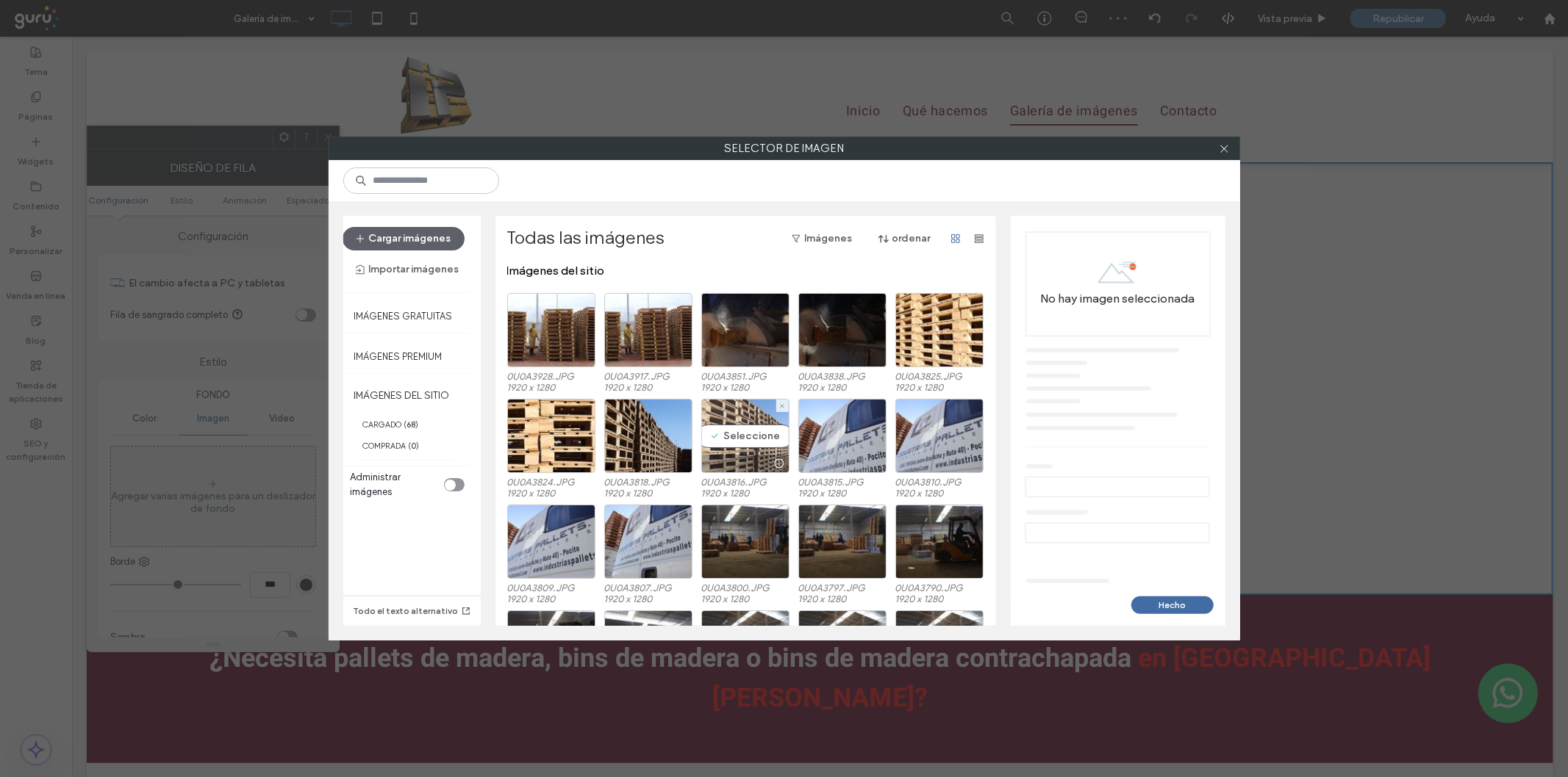
click at [754, 427] on div "Seleccione" at bounding box center [745, 436] width 89 height 74
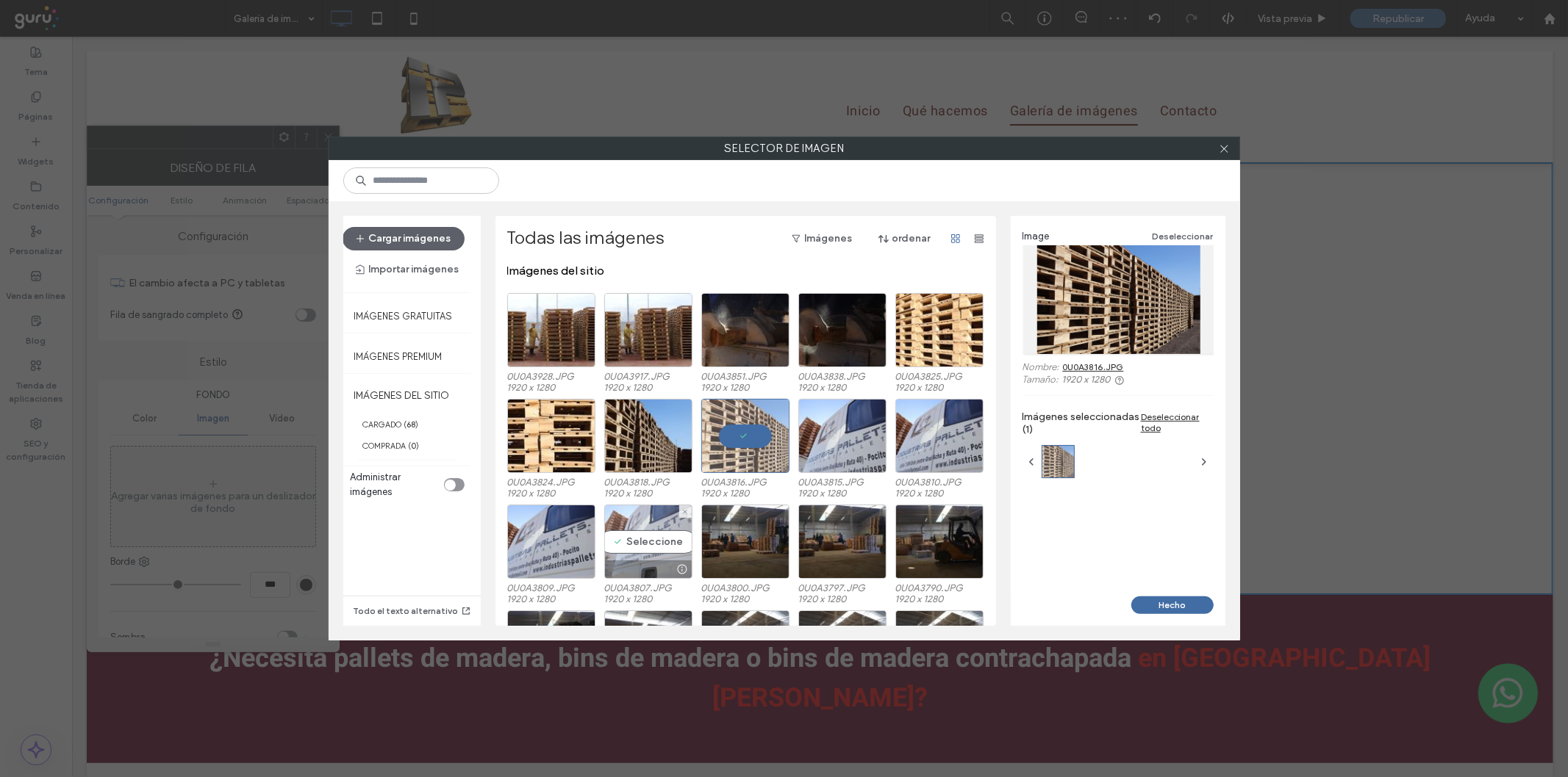
click at [646, 567] on div at bounding box center [648, 569] width 87 height 18
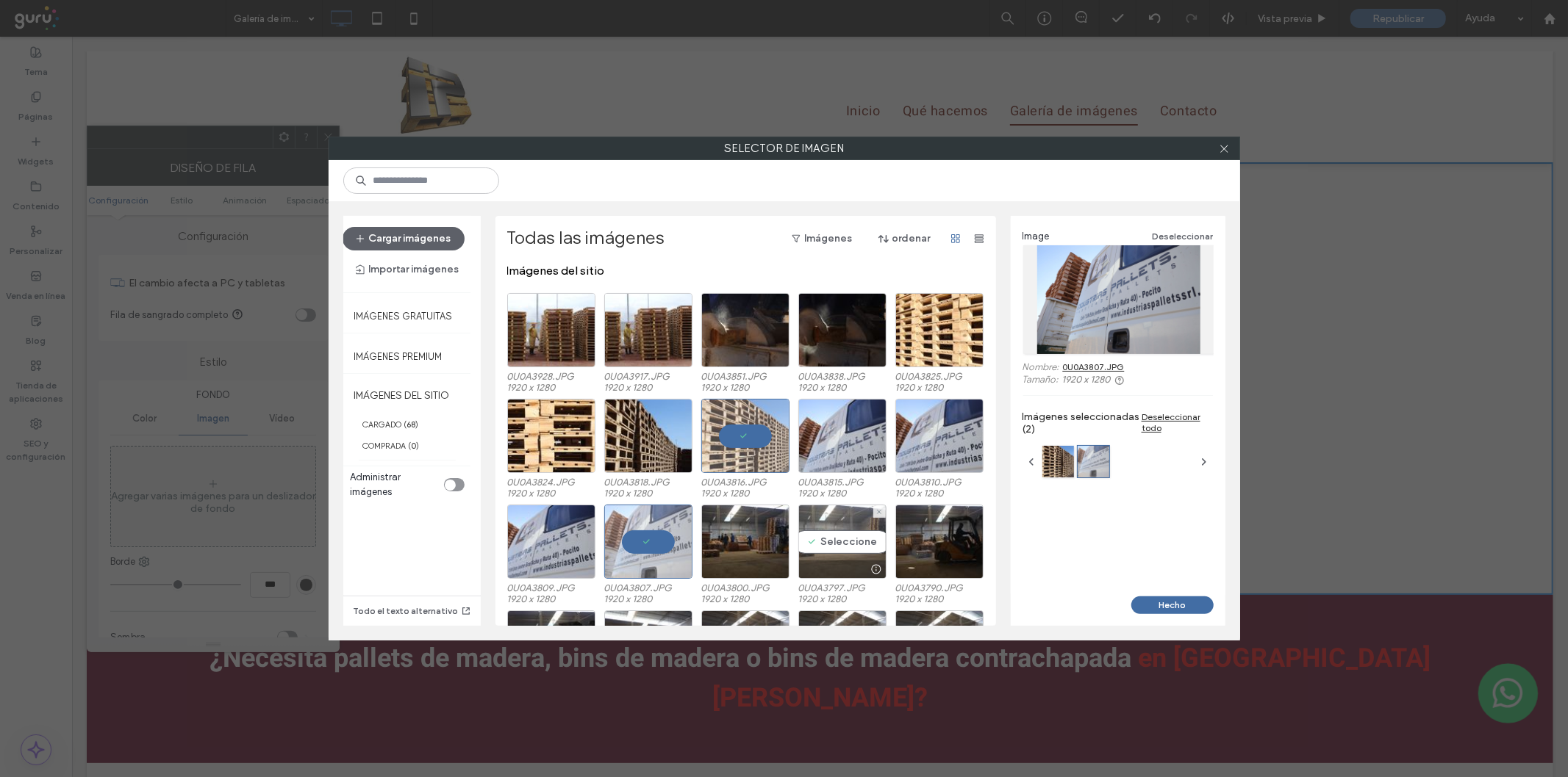
click at [842, 549] on div "Seleccione" at bounding box center [842, 542] width 89 height 74
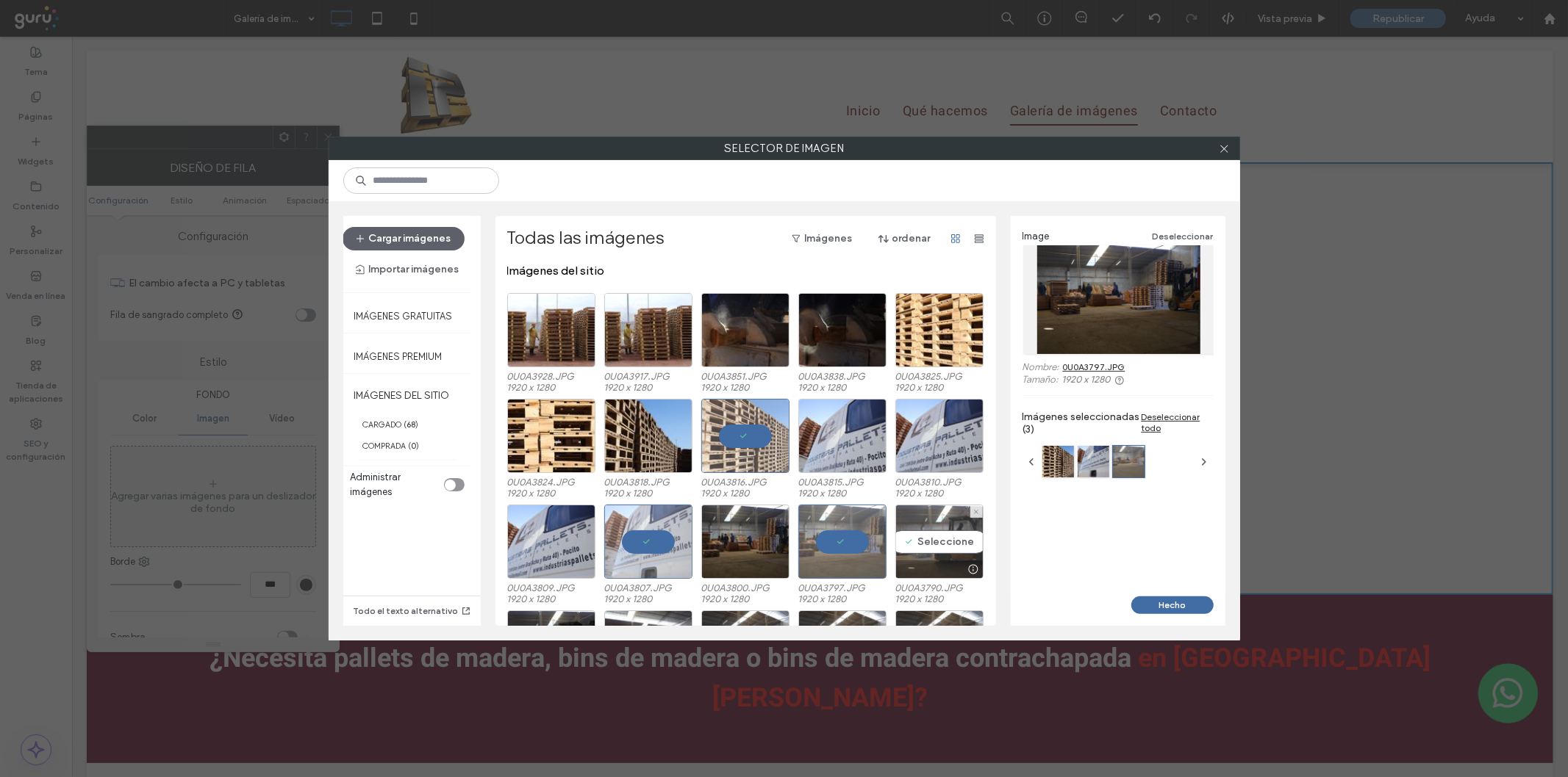
click at [921, 544] on div "Seleccione" at bounding box center [939, 542] width 89 height 74
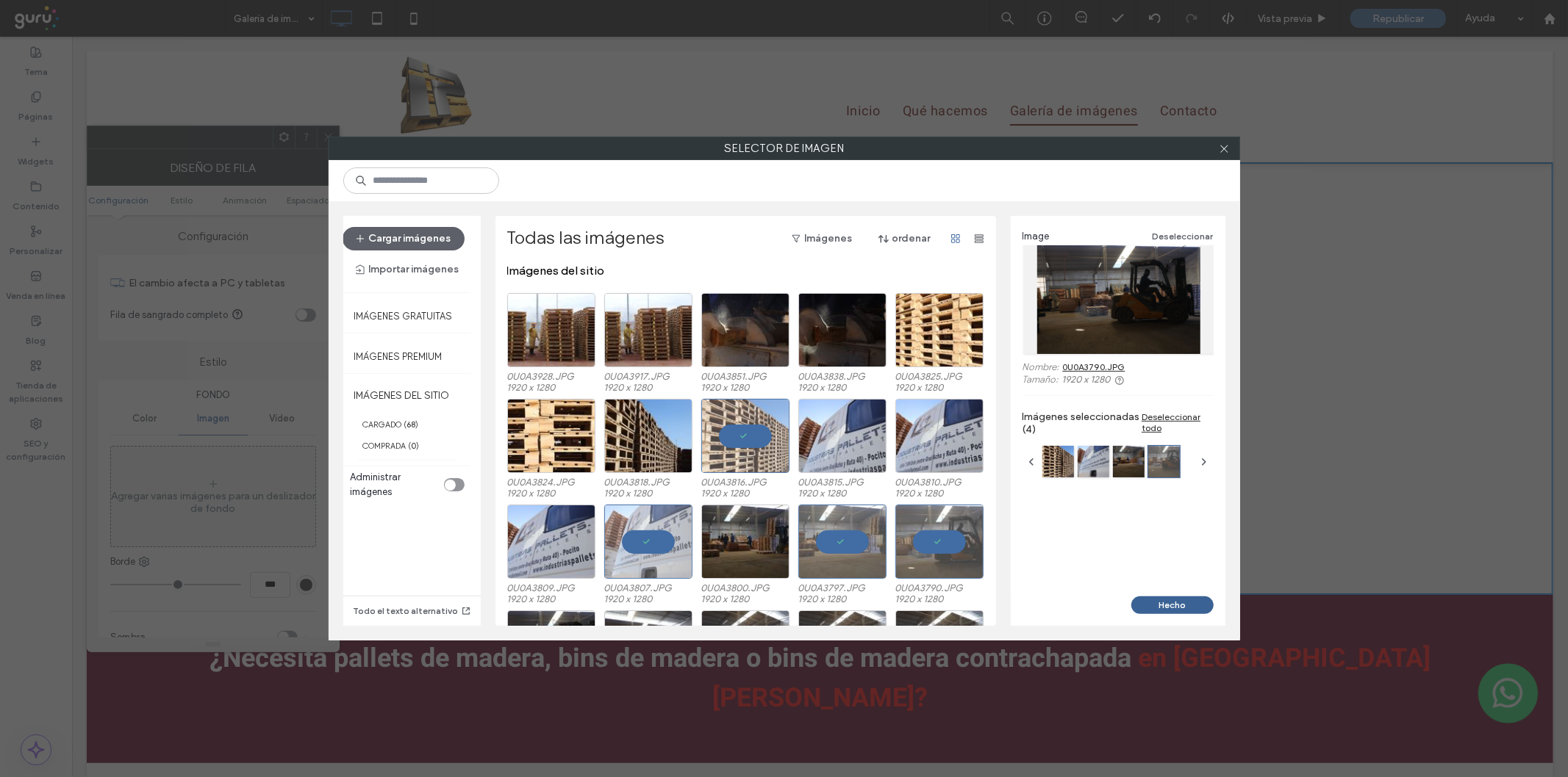
click at [1184, 614] on button "Hecho" at bounding box center [1173, 605] width 83 height 18
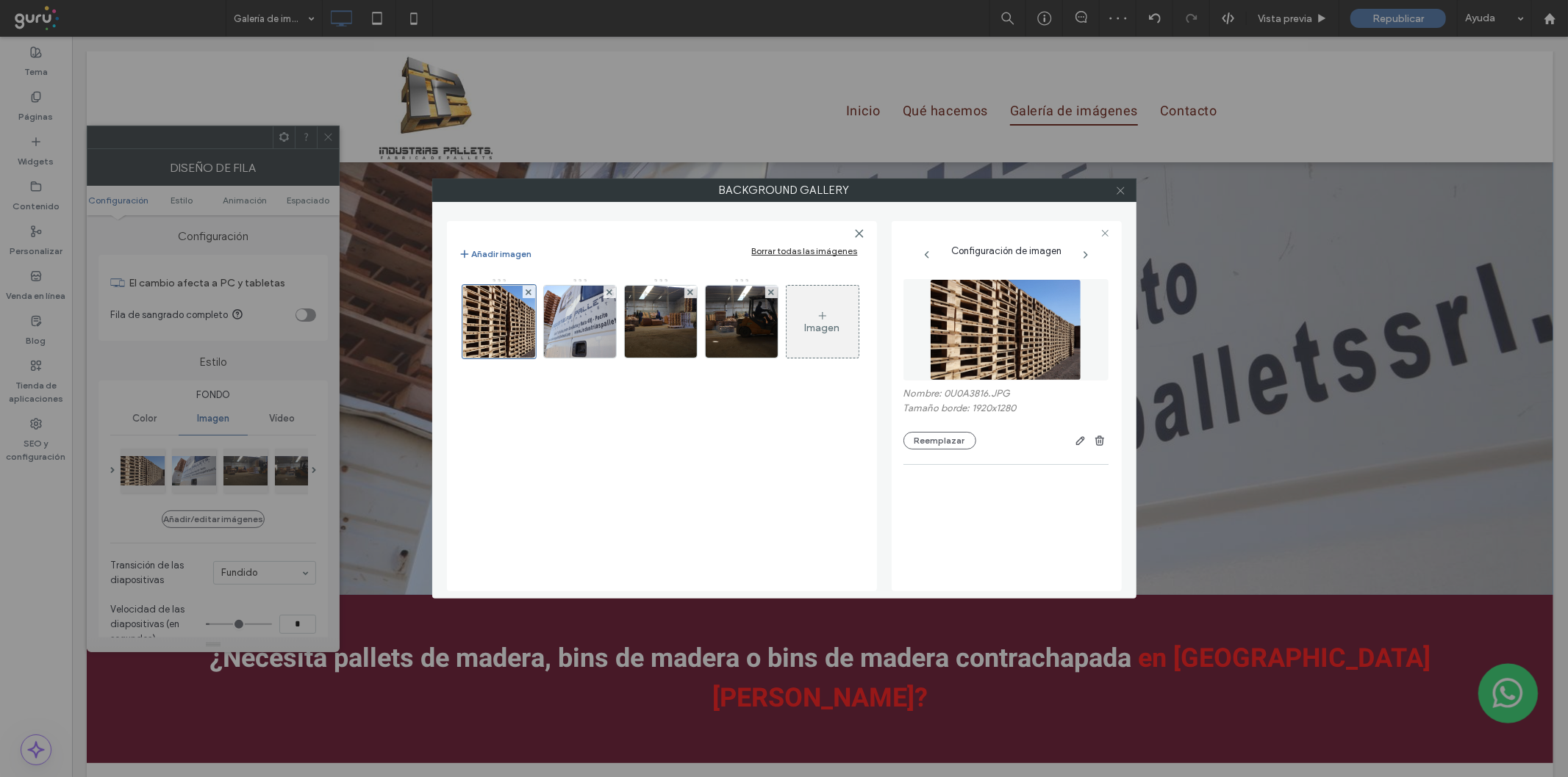
click at [1115, 190] on icon at bounding box center [1120, 190] width 11 height 11
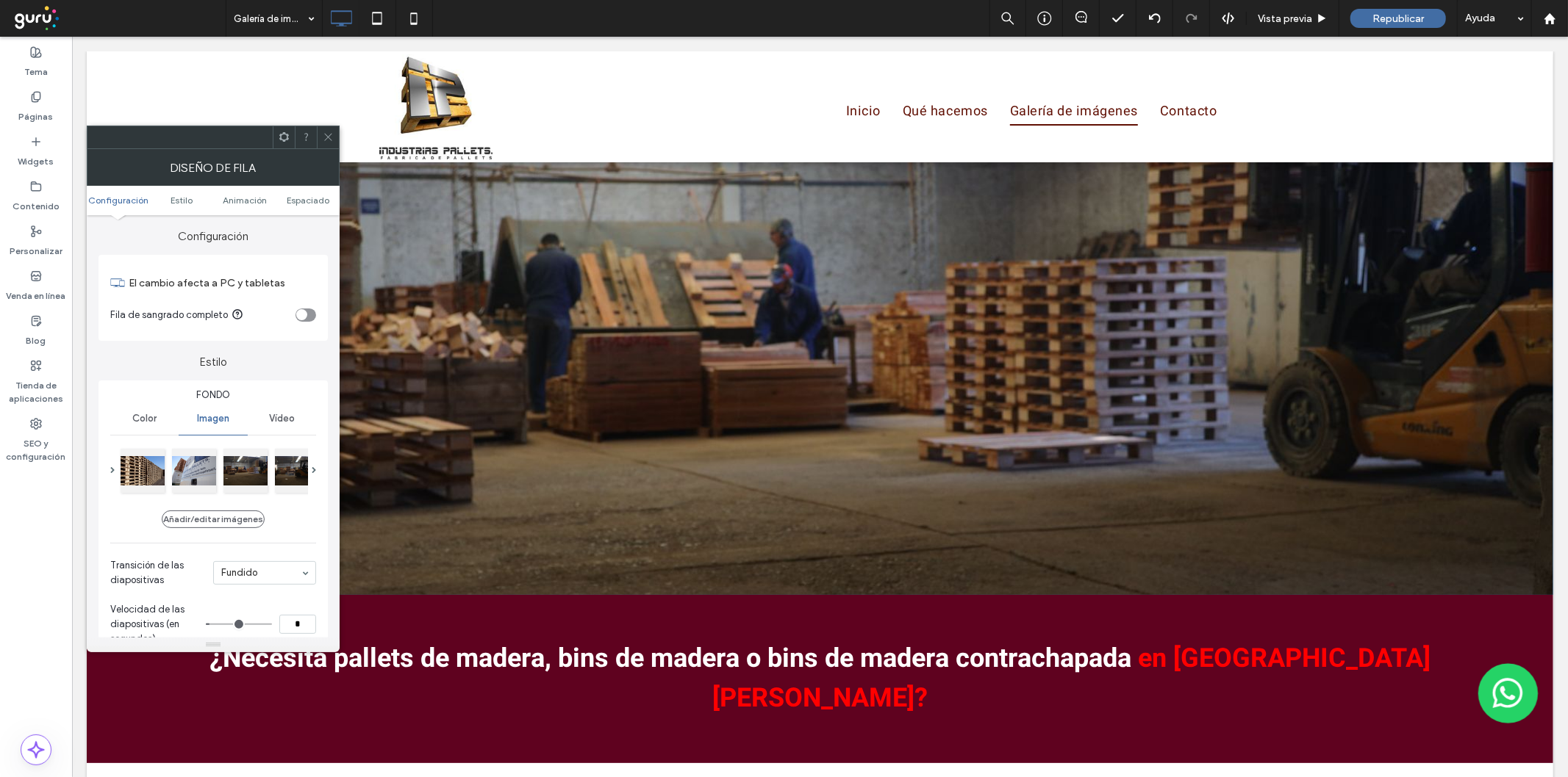
click at [330, 135] on use at bounding box center [328, 137] width 8 height 8
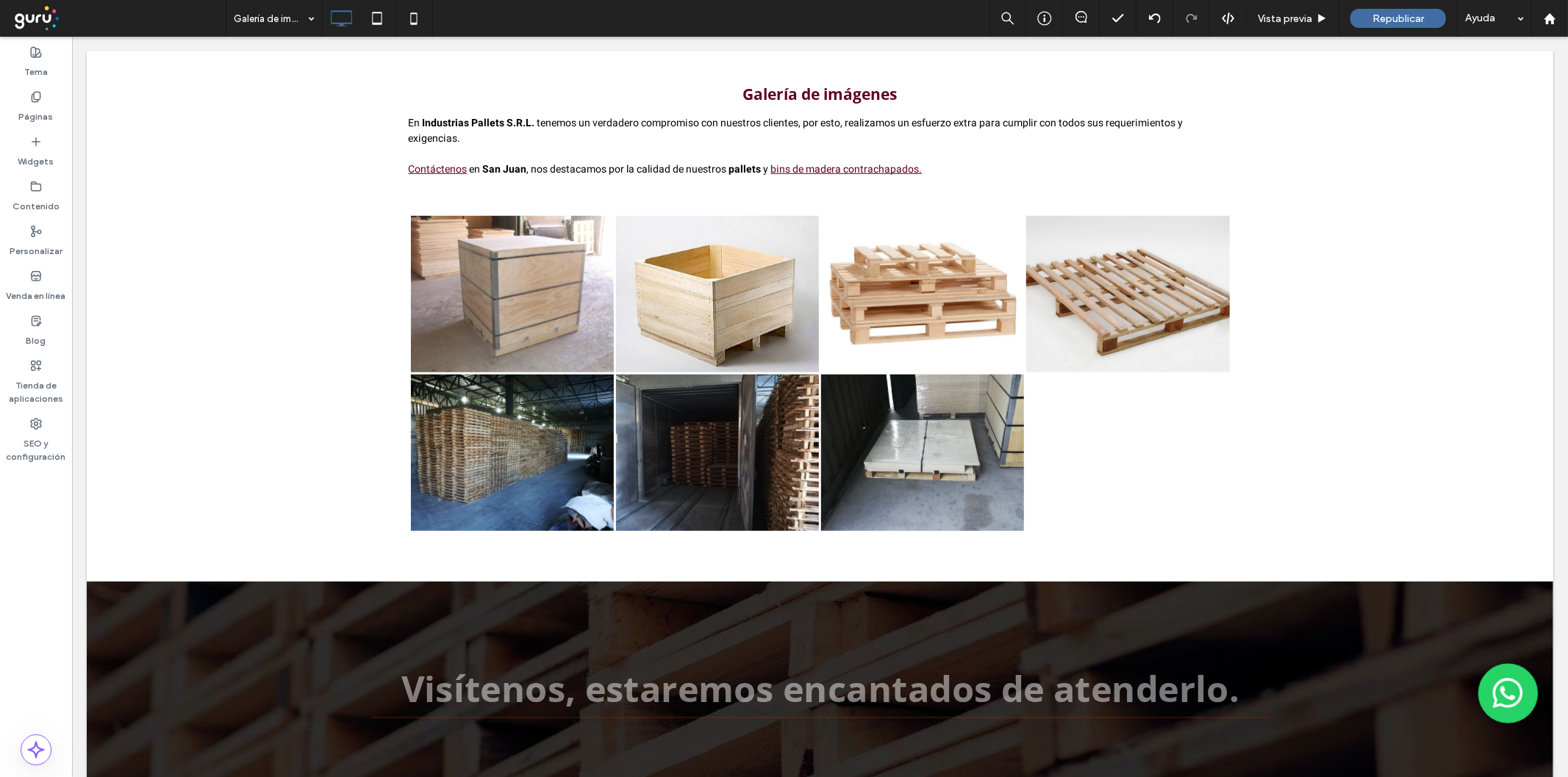
scroll to position [752, 0]
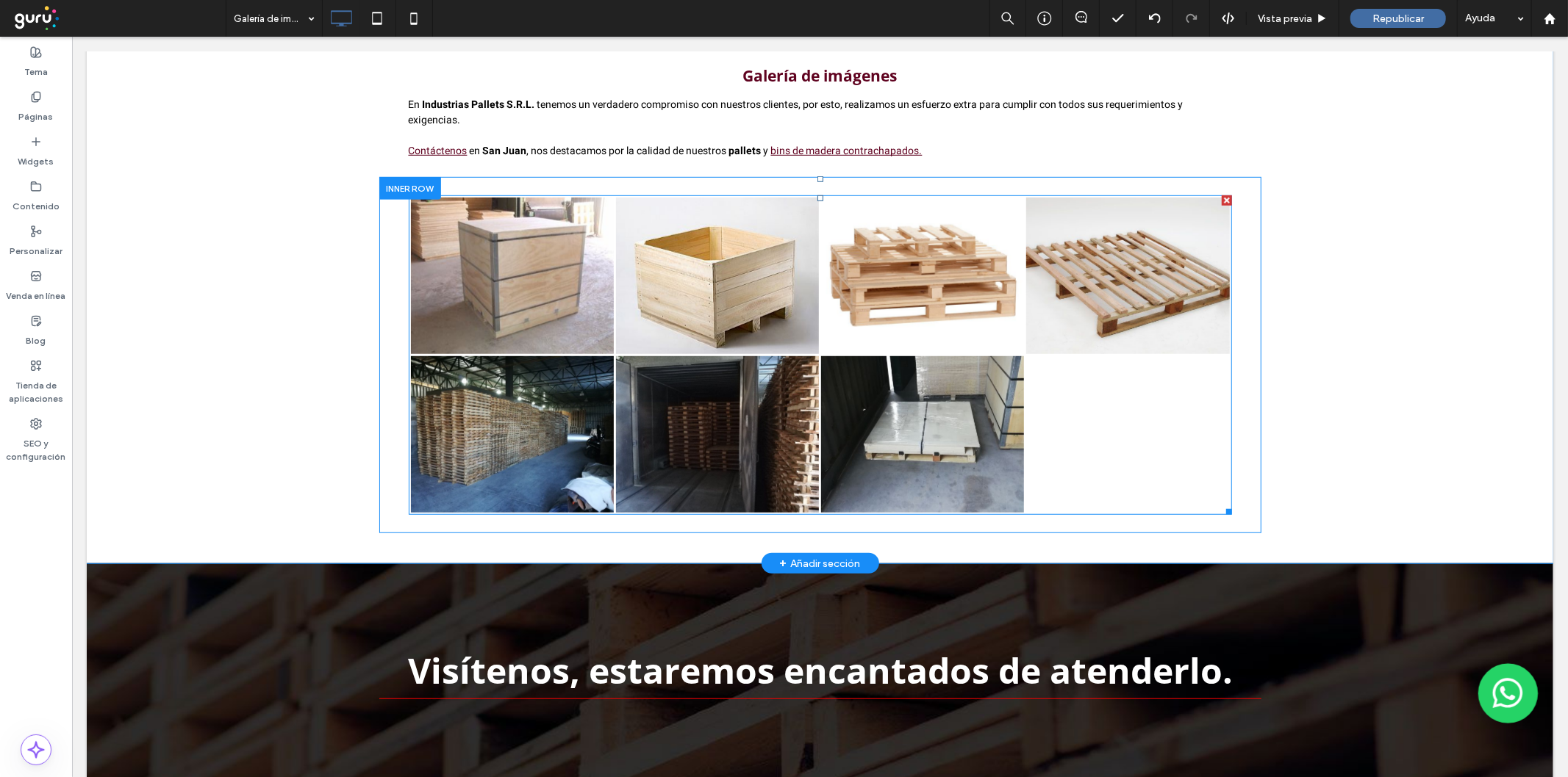
click at [810, 428] on link at bounding box center [716, 434] width 215 height 166
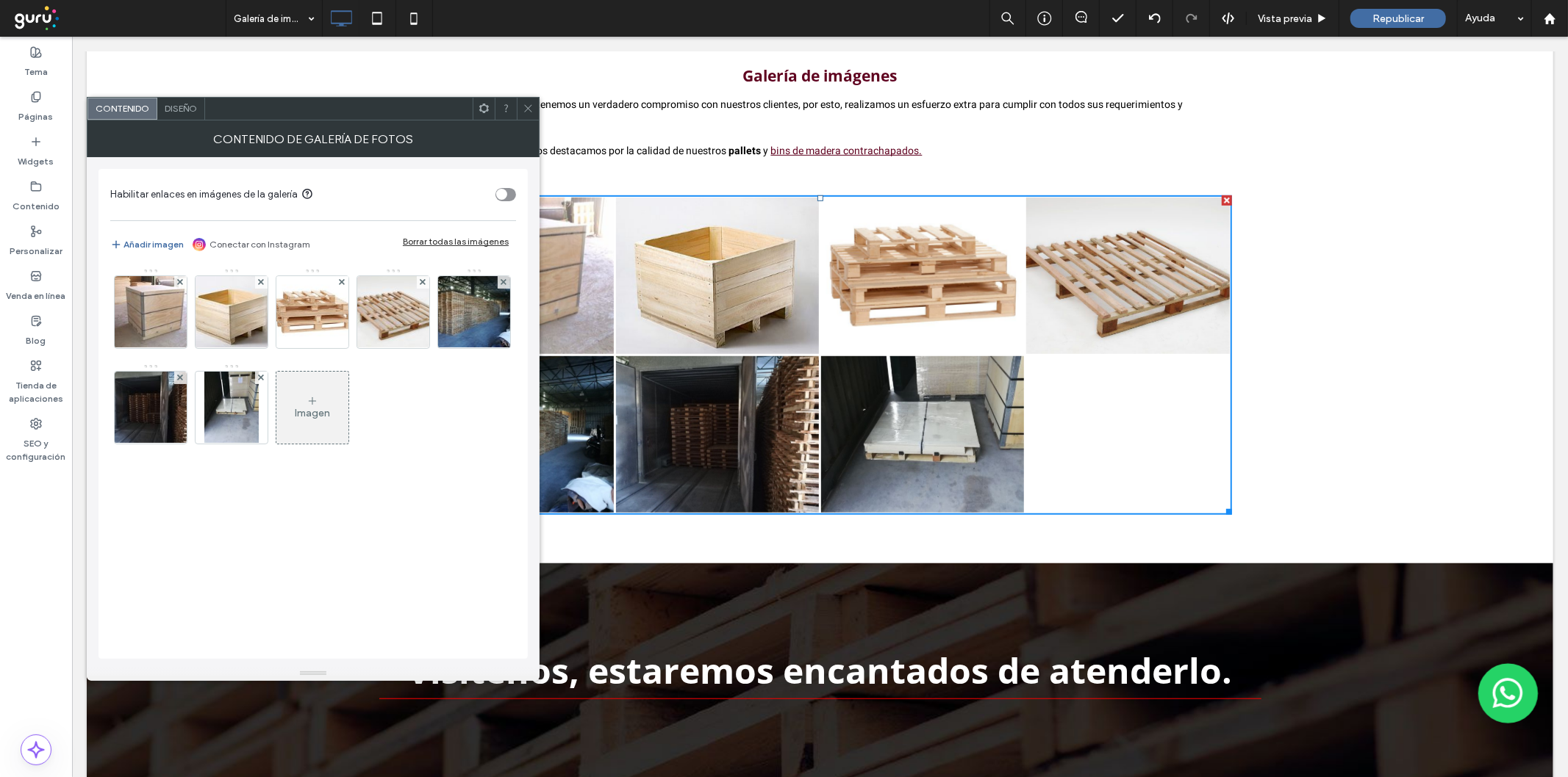
click at [486, 244] on div "Borrar todas las imágenes" at bounding box center [456, 241] width 106 height 11
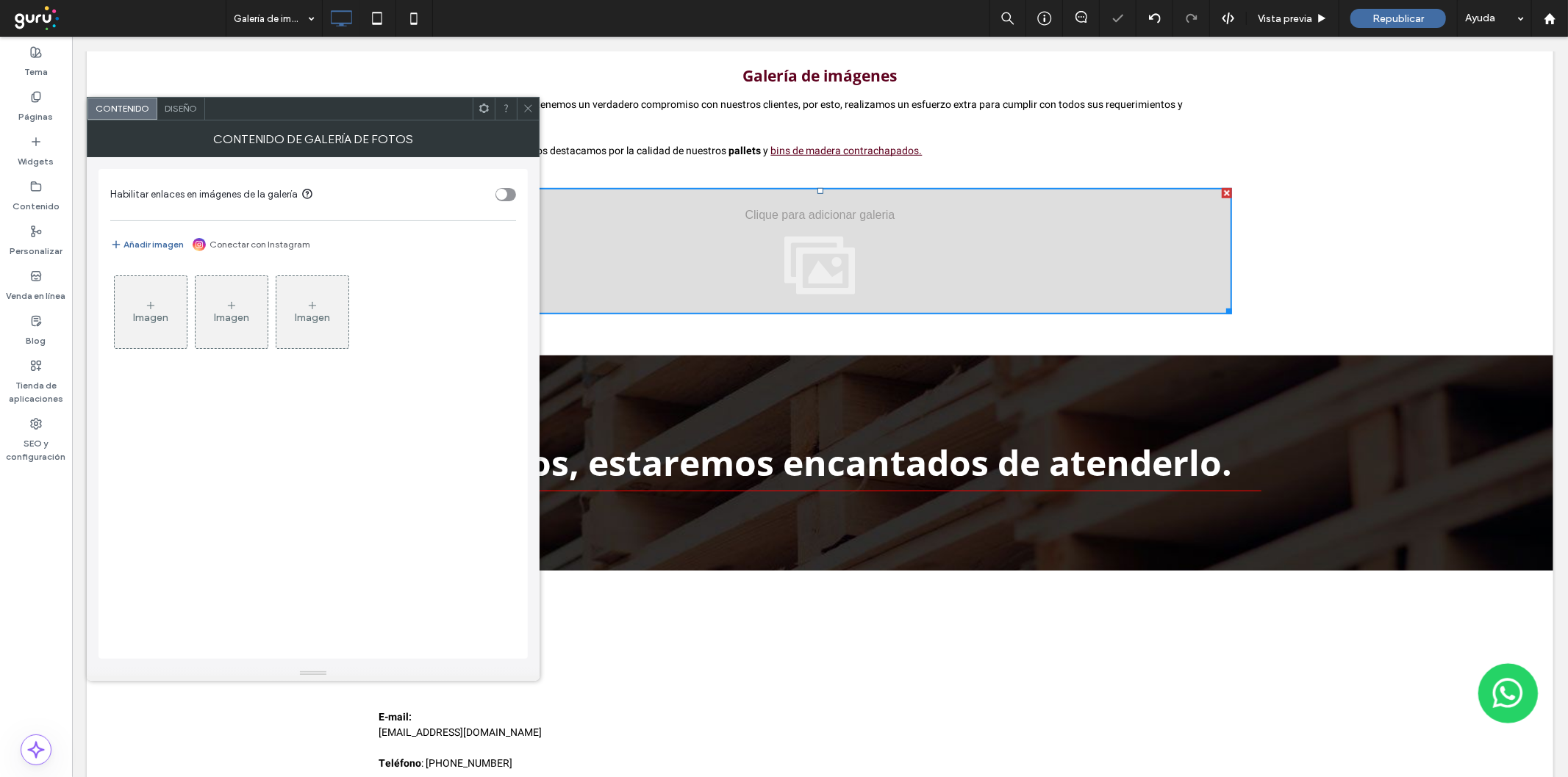
click at [160, 310] on div "Imagen" at bounding box center [150, 313] width 72 height 69
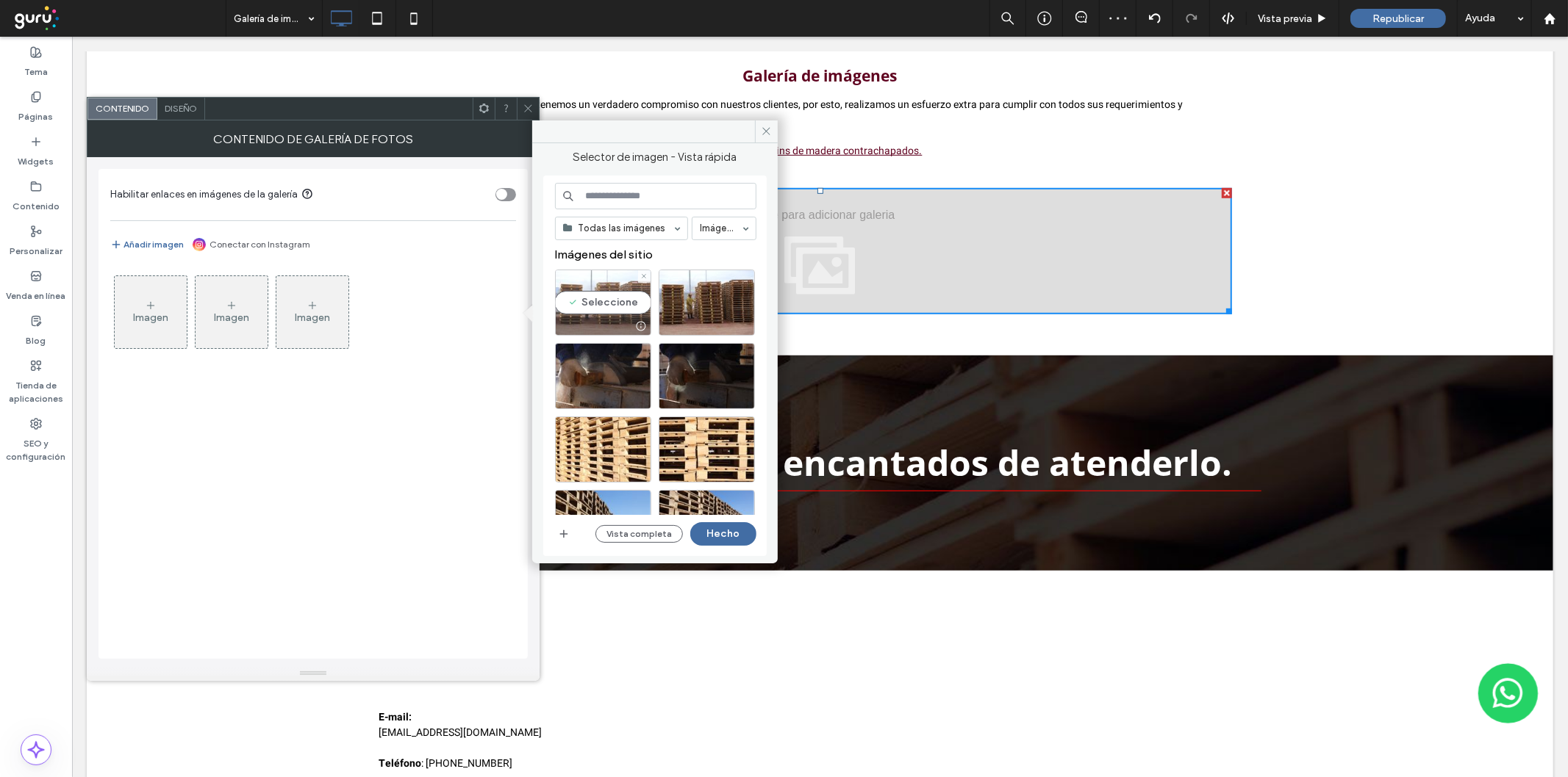
click at [614, 329] on div at bounding box center [603, 326] width 94 height 18
click at [612, 532] on button "Vista completa" at bounding box center [639, 533] width 88 height 18
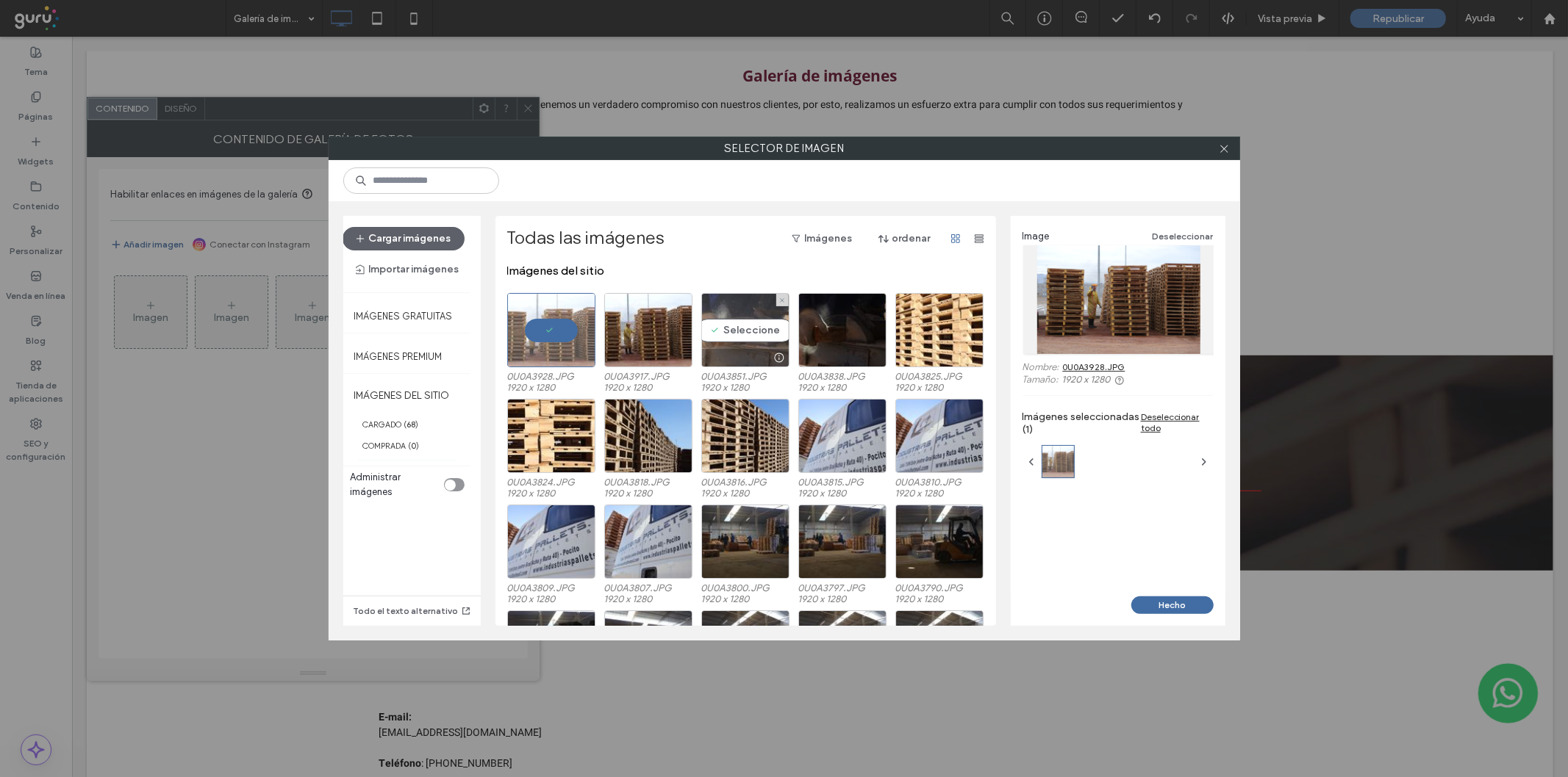
click at [735, 335] on div "Seleccione" at bounding box center [745, 330] width 89 height 74
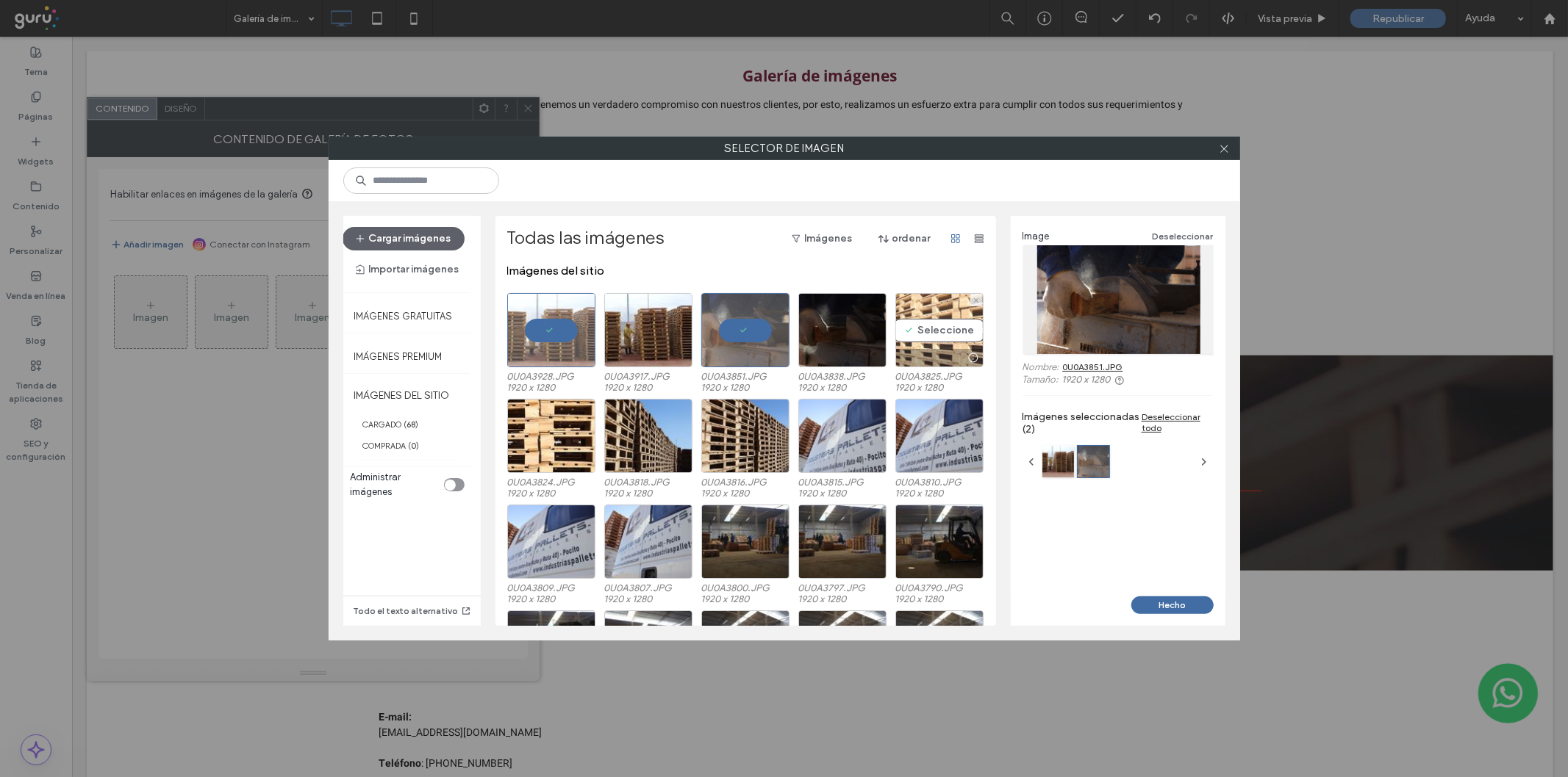
click at [895, 342] on div "Seleccione" at bounding box center [939, 330] width 89 height 74
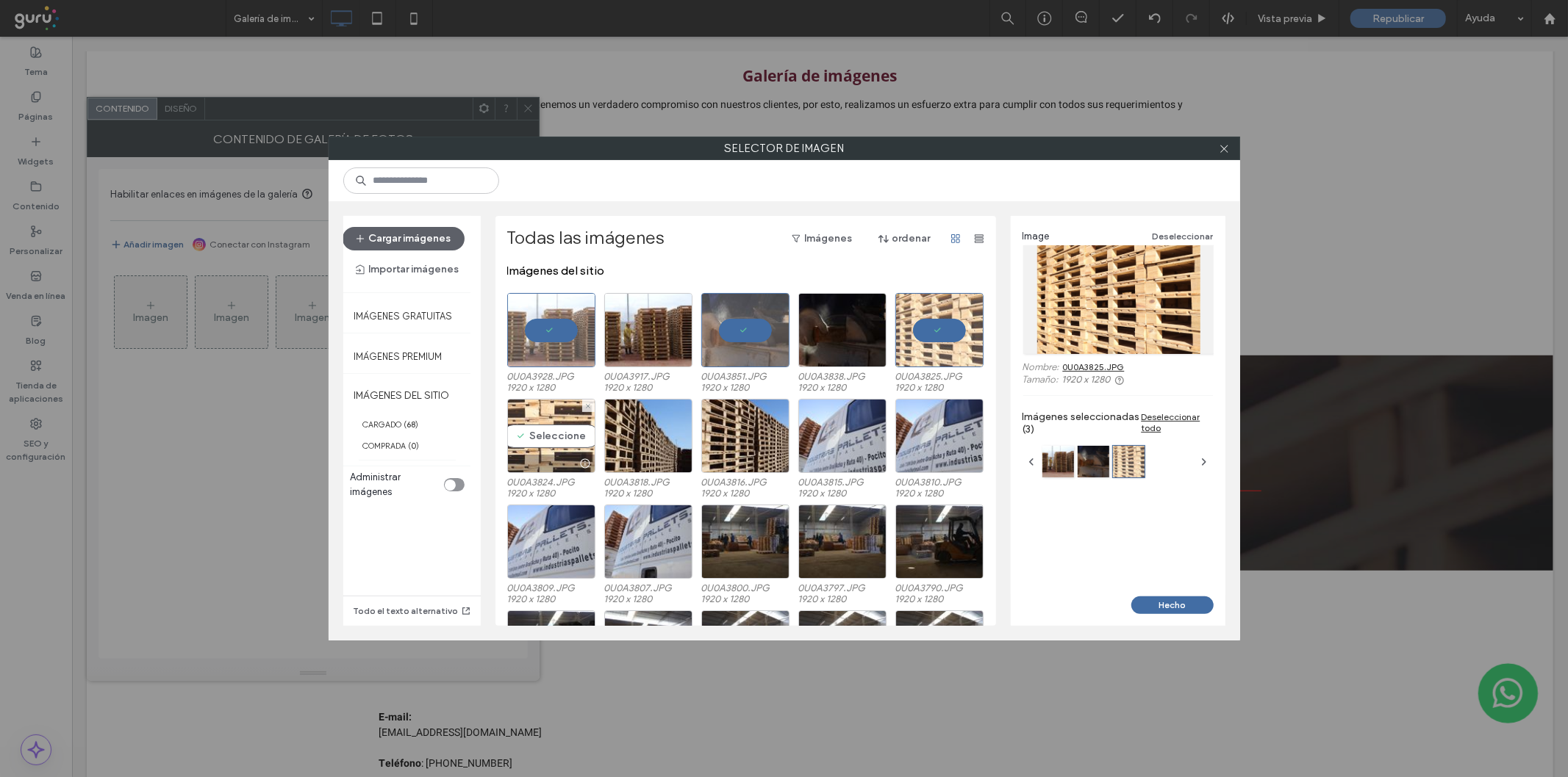
click at [519, 431] on div "Seleccione" at bounding box center [551, 436] width 89 height 74
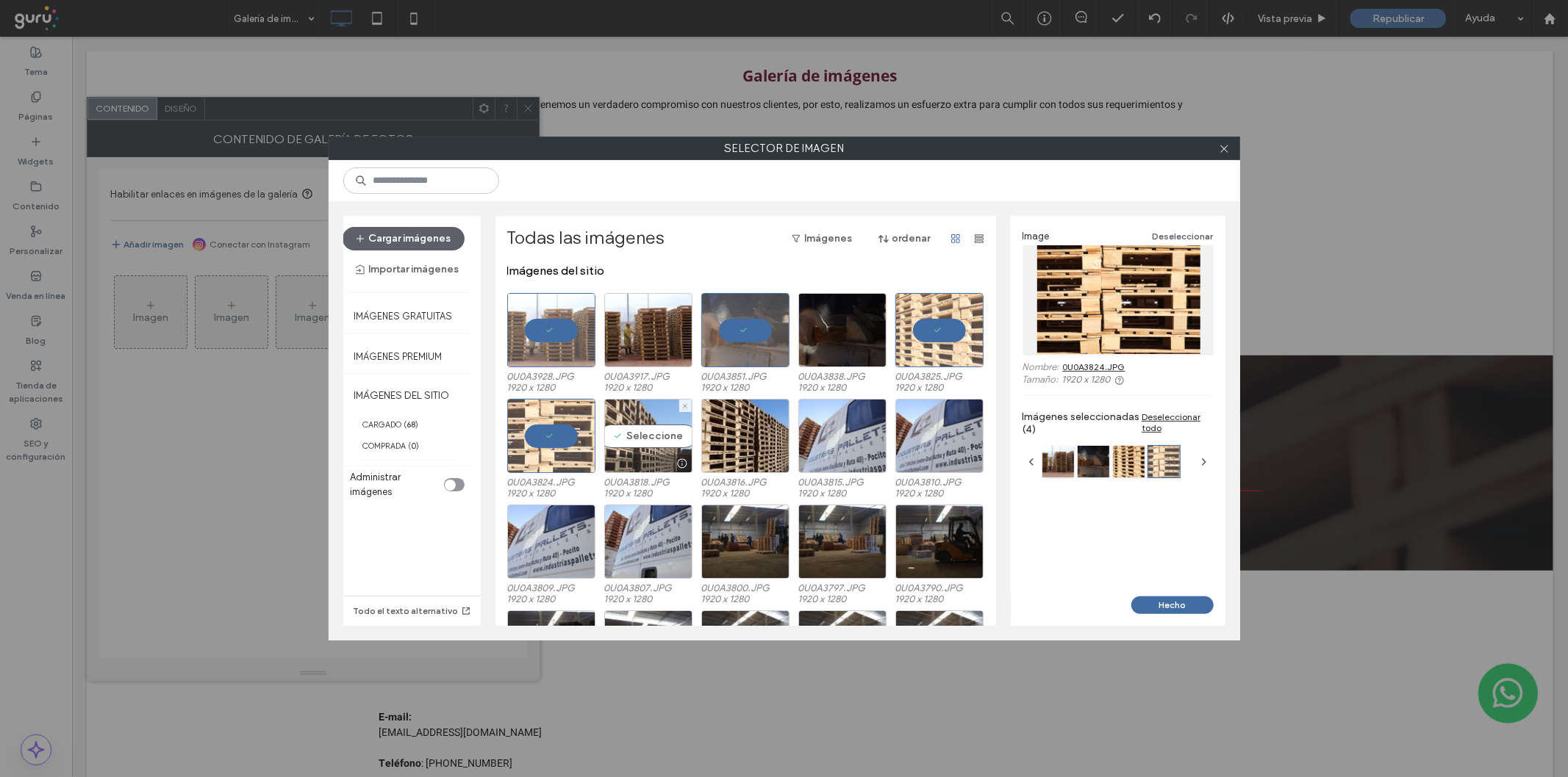
click at [652, 439] on div "Seleccione" at bounding box center [648, 436] width 89 height 74
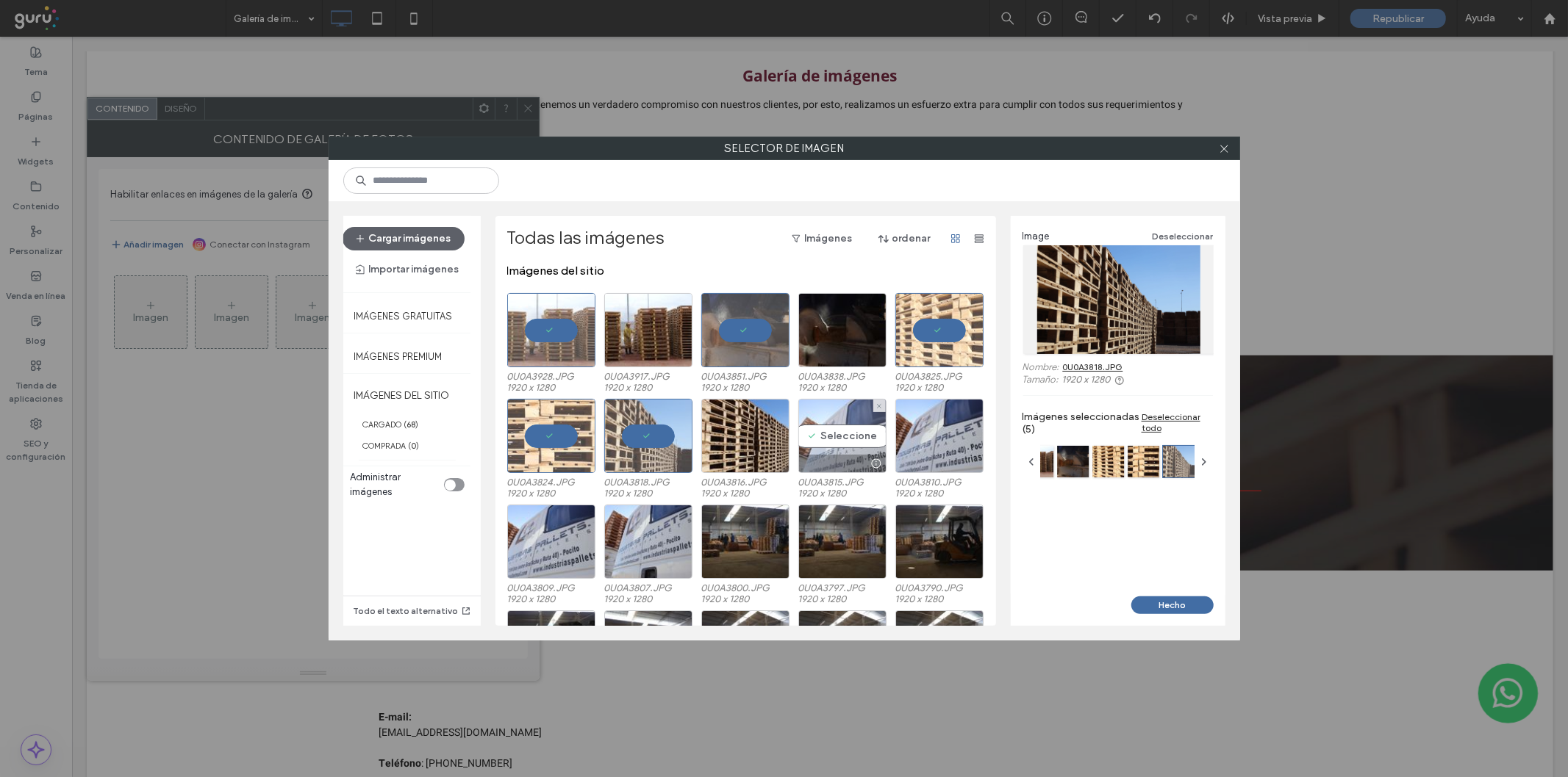
click at [810, 427] on div "Seleccione" at bounding box center [842, 436] width 89 height 74
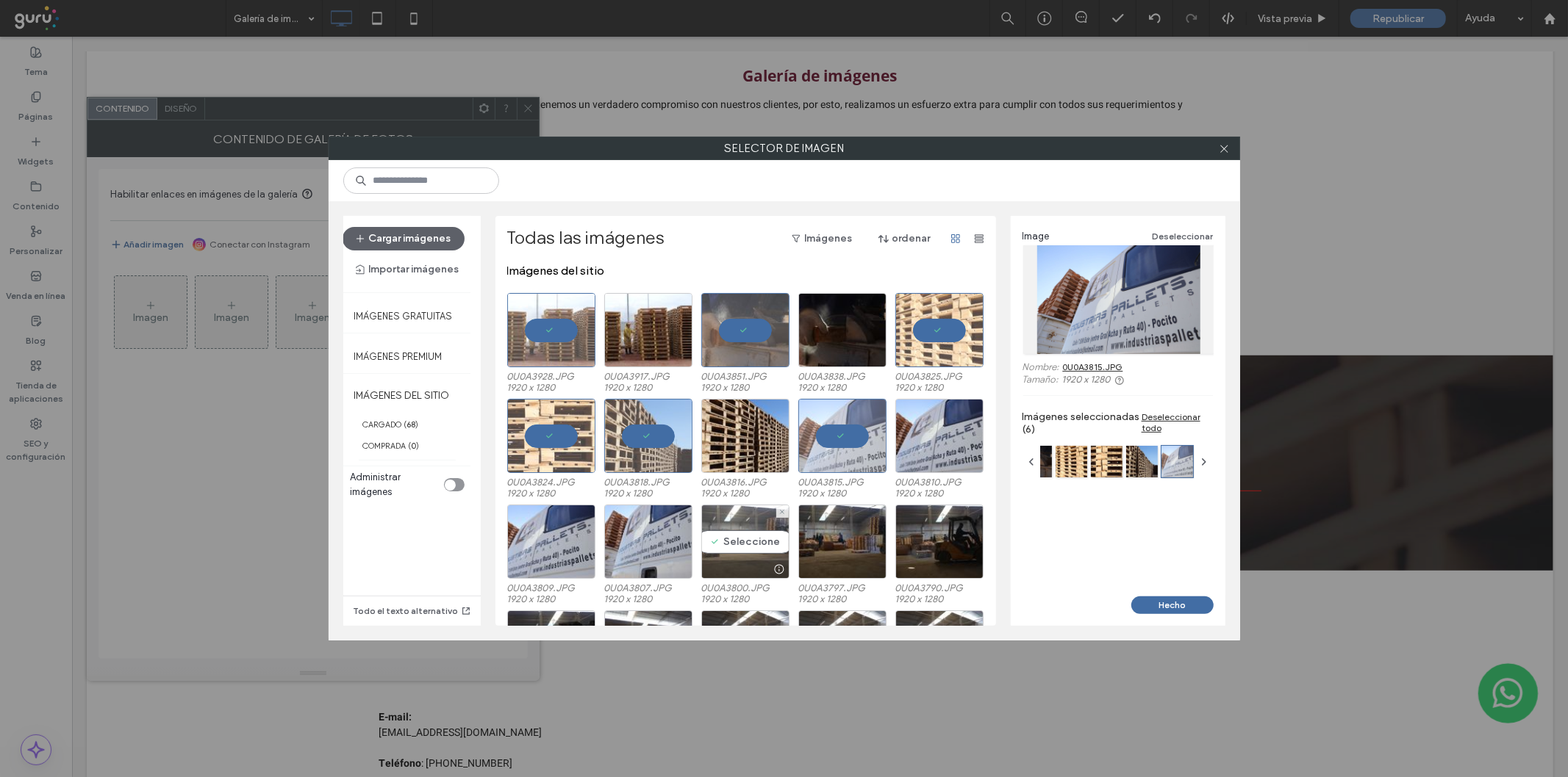
click at [725, 560] on div at bounding box center [745, 569] width 87 height 18
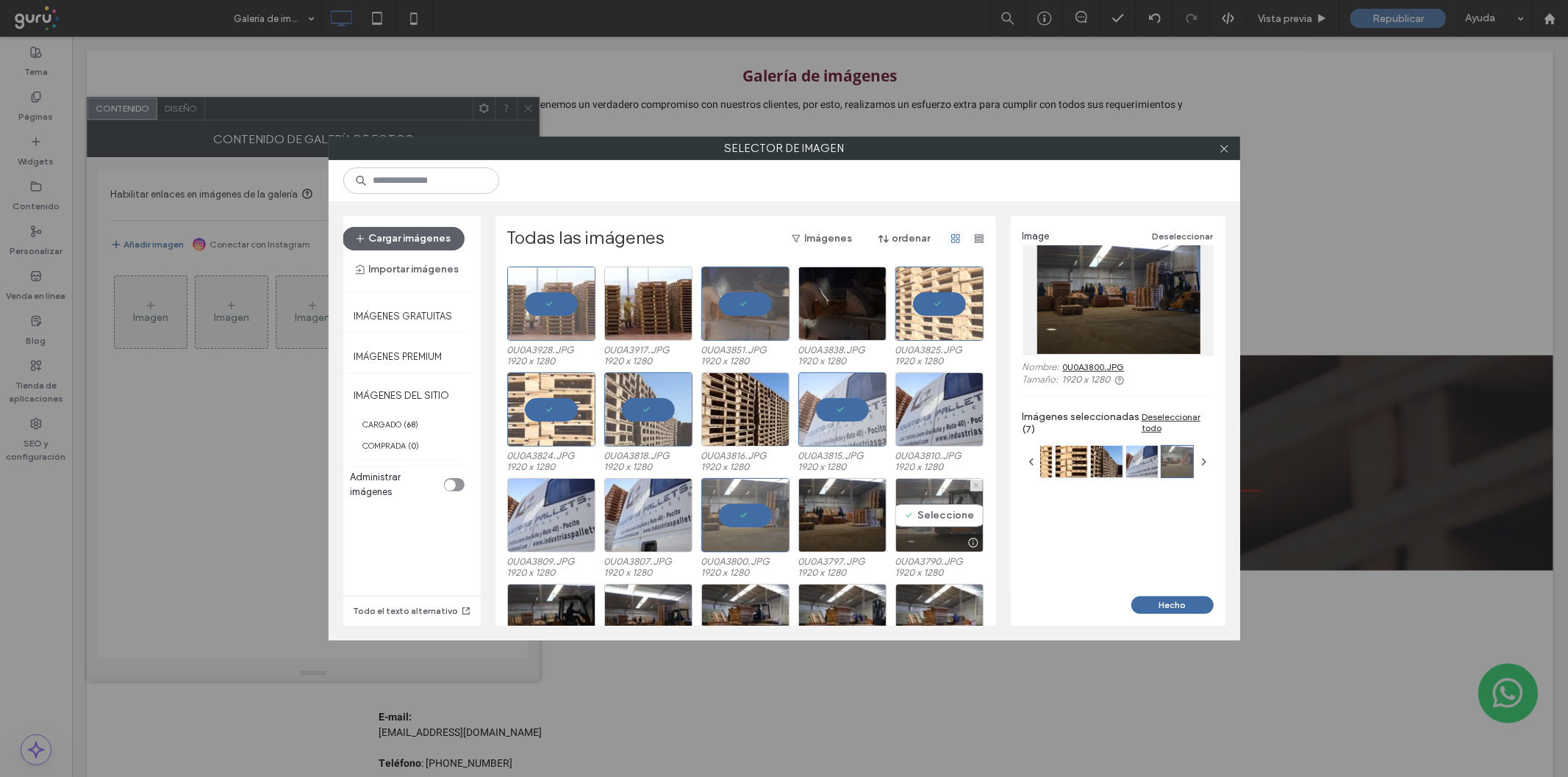
click at [912, 538] on div at bounding box center [939, 543] width 87 height 18
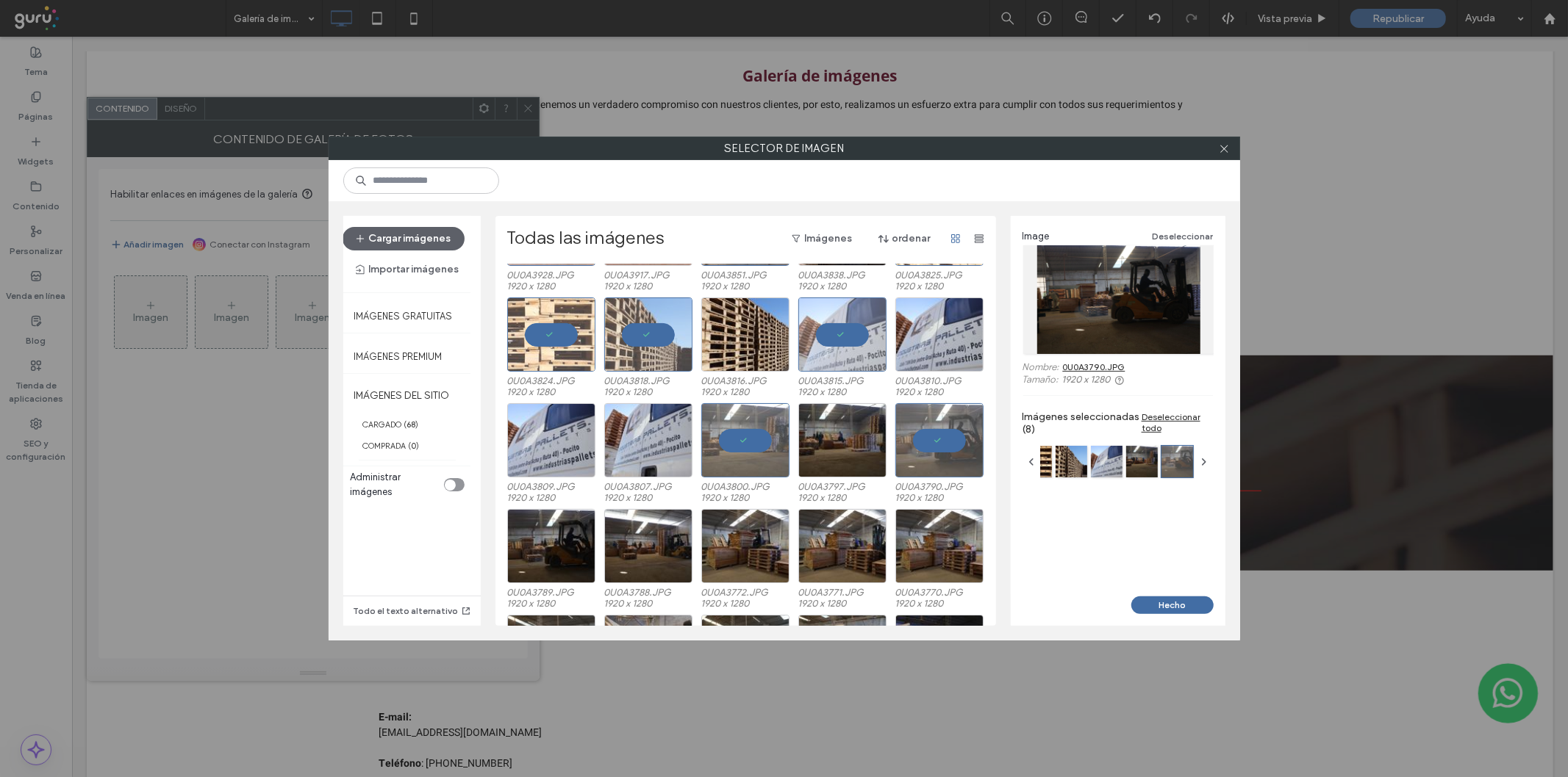
scroll to position [105, 0]
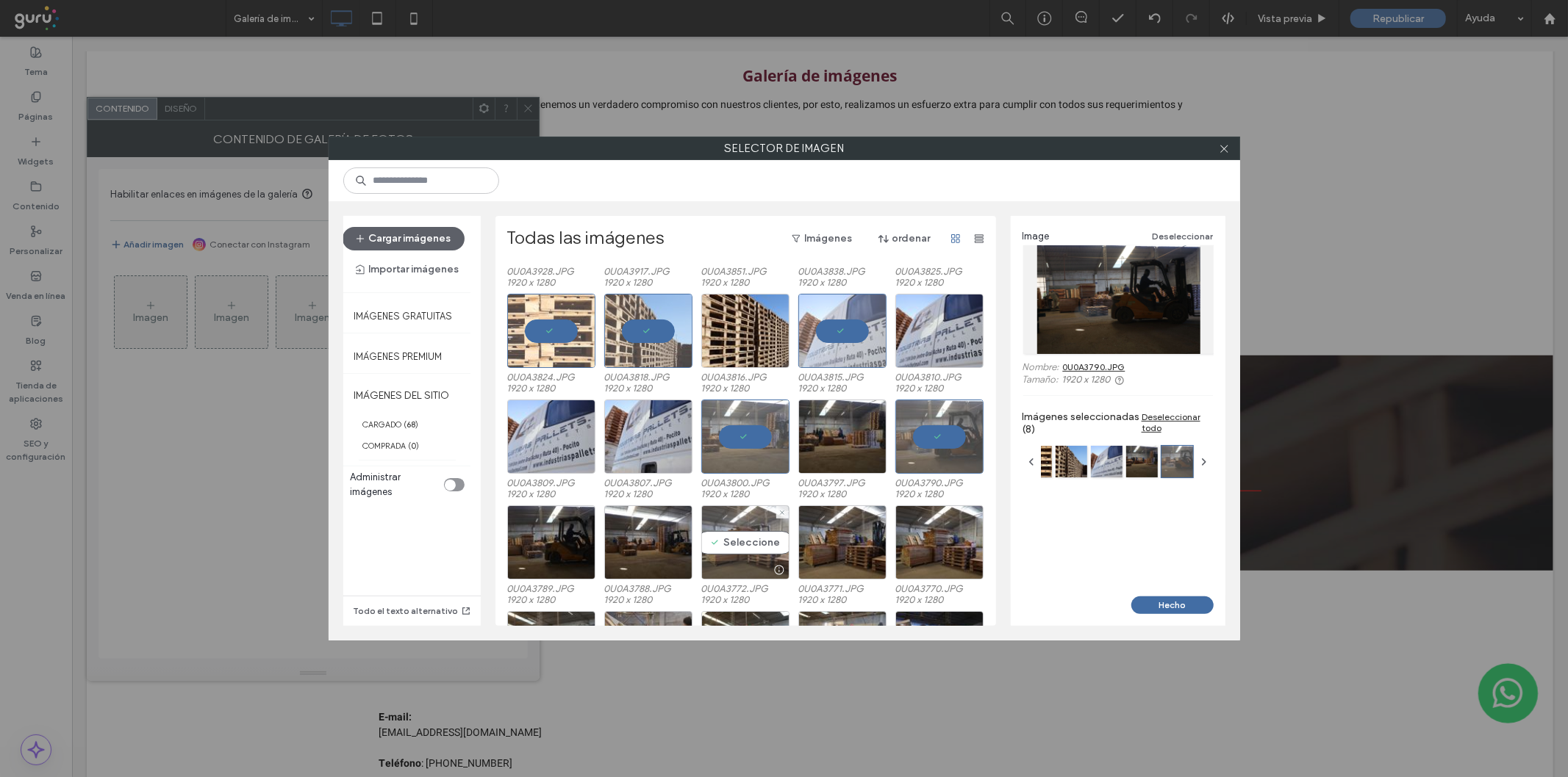
click at [728, 548] on div "Seleccione" at bounding box center [745, 543] width 89 height 74
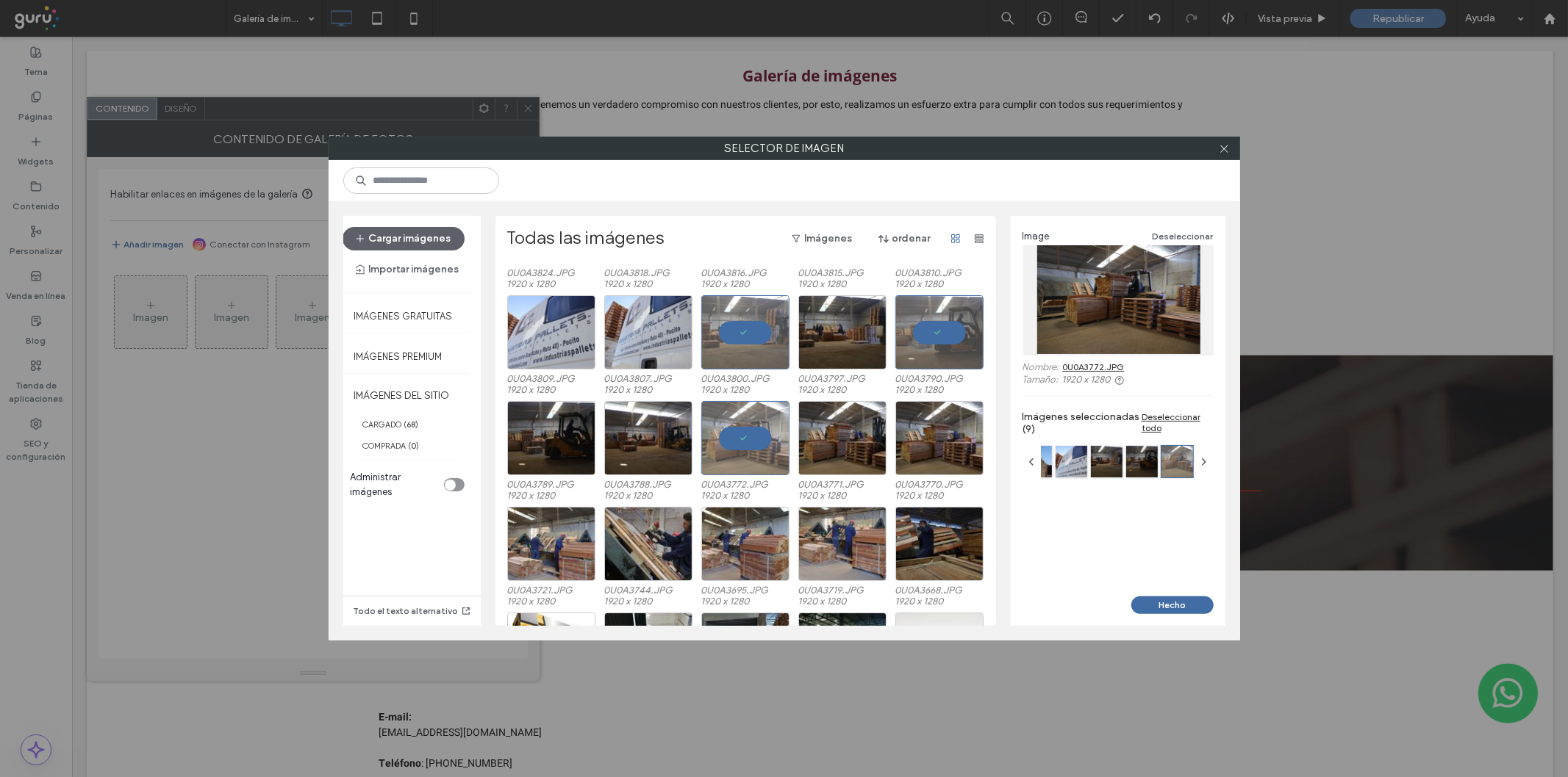
scroll to position [214, 0]
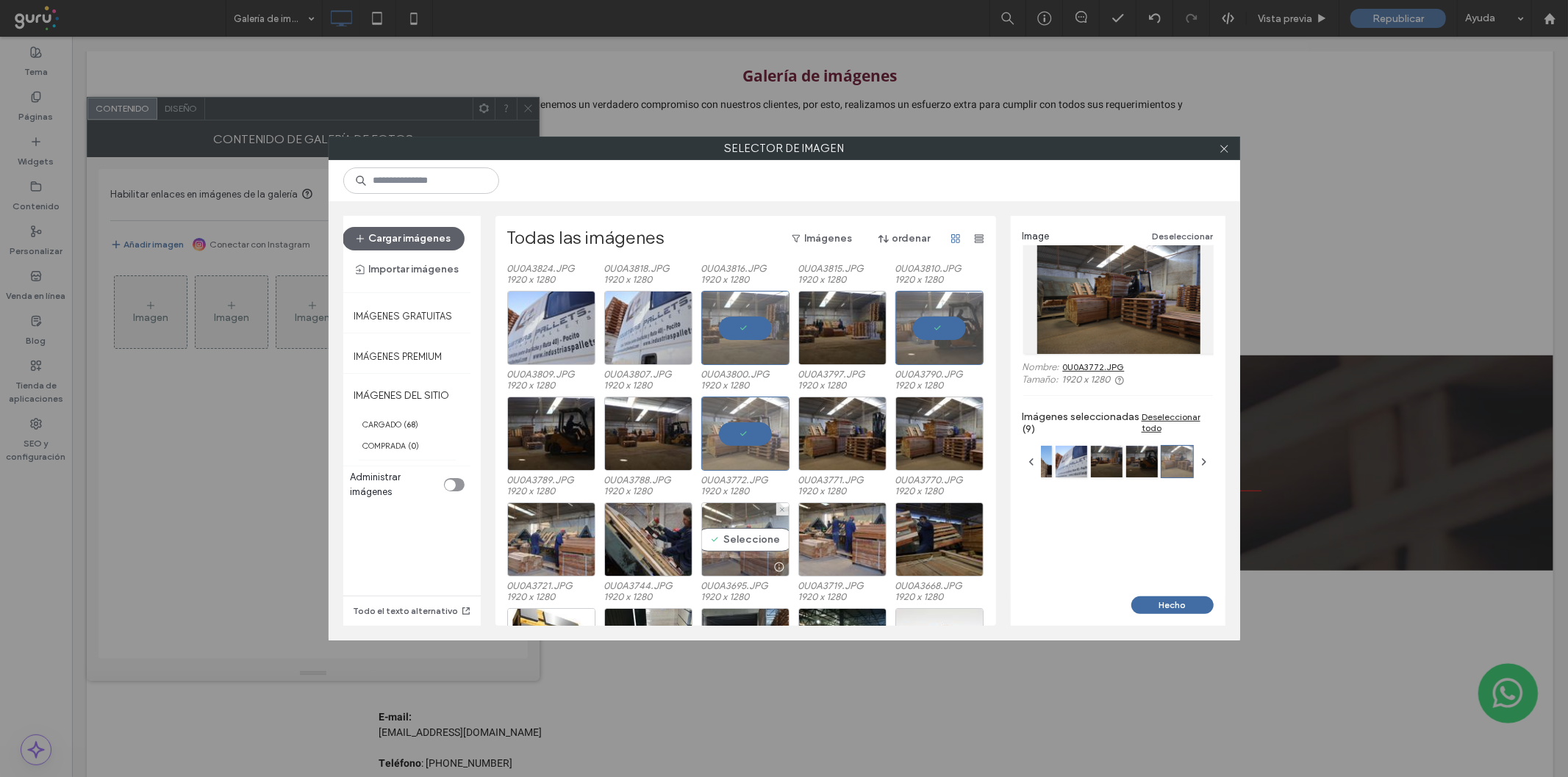
click at [728, 538] on div "Seleccione" at bounding box center [745, 539] width 89 height 74
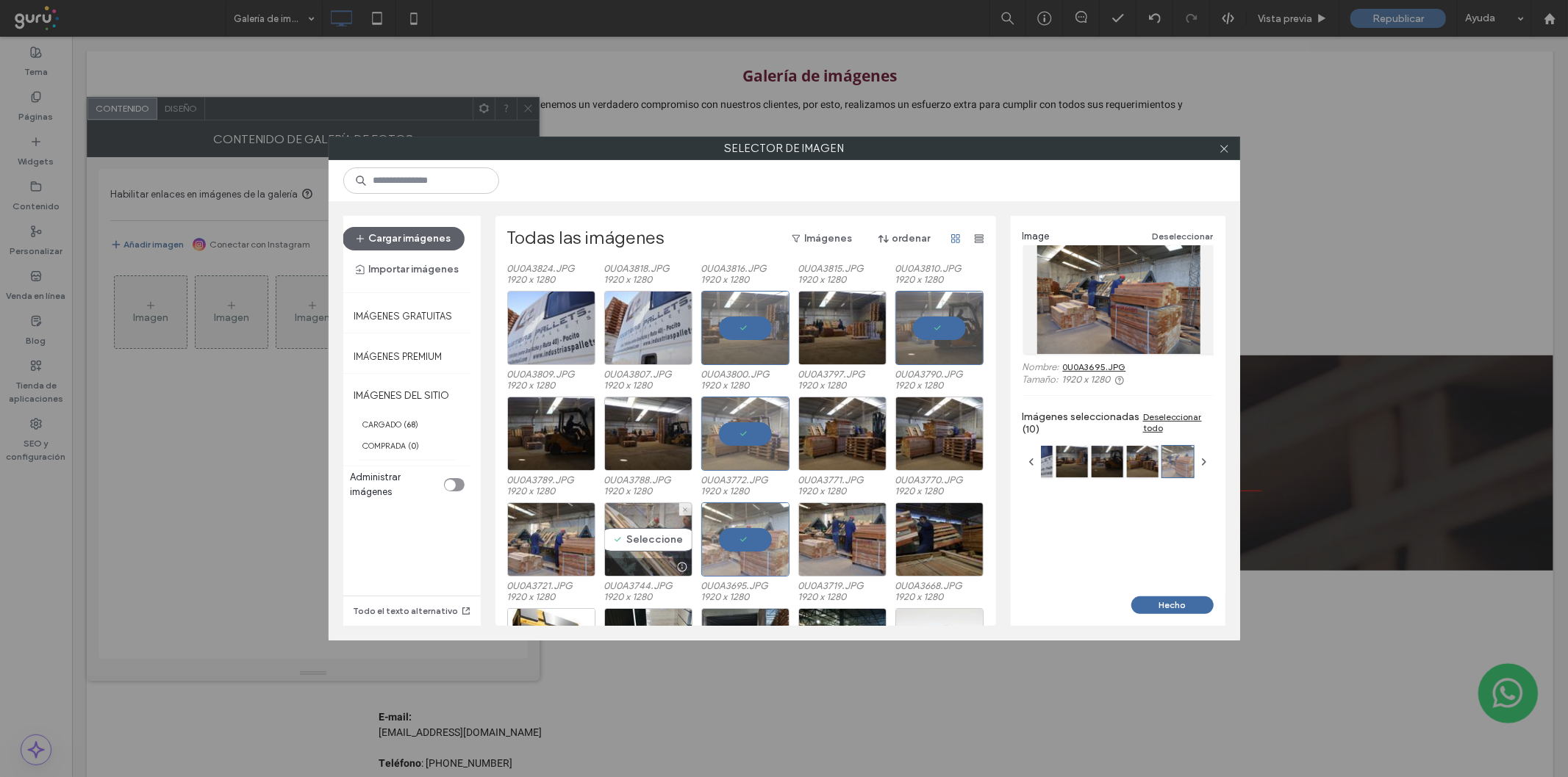
click at [640, 533] on div "Seleccione" at bounding box center [648, 539] width 89 height 74
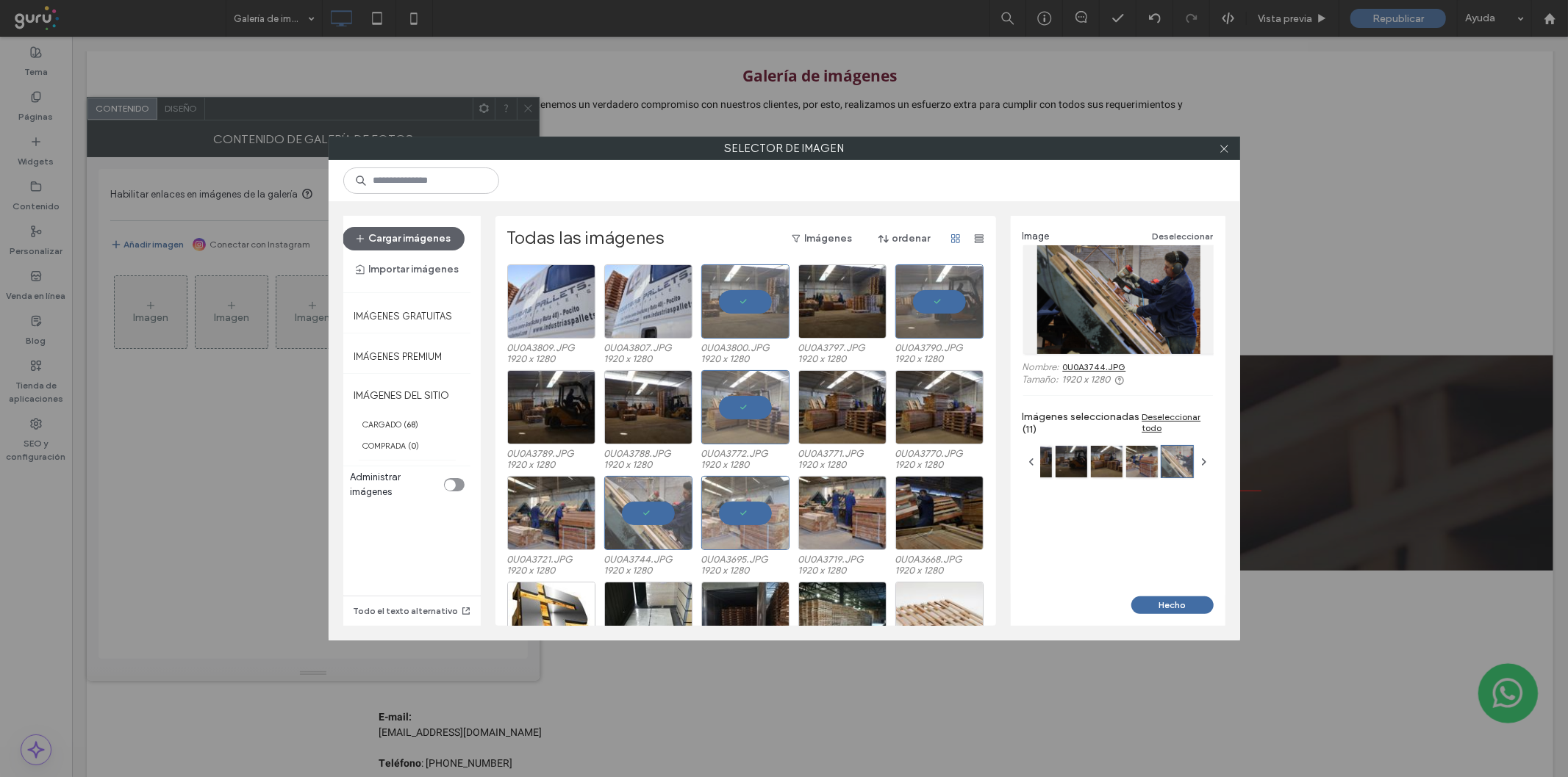
scroll to position [324, 0]
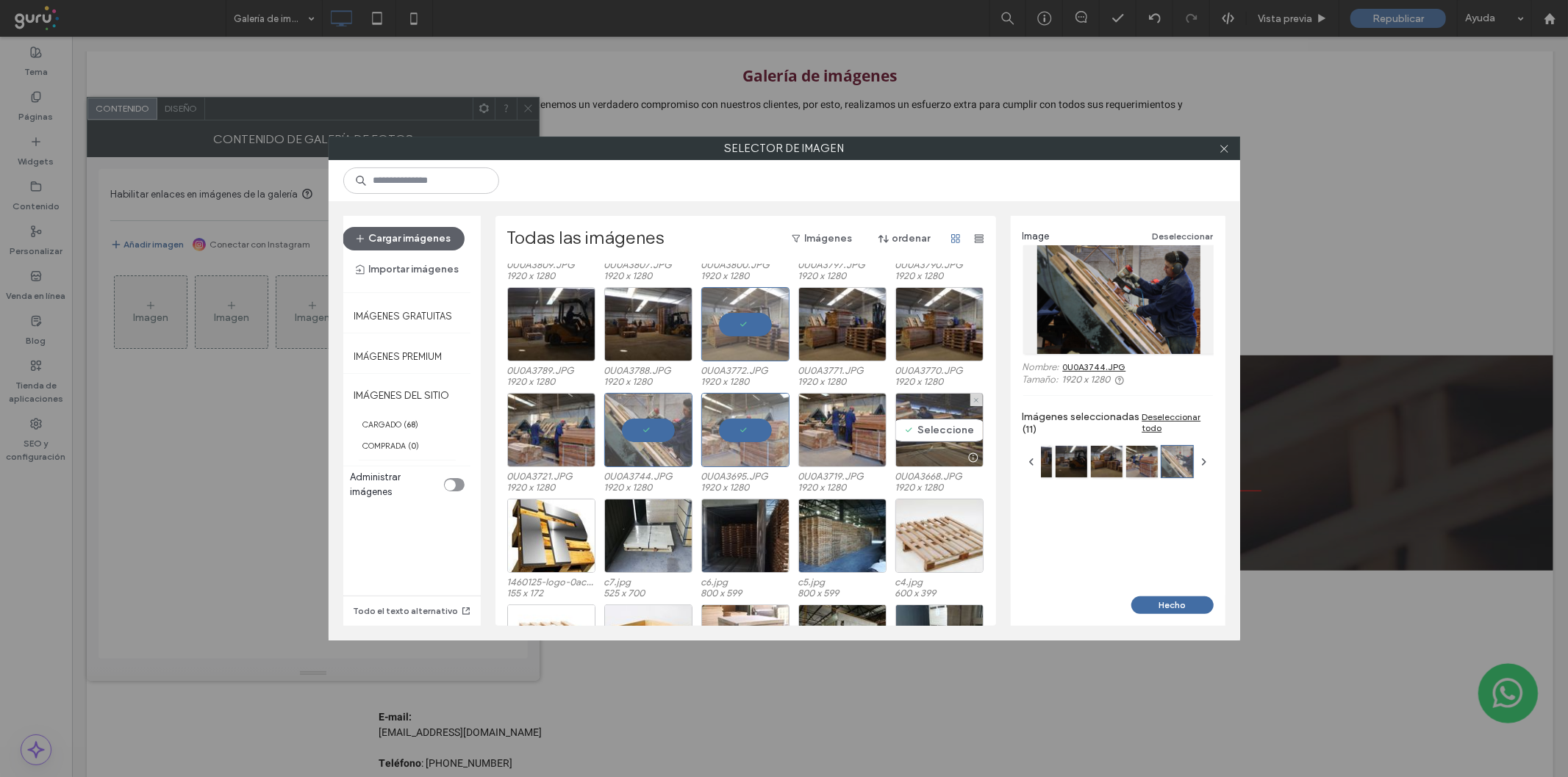
click at [942, 442] on div "Seleccione" at bounding box center [939, 430] width 89 height 74
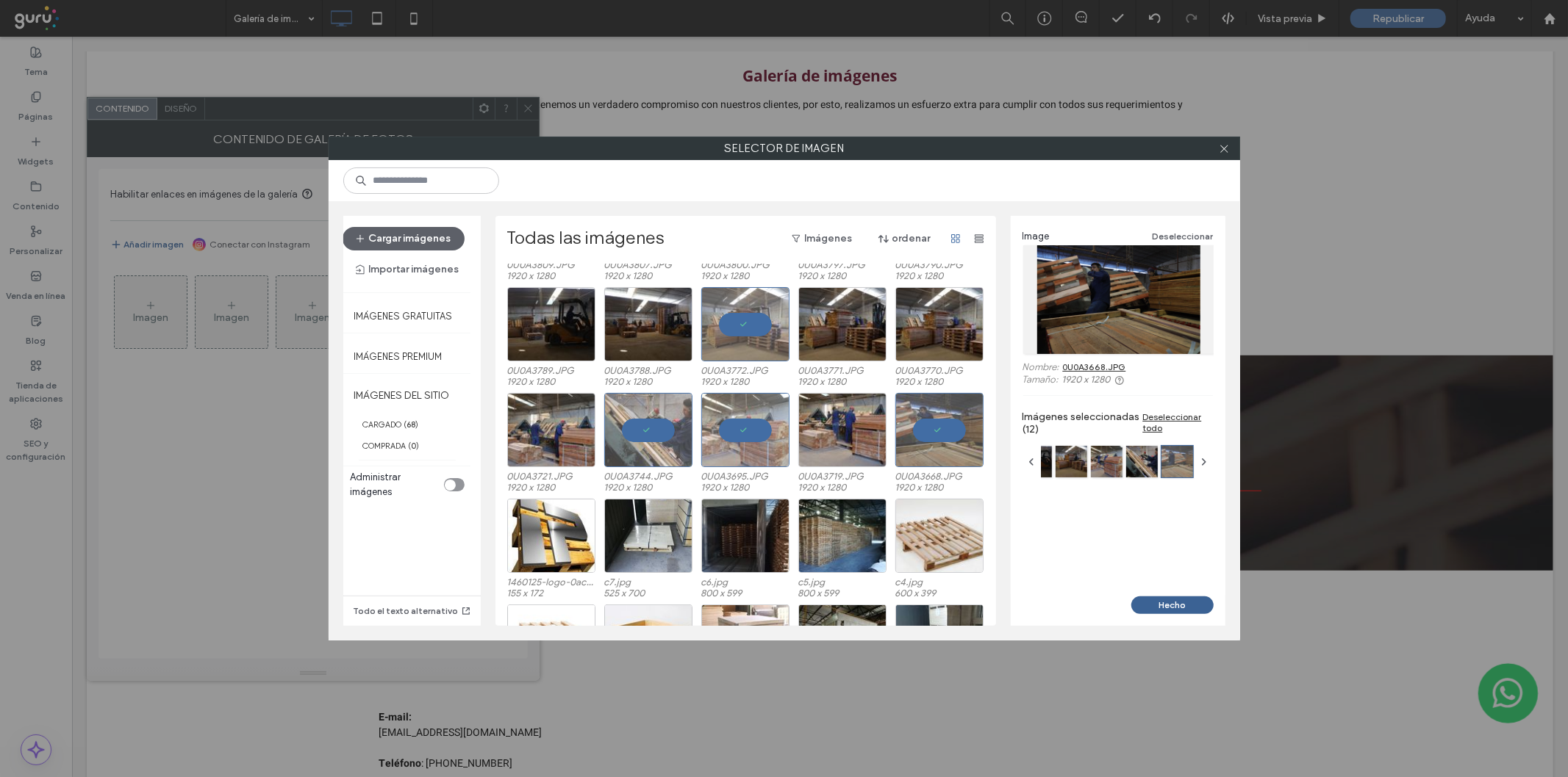
click at [1168, 605] on button "Hecho" at bounding box center [1173, 605] width 83 height 18
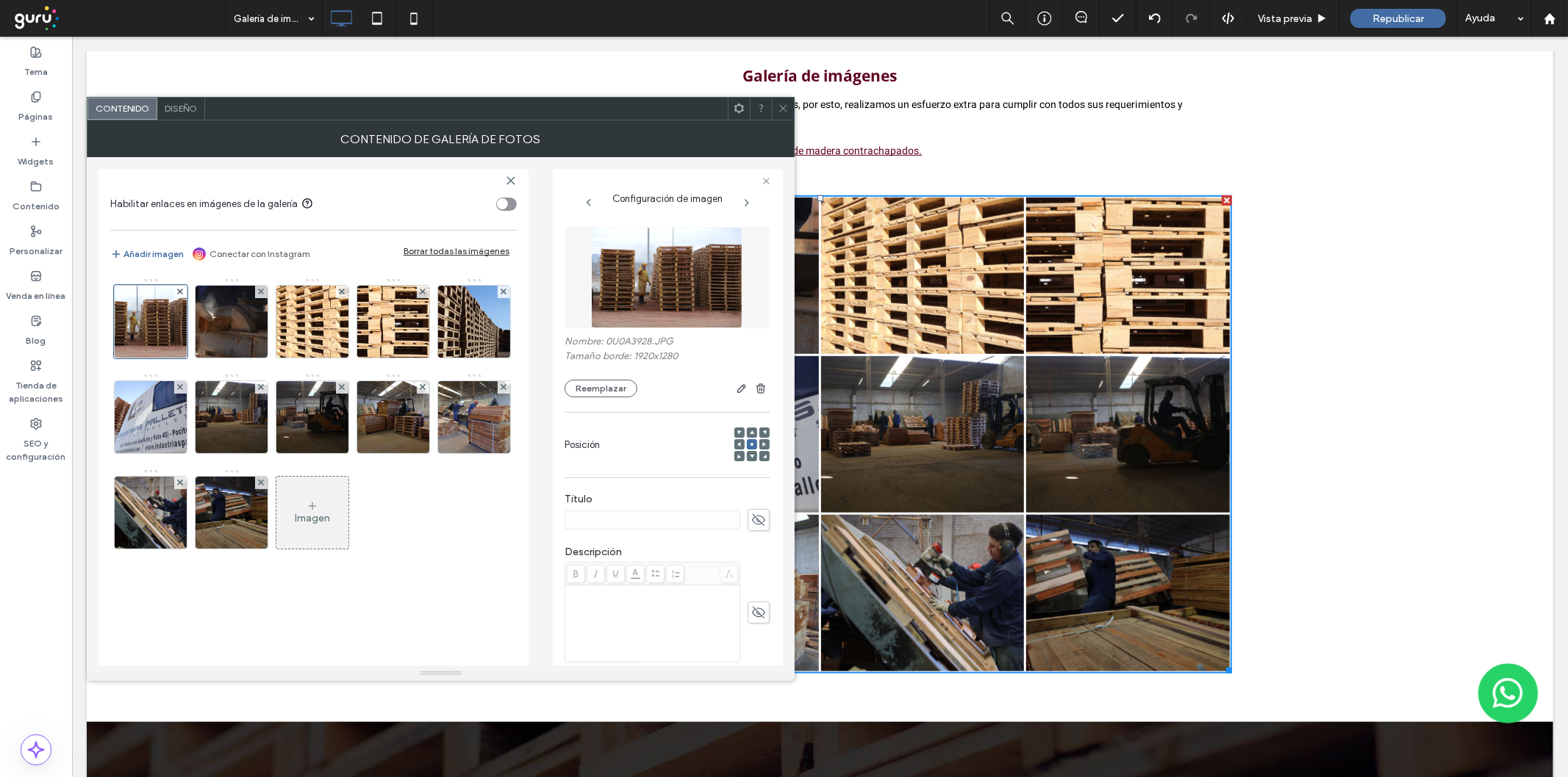
click at [781, 111] on use at bounding box center [782, 109] width 8 height 8
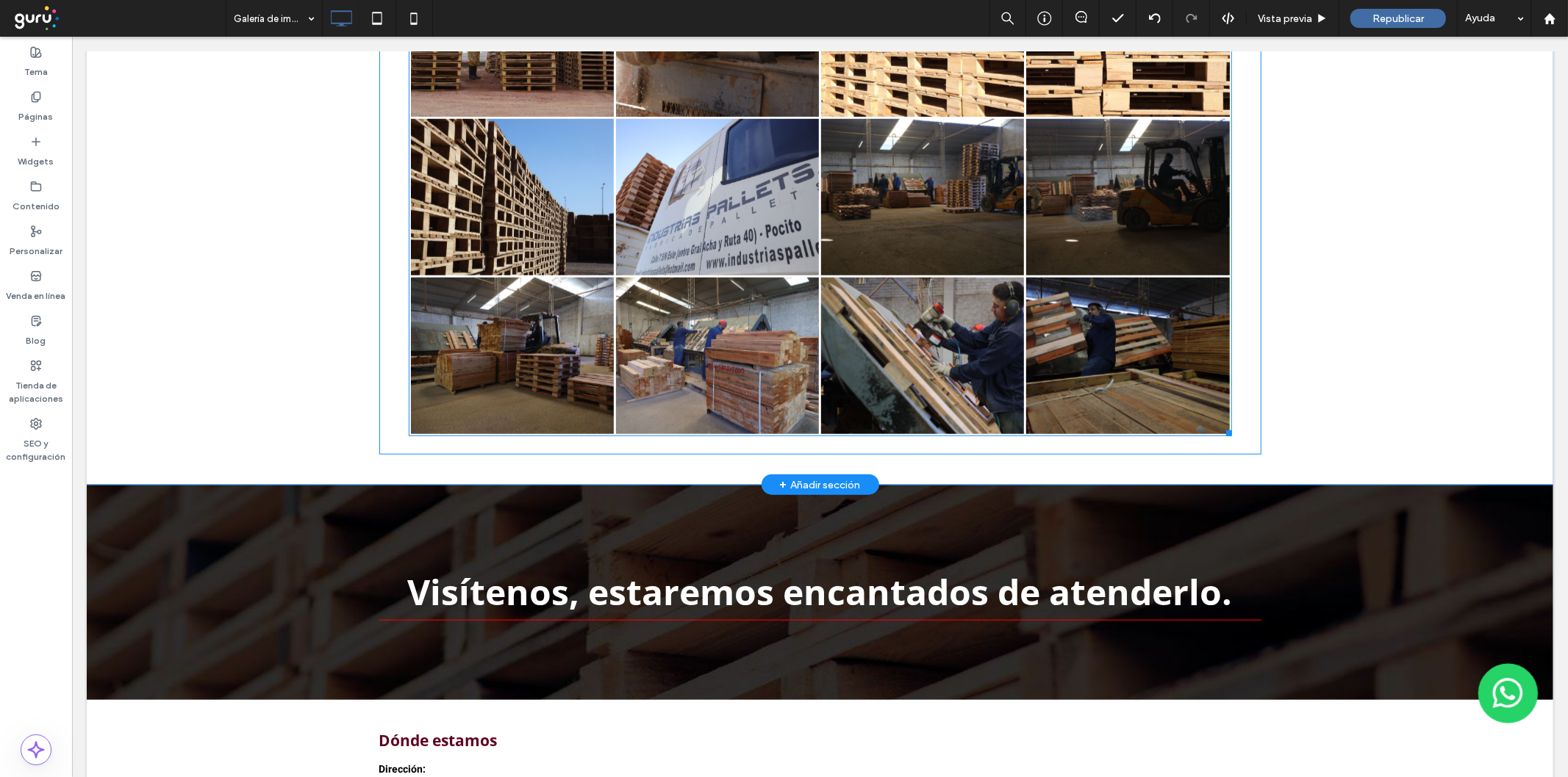
scroll to position [996, 0]
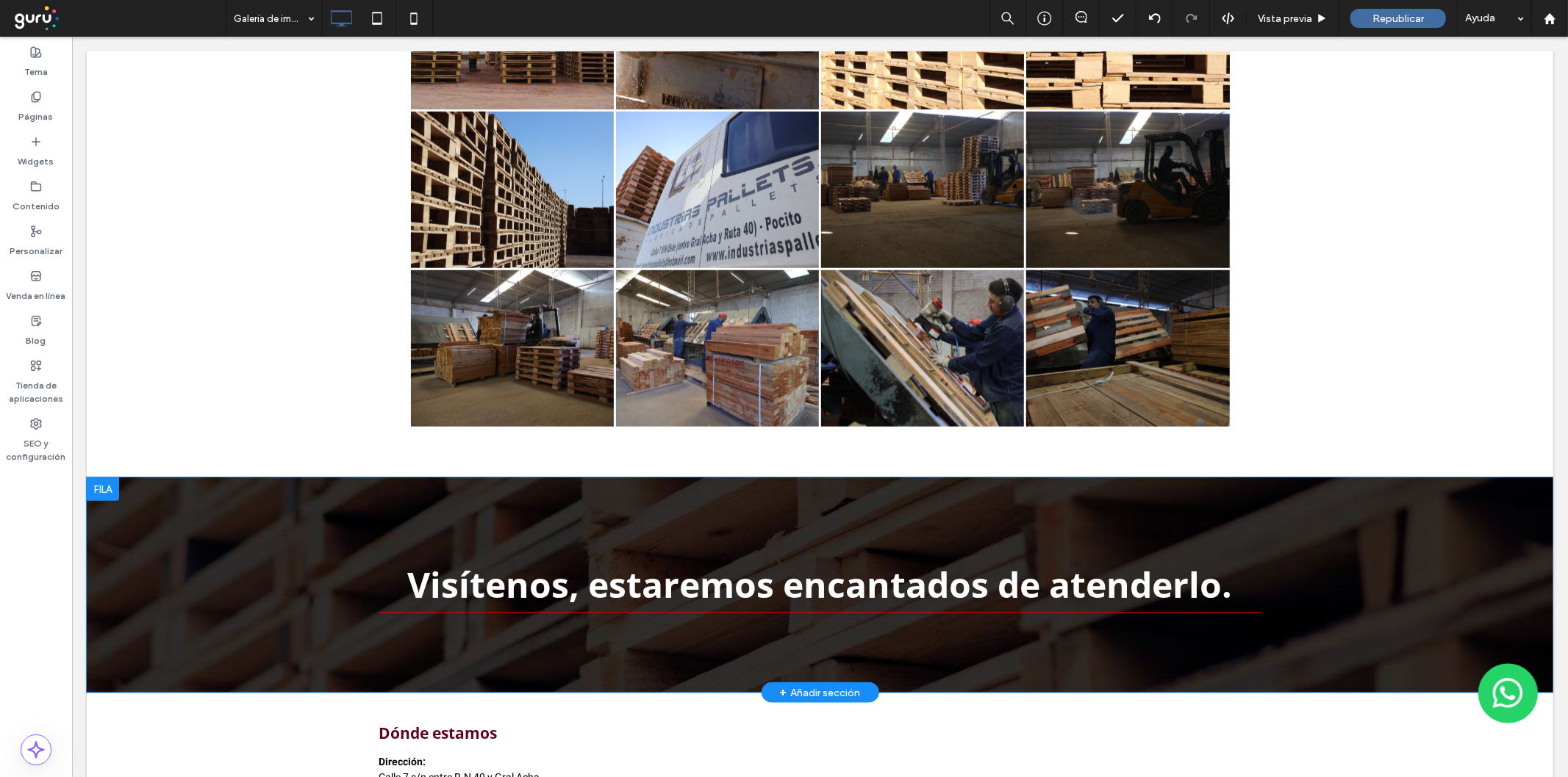
click at [156, 517] on div "Visítenos, estaremos encantados de atenderlo. Click To Paste Fila + Añadir secc…" at bounding box center [819, 584] width 1466 height 215
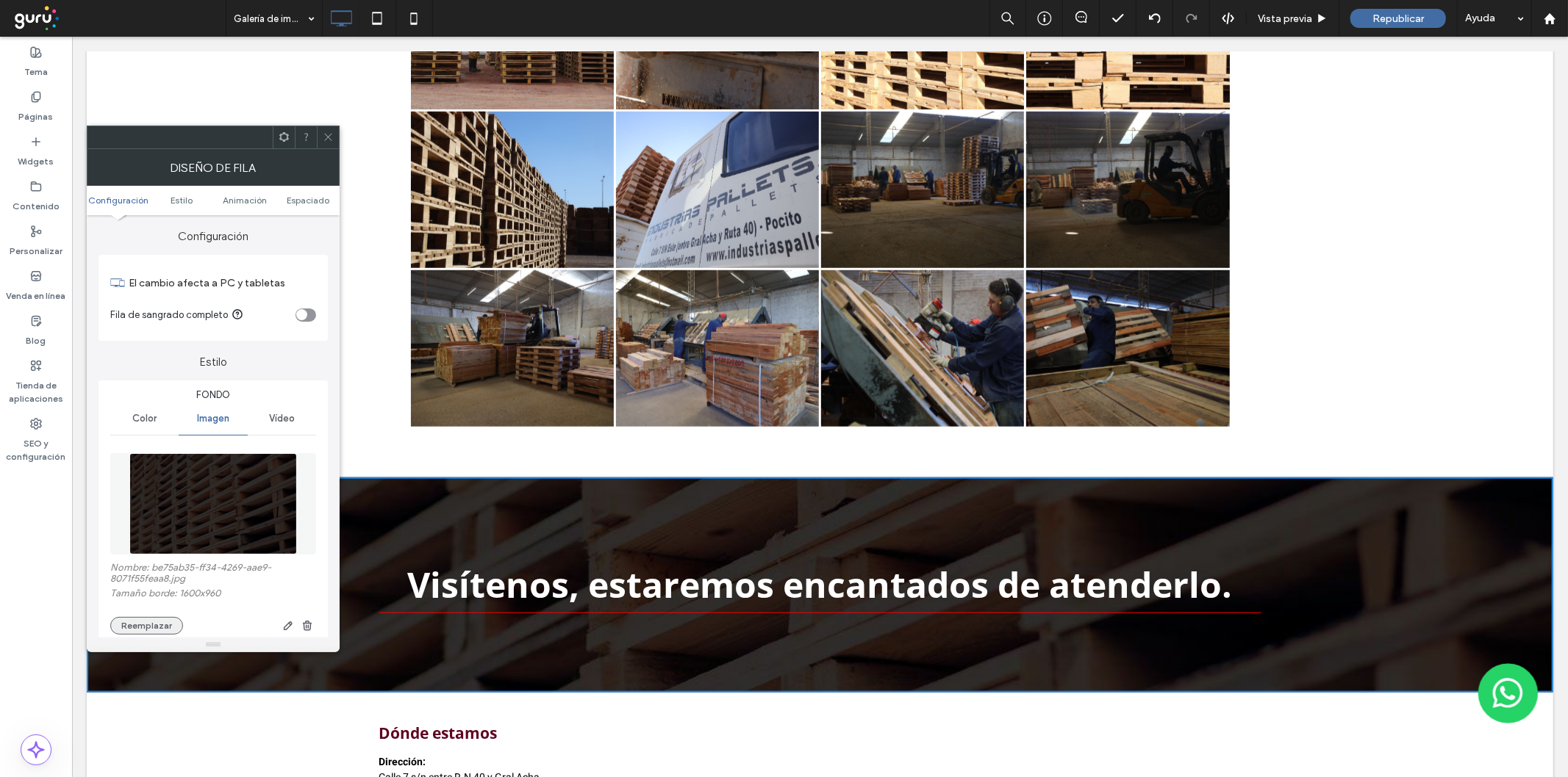
click at [164, 622] on button "Reemplazar" at bounding box center [147, 625] width 72 height 18
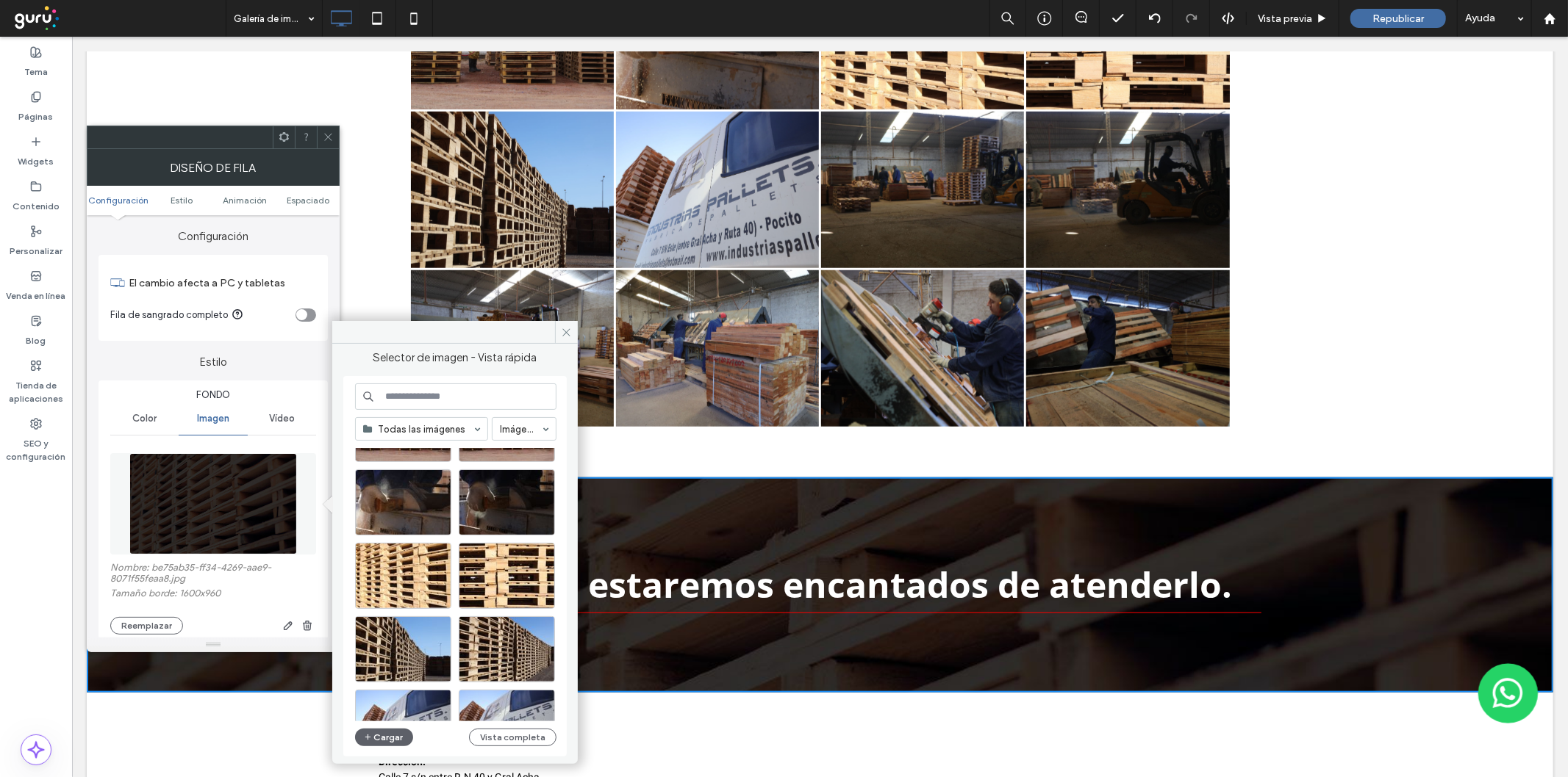
scroll to position [73, 0]
click at [484, 590] on div "Seleccione" at bounding box center [507, 576] width 96 height 66
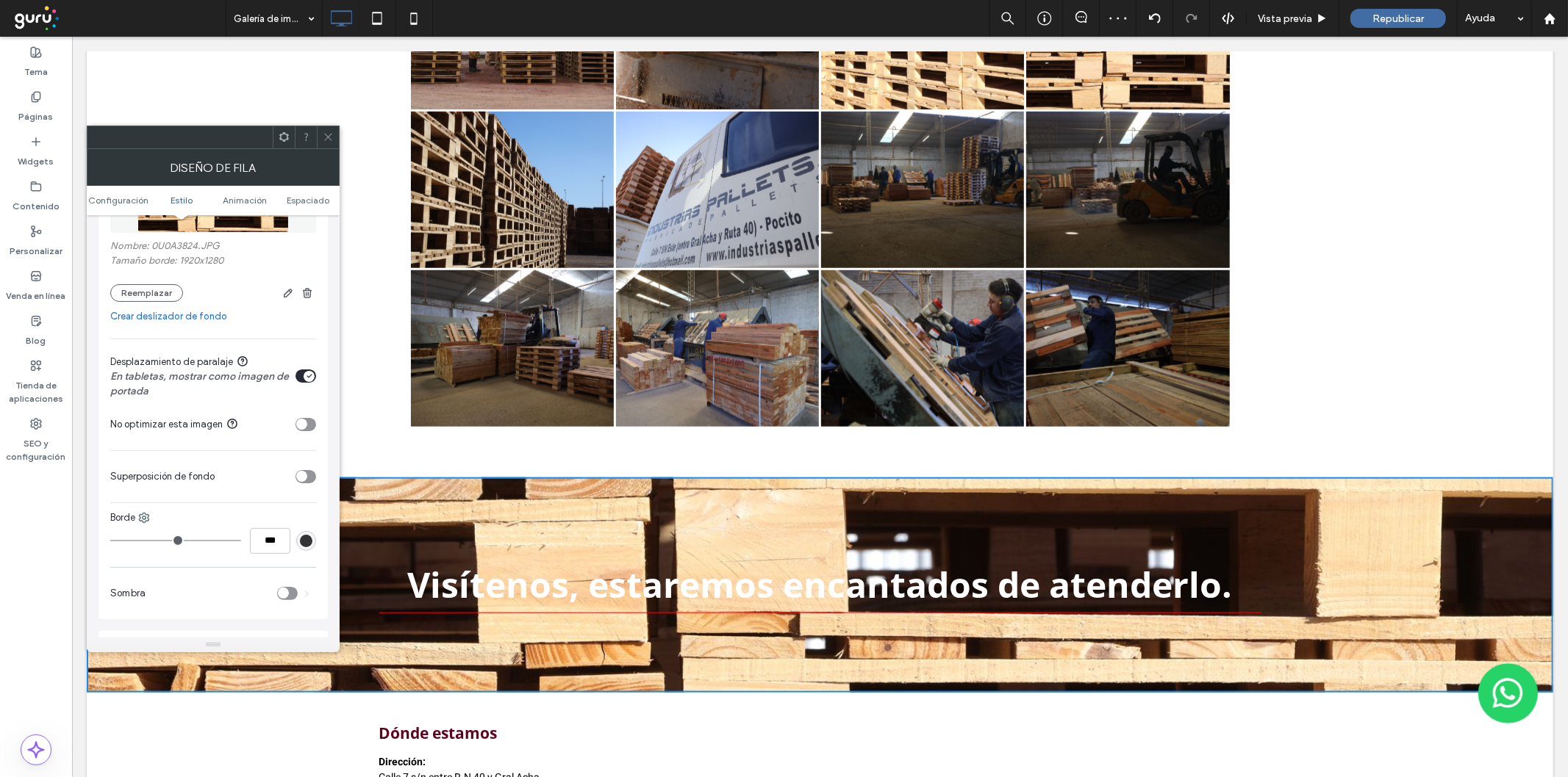
scroll to position [326, 0]
click at [310, 468] on div "toggle" at bounding box center [306, 473] width 20 height 13
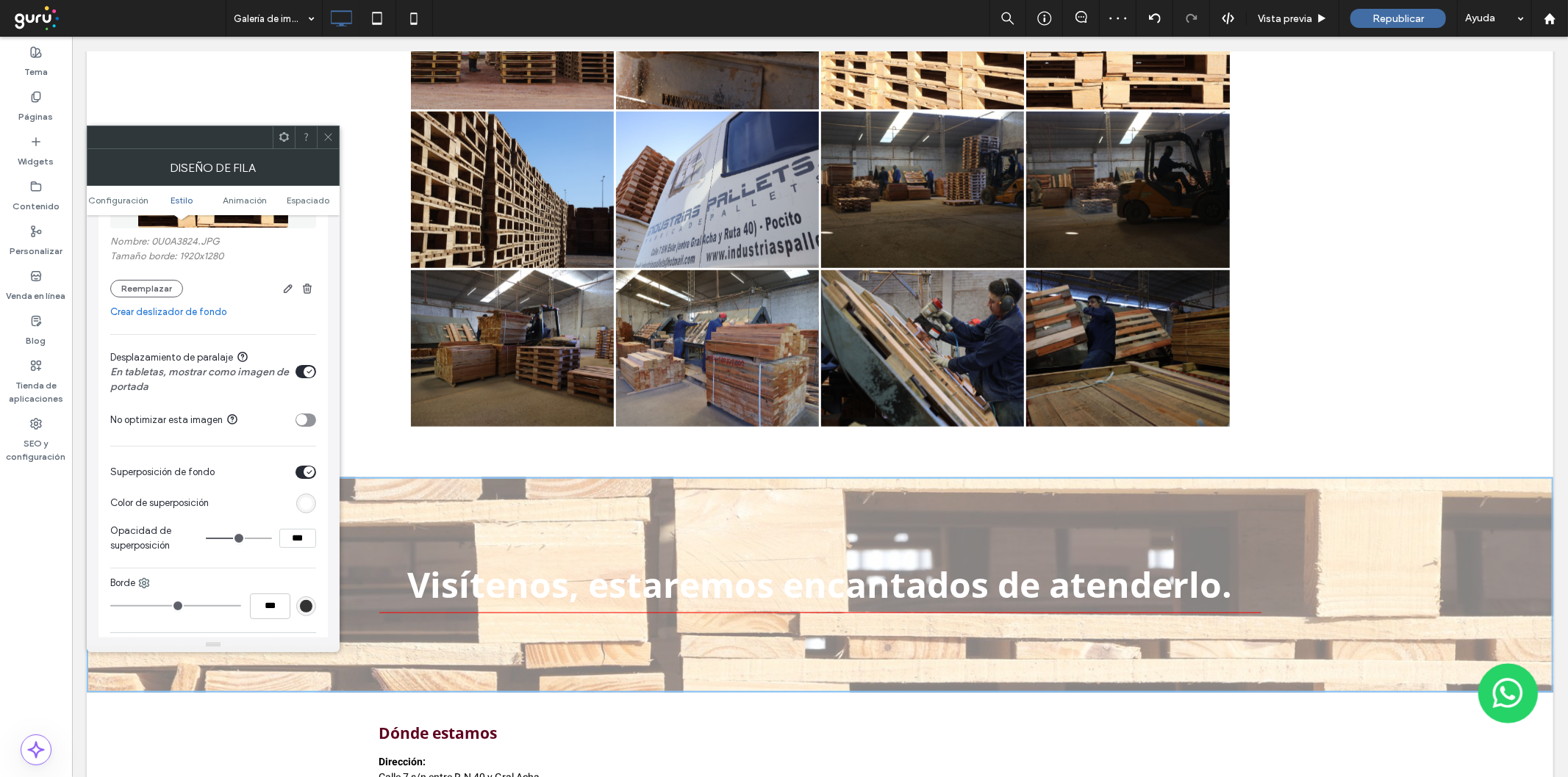
click at [300, 502] on div "rgb(255,255,255)" at bounding box center [306, 503] width 13 height 13
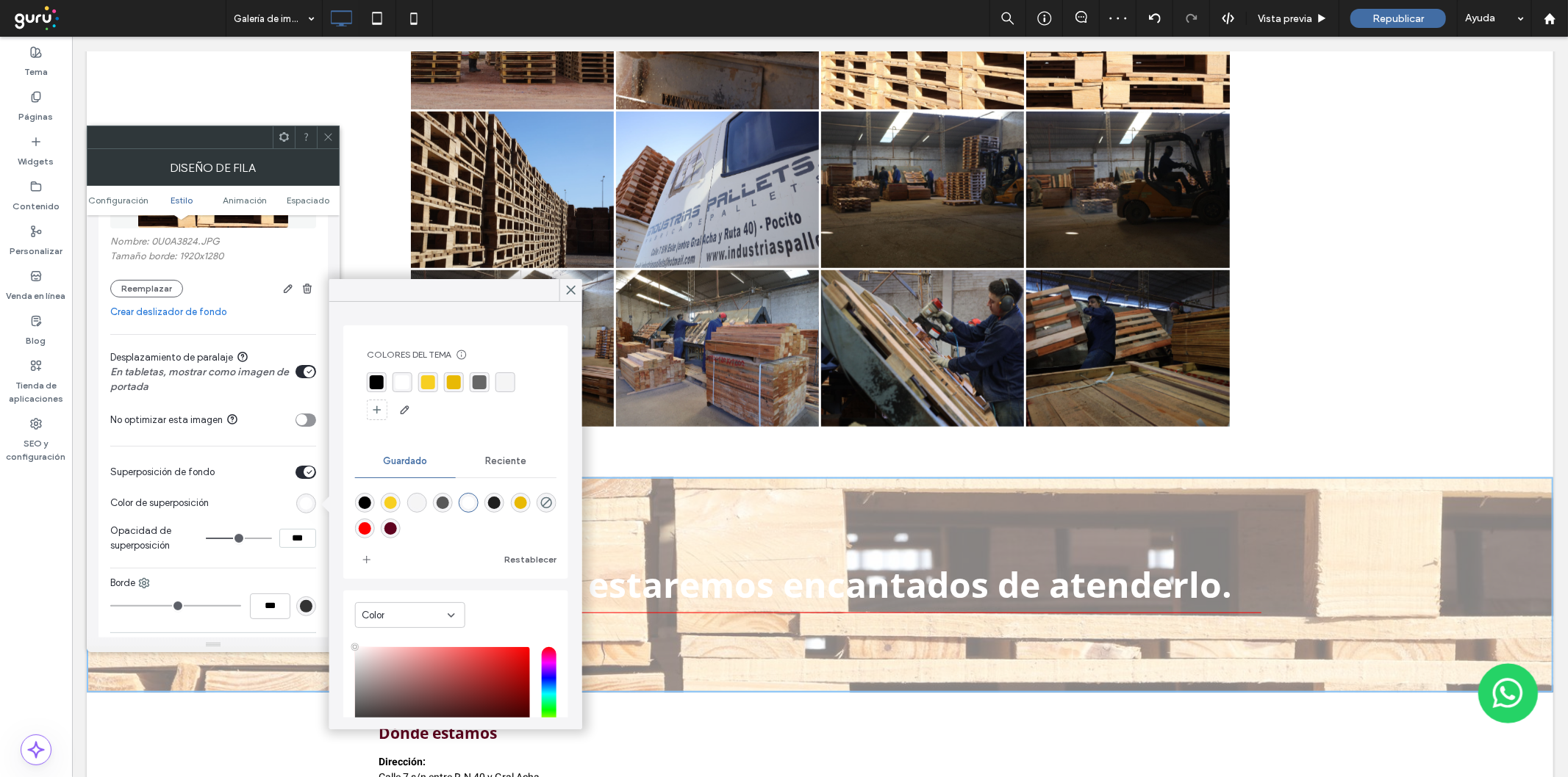
click at [373, 375] on div "rgba(0,0,0,1)" at bounding box center [377, 383] width 20 height 20
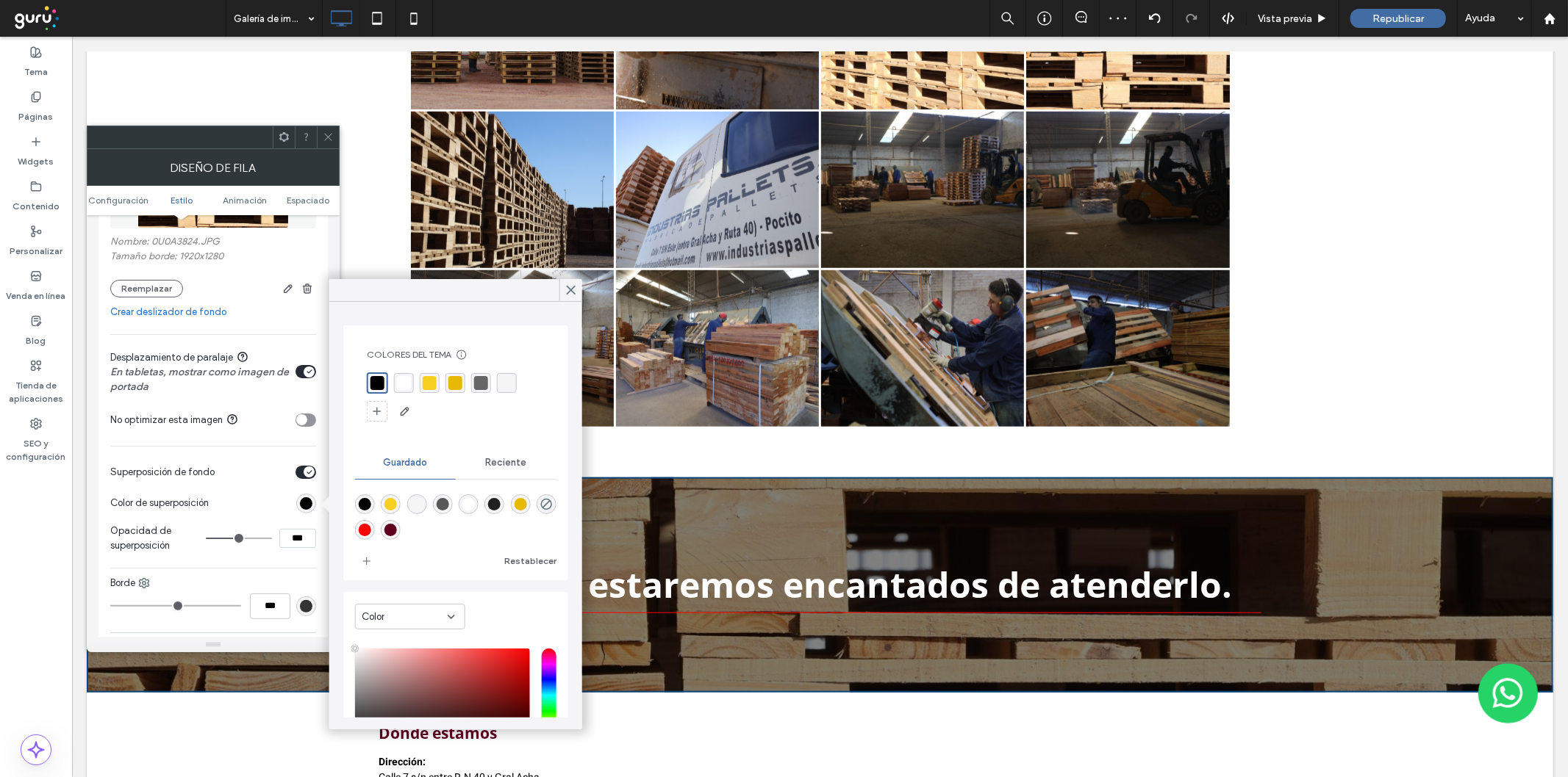
type input "**"
type input "***"
type input "**"
click at [248, 538] on input "range" at bounding box center [239, 539] width 66 height 2
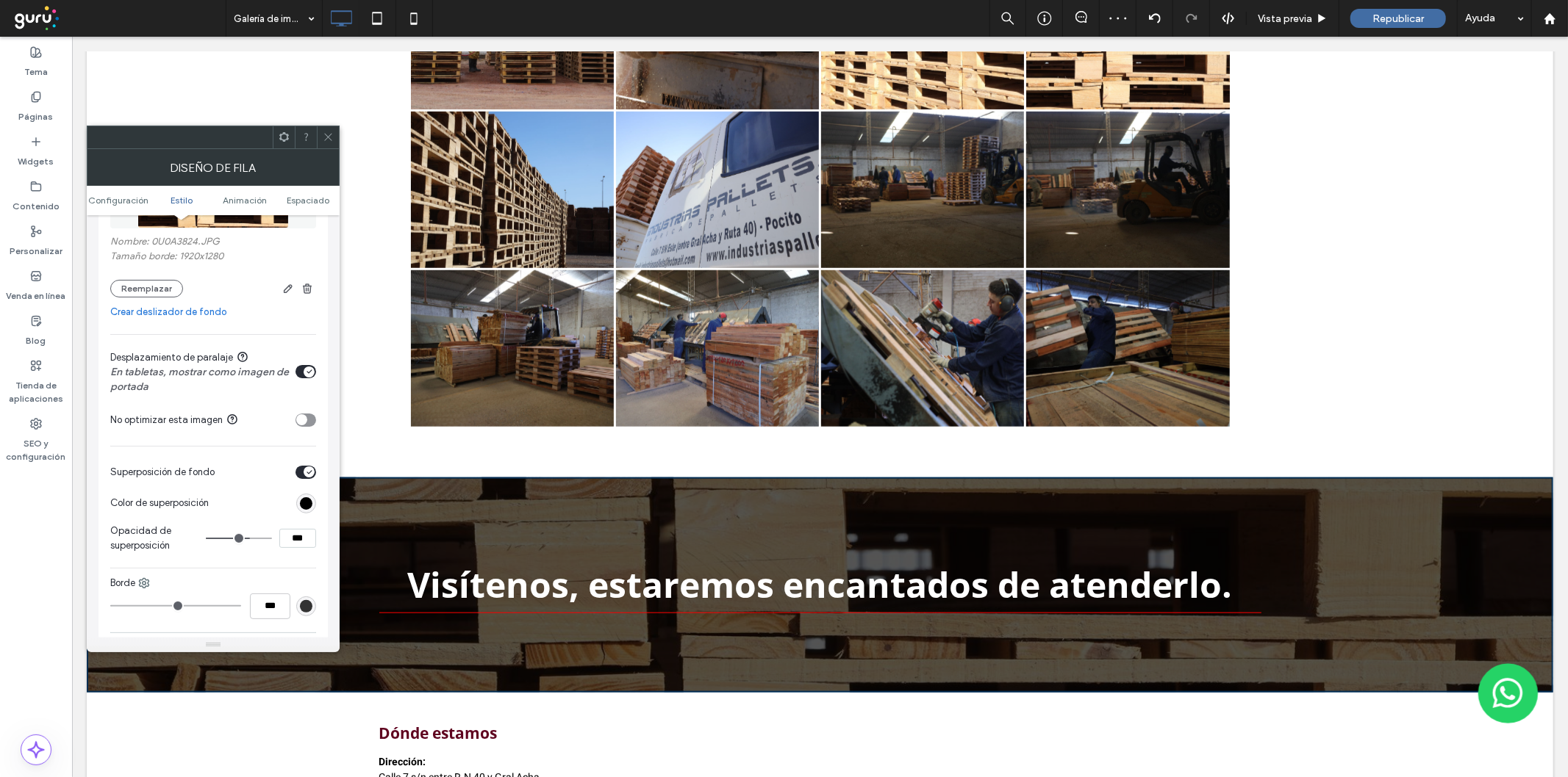
click at [330, 135] on icon at bounding box center [328, 137] width 11 height 11
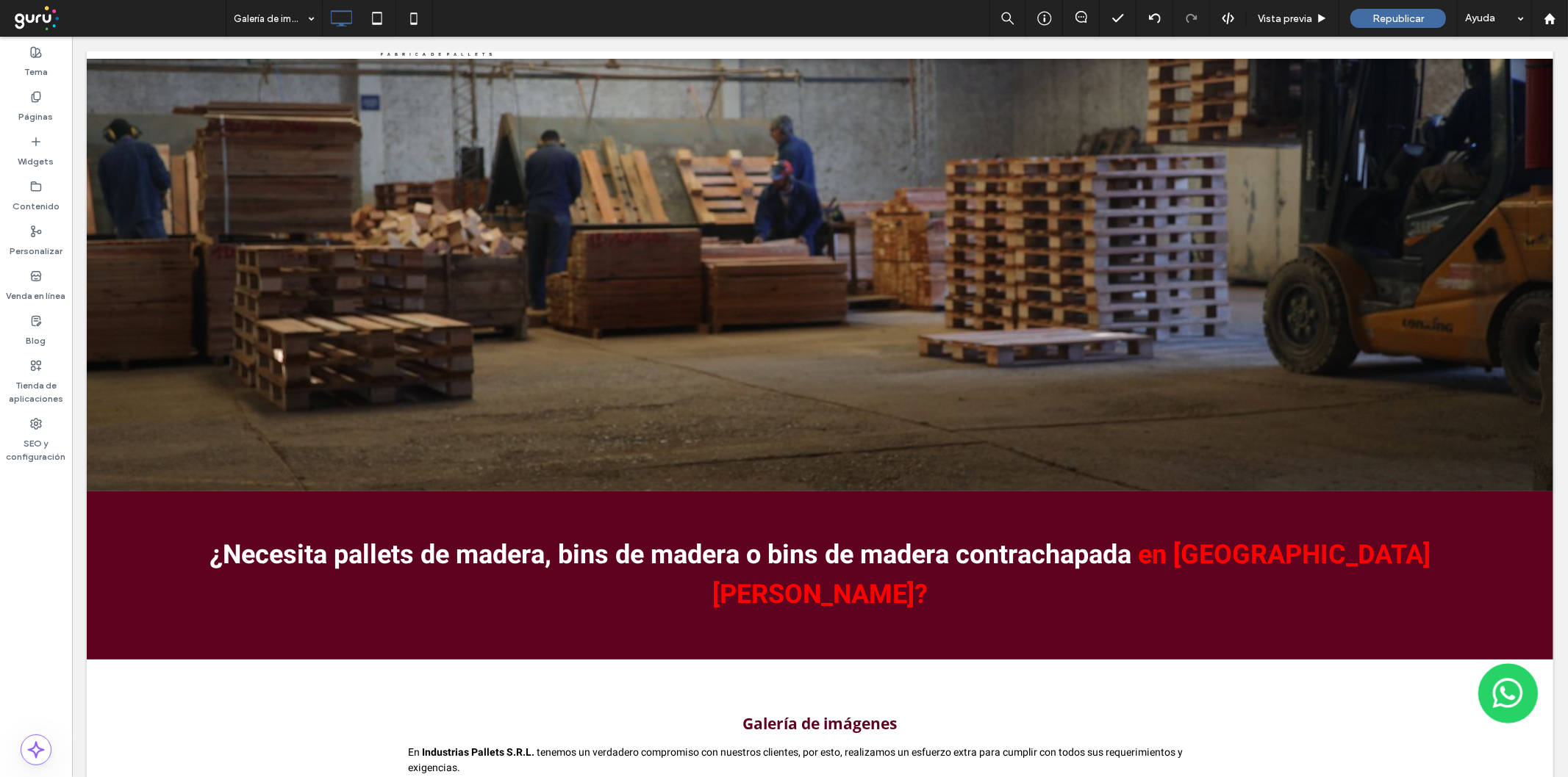
scroll to position [0, 0]
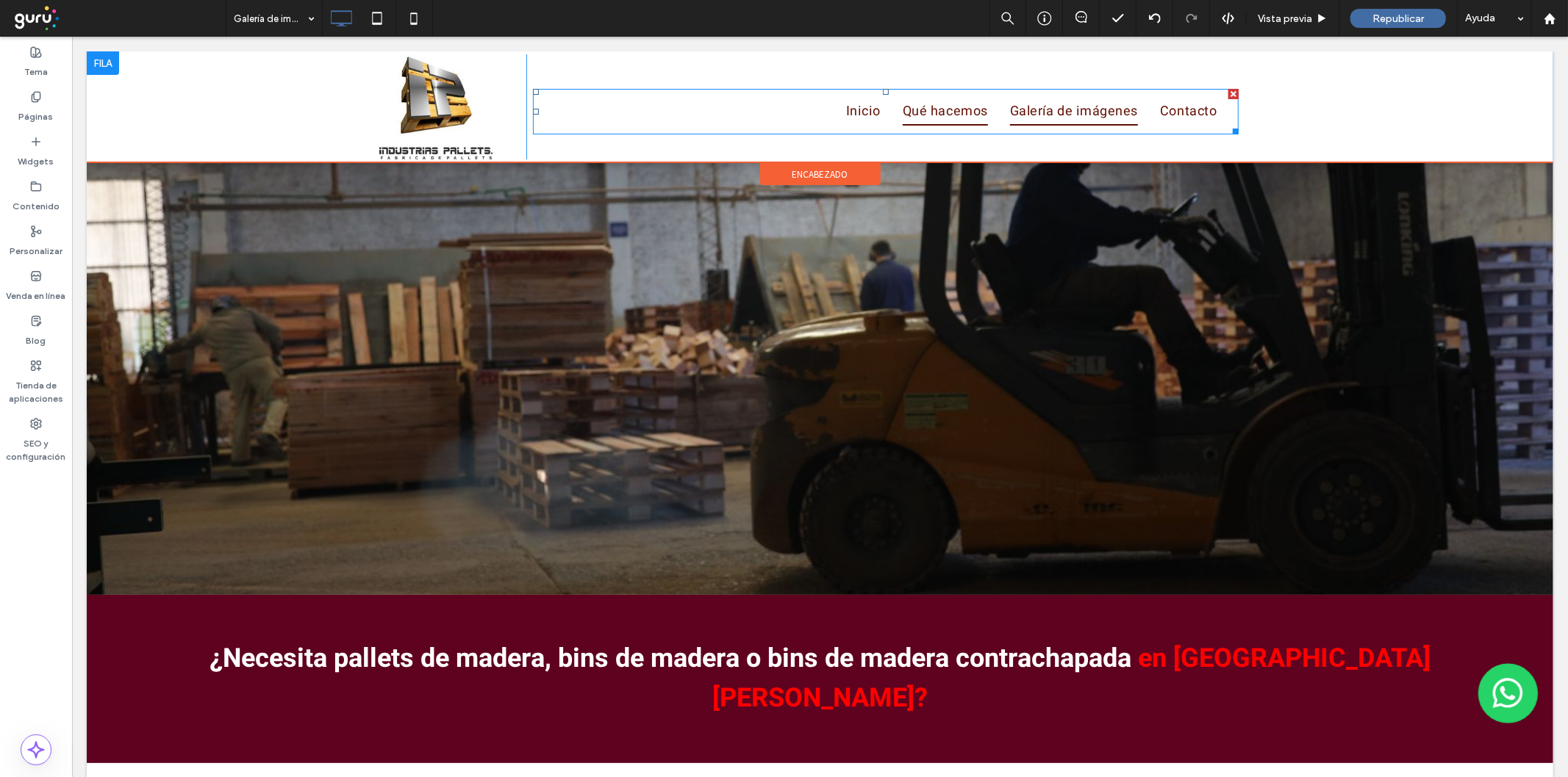
click at [938, 117] on span "Qué hacemos" at bounding box center [944, 110] width 85 height 28
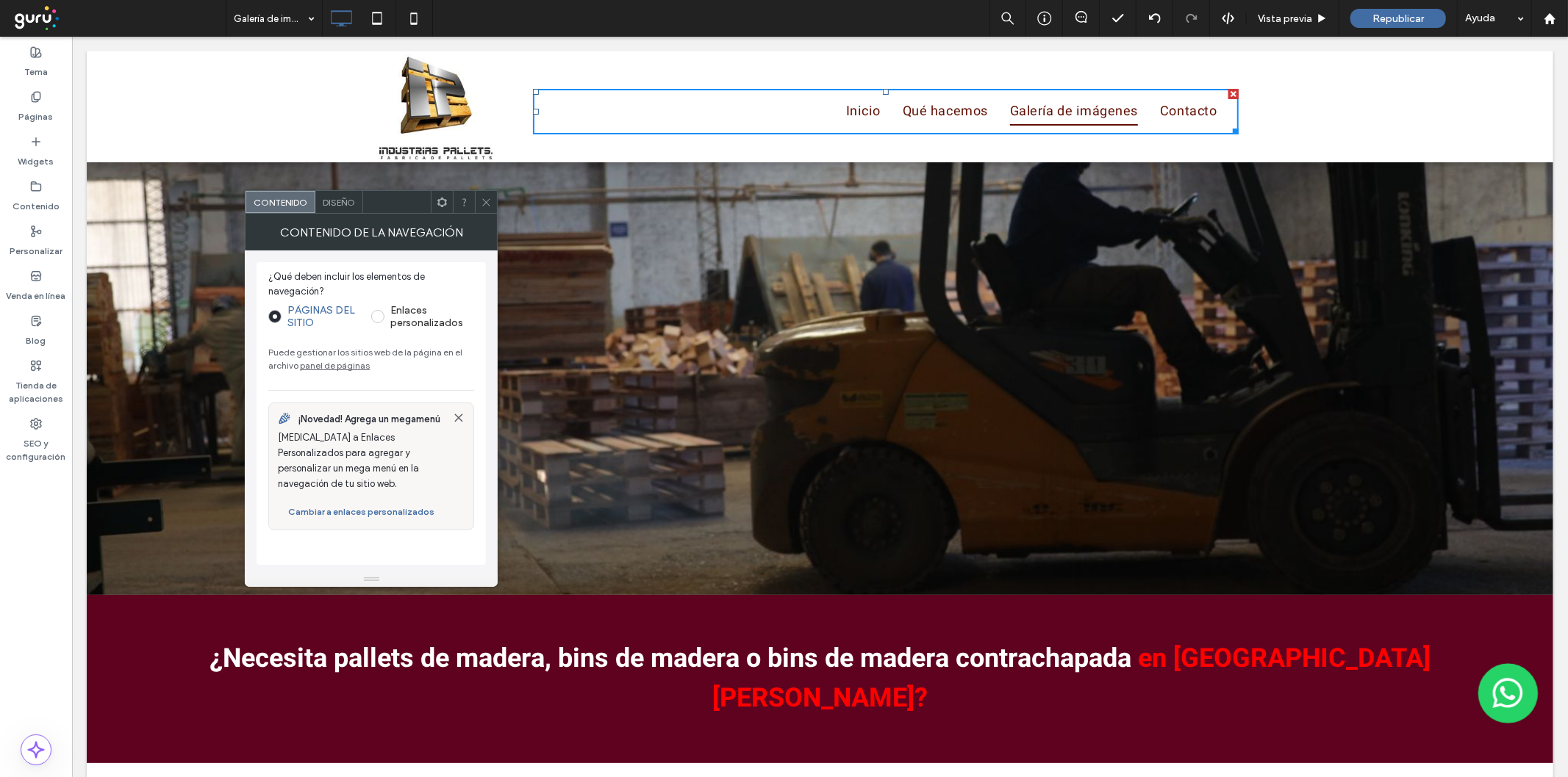
click at [481, 204] on div at bounding box center [486, 202] width 22 height 22
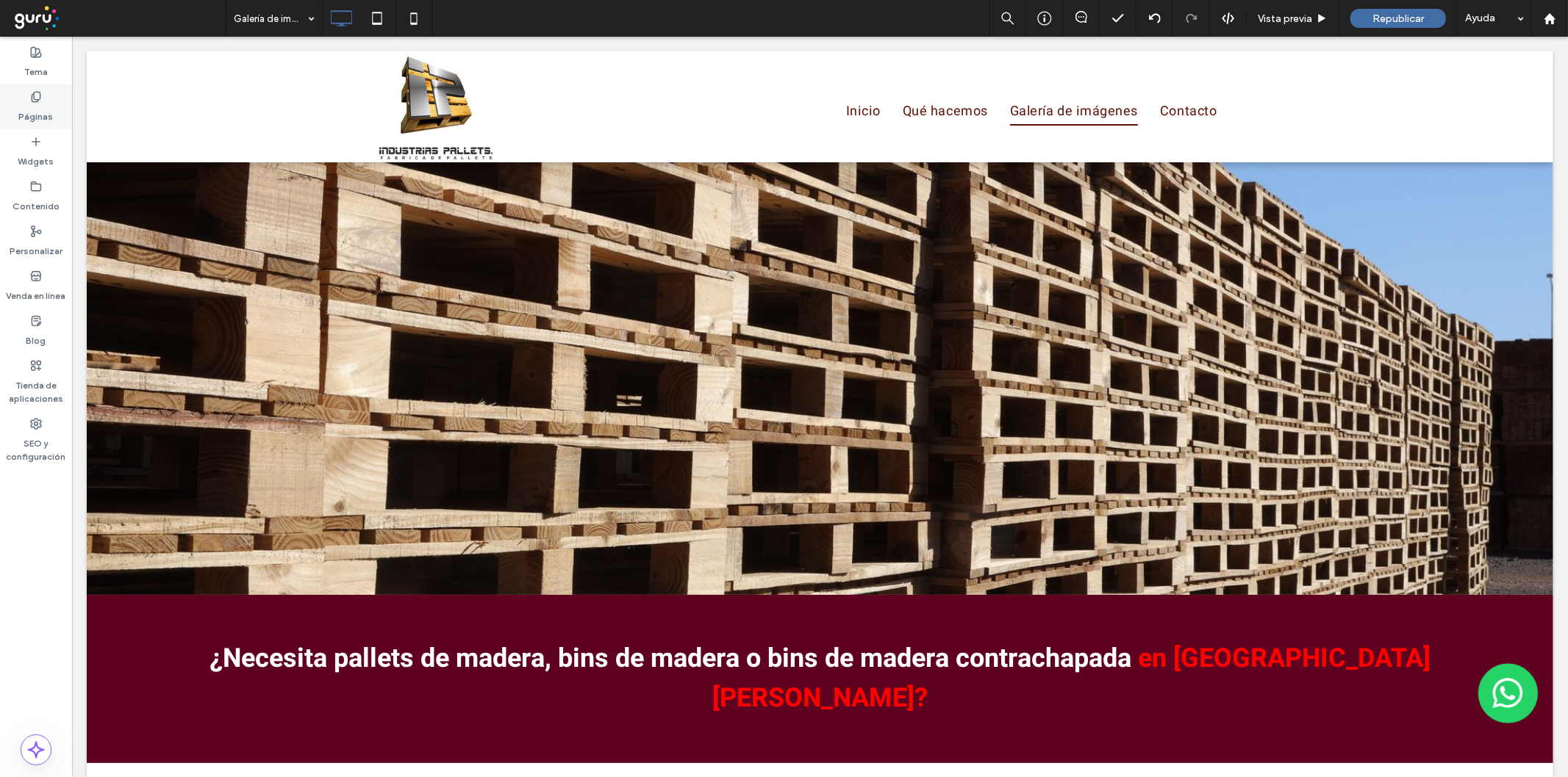
click at [62, 115] on div "Páginas" at bounding box center [35, 106] width 72 height 45
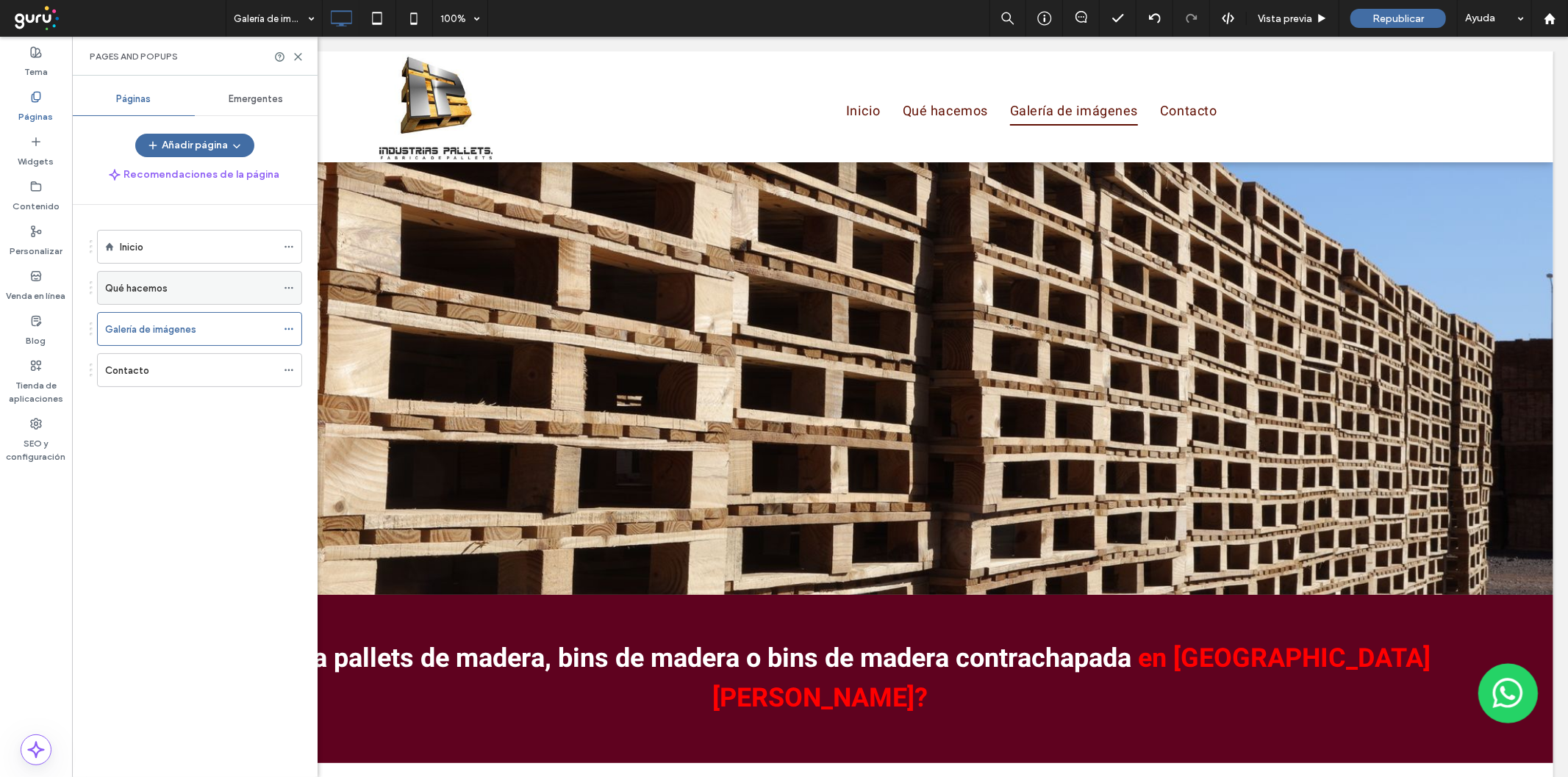
click at [189, 287] on div "Qué hacemos" at bounding box center [191, 288] width 171 height 15
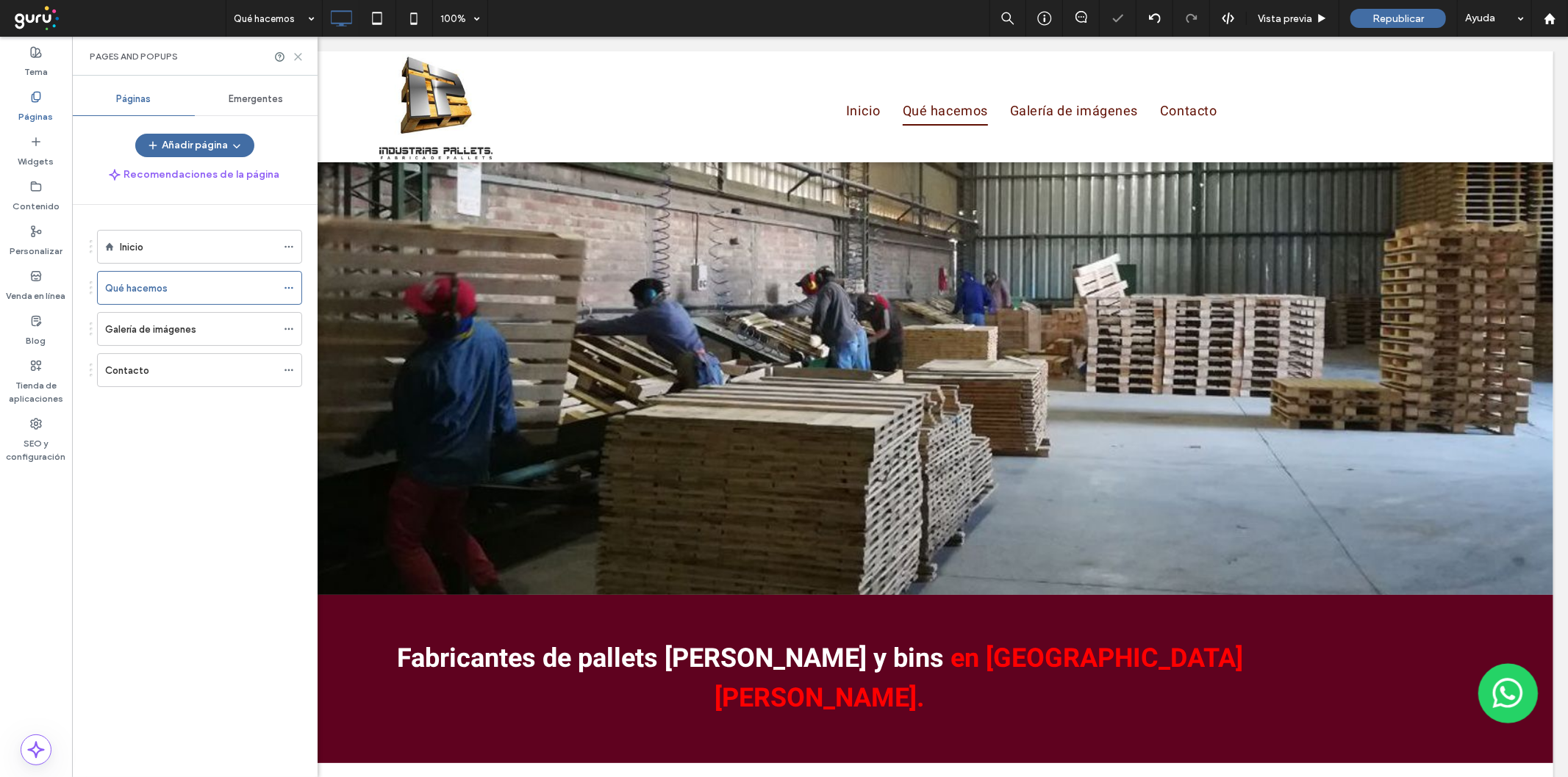
click at [298, 54] on icon at bounding box center [298, 56] width 11 height 11
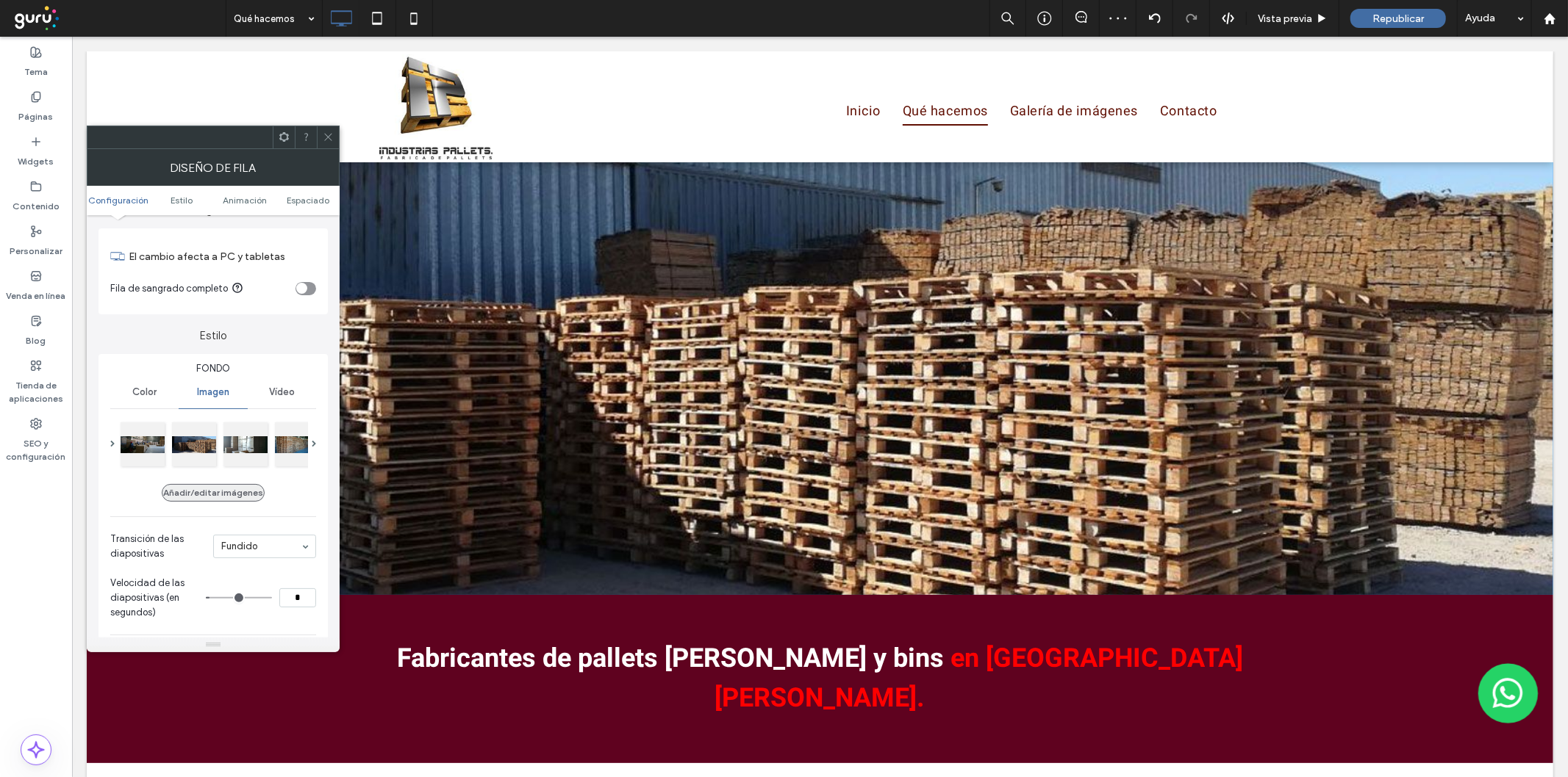
click at [223, 485] on button "Añadir/editar imágenes" at bounding box center [213, 493] width 103 height 18
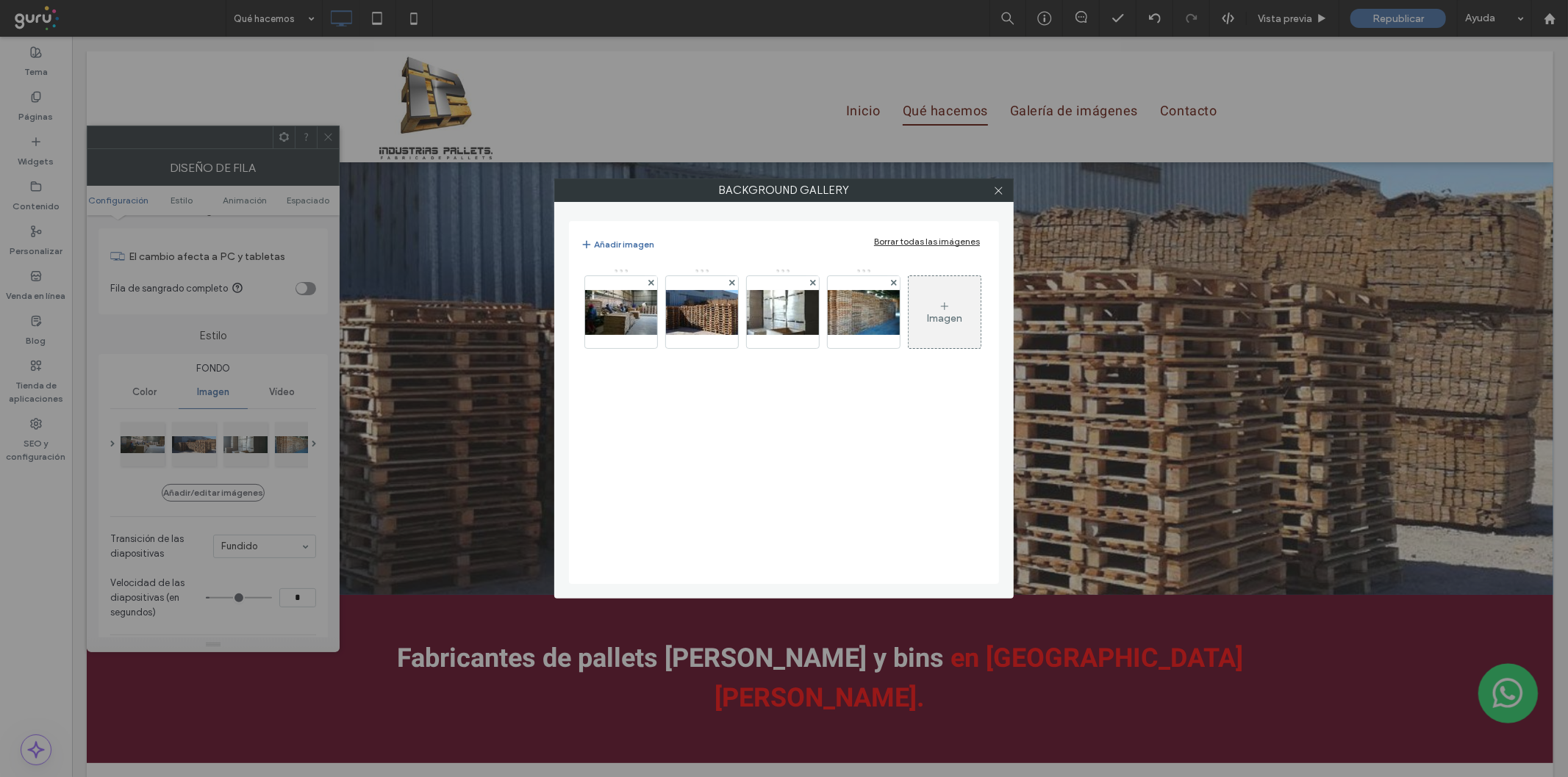
click at [948, 238] on div "Borrar todas las imágenes" at bounding box center [927, 241] width 106 height 11
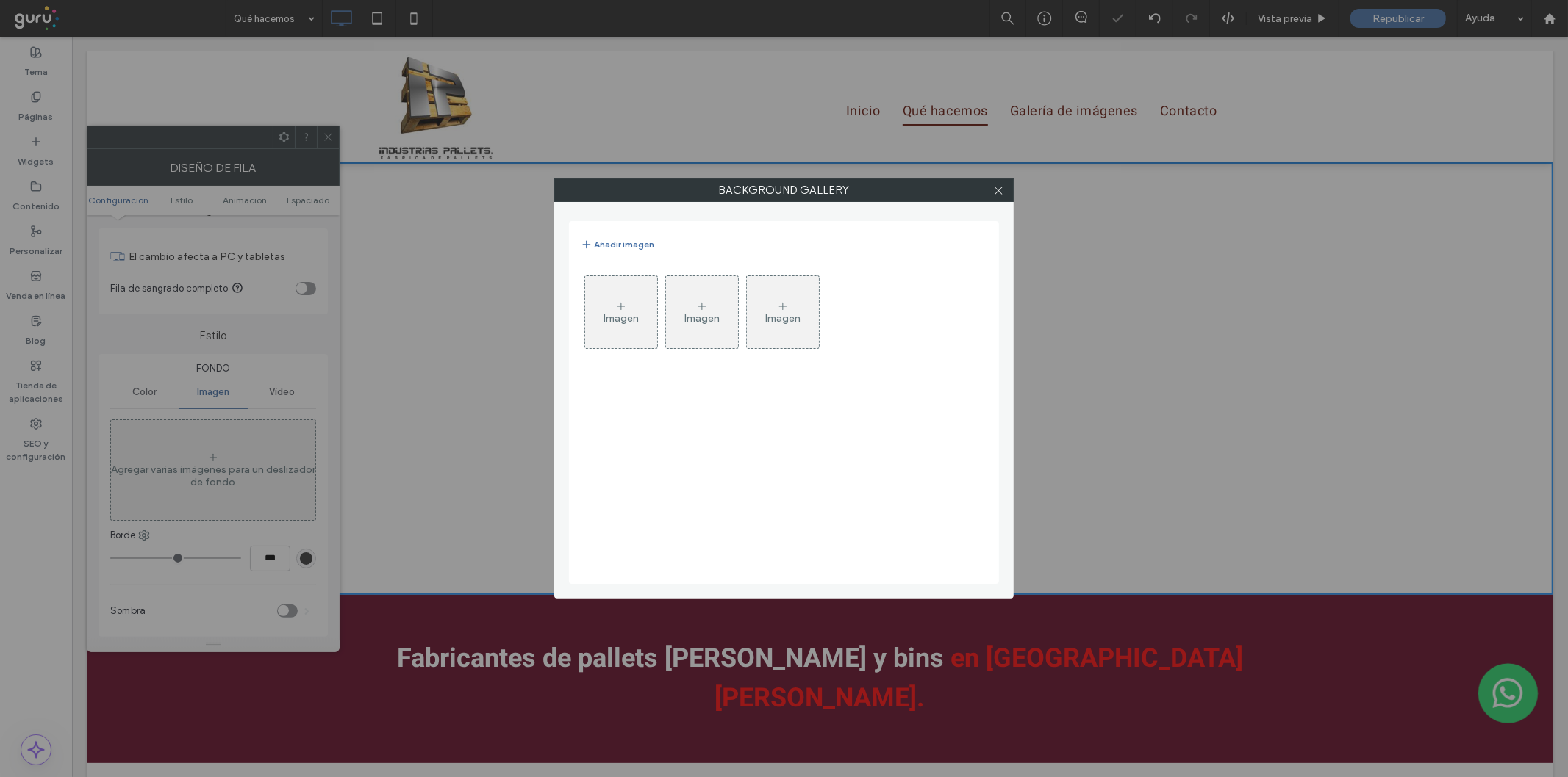
click at [634, 308] on div "Imagen" at bounding box center [620, 313] width 72 height 69
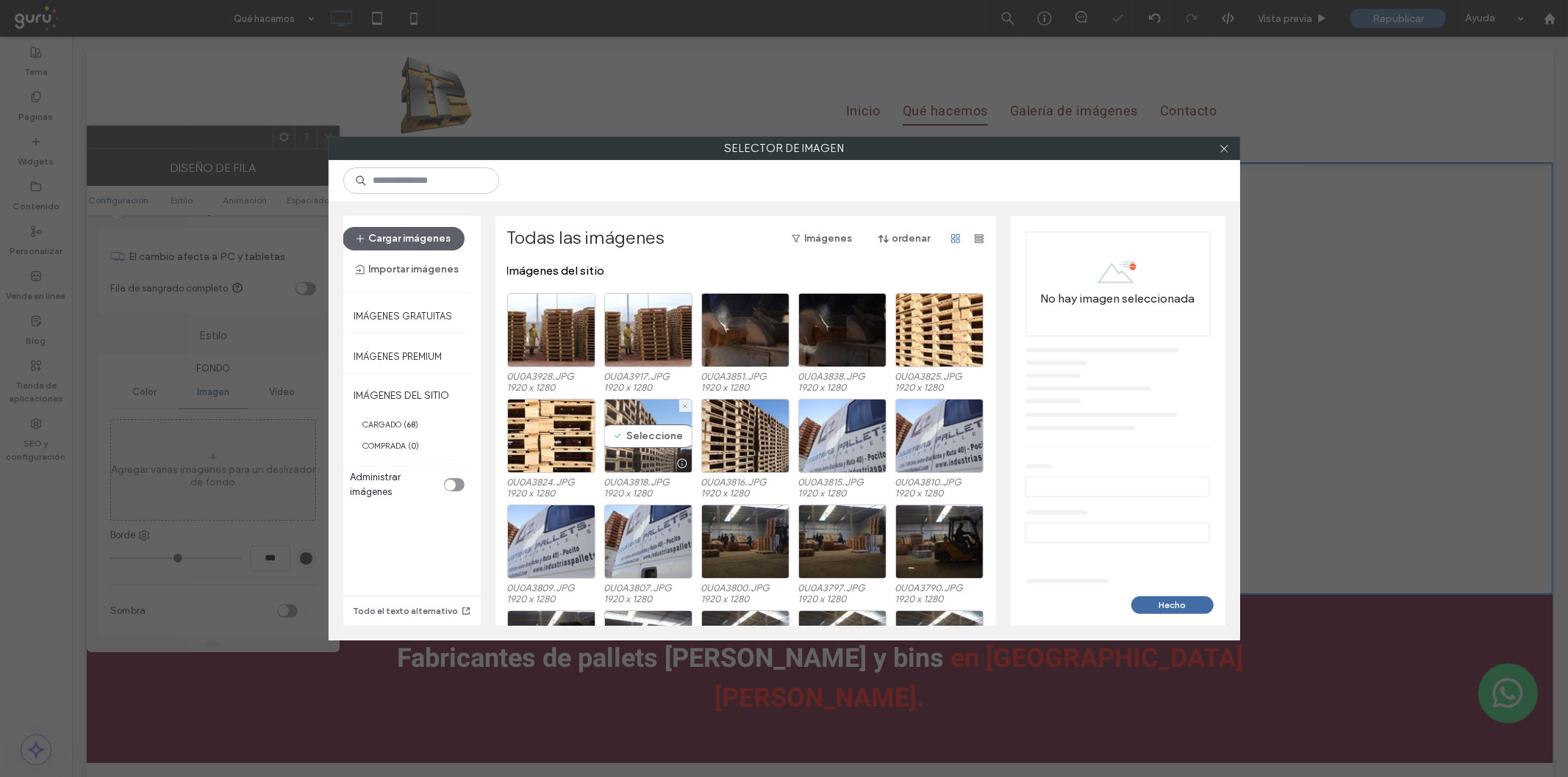
click at [634, 421] on div "Seleccione" at bounding box center [648, 436] width 89 height 74
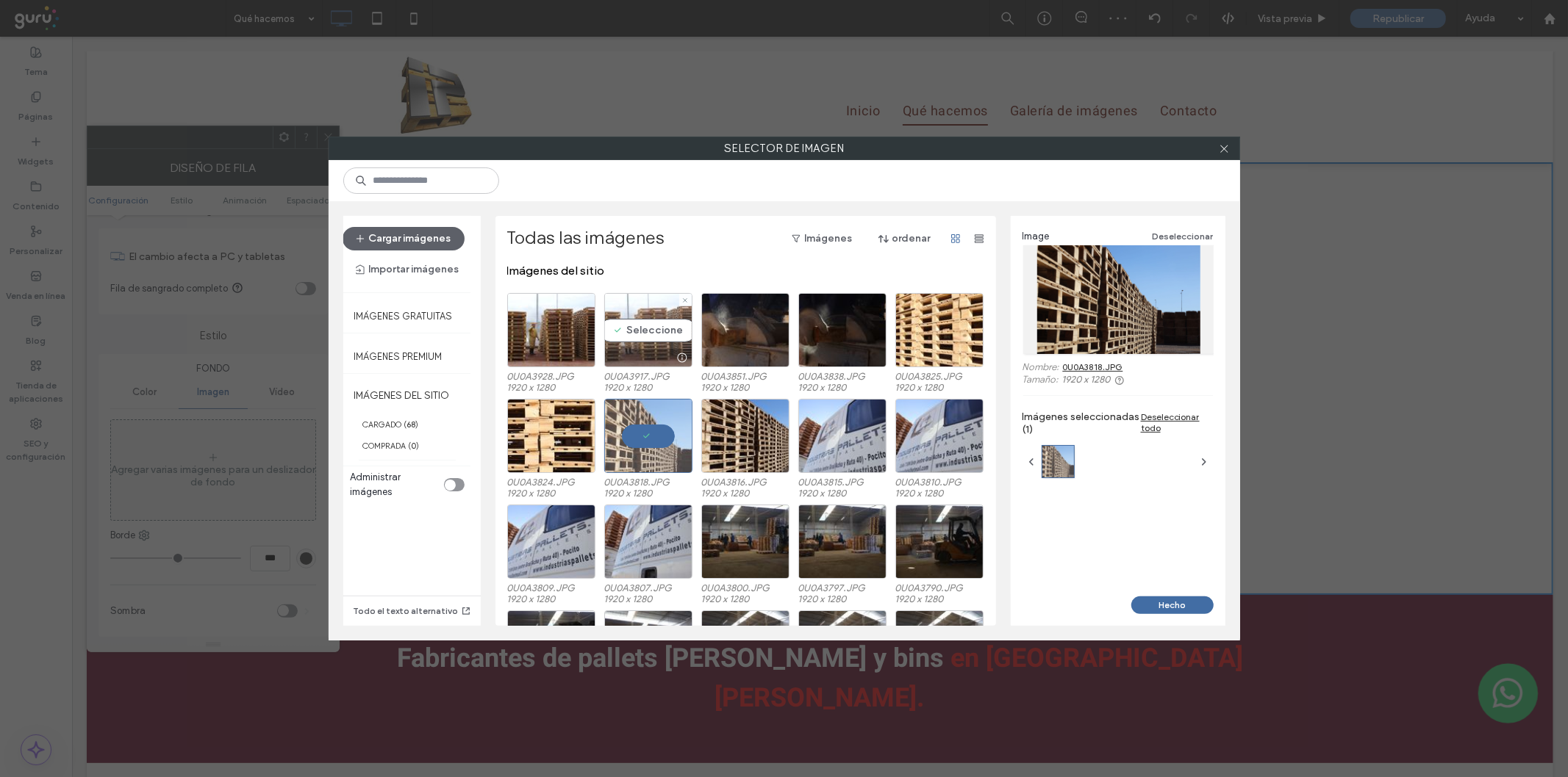
click at [647, 339] on div "Seleccione" at bounding box center [648, 330] width 89 height 74
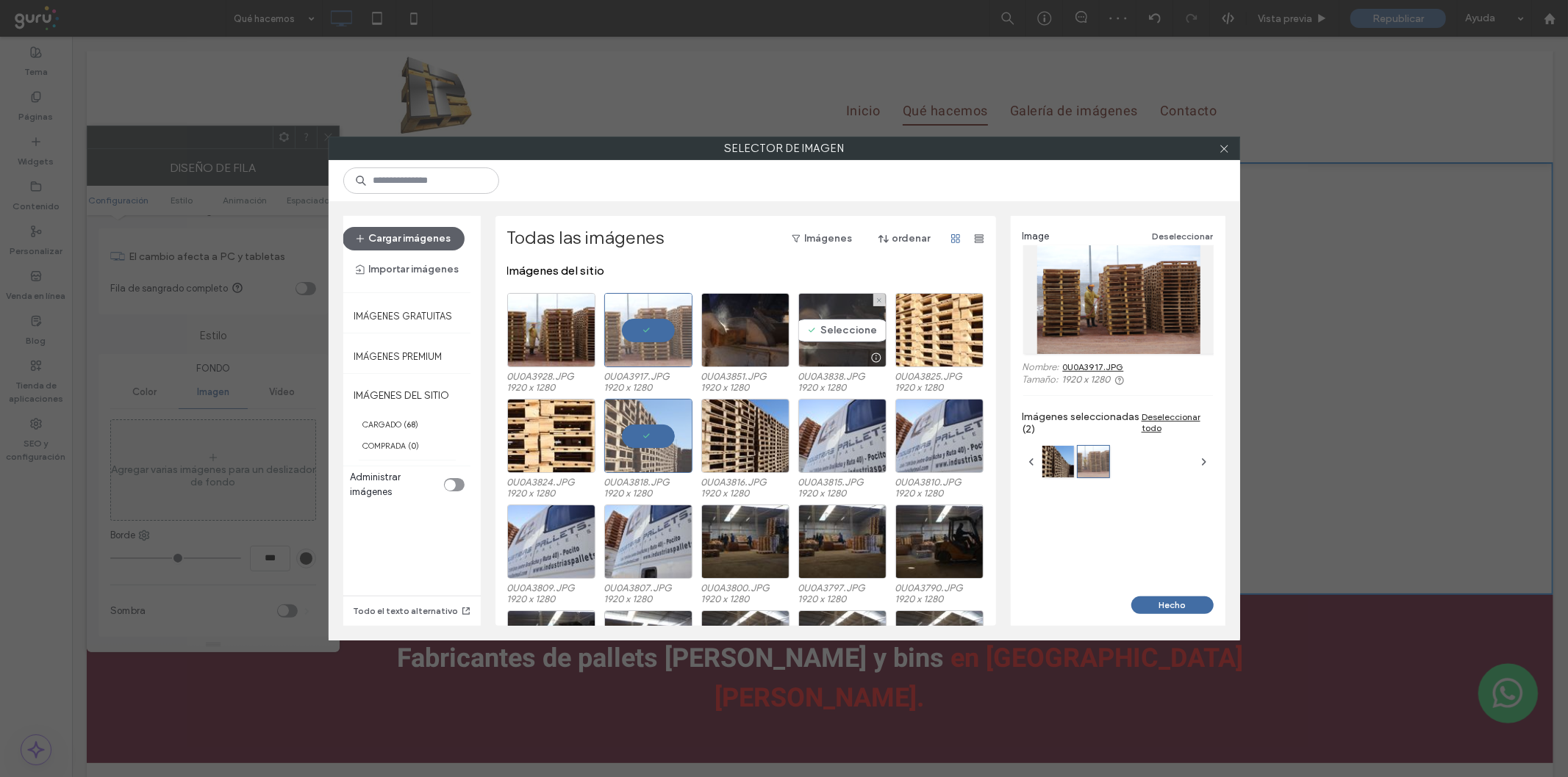
click at [818, 339] on div "Seleccione" at bounding box center [842, 330] width 89 height 74
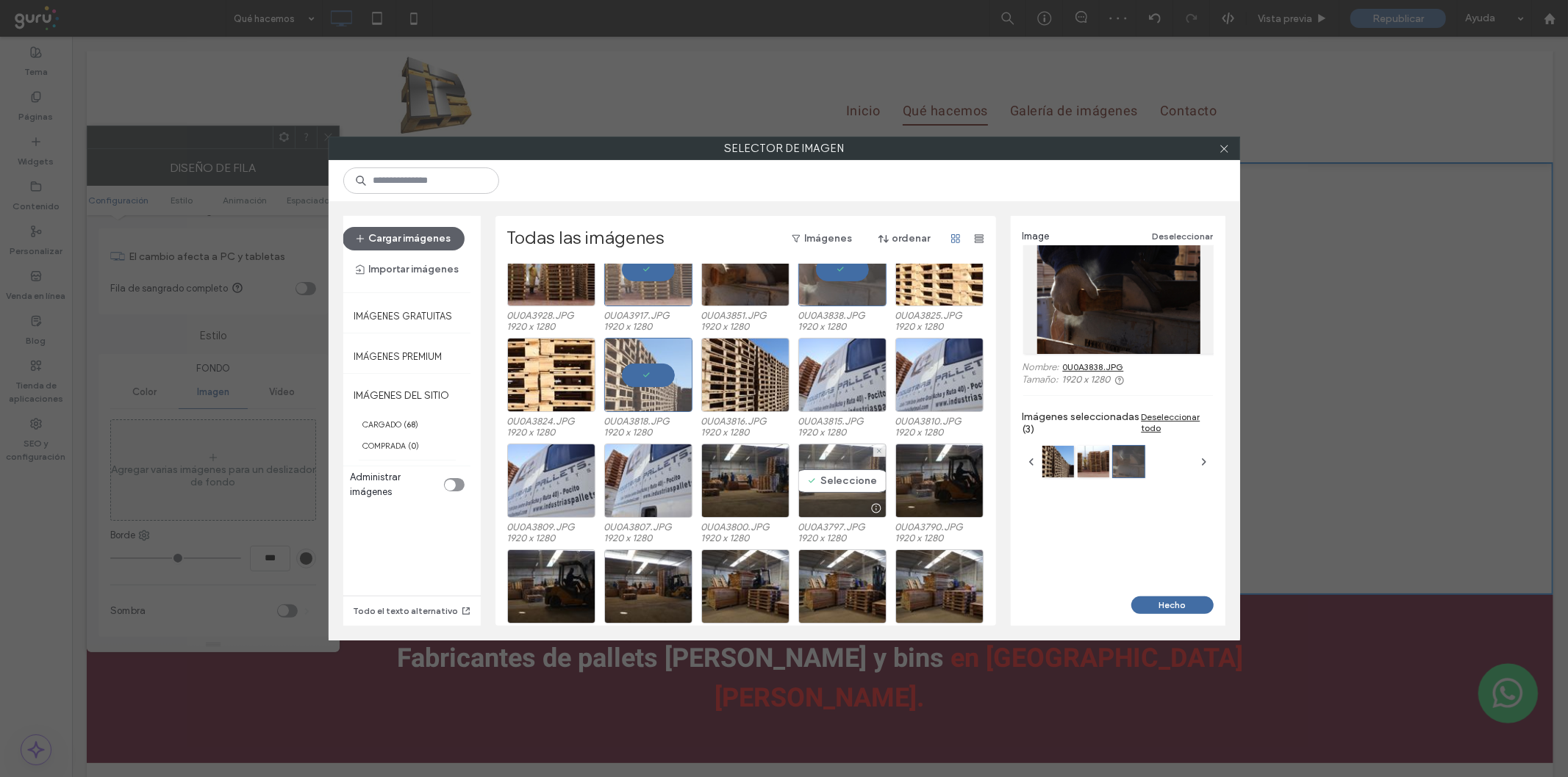
scroll to position [82, 0]
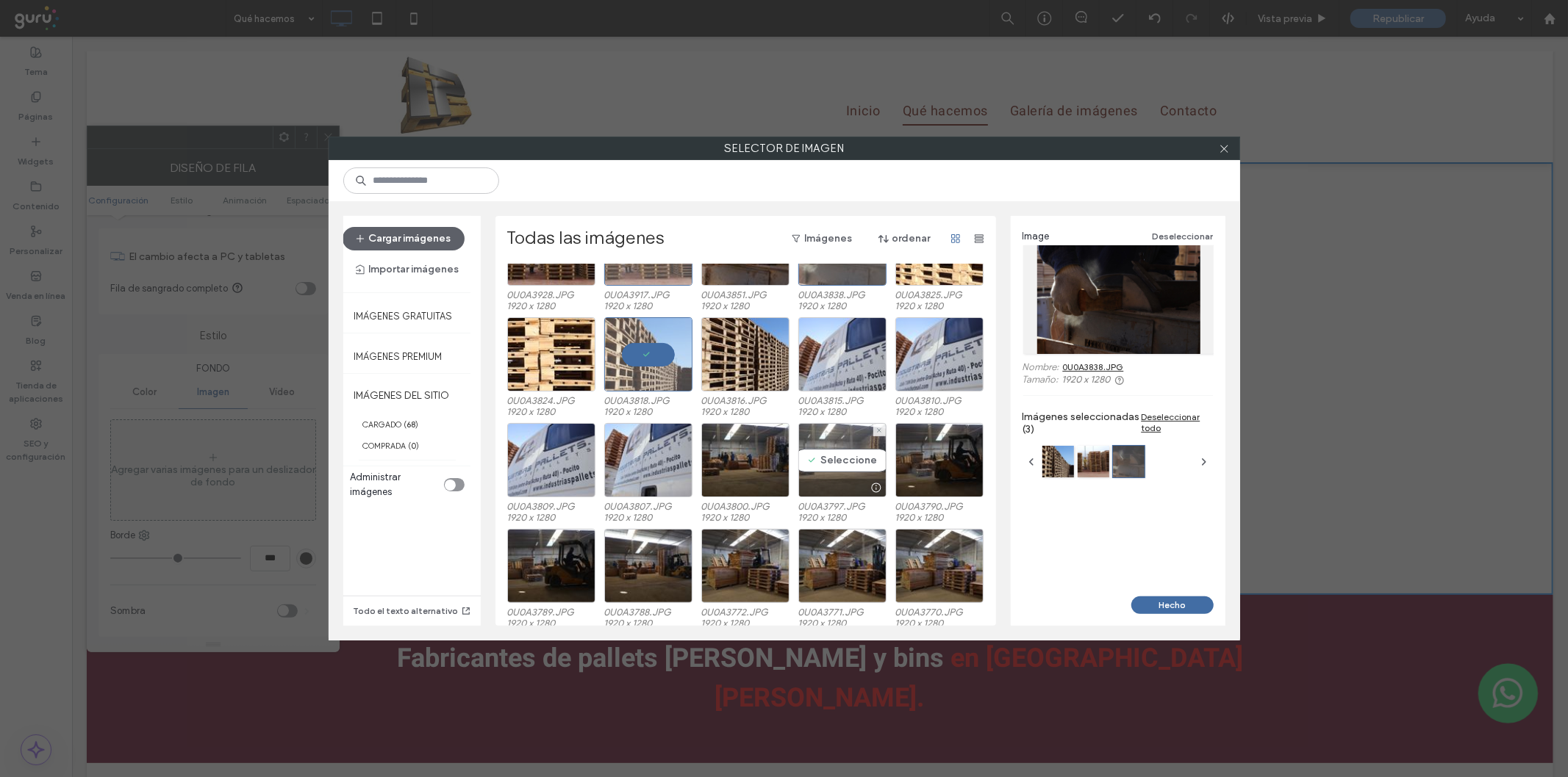
click at [839, 450] on div "Seleccione" at bounding box center [842, 460] width 89 height 74
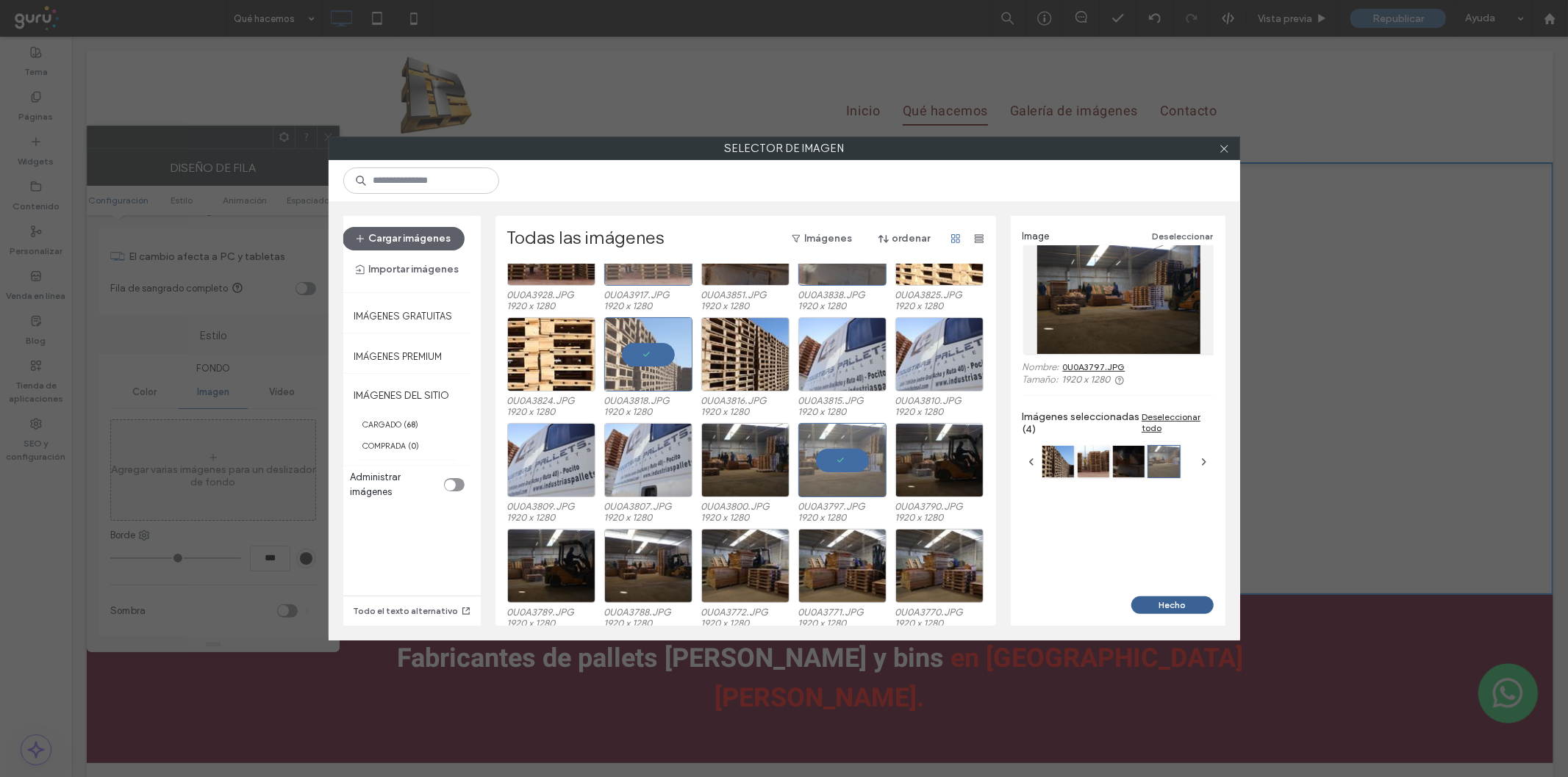
click at [1174, 600] on button "Hecho" at bounding box center [1173, 605] width 83 height 18
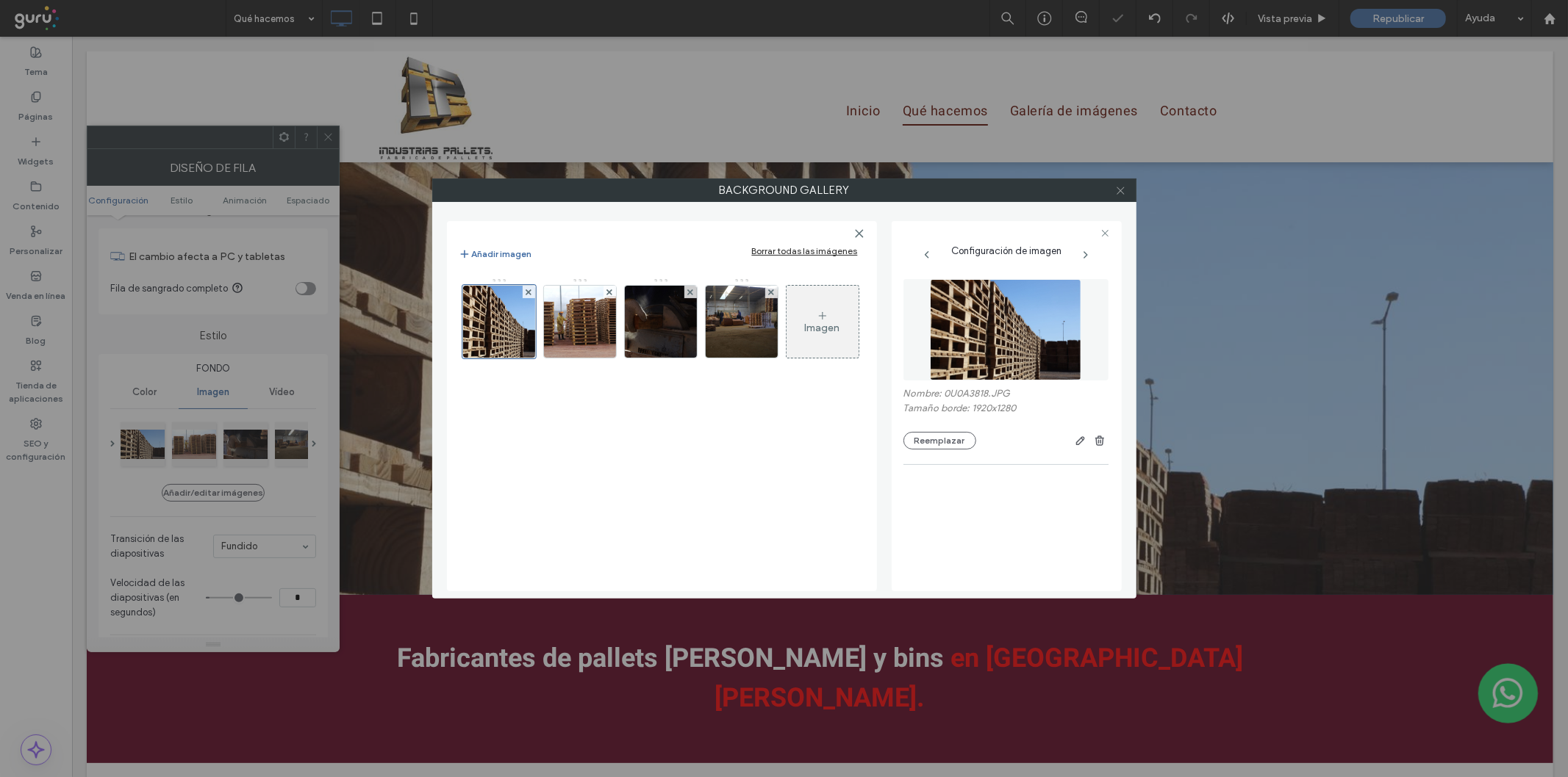
click at [1115, 186] on icon at bounding box center [1120, 190] width 11 height 11
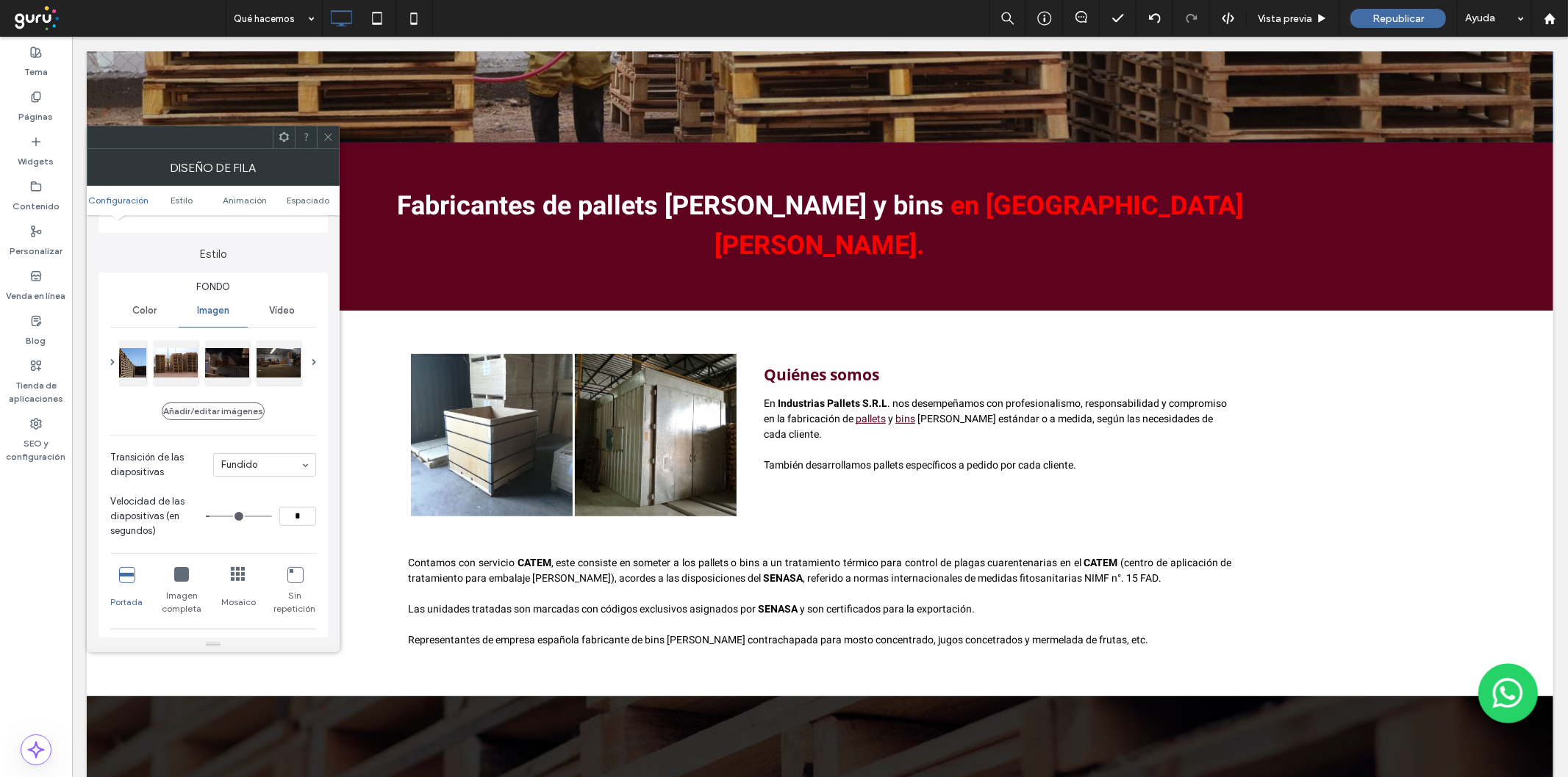
scroll to position [463, 0]
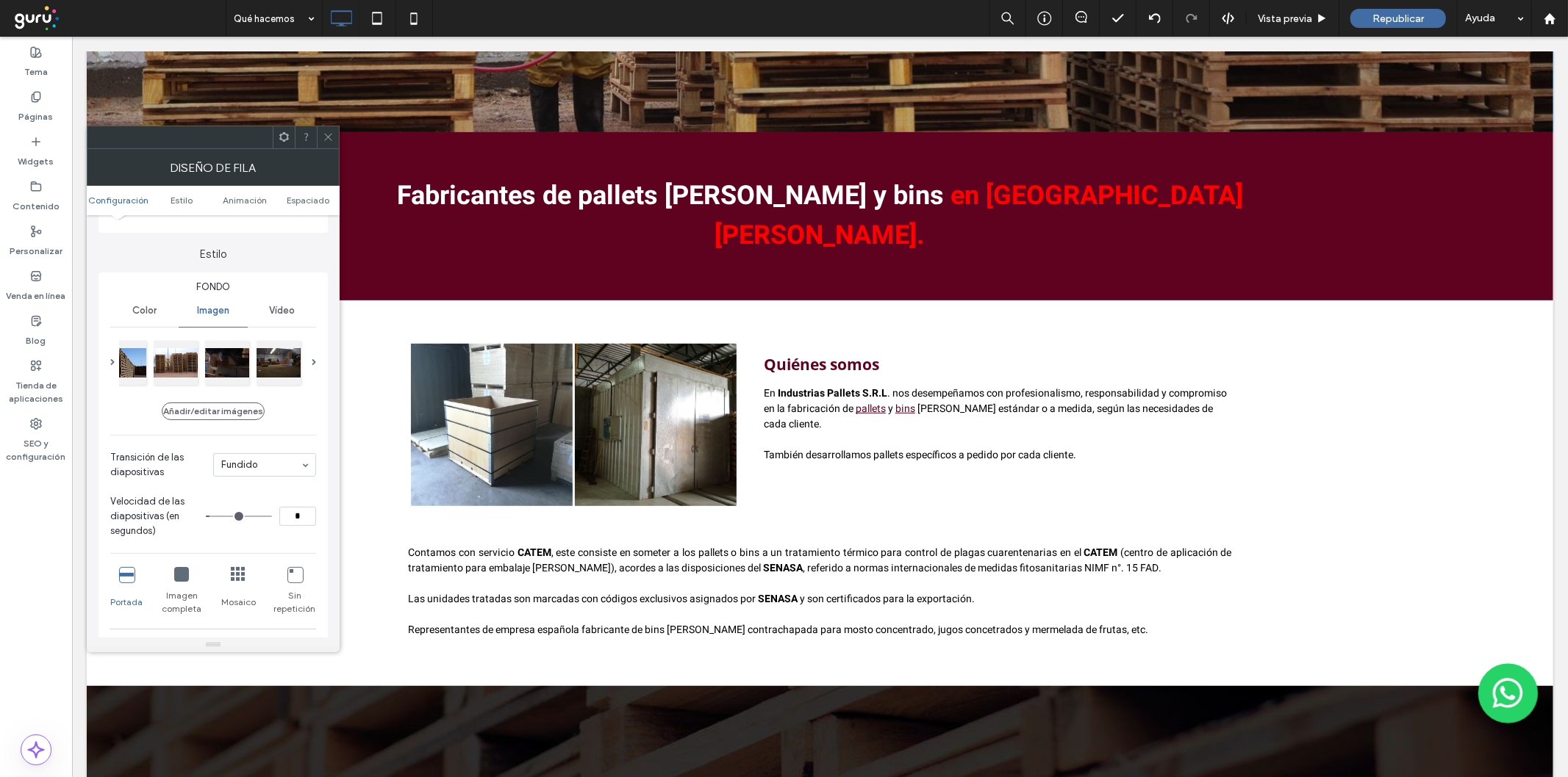
click at [710, 446] on link at bounding box center [655, 425] width 172 height 172
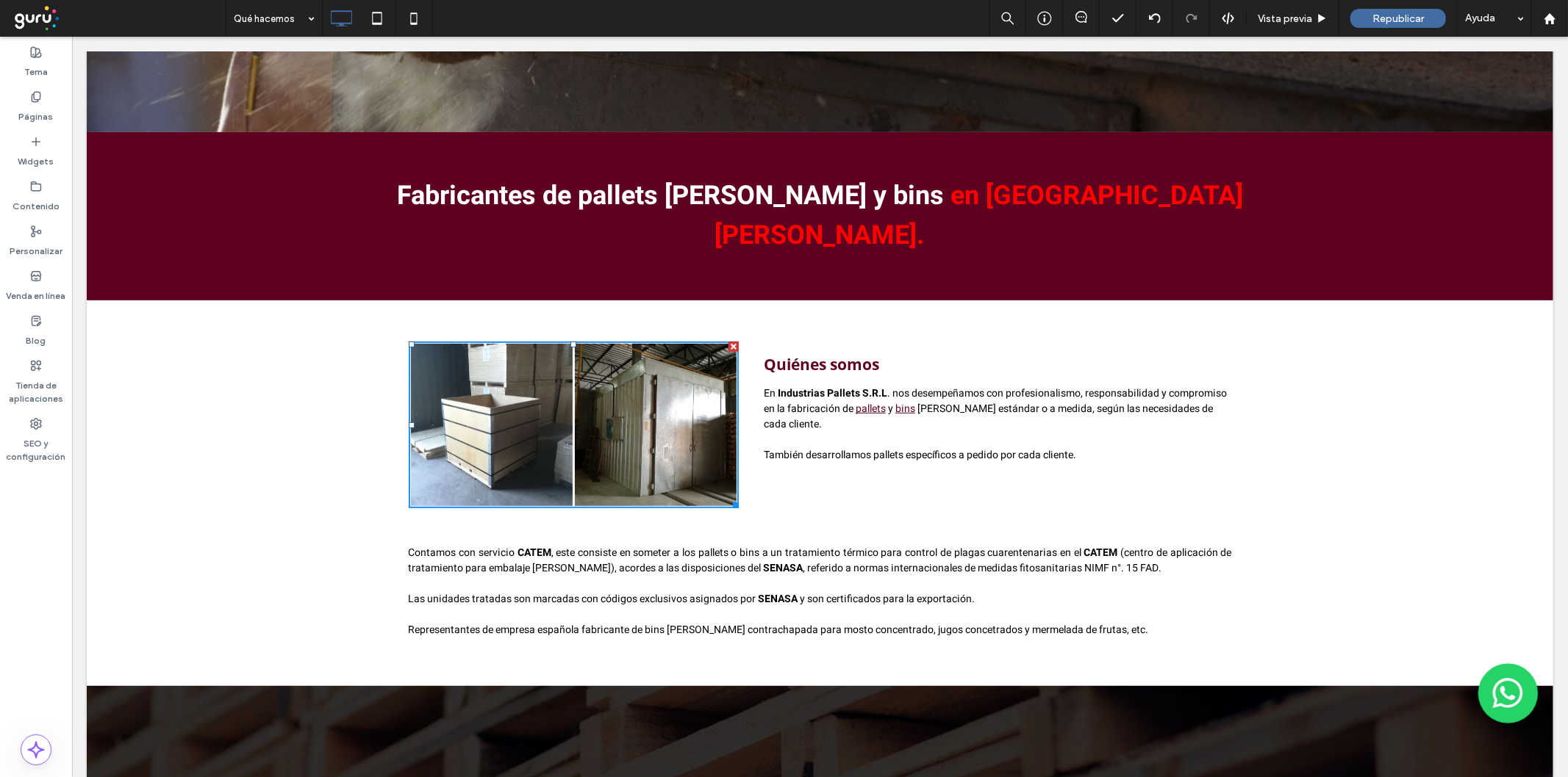
click at [504, 429] on link at bounding box center [491, 425] width 172 height 172
click at [1066, 400] on span "[PERSON_NAME] estándar o a medida, según las necesidades de cada cliente." at bounding box center [987, 415] width 449 height 31
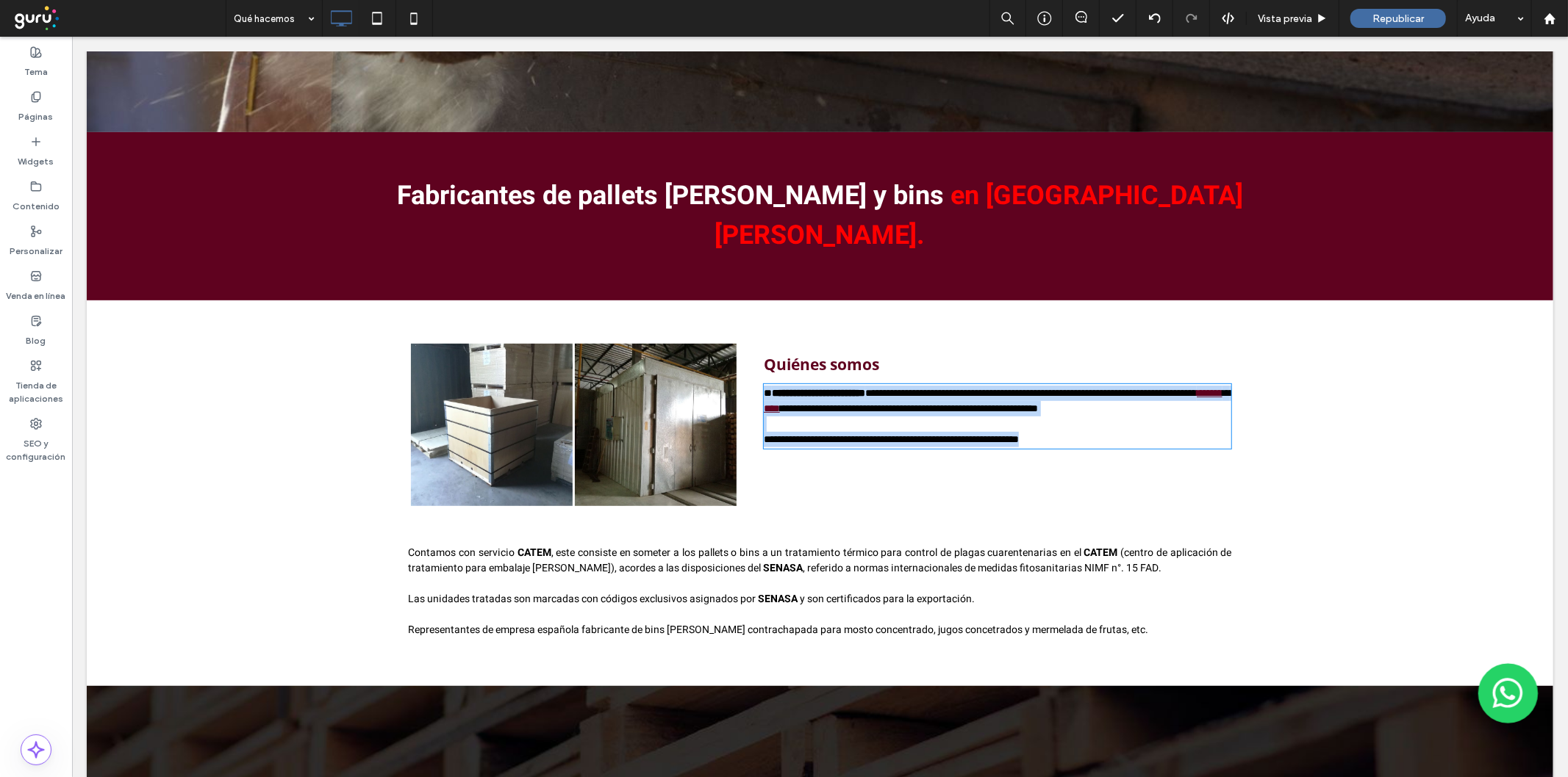
type input "*****"
type input "**"
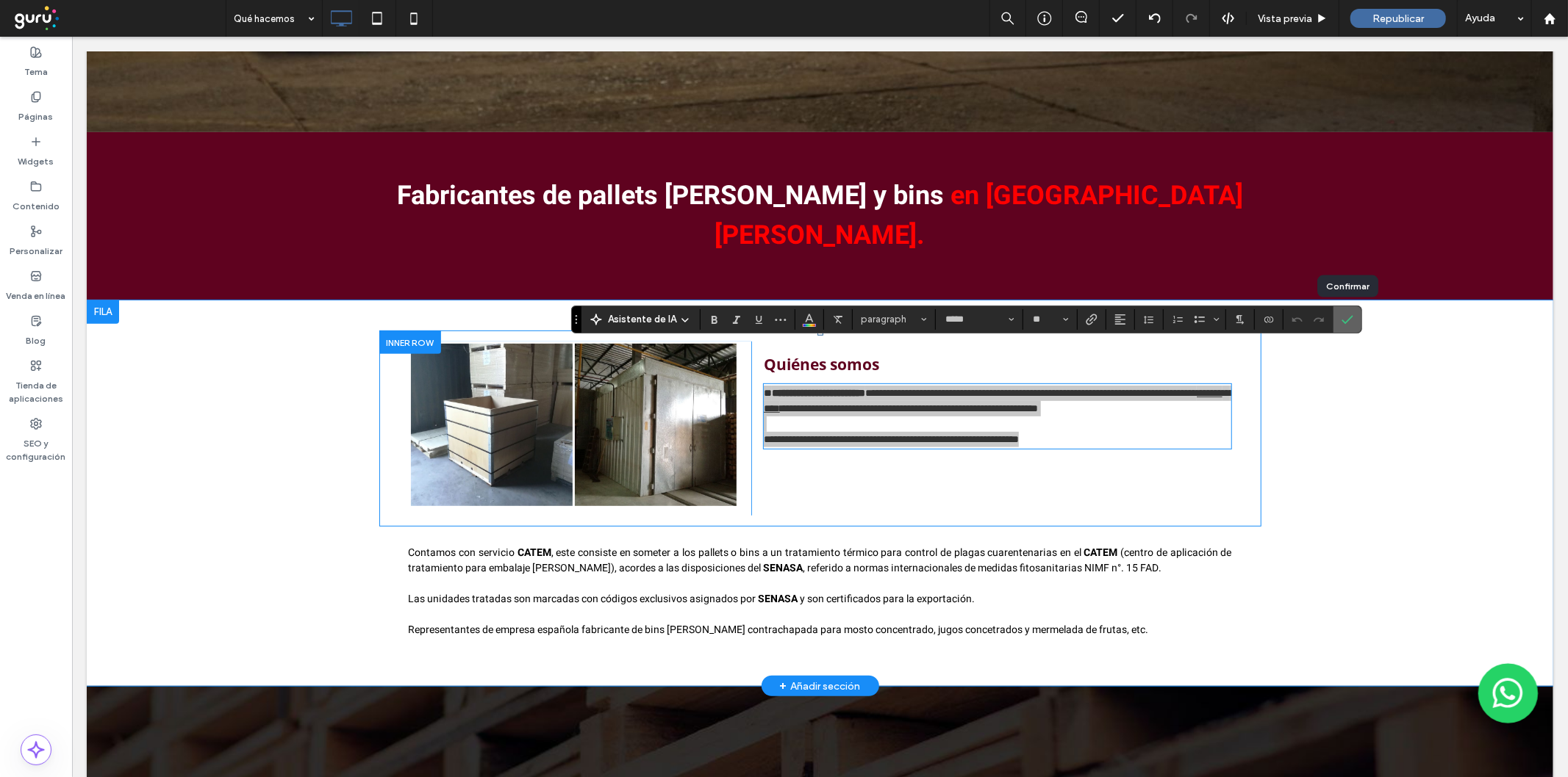
drag, startPoint x: 1349, startPoint y: 319, endPoint x: 58, endPoint y: 307, distance: 1291.1
click at [1349, 319] on use "Confirmar" at bounding box center [1347, 319] width 12 height 8
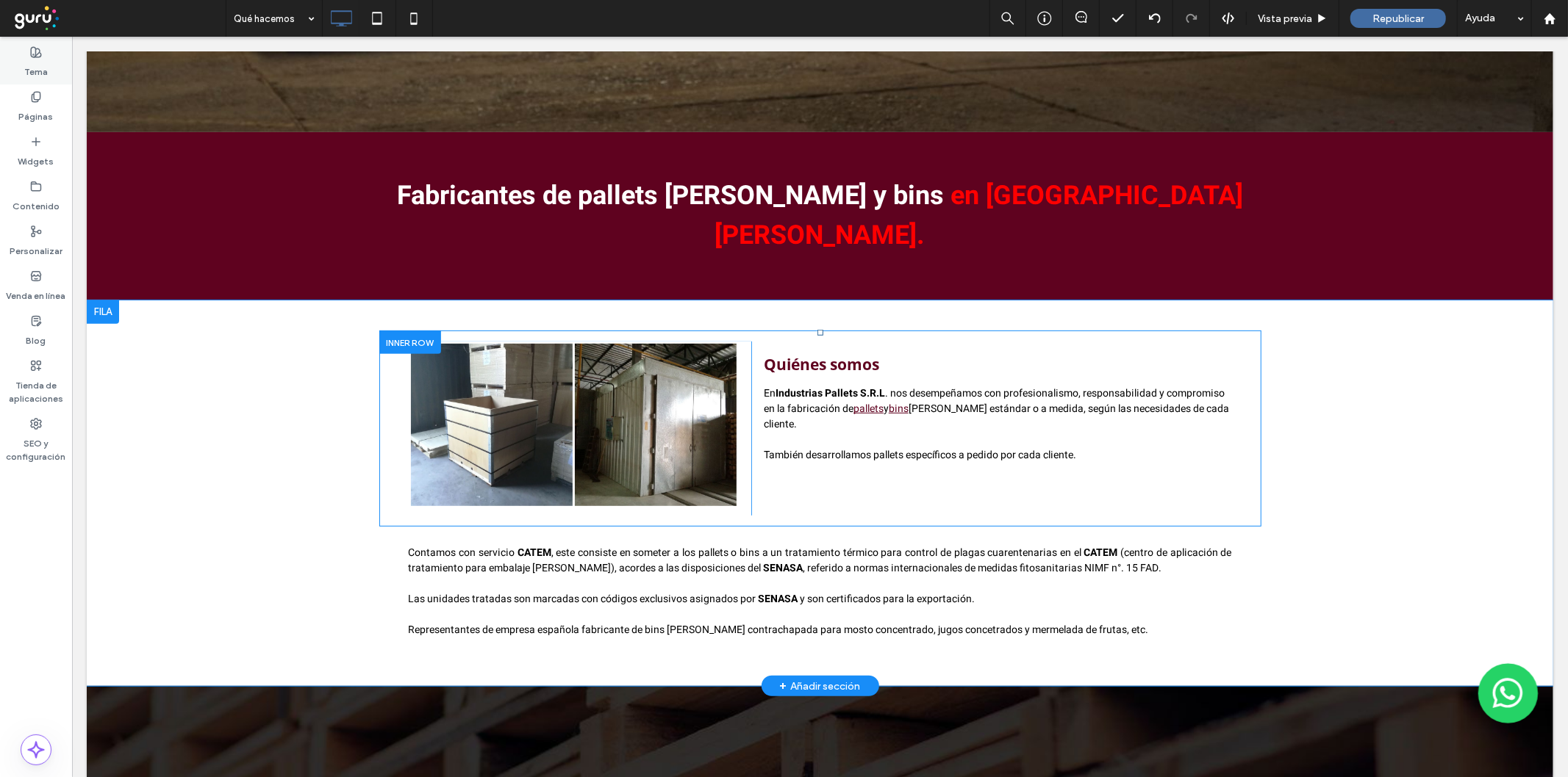
click at [25, 61] on label "Tema" at bounding box center [36, 68] width 24 height 20
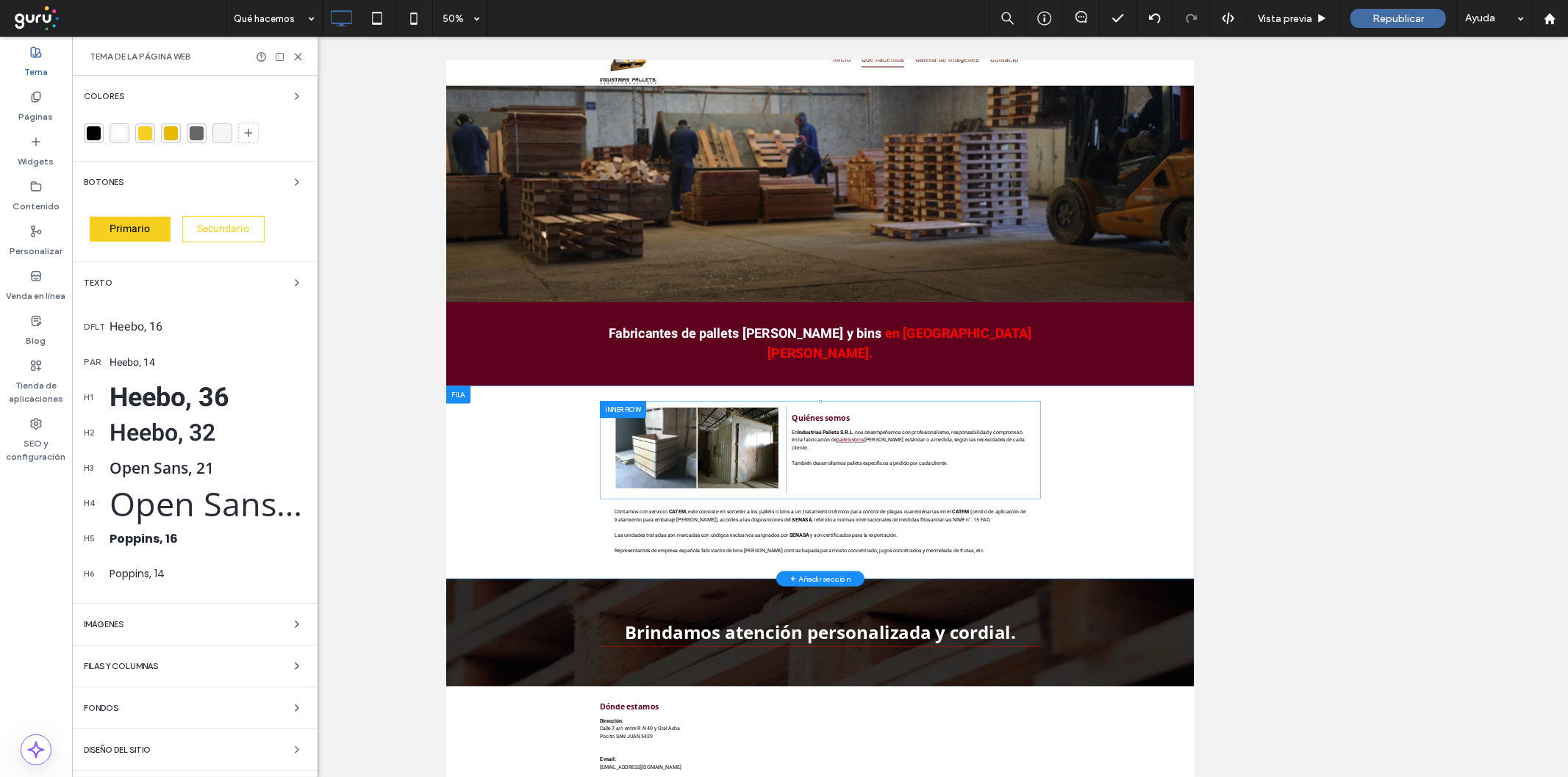
scroll to position [60, 0]
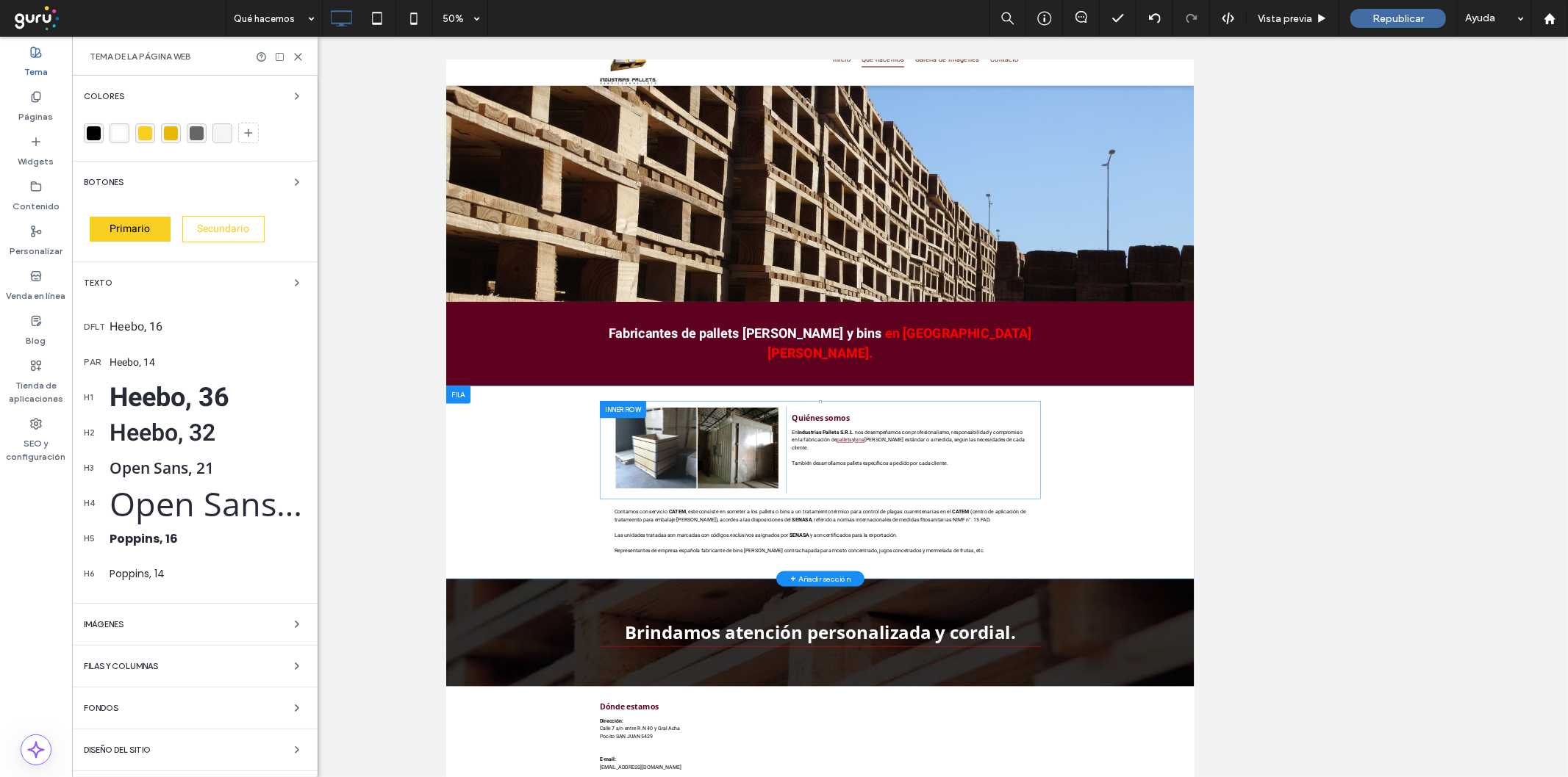
click at [131, 360] on div "Heebo, 14" at bounding box center [207, 362] width 196 height 15
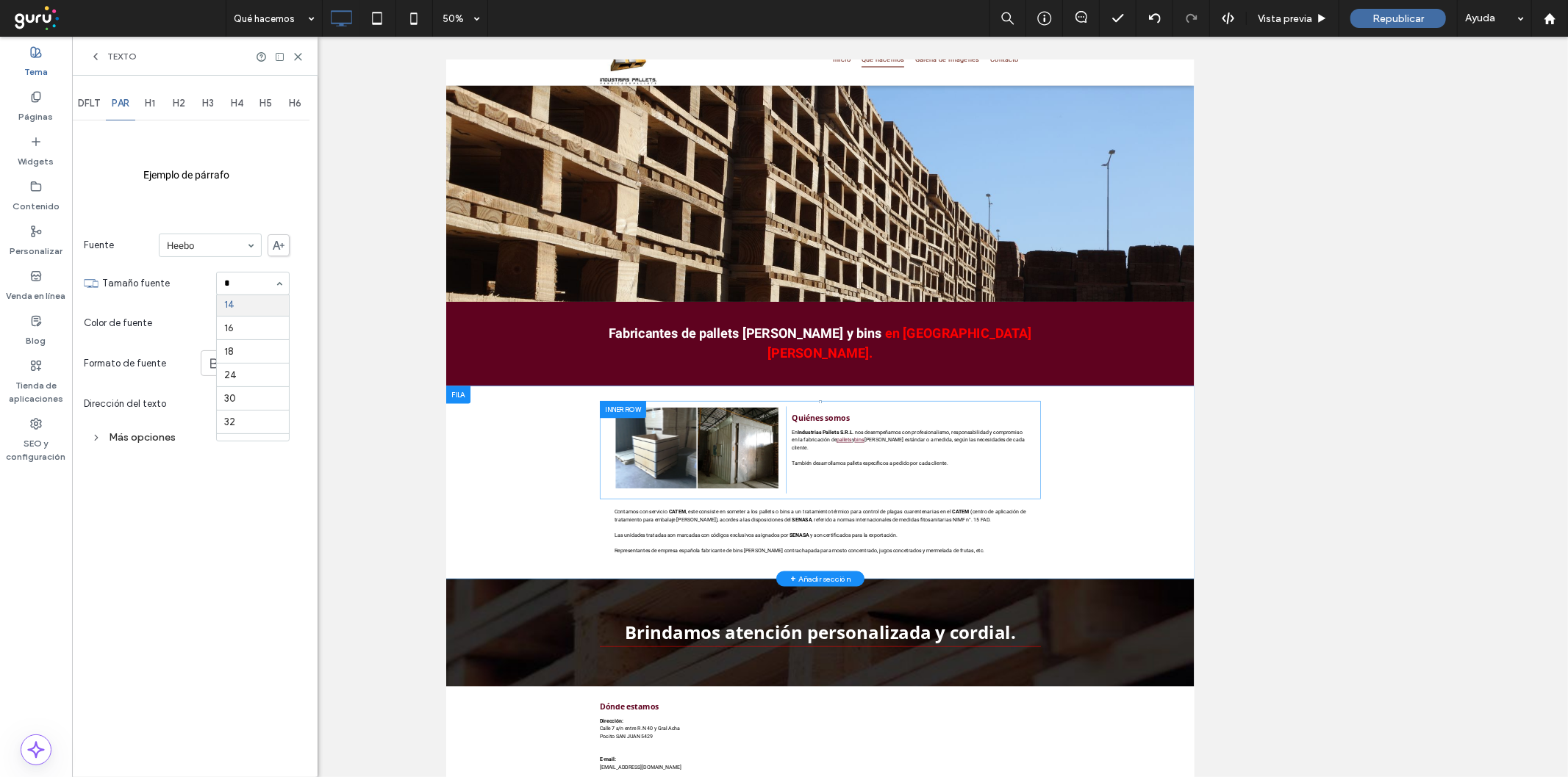
scroll to position [0, 0]
type input "**"
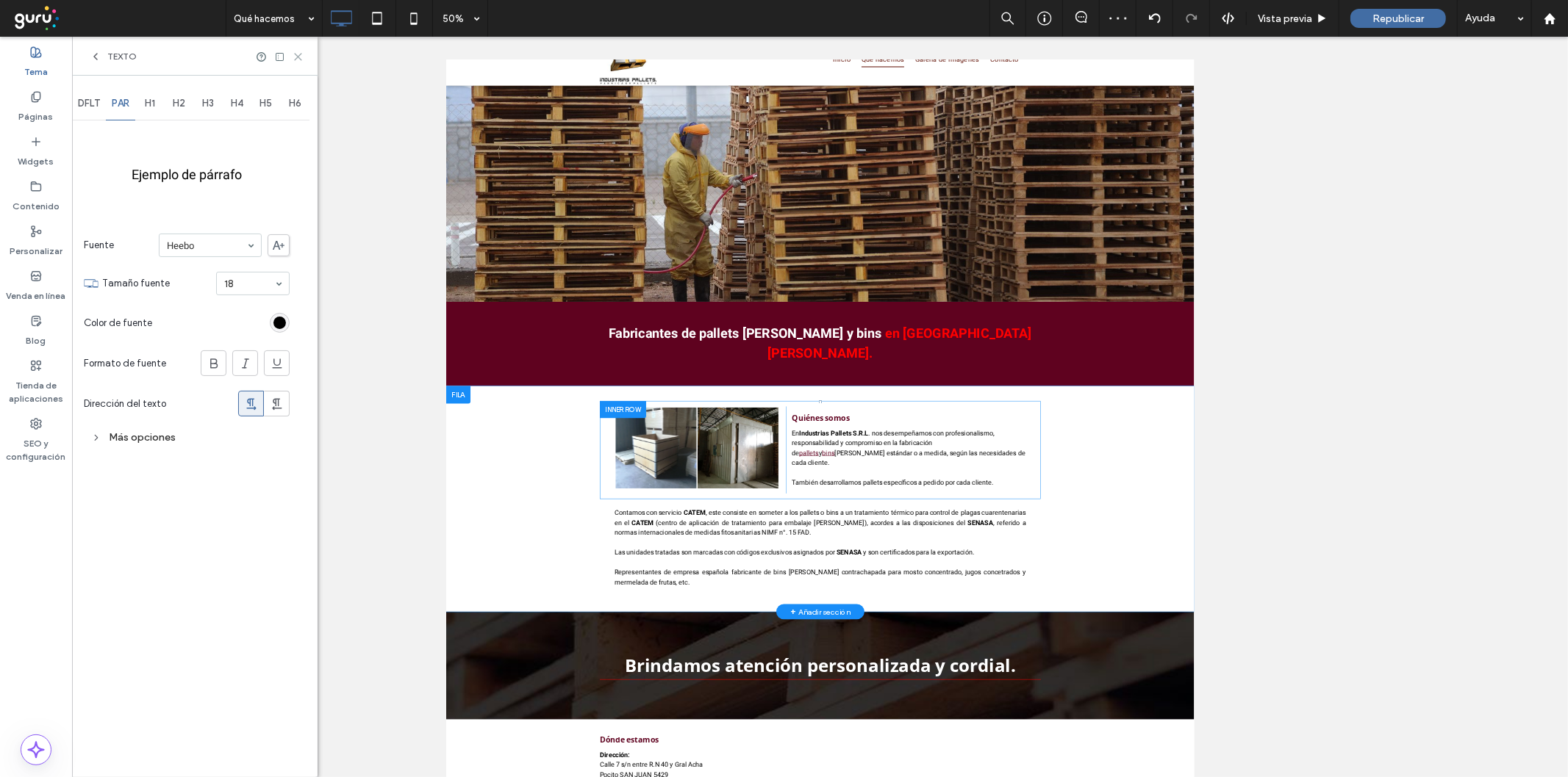
click at [301, 54] on use at bounding box center [298, 57] width 7 height 7
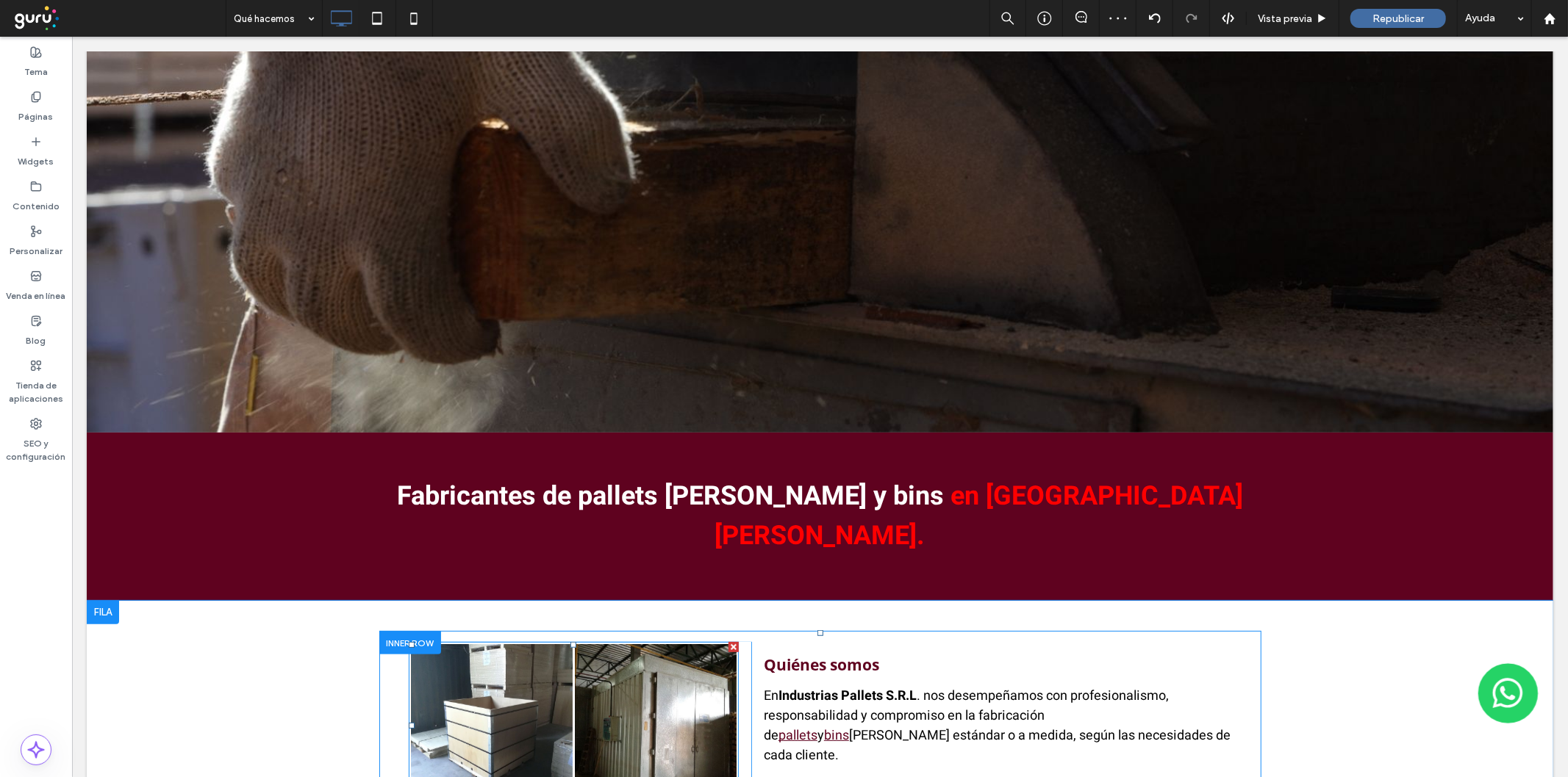
scroll to position [169, 0]
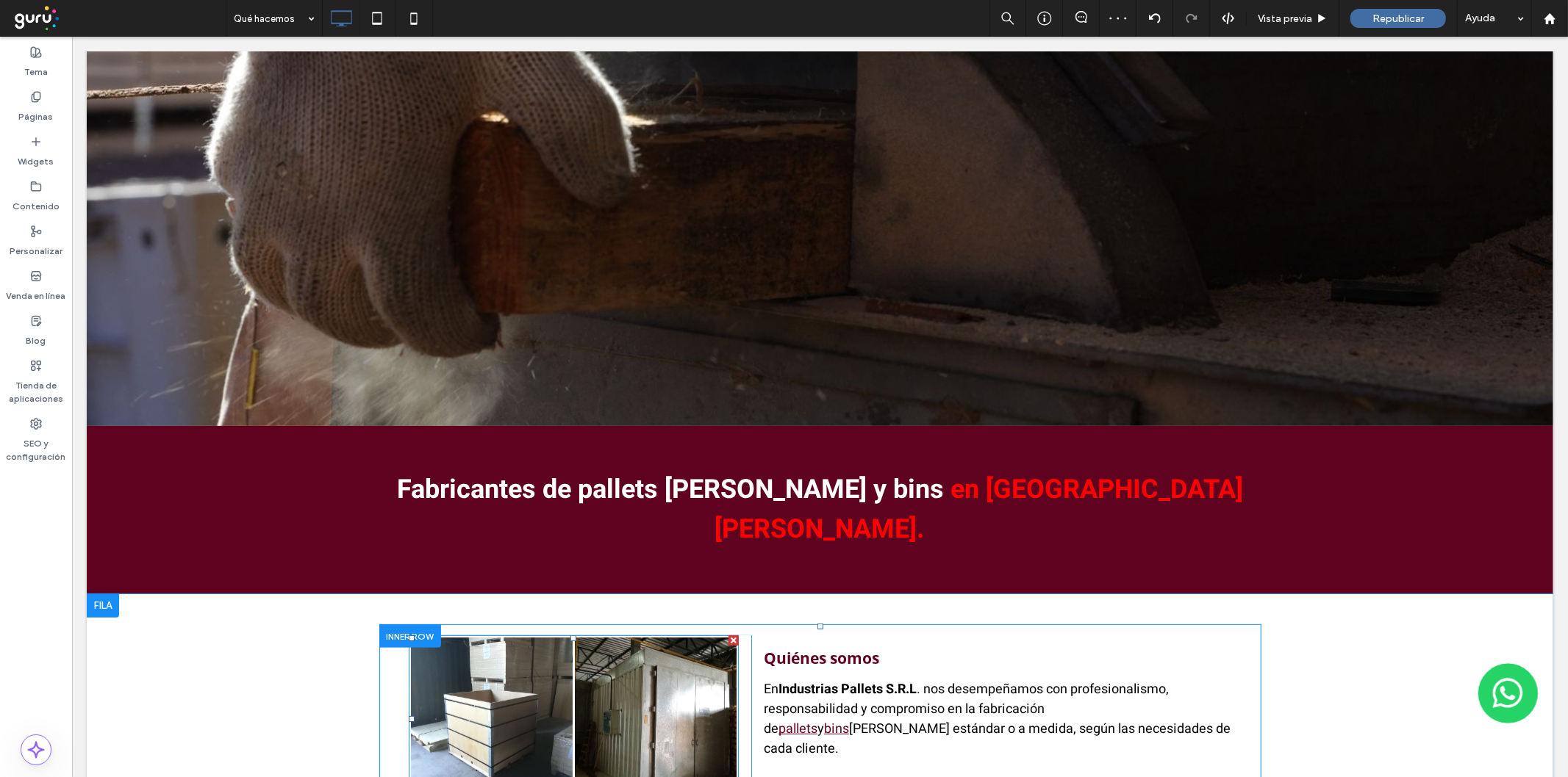
click at [604, 676] on link at bounding box center [655, 719] width 172 height 172
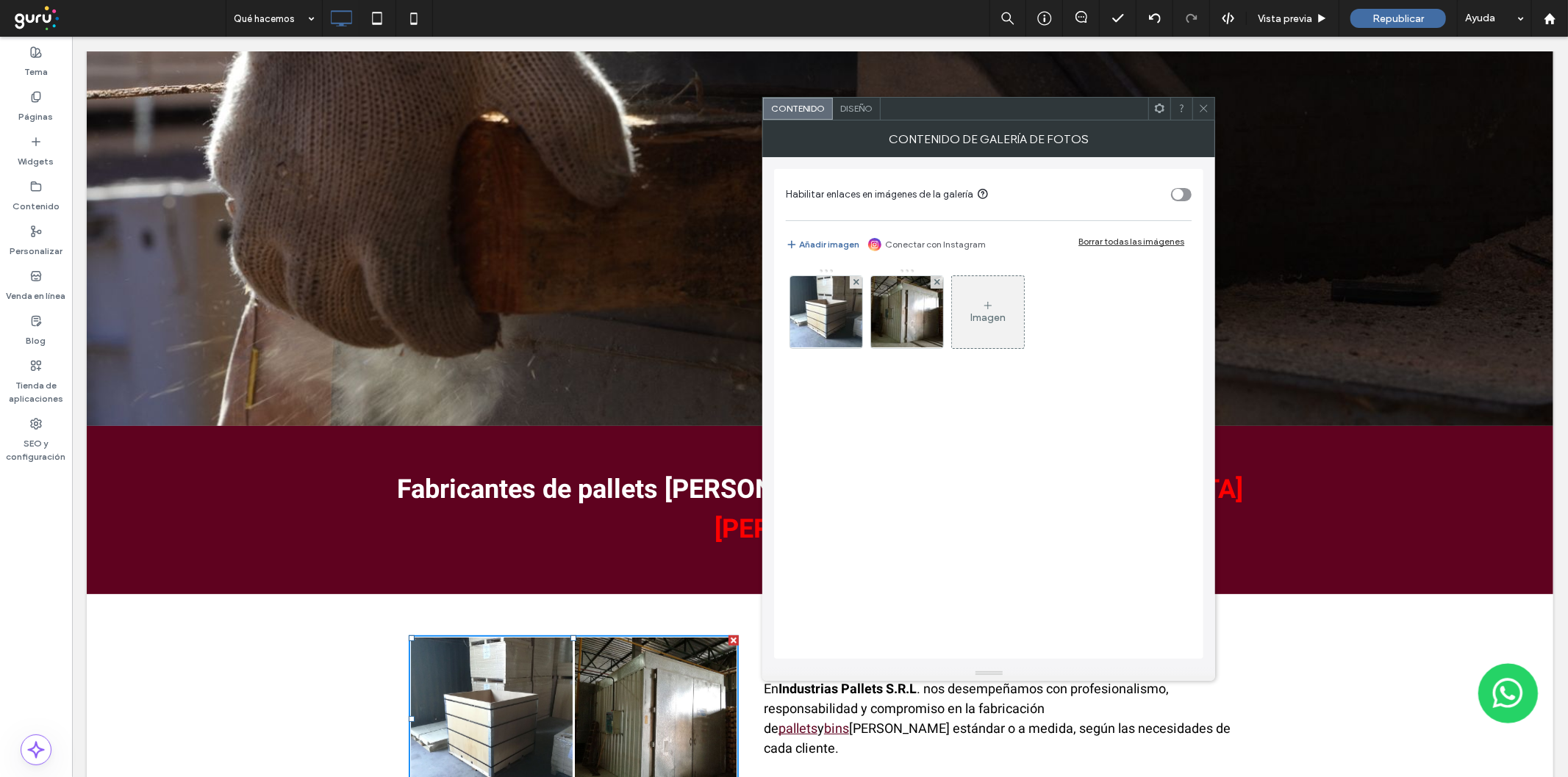
click at [1137, 236] on div "Borrar todas las imágenes" at bounding box center [1131, 241] width 106 height 11
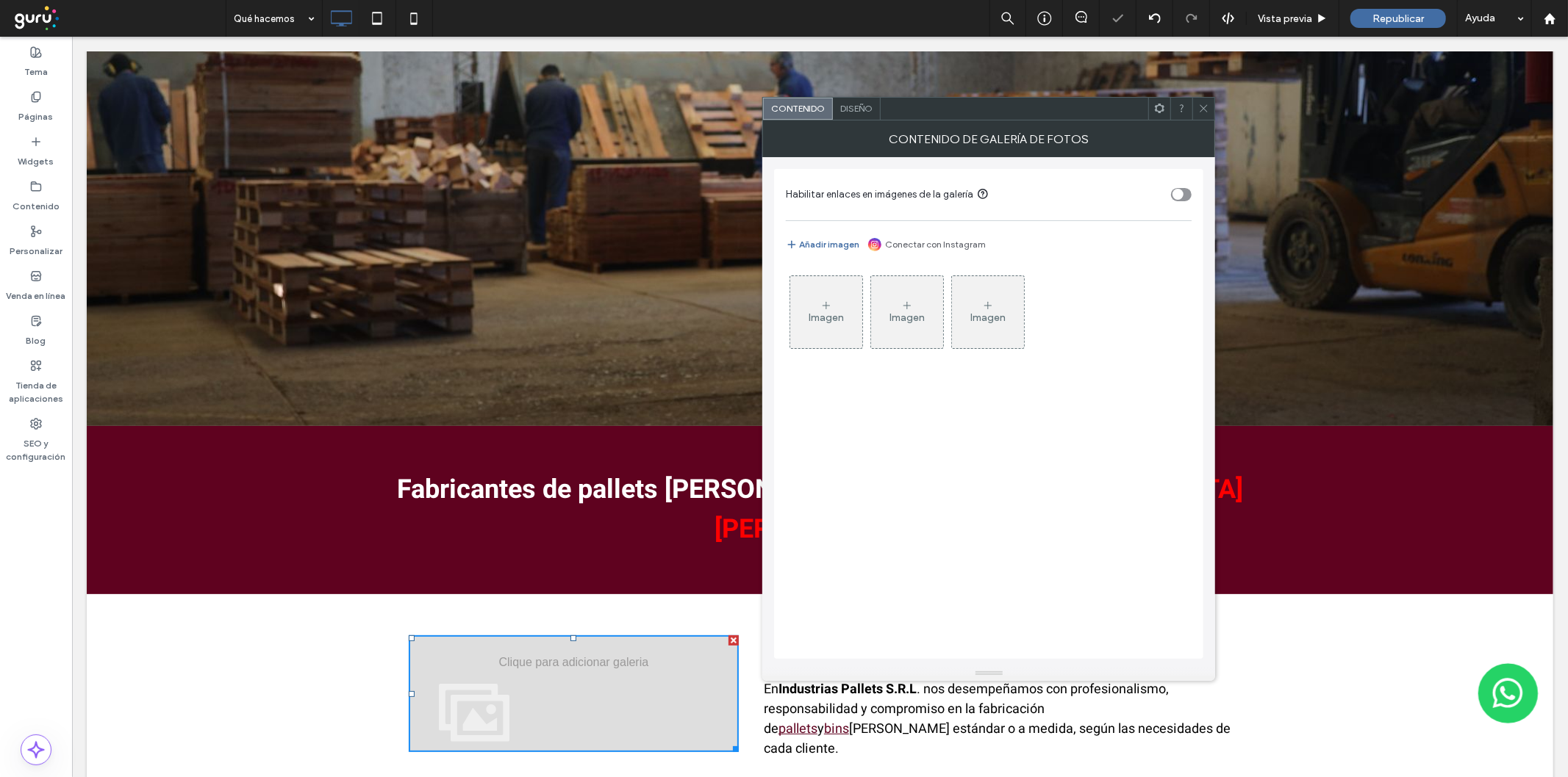
click at [826, 307] on use at bounding box center [826, 305] width 8 height 8
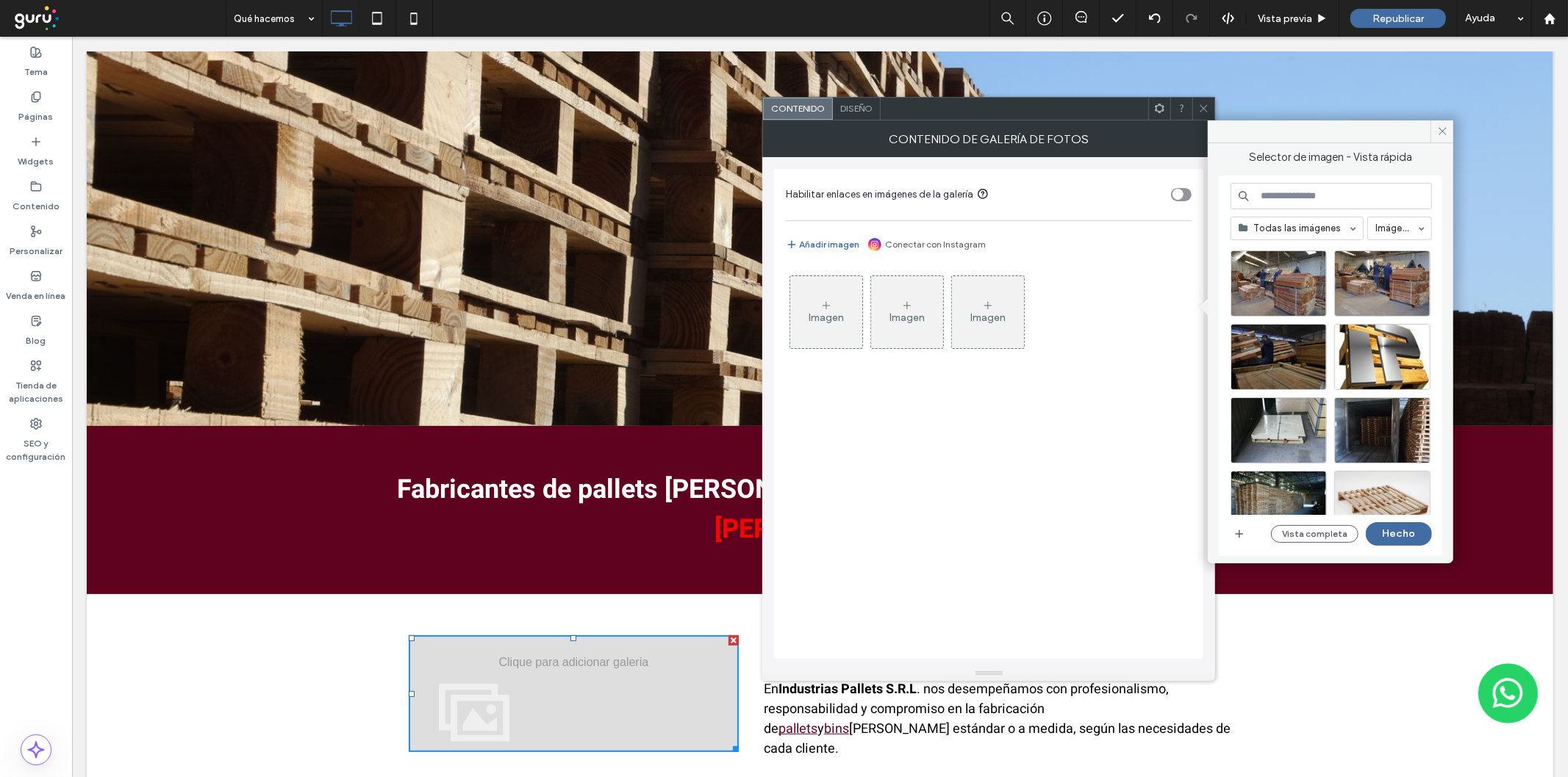
scroll to position [840, 0]
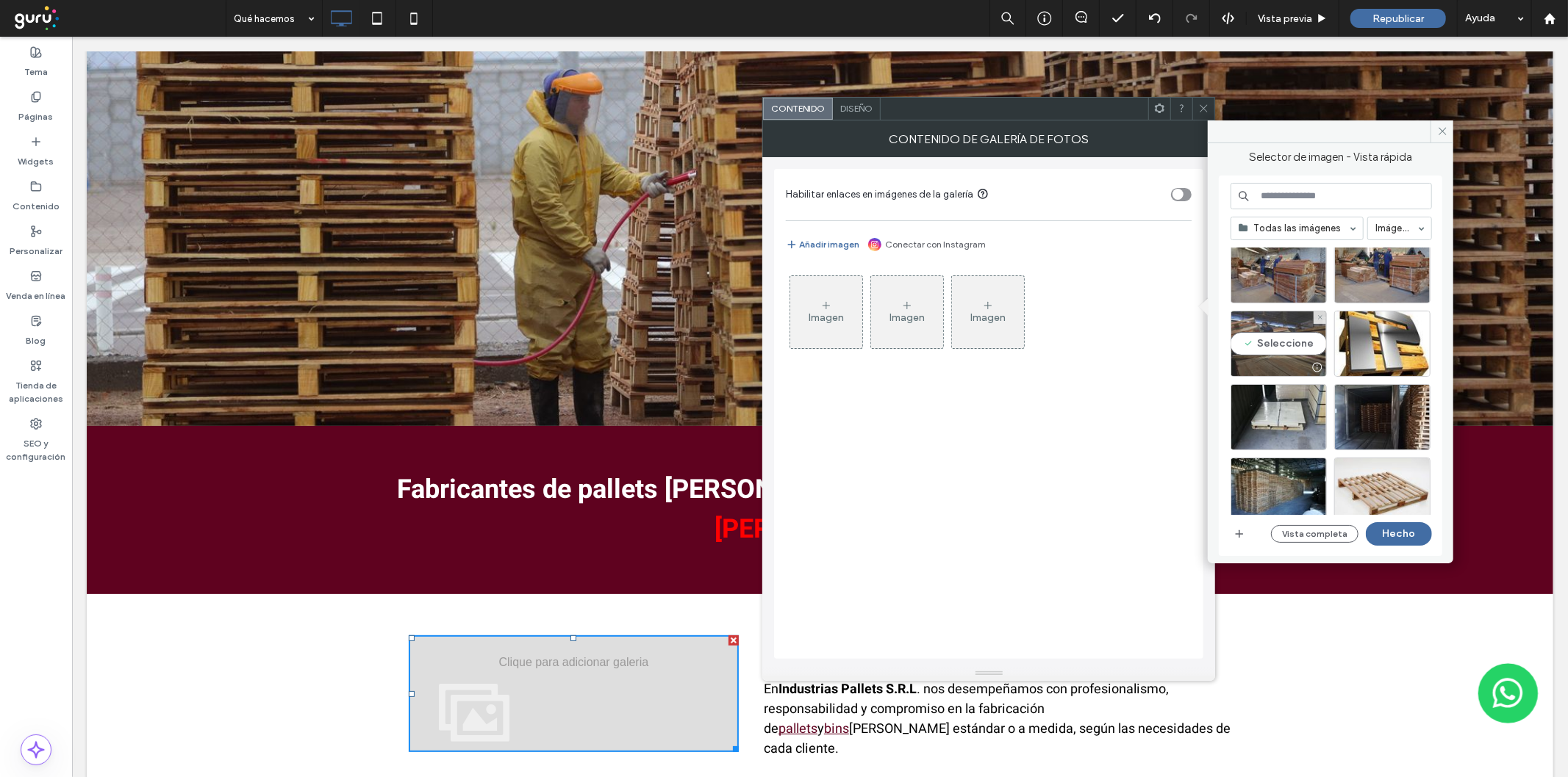
click at [1276, 353] on div "Seleccione" at bounding box center [1279, 344] width 96 height 66
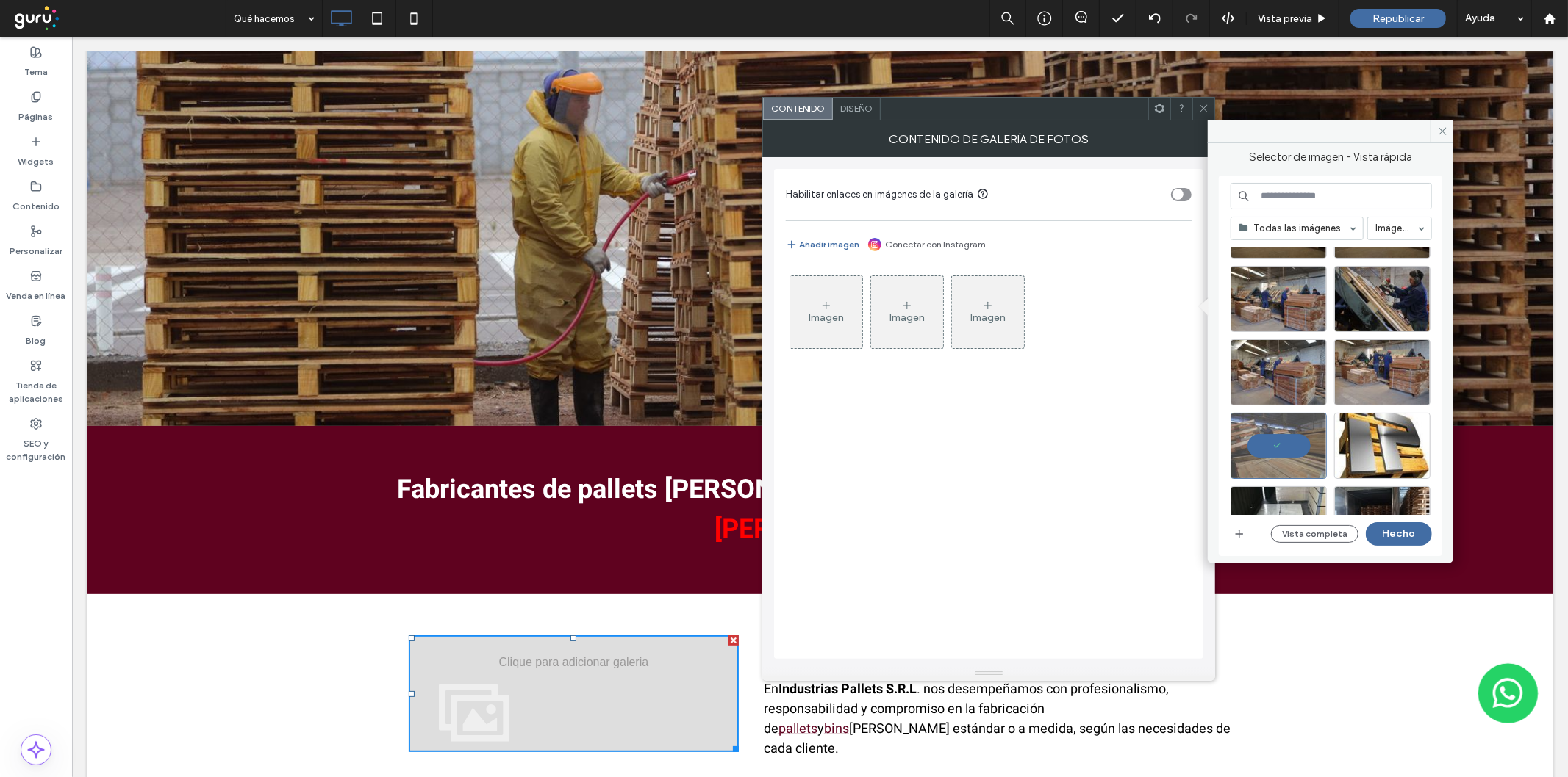
scroll to position [731, 0]
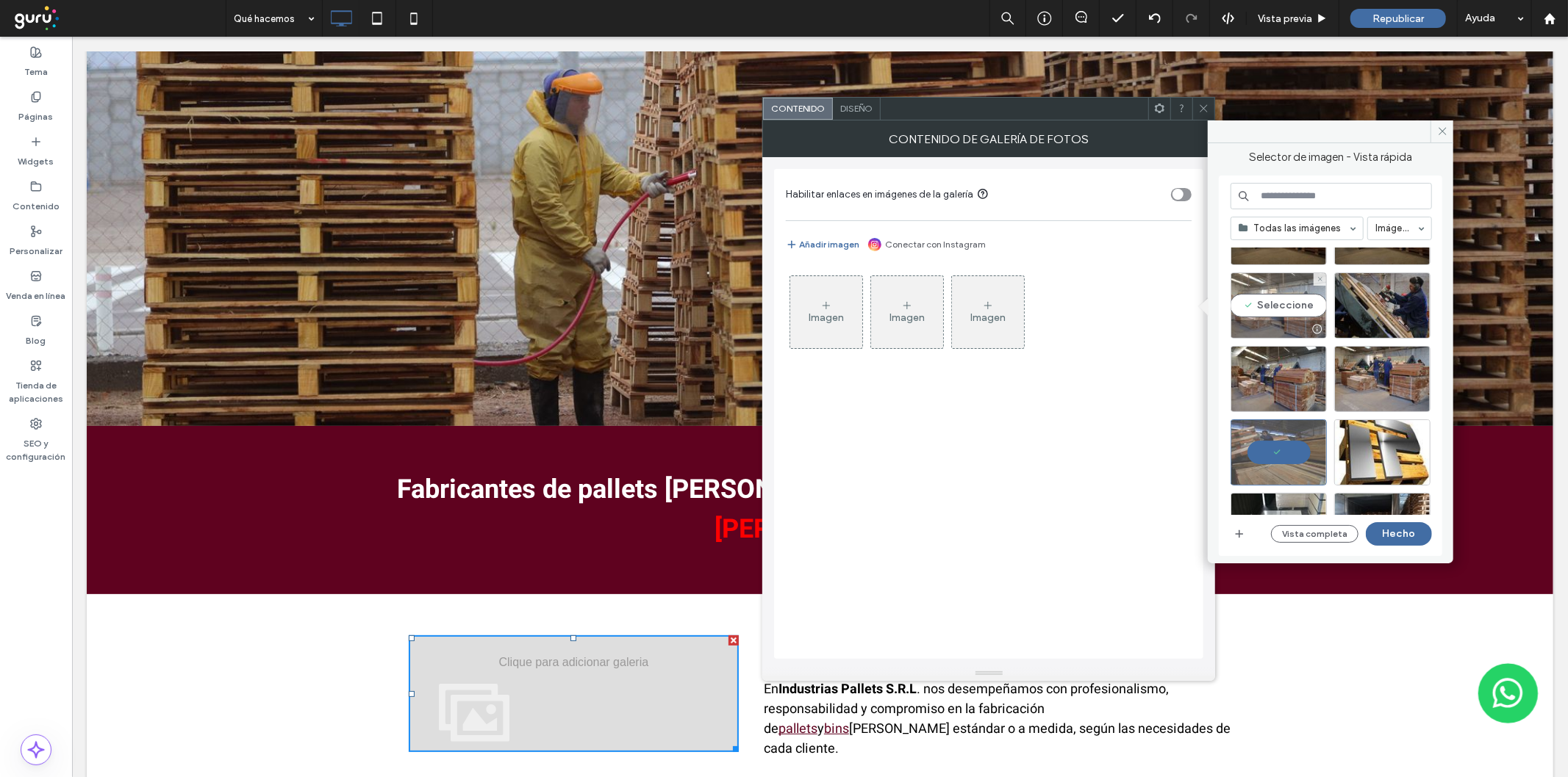
click at [1275, 310] on div "Seleccione" at bounding box center [1279, 305] width 96 height 66
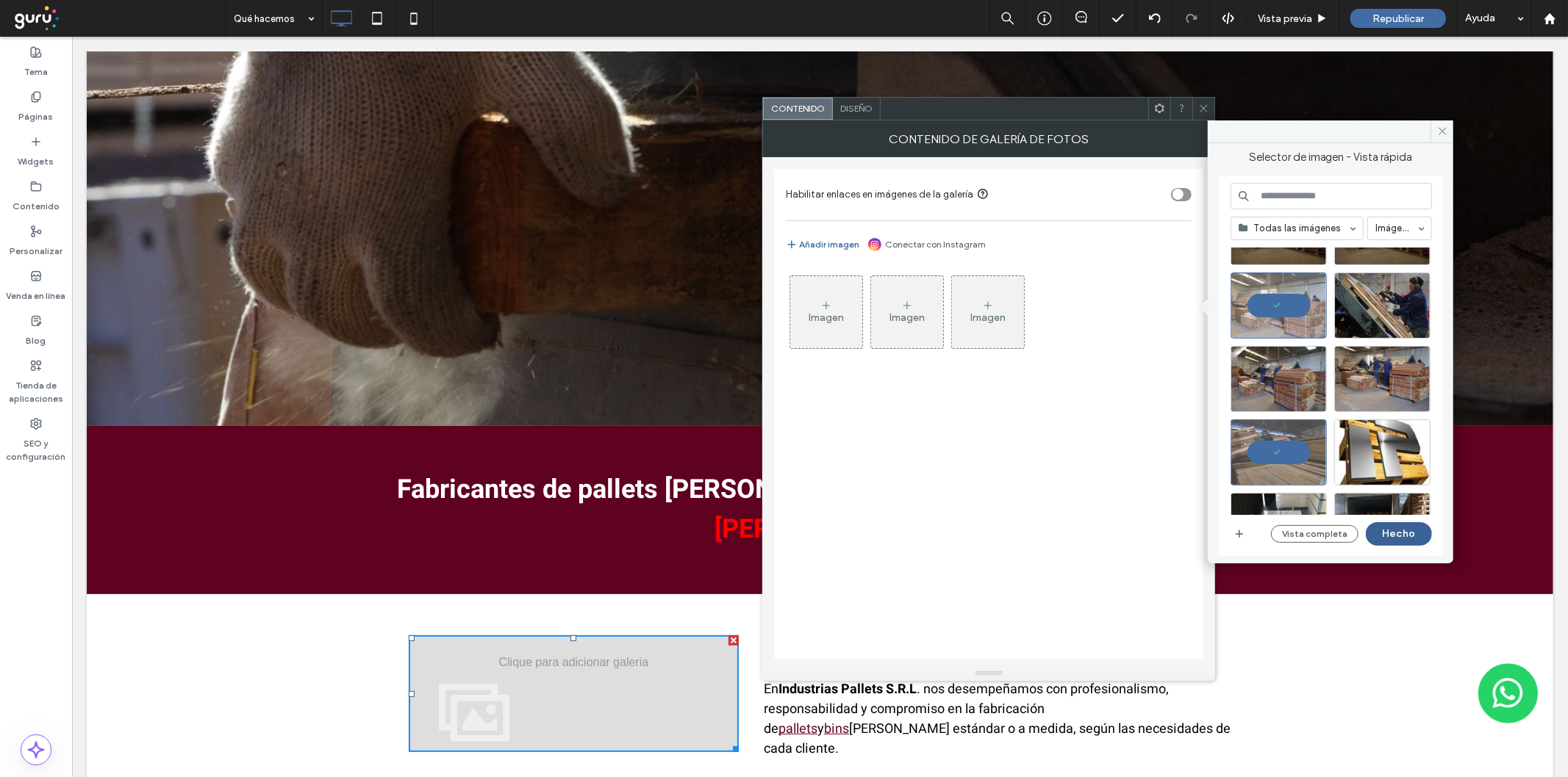
click at [1392, 526] on button "Hecho" at bounding box center [1399, 534] width 66 height 24
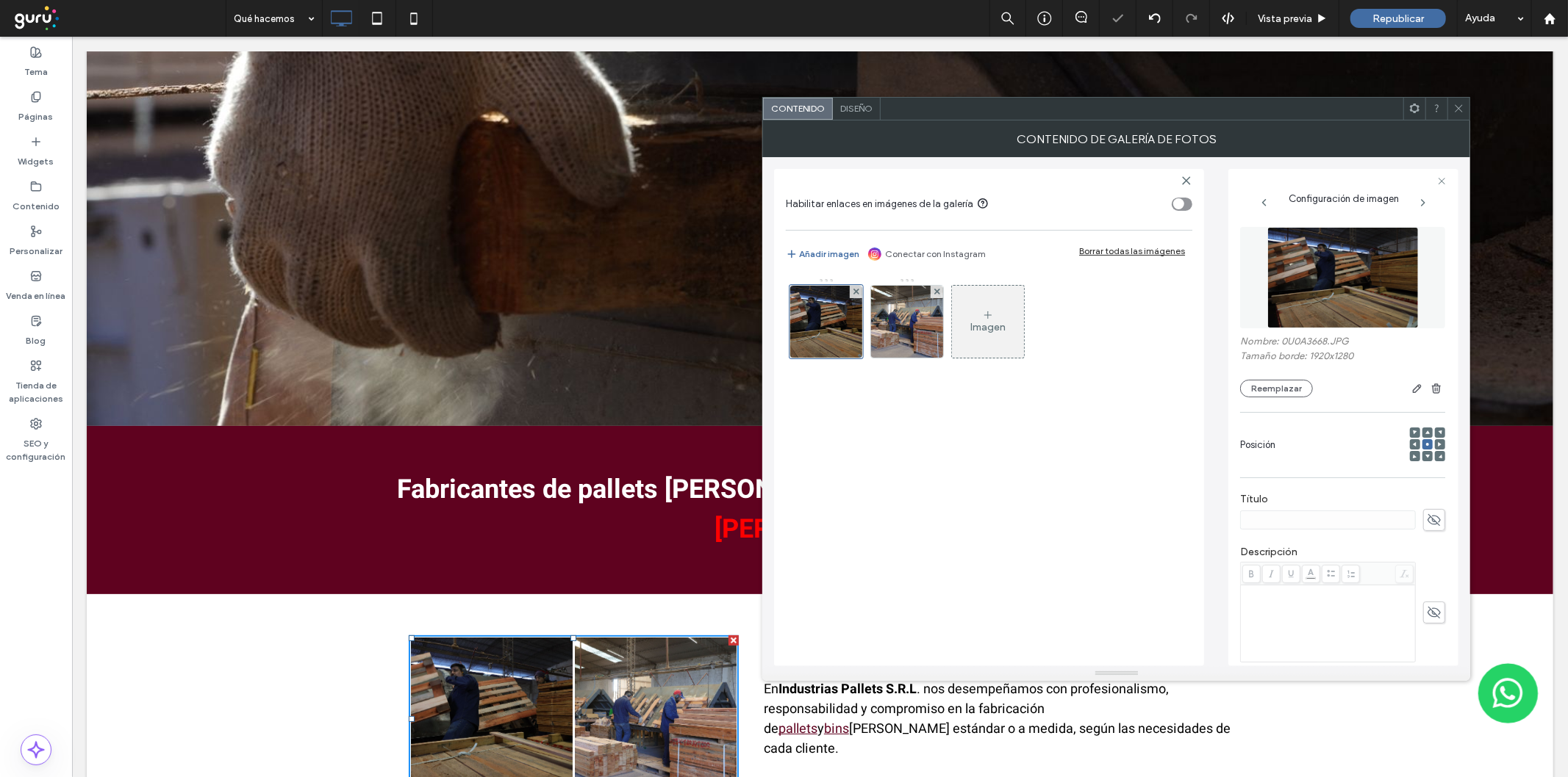
click at [1459, 112] on icon at bounding box center [1458, 108] width 11 height 11
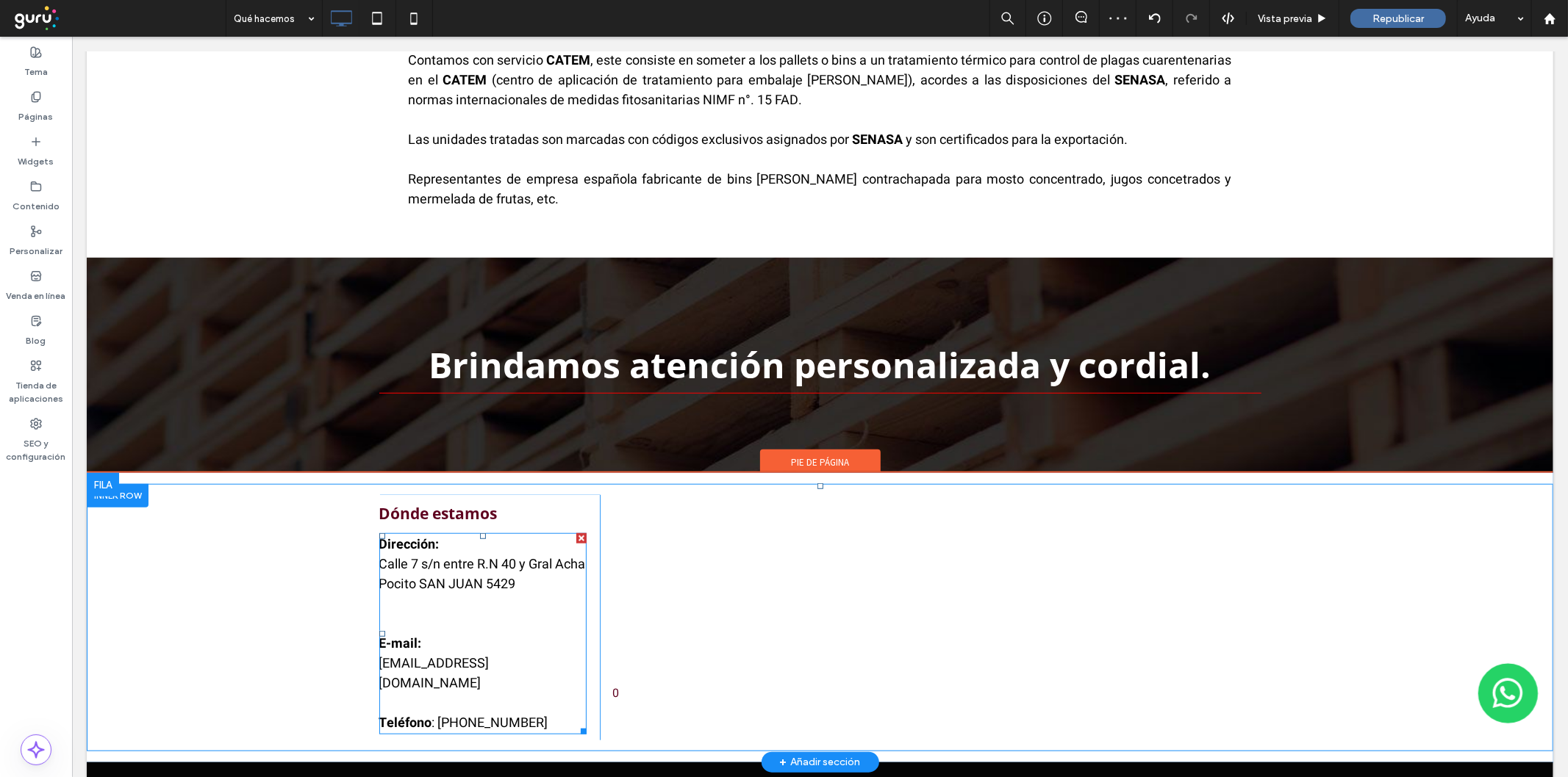
scroll to position [958, 0]
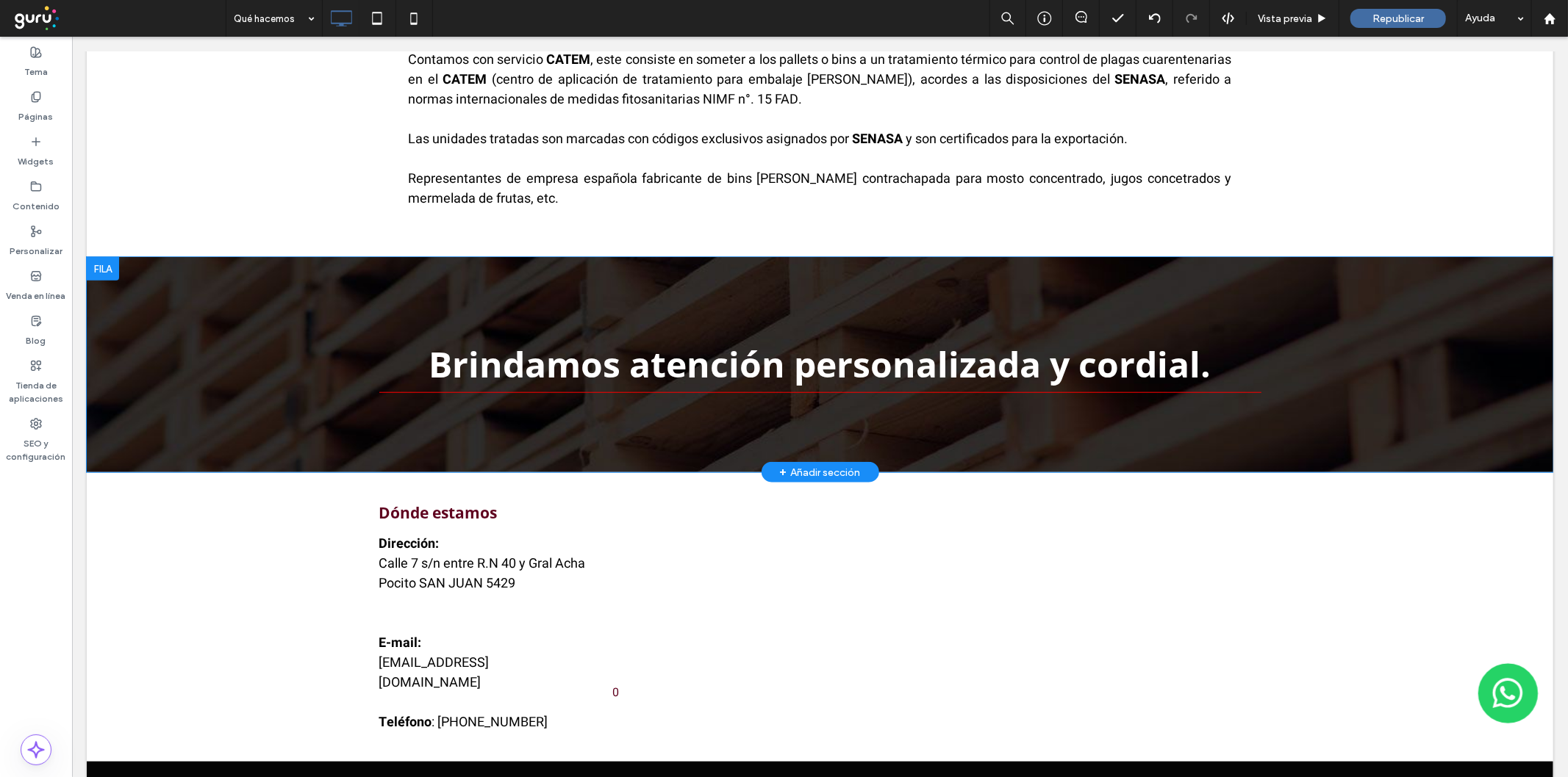
click at [252, 256] on div "Brindamos atención personalizada y cordial. Click To Paste Fila + Añadir sección" at bounding box center [819, 363] width 1466 height 215
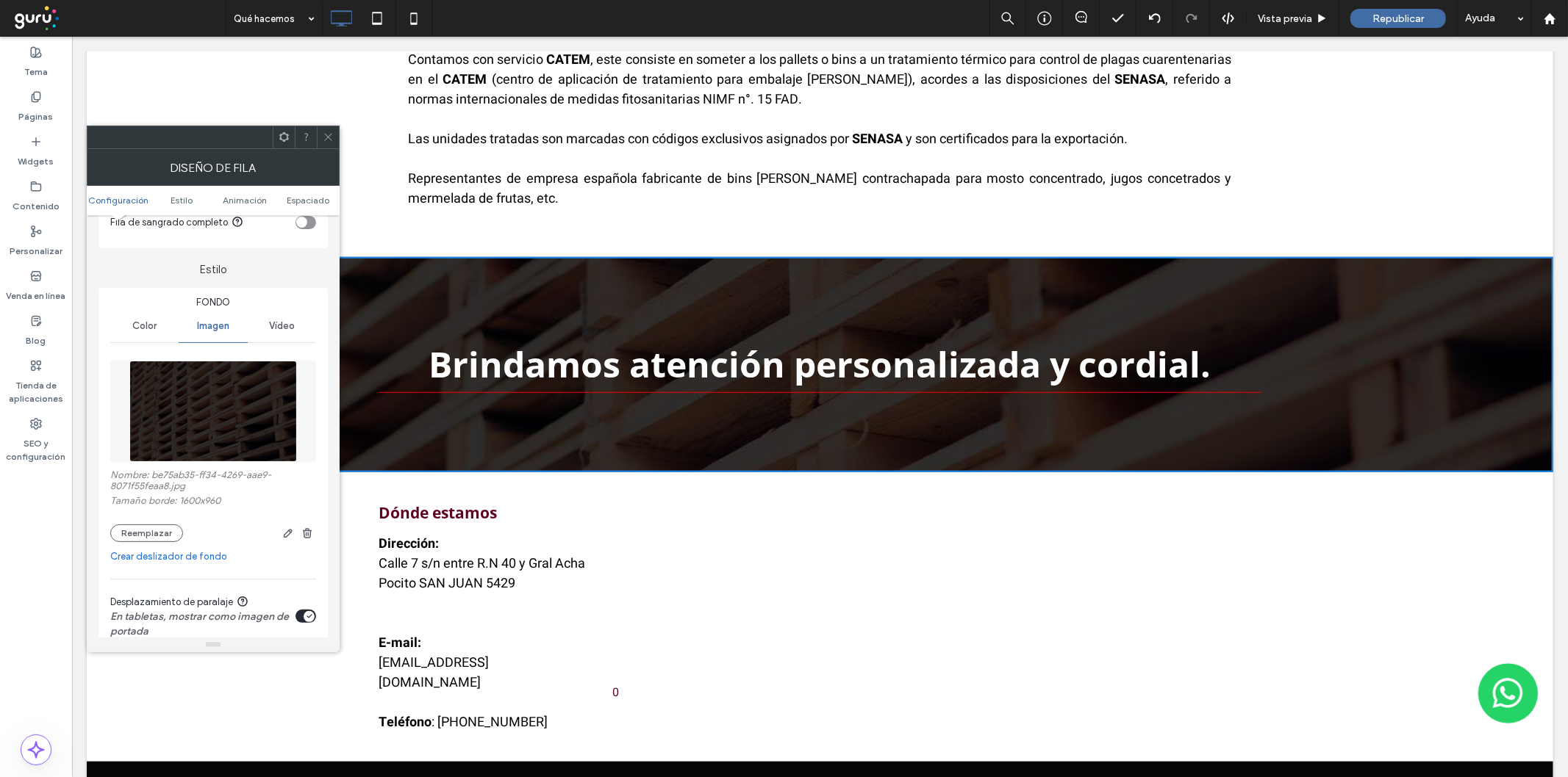
scroll to position [108, 0]
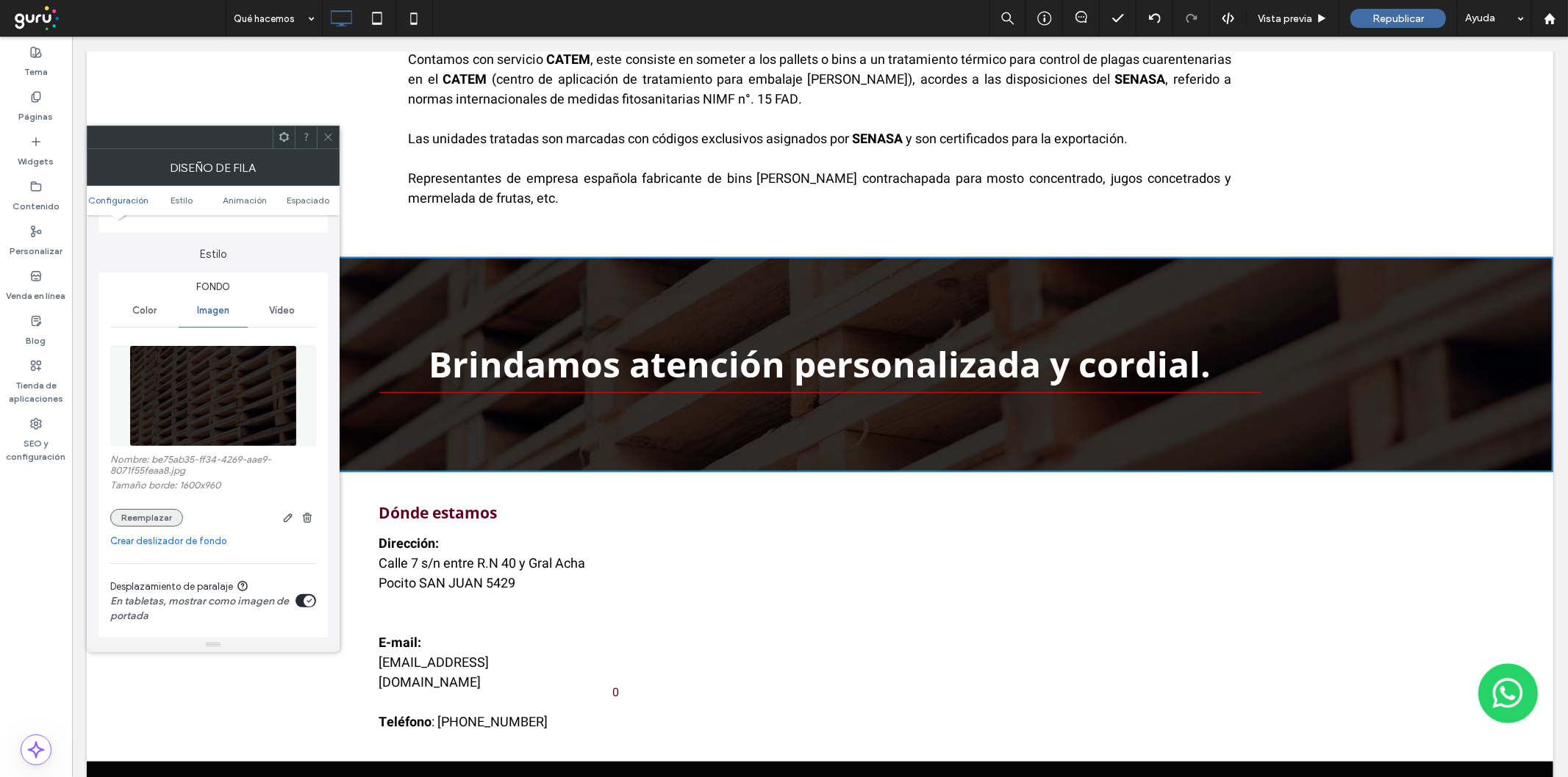
click at [159, 518] on button "Reemplazar" at bounding box center [147, 517] width 72 height 18
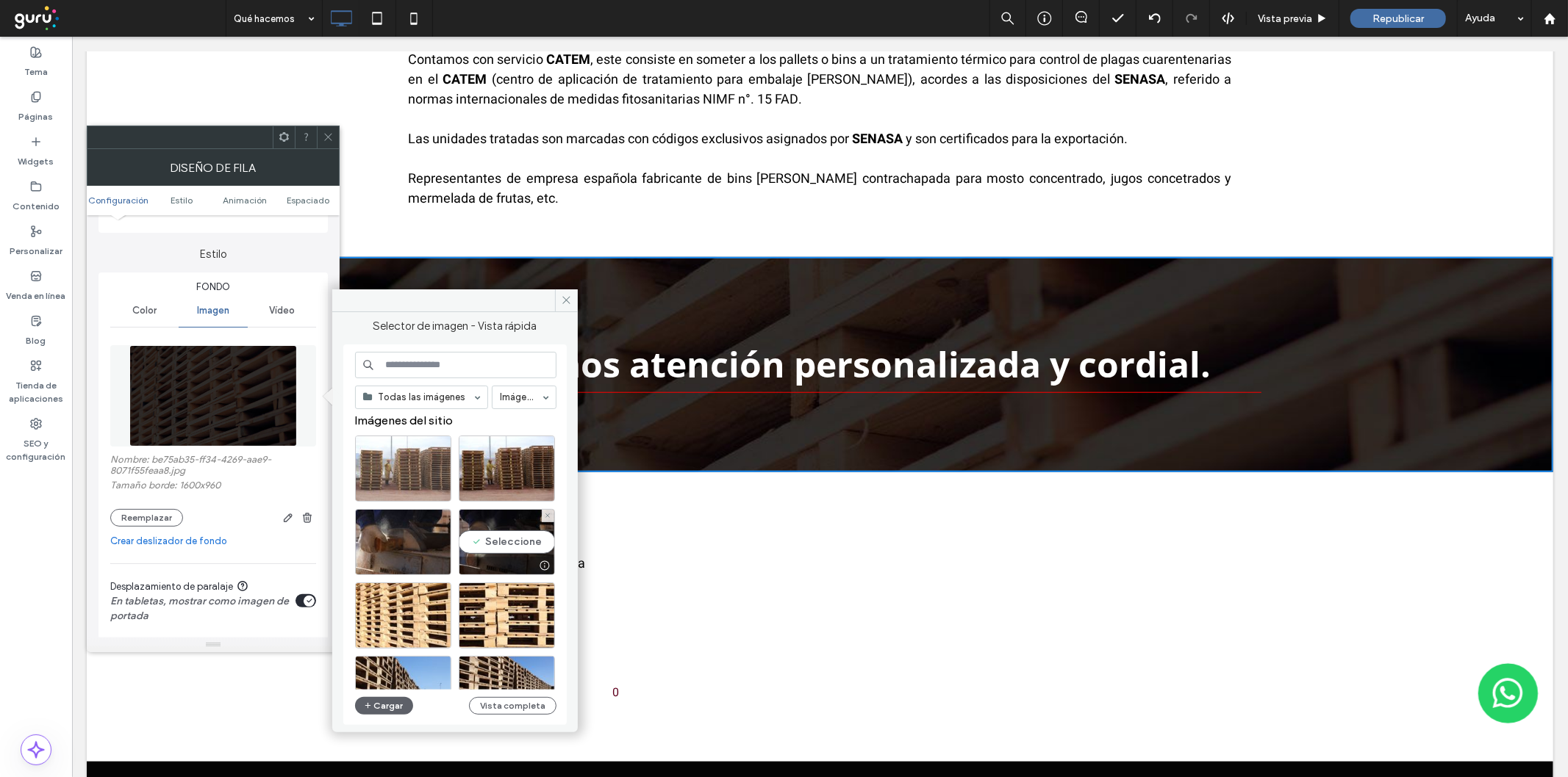
scroll to position [0, 0]
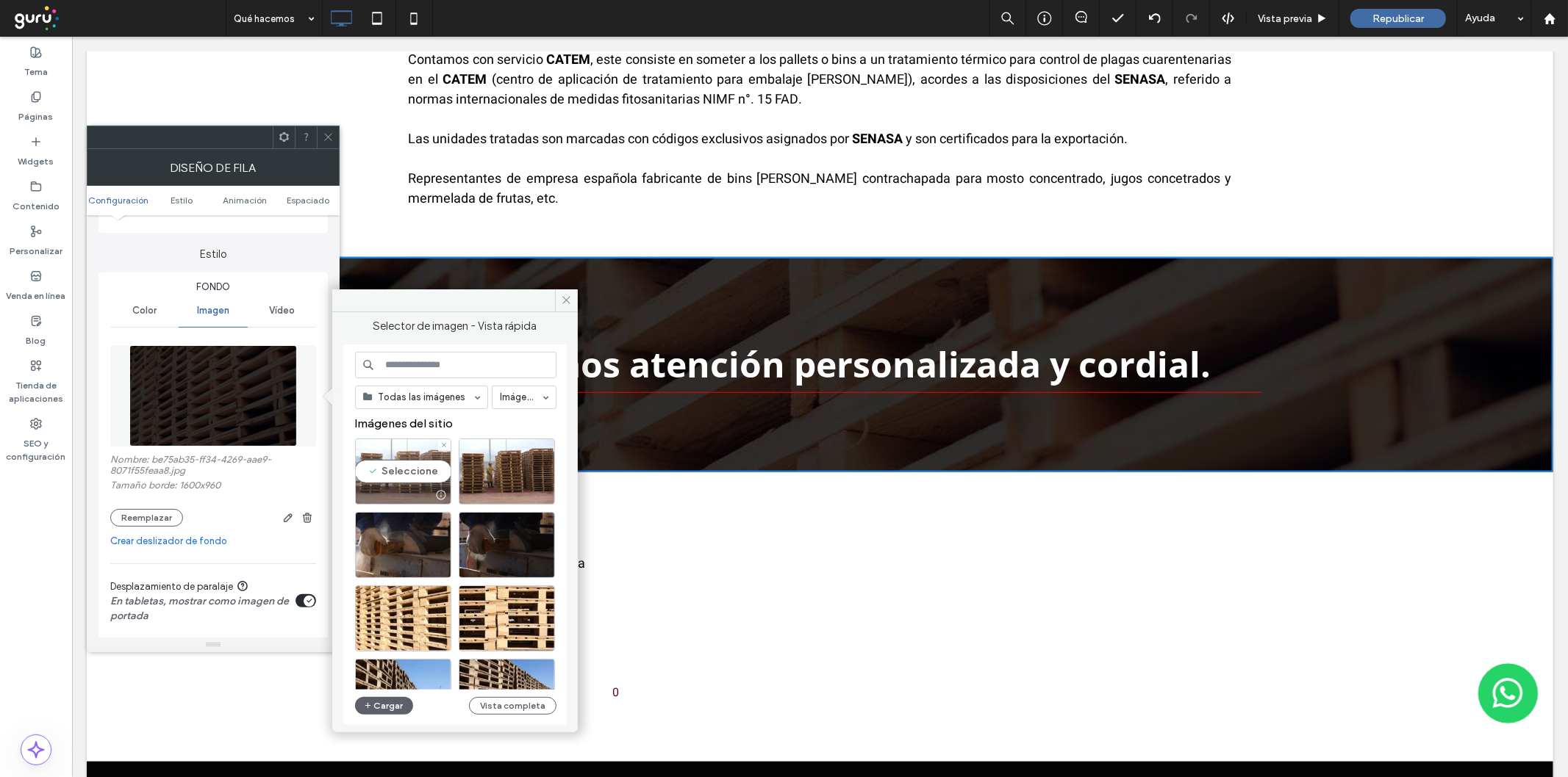
click at [439, 490] on div at bounding box center [442, 496] width 19 height 12
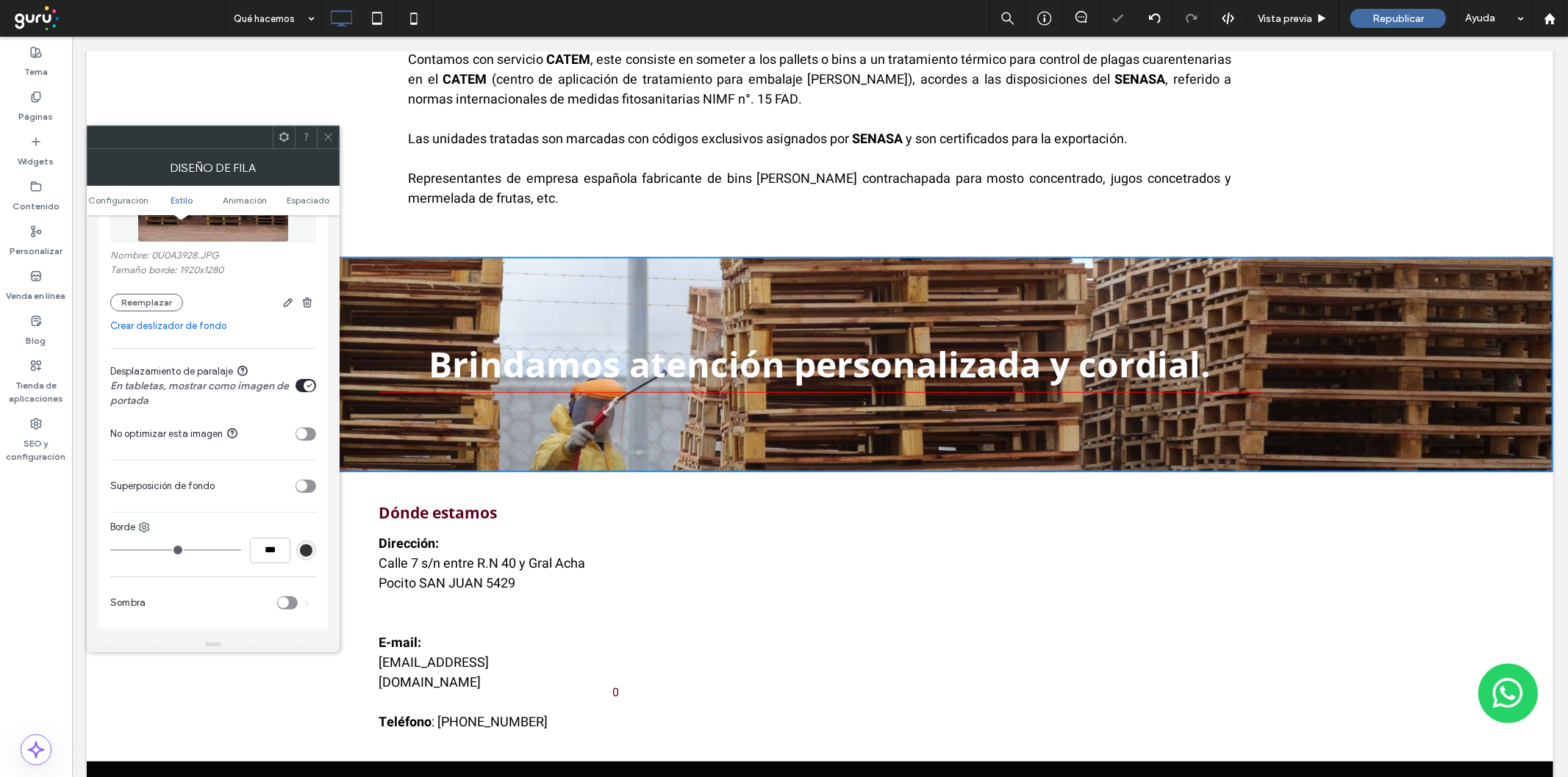
scroll to position [326, 0]
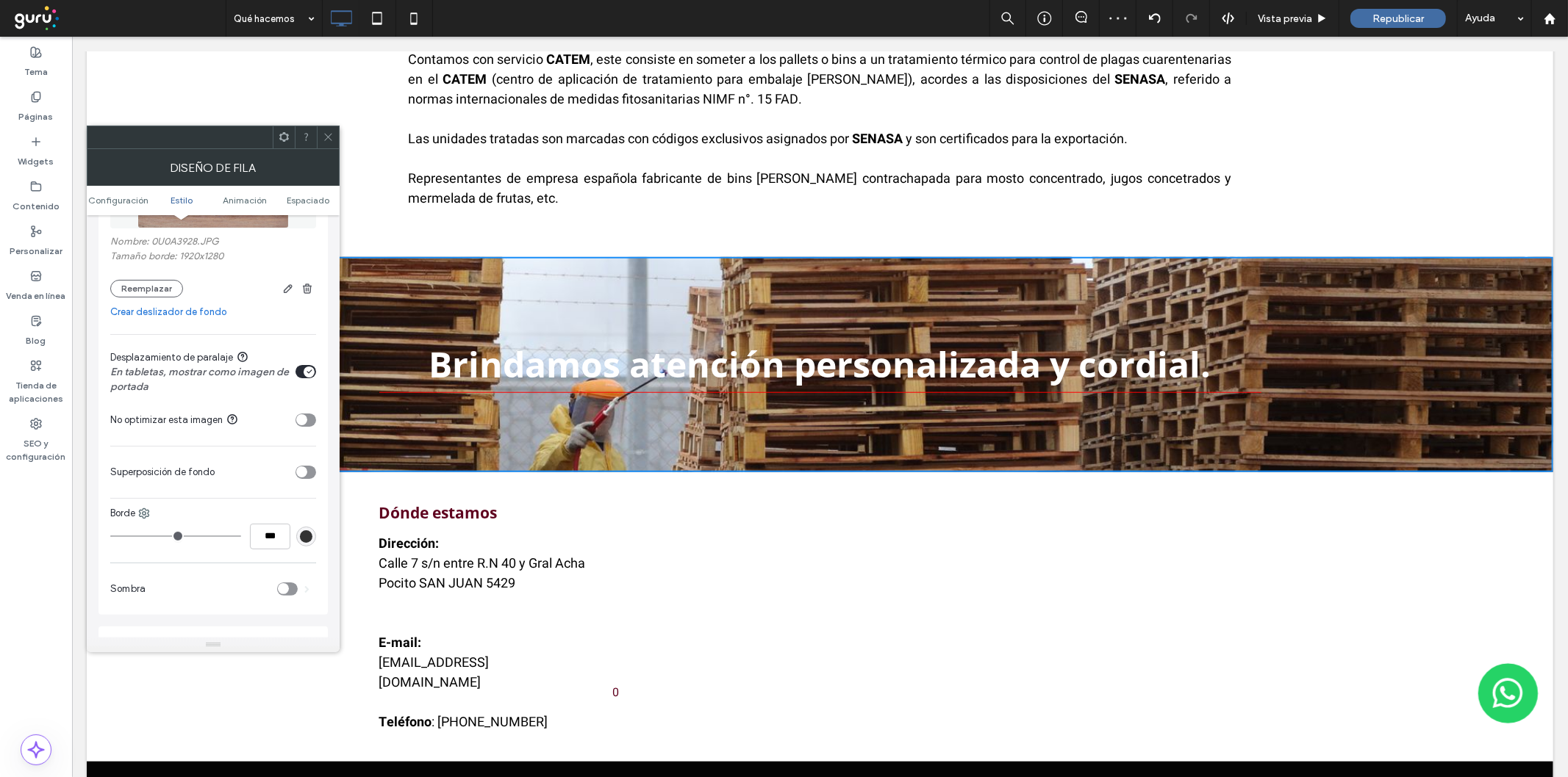
click at [305, 474] on div "toggle" at bounding box center [301, 472] width 11 height 11
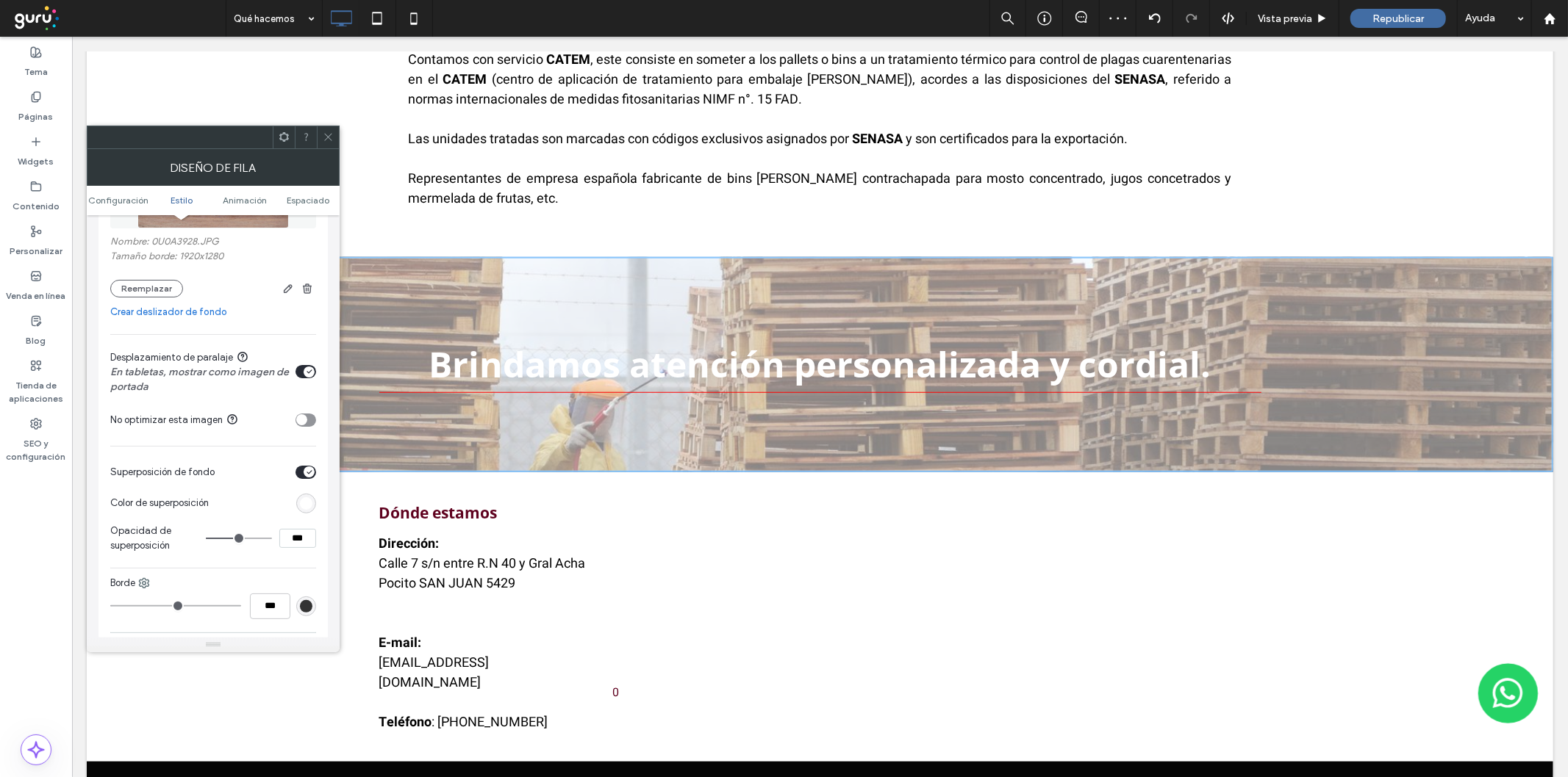
click at [301, 503] on div "rgb(255,255,255)" at bounding box center [306, 503] width 13 height 13
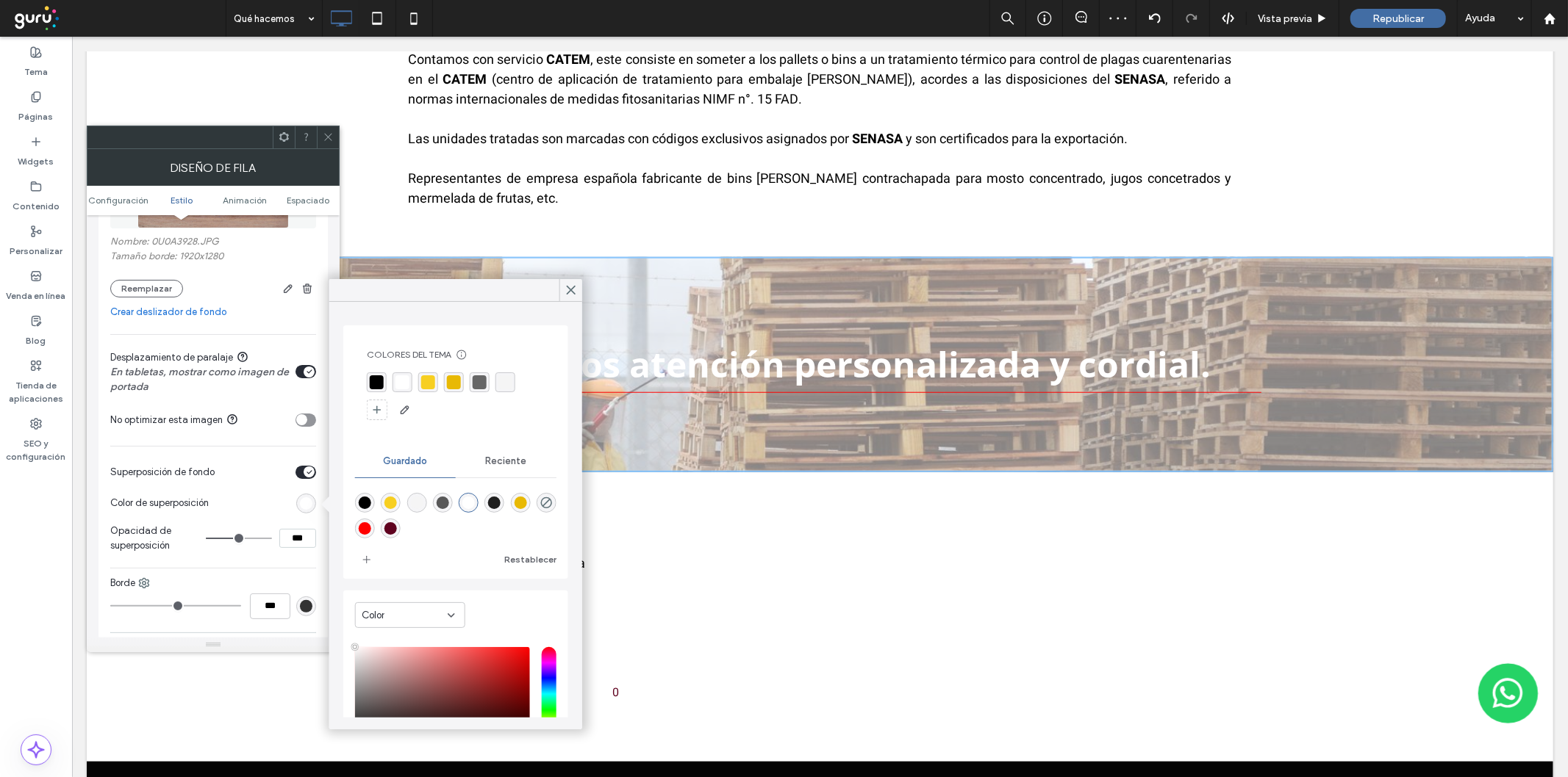
click at [376, 378] on div "rgba(0,0,0,1)" at bounding box center [377, 383] width 14 height 14
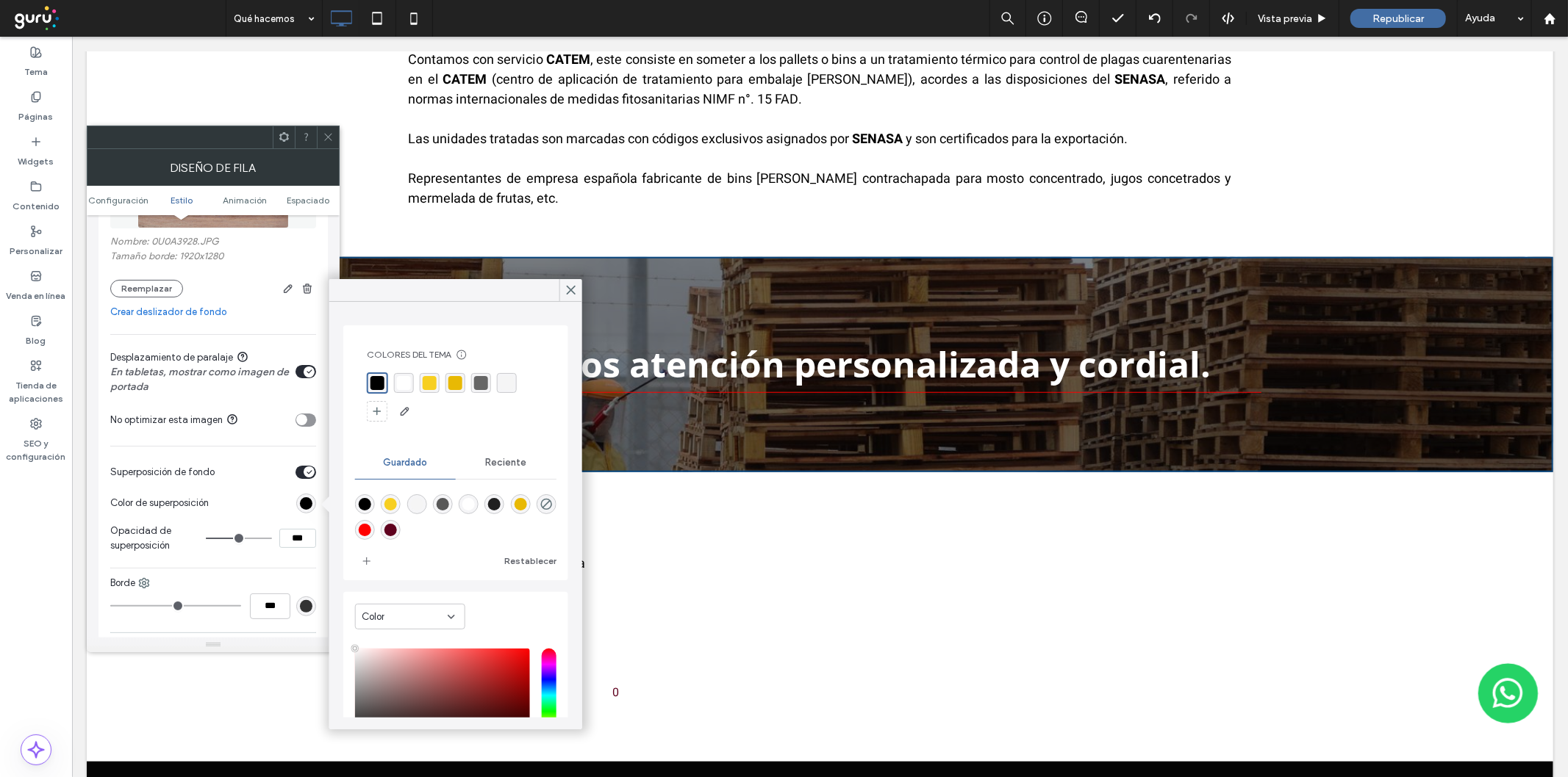
type input "**"
type input "***"
type input "**"
click at [246, 538] on input "range" at bounding box center [239, 539] width 66 height 2
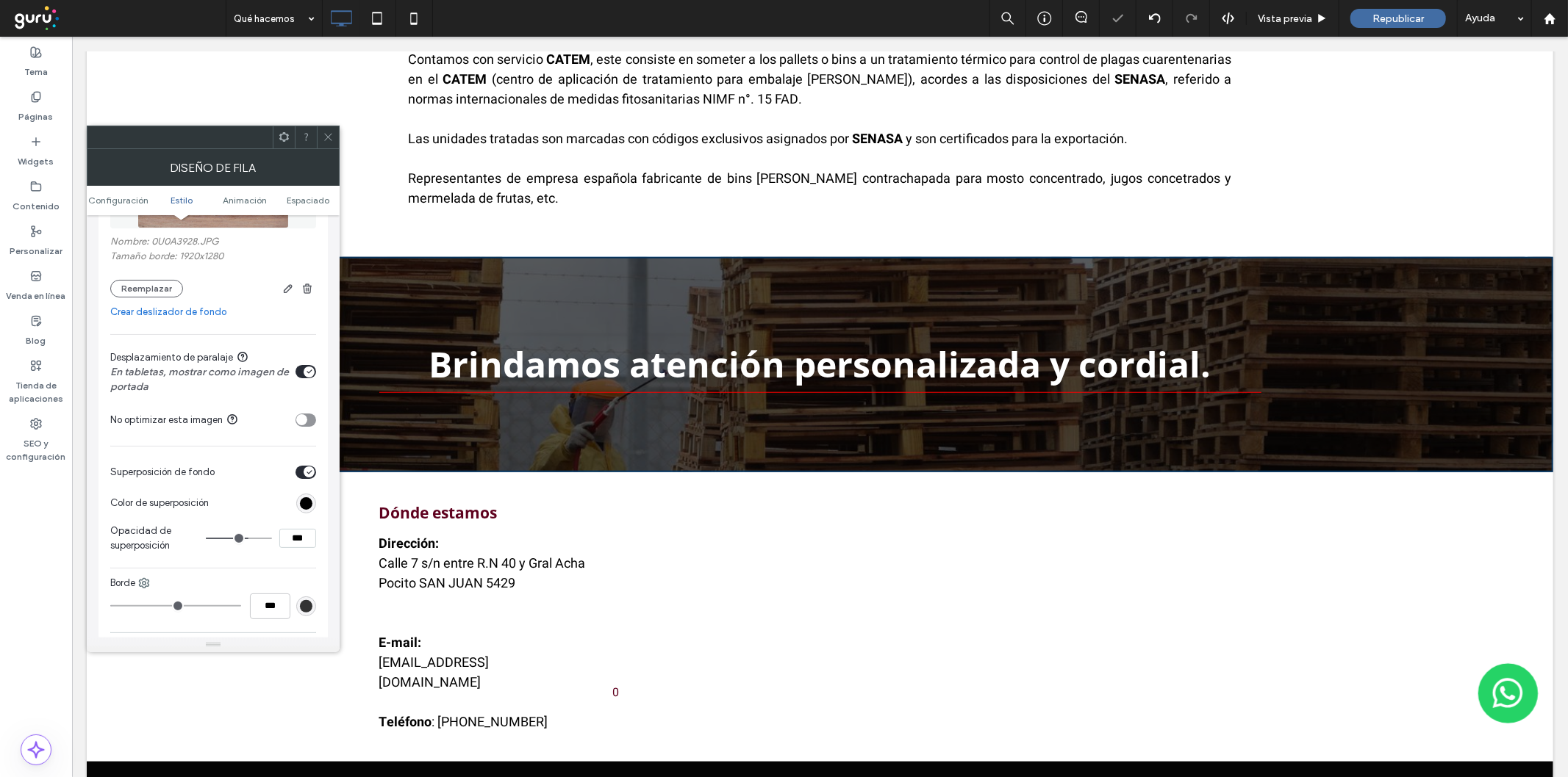
click at [332, 133] on div at bounding box center [328, 137] width 22 height 22
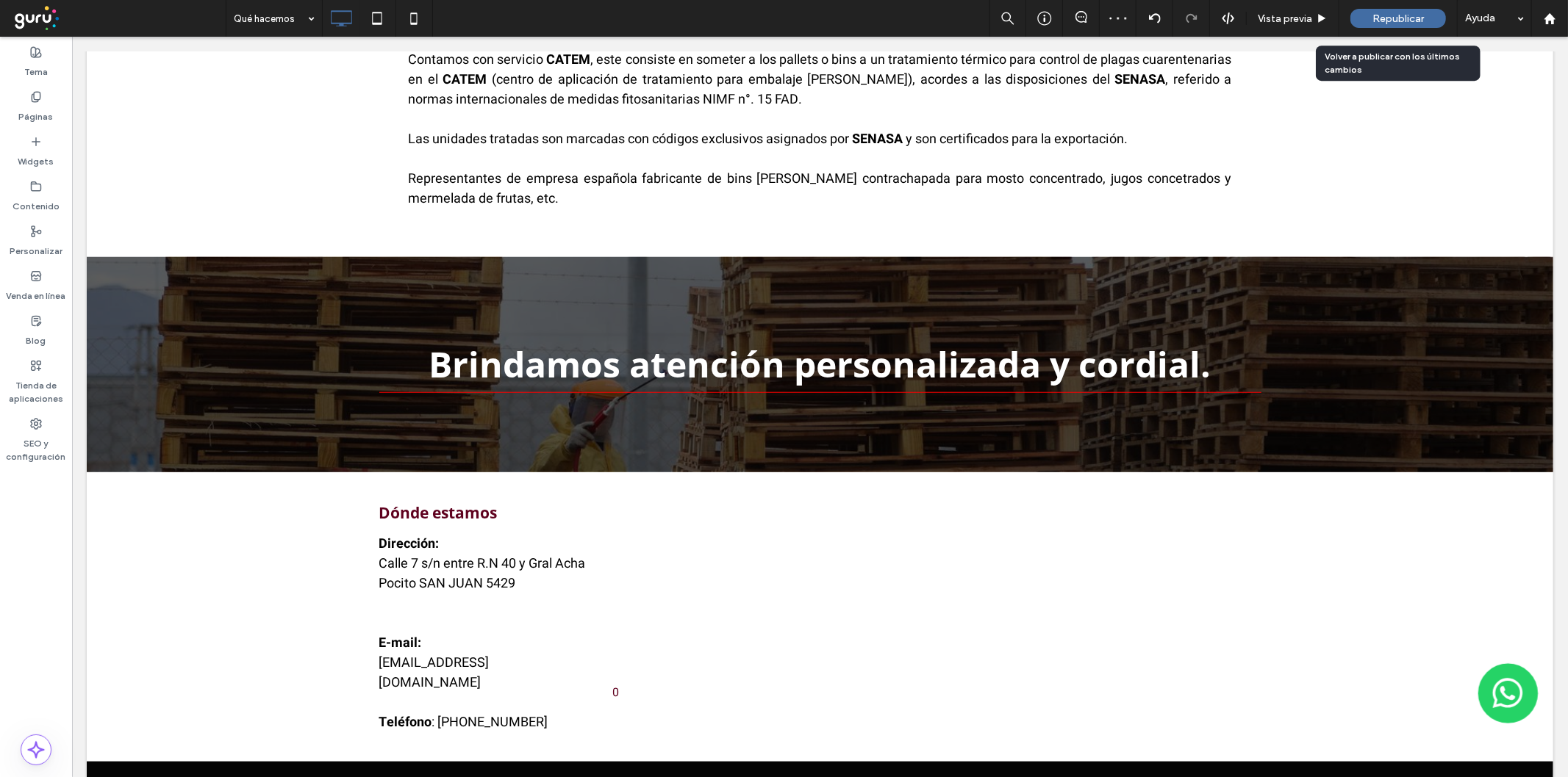
click at [1402, 19] on span "Republicar" at bounding box center [1398, 19] width 51 height 13
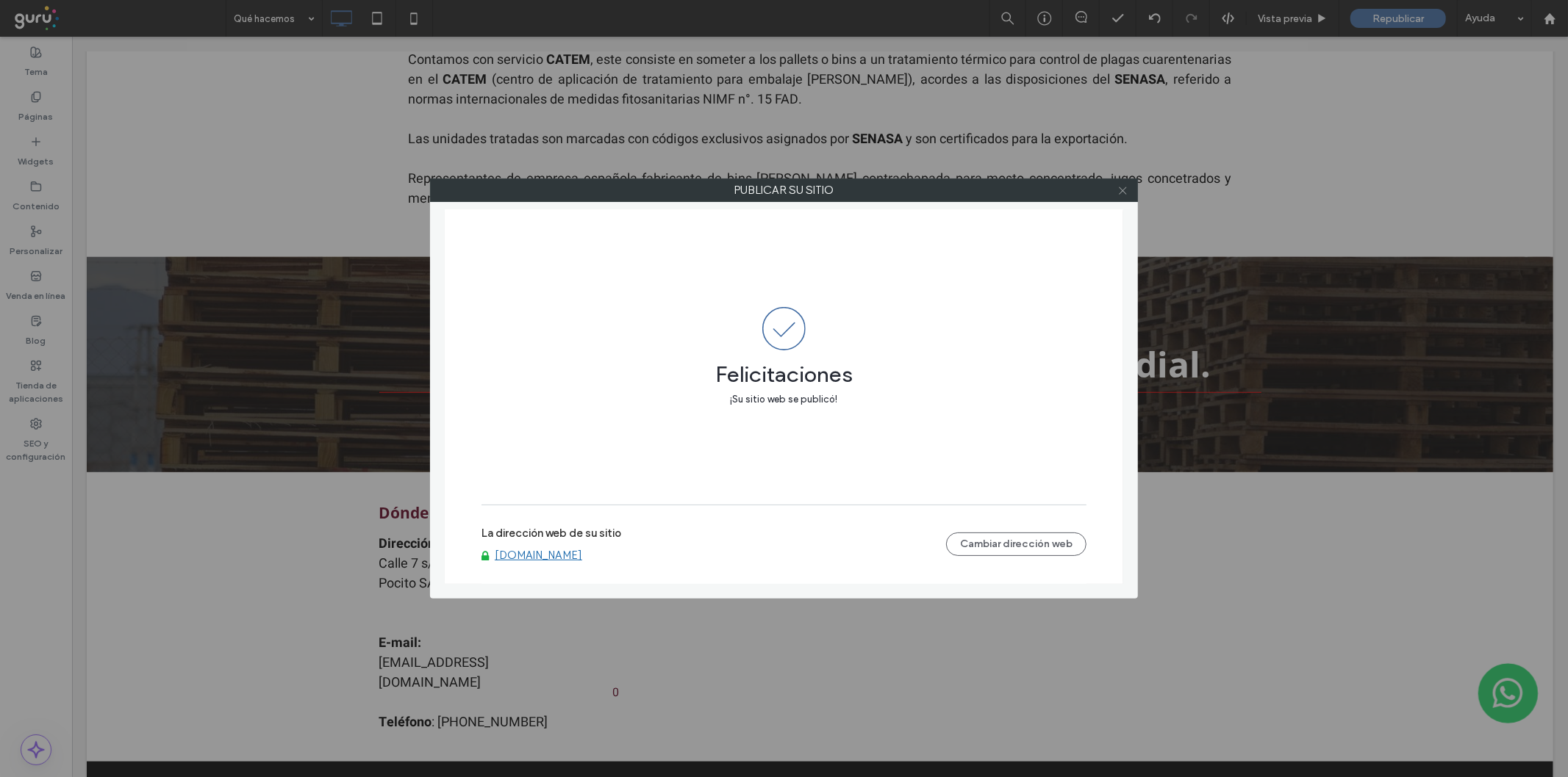
click at [1119, 190] on icon at bounding box center [1122, 190] width 11 height 11
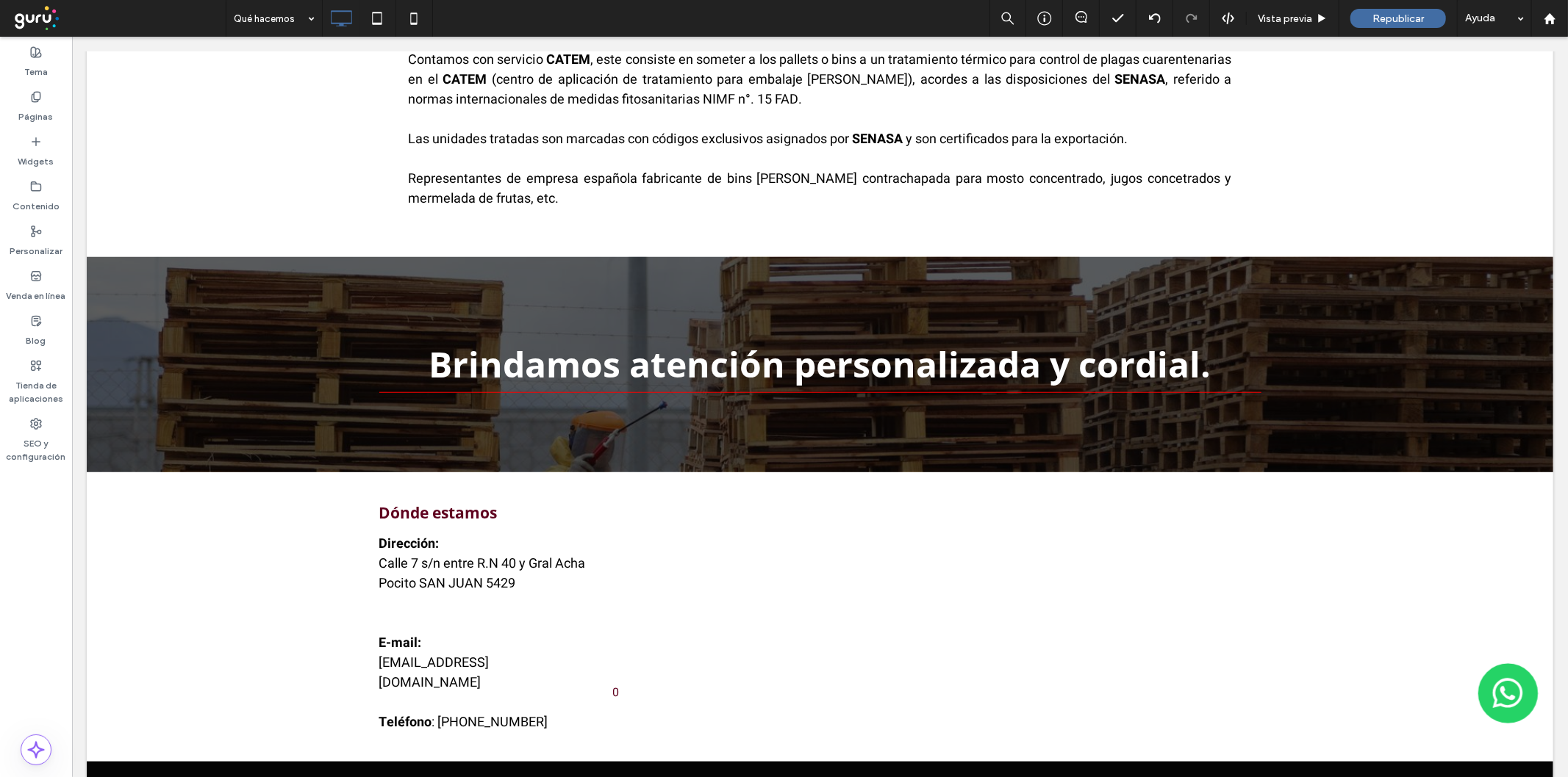
scroll to position [0, 0]
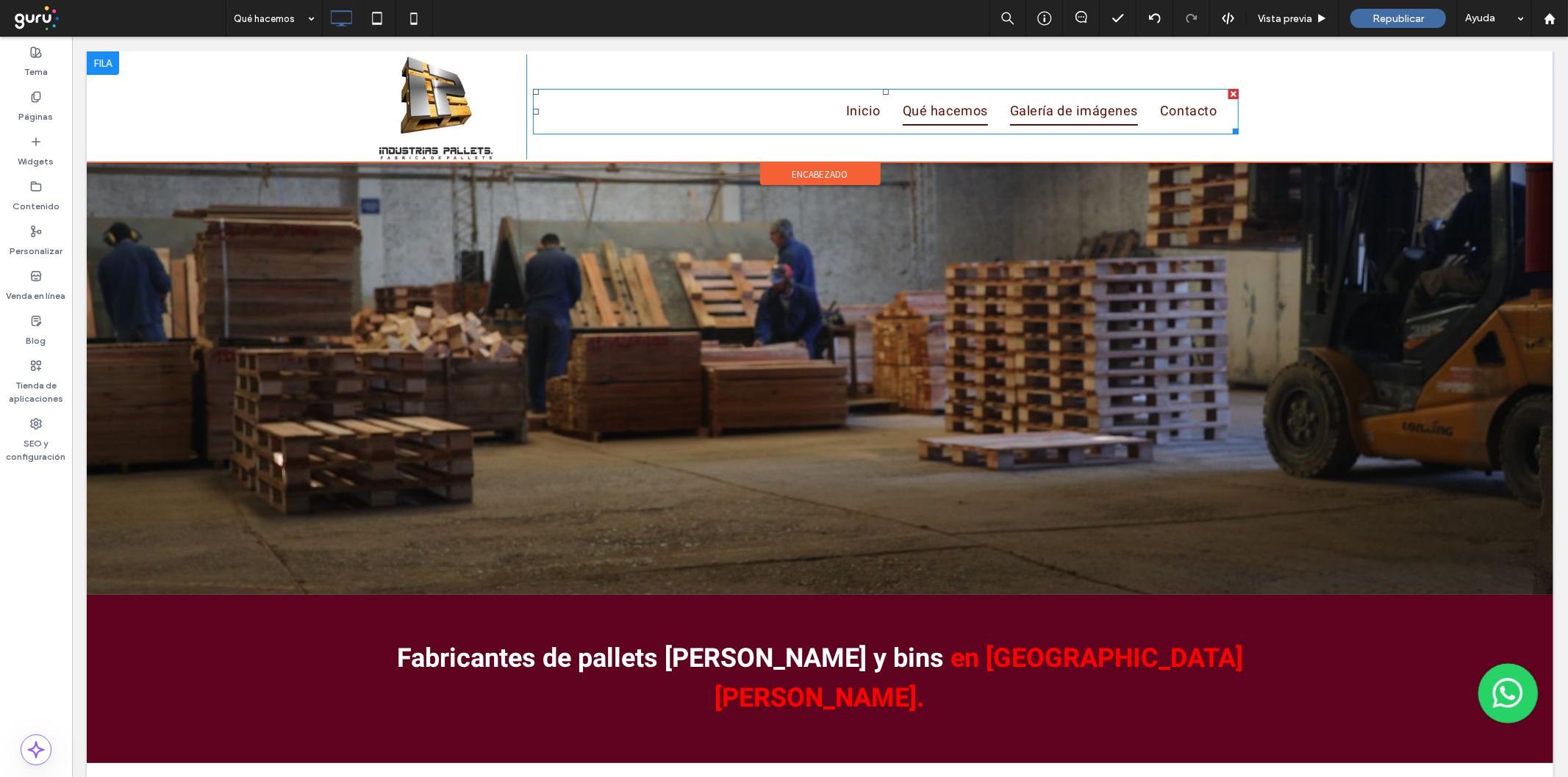
click at [1075, 115] on span "Galería de imágenes" at bounding box center [1073, 110] width 128 height 28
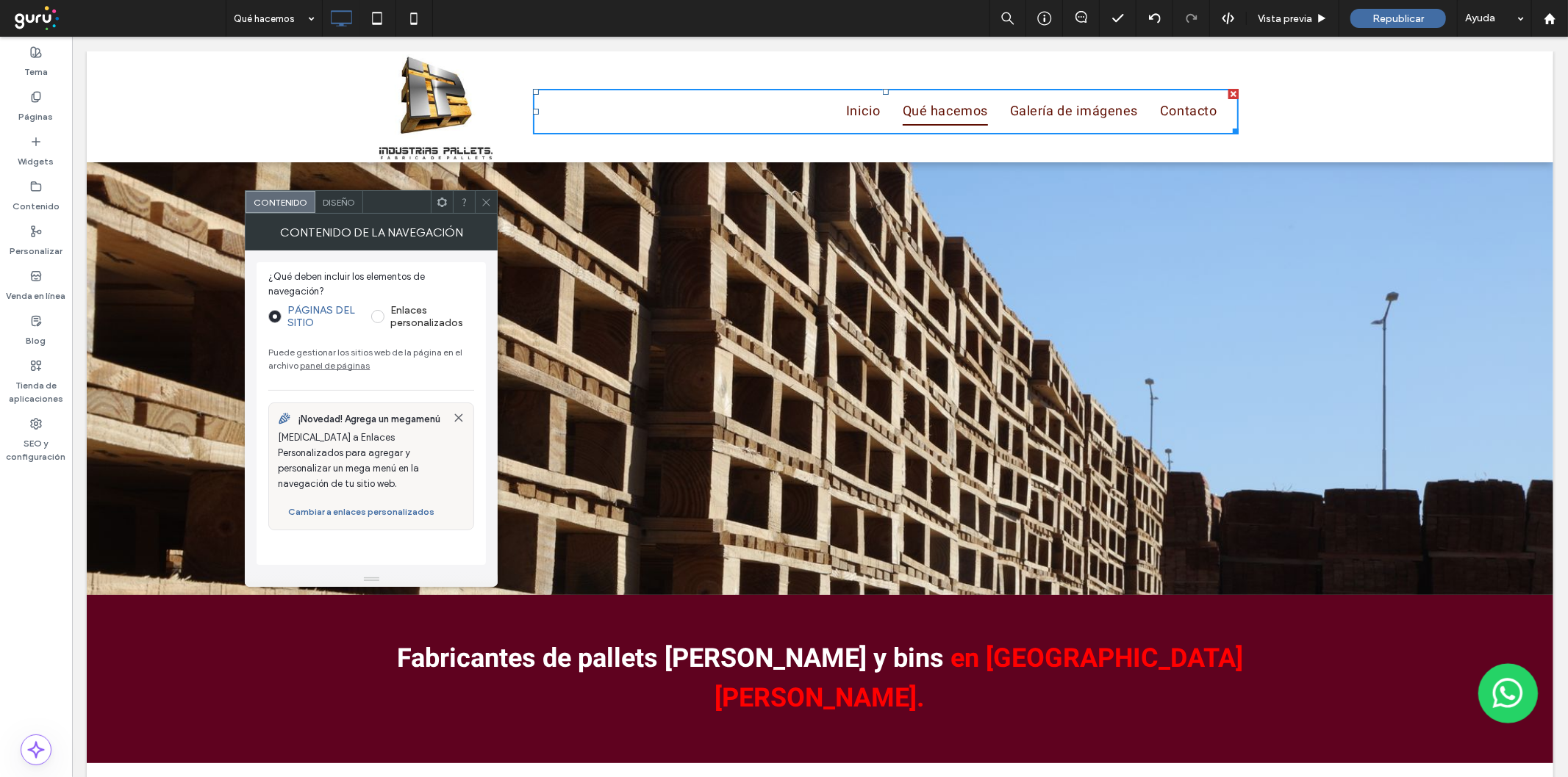
click at [491, 199] on icon at bounding box center [486, 202] width 11 height 11
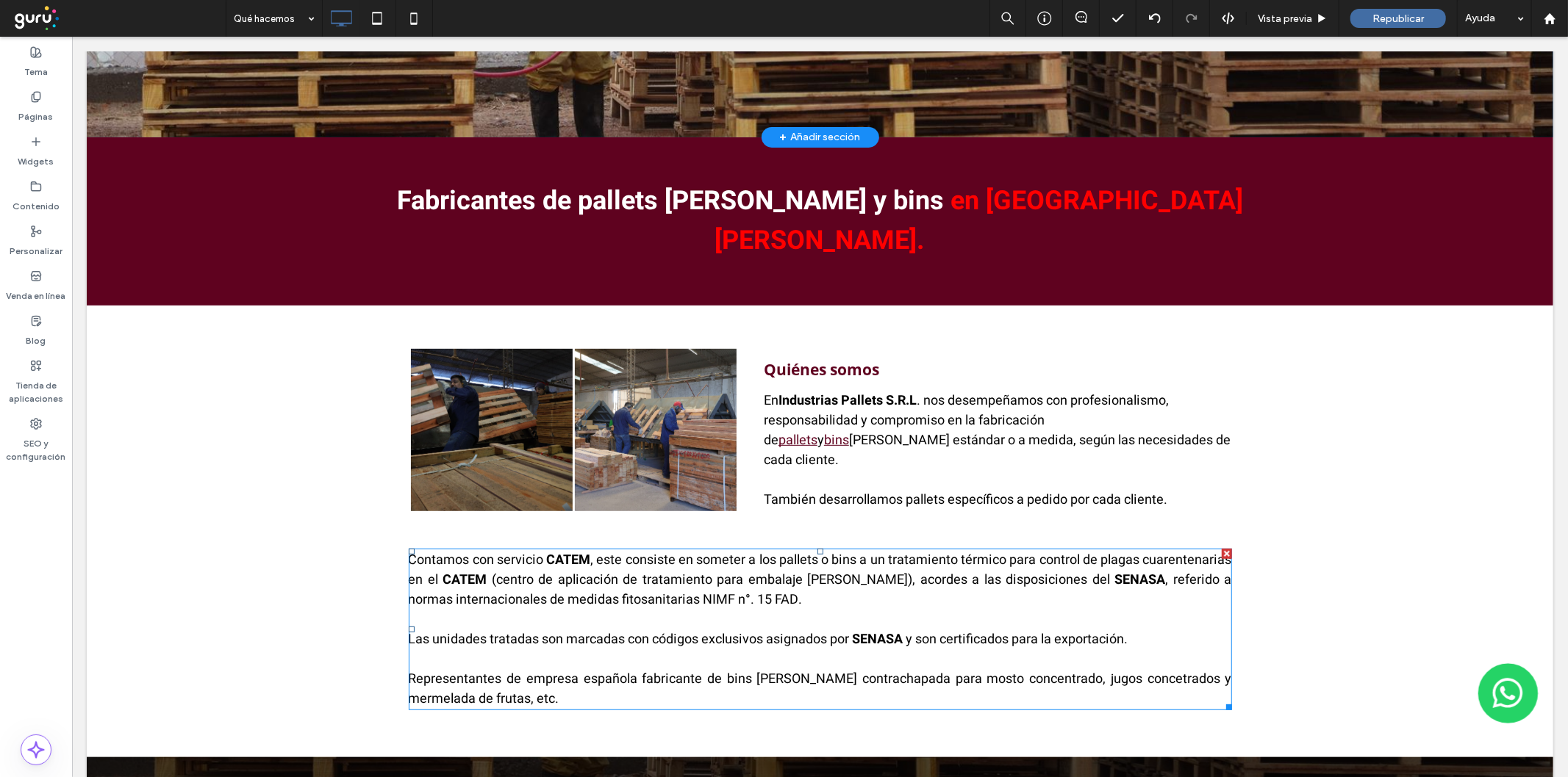
scroll to position [463, 0]
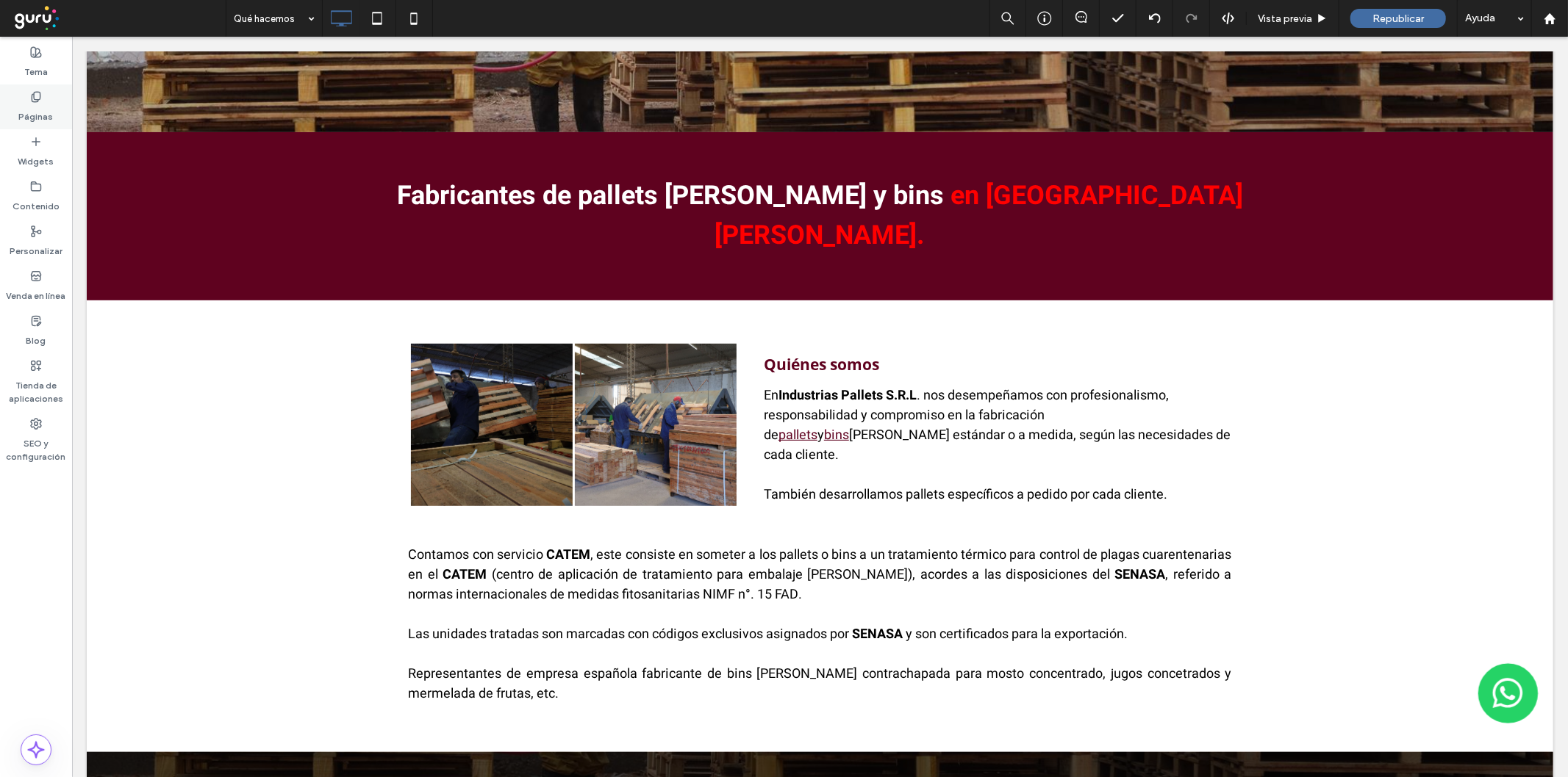
click at [24, 87] on div "Páginas" at bounding box center [35, 106] width 72 height 45
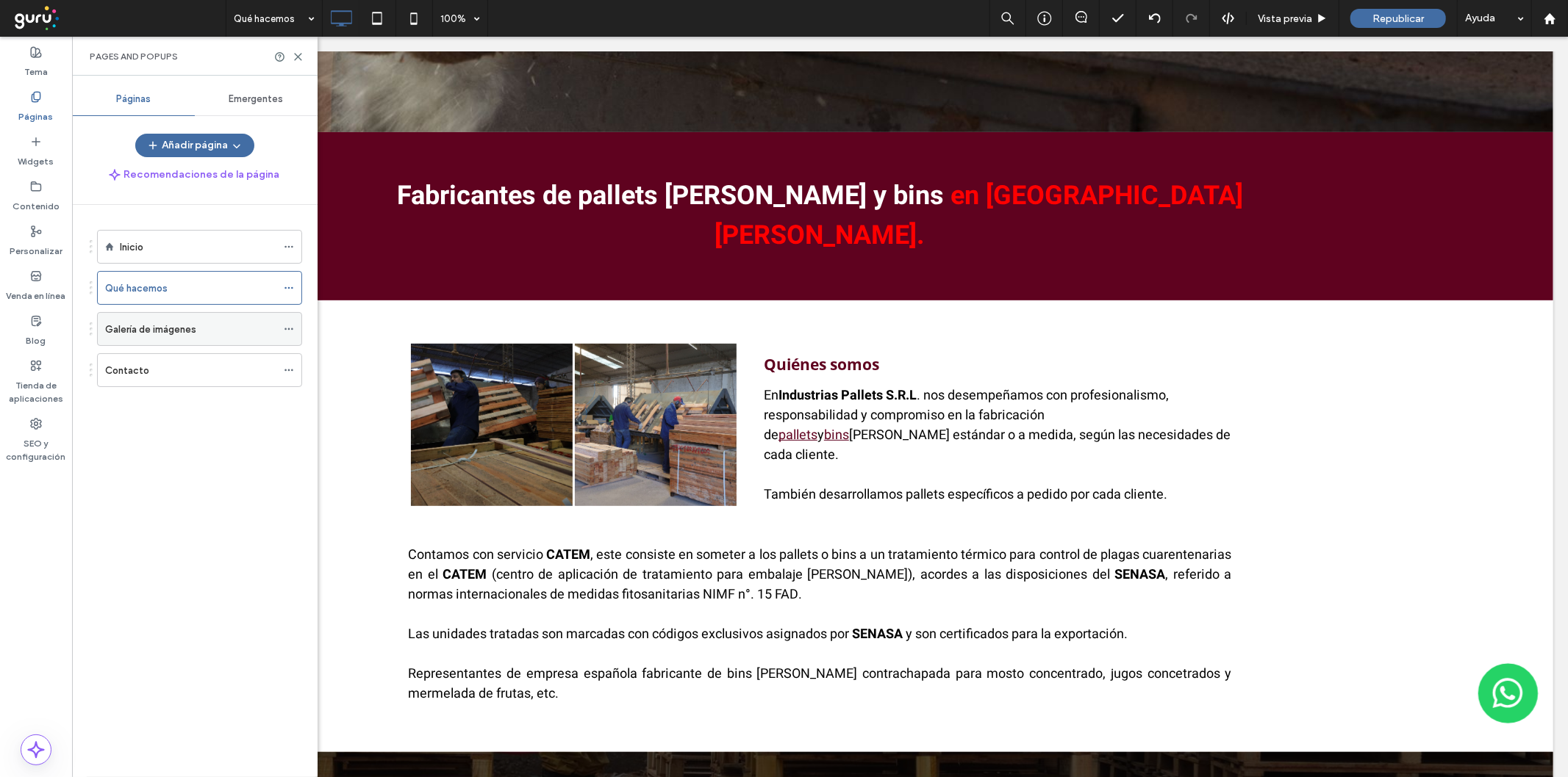
click at [109, 335] on label "Galería de imágenes" at bounding box center [151, 330] width 91 height 26
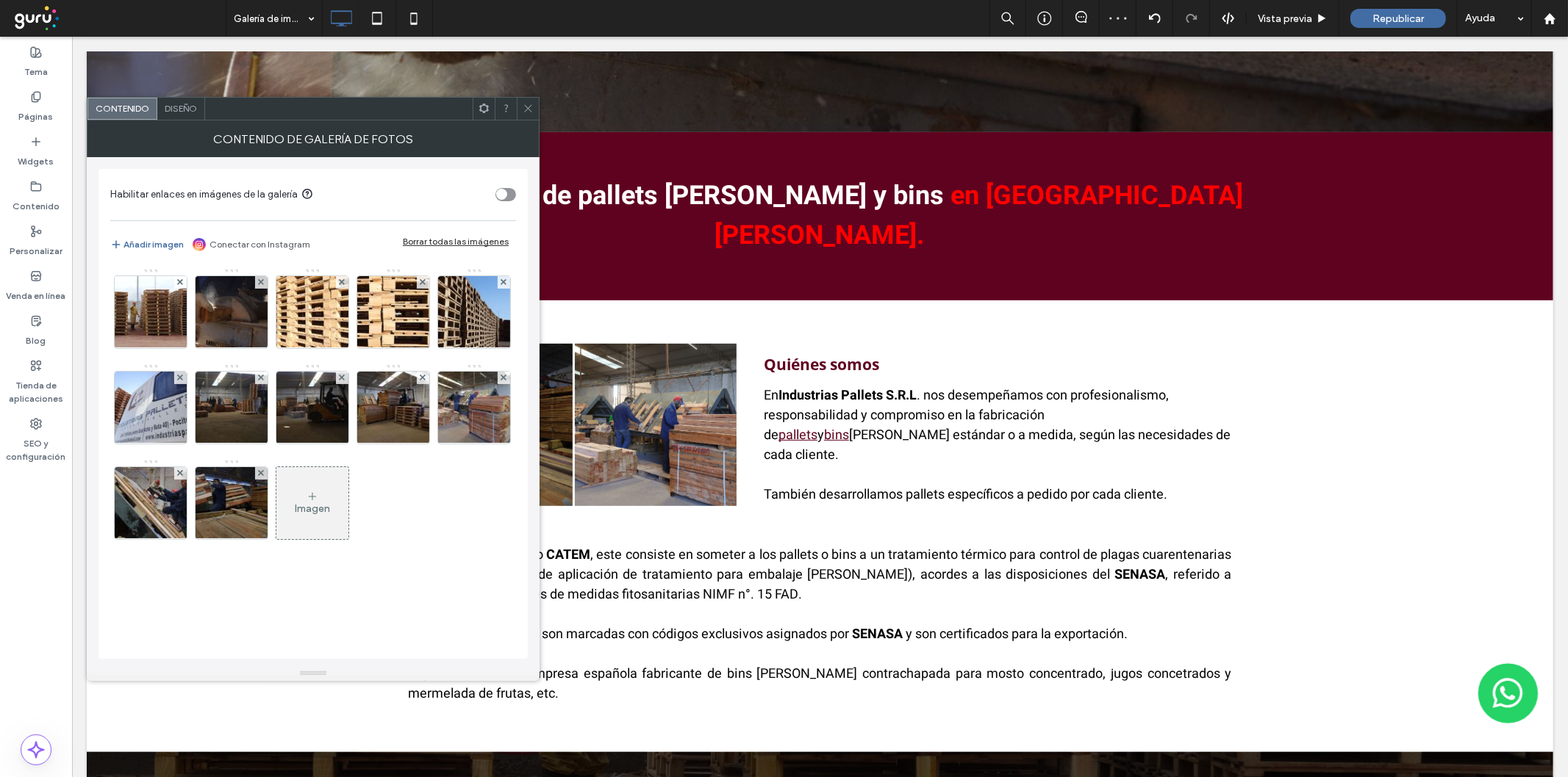
click at [427, 233] on div "Añadir imagen Conectar con Instagram Borrar todas las imágenes" at bounding box center [313, 244] width 405 height 32
click at [436, 238] on div "Borrar todas las imágenes" at bounding box center [456, 241] width 106 height 11
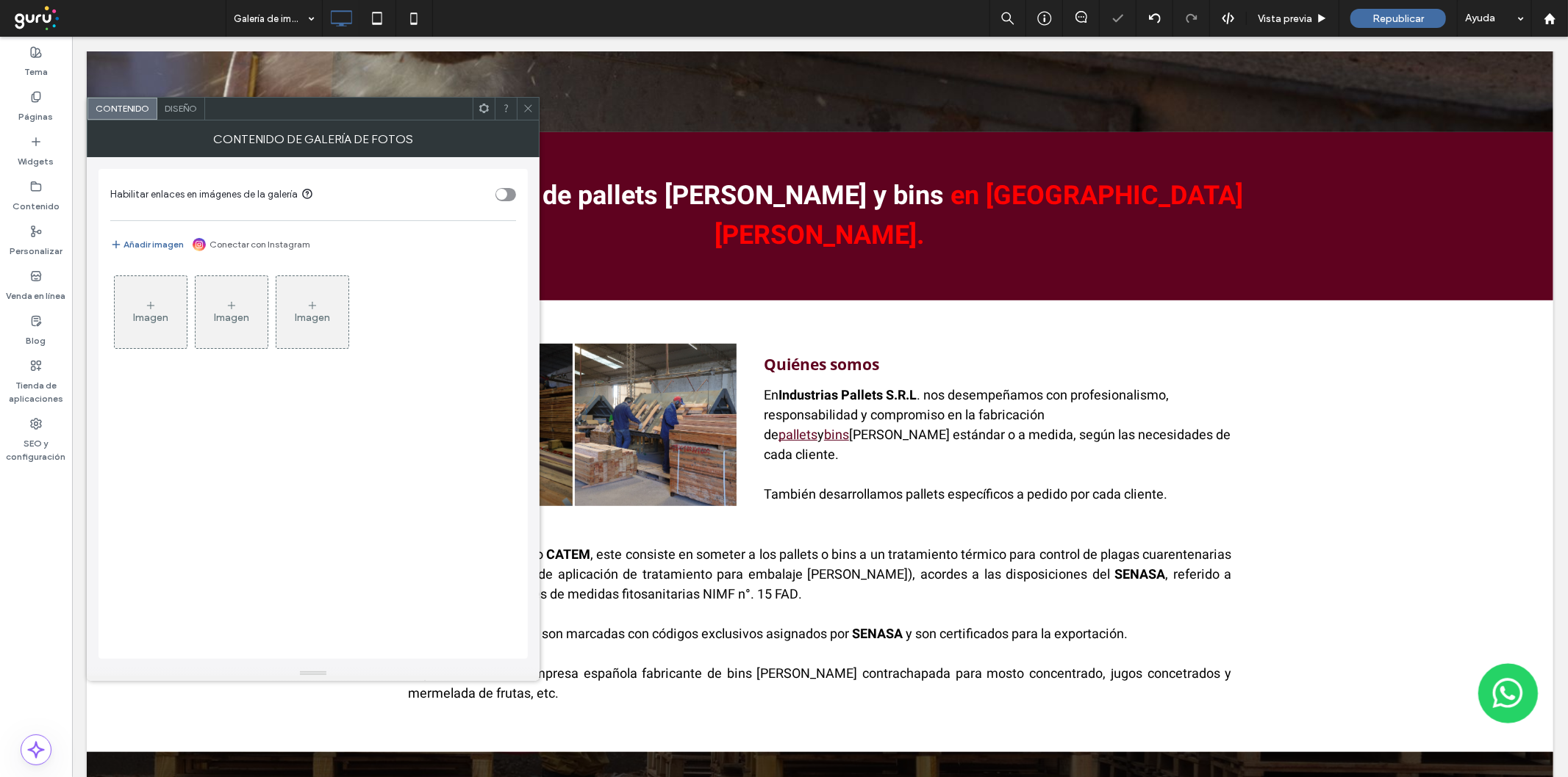
click at [154, 309] on icon at bounding box center [151, 306] width 12 height 12
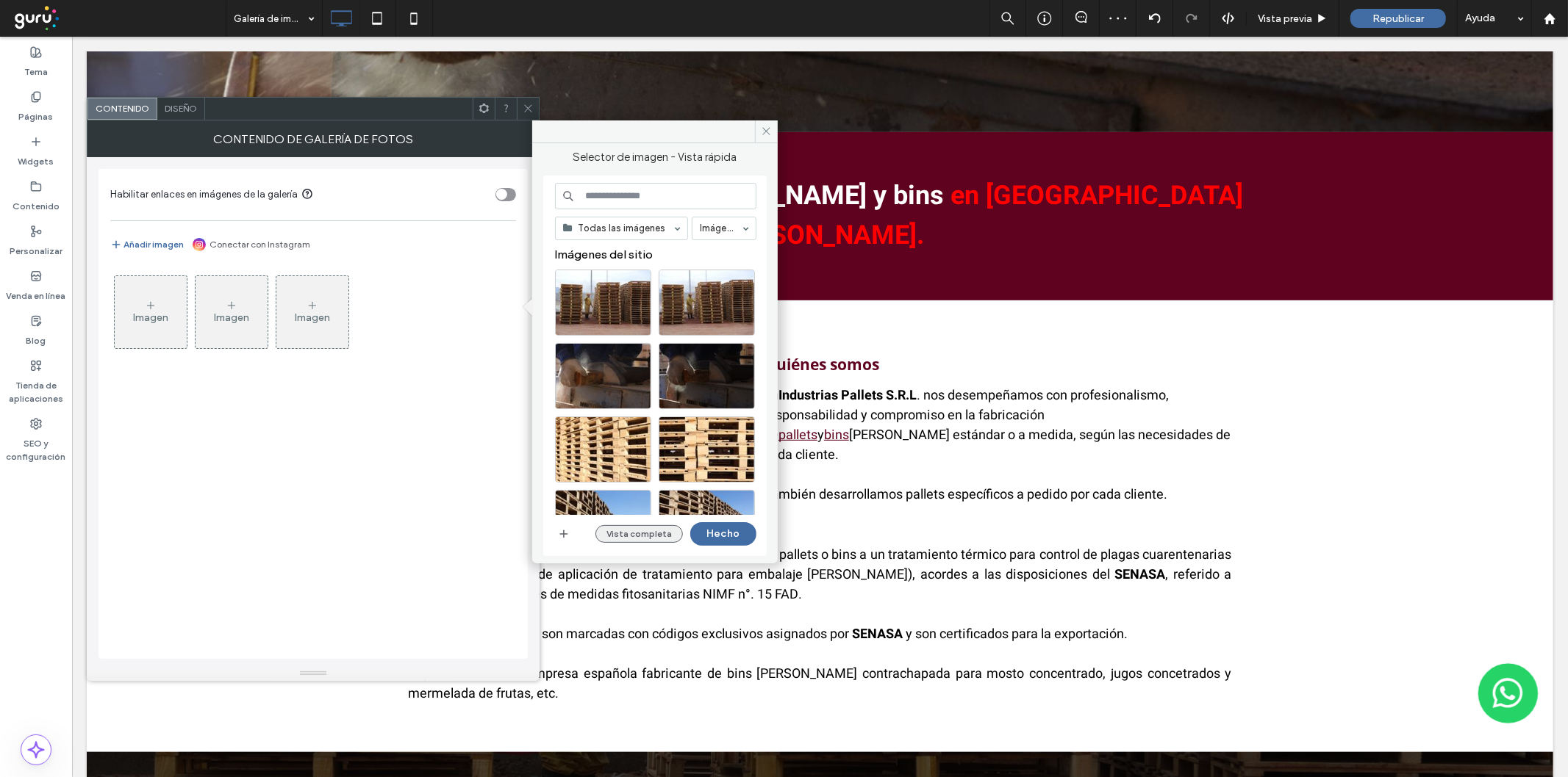
click at [629, 530] on button "Vista completa" at bounding box center [639, 533] width 88 height 18
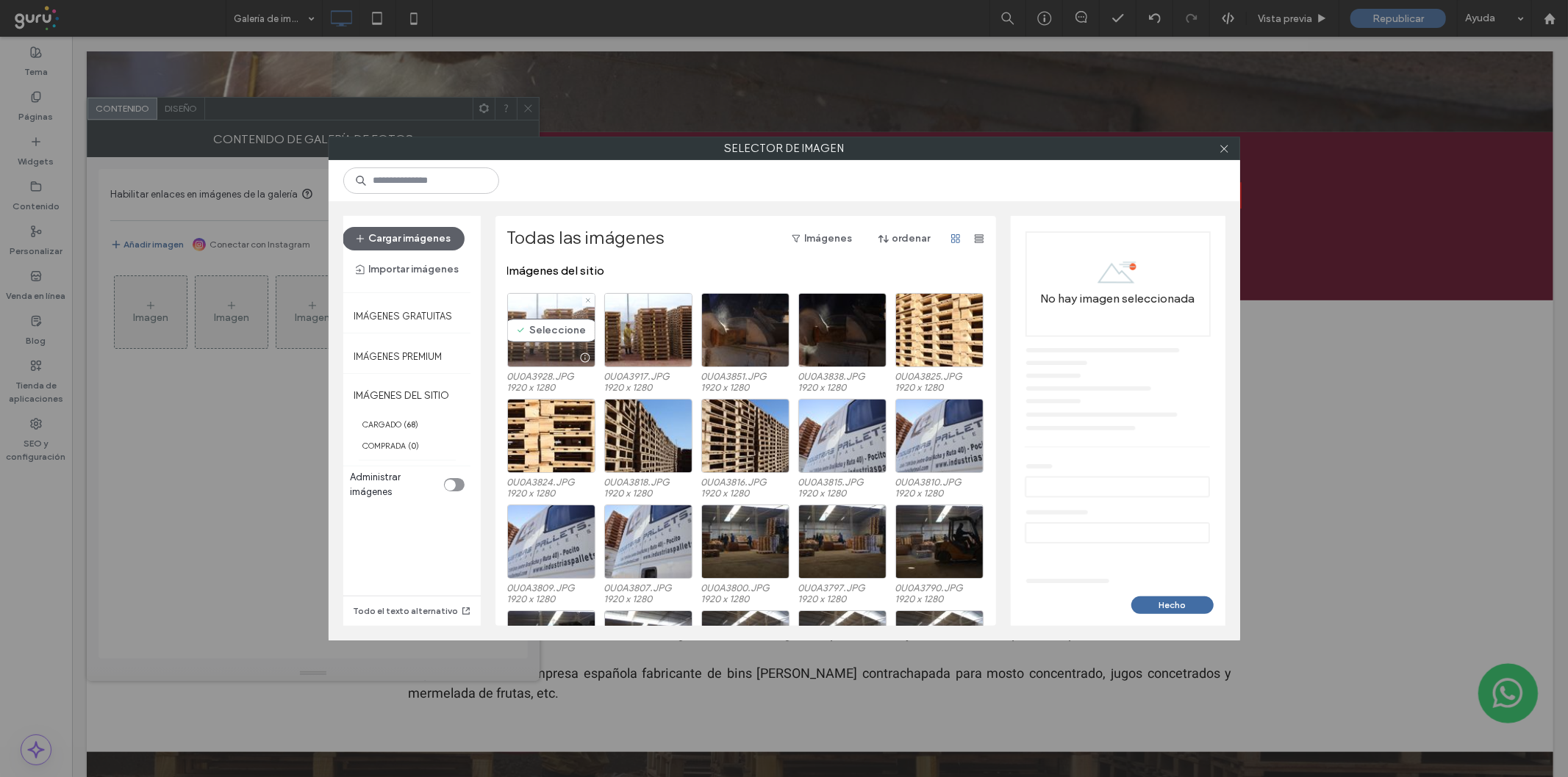
click at [527, 327] on div "Seleccione" at bounding box center [551, 330] width 89 height 74
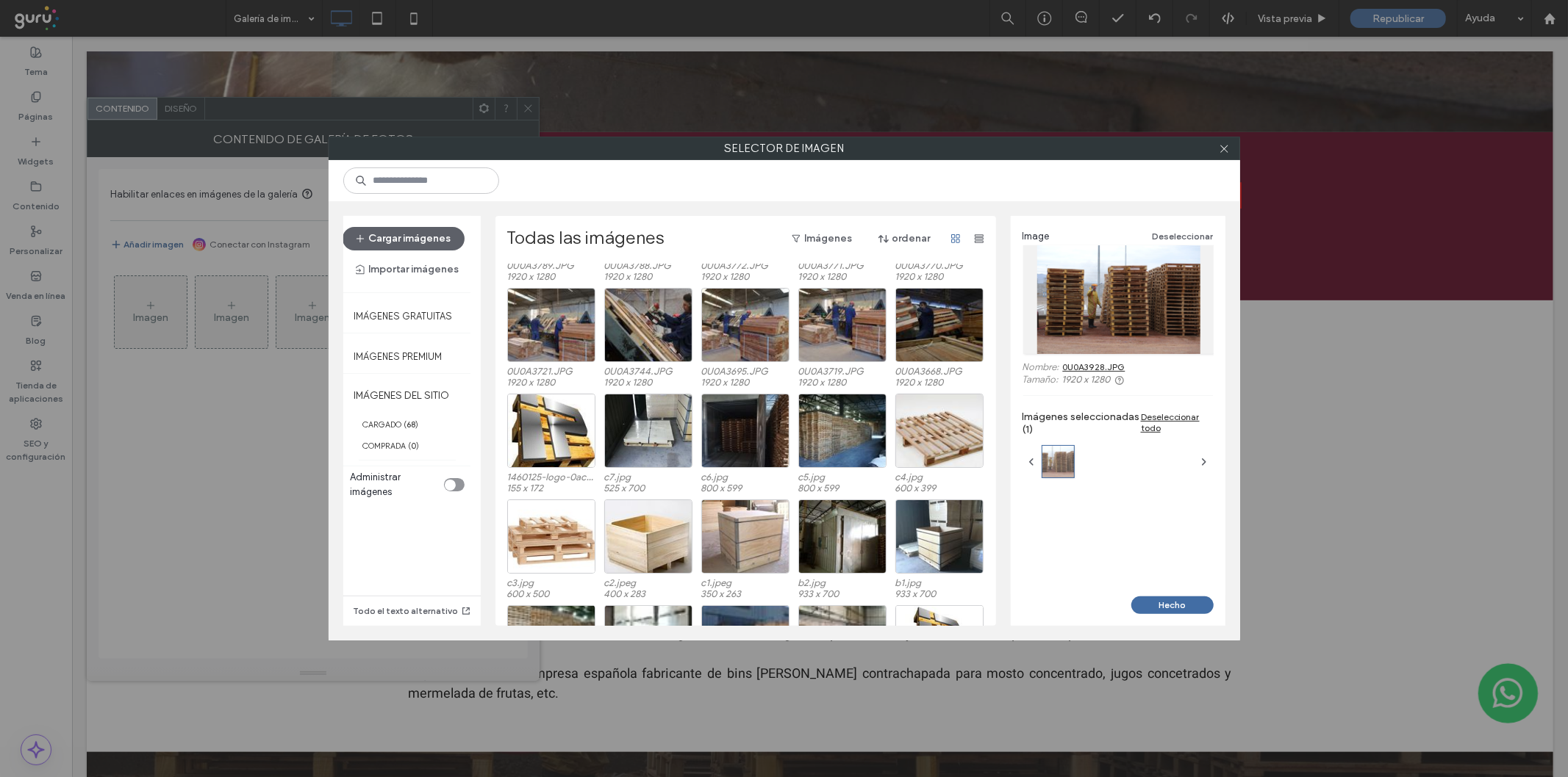
scroll to position [431, 0]
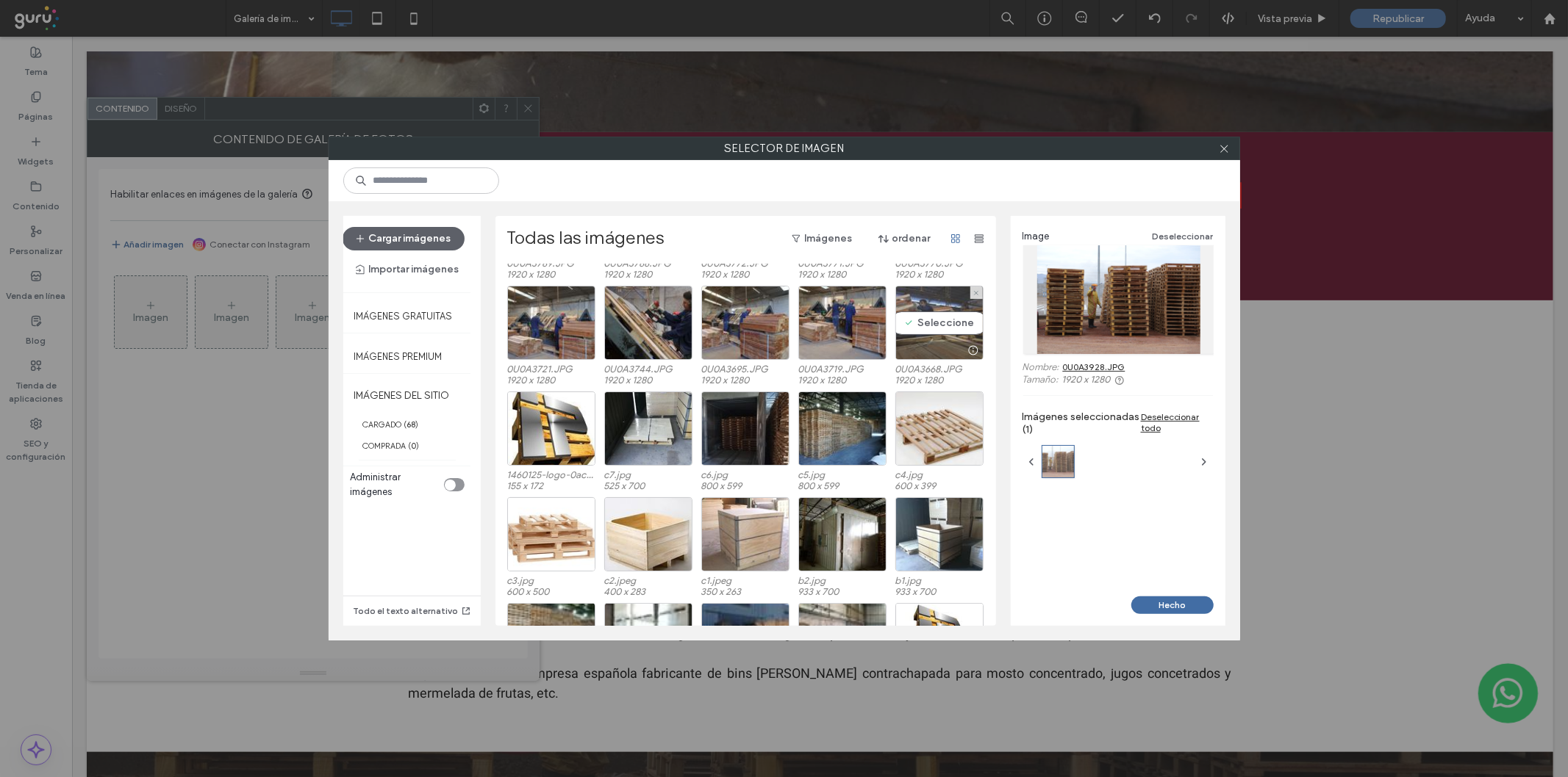
click at [895, 335] on div "Seleccione" at bounding box center [939, 323] width 89 height 74
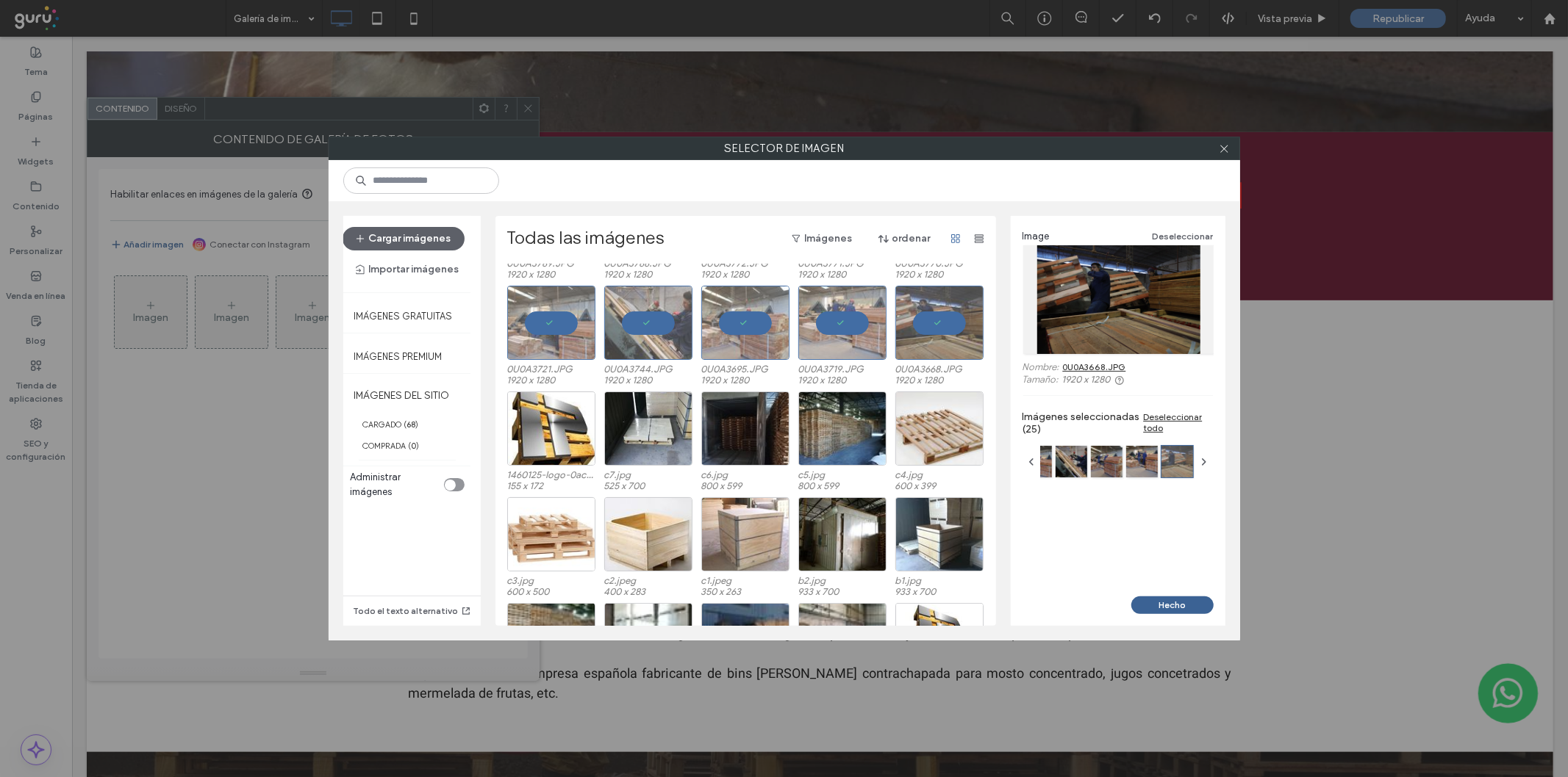
click at [1167, 597] on button "Hecho" at bounding box center [1173, 605] width 83 height 18
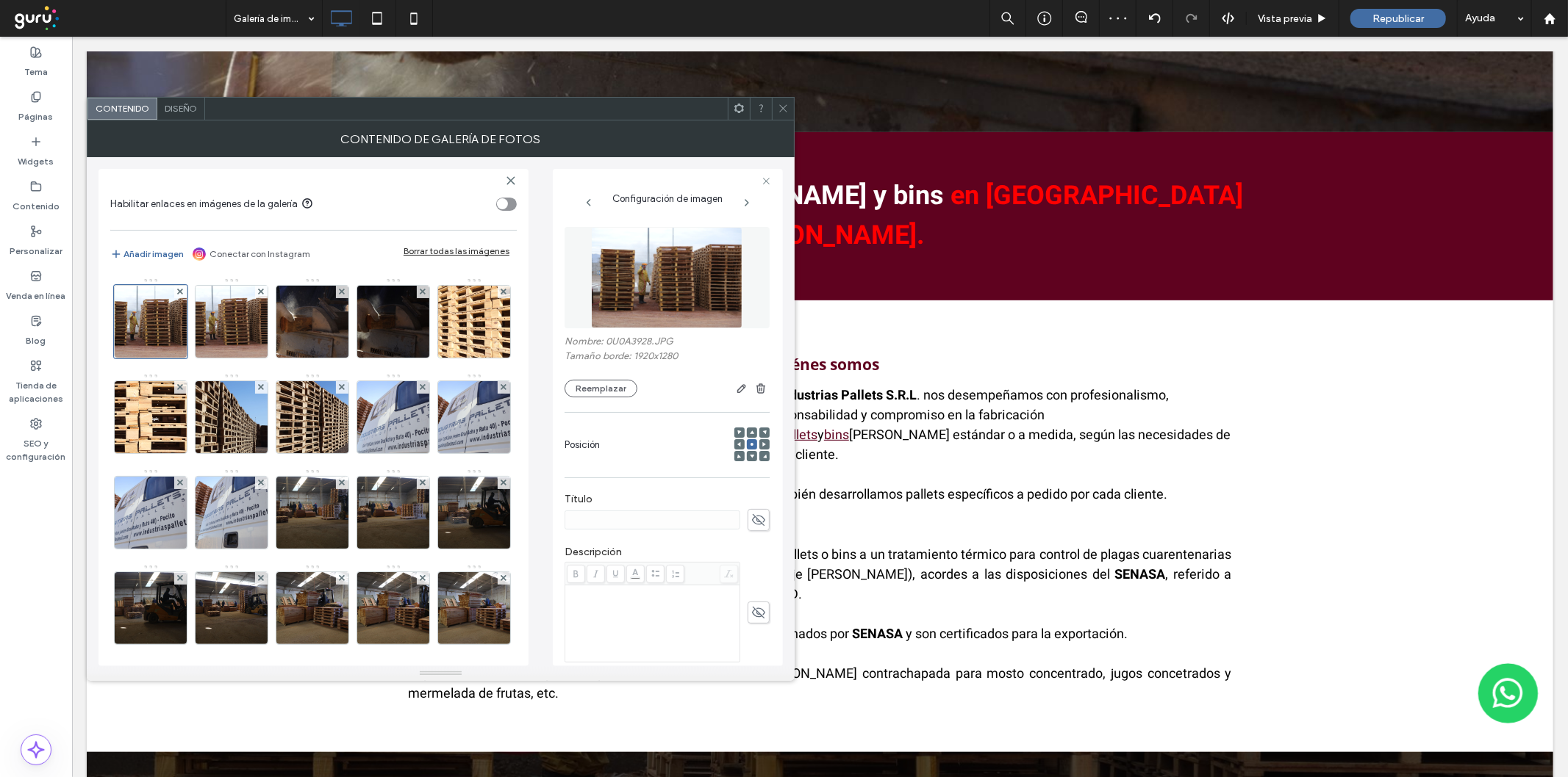
click at [177, 111] on span "Diseño" at bounding box center [180, 108] width 32 height 11
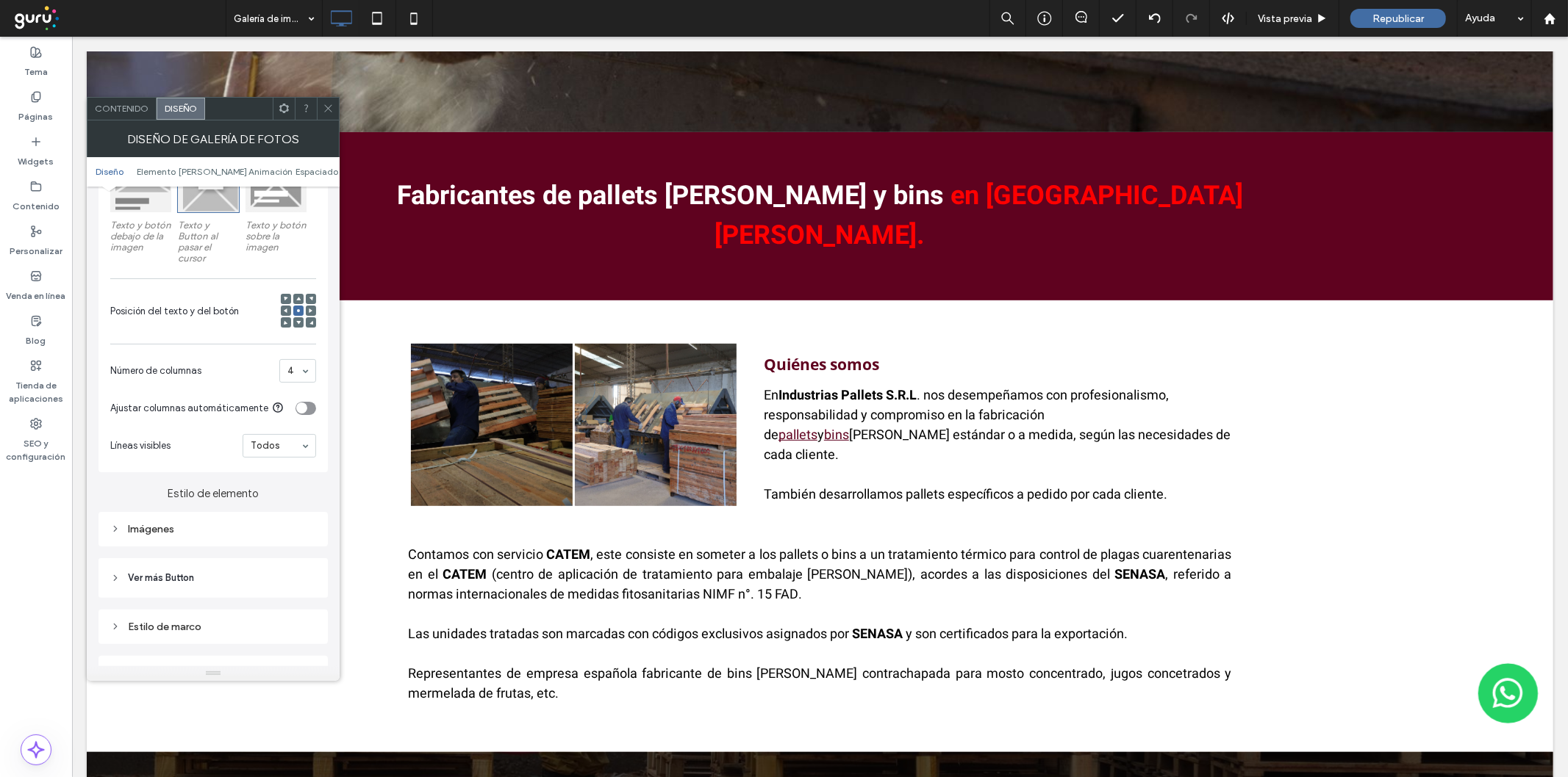
scroll to position [272, 0]
click at [190, 527] on div "Imágenes" at bounding box center [213, 527] width 206 height 13
type input "**"
type input "****"
click at [240, 604] on input "range" at bounding box center [239, 603] width 66 height 2
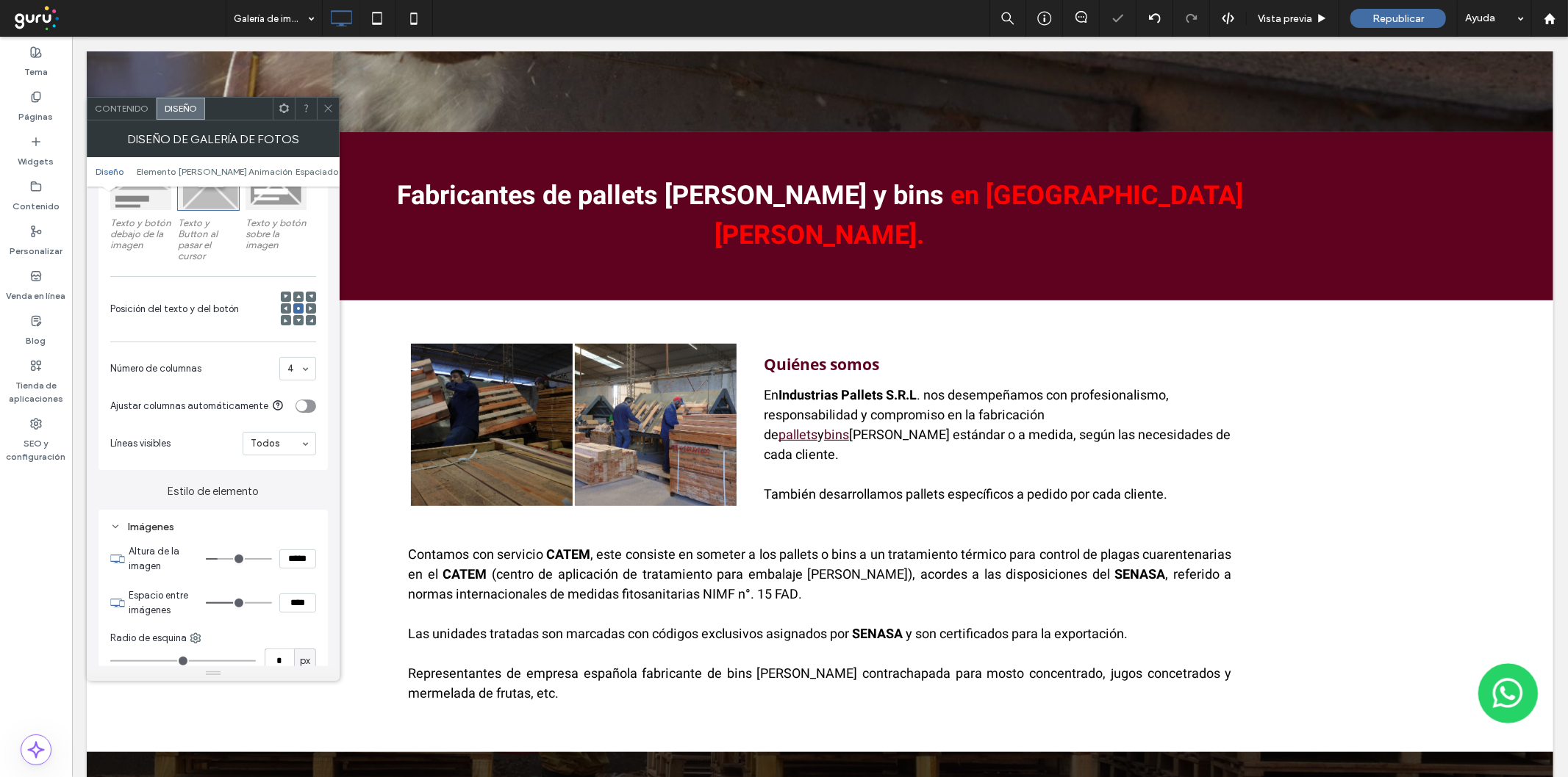
type input "**"
type input "****"
drag, startPoint x: 240, startPoint y: 604, endPoint x: 272, endPoint y: 605, distance: 32.0
type input "**"
click at [272, 604] on input "range" at bounding box center [239, 603] width 66 height 2
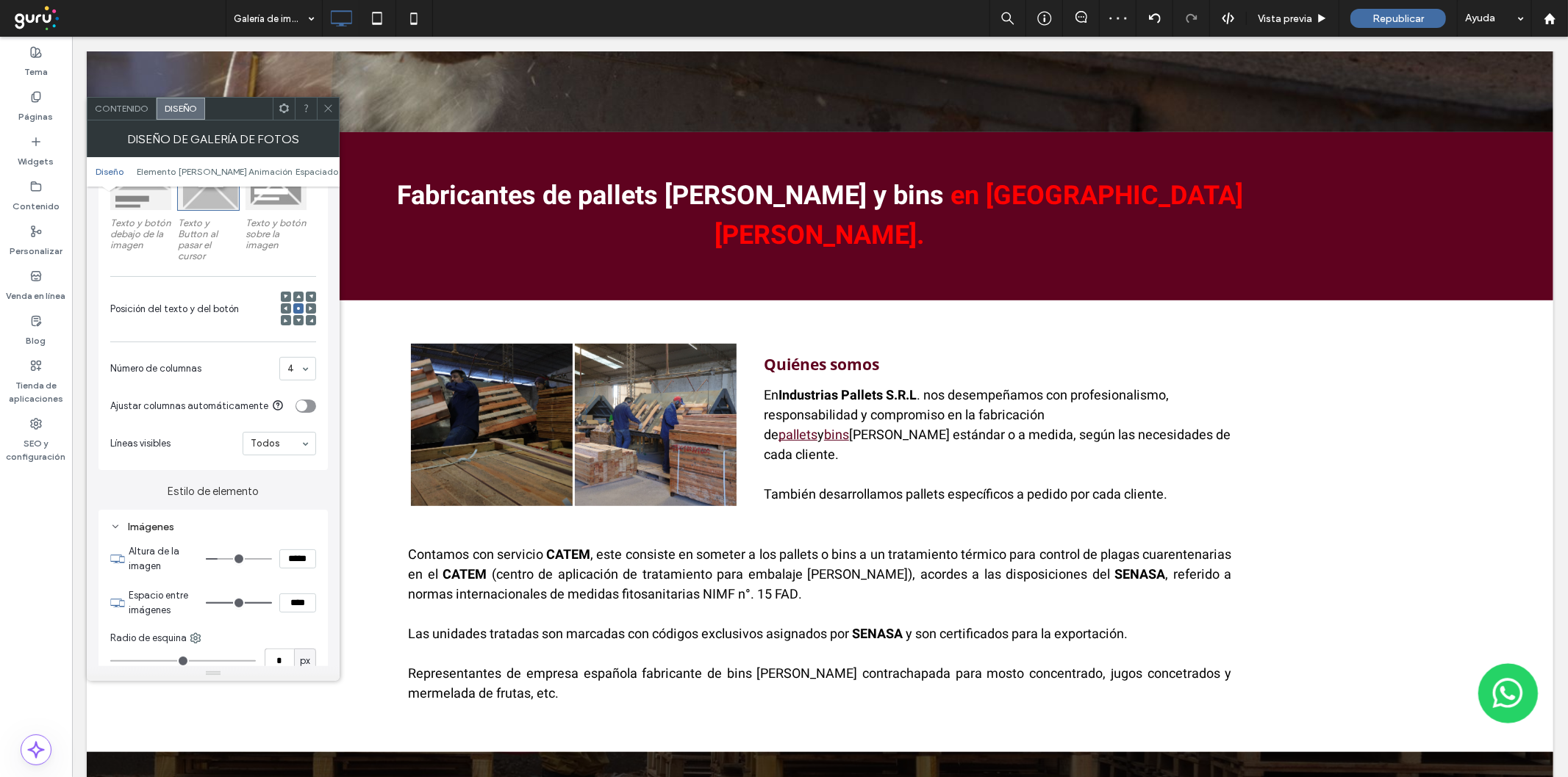
click at [129, 108] on span "Contenido" at bounding box center [121, 108] width 54 height 11
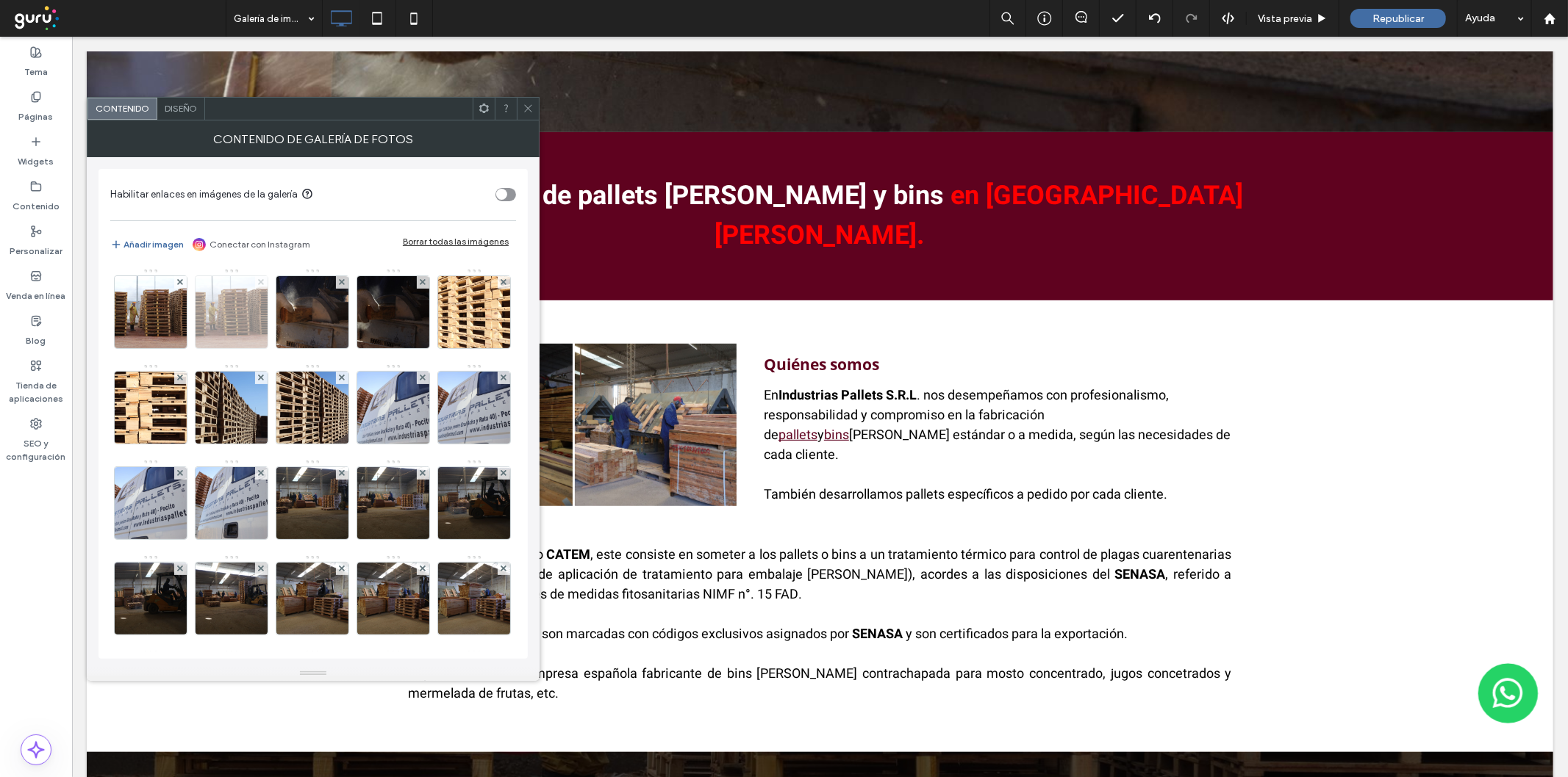
click at [261, 284] on icon at bounding box center [260, 281] width 6 height 6
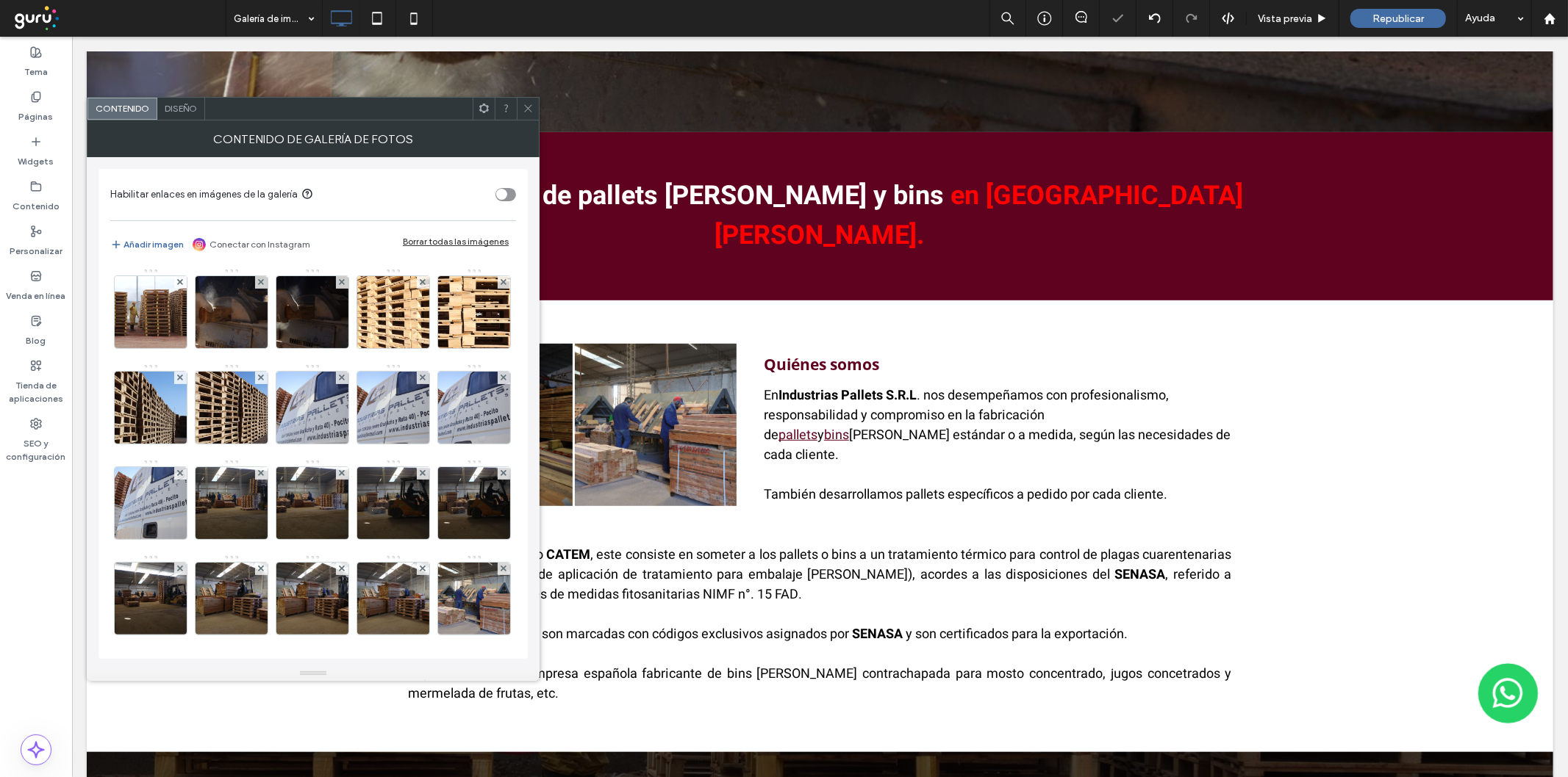
click at [261, 284] on icon at bounding box center [260, 281] width 6 height 6
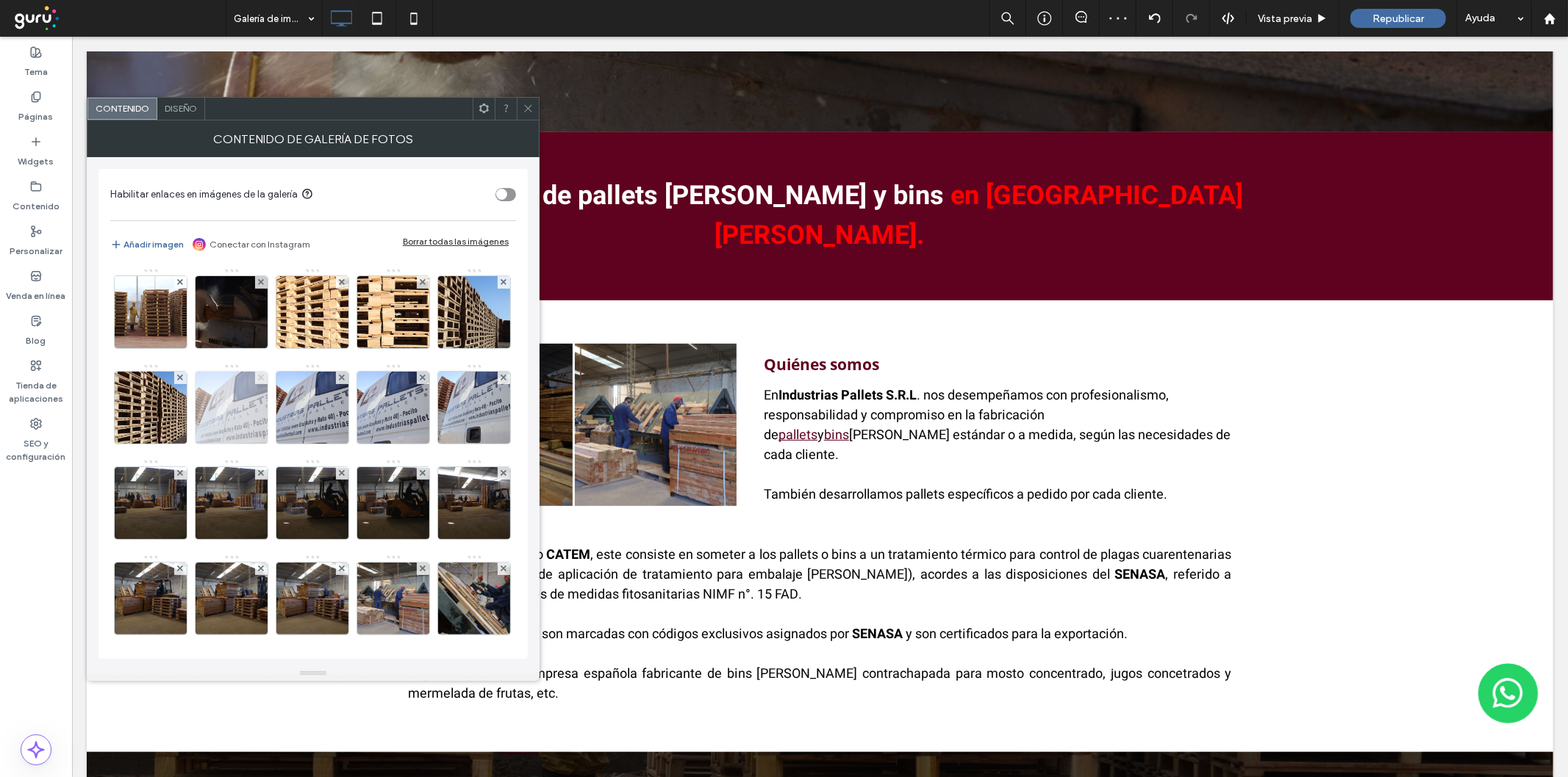
click at [264, 376] on use at bounding box center [260, 378] width 6 height 6
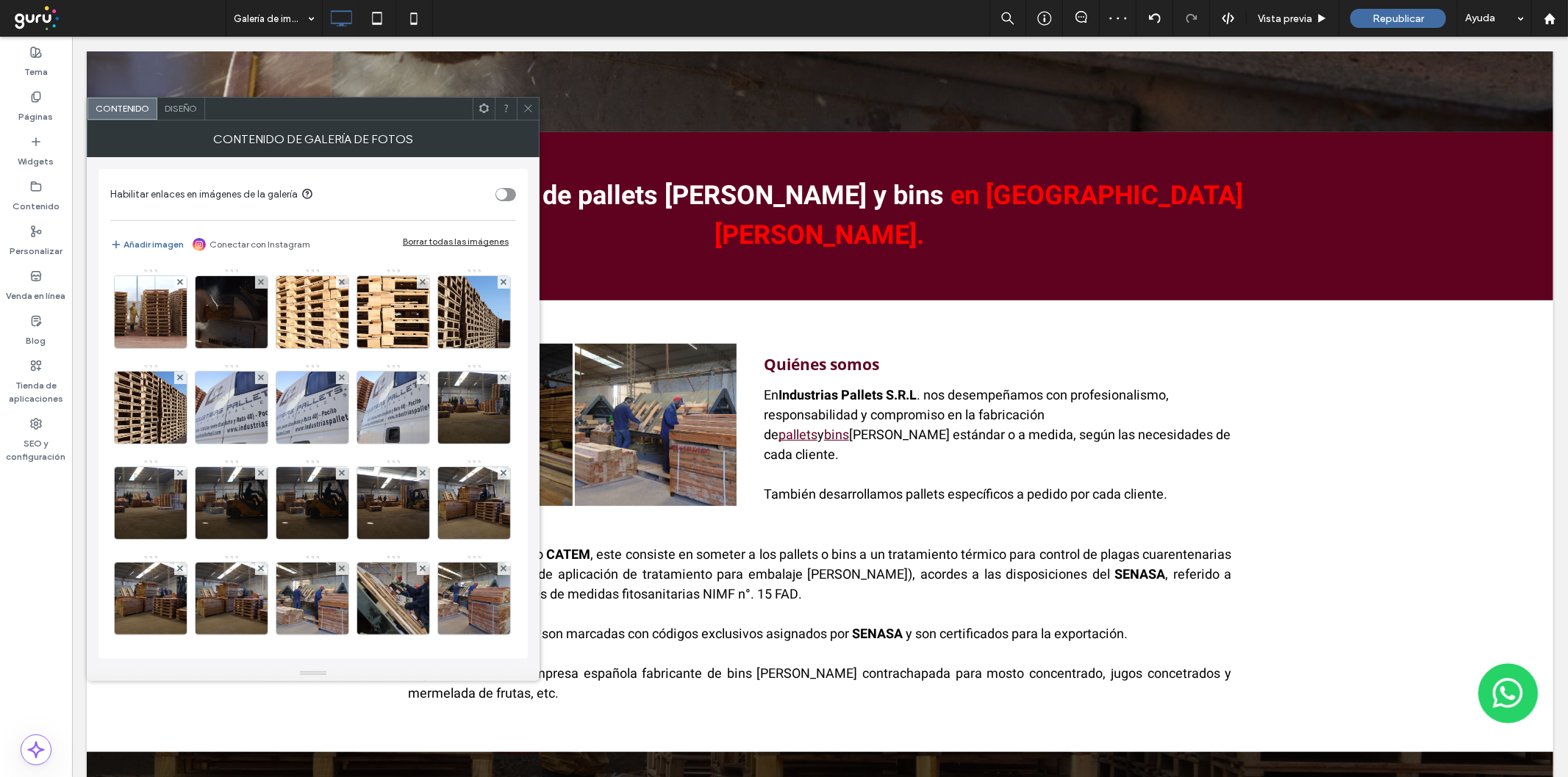
click at [264, 376] on use at bounding box center [260, 378] width 6 height 6
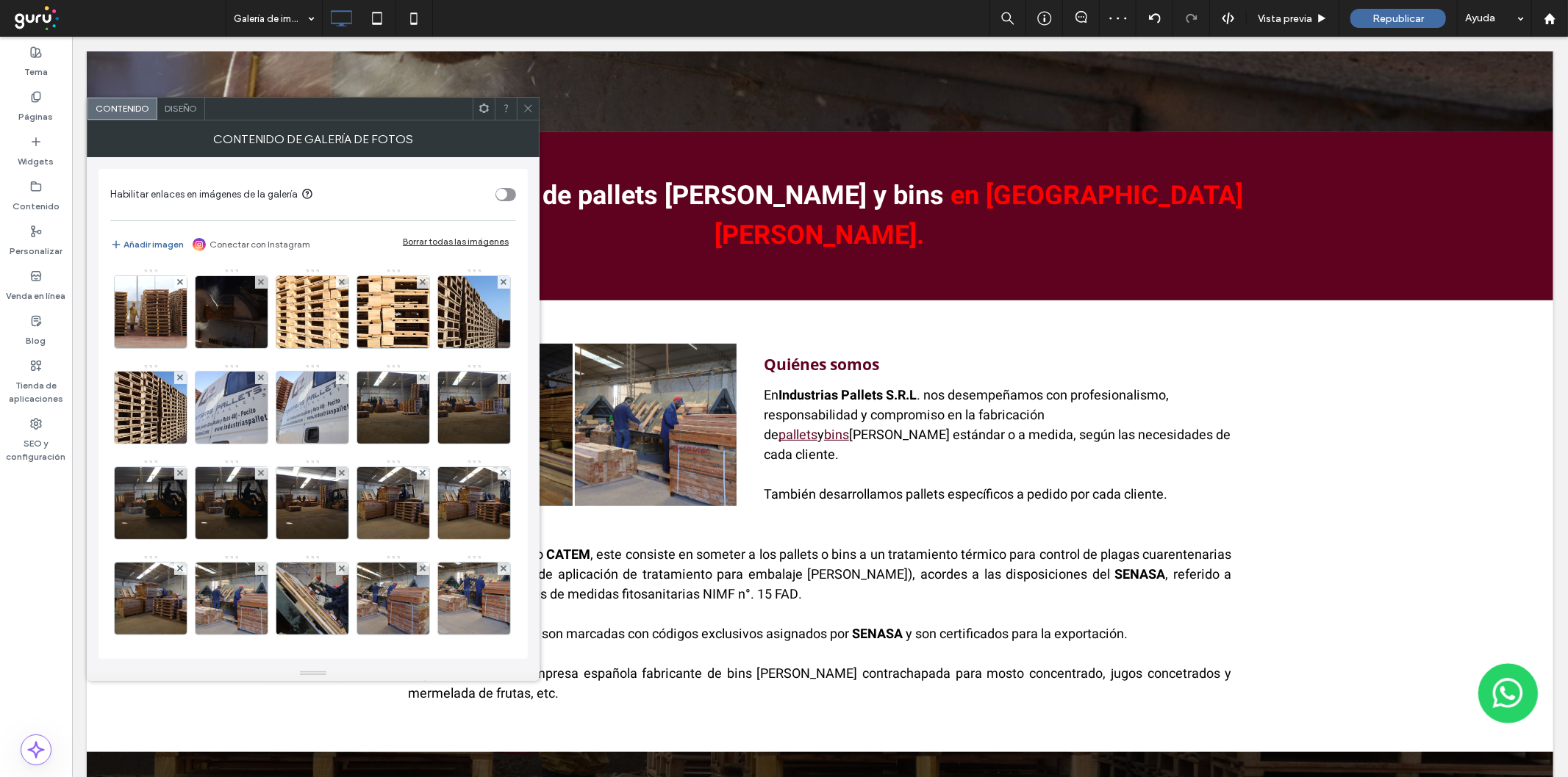
click at [264, 376] on use at bounding box center [260, 378] width 6 height 6
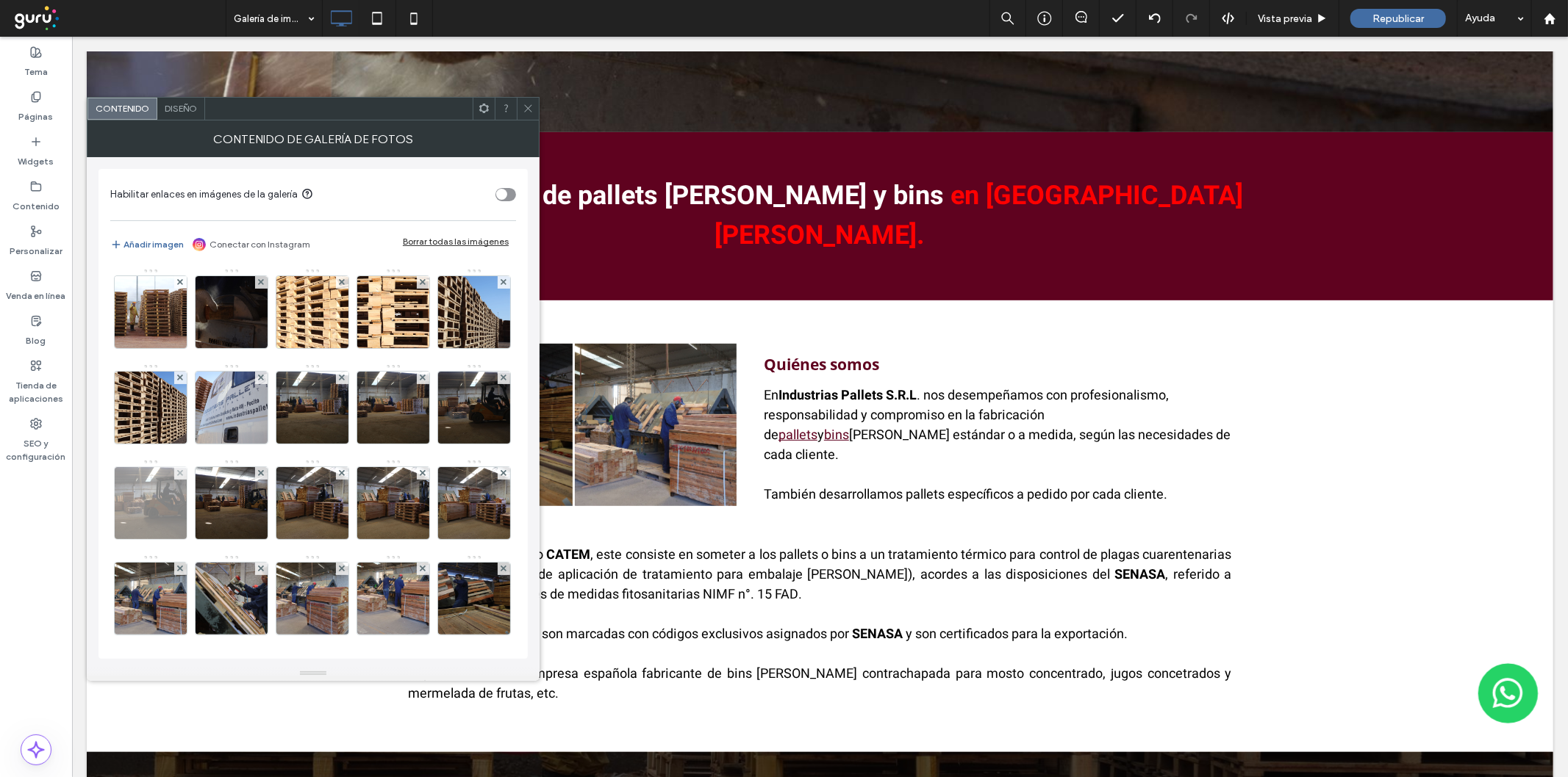
click at [186, 470] on div at bounding box center [180, 474] width 13 height 13
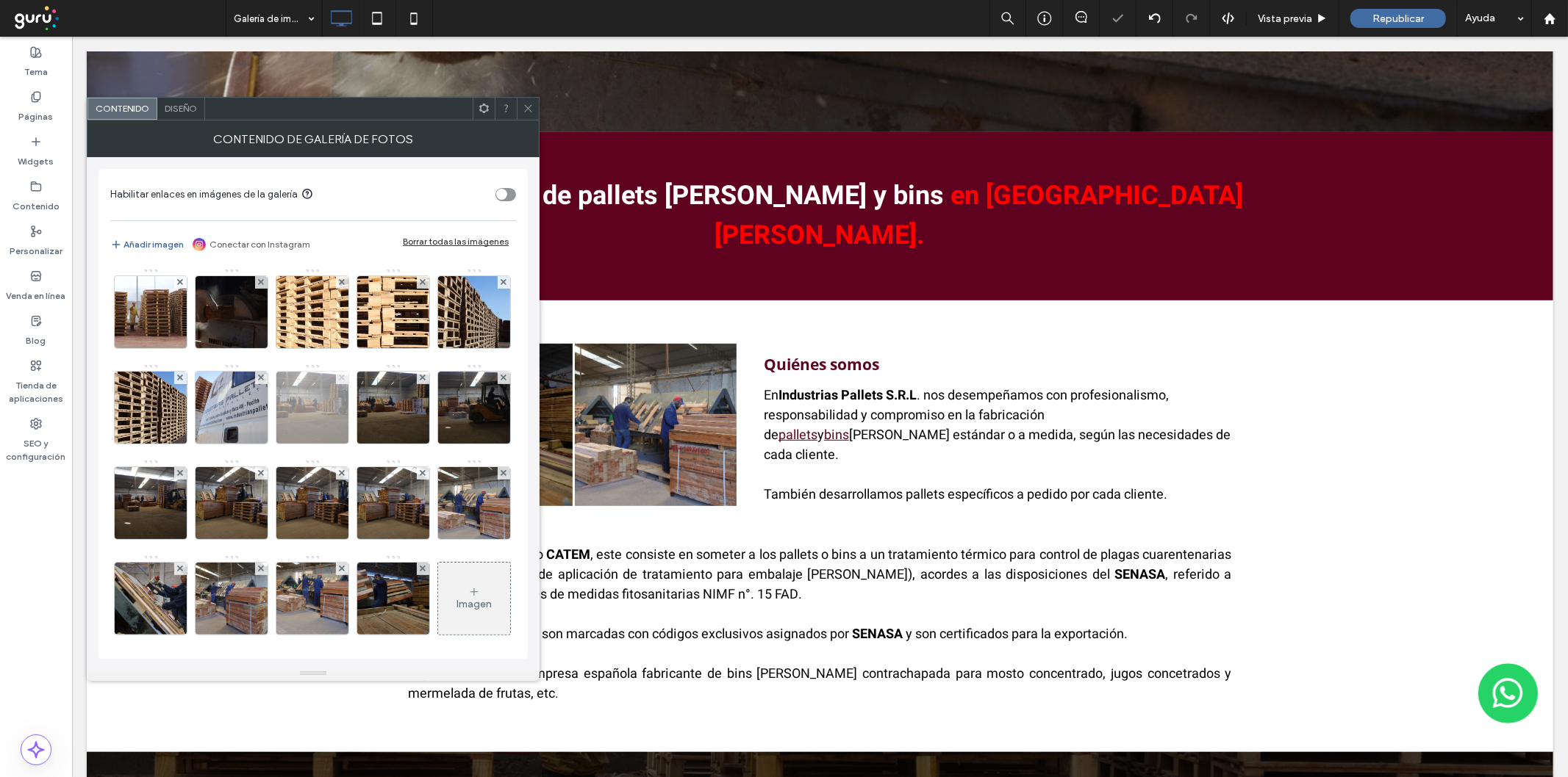
click at [345, 381] on span at bounding box center [341, 378] width 6 height 13
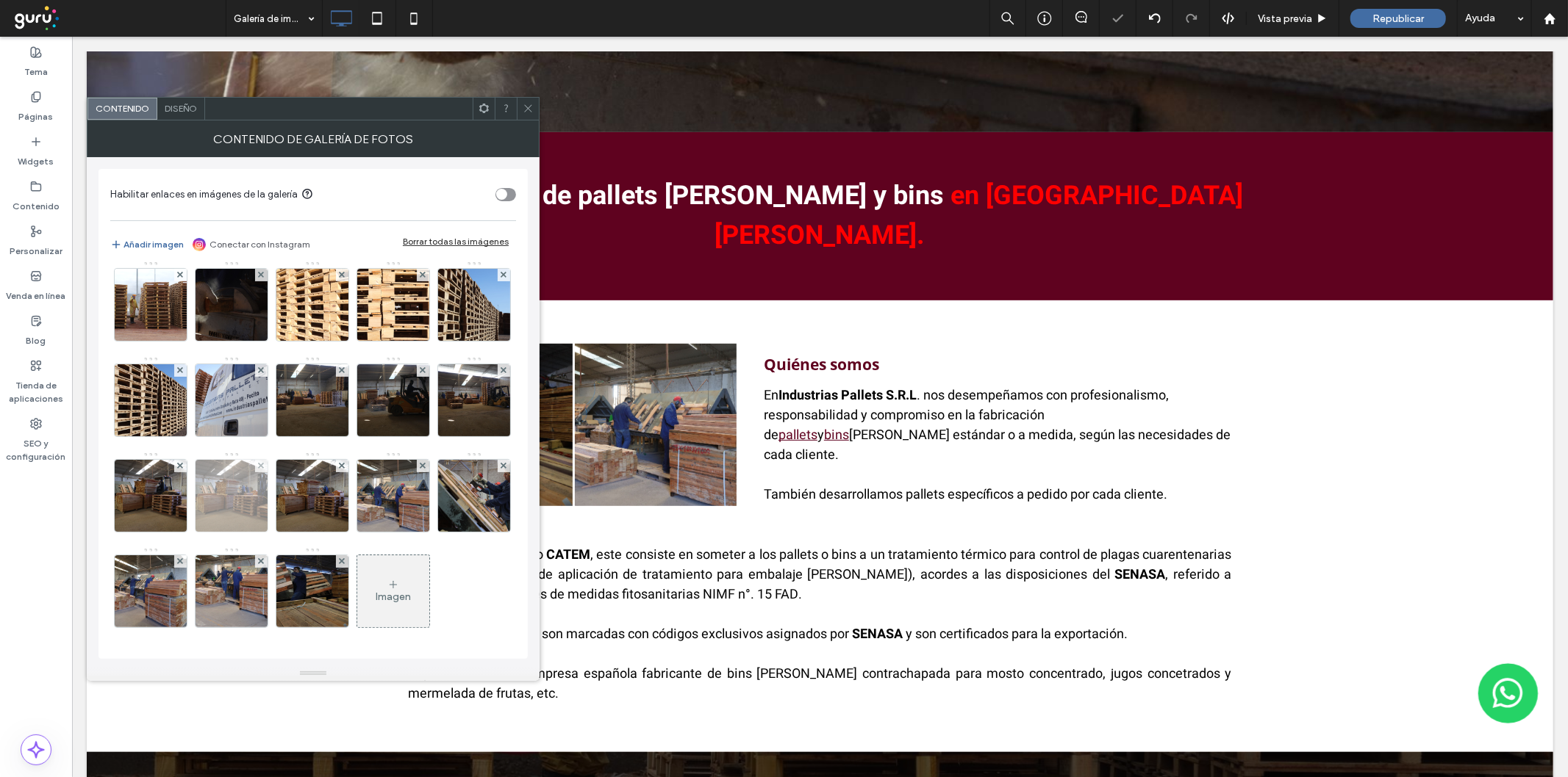
scroll to position [104, 0]
click at [519, 110] on div at bounding box center [528, 109] width 22 height 22
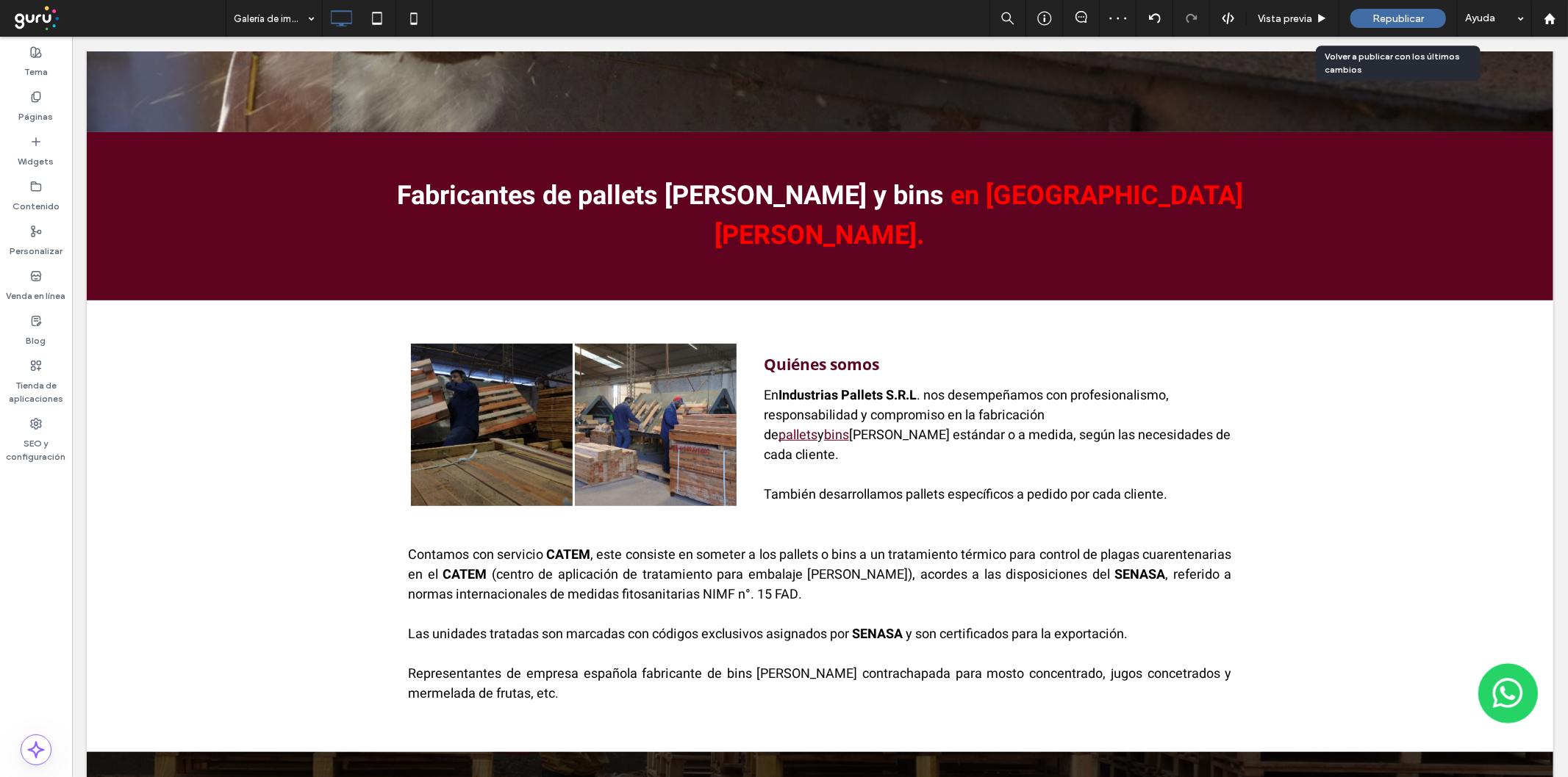
click at [1380, 15] on span "Republicar" at bounding box center [1398, 19] width 51 height 13
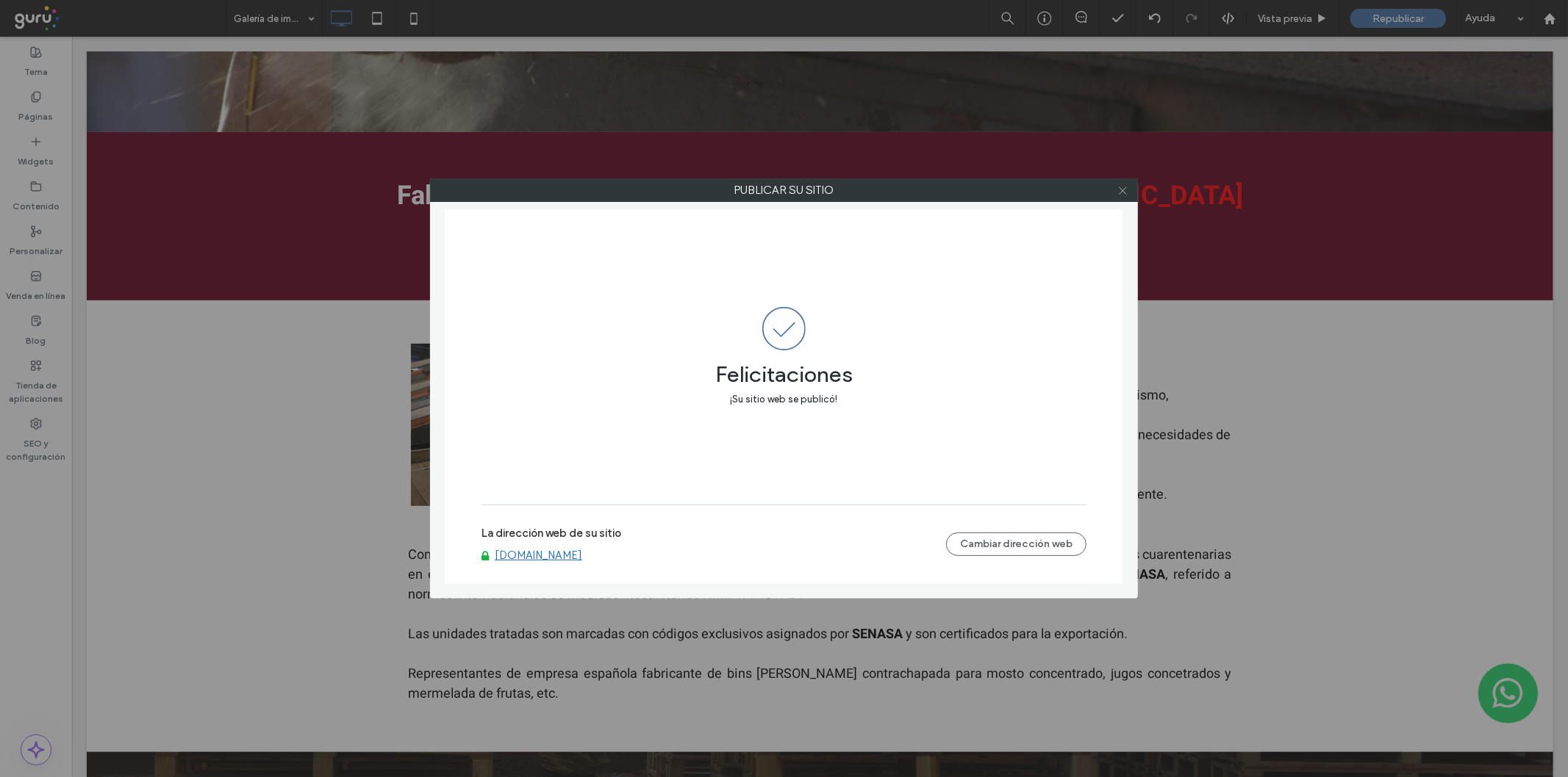
click at [1122, 192] on icon at bounding box center [1122, 190] width 11 height 11
